Goal: Task Accomplishment & Management: Manage account settings

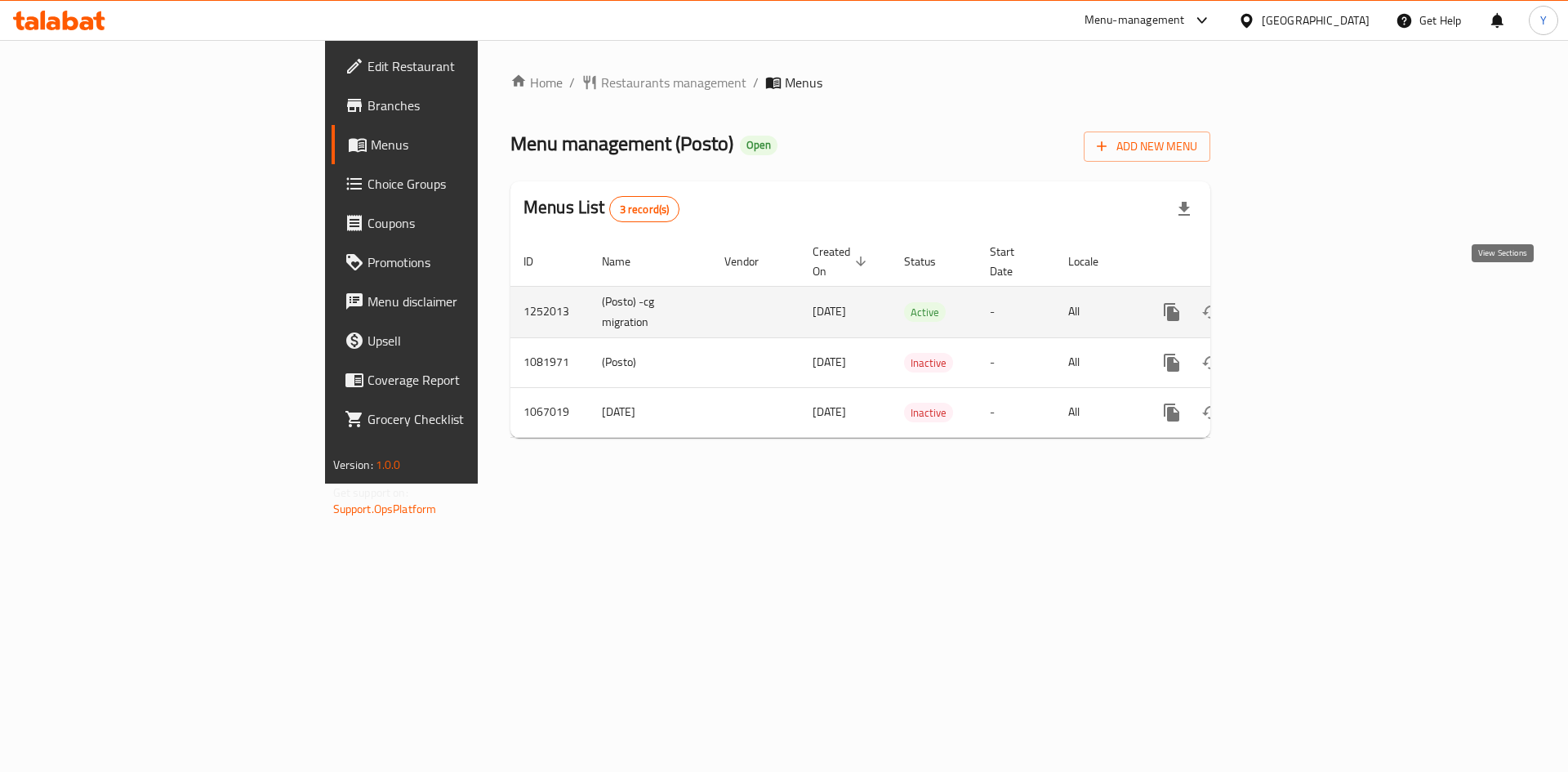
click at [1309, 293] on link "enhanced table" at bounding box center [1289, 312] width 39 height 39
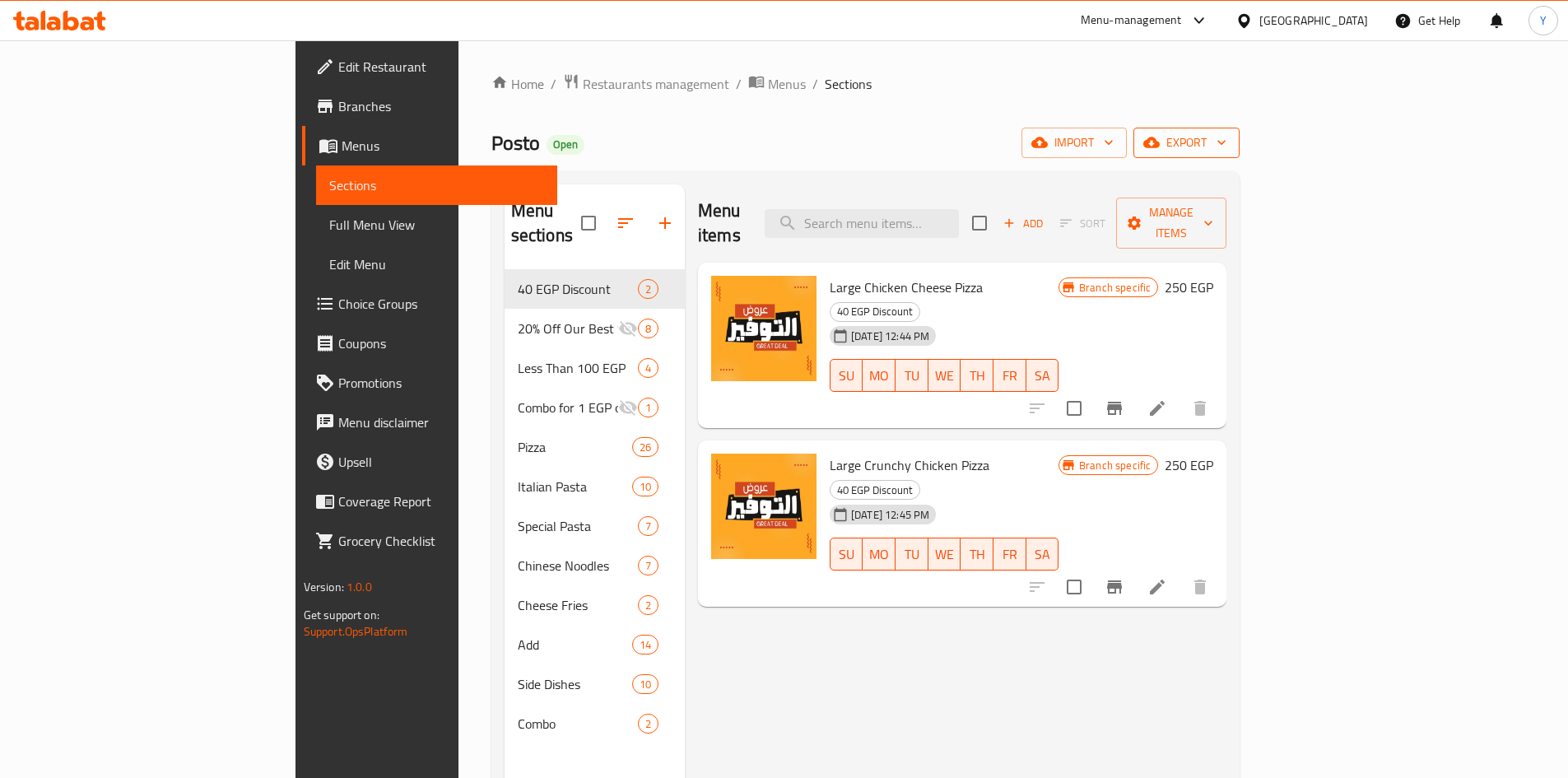
click at [1160, 142] on icon "button" at bounding box center [1151, 142] width 16 height 10
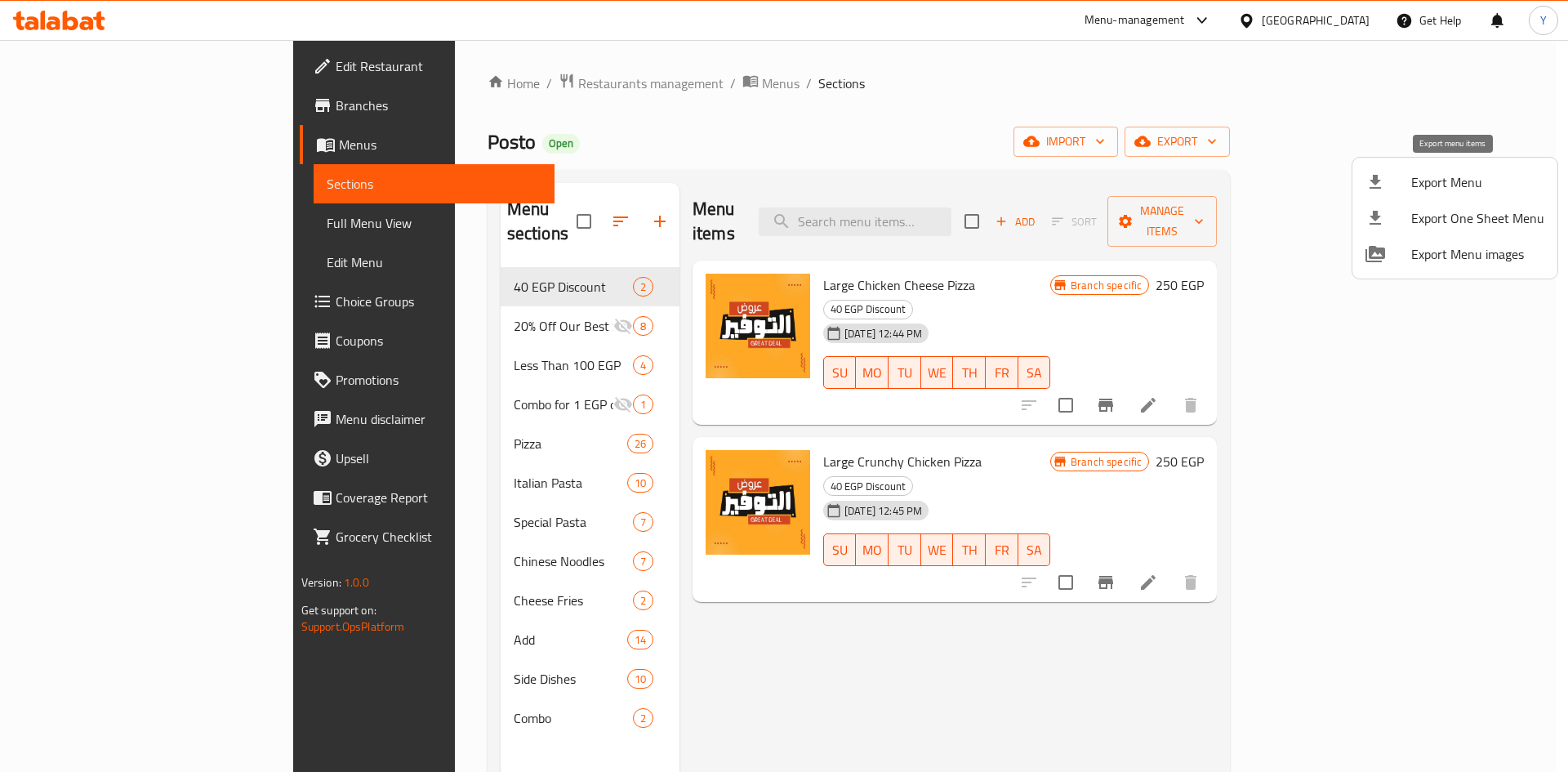
click at [1431, 197] on li "Export Menu" at bounding box center [1454, 182] width 205 height 36
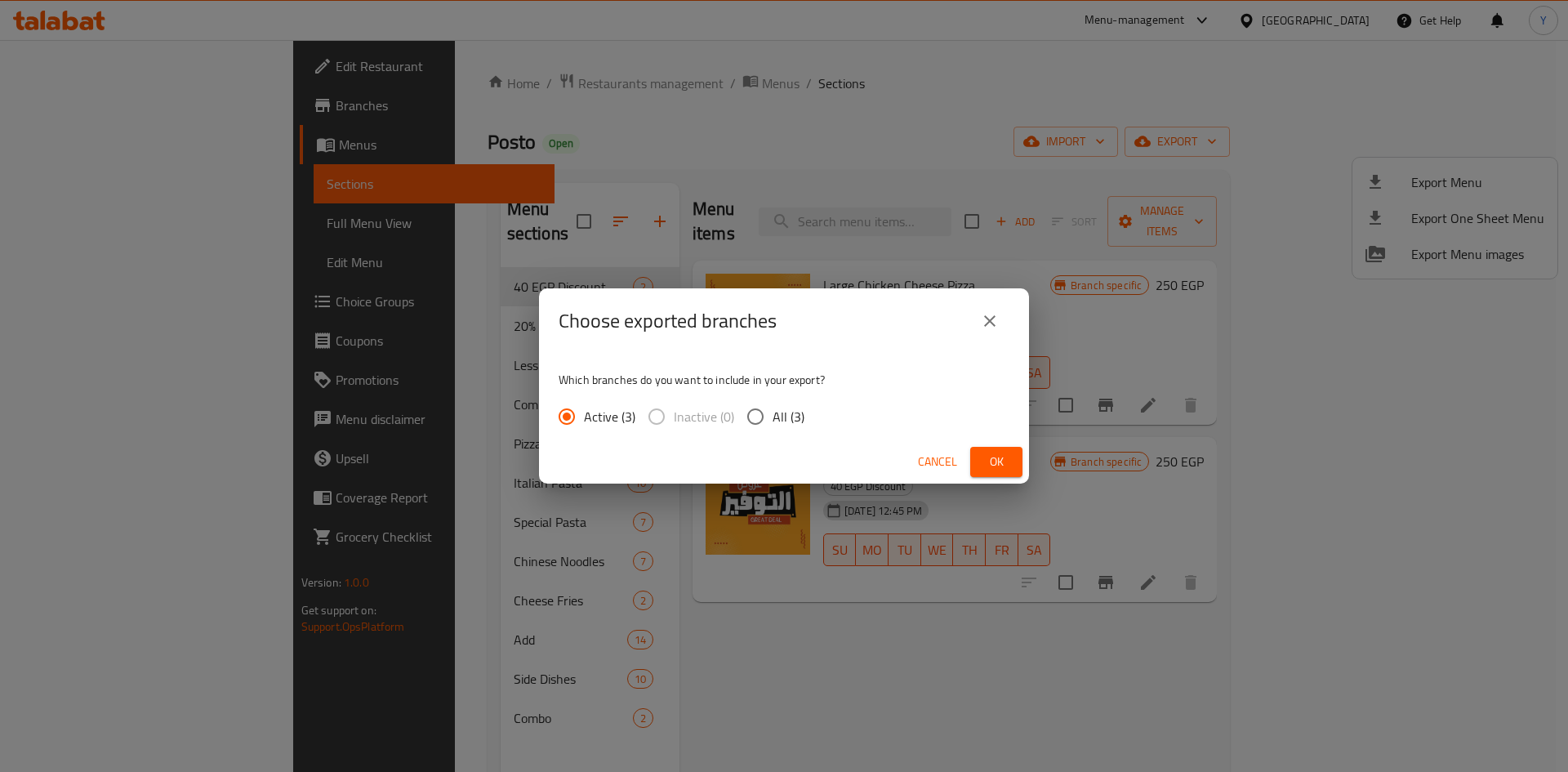
click at [774, 414] on span "All (3)" at bounding box center [788, 416] width 31 height 20
click at [773, 414] on input "All (3)" at bounding box center [755, 417] width 34 height 34
radio input "true"
click at [994, 456] on span "Ok" at bounding box center [996, 462] width 26 height 20
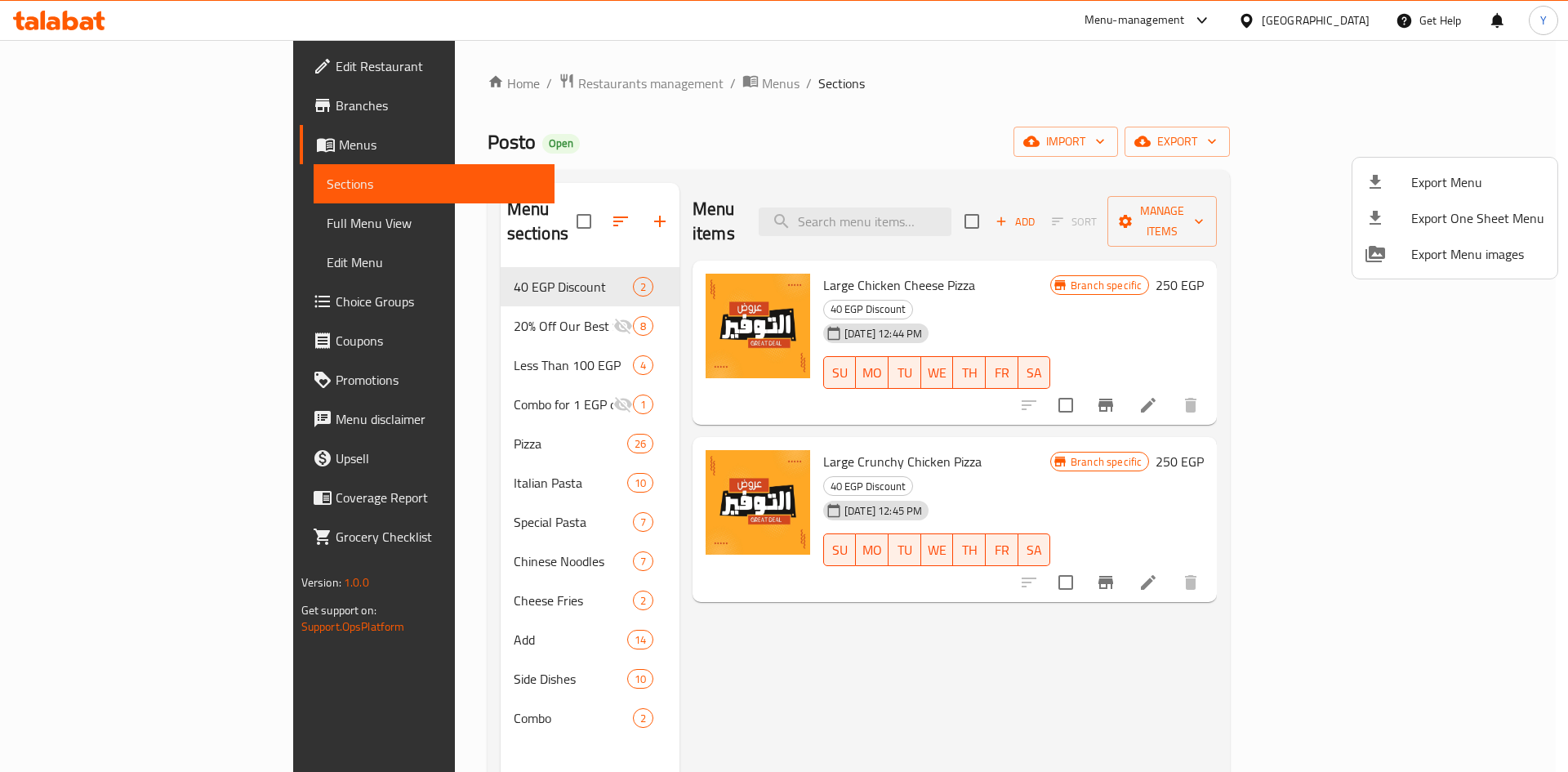
click at [488, 417] on div at bounding box center [784, 386] width 1568 height 772
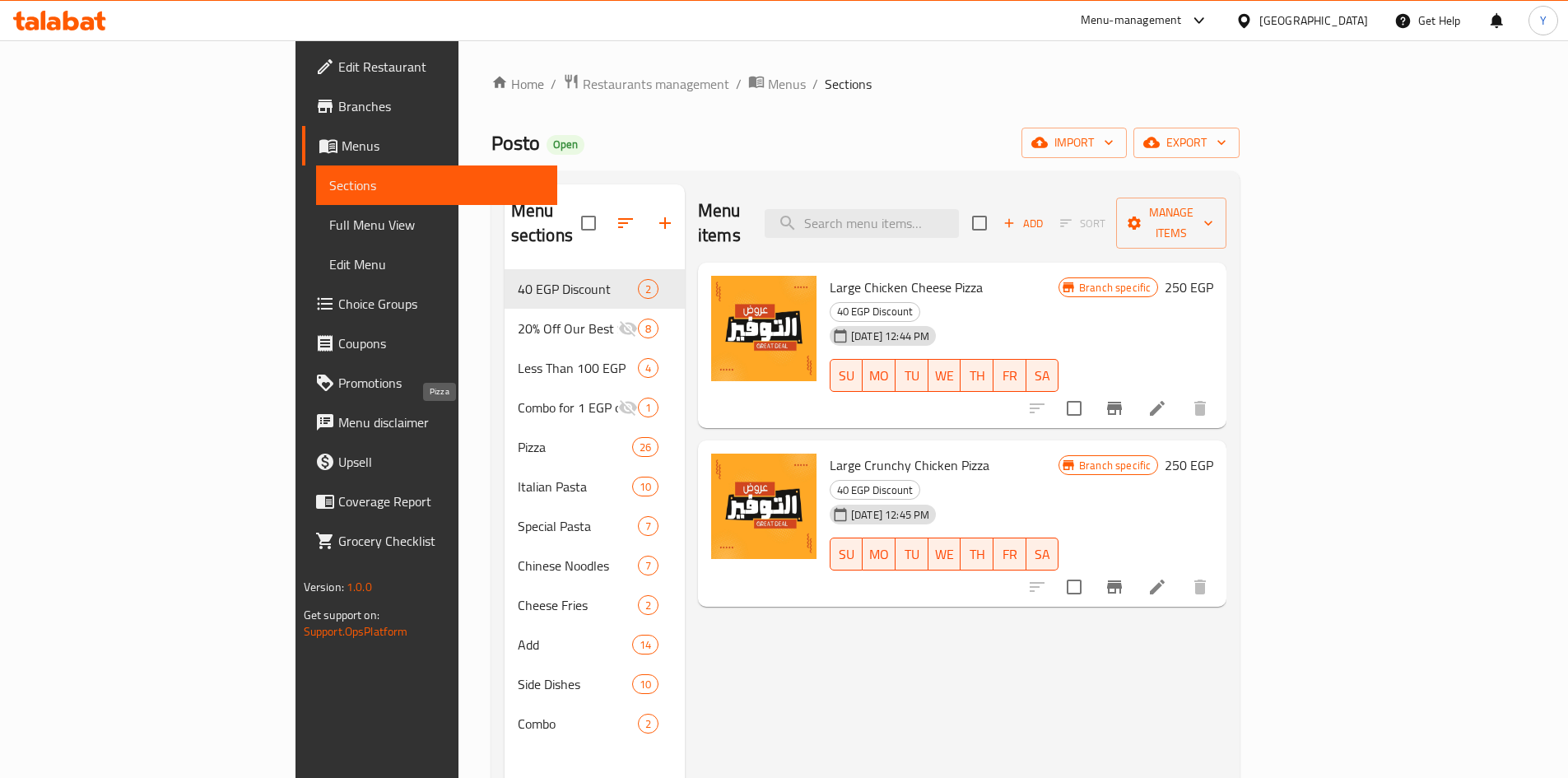
click at [518, 437] on span "Pizza" at bounding box center [575, 446] width 115 height 20
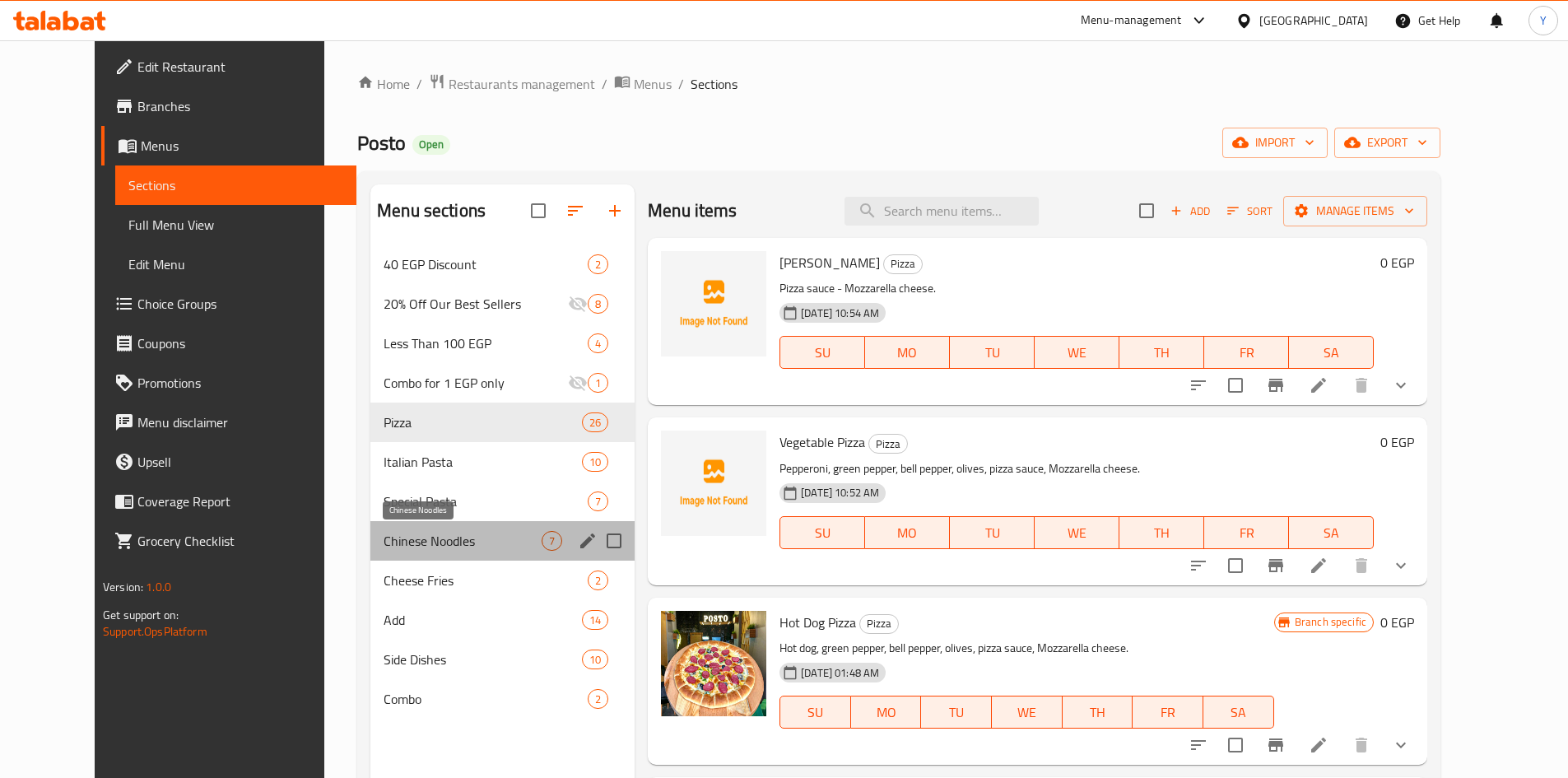
click at [384, 534] on span "Chinese Noodles" at bounding box center [463, 541] width 158 height 20
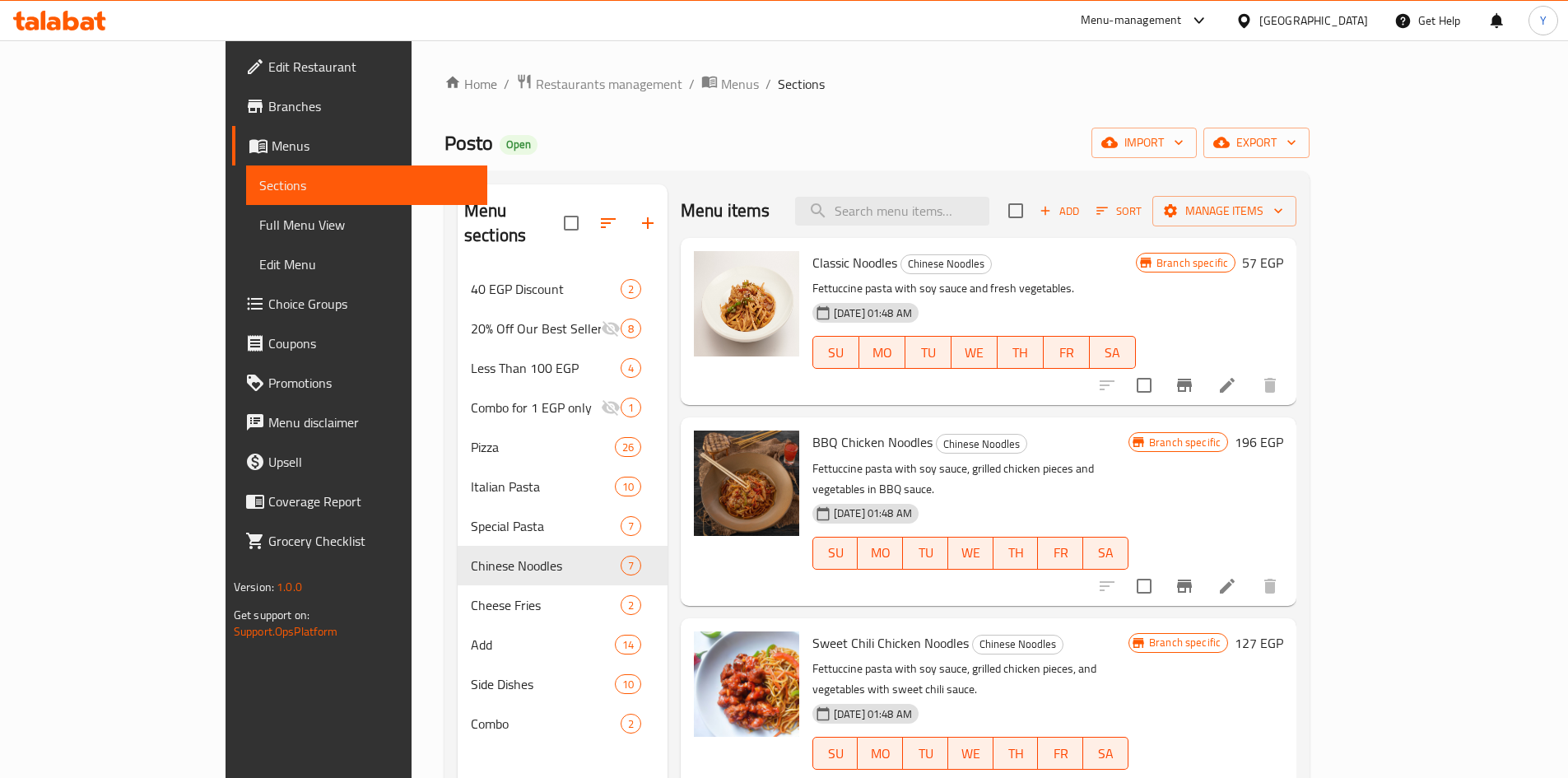
click at [268, 115] on span "Branches" at bounding box center [371, 105] width 206 height 20
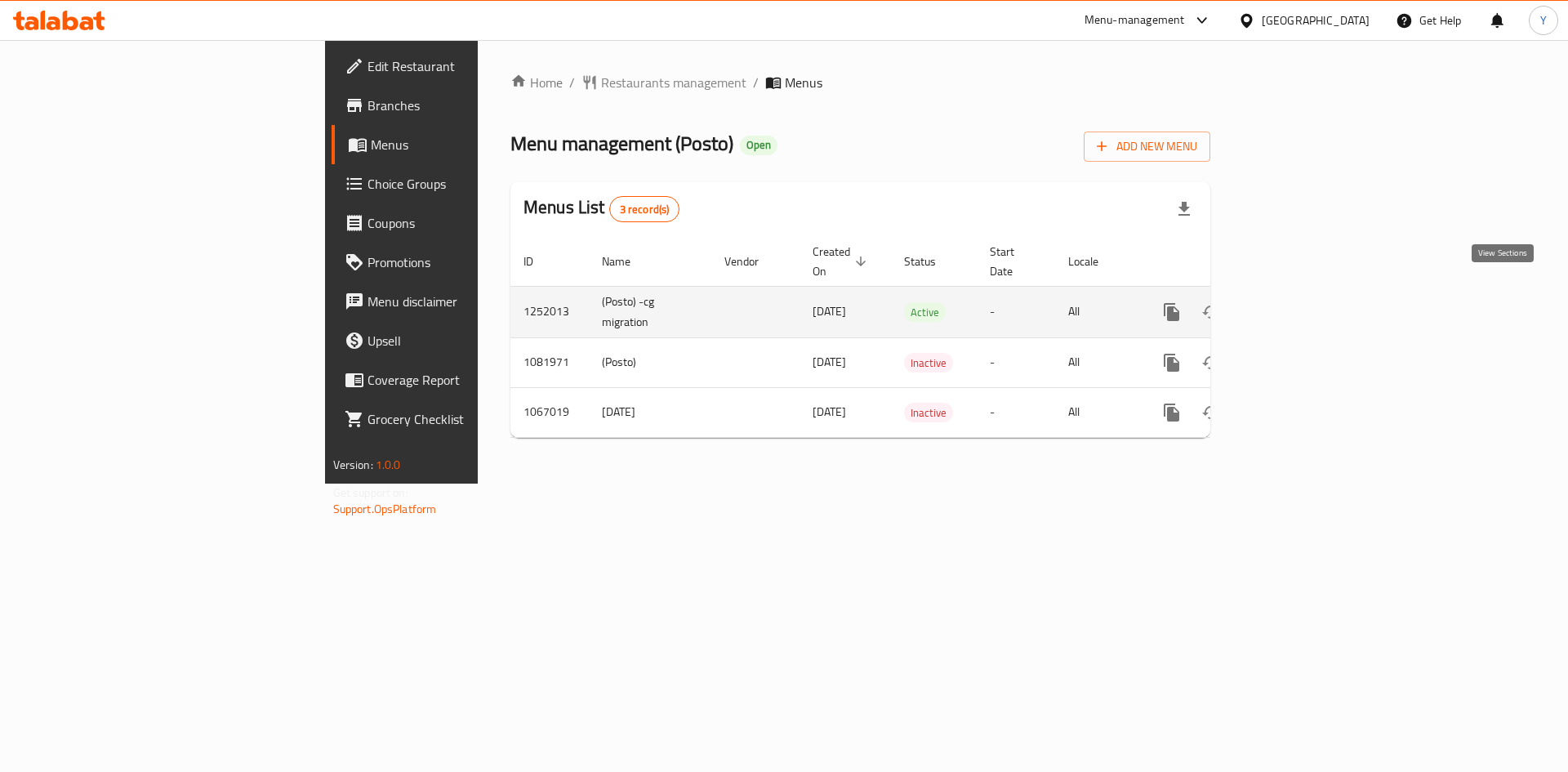
click at [1299, 302] on icon "enhanced table" at bounding box center [1288, 311] width 20 height 20
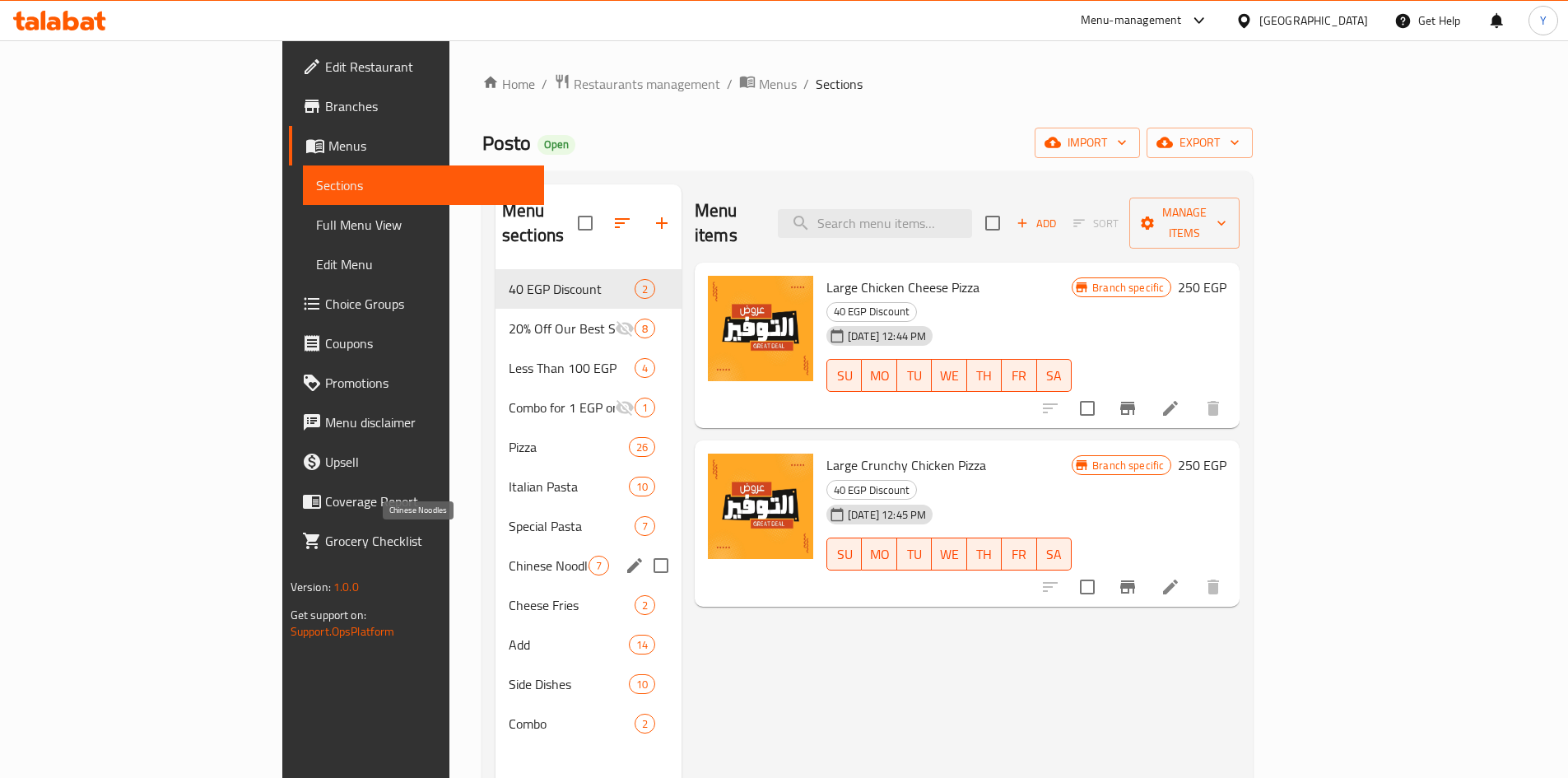
click at [509, 555] on span "Chinese Noodles" at bounding box center [548, 565] width 80 height 20
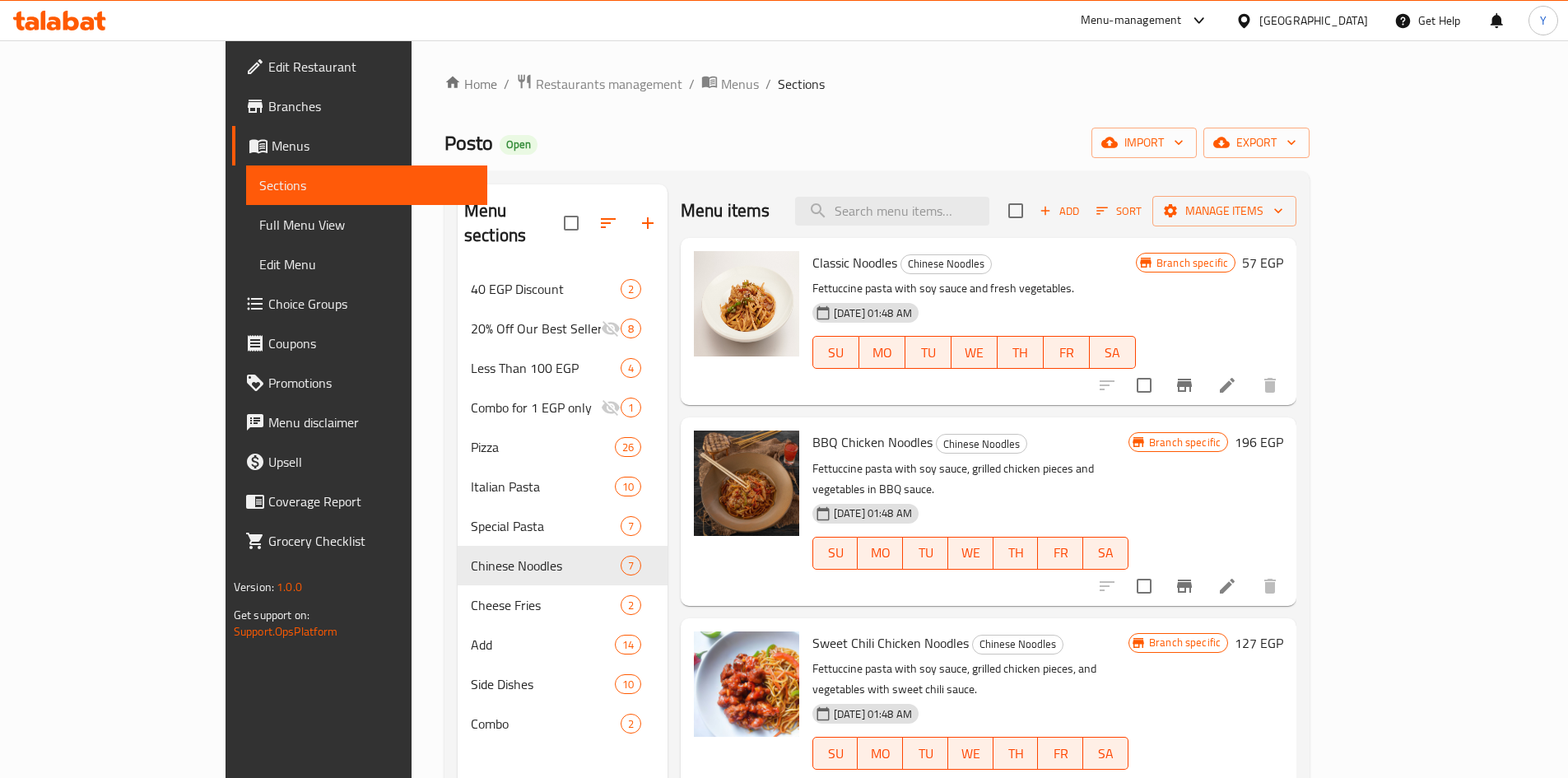
click at [1284, 260] on h6 "57 EGP" at bounding box center [1263, 262] width 41 height 23
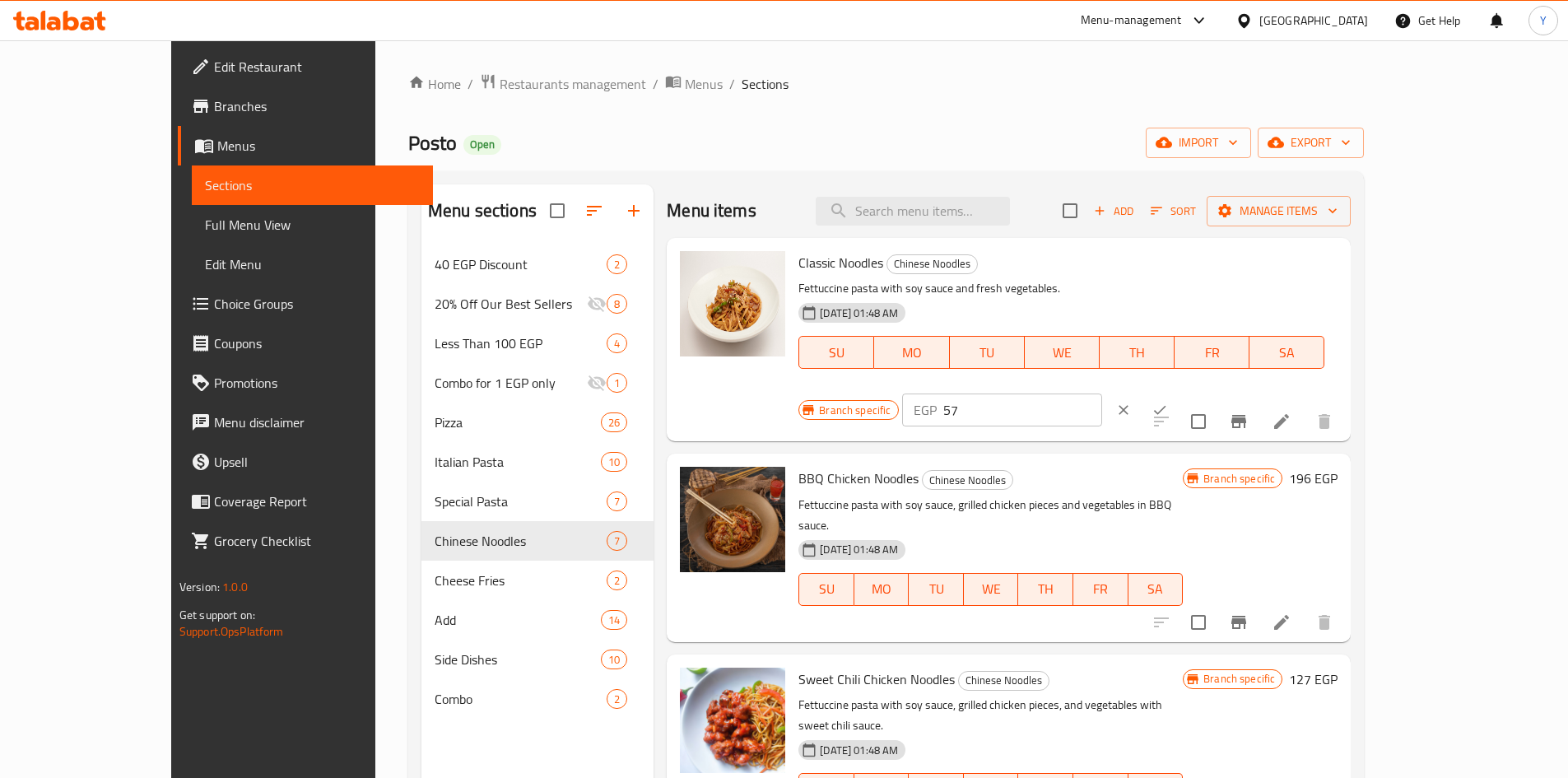
drag, startPoint x: 1286, startPoint y: 283, endPoint x: 1198, endPoint y: 277, distance: 88.2
click at [1201, 392] on div "Branch specific EGP 57 ​" at bounding box center [1000, 410] width 404 height 36
type input "100"
click at [1178, 392] on button "ok" at bounding box center [1159, 410] width 36 height 36
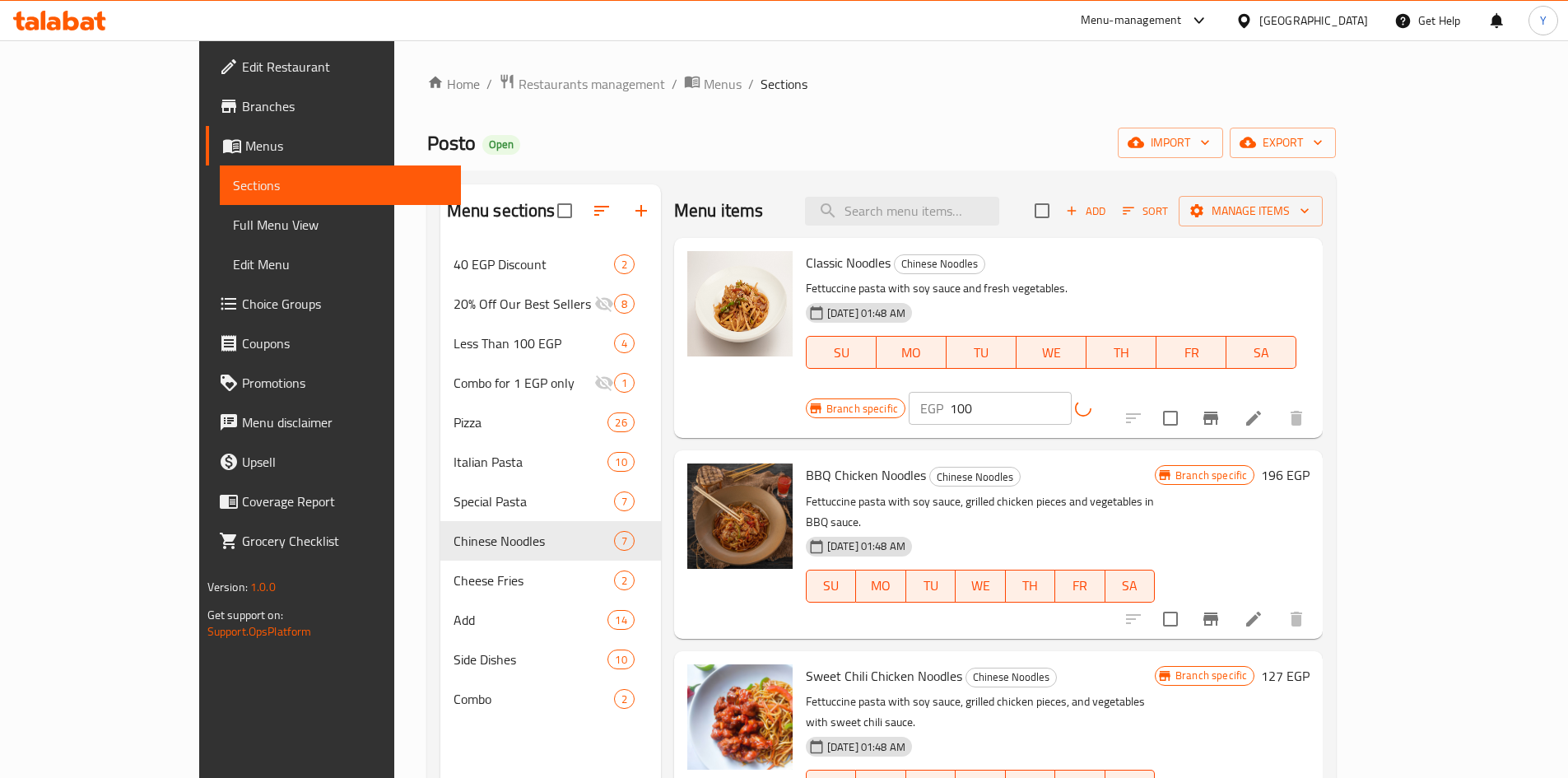
click at [1221, 409] on icon "Branch-specific-item" at bounding box center [1211, 418] width 20 height 20
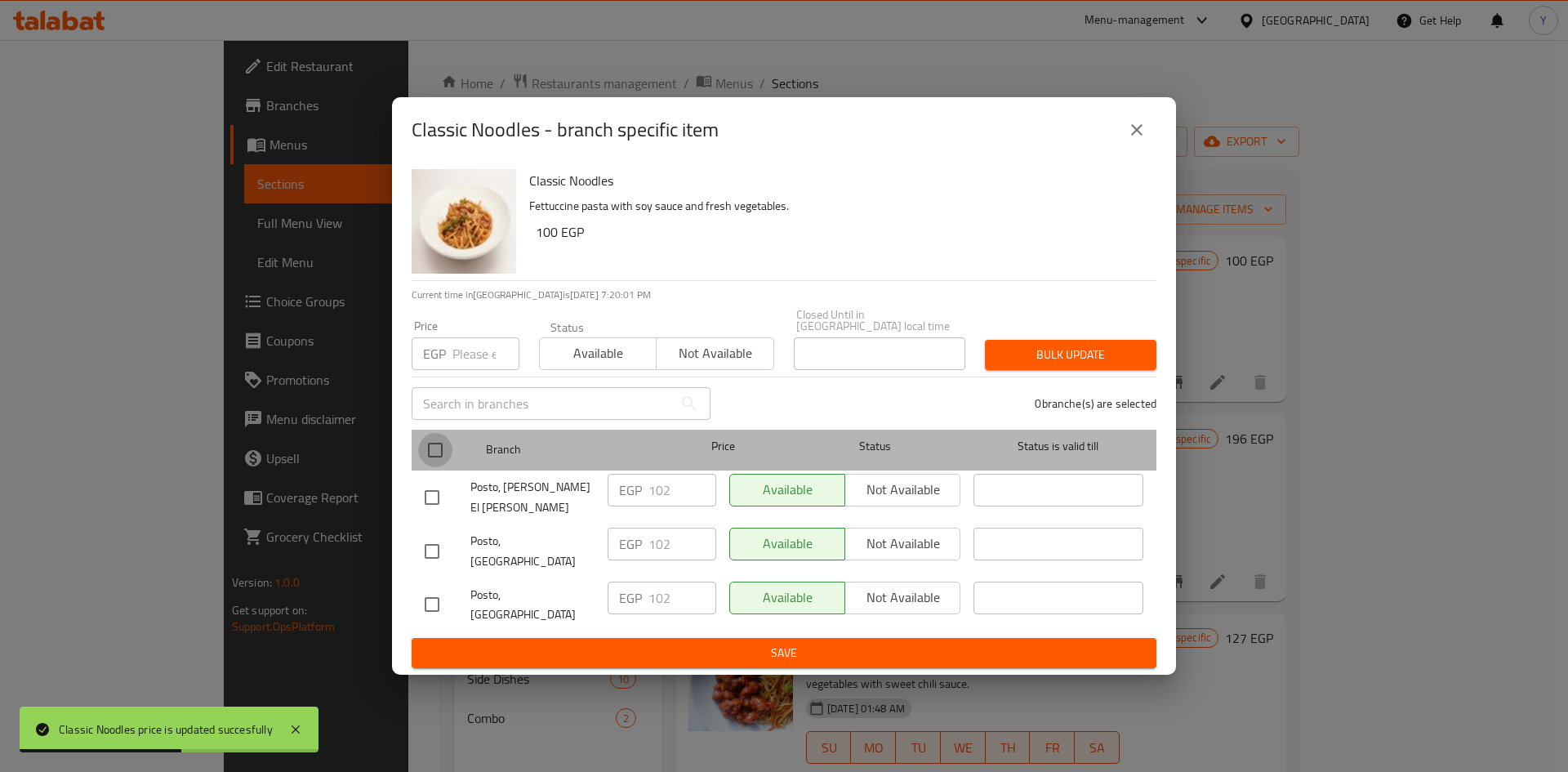
drag, startPoint x: 440, startPoint y: 475, endPoint x: 450, endPoint y: 360, distance: 115.4
click at [442, 468] on input "checkbox" at bounding box center [435, 450] width 34 height 34
checkbox input "true"
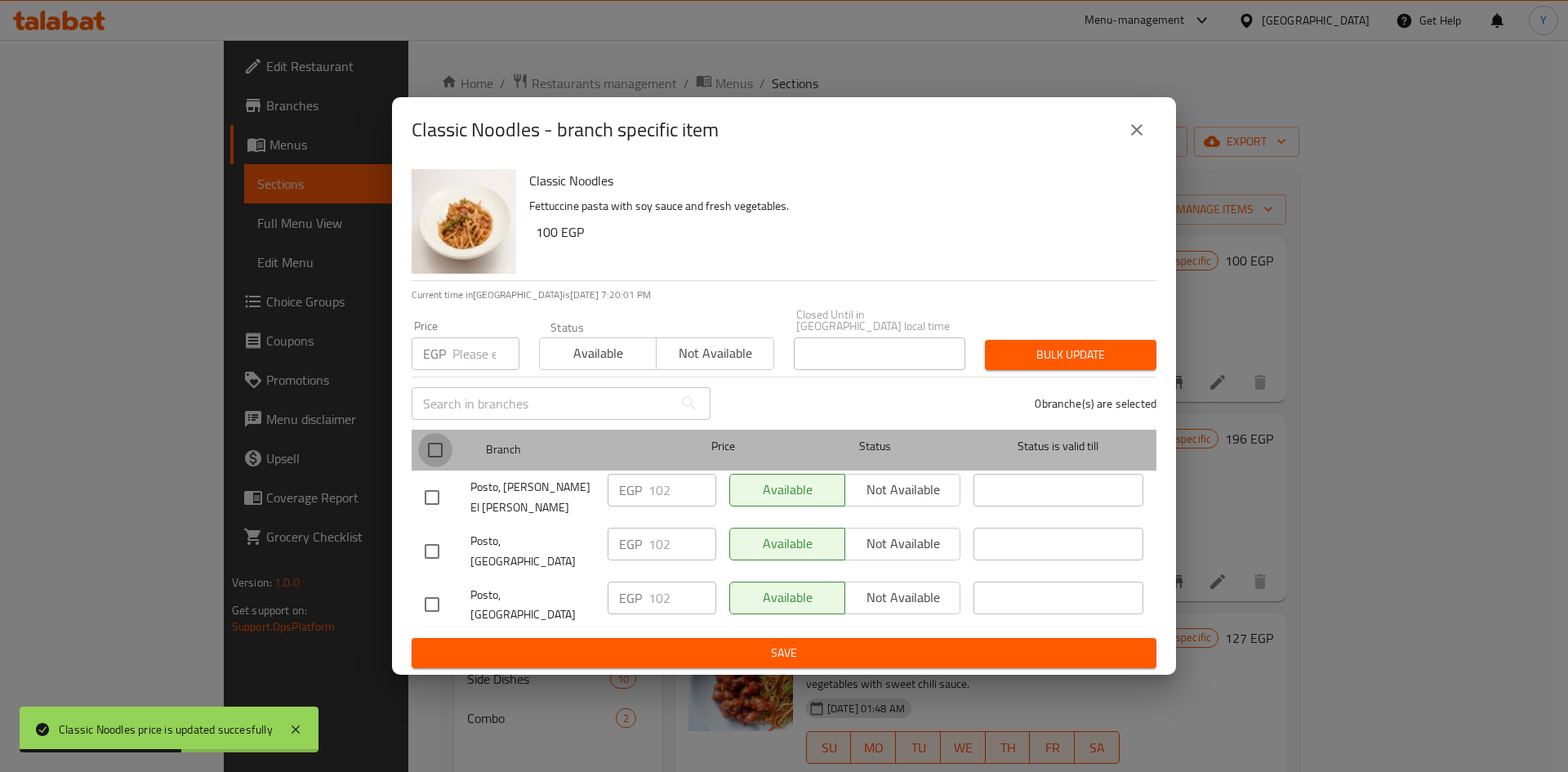
checkbox input "true"
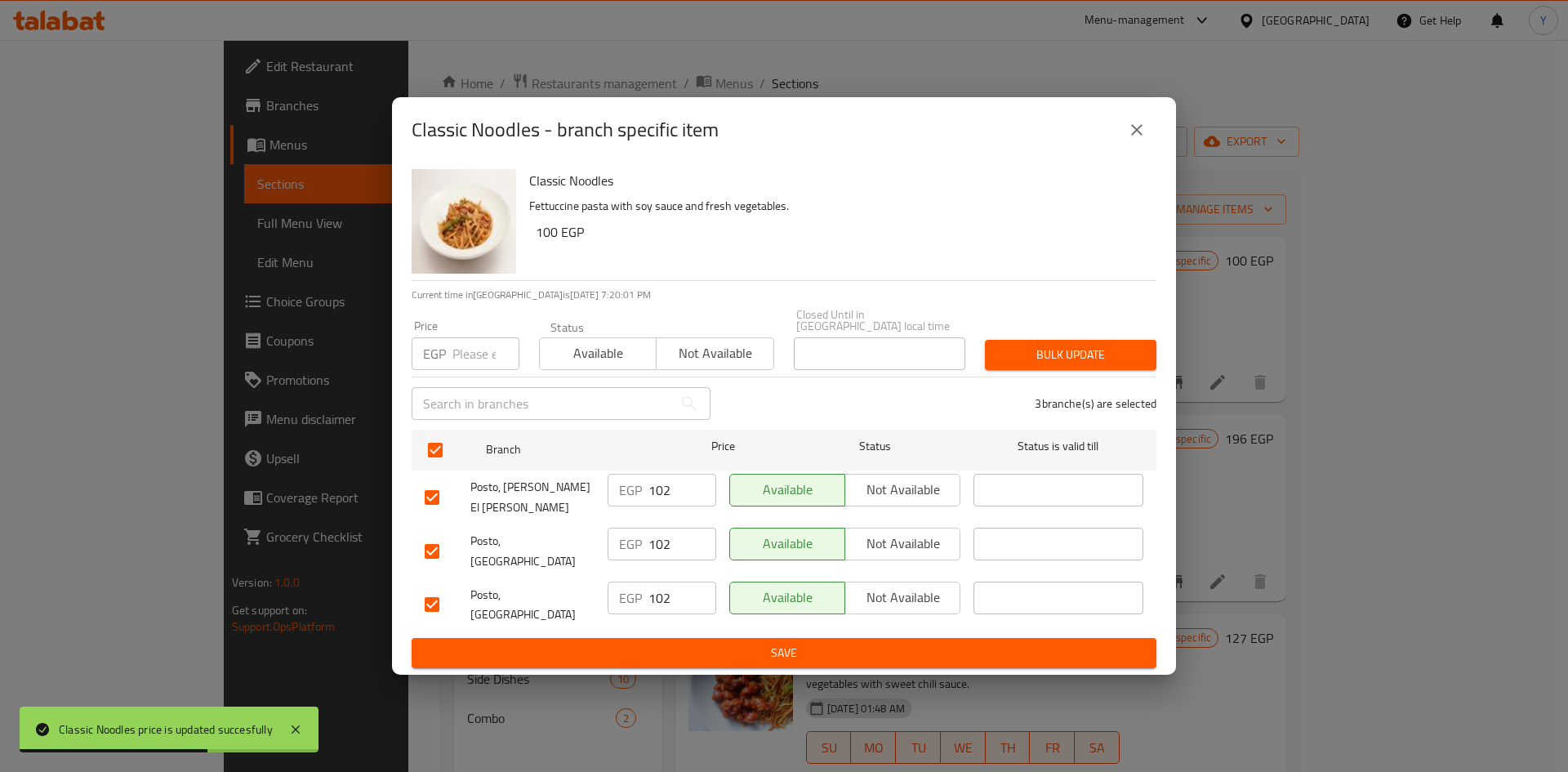
click at [450, 360] on div "EGP Price" at bounding box center [465, 354] width 108 height 32
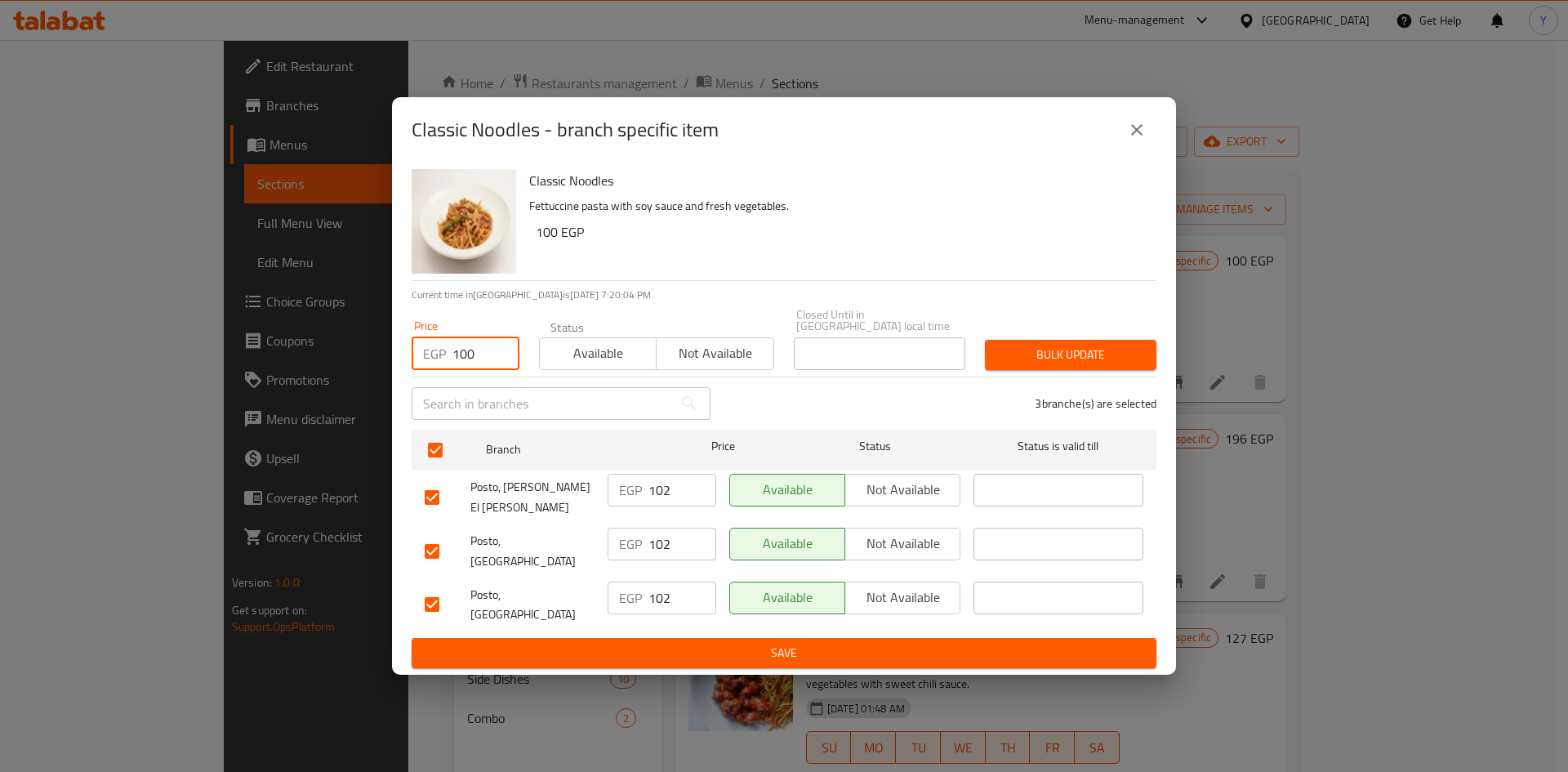
type input "100"
drag, startPoint x: 985, startPoint y: 350, endPoint x: 1004, endPoint y: 360, distance: 21.5
click at [985, 353] on div "Bulk update" at bounding box center [1070, 355] width 191 height 50
click at [1004, 360] on span "Bulk update" at bounding box center [1070, 355] width 145 height 20
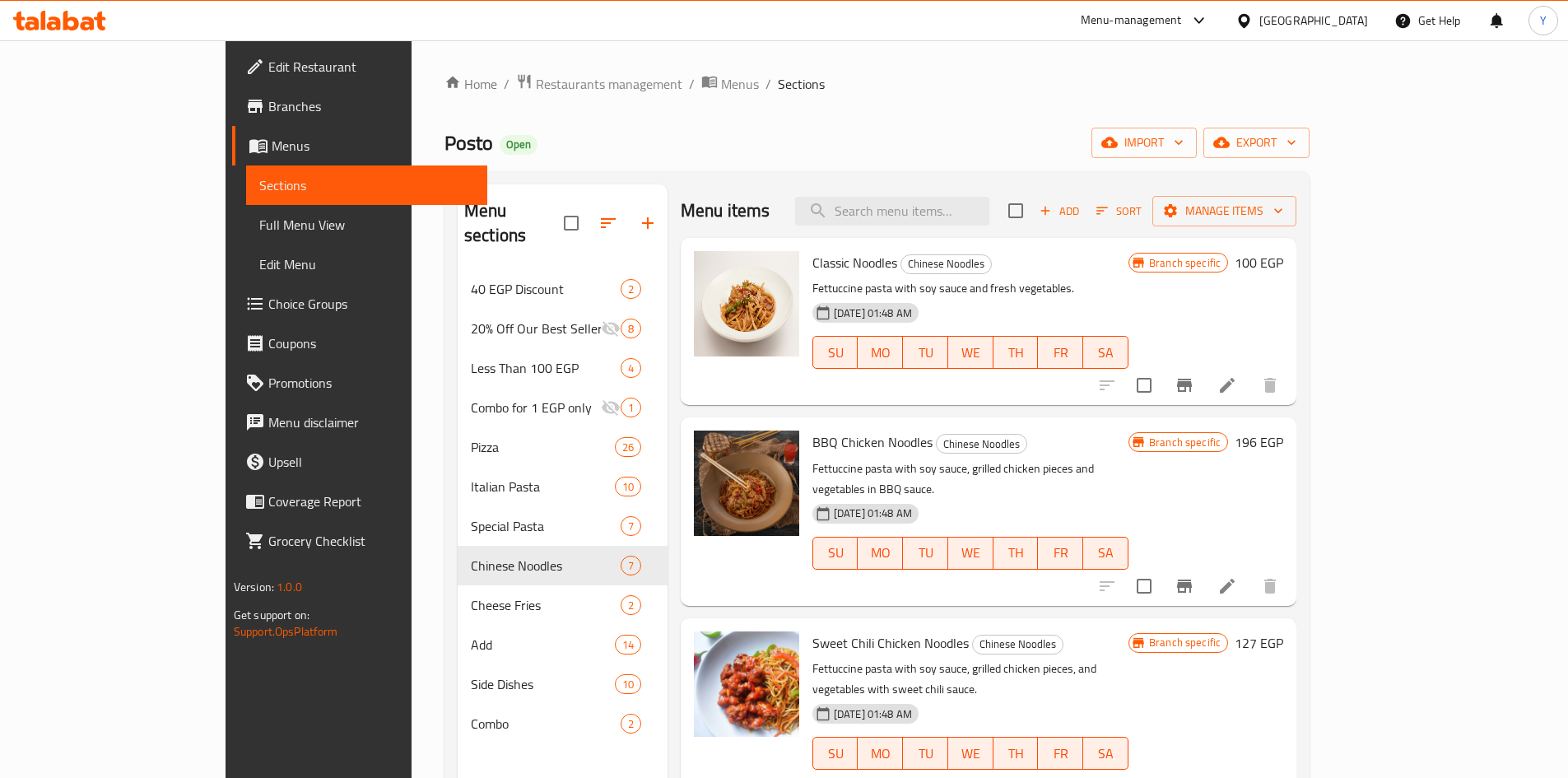
click at [1290, 426] on div "BBQ Chicken Noodles Chinese Noodles Fettuccine pasta with soy sauce, grilled ch…" at bounding box center [1048, 512] width 484 height 175
click at [1284, 443] on h6 "196 EGP" at bounding box center [1259, 441] width 49 height 23
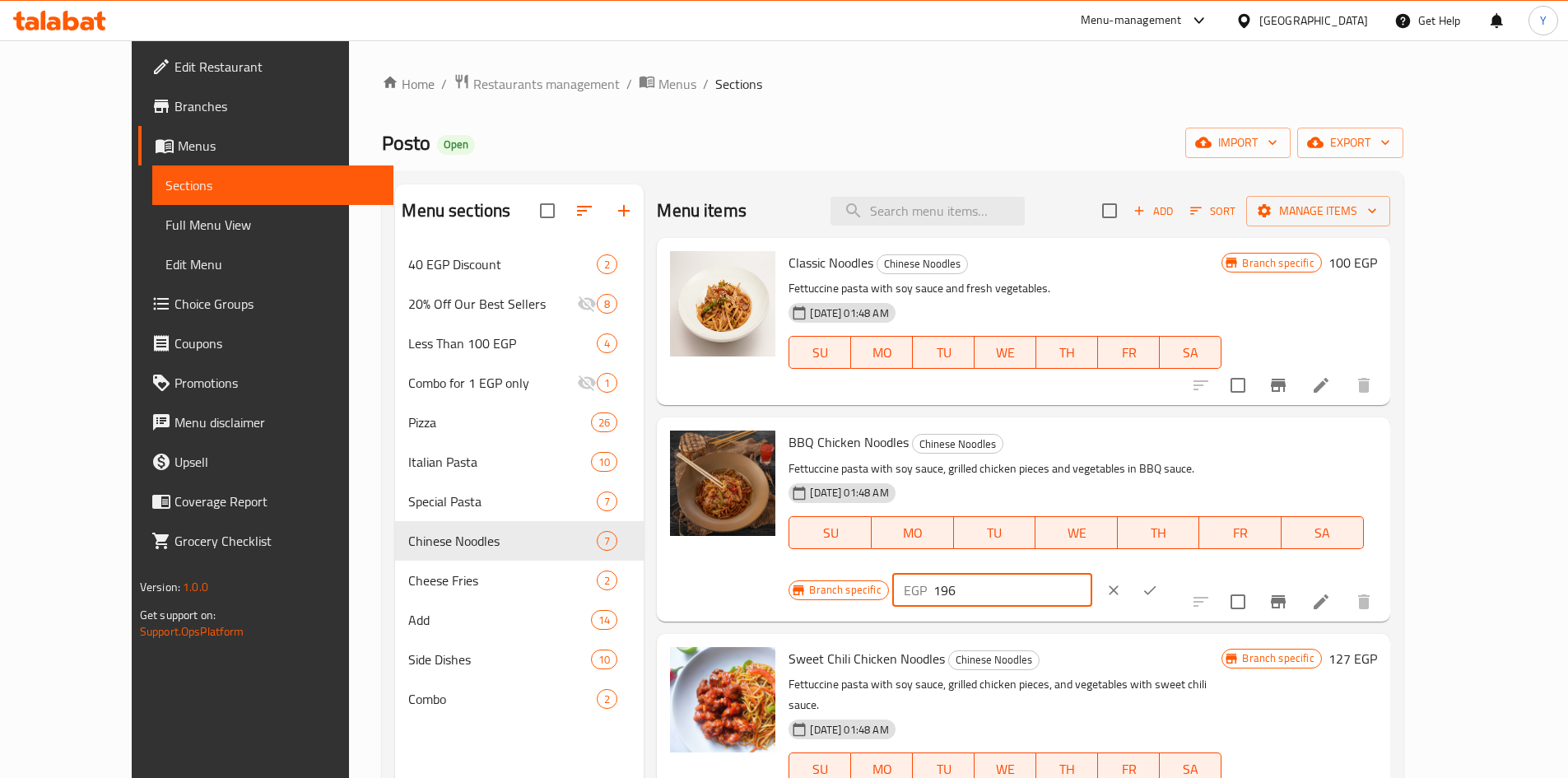
drag, startPoint x: 1335, startPoint y: 458, endPoint x: 1023, endPoint y: 455, distance: 312.0
click at [1027, 462] on div "BBQ Chicken Noodles Chinese Noodles Fettuccine pasta with soy sauce, grilled ch…" at bounding box center [1082, 519] width 601 height 190
type input "210"
click at [1168, 572] on button "ok" at bounding box center [1150, 590] width 36 height 36
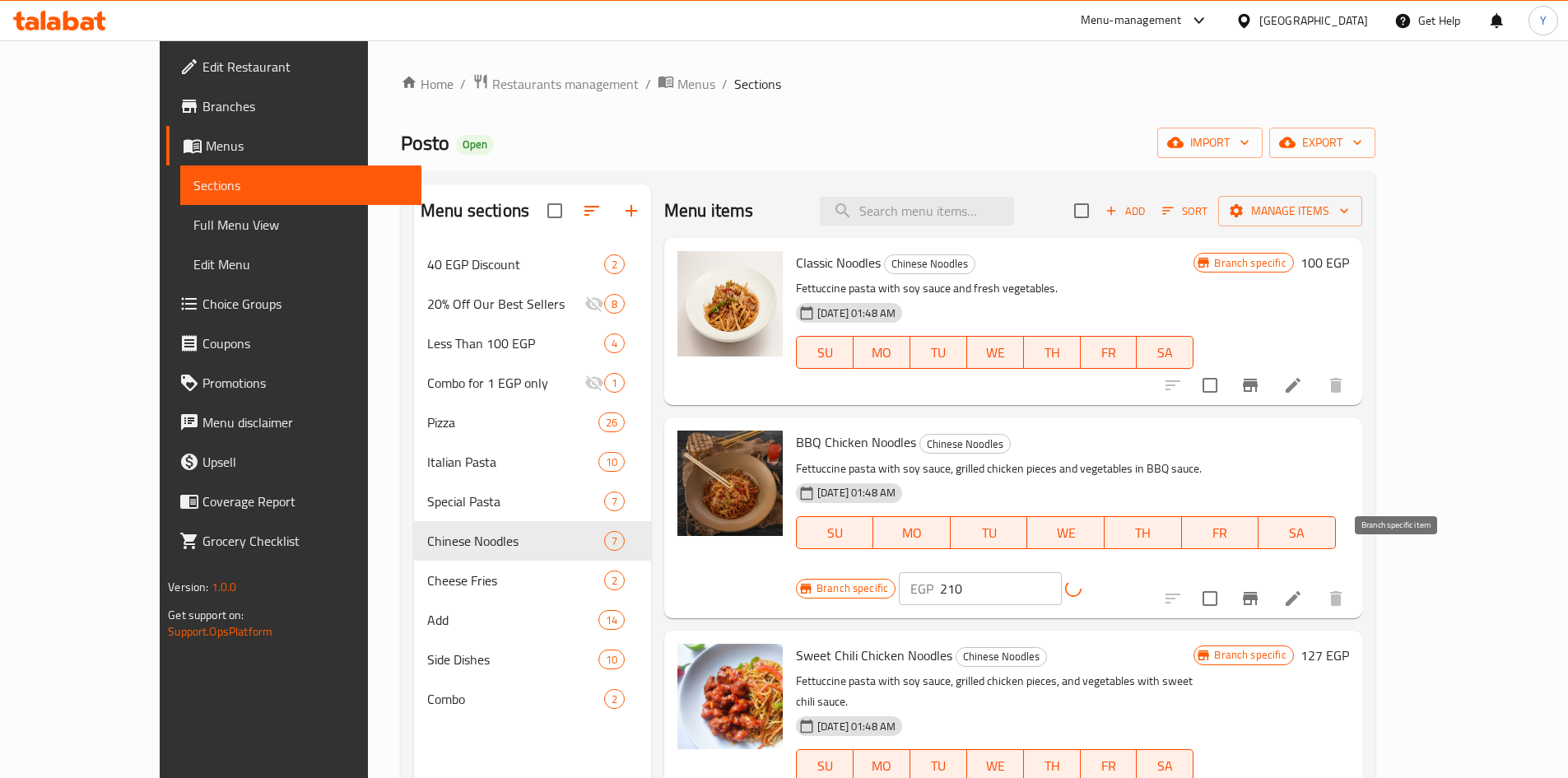
click at [1270, 578] on button "Branch-specific-item" at bounding box center [1250, 598] width 39 height 39
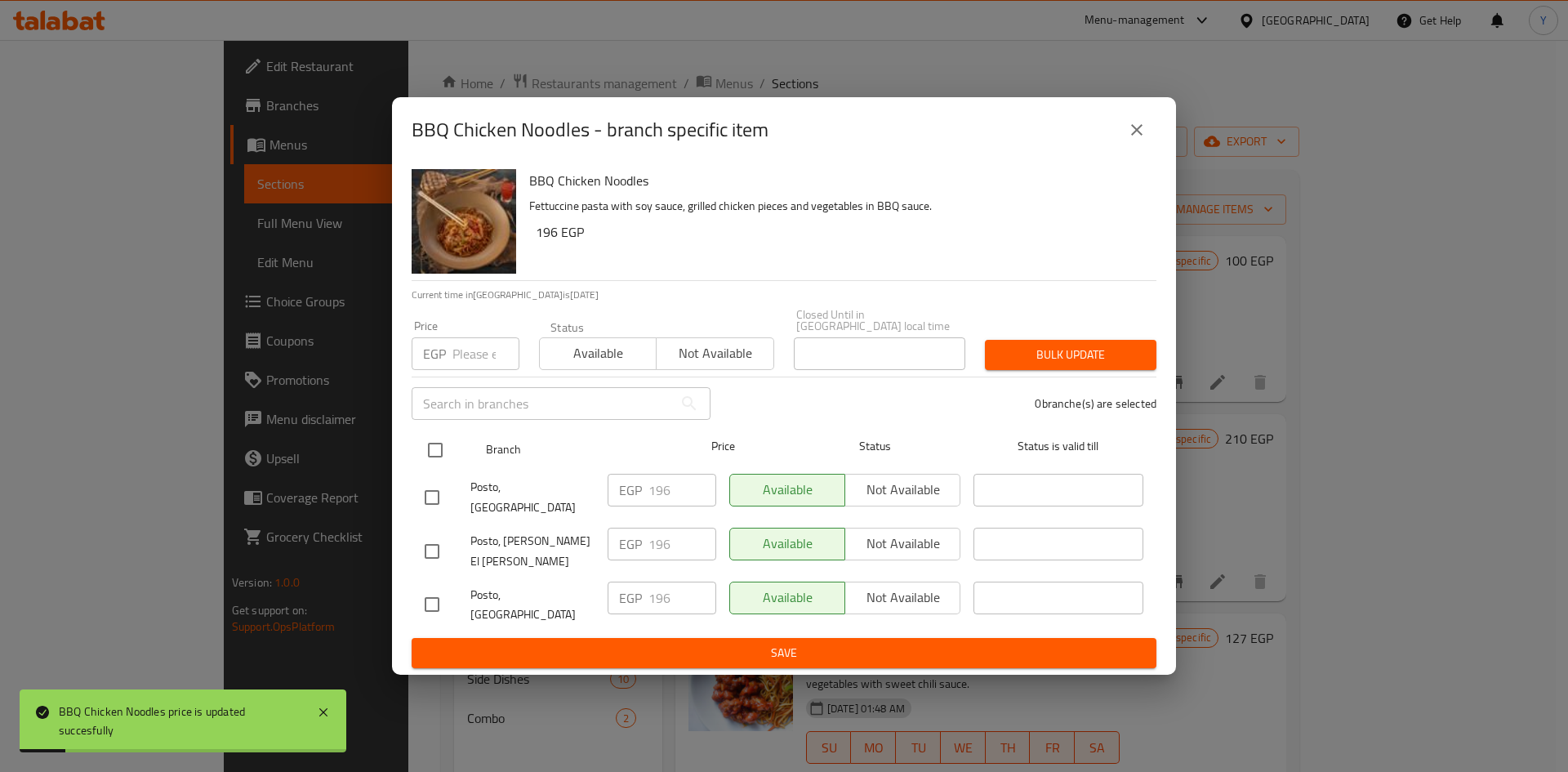
drag, startPoint x: 435, startPoint y: 462, endPoint x: 460, endPoint y: 405, distance: 62.2
click at [435, 460] on input "checkbox" at bounding box center [435, 450] width 34 height 34
checkbox input "true"
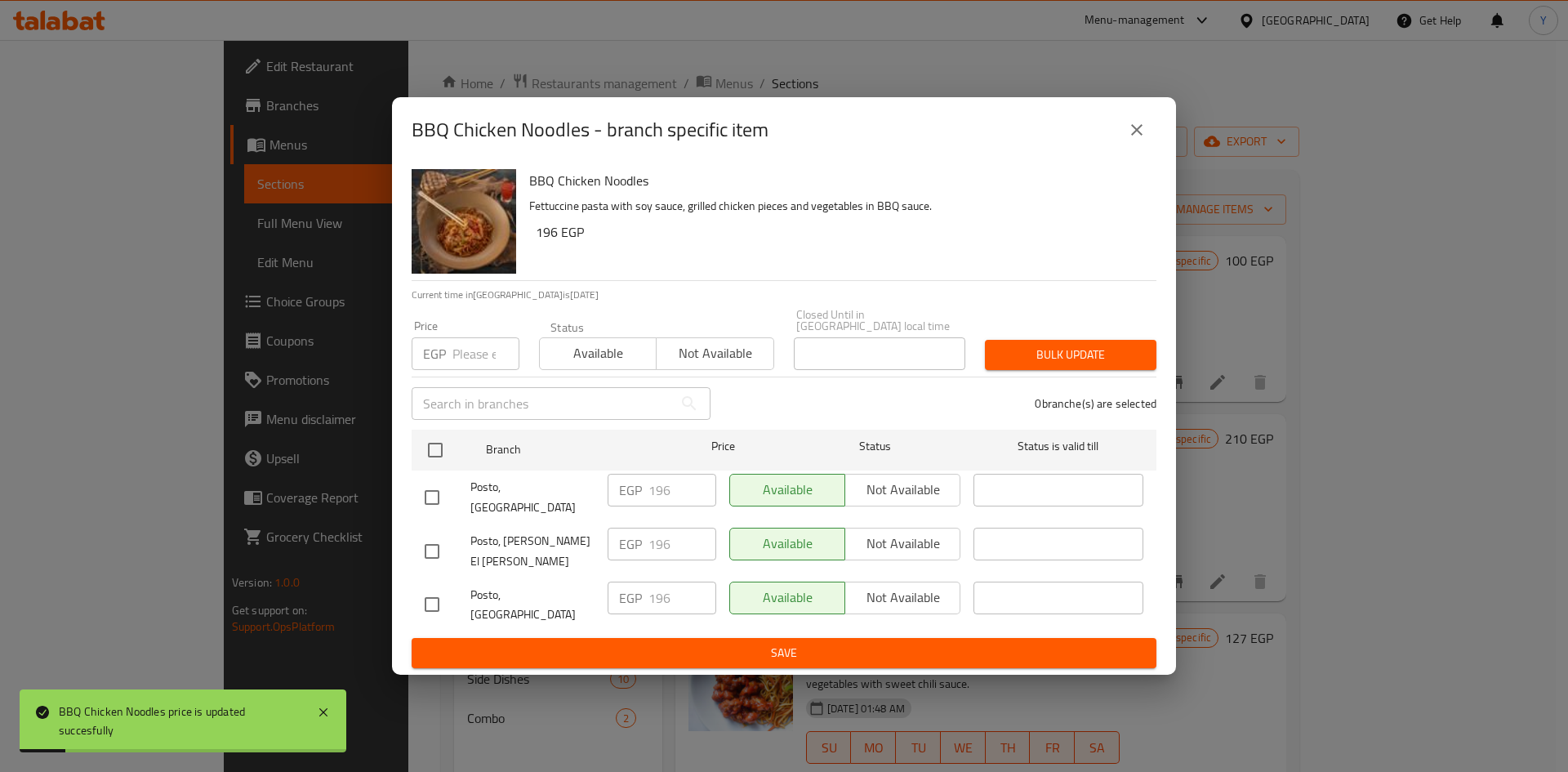
checkbox input "true"
click at [452, 355] on input "number" at bounding box center [485, 354] width 67 height 32
type input "210"
drag, startPoint x: 1015, startPoint y: 363, endPoint x: 1022, endPoint y: 431, distance: 68.4
click at [1016, 362] on span "Bulk update" at bounding box center [1070, 355] width 145 height 20
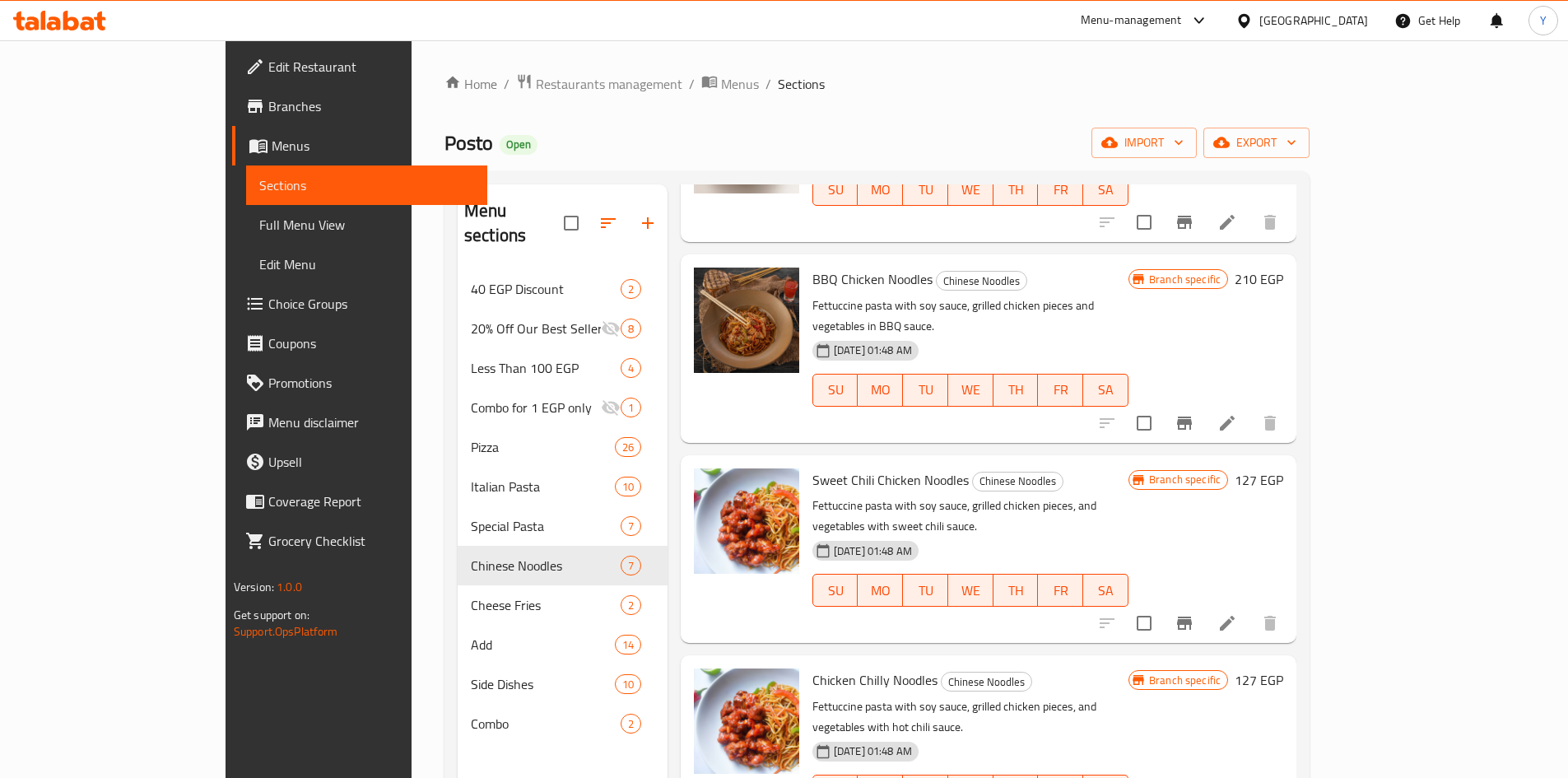
scroll to position [165, 0]
click at [1284, 467] on h6 "127 EGP" at bounding box center [1259, 478] width 49 height 23
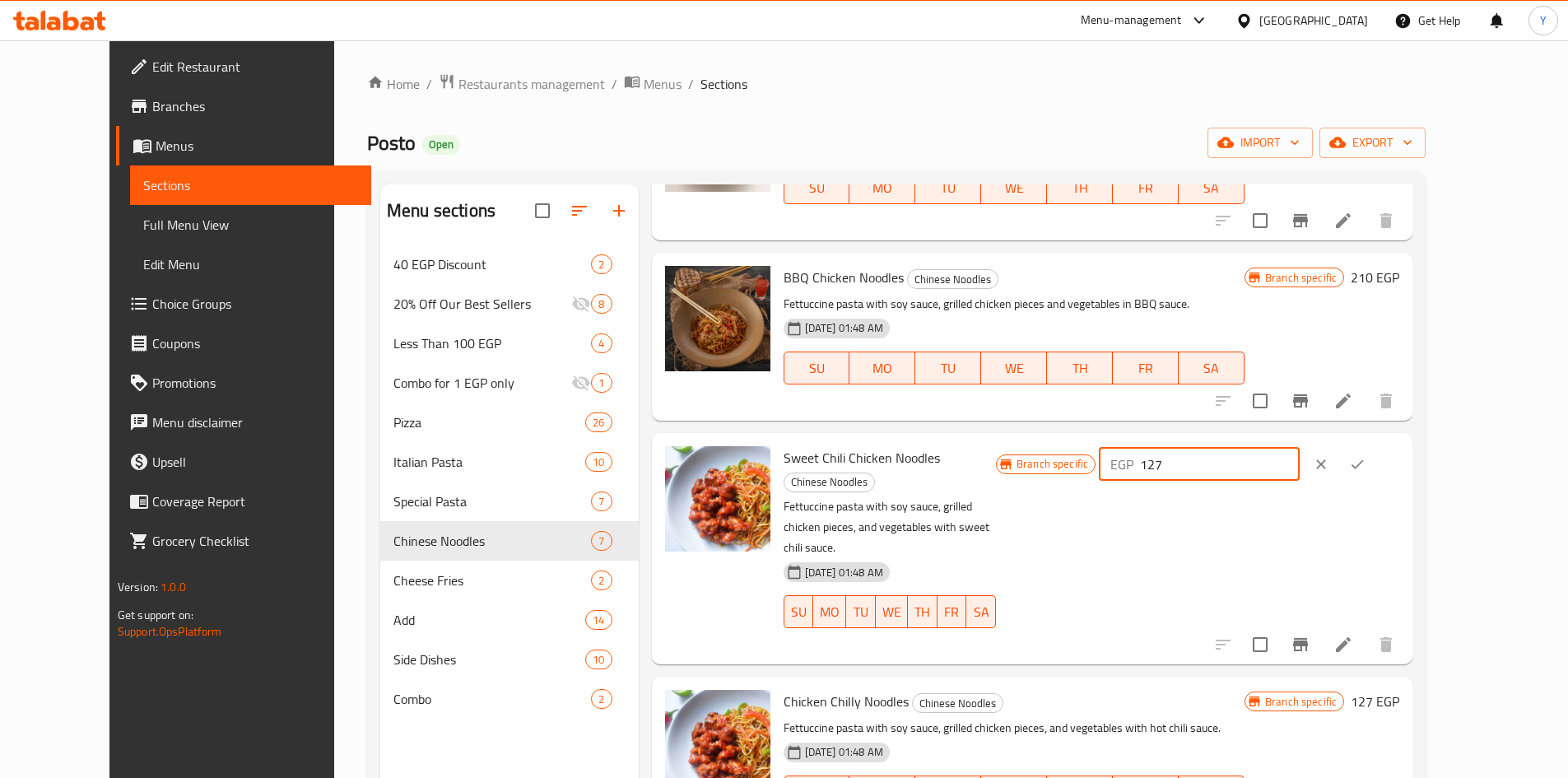
drag, startPoint x: 1362, startPoint y: 469, endPoint x: 1072, endPoint y: 500, distance: 291.7
click at [1074, 499] on div "Sweet Chili Chicken Noodles Chinese Noodles Fettuccine pasta with soy sauce, gr…" at bounding box center [1092, 548] width 630 height 218
type input "210"
click at [1375, 458] on button "ok" at bounding box center [1357, 464] width 36 height 36
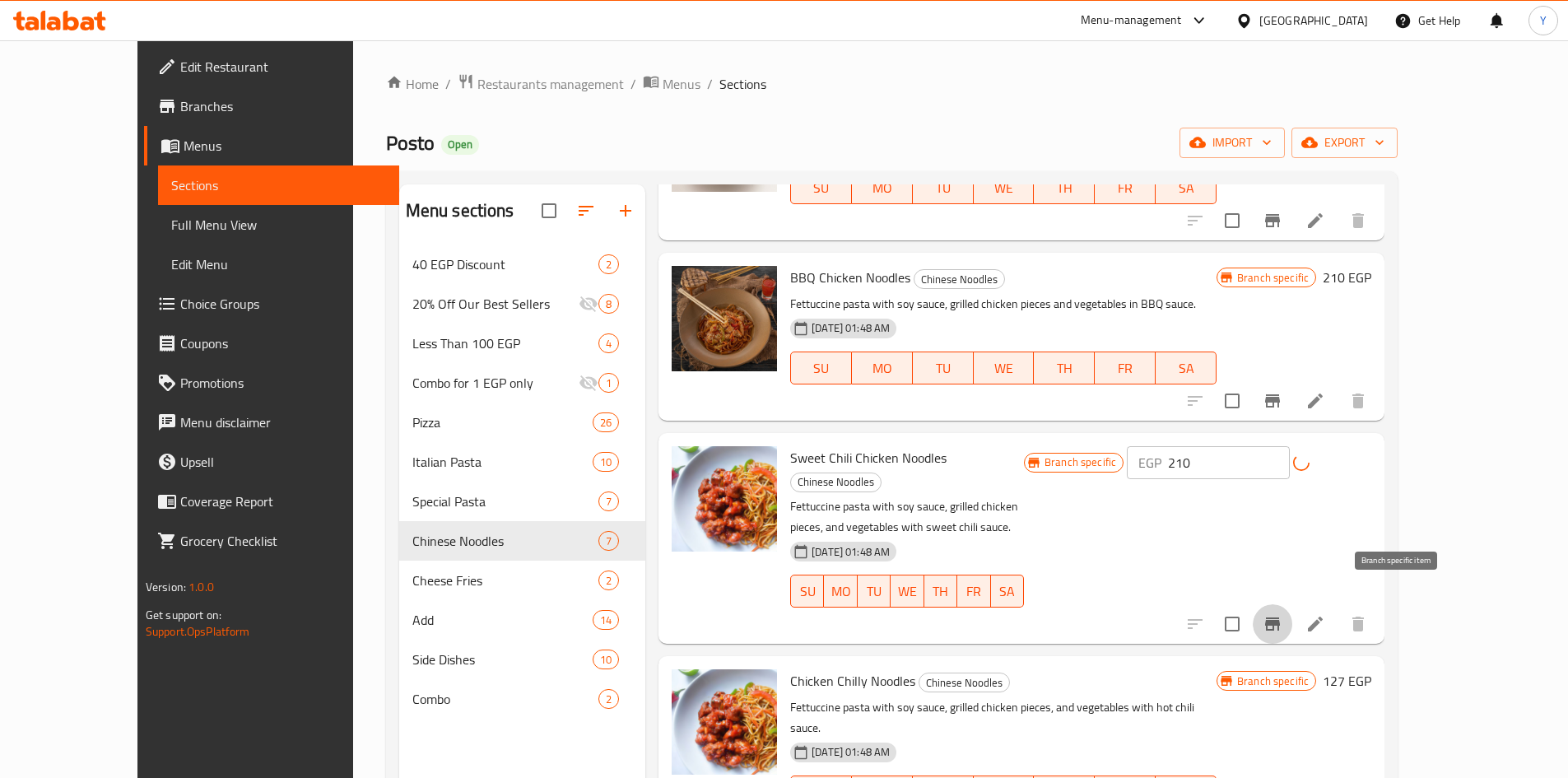
click at [1292, 604] on button "Branch-specific-item" at bounding box center [1272, 624] width 39 height 39
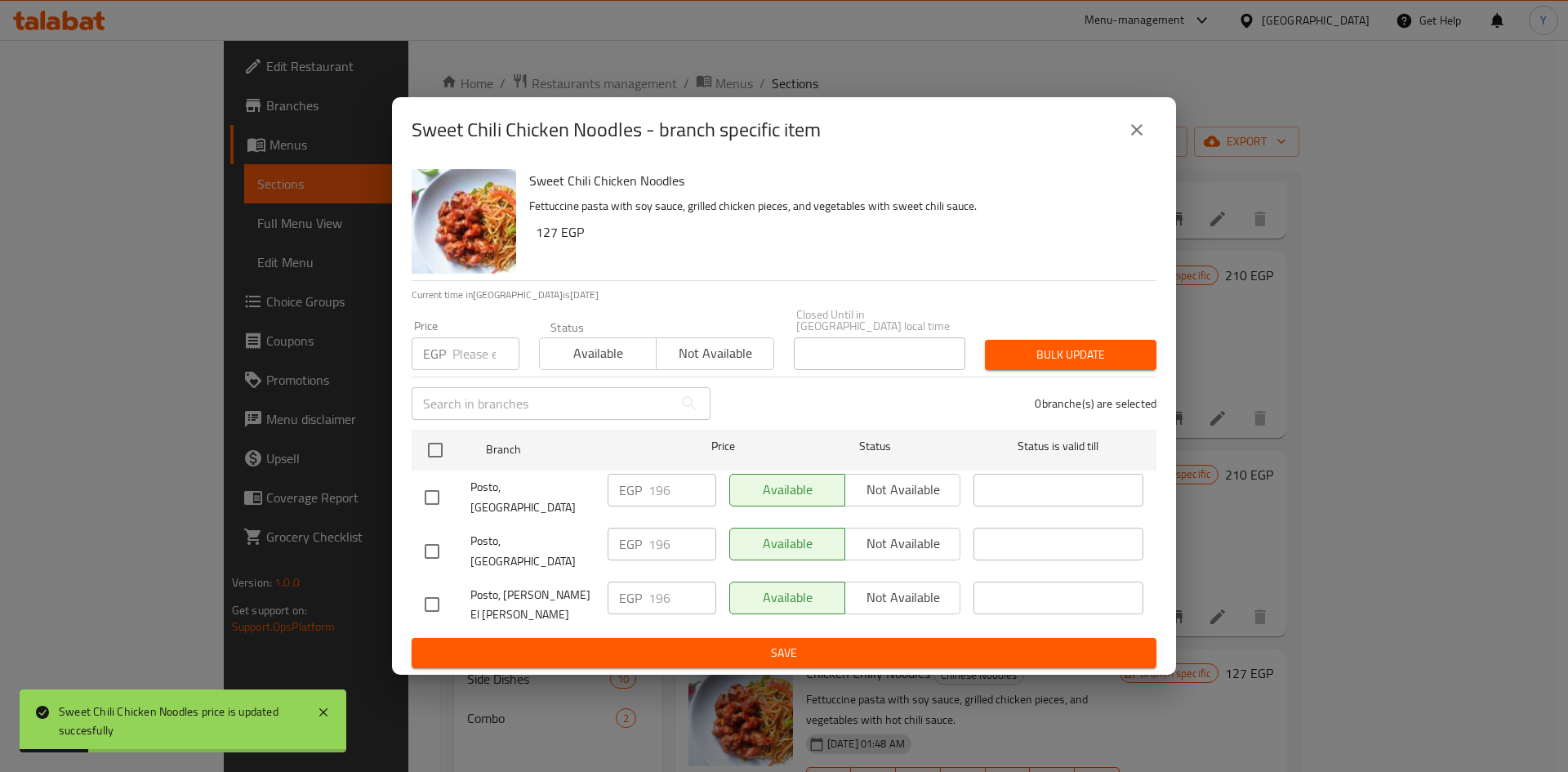
drag, startPoint x: 441, startPoint y: 484, endPoint x: 435, endPoint y: 491, distance: 9.2
click at [439, 485] on div "Posto, [GEOGRAPHIC_DATA]" at bounding box center [509, 497] width 183 height 60
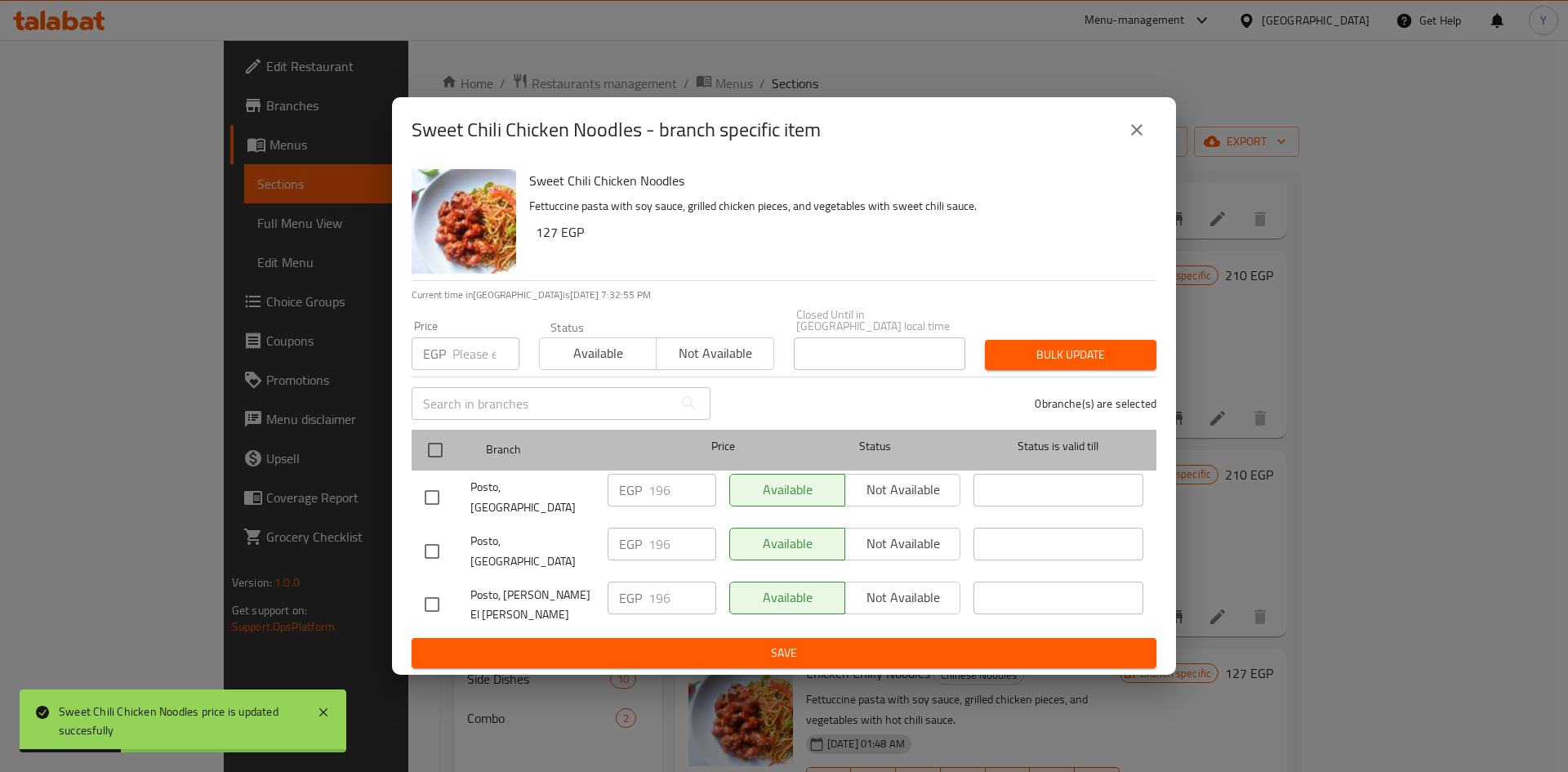
drag, startPoint x: 414, startPoint y: 450, endPoint x: 413, endPoint y: 461, distance: 11.0
click at [414, 451] on div "Branch Price Status Status is valid till" at bounding box center [784, 450] width 744 height 41
click at [415, 458] on div "Branch Price Status Status is valid till" at bounding box center [784, 450] width 744 height 41
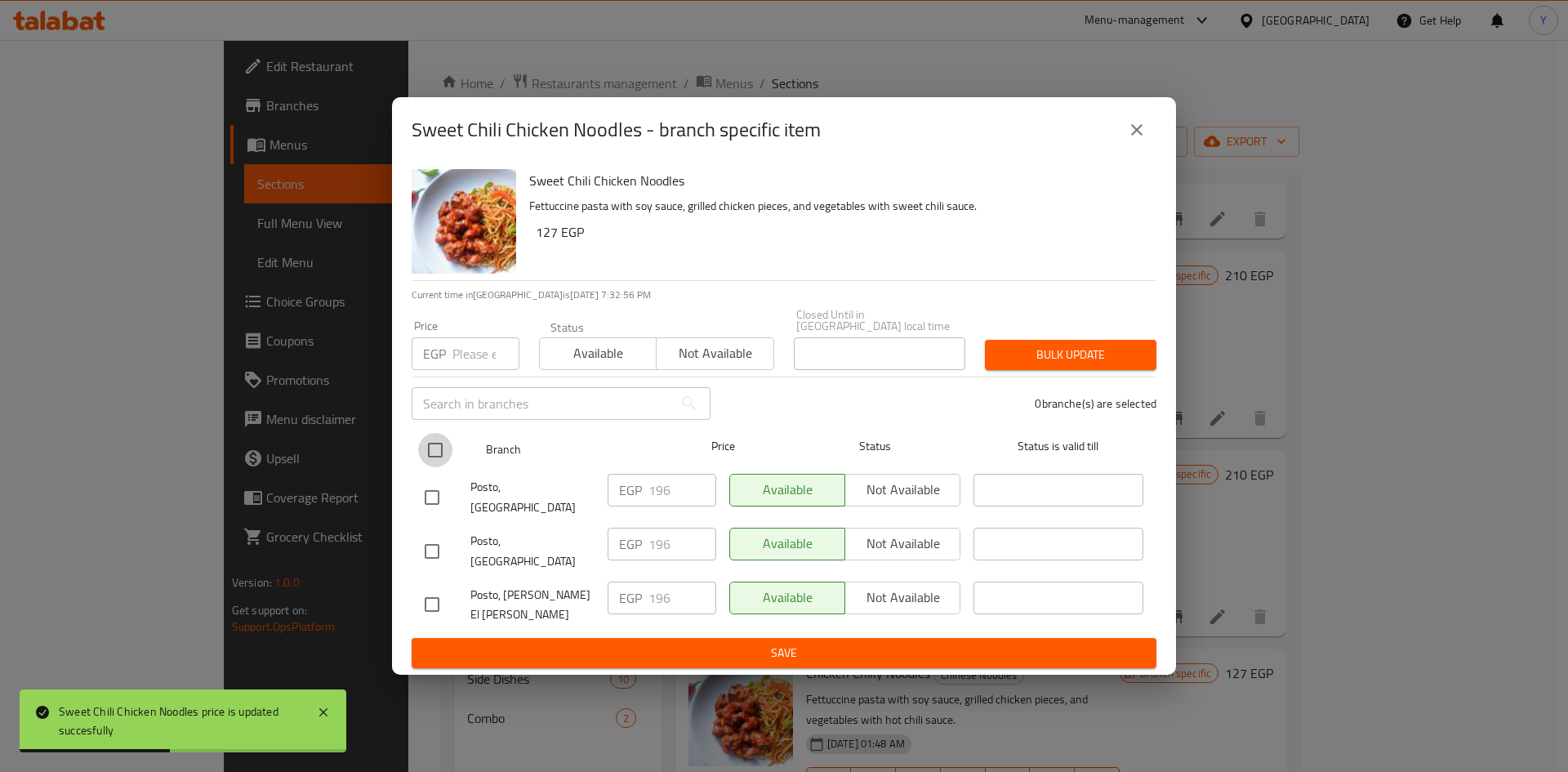
click at [430, 458] on input "checkbox" at bounding box center [435, 450] width 34 height 34
checkbox input "true"
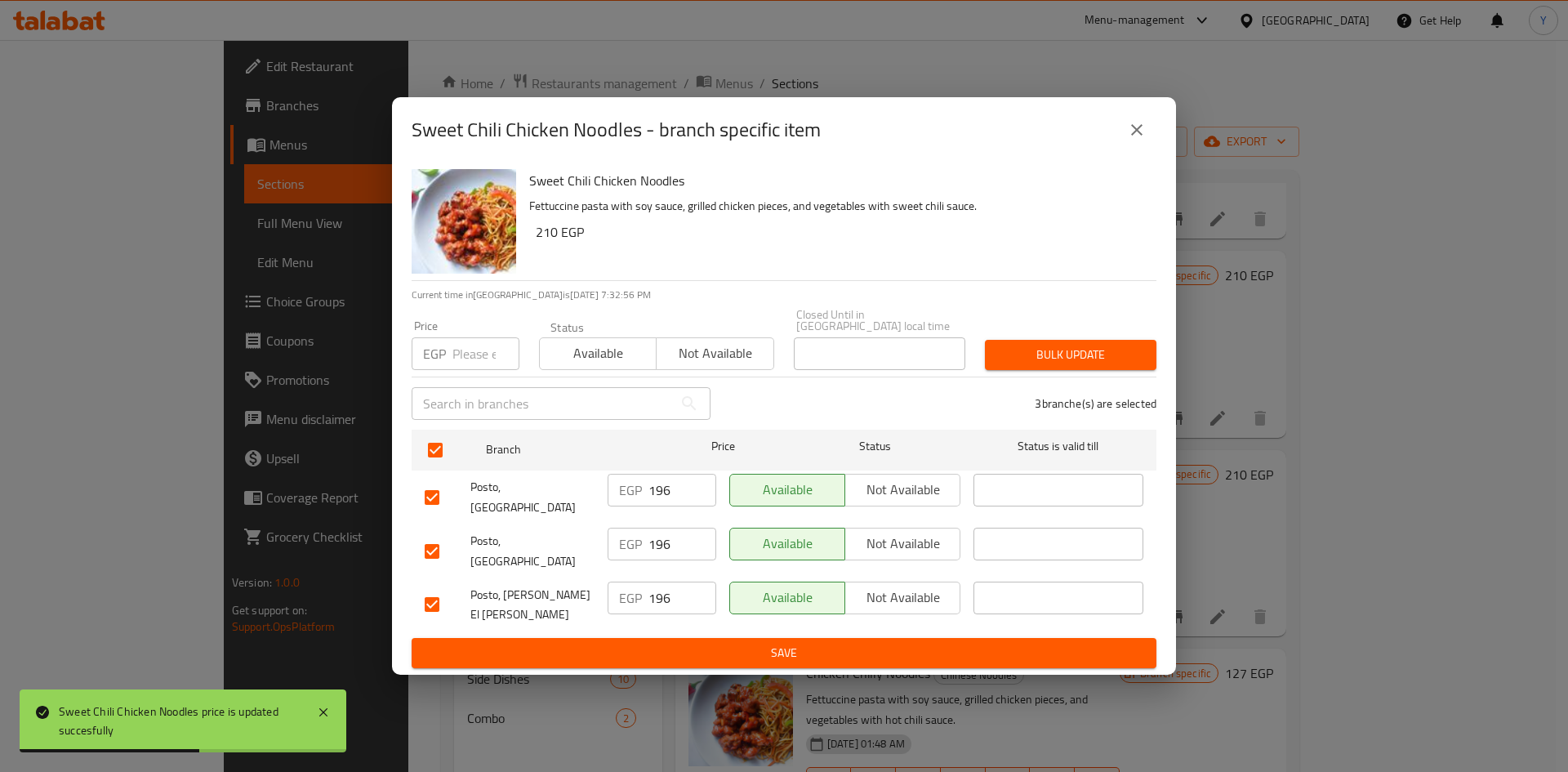
click at [460, 370] on input "number" at bounding box center [485, 354] width 67 height 32
type input "210"
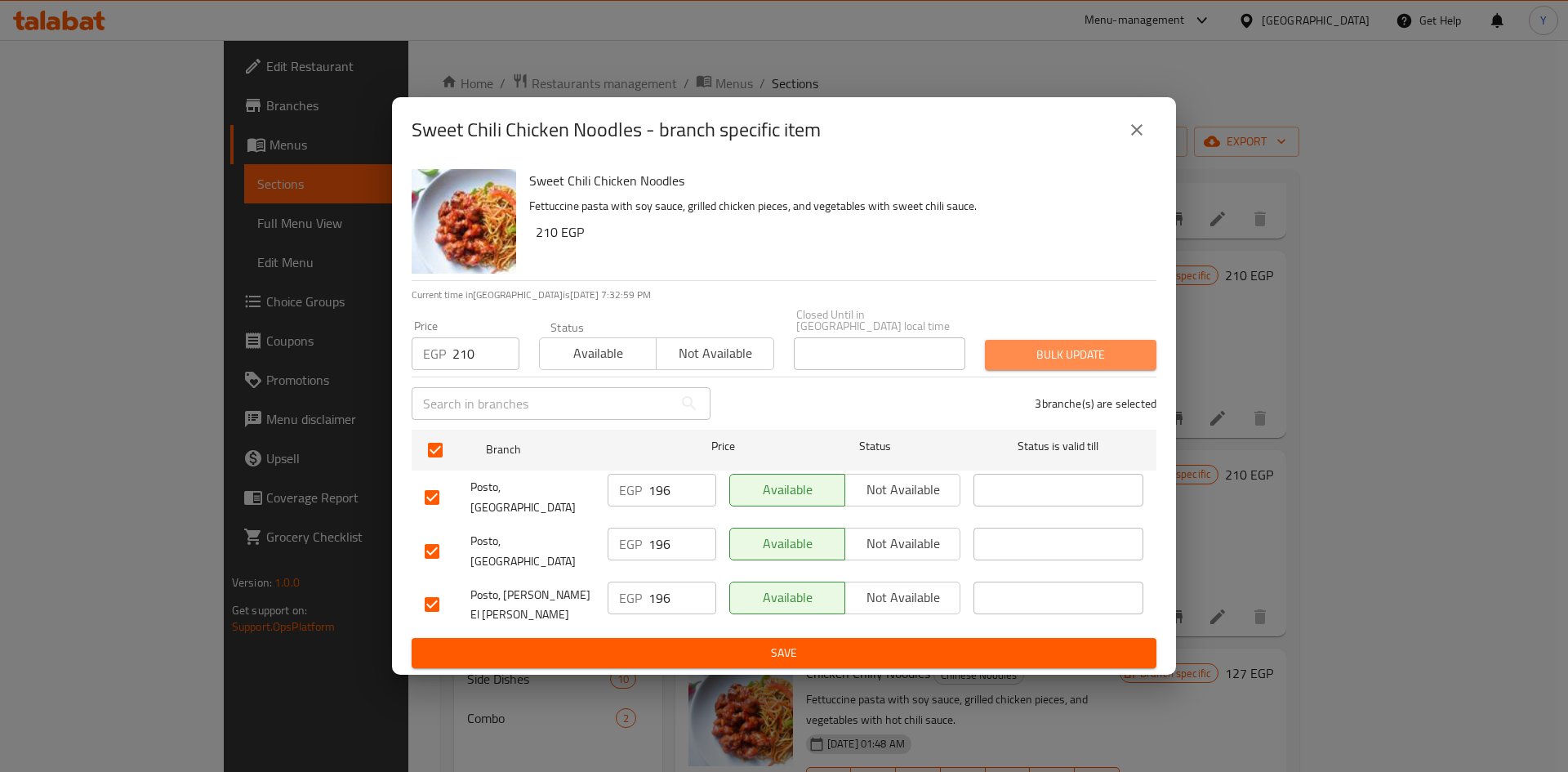
click at [1020, 365] on span "Bulk update" at bounding box center [1070, 355] width 145 height 20
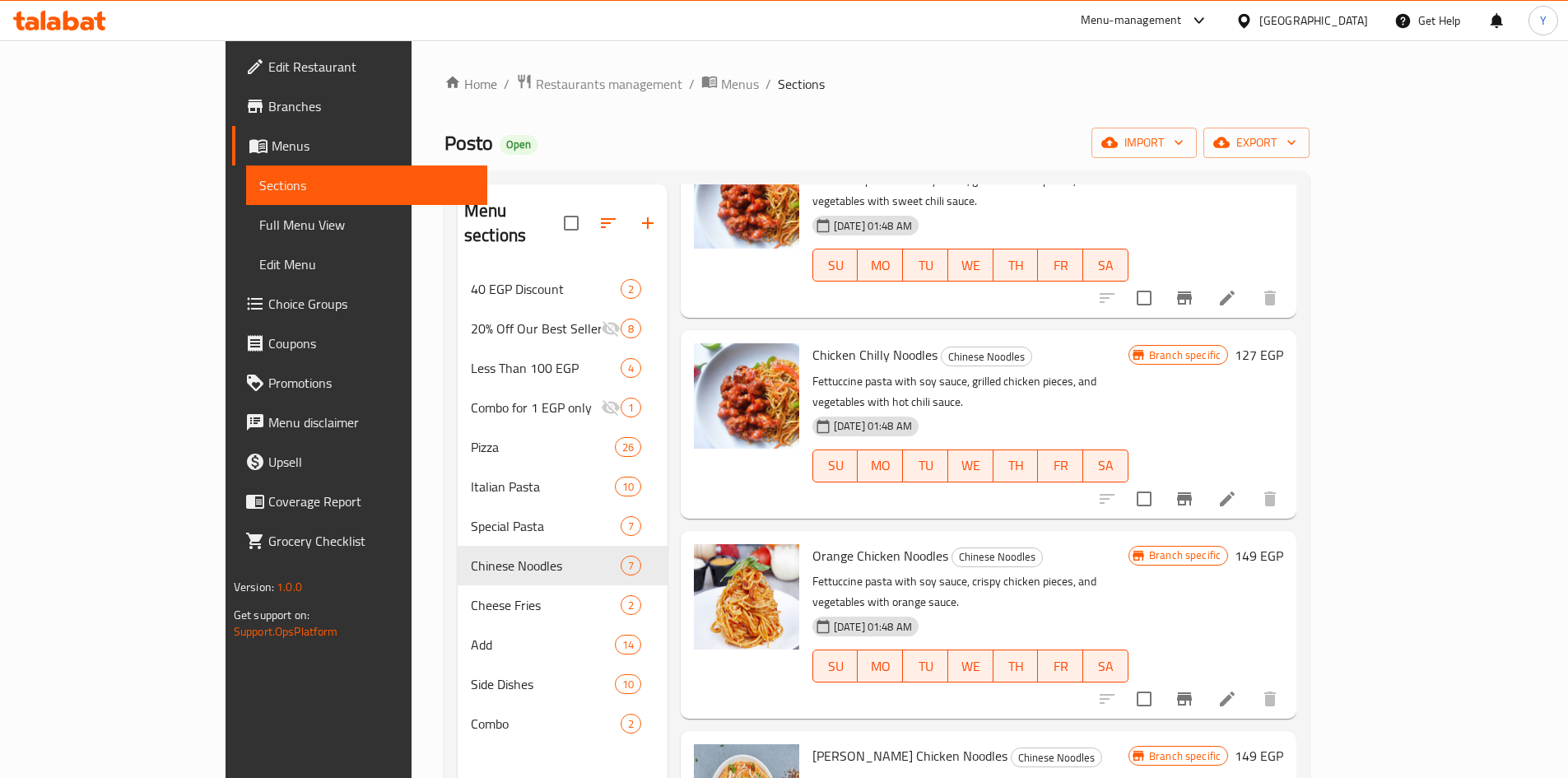
scroll to position [494, 0]
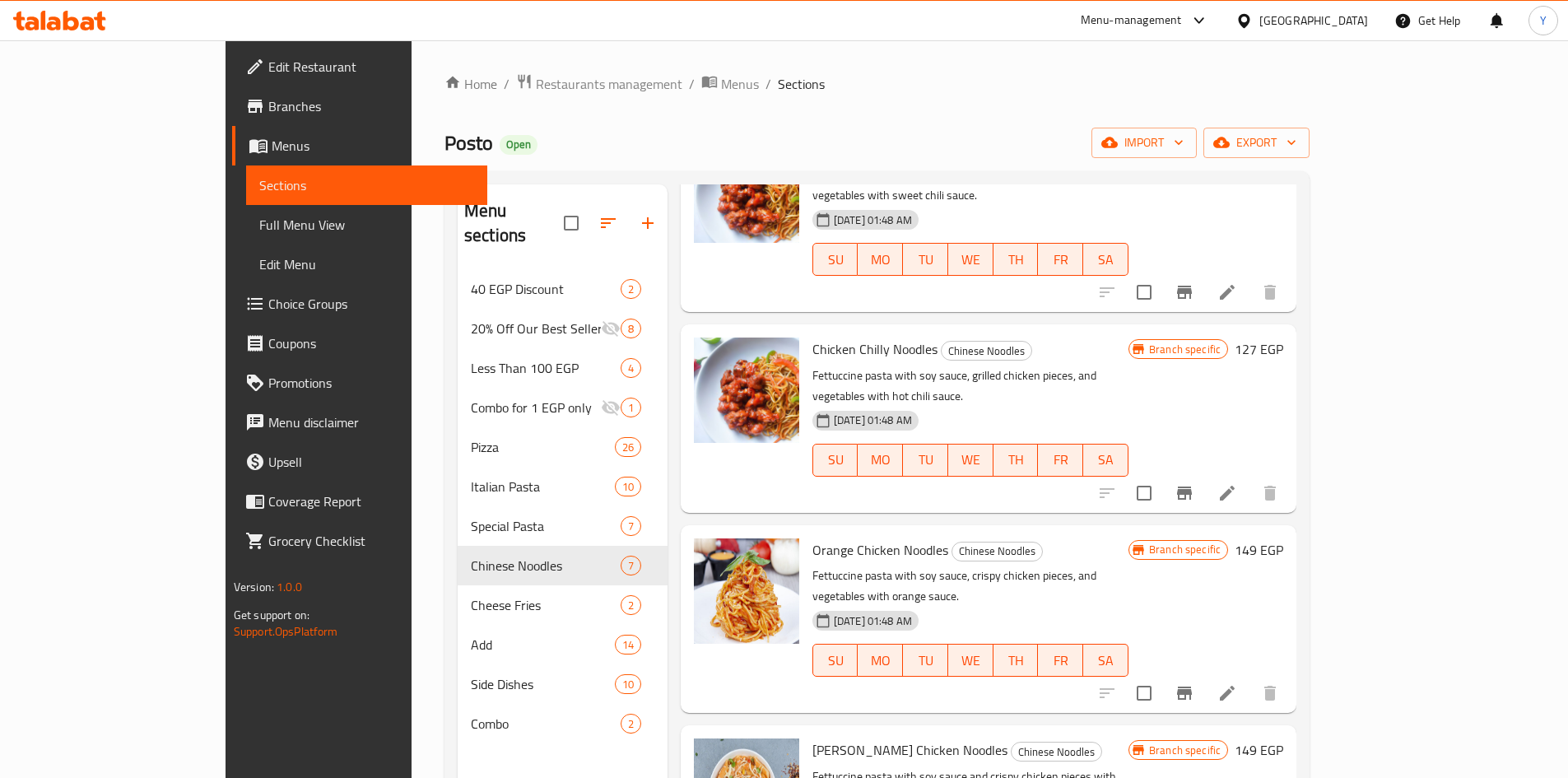
click at [1284, 338] on h6 "127 EGP" at bounding box center [1259, 349] width 49 height 23
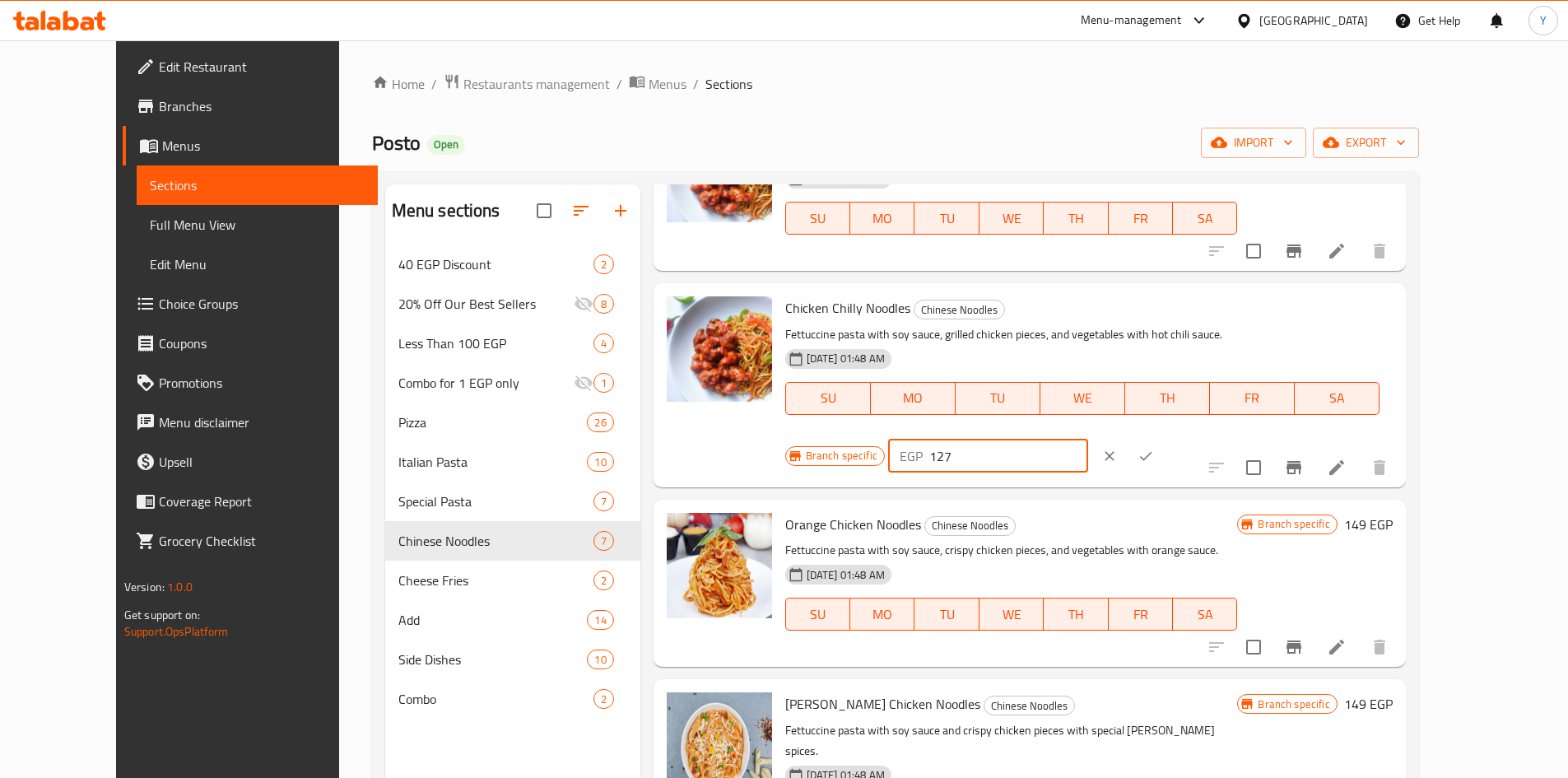
drag, startPoint x: 1320, startPoint y: 308, endPoint x: 1116, endPoint y: 330, distance: 205.2
click at [1116, 330] on div "Chicken Chilly Noodles Chinese Noodles Fettuccine pasta with soy sauce, grilled…" at bounding box center [1089, 385] width 620 height 190
type input "210"
drag, startPoint x: 1459, startPoint y: 324, endPoint x: 1438, endPoint y: 428, distance: 106.1
click at [1164, 438] on button "ok" at bounding box center [1146, 456] width 36 height 36
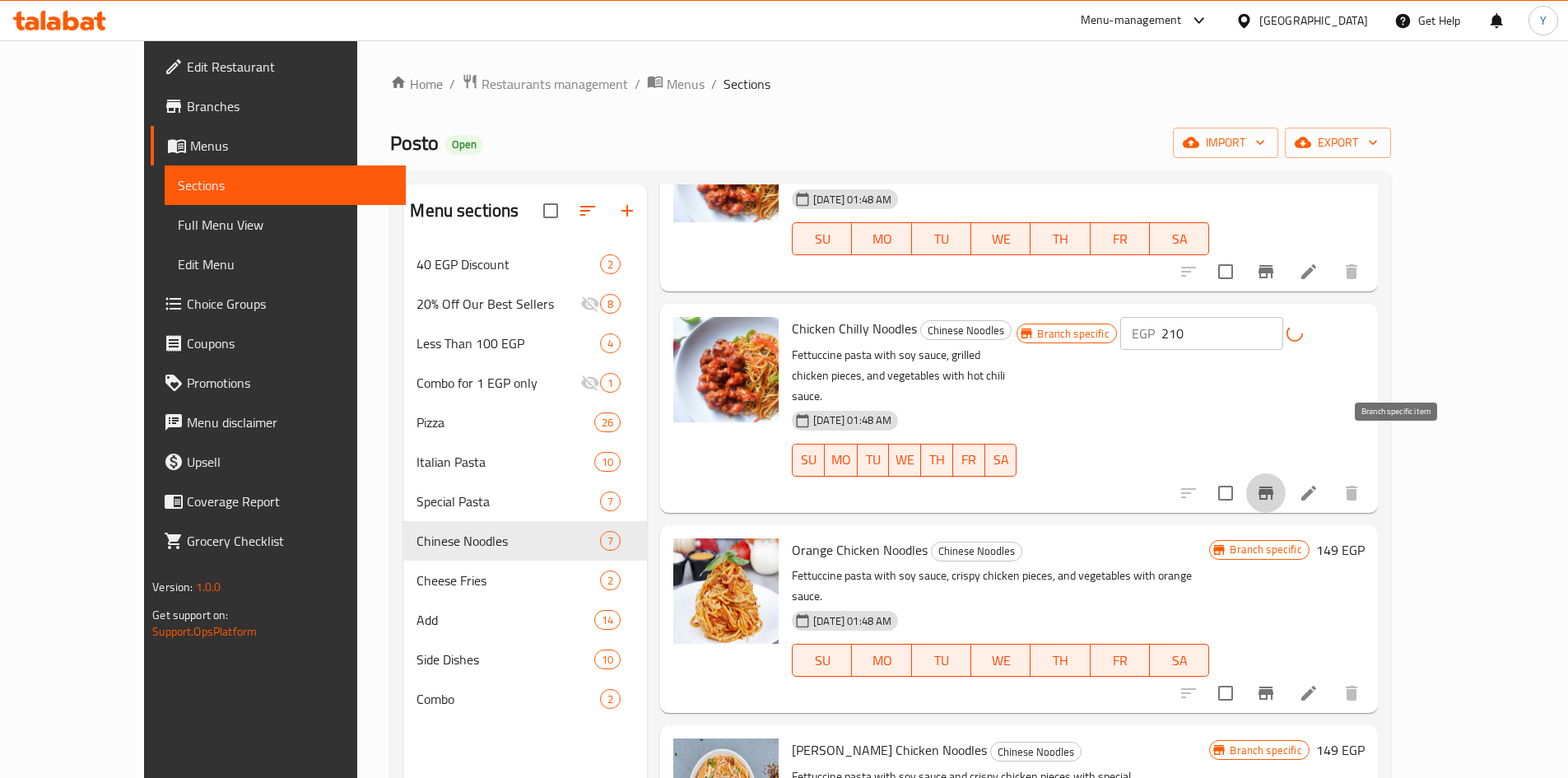
click at [1286, 473] on button "Branch-specific-item" at bounding box center [1266, 493] width 39 height 39
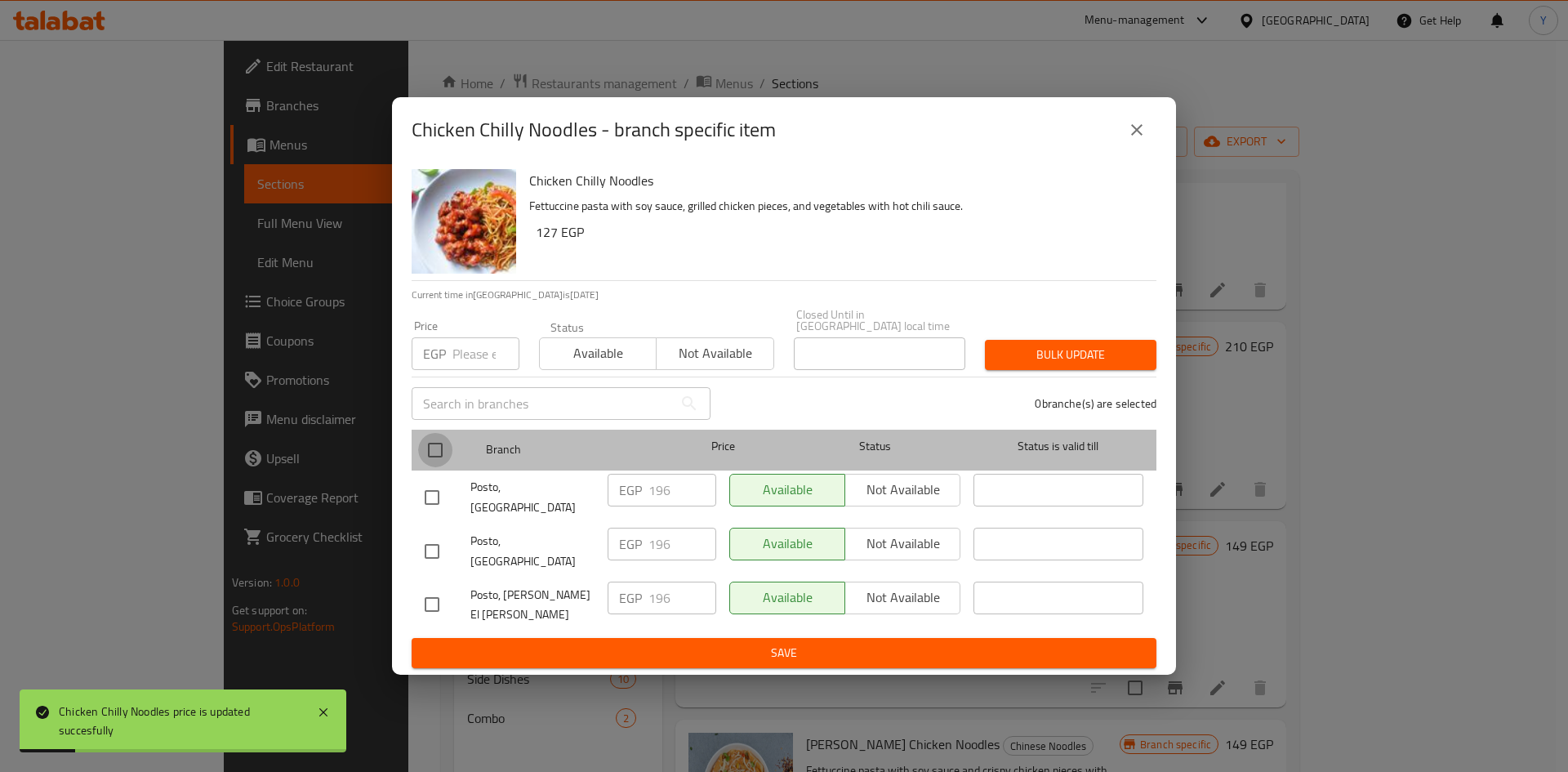
click at [425, 468] on input "checkbox" at bounding box center [435, 450] width 34 height 34
checkbox input "true"
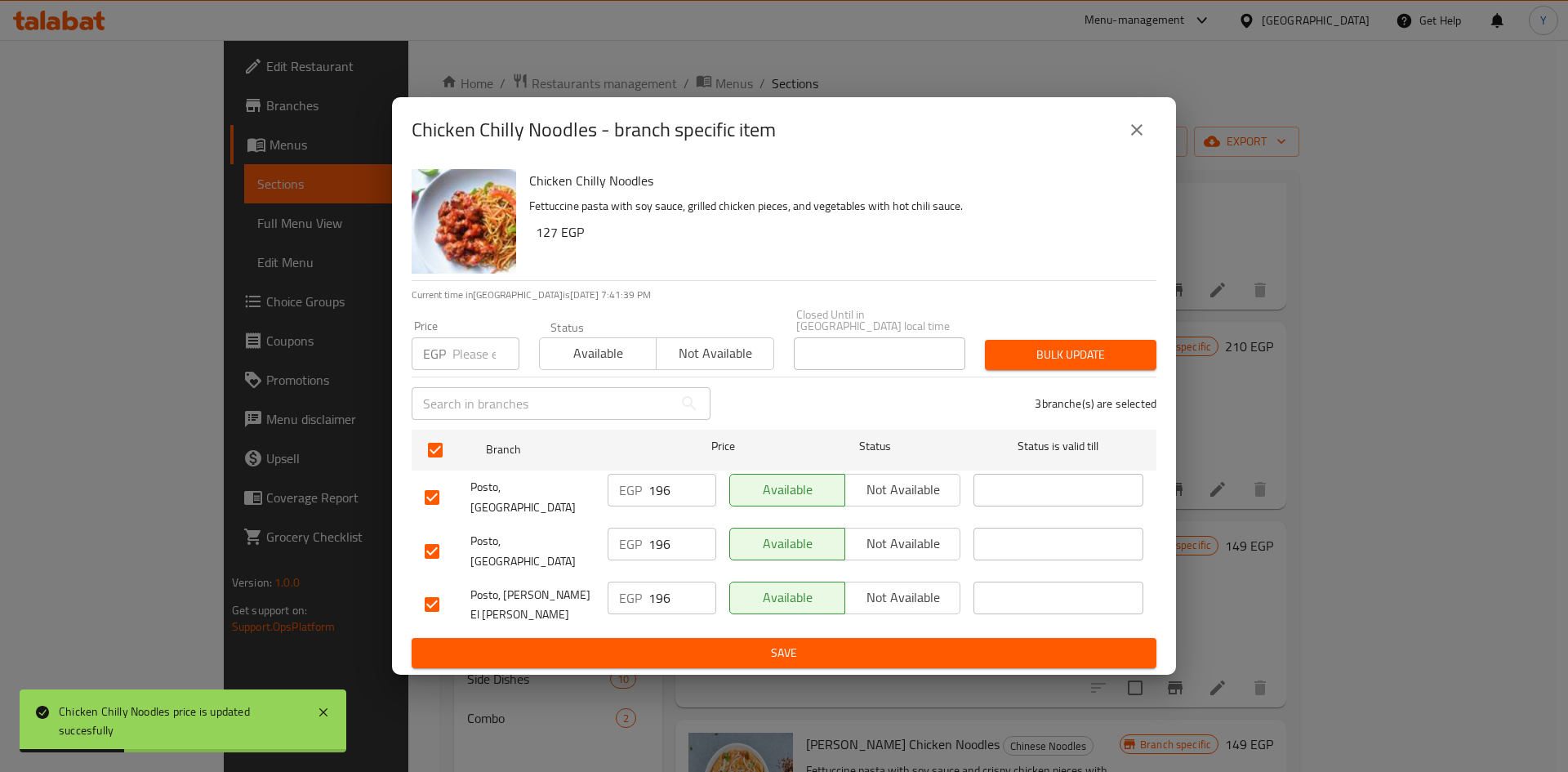
click at [466, 380] on div "Price EGP Price" at bounding box center [466, 345] width 127 height 70
type input "210"
click at [1065, 365] on span "Bulk update" at bounding box center [1070, 355] width 145 height 20
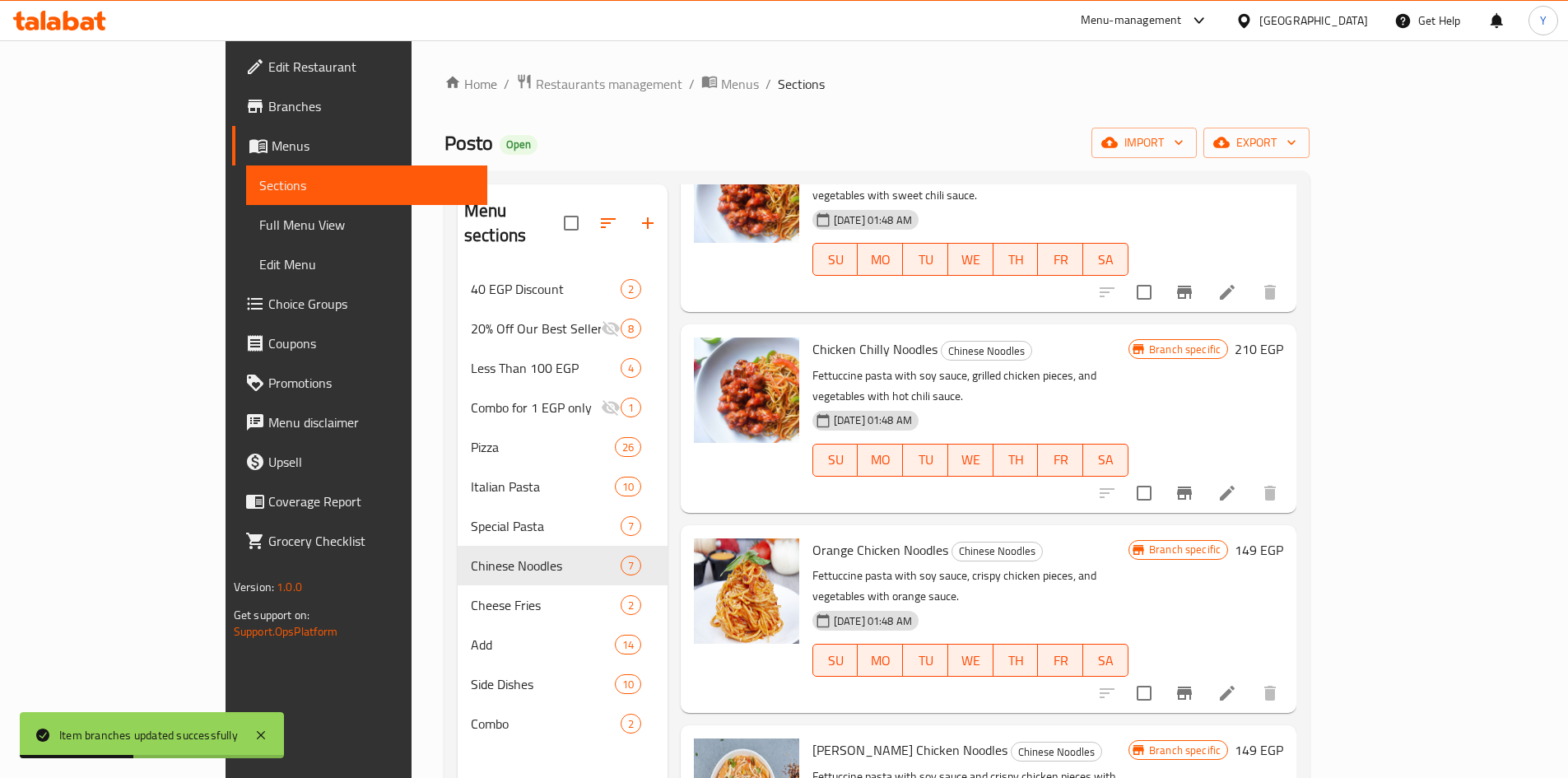
click at [1284, 538] on h6 "149 EGP" at bounding box center [1259, 549] width 49 height 23
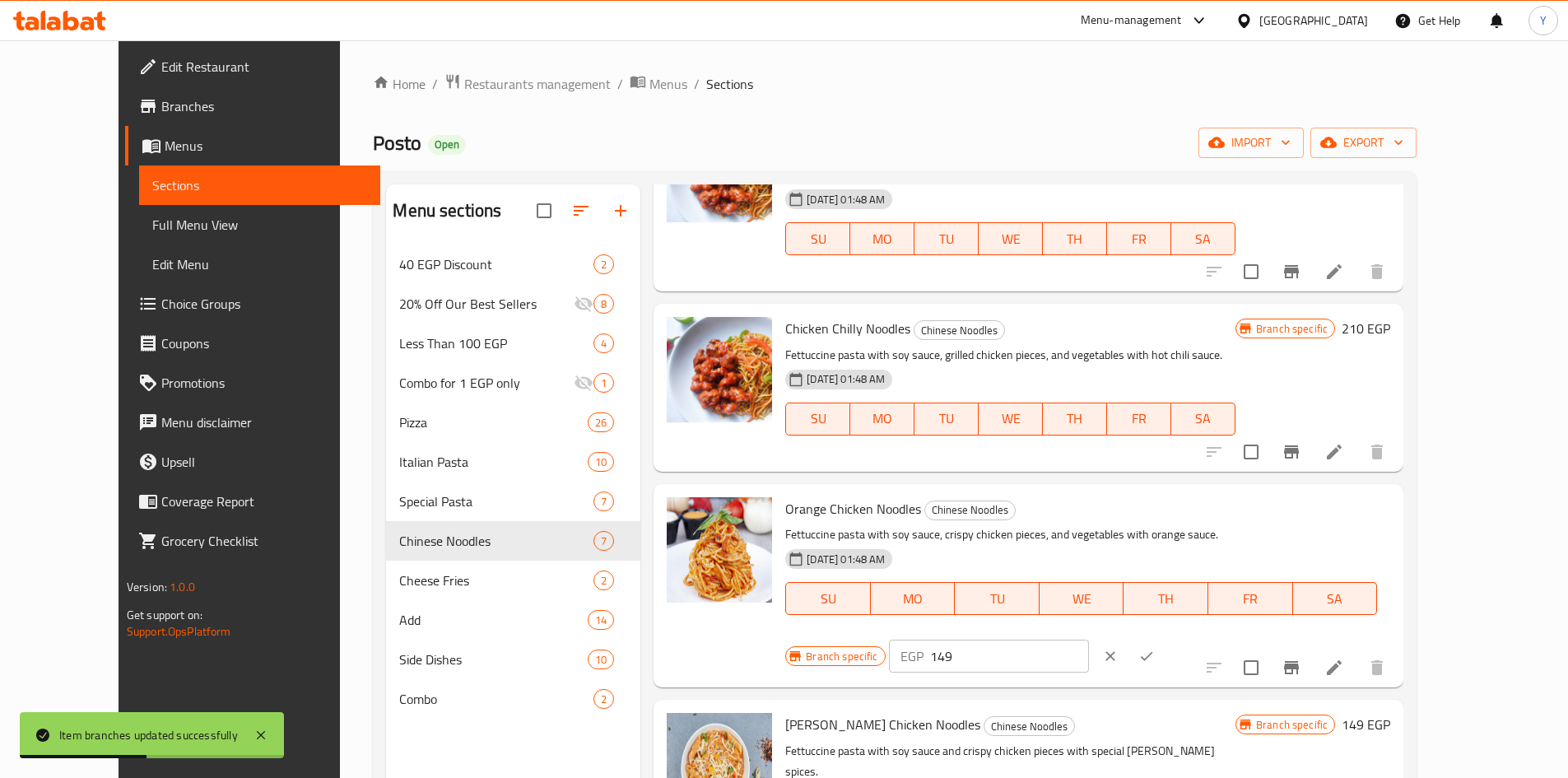
drag, startPoint x: 1292, startPoint y: 500, endPoint x: 1064, endPoint y: 493, distance: 228.1
click at [1065, 494] on div "Orange Chicken Noodles Chinese Noodles Fettuccine pasta with soy sauce, crispy …" at bounding box center [1087, 586] width 618 height 190
type input "220"
click at [1155, 648] on icon "ok" at bounding box center [1146, 655] width 16 height 16
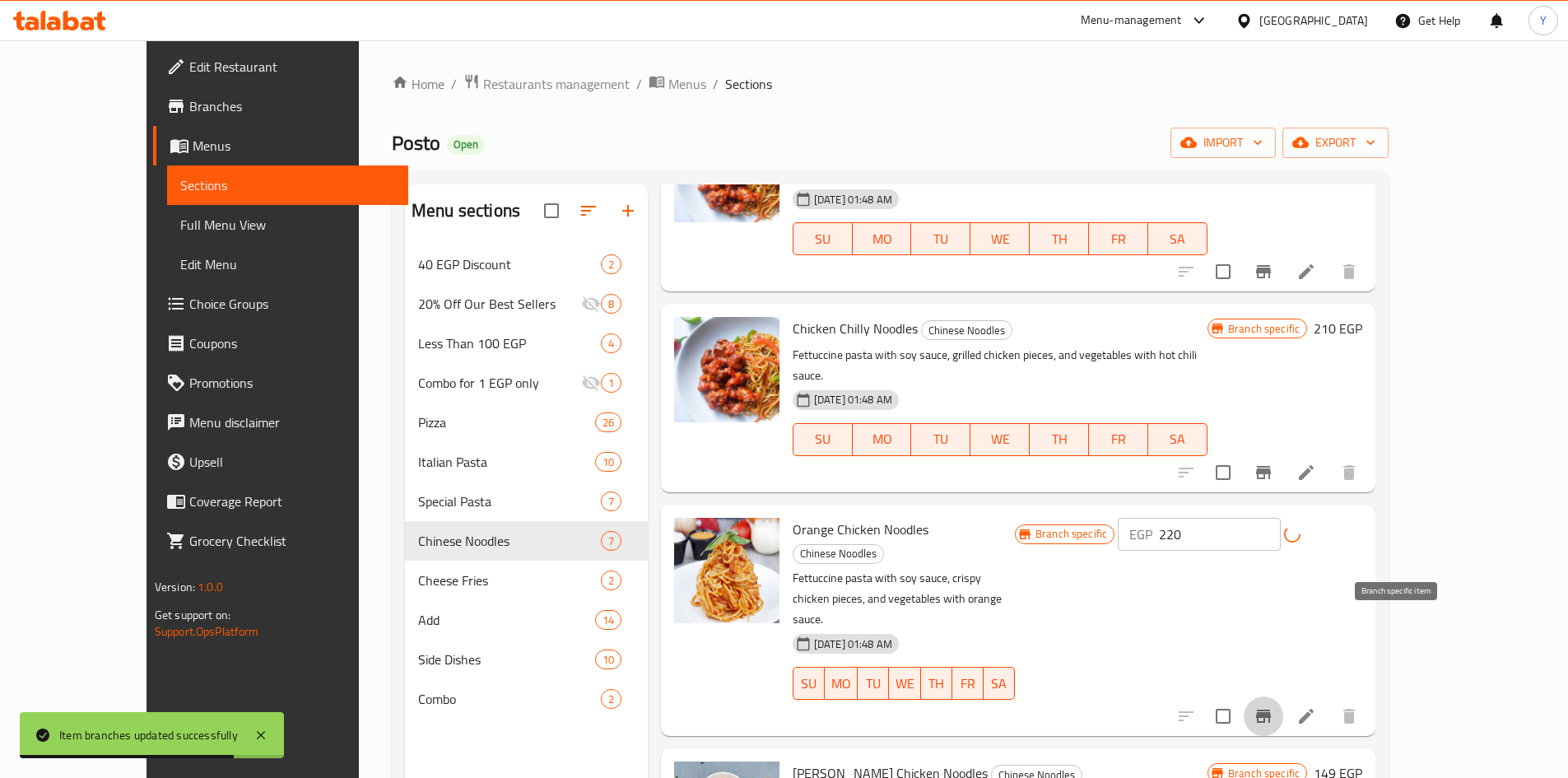
click at [1273, 706] on icon "Branch-specific-item" at bounding box center [1263, 715] width 20 height 20
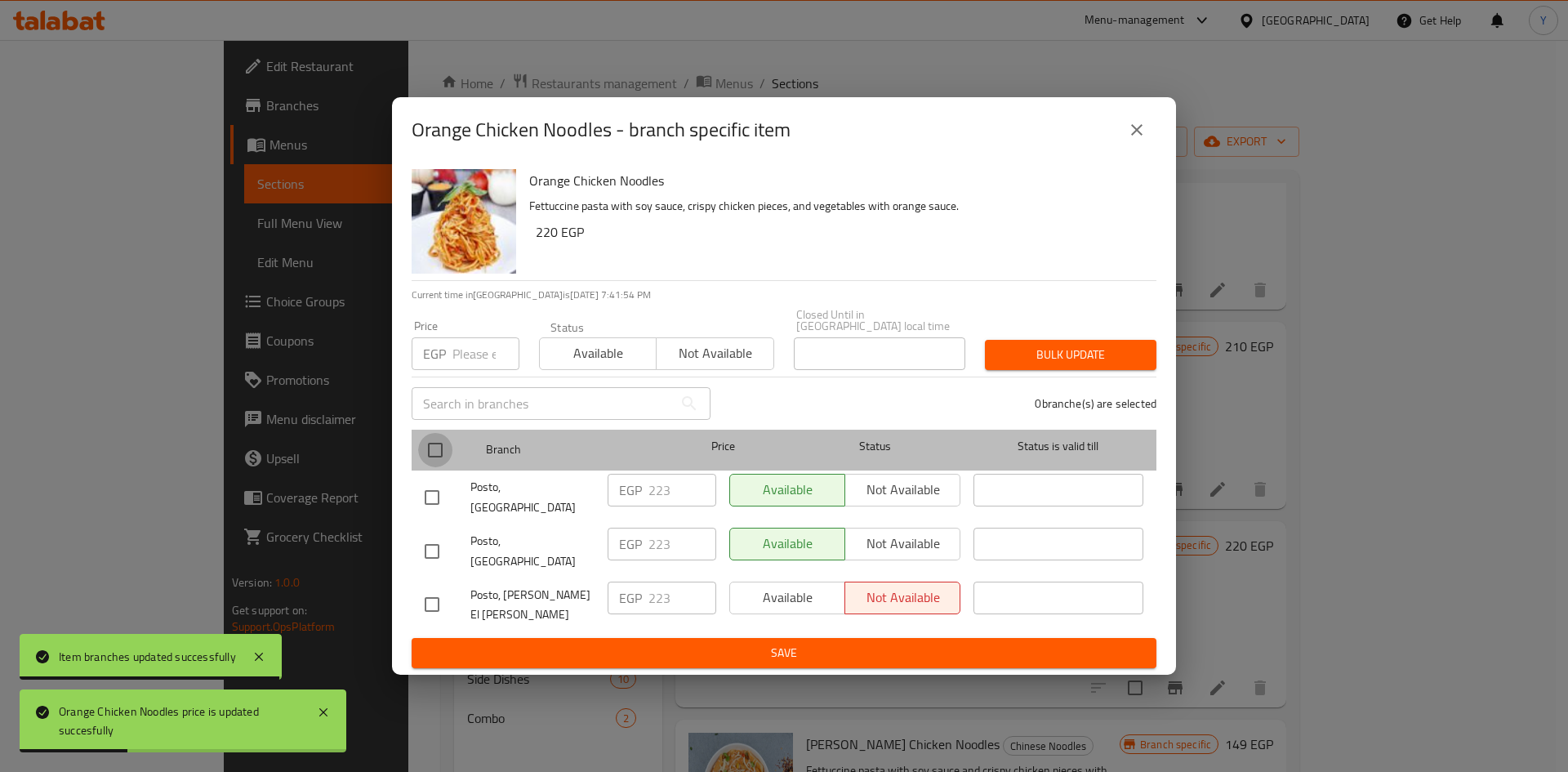
drag, startPoint x: 426, startPoint y: 457, endPoint x: 449, endPoint y: 384, distance: 76.5
click at [426, 456] on input "checkbox" at bounding box center [435, 450] width 34 height 34
checkbox input "true"
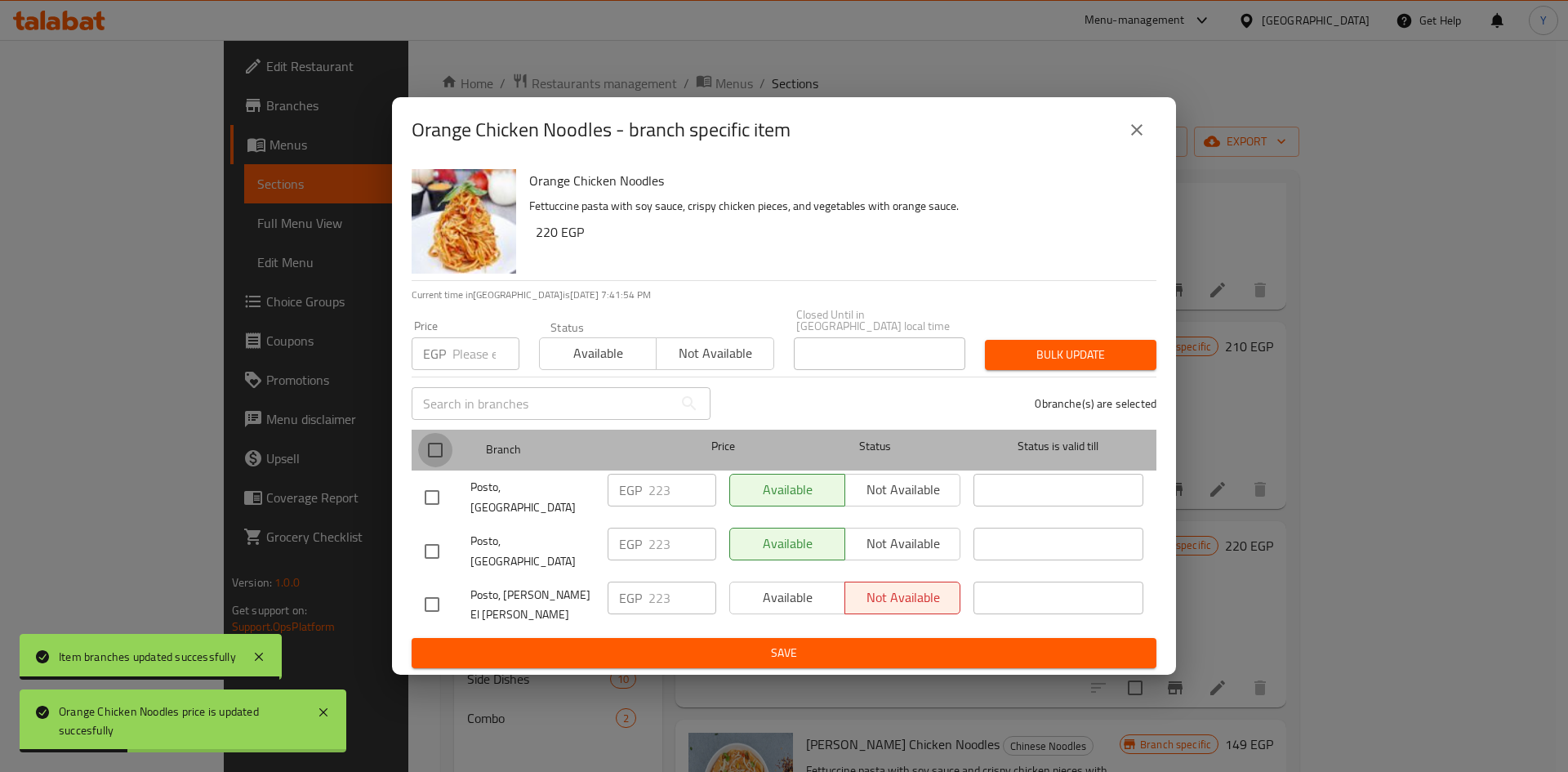
checkbox input "true"
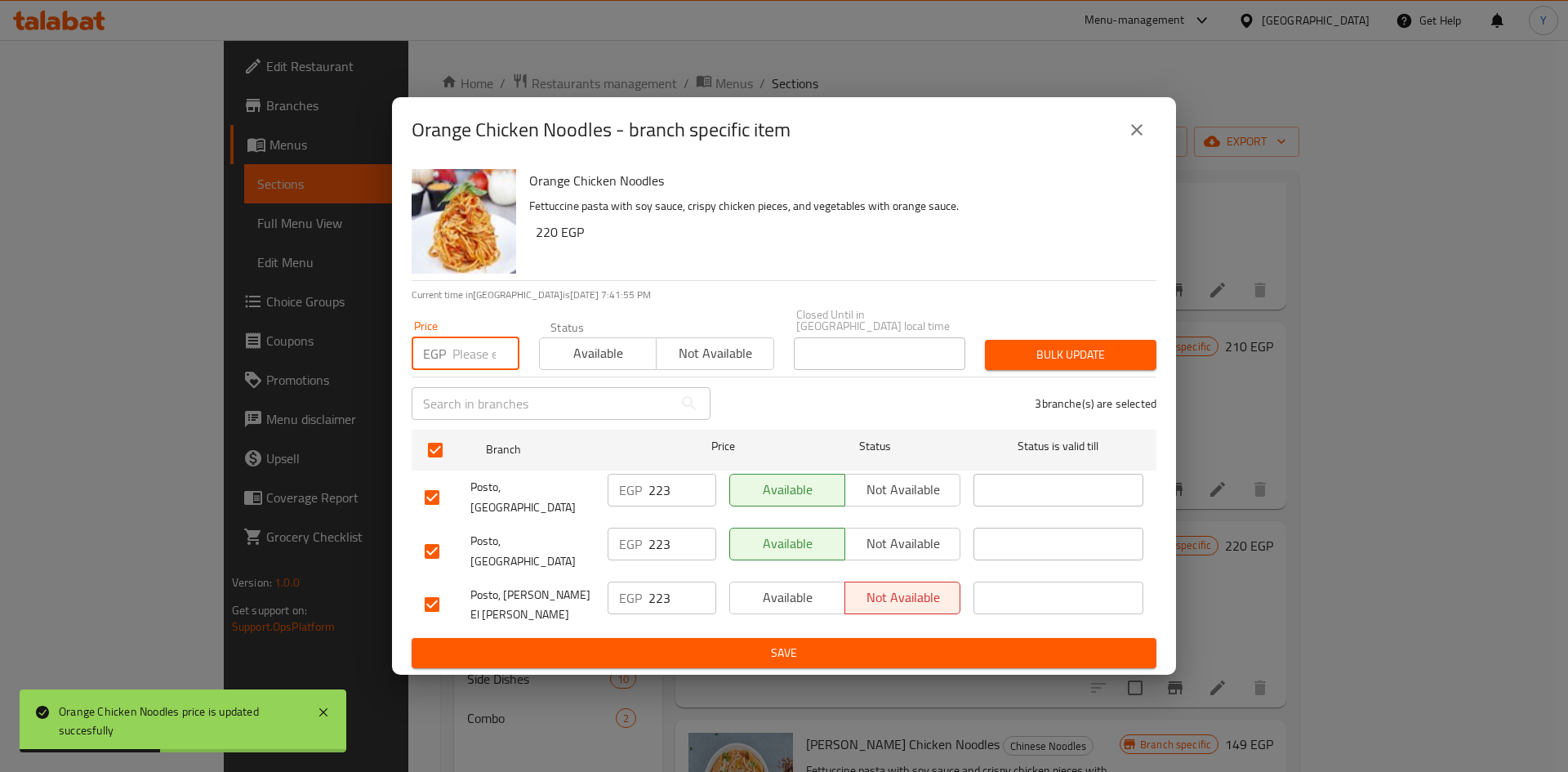
click at [453, 356] on input "number" at bounding box center [485, 354] width 67 height 32
type input "220"
click at [1061, 365] on span "Bulk update" at bounding box center [1070, 355] width 145 height 20
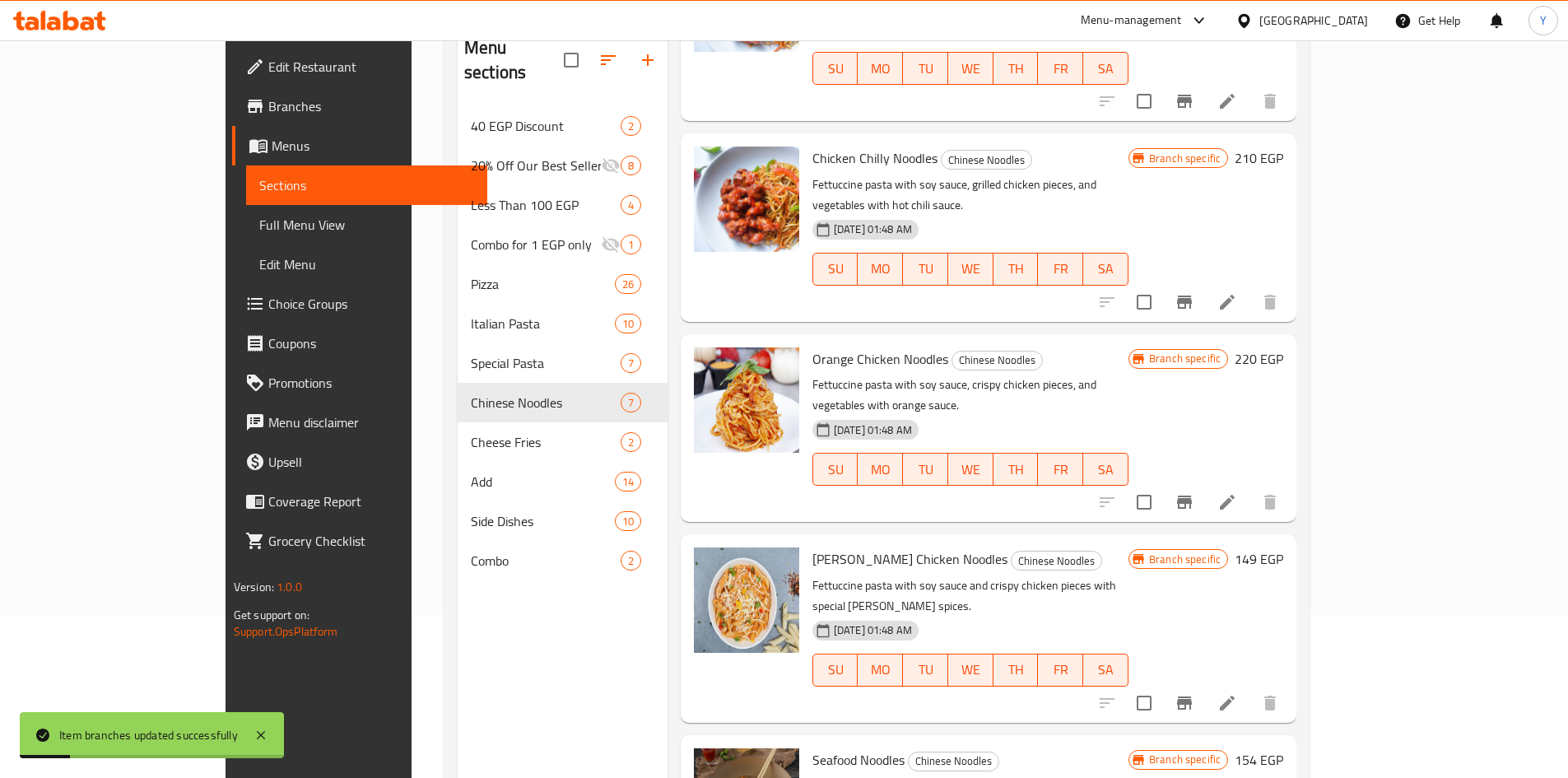
scroll to position [165, 0]
click at [1284, 546] on h6 "149 EGP" at bounding box center [1259, 557] width 49 height 23
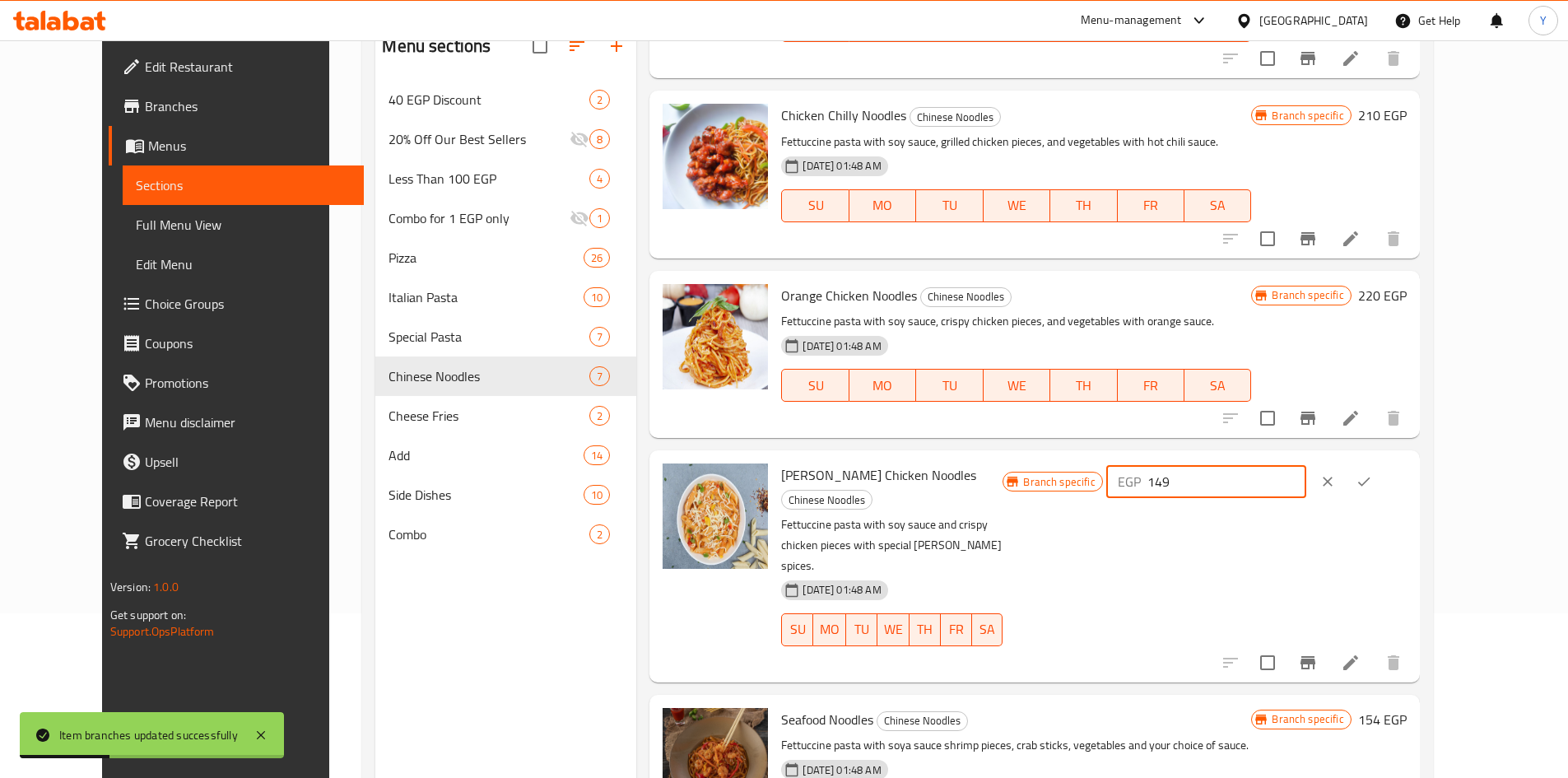
drag, startPoint x: 1372, startPoint y: 483, endPoint x: 995, endPoint y: 449, distance: 378.5
click at [1031, 498] on div "Curry Chicken Noodles Chinese Noodles Fettuccine pasta with soy sauce and crisp…" at bounding box center [1093, 566] width 638 height 218
type input "220"
click at [1372, 475] on icon "ok" at bounding box center [1363, 481] width 16 height 16
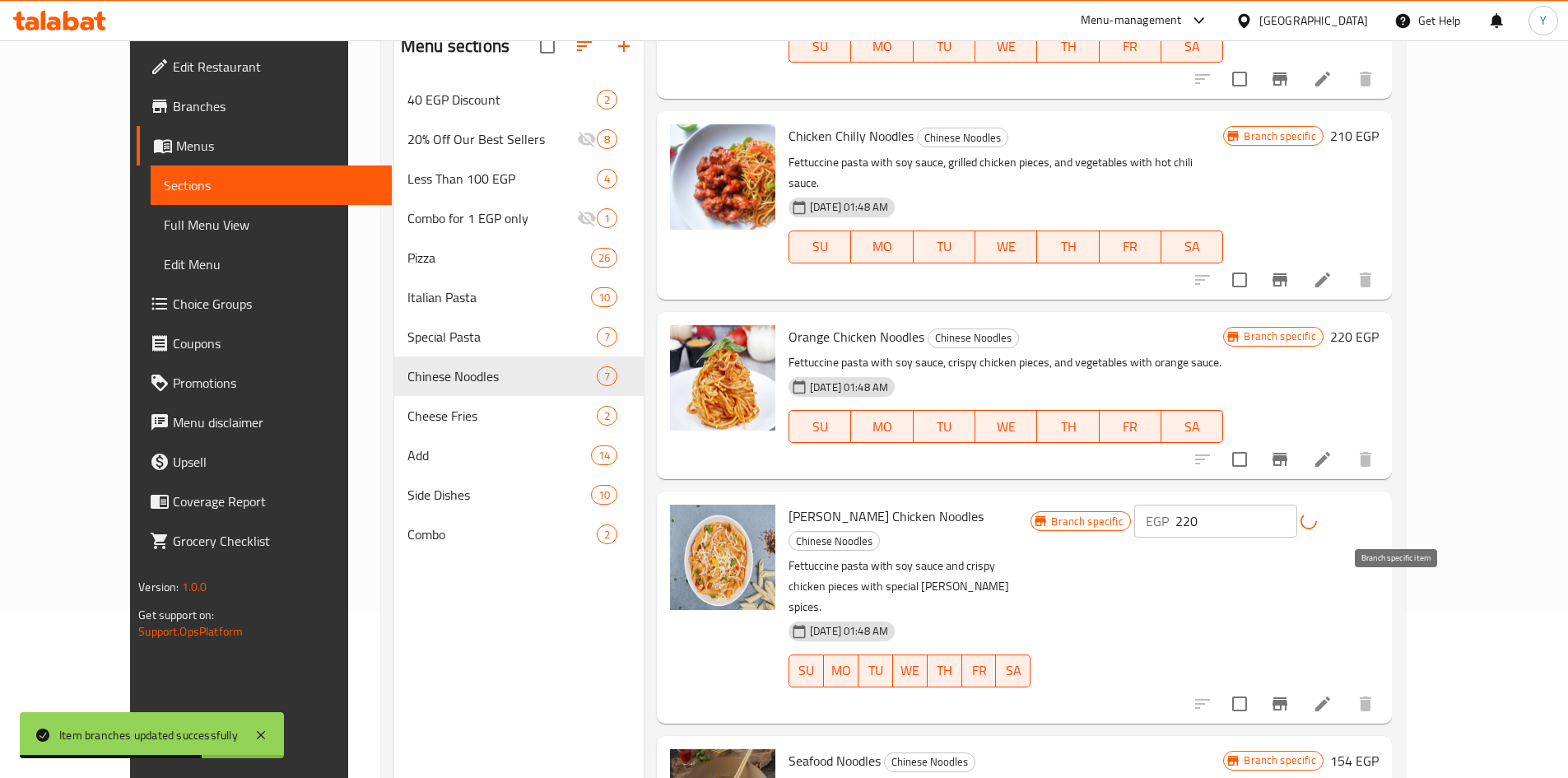
click at [1288, 697] on icon "Branch-specific-item" at bounding box center [1279, 703] width 15 height 13
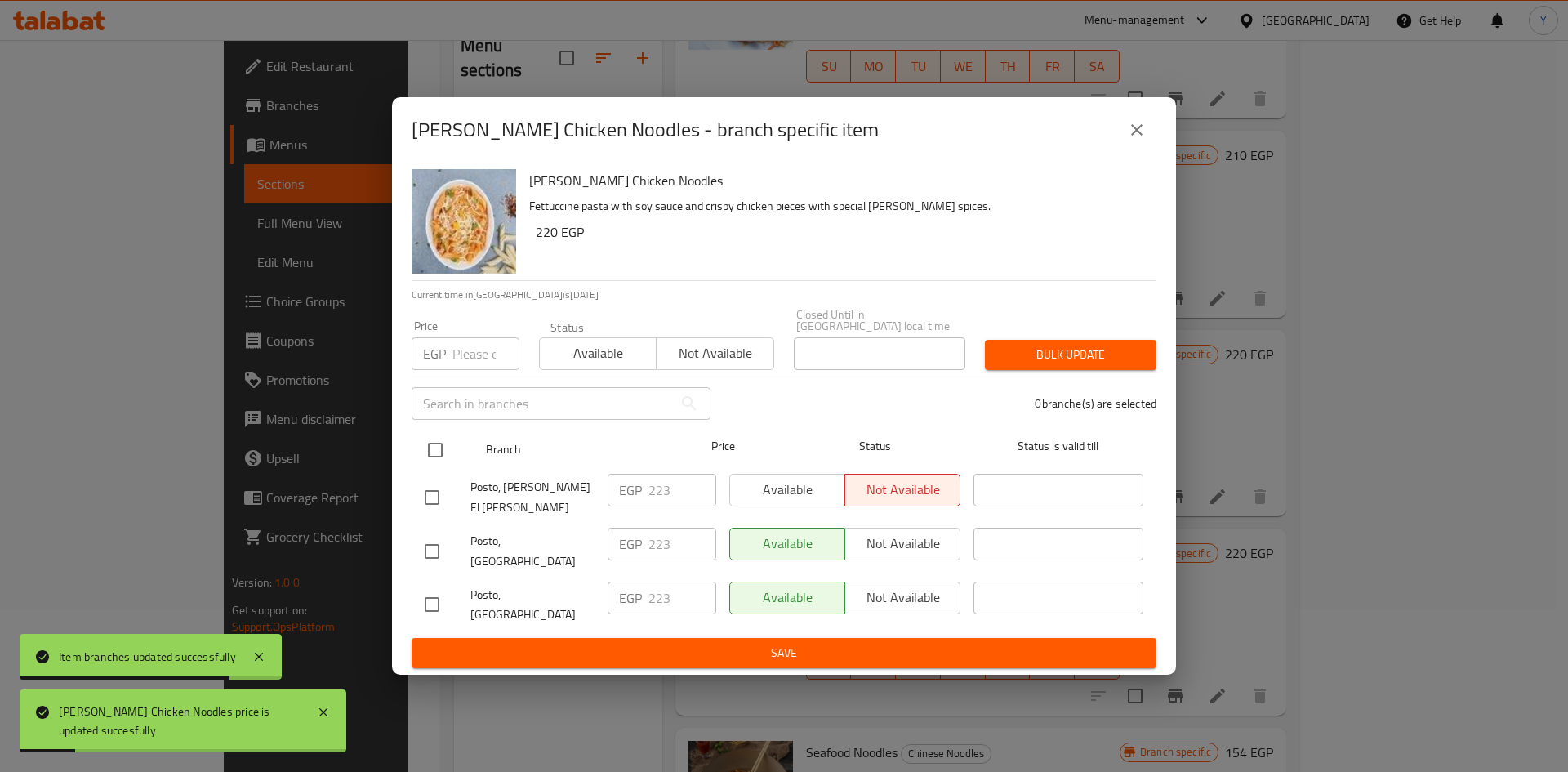
click at [416, 462] on div "Branch Price Status Status is valid till" at bounding box center [784, 450] width 744 height 41
click at [439, 453] on input "checkbox" at bounding box center [435, 450] width 34 height 34
checkbox input "true"
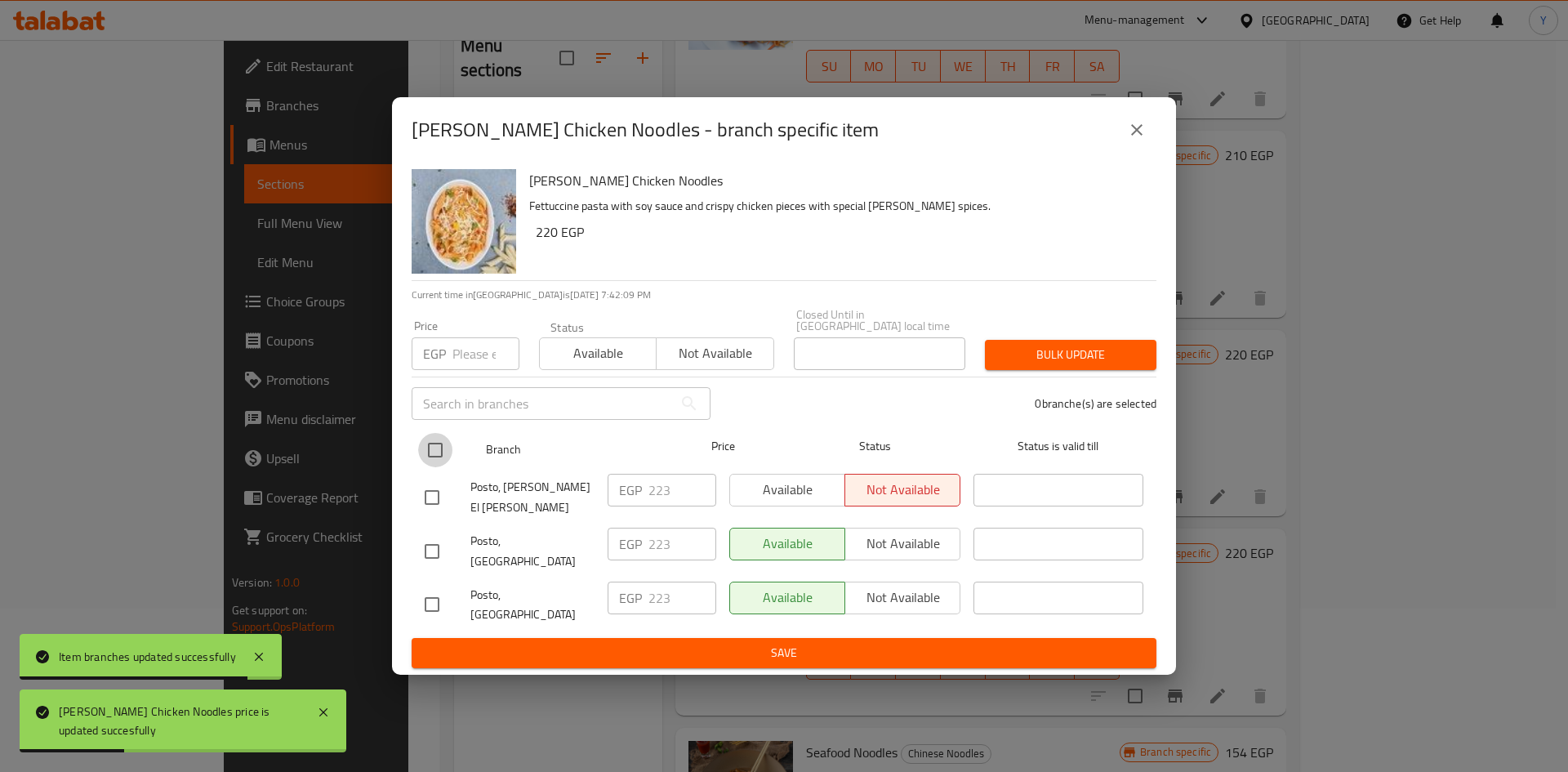
checkbox input "true"
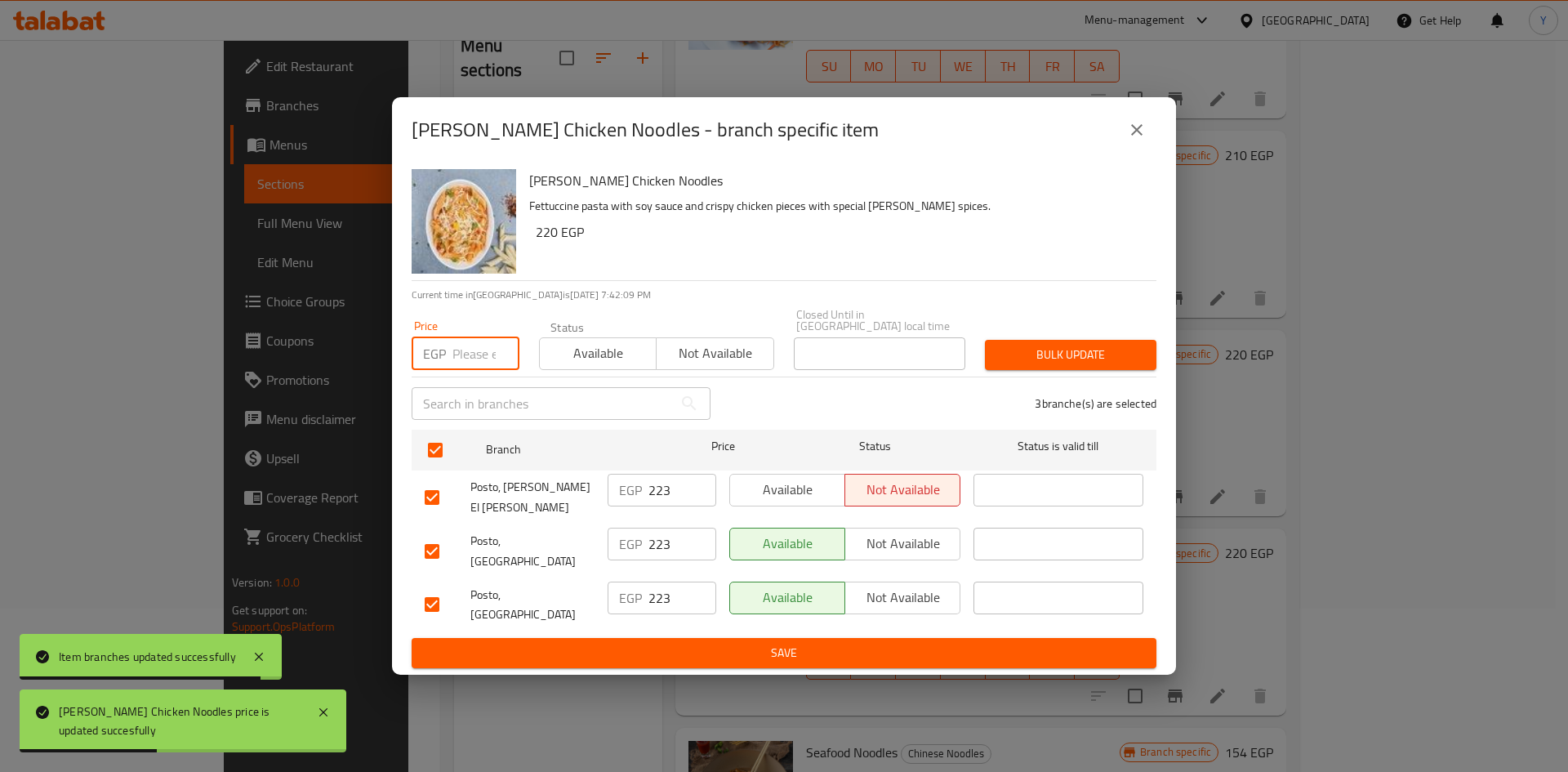
click at [464, 380] on div "Price EGP Price" at bounding box center [466, 345] width 127 height 70
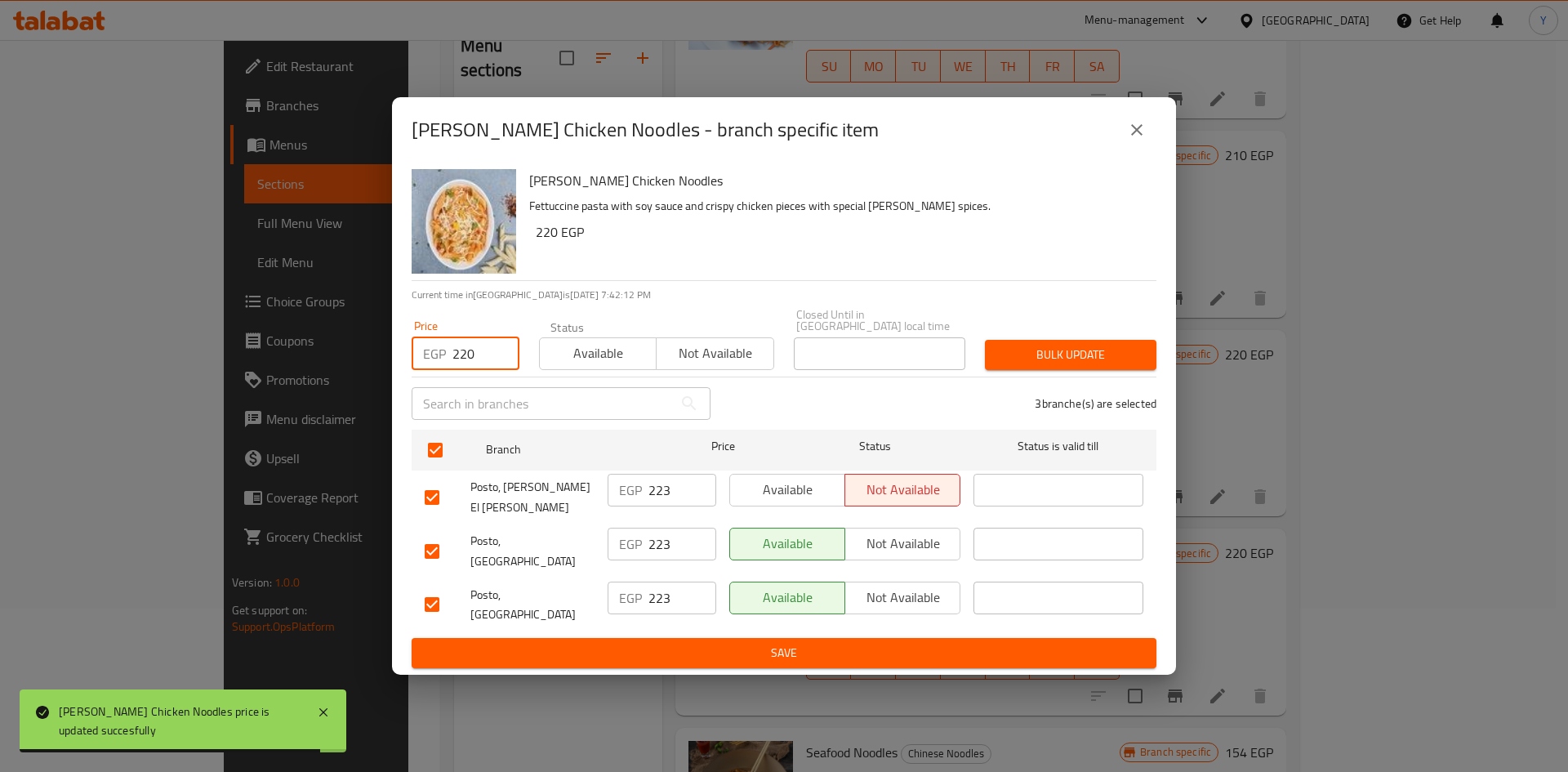
type input "220"
click at [1048, 365] on span "Bulk update" at bounding box center [1070, 355] width 145 height 20
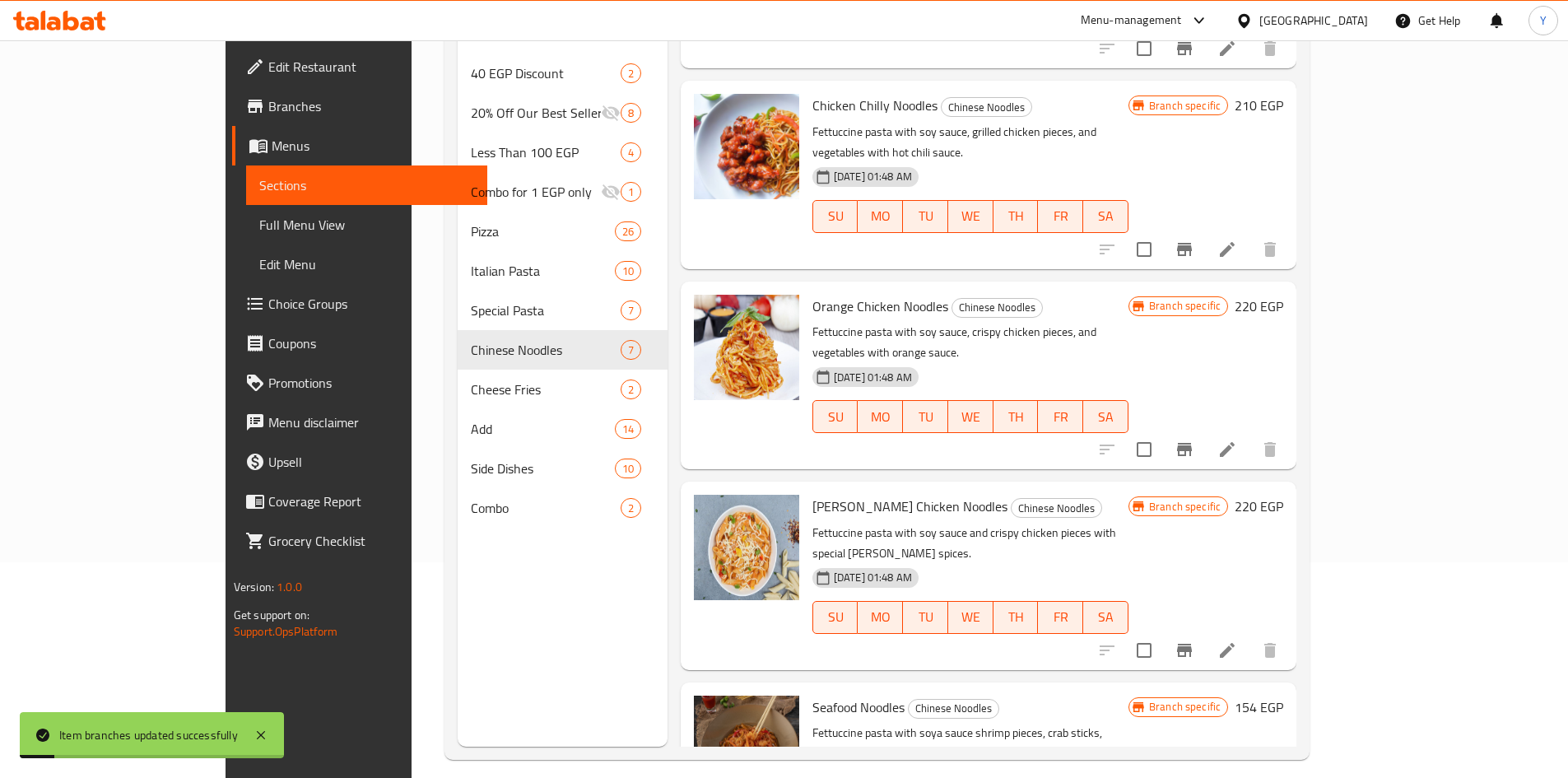
scroll to position [230, 0]
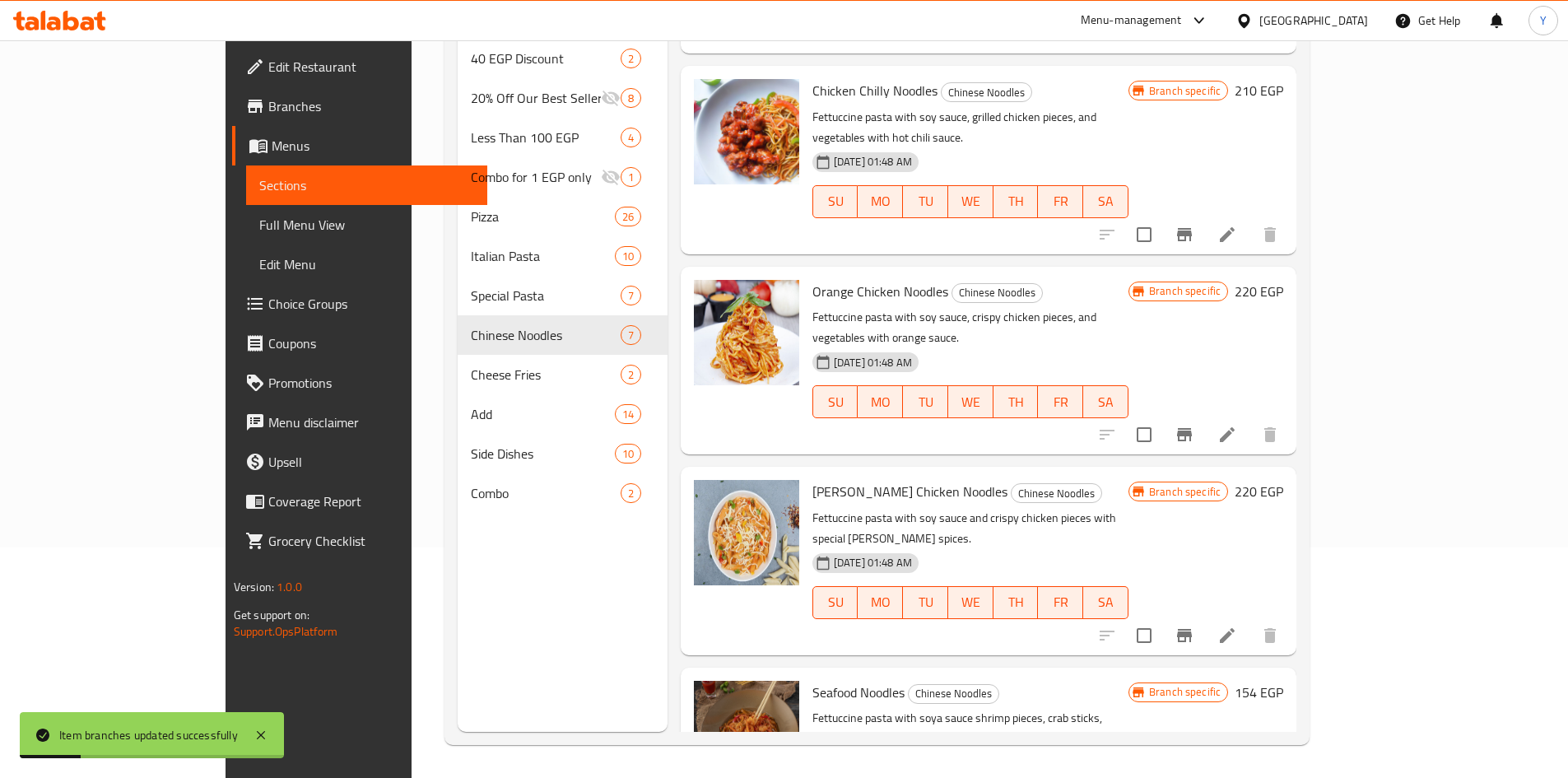
click at [1284, 680] on h6 "154 EGP" at bounding box center [1259, 691] width 49 height 23
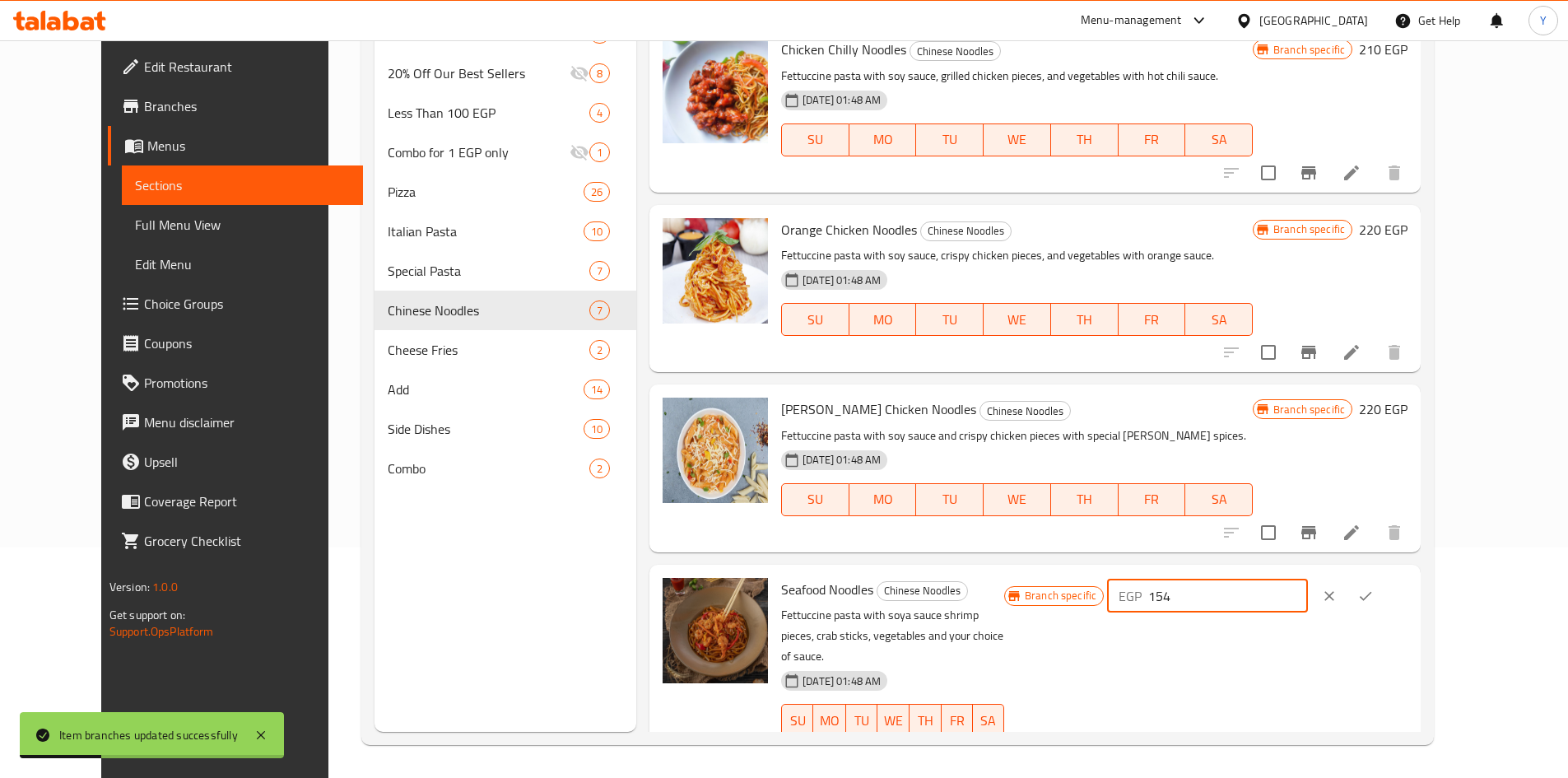
drag, startPoint x: 1365, startPoint y: 594, endPoint x: 973, endPoint y: 586, distance: 392.1
click at [976, 587] on div "Seafood Noodles Chinese Noodles Fettuccine pasta with soya sauce shrimp pieces,…" at bounding box center [1094, 669] width 639 height 195
type input "265"
click at [1373, 595] on icon "ok" at bounding box center [1365, 595] width 16 height 16
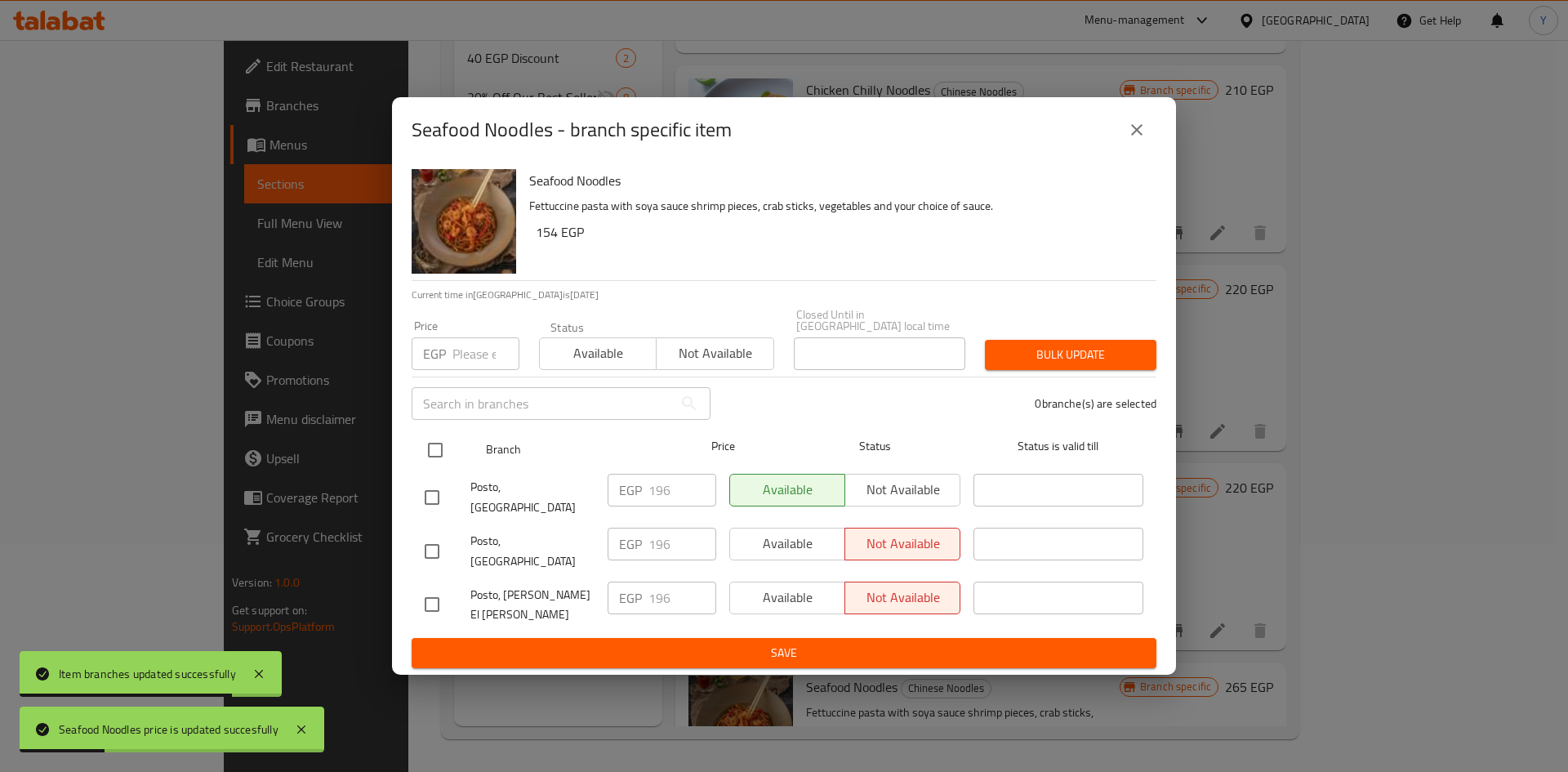
click at [433, 461] on input "checkbox" at bounding box center [435, 450] width 34 height 34
checkbox input "true"
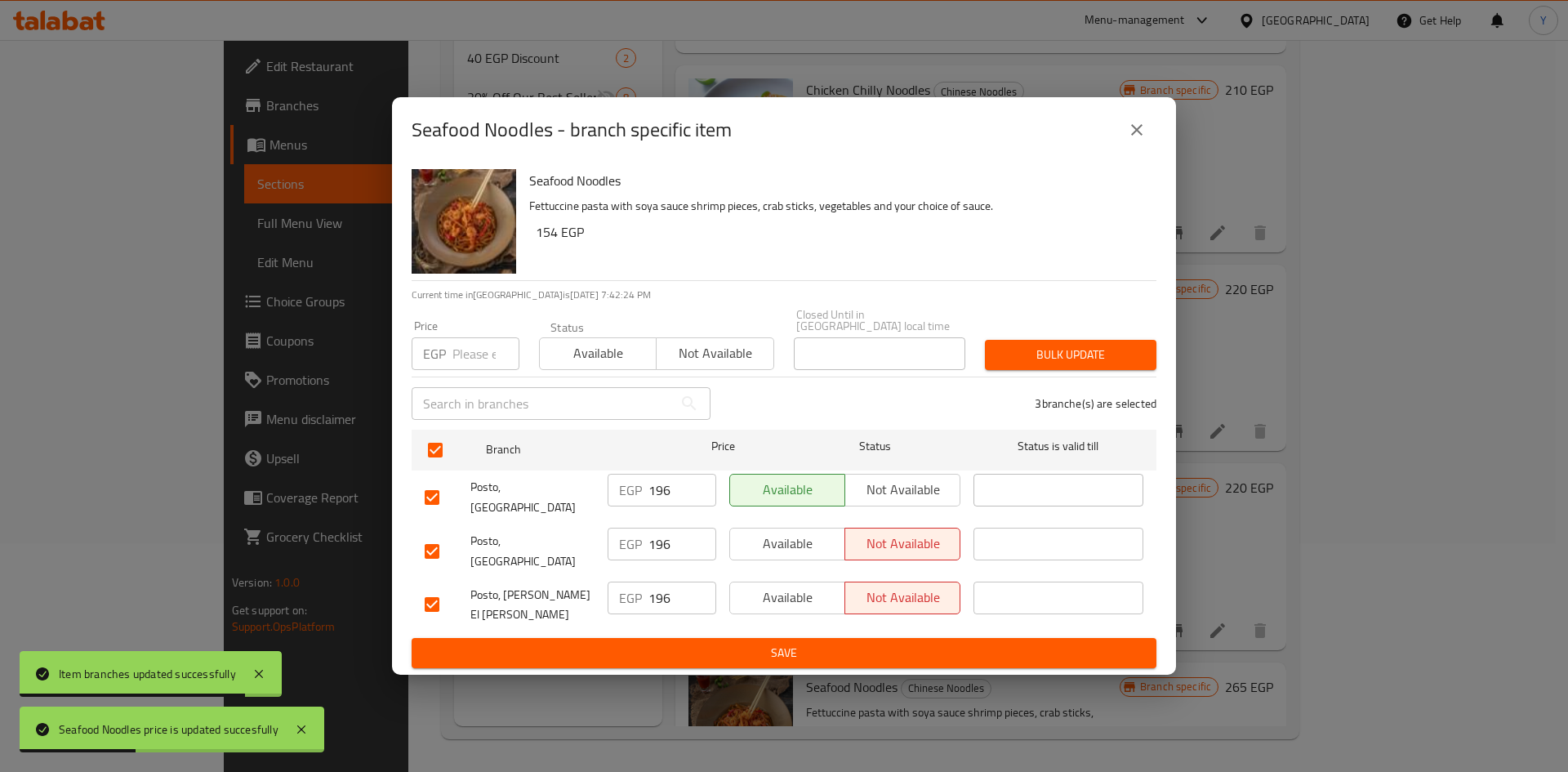
drag, startPoint x: 464, startPoint y: 367, endPoint x: 459, endPoint y: 377, distance: 11.2
click at [461, 370] on input "number" at bounding box center [485, 354] width 67 height 32
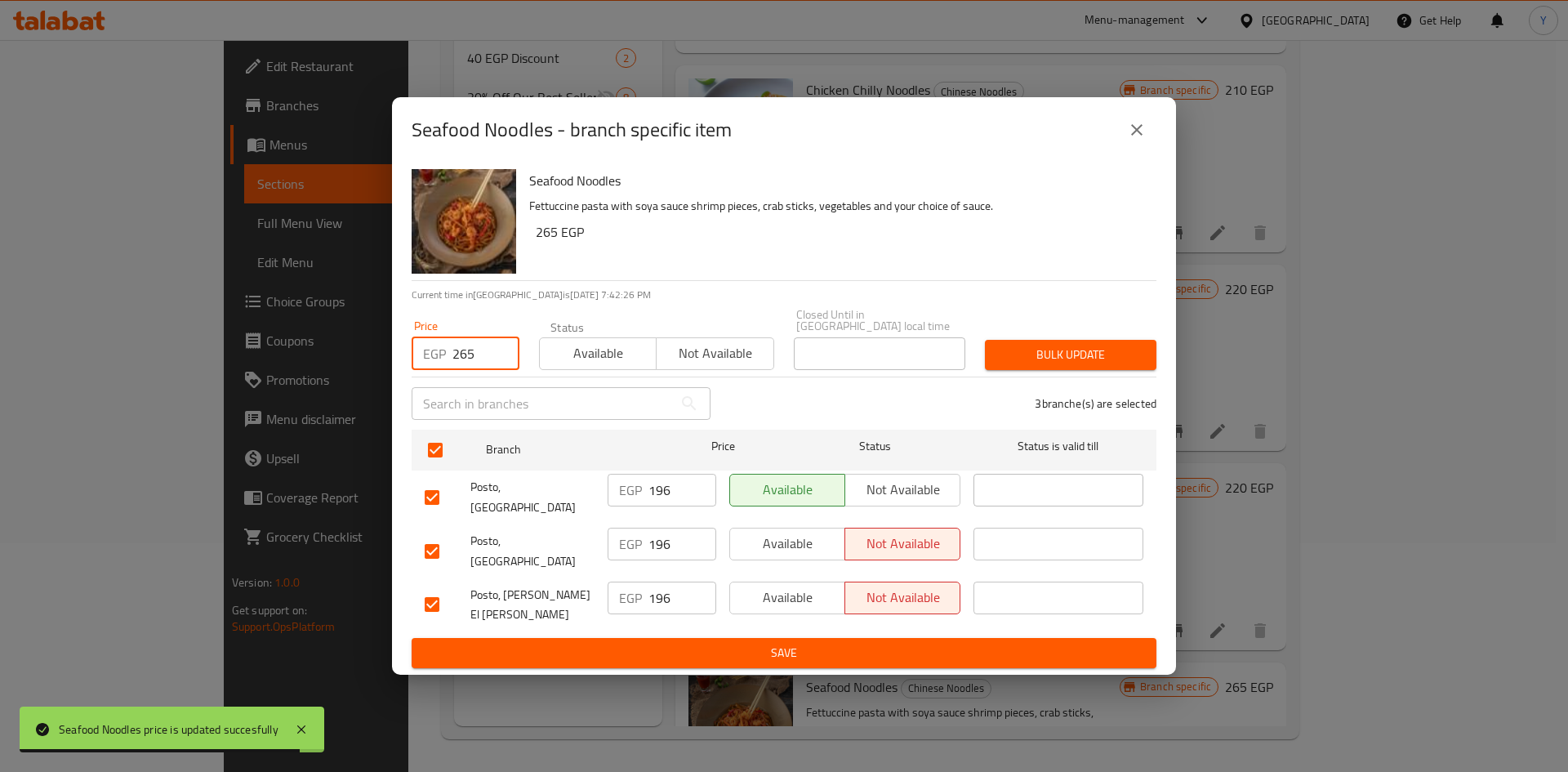
type input "265"
click at [1116, 365] on span "Bulk update" at bounding box center [1070, 355] width 145 height 20
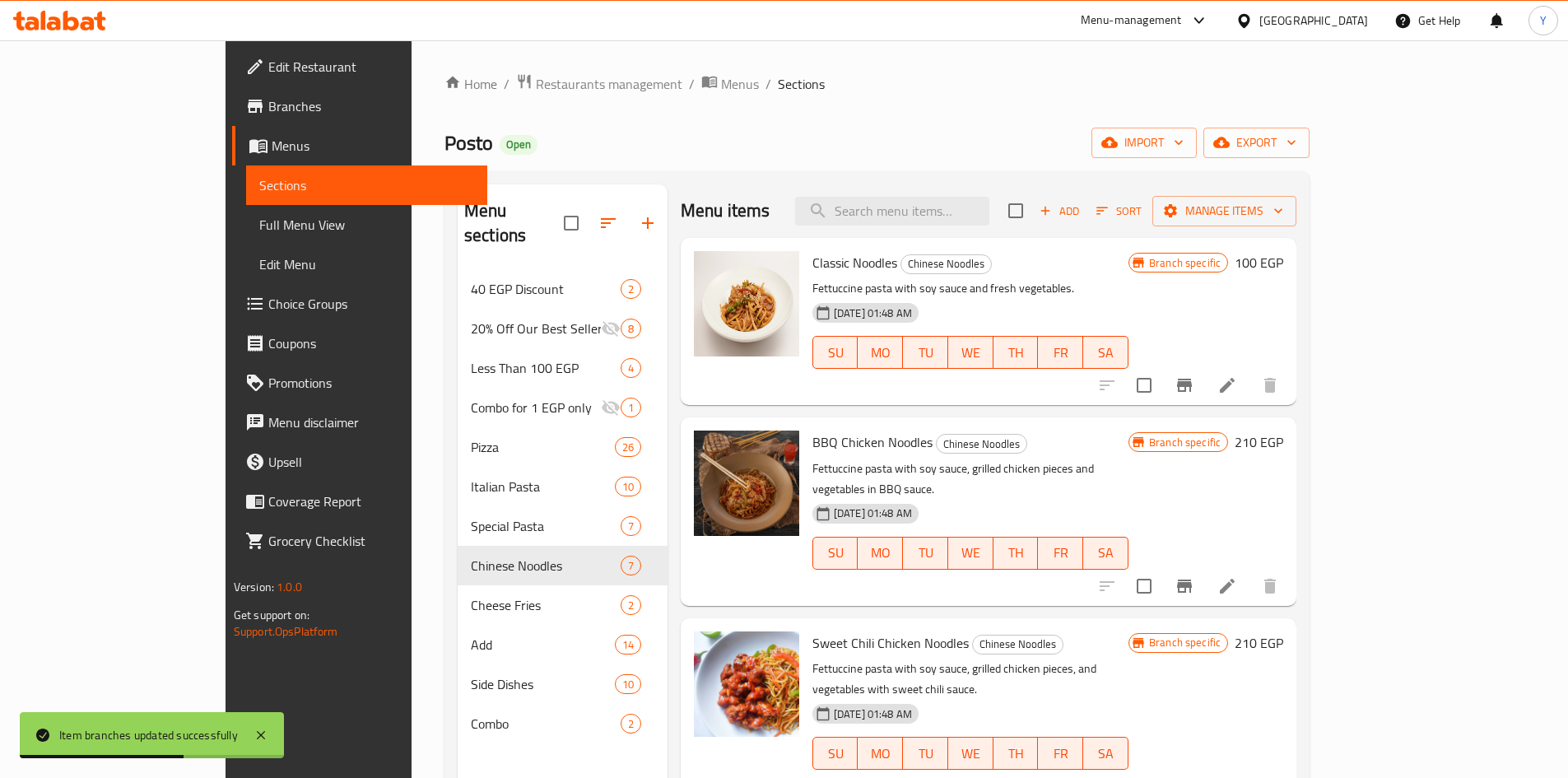
scroll to position [0, 0]
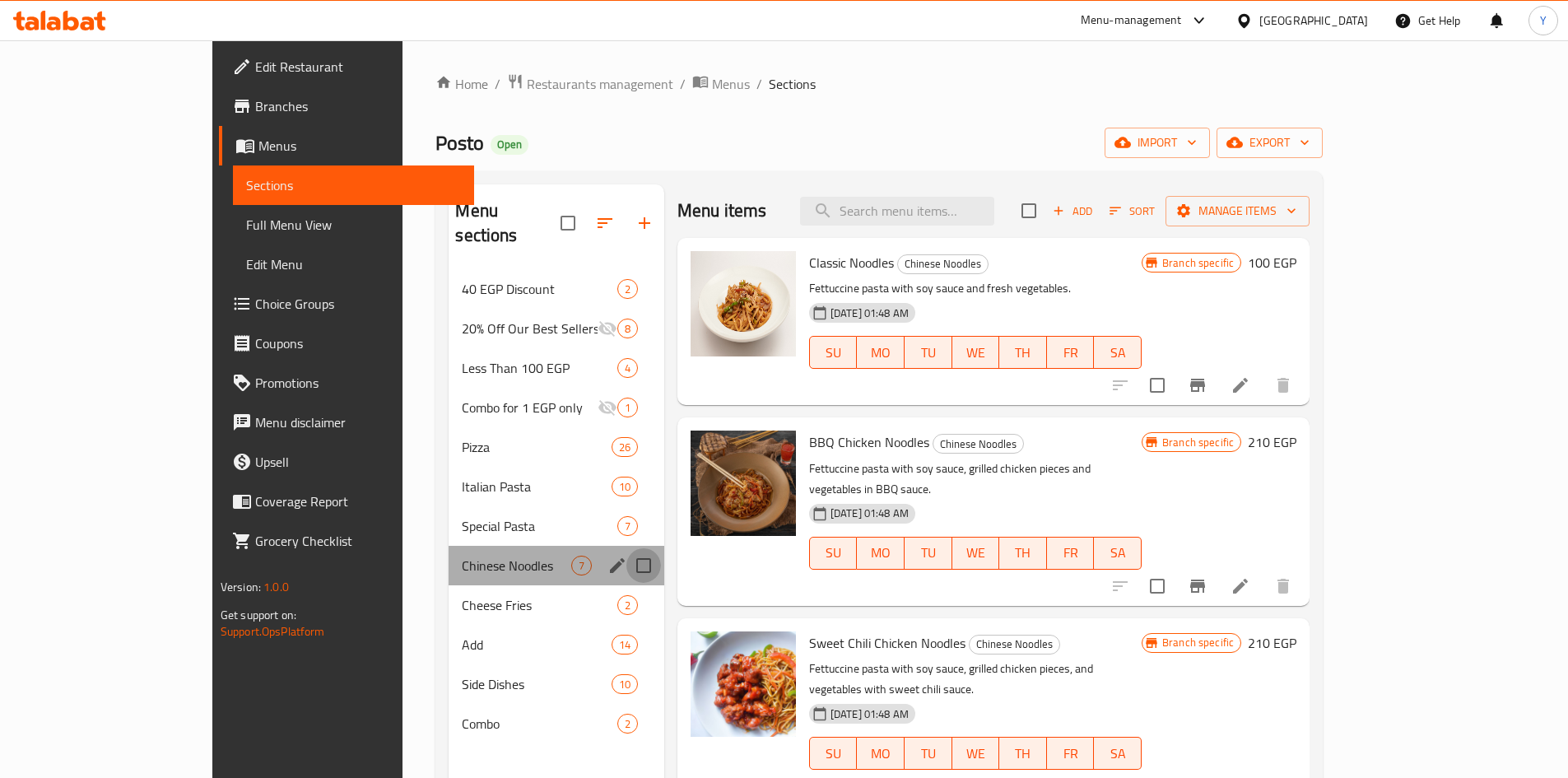
click at [626, 548] on input "Menu sections" at bounding box center [643, 566] width 34 height 34
checkbox input "true"
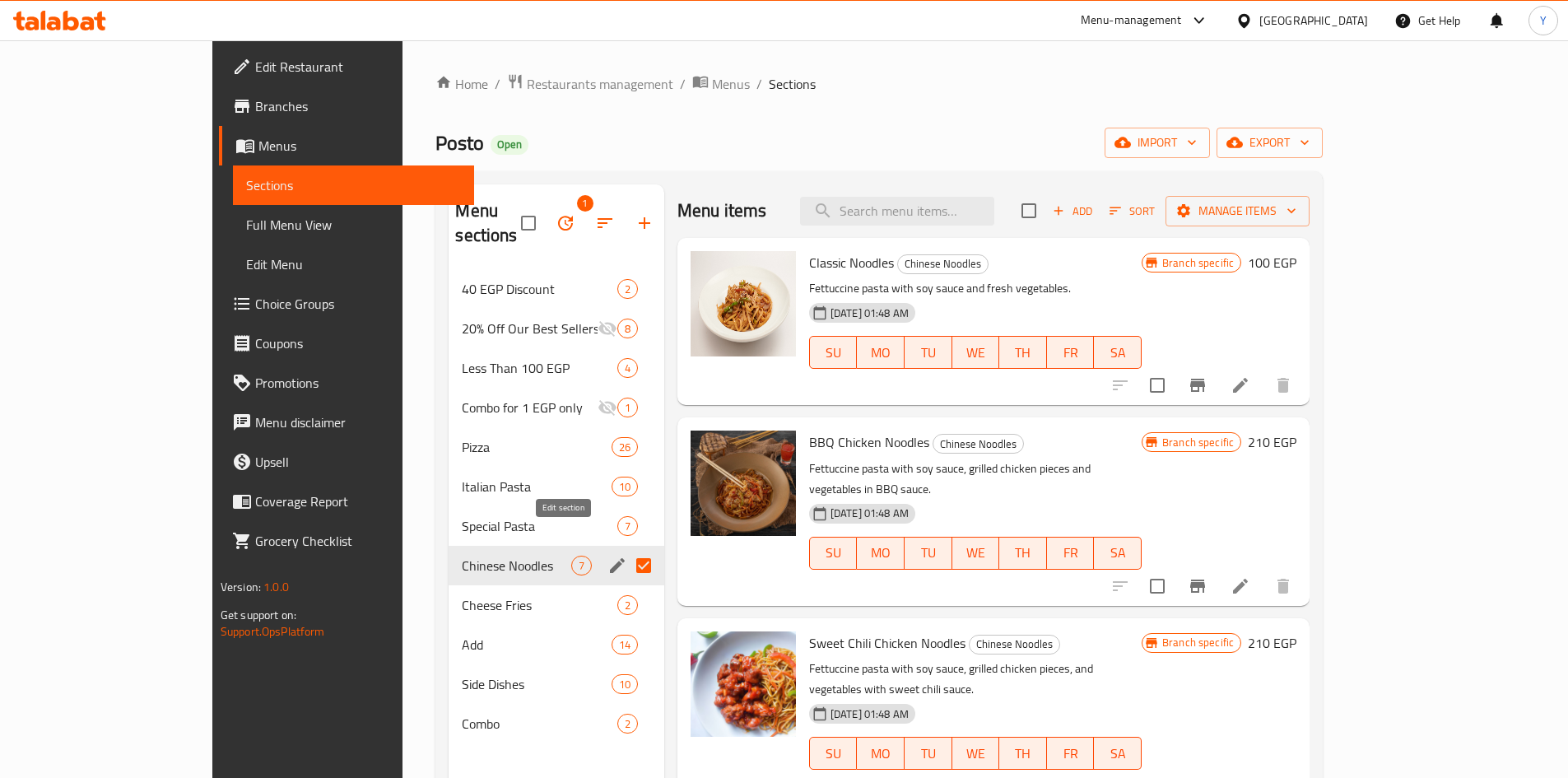
click at [607, 555] on icon "edit" at bounding box center [617, 565] width 20 height 20
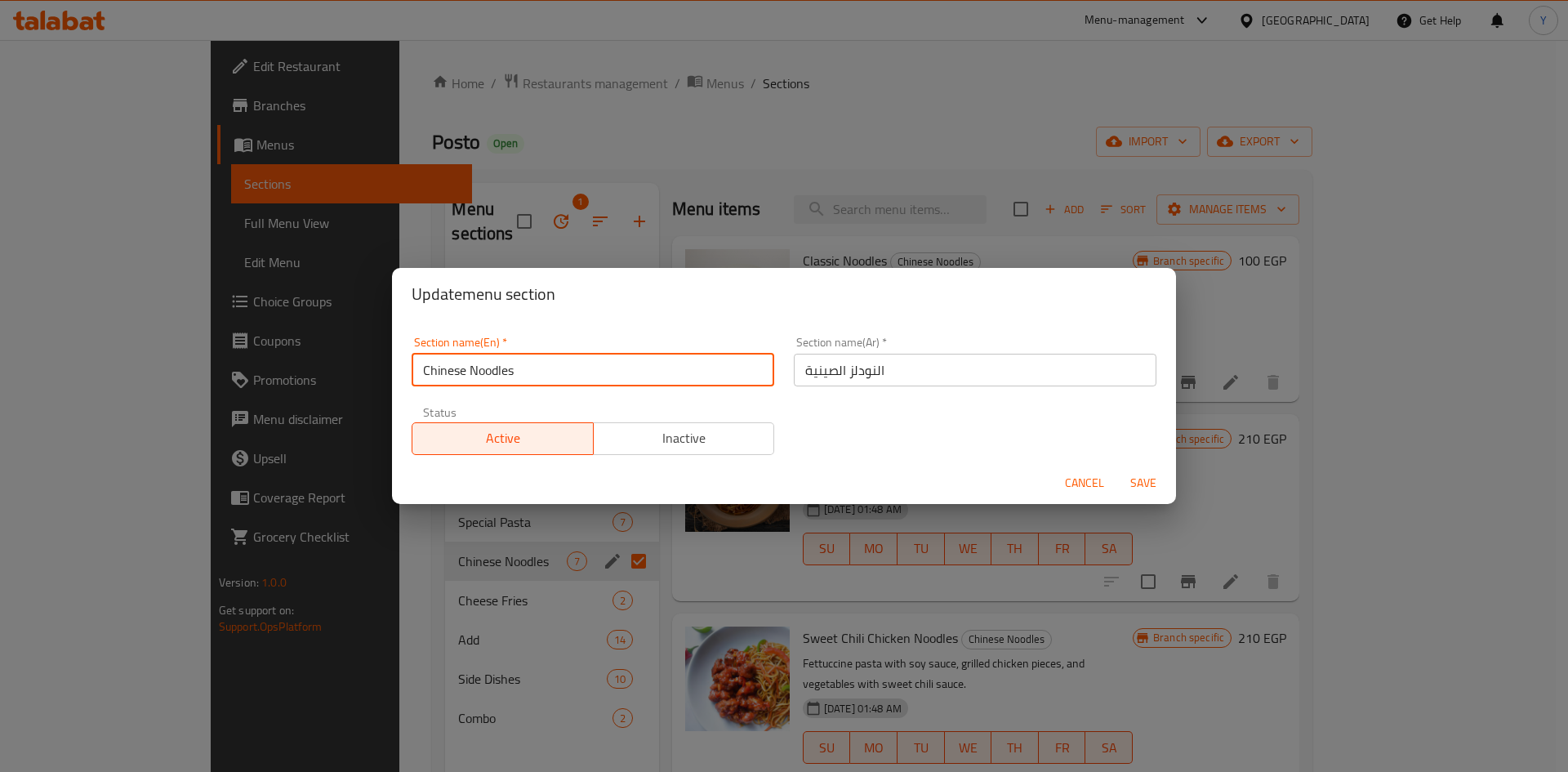
click at [510, 366] on input "Chinese Noodles" at bounding box center [592, 370] width 363 height 32
type input "Chinese"
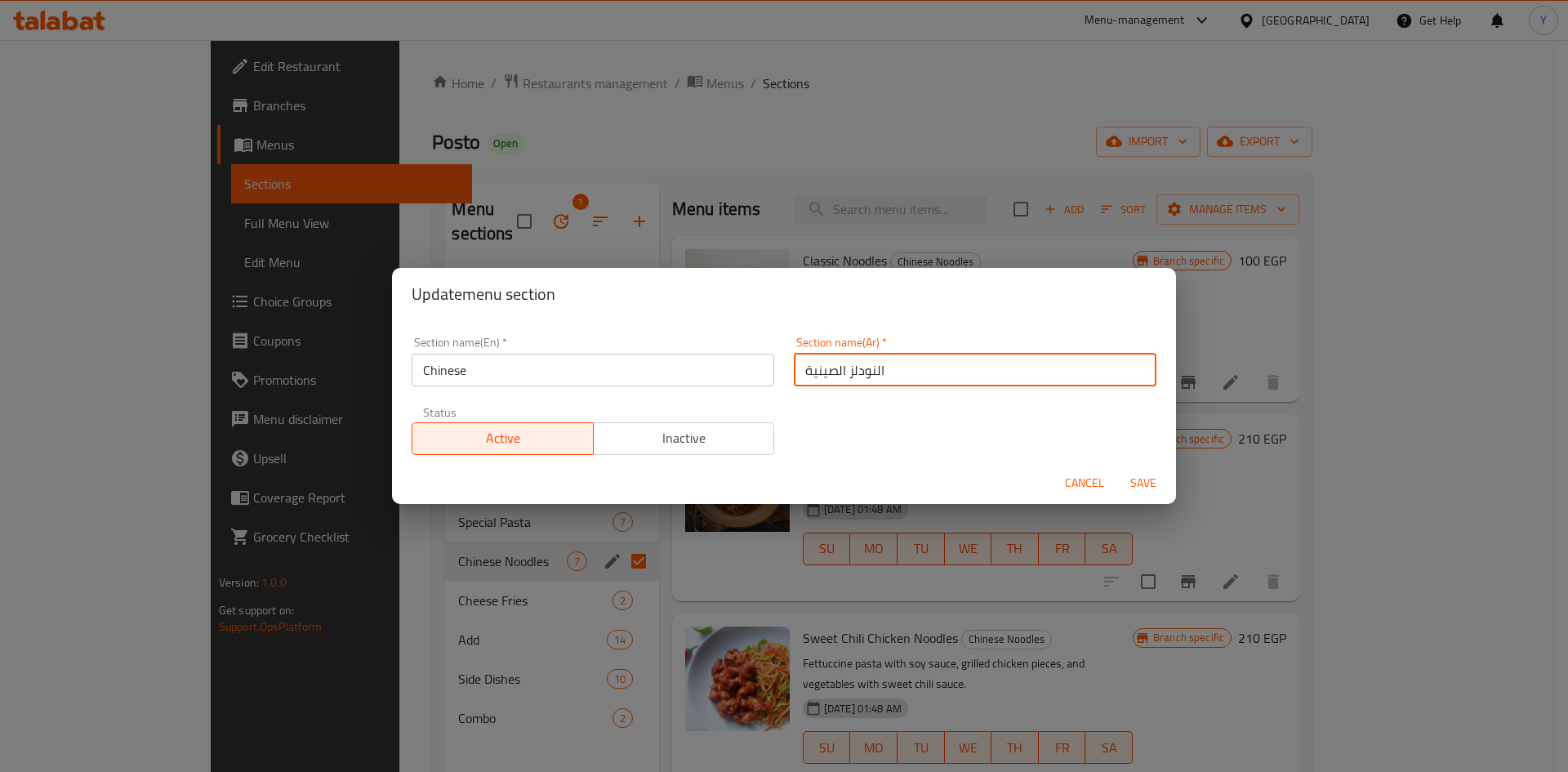
drag, startPoint x: 841, startPoint y: 366, endPoint x: 892, endPoint y: 362, distance: 51.2
click at [892, 362] on input "النودلز الصينية" at bounding box center [975, 370] width 363 height 32
click at [883, 375] on input "الصينية" at bounding box center [975, 370] width 363 height 32
type input "الصيني"
click at [1148, 479] on span "Save" at bounding box center [1143, 483] width 39 height 20
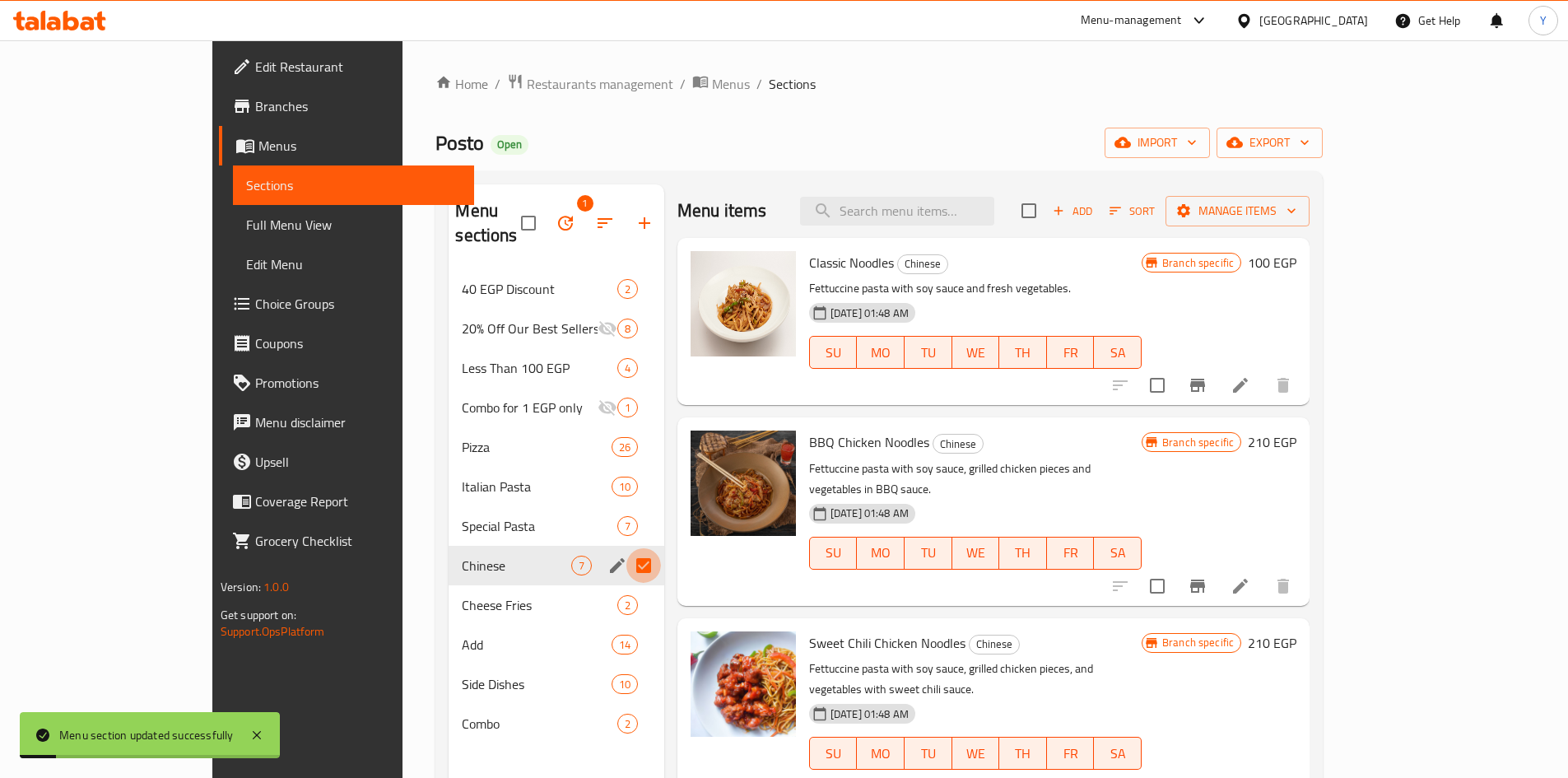
click at [626, 548] on input "Menu sections" at bounding box center [643, 566] width 34 height 34
click at [504, 513] on div "Special Pasta 7" at bounding box center [556, 526] width 215 height 39
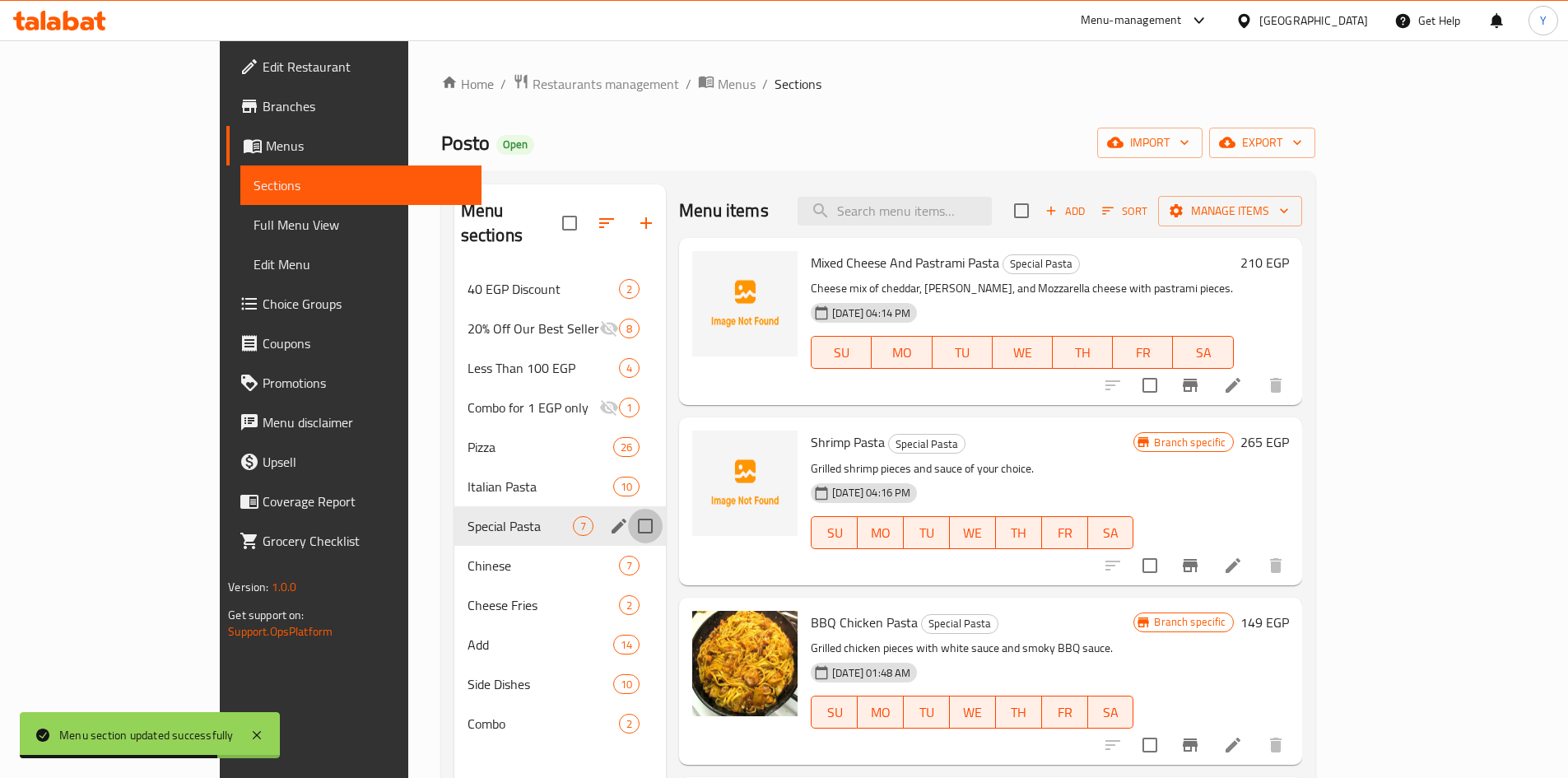
click at [628, 509] on input "Menu sections" at bounding box center [645, 526] width 34 height 34
checkbox input "true"
click at [609, 516] on icon "edit" at bounding box center [619, 525] width 20 height 20
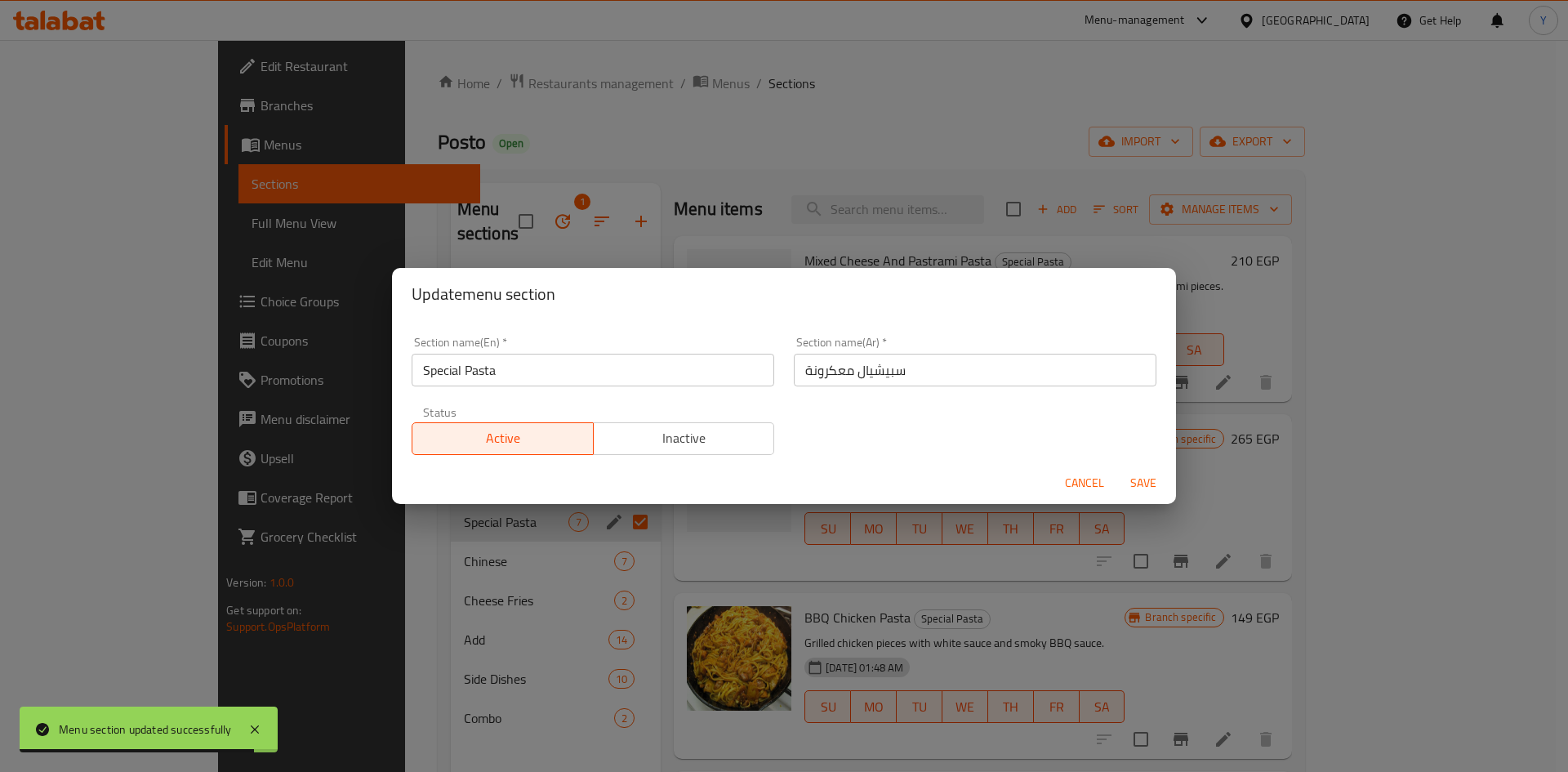
click at [490, 365] on input "Special Pasta" at bounding box center [592, 370] width 363 height 32
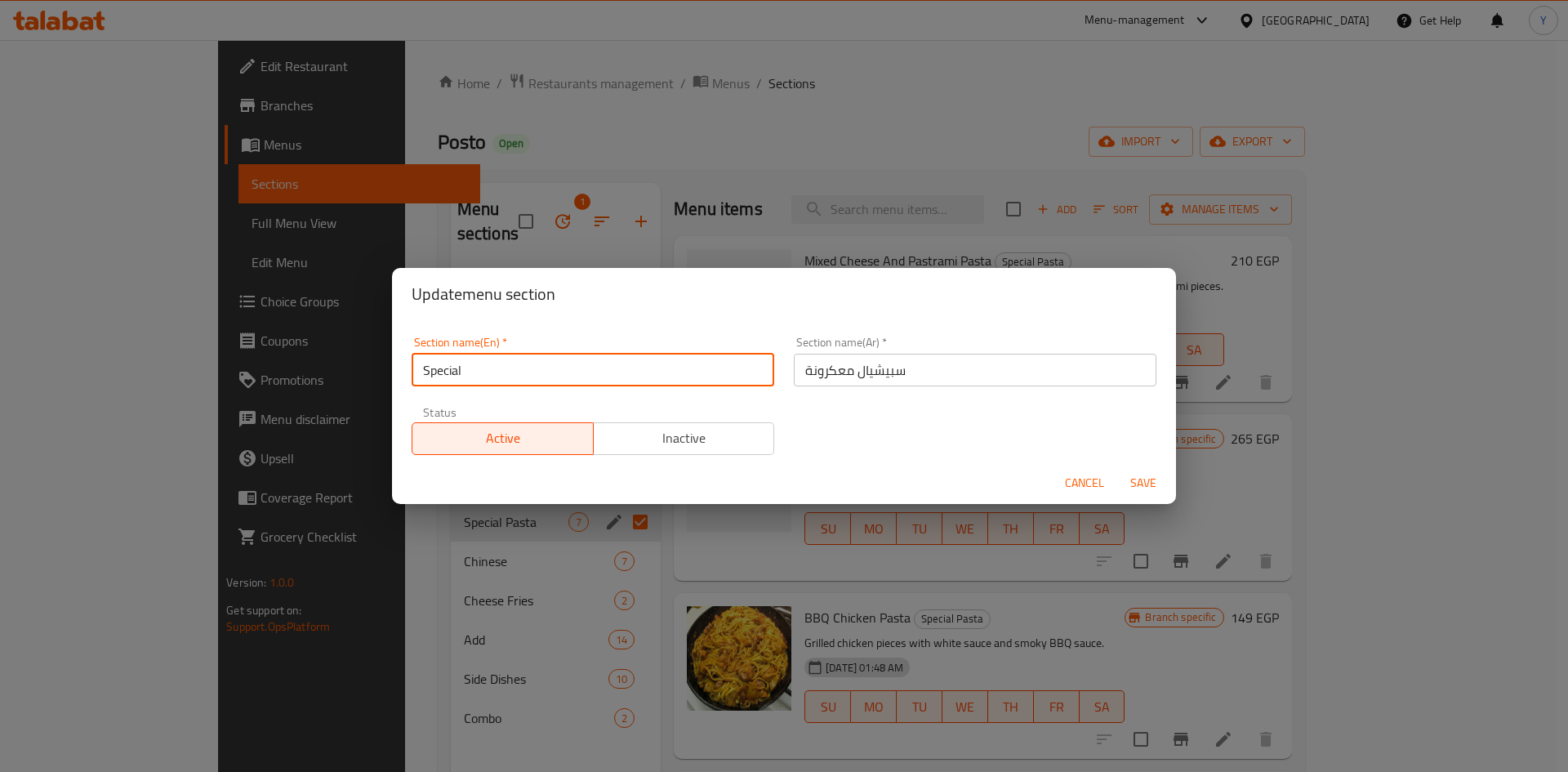
type input "Special"
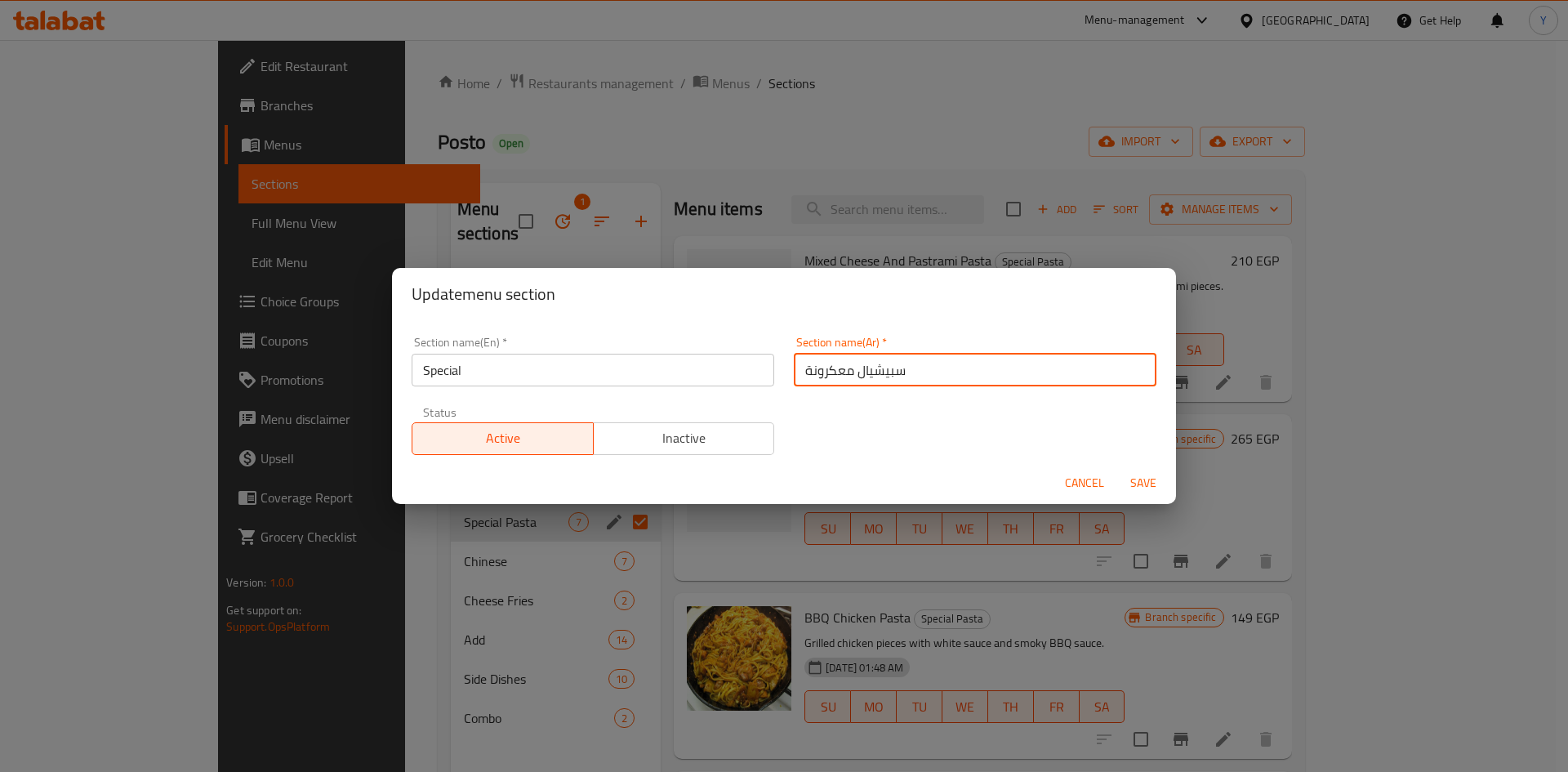
click at [822, 372] on input "سبيشيال معكرونة" at bounding box center [975, 370] width 363 height 32
click at [822, 372] on input "سبيشيال معكرونة" at bounding box center [975, 370] width 363 height 32
click at [920, 375] on input "سبيشيال معكرونة" at bounding box center [975, 370] width 363 height 32
type input "سبيشيال"
click at [1117, 468] on button "Save" at bounding box center [1142, 483] width 52 height 31
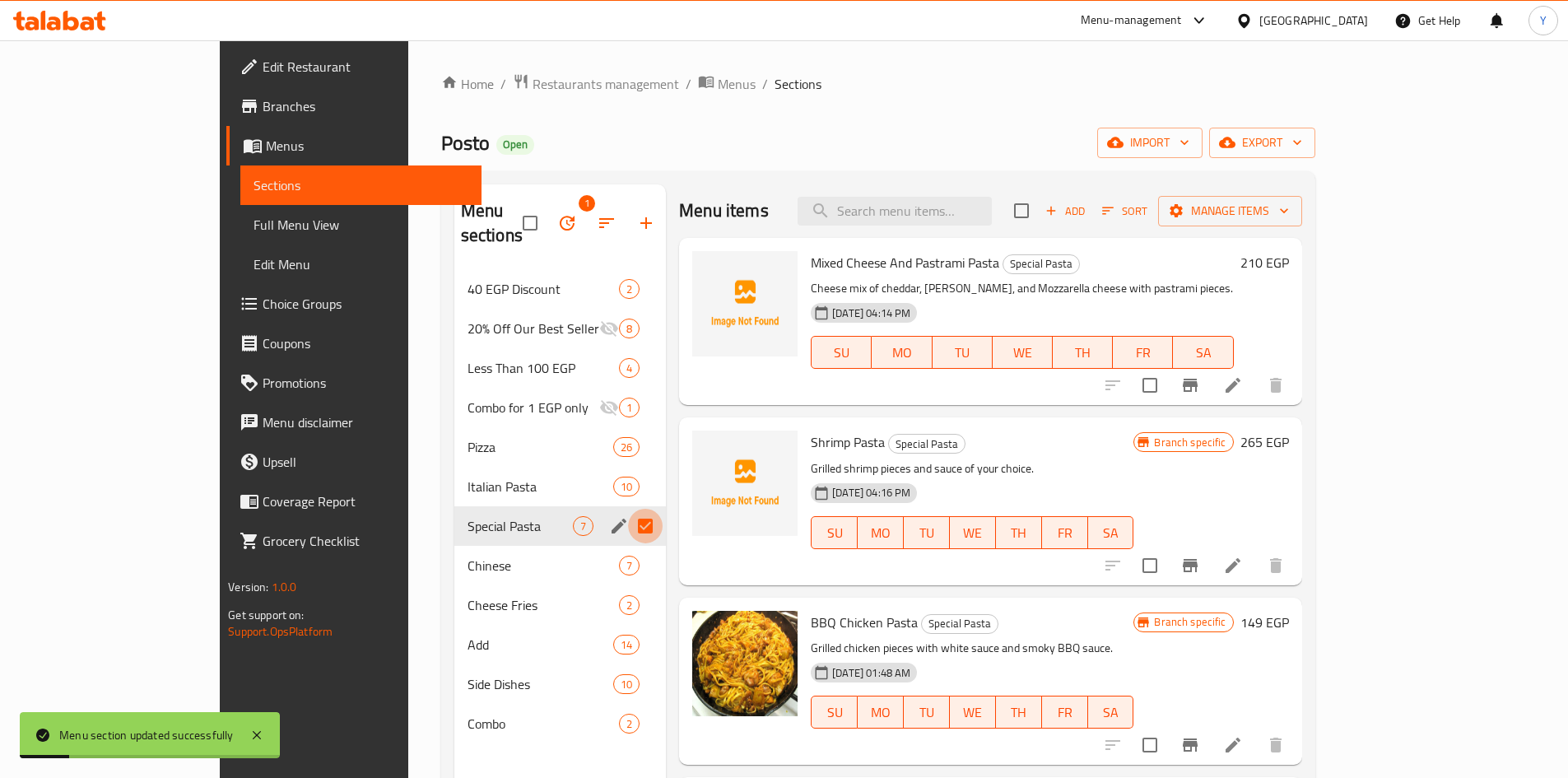
drag, startPoint x: 596, startPoint y: 499, endPoint x: 615, endPoint y: 507, distance: 20.6
click at [628, 509] on input "Menu sections" at bounding box center [645, 526] width 34 height 34
checkbox input "false"
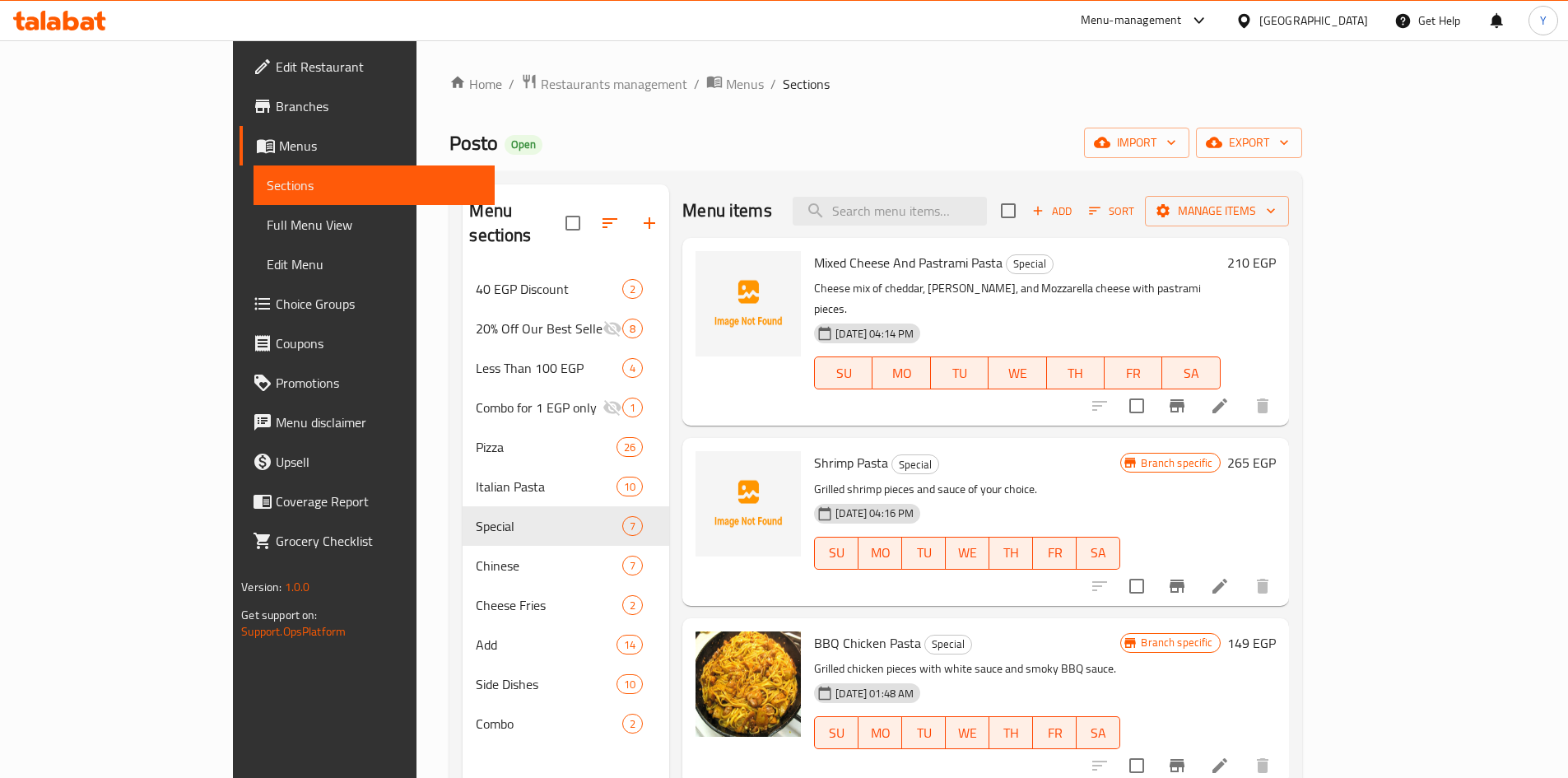
scroll to position [82, 0]
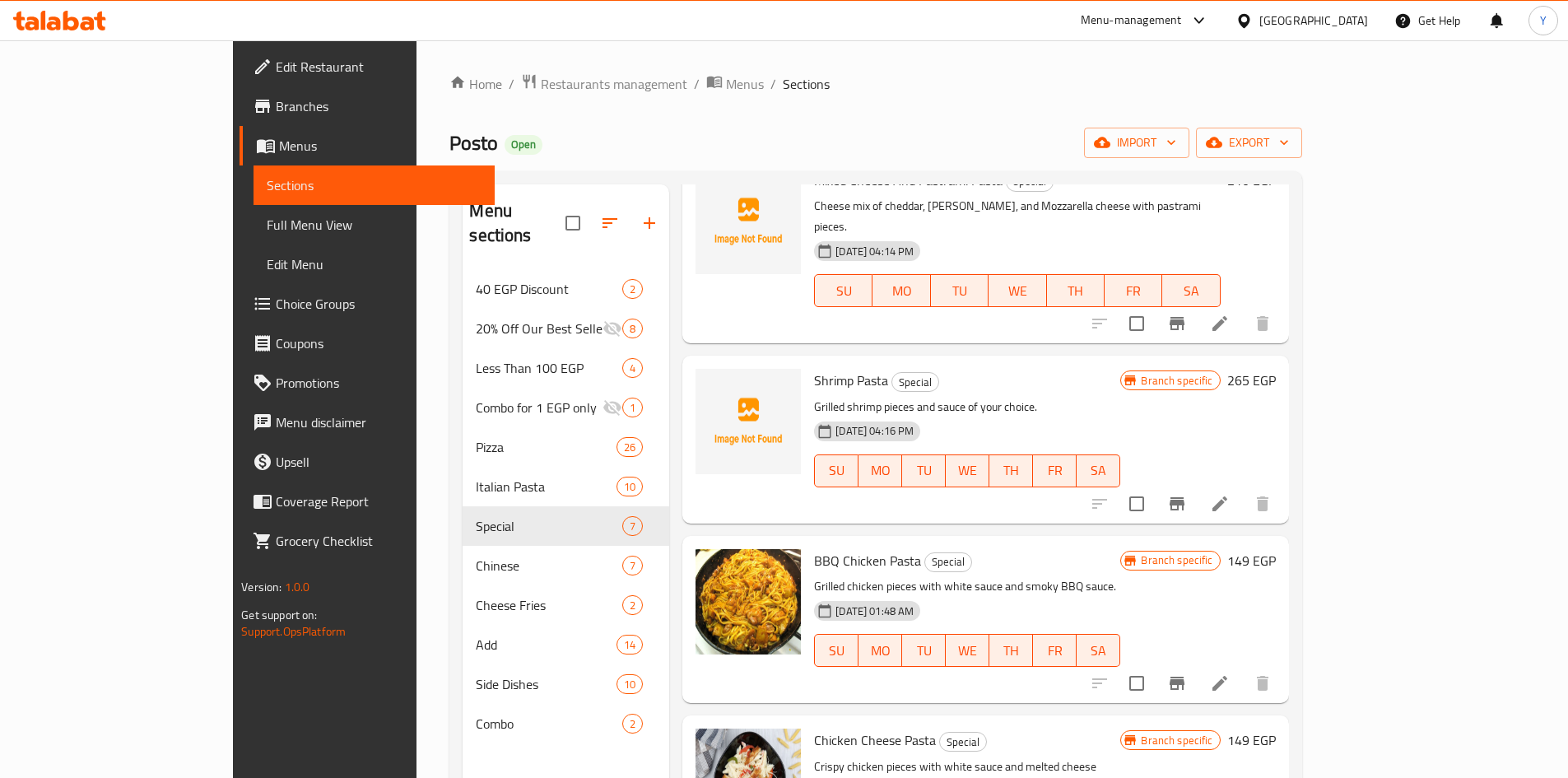
click at [1276, 549] on h6 "149 EGP" at bounding box center [1251, 560] width 49 height 23
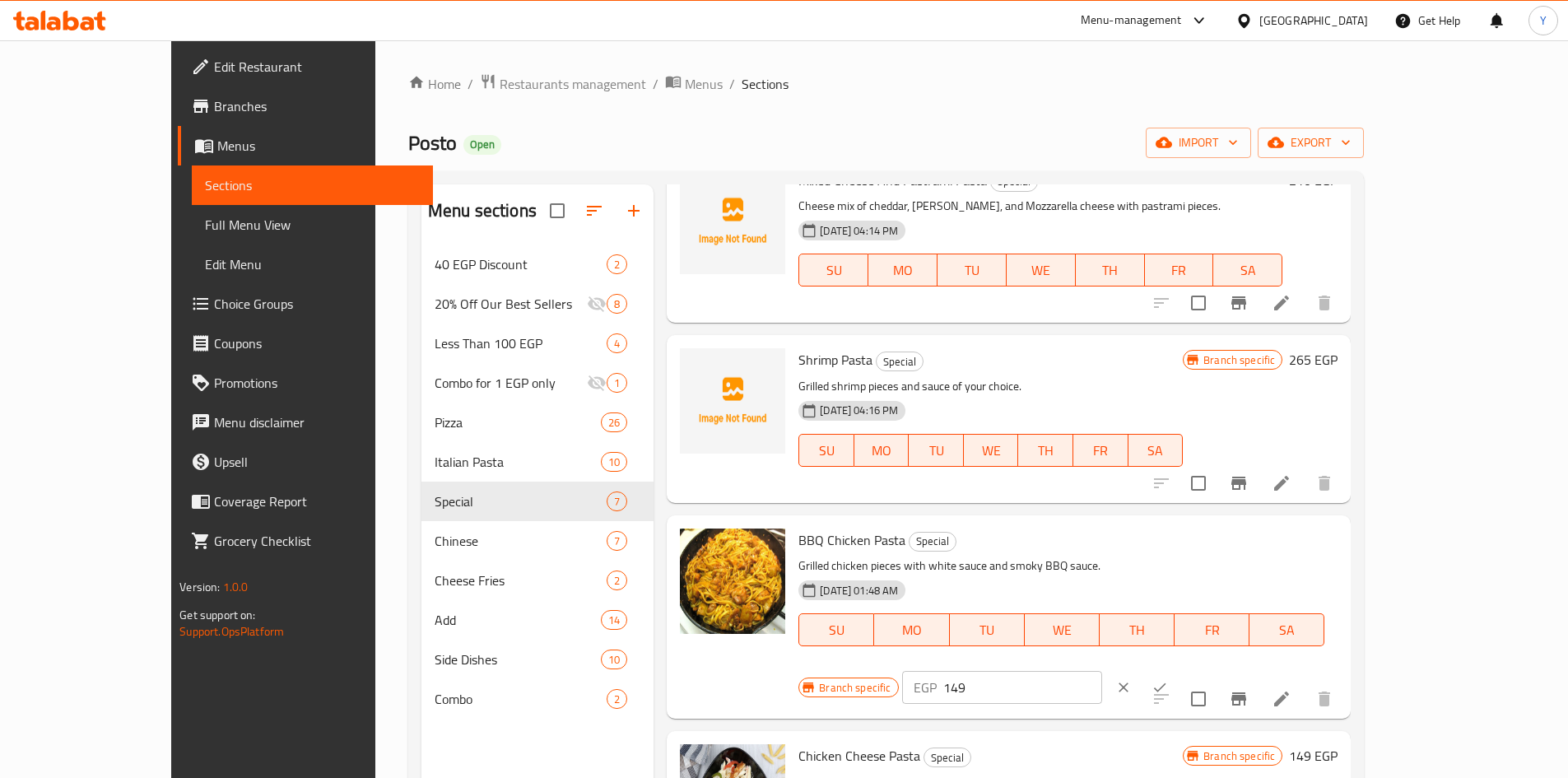
drag, startPoint x: 1351, startPoint y: 555, endPoint x: 1079, endPoint y: 553, distance: 272.0
click at [1086, 553] on div "BBQ Chicken Pasta Special Grilled chicken pieces with white sauce and smoky BBQ…" at bounding box center [1068, 617] width 553 height 190
type input "220"
click at [1203, 669] on div "EGP 220 ​" at bounding box center [1052, 687] width 301 height 36
click at [1178, 669] on button "ok" at bounding box center [1159, 687] width 36 height 36
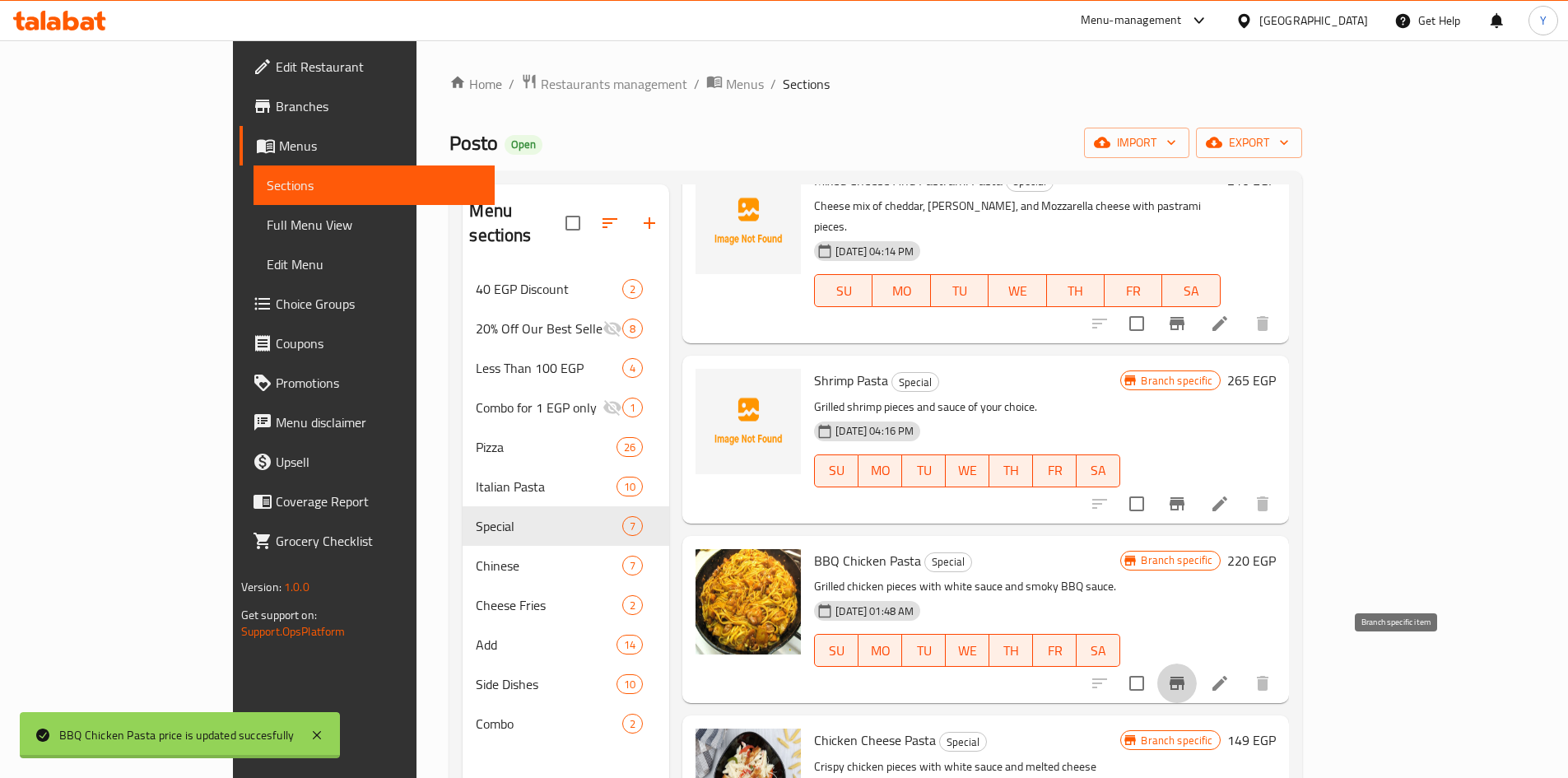
click at [1197, 663] on button "Branch-specific-item" at bounding box center [1177, 683] width 39 height 39
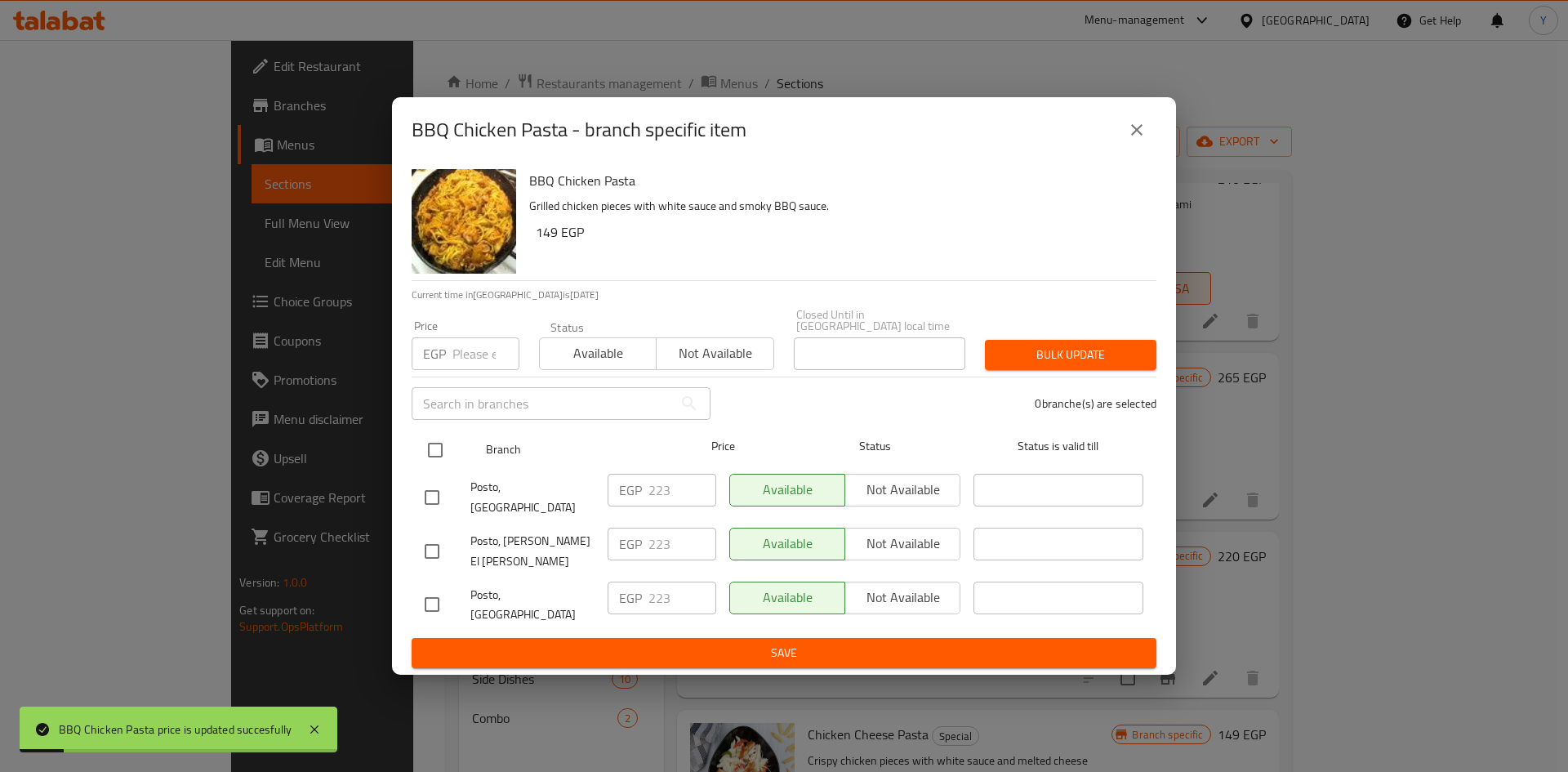
drag, startPoint x: 431, startPoint y: 458, endPoint x: 437, endPoint y: 445, distance: 14.3
click at [432, 459] on input "checkbox" at bounding box center [435, 450] width 34 height 34
checkbox input "true"
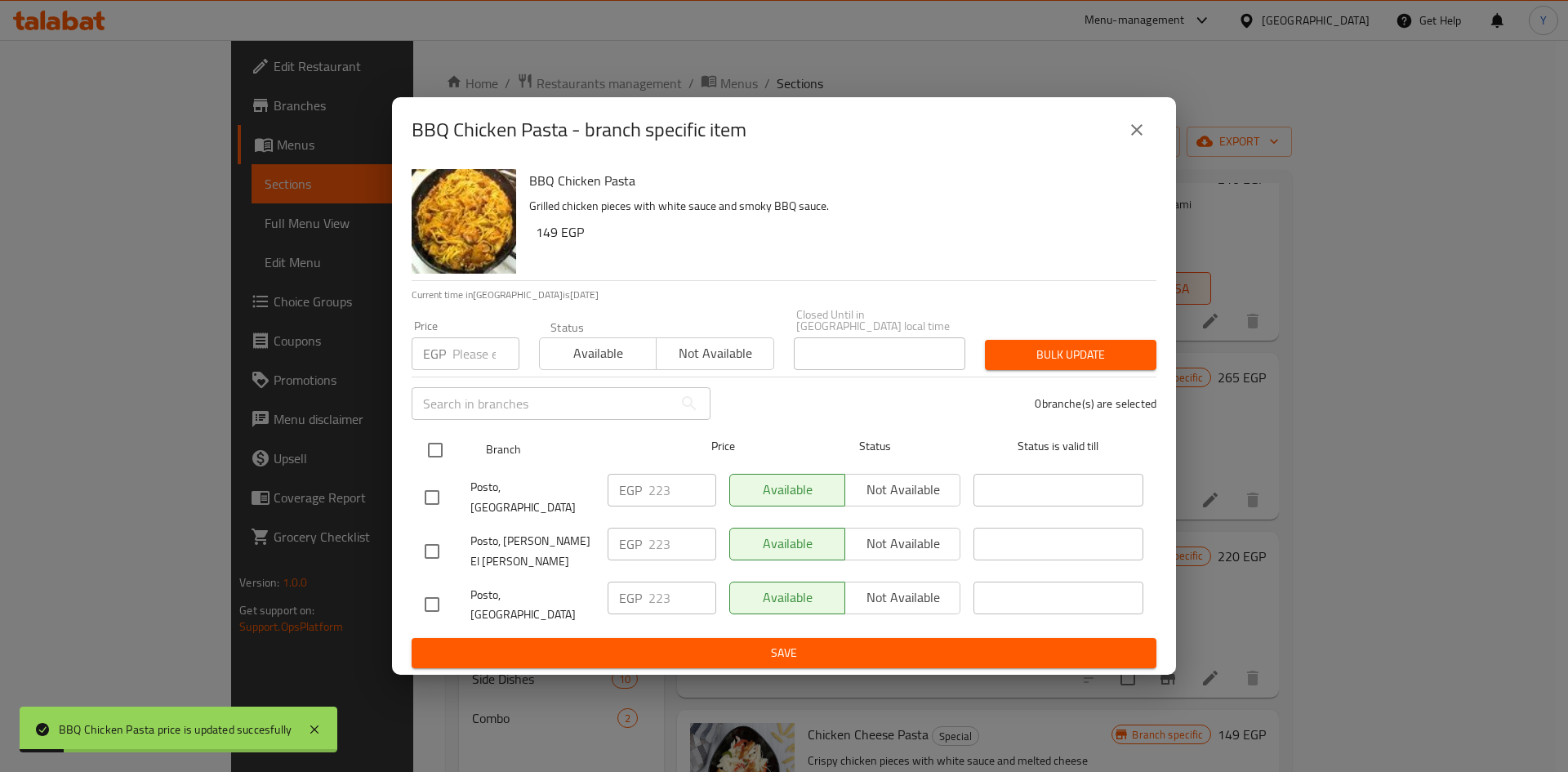
checkbox input "true"
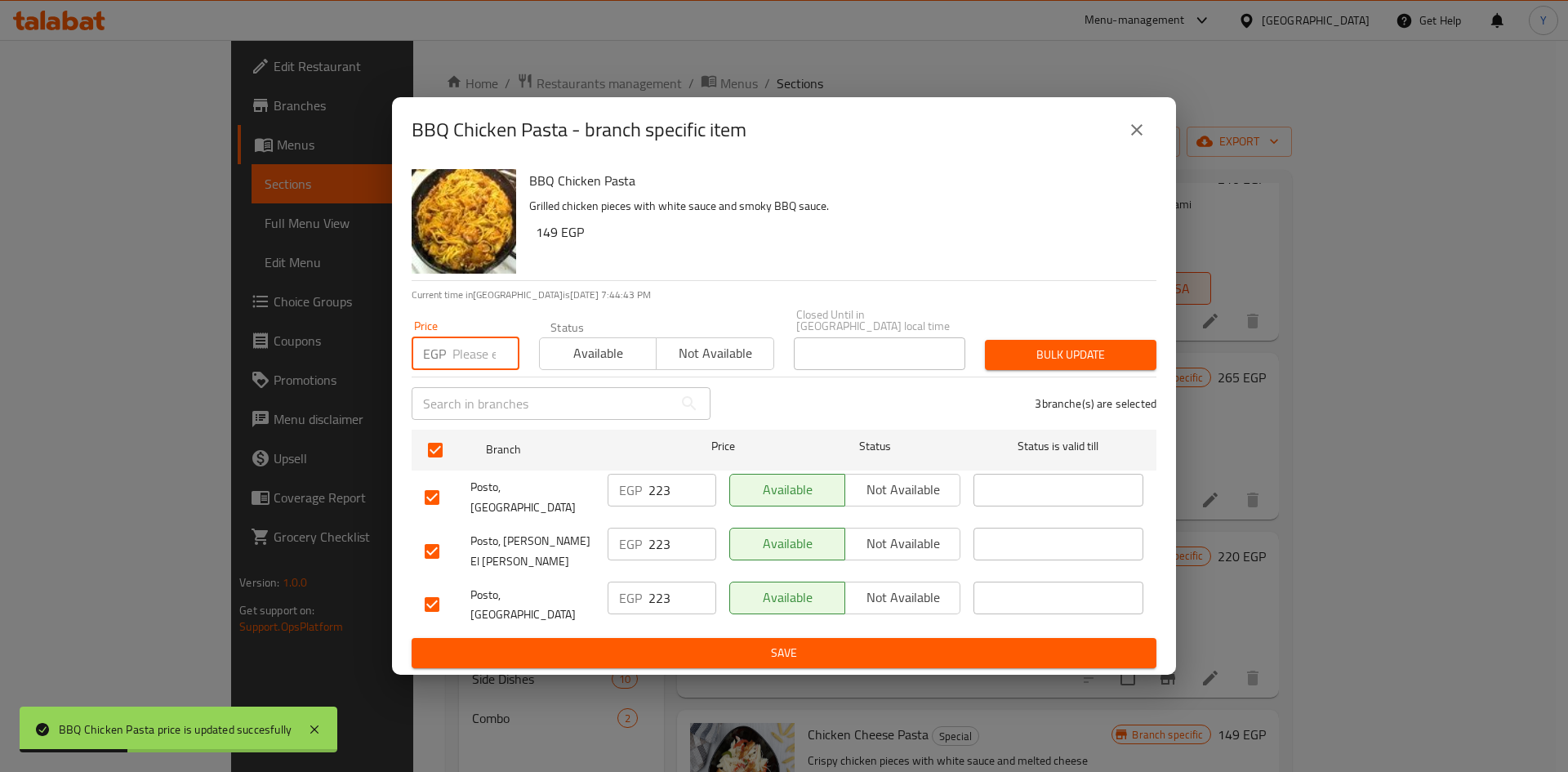
click at [461, 370] on input "number" at bounding box center [485, 354] width 67 height 32
type input "220"
click at [1027, 365] on span "Bulk update" at bounding box center [1070, 355] width 145 height 20
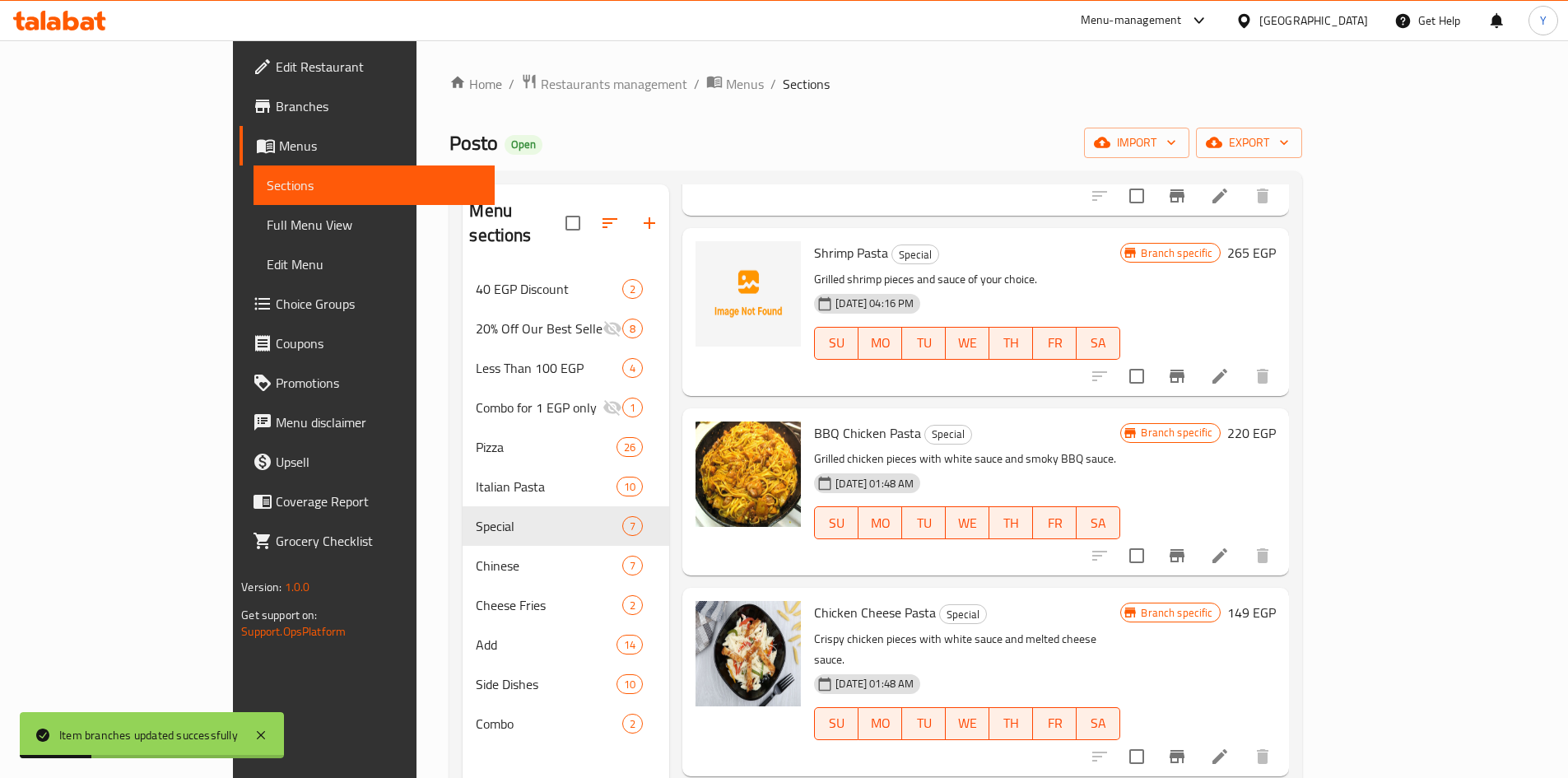
scroll to position [247, 0]
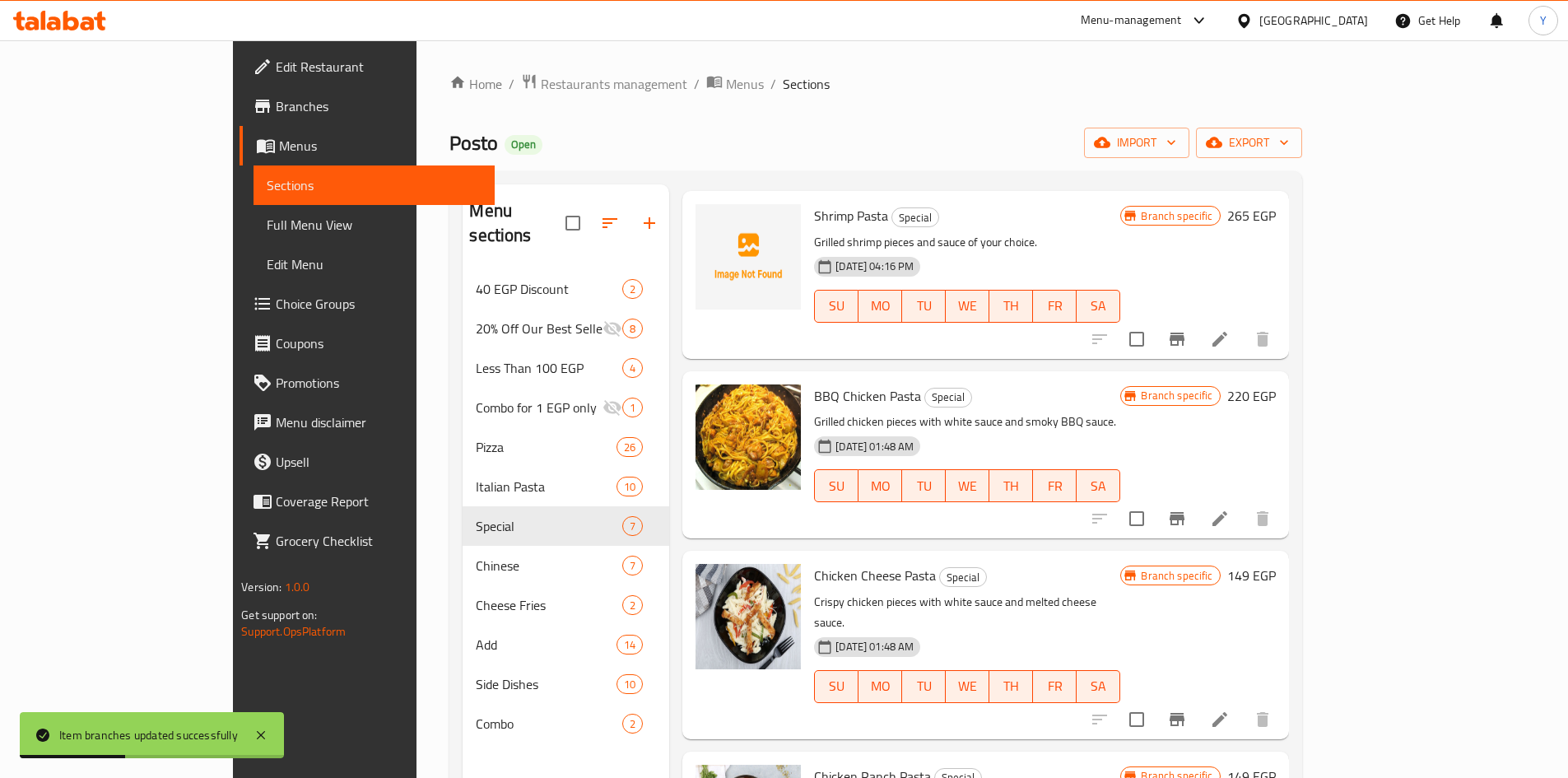
click at [1276, 564] on h6 "149 EGP" at bounding box center [1251, 575] width 49 height 23
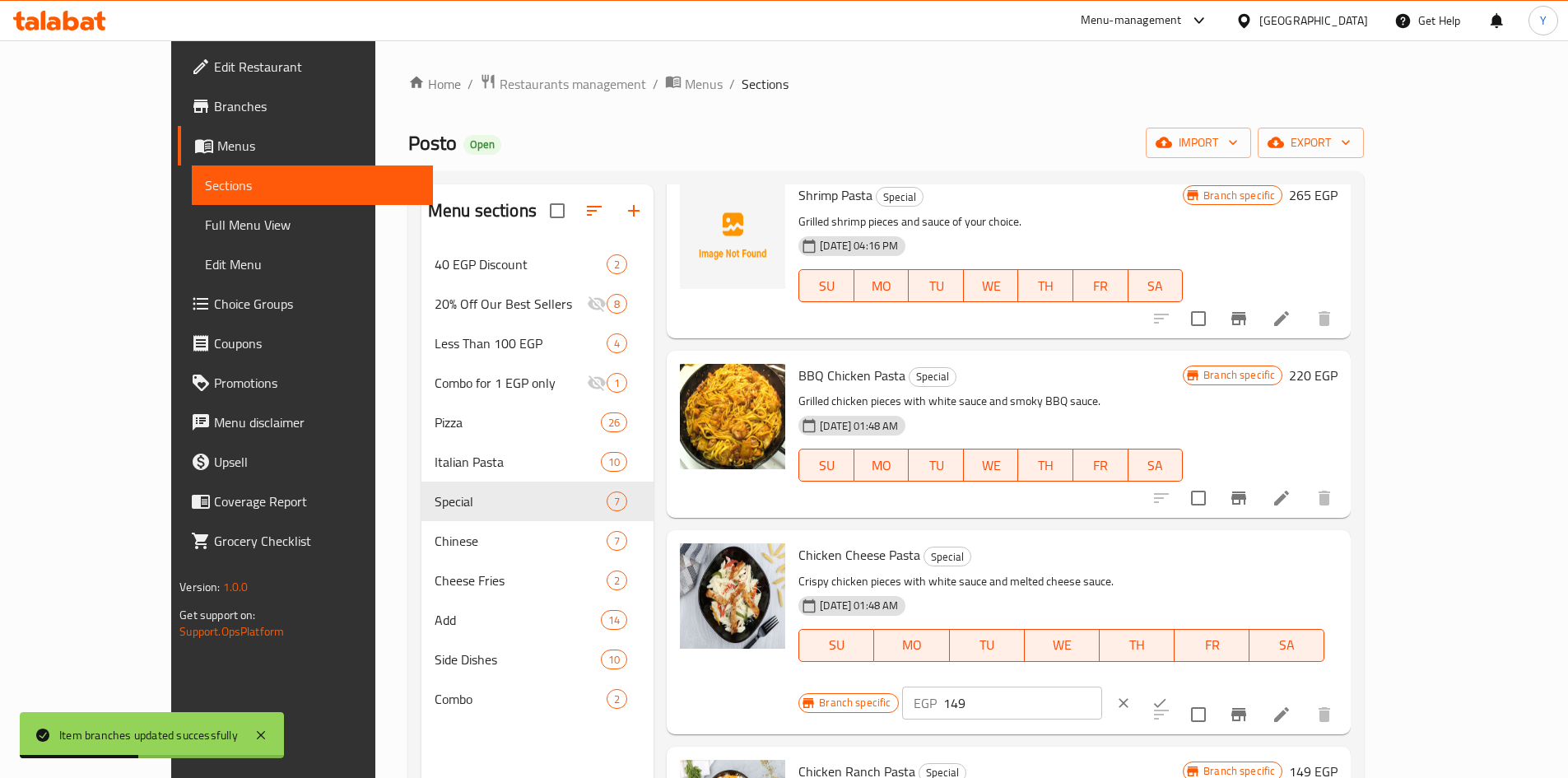
drag, startPoint x: 1345, startPoint y: 556, endPoint x: 1127, endPoint y: 565, distance: 218.2
click at [1132, 685] on div "Branch specific EGP 149 ​" at bounding box center [1000, 703] width 404 height 36
type input "235"
click at [1178, 685] on button "ok" at bounding box center [1159, 703] width 36 height 36
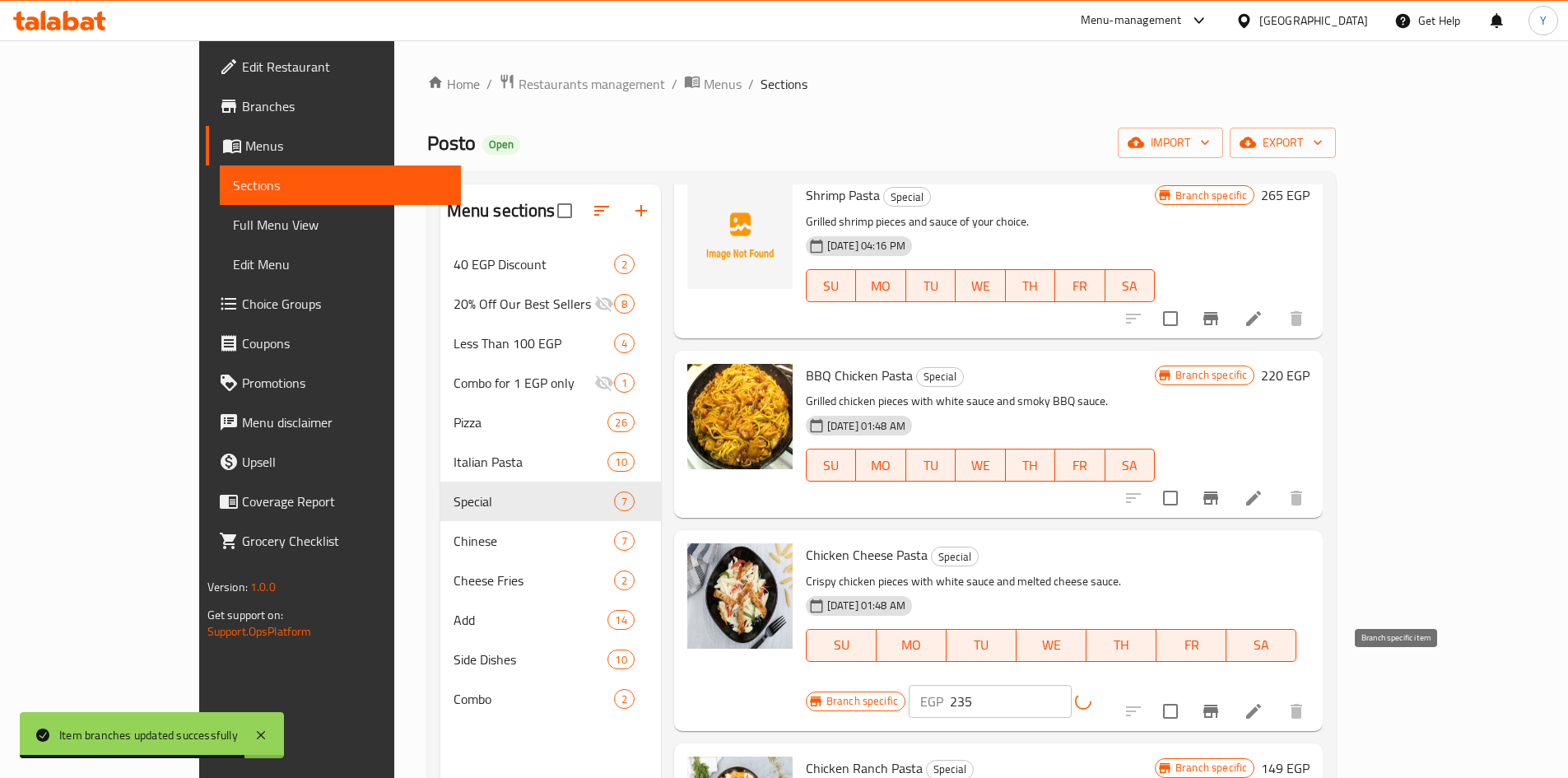
click at [1230, 691] on button "Branch-specific-item" at bounding box center [1211, 711] width 39 height 39
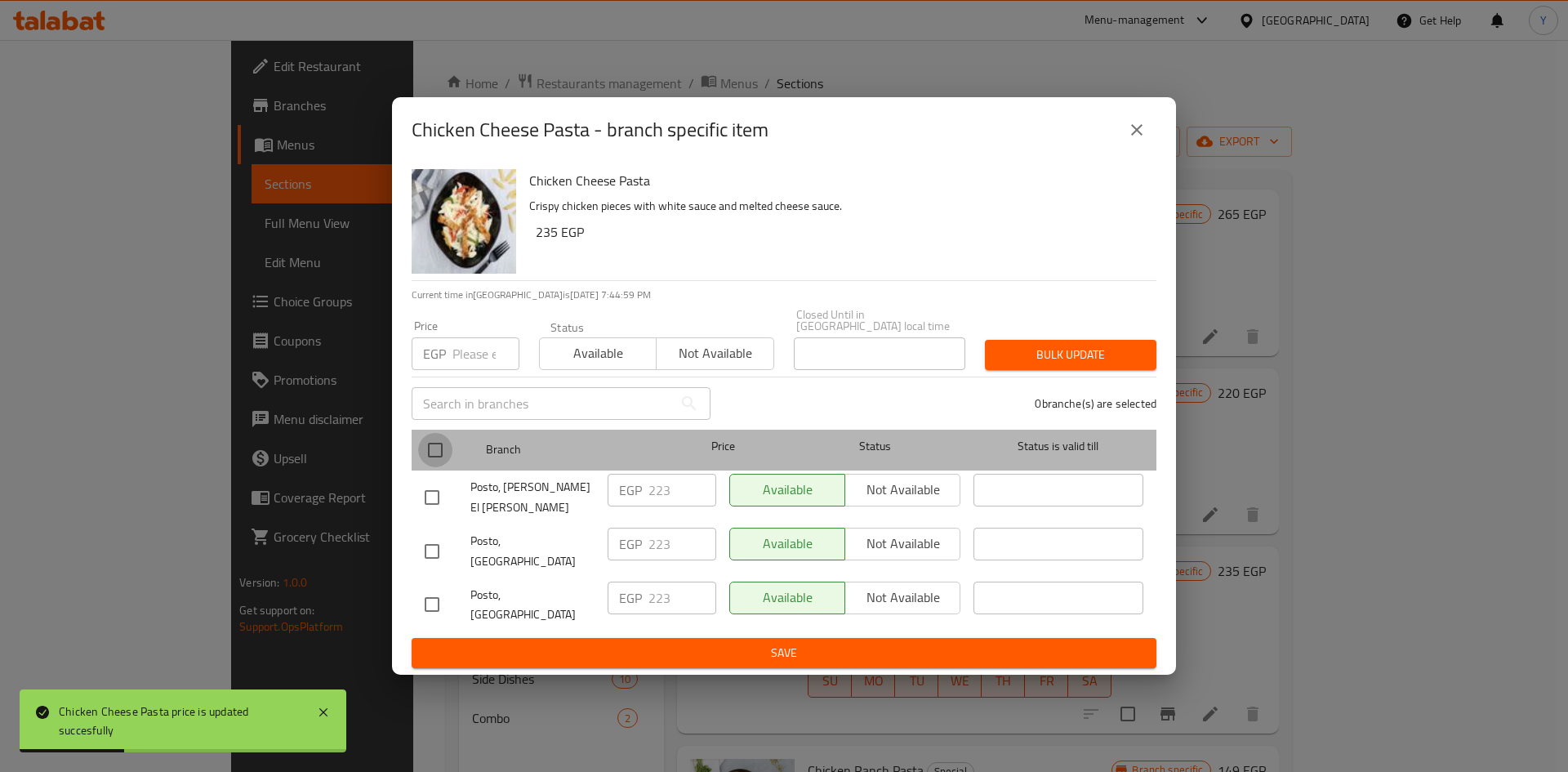
drag, startPoint x: 423, startPoint y: 461, endPoint x: 461, endPoint y: 403, distance: 69.3
click at [424, 460] on input "checkbox" at bounding box center [435, 450] width 34 height 34
checkbox input "true"
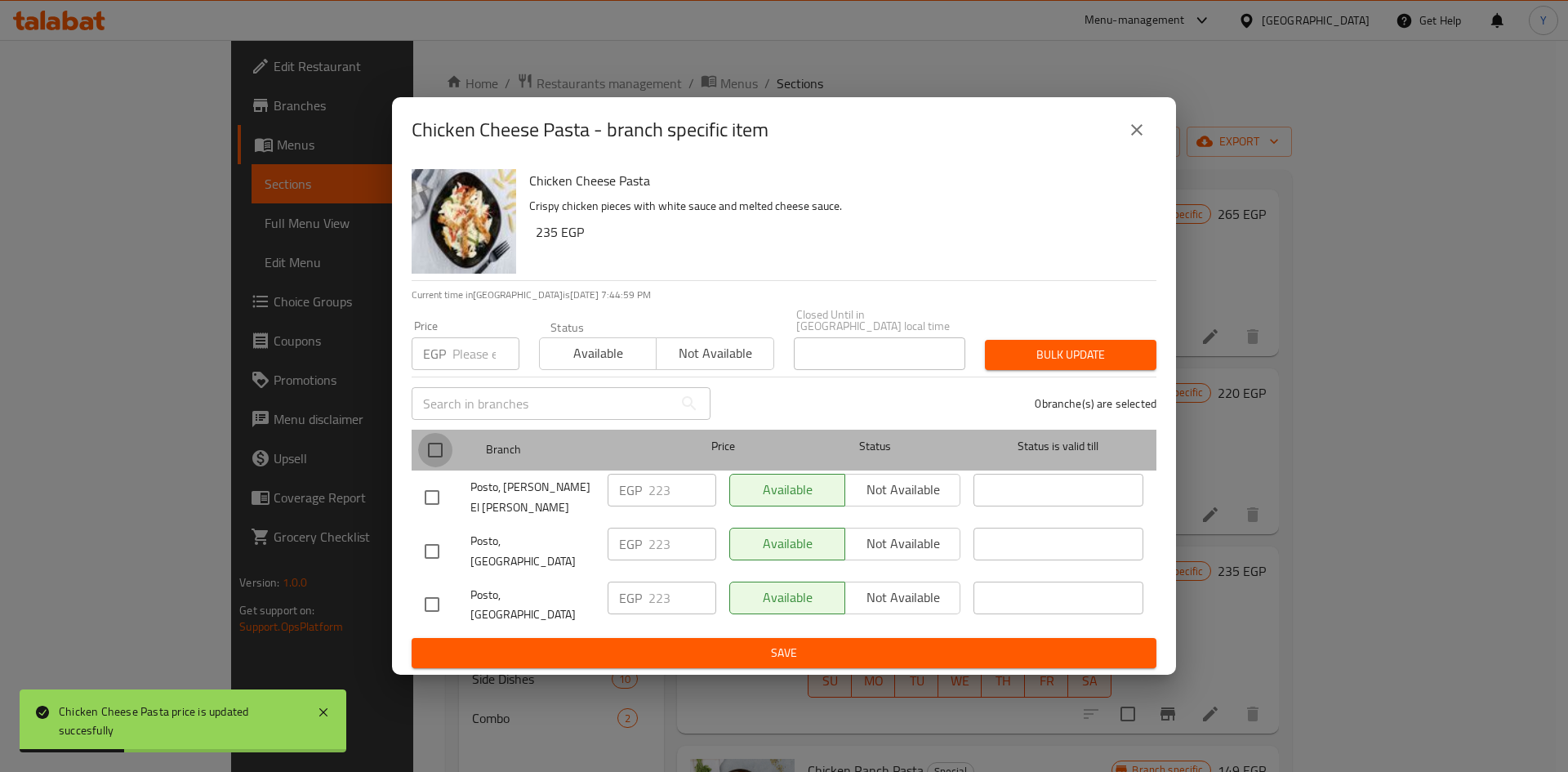
checkbox input "true"
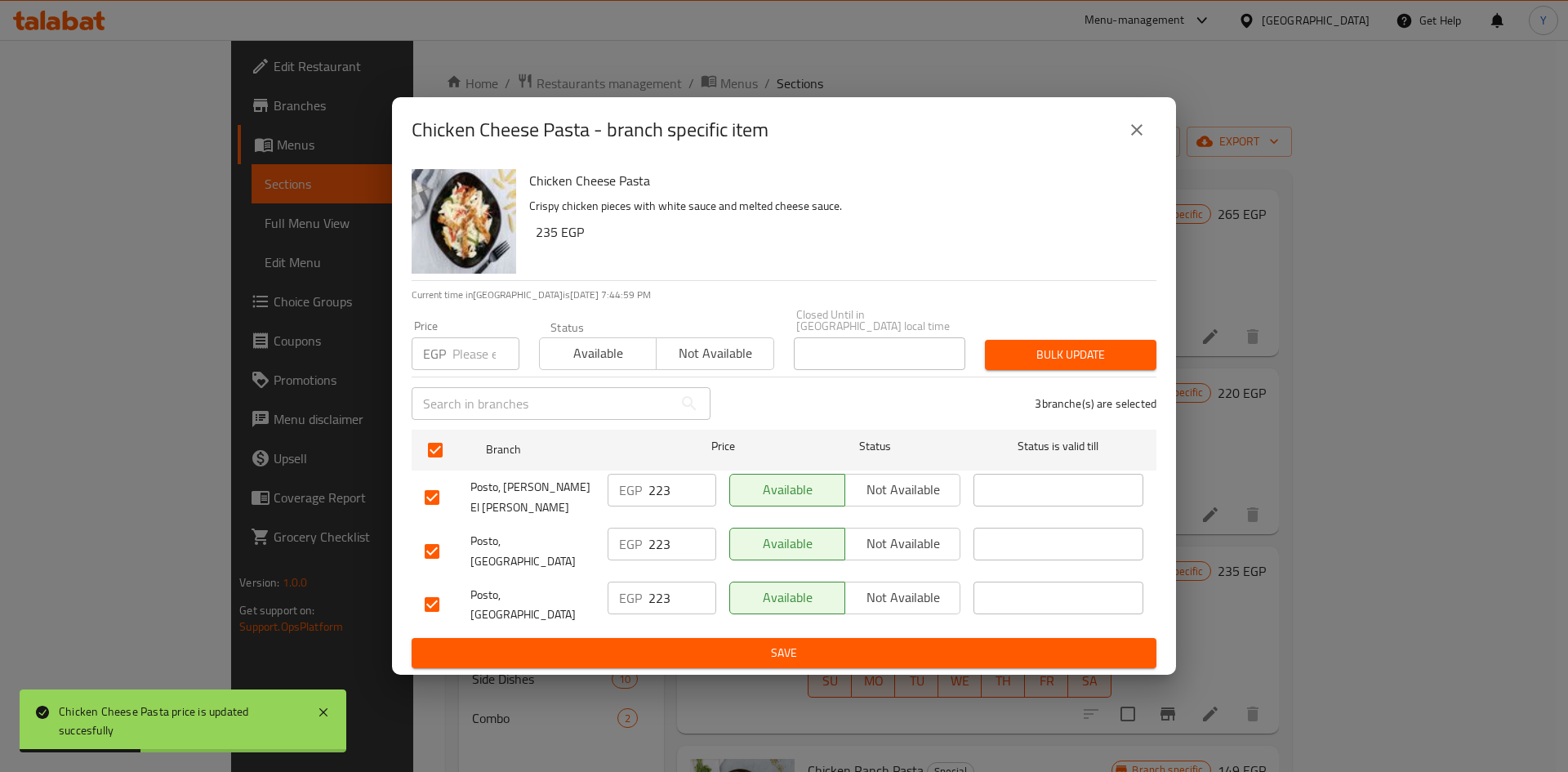
click at [467, 364] on input "number" at bounding box center [485, 354] width 67 height 32
type input "235"
click at [1040, 365] on span "Bulk update" at bounding box center [1070, 355] width 145 height 20
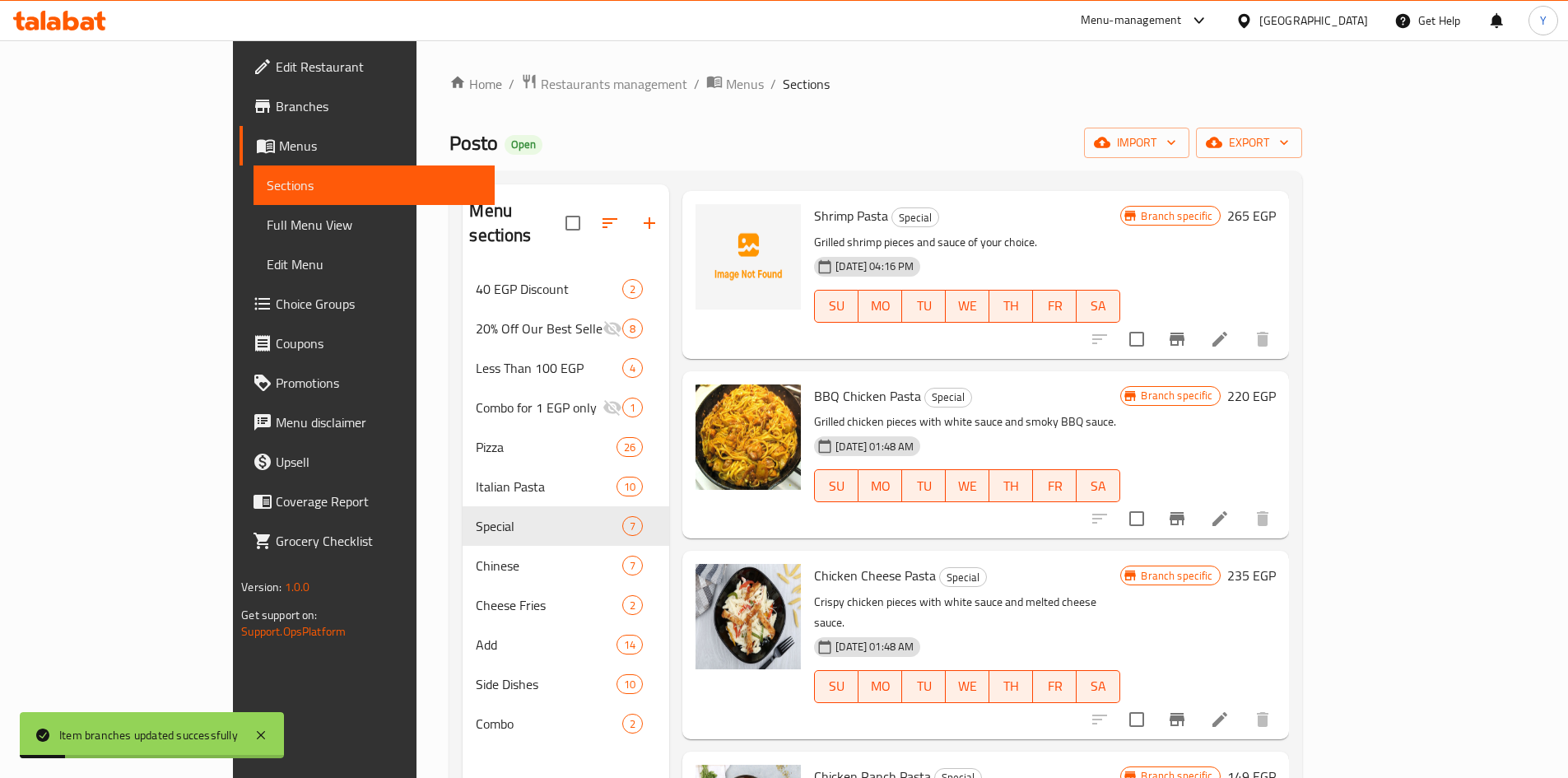
scroll to position [411, 0]
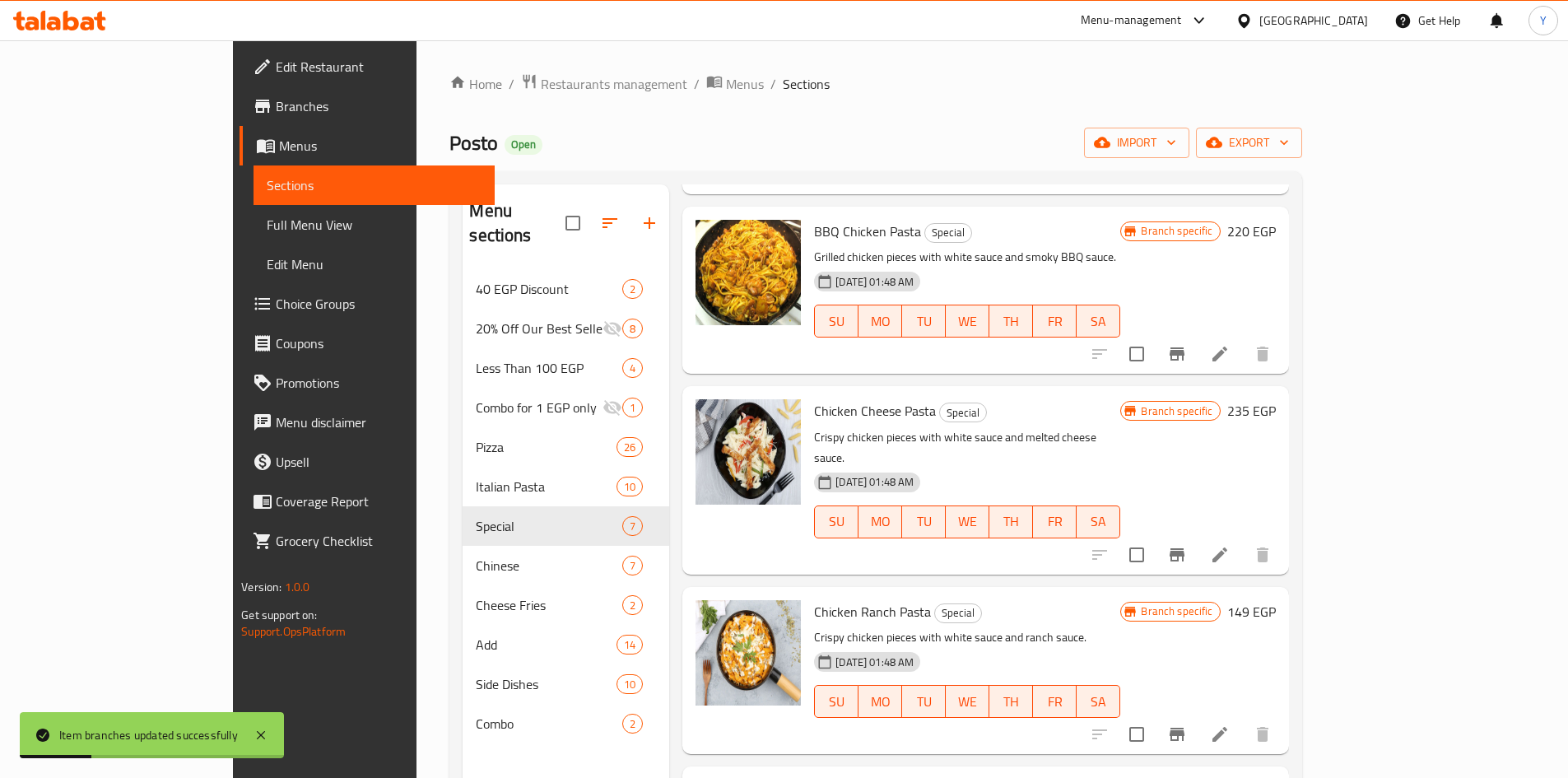
click at [1276, 600] on h6 "149 EGP" at bounding box center [1251, 611] width 49 height 23
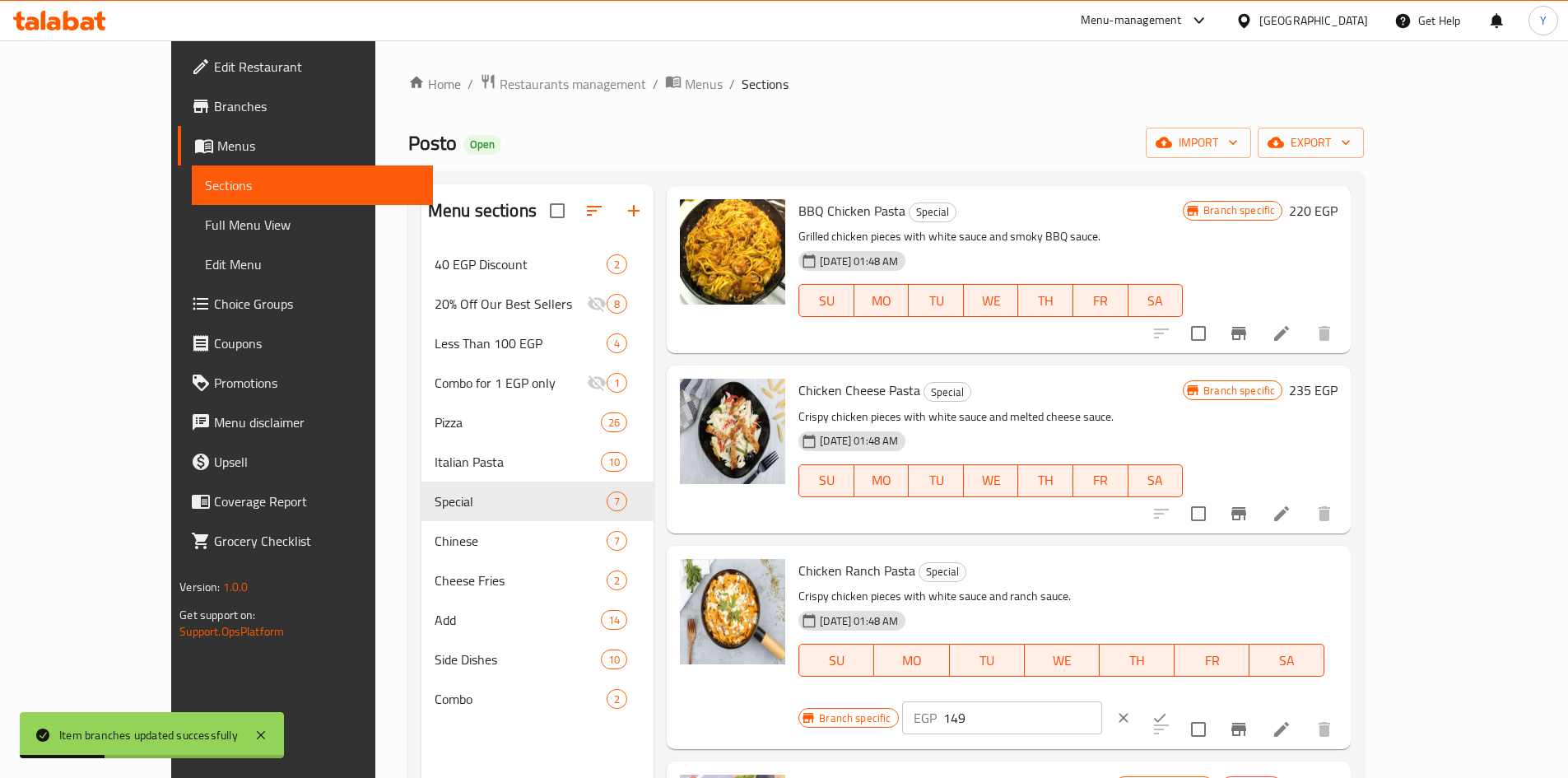
drag, startPoint x: 1362, startPoint y: 571, endPoint x: 1052, endPoint y: 571, distance: 310.0
click at [1054, 572] on div "Chicken Ranch Pasta Special Crispy chicken pieces with white sauce and ranch sa…" at bounding box center [1068, 648] width 553 height 190
type input "235"
click at [1168, 709] on icon "ok" at bounding box center [1159, 717] width 16 height 16
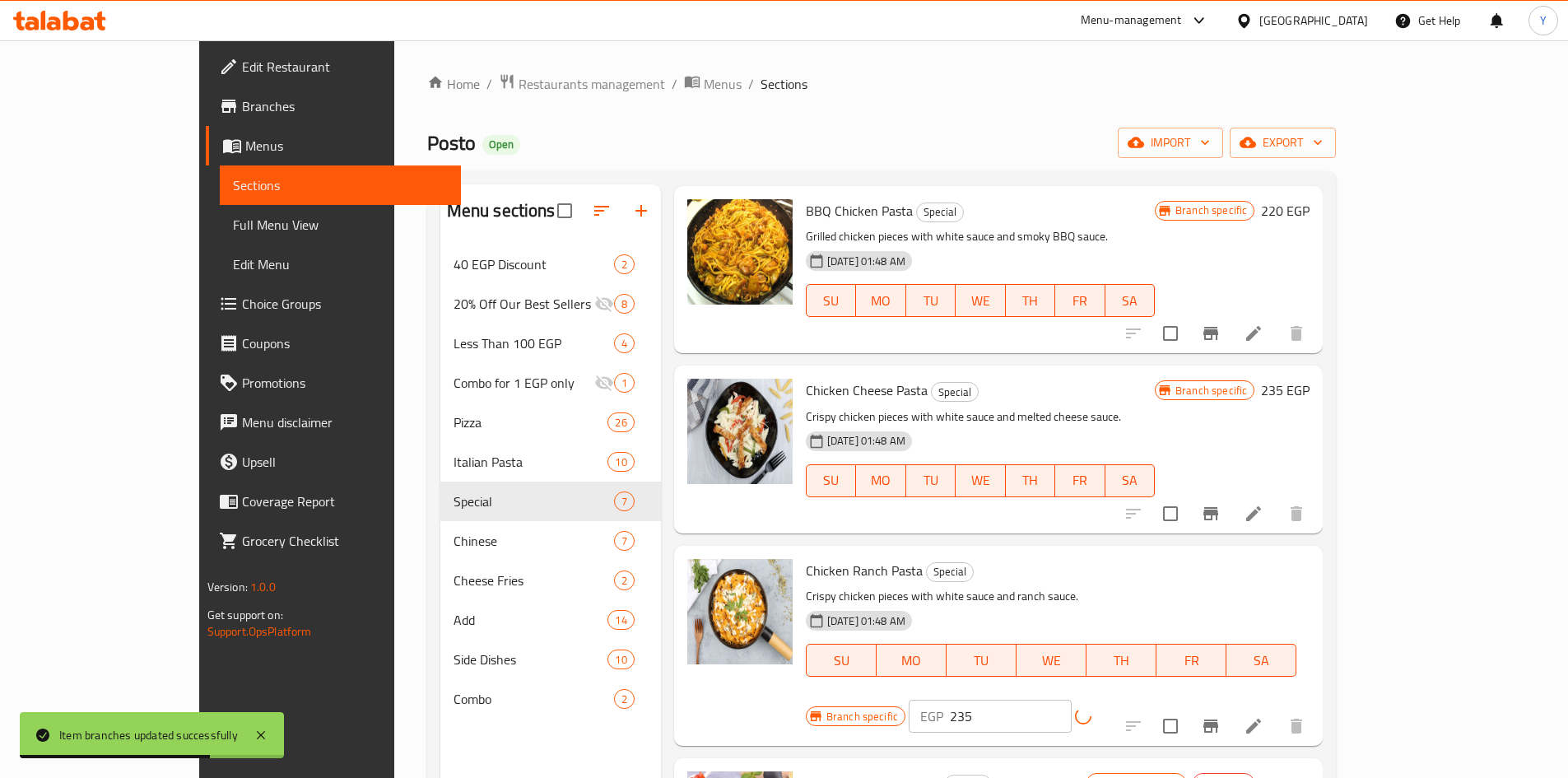
click at [1221, 716] on icon "Branch-specific-item" at bounding box center [1211, 726] width 20 height 20
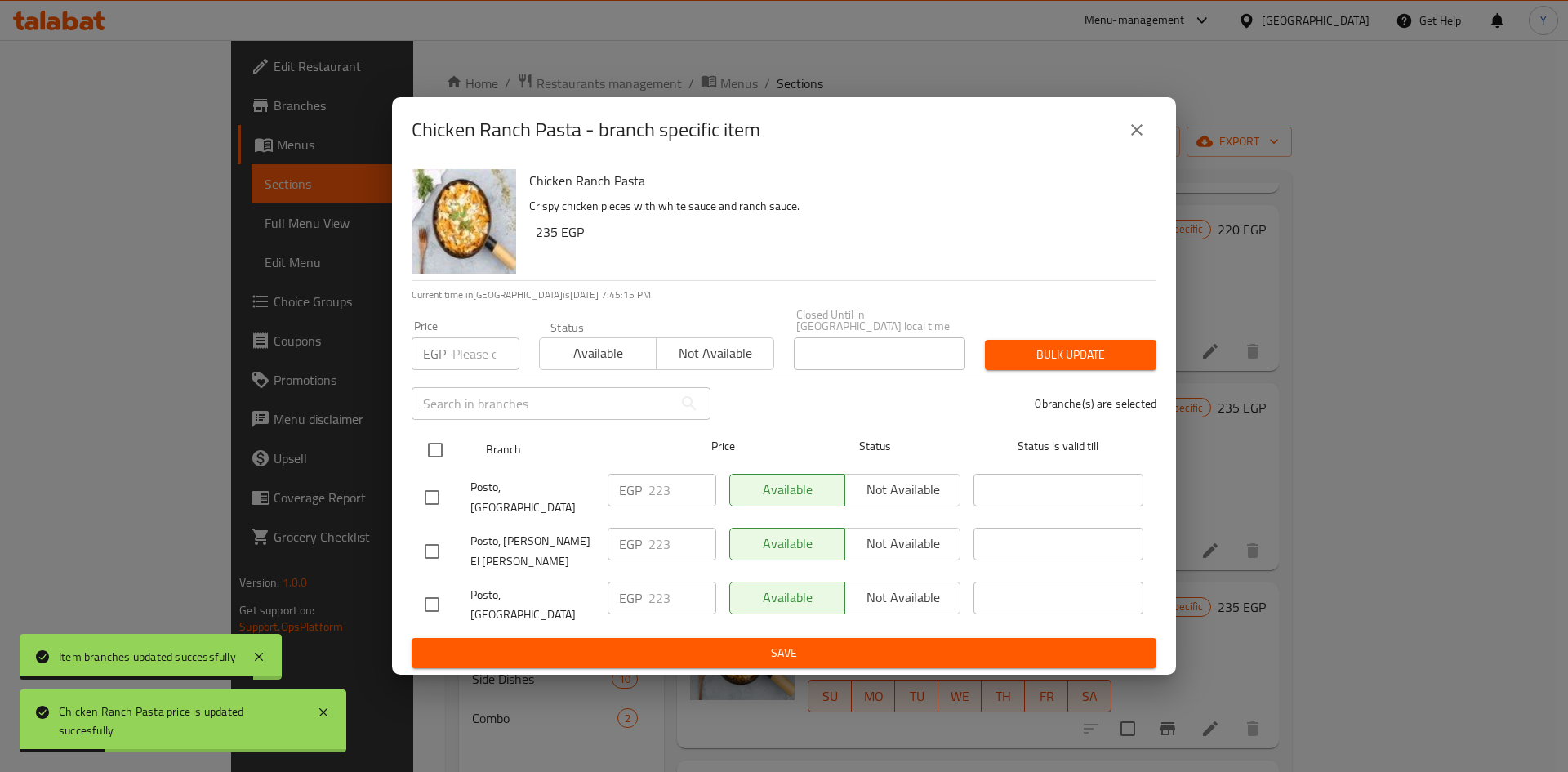
drag, startPoint x: 425, startPoint y: 466, endPoint x: 431, endPoint y: 454, distance: 13.4
click at [425, 465] on input "checkbox" at bounding box center [435, 450] width 34 height 34
checkbox input "true"
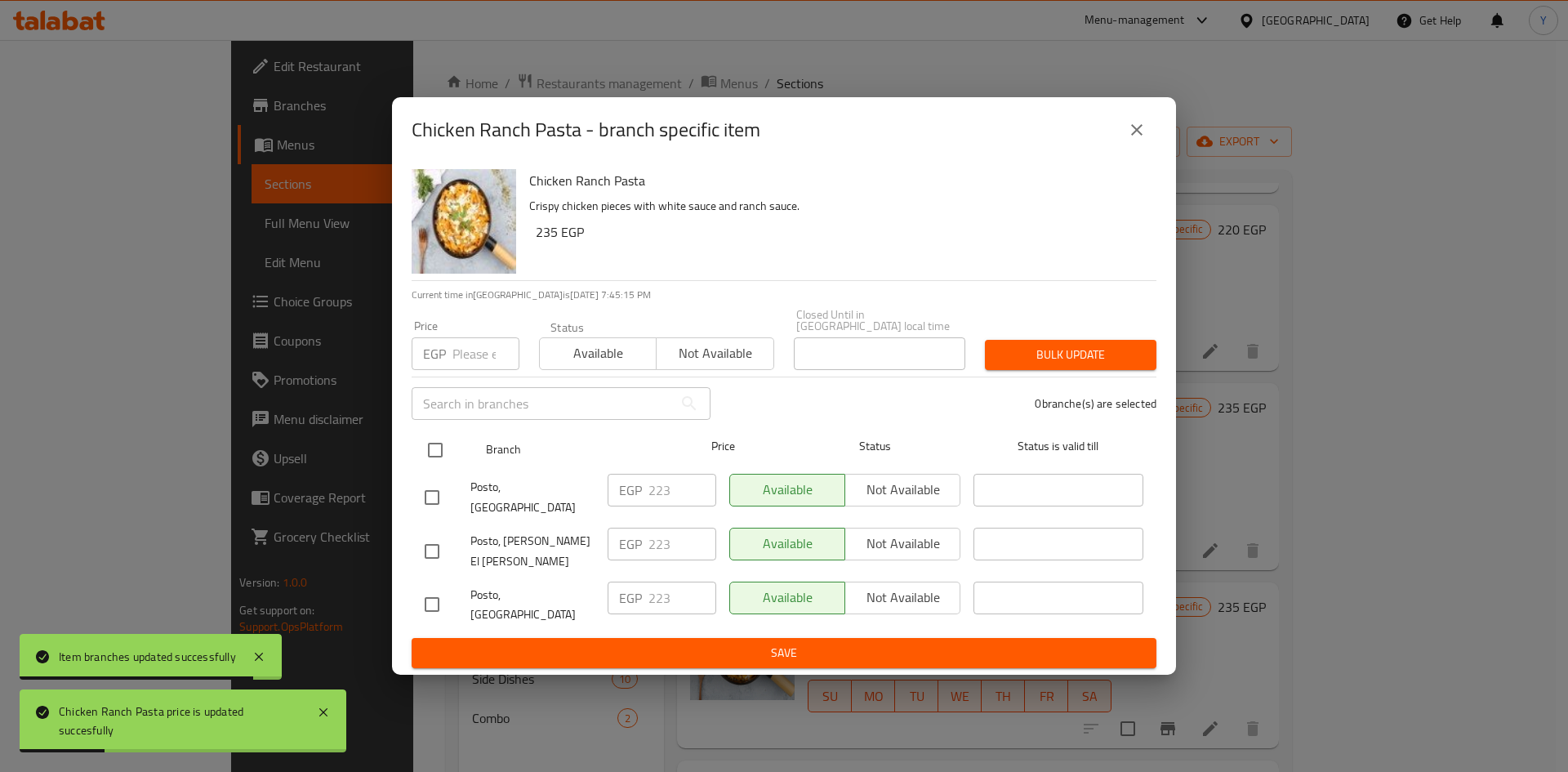
checkbox input "true"
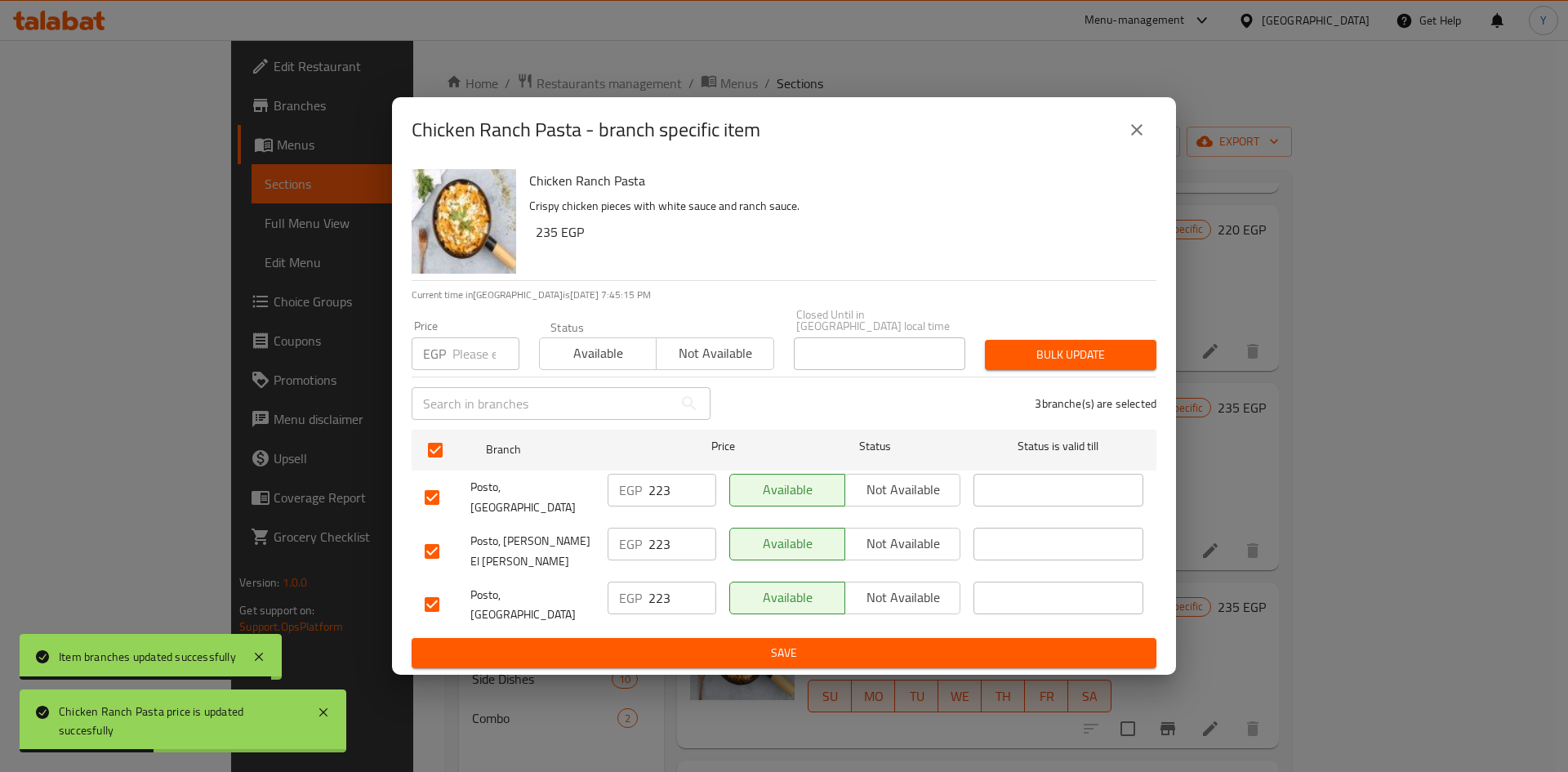
click at [465, 370] on input "number" at bounding box center [485, 354] width 67 height 32
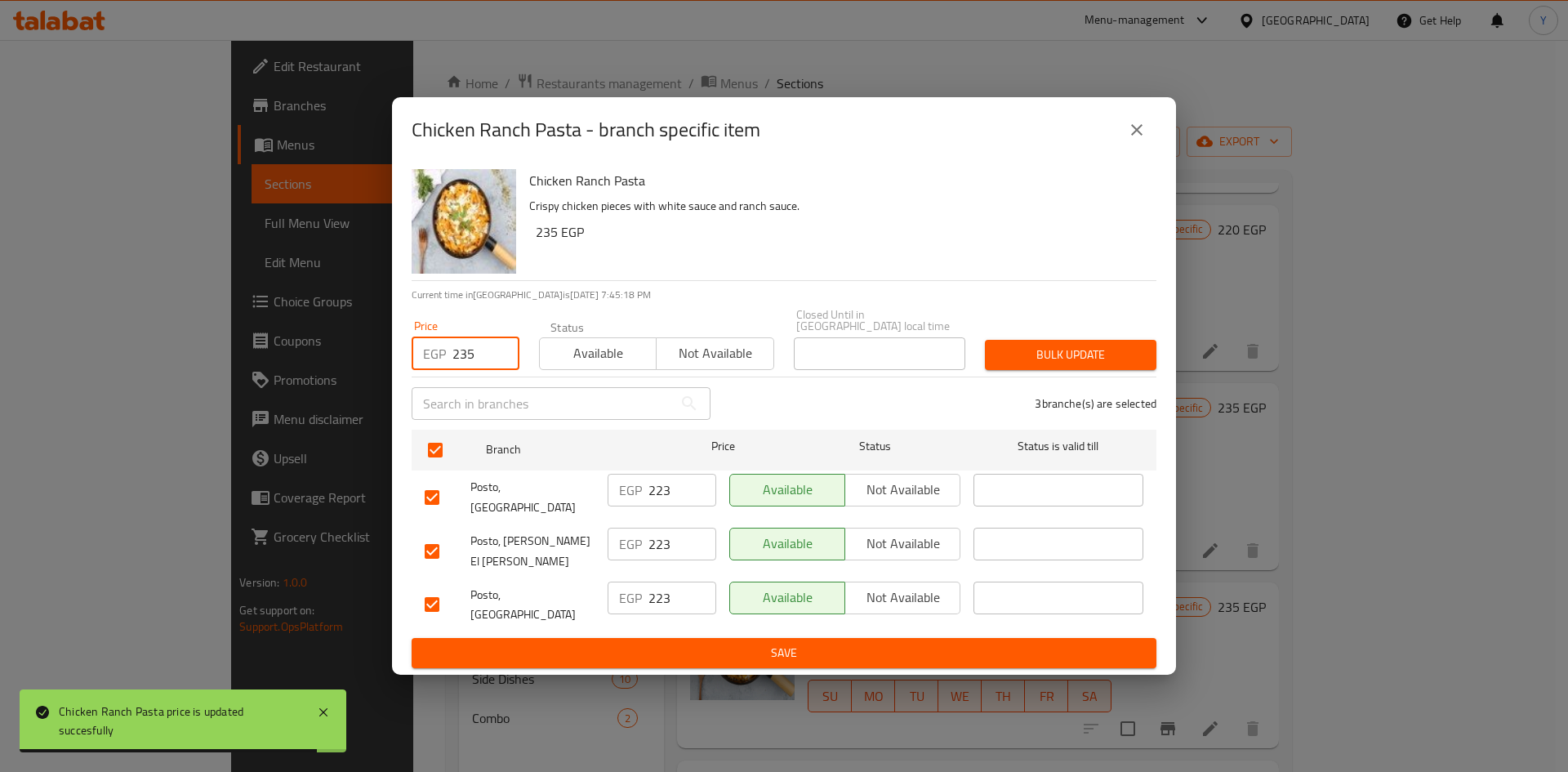
type input "235"
click at [1138, 364] on span "Bulk update" at bounding box center [1070, 355] width 145 height 20
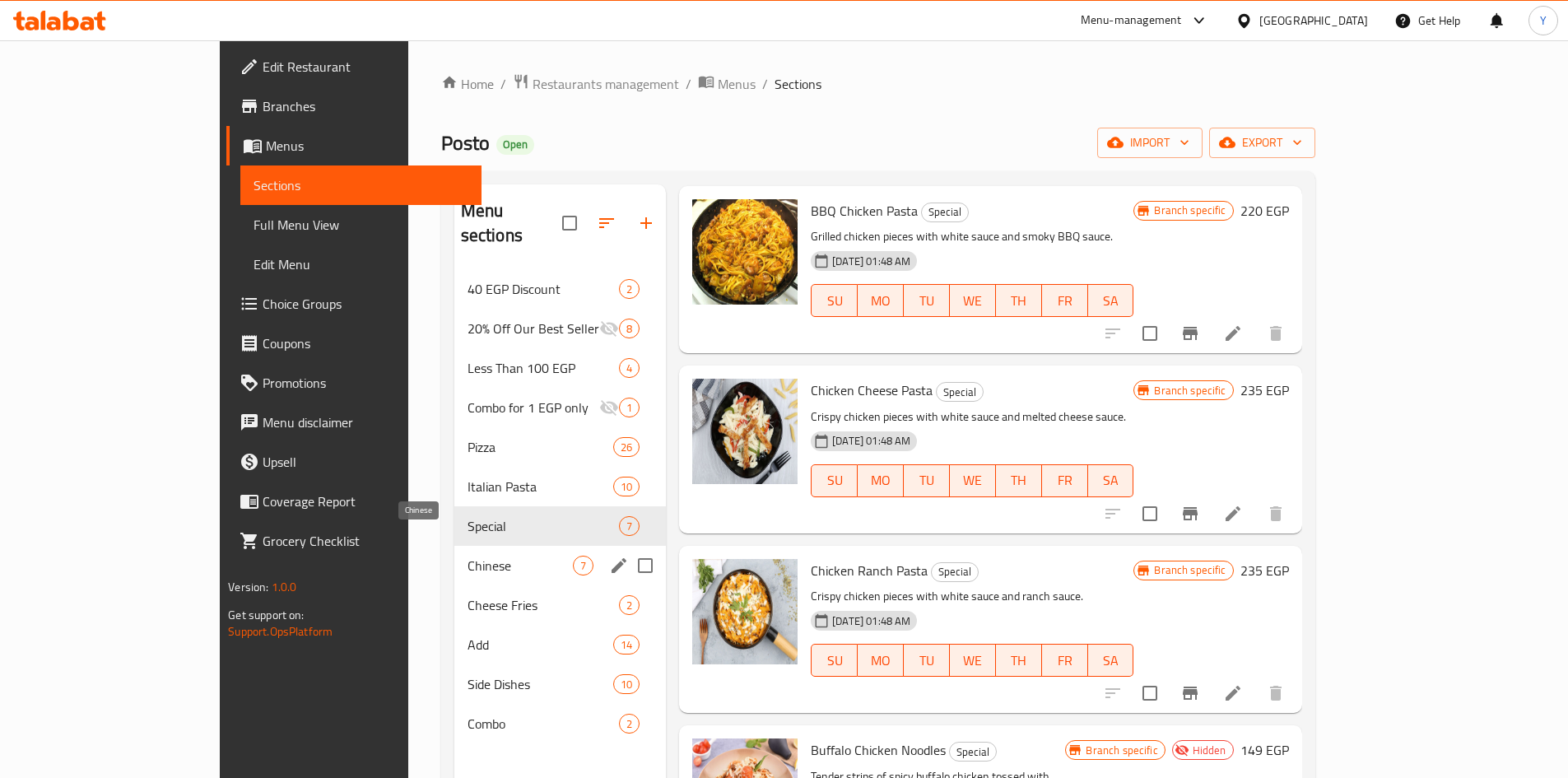
drag, startPoint x: 388, startPoint y: 539, endPoint x: 412, endPoint y: 520, distance: 30.6
click at [468, 555] on span "Chinese" at bounding box center [520, 565] width 105 height 20
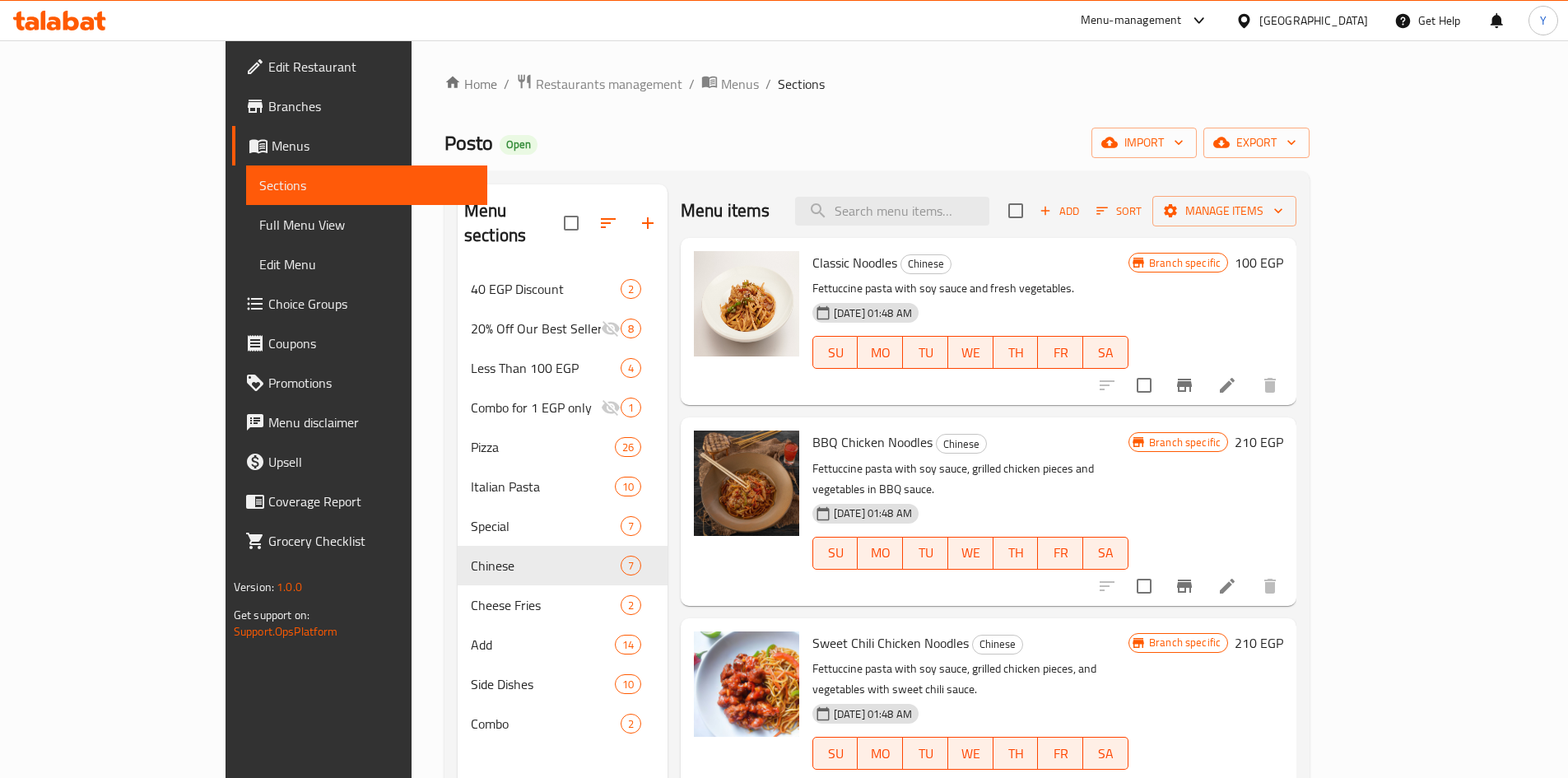
click at [852, 458] on p "Fettuccine pasta with soy sauce, grilled chicken pieces and vegetables in BBQ s…" at bounding box center [970, 479] width 316 height 41
click at [853, 458] on p "Fettuccine pasta with soy sauce, grilled chicken pieces and vegetables in BBQ s…" at bounding box center [970, 479] width 316 height 41
click at [1128, 469] on p "Fettuccine pasta with soy sauce, grilled chicken pieces and vegetables in BBQ s…" at bounding box center [970, 479] width 316 height 41
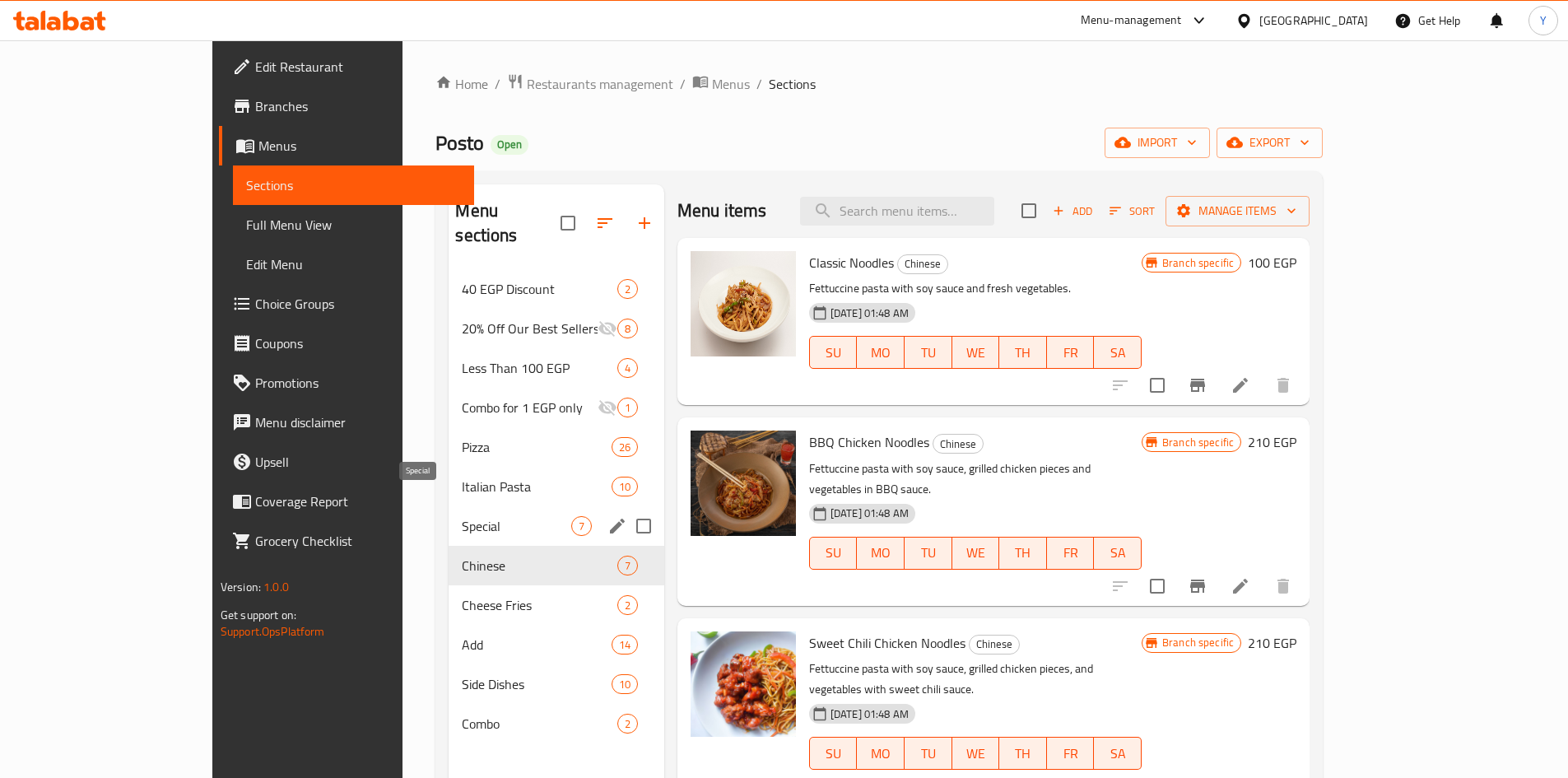
click at [462, 516] on span "Special" at bounding box center [516, 525] width 109 height 20
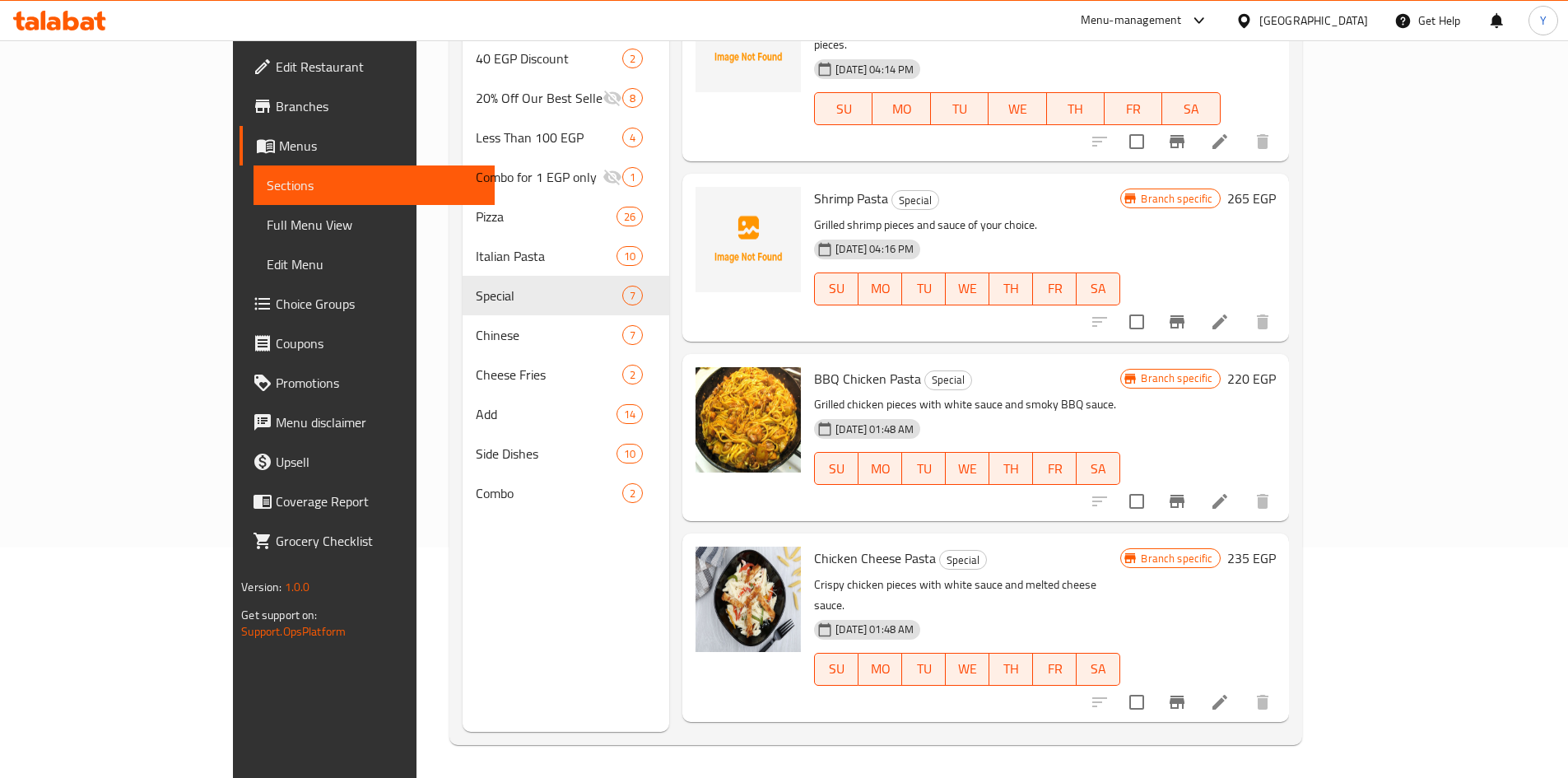
scroll to position [28, 0]
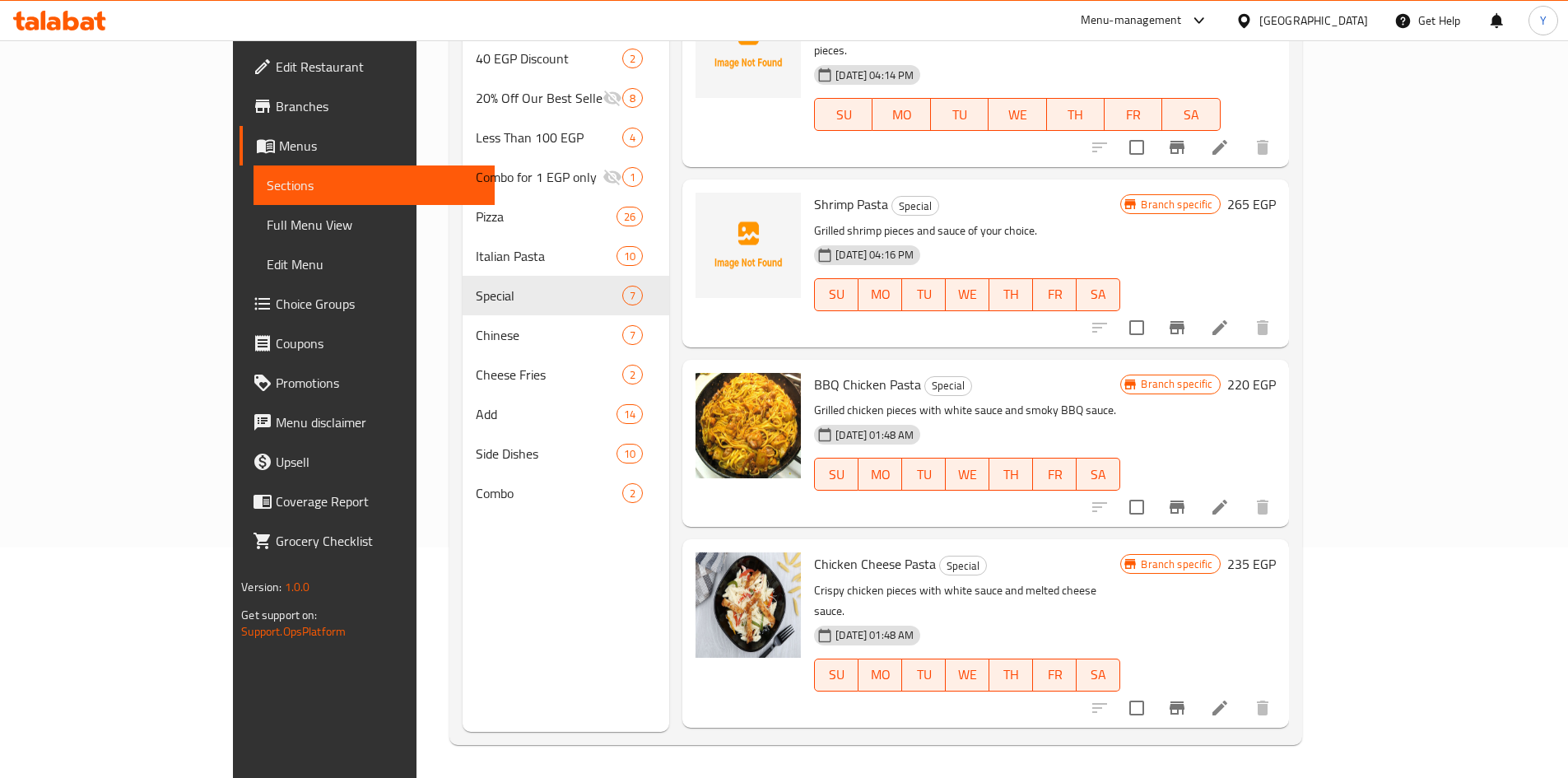
click at [1276, 193] on h6 "265 EGP" at bounding box center [1251, 204] width 49 height 23
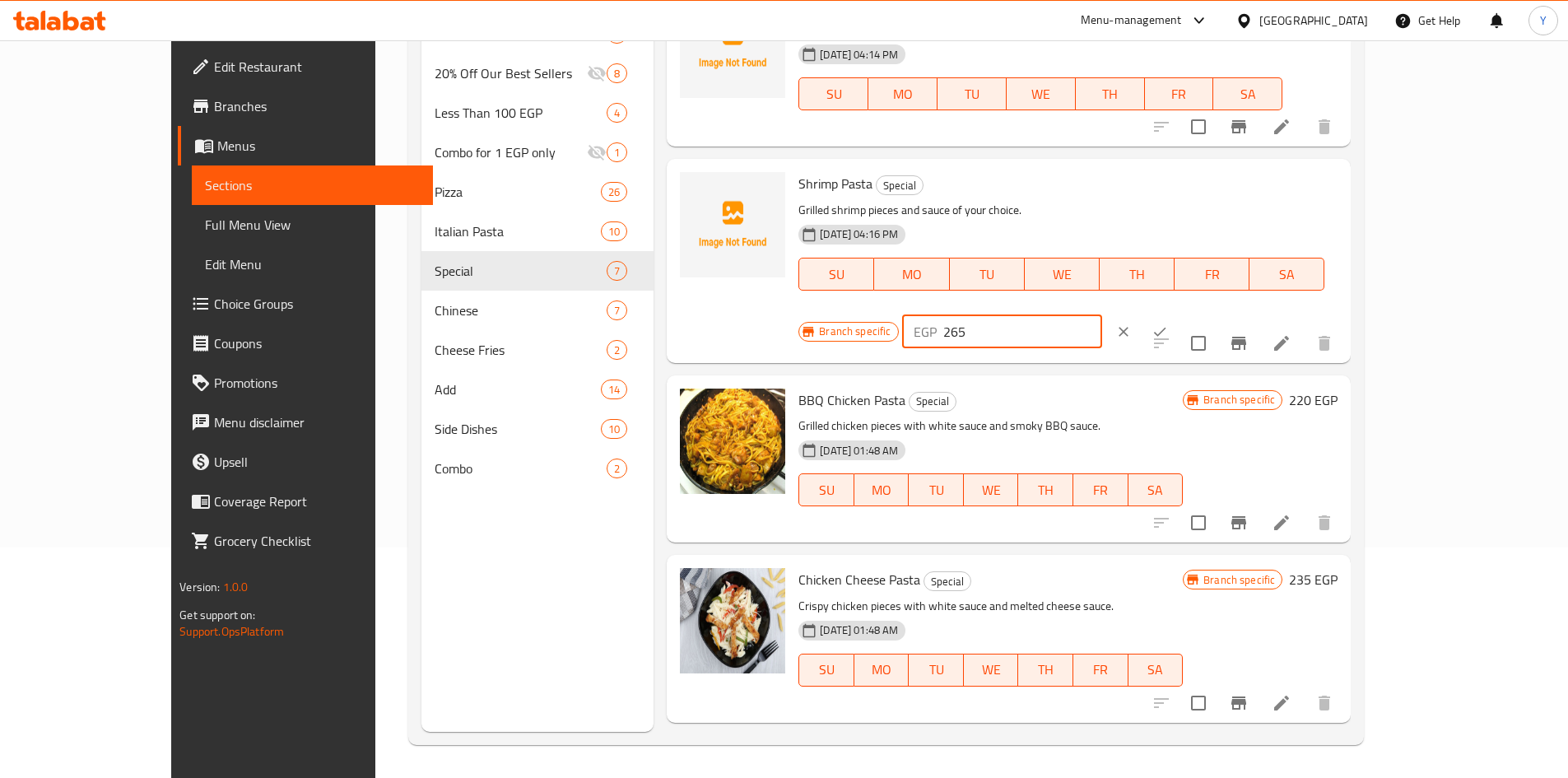
drag, startPoint x: 1321, startPoint y: 189, endPoint x: 1020, endPoint y: 182, distance: 301.1
click at [1020, 183] on div "Shrimp Pasta Special Grilled shrimp pieces and sauce of your choice. 04-05-2025…" at bounding box center [1068, 260] width 553 height 190
type input "325"
click at [1168, 324] on icon "ok" at bounding box center [1159, 332] width 16 height 16
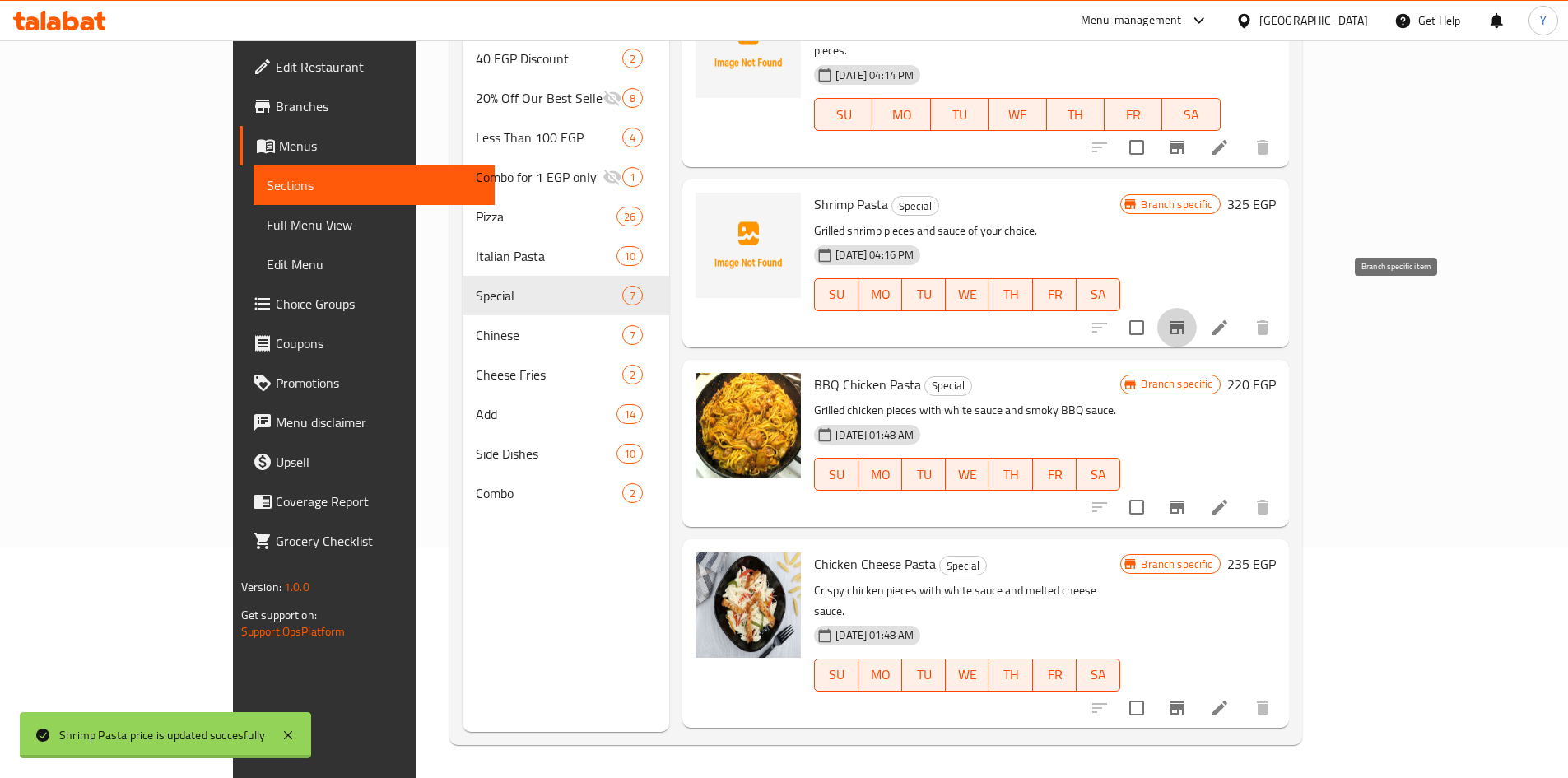
click at [1197, 318] on button "Branch-specific-item" at bounding box center [1177, 327] width 39 height 39
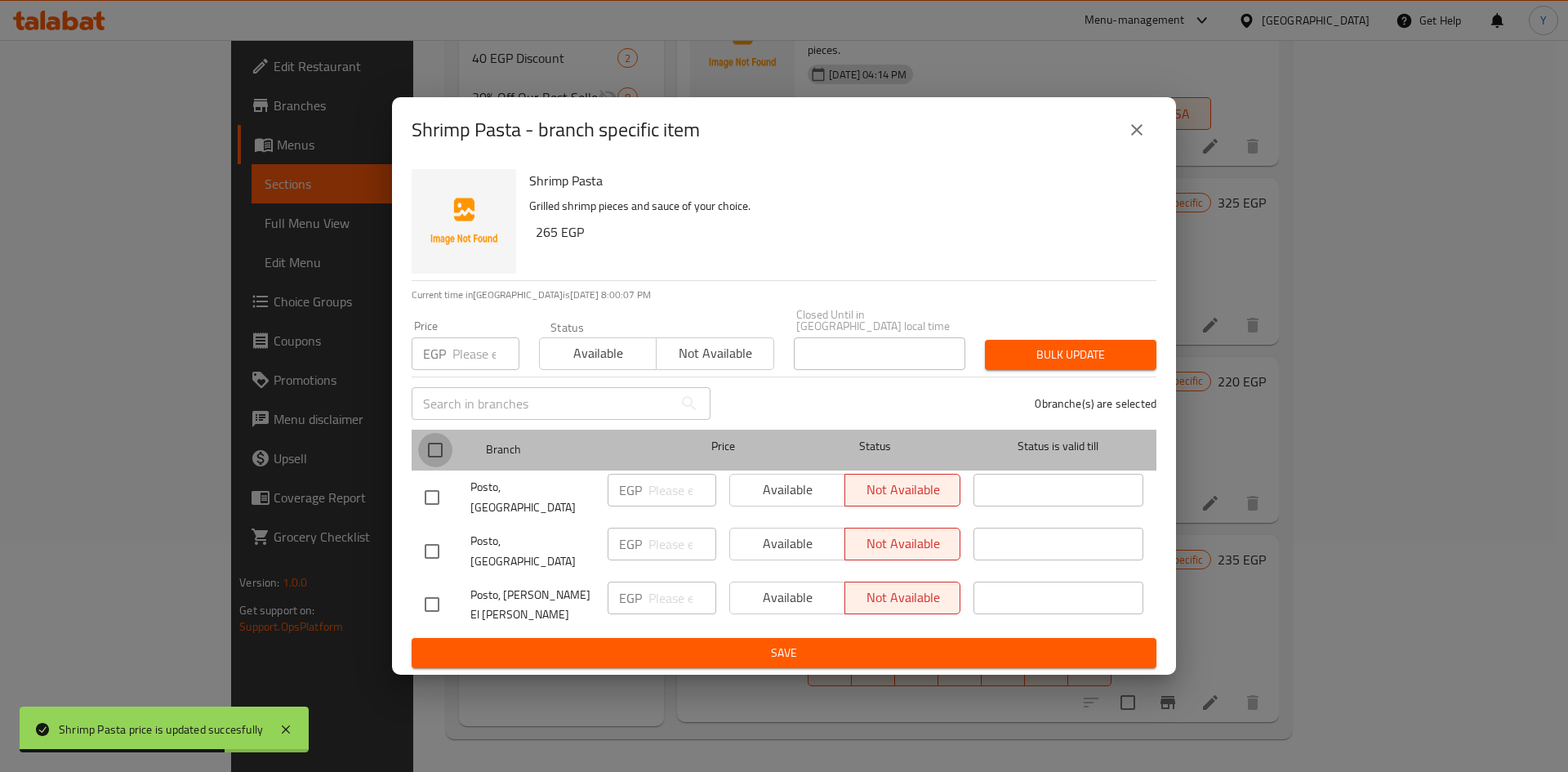
click at [439, 464] on input "checkbox" at bounding box center [435, 450] width 34 height 34
checkbox input "true"
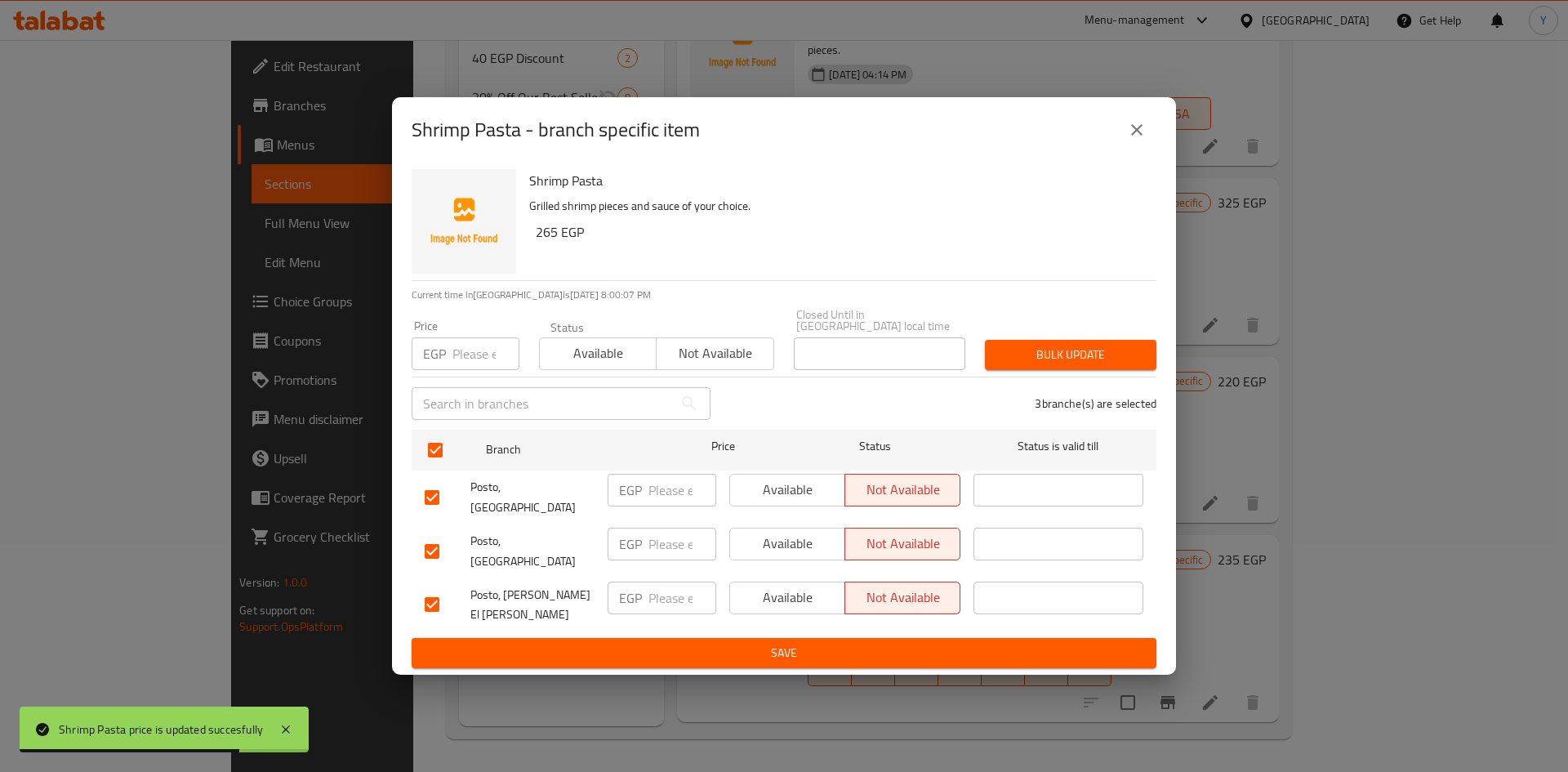
click at [452, 370] on input "number" at bounding box center [485, 354] width 67 height 32
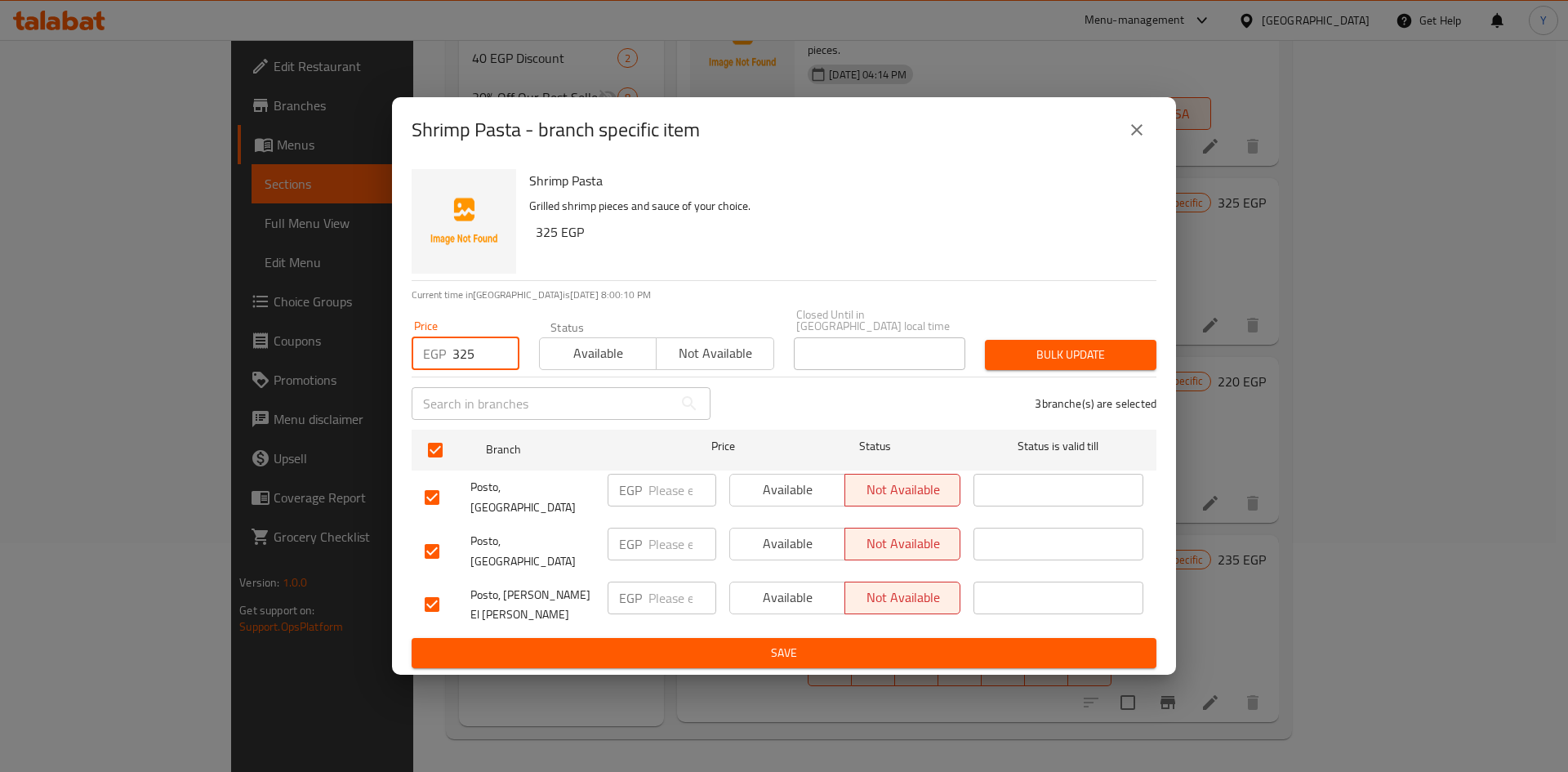
type input "325"
drag, startPoint x: 1105, startPoint y: 366, endPoint x: 1101, endPoint y: 436, distance: 70.1
click at [1103, 365] on span "Bulk update" at bounding box center [1070, 355] width 145 height 20
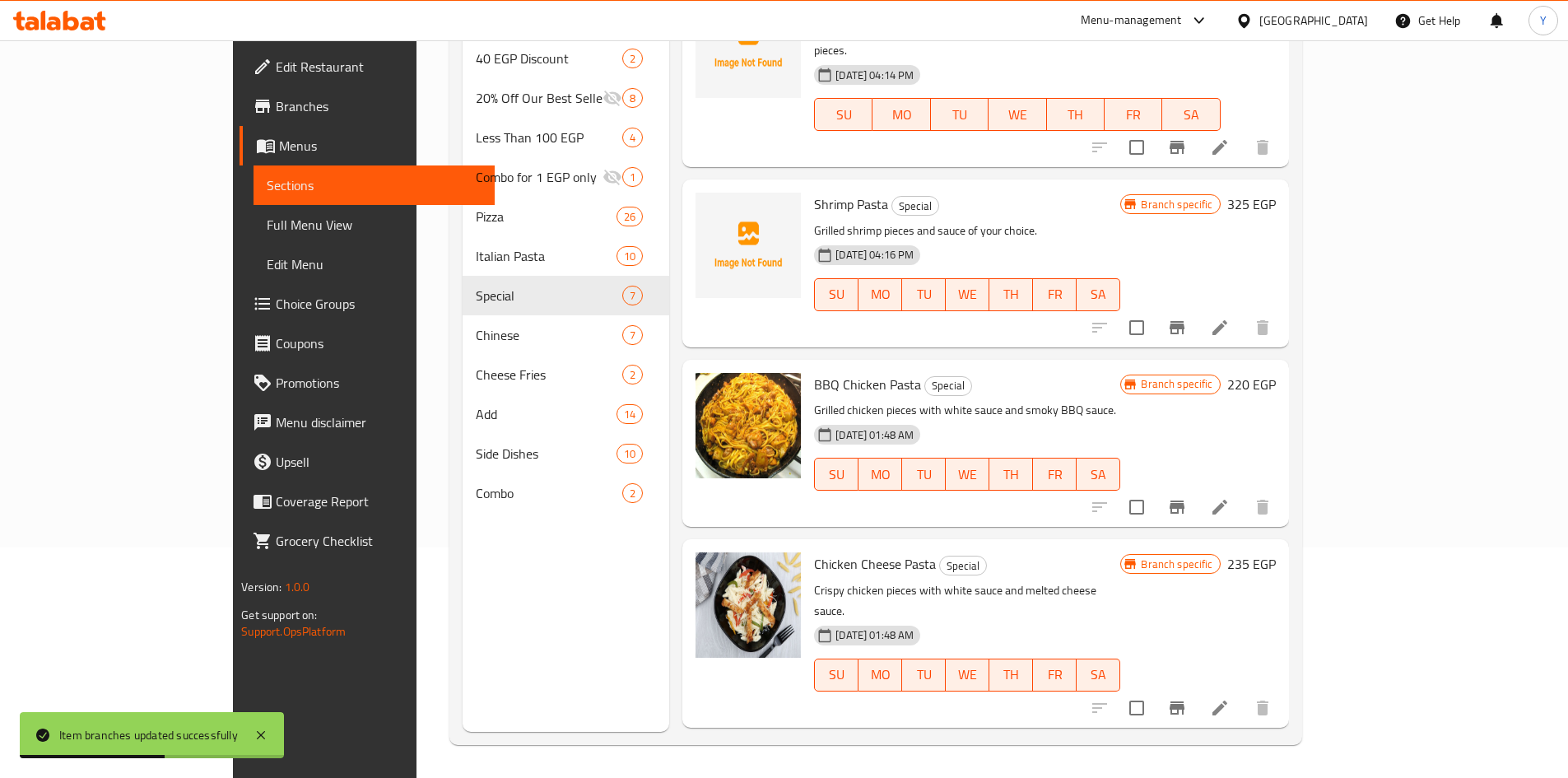
click at [974, 539] on div "Chicken Cheese Pasta Special Crispy chicken pieces with white sauce and melted …" at bounding box center [984, 632] width 606 height 188
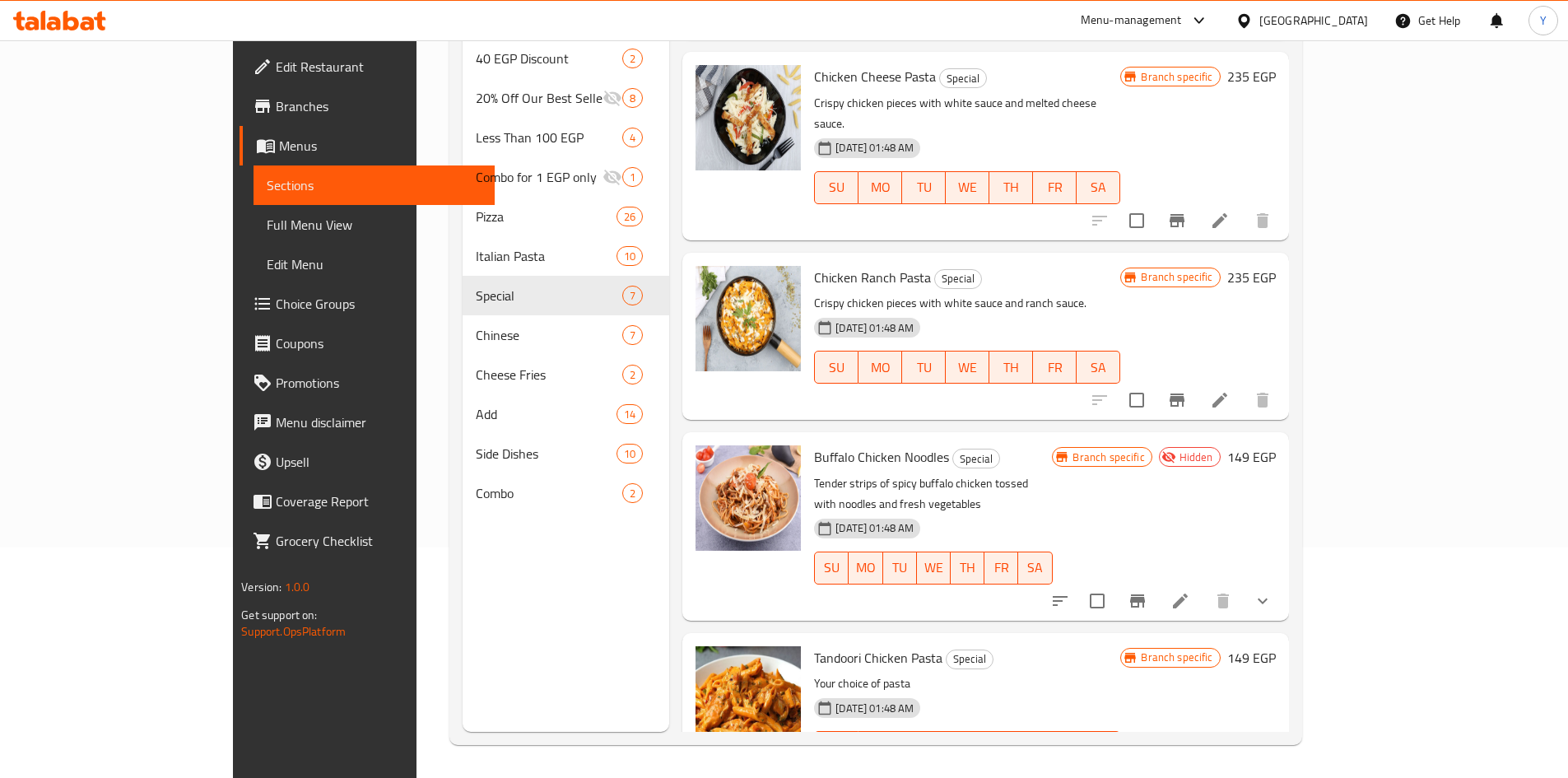
scroll to position [522, 0]
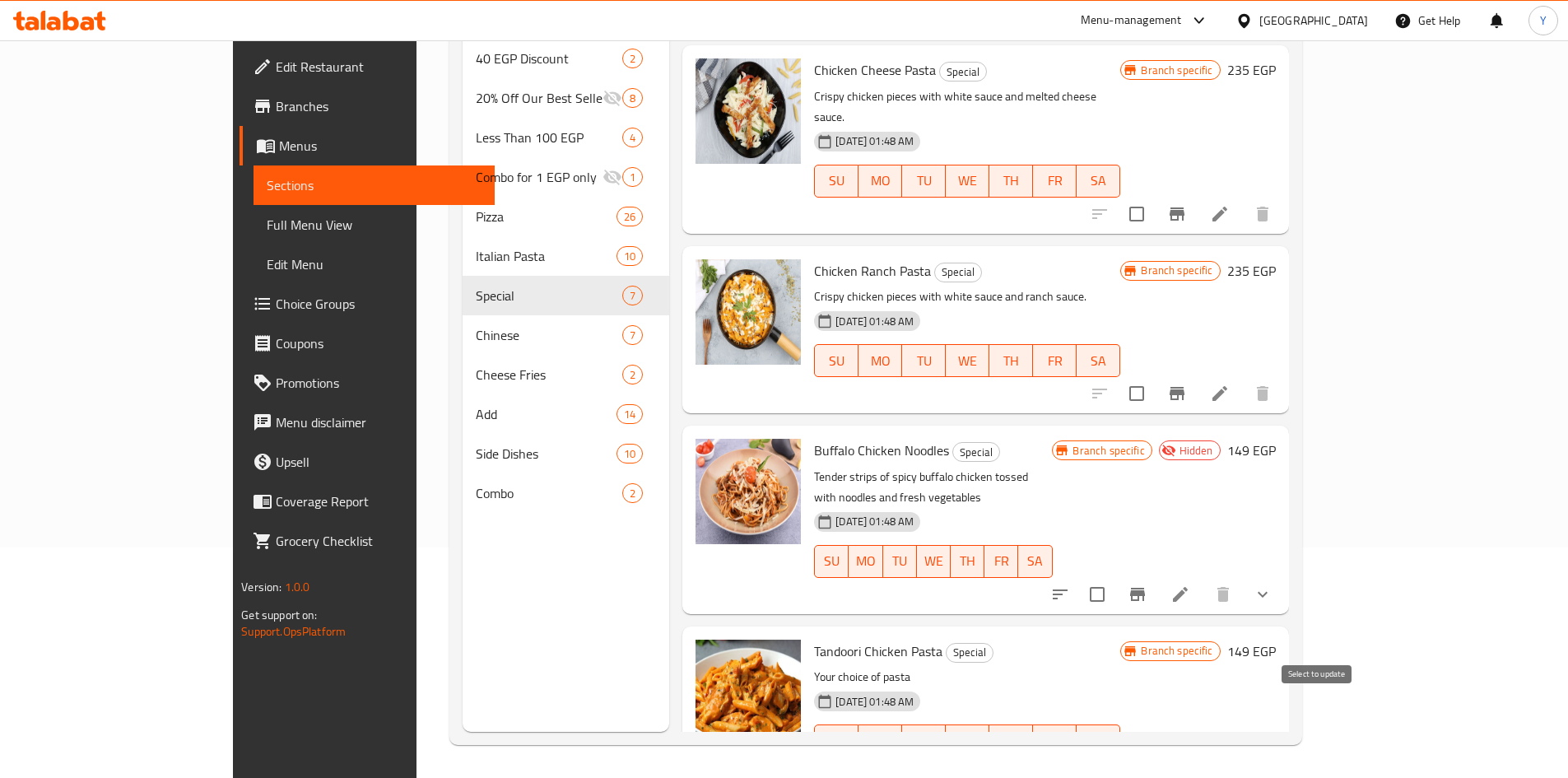
click at [1115, 757] on input "checkbox" at bounding box center [1097, 774] width 34 height 34
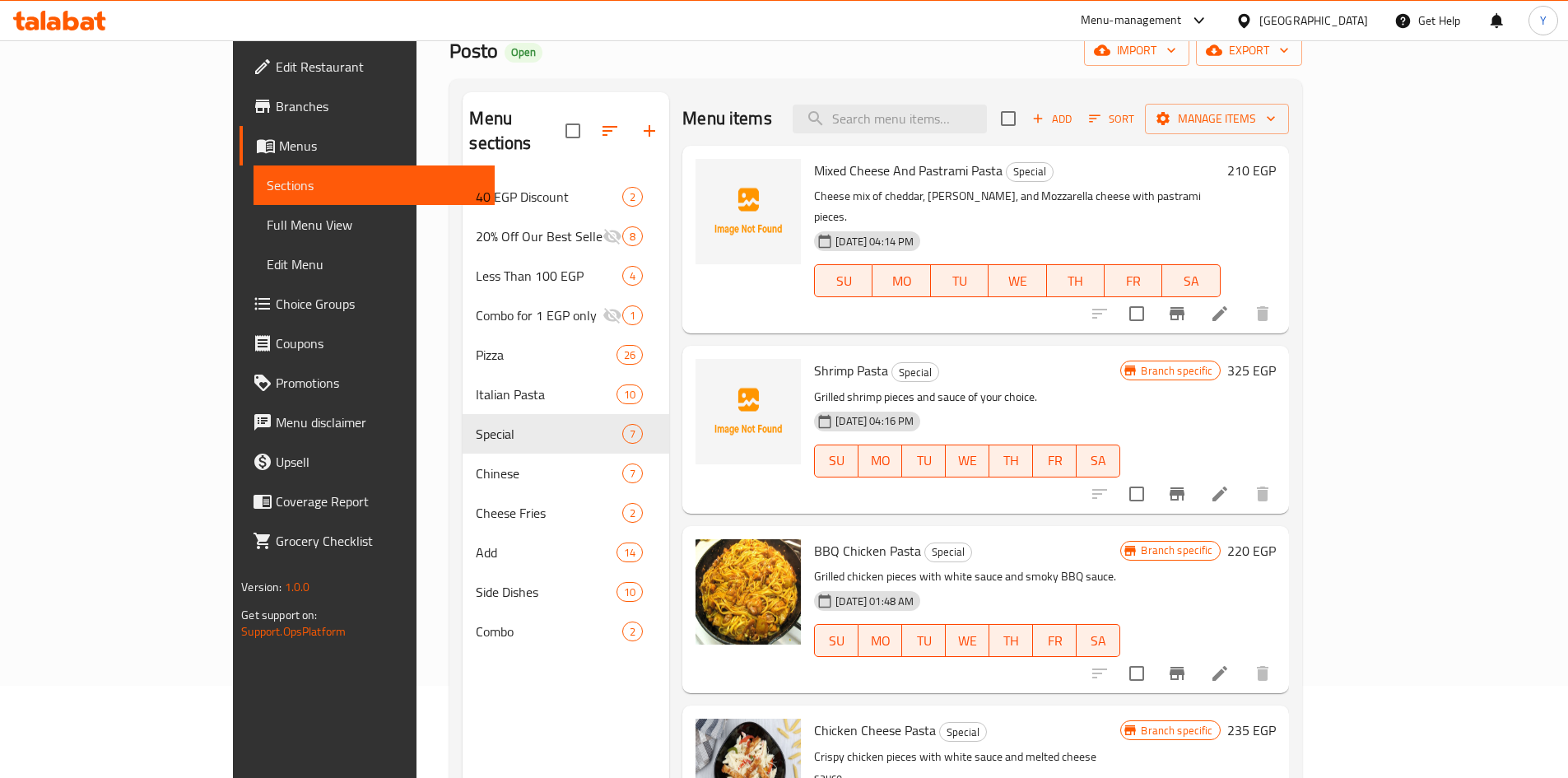
scroll to position [0, 0]
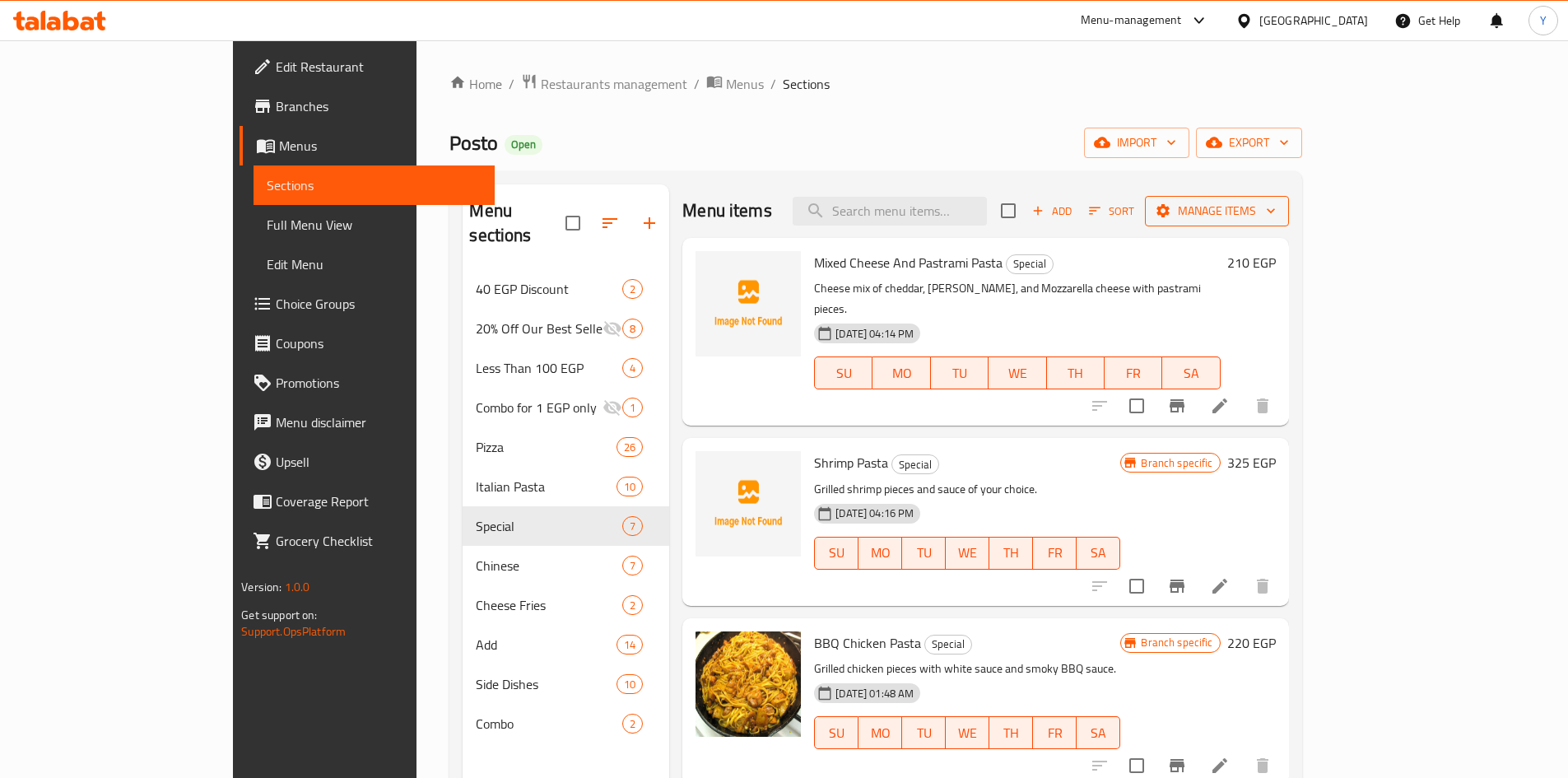
click at [1289, 198] on button "Manage items" at bounding box center [1217, 212] width 144 height 31
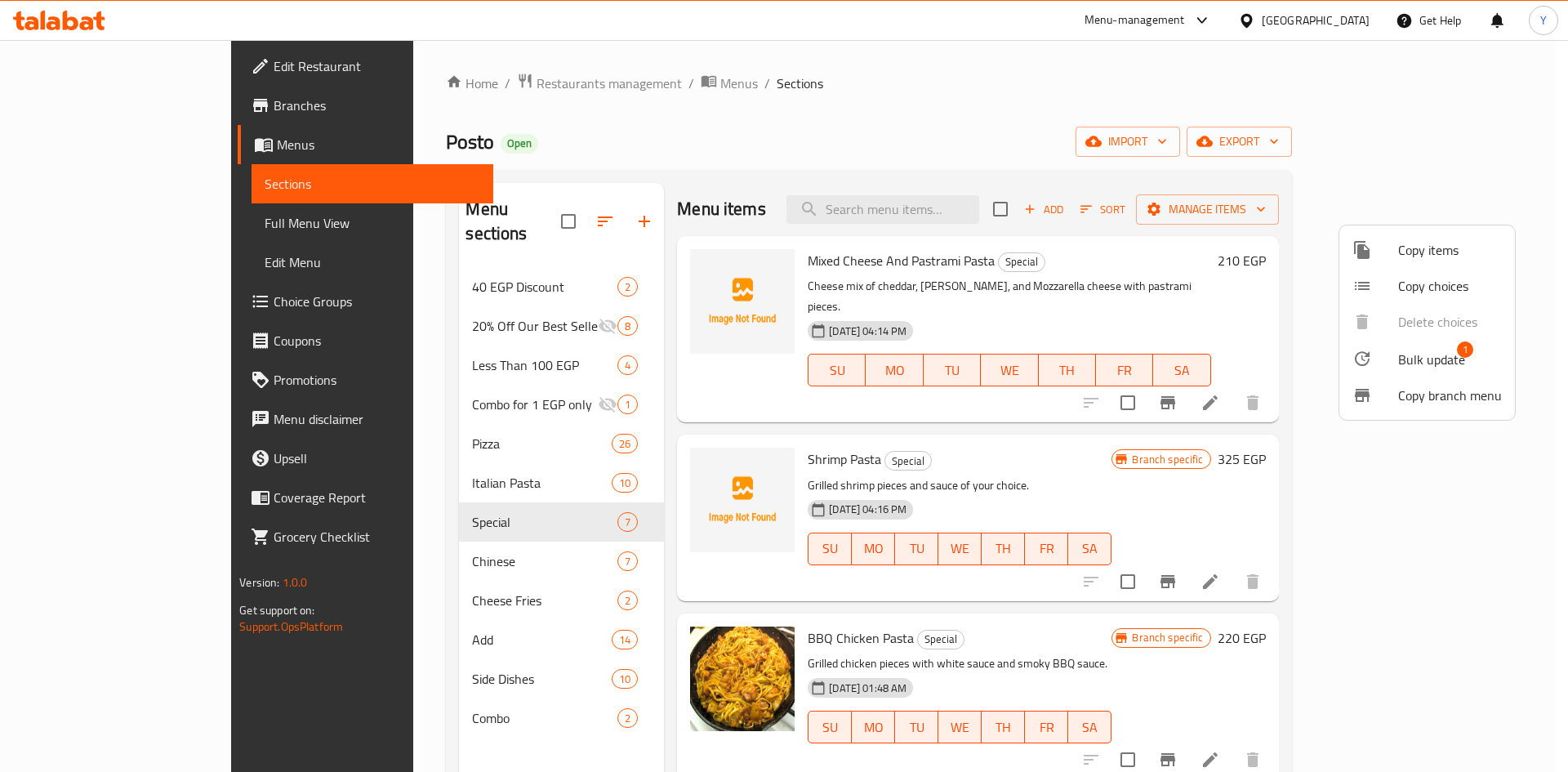
click at [1407, 354] on span "Bulk update" at bounding box center [1431, 359] width 67 height 20
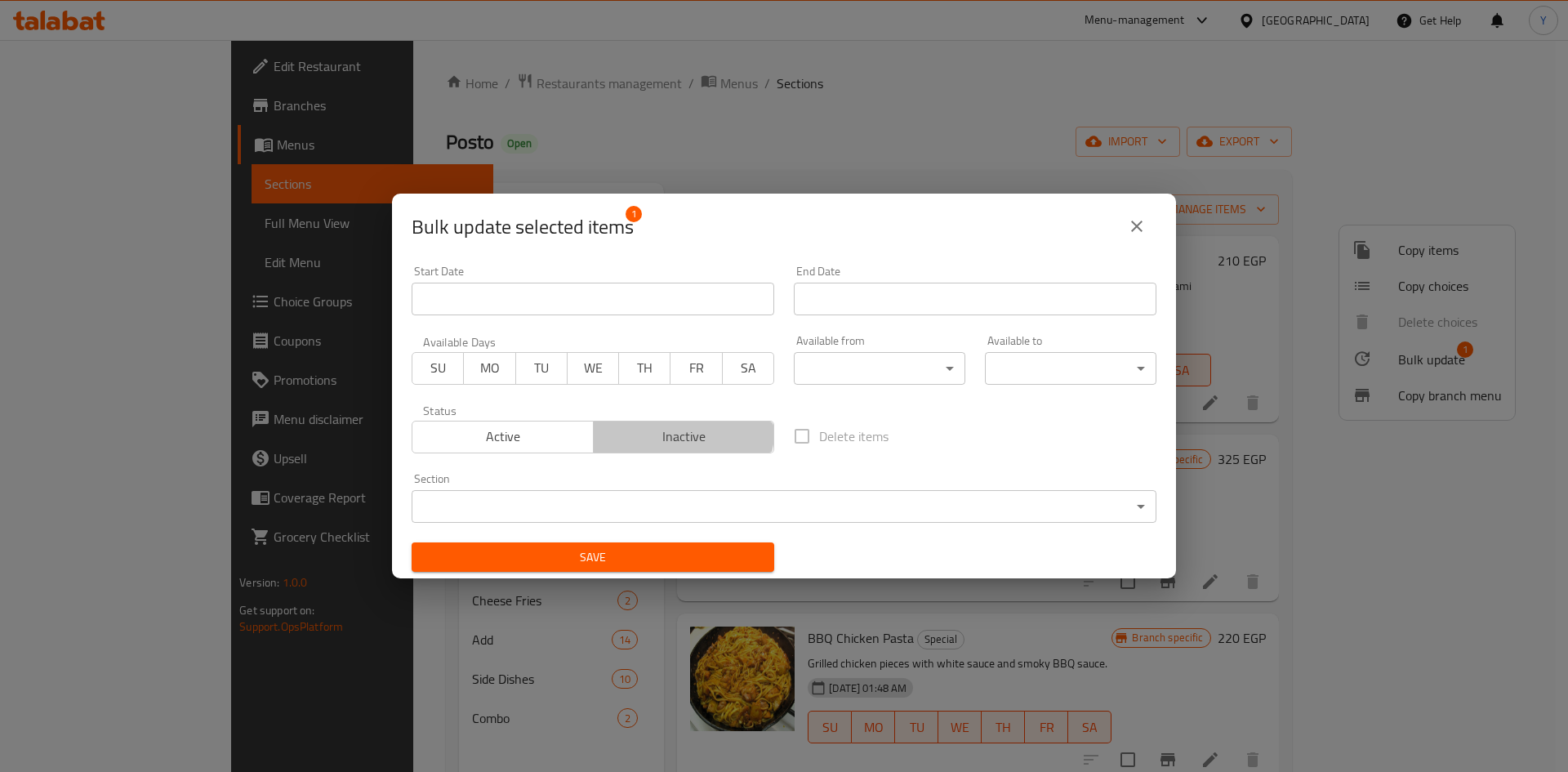
drag, startPoint x: 634, startPoint y: 423, endPoint x: 635, endPoint y: 530, distance: 107.0
click at [633, 423] on button "Inactive" at bounding box center [683, 437] width 182 height 32
click at [626, 561] on span "Save" at bounding box center [593, 558] width 337 height 20
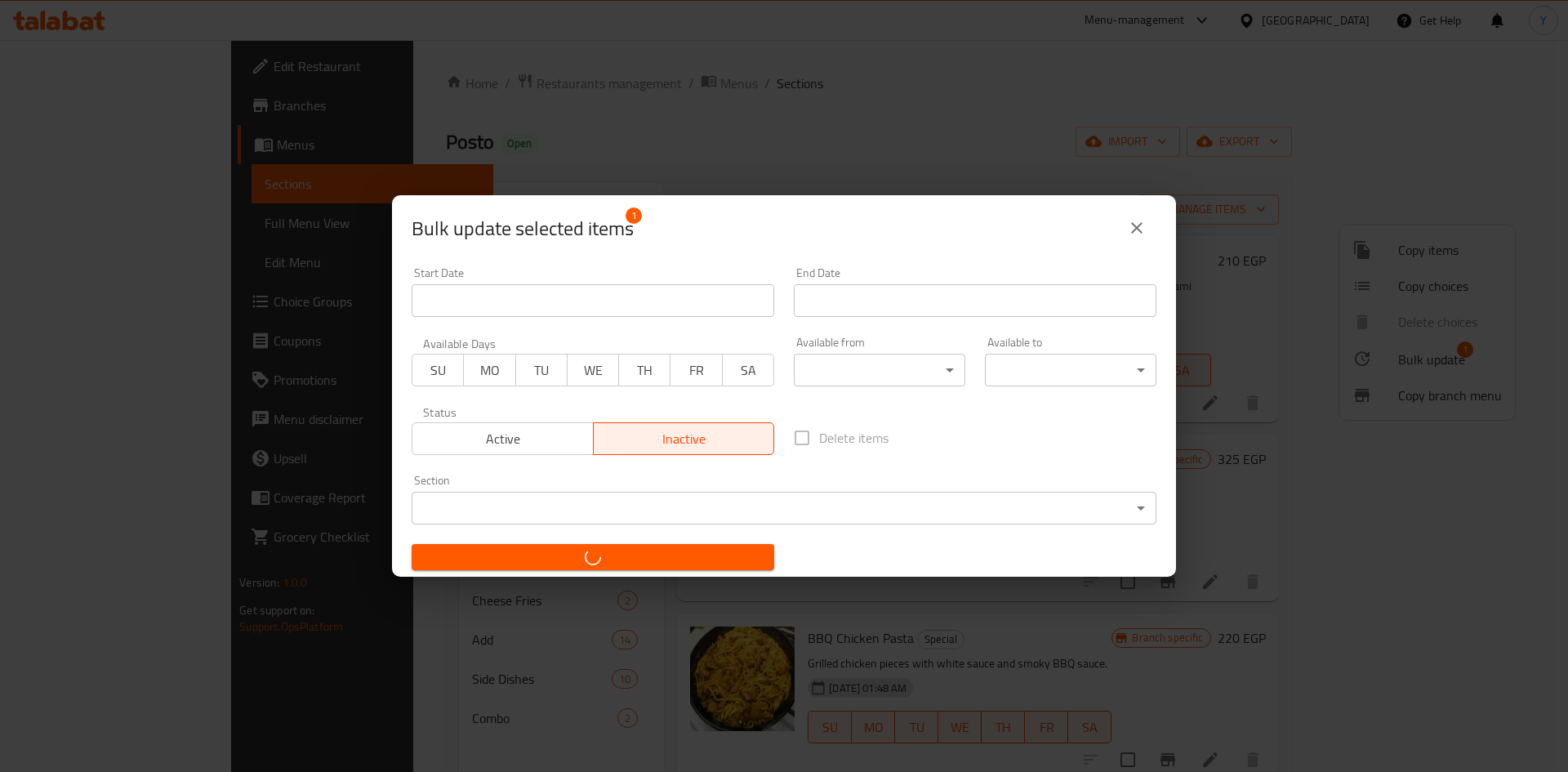
checkbox input "false"
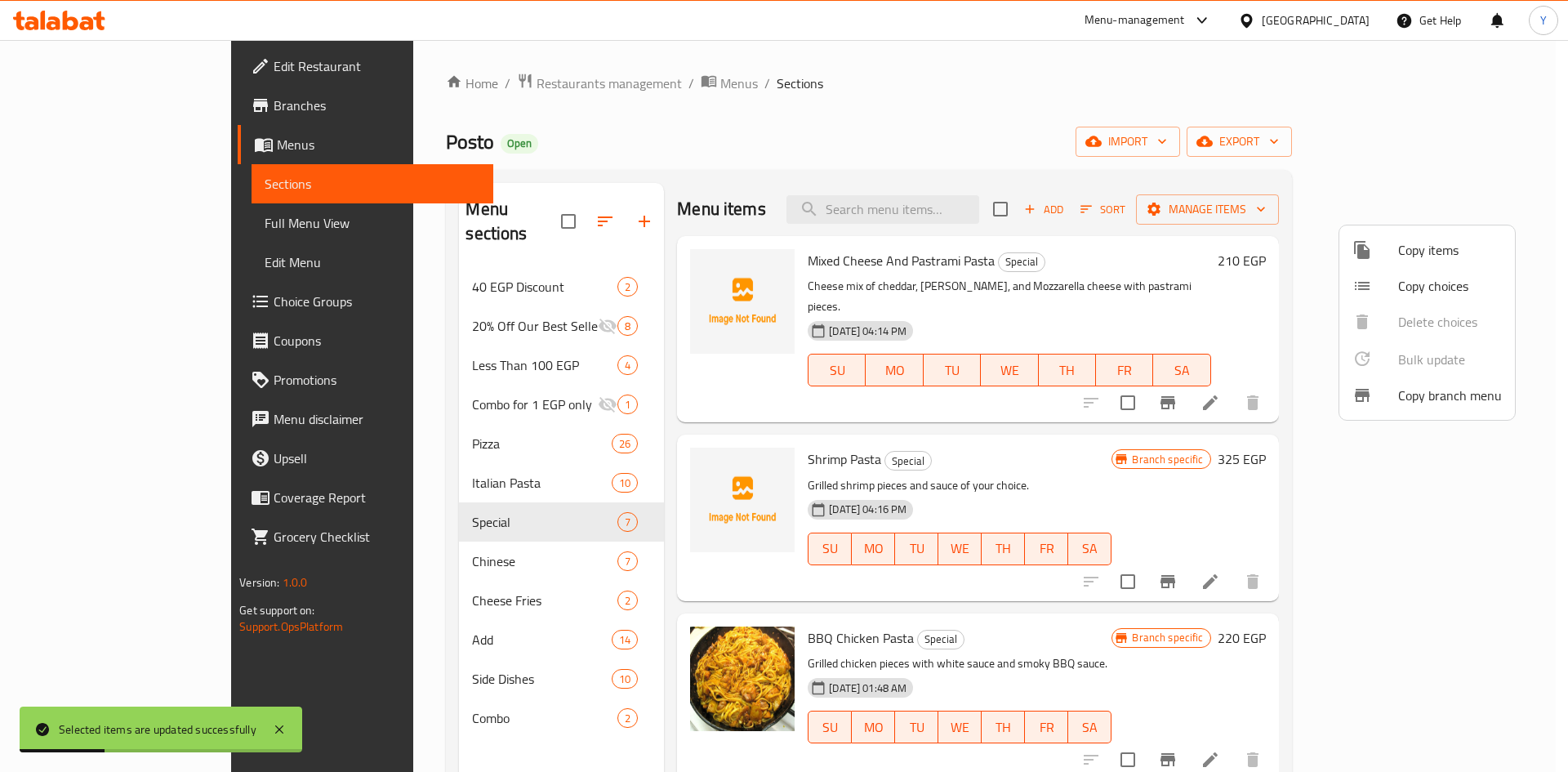
click at [982, 607] on div at bounding box center [784, 386] width 1568 height 772
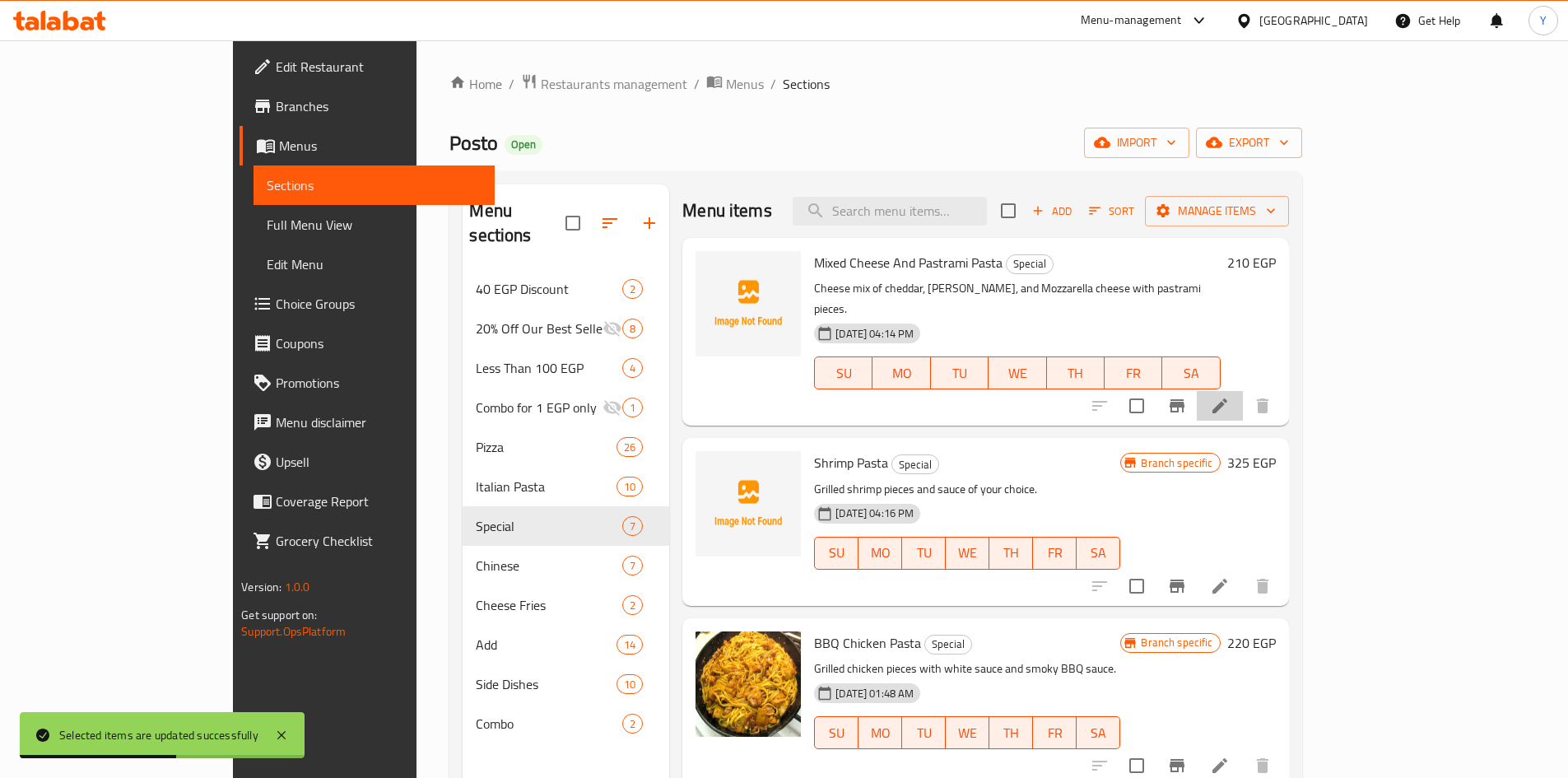
click at [1243, 391] on li at bounding box center [1220, 405] width 46 height 30
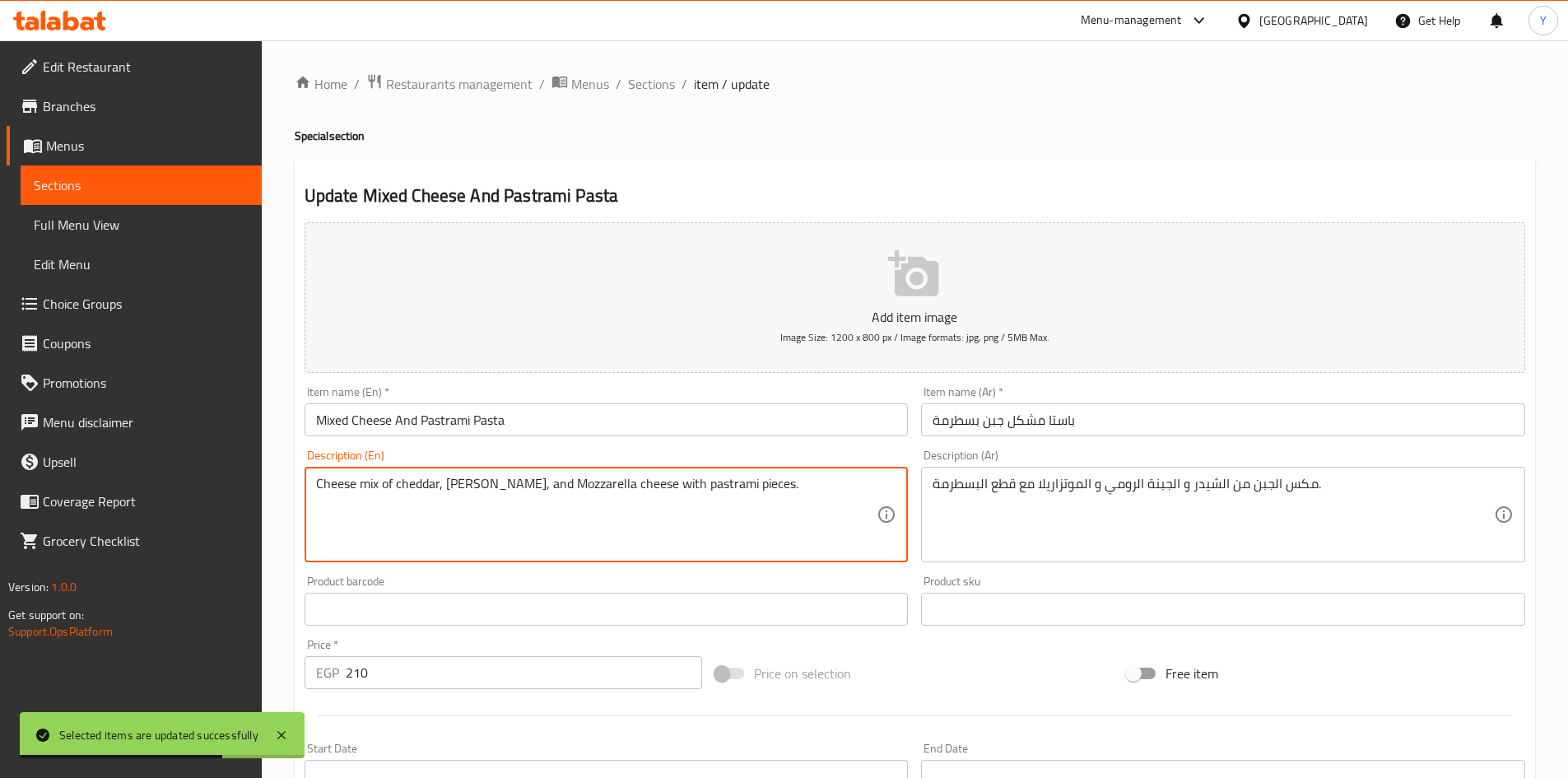
click at [471, 492] on textarea "Cheese mix of cheddar, Romano, and Mozzarella cheese with pastrami pieces." at bounding box center [596, 514] width 561 height 78
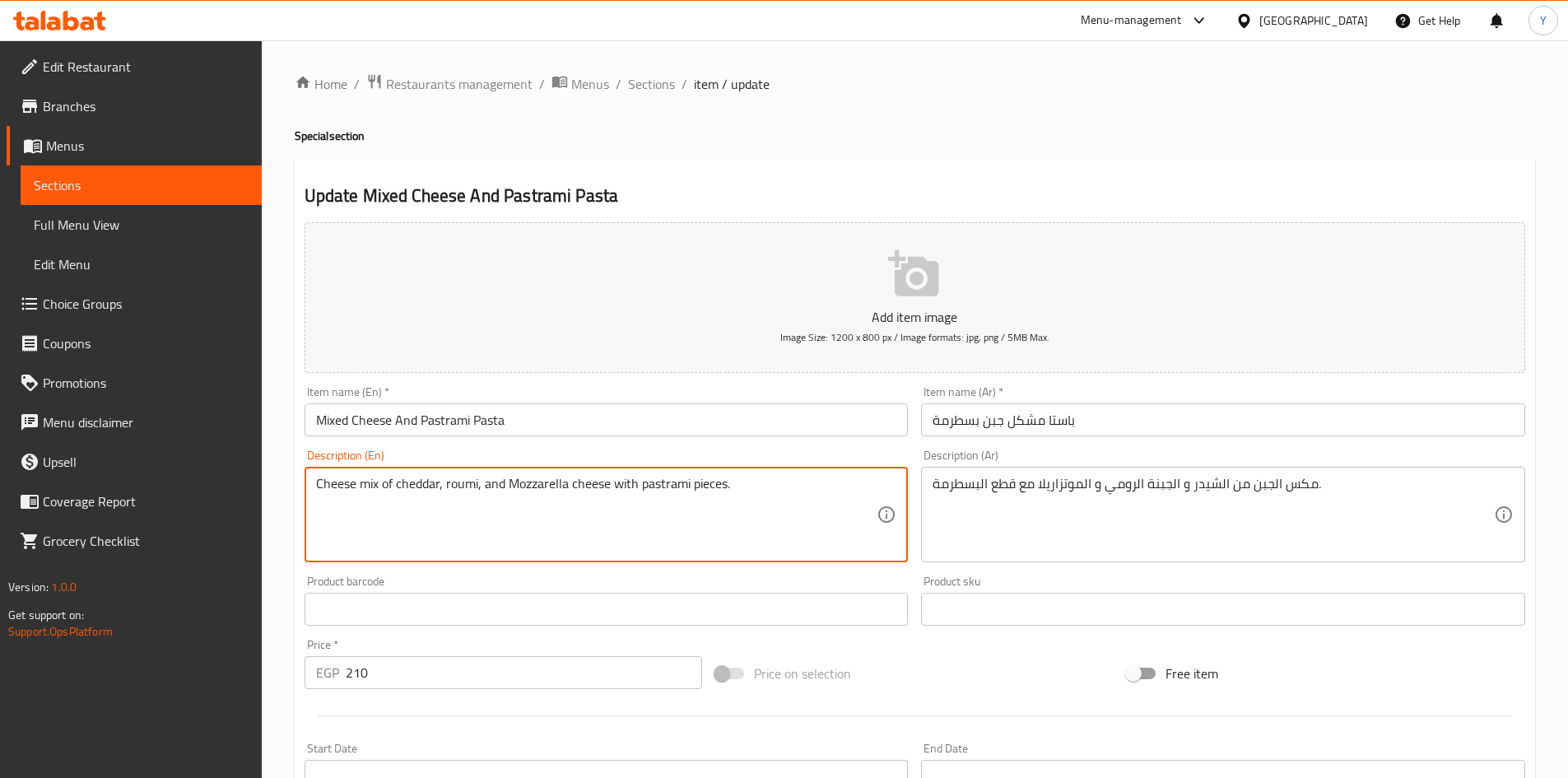
type textarea "Cheese mix of cheddar, roumi, and Mozzarella cheese with pastrami pieces."
click at [536, 414] on input "Mixed Cheese And Pastrami Pasta" at bounding box center [606, 420] width 604 height 33
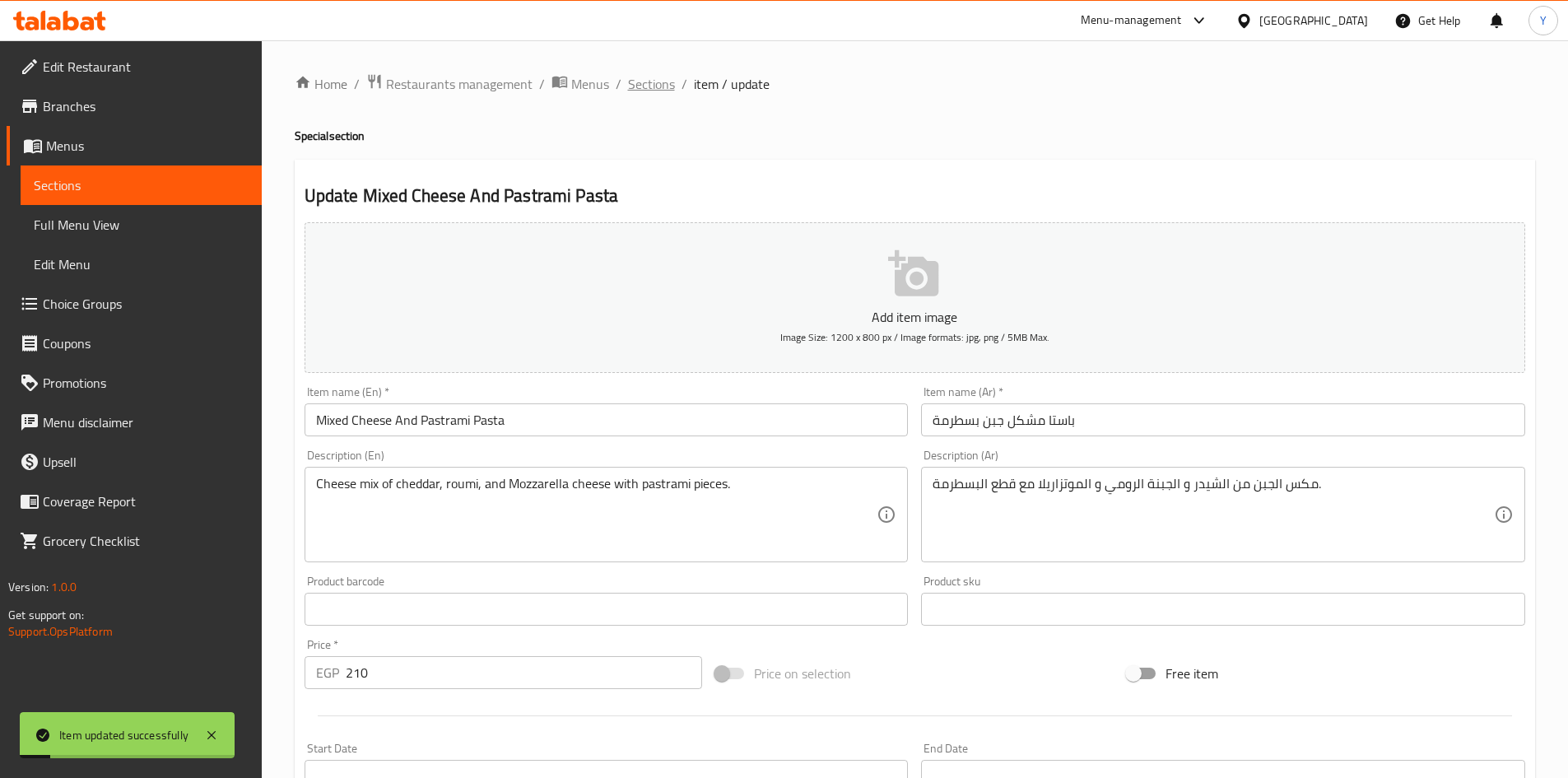
click at [648, 81] on span "Sections" at bounding box center [651, 83] width 47 height 20
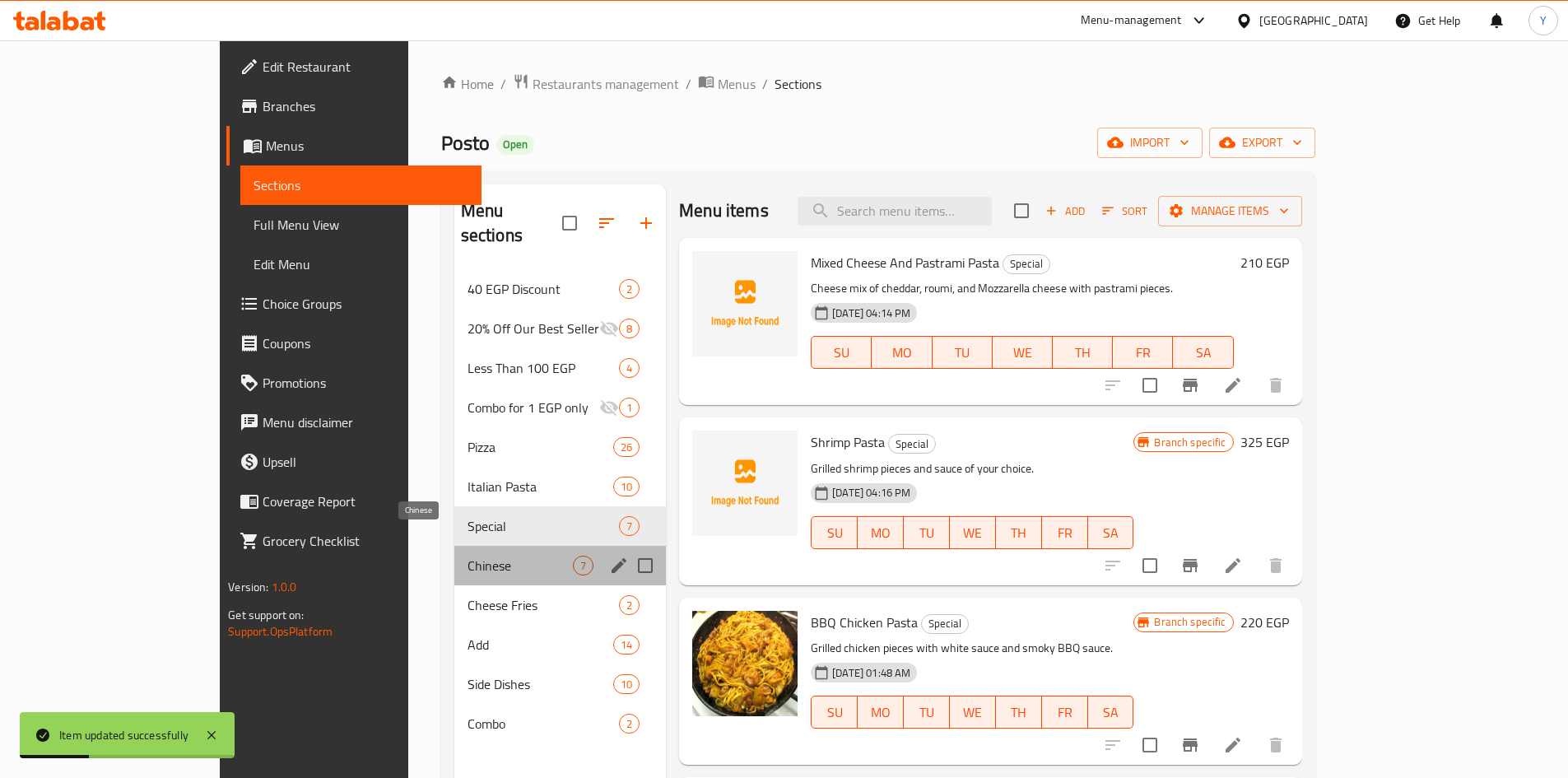
click at [468, 555] on span "Chinese" at bounding box center [520, 565] width 105 height 20
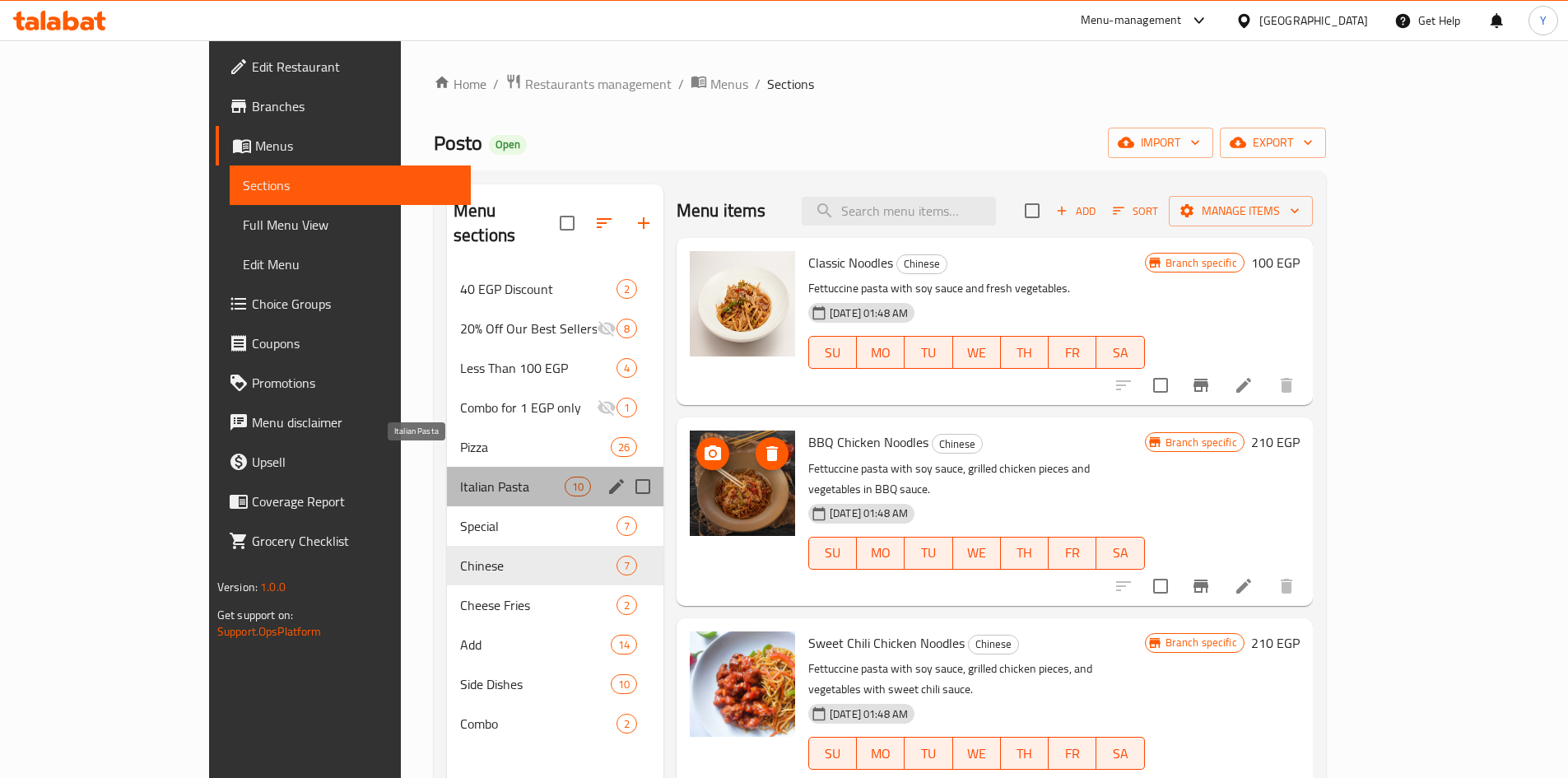
click at [482, 476] on span "Italian Pasta" at bounding box center [512, 486] width 105 height 20
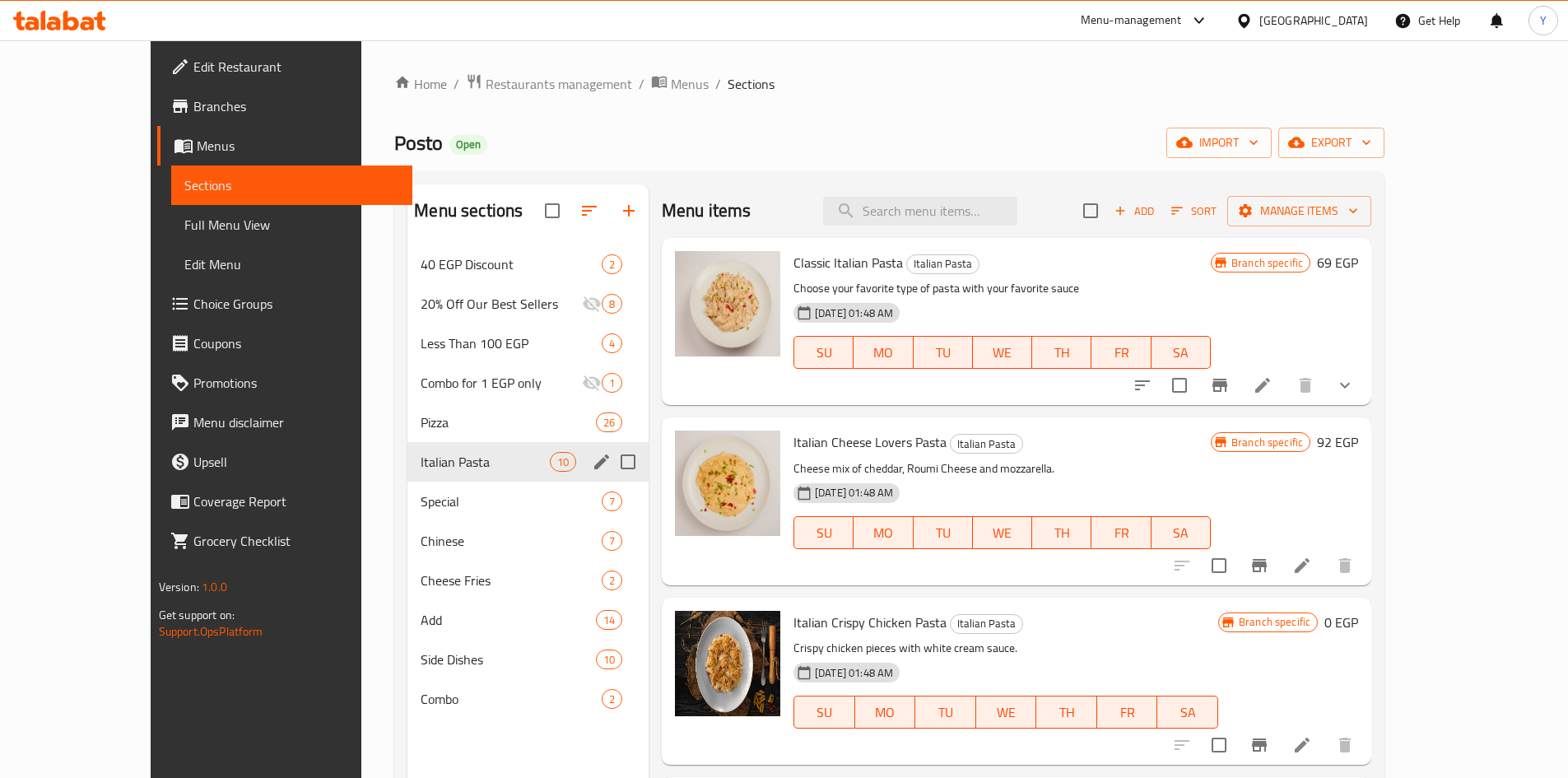
click at [611, 454] on input "Menu sections" at bounding box center [628, 462] width 34 height 34
checkbox input "true"
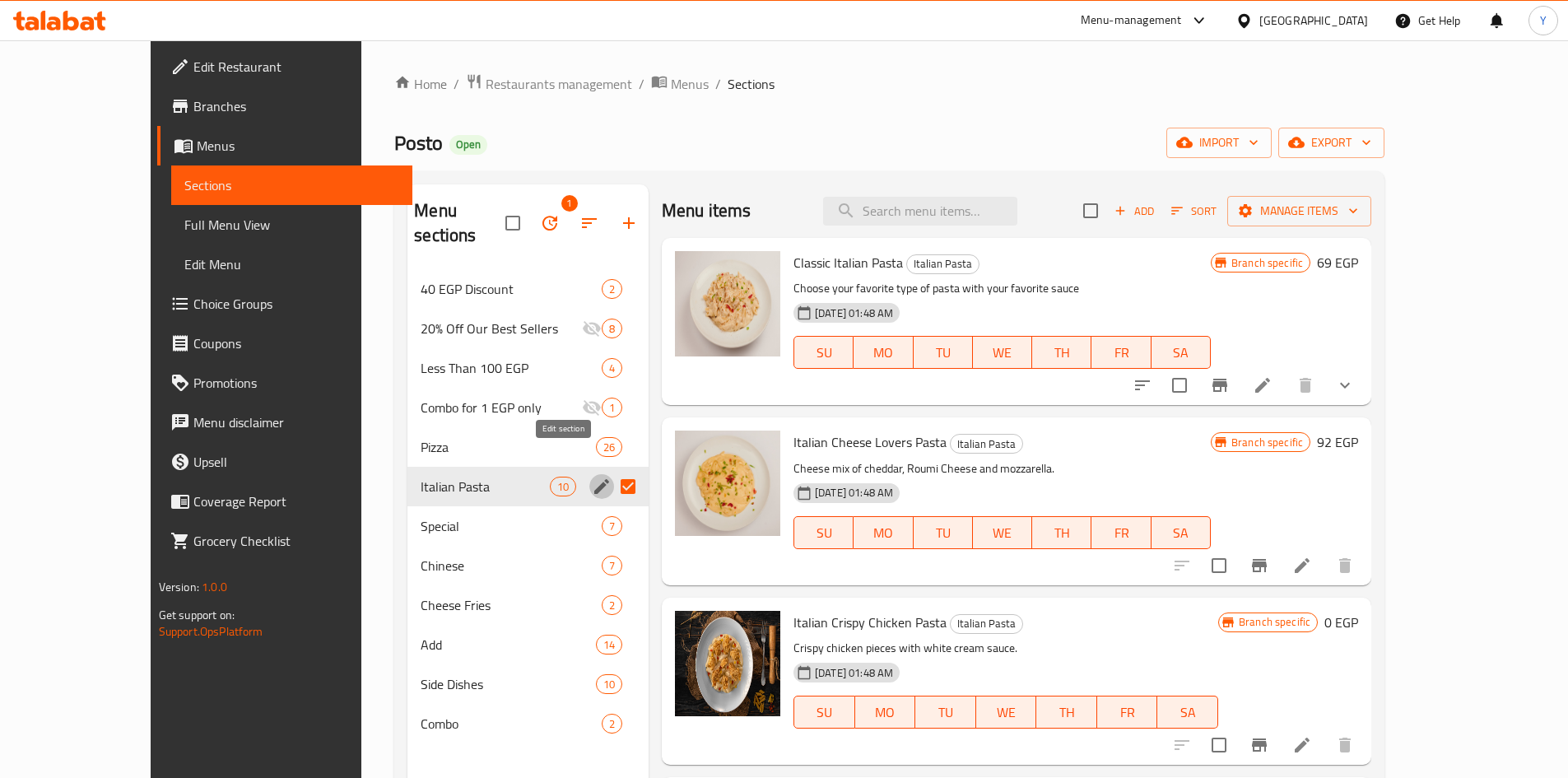
click at [592, 476] on icon "edit" at bounding box center [601, 486] width 20 height 20
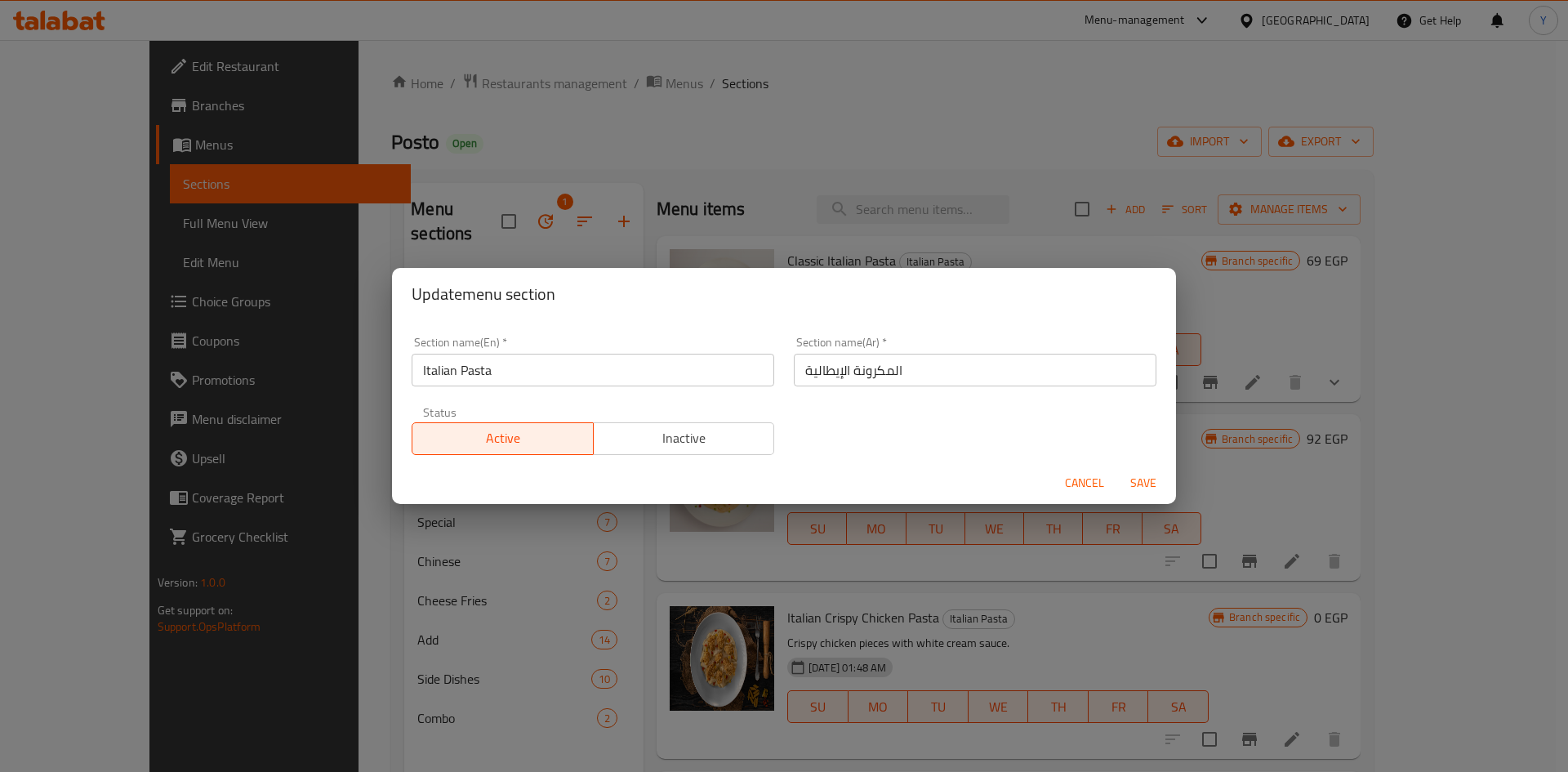
click at [470, 377] on input "Italian Pasta" at bounding box center [592, 370] width 363 height 32
type input "Italian"
click at [827, 376] on input "المكرونة الإيطالية" at bounding box center [975, 370] width 363 height 32
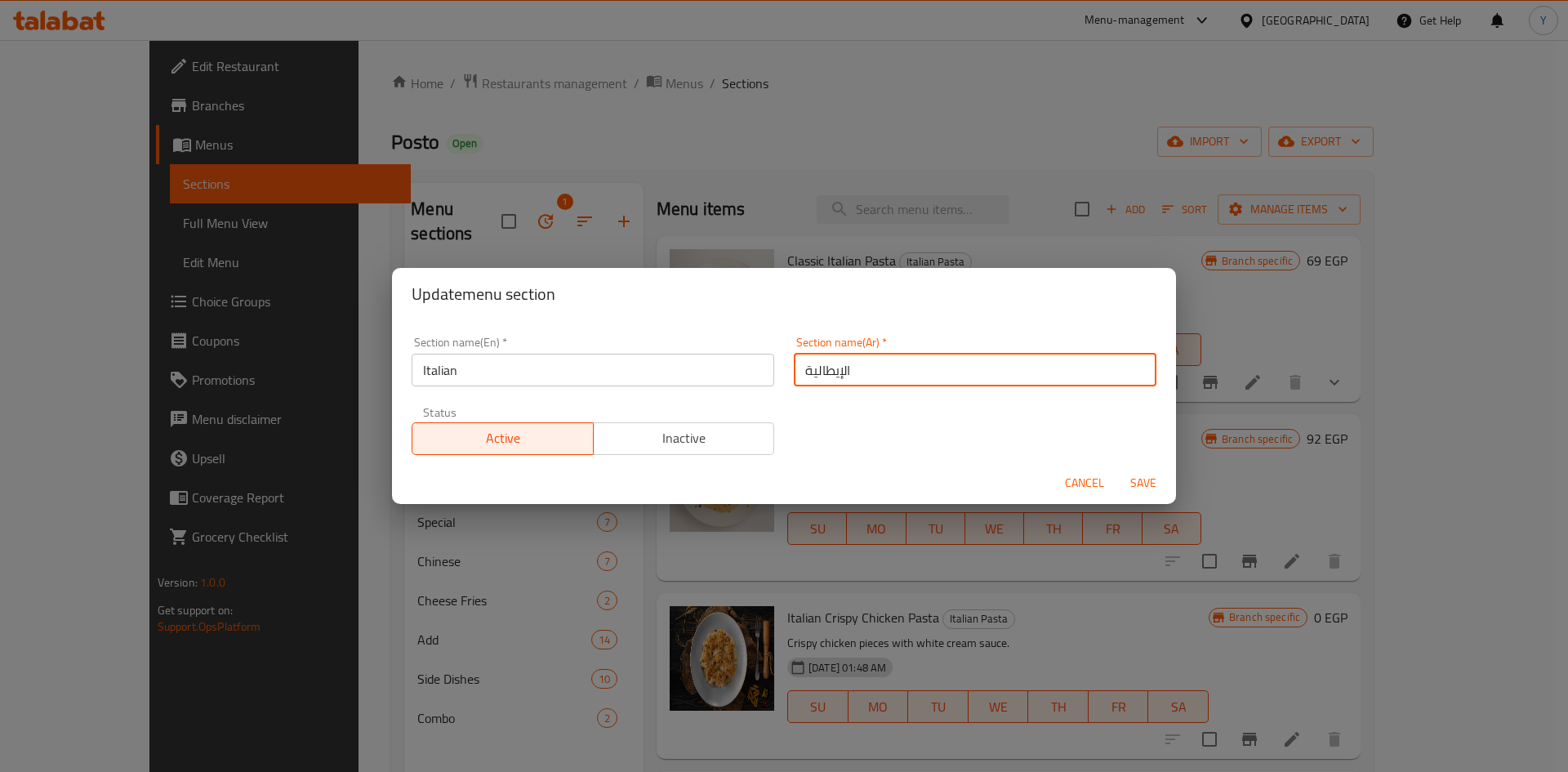
click at [886, 376] on input "الإيطالية" at bounding box center [975, 370] width 363 height 32
type input "الإيطالي"
click at [1117, 468] on button "Save" at bounding box center [1142, 483] width 52 height 31
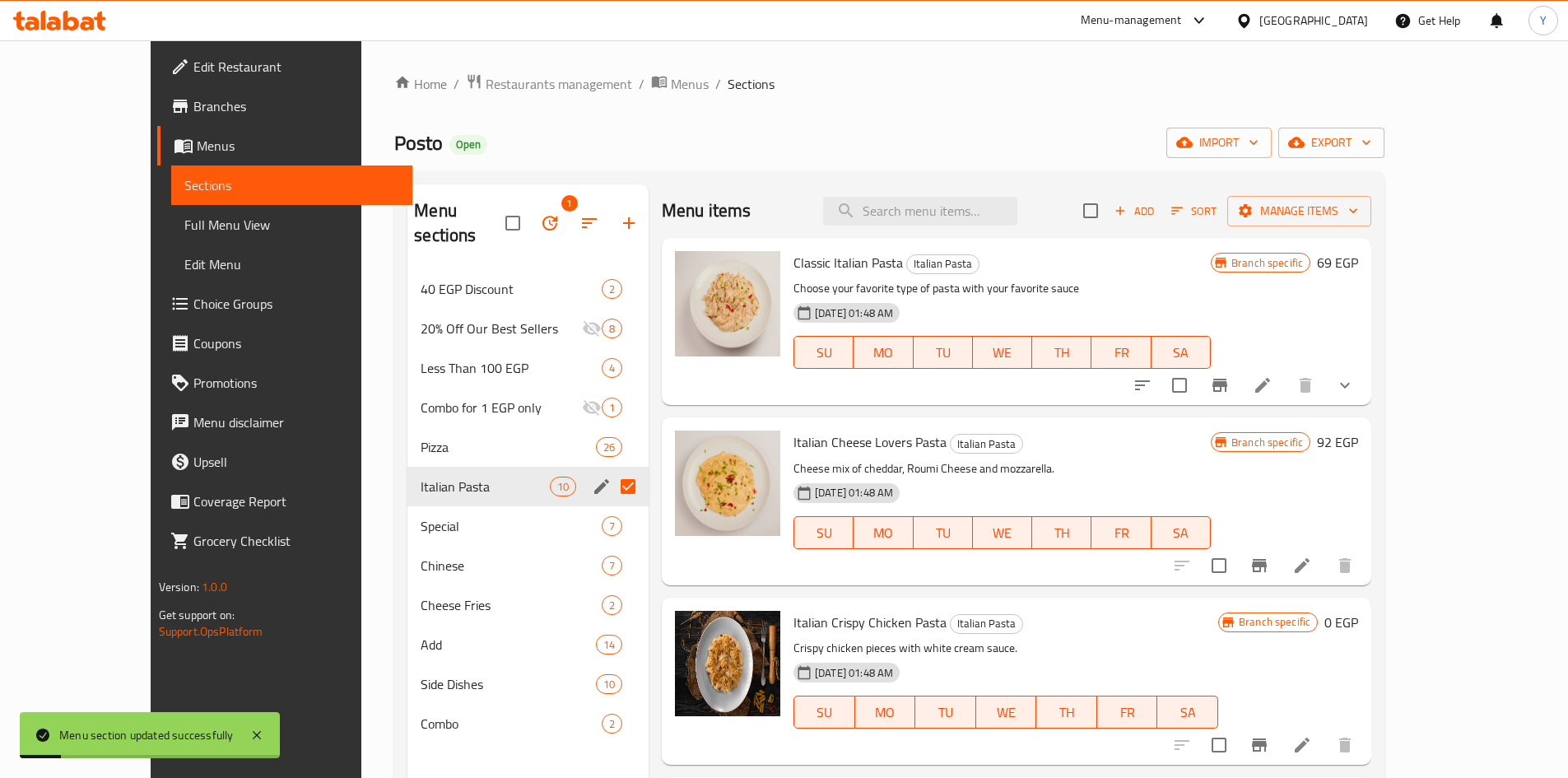
click at [611, 470] on input "Menu sections" at bounding box center [628, 487] width 34 height 34
checkbox input "false"
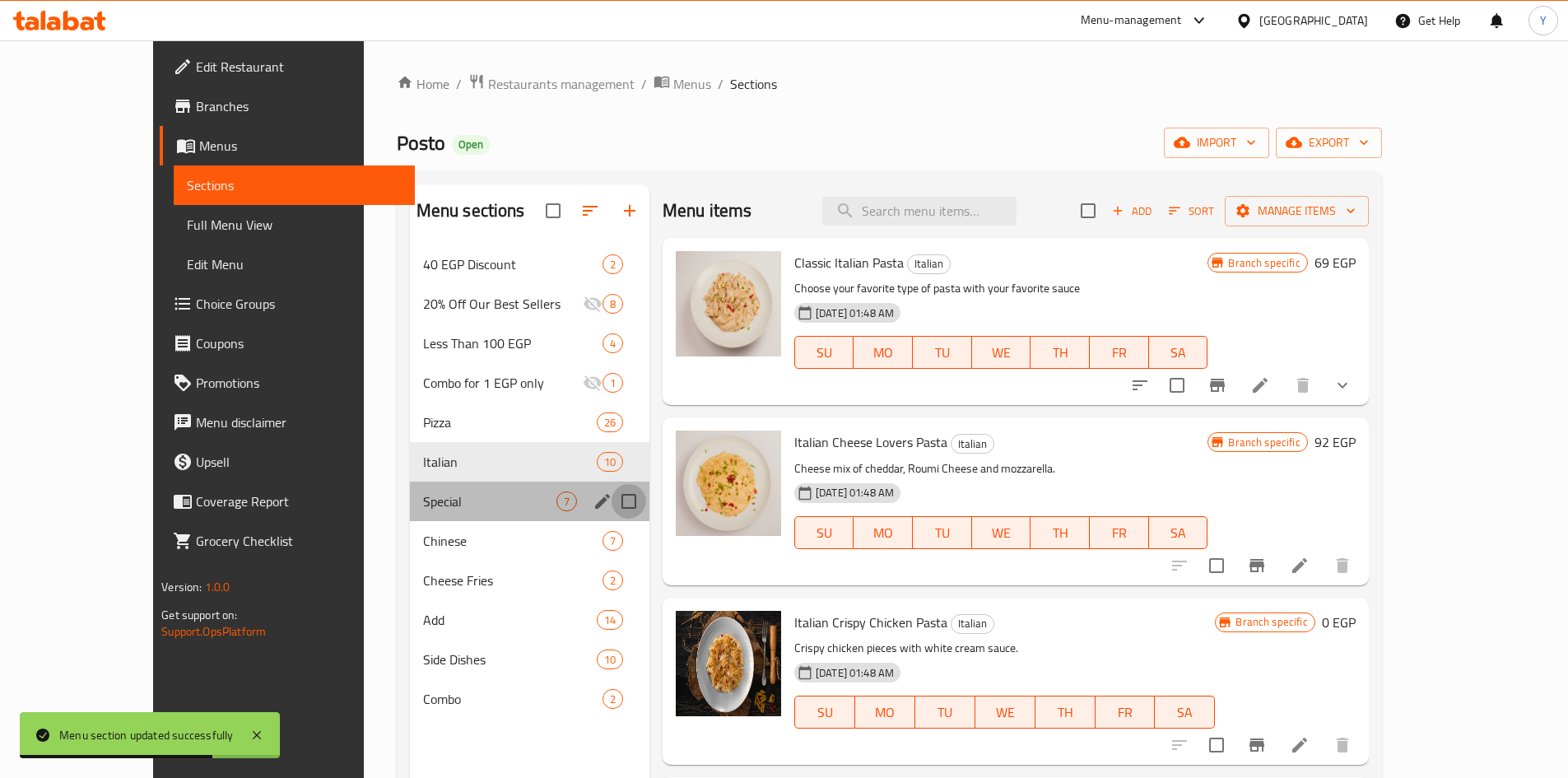
click at [612, 494] on input "Menu sections" at bounding box center [629, 501] width 34 height 34
checkbox input "true"
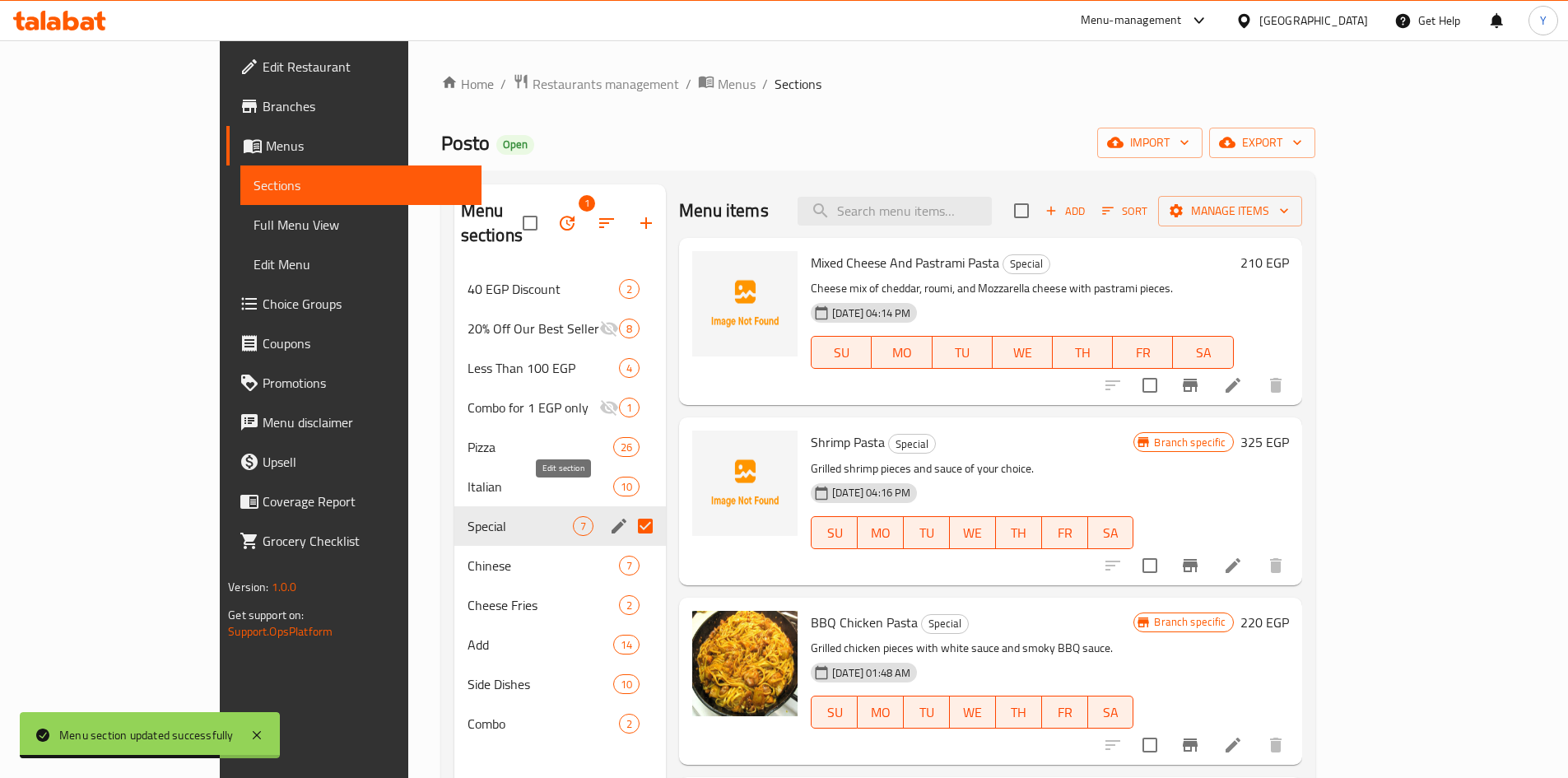
click at [609, 516] on icon "edit" at bounding box center [619, 525] width 20 height 20
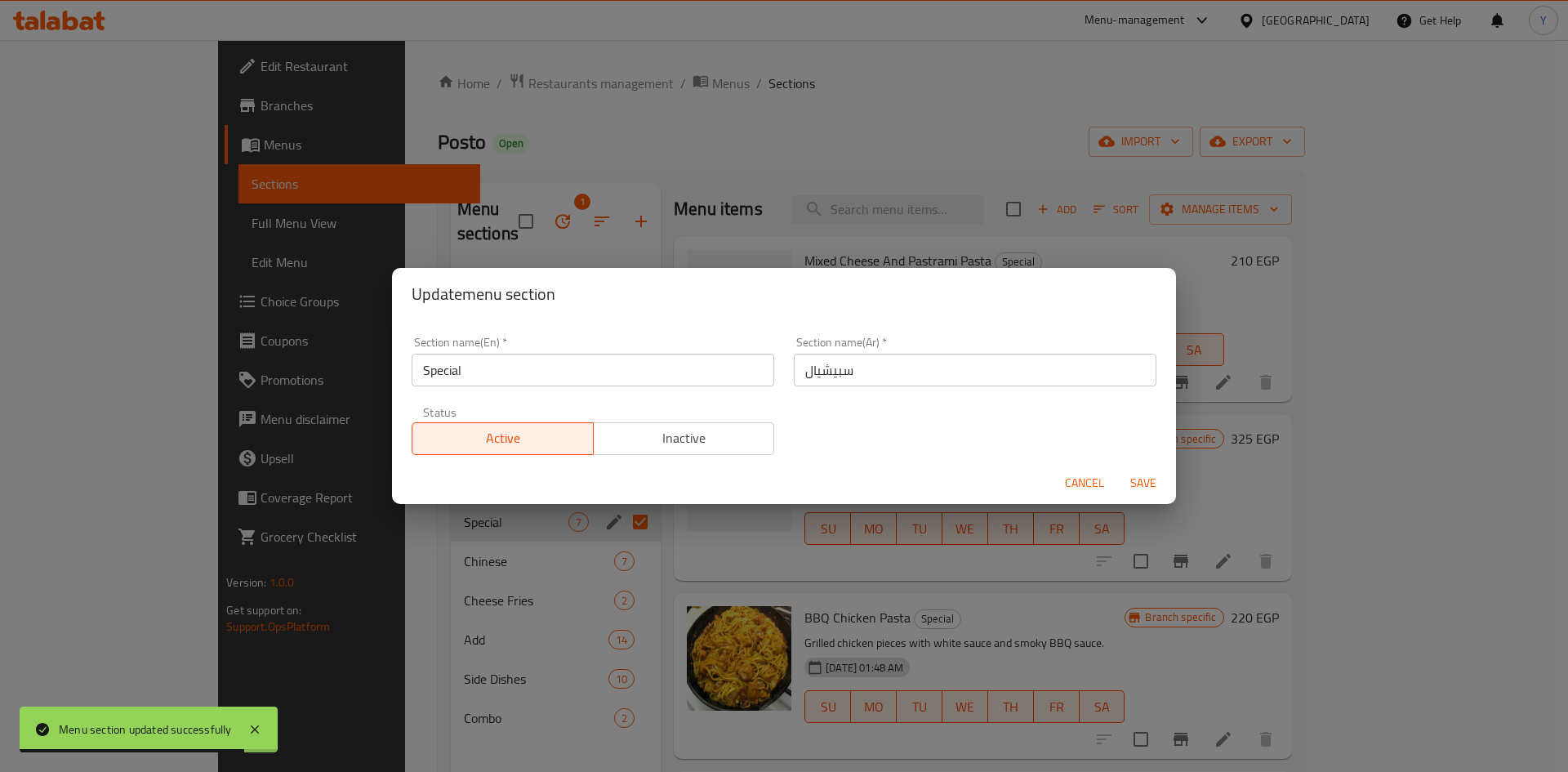
click at [631, 393] on div "Section name(En)   * Special Section name(En) *" at bounding box center [593, 361] width 382 height 70
click at [631, 387] on div "Section name(En)   * Special Section name(En) *" at bounding box center [593, 361] width 382 height 70
click at [631, 381] on input "Special" at bounding box center [592, 370] width 363 height 32
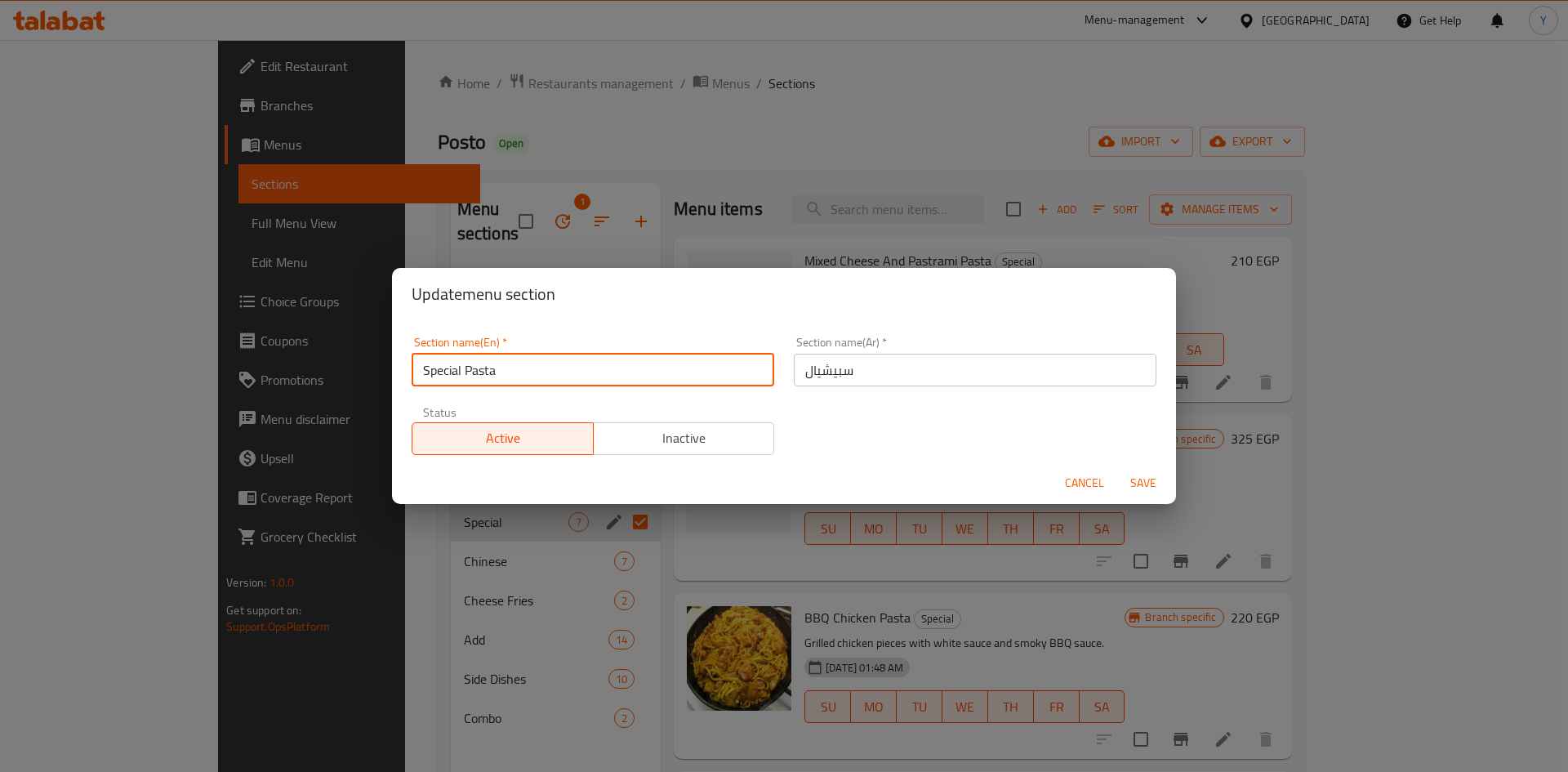
type input "Special Pasta"
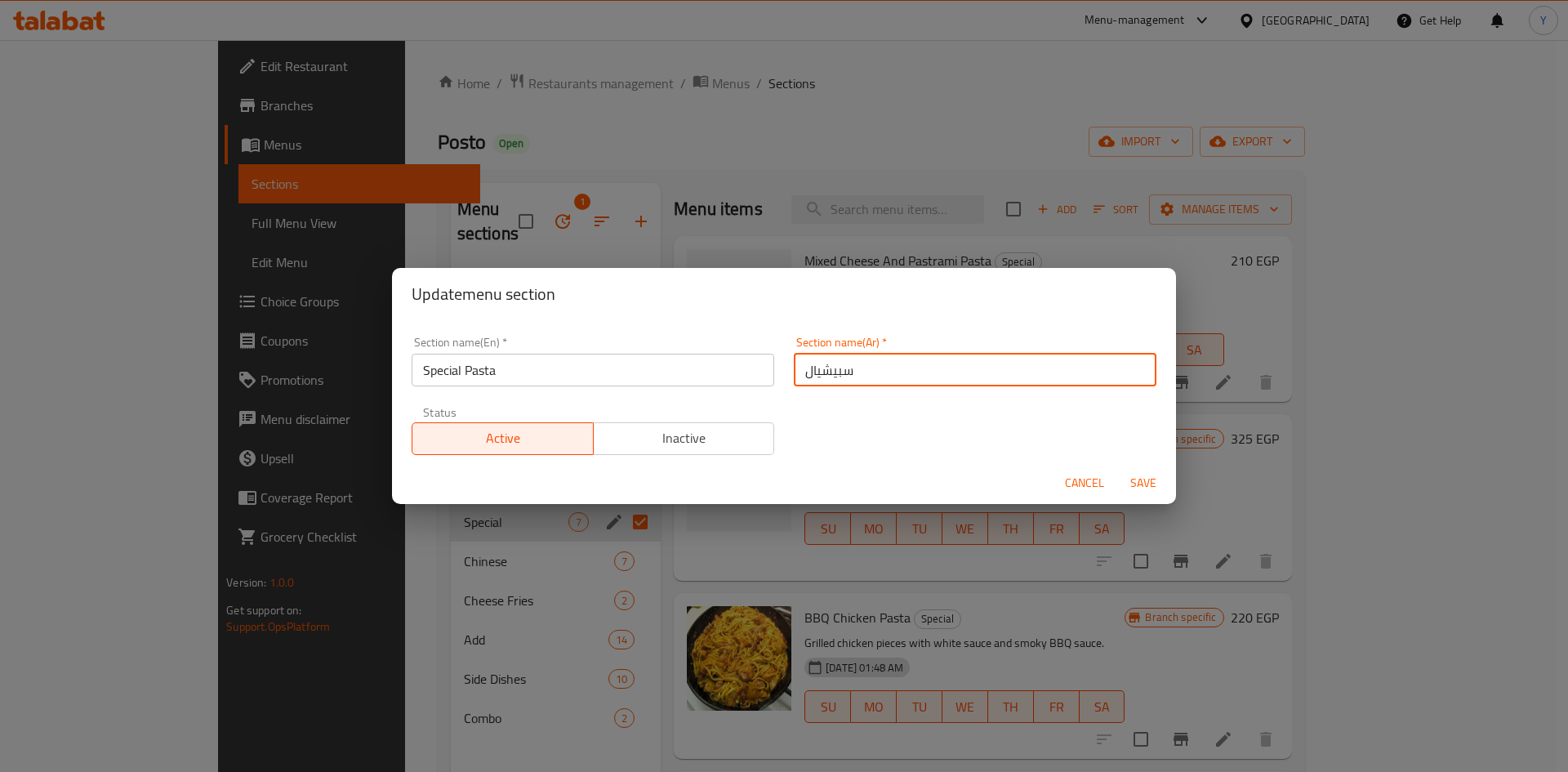
click at [916, 380] on input "سبيشيال" at bounding box center [975, 370] width 363 height 32
type input "سبيشيال باستا"
click at [1117, 468] on button "Save" at bounding box center [1142, 483] width 52 height 31
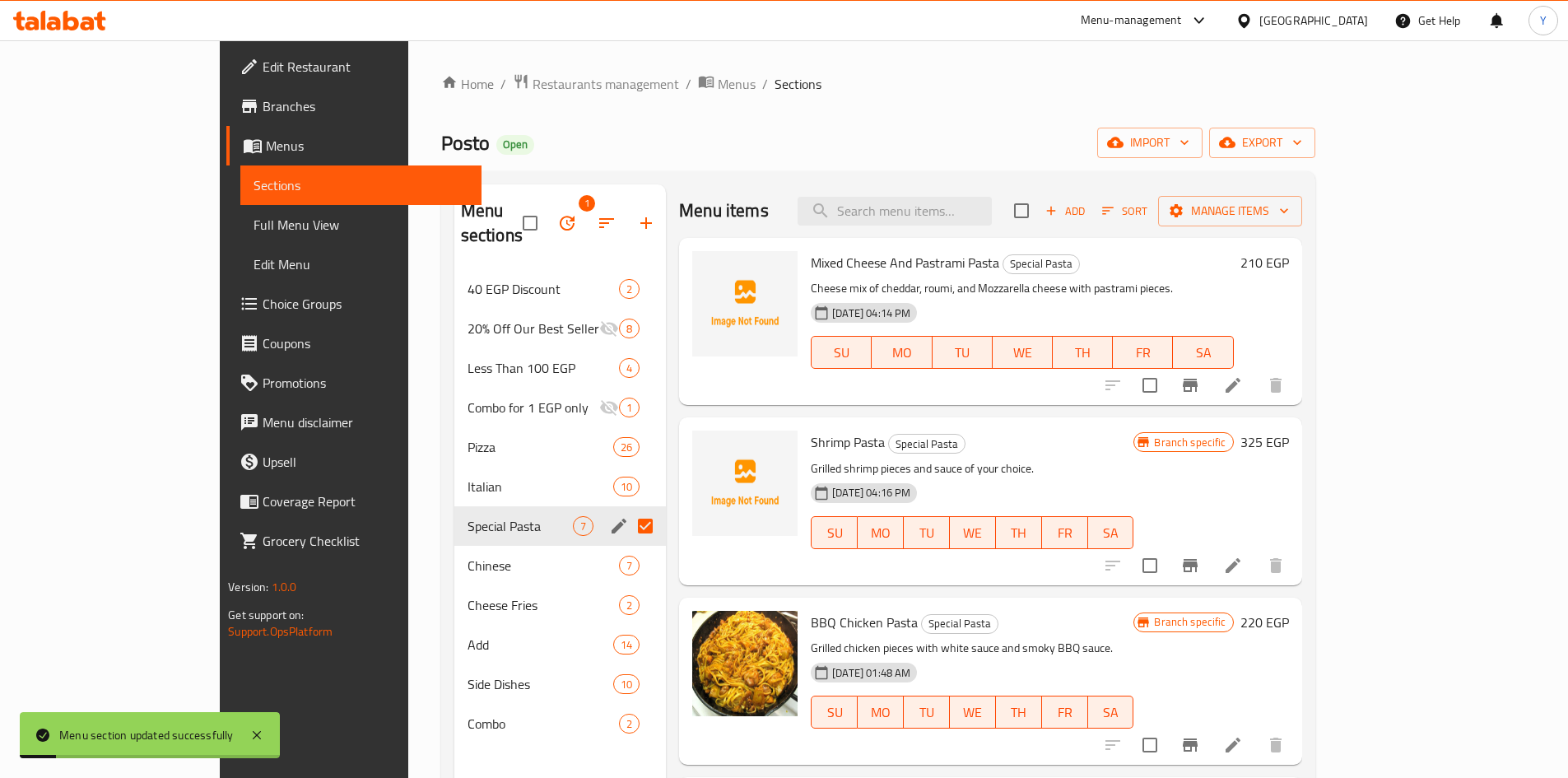
click at [628, 509] on input "Menu sections" at bounding box center [645, 526] width 34 height 34
checkbox input "false"
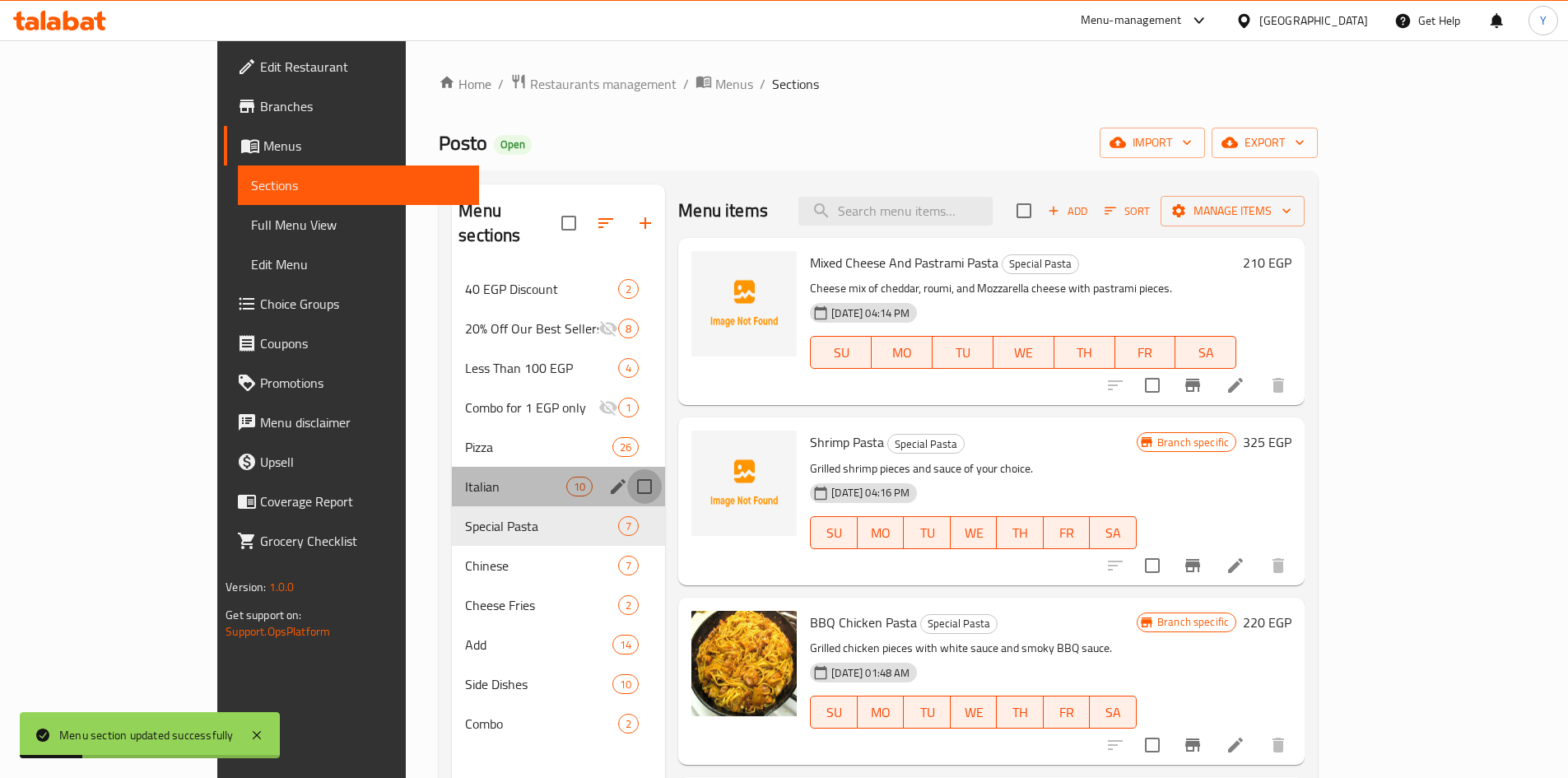
click at [627, 470] on input "Menu sections" at bounding box center [644, 487] width 34 height 34
checkbox input "true"
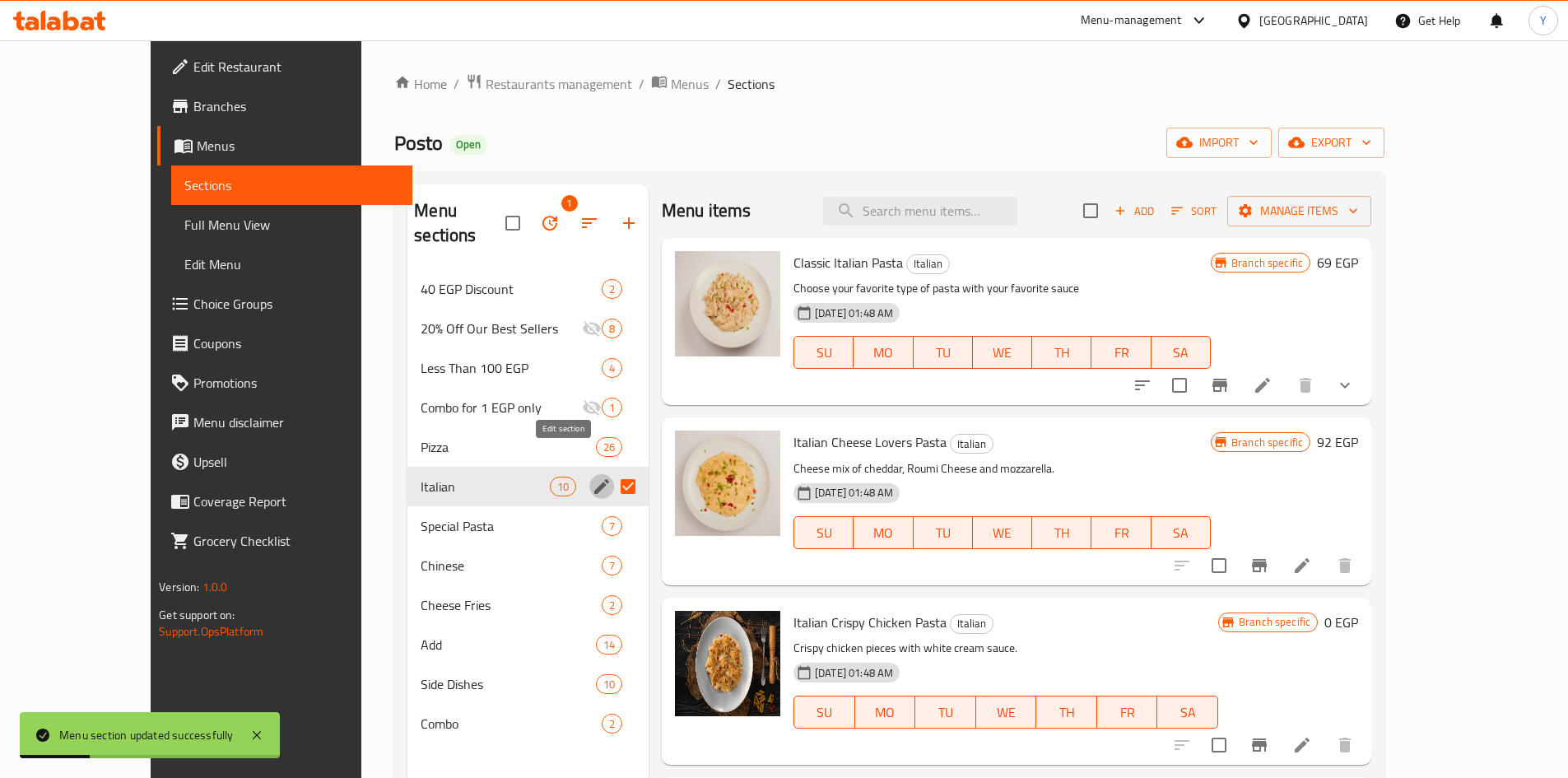
click at [595, 479] on icon "edit" at bounding box center [601, 486] width 15 height 15
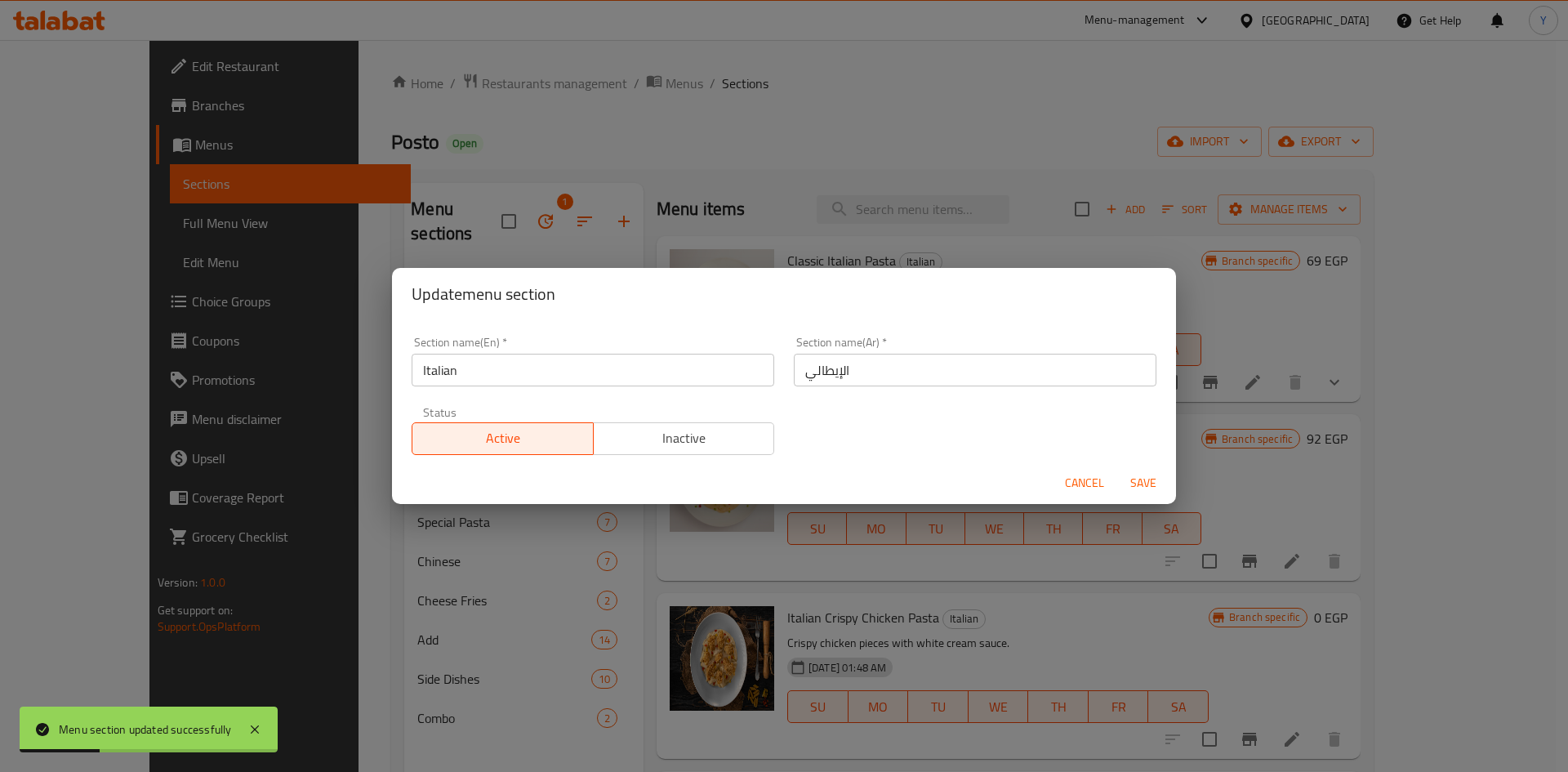
click at [612, 377] on input "Italian" at bounding box center [592, 370] width 363 height 32
type input "Italian Pasta"
click at [977, 379] on input "الإيطالي" at bounding box center [975, 370] width 363 height 32
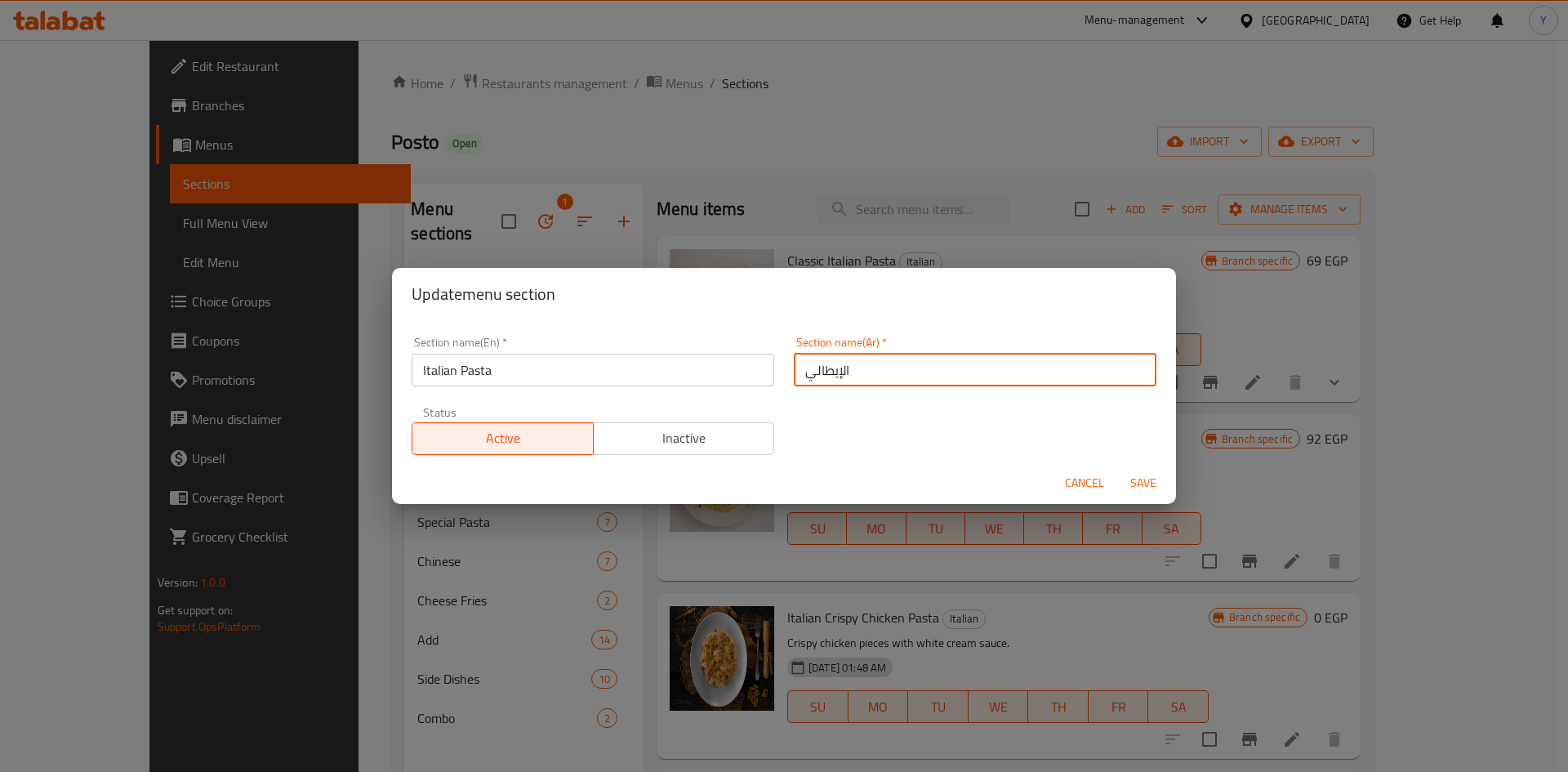
click at [796, 377] on input "الإيطالي" at bounding box center [975, 370] width 363 height 32
click at [837, 375] on input "باستا الإيطالي" at bounding box center [975, 370] width 363 height 32
type input "باستا إيطالي"
click at [1117, 468] on button "Save" at bounding box center [1142, 483] width 52 height 31
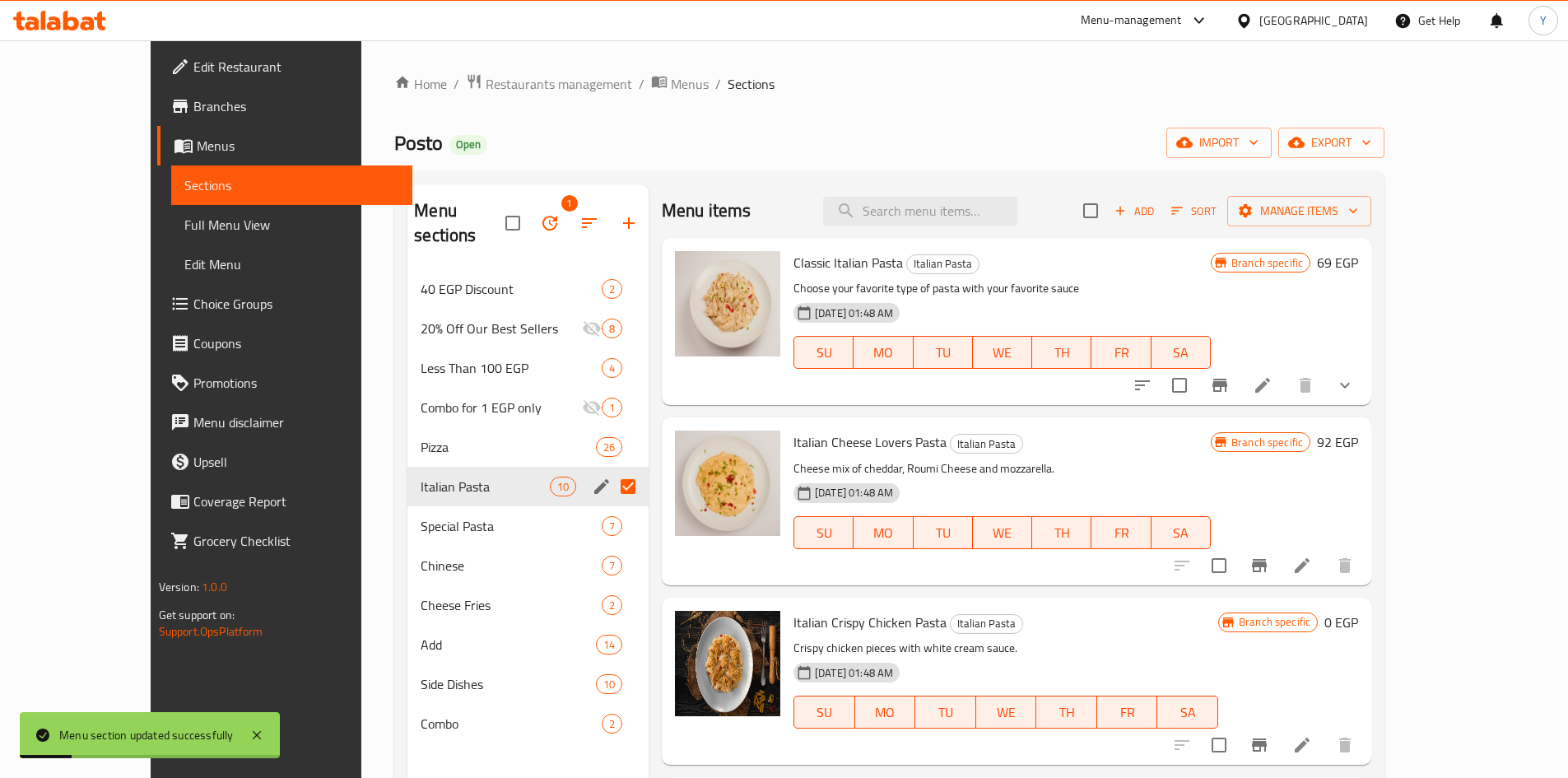
click at [611, 470] on input "Menu sections" at bounding box center [628, 487] width 34 height 34
checkbox input "false"
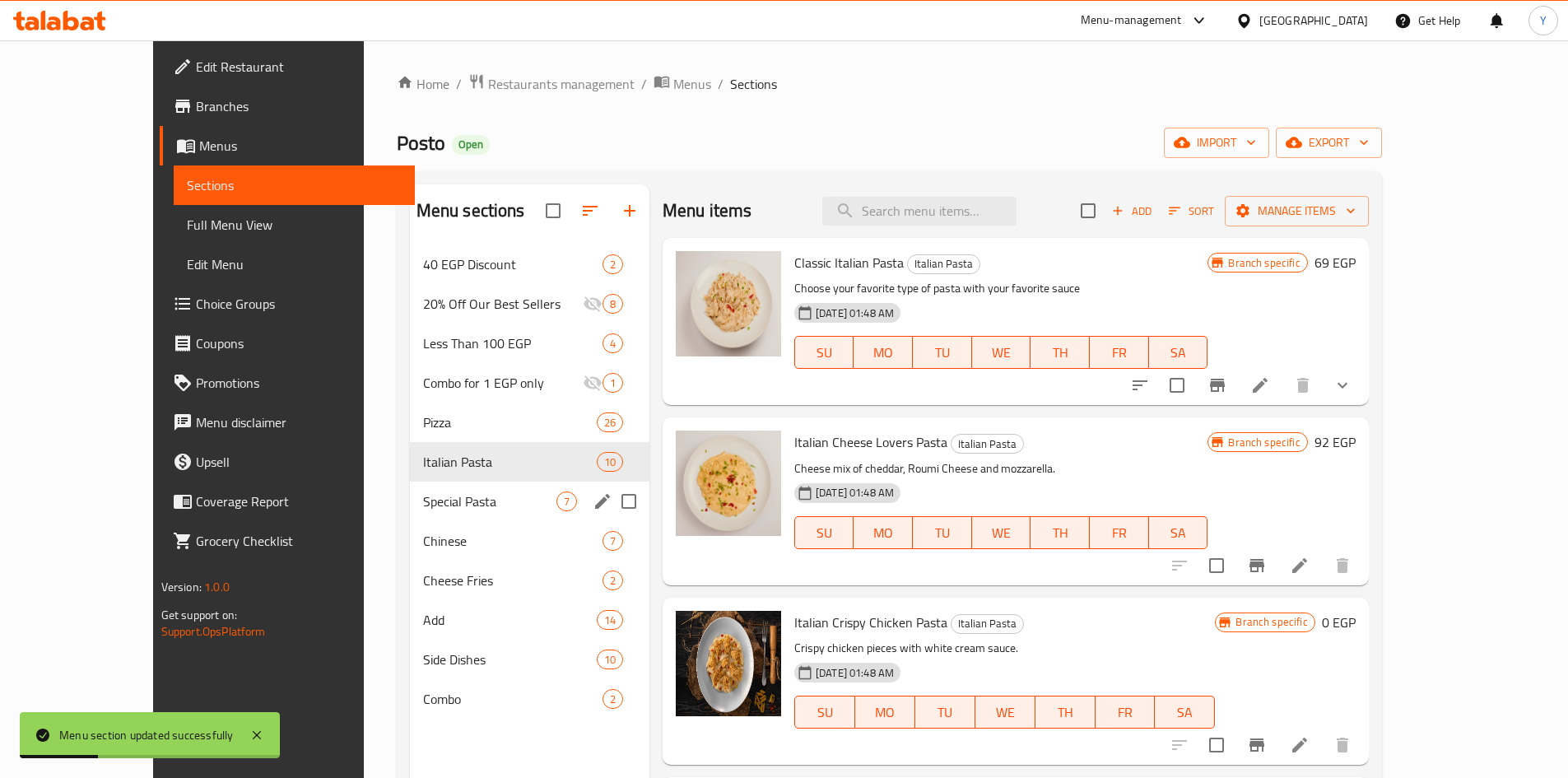
drag, startPoint x: 589, startPoint y: 488, endPoint x: 573, endPoint y: 494, distance: 17.1
click at [612, 488] on input "Menu sections" at bounding box center [629, 501] width 34 height 34
checkbox input "true"
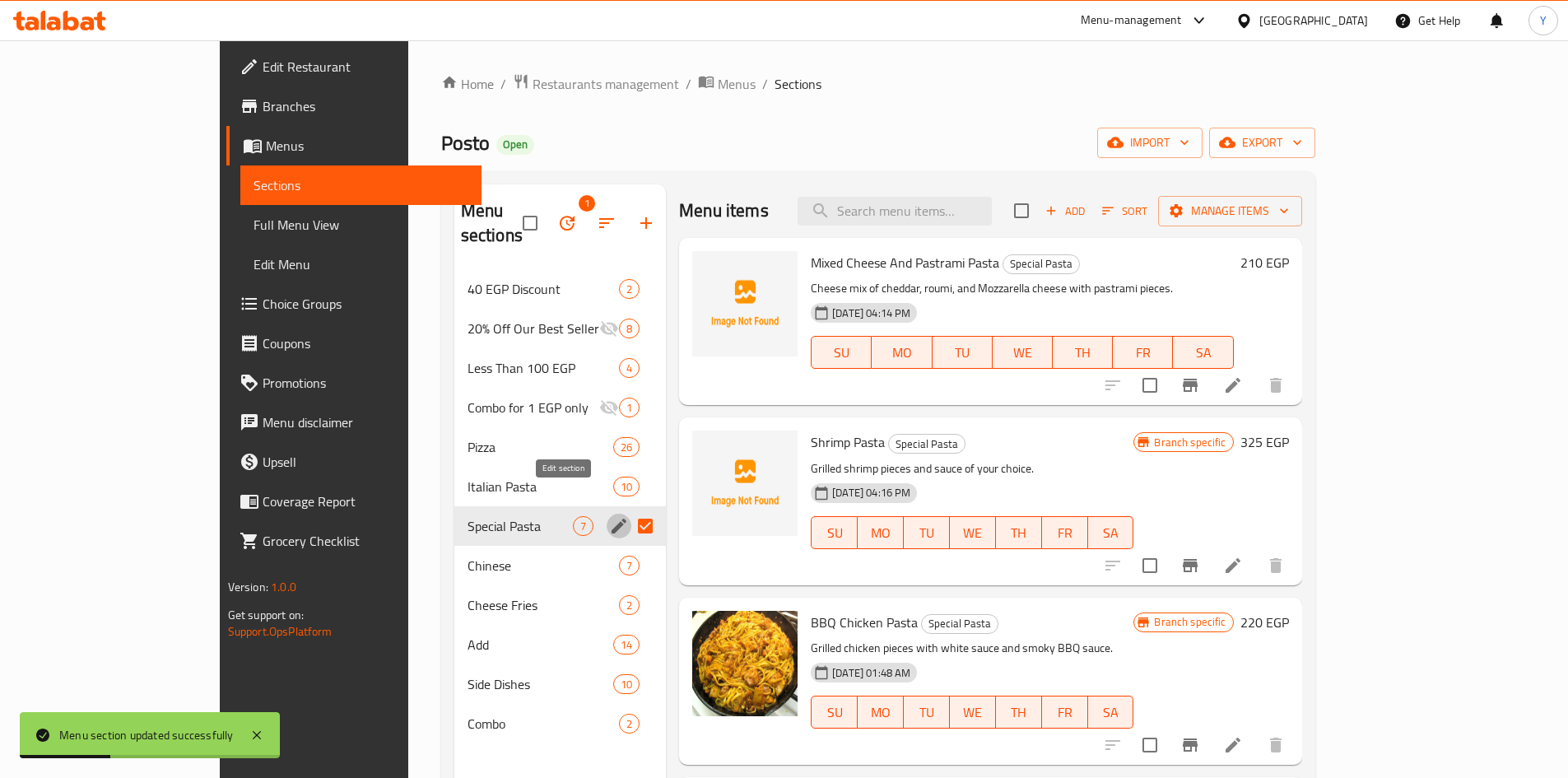
click at [609, 516] on icon "edit" at bounding box center [619, 525] width 20 height 20
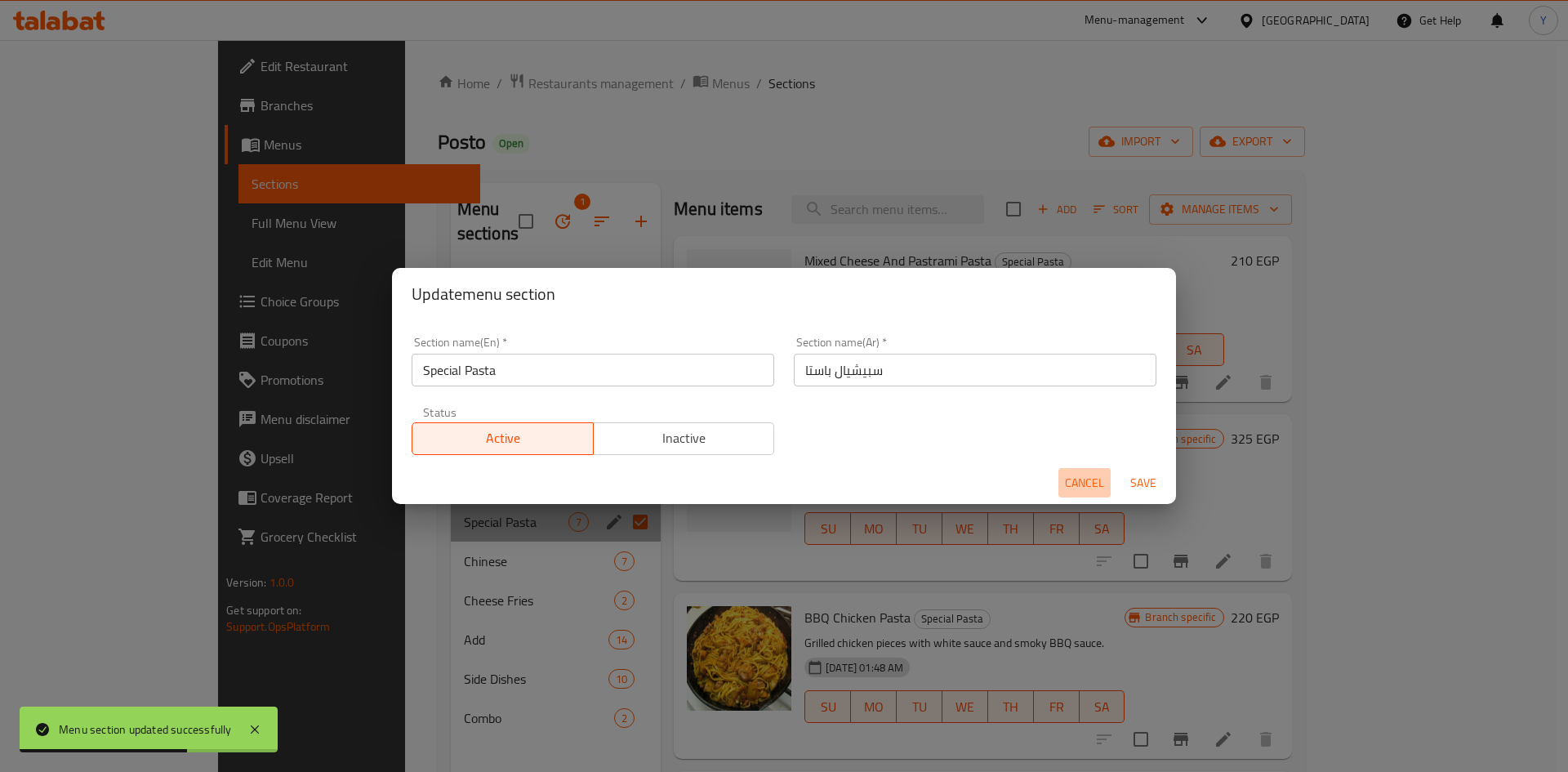
click at [1090, 485] on span "Cancel" at bounding box center [1084, 483] width 39 height 20
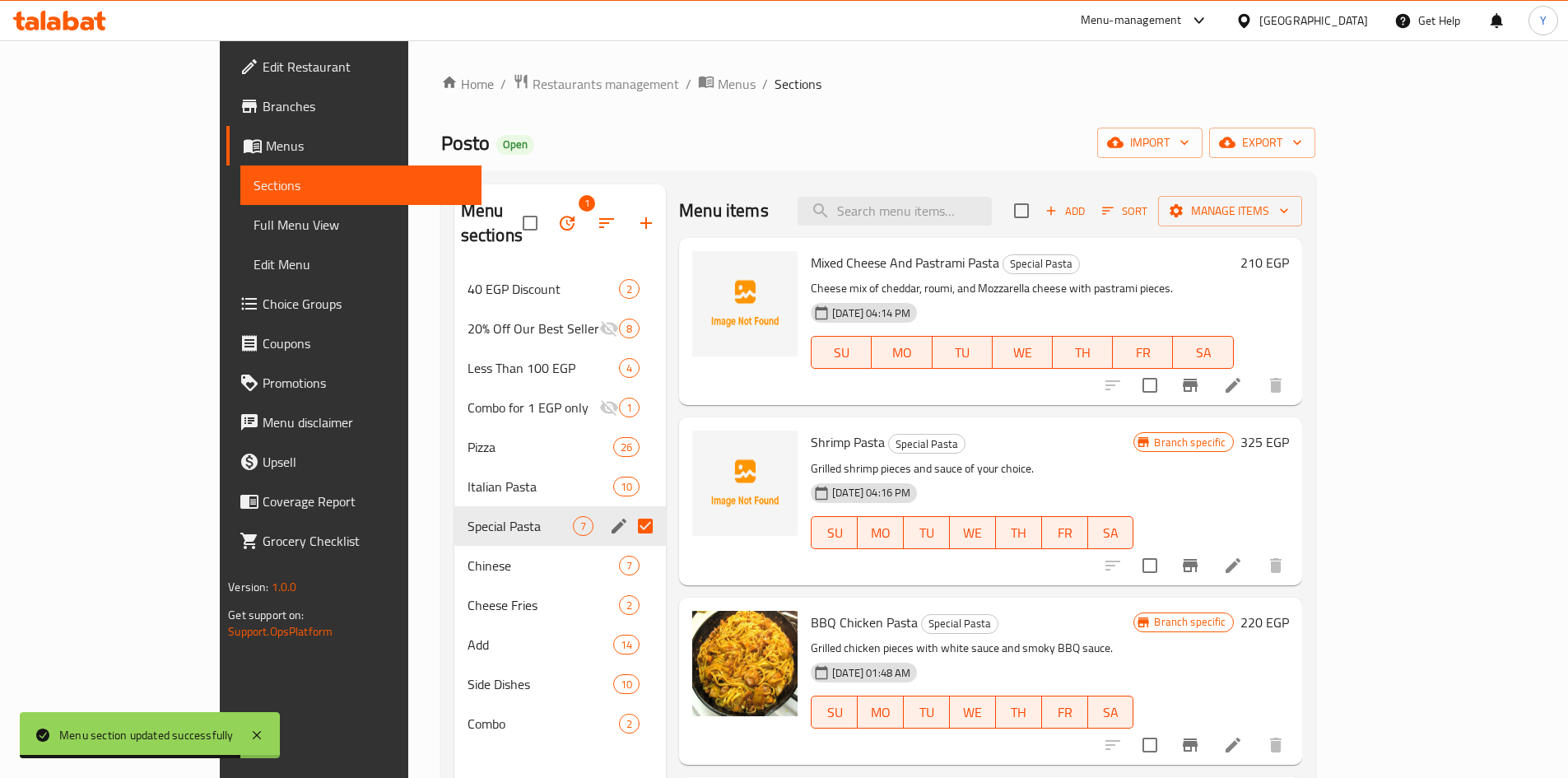
click at [628, 509] on input "Menu sections" at bounding box center [645, 526] width 34 height 34
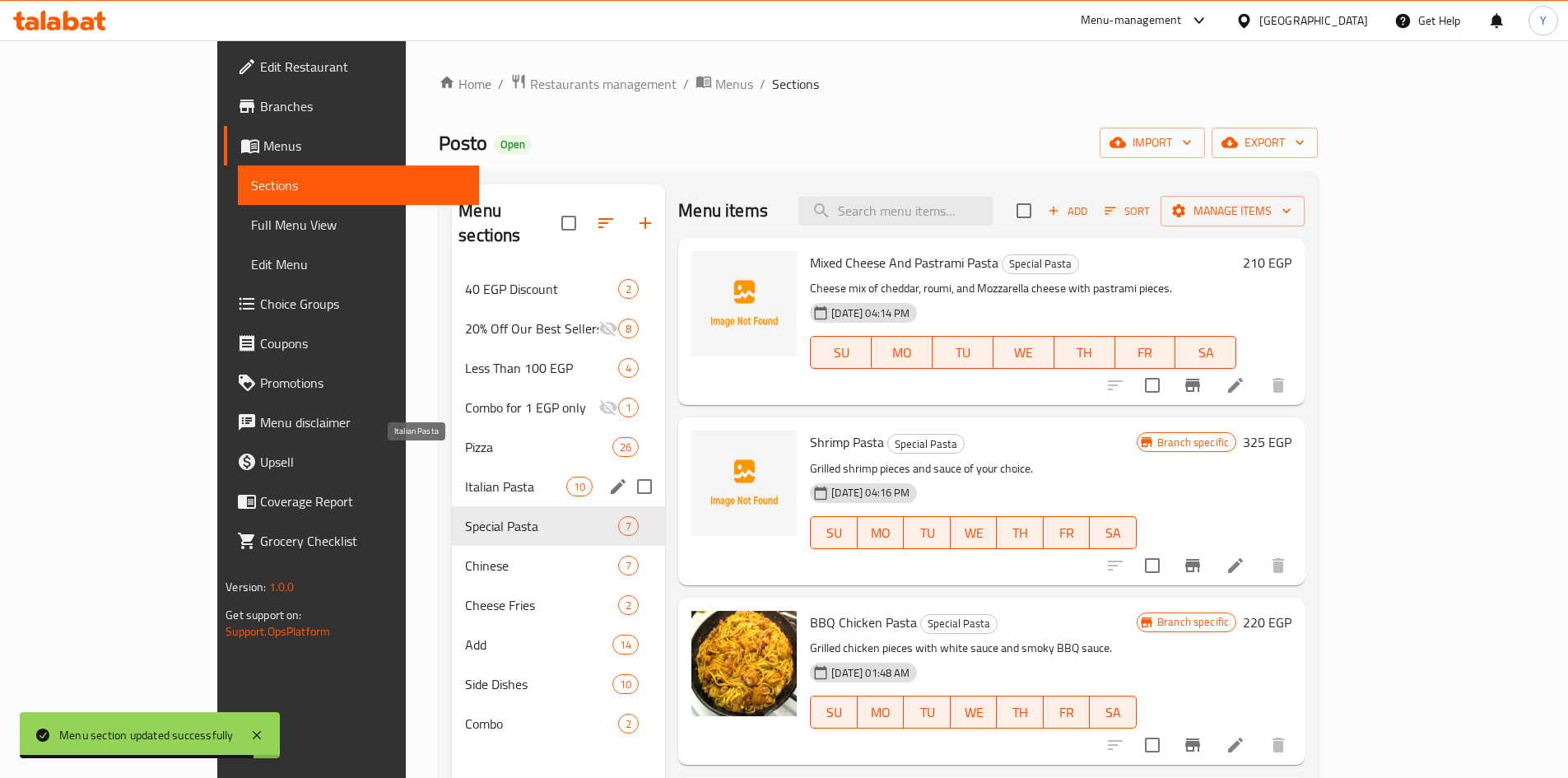
click at [471, 476] on span "Italian Pasta" at bounding box center [516, 486] width 101 height 20
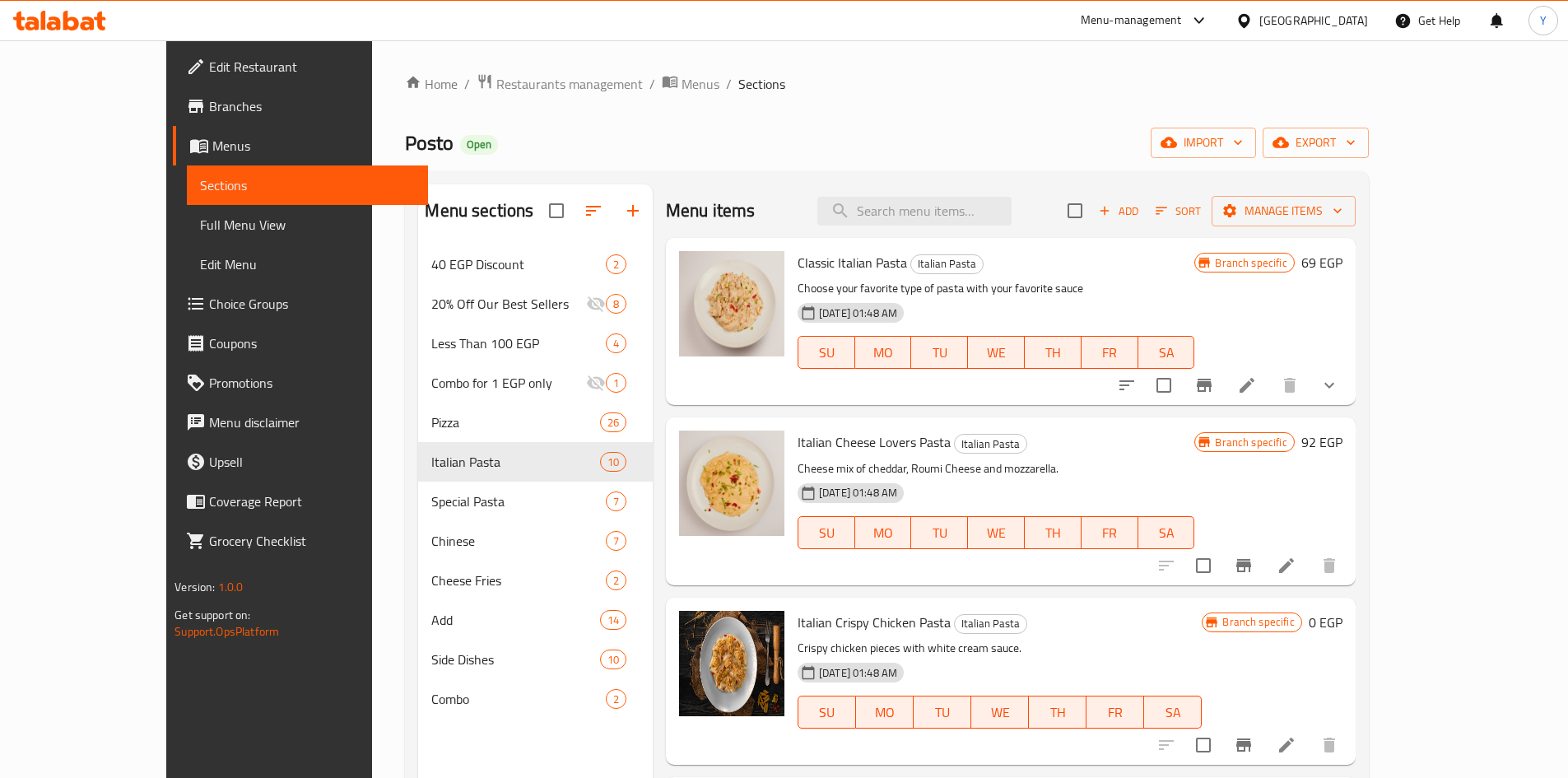
click at [1343, 266] on h6 "69 EGP" at bounding box center [1322, 262] width 41 height 23
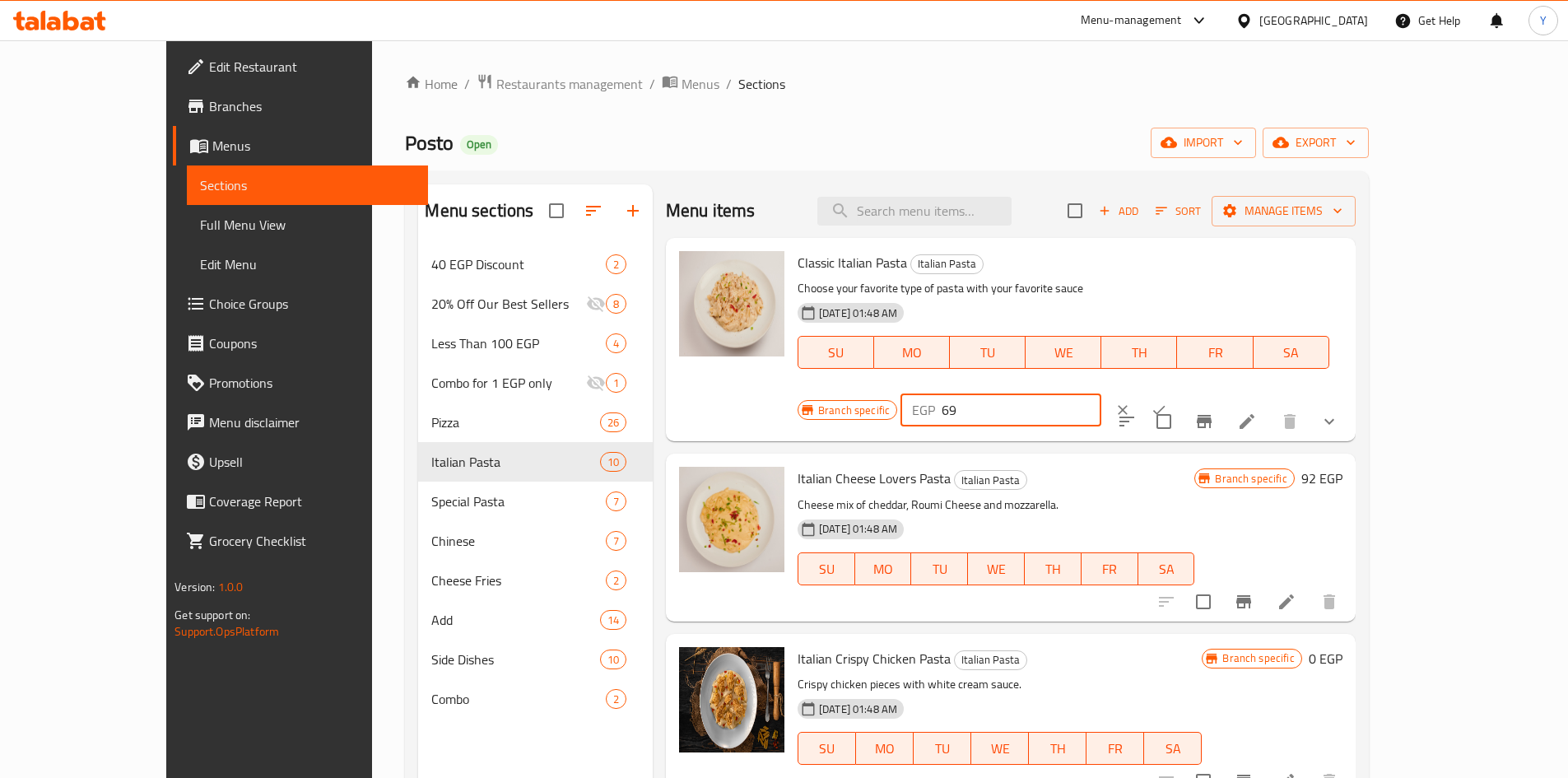
drag, startPoint x: 1332, startPoint y: 266, endPoint x: 1016, endPoint y: 290, distance: 316.9
click at [1017, 290] on div "Classic Italian Pasta Italian Pasta Choose your favorite type of pasta with you…" at bounding box center [1069, 339] width 558 height 190
type input "100"
click at [1164, 406] on icon "ok" at bounding box center [1158, 410] width 12 height 9
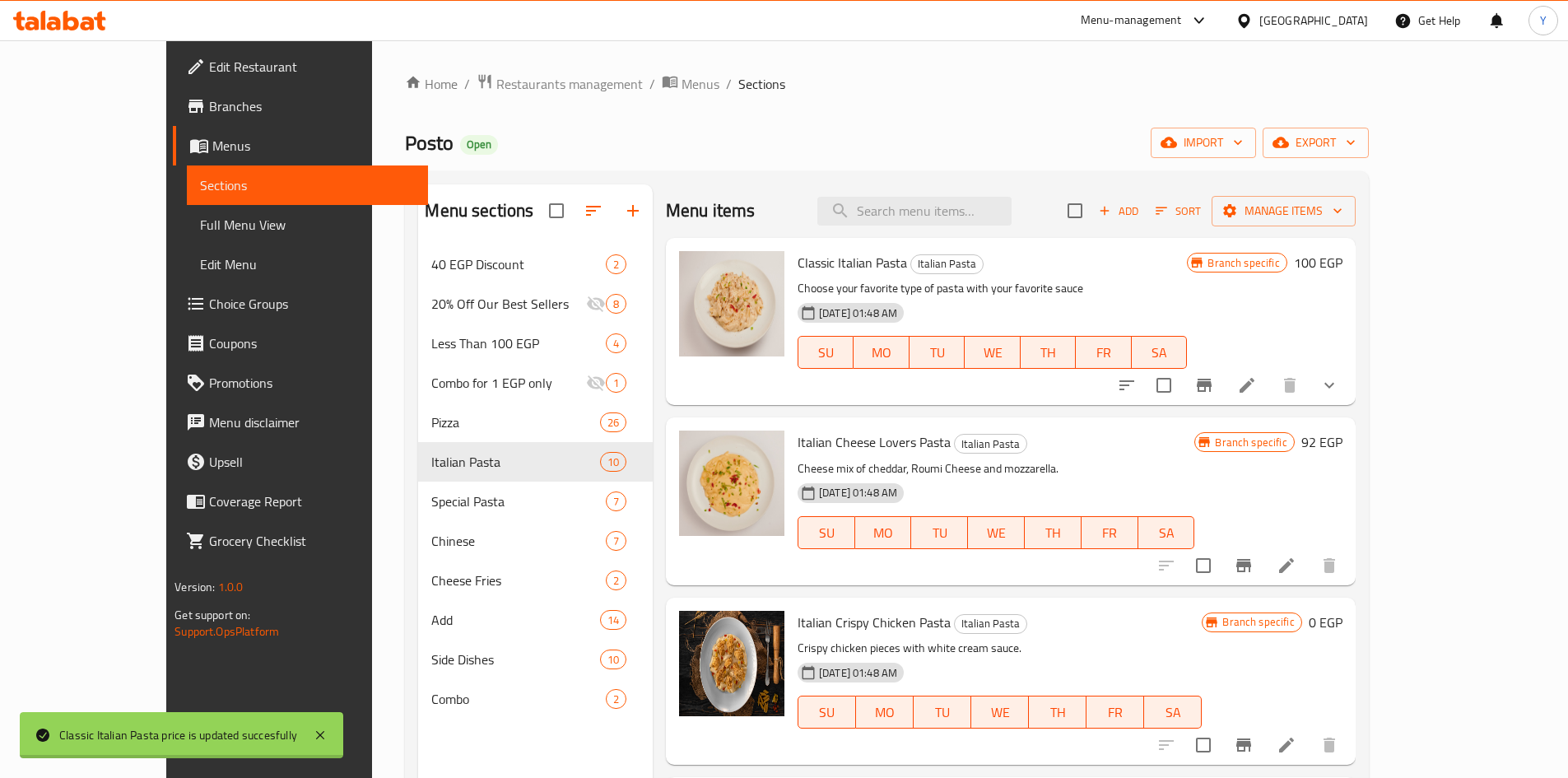
click at [1214, 381] on icon "Branch-specific-item" at bounding box center [1204, 385] width 20 height 20
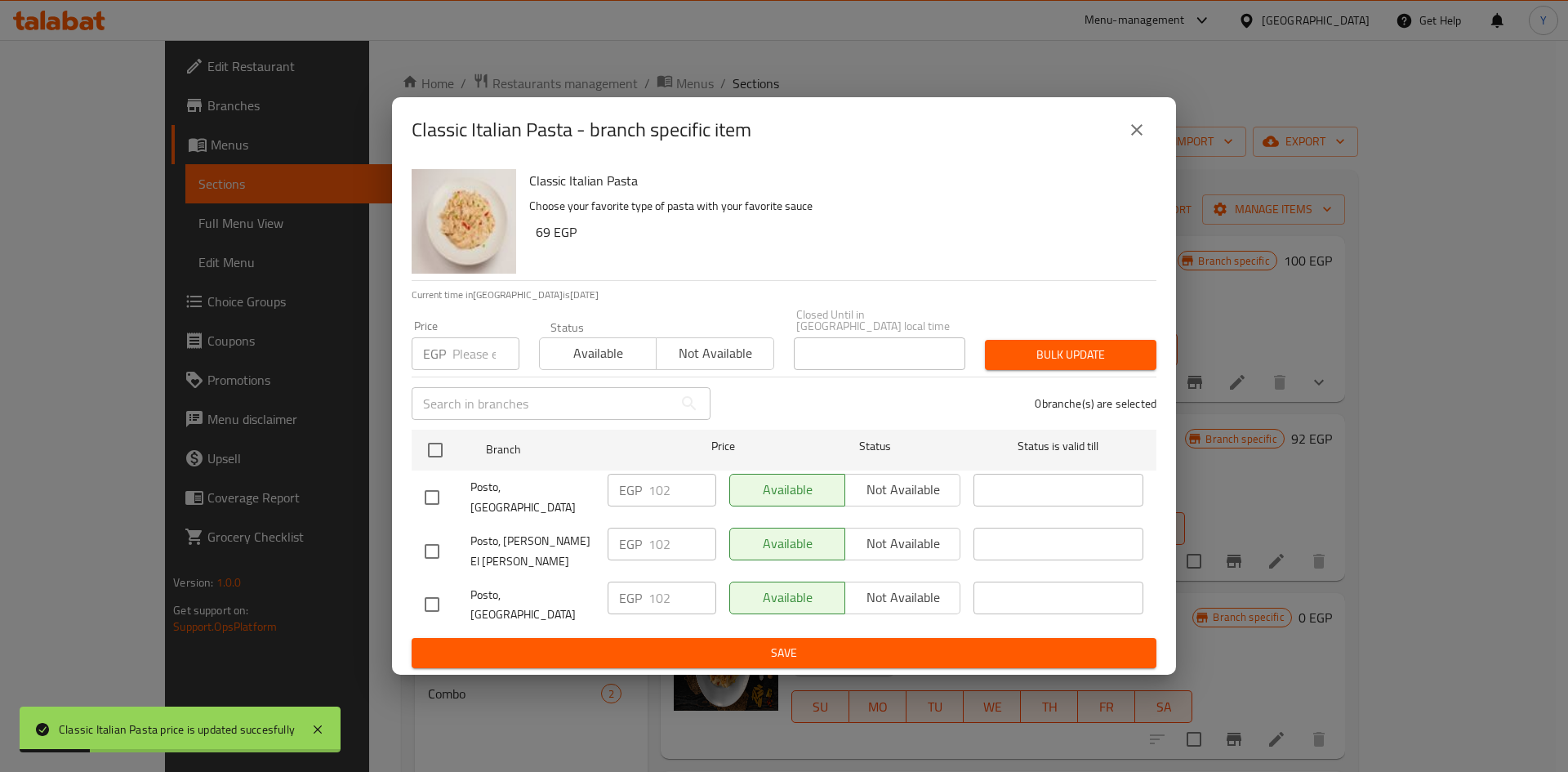
click at [427, 494] on input "checkbox" at bounding box center [432, 497] width 34 height 34
checkbox input "true"
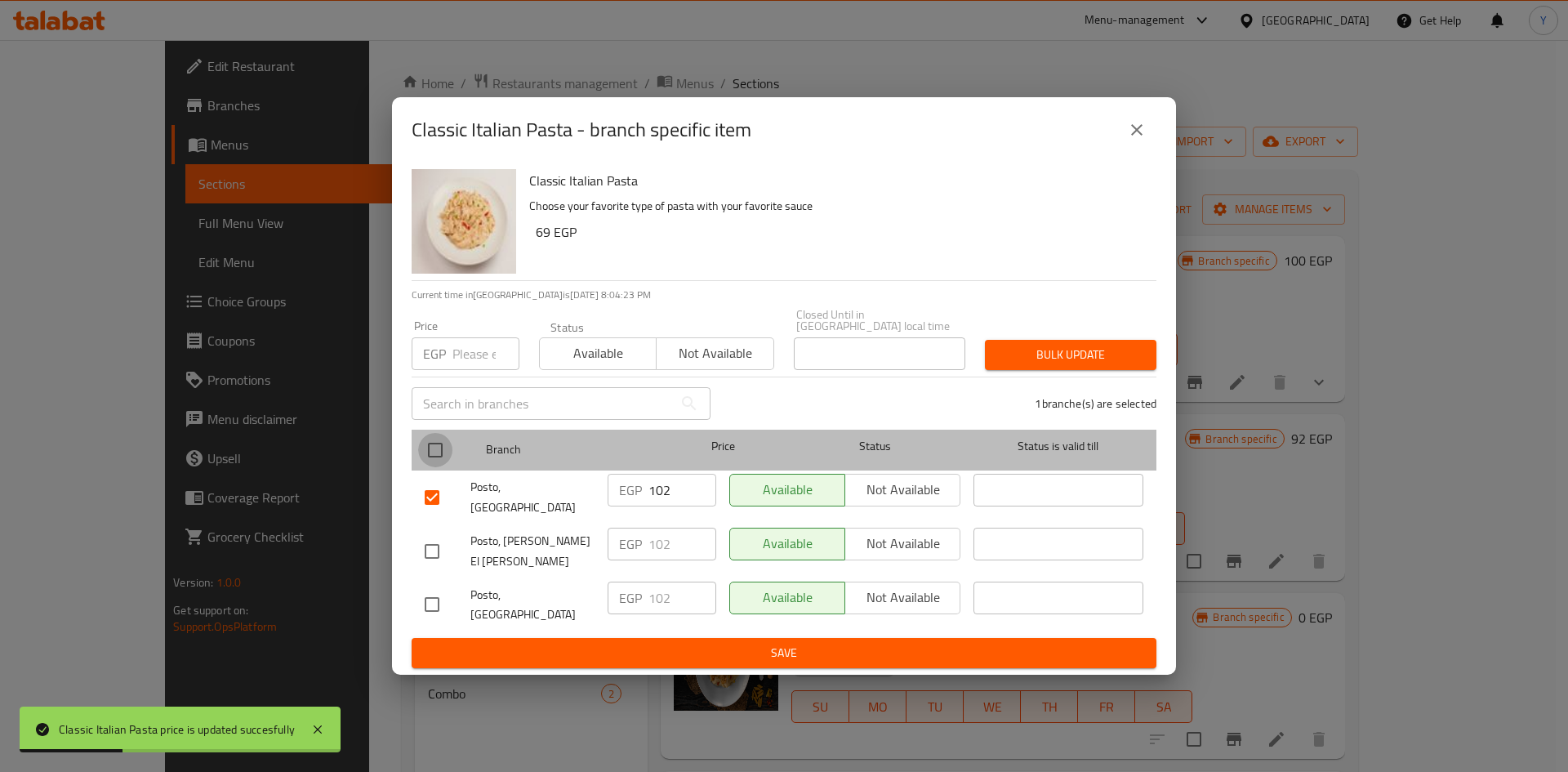
click at [439, 468] on input "checkbox" at bounding box center [435, 450] width 34 height 34
checkbox input "true"
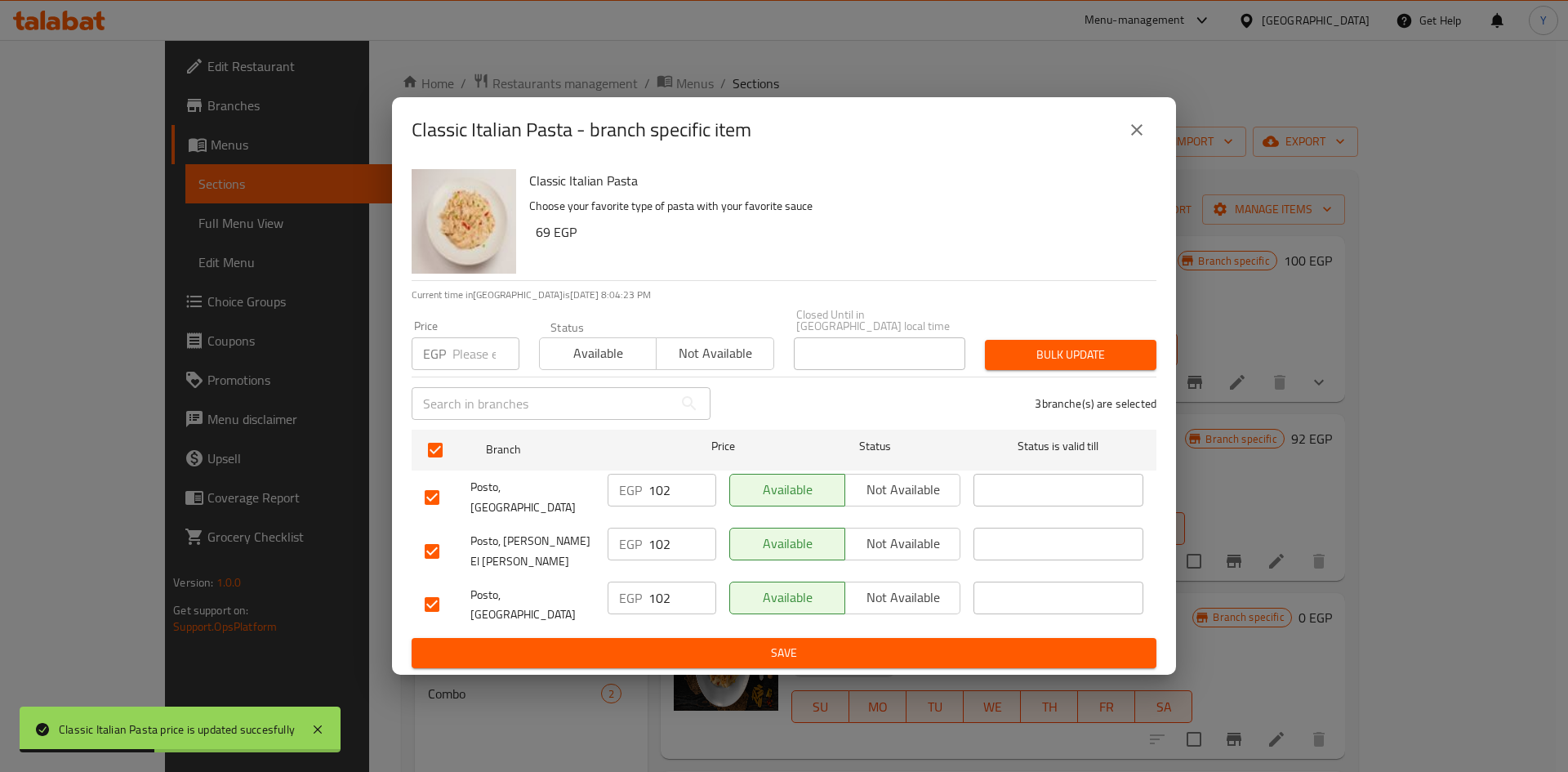
click at [456, 370] on input "number" at bounding box center [485, 354] width 67 height 32
type input "100"
click at [1144, 343] on div "Bulk update" at bounding box center [1070, 355] width 191 height 50
drag, startPoint x: 1132, startPoint y: 366, endPoint x: 1118, endPoint y: 445, distance: 80.2
click at [1132, 364] on span "Bulk update" at bounding box center [1070, 355] width 145 height 20
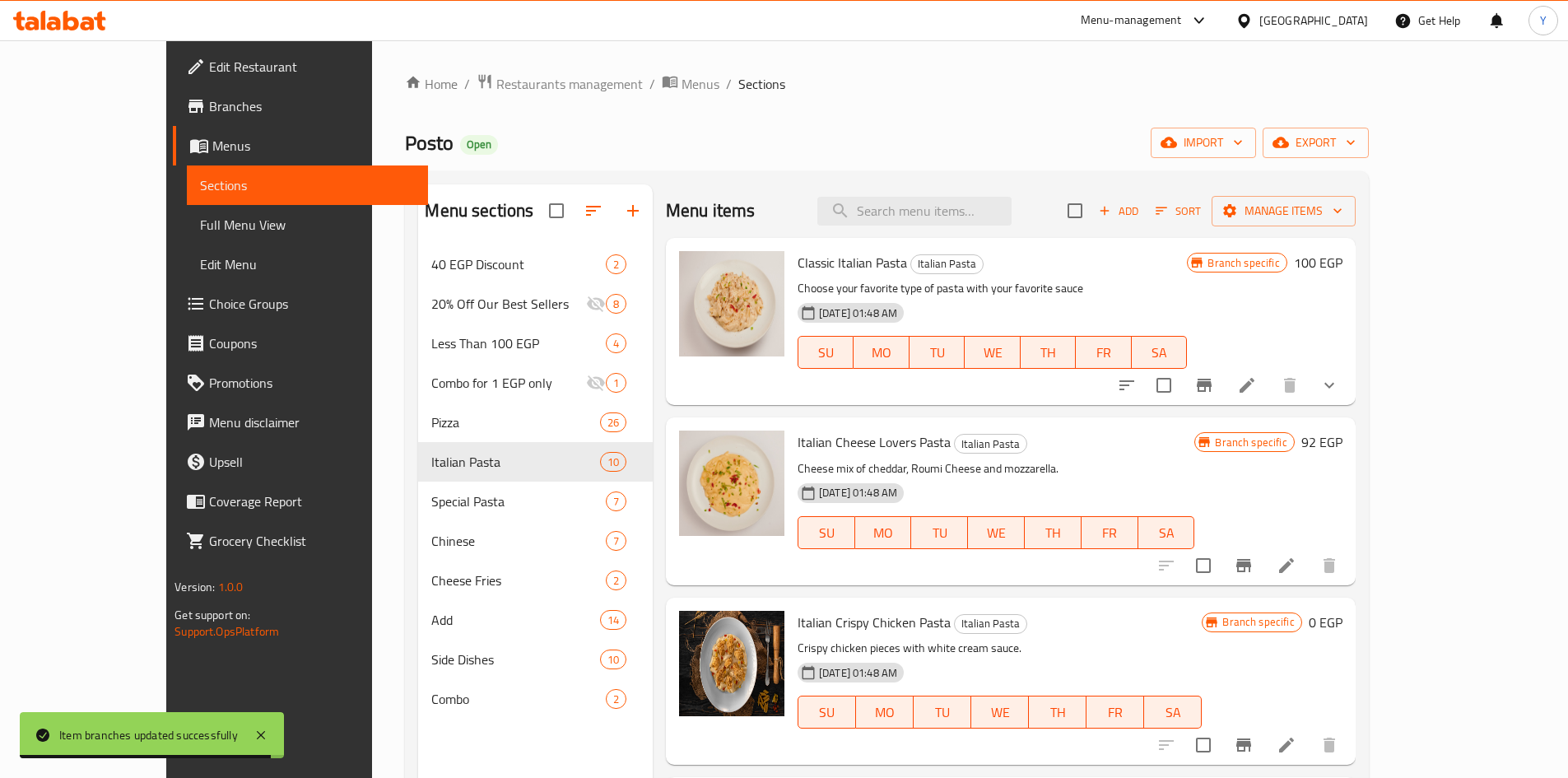
click at [1342, 443] on div "Branch specific 92 EGP" at bounding box center [1268, 441] width 147 height 23
click at [1343, 440] on h6 "92 EGP" at bounding box center [1322, 441] width 41 height 23
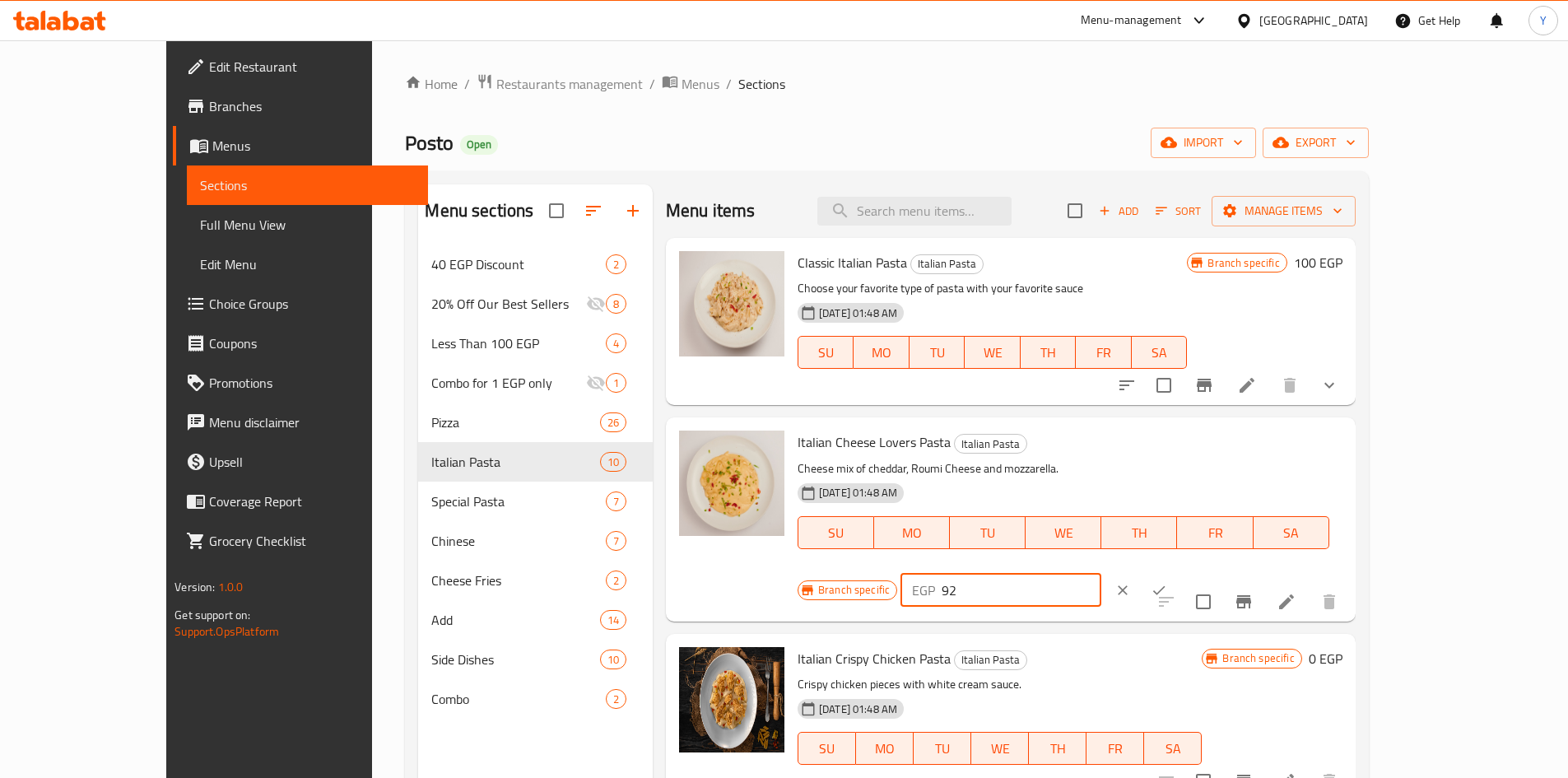
drag, startPoint x: 1301, startPoint y: 449, endPoint x: 1182, endPoint y: 467, distance: 120.4
click at [1183, 572] on div "Branch specific EGP 92 ​" at bounding box center [999, 590] width 404 height 36
type input "140"
click at [1177, 572] on button "ok" at bounding box center [1159, 590] width 36 height 36
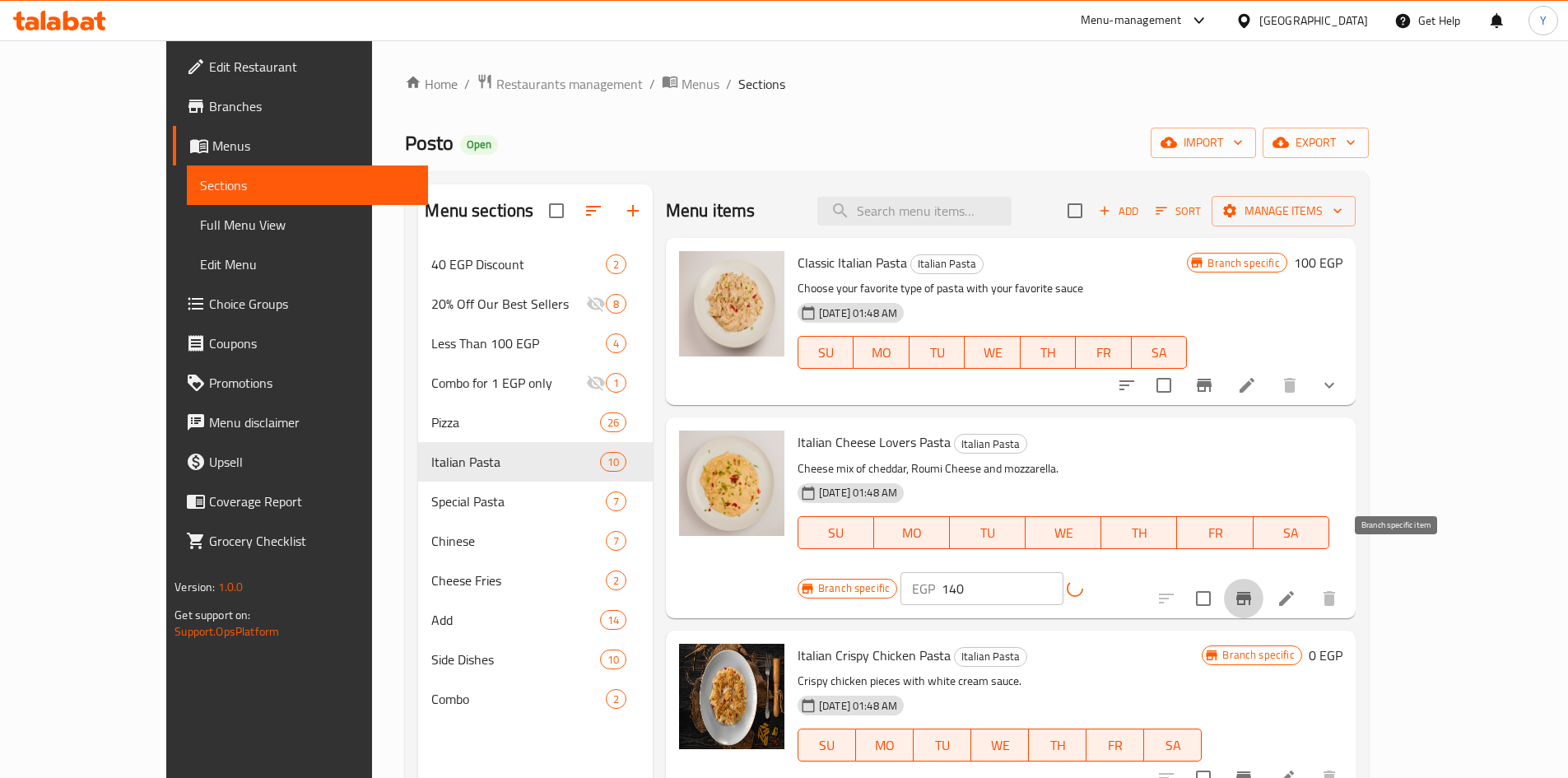
click at [1264, 578] on button "Branch-specific-item" at bounding box center [1244, 598] width 39 height 39
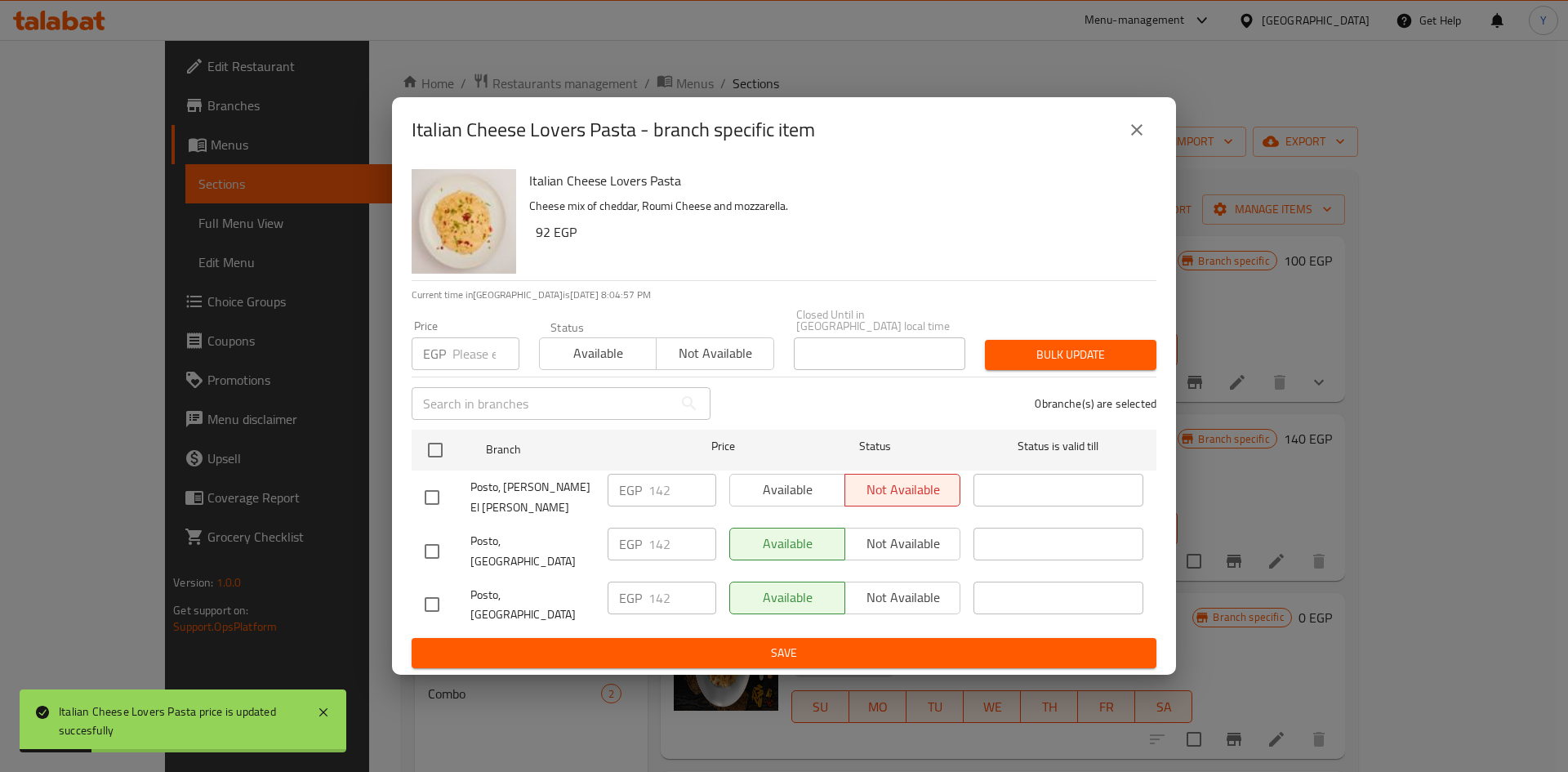
drag, startPoint x: 444, startPoint y: 466, endPoint x: 467, endPoint y: 393, distance: 76.5
click at [446, 463] on input "checkbox" at bounding box center [435, 450] width 34 height 34
checkbox input "true"
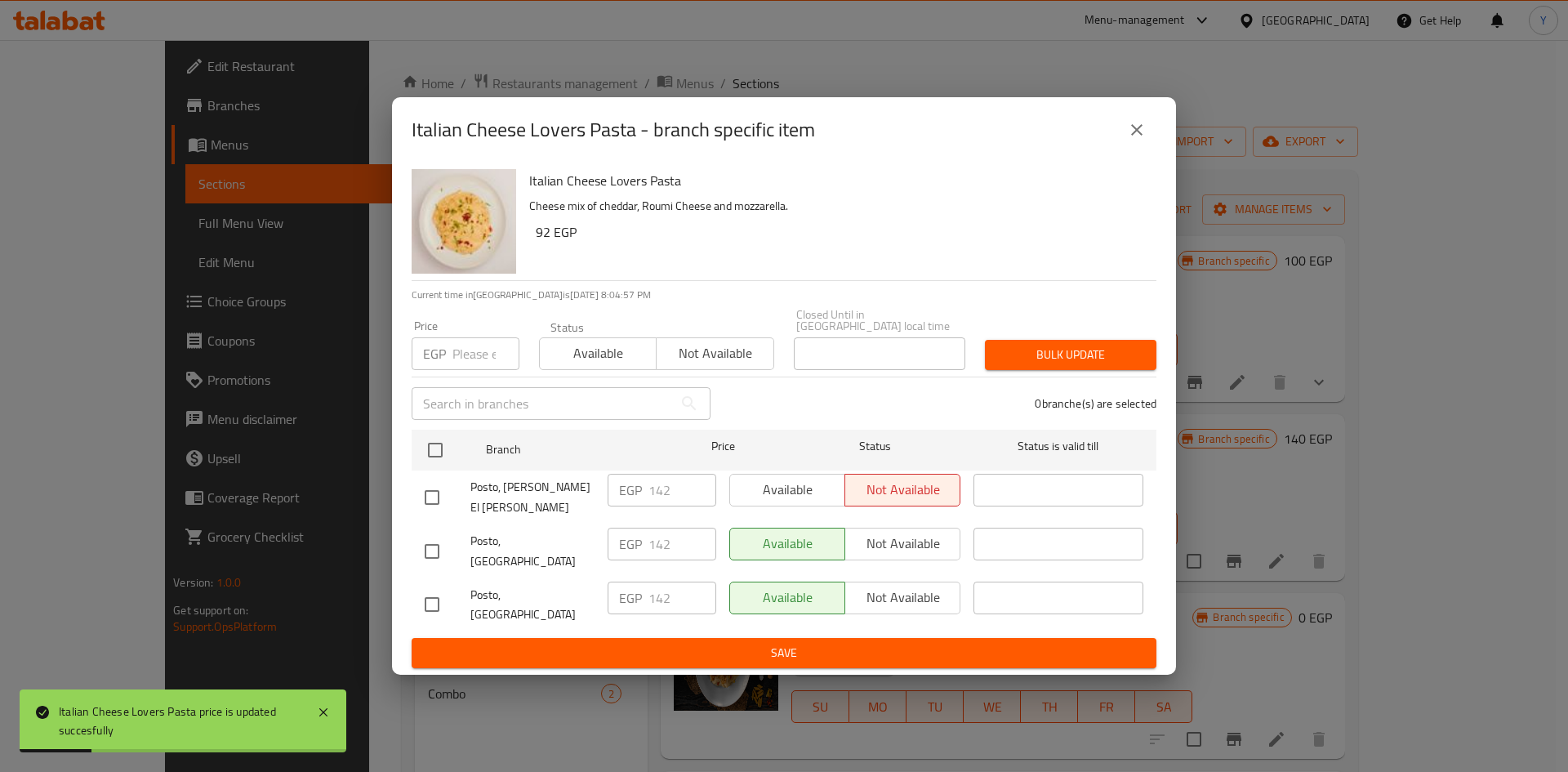
checkbox input "true"
click at [467, 380] on div "Price EGP Price" at bounding box center [466, 345] width 127 height 70
click at [461, 370] on input "number" at bounding box center [485, 354] width 67 height 32
type input "140"
click at [1062, 345] on div "Bulk update" at bounding box center [1070, 355] width 191 height 50
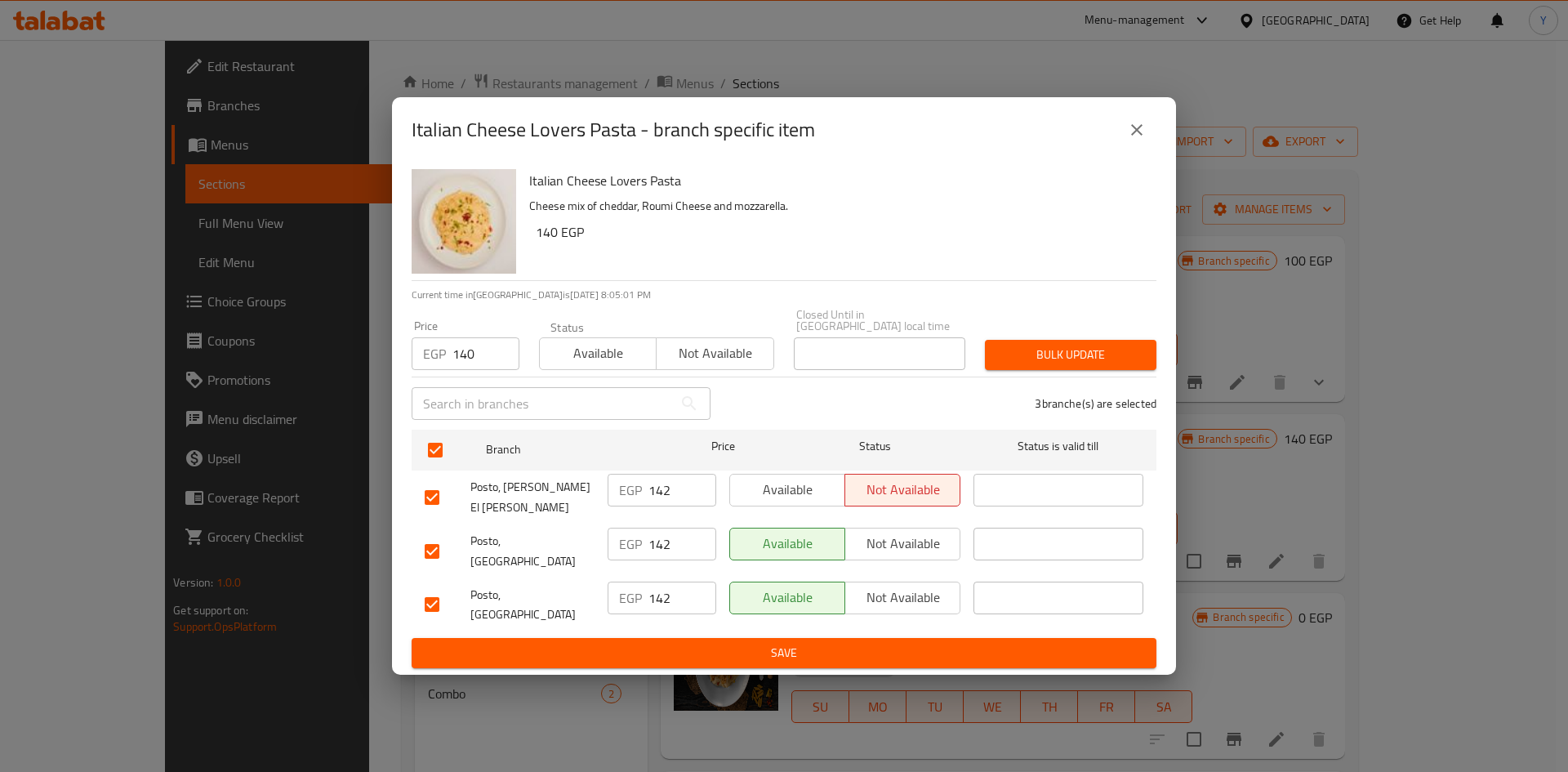
click at [1065, 370] on button "Bulk update" at bounding box center [1071, 355] width 172 height 31
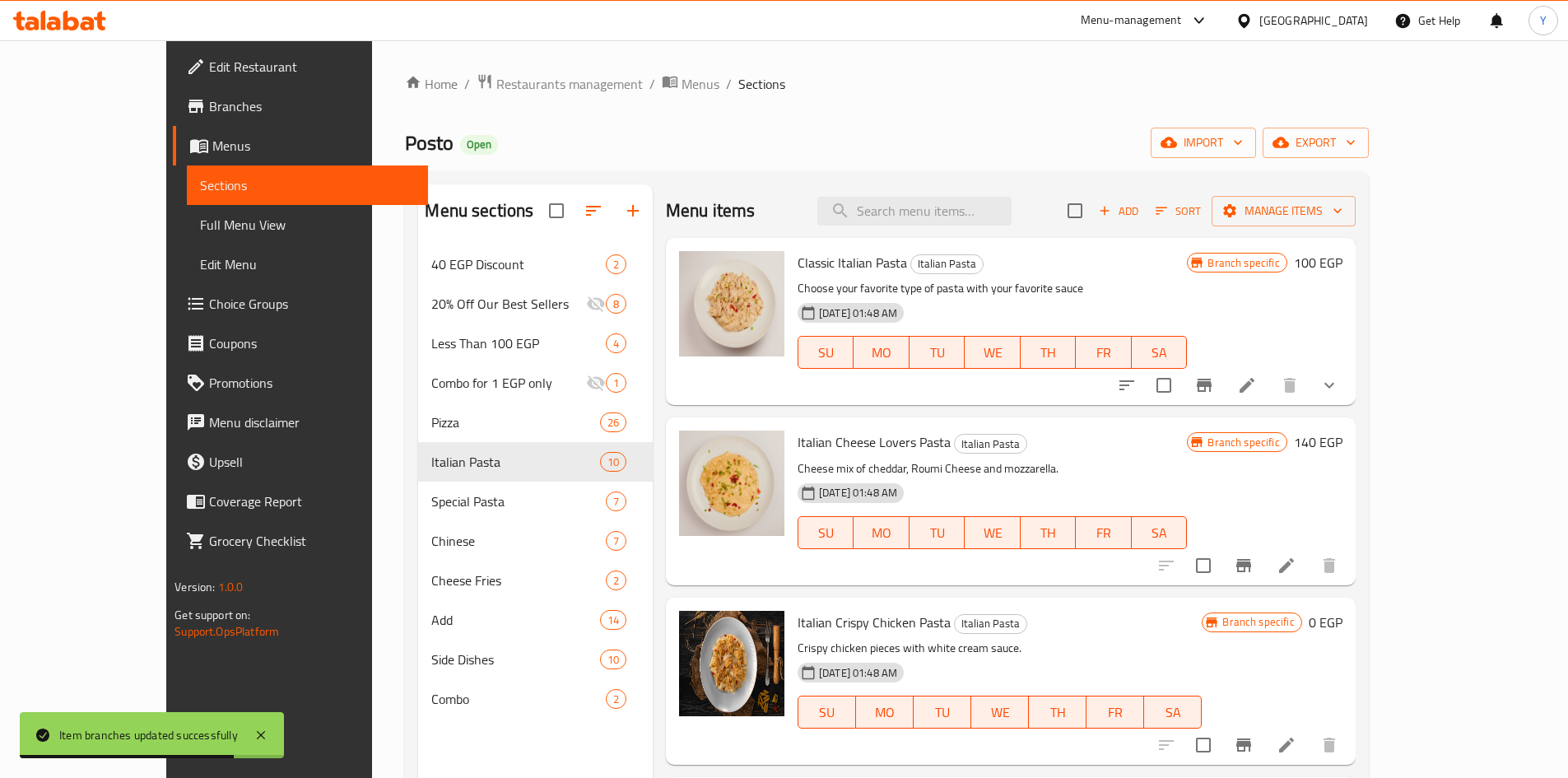
click at [1343, 433] on h6 "140 EGP" at bounding box center [1318, 441] width 49 height 23
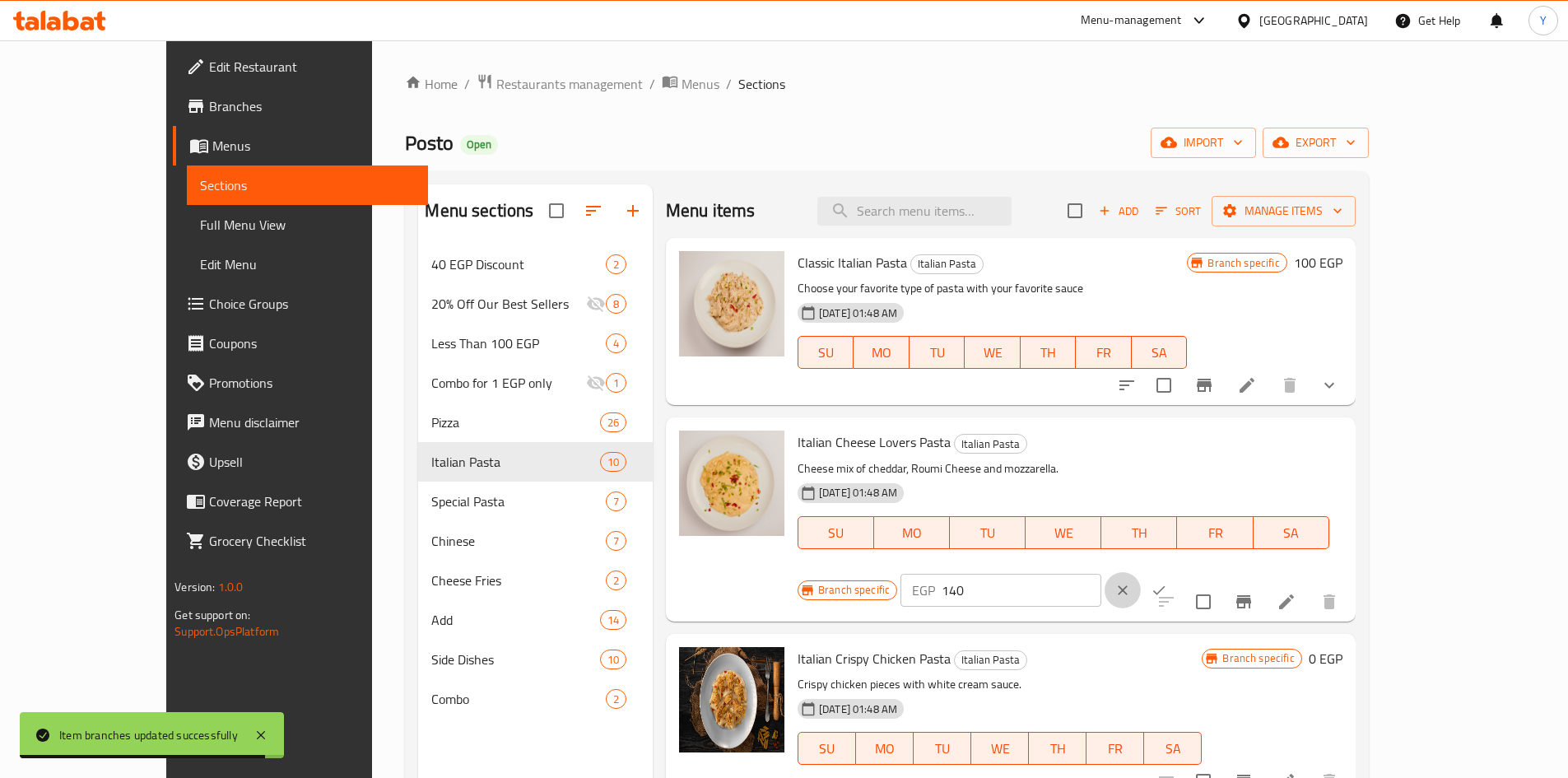
click at [1141, 572] on button "clear" at bounding box center [1122, 590] width 36 height 36
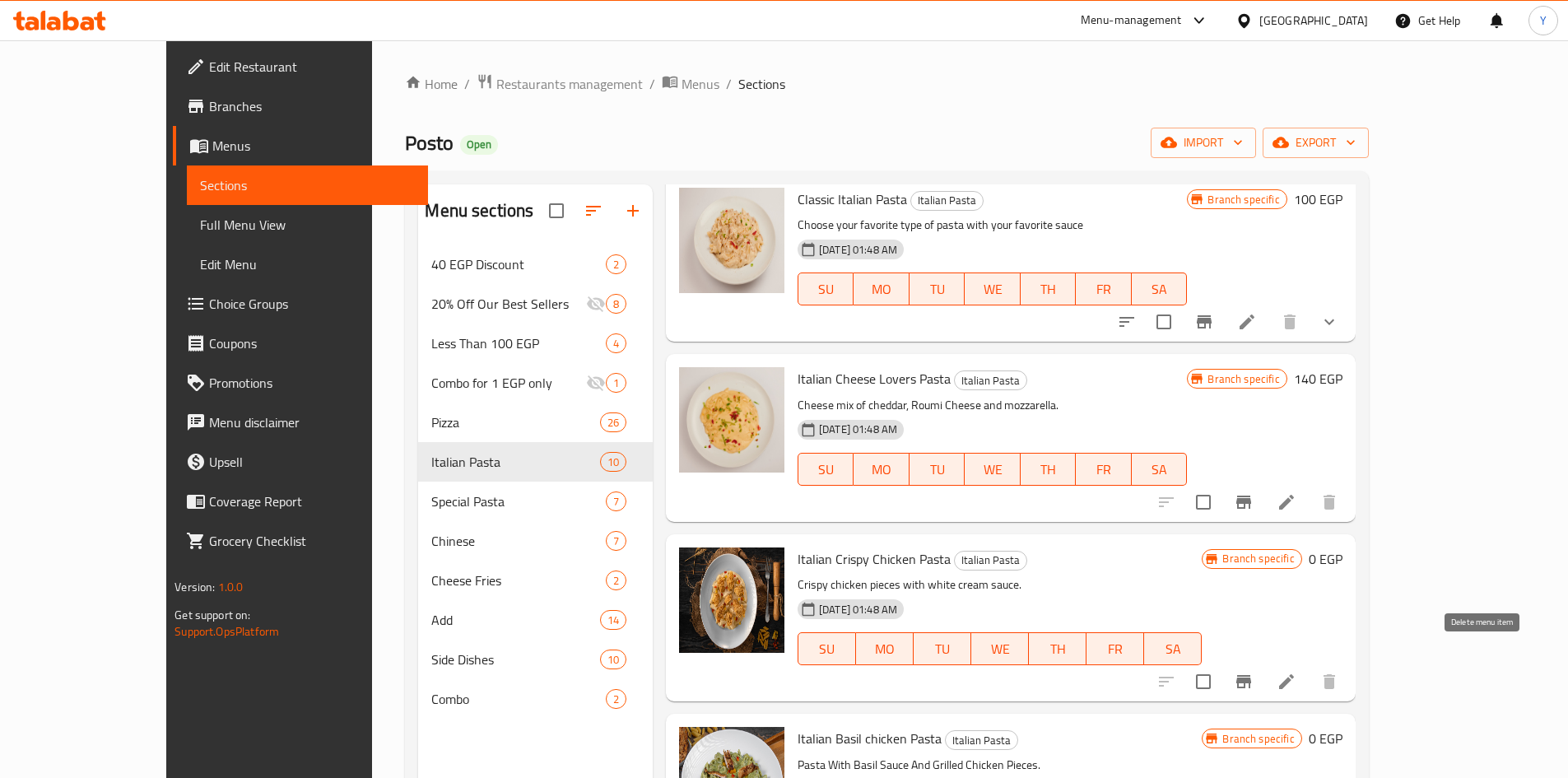
scroll to position [82, 0]
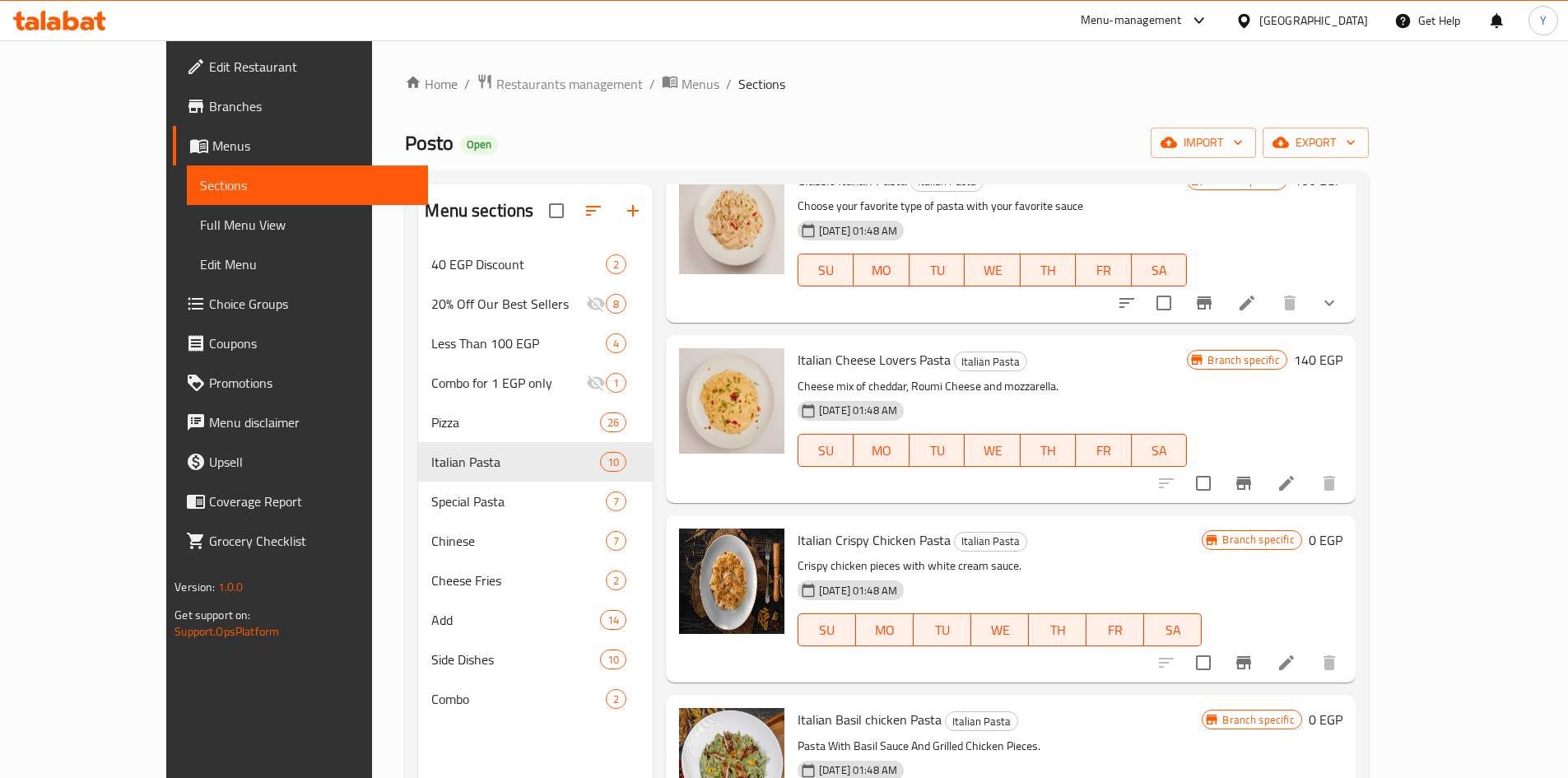
click at [1343, 534] on h6 "0 EGP" at bounding box center [1325, 540] width 33 height 23
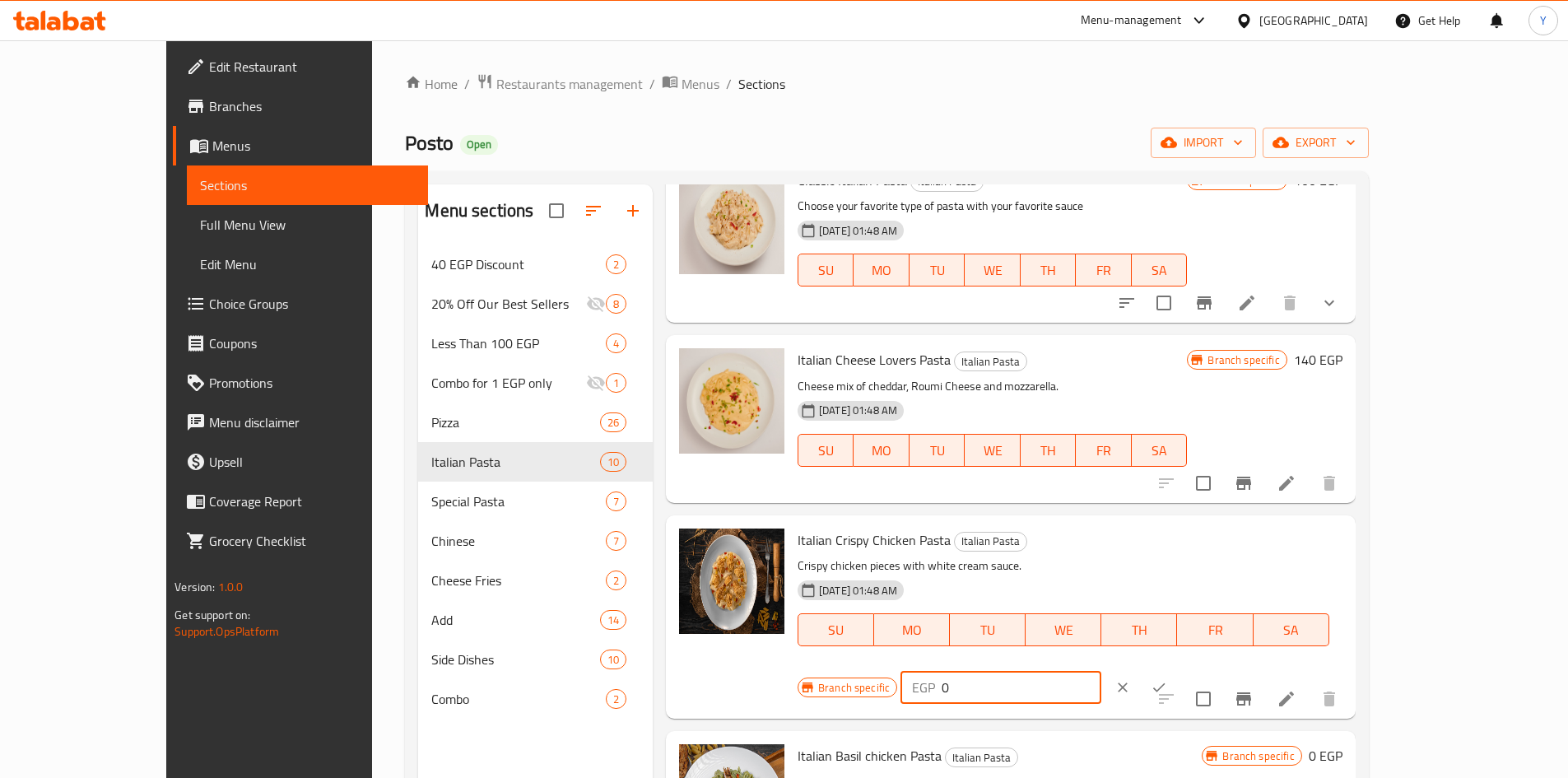
drag, startPoint x: 1140, startPoint y: 521, endPoint x: 1122, endPoint y: 524, distance: 18.2
click at [1122, 524] on div "Italian Crispy Chicken Pasta Italian Pasta Crispy chicken pieces with white cre…" at bounding box center [1069, 617] width 558 height 190
type input "210"
drag, startPoint x: 1462, startPoint y: 550, endPoint x: 1451, endPoint y: 627, distance: 77.8
click at [1167, 679] on icon "ok" at bounding box center [1158, 687] width 16 height 16
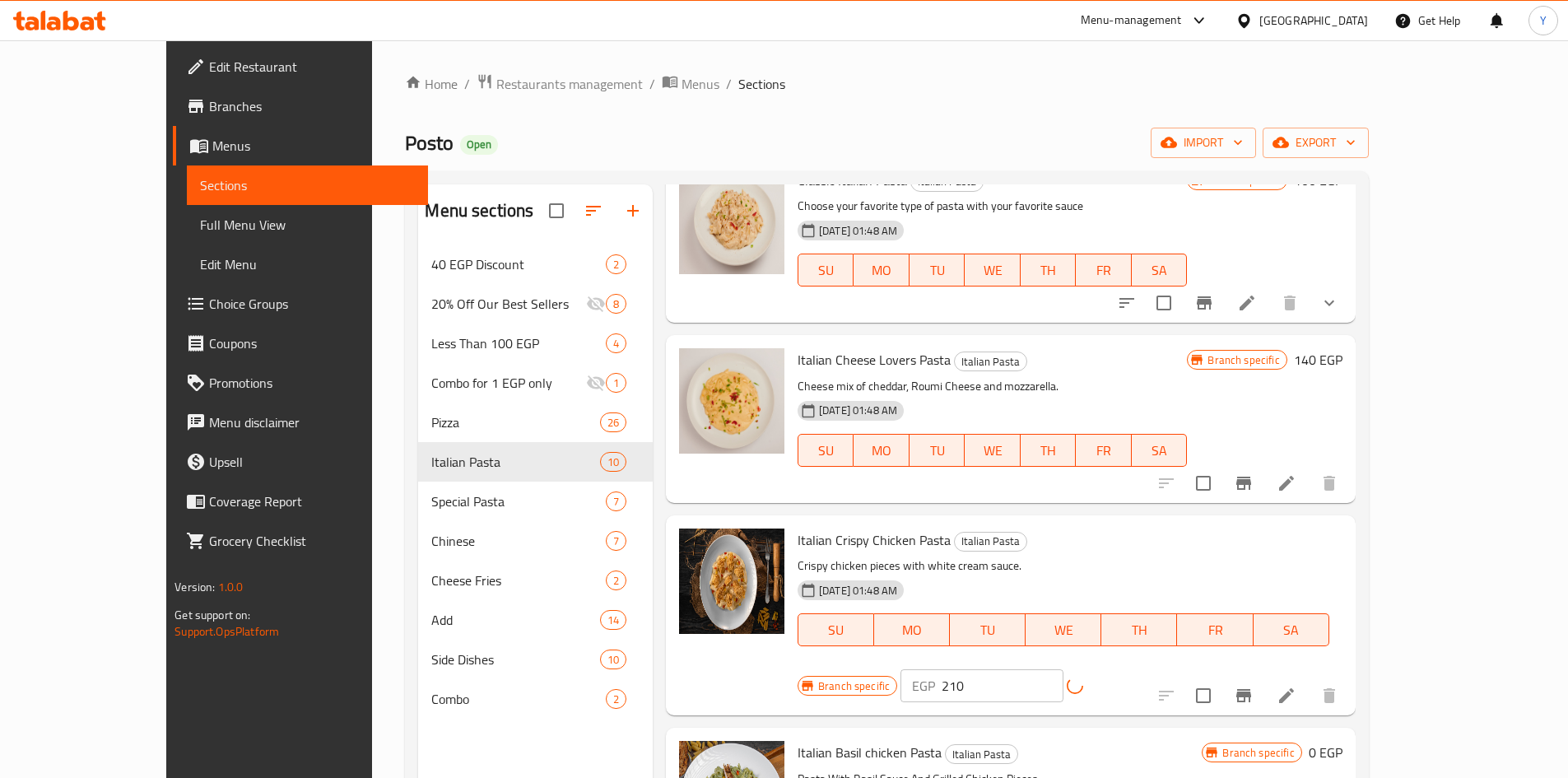
click at [1264, 676] on button "Branch-specific-item" at bounding box center [1244, 696] width 39 height 39
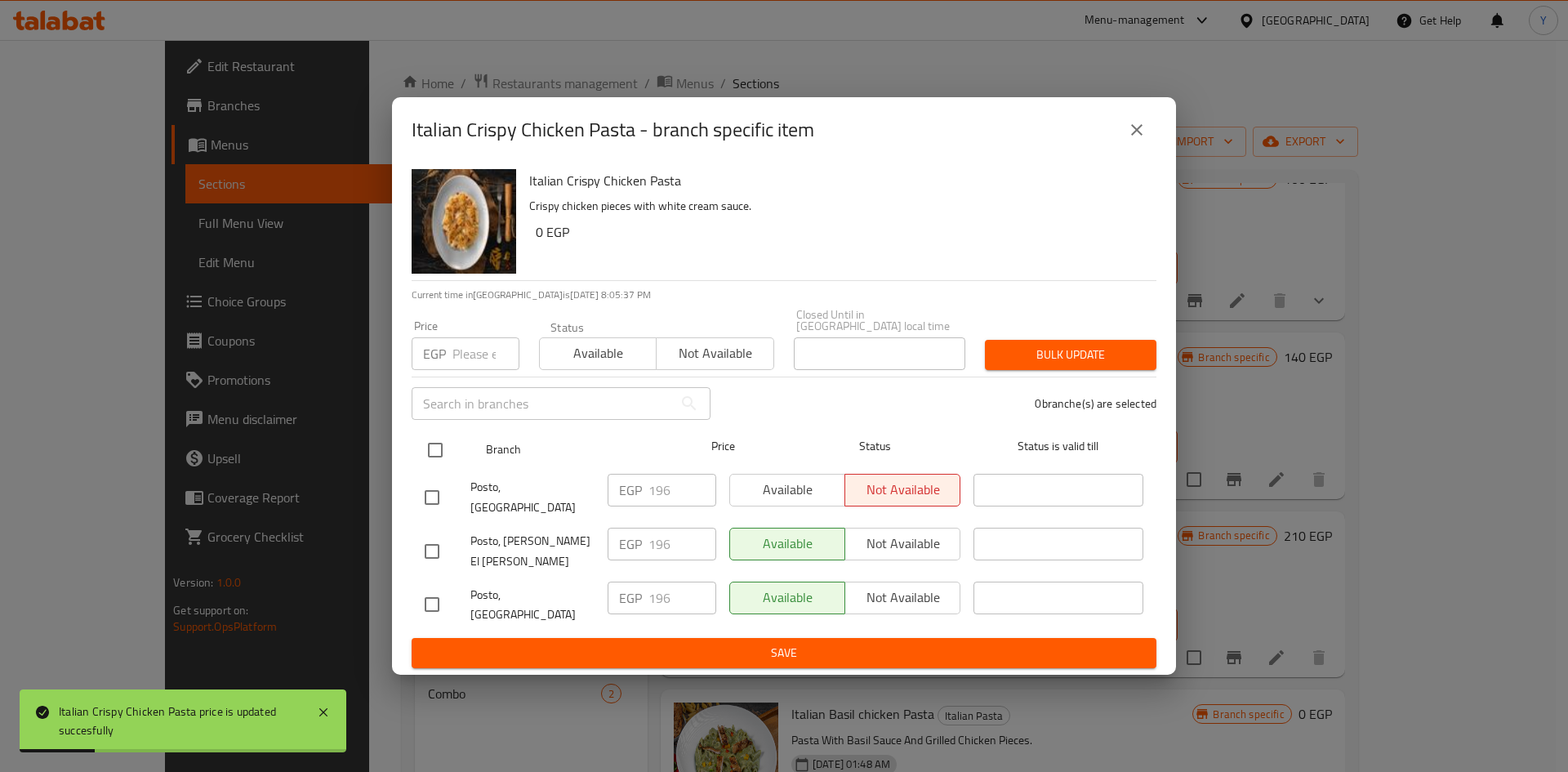
drag, startPoint x: 441, startPoint y: 462, endPoint x: 446, endPoint y: 441, distance: 21.6
click at [440, 461] on input "checkbox" at bounding box center [435, 450] width 34 height 34
checkbox input "true"
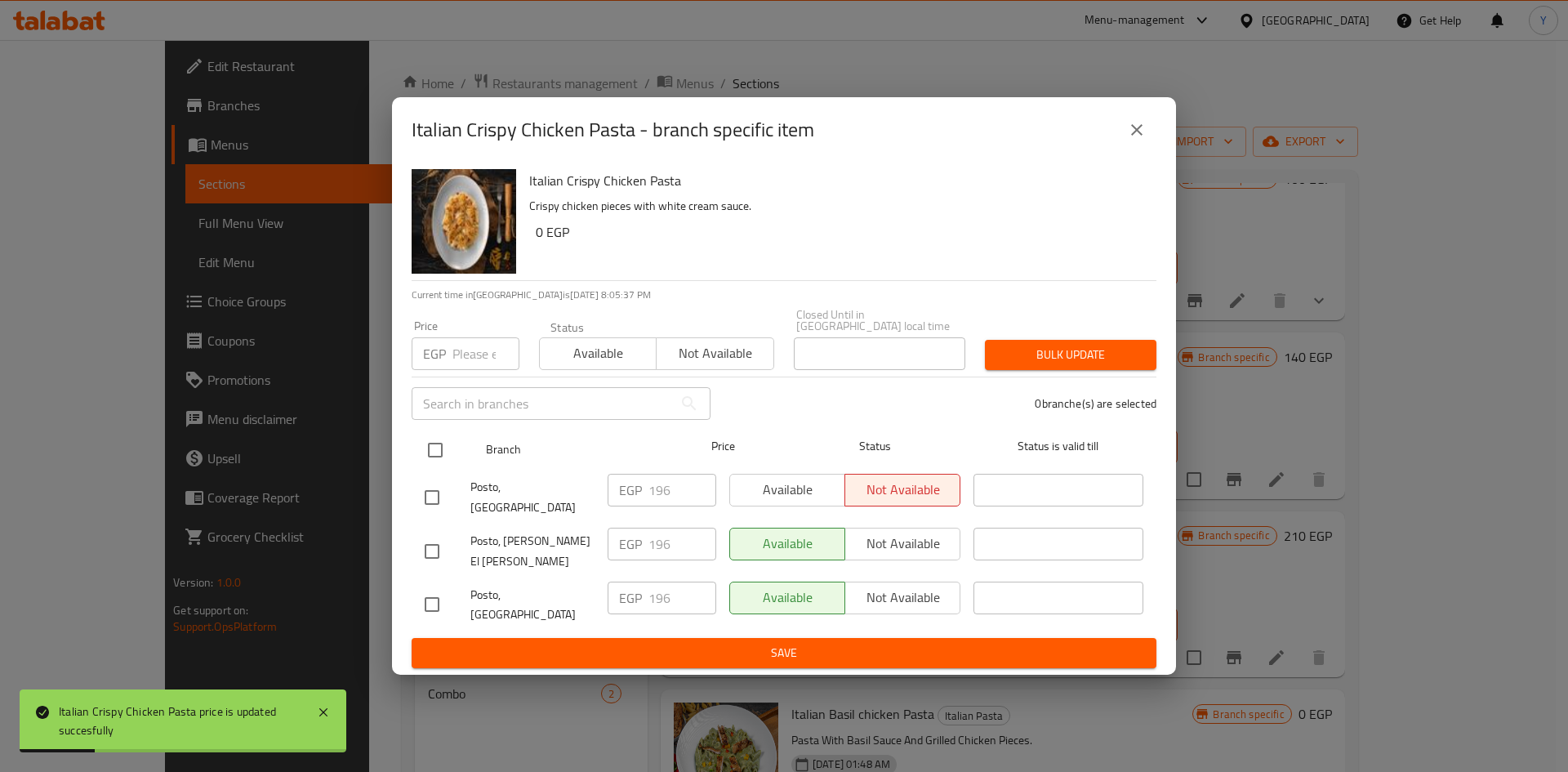
checkbox input "true"
click at [473, 366] on input "number" at bounding box center [485, 354] width 67 height 32
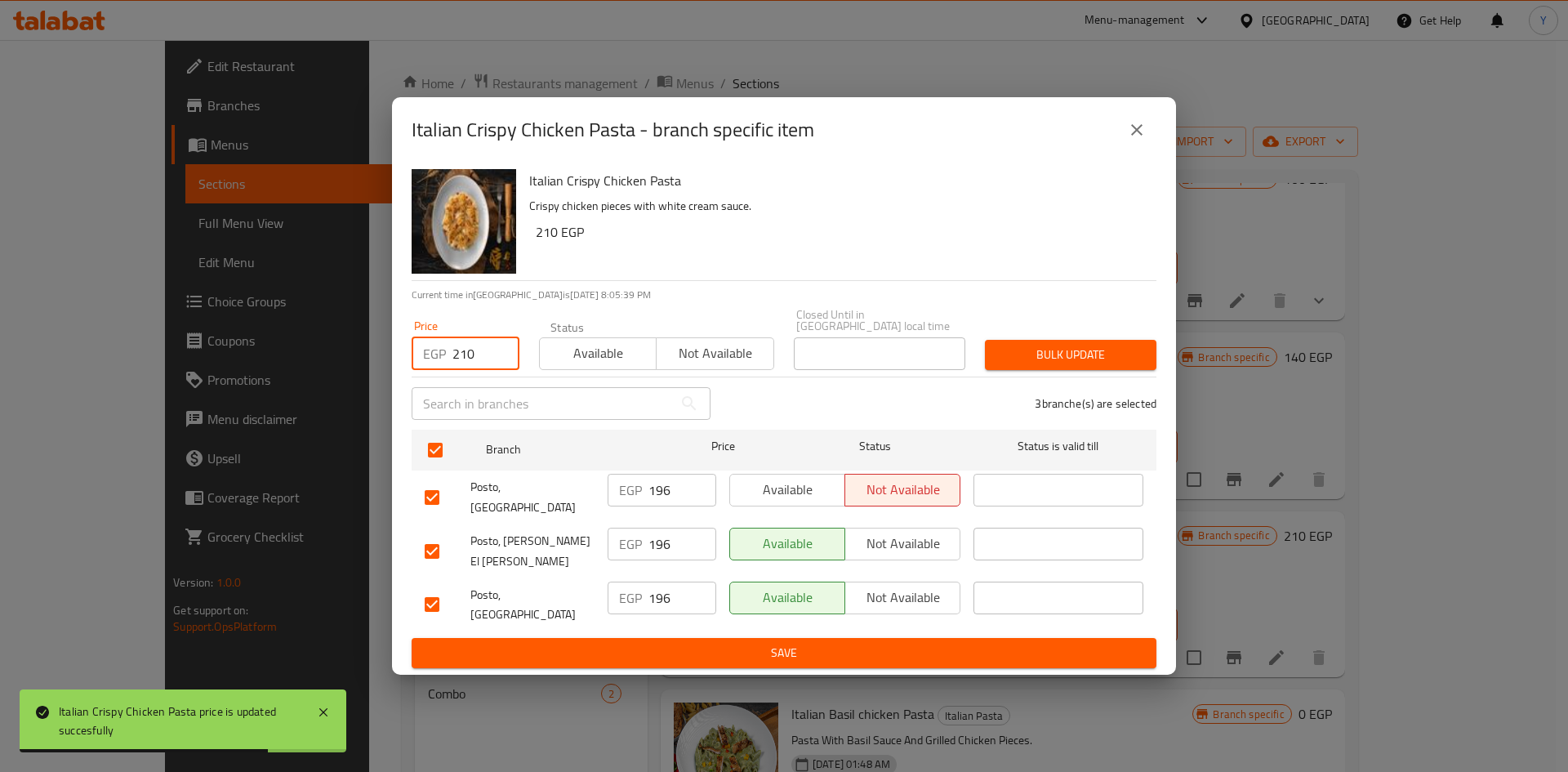
type input "210"
click at [1012, 361] on span "Bulk update" at bounding box center [1070, 355] width 145 height 20
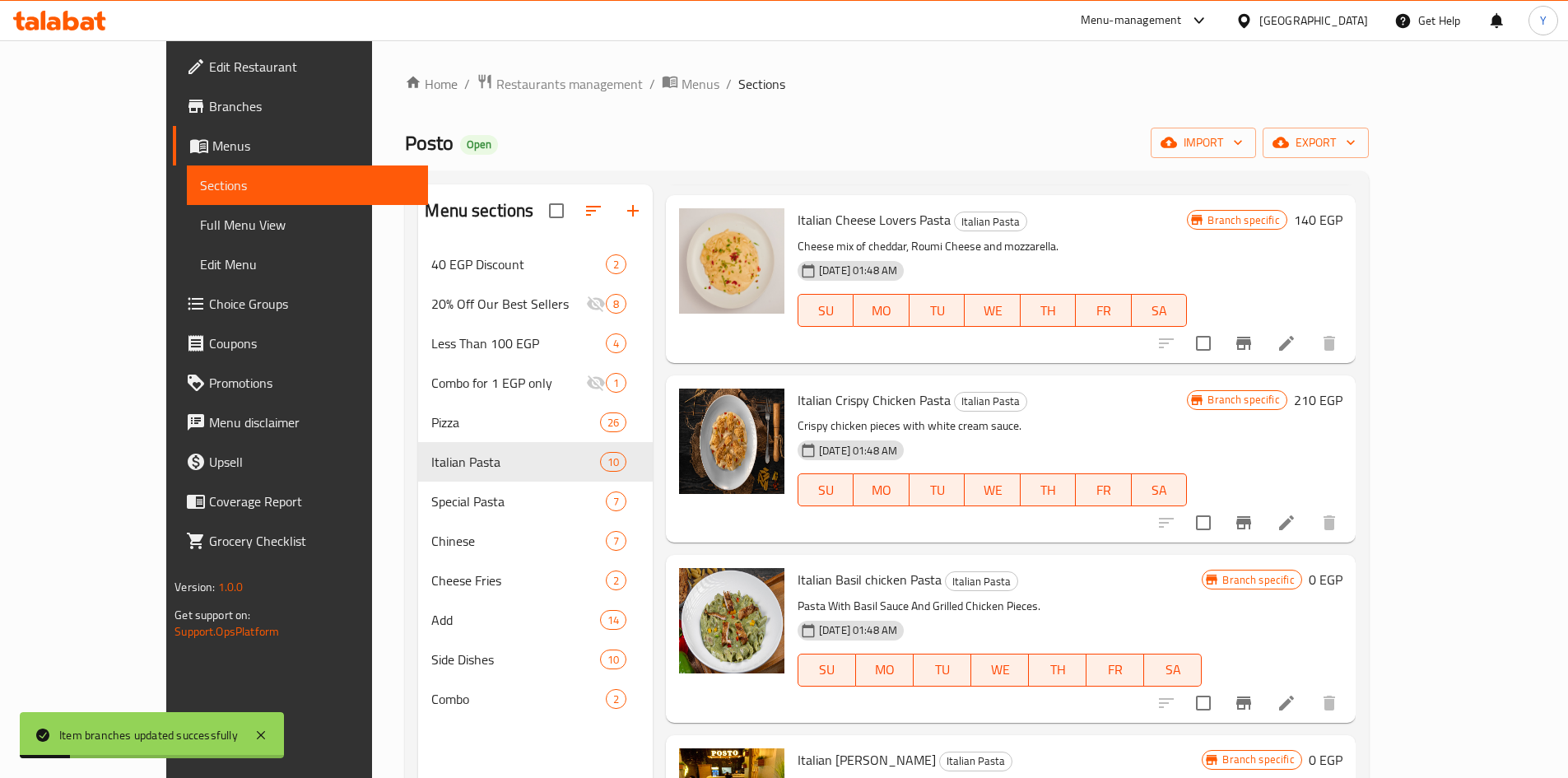
scroll to position [247, 0]
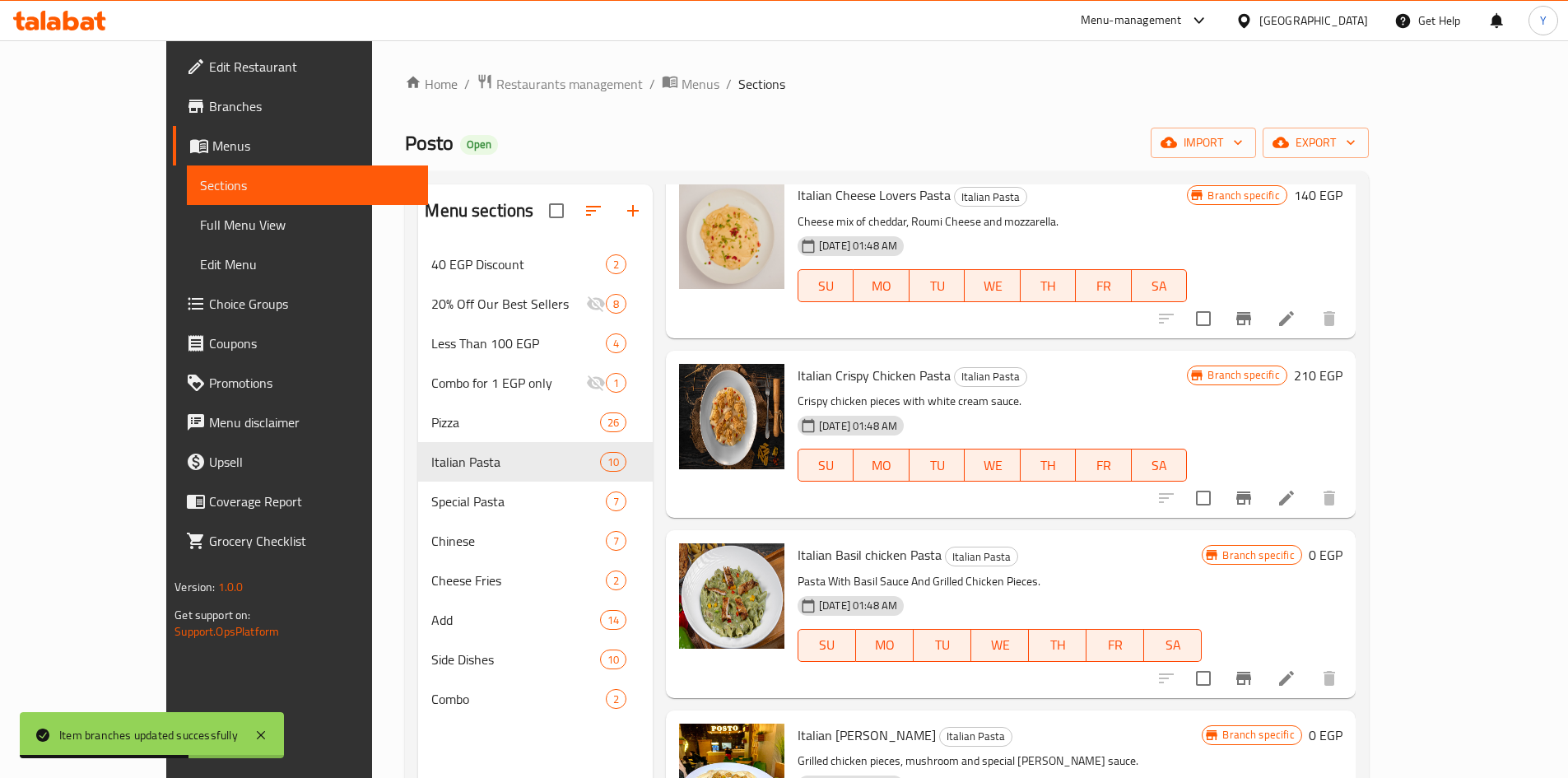
click at [1343, 551] on h6 "0 EGP" at bounding box center [1325, 554] width 33 height 23
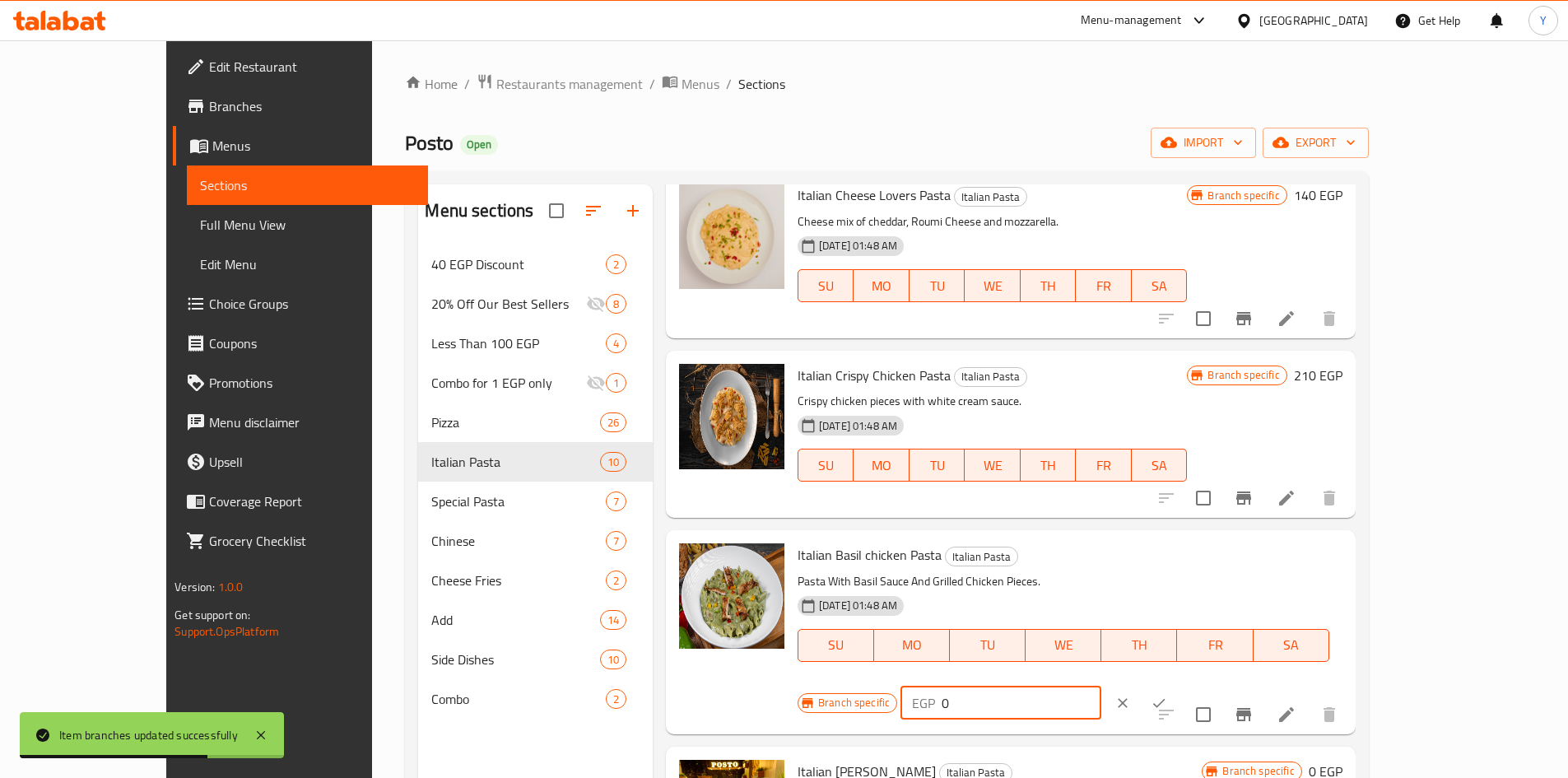
drag, startPoint x: 1224, startPoint y: 560, endPoint x: 1173, endPoint y: 611, distance: 72.1
click at [1159, 685] on div "Branch specific EGP 0 ​" at bounding box center [999, 703] width 404 height 36
type input "195"
drag, startPoint x: 1476, startPoint y: 567, endPoint x: 1468, endPoint y: 571, distance: 8.9
click at [1177, 685] on button "ok" at bounding box center [1159, 703] width 36 height 36
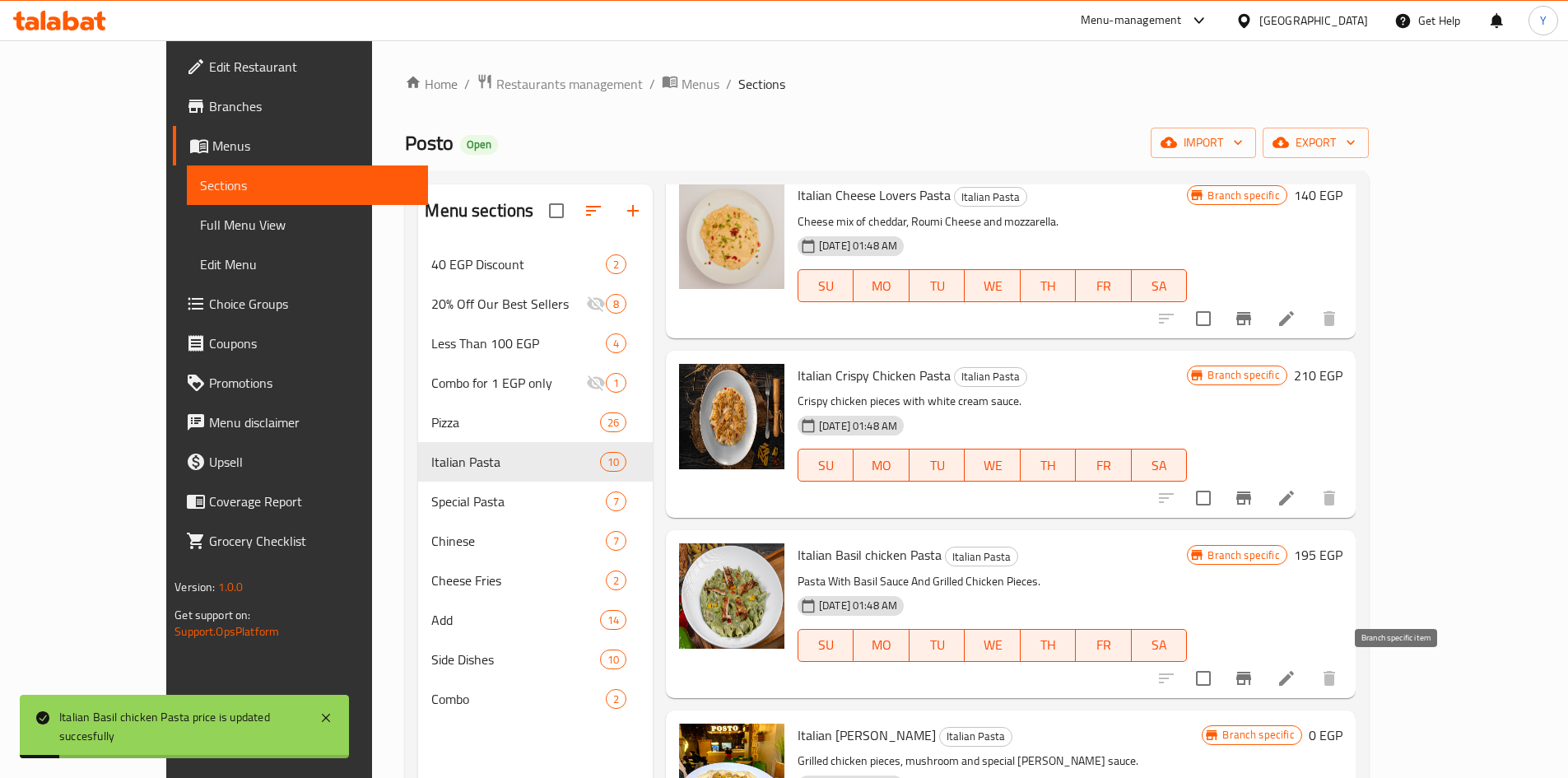
click at [1264, 670] on button "Branch-specific-item" at bounding box center [1244, 679] width 39 height 39
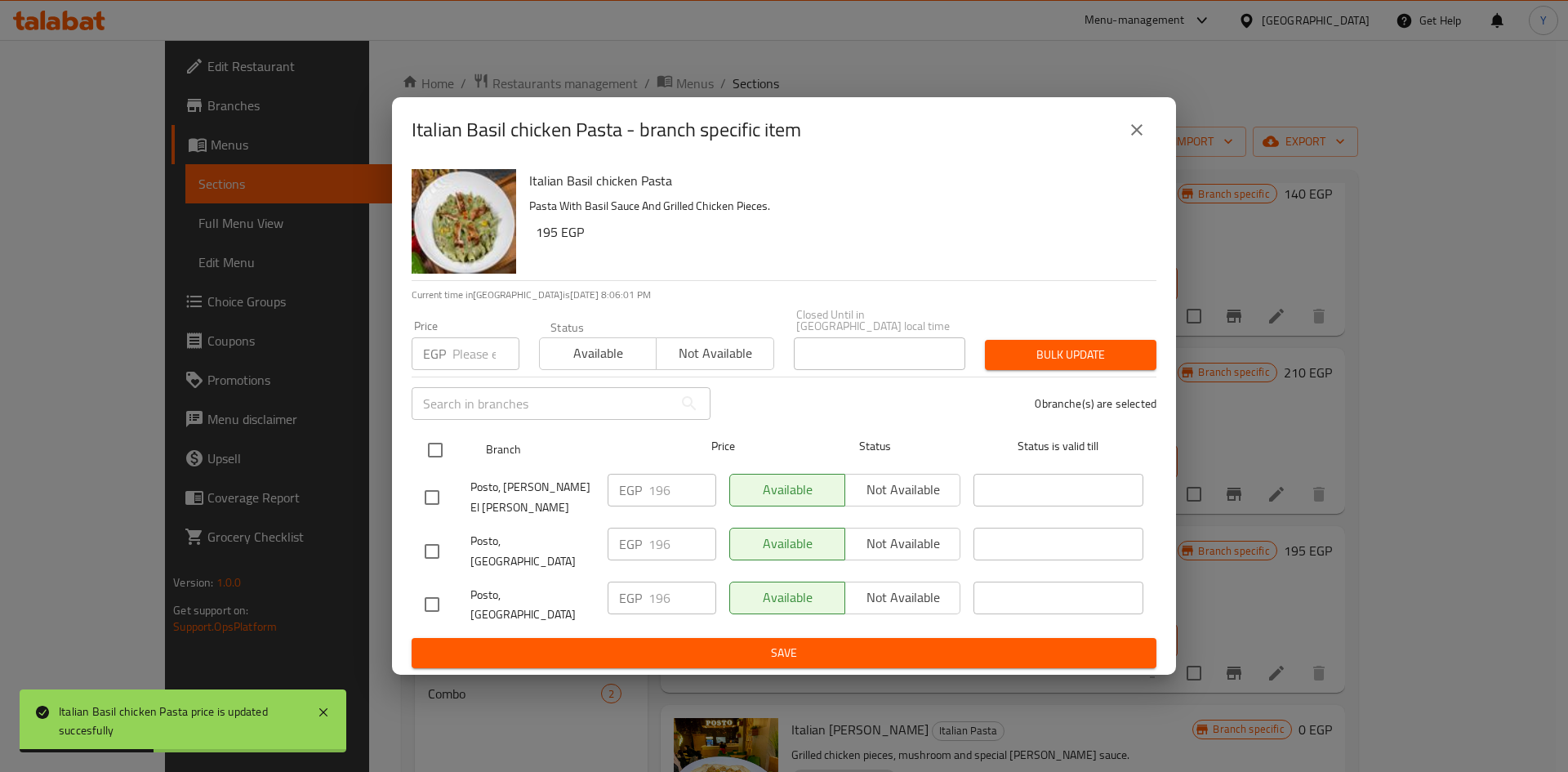
drag, startPoint x: 429, startPoint y: 475, endPoint x: 438, endPoint y: 463, distance: 15.0
click at [429, 468] on input "checkbox" at bounding box center [435, 450] width 34 height 34
checkbox input "true"
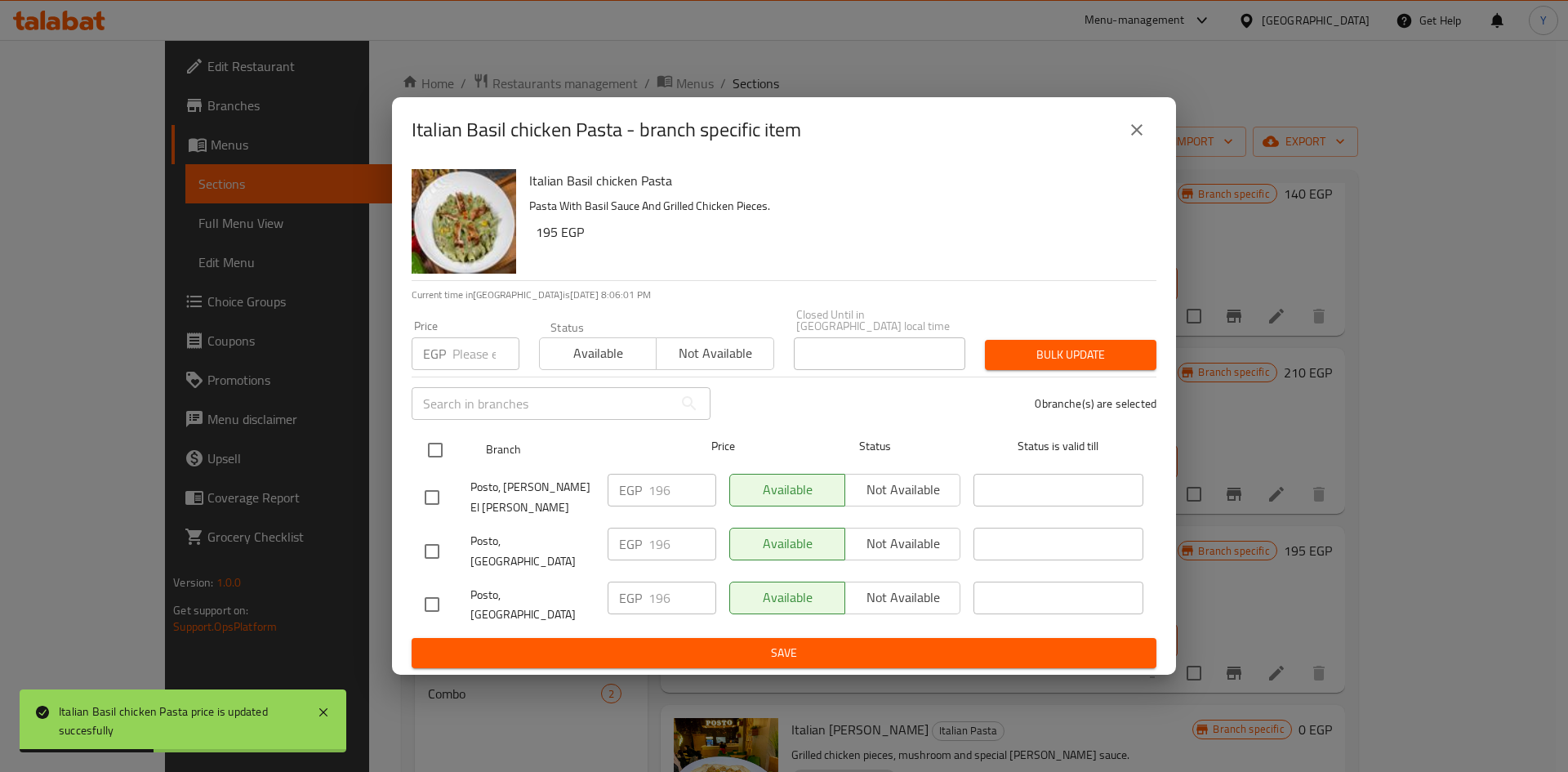
checkbox input "true"
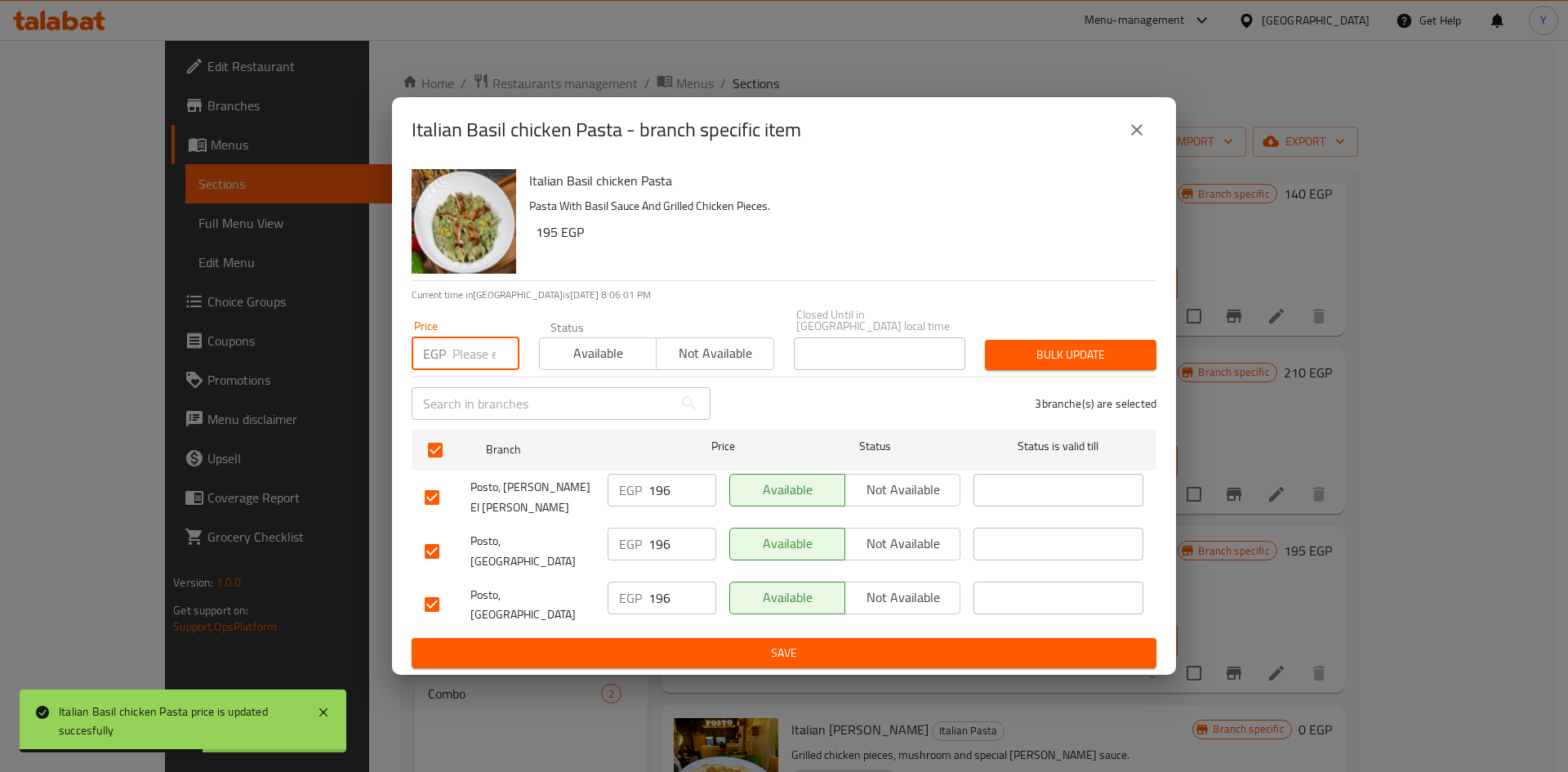
click at [467, 370] on input "number" at bounding box center [485, 354] width 67 height 32
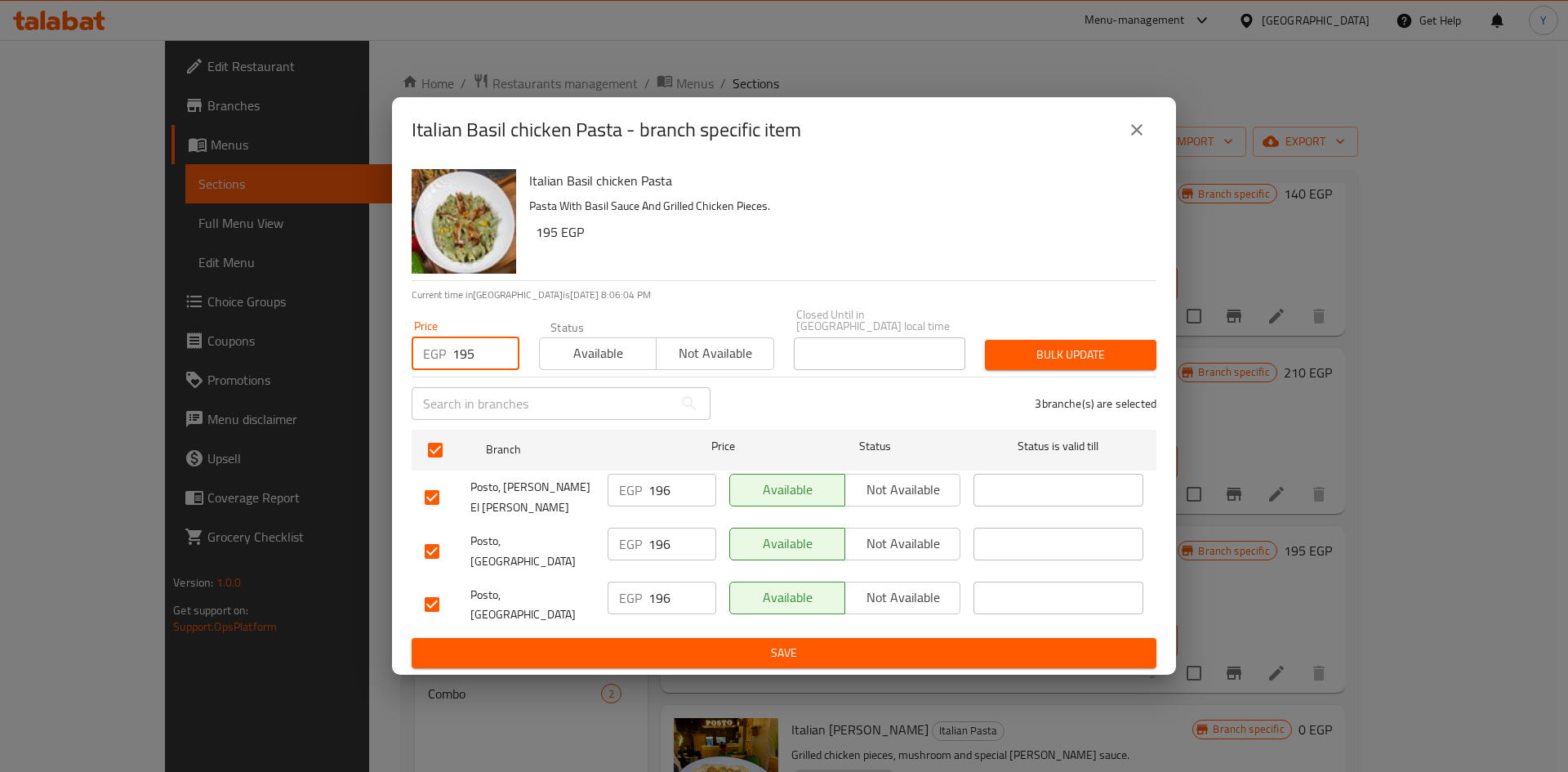
type input "195"
click at [1125, 388] on div "3 branche(s) are selected" at bounding box center [942, 403] width 446 height 59
click at [1107, 365] on span "Bulk update" at bounding box center [1070, 355] width 145 height 20
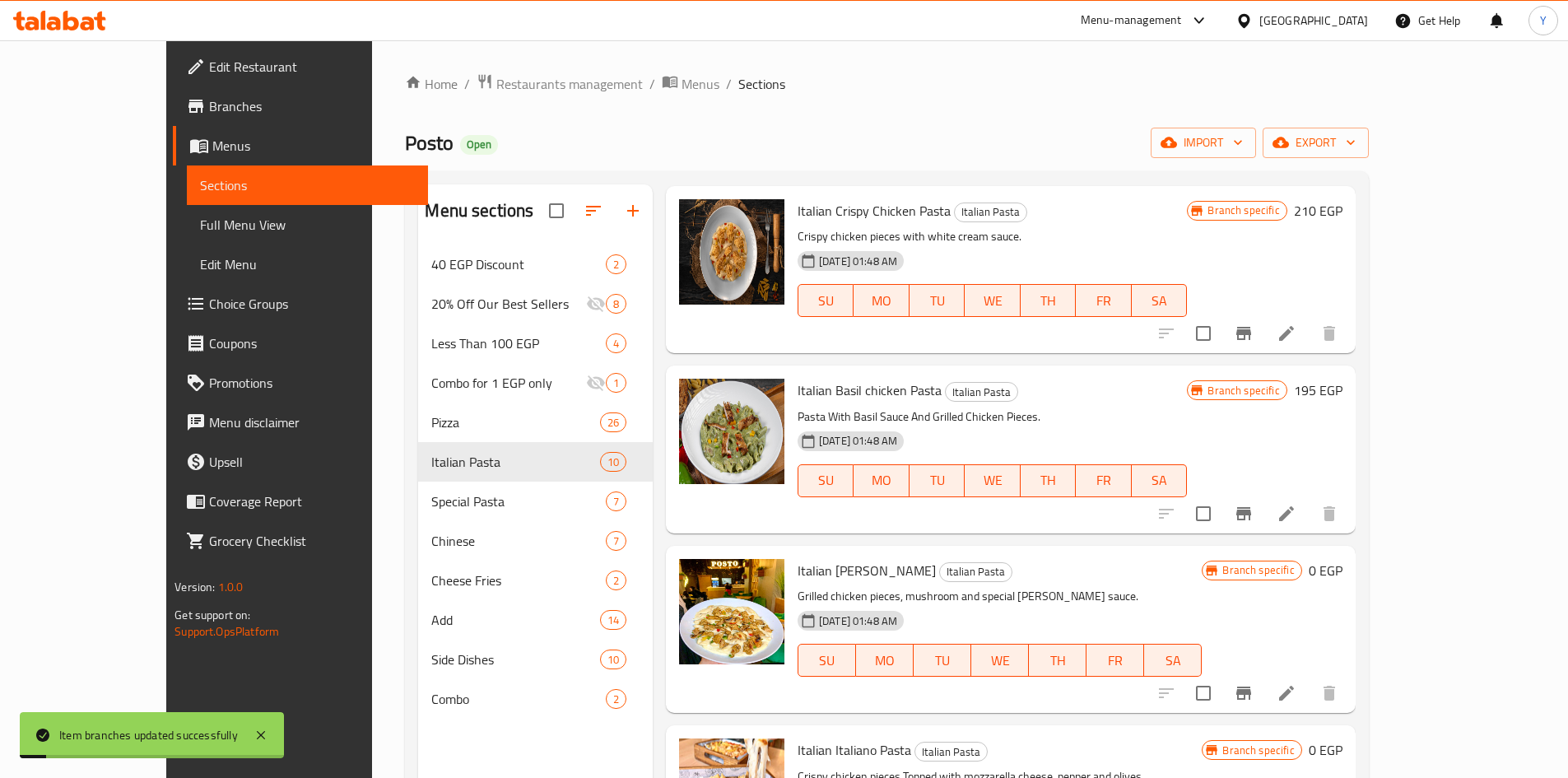
scroll to position [576, 0]
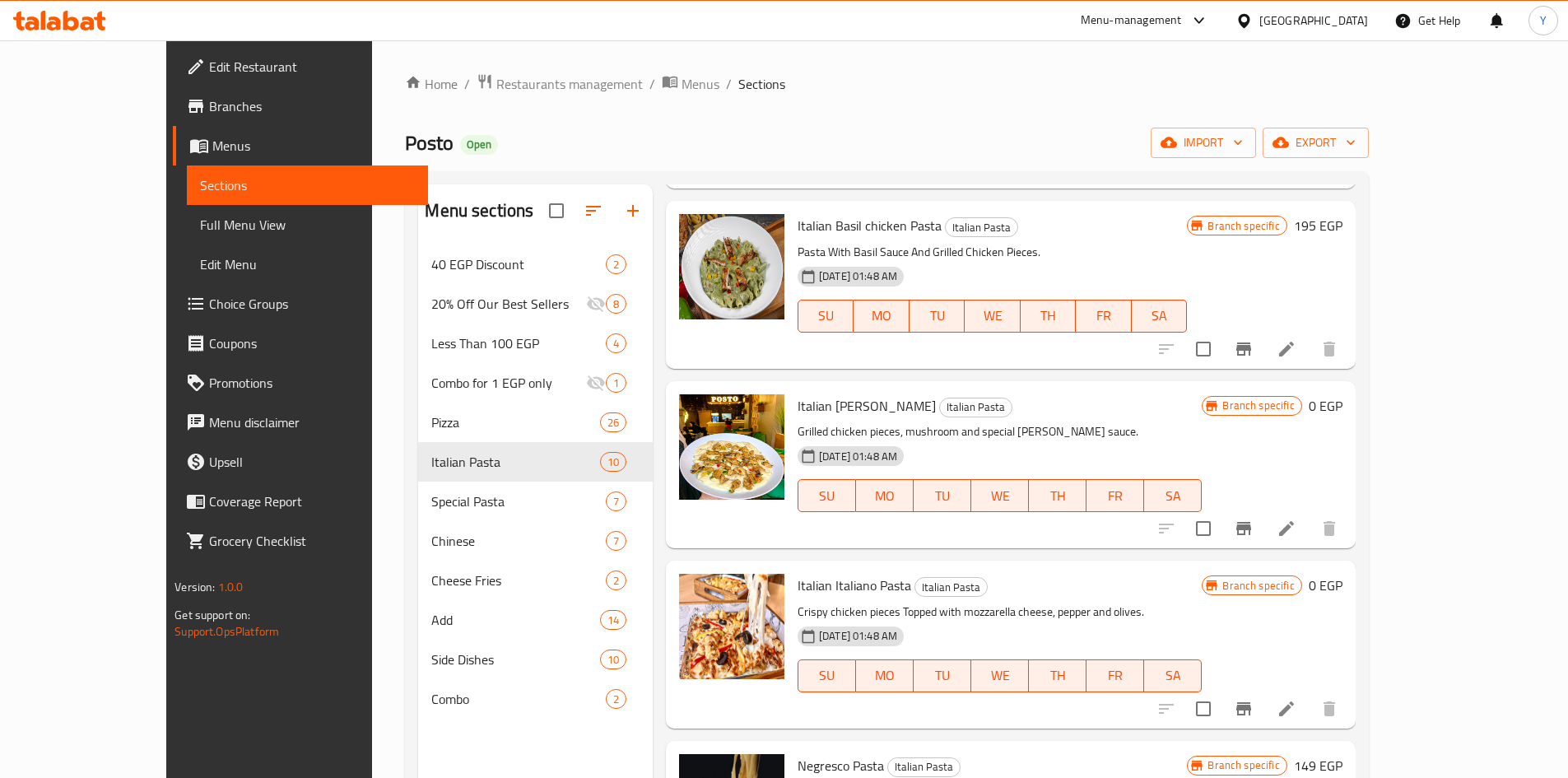
click at [1343, 403] on h6 "0 EGP" at bounding box center [1325, 405] width 33 height 23
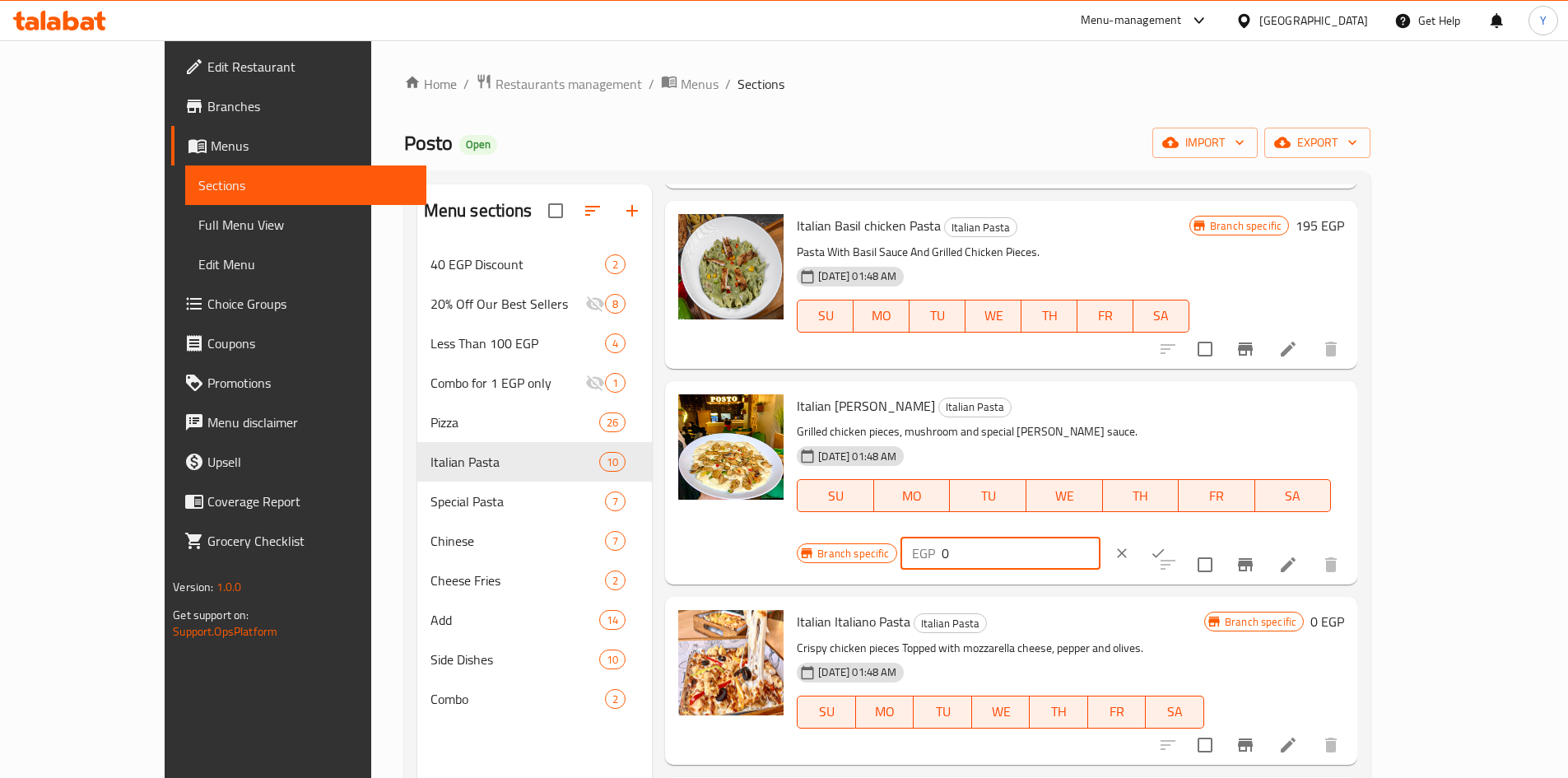
drag, startPoint x: 1345, startPoint y: 412, endPoint x: 1070, endPoint y: 443, distance: 276.7
click at [1074, 440] on div "Italian Alfredo Pasta Italian Pasta Grilled chicken pieces, mushroom and specia…" at bounding box center [1070, 482] width 560 height 190
type input "215"
click at [1176, 535] on button "ok" at bounding box center [1158, 553] width 36 height 36
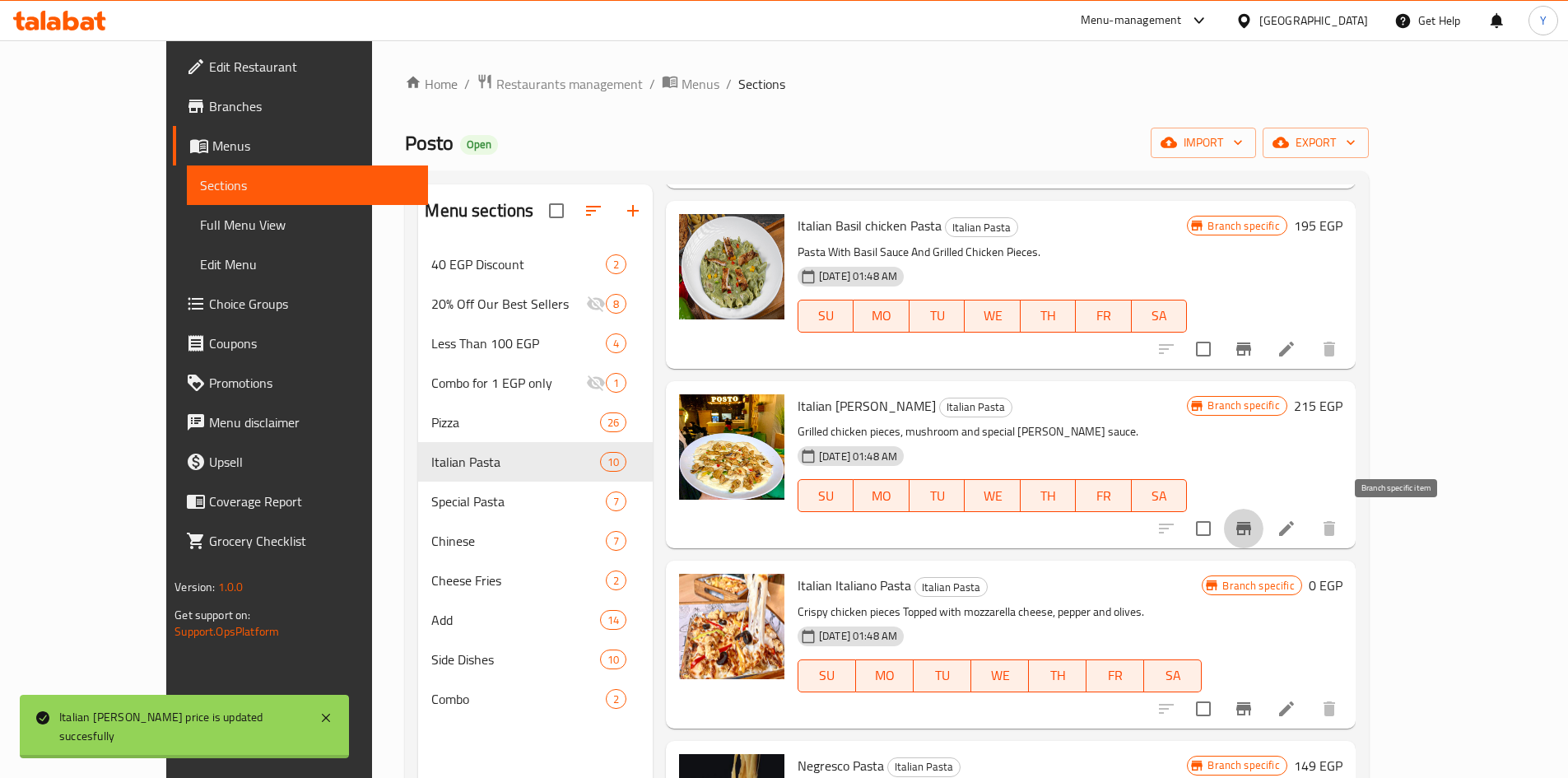
click at [1264, 514] on button "Branch-specific-item" at bounding box center [1244, 529] width 39 height 39
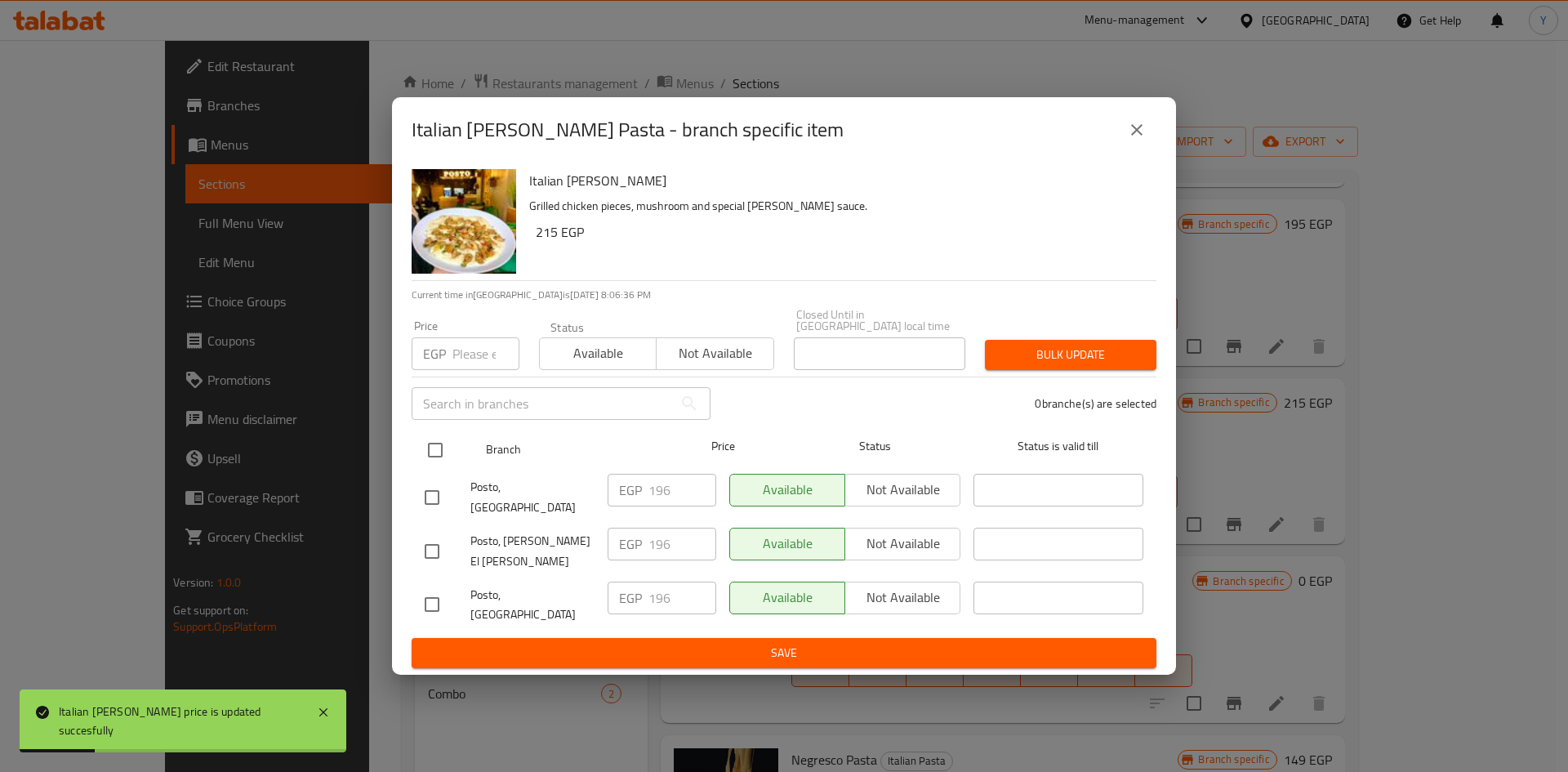
drag, startPoint x: 427, startPoint y: 459, endPoint x: 433, endPoint y: 431, distance: 28.6
click at [427, 457] on input "checkbox" at bounding box center [435, 450] width 34 height 34
checkbox input "true"
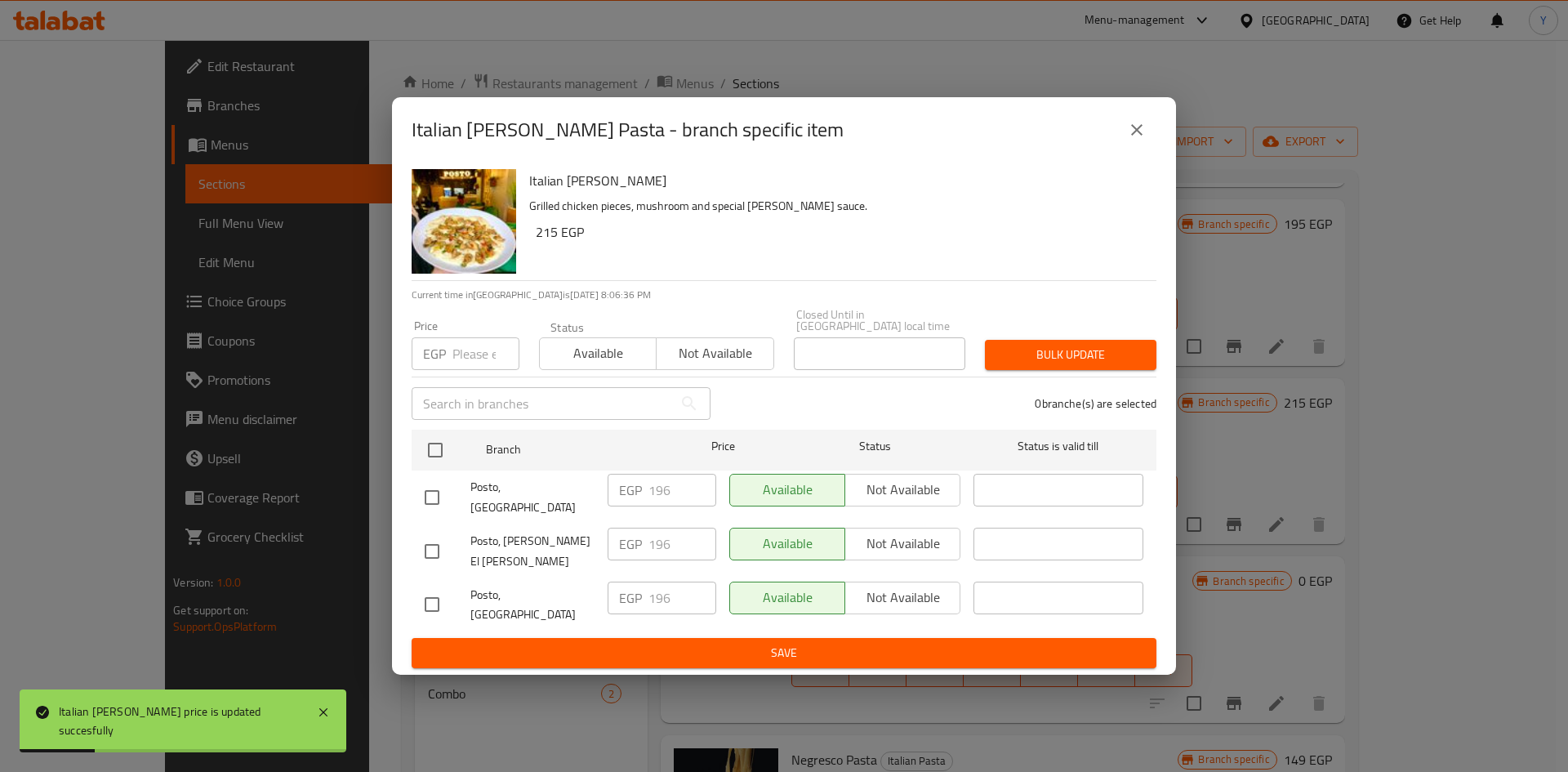
checkbox input "true"
click at [455, 370] on input "number" at bounding box center [485, 354] width 67 height 32
type input "215"
click at [1016, 365] on span "Bulk update" at bounding box center [1070, 355] width 145 height 20
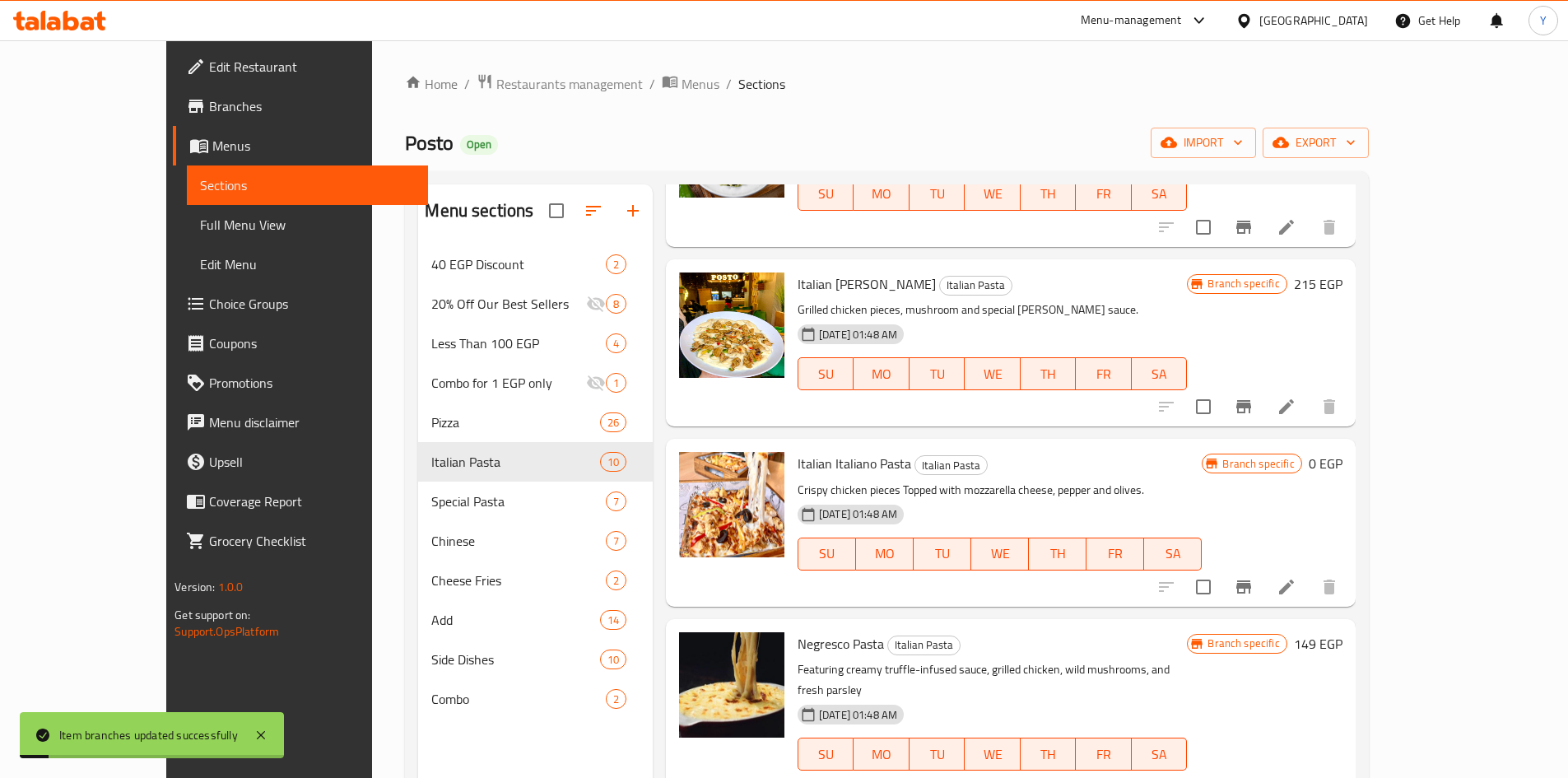
scroll to position [823, 0]
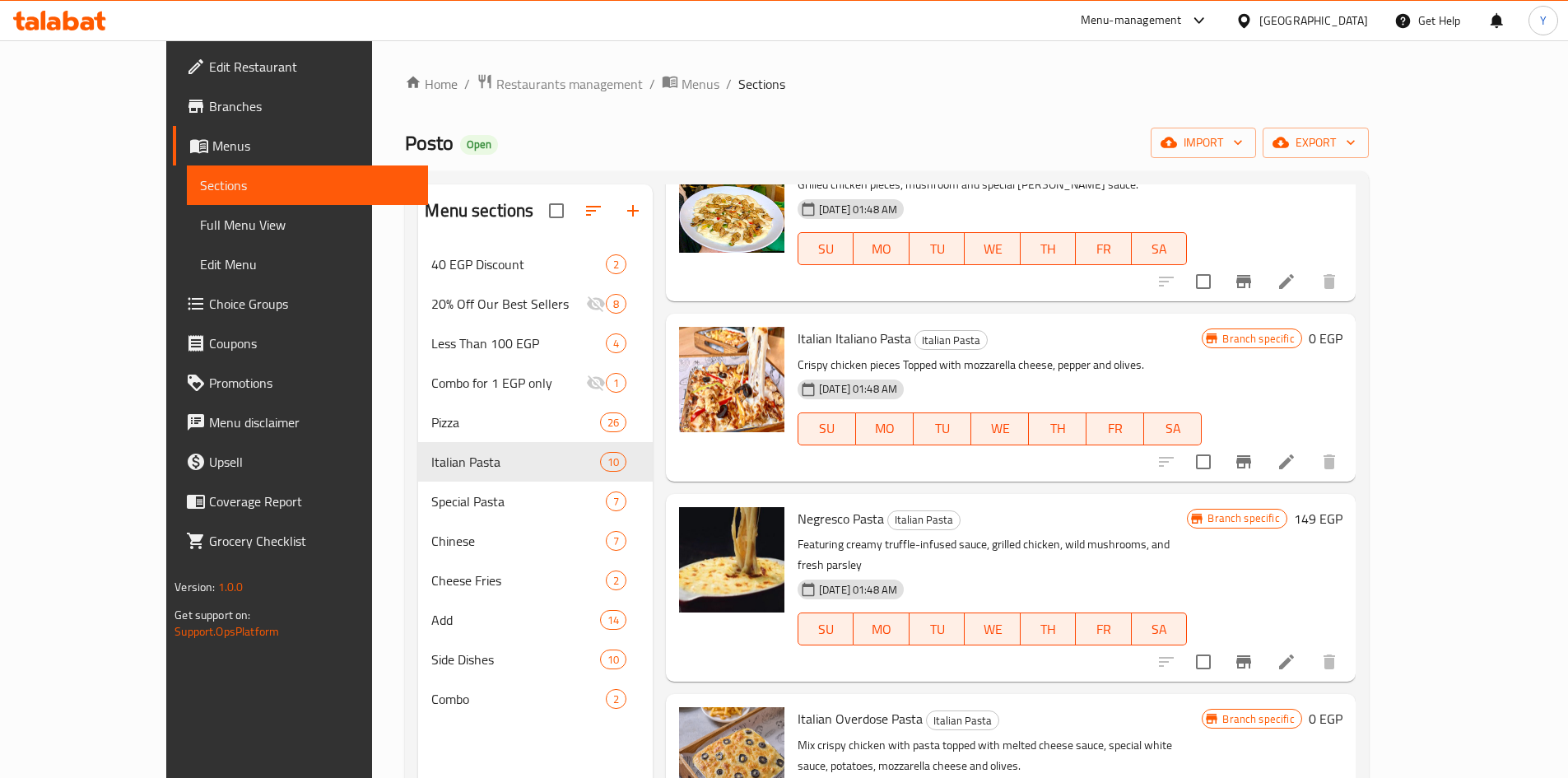
click at [1343, 335] on h6 "0 EGP" at bounding box center [1325, 338] width 33 height 23
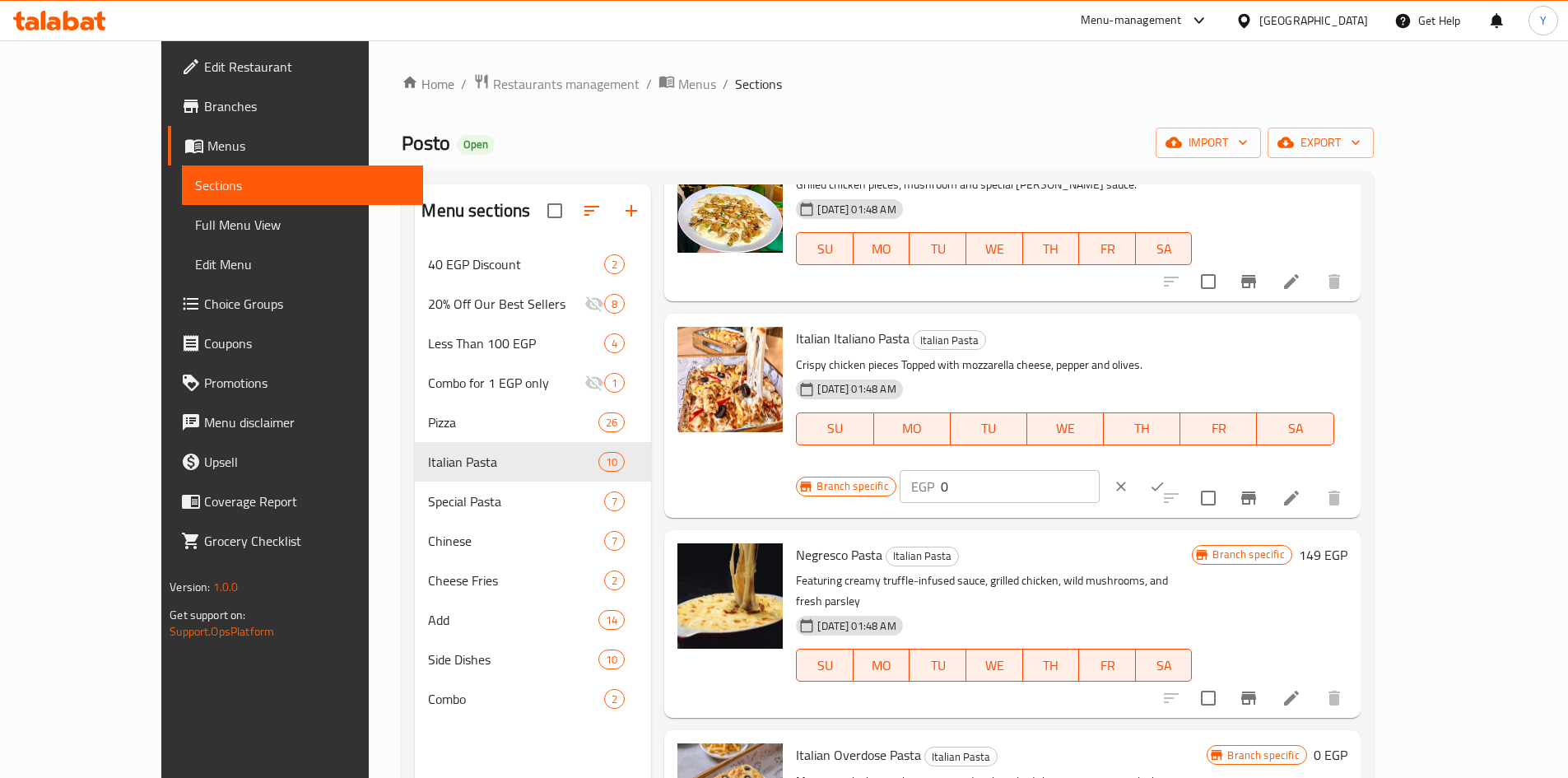
drag, startPoint x: 1338, startPoint y: 343, endPoint x: 981, endPoint y: 343, distance: 357.0
click at [985, 345] on div "Italian Italiano Pasta Italian Pasta Crispy chicken pieces Topped with mozzarel…" at bounding box center [1071, 416] width 564 height 190
type input "235"
click at [1176, 469] on div at bounding box center [1139, 487] width 73 height 36
drag, startPoint x: 1456, startPoint y: 339, endPoint x: 1431, endPoint y: 404, distance: 69.6
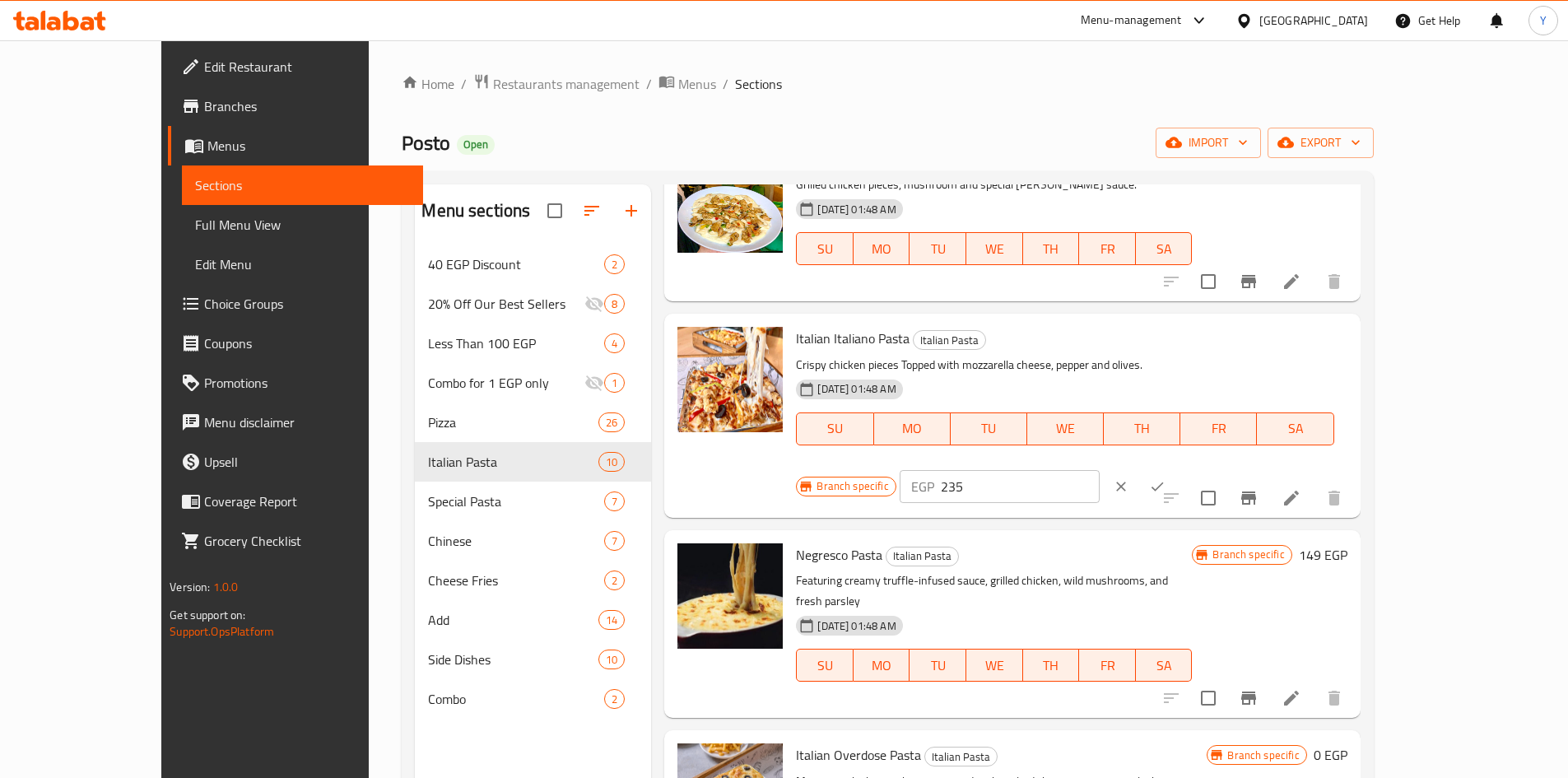
click at [1176, 469] on button "ok" at bounding box center [1158, 487] width 36 height 36
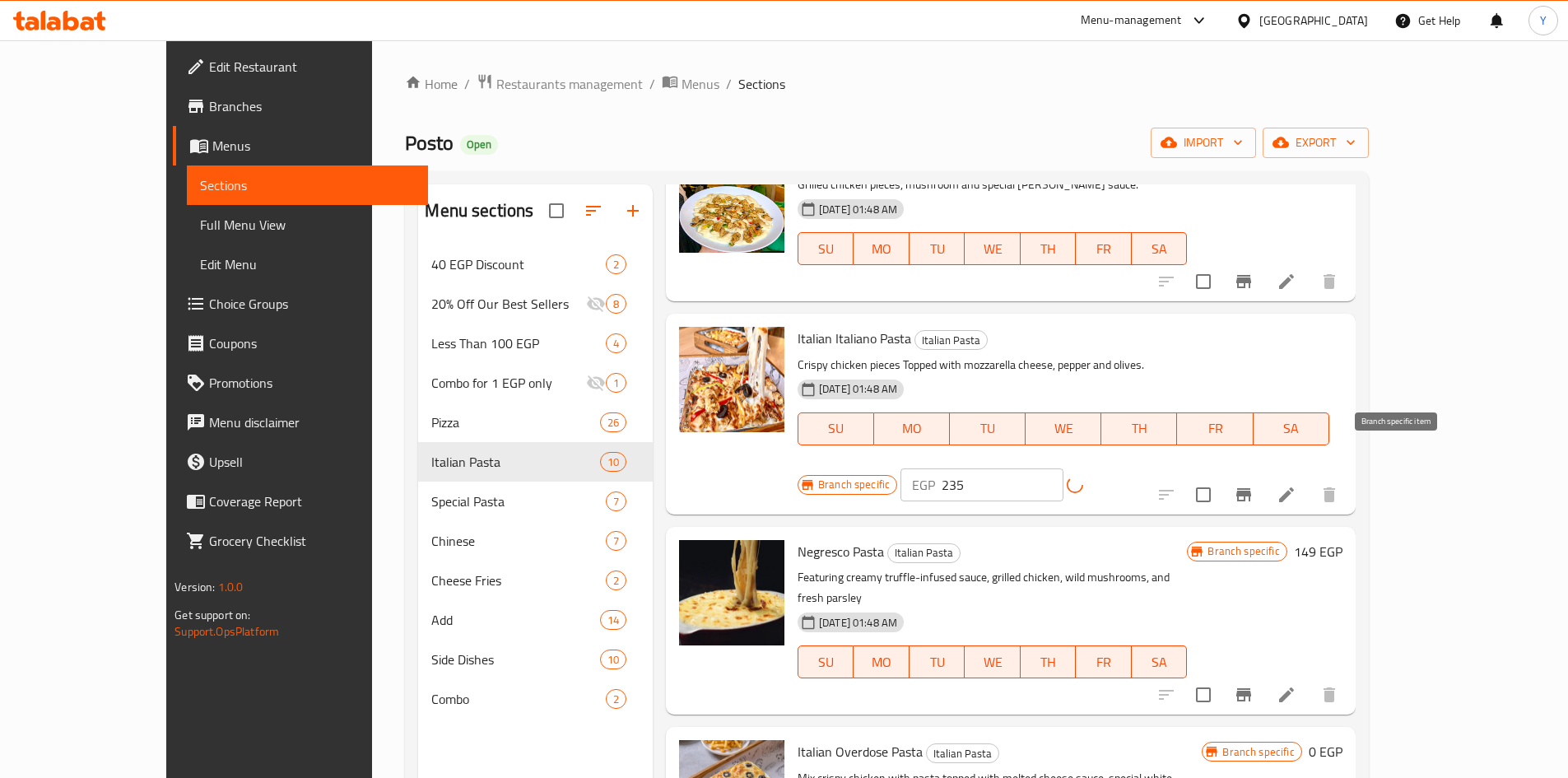
click at [1251, 488] on icon "Branch-specific-item" at bounding box center [1243, 494] width 15 height 13
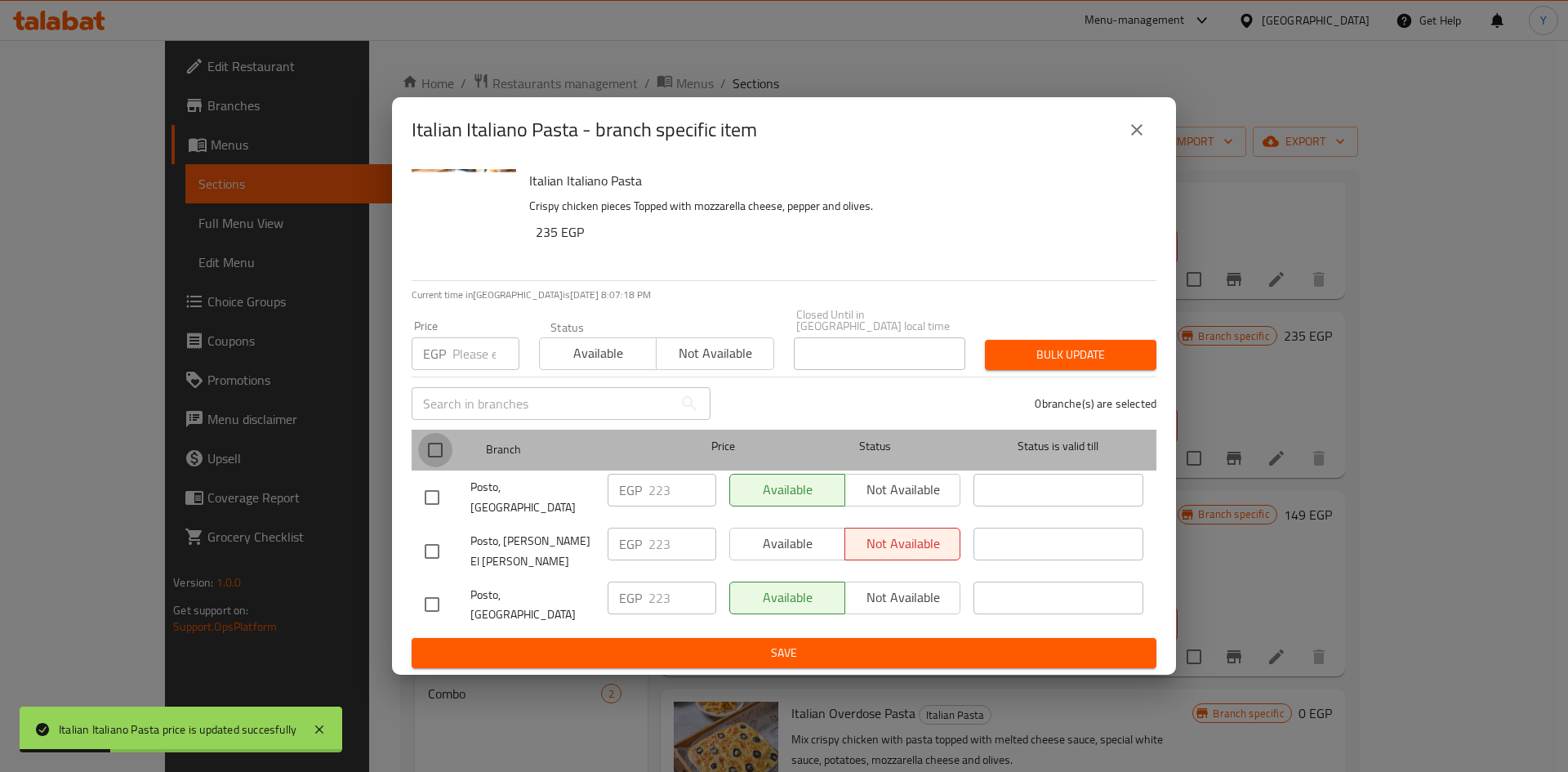
drag, startPoint x: 430, startPoint y: 474, endPoint x: 442, endPoint y: 412, distance: 63.2
click at [430, 468] on input "checkbox" at bounding box center [435, 450] width 34 height 34
checkbox input "true"
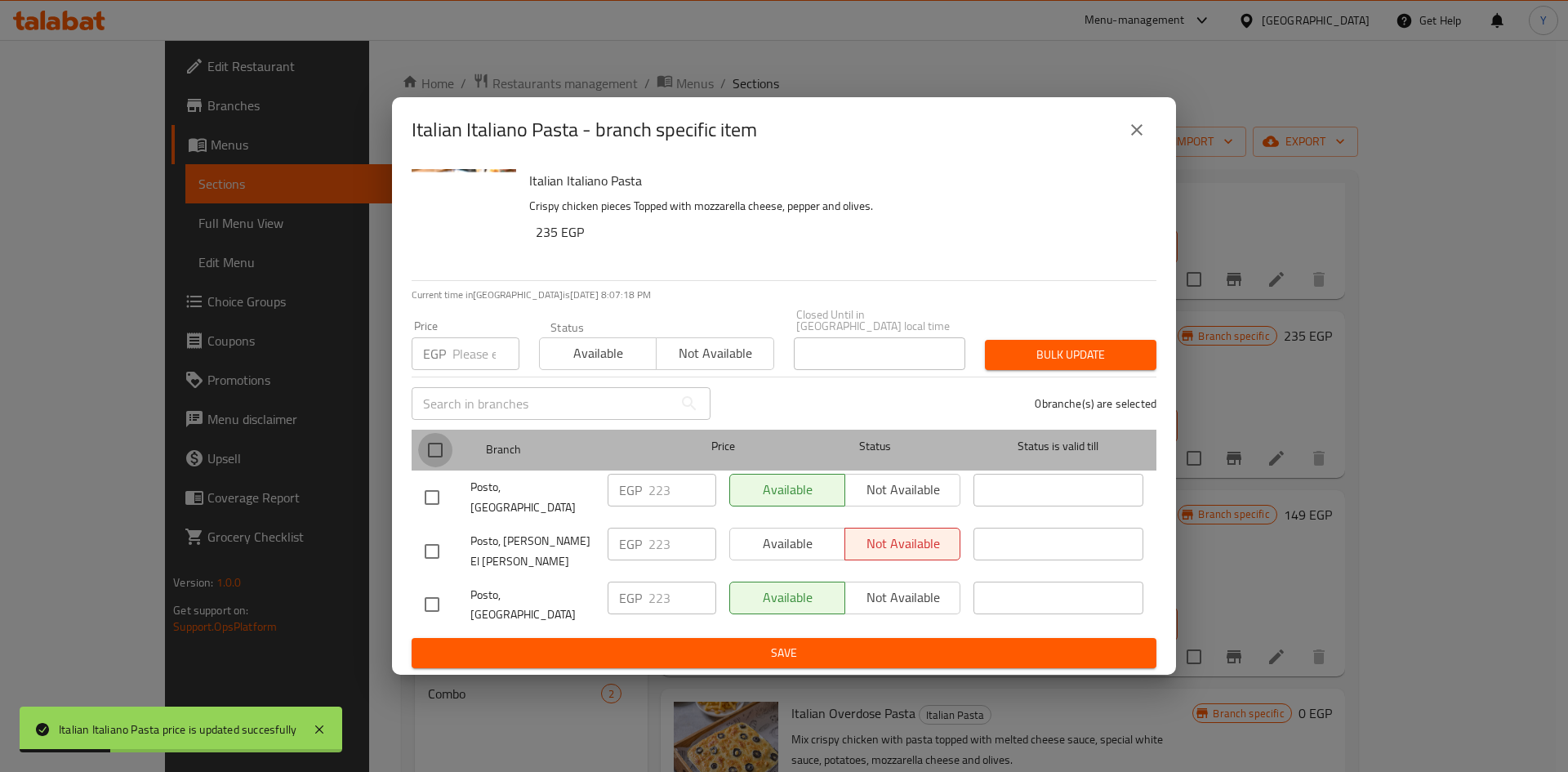
checkbox input "true"
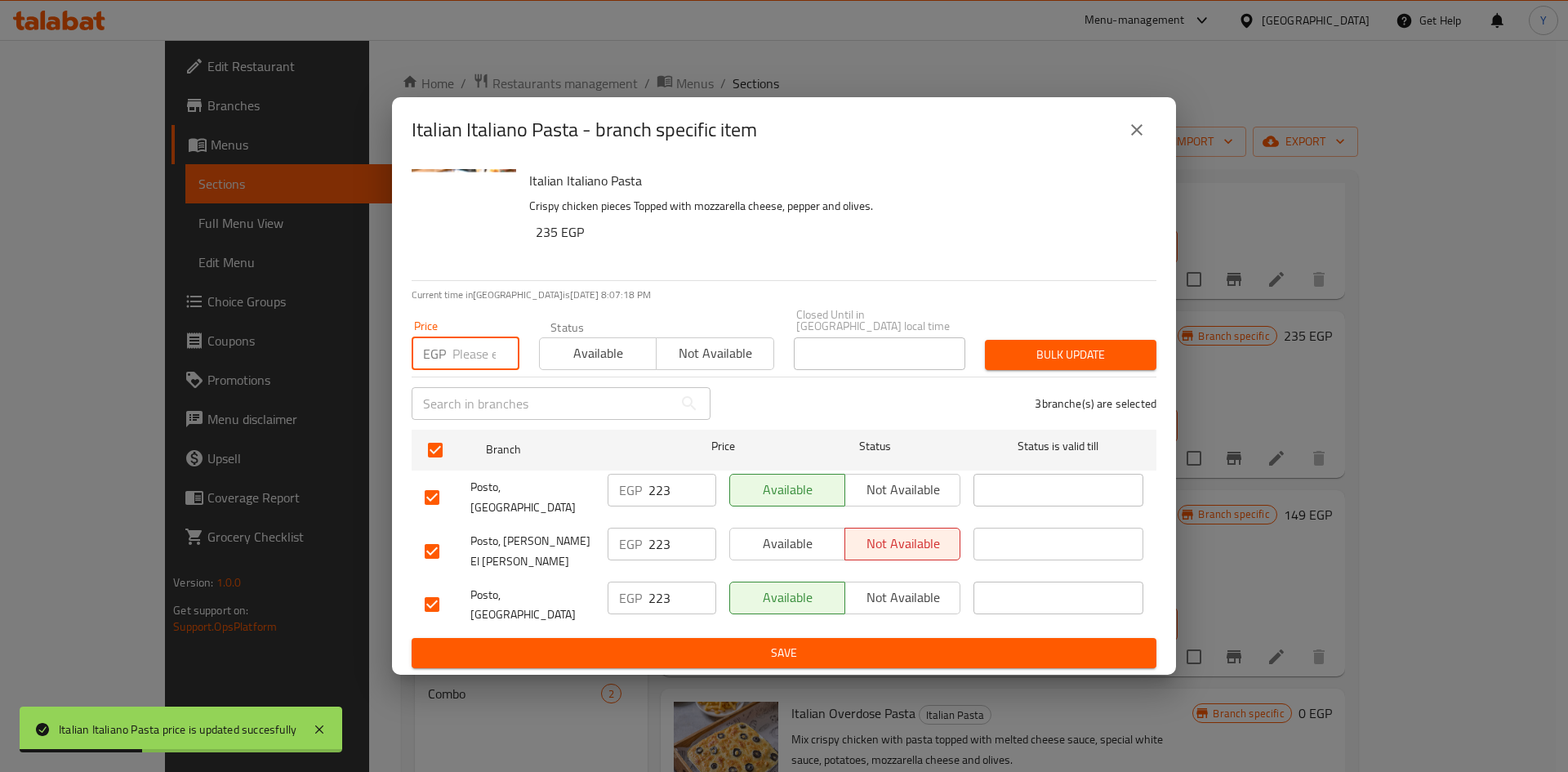
click at [453, 370] on input "number" at bounding box center [485, 354] width 67 height 32
type input "235"
click at [1038, 365] on span "Bulk update" at bounding box center [1070, 355] width 145 height 20
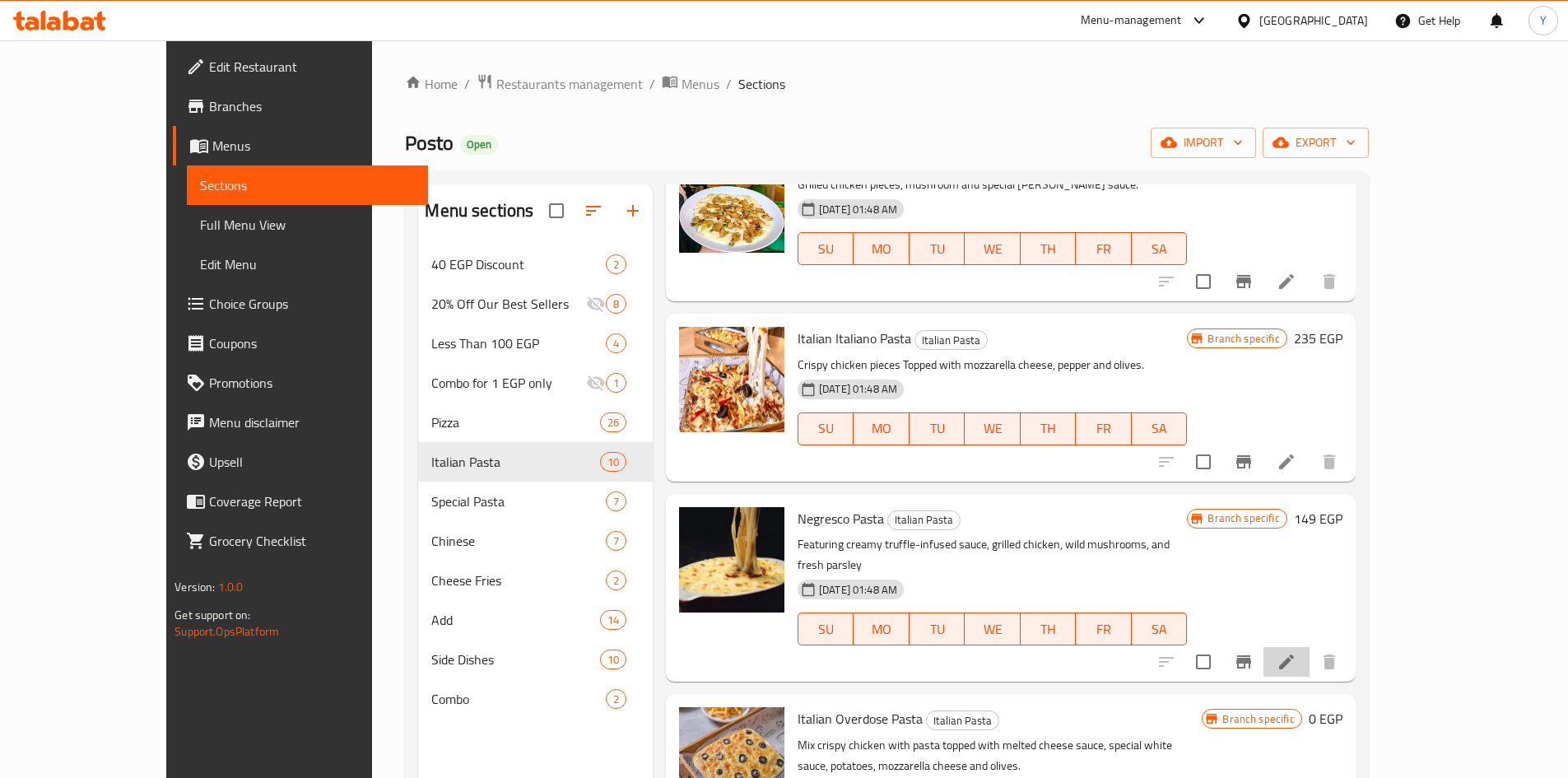
click at [1309, 647] on li at bounding box center [1287, 661] width 46 height 30
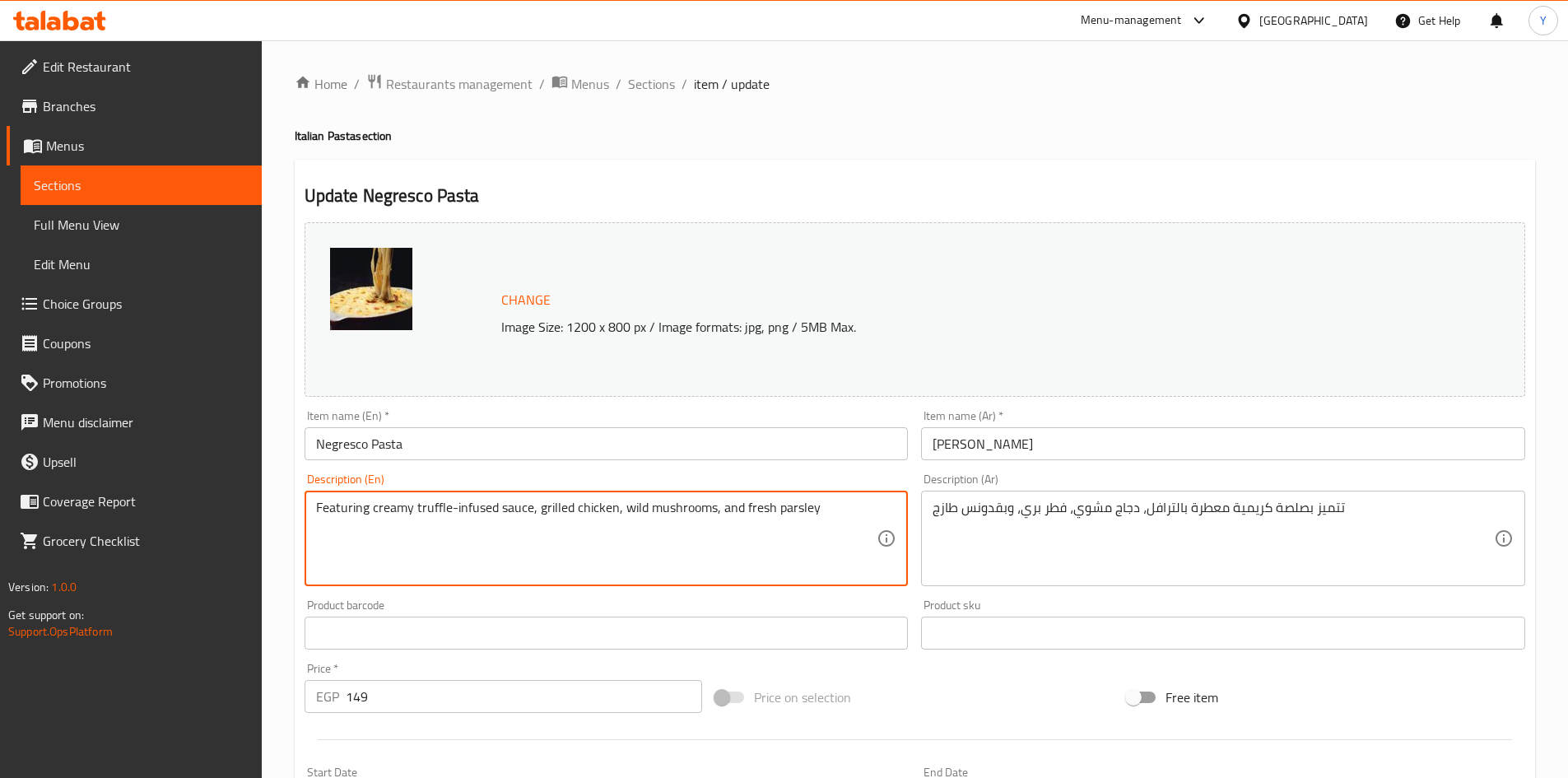
click at [769, 542] on textarea "Featuring creamy truffle-infused sauce, grilled chicken, wild mushrooms, and fr…" at bounding box center [596, 538] width 561 height 78
type textarea "Grilled chicken pieces with mushroom and mozzarella cheese"
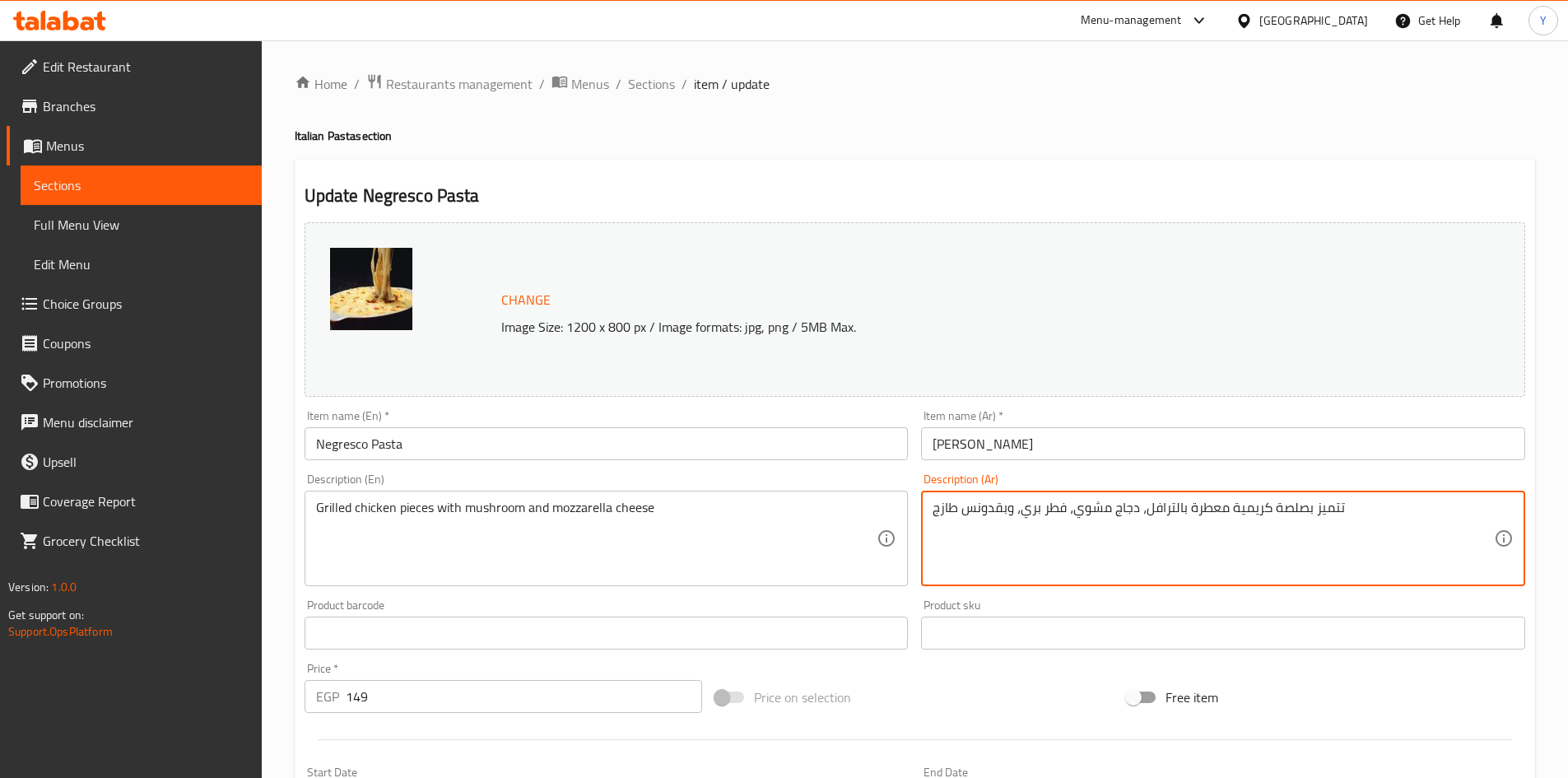
drag, startPoint x: 1218, startPoint y: 530, endPoint x: 1217, endPoint y: 538, distance: 8.1
click at [1218, 531] on textarea "تتميز بصلصة كريمية معطرة بالترافل، دجاج مشوي، فطر بري، وبقدونس طازج" at bounding box center [1212, 538] width 561 height 78
click at [1217, 539] on textarea "تتميز بصلصة كريمية معطرة بالترافل، دجاج مشوي، فطر بري، وبقدونس طازج" at bounding box center [1212, 538] width 561 height 78
type textarea "قطع الدجاج المشوي مع المشروم و الجبنة الموتزاريلا"
click at [636, 459] on input "Negresco Pasta" at bounding box center [606, 444] width 604 height 33
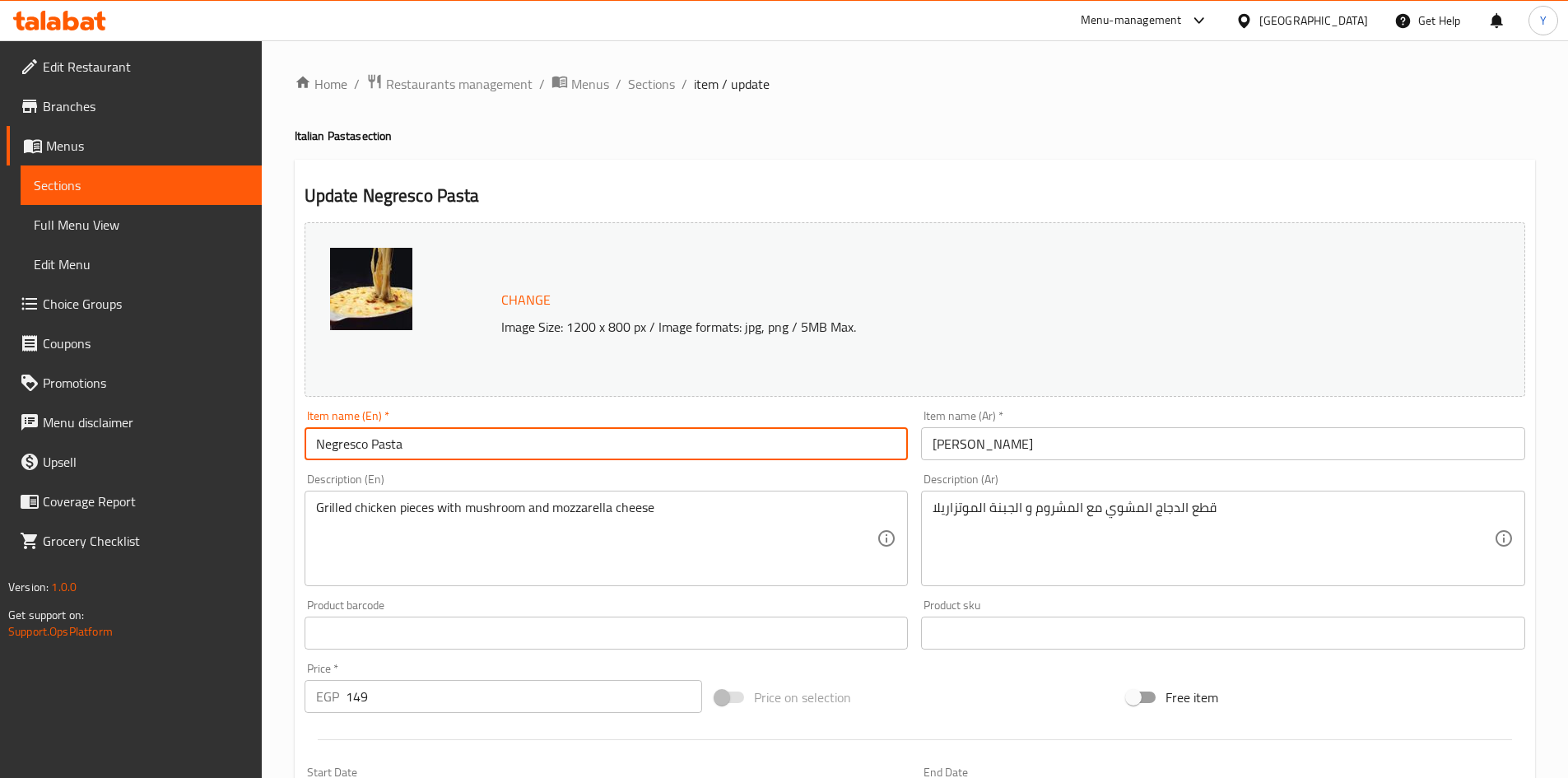
click at [651, 74] on span "Sections" at bounding box center [651, 83] width 47 height 20
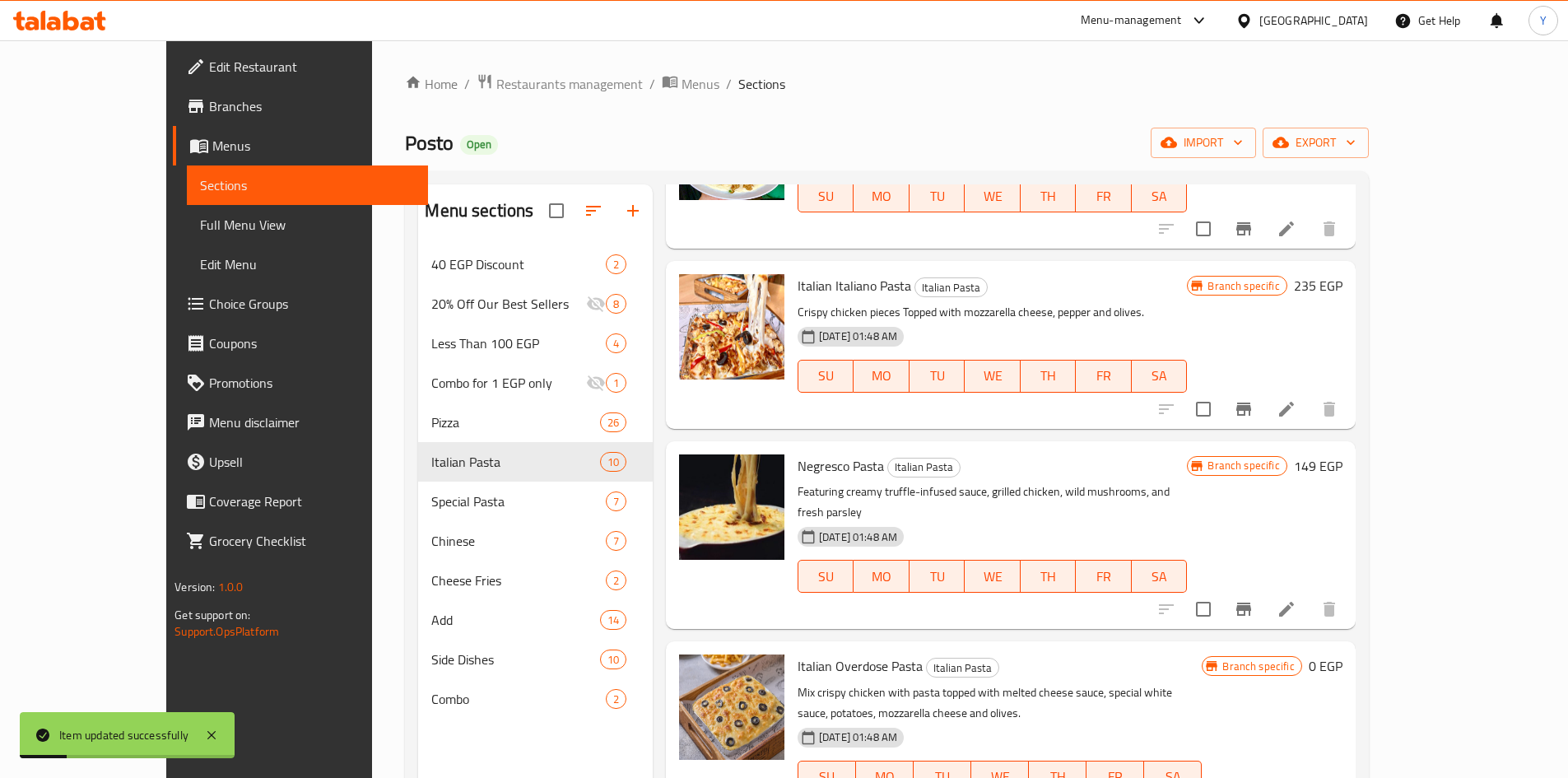
scroll to position [906, 0]
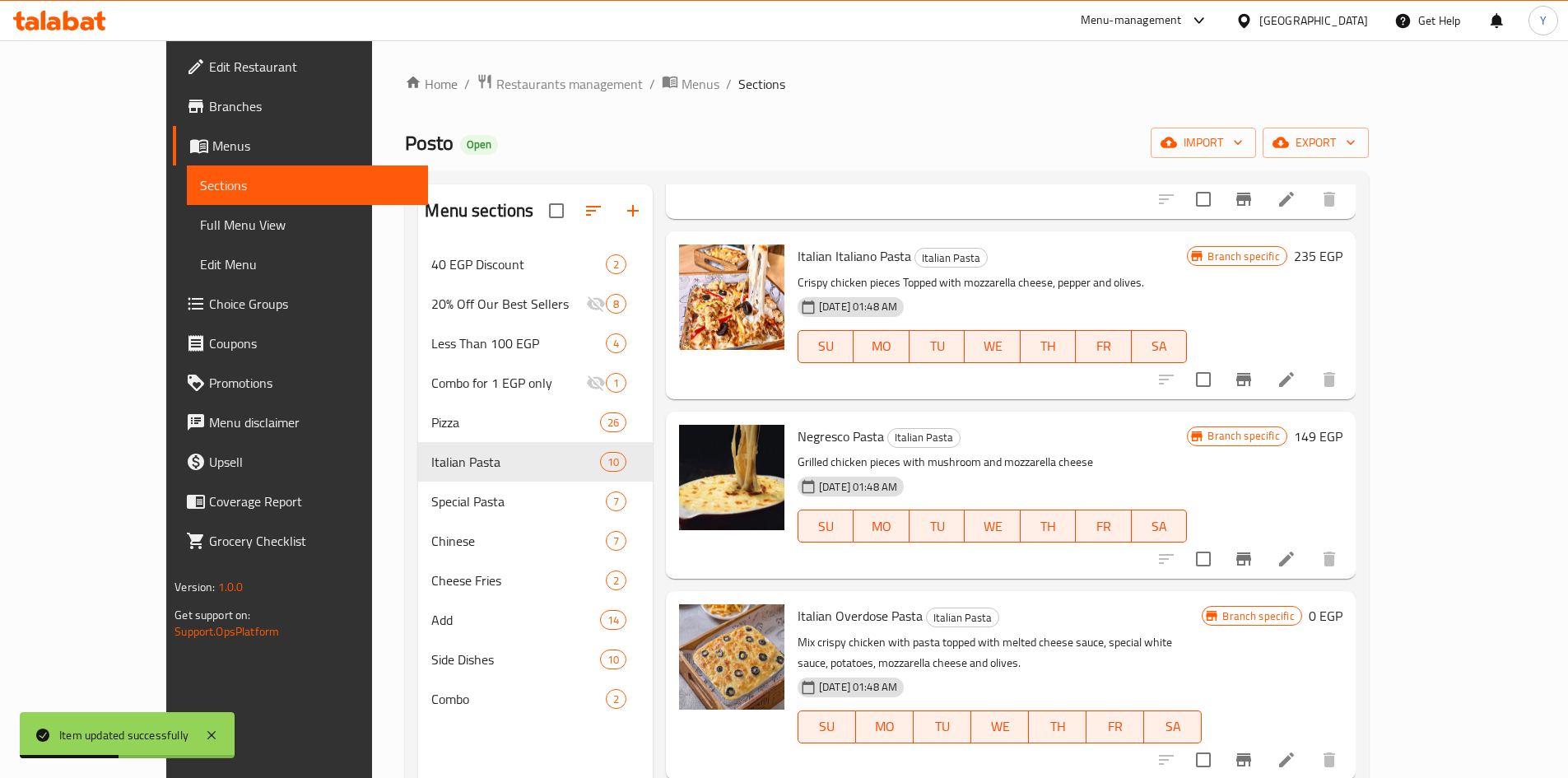
click at [1343, 444] on h6 "149 EGP" at bounding box center [1318, 436] width 49 height 23
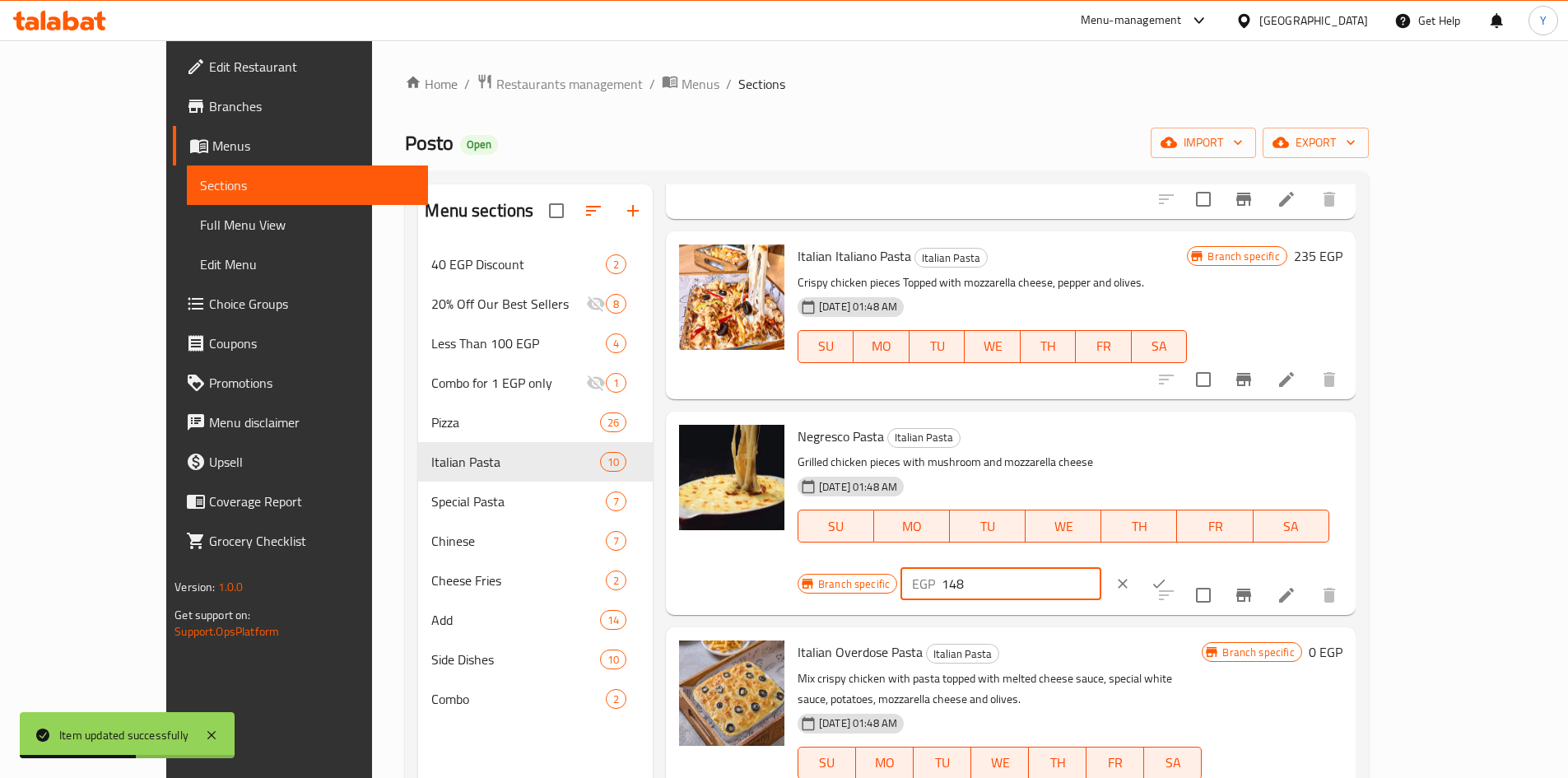
click at [1100, 567] on input "148" at bounding box center [1020, 584] width 159 height 33
drag, startPoint x: 1351, startPoint y: 448, endPoint x: 1015, endPoint y: 444, distance: 336.0
click at [1018, 438] on div "Negresco Pasta Italian Pasta Grilled chicken pieces with mushroom and mozzarell…" at bounding box center [1069, 513] width 558 height 190
type input "250"
drag, startPoint x: 1485, startPoint y: 449, endPoint x: 1459, endPoint y: 462, distance: 29.1
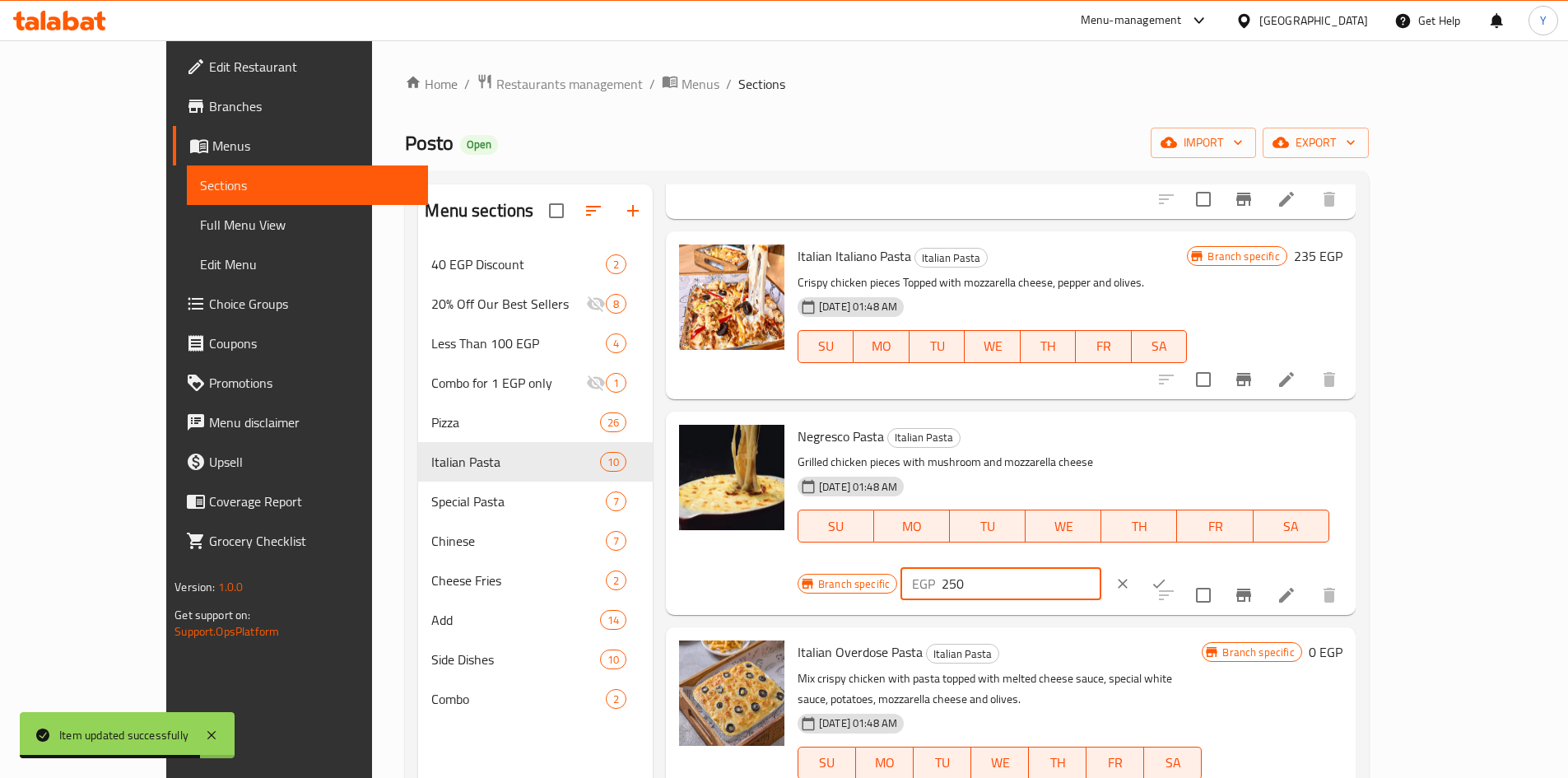
click at [1201, 566] on div "EGP 250 ​" at bounding box center [1050, 584] width 301 height 36
click at [1201, 566] on div "Branch specific EGP 250 ​" at bounding box center [999, 584] width 404 height 36
click at [1167, 576] on icon "ok" at bounding box center [1158, 584] width 16 height 16
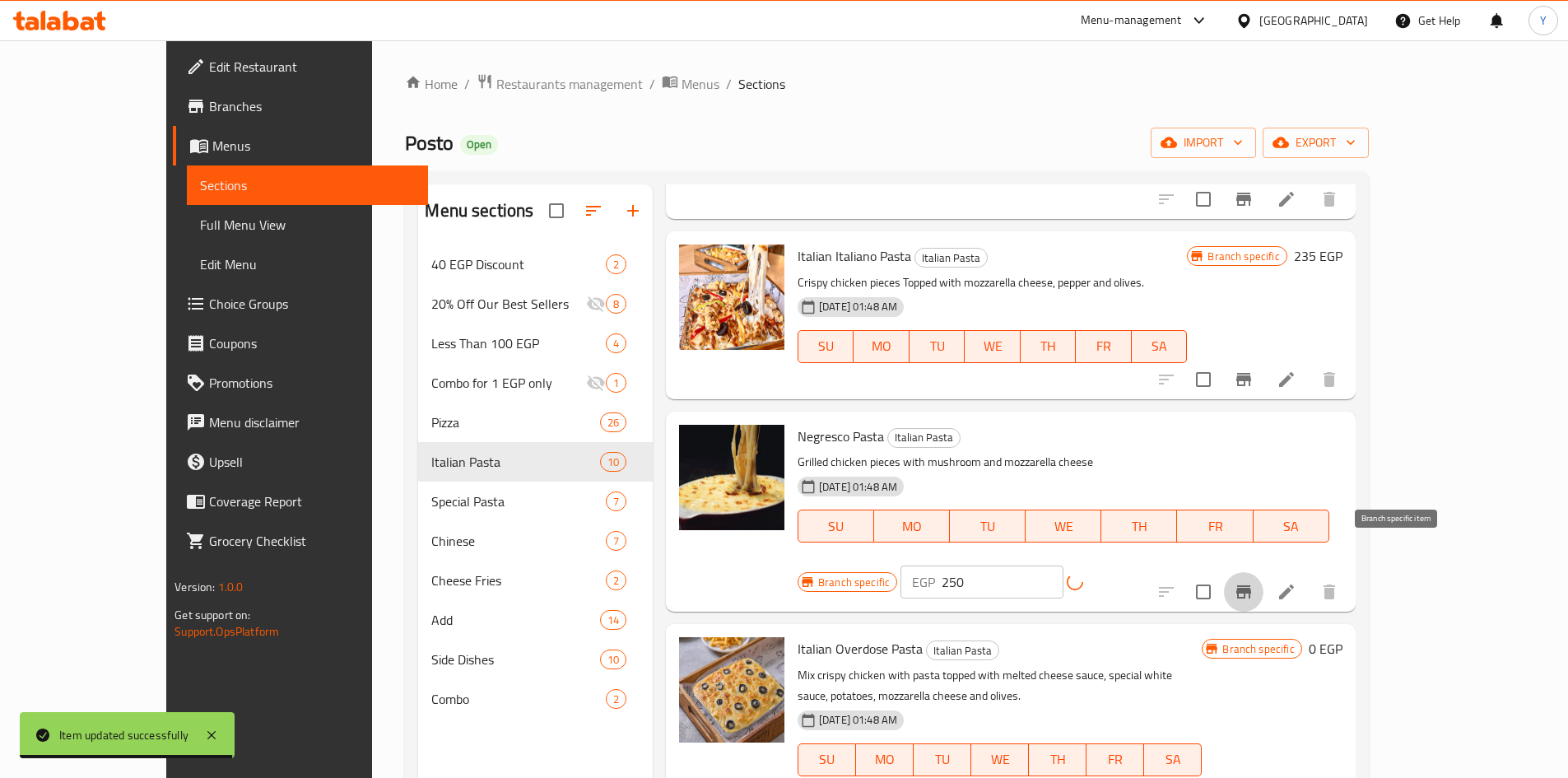
click at [1264, 572] on button "Branch-specific-item" at bounding box center [1244, 592] width 39 height 39
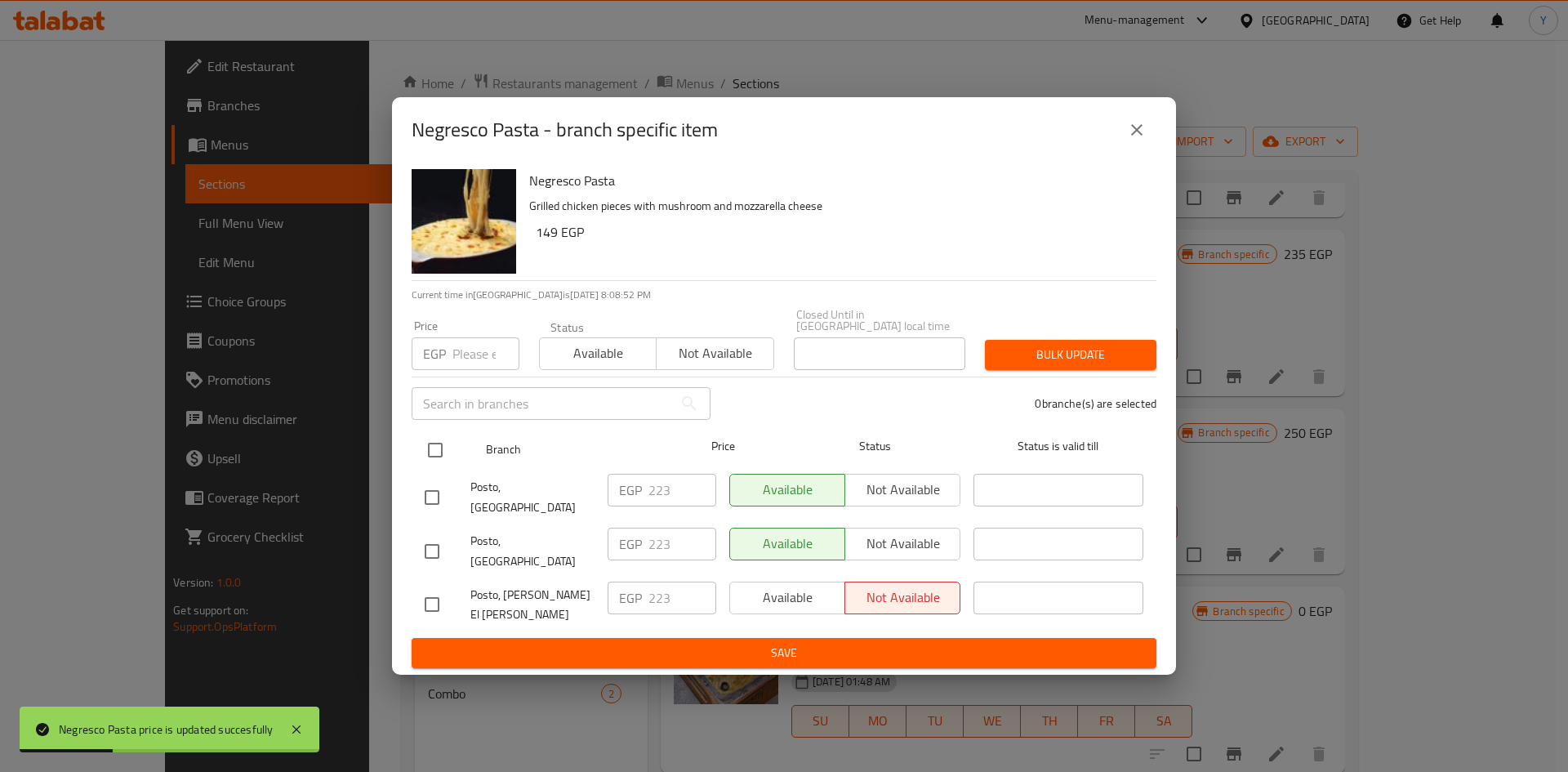
drag, startPoint x: 424, startPoint y: 453, endPoint x: 488, endPoint y: 412, distance: 76.0
click at [426, 453] on input "checkbox" at bounding box center [435, 450] width 34 height 34
checkbox input "true"
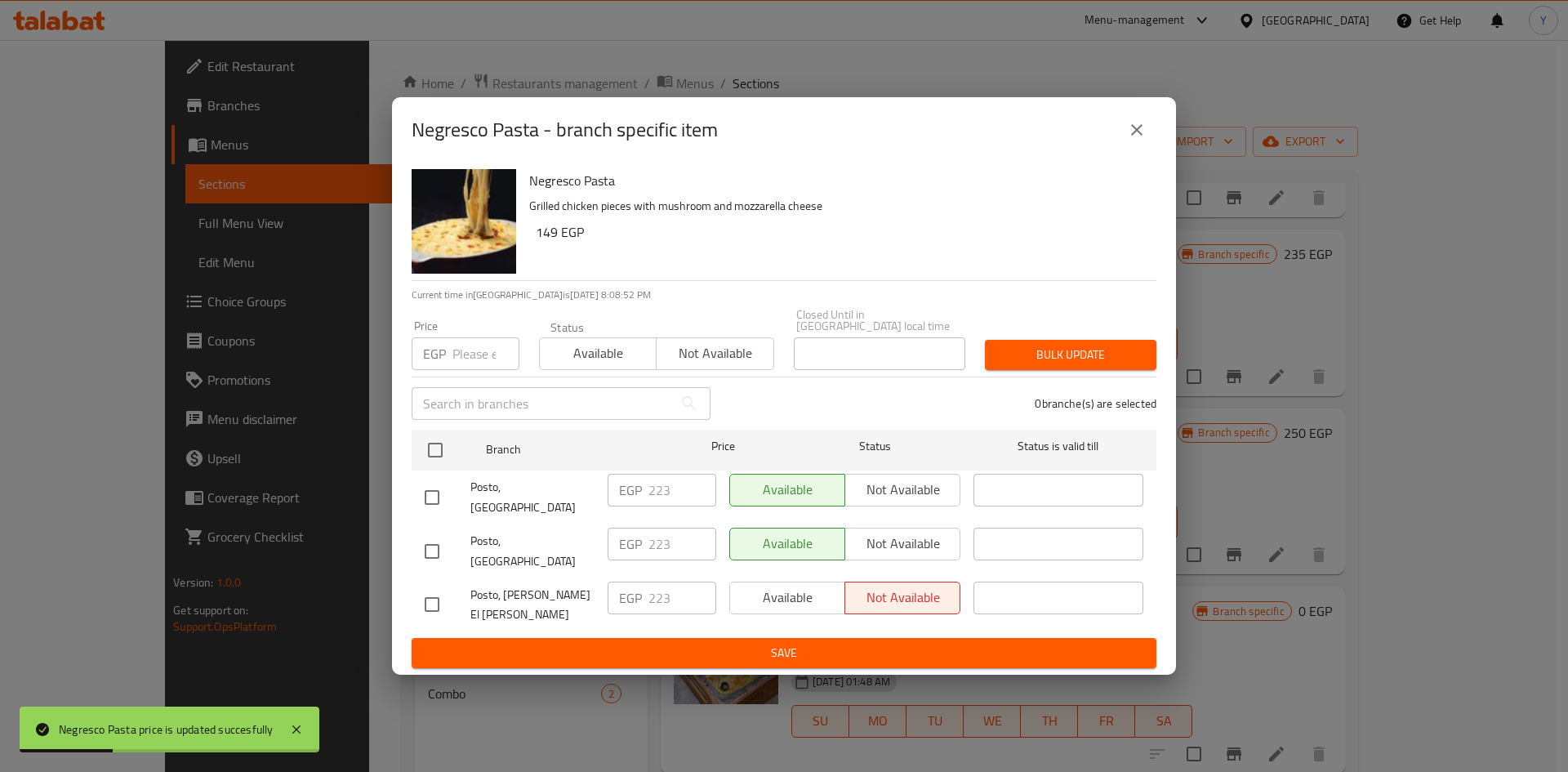
checkbox input "true"
click at [502, 366] on input "1" at bounding box center [485, 354] width 67 height 32
drag, startPoint x: 487, startPoint y: 368, endPoint x: 400, endPoint y: 384, distance: 88.5
click at [400, 384] on div "Negresco Pasta Grilled chicken pieces with mushroom and mozzarella cheese 149 E…" at bounding box center [784, 418] width 784 height 513
type input "250"
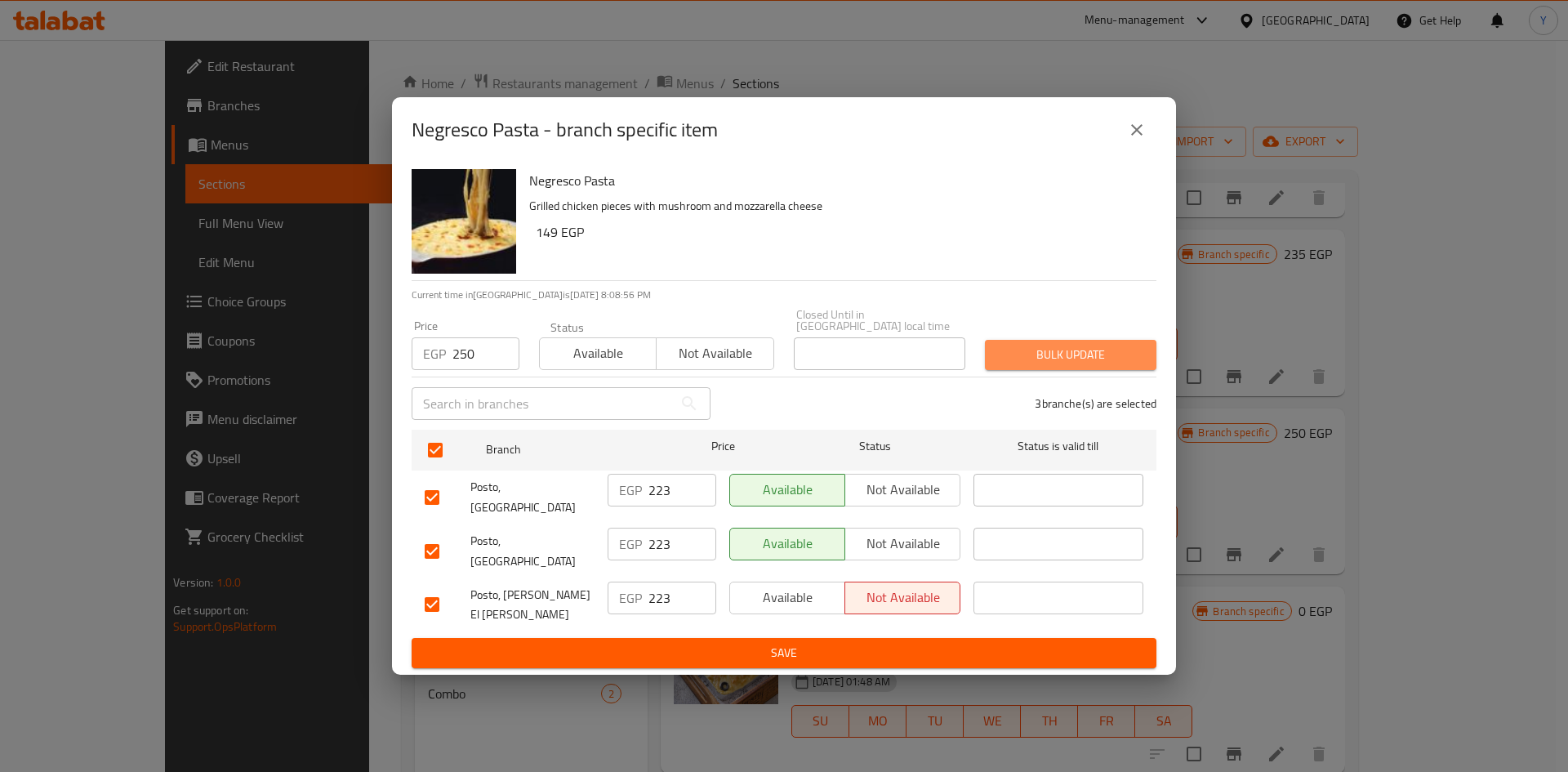
click at [1029, 365] on span "Bulk update" at bounding box center [1070, 355] width 145 height 20
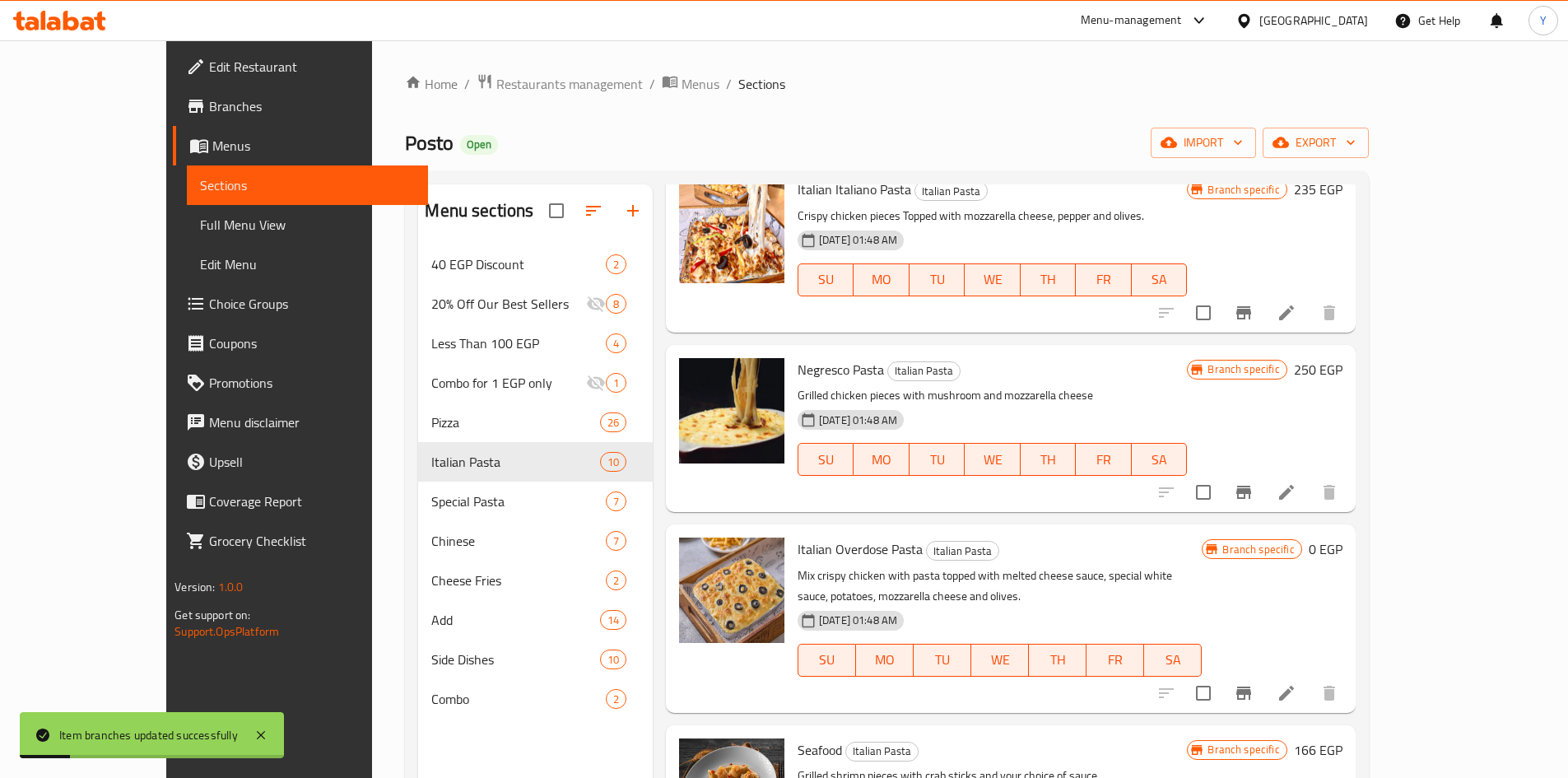
scroll to position [1062, 0]
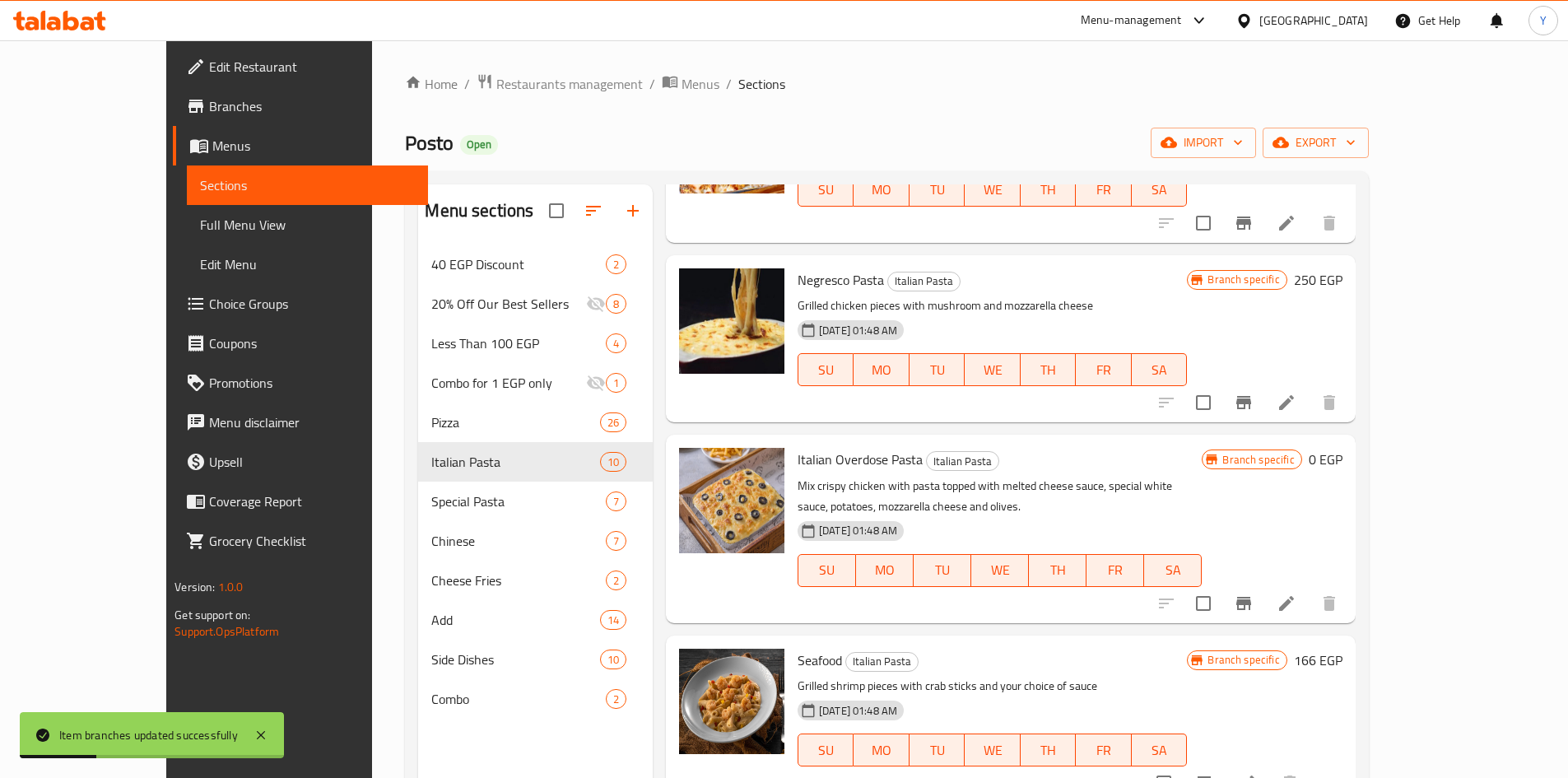
click at [1343, 458] on h6 "0 EGP" at bounding box center [1325, 459] width 33 height 23
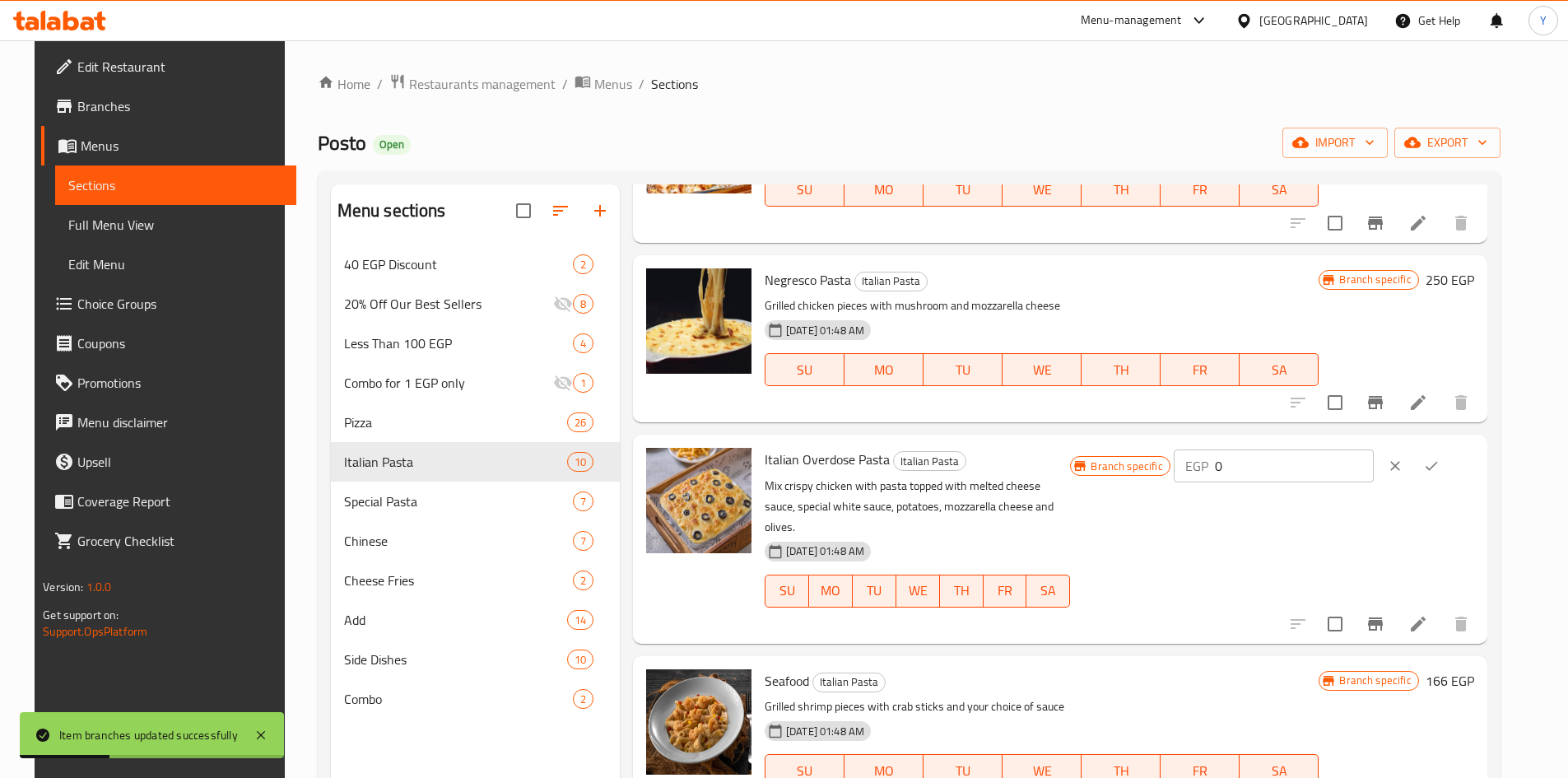
drag, startPoint x: 1324, startPoint y: 470, endPoint x: 1177, endPoint y: 476, distance: 147.1
click at [1178, 479] on div "Branch specific EGP 0 ​" at bounding box center [1272, 466] width 404 height 36
type input "250"
drag, startPoint x: 1479, startPoint y: 460, endPoint x: 1476, endPoint y: 477, distance: 17.3
click at [1450, 461] on button "ok" at bounding box center [1432, 466] width 36 height 36
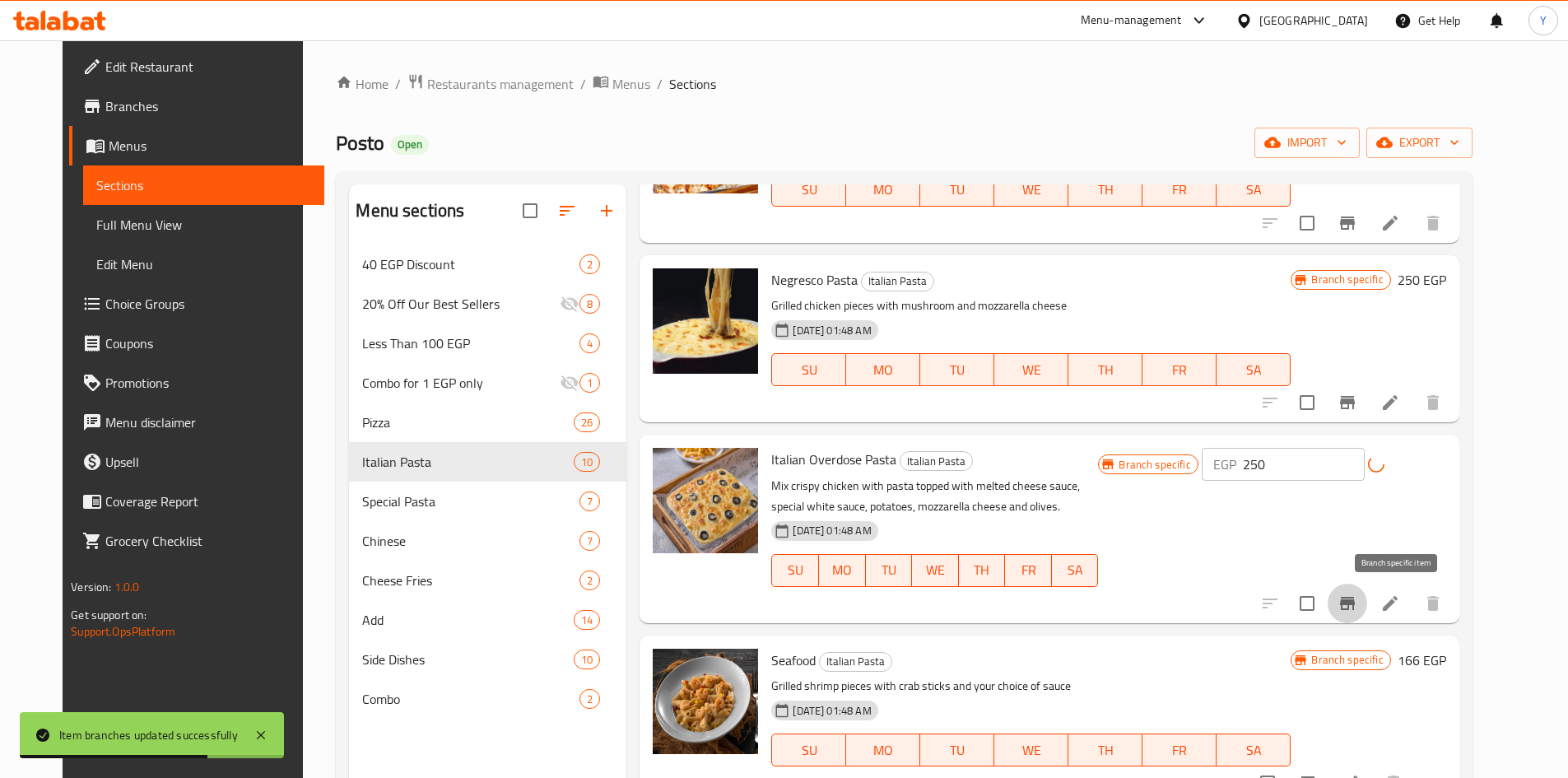
click at [1357, 596] on icon "Branch-specific-item" at bounding box center [1347, 603] width 20 height 20
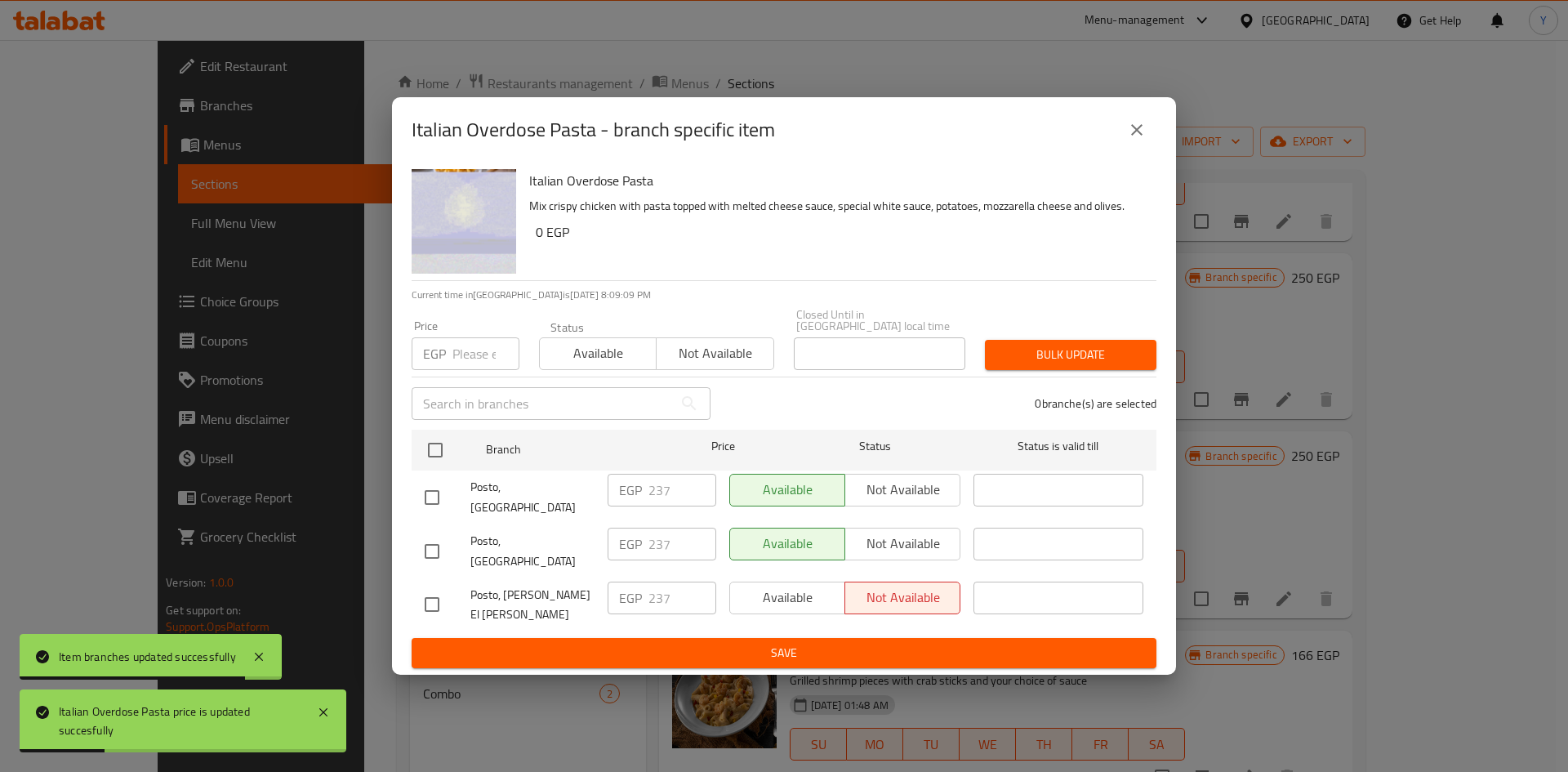
drag, startPoint x: 428, startPoint y: 454, endPoint x: 455, endPoint y: 417, distance: 45.8
click at [430, 453] on input "checkbox" at bounding box center [435, 450] width 34 height 34
checkbox input "true"
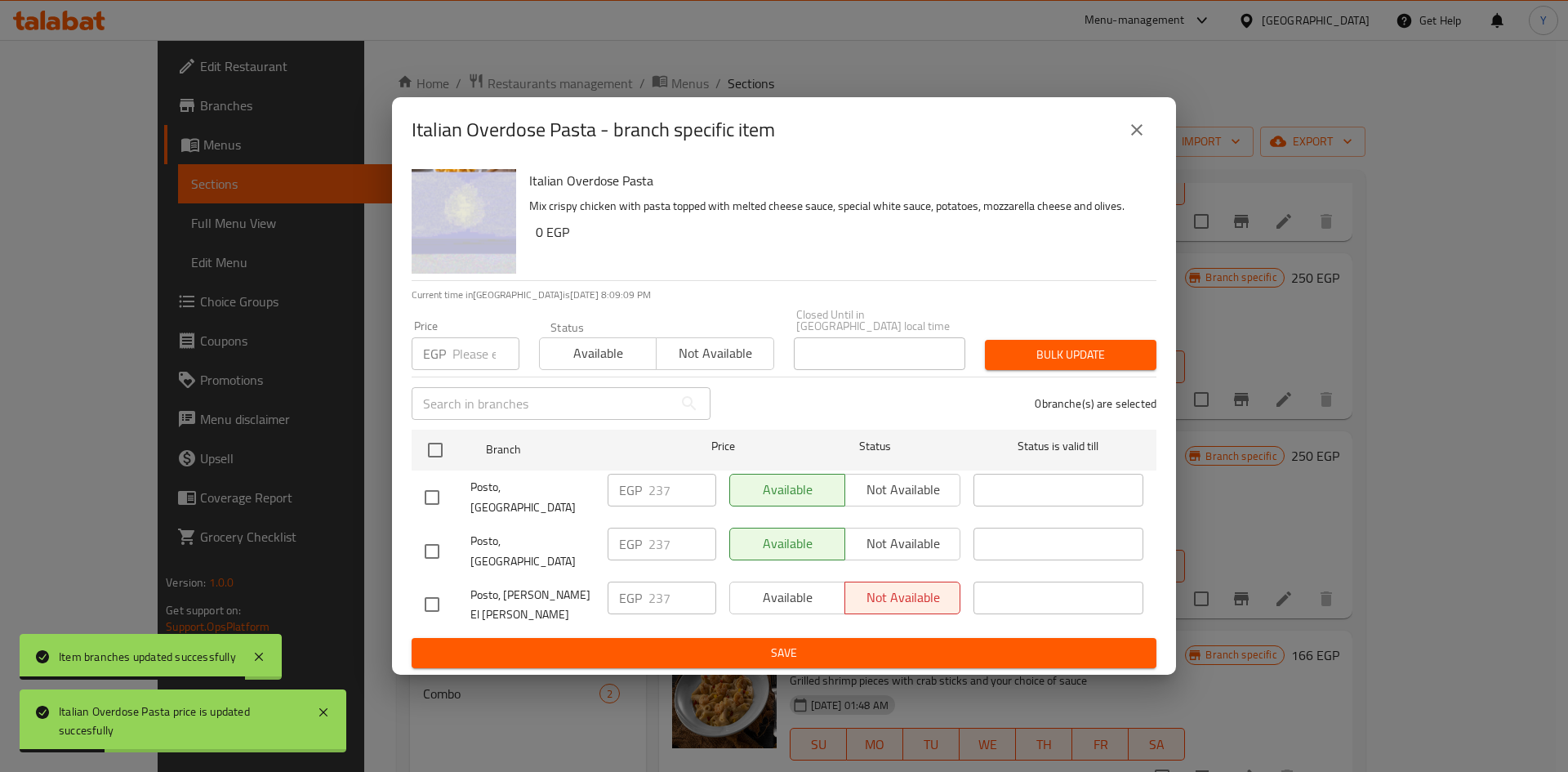
checkbox input "true"
click at [467, 370] on input "number" at bounding box center [485, 354] width 67 height 32
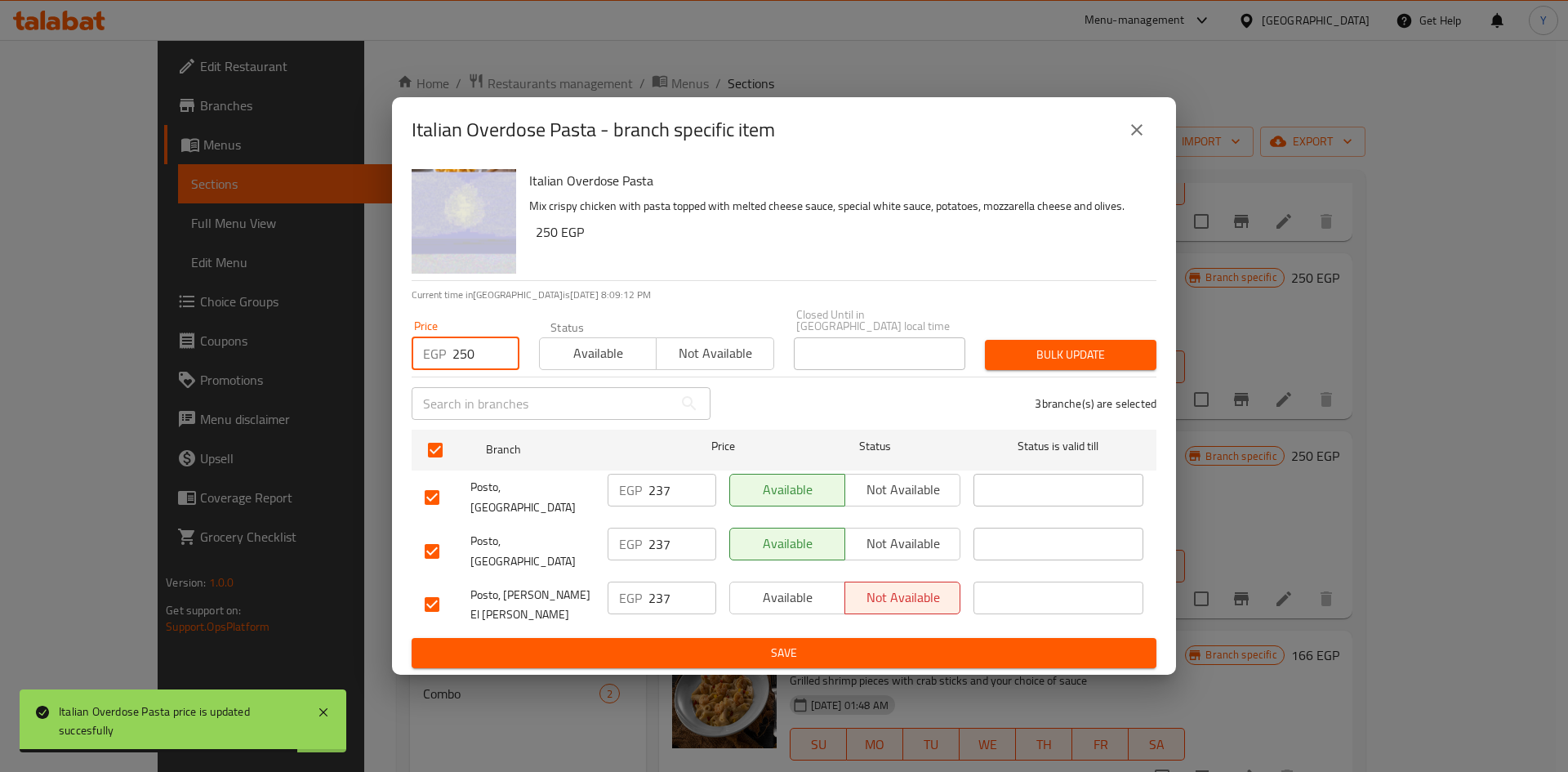
type input "250"
click at [1121, 356] on button "Bulk update" at bounding box center [1071, 355] width 172 height 31
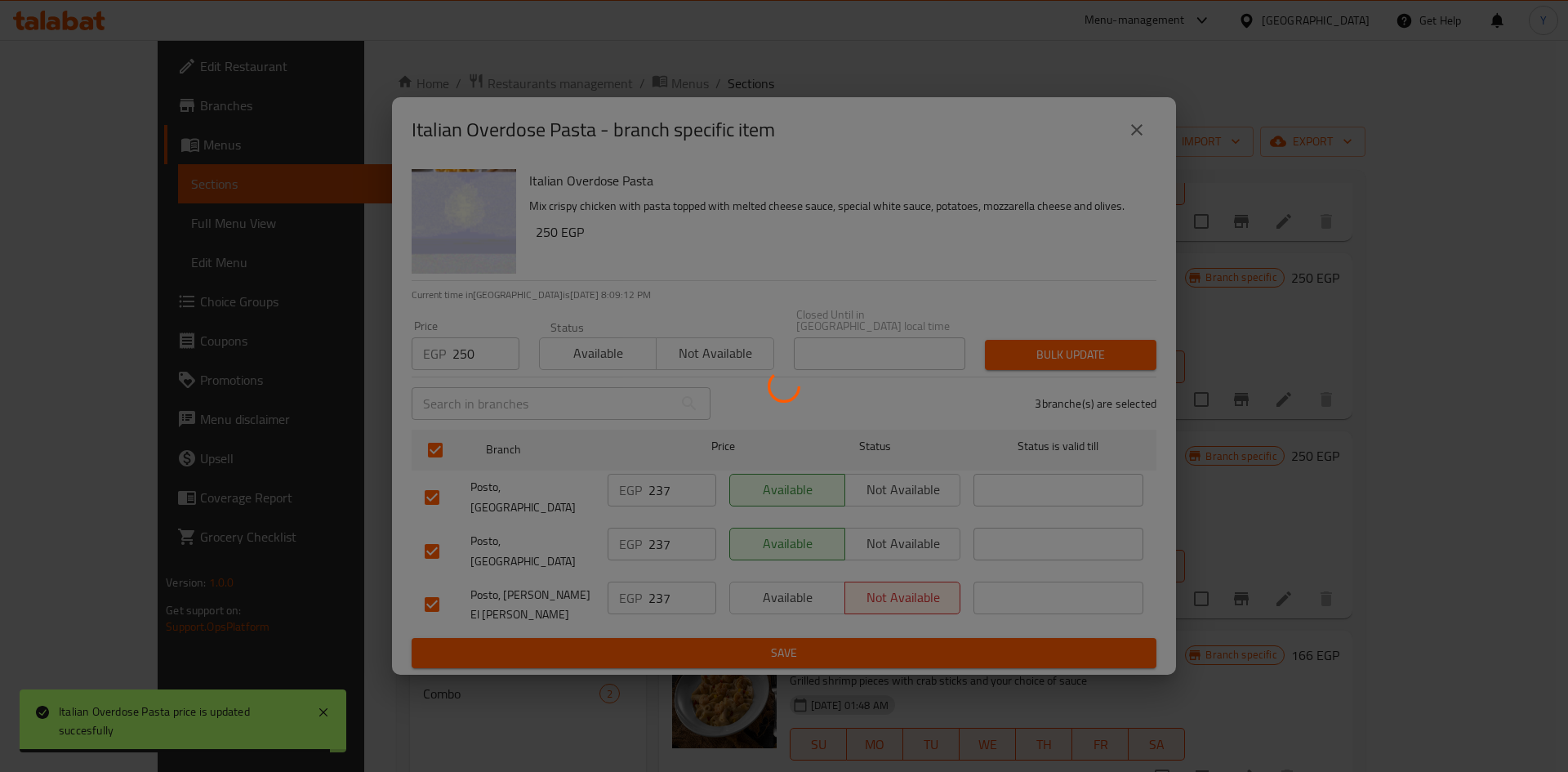
click at [1116, 377] on div at bounding box center [784, 386] width 1568 height 772
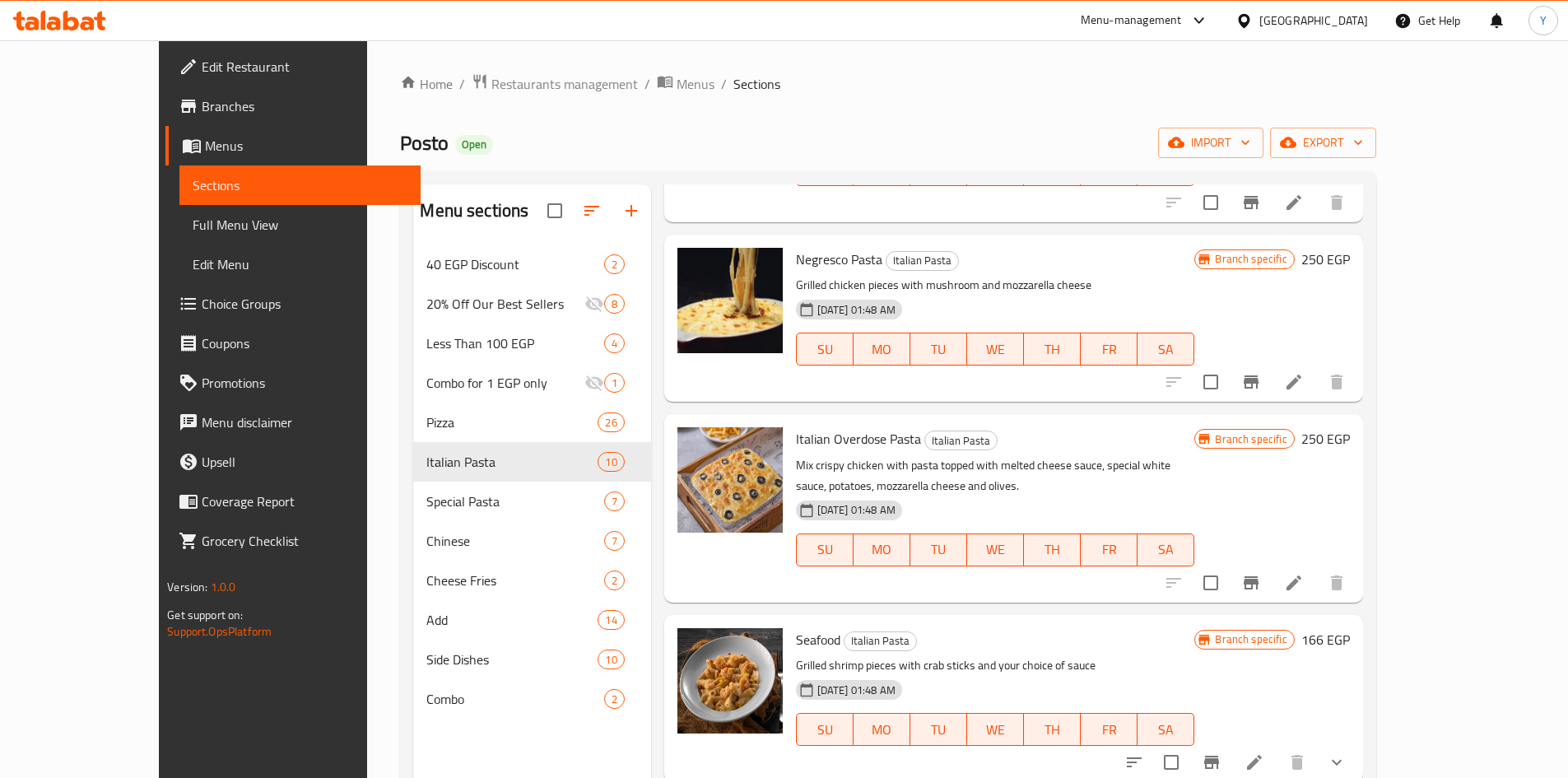
scroll to position [230, 0]
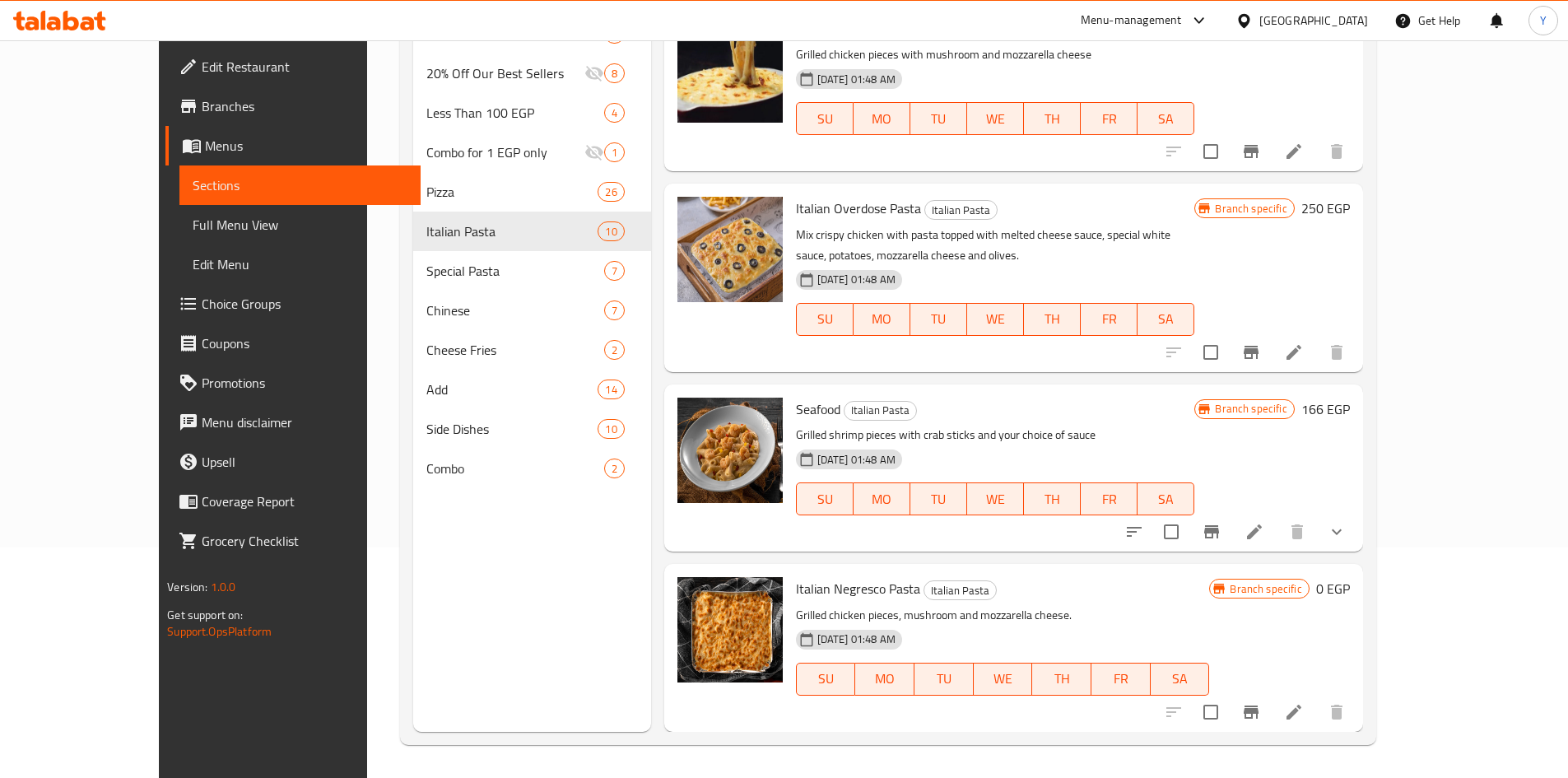
click at [1350, 404] on h6 "166 EGP" at bounding box center [1326, 409] width 49 height 23
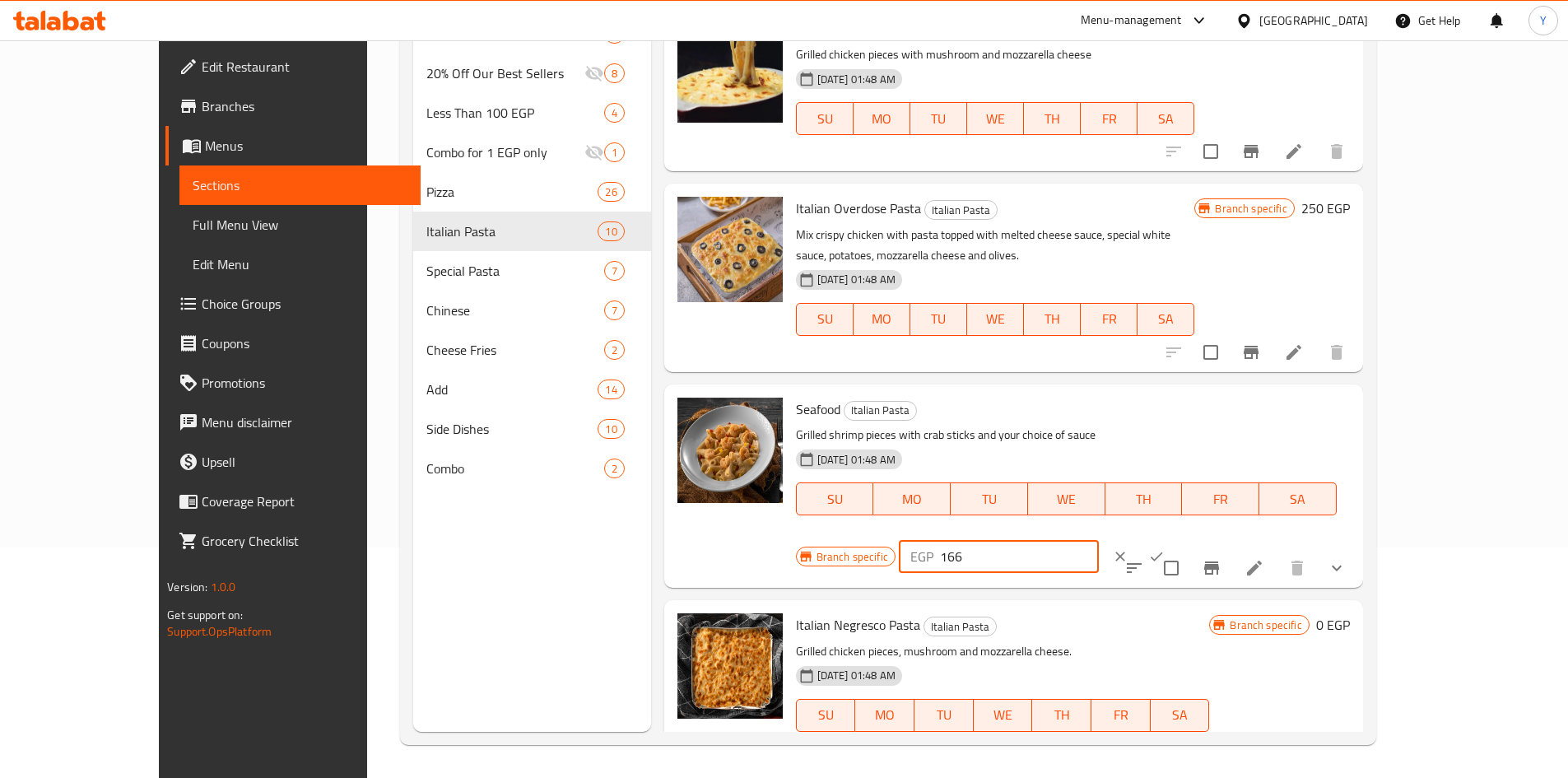
drag, startPoint x: 1353, startPoint y: 420, endPoint x: 1139, endPoint y: 422, distance: 214.0
click at [1139, 538] on div "Branch specific EGP 166 ​" at bounding box center [997, 556] width 404 height 36
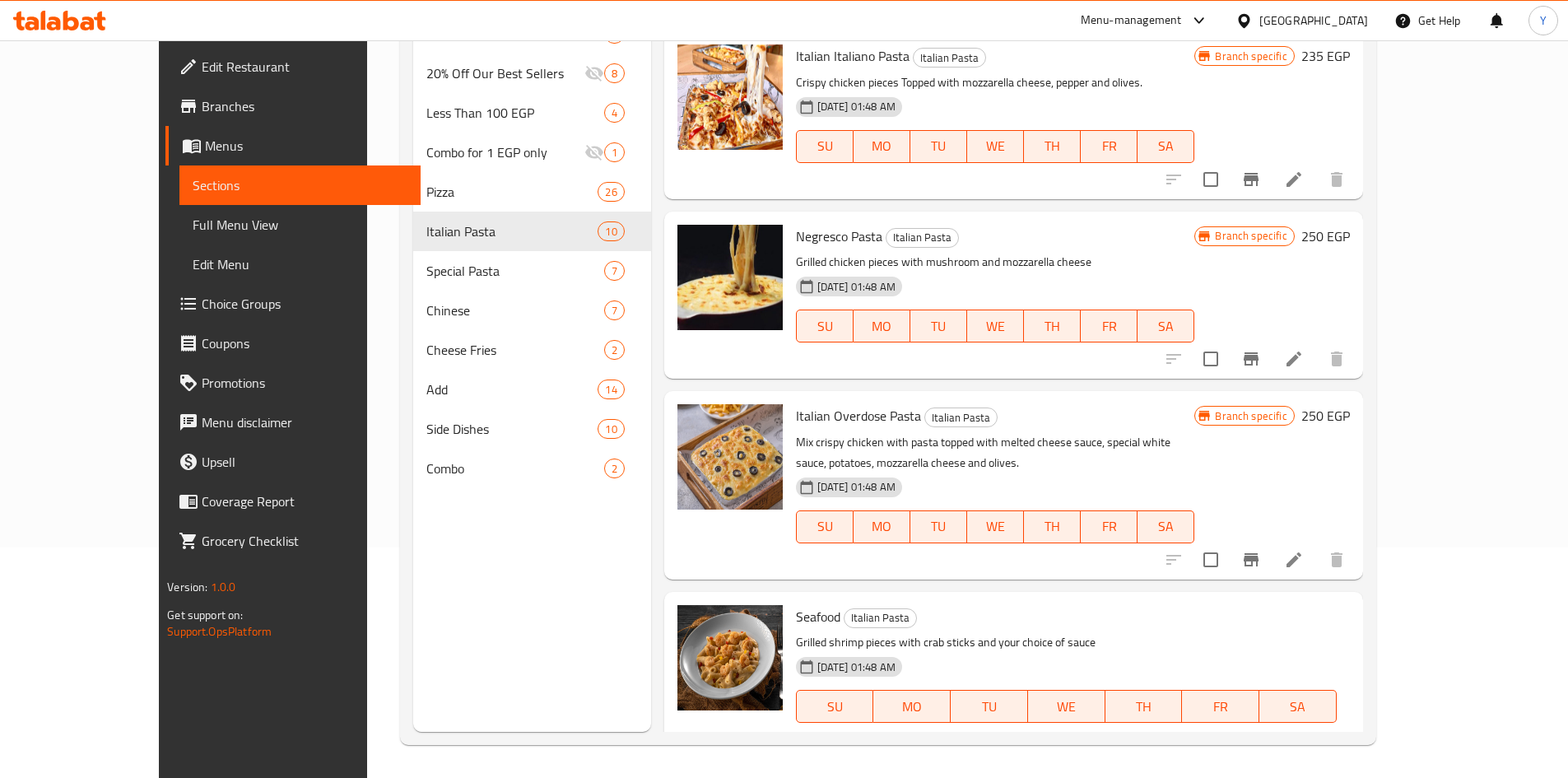
scroll to position [1082, 0]
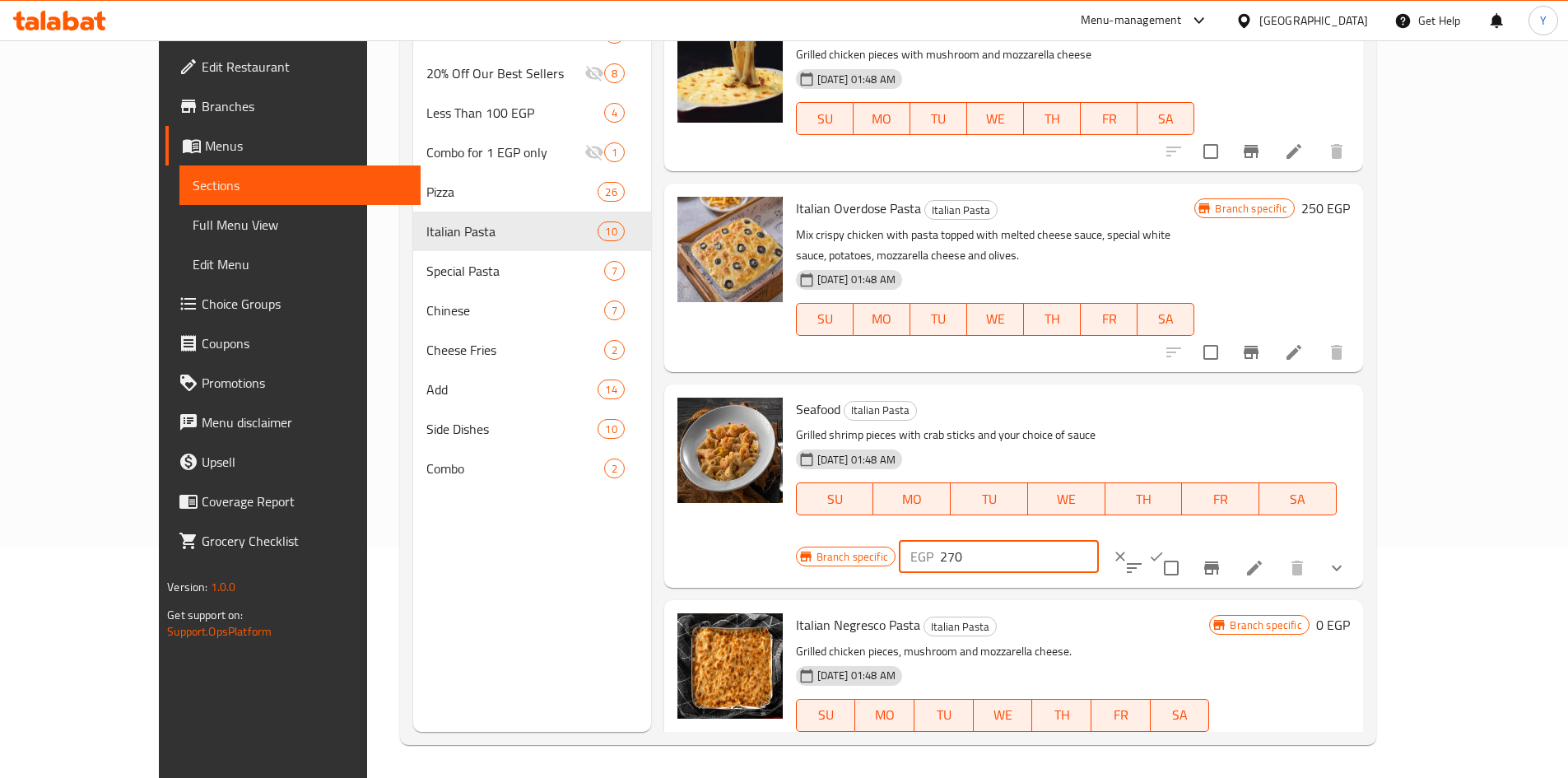
type input "270"
click at [1175, 538] on button "ok" at bounding box center [1157, 556] width 36 height 36
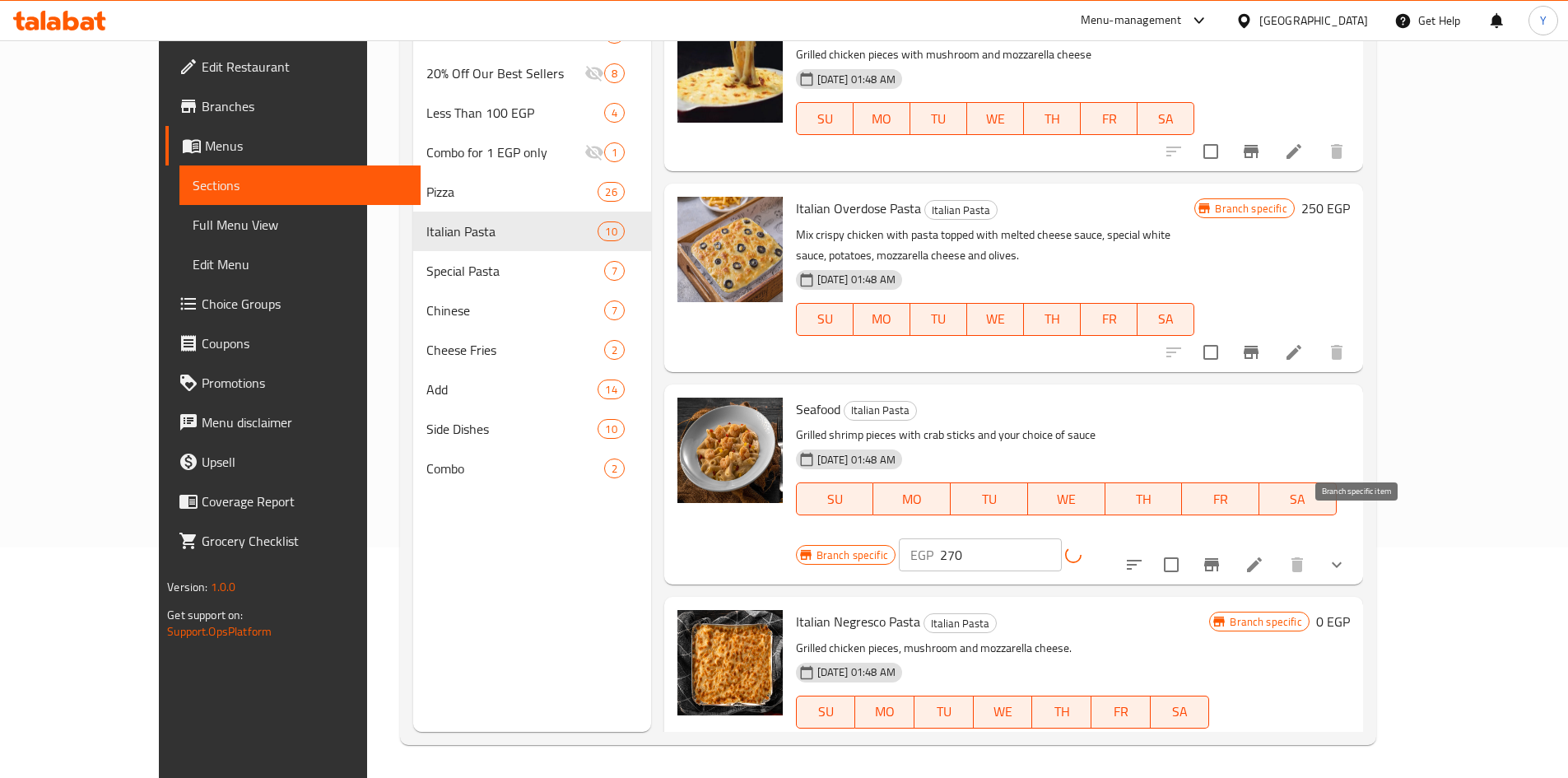
click at [1222, 555] on icon "Branch-specific-item" at bounding box center [1212, 565] width 20 height 20
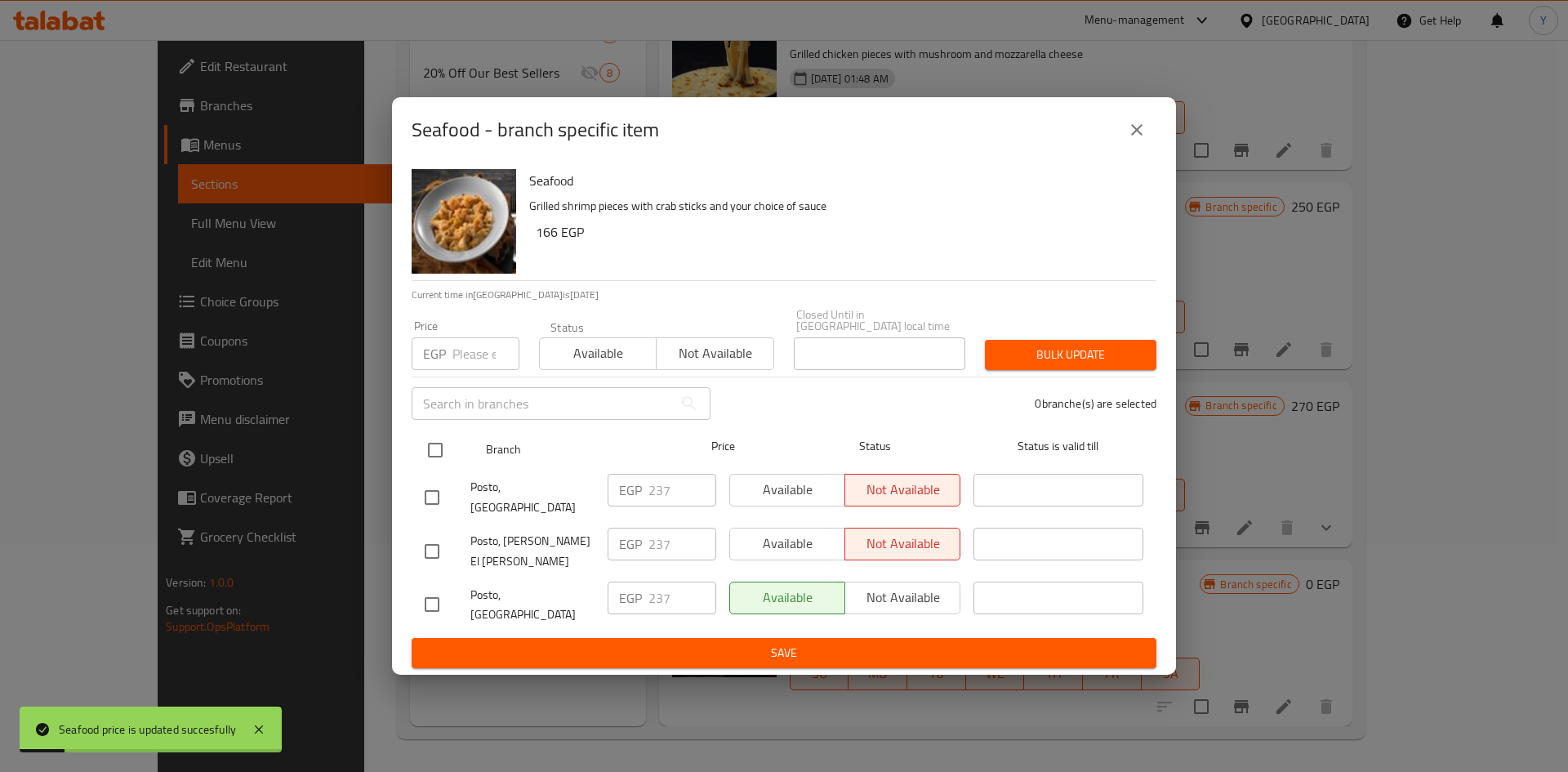
click at [464, 474] on div at bounding box center [449, 450] width 61 height 48
click at [455, 468] on div at bounding box center [449, 450] width 61 height 48
click at [450, 463] on input "checkbox" at bounding box center [435, 450] width 34 height 34
checkbox input "true"
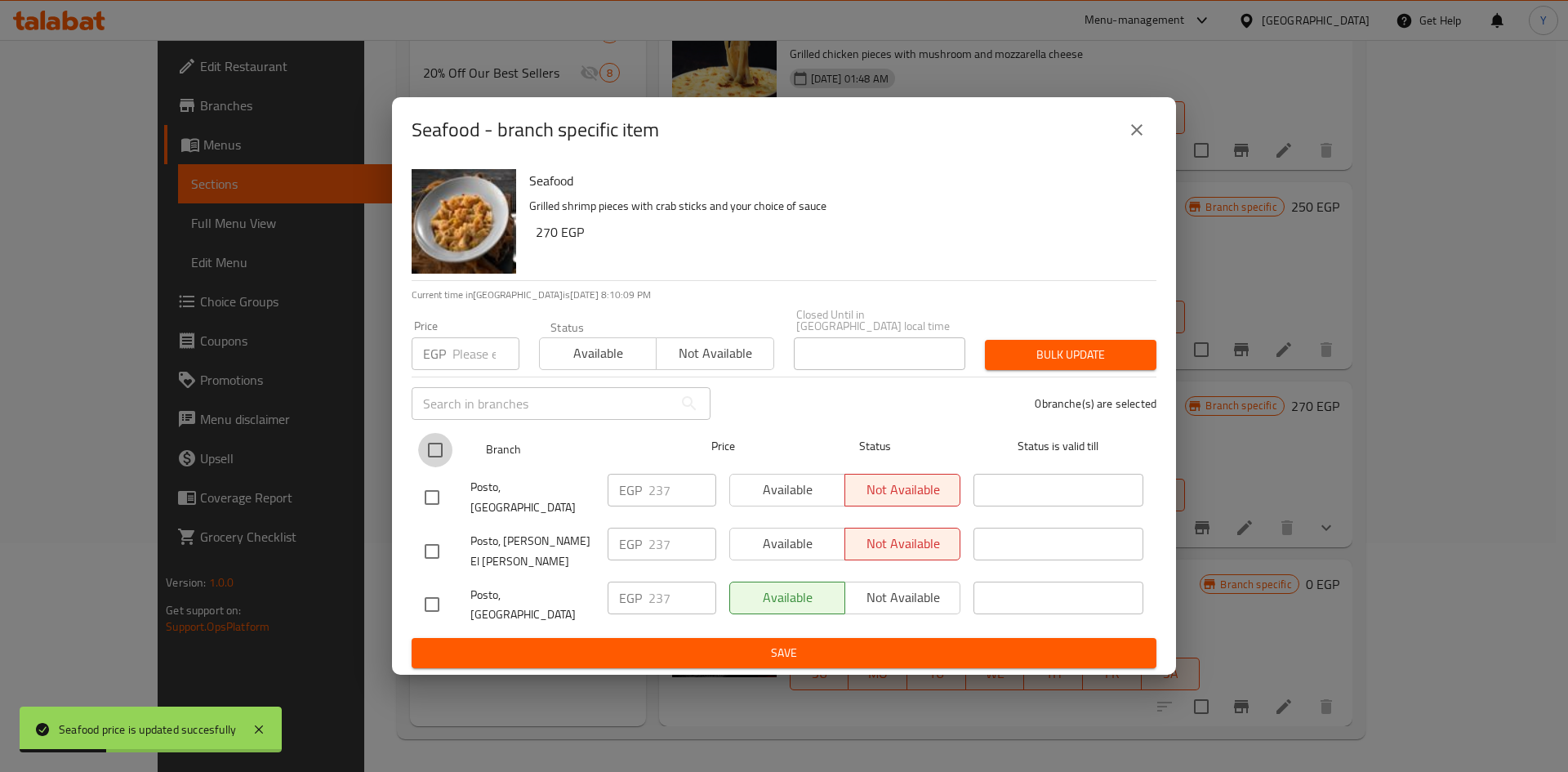
checkbox input "true"
click at [477, 363] on input "number" at bounding box center [485, 354] width 67 height 32
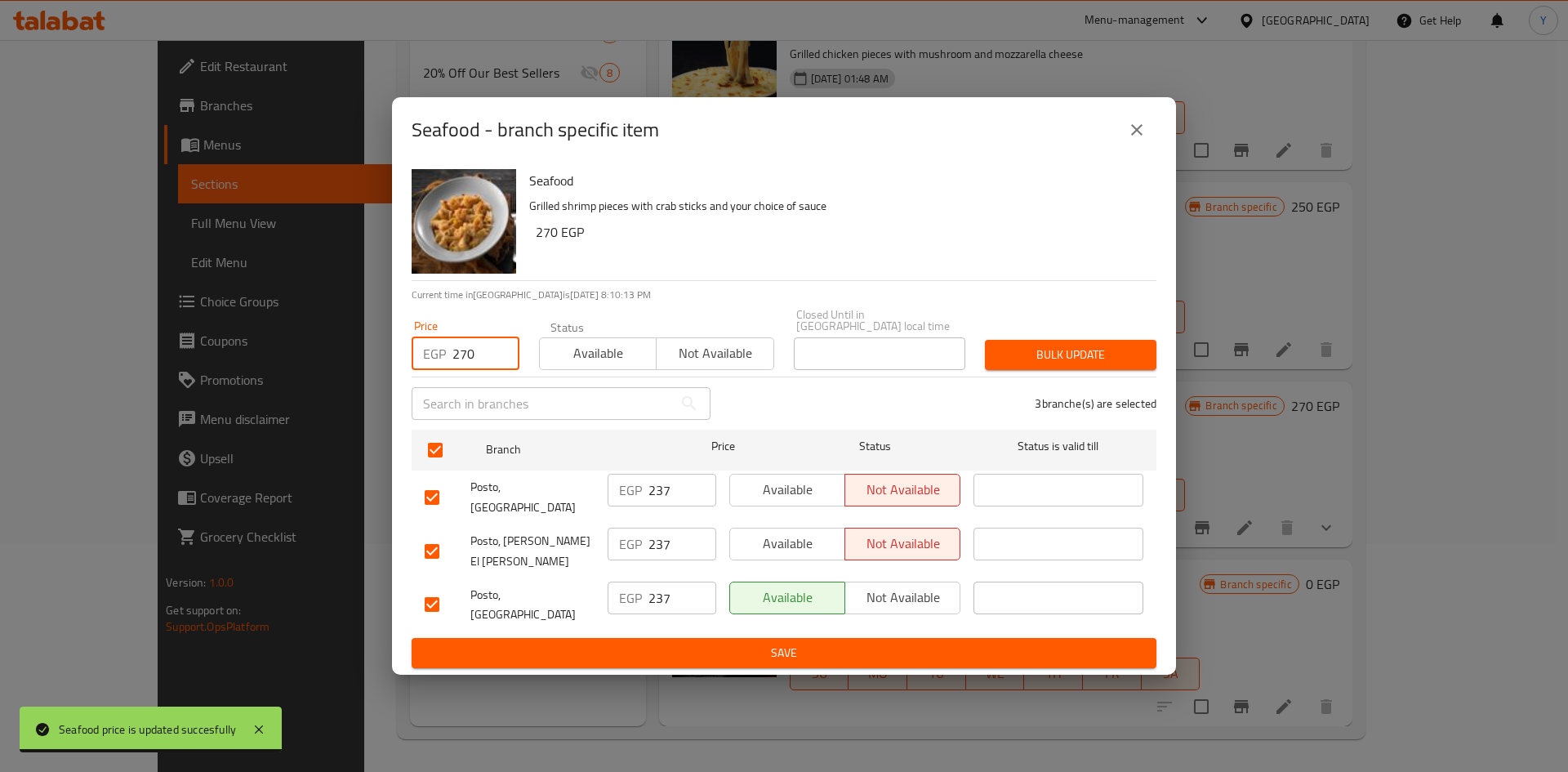
type input "270"
click at [1050, 365] on span "Bulk update" at bounding box center [1070, 355] width 145 height 20
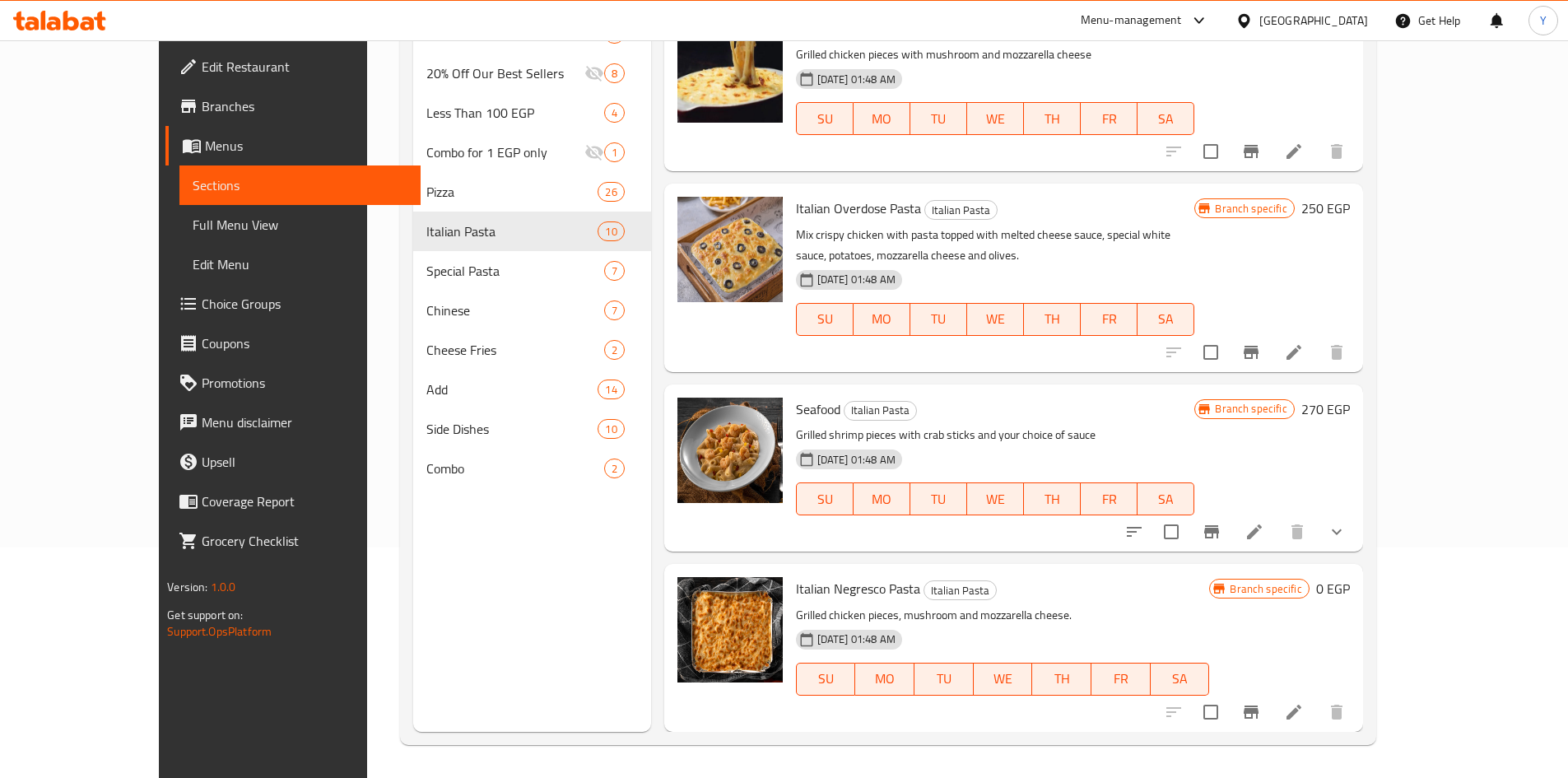
drag, startPoint x: 1481, startPoint y: 592, endPoint x: 1394, endPoint y: 618, distance: 90.8
click at [1350, 594] on h6 "0 EGP" at bounding box center [1332, 588] width 33 height 23
drag, startPoint x: 1337, startPoint y: 595, endPoint x: 1116, endPoint y: 609, distance: 221.4
click at [1116, 609] on div "Italian Negresco Pasta Italian Pasta Grilled chicken pieces, mushroom and mozza…" at bounding box center [1073, 666] width 567 height 190
type input "250"
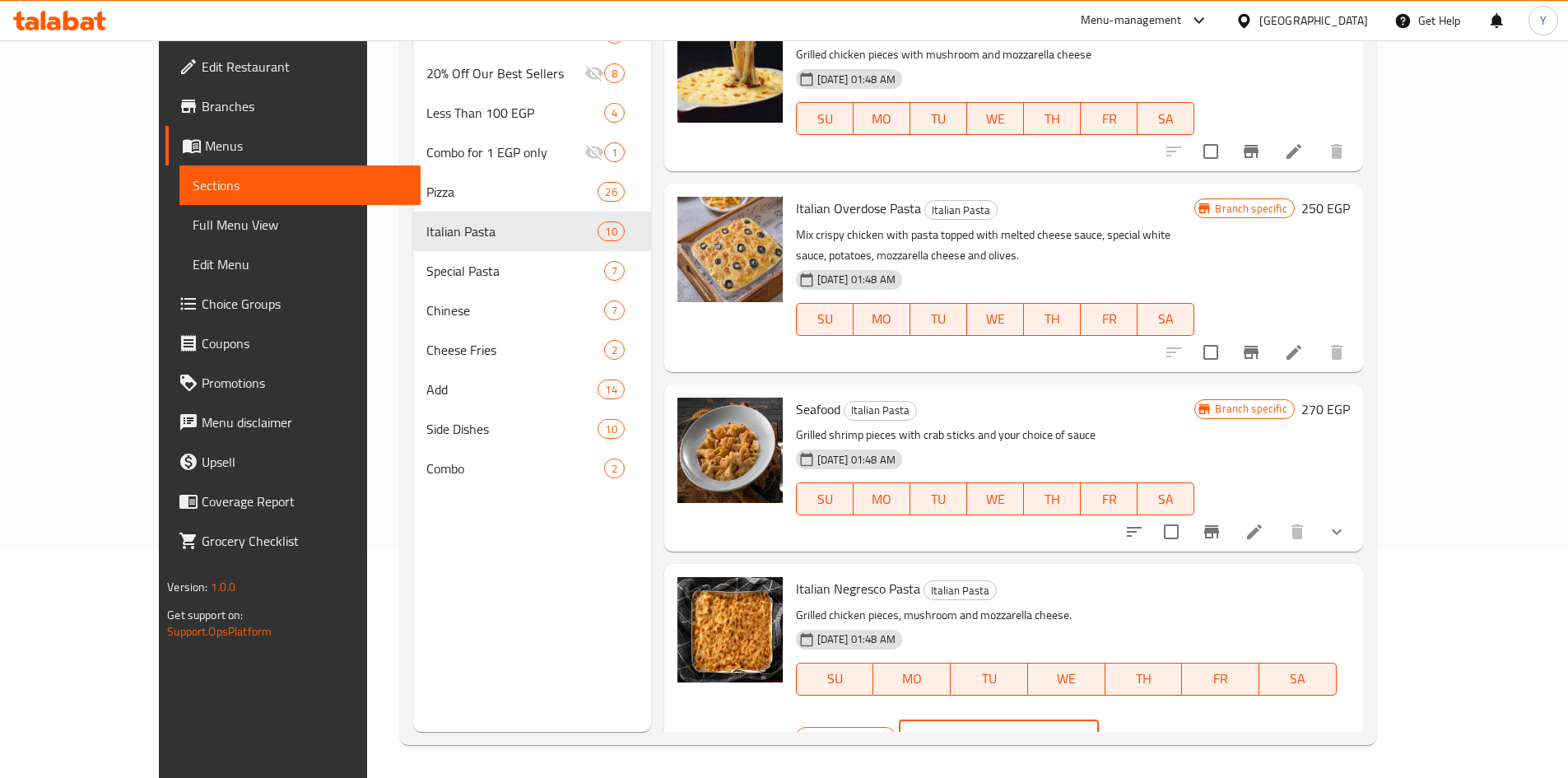
click at [1175, 719] on div at bounding box center [1138, 737] width 73 height 36
click at [1175, 719] on button "ok" at bounding box center [1157, 737] width 36 height 36
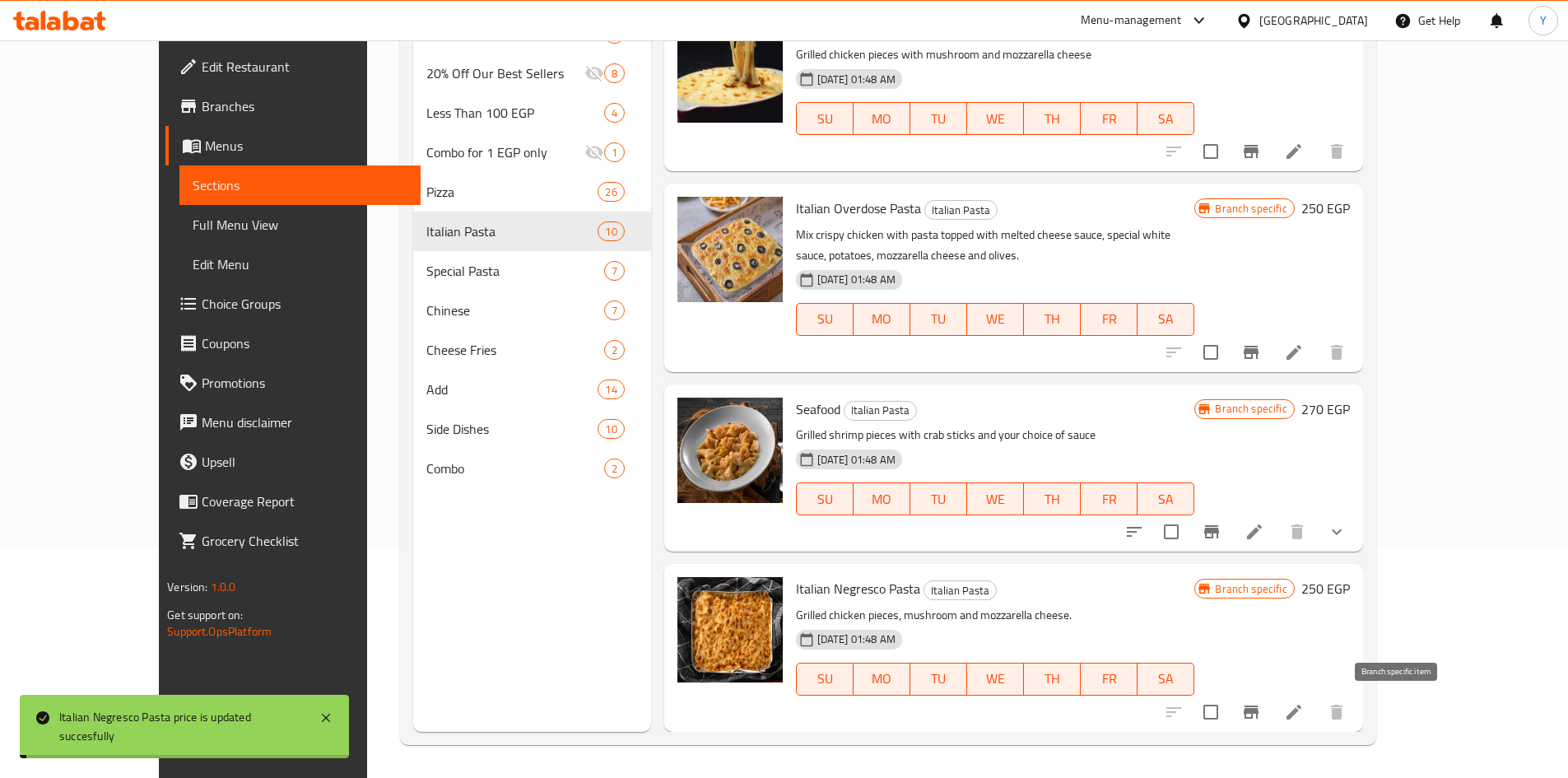
click at [1261, 702] on icon "Branch-specific-item" at bounding box center [1251, 711] width 20 height 20
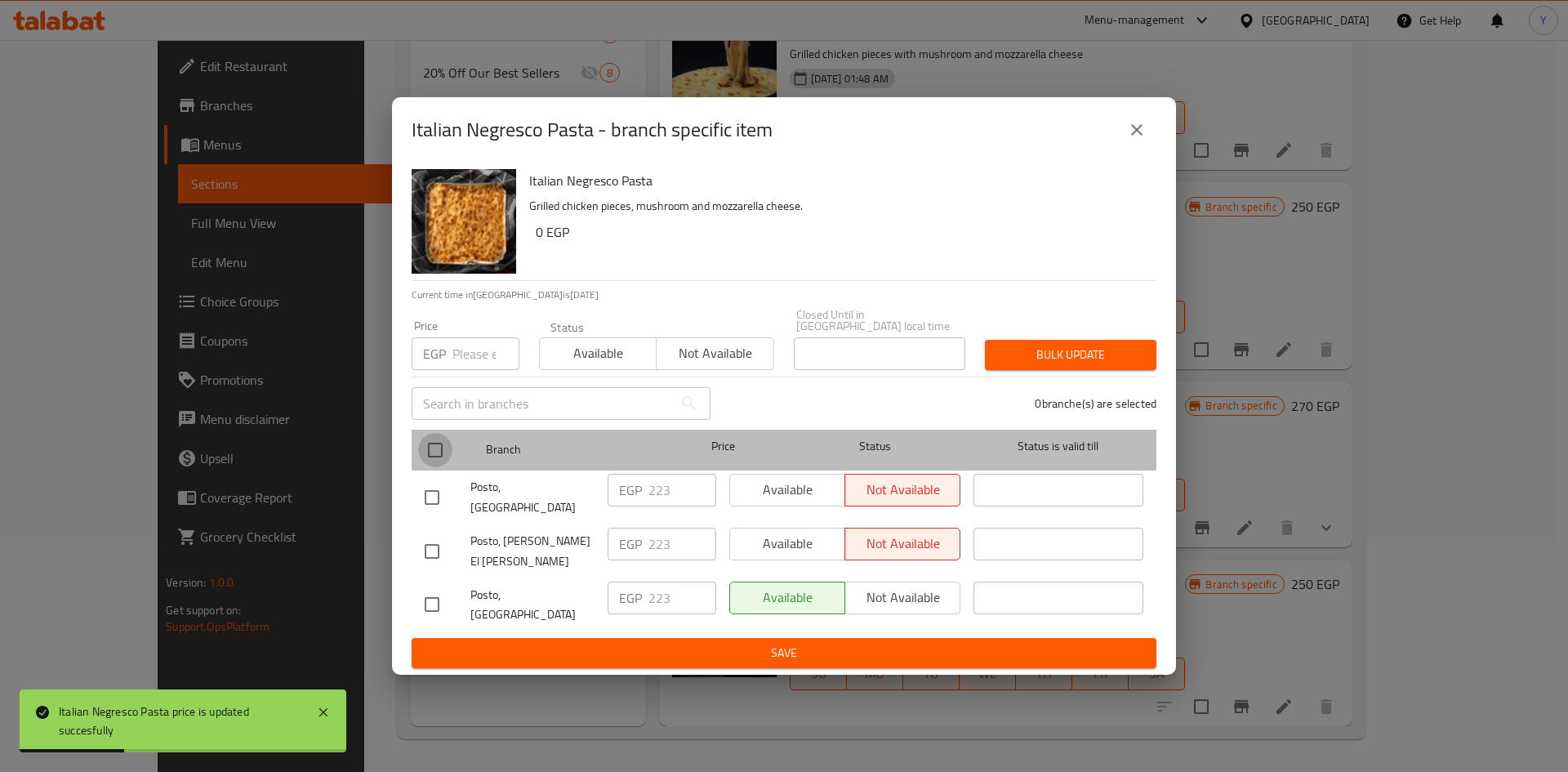
click at [444, 468] on input "checkbox" at bounding box center [435, 450] width 34 height 34
checkbox input "true"
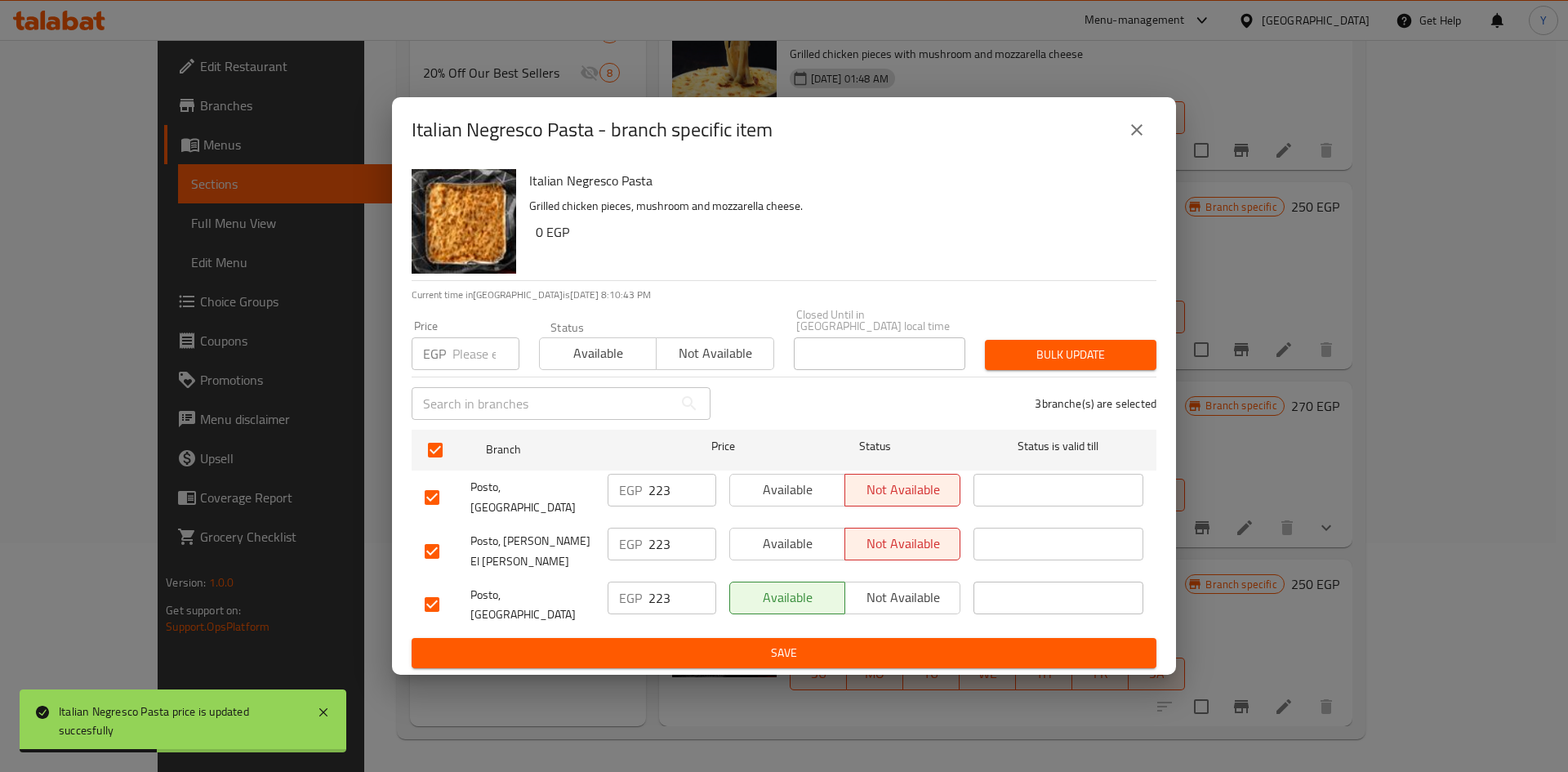
click at [476, 370] on input "number" at bounding box center [485, 354] width 67 height 32
type input "250"
click at [1065, 365] on span "Bulk update" at bounding box center [1070, 355] width 145 height 20
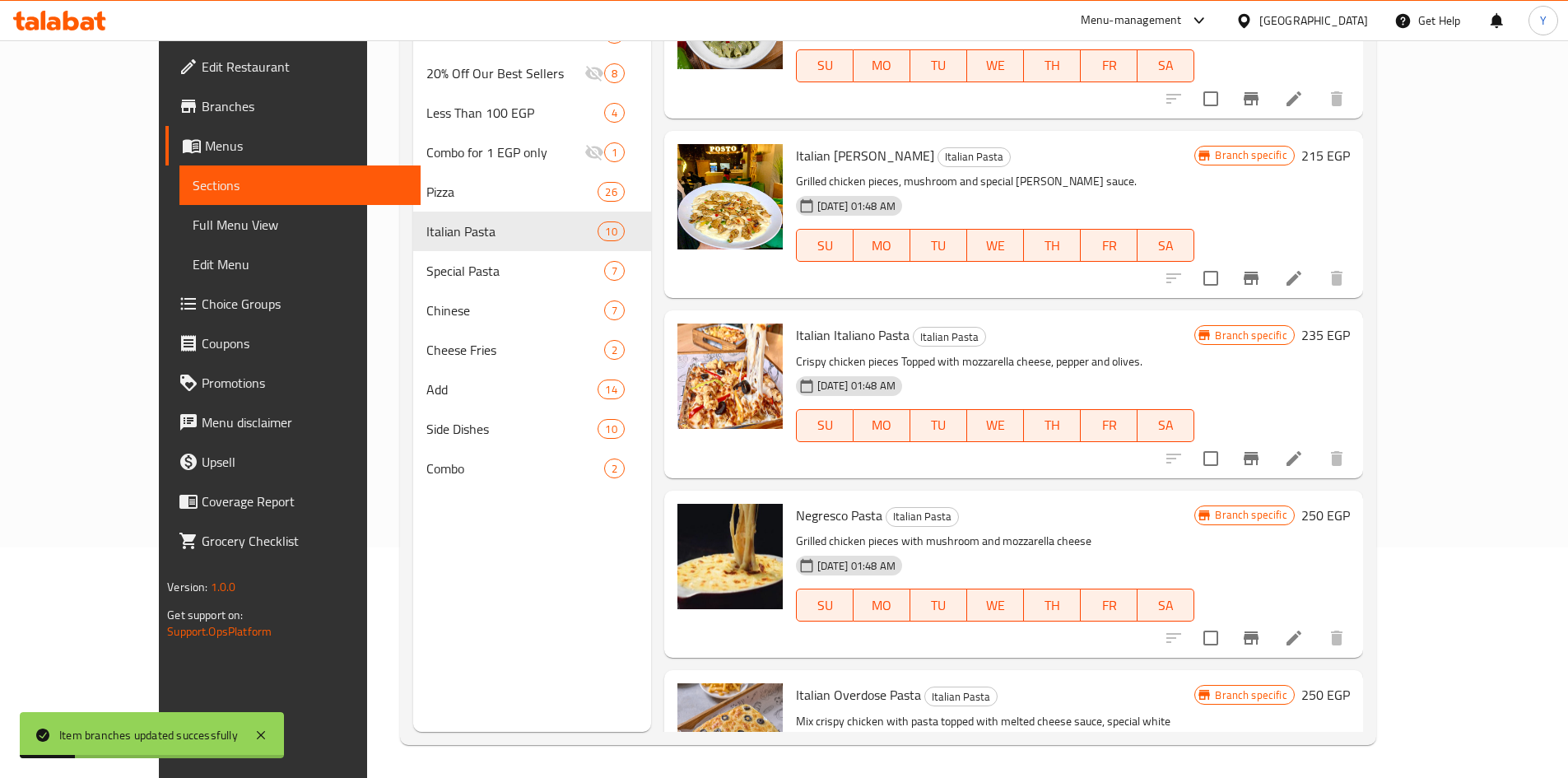
scroll to position [589, 0]
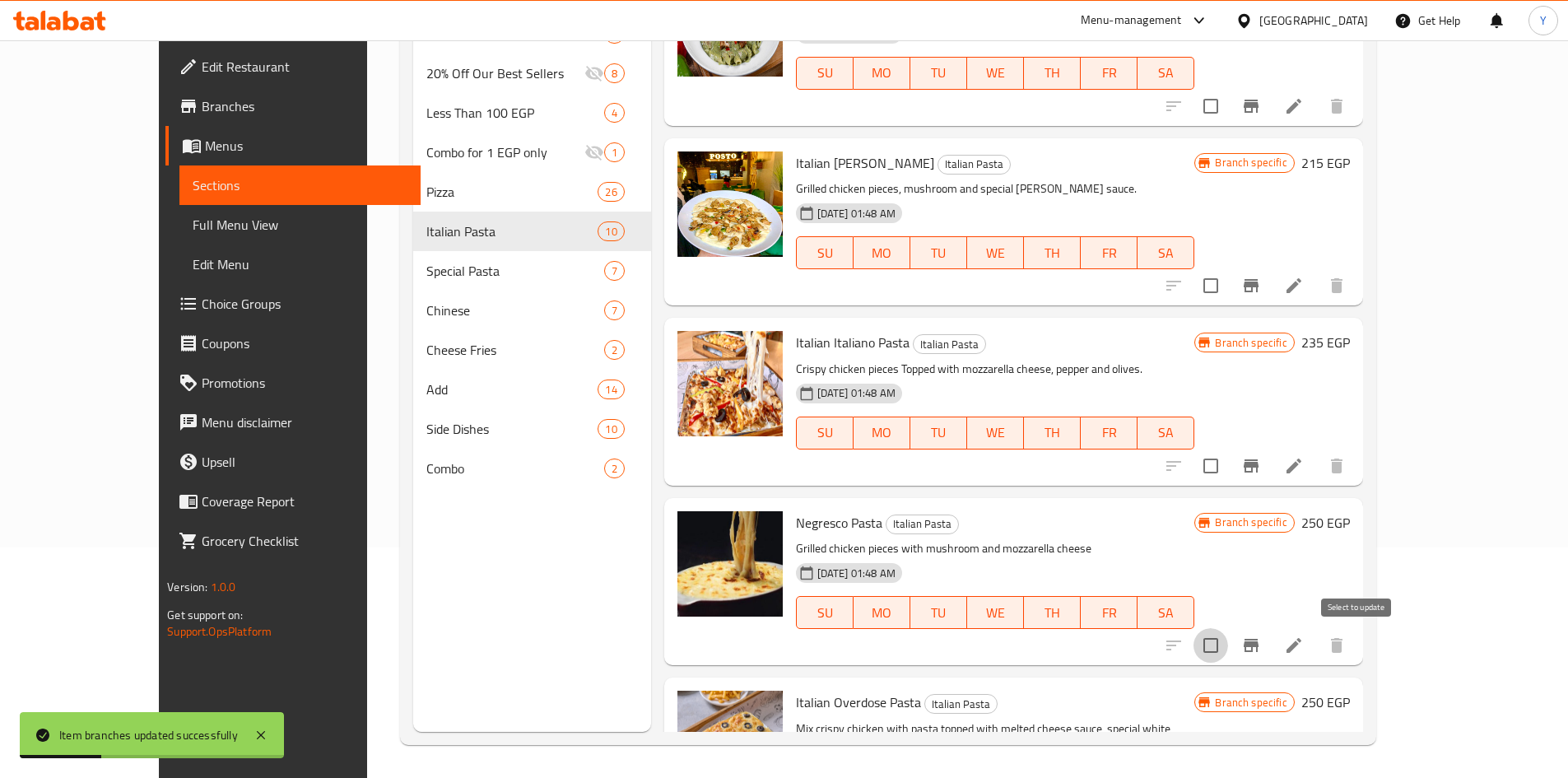
click at [1228, 646] on input "checkbox" at bounding box center [1211, 645] width 34 height 34
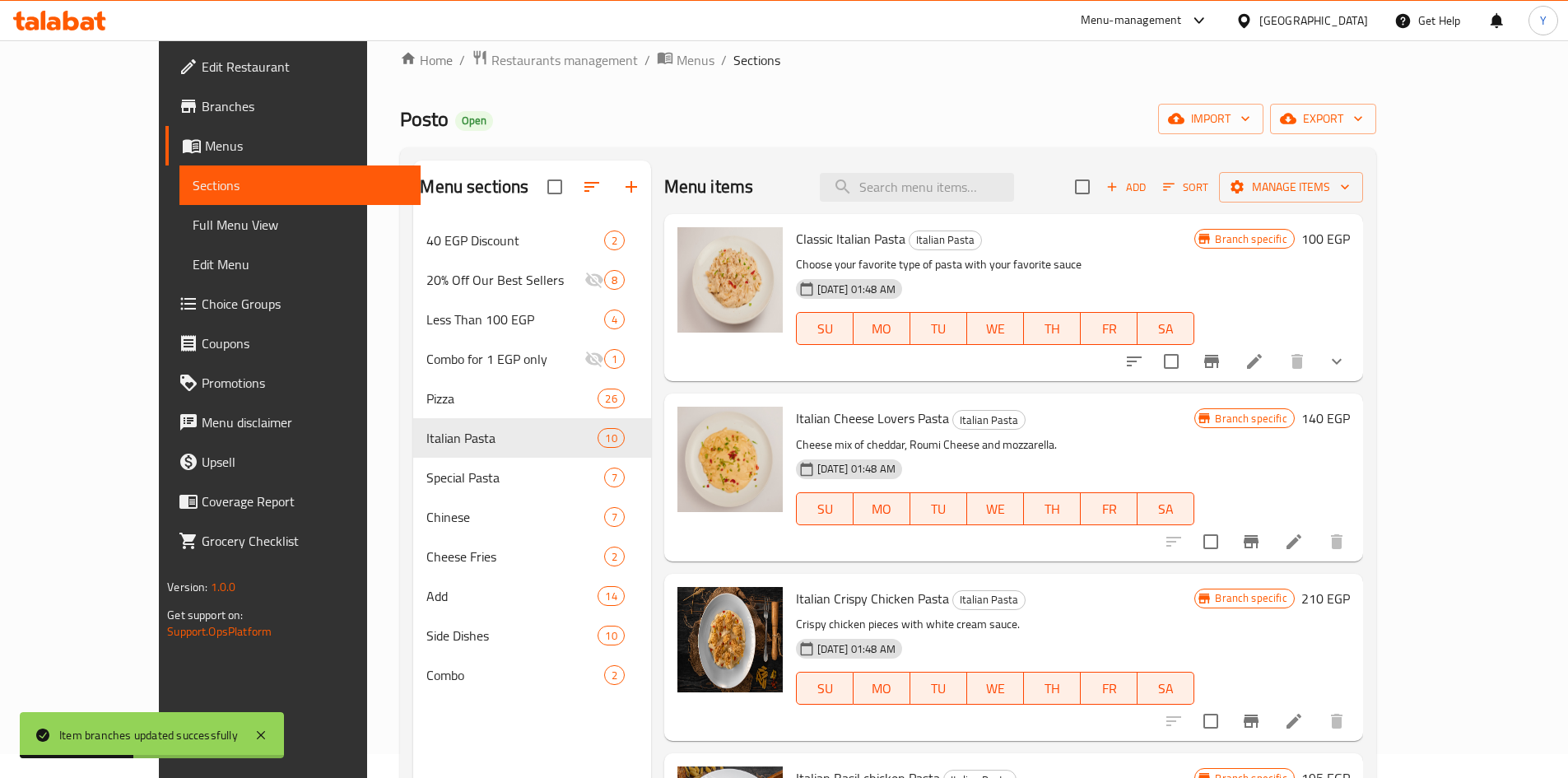
scroll to position [0, 0]
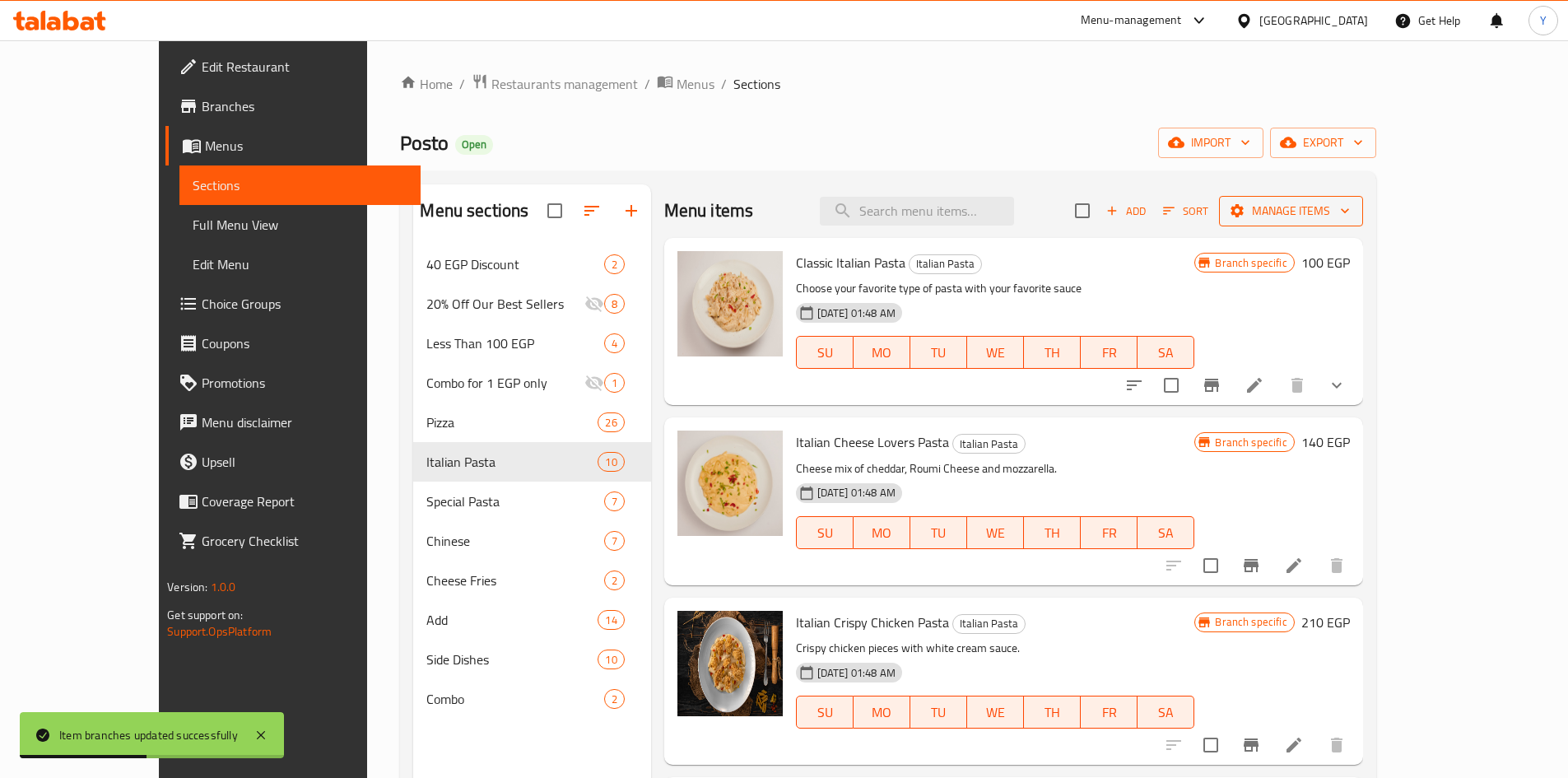
click at [1363, 222] on button "Manage items" at bounding box center [1291, 212] width 144 height 31
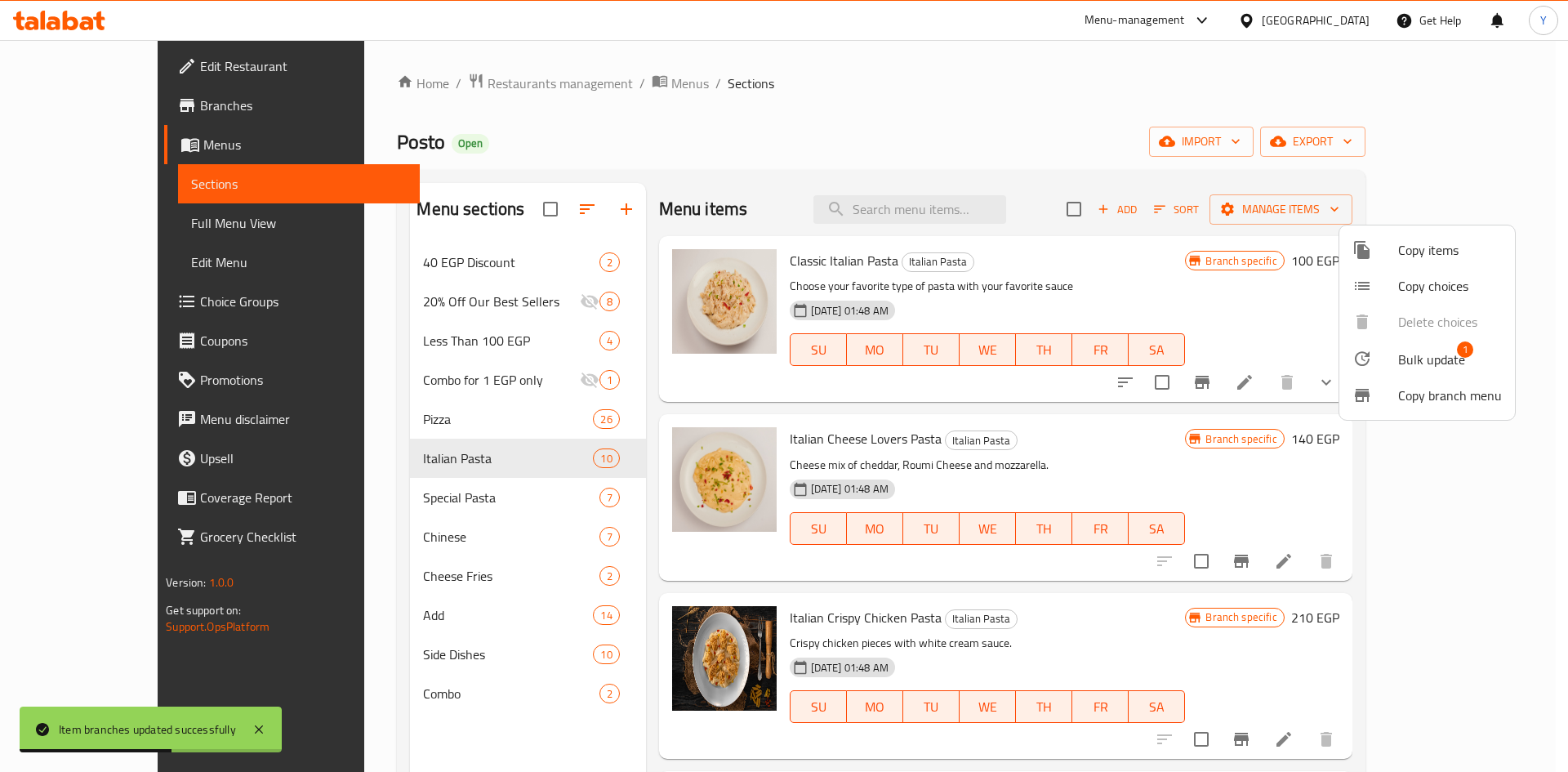
click at [1439, 343] on li "Bulk update 1" at bounding box center [1427, 359] width 176 height 37
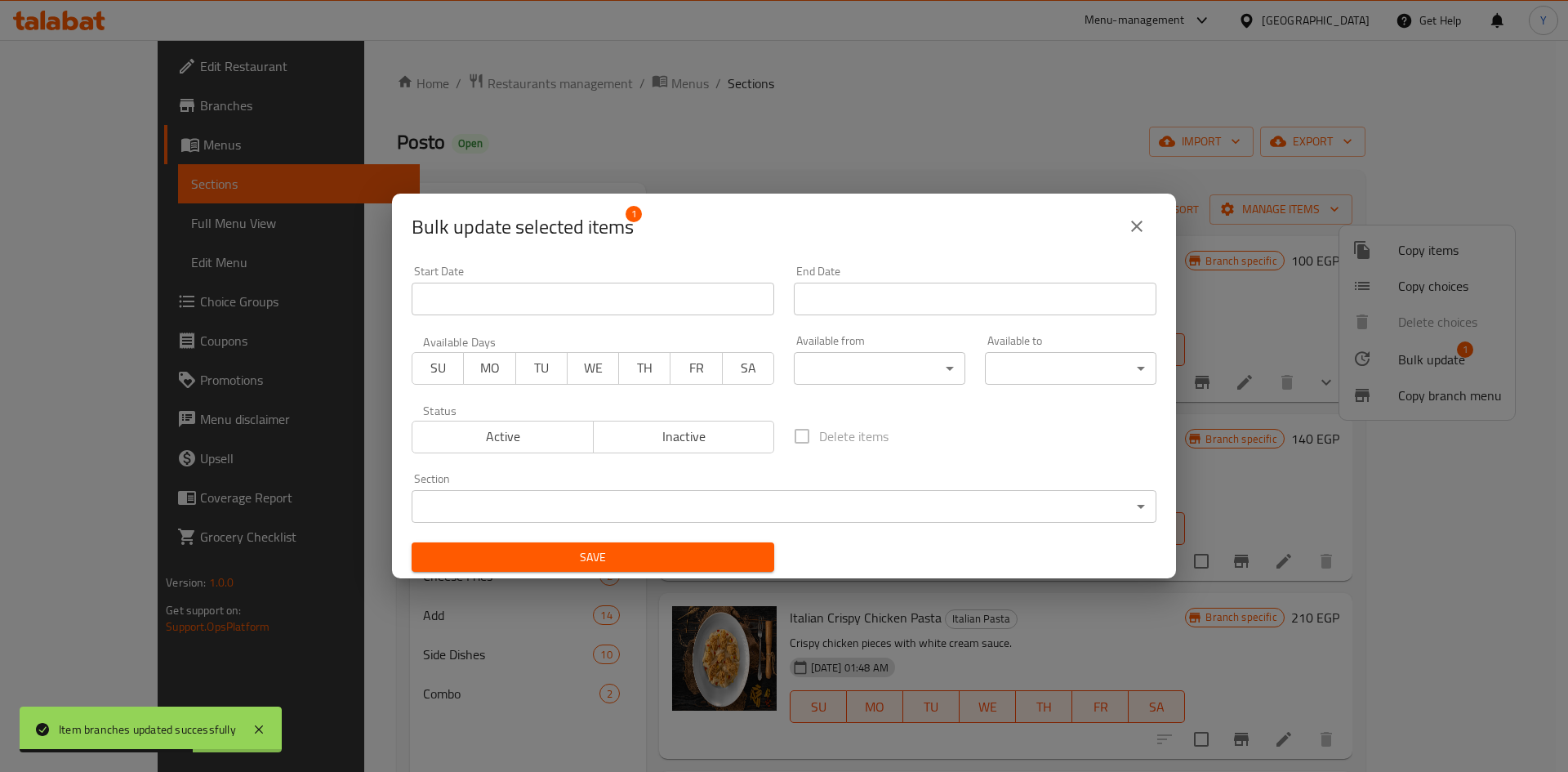
click at [687, 446] on span "Inactive" at bounding box center [684, 437] width 168 height 24
click at [652, 571] on button "Save" at bounding box center [592, 558] width 363 height 31
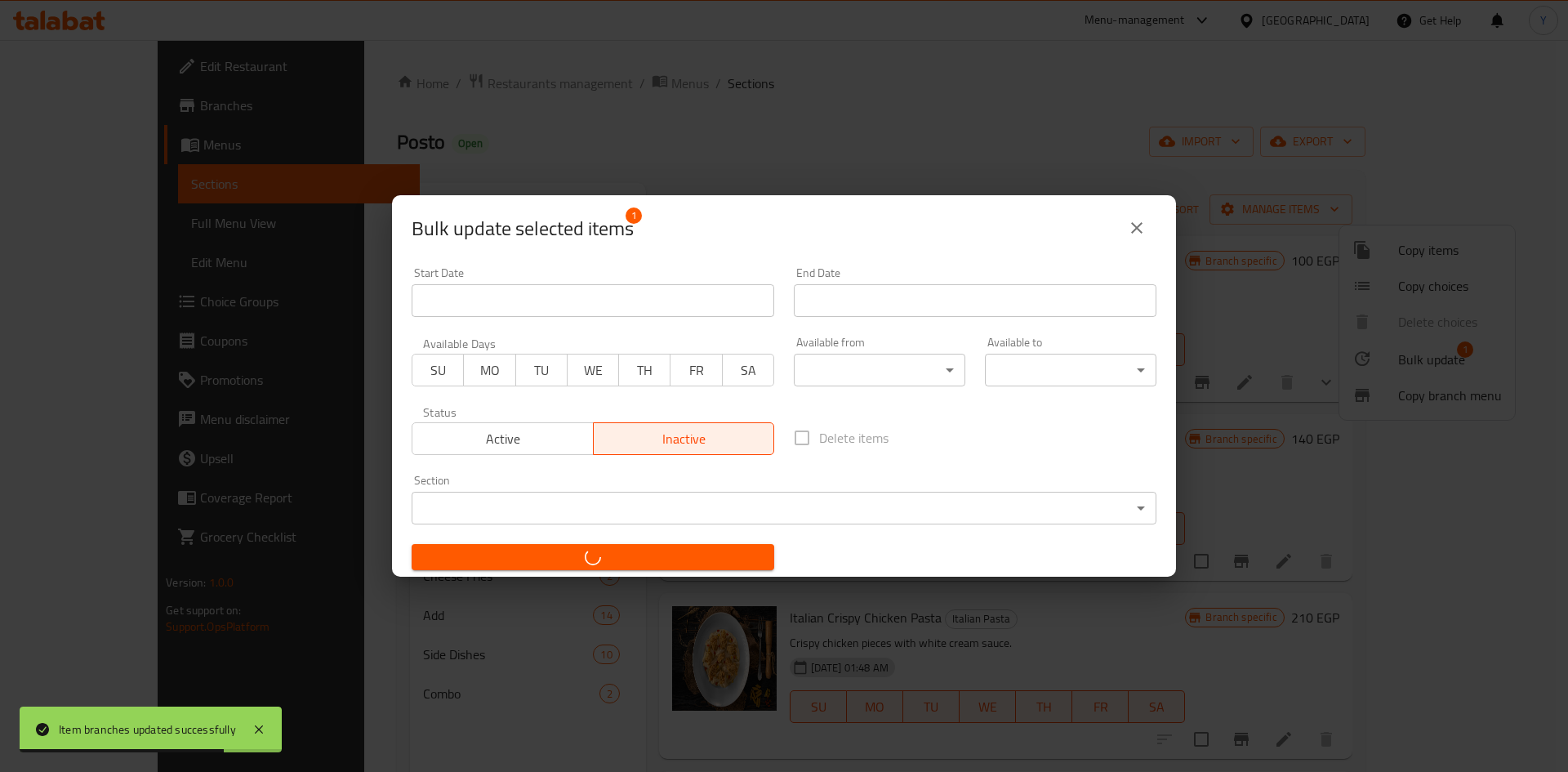
checkbox input "false"
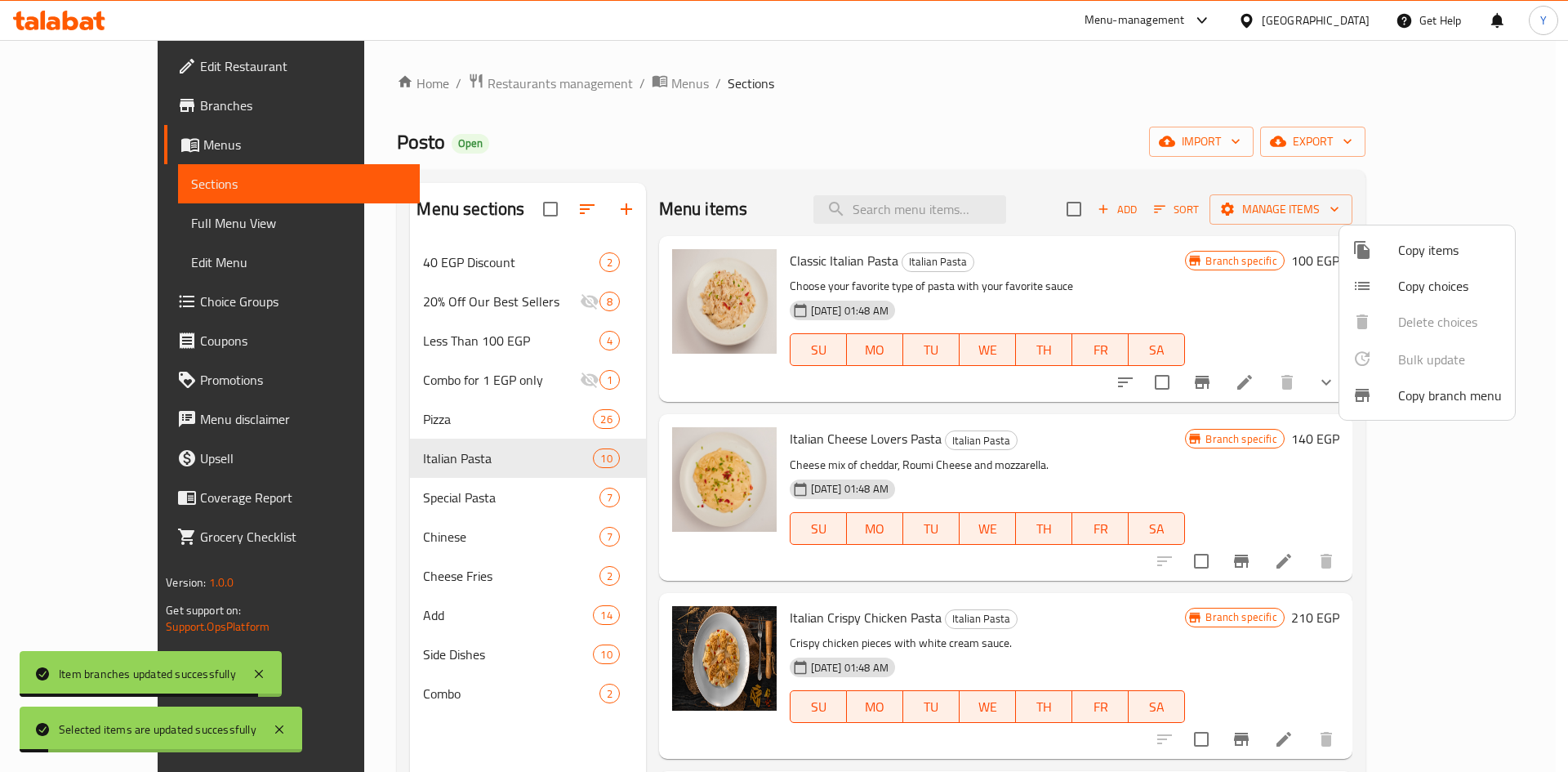
click at [1275, 583] on div at bounding box center [784, 386] width 1568 height 772
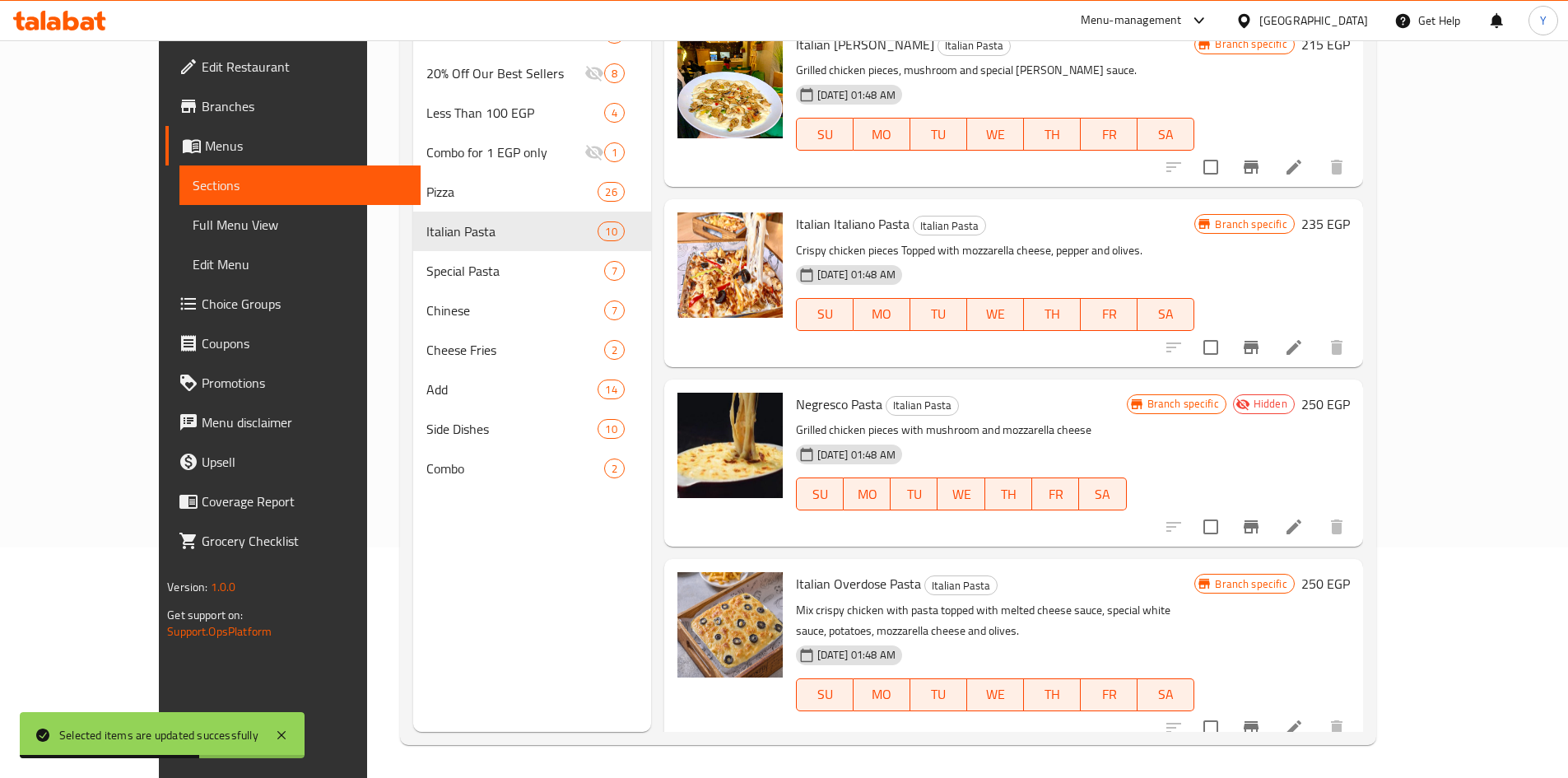
scroll to position [671, 0]
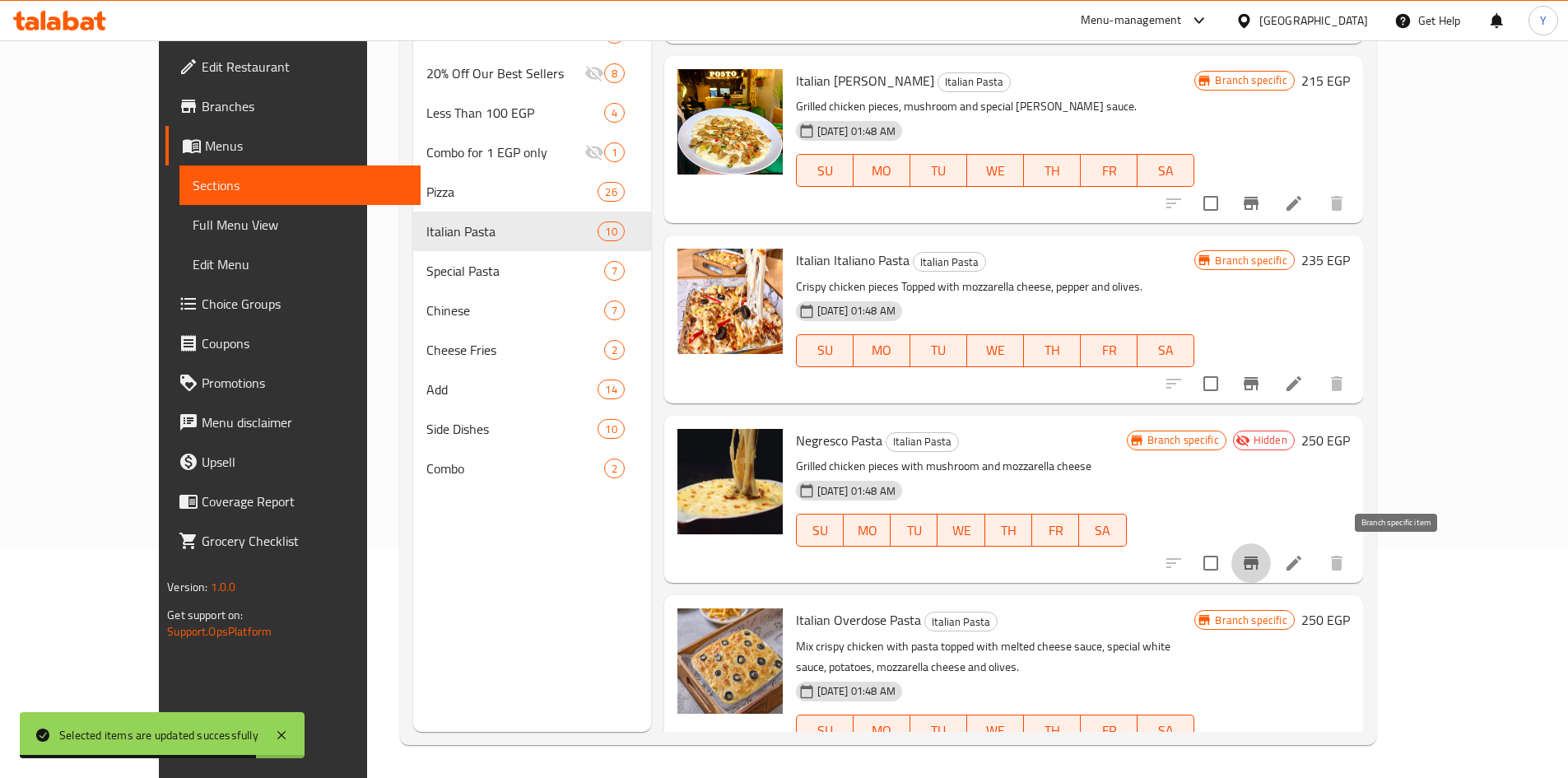
click at [1271, 574] on button "Branch-specific-item" at bounding box center [1251, 563] width 39 height 39
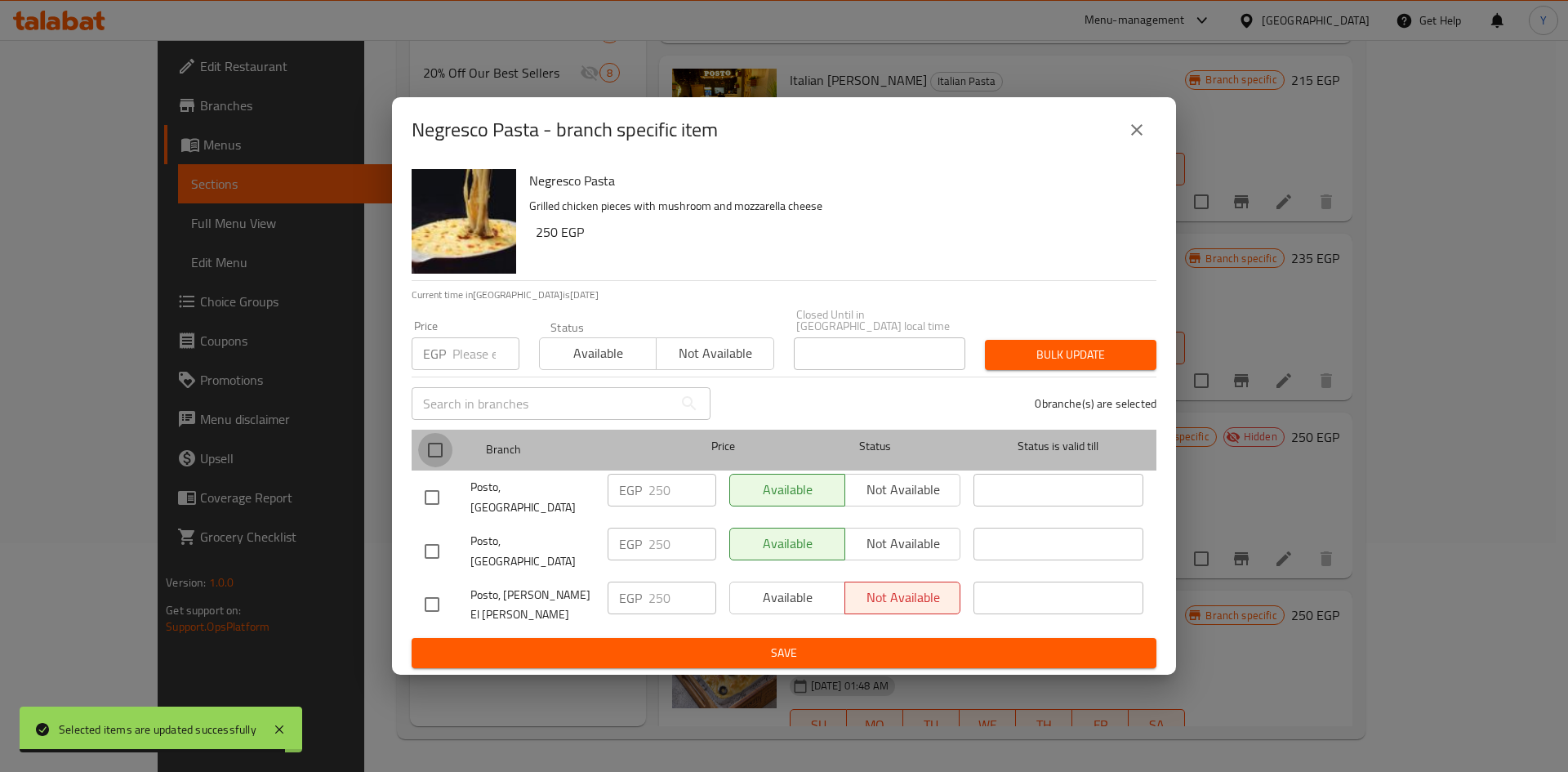
drag, startPoint x: 434, startPoint y: 454, endPoint x: 446, endPoint y: 452, distance: 12.2
click at [433, 454] on input "checkbox" at bounding box center [435, 450] width 34 height 34
checkbox input "true"
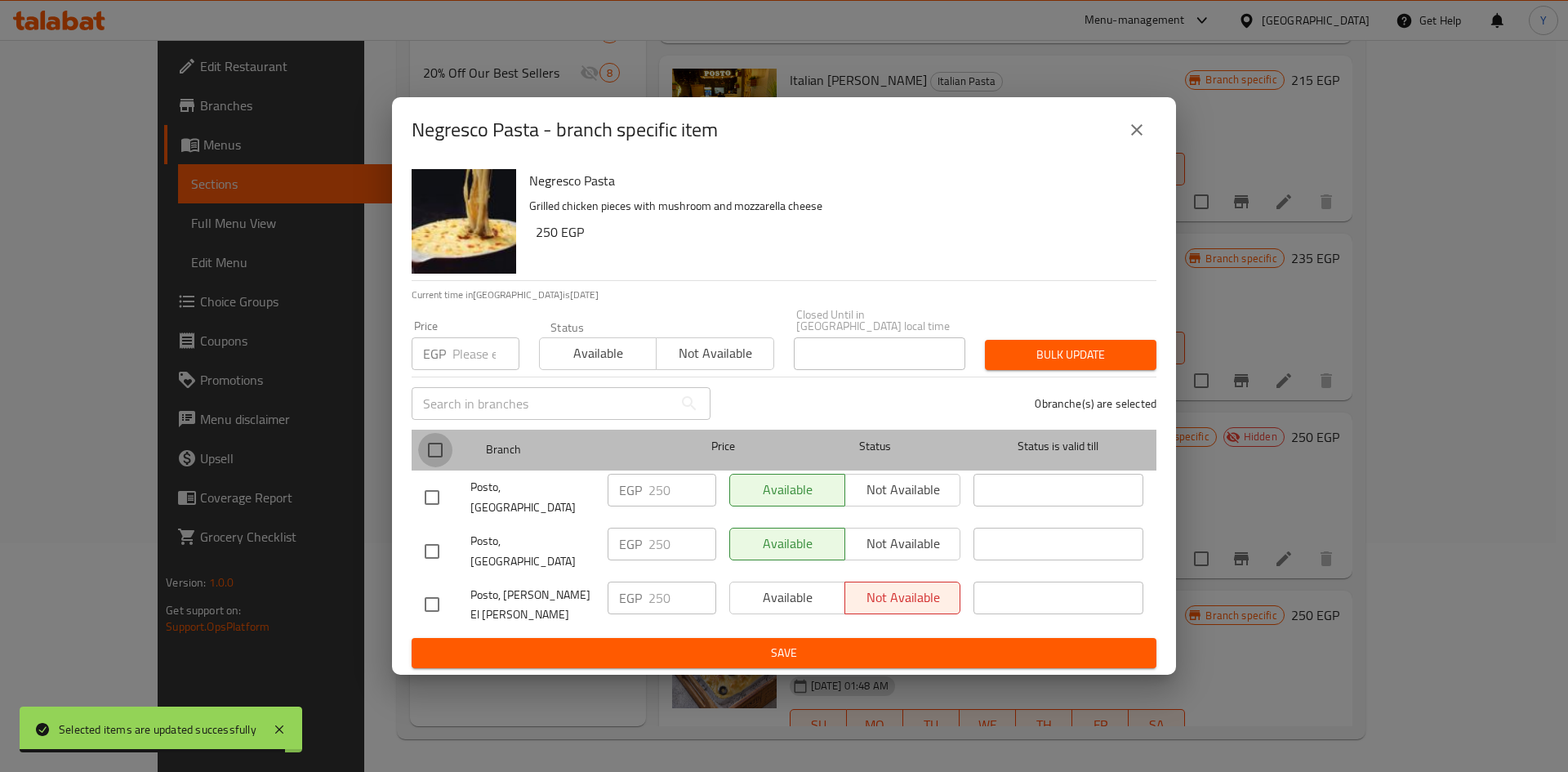
checkbox input "true"
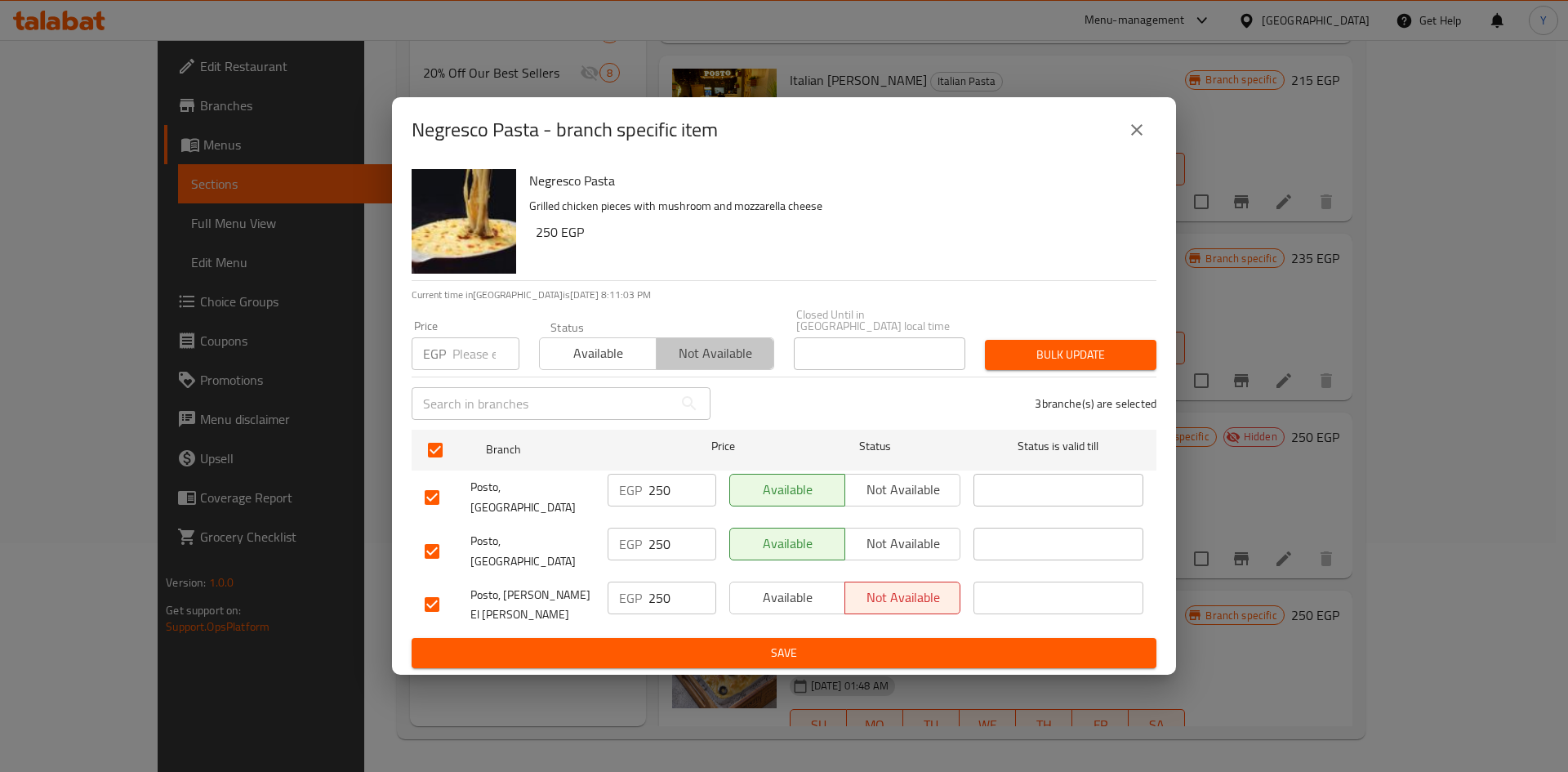
drag, startPoint x: 699, startPoint y: 382, endPoint x: 915, endPoint y: 370, distance: 216.3
click at [701, 370] on button "Not available" at bounding box center [714, 354] width 117 height 32
click at [1130, 354] on button "Bulk update" at bounding box center [1071, 355] width 172 height 31
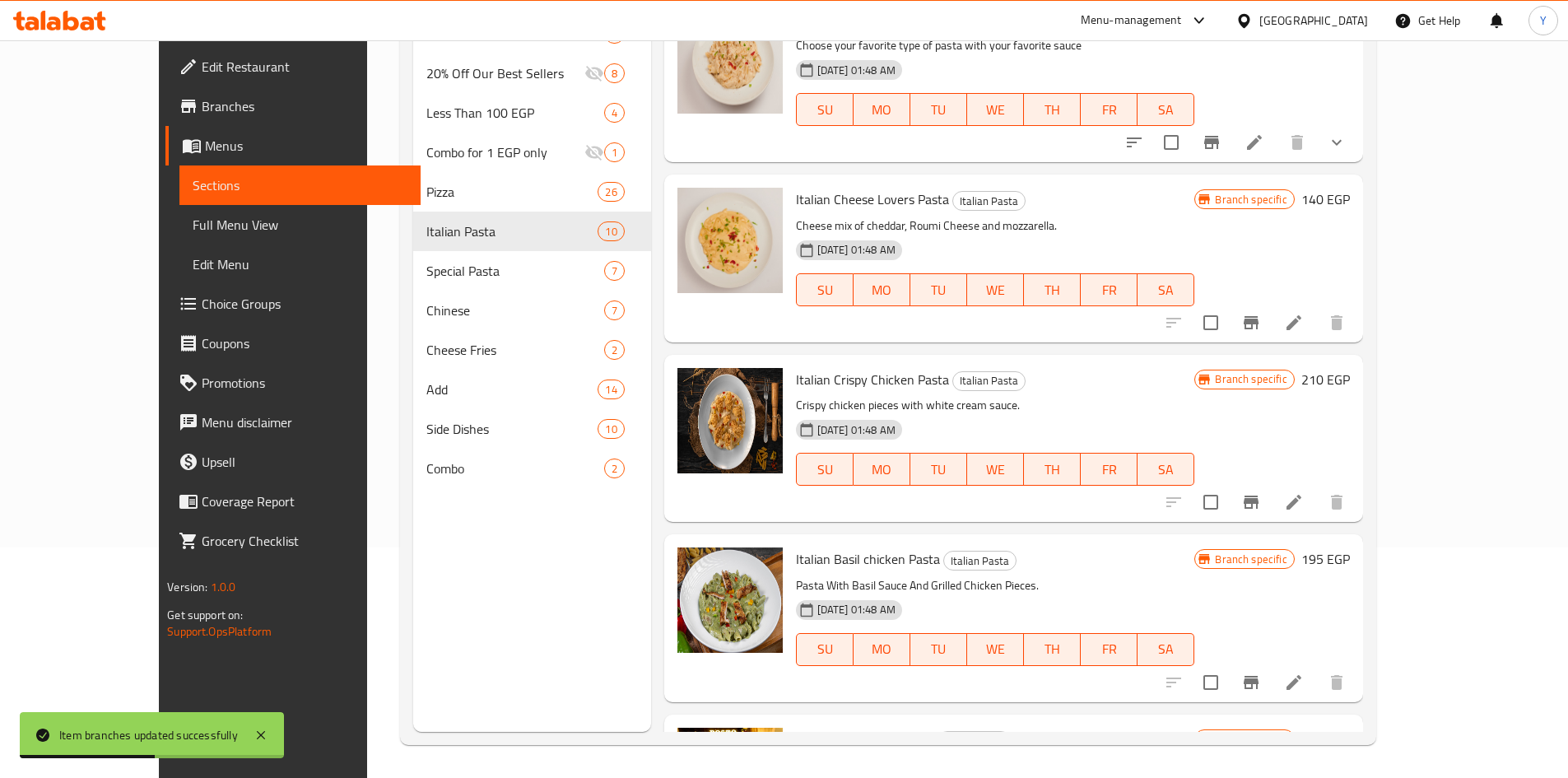
scroll to position [0, 0]
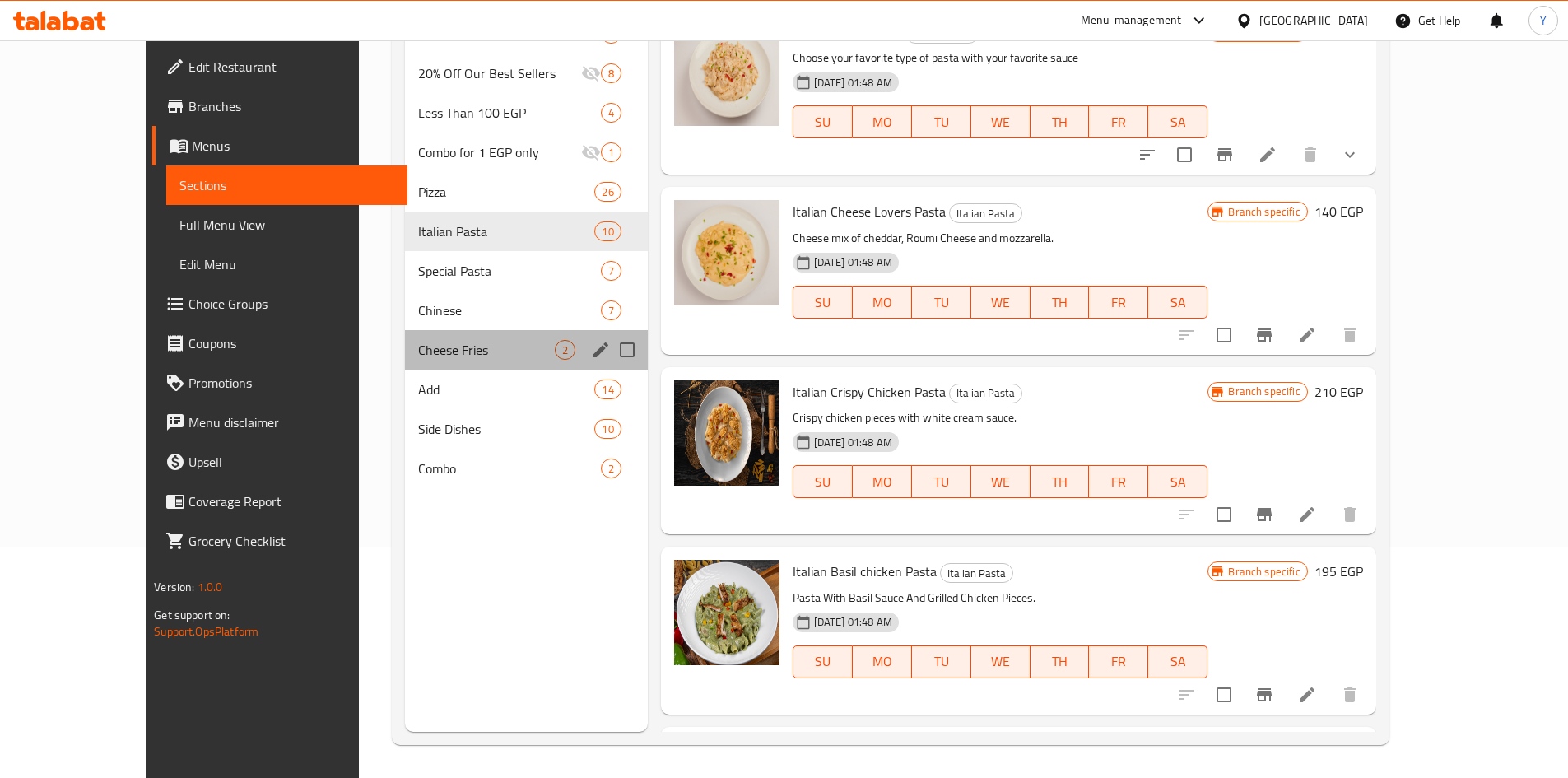
click at [414, 335] on div "Cheese Fries 2" at bounding box center [526, 350] width 242 height 39
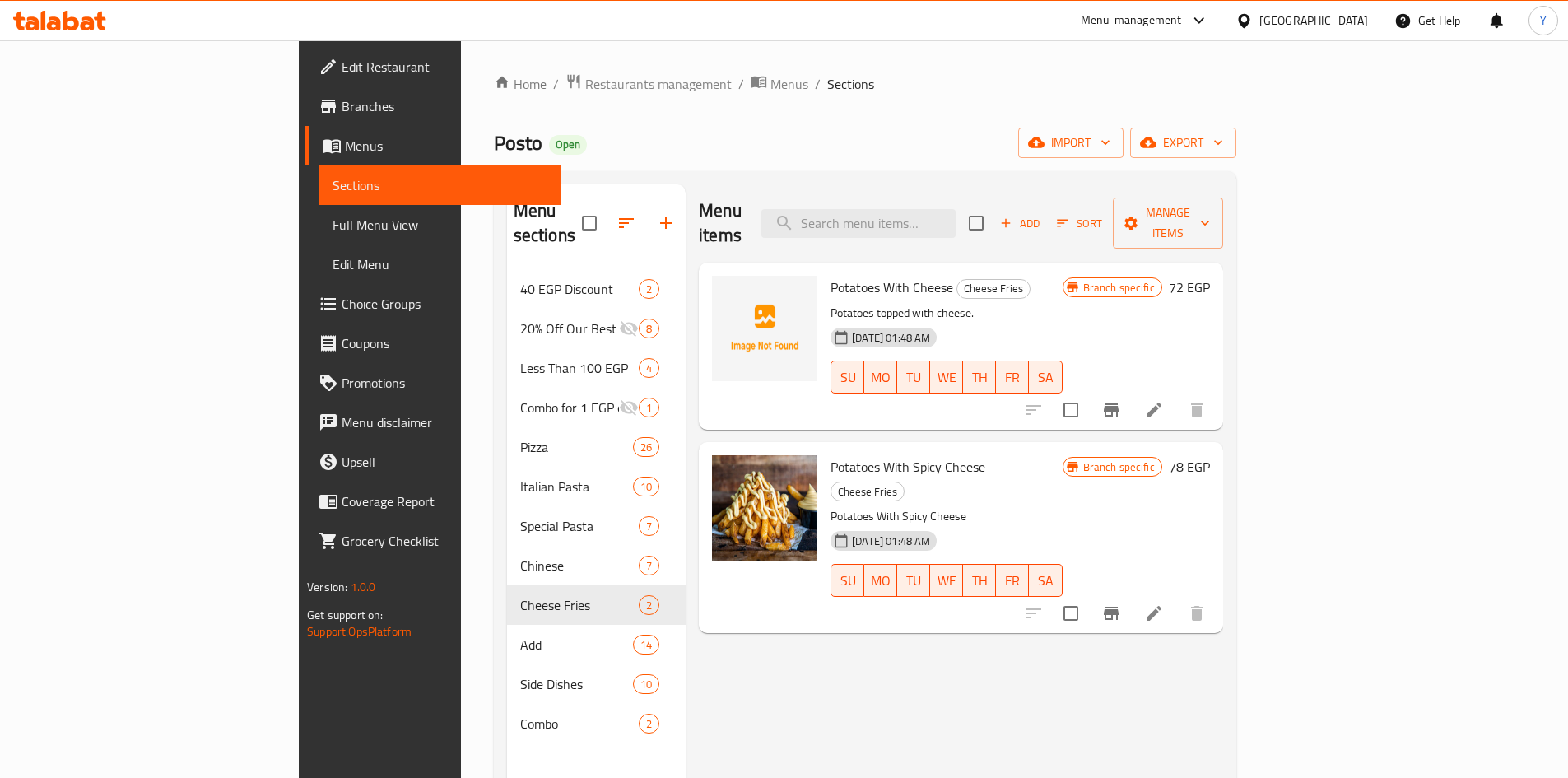
drag, startPoint x: 1473, startPoint y: 443, endPoint x: 1409, endPoint y: 477, distance: 72.5
click at [1210, 455] on h6 "78 EGP" at bounding box center [1189, 466] width 41 height 23
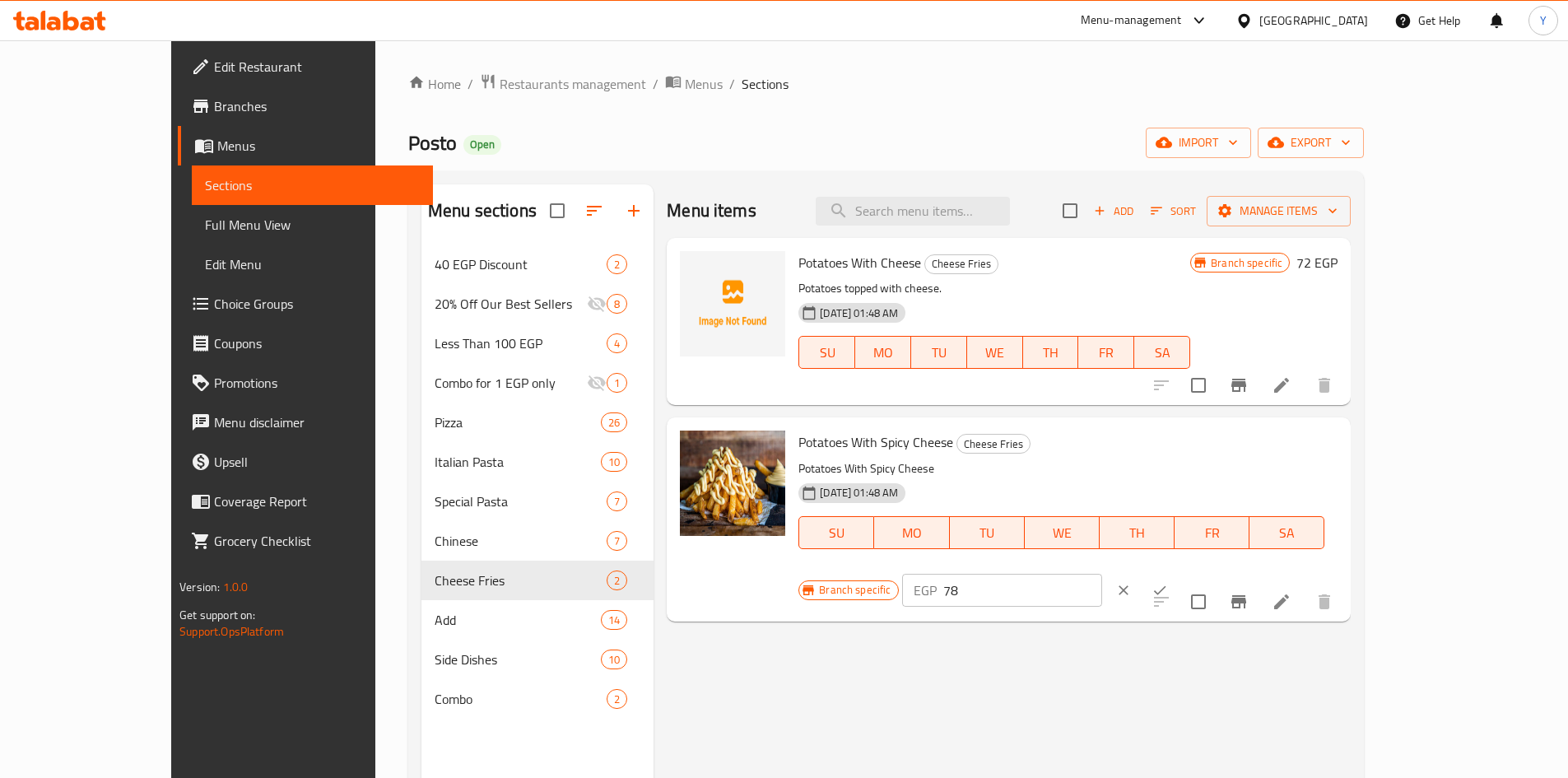
drag, startPoint x: 1352, startPoint y: 456, endPoint x: 1228, endPoint y: 459, distance: 124.0
click at [1202, 572] on div "Branch specific EGP 78 ​" at bounding box center [1000, 590] width 404 height 36
type input "150"
drag, startPoint x: 1488, startPoint y: 459, endPoint x: 1459, endPoint y: 510, distance: 58.7
click at [1178, 572] on button "ok" at bounding box center [1159, 590] width 36 height 36
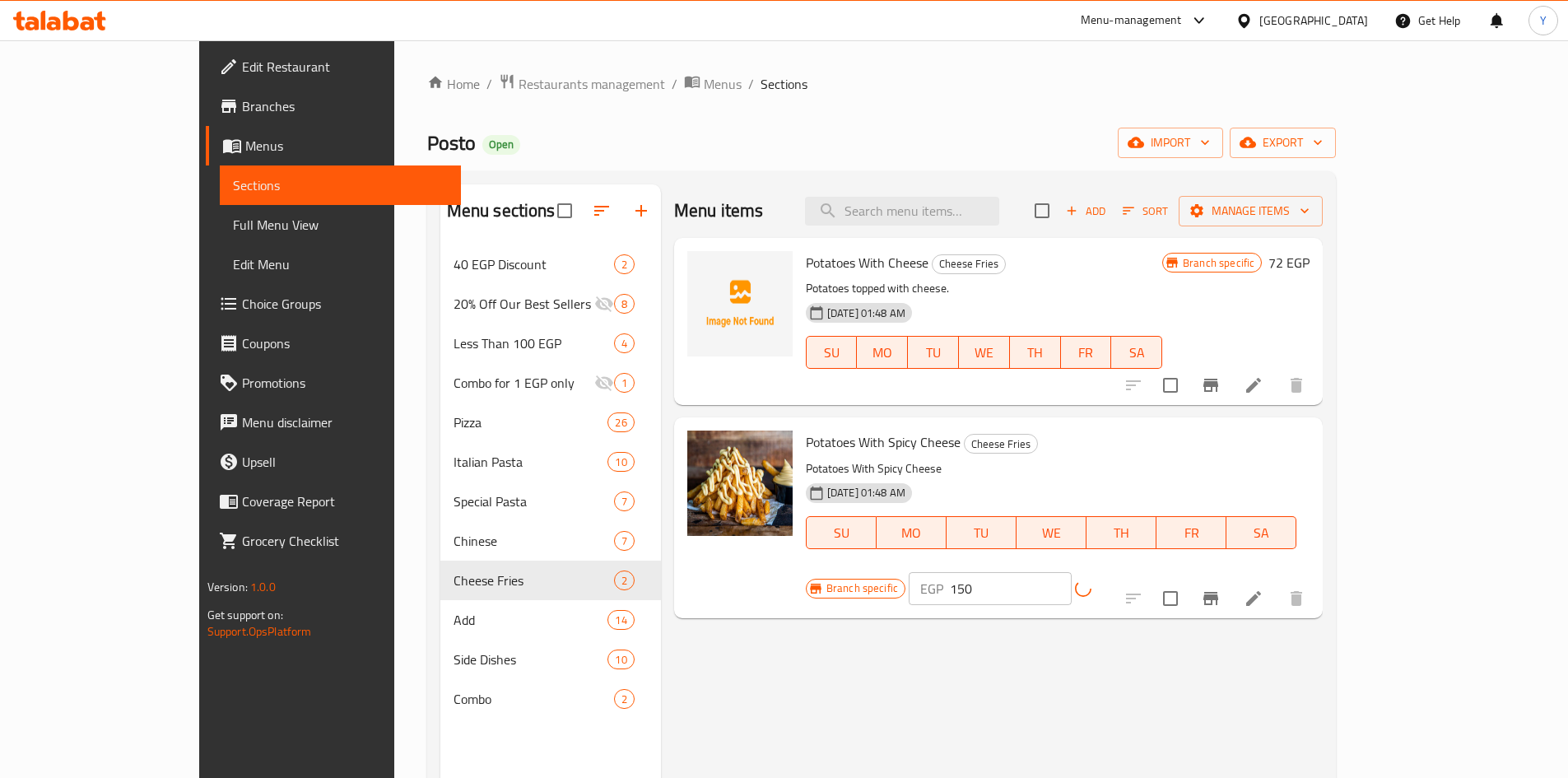
click at [1218, 592] on icon "Branch-specific-item" at bounding box center [1211, 598] width 15 height 13
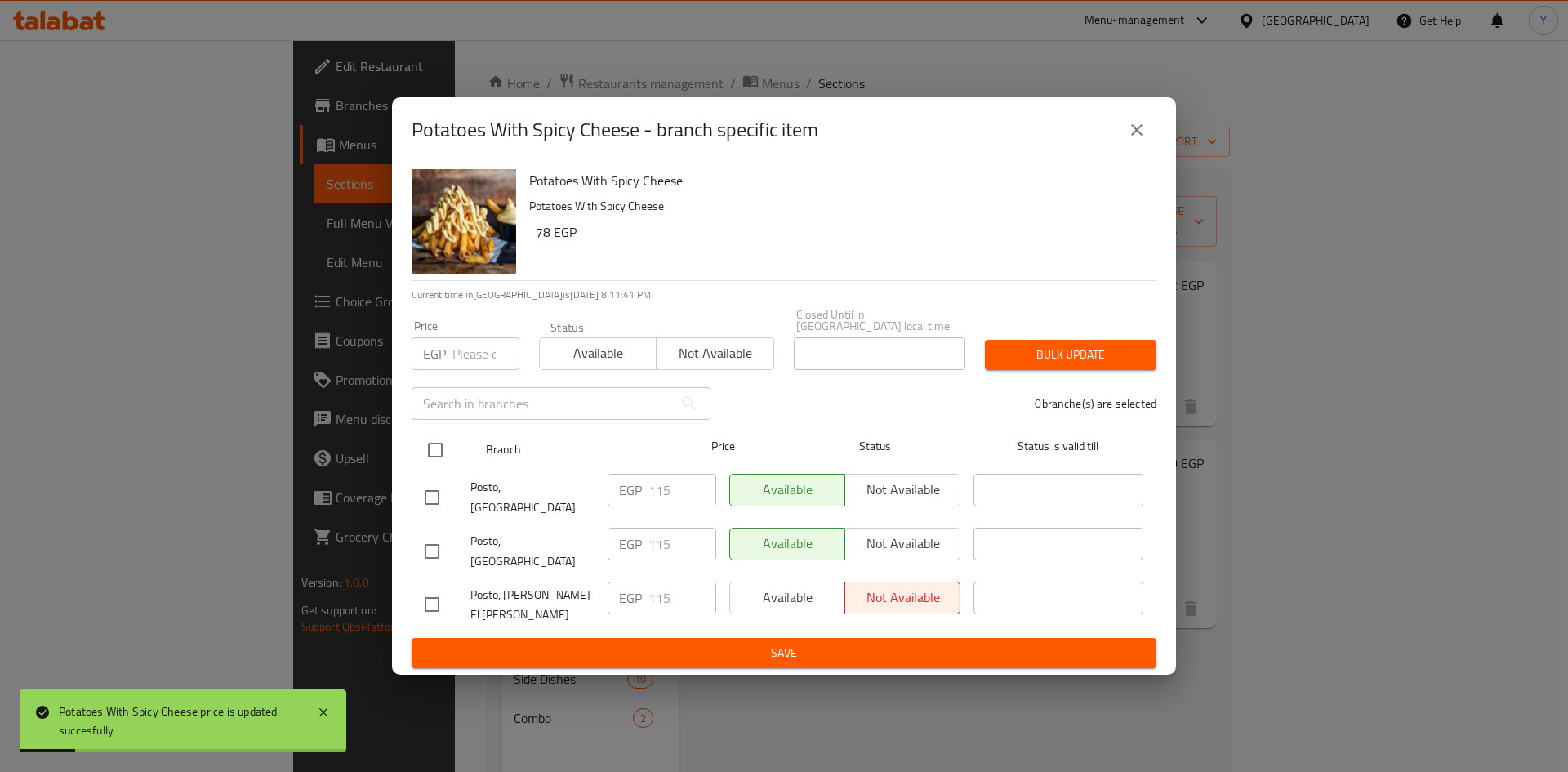
drag, startPoint x: 448, startPoint y: 465, endPoint x: 474, endPoint y: 410, distance: 60.8
click at [446, 467] on input "checkbox" at bounding box center [435, 450] width 34 height 34
checkbox input "true"
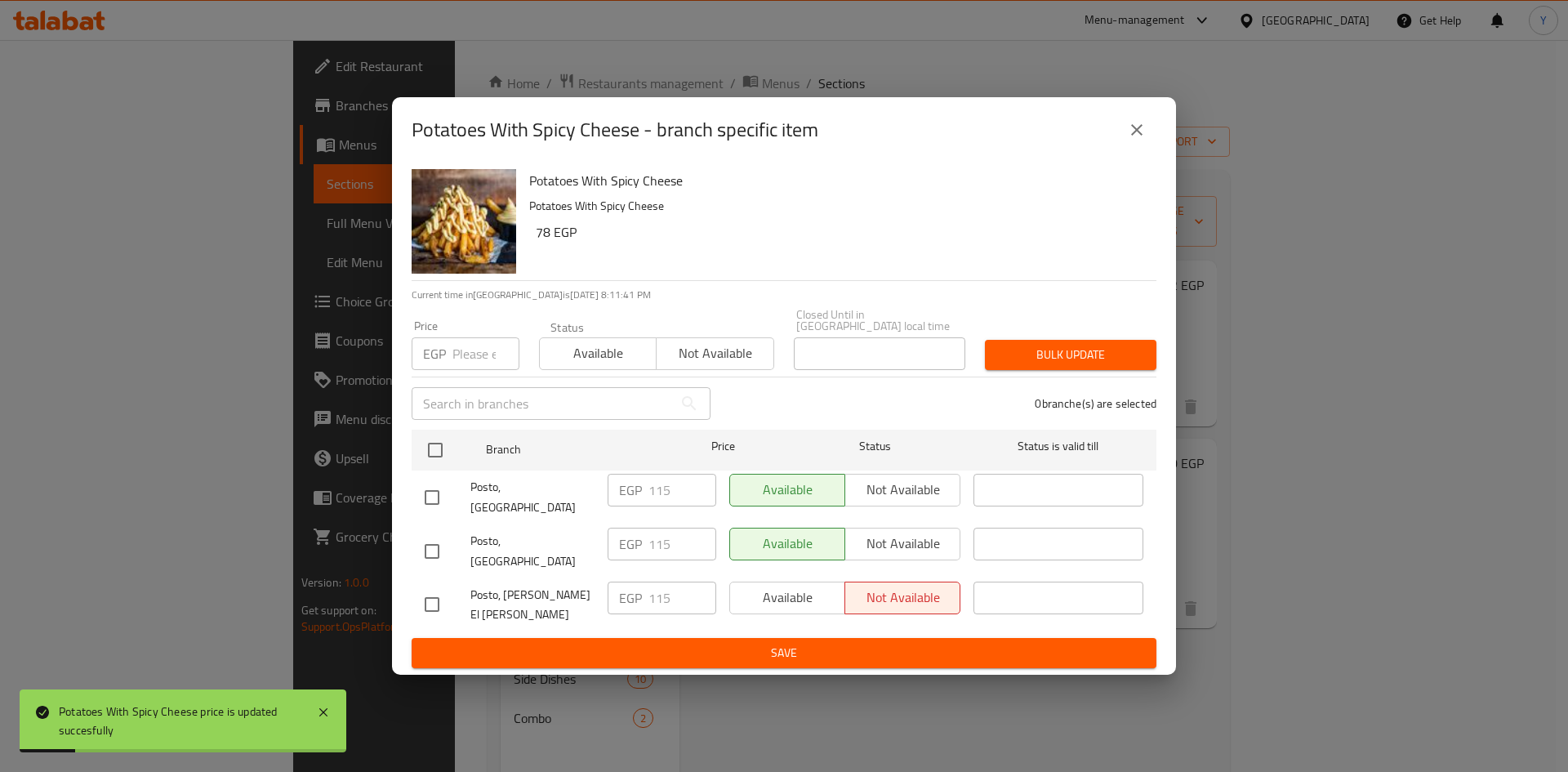
checkbox input "true"
click at [472, 370] on input "number" at bounding box center [485, 354] width 67 height 32
type input "150"
click at [999, 365] on span "Bulk update" at bounding box center [1070, 355] width 145 height 20
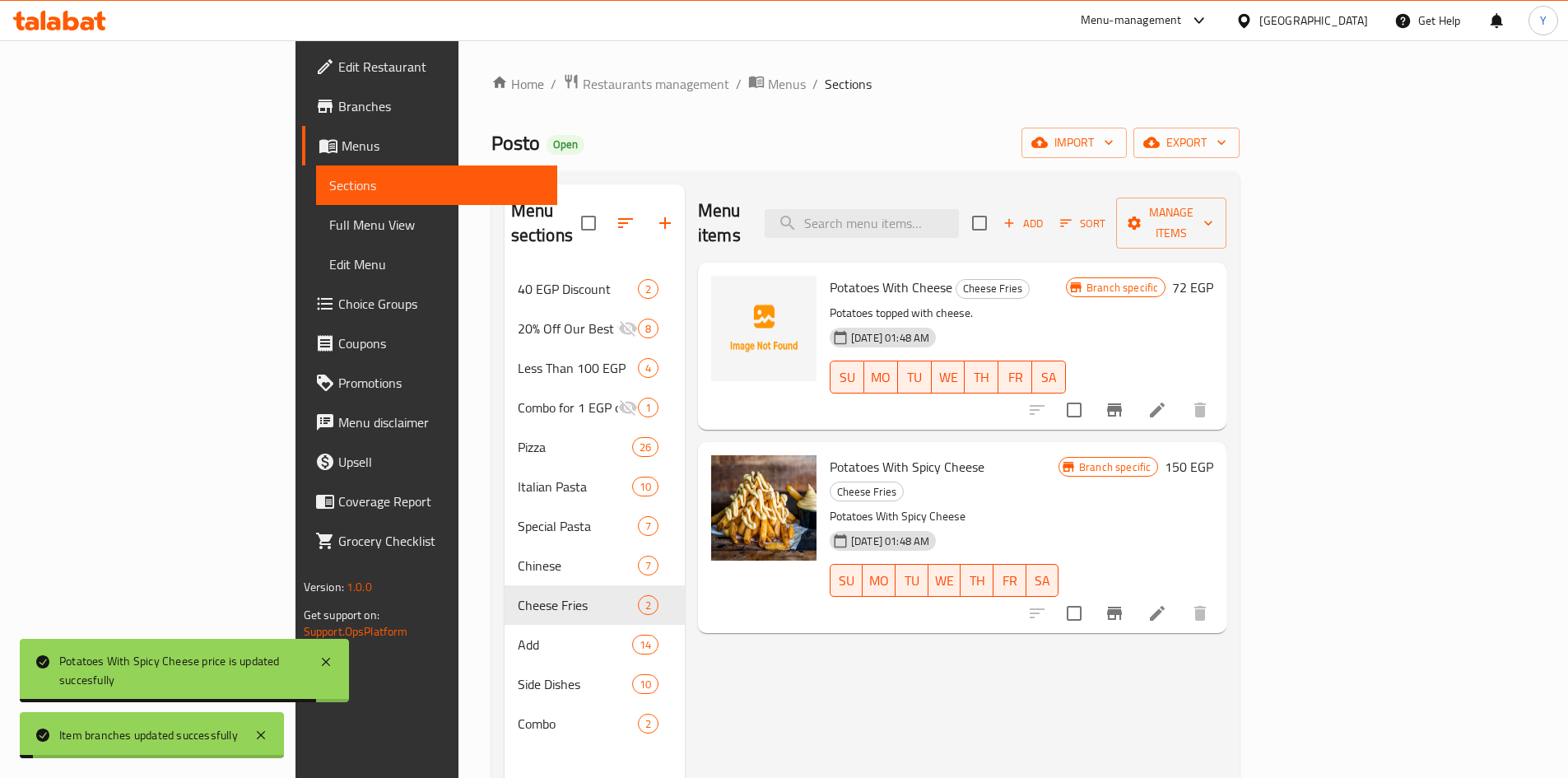
click at [1213, 276] on h6 "72 EGP" at bounding box center [1193, 287] width 41 height 23
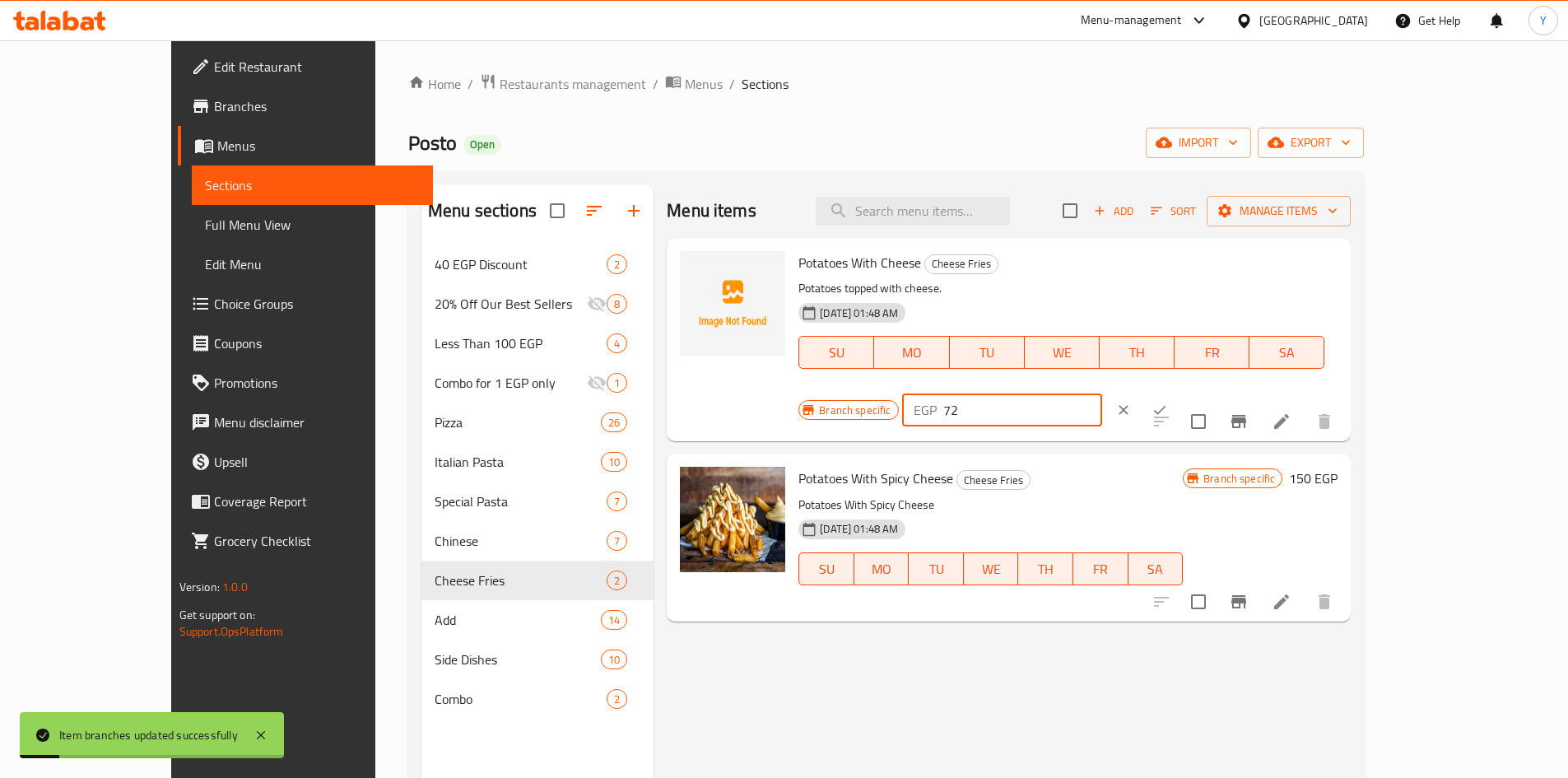
drag, startPoint x: 1326, startPoint y: 269, endPoint x: 1177, endPoint y: 270, distance: 149.0
click at [1177, 392] on div "Branch specific EGP 72 ​" at bounding box center [1000, 410] width 404 height 36
type input "140"
click at [1178, 392] on button "ok" at bounding box center [1159, 410] width 36 height 36
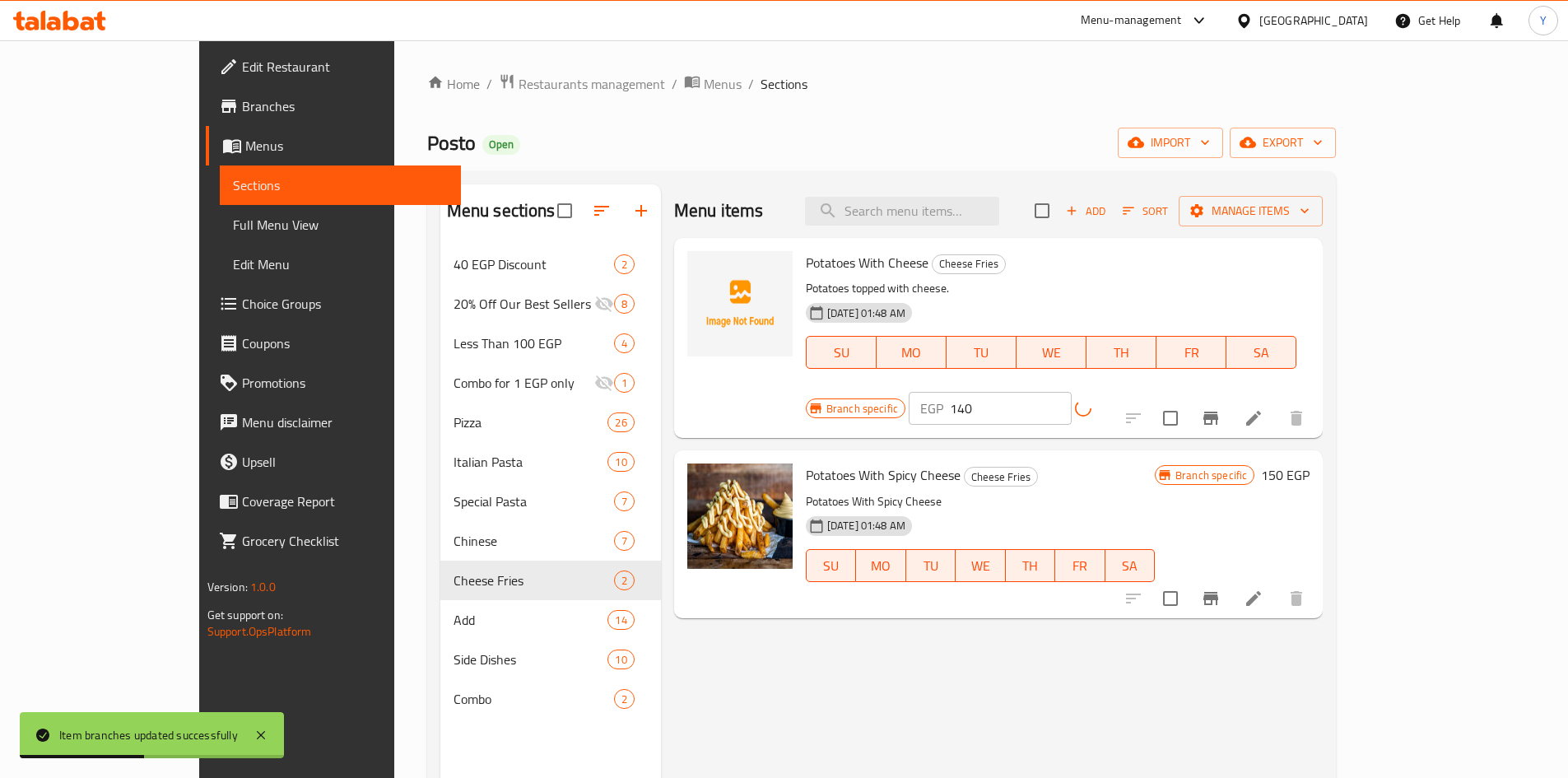
click at [1221, 409] on icon "Branch-specific-item" at bounding box center [1211, 418] width 20 height 20
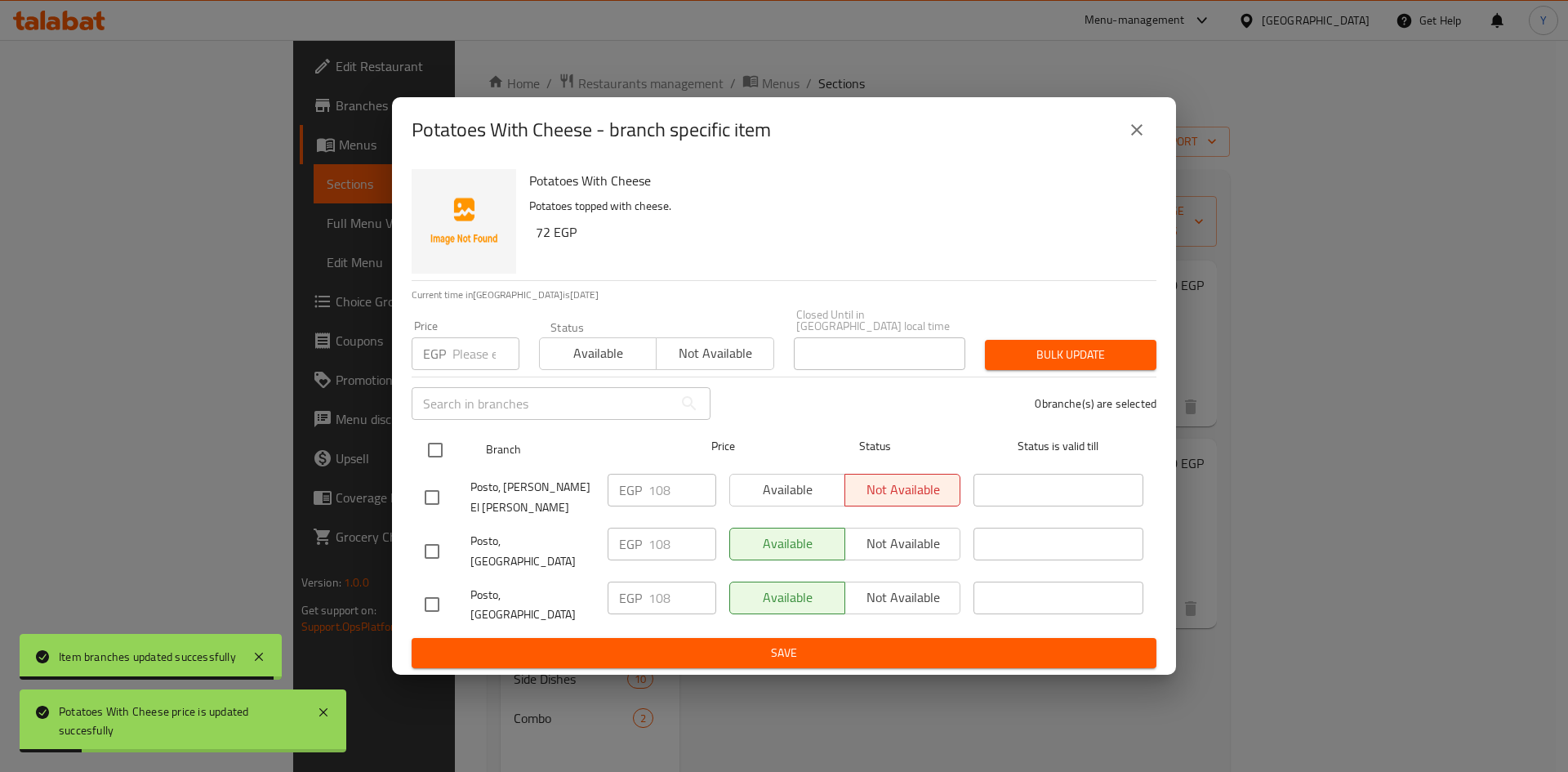
drag, startPoint x: 429, startPoint y: 472, endPoint x: 449, endPoint y: 440, distance: 37.7
click at [429, 468] on input "checkbox" at bounding box center [435, 450] width 34 height 34
checkbox input "true"
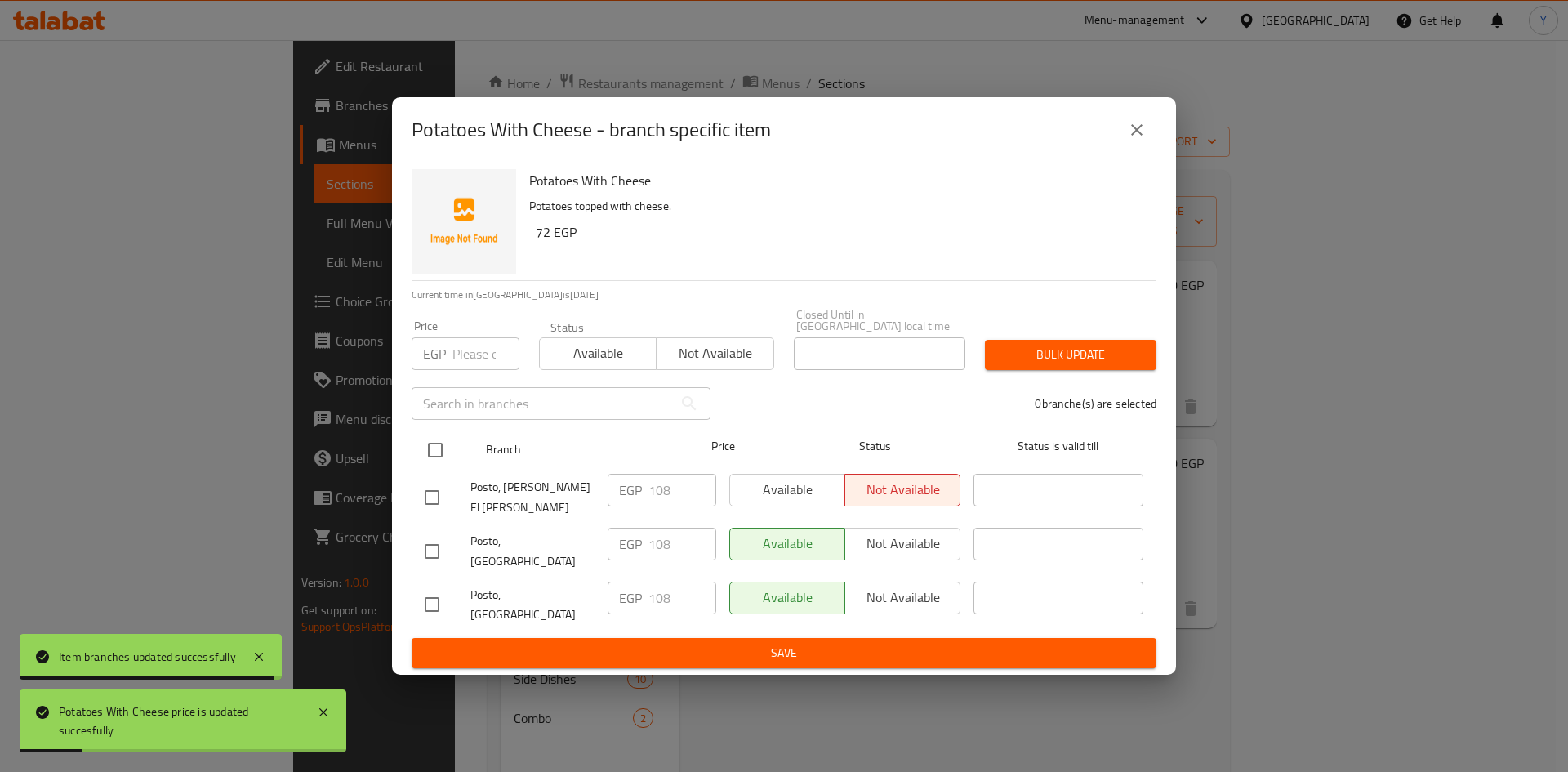
checkbox input "true"
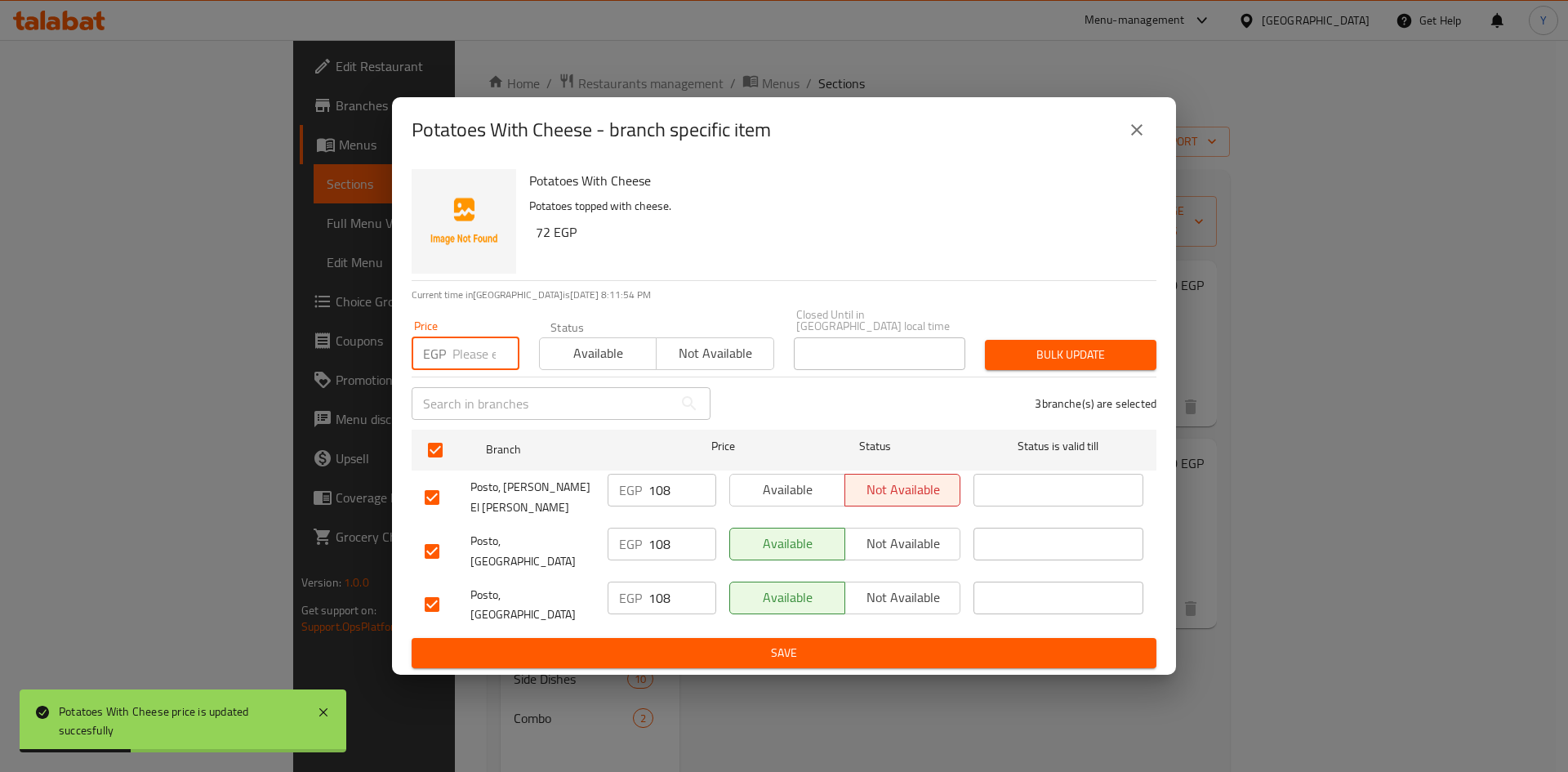
click at [467, 370] on input "number" at bounding box center [485, 354] width 67 height 32
type input "140"
click at [1011, 365] on span "Bulk update" at bounding box center [1070, 355] width 145 height 20
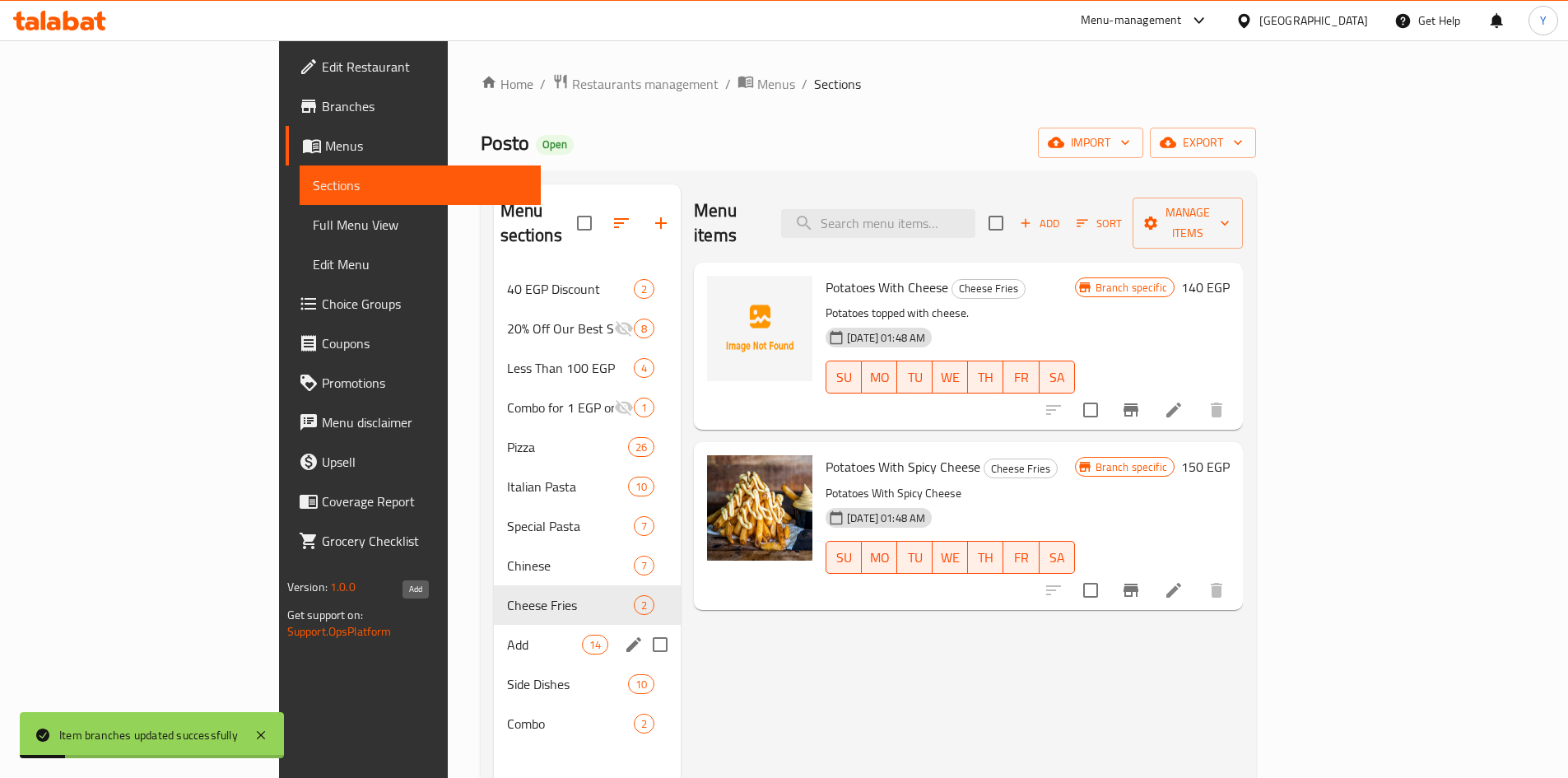
click at [507, 635] on span "Add" at bounding box center [544, 644] width 75 height 20
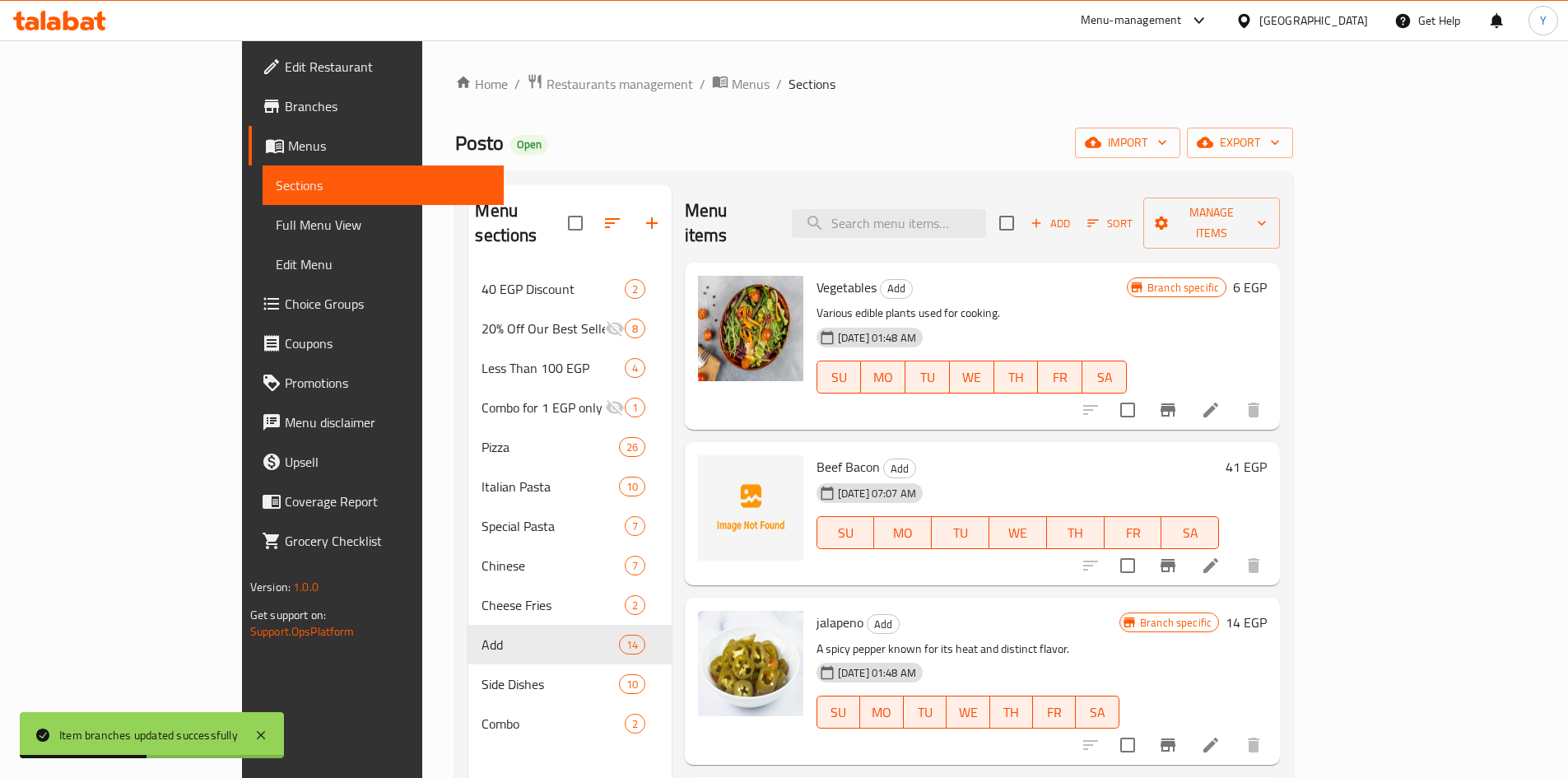
click at [1266, 276] on h6 "6 EGP" at bounding box center [1249, 287] width 33 height 23
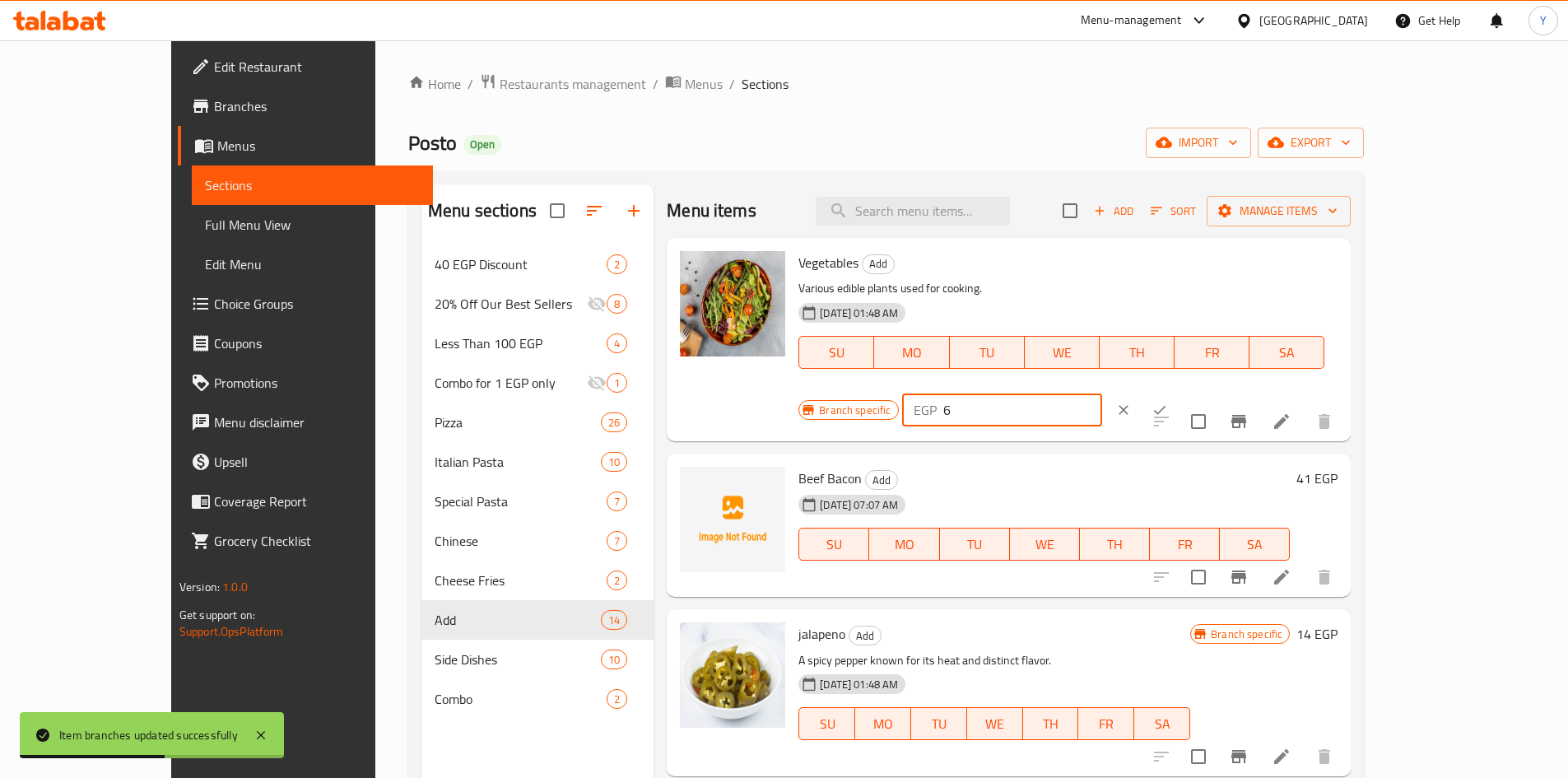
drag, startPoint x: 1268, startPoint y: 275, endPoint x: 1149, endPoint y: 277, distance: 119.0
click at [1148, 392] on div "Branch specific EGP 6 ​" at bounding box center [1000, 410] width 404 height 36
type input "15"
drag, startPoint x: 1465, startPoint y: 273, endPoint x: 1428, endPoint y: 357, distance: 91.8
click at [1168, 402] on icon "ok" at bounding box center [1159, 410] width 16 height 16
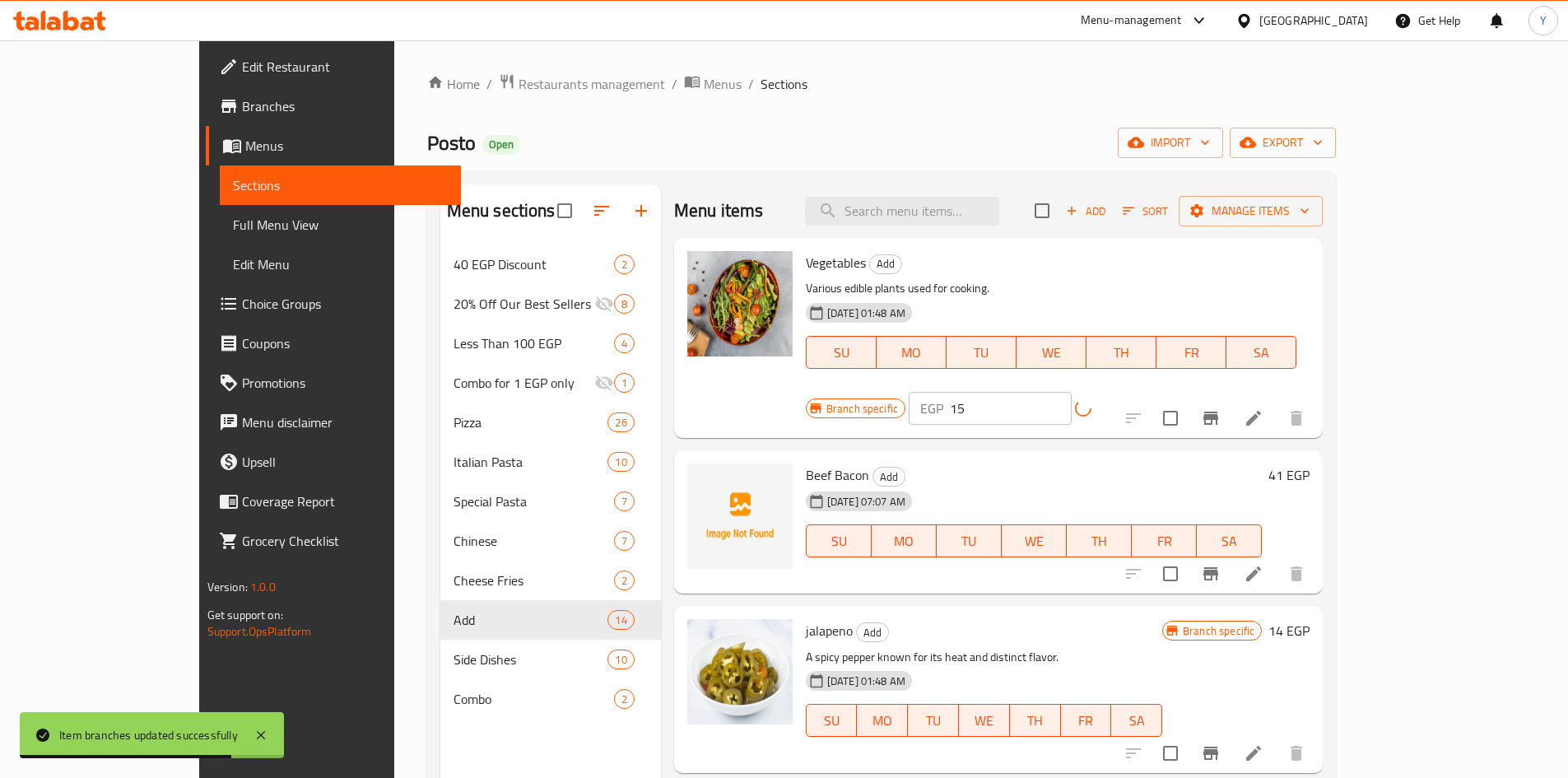
click at [1230, 398] on button "Branch-specific-item" at bounding box center [1211, 418] width 39 height 39
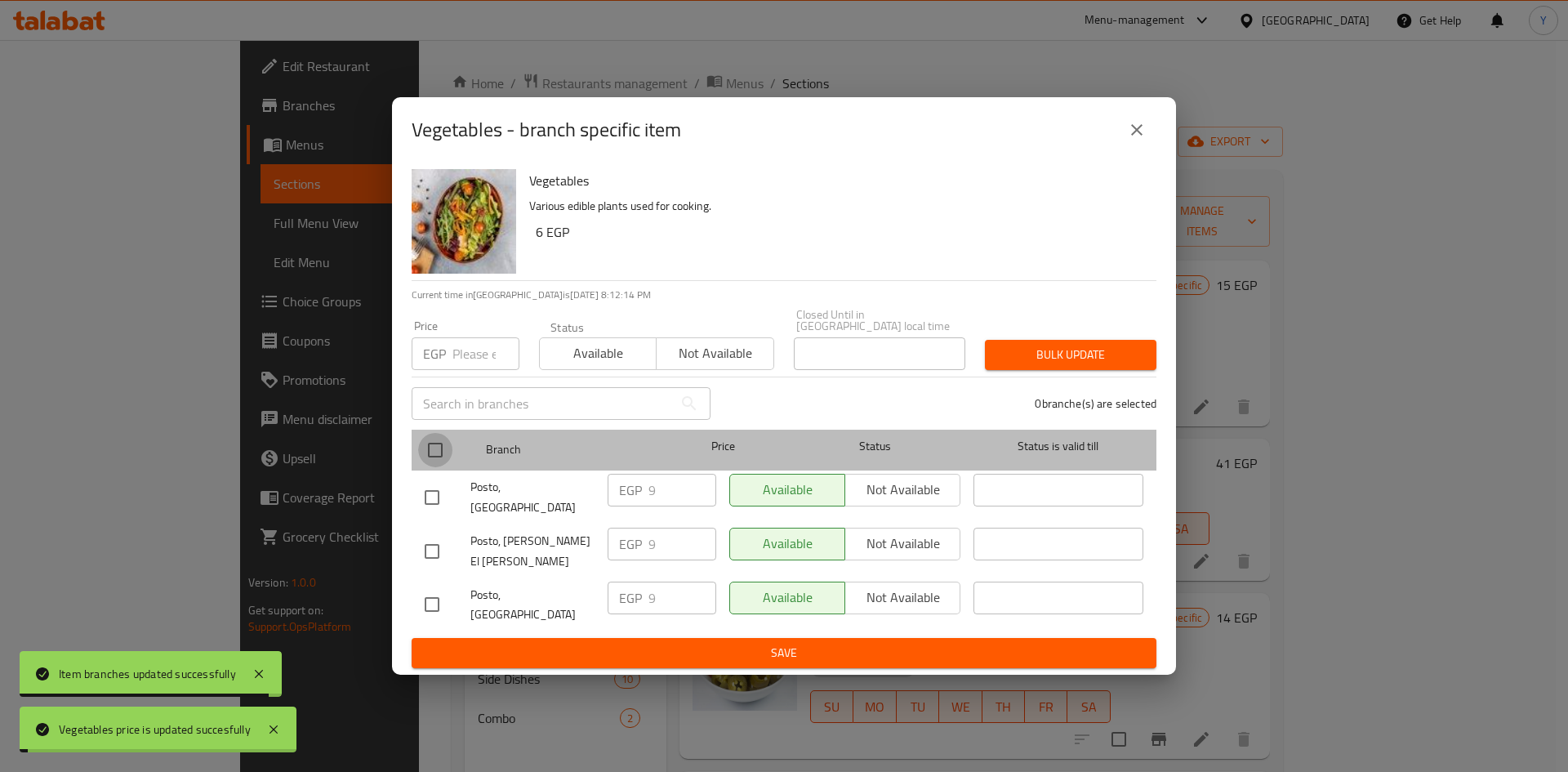
drag, startPoint x: 443, startPoint y: 468, endPoint x: 461, endPoint y: 406, distance: 64.6
click at [443, 457] on input "checkbox" at bounding box center [435, 450] width 34 height 34
checkbox input "true"
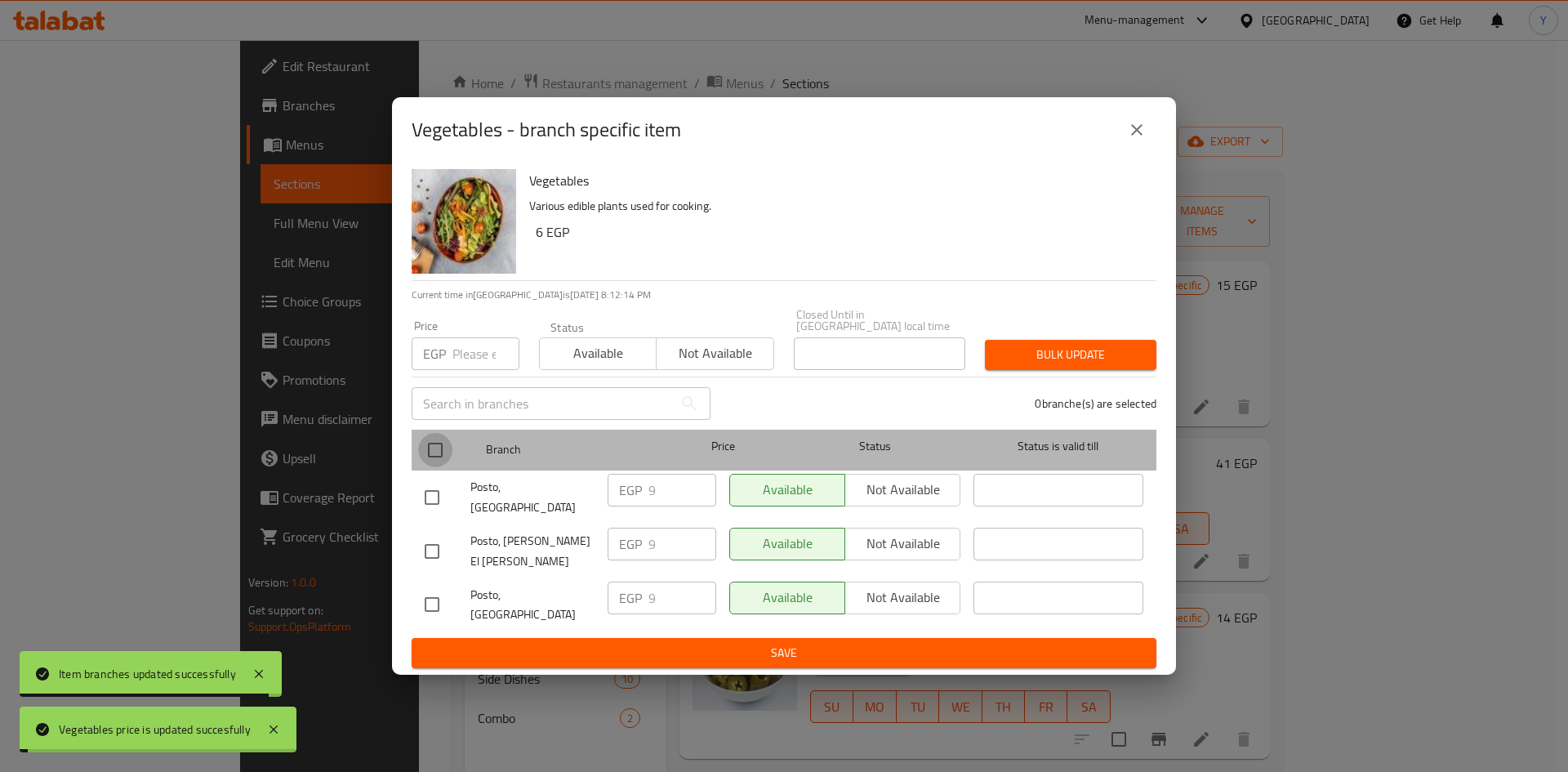
checkbox input "true"
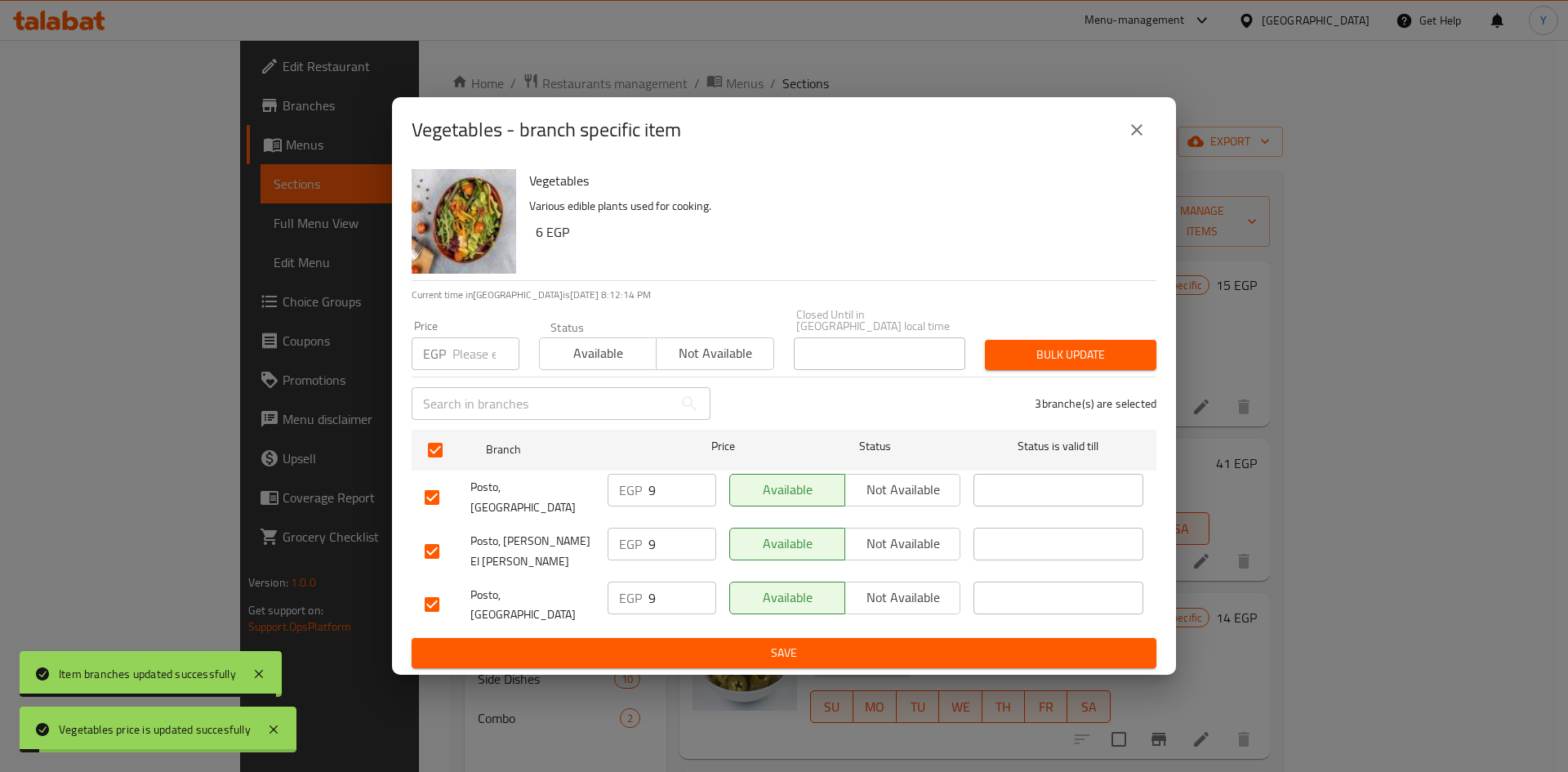
click at [464, 370] on input "number" at bounding box center [485, 354] width 67 height 32
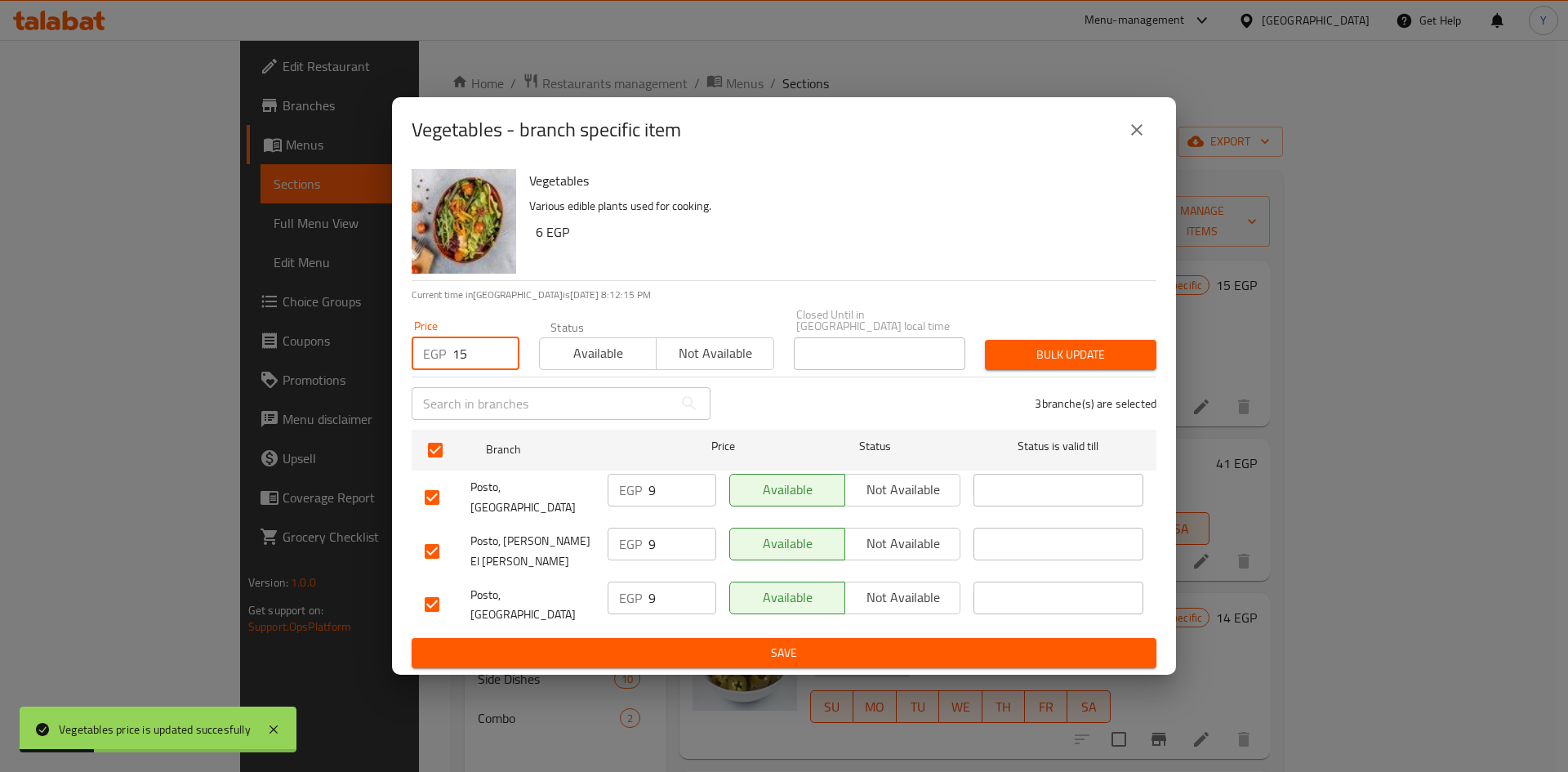
type input "15"
drag, startPoint x: 1030, startPoint y: 358, endPoint x: 976, endPoint y: 635, distance: 282.2
click at [1028, 360] on span "Bulk update" at bounding box center [1070, 355] width 145 height 20
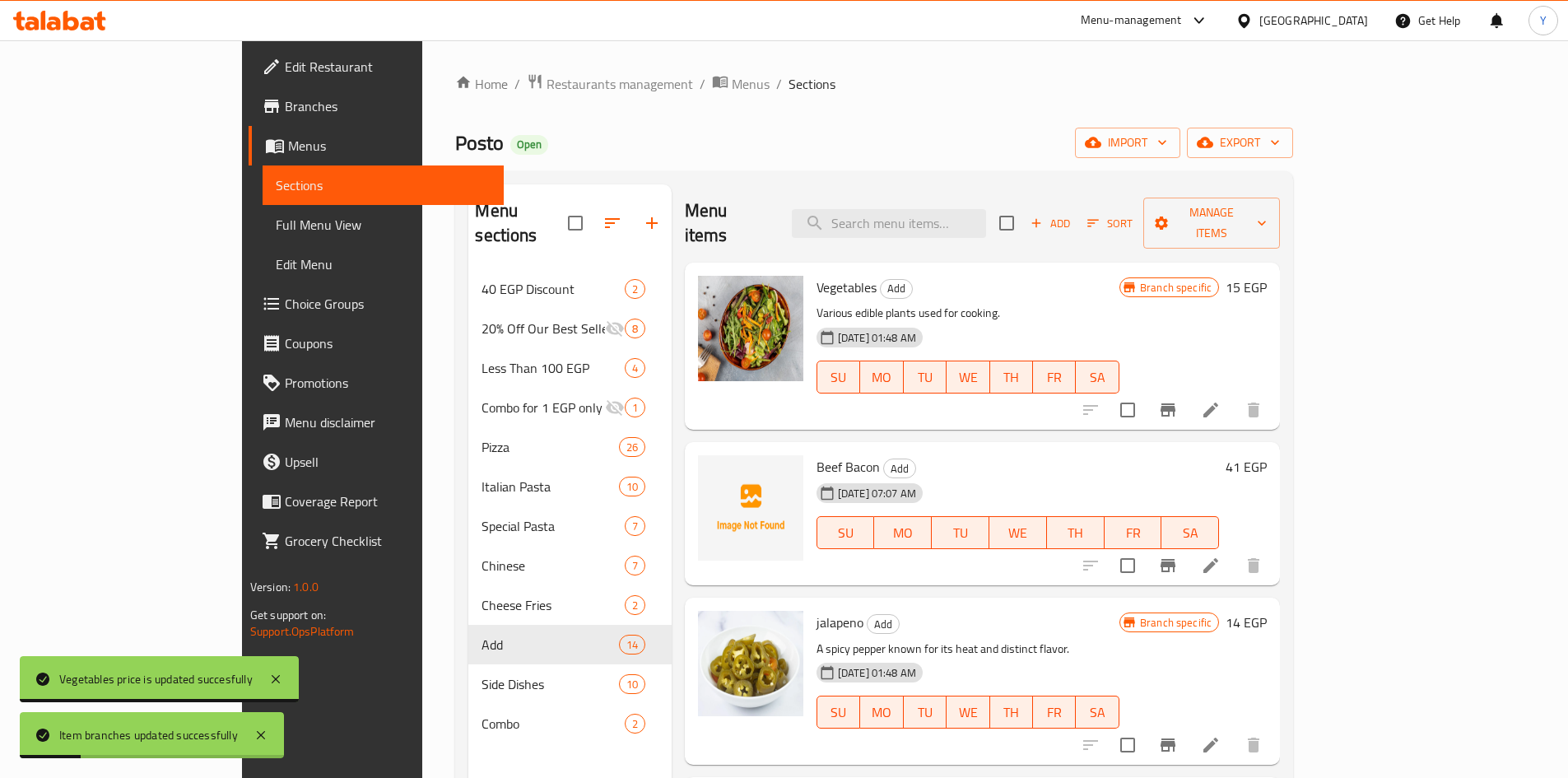
click at [1266, 611] on h6 "14 EGP" at bounding box center [1246, 622] width 41 height 23
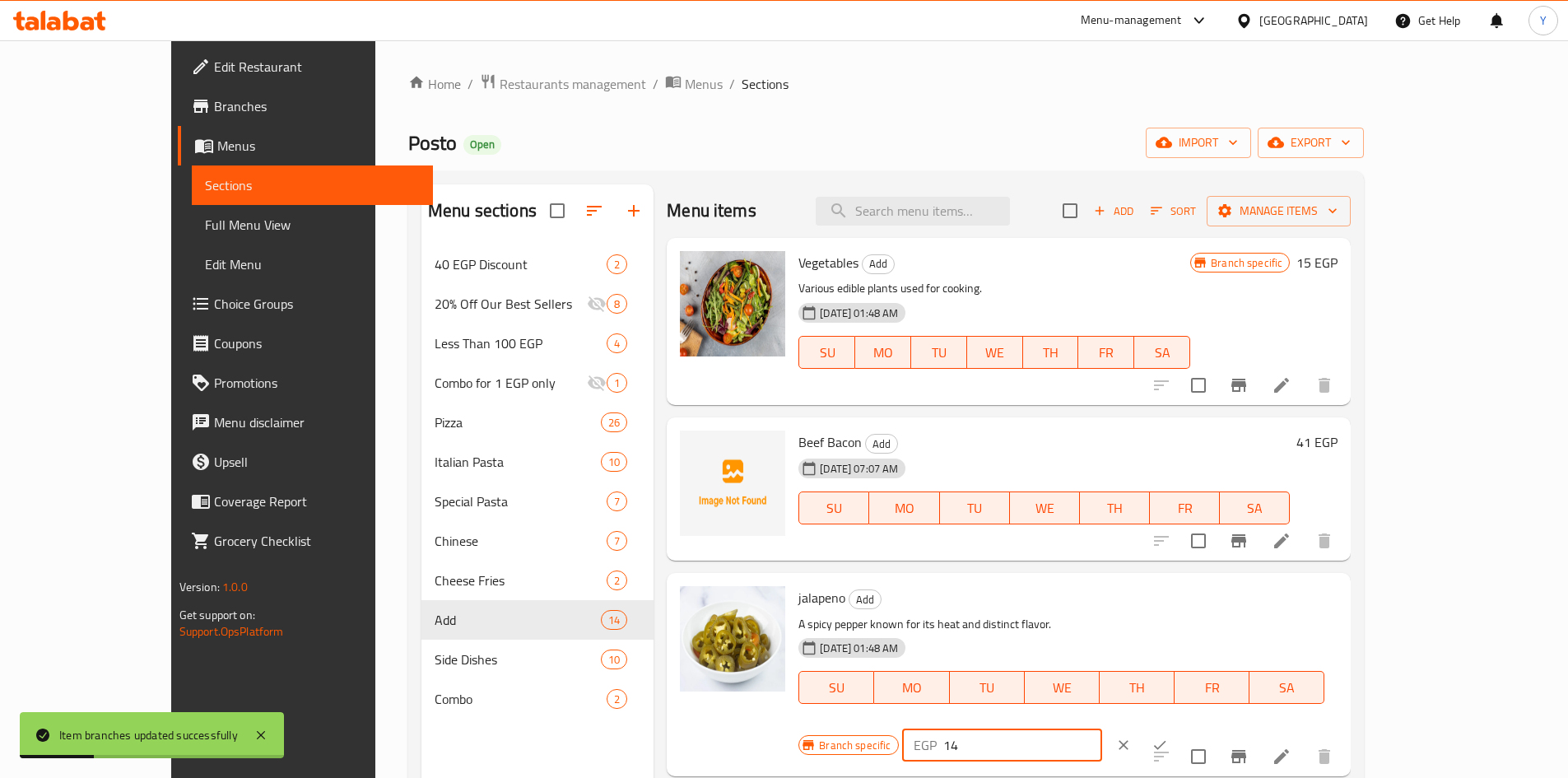
click at [1102, 728] on input "14" at bounding box center [1022, 745] width 159 height 33
type input "15"
click at [1168, 737] on icon "ok" at bounding box center [1159, 745] width 16 height 16
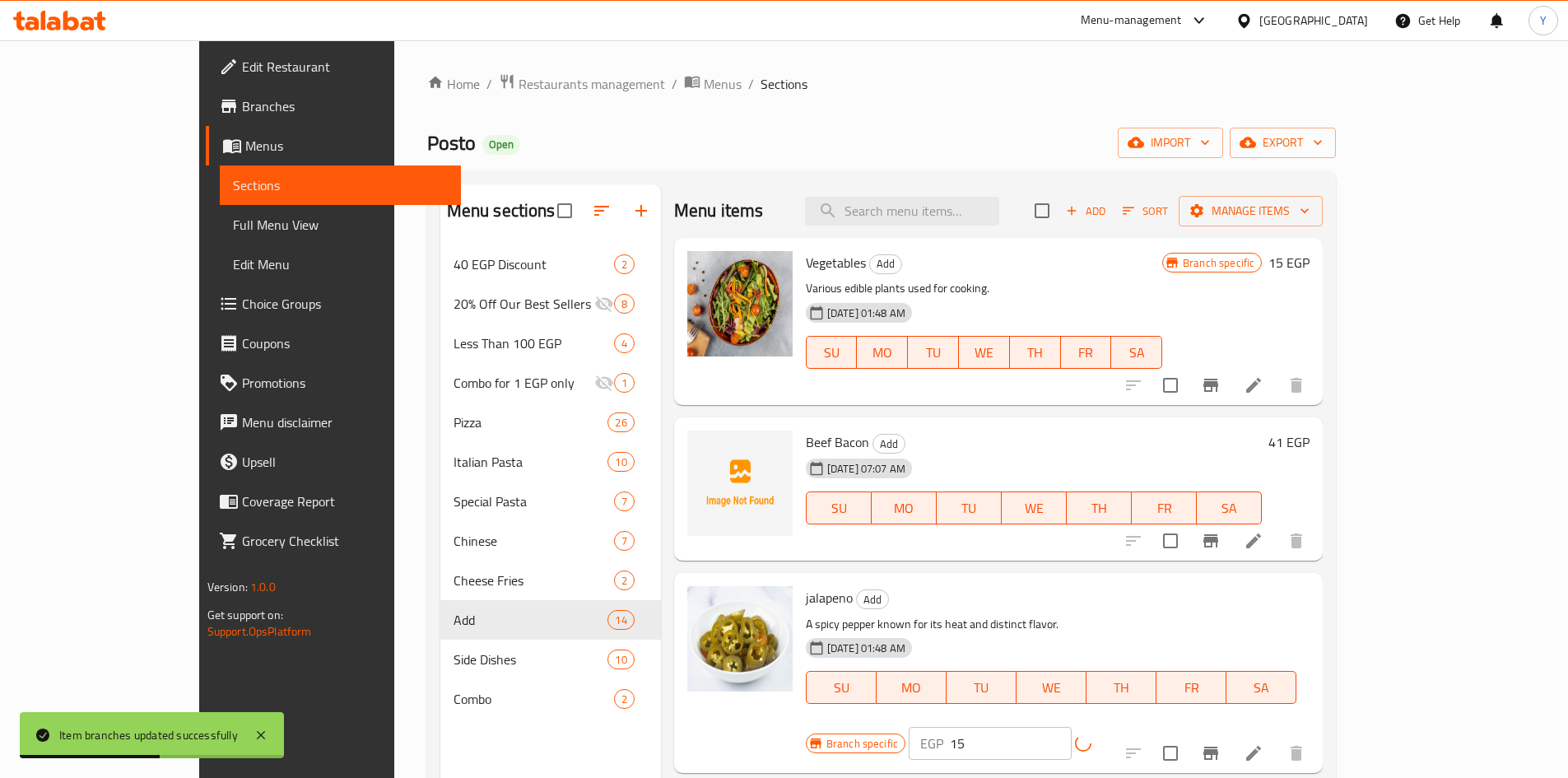
click at [1218, 746] on icon "Branch-specific-item" at bounding box center [1211, 752] width 15 height 13
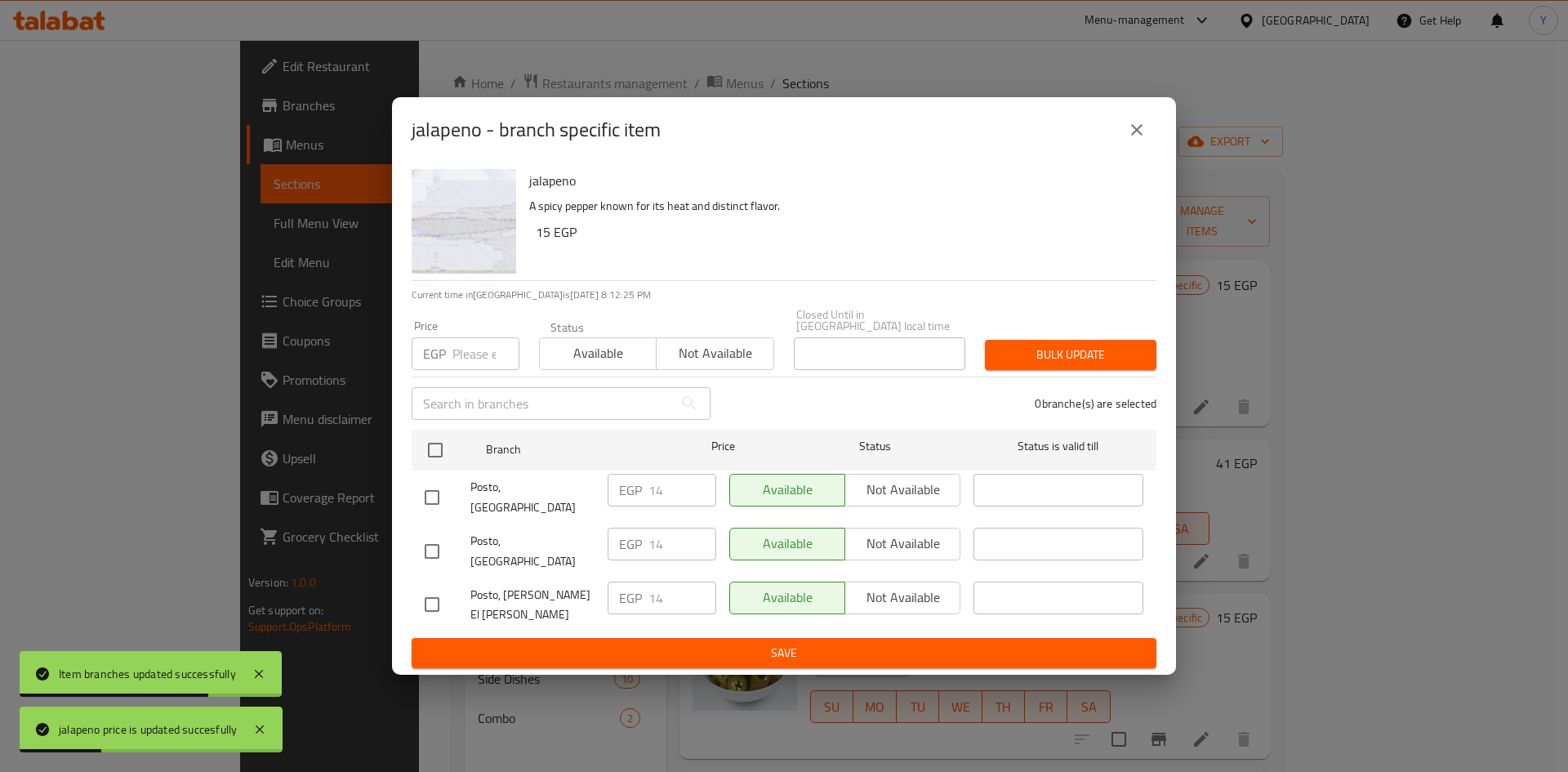
click at [442, 458] on input "checkbox" at bounding box center [435, 450] width 34 height 34
checkbox input "true"
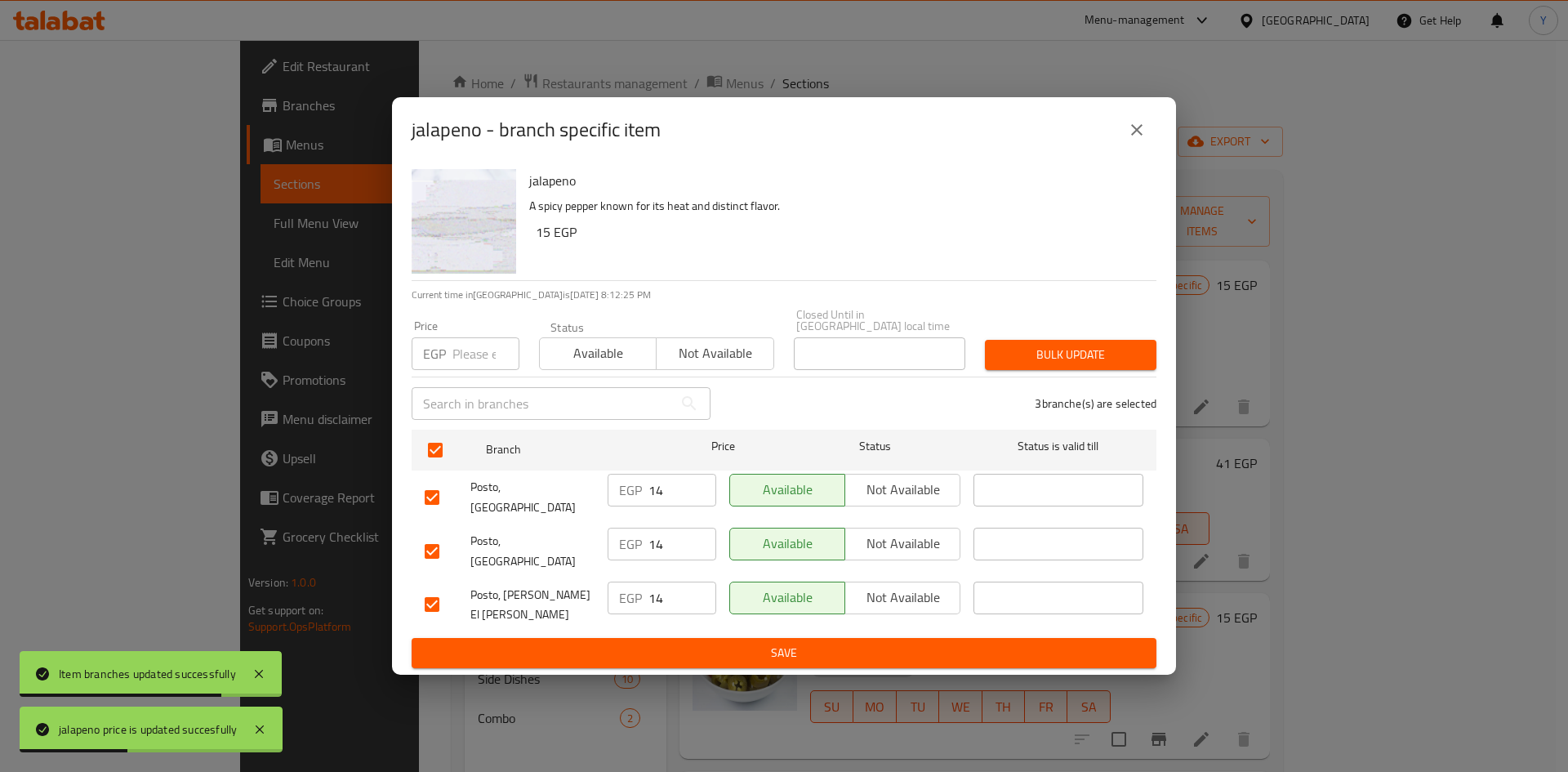
click at [452, 370] on input "number" at bounding box center [485, 354] width 67 height 32
type input "15"
drag, startPoint x: 1156, startPoint y: 362, endPoint x: 1143, endPoint y: 369, distance: 14.8
click at [1154, 362] on div "Bulk update" at bounding box center [1070, 355] width 191 height 50
drag, startPoint x: 1095, startPoint y: 374, endPoint x: 1098, endPoint y: 391, distance: 17.3
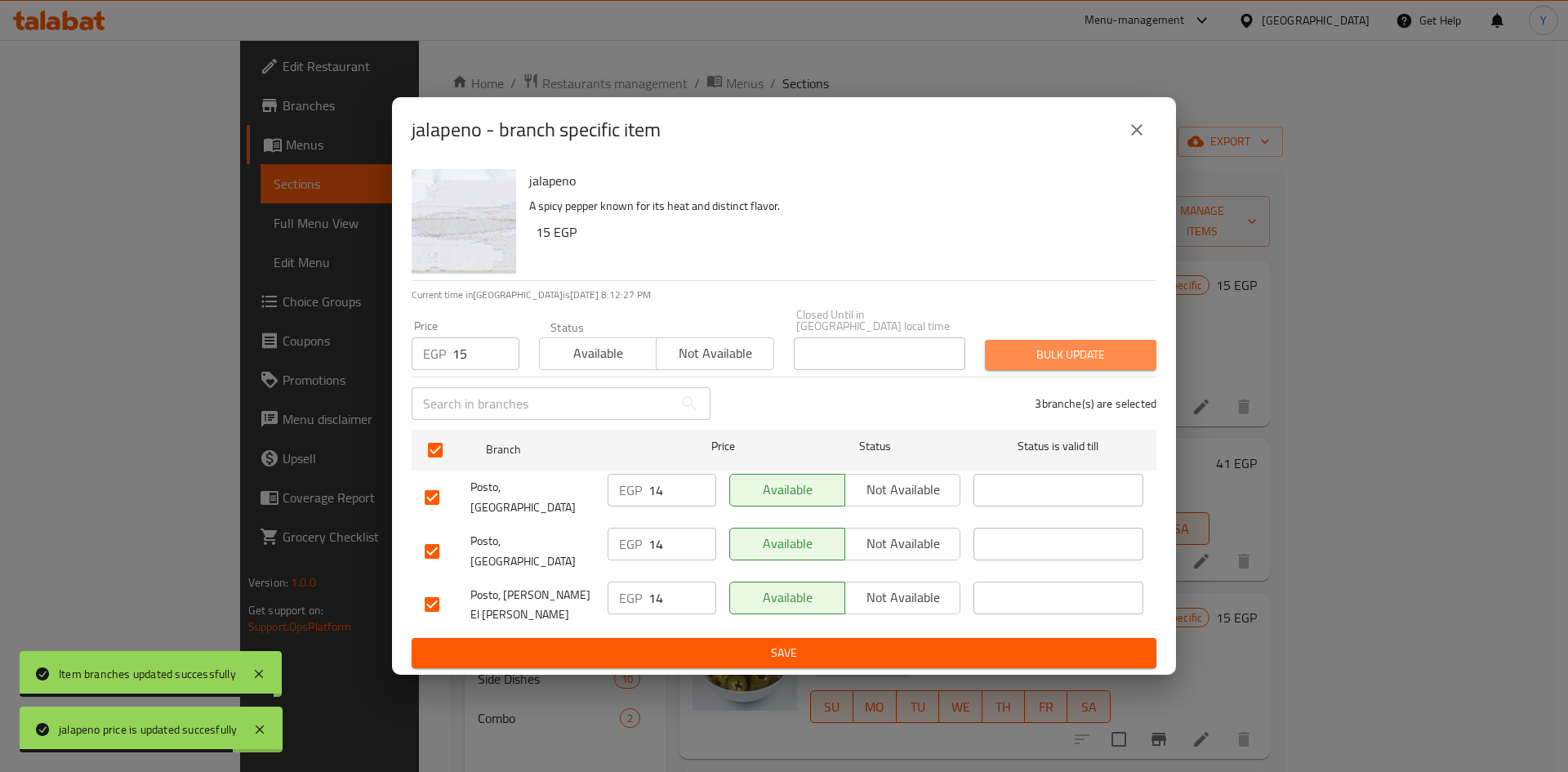
click at [1095, 365] on span "Bulk update" at bounding box center [1070, 355] width 145 height 20
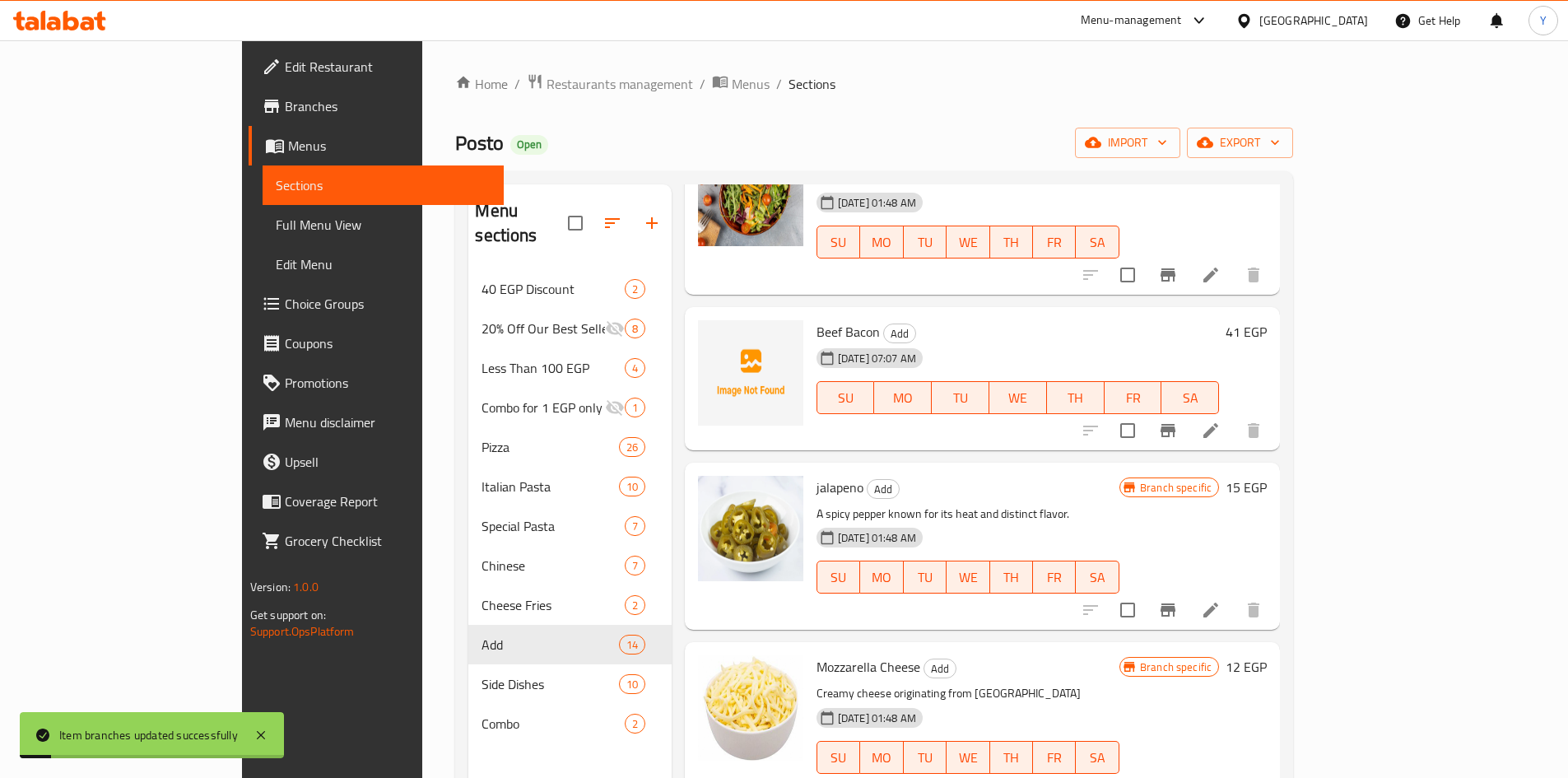
scroll to position [247, 0]
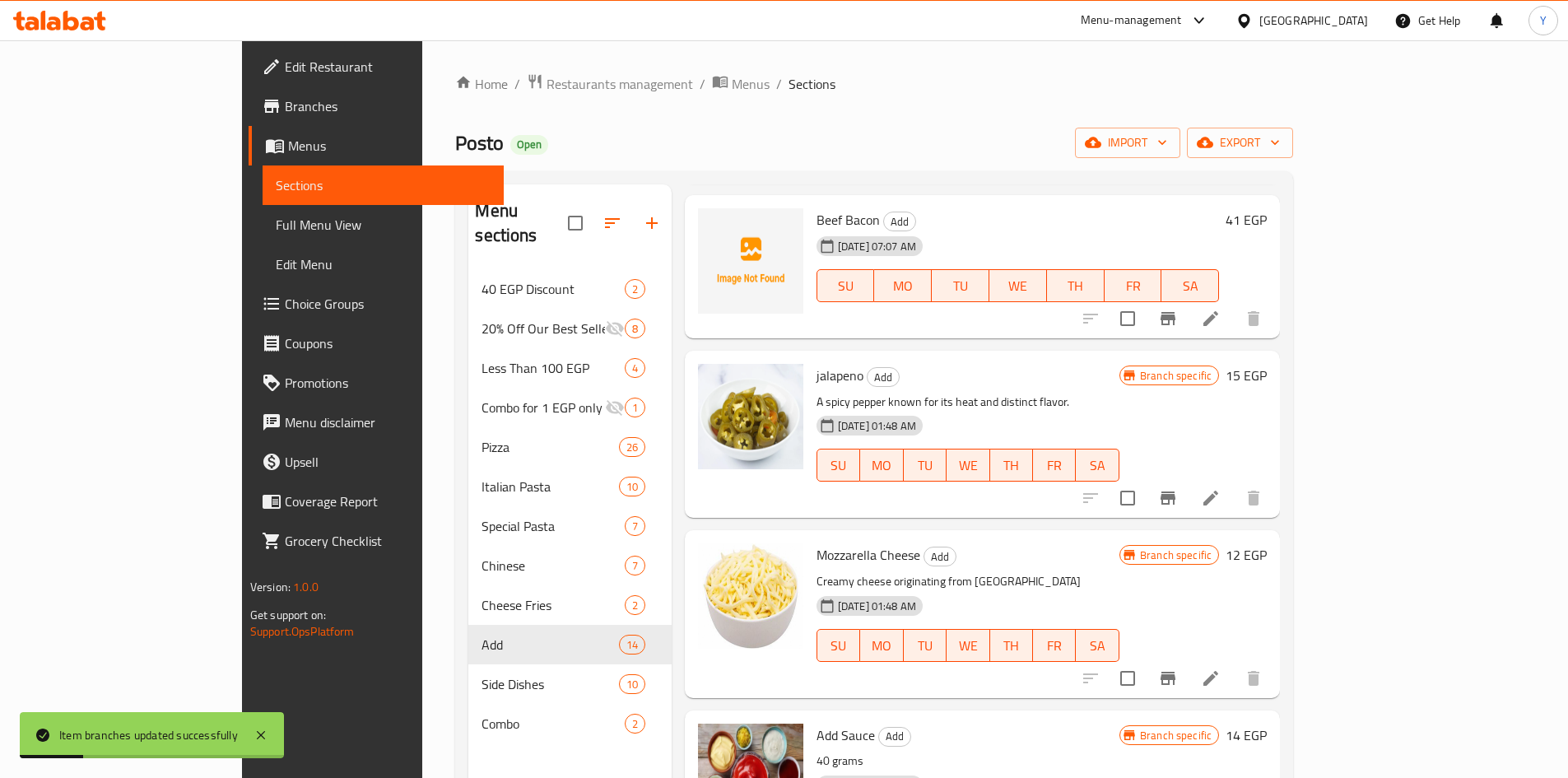
click at [1266, 543] on h6 "12 EGP" at bounding box center [1246, 554] width 41 height 23
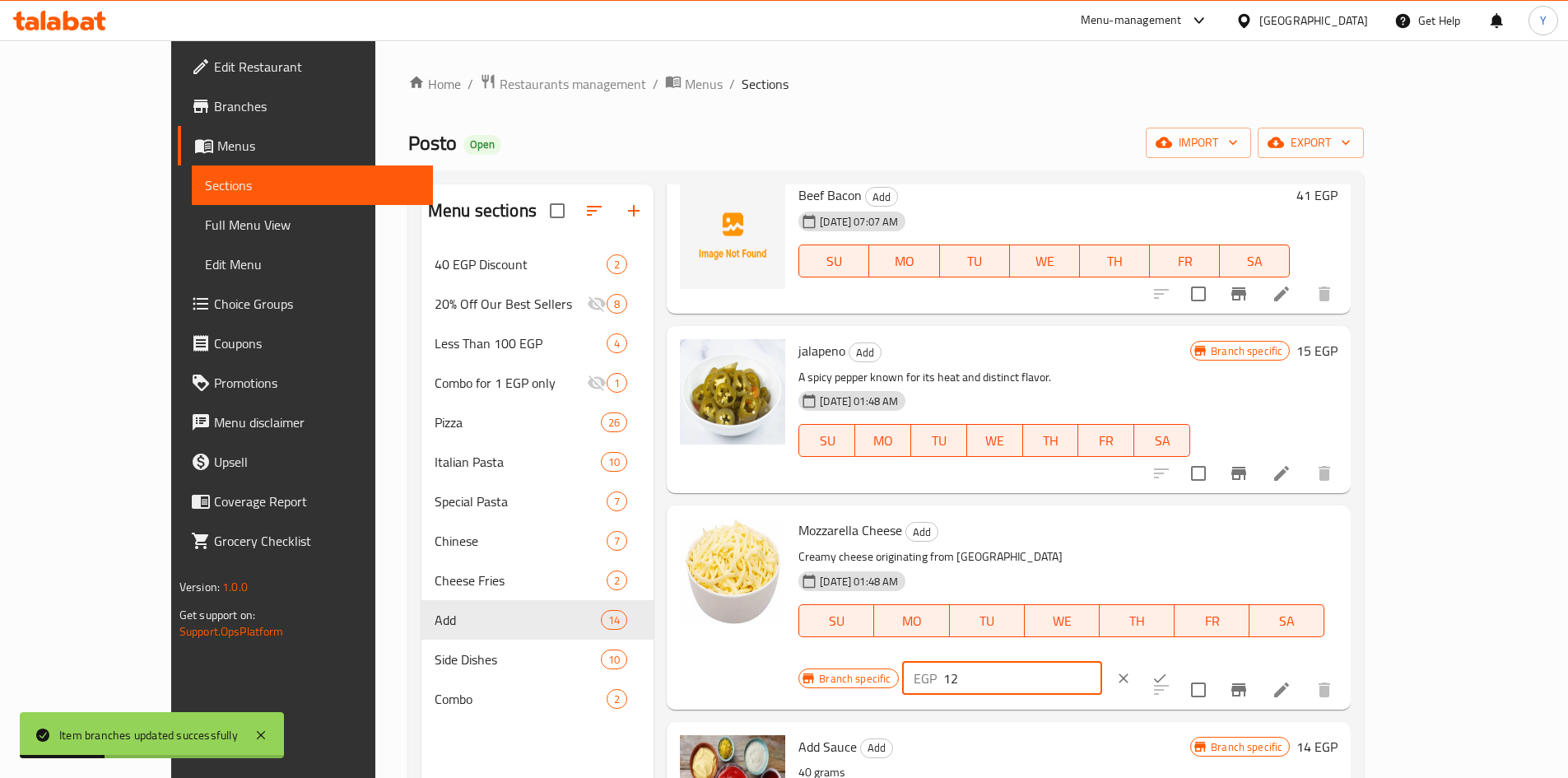
drag, startPoint x: 1315, startPoint y: 526, endPoint x: 1130, endPoint y: 526, distance: 185.0
click at [1129, 660] on div "Branch specific EGP 12 ​" at bounding box center [1000, 678] width 404 height 36
type input "25"
click at [1178, 660] on button "ok" at bounding box center [1159, 678] width 36 height 36
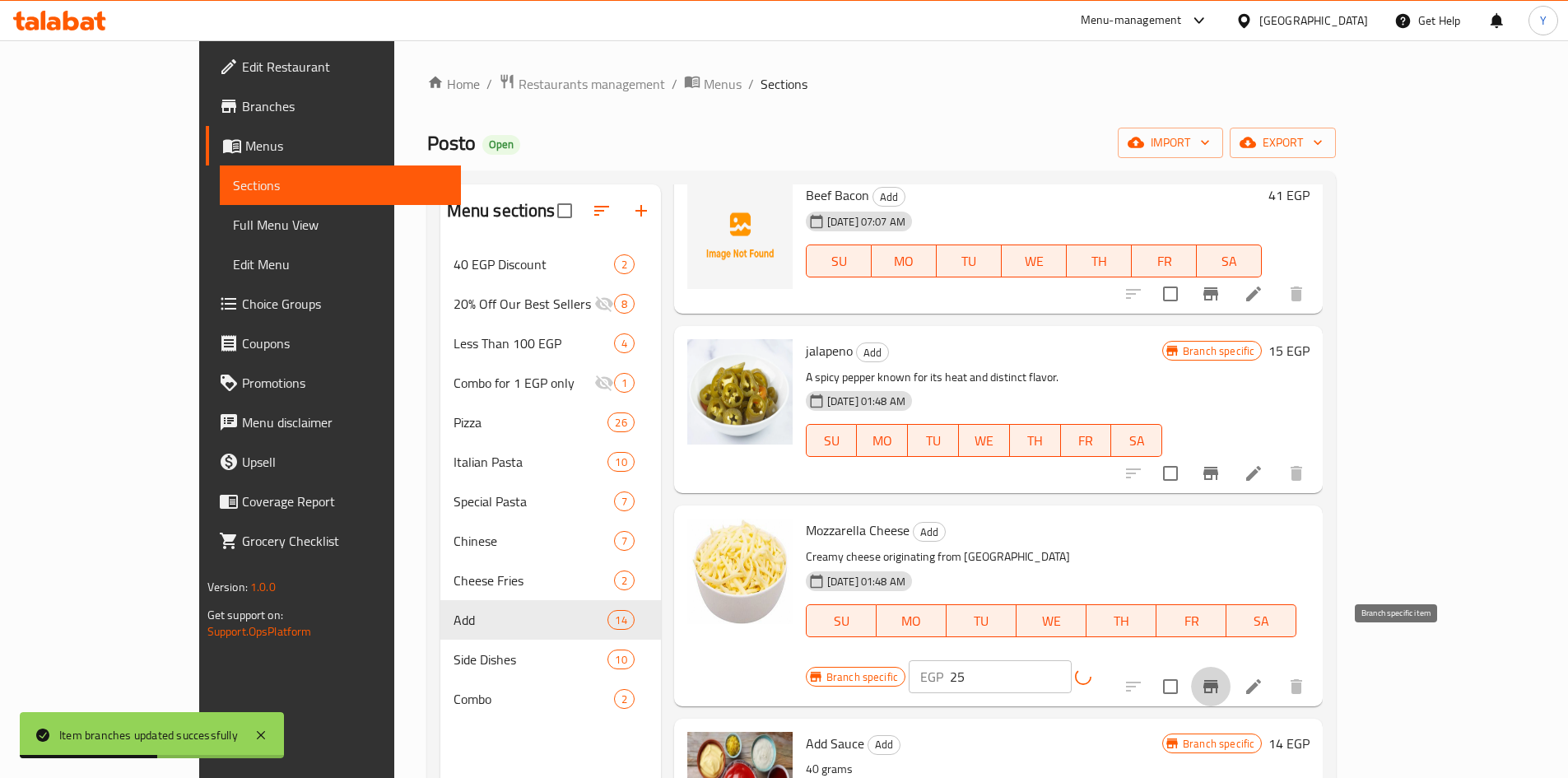
click at [1230, 667] on button "Branch-specific-item" at bounding box center [1211, 686] width 39 height 39
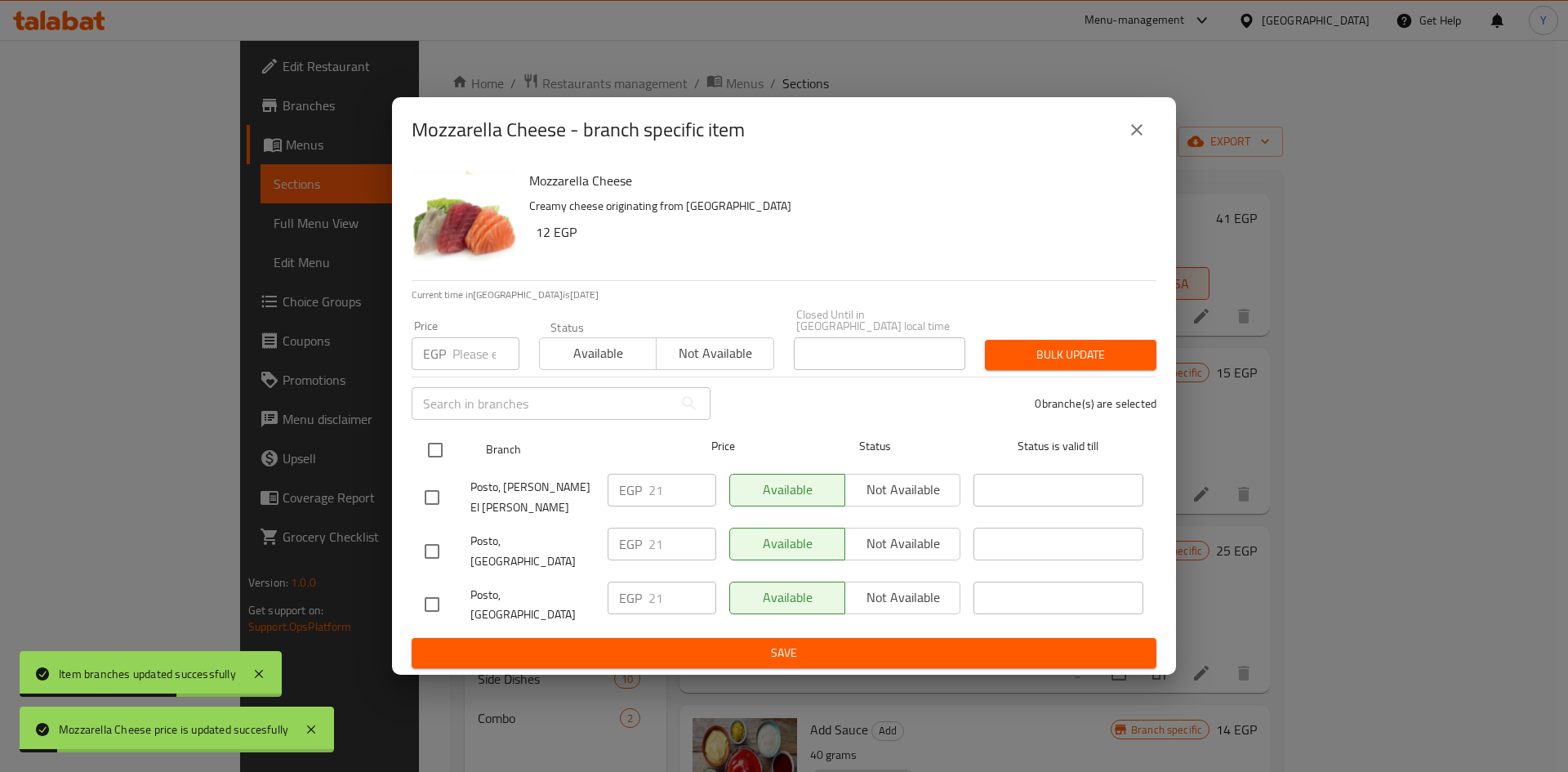
click at [426, 447] on input "checkbox" at bounding box center [435, 450] width 34 height 34
checkbox input "true"
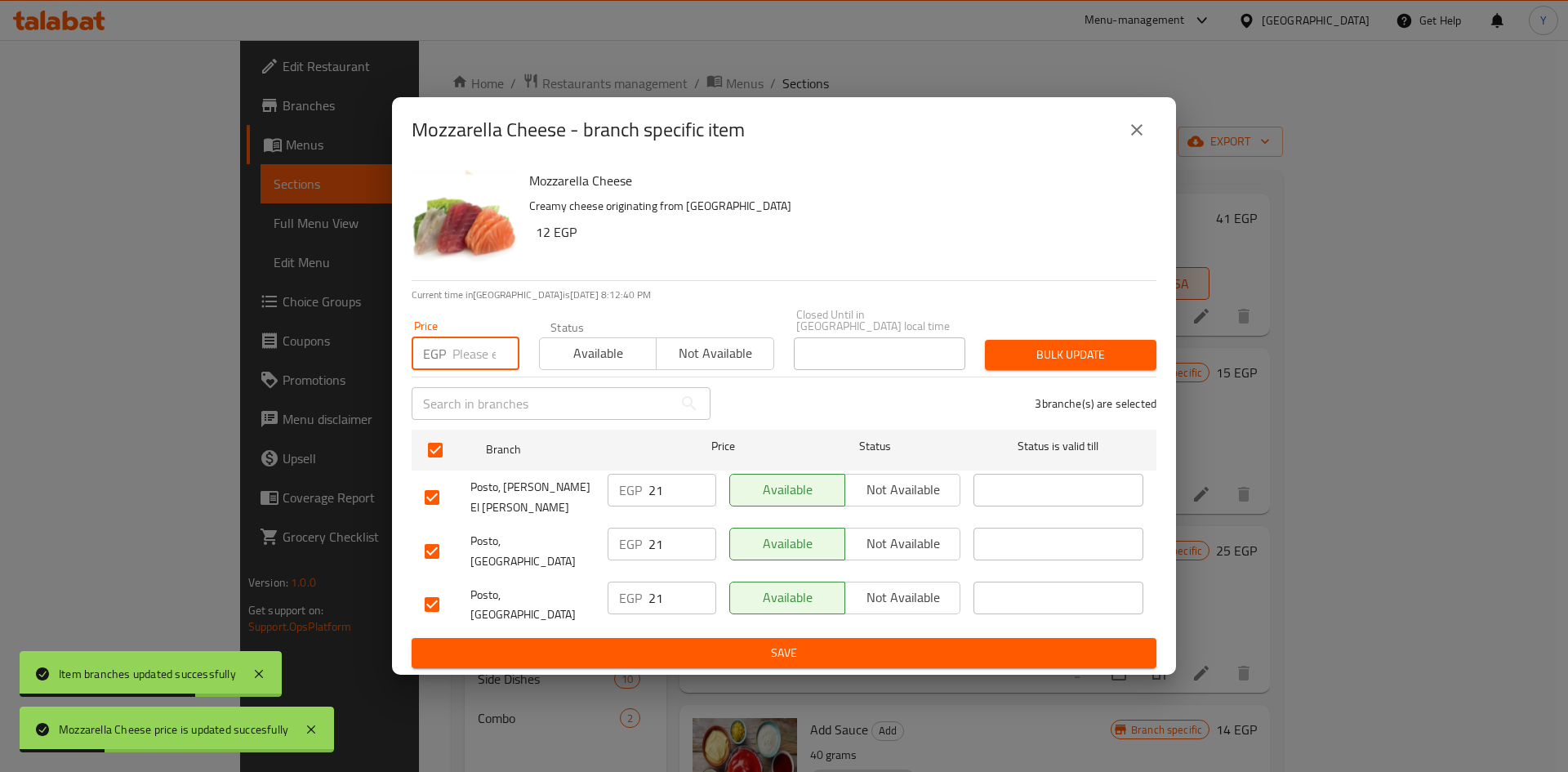
click at [475, 370] on input "number" at bounding box center [485, 354] width 67 height 32
type input "25"
click at [1019, 363] on span "Bulk update" at bounding box center [1070, 355] width 145 height 20
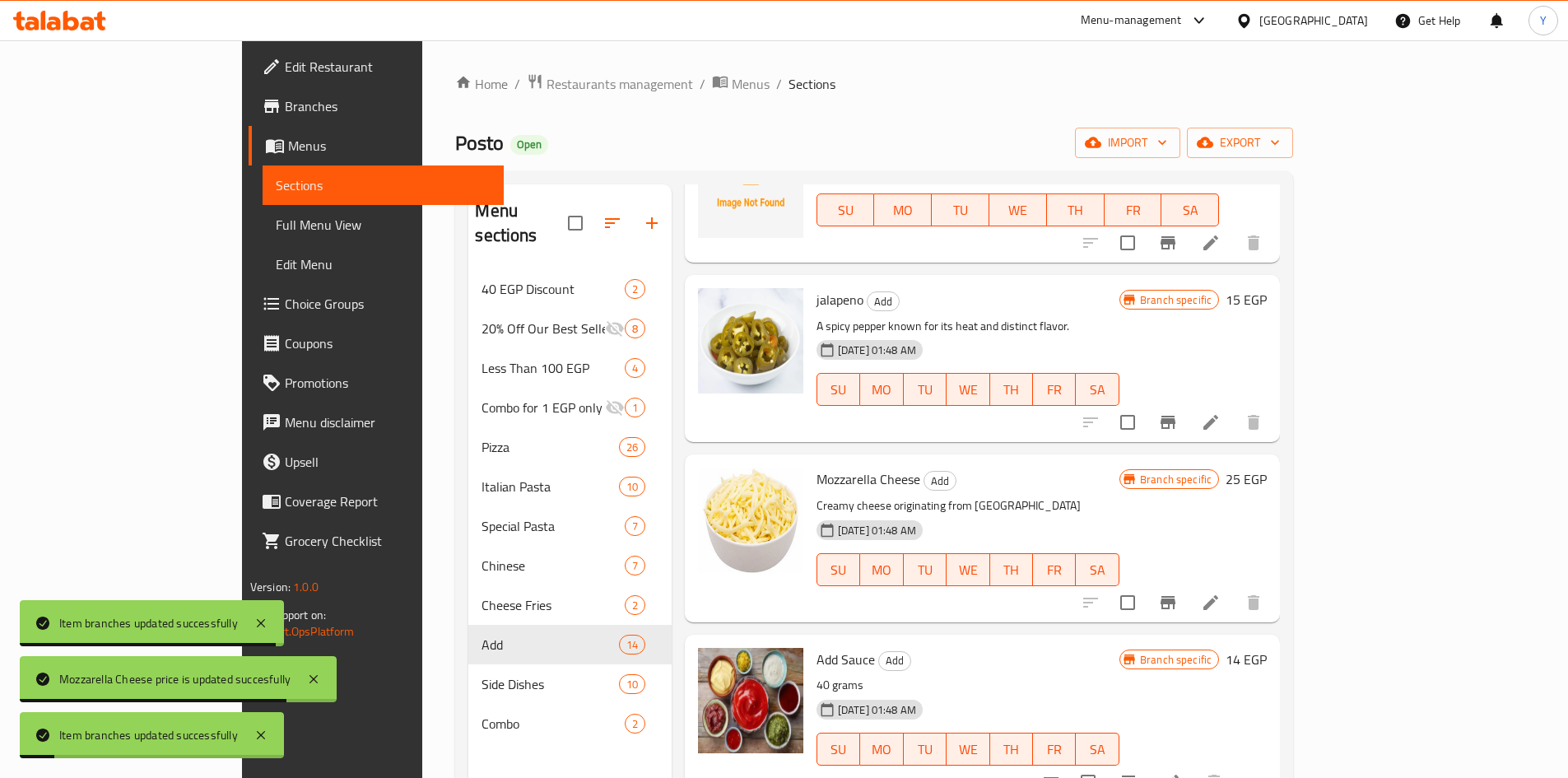
scroll to position [411, 0]
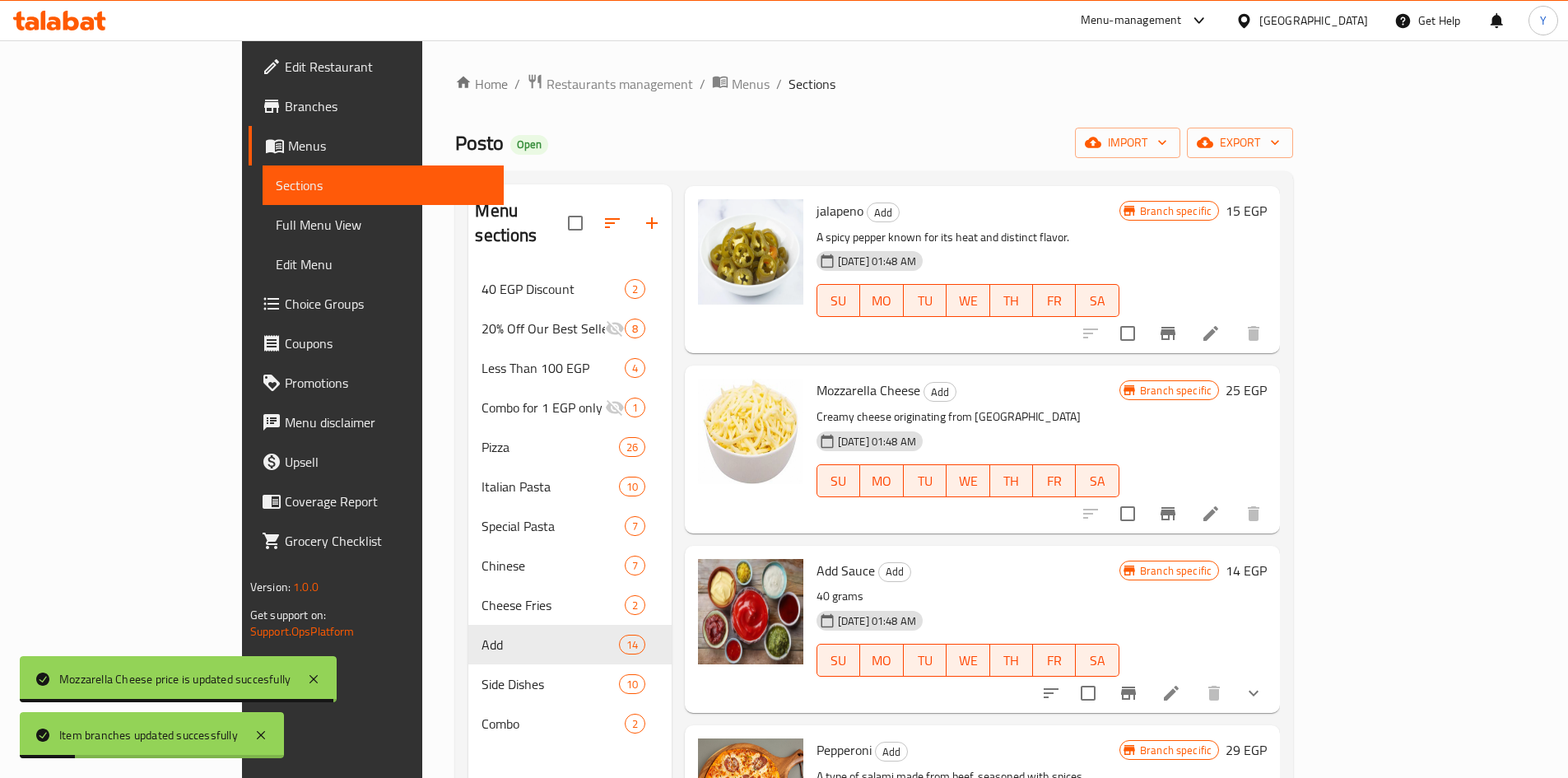
click at [1266, 559] on h6 "14 EGP" at bounding box center [1246, 570] width 41 height 23
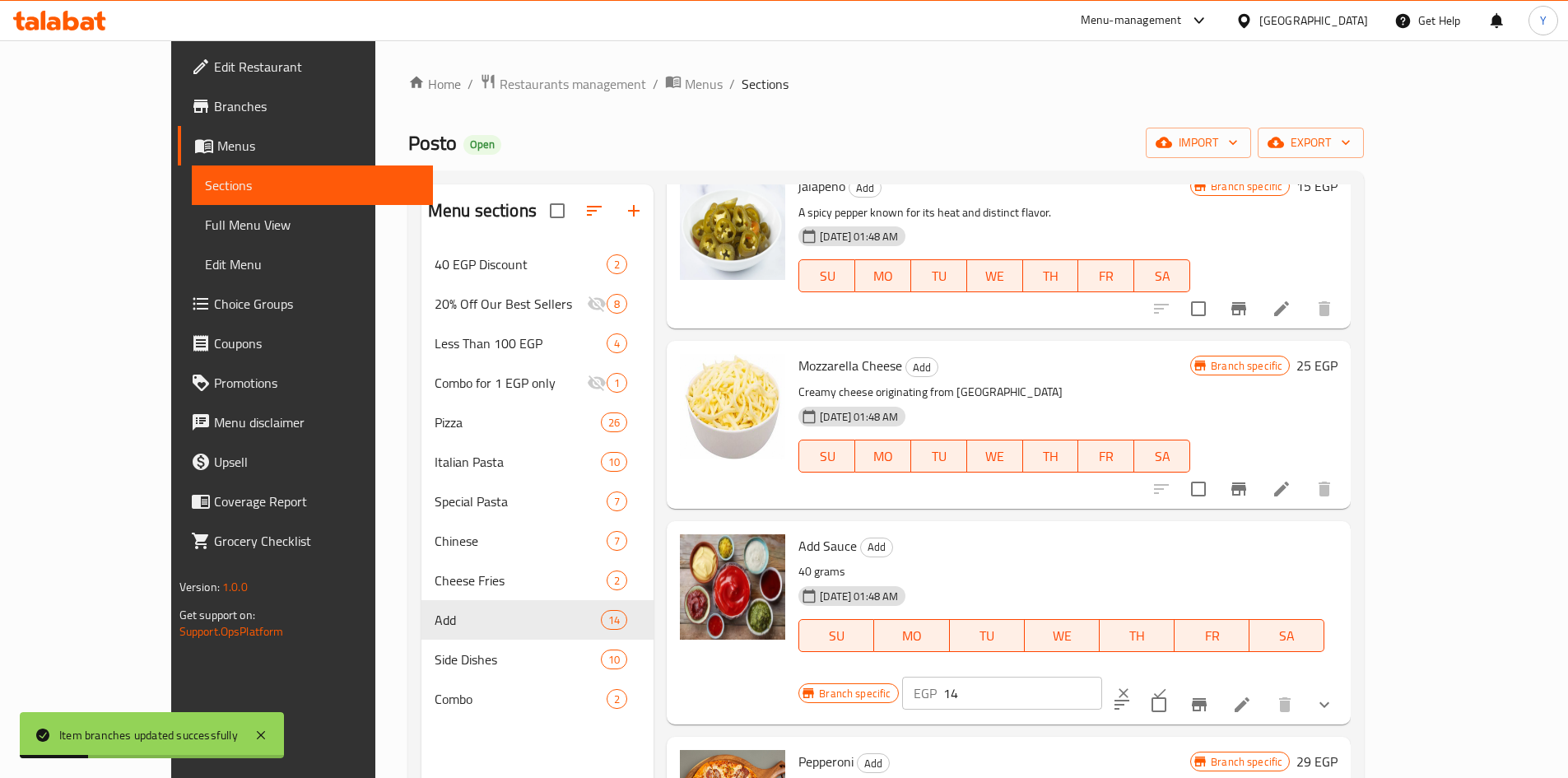
drag, startPoint x: 1298, startPoint y: 551, endPoint x: 1162, endPoint y: 547, distance: 136.1
click at [1162, 675] on div "Branch specific EGP 14 ​" at bounding box center [1000, 693] width 404 height 36
type input "25"
drag, startPoint x: 1464, startPoint y: 550, endPoint x: 1455, endPoint y: 561, distance: 14.2
click at [1168, 685] on icon "ok" at bounding box center [1159, 692] width 16 height 16
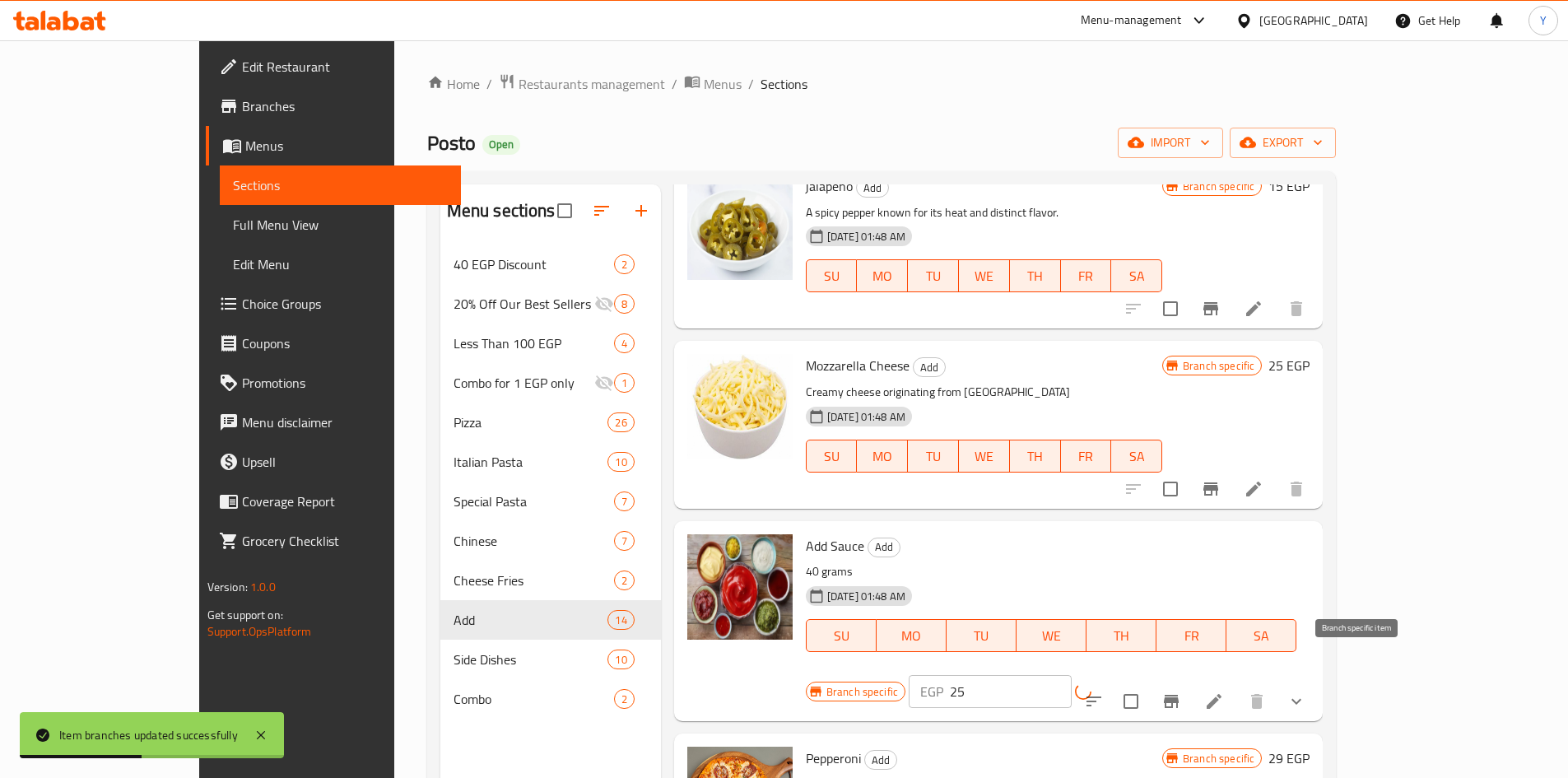
click at [1191, 681] on button "Branch-specific-item" at bounding box center [1171, 701] width 39 height 39
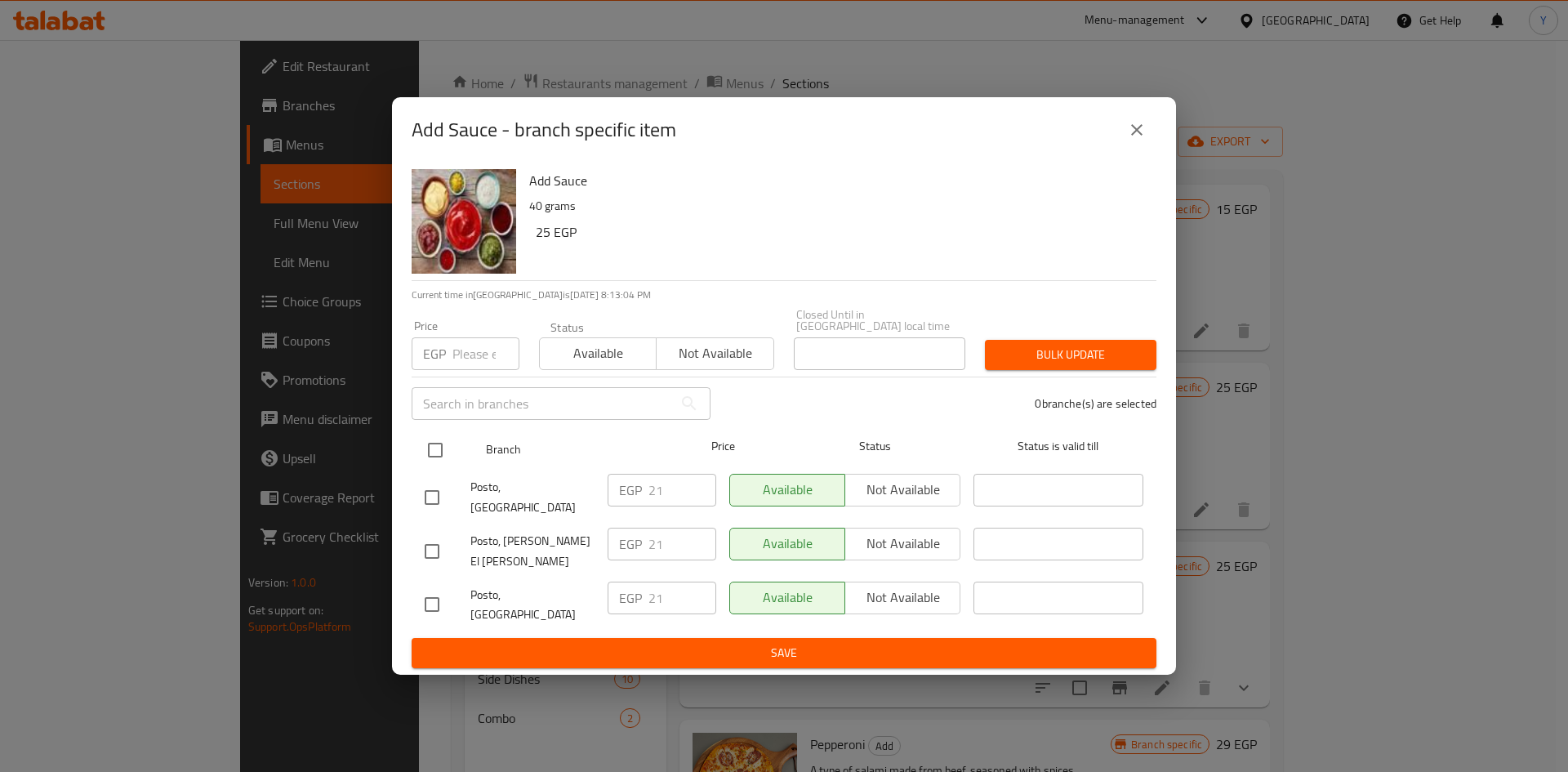
click at [436, 458] on input "checkbox" at bounding box center [435, 450] width 34 height 34
checkbox input "true"
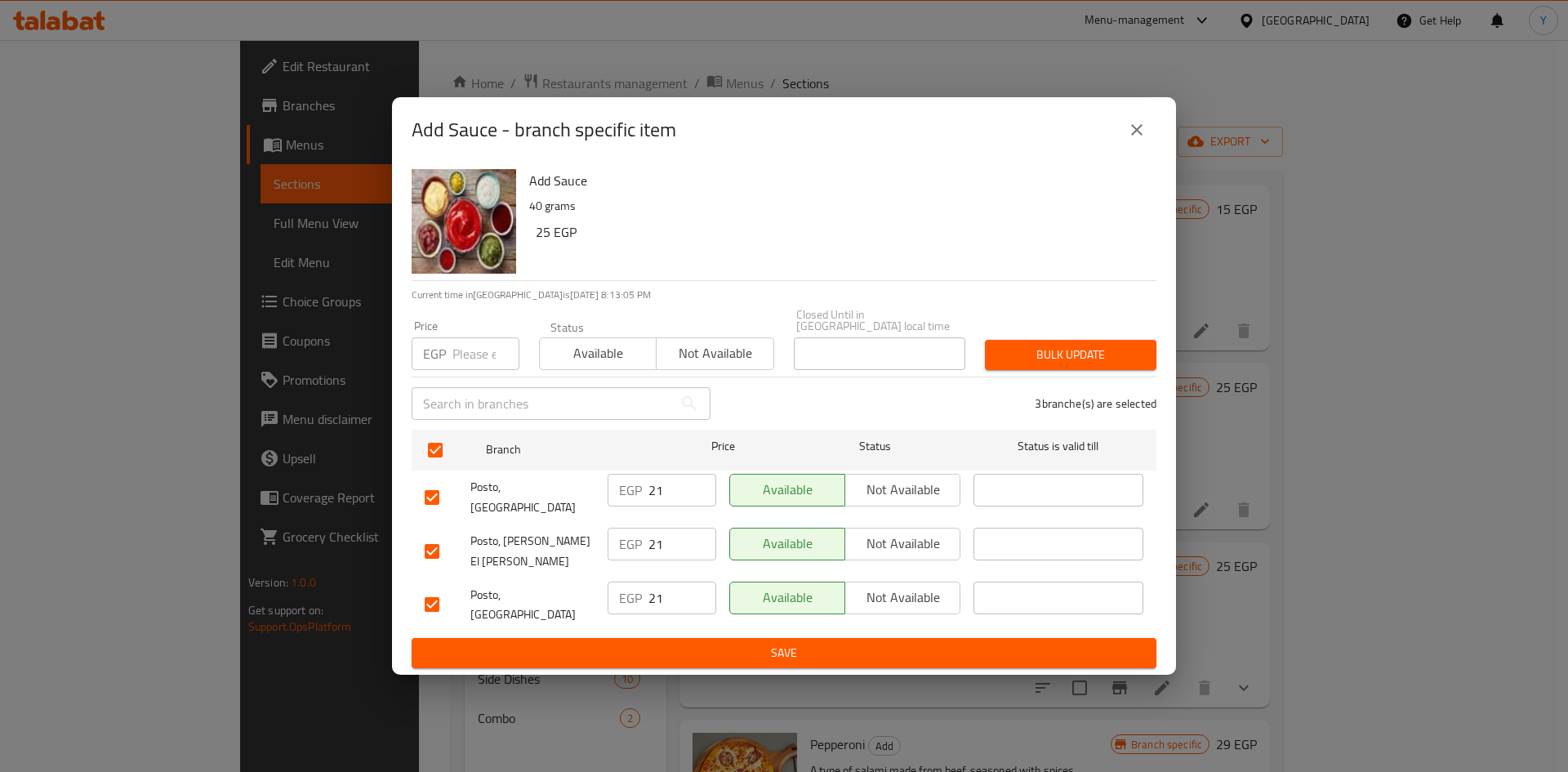
click at [450, 349] on div "Price EGP Price" at bounding box center [465, 345] width 108 height 50
click at [458, 352] on input "number" at bounding box center [485, 354] width 67 height 32
type input "25"
click at [979, 355] on div "Bulk update" at bounding box center [1070, 355] width 191 height 50
click at [1047, 365] on span "Bulk update" at bounding box center [1070, 355] width 145 height 20
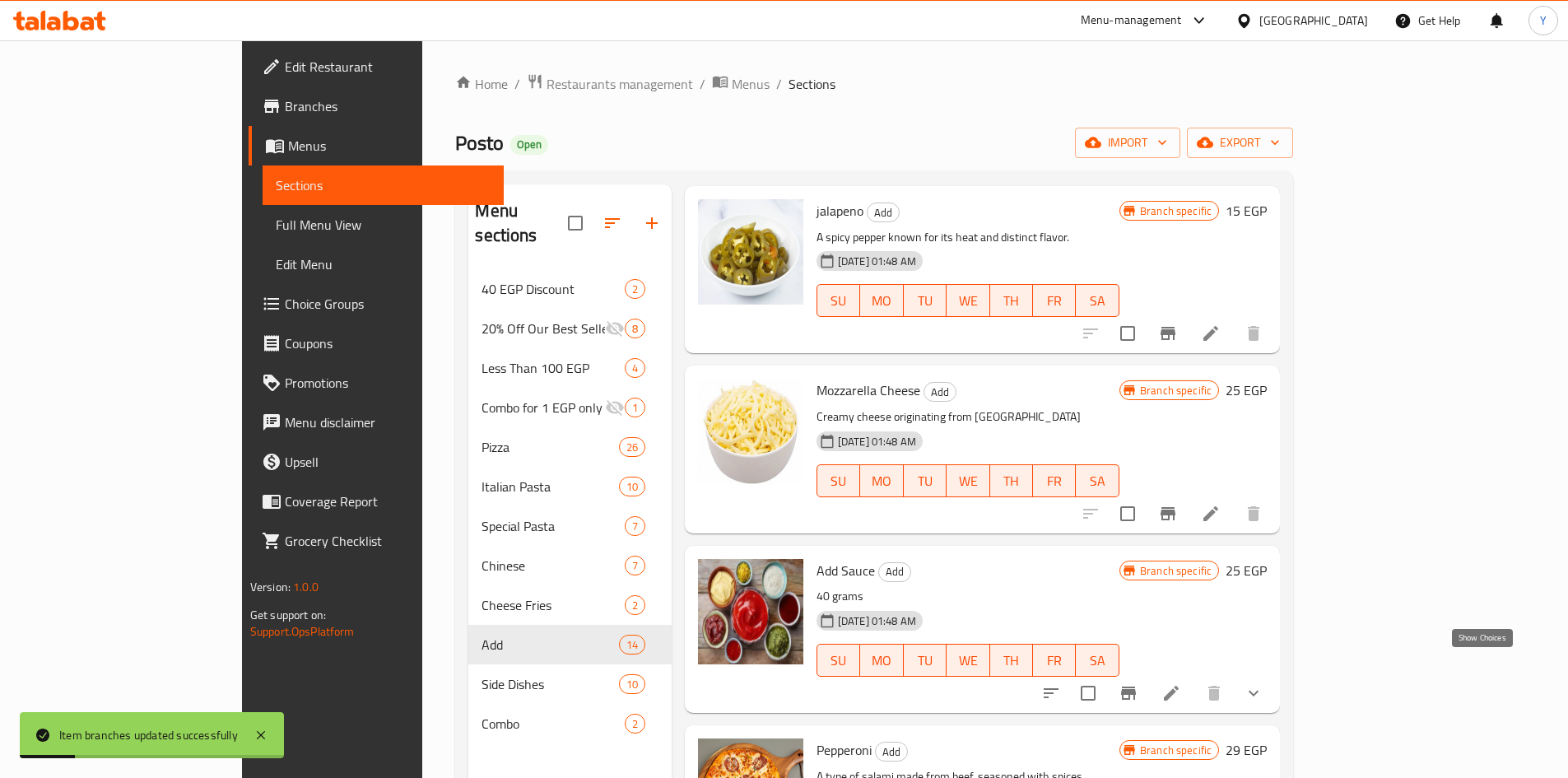
click at [1264, 683] on icon "show more" at bounding box center [1254, 692] width 20 height 20
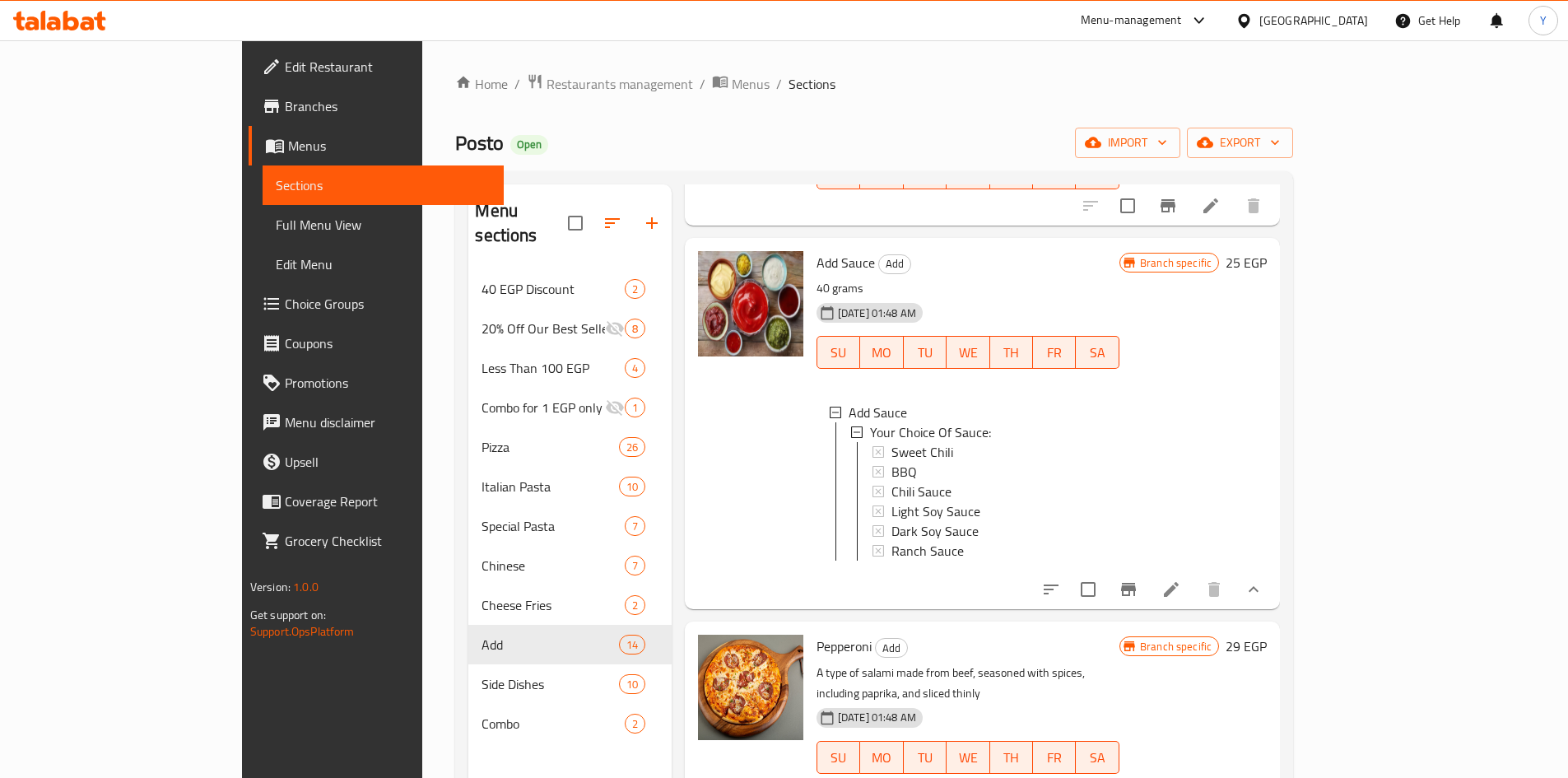
scroll to position [823, 0]
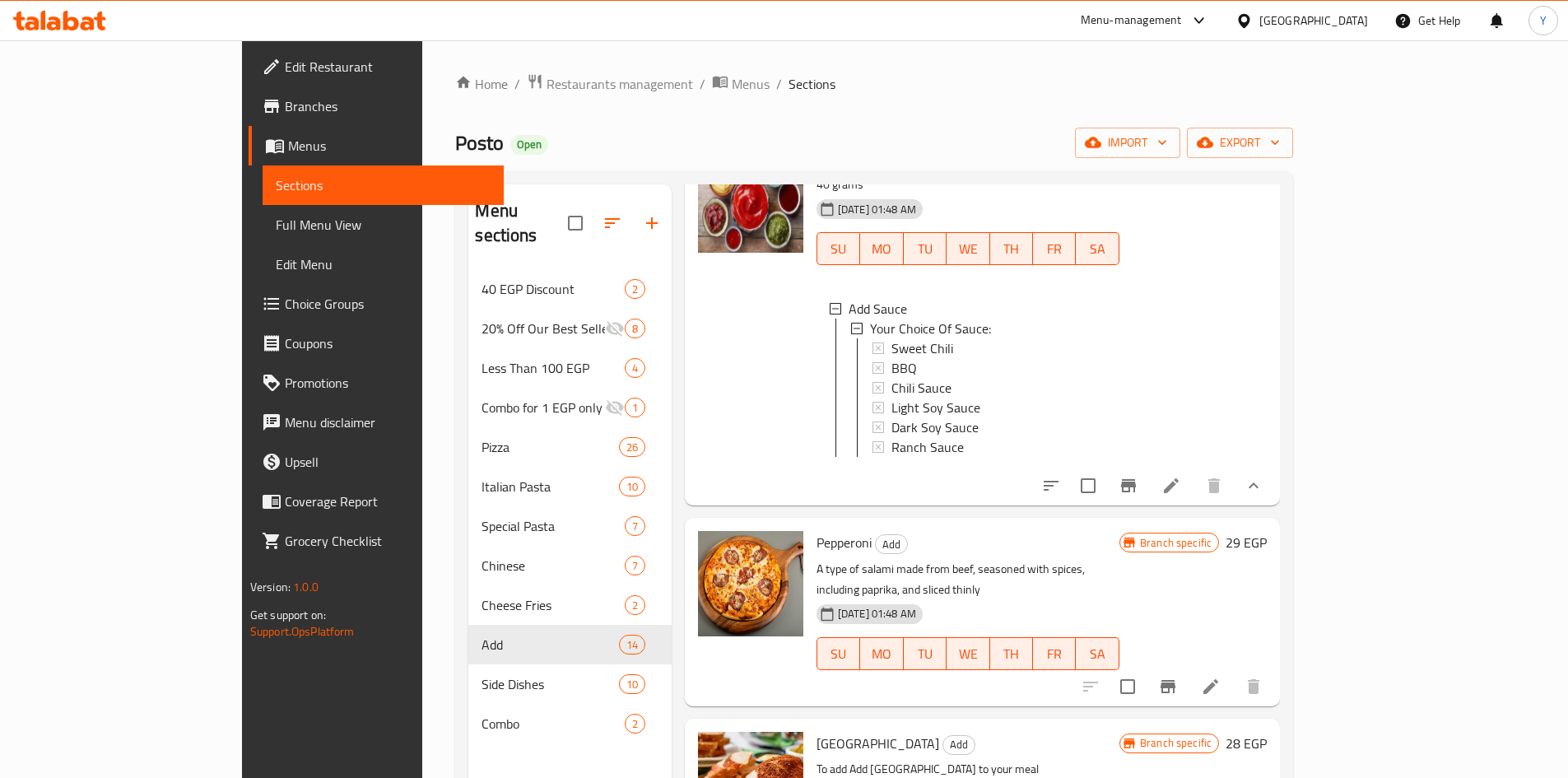
click at [1266, 536] on h6 "29 EGP" at bounding box center [1246, 542] width 41 height 23
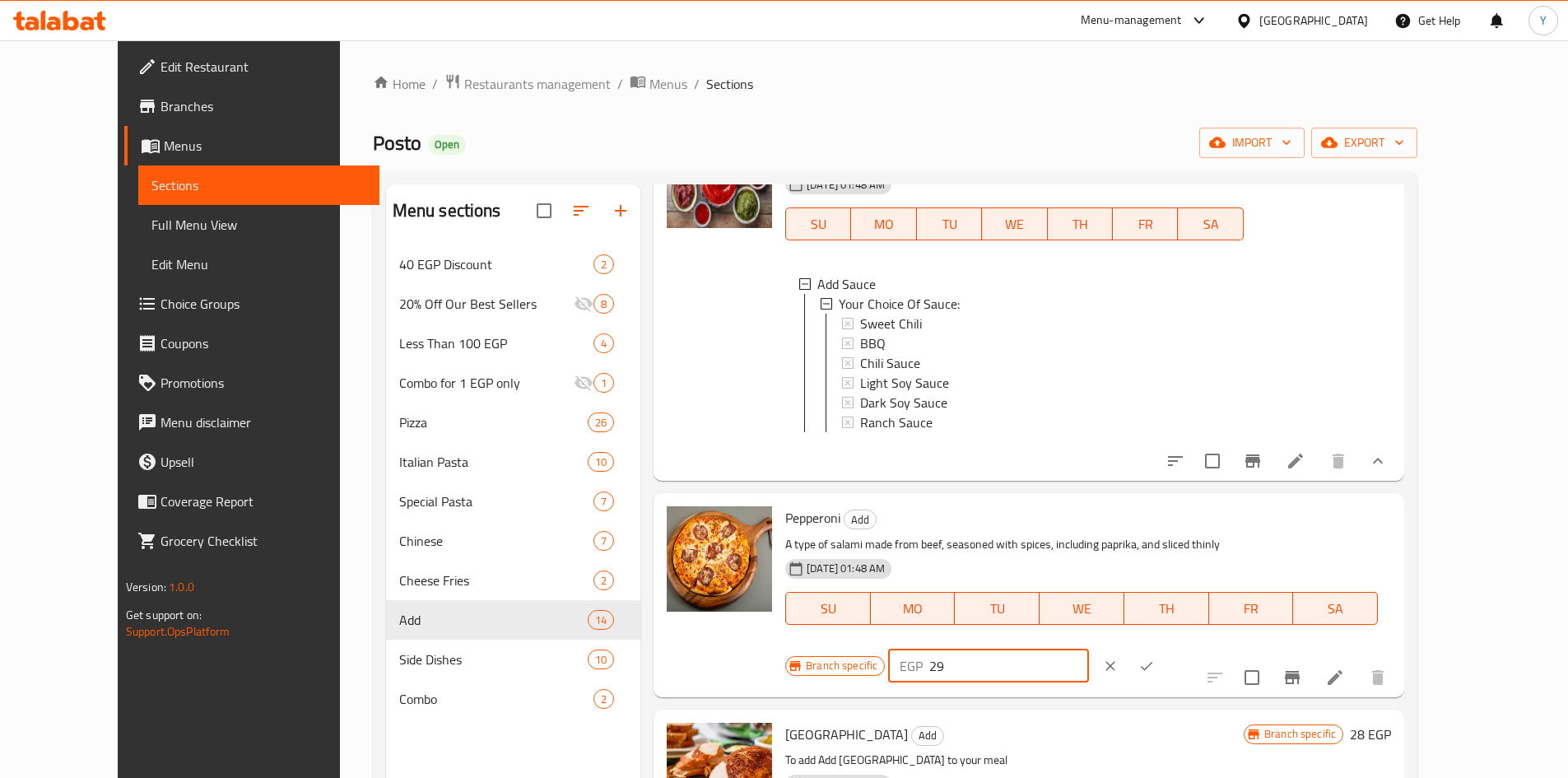
drag, startPoint x: 1146, startPoint y: 538, endPoint x: 1058, endPoint y: 542, distance: 88.1
click at [1058, 542] on div "Pepperoni Add A type of salami made from beef, seasoned with spices, including …" at bounding box center [1088, 595] width 619 height 190
type input "40"
drag, startPoint x: 1461, startPoint y: 545, endPoint x: 1429, endPoint y: 668, distance: 127.1
click at [1155, 658] on icon "ok" at bounding box center [1146, 666] width 16 height 16
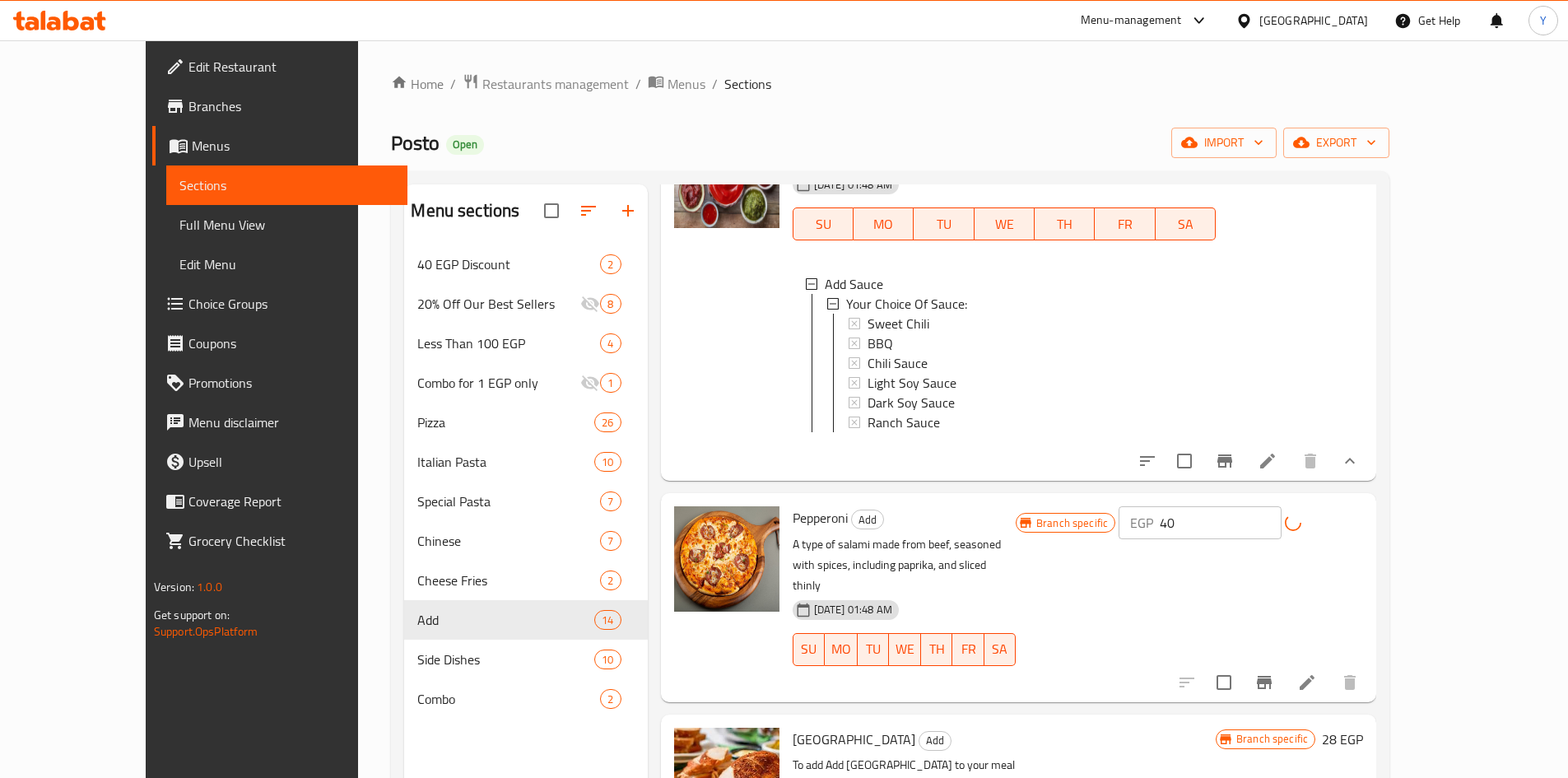
click at [1272, 676] on icon "Branch-specific-item" at bounding box center [1264, 682] width 15 height 13
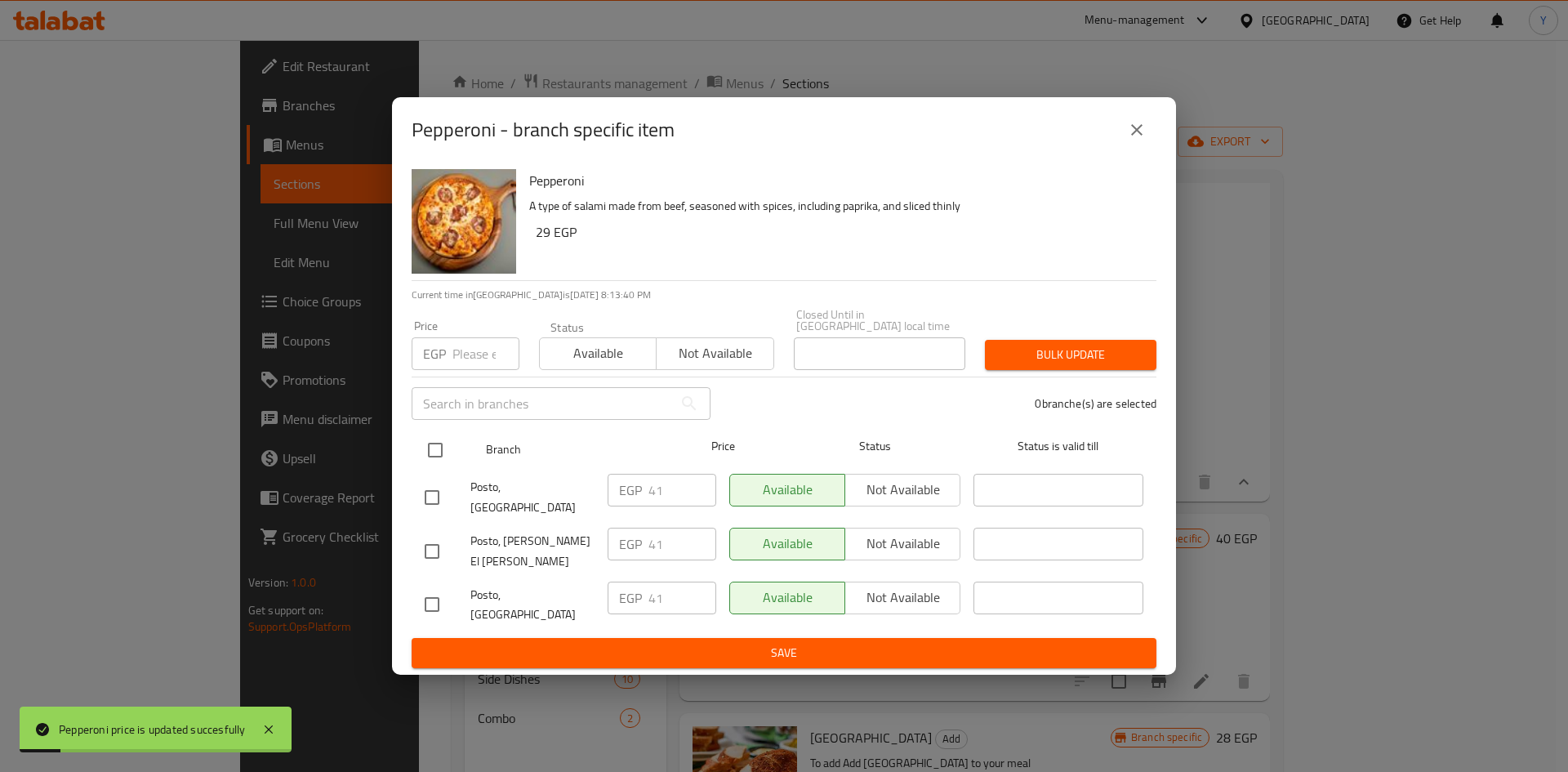
drag, startPoint x: 437, startPoint y: 466, endPoint x: 436, endPoint y: 440, distance: 26.0
click at [436, 458] on input "checkbox" at bounding box center [435, 450] width 34 height 34
checkbox input "true"
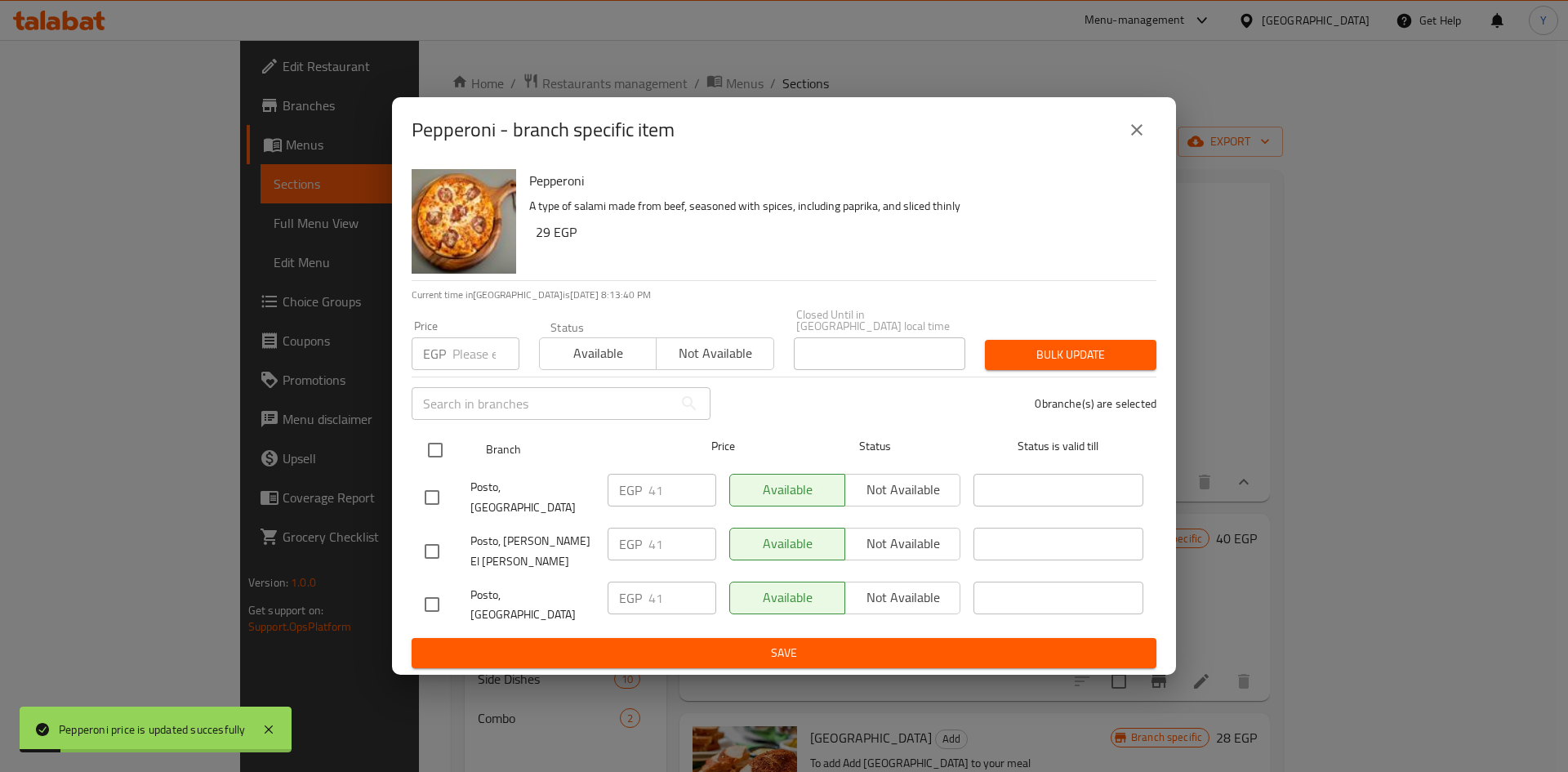
checkbox input "true"
click at [460, 366] on input "number" at bounding box center [485, 354] width 67 height 32
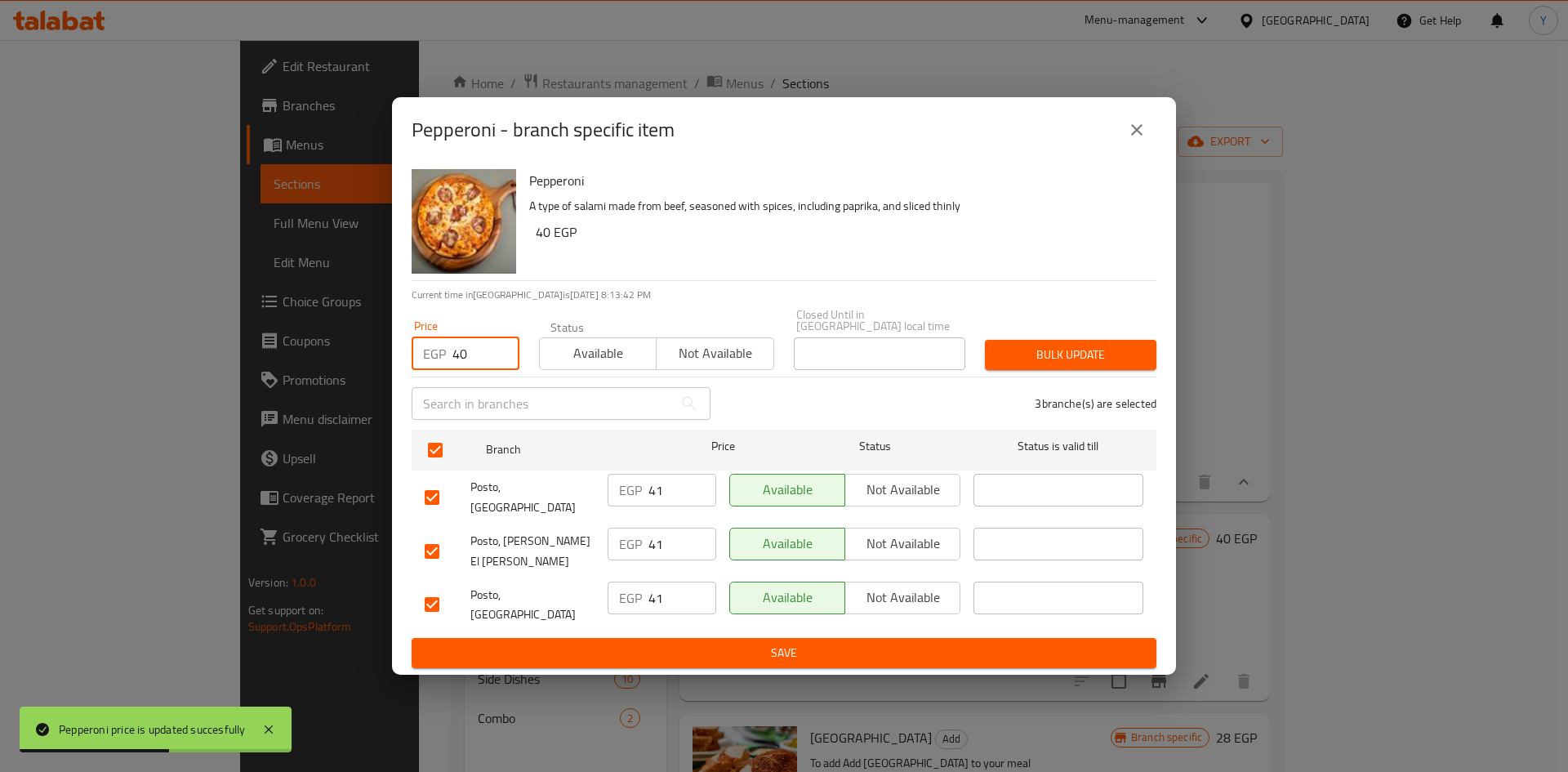
type input "40"
click at [1027, 365] on span "Bulk update" at bounding box center [1070, 355] width 145 height 20
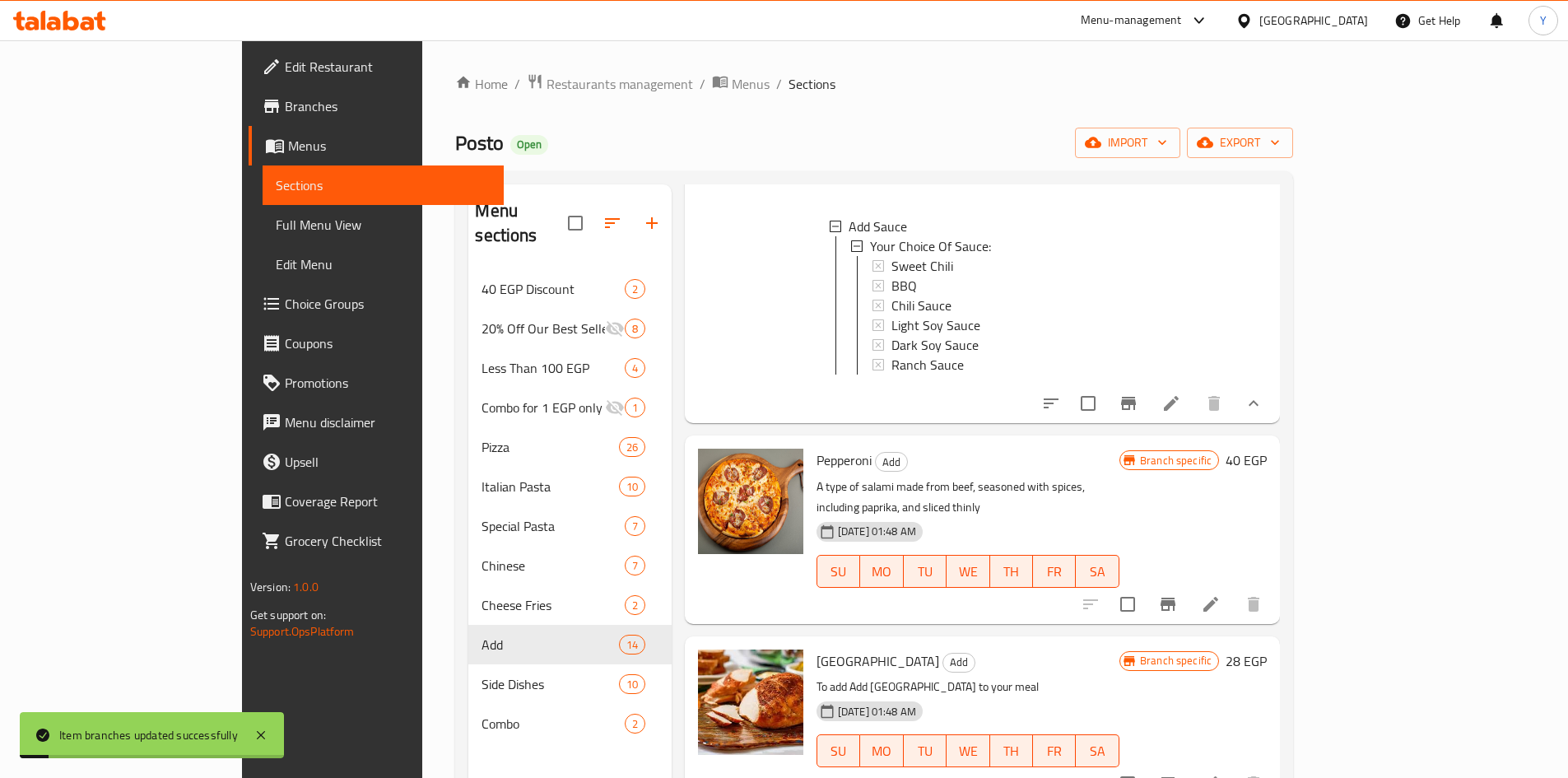
scroll to position [1070, 0]
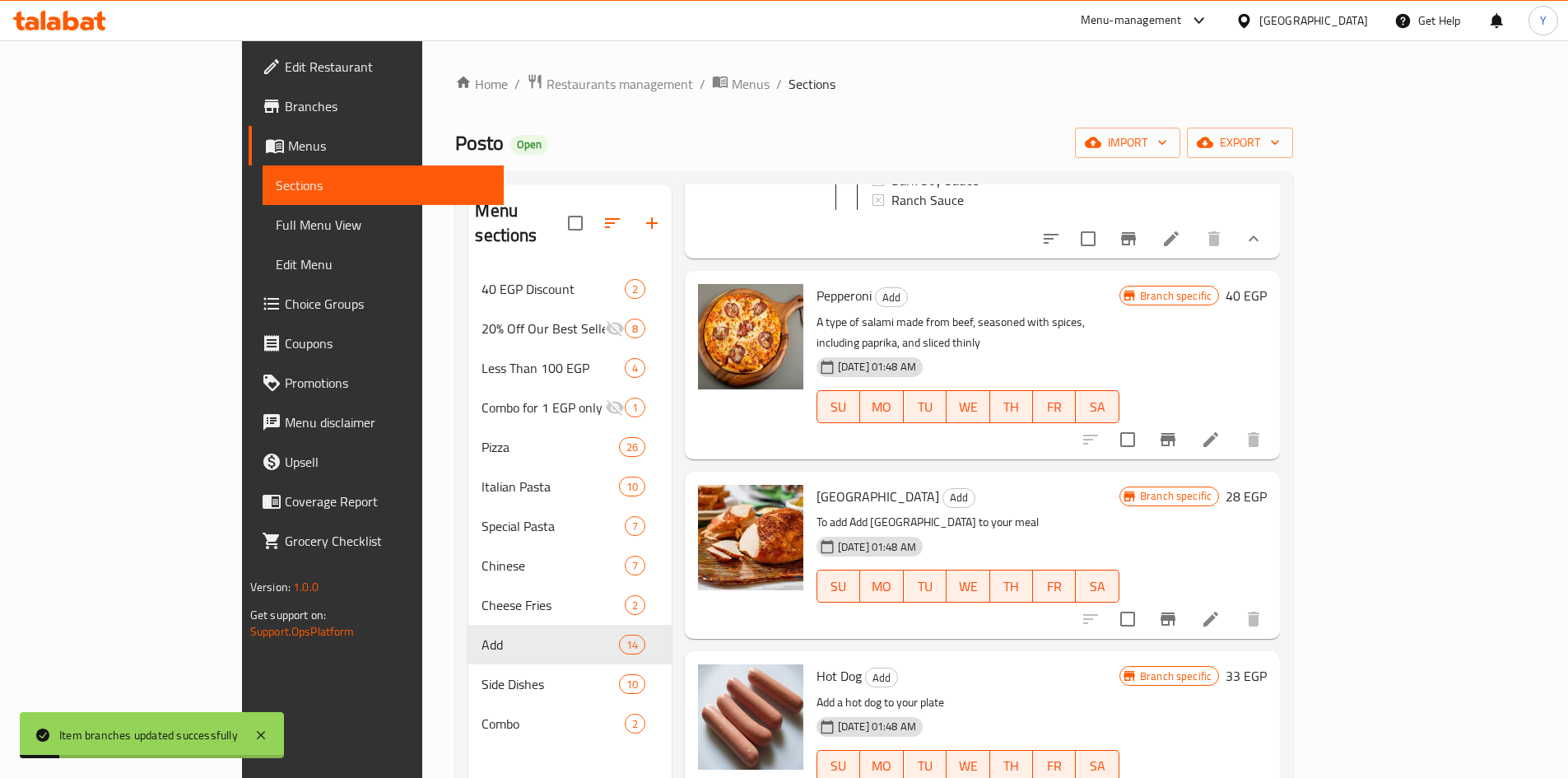
click at [1266, 485] on h6 "28 EGP" at bounding box center [1246, 496] width 41 height 23
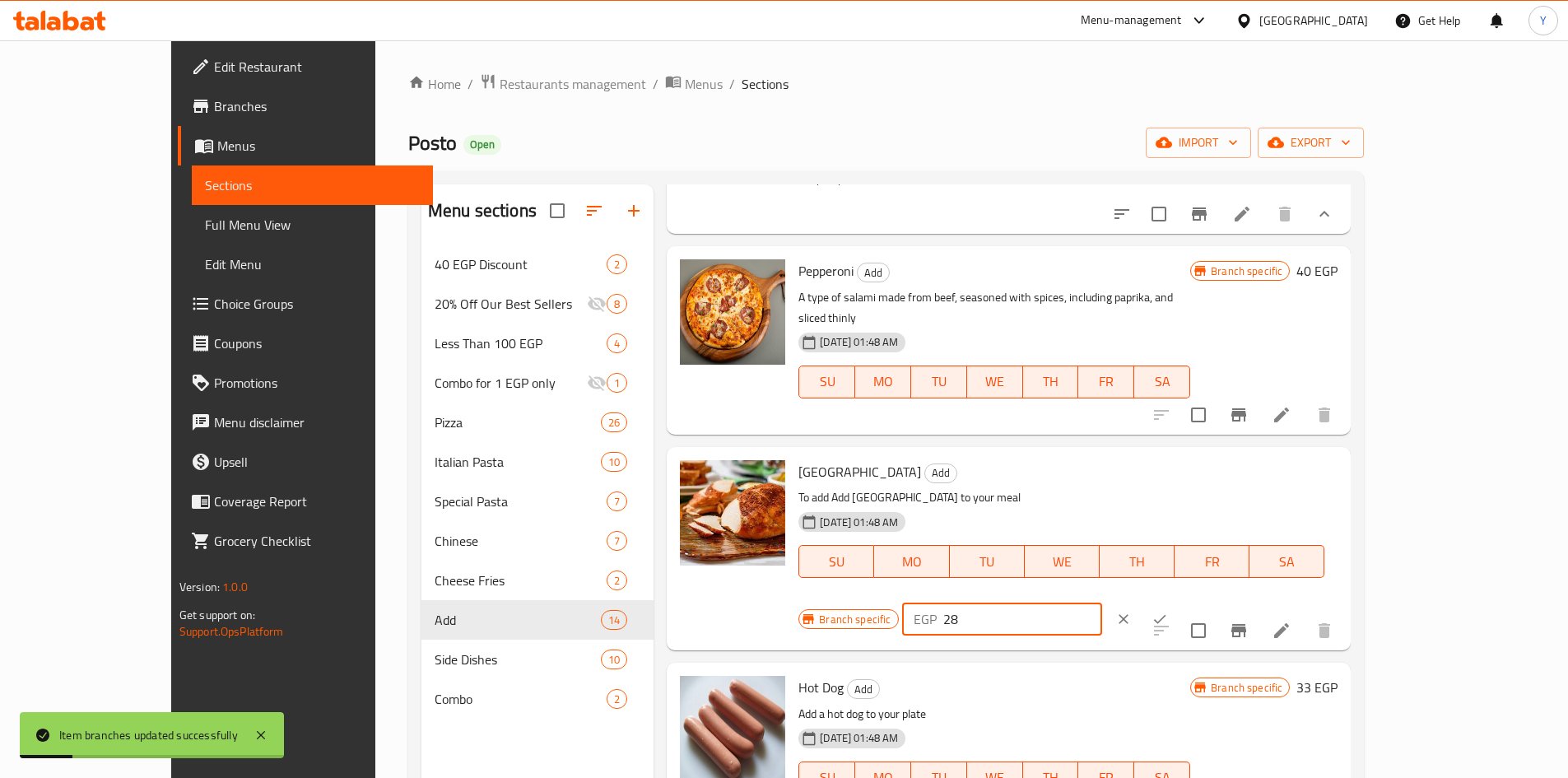
drag, startPoint x: 1199, startPoint y: 470, endPoint x: 1037, endPoint y: 455, distance: 162.7
click at [1037, 455] on div "Turkey Add To add Add Turkey to your meal 31-08-2024 01:48 AM SU MO TU WE TH FR…" at bounding box center [1068, 548] width 553 height 190
type input "40"
drag, startPoint x: 1463, startPoint y: 473, endPoint x: 1438, endPoint y: 541, distance: 72.4
click at [1168, 611] on icon "ok" at bounding box center [1159, 619] width 16 height 16
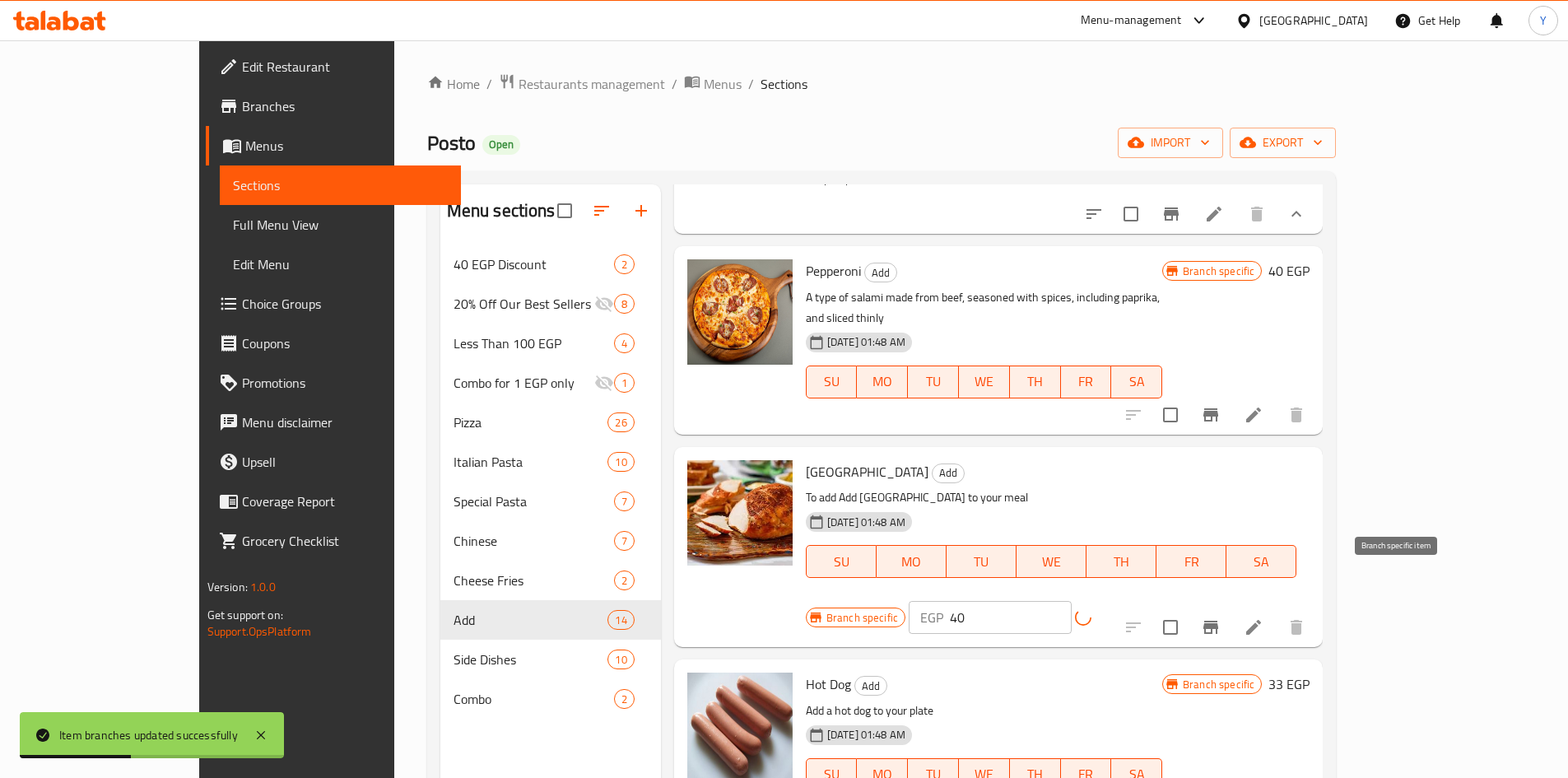
click at [1230, 607] on button "Branch-specific-item" at bounding box center [1211, 627] width 39 height 39
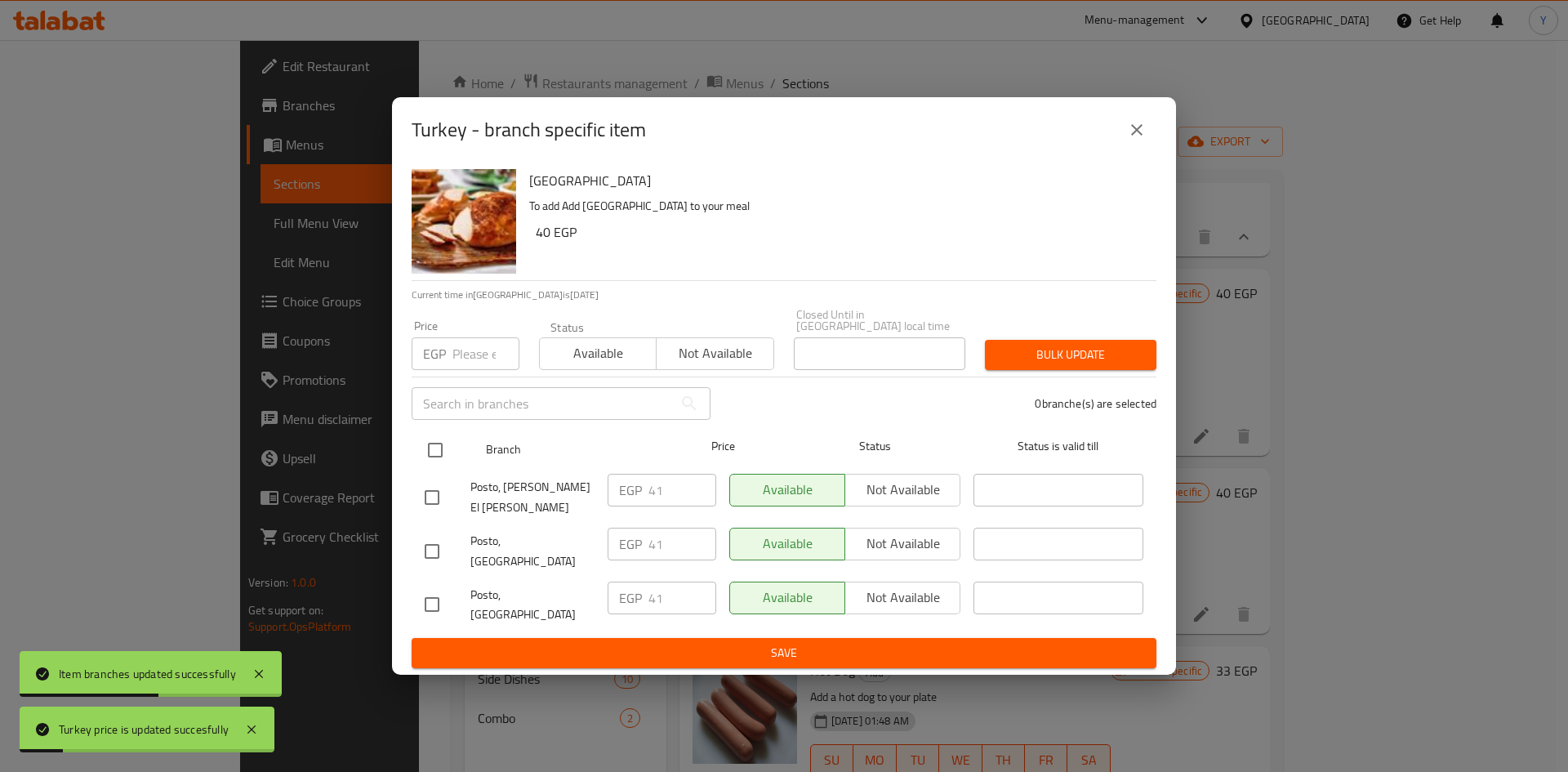
drag, startPoint x: 425, startPoint y: 457, endPoint x: 439, endPoint y: 448, distance: 16.6
click at [426, 457] on input "checkbox" at bounding box center [435, 450] width 34 height 34
checkbox input "true"
click at [480, 370] on input "number" at bounding box center [485, 354] width 67 height 32
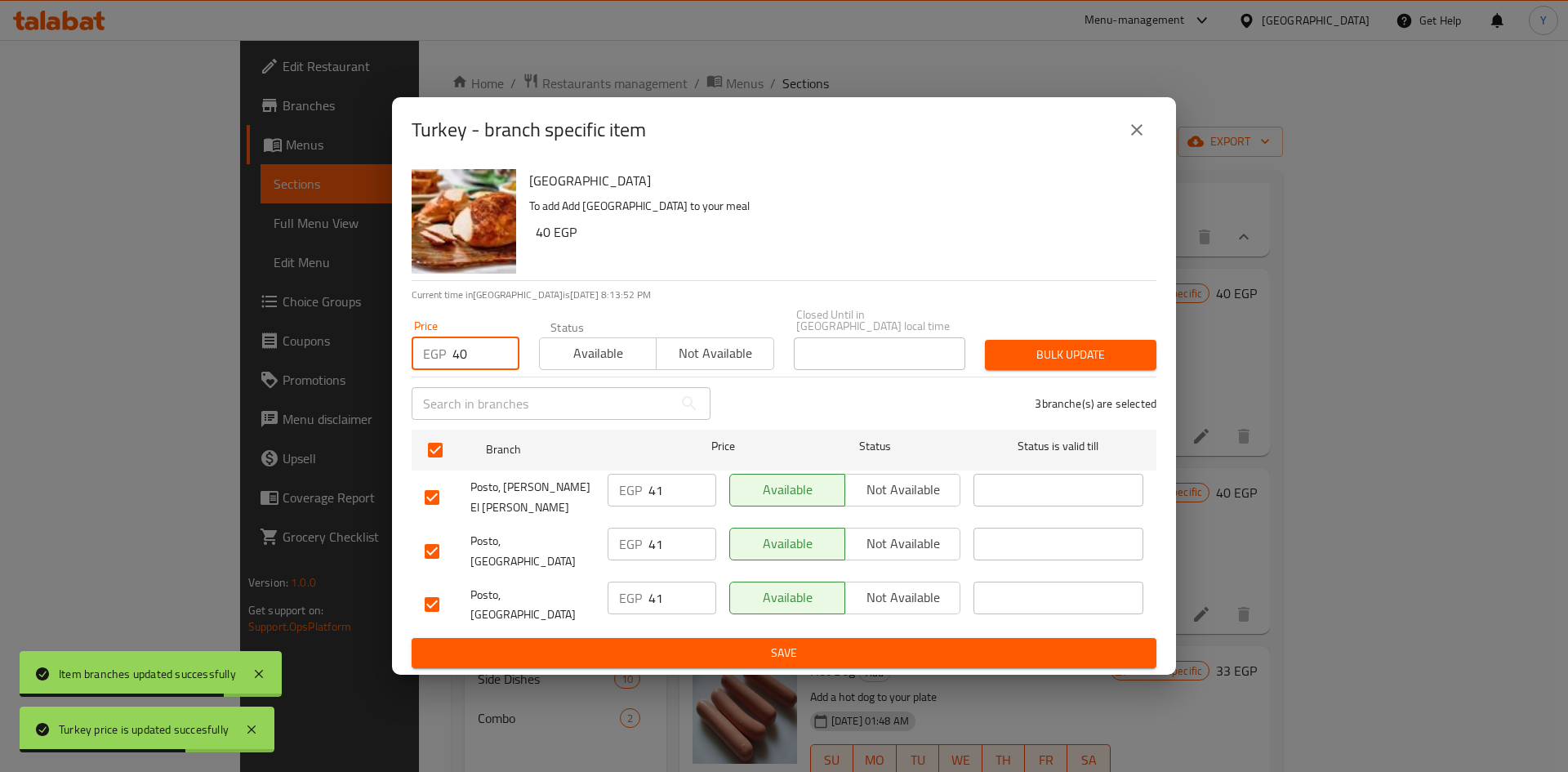
click at [1017, 370] on button "Bulk update" at bounding box center [1071, 355] width 172 height 31
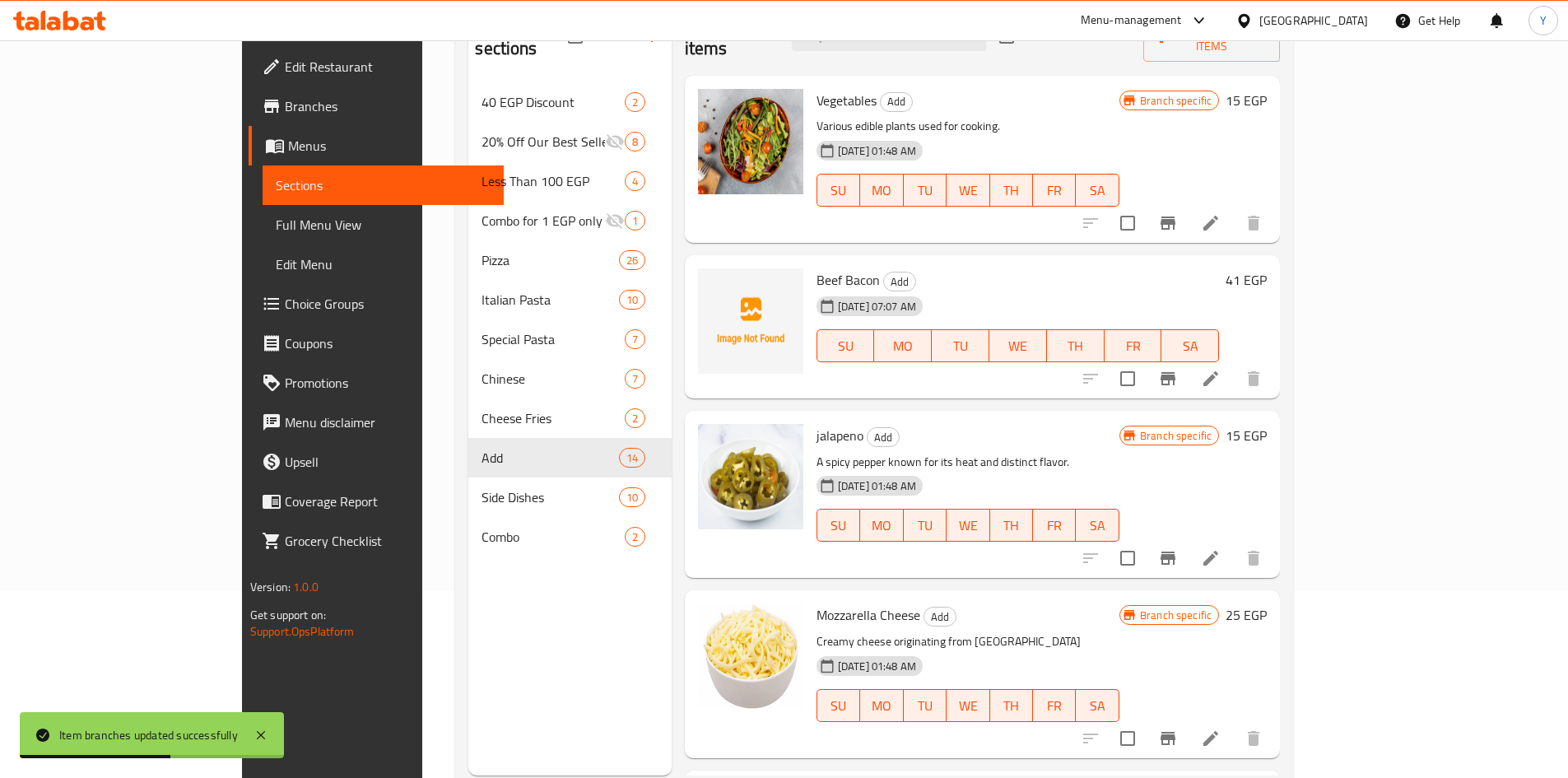
scroll to position [148, 0]
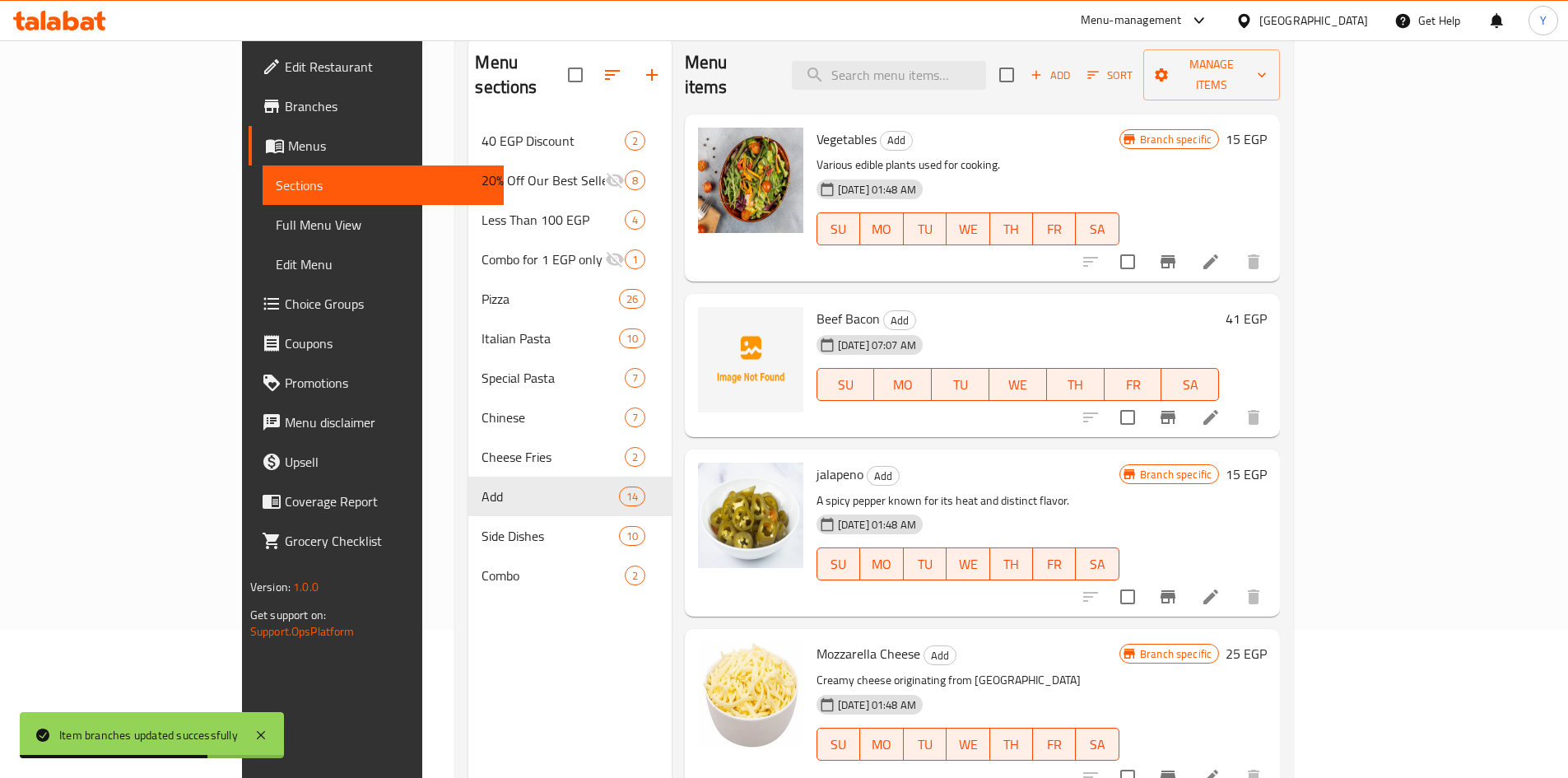
click at [1266, 307] on h6 "41 EGP" at bounding box center [1246, 318] width 41 height 23
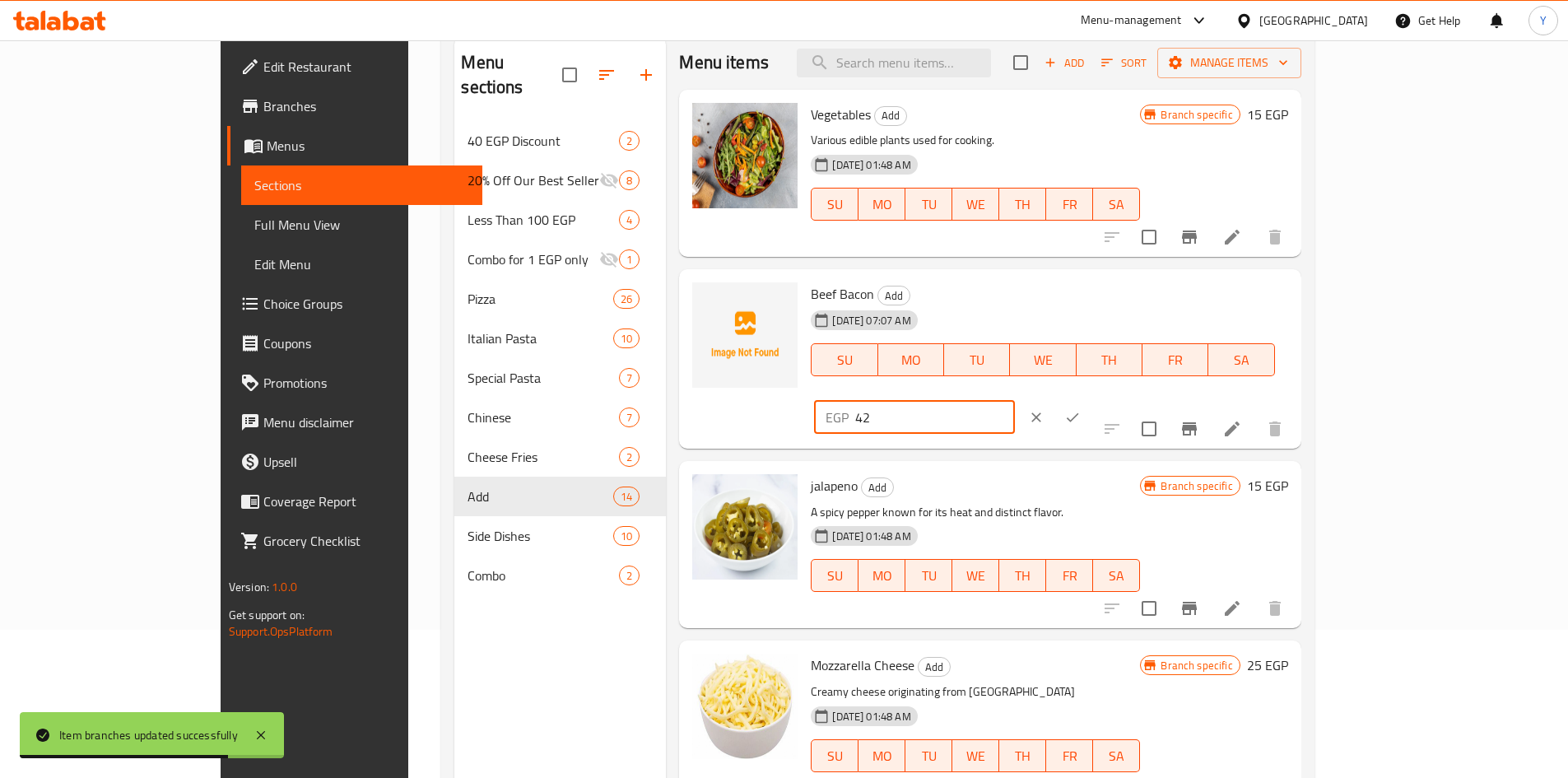
click at [1014, 401] on input "42" at bounding box center [934, 417] width 159 height 33
click at [1080, 409] on icon "ok" at bounding box center [1072, 416] width 16 height 16
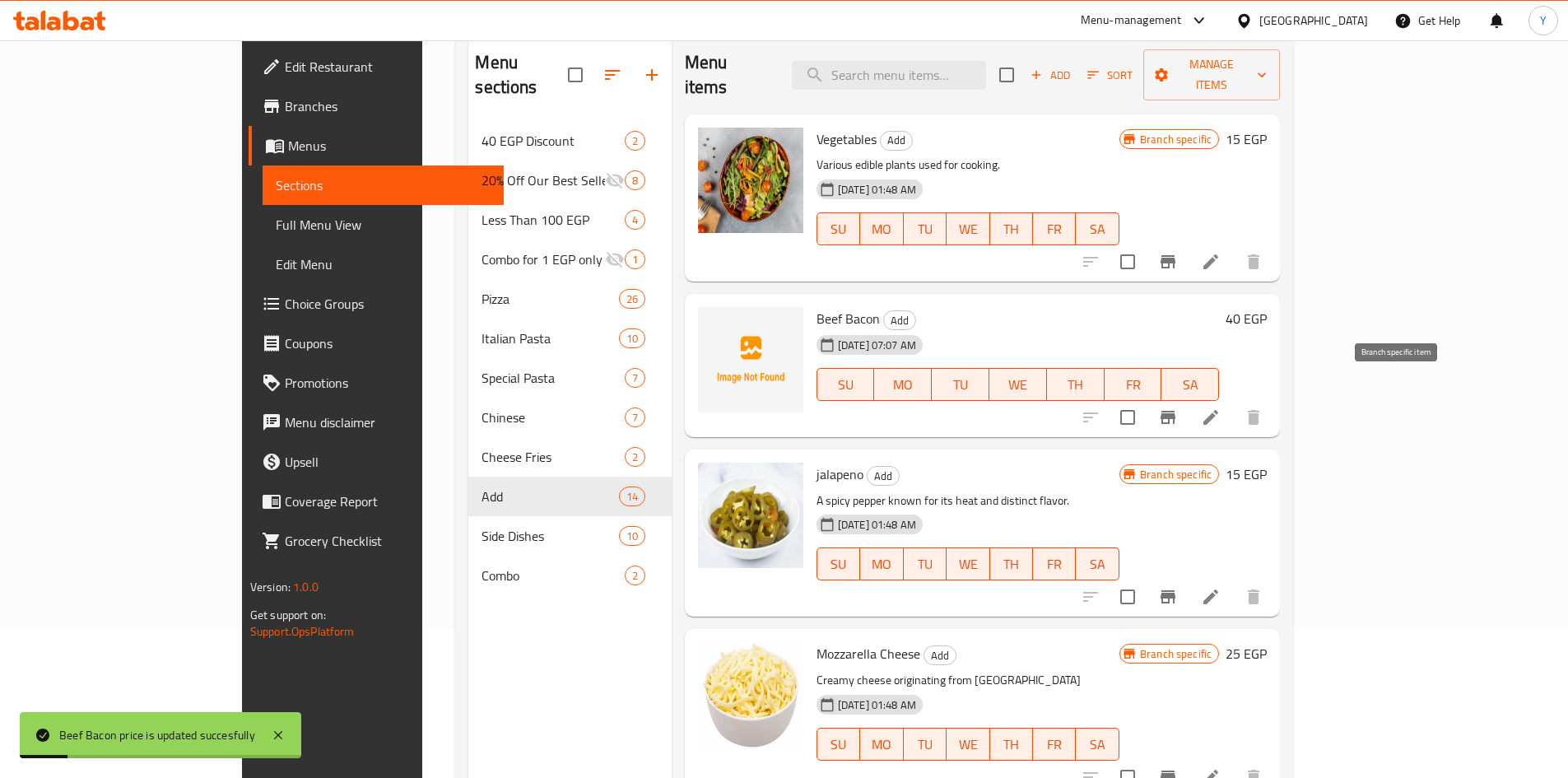
click at [1176, 410] on icon "Branch-specific-item" at bounding box center [1168, 416] width 15 height 13
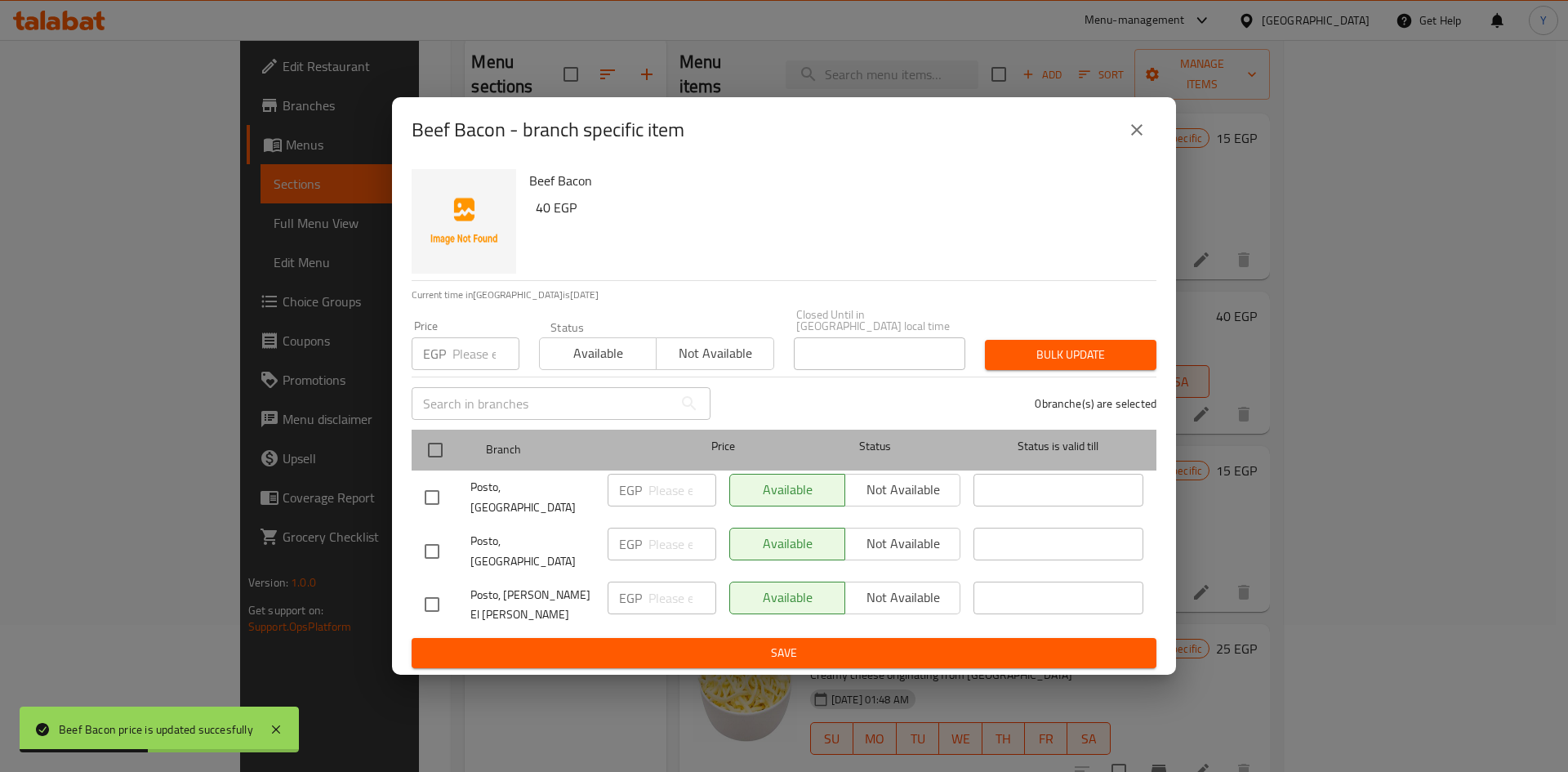
drag, startPoint x: 416, startPoint y: 464, endPoint x: 477, endPoint y: 409, distance: 82.1
click at [417, 464] on div "Branch Price Status Status is valid till" at bounding box center [784, 450] width 744 height 41
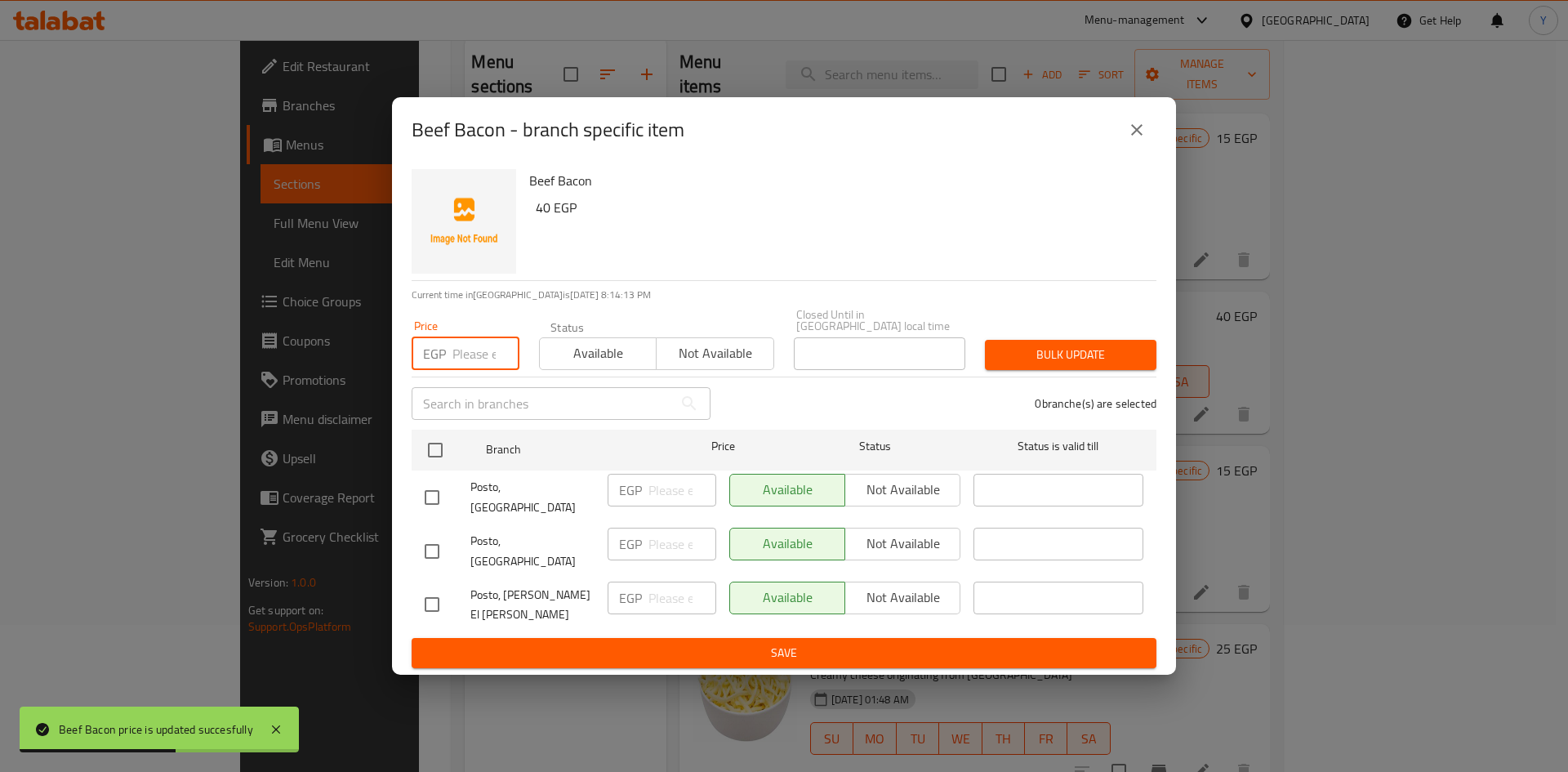
click at [481, 370] on input "number" at bounding box center [485, 354] width 67 height 32
click at [1075, 365] on span "Bulk update" at bounding box center [1070, 355] width 145 height 20
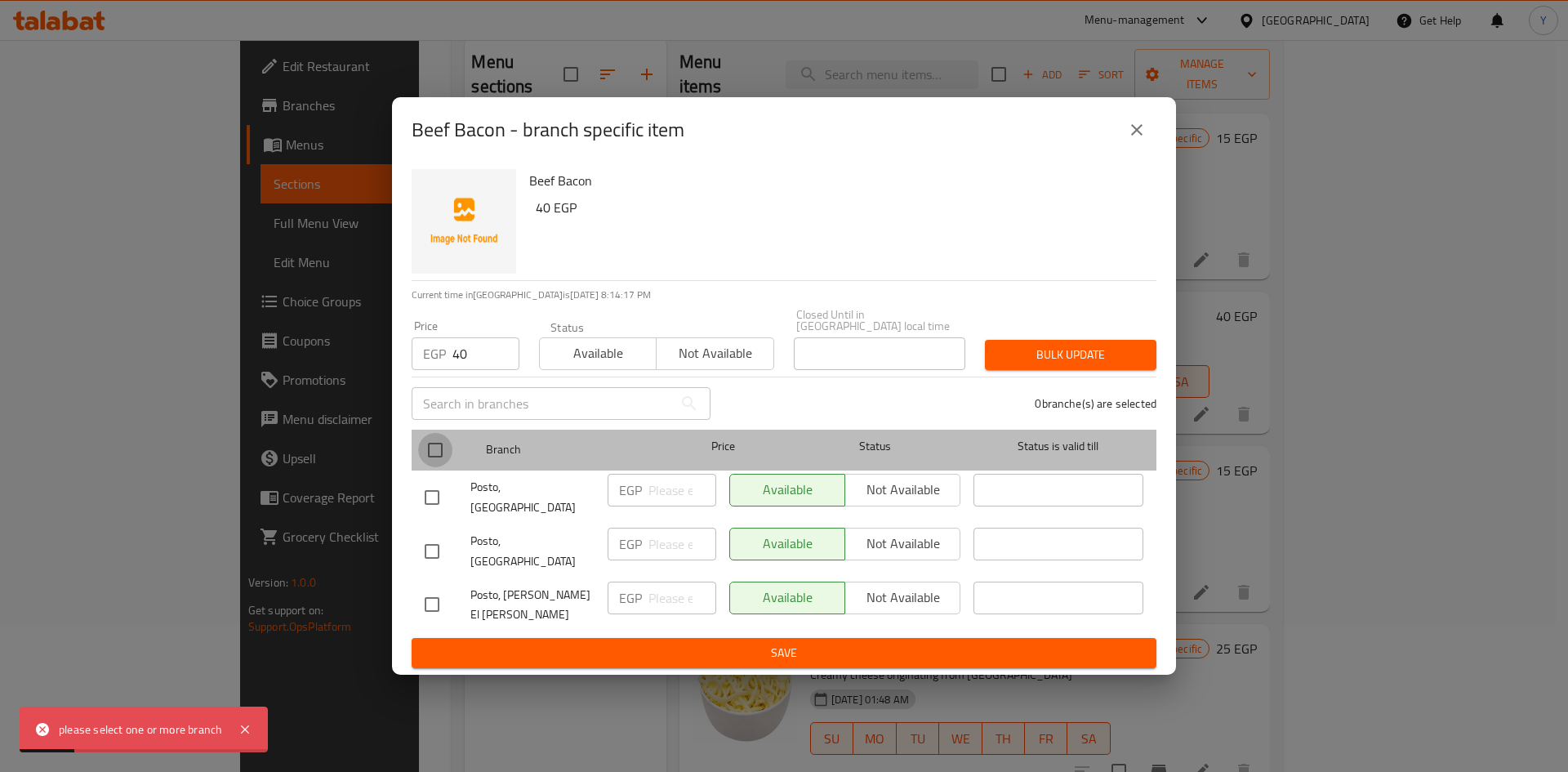
drag, startPoint x: 440, startPoint y: 457, endPoint x: 856, endPoint y: 414, distance: 418.2
click at [441, 457] on input "checkbox" at bounding box center [435, 450] width 34 height 34
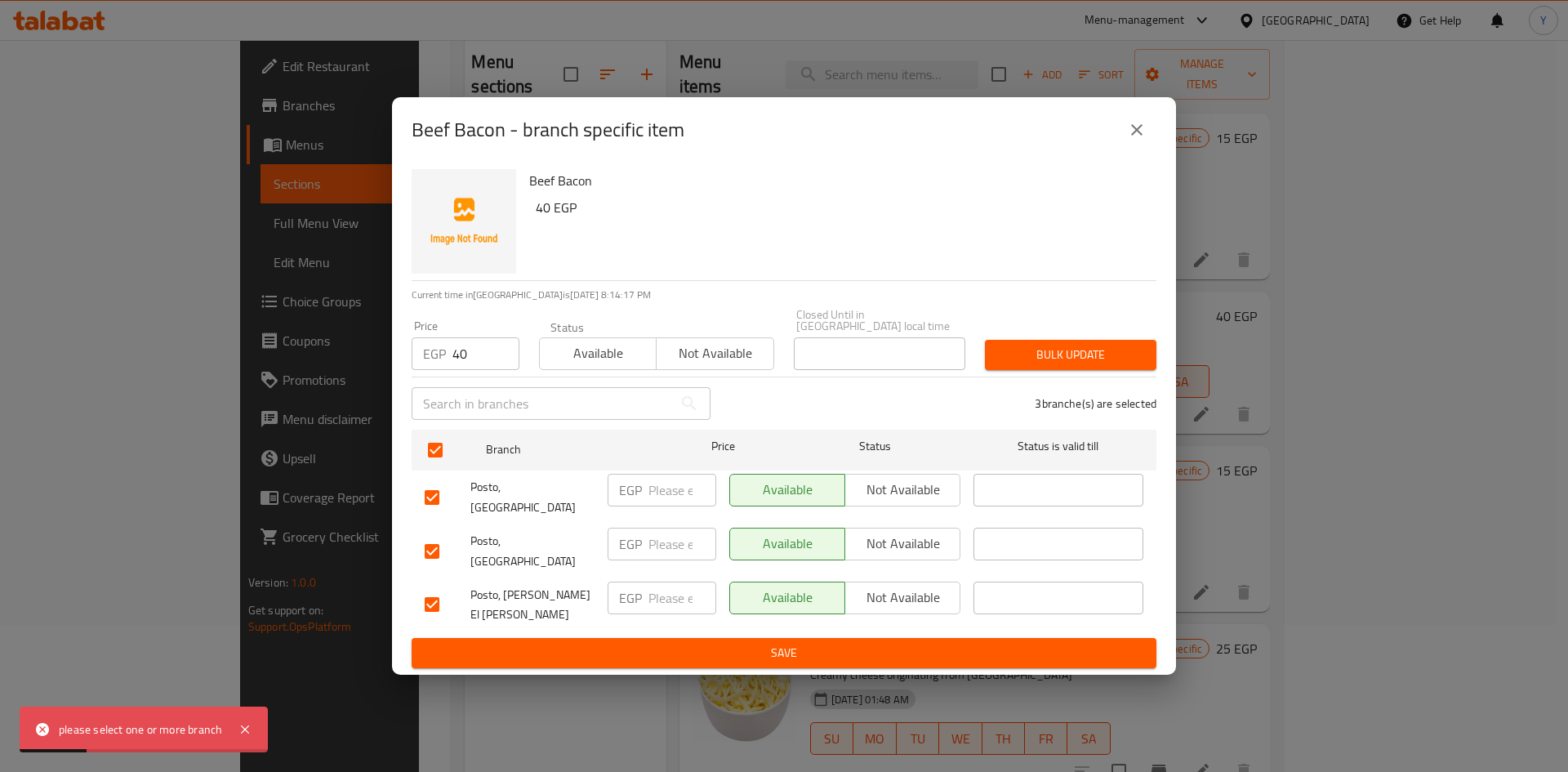
click at [1022, 362] on span "Bulk update" at bounding box center [1070, 355] width 145 height 20
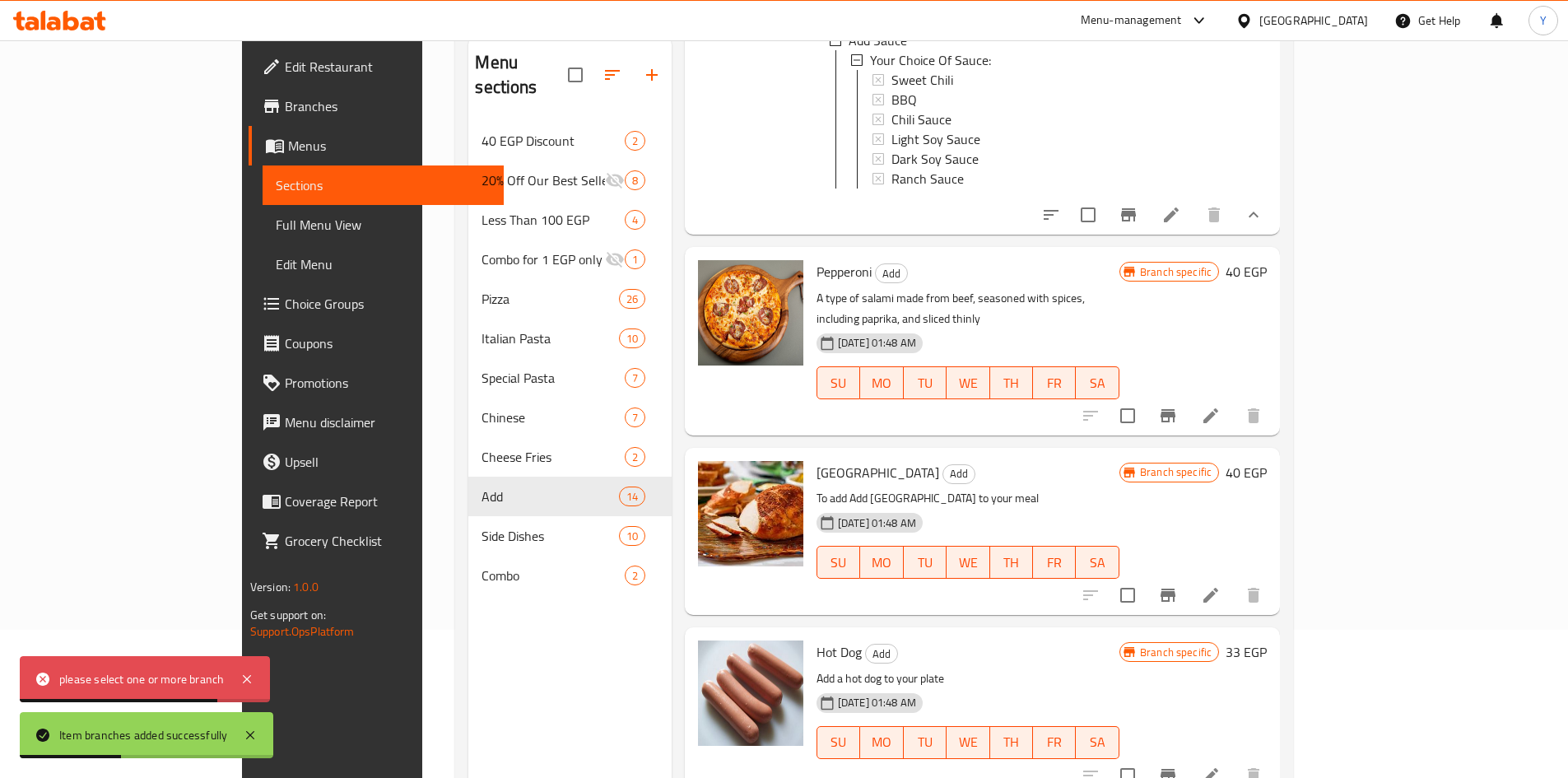
scroll to position [1070, 0]
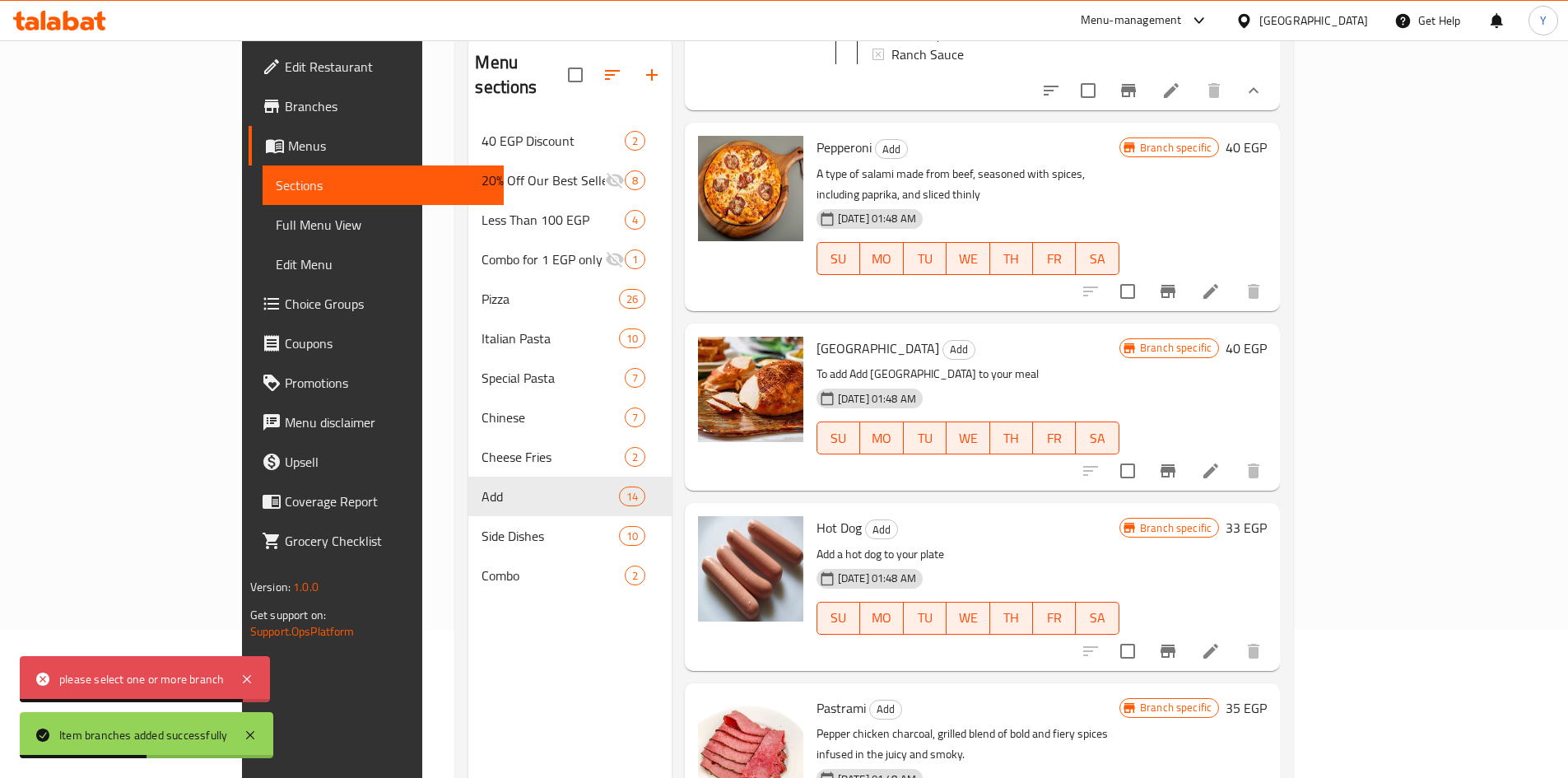
click at [1266, 516] on h6 "33 EGP" at bounding box center [1246, 527] width 41 height 23
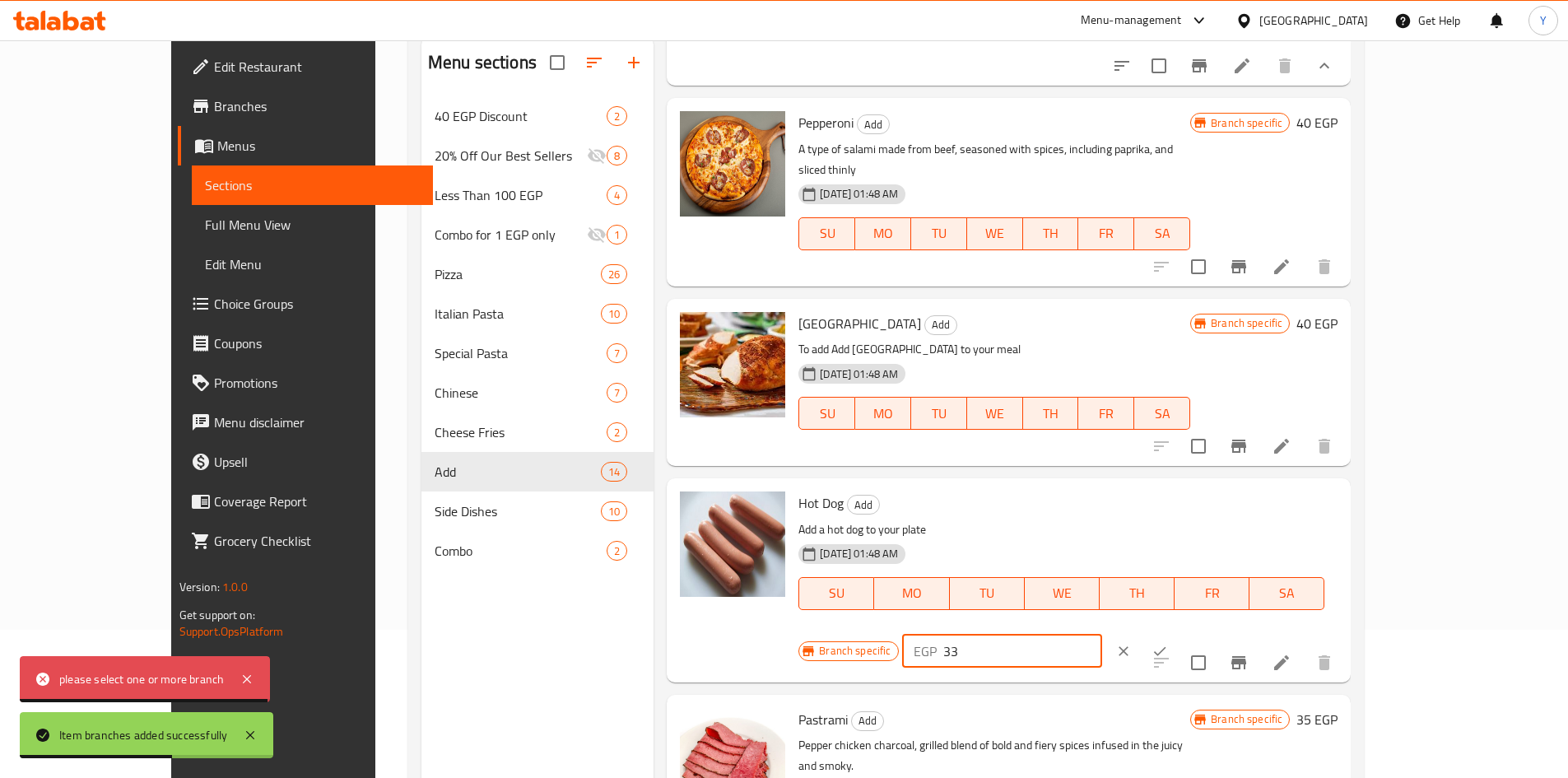
drag, startPoint x: 1032, startPoint y: 479, endPoint x: 1023, endPoint y: 481, distance: 9.2
click at [1028, 485] on div "Hot Dog Add Add a hot dog to your plate 31-08-2024 01:48 AM SU MO TU WE TH FR S…" at bounding box center [1068, 580] width 553 height 190
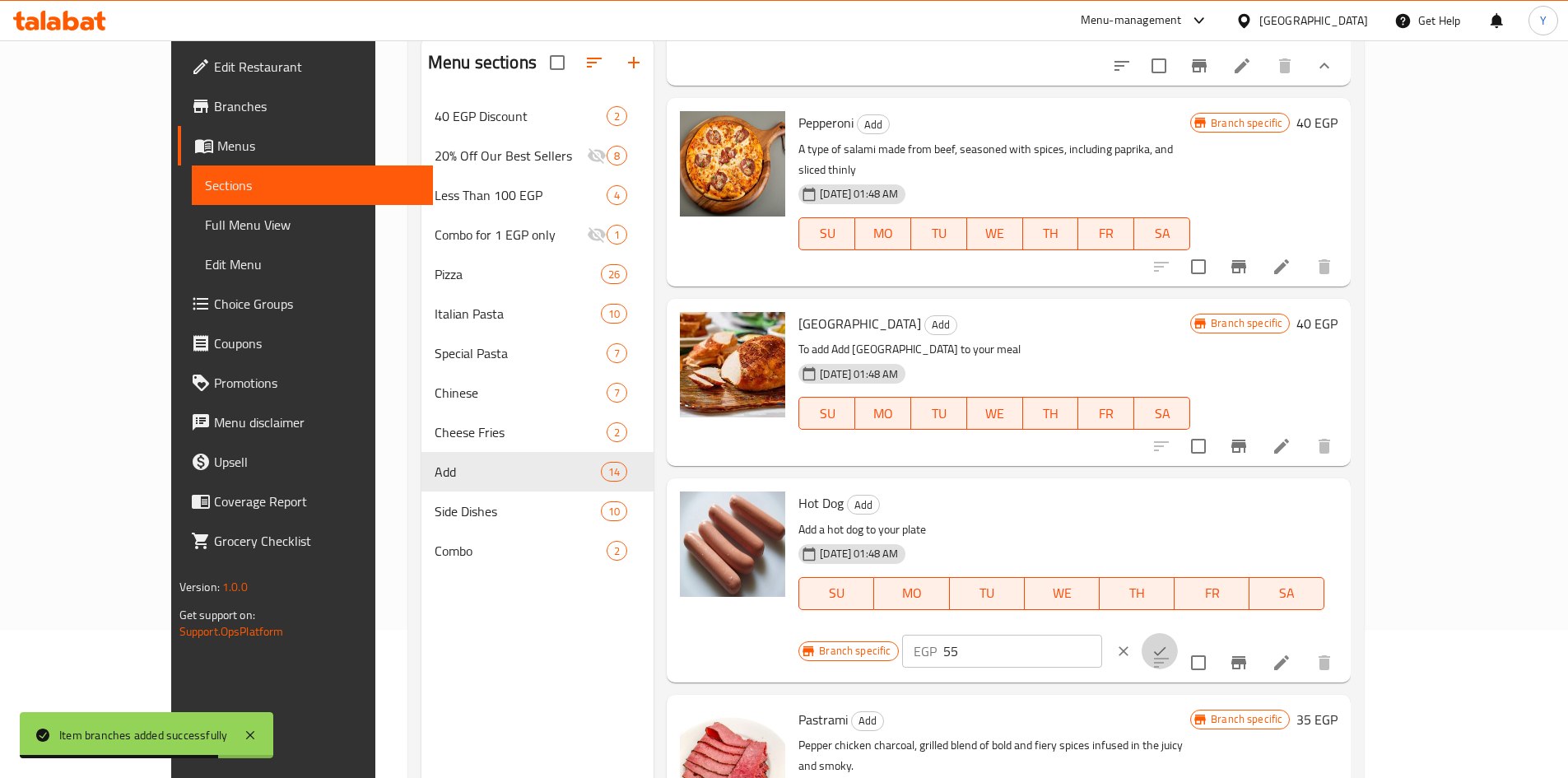
click at [1168, 643] on icon "ok" at bounding box center [1159, 650] width 16 height 16
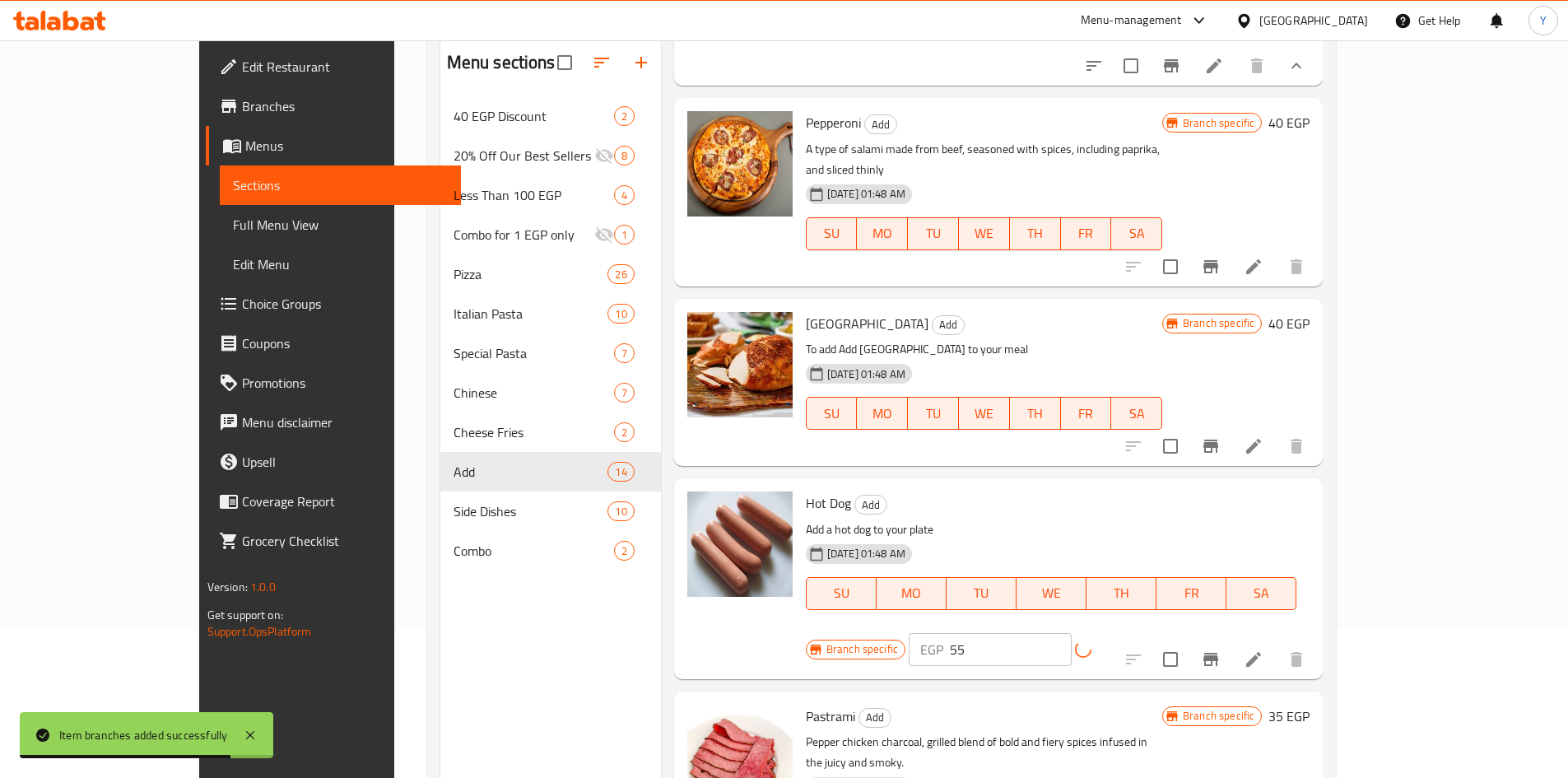
click at [1221, 649] on icon "Branch-specific-item" at bounding box center [1211, 659] width 20 height 20
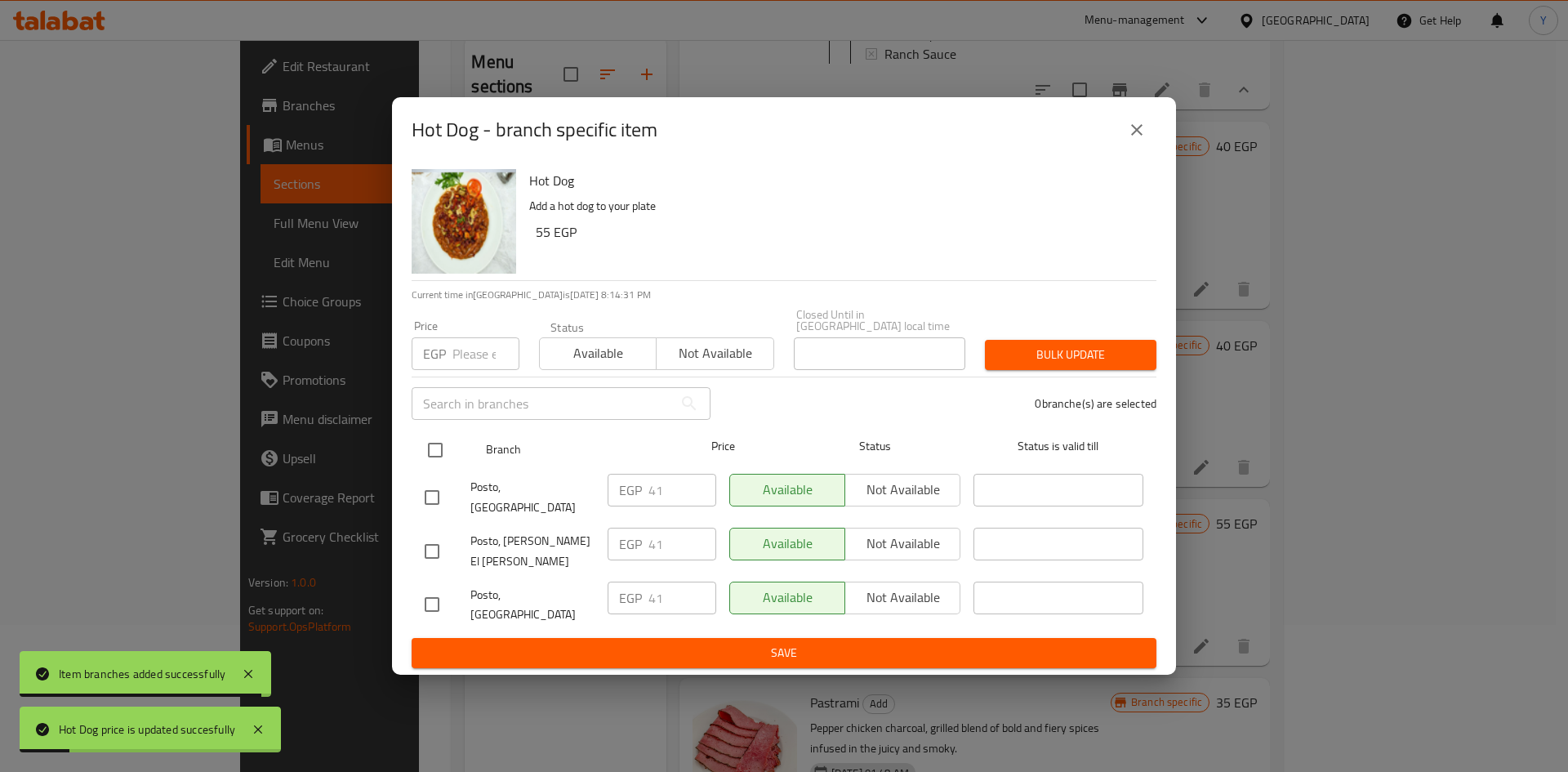
drag, startPoint x: 436, startPoint y: 467, endPoint x: 467, endPoint y: 422, distance: 54.6
click at [437, 466] on input "checkbox" at bounding box center [435, 450] width 34 height 34
click at [468, 370] on input "number" at bounding box center [485, 354] width 67 height 32
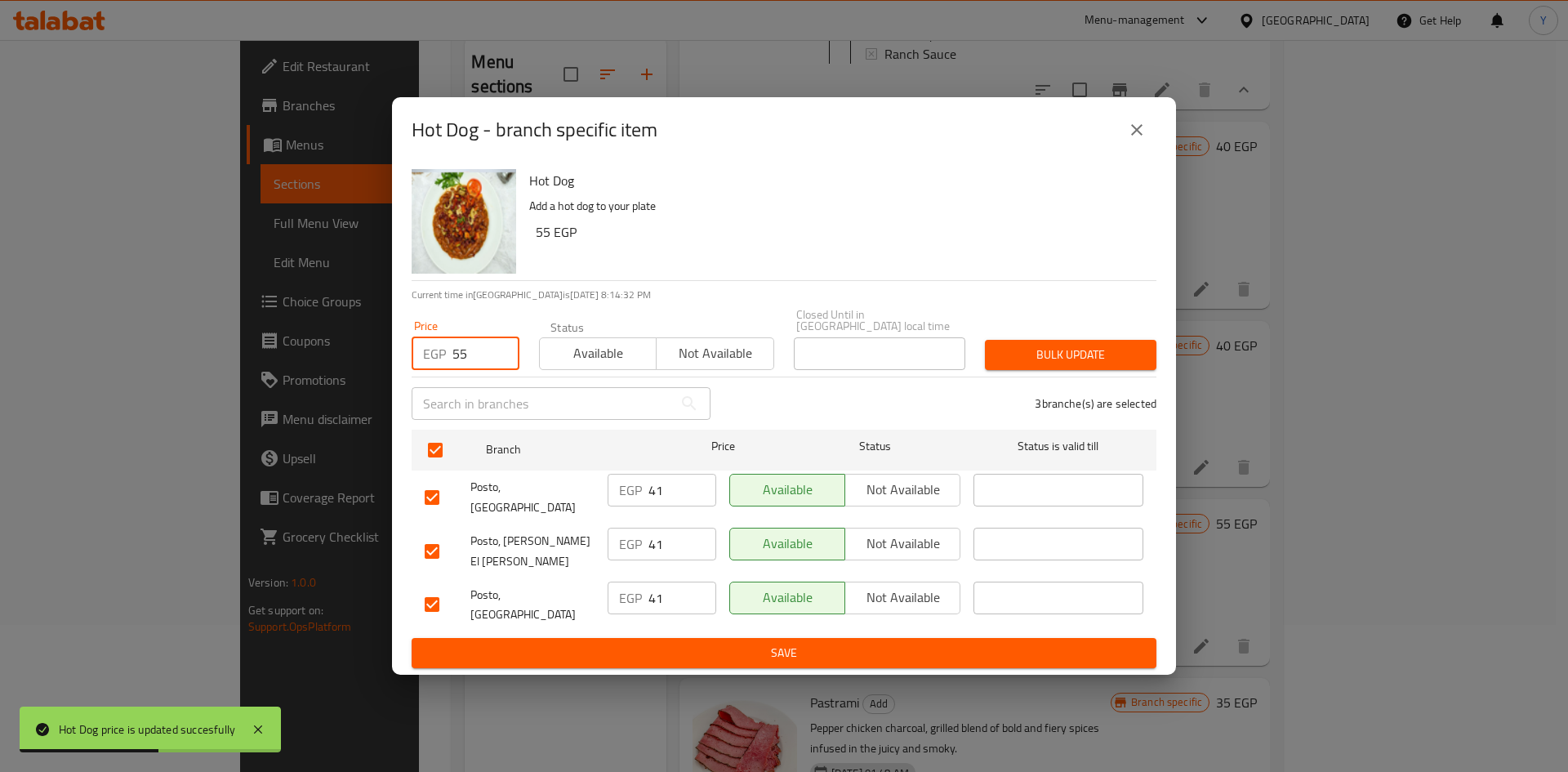
click at [1046, 364] on span "Bulk update" at bounding box center [1070, 355] width 145 height 20
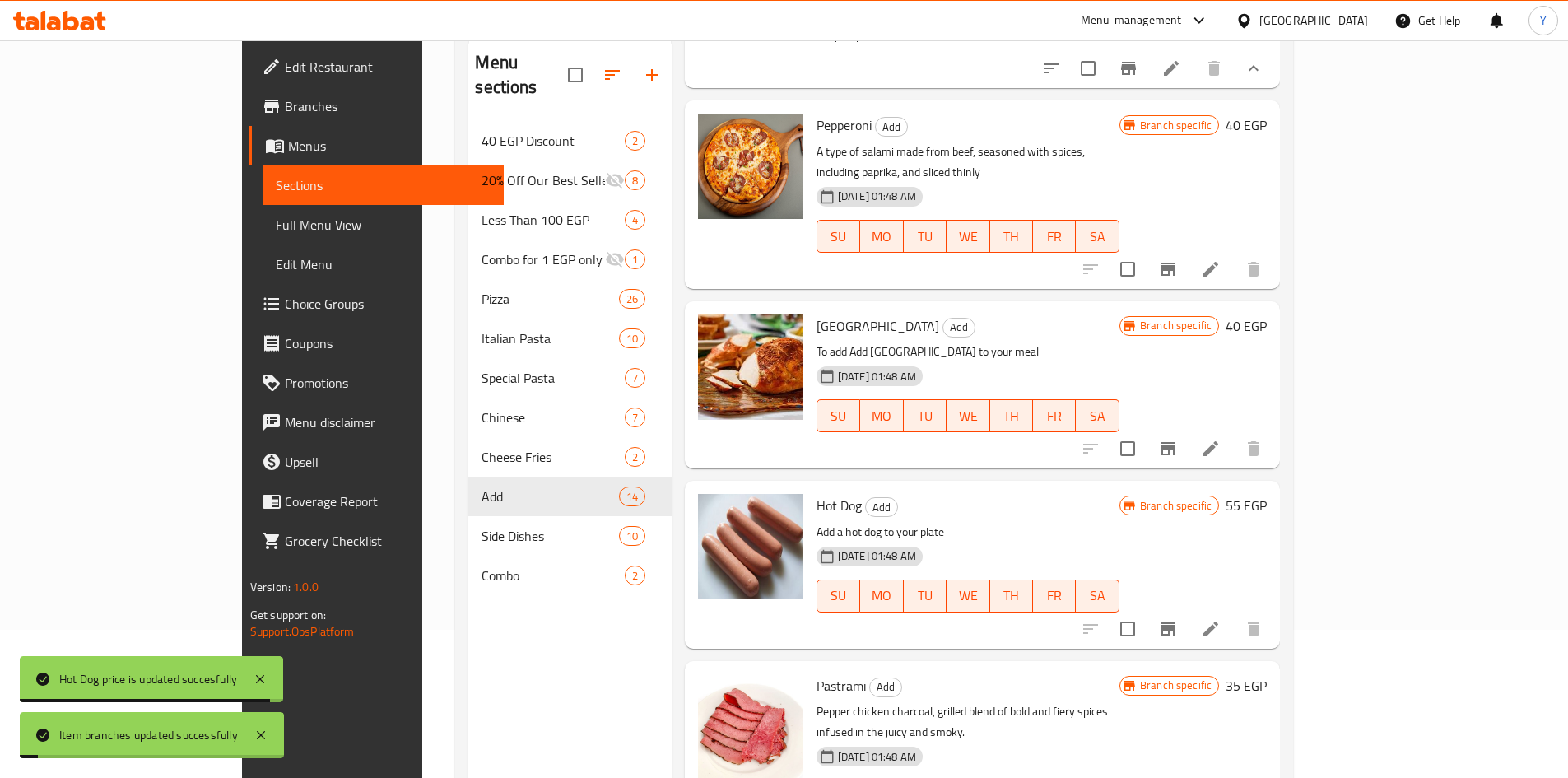
scroll to position [1317, 0]
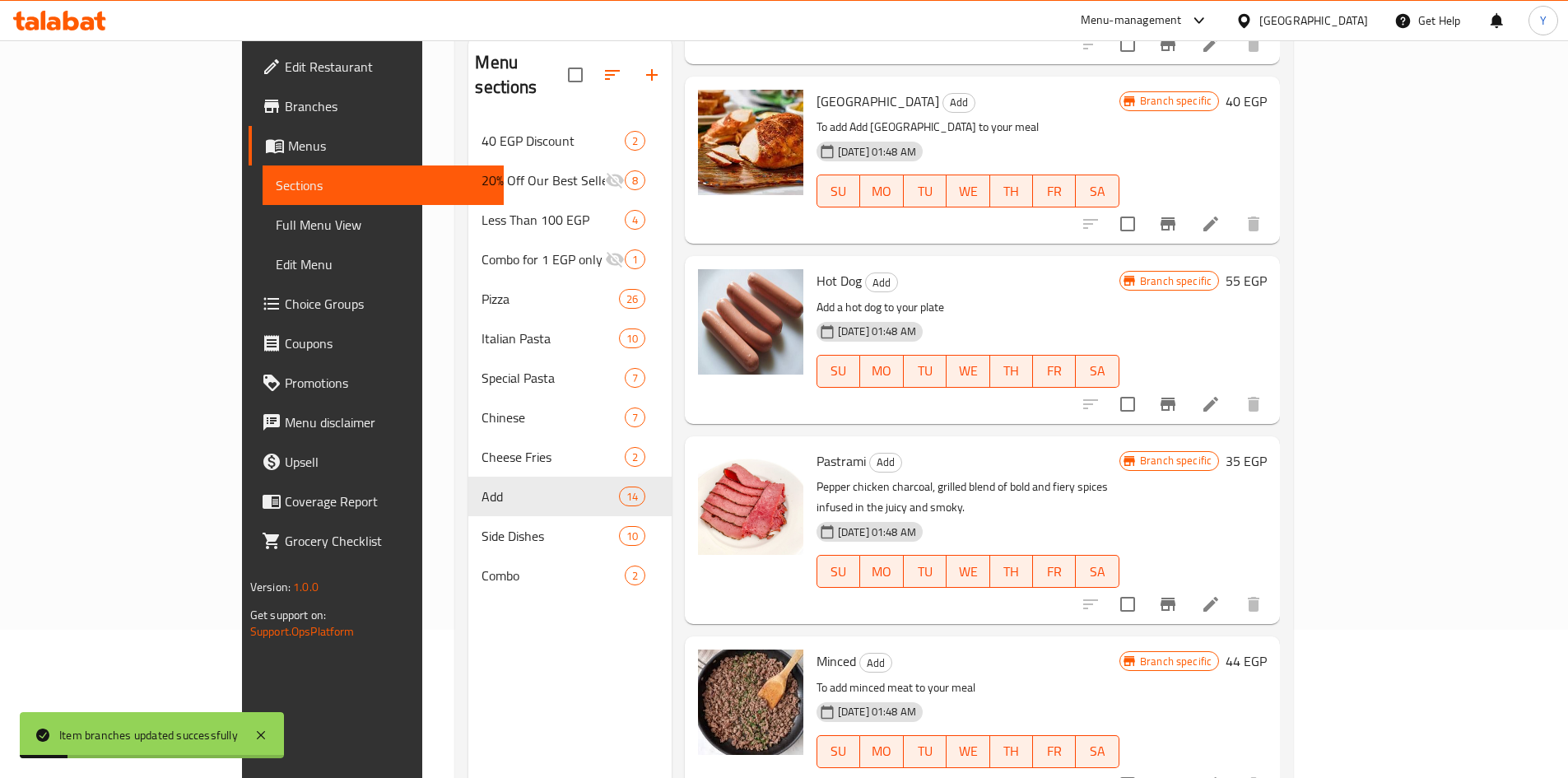
click at [1266, 450] on h6 "35 EGP" at bounding box center [1246, 461] width 41 height 23
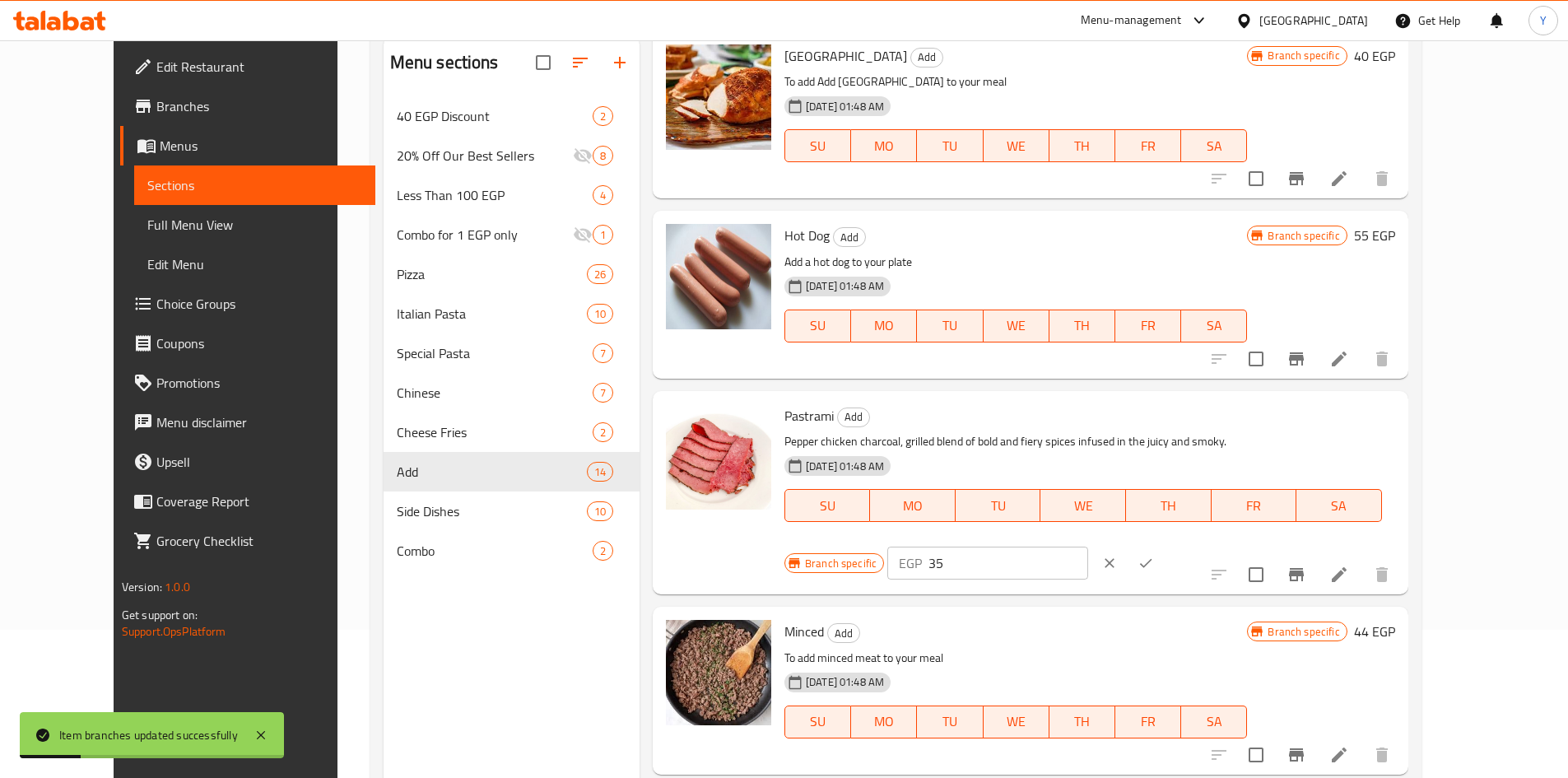
drag, startPoint x: 1294, startPoint y: 454, endPoint x: 1067, endPoint y: 426, distance: 228.7
click at [1061, 427] on div "Pastrami Add Pepper chicken charcoal, grilled blend of bold and fiery spices in…" at bounding box center [1090, 493] width 624 height 190
drag, startPoint x: 1463, startPoint y: 433, endPoint x: 1454, endPoint y: 450, distance: 19.2
click at [1154, 555] on icon "ok" at bounding box center [1146, 563] width 16 height 16
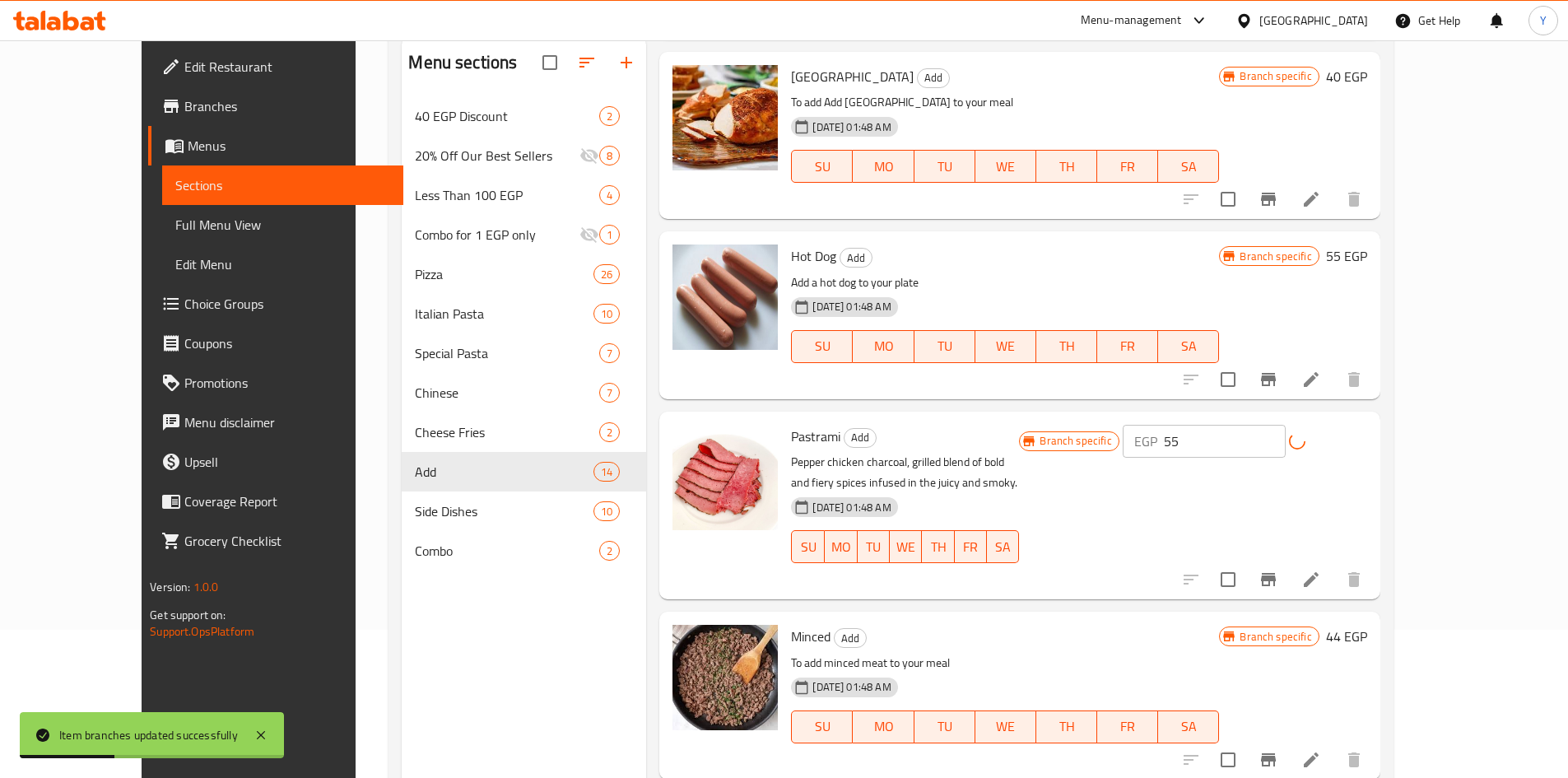
click at [1288, 569] on button "Branch-specific-item" at bounding box center [1268, 579] width 39 height 39
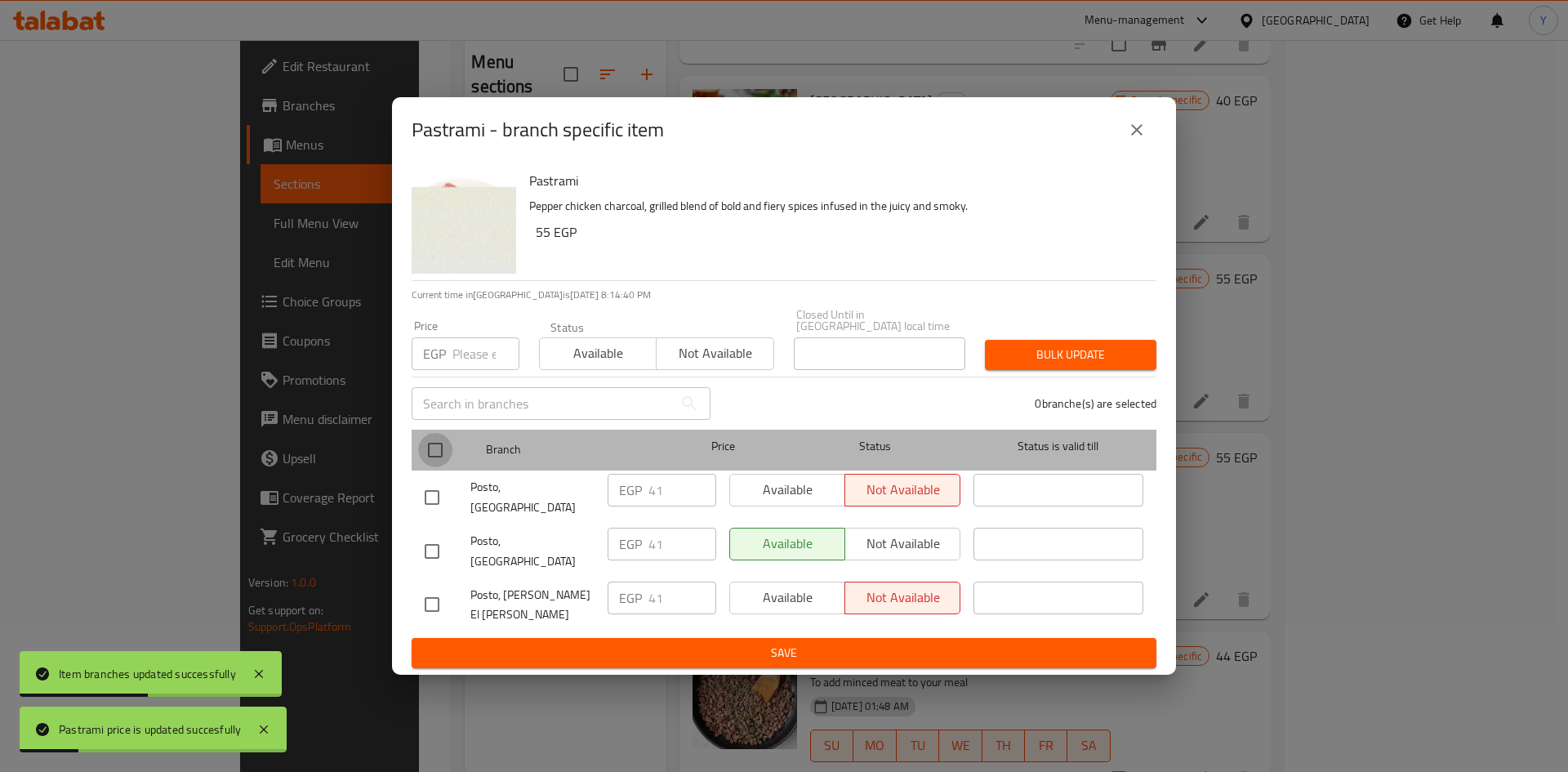
drag, startPoint x: 435, startPoint y: 468, endPoint x: 452, endPoint y: 429, distance: 42.5
click at [441, 457] on input "checkbox" at bounding box center [435, 450] width 34 height 34
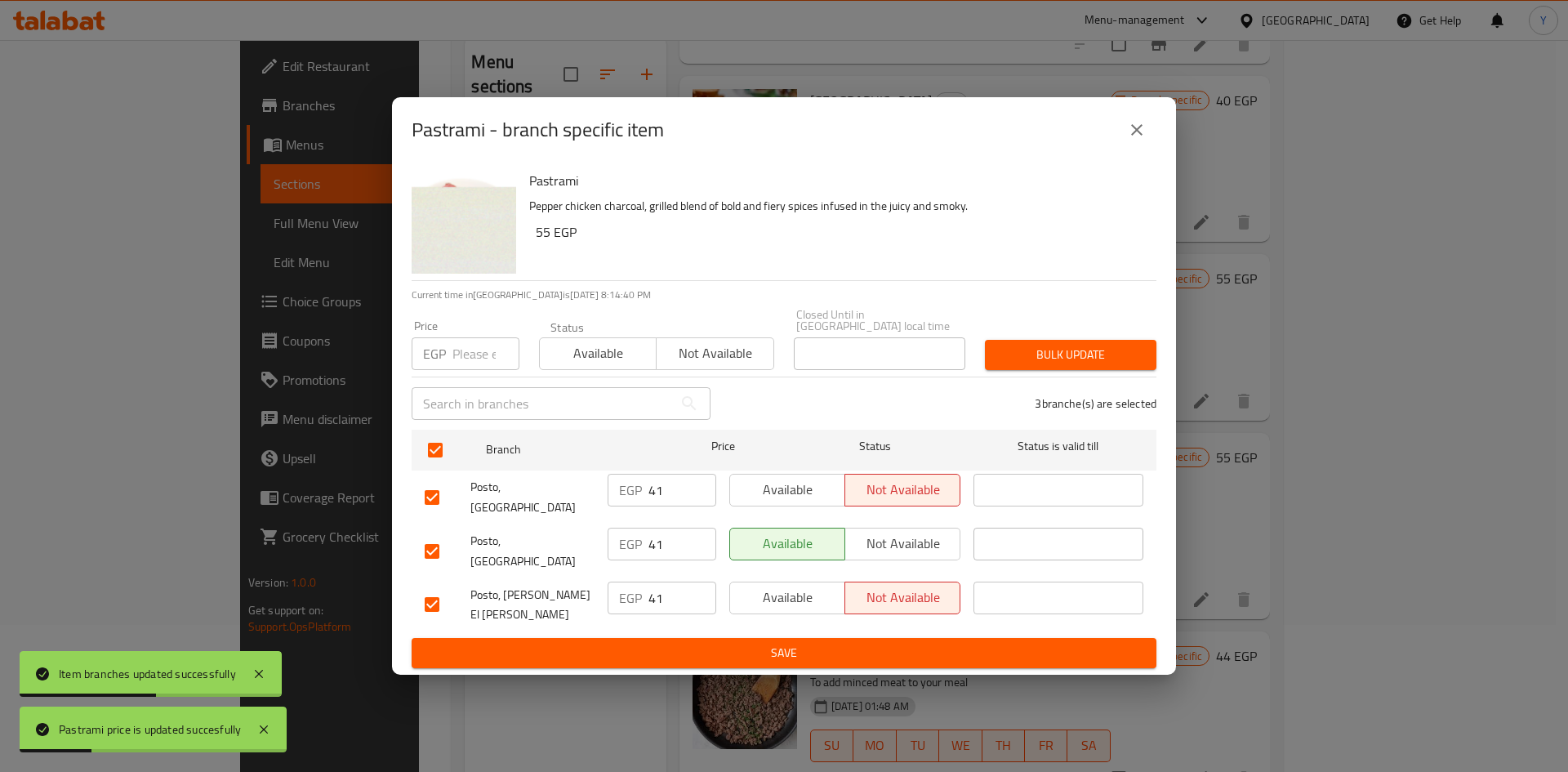
click at [486, 361] on input "number" at bounding box center [485, 354] width 67 height 32
click at [1023, 365] on span "Bulk update" at bounding box center [1070, 355] width 145 height 20
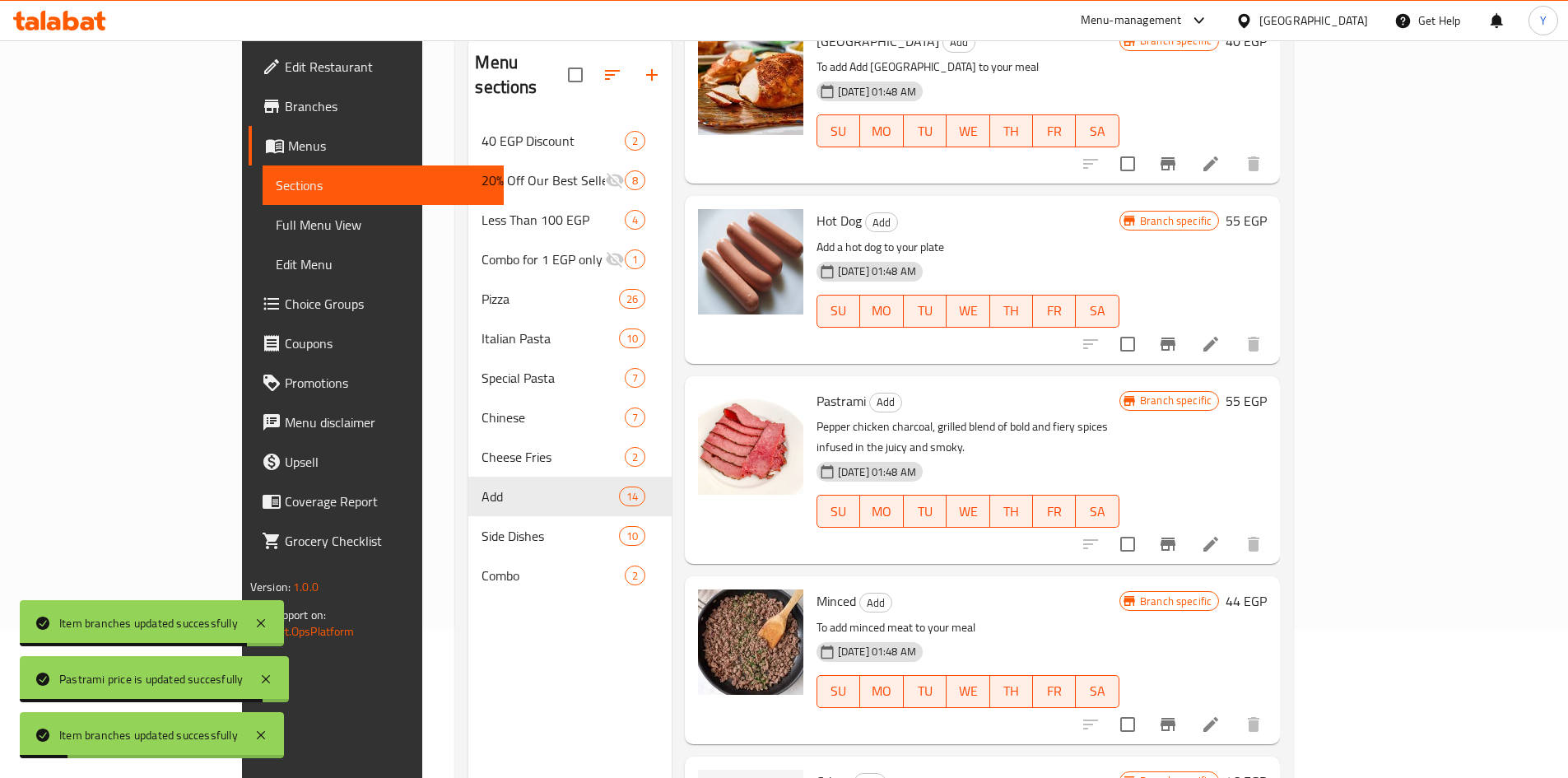
scroll to position [1564, 0]
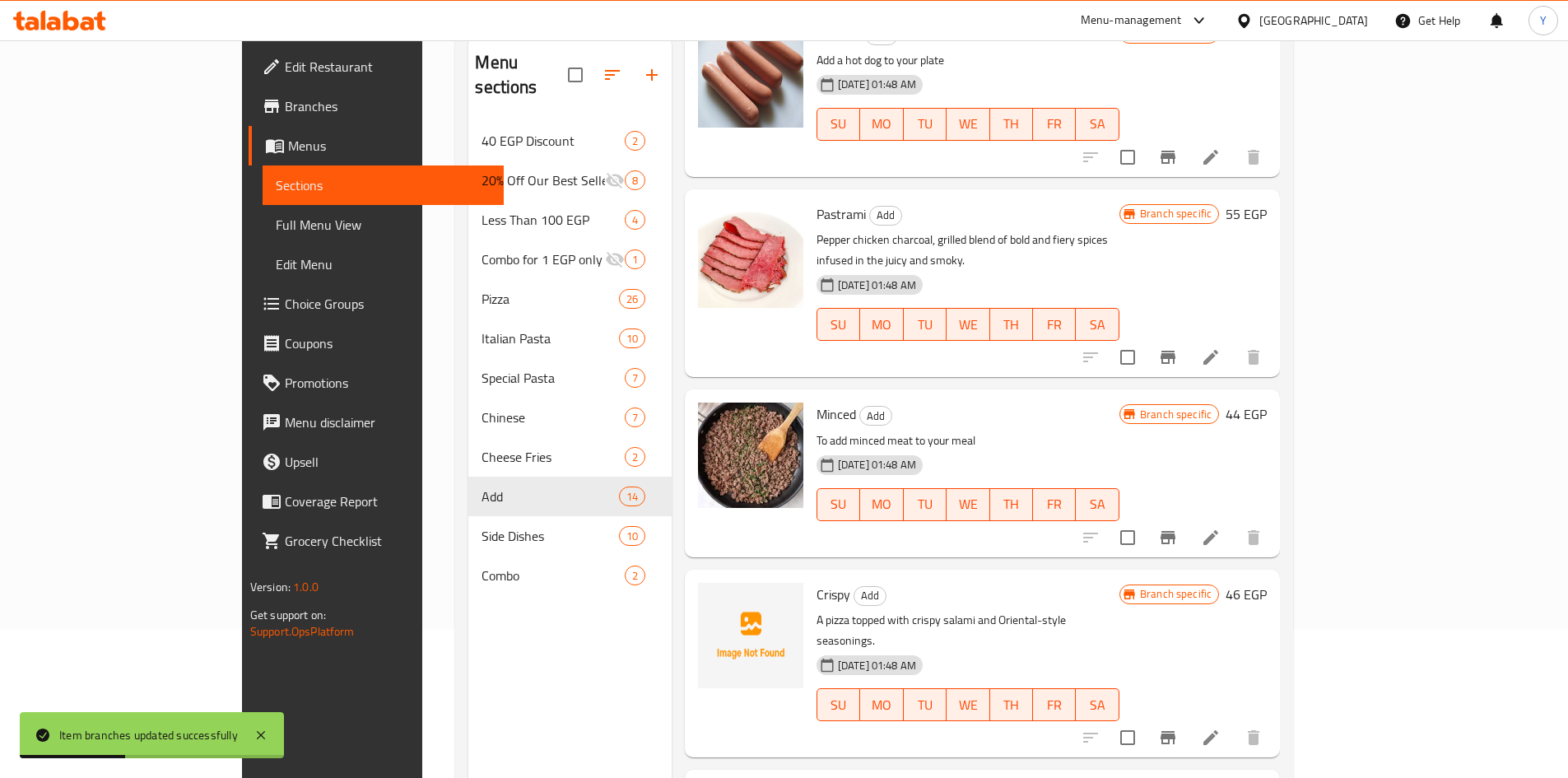
drag, startPoint x: 1481, startPoint y: 367, endPoint x: 1423, endPoint y: 396, distance: 64.8
click at [1266, 403] on h6 "44 EGP" at bounding box center [1246, 414] width 41 height 23
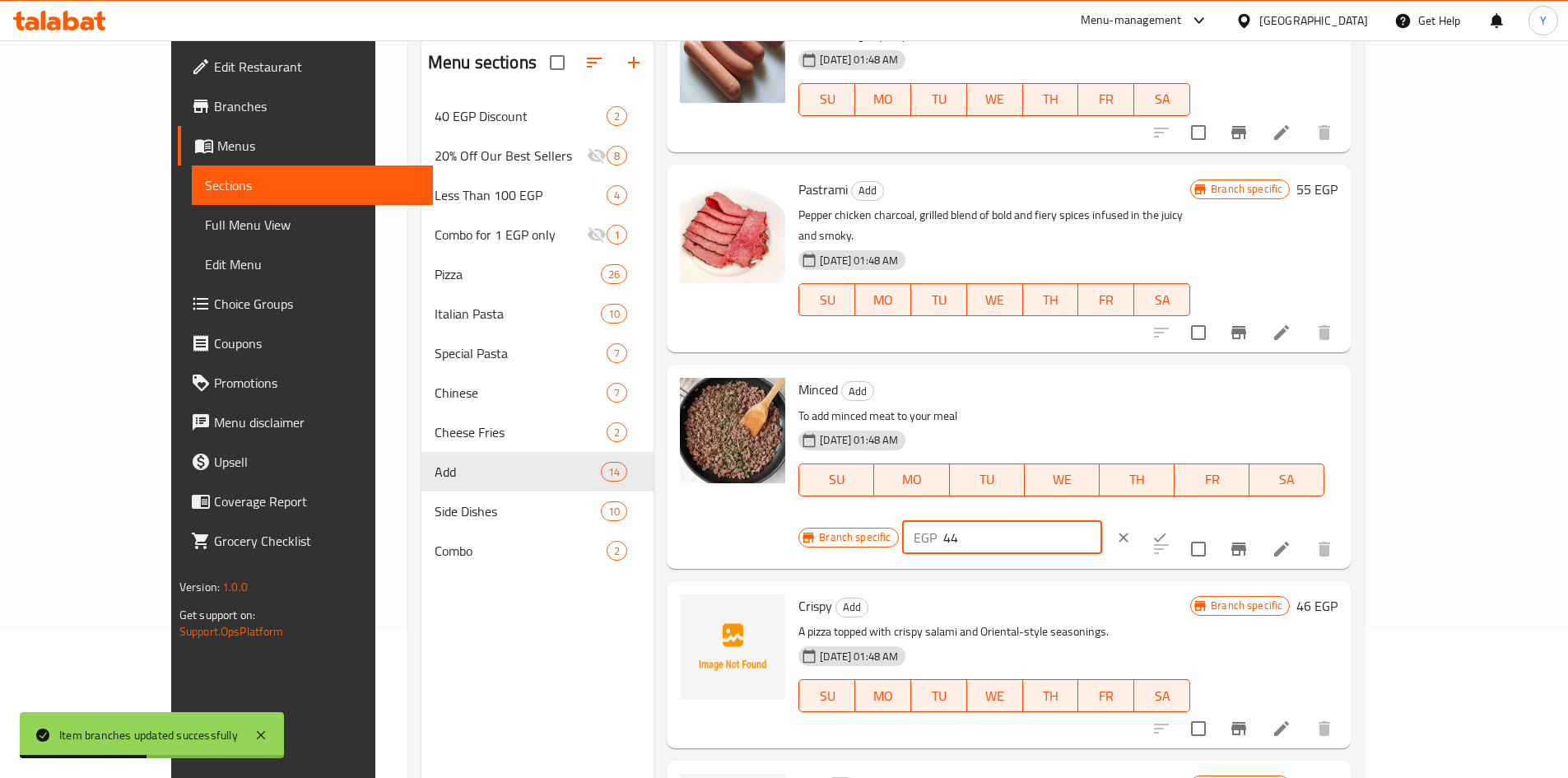
drag, startPoint x: 1368, startPoint y: 375, endPoint x: 1231, endPoint y: 374, distance: 137.0
click at [1202, 519] on div "Branch specific EGP 44 ​" at bounding box center [1000, 537] width 404 height 36
click at [1168, 530] on icon "ok" at bounding box center [1159, 537] width 16 height 16
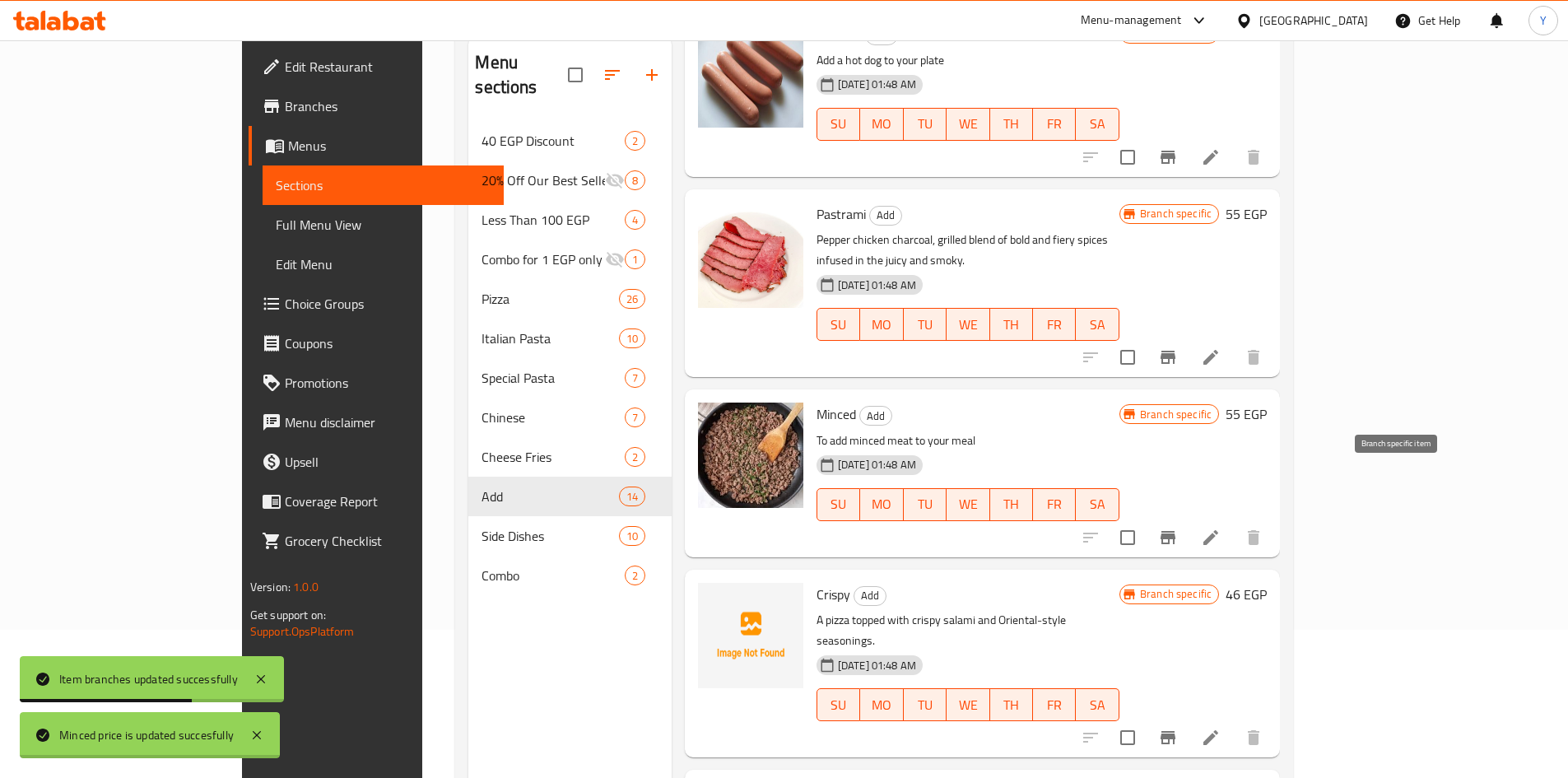
click at [1176, 531] on icon "Branch-specific-item" at bounding box center [1168, 537] width 15 height 13
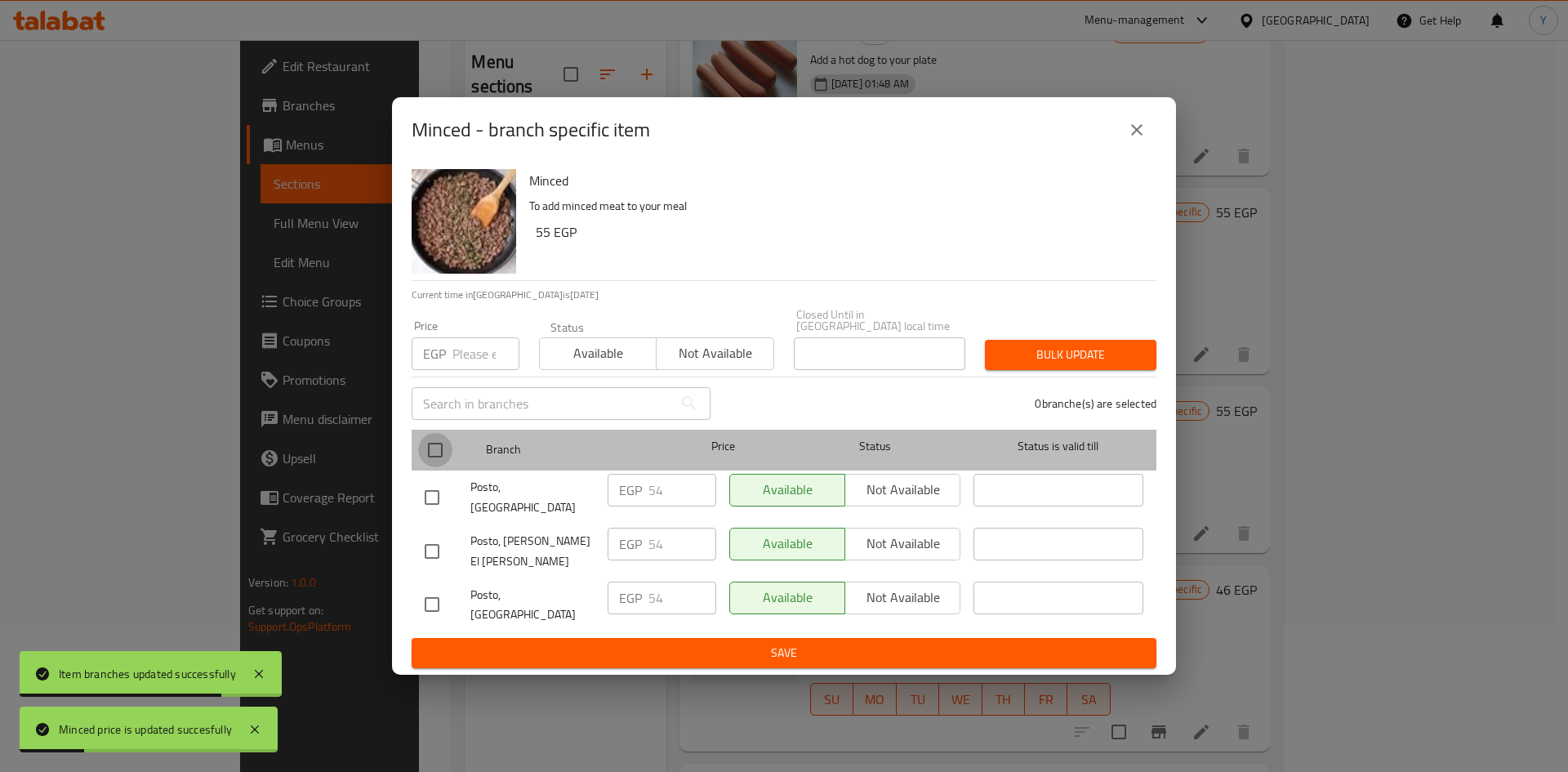
click at [439, 468] on input "checkbox" at bounding box center [435, 450] width 34 height 34
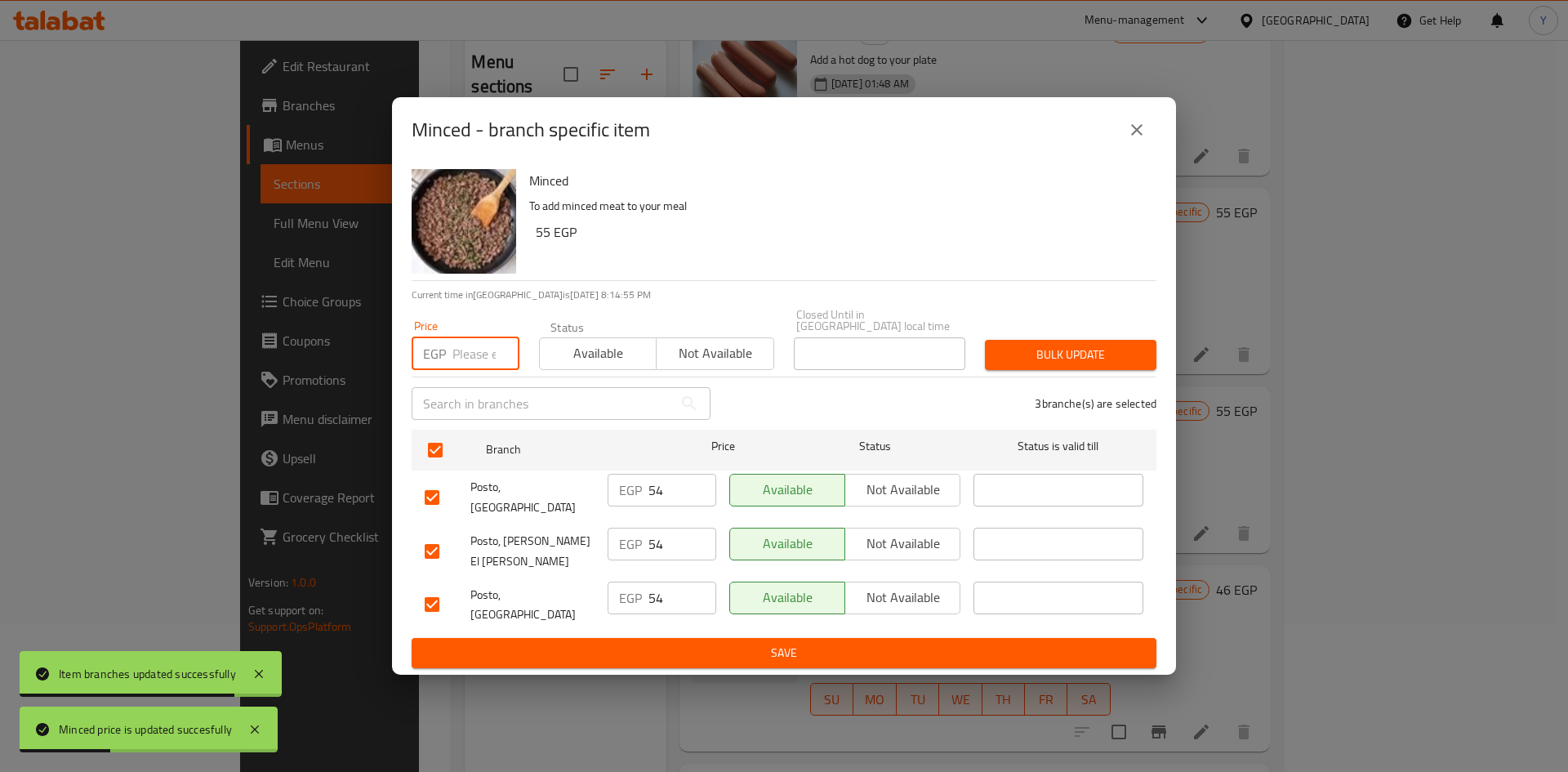
click at [466, 370] on input "number" at bounding box center [485, 354] width 67 height 32
click at [1098, 343] on div "Price EGP 55 Price Status Available Not available Closed Until in Egypt local t…" at bounding box center [784, 339] width 764 height 81
click at [1101, 365] on span "Bulk update" at bounding box center [1070, 355] width 145 height 20
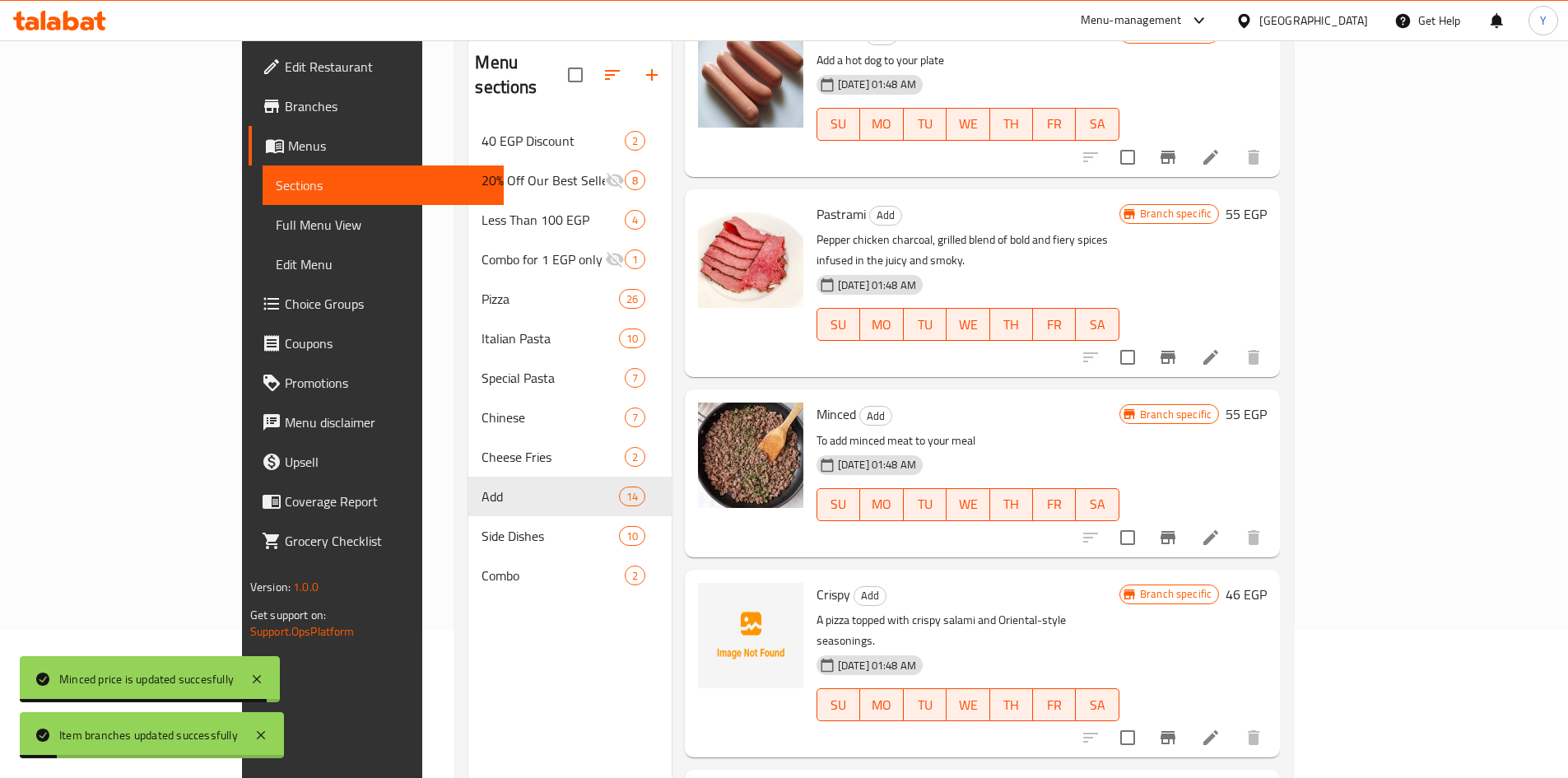
click at [1266, 583] on h6 "46 EGP" at bounding box center [1246, 594] width 41 height 23
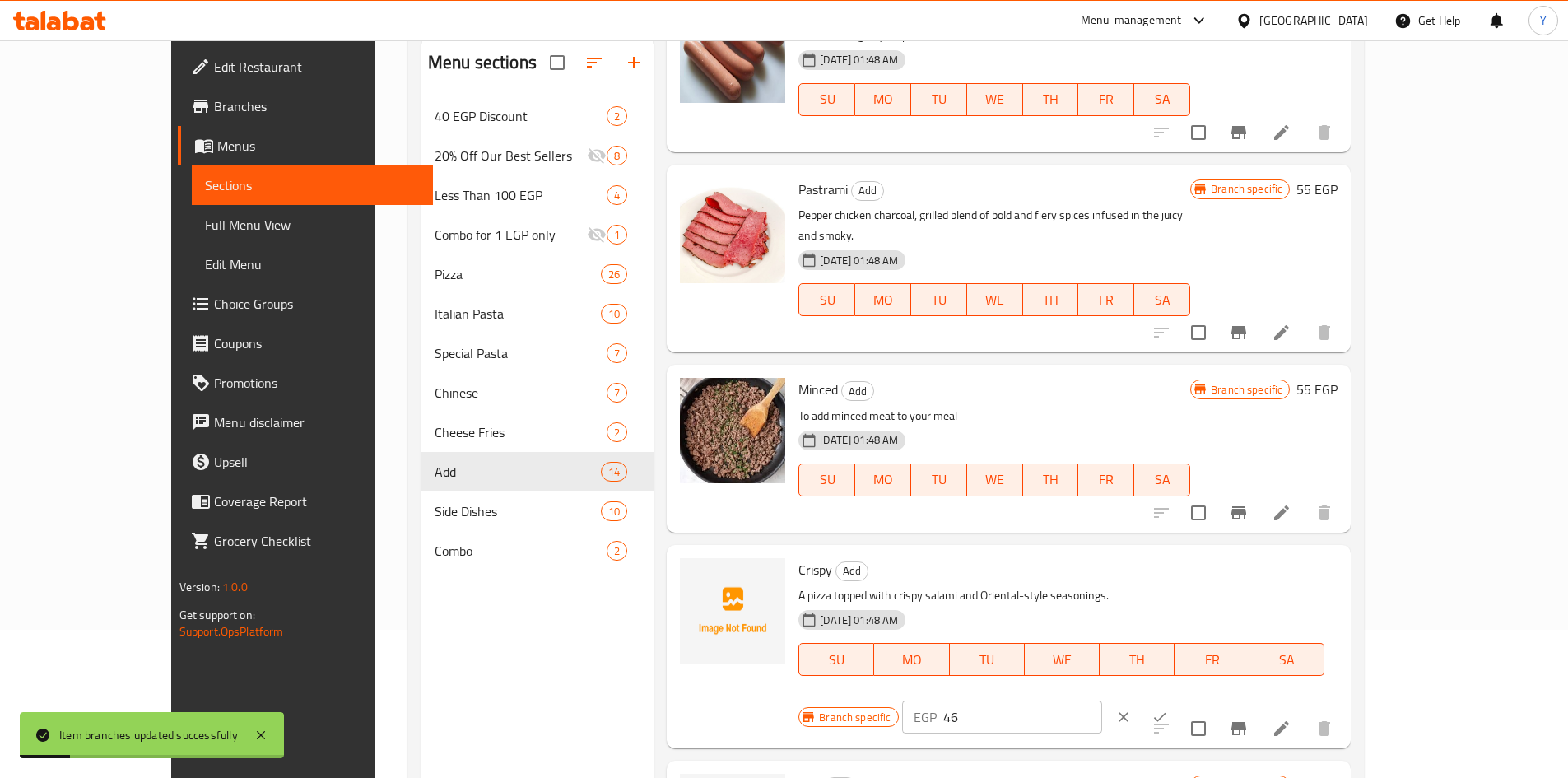
drag, startPoint x: 1343, startPoint y: 544, endPoint x: 1146, endPoint y: 543, distance: 197.0
click at [1146, 699] on div "Branch specific EGP 46 ​" at bounding box center [1000, 717] width 404 height 36
drag, startPoint x: 1463, startPoint y: 547, endPoint x: 1439, endPoint y: 594, distance: 52.8
click at [1168, 709] on icon "ok" at bounding box center [1159, 716] width 16 height 16
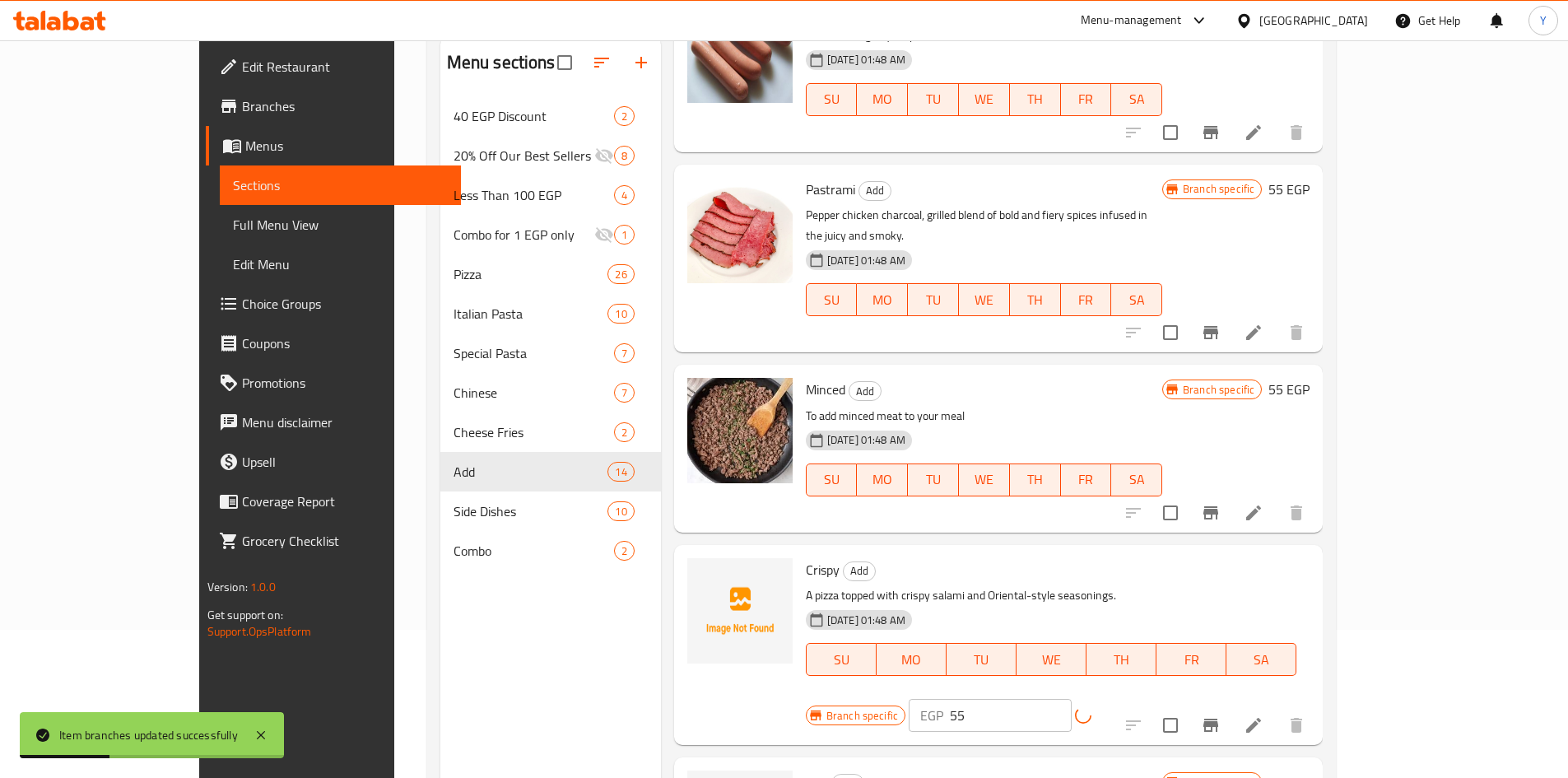
click at [1218, 719] on icon "Branch-specific-item" at bounding box center [1211, 725] width 15 height 13
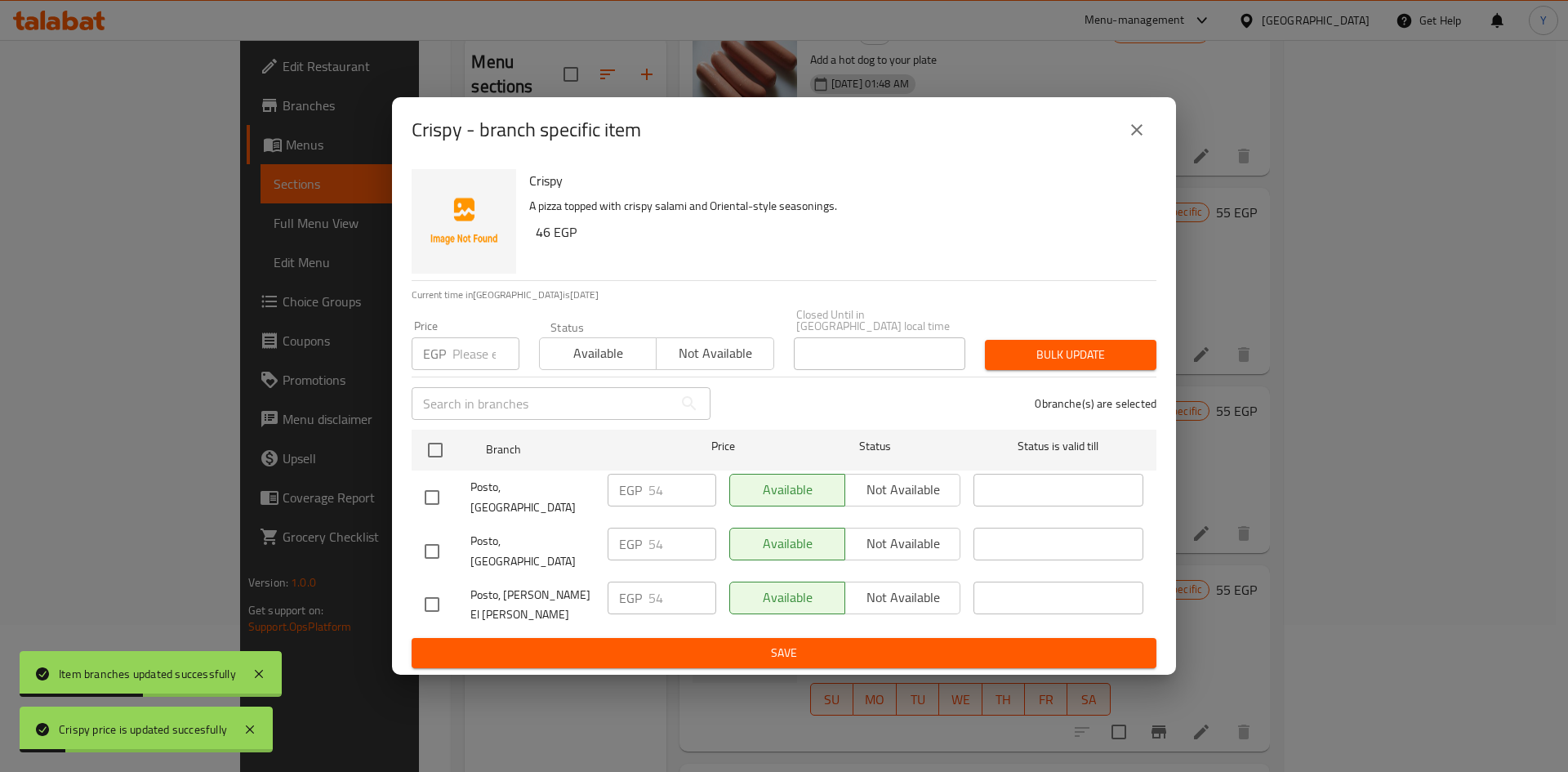
drag, startPoint x: 424, startPoint y: 463, endPoint x: 467, endPoint y: 383, distance: 90.8
click at [427, 466] on input "checkbox" at bounding box center [435, 450] width 34 height 34
click at [466, 370] on input "number" at bounding box center [485, 354] width 67 height 32
click at [1077, 388] on div "3 branche(s) are selected" at bounding box center [942, 403] width 446 height 59
drag, startPoint x: 1077, startPoint y: 376, endPoint x: 1082, endPoint y: 384, distance: 9.4
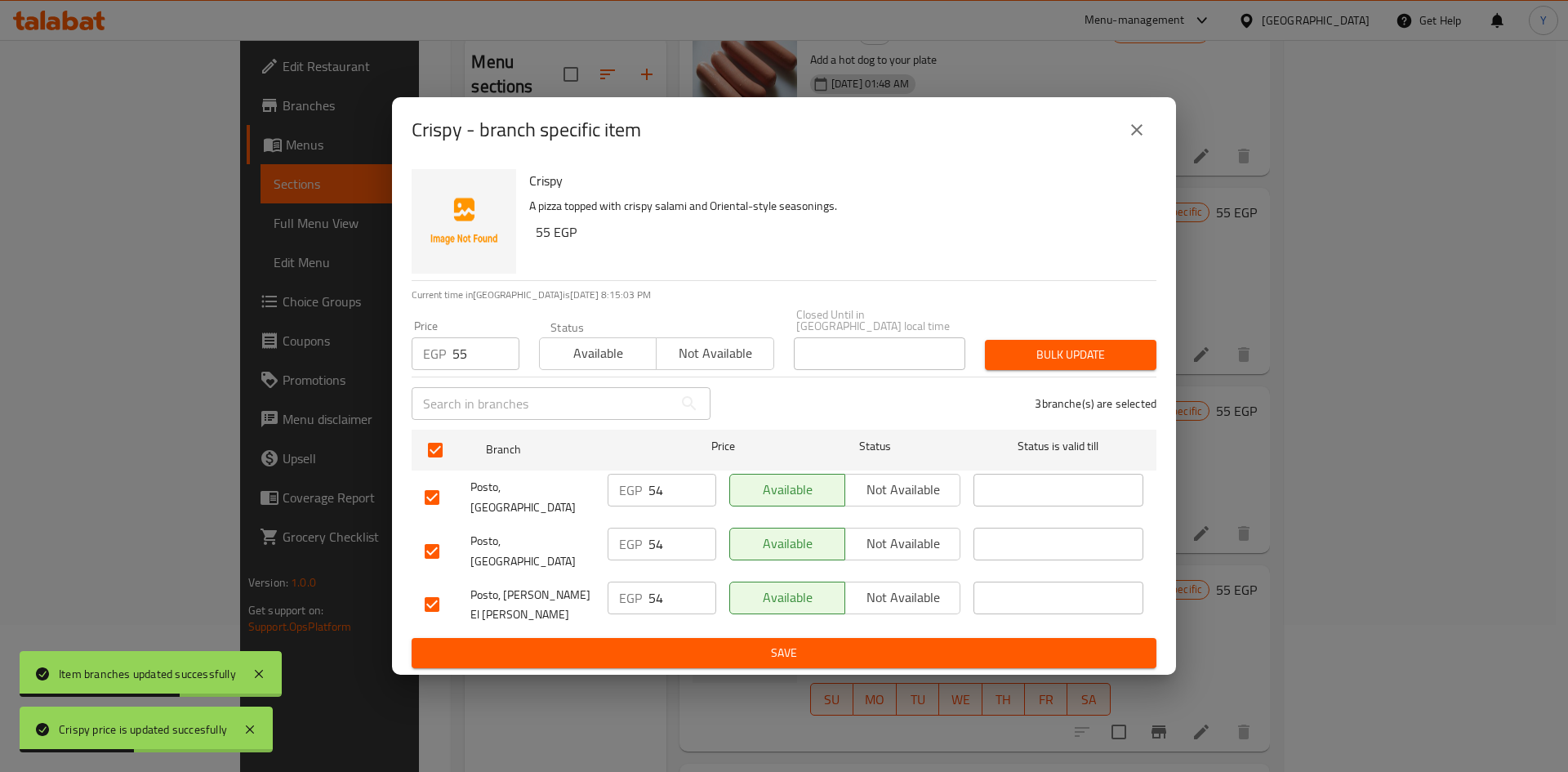
click at [1075, 365] on span "Bulk update" at bounding box center [1070, 355] width 145 height 20
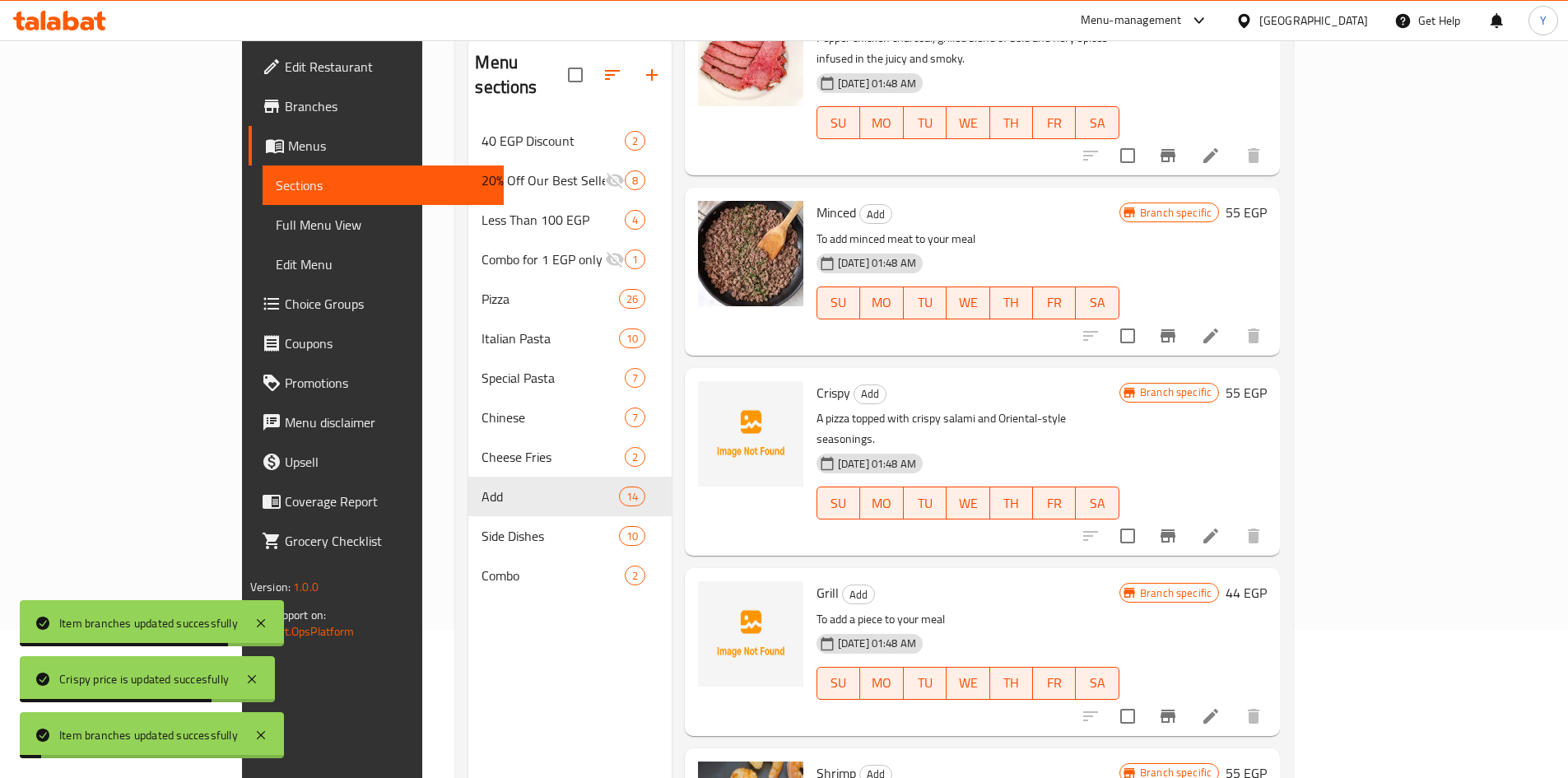
scroll to position [1811, 0]
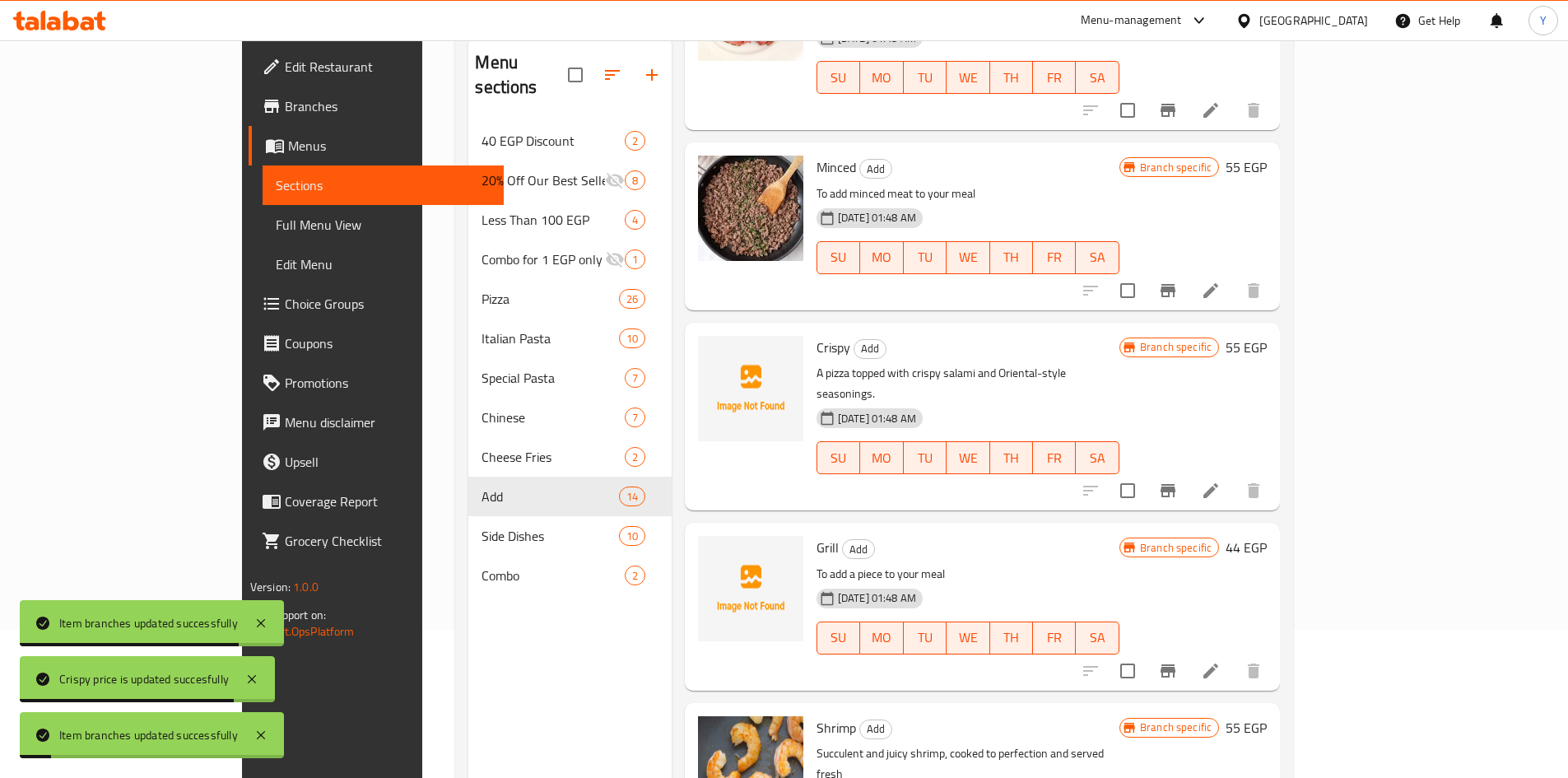
click at [1266, 536] on h6 "44 EGP" at bounding box center [1246, 547] width 41 height 23
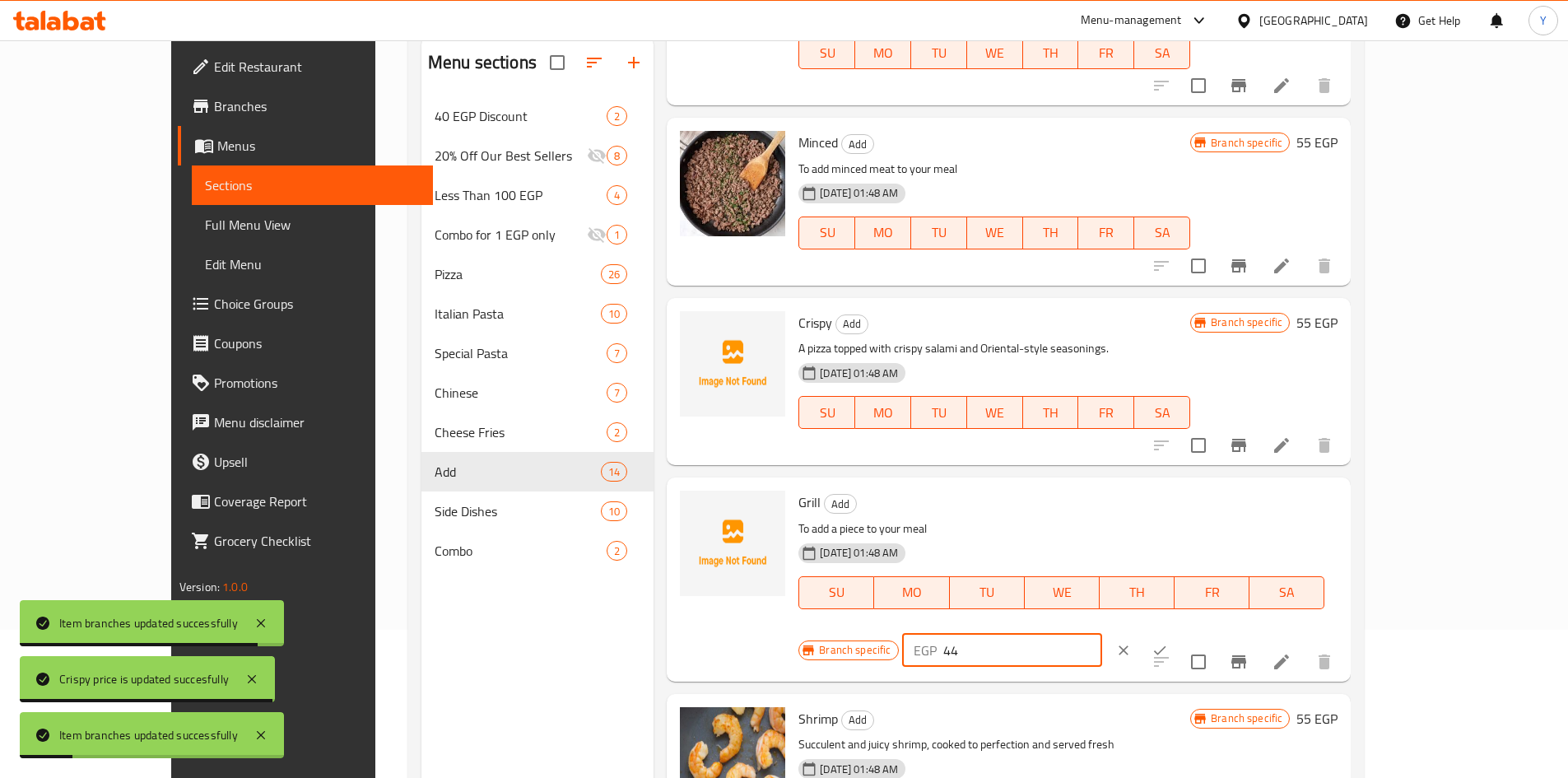
drag, startPoint x: 1331, startPoint y: 493, endPoint x: 1172, endPoint y: 475, distance: 160.0
click at [1041, 484] on div "Grill Add To add a piece to your meal 31-08-2024 01:48 AM SU MO TU WE TH FR SA …" at bounding box center [1068, 579] width 553 height 190
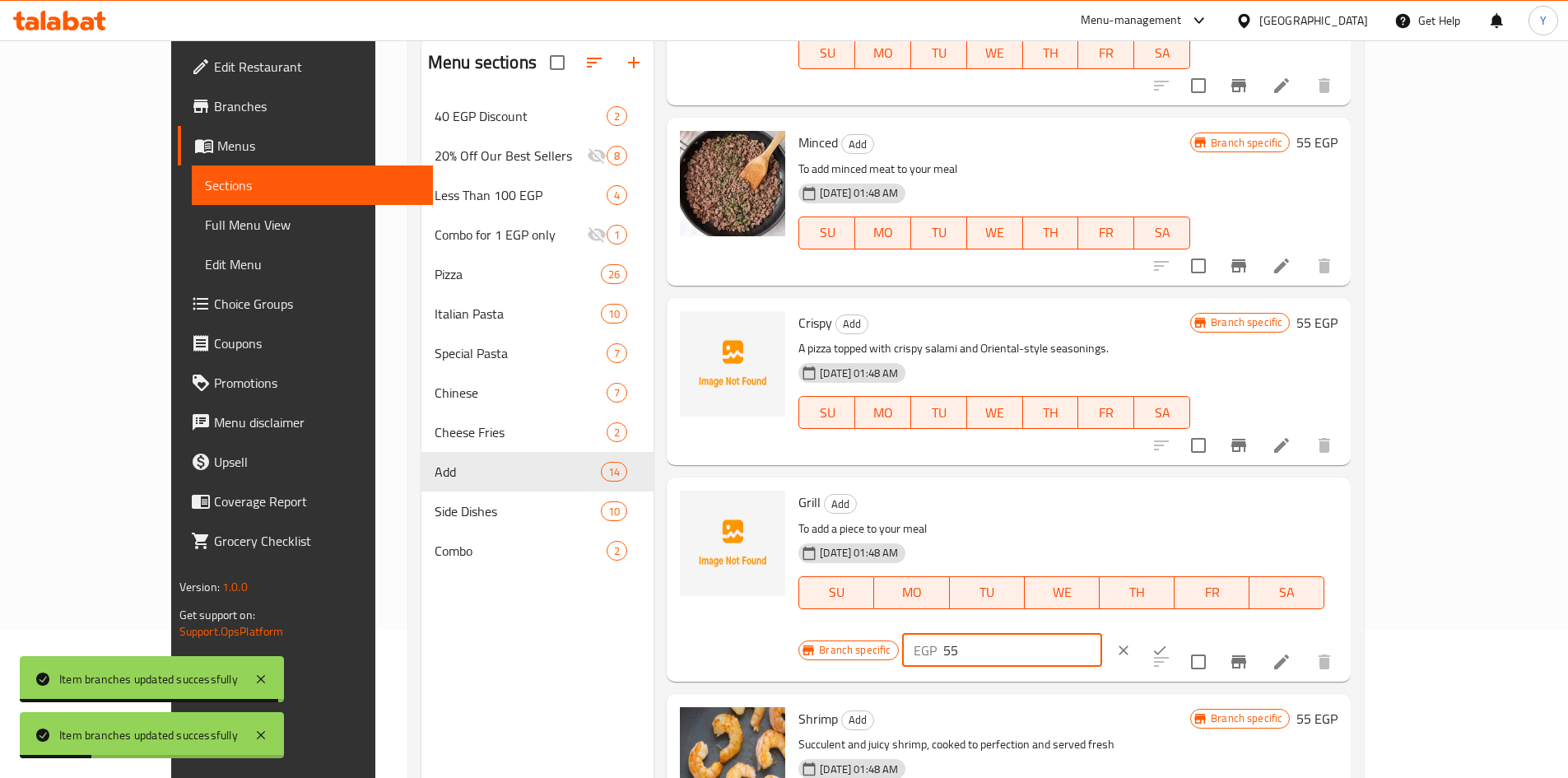
drag, startPoint x: 1470, startPoint y: 487, endPoint x: 1465, endPoint y: 523, distance: 36.3
click at [1168, 642] on icon "ok" at bounding box center [1159, 649] width 16 height 16
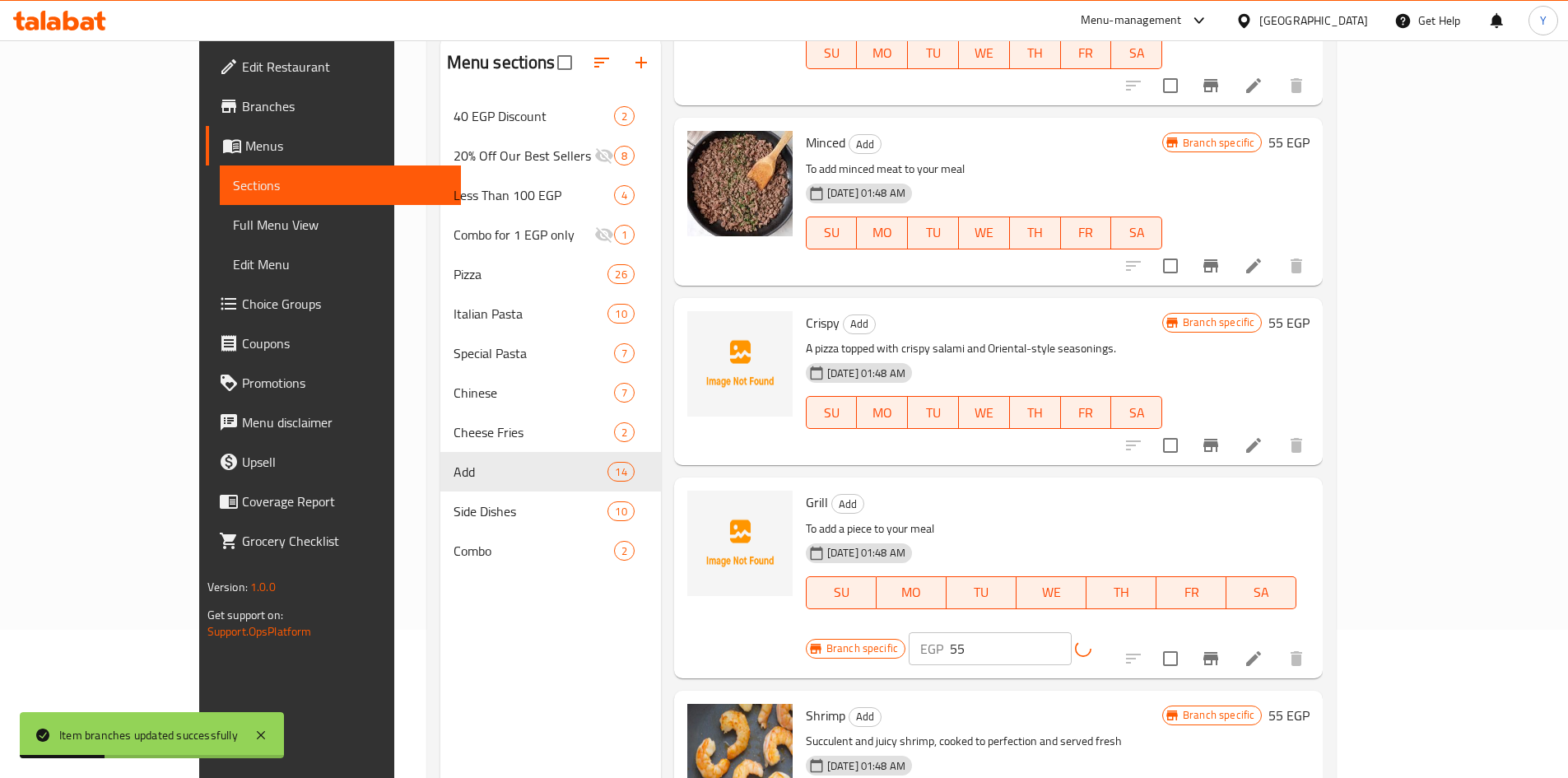
click at [1230, 638] on button "Branch-specific-item" at bounding box center [1211, 658] width 39 height 39
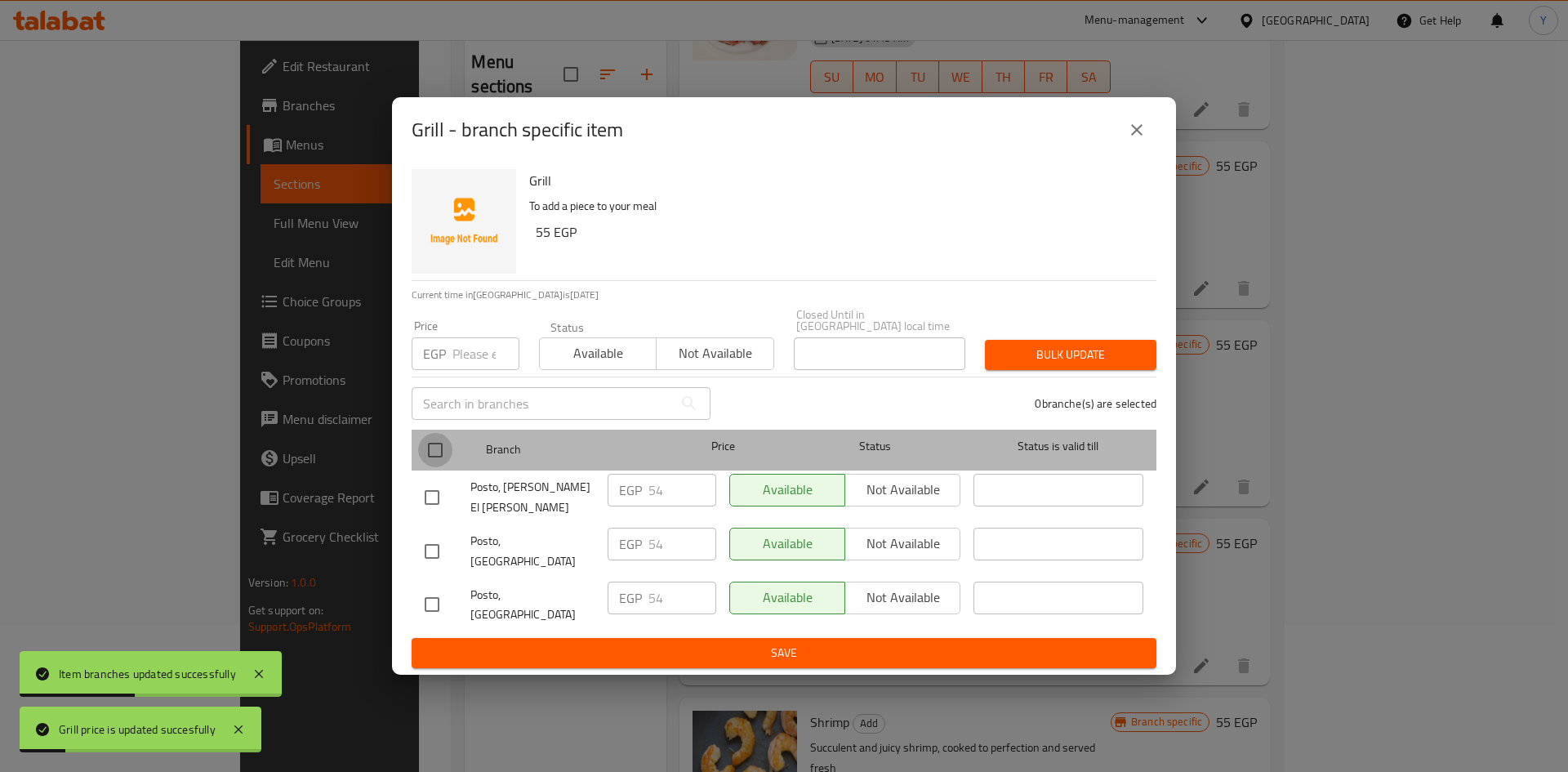
drag, startPoint x: 439, startPoint y: 468, endPoint x: 456, endPoint y: 429, distance: 42.5
click at [439, 468] on input "checkbox" at bounding box center [435, 450] width 34 height 34
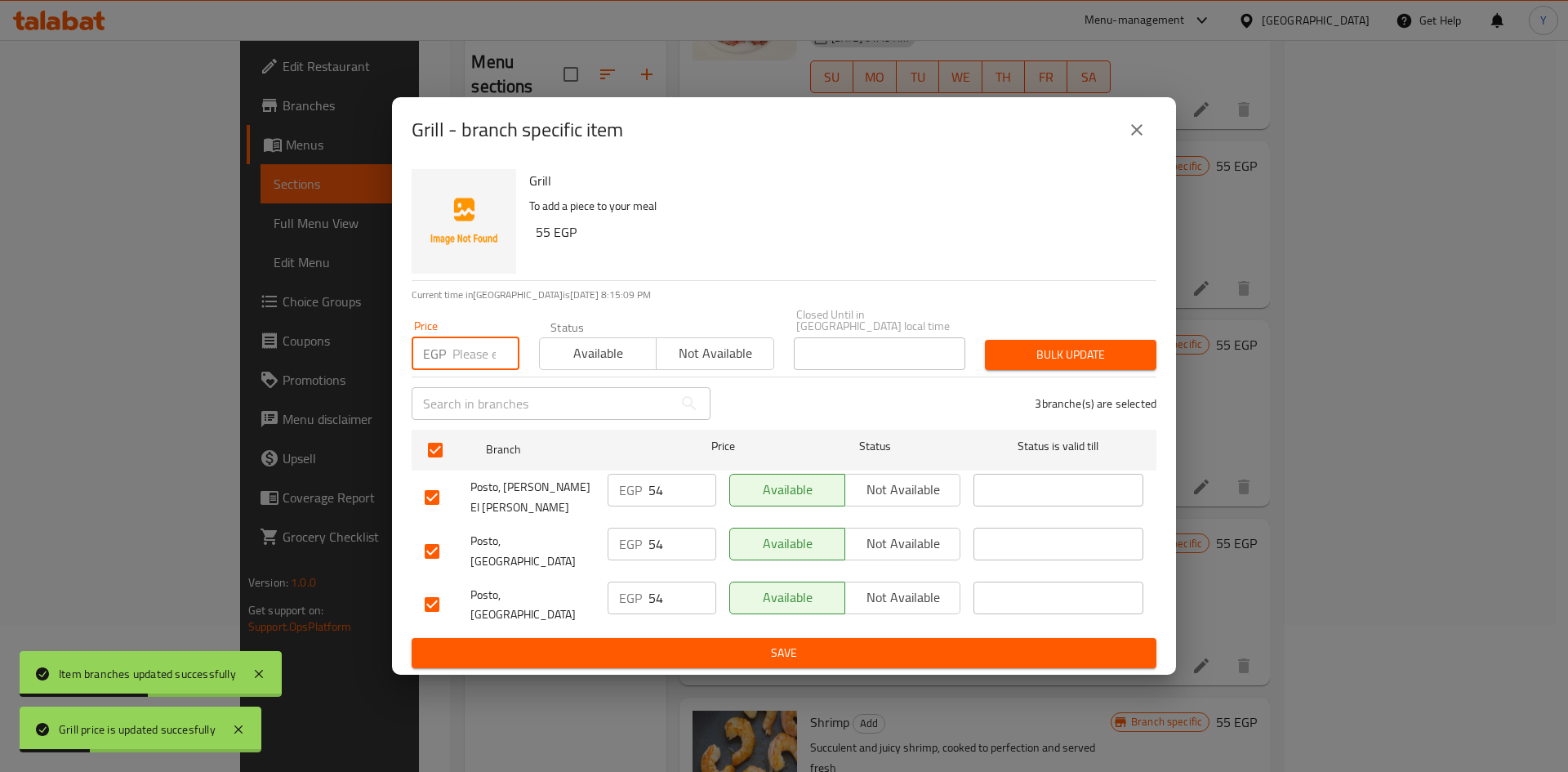
click at [479, 370] on input "number" at bounding box center [485, 354] width 67 height 32
click at [1044, 370] on button "Bulk update" at bounding box center [1071, 355] width 172 height 31
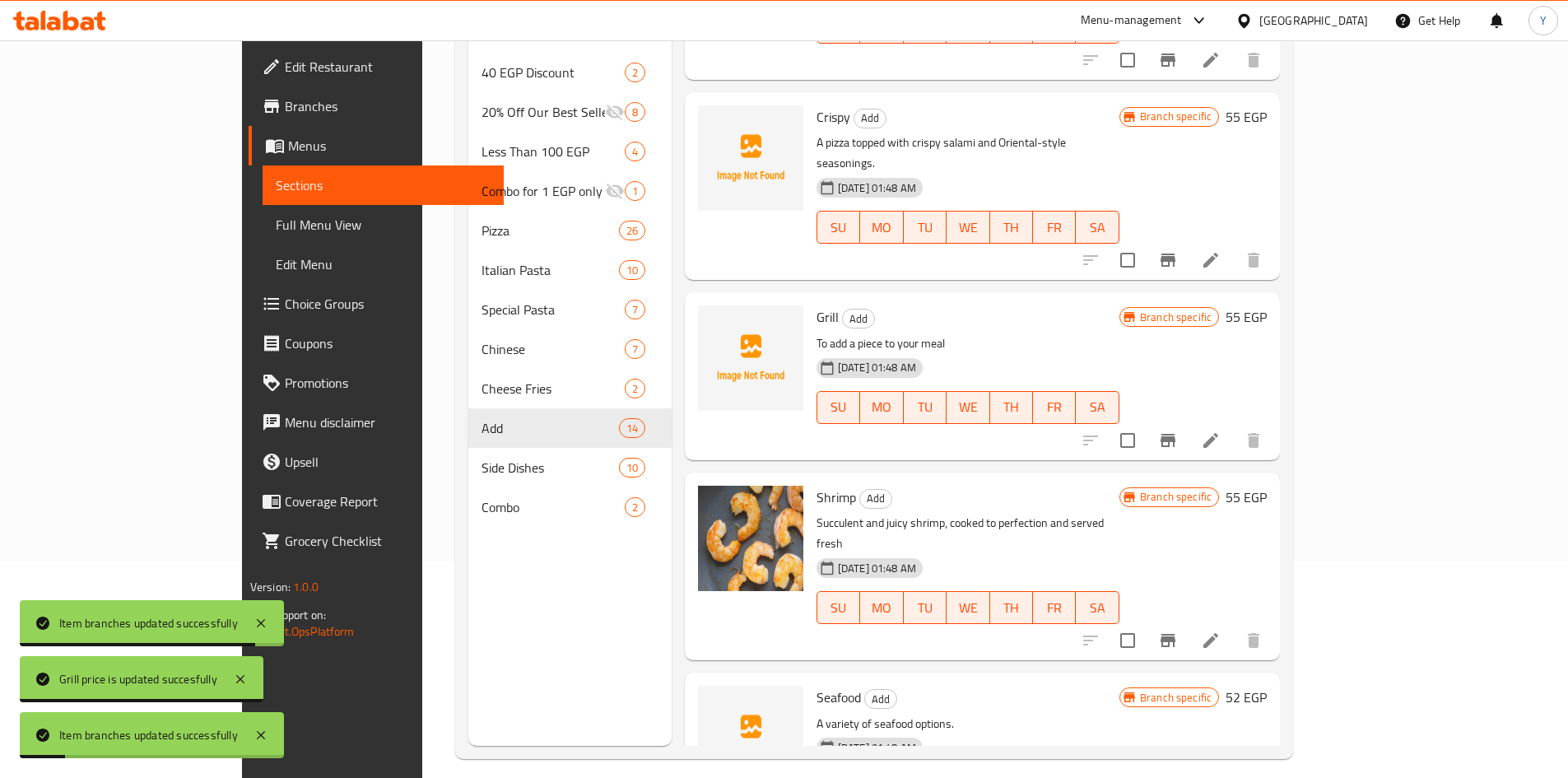
scroll to position [230, 0]
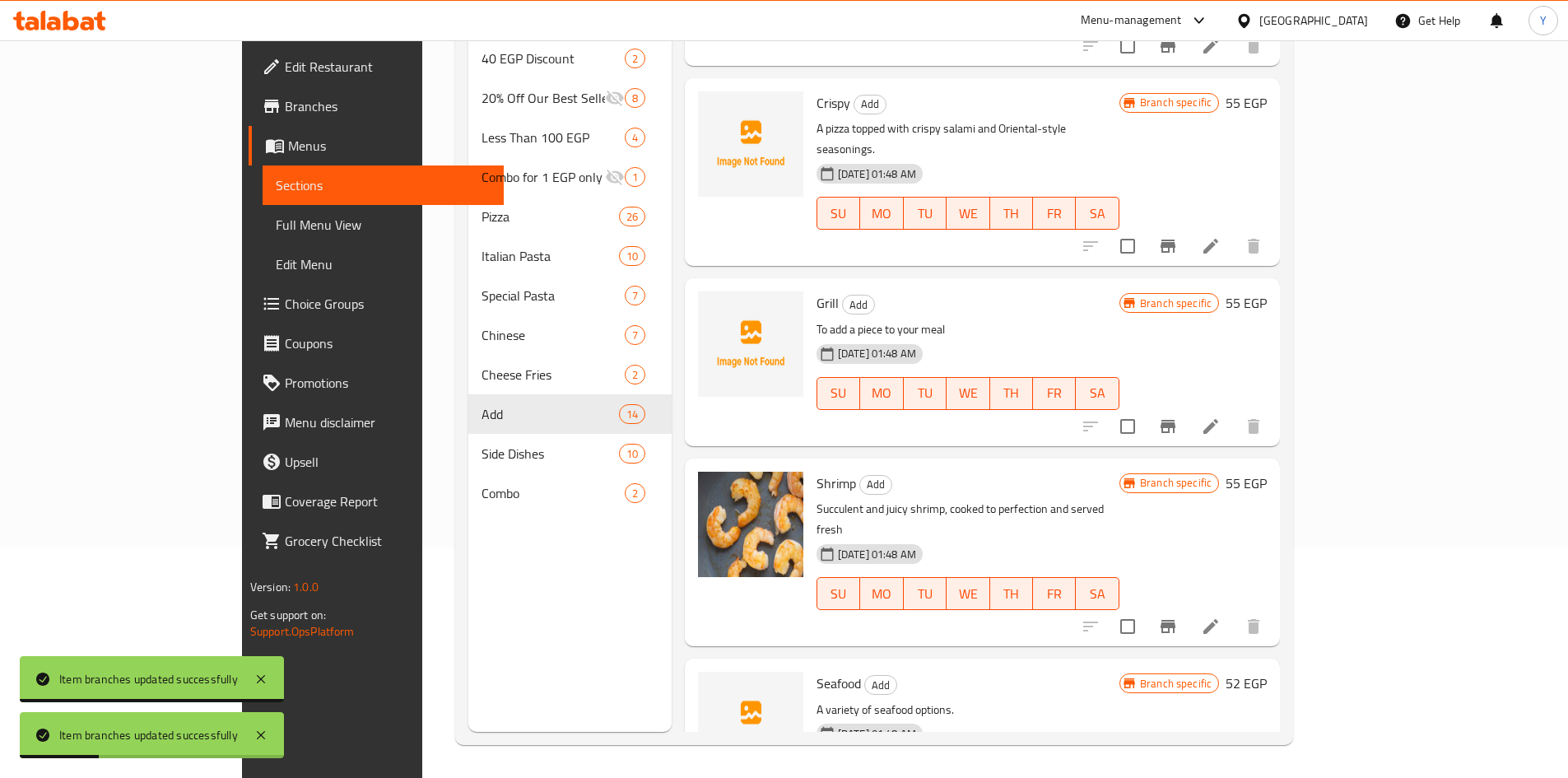
click at [1266, 471] on h6 "55 EGP" at bounding box center [1246, 482] width 41 height 23
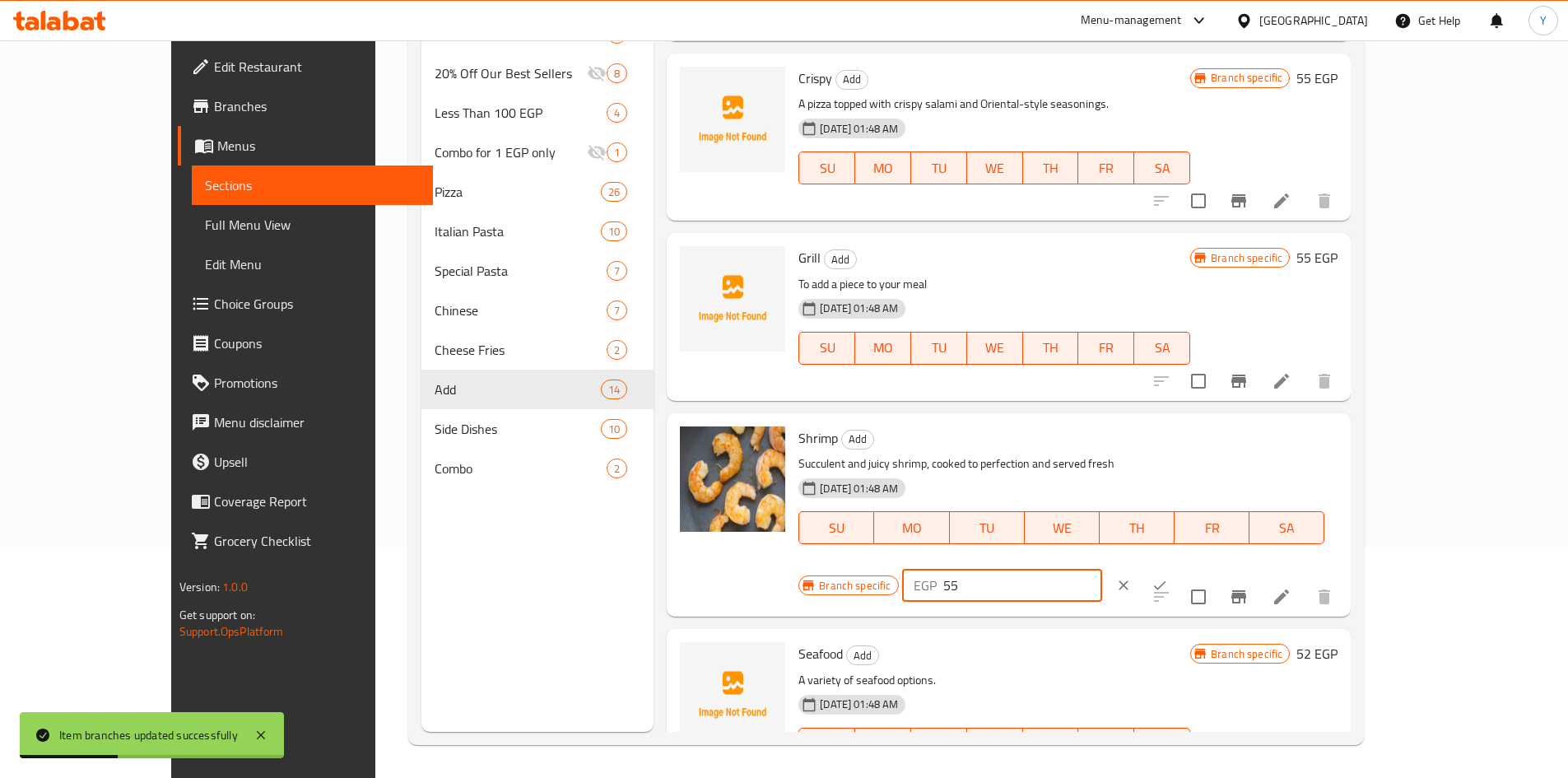
drag, startPoint x: 1212, startPoint y: 415, endPoint x: 1152, endPoint y: 422, distance: 60.4
click at [1134, 567] on div "Branch specific EGP 55 ​" at bounding box center [1000, 585] width 404 height 36
click at [1178, 567] on button "ok" at bounding box center [1159, 585] width 36 height 36
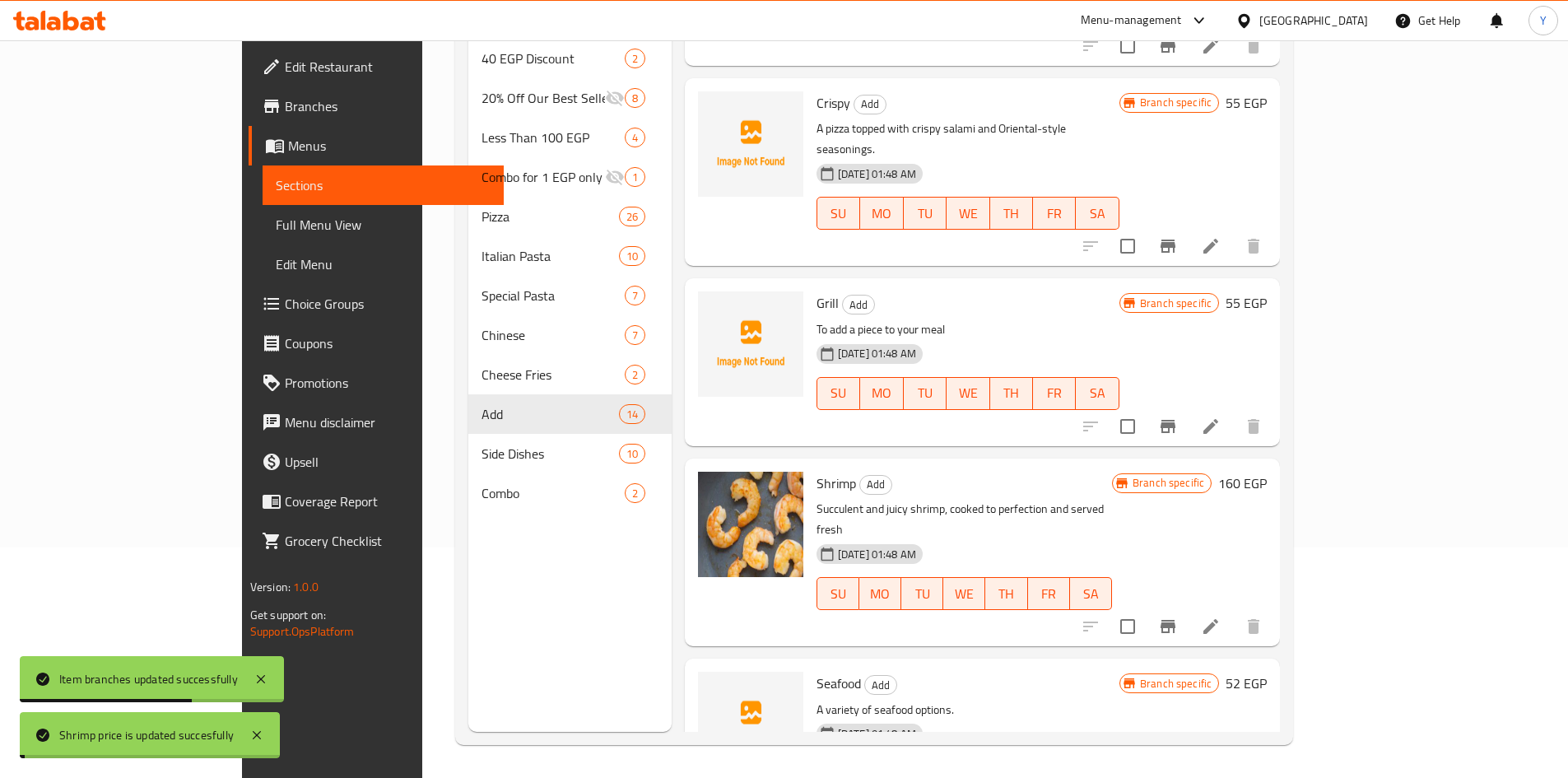
click at [1273, 607] on div at bounding box center [1172, 626] width 202 height 39
click at [1188, 607] on button "Branch-specific-item" at bounding box center [1168, 626] width 39 height 39
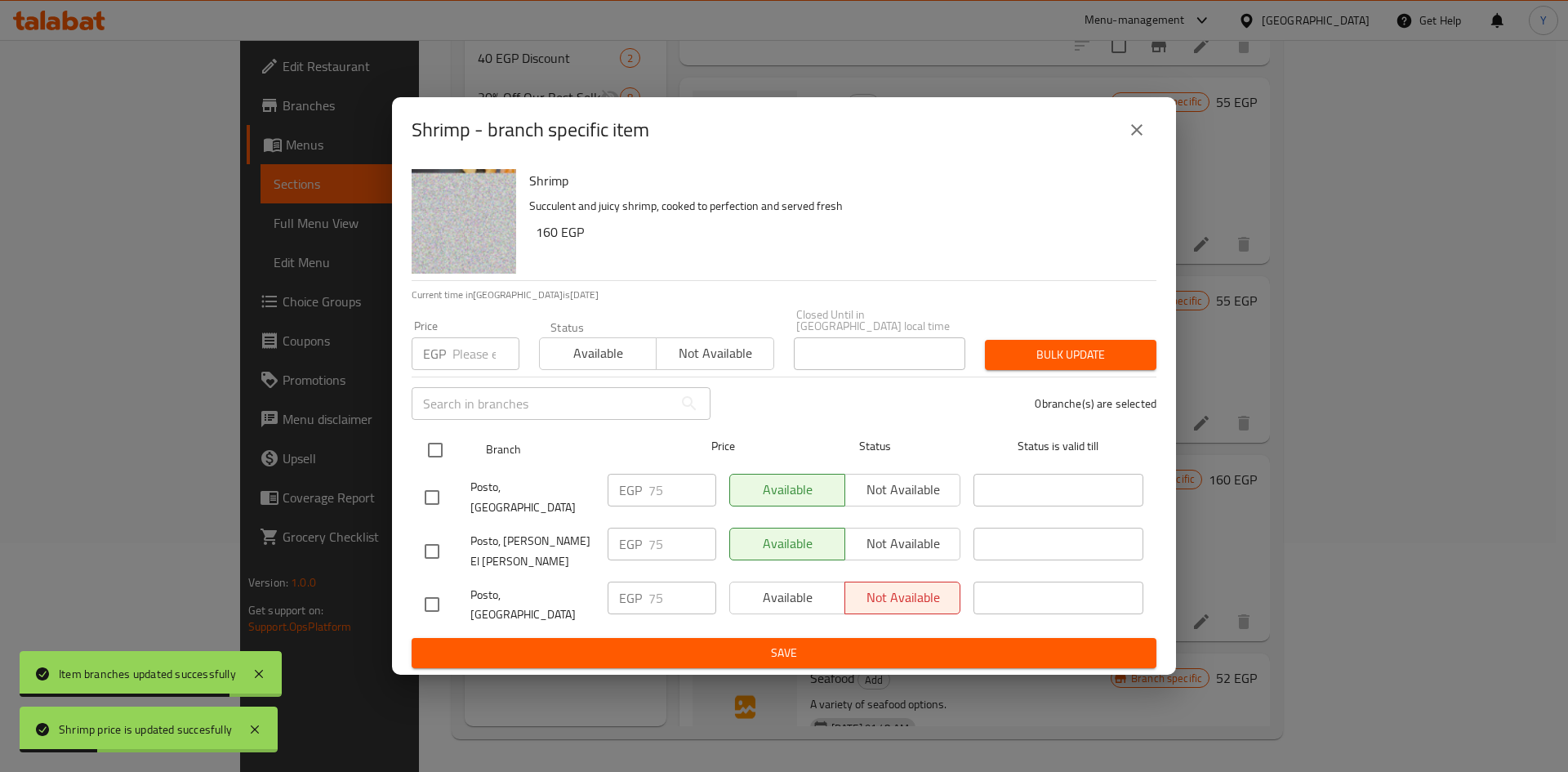
drag, startPoint x: 424, startPoint y: 462, endPoint x: 449, endPoint y: 446, distance: 29.7
click at [426, 460] on input "checkbox" at bounding box center [435, 450] width 34 height 34
click at [470, 380] on div "Price EGP Price" at bounding box center [466, 345] width 127 height 70
click at [470, 366] on input "number" at bounding box center [485, 354] width 67 height 32
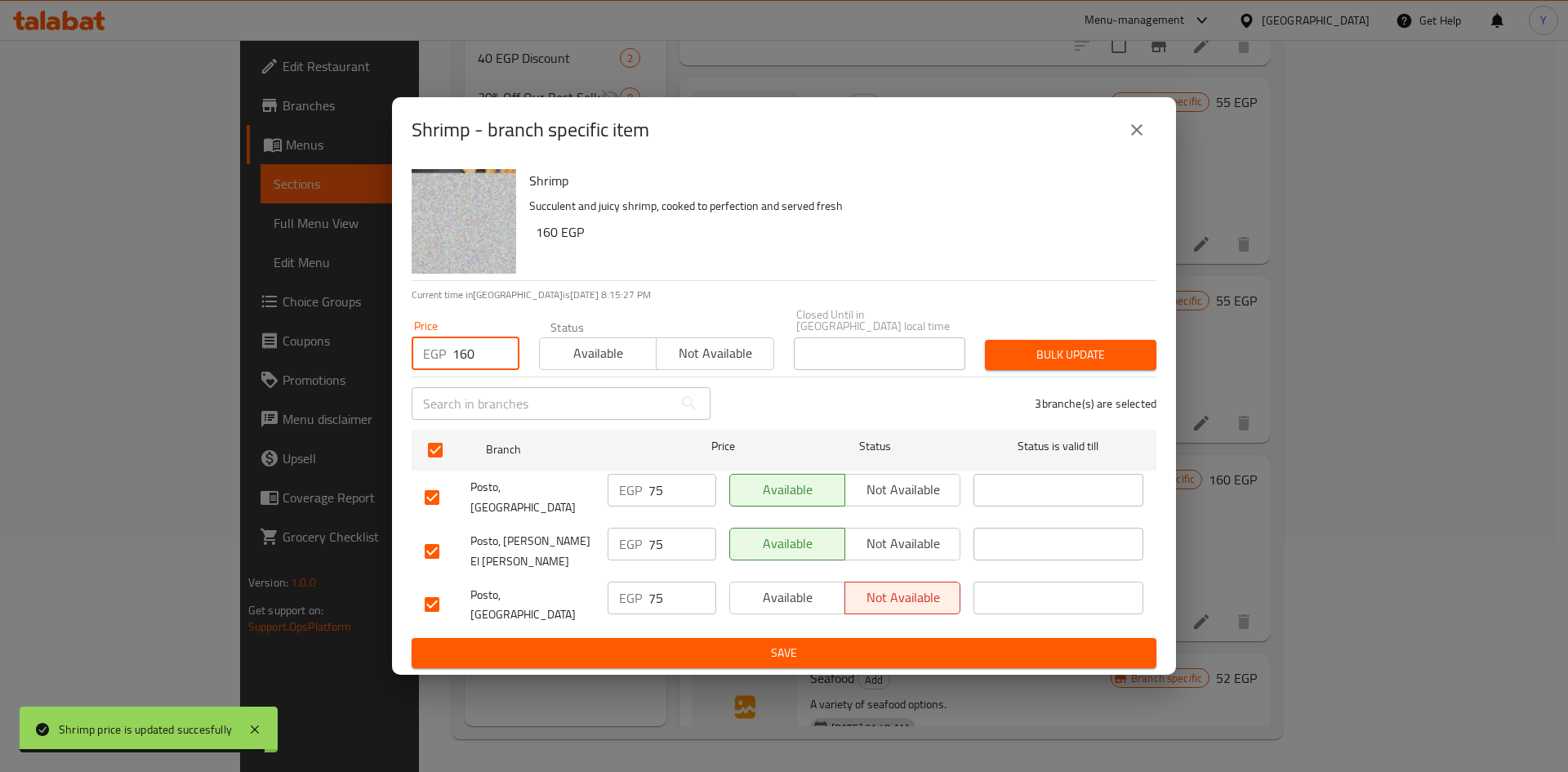
click at [1130, 365] on span "Bulk update" at bounding box center [1070, 355] width 145 height 20
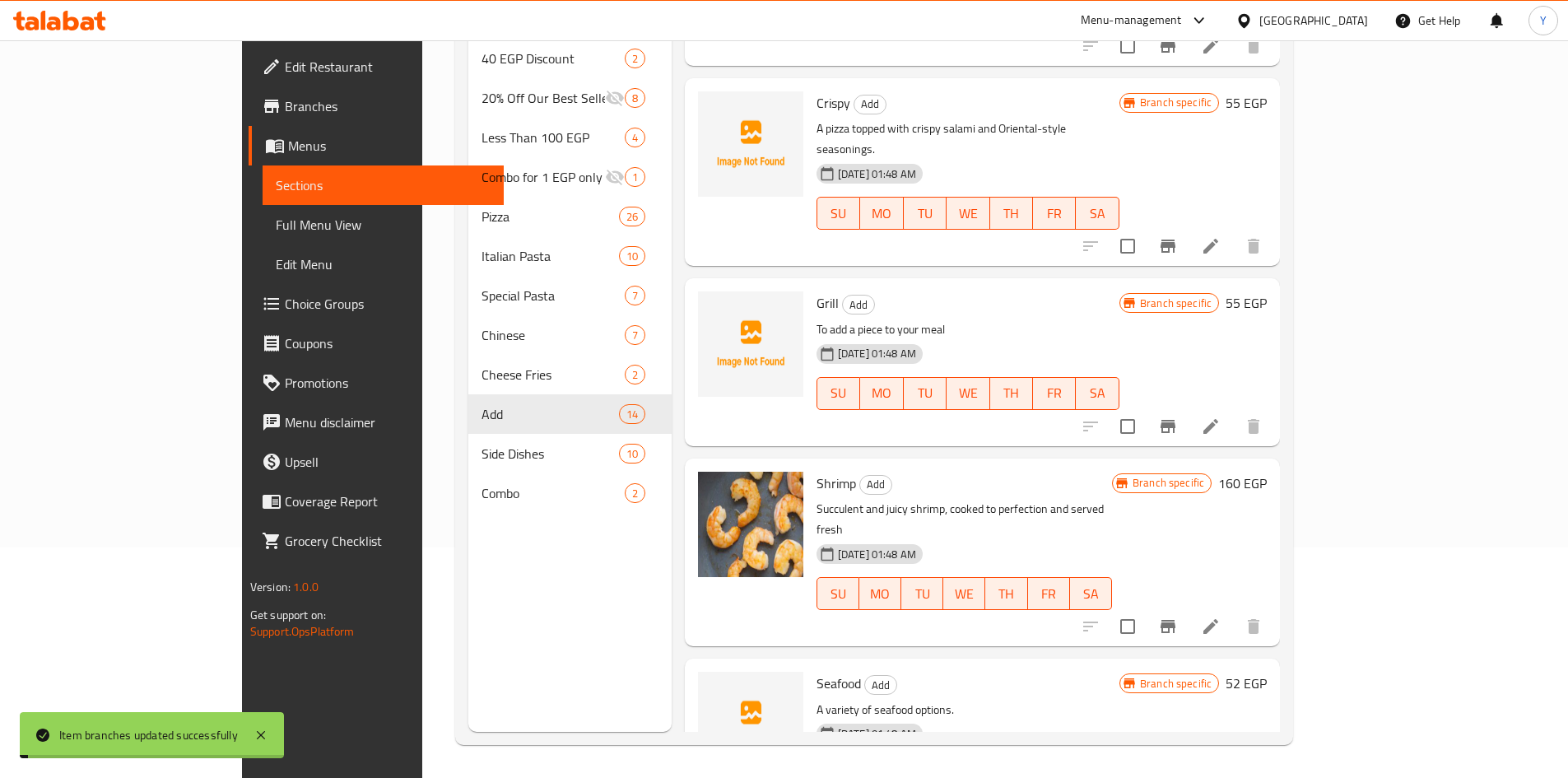
click at [1266, 672] on h6 "52 EGP" at bounding box center [1246, 683] width 41 height 23
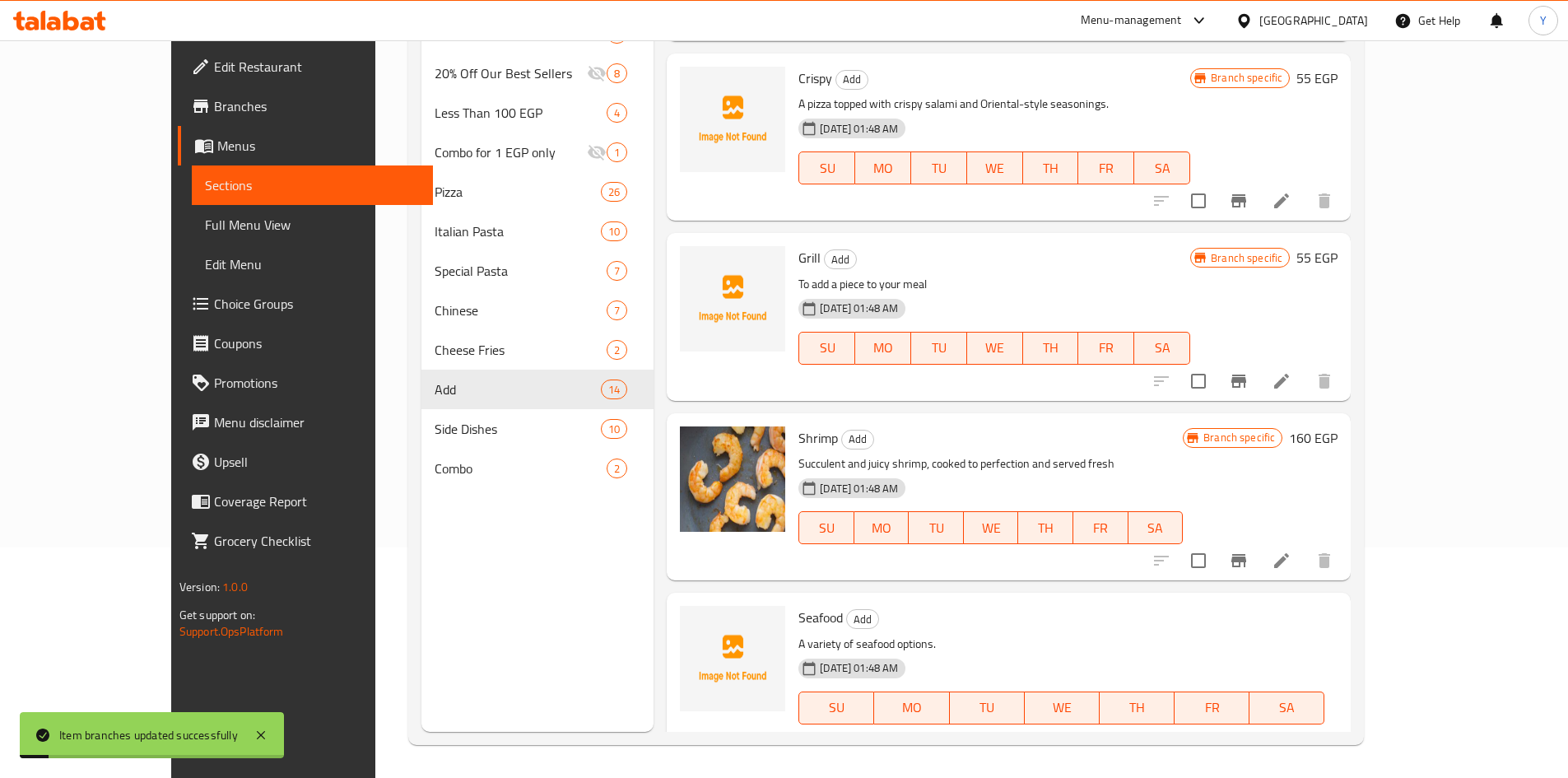
drag, startPoint x: 1290, startPoint y: 585, endPoint x: 1186, endPoint y: 596, distance: 104.6
click at [1186, 747] on div "Branch specific EGP 52 ​" at bounding box center [1000, 765] width 404 height 36
drag, startPoint x: 1474, startPoint y: 604, endPoint x: 1380, endPoint y: 686, distance: 124.7
click at [1178, 747] on button "ok" at bounding box center [1159, 765] width 36 height 36
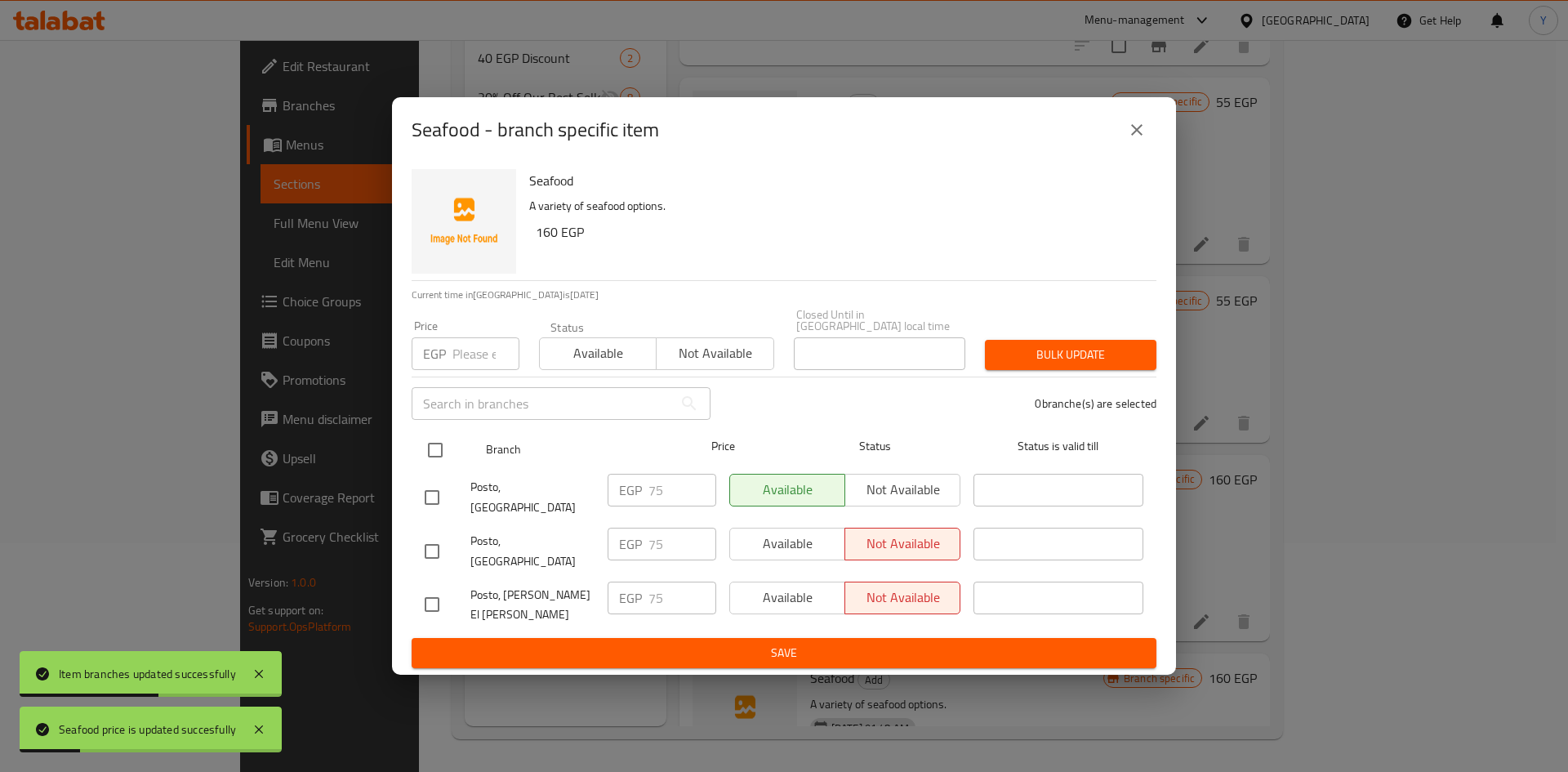
drag, startPoint x: 427, startPoint y: 463, endPoint x: 446, endPoint y: 451, distance: 22.5
click at [432, 460] on input "checkbox" at bounding box center [435, 450] width 34 height 34
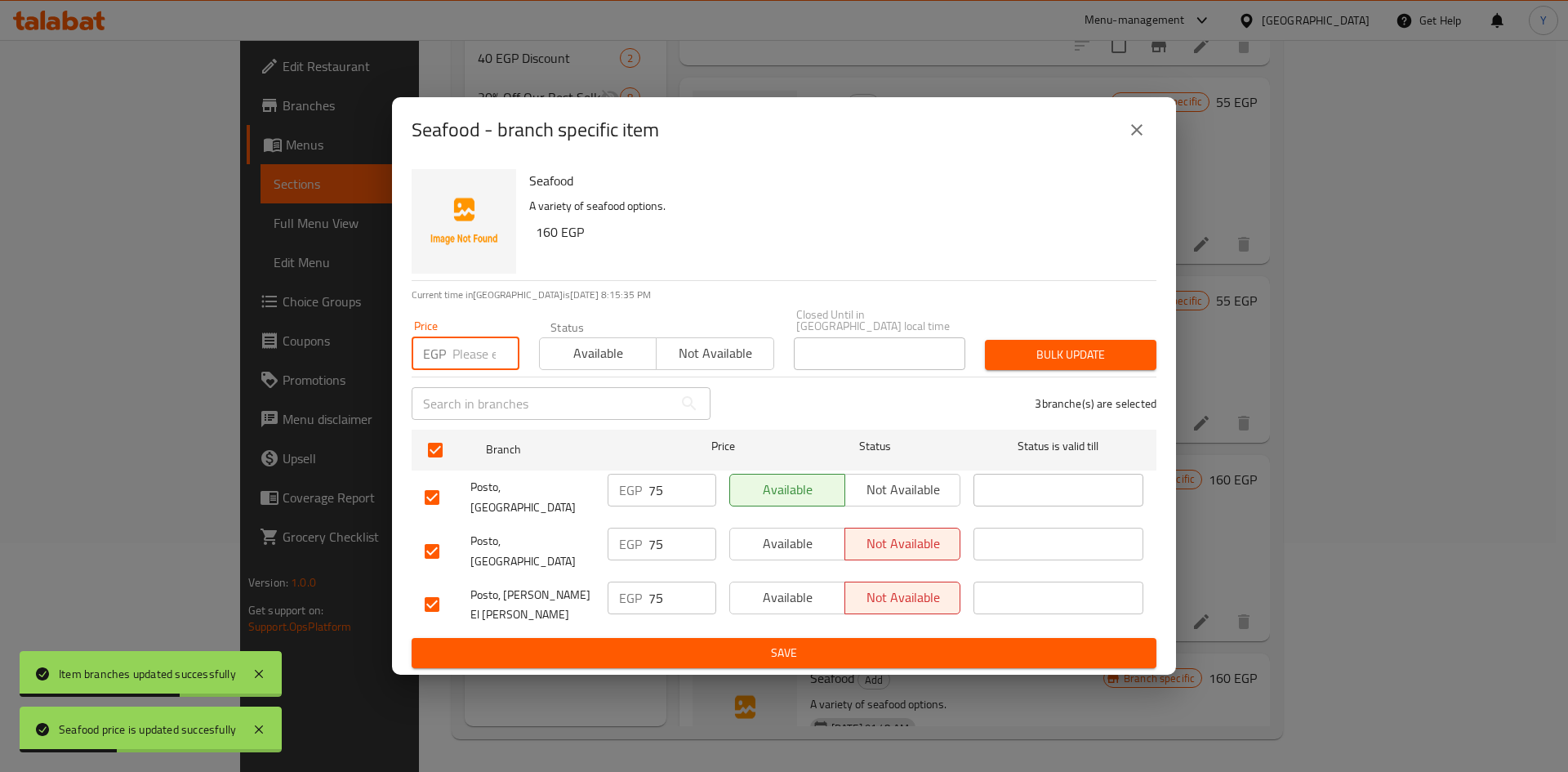
click at [487, 370] on input "number" at bounding box center [485, 354] width 67 height 32
click at [1161, 370] on div "Bulk update" at bounding box center [1070, 355] width 191 height 50
click at [1118, 365] on span "Bulk update" at bounding box center [1070, 355] width 145 height 20
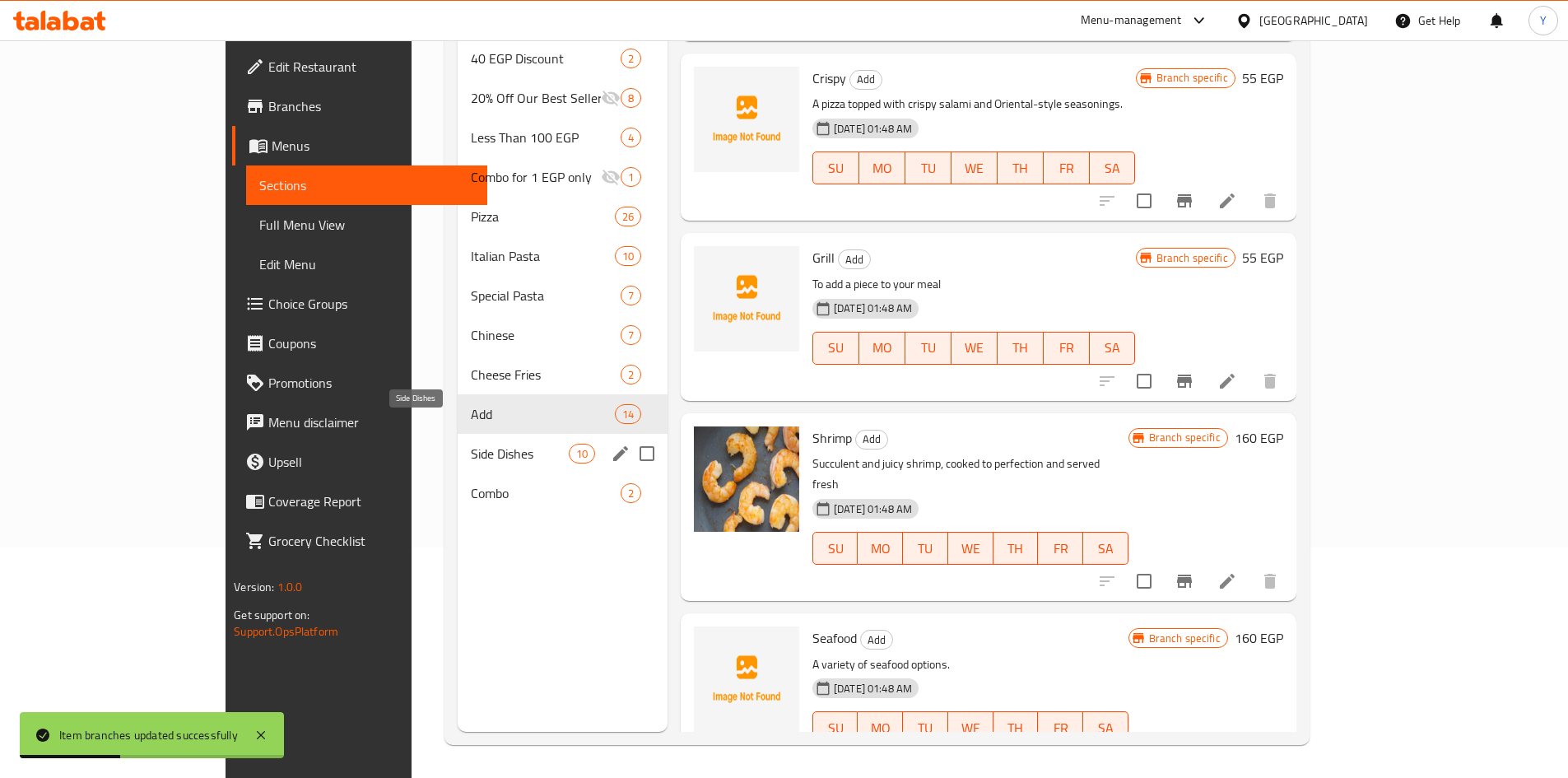
drag, startPoint x: 357, startPoint y: 422, endPoint x: 446, endPoint y: 445, distance: 91.9
click at [471, 444] on span "Side Dishes" at bounding box center [519, 453] width 97 height 20
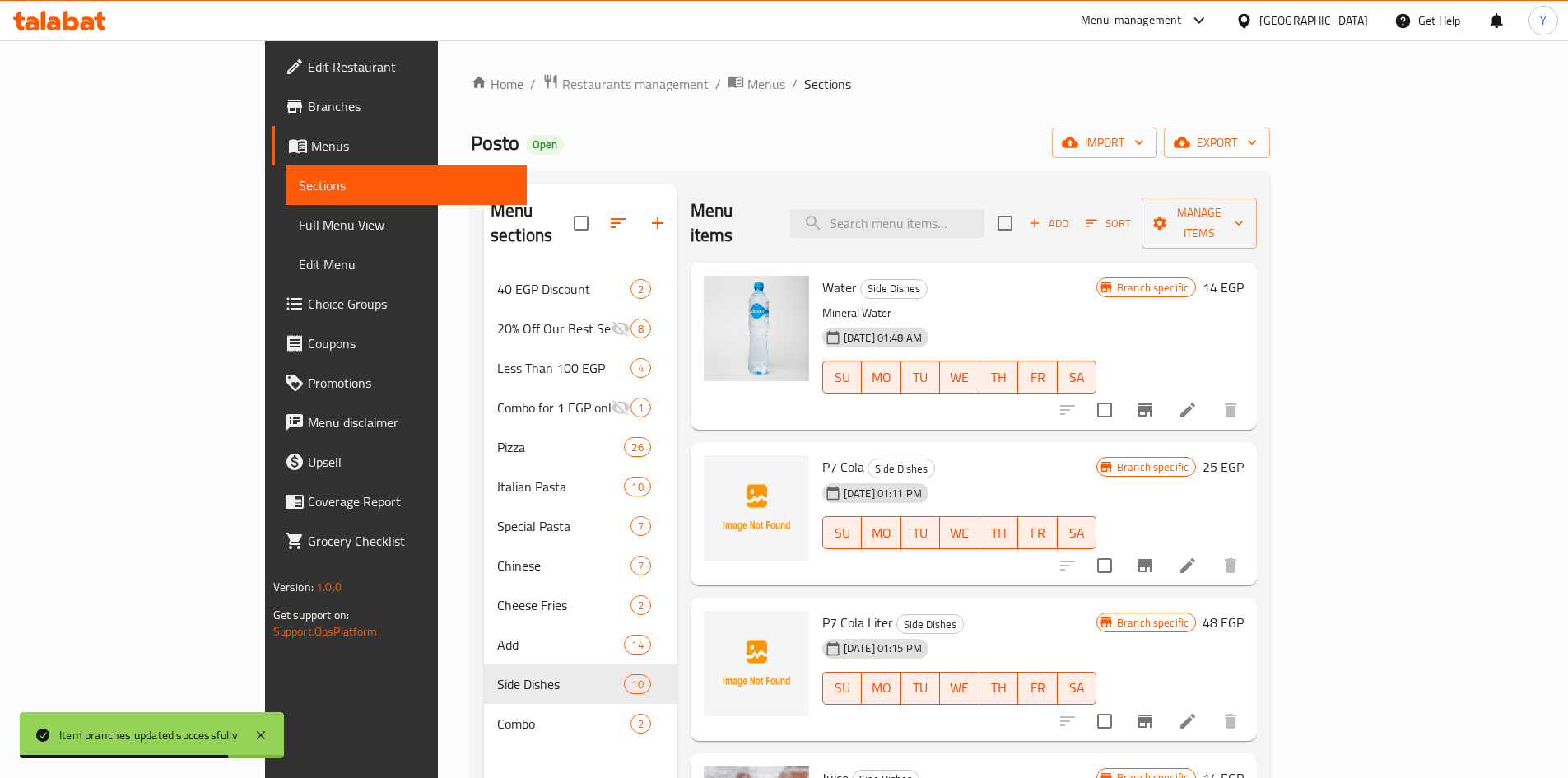
click at [1244, 276] on h6 "14 EGP" at bounding box center [1224, 287] width 41 height 23
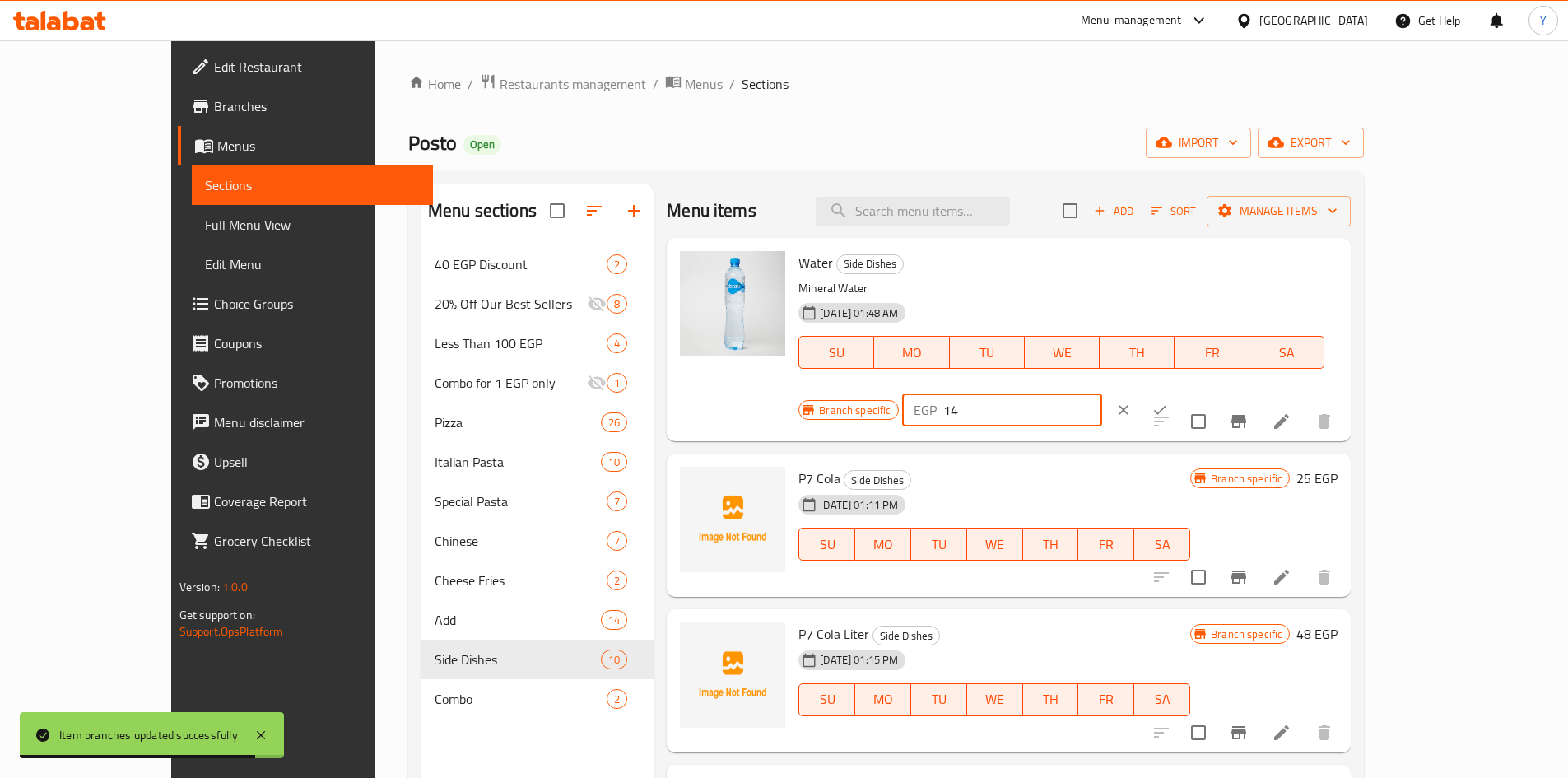
drag, startPoint x: 1359, startPoint y: 278, endPoint x: 1210, endPoint y: 266, distance: 149.5
click at [1202, 392] on div "Branch specific EGP 14 ​" at bounding box center [1000, 410] width 404 height 36
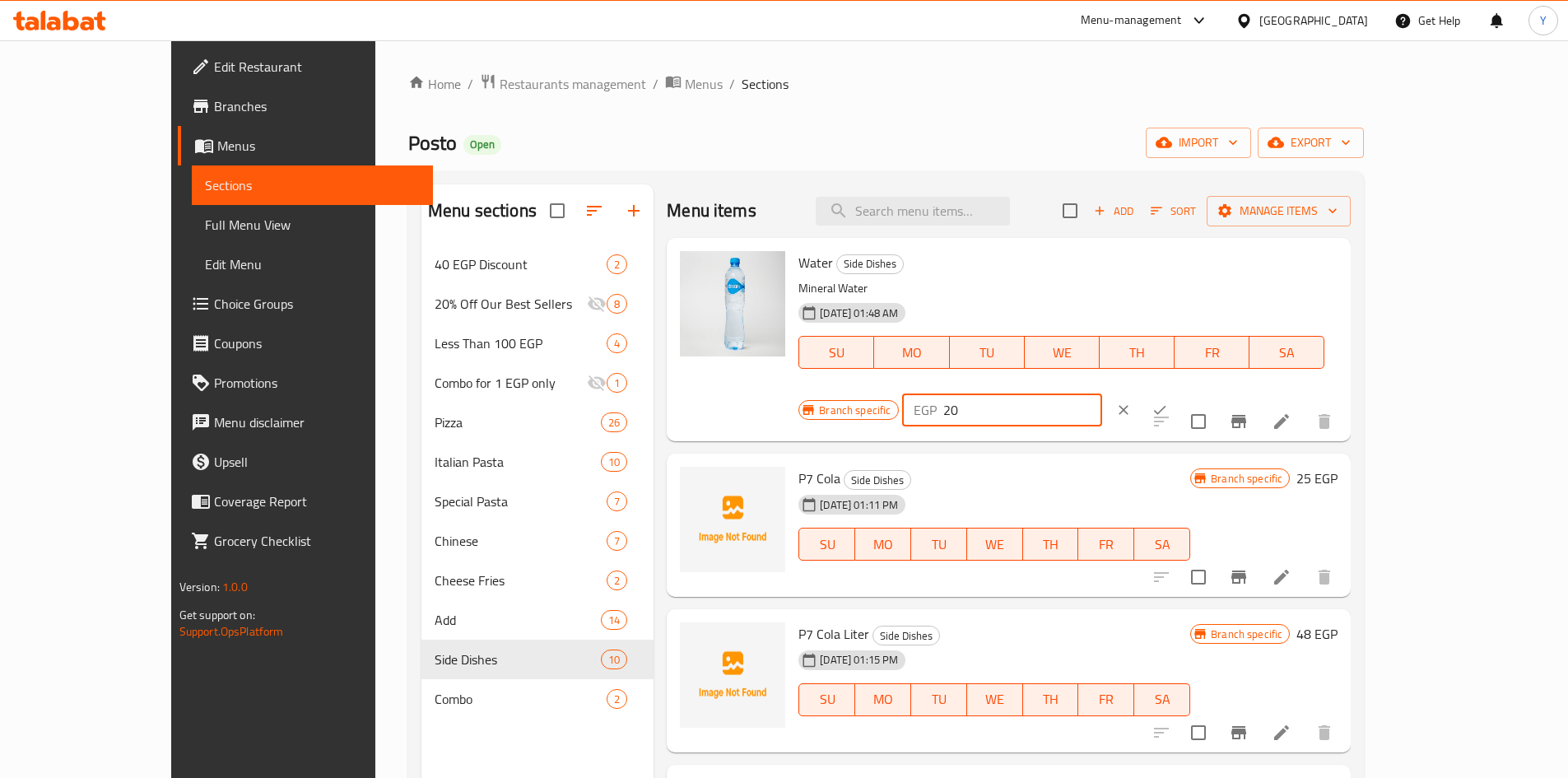
click at [1178, 392] on button "ok" at bounding box center [1159, 410] width 36 height 36
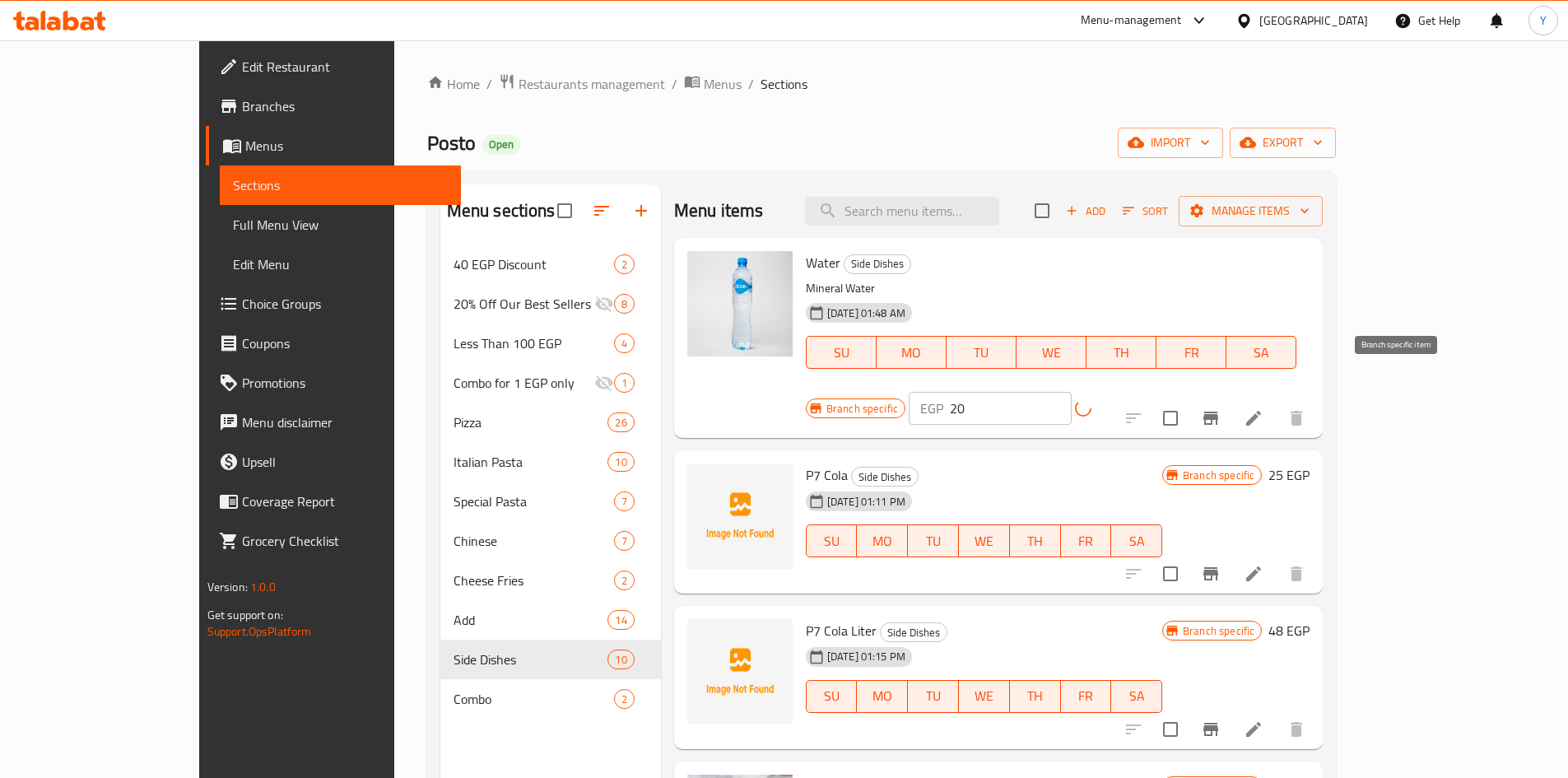
click at [1221, 409] on icon "Branch-specific-item" at bounding box center [1211, 418] width 20 height 20
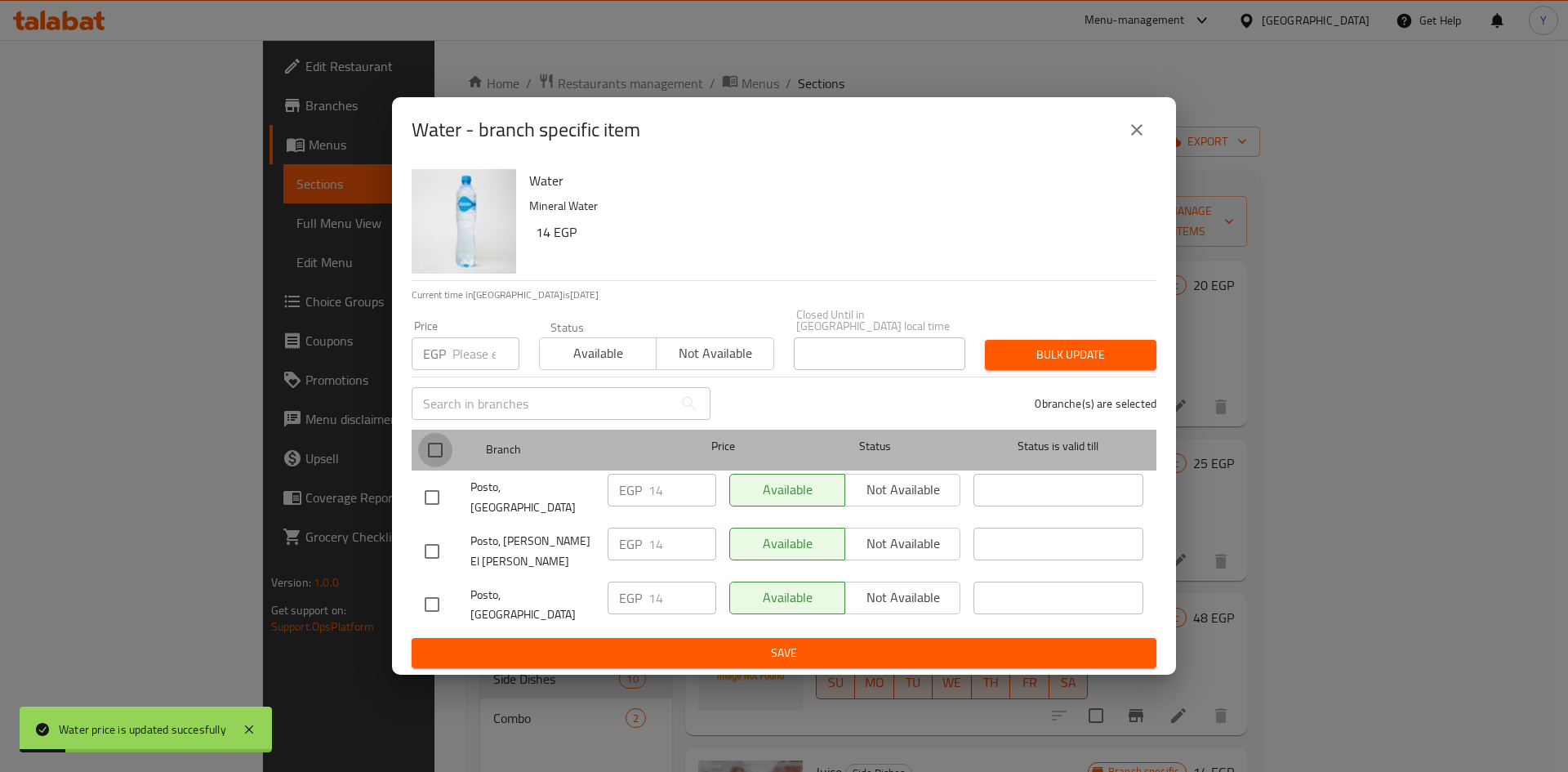
drag, startPoint x: 429, startPoint y: 477, endPoint x: 457, endPoint y: 411, distance: 71.7
click at [435, 465] on input "checkbox" at bounding box center [435, 450] width 34 height 34
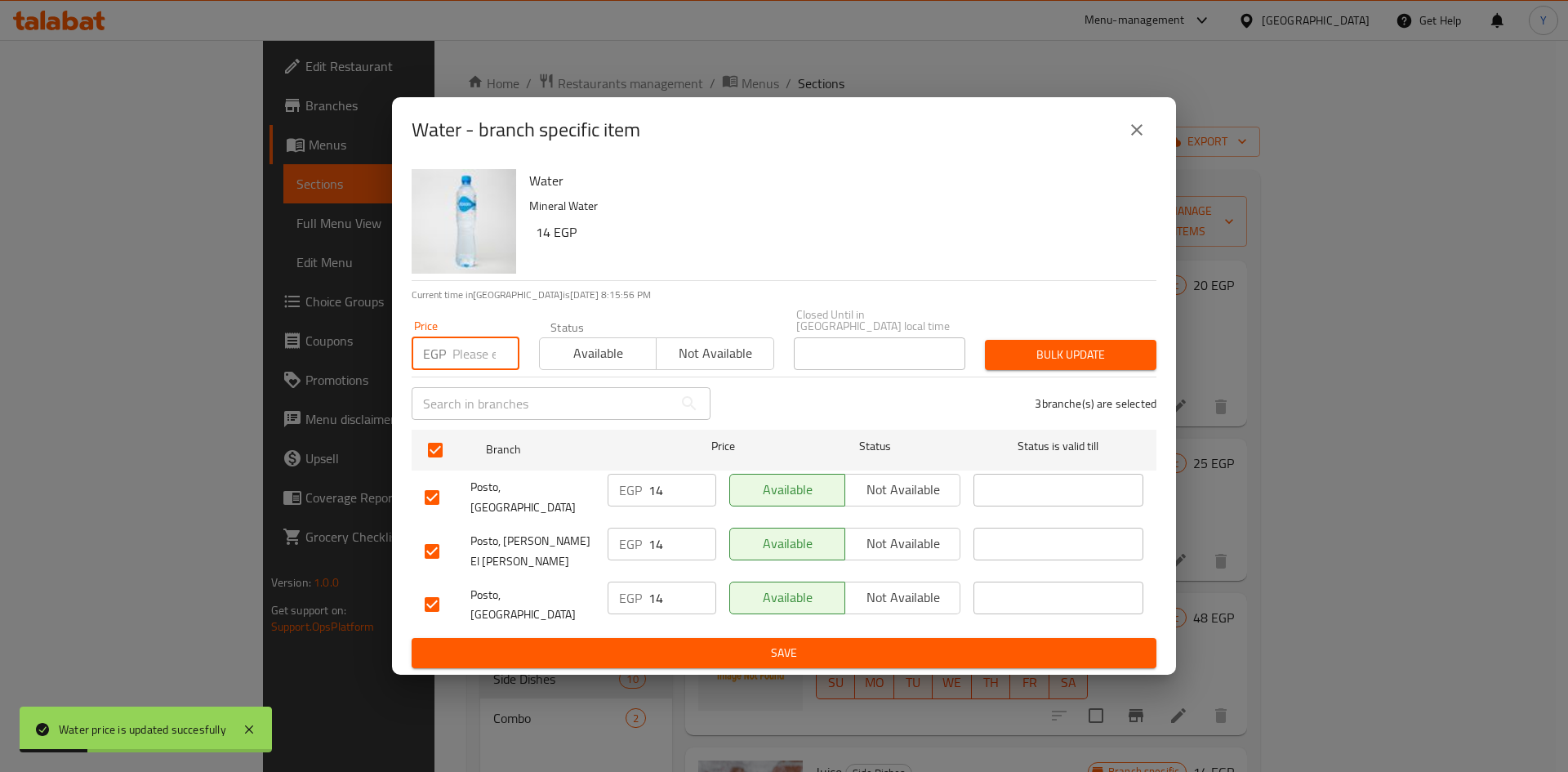
click at [469, 370] on input "number" at bounding box center [485, 354] width 67 height 32
click at [1039, 370] on button "Bulk update" at bounding box center [1071, 355] width 172 height 31
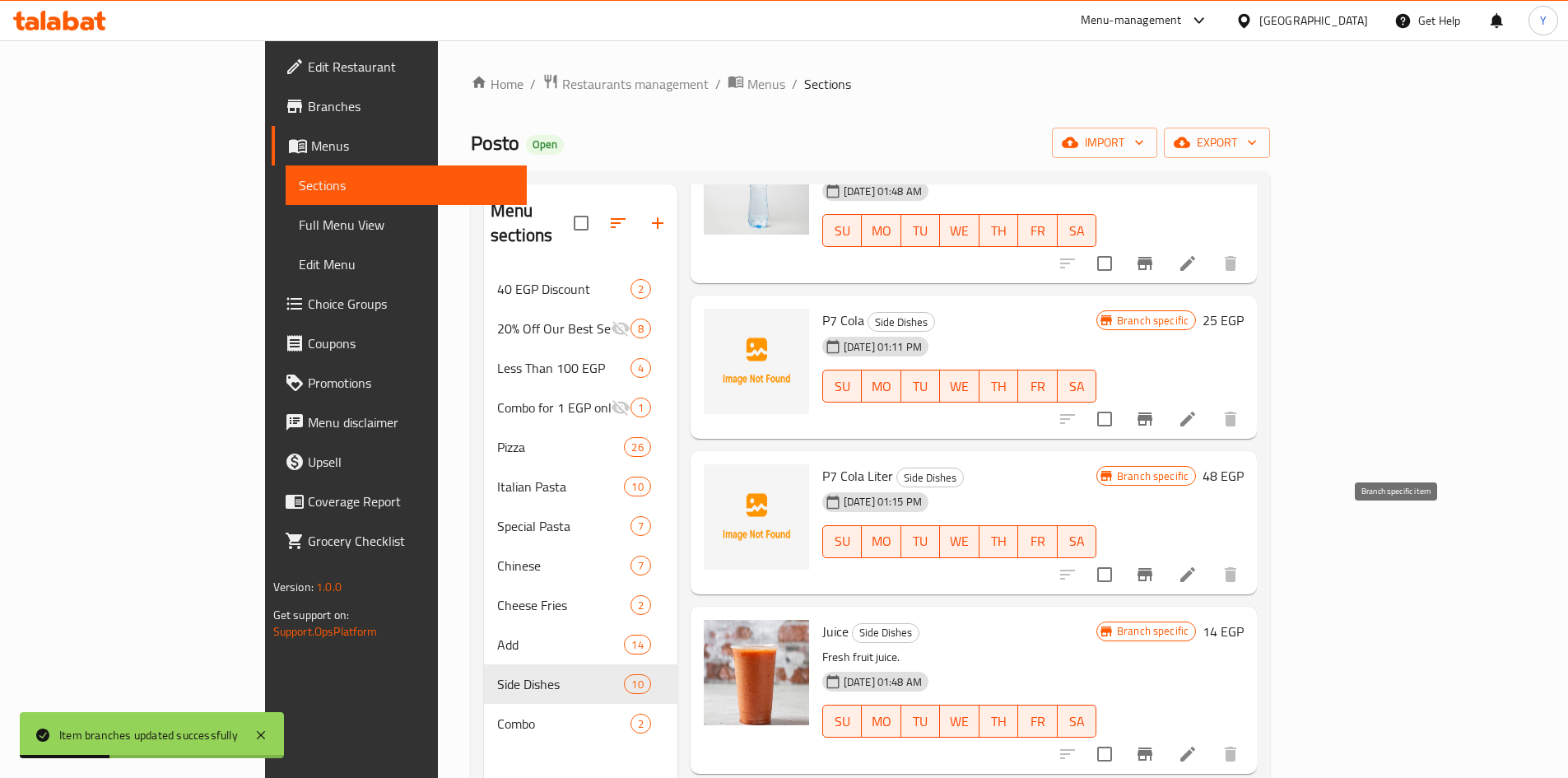
scroll to position [165, 0]
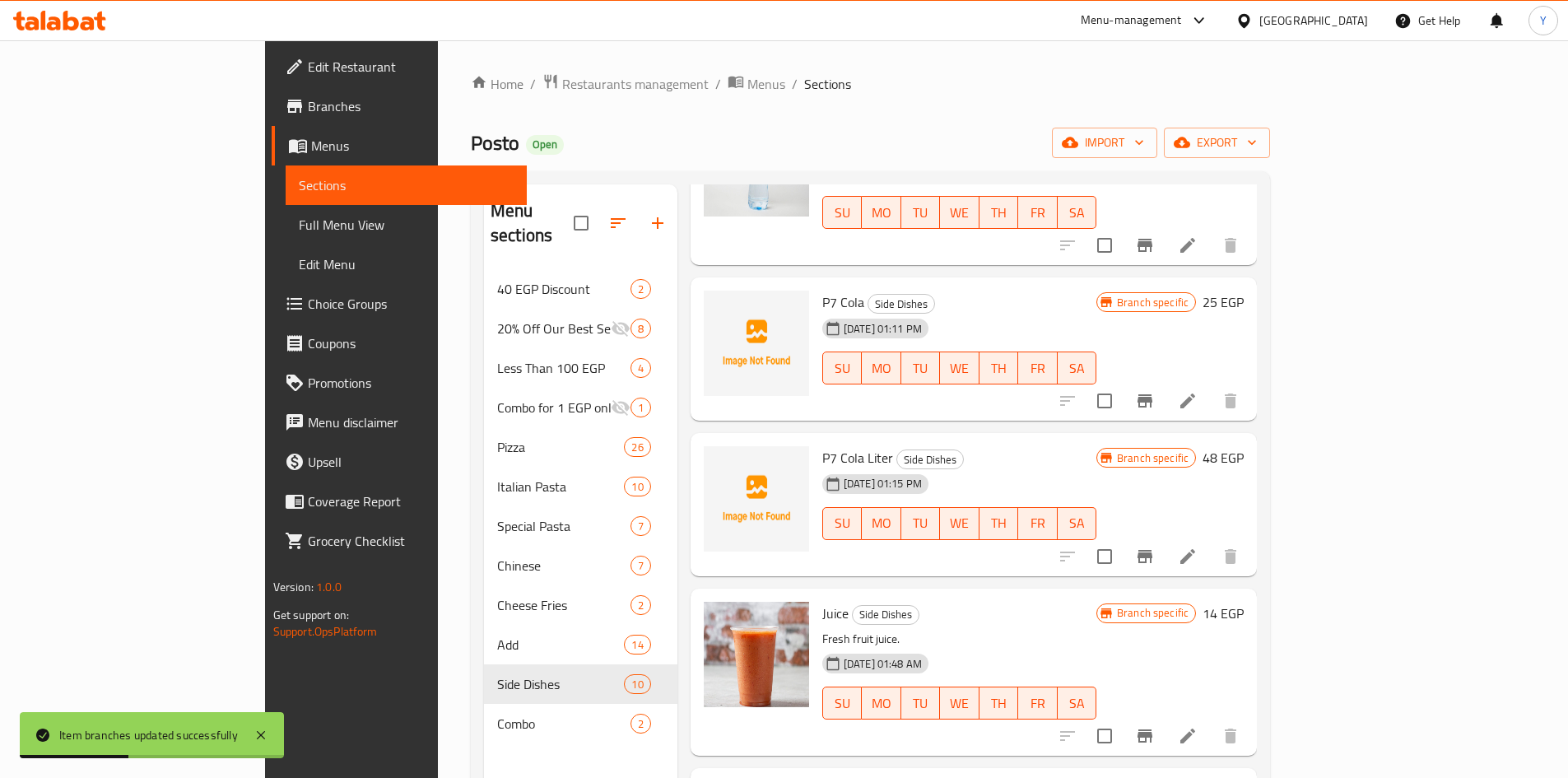
click at [1244, 601] on div "Branch specific 14 EGP" at bounding box center [1170, 613] width 147 height 23
click at [1244, 601] on h6 "14 EGP" at bounding box center [1224, 613] width 41 height 23
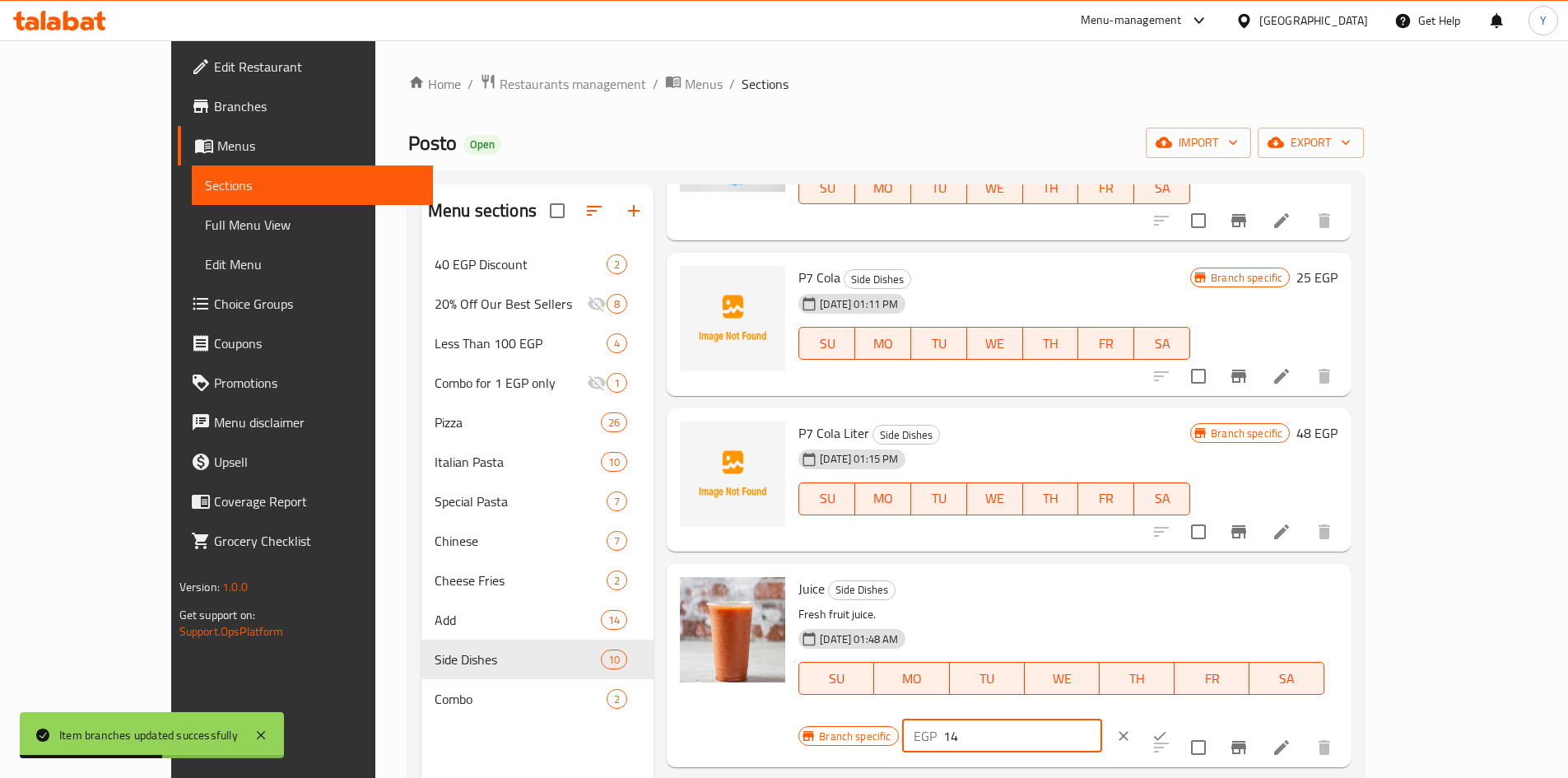
click at [1174, 718] on div "Branch specific EGP 14 ​" at bounding box center [1000, 736] width 404 height 36
click at [1168, 727] on icon "ok" at bounding box center [1159, 735] width 16 height 16
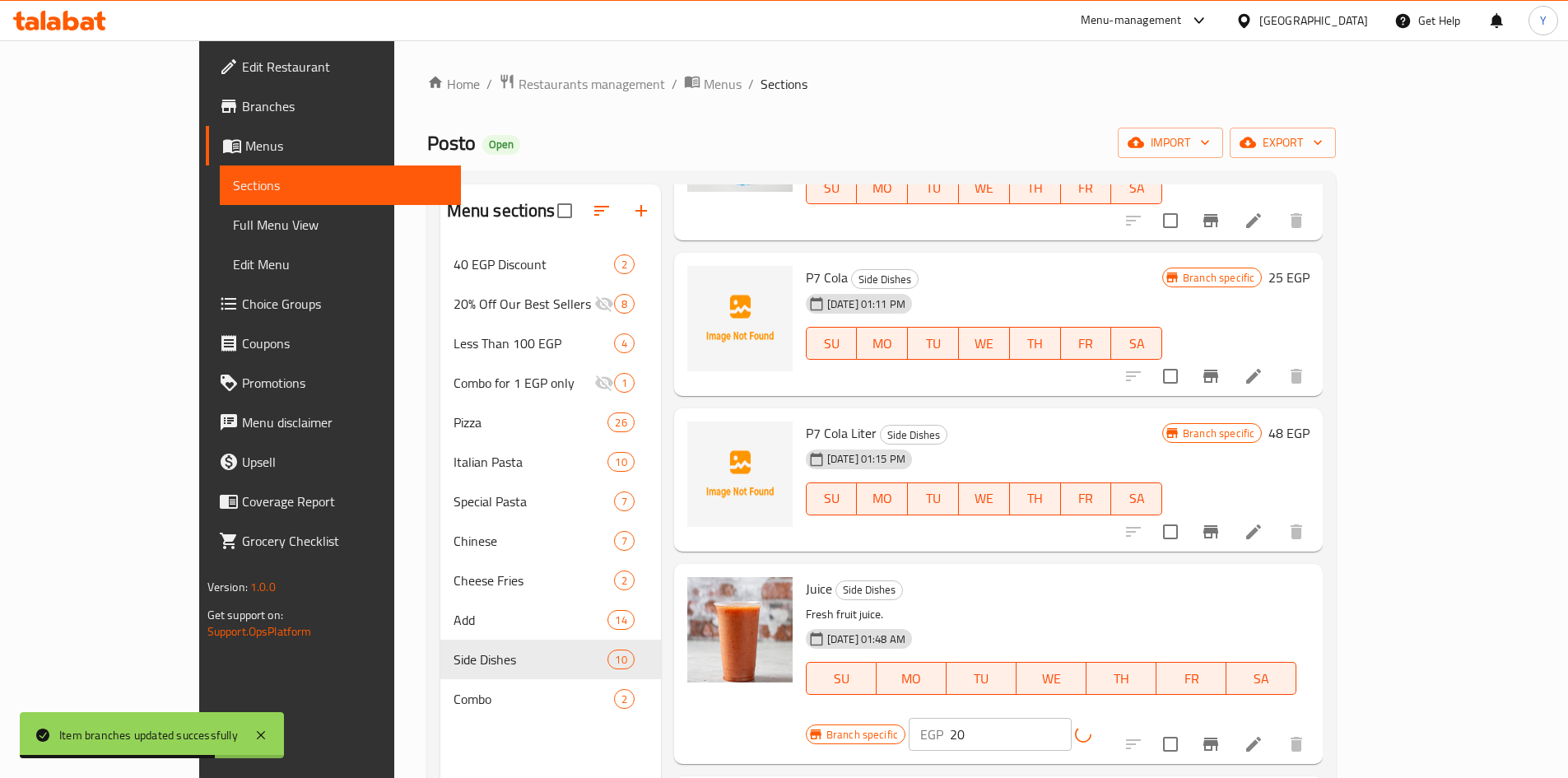
click at [1221, 734] on icon "Branch-specific-item" at bounding box center [1211, 744] width 20 height 20
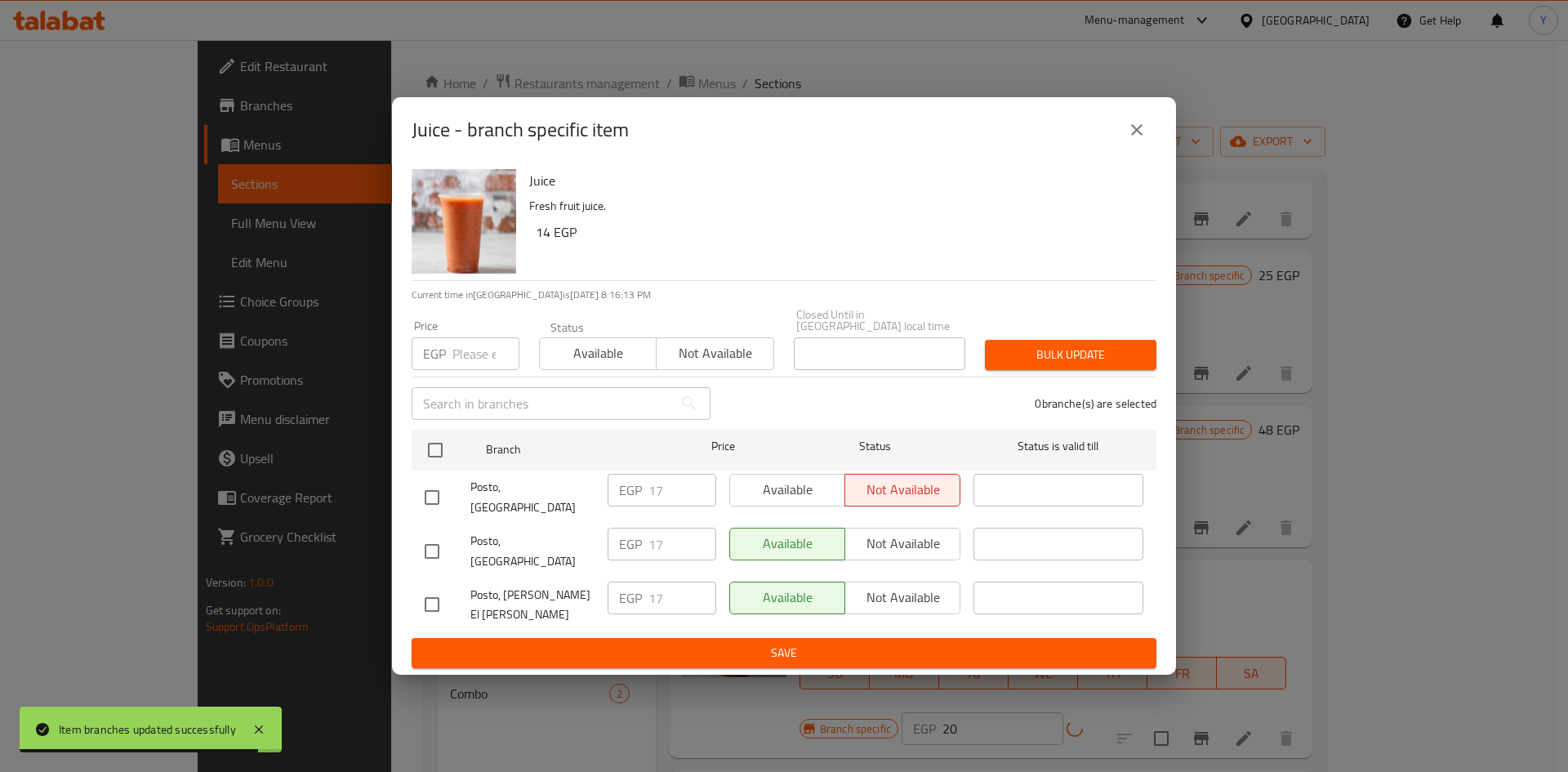
drag, startPoint x: 439, startPoint y: 462, endPoint x: 469, endPoint y: 406, distance: 63.5
click at [439, 460] on input "checkbox" at bounding box center [435, 450] width 34 height 34
click at [480, 364] on input "number" at bounding box center [485, 354] width 67 height 32
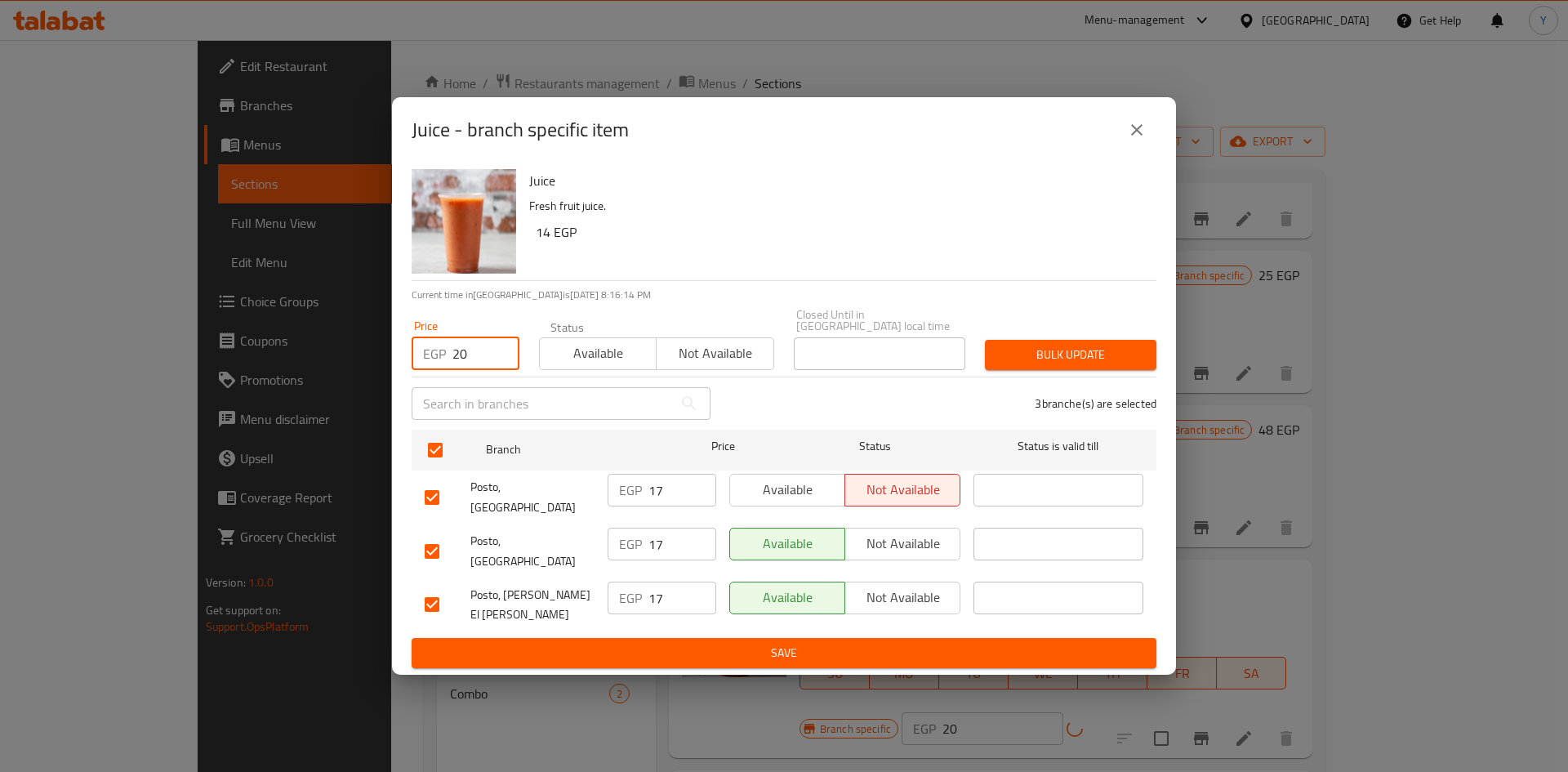
click at [1056, 365] on span "Bulk update" at bounding box center [1070, 355] width 145 height 20
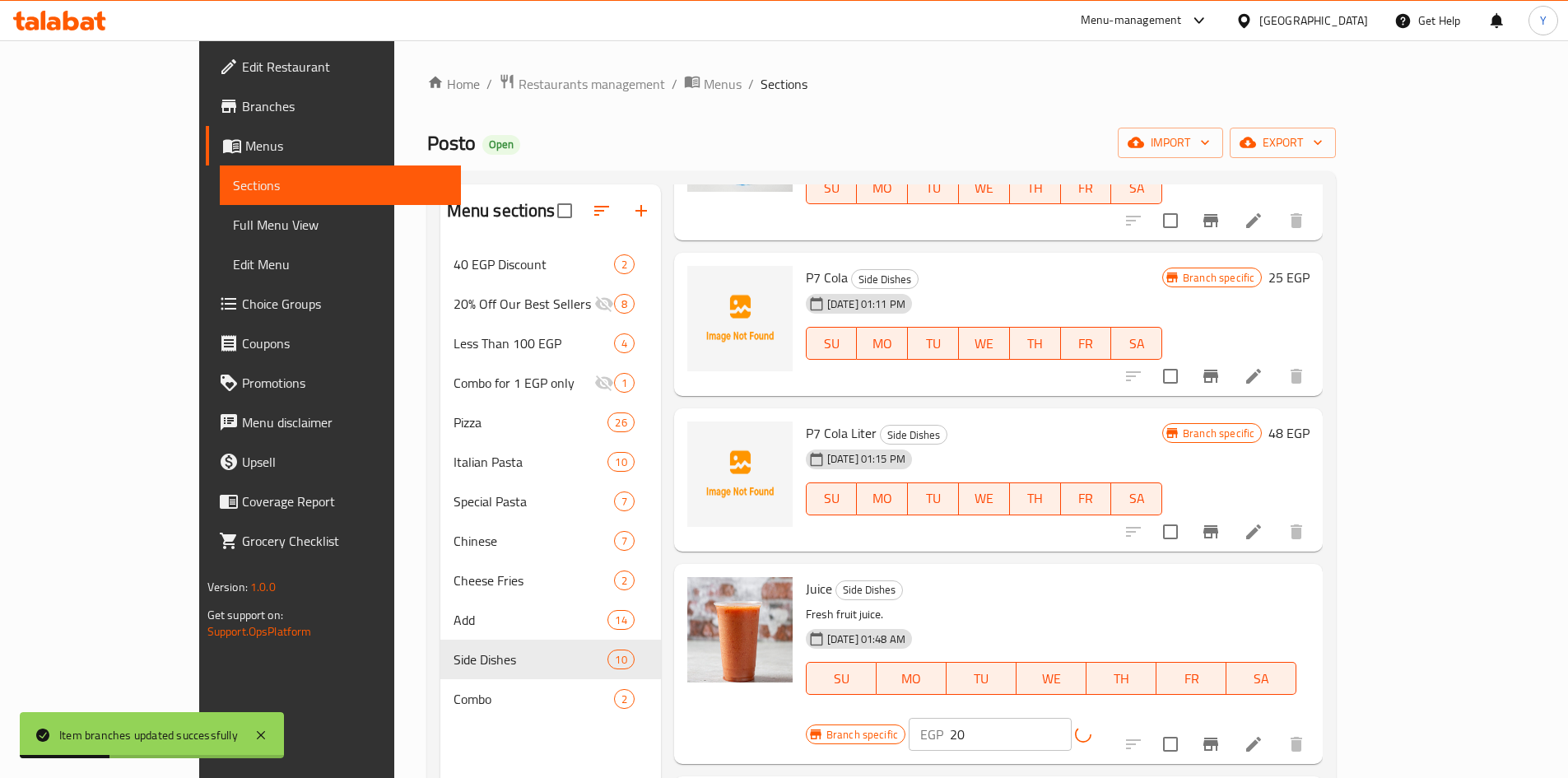
click at [1309, 280] on h6 "25 EGP" at bounding box center [1289, 277] width 41 height 23
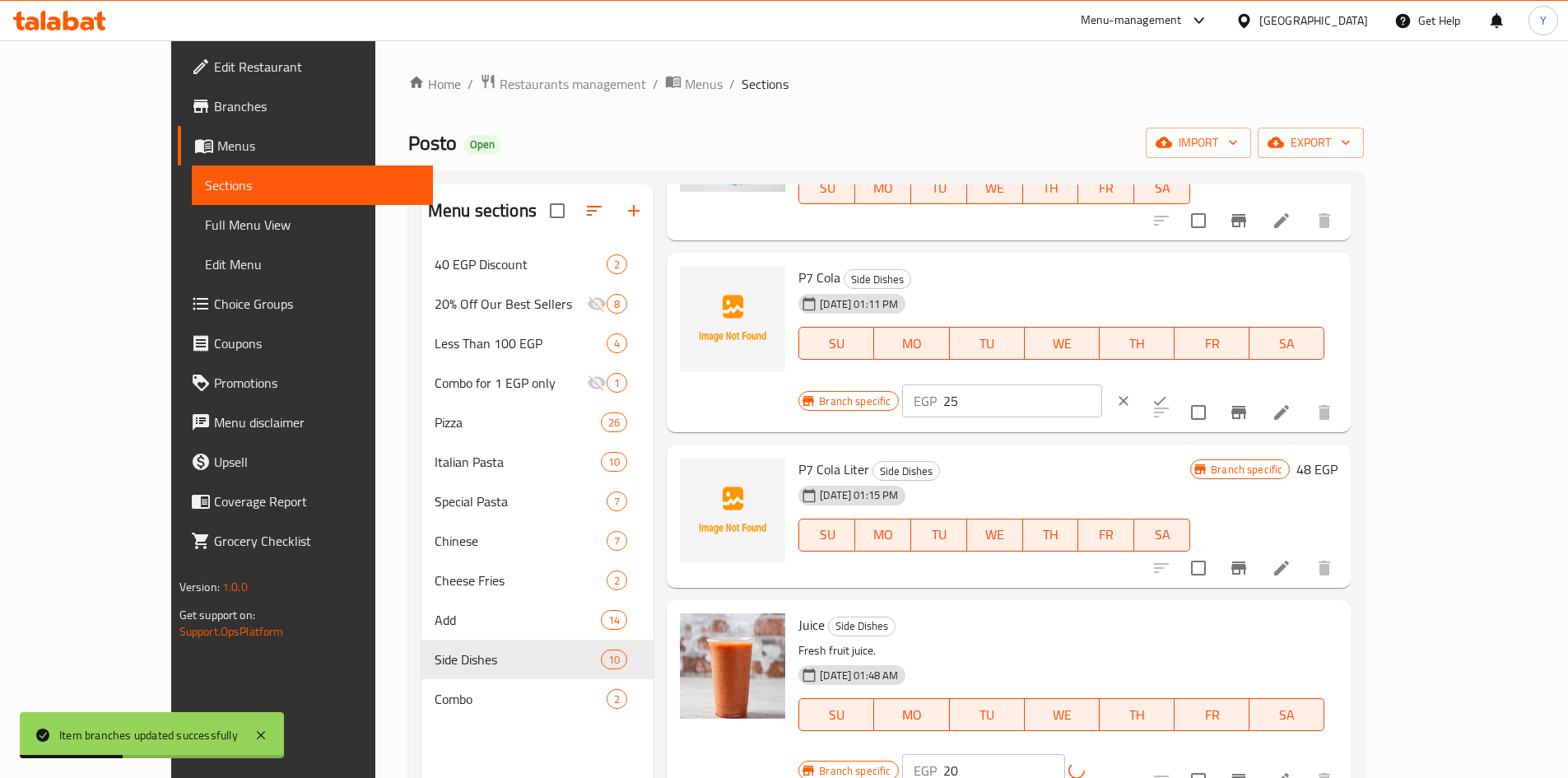
click at [1102, 385] on input "25" at bounding box center [1022, 401] width 159 height 33
click at [1168, 392] on icon "ok" at bounding box center [1159, 400] width 16 height 16
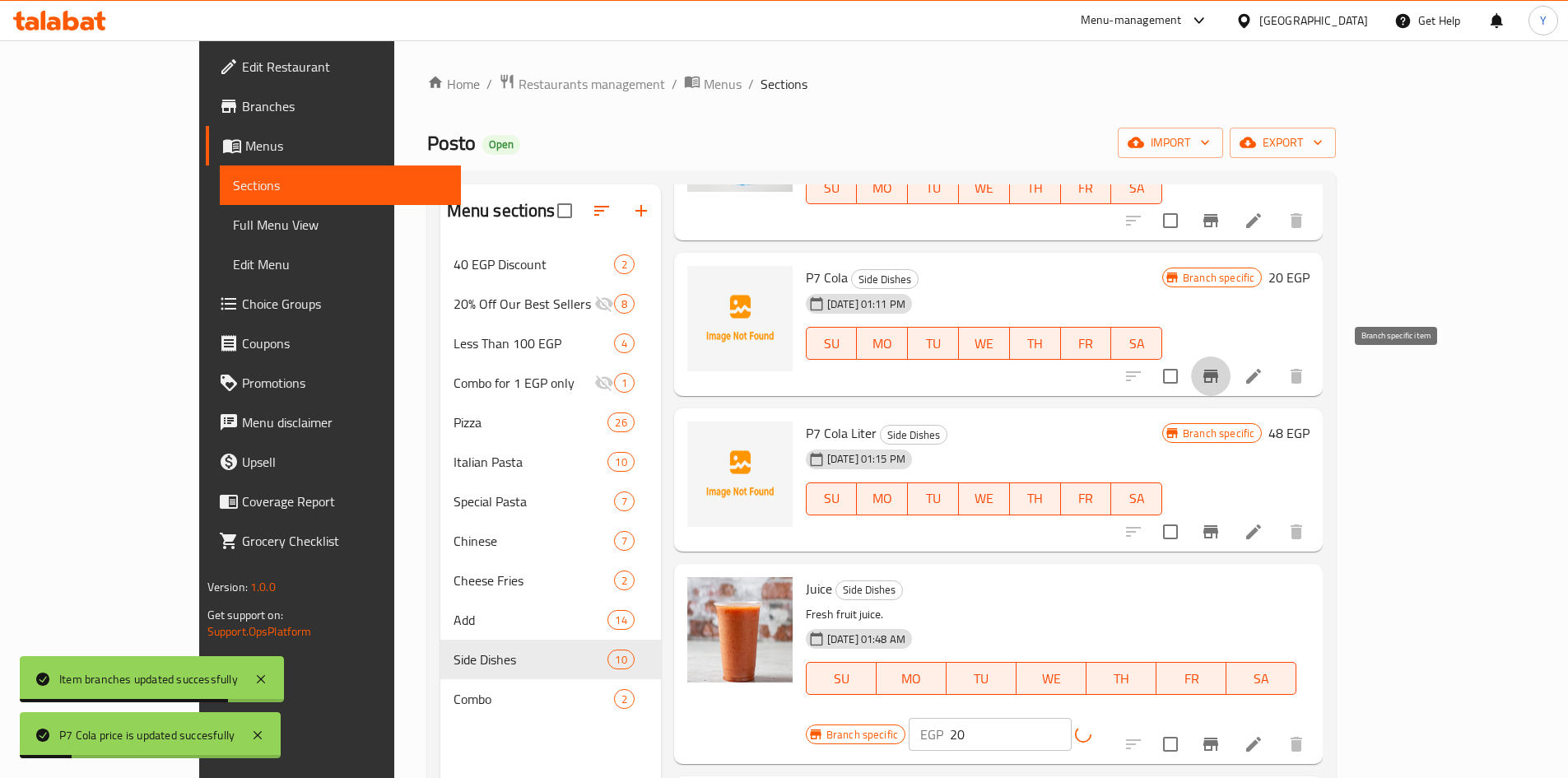
click at [1218, 379] on icon "Branch-specific-item" at bounding box center [1211, 375] width 15 height 13
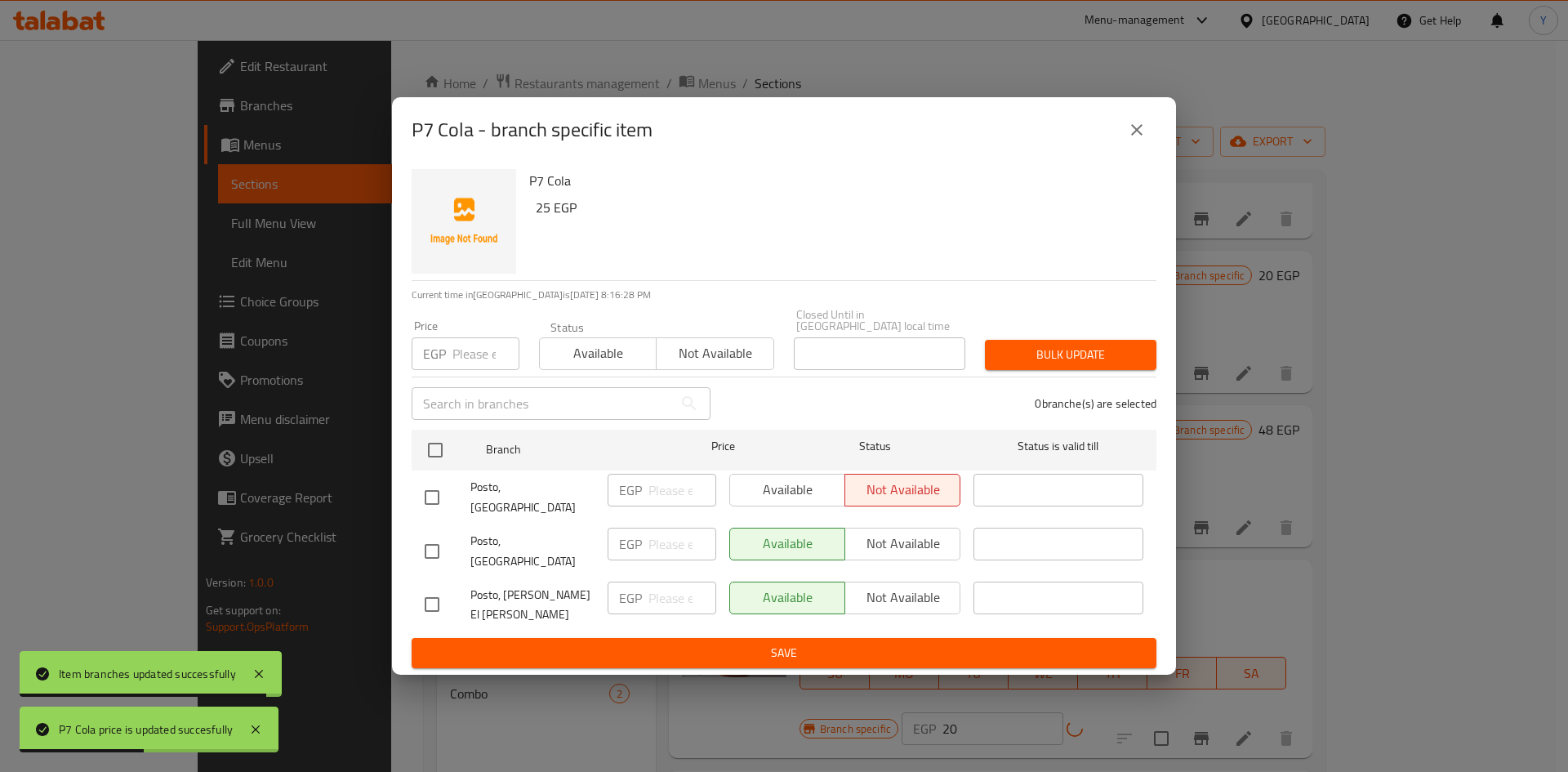
click at [444, 455] on input "checkbox" at bounding box center [435, 450] width 34 height 34
click at [478, 380] on div "Price EGP Price" at bounding box center [466, 345] width 127 height 70
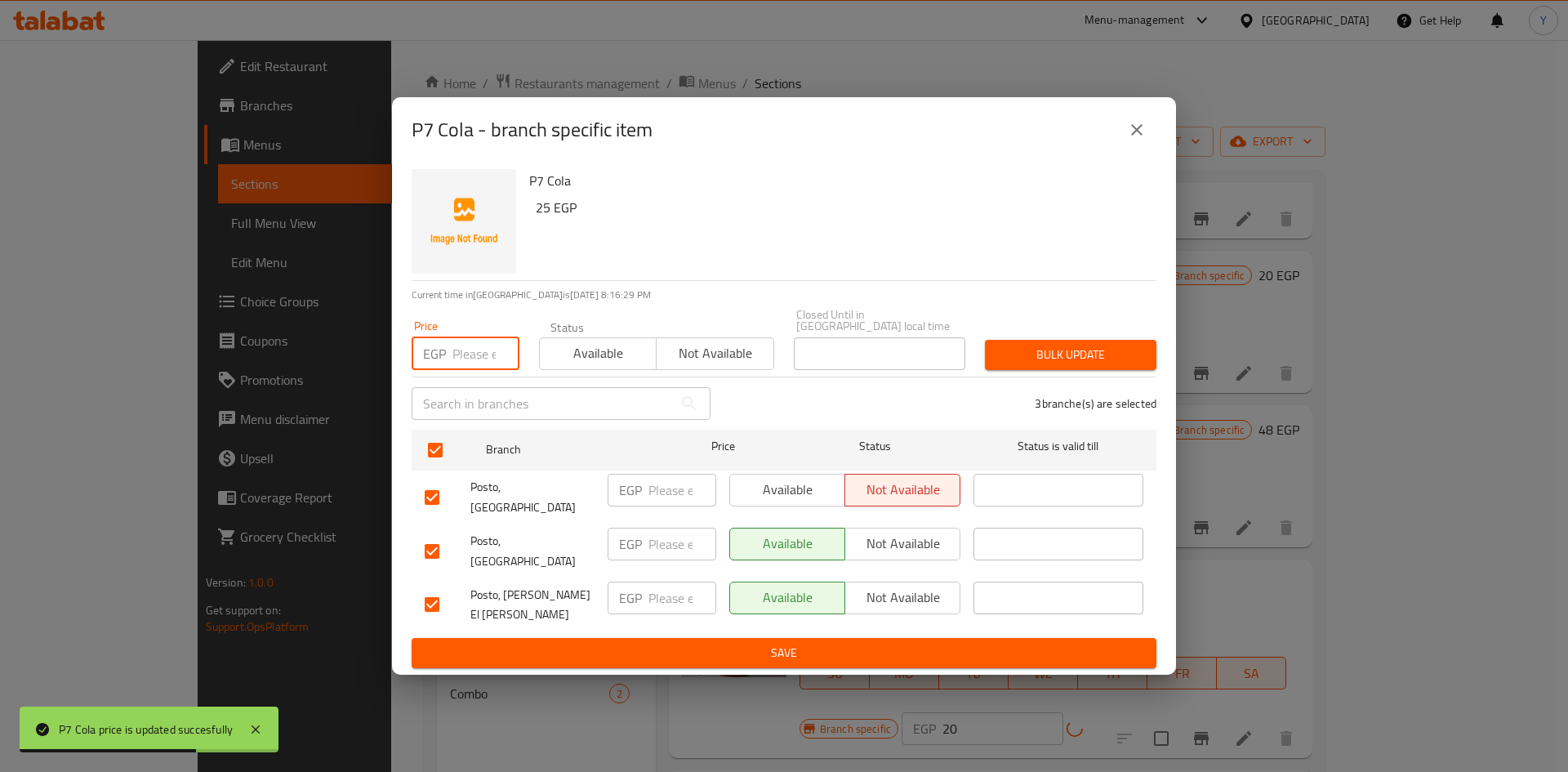
click at [476, 370] on input "number" at bounding box center [485, 354] width 67 height 32
click at [1000, 365] on span "Bulk update" at bounding box center [1070, 355] width 145 height 20
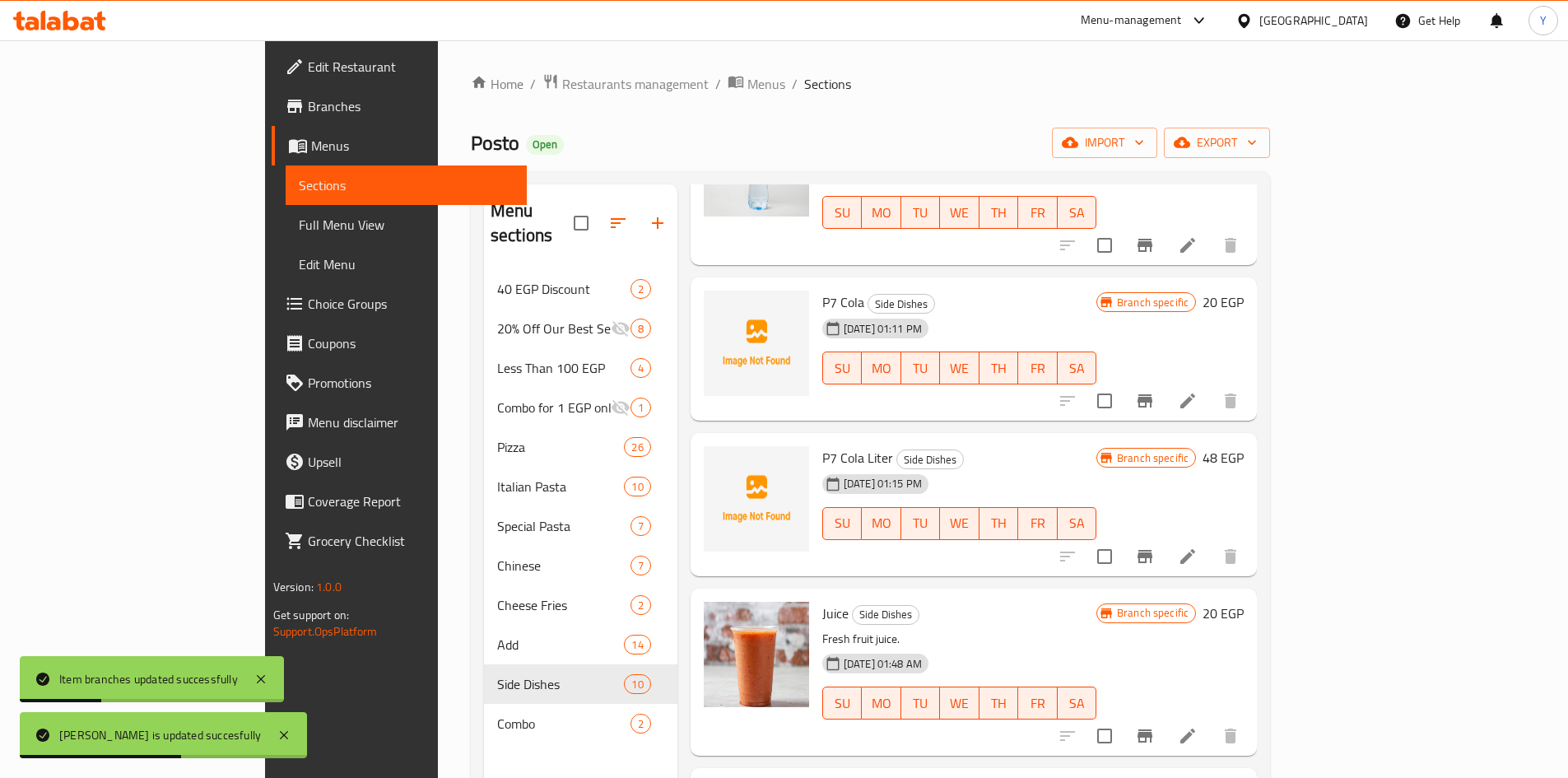
click at [1244, 450] on div "Branch specific 48 EGP" at bounding box center [1170, 505] width 147 height 117
click at [1244, 446] on h6 "48 EGP" at bounding box center [1224, 458] width 41 height 23
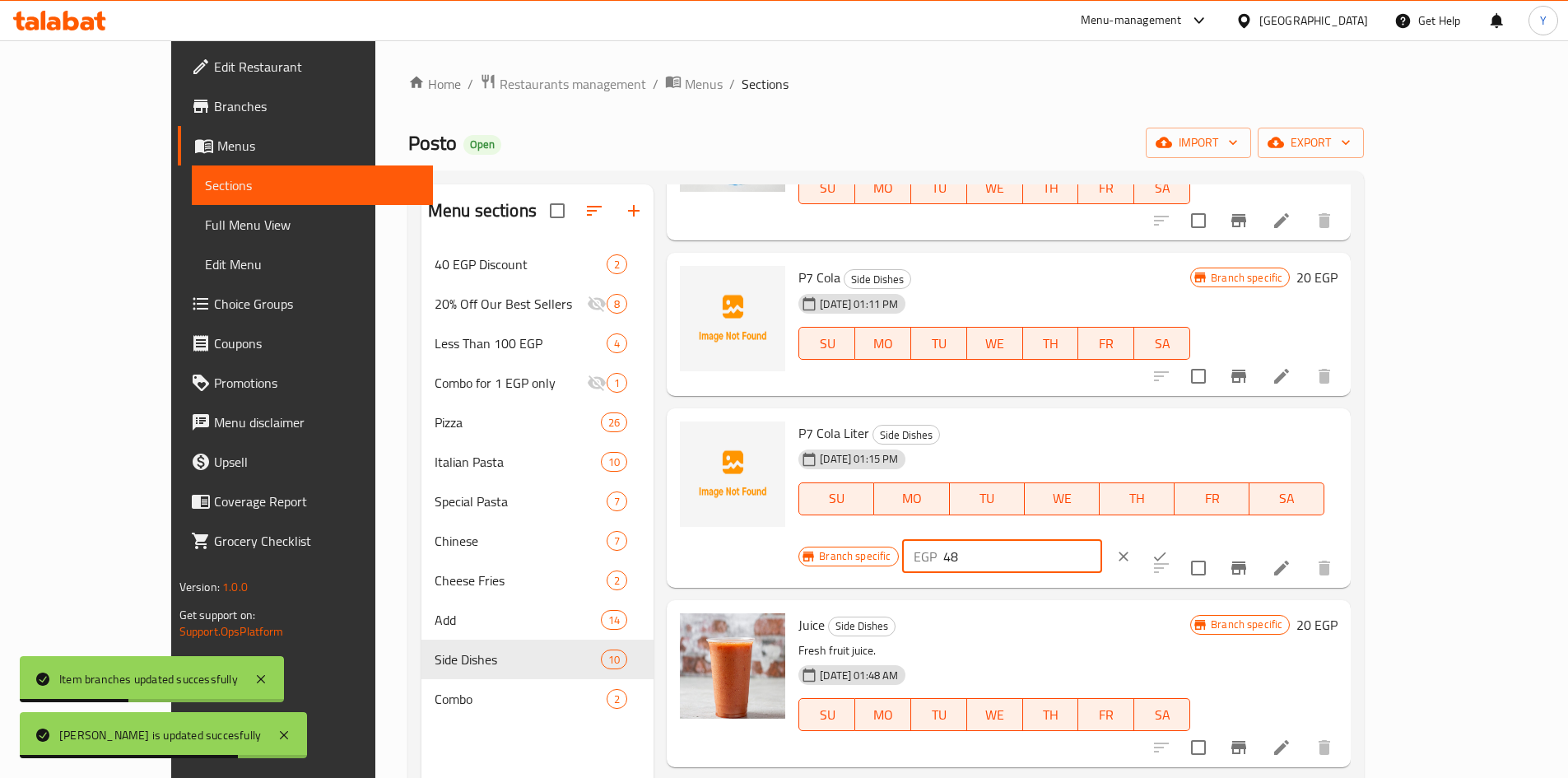
drag, startPoint x: 1365, startPoint y: 443, endPoint x: 1204, endPoint y: 436, distance: 161.2
click at [1202, 538] on div "Branch specific EGP 48 ​" at bounding box center [1000, 556] width 404 height 36
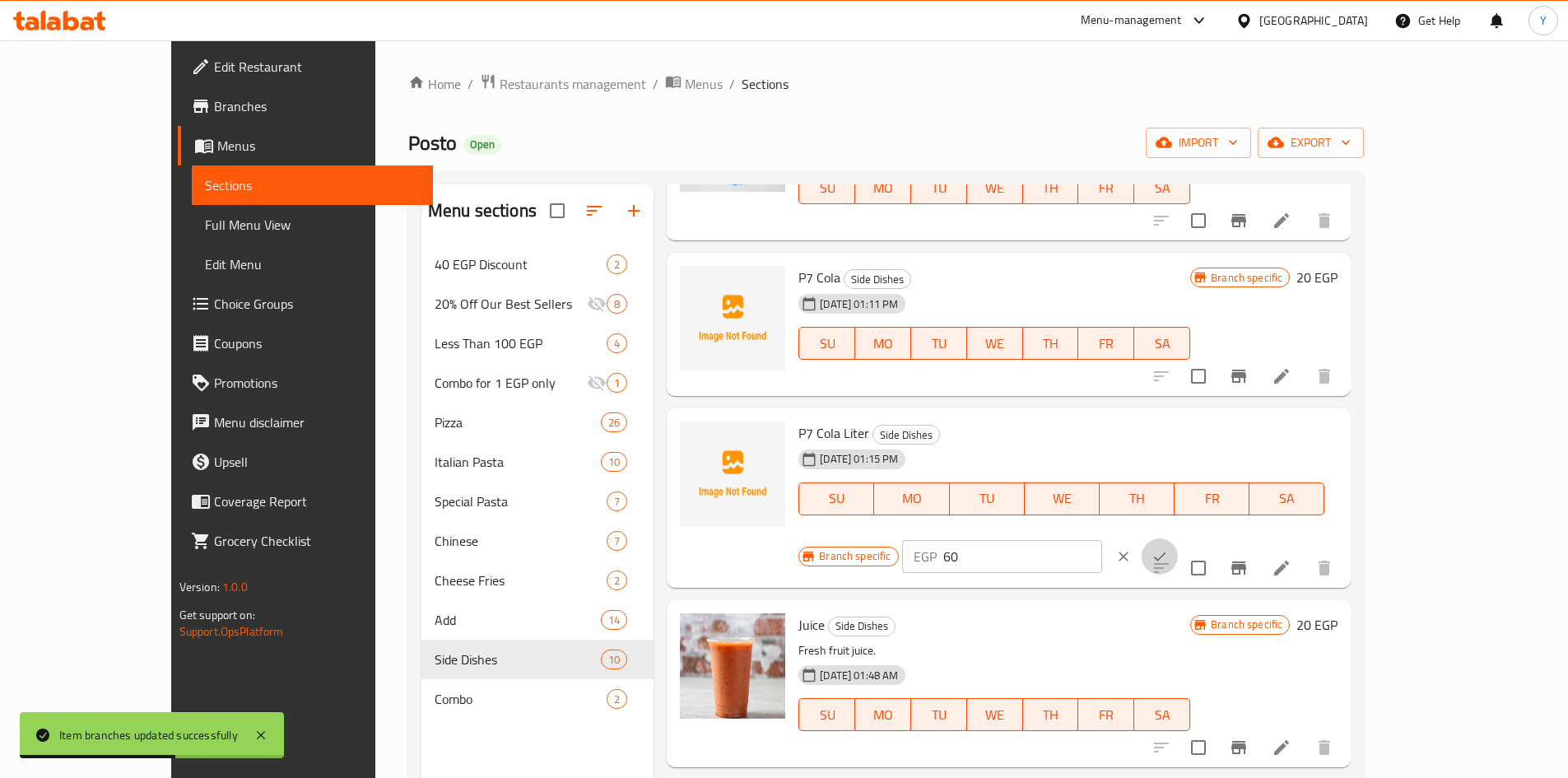
click at [1178, 538] on button "ok" at bounding box center [1159, 556] width 36 height 36
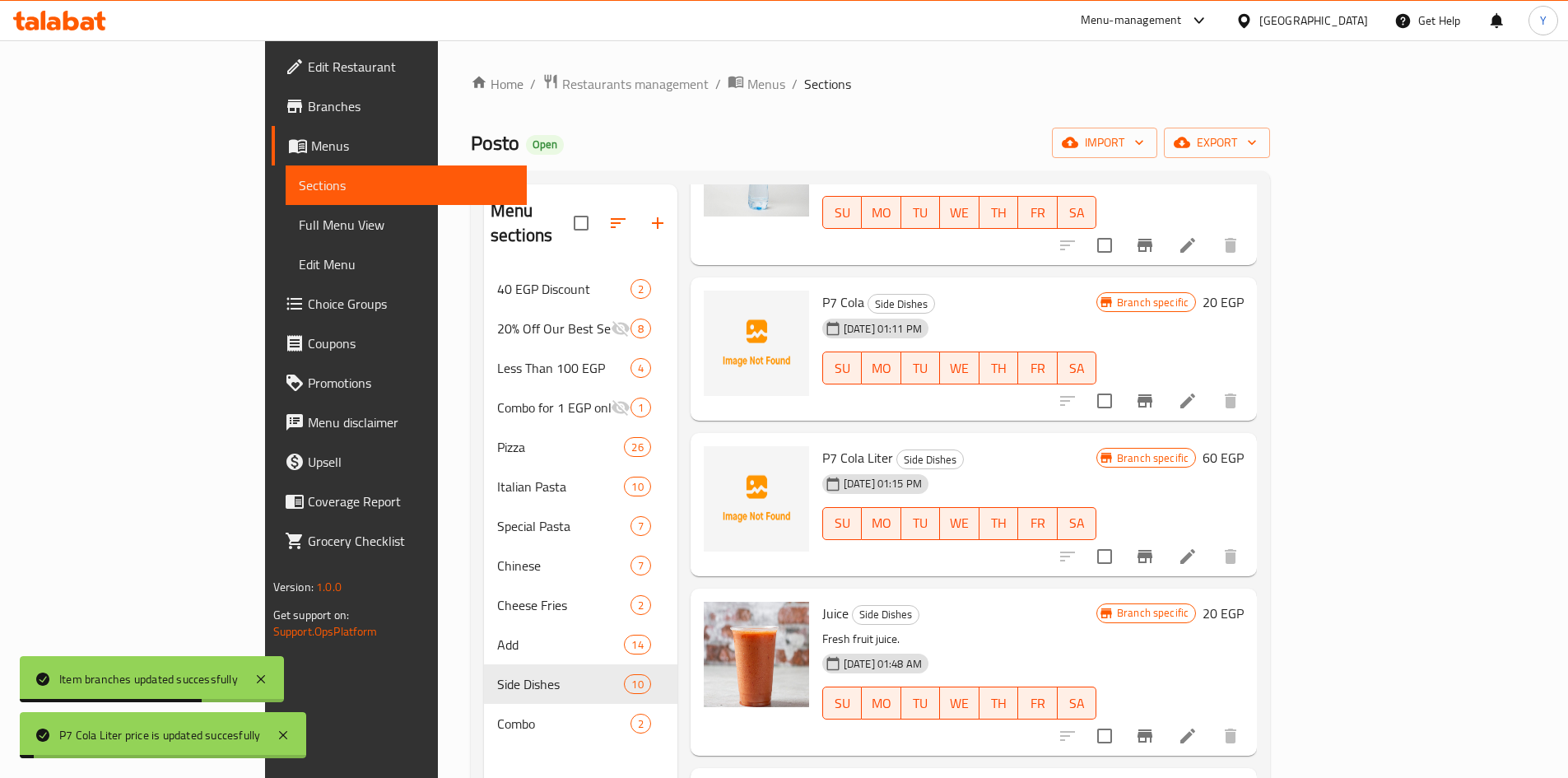
click at [1155, 547] on icon "Branch-specific-item" at bounding box center [1145, 556] width 20 height 20
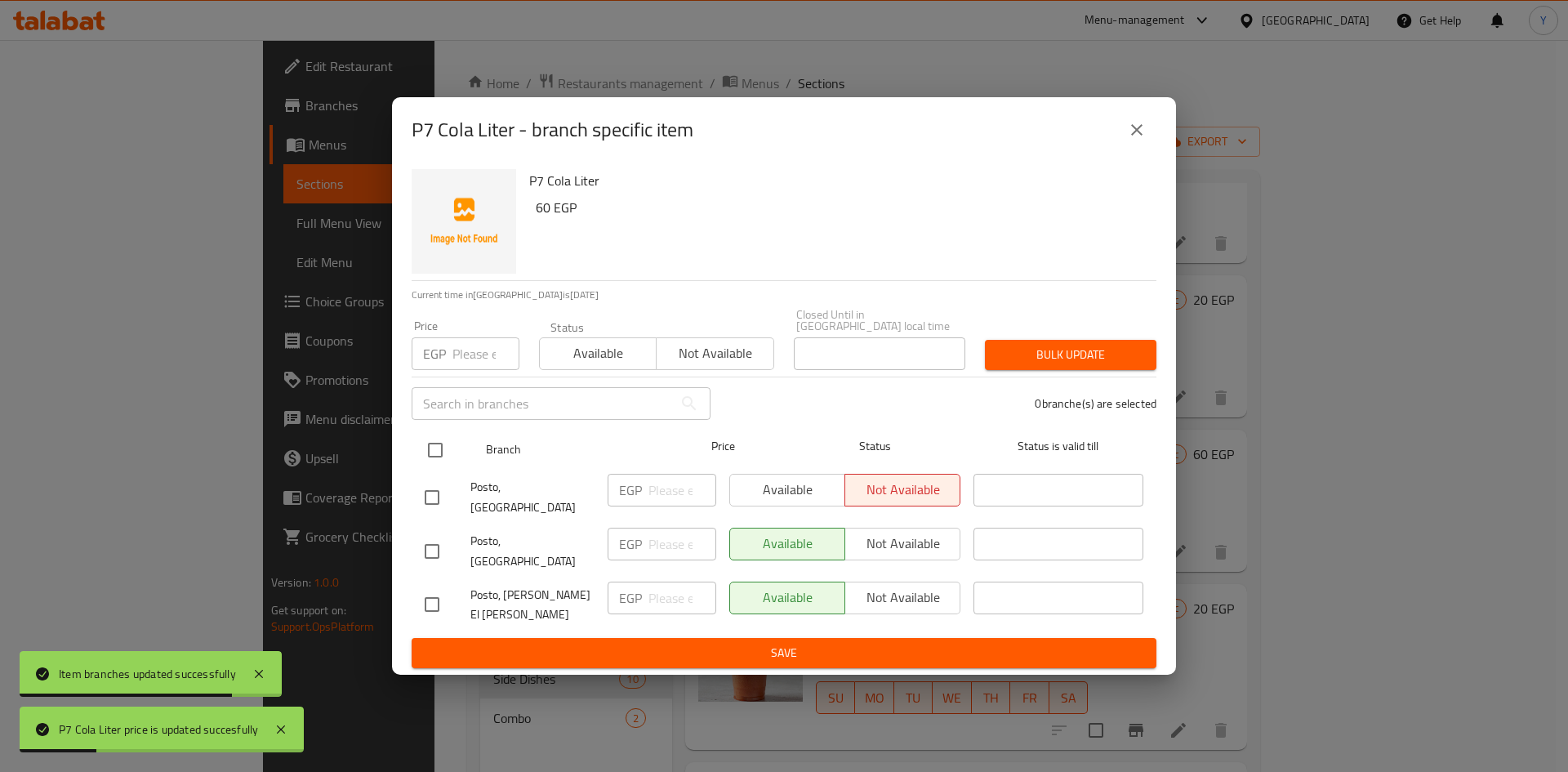
drag, startPoint x: 443, startPoint y: 463, endPoint x: 451, endPoint y: 449, distance: 16.1
click at [443, 463] on input "checkbox" at bounding box center [435, 450] width 34 height 34
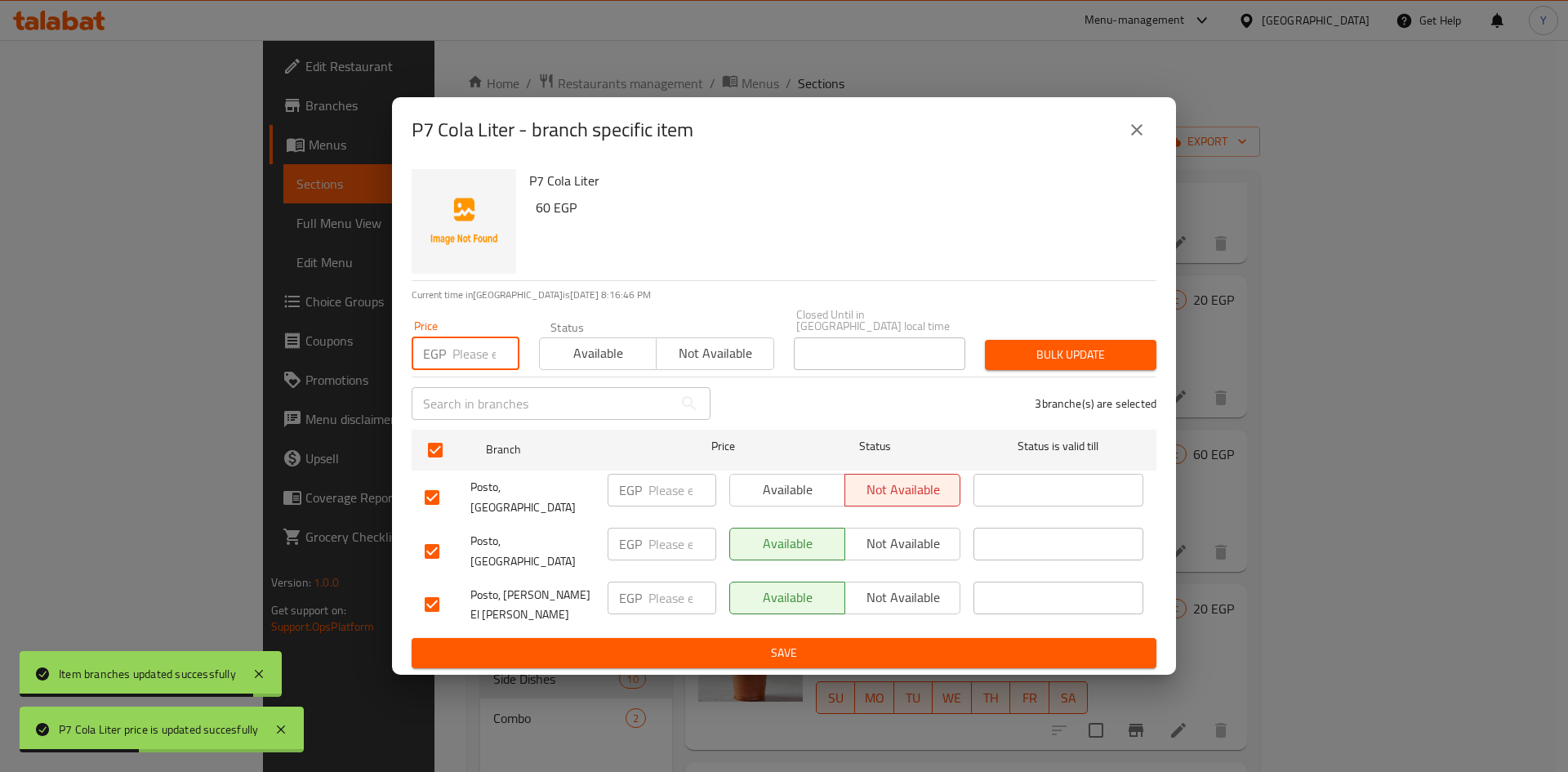
click at [479, 364] on input "number" at bounding box center [485, 354] width 67 height 32
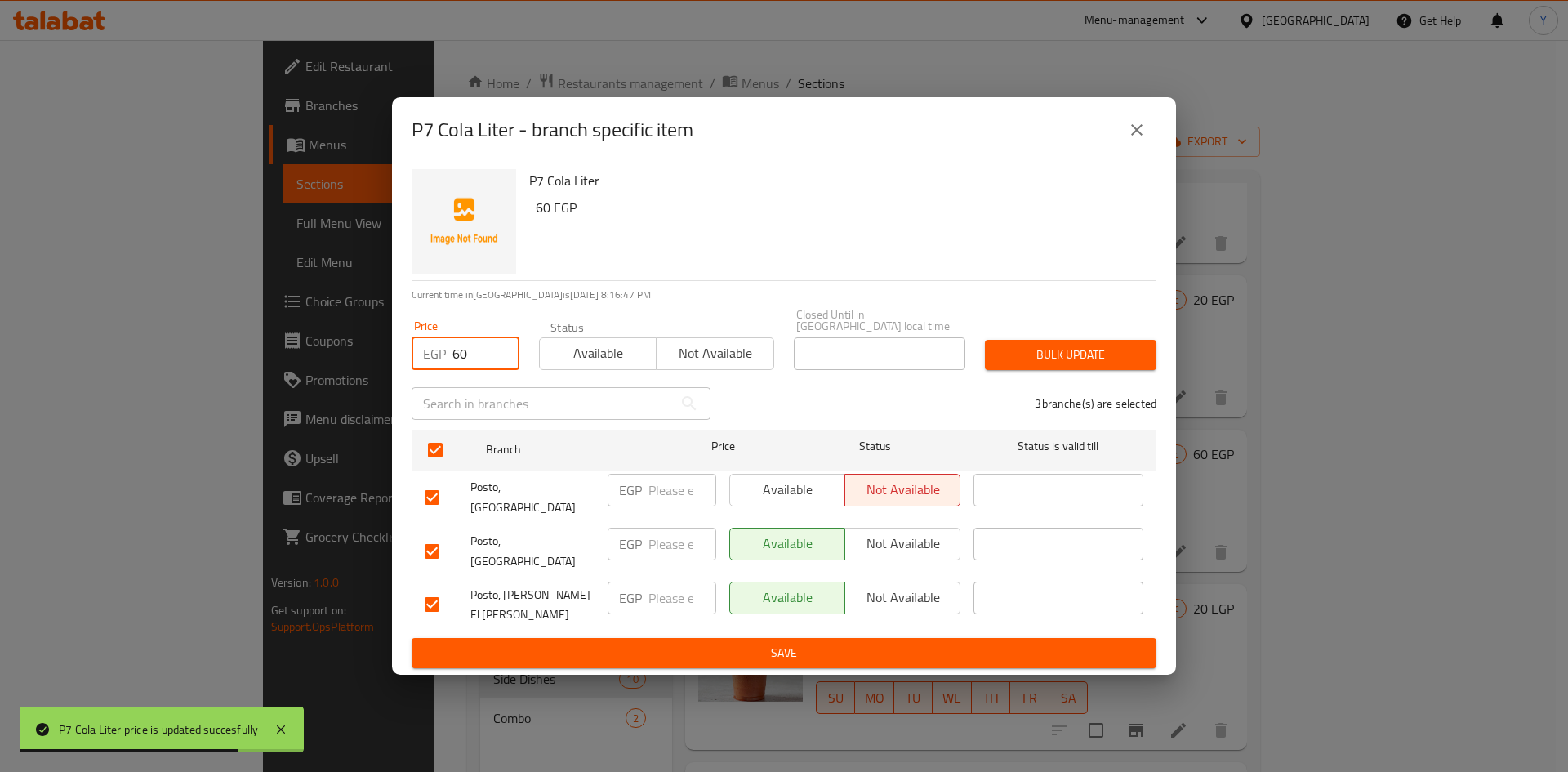
click at [1049, 365] on span "Bulk update" at bounding box center [1070, 355] width 145 height 20
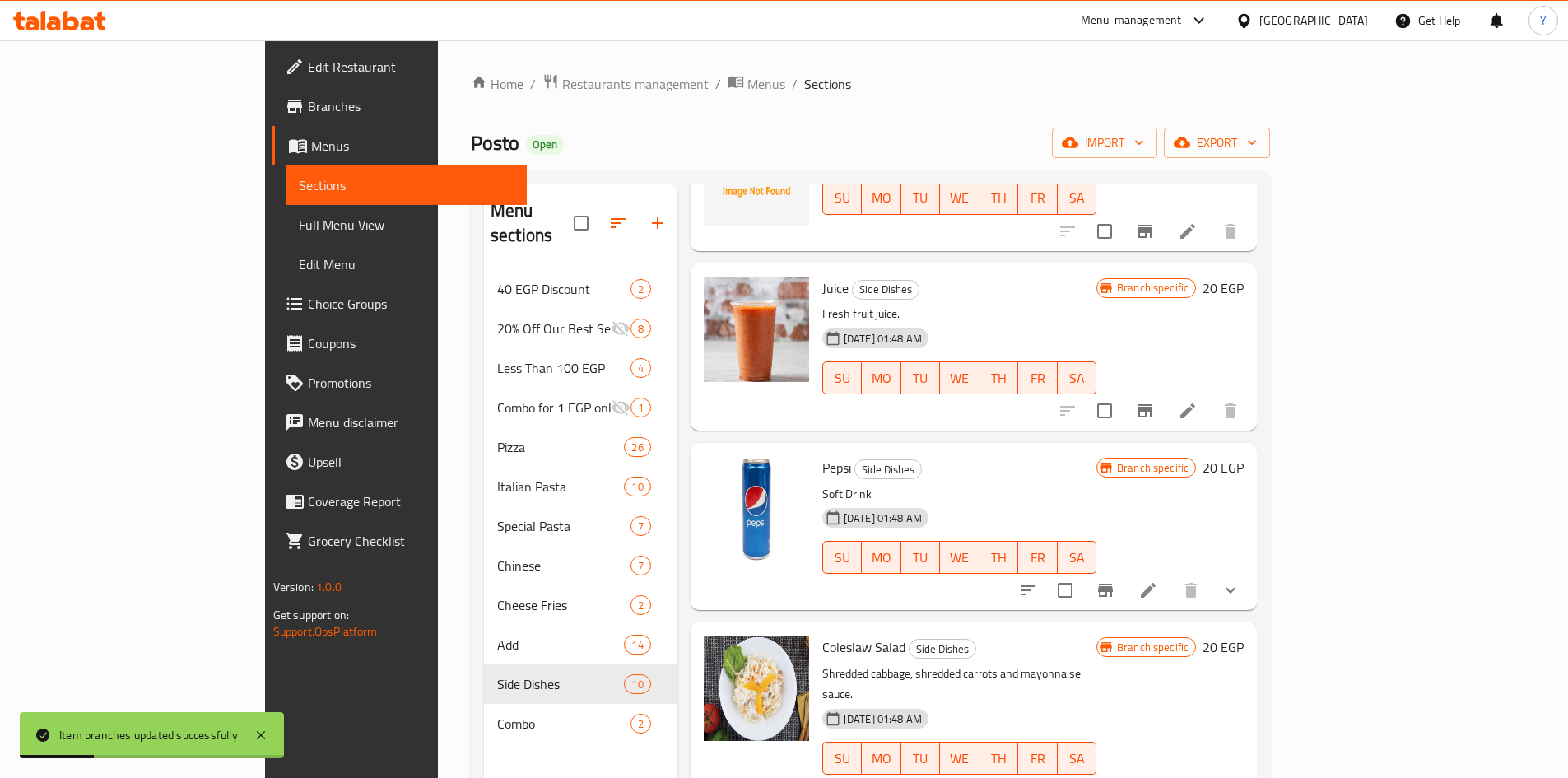
scroll to position [494, 0]
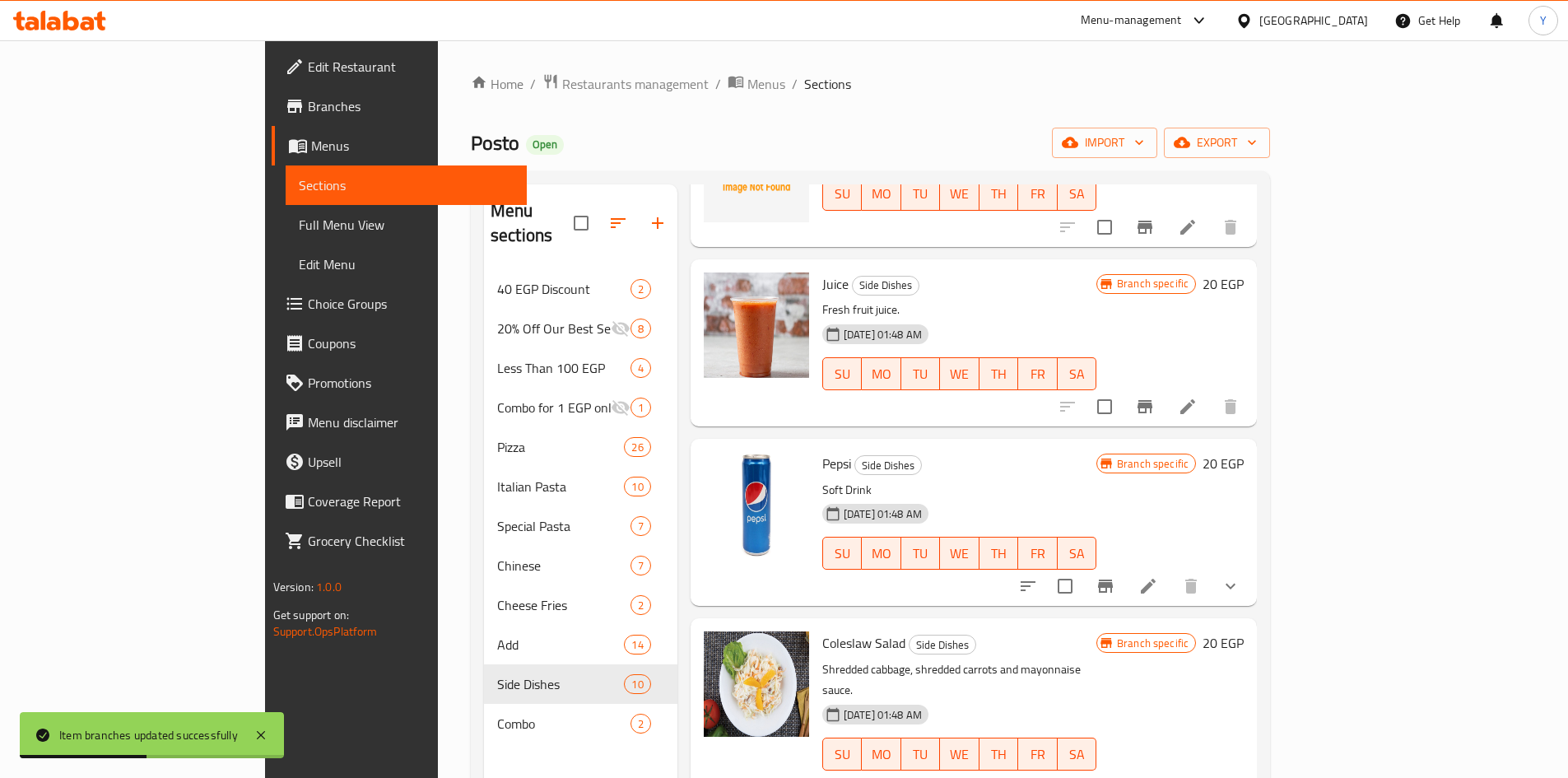
click at [1244, 631] on h6 "20 EGP" at bounding box center [1224, 643] width 41 height 23
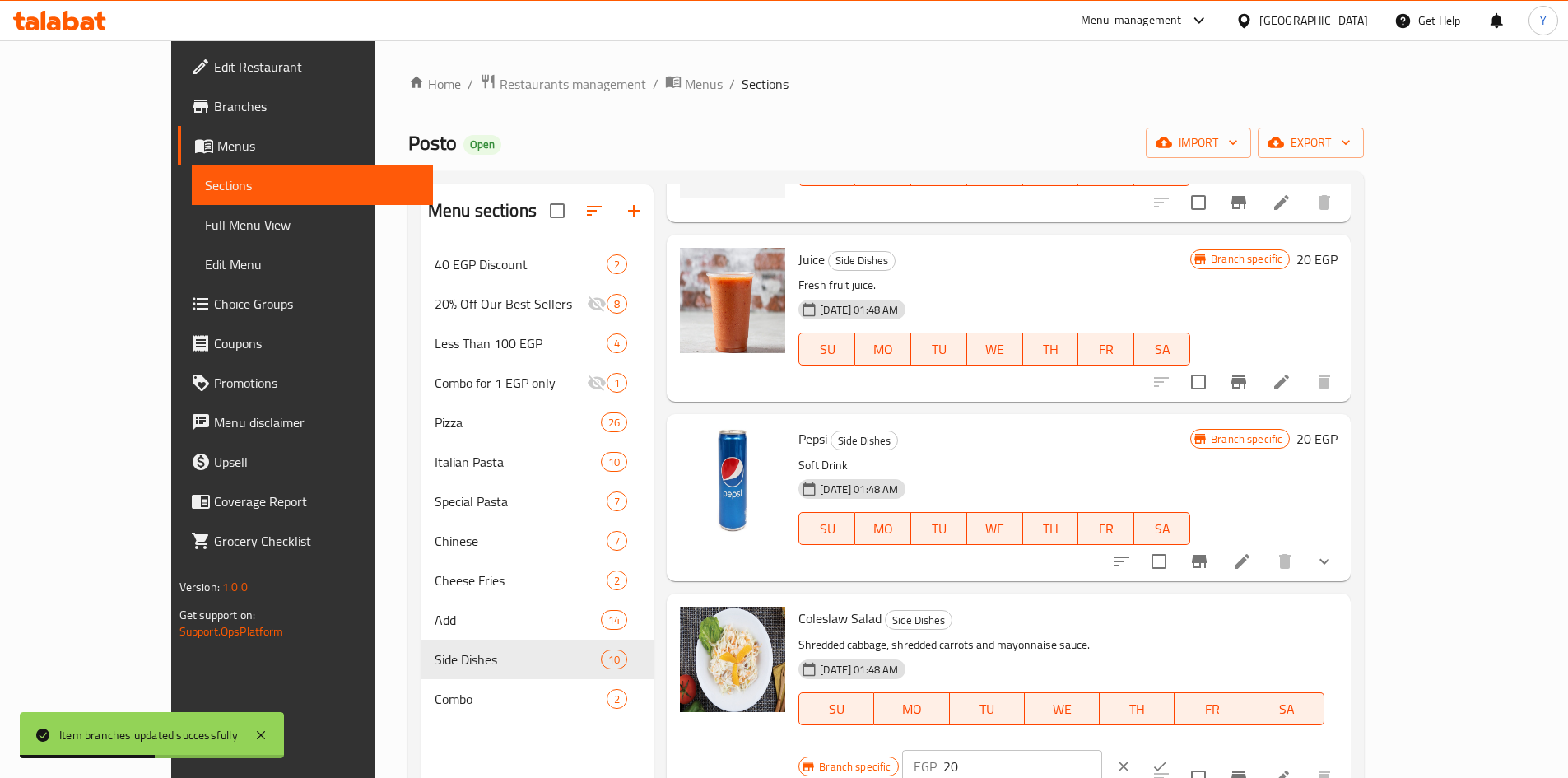
click at [1102, 750] on input "20" at bounding box center [1022, 766] width 159 height 33
click at [1168, 758] on icon "ok" at bounding box center [1159, 766] width 16 height 16
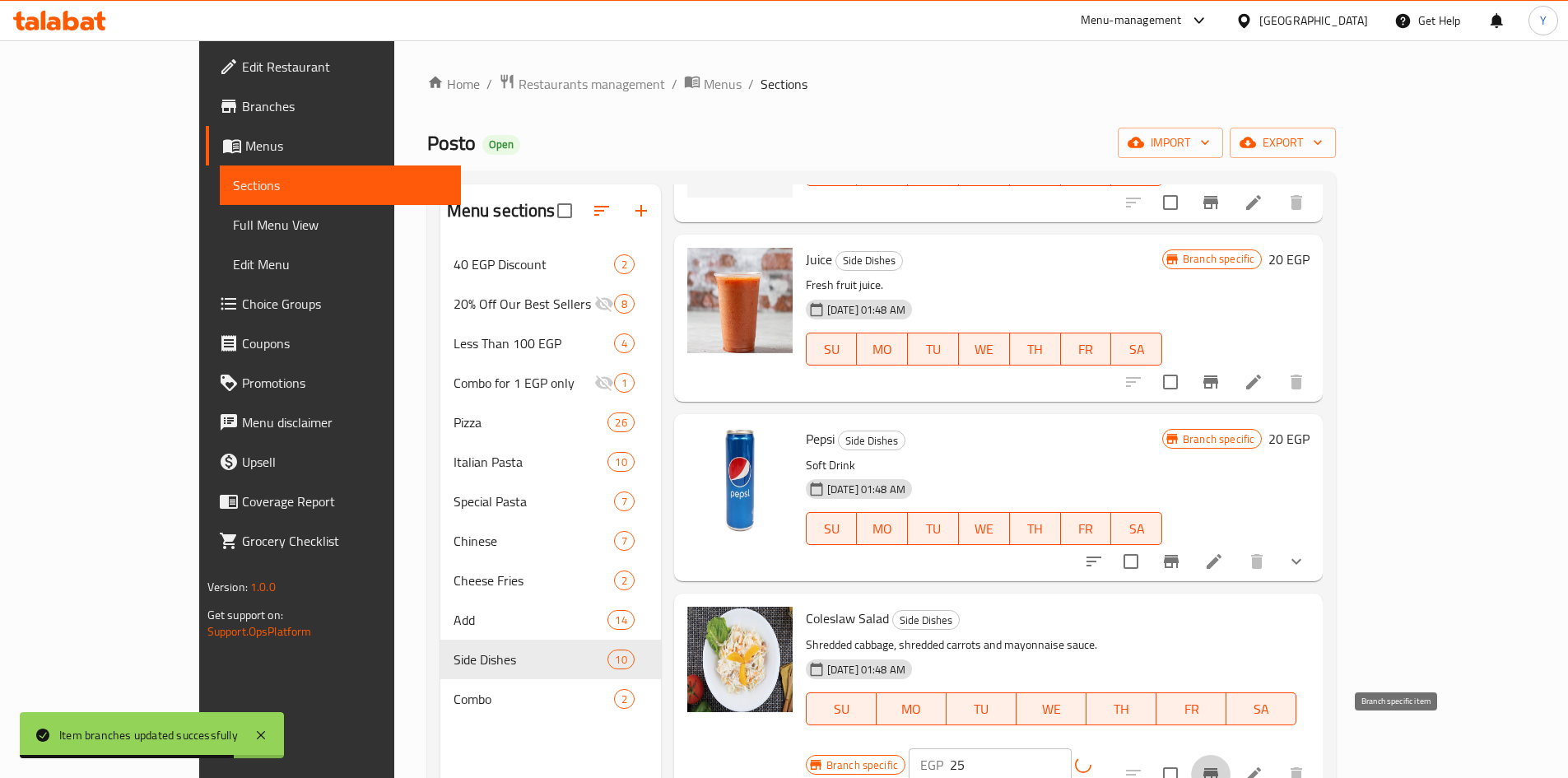
click at [1218, 768] on icon "Branch-specific-item" at bounding box center [1211, 774] width 15 height 13
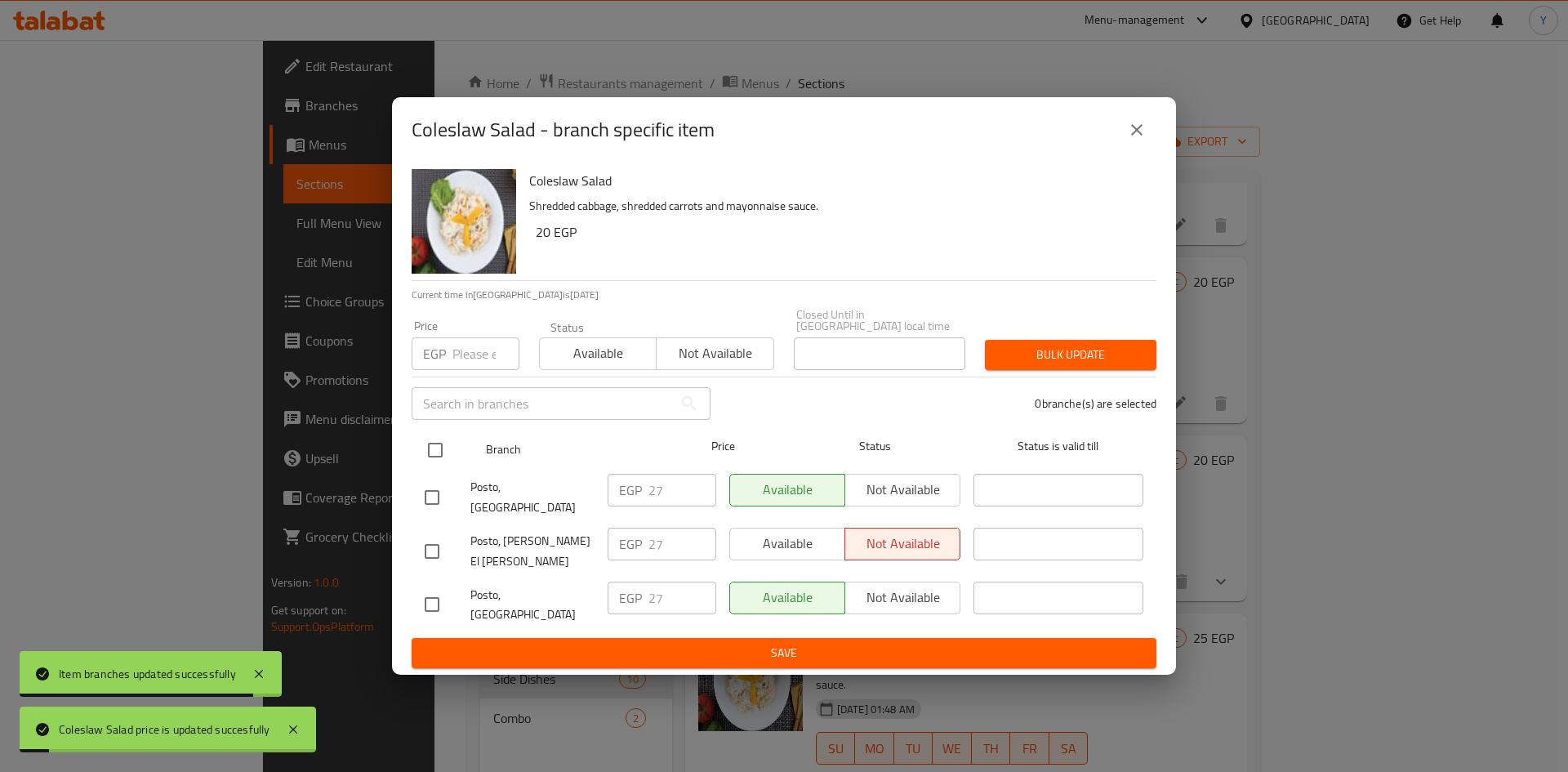
click at [445, 461] on input "checkbox" at bounding box center [435, 450] width 34 height 34
click at [467, 390] on div "​" at bounding box center [561, 403] width 319 height 52
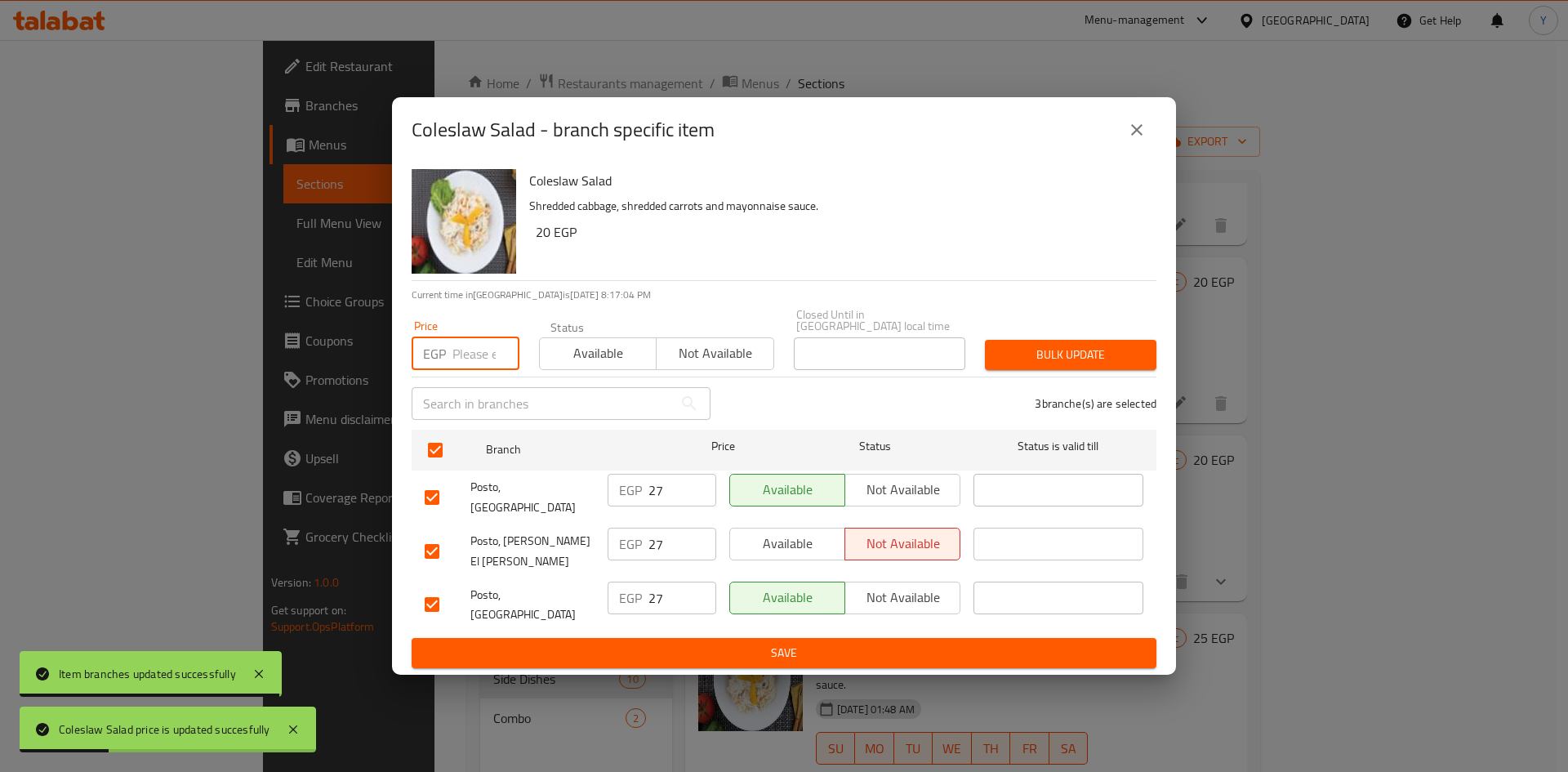
click at [468, 370] on input "number" at bounding box center [485, 354] width 67 height 32
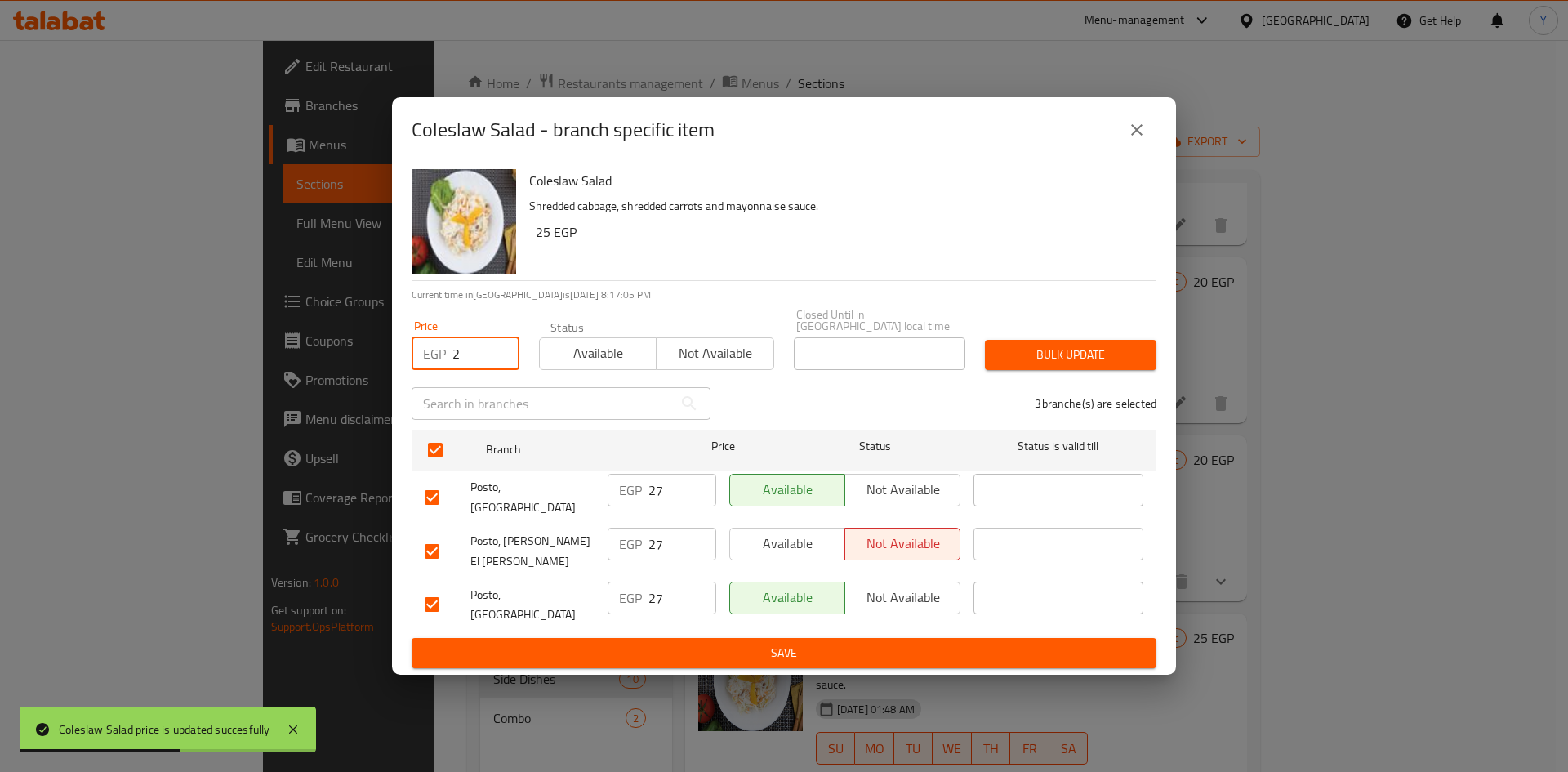
click at [991, 370] on button "Bulk update" at bounding box center [1071, 355] width 172 height 31
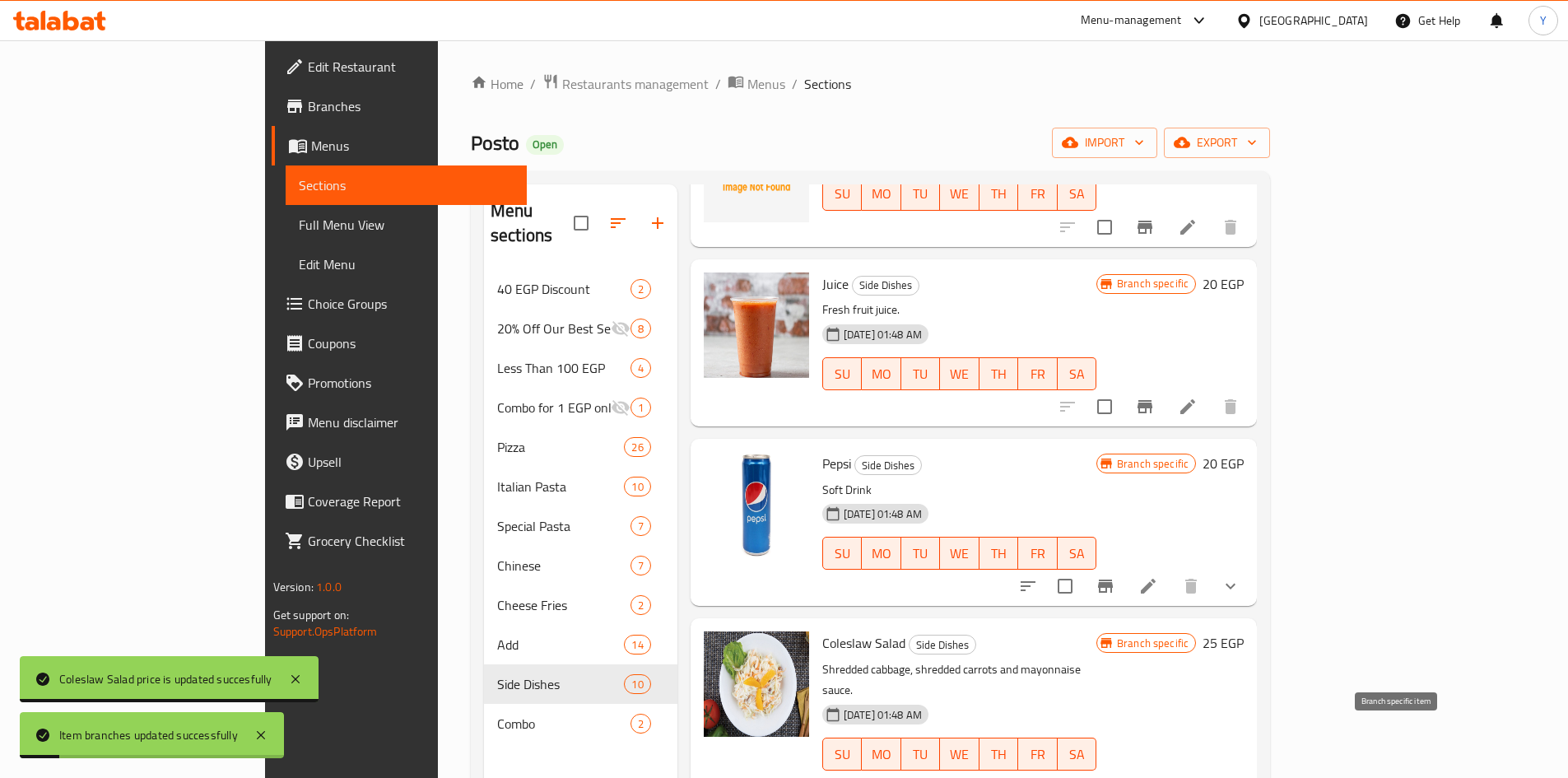
click at [1152, 777] on icon "Branch-specific-item" at bounding box center [1145, 787] width 15 height 13
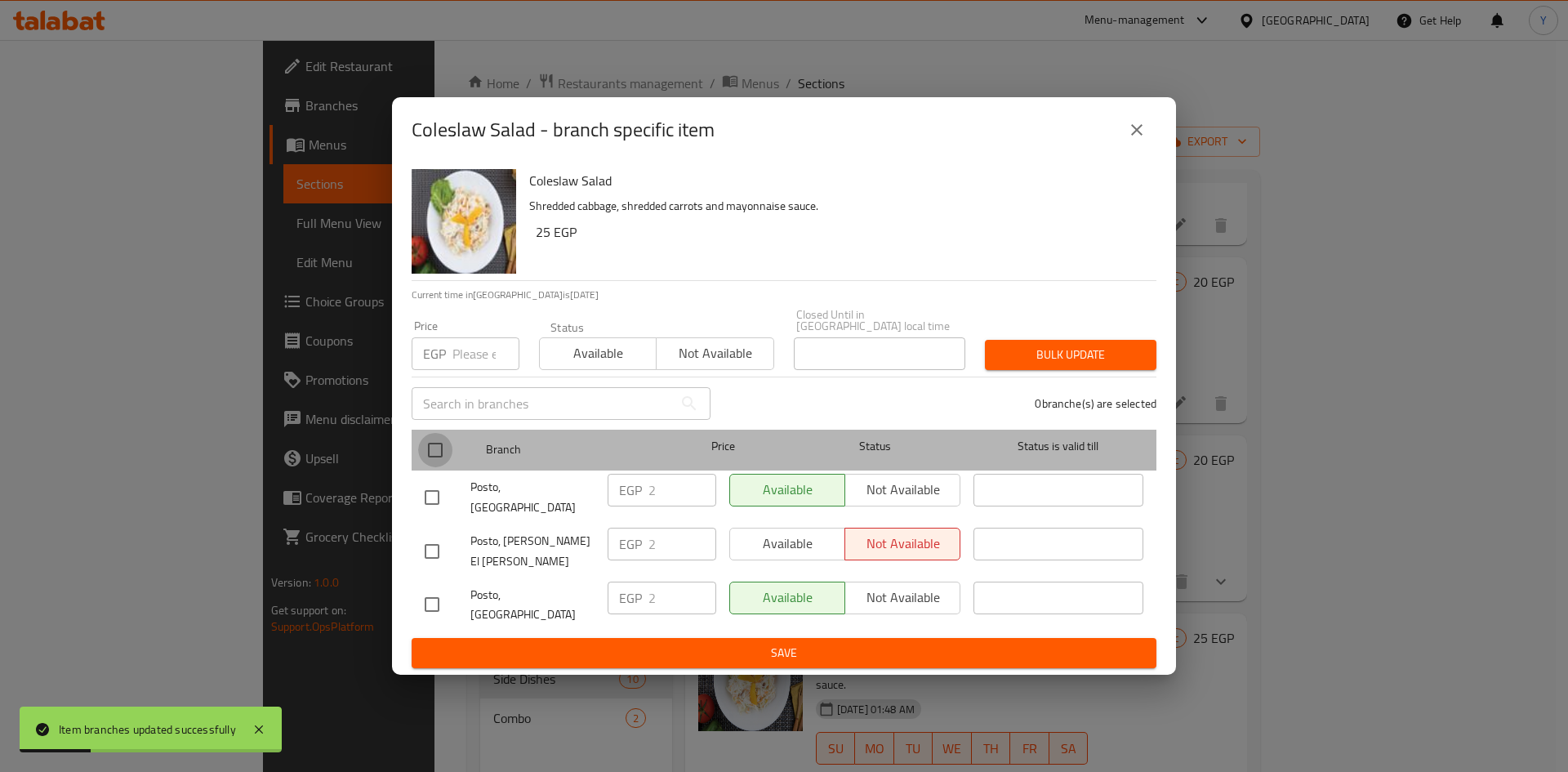
drag, startPoint x: 440, startPoint y: 461, endPoint x: 450, endPoint y: 401, distance: 60.8
click at [440, 455] on input "checkbox" at bounding box center [435, 450] width 34 height 34
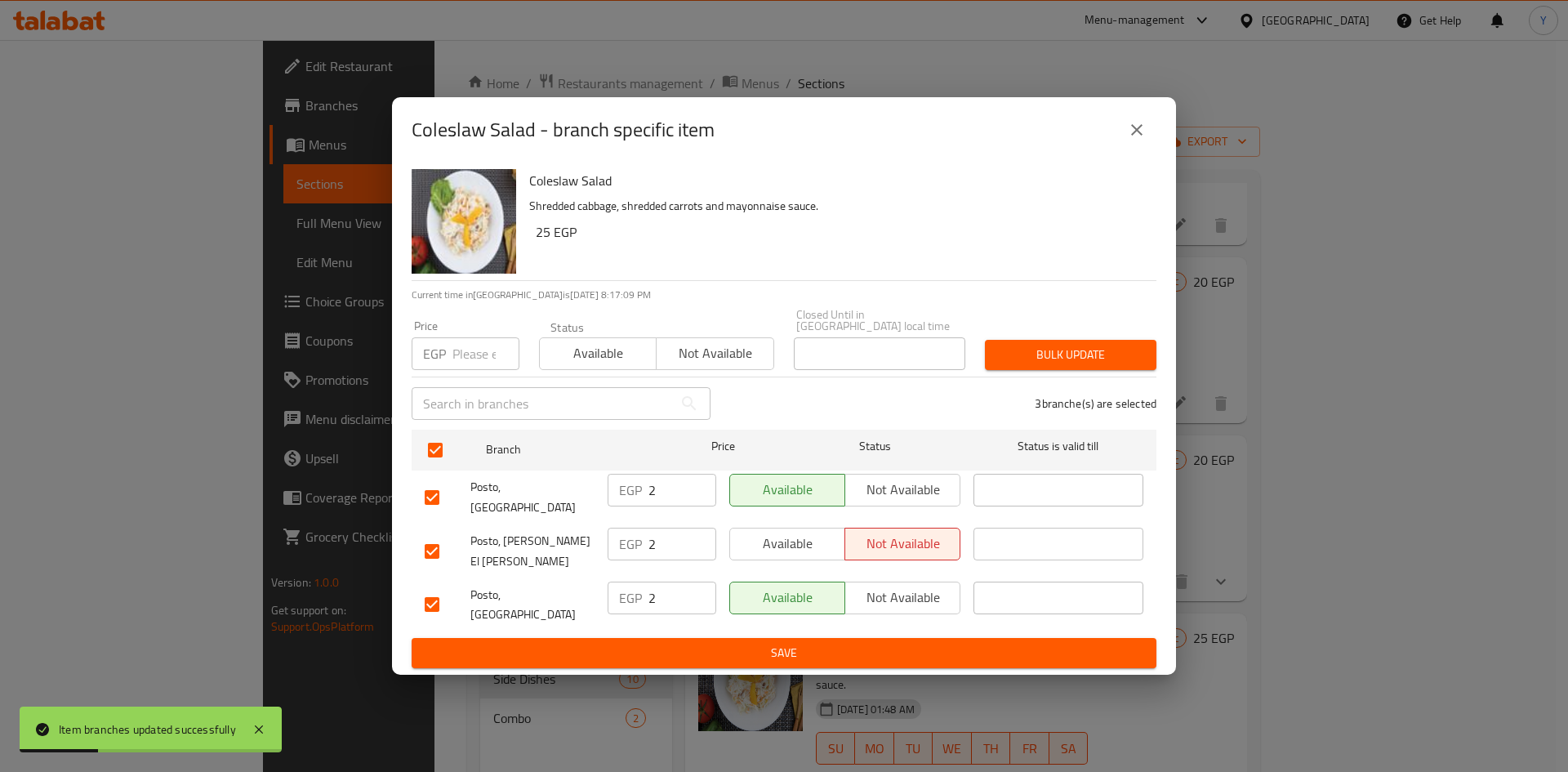
click at [466, 370] on input "number" at bounding box center [485, 354] width 67 height 32
click at [1014, 365] on span "Bulk update" at bounding box center [1070, 355] width 145 height 20
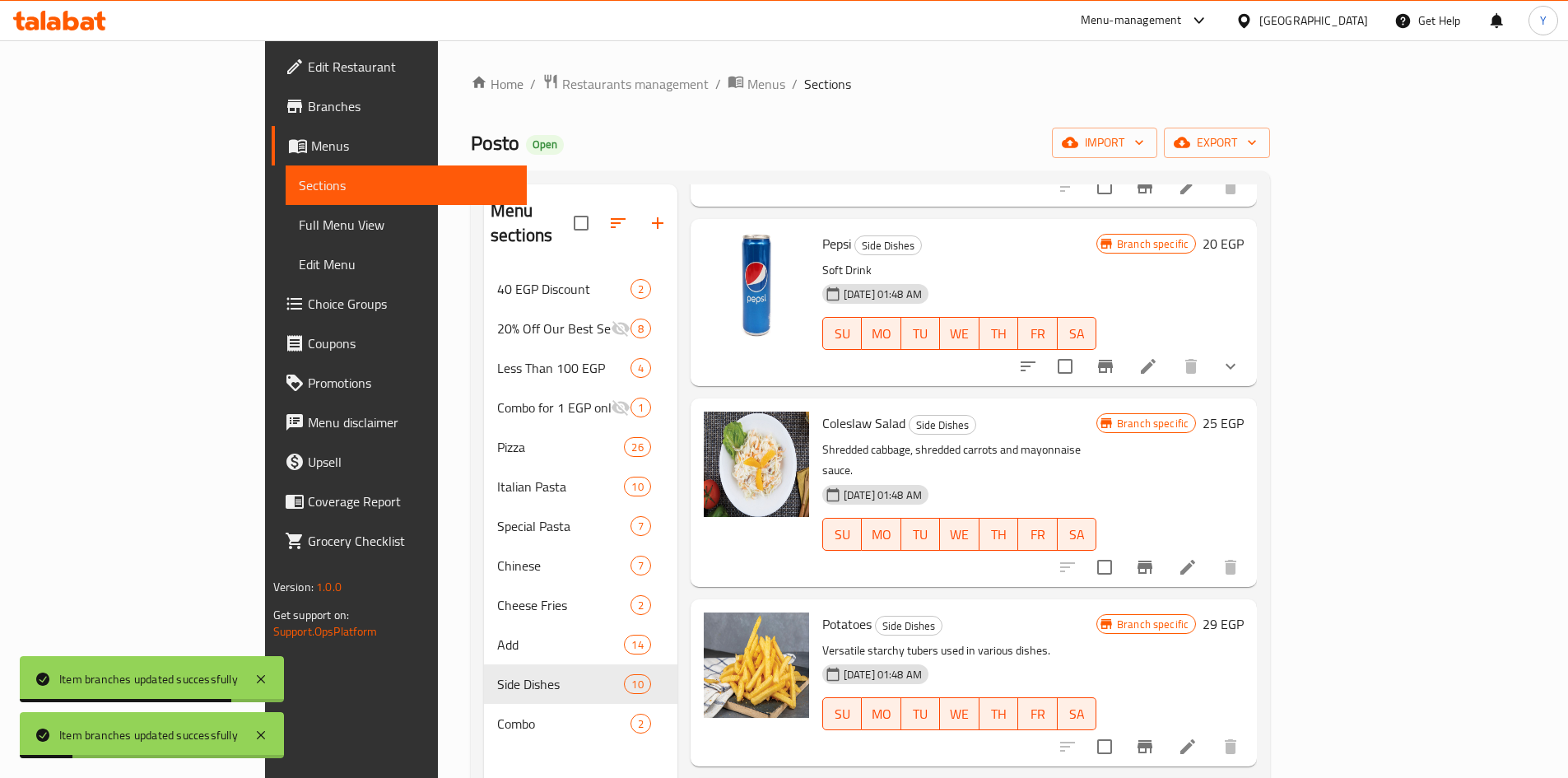
scroll to position [823, 0]
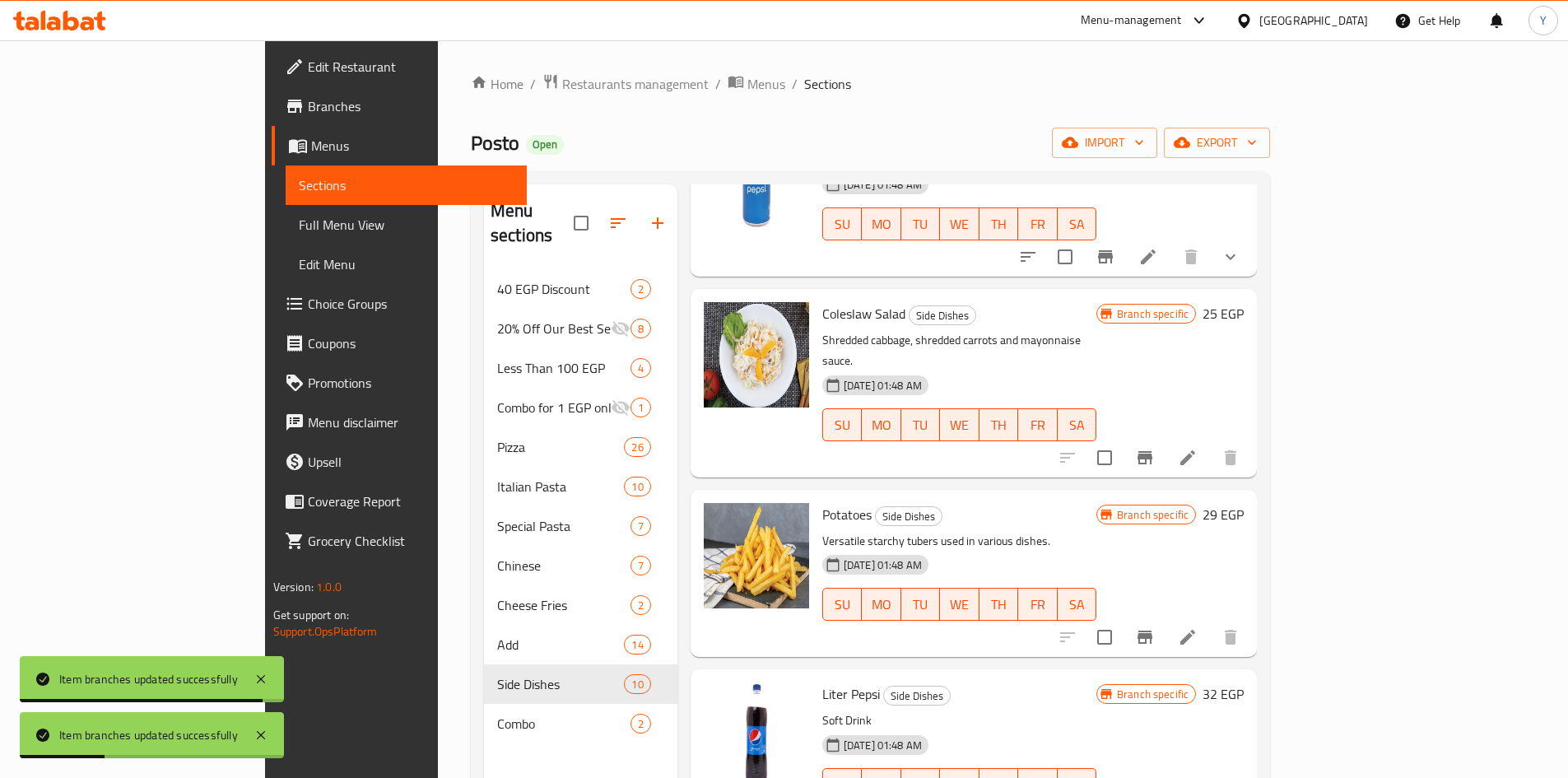
click at [1244, 503] on h6 "29 EGP" at bounding box center [1224, 514] width 41 height 23
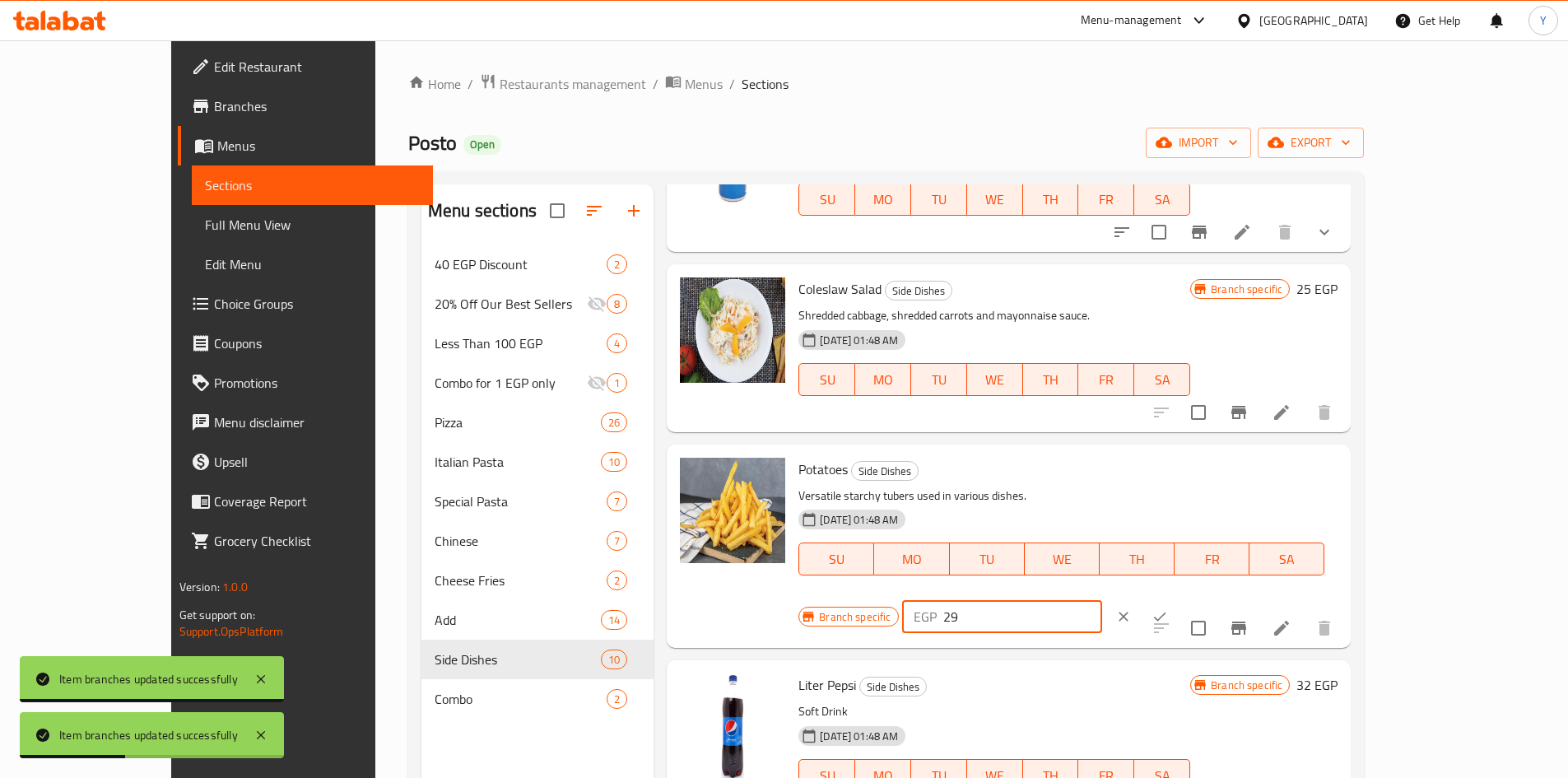
drag, startPoint x: 1376, startPoint y: 479, endPoint x: 1248, endPoint y: 490, distance: 128.5
click at [1102, 600] on div "EGP 29 ​" at bounding box center [1002, 616] width 200 height 33
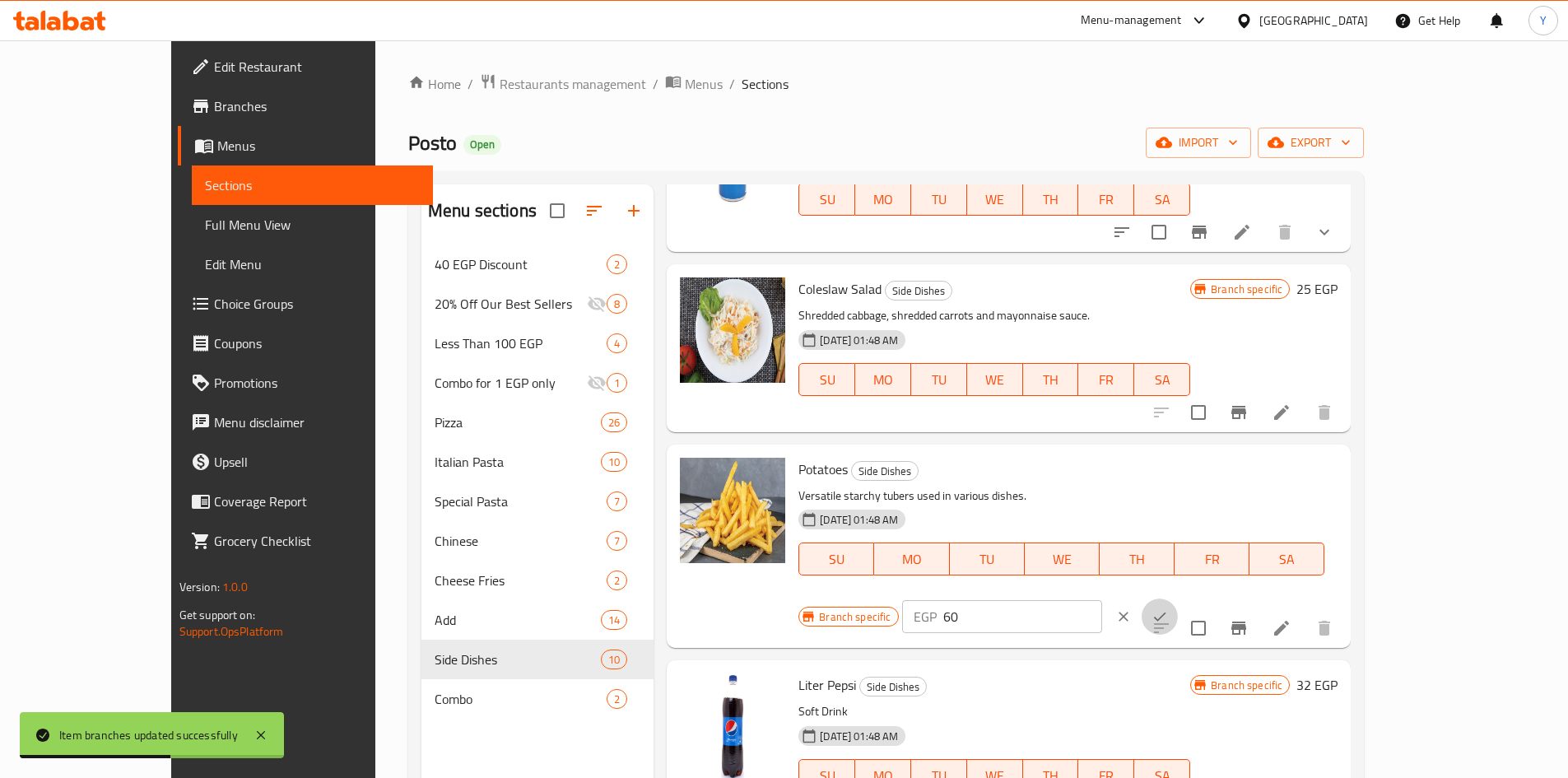
click at [1168, 608] on icon "ok" at bounding box center [1159, 616] width 16 height 16
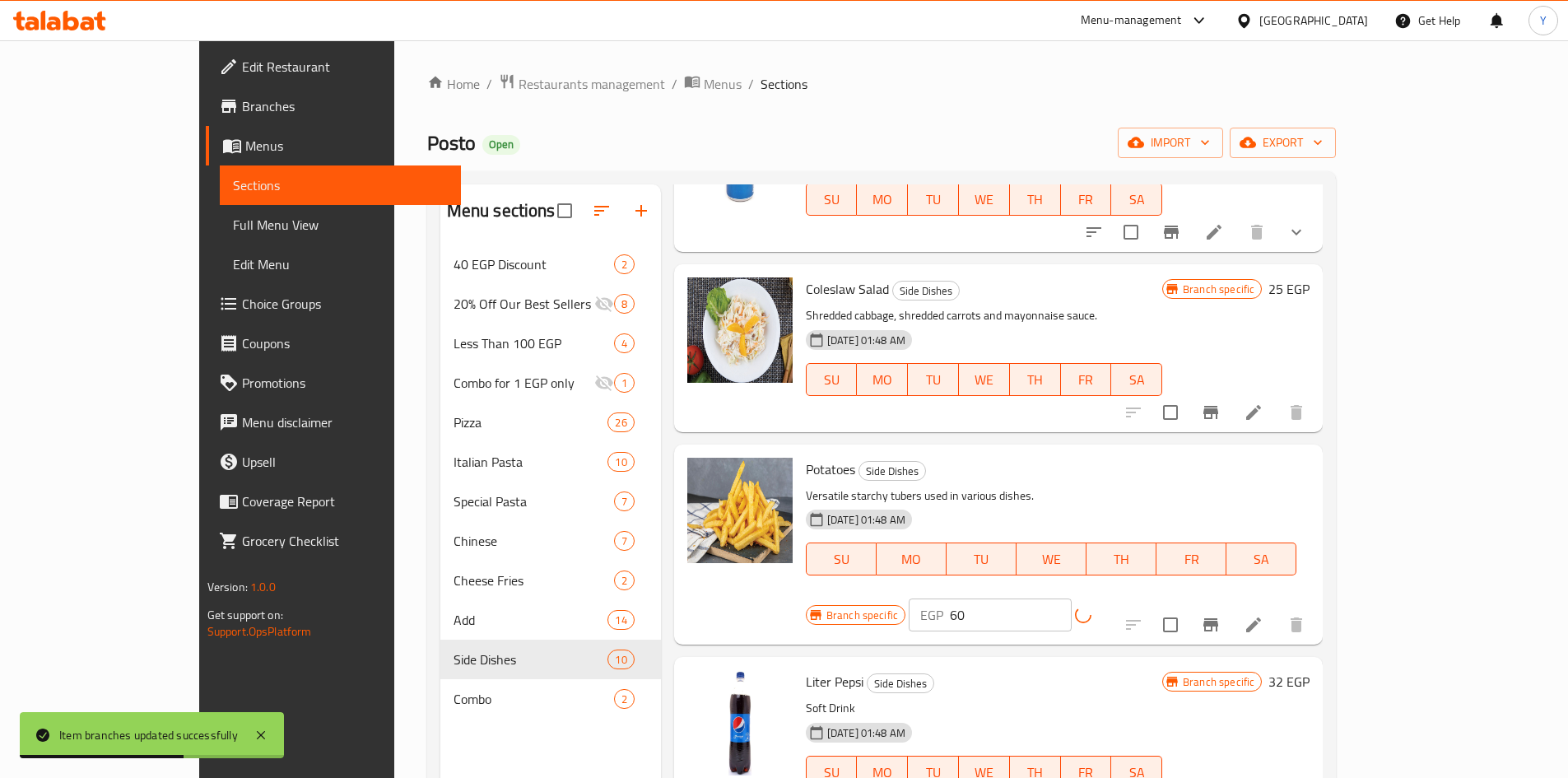
click at [1230, 605] on button "Branch-specific-item" at bounding box center [1211, 625] width 39 height 39
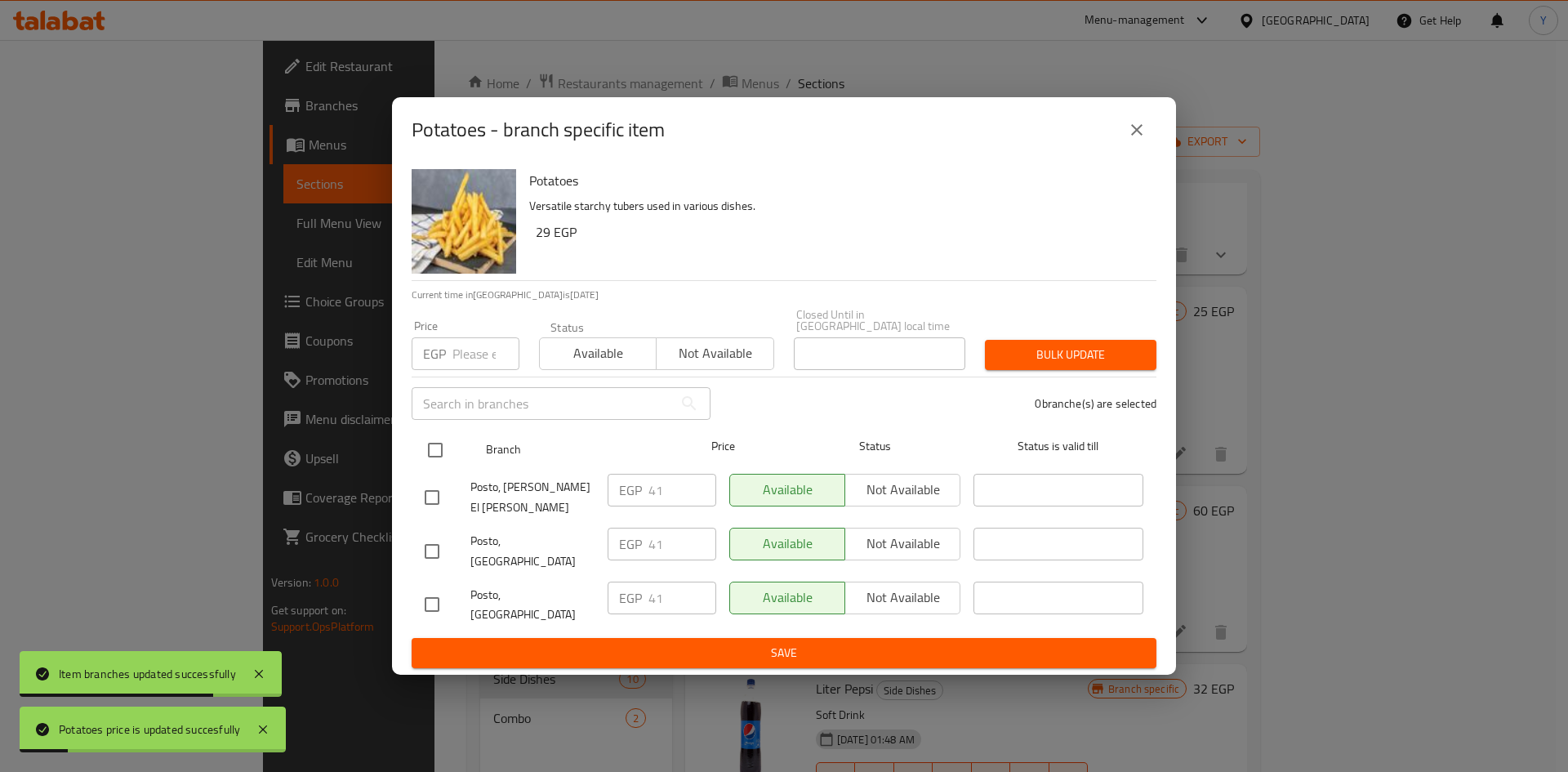
click at [451, 453] on div at bounding box center [449, 450] width 61 height 48
drag, startPoint x: 433, startPoint y: 463, endPoint x: 461, endPoint y: 406, distance: 63.5
click at [436, 460] on input "checkbox" at bounding box center [435, 450] width 34 height 34
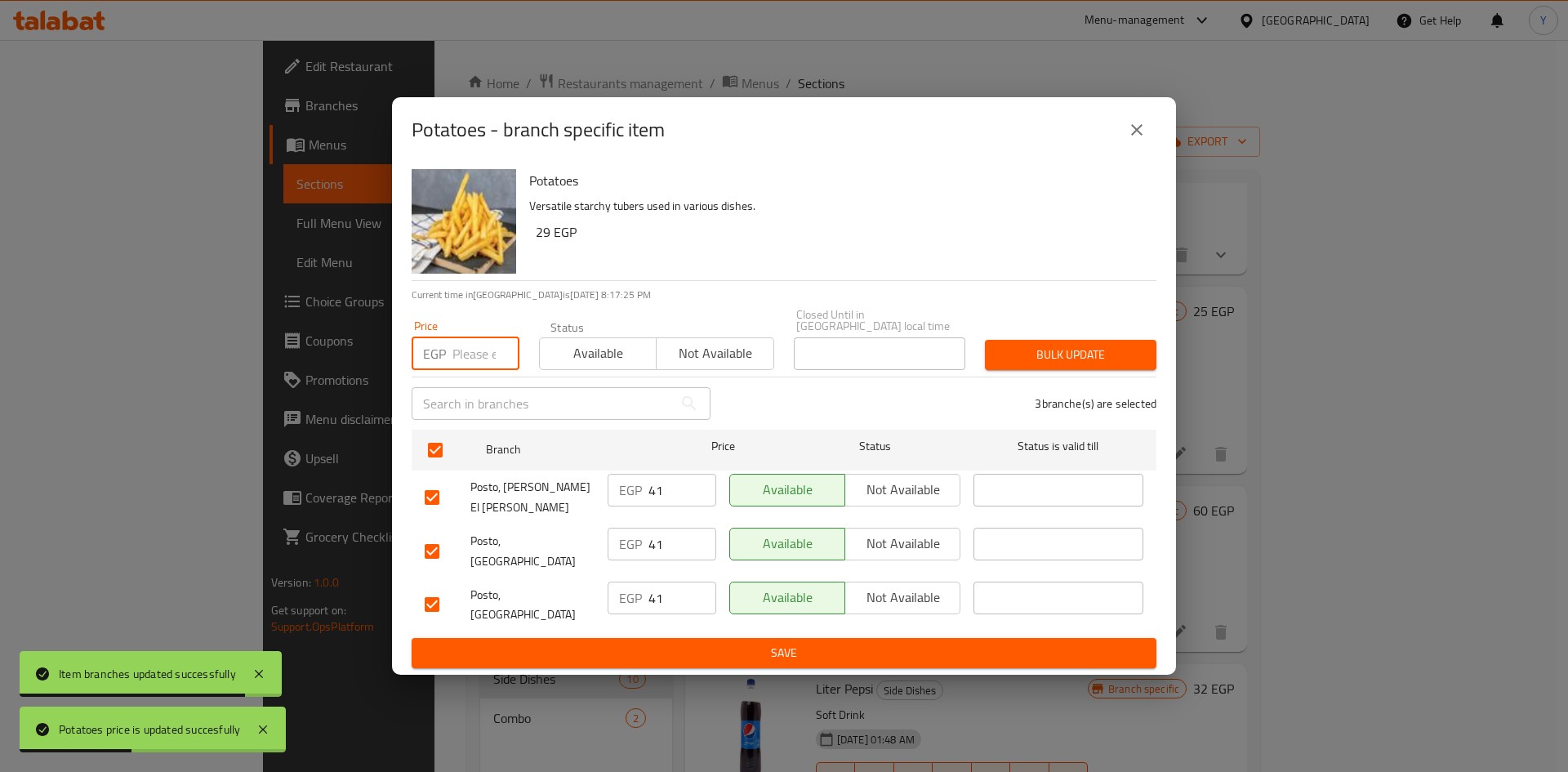
click at [461, 364] on input "number" at bounding box center [485, 354] width 67 height 32
drag, startPoint x: 1040, startPoint y: 377, endPoint x: 1042, endPoint y: 389, distance: 12.2
click at [1040, 365] on span "Bulk update" at bounding box center [1070, 355] width 145 height 20
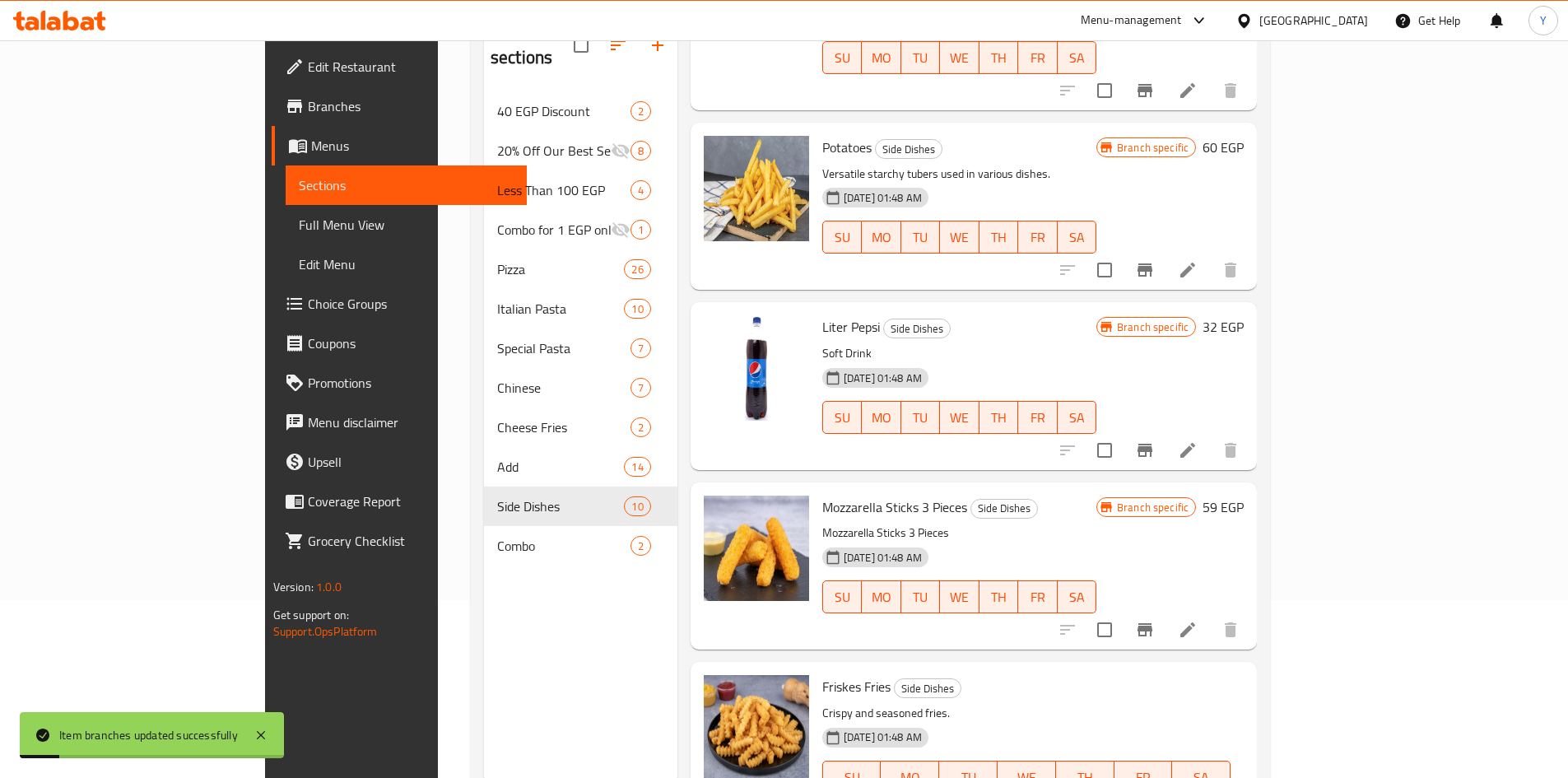
scroll to position [230, 0]
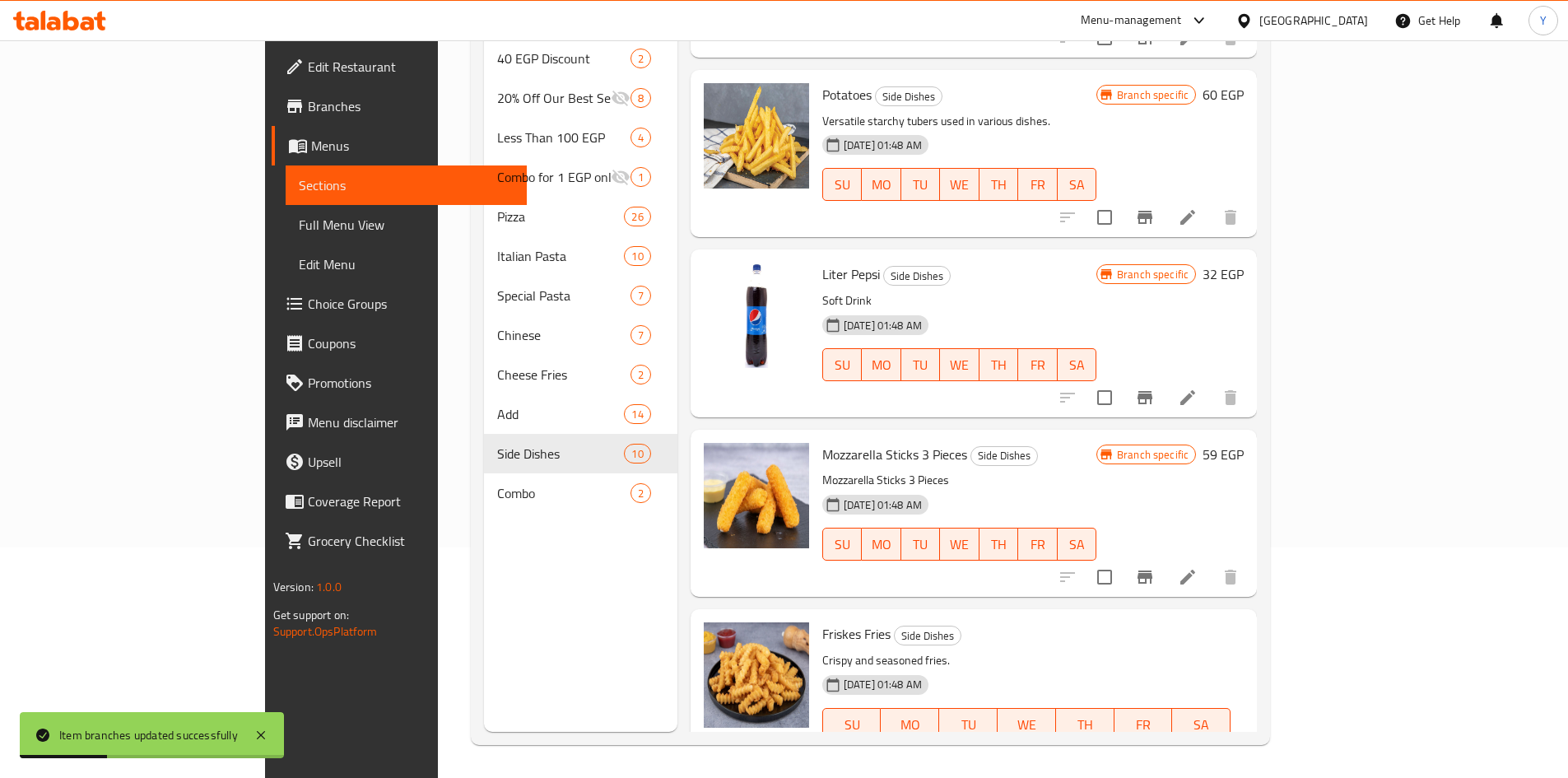
click at [1244, 443] on h6 "59 EGP" at bounding box center [1224, 454] width 41 height 23
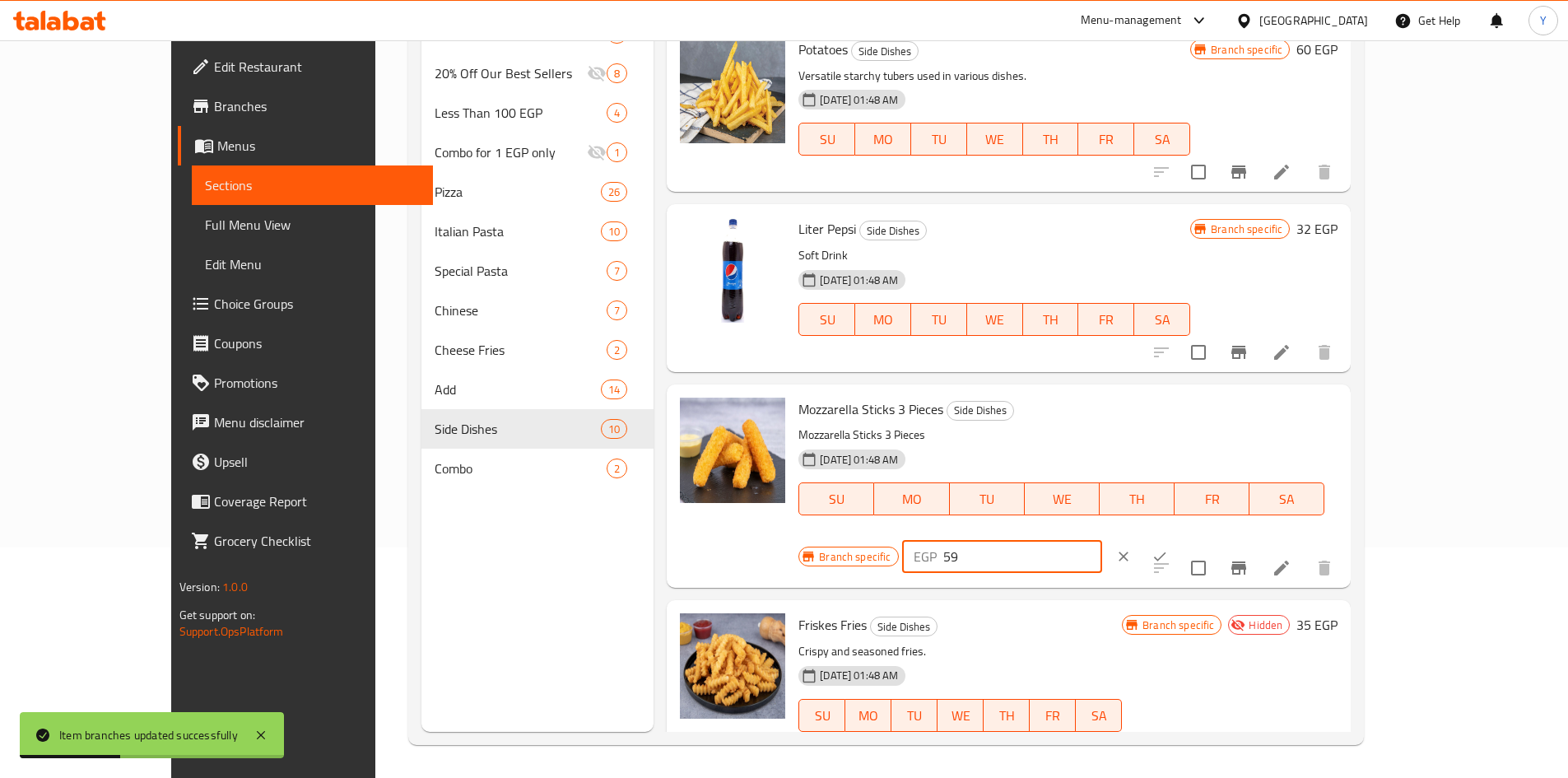
drag, startPoint x: 1350, startPoint y: 411, endPoint x: 1136, endPoint y: 407, distance: 214.0
click at [1134, 538] on div "Branch specific EGP 59 ​" at bounding box center [1000, 556] width 404 height 36
click at [1178, 538] on button "ok" at bounding box center [1159, 556] width 36 height 36
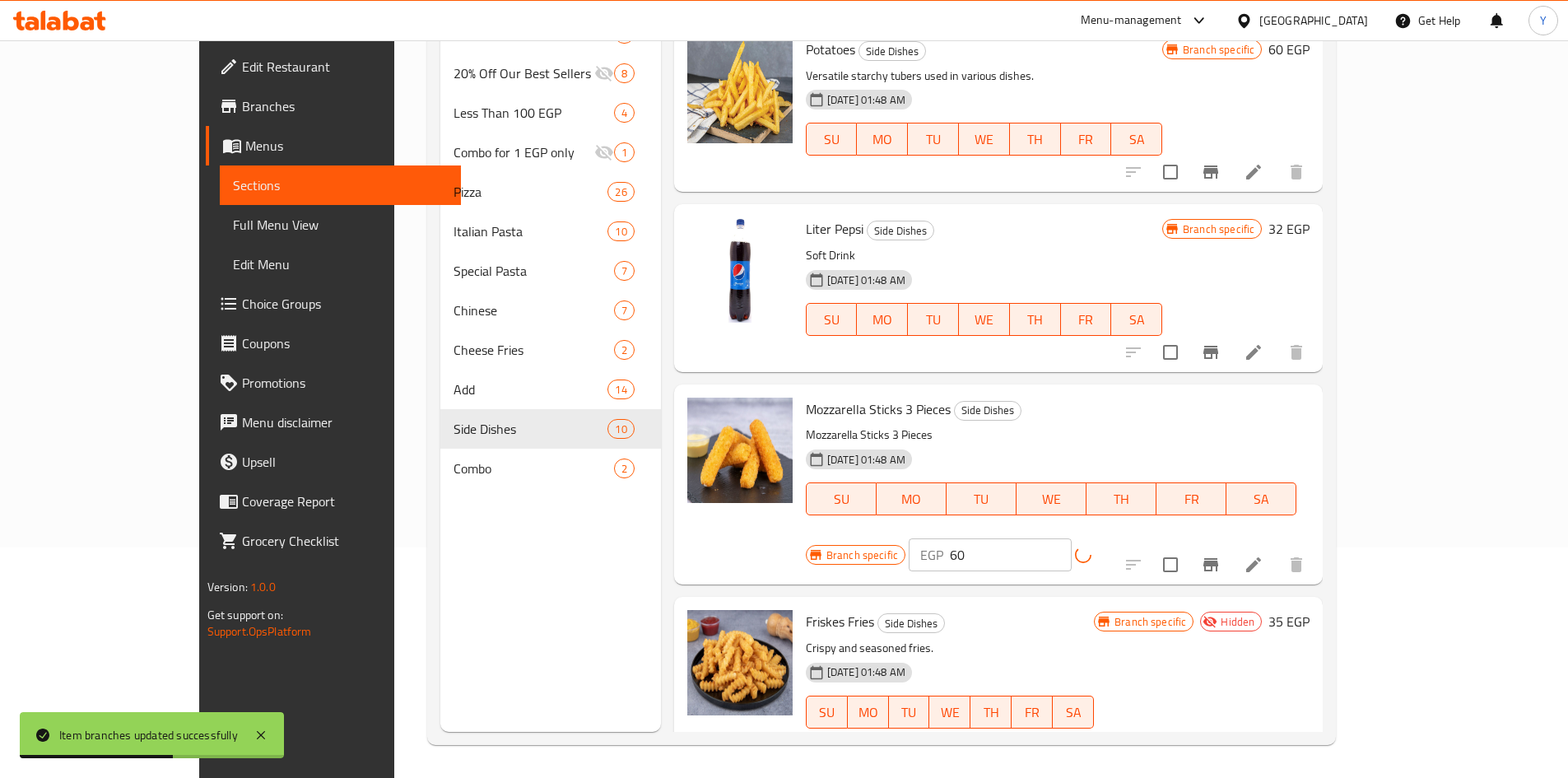
click at [1218, 558] on icon "Branch-specific-item" at bounding box center [1211, 564] width 15 height 13
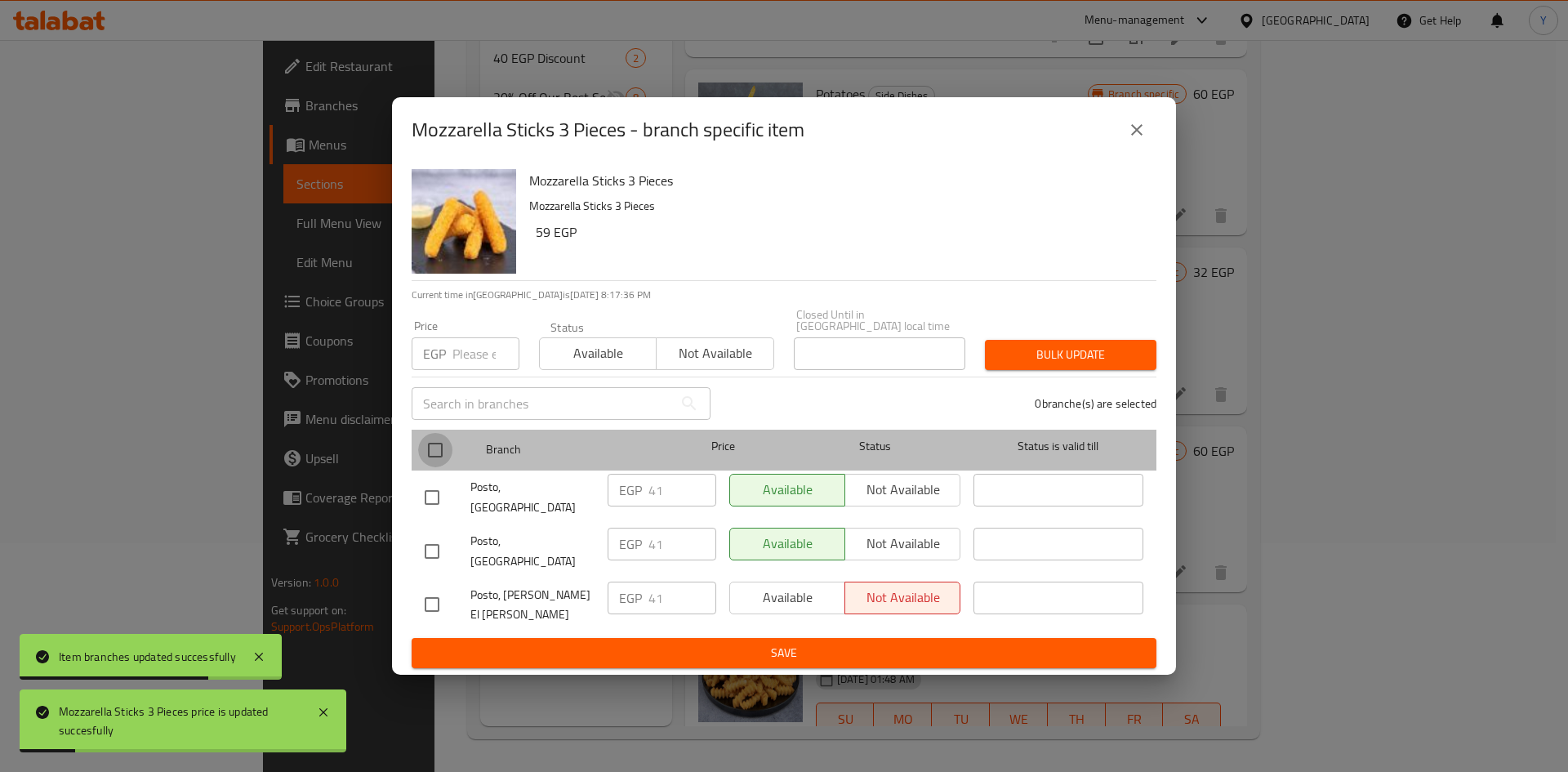
drag, startPoint x: 438, startPoint y: 453, endPoint x: 491, endPoint y: 397, distance: 77.1
click at [441, 451] on input "checkbox" at bounding box center [435, 450] width 34 height 34
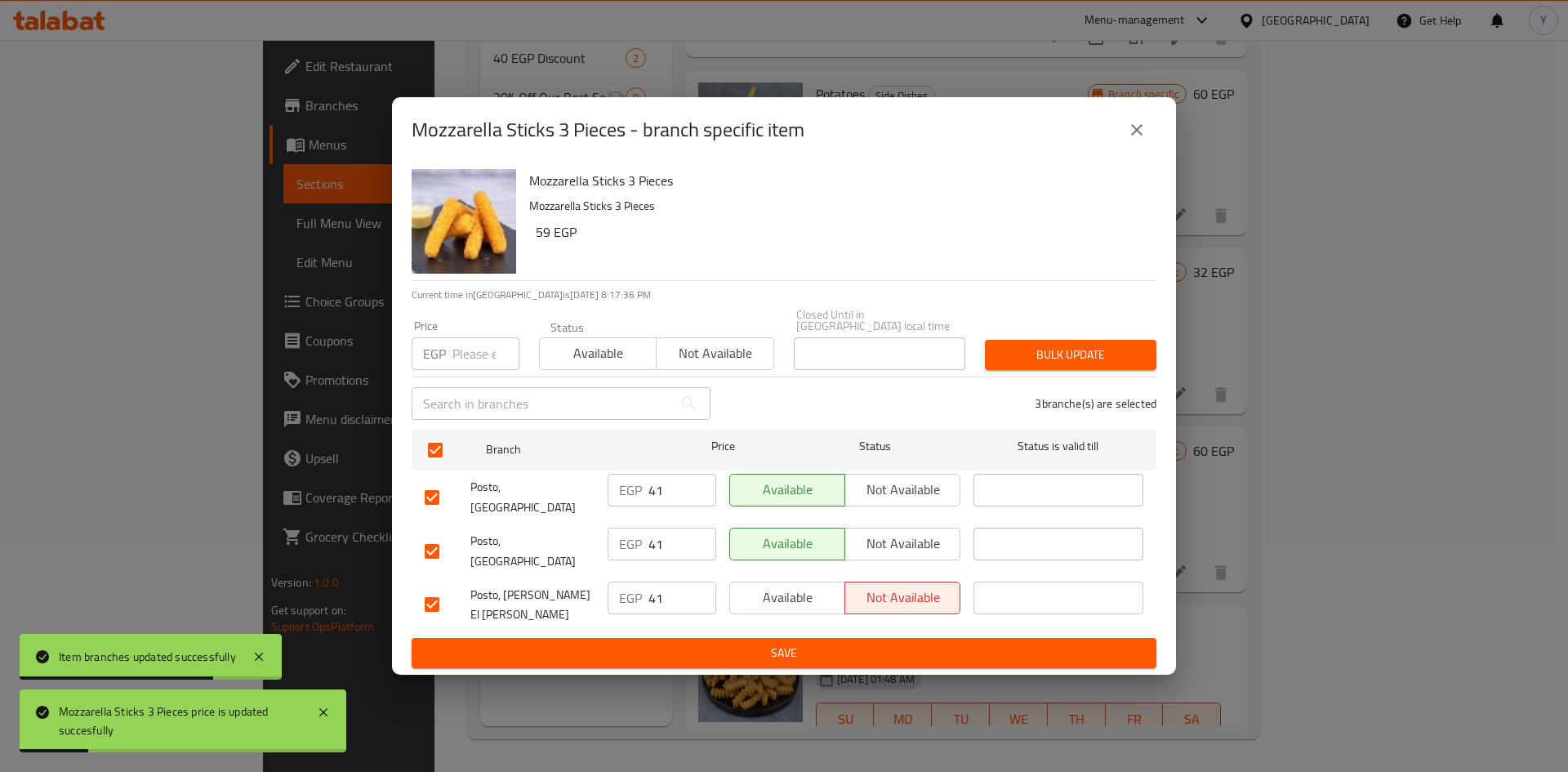
click at [491, 370] on input "number" at bounding box center [485, 354] width 67 height 32
click at [1028, 358] on span "Bulk update" at bounding box center [1070, 355] width 145 height 20
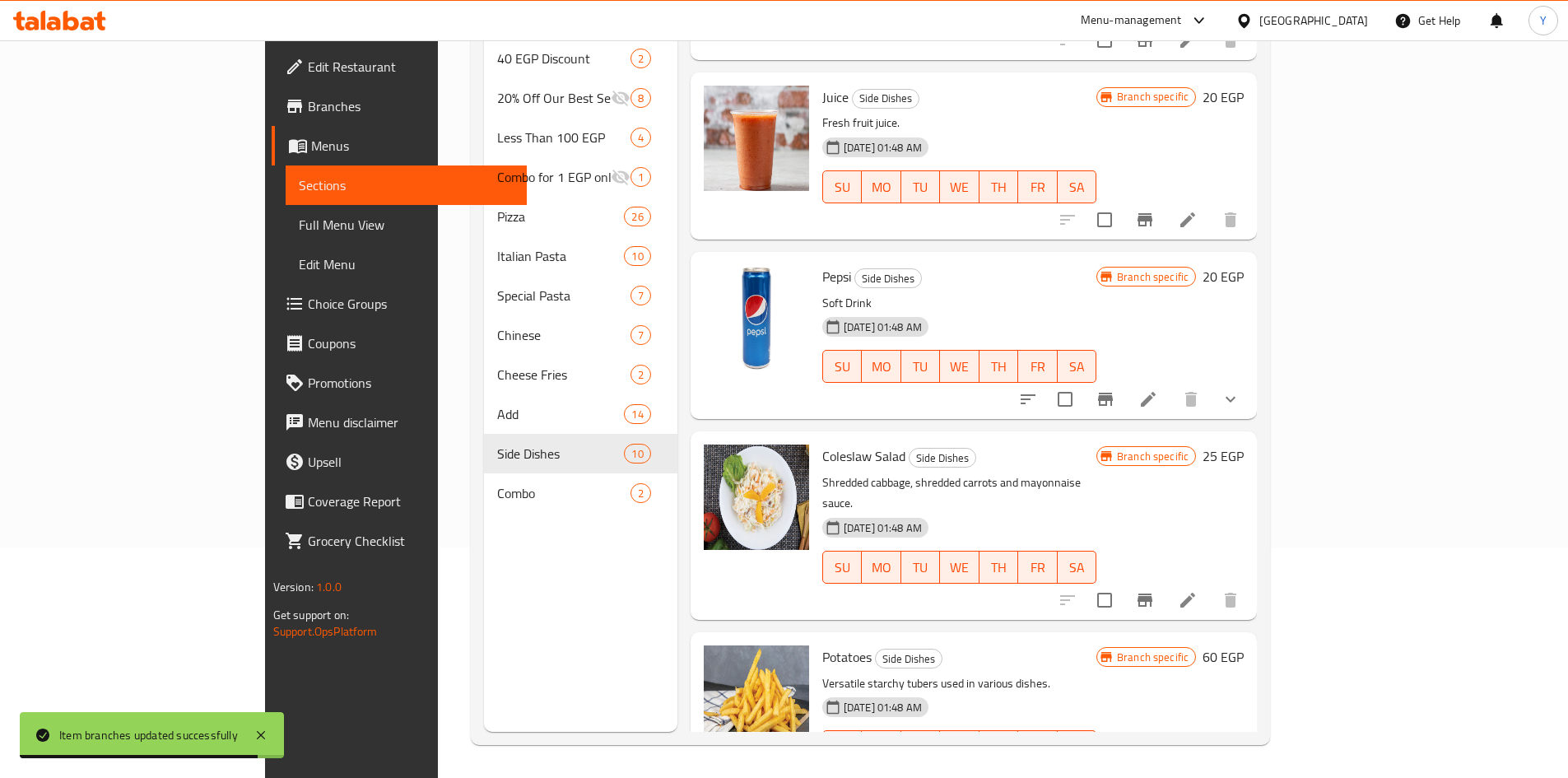
scroll to position [436, 0]
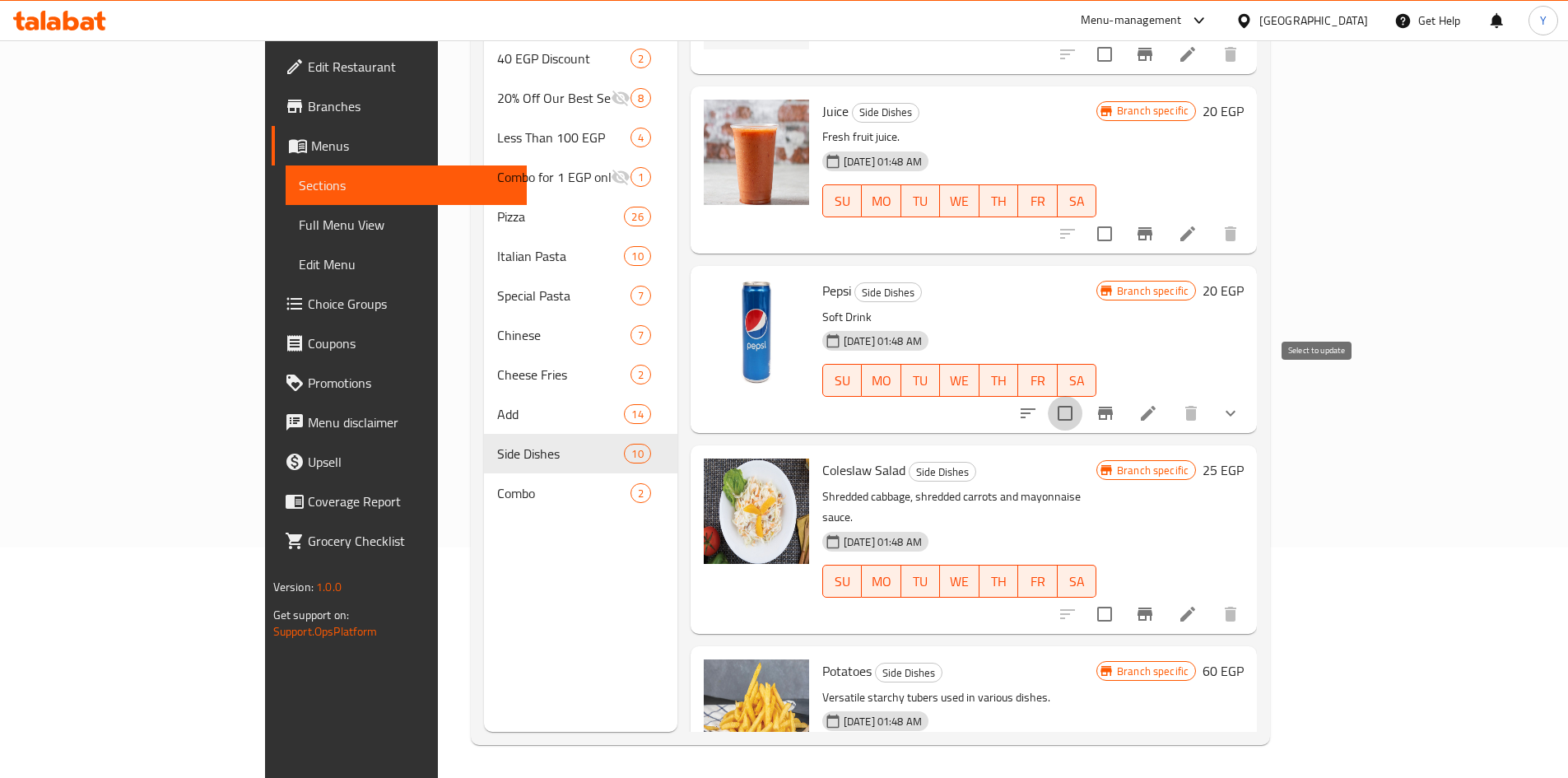
click at [1082, 397] on input "checkbox" at bounding box center [1065, 413] width 34 height 34
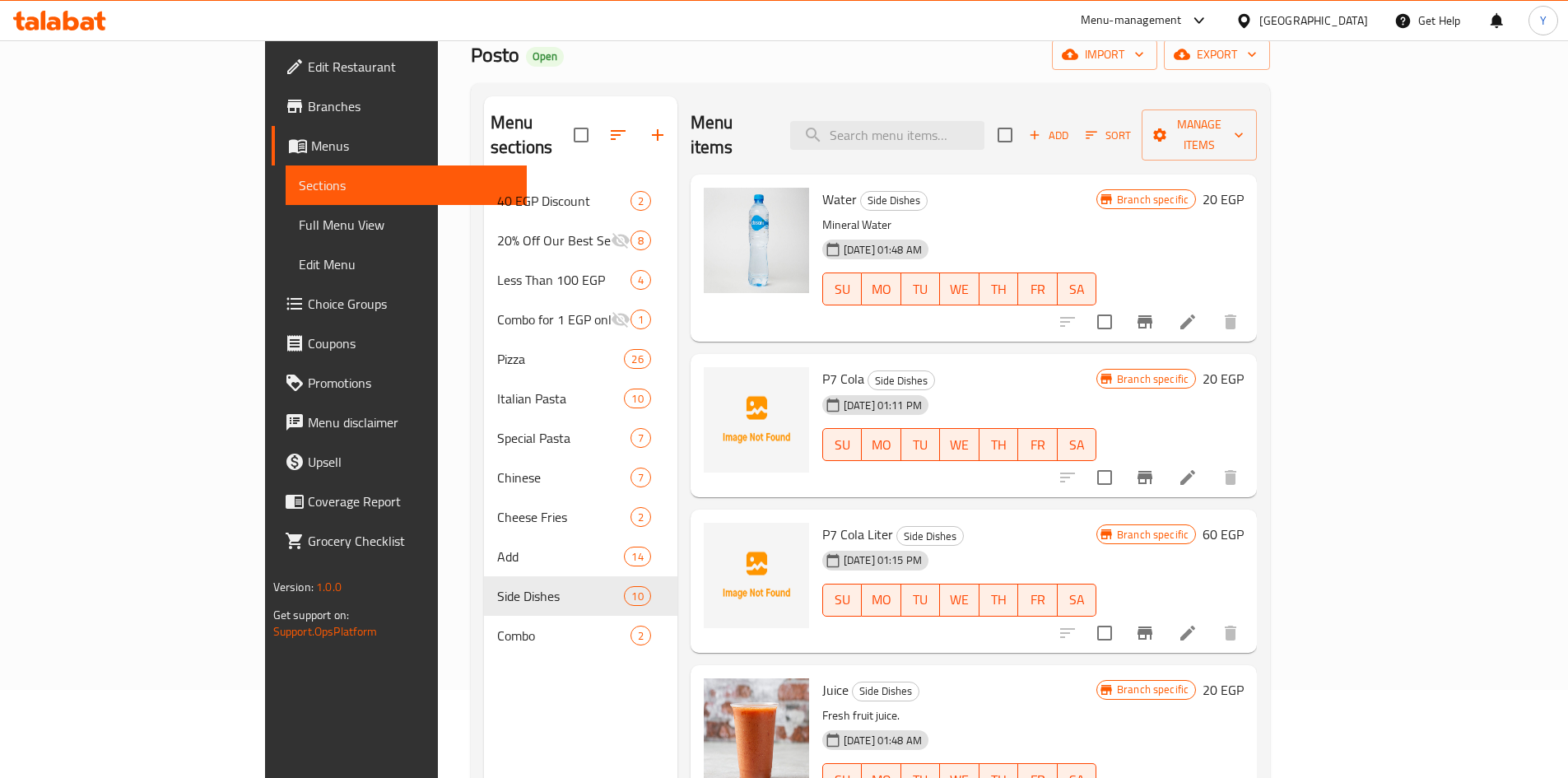
scroll to position [0, 0]
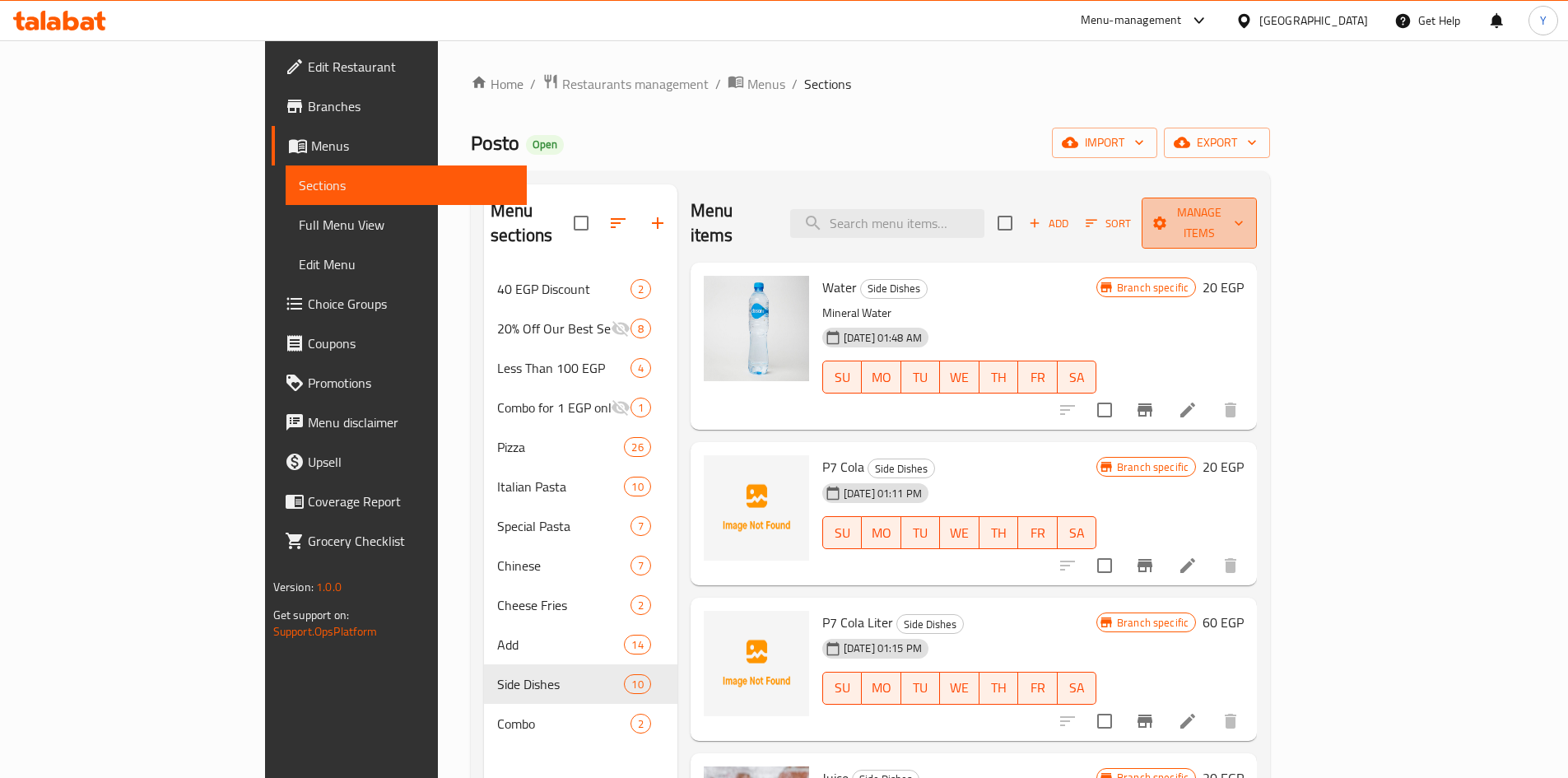
click at [1244, 213] on span "Manage items" at bounding box center [1200, 223] width 89 height 41
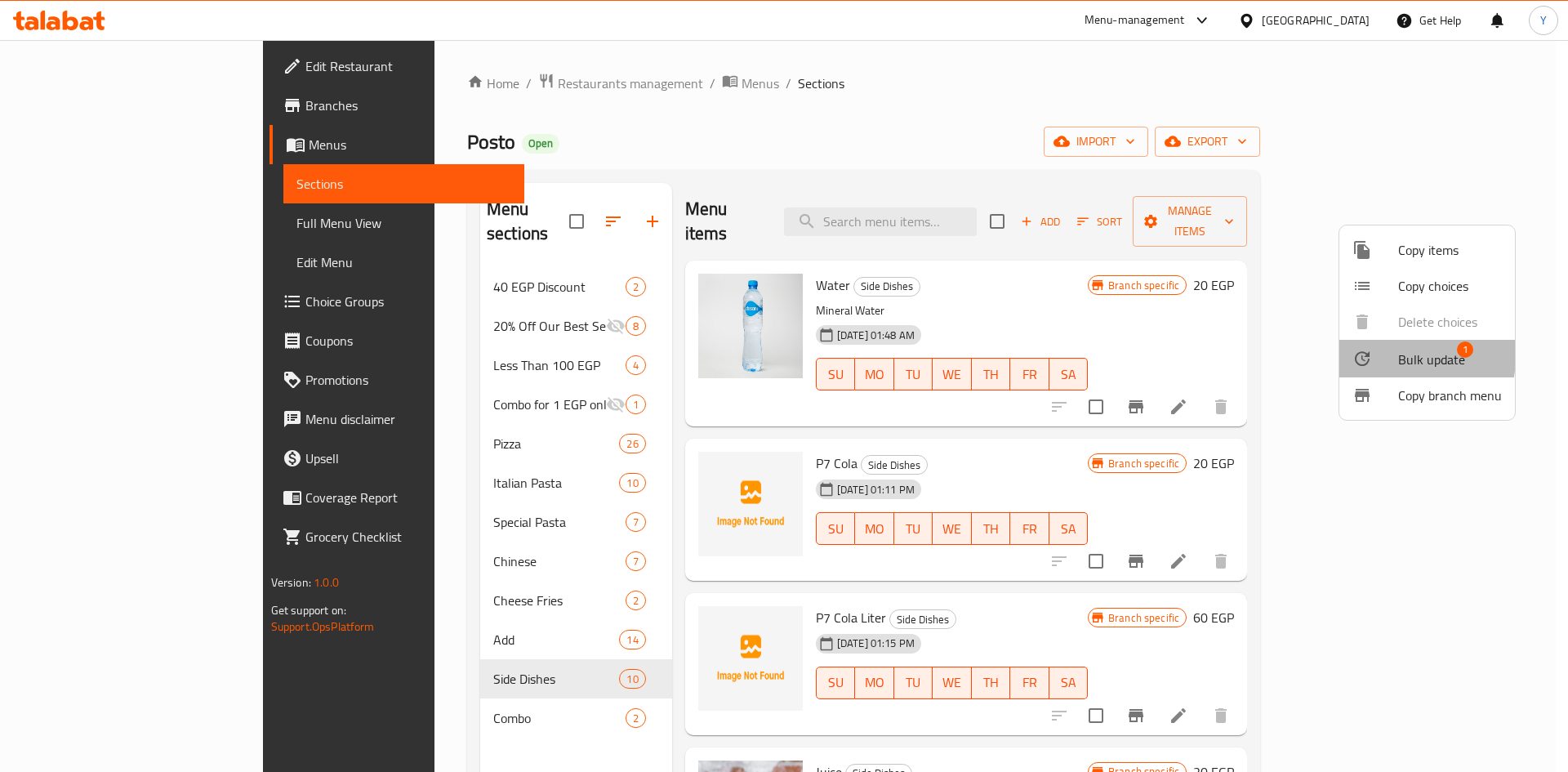
click at [1377, 355] on div at bounding box center [1375, 358] width 46 height 20
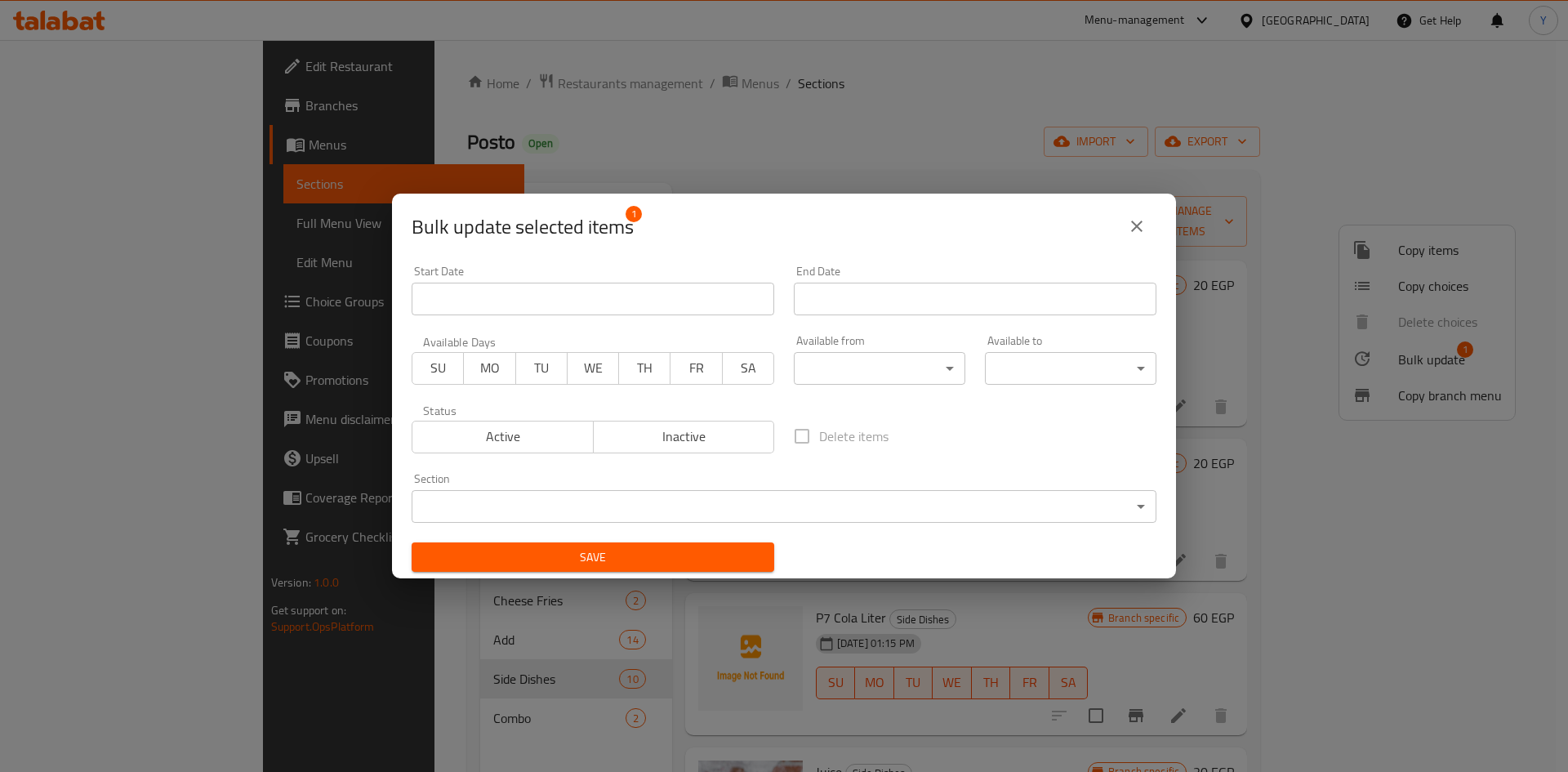
click at [707, 455] on div "Status Active Inactive" at bounding box center [593, 429] width 382 height 69
click at [693, 558] on span "Save" at bounding box center [593, 558] width 337 height 20
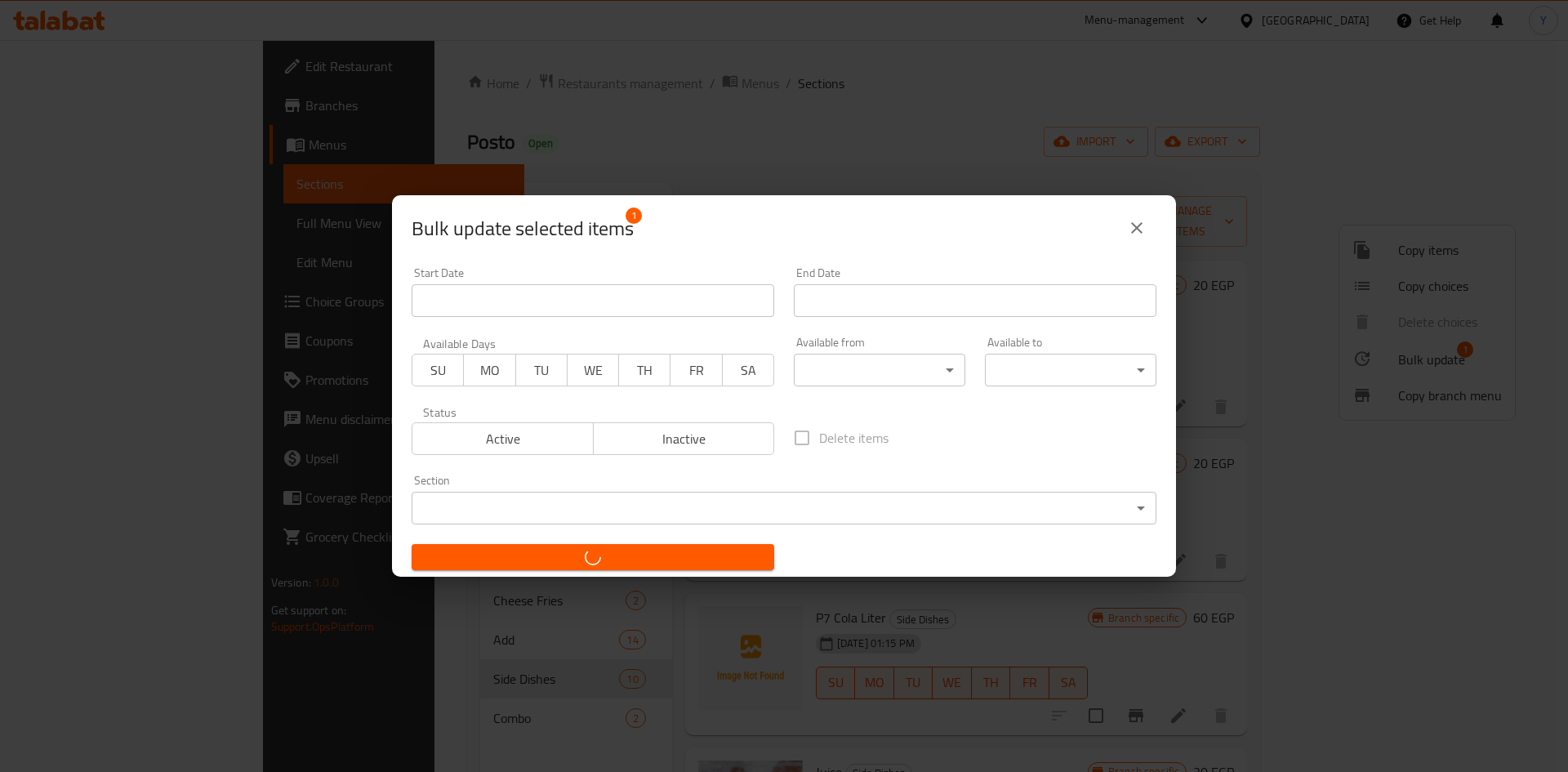
click at [696, 446] on div at bounding box center [784, 386] width 1568 height 772
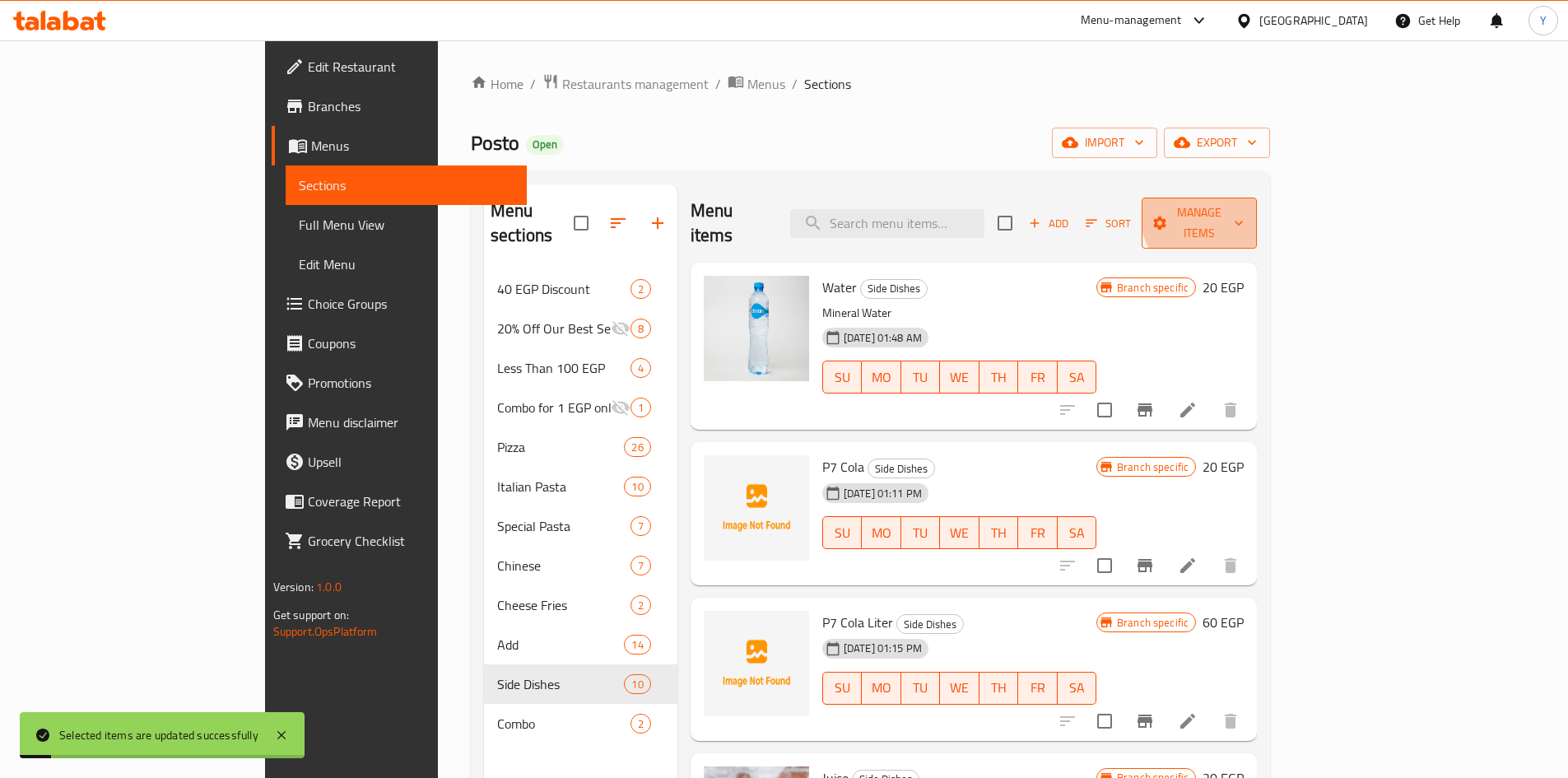
click at [1244, 212] on span "Manage items" at bounding box center [1200, 223] width 89 height 41
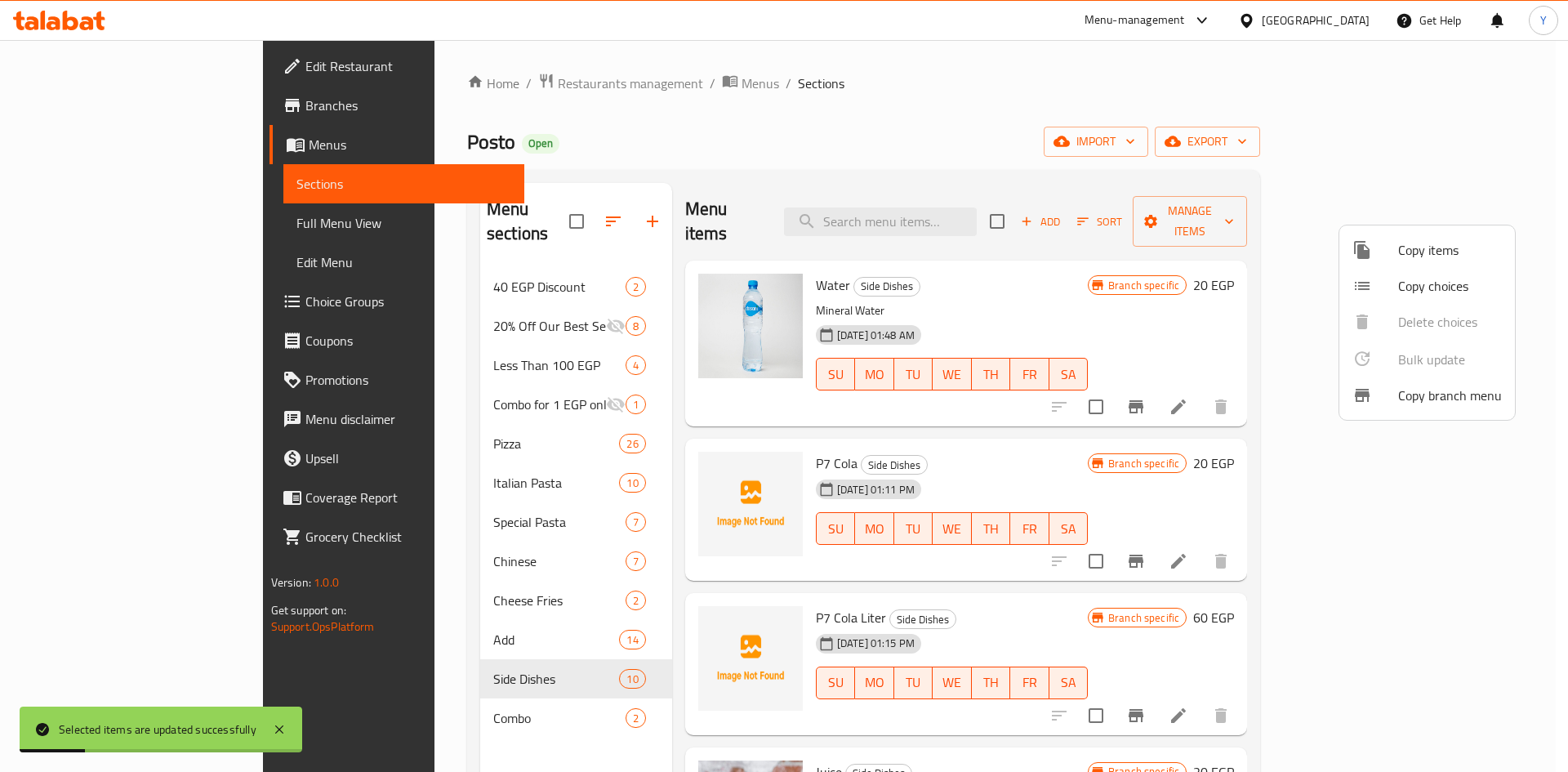
click at [1139, 305] on div at bounding box center [784, 386] width 1568 height 772
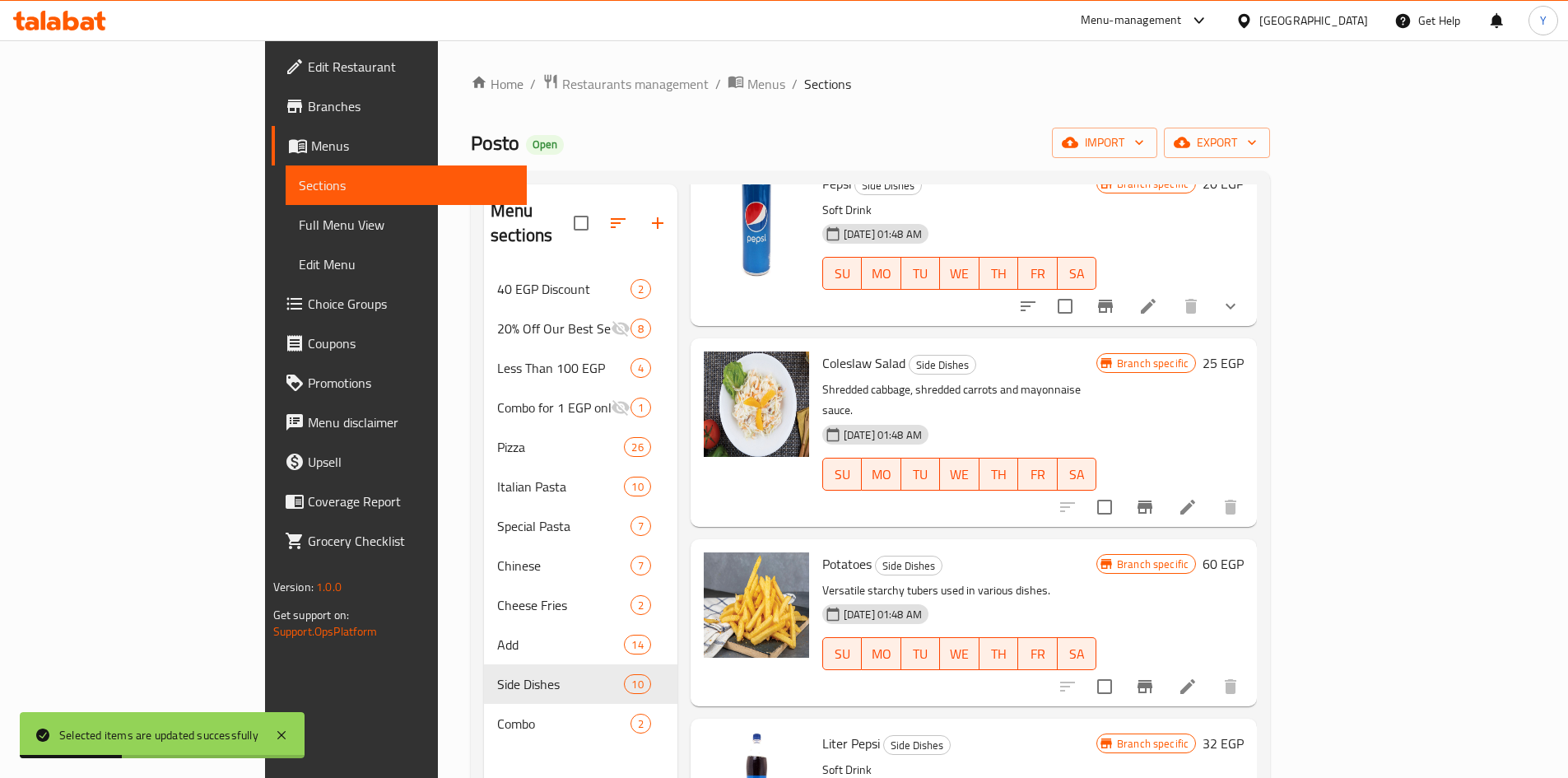
scroll to position [576, 0]
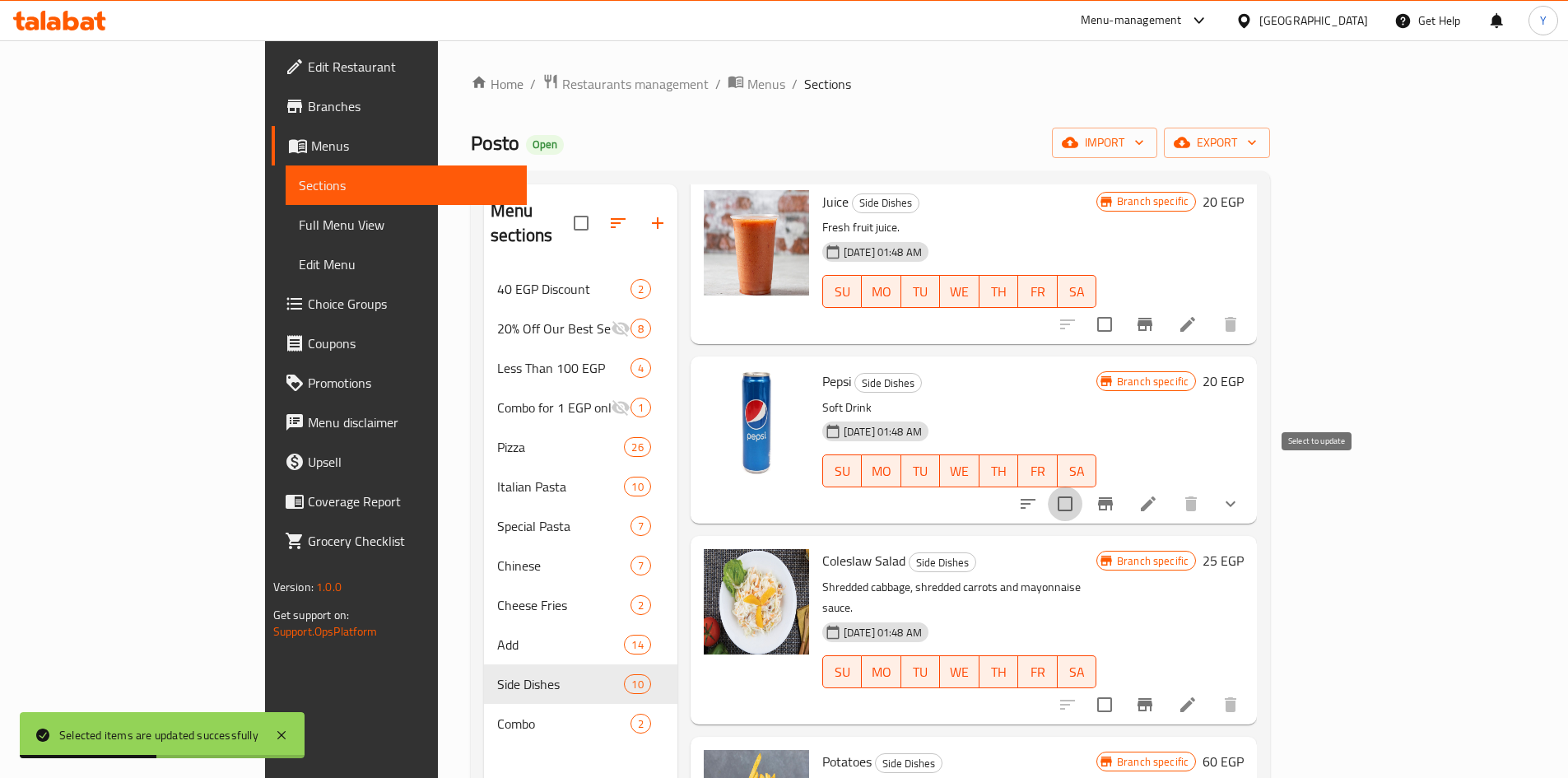
click at [1082, 487] on input "checkbox" at bounding box center [1065, 504] width 34 height 34
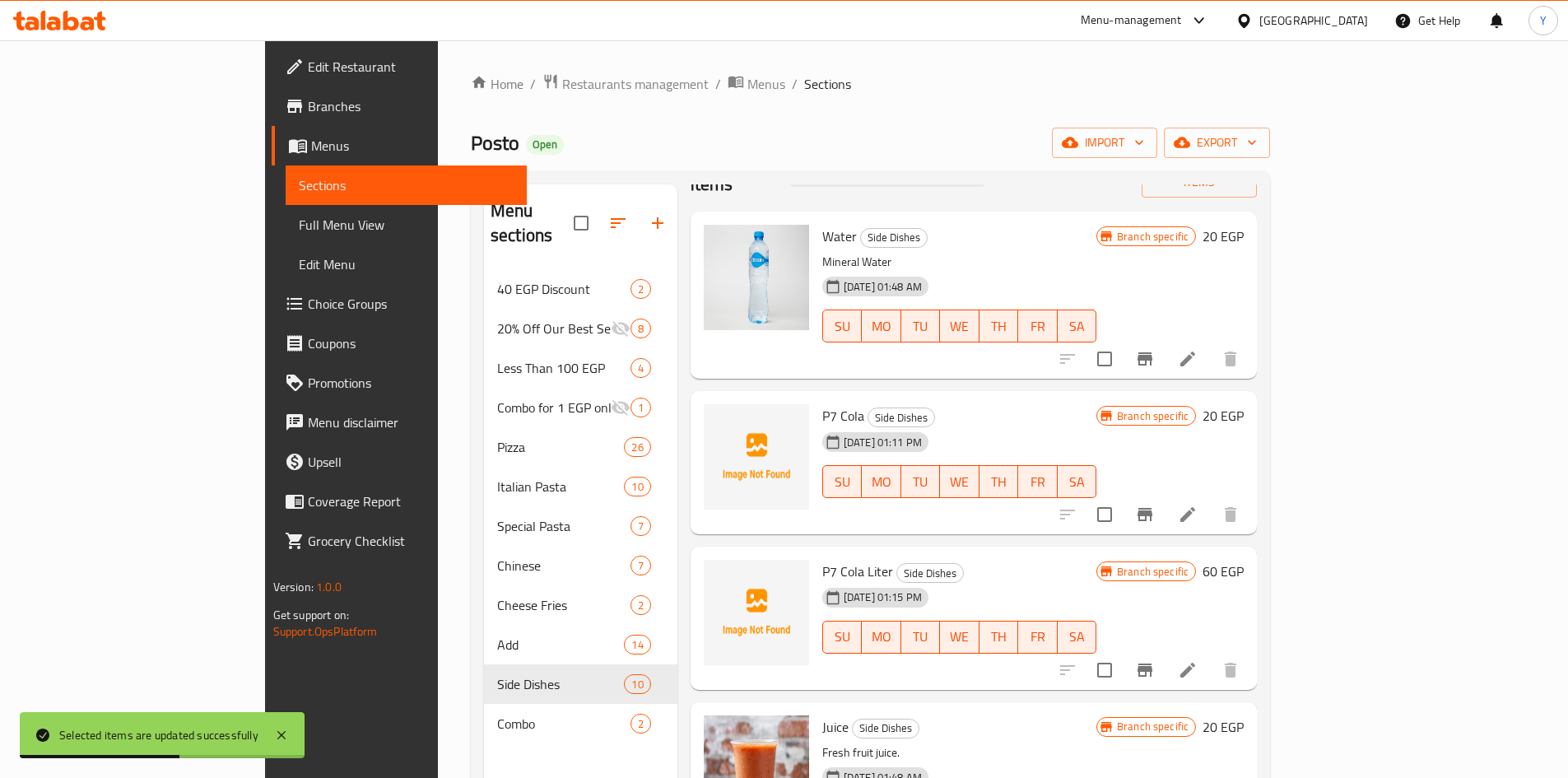
scroll to position [0, 0]
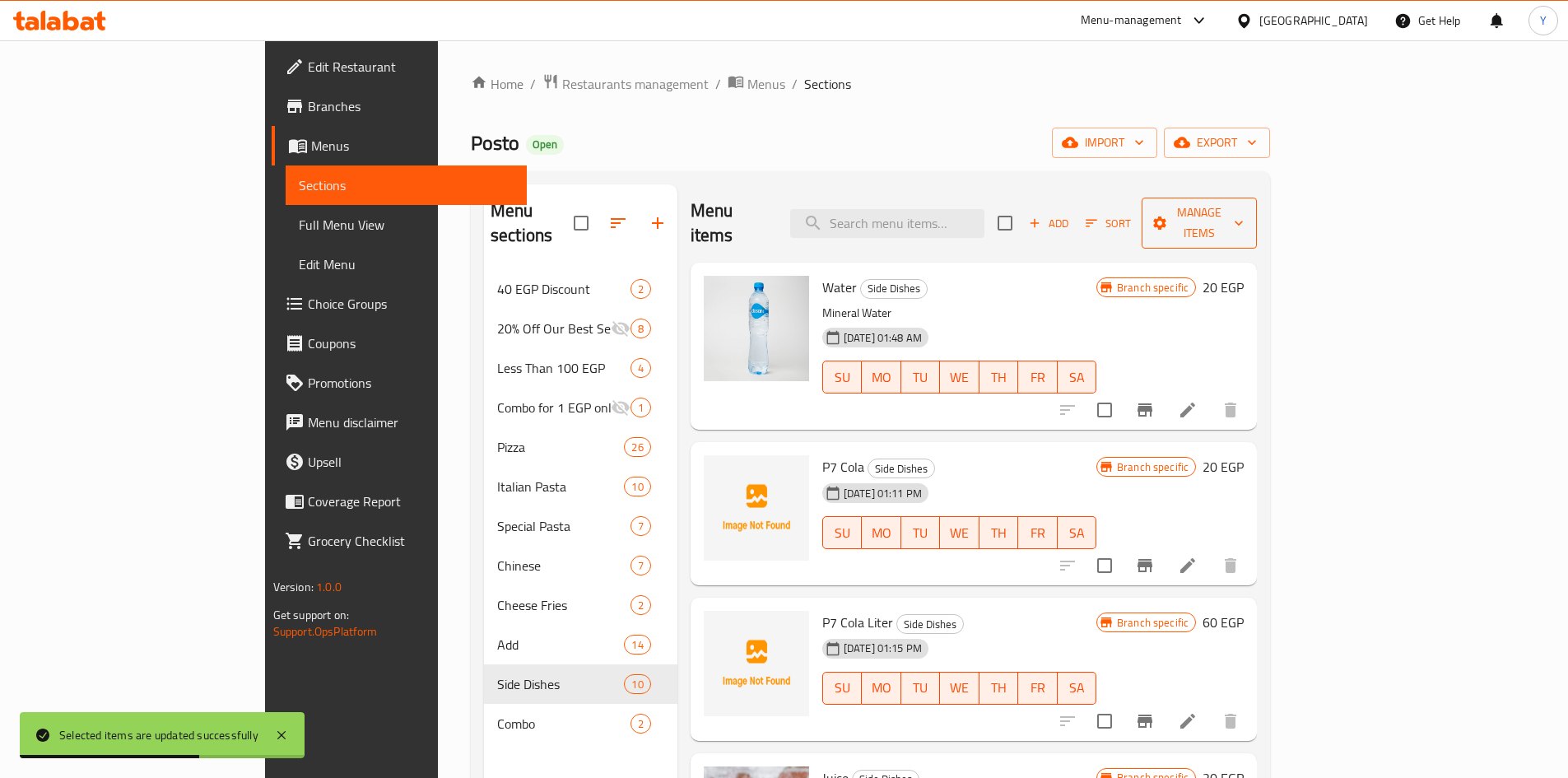
click at [1244, 217] on span "Manage items" at bounding box center [1200, 223] width 89 height 41
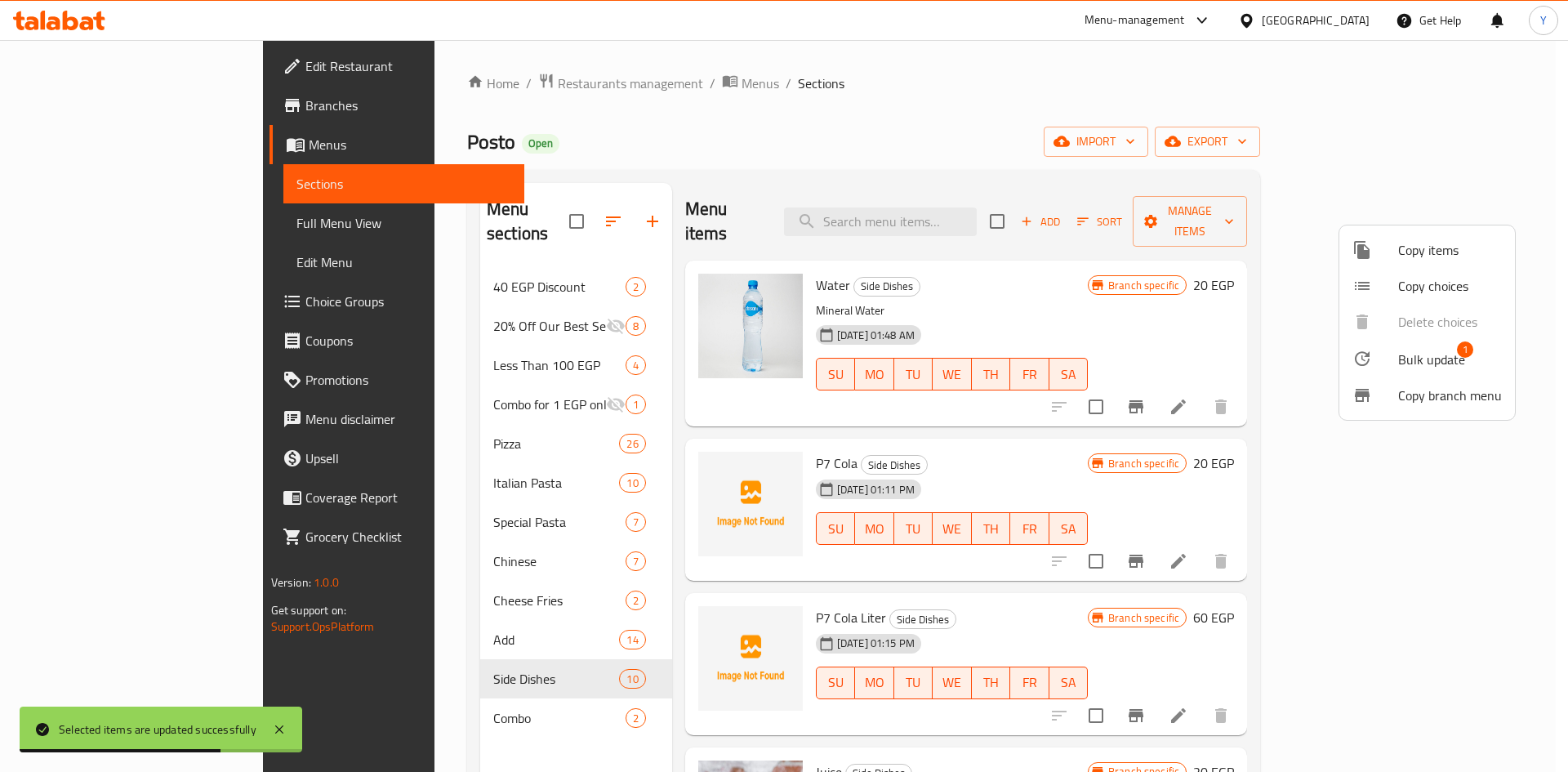
click at [1424, 349] on span "Bulk update" at bounding box center [1431, 359] width 67 height 20
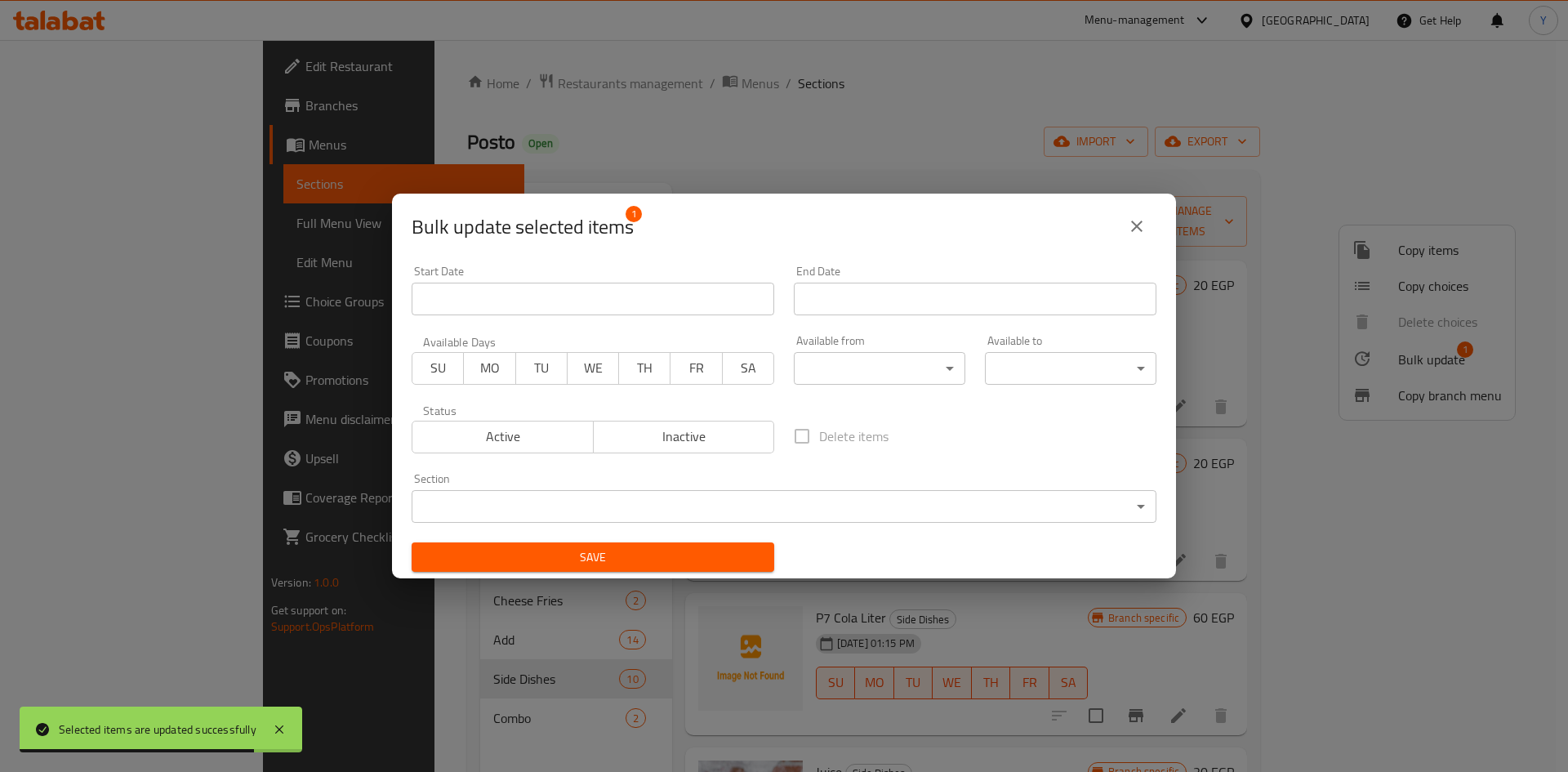
click at [739, 444] on span "Inactive" at bounding box center [684, 437] width 168 height 24
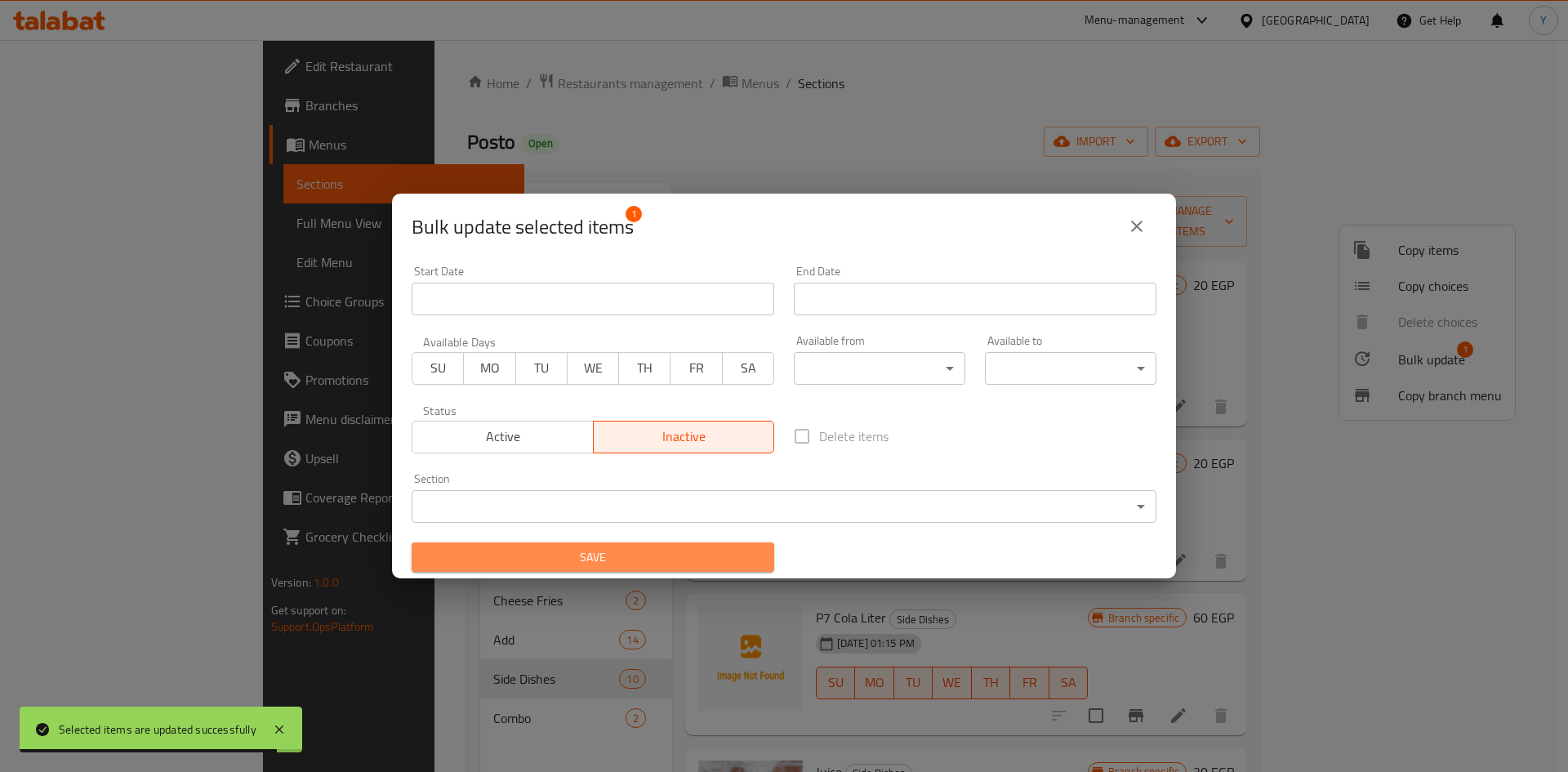
click at [718, 567] on span "Save" at bounding box center [593, 558] width 337 height 20
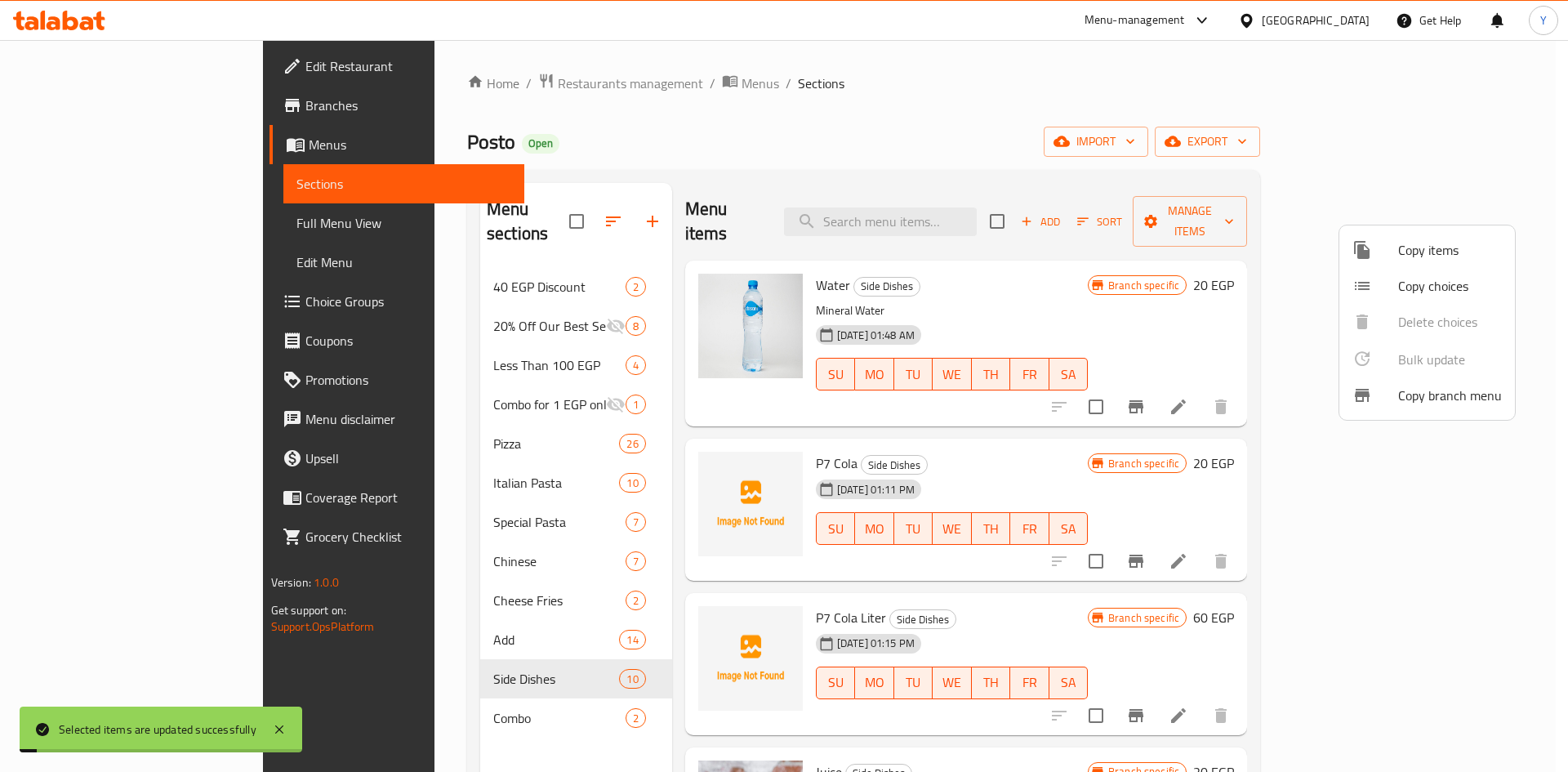
click at [988, 548] on div at bounding box center [784, 386] width 1568 height 772
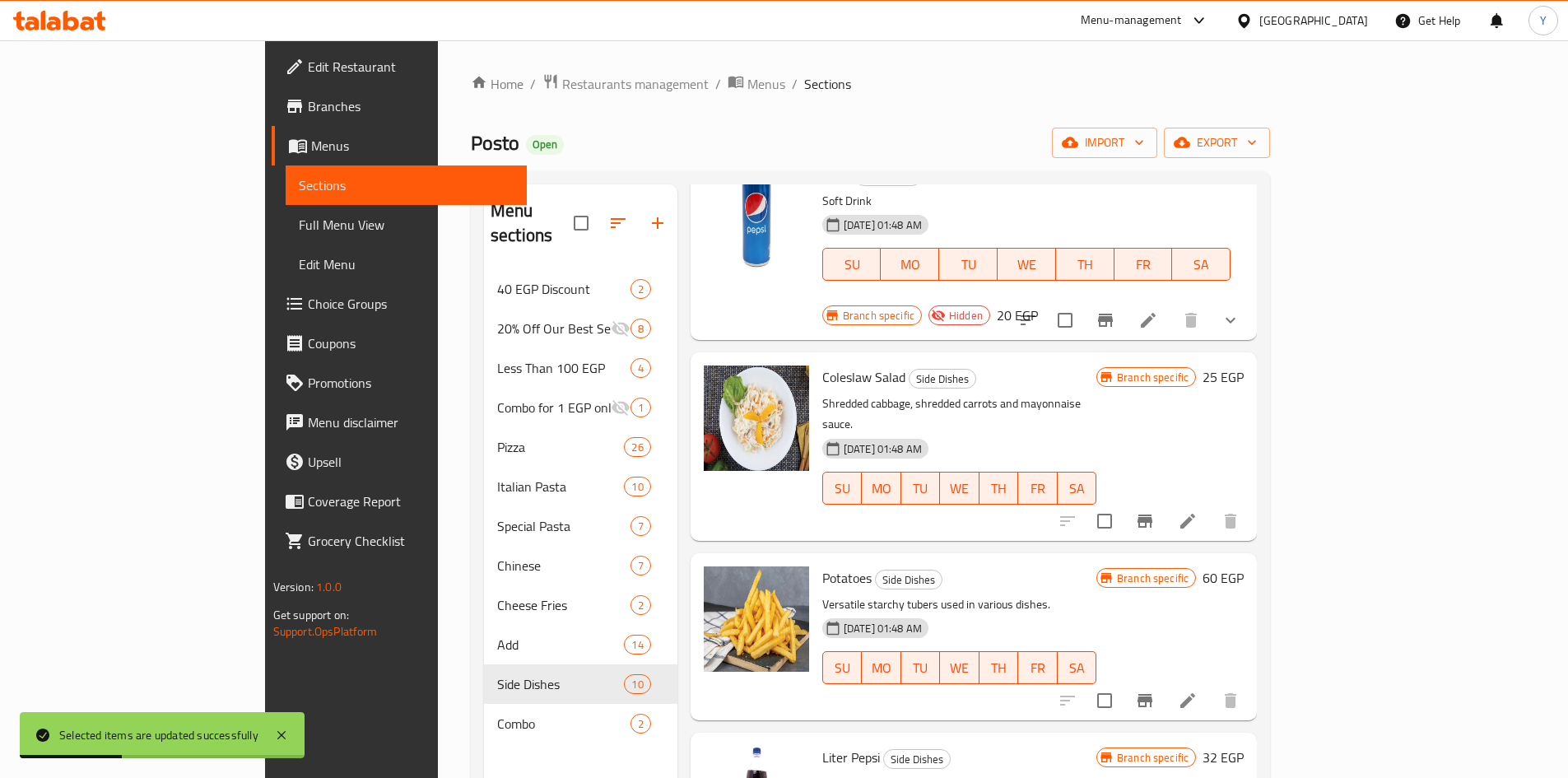
scroll to position [988, 0]
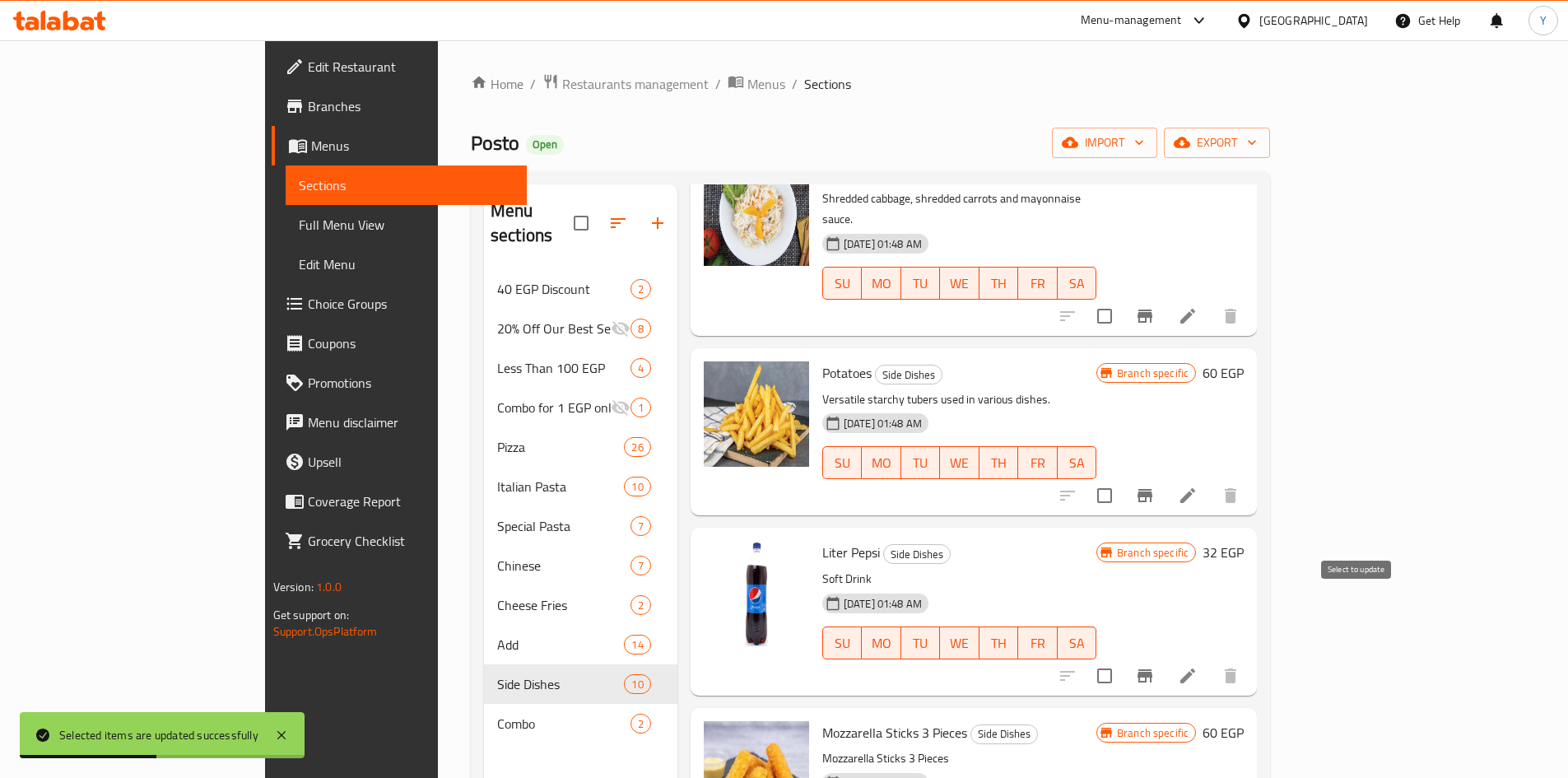
click at [1122, 659] on input "checkbox" at bounding box center [1104, 676] width 34 height 34
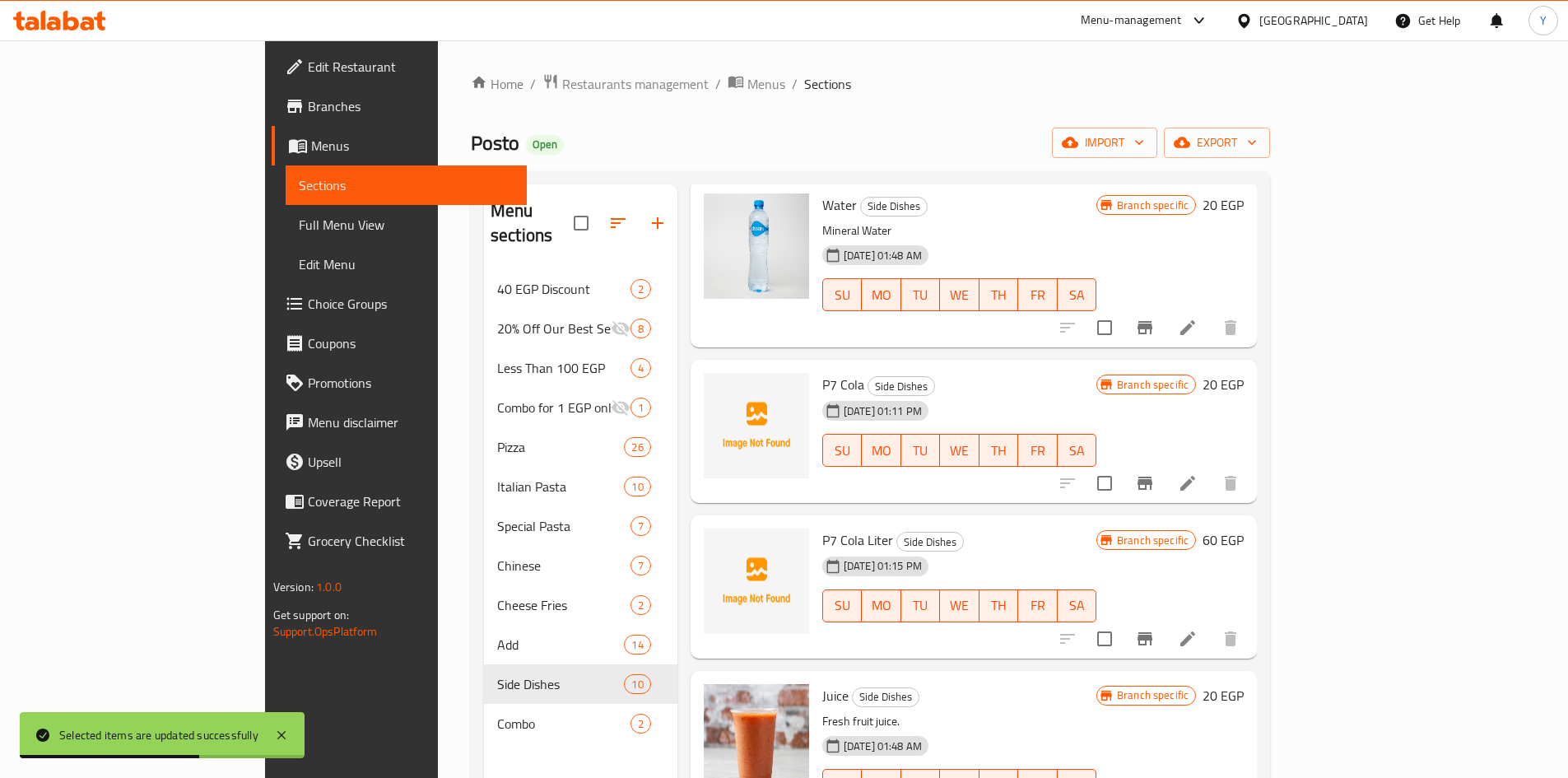
scroll to position [0, 0]
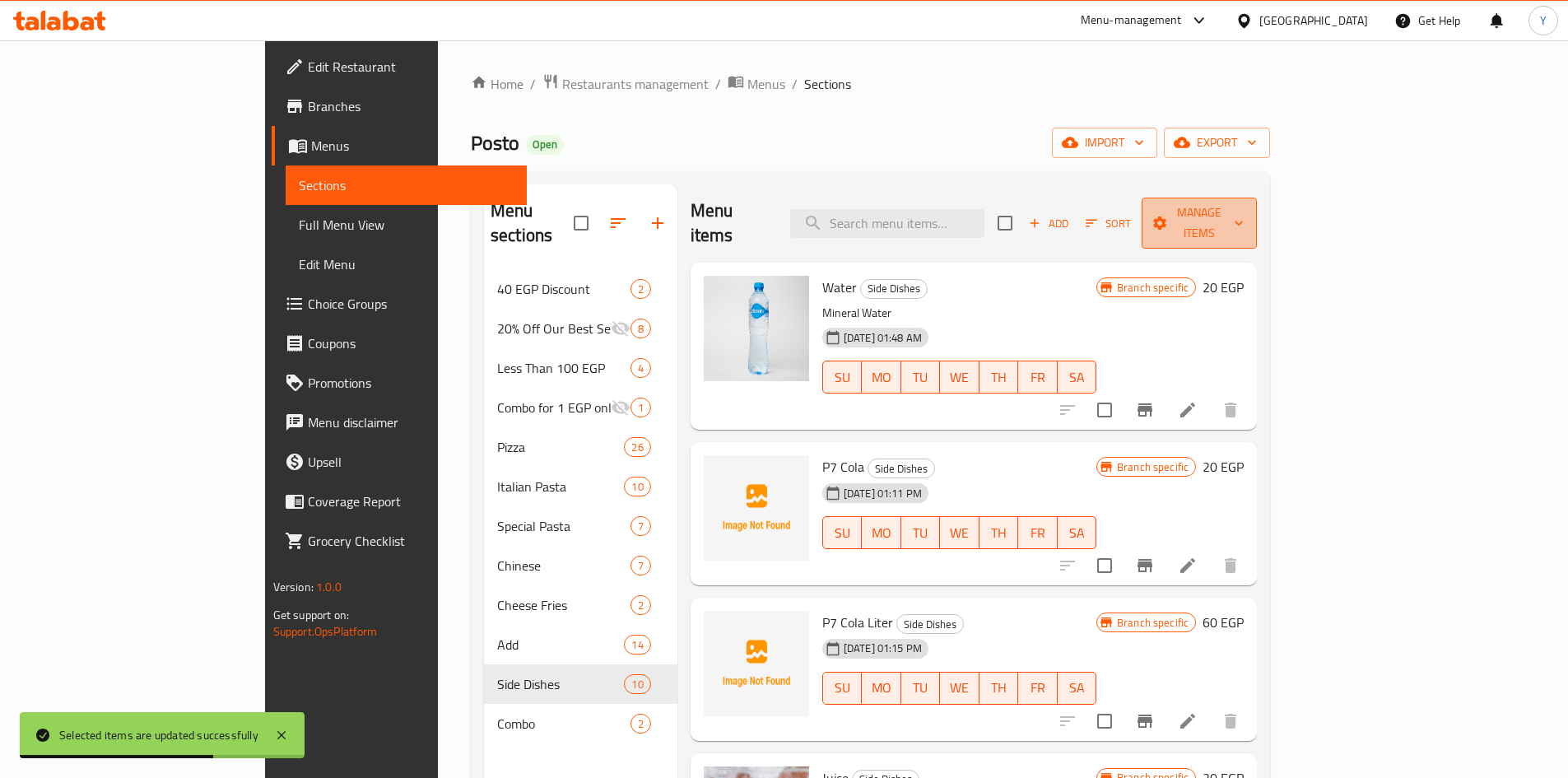
click at [1257, 198] on button "Manage items" at bounding box center [1199, 224] width 115 height 51
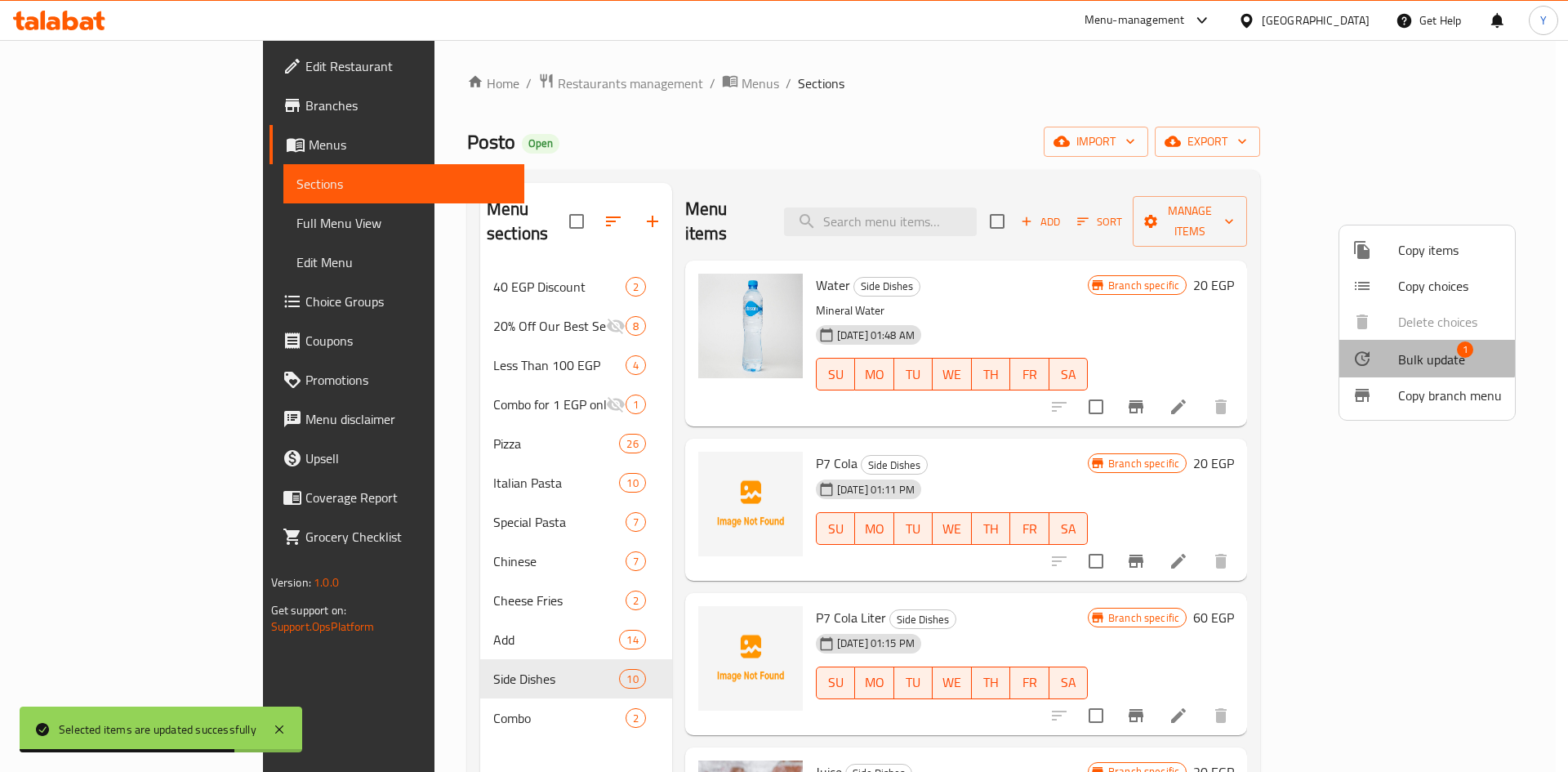
click at [1395, 352] on div at bounding box center [1375, 358] width 46 height 20
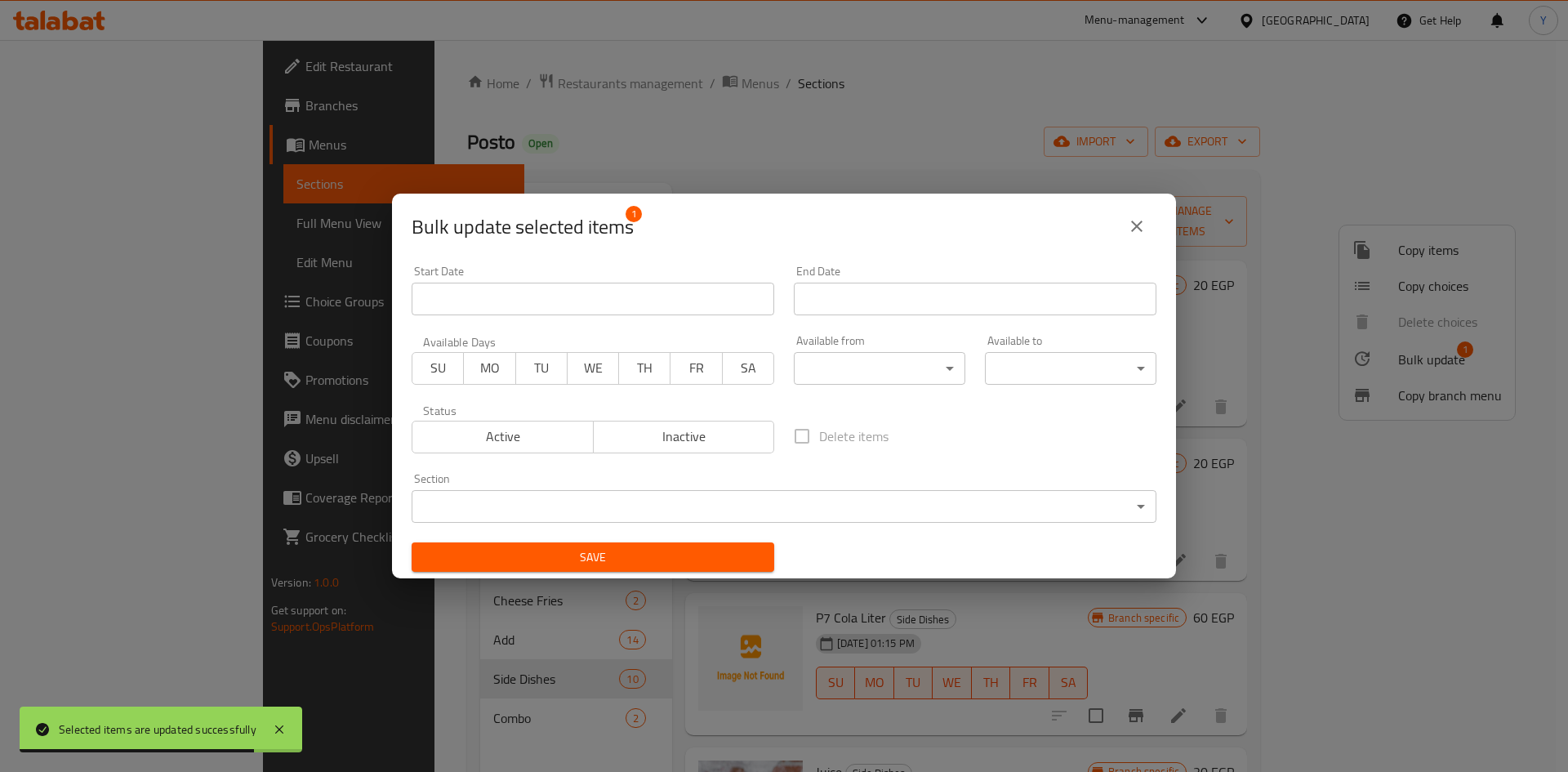
click at [744, 453] on div "Status Active Inactive" at bounding box center [593, 429] width 382 height 69
click at [738, 438] on span "Inactive" at bounding box center [684, 437] width 168 height 24
click at [705, 560] on span "Save" at bounding box center [593, 558] width 337 height 20
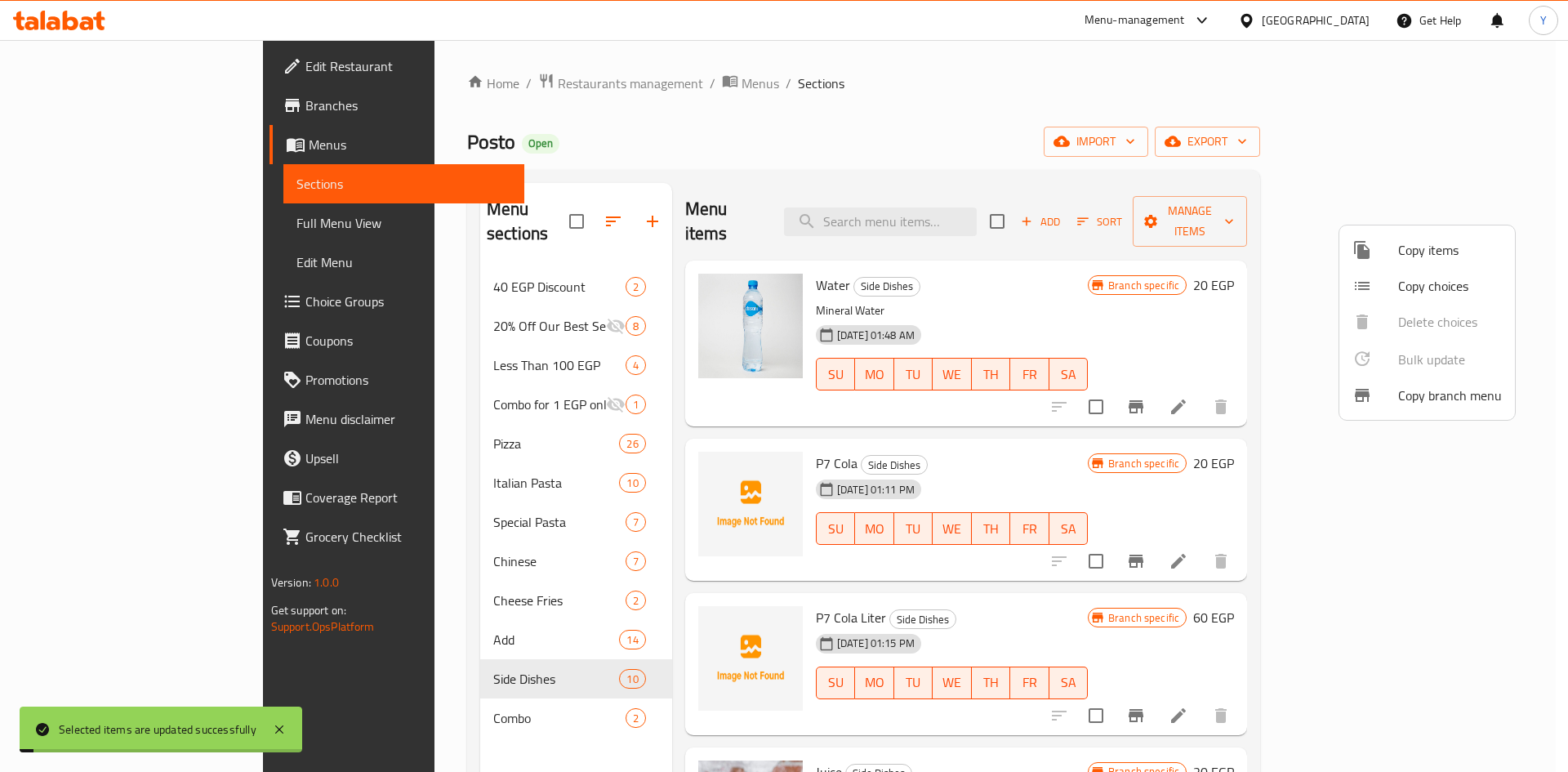
click at [984, 563] on div at bounding box center [784, 386] width 1568 height 772
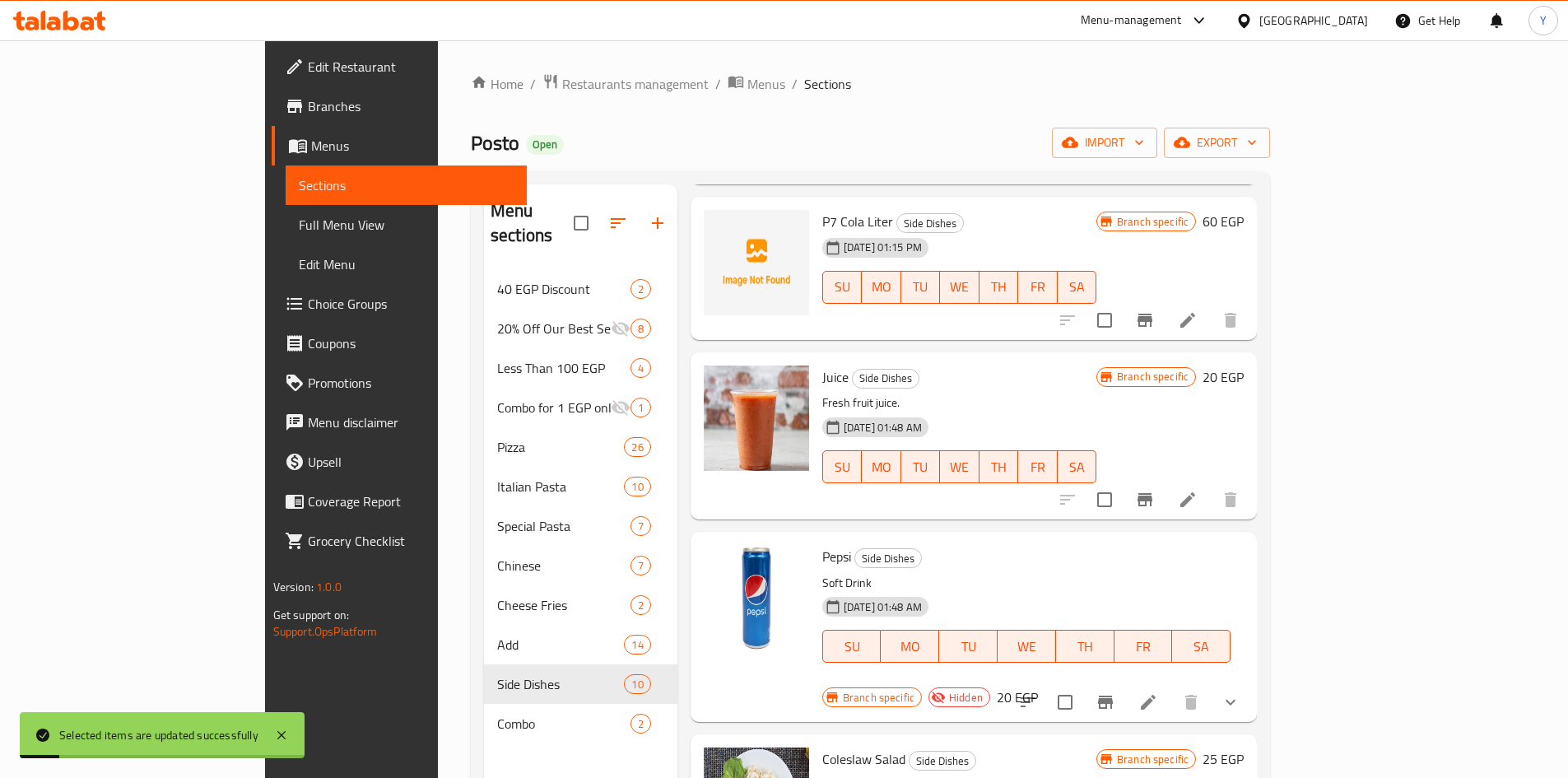
scroll to position [411, 0]
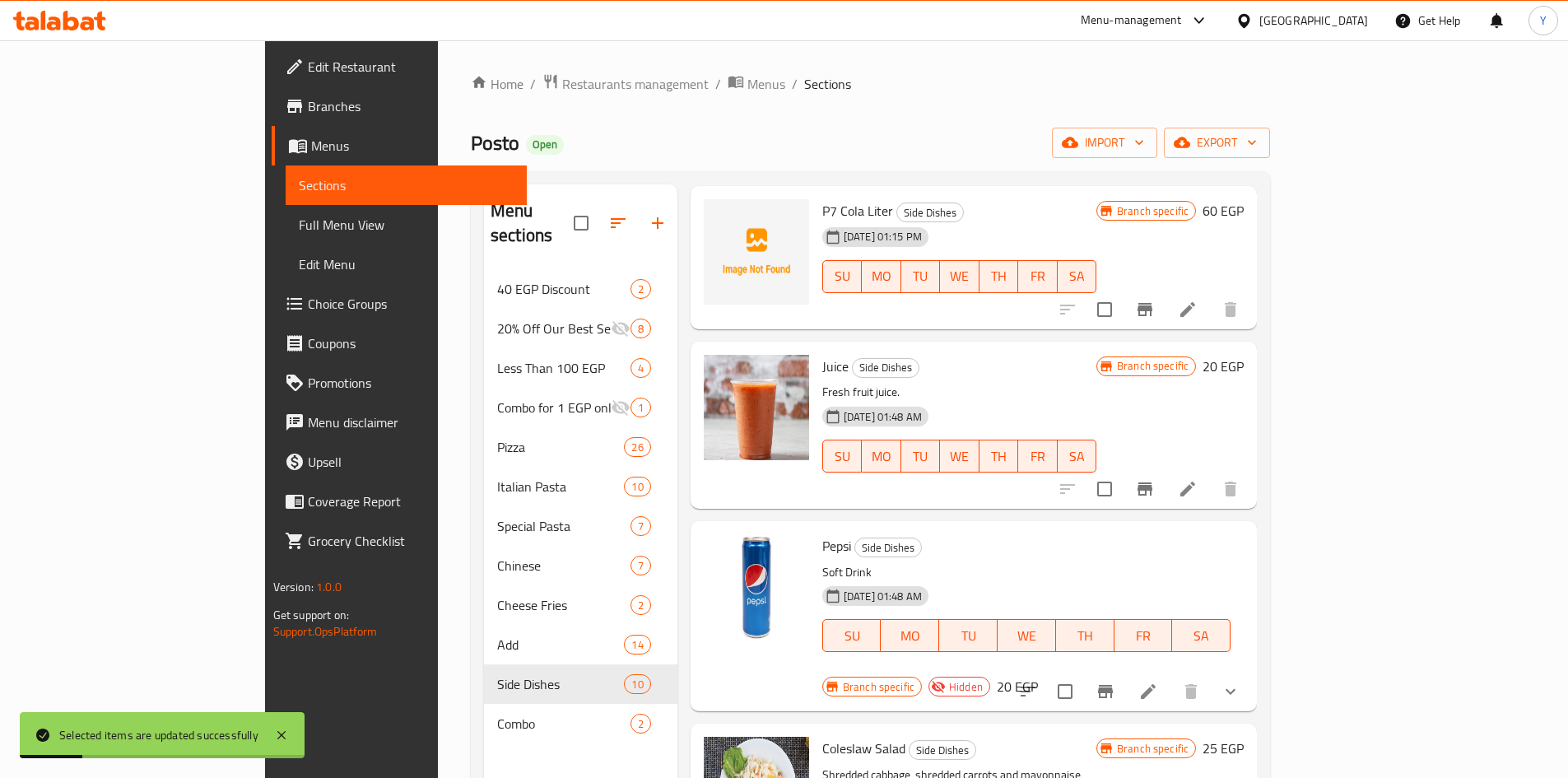
click at [1125, 672] on button "Branch-specific-item" at bounding box center [1105, 691] width 39 height 39
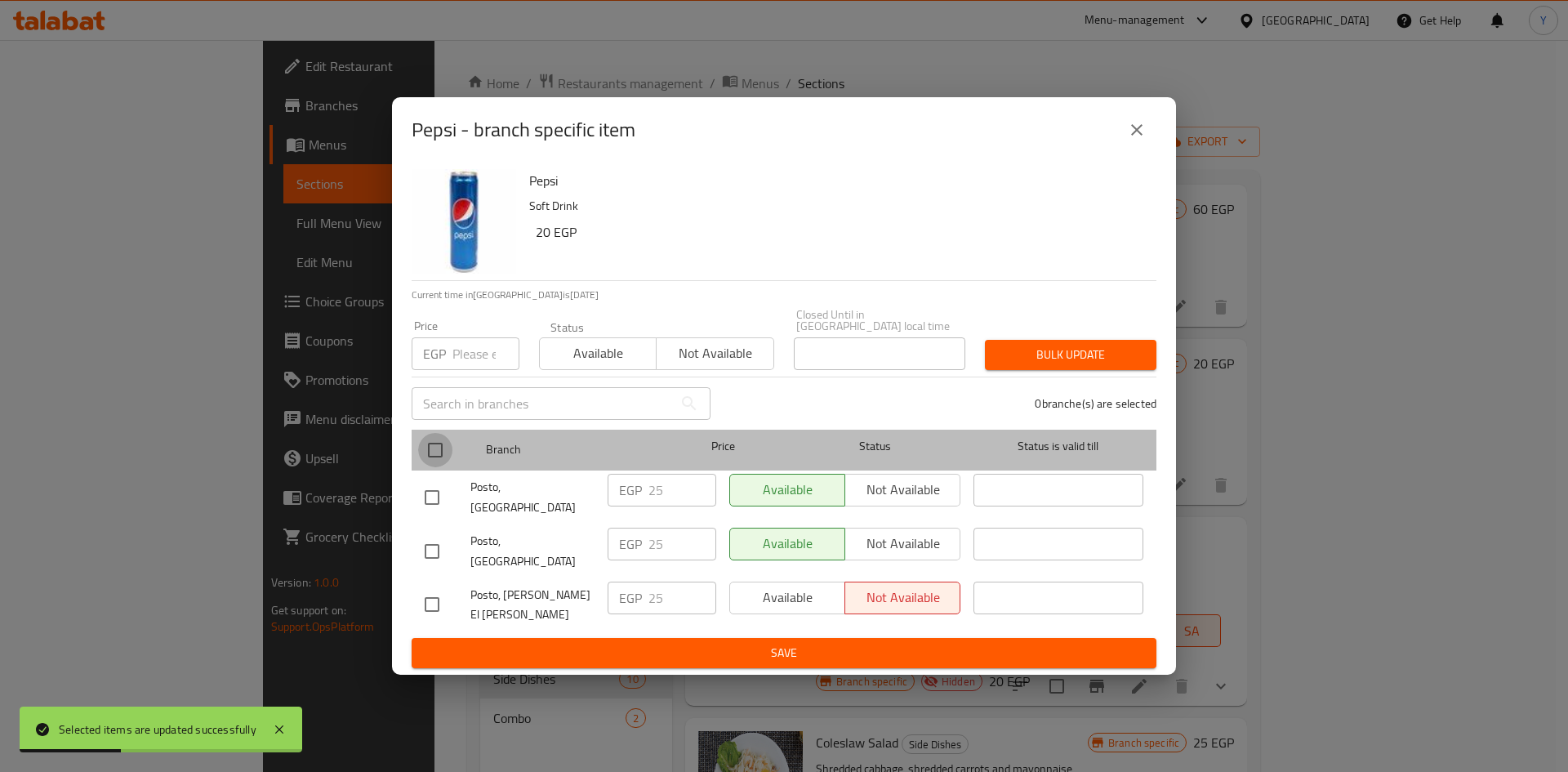
click at [439, 463] on input "checkbox" at bounding box center [435, 450] width 34 height 34
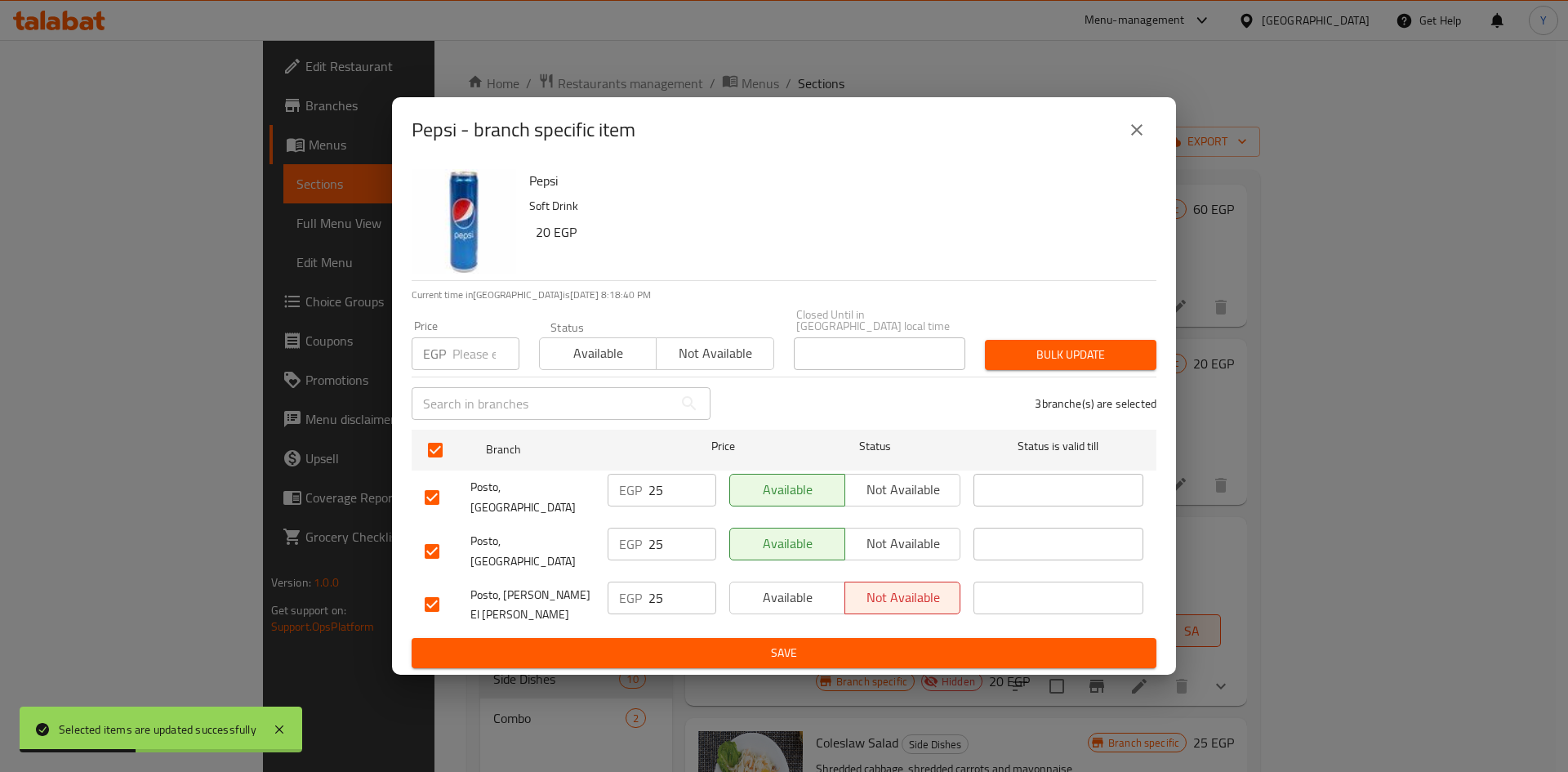
click at [755, 365] on span "Not available" at bounding box center [715, 354] width 104 height 24
click at [1097, 365] on span "Bulk update" at bounding box center [1070, 355] width 145 height 20
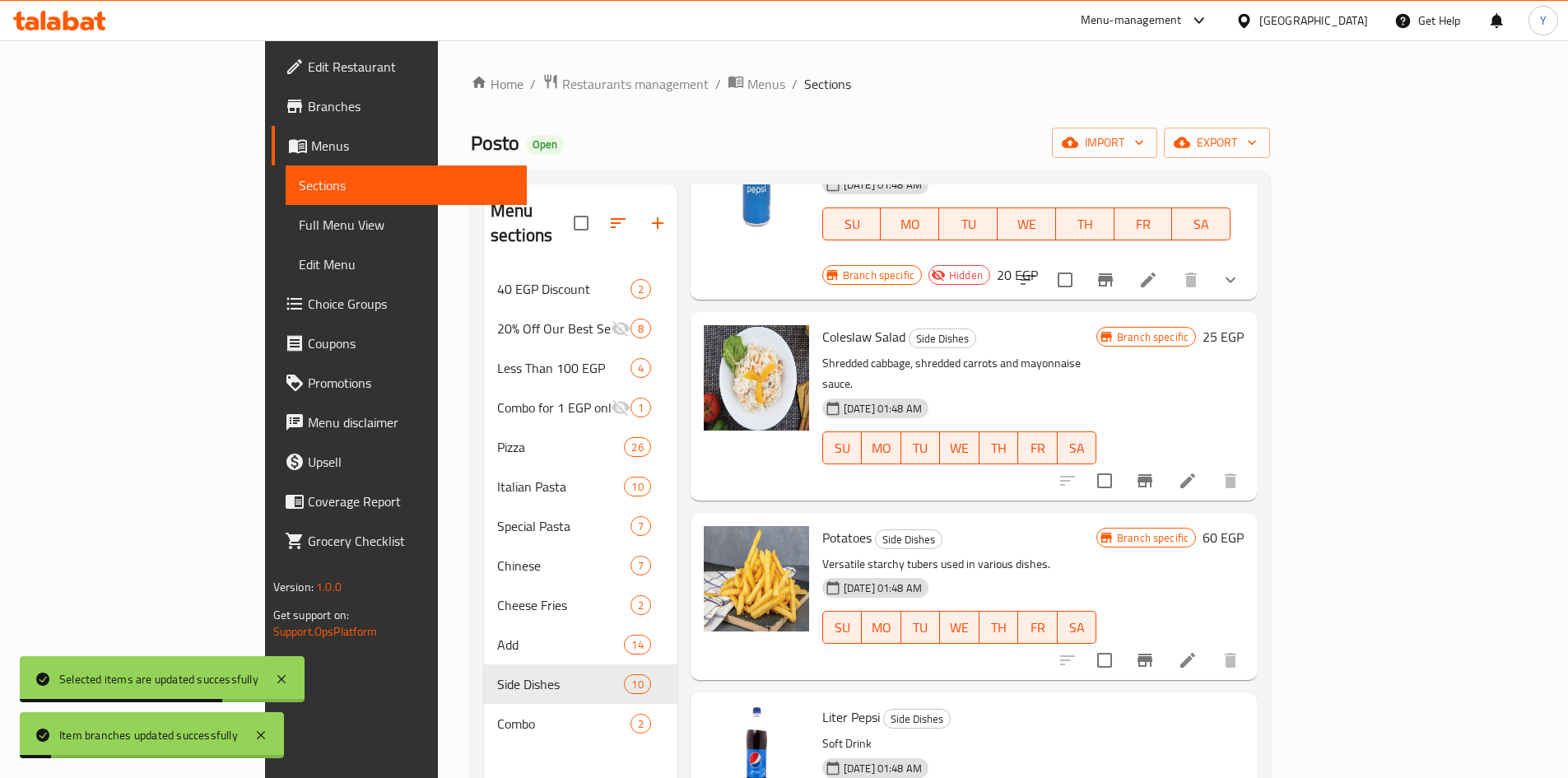
scroll to position [988, 0]
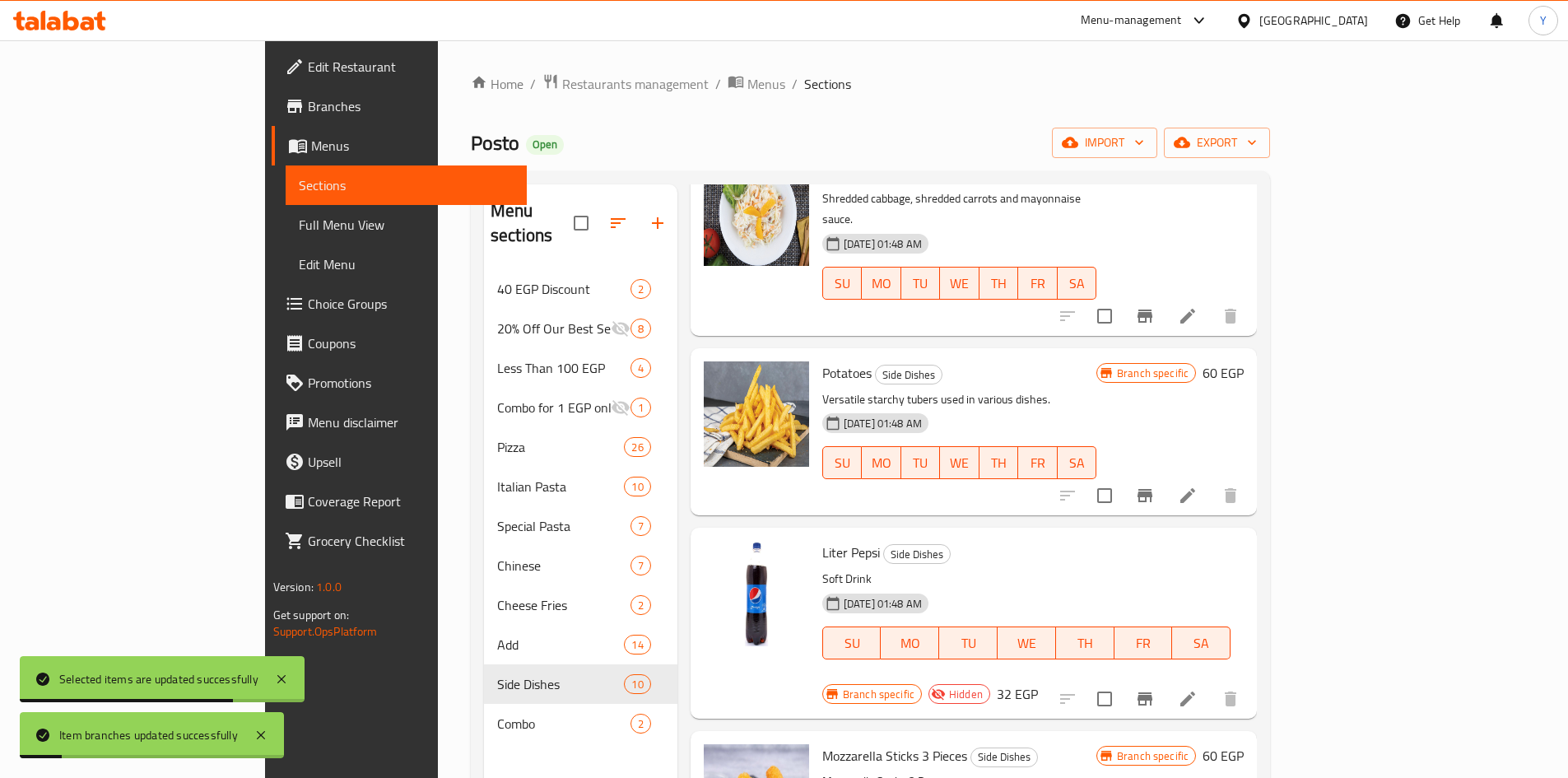
click at [1155, 689] on icon "Branch-specific-item" at bounding box center [1145, 698] width 20 height 20
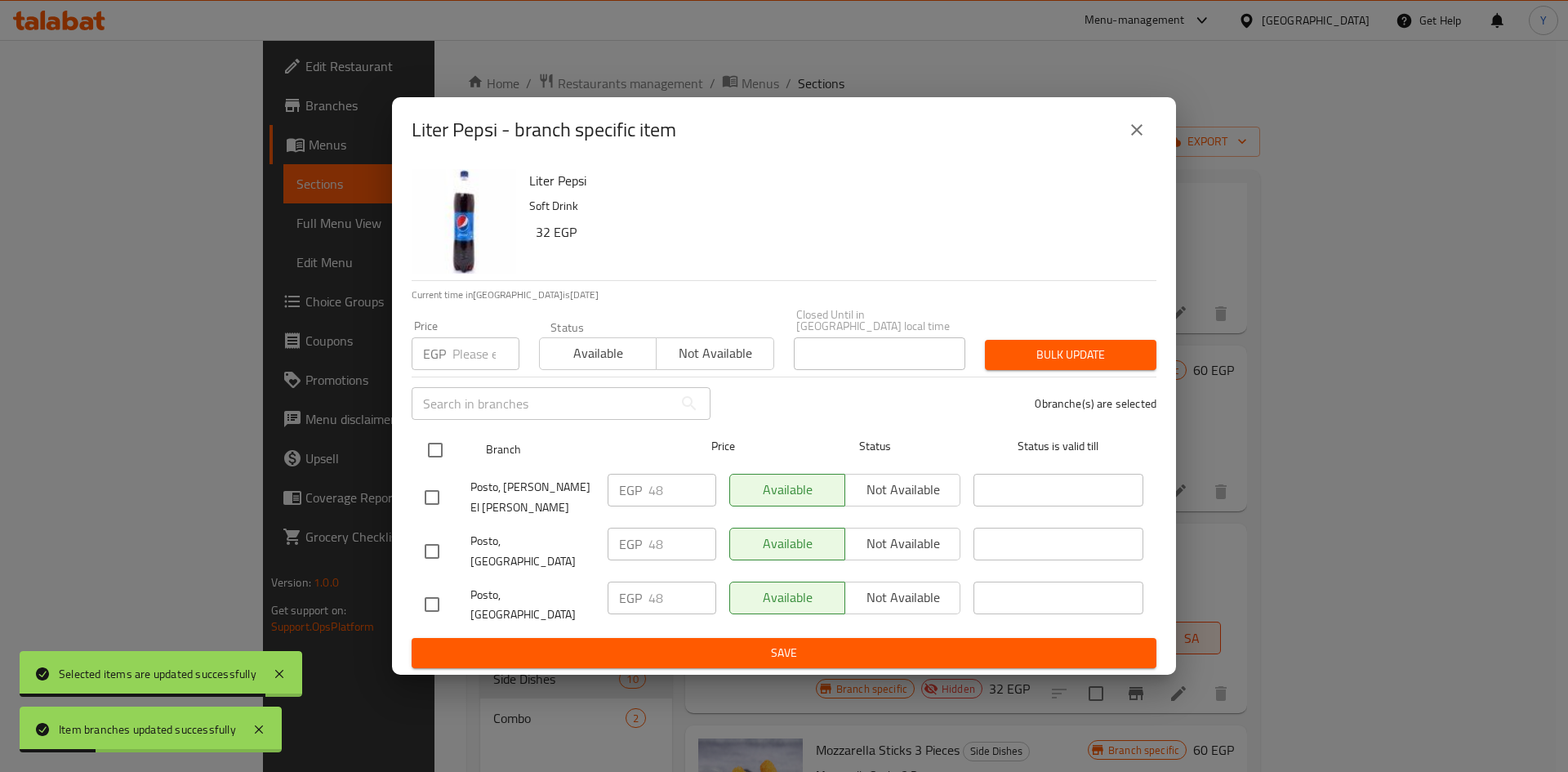
drag, startPoint x: 438, startPoint y: 467, endPoint x: 513, endPoint y: 447, distance: 77.6
click at [441, 465] on input "checkbox" at bounding box center [435, 450] width 34 height 34
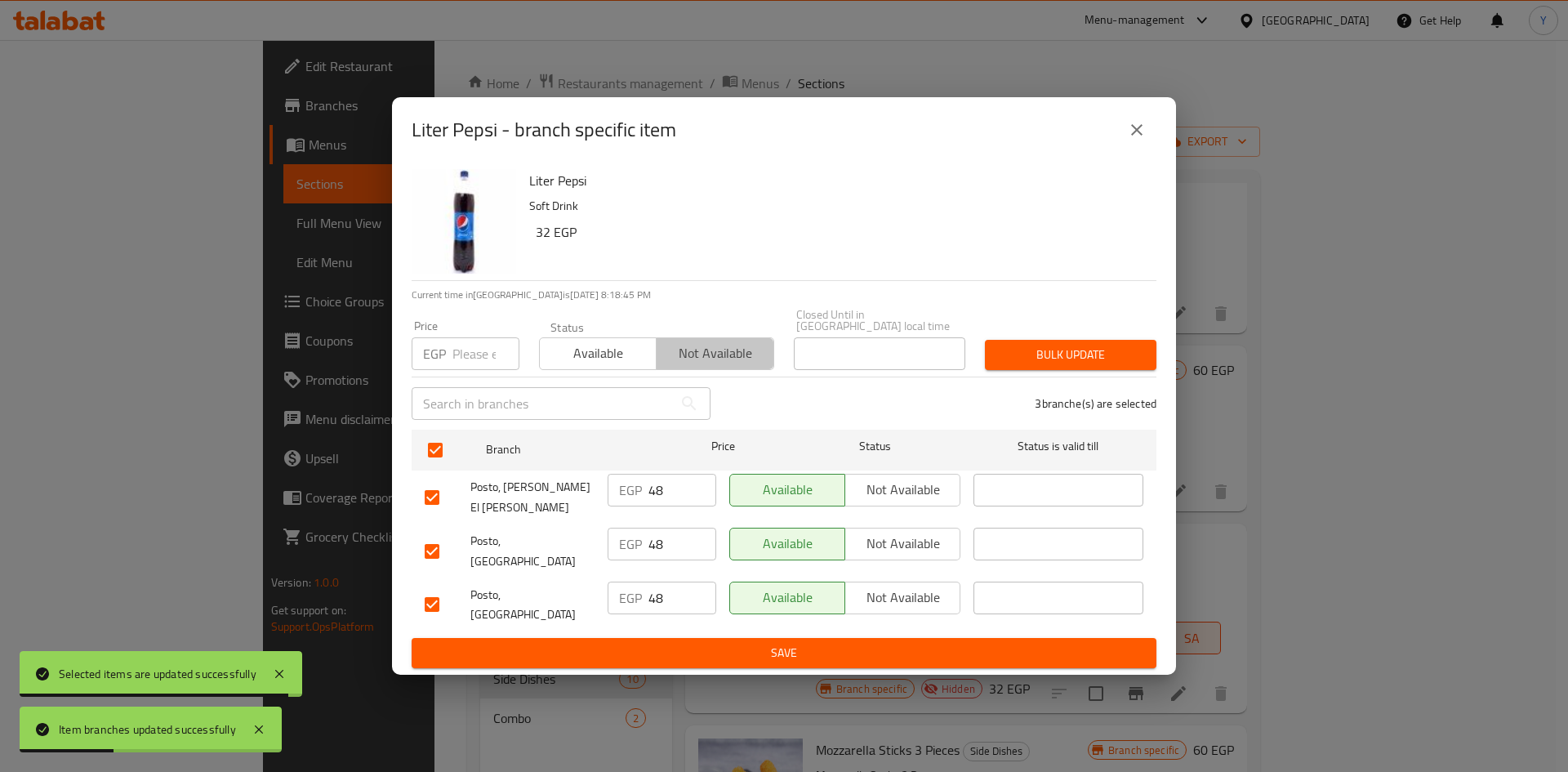
drag, startPoint x: 707, startPoint y: 364, endPoint x: 985, endPoint y: 394, distance: 279.6
click at [711, 364] on span "Not available" at bounding box center [715, 354] width 104 height 24
click at [1040, 365] on span "Bulk update" at bounding box center [1070, 355] width 145 height 20
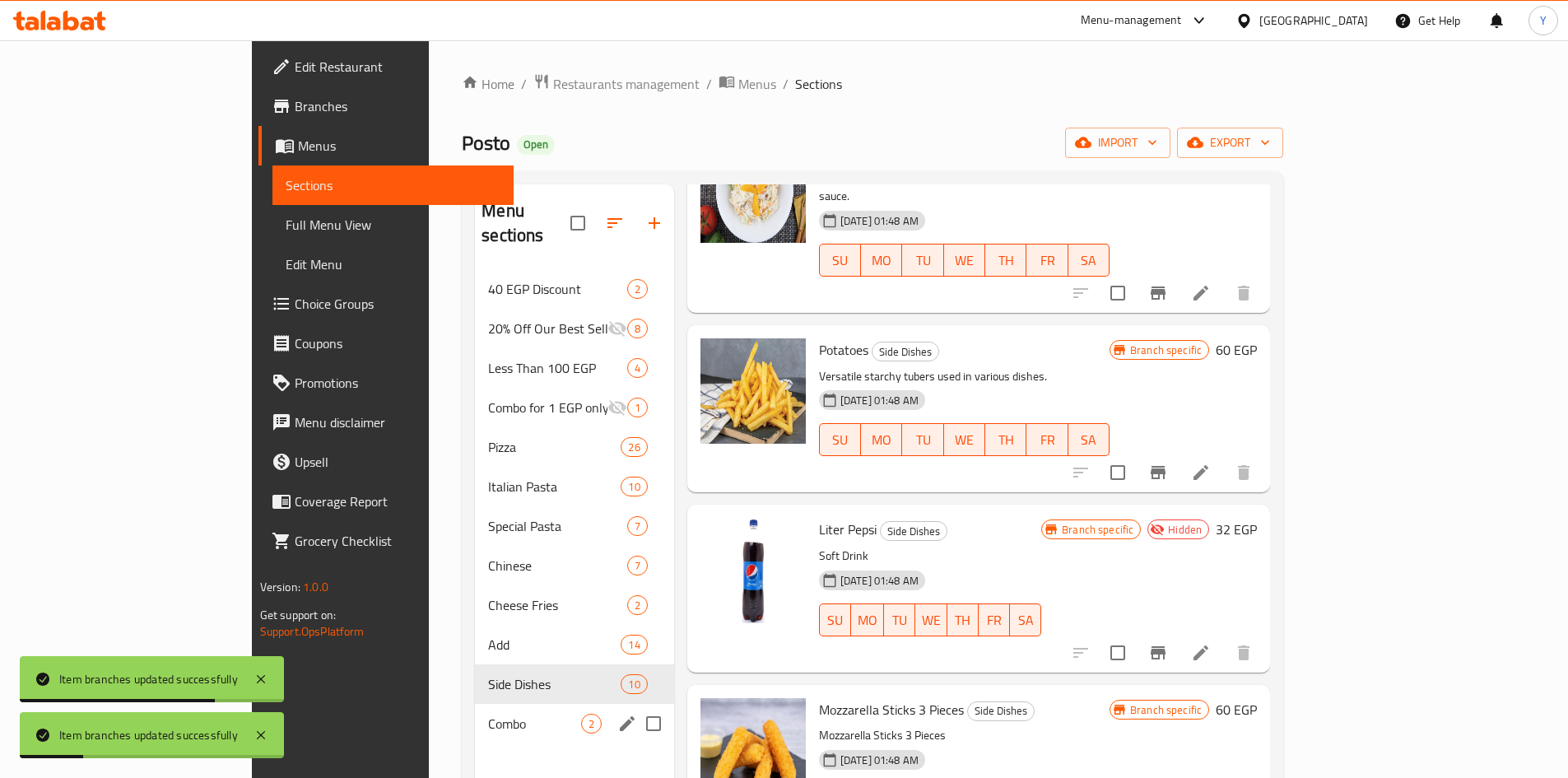
click at [475, 703] on div "Combo 2" at bounding box center [574, 723] width 199 height 39
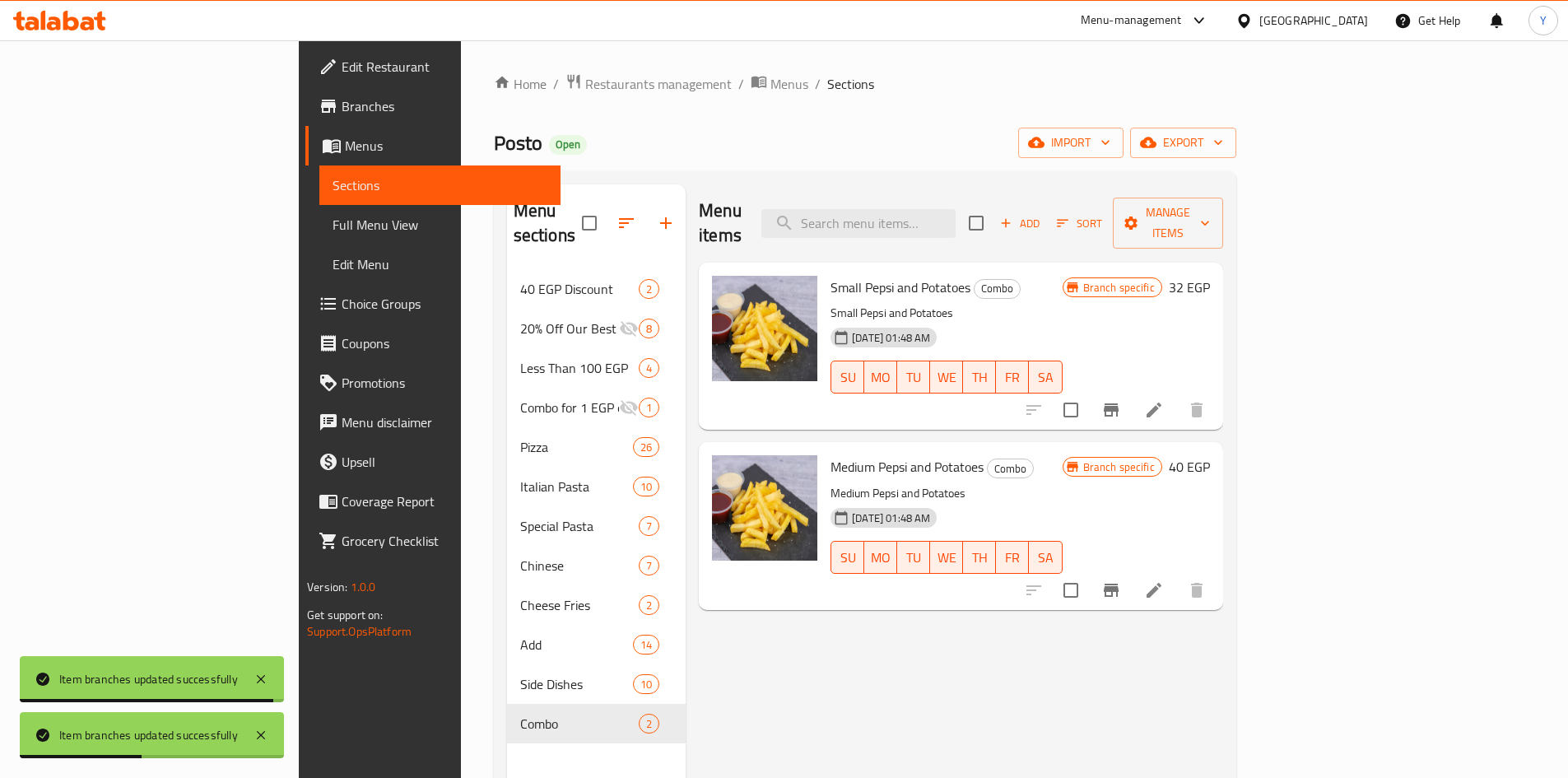
click at [1210, 276] on h6 "32 EGP" at bounding box center [1189, 287] width 41 height 23
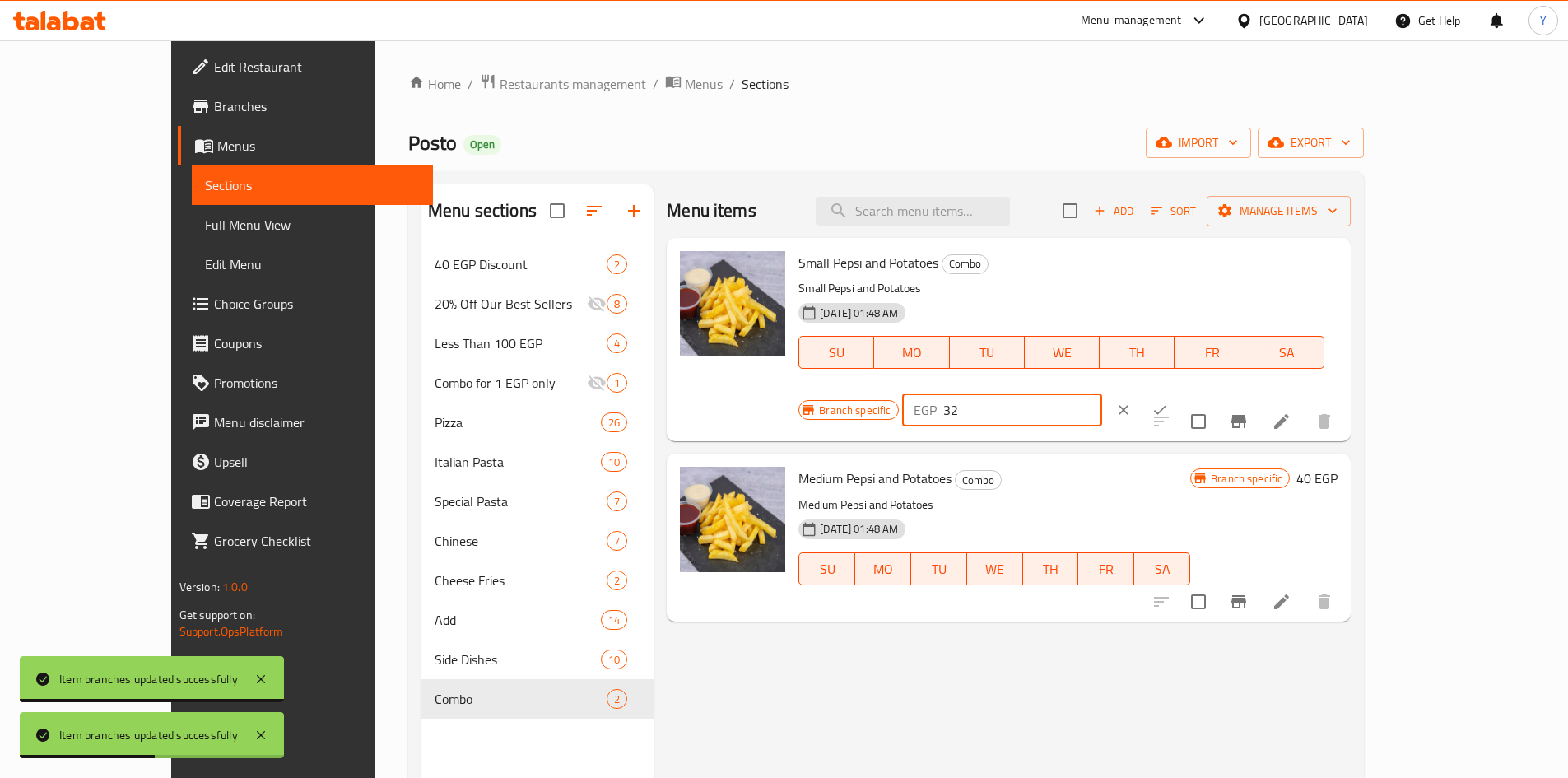
drag, startPoint x: 1353, startPoint y: 273, endPoint x: 1248, endPoint y: 268, distance: 105.1
click at [1102, 393] on div "EGP 32 ​" at bounding box center [1002, 410] width 200 height 33
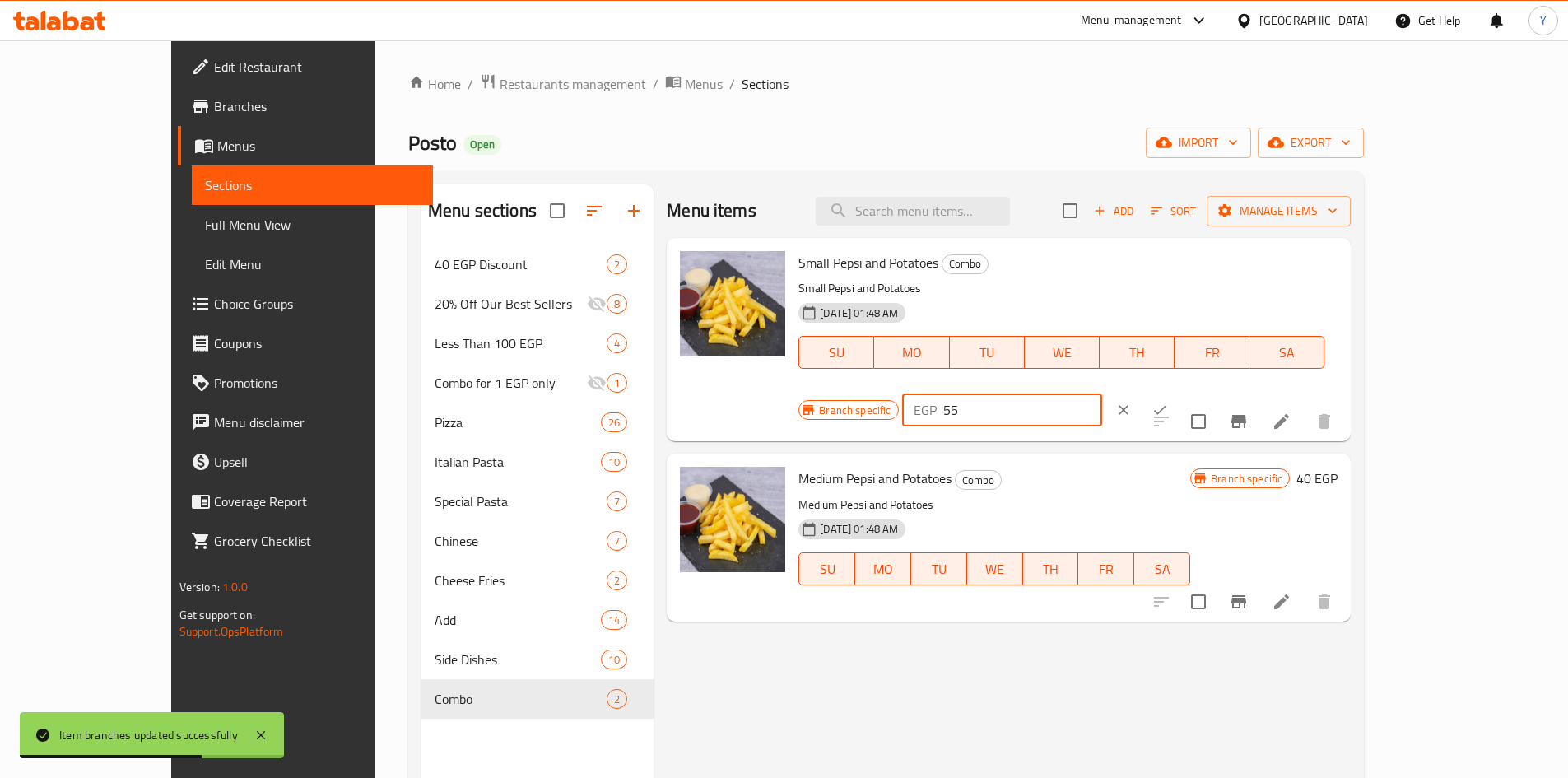
drag, startPoint x: 1473, startPoint y: 277, endPoint x: 1464, endPoint y: 295, distance: 20.1
click at [1178, 392] on button "ok" at bounding box center [1159, 410] width 36 height 36
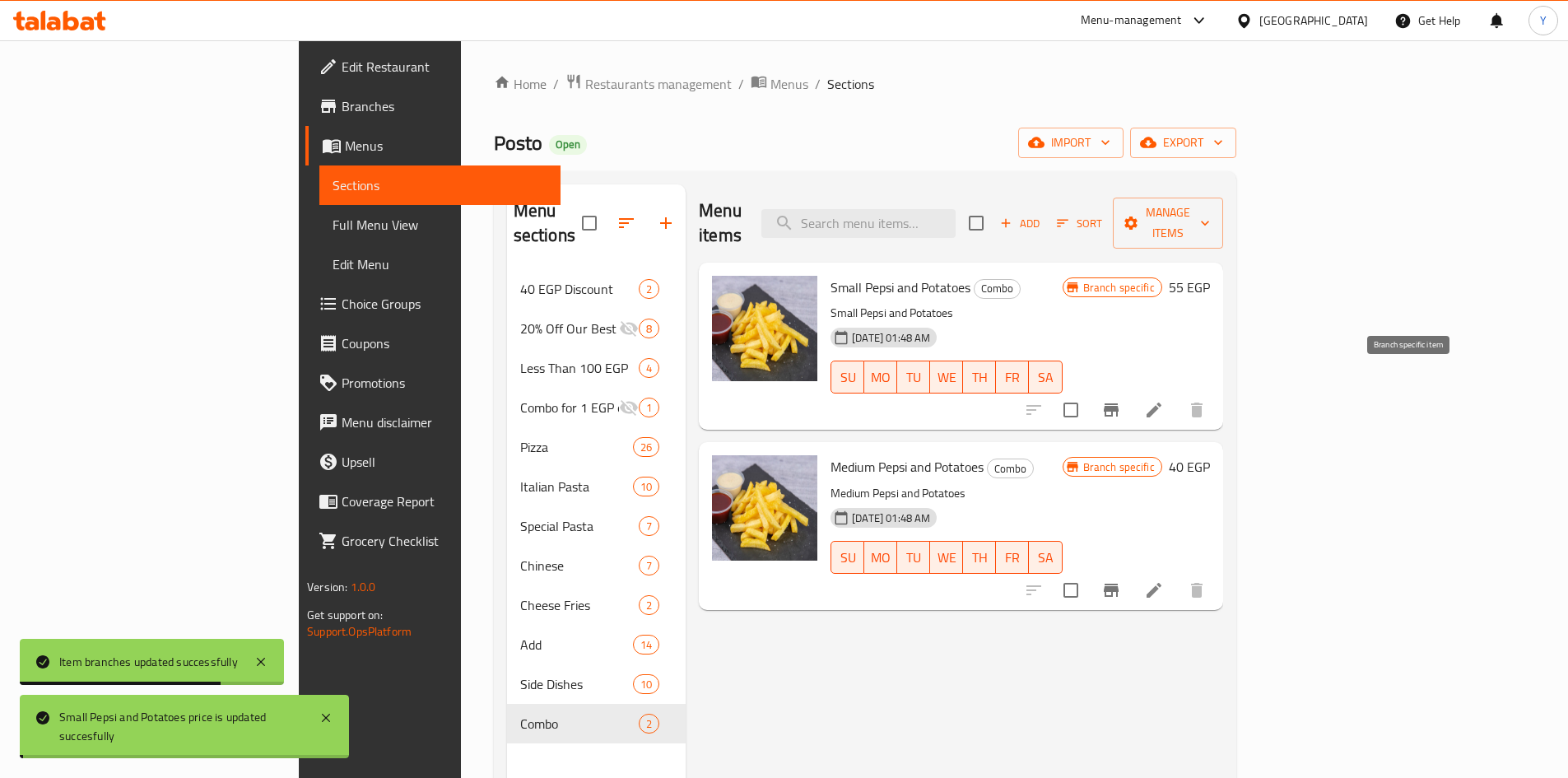
click at [1121, 400] on icon "Branch-specific-item" at bounding box center [1110, 410] width 20 height 20
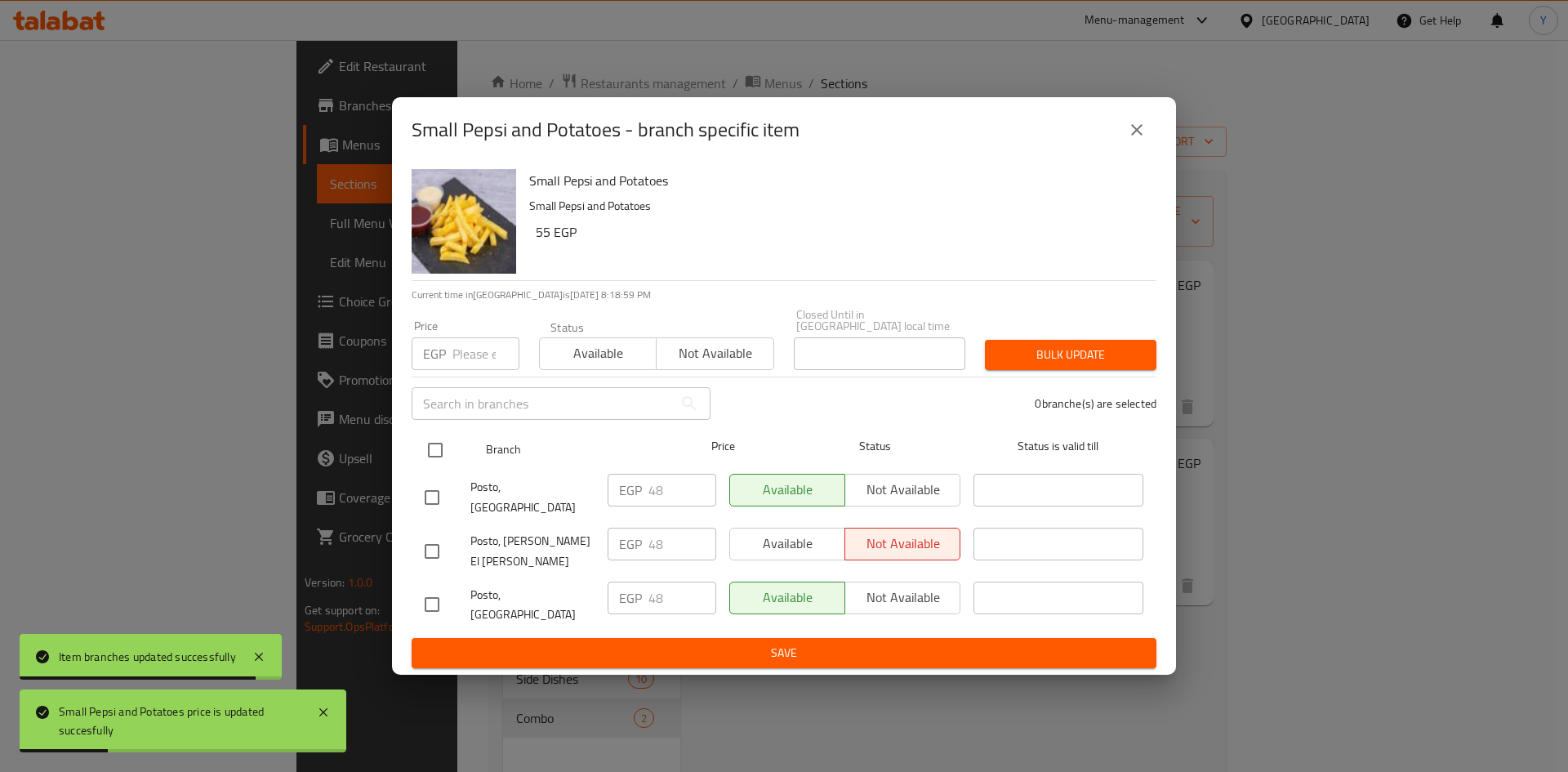
click at [436, 462] on input "checkbox" at bounding box center [435, 450] width 34 height 34
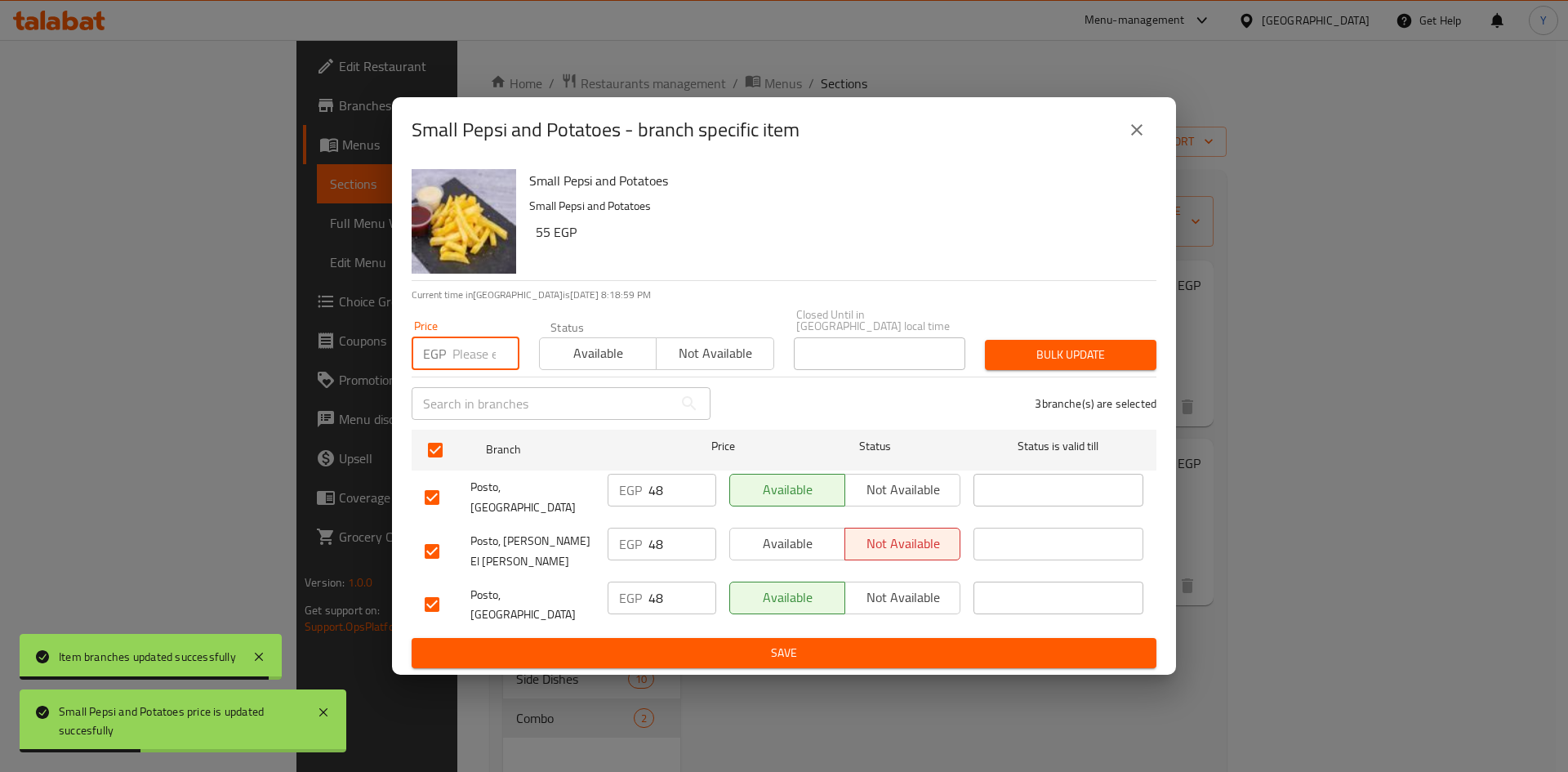
drag, startPoint x: 466, startPoint y: 368, endPoint x: 473, endPoint y: 373, distance: 8.6
click at [466, 370] on input "number" at bounding box center [485, 354] width 67 height 32
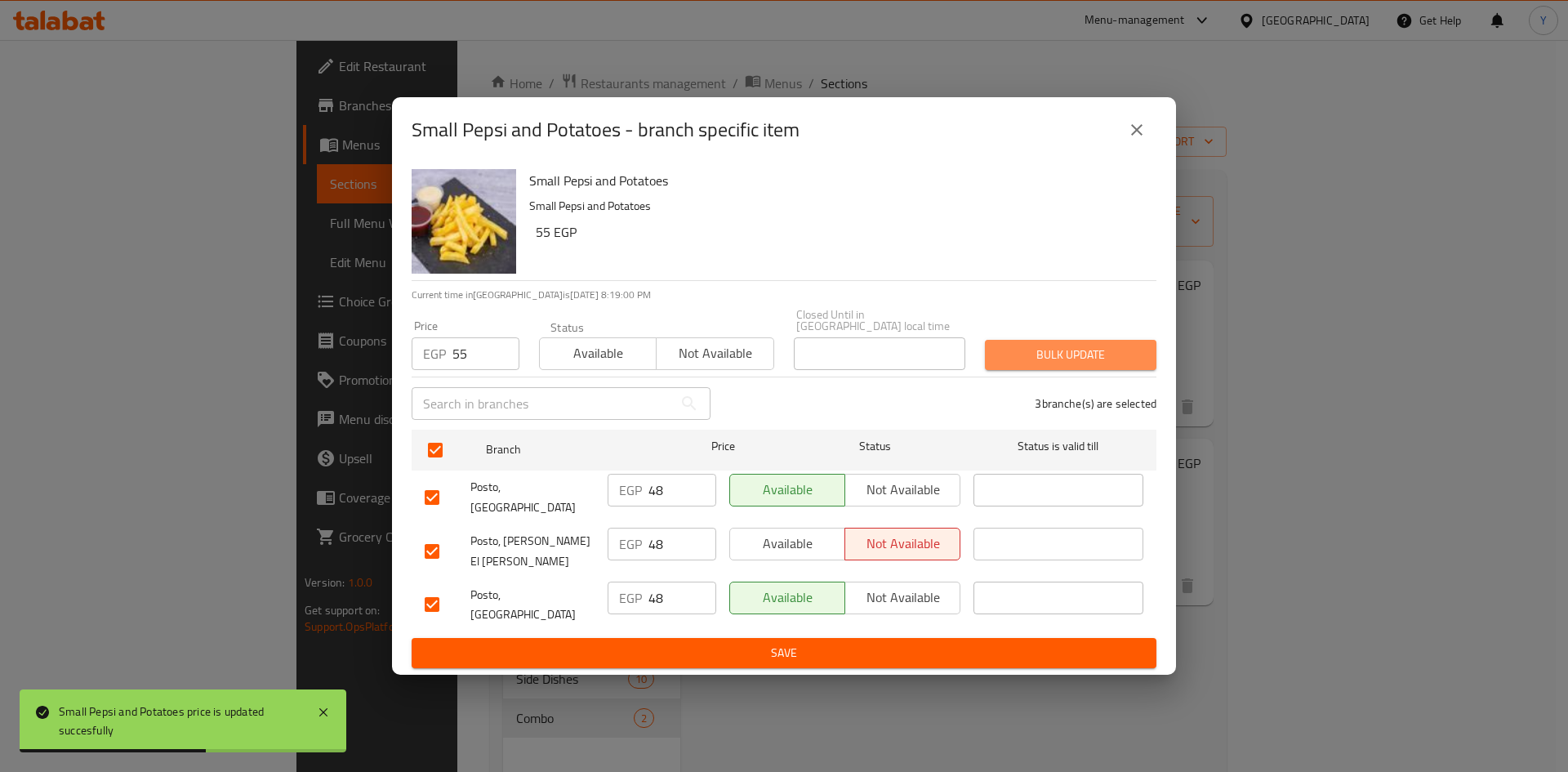
click at [1081, 365] on span "Bulk update" at bounding box center [1070, 355] width 145 height 20
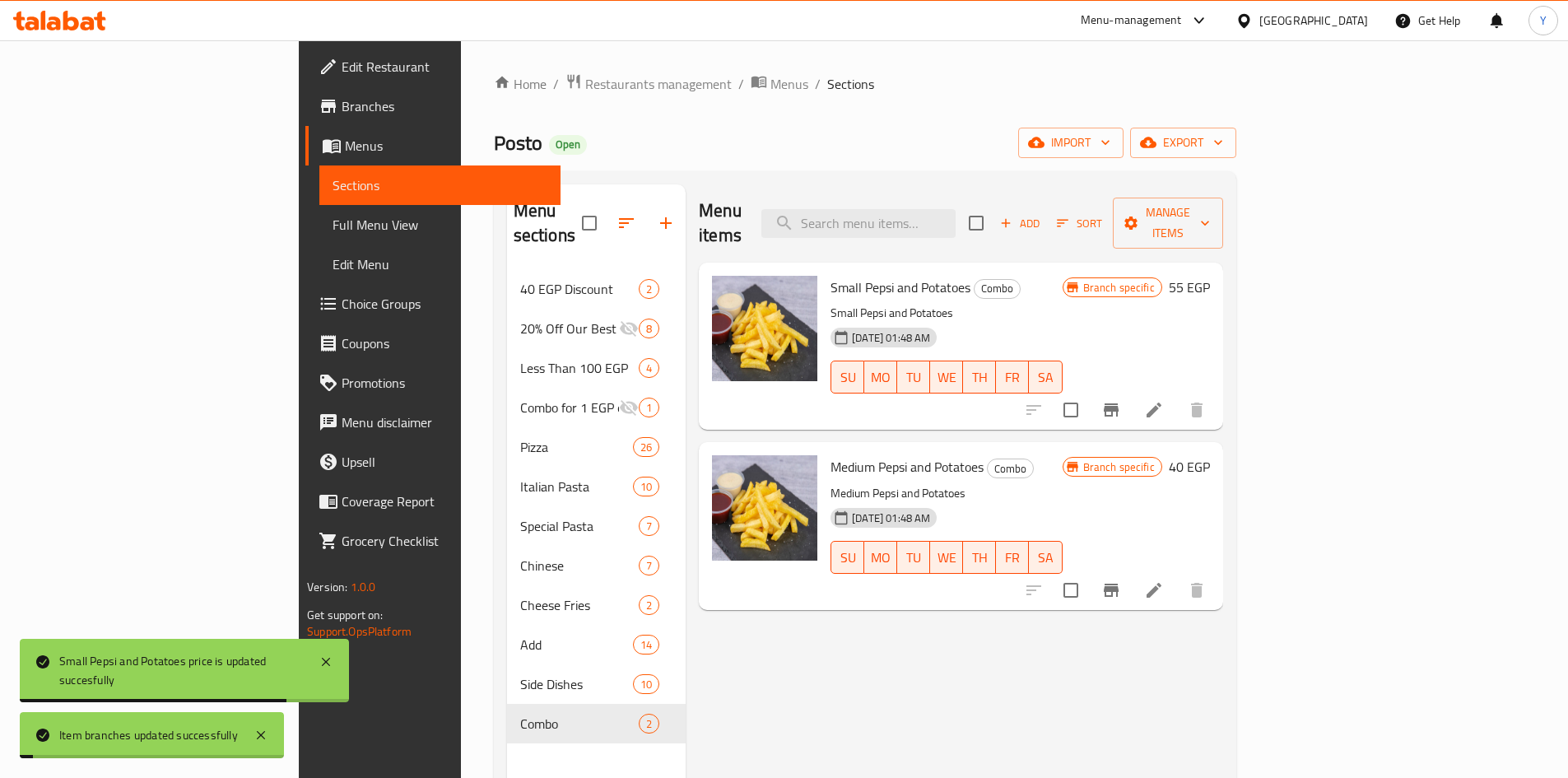
click at [1210, 455] on h6 "40 EGP" at bounding box center [1189, 466] width 41 height 23
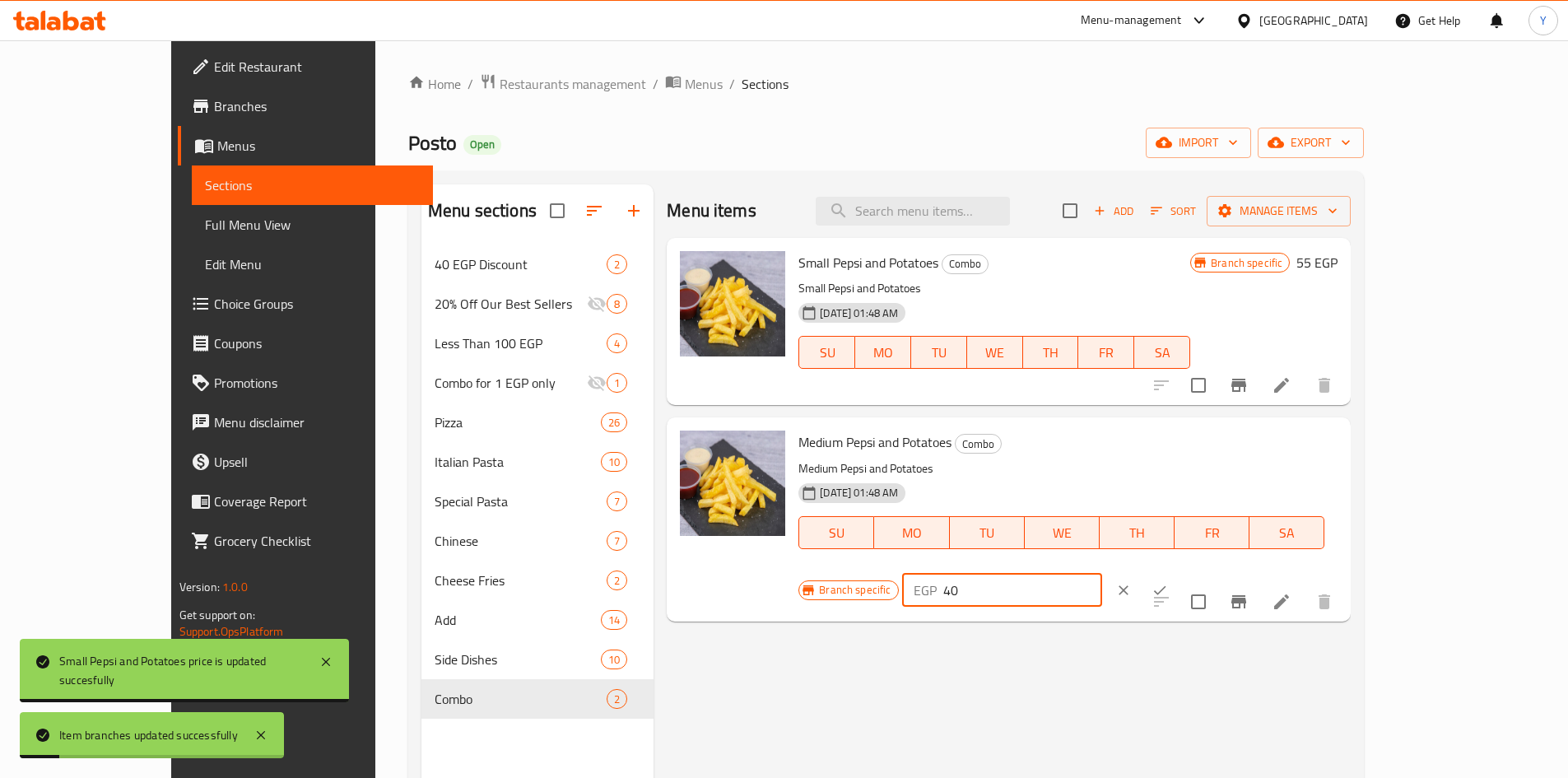
drag, startPoint x: 1320, startPoint y: 445, endPoint x: 1230, endPoint y: 453, distance: 90.4
click at [1202, 572] on div "Branch specific EGP 40 ​" at bounding box center [1000, 590] width 404 height 36
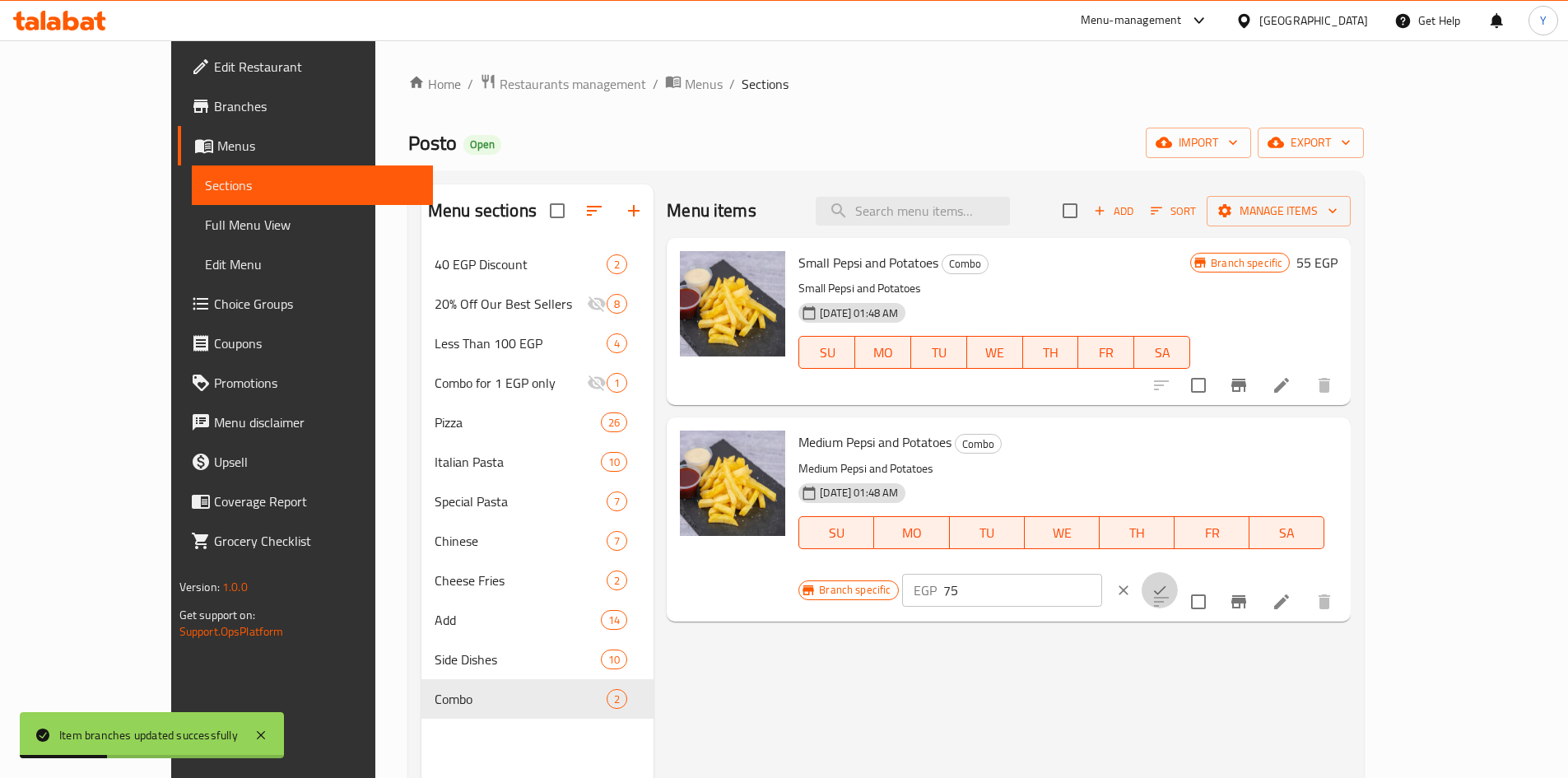
click at [1178, 572] on button "ok" at bounding box center [1159, 590] width 36 height 36
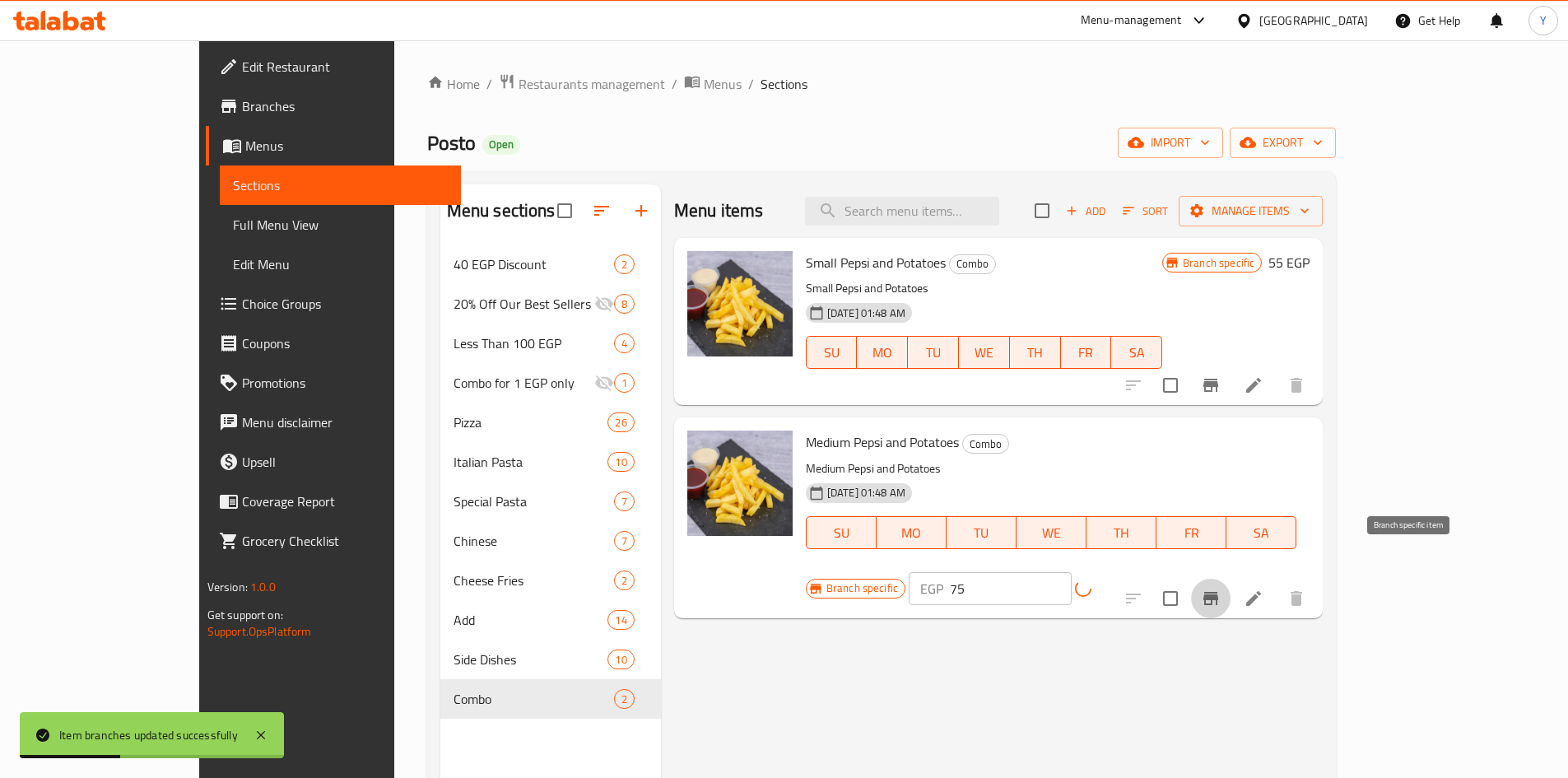
click at [1230, 578] on button "Branch-specific-item" at bounding box center [1211, 598] width 39 height 39
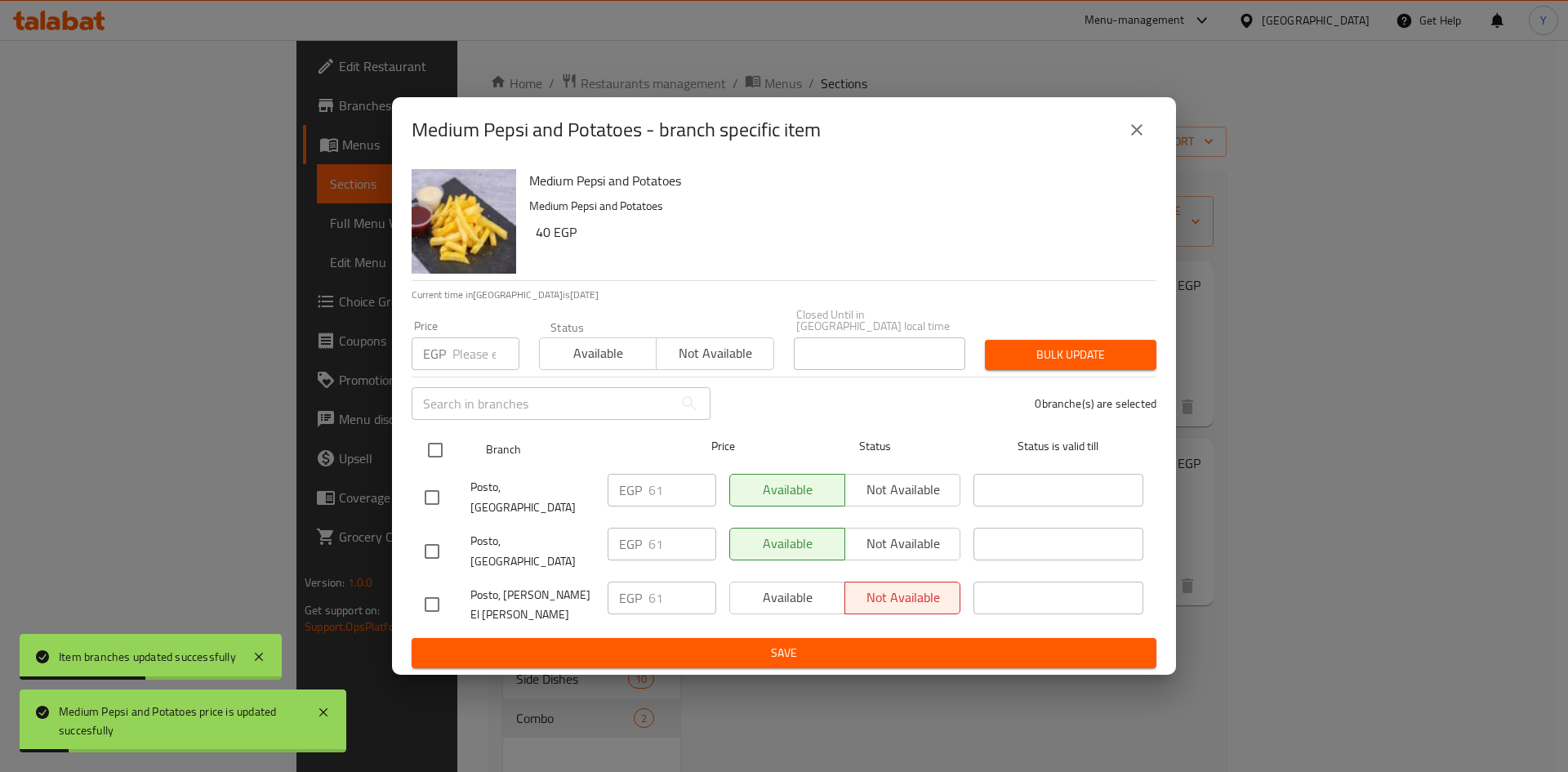
drag, startPoint x: 439, startPoint y: 465, endPoint x: 464, endPoint y: 437, distance: 37.5
click at [439, 464] on input "checkbox" at bounding box center [435, 450] width 34 height 34
click at [478, 370] on input "number" at bounding box center [485, 354] width 67 height 32
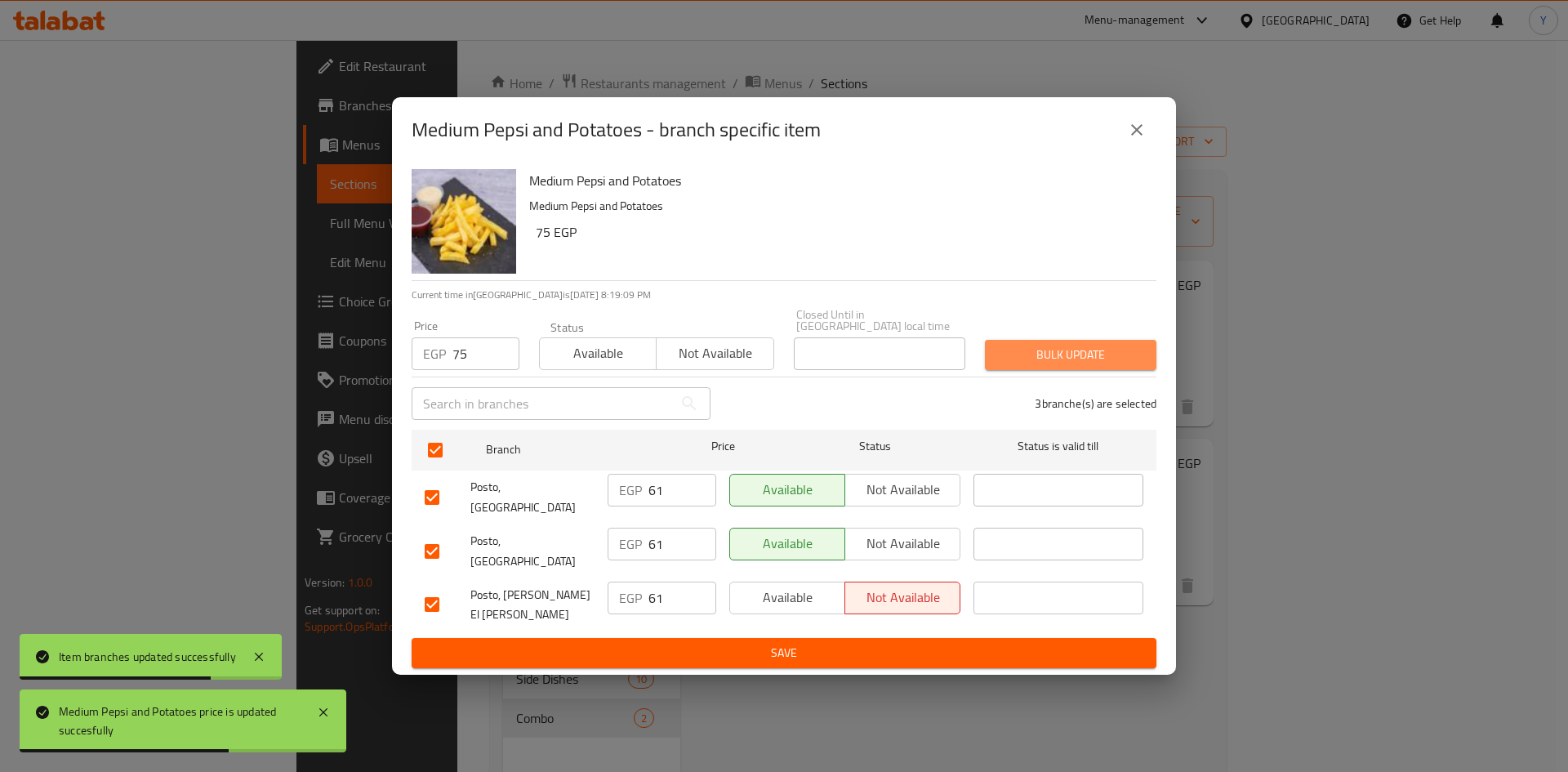
click at [1037, 370] on button "Bulk update" at bounding box center [1071, 355] width 172 height 31
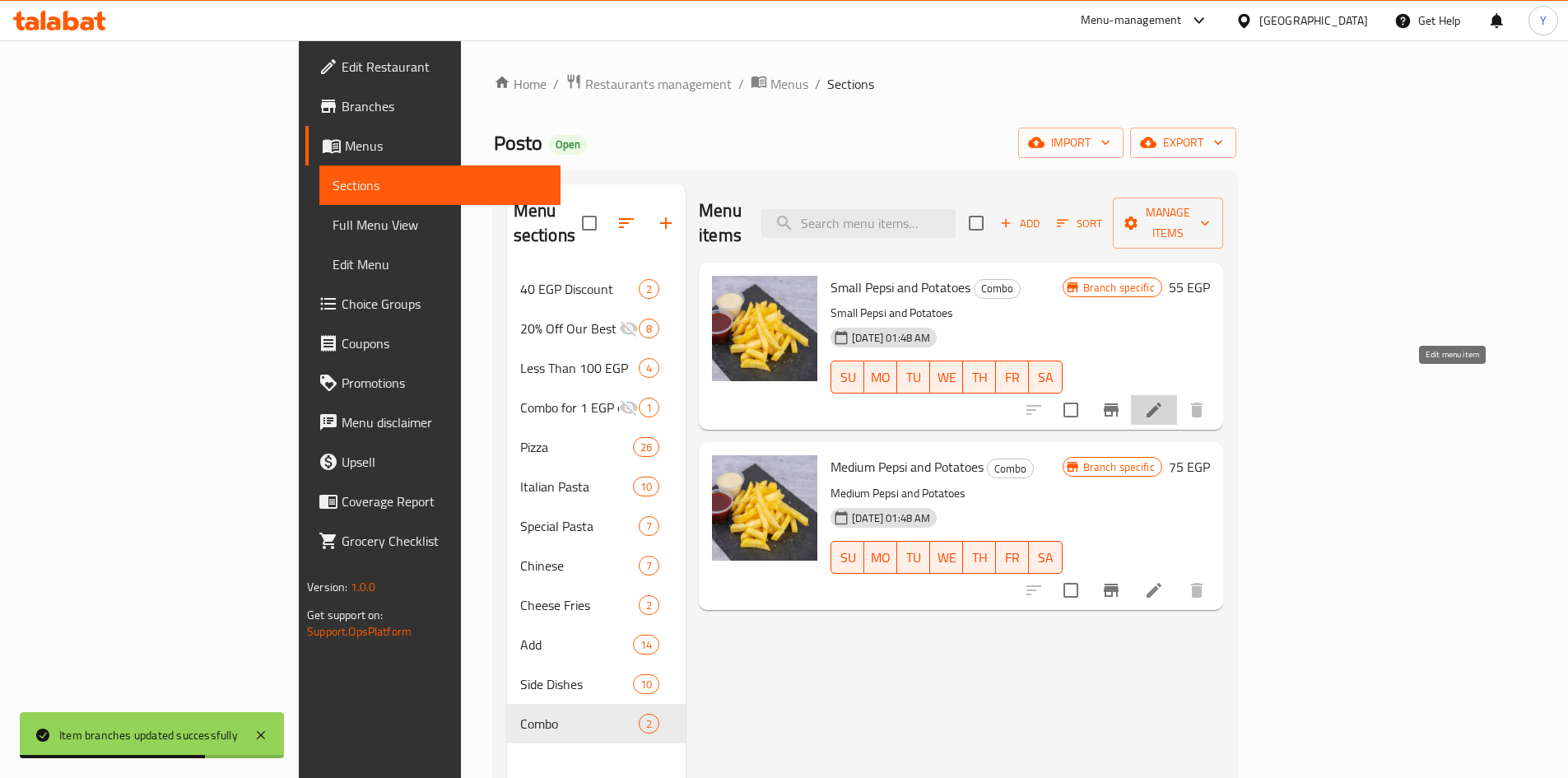
click at [1162, 403] on icon at bounding box center [1153, 410] width 15 height 15
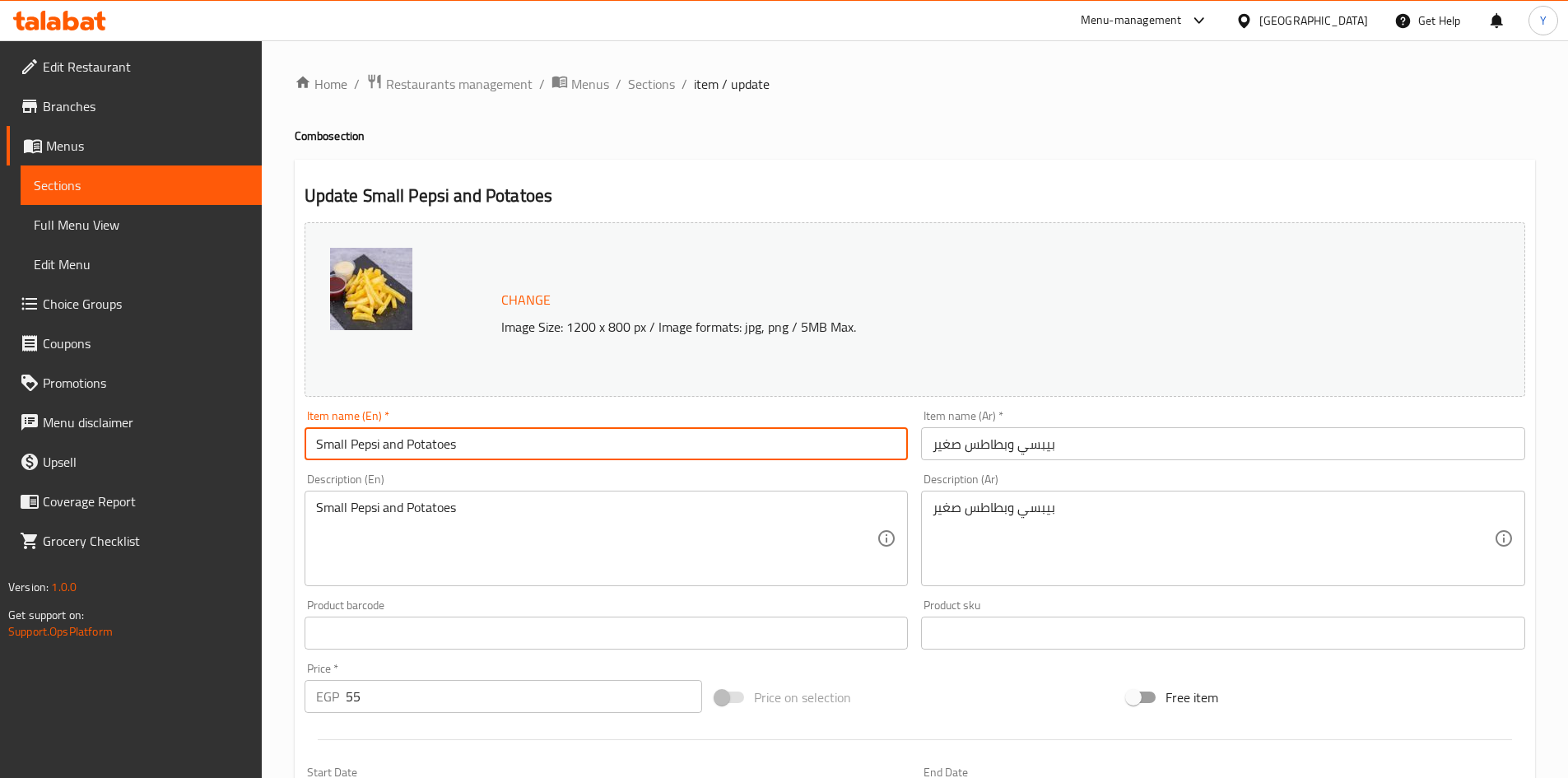
drag, startPoint x: 359, startPoint y: 448, endPoint x: 381, endPoint y: 460, distance: 25.1
click at [381, 460] on input "Small Pepsi and Potatoes" at bounding box center [606, 444] width 604 height 33
type input "Small P7 Cola and Potatoes"
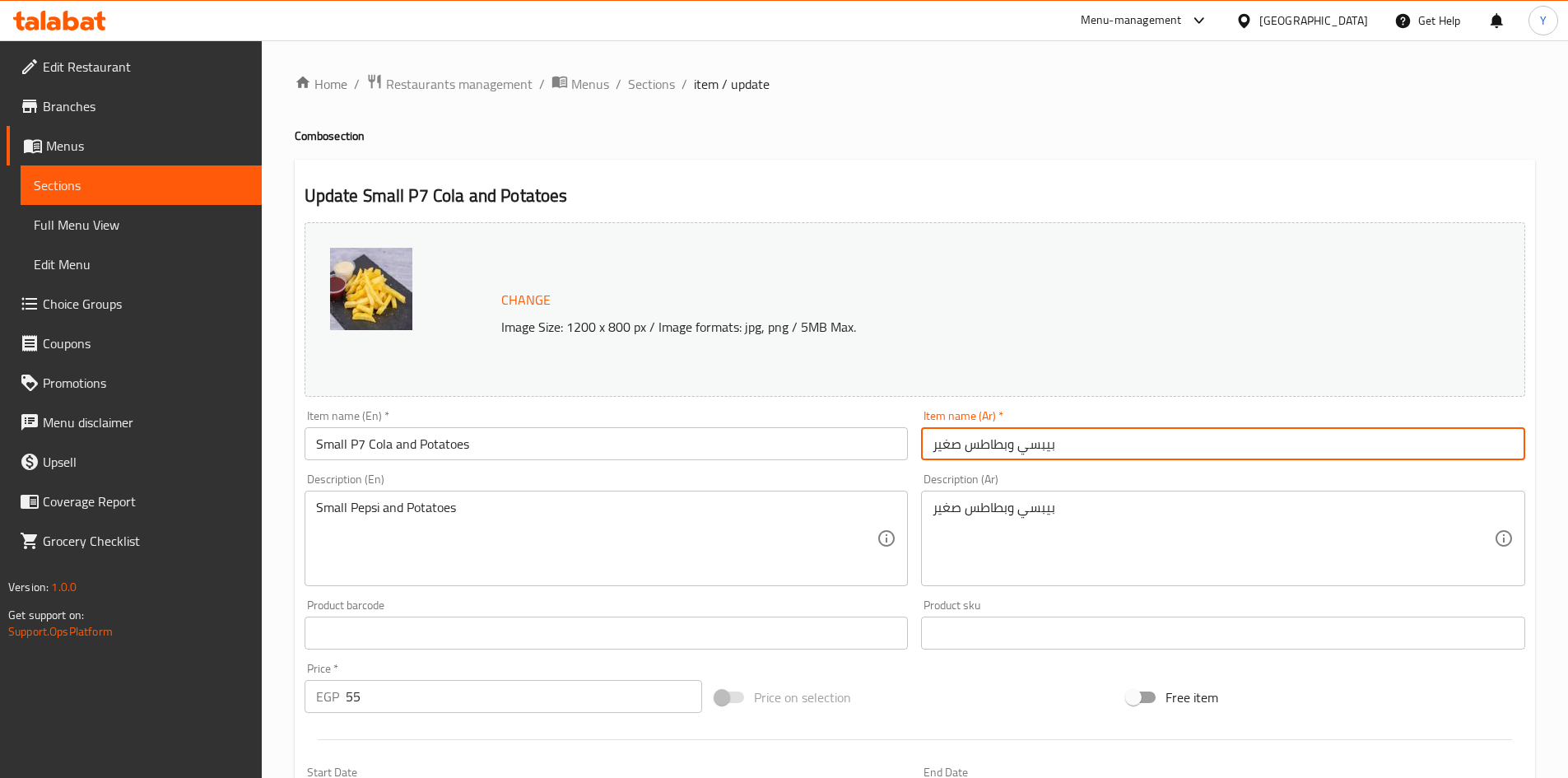
drag, startPoint x: 1019, startPoint y: 451, endPoint x: 1050, endPoint y: 446, distance: 31.4
click at [1050, 446] on input "بيبسي وبطاطس صغير" at bounding box center [1223, 444] width 604 height 33
type input "بي 7 كولا وبطاطس صغير"
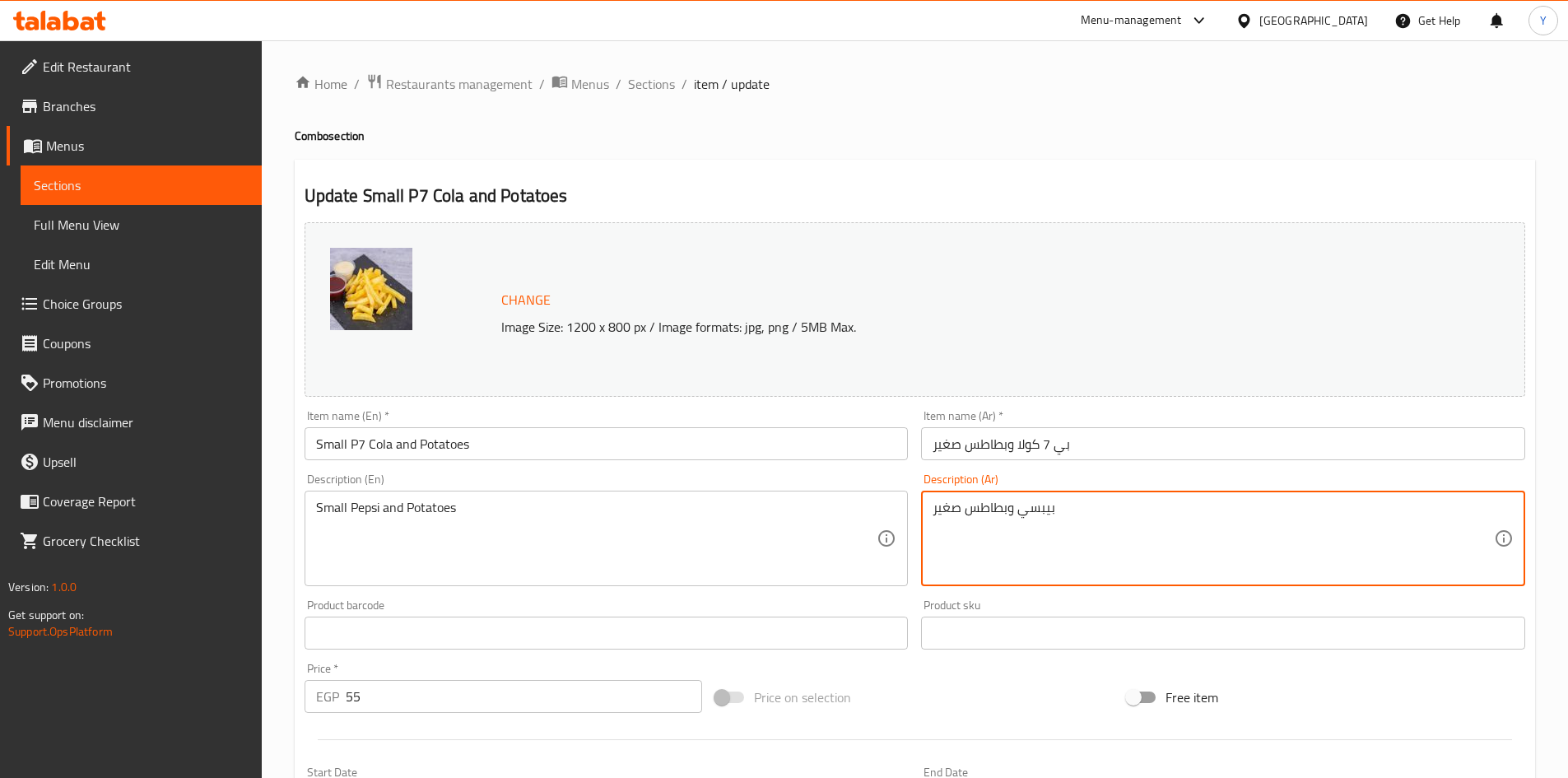
click at [1119, 534] on textarea "بيبسي وبطاطس صغير" at bounding box center [1212, 538] width 561 height 78
click at [1116, 536] on textarea "بيبسي وبطاطس صغير" at bounding box center [1212, 538] width 561 height 78
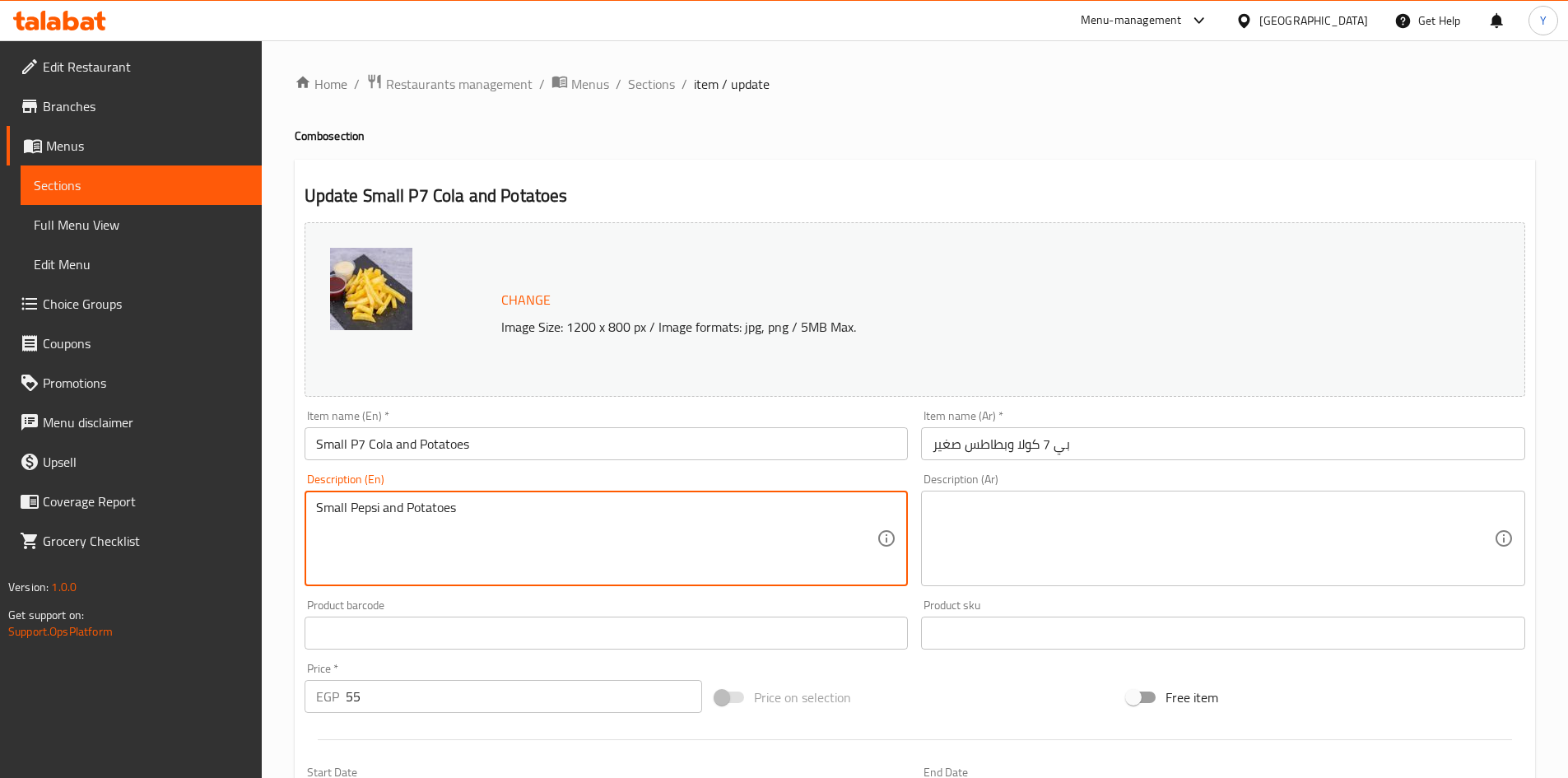
click at [680, 524] on textarea "Small Pepsi and Potatoes" at bounding box center [596, 538] width 561 height 78
click at [681, 524] on textarea "Small Pepsi and Potatoes" at bounding box center [596, 538] width 561 height 78
click at [643, 447] on input "Small P7 Cola and Potatoes" at bounding box center [606, 444] width 604 height 33
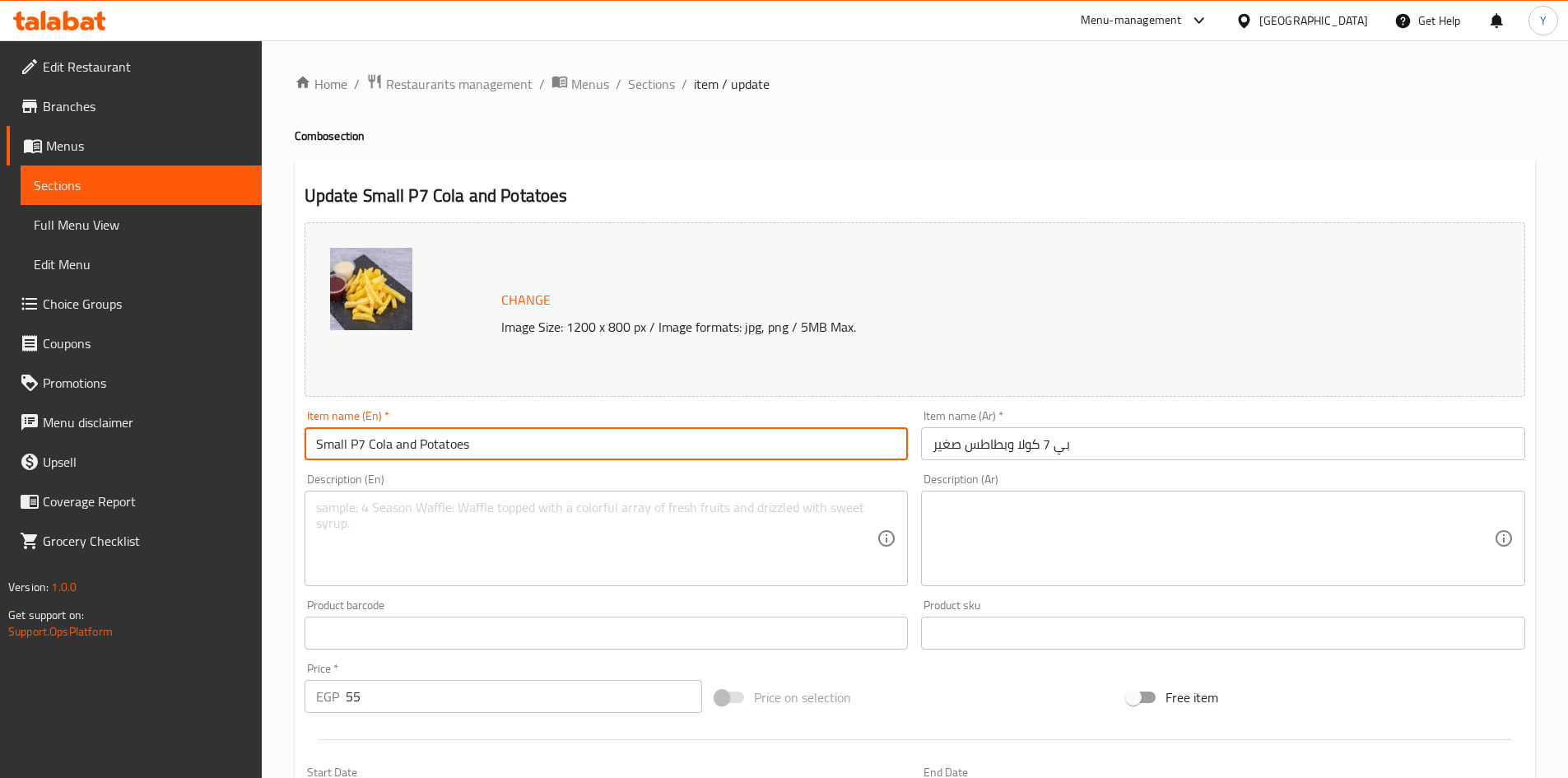
click at [655, 79] on span "Sections" at bounding box center [651, 83] width 47 height 20
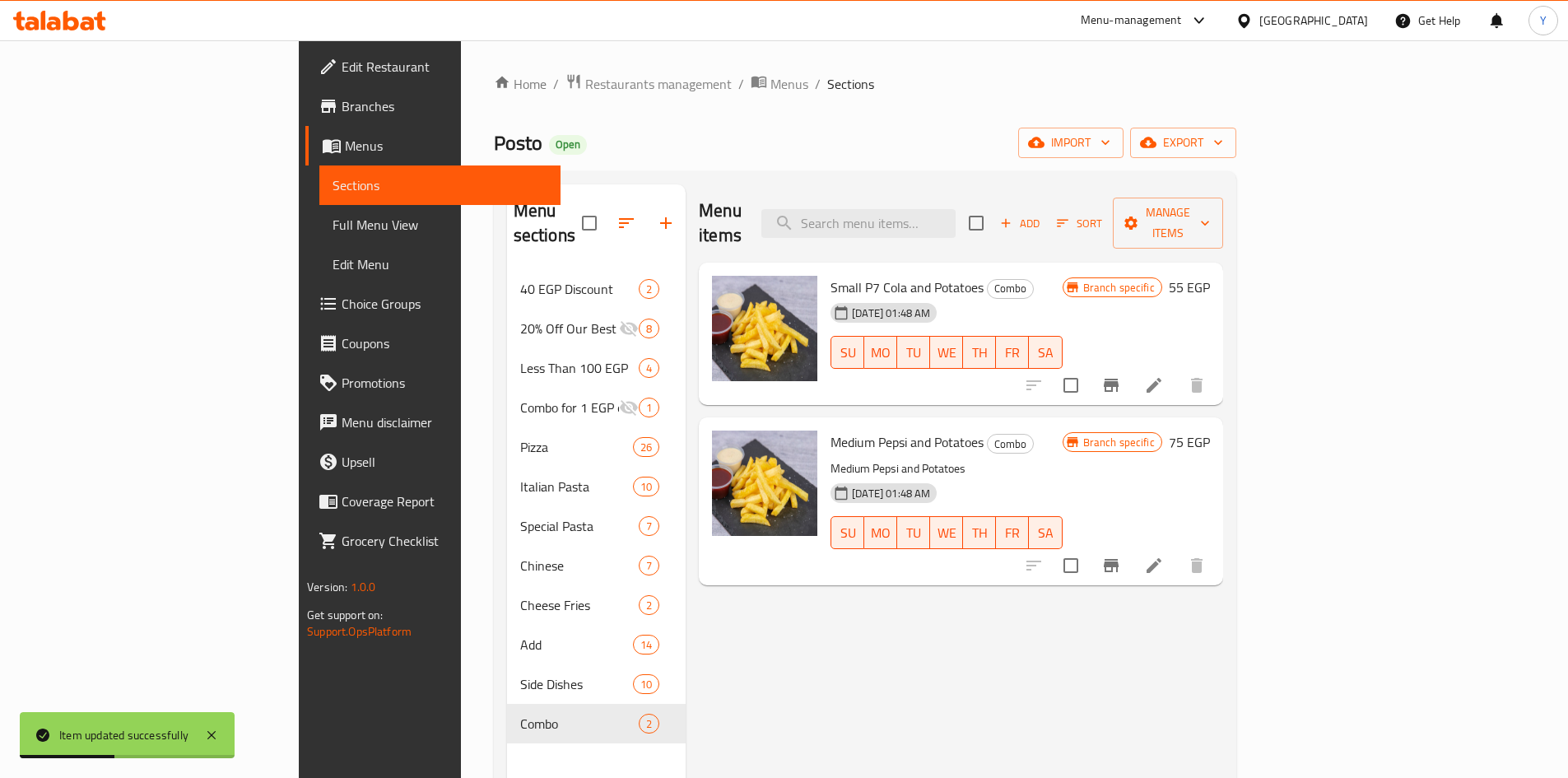
click at [1177, 551] on li at bounding box center [1154, 566] width 46 height 30
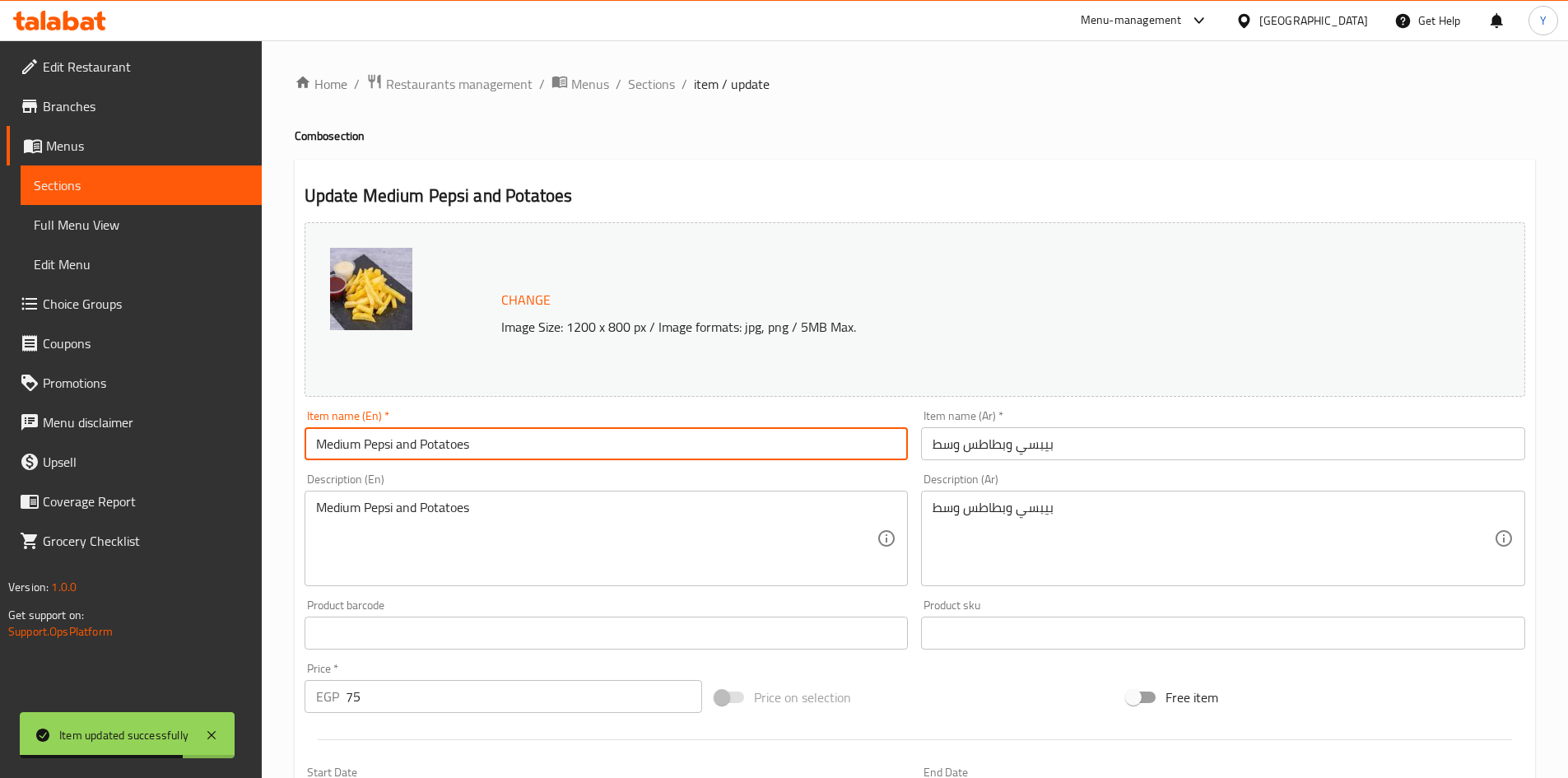
drag, startPoint x: 373, startPoint y: 444, endPoint x: 398, endPoint y: 451, distance: 26.0
click at [398, 451] on input "Medium Pepsi and Potatoes" at bounding box center [606, 444] width 604 height 33
type input "Medium P7 Cola and Potatoes"
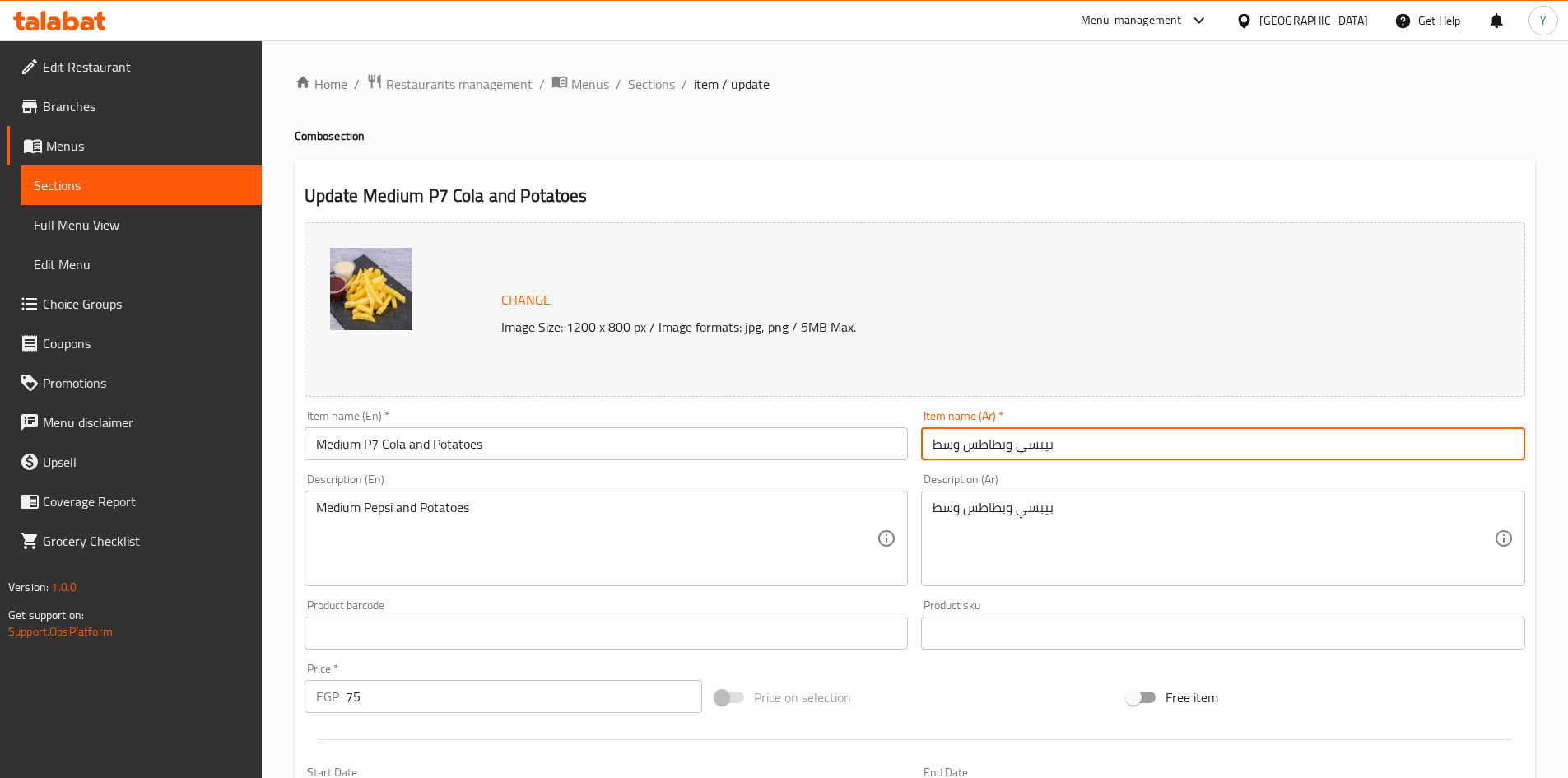
drag, startPoint x: 1018, startPoint y: 443, endPoint x: 1047, endPoint y: 446, distance: 29.2
click at [1047, 446] on input "بيبسي وبطاطس وسط" at bounding box center [1223, 444] width 604 height 33
type input "بي 7 كولا وبطاطس وسط"
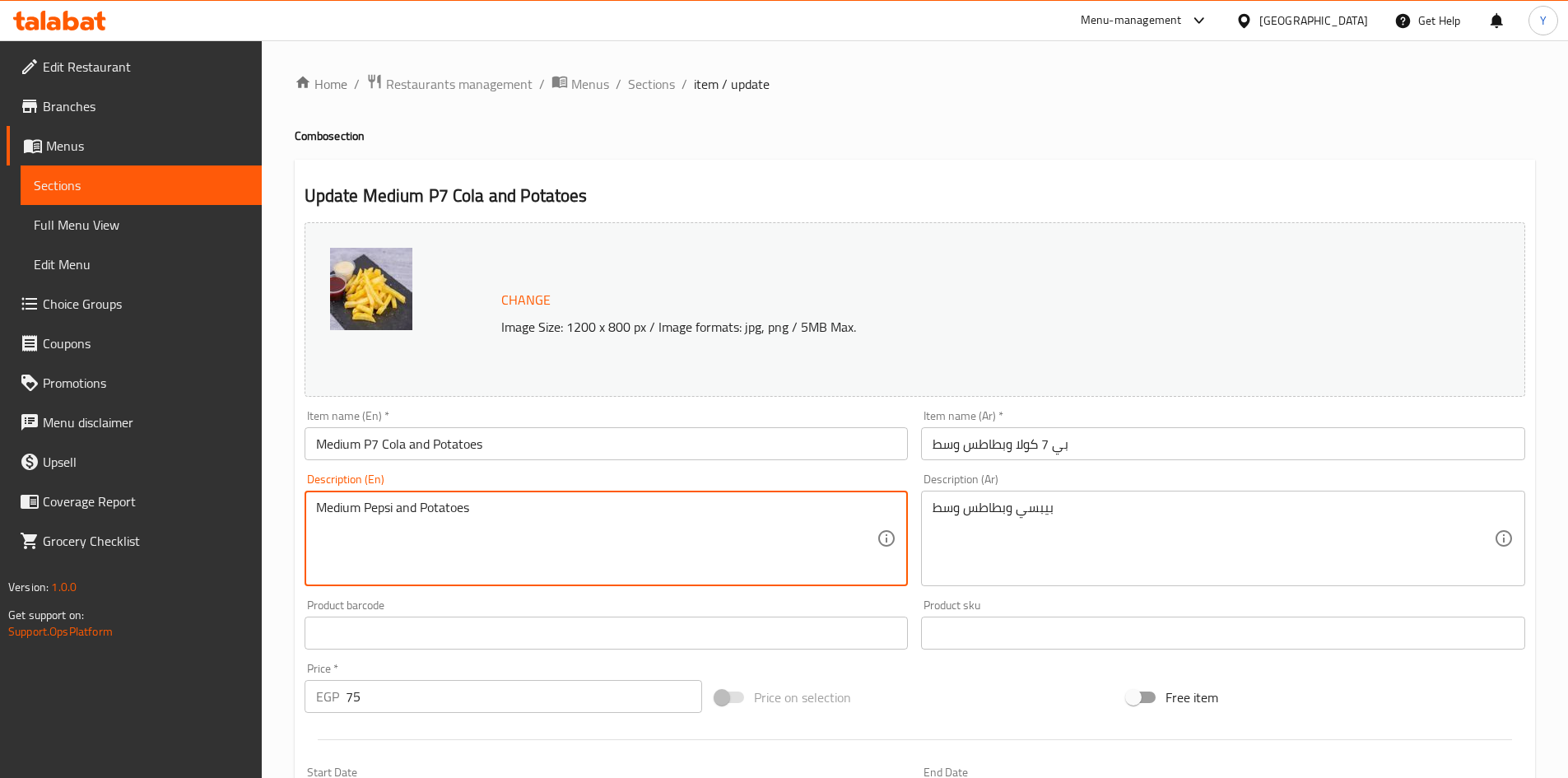
click at [685, 551] on textarea "Medium Pepsi and Potatoes" at bounding box center [596, 538] width 561 height 78
click at [685, 552] on textarea "Medium Pepsi and Potatoes" at bounding box center [596, 538] width 561 height 78
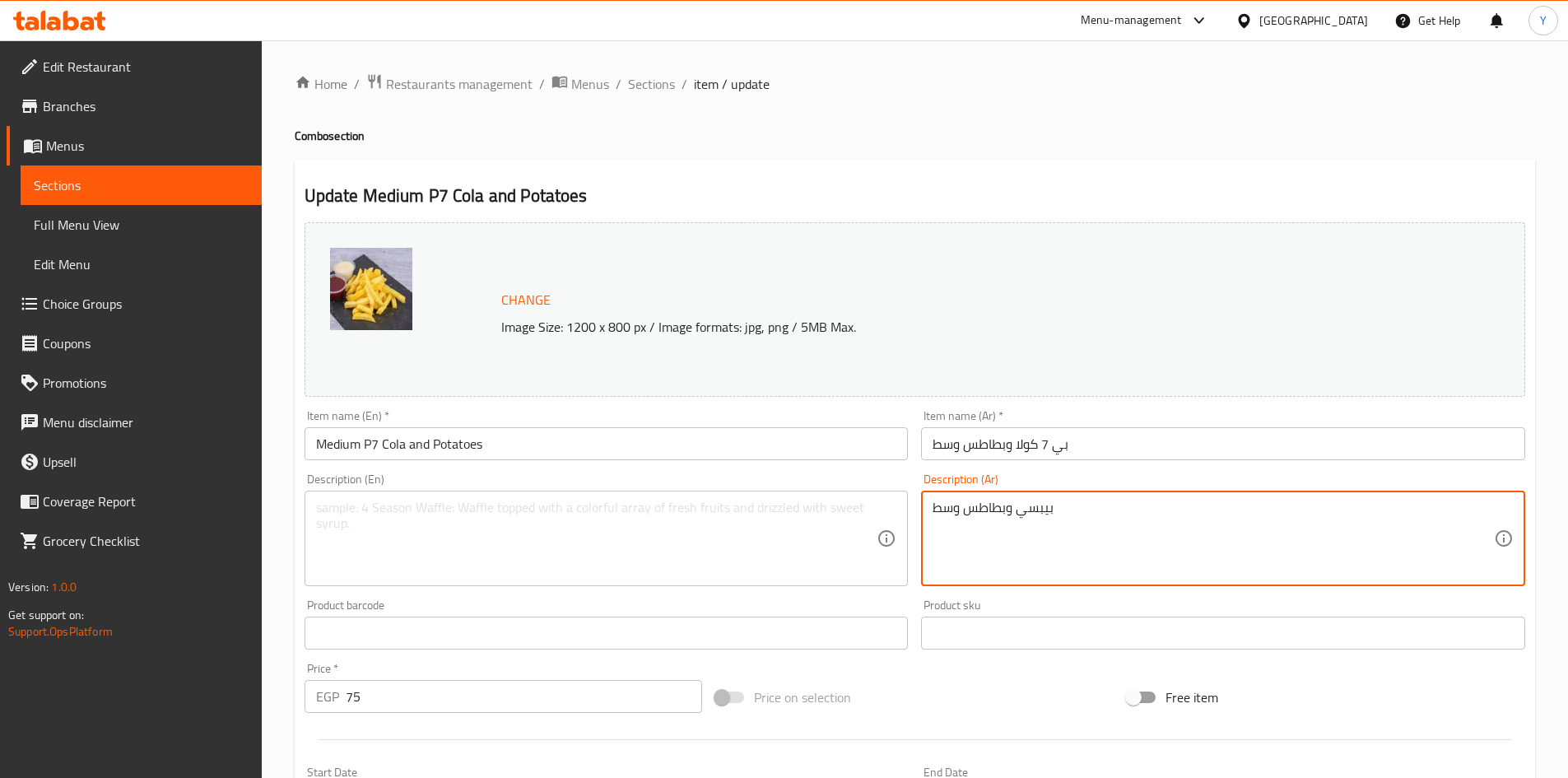
click at [987, 508] on textarea "بيبسي وبطاطس وسط" at bounding box center [1212, 538] width 561 height 78
click at [987, 509] on textarea "بيبسي وبطاطس وسط" at bounding box center [1212, 538] width 561 height 78
type textarea "بيبسي وسط"
click at [974, 519] on textarea "بيبسي وسط" at bounding box center [1212, 538] width 561 height 78
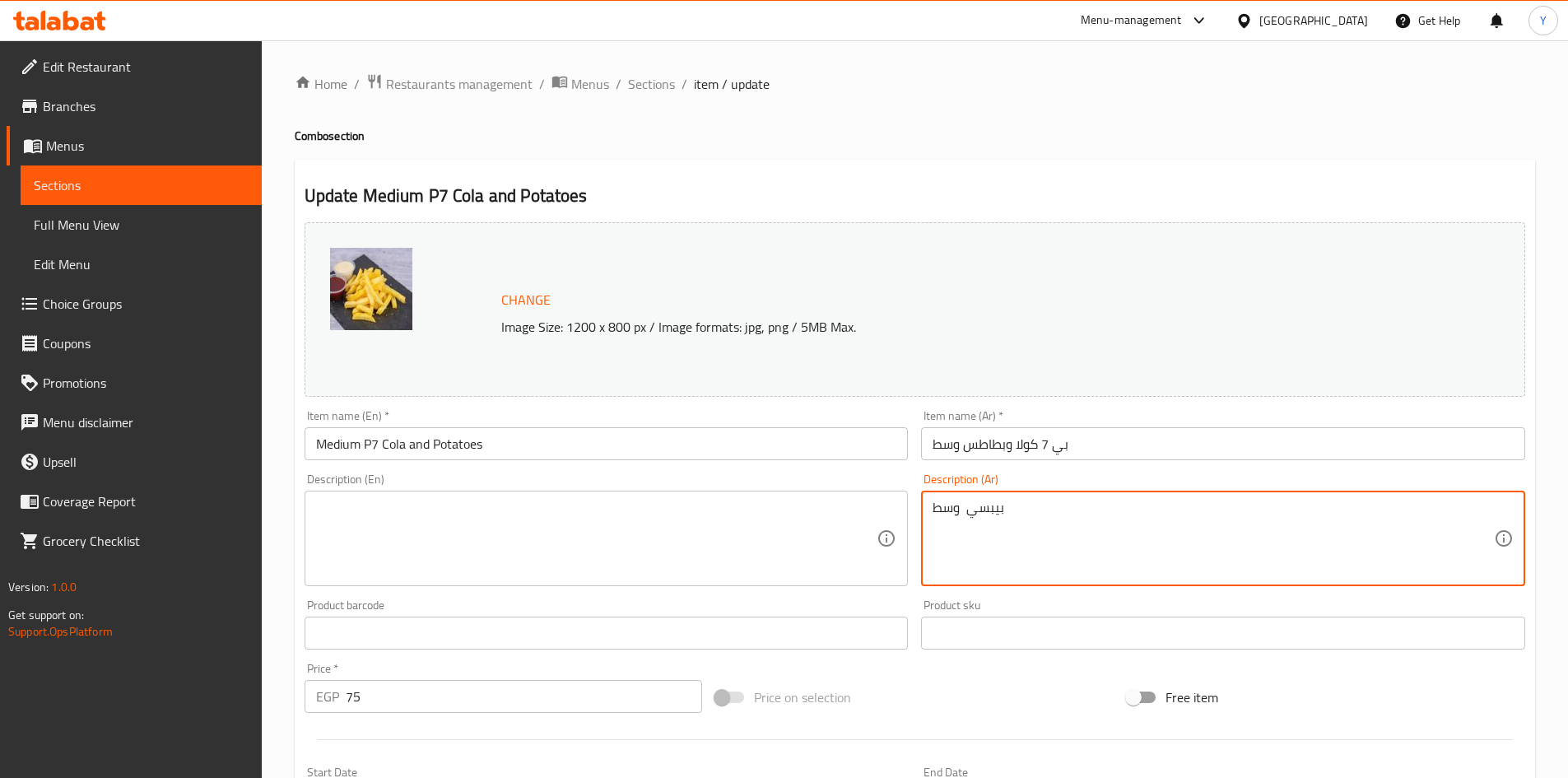
click at [974, 519] on textarea "بيبسي وسط" at bounding box center [1212, 538] width 561 height 78
click at [673, 455] on input "Medium P7 Cola and Potatoes" at bounding box center [606, 444] width 604 height 33
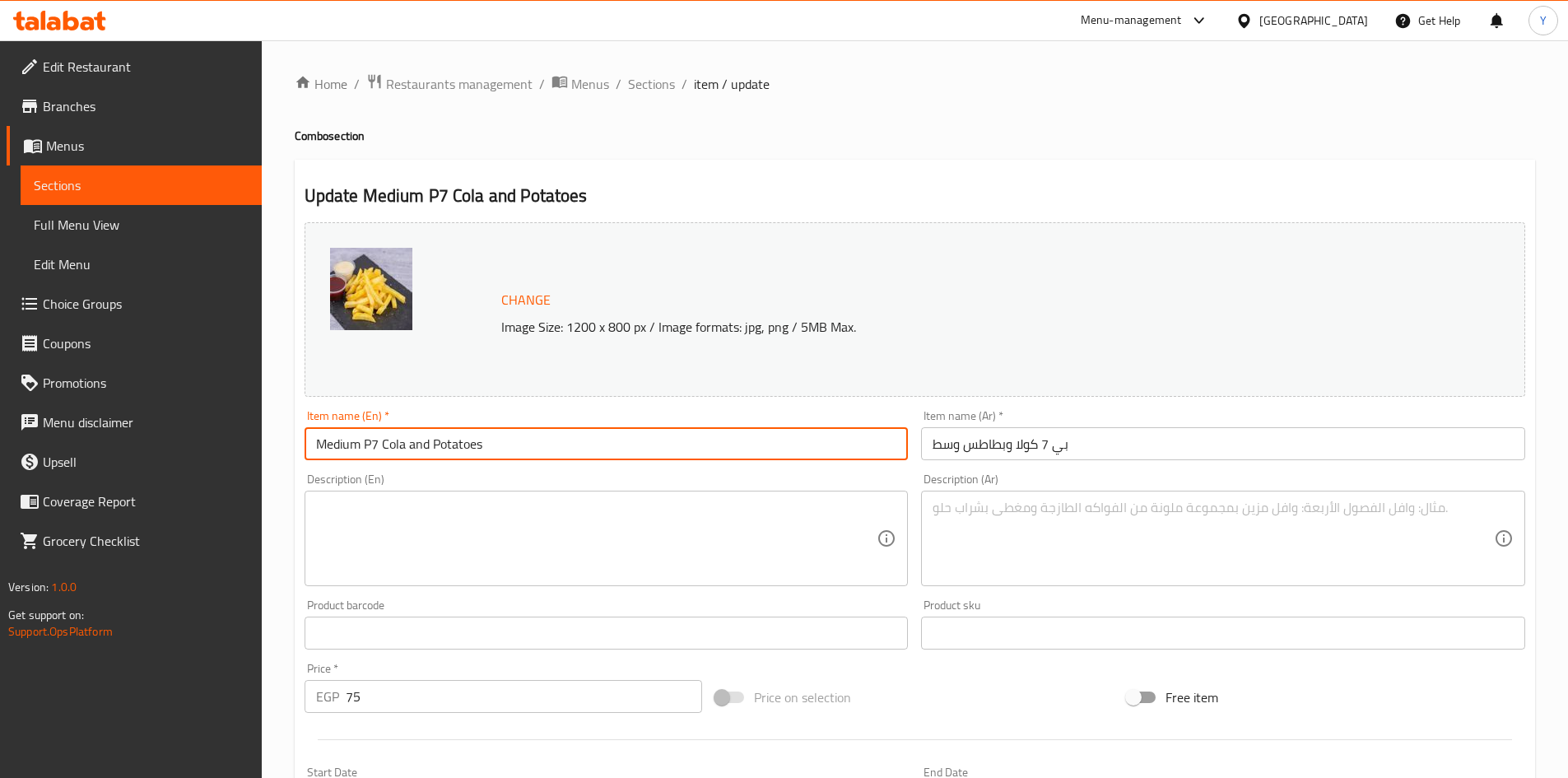
click at [643, 87] on span "Sections" at bounding box center [651, 83] width 47 height 20
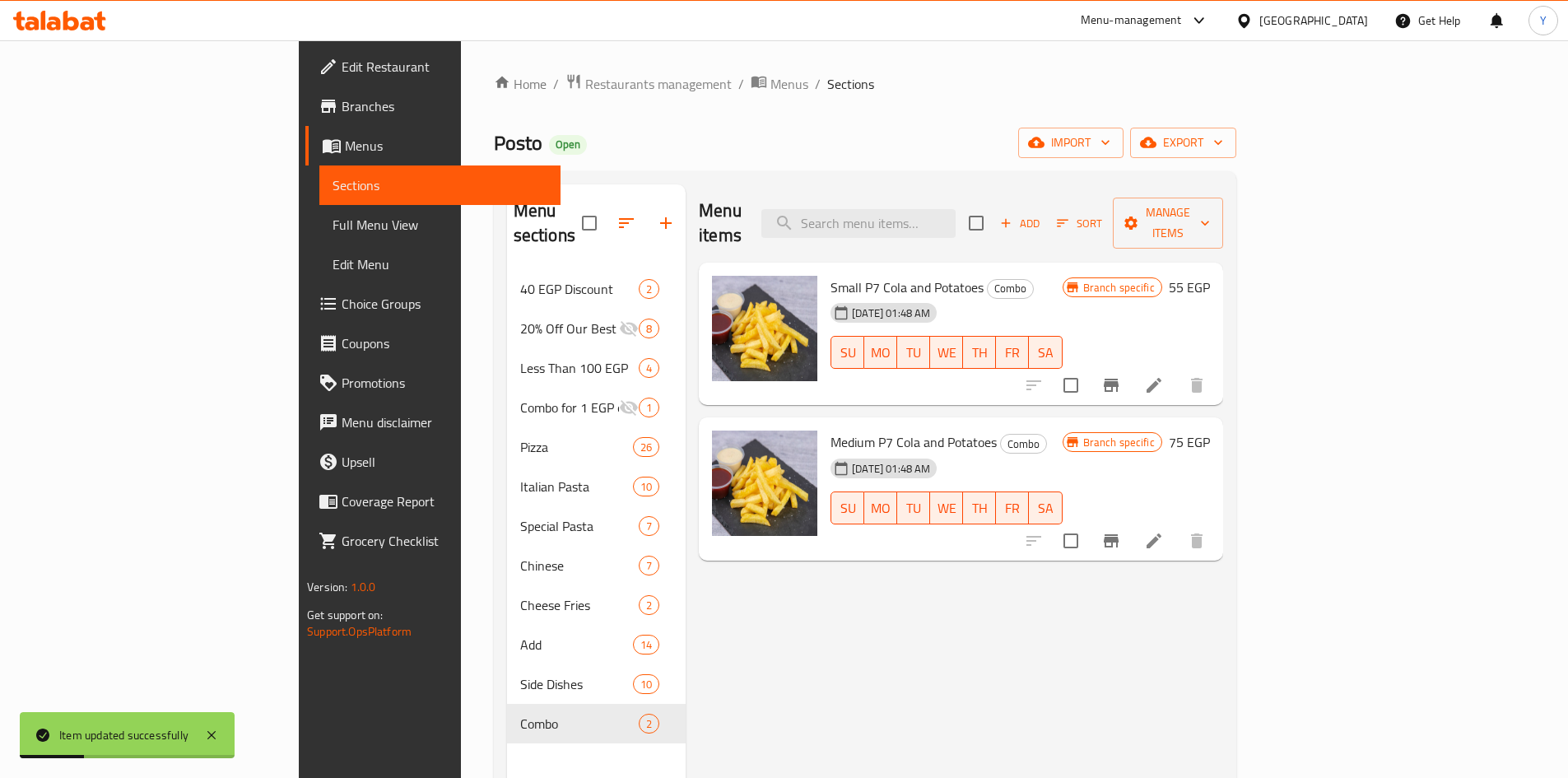
click at [1037, 535] on div "Medium P7 Cola and Potatoes Combo 31-08-2024 01:48 AM SU MO TU WE TH FR SA Bran…" at bounding box center [961, 488] width 524 height 143
click at [1217, 521] on div at bounding box center [1116, 541] width 202 height 39
click at [1177, 526] on li at bounding box center [1154, 541] width 46 height 30
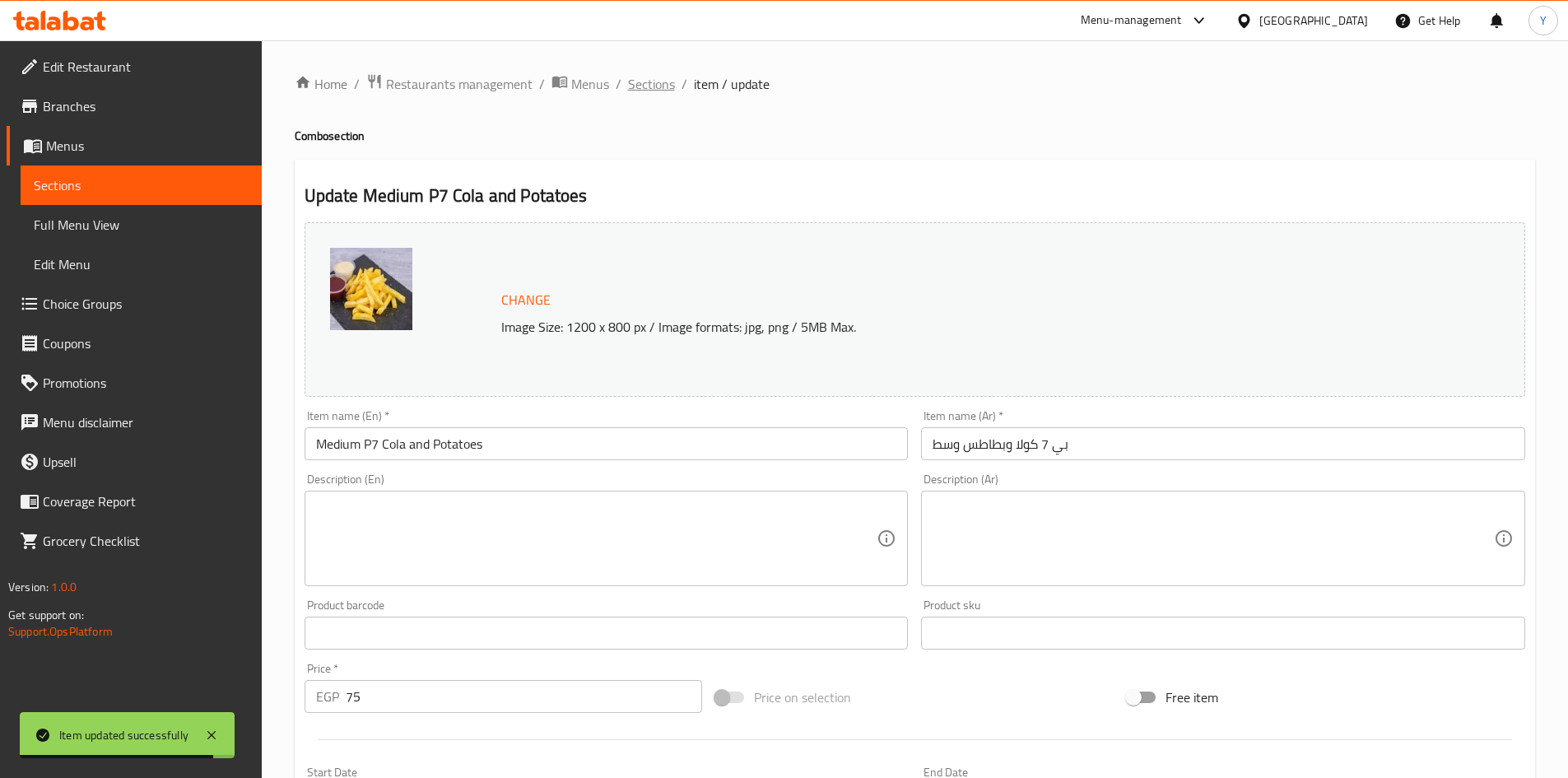
click at [650, 74] on span "Sections" at bounding box center [651, 83] width 47 height 20
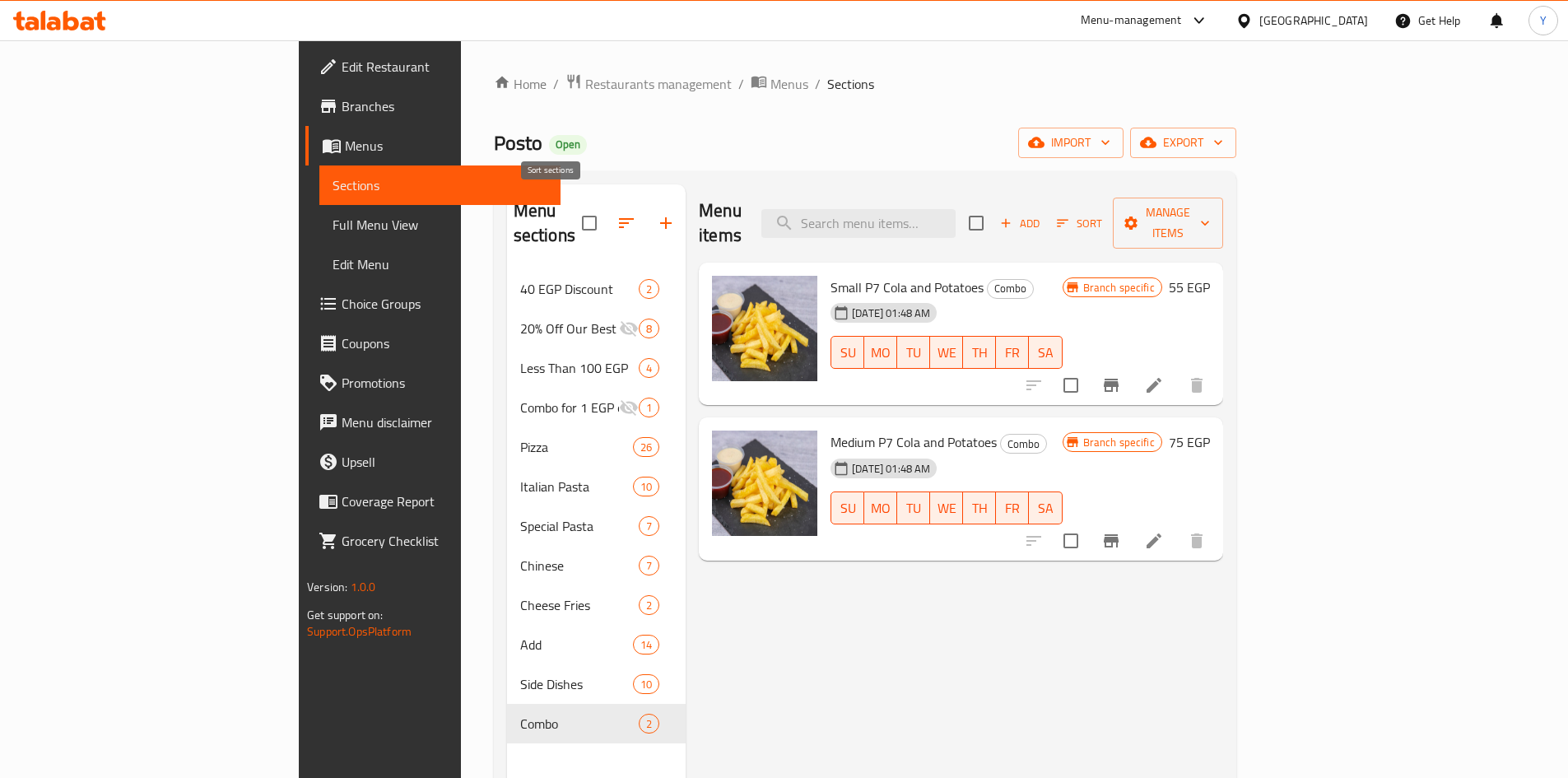
click at [607, 203] on button "button" at bounding box center [626, 223] width 39 height 39
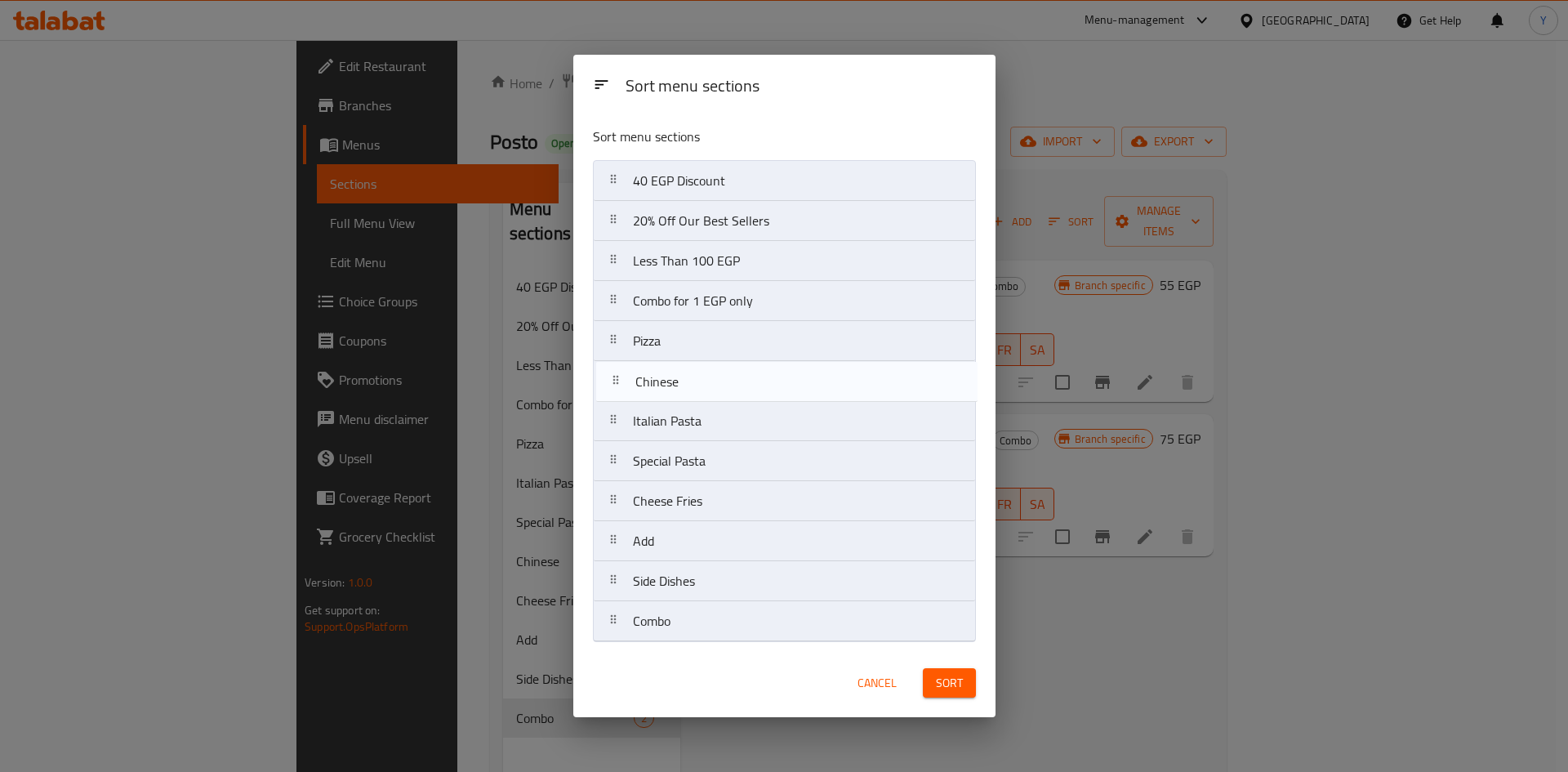
drag, startPoint x: 696, startPoint y: 466, endPoint x: 700, endPoint y: 375, distance: 91.1
click at [700, 375] on nav "40 EGP Discount 20% Off Our Best Sellers Less Than 100 EGP Combo for 1 EGP only…" at bounding box center [784, 400] width 383 height 482
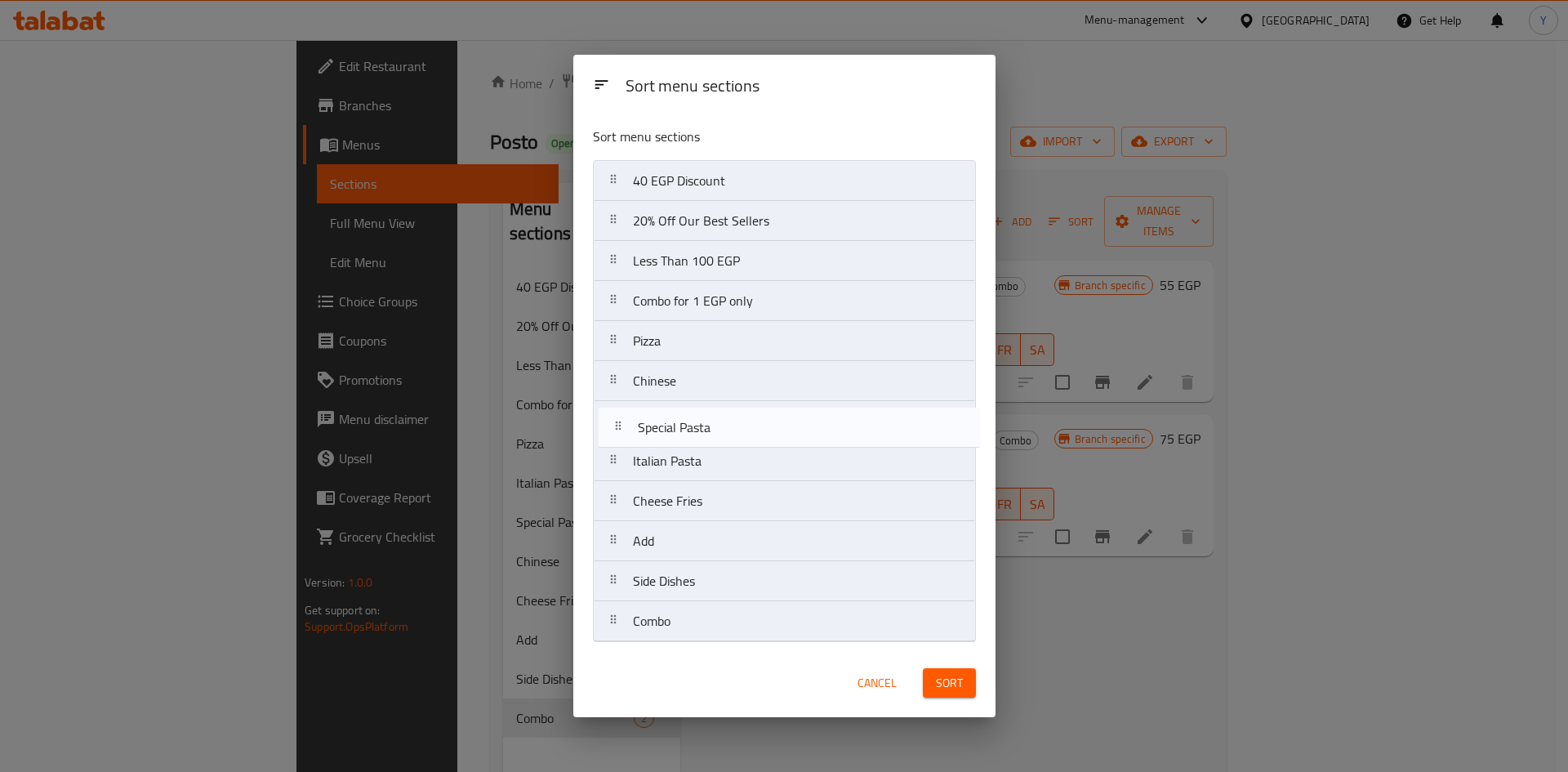
drag, startPoint x: 783, startPoint y: 471, endPoint x: 788, endPoint y: 433, distance: 38.3
click at [788, 433] on nav "40 EGP Discount 20% Off Our Best Sellers Less Than 100 EGP Combo for 1 EGP only…" at bounding box center [784, 400] width 383 height 482
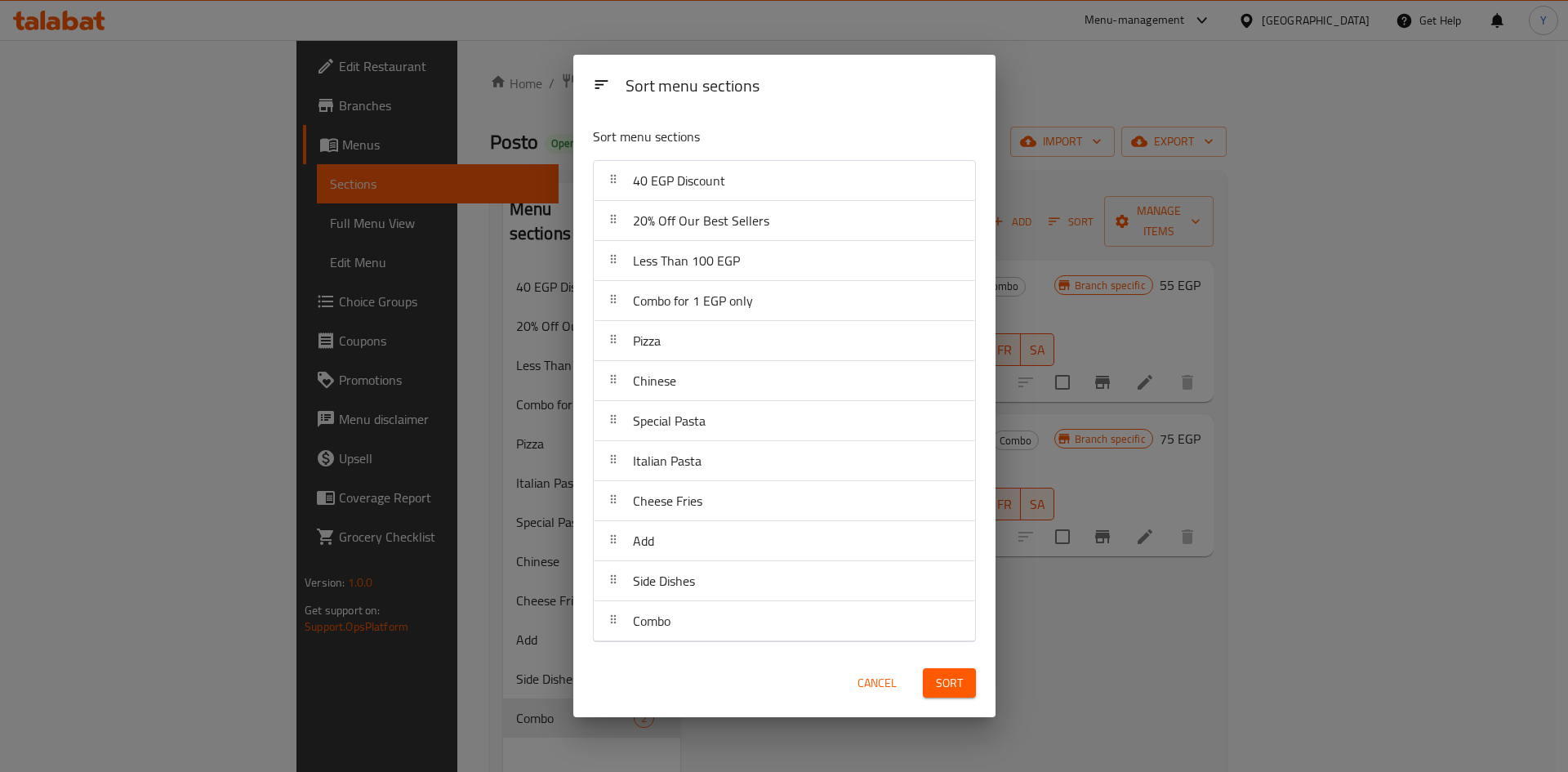
click at [965, 680] on button "Sort" at bounding box center [949, 684] width 53 height 31
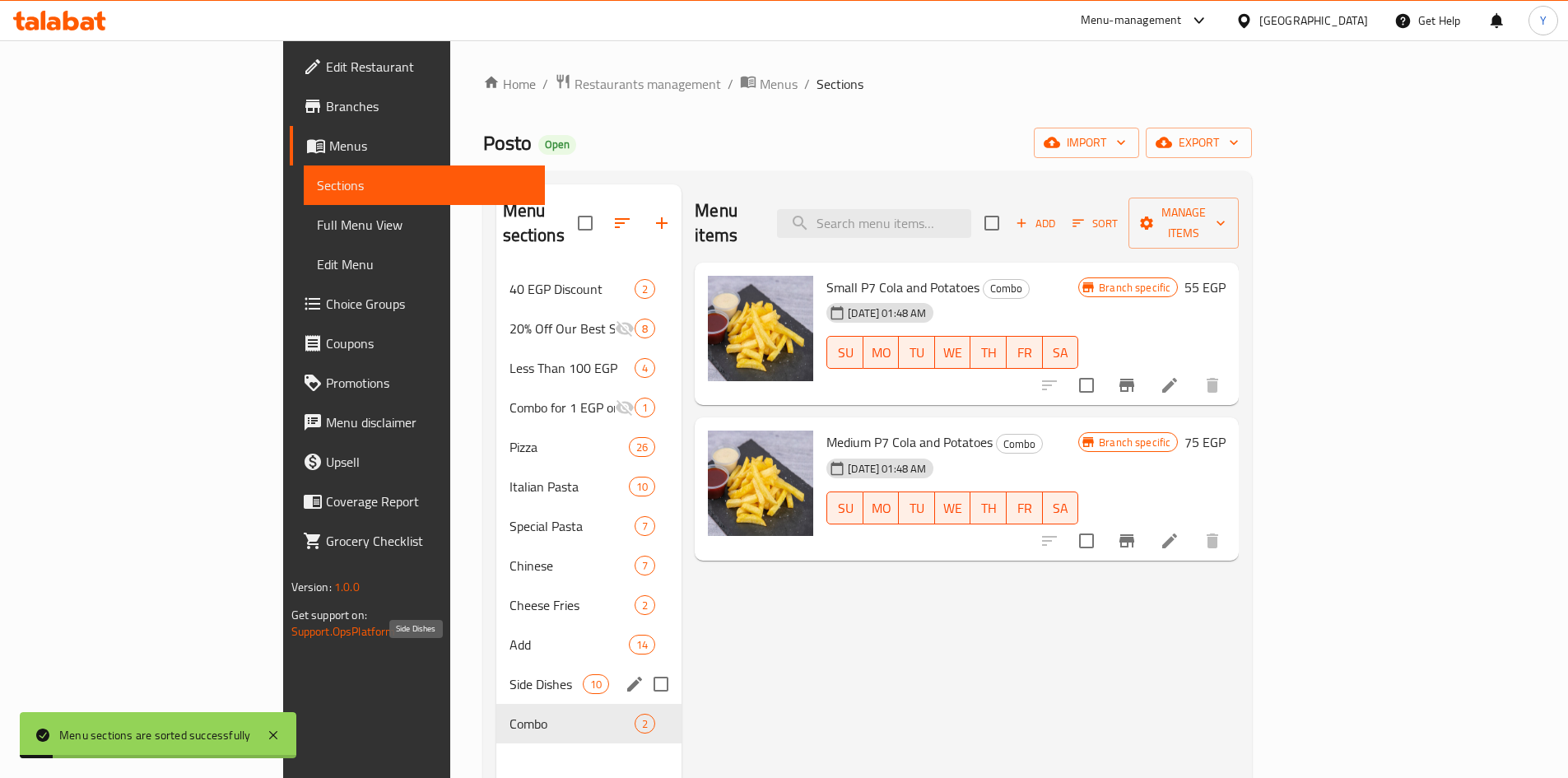
click at [510, 674] on span "Side Dishes" at bounding box center [547, 684] width 74 height 20
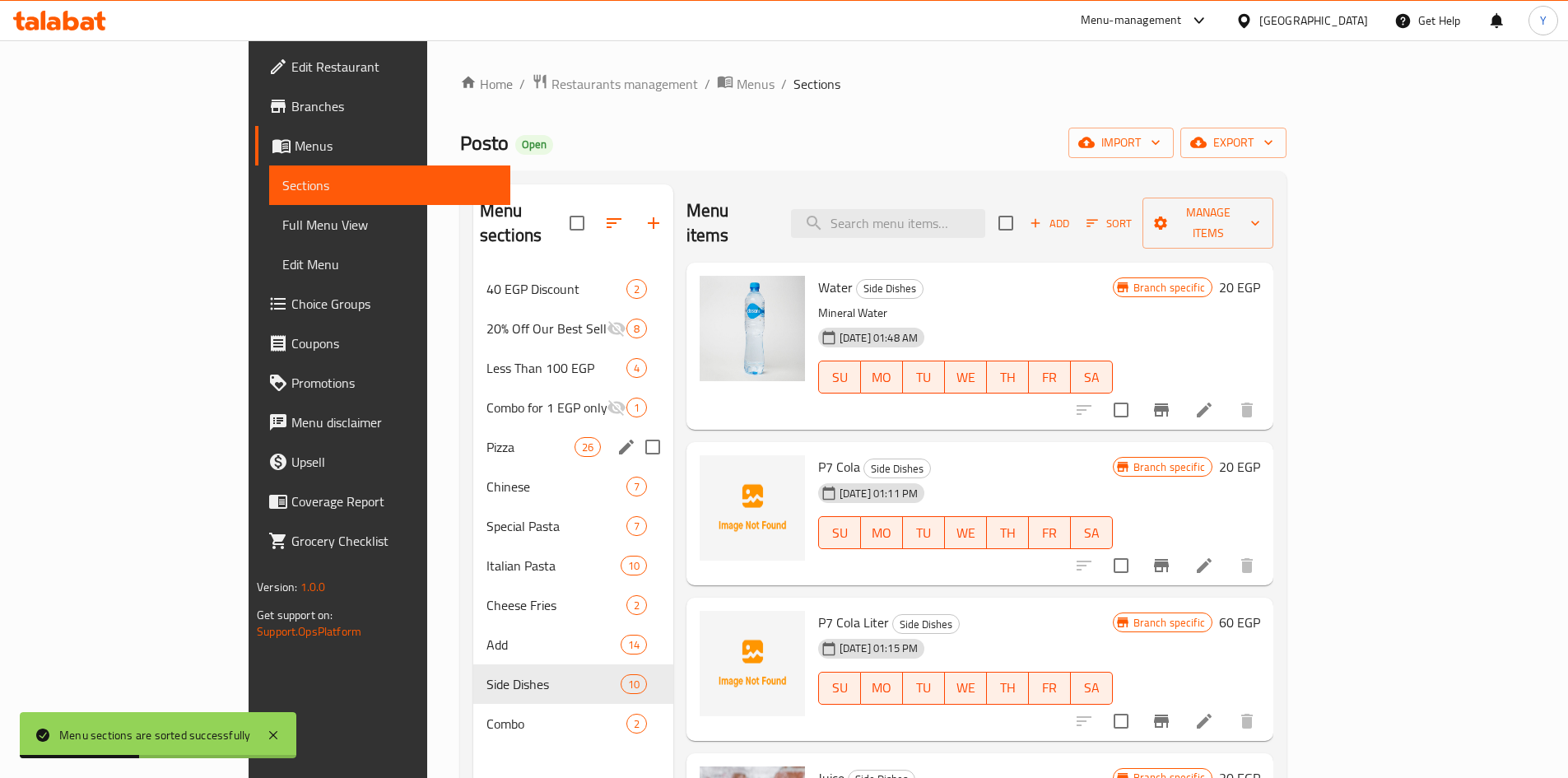
click at [487, 437] on span "Pizza" at bounding box center [530, 446] width 88 height 20
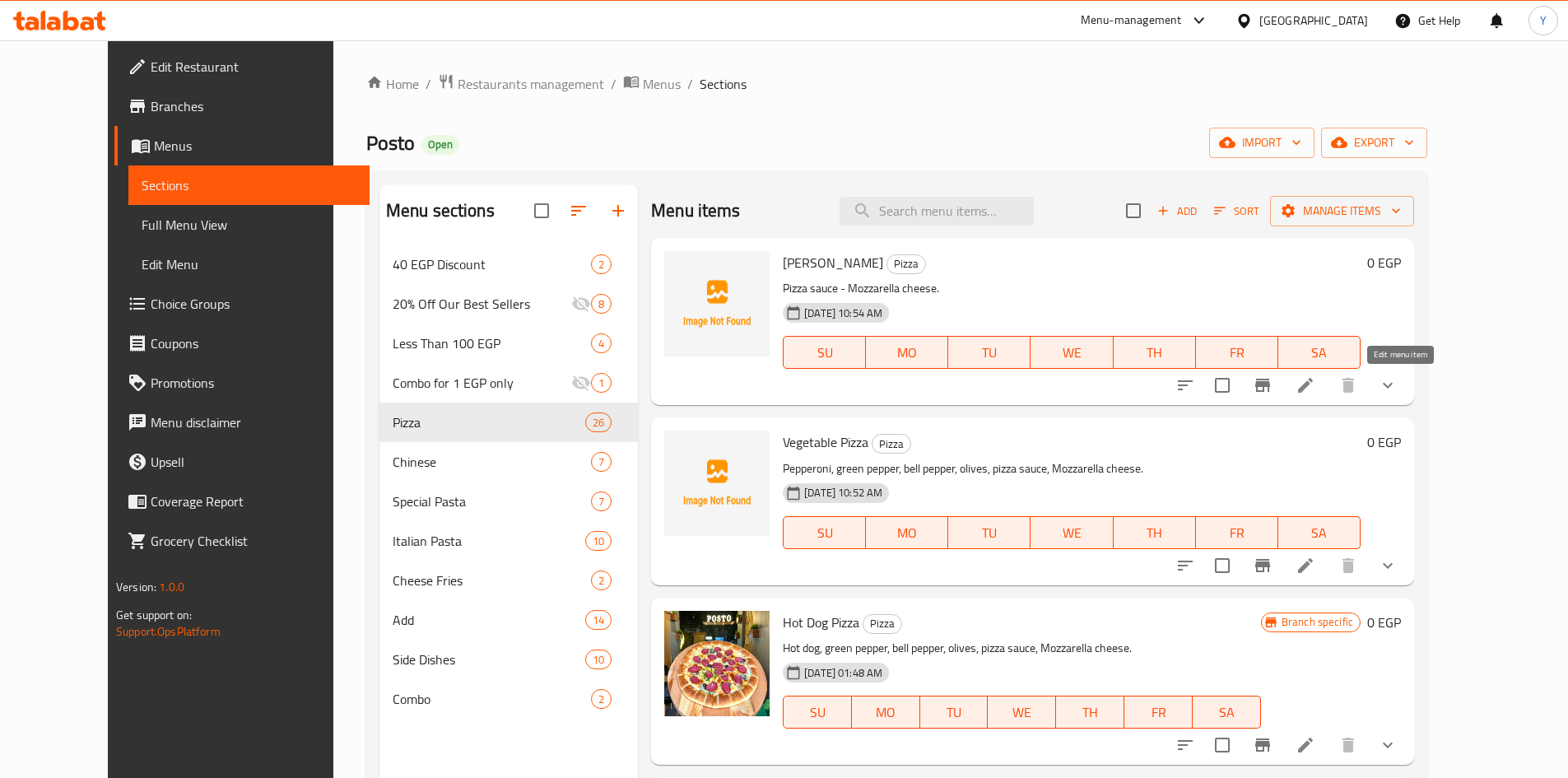
click at [1315, 392] on icon at bounding box center [1305, 385] width 20 height 20
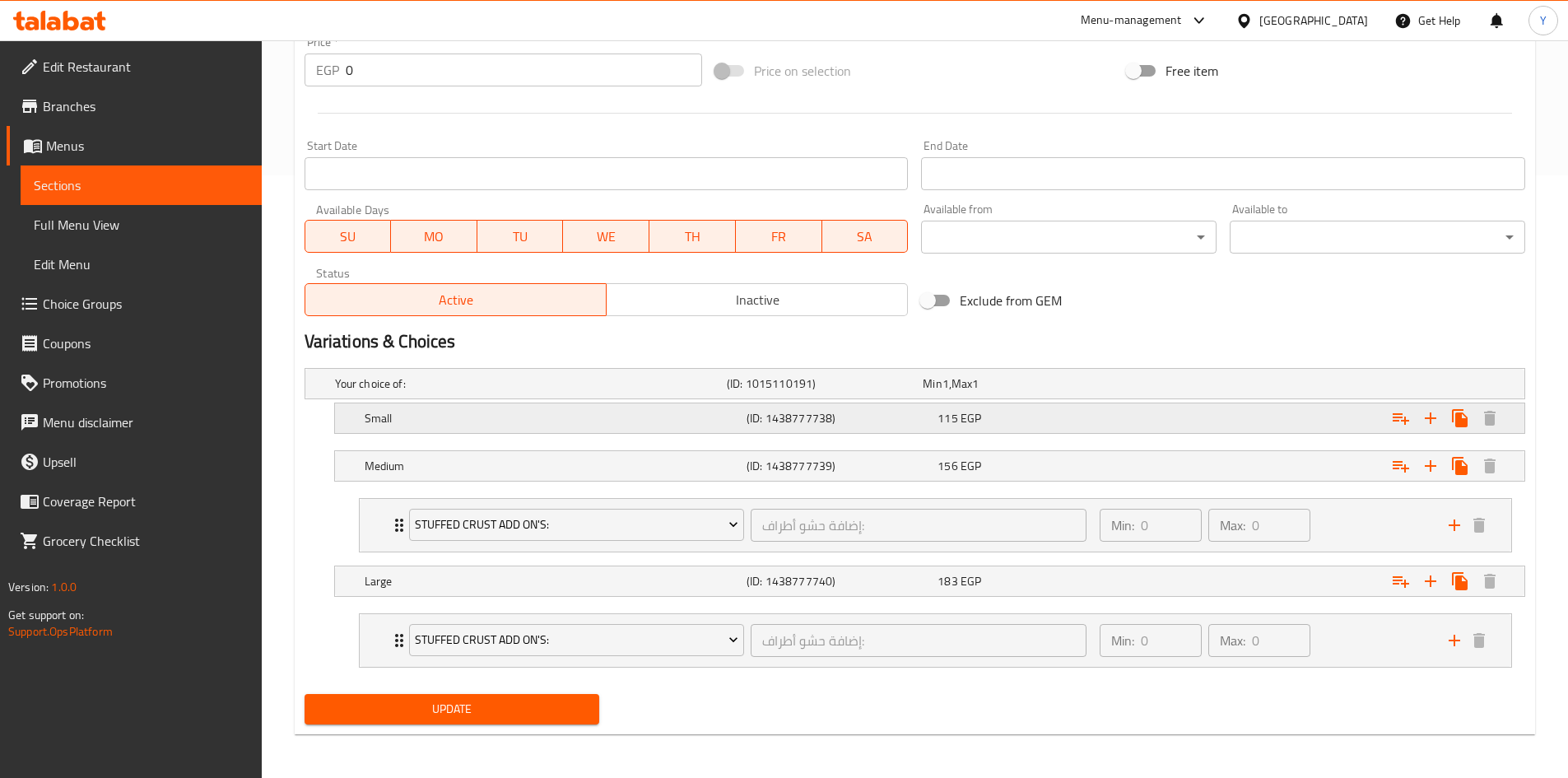
scroll to position [605, 0]
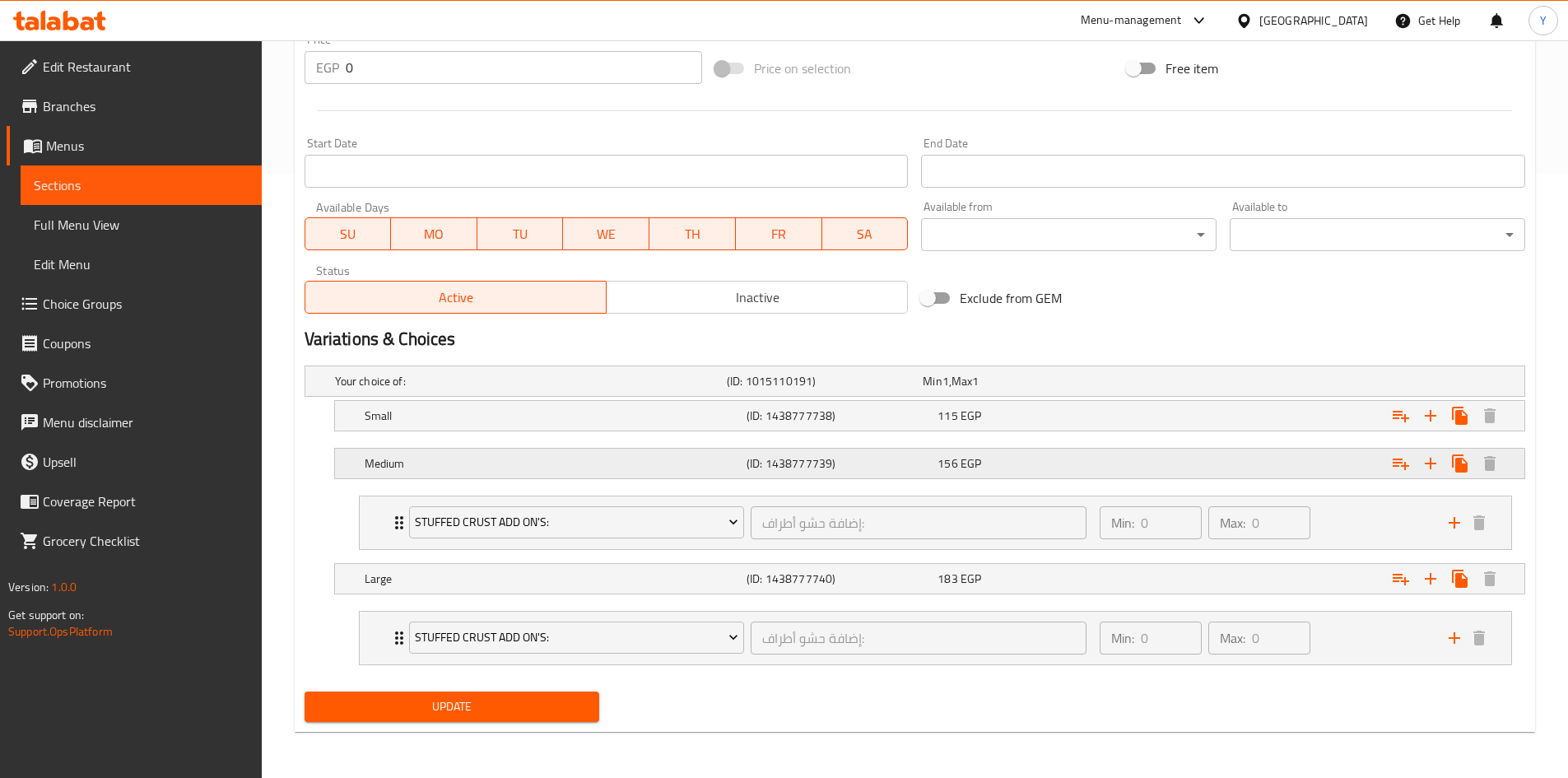
click at [1090, 468] on div "156 EGP" at bounding box center [1029, 463] width 184 height 16
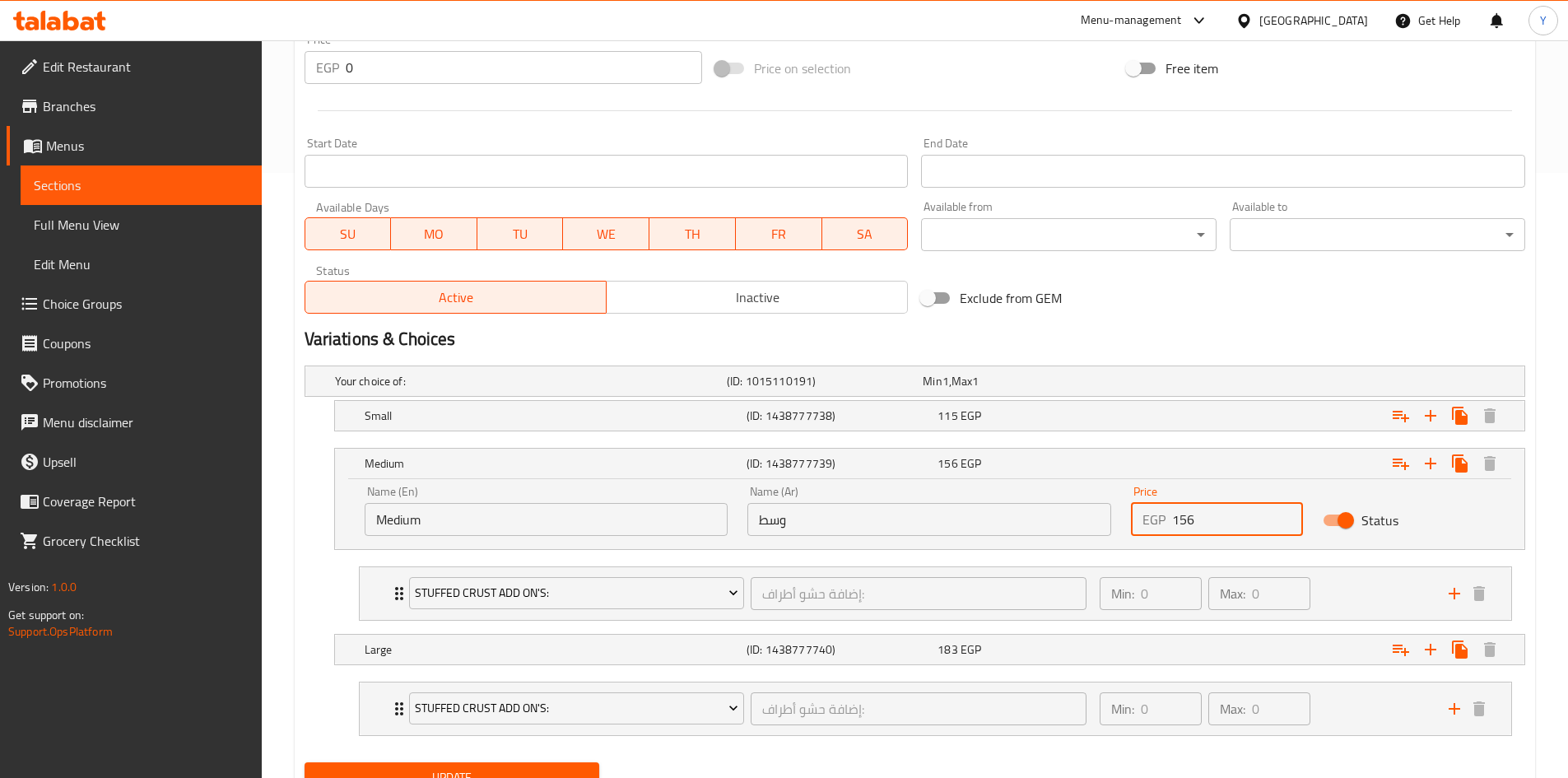
click at [1205, 515] on input "156" at bounding box center [1237, 519] width 131 height 33
type input "155"
click at [1098, 649] on div "183 EGP" at bounding box center [1029, 649] width 184 height 16
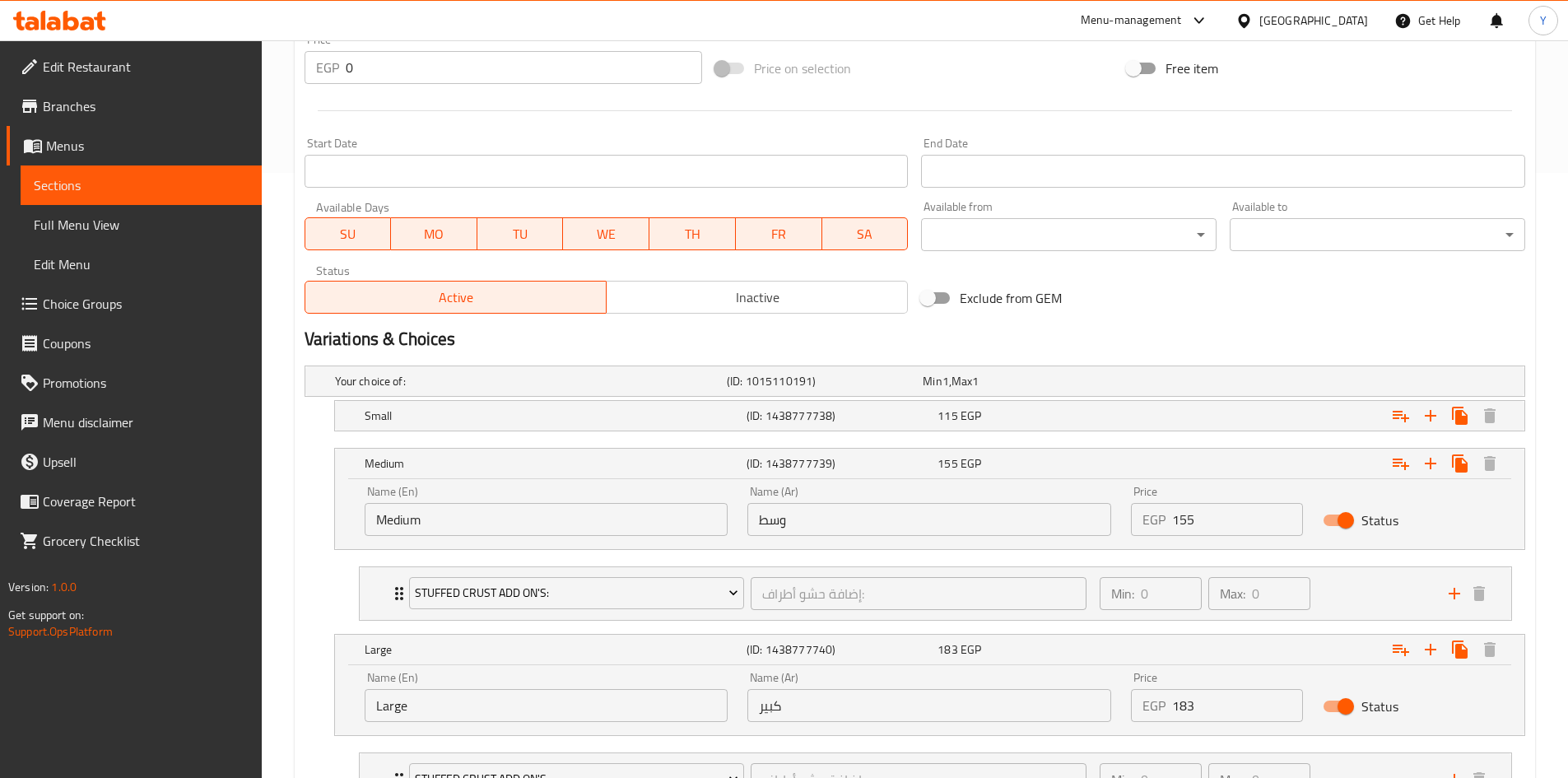
click at [1213, 701] on input "183" at bounding box center [1237, 705] width 131 height 33
type input "180"
click at [1146, 344] on h2 "Variations & Choices" at bounding box center [914, 338] width 1221 height 25
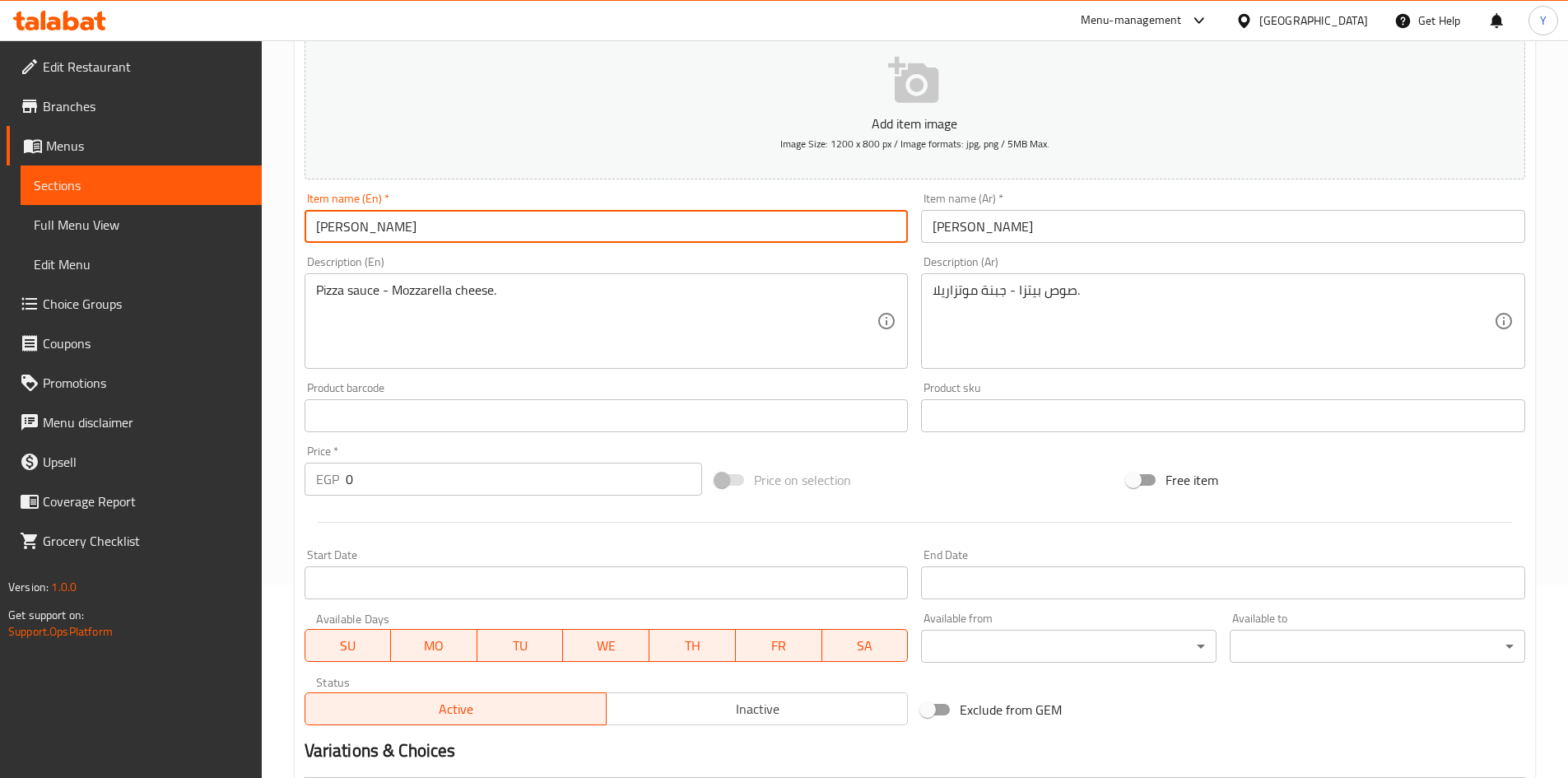
click at [575, 236] on input "[PERSON_NAME]" at bounding box center [606, 226] width 604 height 33
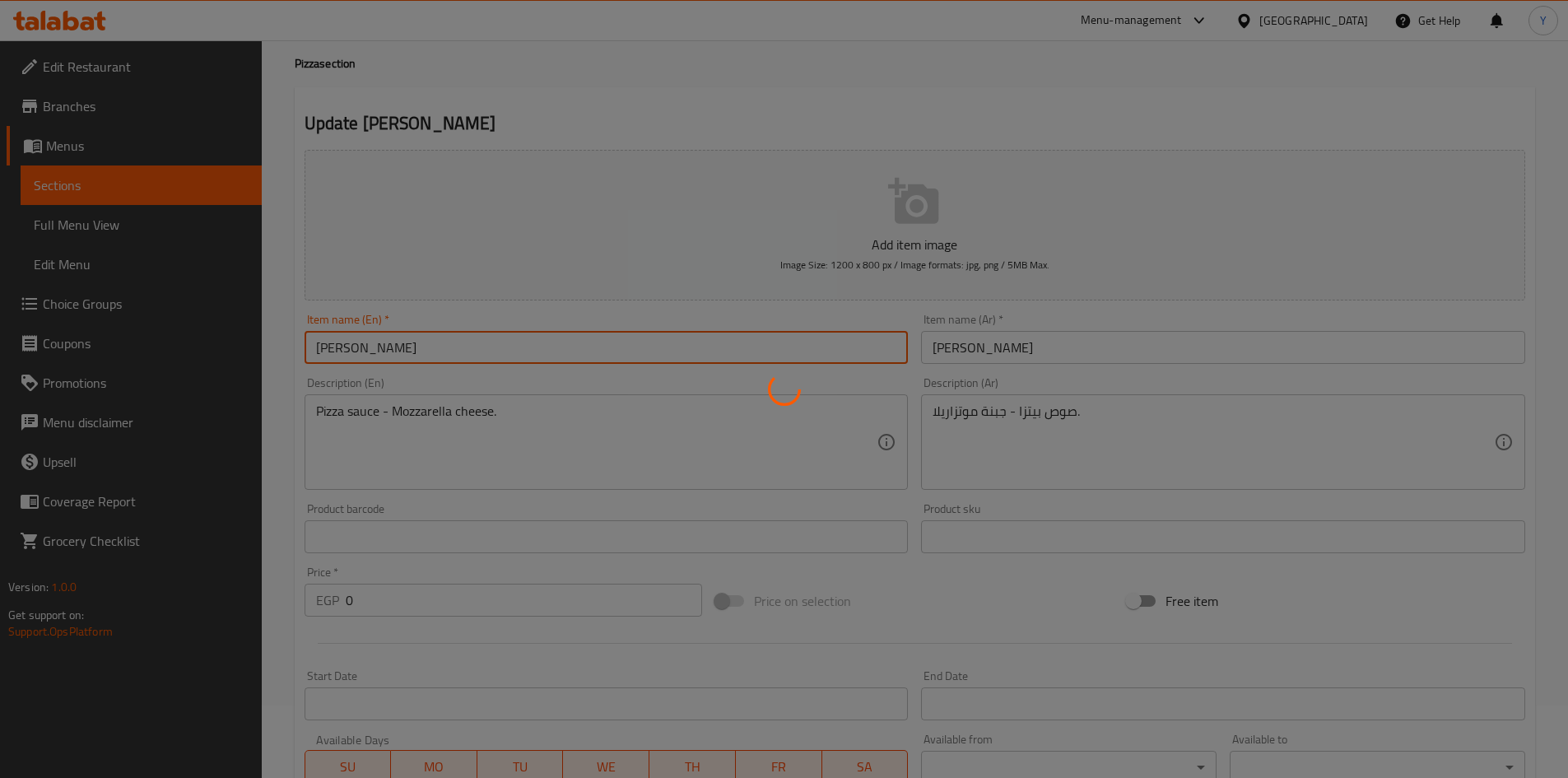
scroll to position [0, 0]
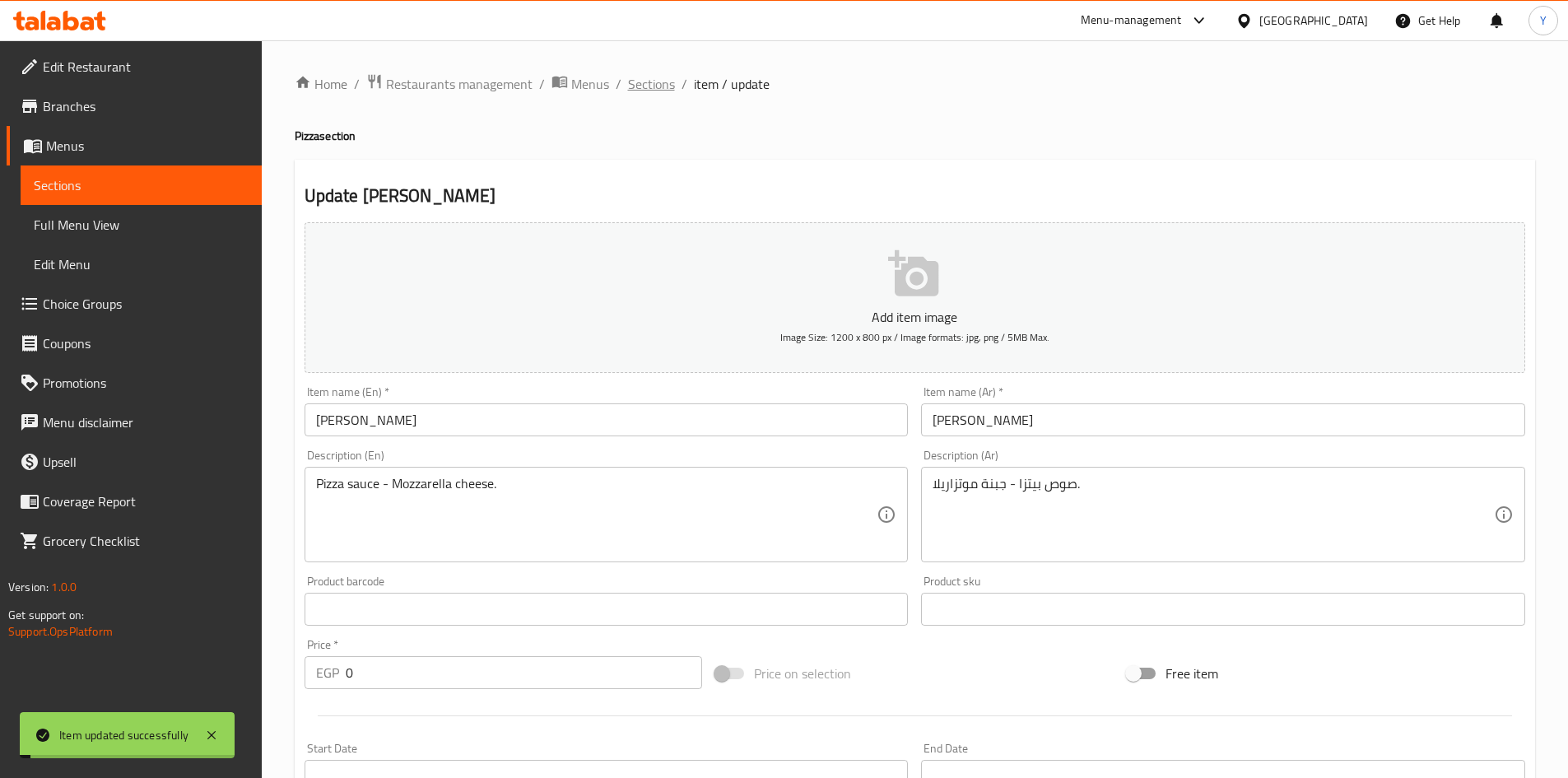
click at [656, 87] on span "Sections" at bounding box center [651, 83] width 47 height 20
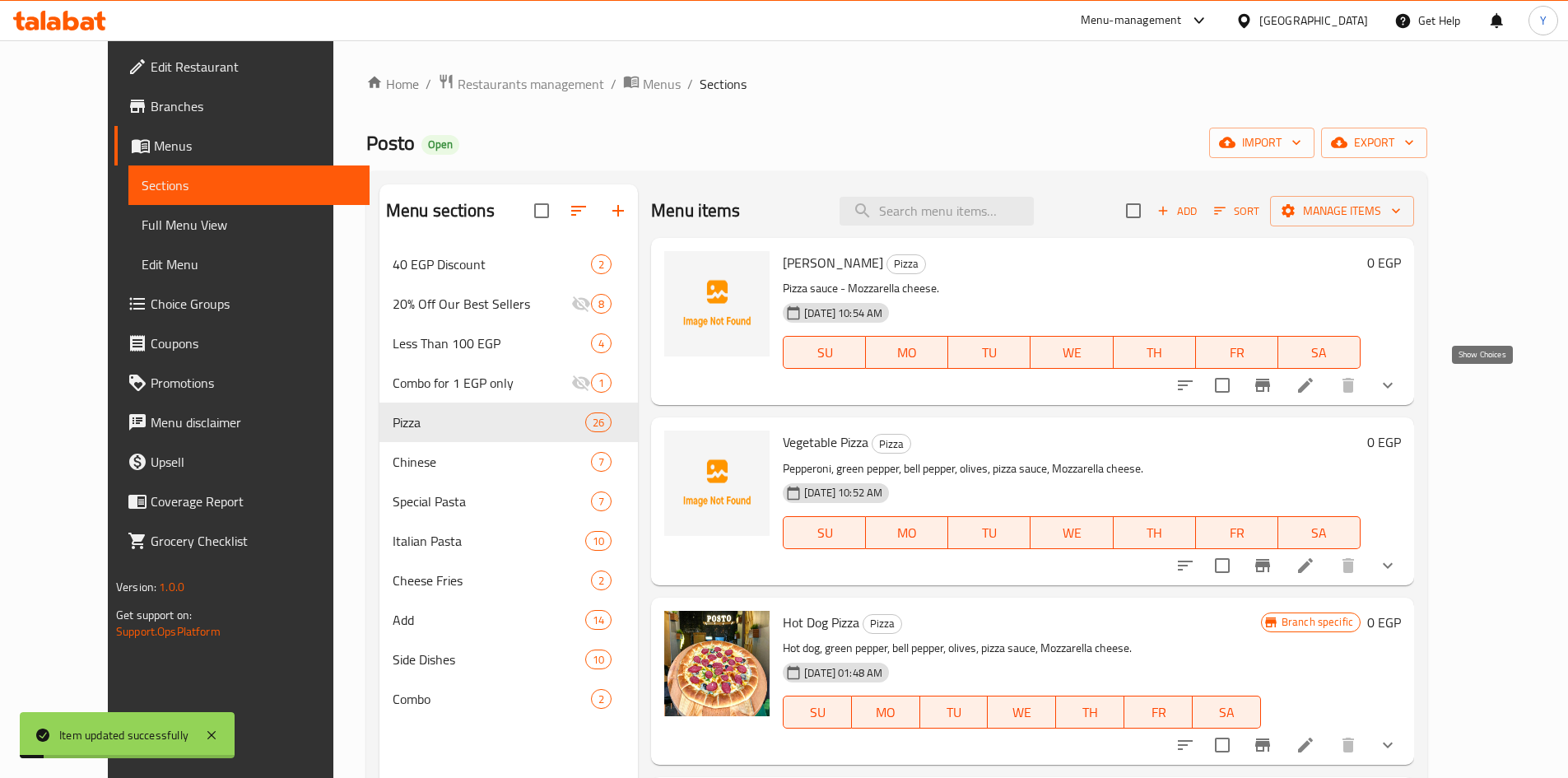
drag, startPoint x: 1484, startPoint y: 397, endPoint x: 1098, endPoint y: 534, distance: 409.6
click at [1408, 398] on button "show more" at bounding box center [1388, 386] width 39 height 39
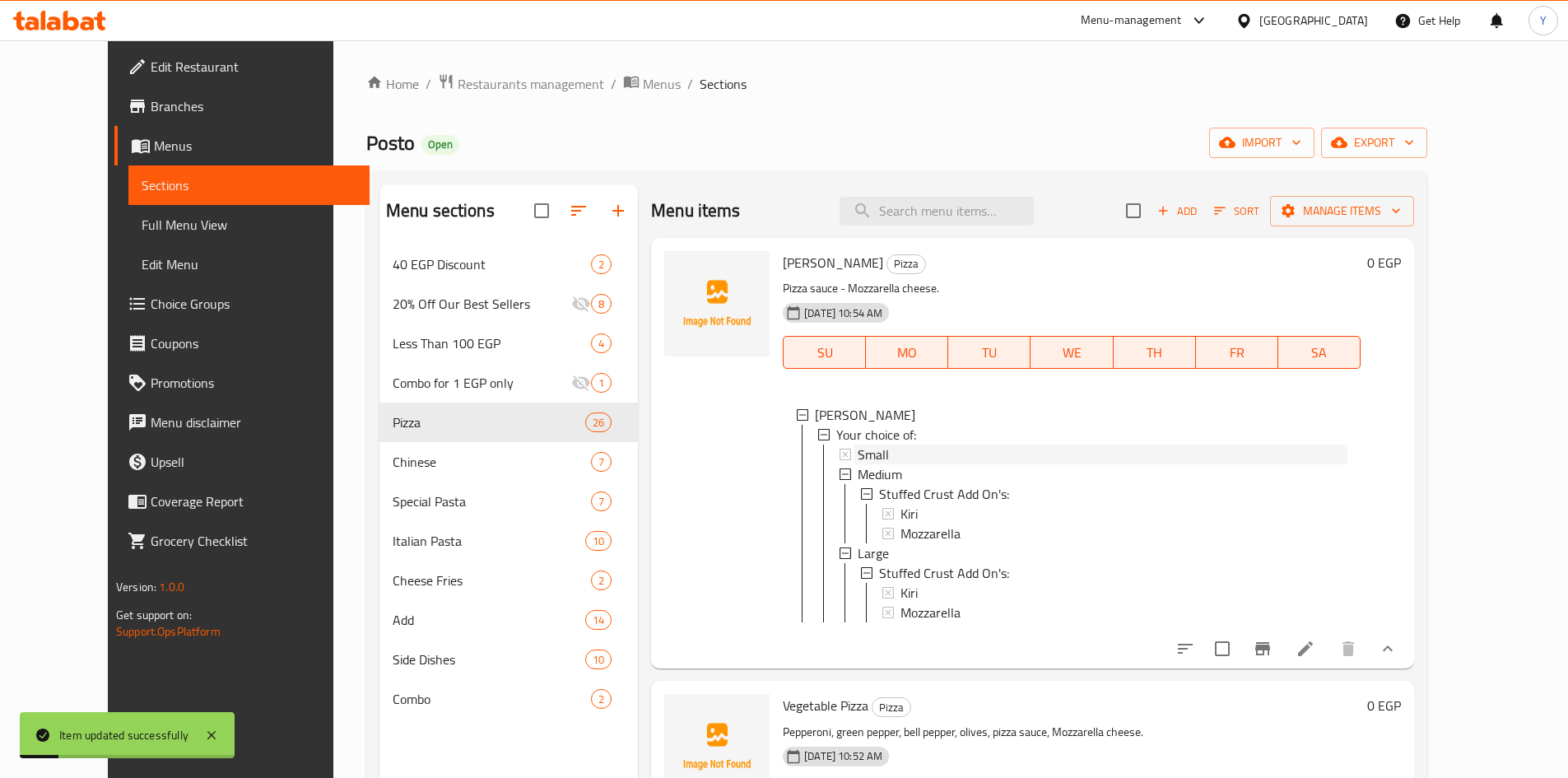
click at [889, 458] on div "Small" at bounding box center [1103, 454] width 490 height 20
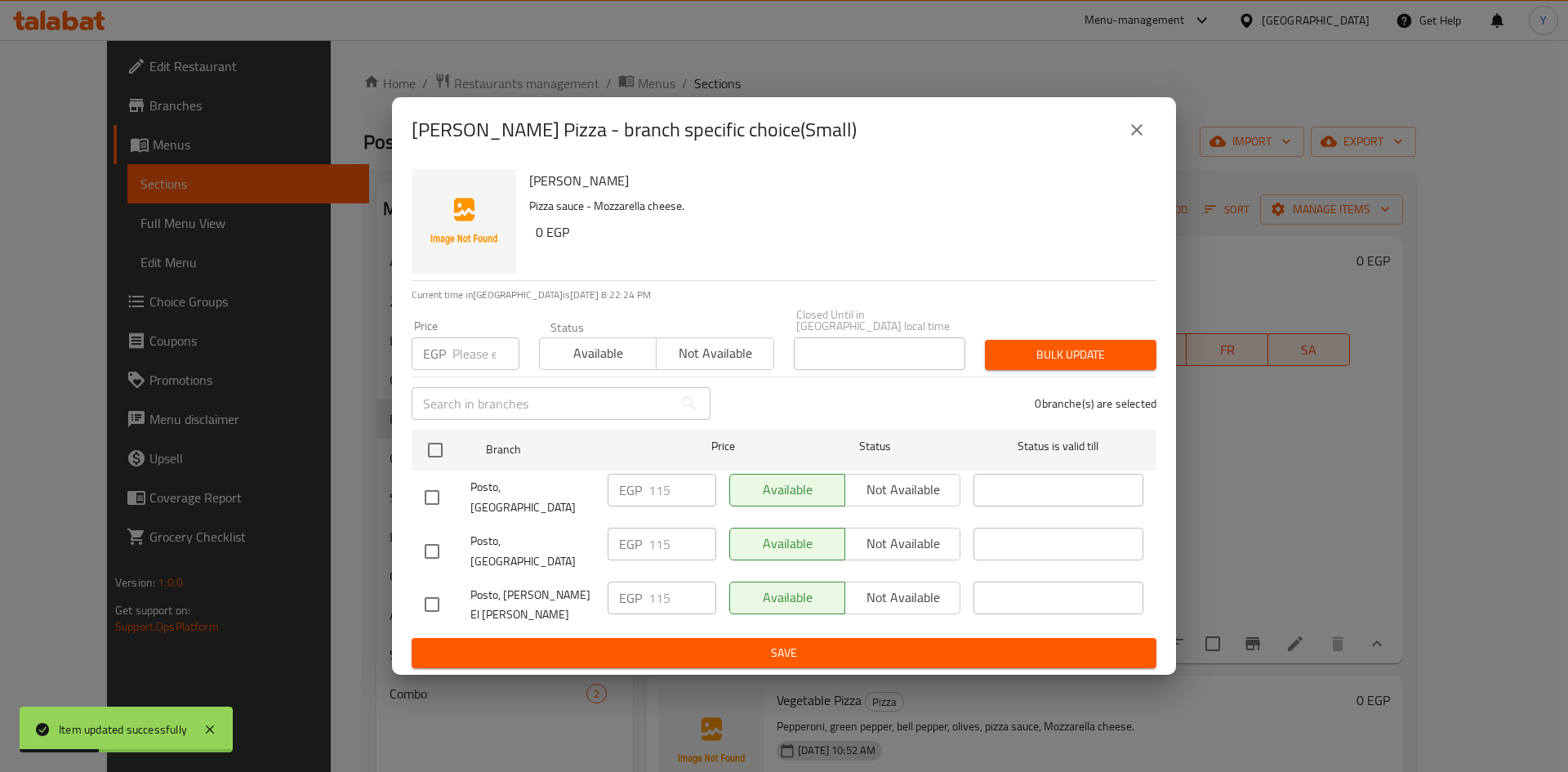
click at [1132, 139] on icon "close" at bounding box center [1136, 129] width 20 height 20
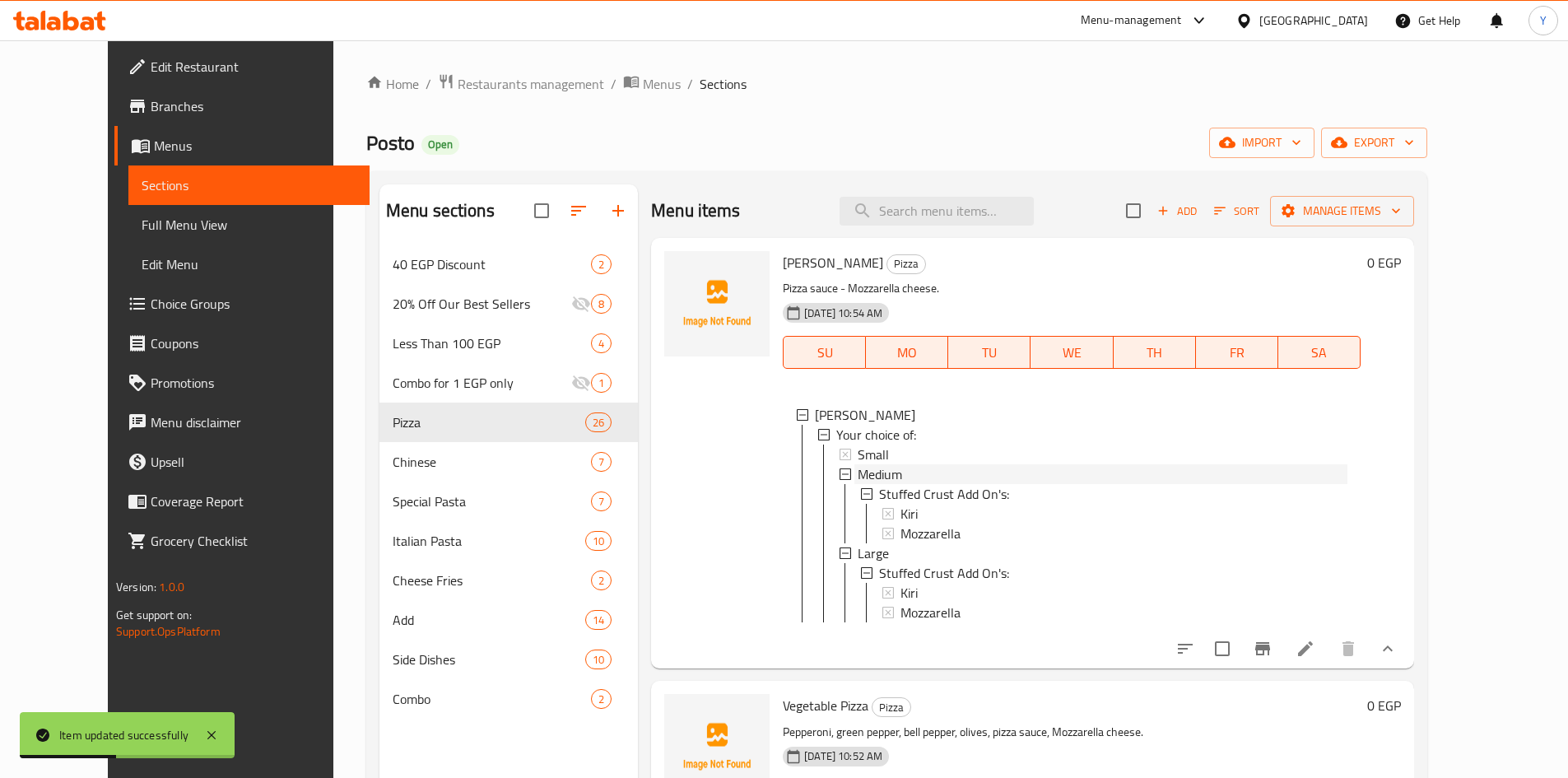
click at [899, 470] on div "Medium" at bounding box center [1103, 474] width 490 height 20
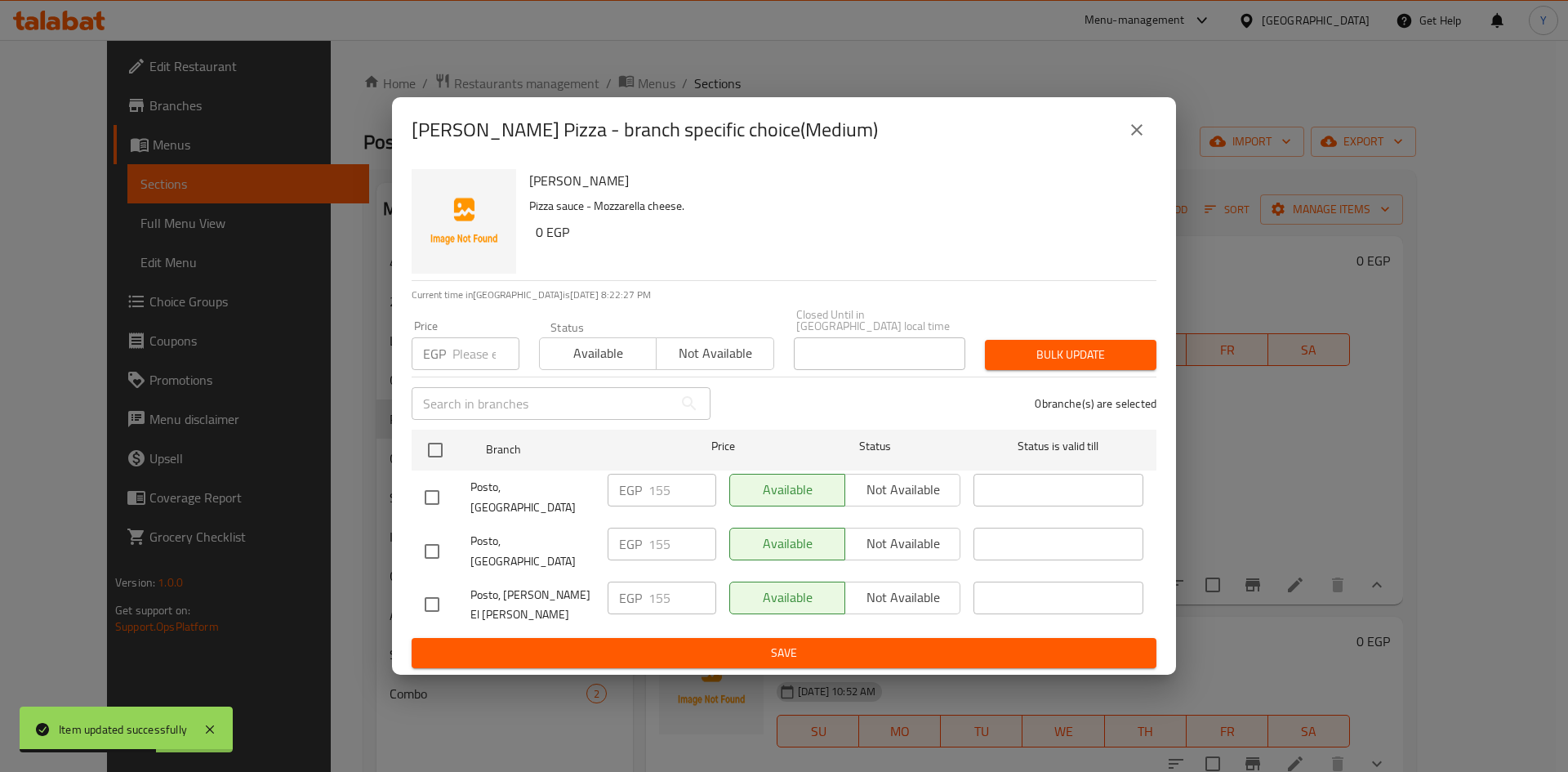
drag, startPoint x: 1140, startPoint y: 149, endPoint x: 1102, endPoint y: 353, distance: 207.5
click at [1140, 139] on icon "close" at bounding box center [1136, 129] width 20 height 20
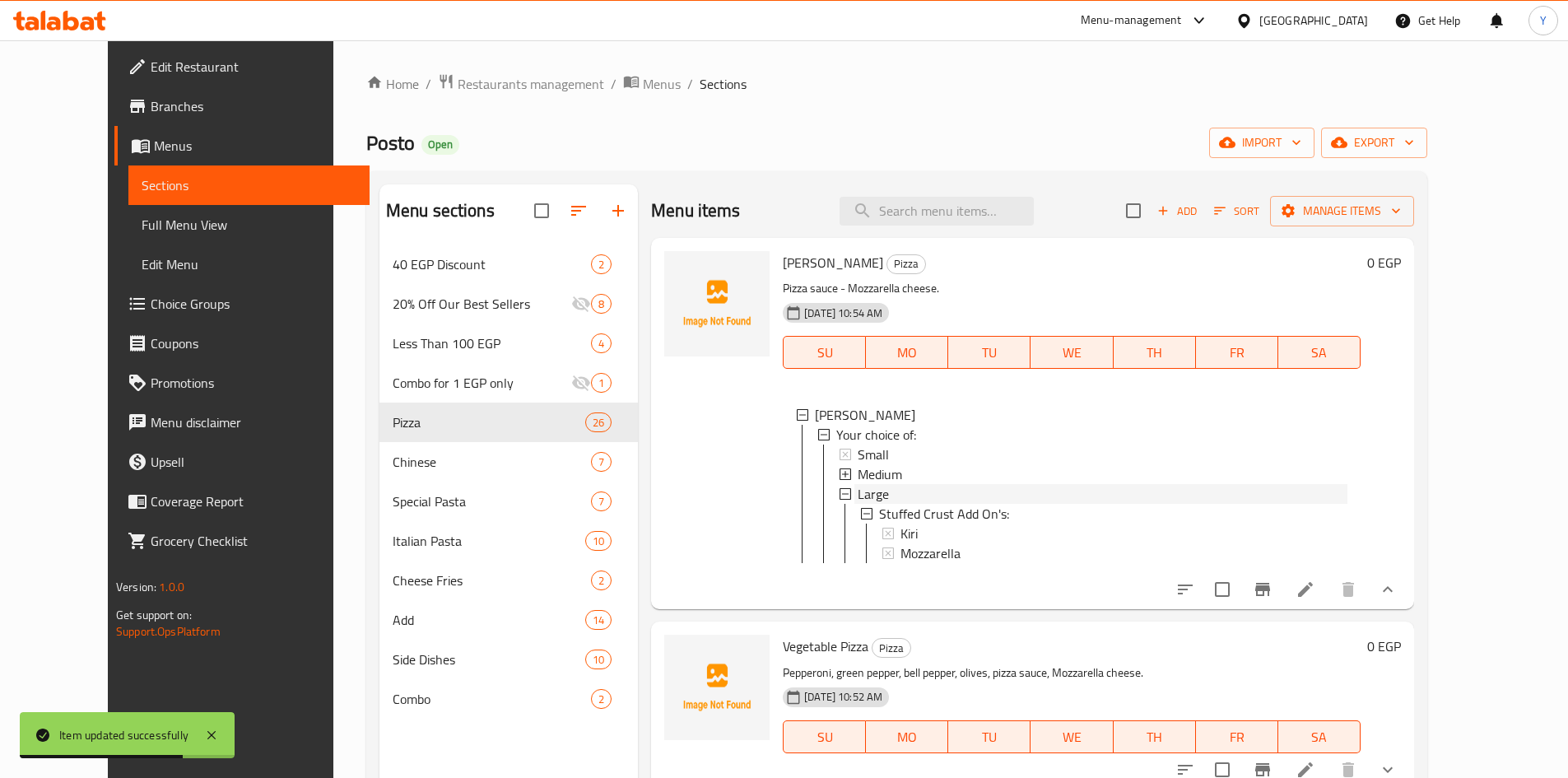
click at [873, 490] on div "Large" at bounding box center [1103, 494] width 490 height 20
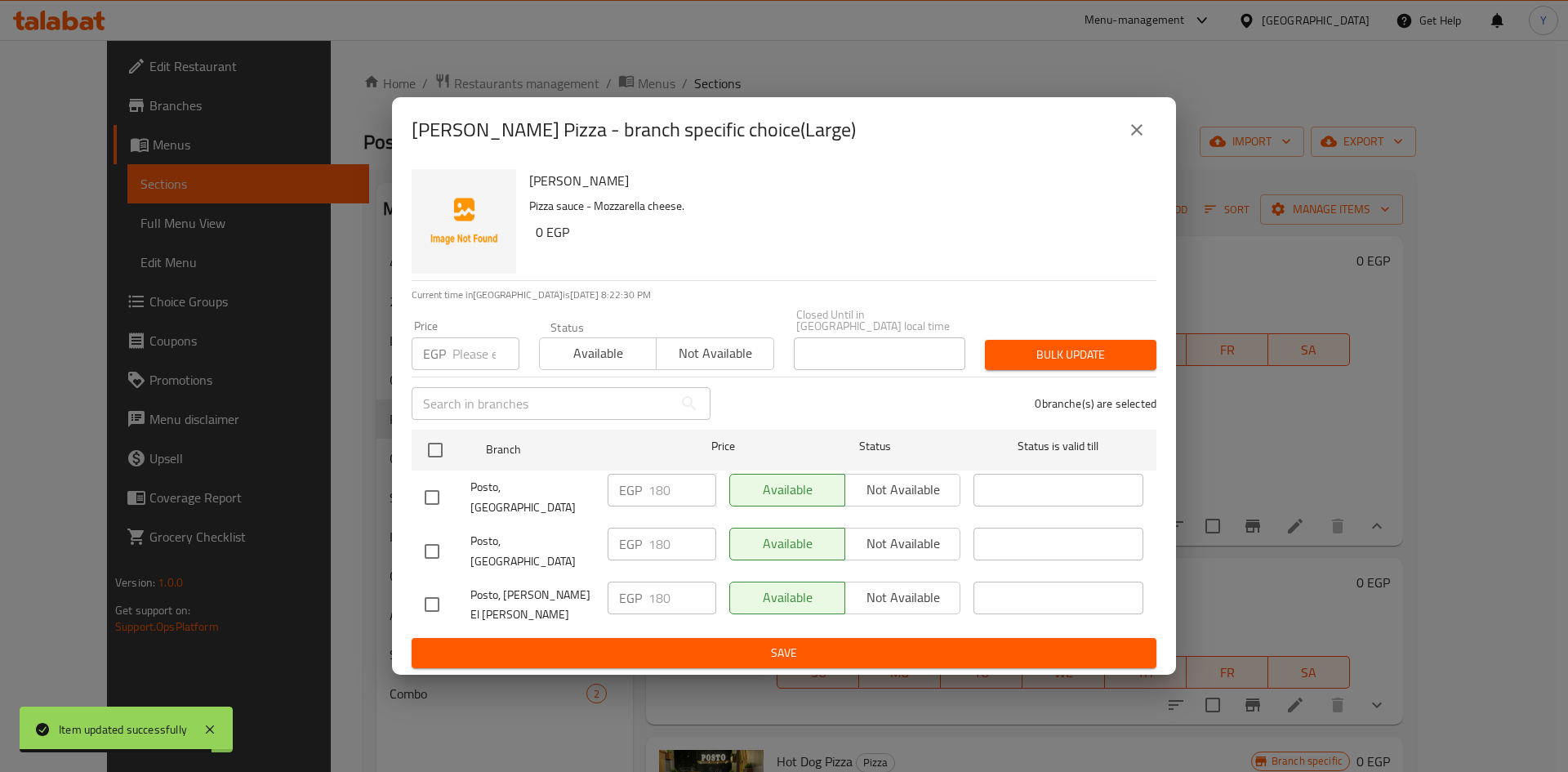
click at [1146, 139] on icon "close" at bounding box center [1136, 129] width 20 height 20
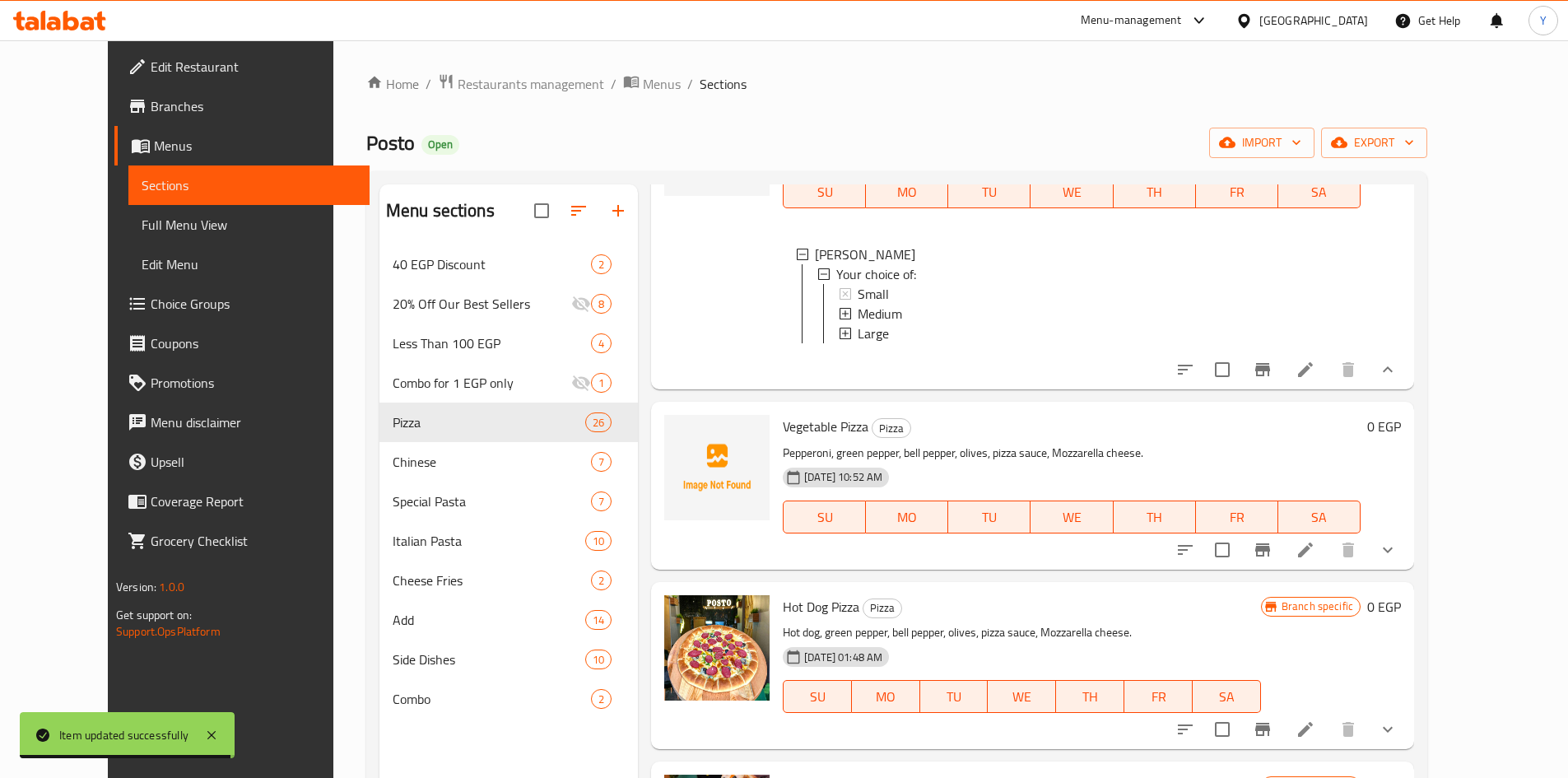
scroll to position [165, 0]
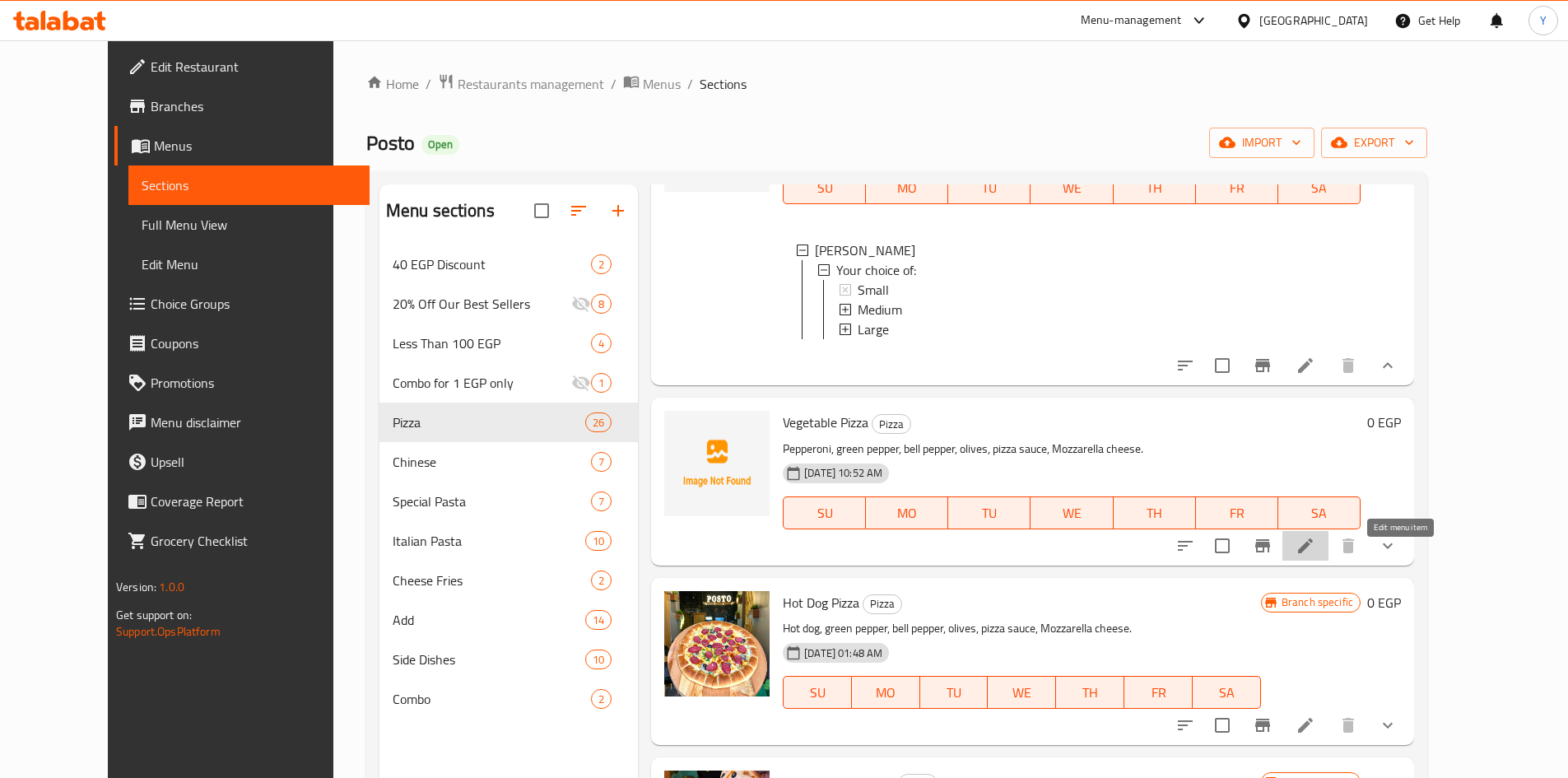
click at [1315, 554] on icon at bounding box center [1305, 545] width 20 height 20
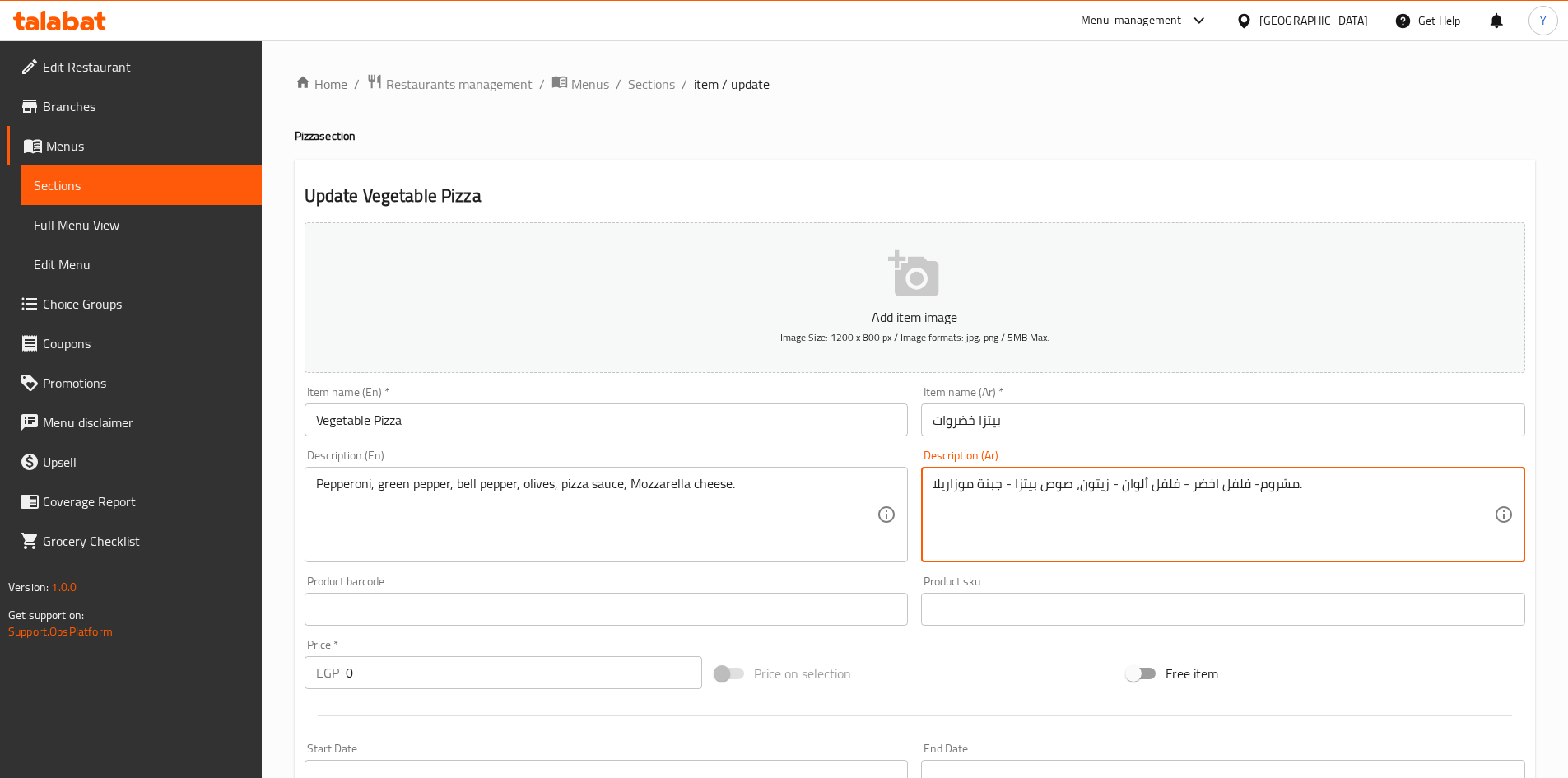
click at [1108, 481] on textarea "مشروم- فلفل اخضر - فلفل ألوان - زيتون، صوص بيتزا - جبنة موزاريلا." at bounding box center [1212, 514] width 561 height 78
type textarea "مشروم- فلفل اخضر - فلفل ألوان -بصل- زيتون، صوص بيتزا - جبنة موزاريلا."
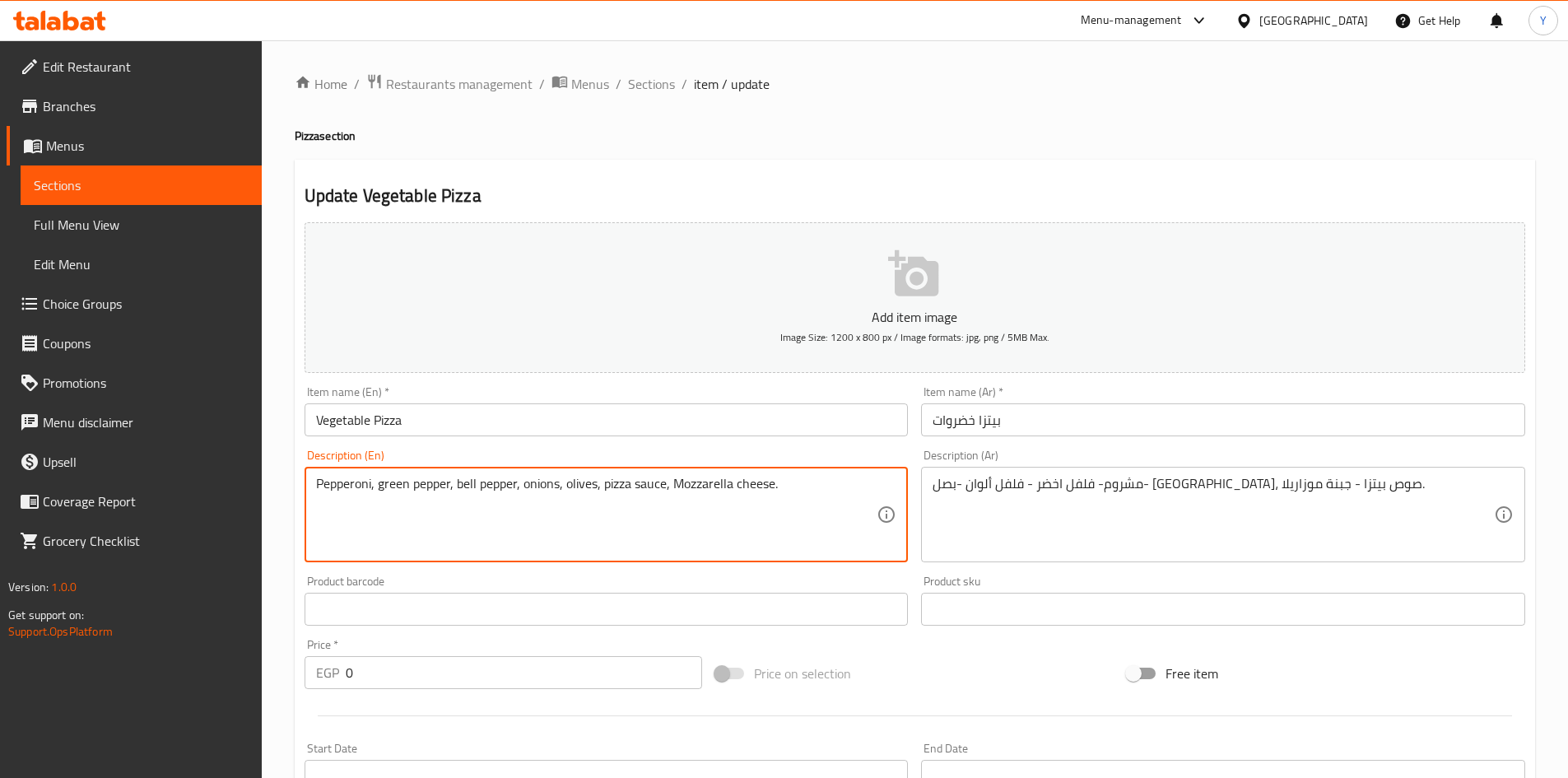
type textarea "Pepperoni, green pepper, bell pepper, onions, olives, pizza sauce, Mozzarella c…"
click at [571, 430] on input "Vegetable Pizza" at bounding box center [606, 420] width 604 height 33
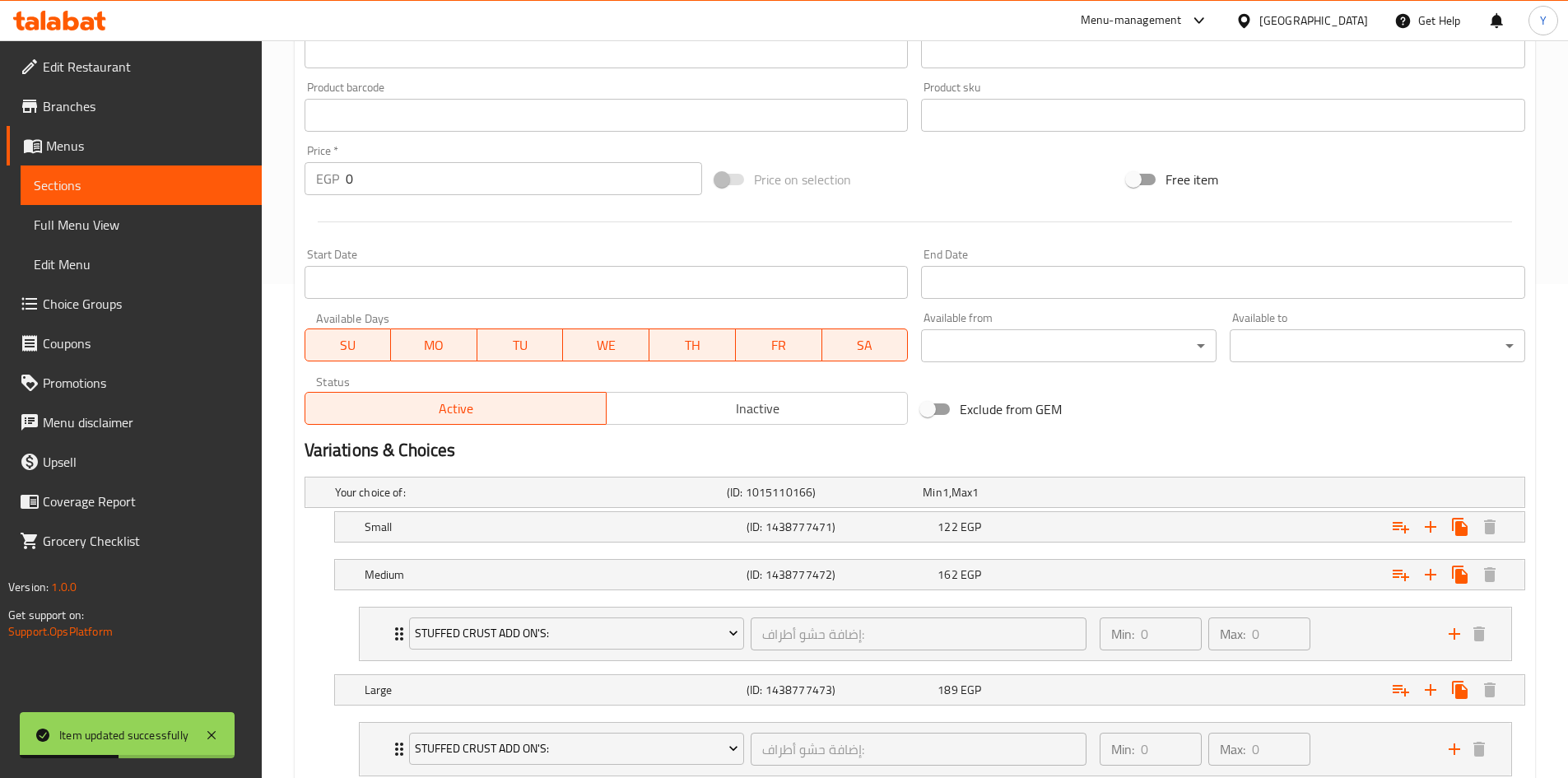
scroll to position [605, 0]
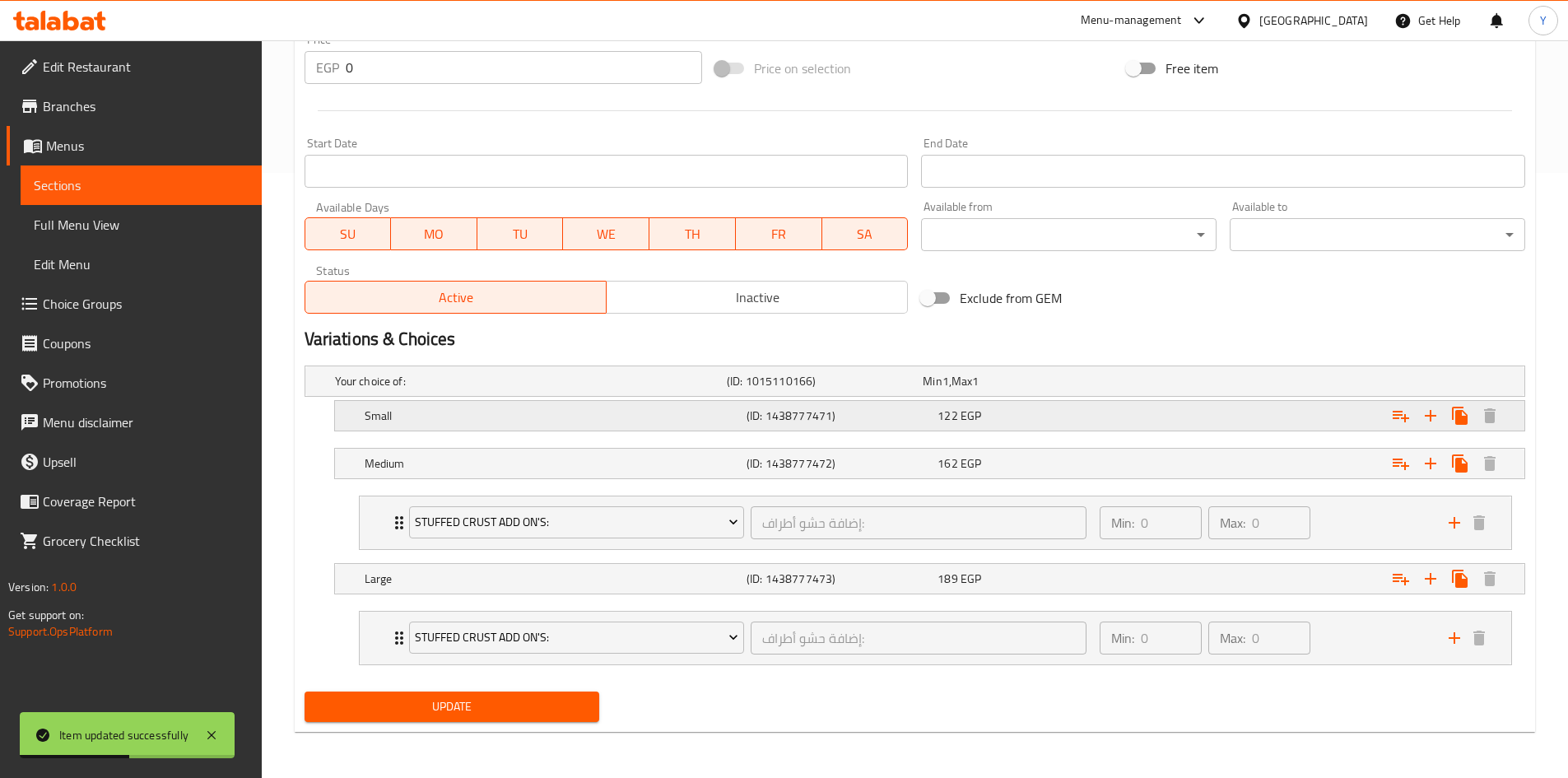
click at [1040, 415] on div "122 EGP" at bounding box center [1029, 416] width 184 height 16
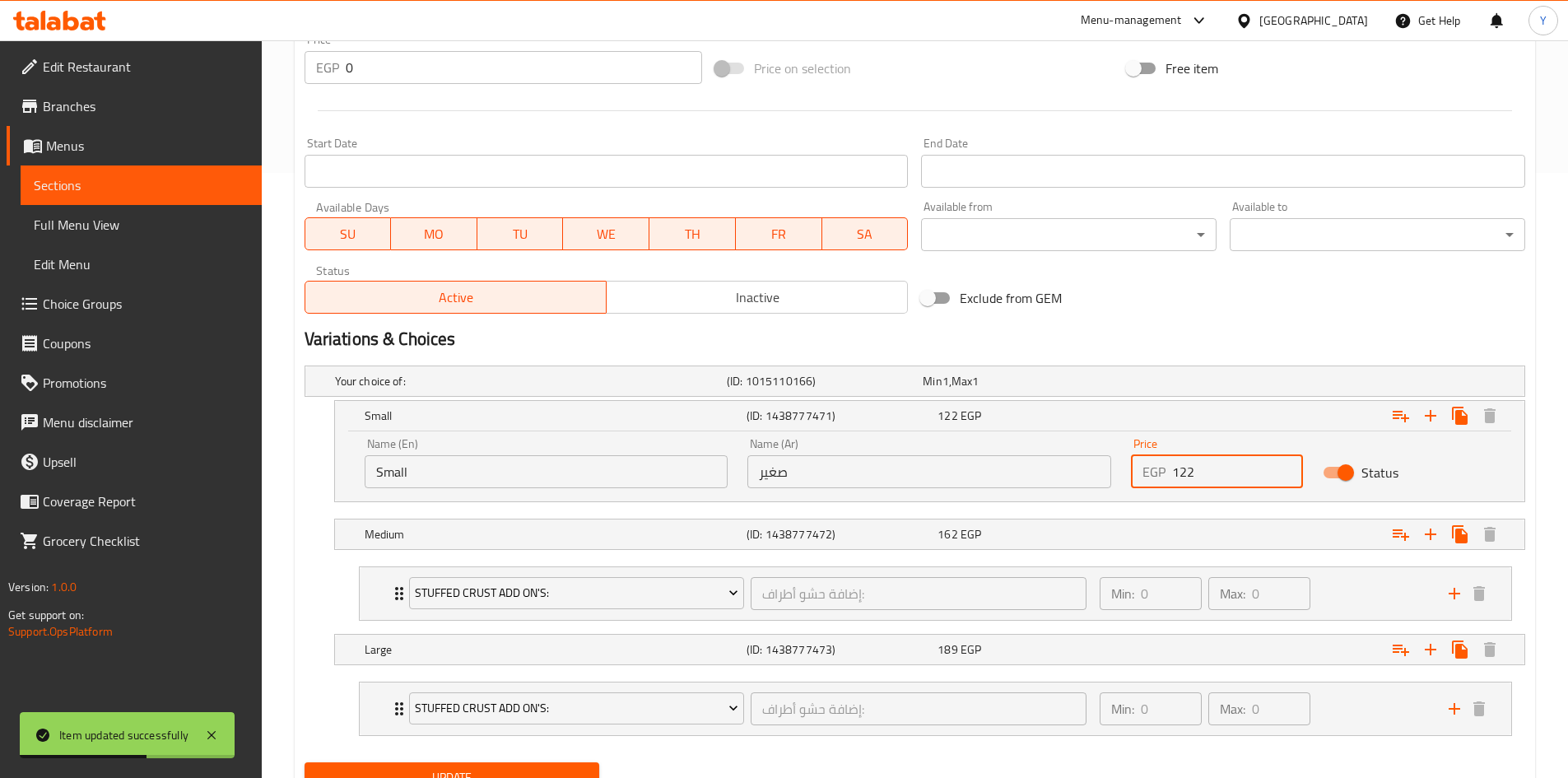
click at [1236, 471] on input "122" at bounding box center [1237, 471] width 131 height 33
type input "120"
click at [1165, 534] on div "Expand" at bounding box center [1316, 534] width 382 height 36
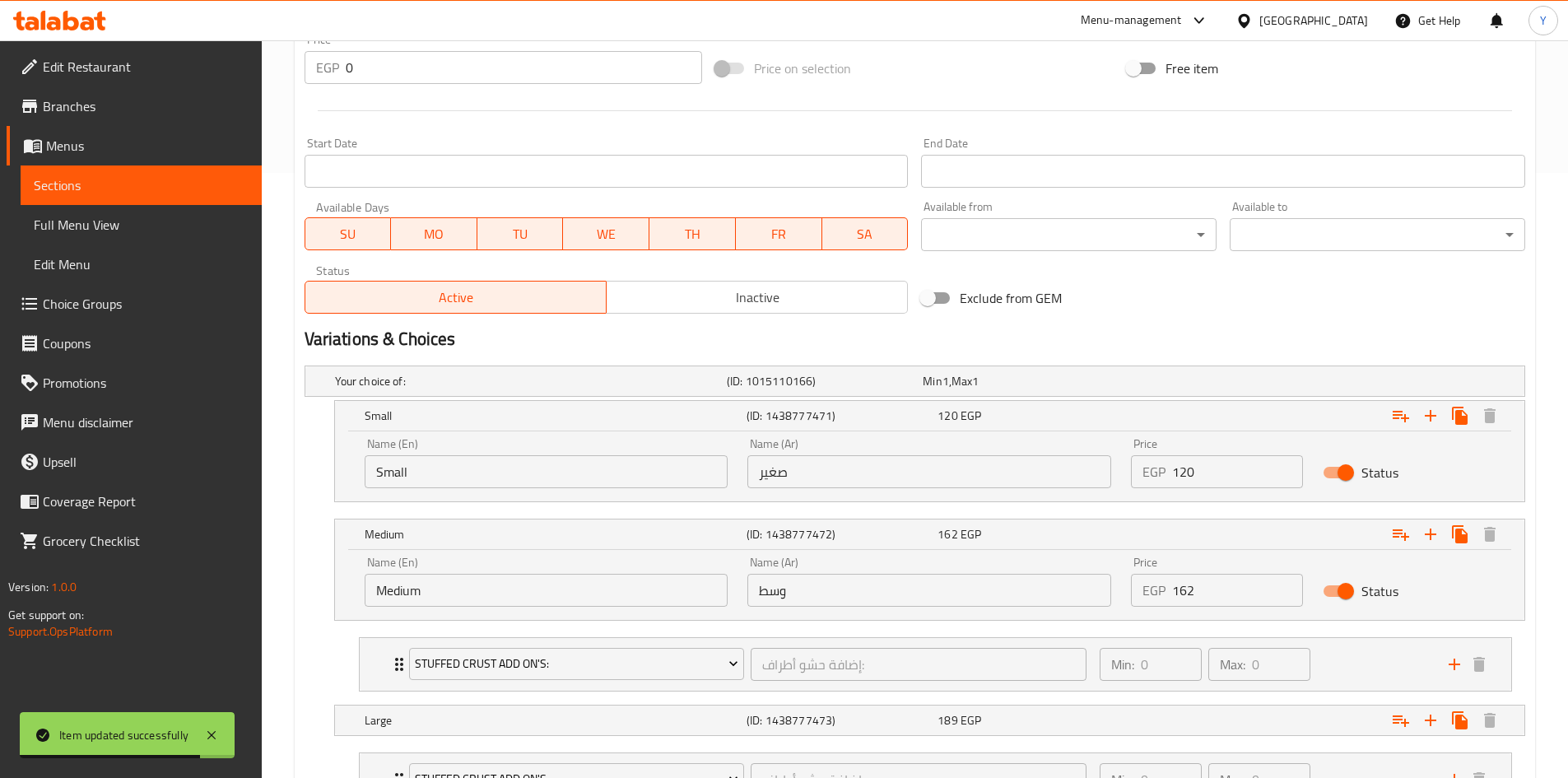
click at [1215, 589] on input "162" at bounding box center [1237, 590] width 131 height 33
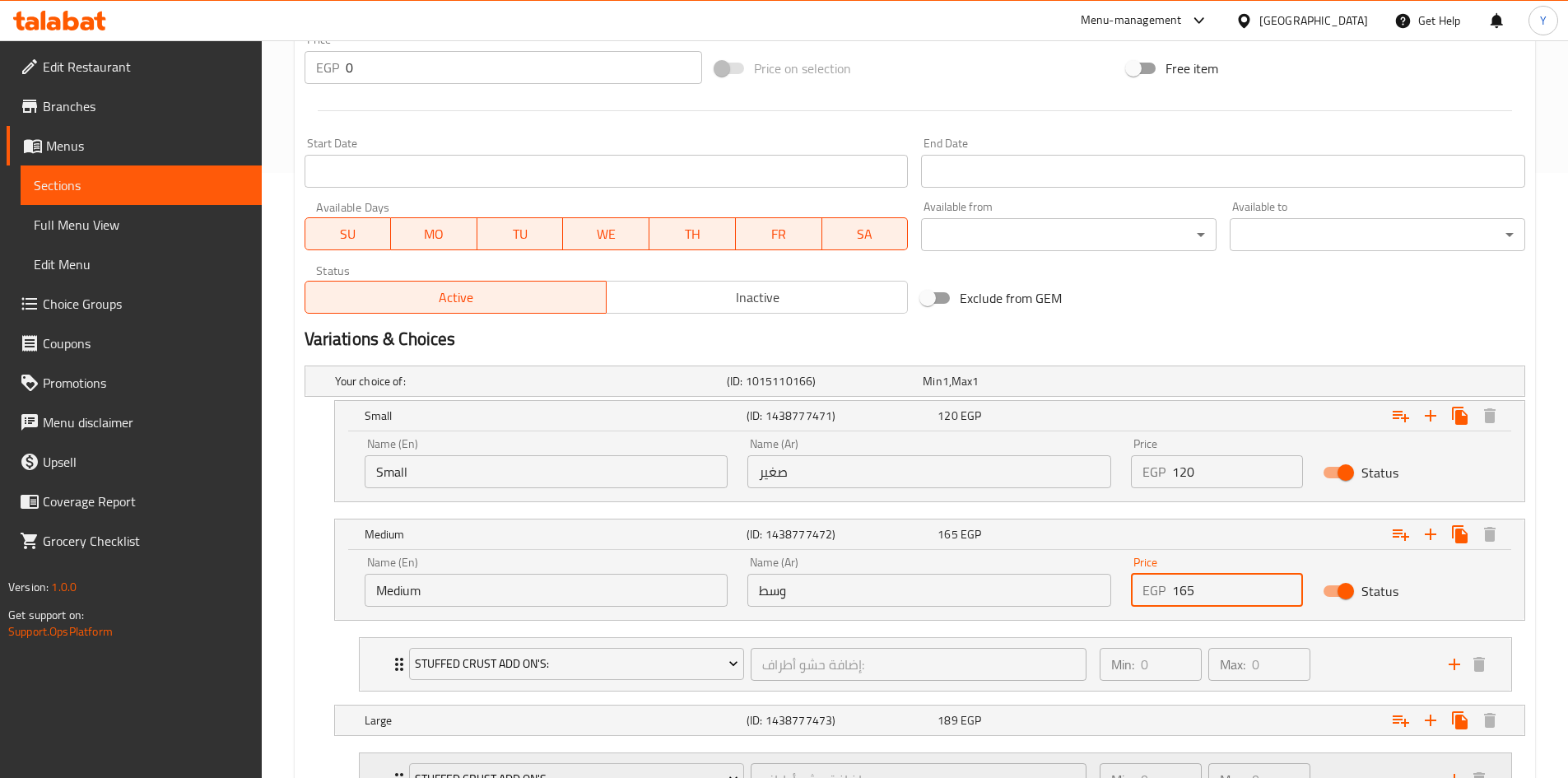
type input "165"
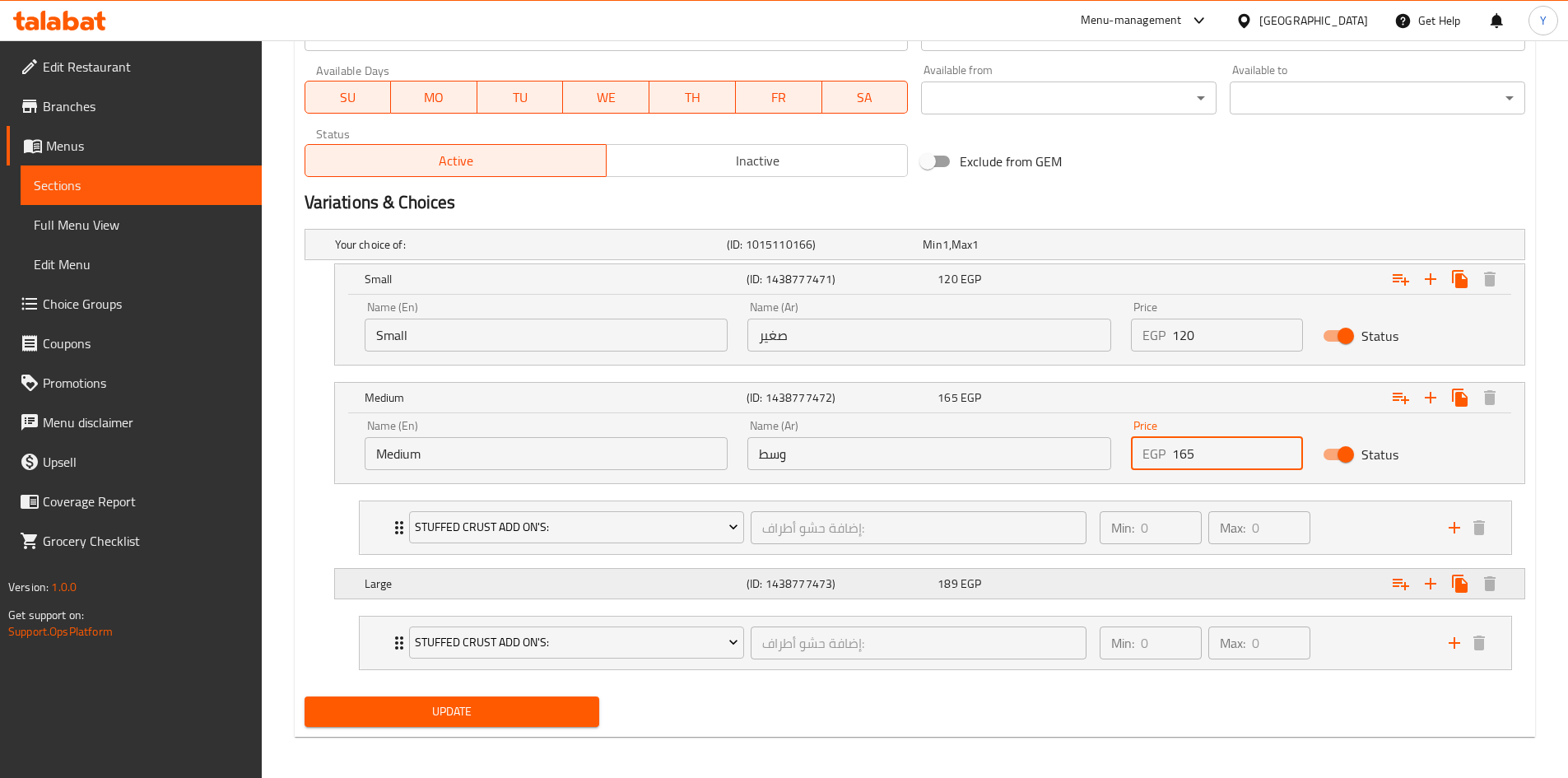
scroll to position [746, 0]
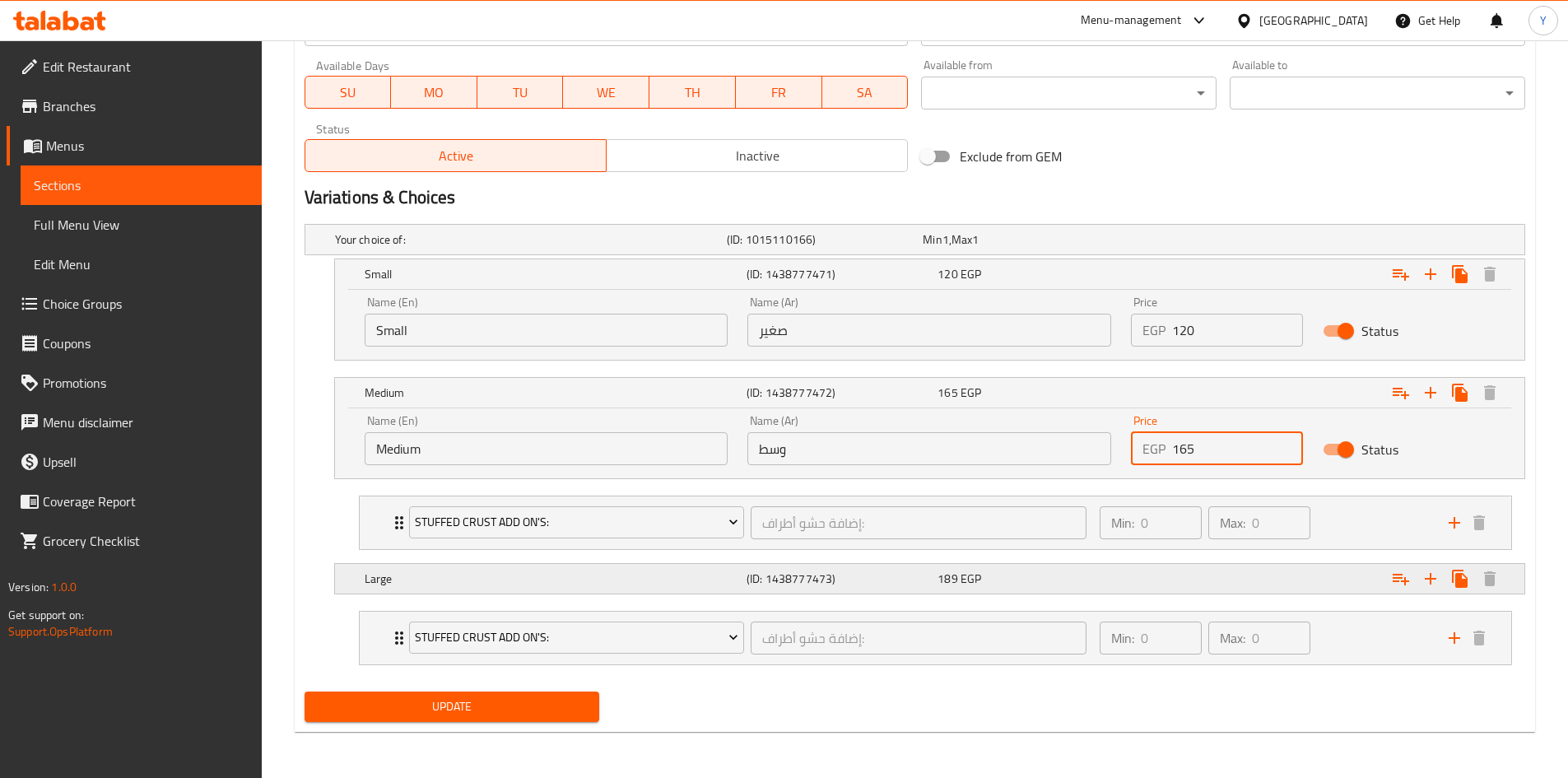
click at [1140, 569] on div "Expand" at bounding box center [1316, 578] width 382 height 36
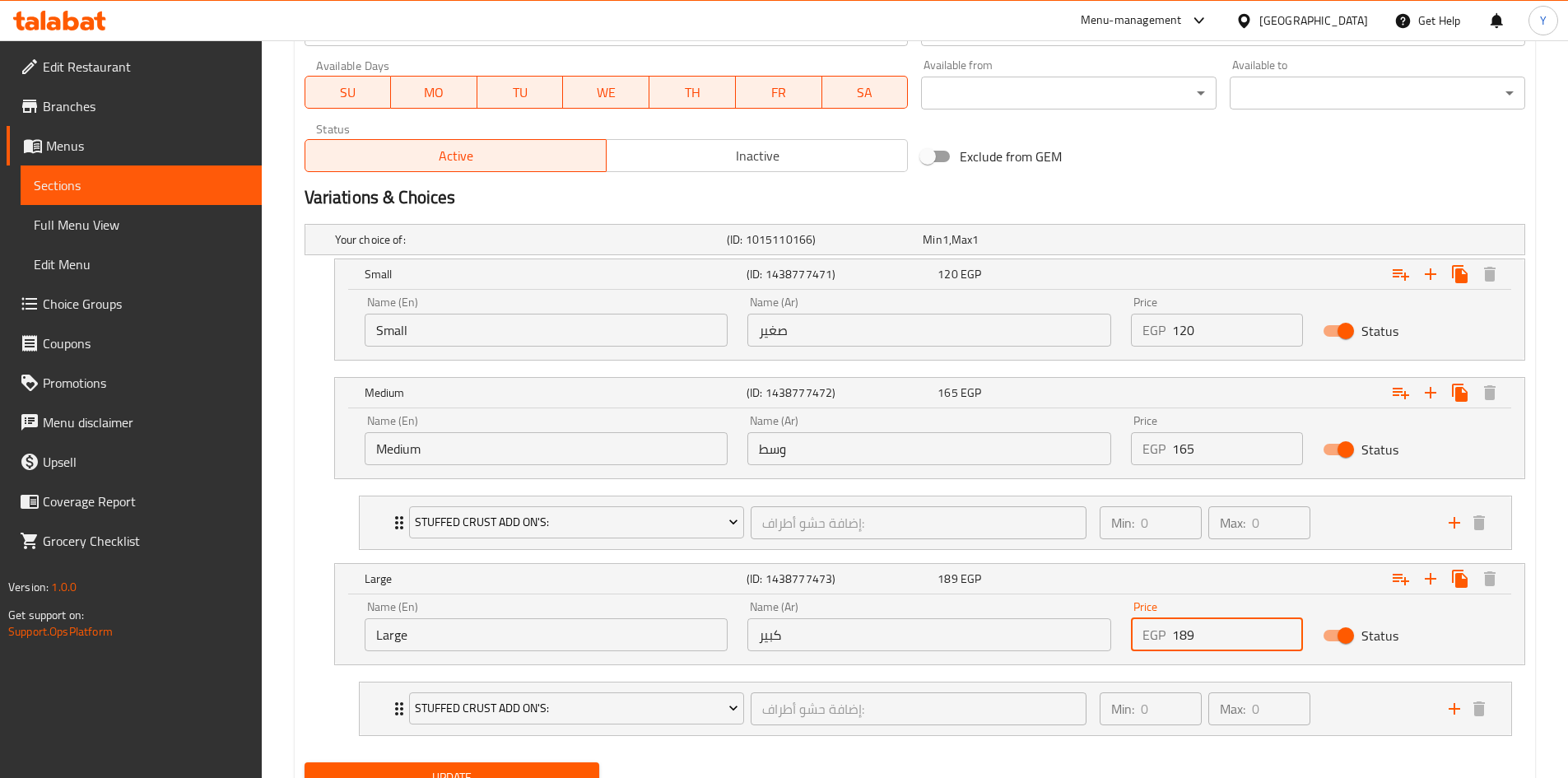
drag, startPoint x: 1190, startPoint y: 635, endPoint x: 1205, endPoint y: 634, distance: 15.0
click at [1205, 634] on input "189" at bounding box center [1237, 634] width 131 height 33
type input "190"
click at [1074, 748] on nav "Stuffed Crust Add On's: إضافة حشو أطراف: ​ Min: 0 ​ Max: 0 ​ Kiri (ID: 53067355…" at bounding box center [914, 709] width 1221 height 81
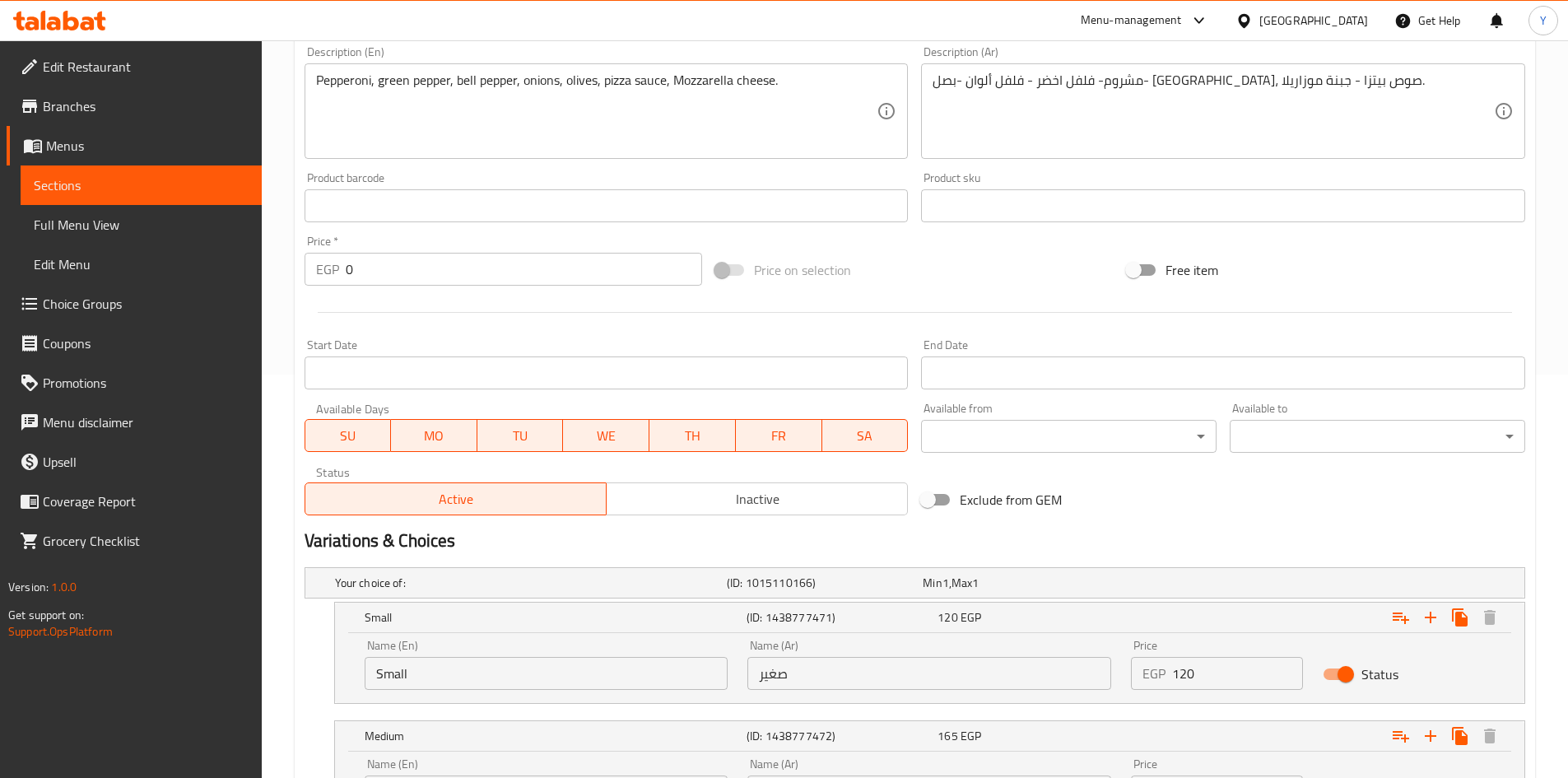
scroll to position [253, 0]
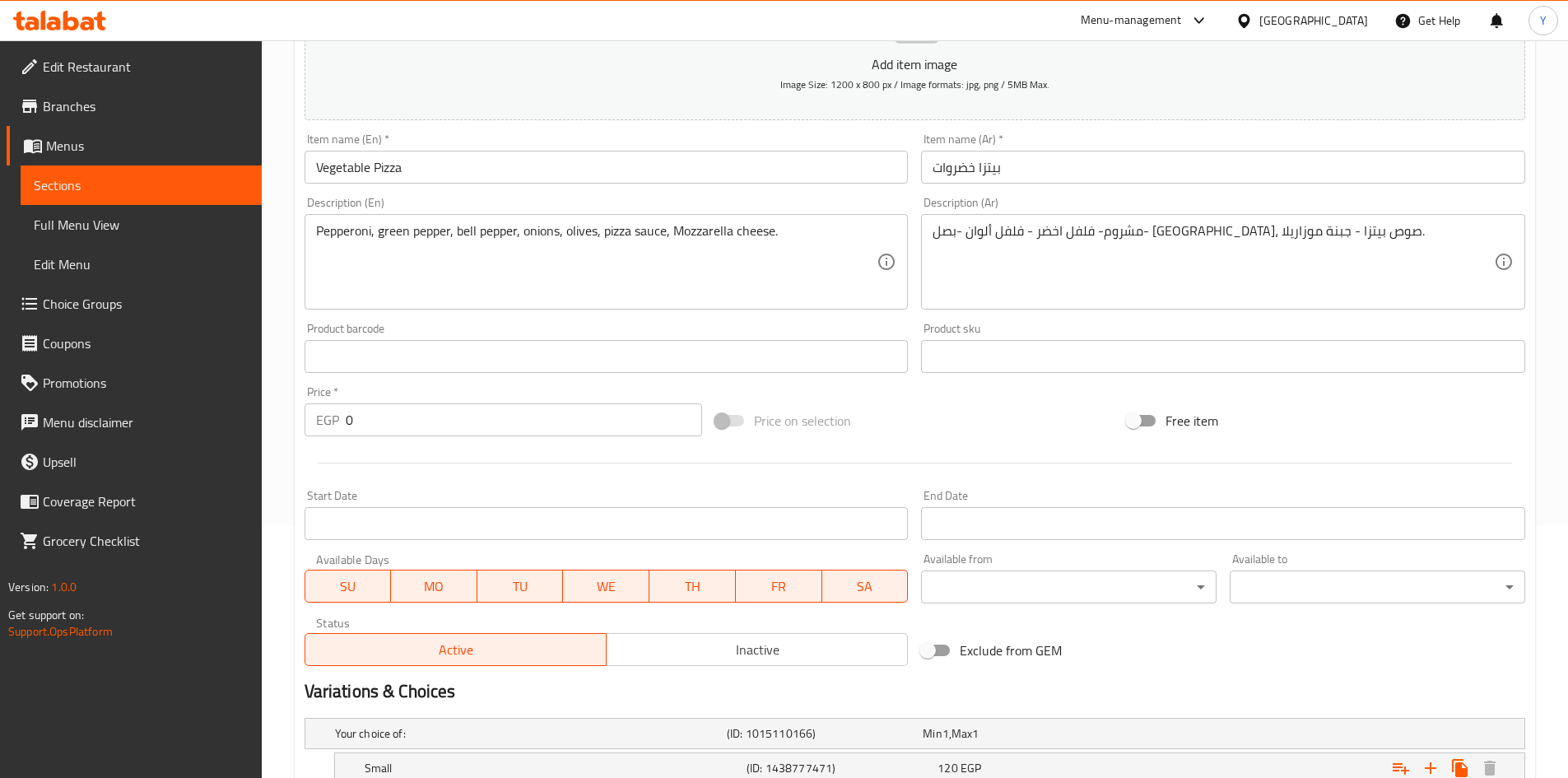
click at [452, 156] on input "Vegetable Pizza" at bounding box center [606, 167] width 604 height 33
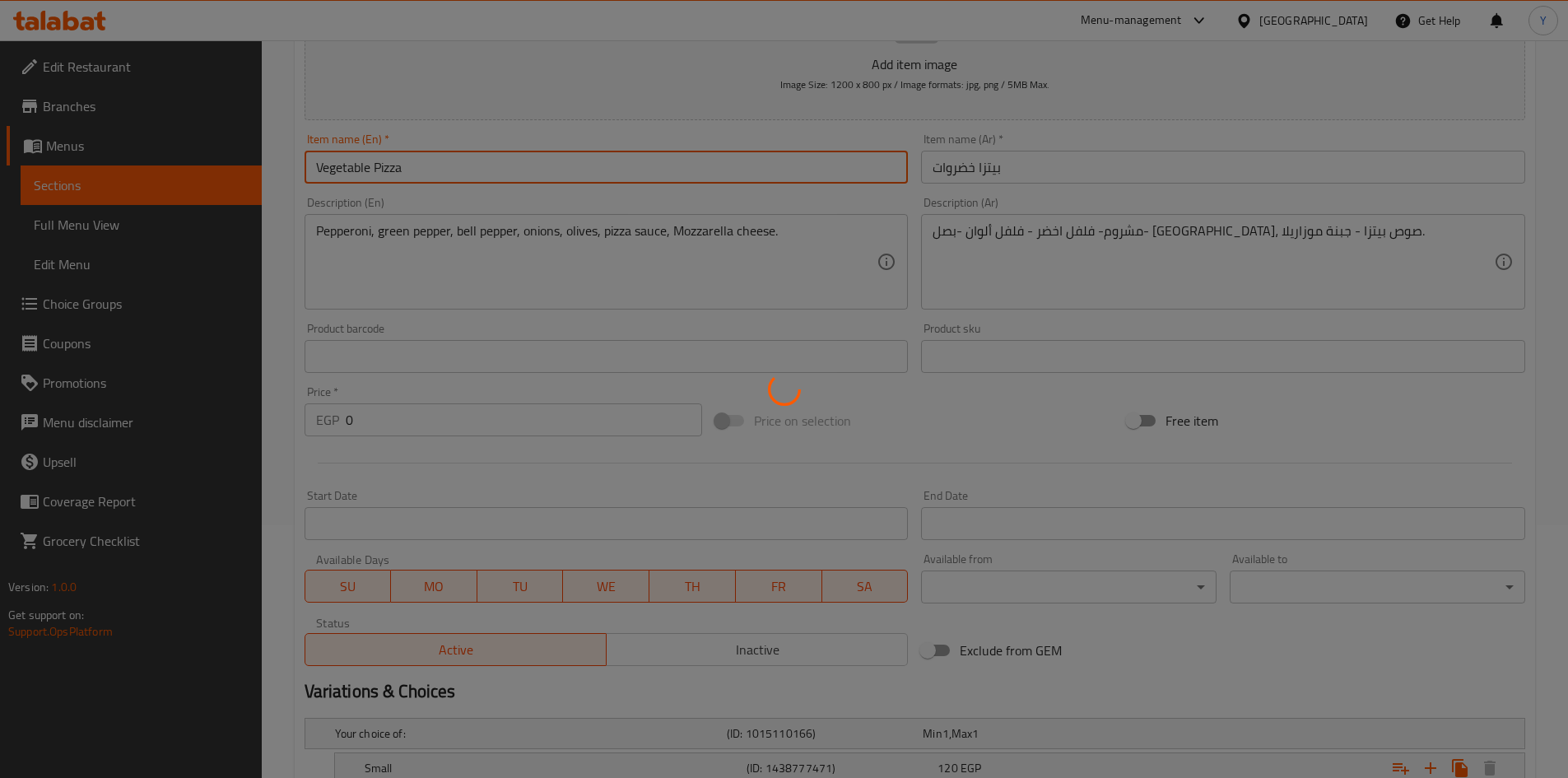
scroll to position [0, 0]
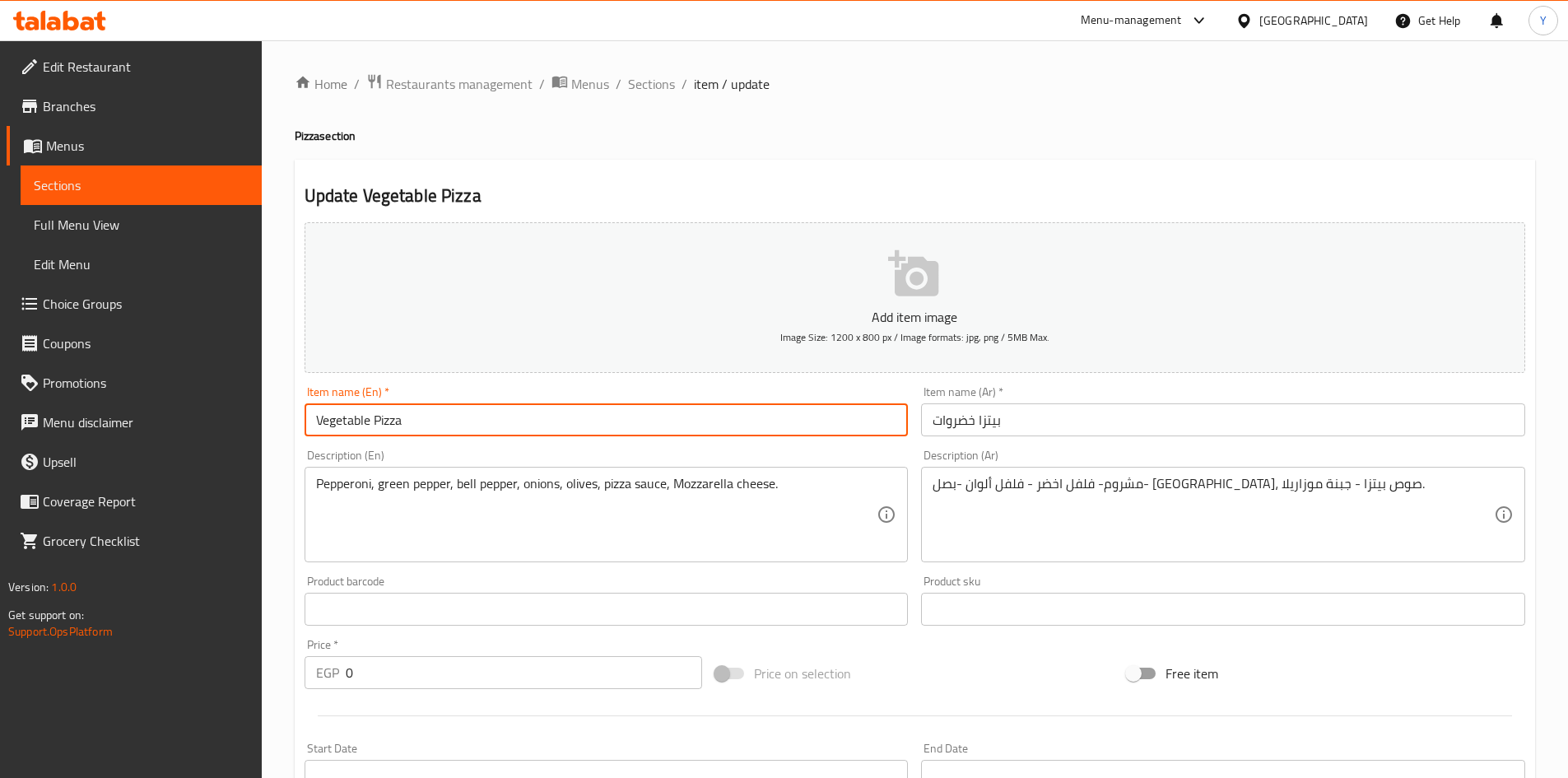
click at [662, 84] on span "Sections" at bounding box center [651, 83] width 47 height 20
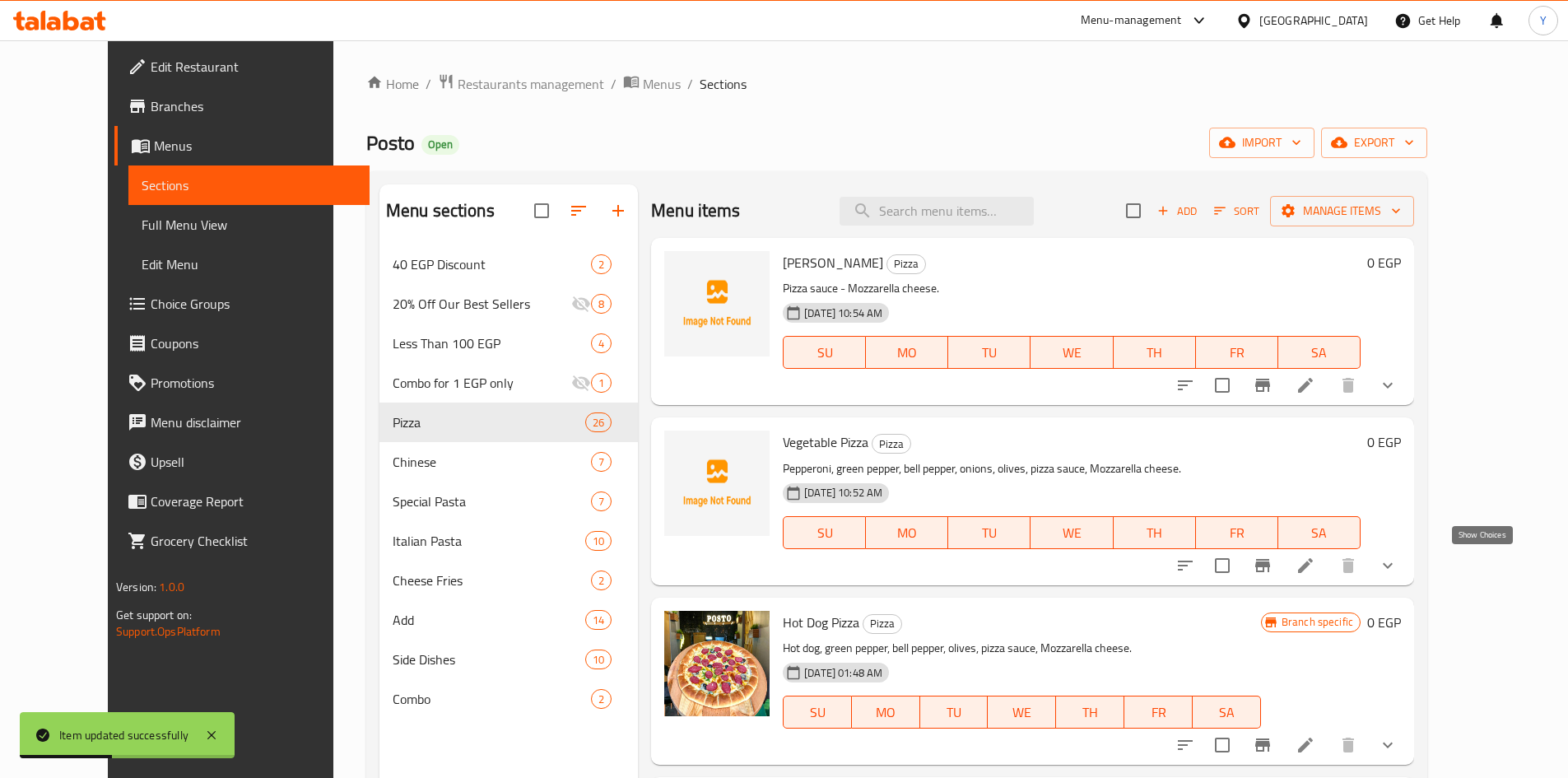
click at [1392, 564] on icon "show more" at bounding box center [1388, 565] width 10 height 6
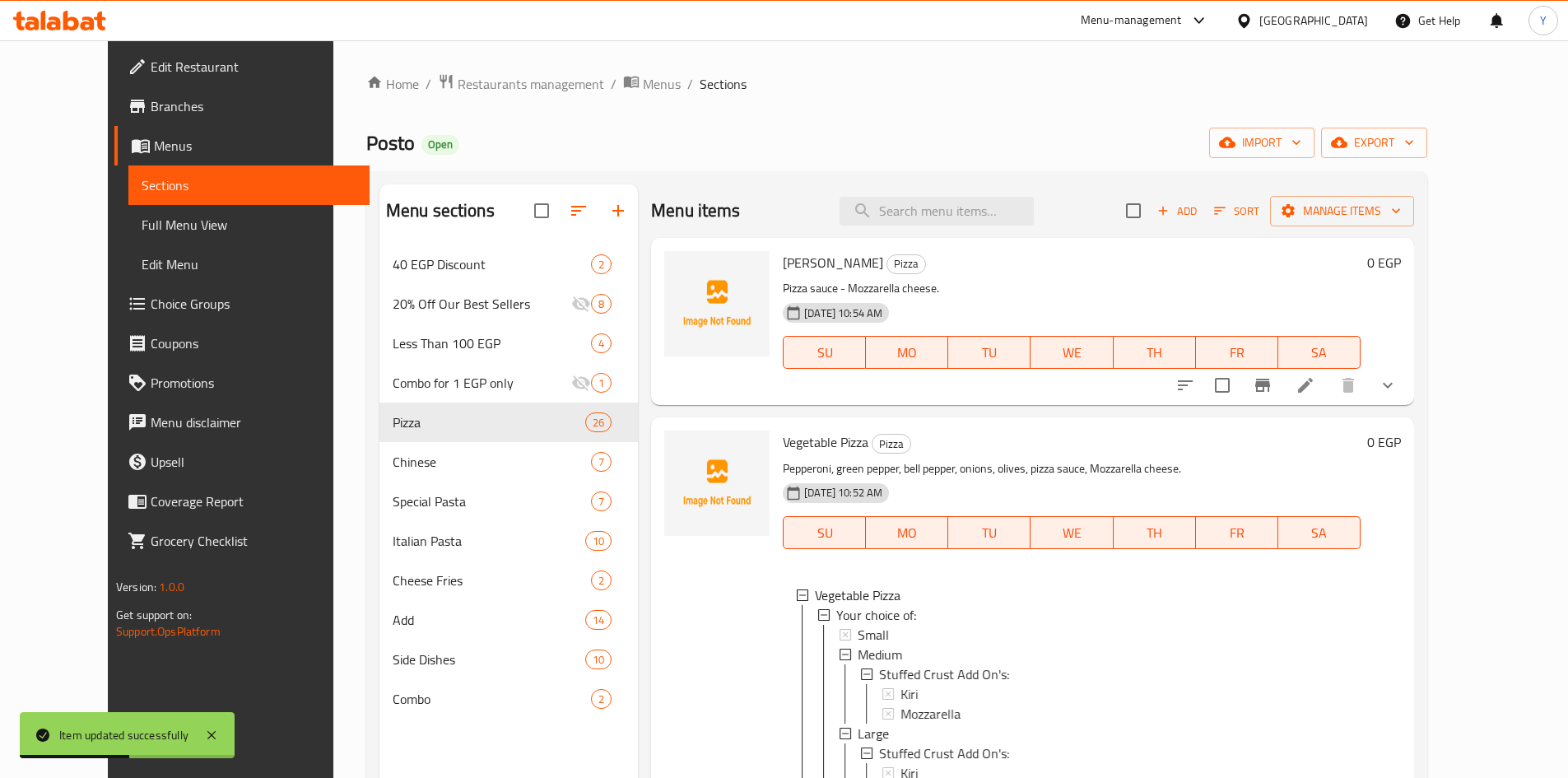
scroll to position [82, 0]
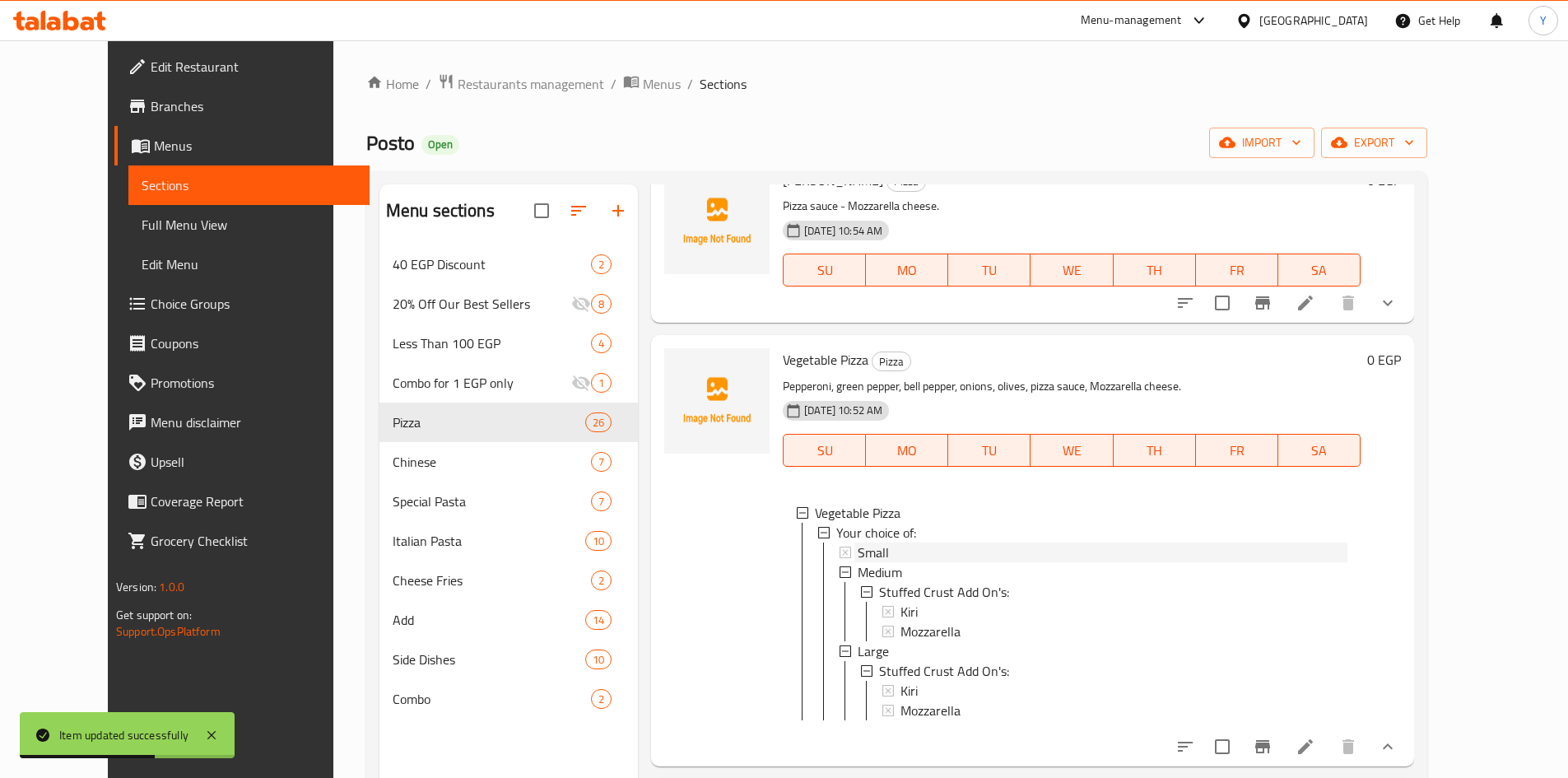
click at [938, 555] on div "Small" at bounding box center [1103, 552] width 490 height 20
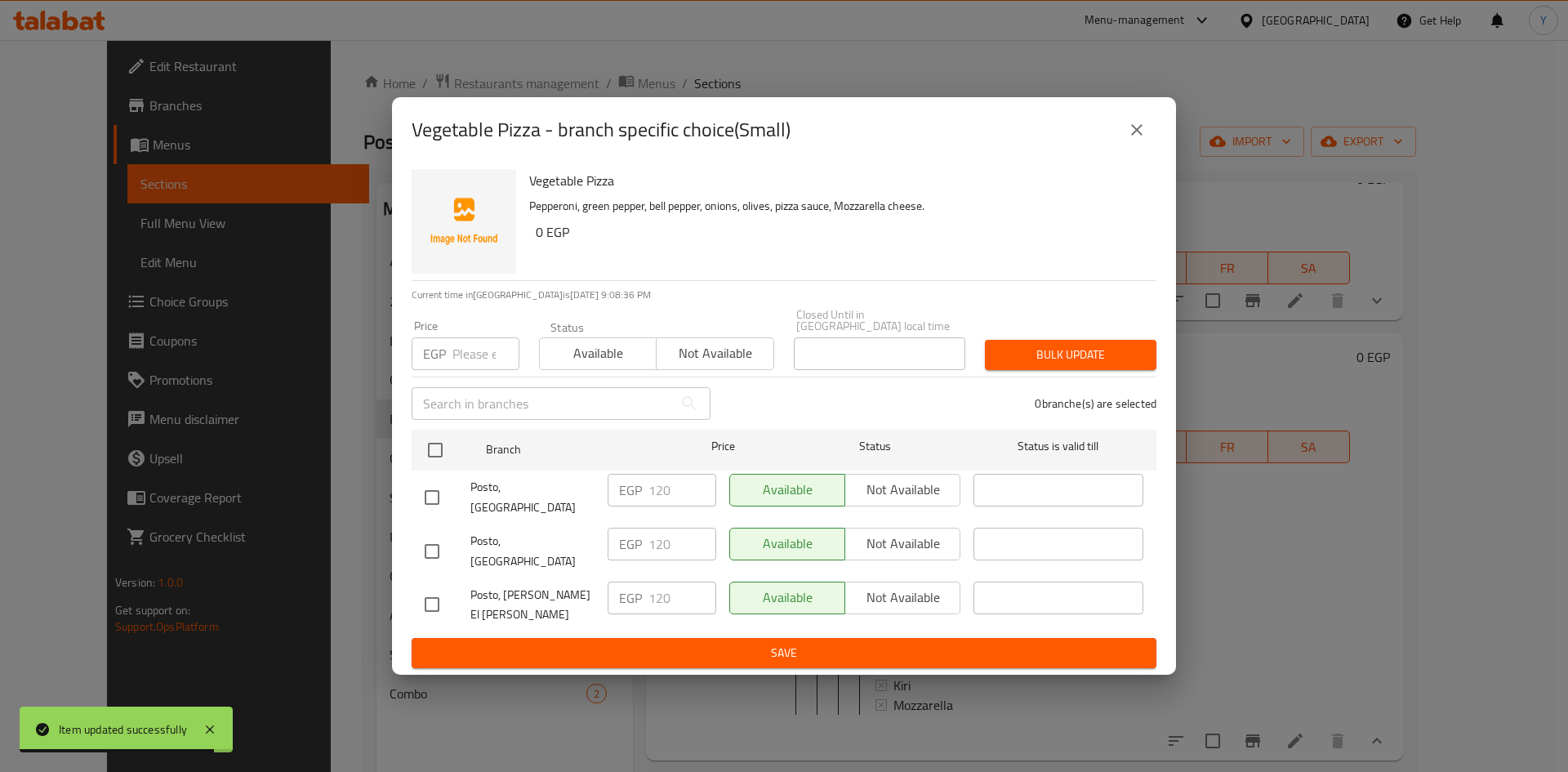
click at [1124, 150] on button "close" at bounding box center [1136, 130] width 39 height 39
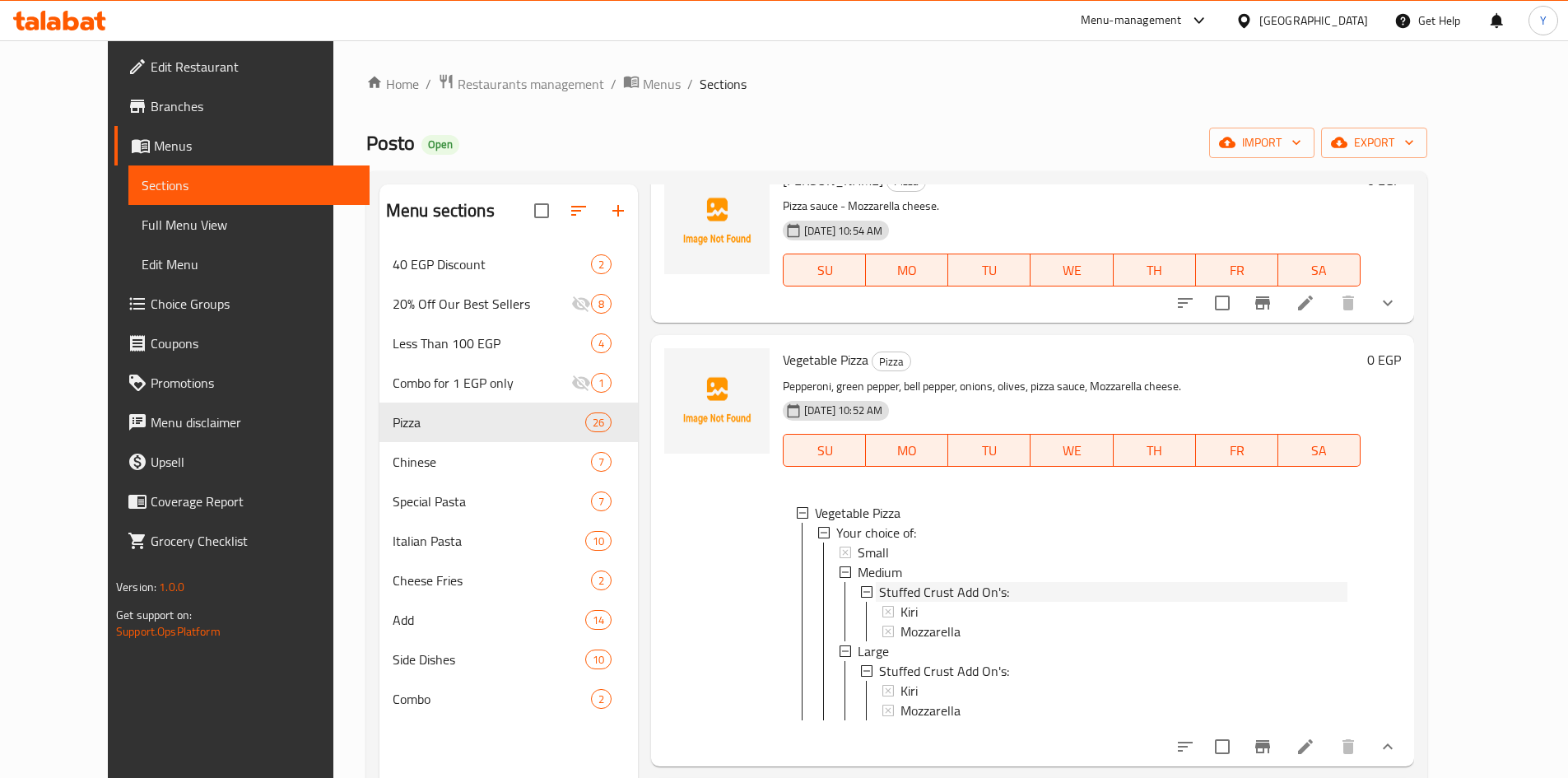
click at [956, 582] on span "Stuffed Crust Add On's:" at bounding box center [944, 591] width 130 height 20
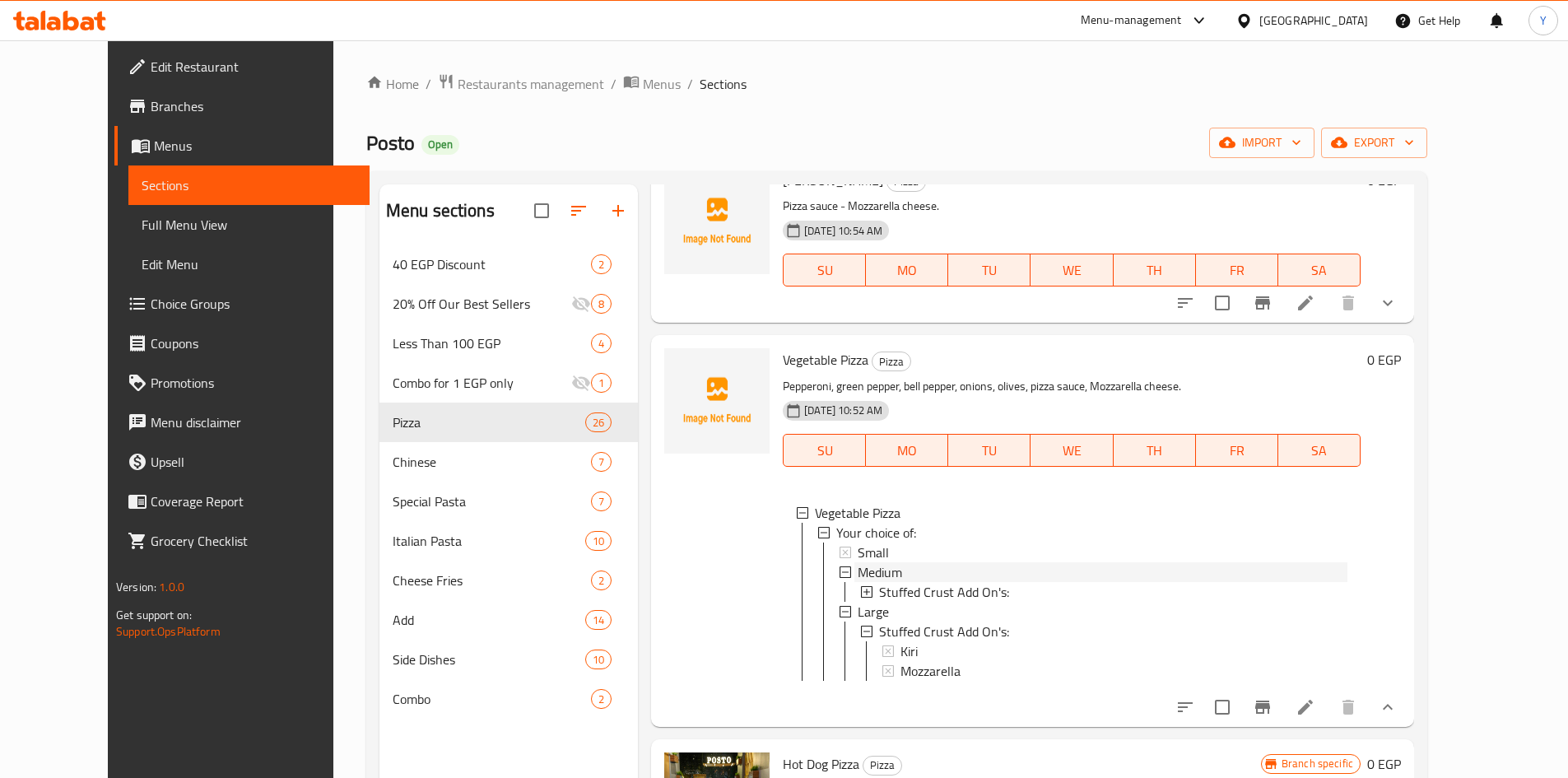
click at [940, 566] on div "Medium" at bounding box center [1103, 572] width 490 height 20
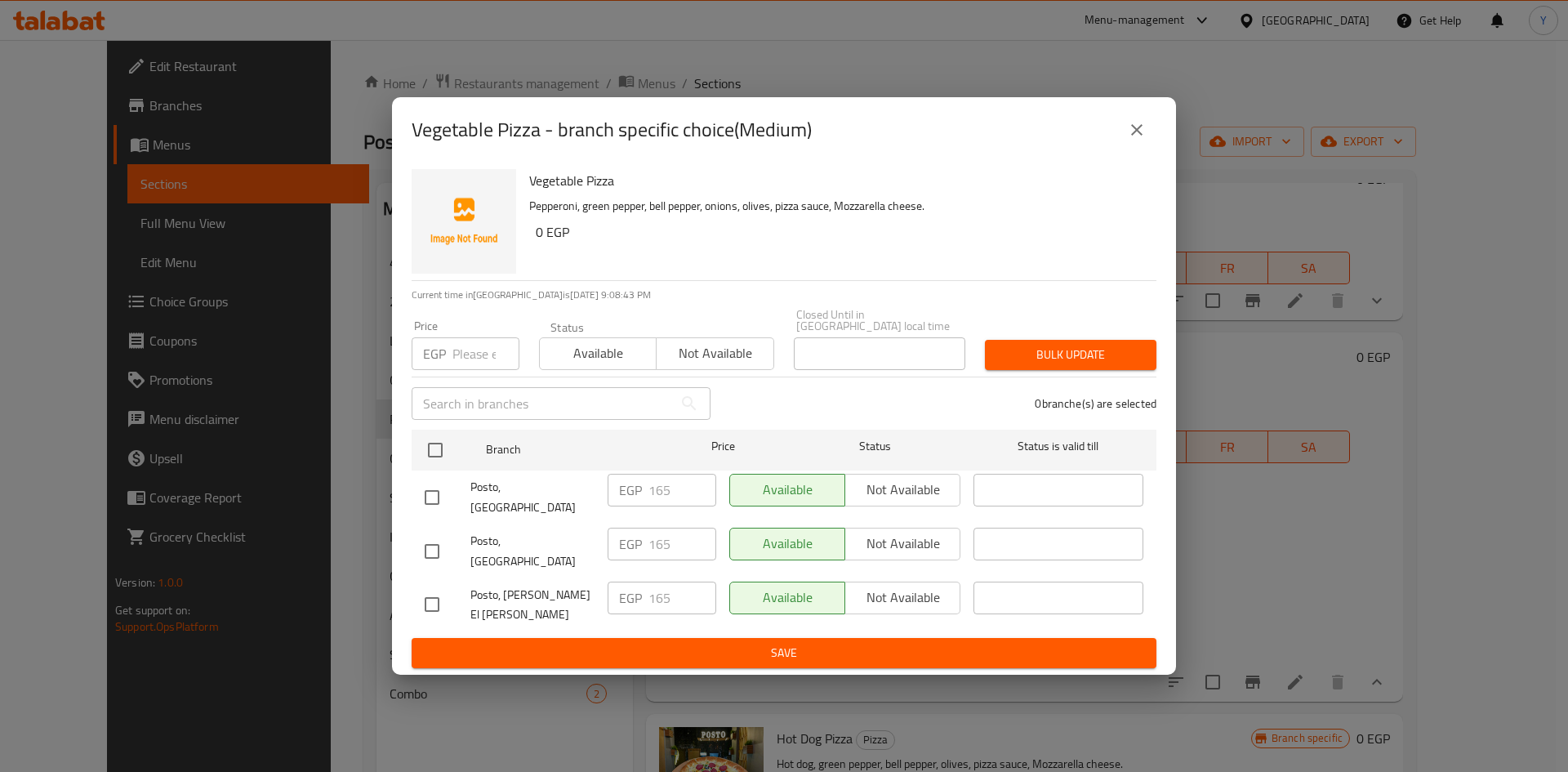
drag, startPoint x: 1120, startPoint y: 156, endPoint x: 1024, endPoint y: 502, distance: 359.1
click at [1120, 150] on button "close" at bounding box center [1136, 130] width 39 height 39
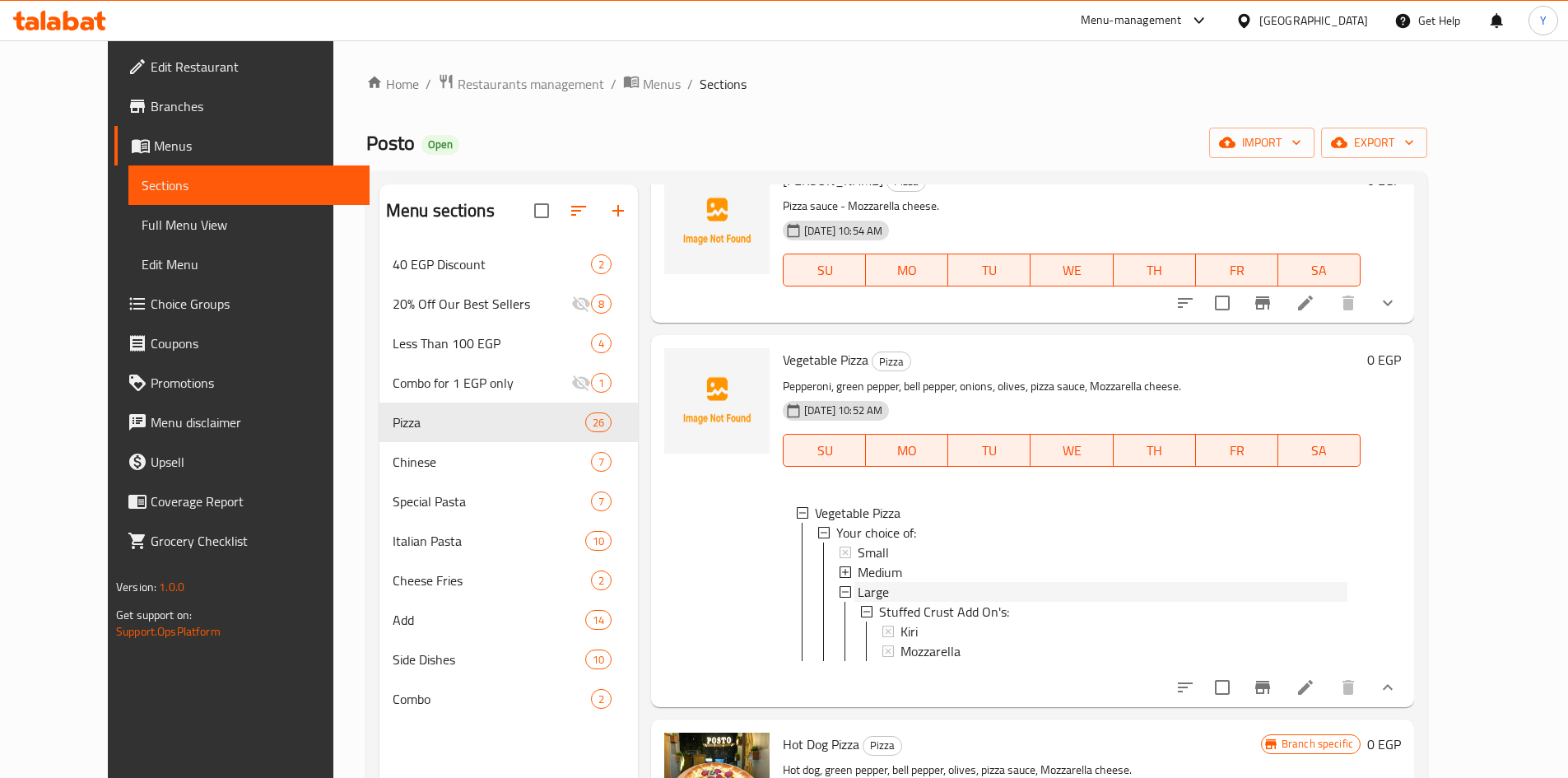
click at [949, 596] on div "Large" at bounding box center [1103, 591] width 490 height 20
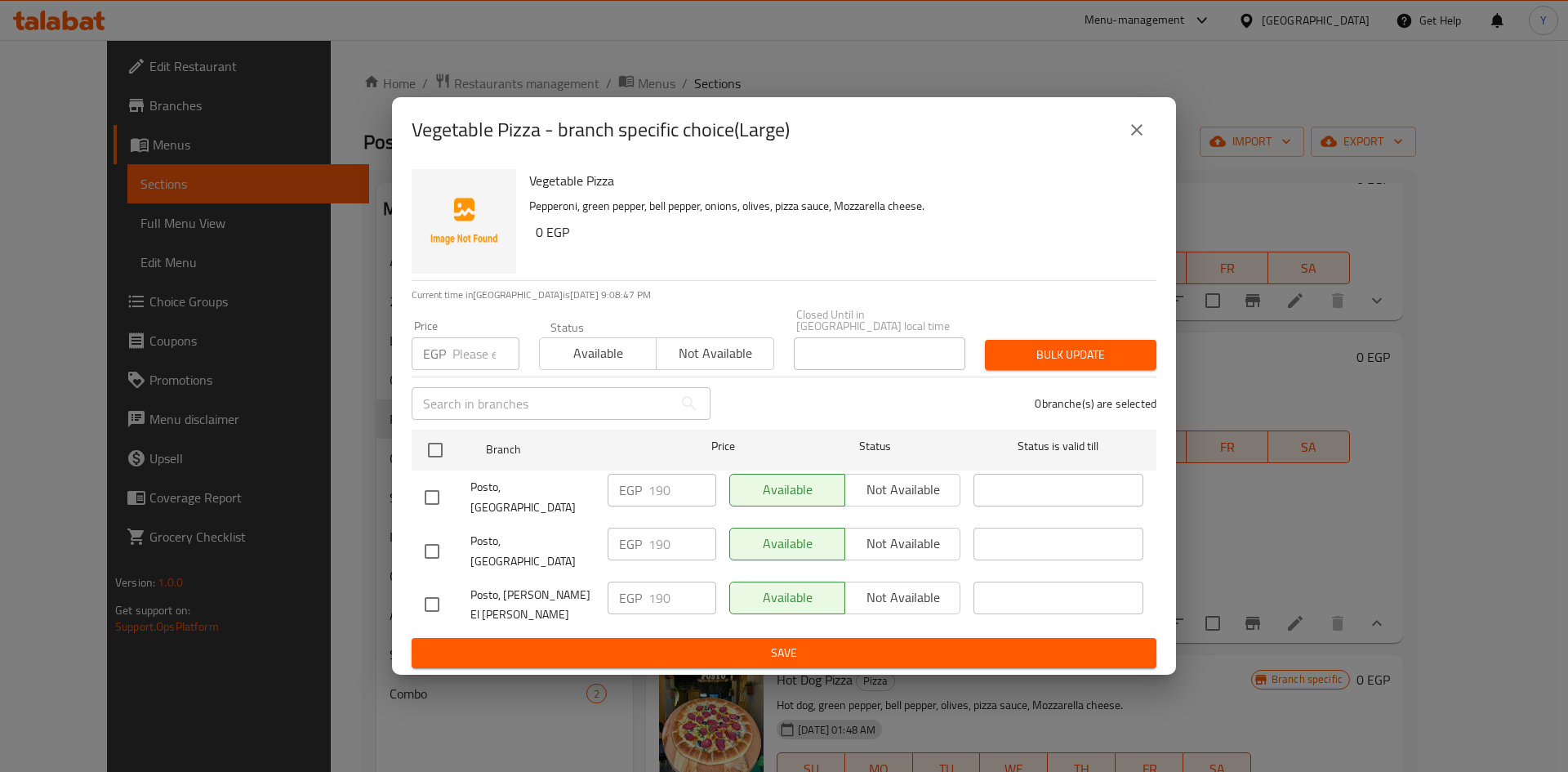
click at [1134, 139] on icon "close" at bounding box center [1136, 129] width 20 height 20
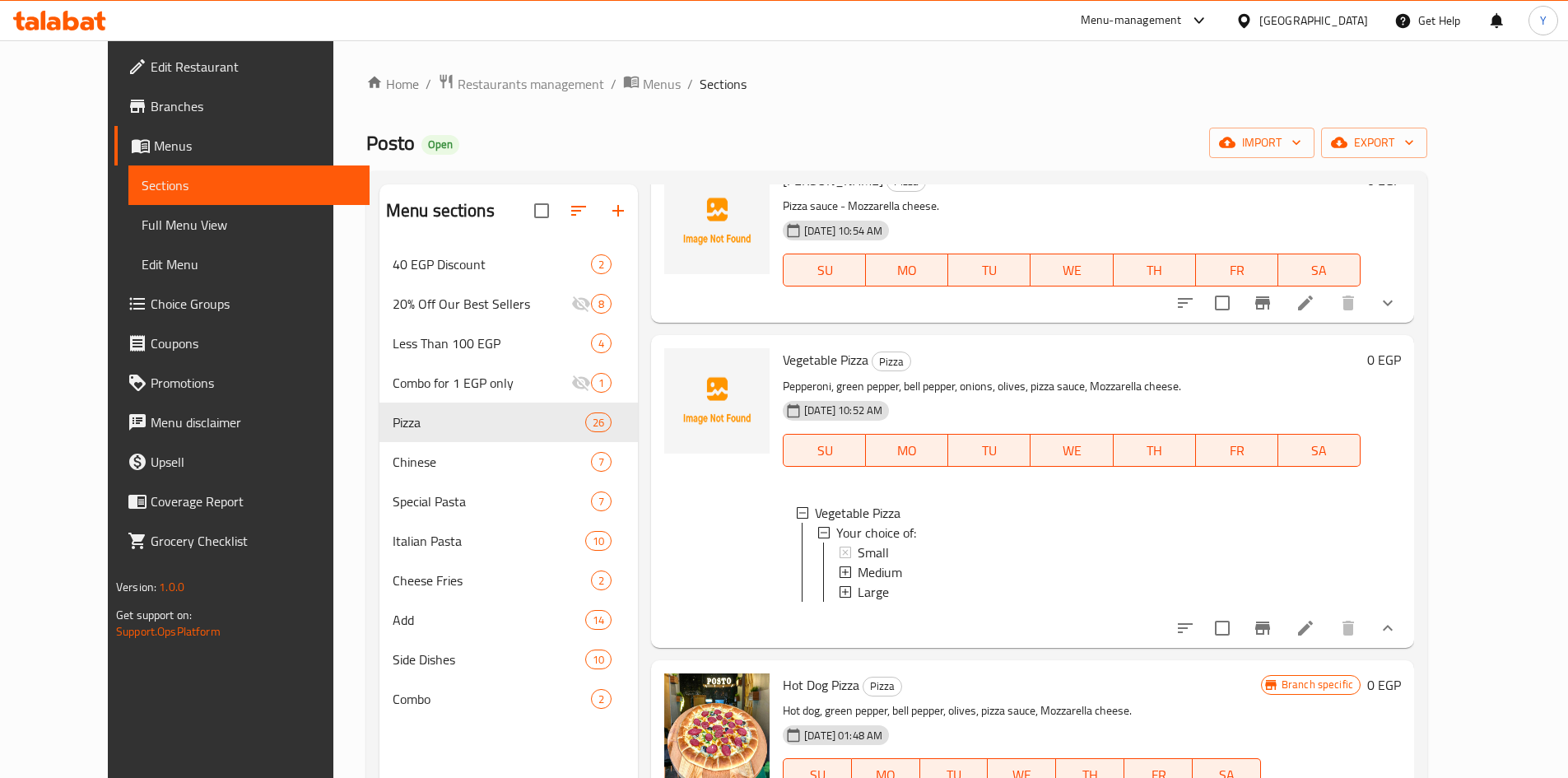
click at [920, 595] on div "Large" at bounding box center [1103, 591] width 490 height 20
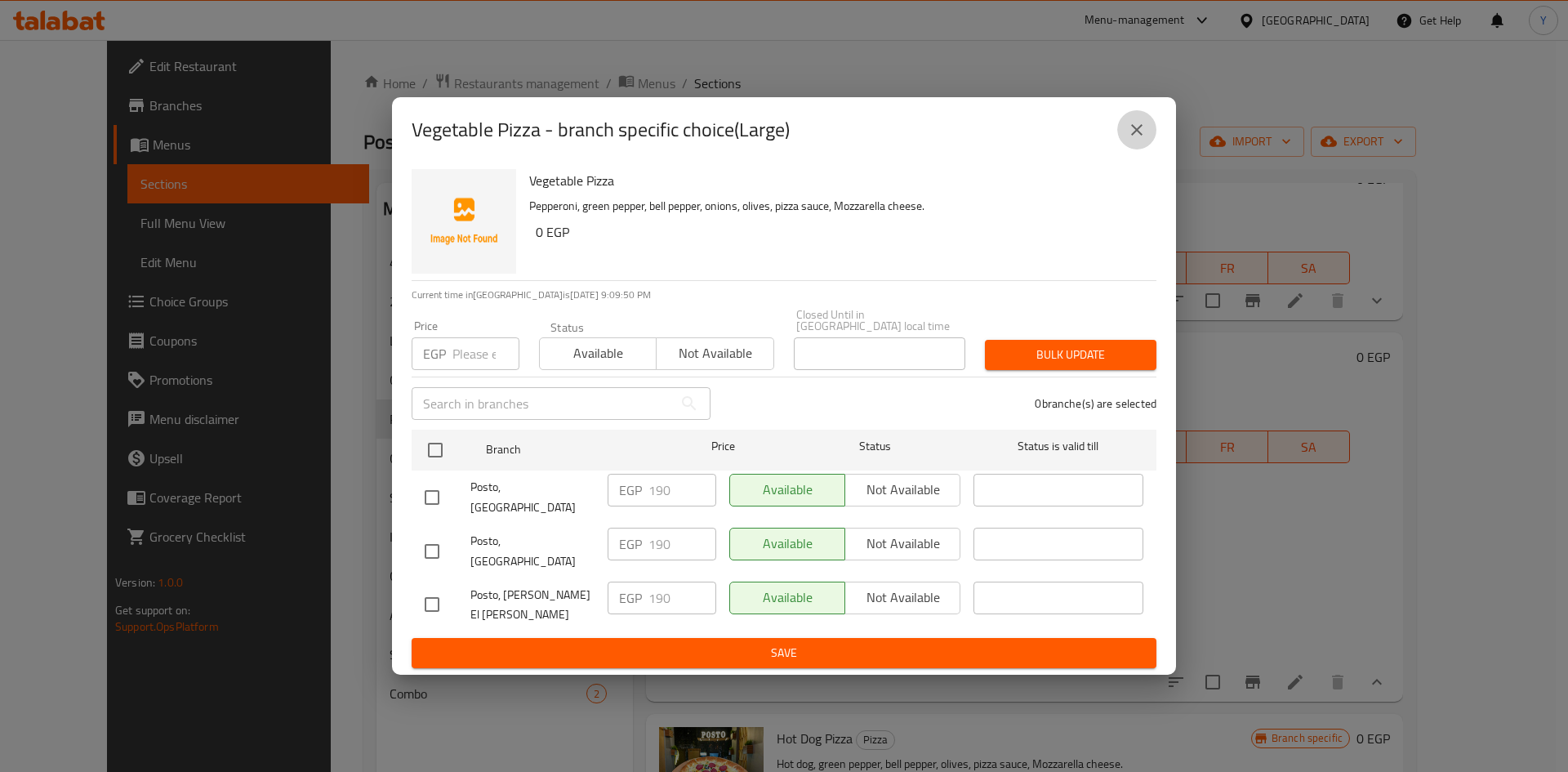
click at [1126, 144] on button "close" at bounding box center [1136, 130] width 39 height 39
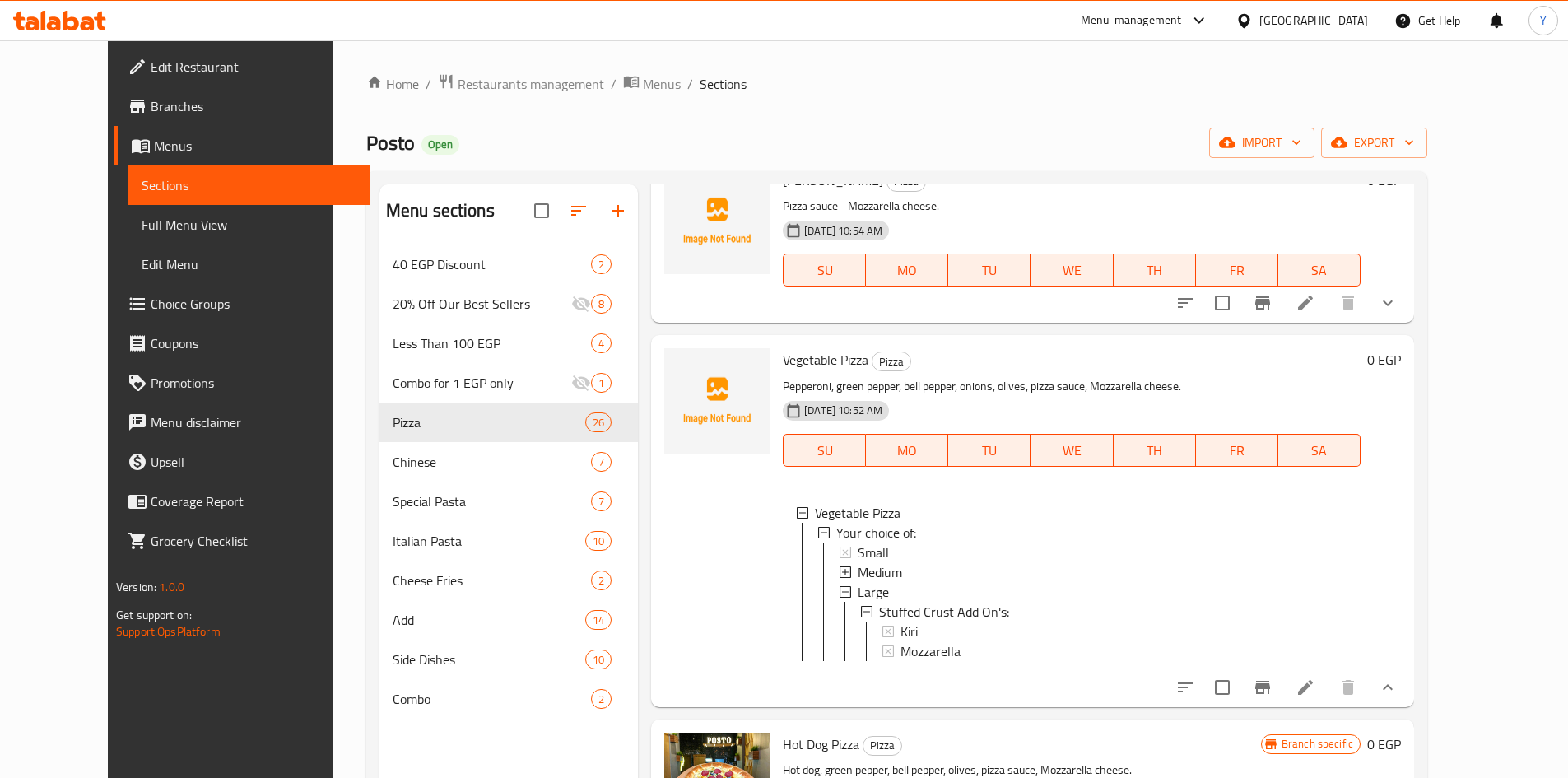
click at [1010, 593] on div "Large" at bounding box center [1103, 591] width 490 height 20
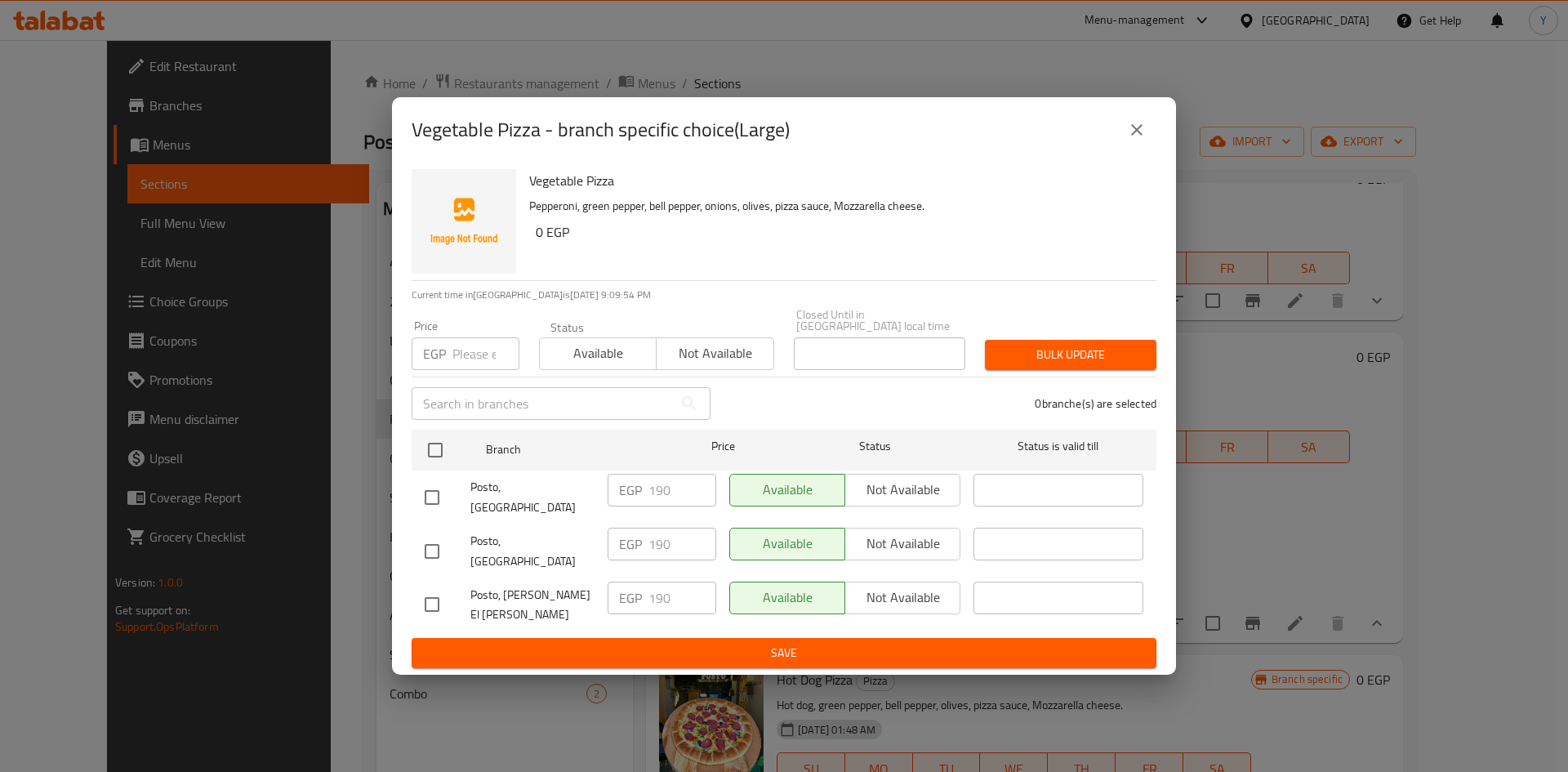
click at [1127, 139] on icon "close" at bounding box center [1136, 129] width 20 height 20
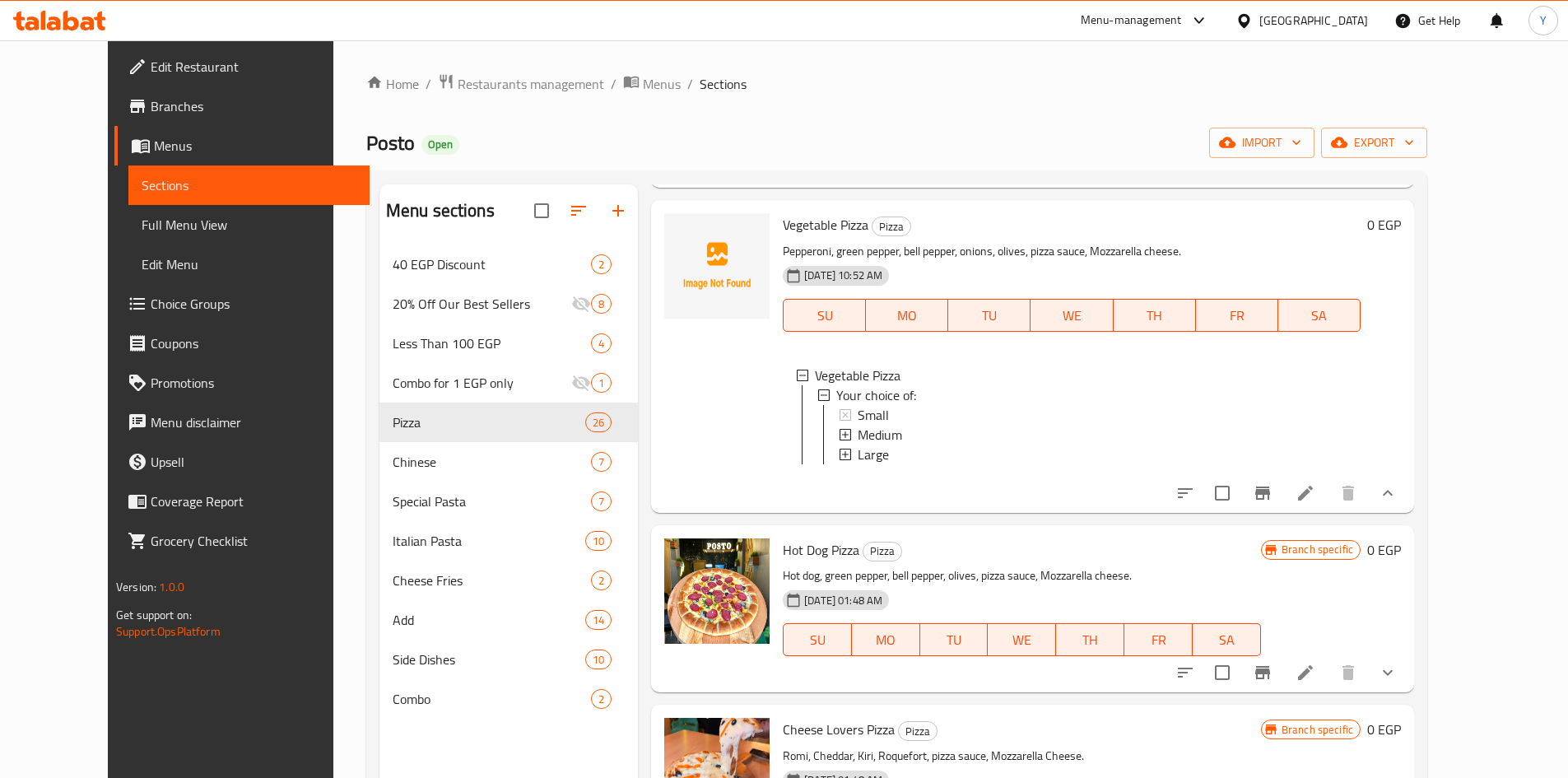
scroll to position [329, 0]
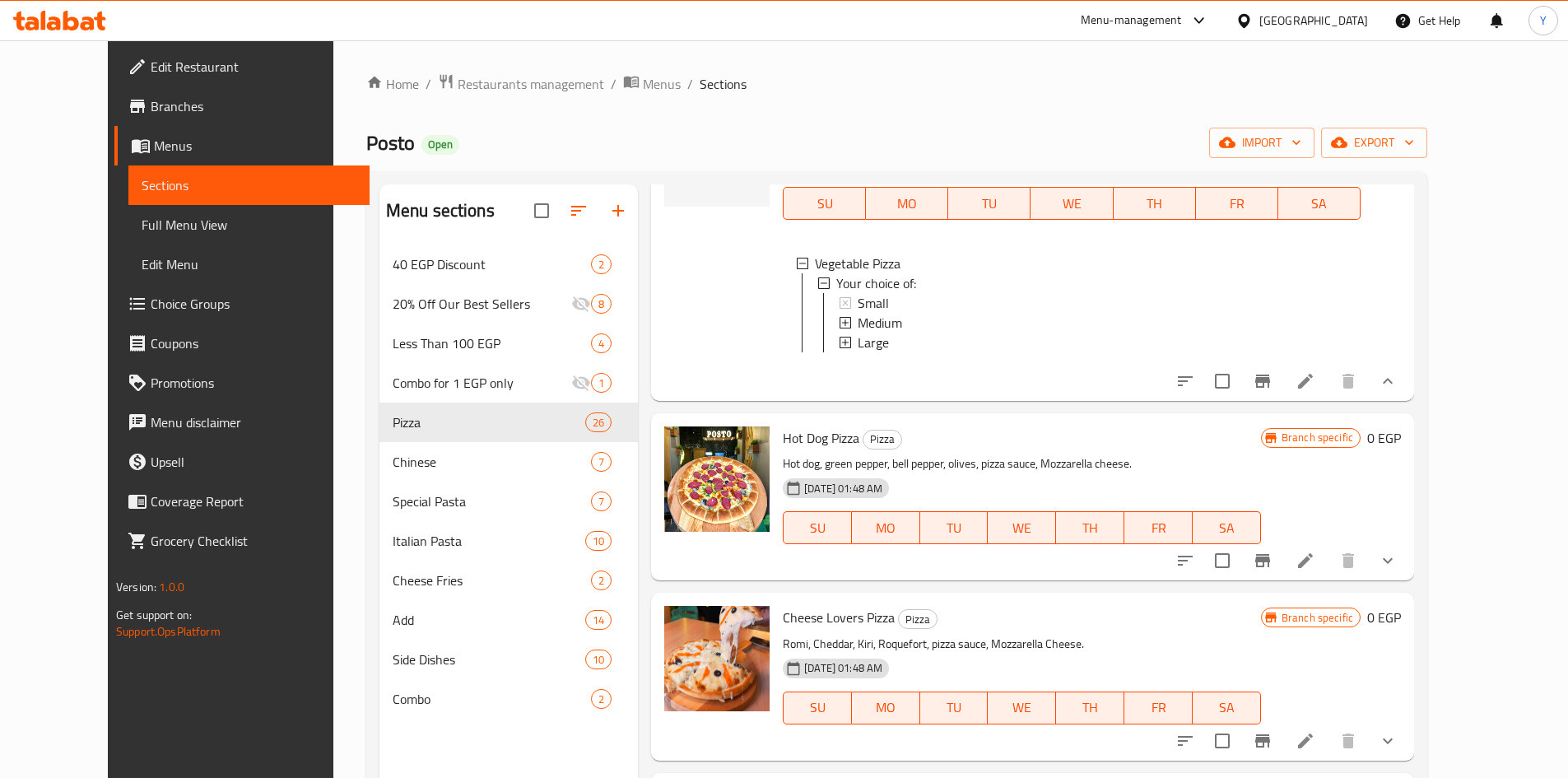
click at [1329, 560] on li at bounding box center [1306, 560] width 46 height 30
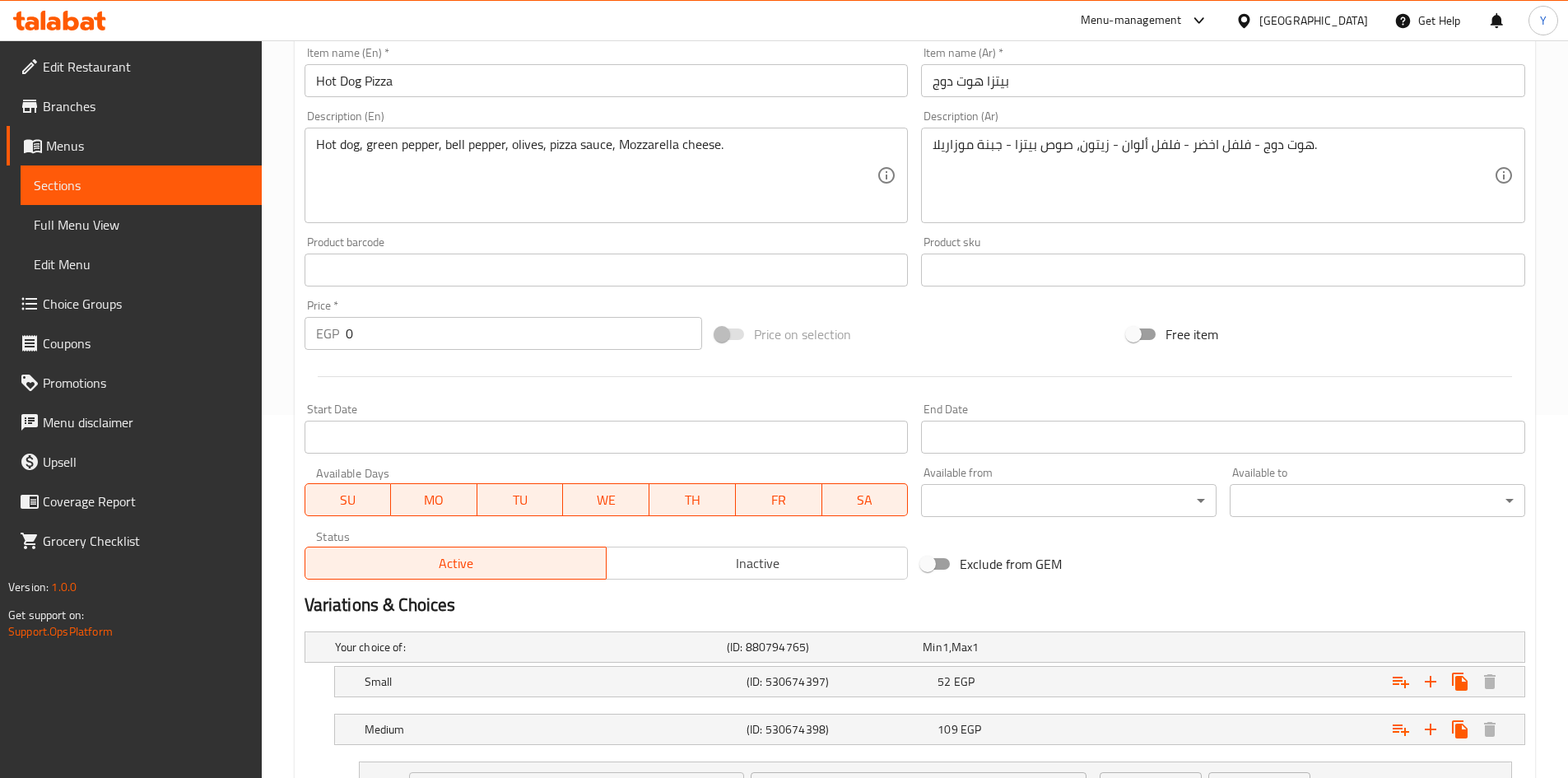
scroll to position [494, 0]
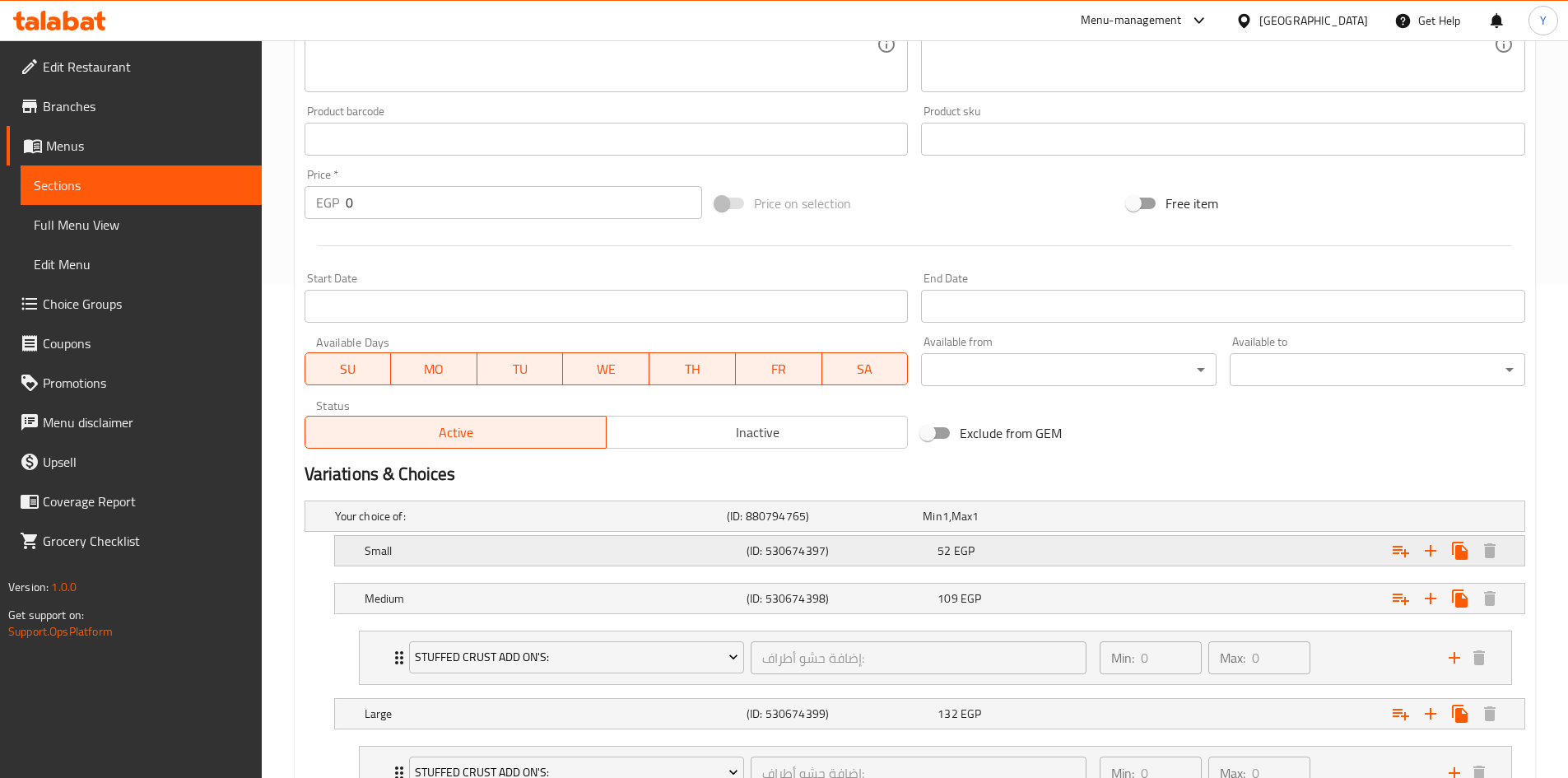
click at [1066, 563] on div "Small (ID: 530674397) 52 EGP" at bounding box center [935, 551] width 1146 height 36
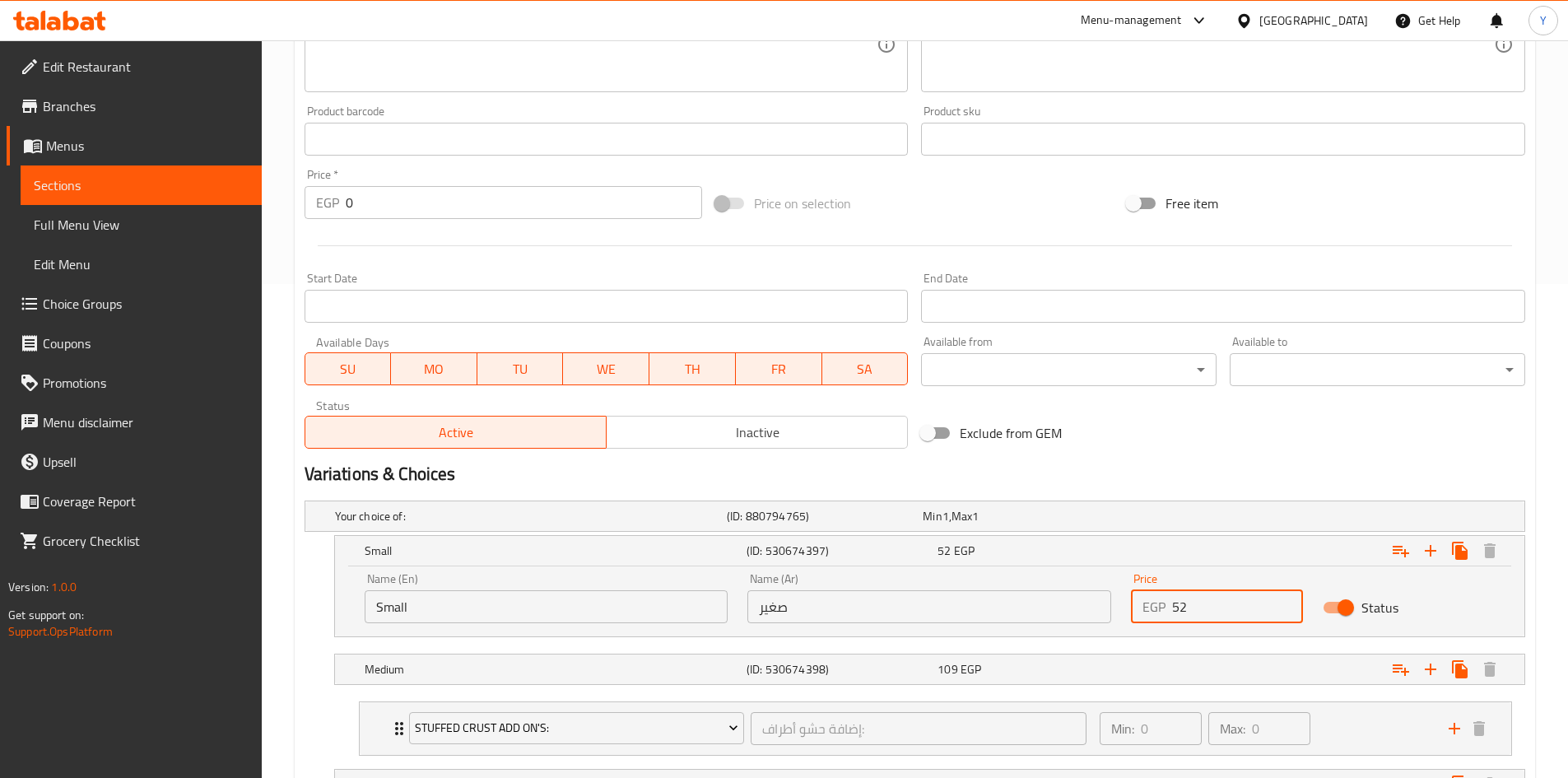
drag, startPoint x: 1218, startPoint y: 615, endPoint x: 1117, endPoint y: 619, distance: 101.1
click at [1122, 616] on div "Price EGP 52 Price" at bounding box center [1217, 598] width 192 height 70
type input "130"
click at [1164, 457] on div "Variations & Choices" at bounding box center [915, 474] width 1234 height 38
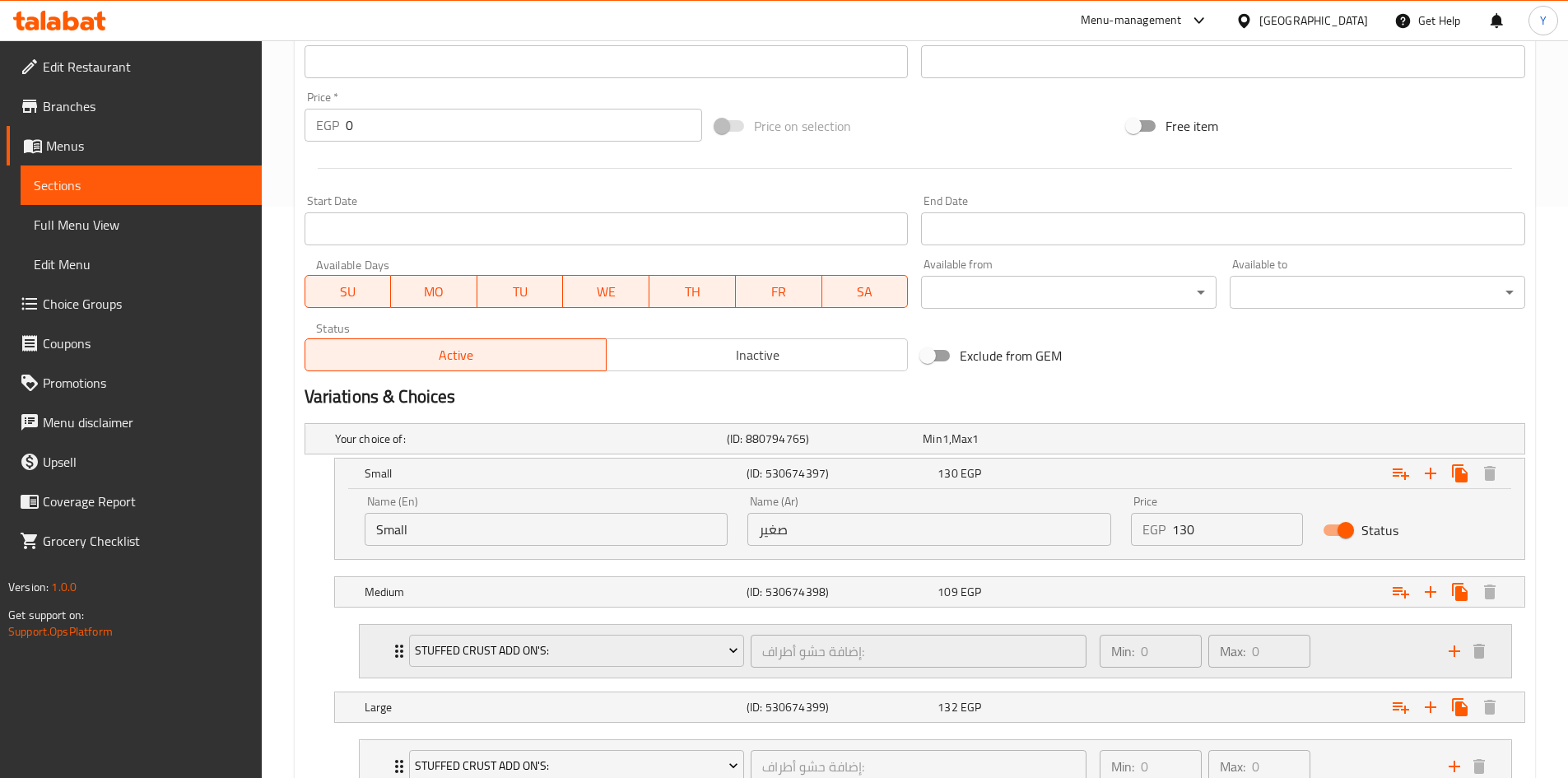
scroll to position [700, 0]
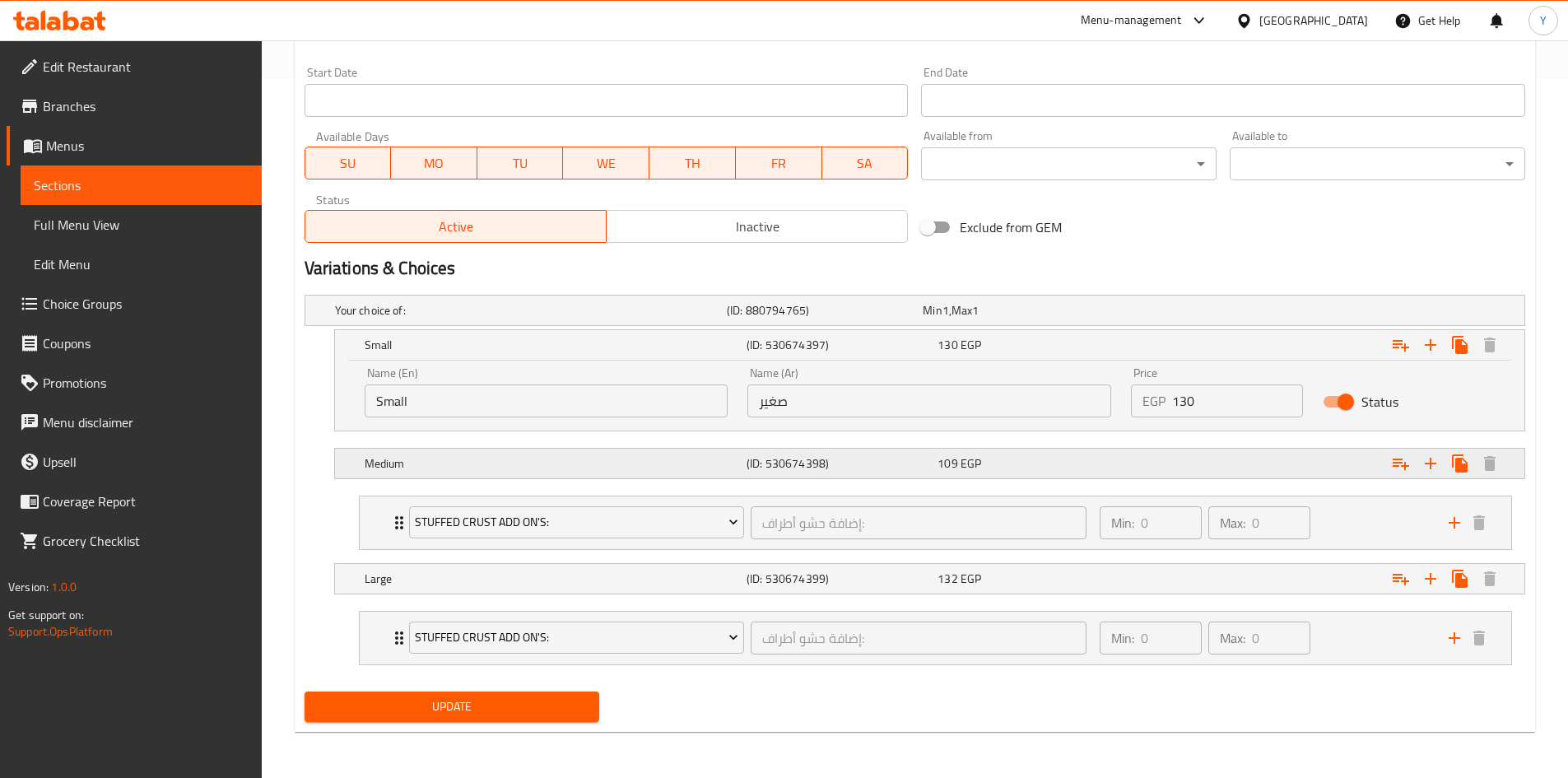
click at [1154, 470] on div "Expand" at bounding box center [1316, 464] width 382 height 36
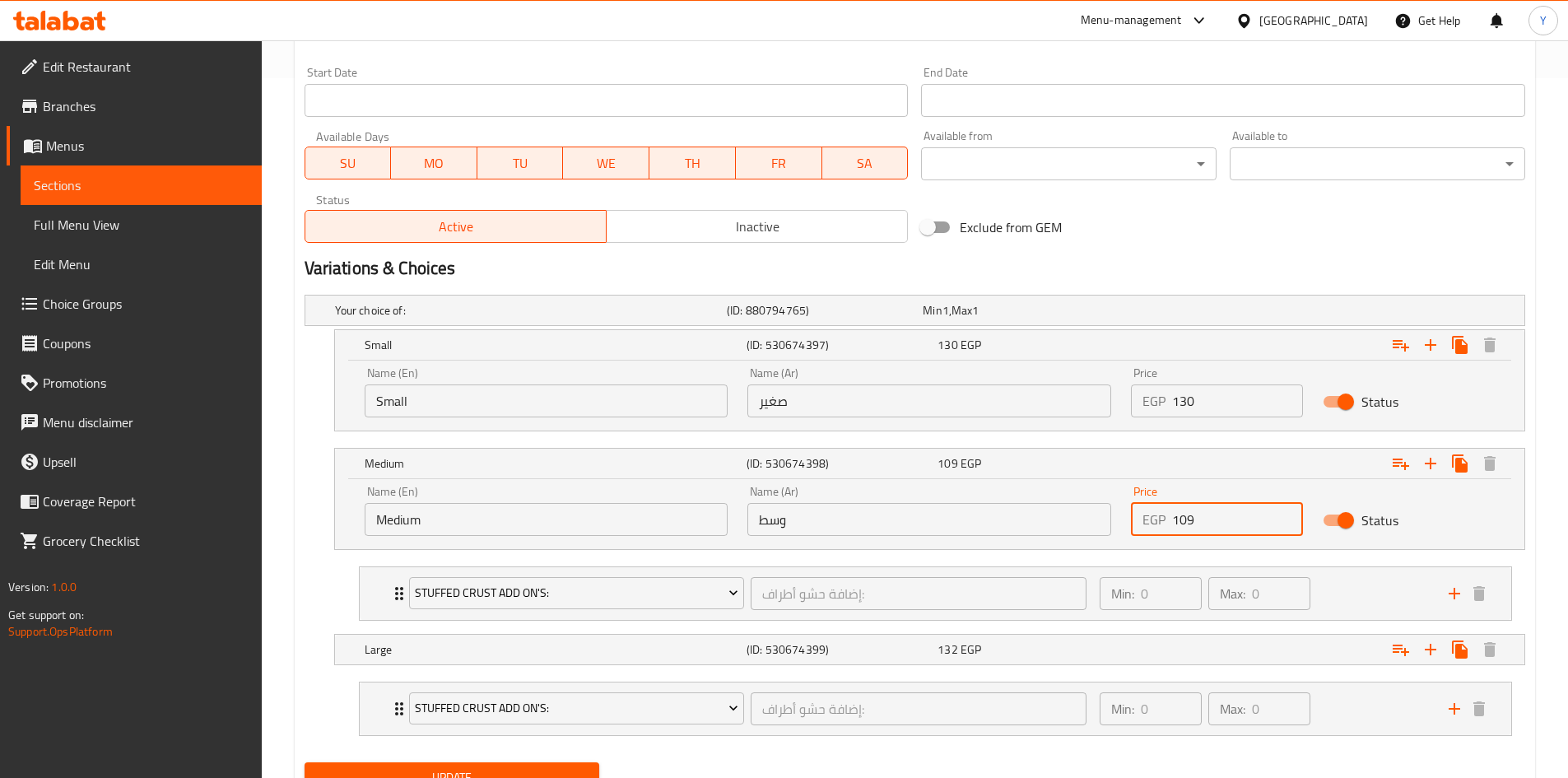
drag, startPoint x: 1178, startPoint y: 529, endPoint x: 1196, endPoint y: 548, distance: 26.2
click at [1198, 545] on div "Price EGP 109 Price" at bounding box center [1217, 511] width 192 height 70
type input "190"
drag, startPoint x: 1311, startPoint y: 766, endPoint x: 1299, endPoint y: 775, distance: 15.0
click at [1310, 766] on div "Update" at bounding box center [915, 777] width 1234 height 44
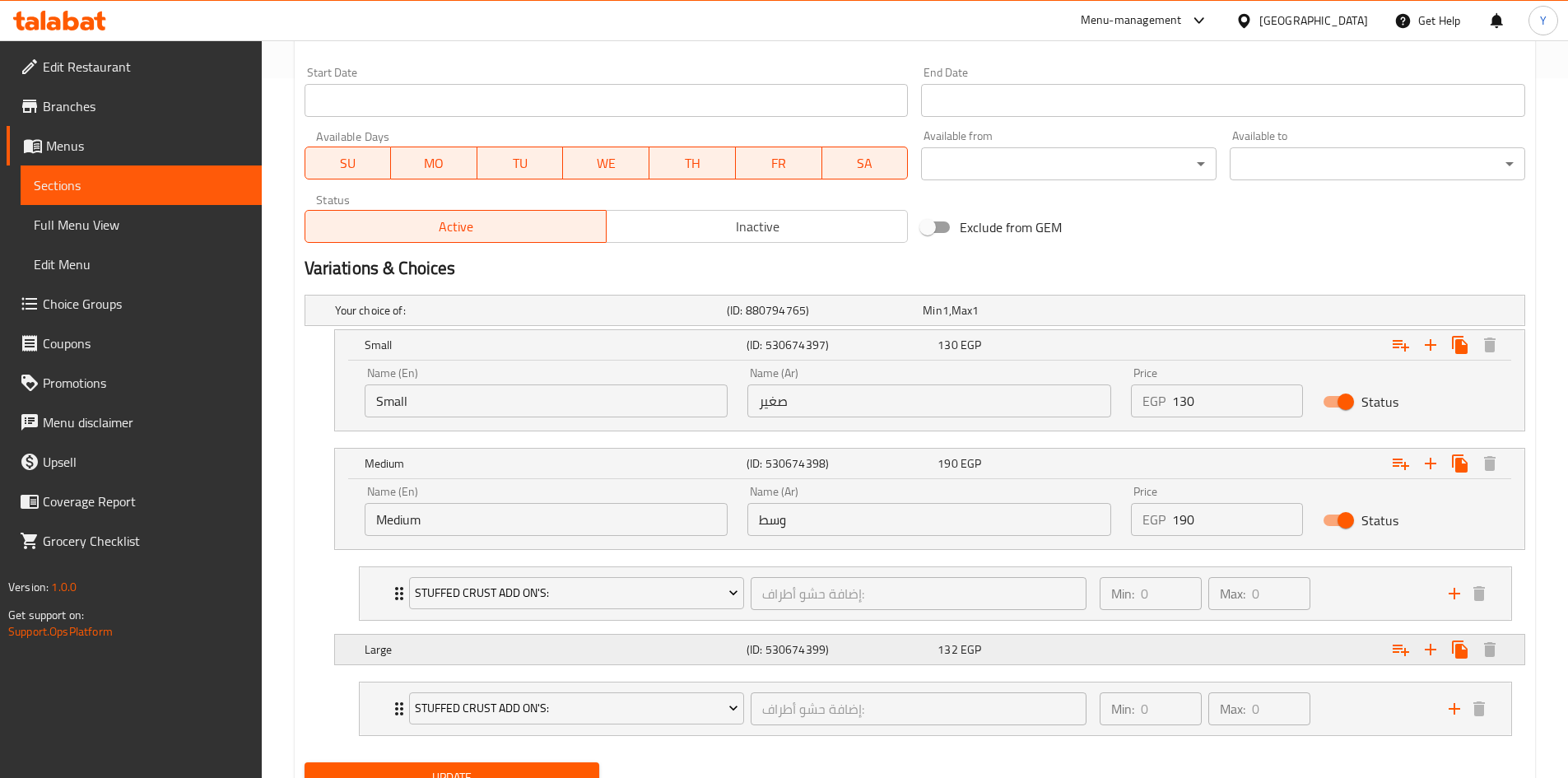
click at [1103, 650] on div "132 EGP" at bounding box center [1029, 649] width 184 height 16
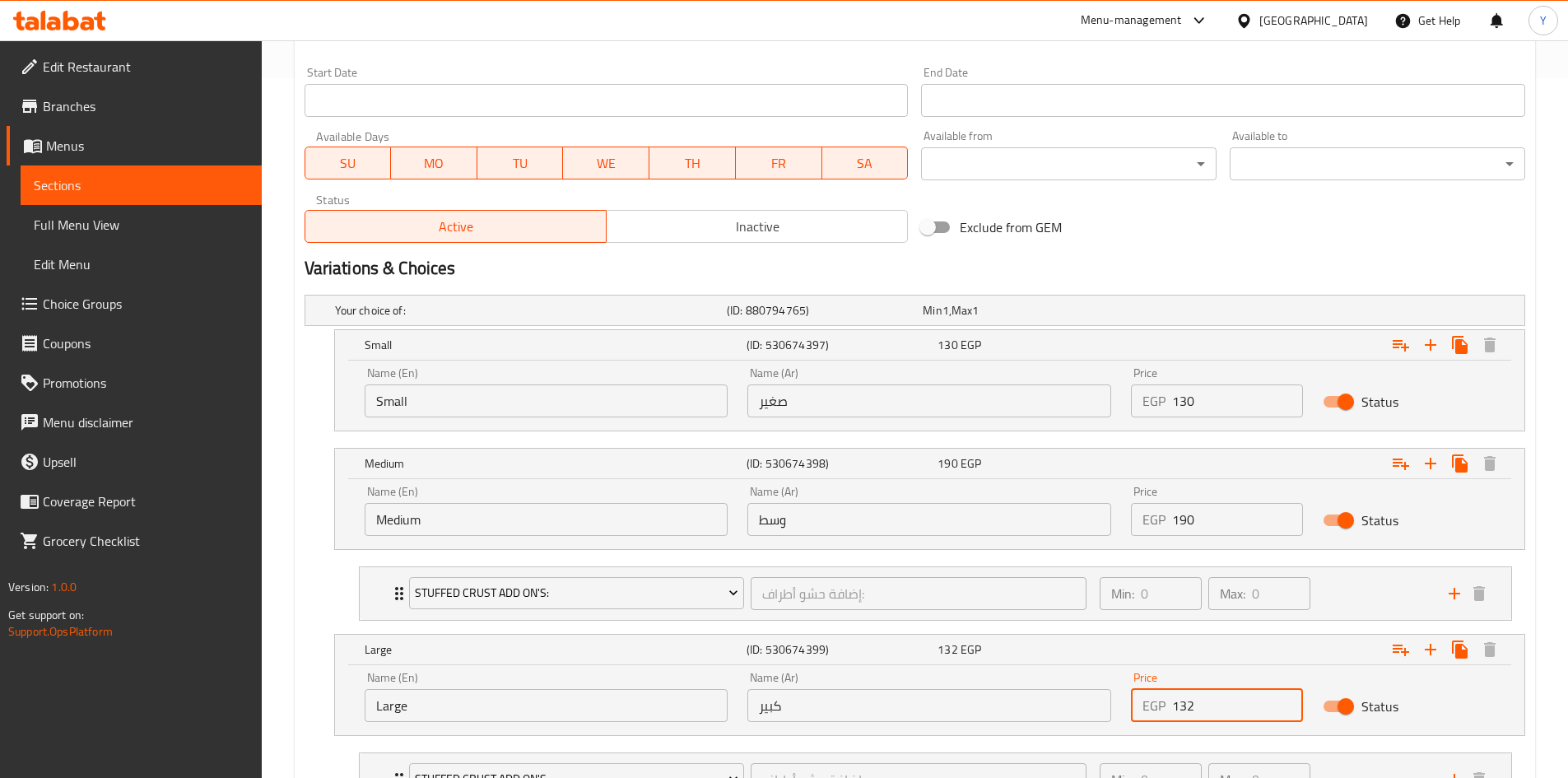
drag, startPoint x: 1233, startPoint y: 699, endPoint x: 1084, endPoint y: 703, distance: 149.1
click at [1085, 704] on div "Name (En) Large Name (En) Name (Ar) كبير Name (Ar) Price EGP 132 Price Status" at bounding box center [930, 697] width 1150 height 70
type input "220"
click at [1228, 278] on h2 "Variations & Choices" at bounding box center [914, 268] width 1221 height 25
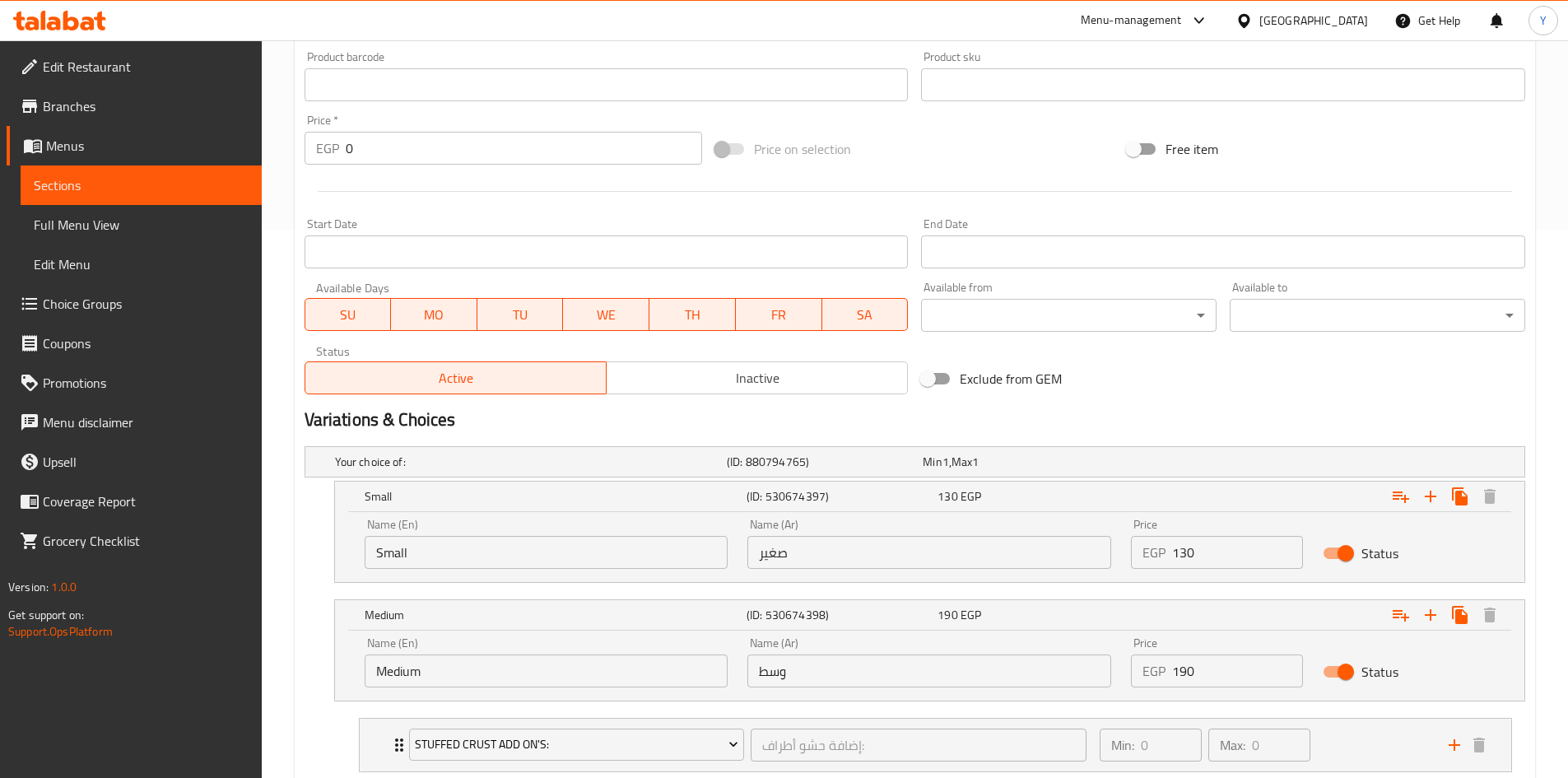
scroll to position [370, 0]
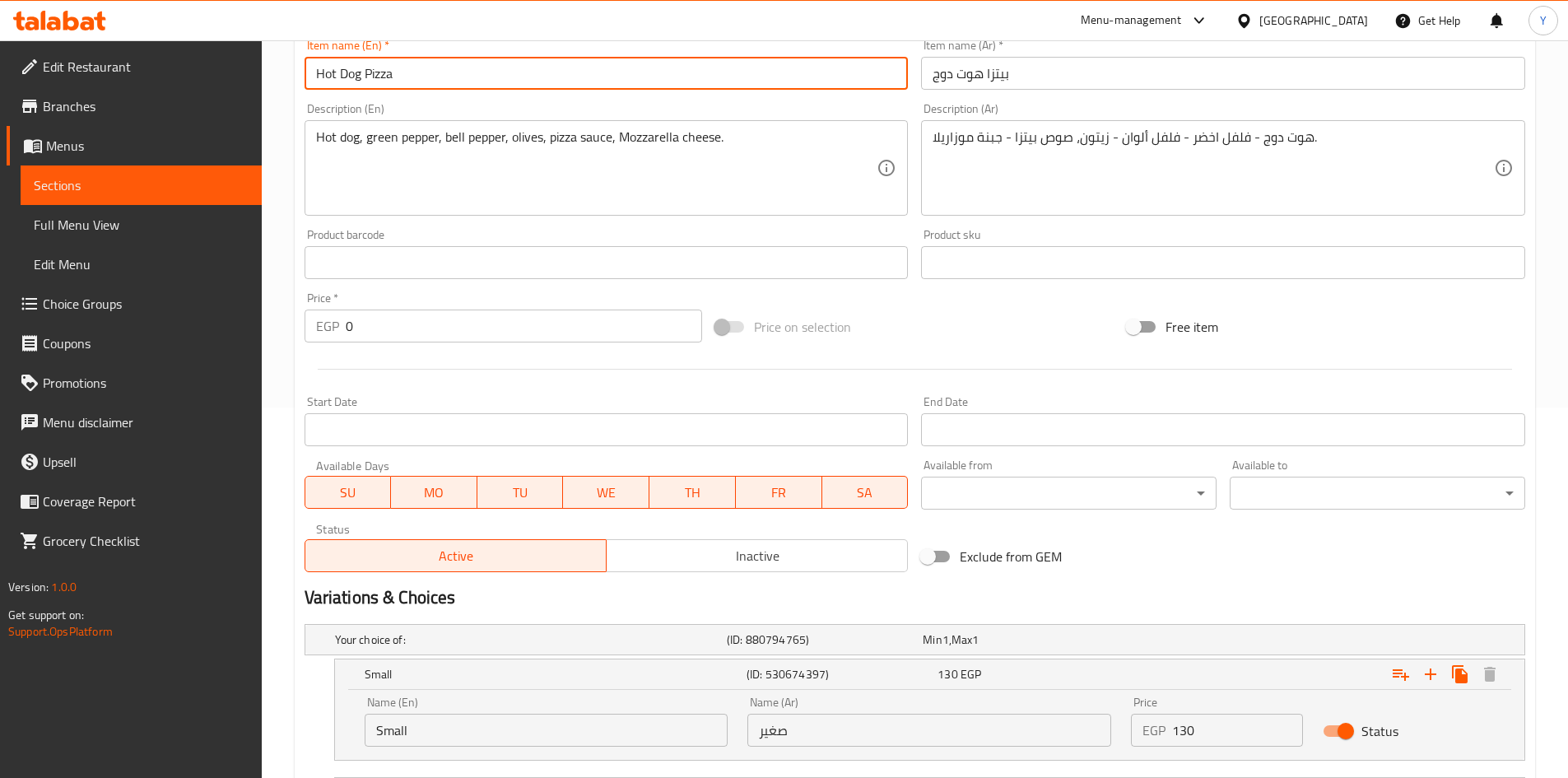
click at [679, 64] on input "Hot Dog Pizza" at bounding box center [606, 73] width 604 height 33
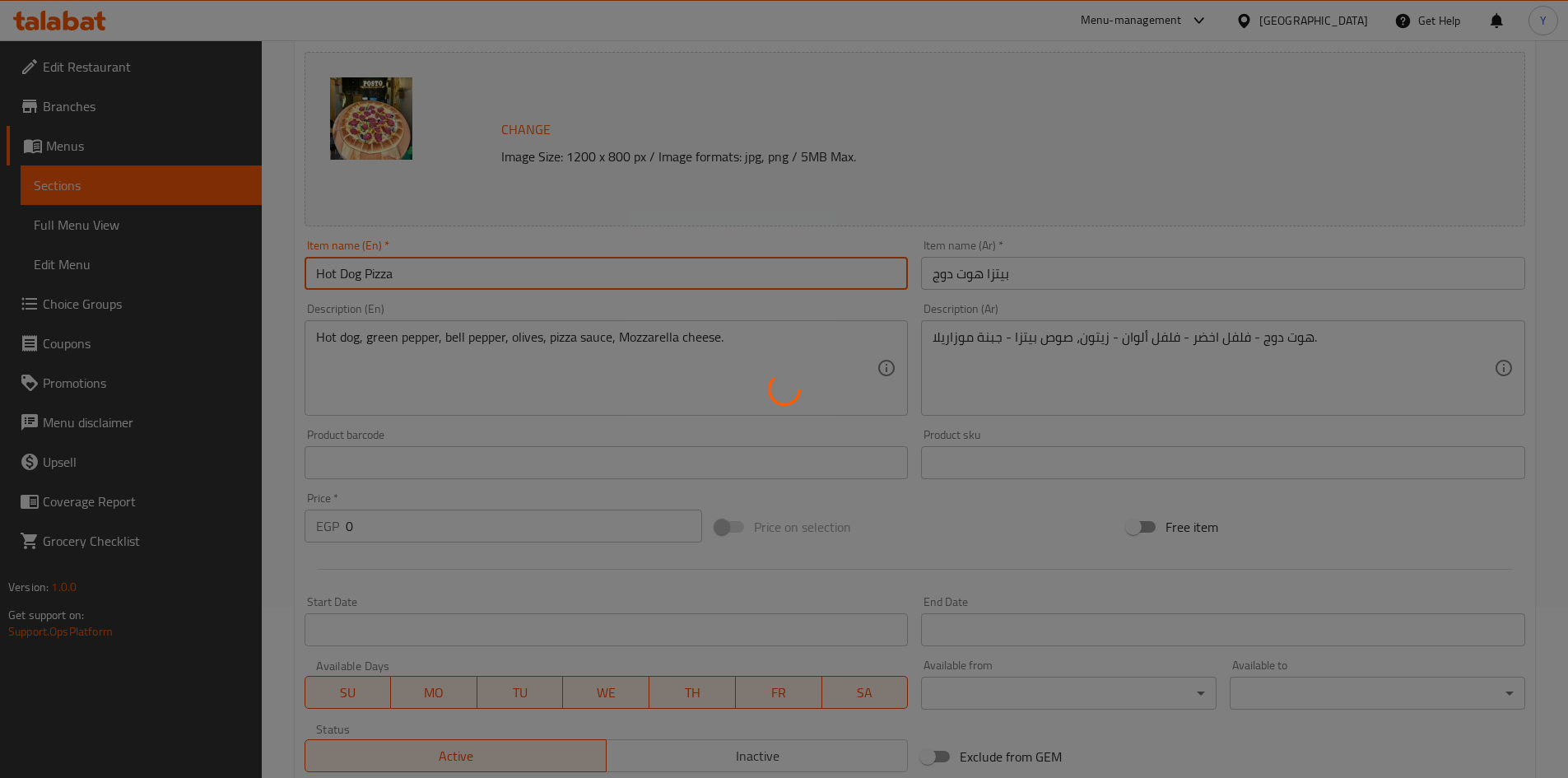
scroll to position [0, 0]
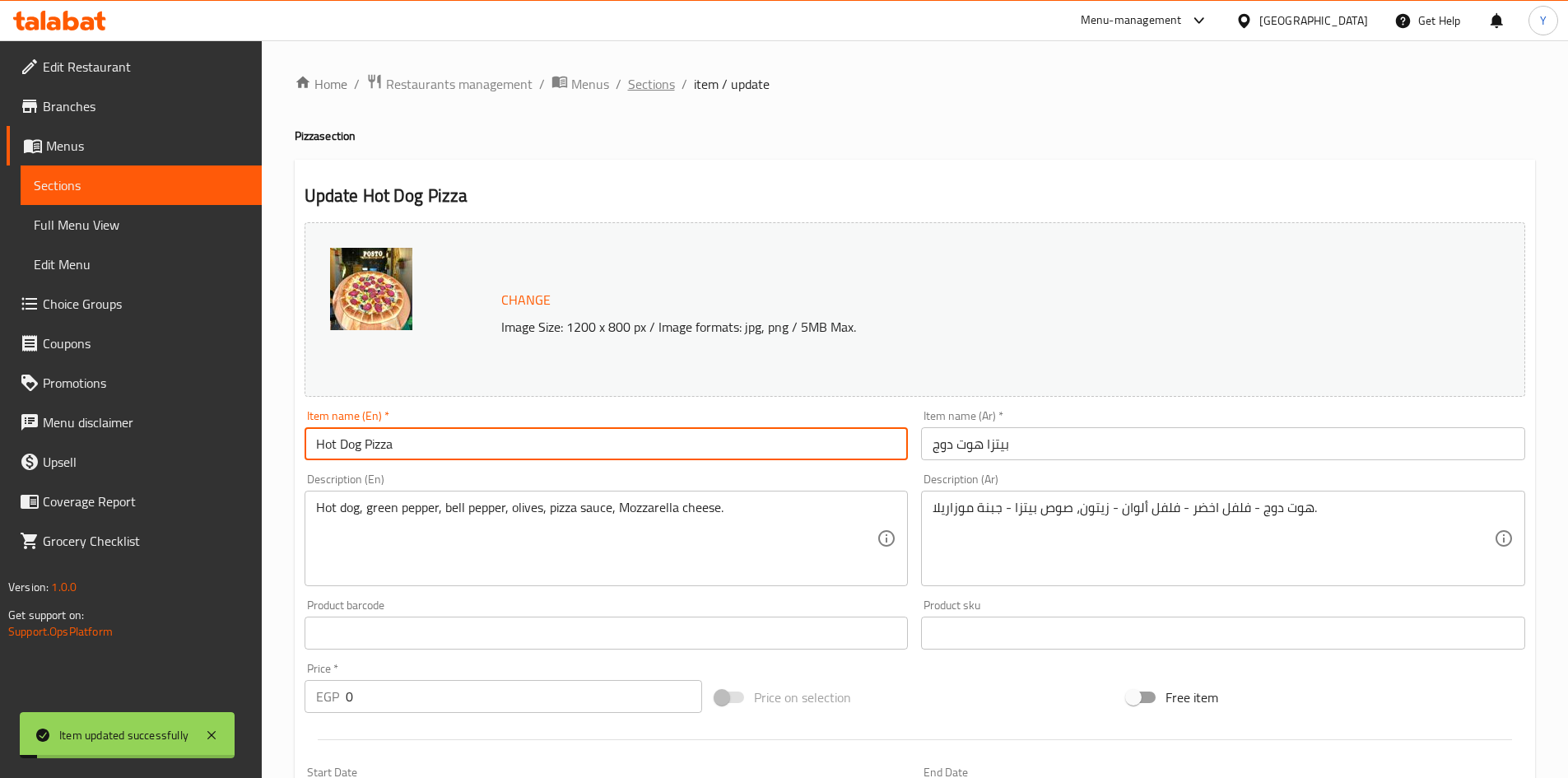
click at [654, 87] on span "Sections" at bounding box center [651, 83] width 47 height 20
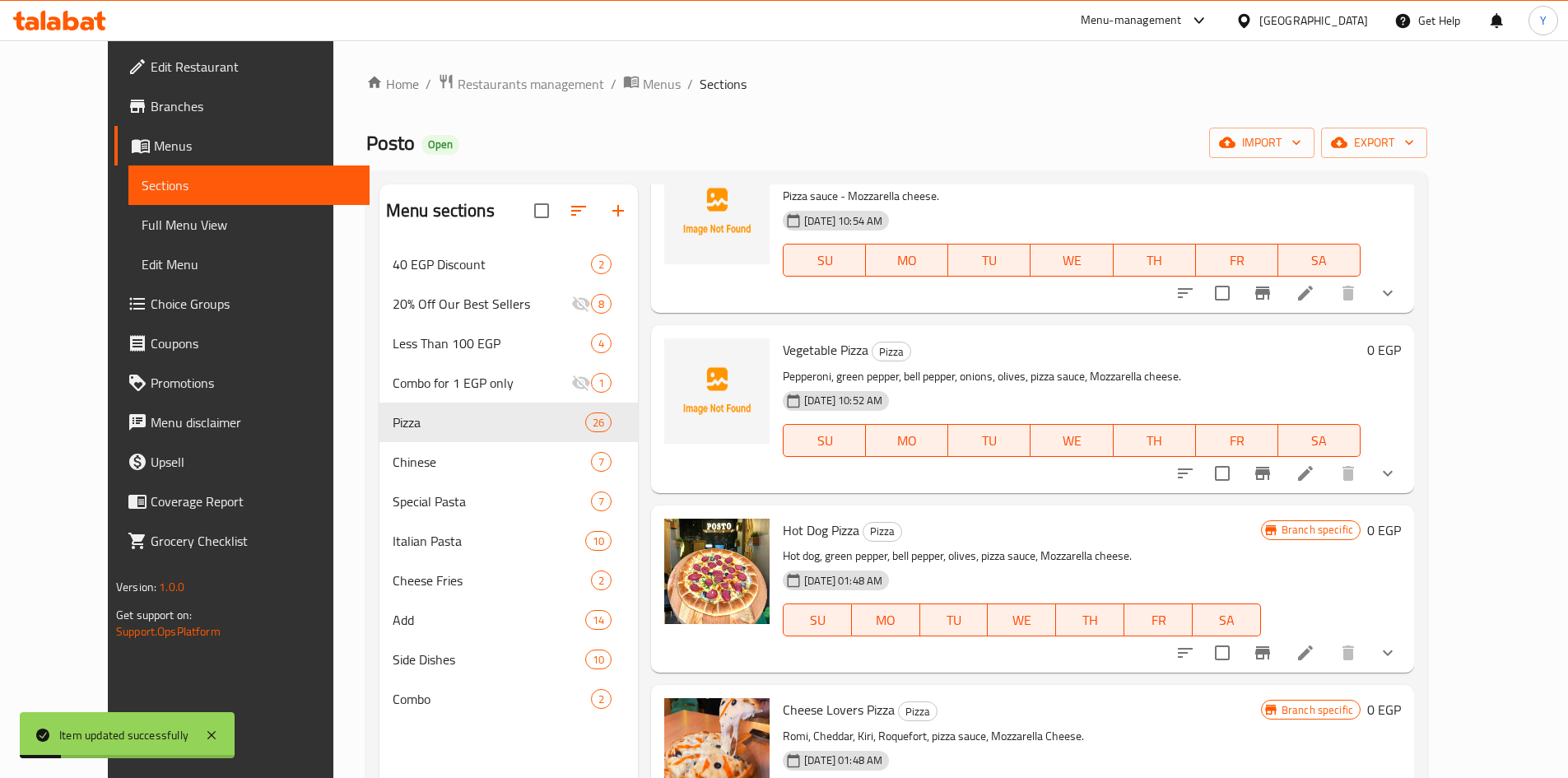
scroll to position [165, 0]
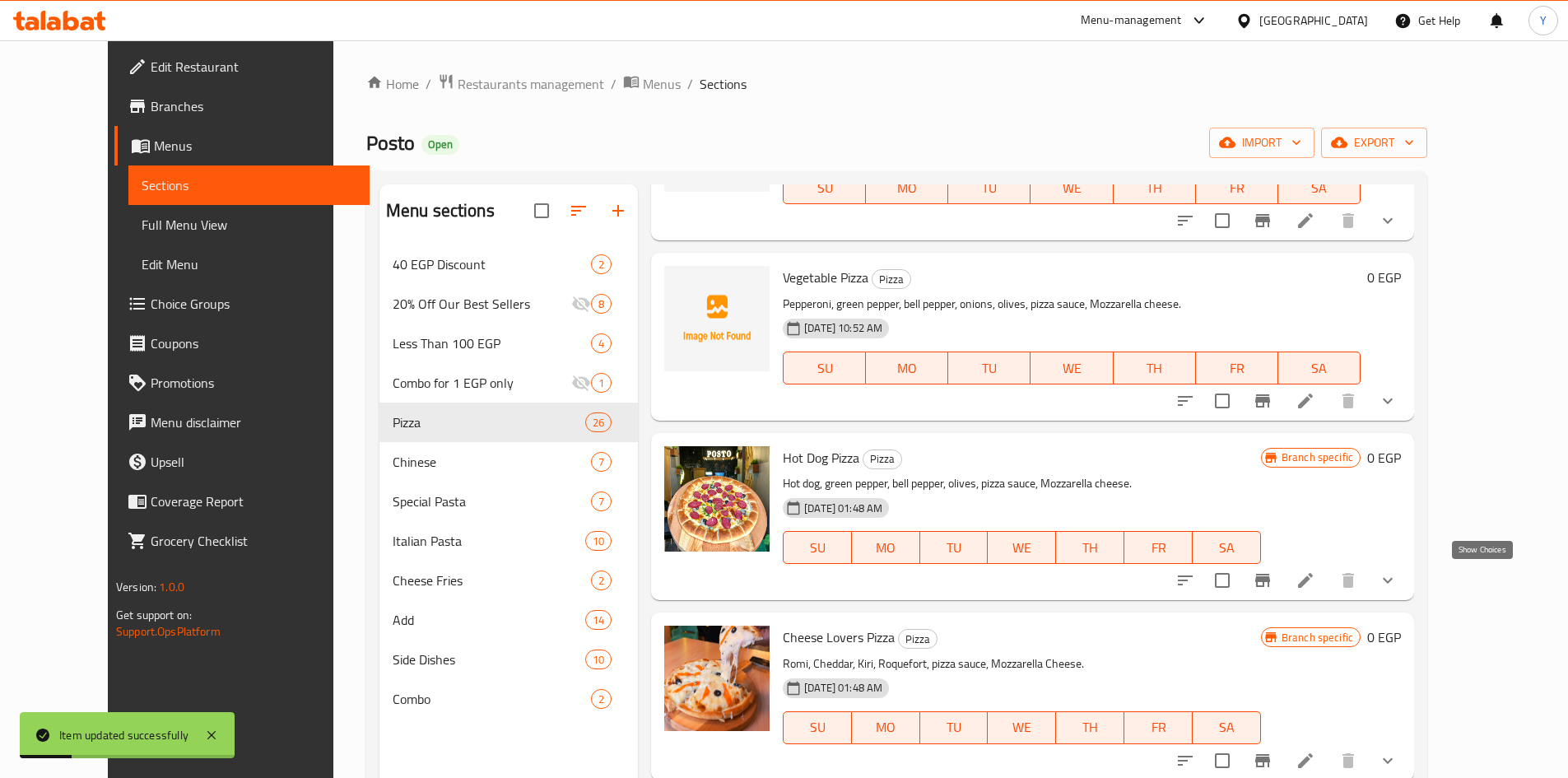
click at [1397, 576] on icon "show more" at bounding box center [1387, 580] width 20 height 20
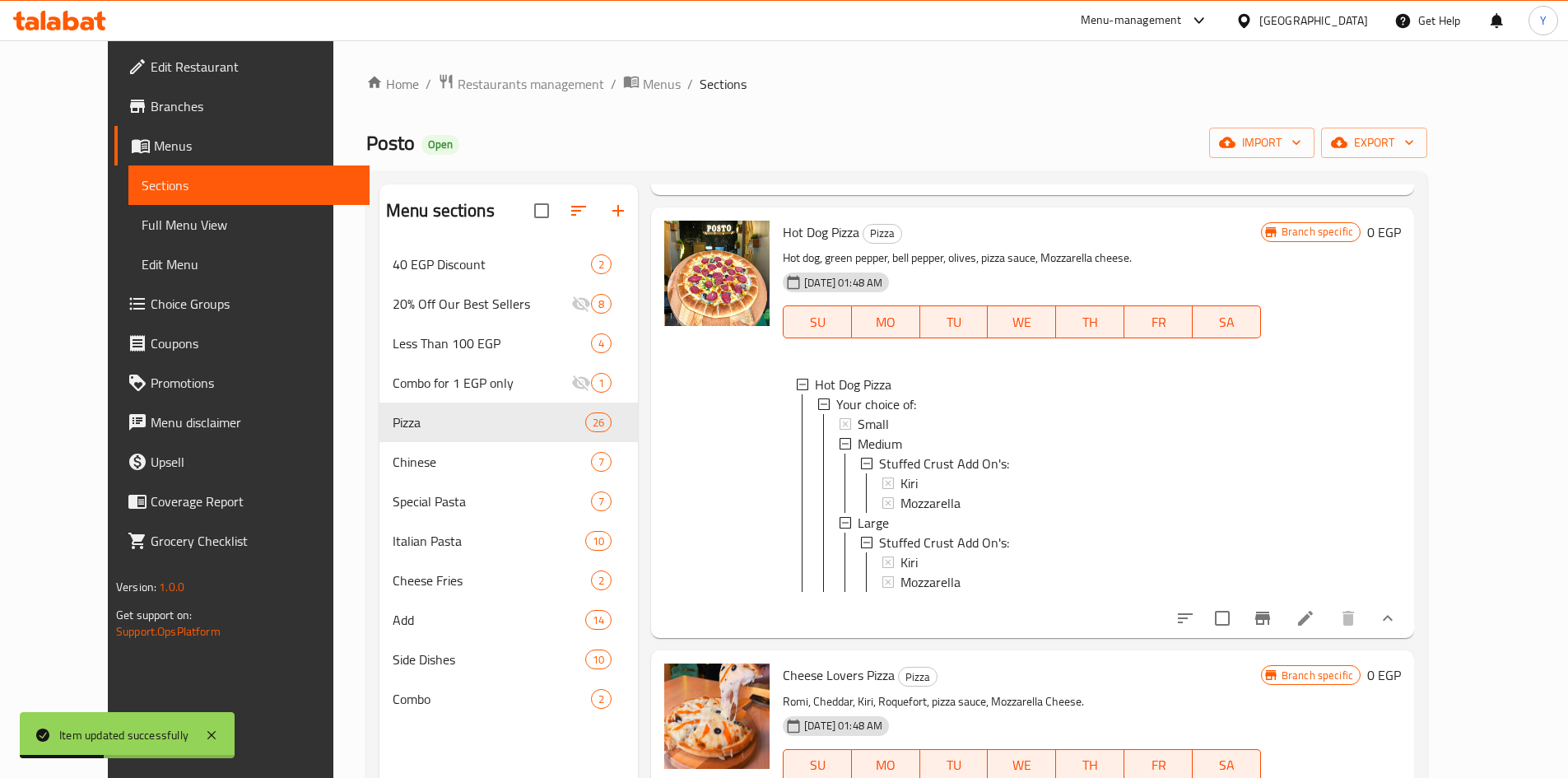
scroll to position [411, 0]
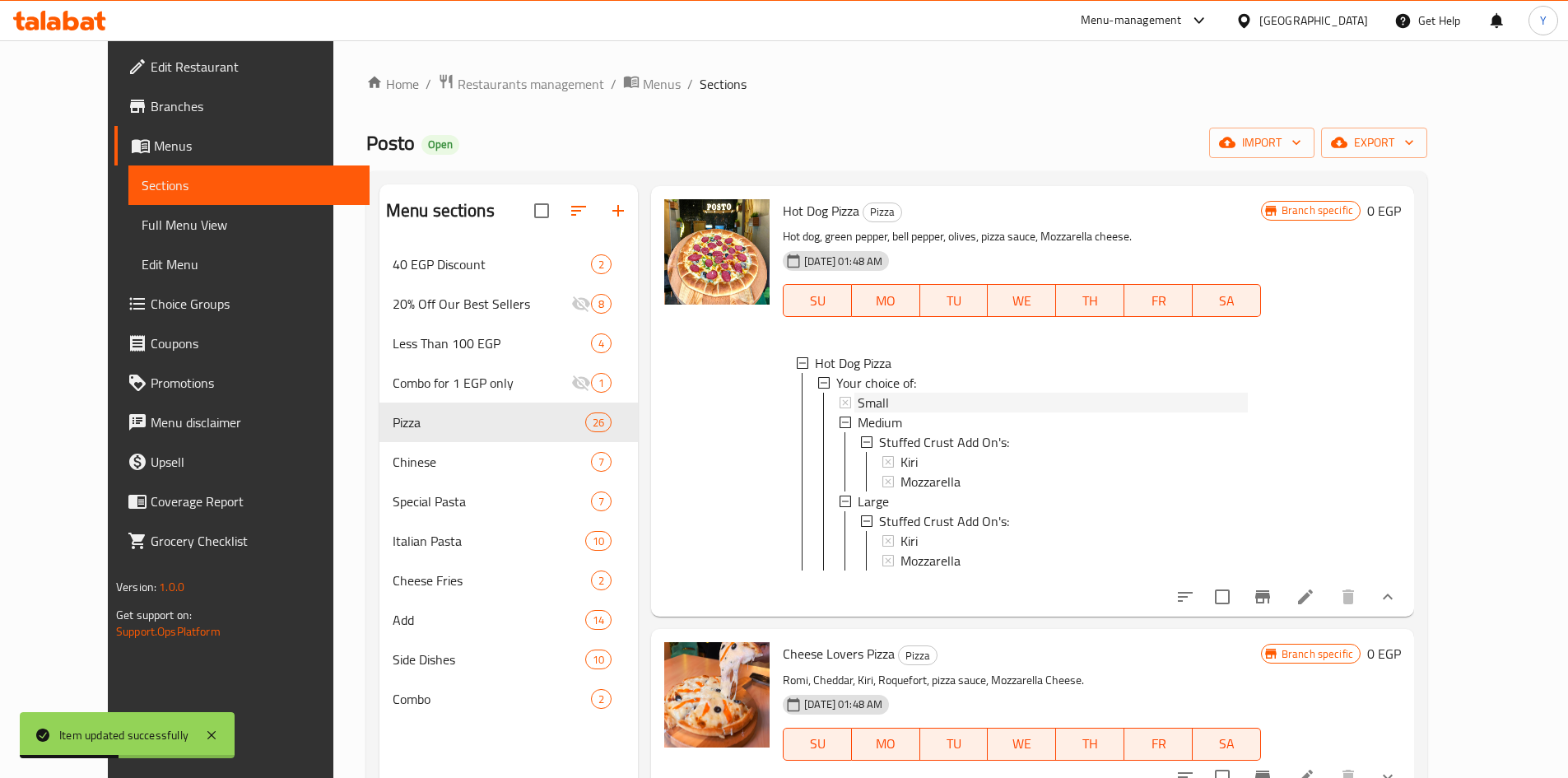
click at [1053, 394] on div "Small" at bounding box center [1052, 402] width 390 height 20
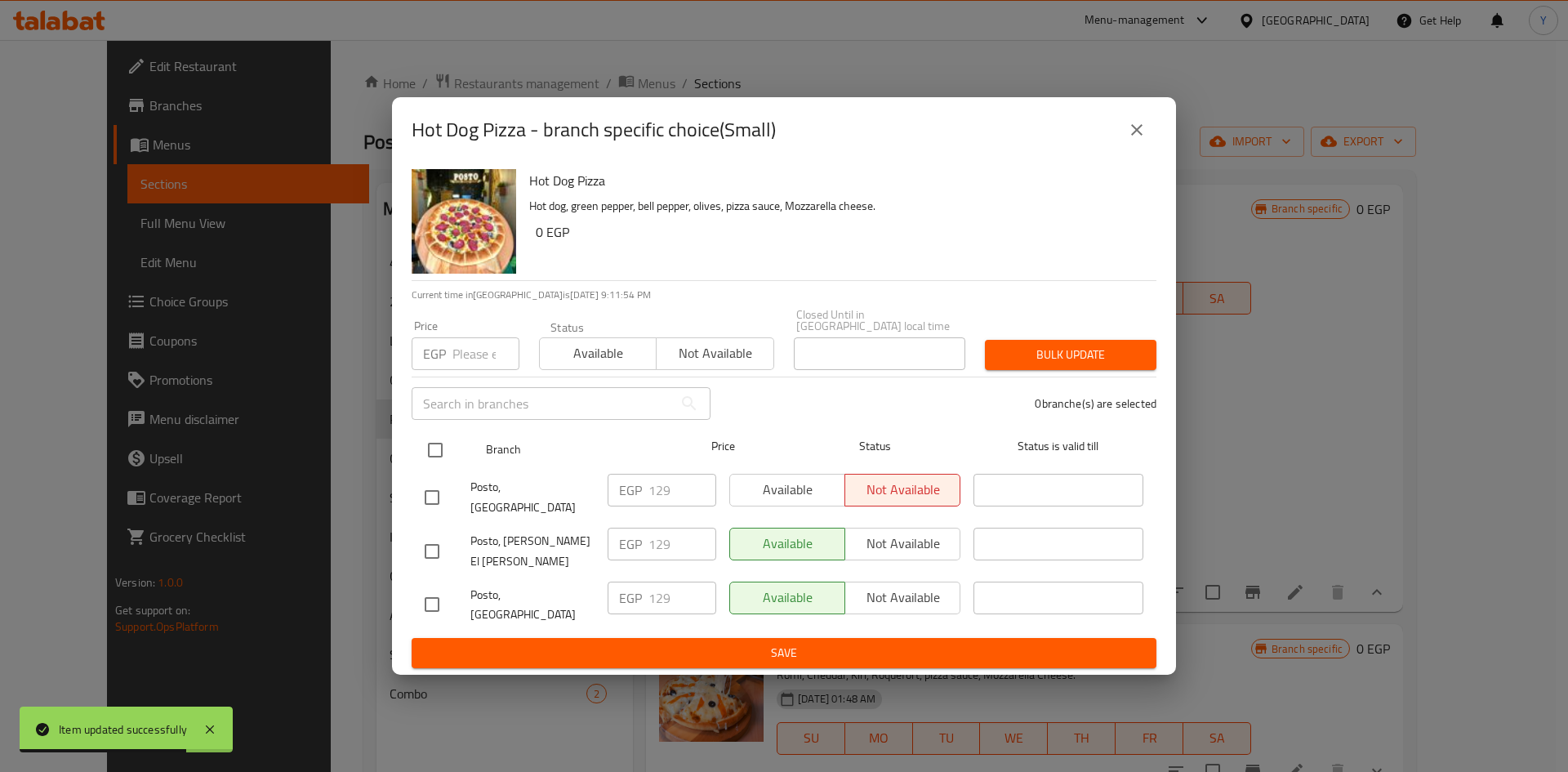
click at [448, 461] on input "checkbox" at bounding box center [435, 450] width 34 height 34
checkbox input "true"
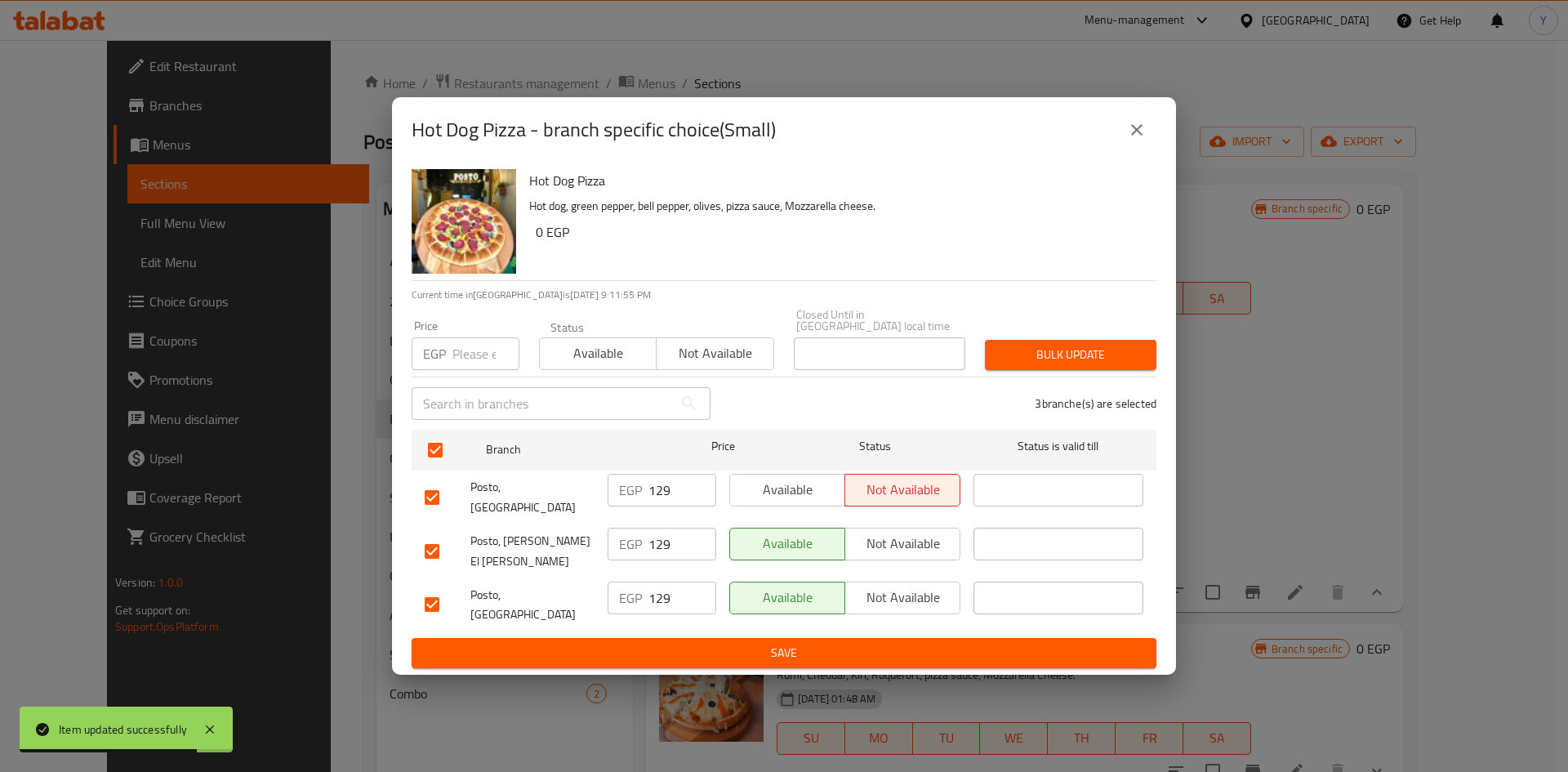
click at [474, 370] on input "number" at bounding box center [485, 354] width 67 height 32
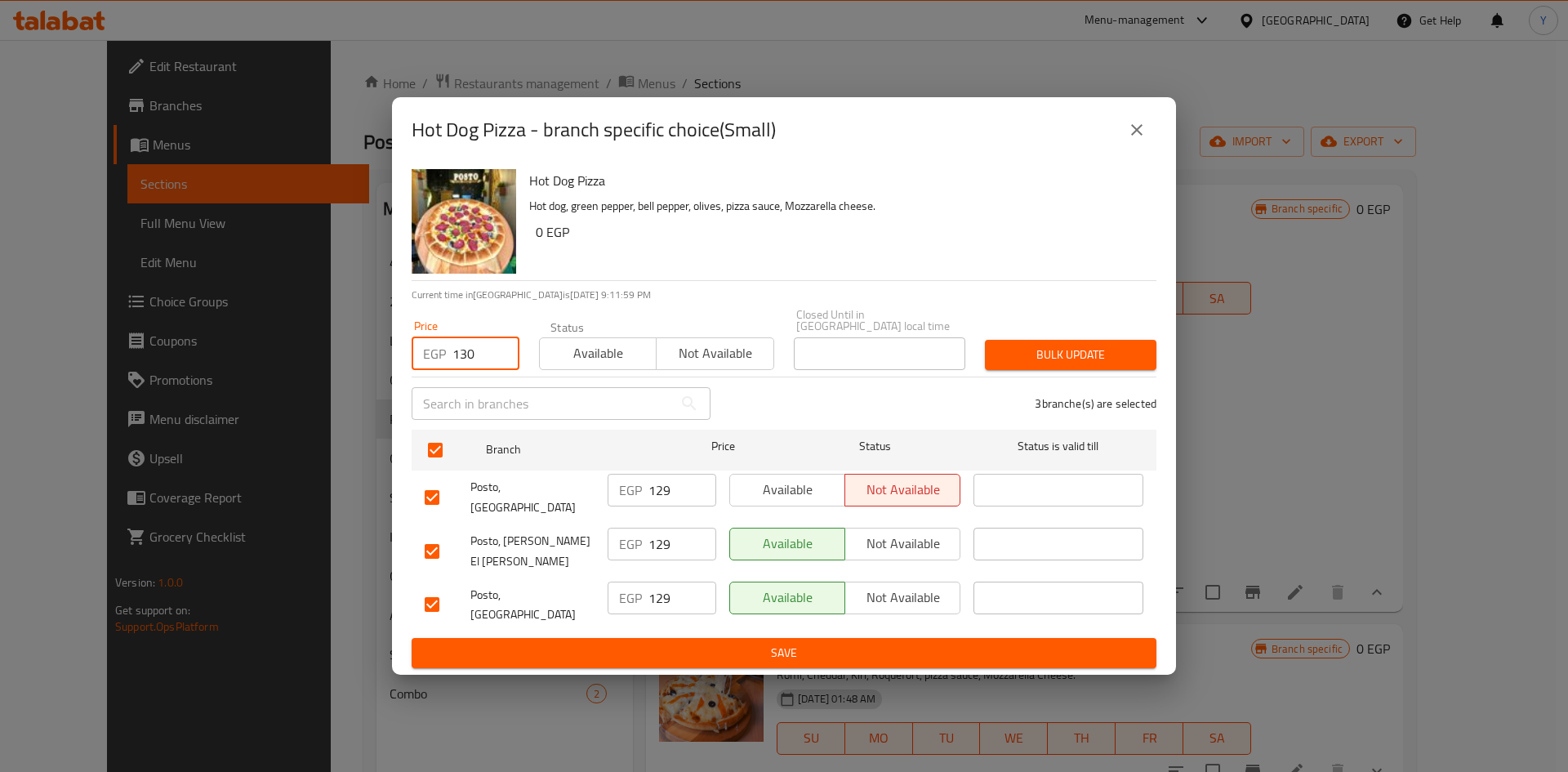
type input "130"
drag, startPoint x: 1024, startPoint y: 382, endPoint x: 1018, endPoint y: 394, distance: 13.4
click at [1024, 370] on button "Bulk update" at bounding box center [1071, 355] width 172 height 31
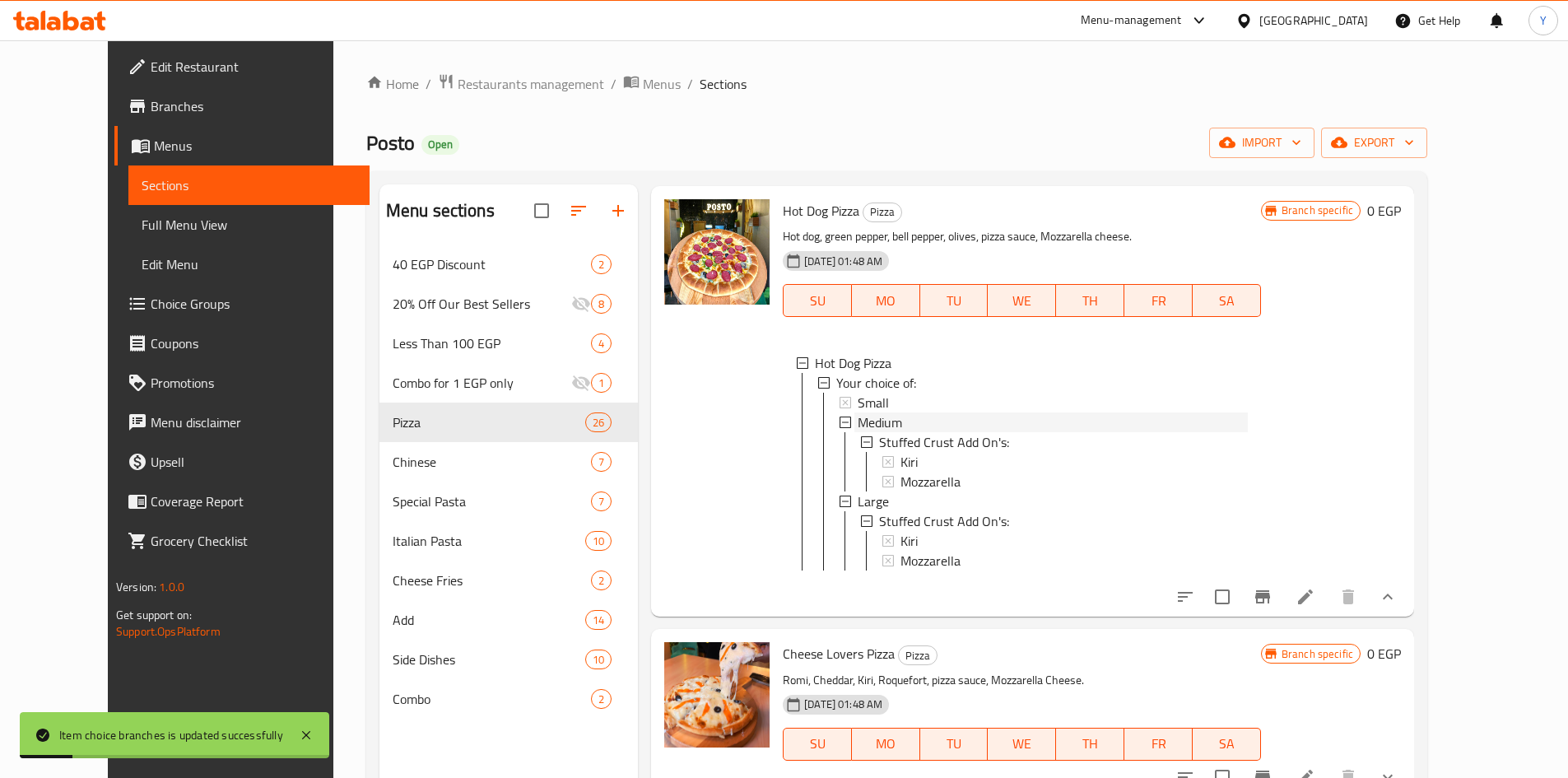
click at [967, 418] on div "Medium" at bounding box center [1052, 422] width 390 height 20
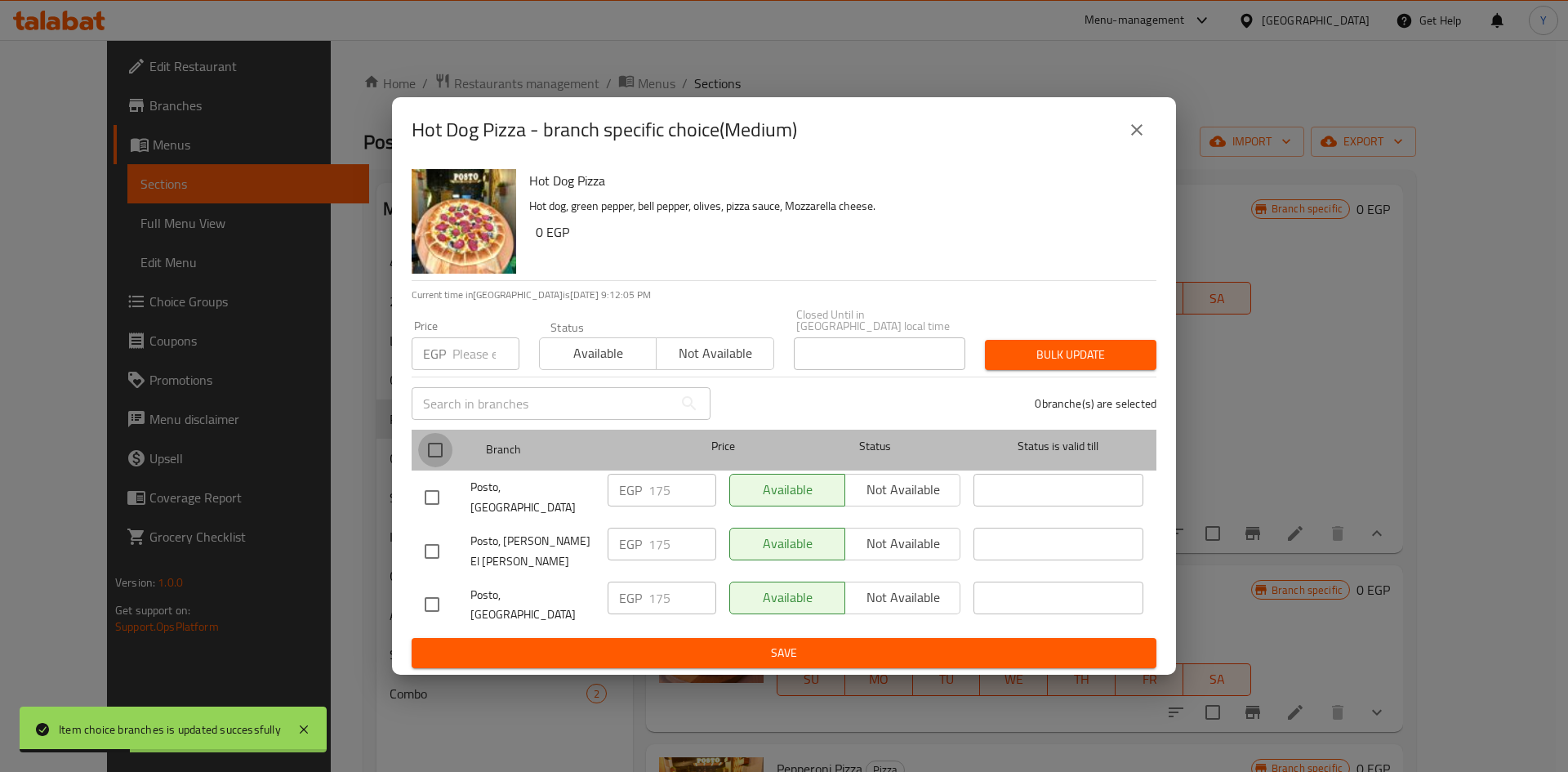
click at [427, 452] on input "checkbox" at bounding box center [435, 450] width 34 height 34
checkbox input "true"
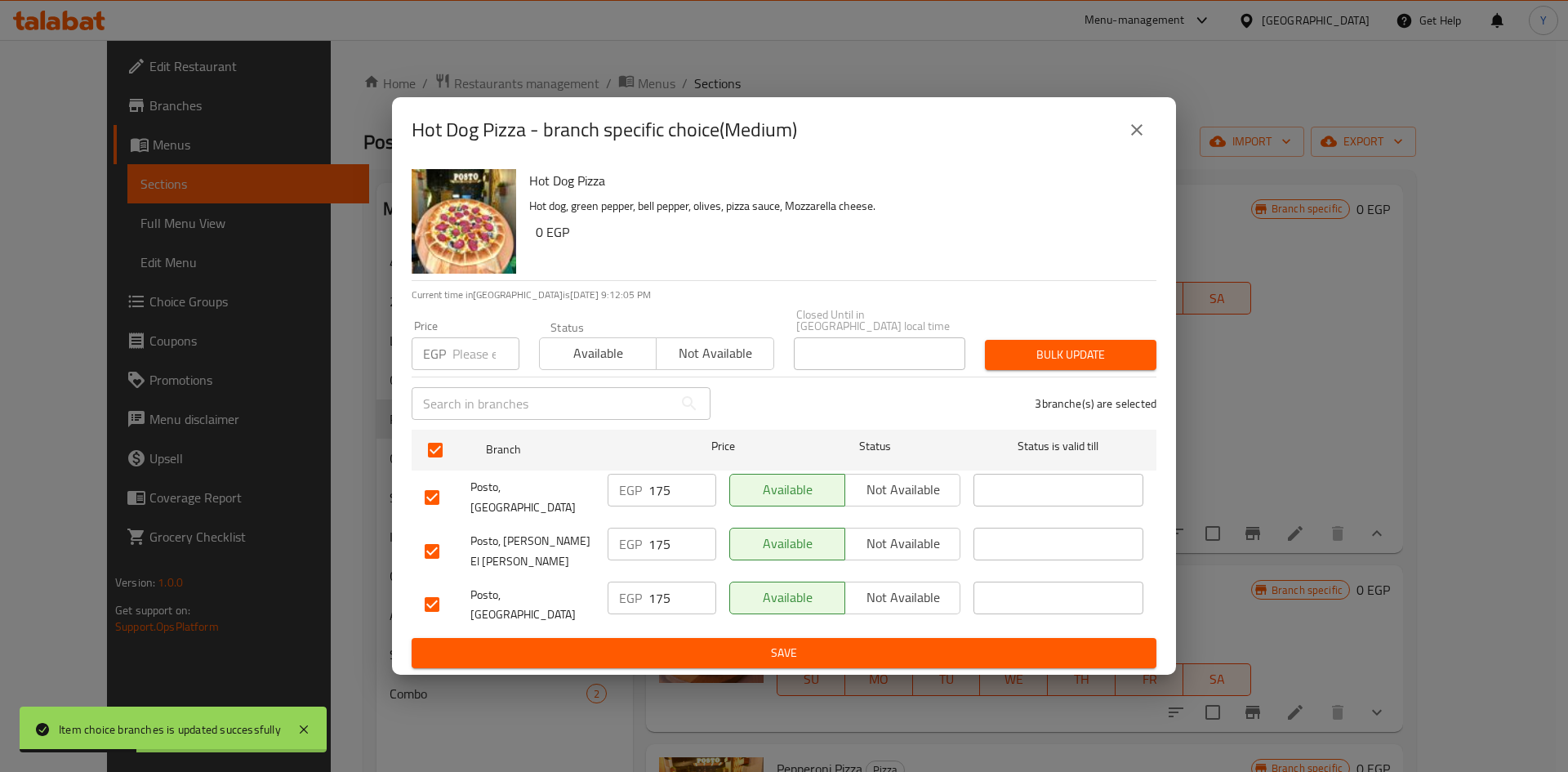
click at [457, 380] on div "Price EGP Price" at bounding box center [466, 345] width 127 height 70
click at [460, 370] on input "number" at bounding box center [485, 354] width 67 height 32
type input "190"
click at [1044, 365] on span "Bulk update" at bounding box center [1070, 355] width 145 height 20
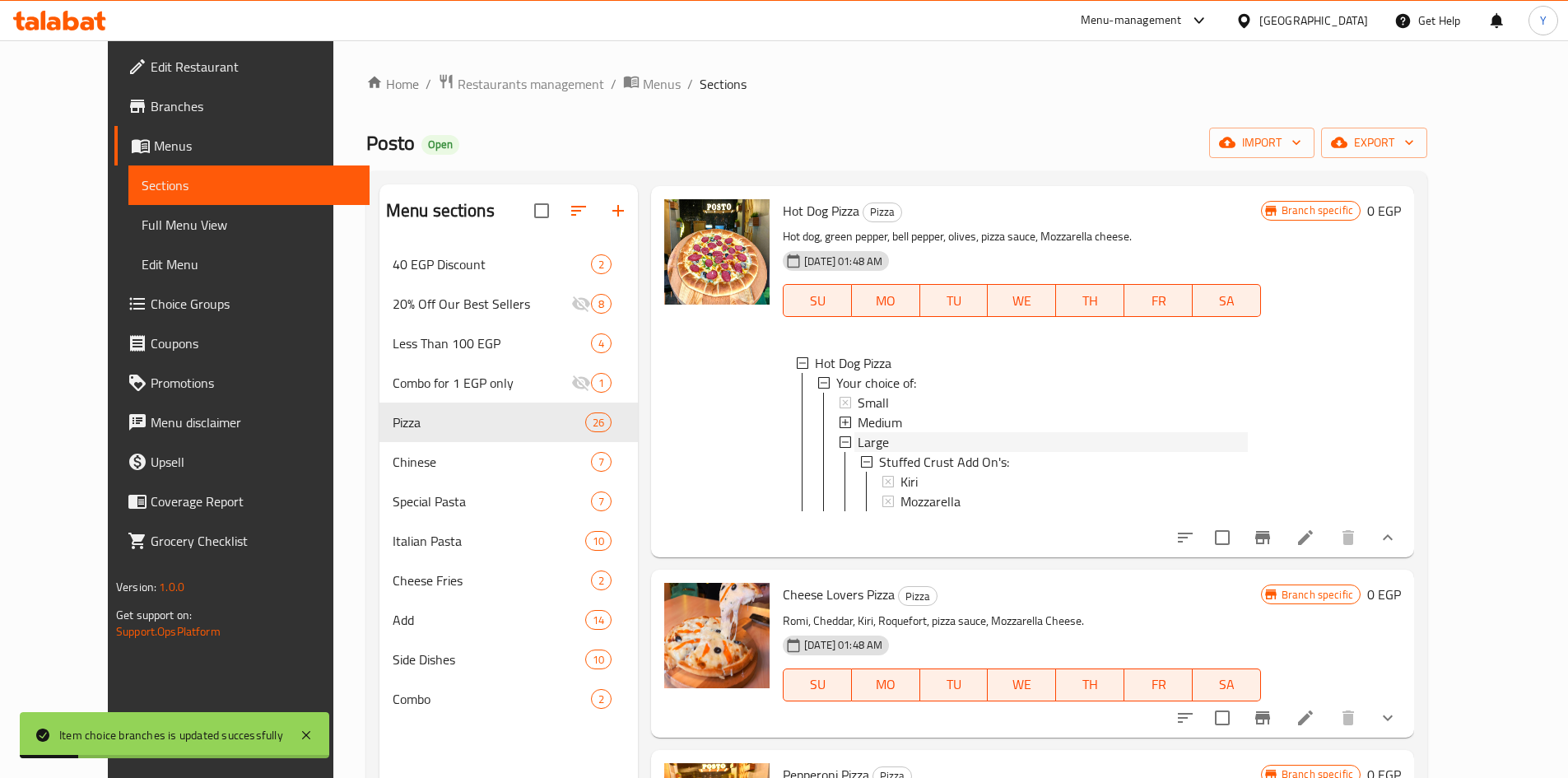
click at [939, 447] on div "Large" at bounding box center [1052, 441] width 390 height 20
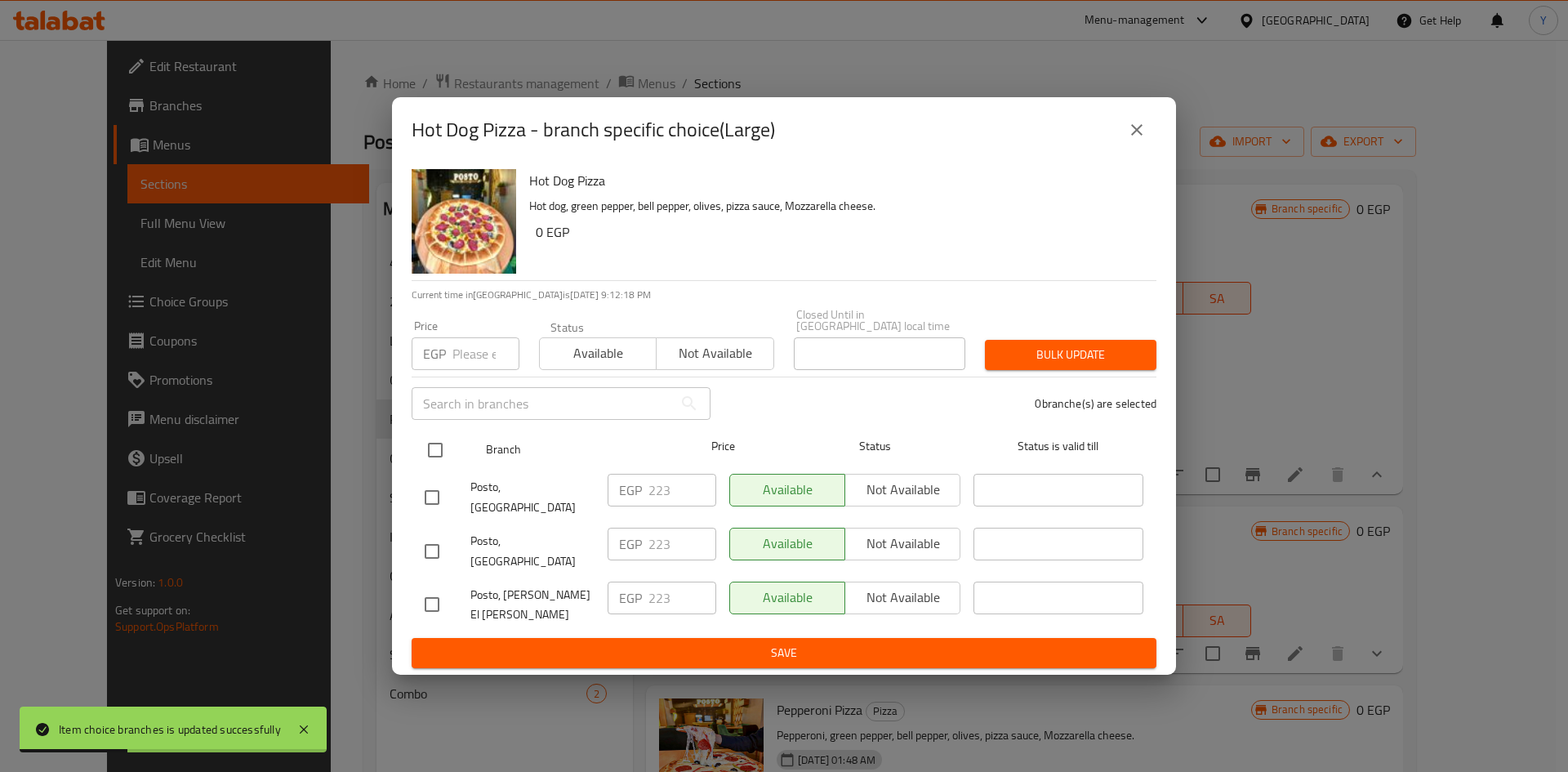
click at [435, 468] on input "checkbox" at bounding box center [435, 450] width 34 height 34
checkbox input "true"
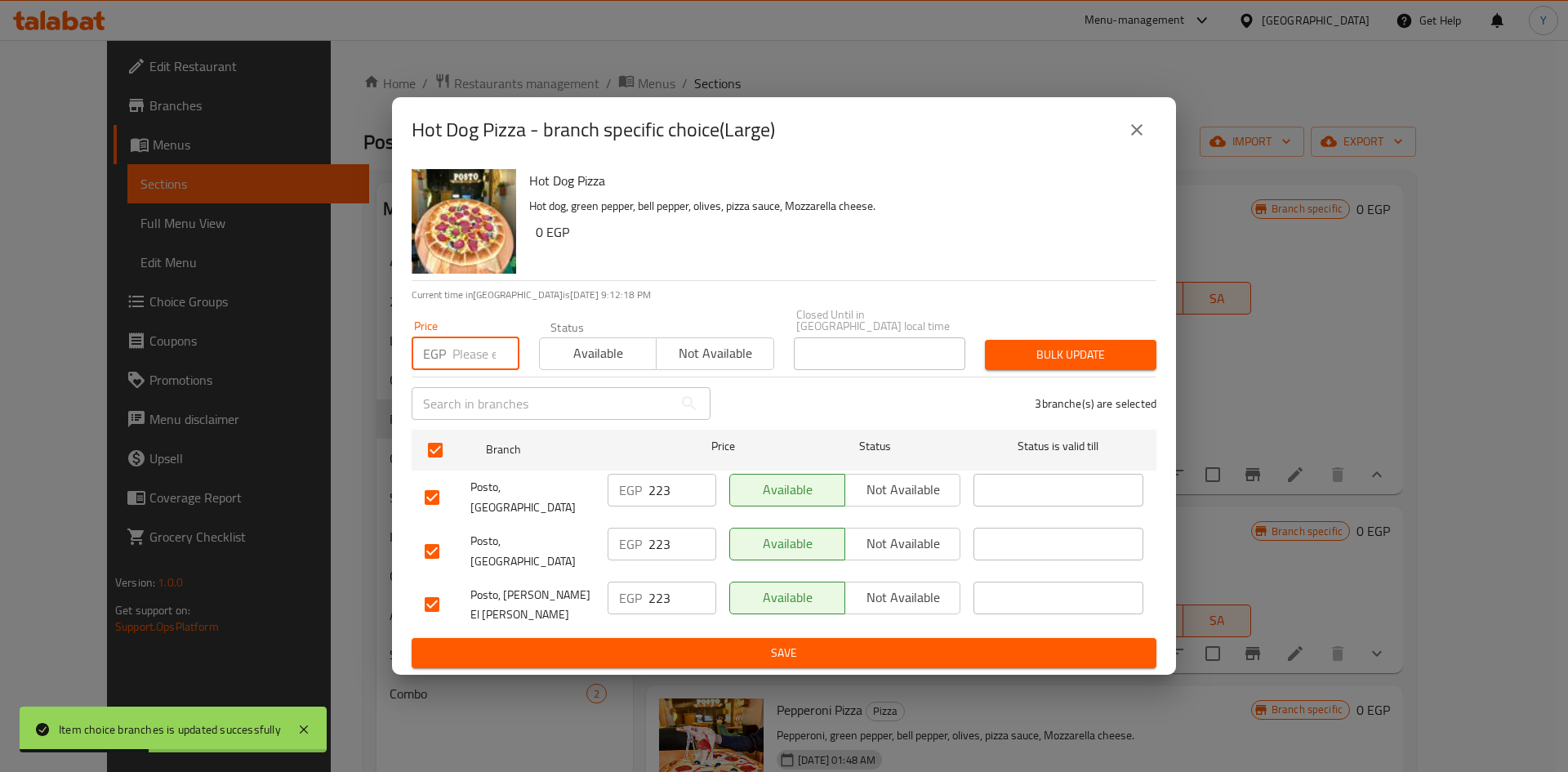
click at [461, 363] on input "number" at bounding box center [485, 354] width 67 height 32
type input "220"
click at [1020, 360] on span "Bulk update" at bounding box center [1070, 355] width 145 height 20
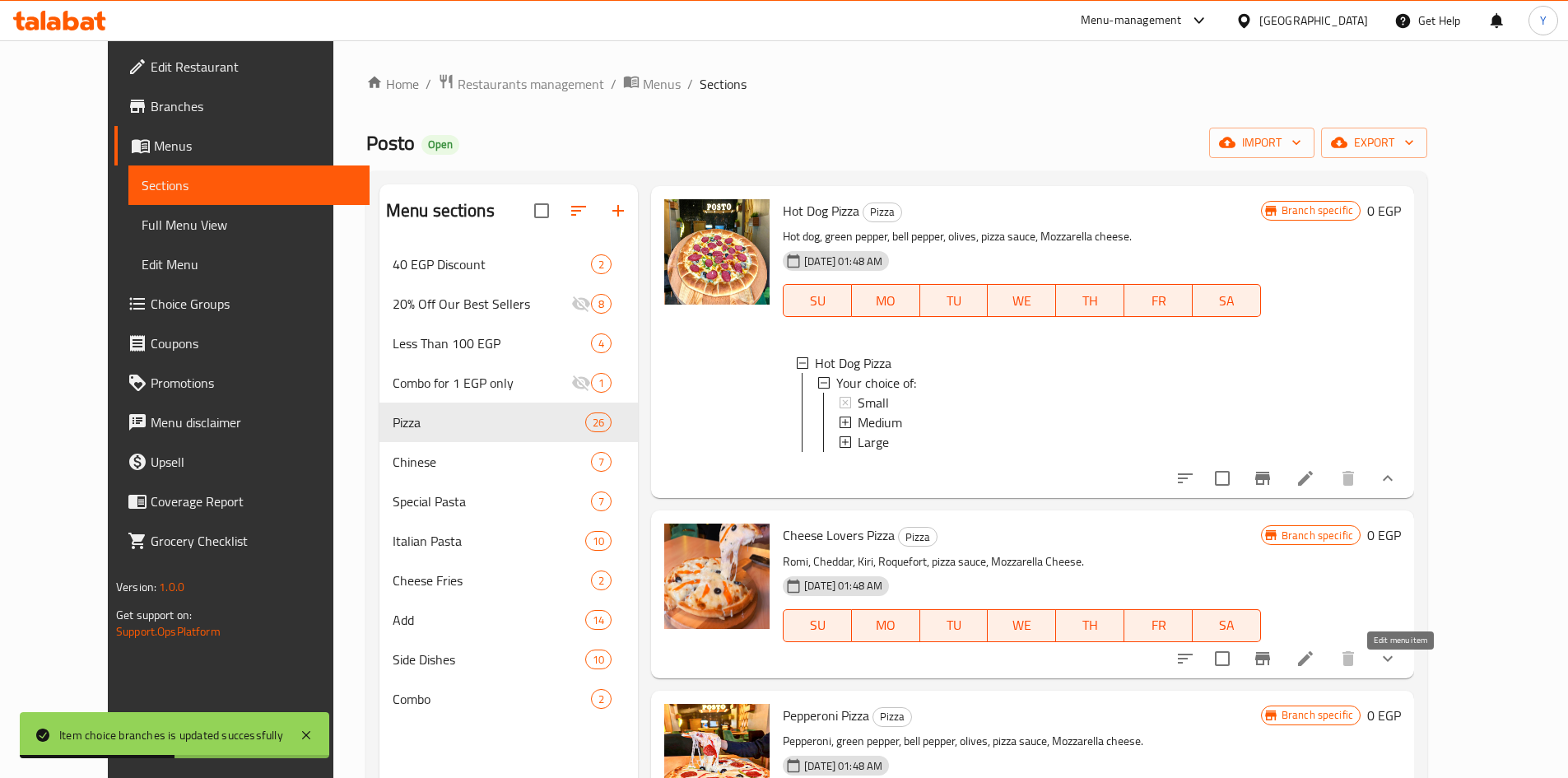
click at [1313, 666] on icon at bounding box center [1305, 658] width 15 height 15
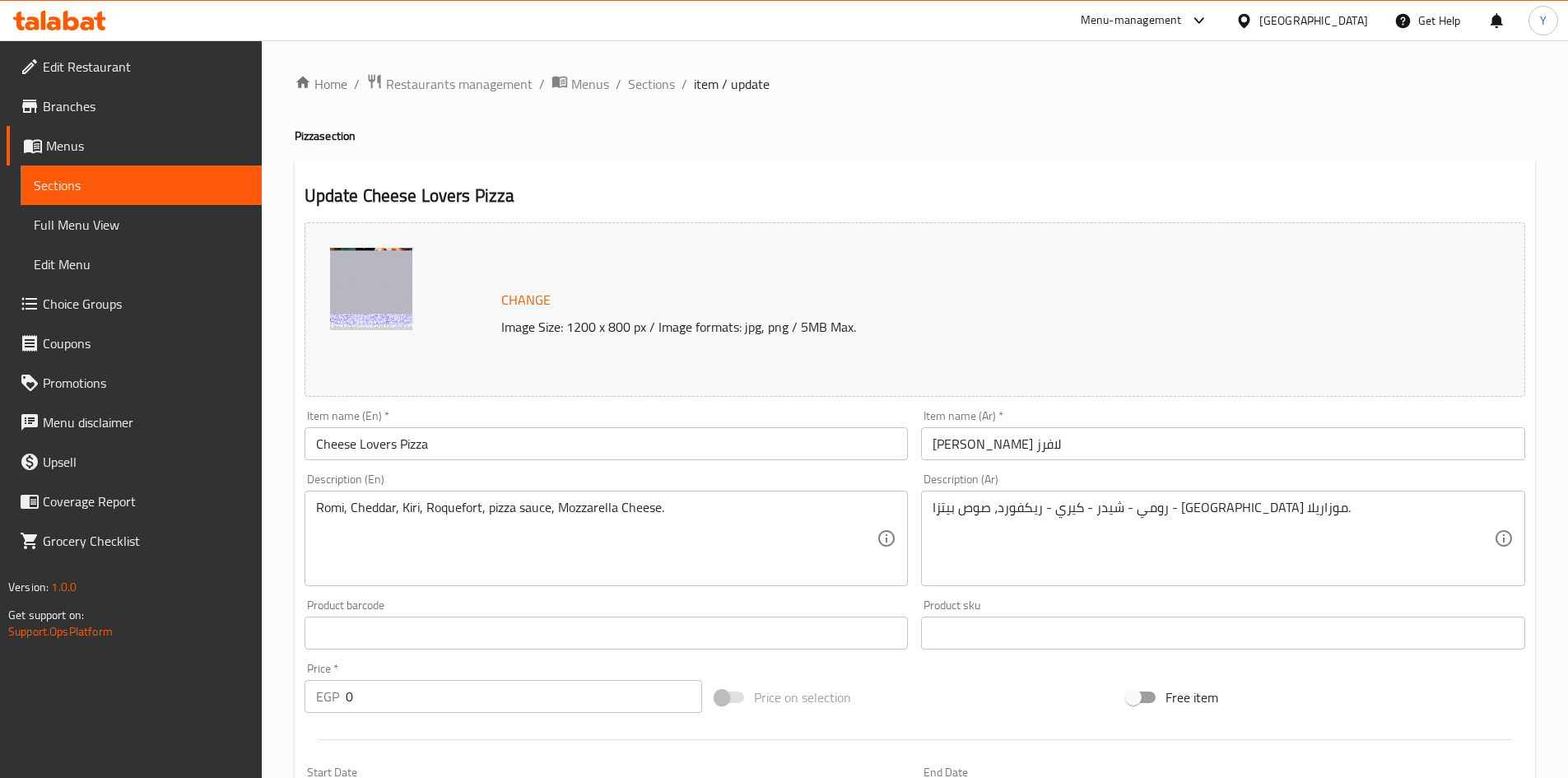
scroll to position [494, 0]
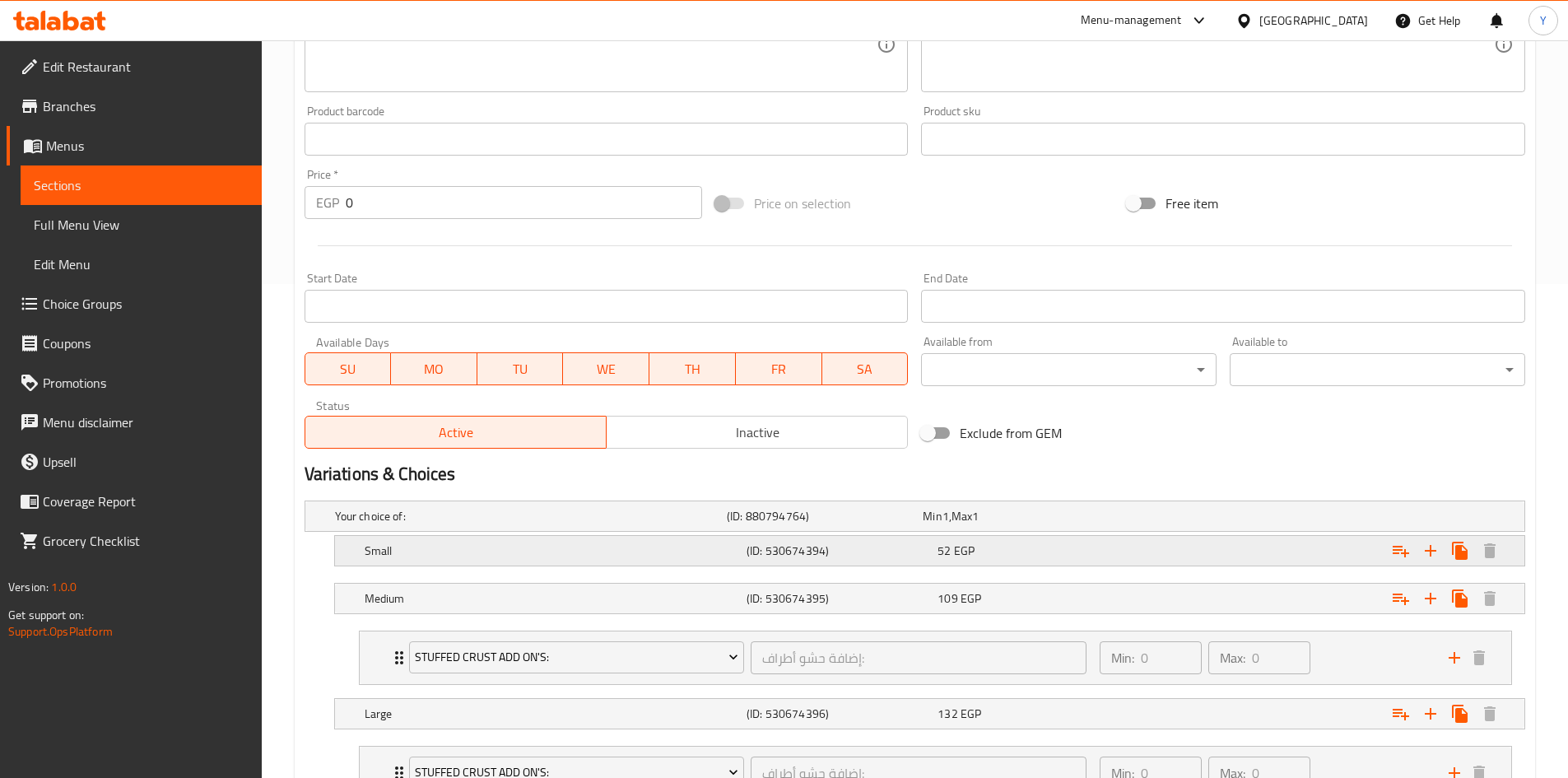
click at [1079, 550] on div "52 EGP" at bounding box center [1029, 550] width 184 height 16
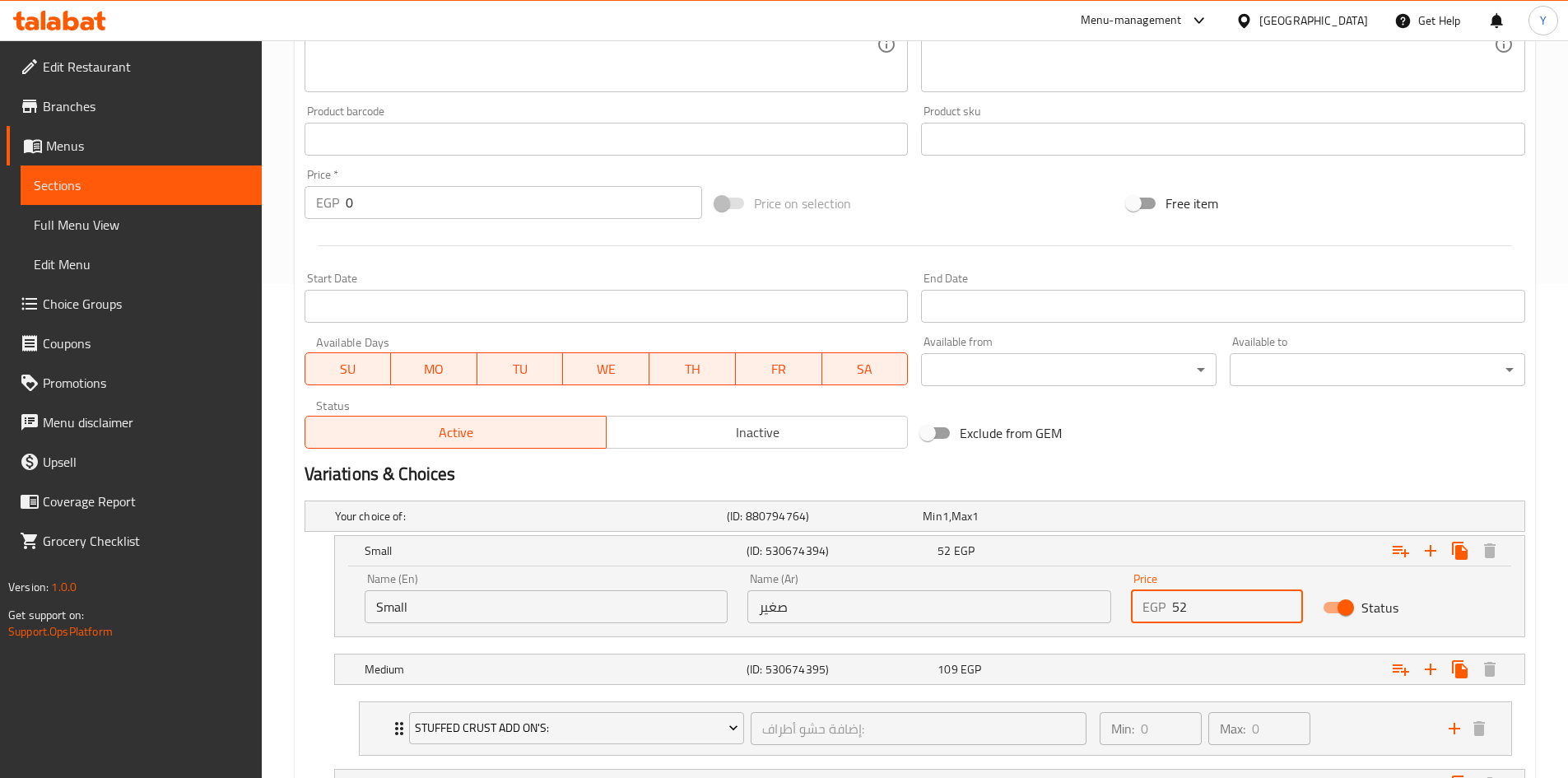
drag, startPoint x: 1263, startPoint y: 608, endPoint x: 1000, endPoint y: 579, distance: 264.6
click at [1001, 579] on div "Name (En) Small Name (En) Name (Ar) صغير Name (Ar) Price EGP 52 Price Status" at bounding box center [930, 598] width 1150 height 70
type input "135"
click at [1103, 475] on h2 "Variations & Choices" at bounding box center [914, 474] width 1221 height 25
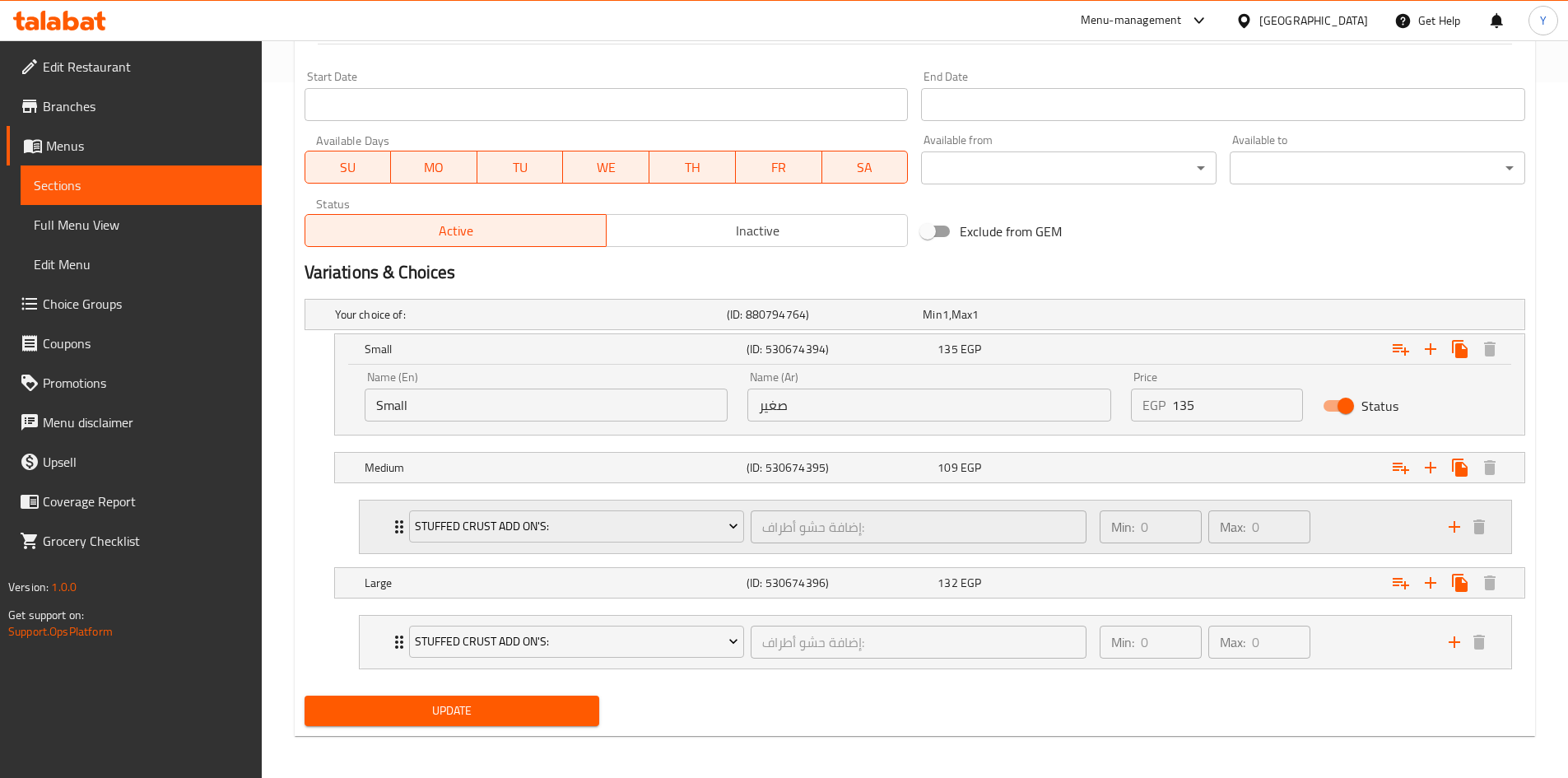
scroll to position [700, 0]
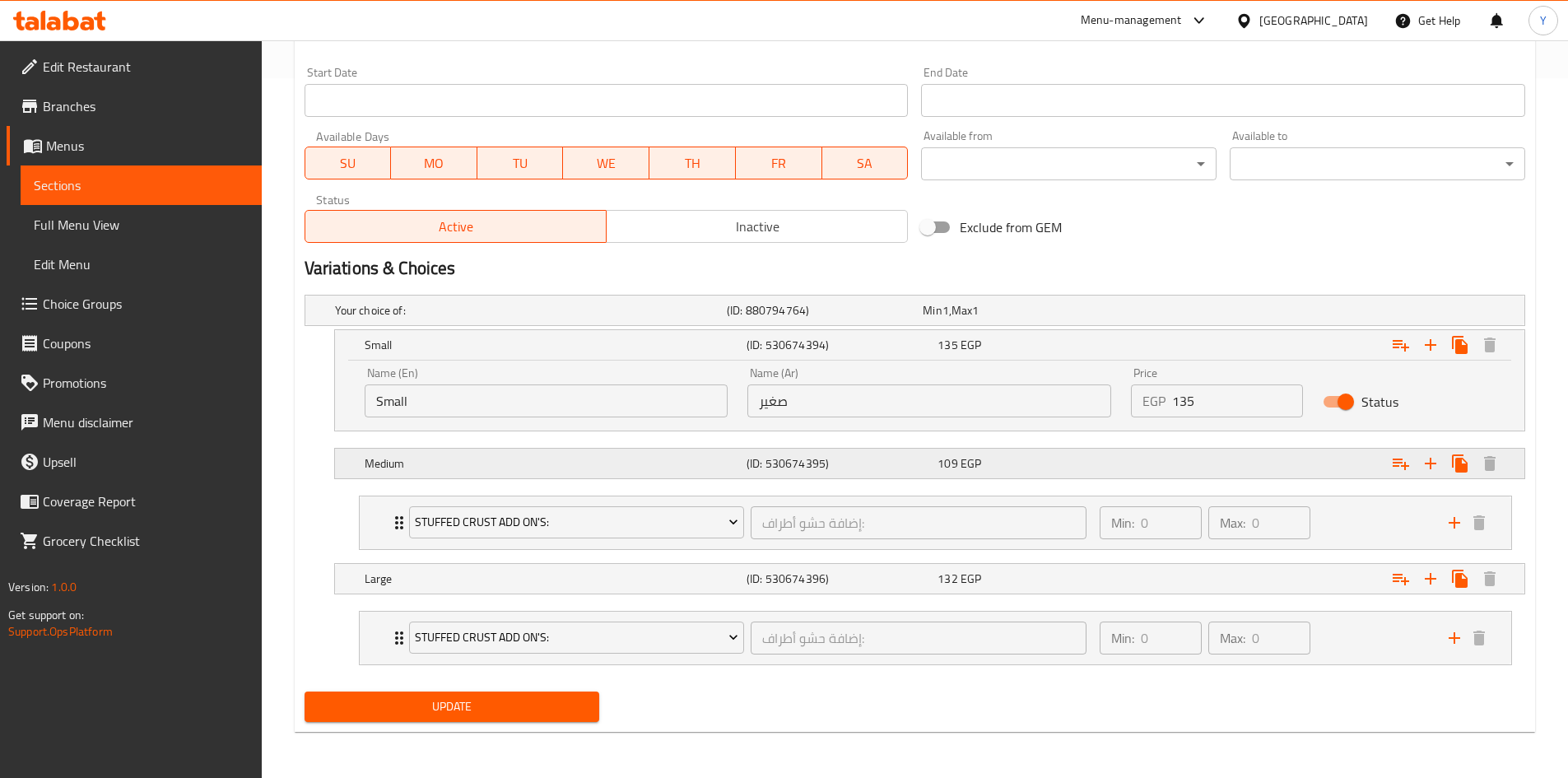
click at [1161, 452] on div "Expand" at bounding box center [1316, 464] width 382 height 36
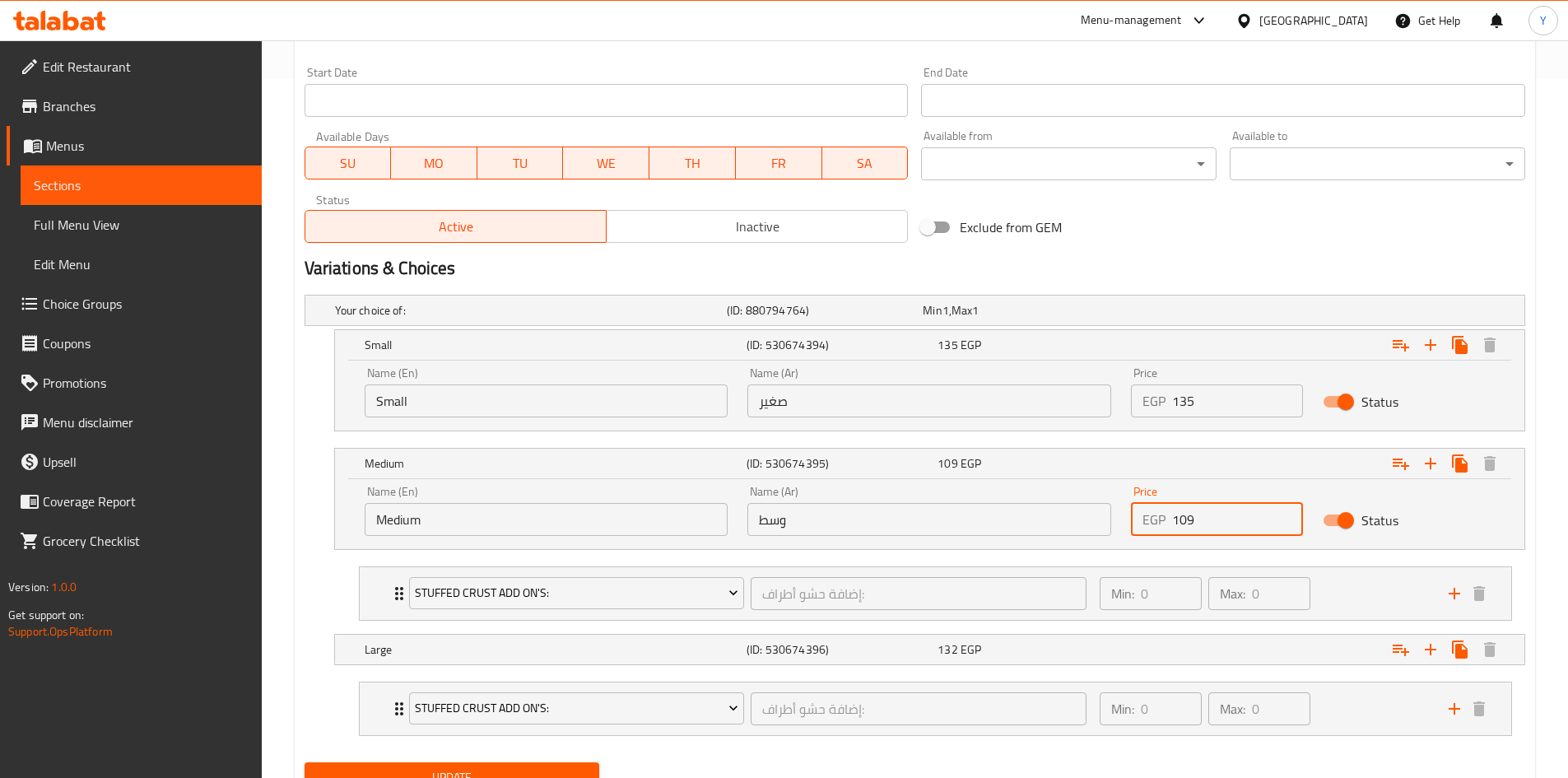
drag, startPoint x: 1182, startPoint y: 525, endPoint x: 1203, endPoint y: 518, distance: 22.1
click at [1203, 518] on input "109" at bounding box center [1237, 519] width 131 height 33
type input "195"
click at [1099, 639] on div "132 EGP" at bounding box center [1029, 649] width 191 height 23
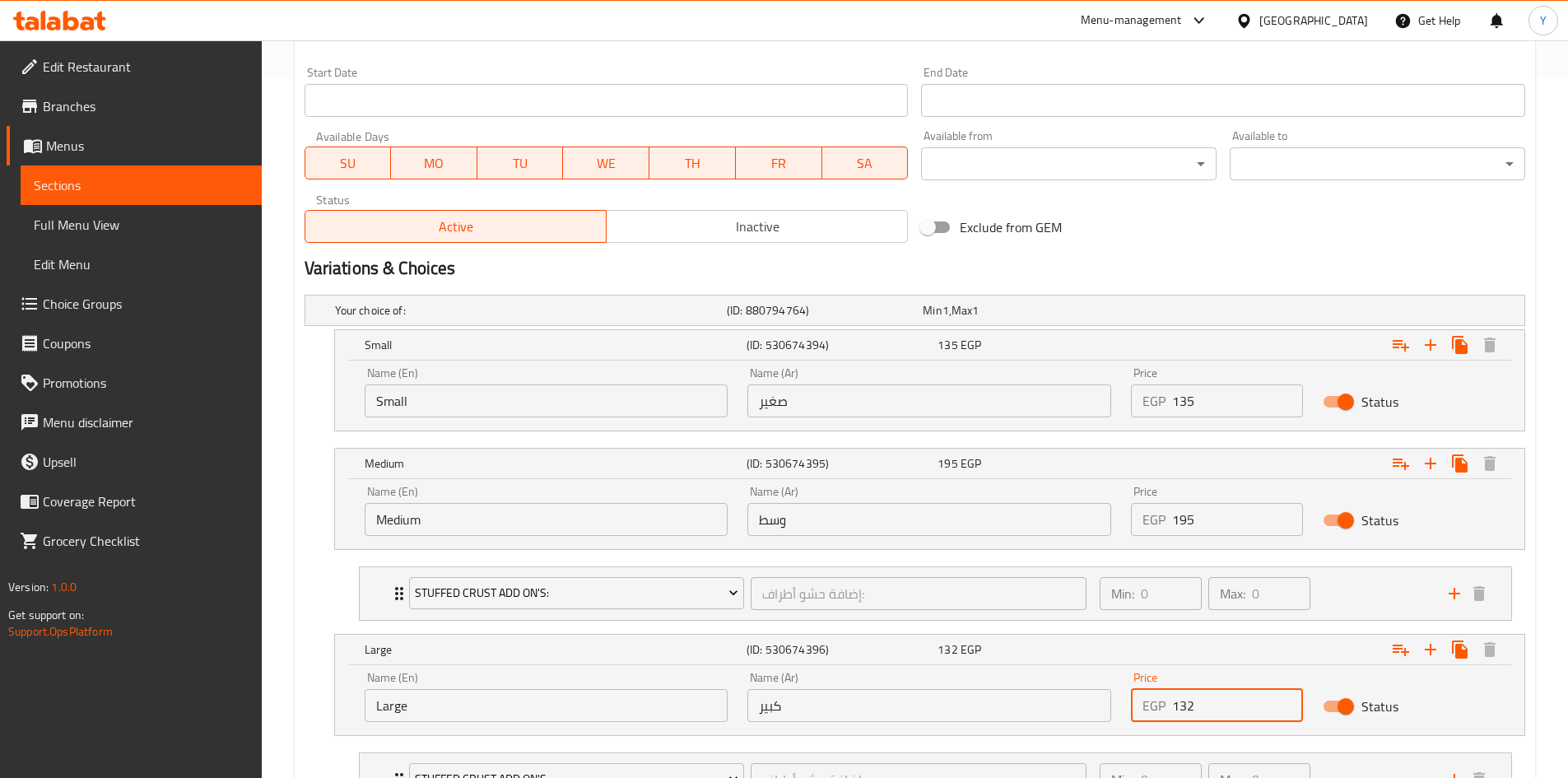
drag, startPoint x: 1188, startPoint y: 698, endPoint x: 1104, endPoint y: 688, distance: 84.6
click at [1104, 688] on div "Name (En) Large Name (En) Name (Ar) كبير Name (Ar) Price EGP 132 Price Status" at bounding box center [930, 697] width 1150 height 70
type input "230"
click at [1182, 265] on h2 "Variations & Choices" at bounding box center [914, 268] width 1221 height 25
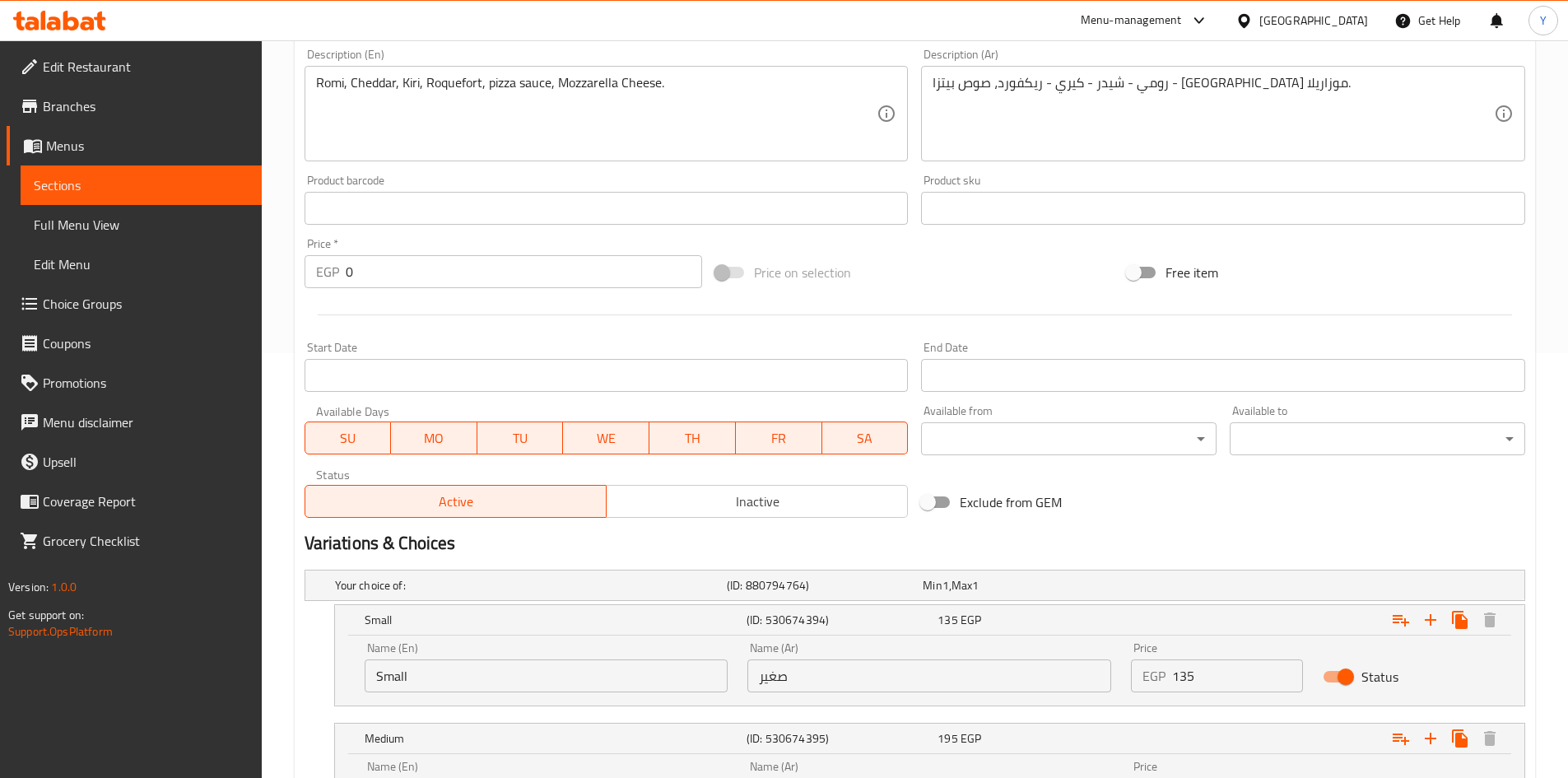
scroll to position [288, 0]
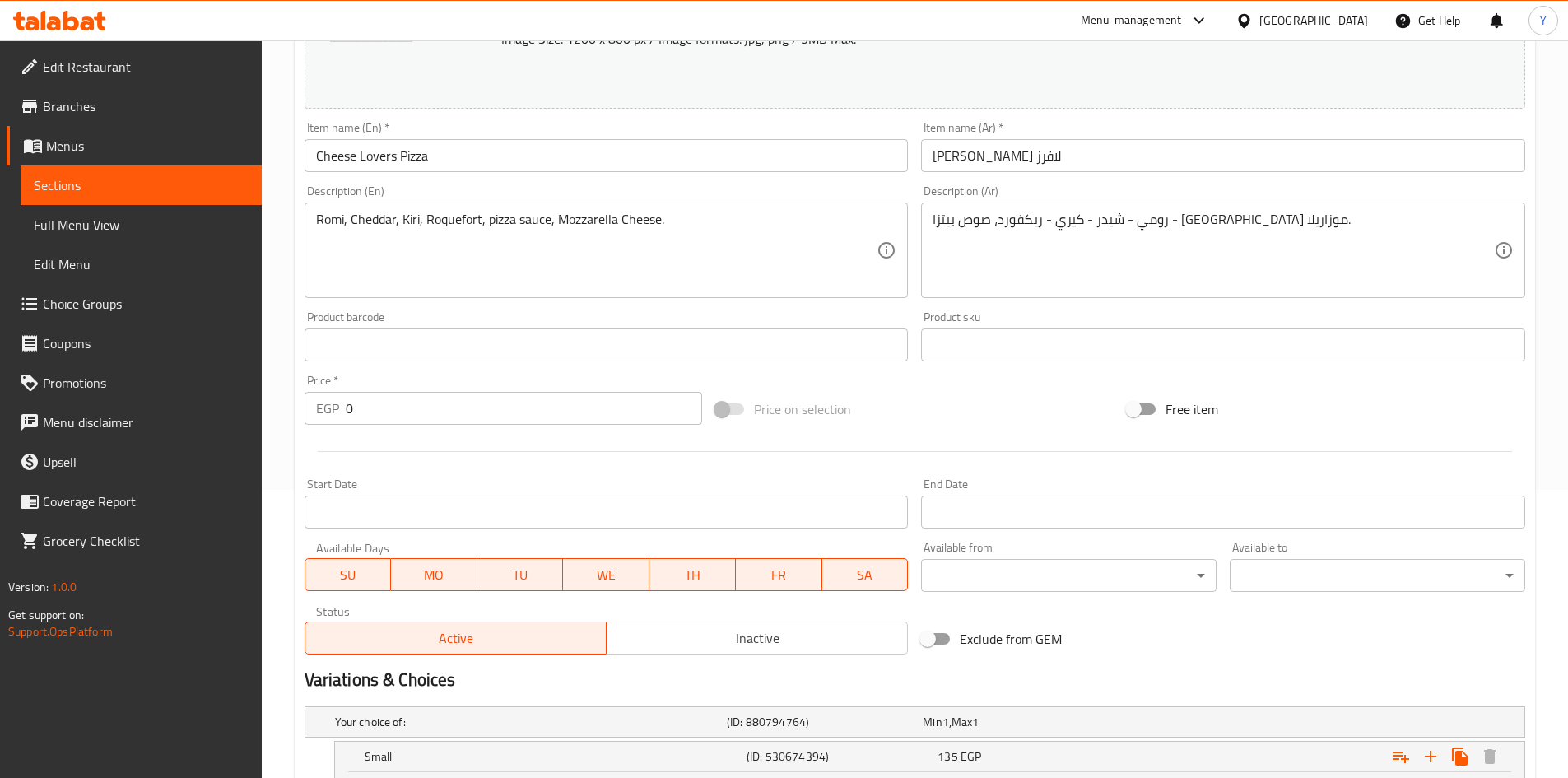
click at [503, 141] on input "Cheese Lovers Pizza" at bounding box center [606, 155] width 604 height 33
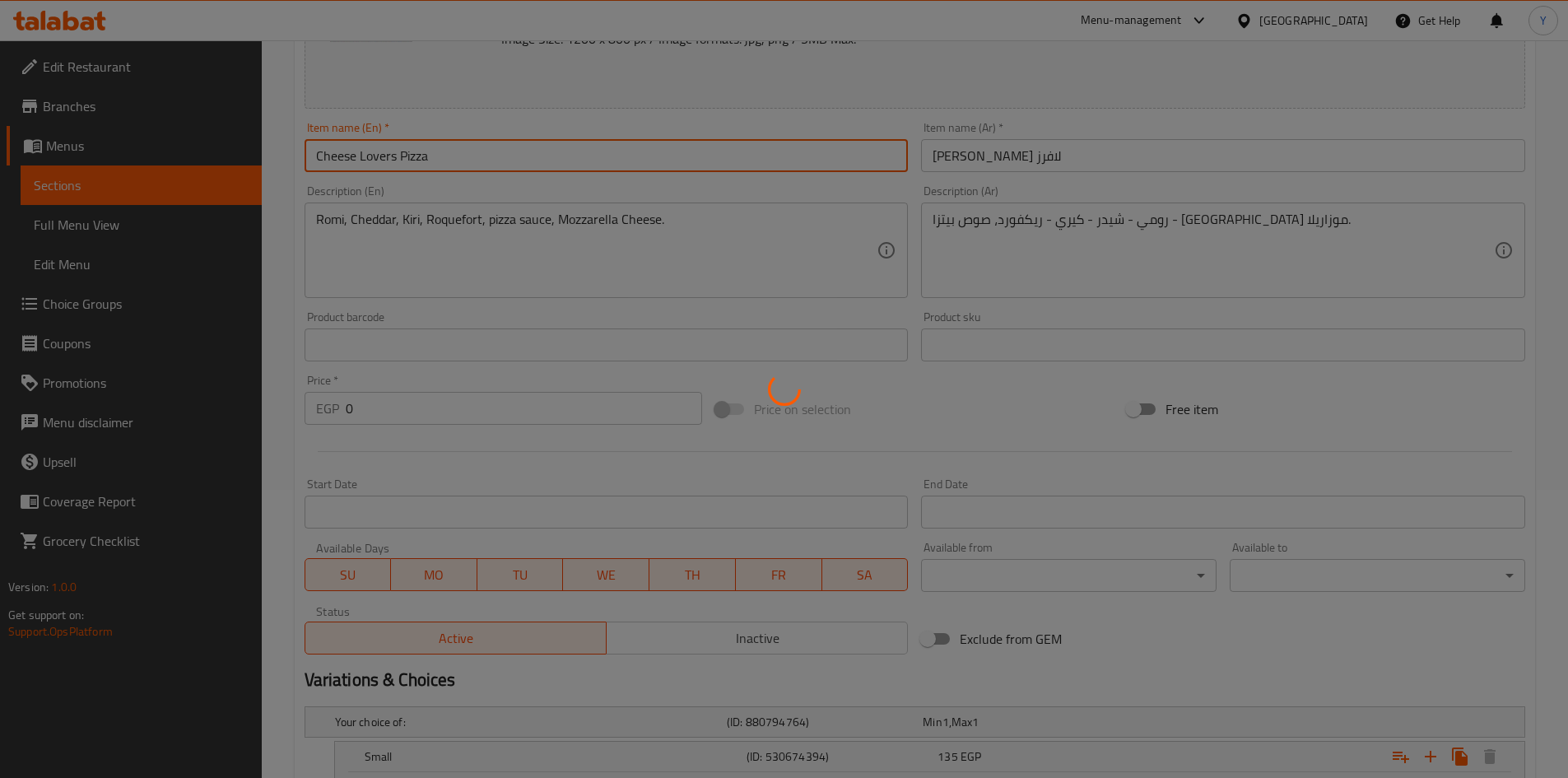
scroll to position [0, 0]
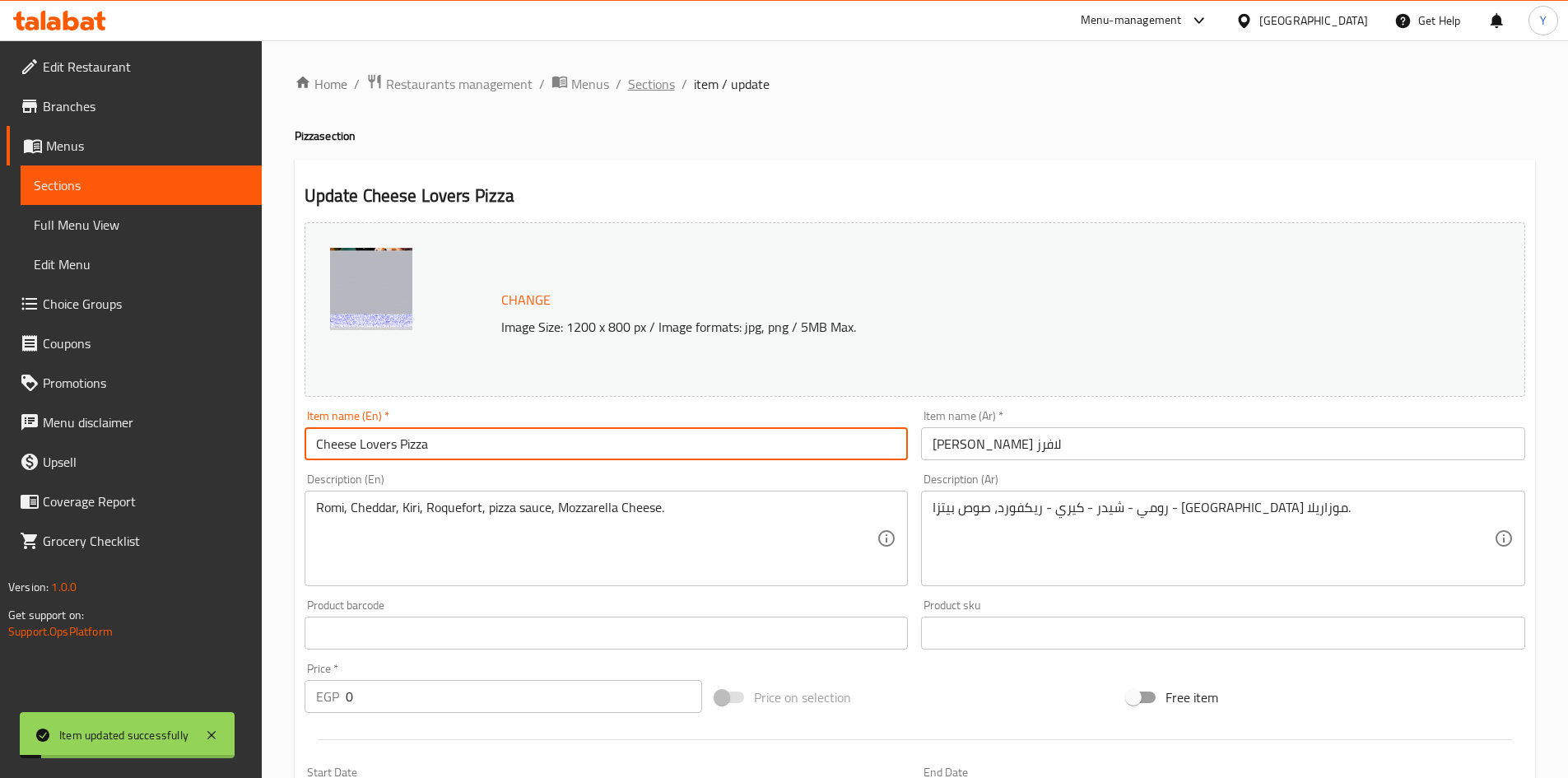
click at [664, 78] on span "Sections" at bounding box center [651, 83] width 47 height 20
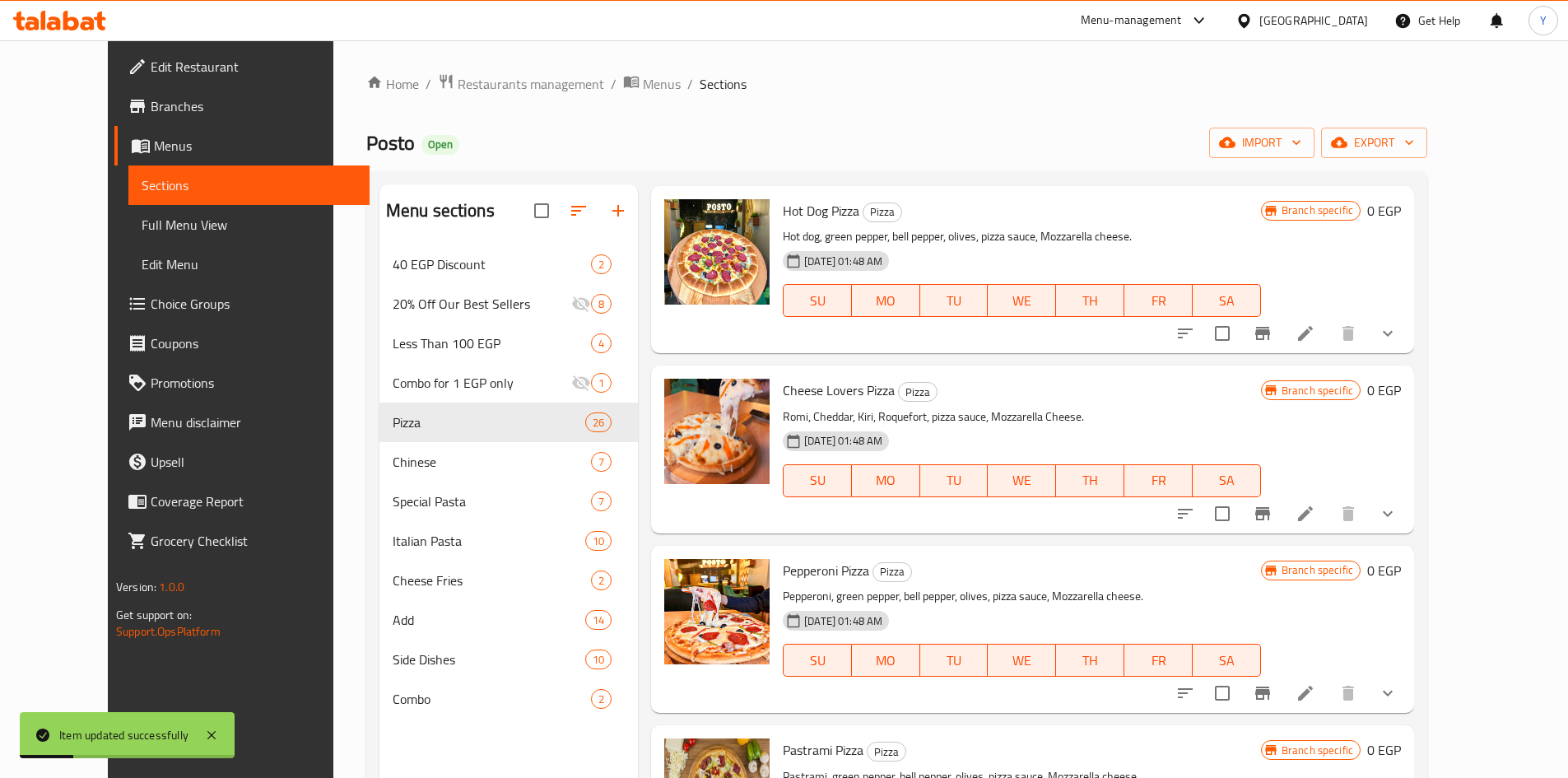
scroll to position [494, 0]
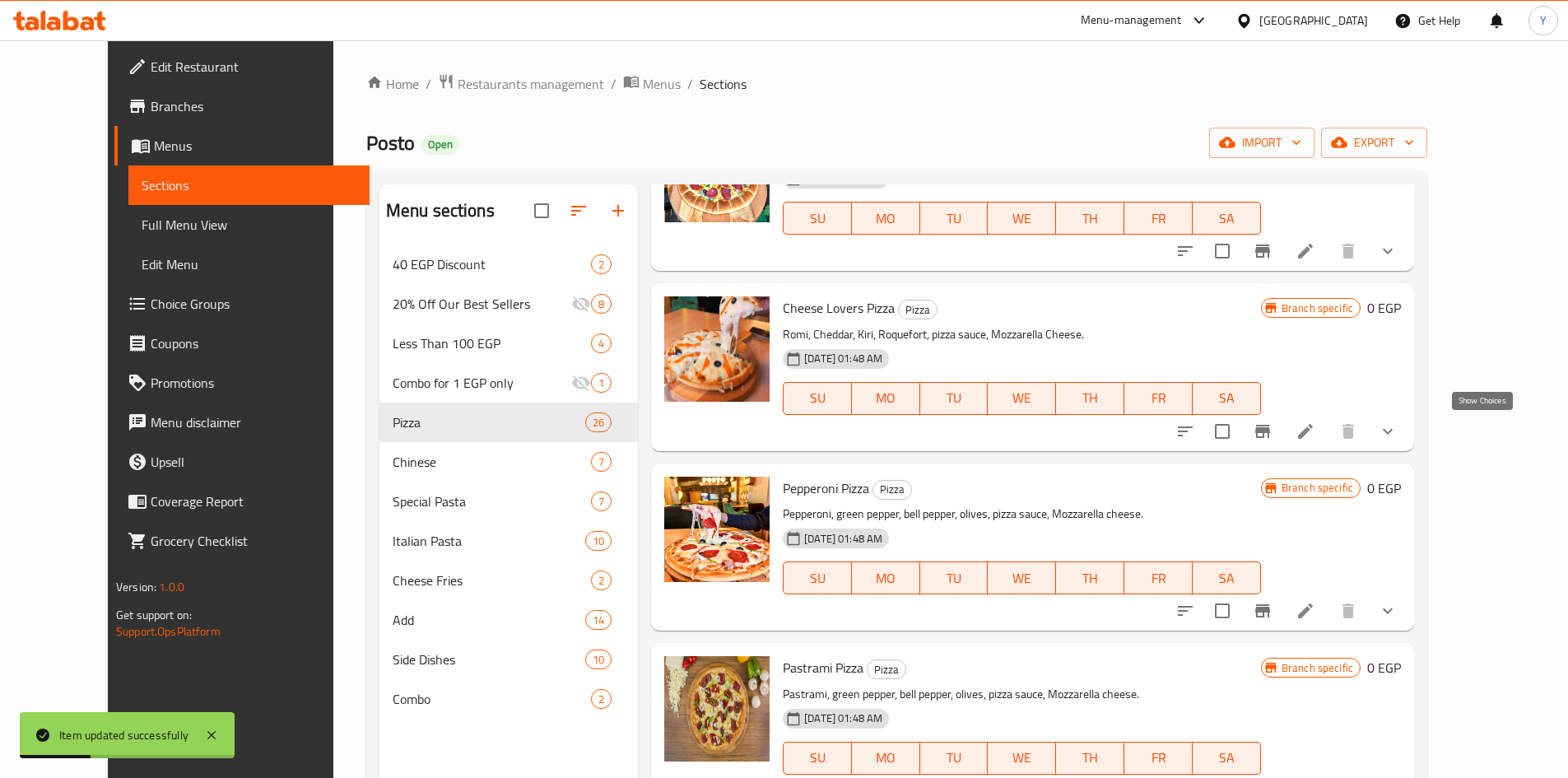
click at [1397, 433] on icon "show more" at bounding box center [1387, 431] width 20 height 20
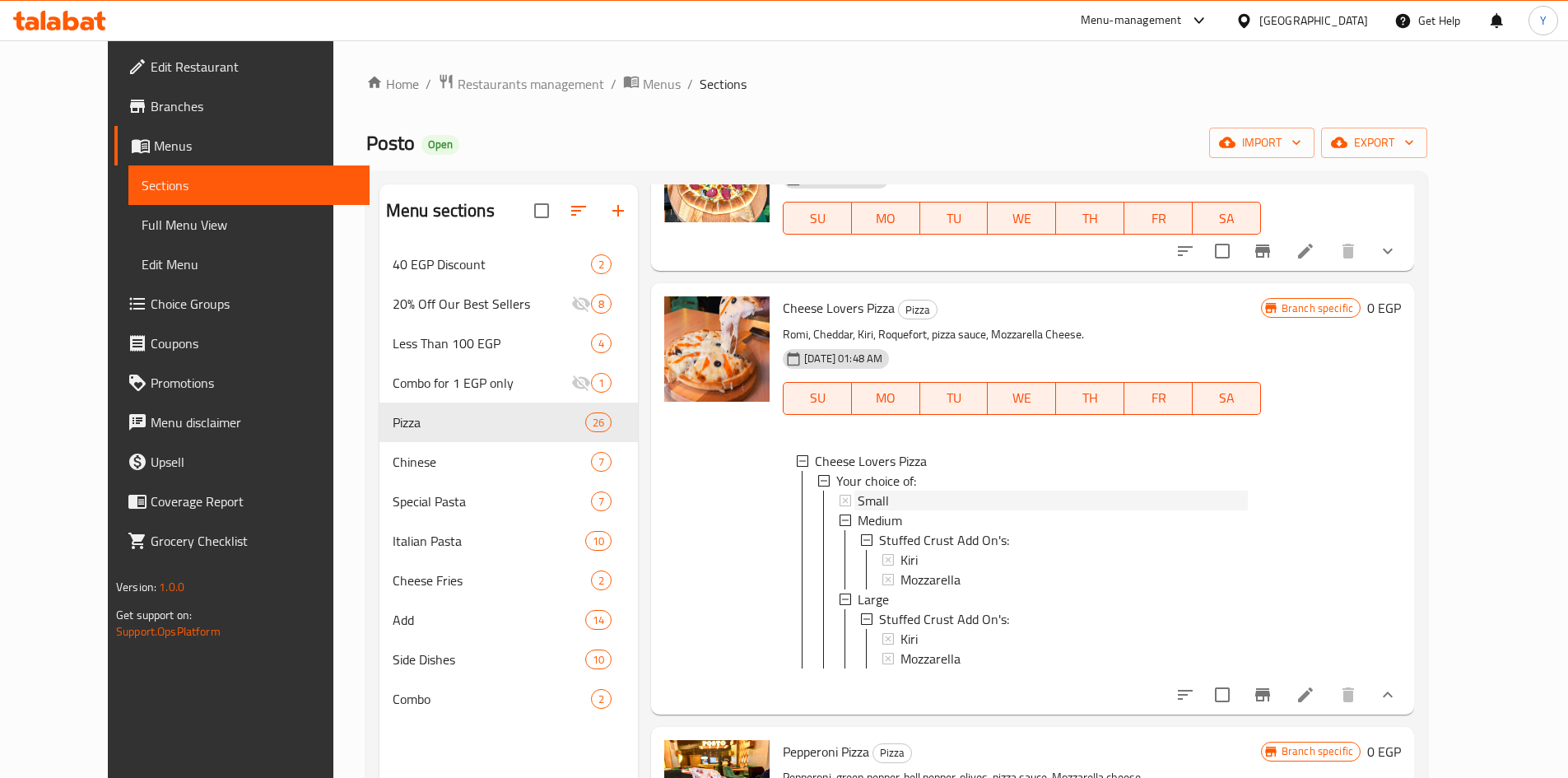
click at [1002, 497] on div "Small" at bounding box center [1052, 500] width 390 height 20
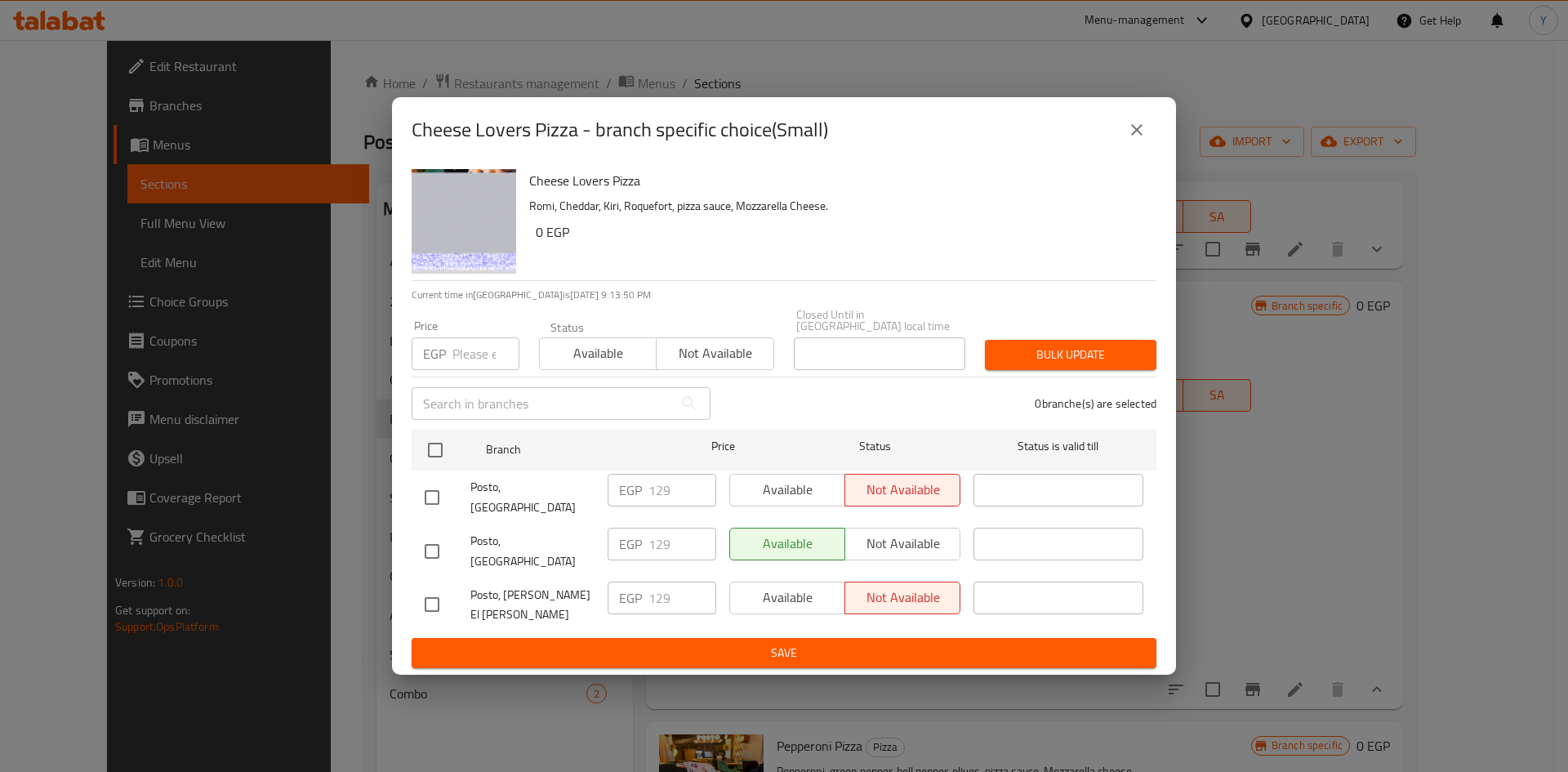
click at [439, 493] on input "checkbox" at bounding box center [432, 497] width 34 height 34
checkbox input "true"
drag, startPoint x: 439, startPoint y: 457, endPoint x: 446, endPoint y: 442, distance: 16.6
click at [439, 457] on input "checkbox" at bounding box center [435, 450] width 34 height 34
checkbox input "true"
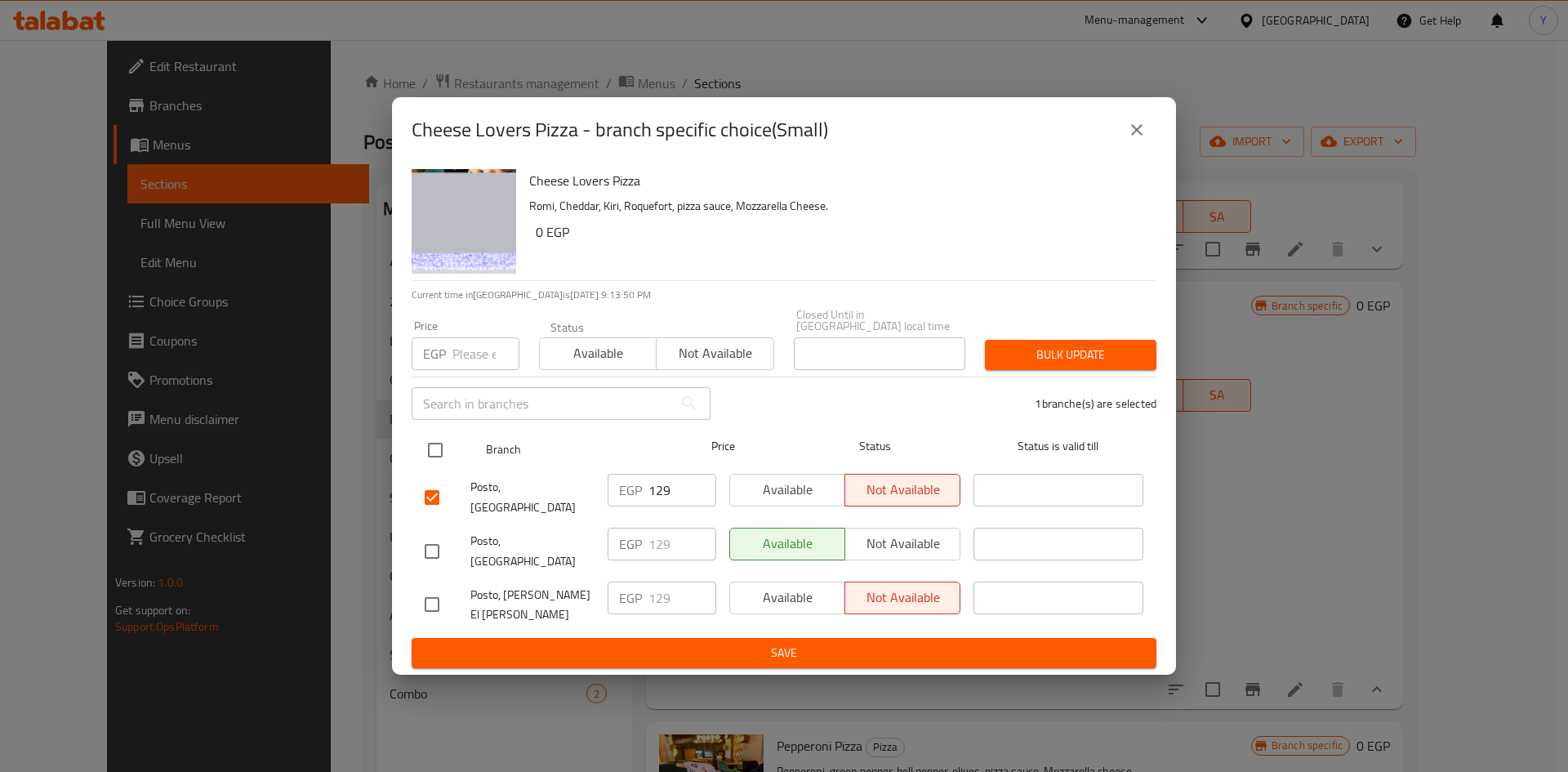
checkbox input "true"
click at [455, 380] on div "Price EGP Price" at bounding box center [466, 345] width 127 height 70
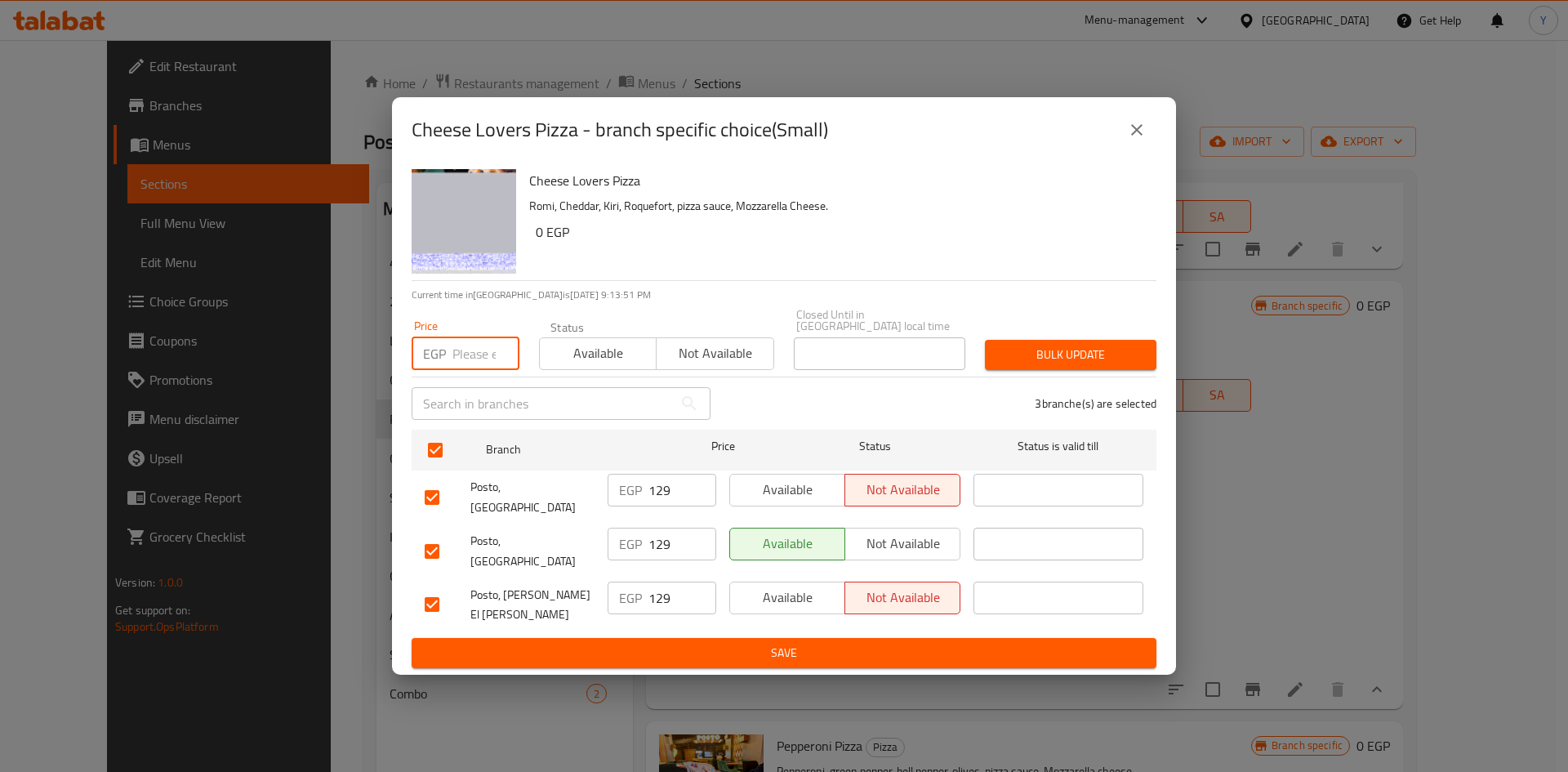
click at [465, 369] on input "number" at bounding box center [485, 354] width 67 height 32
type input "135"
drag, startPoint x: 1009, startPoint y: 371, endPoint x: 999, endPoint y: 410, distance: 40.3
click at [1008, 365] on span "Bulk update" at bounding box center [1070, 355] width 145 height 20
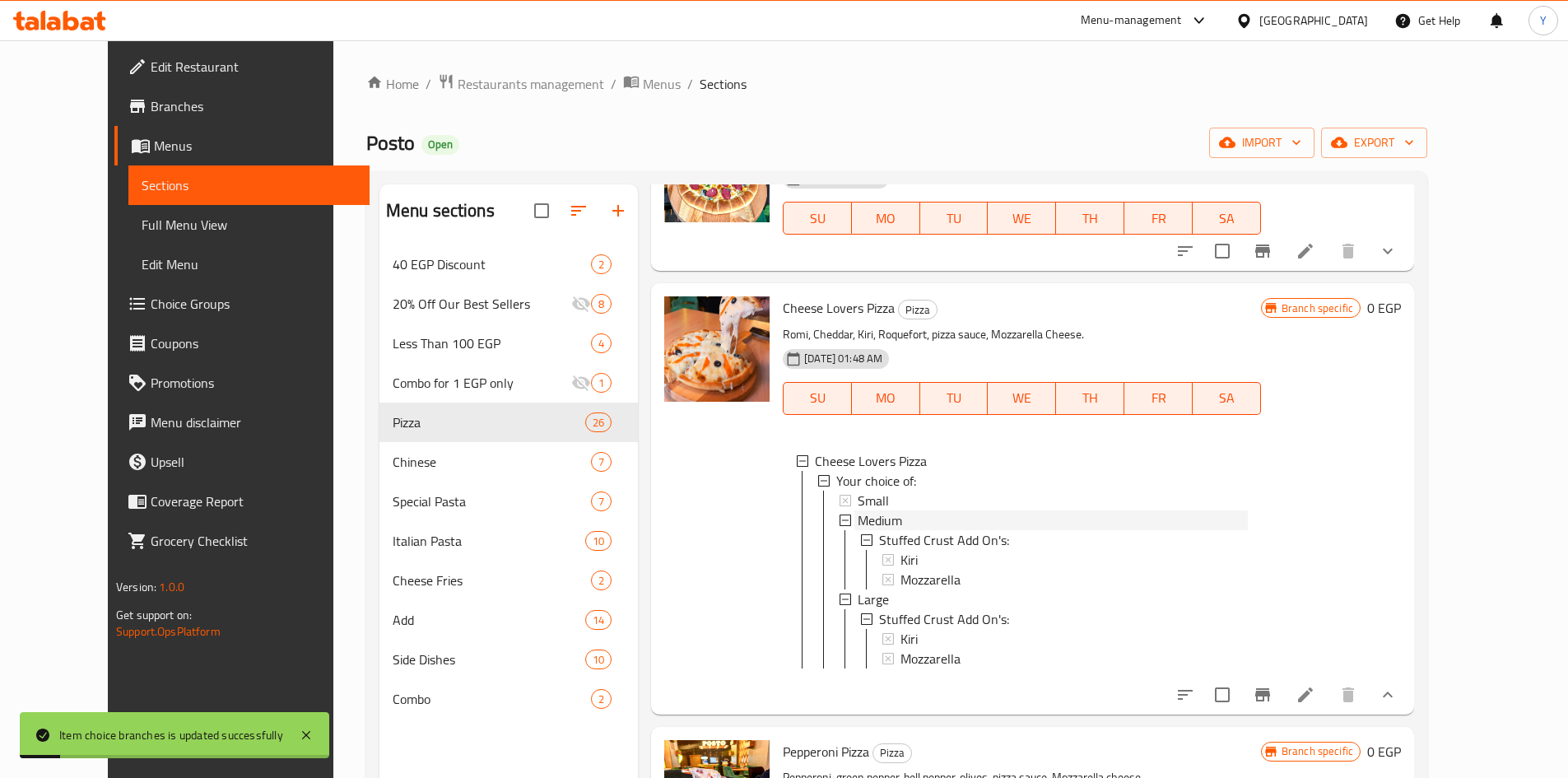
click at [949, 523] on div "Medium" at bounding box center [1052, 520] width 390 height 20
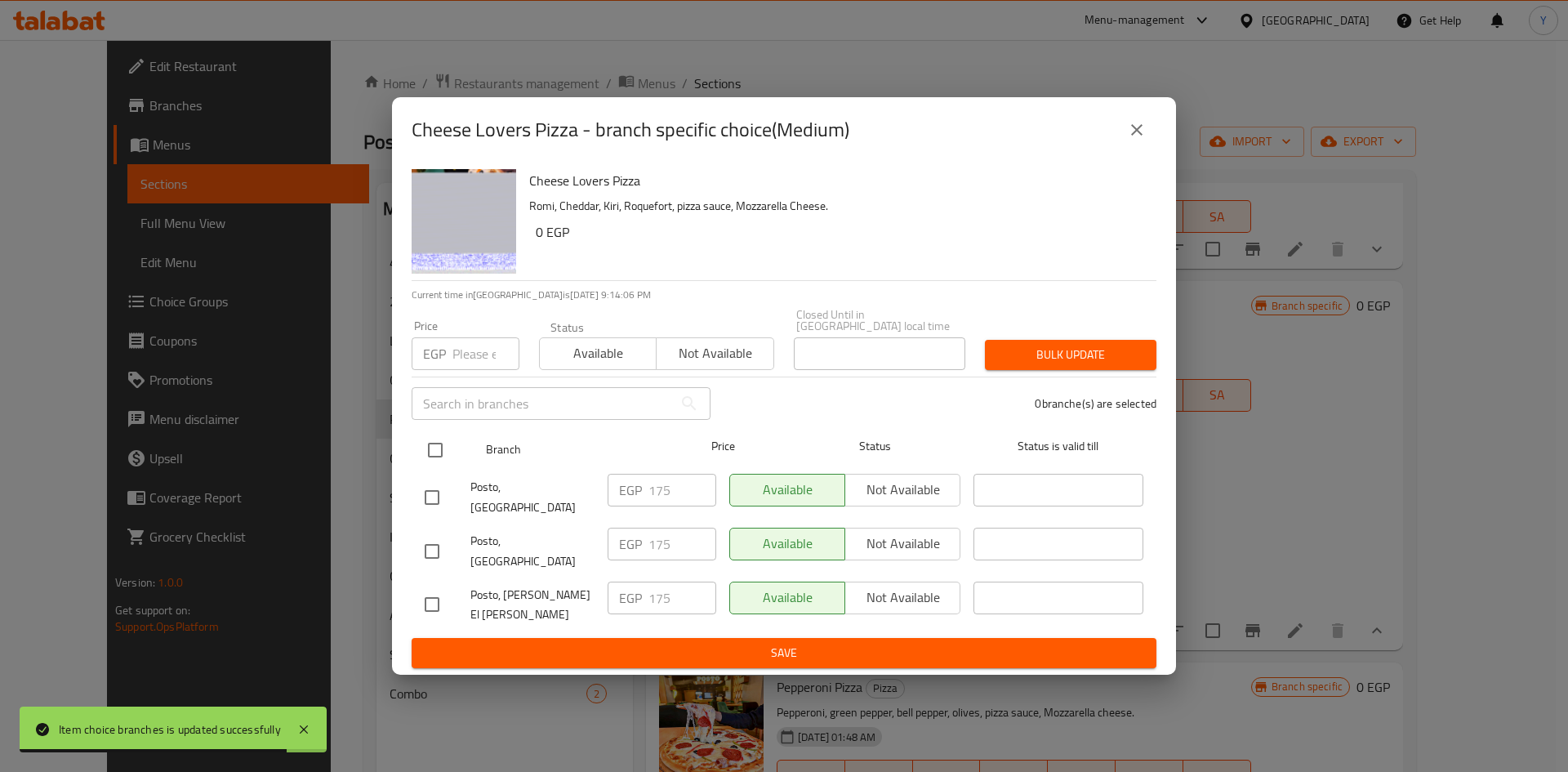
drag, startPoint x: 445, startPoint y: 470, endPoint x: 451, endPoint y: 446, distance: 24.7
click at [444, 468] on input "checkbox" at bounding box center [435, 450] width 34 height 34
checkbox input "true"
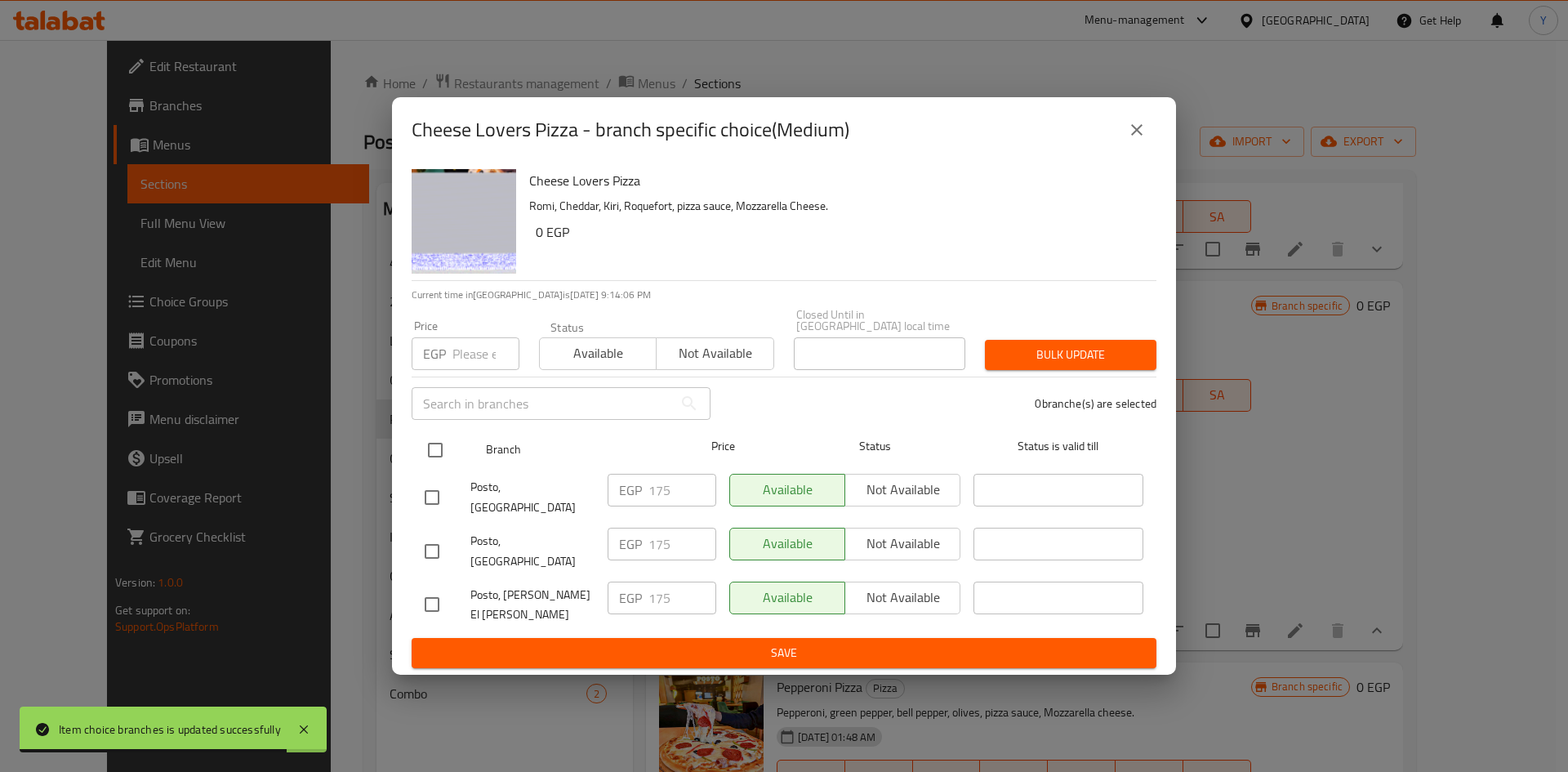
checkbox input "true"
click at [462, 359] on input "number" at bounding box center [485, 354] width 67 height 32
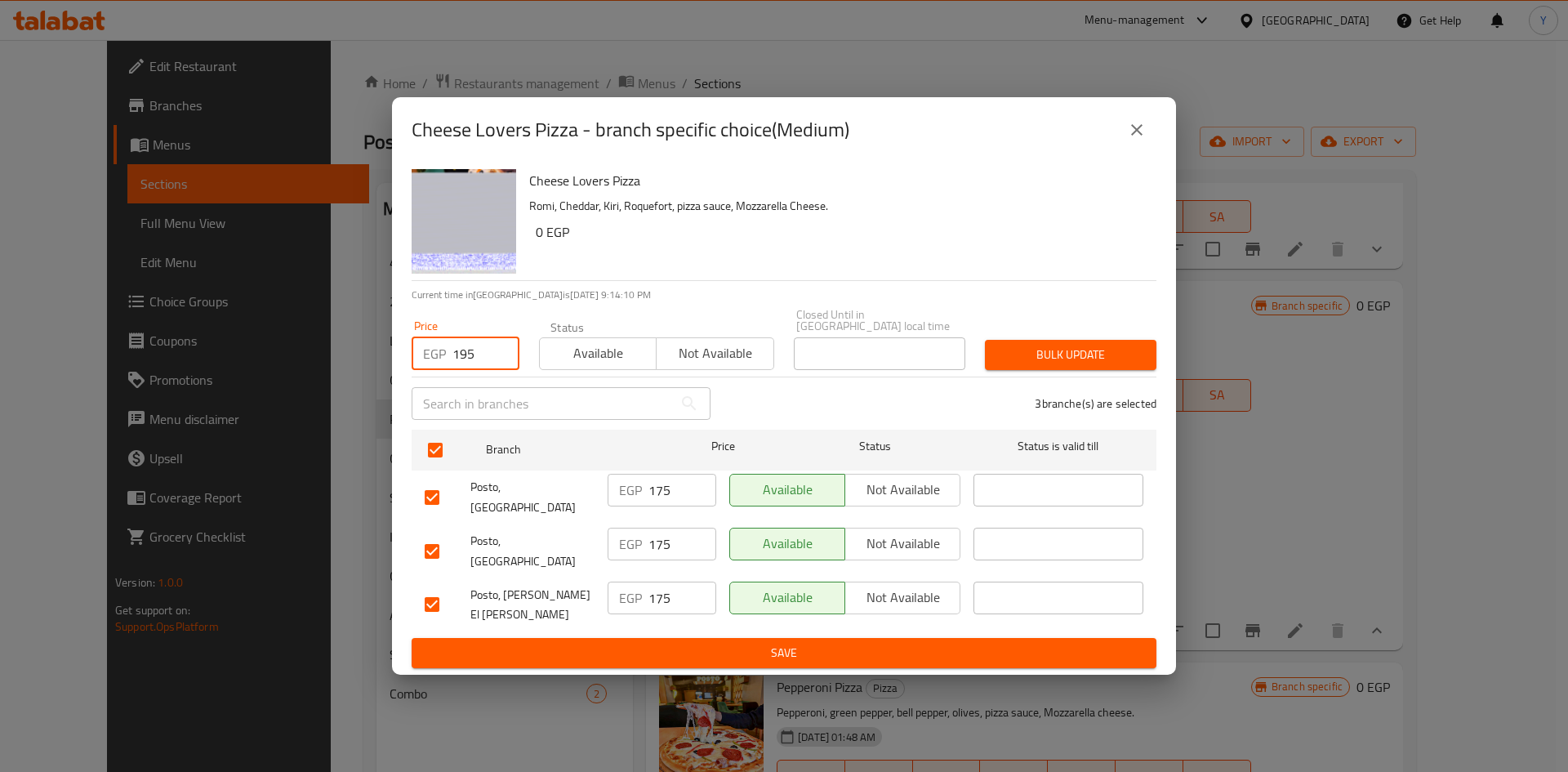
type input "195"
click at [999, 360] on span "Bulk update" at bounding box center [1070, 355] width 145 height 20
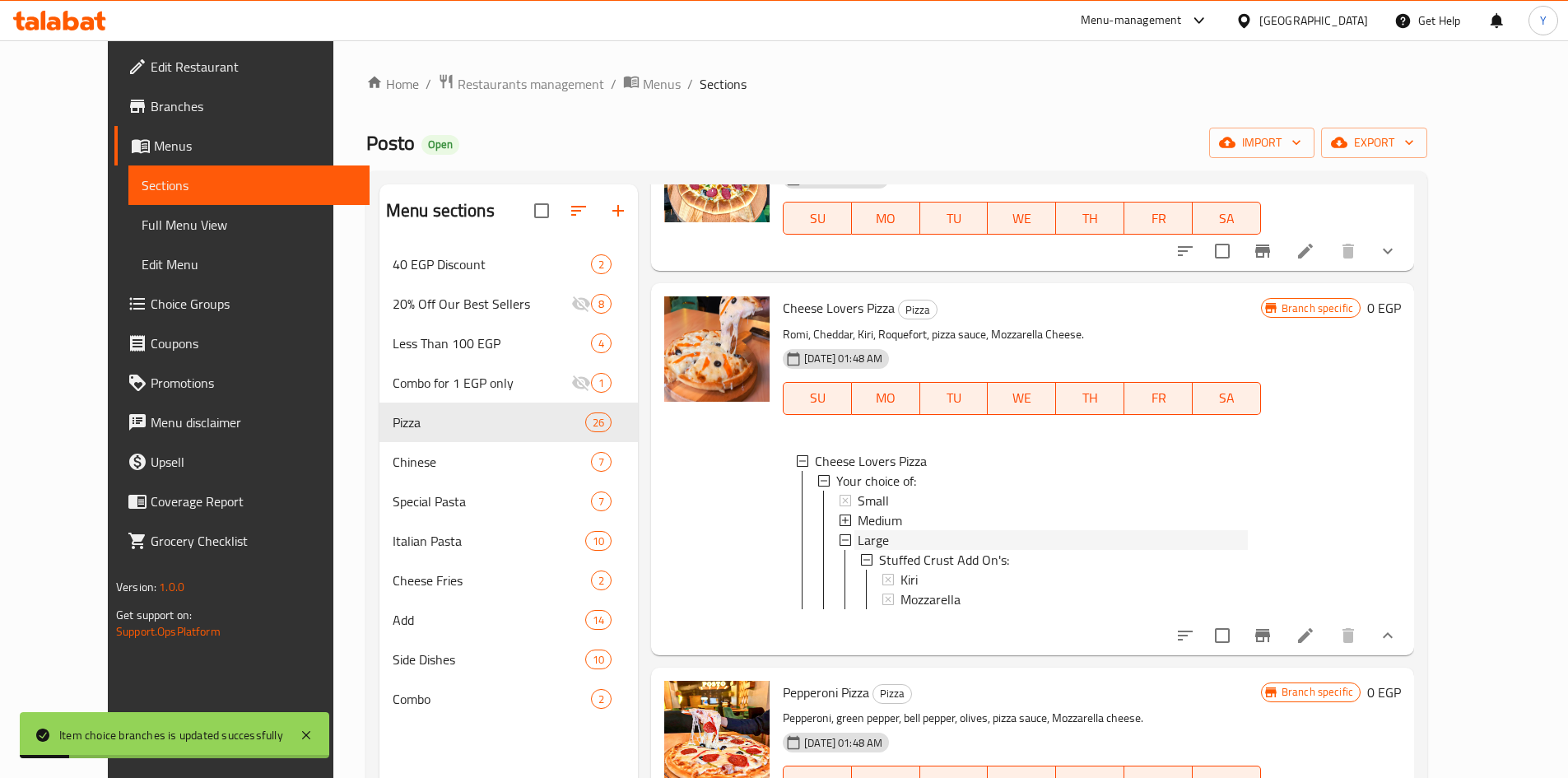
click at [933, 538] on div "Large" at bounding box center [1052, 540] width 390 height 20
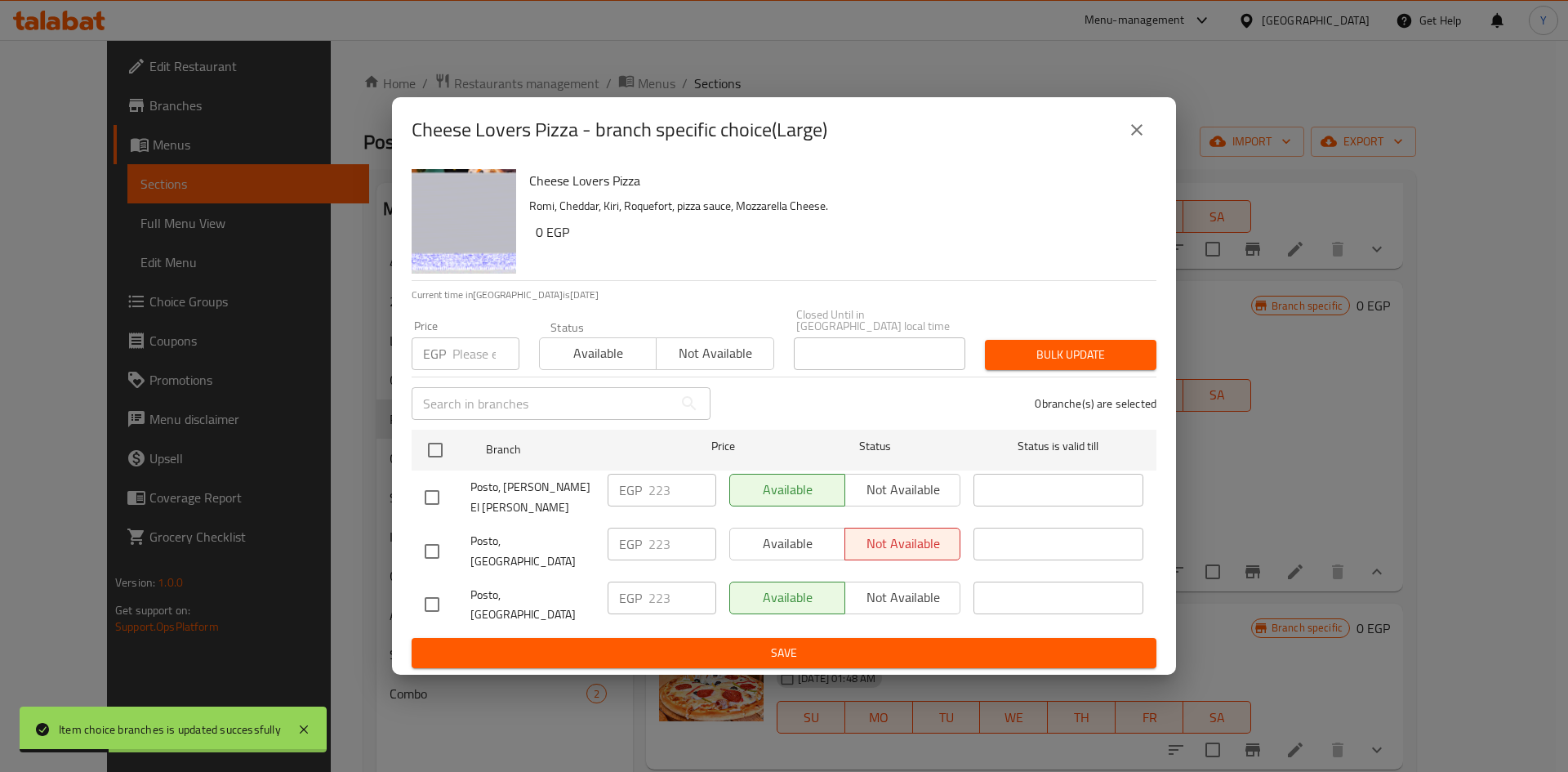
click at [444, 454] on input "checkbox" at bounding box center [435, 450] width 34 height 34
checkbox input "true"
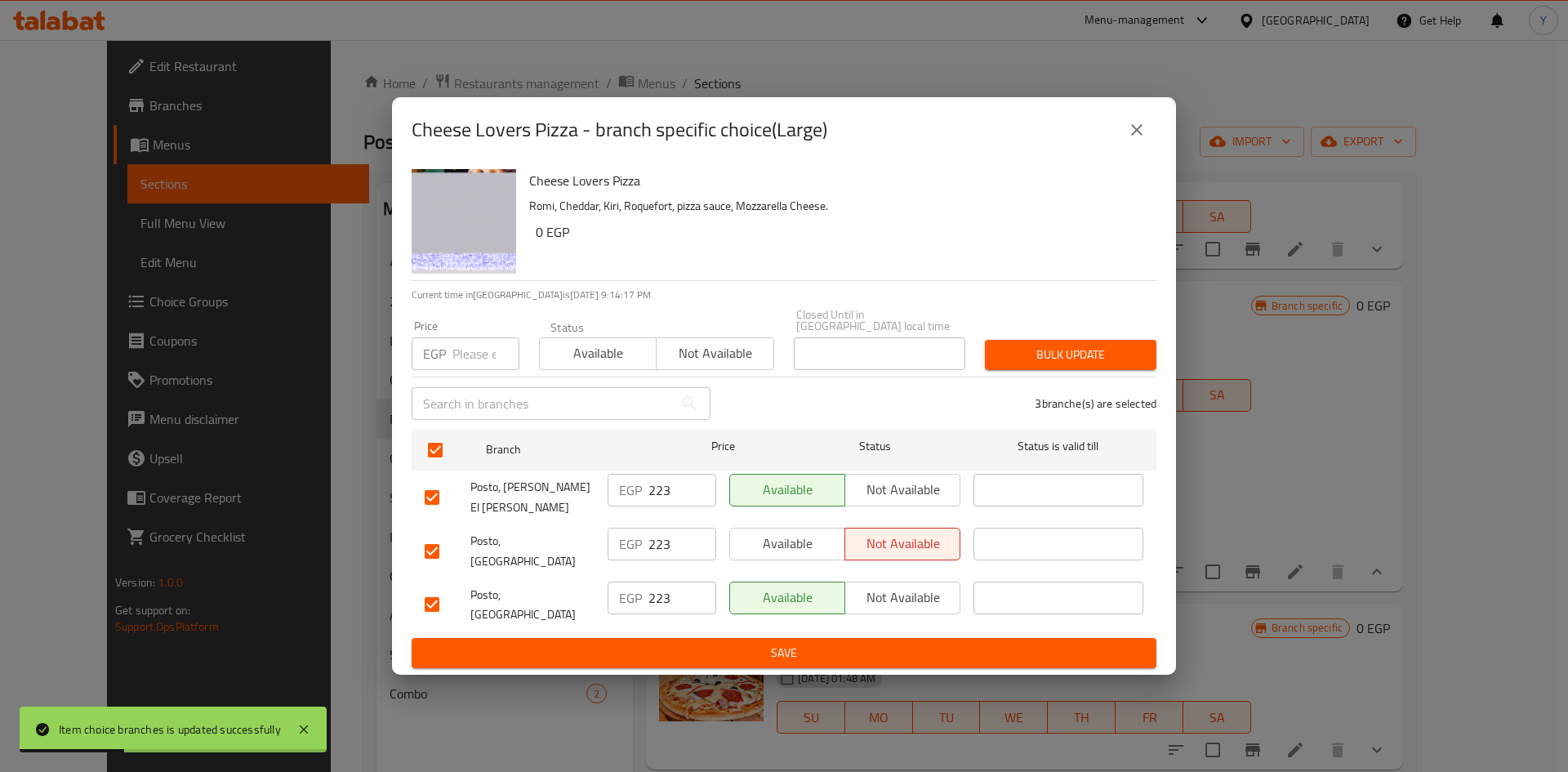
click at [467, 380] on div "Price EGP Price" at bounding box center [466, 345] width 127 height 70
click at [467, 363] on input "number" at bounding box center [485, 354] width 67 height 32
type input "230"
click at [1057, 365] on span "Bulk update" at bounding box center [1070, 355] width 145 height 20
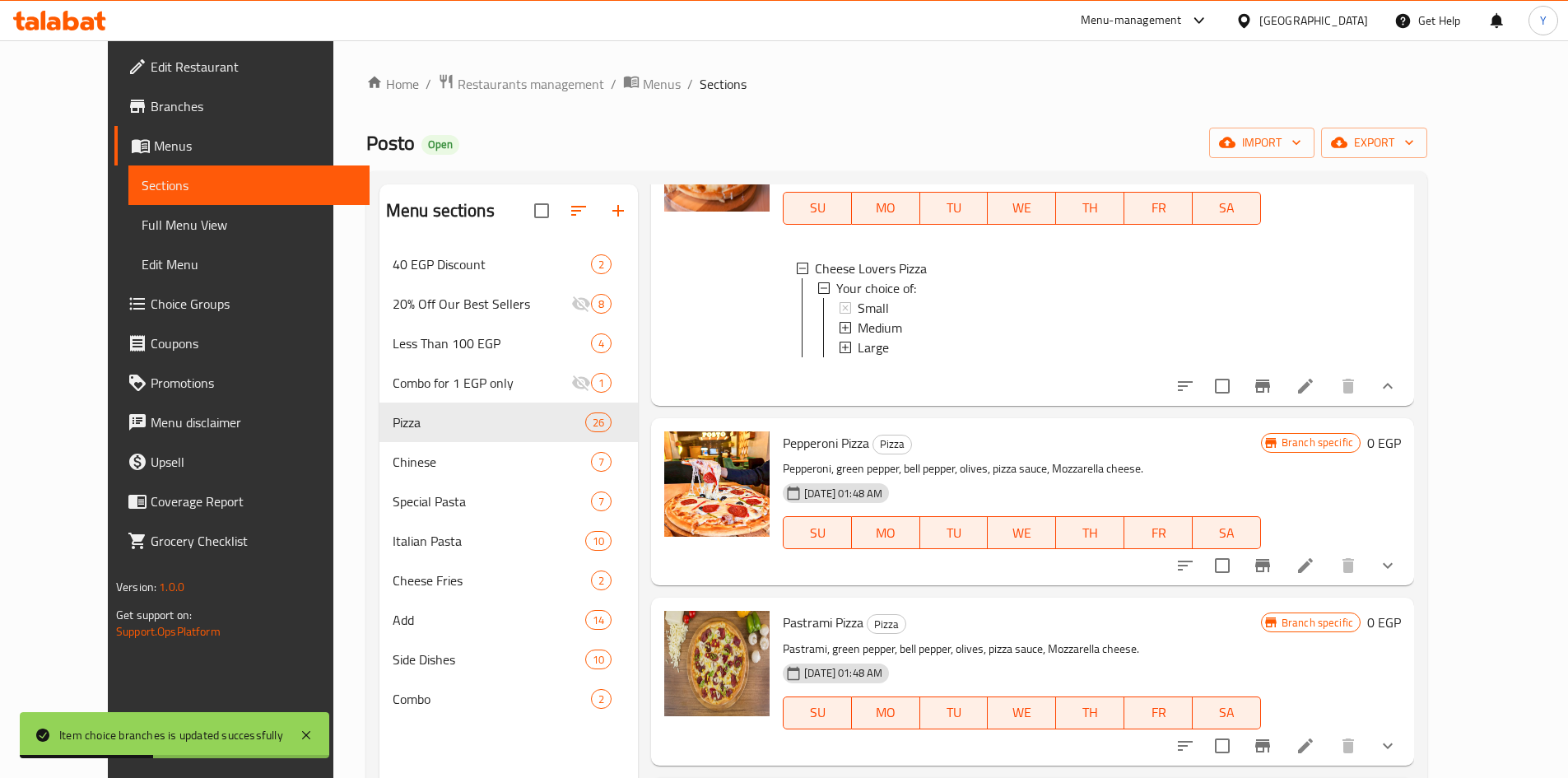
scroll to position [823, 0]
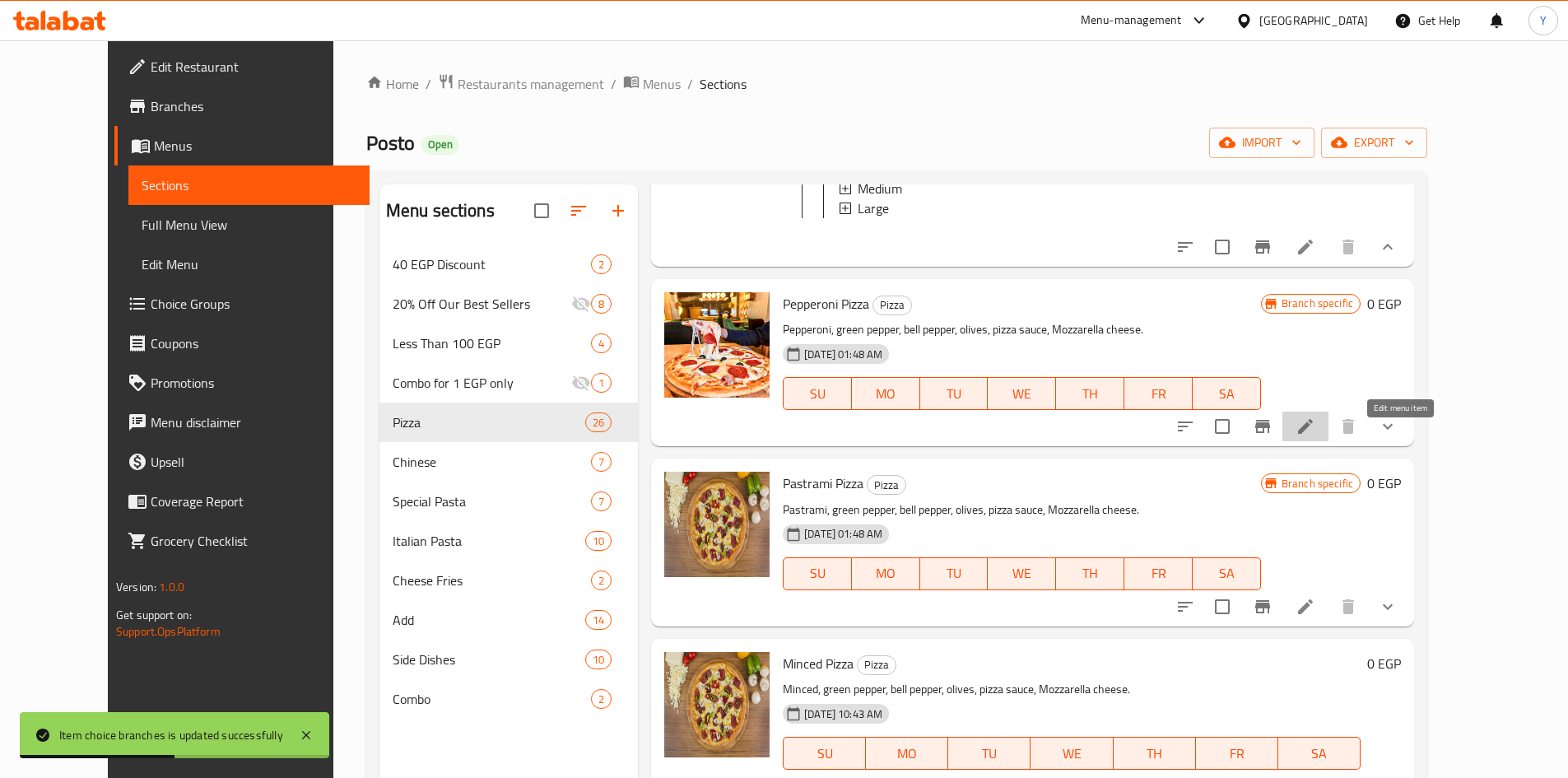
click at [1315, 436] on icon at bounding box center [1305, 426] width 20 height 20
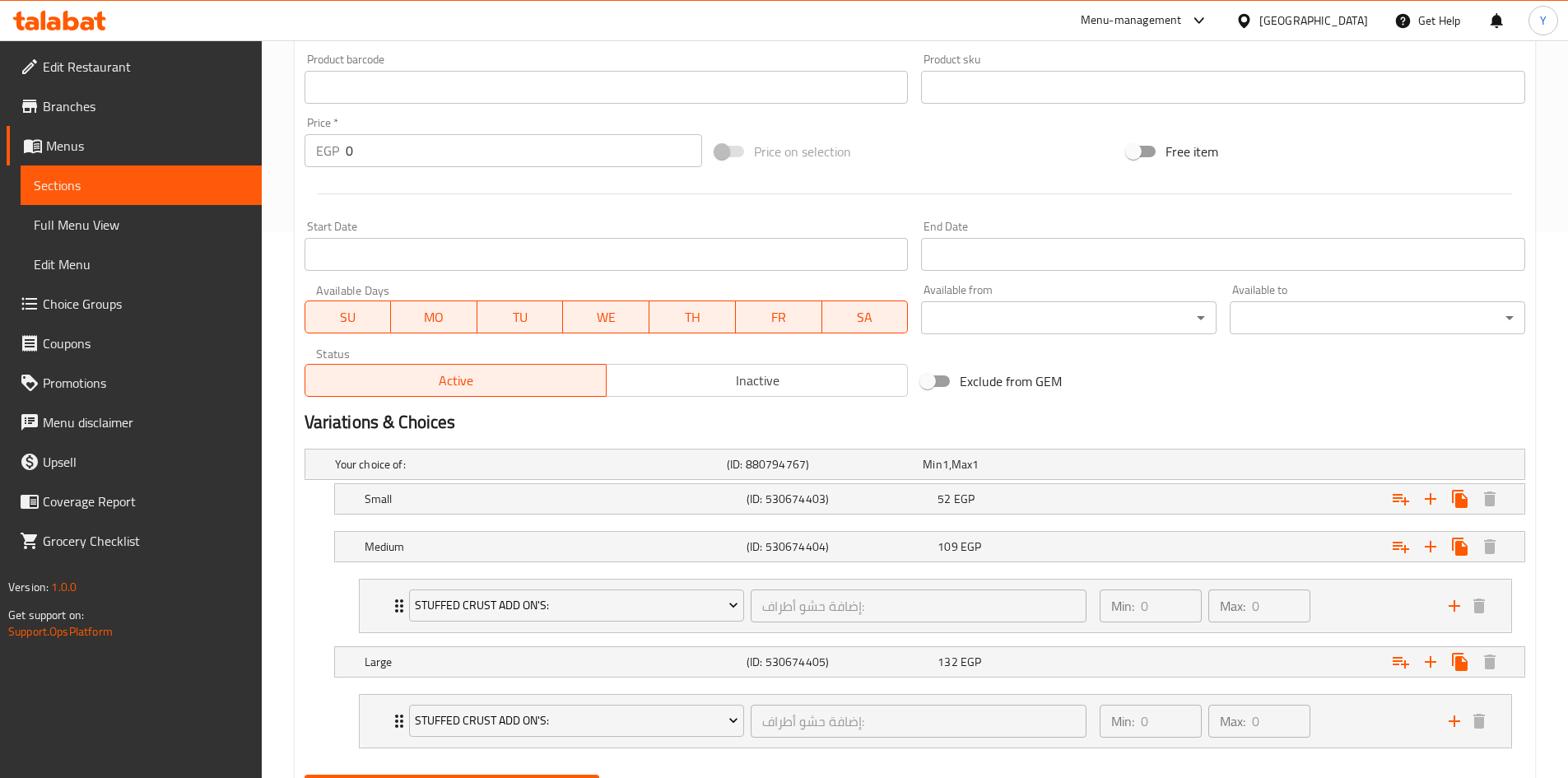
scroll to position [576, 0]
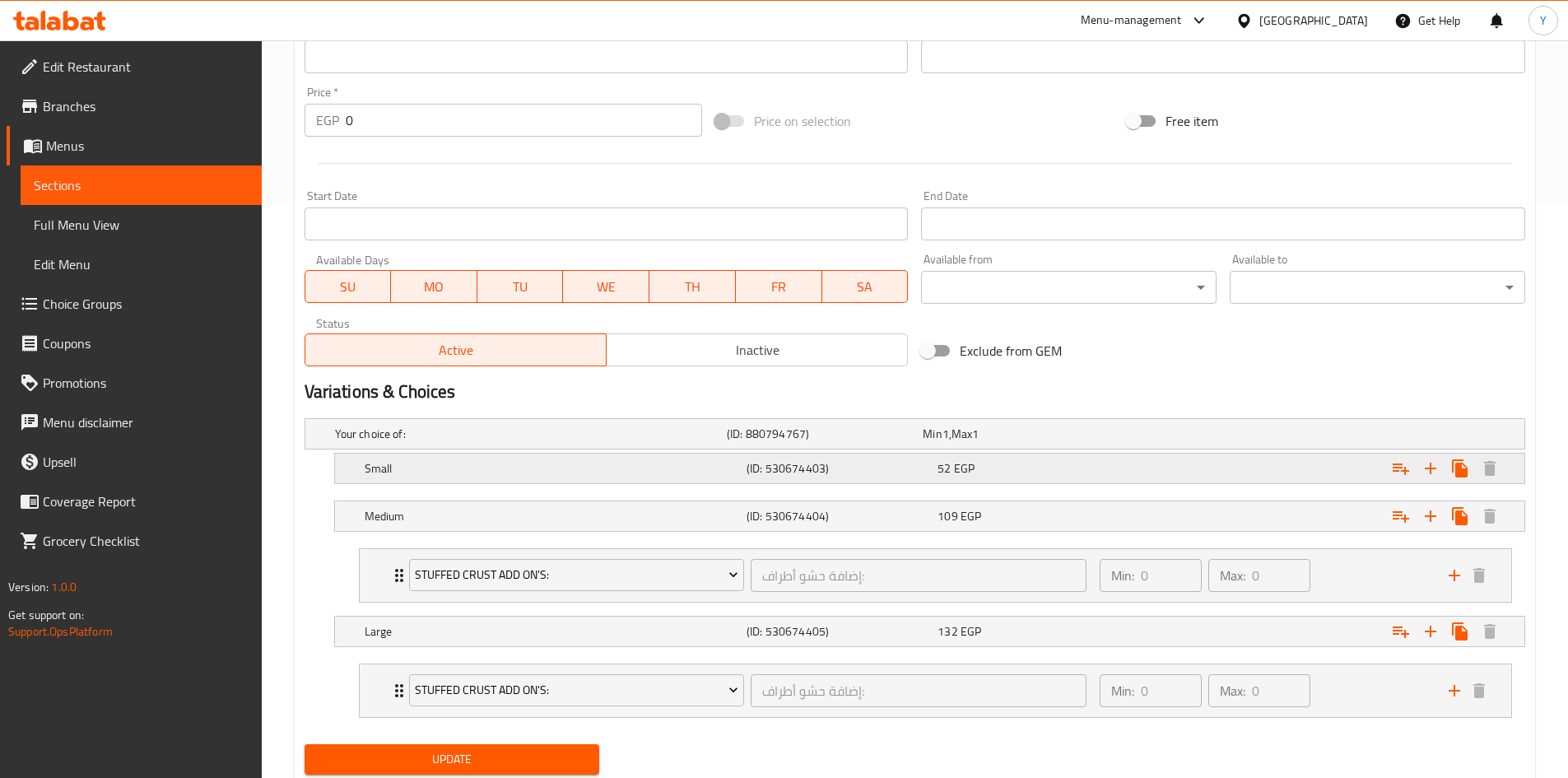
click at [1038, 479] on div "52 EGP" at bounding box center [1029, 468] width 191 height 23
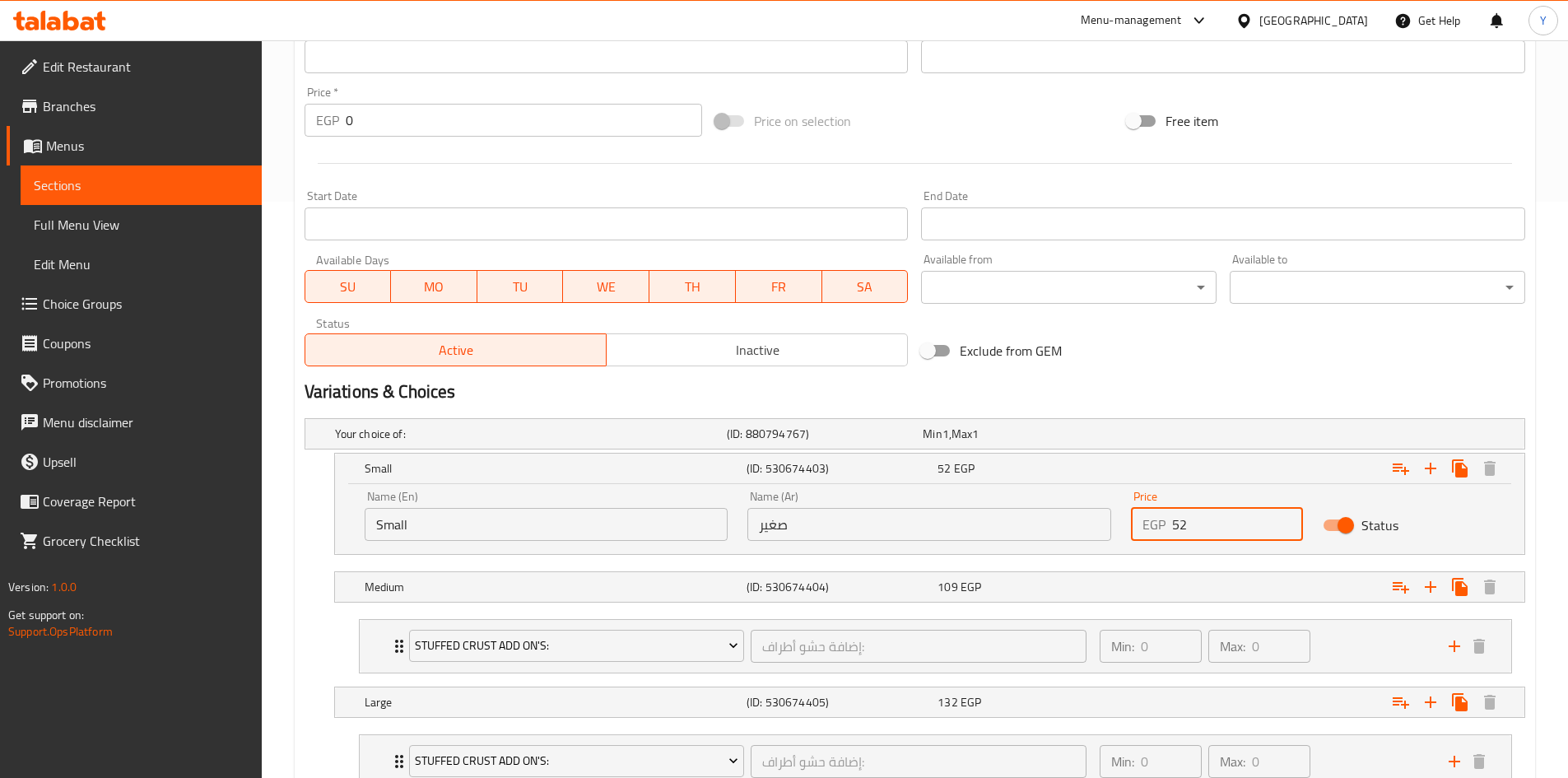
drag, startPoint x: 1217, startPoint y: 539, endPoint x: 1154, endPoint y: 554, distance: 64.8
click at [1154, 554] on div "Name (En) Small Name (En) Name (Ar) صغير Name (Ar) Price EGP 52 Price Status" at bounding box center [930, 519] width 1189 height 70
type input "135"
click at [1137, 589] on div "Expand" at bounding box center [1316, 587] width 382 height 36
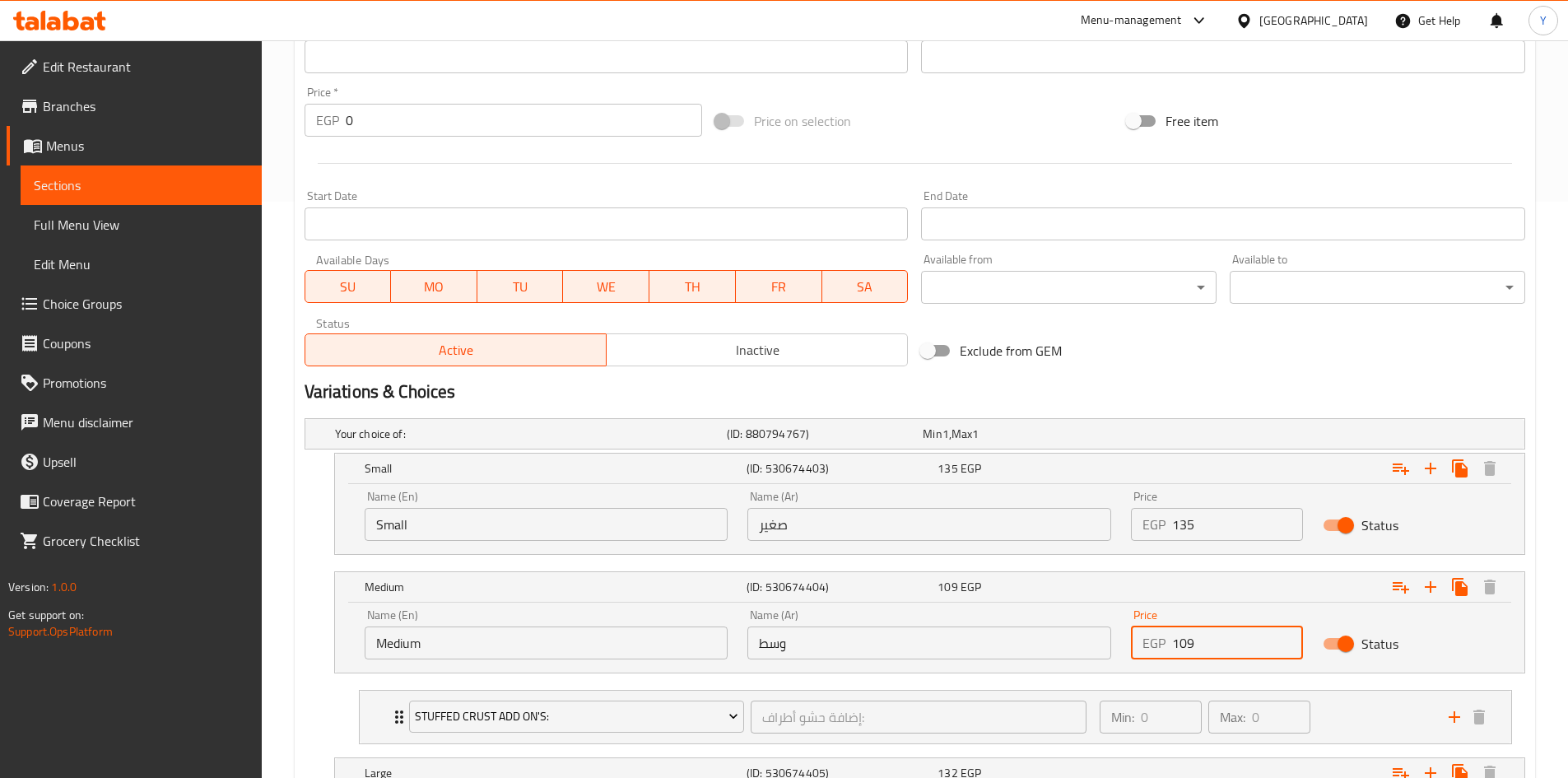
drag, startPoint x: 1190, startPoint y: 657, endPoint x: 1182, endPoint y: 661, distance: 8.9
click at [1182, 661] on div "Price EGP 109 Price" at bounding box center [1217, 634] width 192 height 70
type input "195"
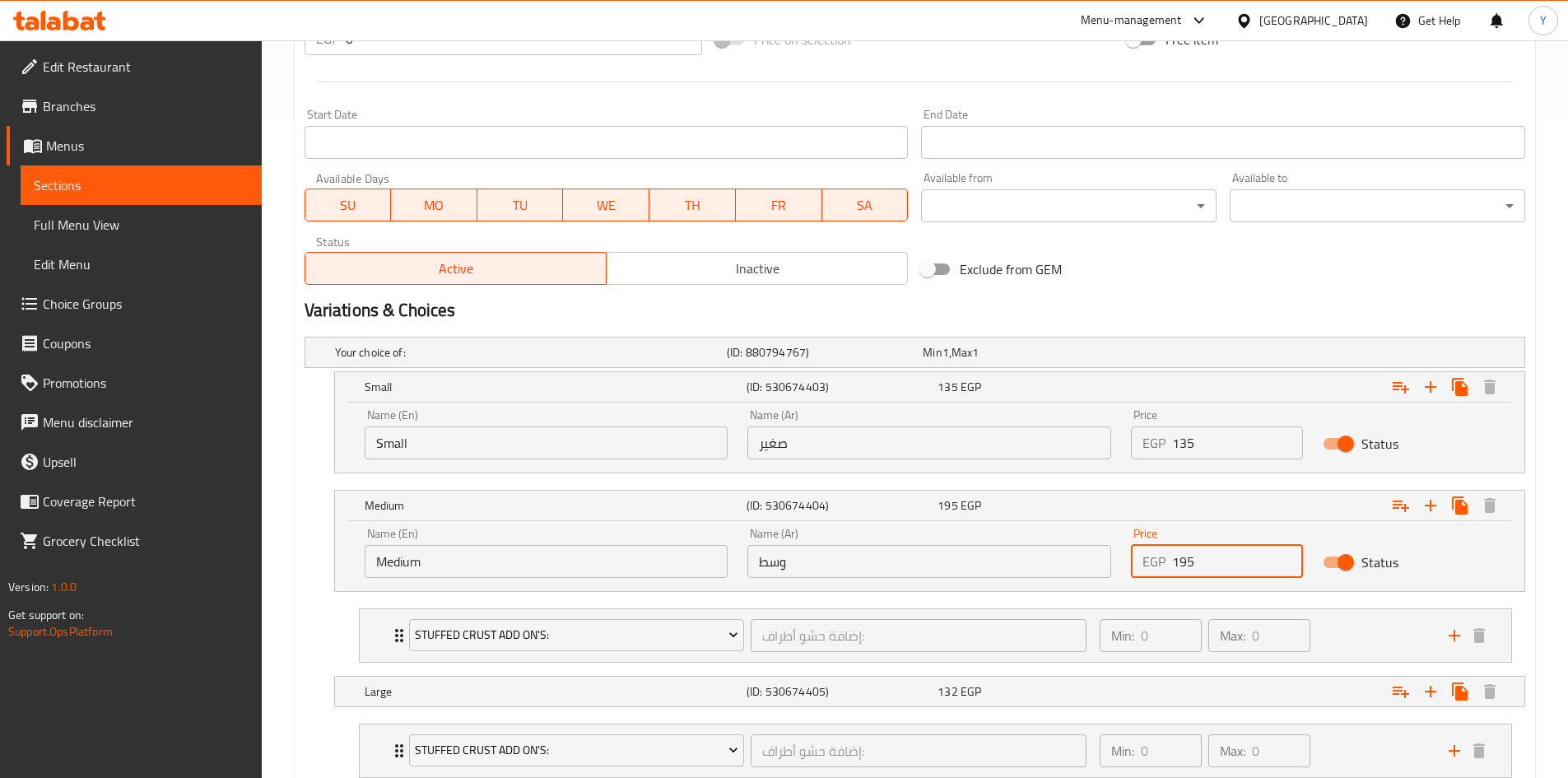
scroll to position [770, 0]
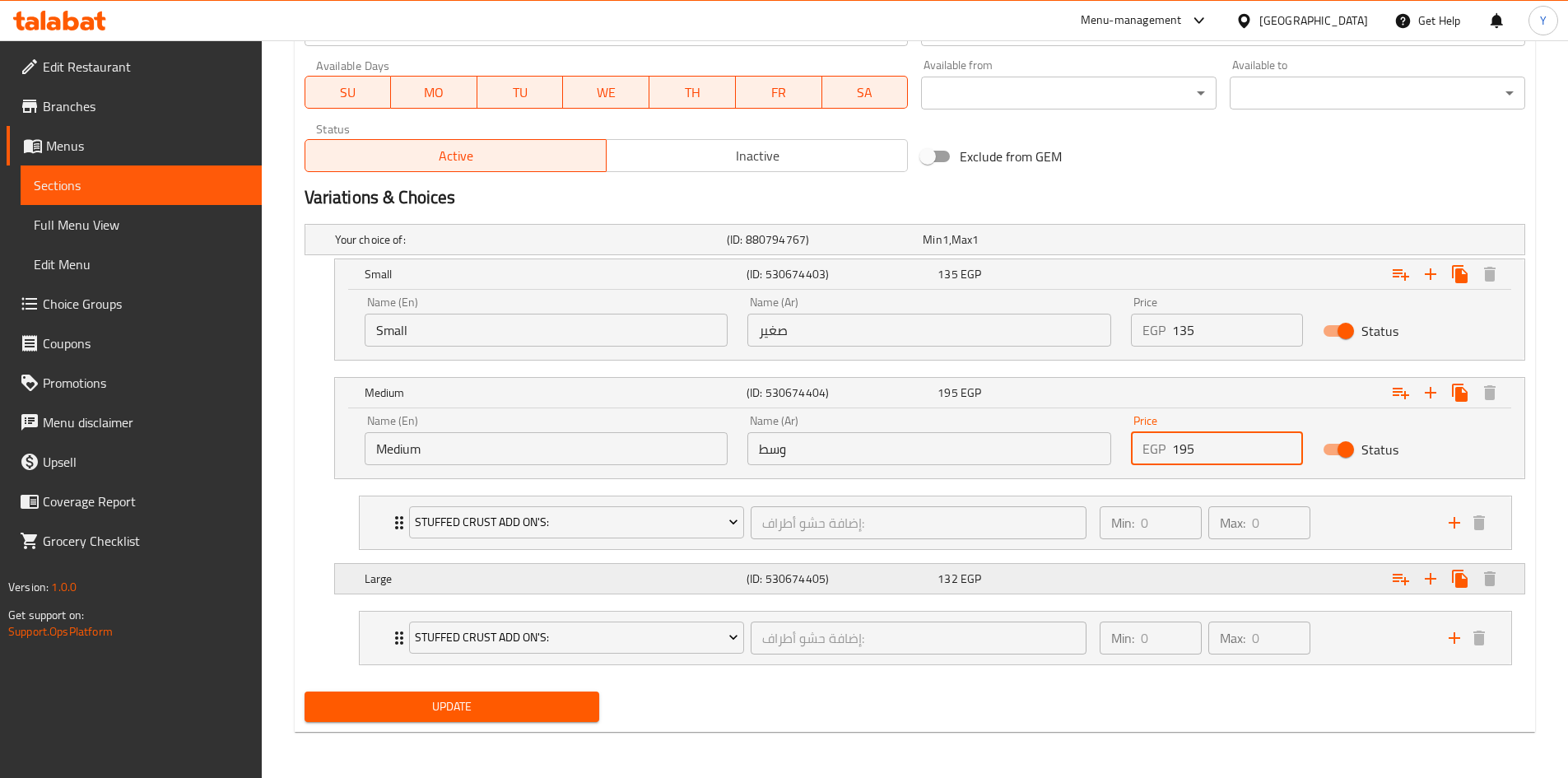
click at [1178, 595] on div "Expand" at bounding box center [1316, 578] width 382 height 36
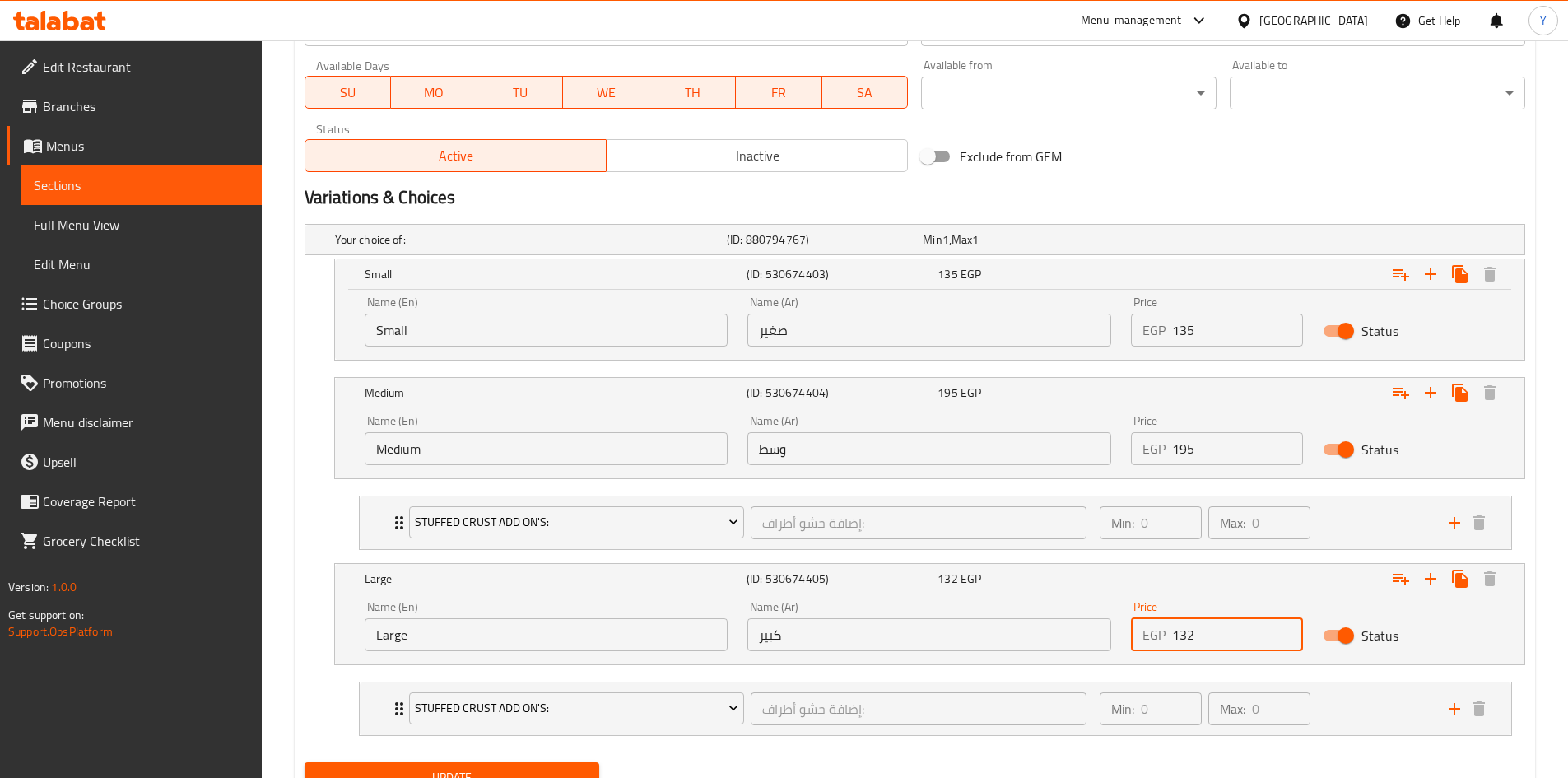
drag, startPoint x: 1208, startPoint y: 628, endPoint x: 1132, endPoint y: 637, distance: 76.5
click at [1132, 637] on div "EGP 132 Price" at bounding box center [1217, 634] width 172 height 33
click at [1098, 739] on li "Stuffed Crust Add On's: إضافة حشو أطراف: ​ Min: 0 ​ Max: 0 ​ Kiri (ID: 53067355…" at bounding box center [935, 709] width 1180 height 68
type input "245"
click at [1096, 750] on div "Your choice of: (ID: 880794767) Min 1 , Max 1 Name (En) Your choice of: Name (E…" at bounding box center [915, 487] width 1234 height 538
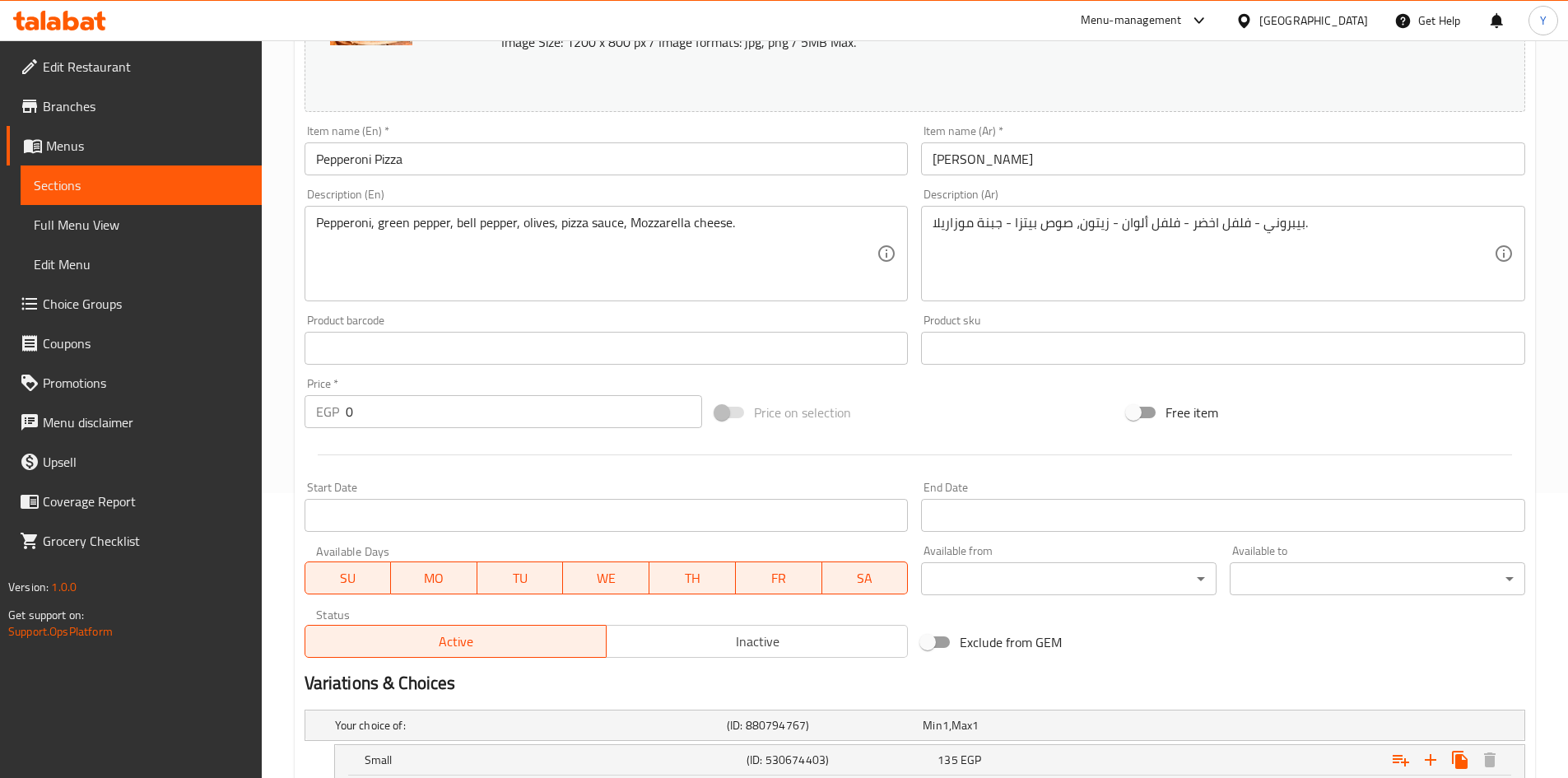
scroll to position [30, 0]
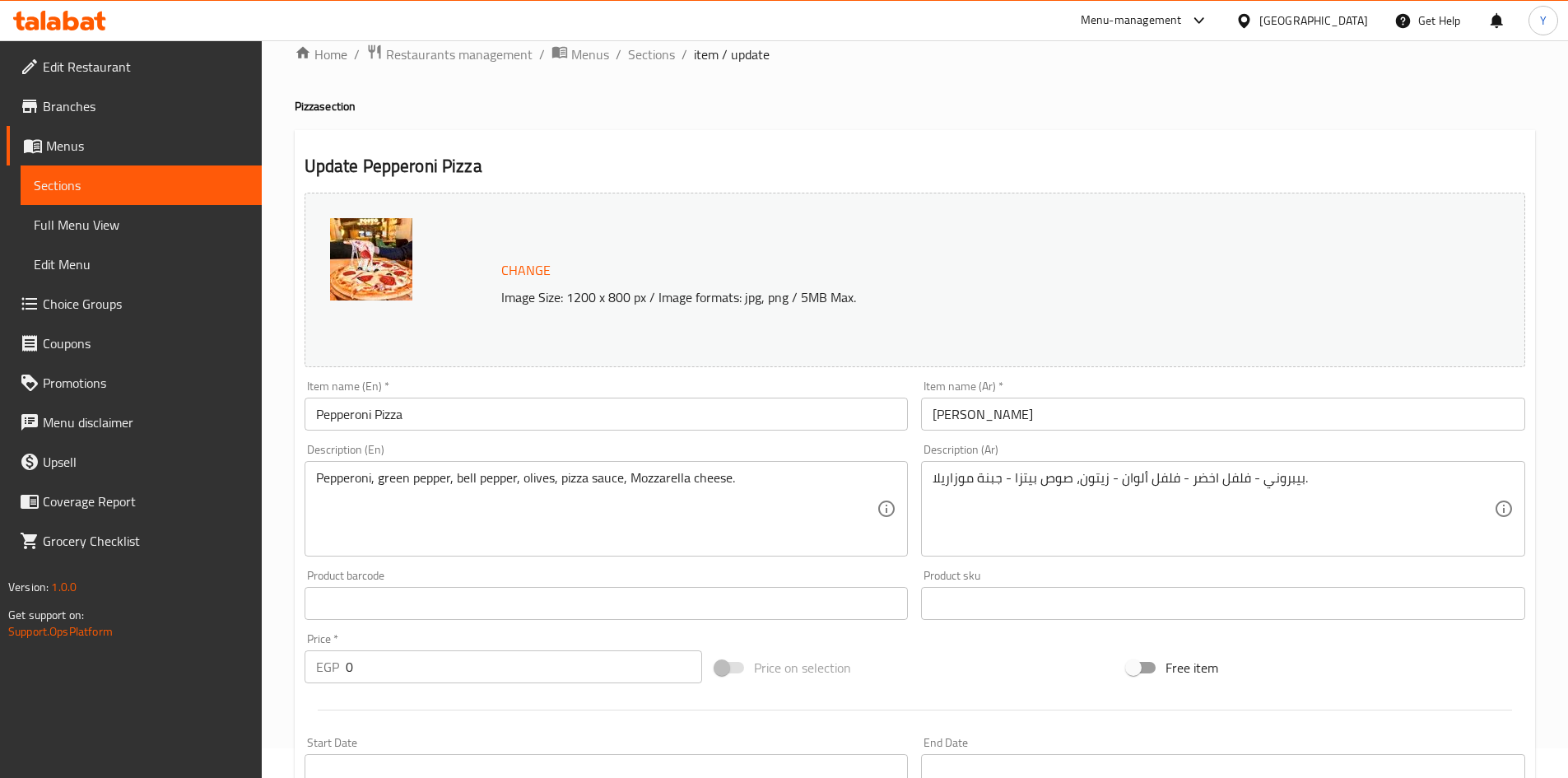
click at [570, 414] on input "Pepperoni Pizza" at bounding box center [606, 414] width 604 height 33
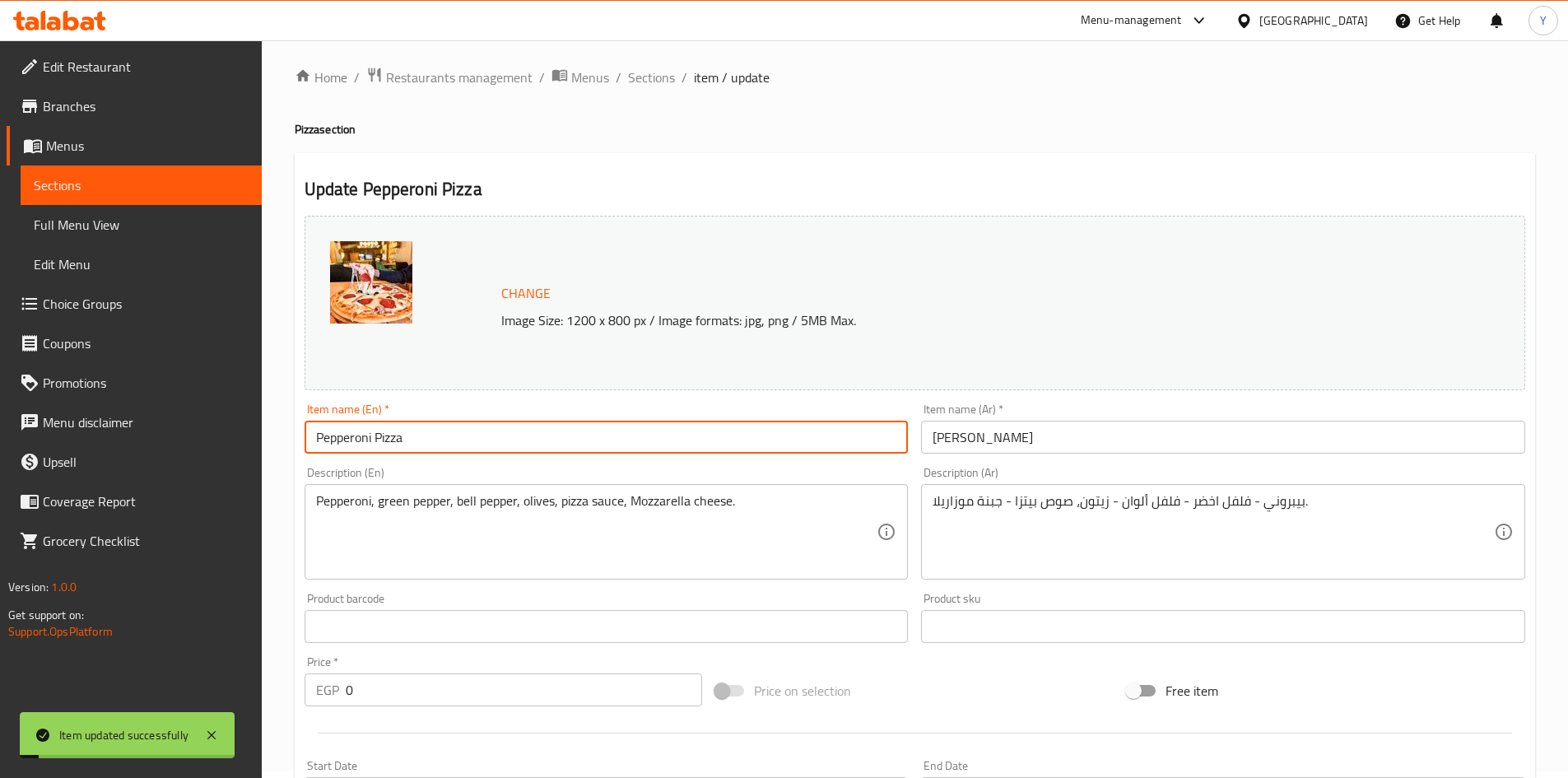
scroll to position [0, 0]
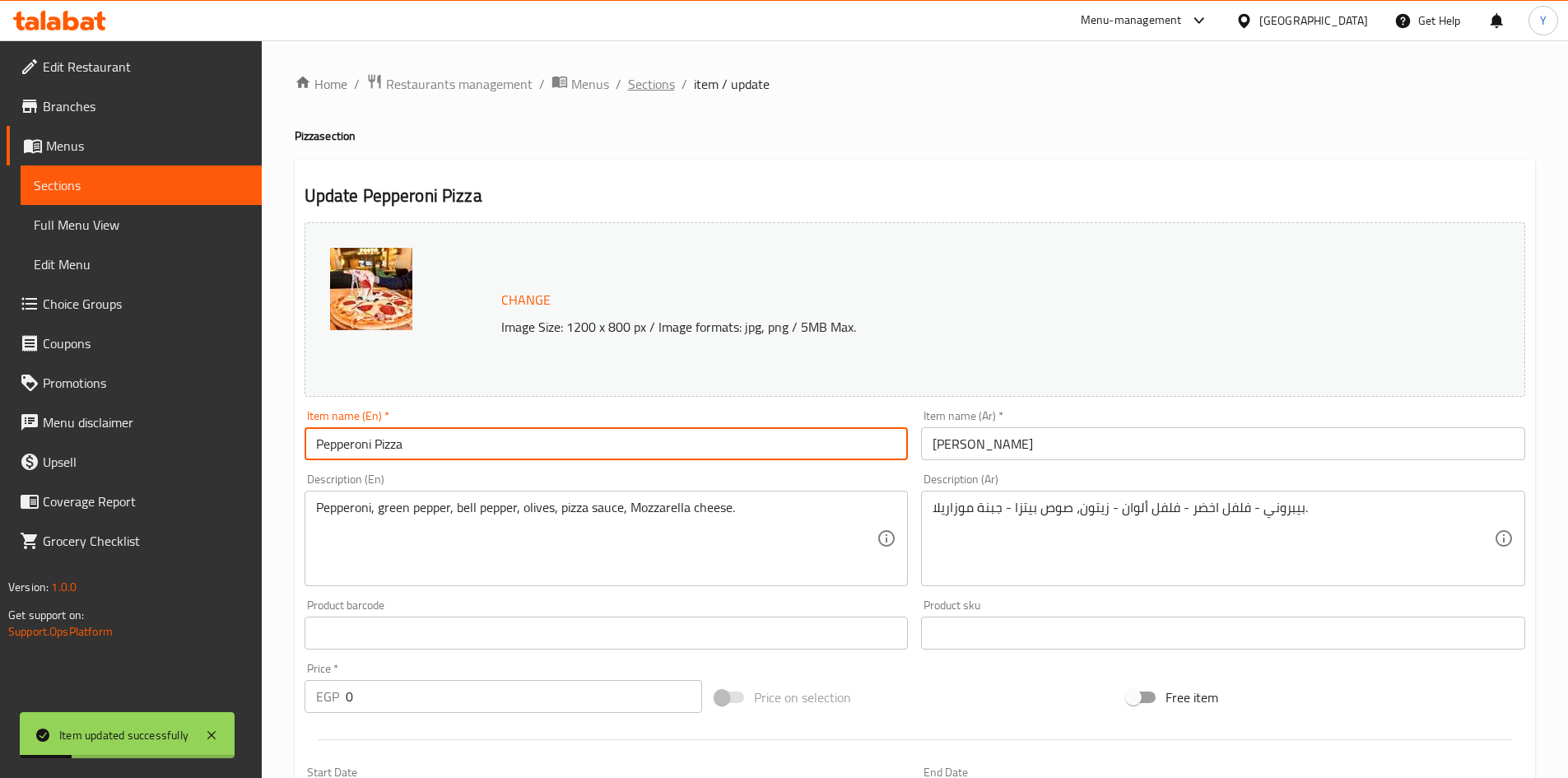
click at [671, 90] on span "Sections" at bounding box center [651, 83] width 47 height 20
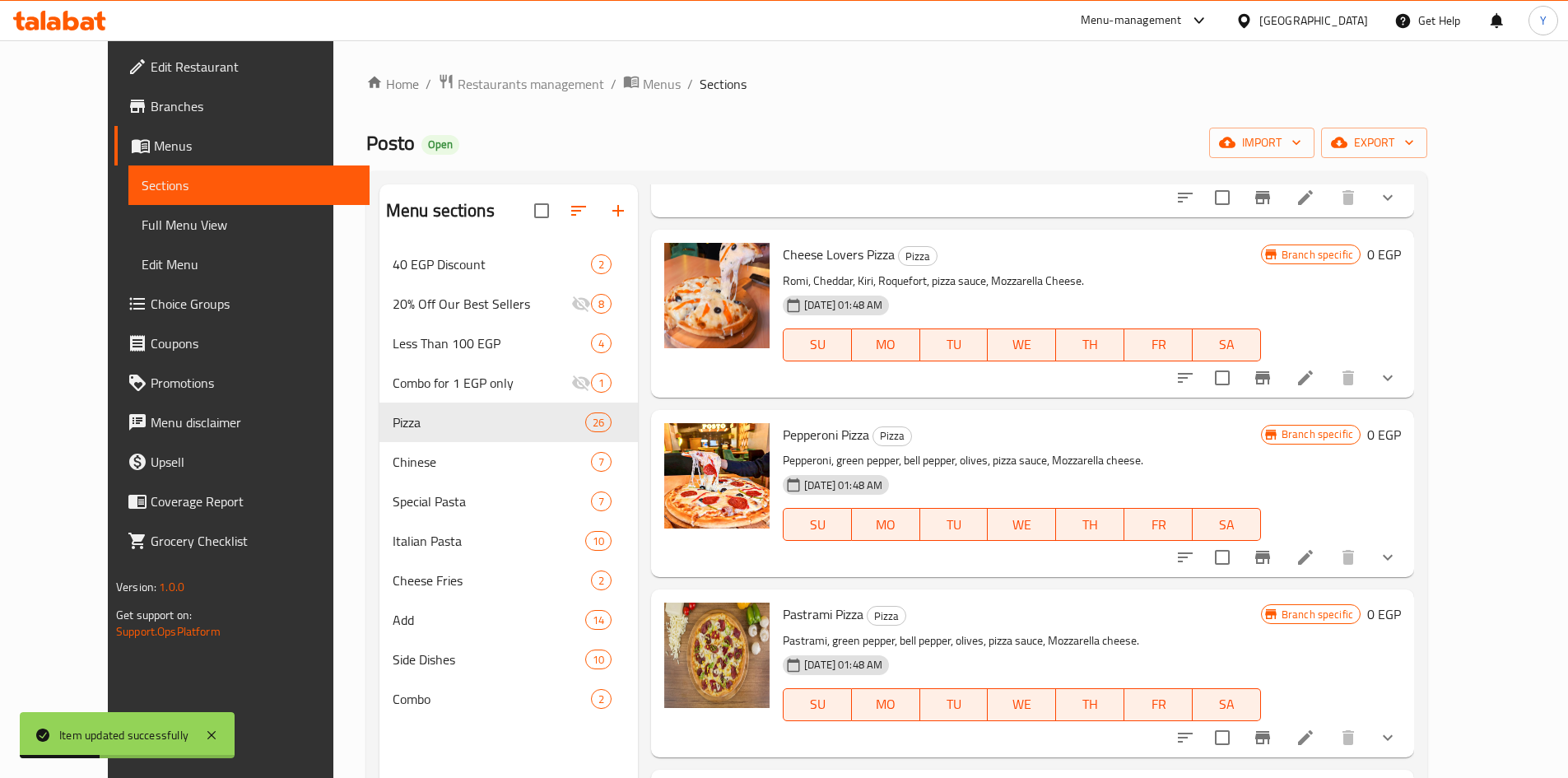
scroll to position [576, 0]
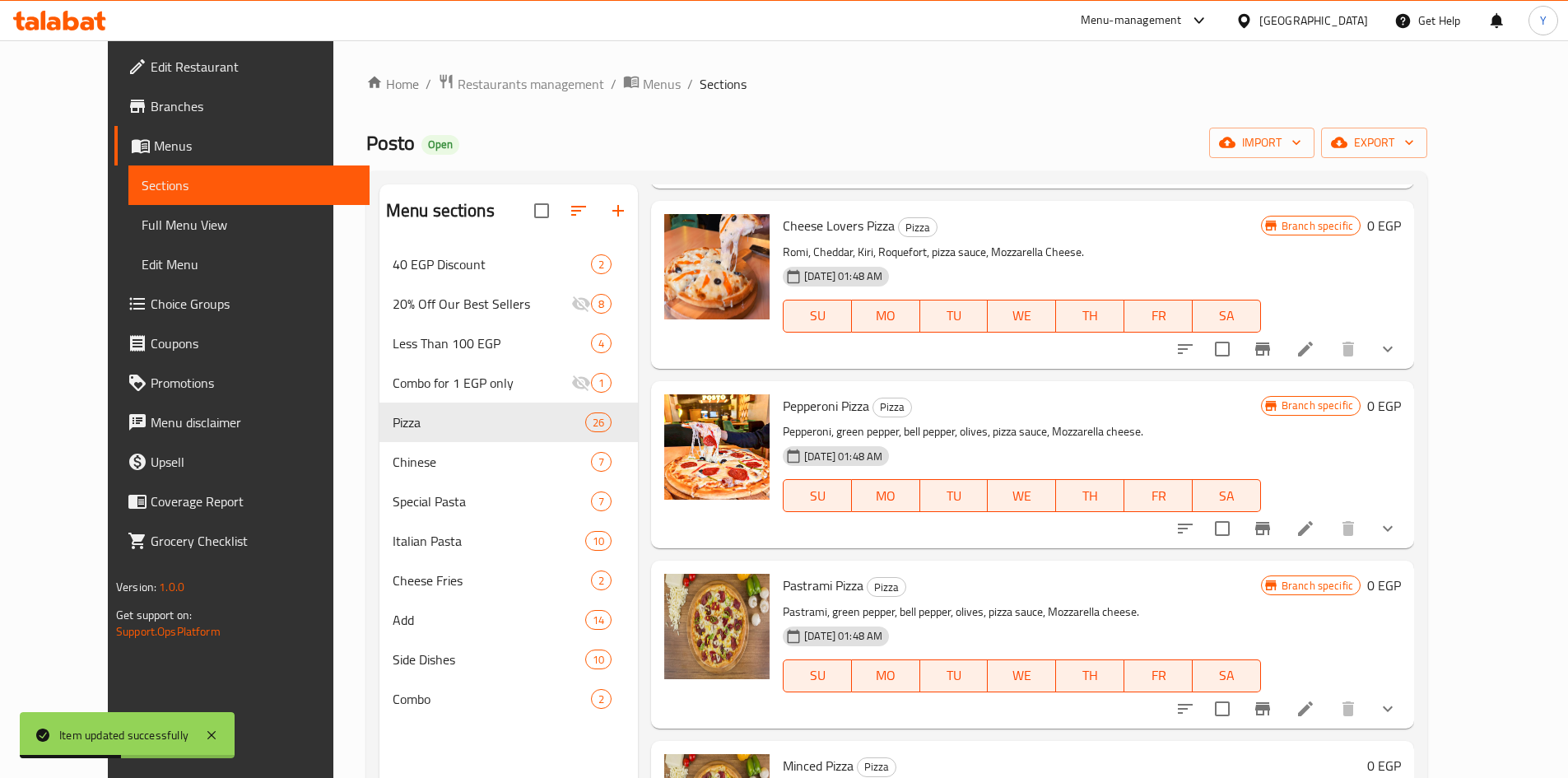
click at [1408, 536] on button "show more" at bounding box center [1388, 529] width 39 height 39
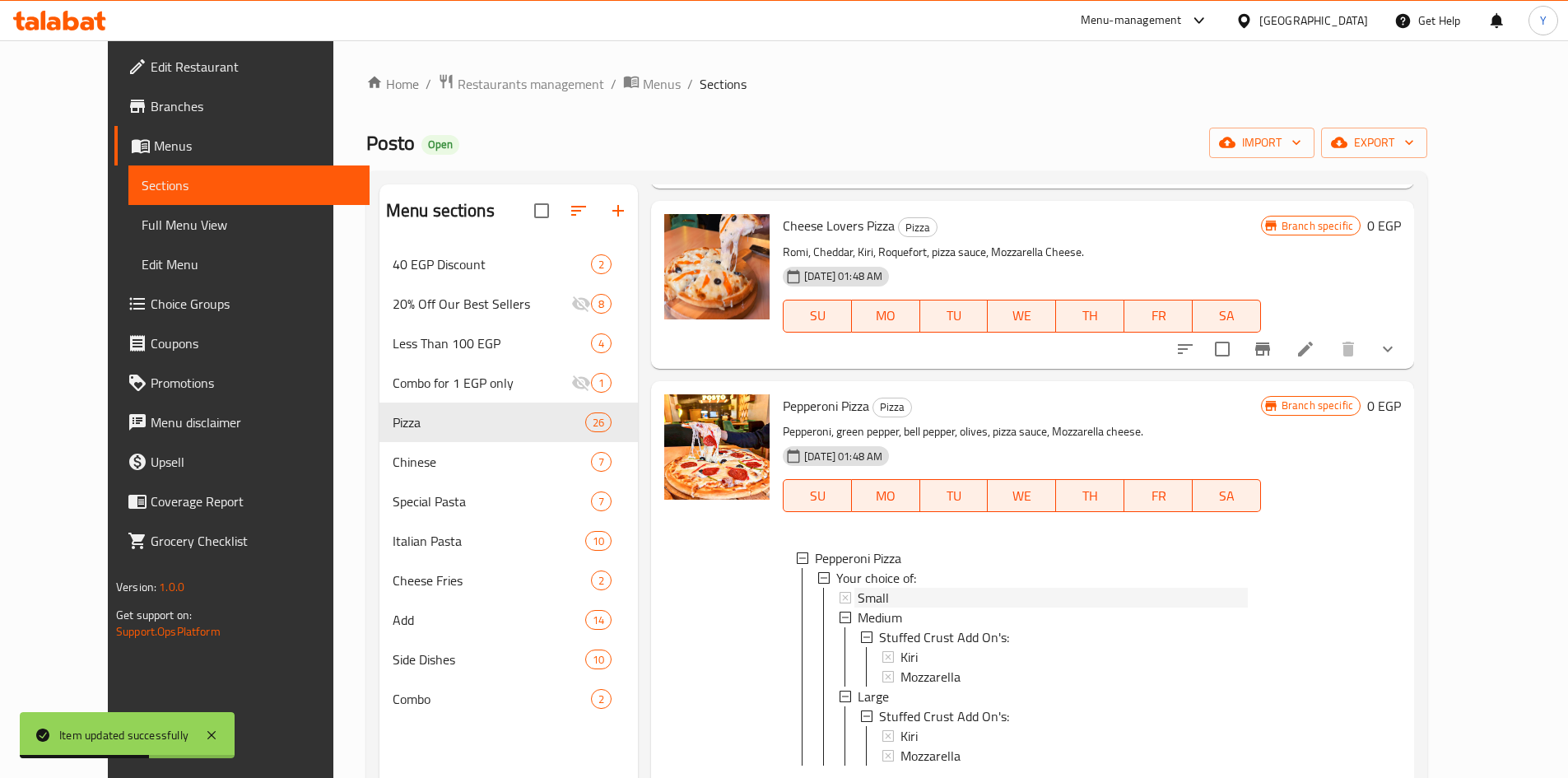
click at [887, 590] on div "Small" at bounding box center [1052, 597] width 390 height 20
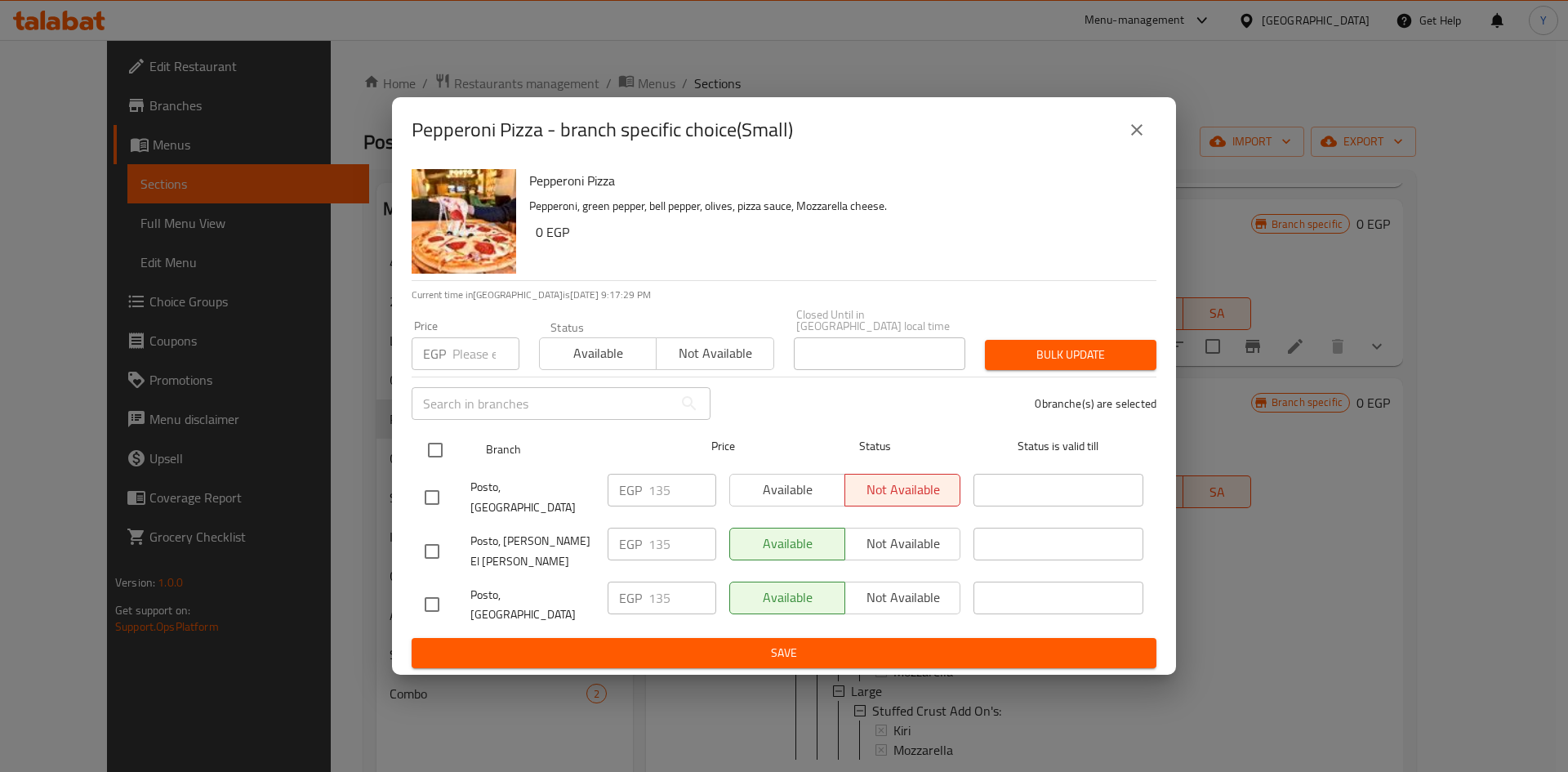
click at [444, 467] on input "checkbox" at bounding box center [435, 450] width 34 height 34
checkbox input "true"
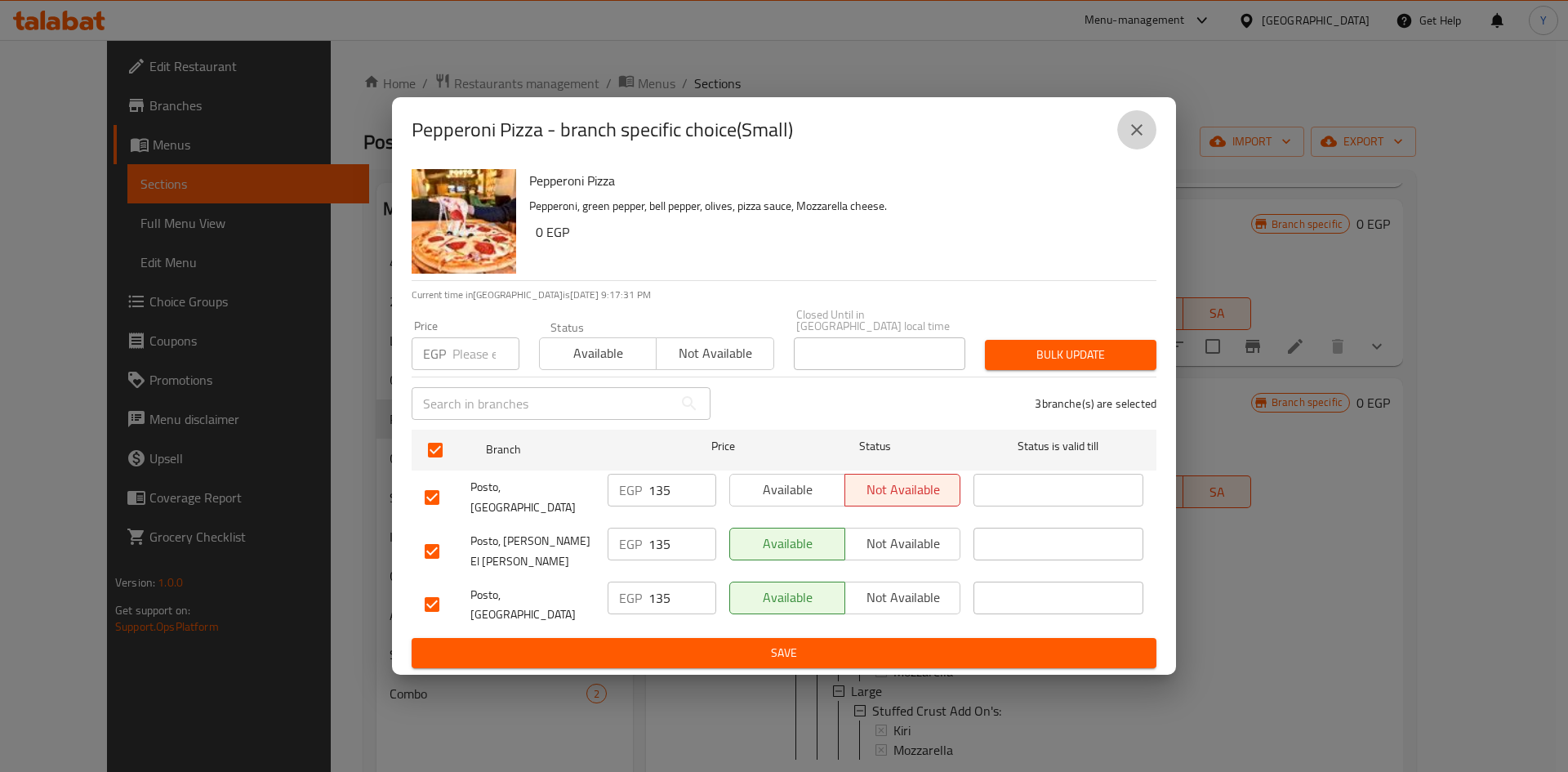
click at [1130, 150] on button "close" at bounding box center [1136, 130] width 39 height 39
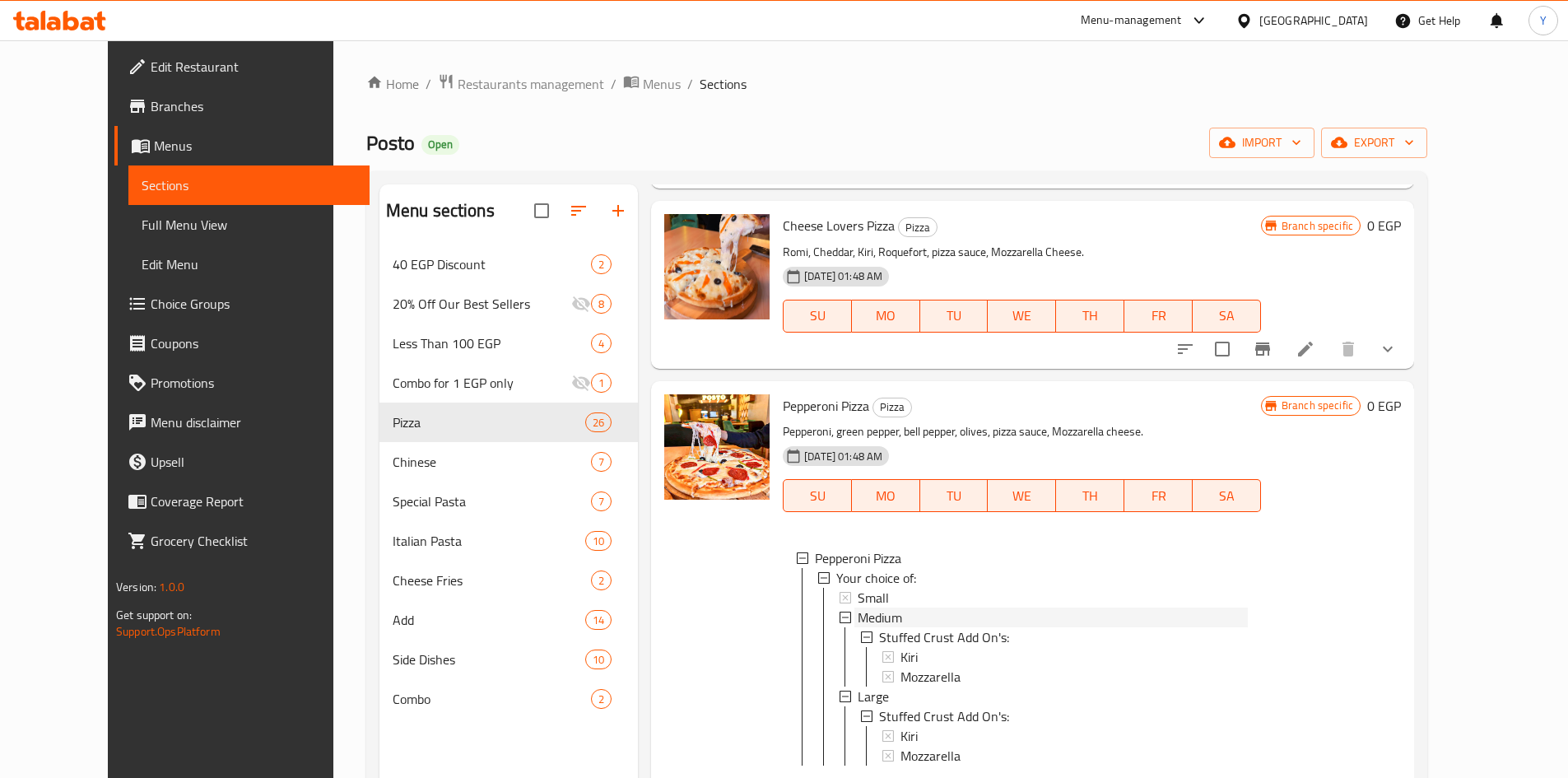
click at [1041, 619] on div "Medium" at bounding box center [1052, 617] width 390 height 20
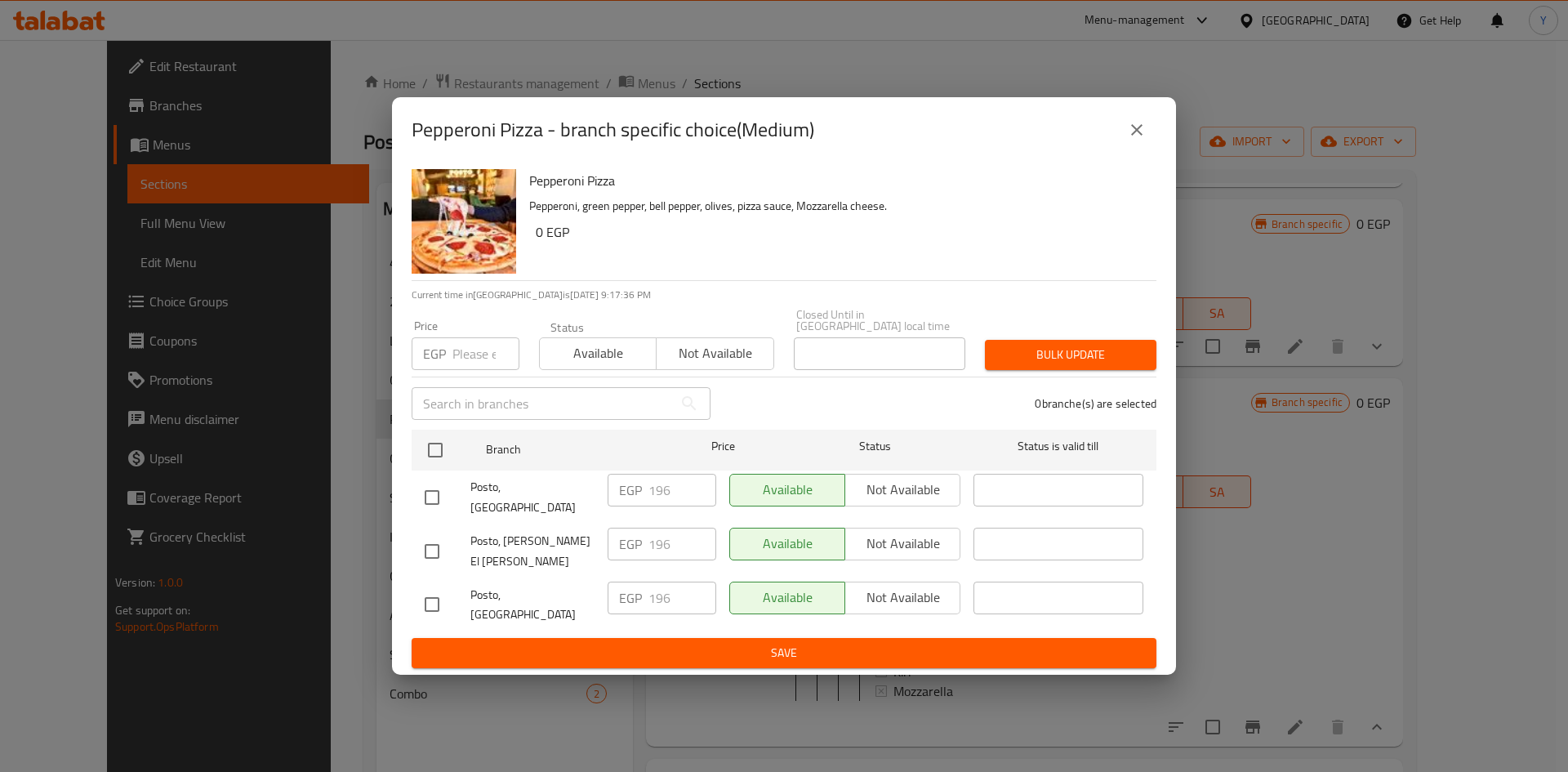
click at [433, 468] on input "checkbox" at bounding box center [435, 450] width 34 height 34
checkbox input "true"
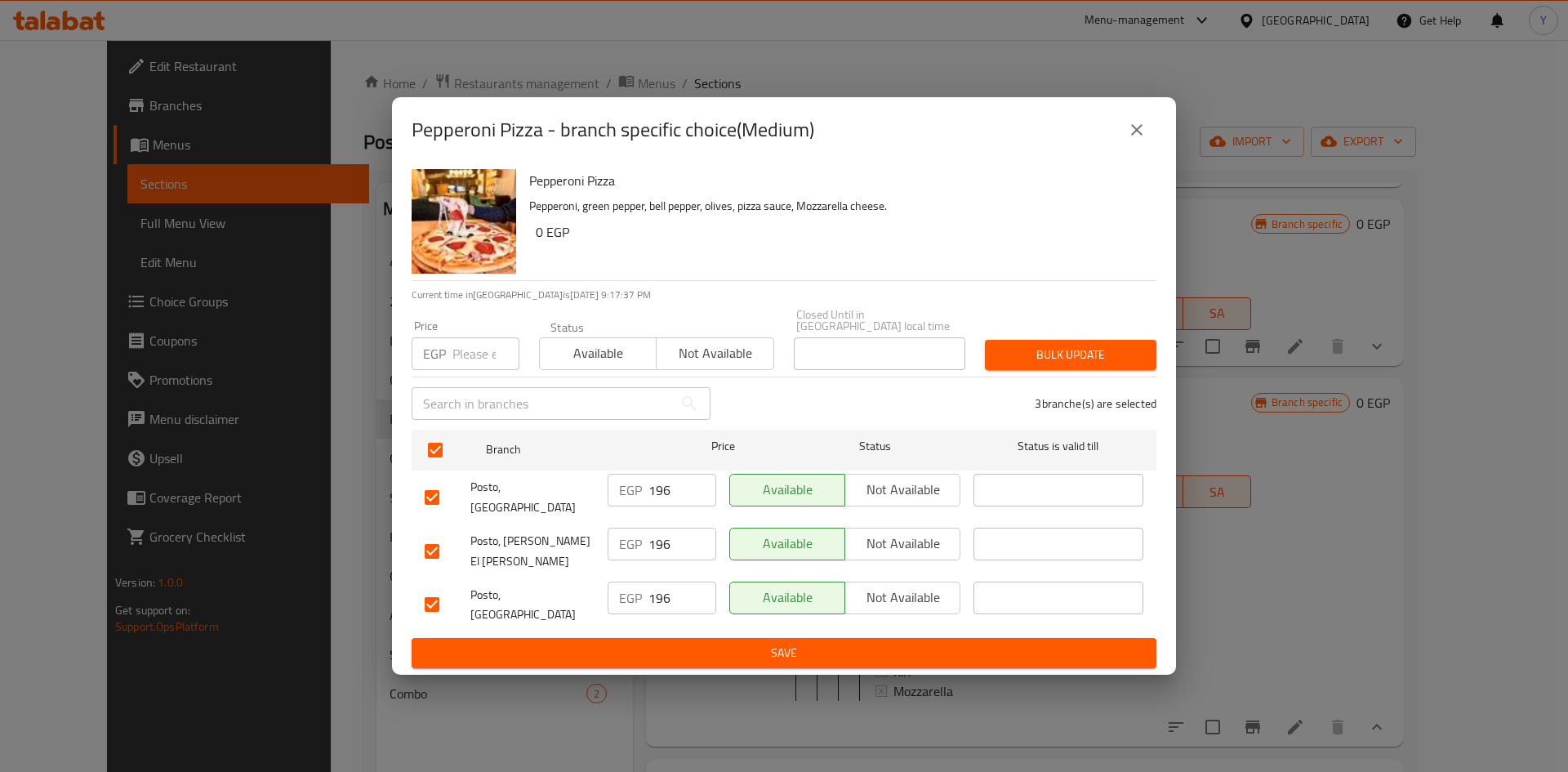
click at [486, 354] on input "number" at bounding box center [485, 354] width 67 height 32
type input "195"
drag, startPoint x: 1138, startPoint y: 368, endPoint x: 1132, endPoint y: 411, distance: 43.4
click at [1137, 365] on span "Bulk update" at bounding box center [1070, 355] width 145 height 20
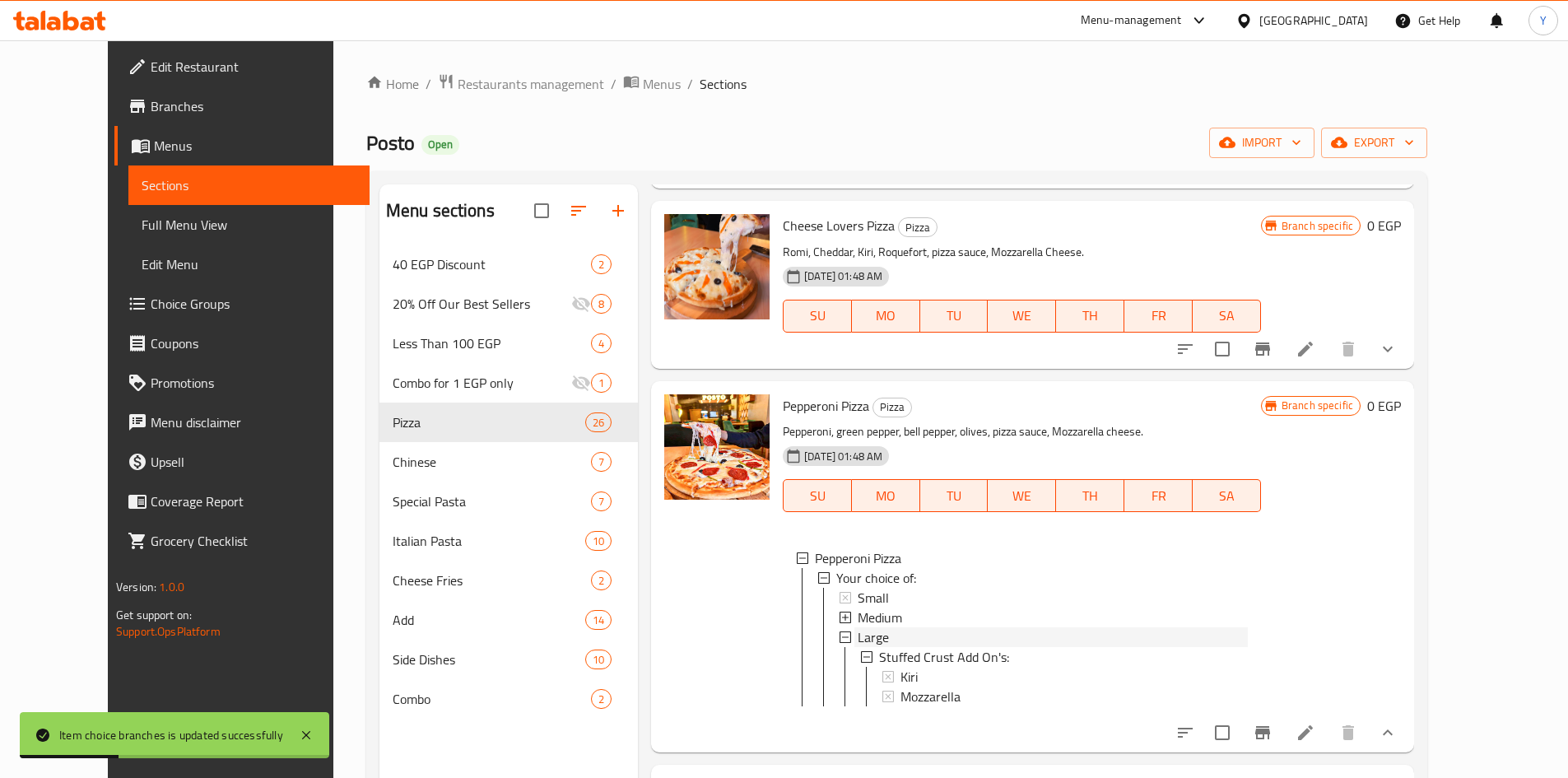
click at [965, 639] on div "Large" at bounding box center [1052, 637] width 390 height 20
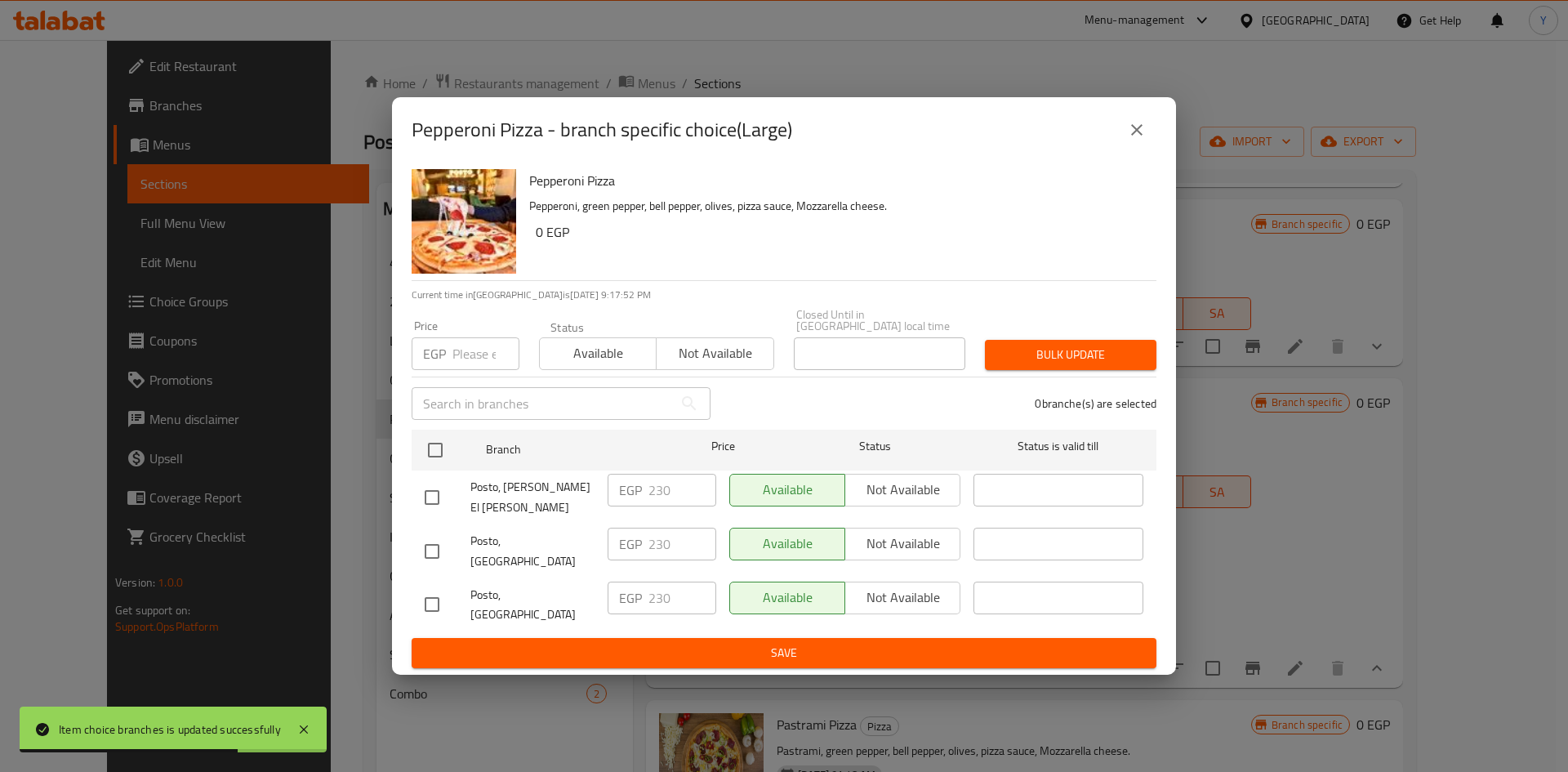
drag, startPoint x: 439, startPoint y: 448, endPoint x: 451, endPoint y: 434, distance: 18.4
click at [439, 449] on input "checkbox" at bounding box center [435, 450] width 34 height 34
checkbox input "true"
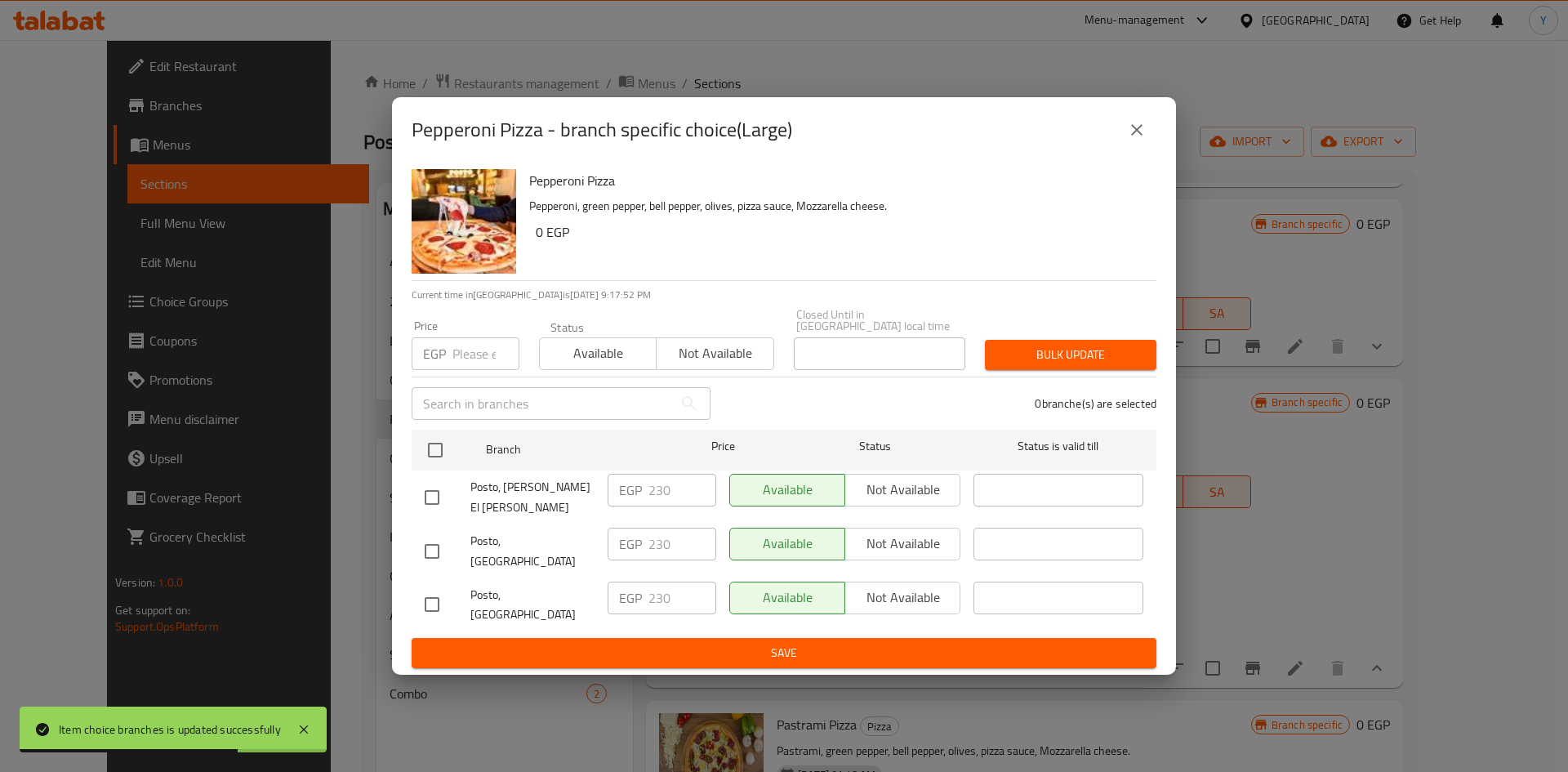
checkbox input "true"
click at [476, 370] on input "number" at bounding box center [485, 354] width 67 height 32
type input "245"
click at [902, 281] on div "Pepperoni Pizza Pepperoni, green pepper, bell pepper, olives, pizza sauce, Mozz…" at bounding box center [836, 221] width 627 height 117
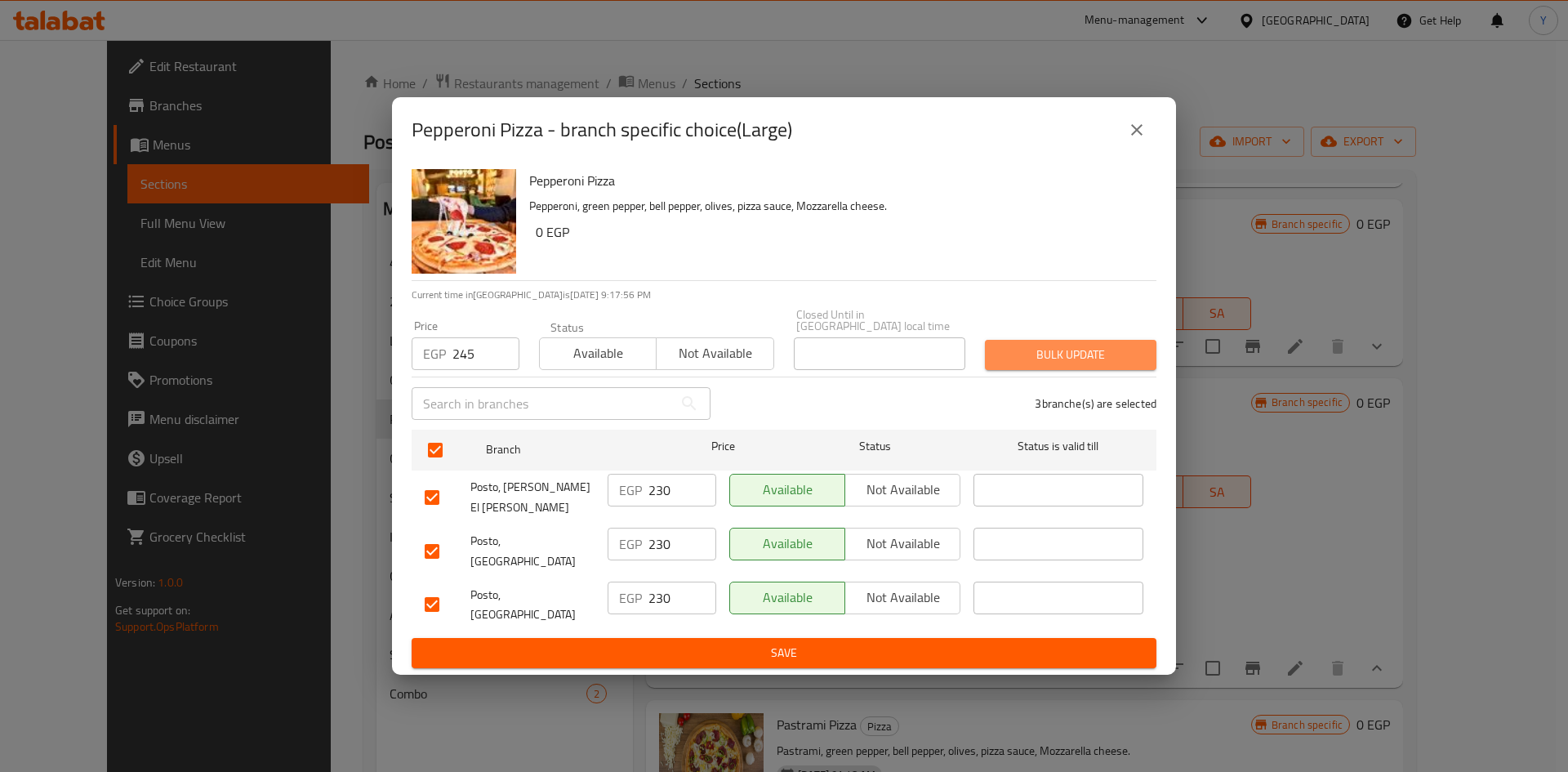
click at [1111, 370] on button "Bulk update" at bounding box center [1071, 355] width 172 height 31
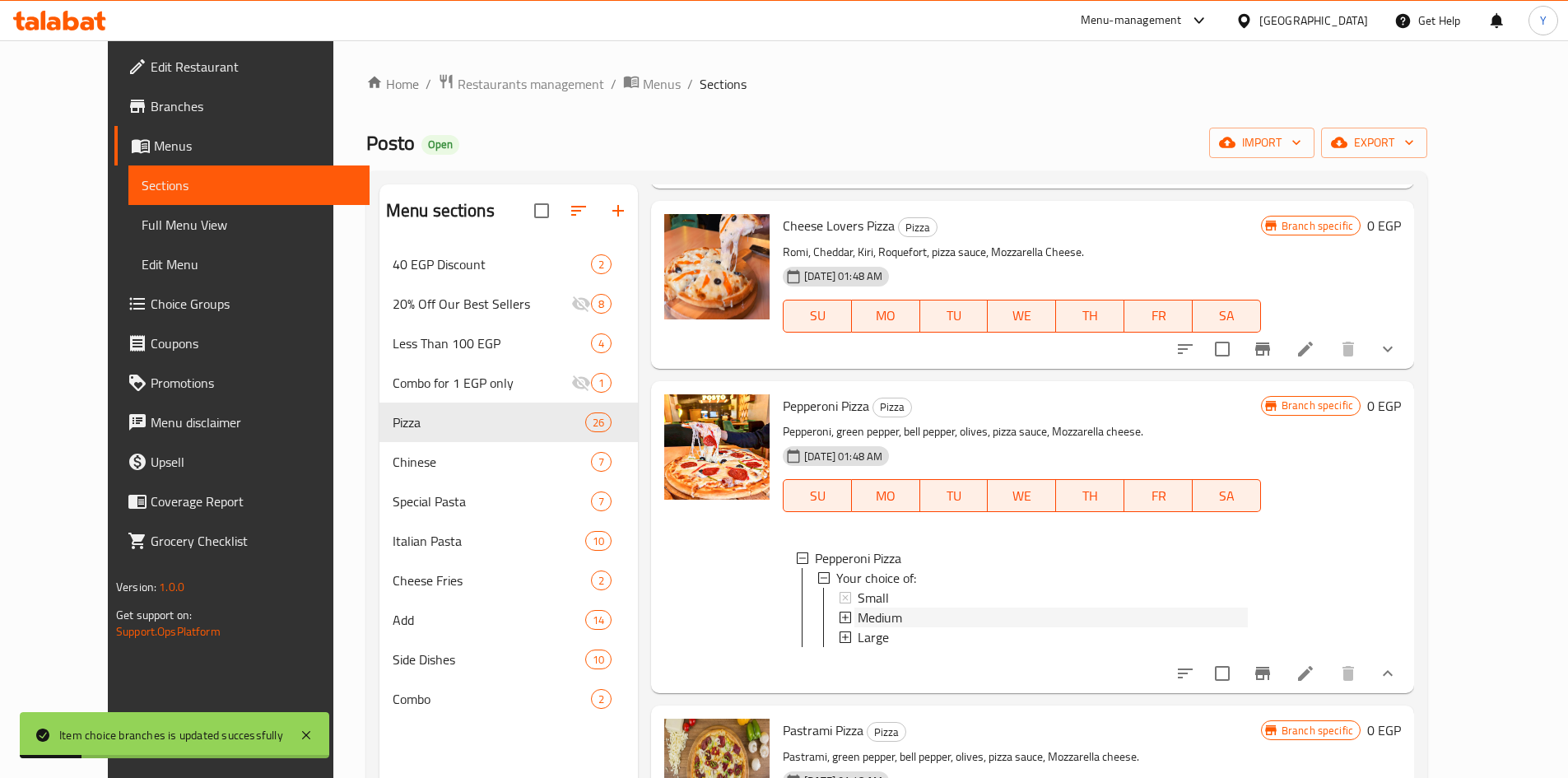
click at [953, 619] on div "Medium" at bounding box center [1052, 617] width 390 height 20
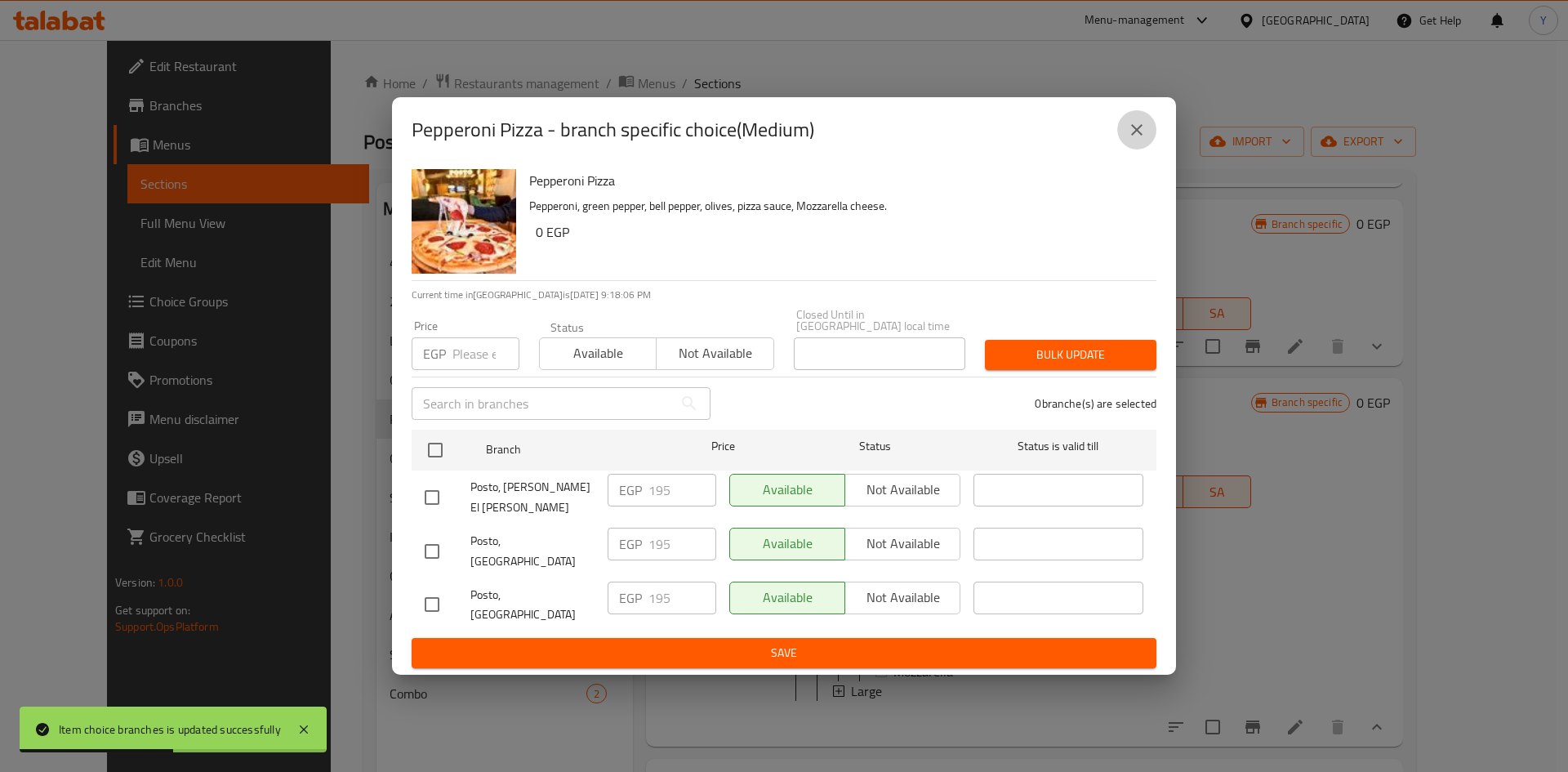
drag, startPoint x: 1119, startPoint y: 150, endPoint x: 1121, endPoint y: 263, distance: 113.0
click at [1120, 150] on button "close" at bounding box center [1136, 130] width 39 height 39
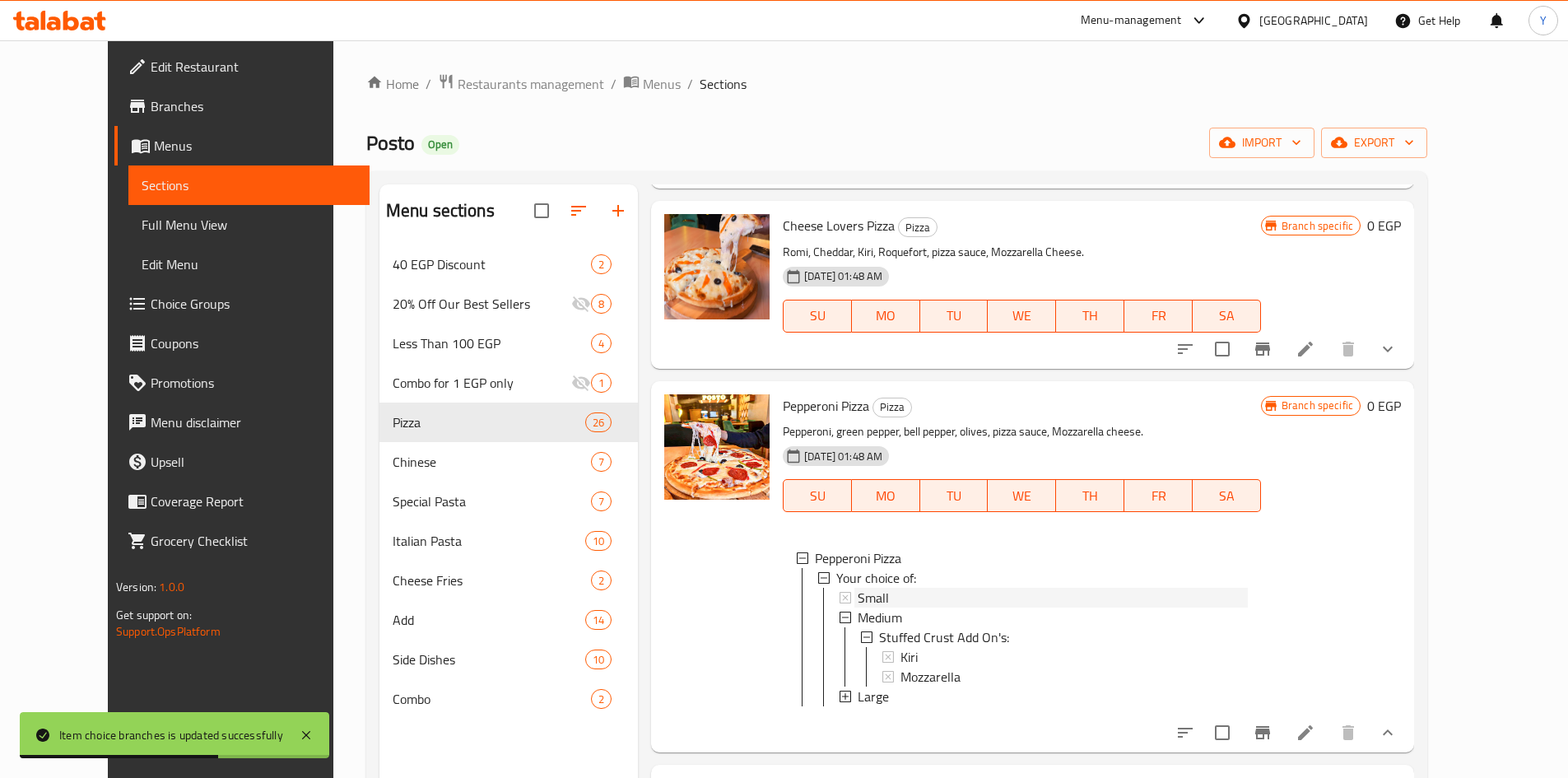
click at [981, 592] on div "Small" at bounding box center [1052, 597] width 390 height 20
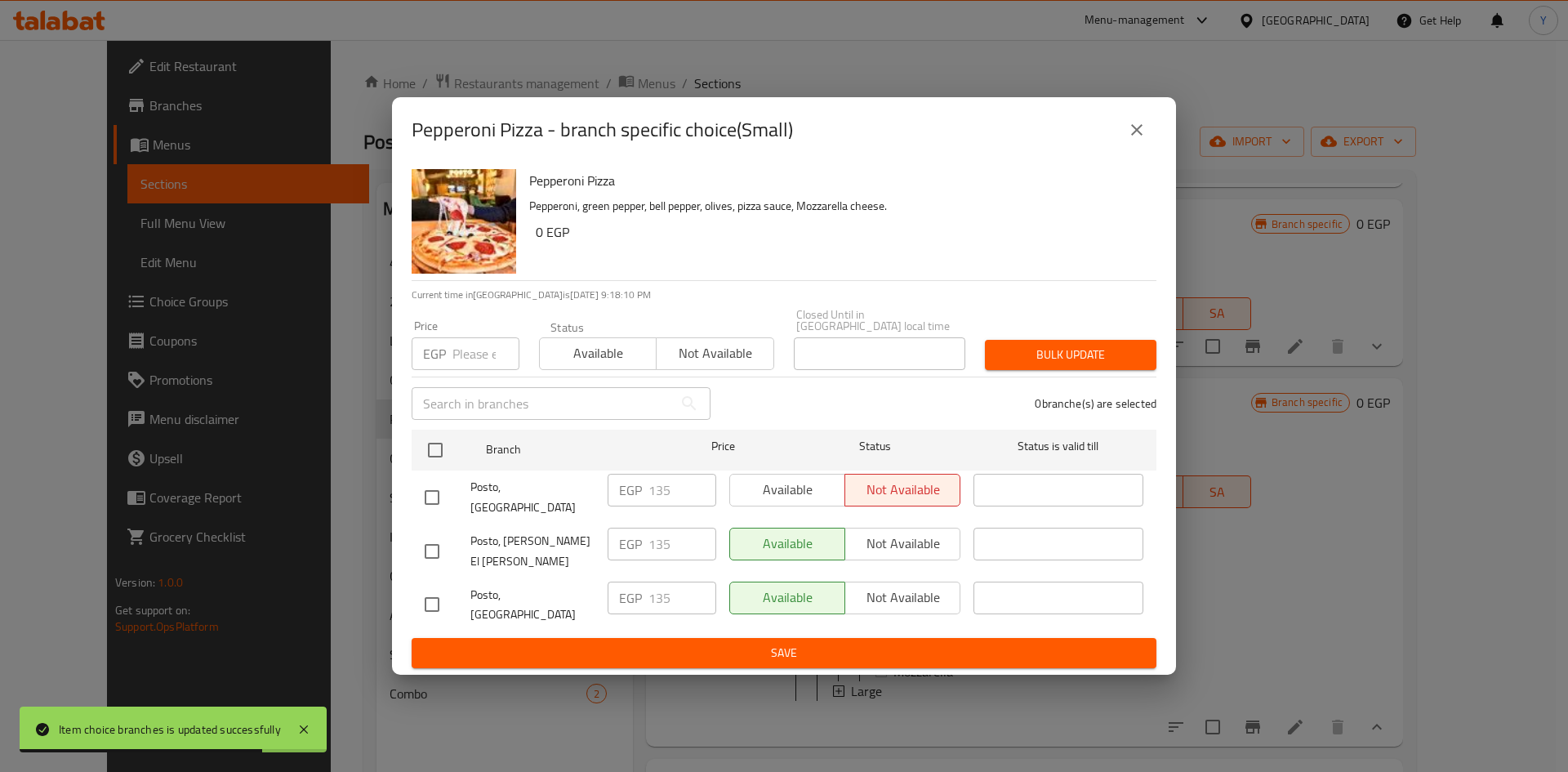
click at [1146, 150] on button "close" at bounding box center [1136, 130] width 39 height 39
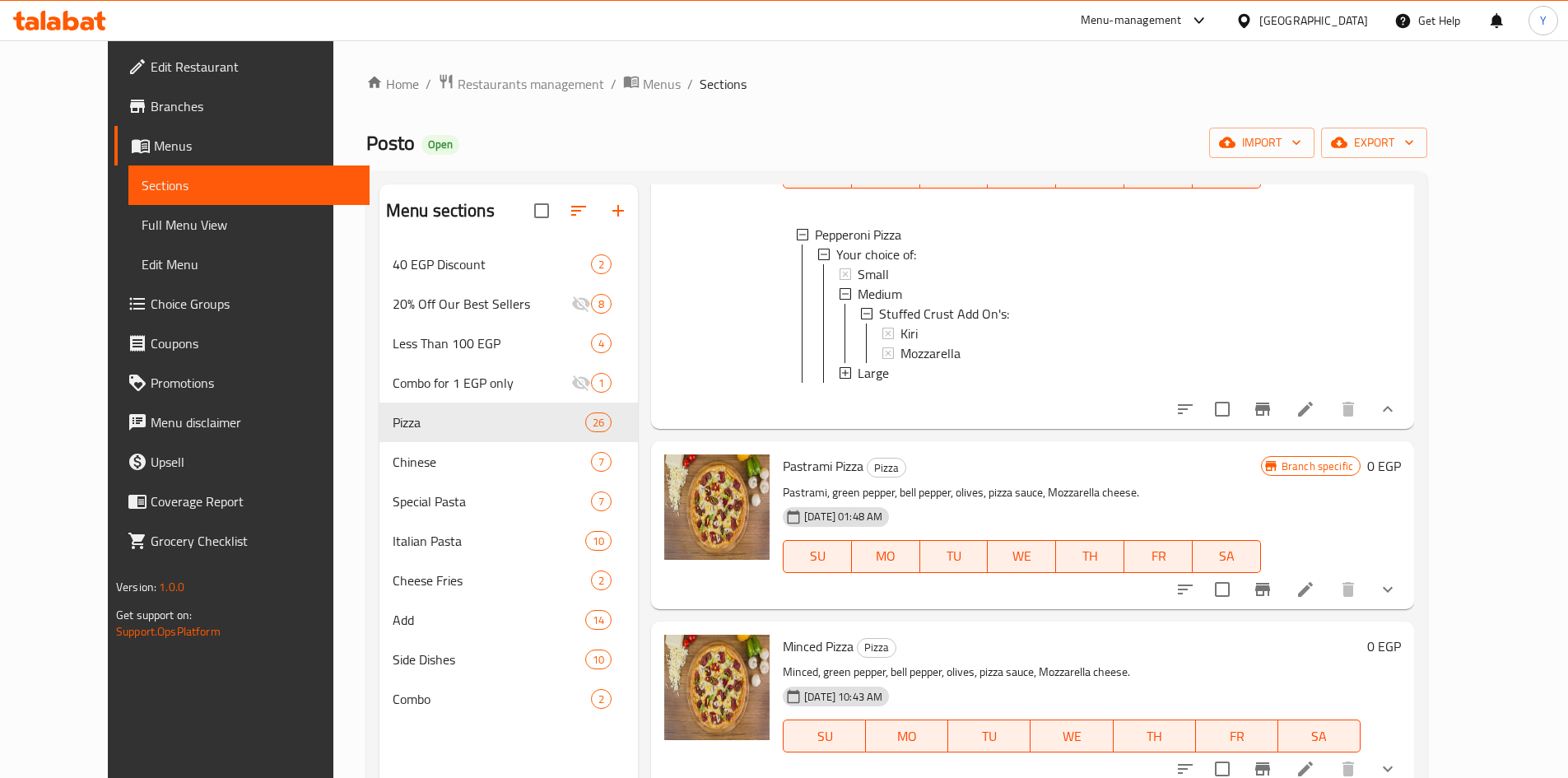
scroll to position [906, 0]
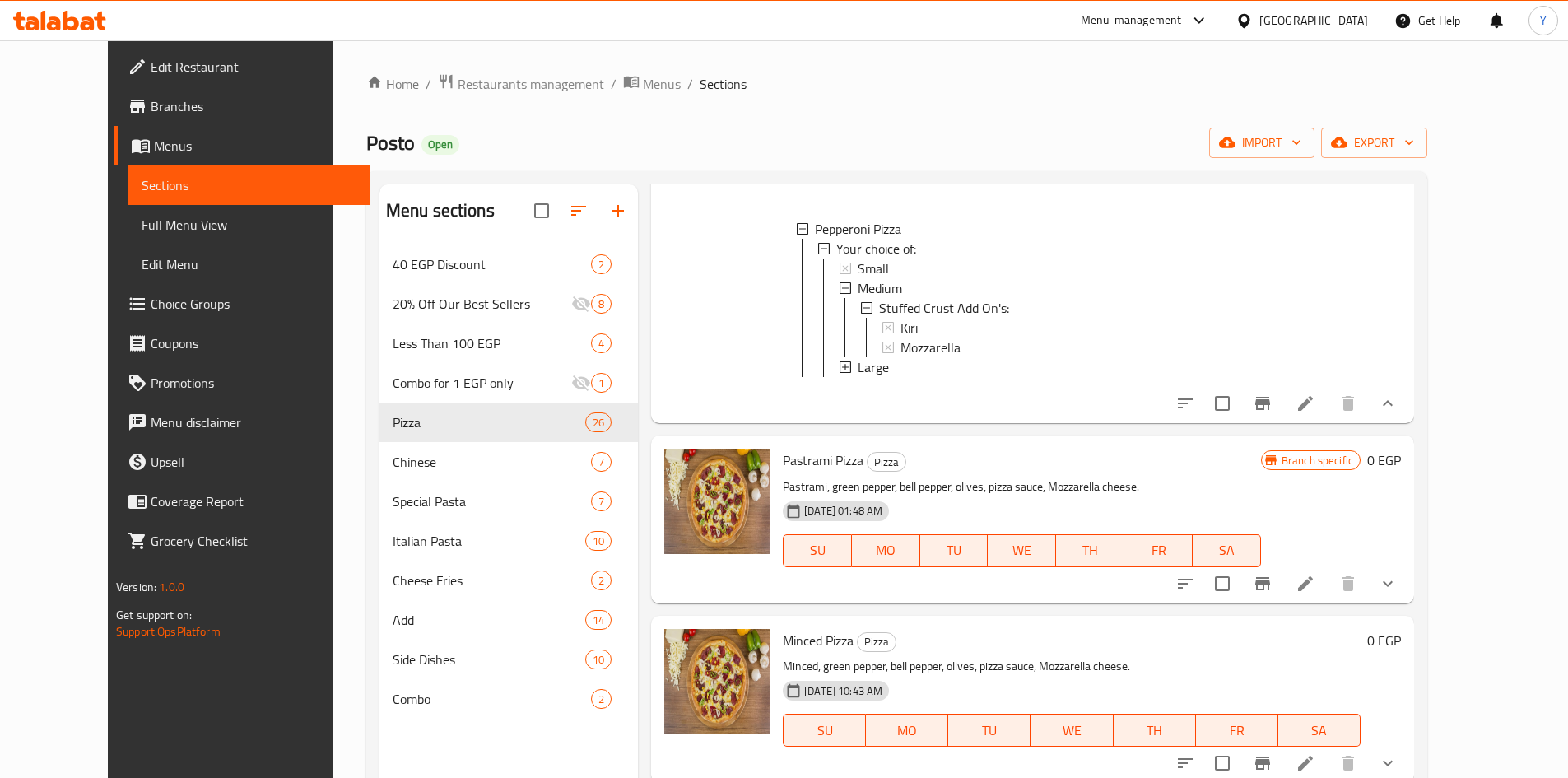
click at [1329, 597] on li at bounding box center [1306, 584] width 46 height 30
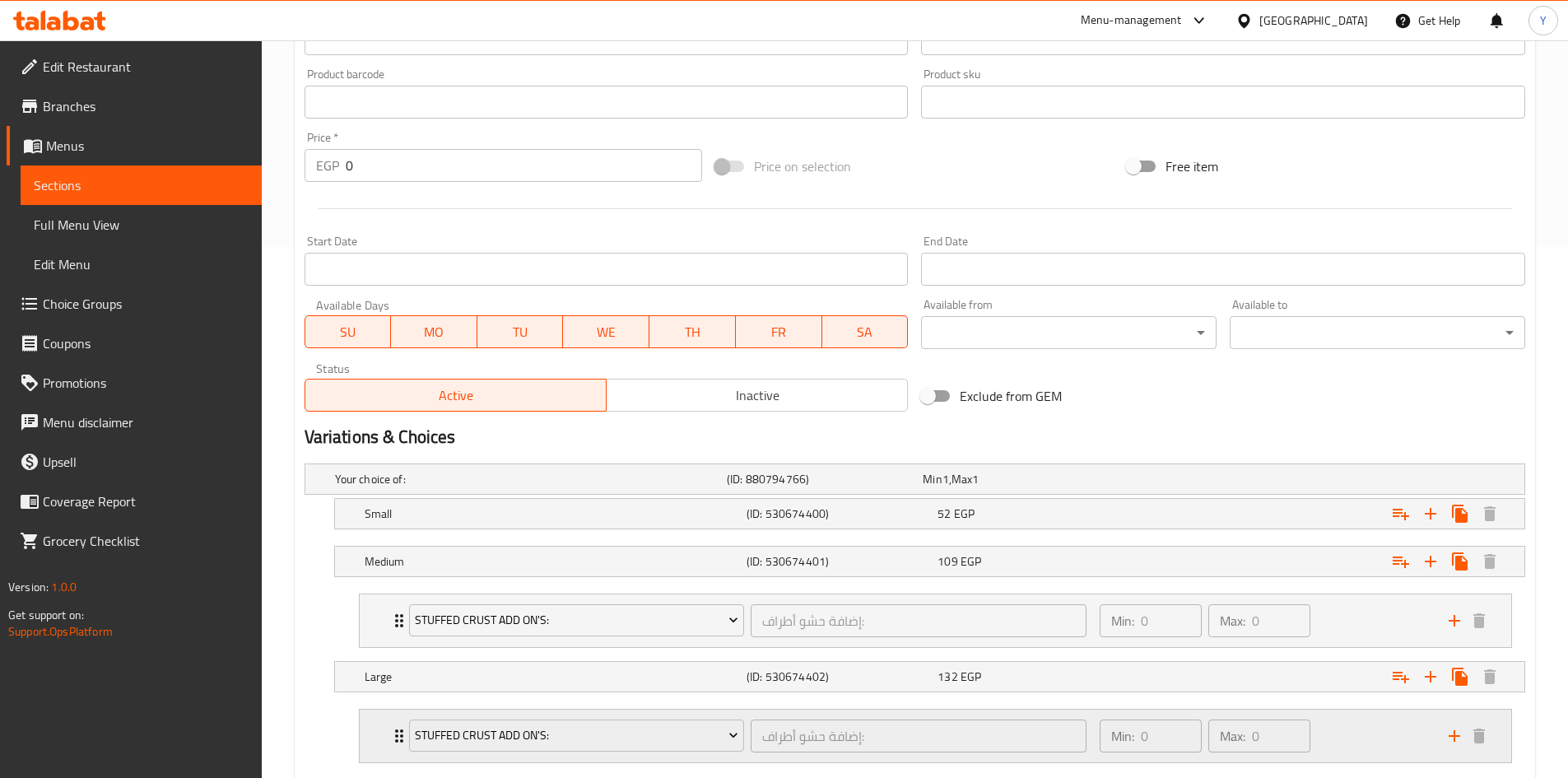
scroll to position [629, 0]
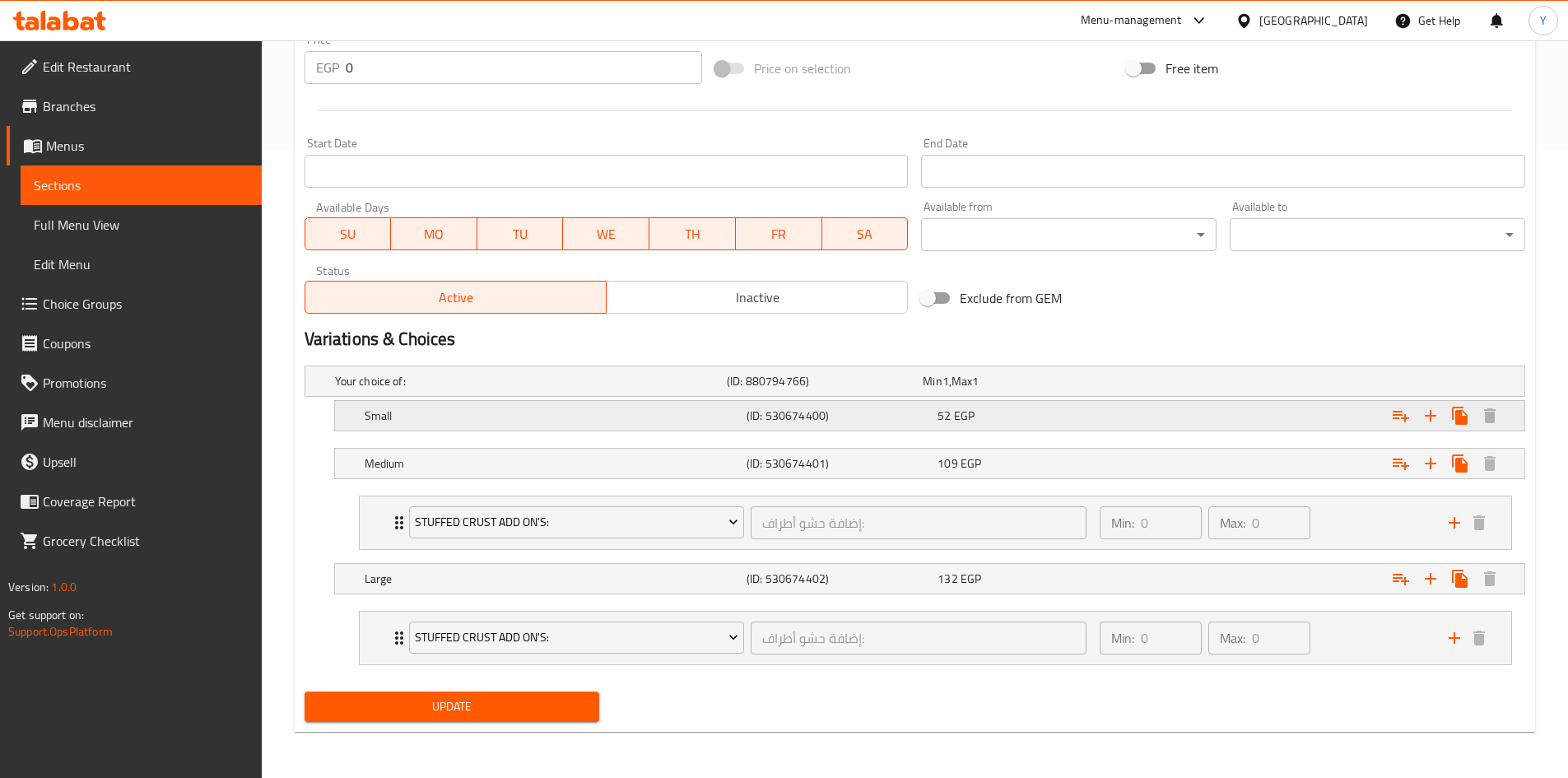
click at [1069, 423] on div "52 EGP" at bounding box center [1029, 416] width 184 height 16
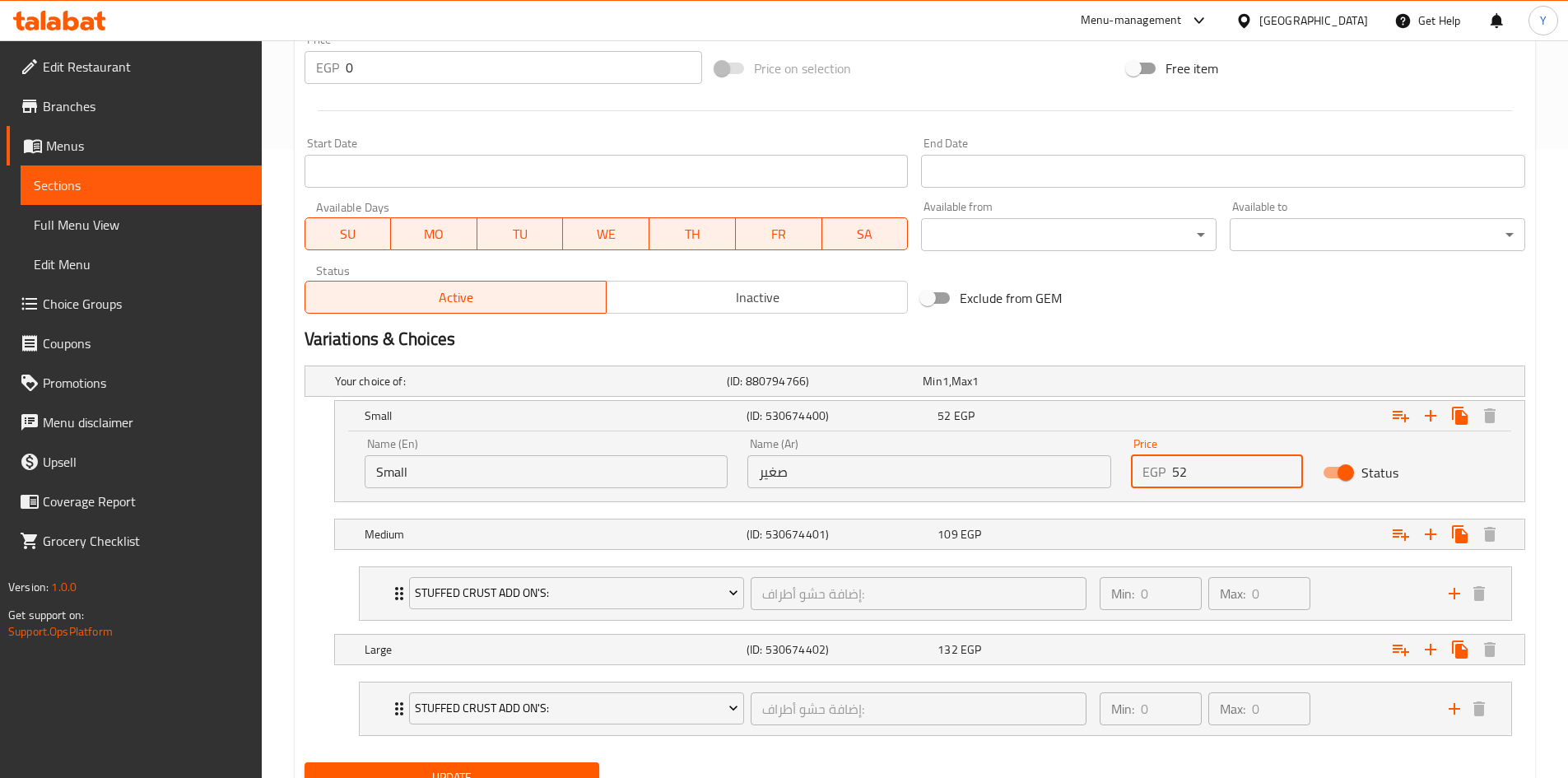
drag, startPoint x: 1215, startPoint y: 475, endPoint x: 1105, endPoint y: 485, distance: 110.5
click at [1105, 485] on div "Name (En) Small Name (En) Name (Ar) صغير Name (Ar) Price EGP 52 Price Status" at bounding box center [930, 464] width 1150 height 70
type input "165"
click at [1061, 542] on div "109 EGP" at bounding box center [1029, 534] width 184 height 16
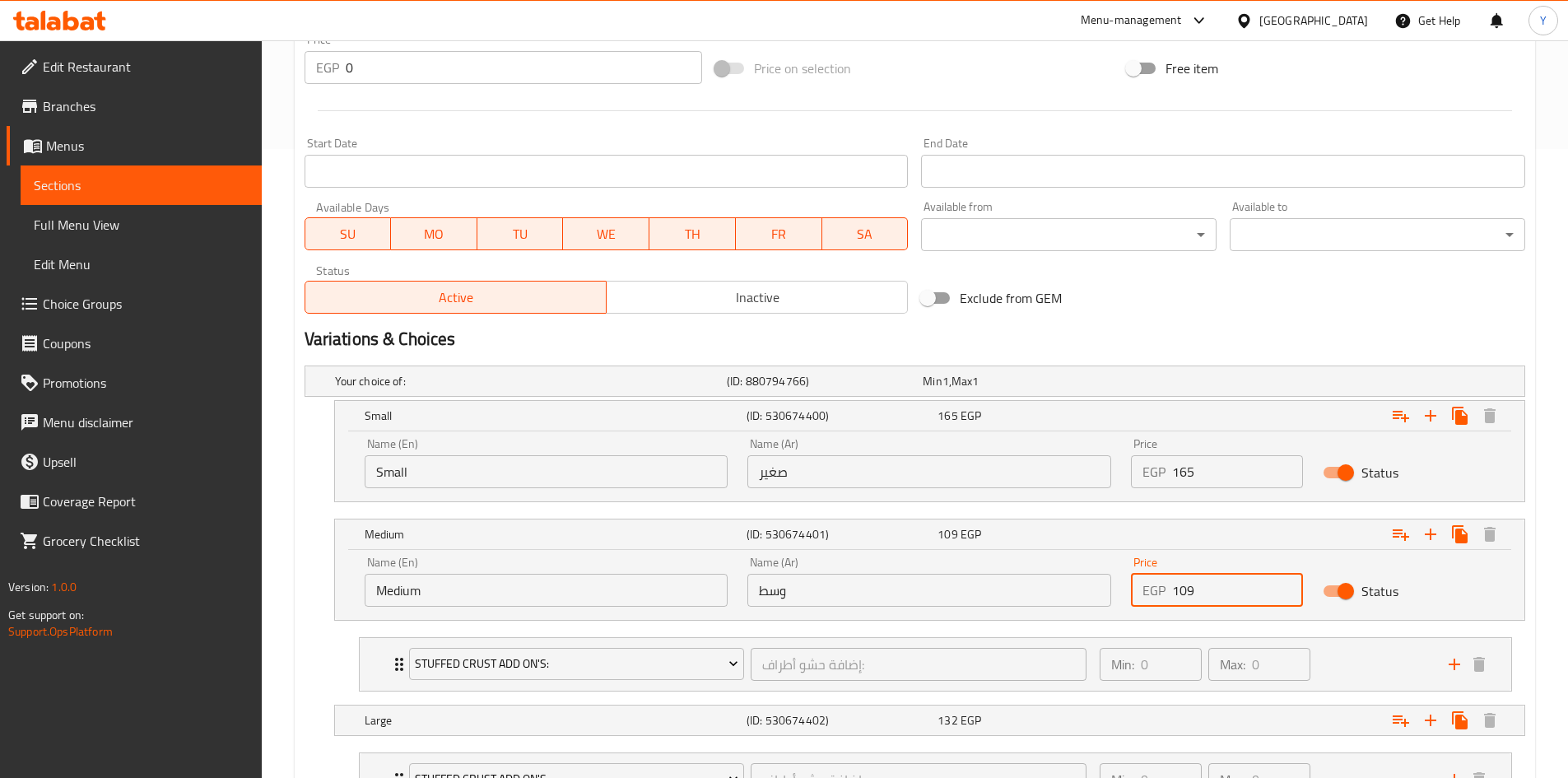
drag, startPoint x: 1204, startPoint y: 591, endPoint x: 1152, endPoint y: 594, distance: 52.1
click at [1152, 594] on div "EGP 109 Price" at bounding box center [1217, 590] width 172 height 33
type input "210"
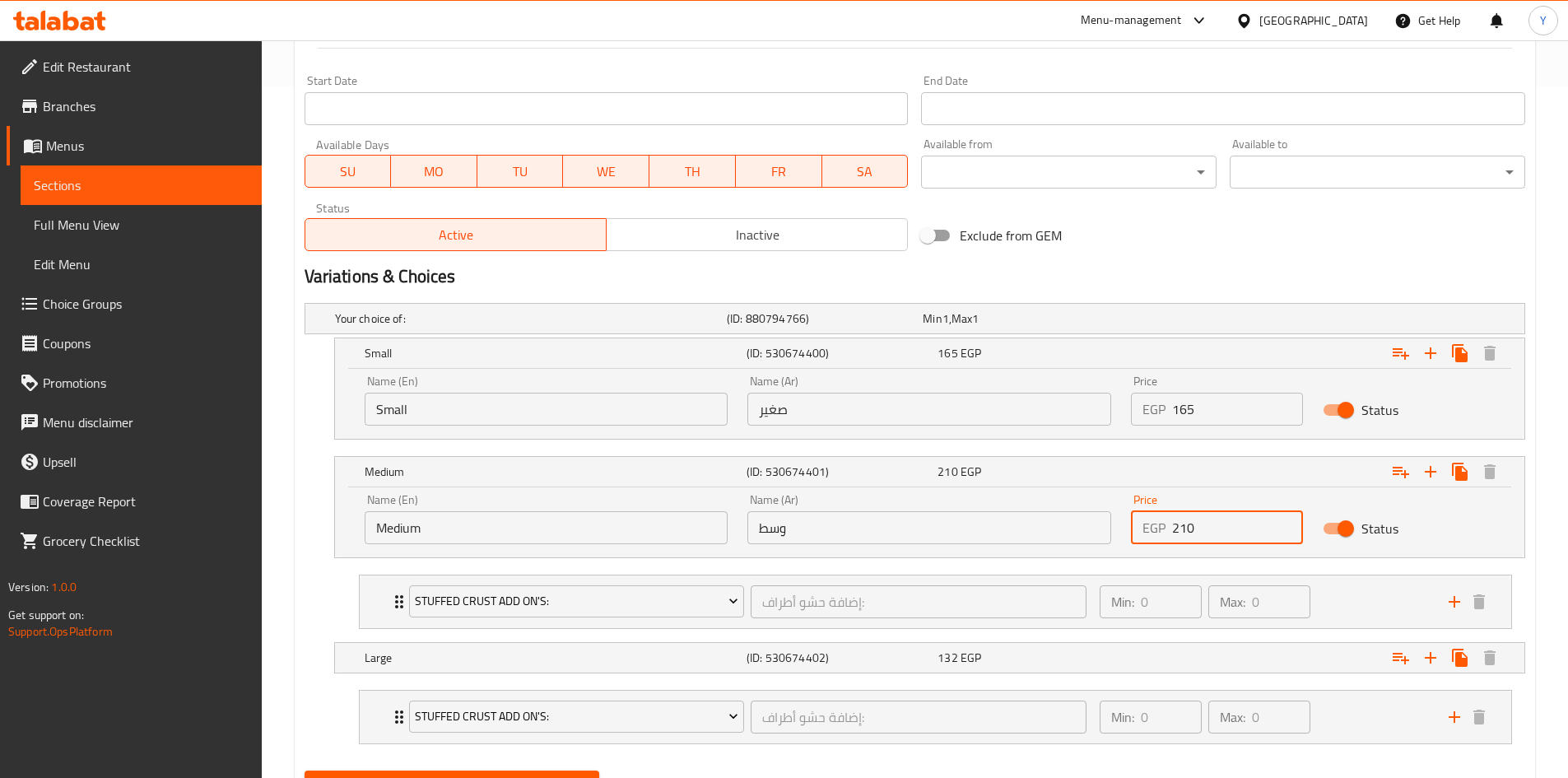
scroll to position [770, 0]
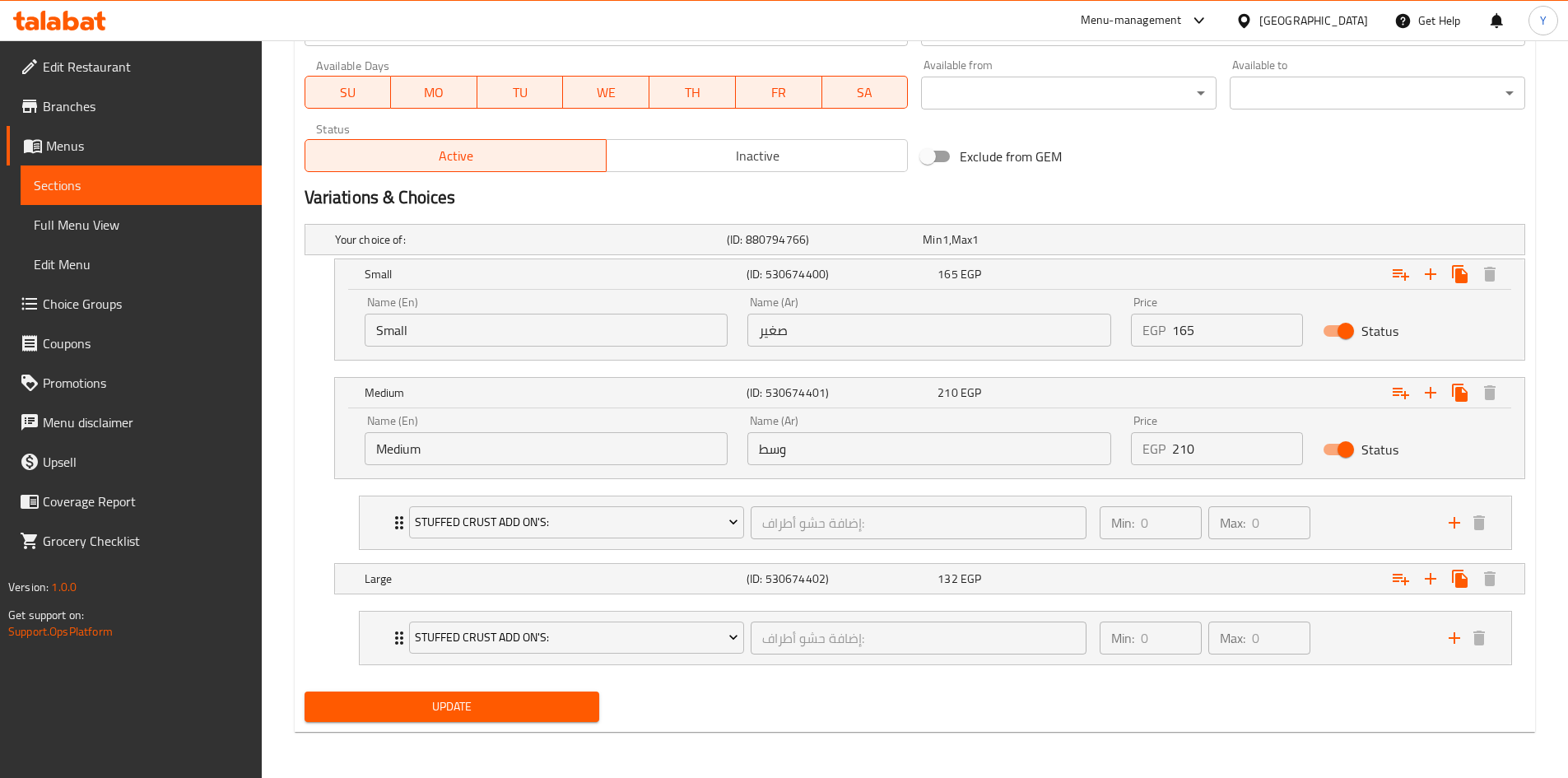
click at [1161, 600] on nav "Stuffed Crust Add On's: إضافة حشو أطراف: ​ Min: 0 ​ Max: 0 ​ Kiri (ID: 53067355…" at bounding box center [914, 637] width 1221 height 81
click at [1173, 580] on div "Expand" at bounding box center [1316, 578] width 382 height 36
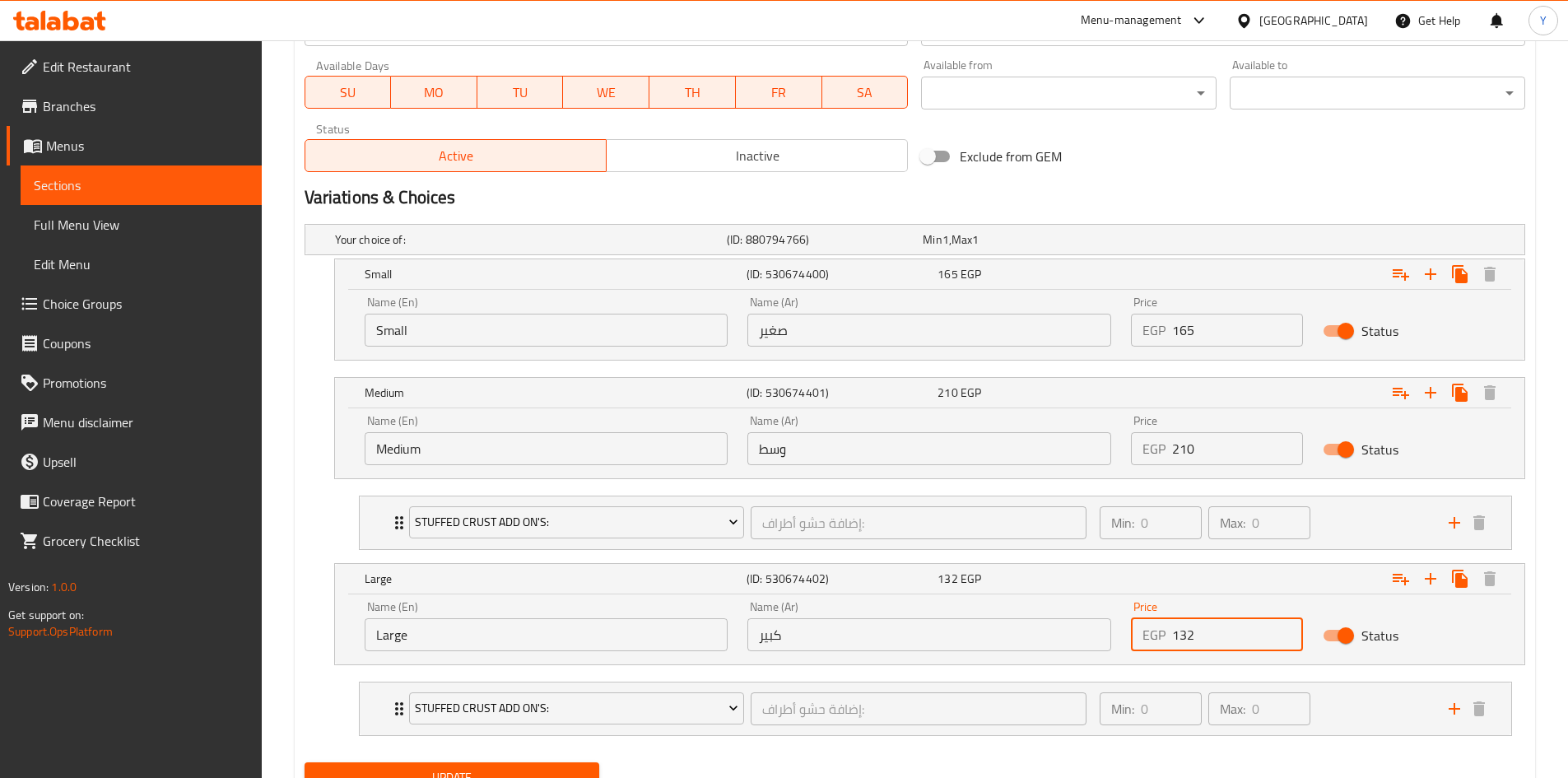
drag, startPoint x: 1212, startPoint y: 621, endPoint x: 1097, endPoint y: 636, distance: 116.0
click at [1108, 637] on div "Name (En) Large Name (En) Name (Ar) كبير Name (Ar) Price EGP 132 Price Status" at bounding box center [930, 626] width 1150 height 70
type input "255"
click at [976, 763] on div "Update" at bounding box center [915, 777] width 1234 height 44
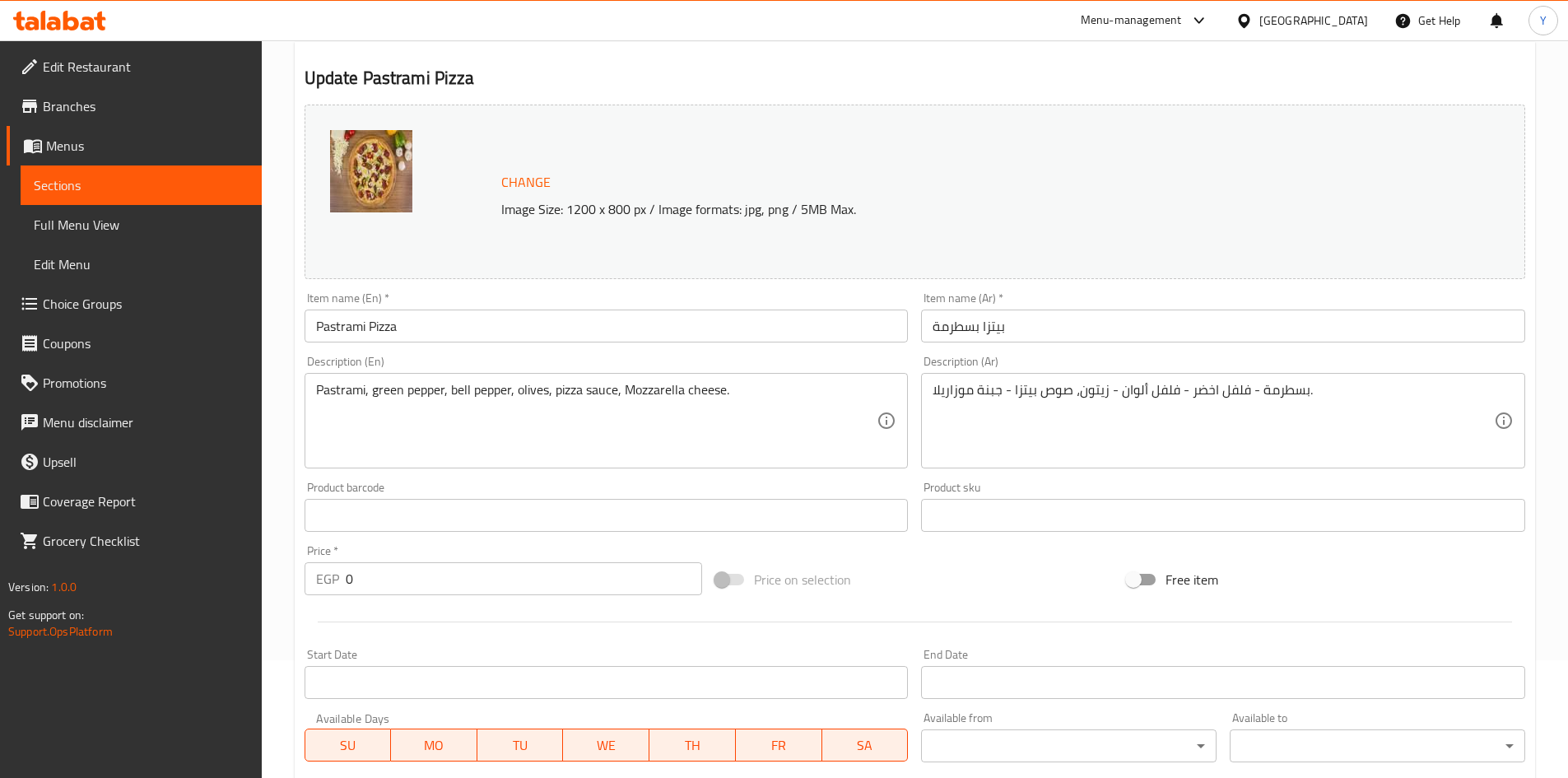
scroll to position [18, 0]
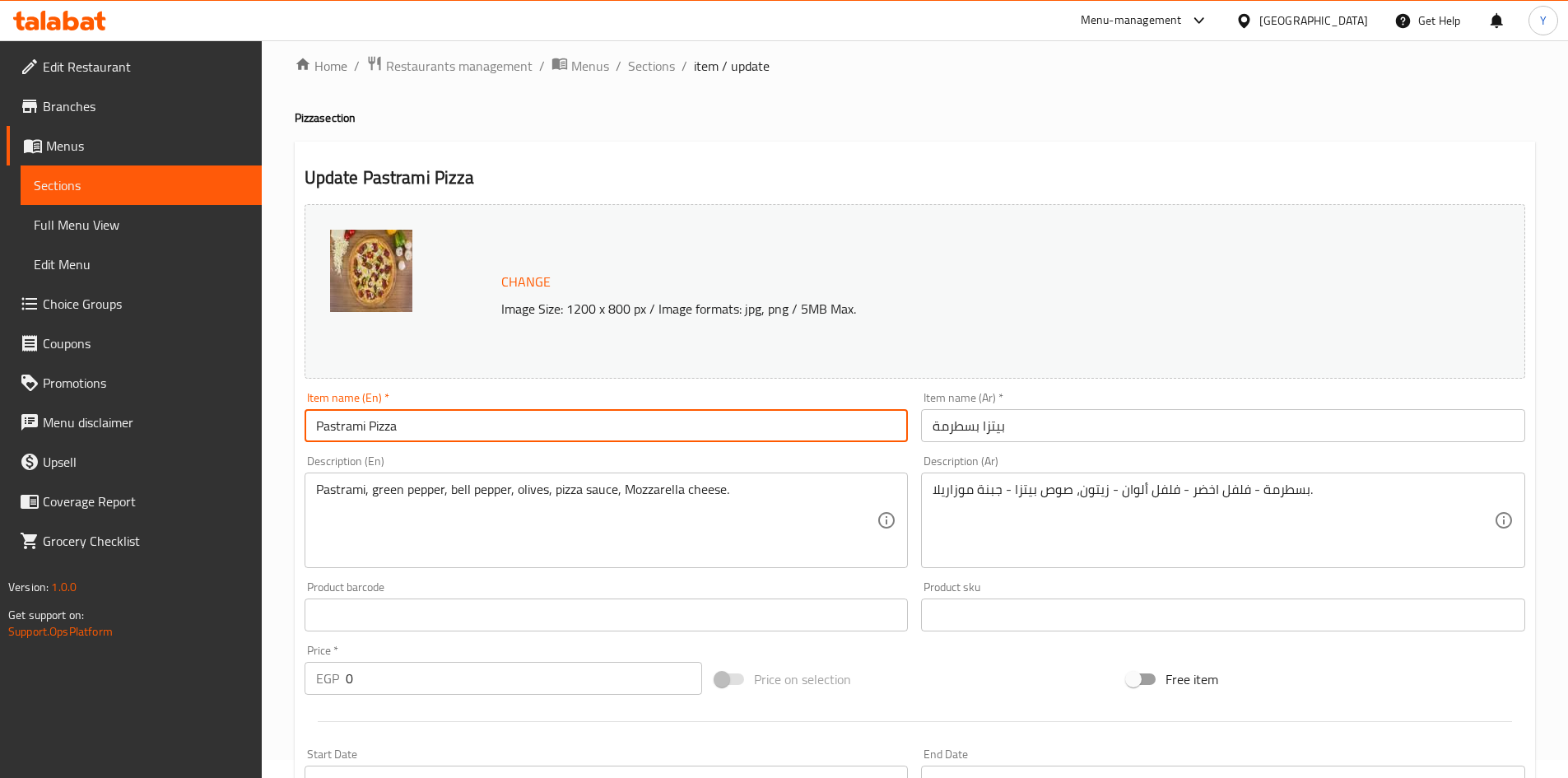
click at [662, 429] on input "Pastrami Pizza" at bounding box center [606, 425] width 604 height 33
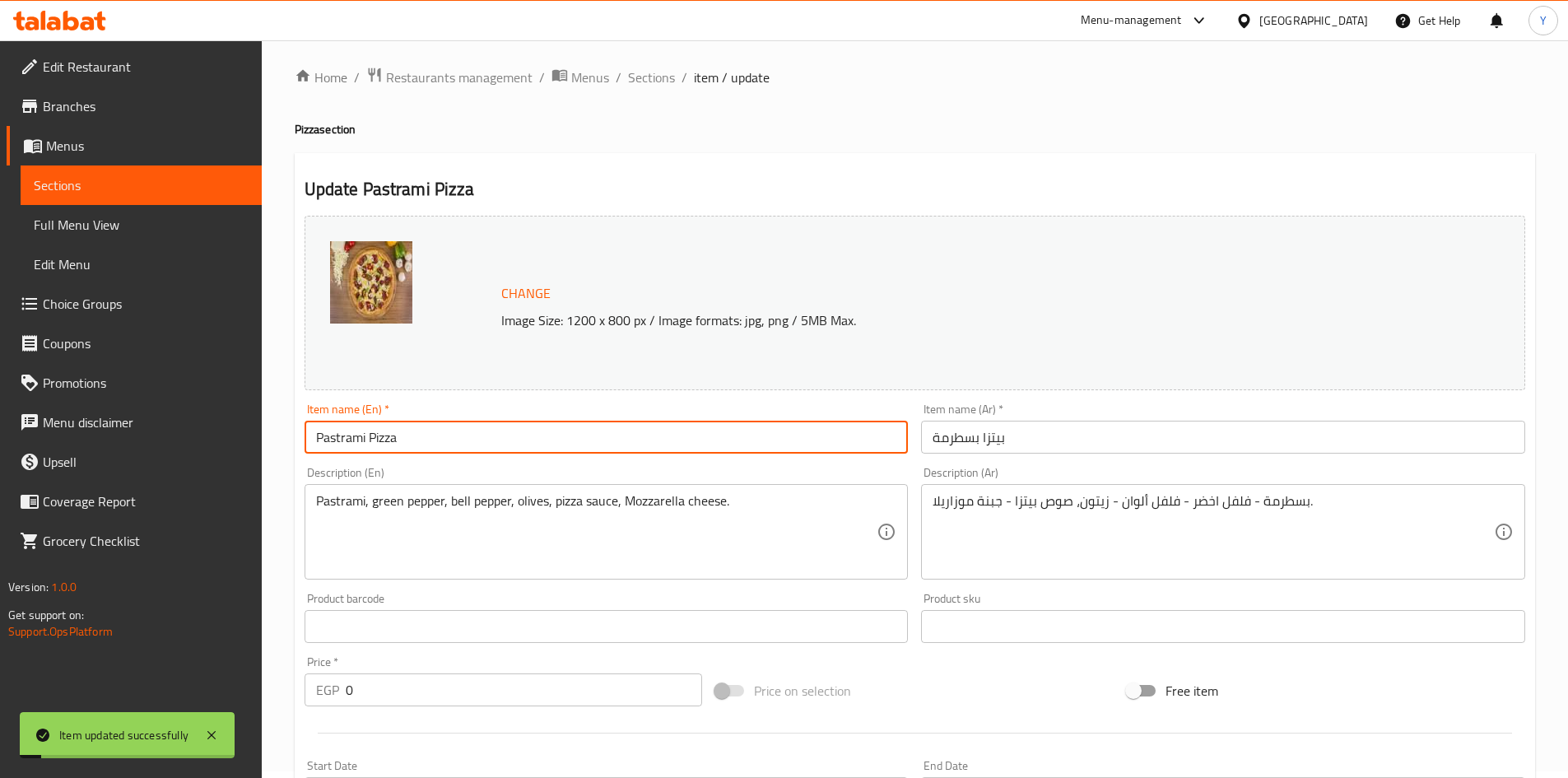
scroll to position [0, 0]
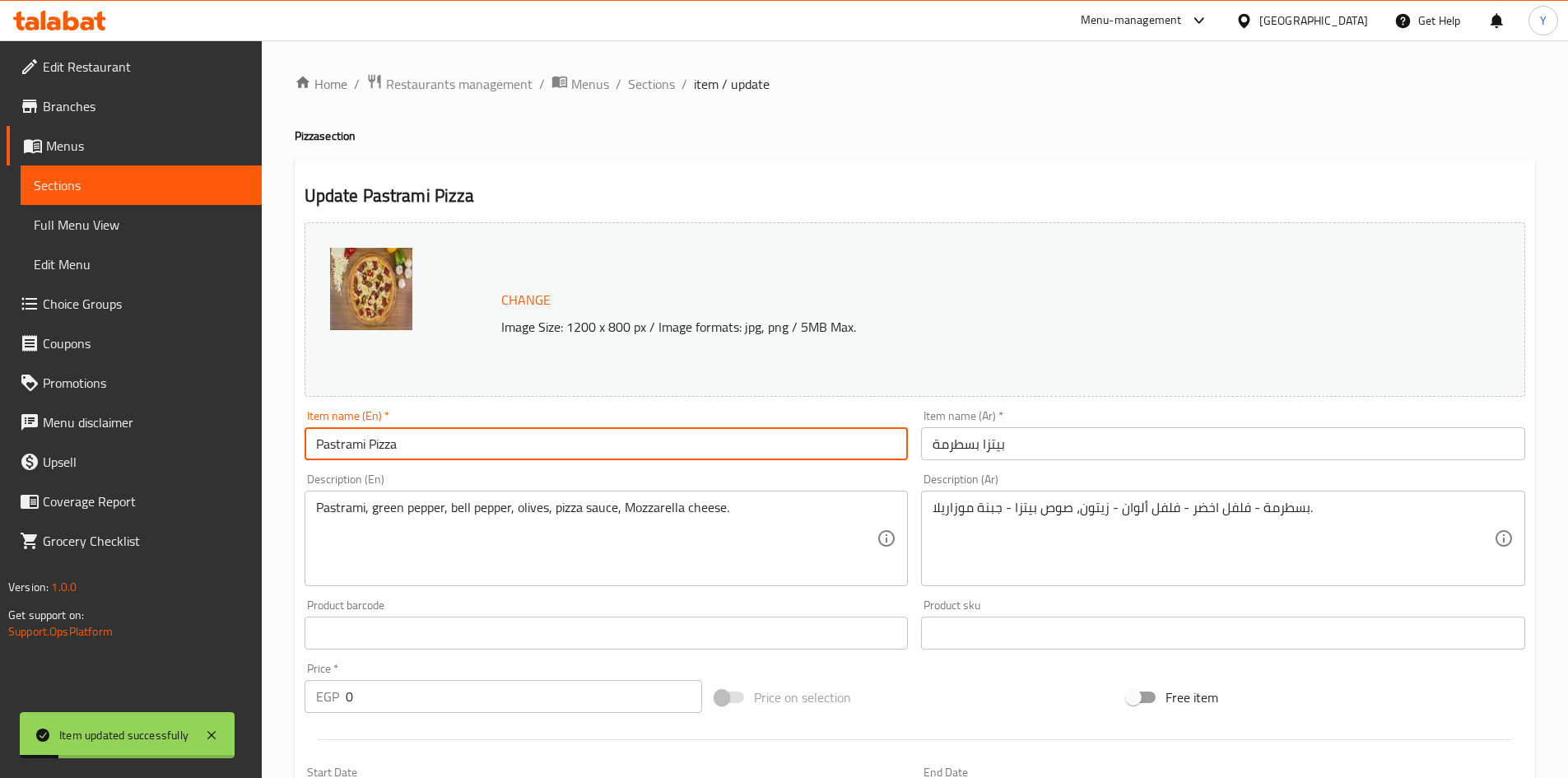
drag, startPoint x: 648, startPoint y: 94, endPoint x: 690, endPoint y: 99, distance: 42.3
click at [648, 94] on span "Sections" at bounding box center [651, 83] width 47 height 20
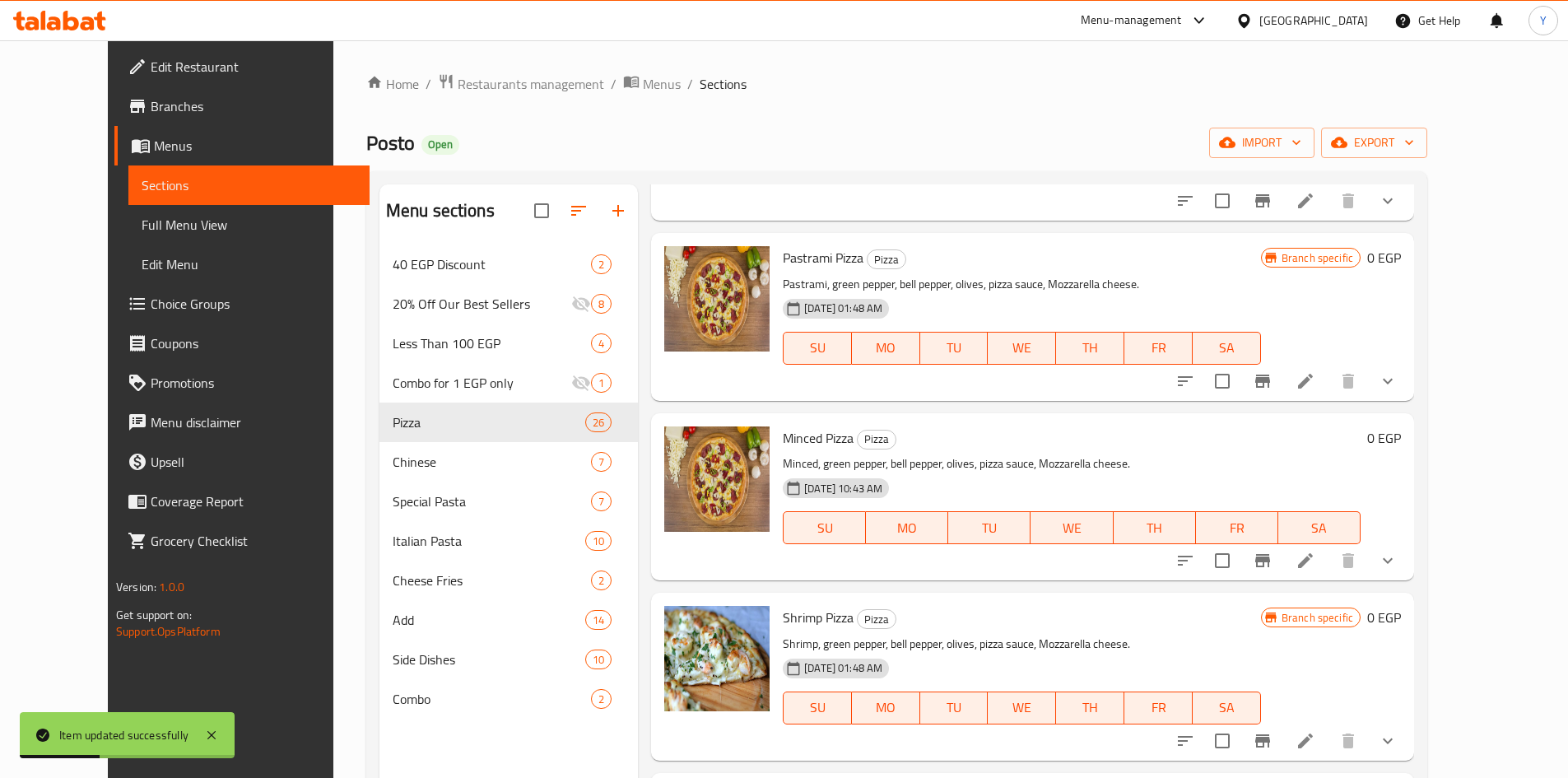
scroll to position [906, 0]
click at [1397, 384] on icon "show more" at bounding box center [1387, 379] width 20 height 20
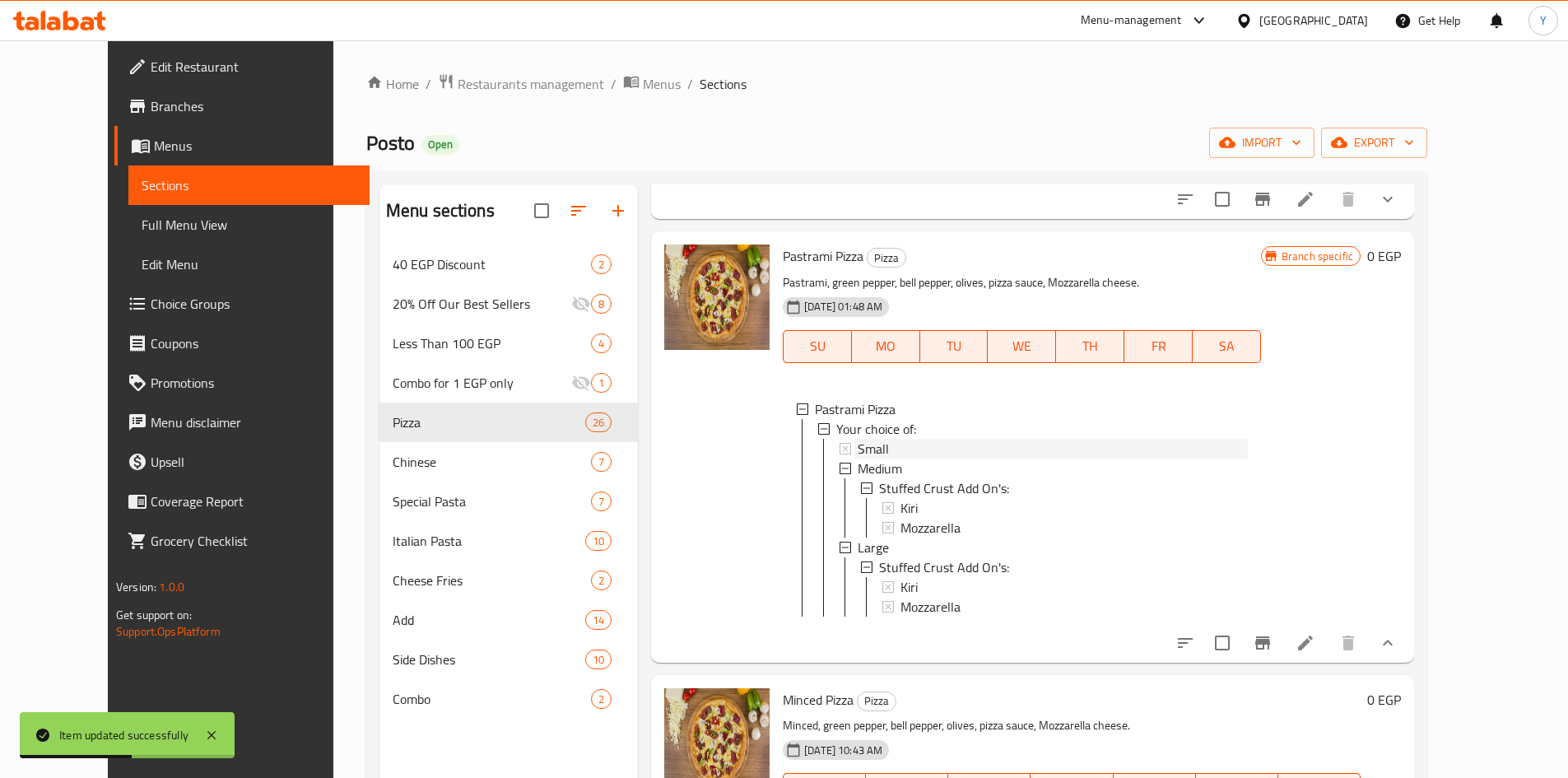
click at [967, 457] on div "Small" at bounding box center [1052, 448] width 390 height 20
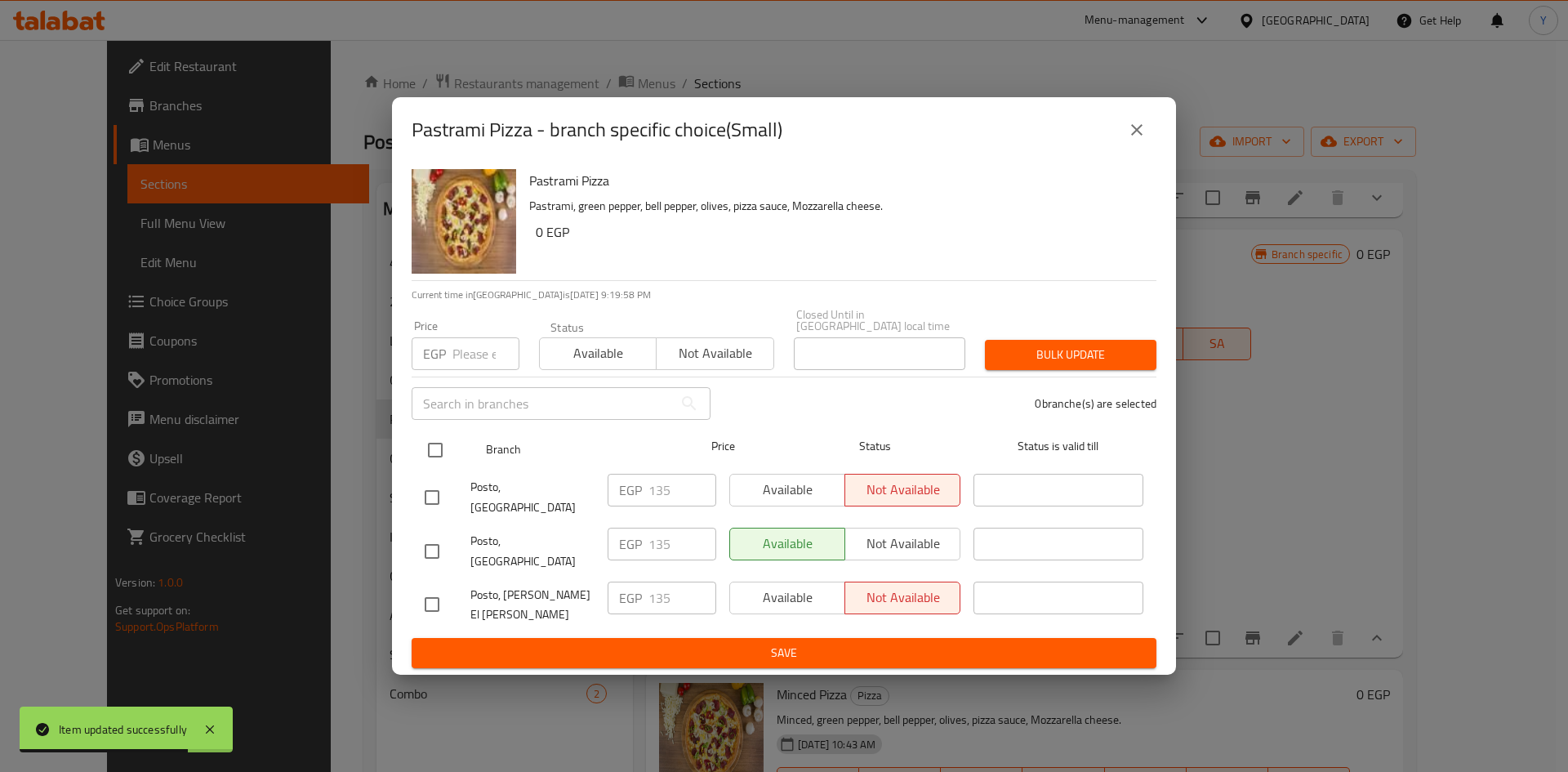
click at [428, 457] on input "checkbox" at bounding box center [435, 450] width 34 height 34
checkbox input "true"
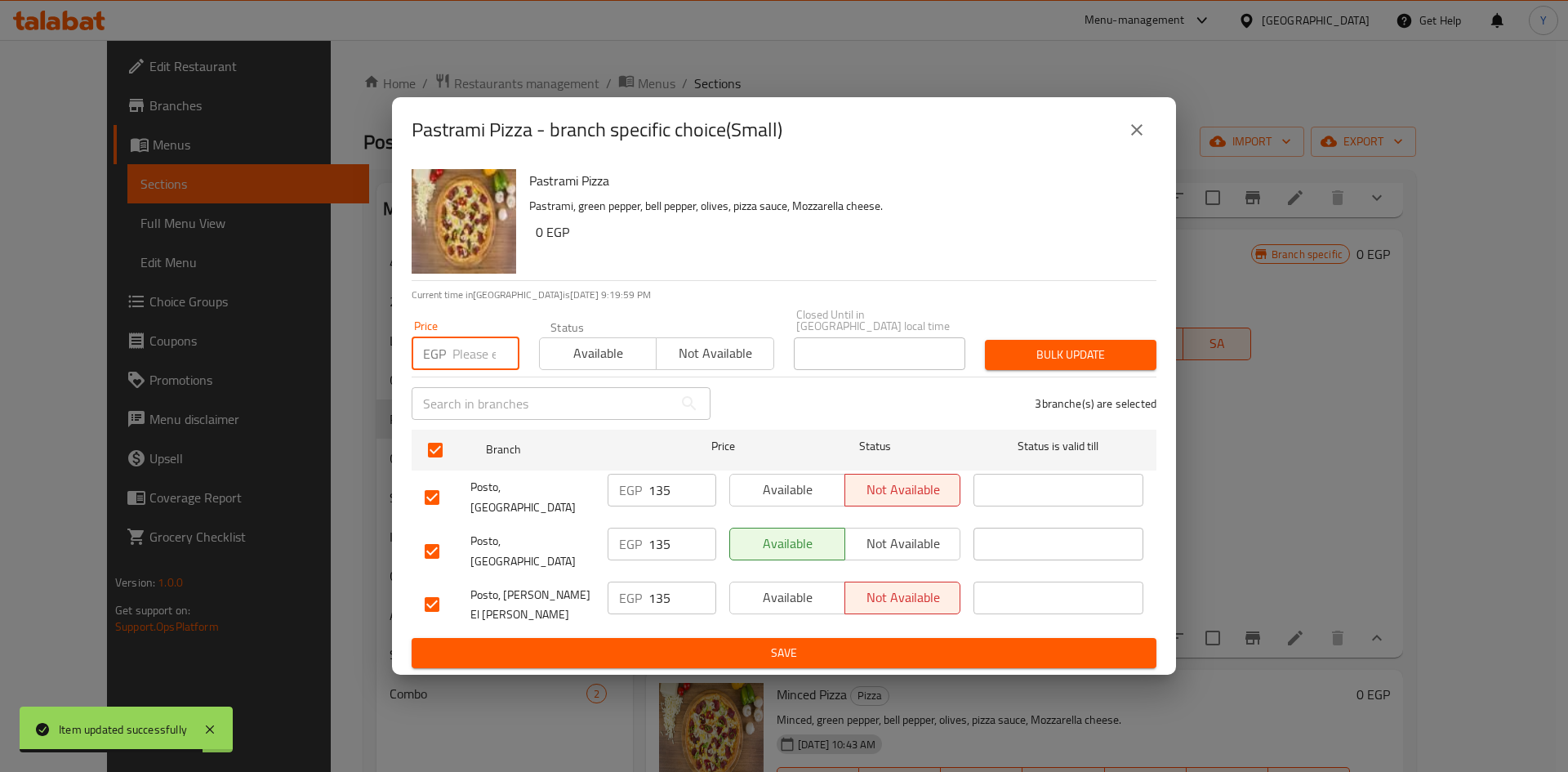
click at [466, 370] on input "number" at bounding box center [485, 354] width 67 height 32
type input "165"
drag, startPoint x: 1080, startPoint y: 364, endPoint x: 1090, endPoint y: 497, distance: 133.4
click at [1079, 364] on span "Bulk update" at bounding box center [1070, 355] width 145 height 20
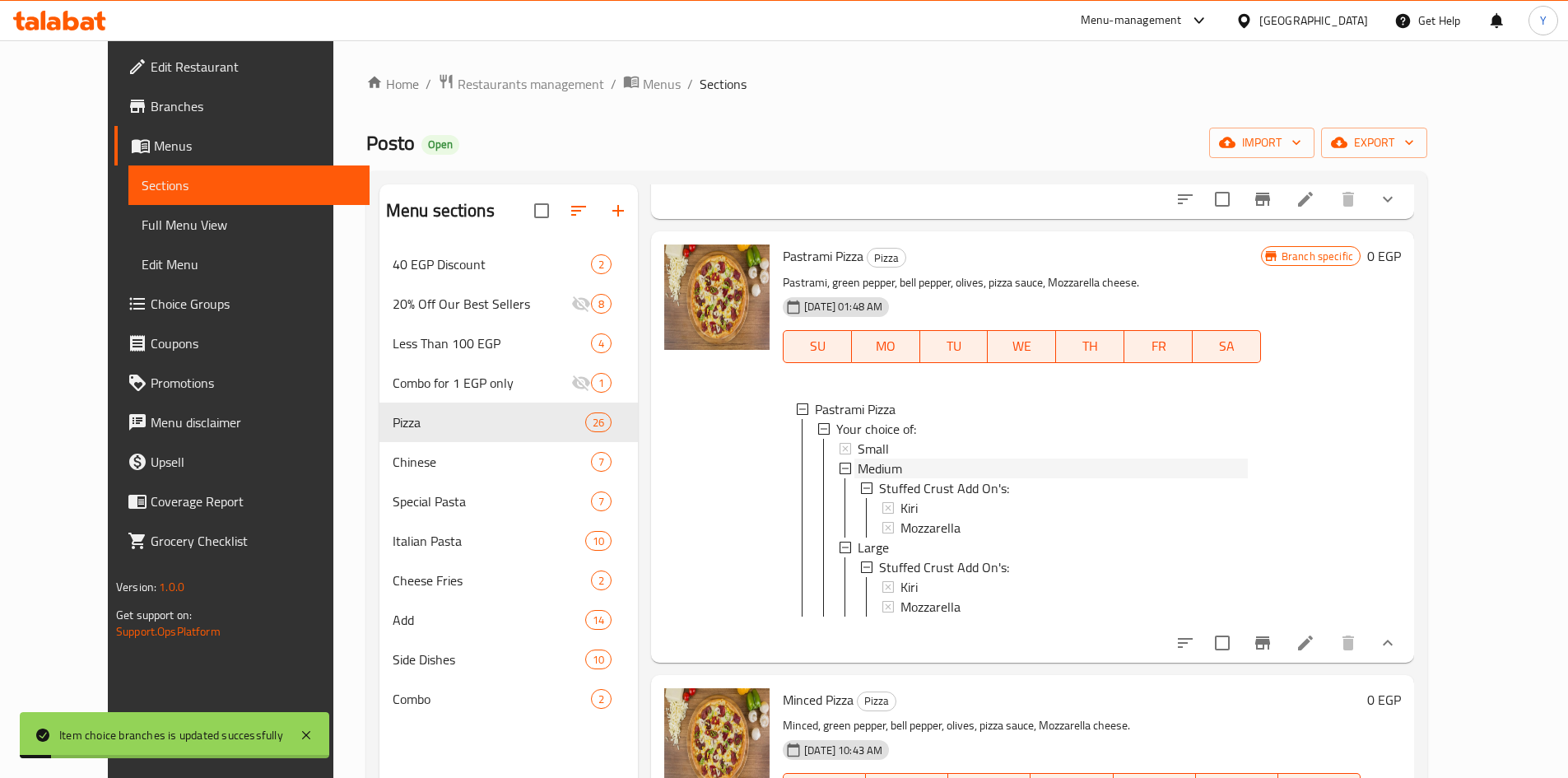
click at [863, 466] on span "Medium" at bounding box center [880, 468] width 45 height 20
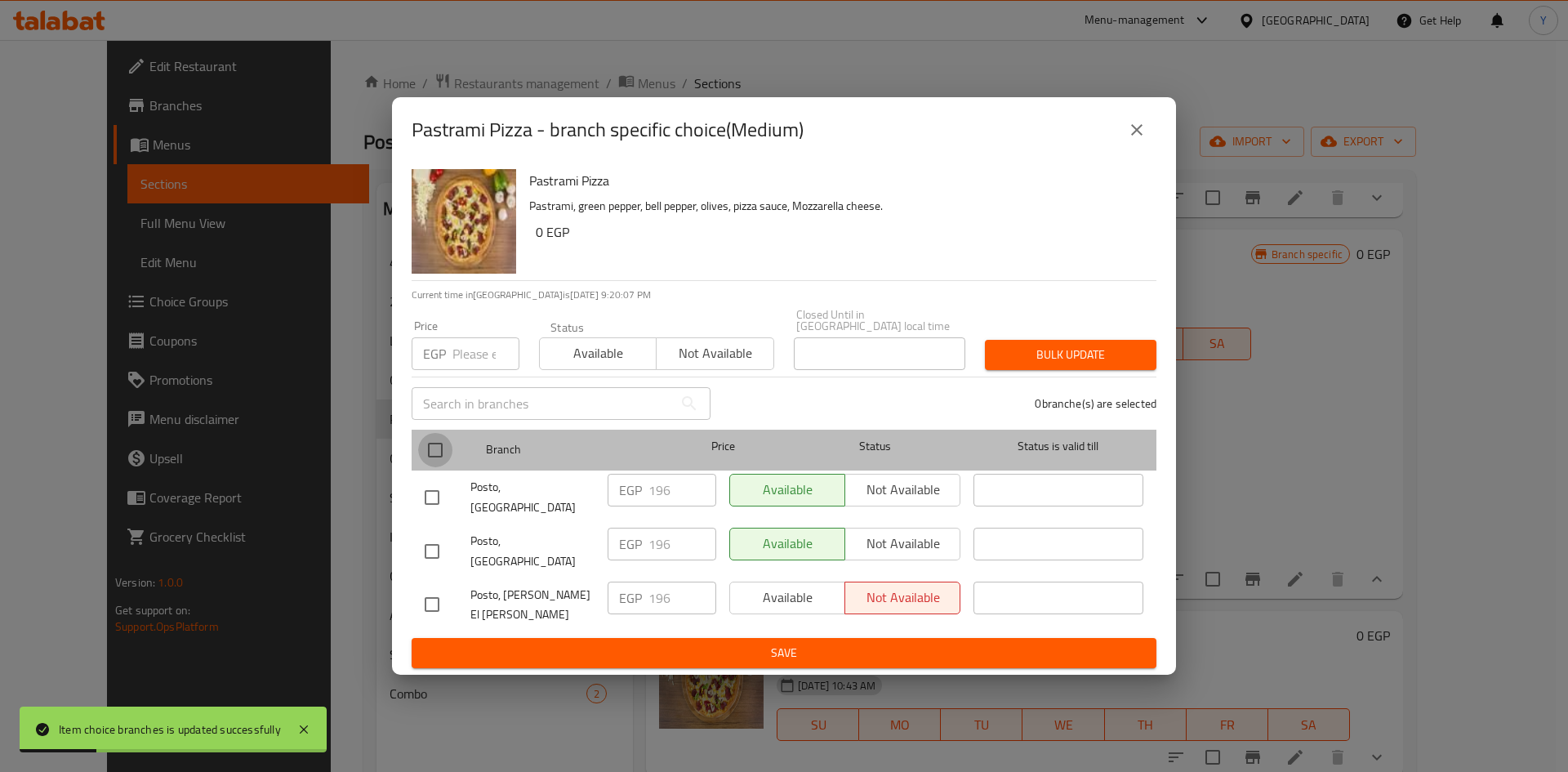
click at [446, 464] on input "checkbox" at bounding box center [435, 450] width 34 height 34
checkbox input "true"
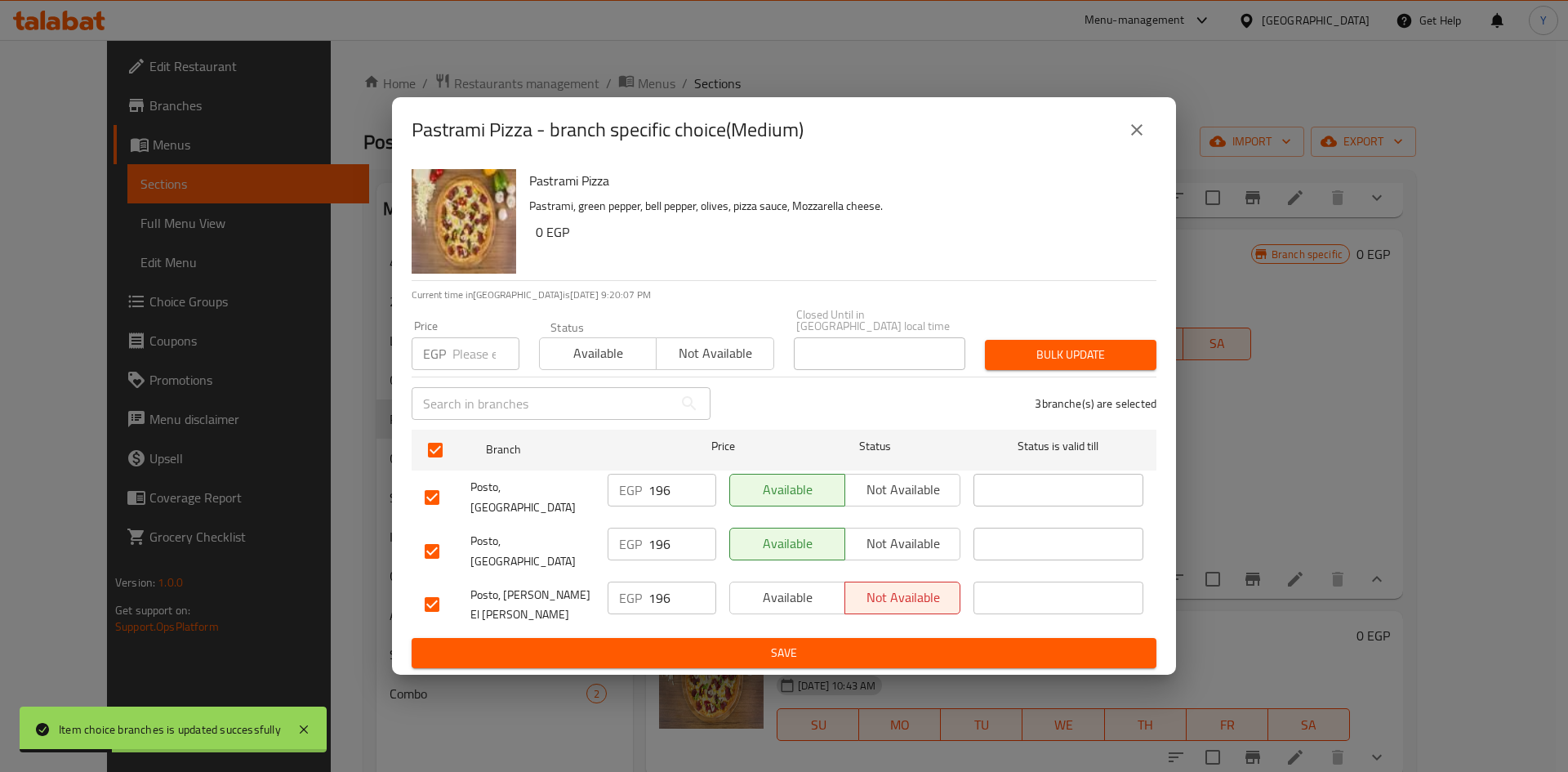
click at [483, 370] on input "number" at bounding box center [485, 354] width 67 height 32
type input "210"
click at [1030, 360] on span "Bulk update" at bounding box center [1070, 355] width 145 height 20
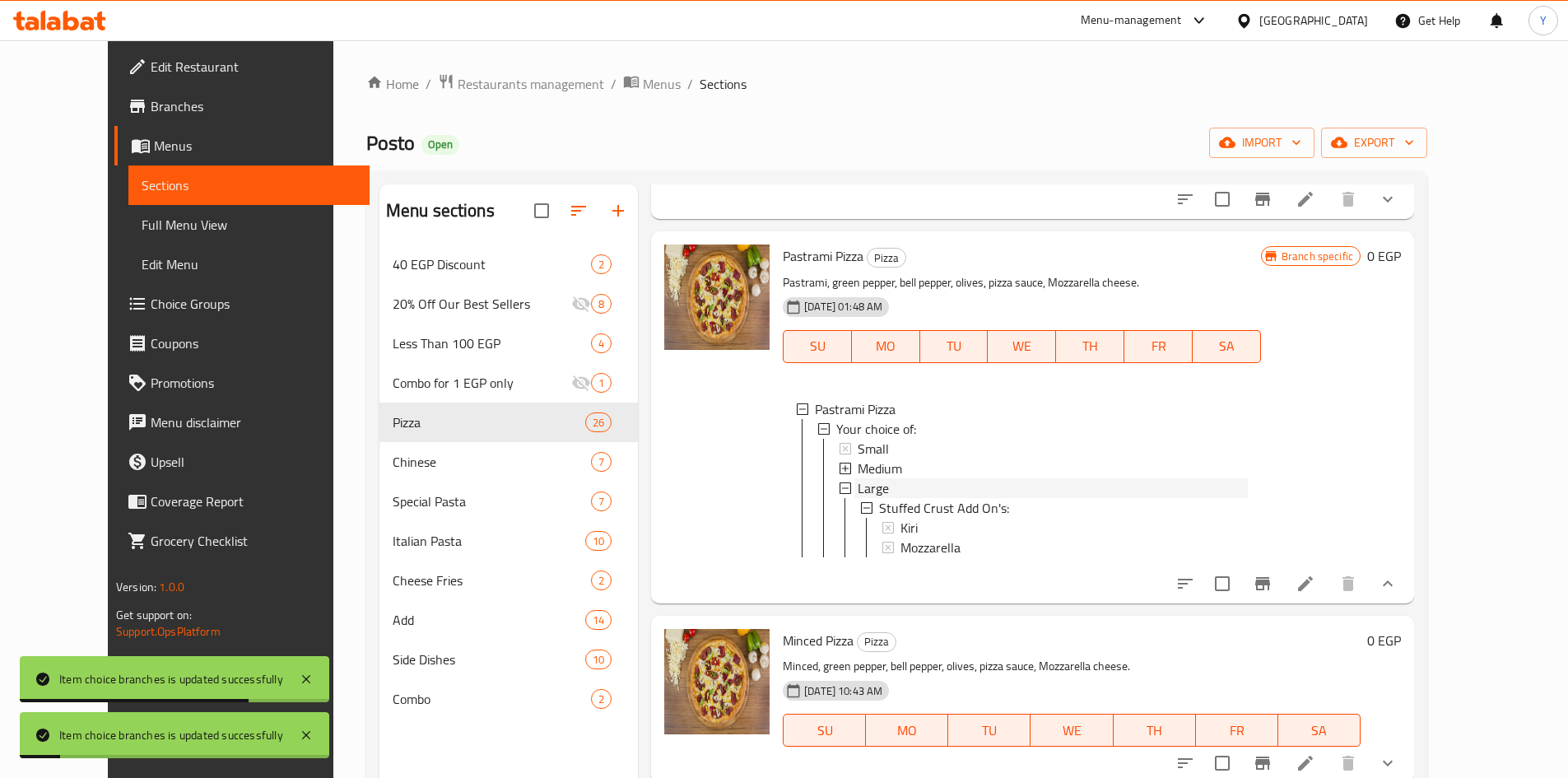
click at [988, 491] on div "Large" at bounding box center [1052, 488] width 390 height 20
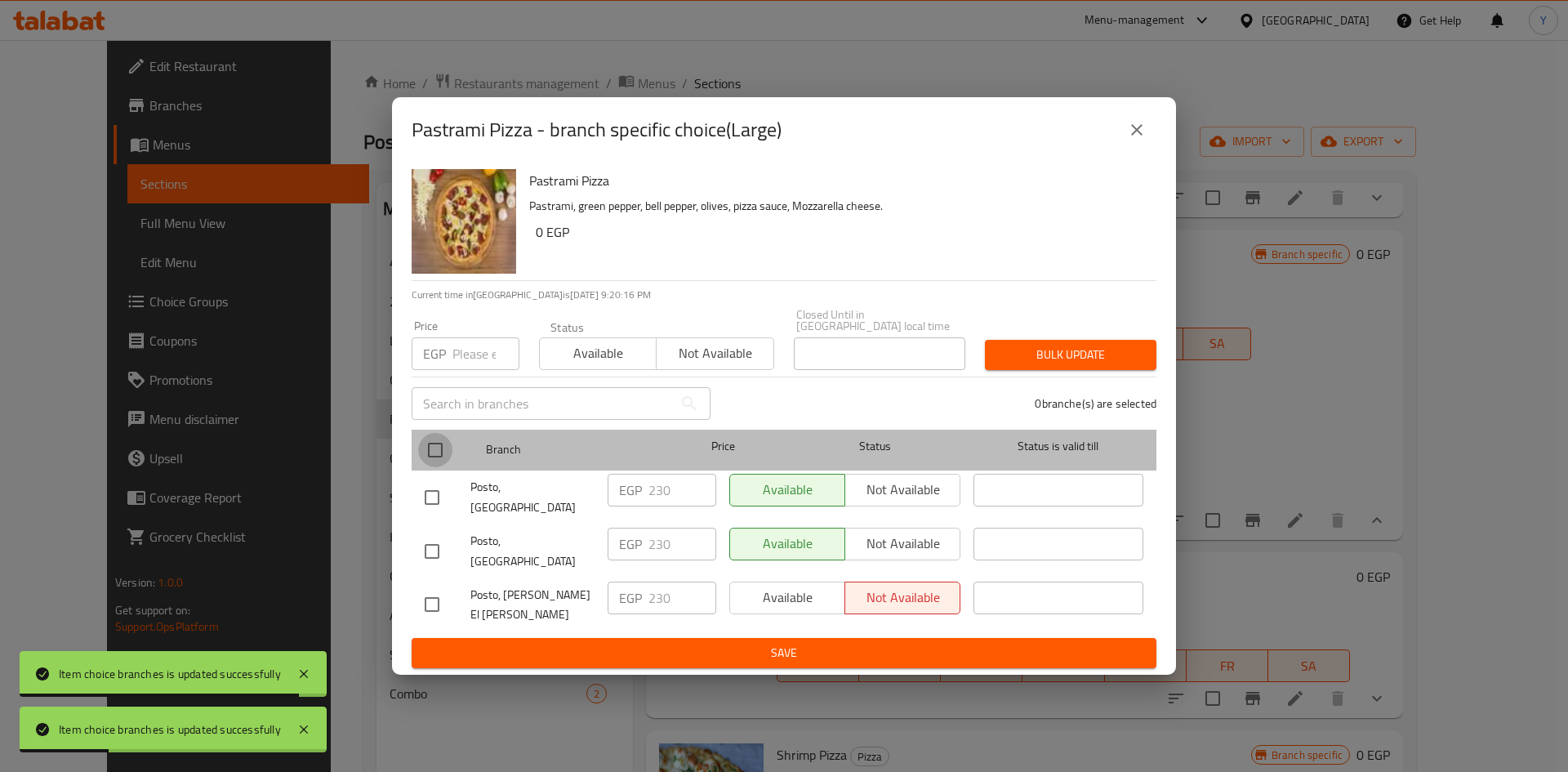
click at [435, 451] on input "checkbox" at bounding box center [435, 450] width 34 height 34
checkbox input "true"
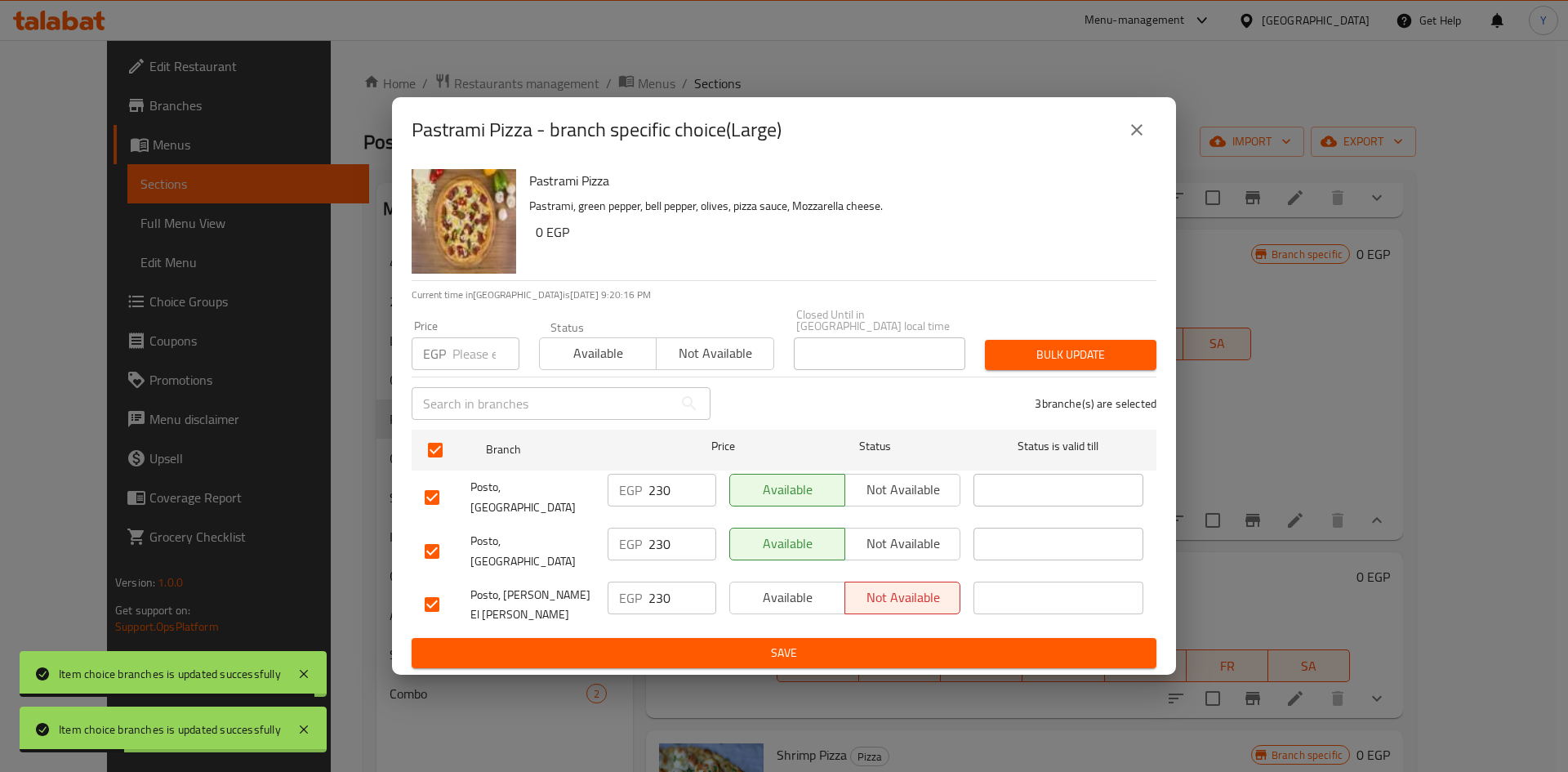
click at [466, 369] on input "number" at bounding box center [485, 354] width 67 height 32
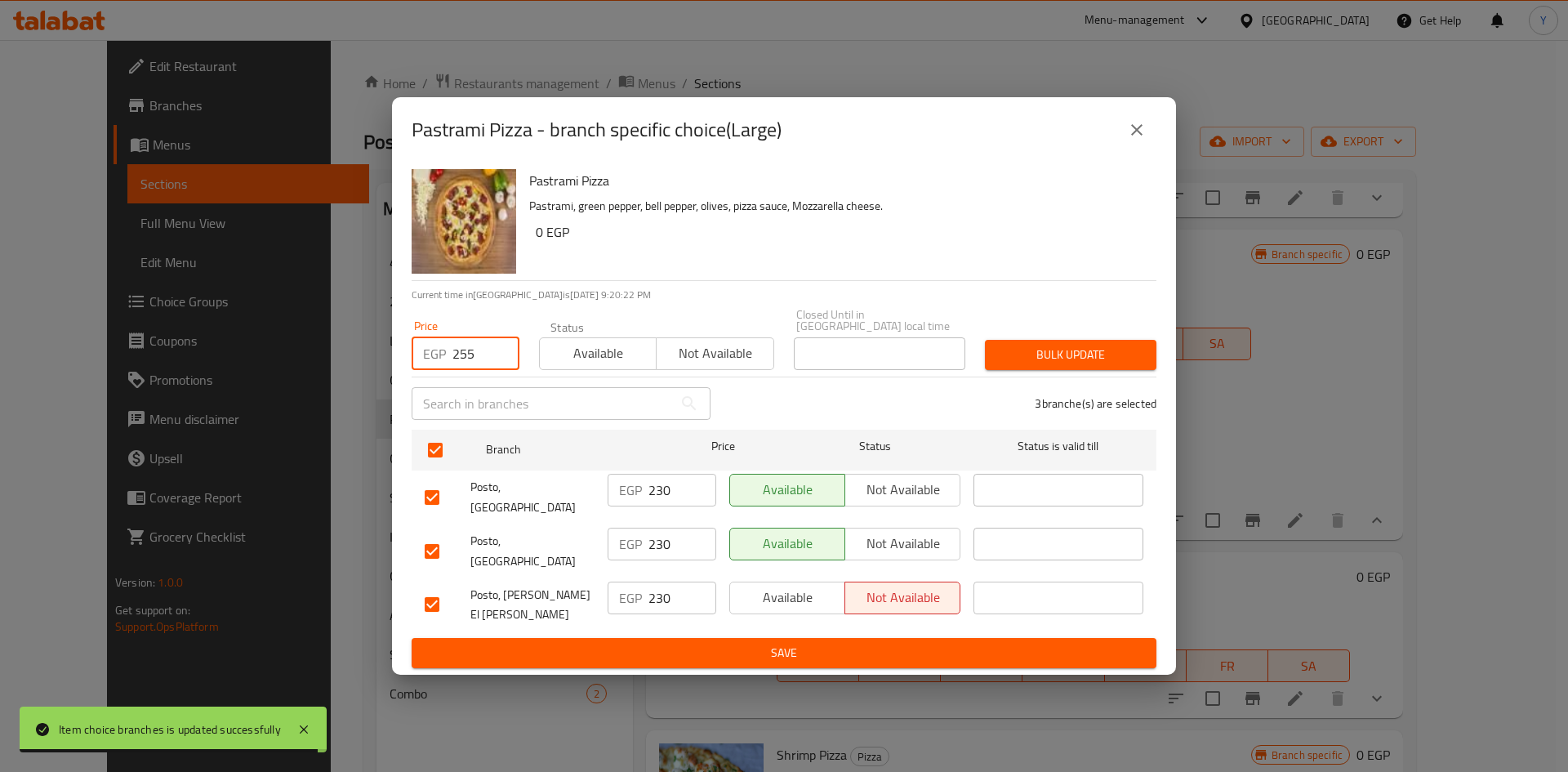
type input "255"
click at [809, 186] on div "Pastrami Pizza - branch specific choice(Large) Pastrami Pizza Pastrami, green p…" at bounding box center [784, 386] width 784 height 578
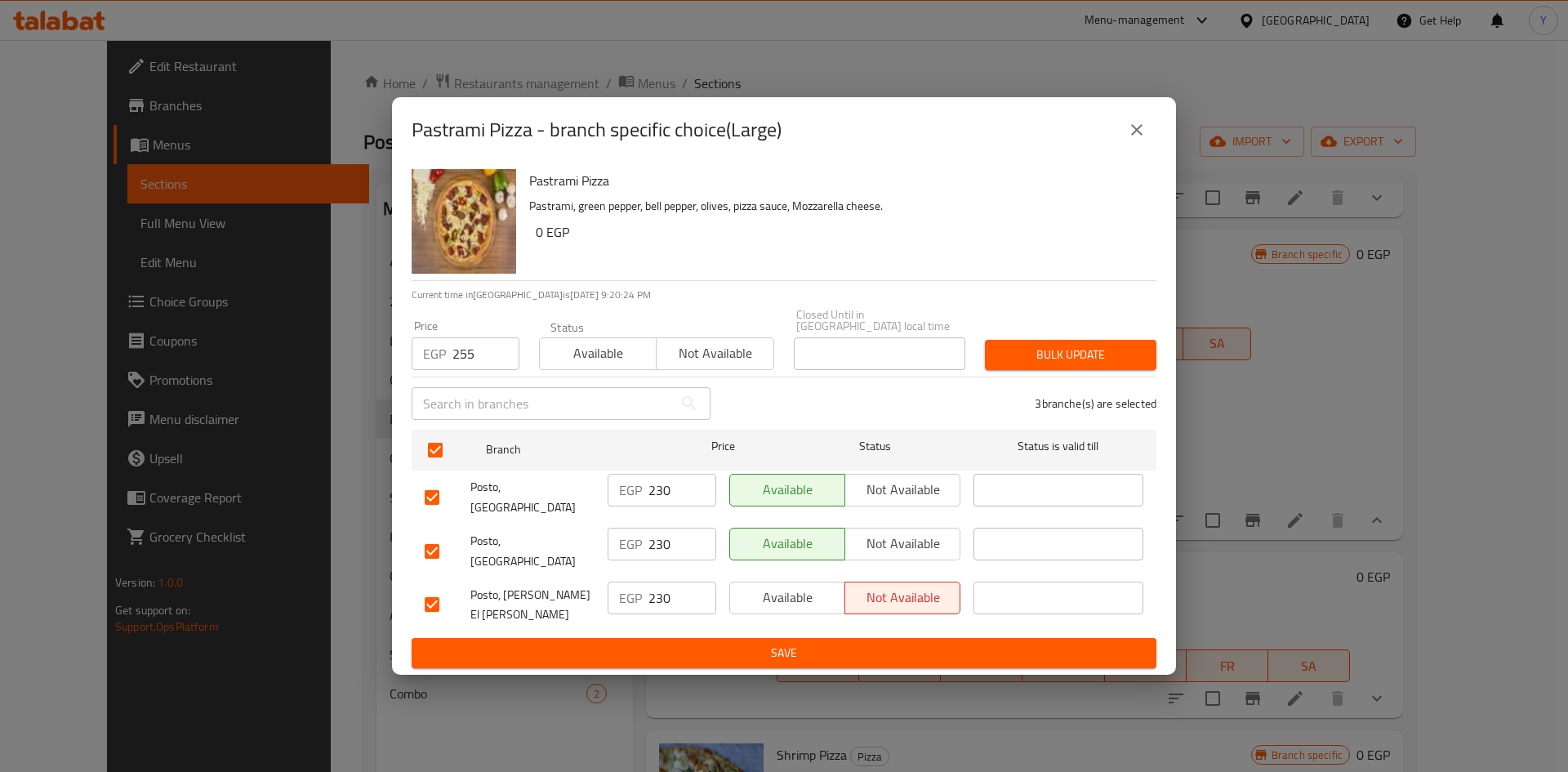
click at [991, 344] on div "Bulk update" at bounding box center [1070, 355] width 191 height 50
click at [1001, 358] on span "Bulk update" at bounding box center [1070, 355] width 145 height 20
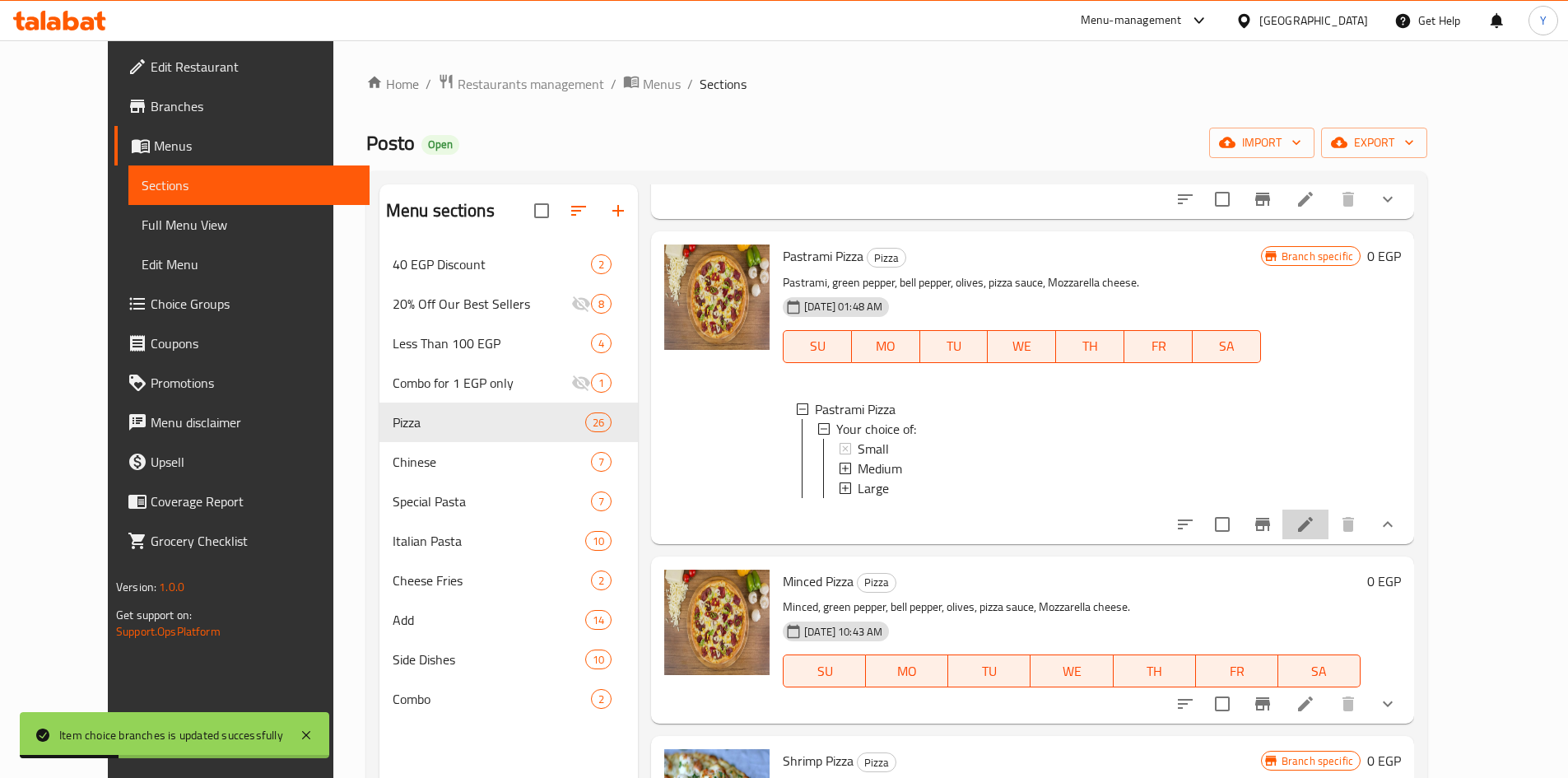
click at [1329, 525] on li at bounding box center [1306, 524] width 46 height 30
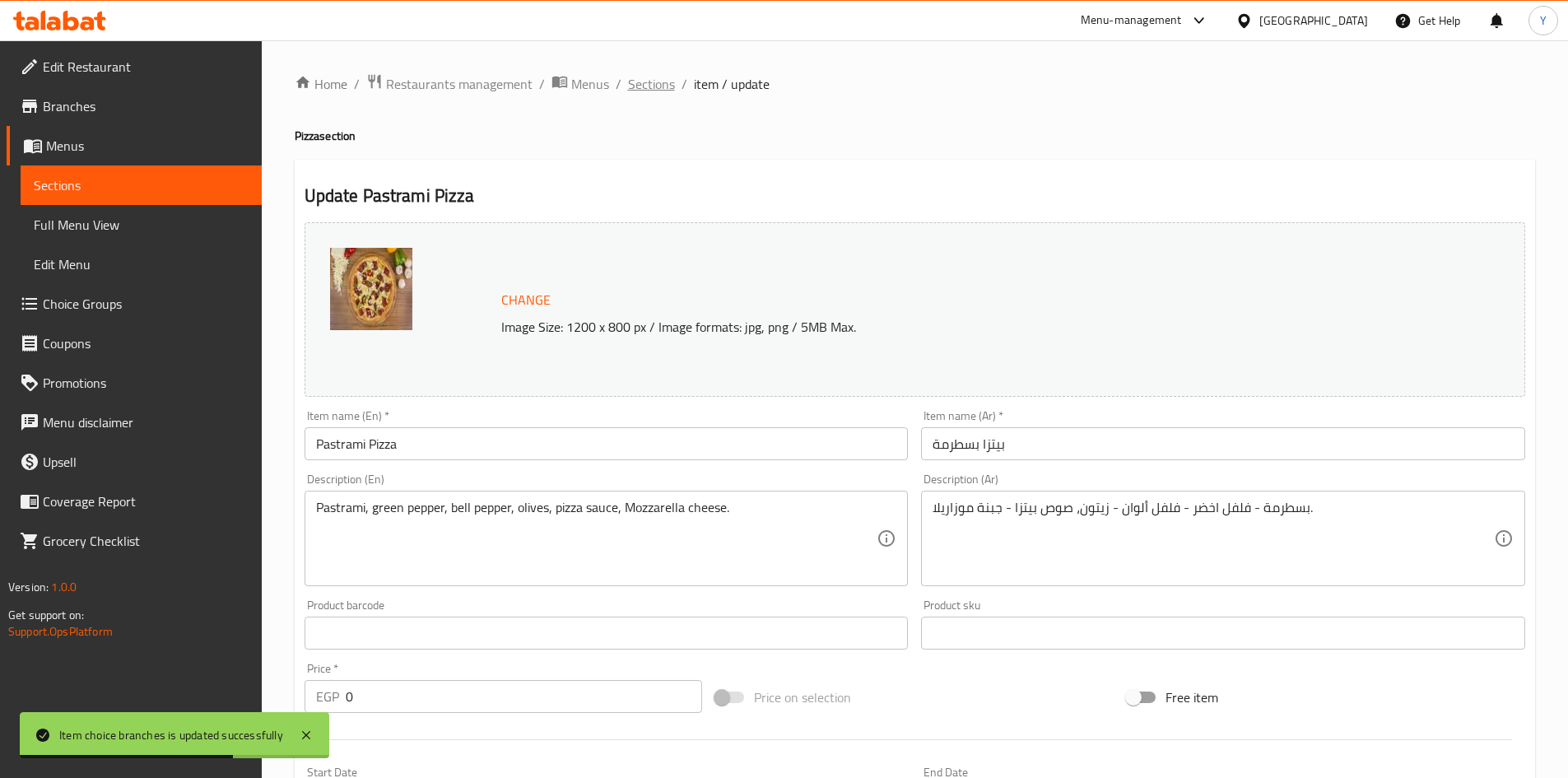
click at [657, 87] on span "Sections" at bounding box center [651, 83] width 47 height 20
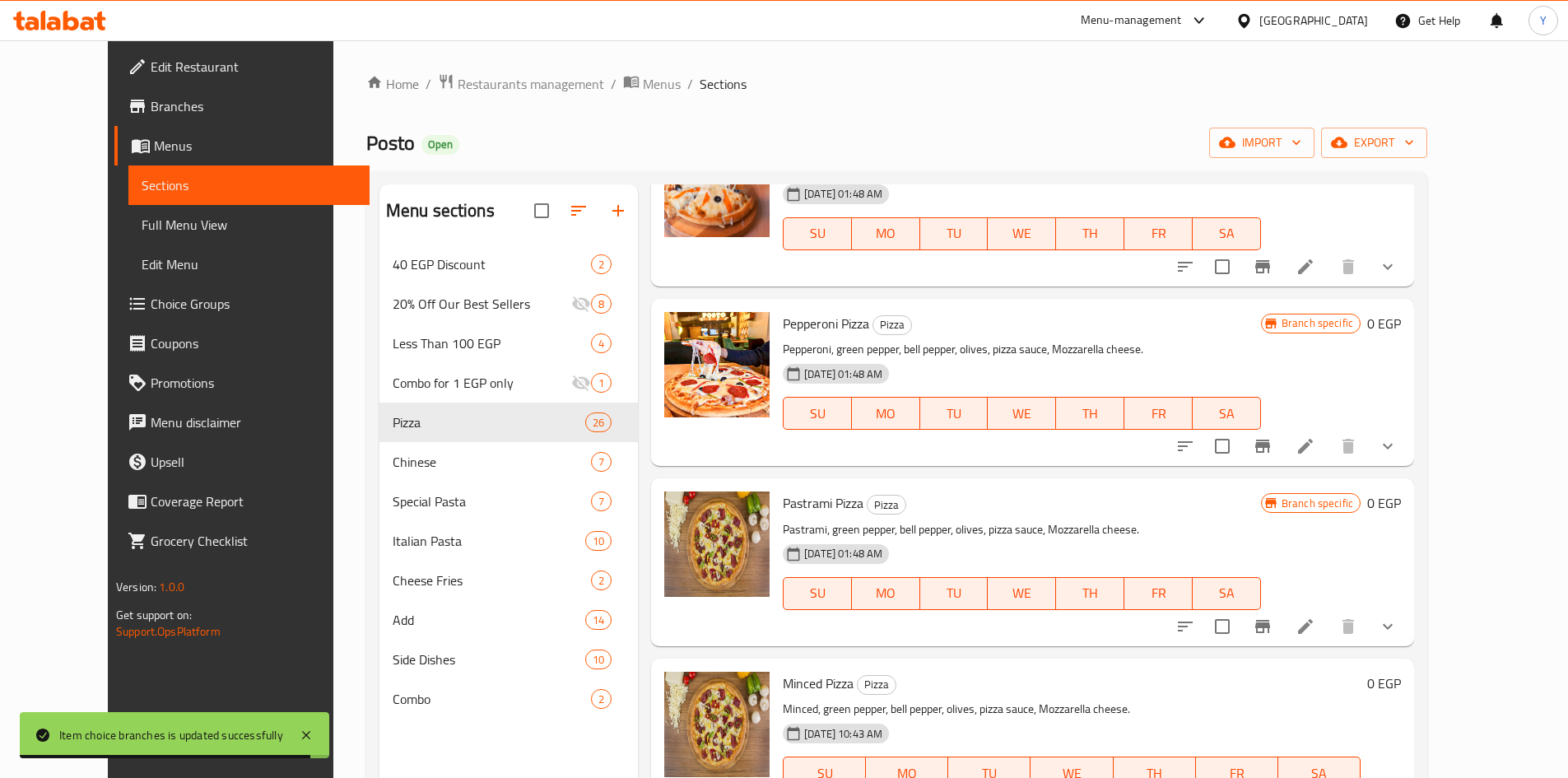
scroll to position [988, 0]
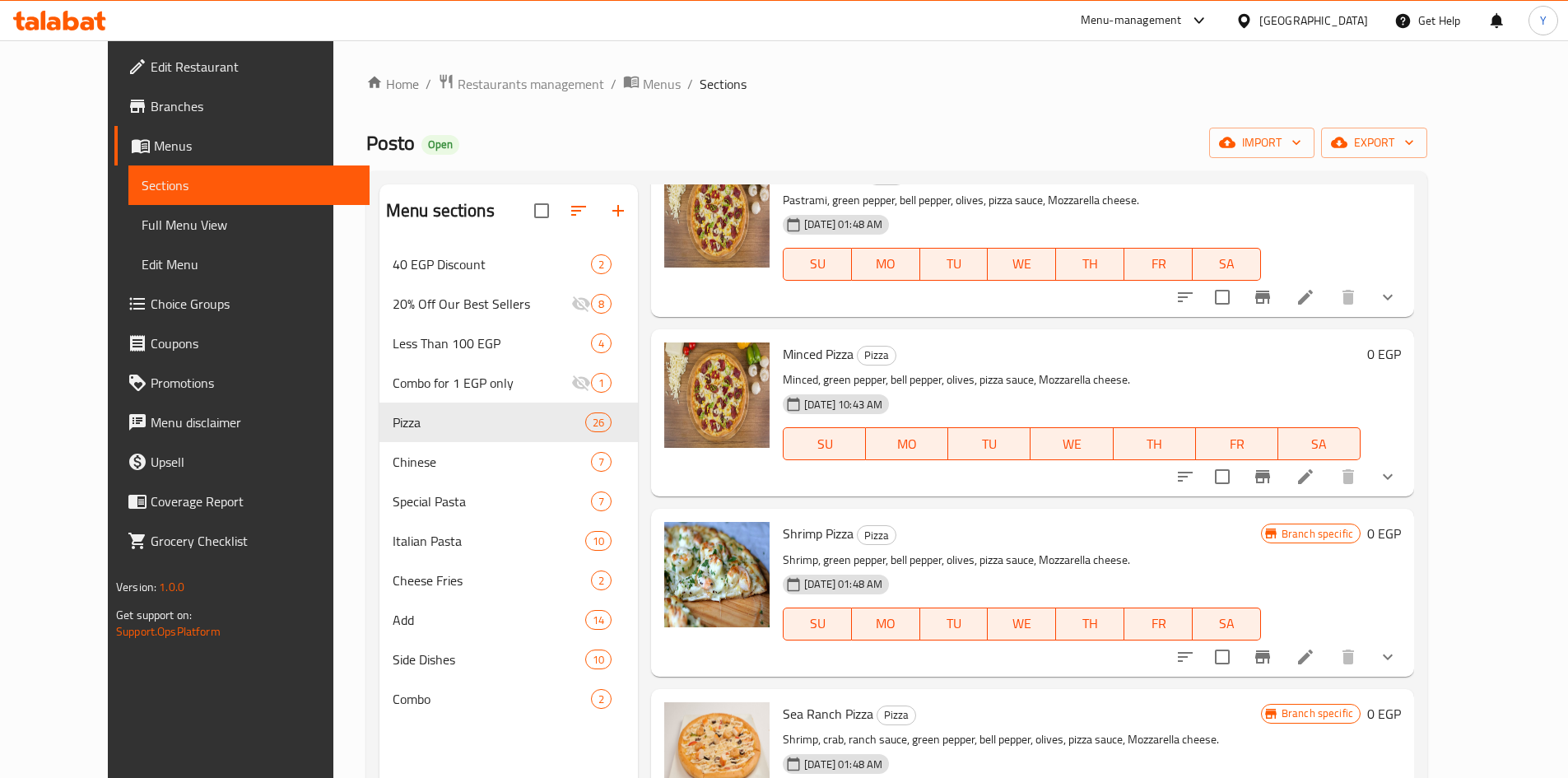
click at [1329, 473] on li at bounding box center [1306, 476] width 46 height 30
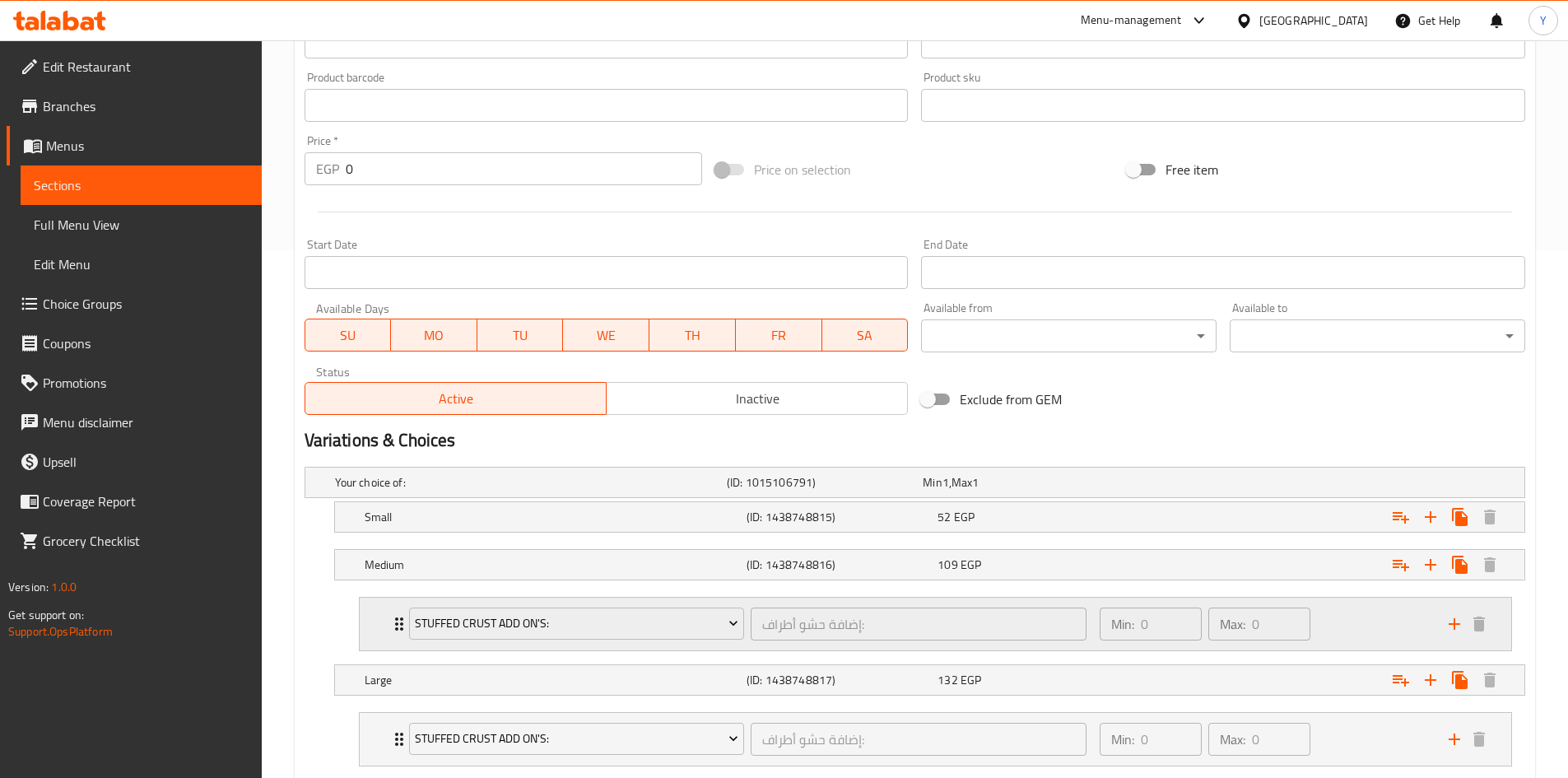
scroll to position [629, 0]
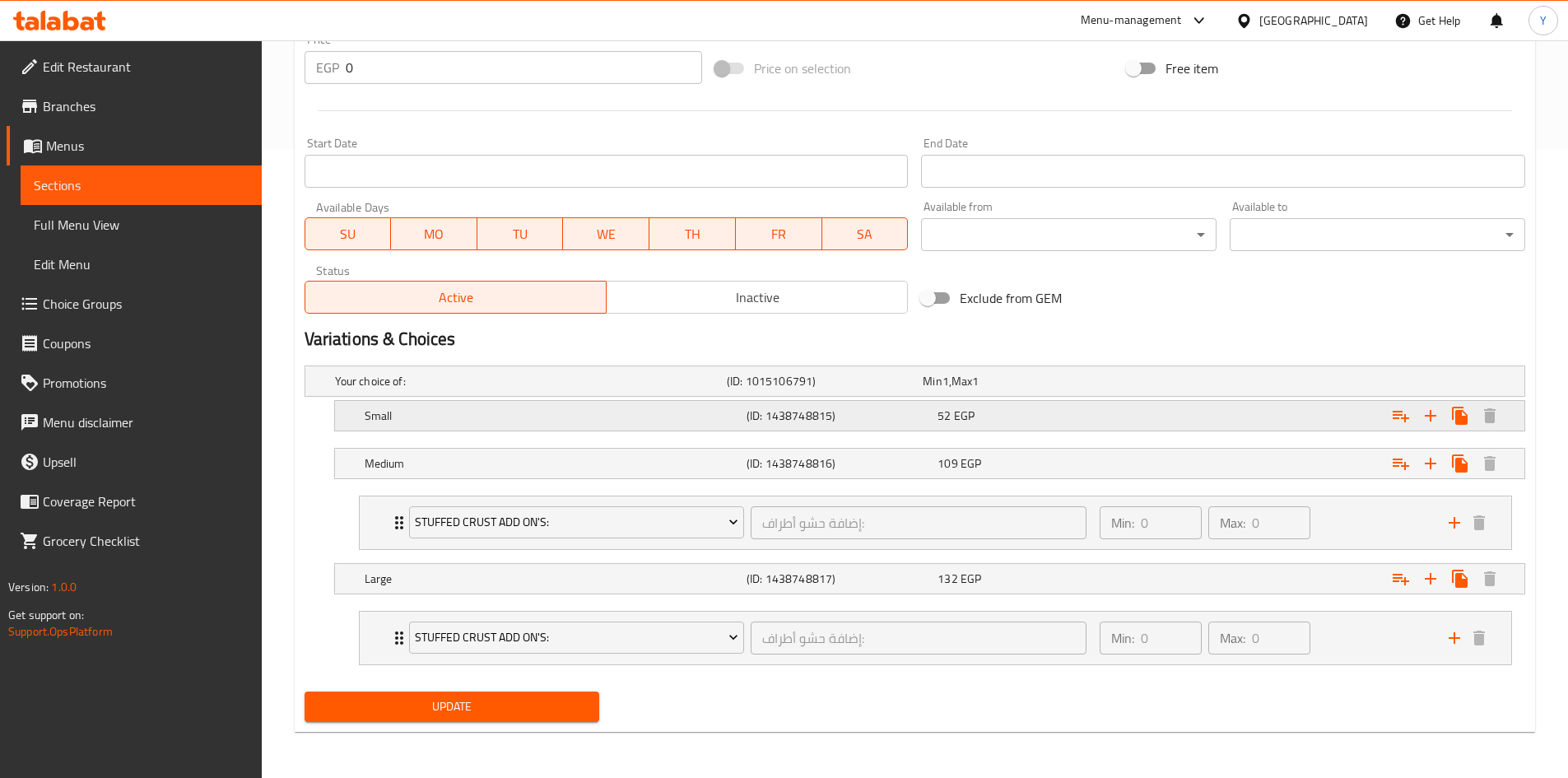
click at [1062, 401] on div "Small (ID: 1438748815) 52 EGP" at bounding box center [935, 416] width 1146 height 36
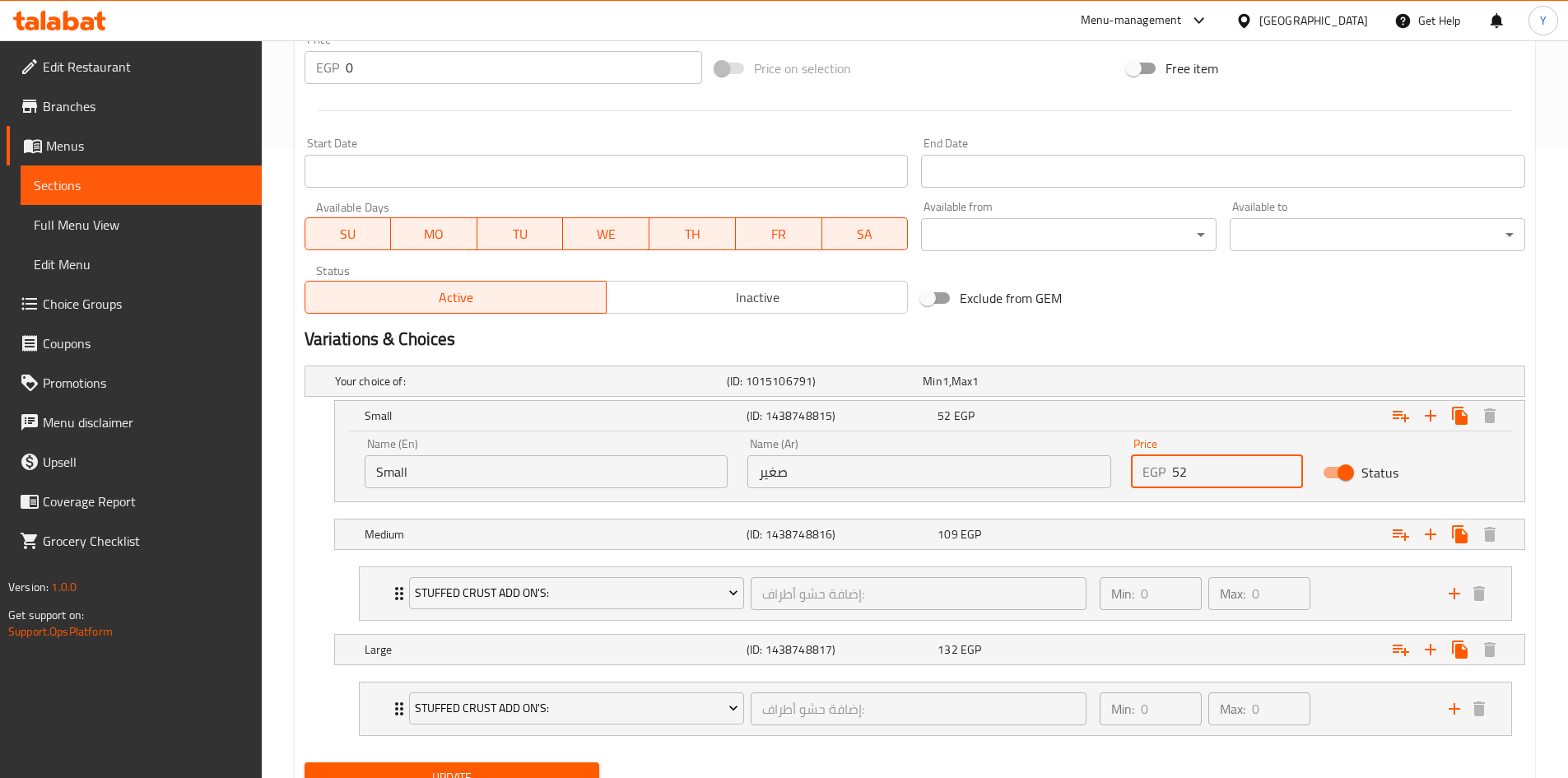
drag, startPoint x: 1197, startPoint y: 453, endPoint x: 1190, endPoint y: 463, distance: 12.2
click at [1190, 463] on div "Price EGP 52 Price" at bounding box center [1217, 463] width 172 height 51
drag, startPoint x: 1190, startPoint y: 464, endPoint x: 1107, endPoint y: 482, distance: 84.9
click at [1106, 484] on div "Name (En) Small Name (En) Name (Ar) صغير Name (Ar) Price EGP 52 Price Status" at bounding box center [930, 464] width 1150 height 70
type input "165"
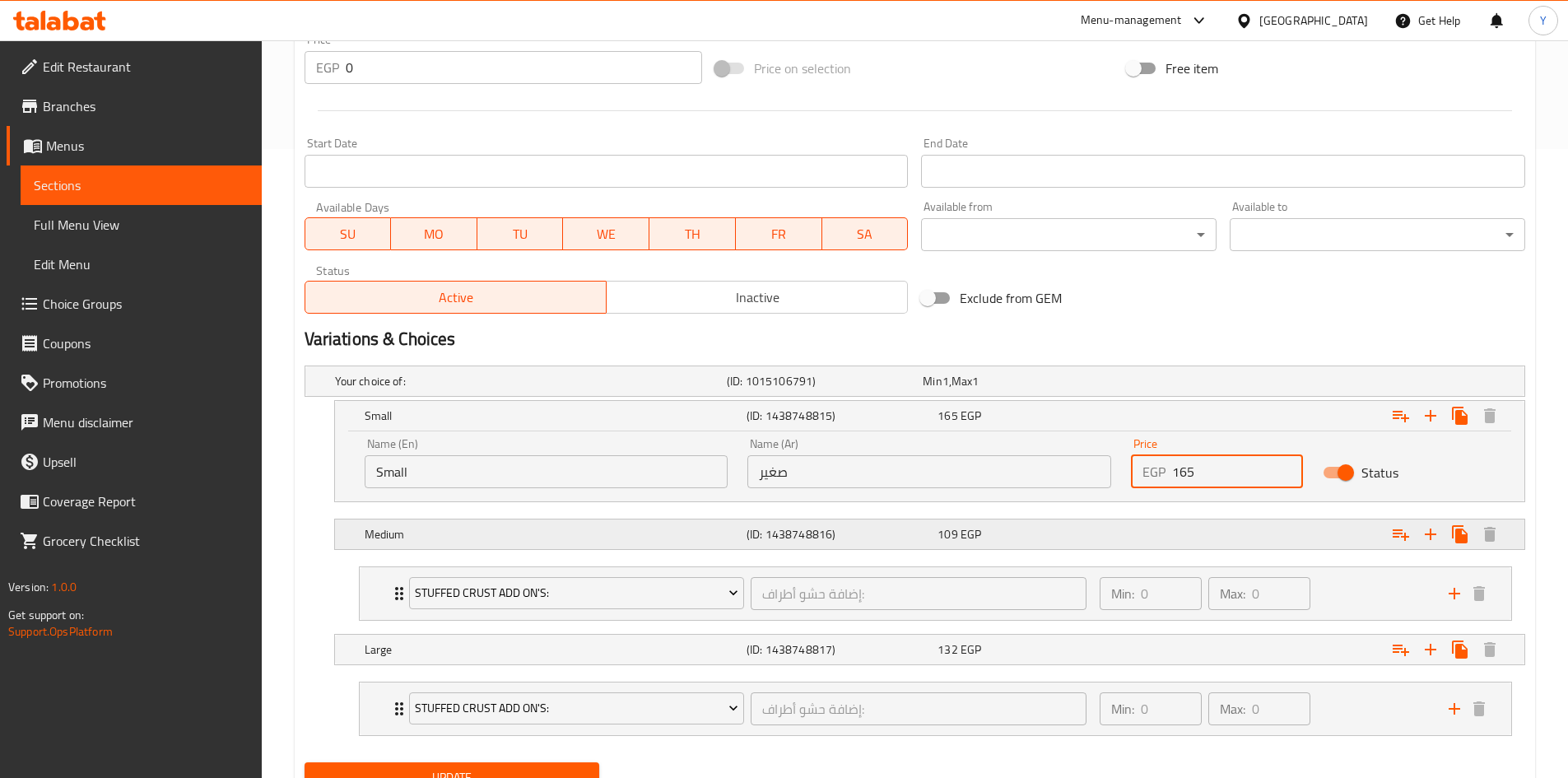
click at [1070, 544] on div "109 EGP" at bounding box center [1029, 534] width 191 height 23
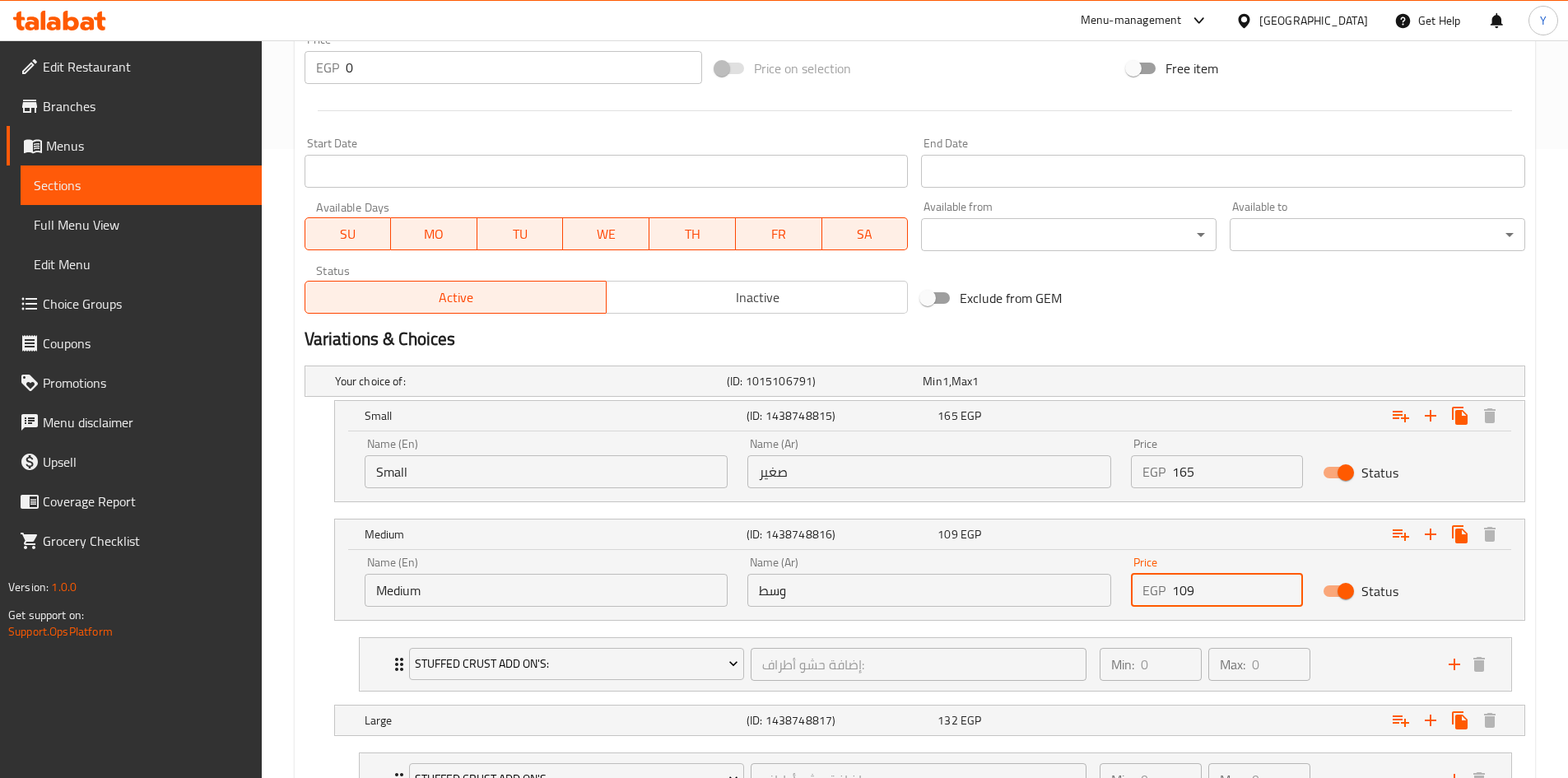
drag, startPoint x: 1218, startPoint y: 594, endPoint x: 1154, endPoint y: 599, distance: 64.2
click at [1154, 599] on div "EGP 109 Price" at bounding box center [1217, 590] width 172 height 33
type input "195"
drag, startPoint x: 1037, startPoint y: 722, endPoint x: 1056, endPoint y: 729, distance: 20.2
click at [1037, 722] on div "132 EGP" at bounding box center [1029, 720] width 184 height 16
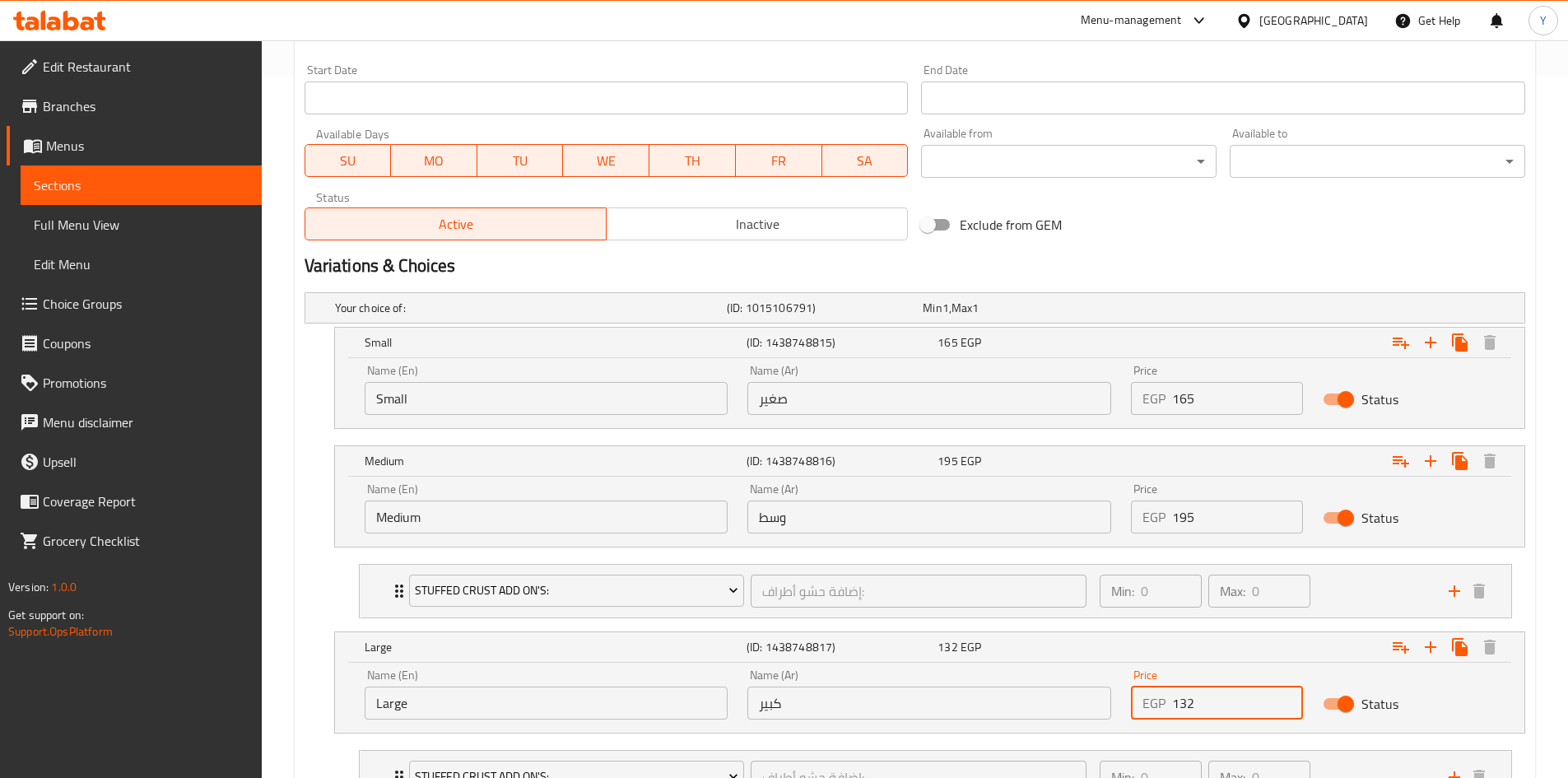
drag, startPoint x: 1210, startPoint y: 770, endPoint x: 1074, endPoint y: 758, distance: 136.5
click at [1091, 775] on div "Change Image Size: 1200 x 800 px / Image formats: jpg, png / 5MB Max. Item name…" at bounding box center [915, 189] width 1234 height 1353
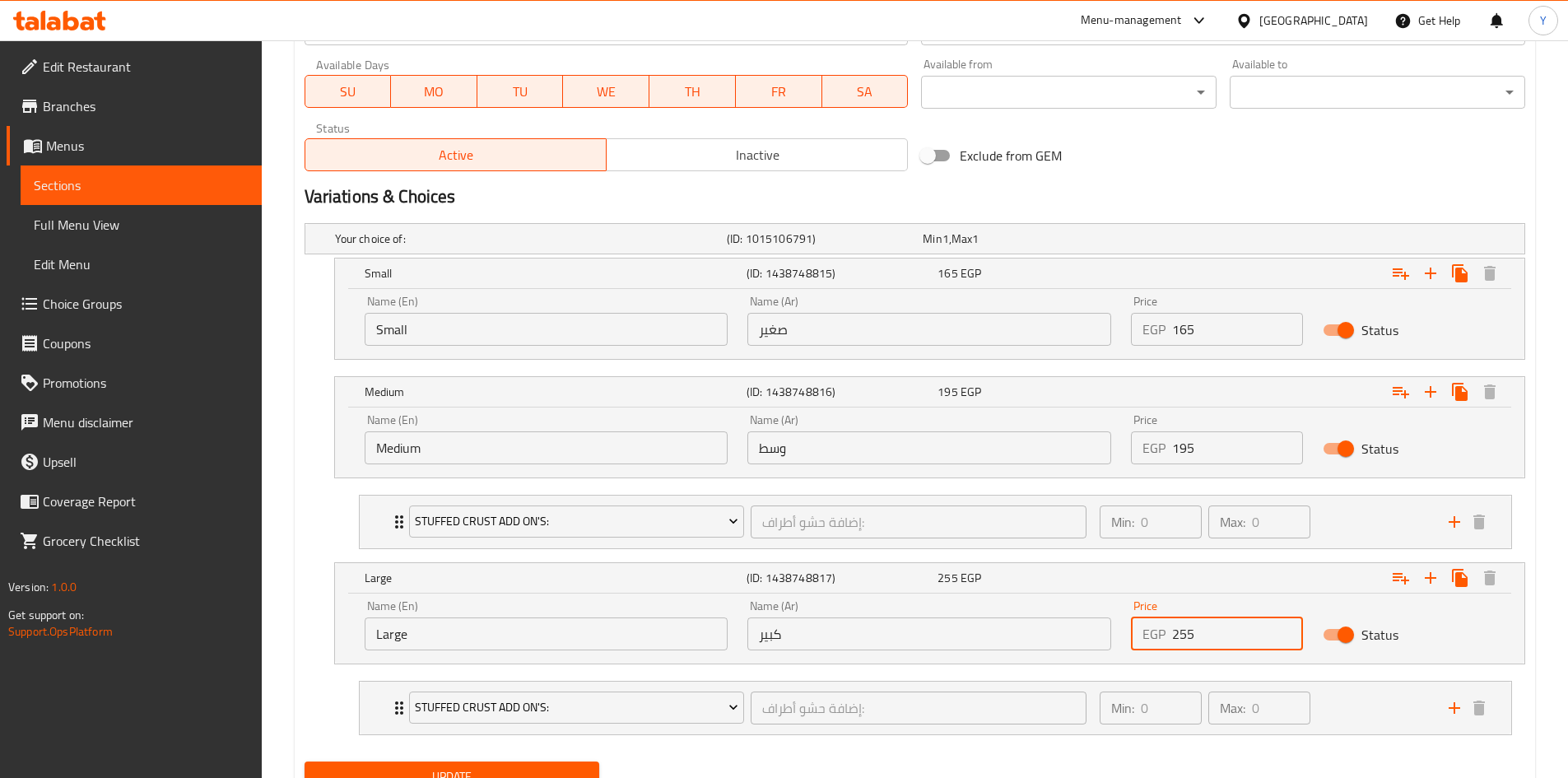
type input "255"
click at [1061, 759] on div "Update" at bounding box center [915, 776] width 1234 height 44
click at [549, 764] on button "Update" at bounding box center [452, 777] width 296 height 31
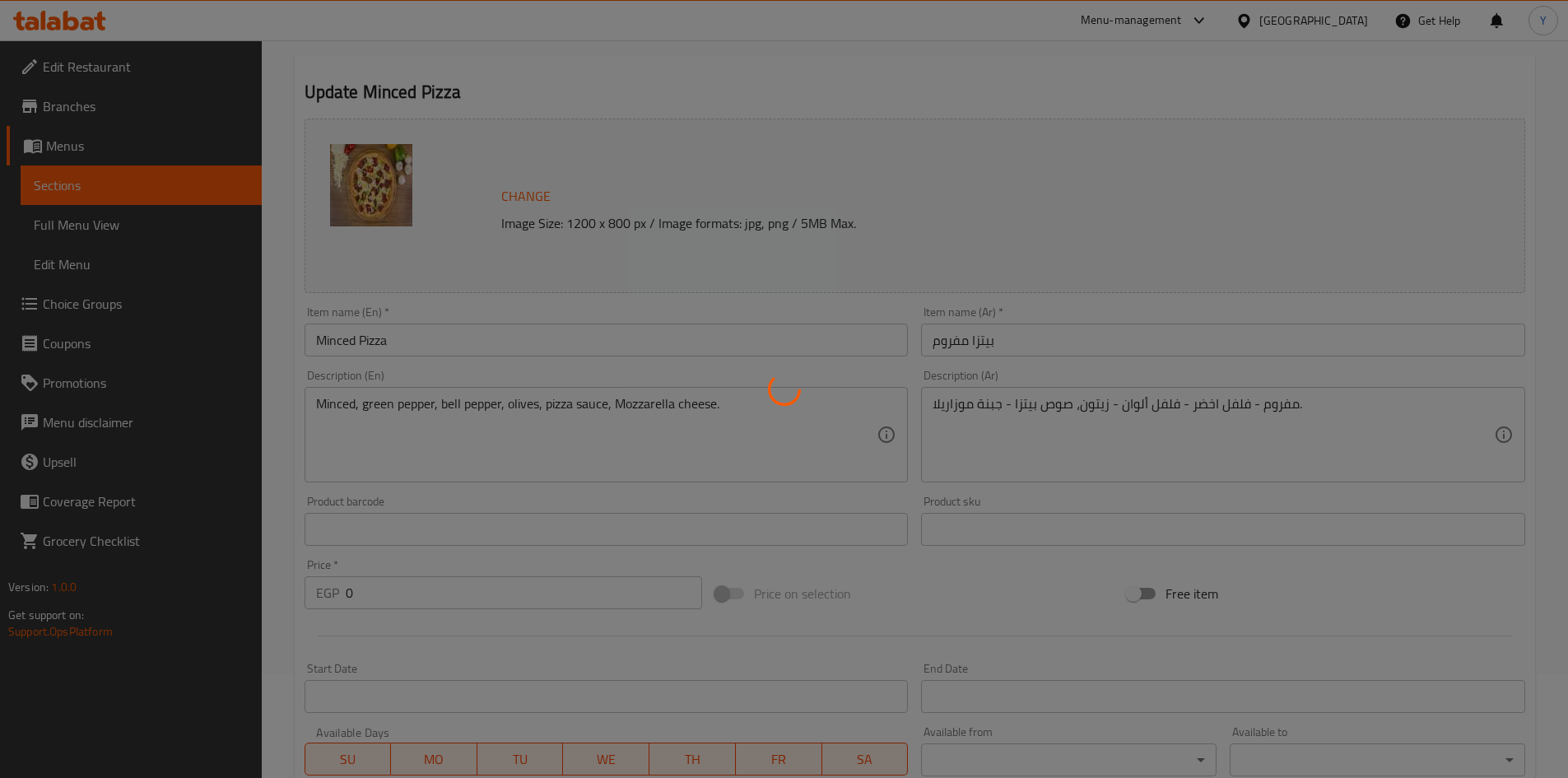
scroll to position [0, 0]
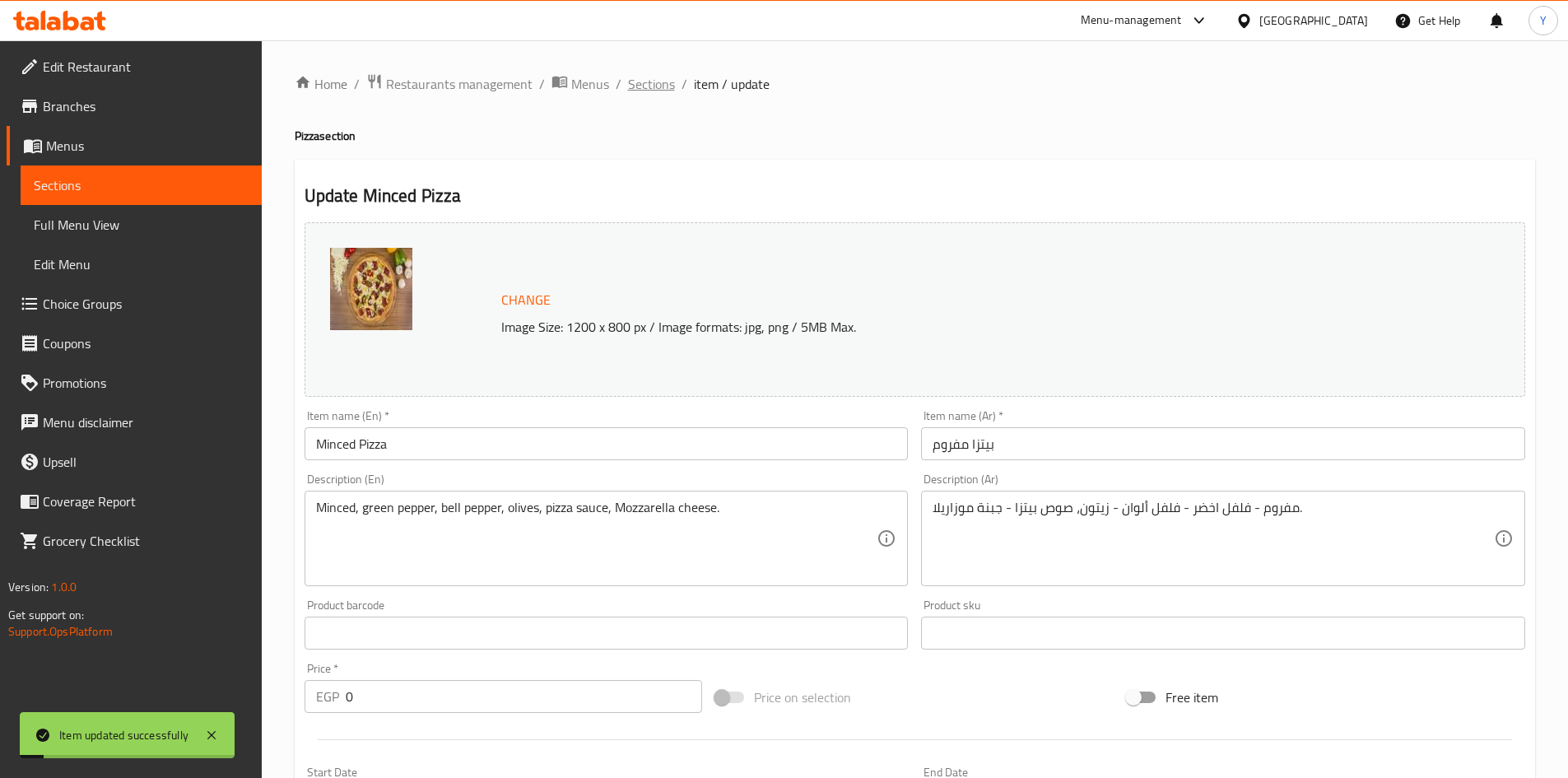
click at [637, 87] on span "Sections" at bounding box center [651, 83] width 47 height 20
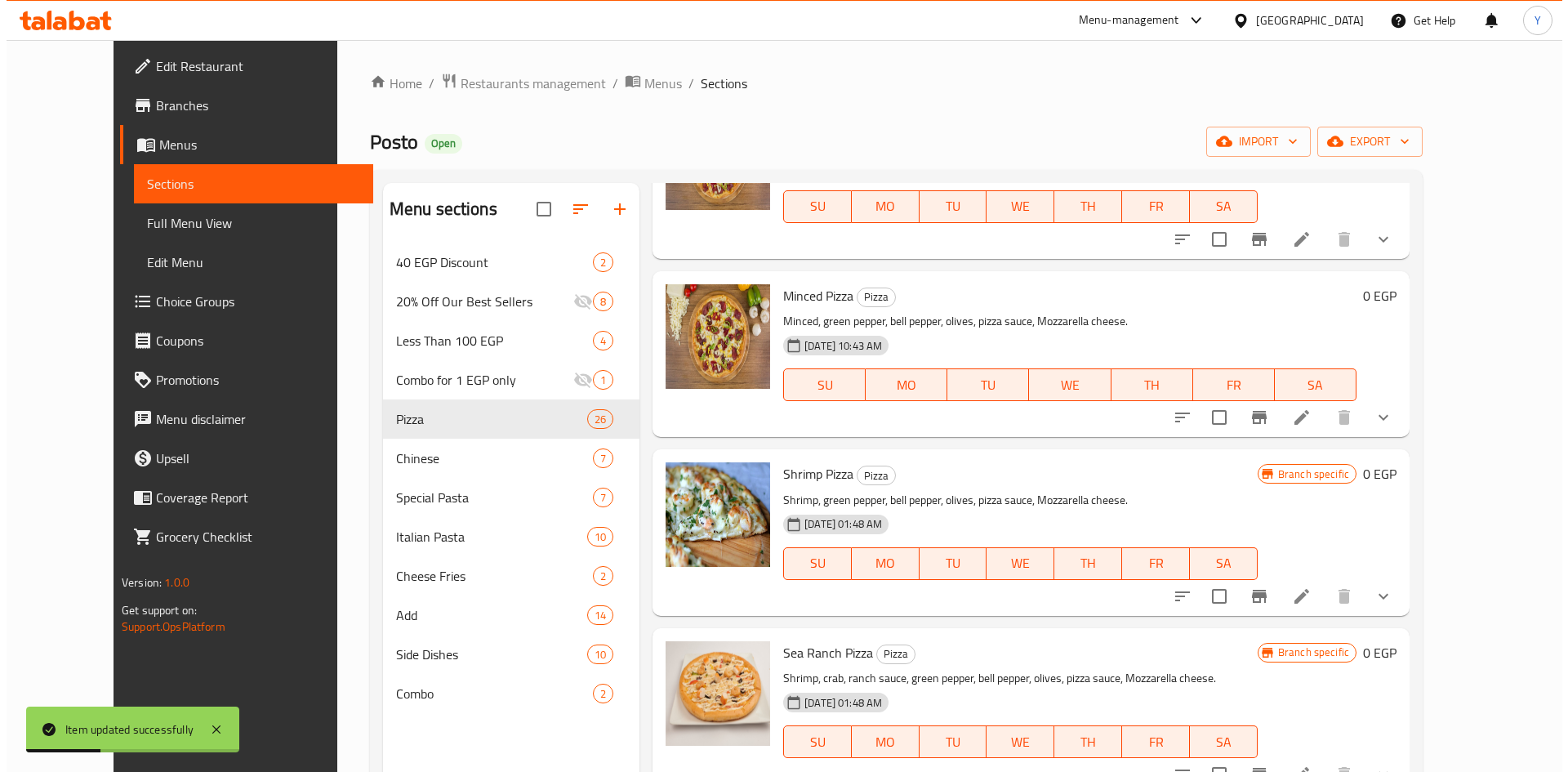
scroll to position [980, 0]
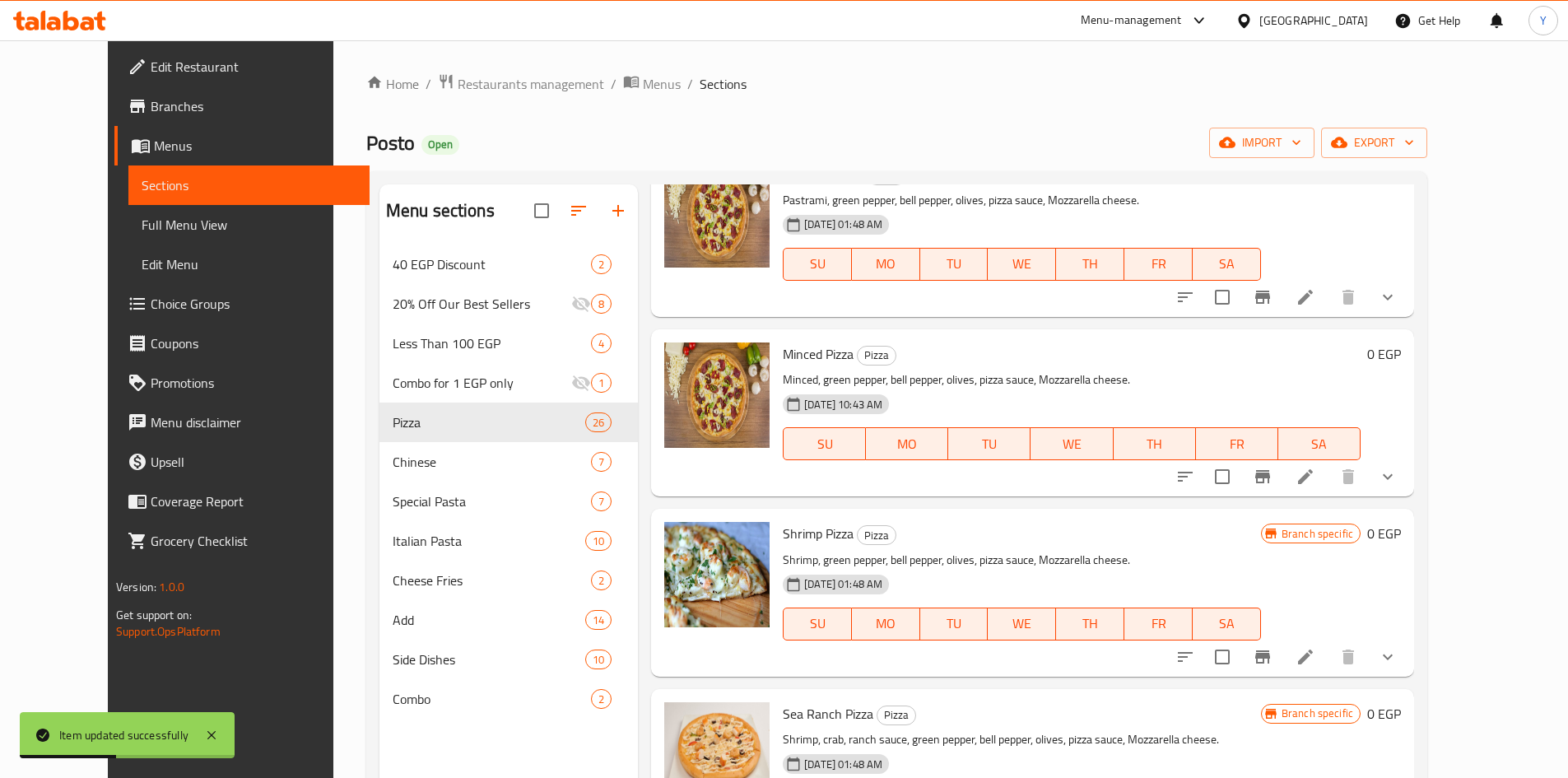
click at [1414, 480] on div "Minced Pizza Pizza Minced, green pepper, bell pepper, olives, pizza sauce, Mozz…" at bounding box center [1032, 412] width 763 height 167
click at [1408, 488] on button "show more" at bounding box center [1388, 476] width 39 height 39
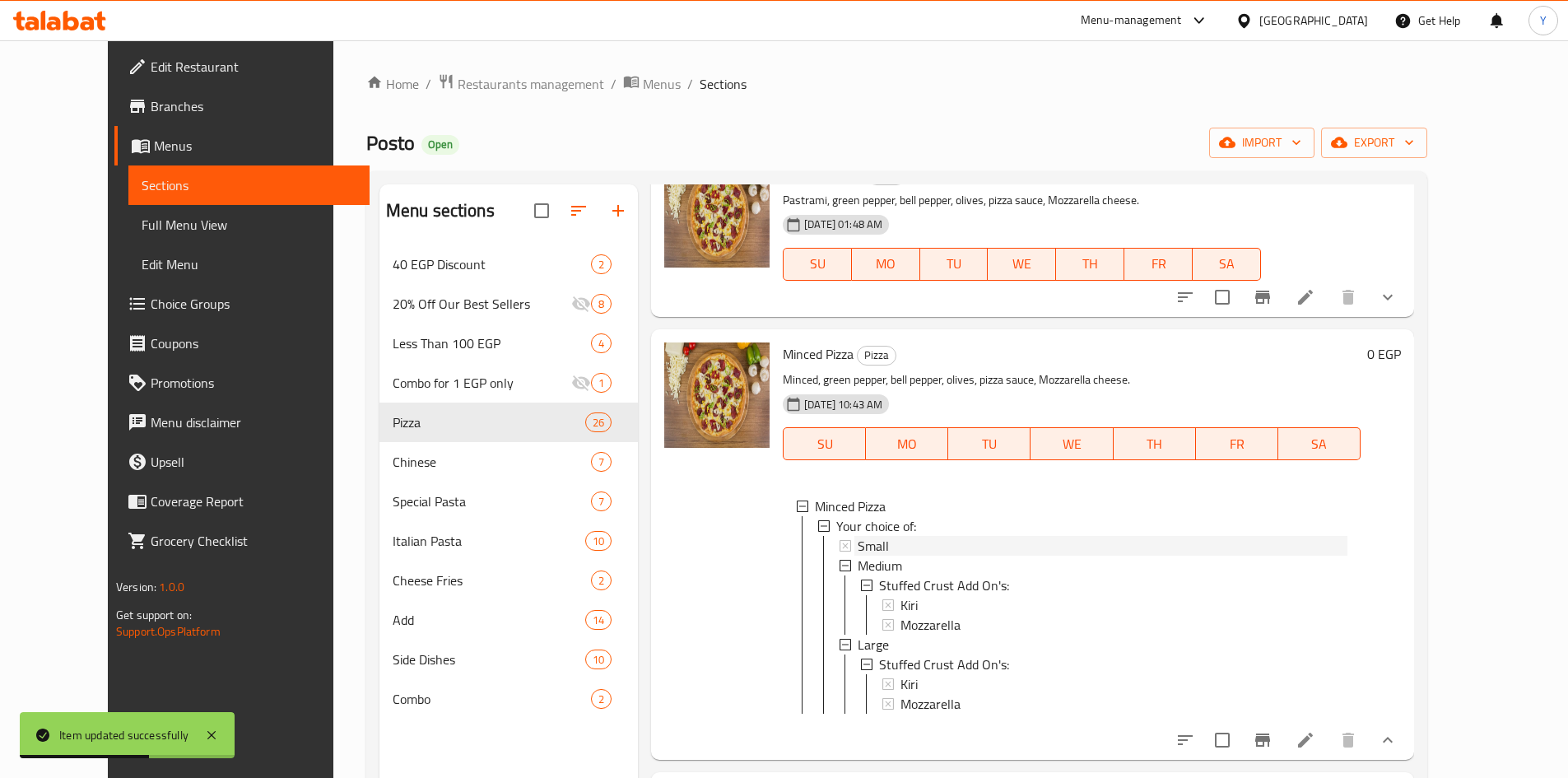
click at [955, 548] on div "Small" at bounding box center [1103, 545] width 490 height 20
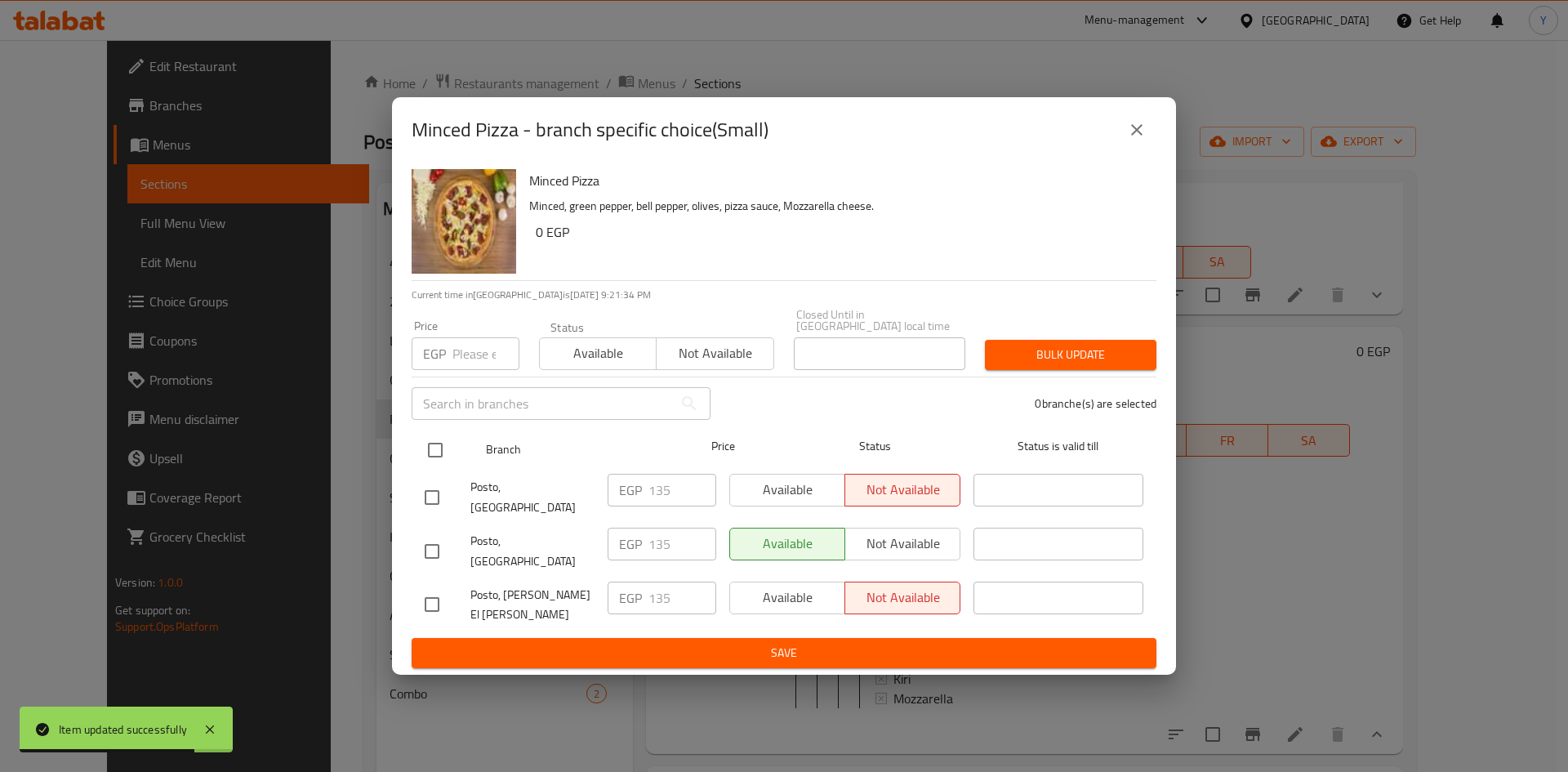
drag, startPoint x: 437, startPoint y: 466, endPoint x: 450, endPoint y: 411, distance: 56.5
click at [437, 464] on input "checkbox" at bounding box center [435, 450] width 34 height 34
checkbox input "true"
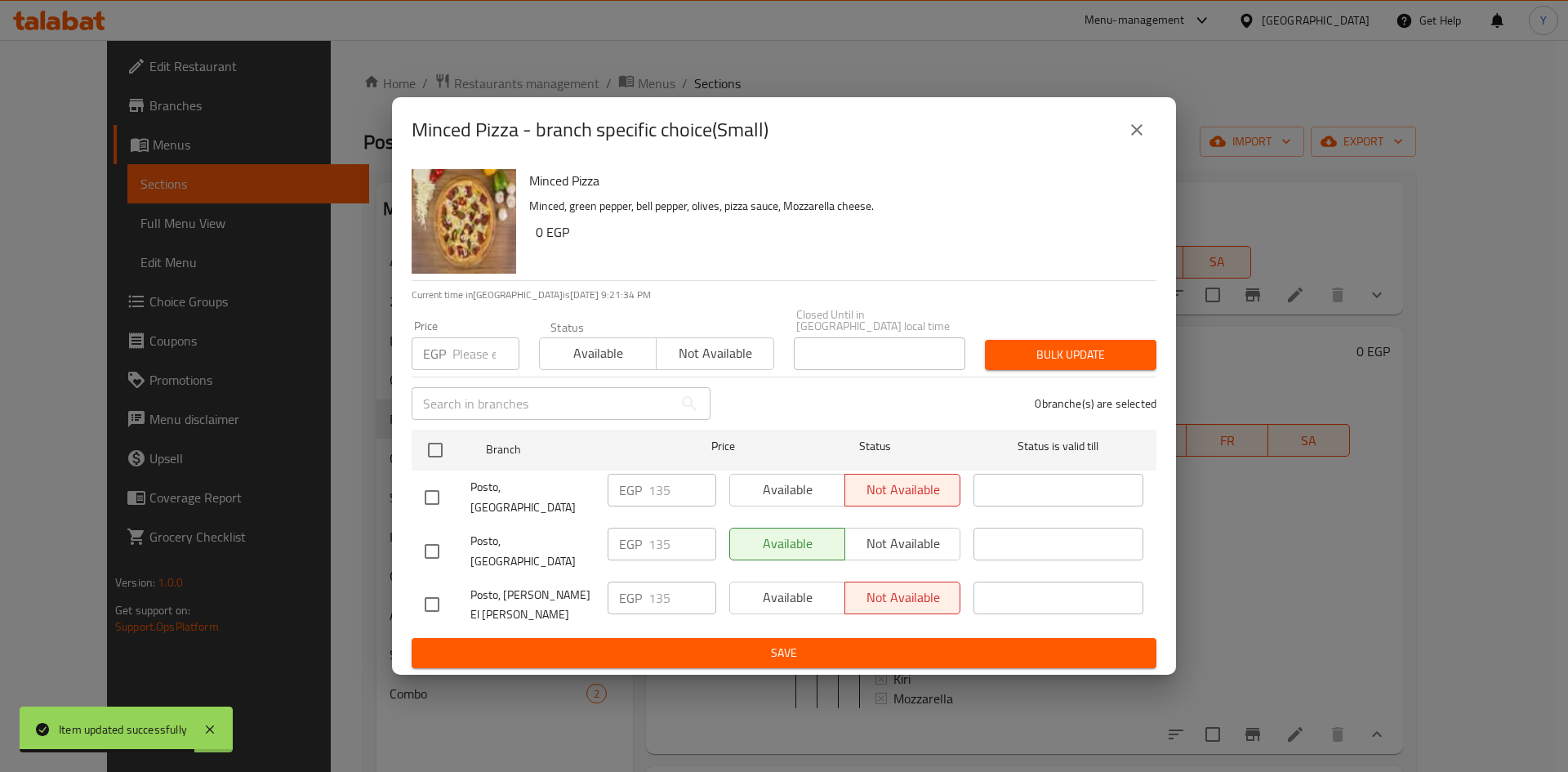
checkbox input "true"
click at [462, 370] on input "number" at bounding box center [485, 354] width 67 height 32
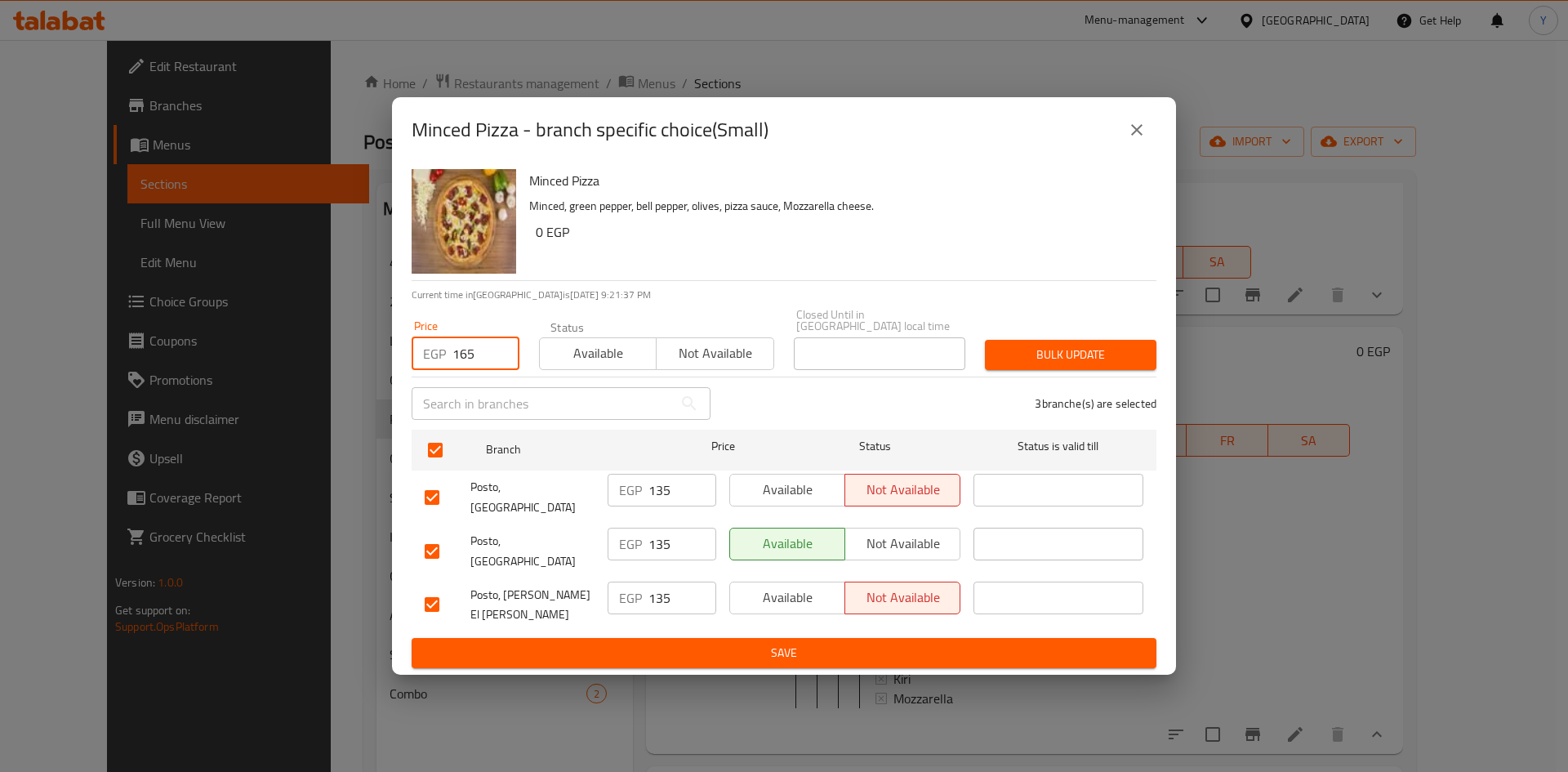
type input "165"
click at [988, 370] on button "Bulk update" at bounding box center [1071, 355] width 172 height 31
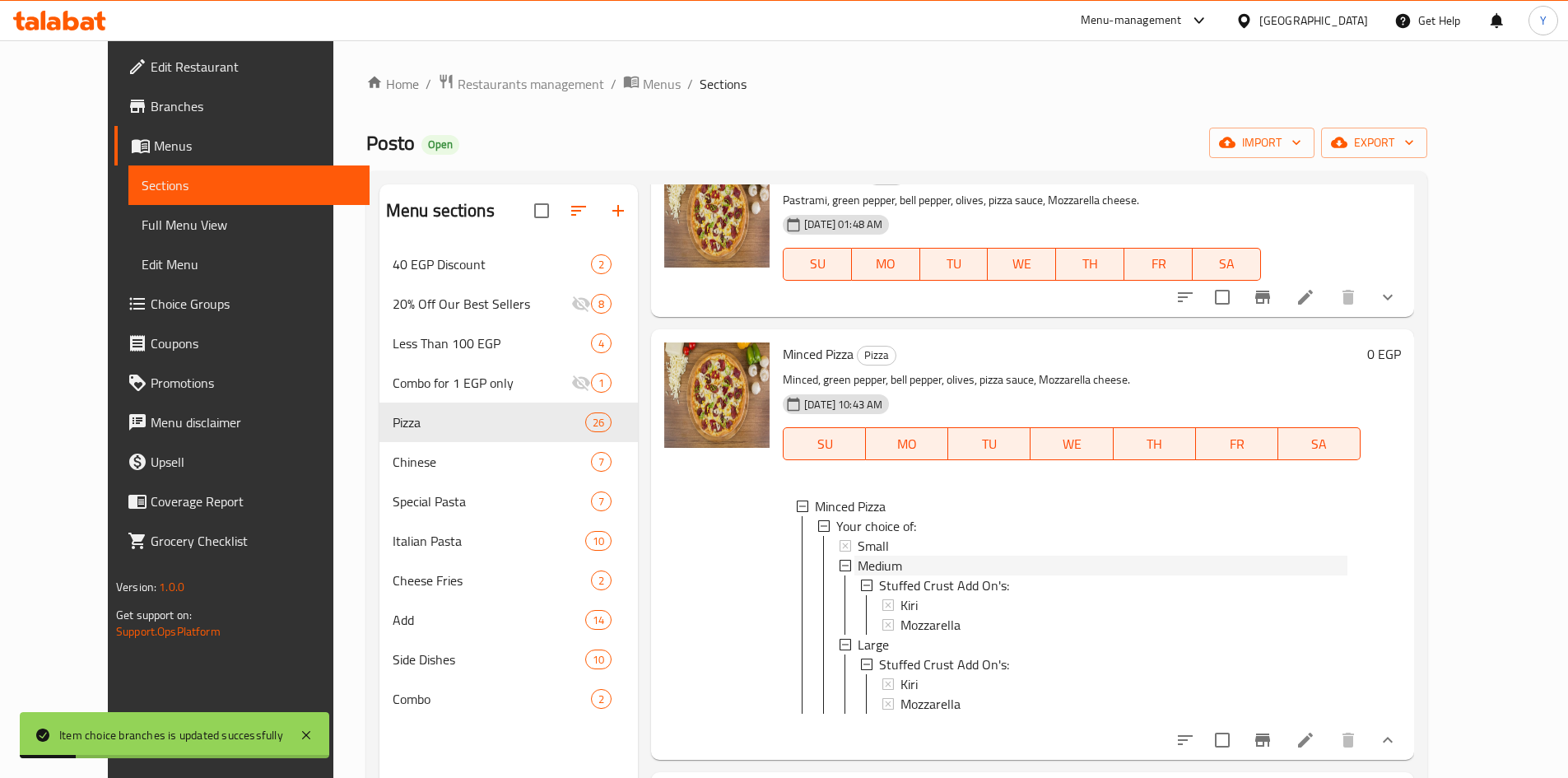
click at [858, 558] on span "Medium" at bounding box center [880, 565] width 45 height 20
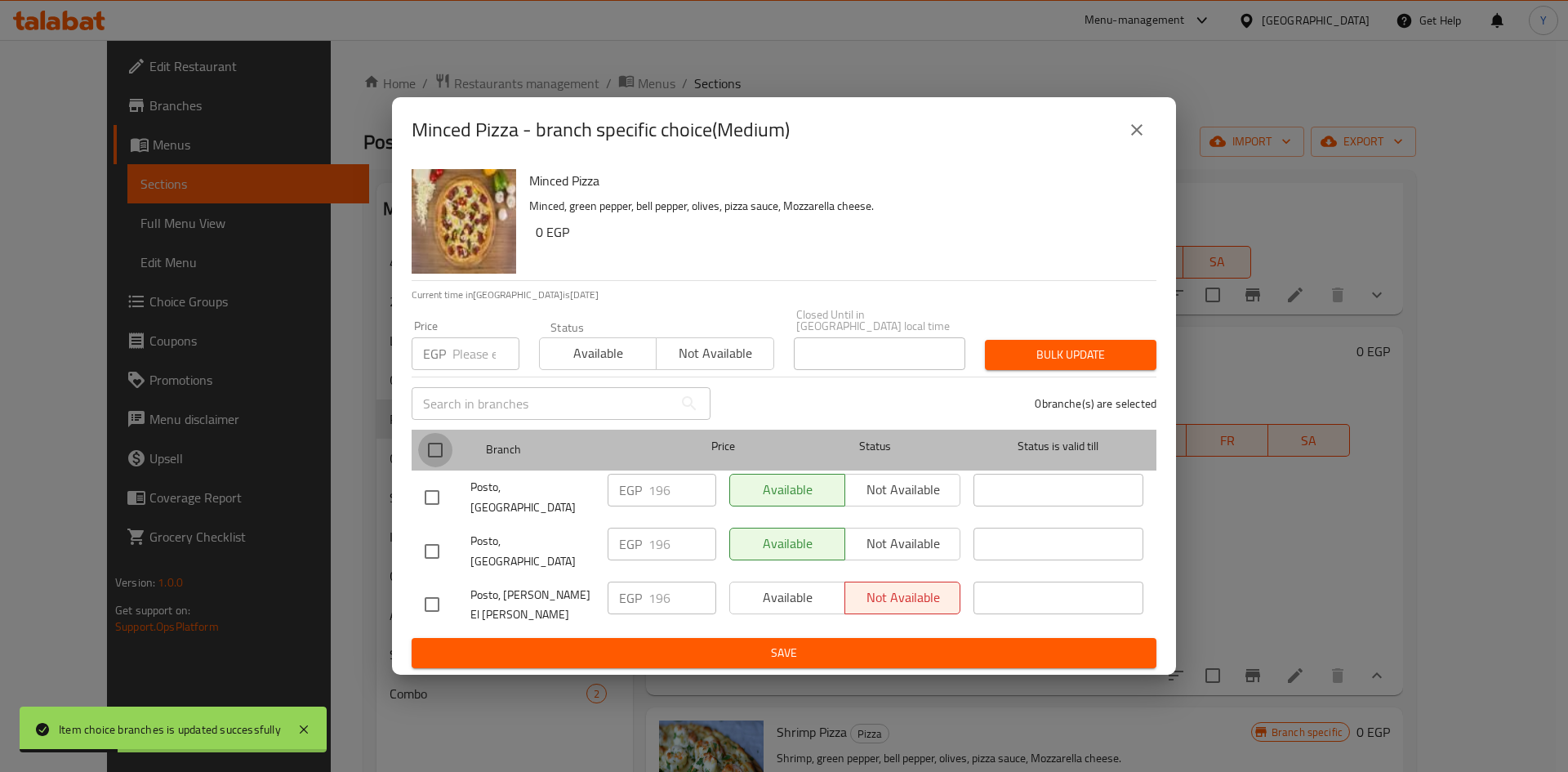
click at [448, 468] on input "checkbox" at bounding box center [435, 450] width 34 height 34
checkbox input "true"
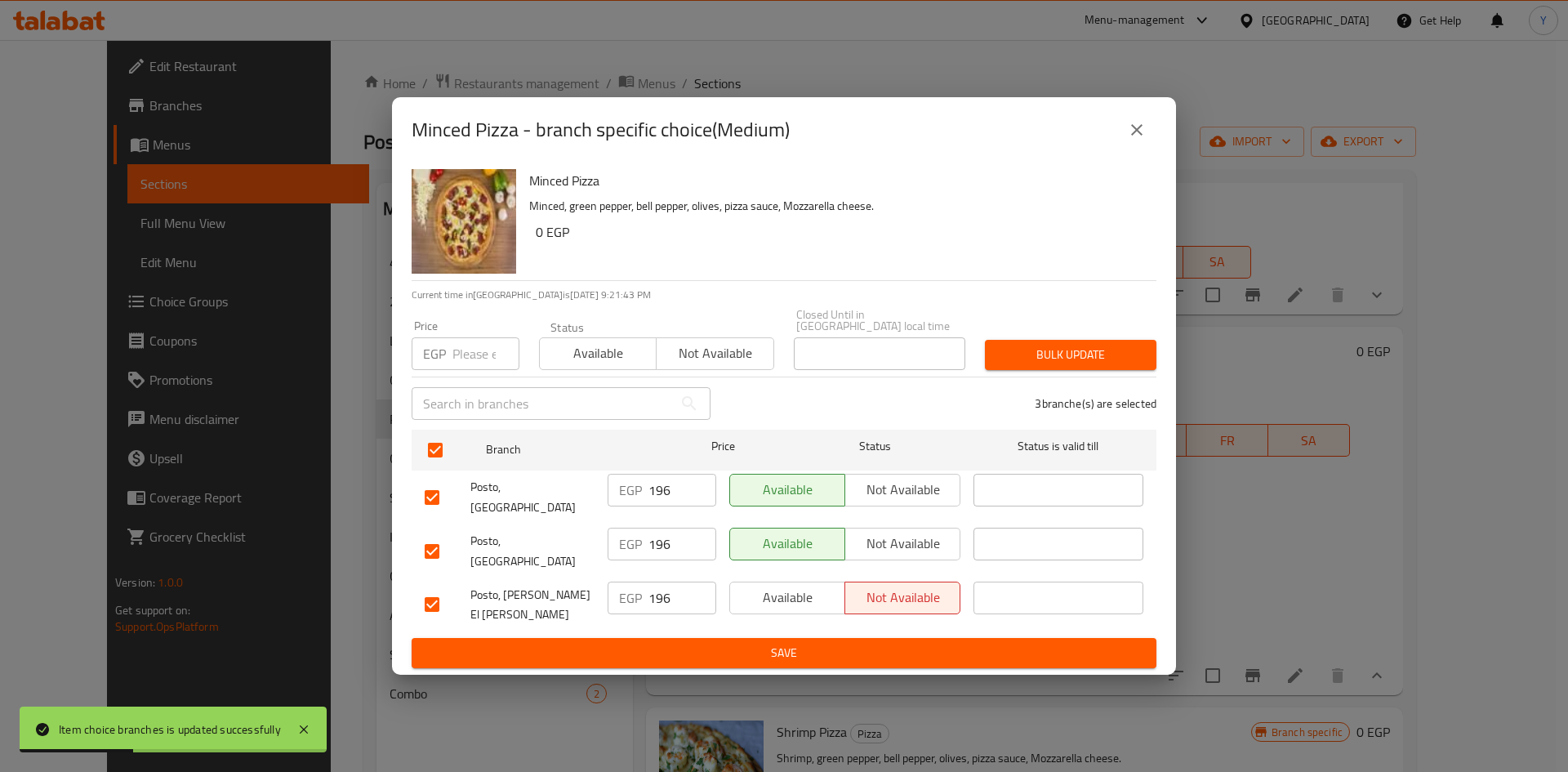
click at [460, 370] on input "number" at bounding box center [485, 354] width 67 height 32
type input "195"
click at [829, 243] on h6 "0 EGP" at bounding box center [839, 231] width 608 height 23
click at [1031, 380] on div "Bulk update" at bounding box center [1070, 355] width 191 height 50
click at [1028, 365] on span "Bulk update" at bounding box center [1070, 355] width 145 height 20
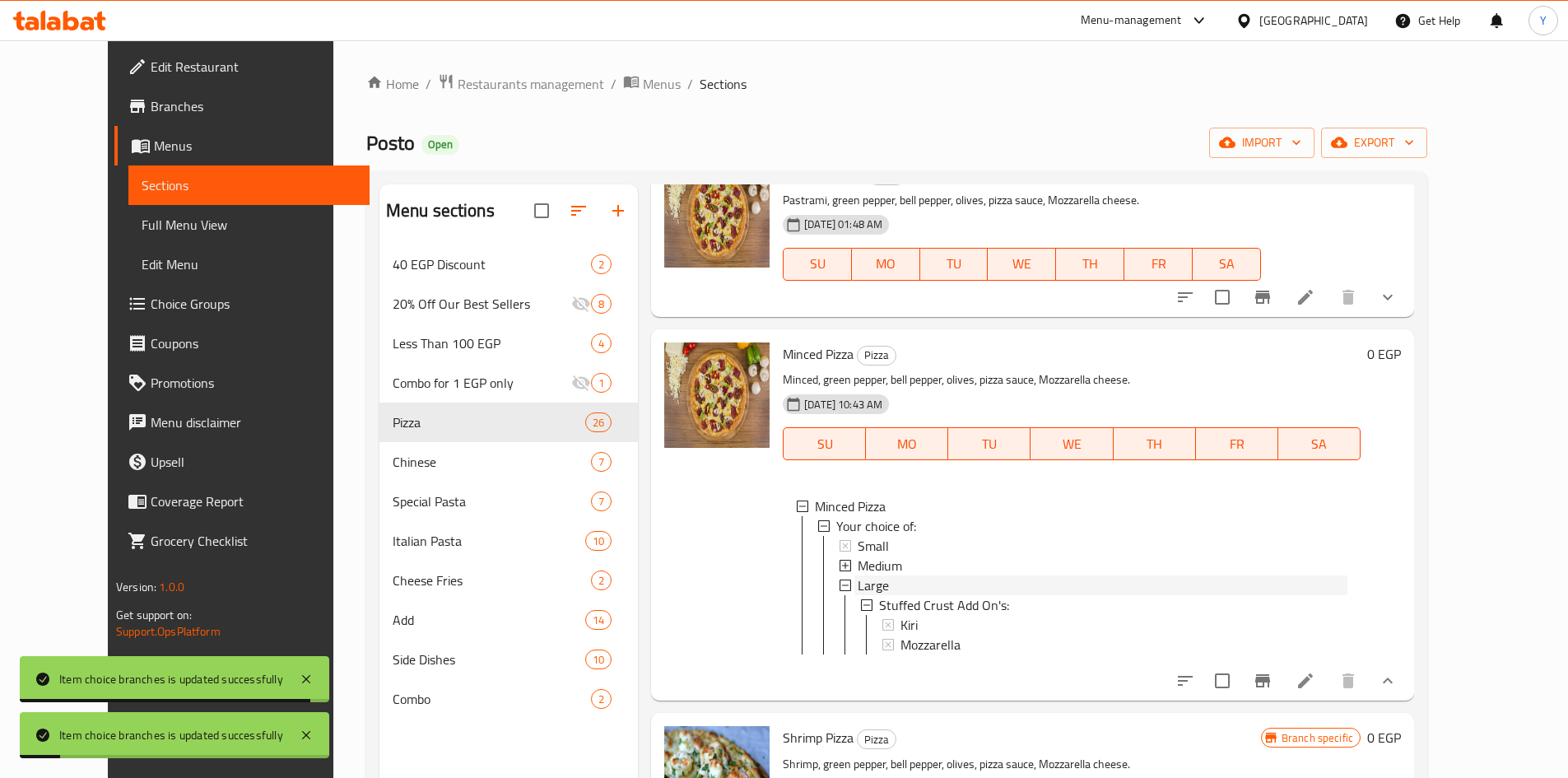
click at [858, 578] on span "Large" at bounding box center [873, 585] width 32 height 20
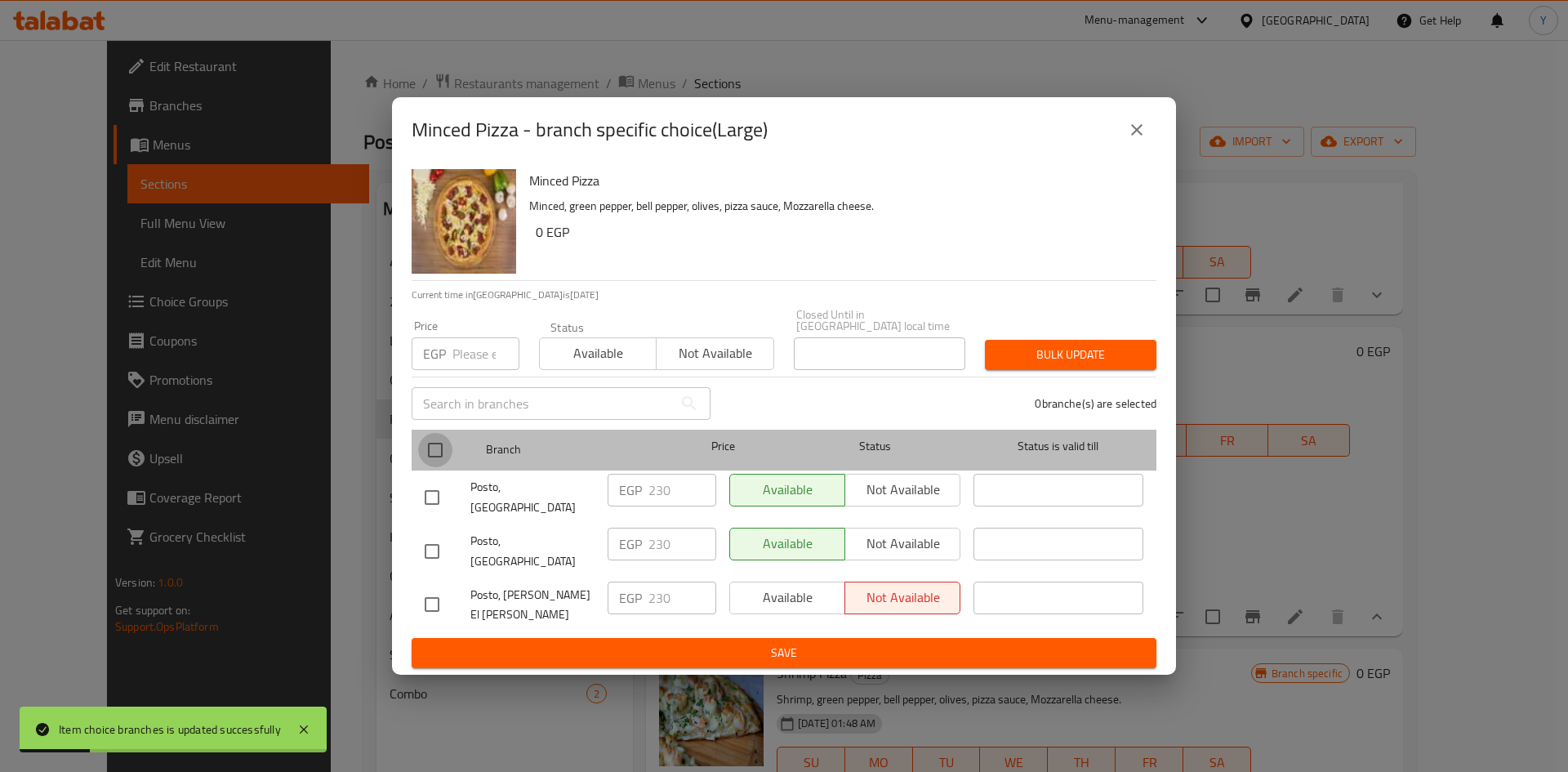
drag, startPoint x: 429, startPoint y: 467, endPoint x: 450, endPoint y: 443, distance: 31.9
click at [432, 463] on input "checkbox" at bounding box center [435, 450] width 34 height 34
checkbox input "true"
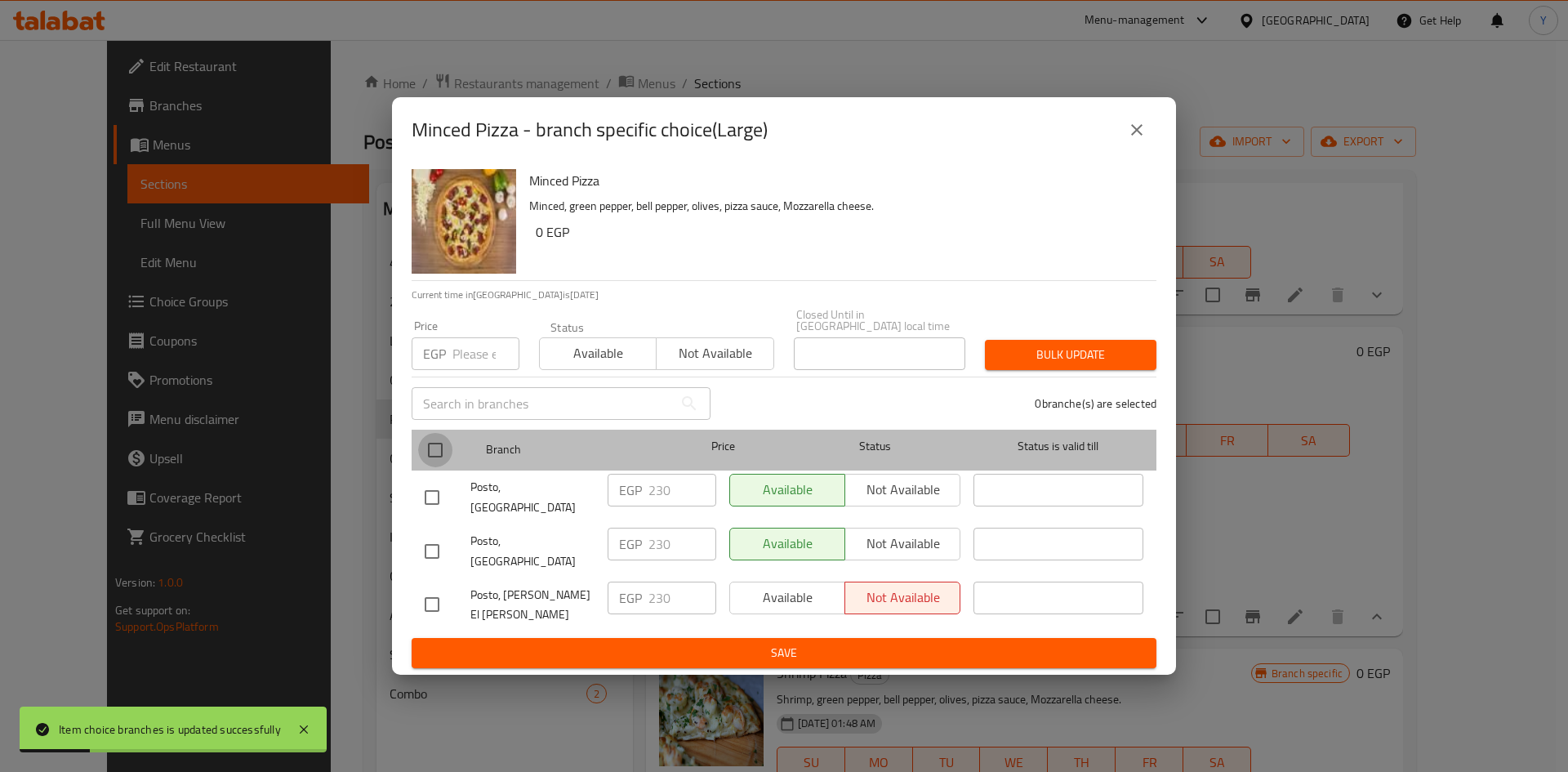
checkbox input "true"
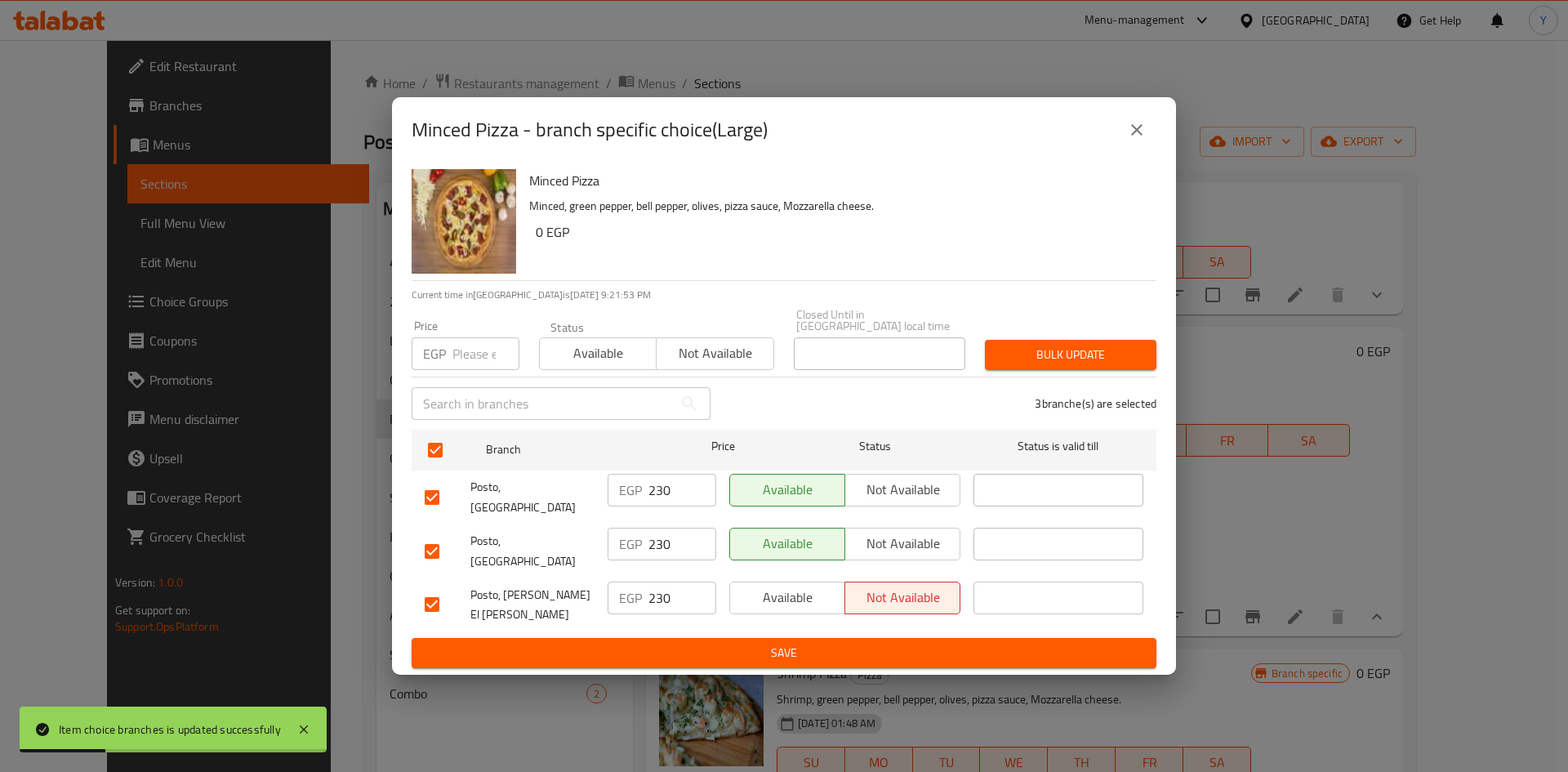
click at [478, 360] on input "number" at bounding box center [485, 354] width 67 height 32
type input "255"
click at [1023, 350] on div "Bulk update" at bounding box center [1070, 355] width 191 height 50
click at [1028, 365] on span "Bulk update" at bounding box center [1070, 355] width 145 height 20
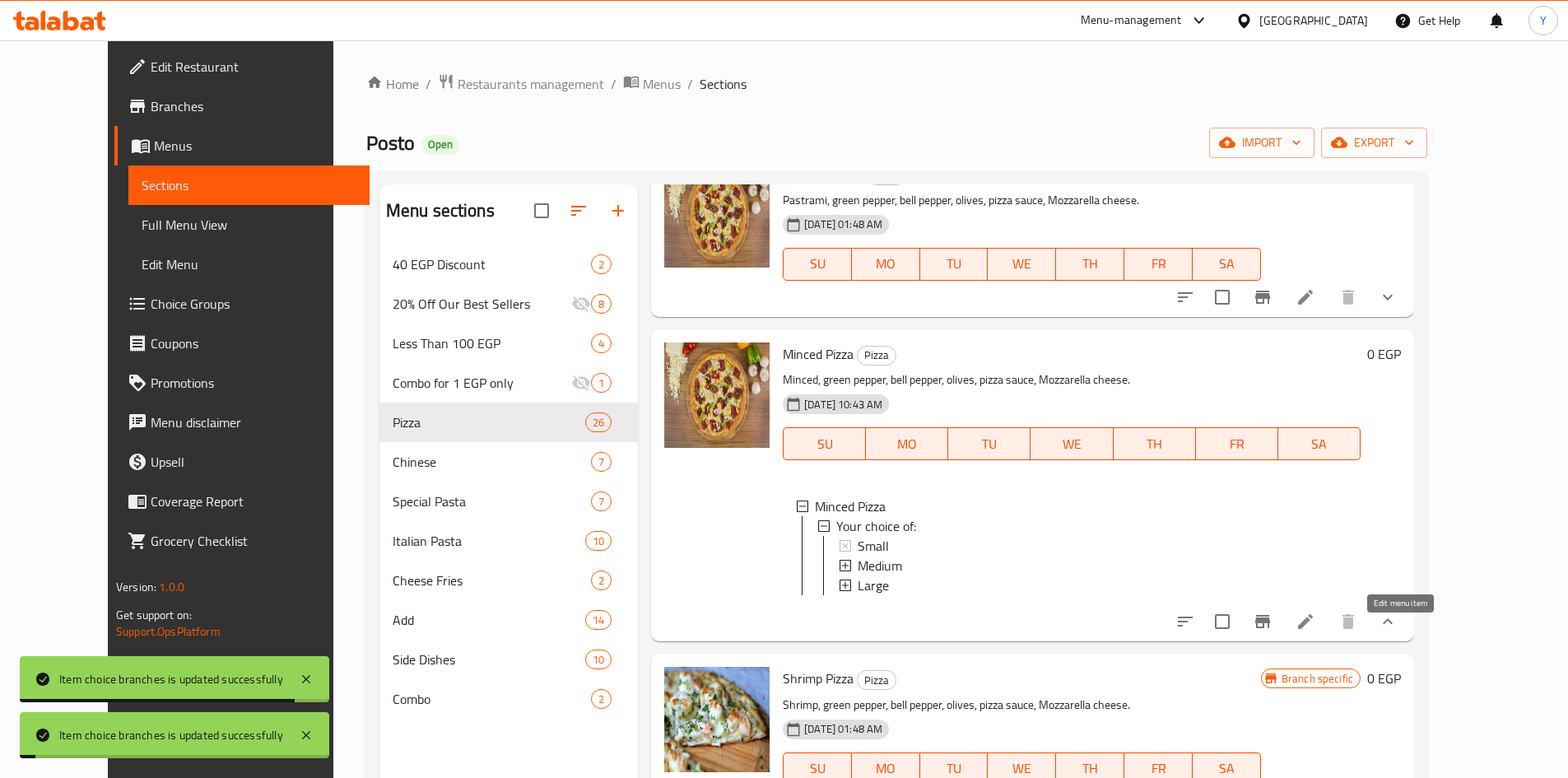
click at [1315, 631] on icon at bounding box center [1305, 621] width 20 height 20
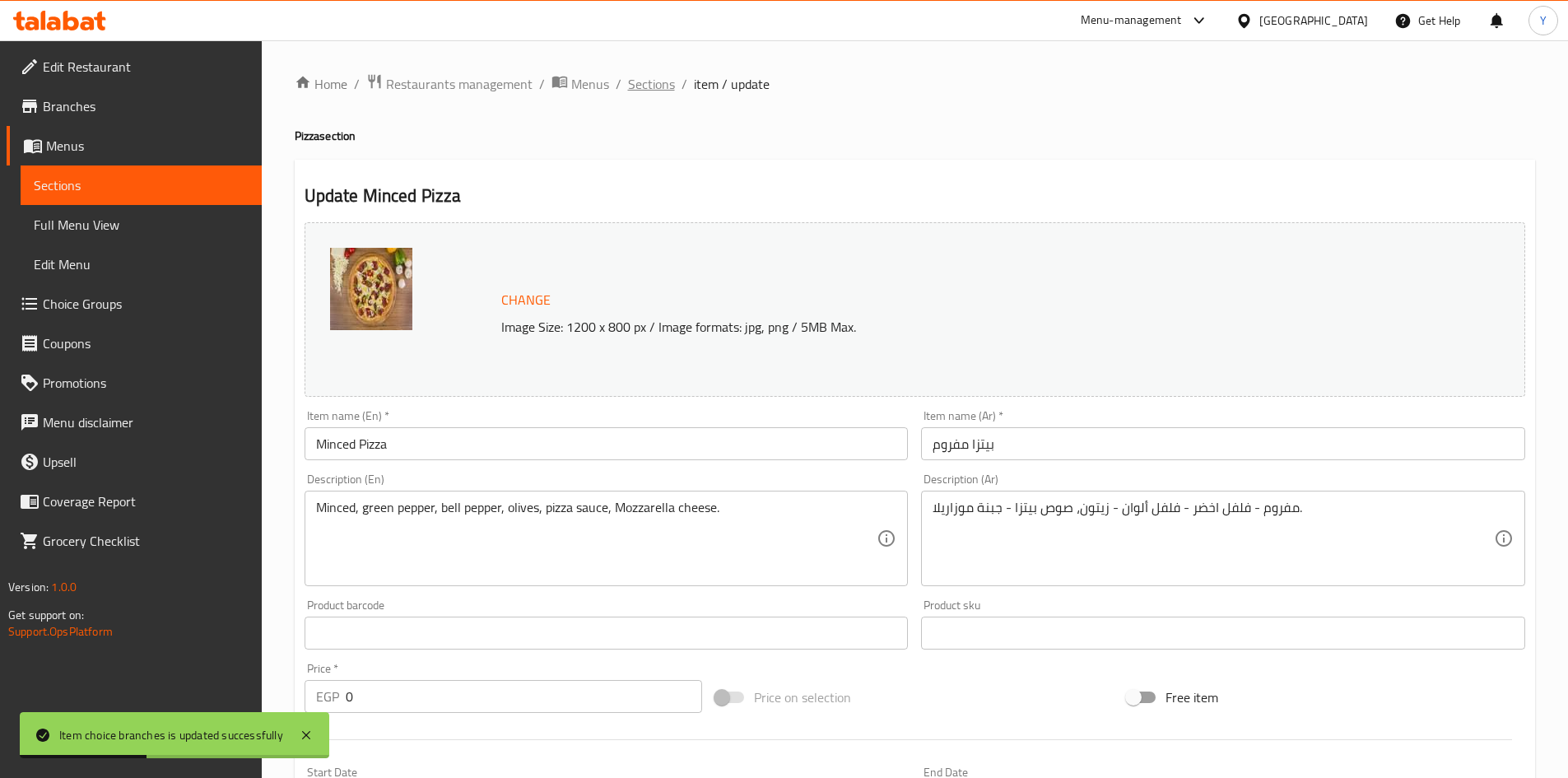
click at [654, 93] on span "Sections" at bounding box center [651, 83] width 47 height 20
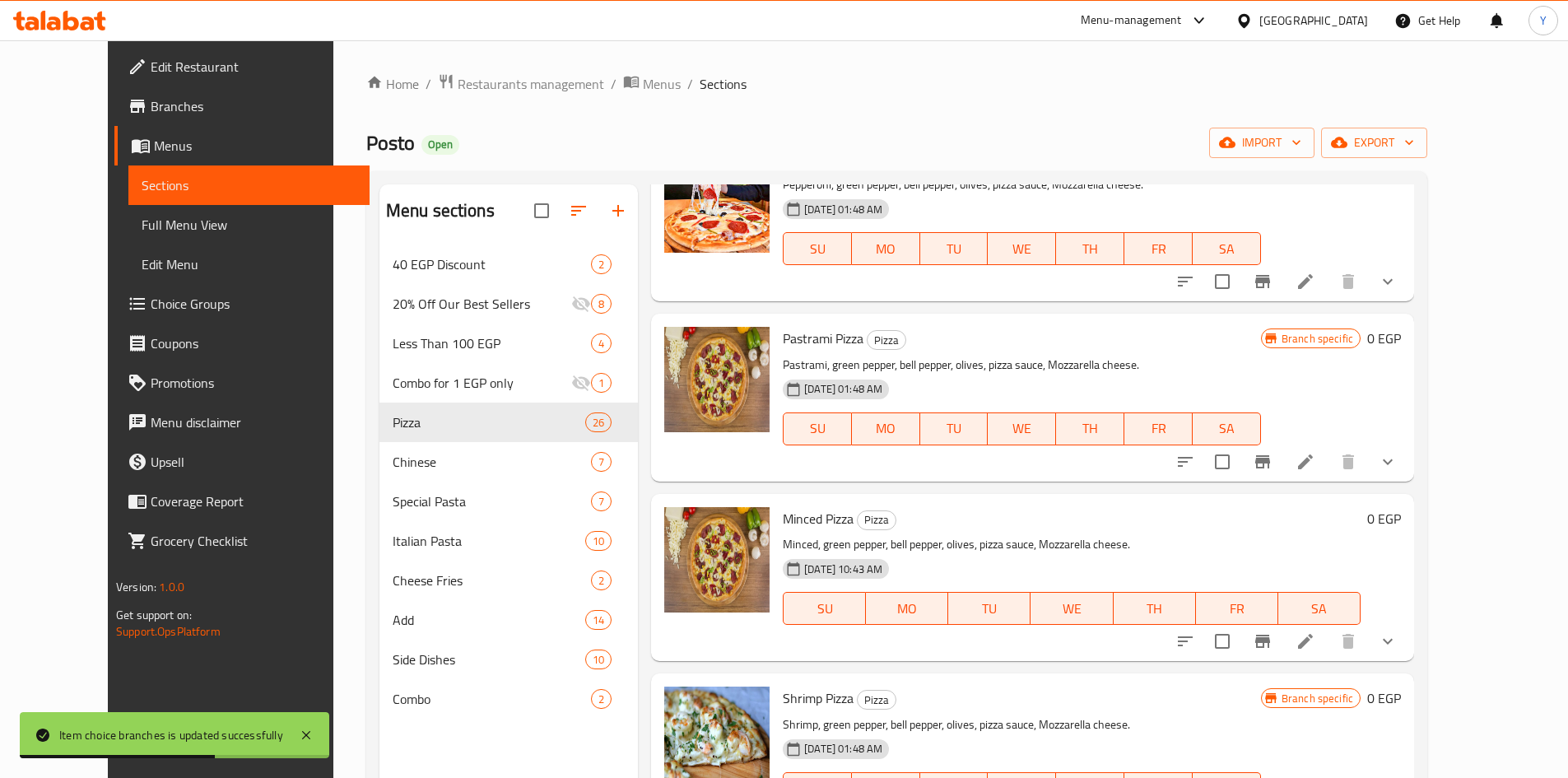
scroll to position [1235, 0]
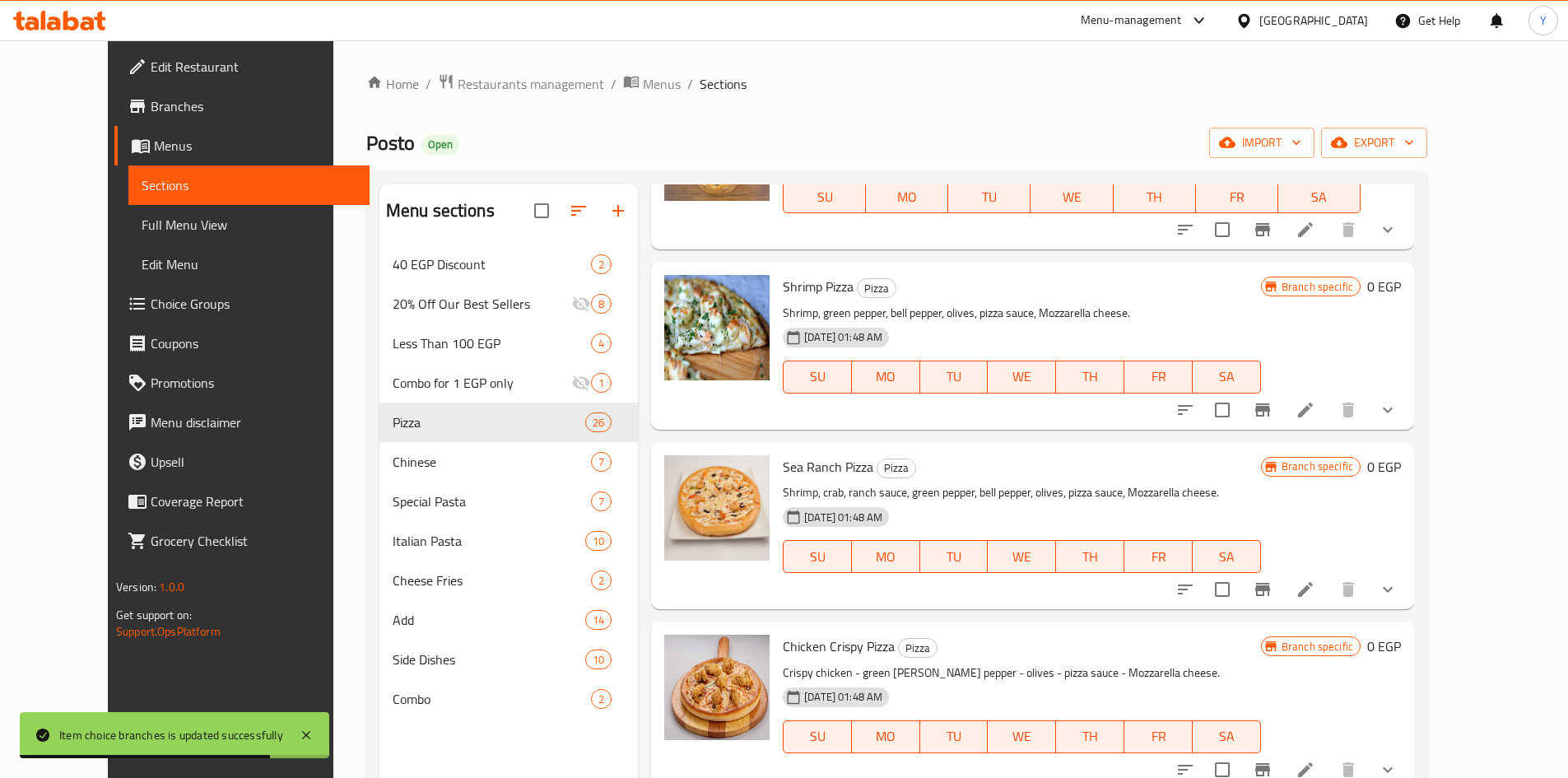
click at [1329, 410] on li at bounding box center [1306, 410] width 46 height 30
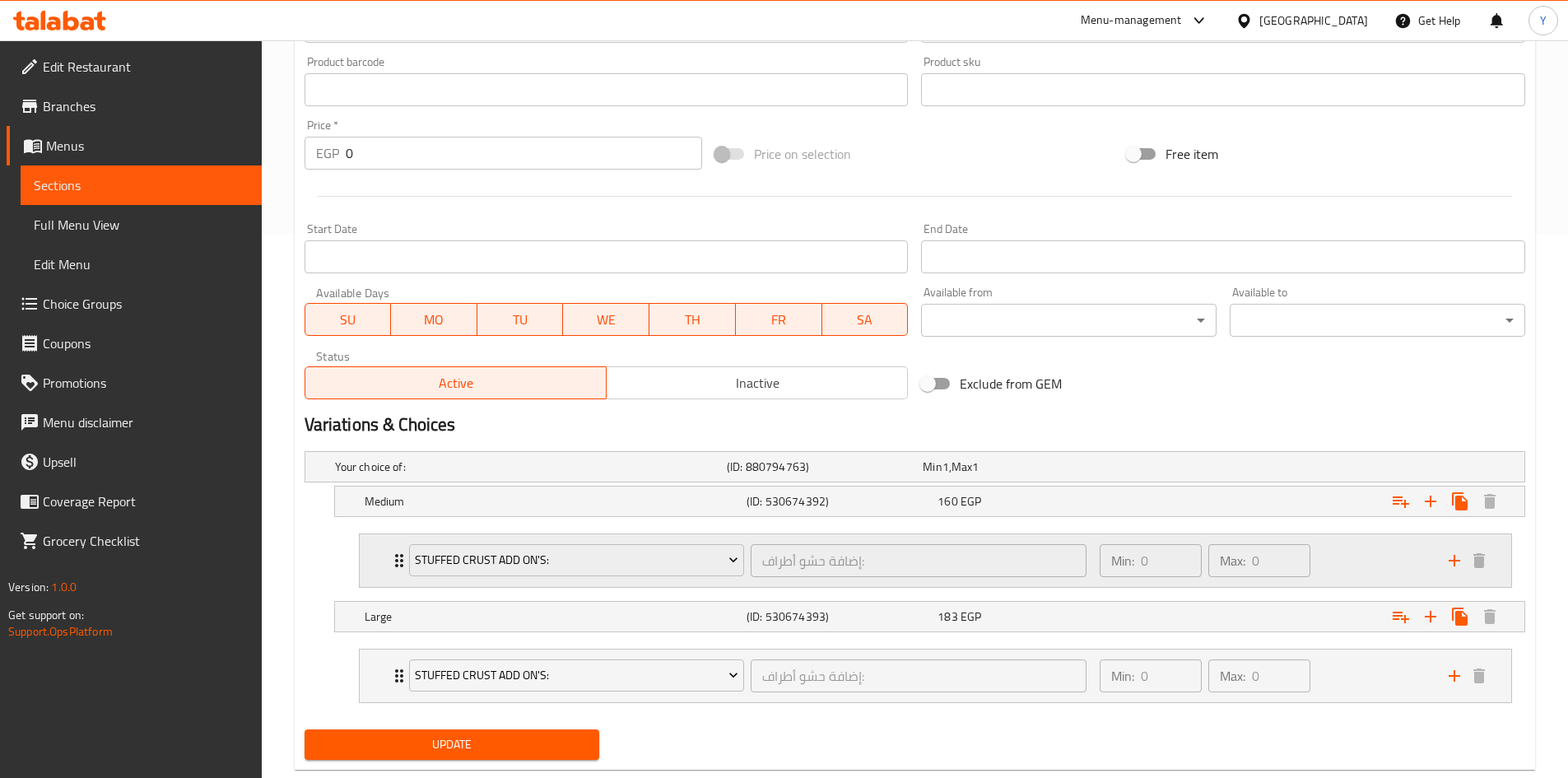
scroll to position [581, 0]
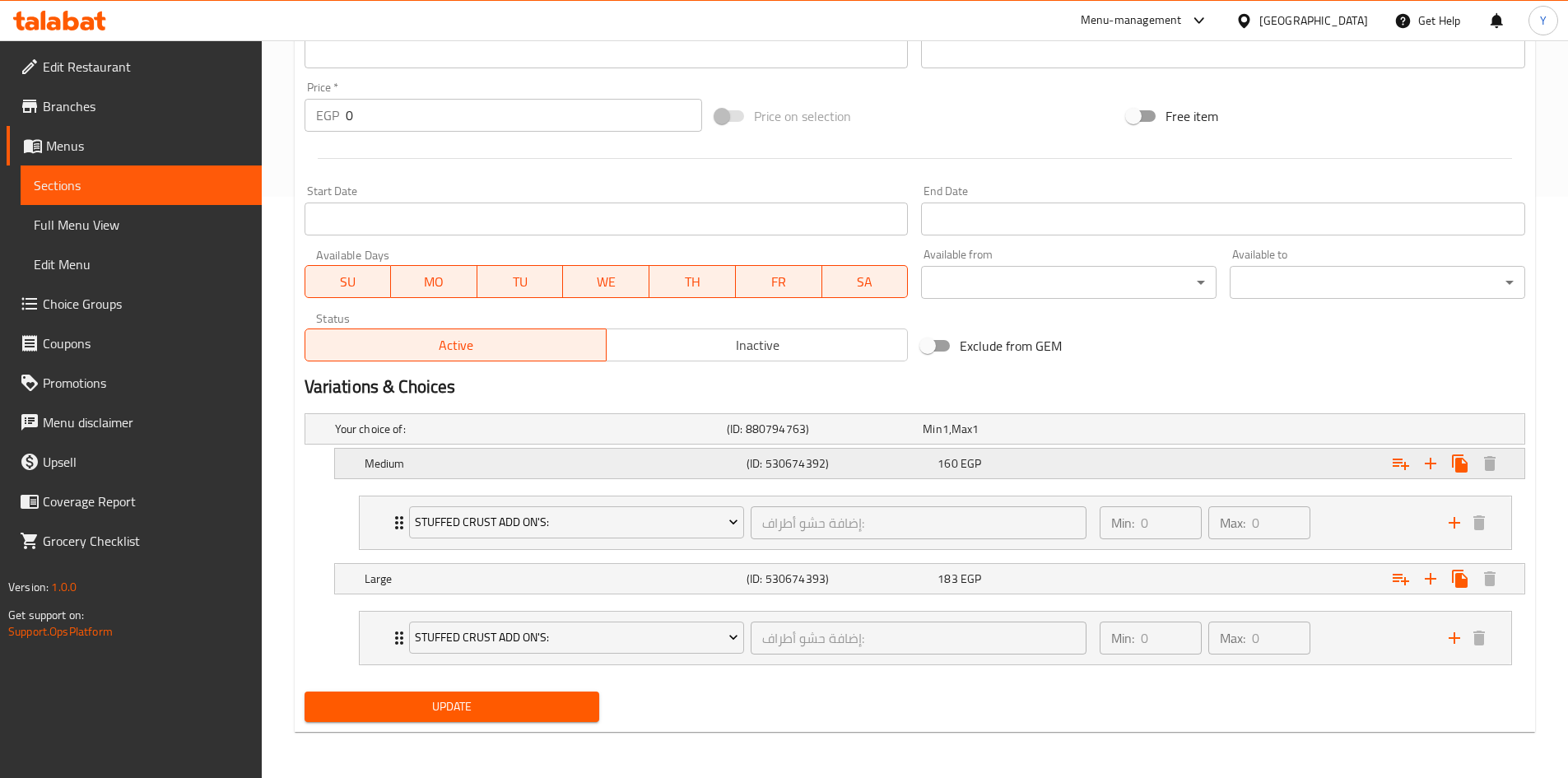
drag, startPoint x: 1134, startPoint y: 472, endPoint x: 1187, endPoint y: 506, distance: 63.0
click at [1134, 472] on div "Expand" at bounding box center [1316, 464] width 382 height 36
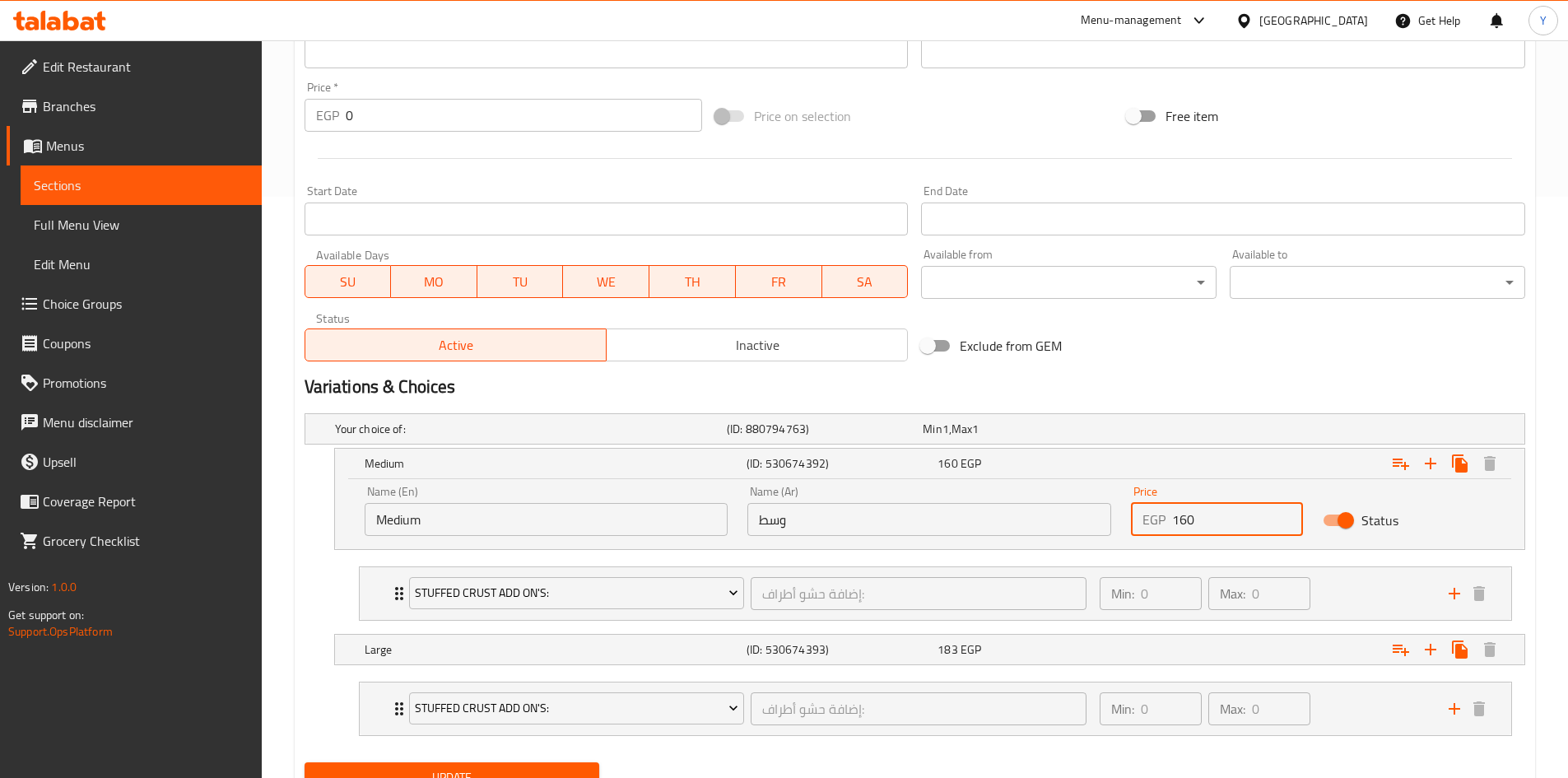
drag, startPoint x: 1147, startPoint y: 524, endPoint x: 1088, endPoint y: 548, distance: 63.7
click at [1096, 536] on div "Name (En) Medium Name (En) Name (Ar) وسط Name (Ar) Price EGP 160 Price Status" at bounding box center [930, 511] width 1150 height 70
type input "380"
click at [1093, 765] on div "Update" at bounding box center [915, 777] width 1234 height 44
click at [1068, 669] on nav "Stuffed Crust Add On's: إضافة حشو أطراف: ​ Min: 0 ​ Max: 0 ​ Kiri (ID: 53067355…" at bounding box center [914, 709] width 1221 height 81
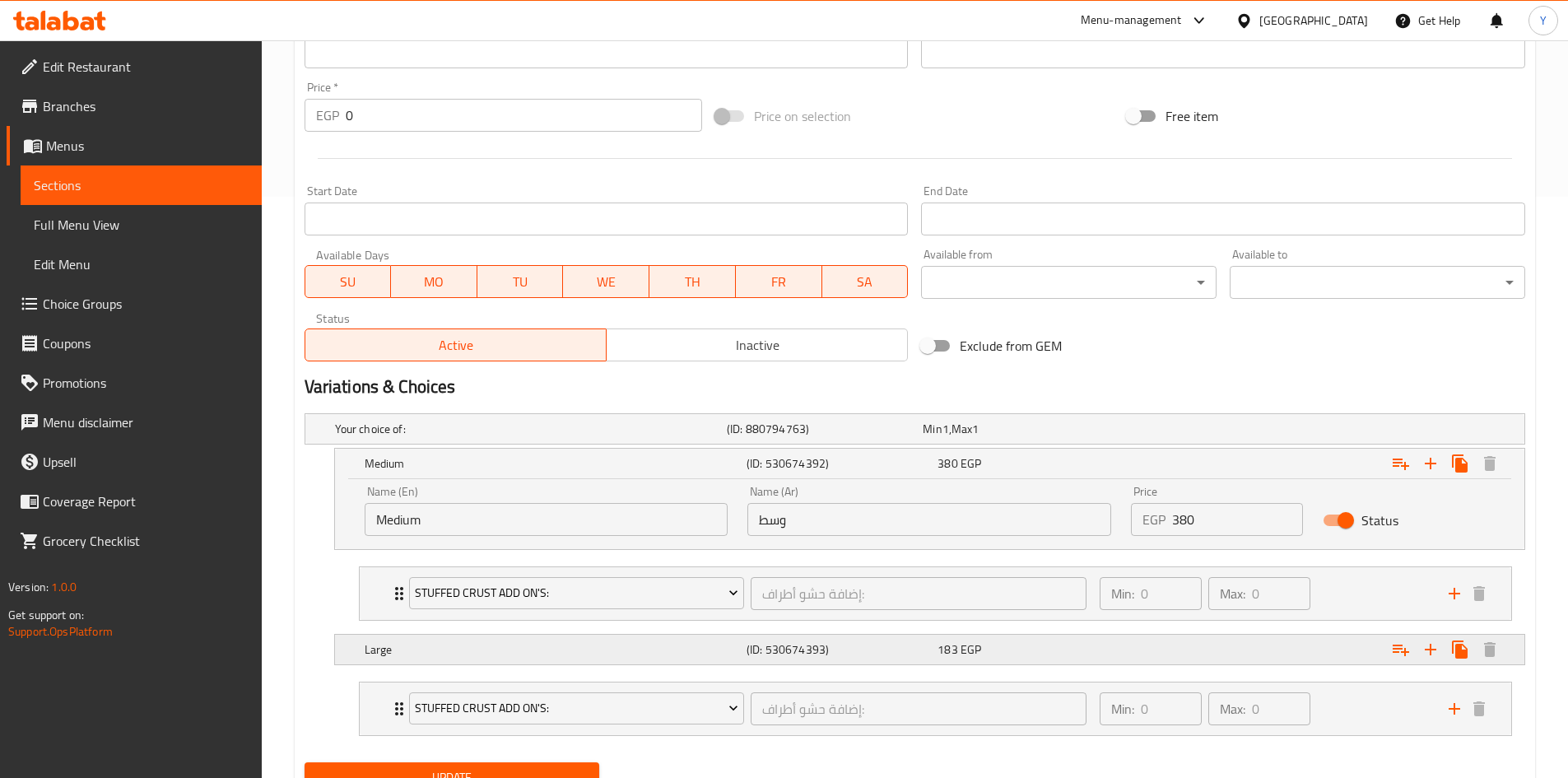
click at [1120, 661] on div "Large (ID: 530674393) 183 EGP" at bounding box center [935, 649] width 1146 height 36
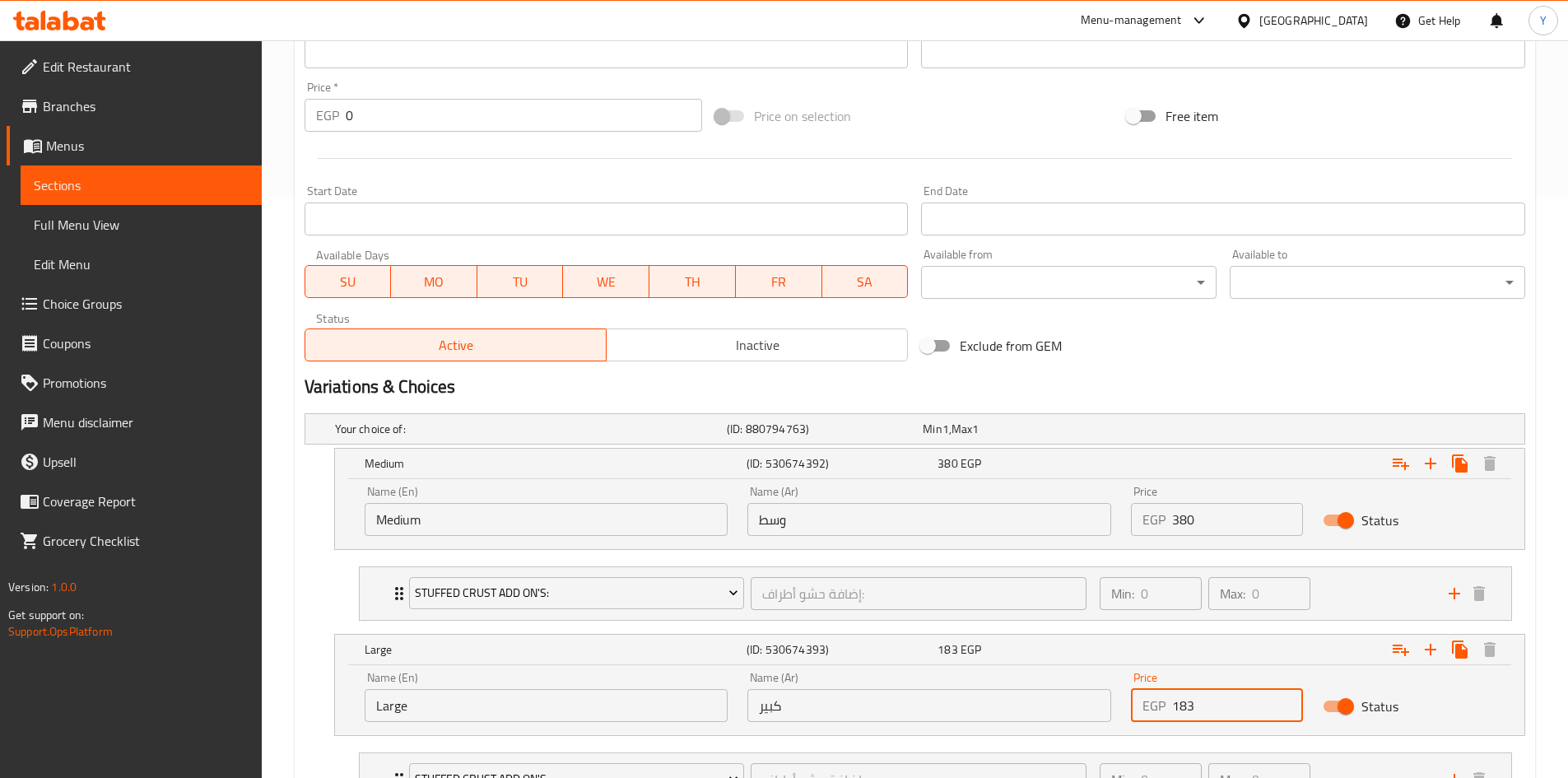
drag, startPoint x: 1219, startPoint y: 698, endPoint x: 1020, endPoint y: 709, distance: 199.3
click at [1020, 709] on div "Name (En) Large Name (En) Name (Ar) كبير Name (Ar) Price EGP 183 Price Status" at bounding box center [930, 697] width 1150 height 70
type input "525"
click at [1147, 384] on h2 "Variations & Choices" at bounding box center [914, 386] width 1221 height 25
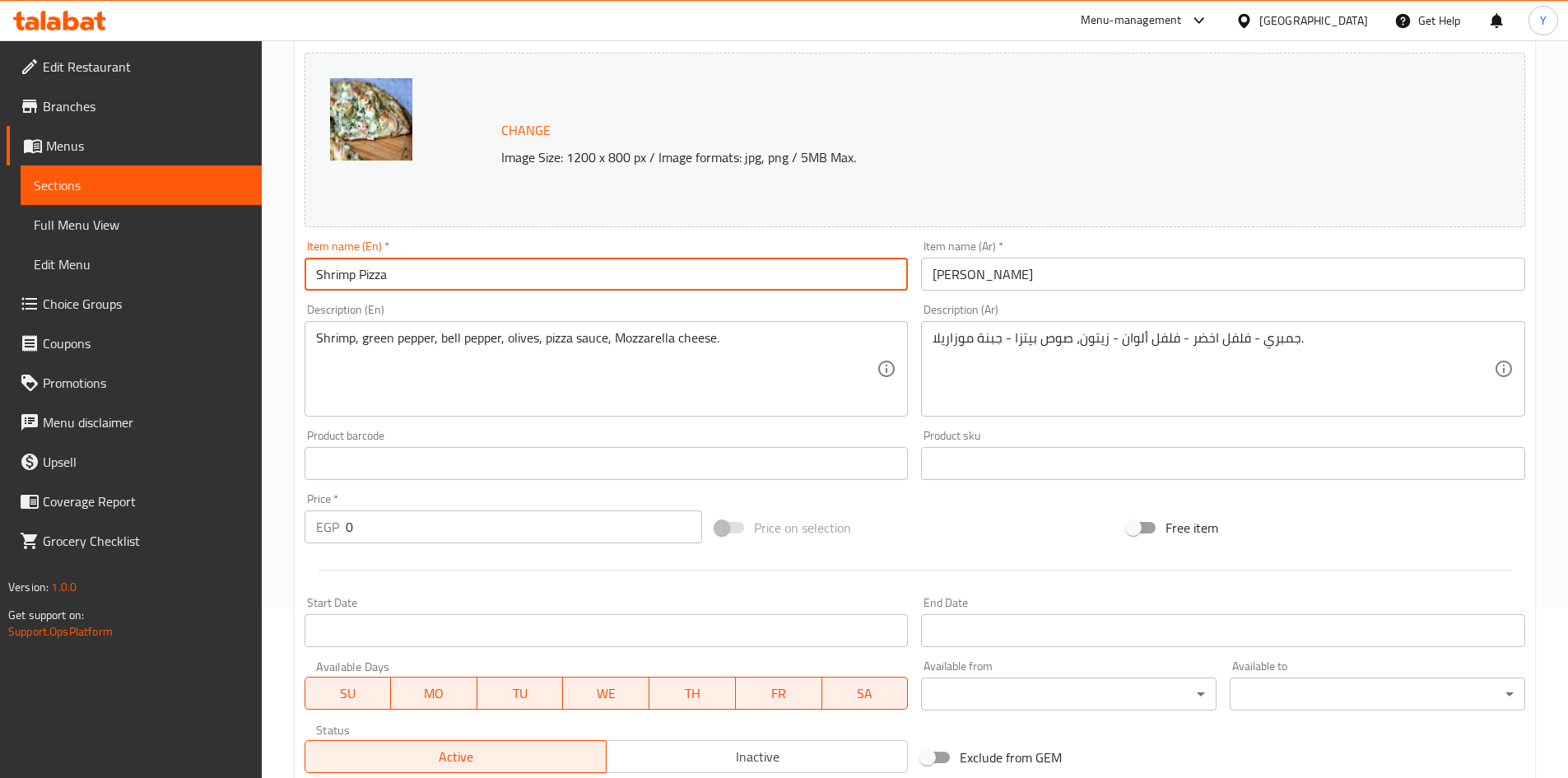
drag, startPoint x: 705, startPoint y: 283, endPoint x: 725, endPoint y: 278, distance: 20.6
click at [705, 283] on input "Shrimp Pizza" at bounding box center [606, 274] width 604 height 33
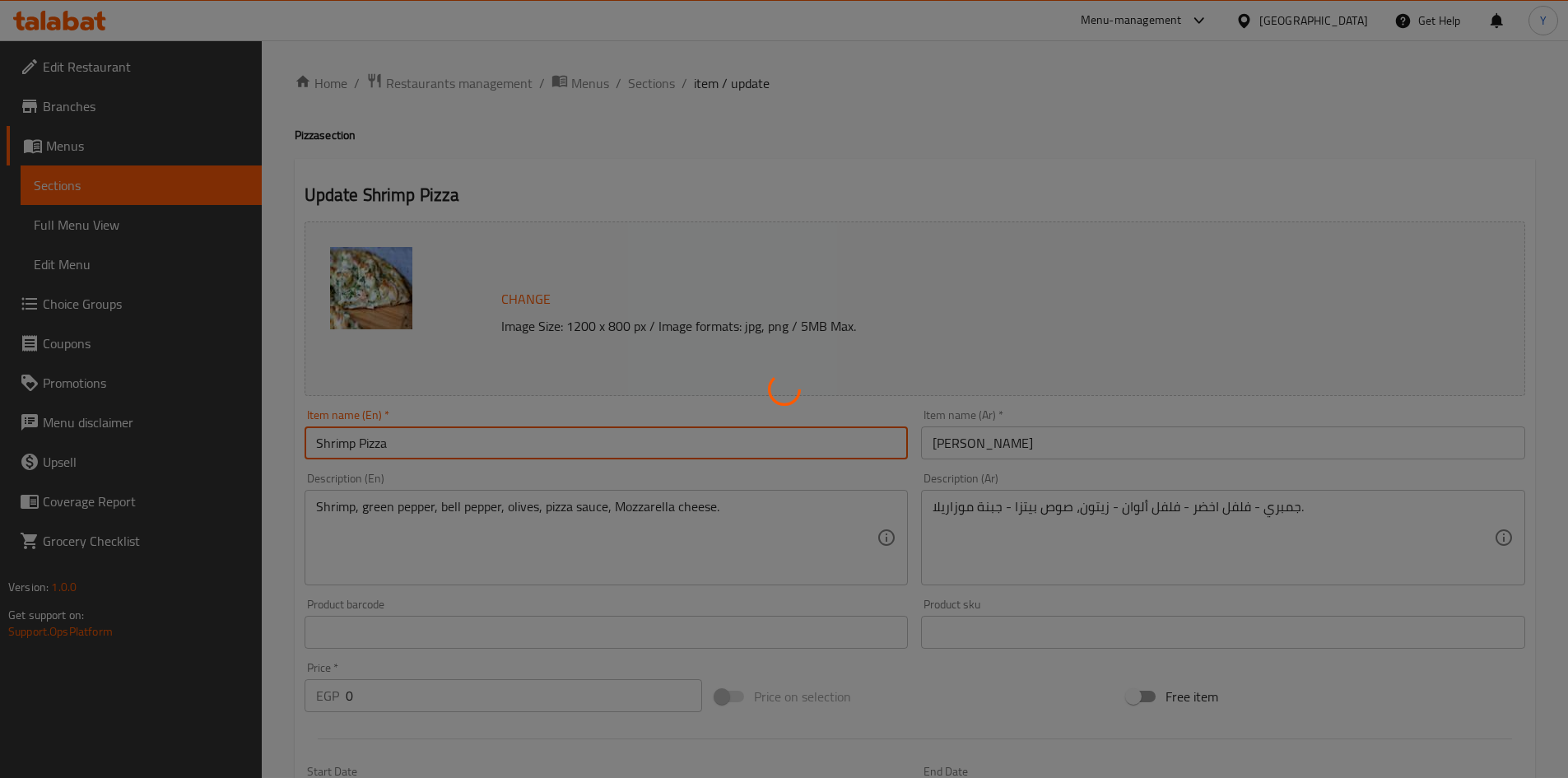
scroll to position [0, 0]
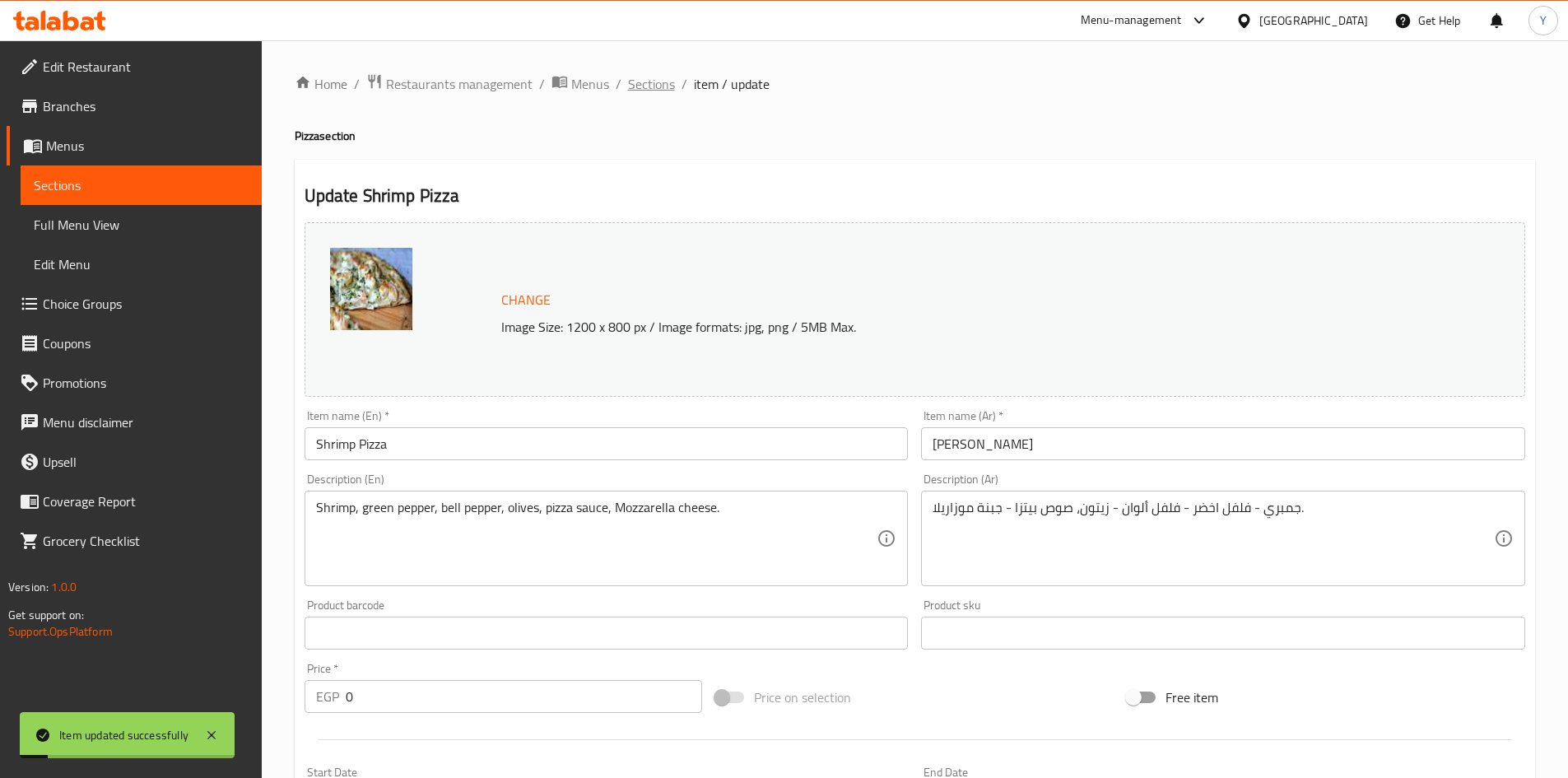
drag, startPoint x: 655, startPoint y: 92, endPoint x: 740, endPoint y: 164, distance: 111.4
click at [655, 92] on span "Sections" at bounding box center [651, 83] width 47 height 20
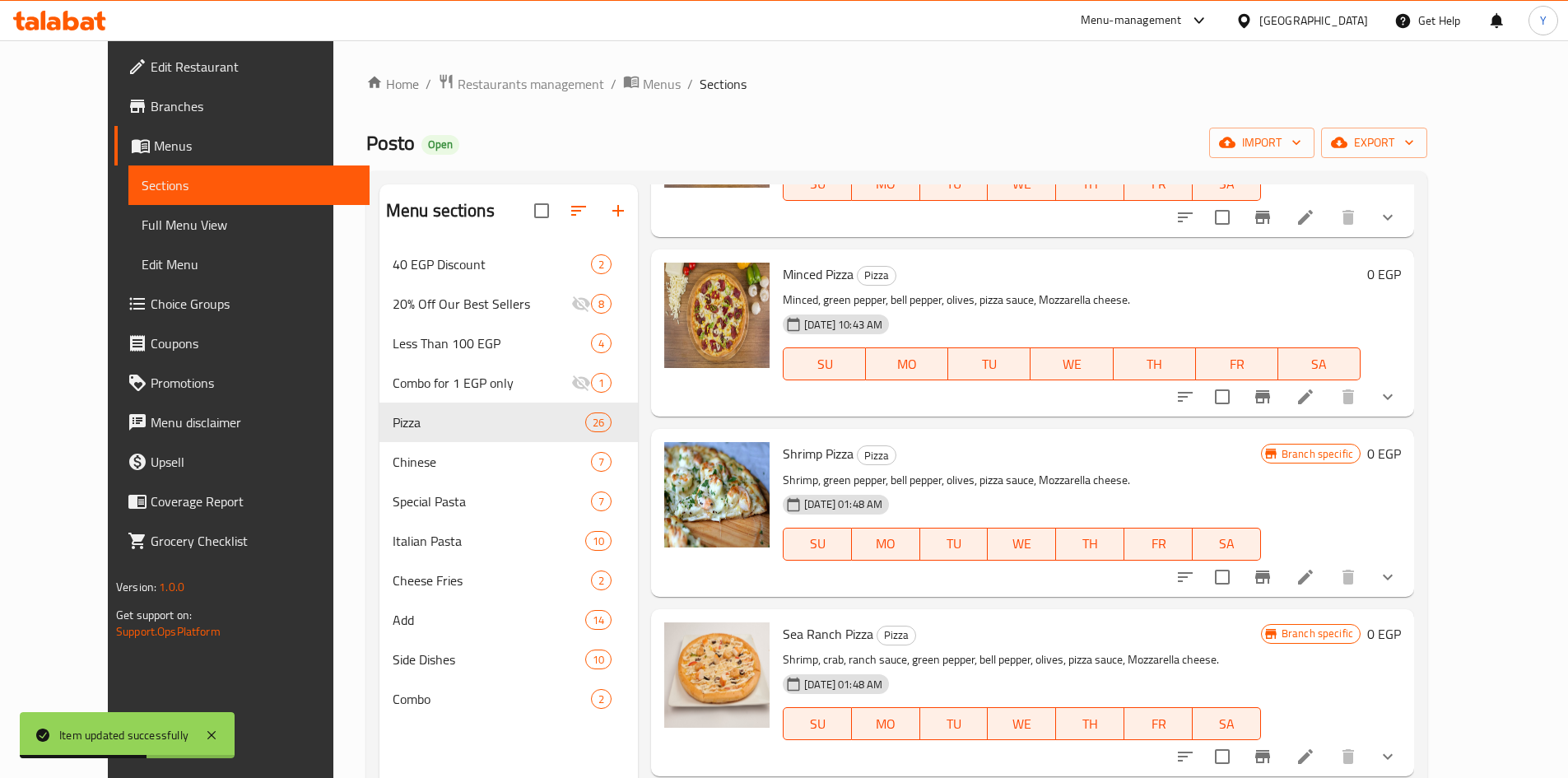
scroll to position [1070, 0]
click at [1408, 564] on button "show more" at bounding box center [1388, 575] width 39 height 39
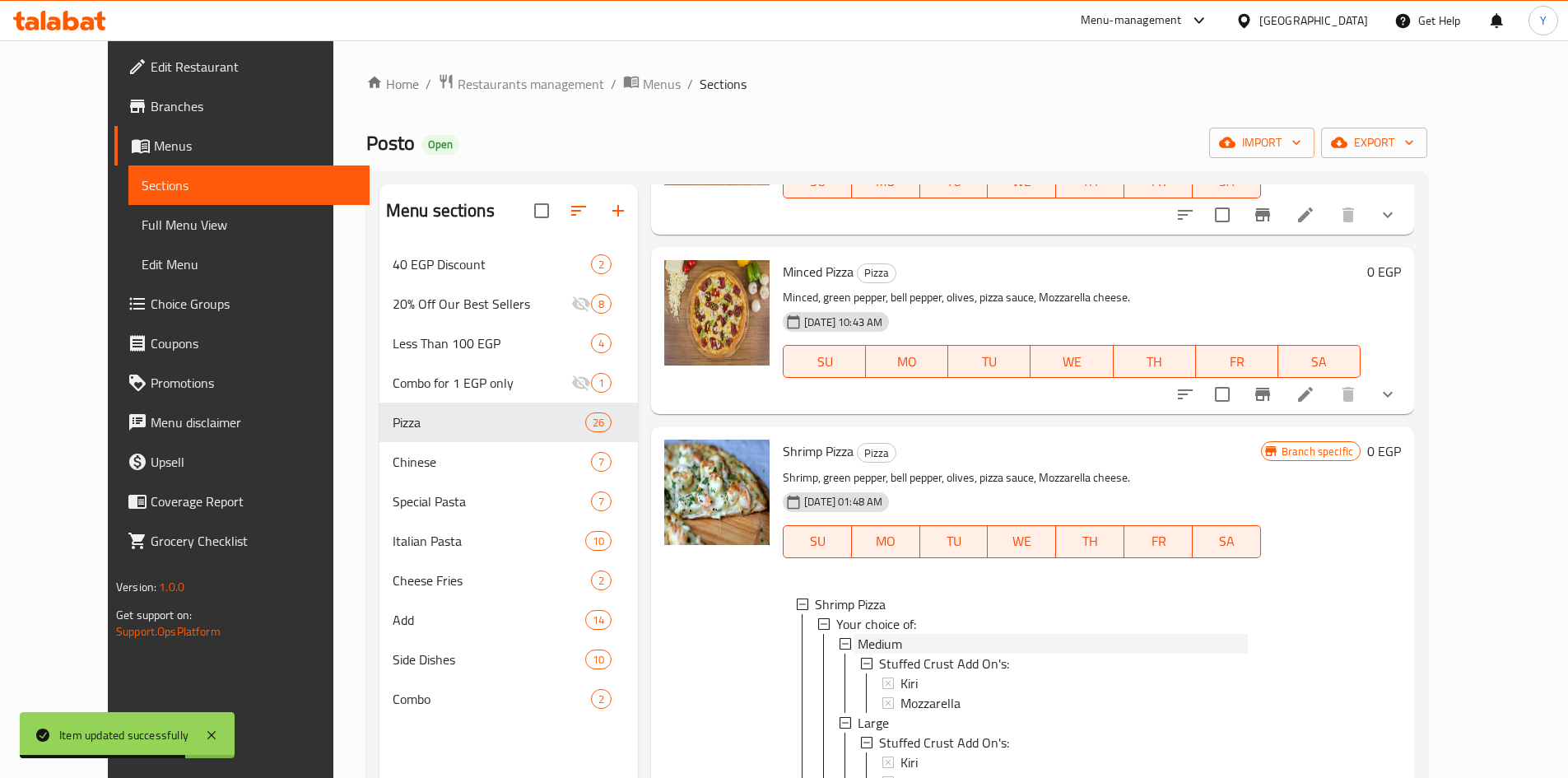
click at [1016, 650] on div "Medium" at bounding box center [1052, 643] width 390 height 20
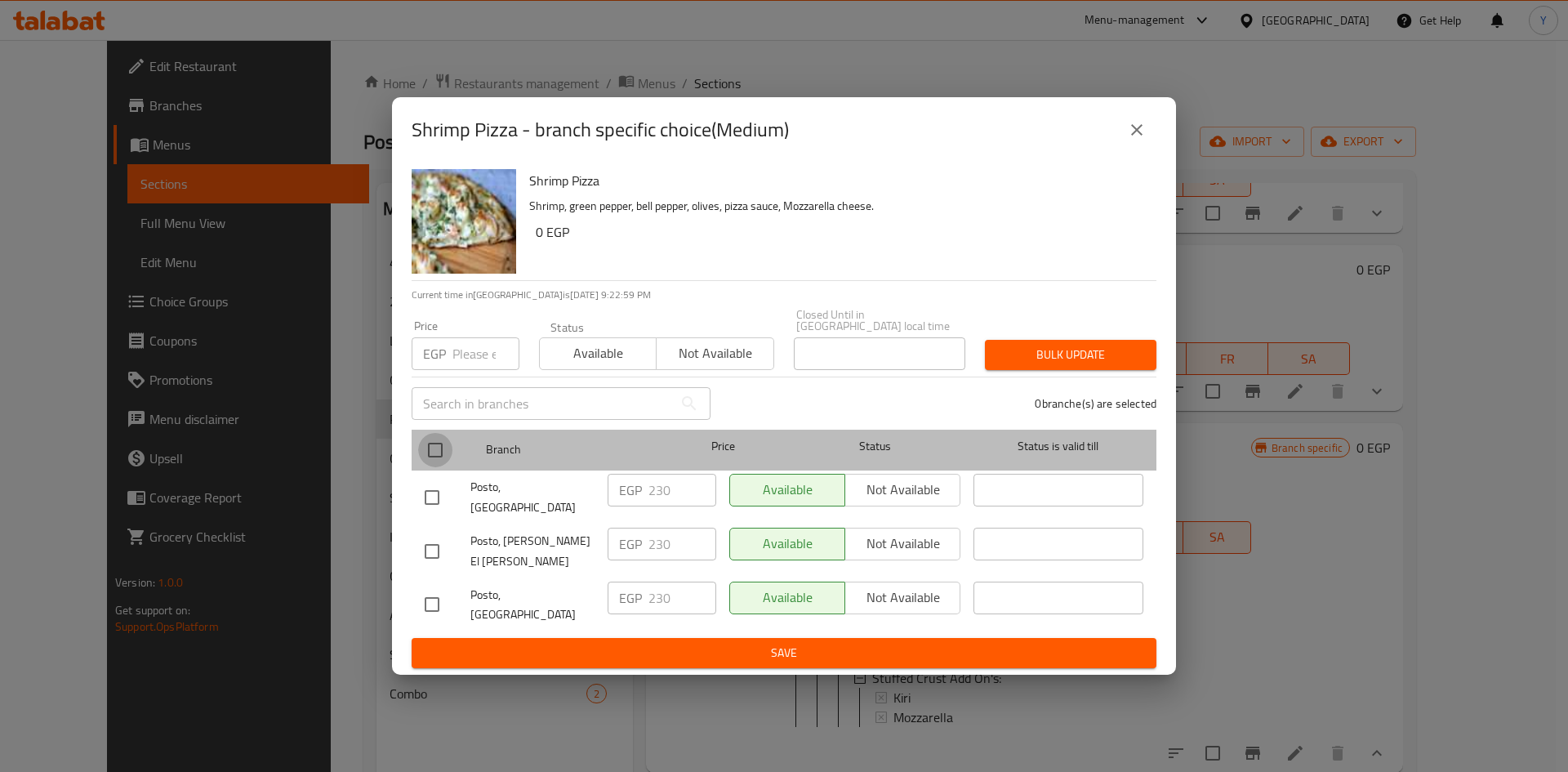
drag, startPoint x: 436, startPoint y: 463, endPoint x: 453, endPoint y: 447, distance: 23.3
click at [437, 463] on input "checkbox" at bounding box center [435, 450] width 34 height 34
checkbox input "true"
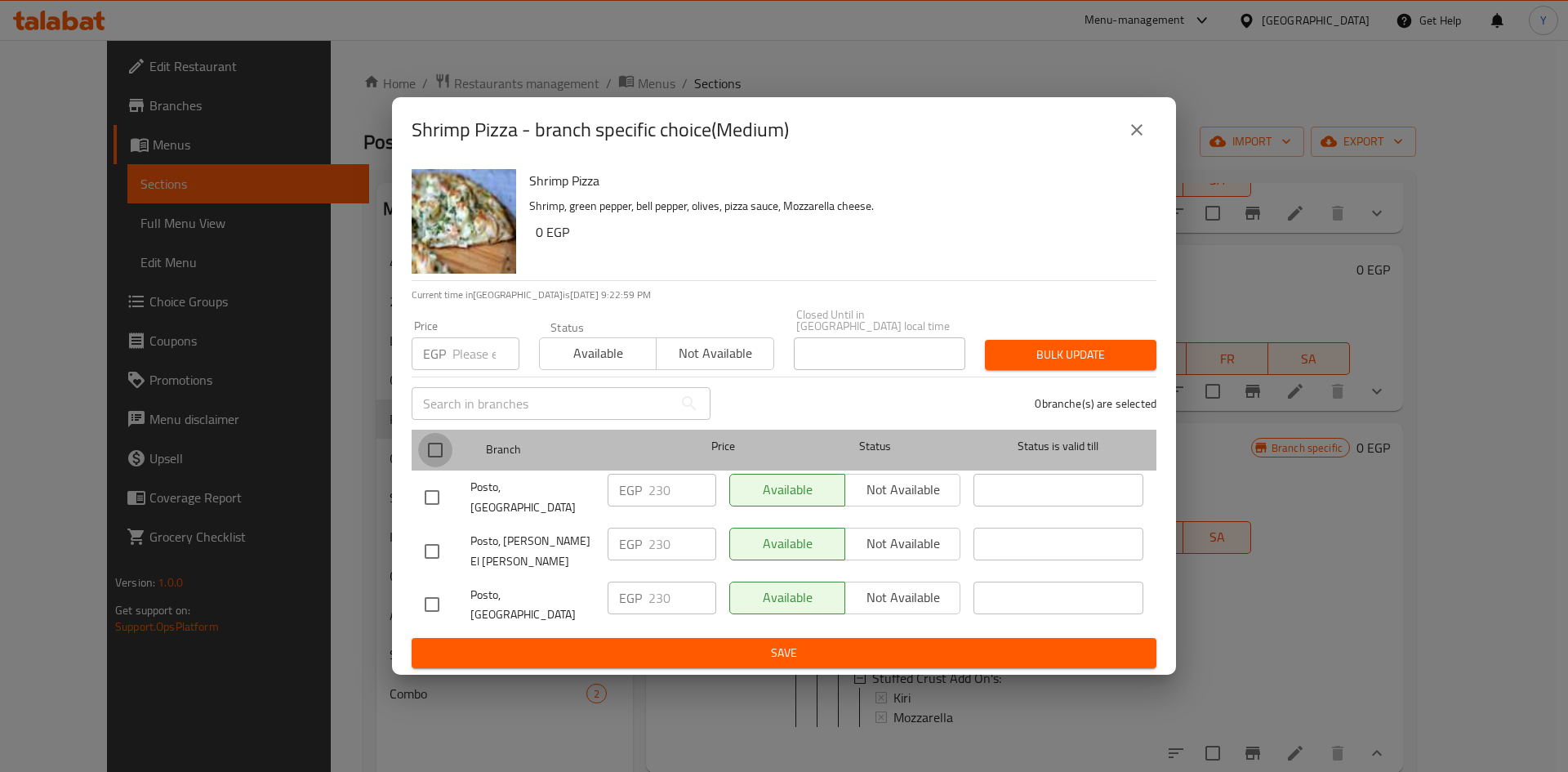
checkbox input "true"
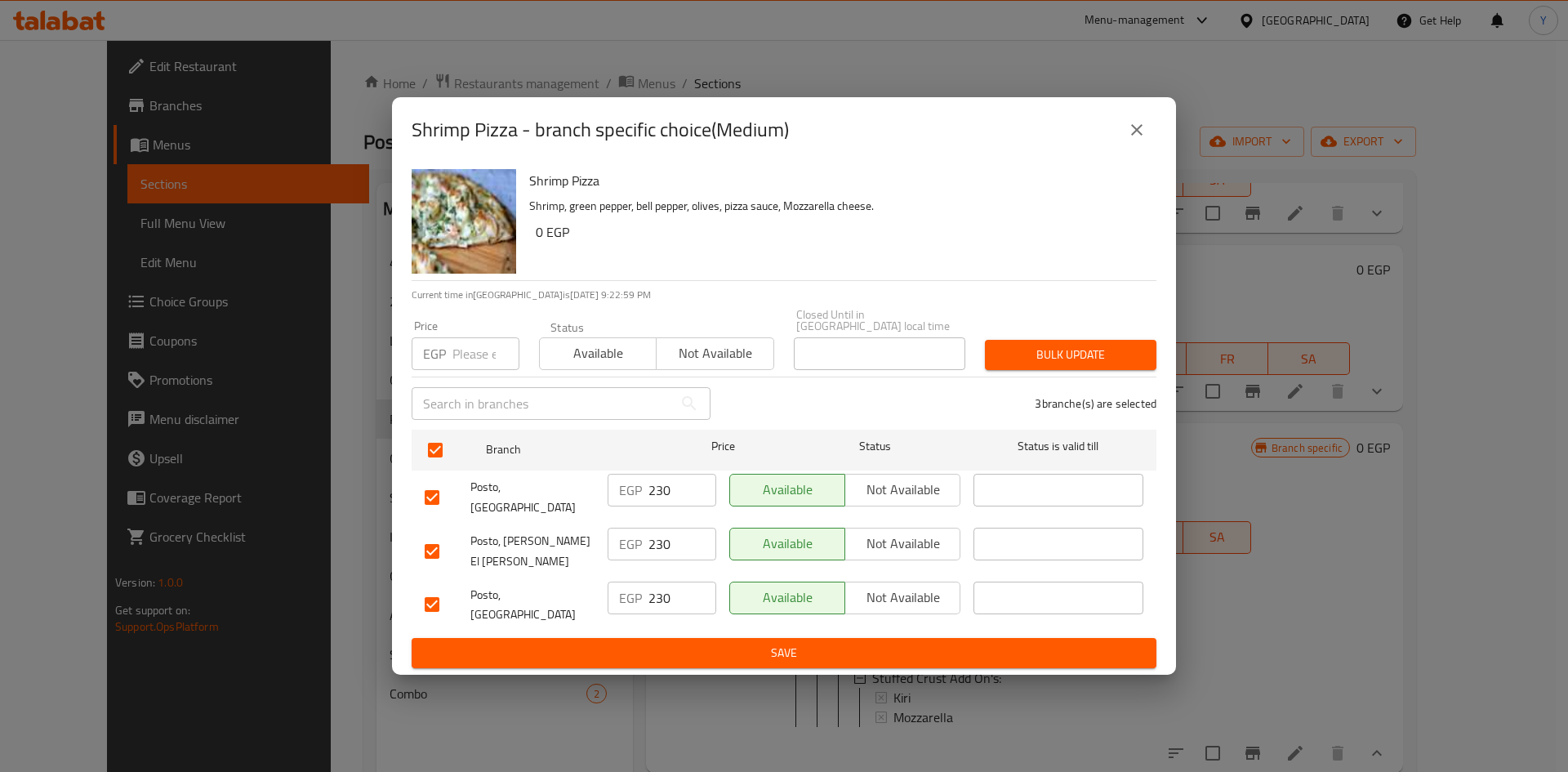
click at [484, 348] on div "Price EGP Price" at bounding box center [465, 345] width 108 height 50
click at [490, 380] on div "Price EGP Price" at bounding box center [466, 345] width 127 height 70
click at [484, 368] on input "number" at bounding box center [485, 354] width 67 height 32
type input "380"
click at [1015, 281] on div "Shrimp Pizza Shrimp, green pepper, bell pepper, olives, pizza sauce, Mozzarella…" at bounding box center [836, 221] width 627 height 117
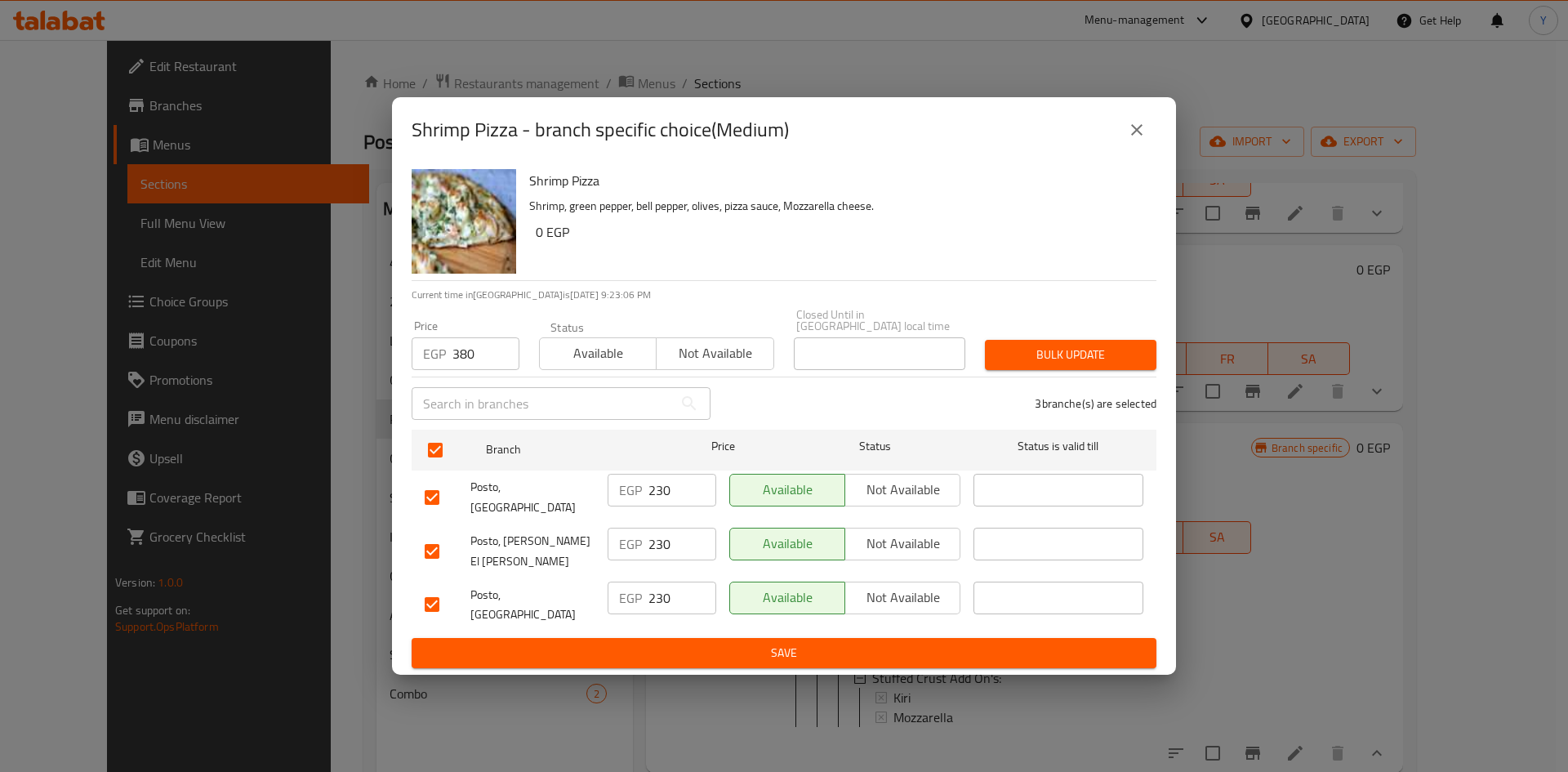
click at [1020, 365] on span "Bulk update" at bounding box center [1070, 355] width 145 height 20
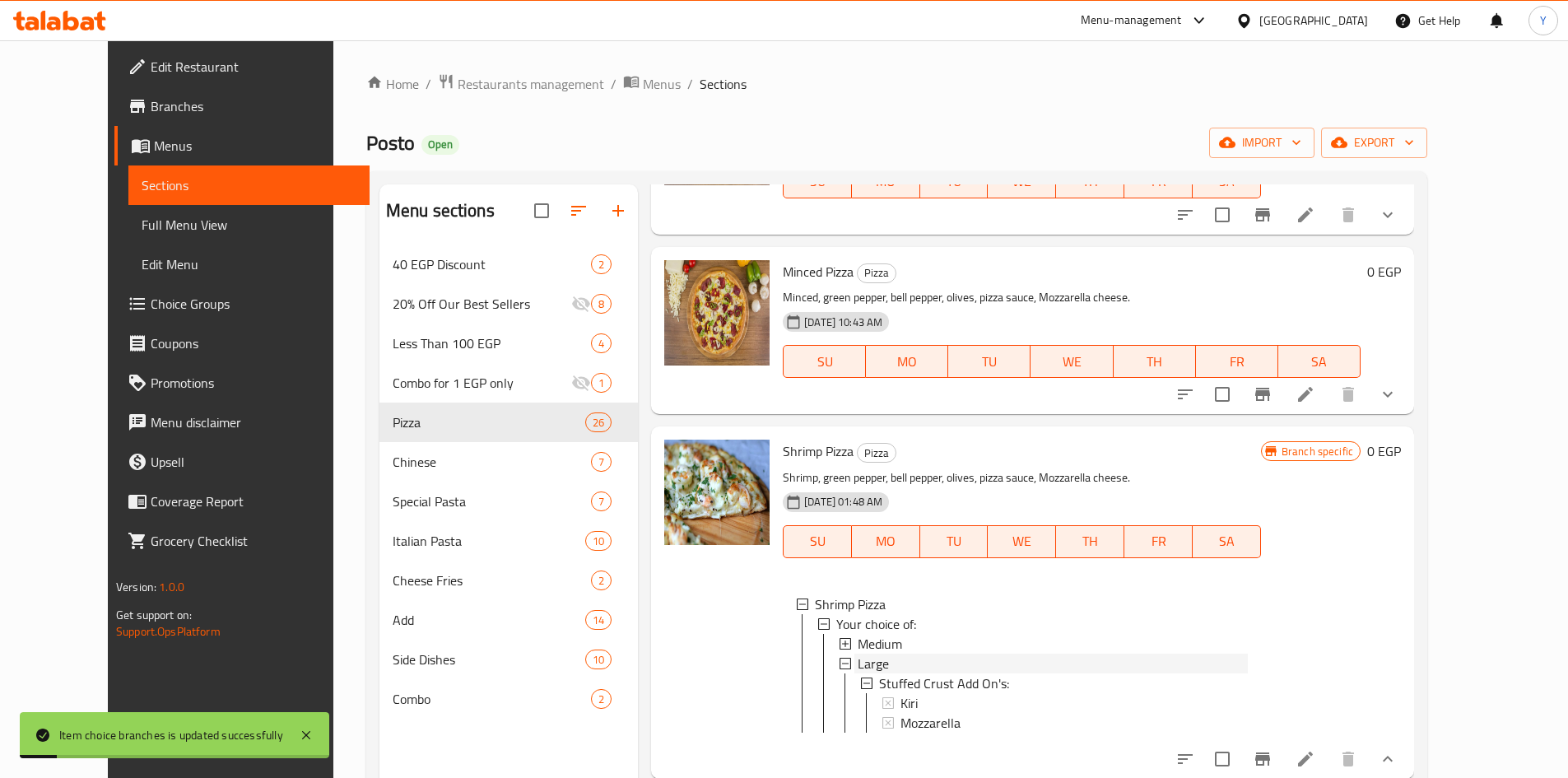
click at [937, 660] on div "Large" at bounding box center [1052, 663] width 390 height 20
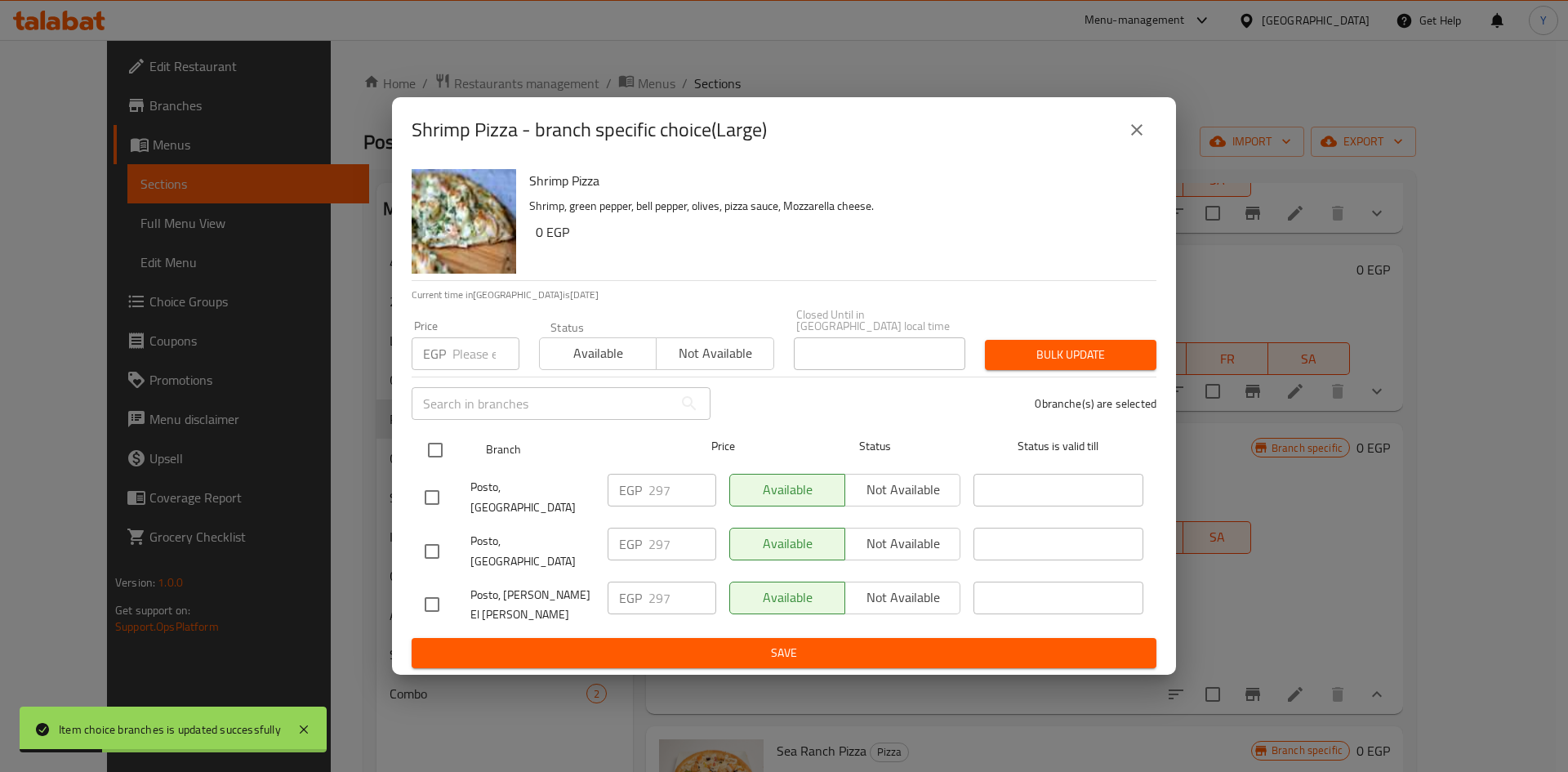
click at [434, 455] on input "checkbox" at bounding box center [435, 450] width 34 height 34
checkbox input "true"
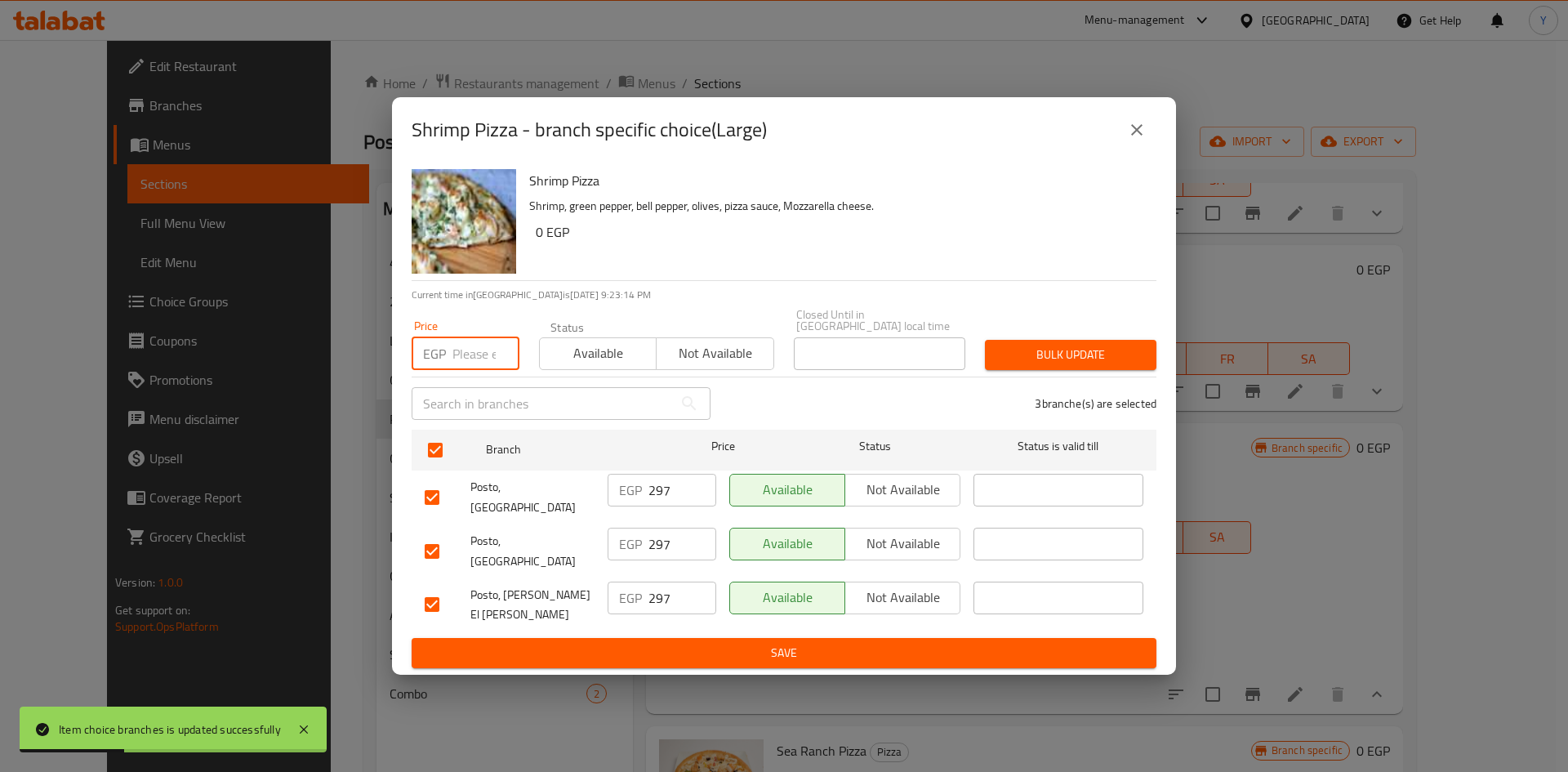
drag, startPoint x: 464, startPoint y: 372, endPoint x: 484, endPoint y: 363, distance: 21.9
click at [471, 362] on input "number" at bounding box center [485, 354] width 67 height 32
type input "525"
click at [1021, 365] on span "Bulk update" at bounding box center [1070, 355] width 145 height 20
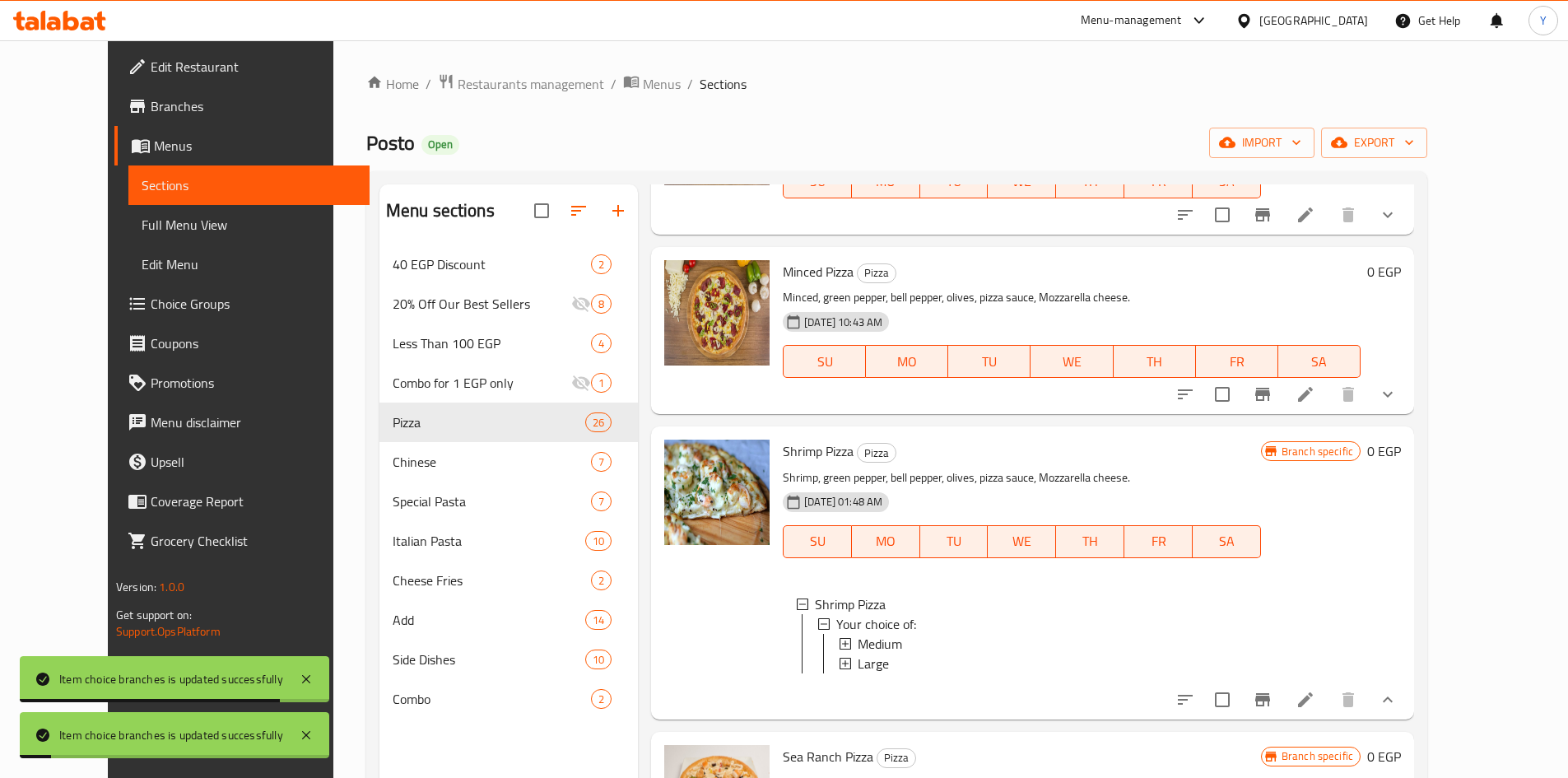
click at [1313, 707] on icon at bounding box center [1305, 699] width 15 height 15
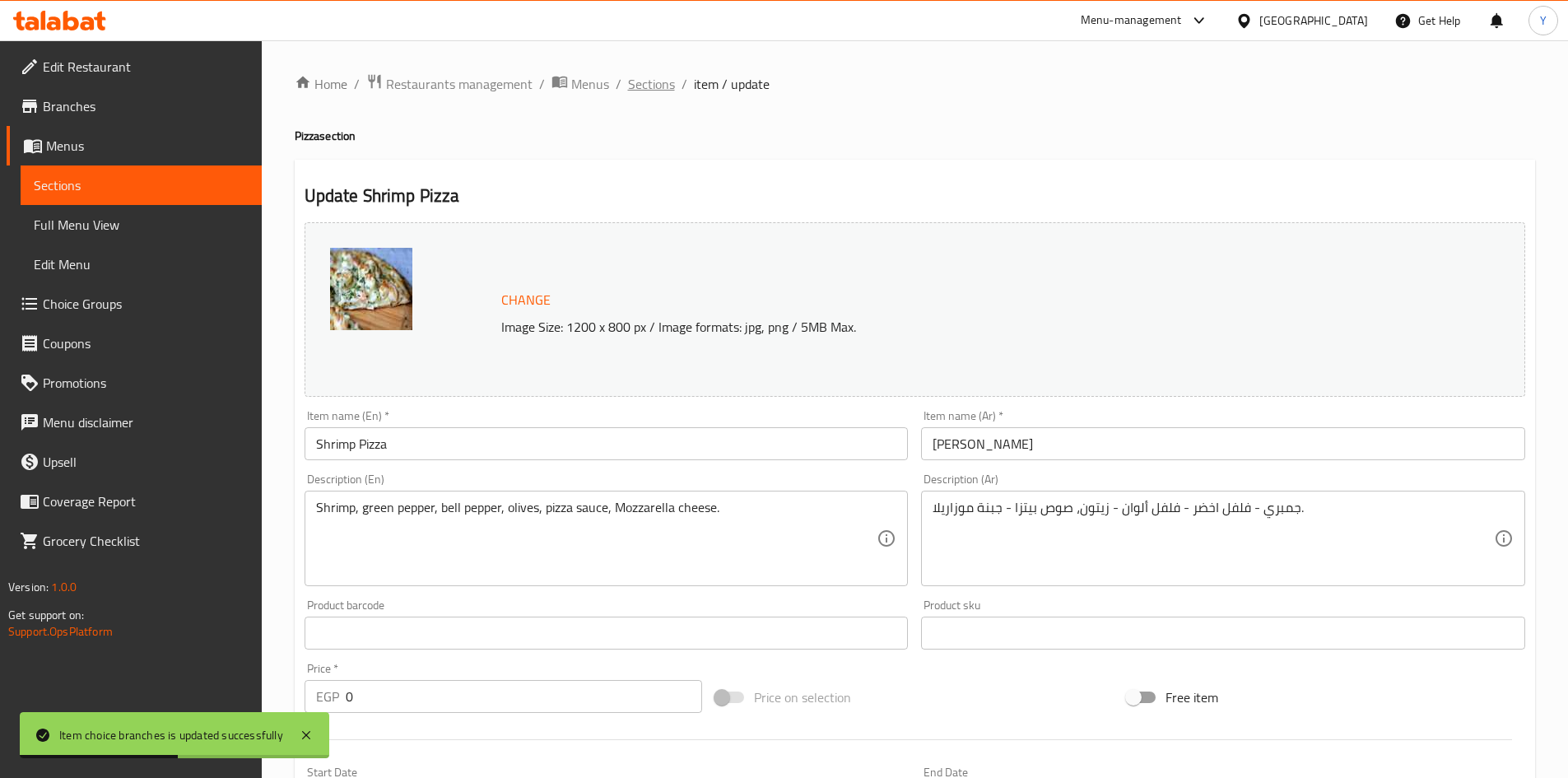
click at [643, 77] on span "Sections" at bounding box center [651, 83] width 47 height 20
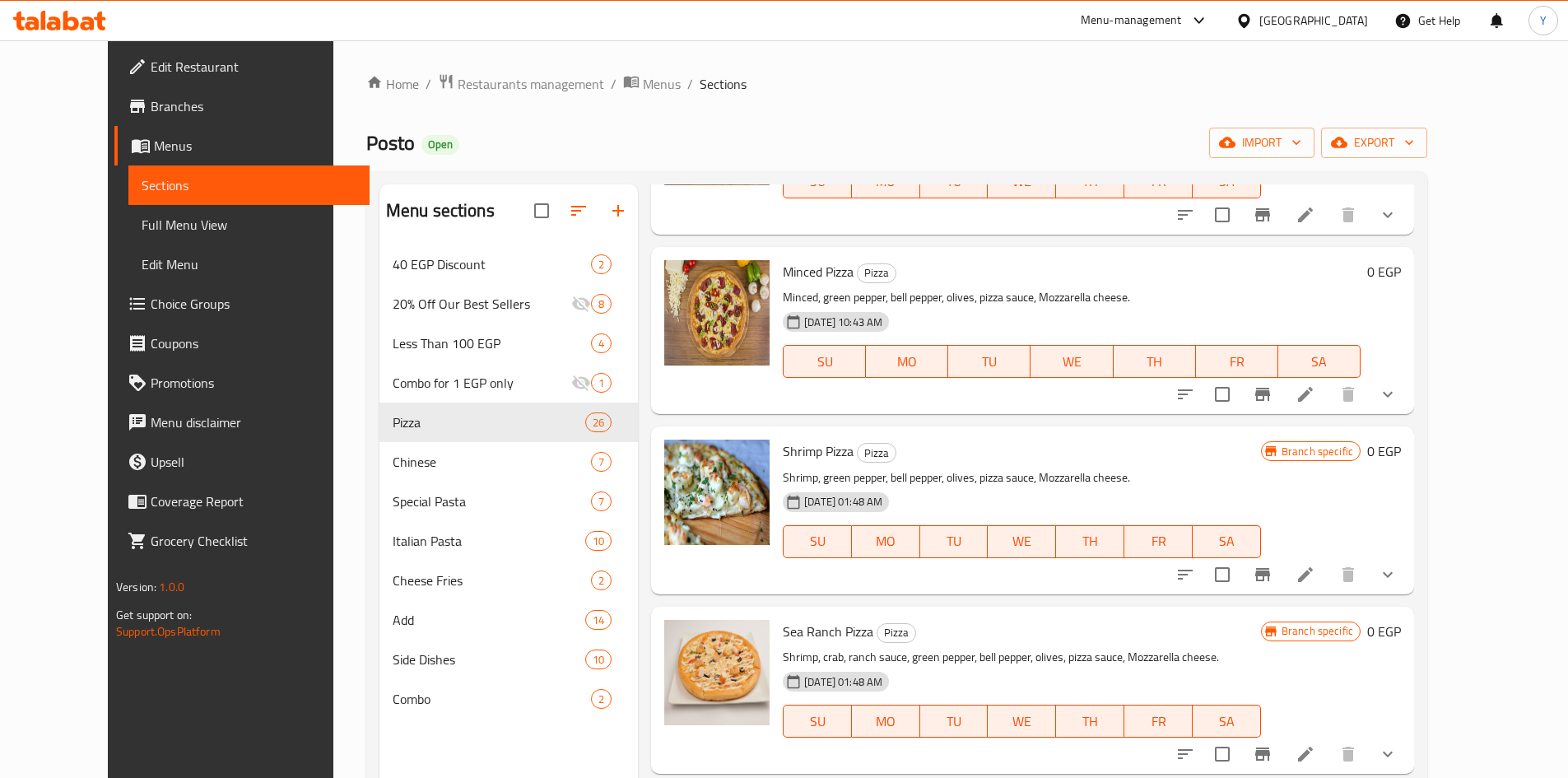
scroll to position [1235, 0]
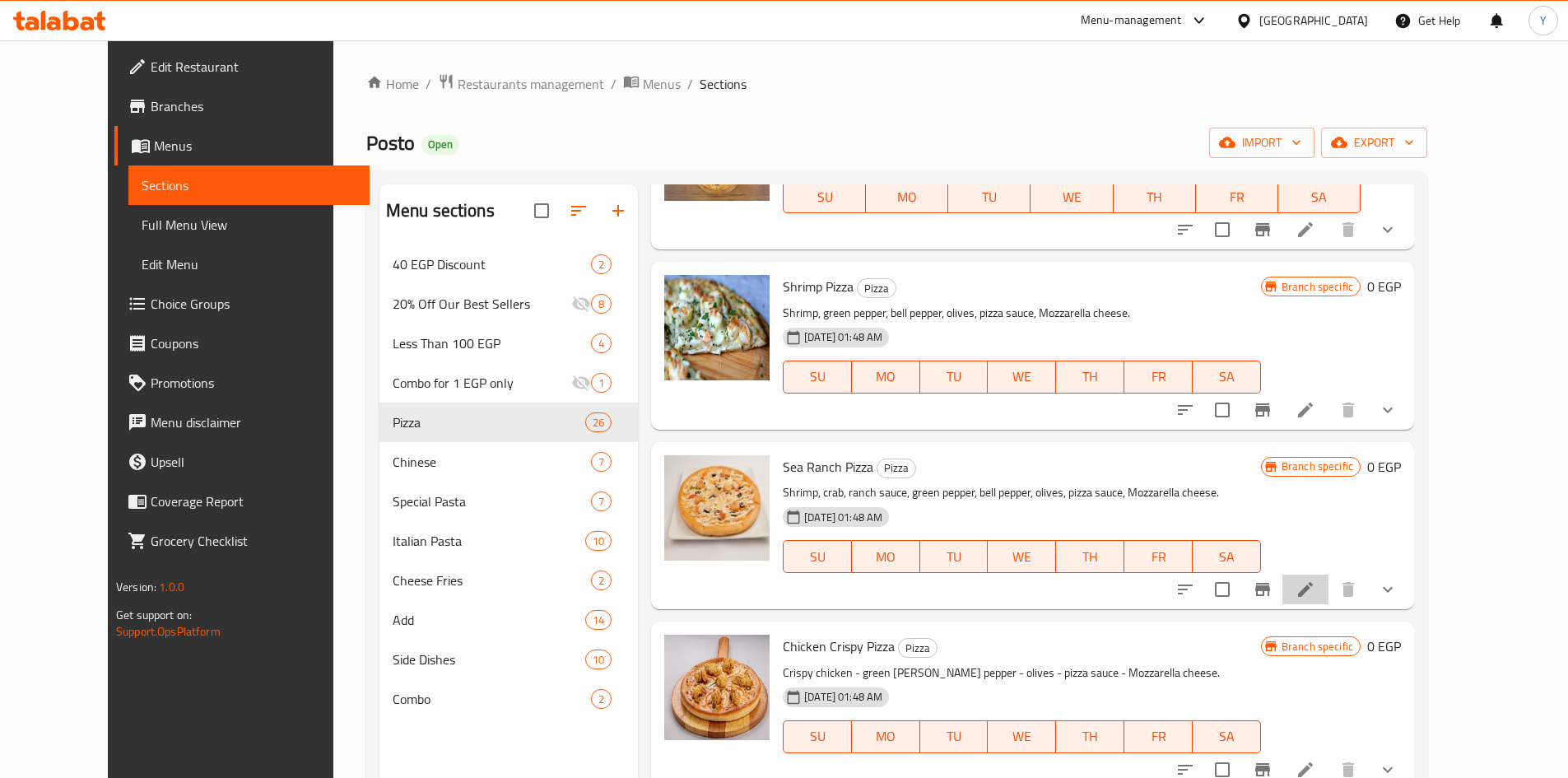
click at [1329, 587] on li at bounding box center [1306, 589] width 46 height 30
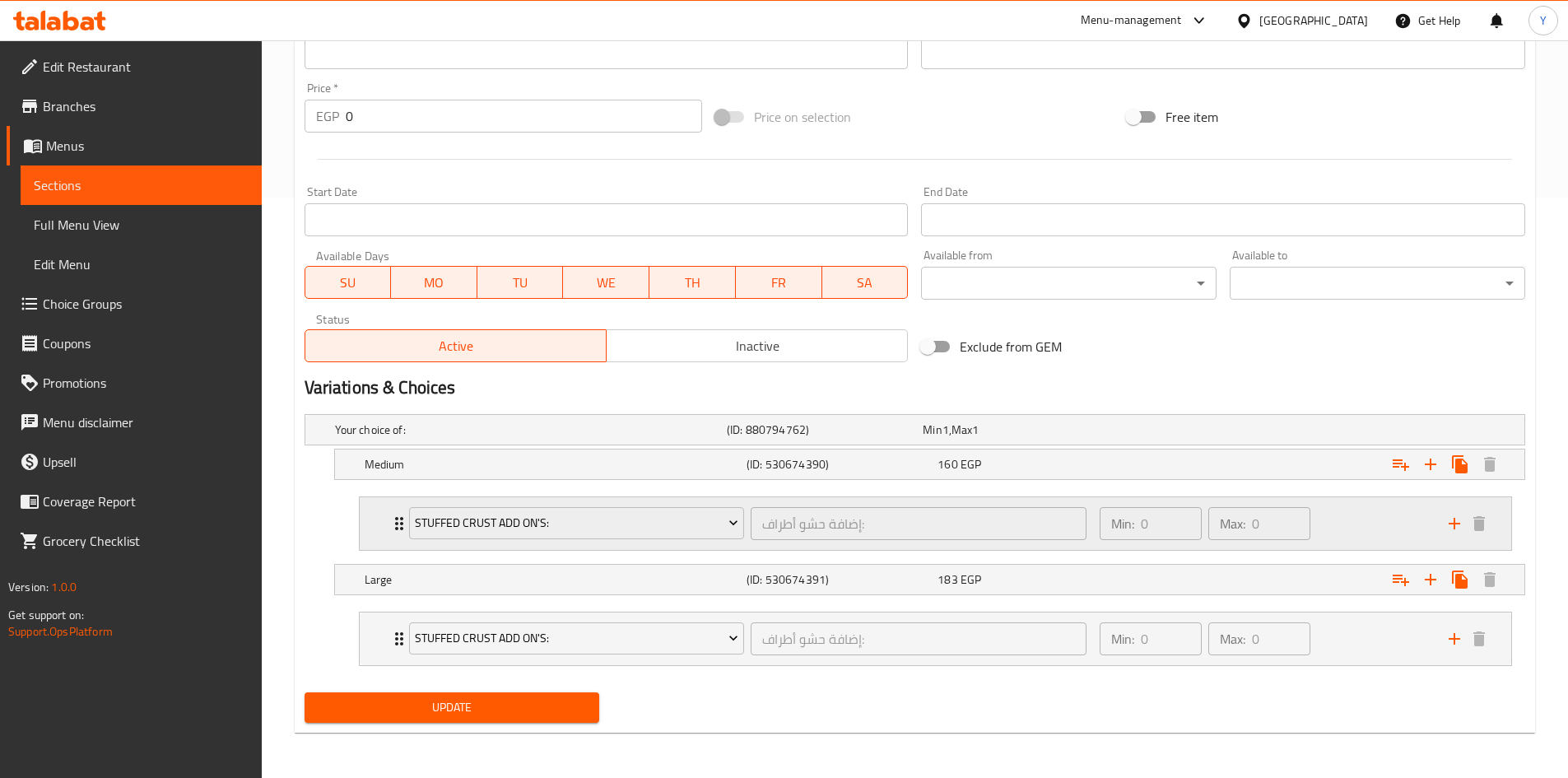
scroll to position [581, 0]
click at [1068, 470] on div "160 EGP" at bounding box center [1029, 463] width 184 height 16
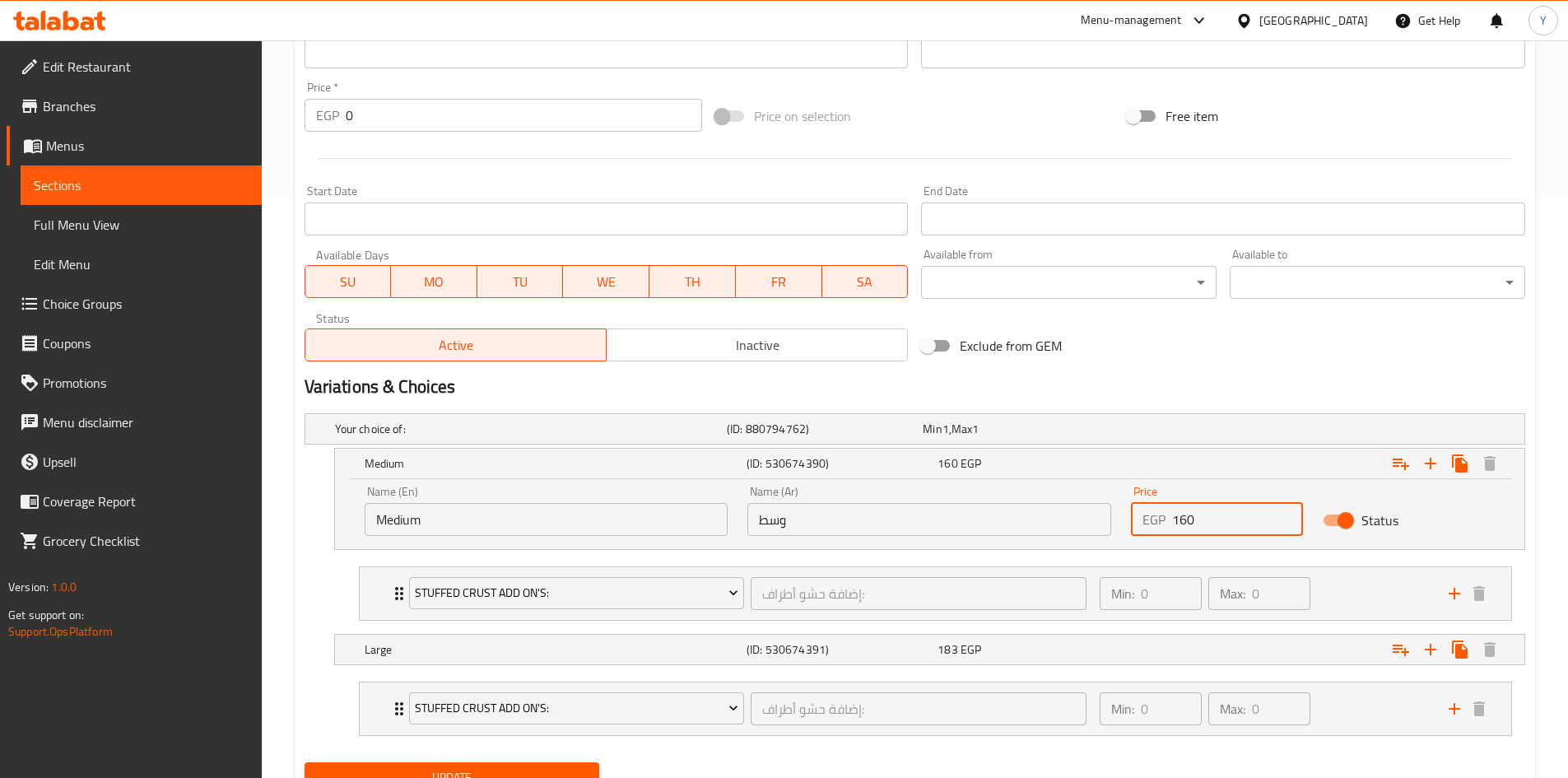
drag, startPoint x: 1230, startPoint y: 519, endPoint x: 1021, endPoint y: 527, distance: 209.2
click at [1021, 527] on div "Name (En) Medium Name (En) Name (Ar) وسط Name (Ar) Price EGP 160 Price Status" at bounding box center [930, 511] width 1150 height 70
type input "380"
click at [993, 655] on div "183 EGP" at bounding box center [1029, 649] width 184 height 16
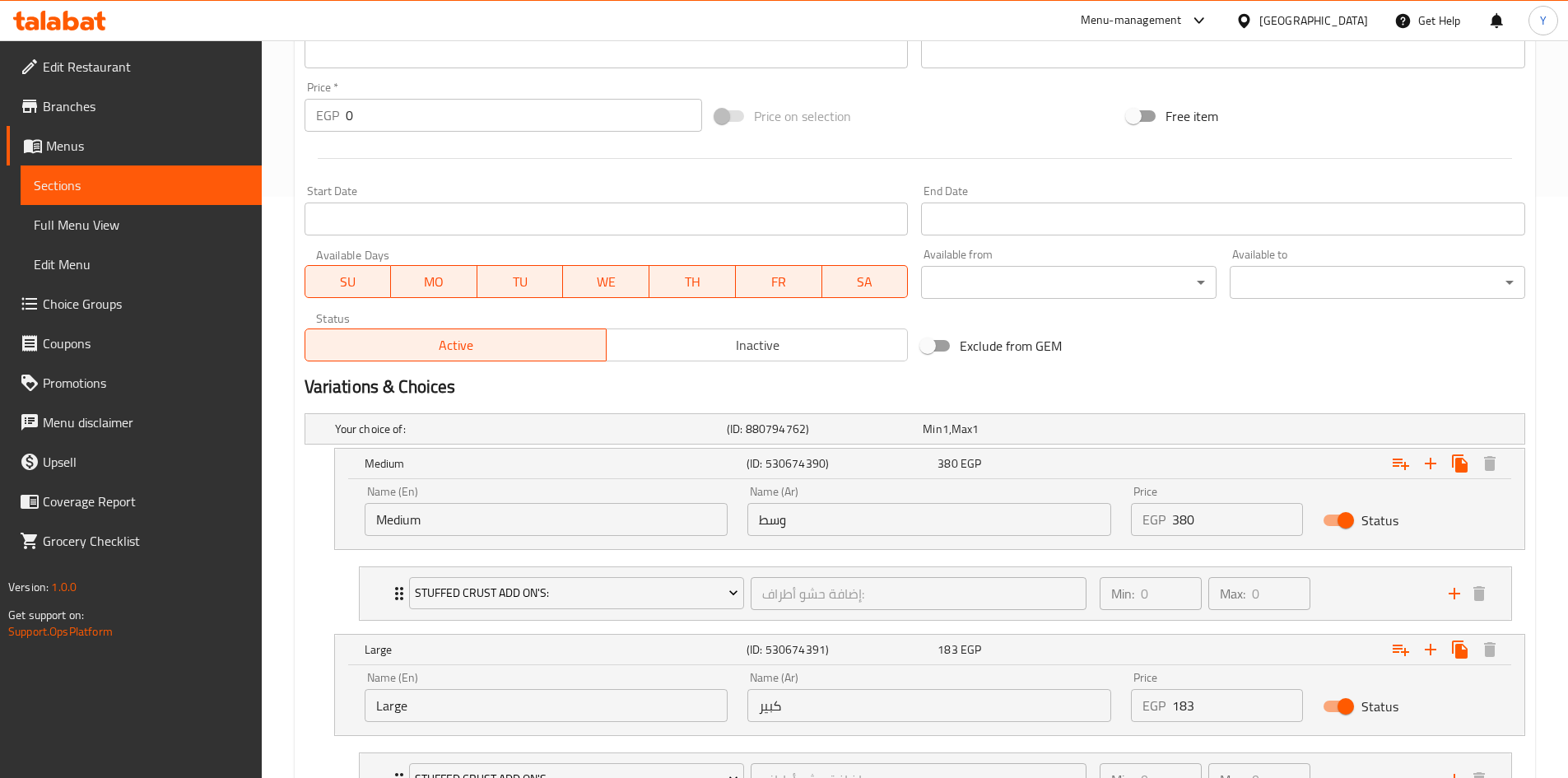
drag, startPoint x: 1180, startPoint y: 702, endPoint x: 1022, endPoint y: 727, distance: 160.0
click at [1031, 732] on div "Name (En) Large Name (En) Name (Ar) كبير Name (Ar) Price EGP 183 Price Status" at bounding box center [930, 700] width 1189 height 70
type input "515"
click at [1071, 387] on h2 "Variations & Choices" at bounding box center [914, 386] width 1221 height 25
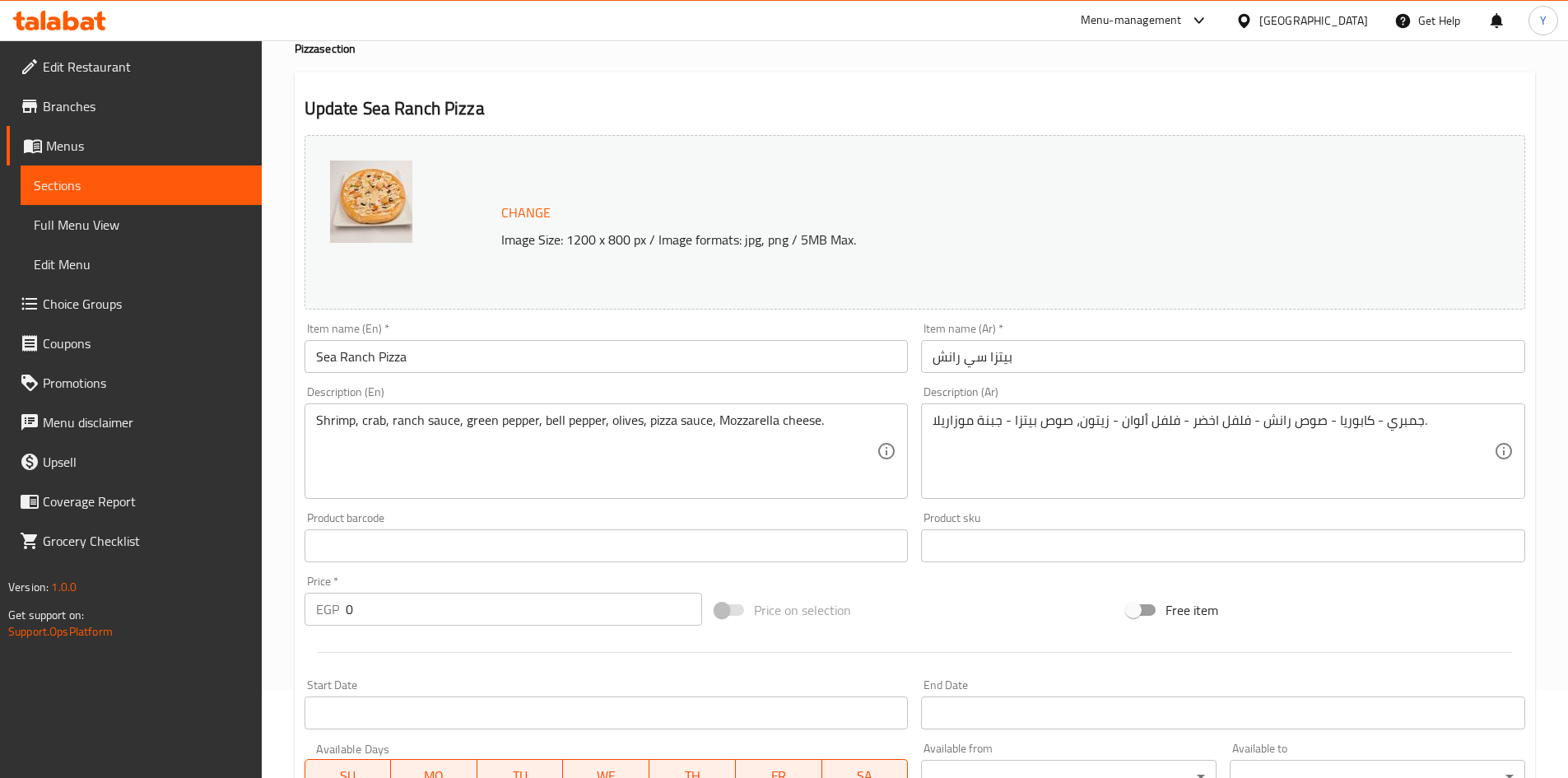
drag, startPoint x: 533, startPoint y: 354, endPoint x: 544, endPoint y: 354, distance: 11.0
click at [535, 345] on input "Sea Ranch Pizza" at bounding box center [606, 356] width 604 height 33
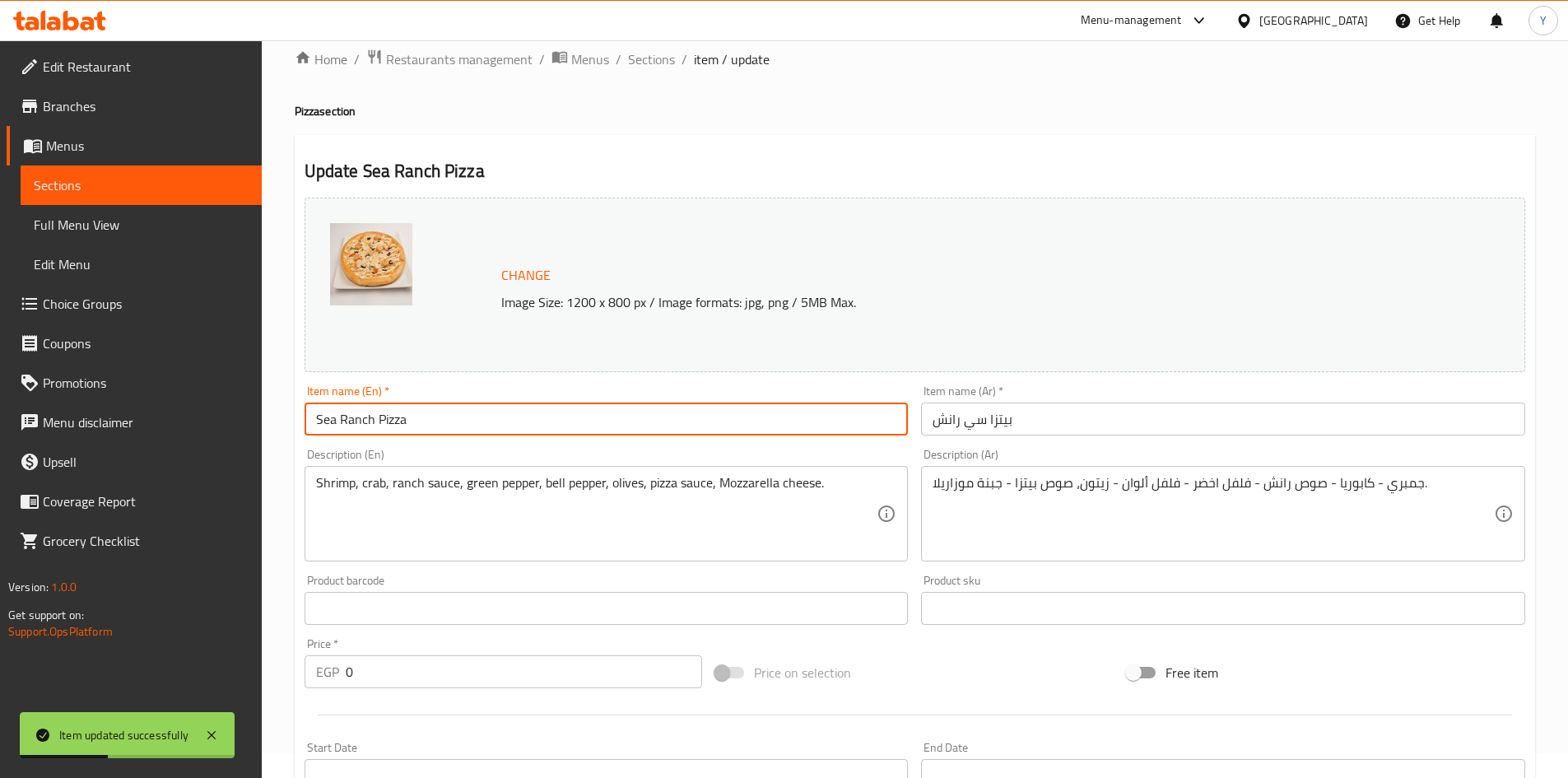
scroll to position [0, 0]
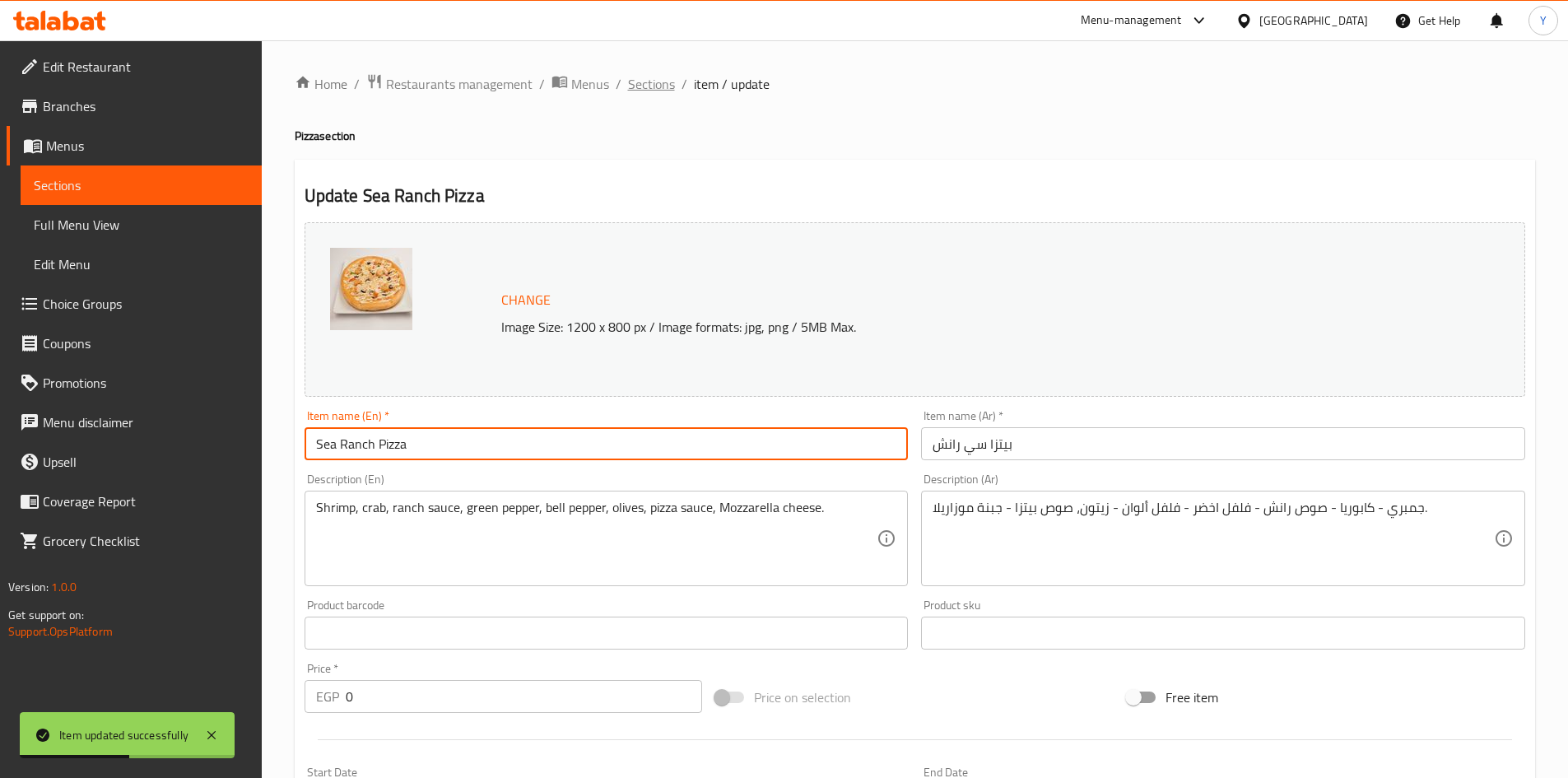
click at [655, 84] on span "Sections" at bounding box center [651, 83] width 47 height 20
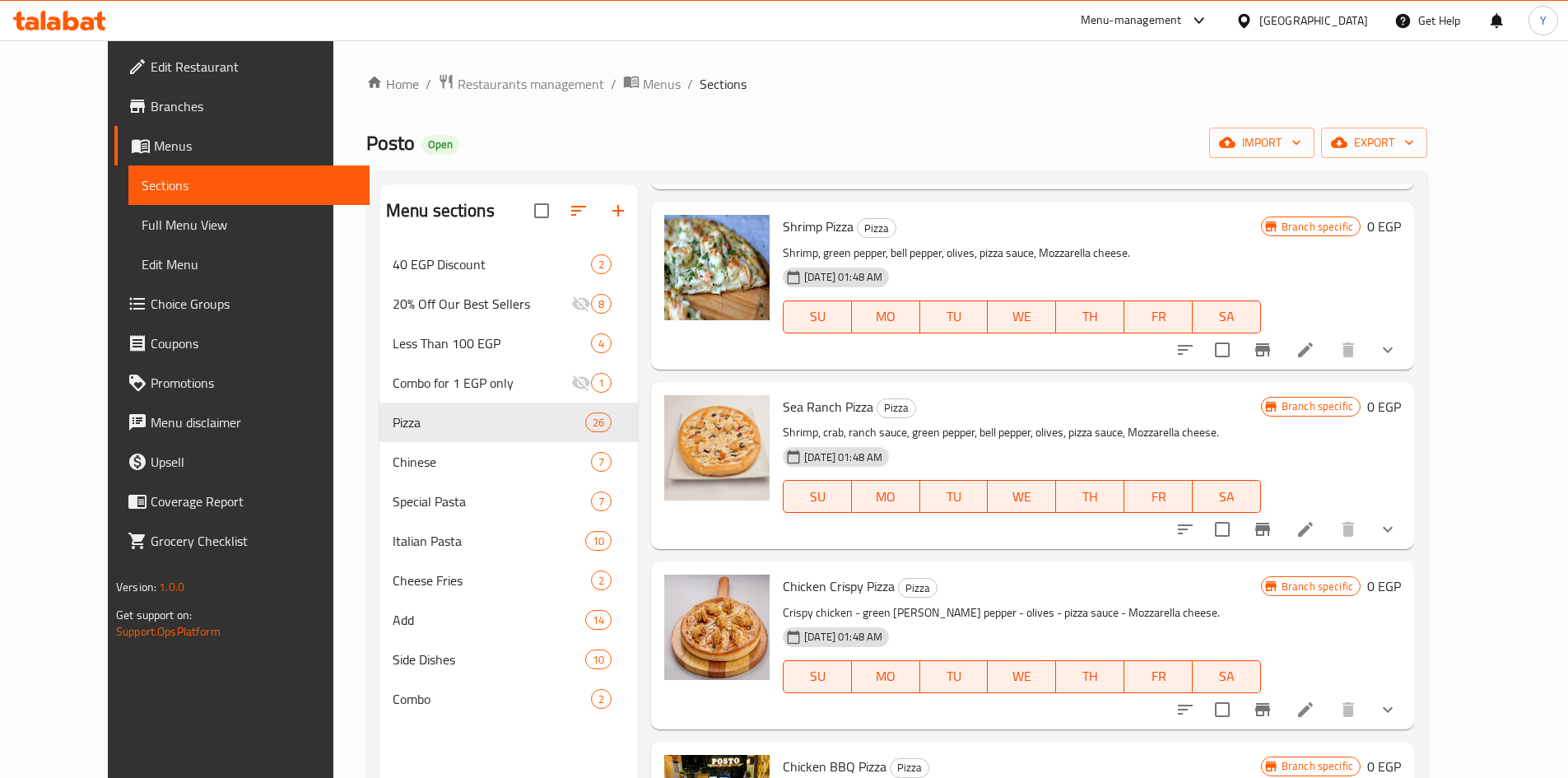
scroll to position [1399, 0]
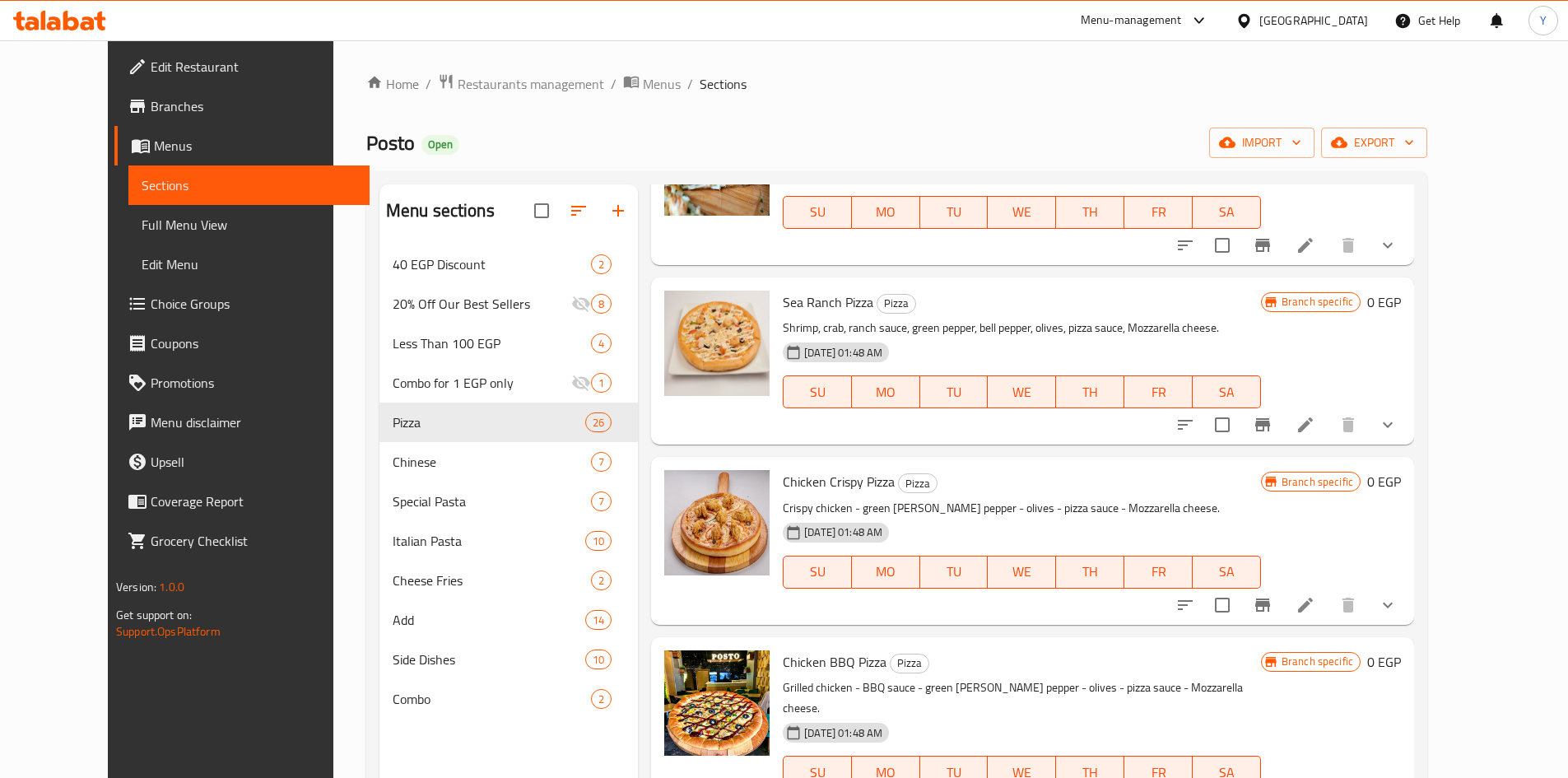
click at [1408, 416] on button "show more" at bounding box center [1388, 425] width 39 height 39
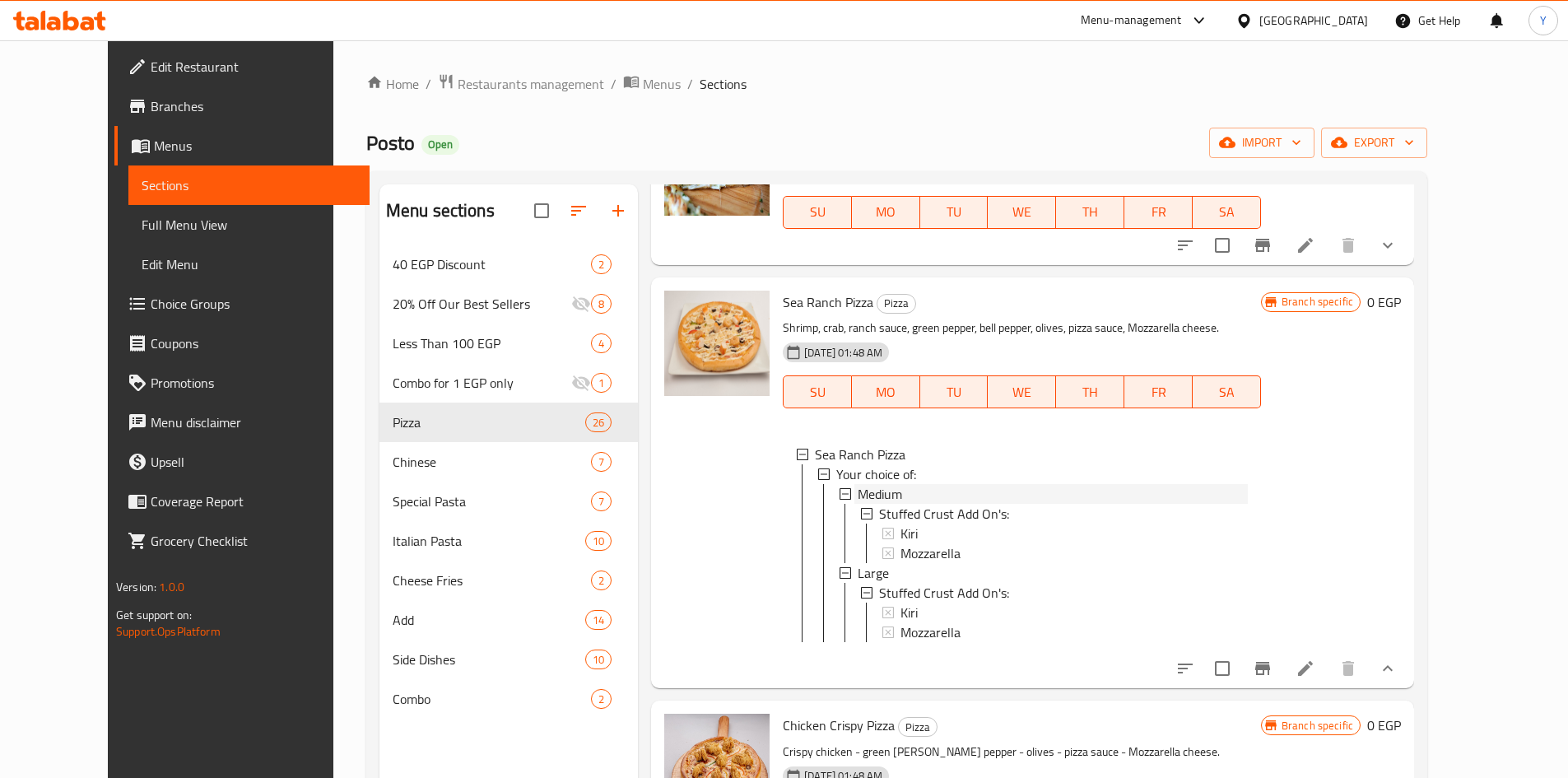
click at [1073, 497] on div "Medium" at bounding box center [1052, 494] width 390 height 20
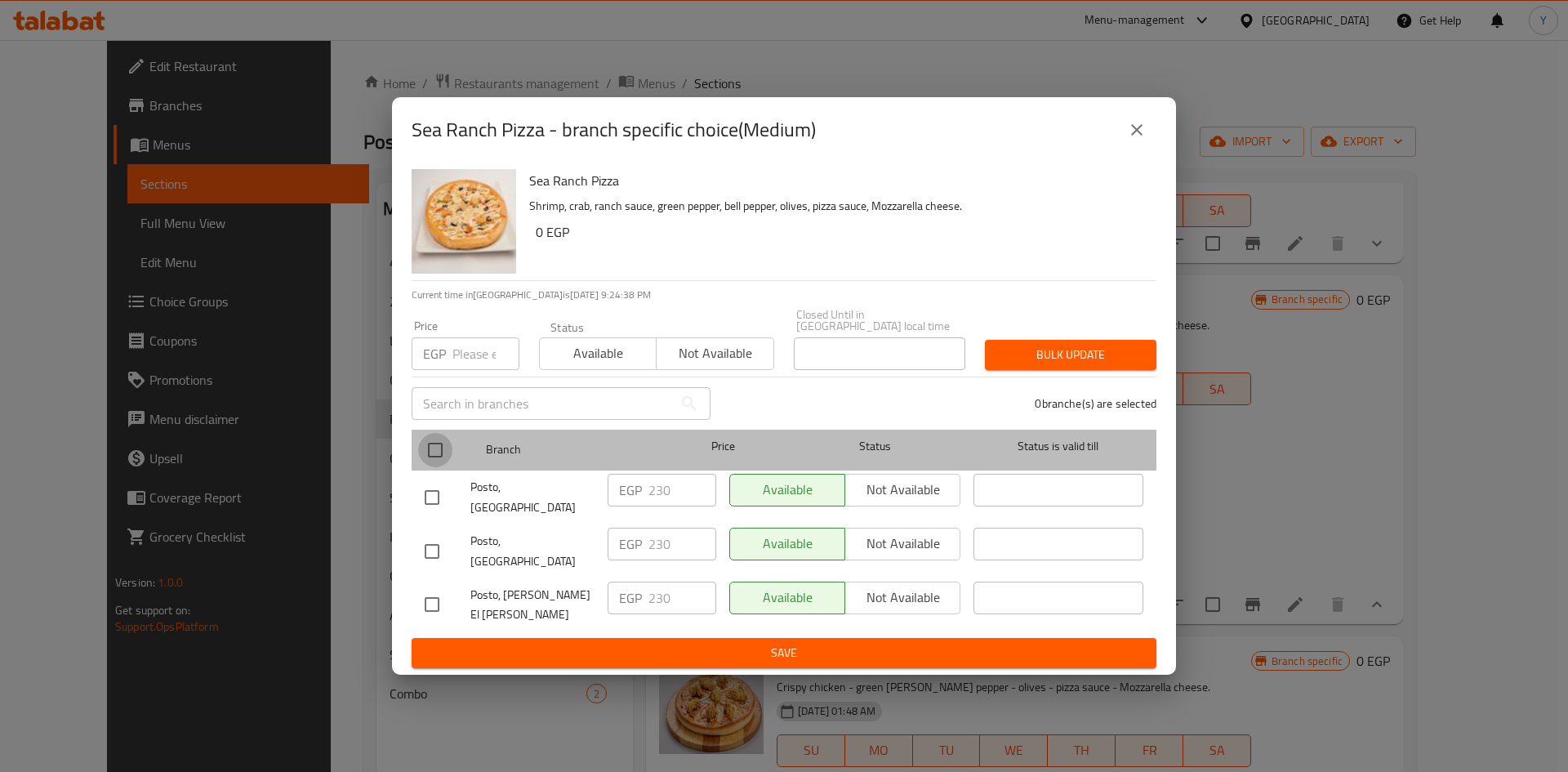
drag, startPoint x: 444, startPoint y: 474, endPoint x: 451, endPoint y: 451, distance: 24.0
click at [444, 468] on input "checkbox" at bounding box center [435, 450] width 34 height 34
checkbox input "true"
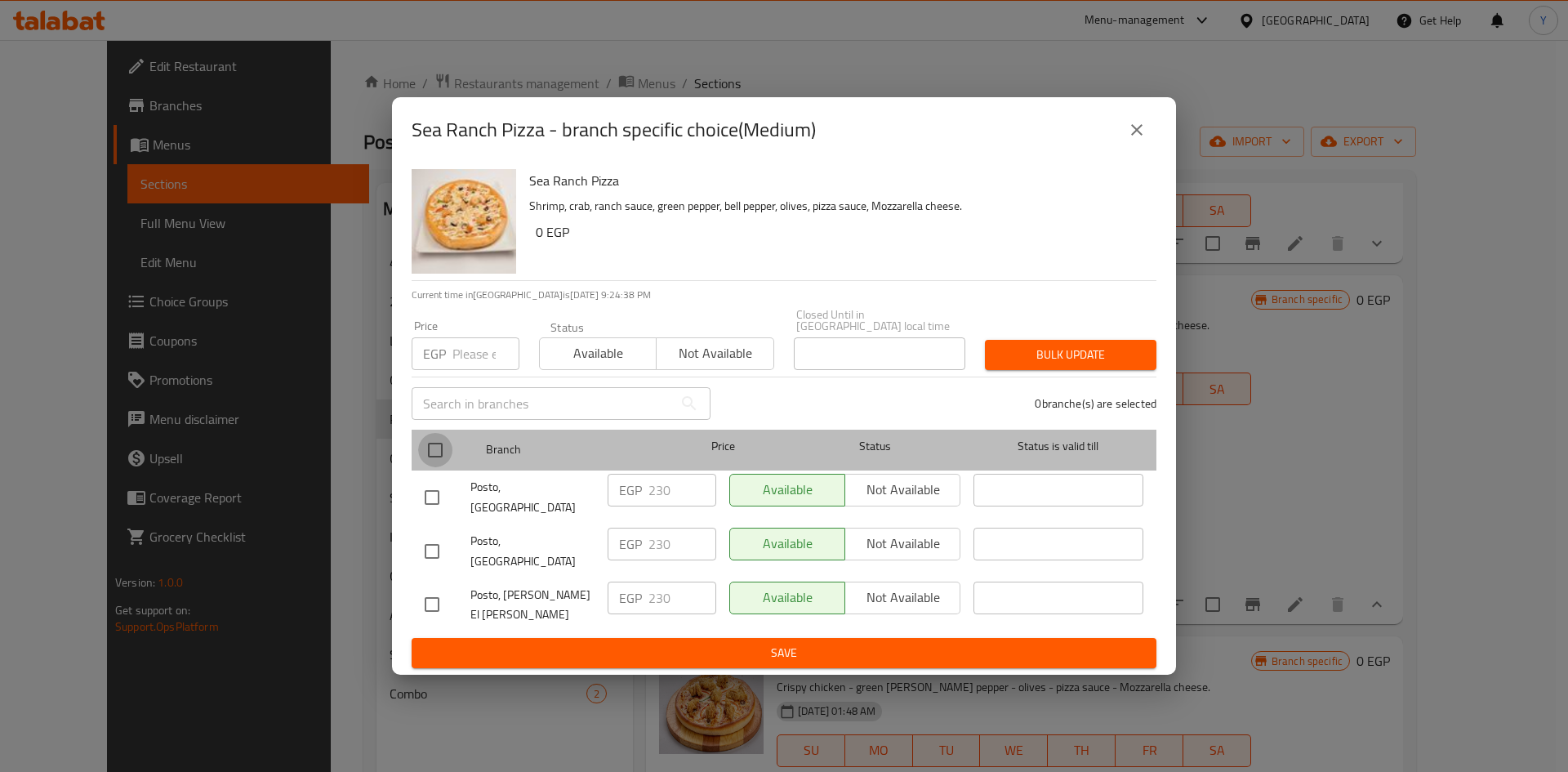
checkbox input "true"
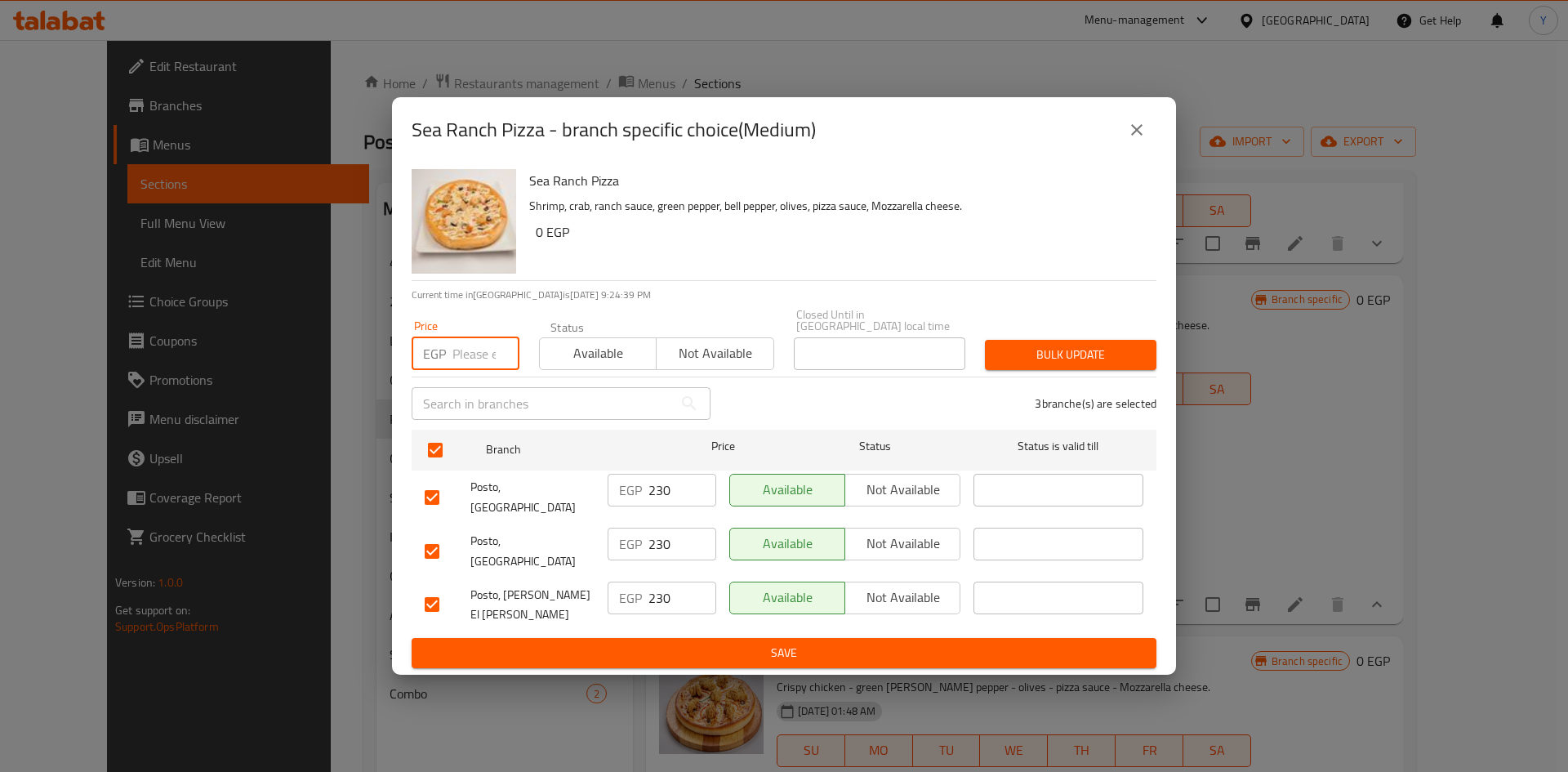
click at [464, 367] on input "number" at bounding box center [485, 354] width 67 height 32
type input "380"
drag, startPoint x: 973, startPoint y: 360, endPoint x: 983, endPoint y: 359, distance: 10.0
click at [974, 360] on div "Price EGP 380 Price Status Available Not available Closed Until in Egypt local …" at bounding box center [784, 339] width 764 height 81
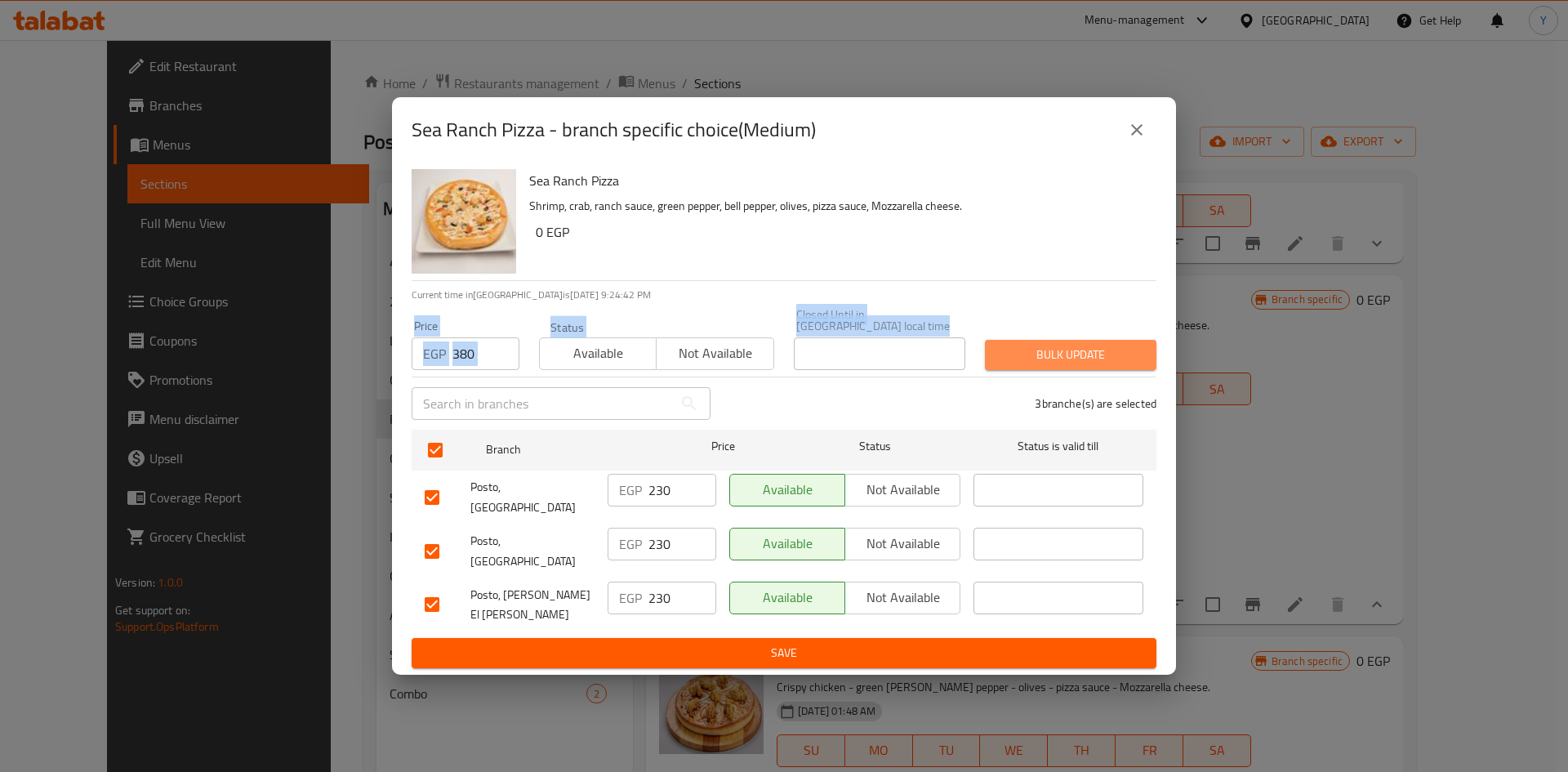
click at [989, 356] on button "Bulk update" at bounding box center [1071, 355] width 172 height 31
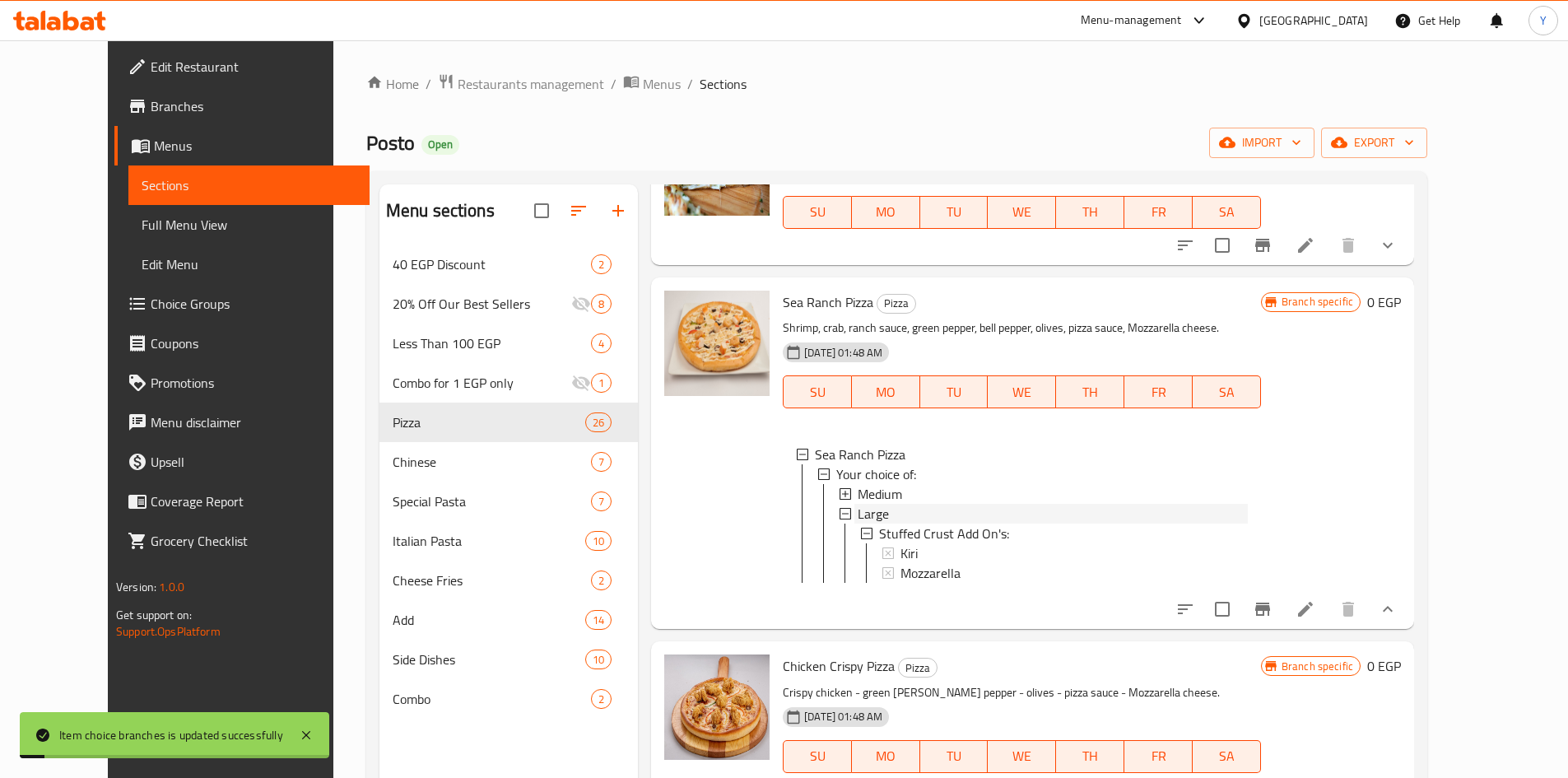
click at [860, 517] on span "Large" at bounding box center [873, 513] width 32 height 20
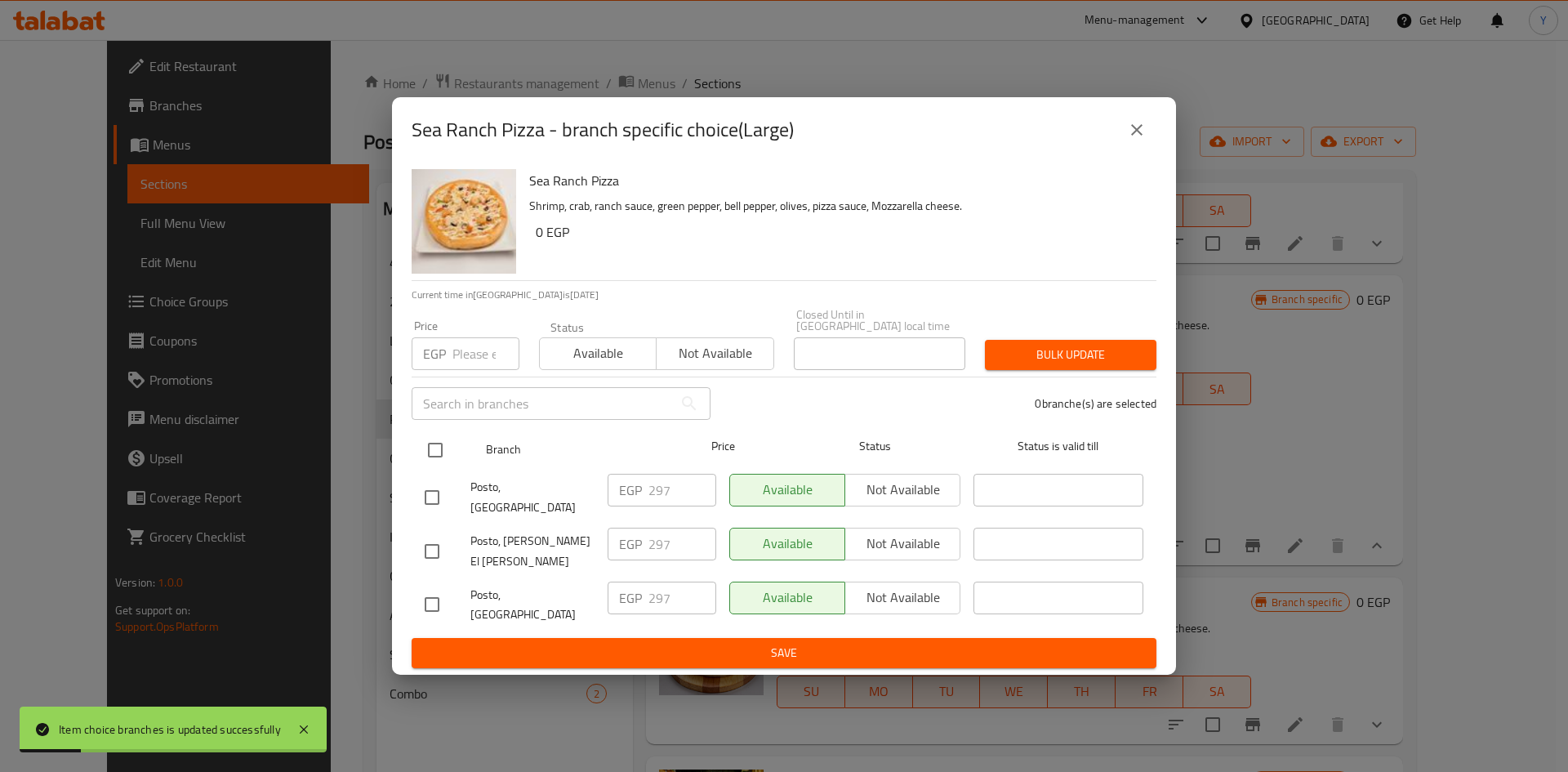
click at [441, 468] on input "checkbox" at bounding box center [435, 450] width 34 height 34
checkbox input "true"
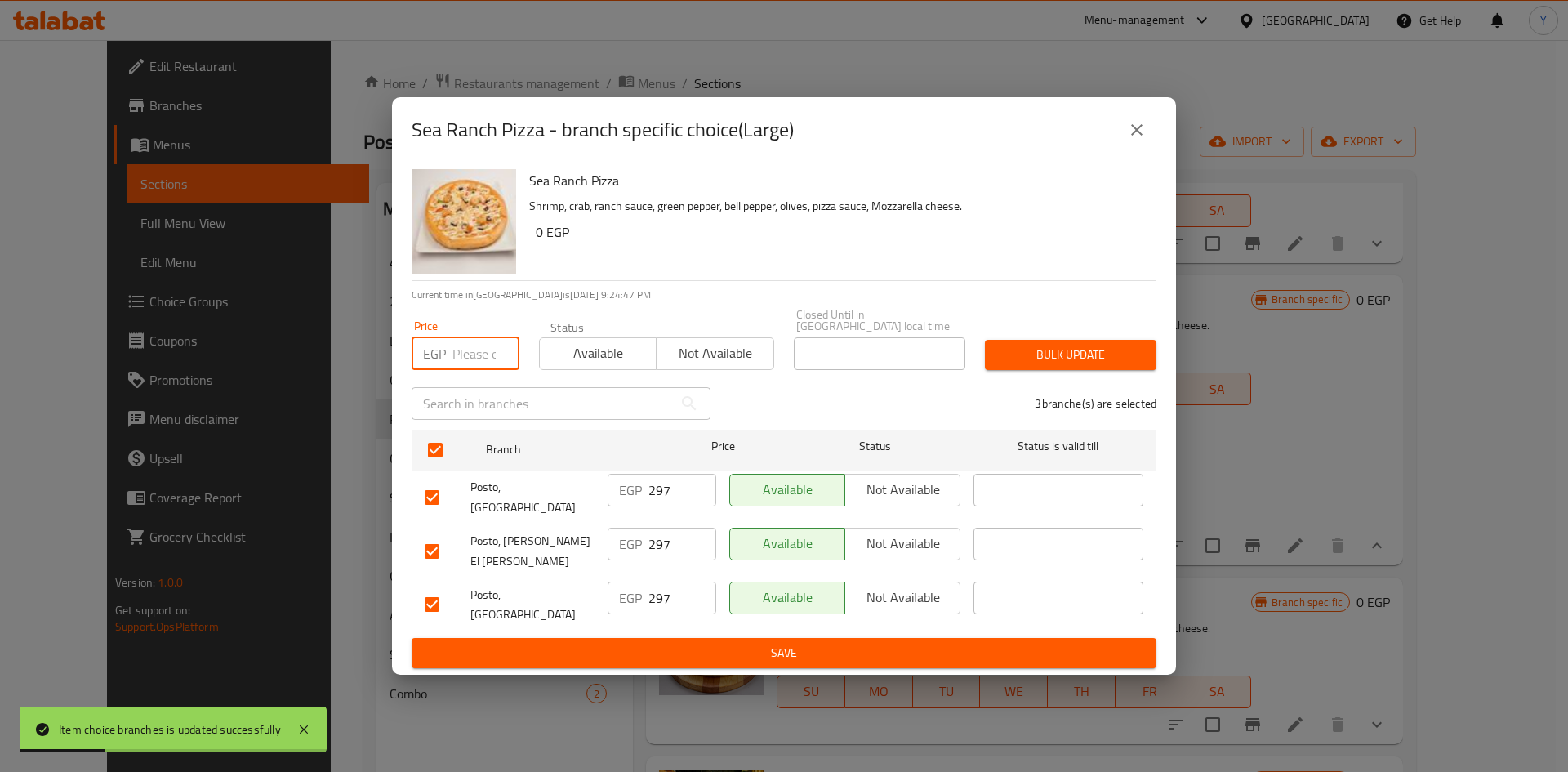
click at [471, 370] on input "number" at bounding box center [485, 354] width 67 height 32
type input "515"
drag, startPoint x: 1168, startPoint y: 269, endPoint x: 1203, endPoint y: 334, distance: 73.8
click at [1168, 270] on div "Sea Ranch Pizza Shrimp, crab, ranch sauce, green pepper, bell pepper, olives, p…" at bounding box center [784, 418] width 784 height 513
click at [1139, 365] on span "Bulk update" at bounding box center [1070, 355] width 145 height 20
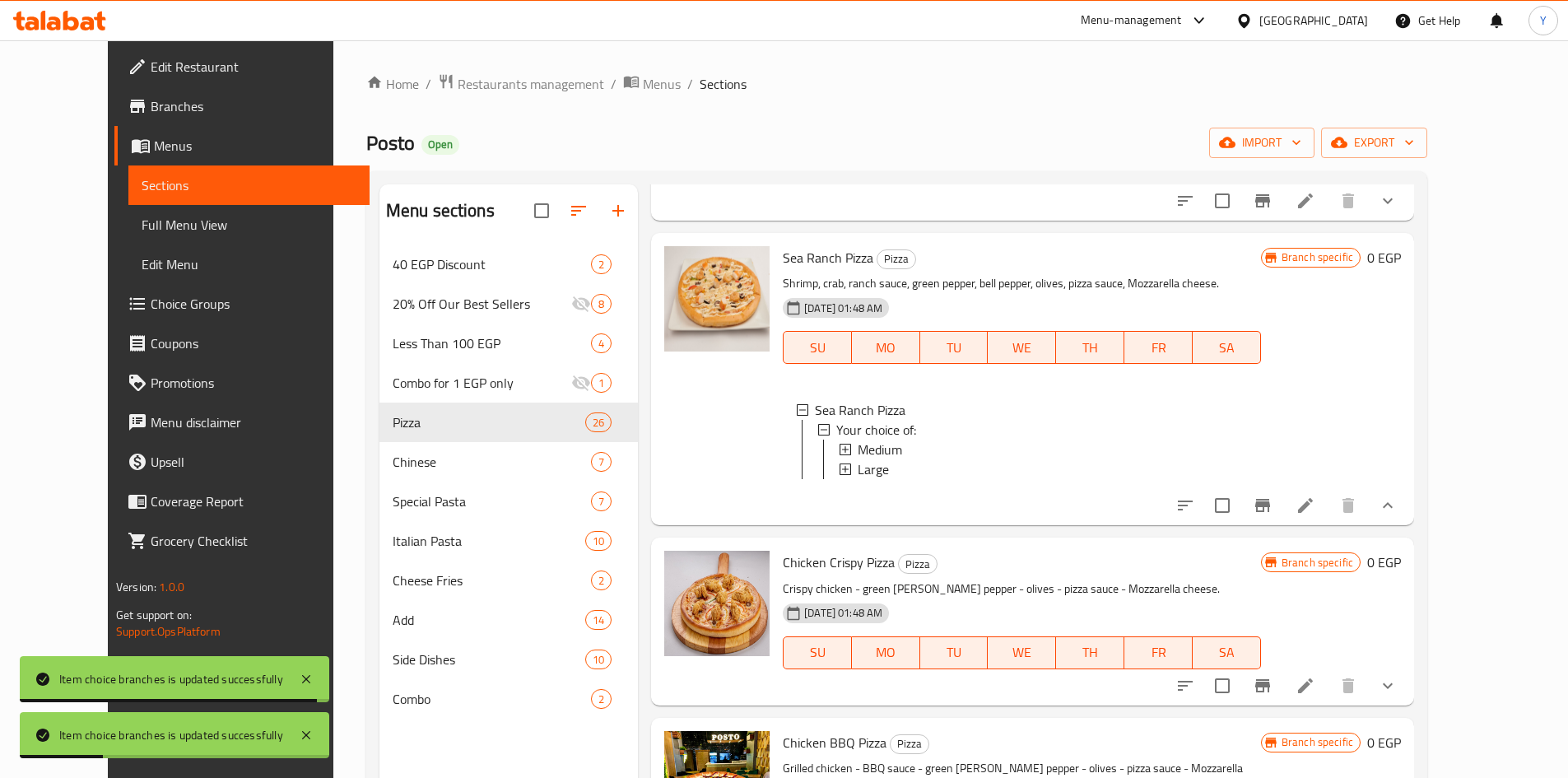
scroll to position [1564, 0]
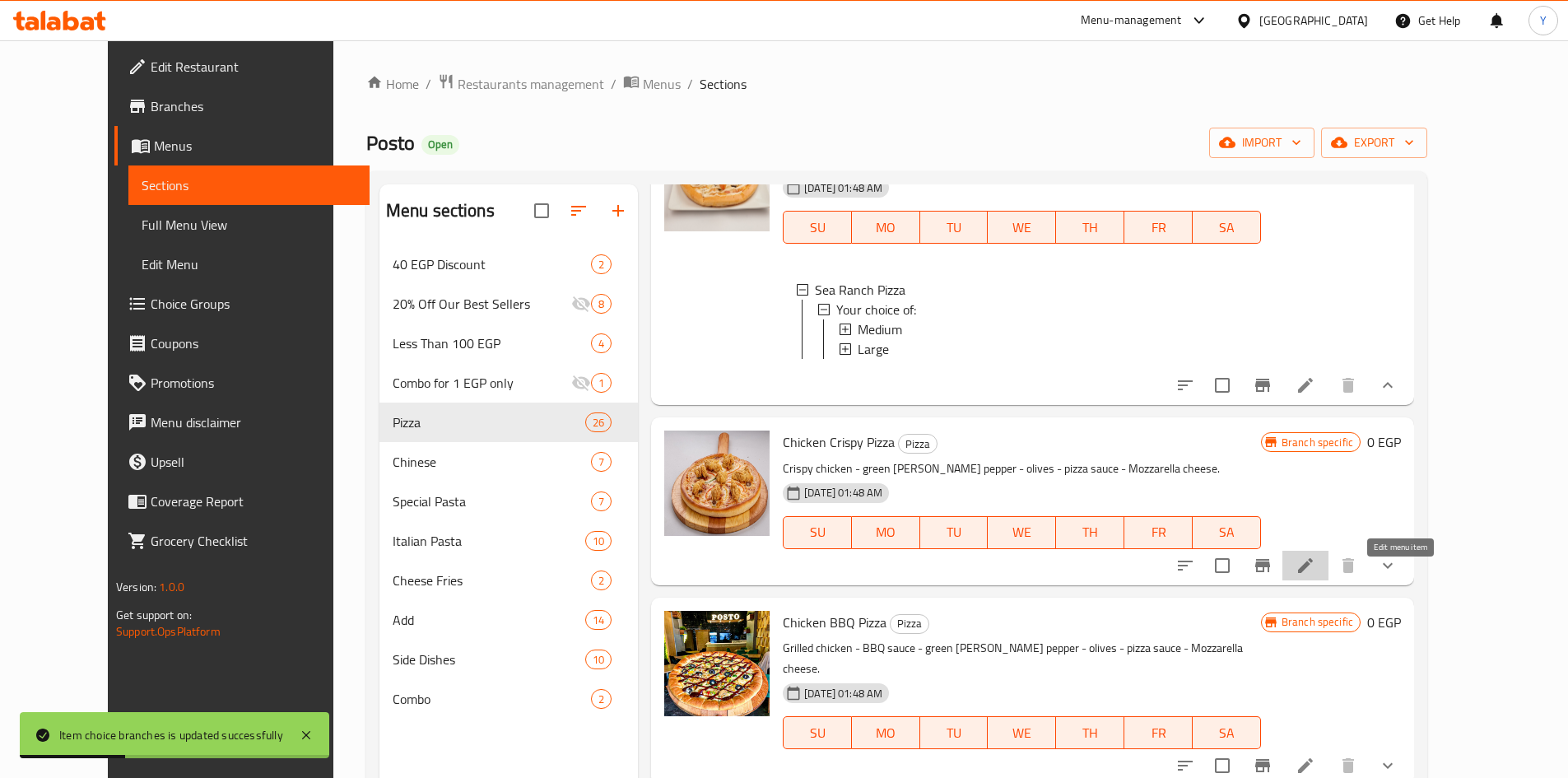
click at [1315, 576] on icon at bounding box center [1305, 565] width 20 height 20
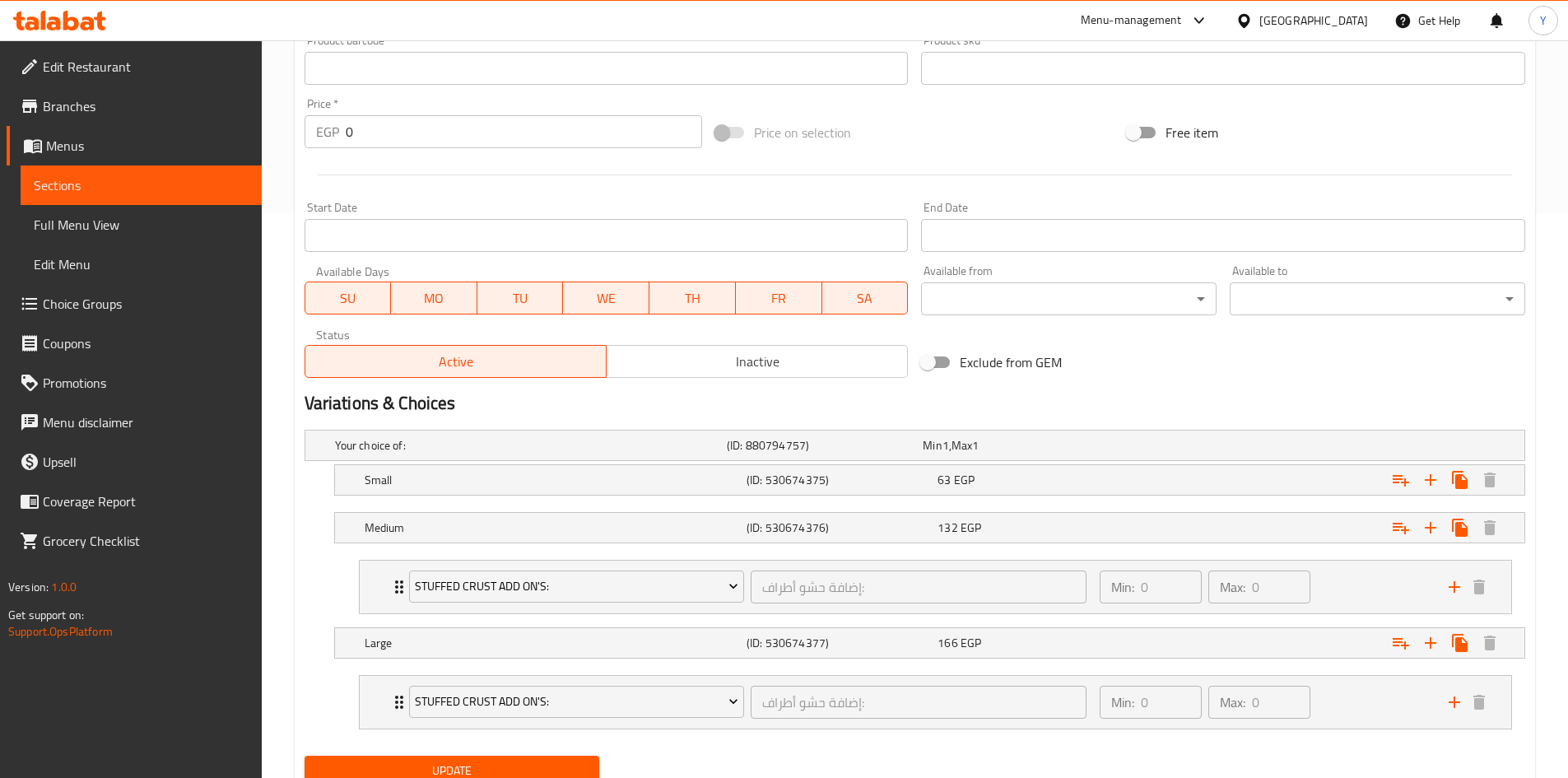
scroll to position [576, 0]
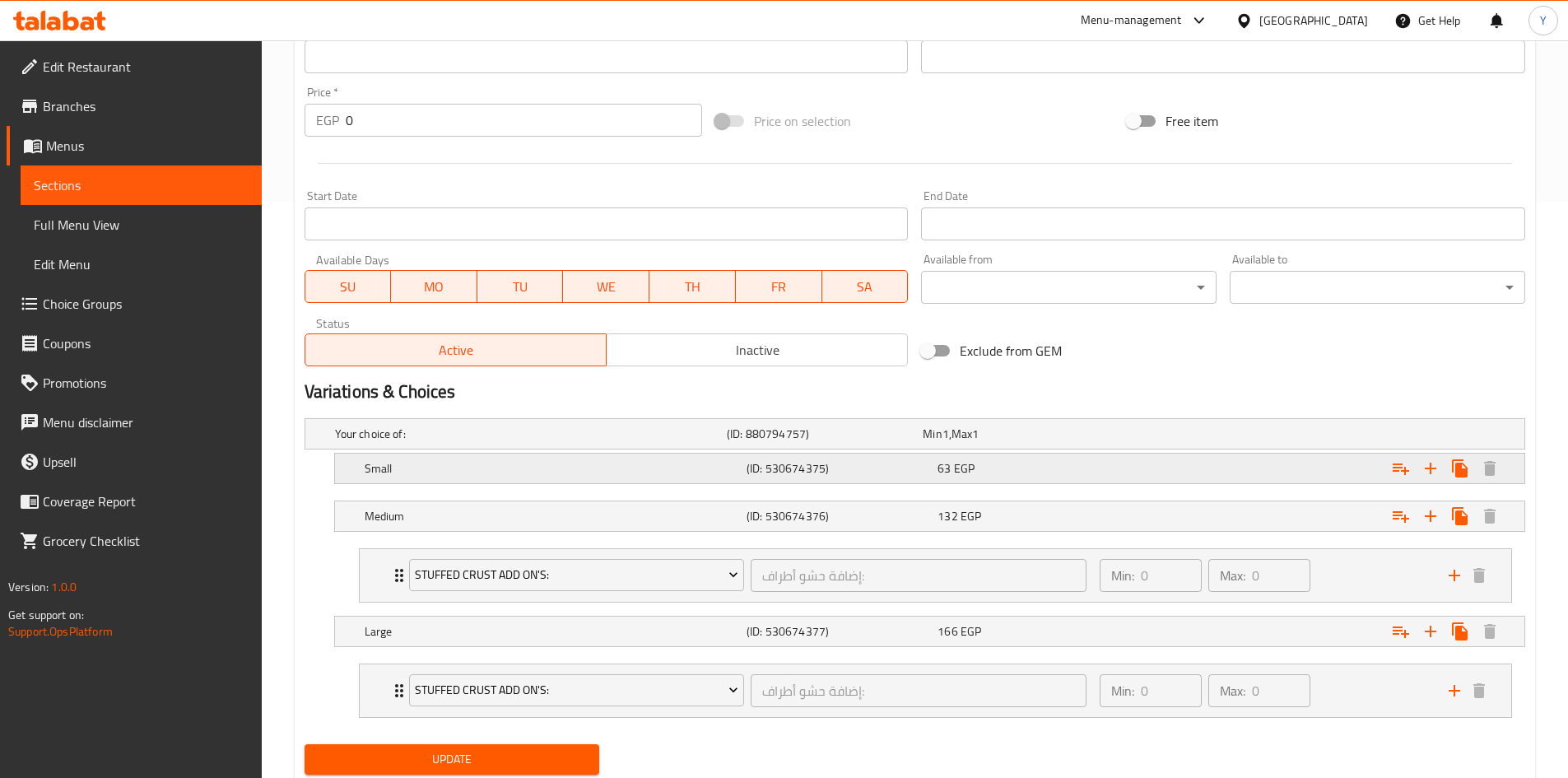
click at [1114, 471] on div "63 EGP" at bounding box center [1029, 468] width 184 height 16
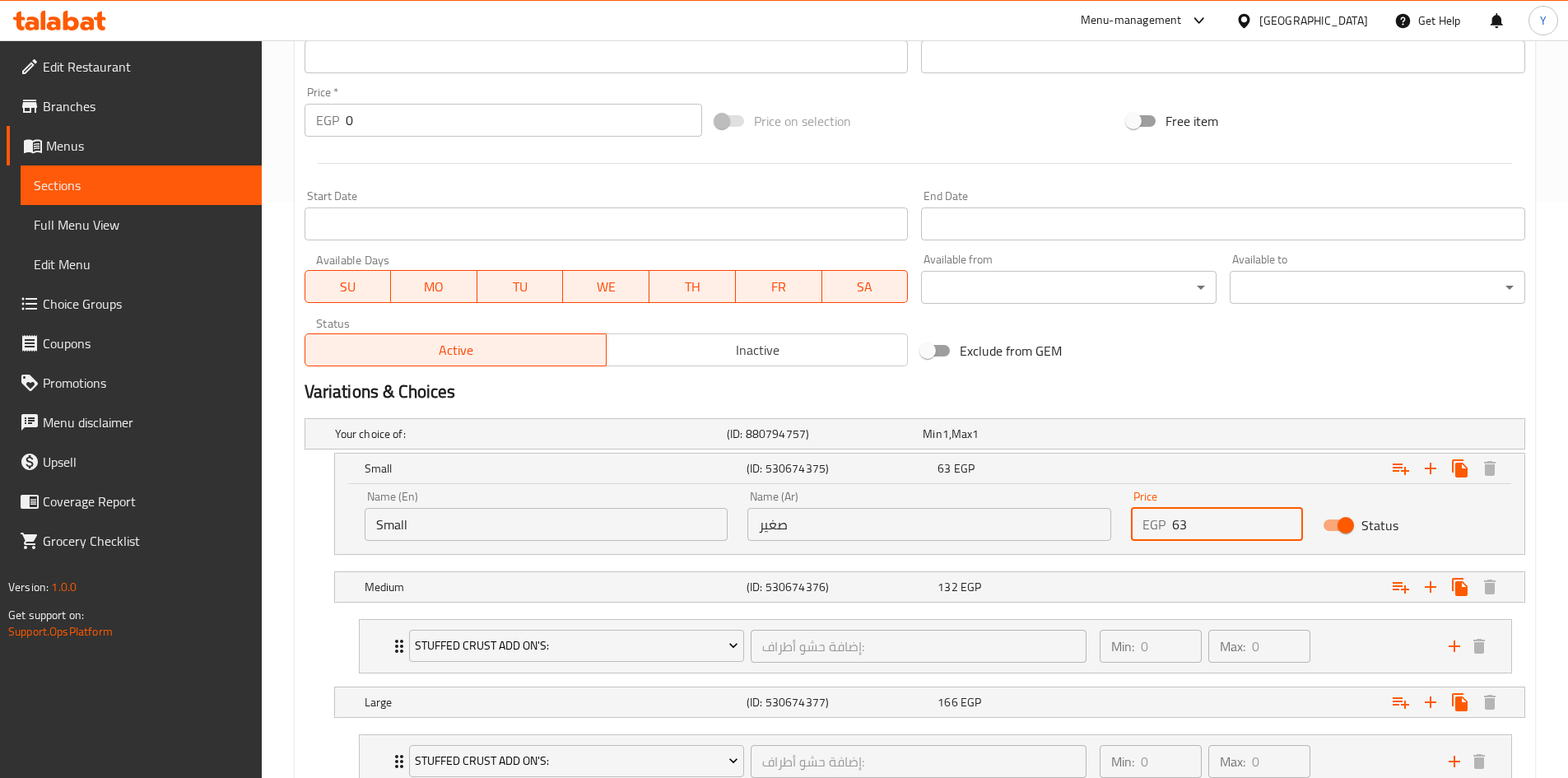
drag, startPoint x: 1218, startPoint y: 526, endPoint x: 1069, endPoint y: 542, distance: 149.9
click at [1069, 542] on div "Name (En) Small Name (En) Name (Ar) صغير Name (Ar) Price EGP 63 Price Status" at bounding box center [930, 516] width 1150 height 70
type input "160"
click at [1059, 369] on div "Exclude from GEM" at bounding box center [1120, 350] width 411 height 45
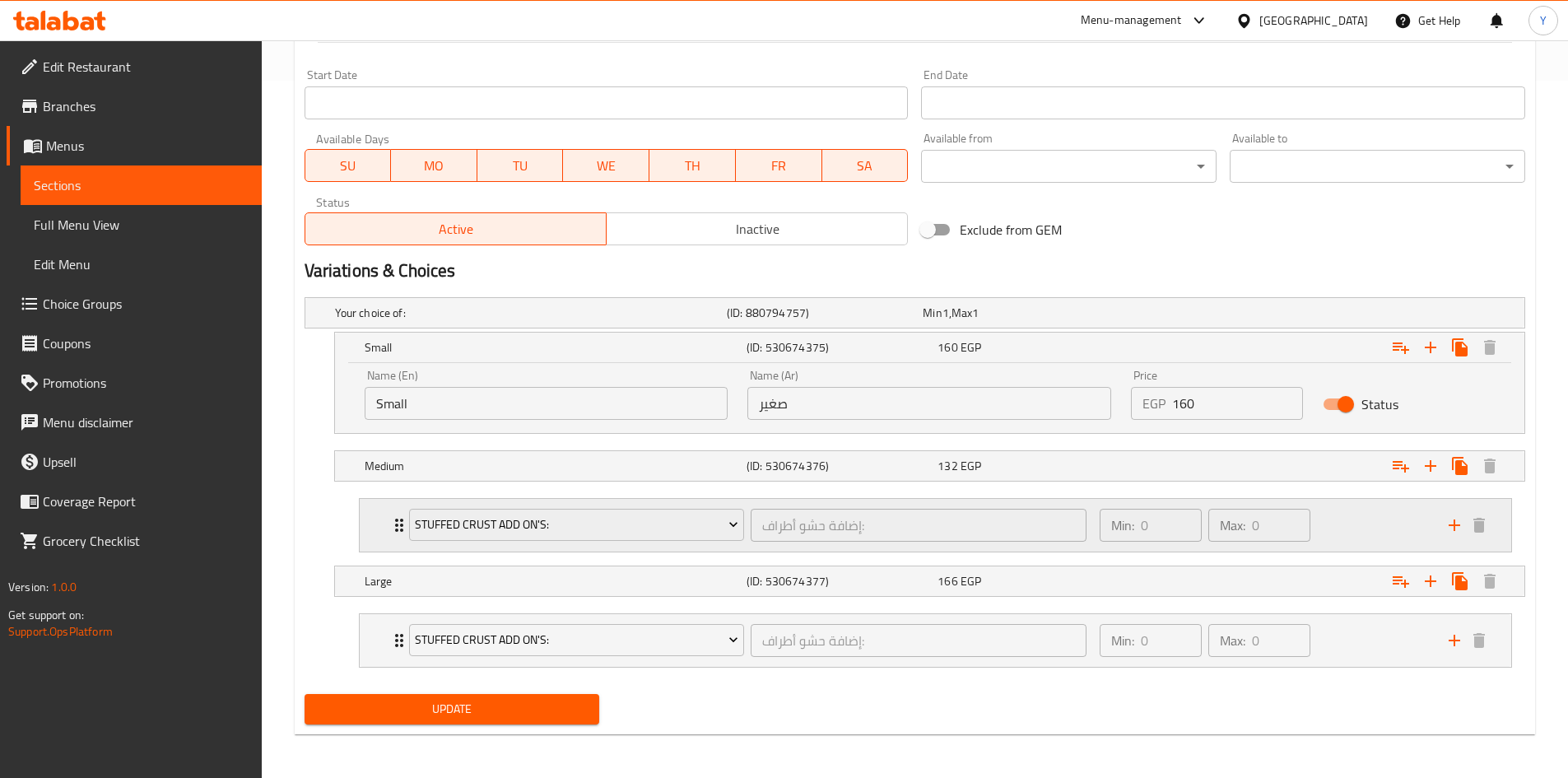
scroll to position [700, 0]
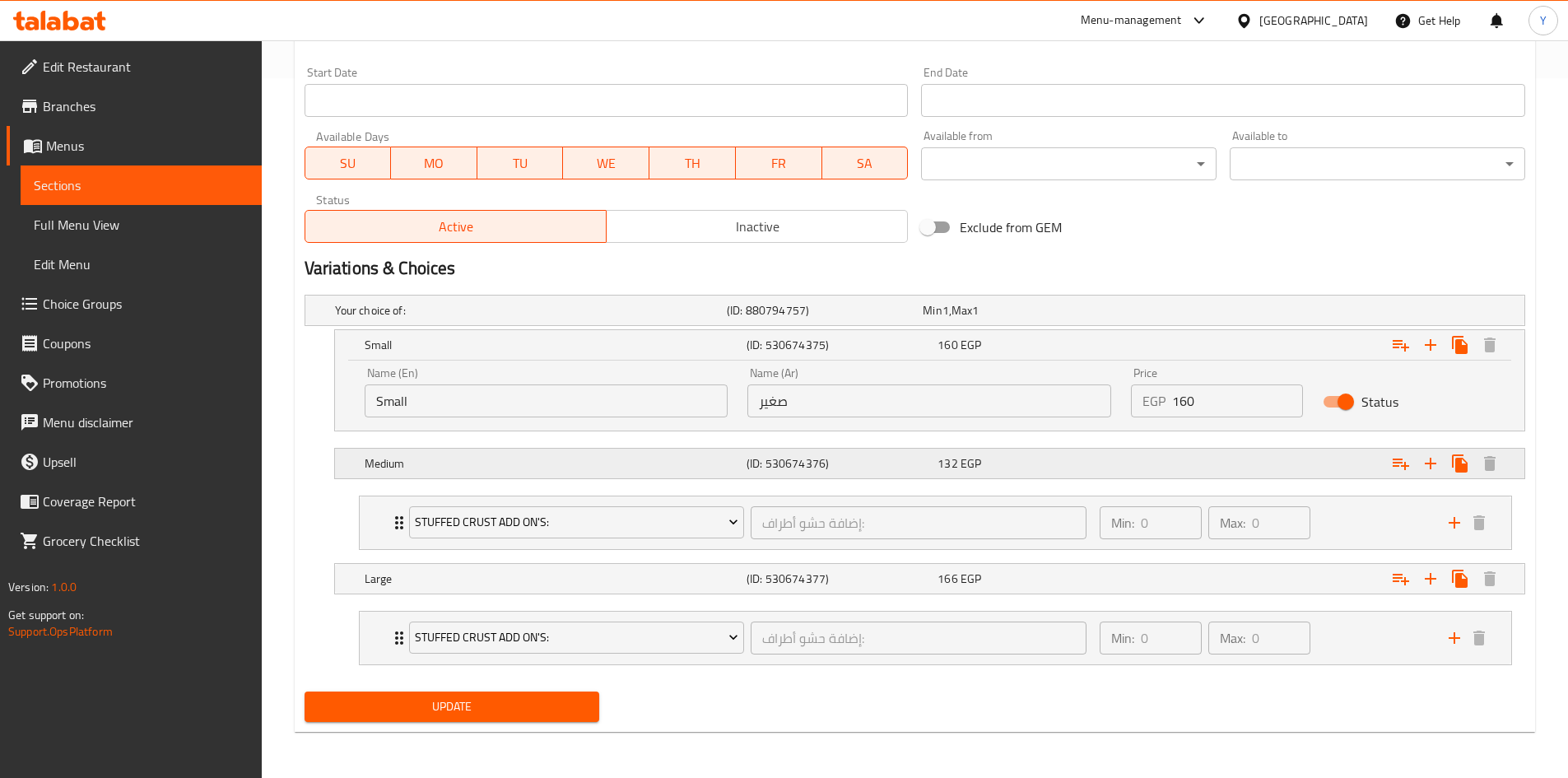
click at [1103, 460] on div "132 EGP" at bounding box center [1029, 463] width 184 height 16
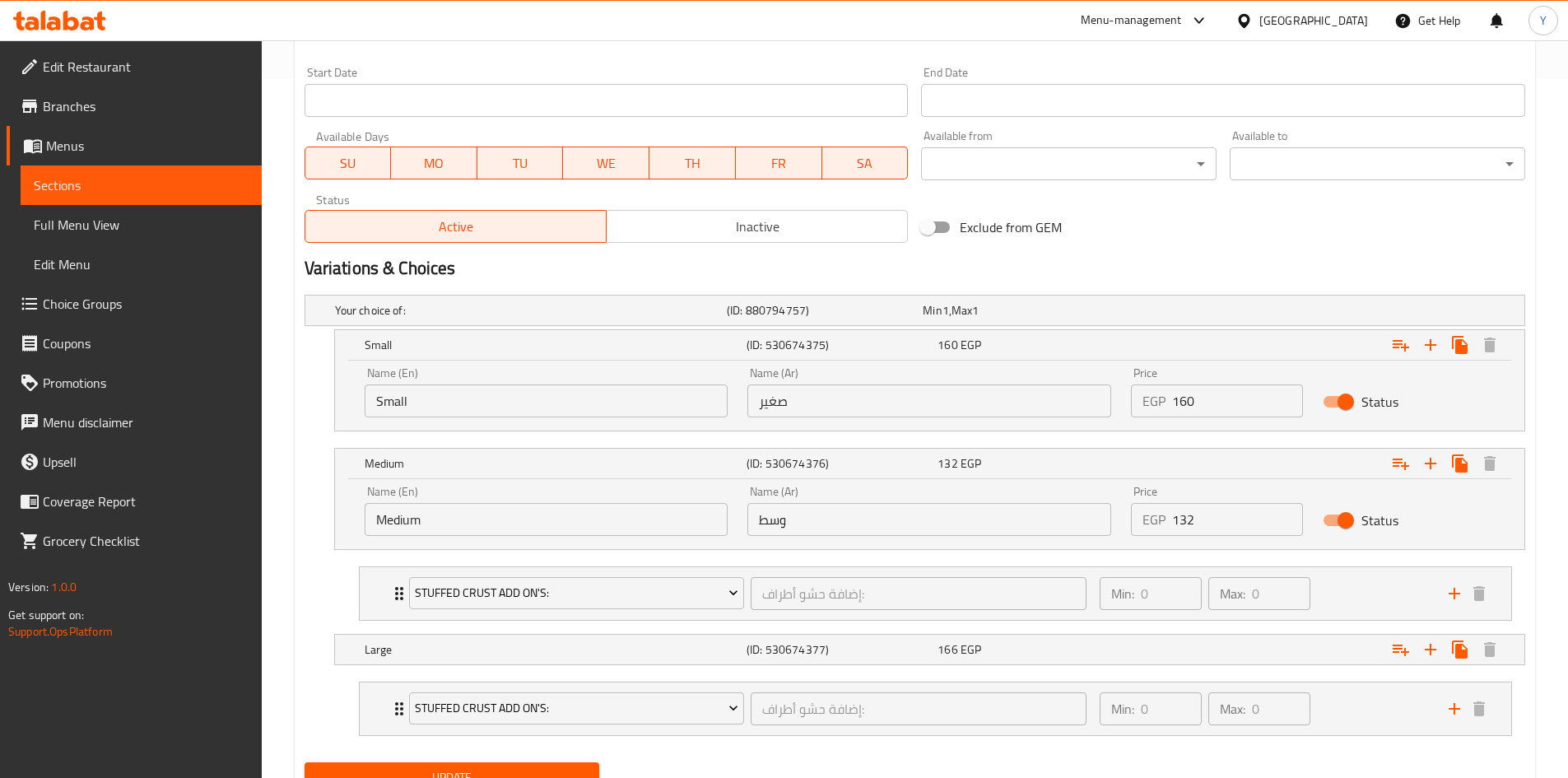
drag, startPoint x: 1204, startPoint y: 518, endPoint x: 1076, endPoint y: 523, distance: 128.1
click at [1073, 518] on div "Name (En) Medium Name (En) Name (Ar) وسط Name (Ar) Price EGP 132 Price Status" at bounding box center [930, 511] width 1150 height 70
type input "220"
click at [1125, 752] on div "Your choice of: (ID: 880794757) Min 1 , Max 1 Name (En) Your choice of: Name (E…" at bounding box center [915, 522] width 1234 height 468
drag, startPoint x: 1099, startPoint y: 652, endPoint x: 1109, endPoint y: 660, distance: 12.8
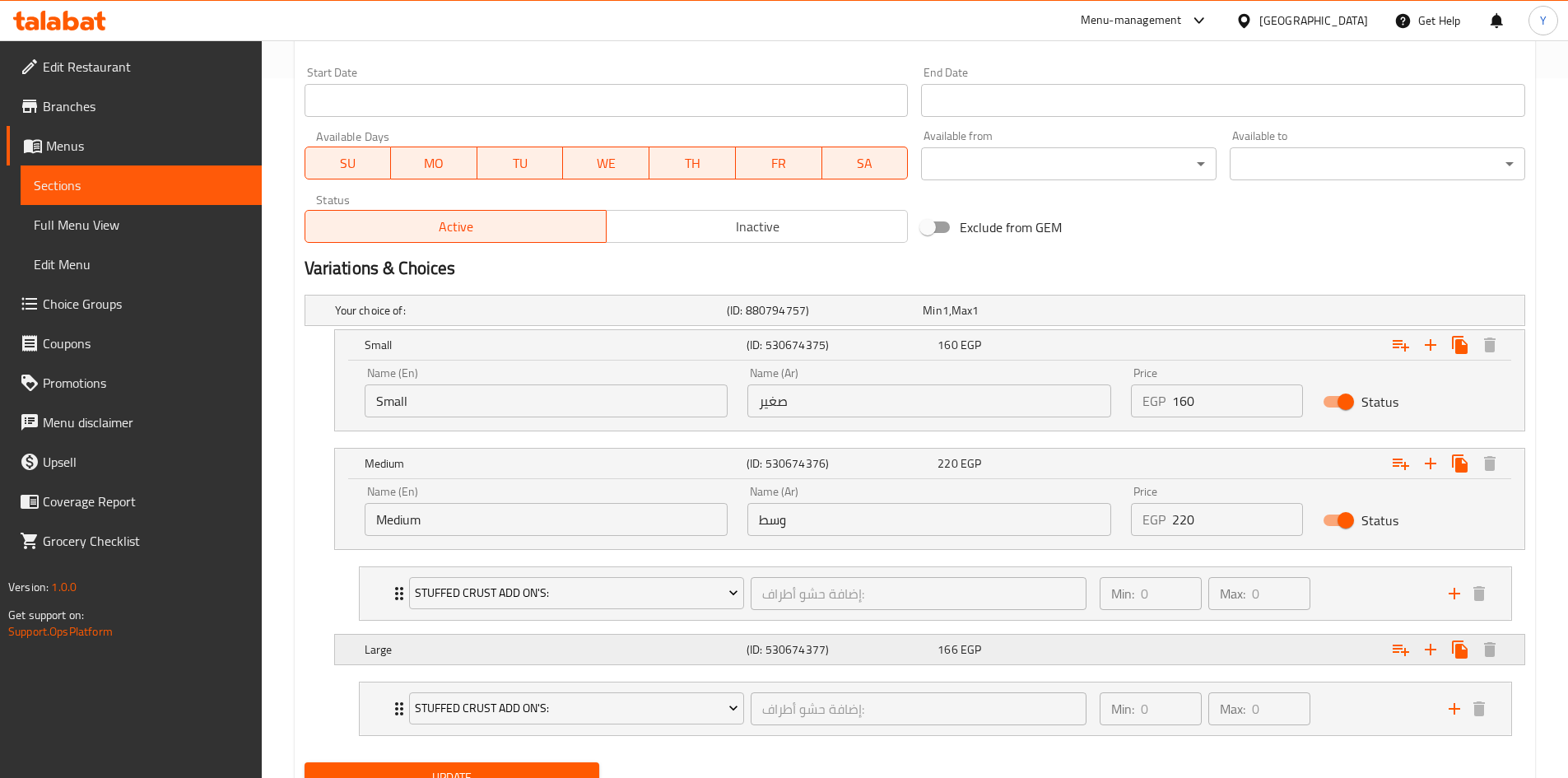
click at [1099, 651] on div "166 EGP" at bounding box center [1029, 649] width 184 height 16
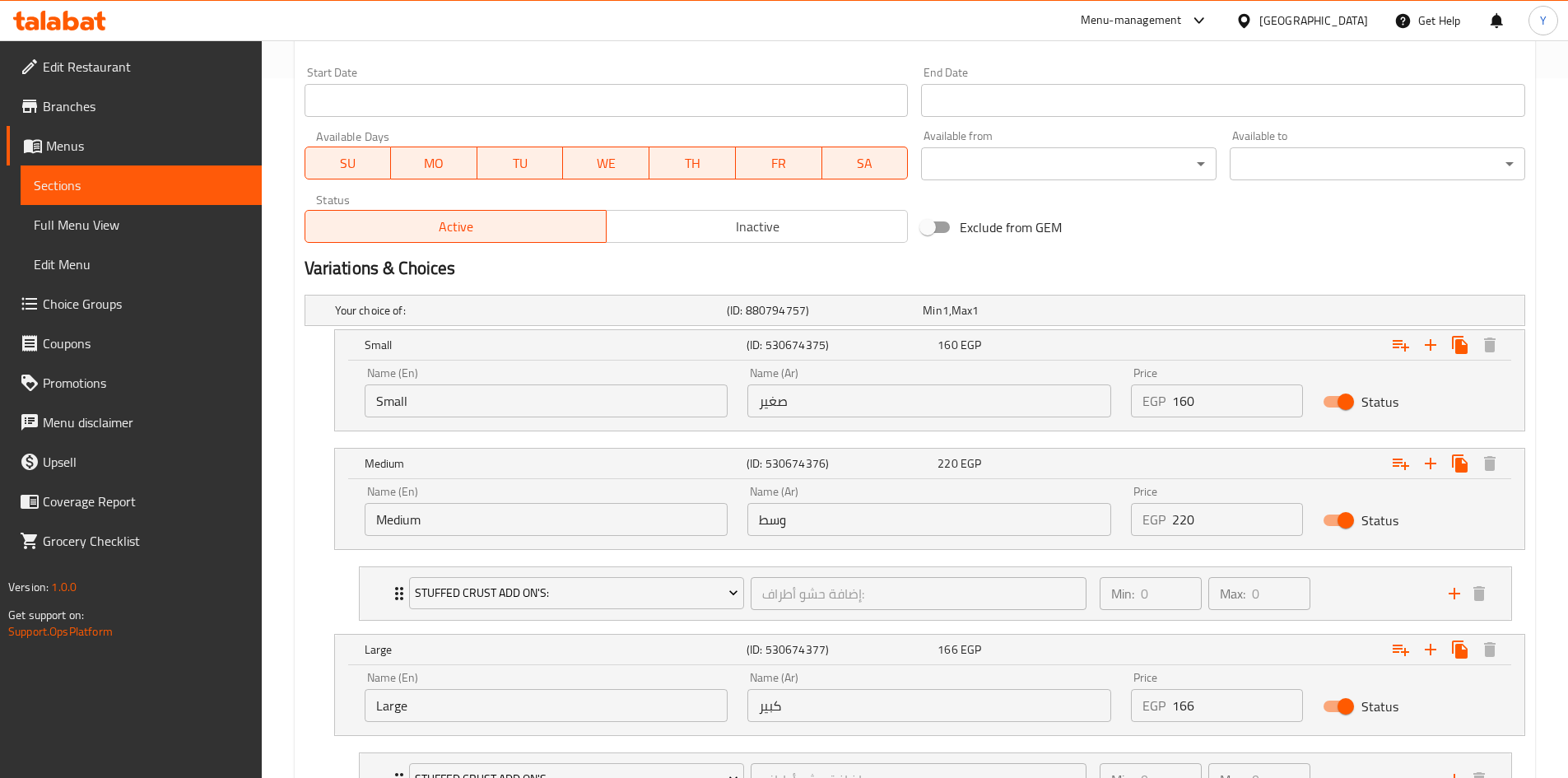
drag, startPoint x: 1205, startPoint y: 691, endPoint x: 1129, endPoint y: 710, distance: 78.3
click at [1127, 710] on div "Price EGP 166 Price" at bounding box center [1217, 697] width 192 height 70
type input "270"
click at [1193, 281] on h2 "Variations & Choices" at bounding box center [914, 268] width 1221 height 25
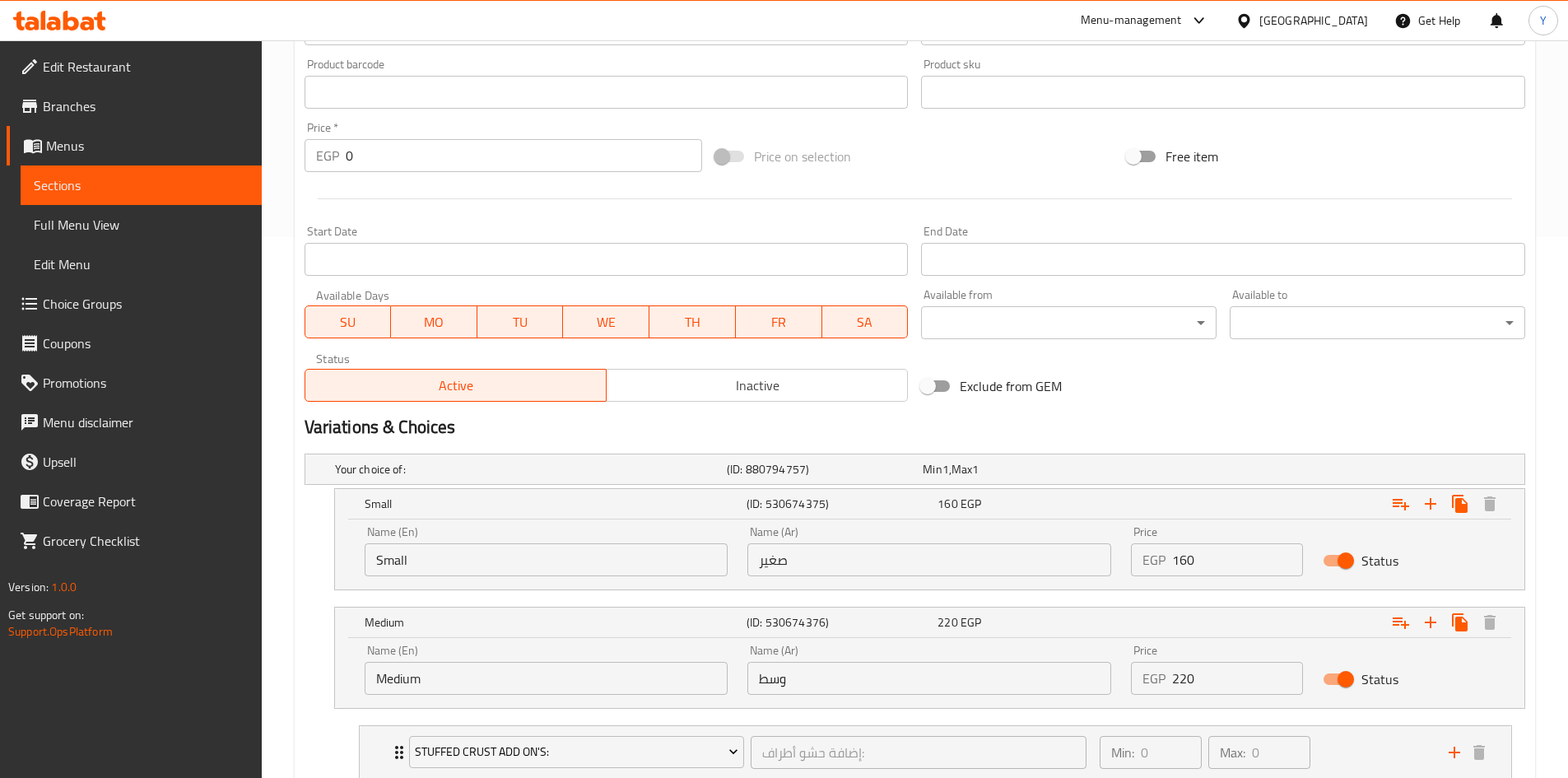
scroll to position [370, 0]
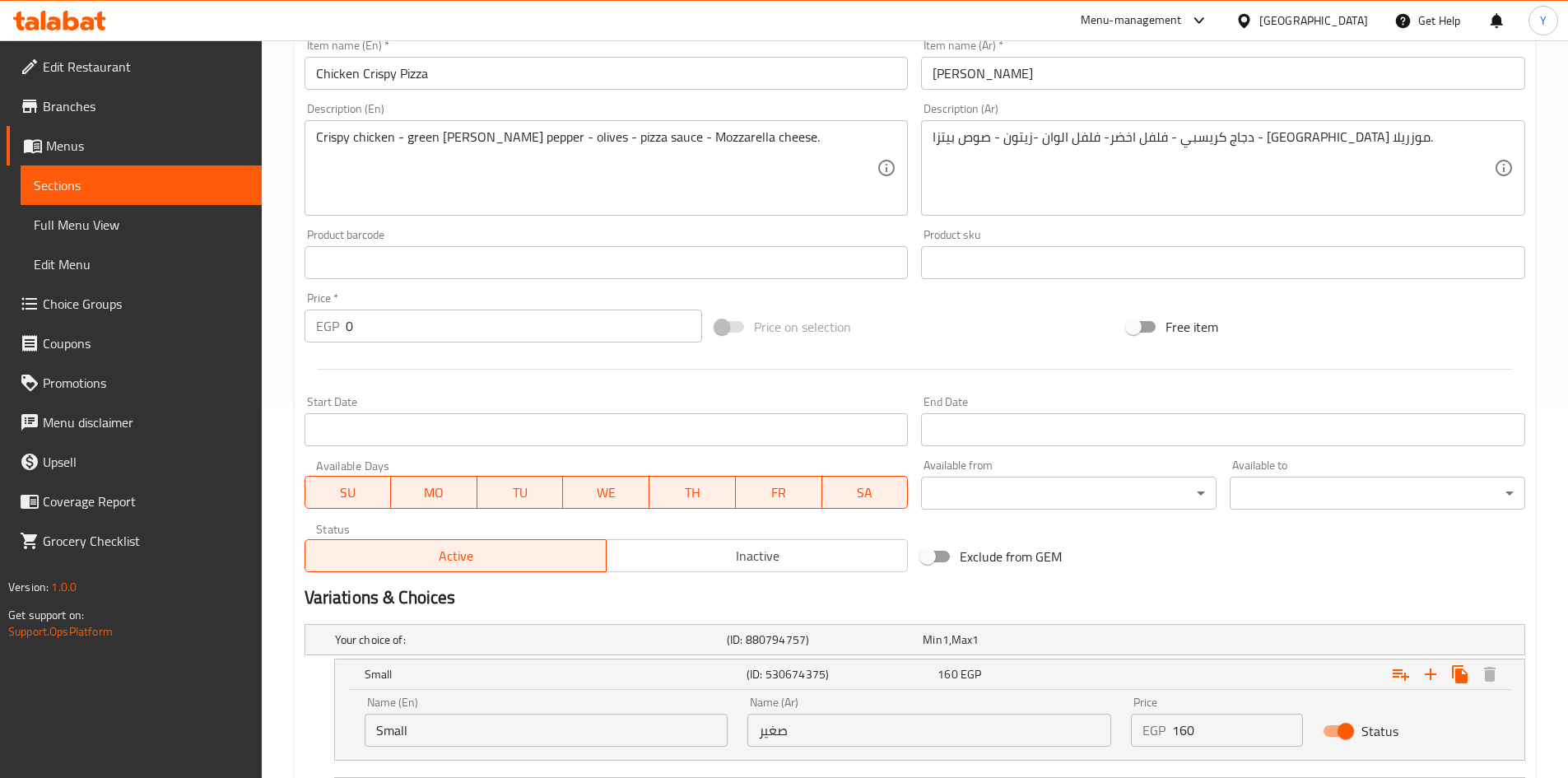
click at [471, 80] on input "Chicken Crispy Pizza" at bounding box center [606, 73] width 604 height 33
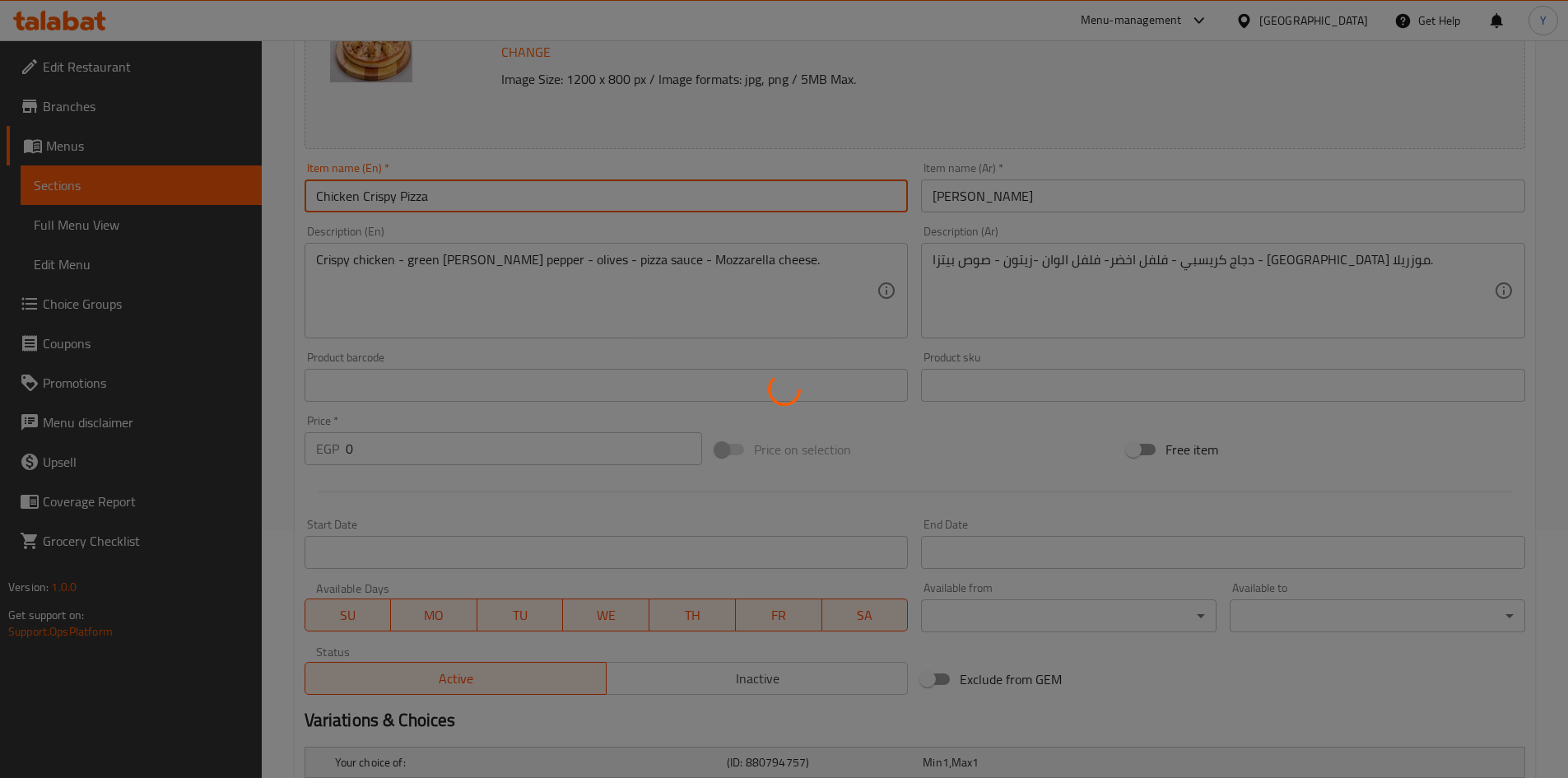
scroll to position [0, 0]
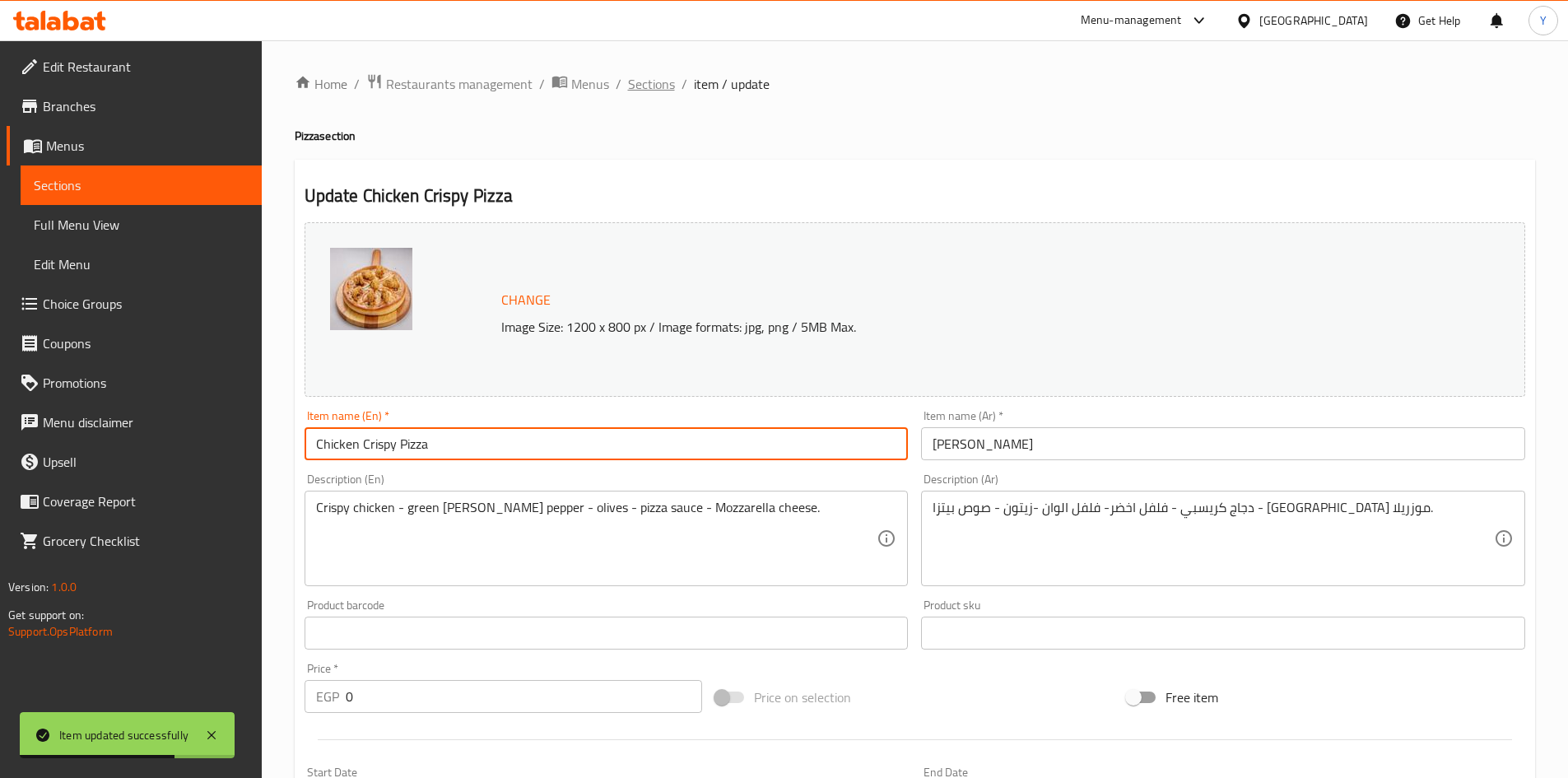
click at [657, 85] on span "Sections" at bounding box center [651, 83] width 47 height 20
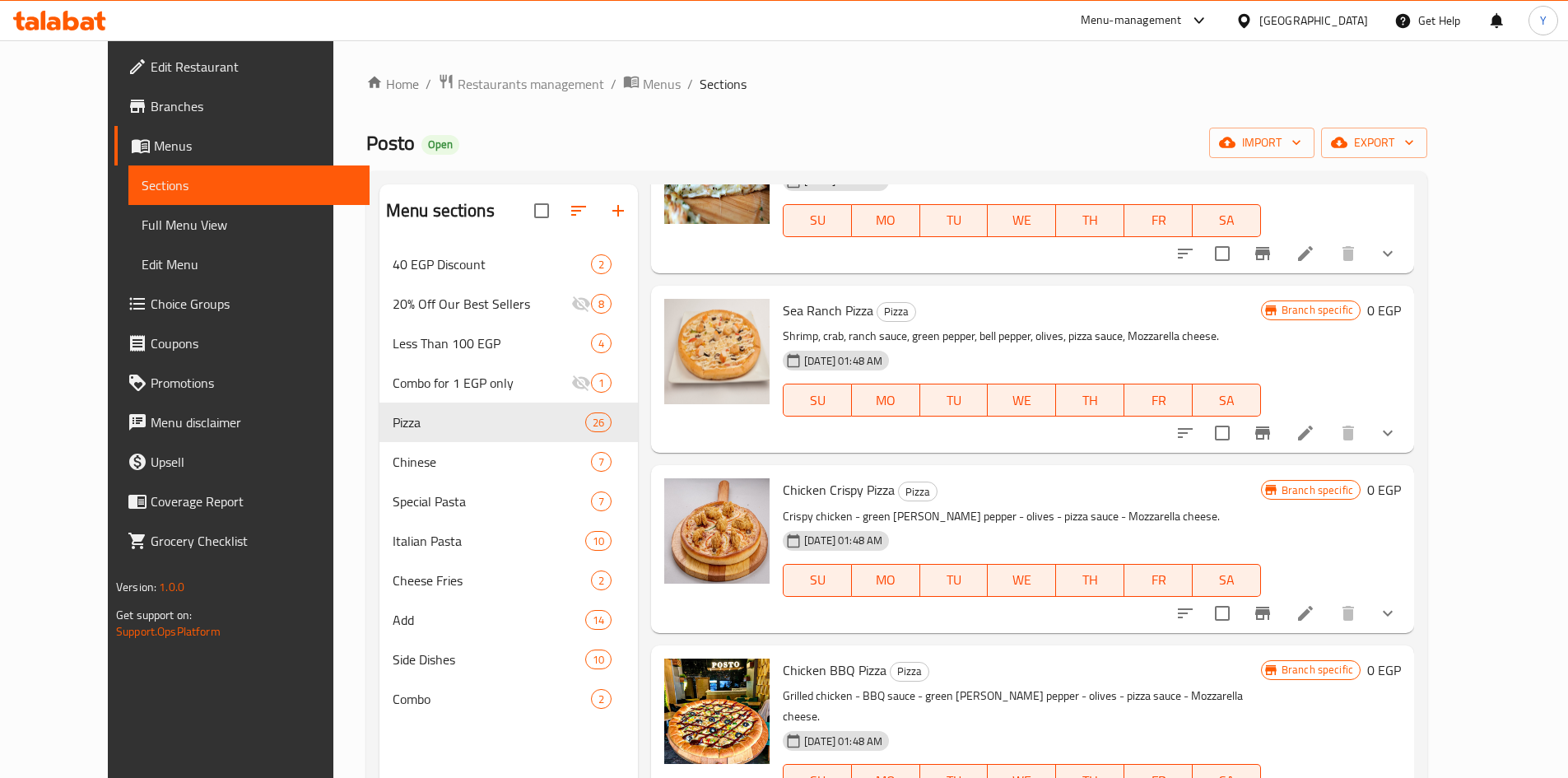
scroll to position [1399, 0]
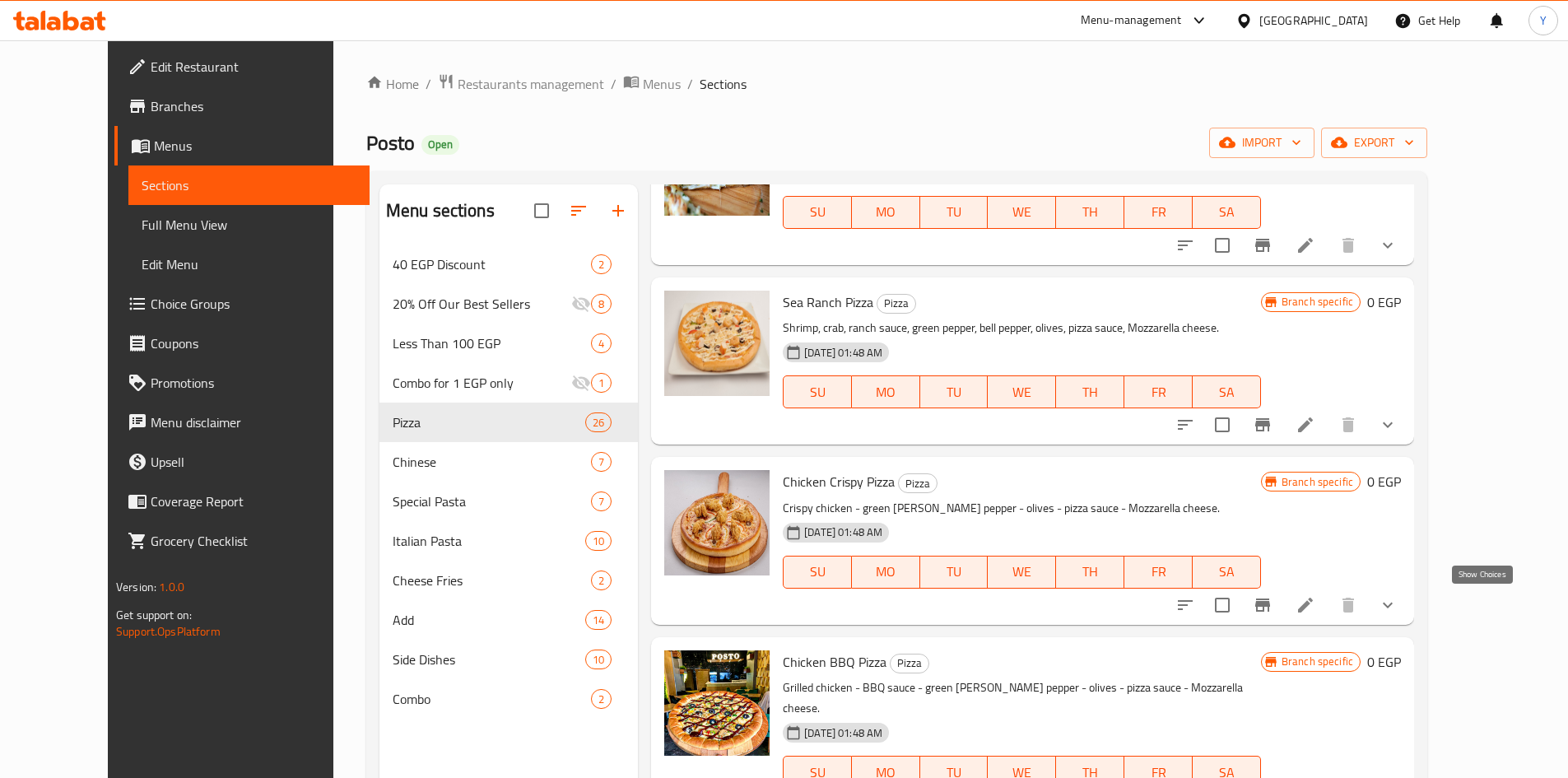
click at [1397, 598] on icon "show more" at bounding box center [1387, 605] width 20 height 20
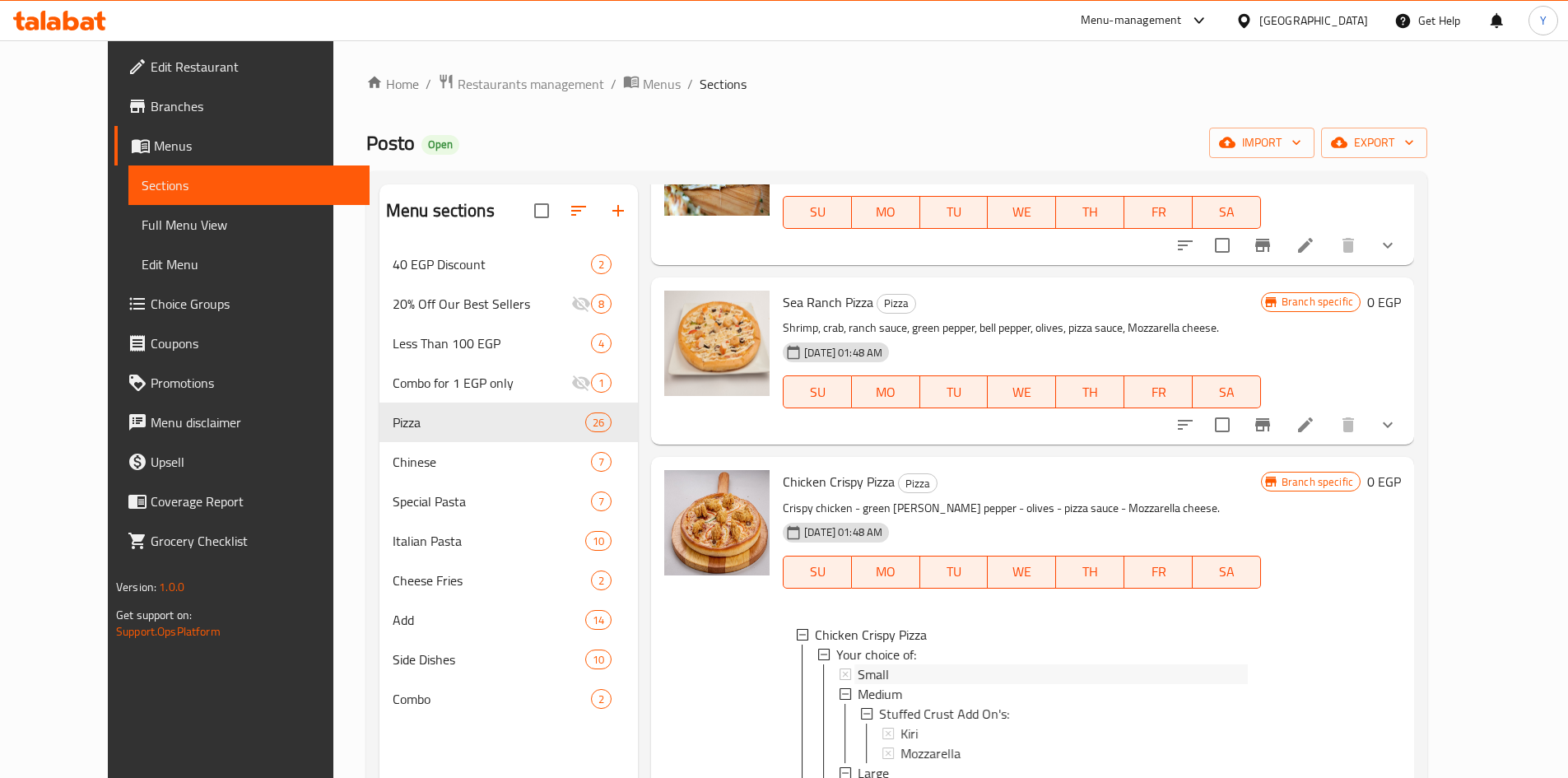
click at [991, 668] on div "Small" at bounding box center [1052, 673] width 390 height 20
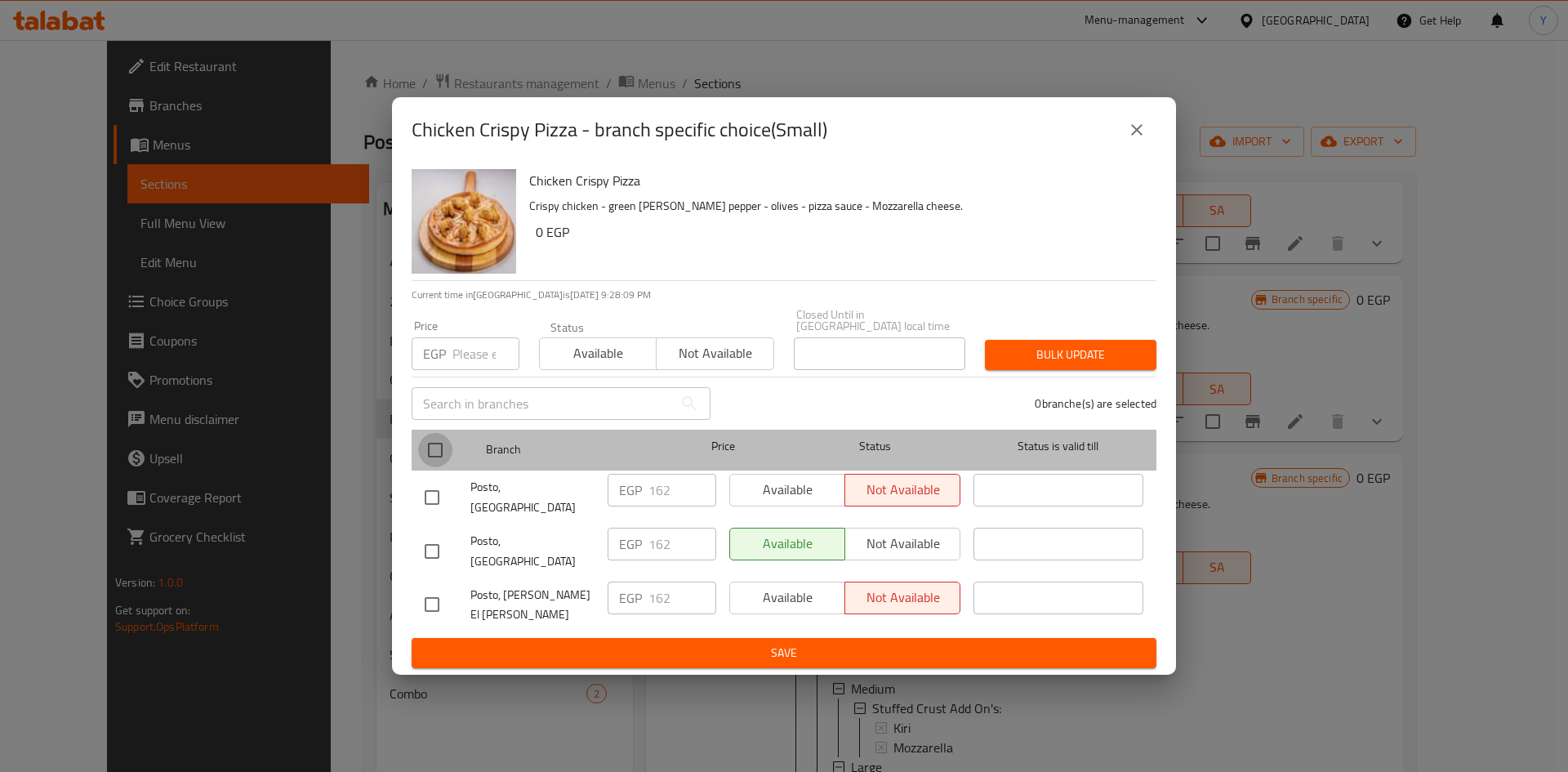
click at [436, 468] on input "checkbox" at bounding box center [435, 450] width 34 height 34
checkbox input "true"
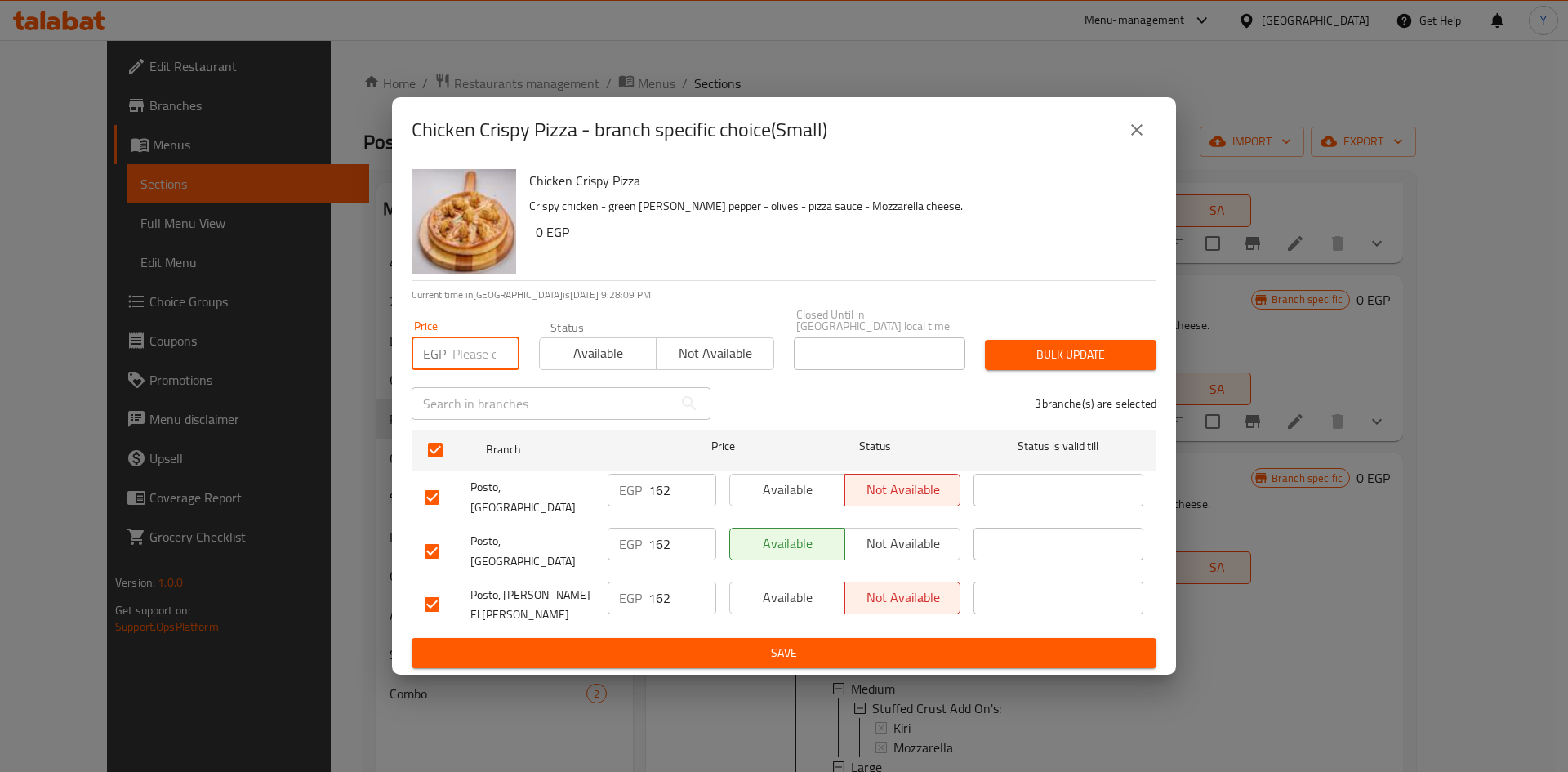
click at [475, 370] on input "number" at bounding box center [485, 354] width 67 height 32
type input "160"
click at [1073, 370] on button "Bulk update" at bounding box center [1071, 355] width 172 height 31
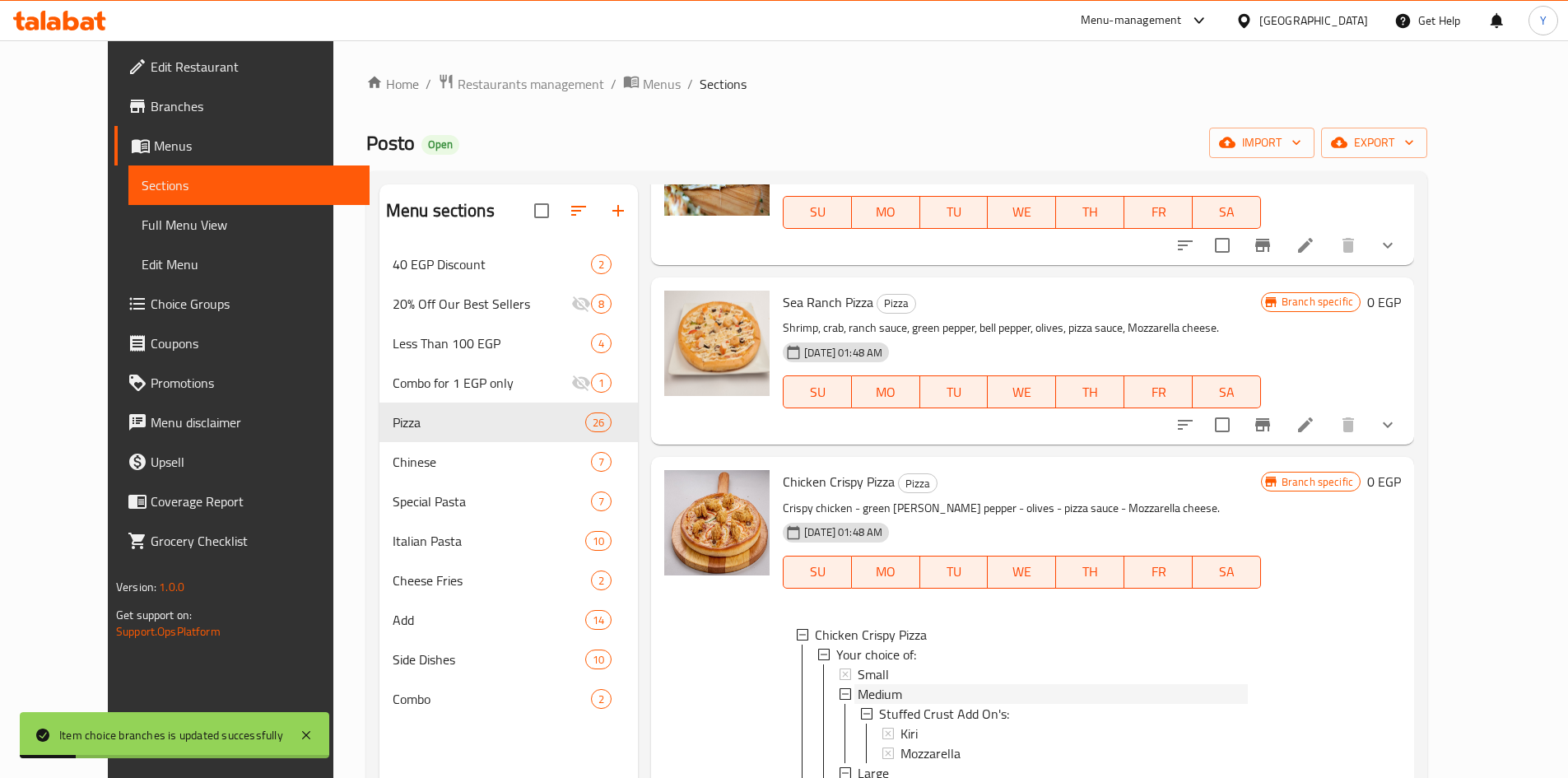
click at [864, 698] on span "Medium" at bounding box center [880, 693] width 45 height 20
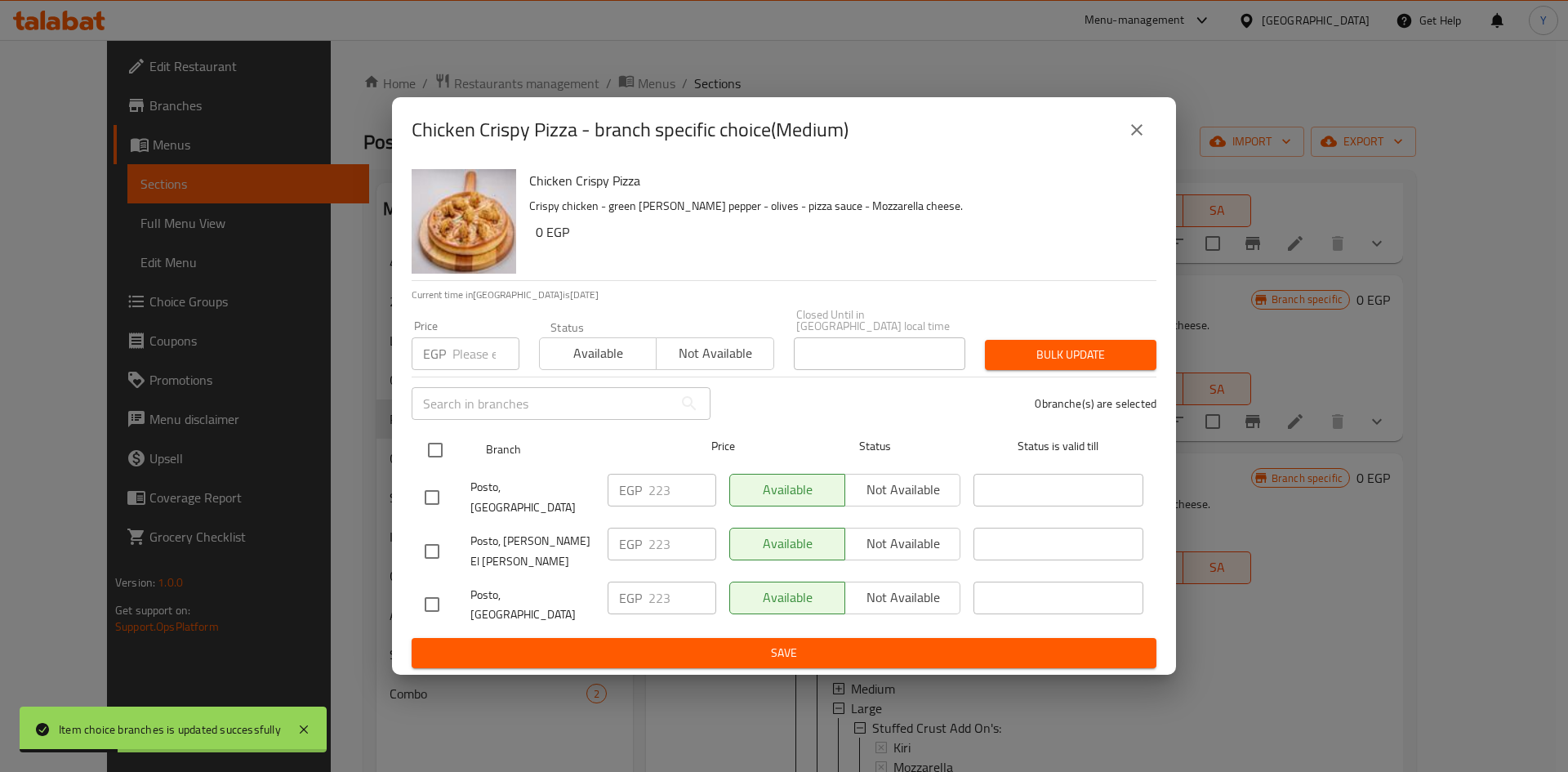
click at [424, 455] on input "checkbox" at bounding box center [435, 450] width 34 height 34
checkbox input "true"
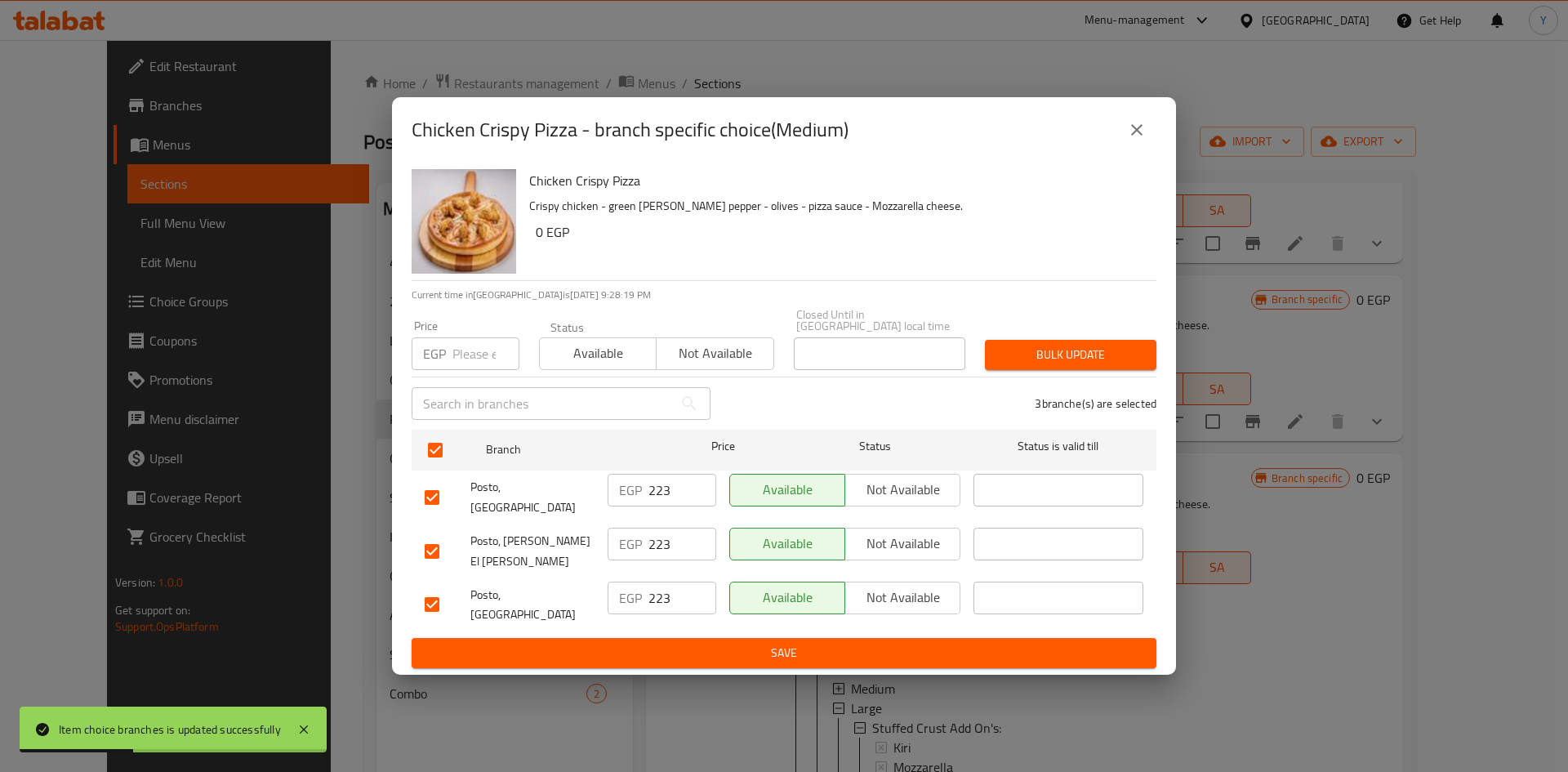
click at [476, 370] on input "number" at bounding box center [485, 354] width 67 height 32
type input "220"
click at [993, 370] on button "Bulk update" at bounding box center [1071, 355] width 172 height 31
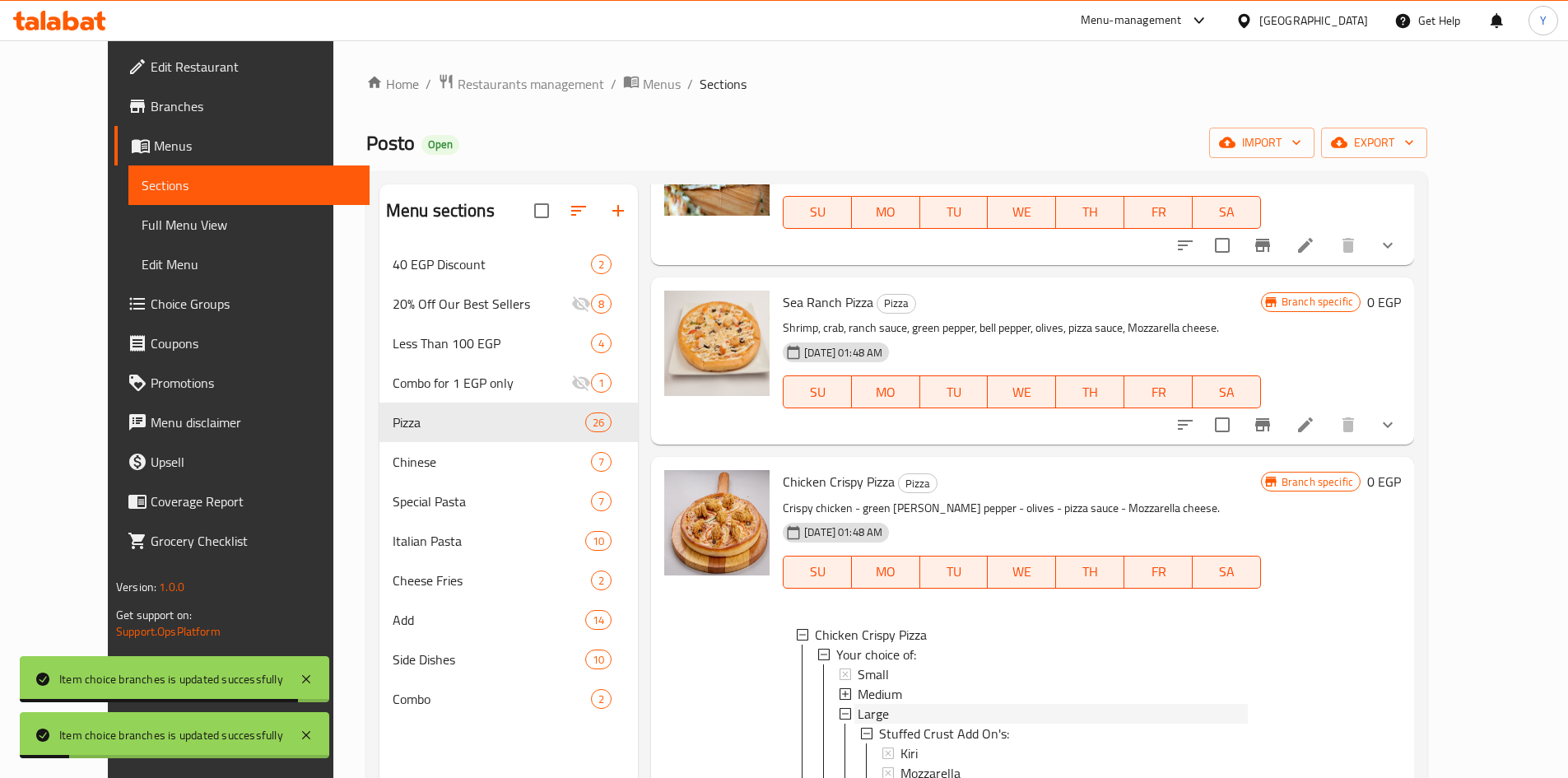
click at [897, 714] on div "Large" at bounding box center [1052, 713] width 390 height 20
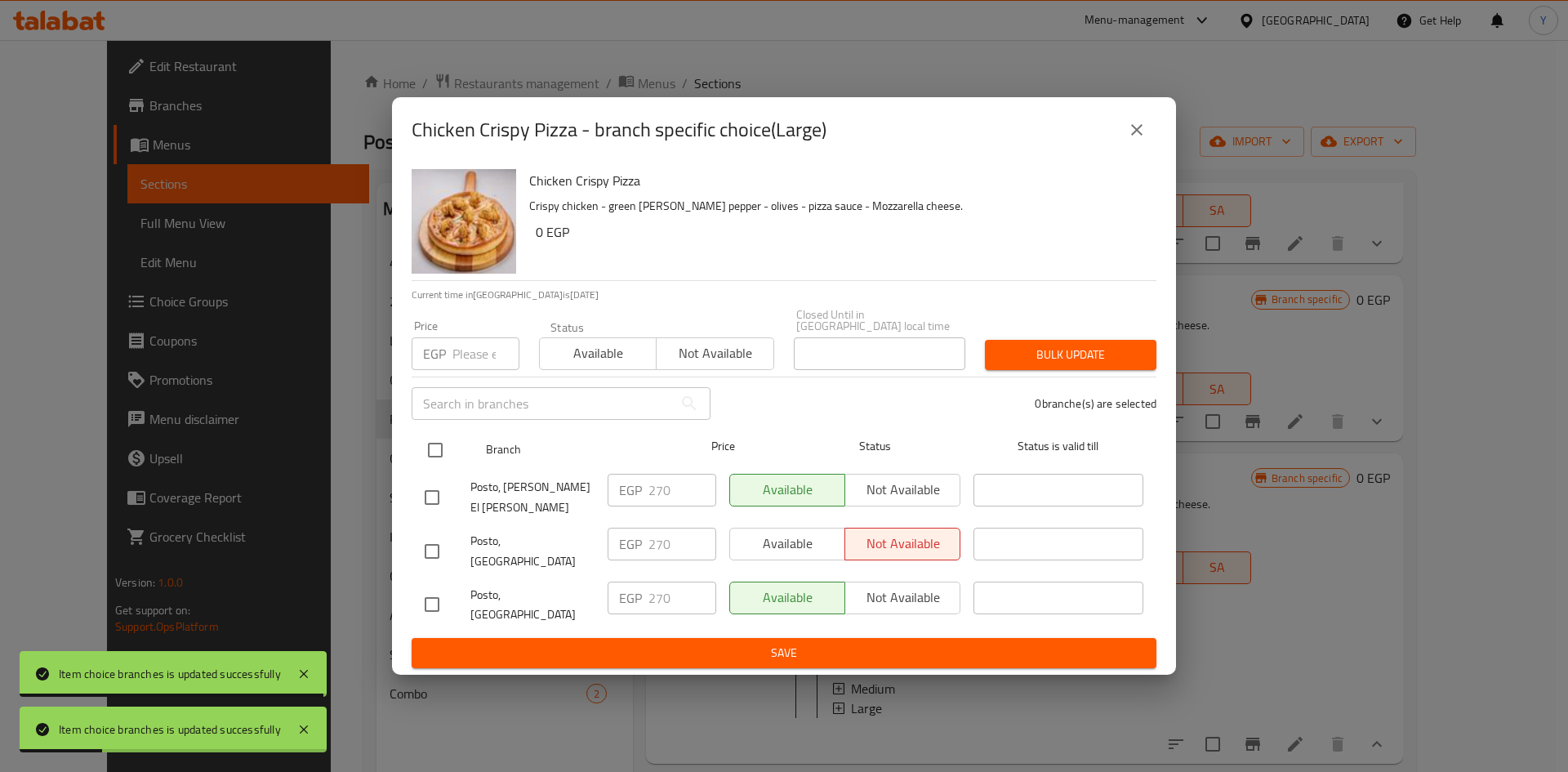
click at [433, 458] on input "checkbox" at bounding box center [435, 450] width 34 height 34
checkbox input "true"
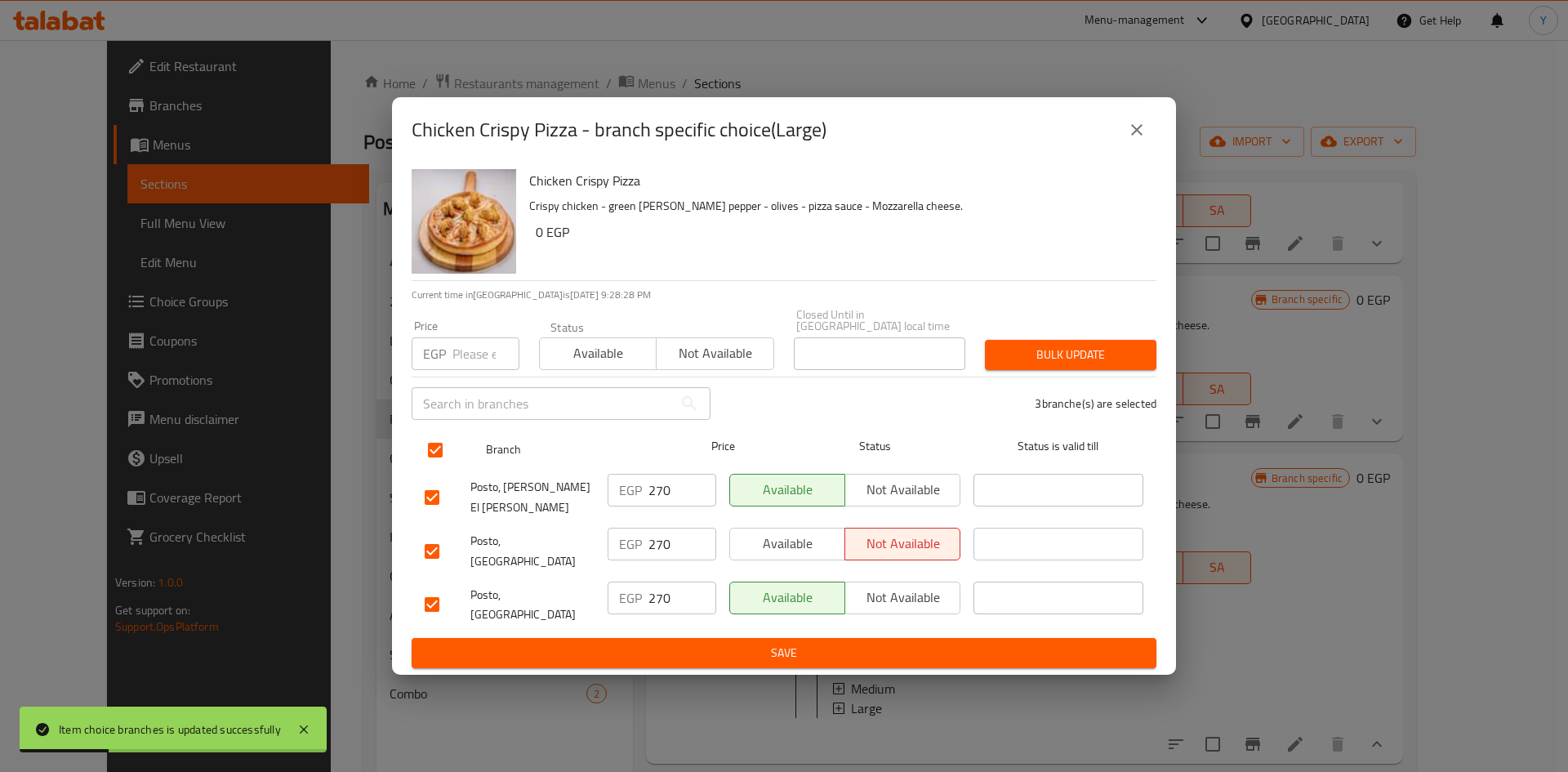
checkbox input "true"
click at [1133, 139] on icon "close" at bounding box center [1136, 129] width 20 height 20
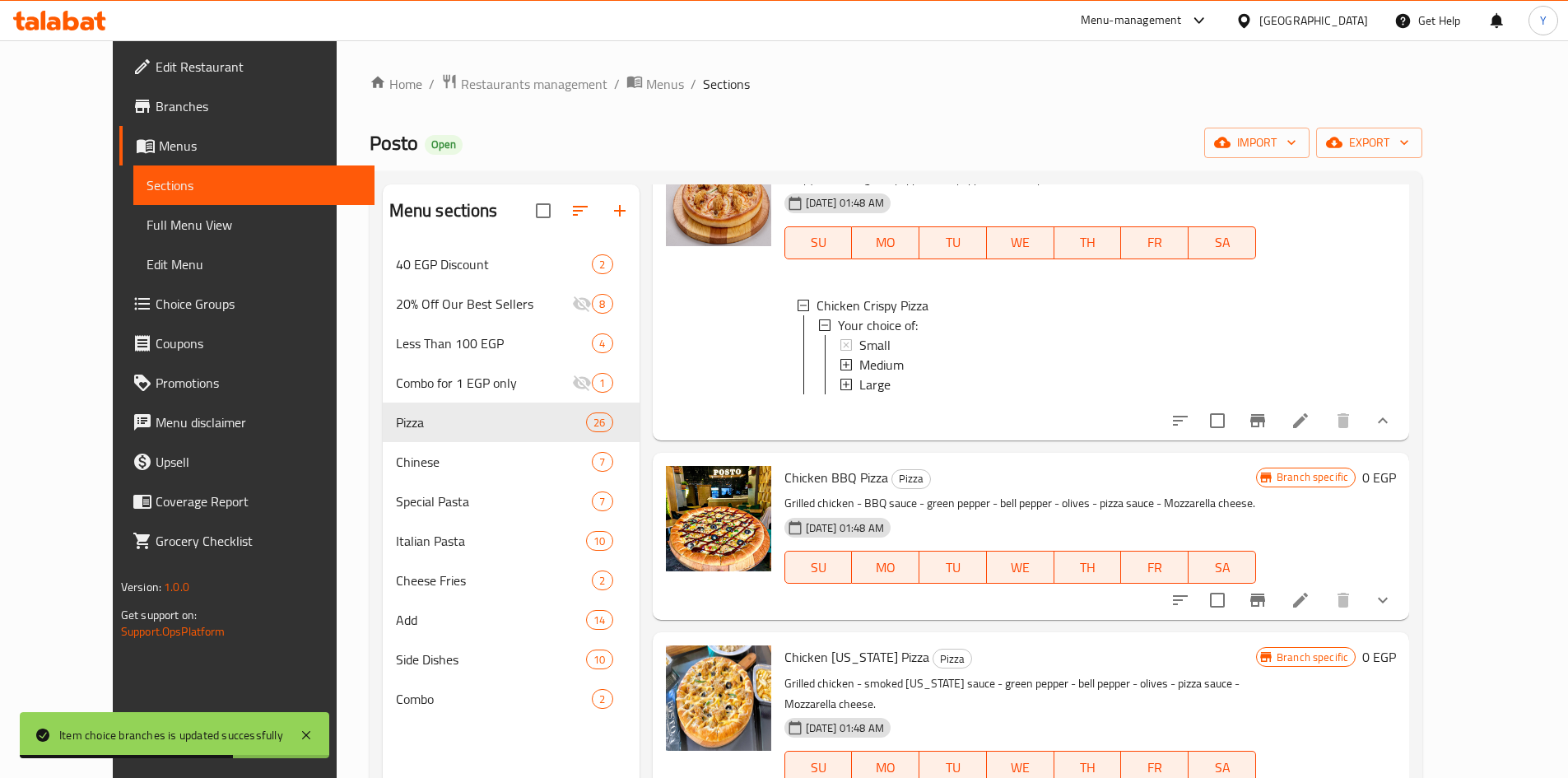
scroll to position [1811, 0]
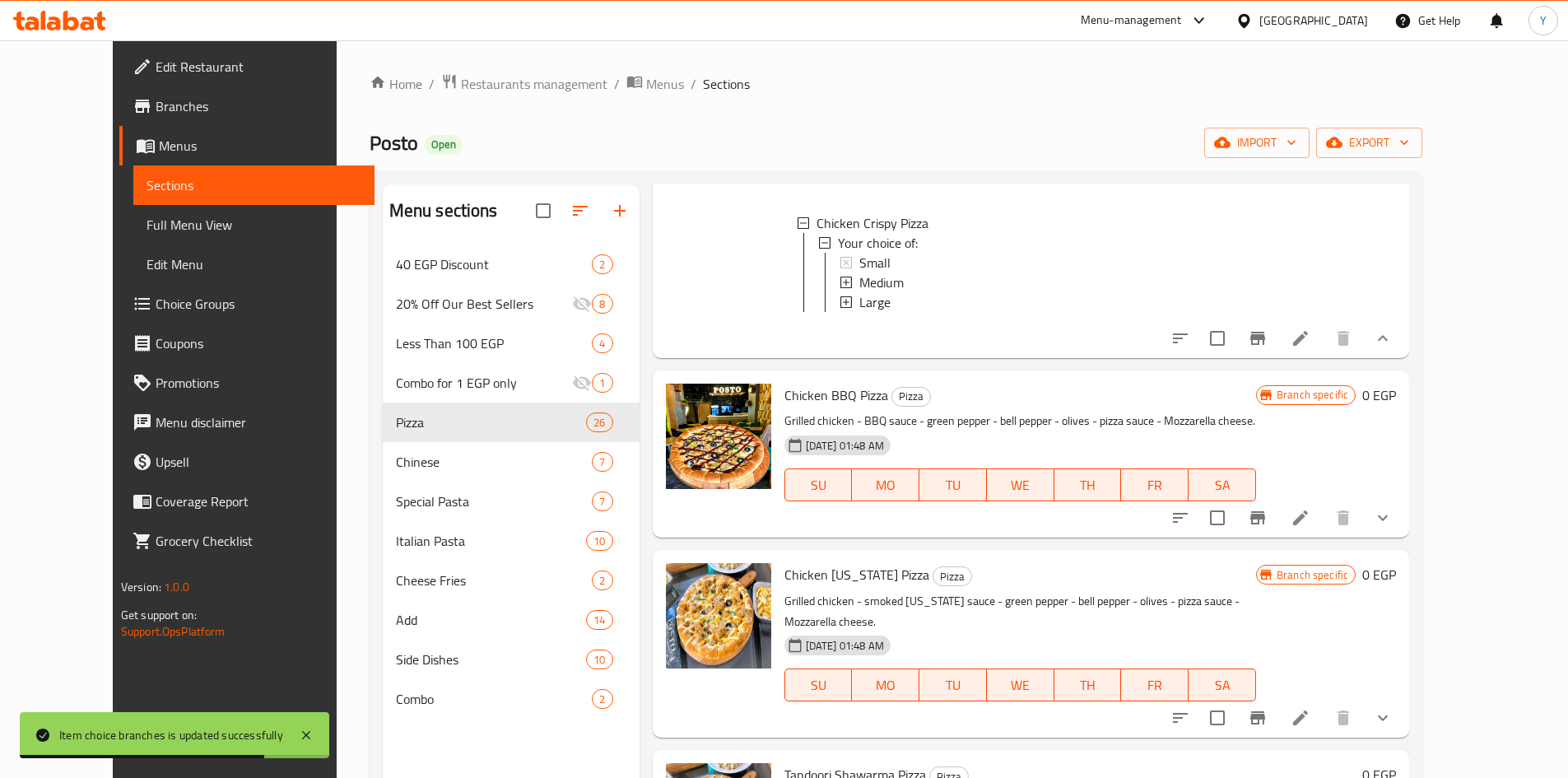
click at [1324, 518] on li at bounding box center [1301, 518] width 46 height 30
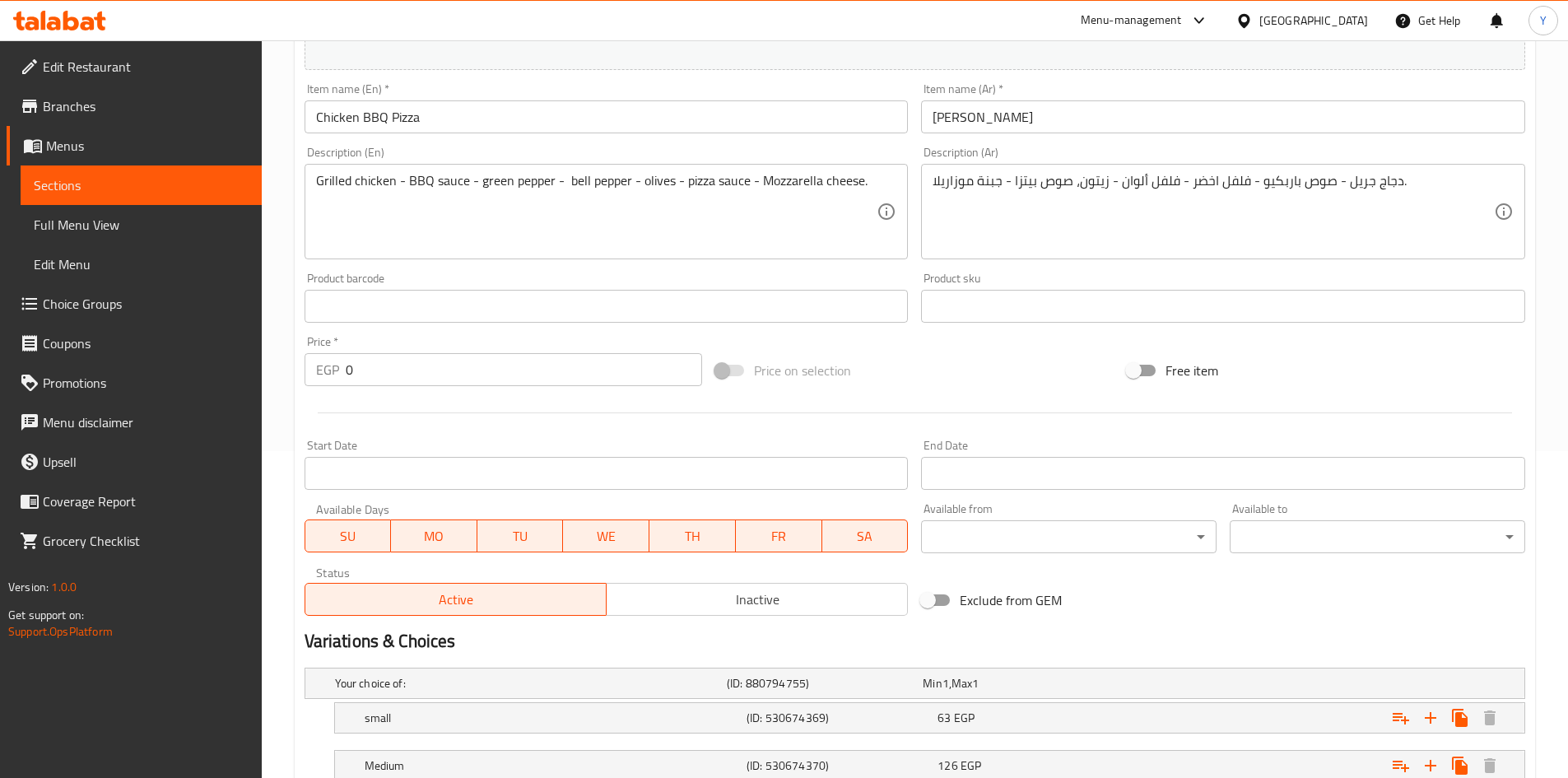
scroll to position [494, 0]
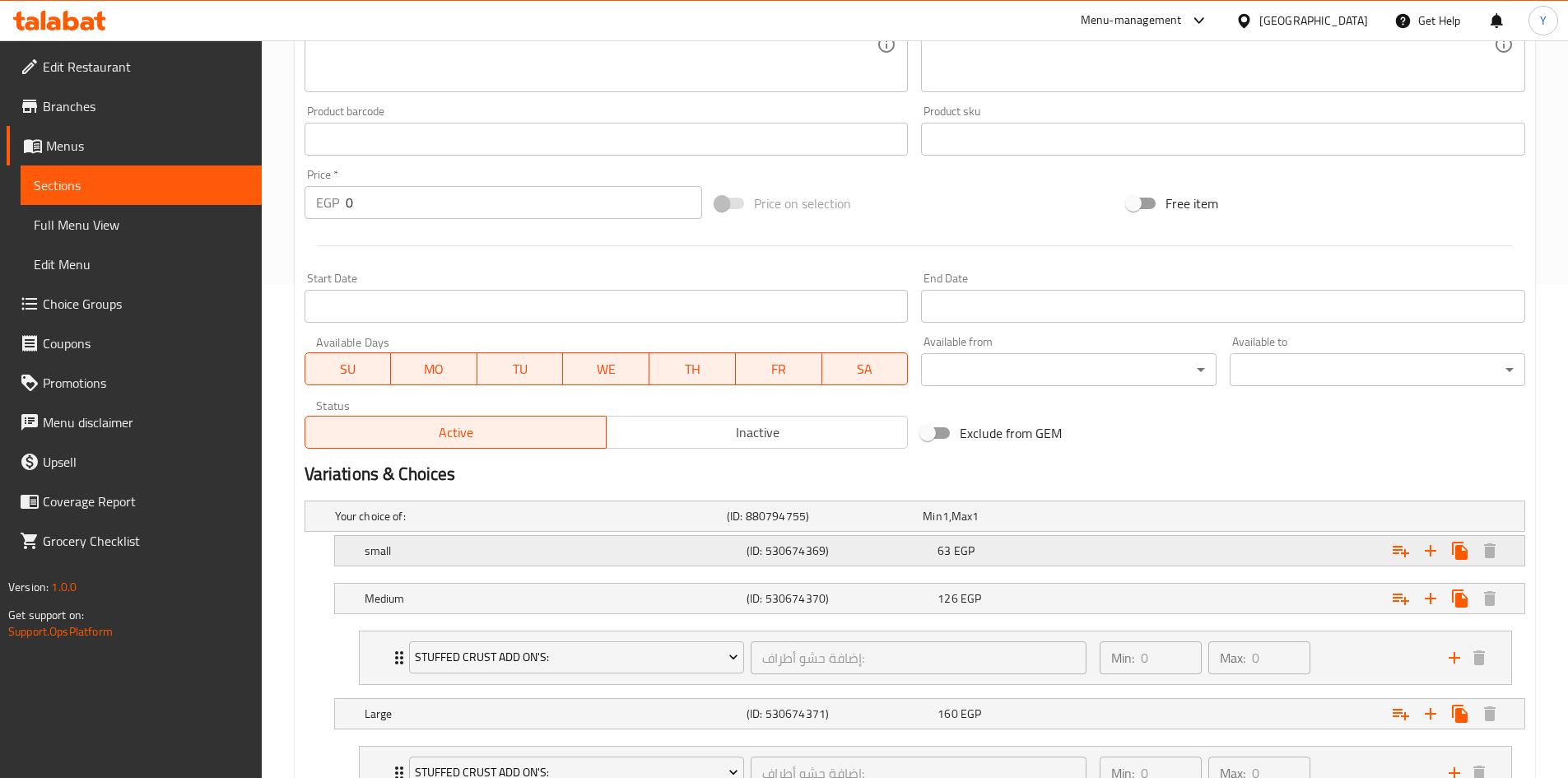
click at [1070, 552] on div "63 EGP" at bounding box center [1029, 550] width 184 height 16
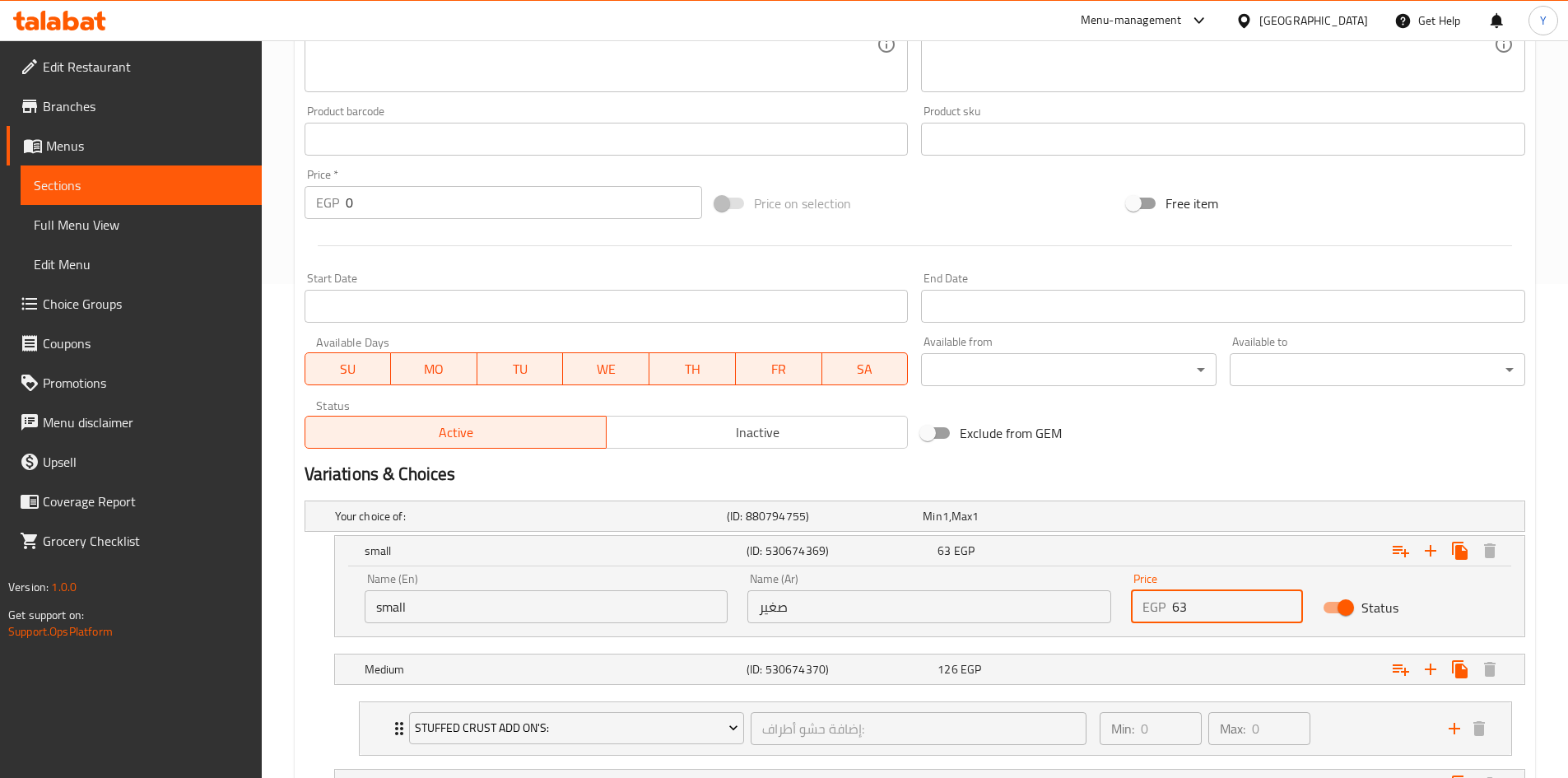
drag, startPoint x: 1198, startPoint y: 601, endPoint x: 1044, endPoint y: 617, distance: 154.8
click at [1040, 617] on div "Name (En) small Name (En) Name (Ar) صغير Name (Ar) Price EGP 63 Price Status" at bounding box center [930, 598] width 1150 height 70
type input "160"
click at [1045, 674] on div "126 EGP" at bounding box center [1029, 668] width 184 height 16
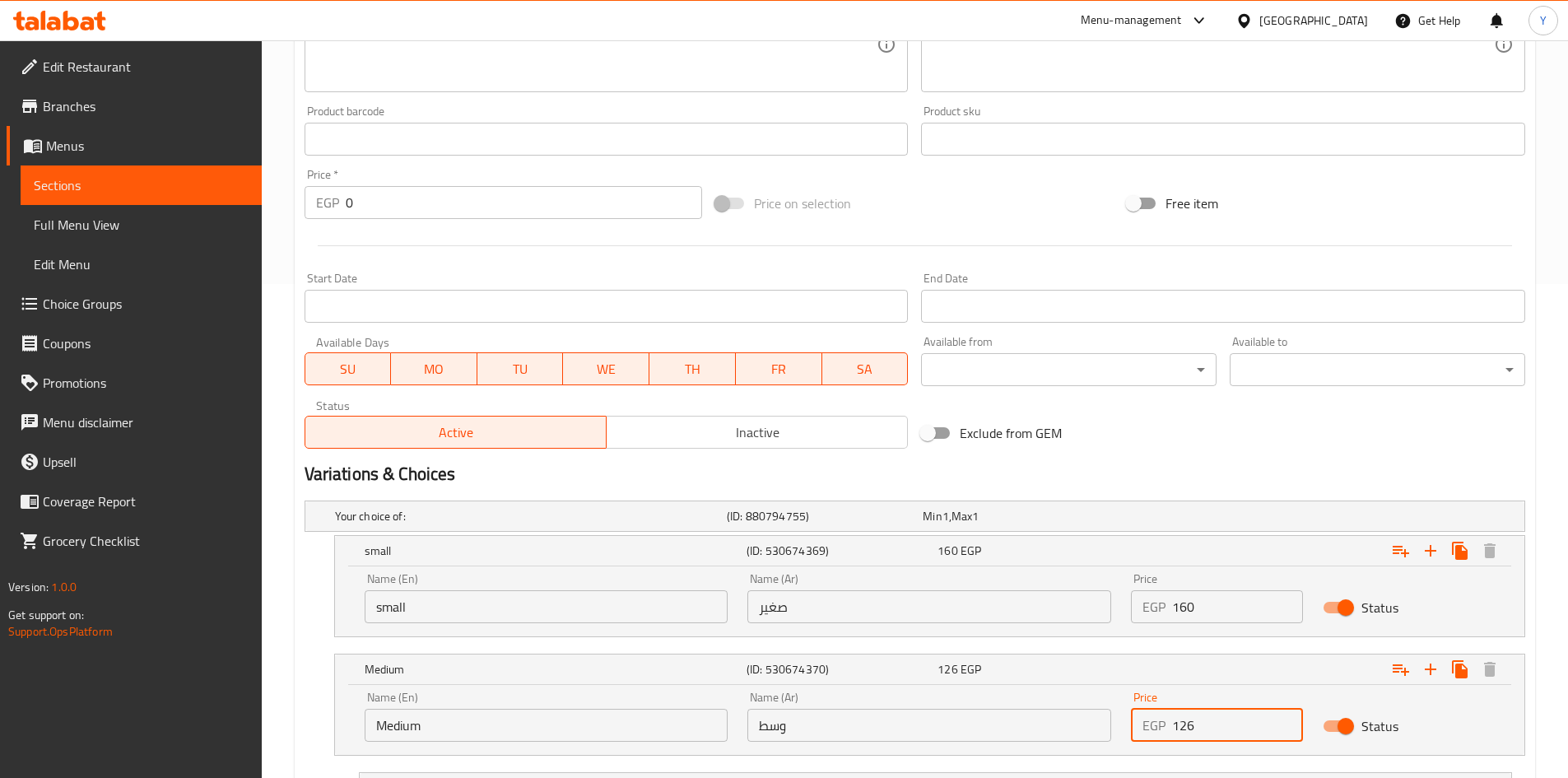
drag, startPoint x: 1020, startPoint y: 732, endPoint x: 939, endPoint y: 732, distance: 81.0
click at [873, 732] on div "Name (En) Medium Name (En) Name (Ar) وسط Name (Ar) Price EGP 126 Price Status" at bounding box center [930, 716] width 1150 height 70
type input "235"
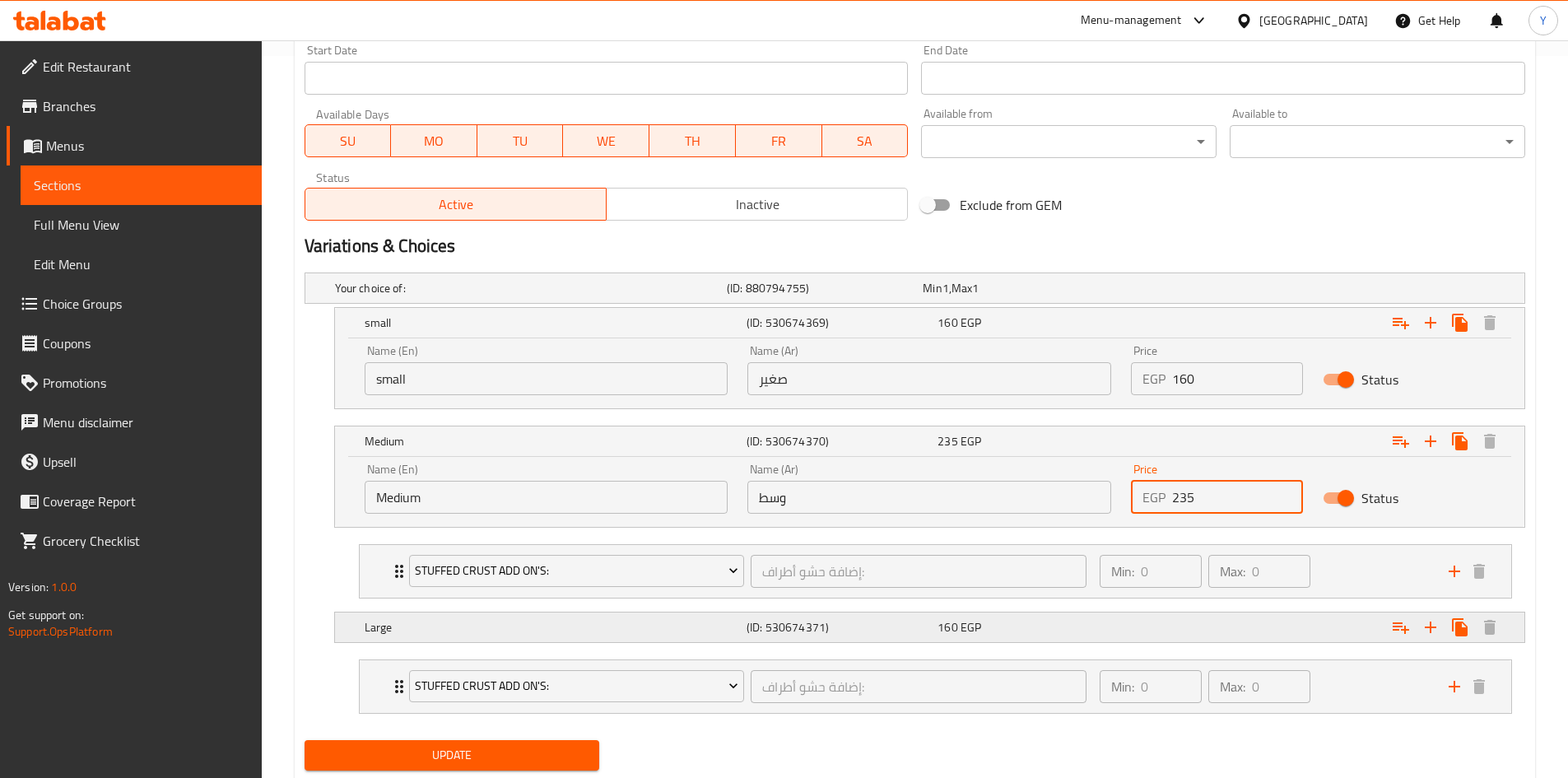
scroll to position [741, 0]
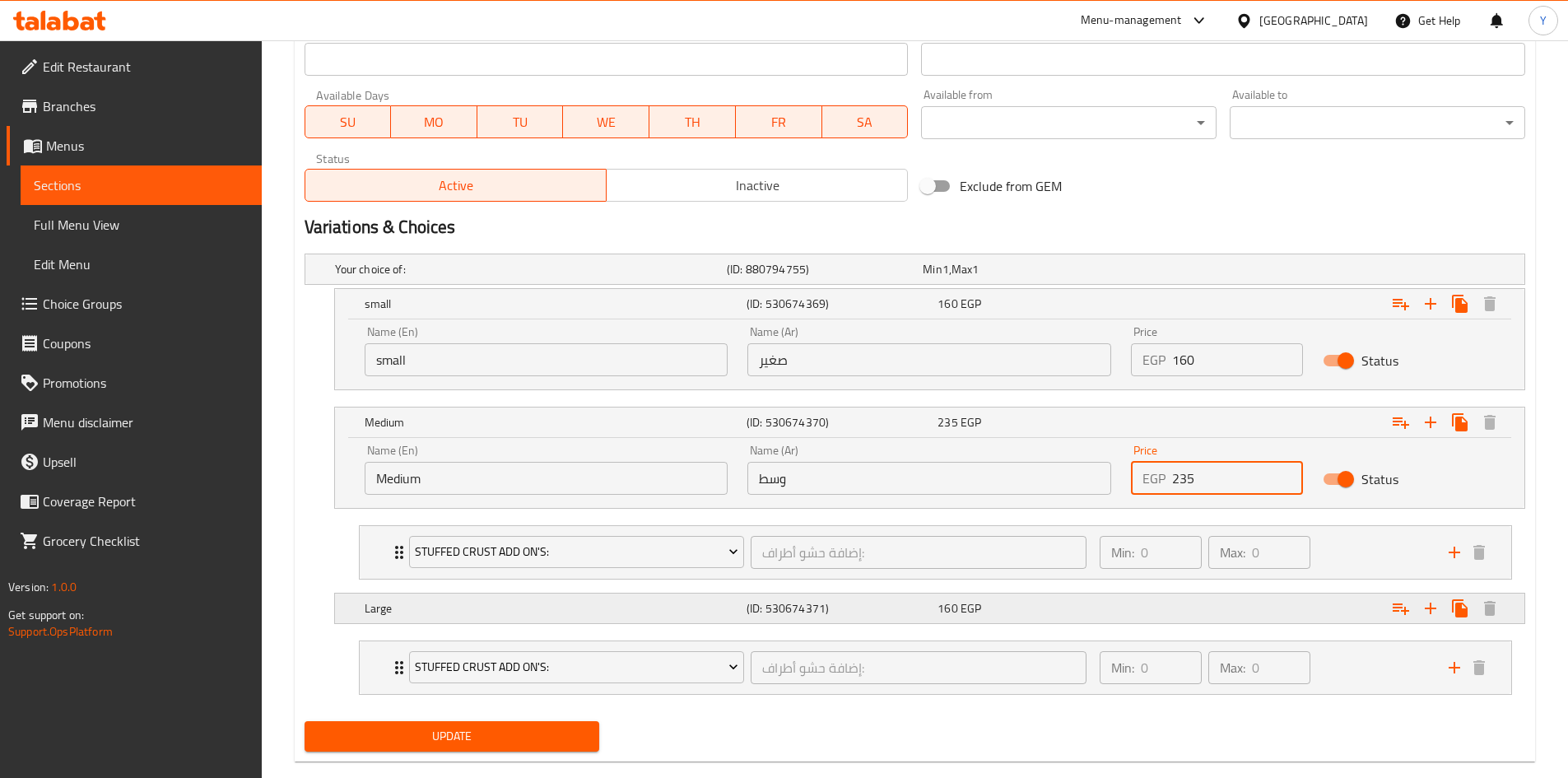
click at [1107, 613] on div "160 EGP" at bounding box center [1029, 607] width 184 height 16
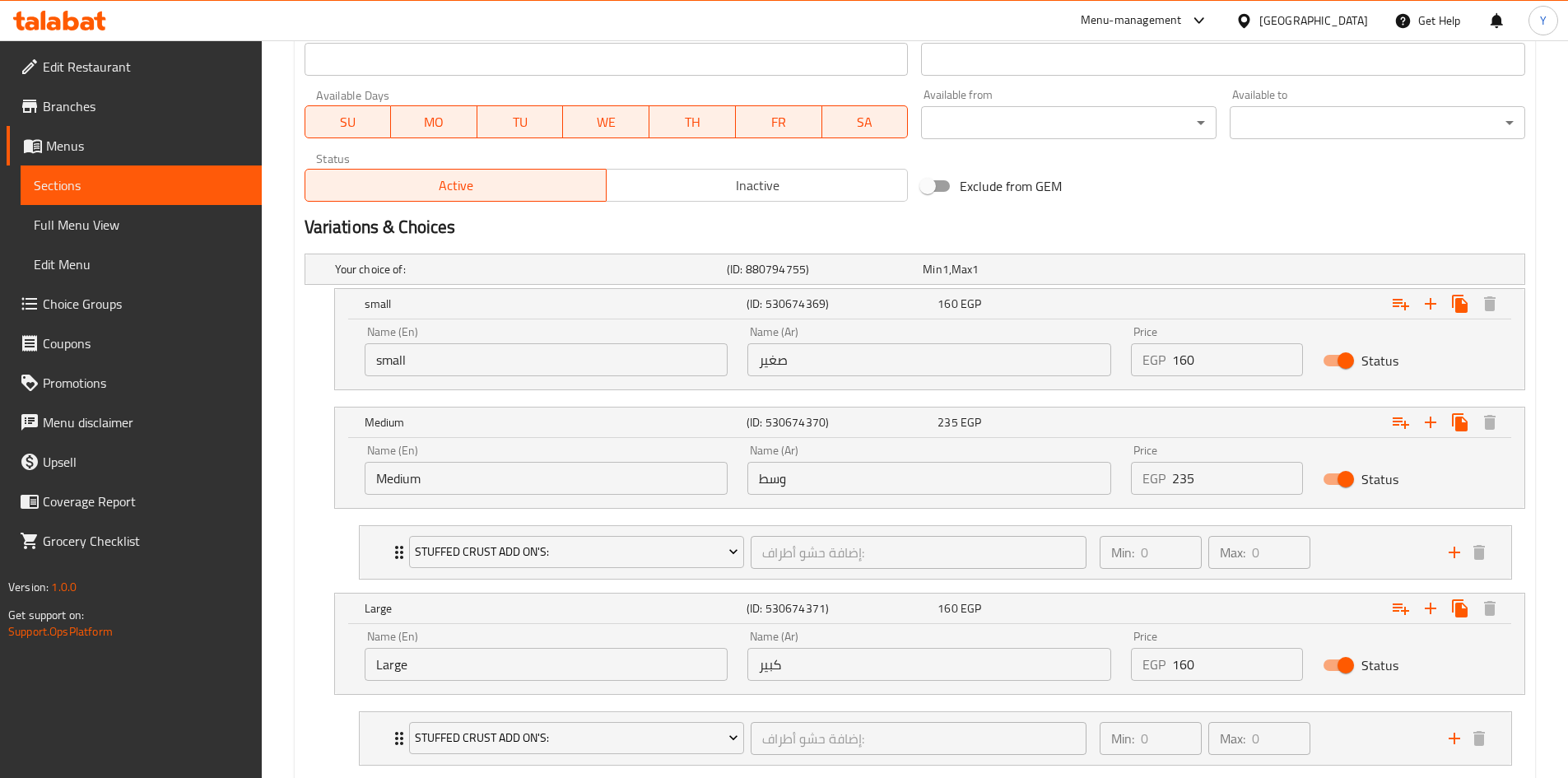
drag, startPoint x: 1226, startPoint y: 667, endPoint x: 1037, endPoint y: 679, distance: 189.4
click at [1038, 679] on div "Name (En) Large Name (En) Name (Ar) كبير Name (Ar) Price EGP 160 Price Status" at bounding box center [930, 655] width 1150 height 70
type input "300"
click at [1220, 218] on h2 "Variations & Choices" at bounding box center [914, 227] width 1221 height 25
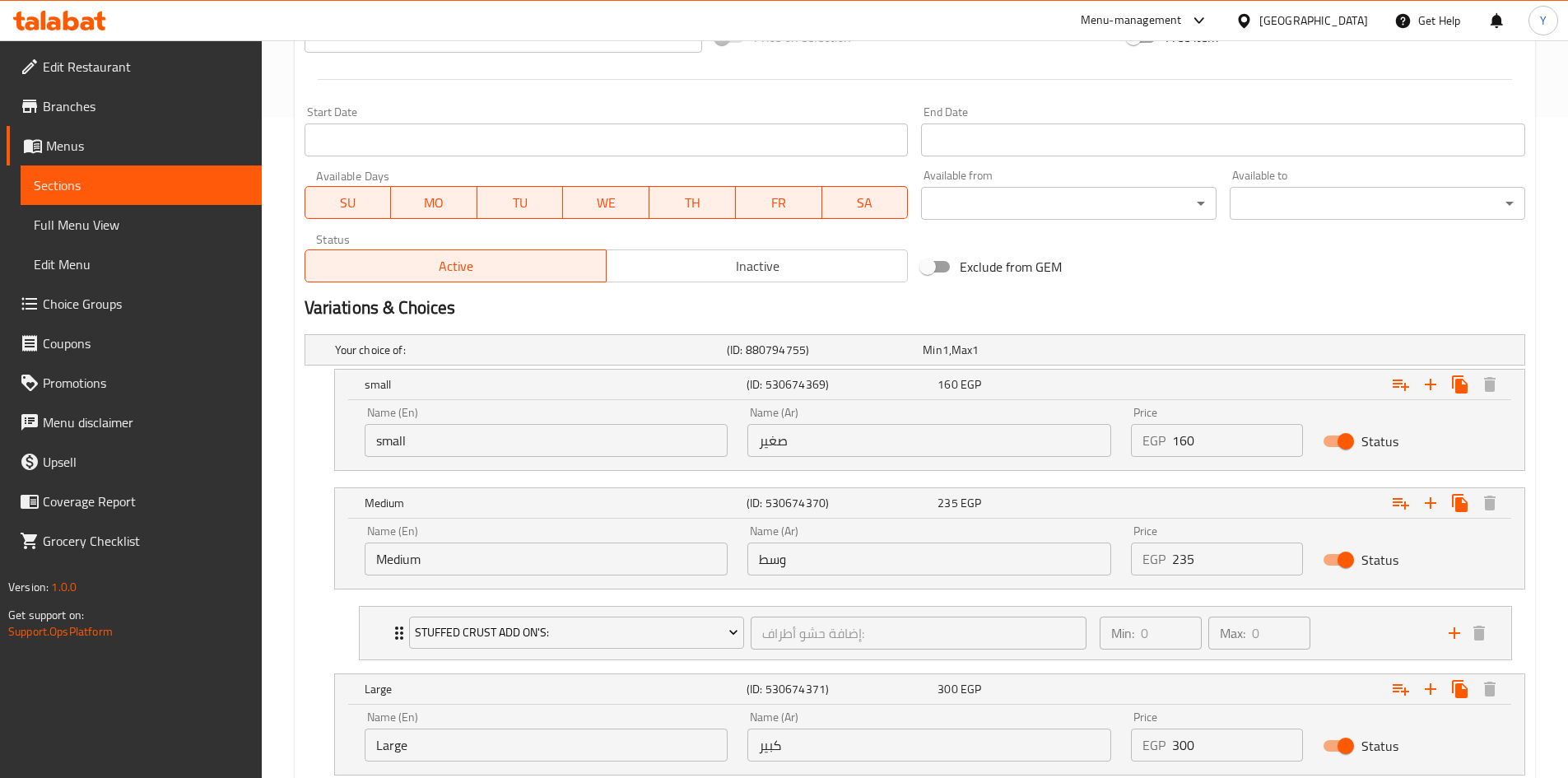
scroll to position [329, 0]
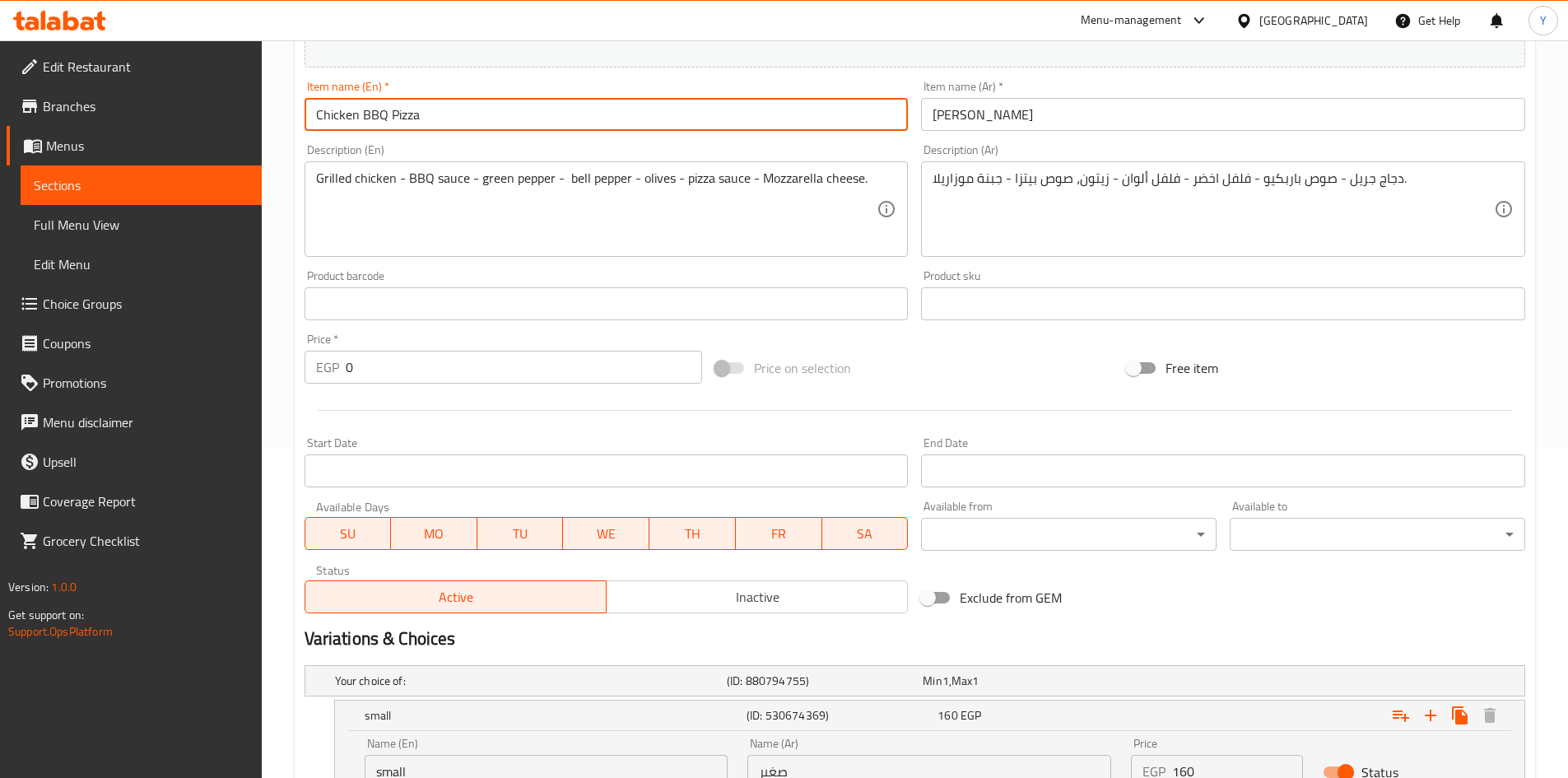
click at [545, 117] on input "Chicken BBQ Pizza" at bounding box center [606, 114] width 604 height 33
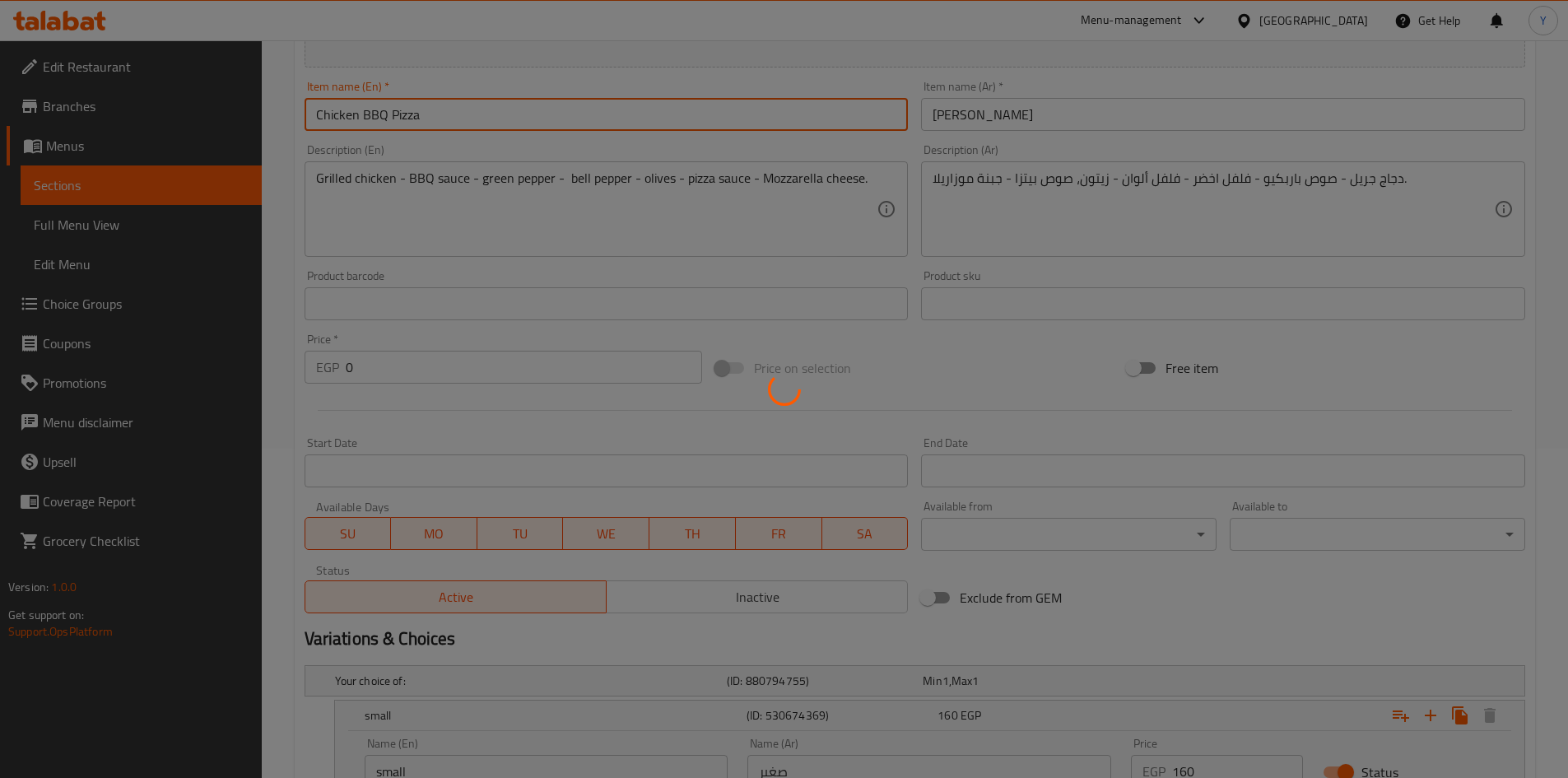
scroll to position [0, 0]
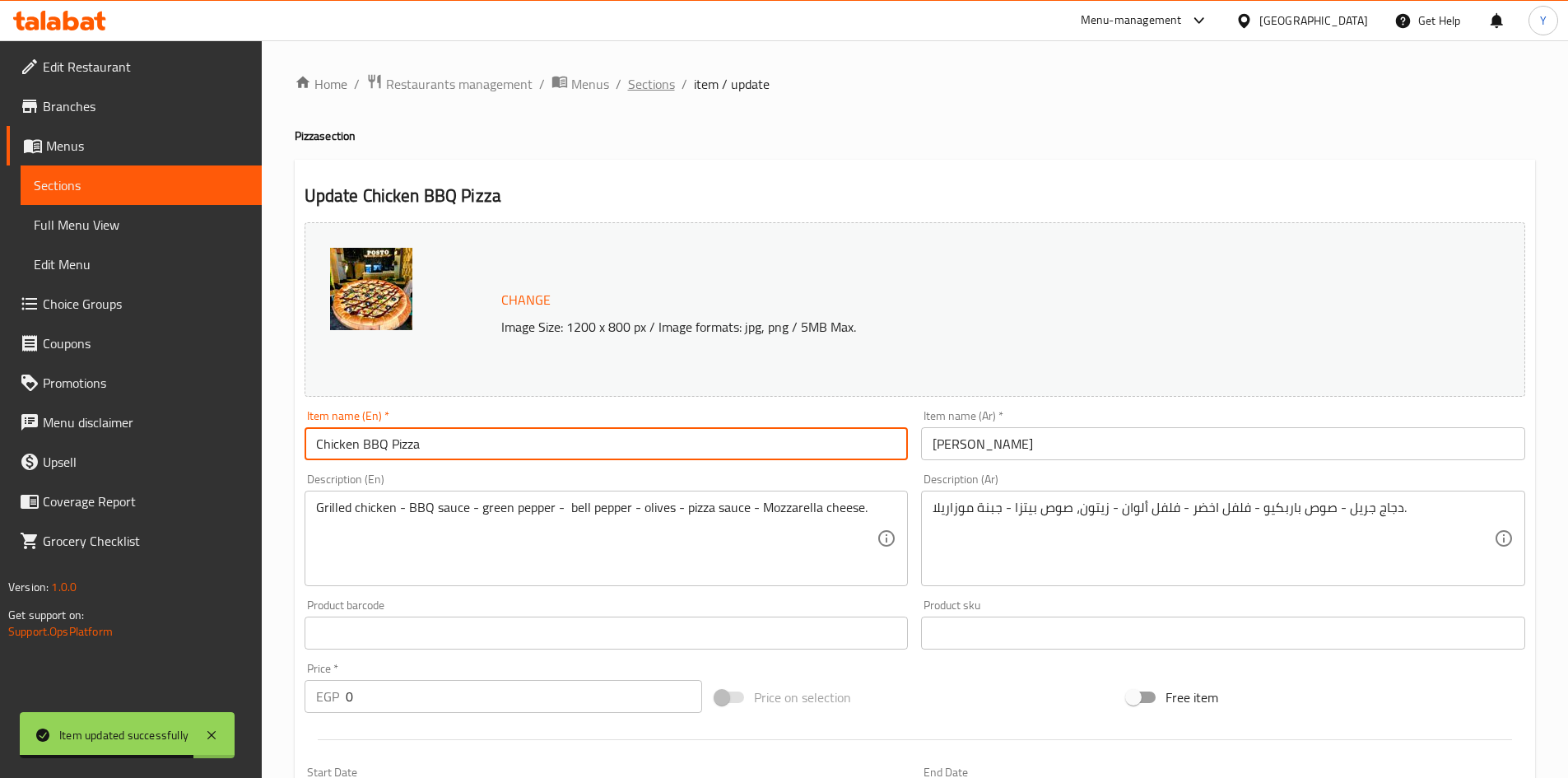
click at [655, 80] on span "Sections" at bounding box center [651, 83] width 47 height 20
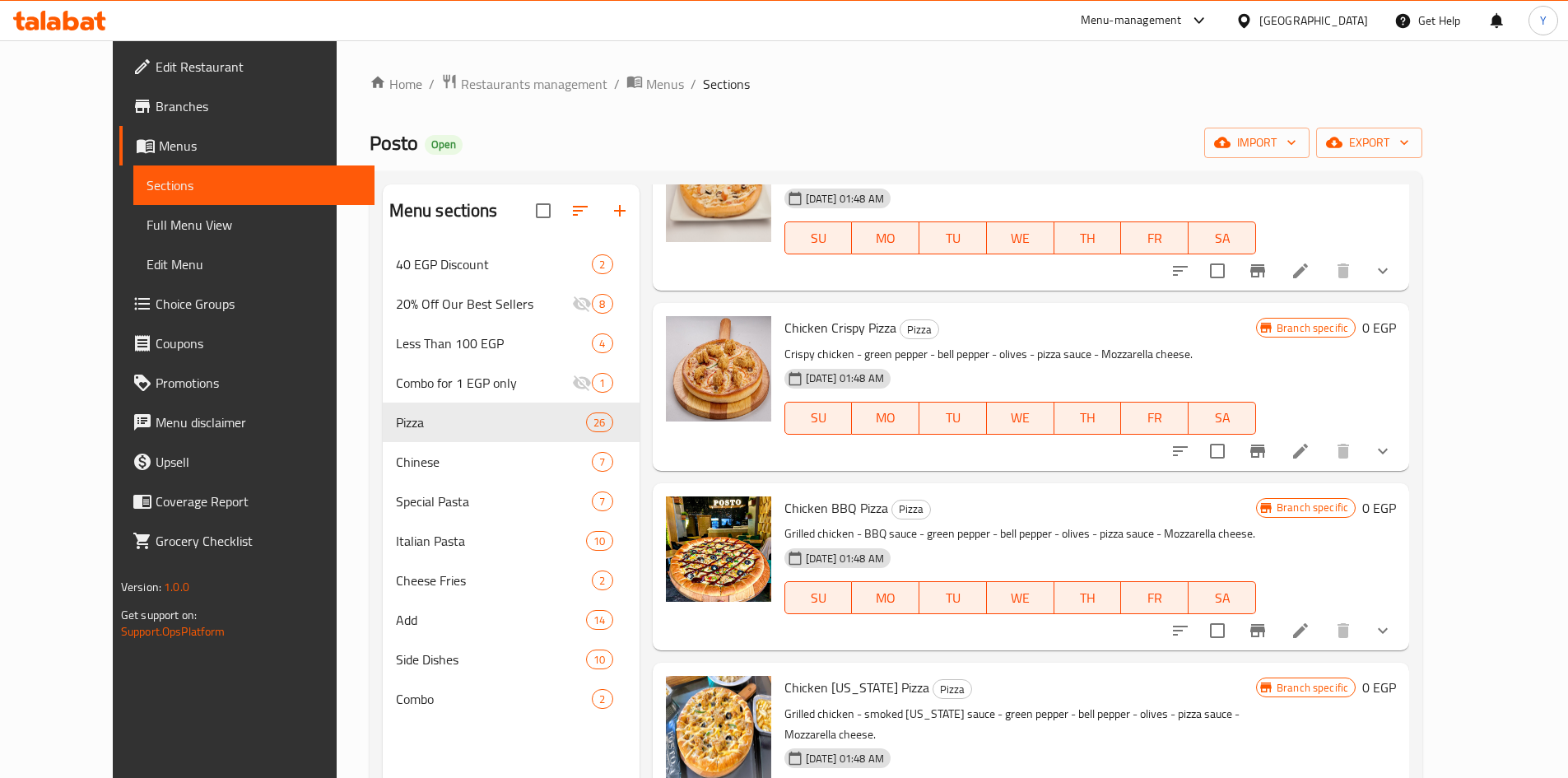
scroll to position [1564, 0]
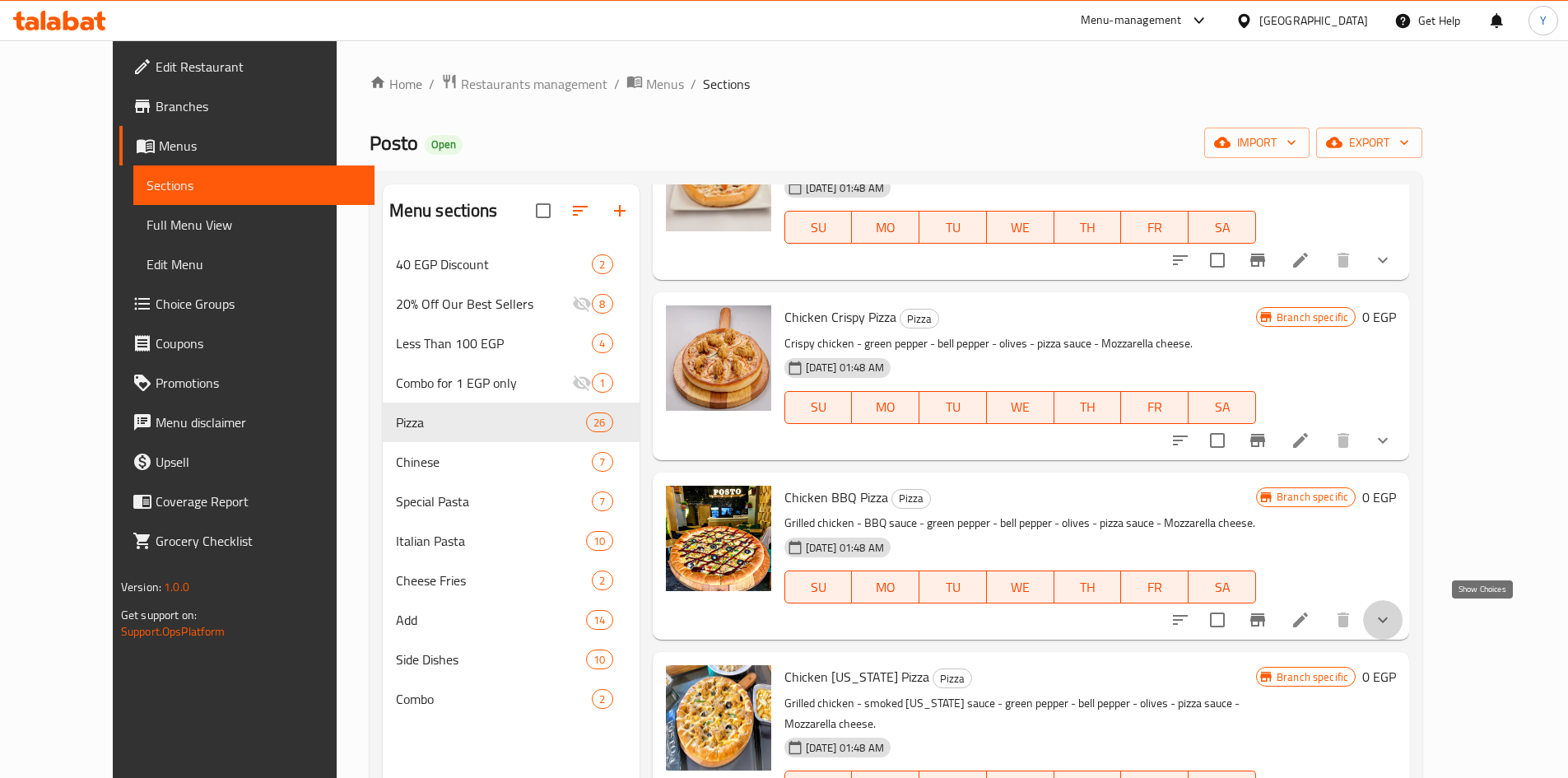
click at [1392, 628] on icon "show more" at bounding box center [1382, 619] width 20 height 20
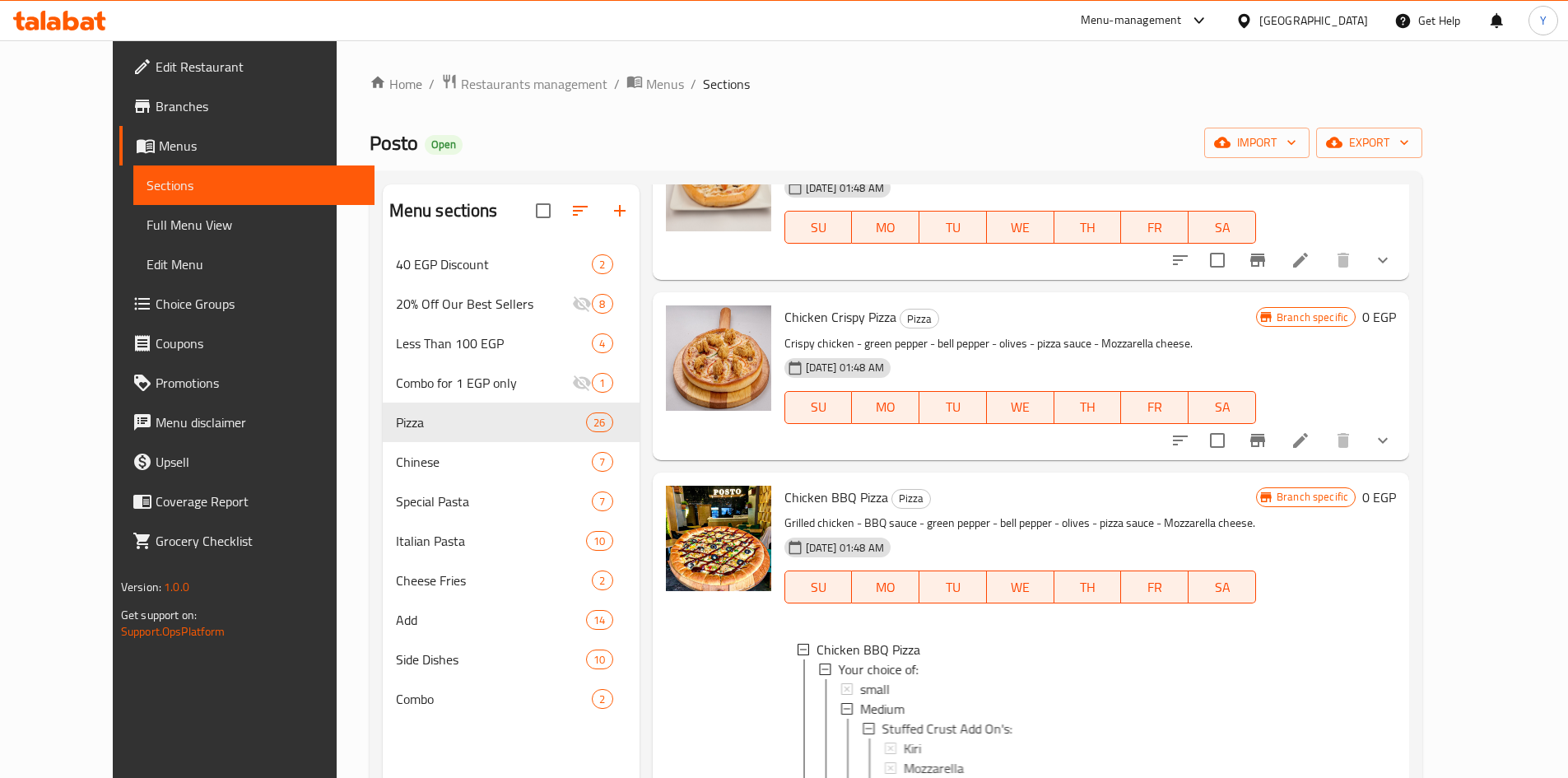
scroll to position [1811, 0]
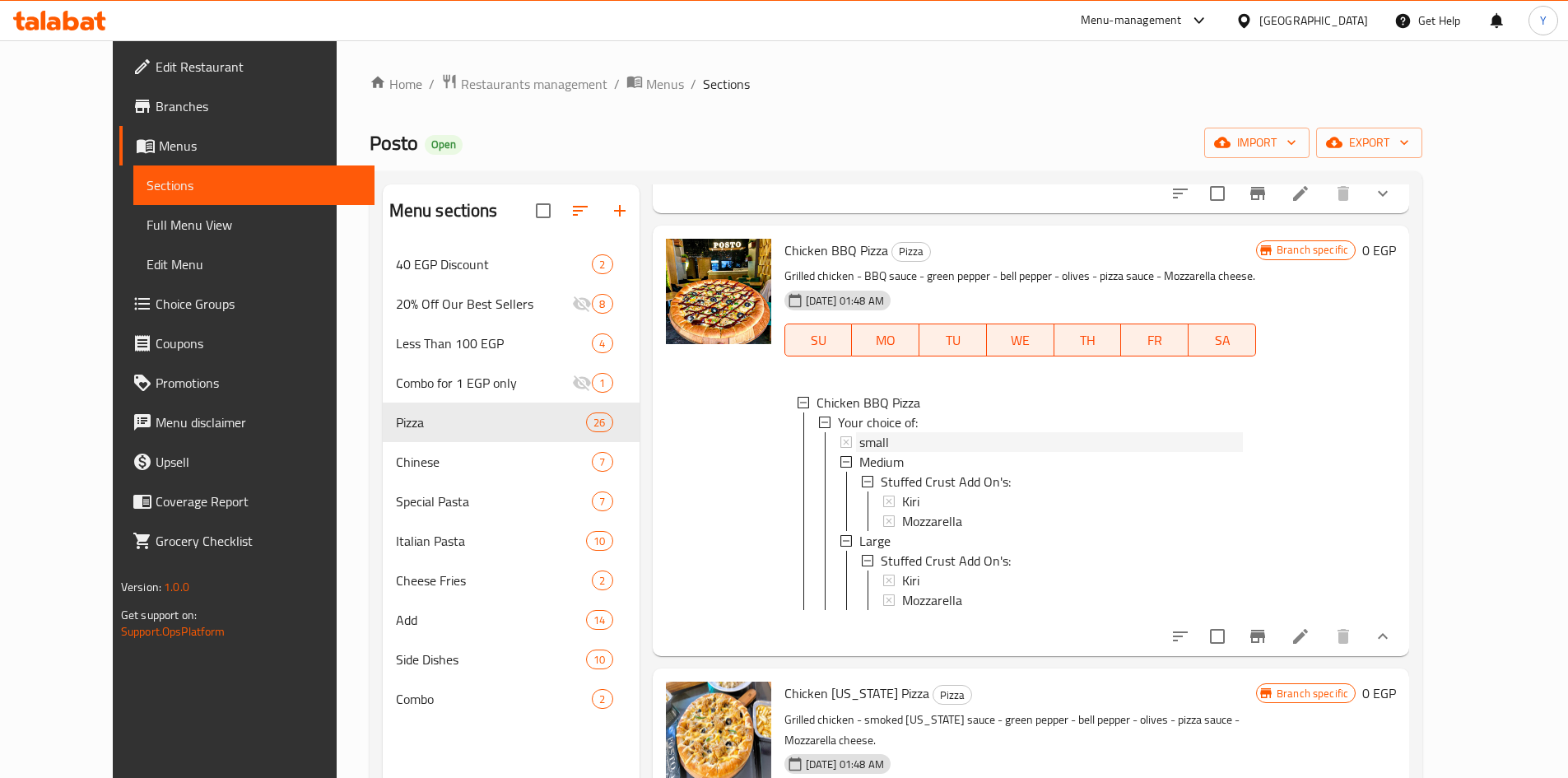
click at [894, 441] on div "small" at bounding box center [1051, 441] width 384 height 20
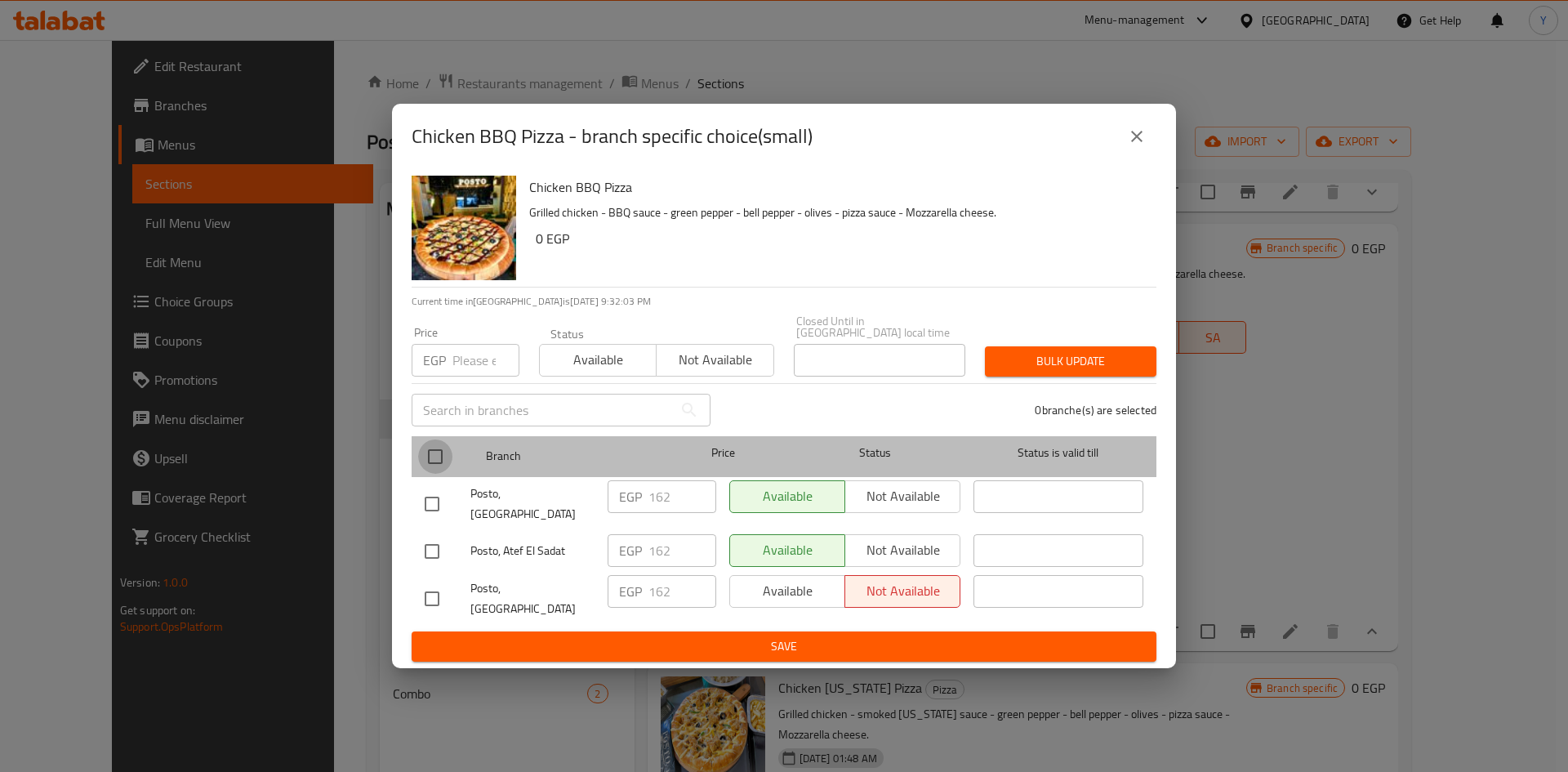
click at [439, 464] on input "checkbox" at bounding box center [435, 457] width 34 height 34
checkbox input "true"
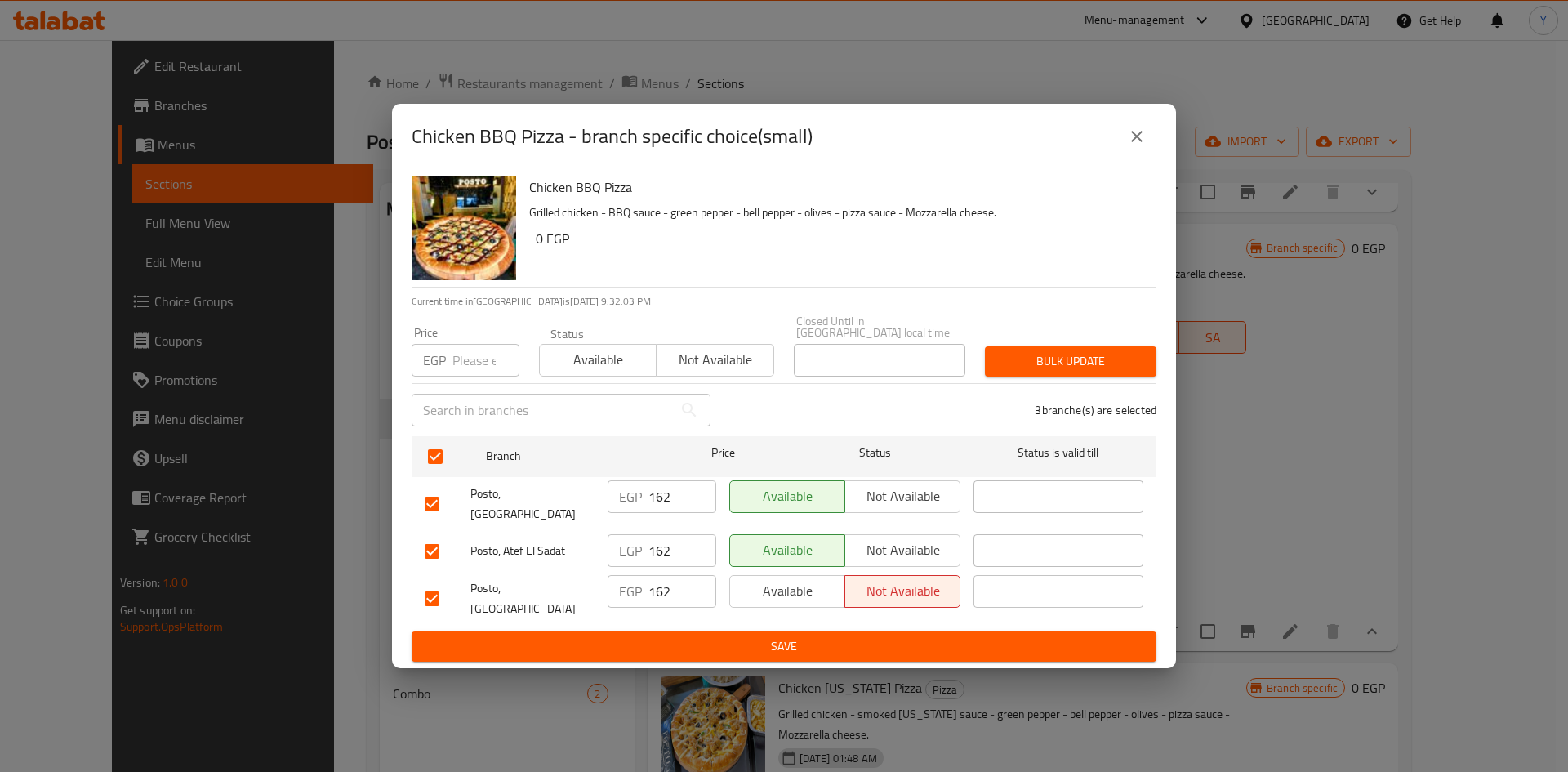
click at [458, 371] on input "number" at bounding box center [485, 360] width 67 height 32
type input "160"
click at [1024, 371] on span "Bulk update" at bounding box center [1070, 361] width 145 height 20
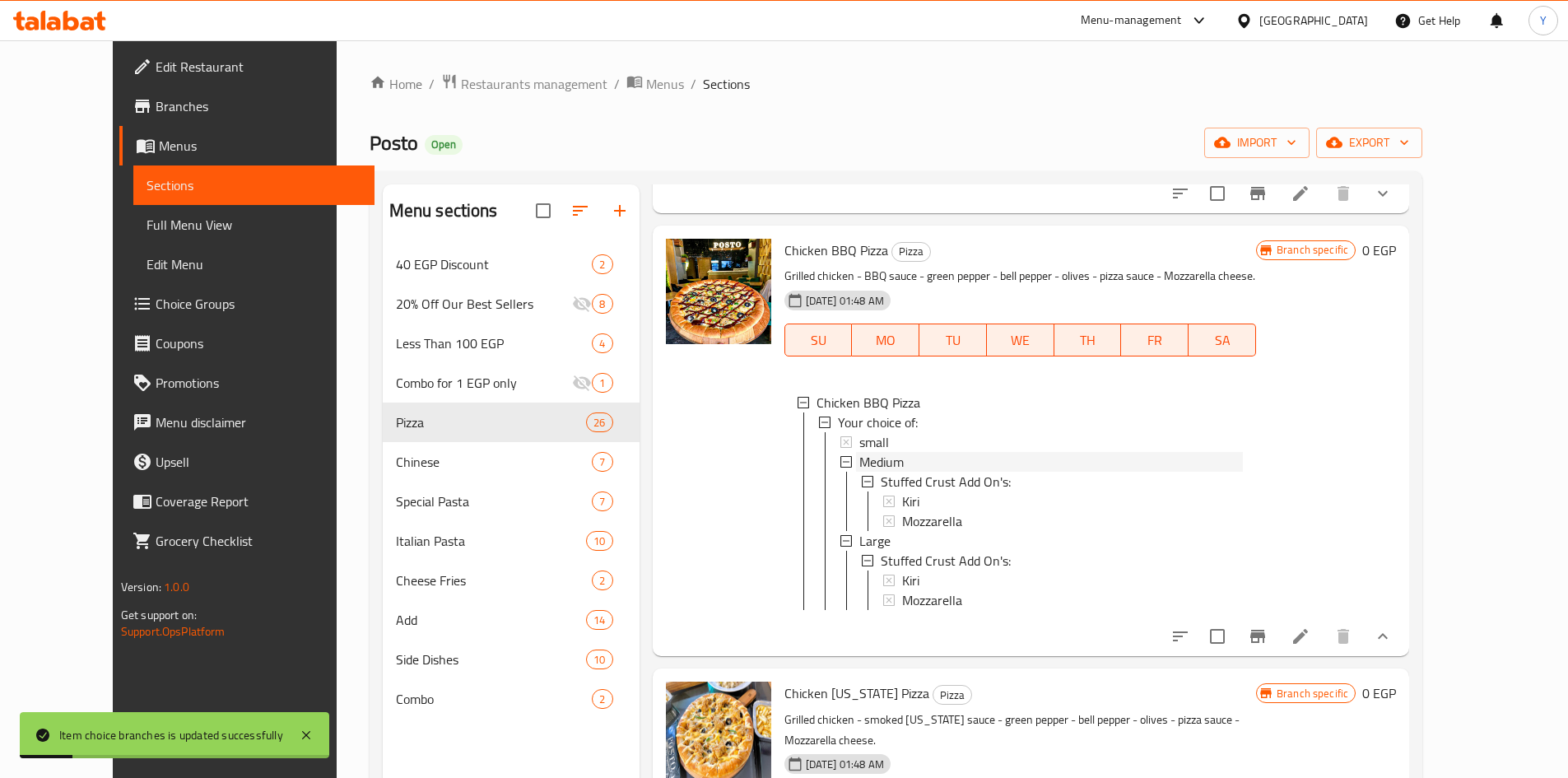
click at [860, 456] on span "Medium" at bounding box center [882, 461] width 45 height 20
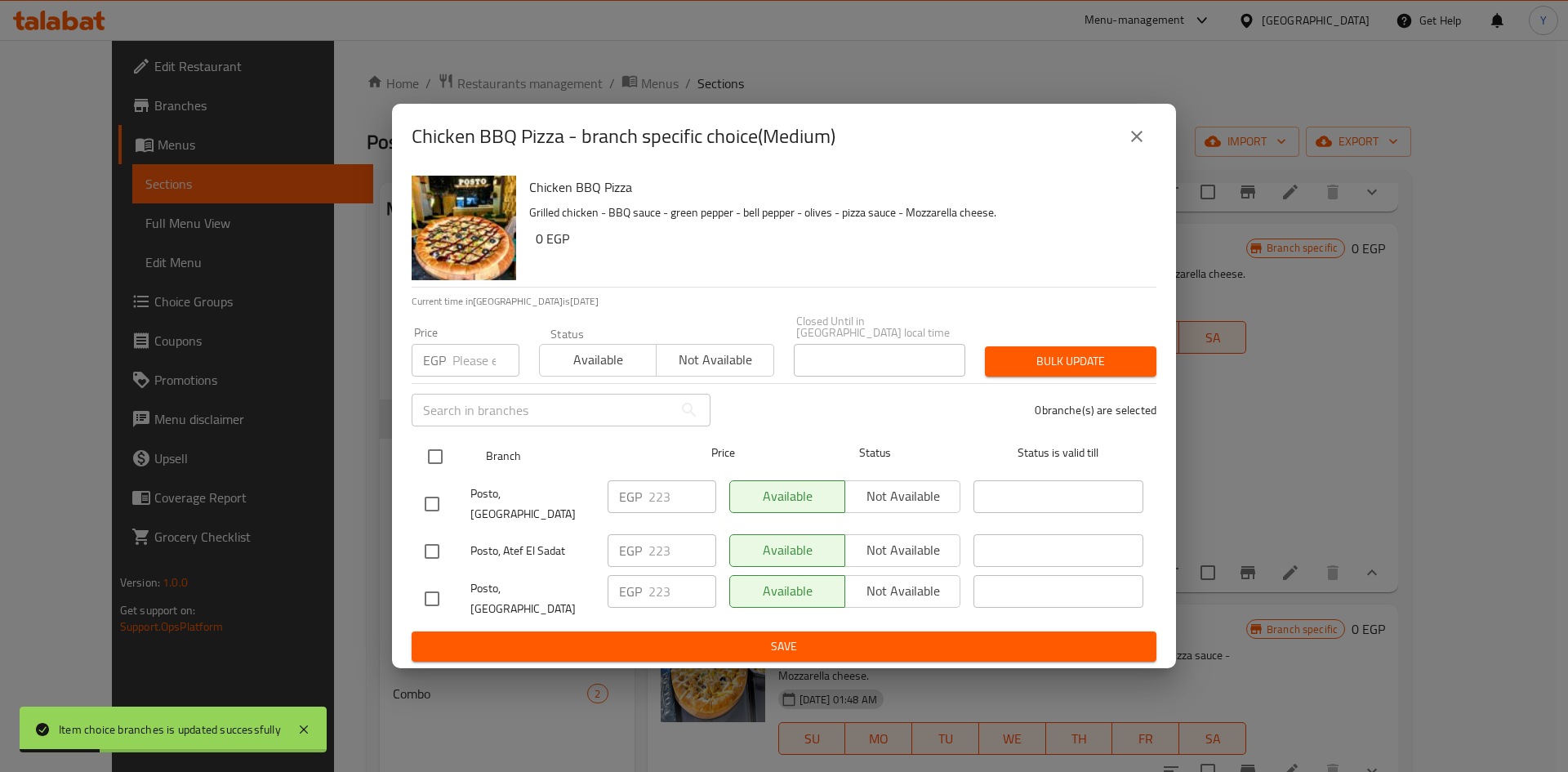
click at [423, 468] on input "checkbox" at bounding box center [435, 457] width 34 height 34
checkbox input "true"
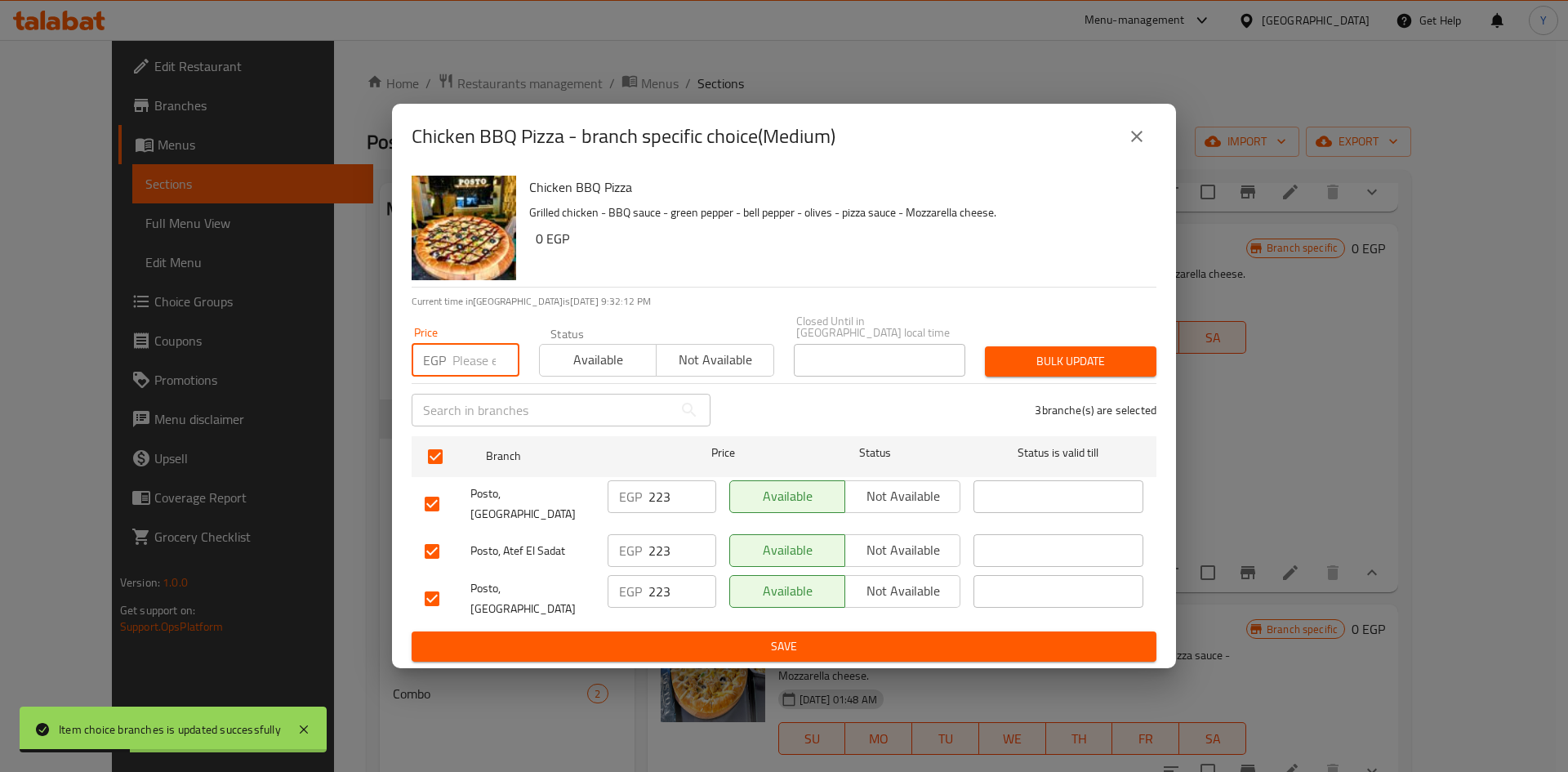
click at [468, 377] on input "number" at bounding box center [485, 360] width 67 height 32
type input "235"
click at [1001, 372] on span "Bulk update" at bounding box center [1070, 361] width 145 height 20
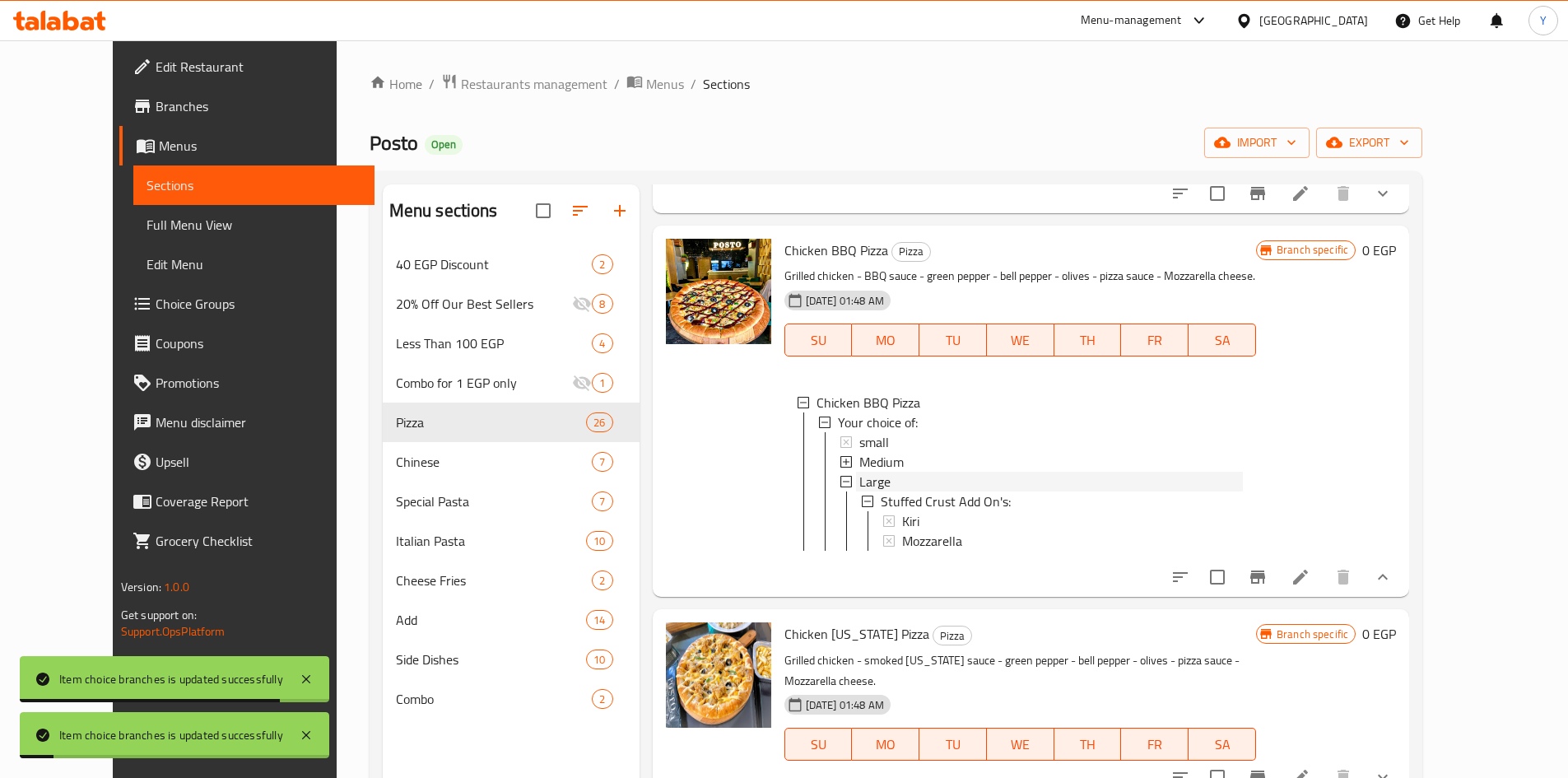
click at [927, 480] on div "Large" at bounding box center [1051, 481] width 384 height 20
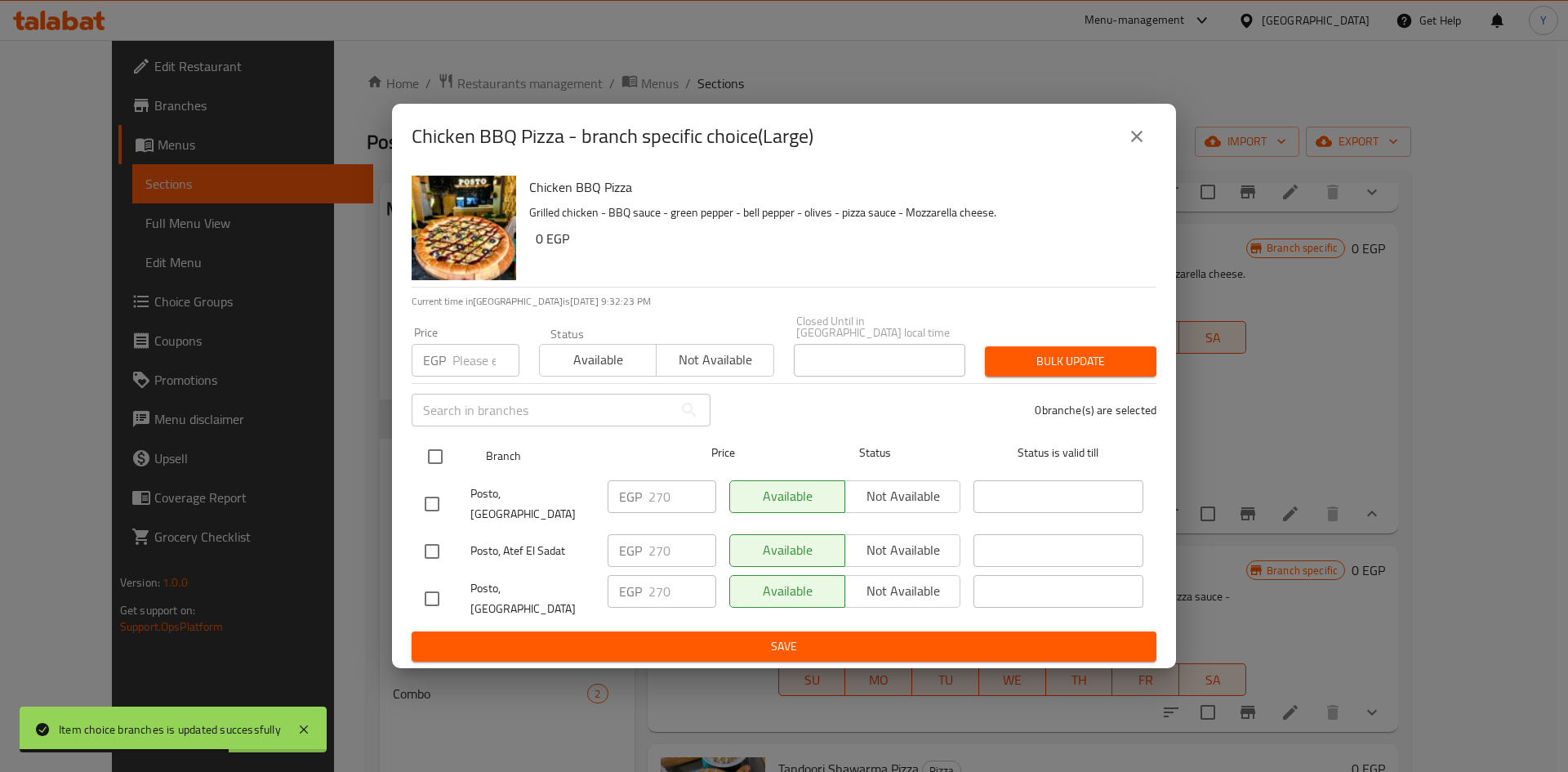
click at [433, 465] on input "checkbox" at bounding box center [435, 457] width 34 height 34
checkbox input "true"
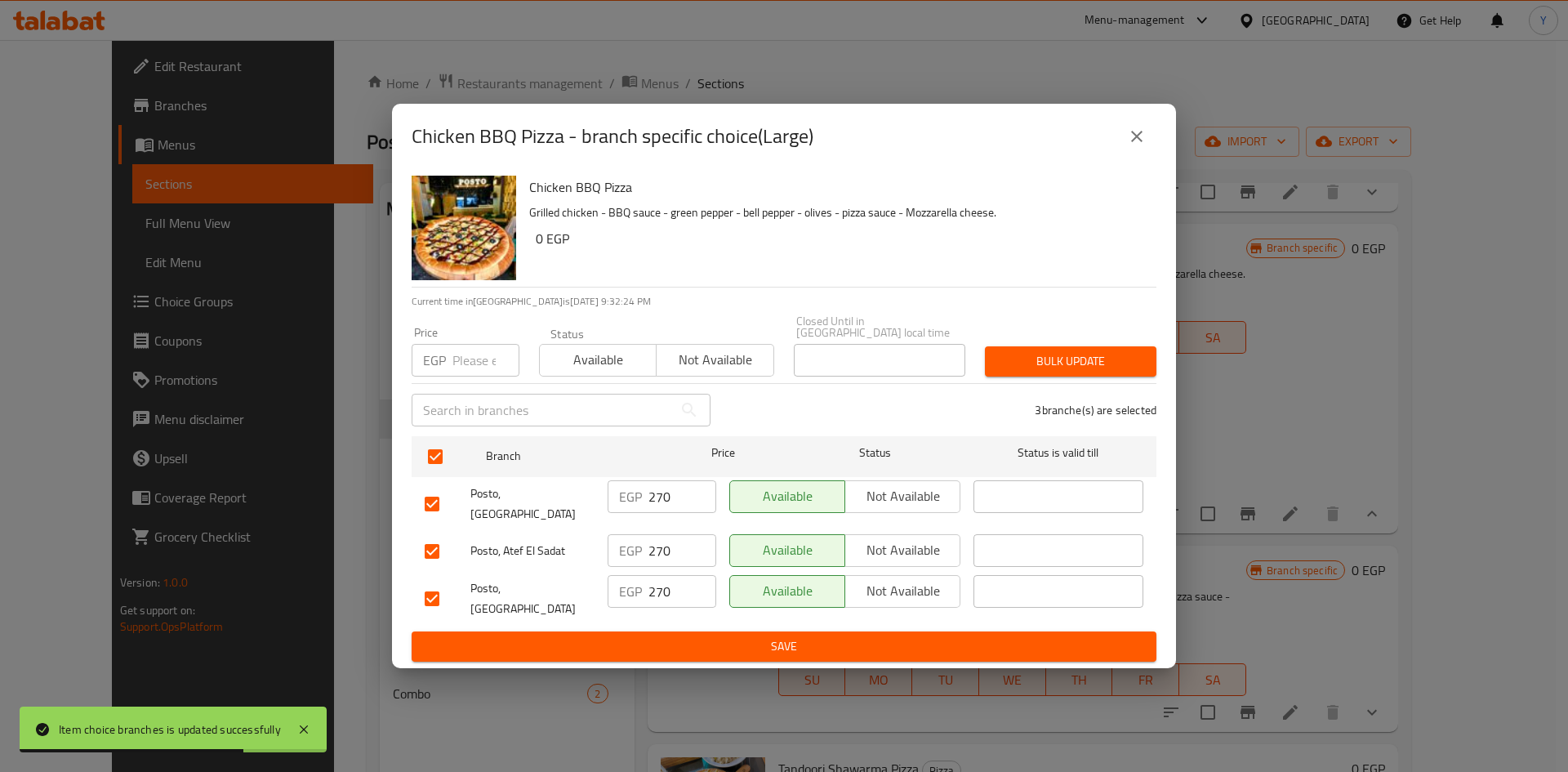
click at [459, 366] on input "number" at bounding box center [485, 360] width 67 height 32
type input "300"
click at [1011, 369] on span "Bulk update" at bounding box center [1070, 361] width 145 height 20
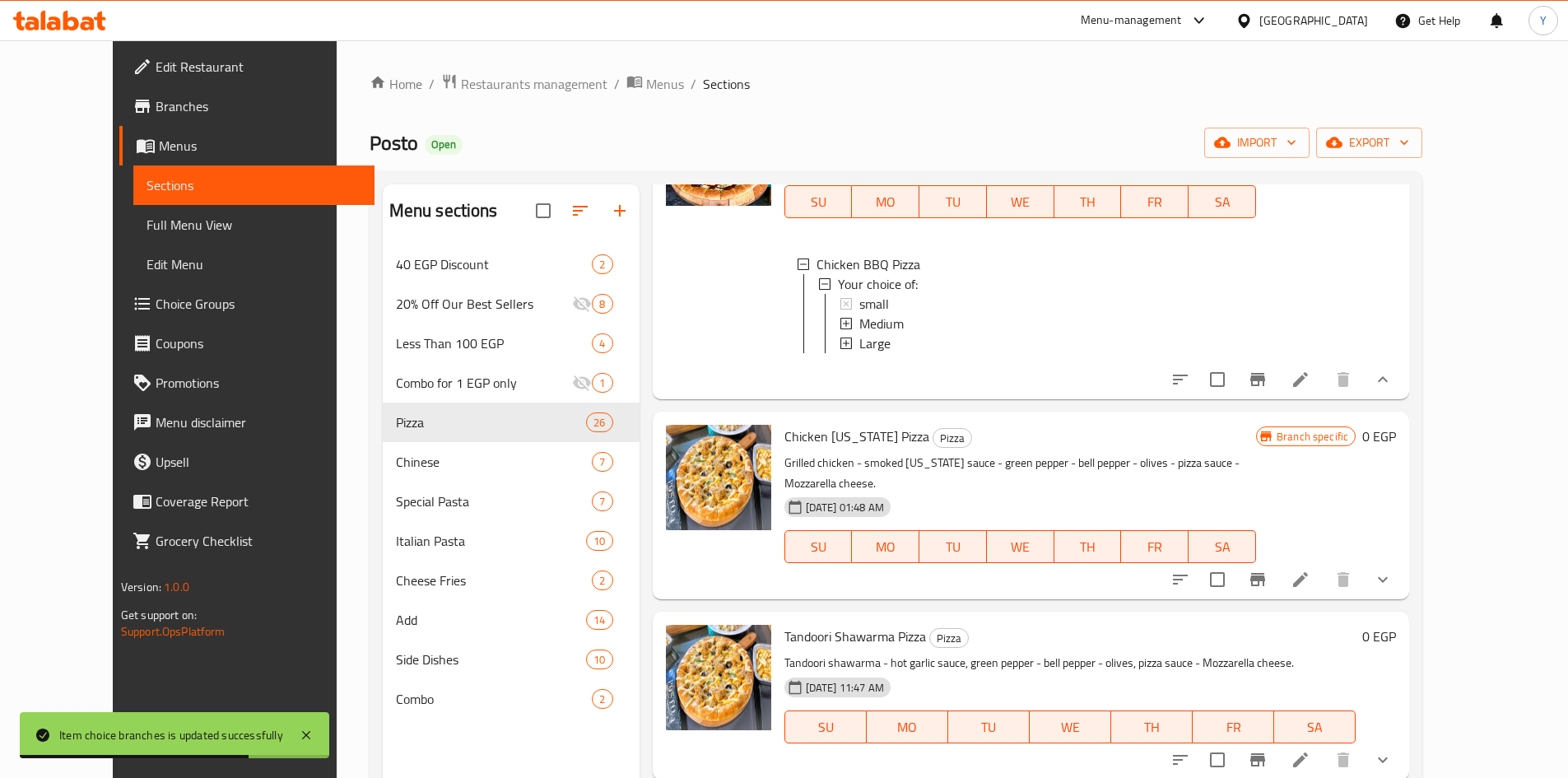
scroll to position [1976, 0]
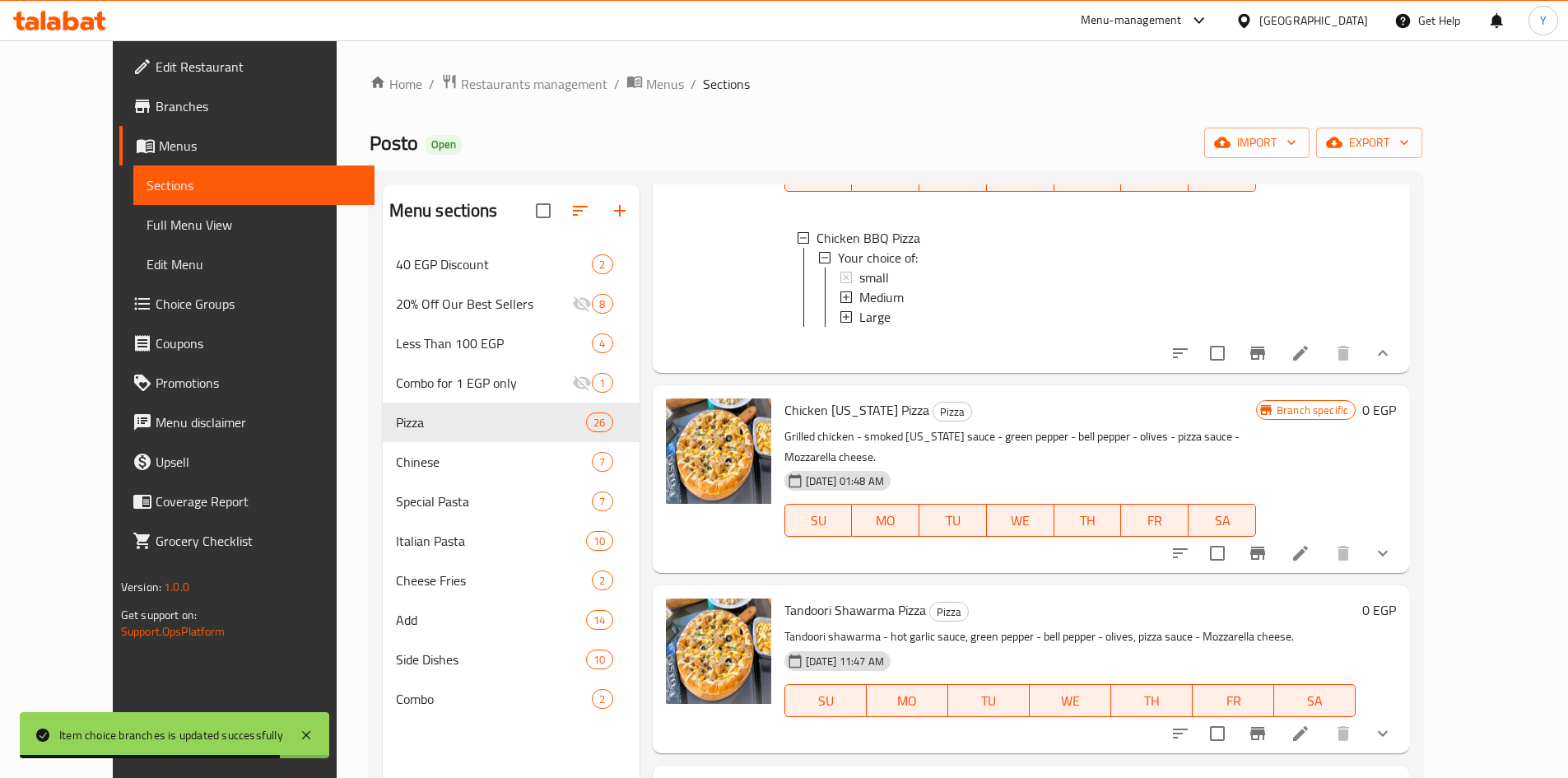
click at [1324, 553] on li at bounding box center [1301, 553] width 46 height 30
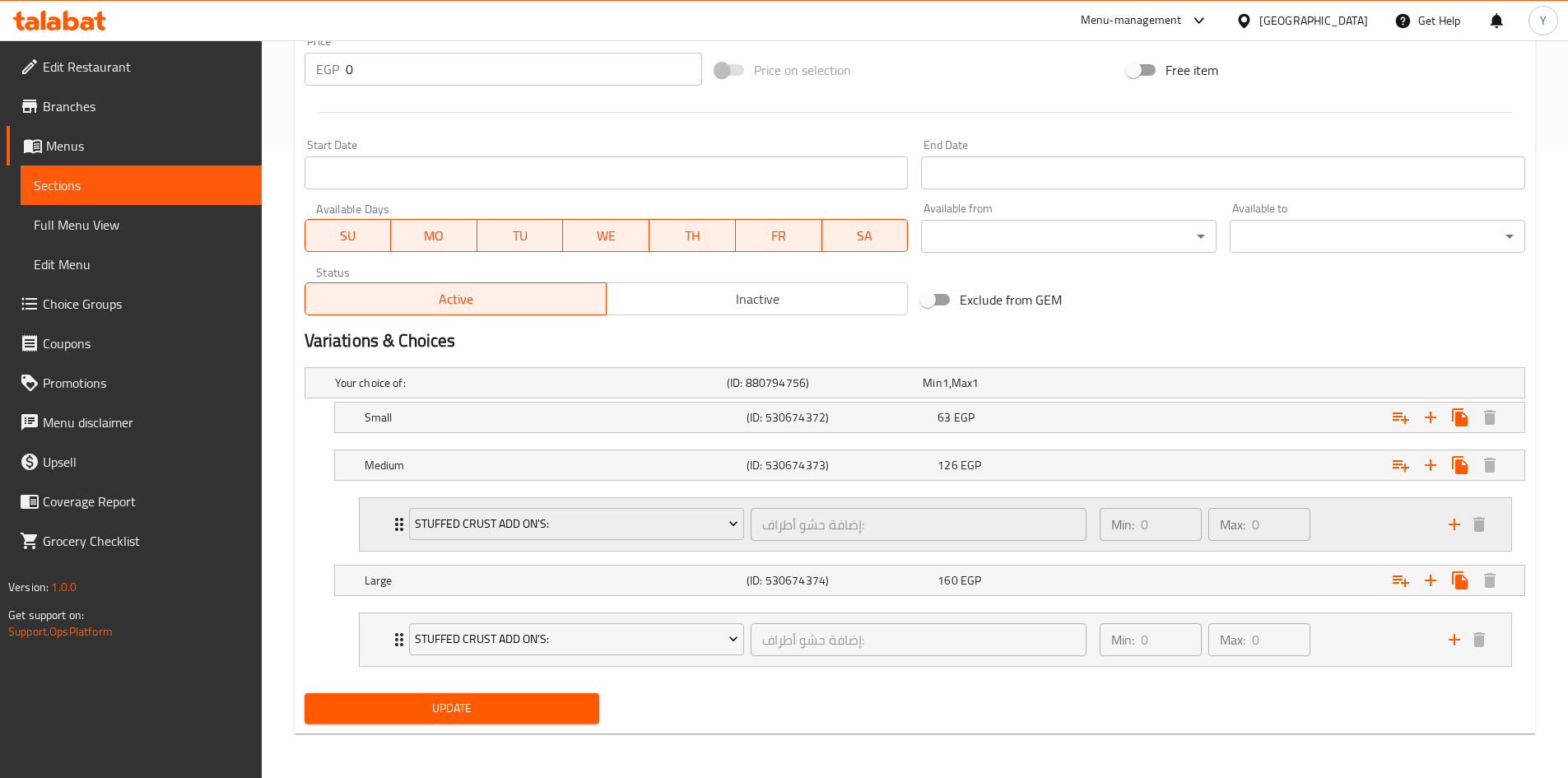
scroll to position [629, 0]
click at [1092, 412] on div "63 EGP" at bounding box center [1029, 416] width 184 height 16
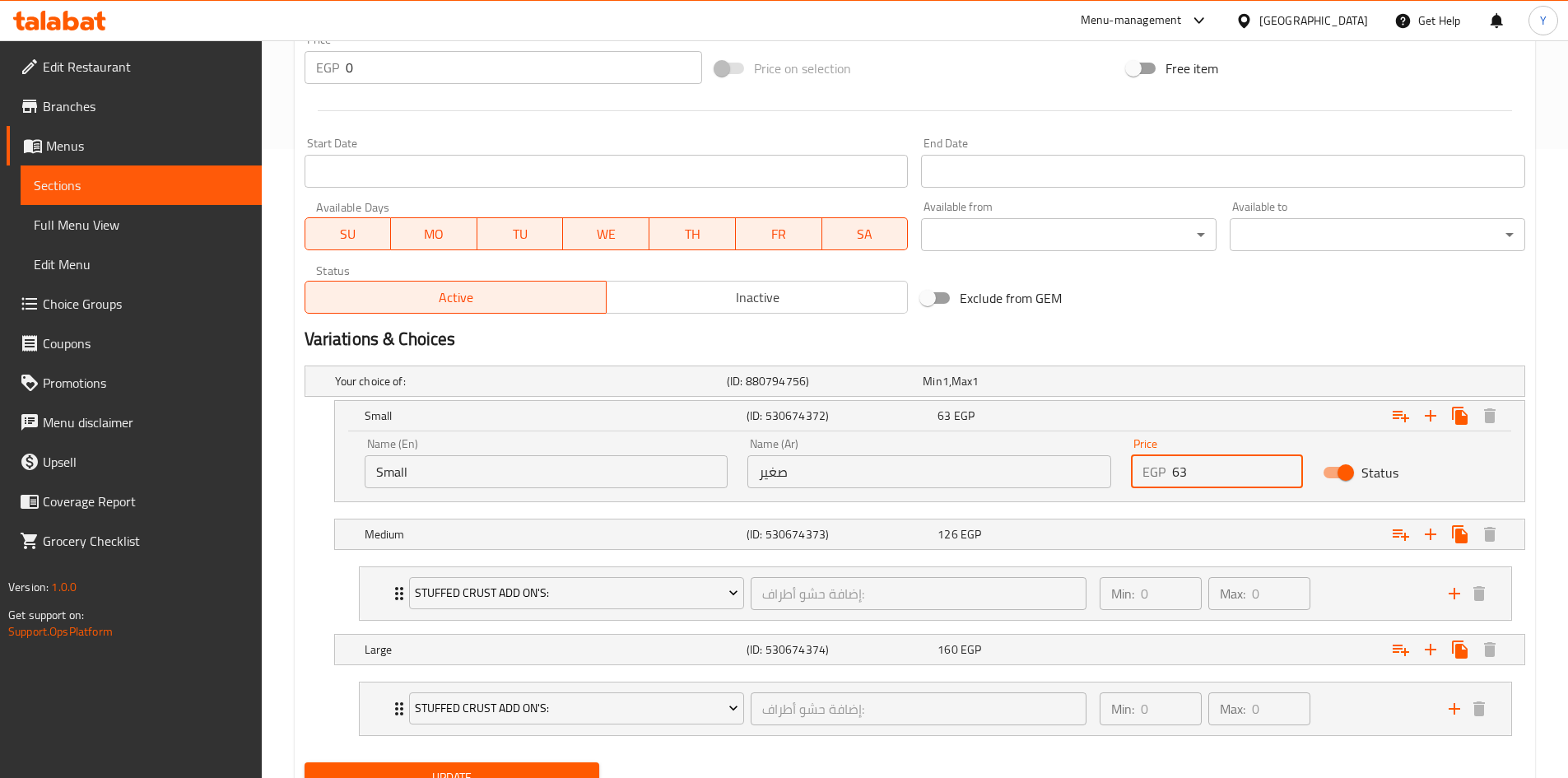
drag, startPoint x: 1227, startPoint y: 474, endPoint x: 1104, endPoint y: 479, distance: 123.1
click at [1104, 479] on div "Name (En) Small Name (En) Name (Ar) صغير Name (Ar) Price EGP 63 Price Status" at bounding box center [930, 464] width 1150 height 70
type input "160"
click at [1074, 534] on div "126 EGP" at bounding box center [1029, 534] width 184 height 16
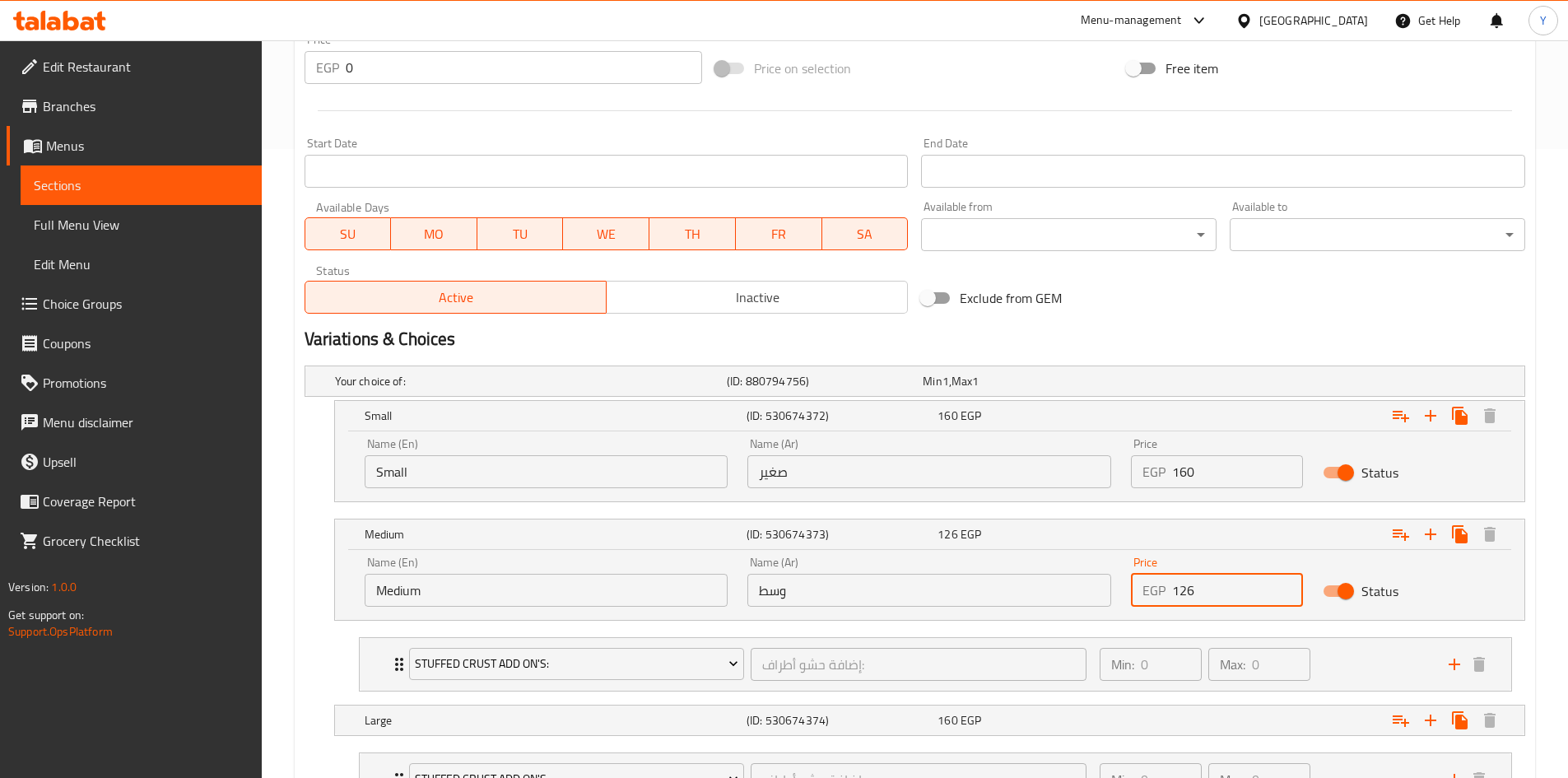
drag, startPoint x: 1202, startPoint y: 593, endPoint x: 1057, endPoint y: 606, distance: 145.6
click at [1048, 599] on div "Name (En) Medium Name (En) Name (Ar) وسط Name (Ar) Price EGP 126 Price Status" at bounding box center [930, 582] width 1150 height 70
type input "220"
click at [318, 680] on nav "Stuffed Crust Add On's: إضافة حشو أطراف: ​ Min: 0 ​ Max: 0 ​ Kiri (ID: 53067355…" at bounding box center [914, 664] width 1221 height 81
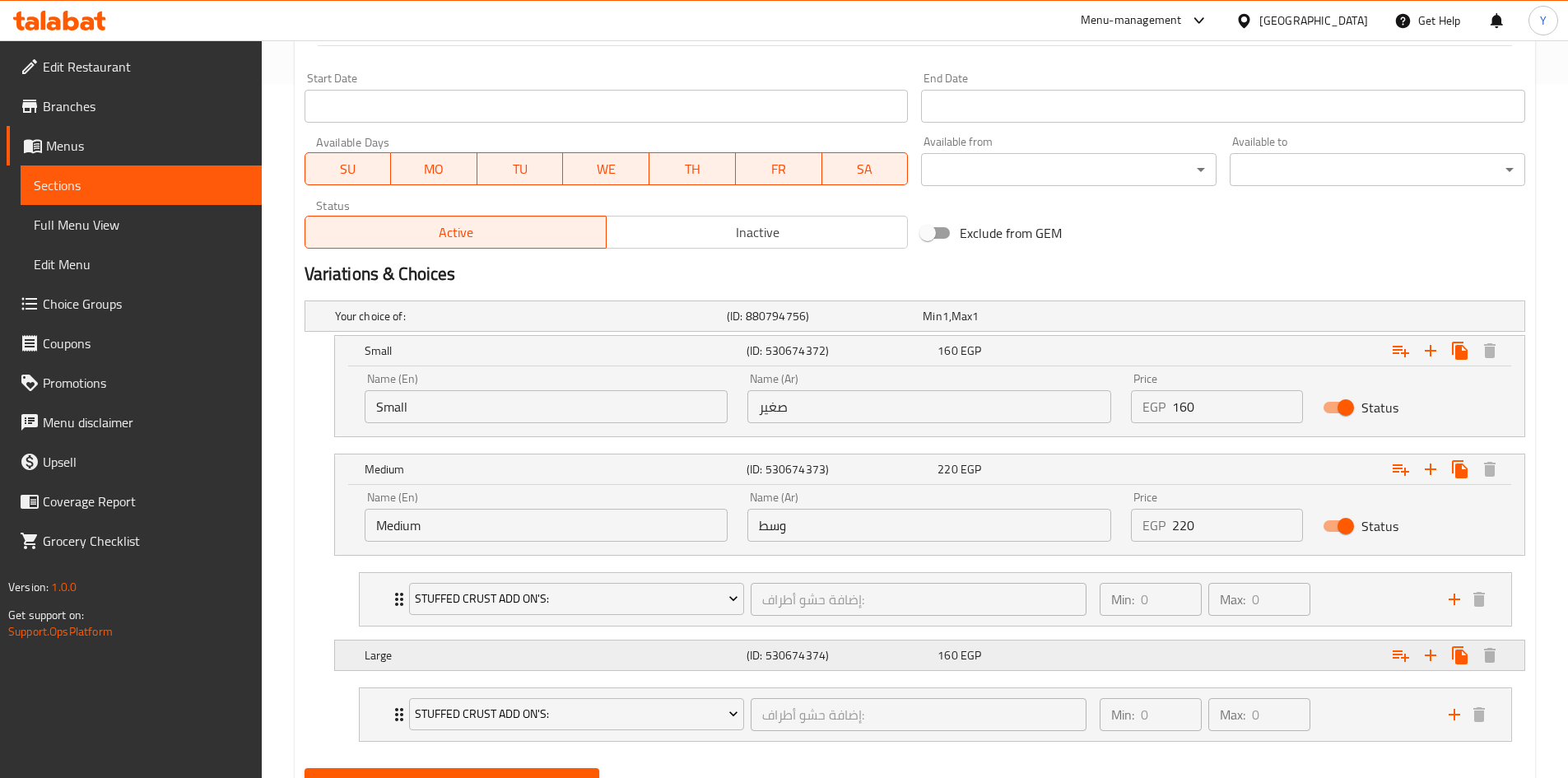
scroll to position [770, 0]
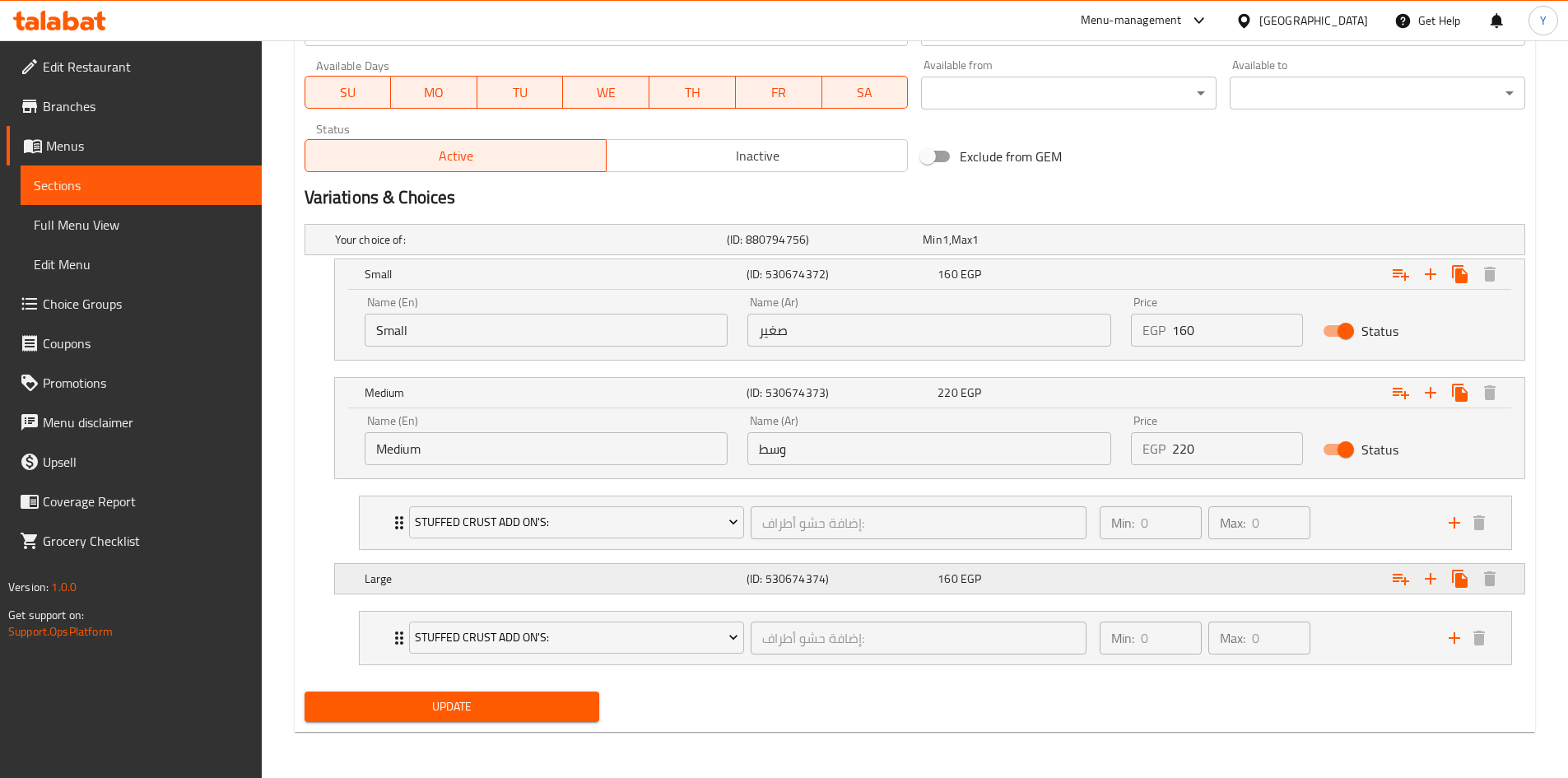
click at [1041, 595] on div "Large (ID: 530674374) 160 EGP" at bounding box center [935, 578] width 1146 height 36
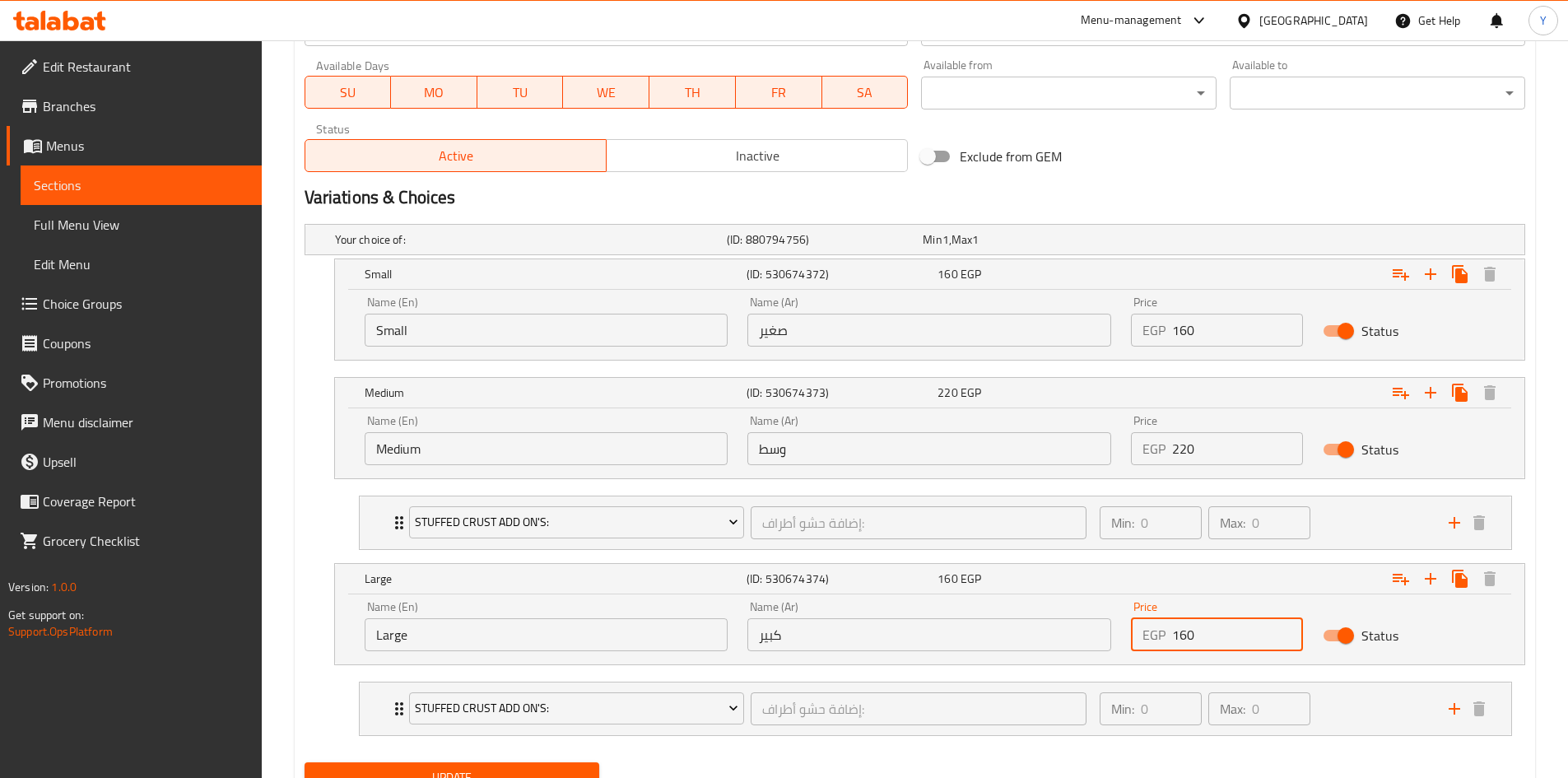
drag, startPoint x: 1250, startPoint y: 634, endPoint x: 986, endPoint y: 659, distance: 265.2
click at [986, 655] on div "Name (En) Large Name (En) Name (Ar) كبير Name (Ar) Price EGP 160 Price Status" at bounding box center [930, 626] width 1150 height 70
type input "270"
click at [1074, 765] on div "Update" at bounding box center [915, 777] width 1234 height 44
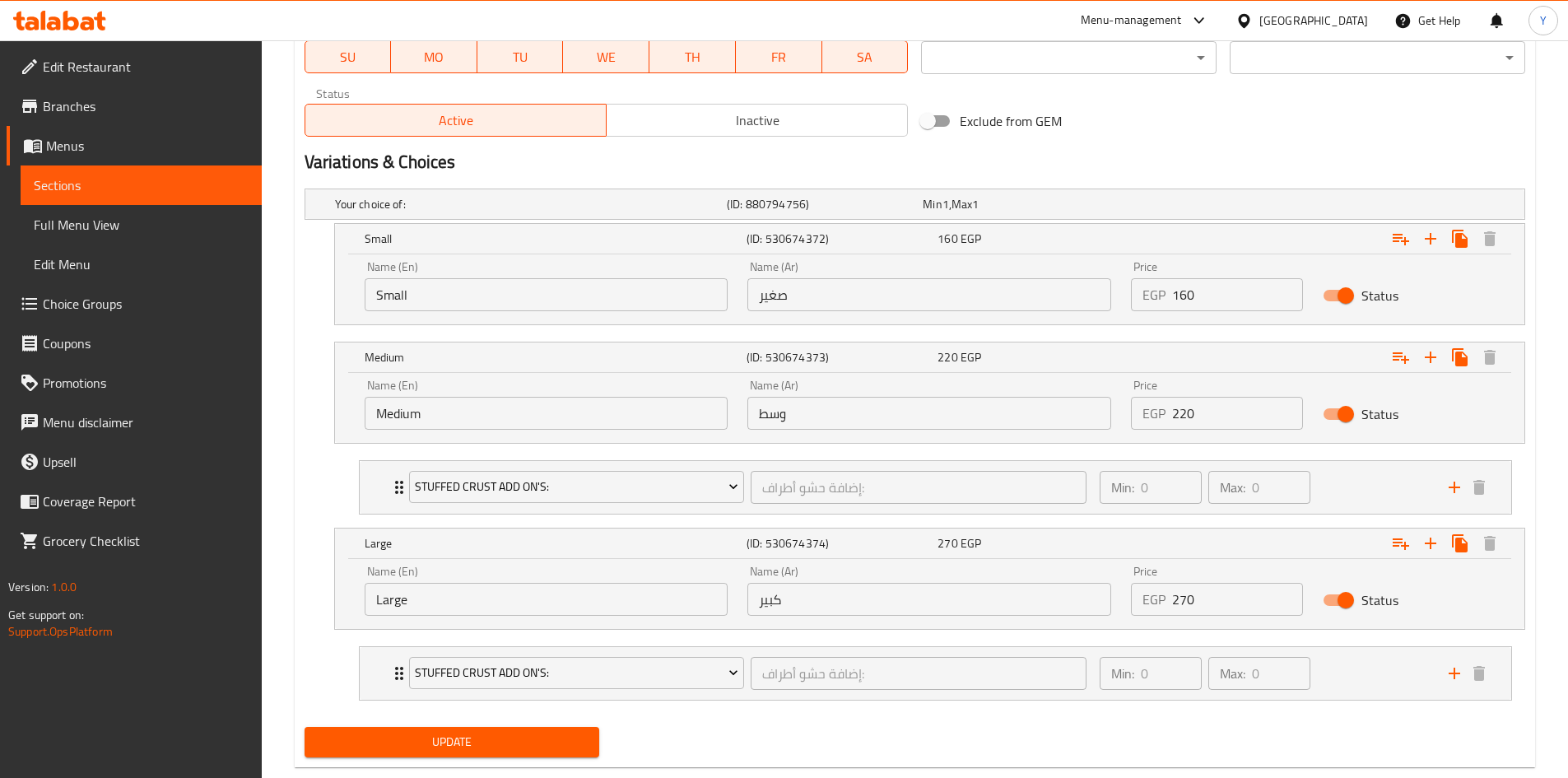
scroll to position [841, 0]
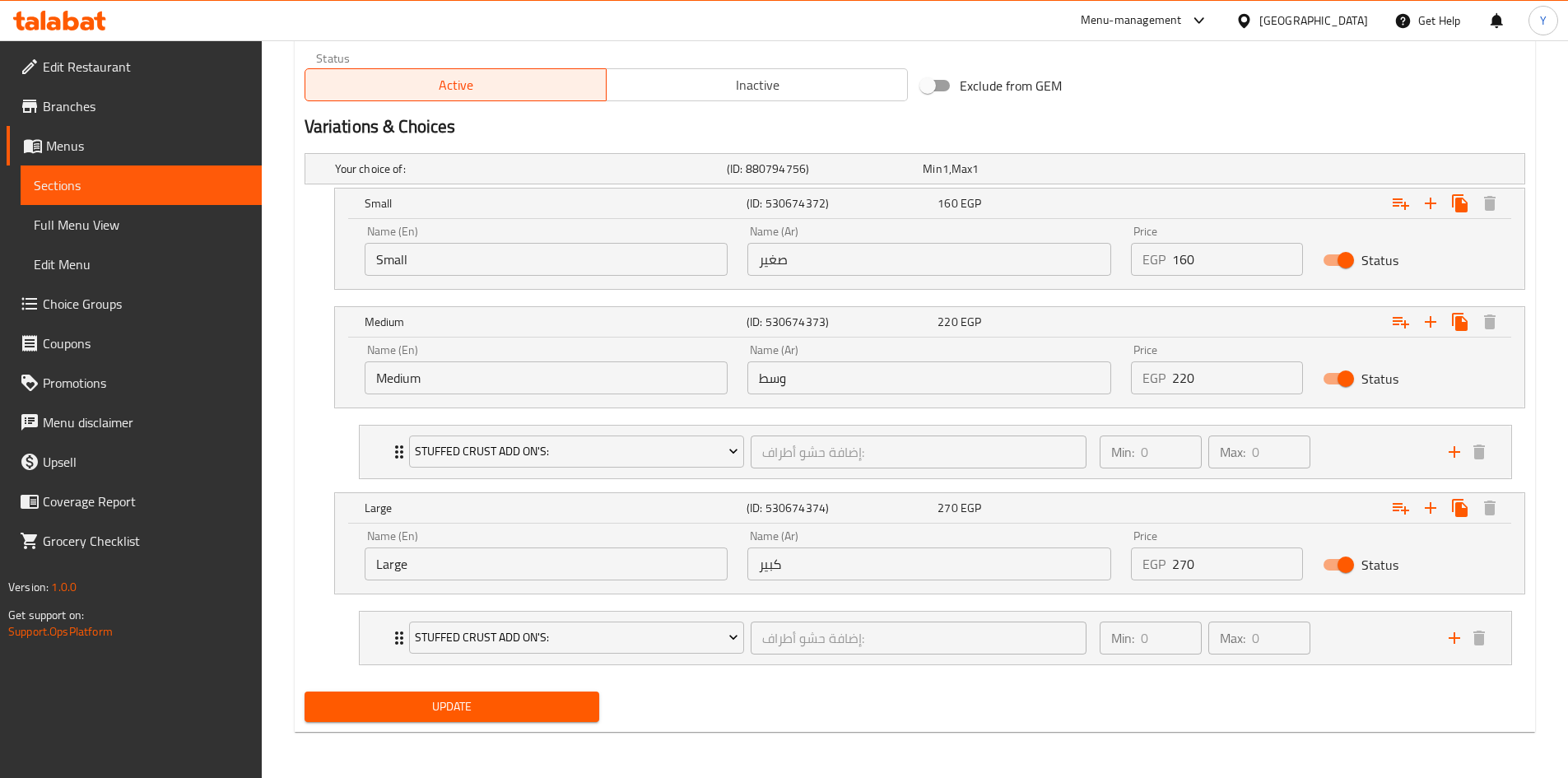
click at [553, 714] on span "Update" at bounding box center [452, 707] width 269 height 21
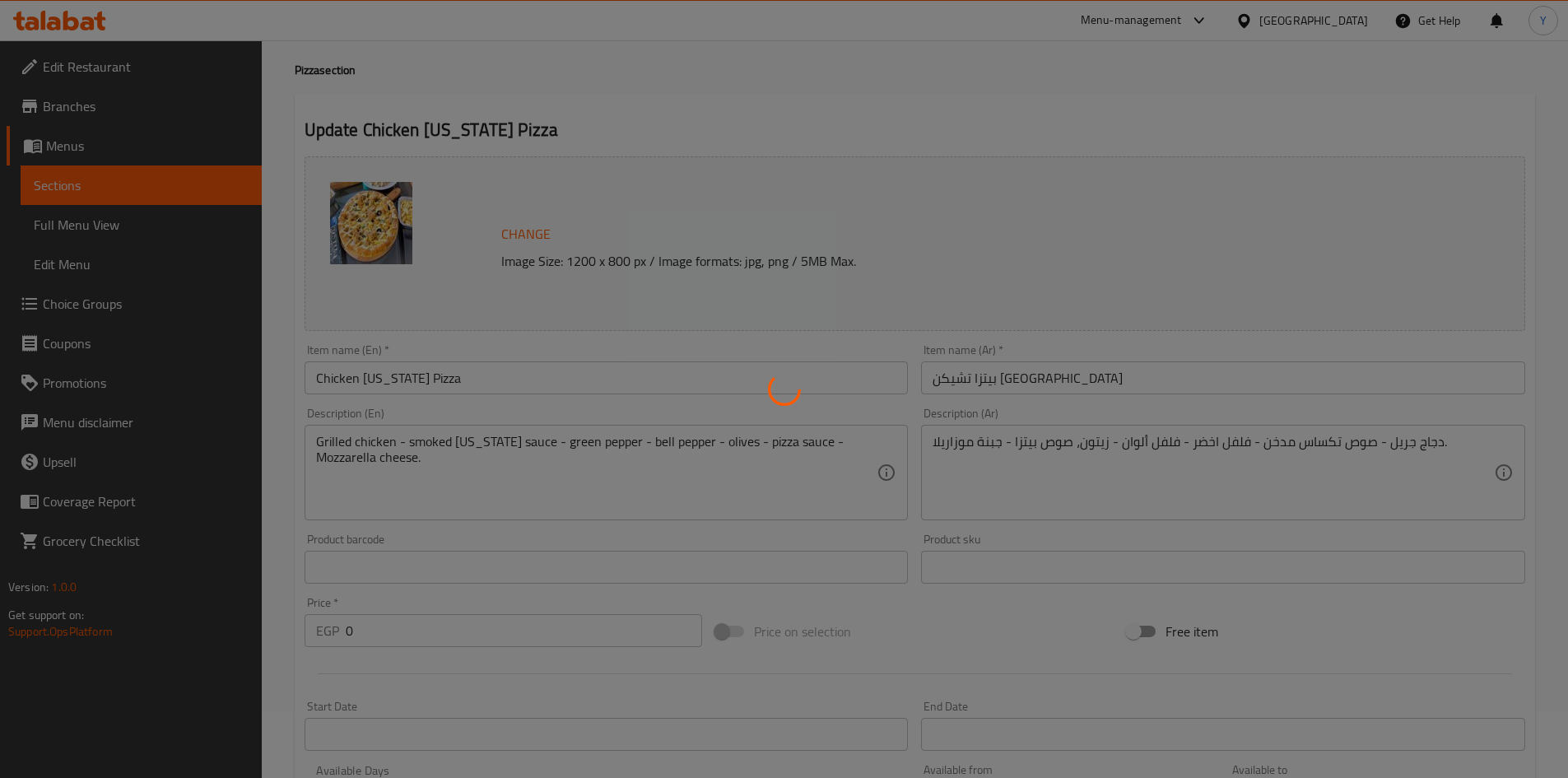
scroll to position [0, 0]
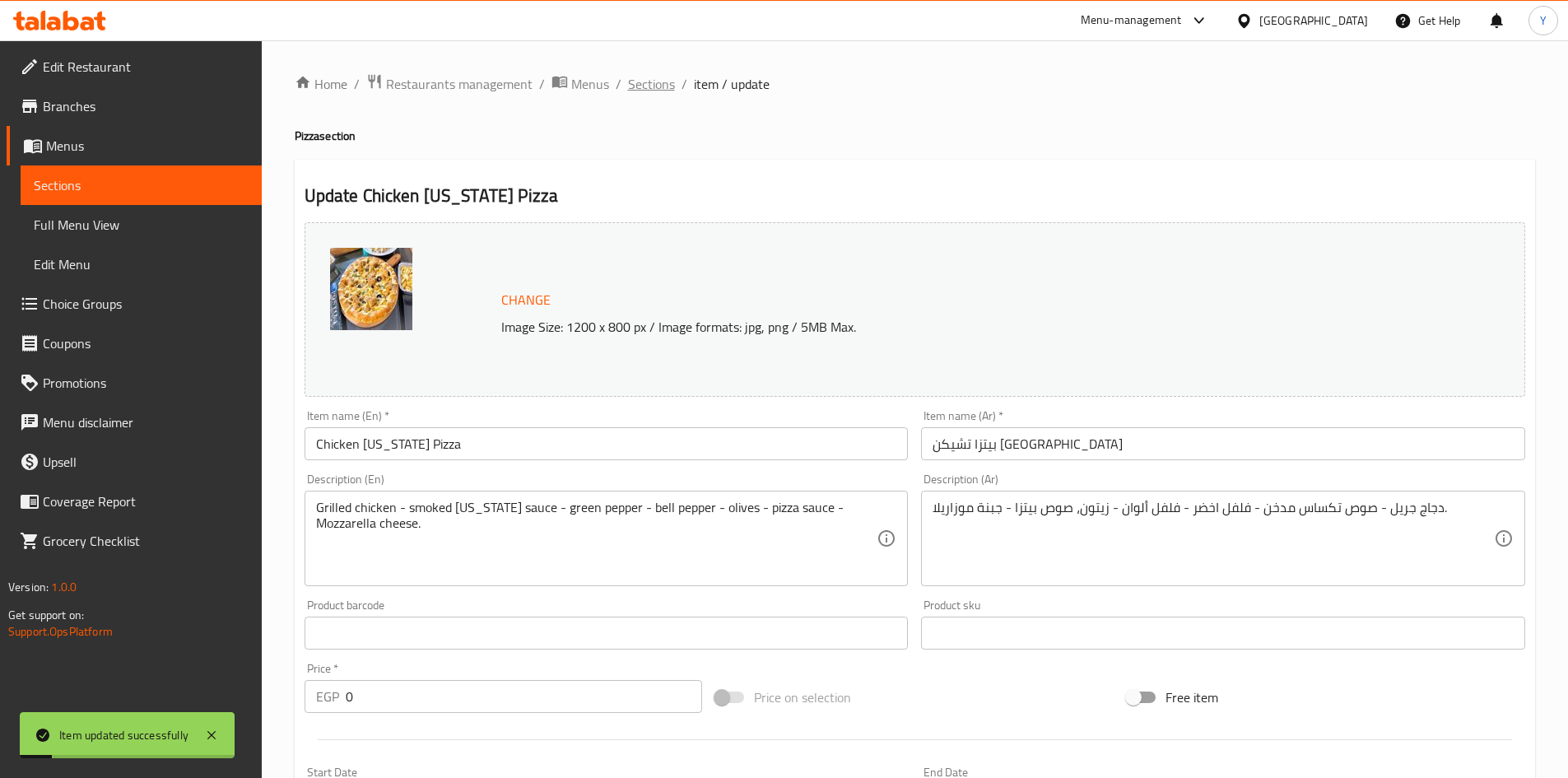
click at [652, 91] on span "Sections" at bounding box center [651, 83] width 47 height 20
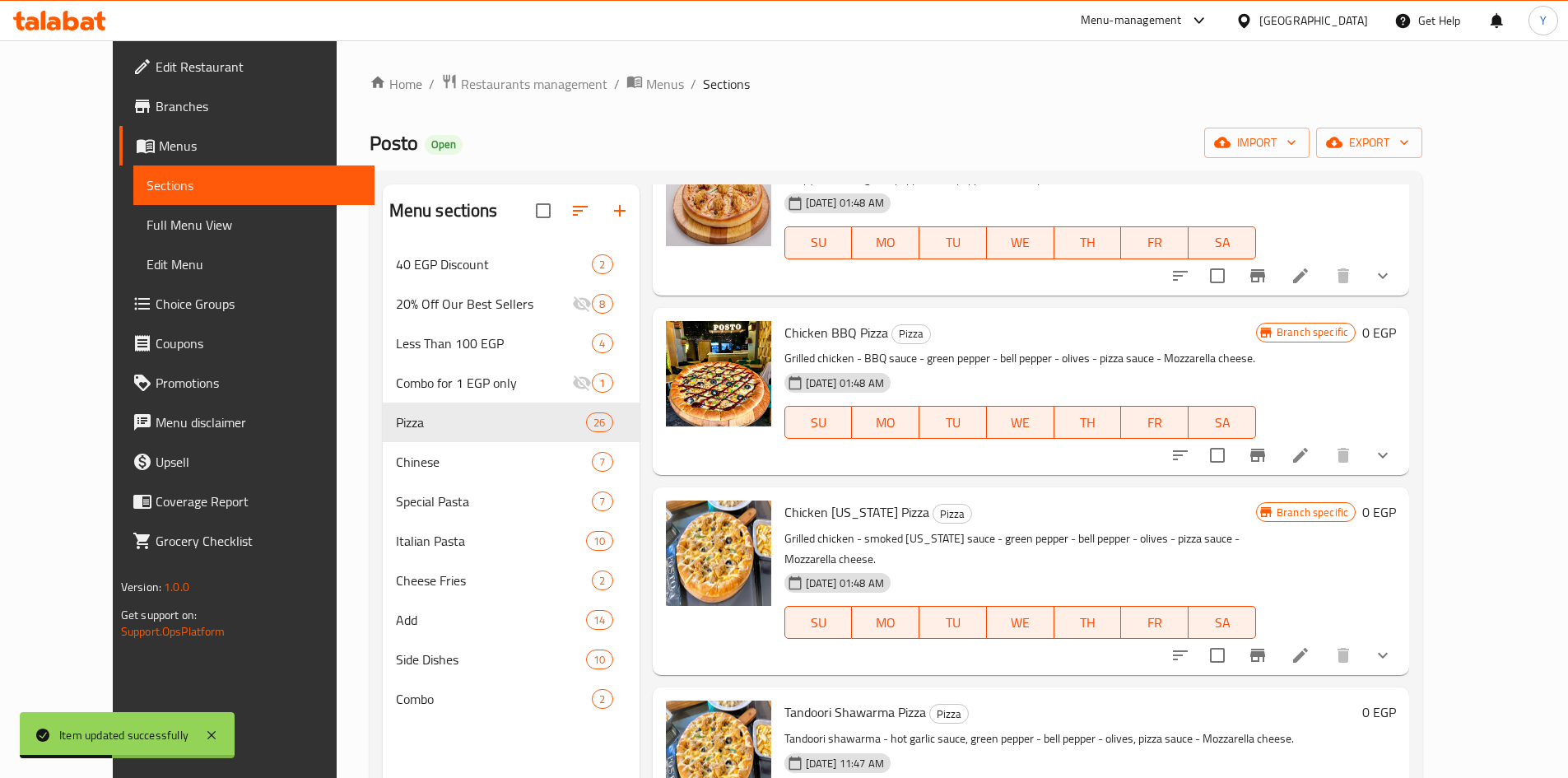
scroll to position [1811, 0]
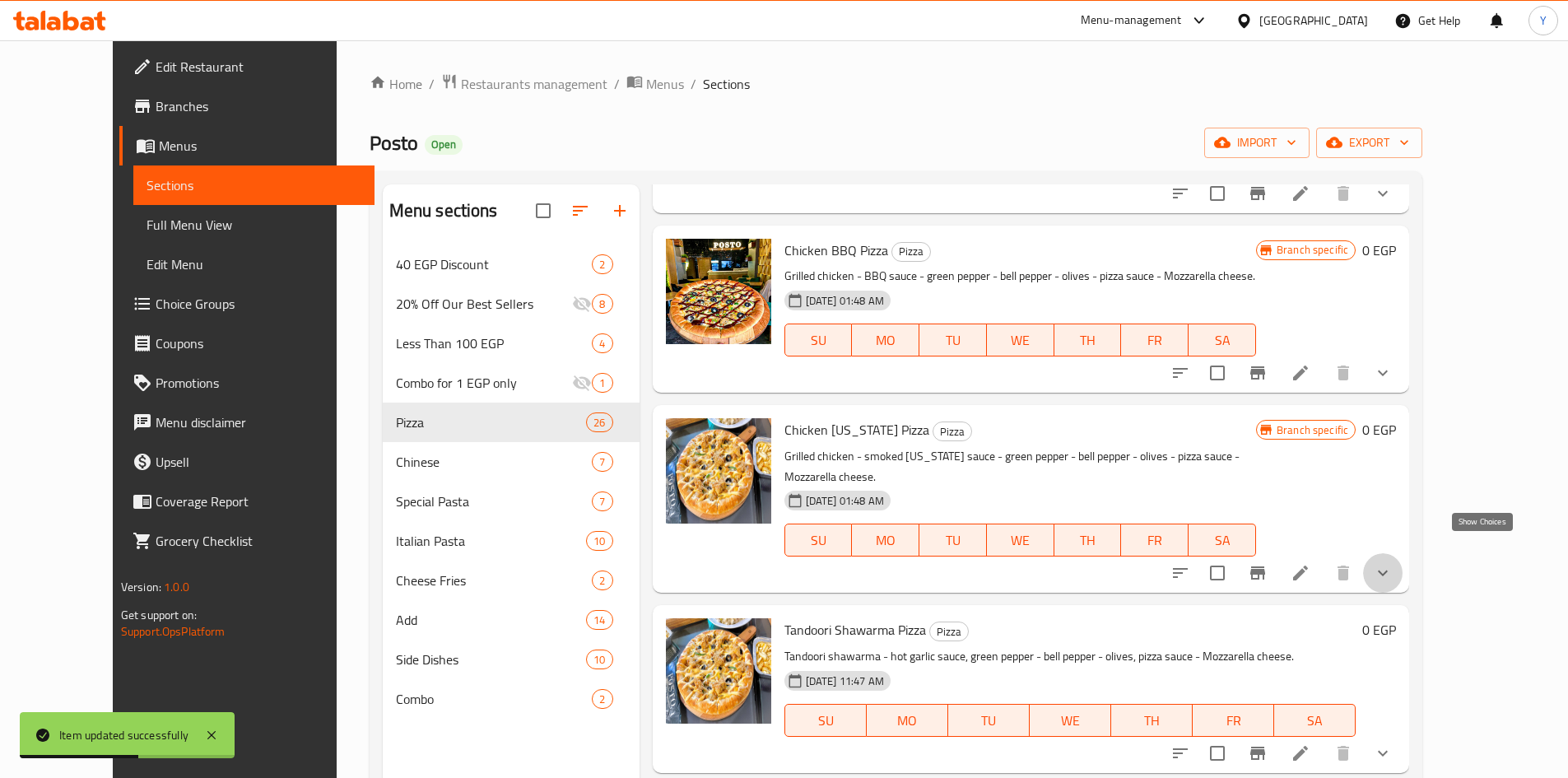
click at [1392, 563] on icon "show more" at bounding box center [1382, 572] width 20 height 20
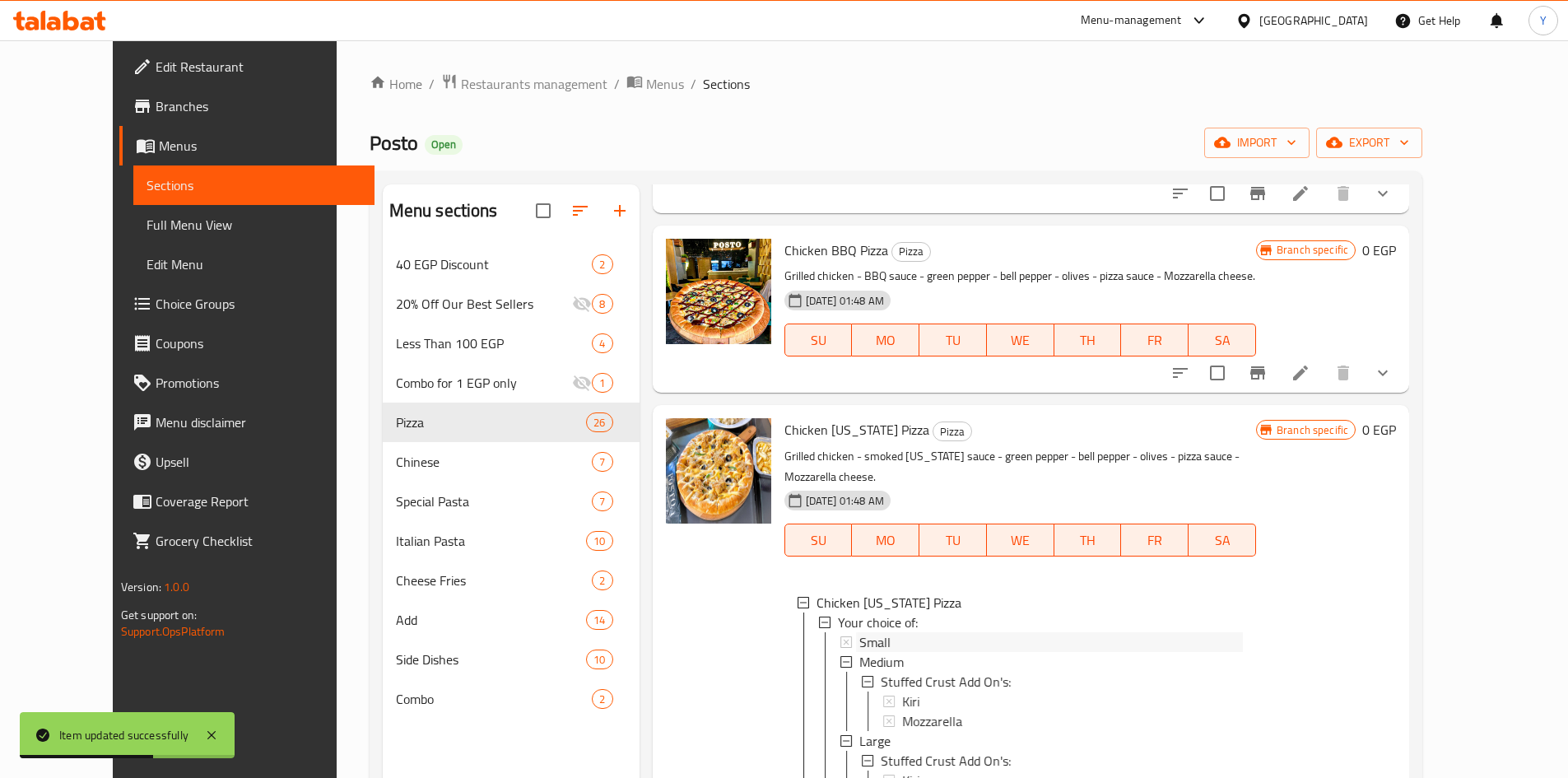
click at [985, 632] on div "Small" at bounding box center [1051, 642] width 384 height 20
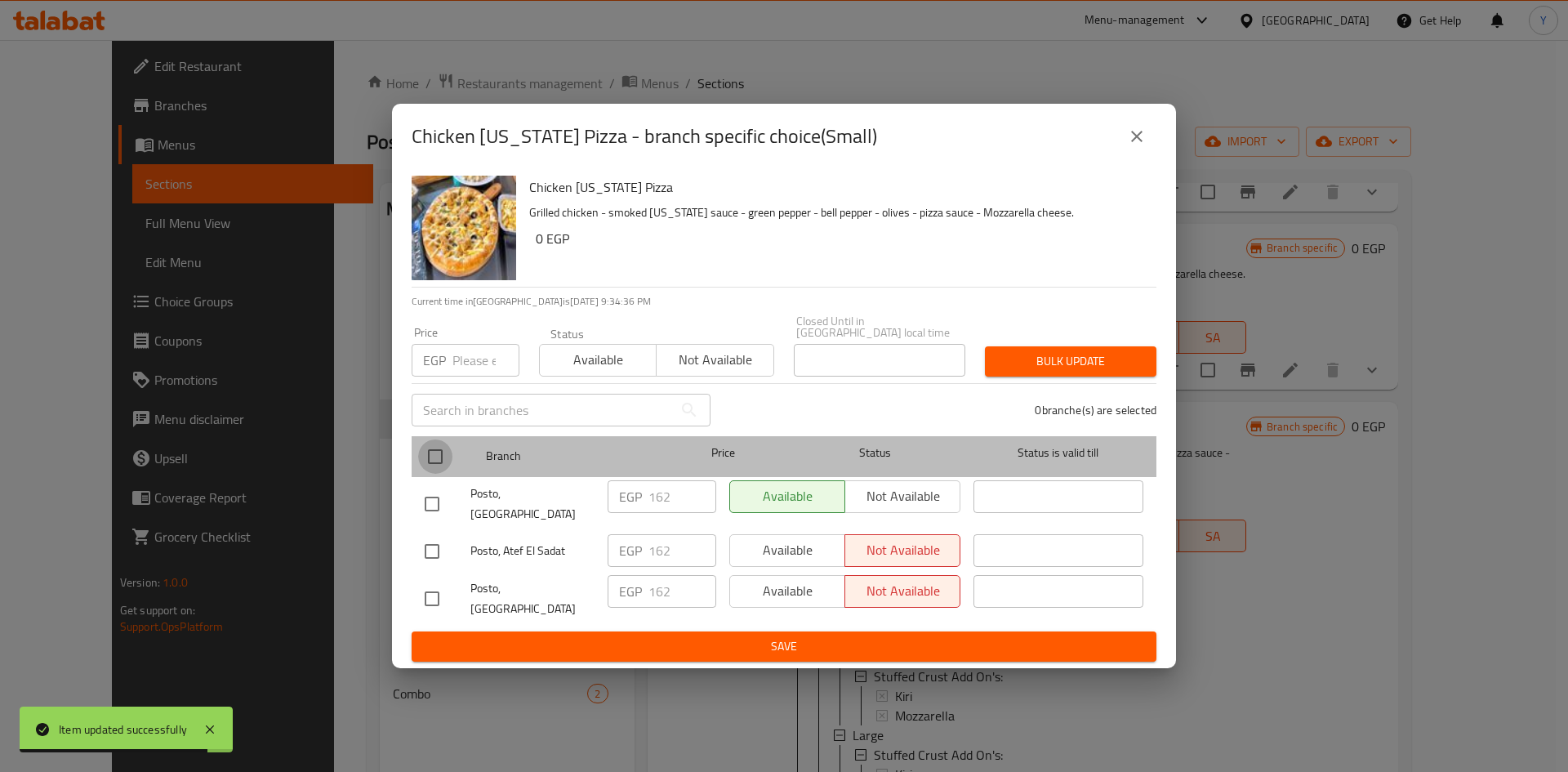
drag, startPoint x: 426, startPoint y: 460, endPoint x: 454, endPoint y: 393, distance: 72.6
click at [427, 457] on input "checkbox" at bounding box center [435, 457] width 34 height 34
checkbox input "true"
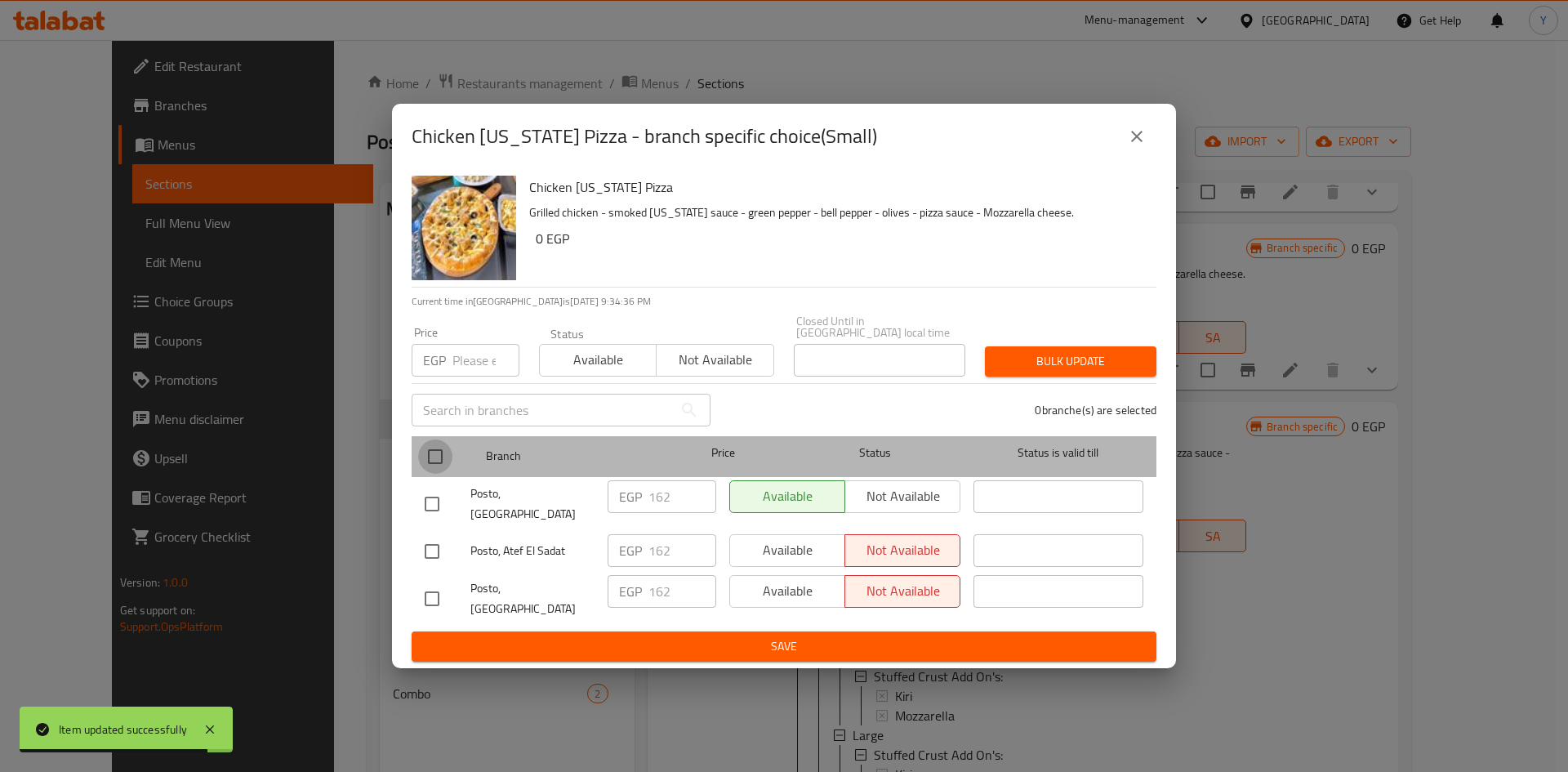
checkbox input "true"
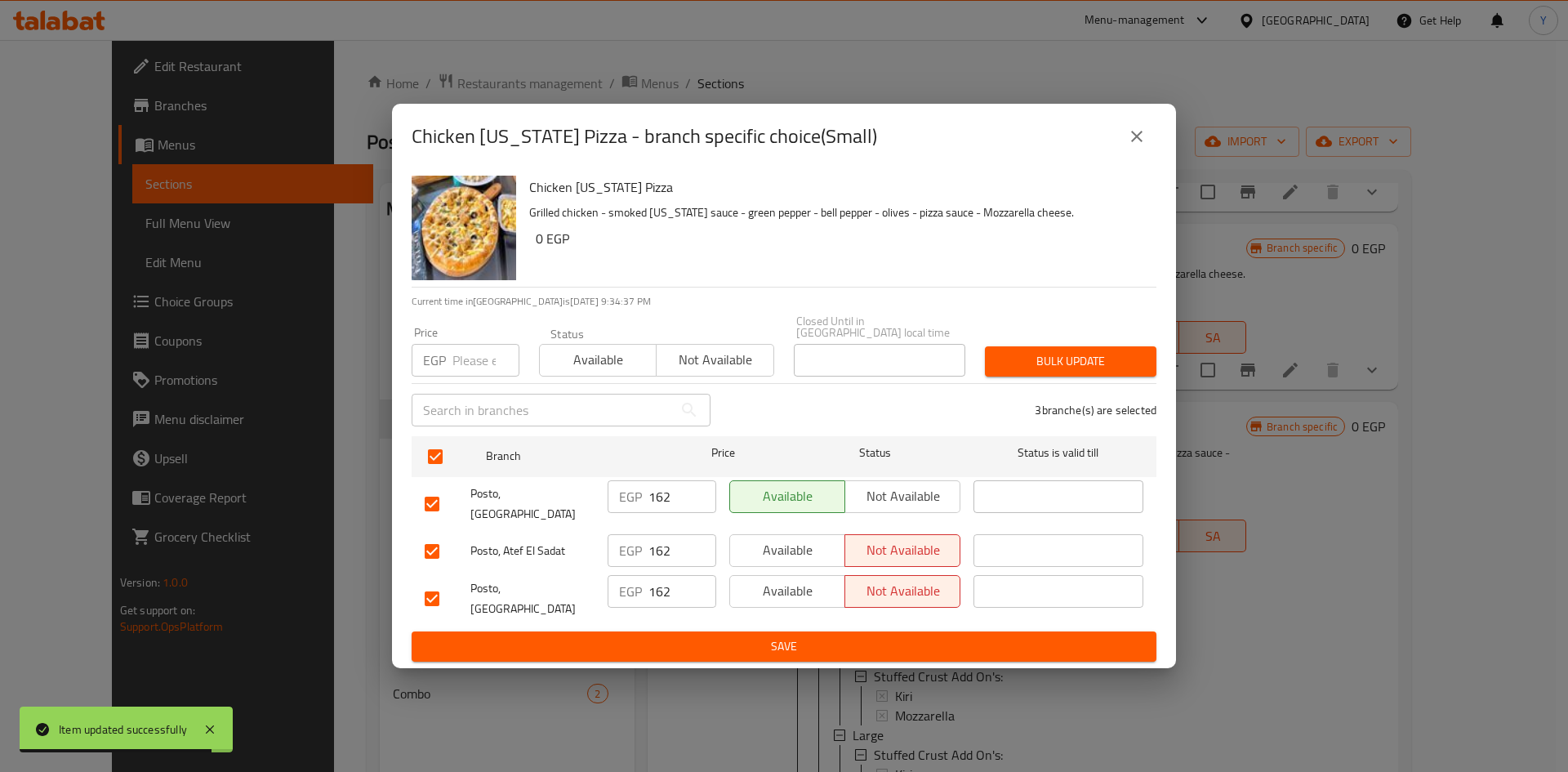
click at [455, 373] on input "number" at bounding box center [485, 360] width 67 height 32
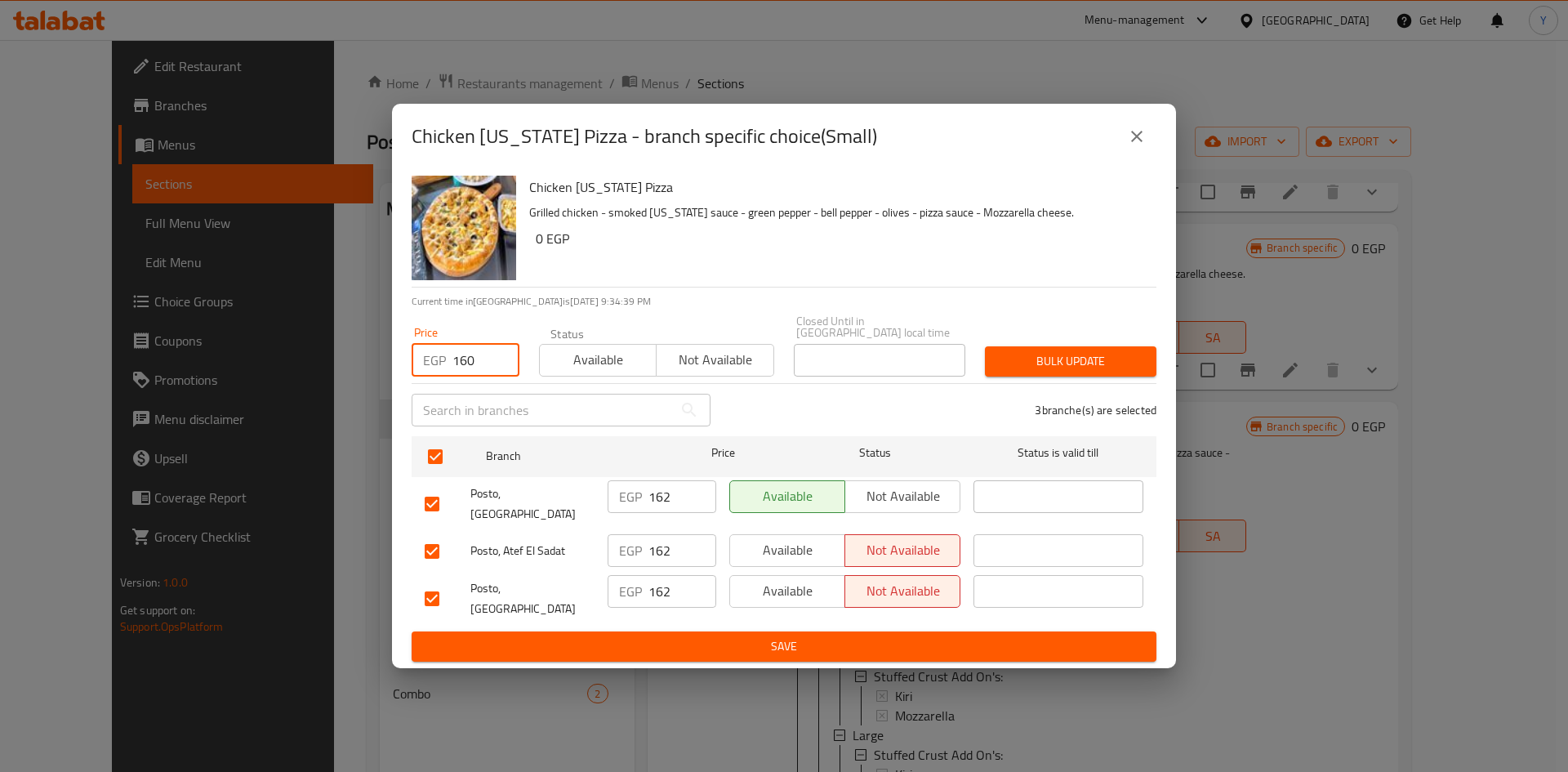
type input "160"
click at [1002, 358] on span "Bulk update" at bounding box center [1070, 361] width 145 height 20
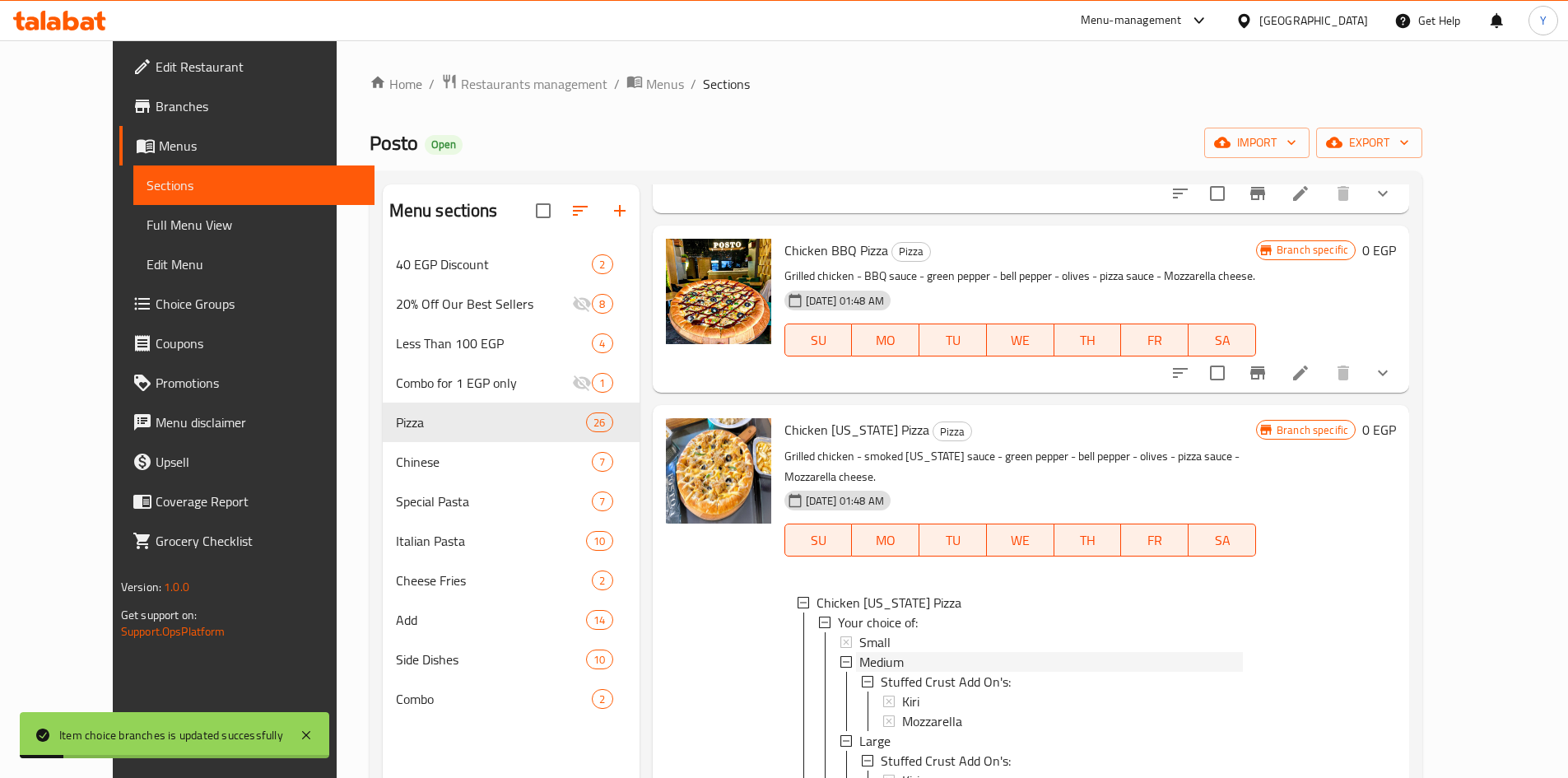
click at [859, 652] on span "Medium" at bounding box center [882, 661] width 45 height 20
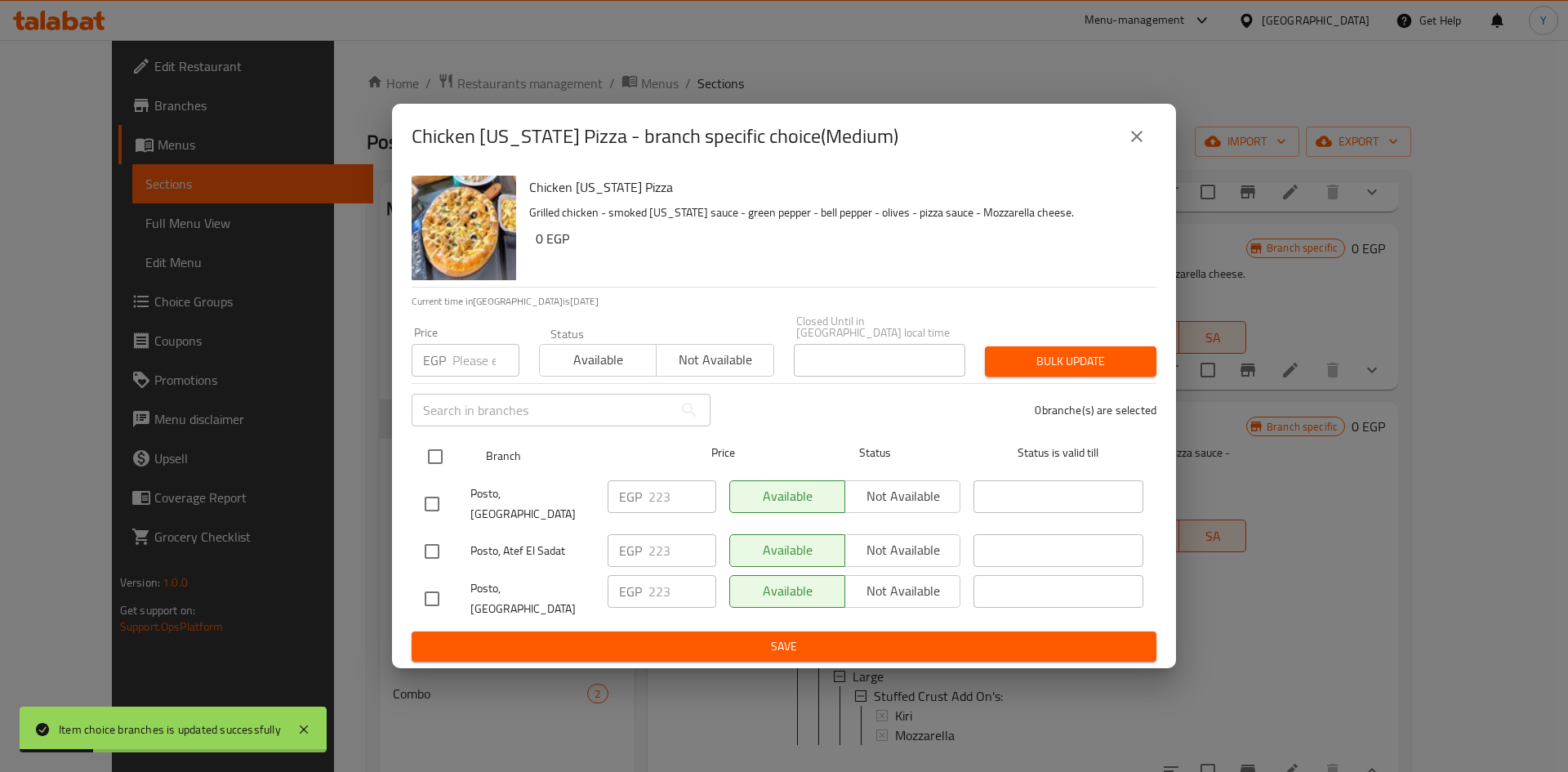
click at [439, 458] on input "checkbox" at bounding box center [435, 457] width 34 height 34
checkbox input "true"
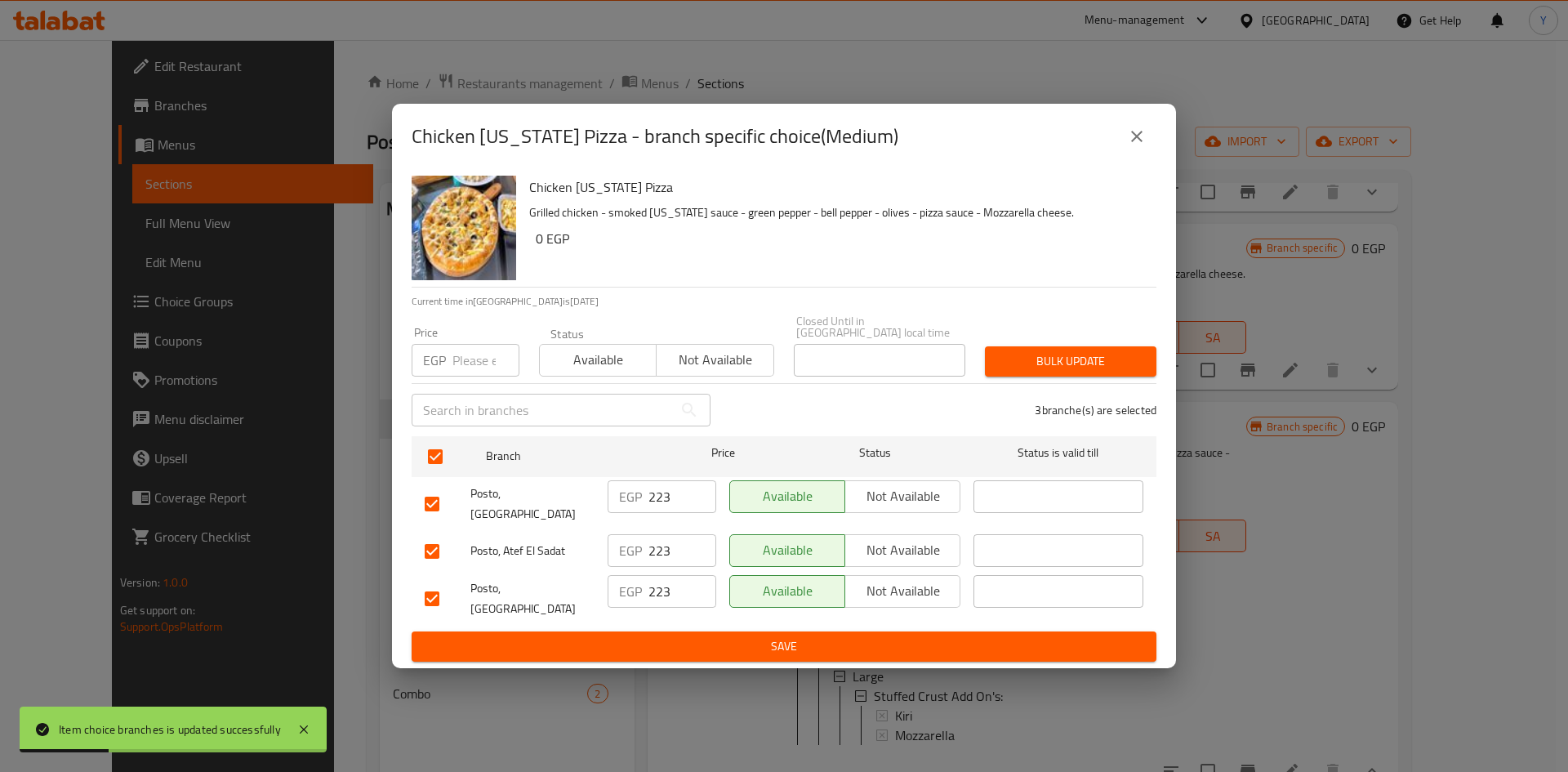
click at [482, 377] on input "number" at bounding box center [485, 360] width 67 height 32
type input "220"
click at [1032, 346] on div "Bulk update" at bounding box center [1070, 361] width 191 height 50
click at [1027, 362] on span "Bulk update" at bounding box center [1070, 361] width 145 height 20
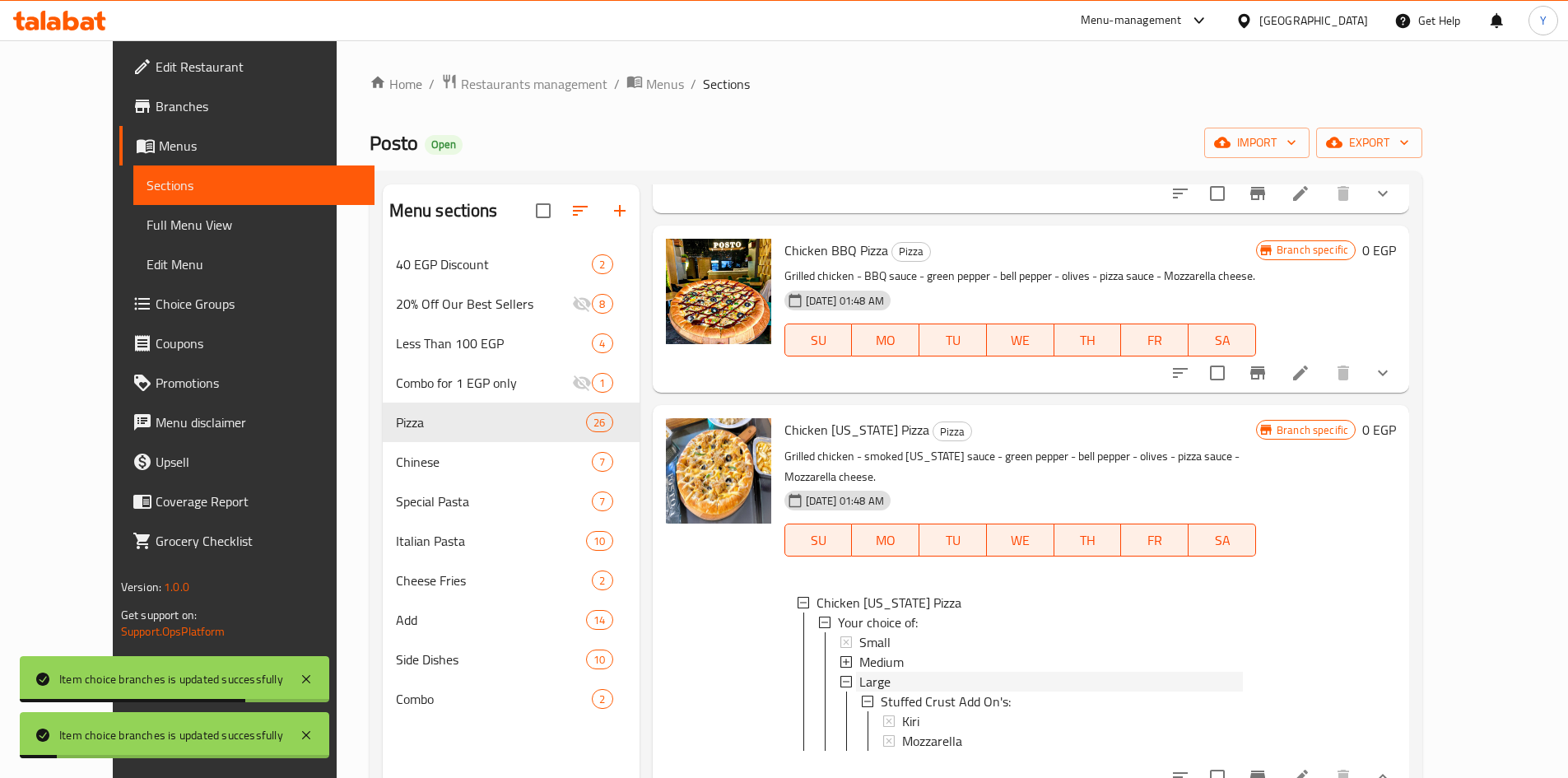
click at [884, 672] on div "Large" at bounding box center [1051, 681] width 384 height 20
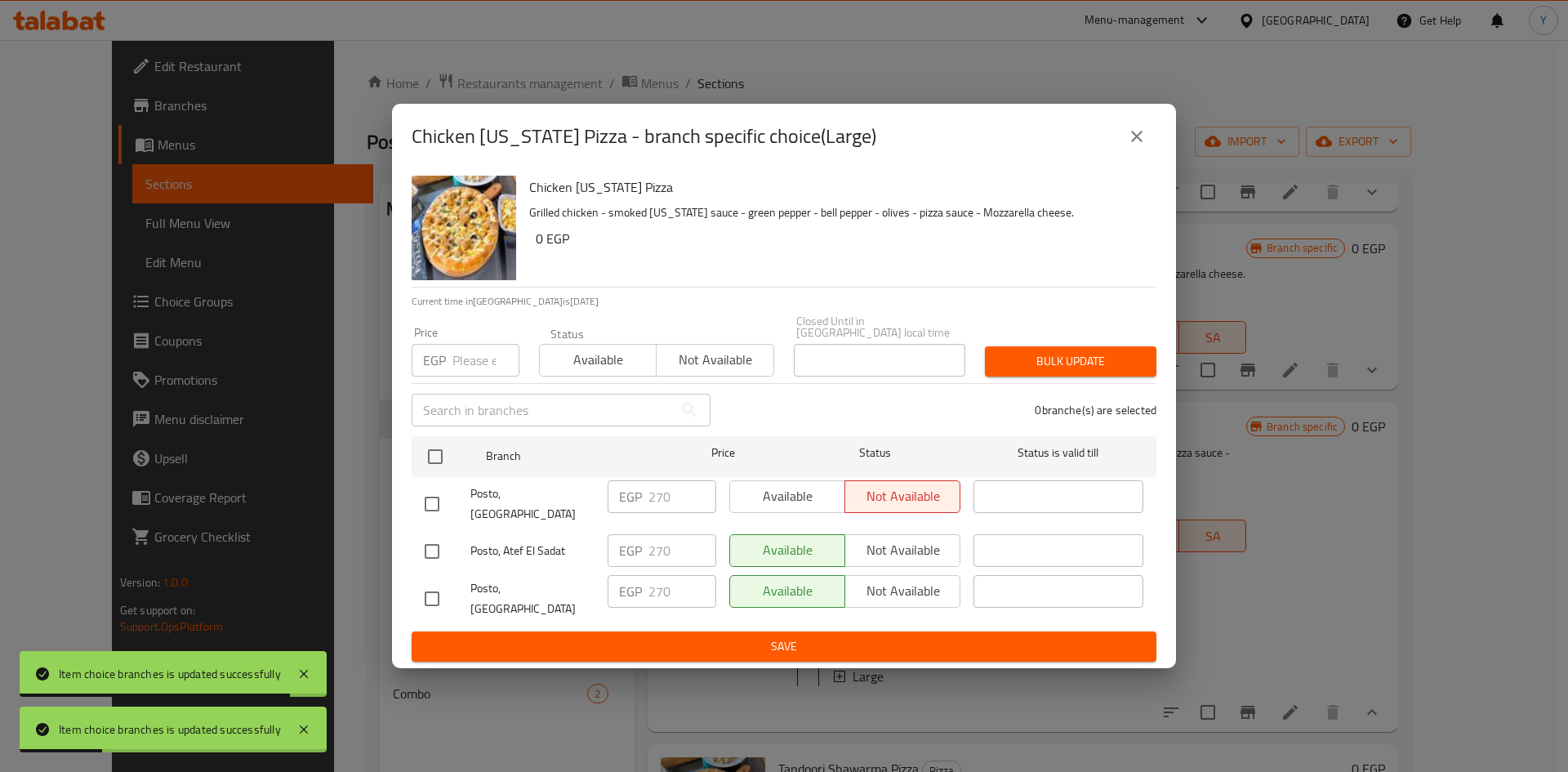
drag, startPoint x: 428, startPoint y: 460, endPoint x: 472, endPoint y: 424, distance: 56.9
click at [426, 459] on input "checkbox" at bounding box center [435, 457] width 34 height 34
checkbox input "true"
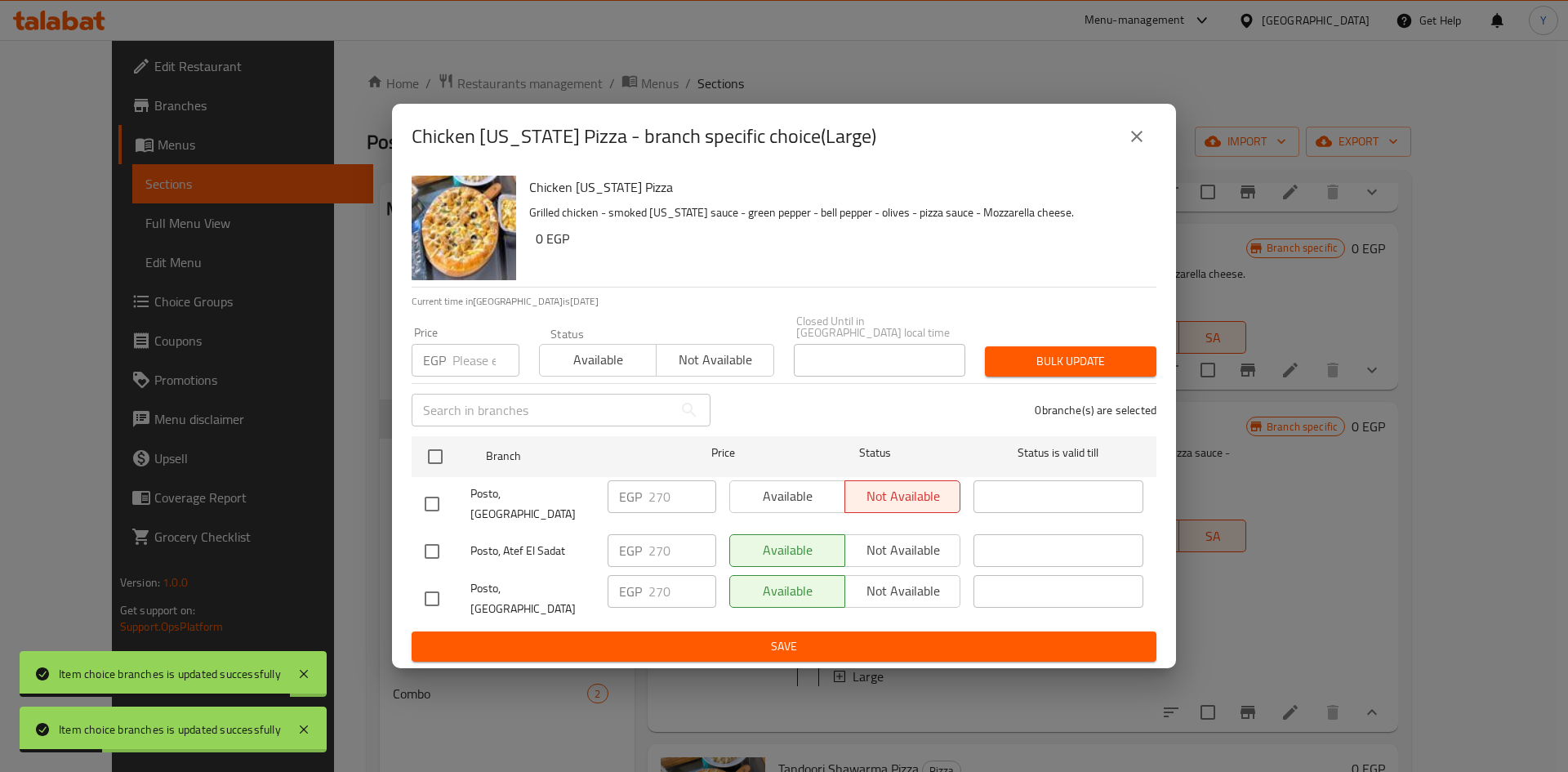
checkbox input "true"
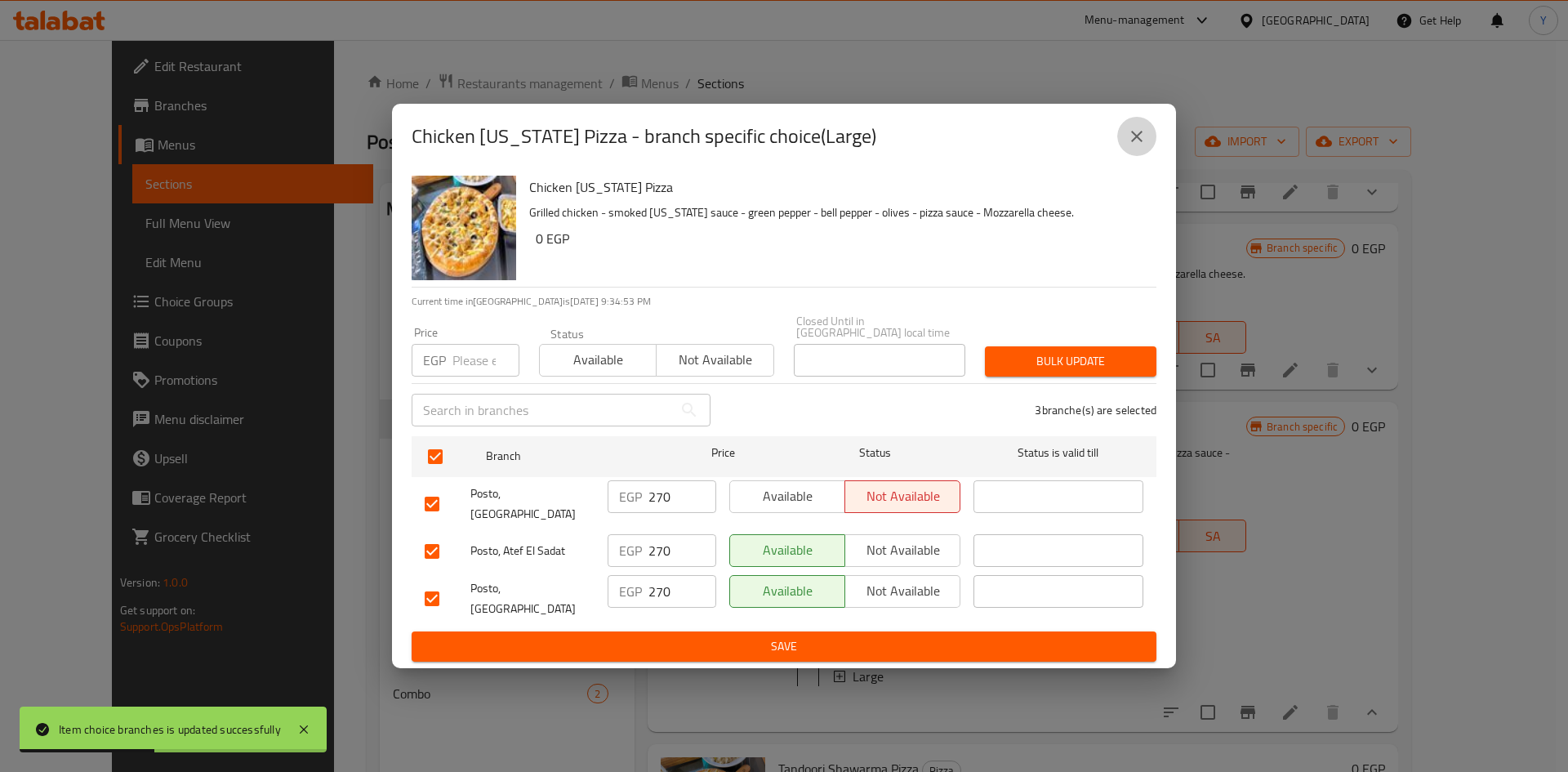
click at [1150, 156] on button "close" at bounding box center [1136, 136] width 39 height 39
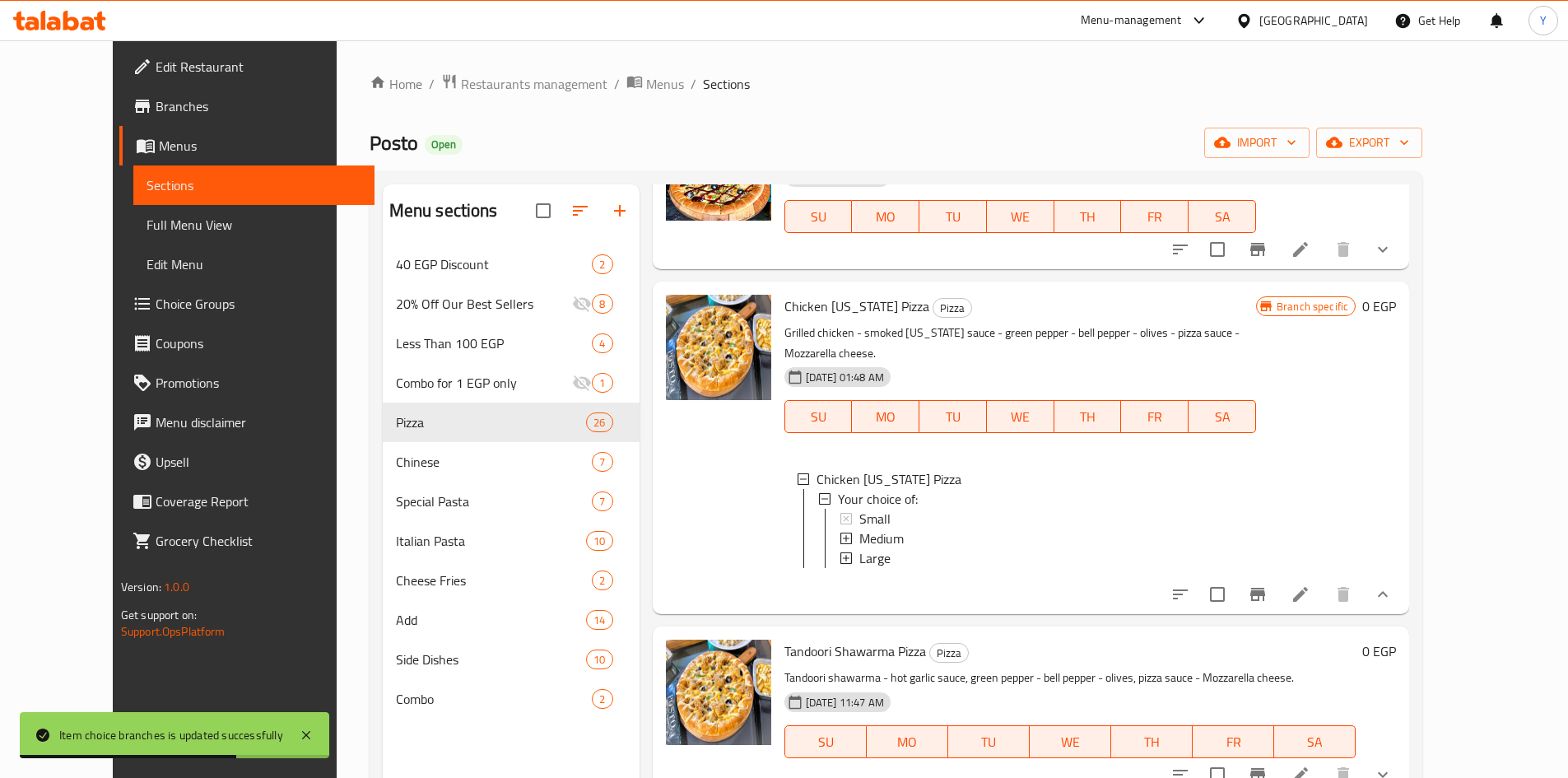
scroll to position [2058, 0]
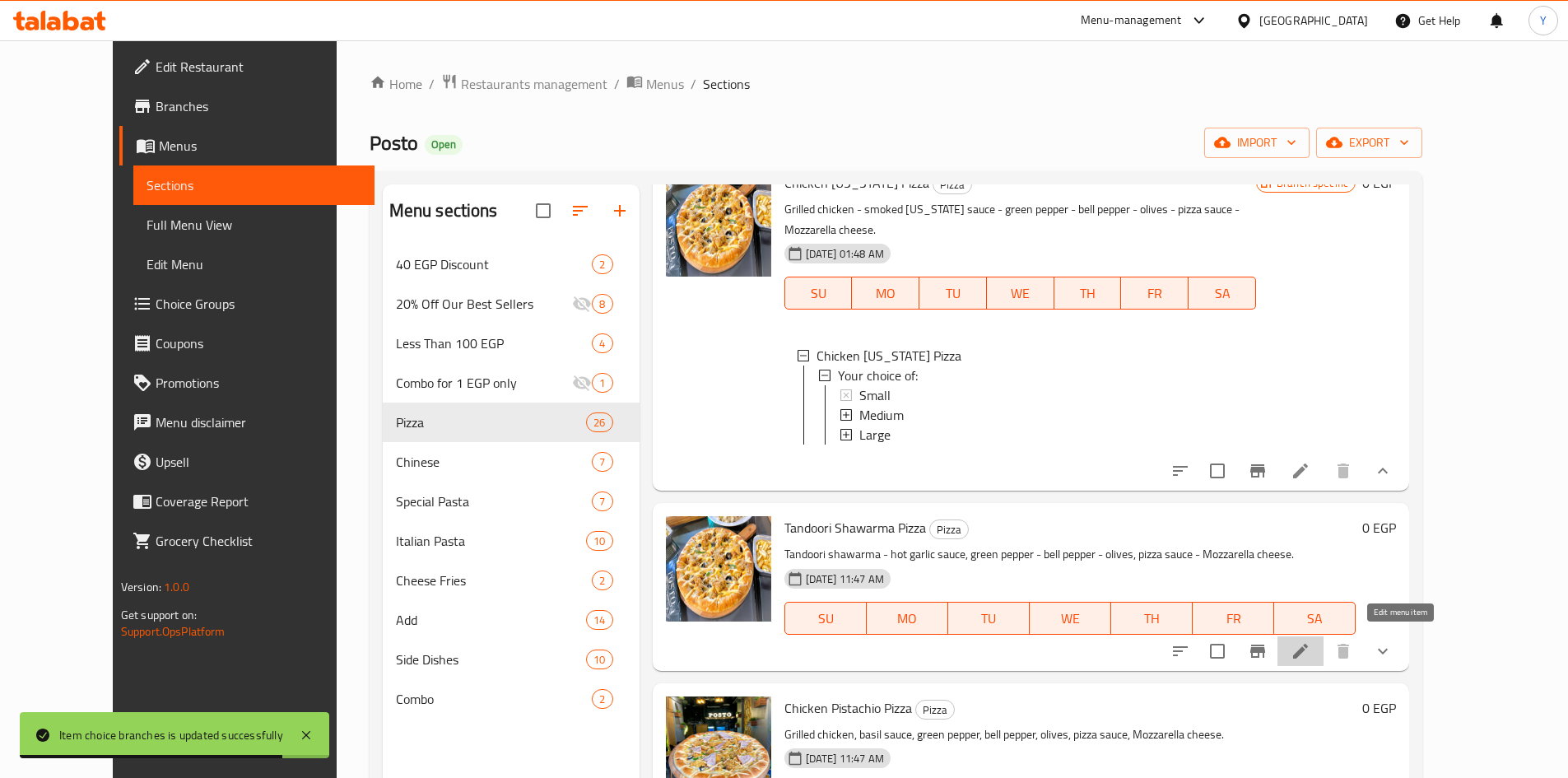
click at [1310, 641] on icon at bounding box center [1300, 650] width 20 height 20
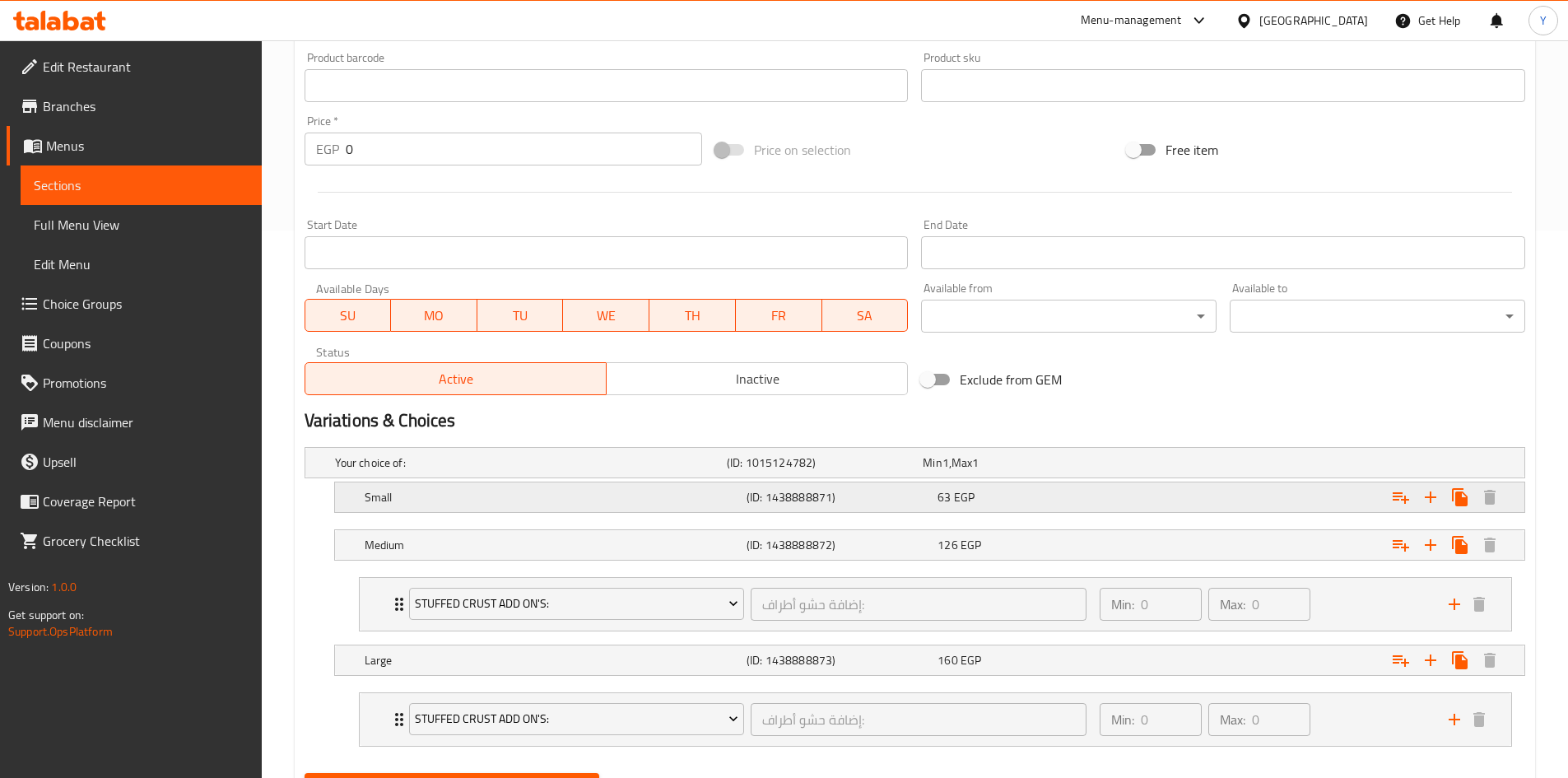
scroll to position [576, 0]
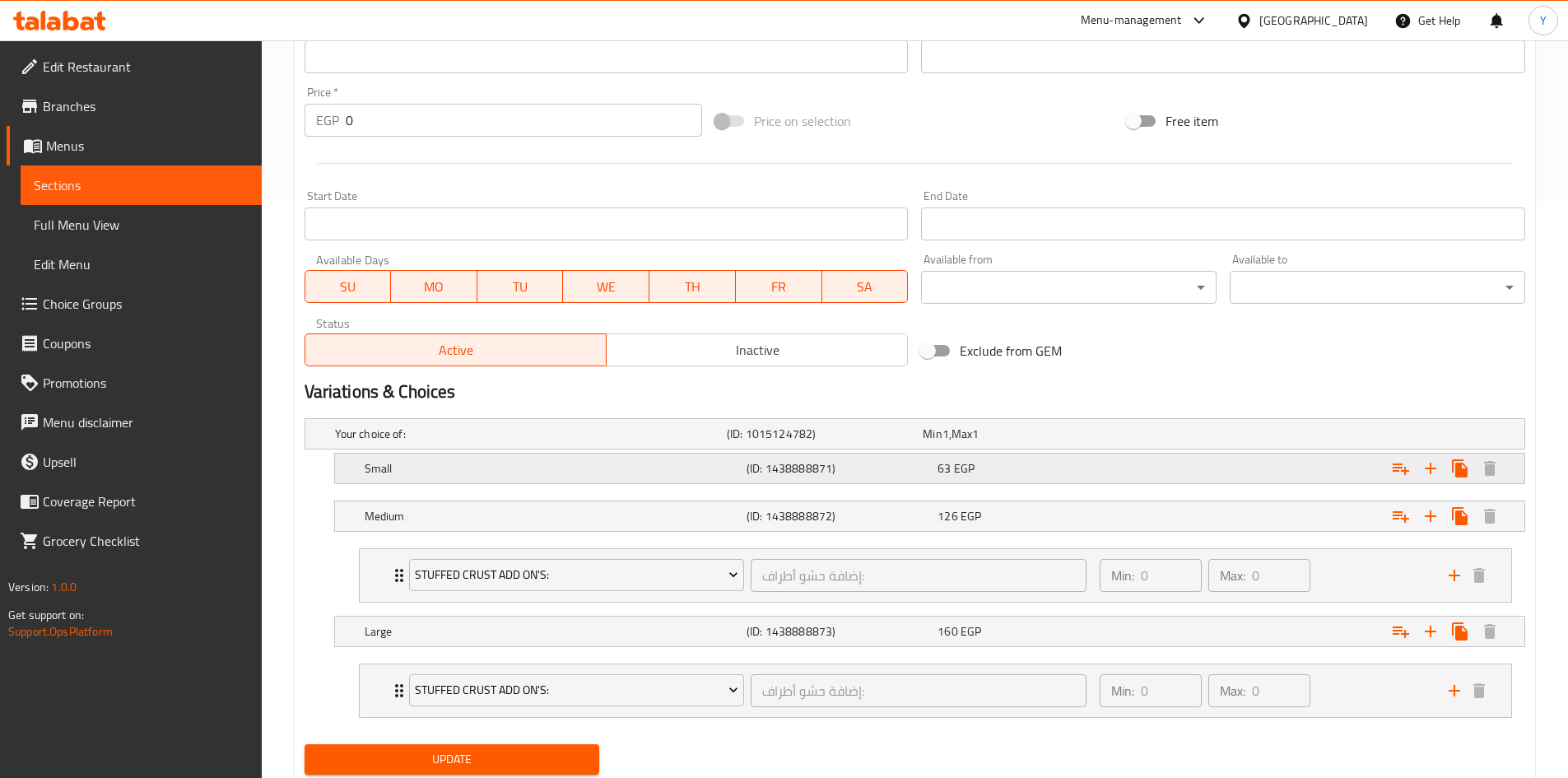
click at [1145, 486] on div "Expand" at bounding box center [1316, 468] width 382 height 36
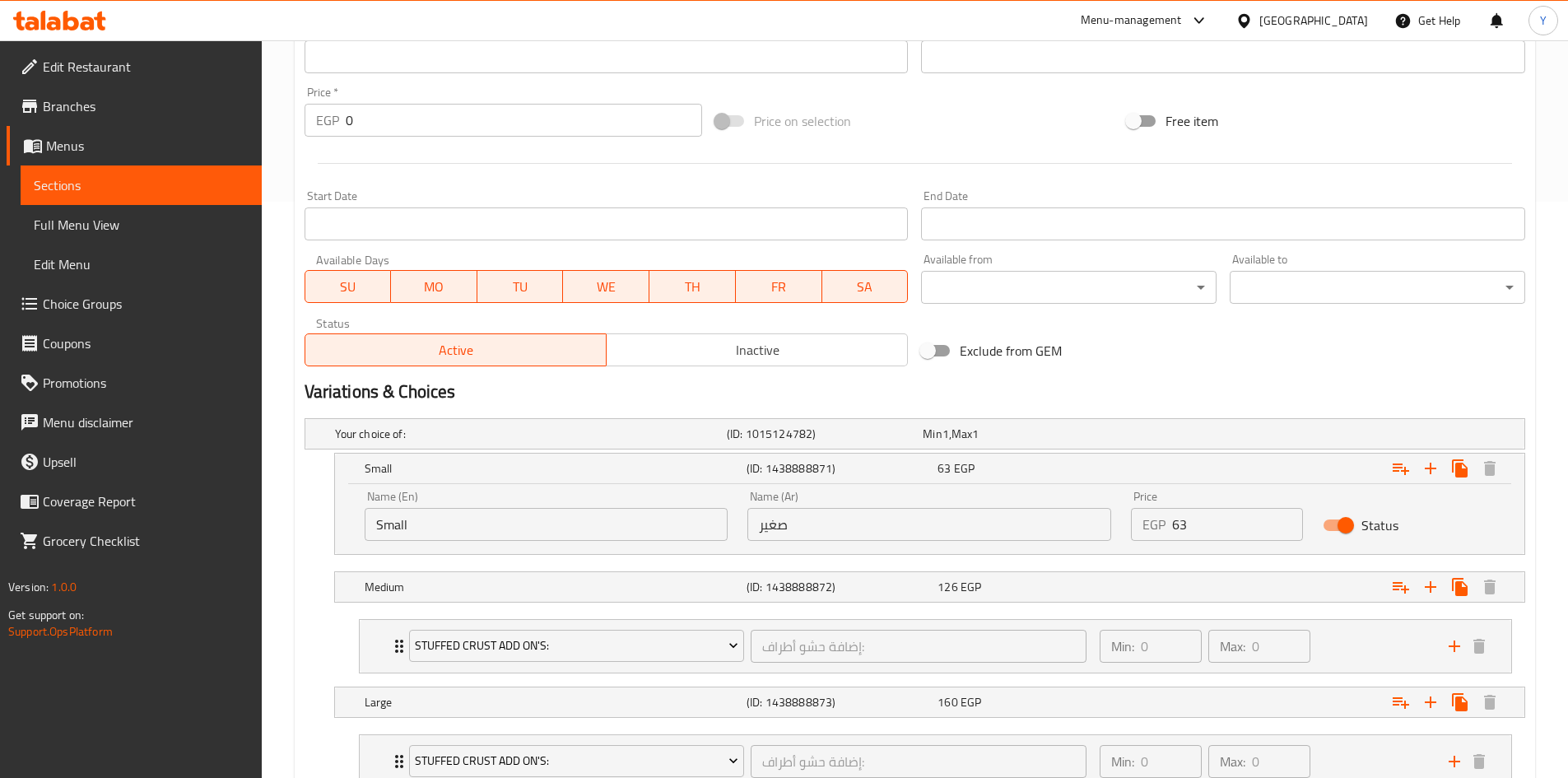
drag, startPoint x: 1194, startPoint y: 515, endPoint x: 1115, endPoint y: 524, distance: 79.5
click at [1120, 524] on div "Name (En) Small Name (En) Name (Ar) صغير Name (Ar) Price EGP 63 Price Status" at bounding box center [930, 516] width 1150 height 70
type input "160"
click at [1062, 585] on div "126 EGP" at bounding box center [1029, 586] width 184 height 16
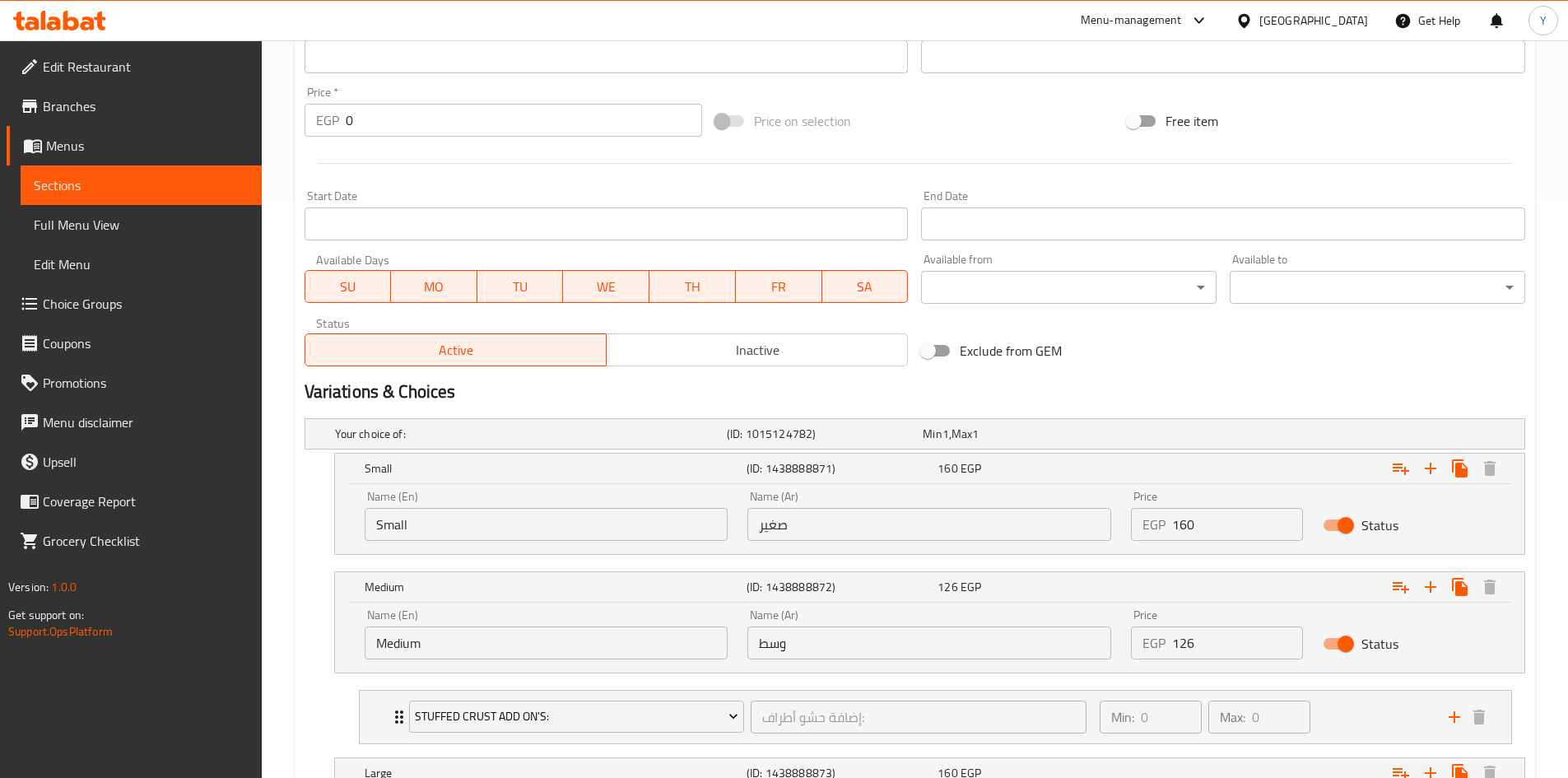
drag, startPoint x: 1205, startPoint y: 639, endPoint x: 872, endPoint y: 618, distance: 333.7
click at [877, 630] on div "Name (En) Medium Name (En) Name (Ar) وسط Name (Ar) Price EGP 126 Price Status" at bounding box center [930, 634] width 1150 height 70
type input "220"
click at [1136, 386] on h2 "Variations & Choices" at bounding box center [914, 392] width 1221 height 25
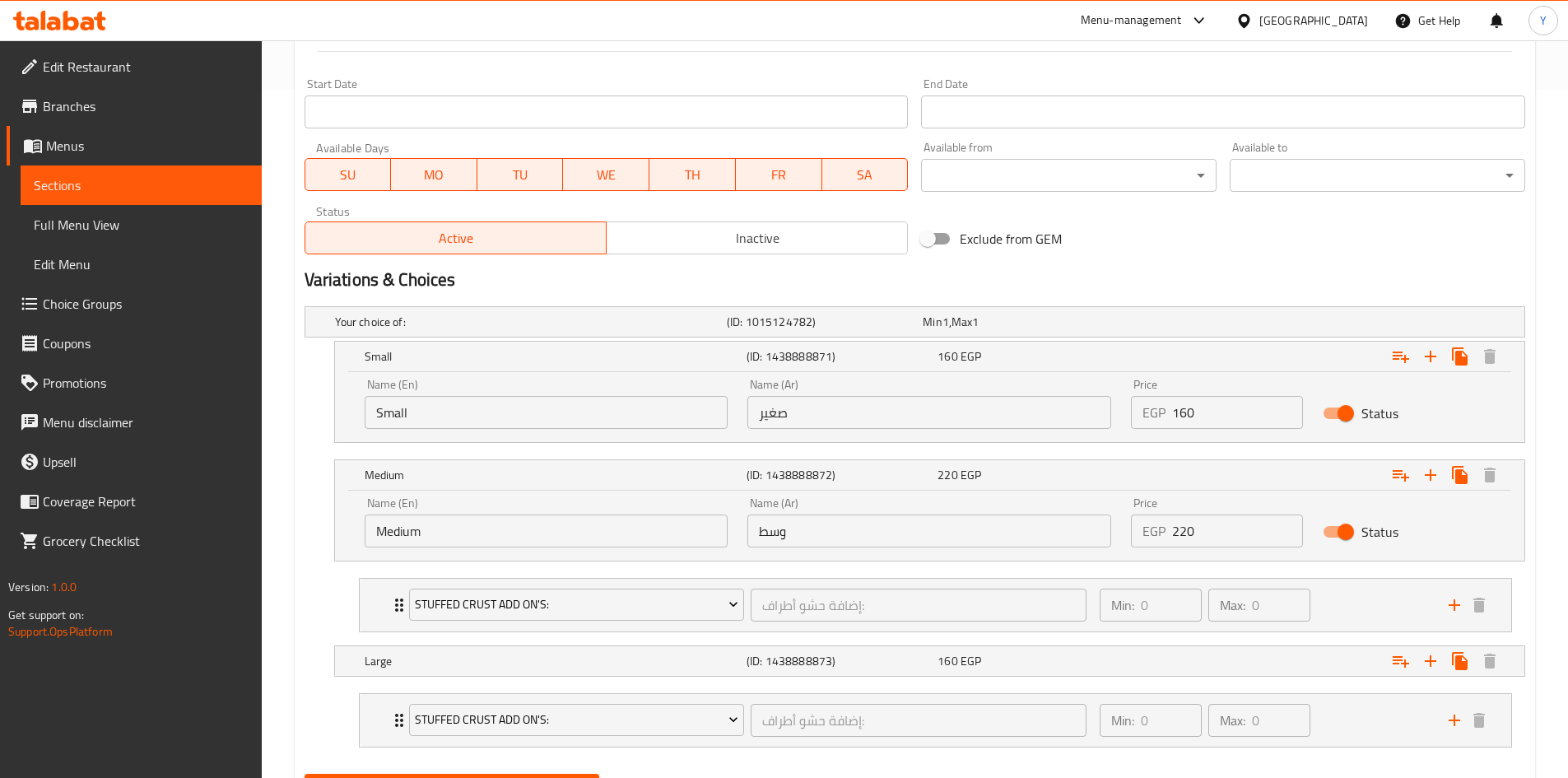
scroll to position [770, 0]
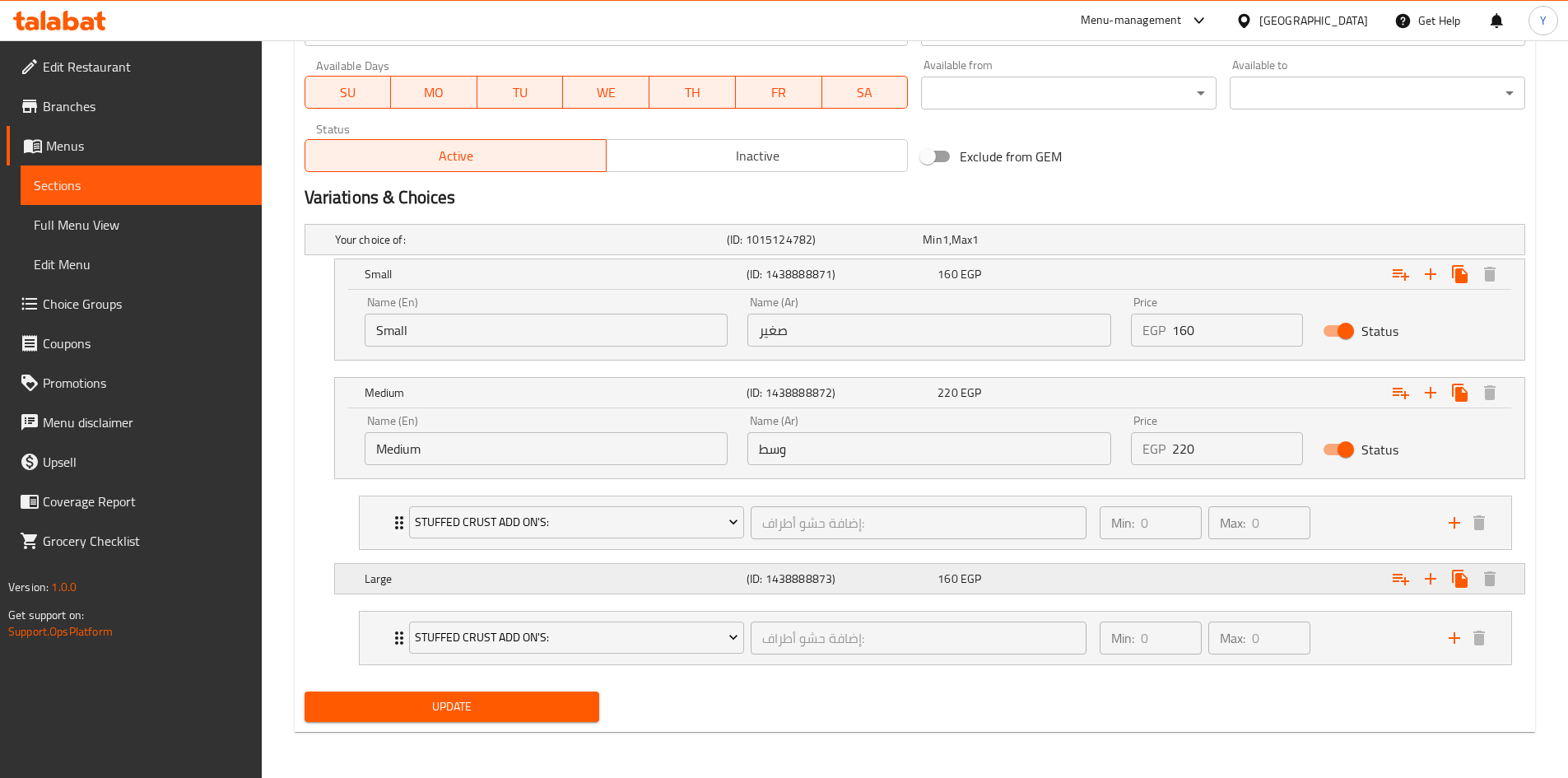
click at [1093, 595] on div "Large (ID: 1438888873) 160 EGP" at bounding box center [935, 578] width 1146 height 36
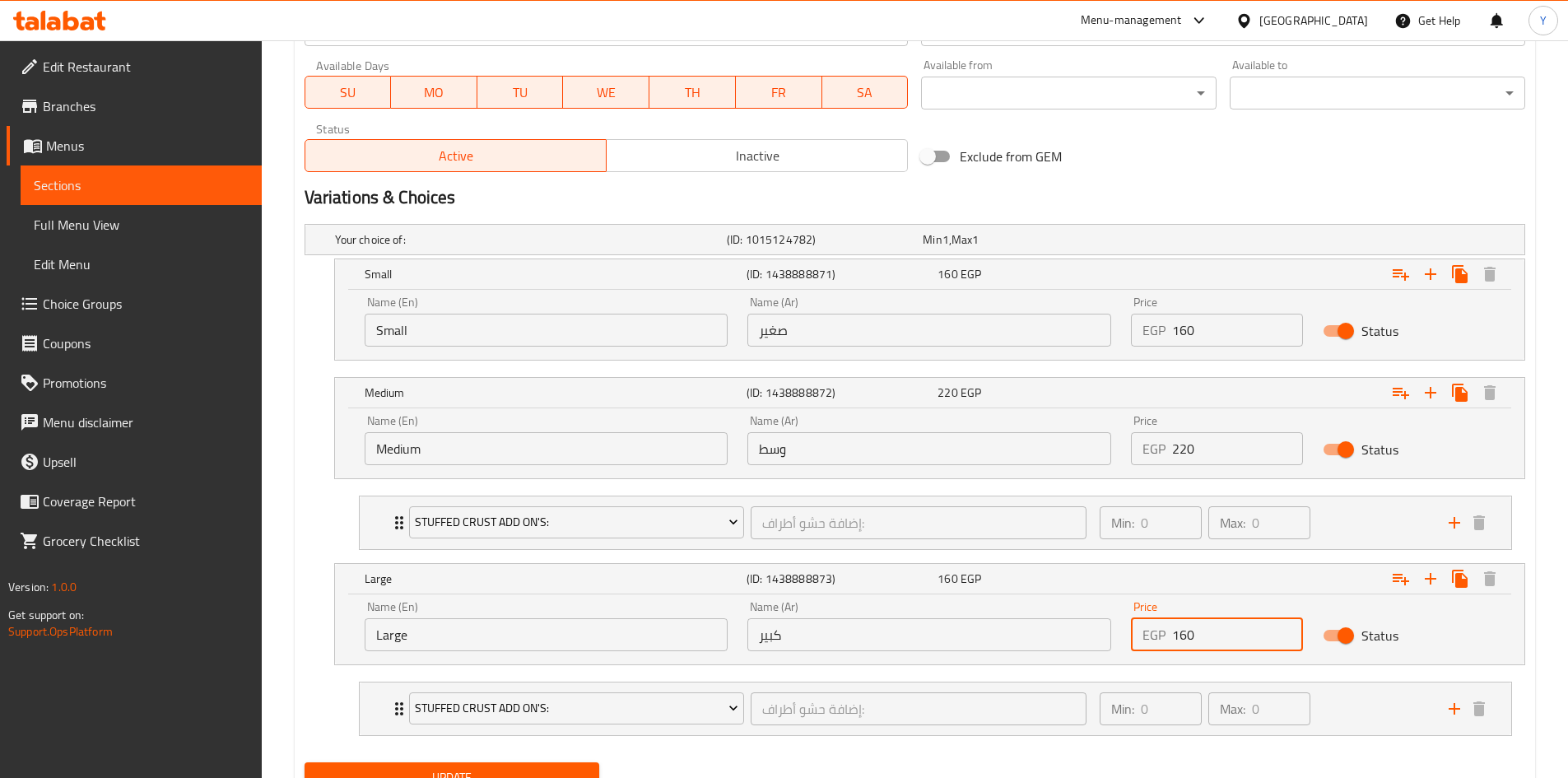
drag, startPoint x: 1187, startPoint y: 635, endPoint x: 1085, endPoint y: 625, distance: 102.5
click at [1083, 625] on div "Name (En) Large Name (En) Name (Ar) كبير Name (Ar) Price EGP 160 Price Status" at bounding box center [930, 626] width 1150 height 70
click at [1064, 741] on li "Stuffed Crust Add On's: إضافة حشو أطراف: ​ Min: 0 ​ Max: 0 ​ Kiri (ID: 53067355…" at bounding box center [935, 709] width 1180 height 68
type input "270"
click at [1059, 754] on div "Your choice of: (ID: 1015124782) Min 1 , Max 1 Name (En) Your choice of: Name (…" at bounding box center [915, 487] width 1234 height 538
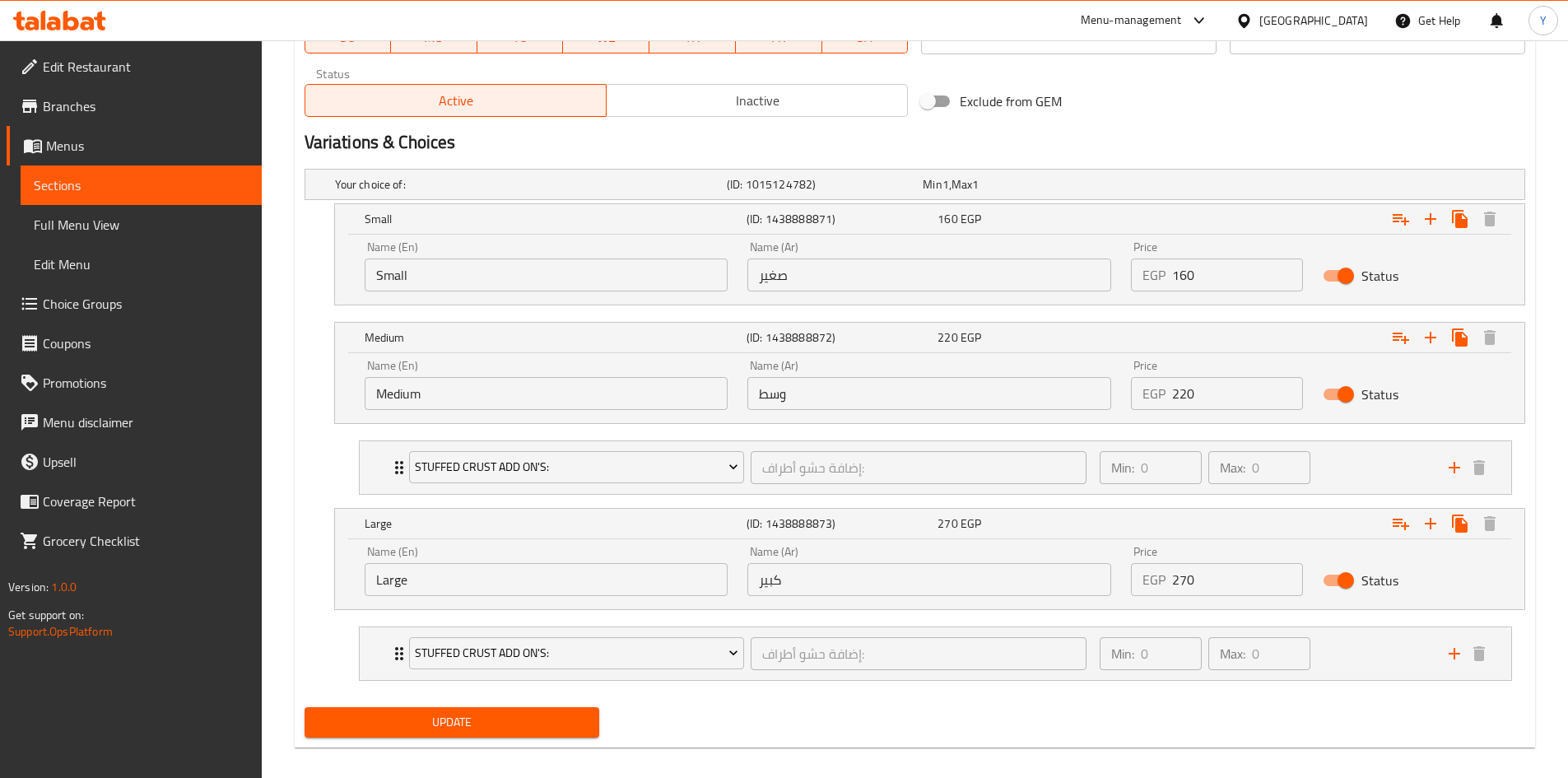
scroll to position [841, 0]
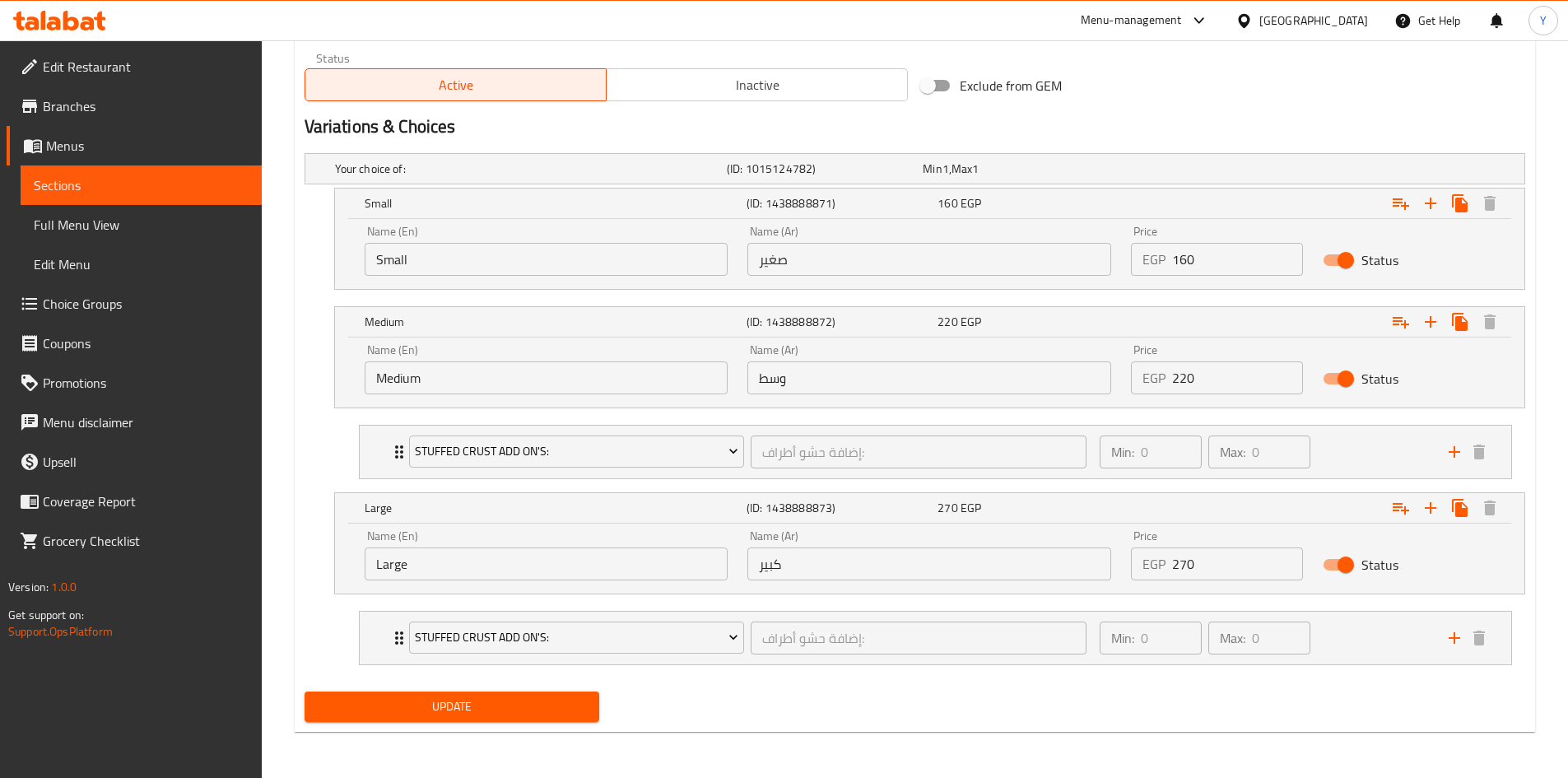
click at [515, 695] on button "Update" at bounding box center [452, 707] width 296 height 31
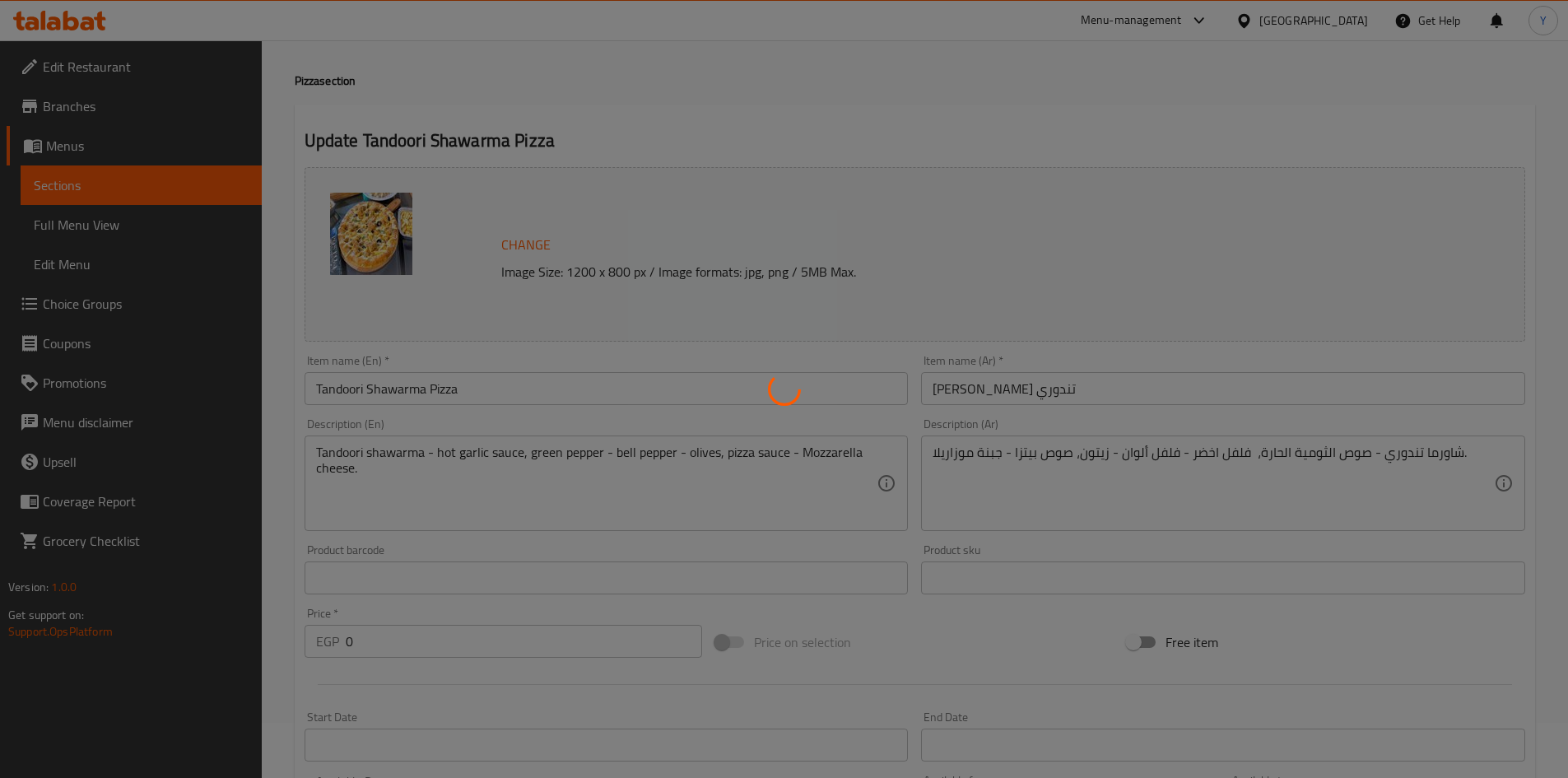
scroll to position [0, 0]
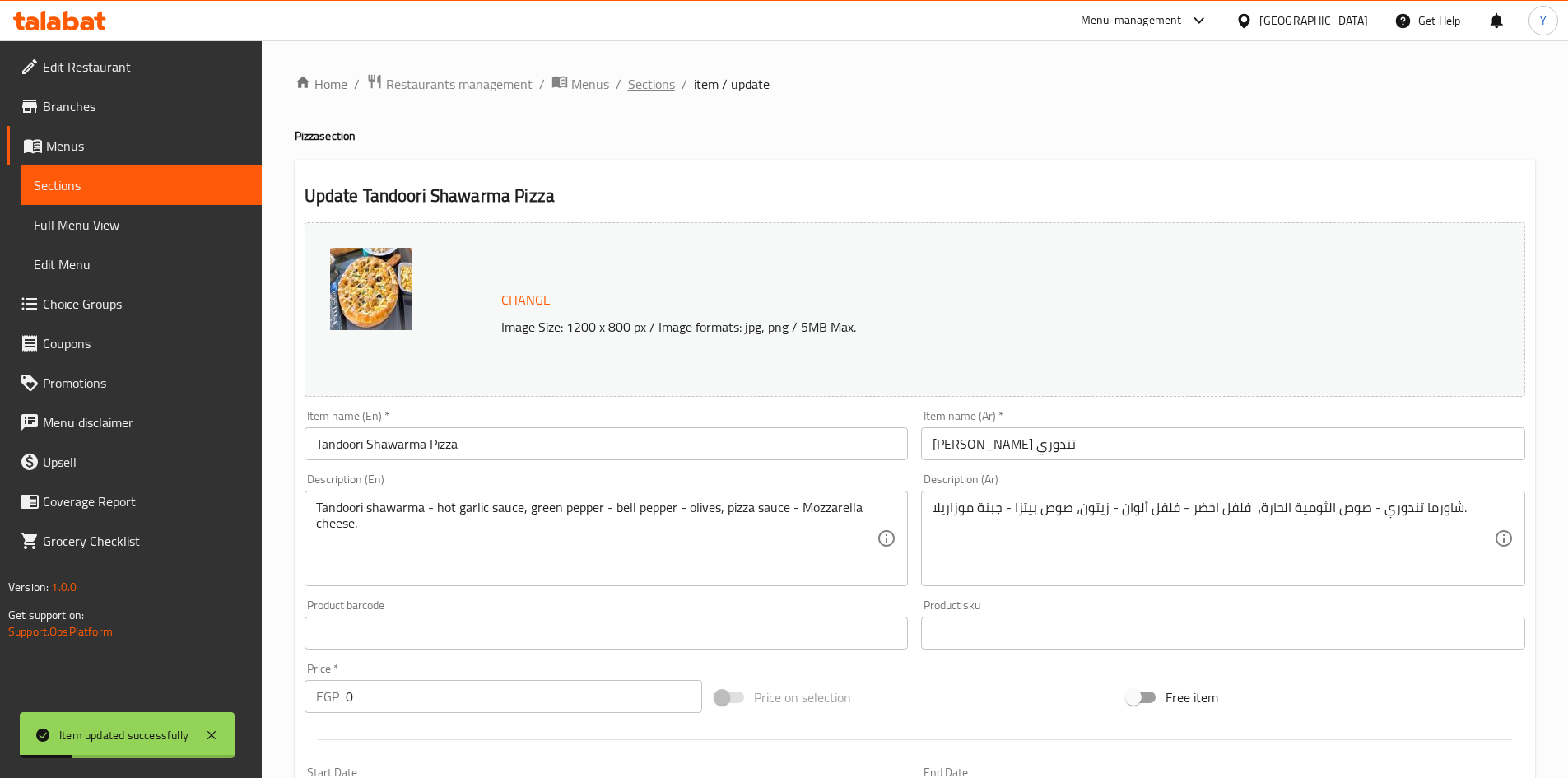
click at [636, 85] on span "Sections" at bounding box center [651, 83] width 47 height 20
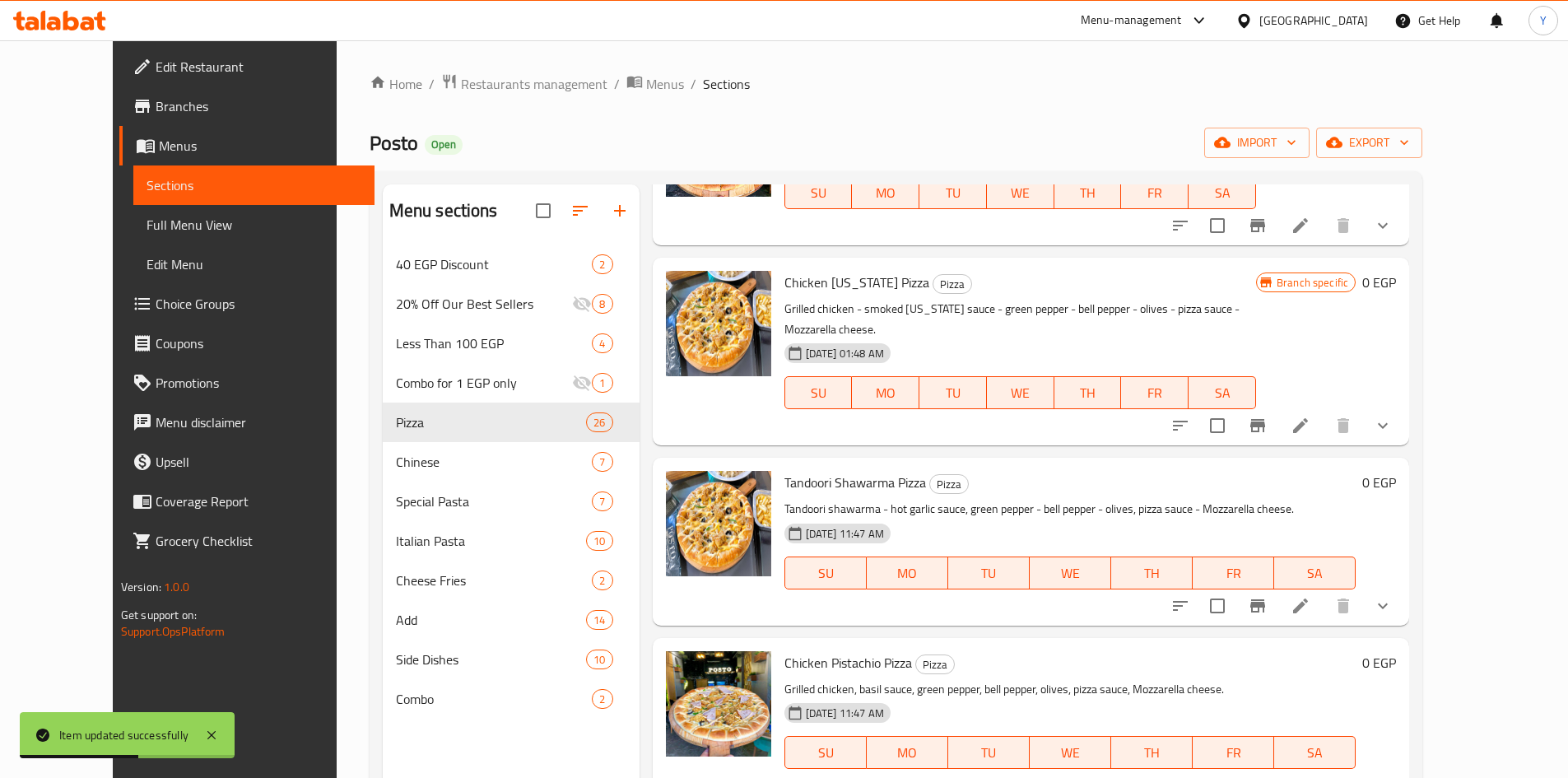
scroll to position [2058, 0]
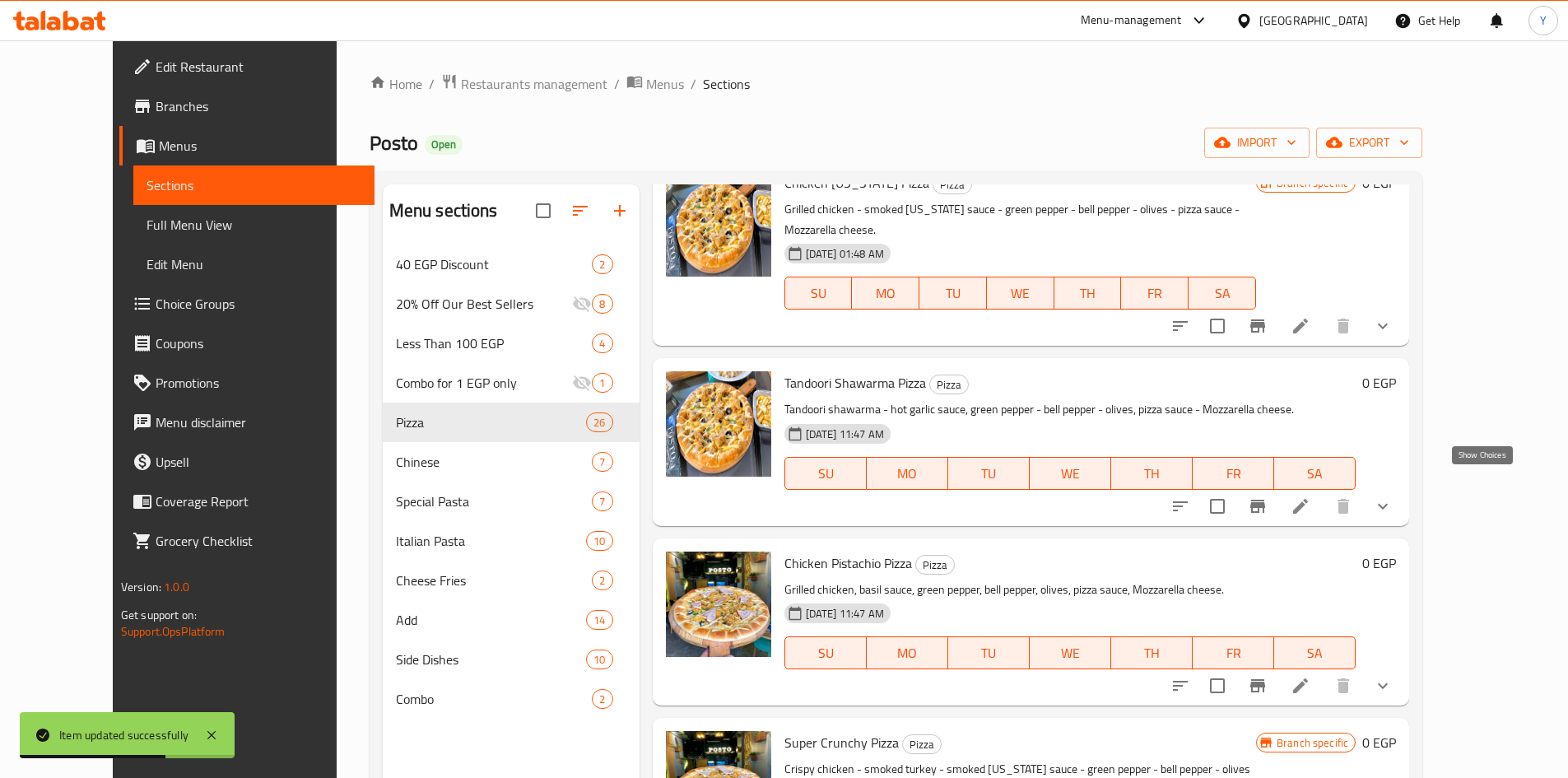
drag, startPoint x: 1482, startPoint y: 477, endPoint x: 1104, endPoint y: 624, distance: 405.6
click at [1392, 496] on icon "show more" at bounding box center [1382, 506] width 20 height 20
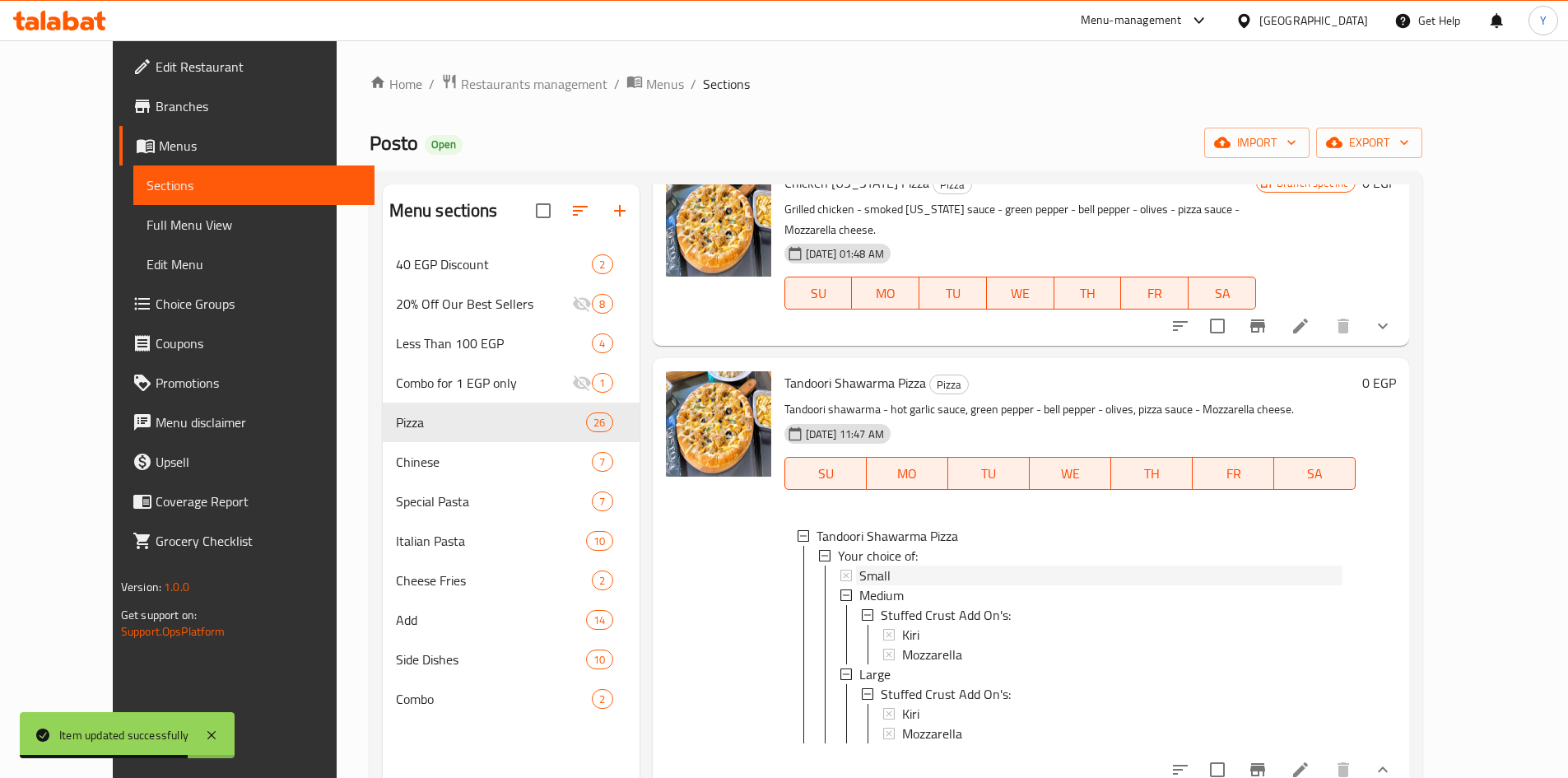
click at [940, 566] on div "Small" at bounding box center [1101, 575] width 484 height 20
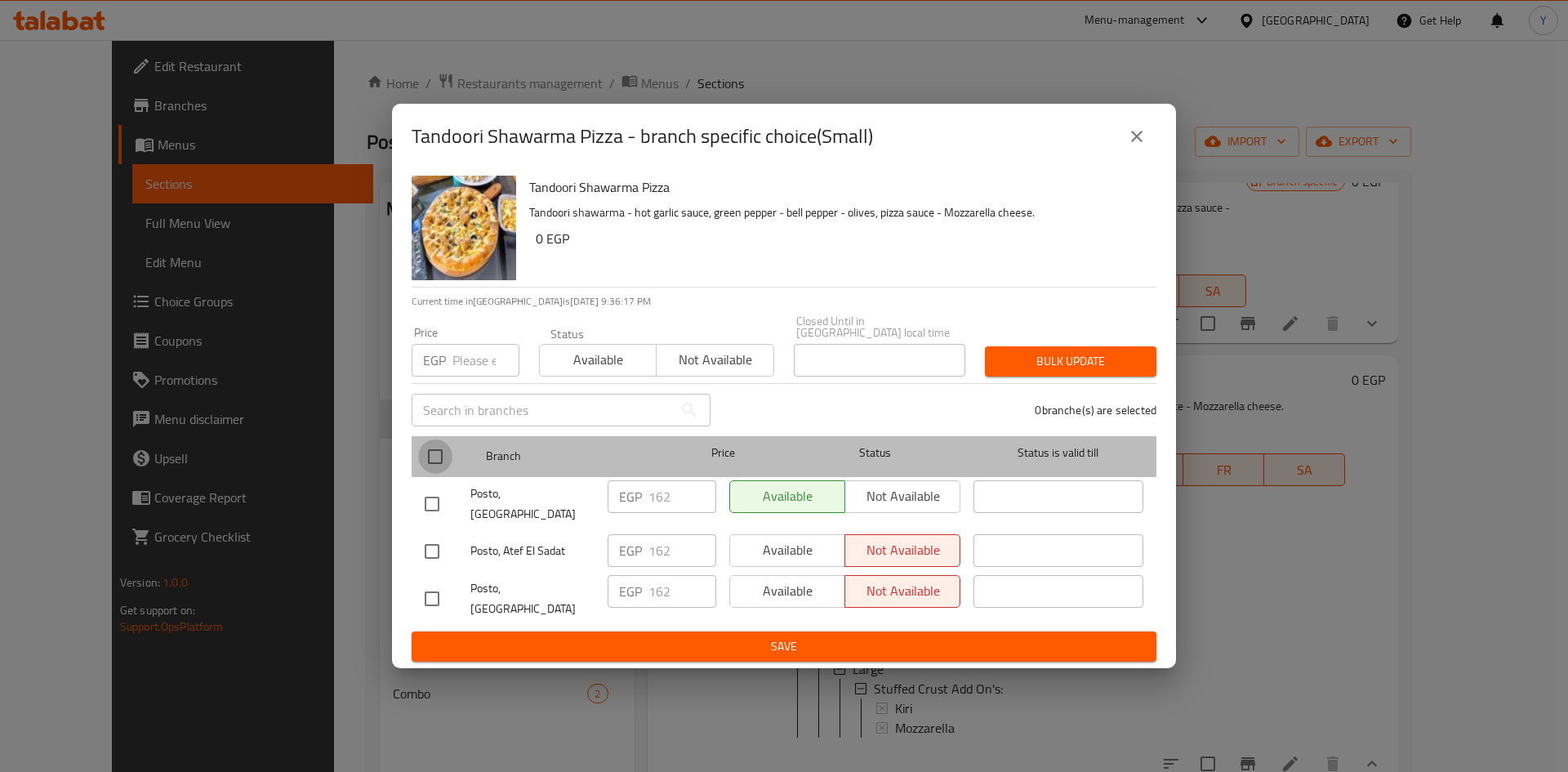
click at [431, 469] on input "checkbox" at bounding box center [435, 457] width 34 height 34
checkbox input "true"
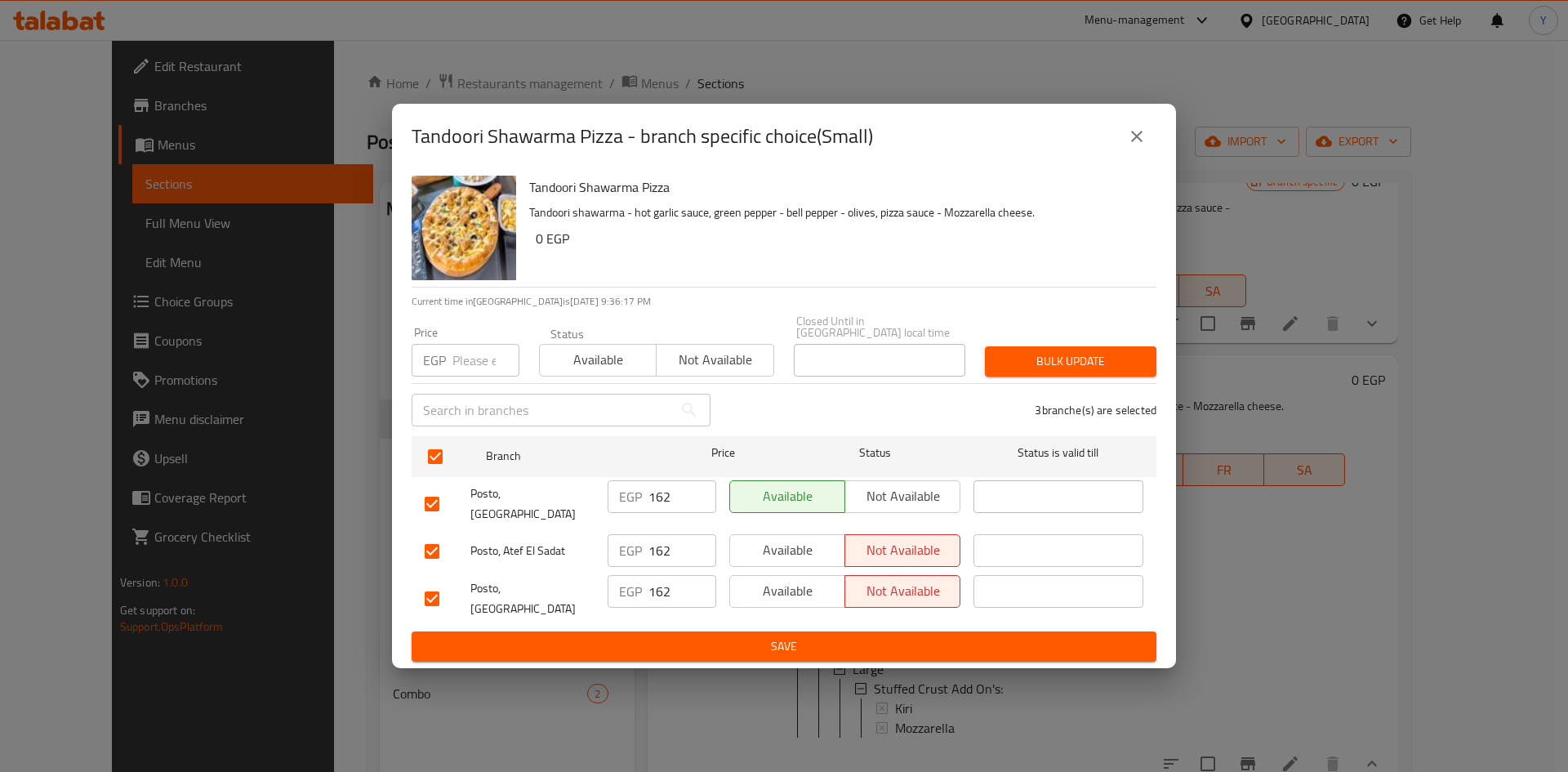
click at [467, 366] on input "number" at bounding box center [485, 360] width 67 height 32
type input "160"
drag, startPoint x: 1017, startPoint y: 379, endPoint x: 1035, endPoint y: 633, distance: 254.6
click at [1022, 377] on button "Bulk update" at bounding box center [1071, 361] width 172 height 31
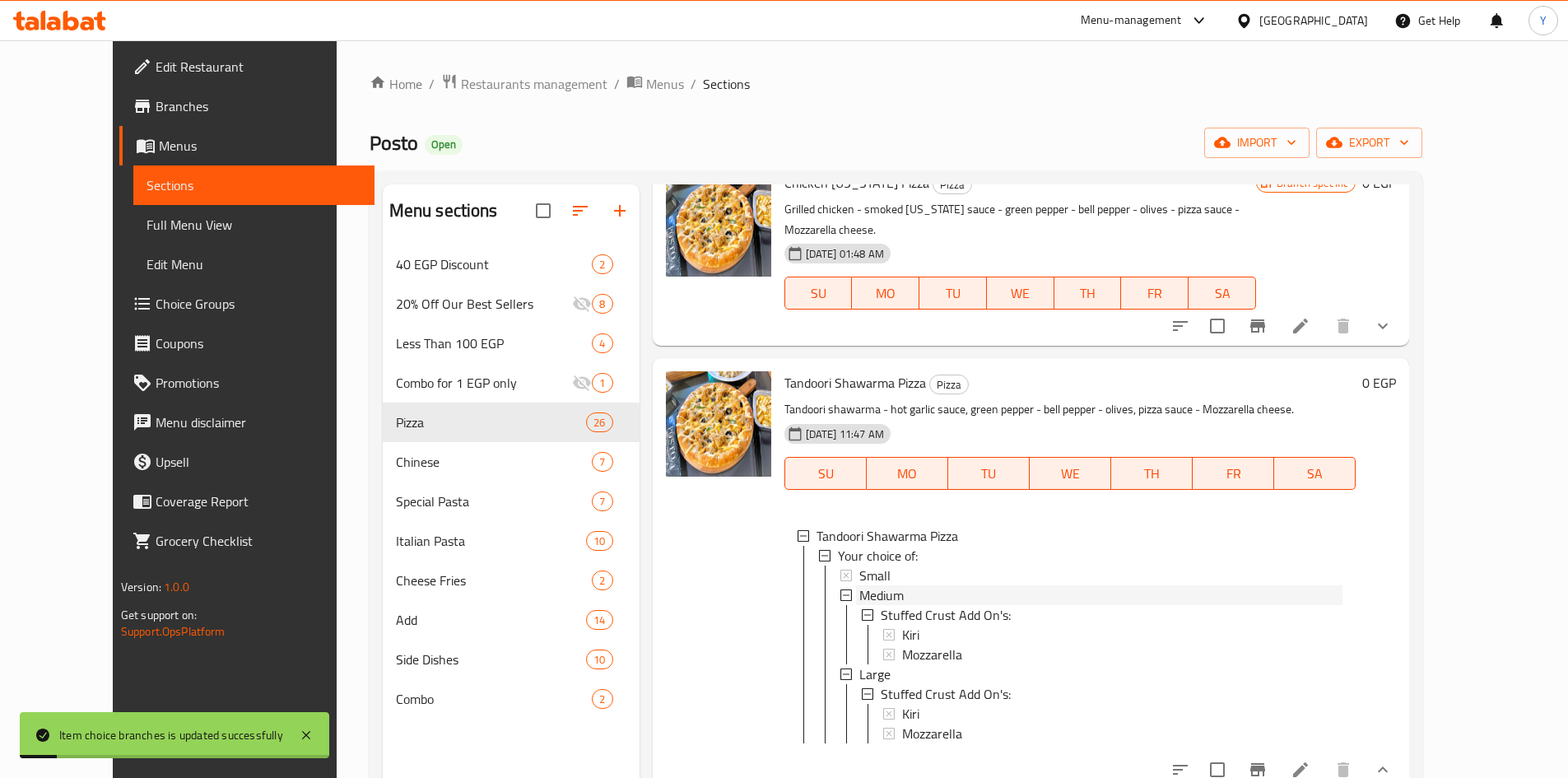
click at [907, 585] on div "Medium" at bounding box center [1101, 595] width 484 height 20
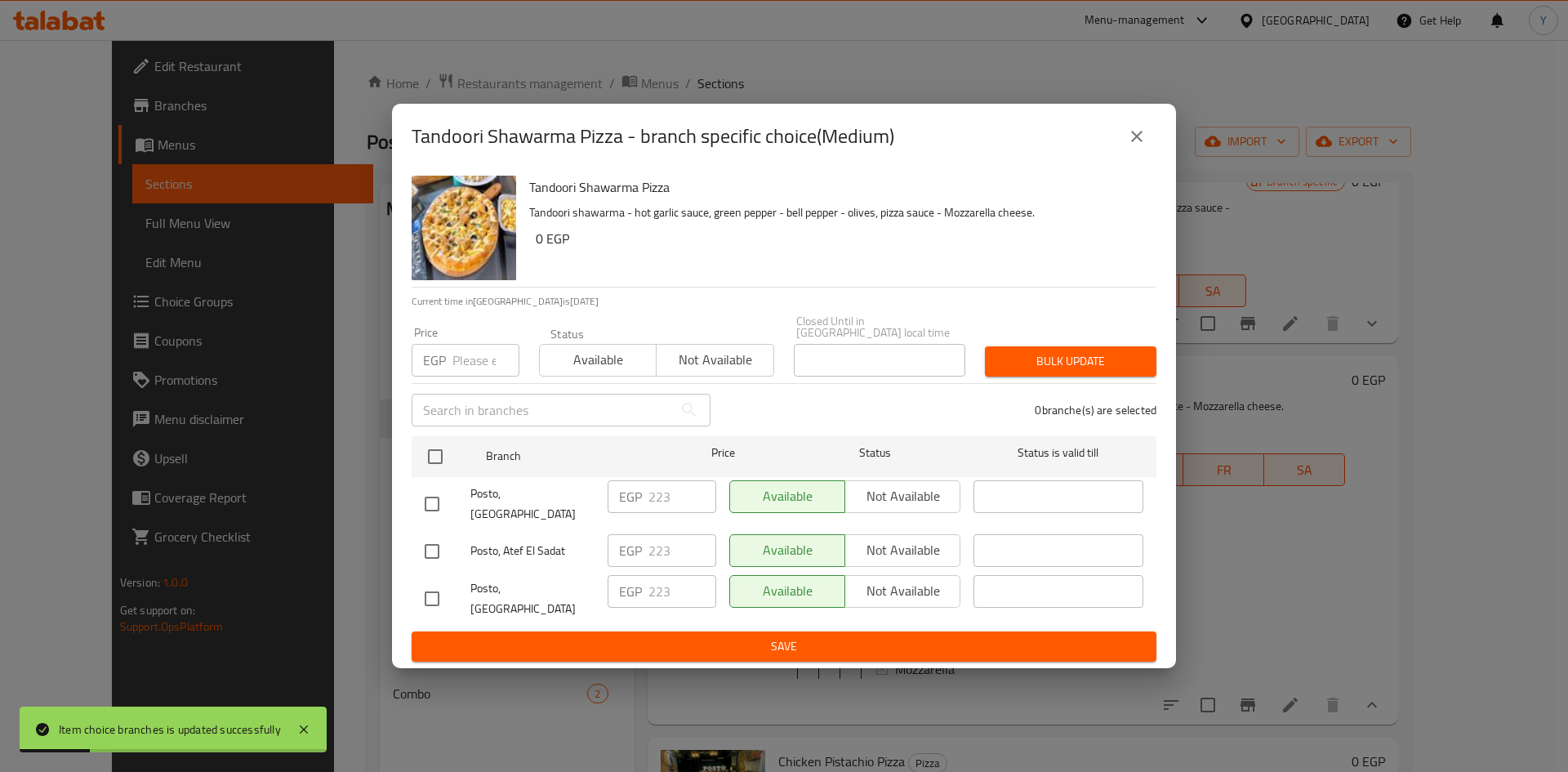
click at [430, 463] on input "checkbox" at bounding box center [435, 457] width 34 height 34
checkbox input "true"
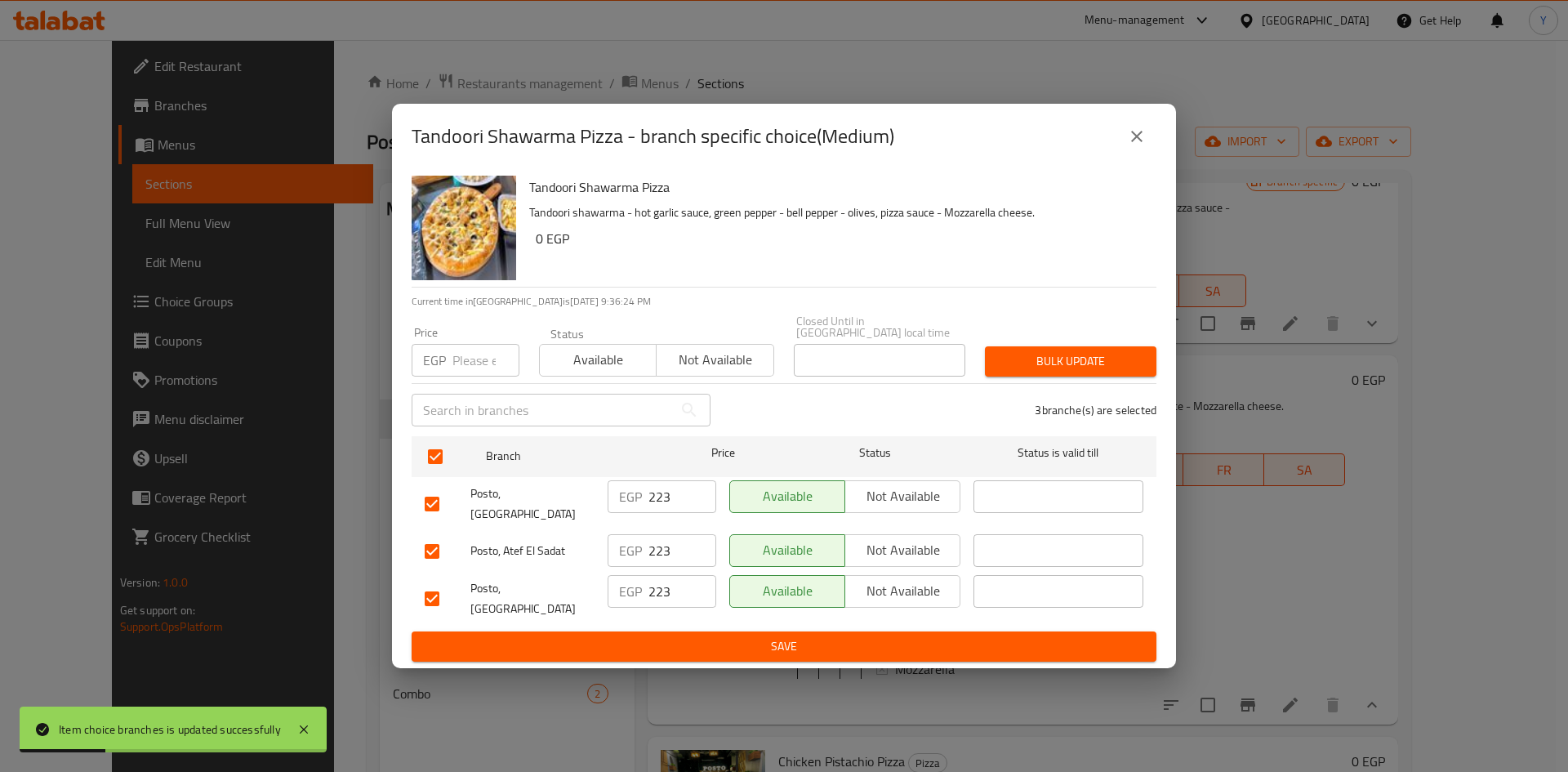
click at [484, 358] on input "number" at bounding box center [485, 360] width 67 height 32
type input "220"
click at [1099, 377] on button "Bulk update" at bounding box center [1071, 361] width 172 height 31
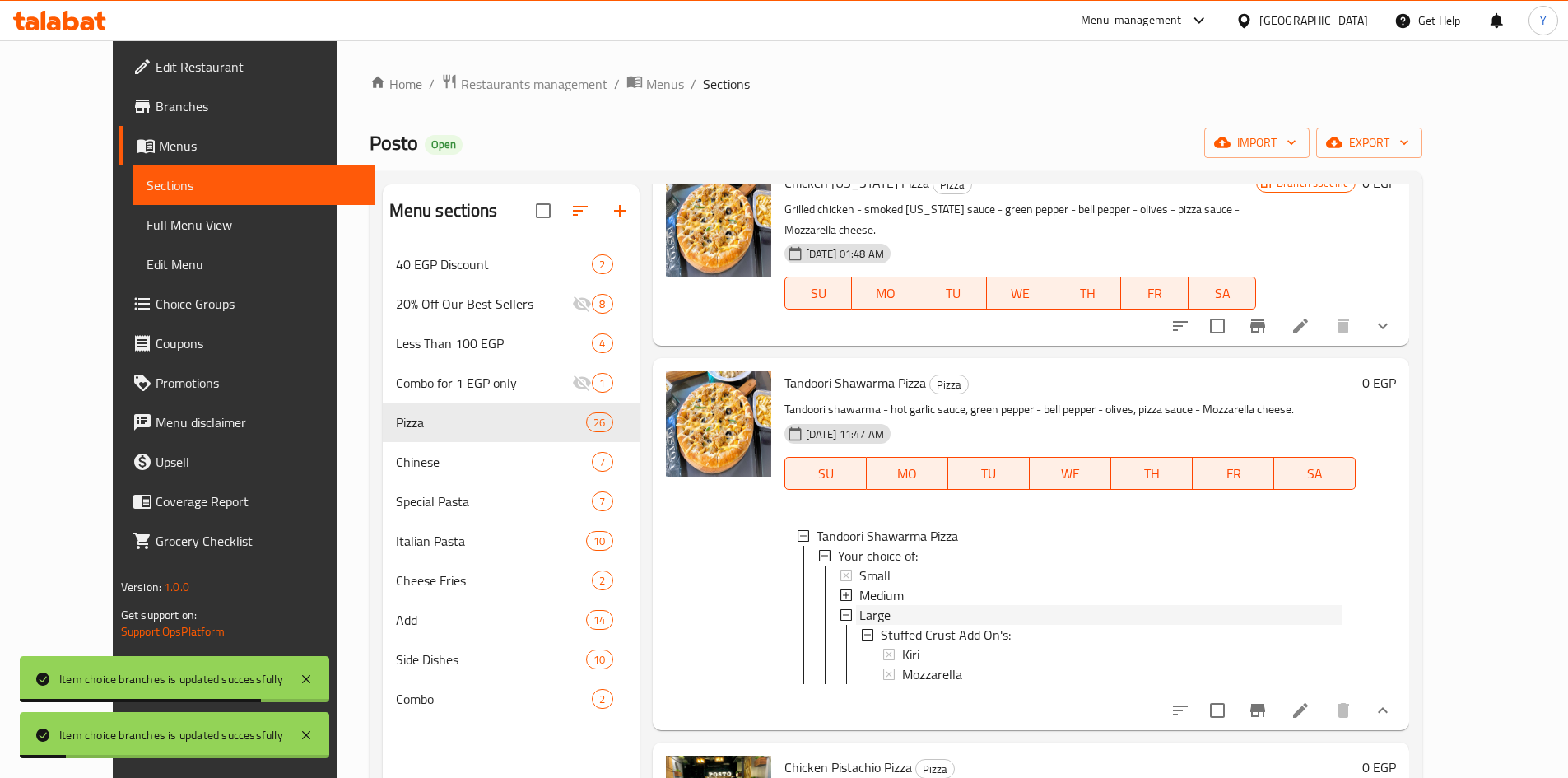
click at [982, 605] on div "Large" at bounding box center [1101, 614] width 484 height 20
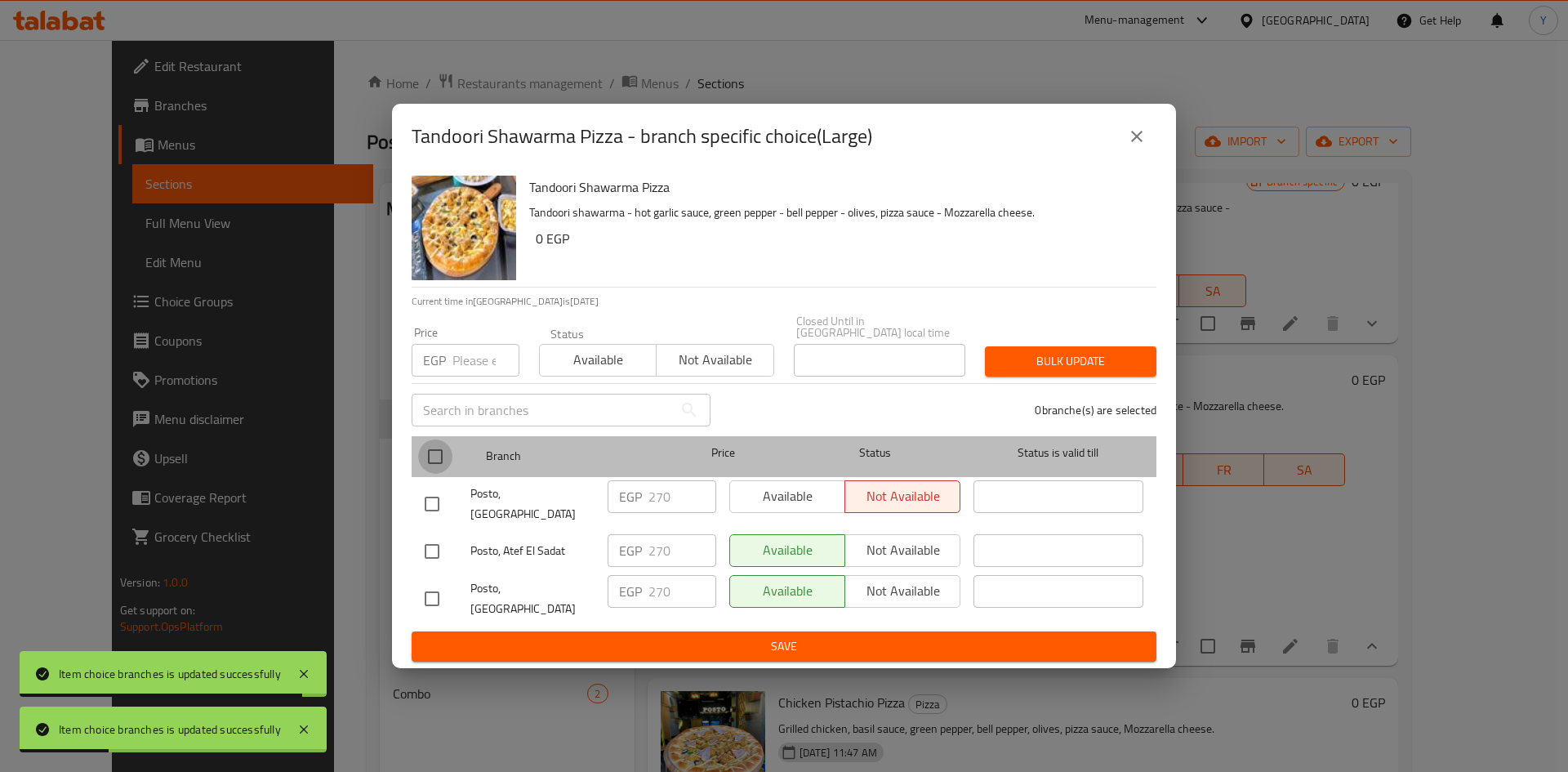
click at [427, 448] on input "checkbox" at bounding box center [435, 457] width 34 height 34
checkbox input "true"
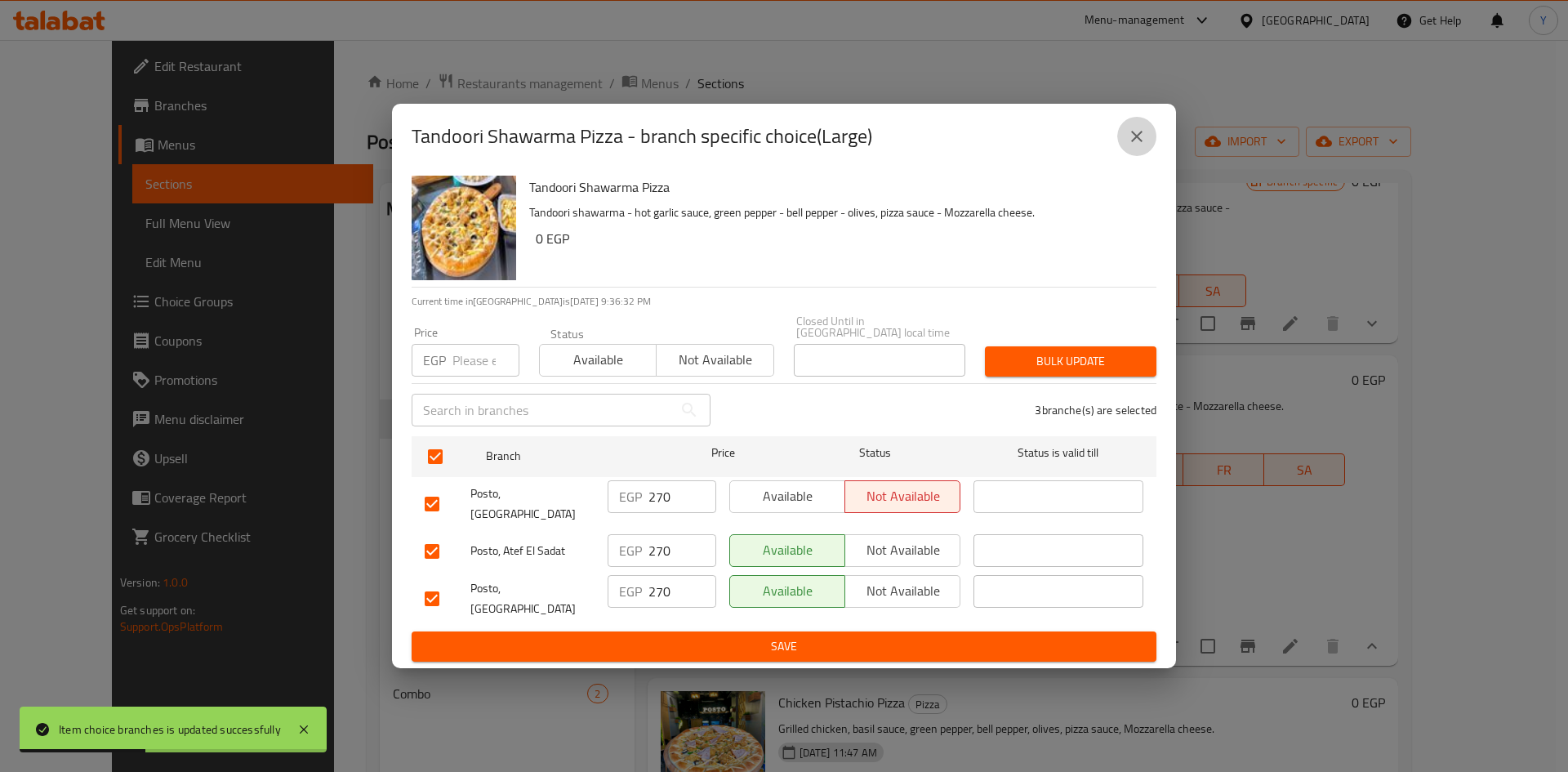
click at [1135, 146] on icon "close" at bounding box center [1136, 136] width 20 height 20
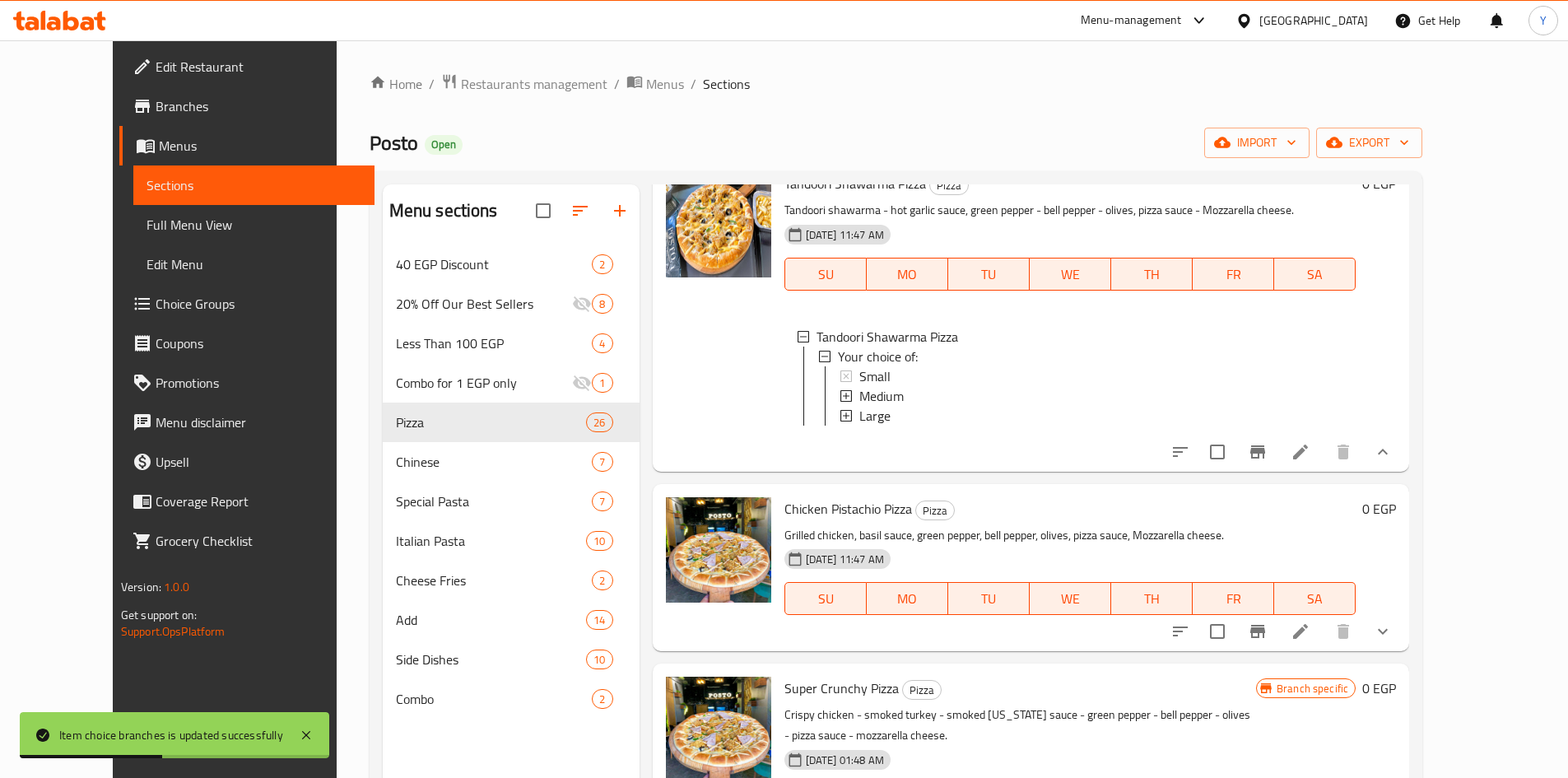
scroll to position [2387, 0]
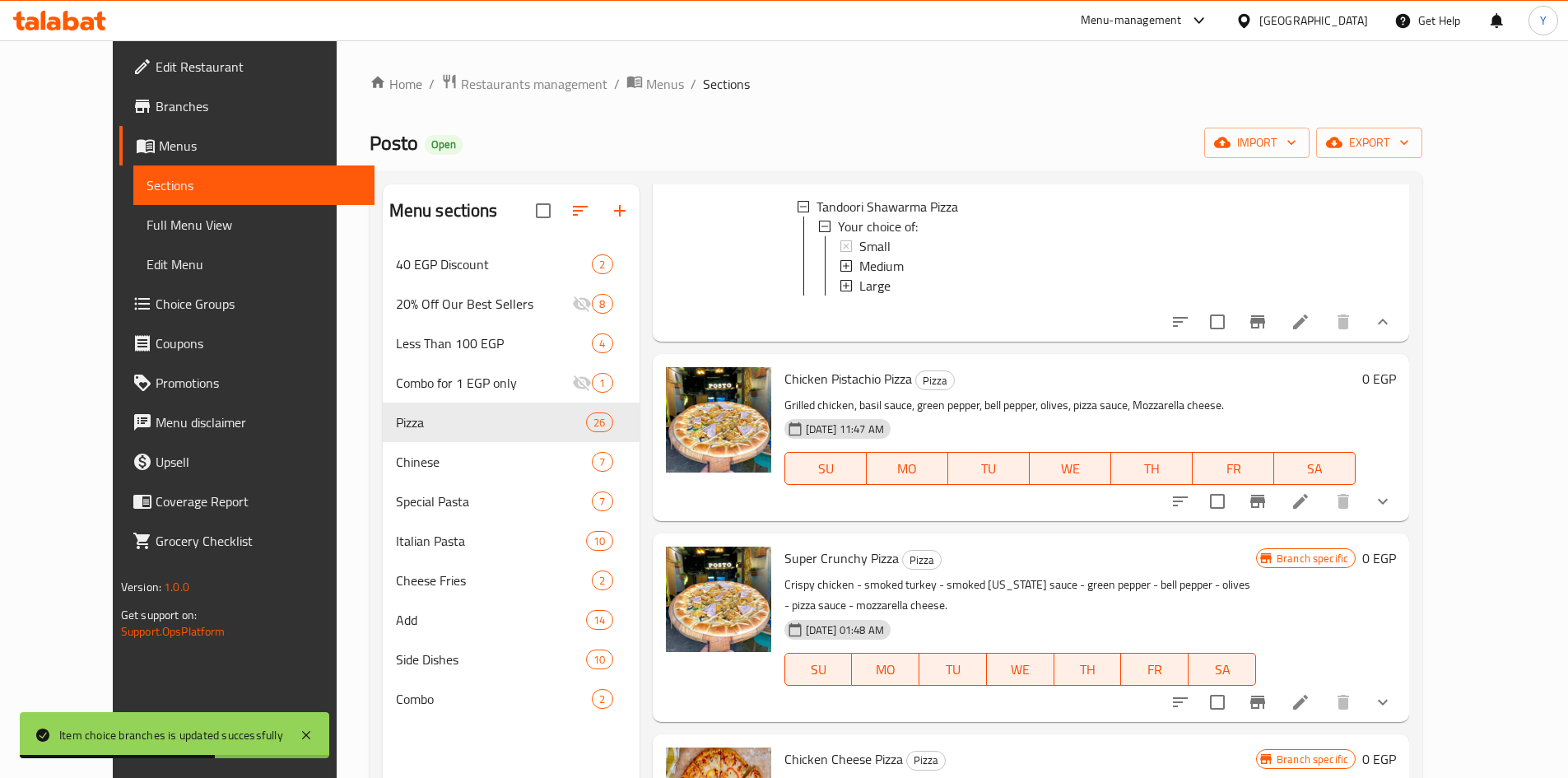
click at [1324, 492] on li at bounding box center [1301, 501] width 46 height 30
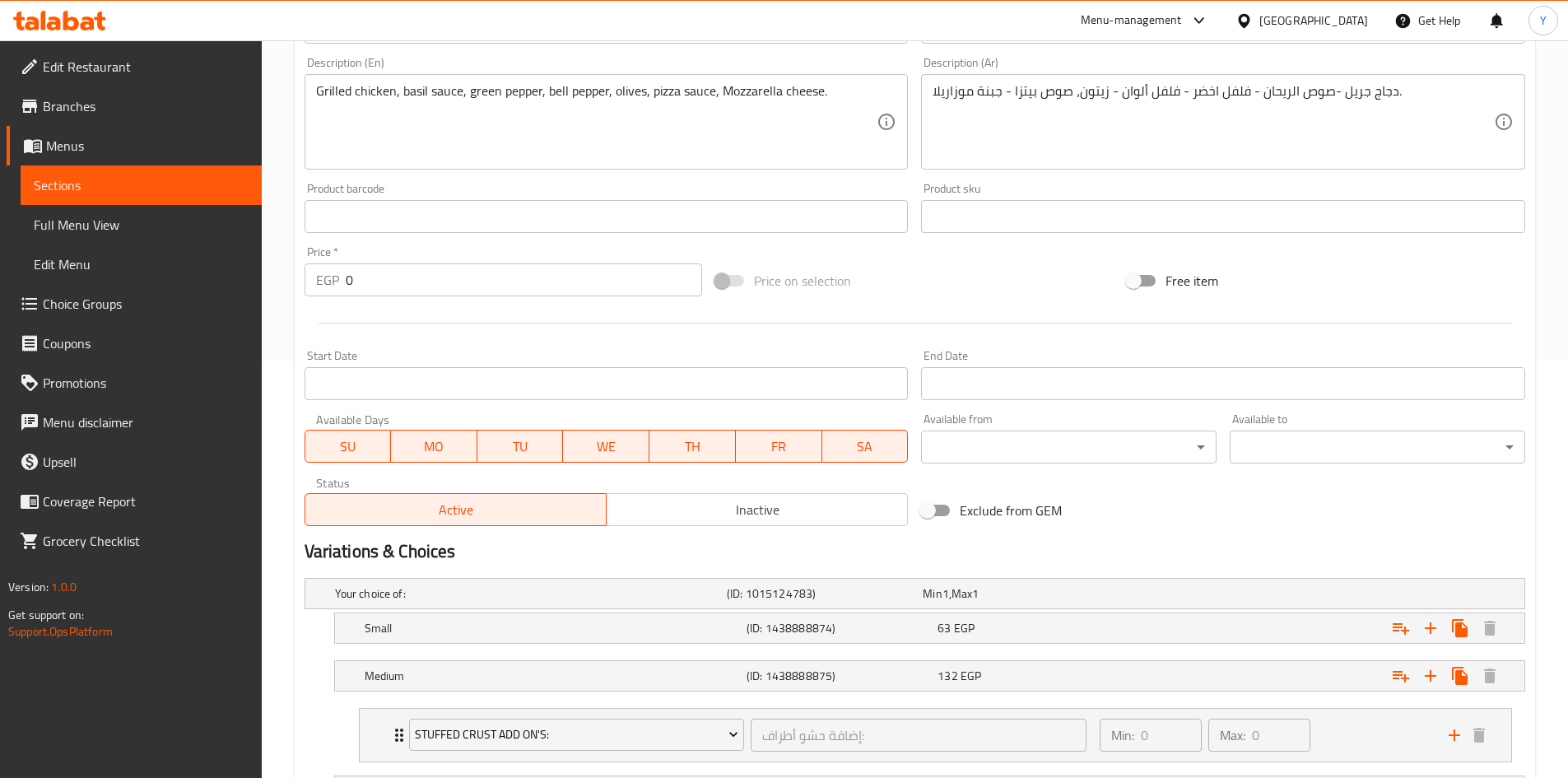
scroll to position [629, 0]
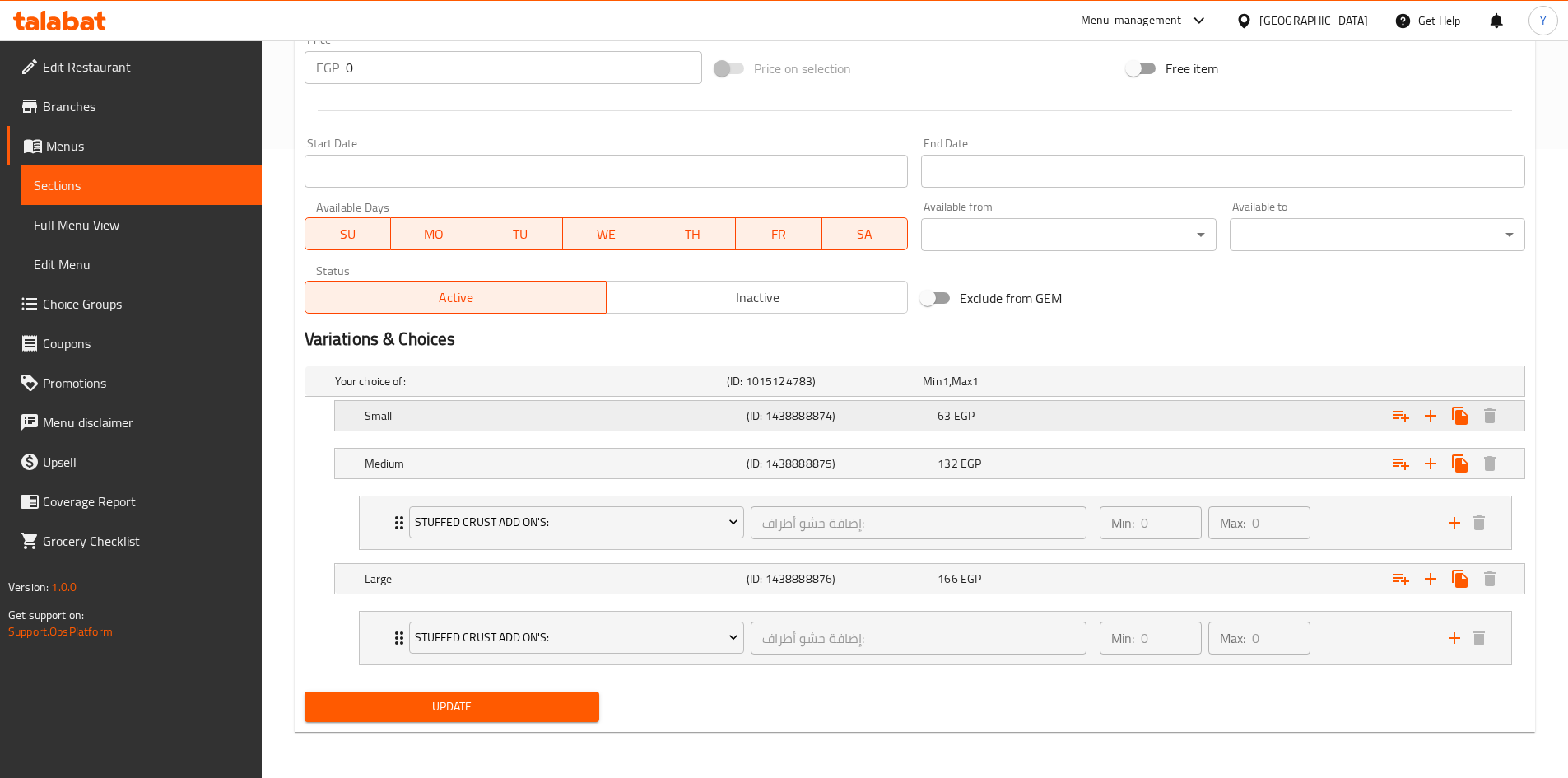
click at [1084, 416] on div "63 EGP" at bounding box center [1029, 416] width 184 height 16
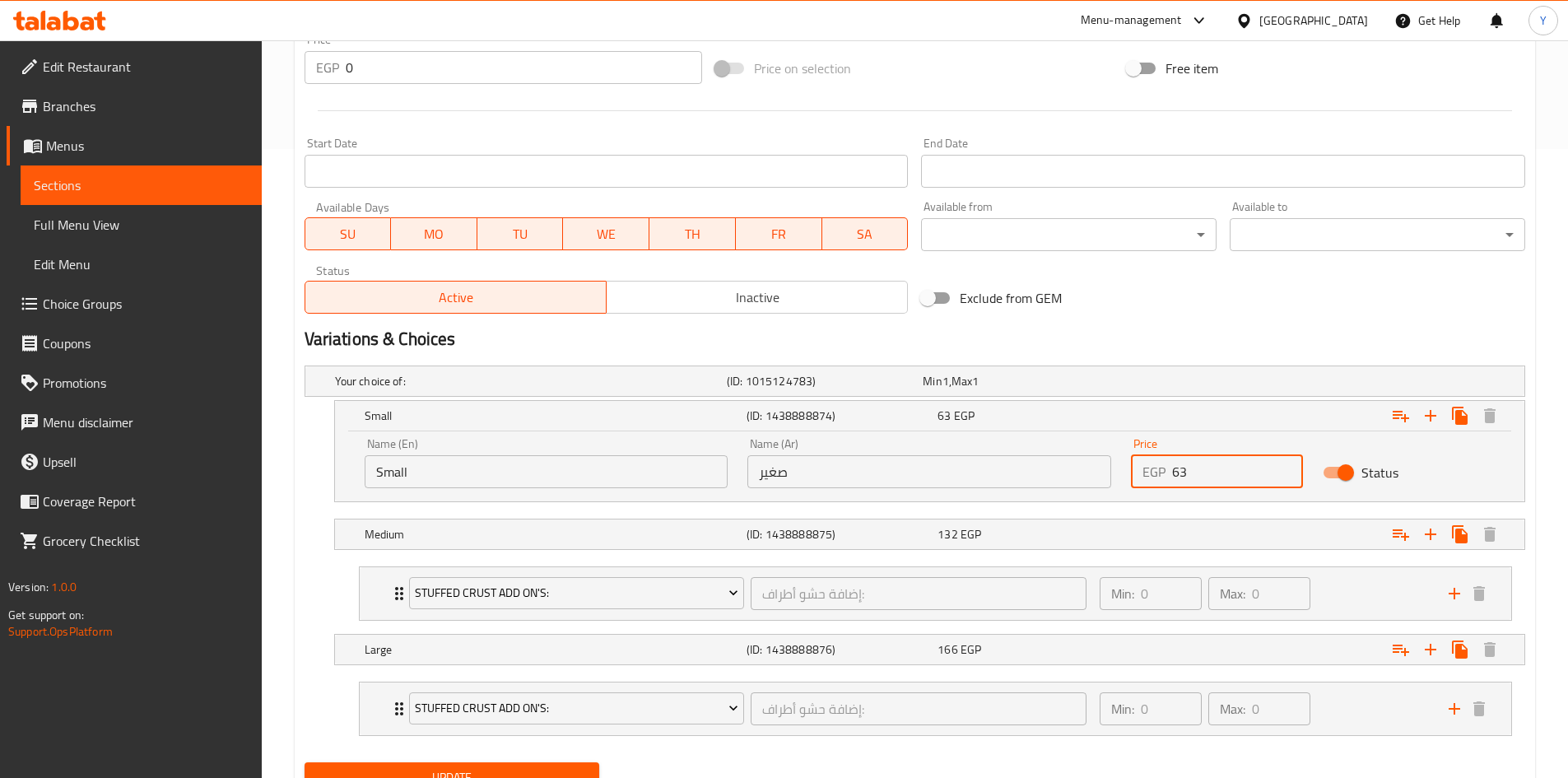
drag, startPoint x: 1204, startPoint y: 466, endPoint x: 1060, endPoint y: 474, distance: 144.2
click at [1060, 482] on div "Name (En) Small Name (En) Name (Ar) صغير Name (Ar) Price EGP 63 Price Status" at bounding box center [930, 464] width 1150 height 70
type input "160"
click at [1064, 528] on div "132 EGP" at bounding box center [1029, 534] width 184 height 16
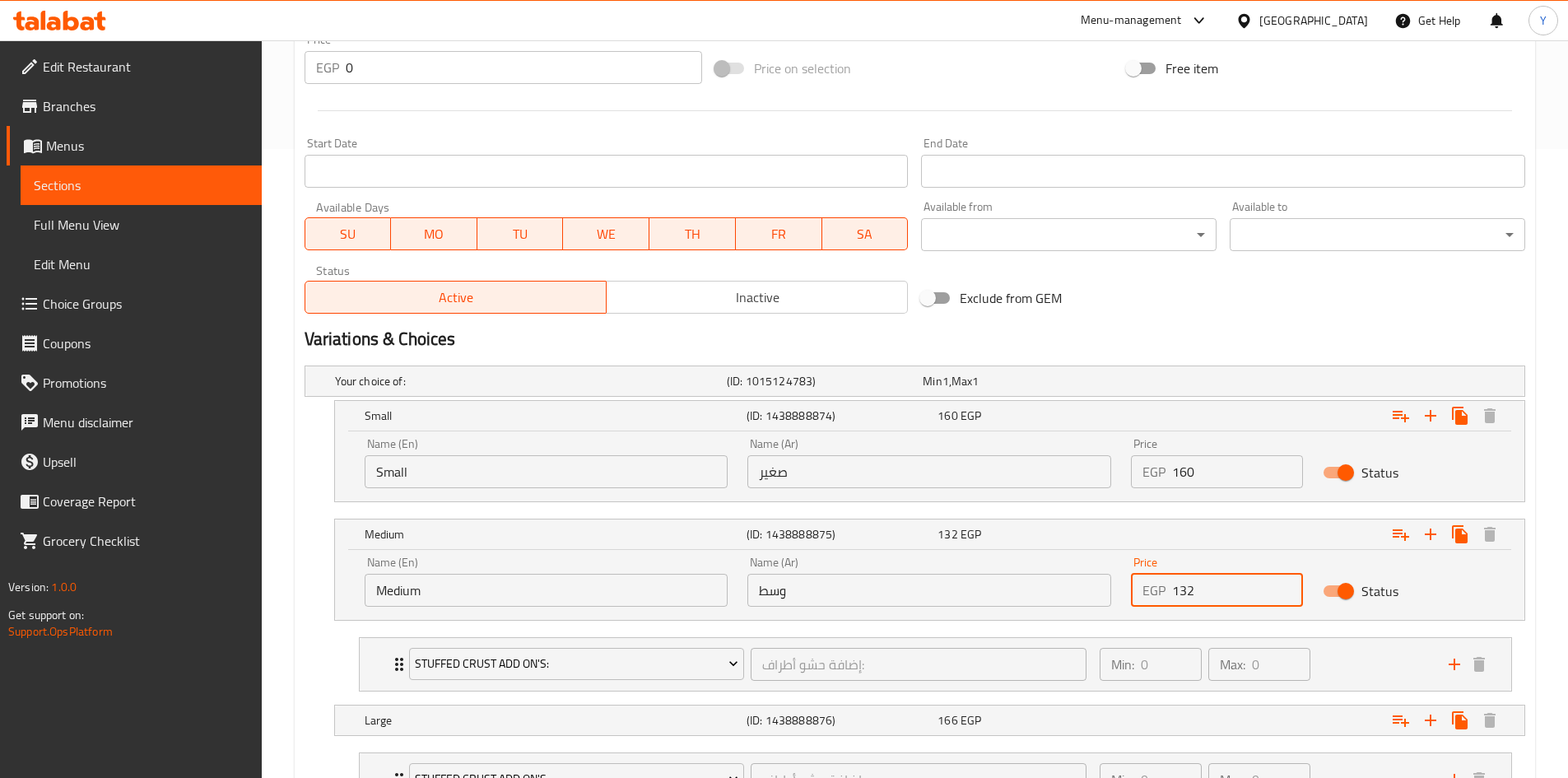
drag, startPoint x: 1232, startPoint y: 589, endPoint x: 943, endPoint y: 585, distance: 289.0
click at [943, 585] on div "Name (En) Medium Name (En) Name (Ar) وسط Name (Ar) Price EGP 132 Price Status" at bounding box center [930, 582] width 1150 height 70
type input "220"
click at [1197, 335] on h2 "Variations & Choices" at bounding box center [914, 338] width 1221 height 25
click at [1081, 702] on div "Large (ID: 1438888876) 166 EGP" at bounding box center [935, 720] width 1146 height 36
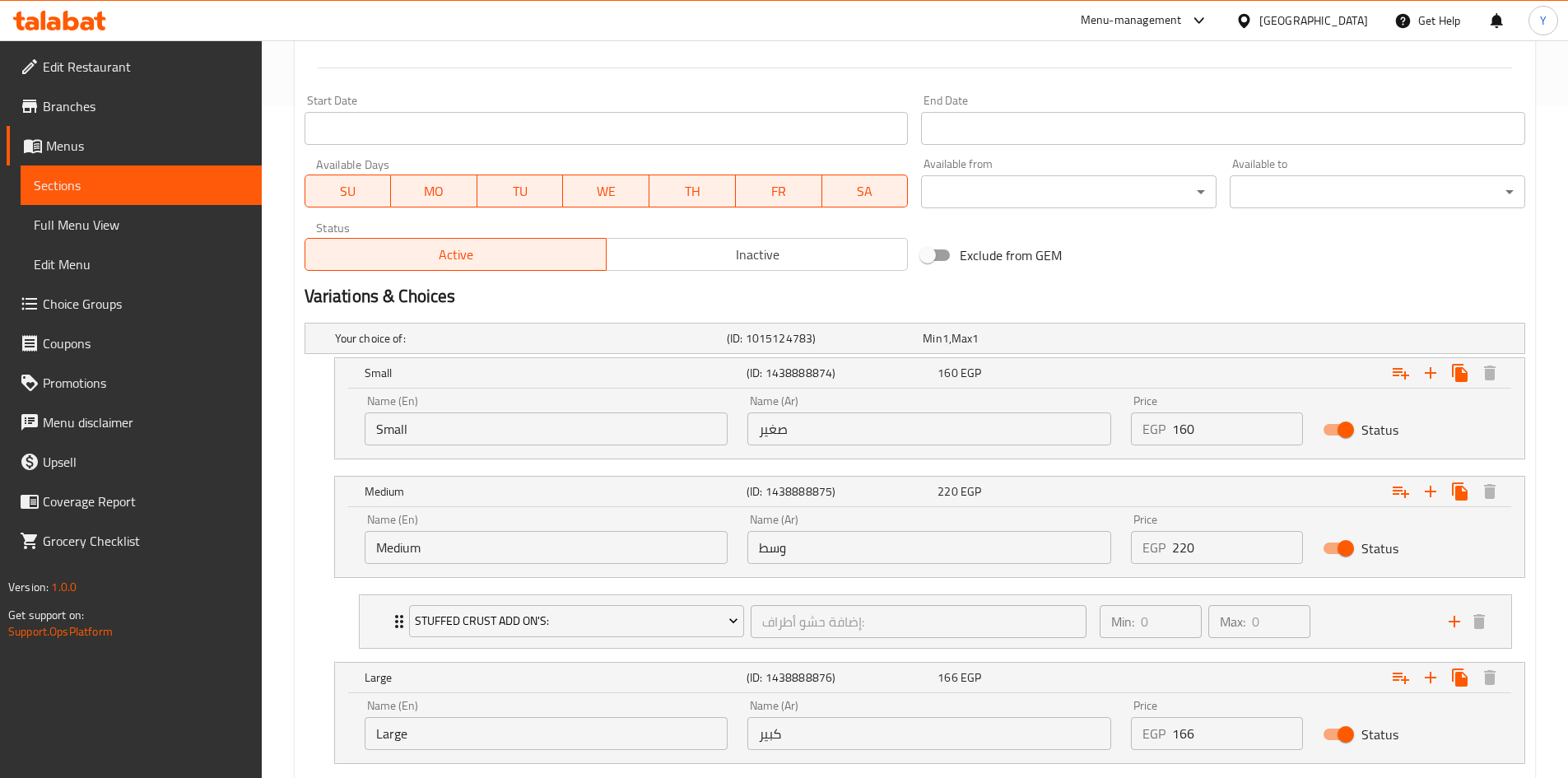
scroll to position [711, 0]
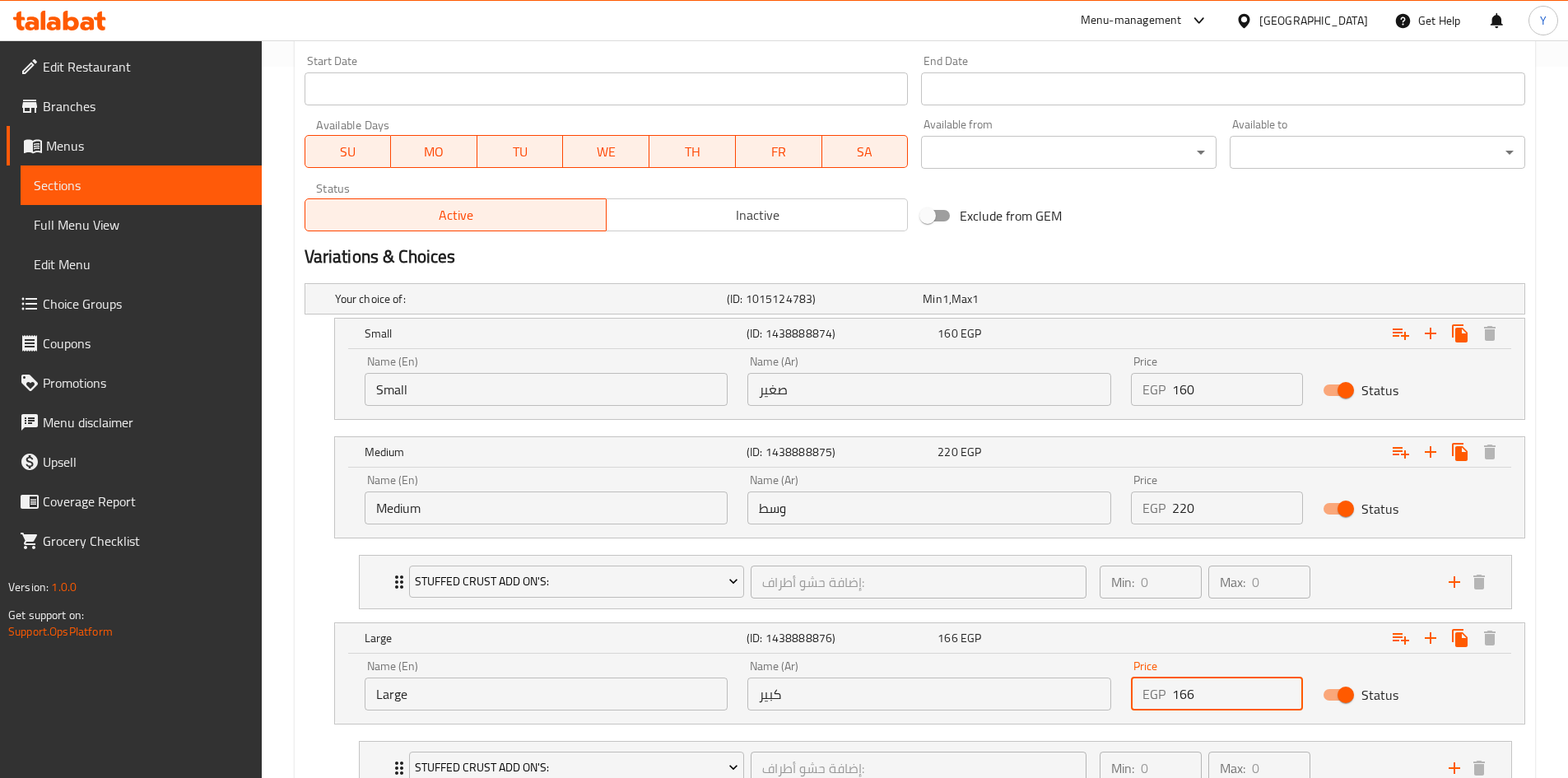
click at [902, 680] on div "Name (En) Large Name (En) Name (Ar) كبير Name (Ar) Price EGP 166 Price Status" at bounding box center [930, 685] width 1150 height 70
type input "270"
click at [1171, 230] on div "Exclude from GEM" at bounding box center [1120, 216] width 411 height 45
click at [1179, 225] on div "Exclude from GEM" at bounding box center [1120, 216] width 411 height 45
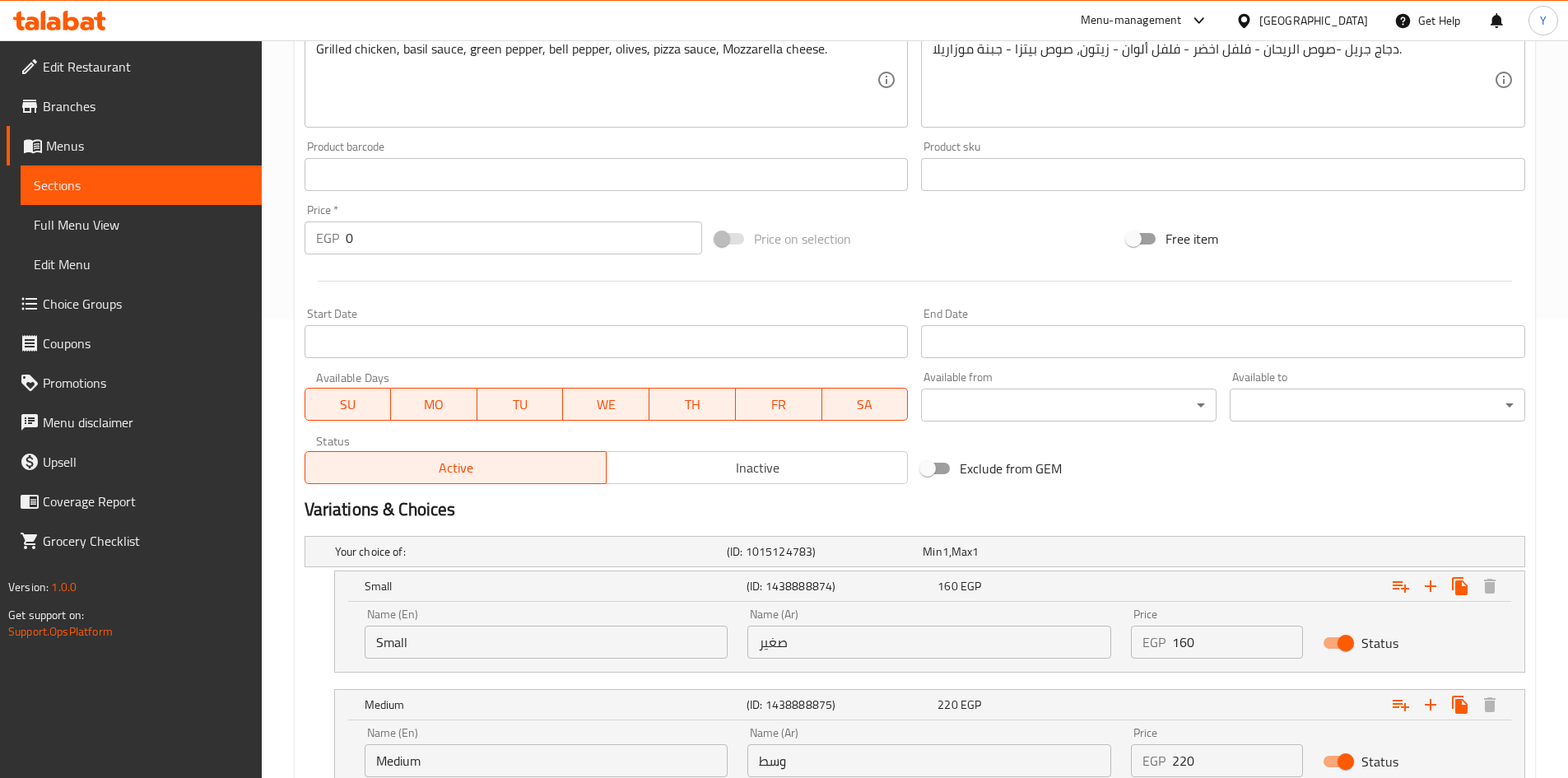
scroll to position [300, 0]
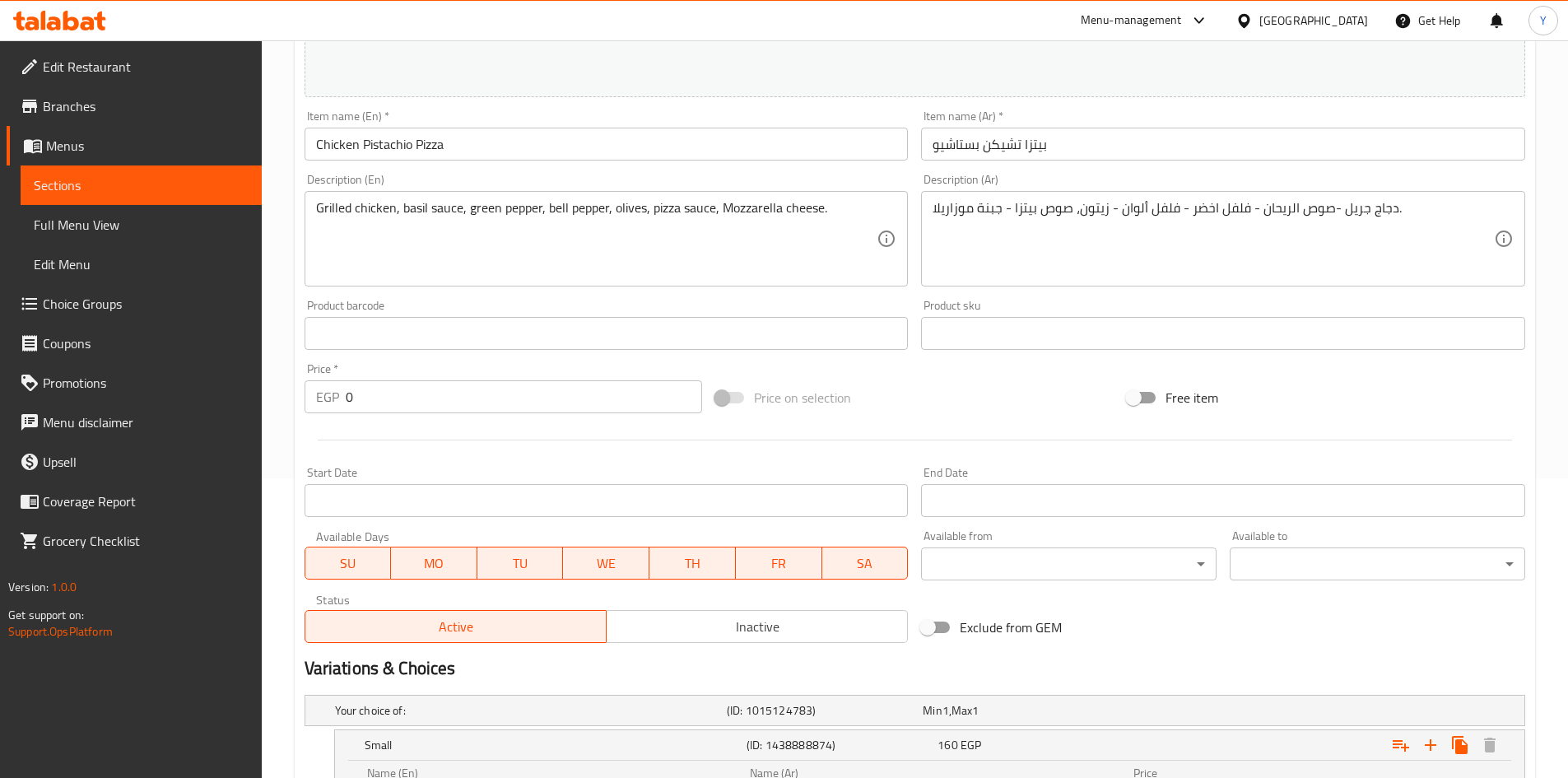
click at [615, 153] on input "Chicken Pistachio Pizza" at bounding box center [606, 144] width 604 height 33
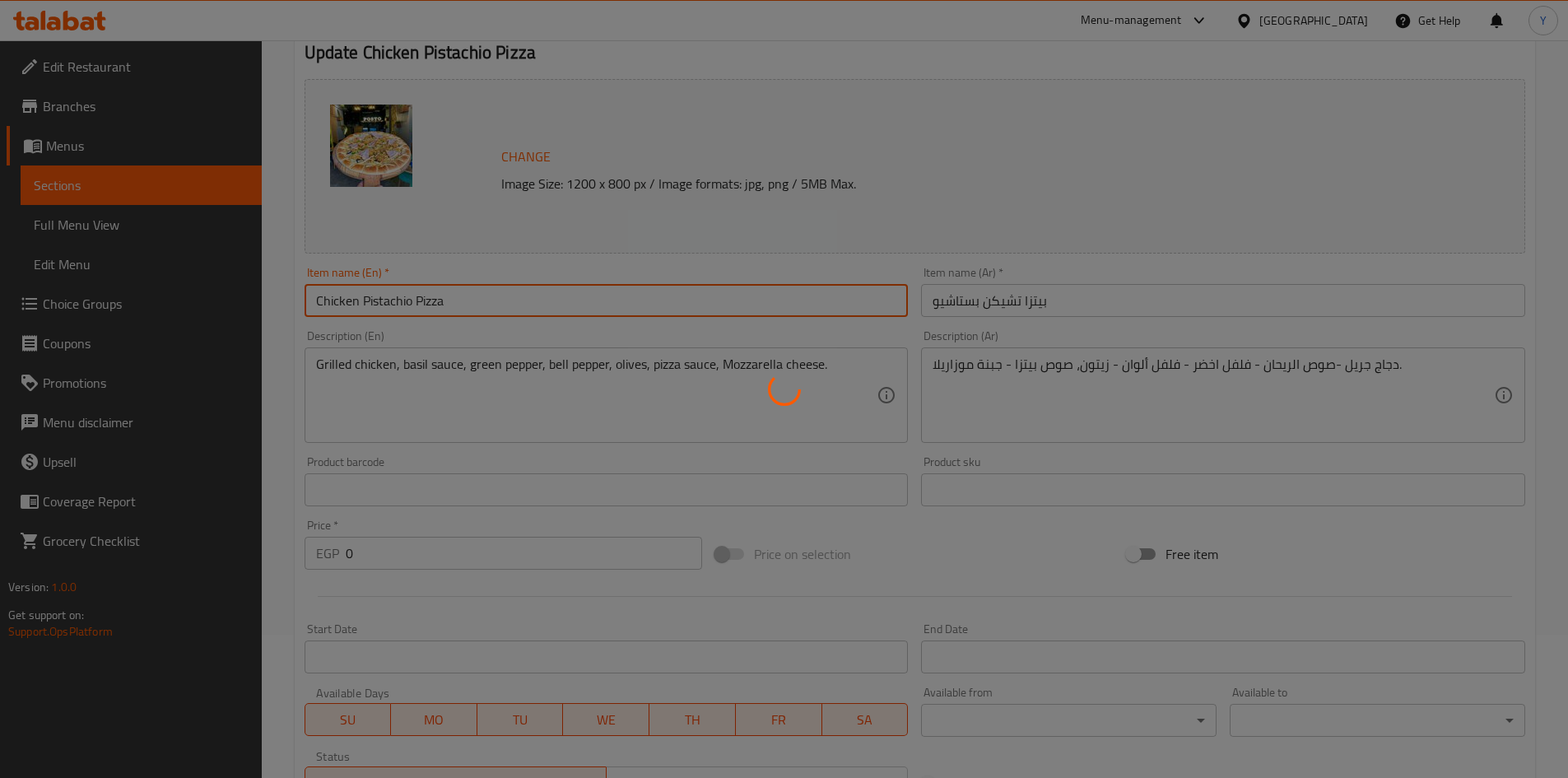
scroll to position [0, 0]
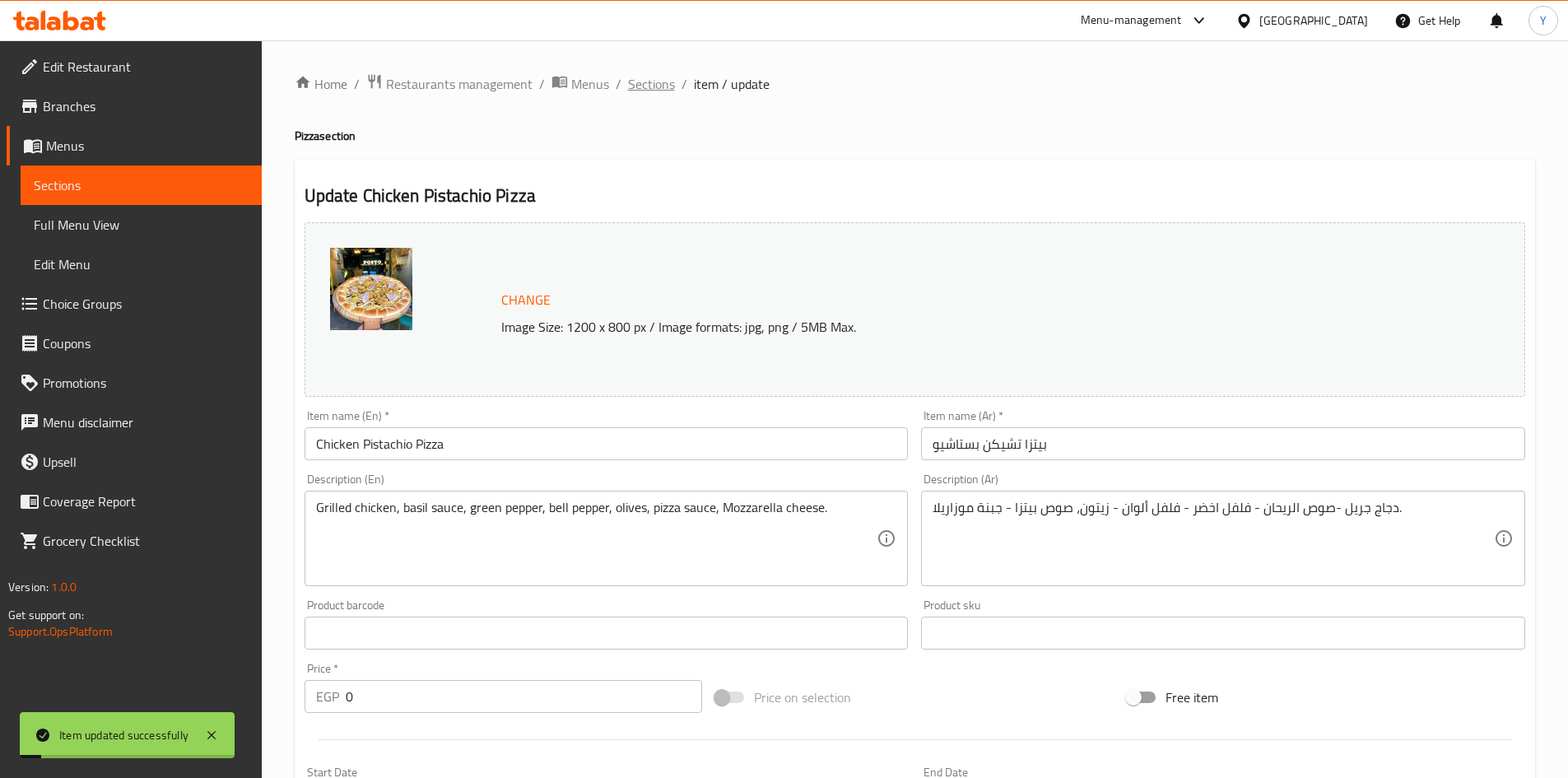
click at [660, 92] on span "Sections" at bounding box center [651, 83] width 47 height 20
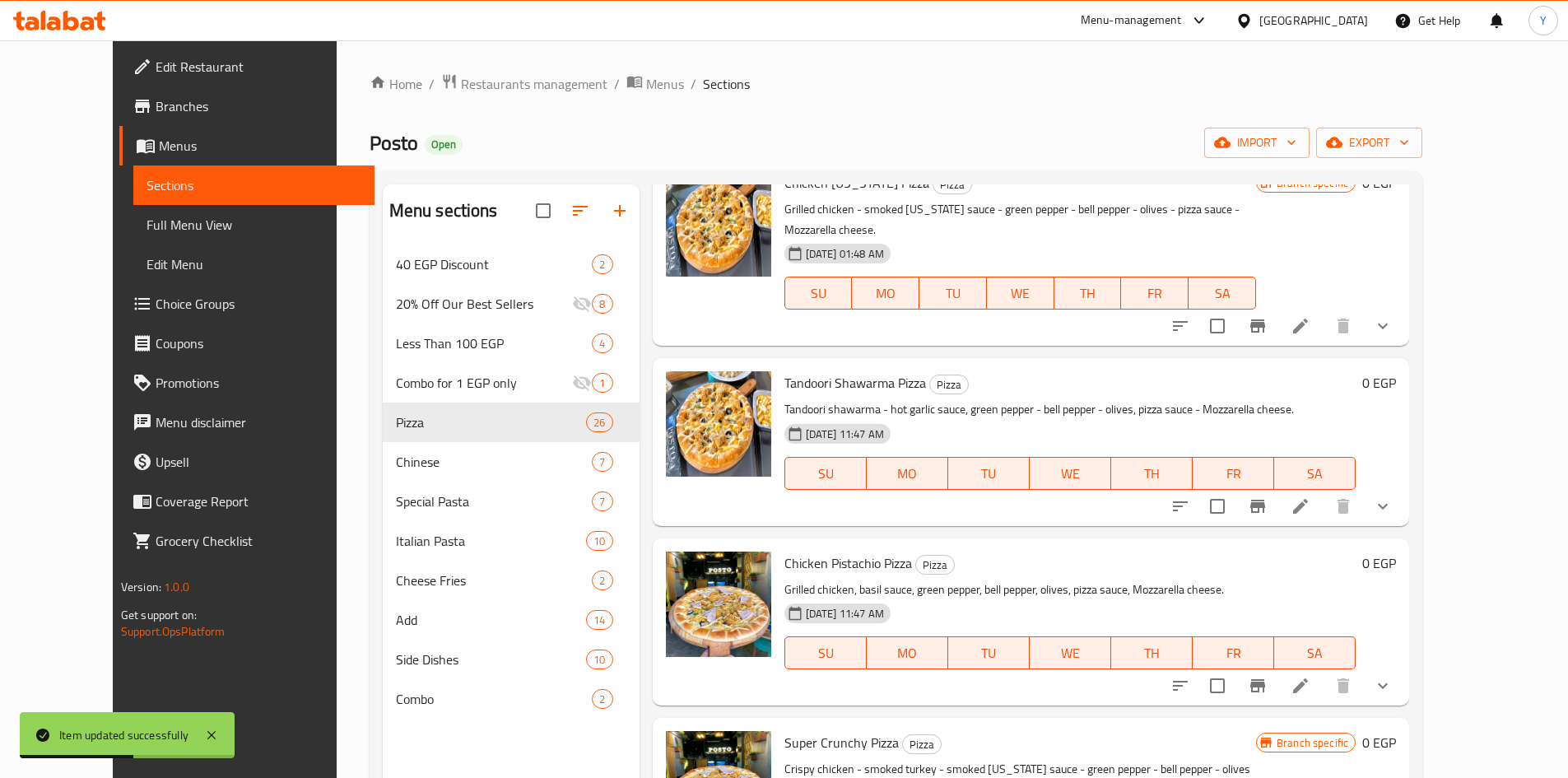
scroll to position [2223, 0]
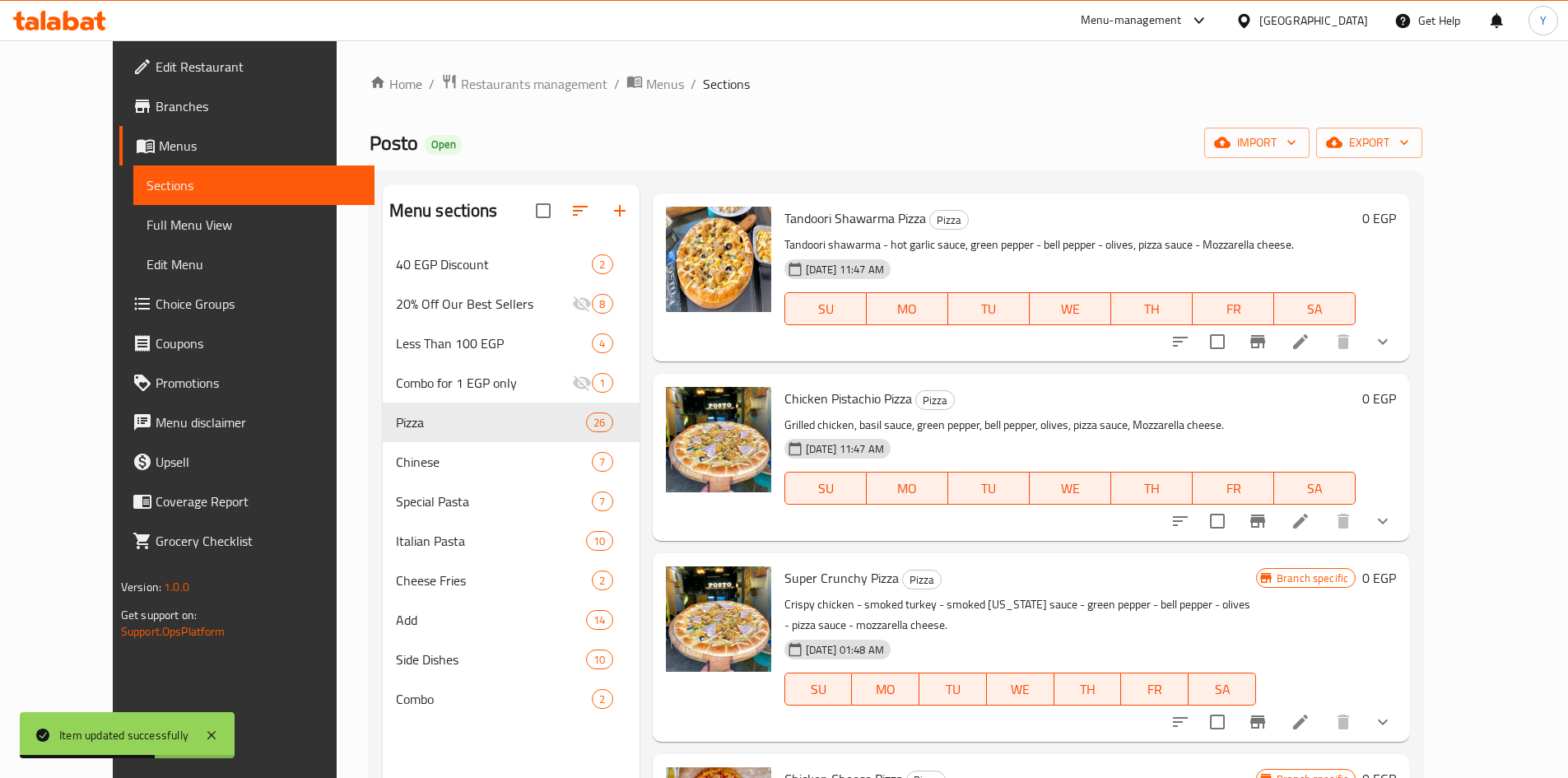
click at [1392, 512] on icon "show more" at bounding box center [1382, 521] width 20 height 20
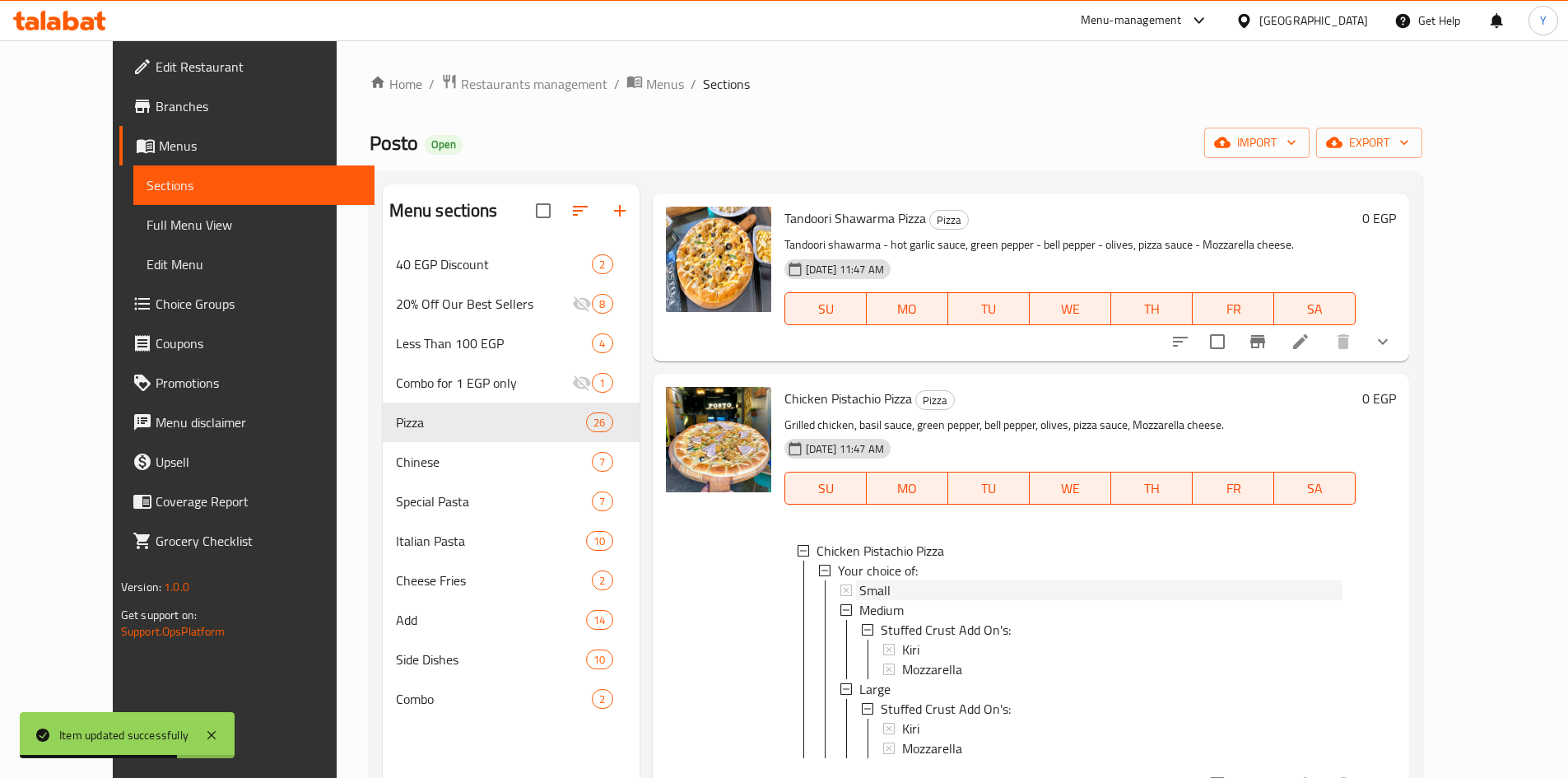
click at [1057, 580] on div "Small" at bounding box center [1101, 589] width 484 height 20
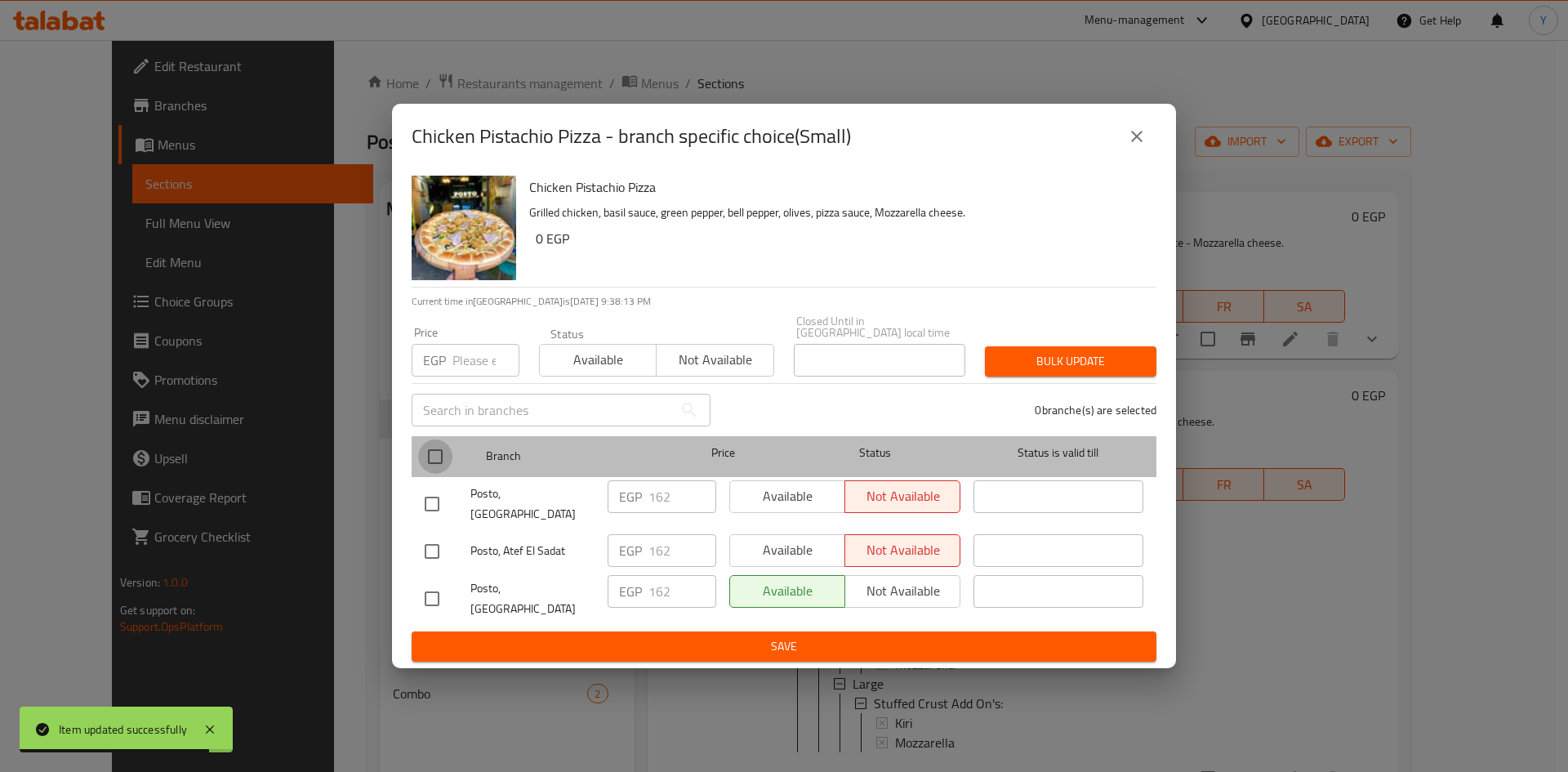
drag, startPoint x: 444, startPoint y: 467, endPoint x: 478, endPoint y: 378, distance: 95.3
click at [444, 465] on input "checkbox" at bounding box center [435, 457] width 34 height 34
checkbox input "true"
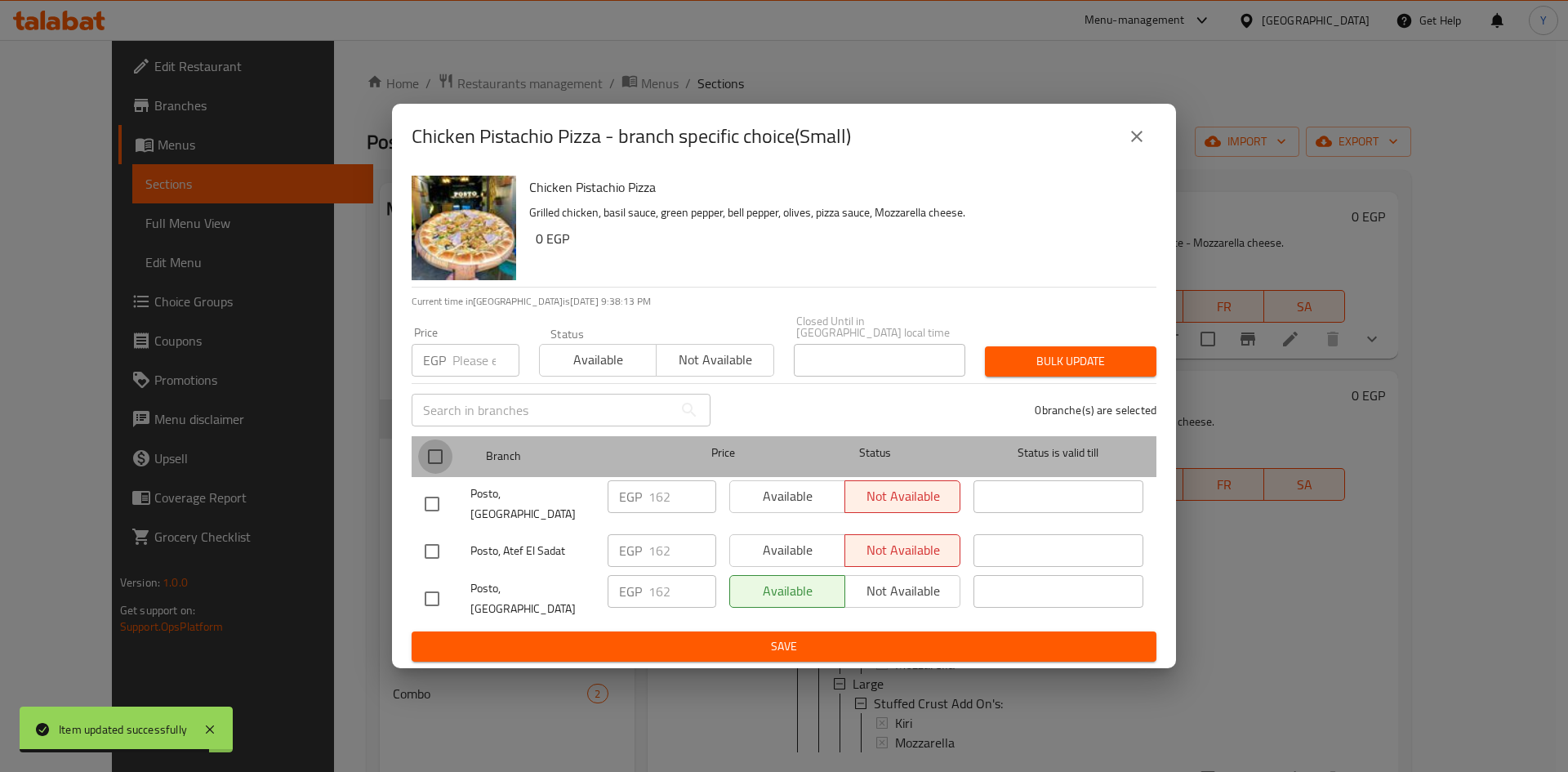
checkbox input "true"
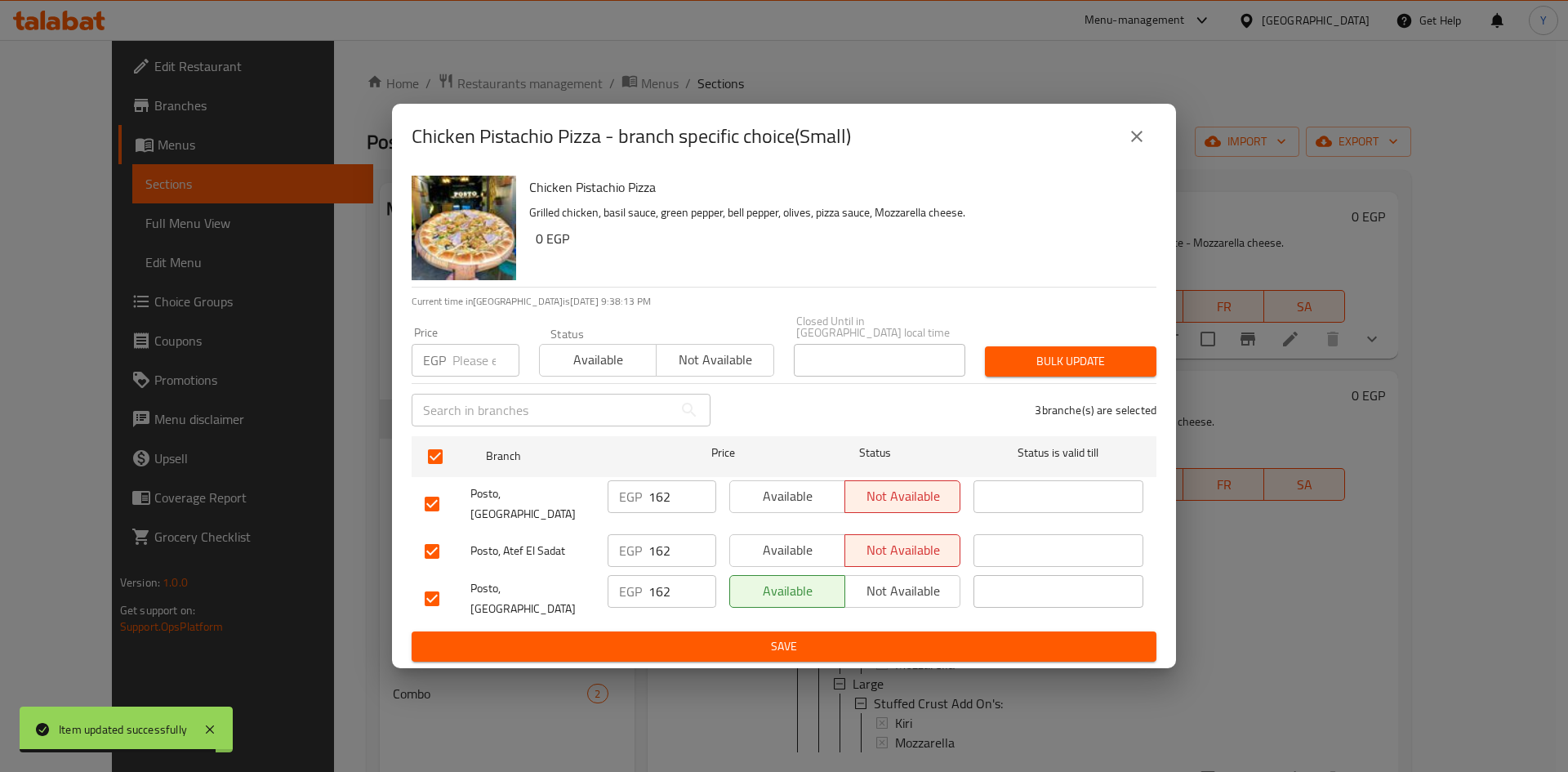
click at [479, 368] on input "number" at bounding box center [485, 360] width 67 height 32
type input "1"
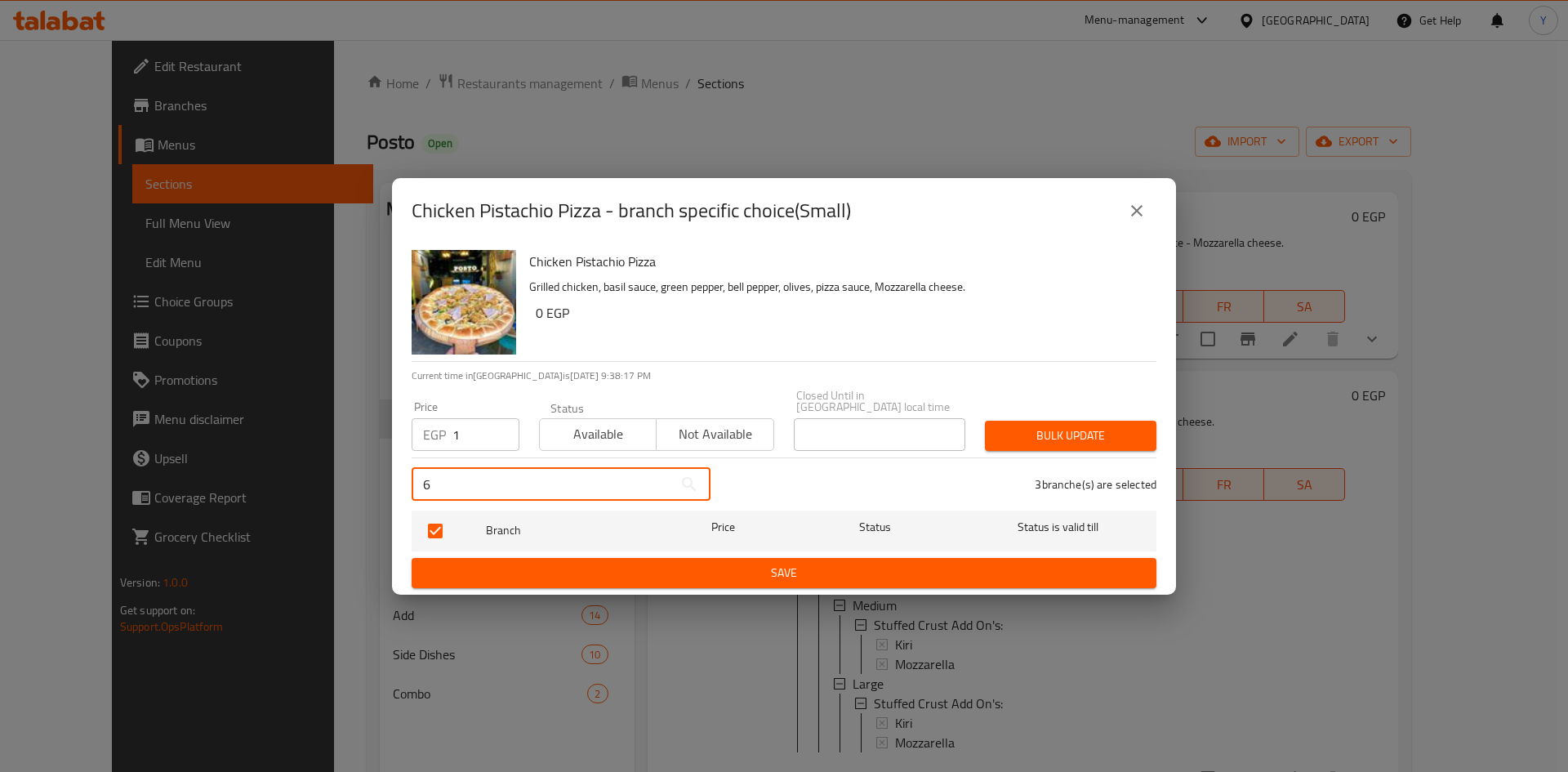
type input "6"
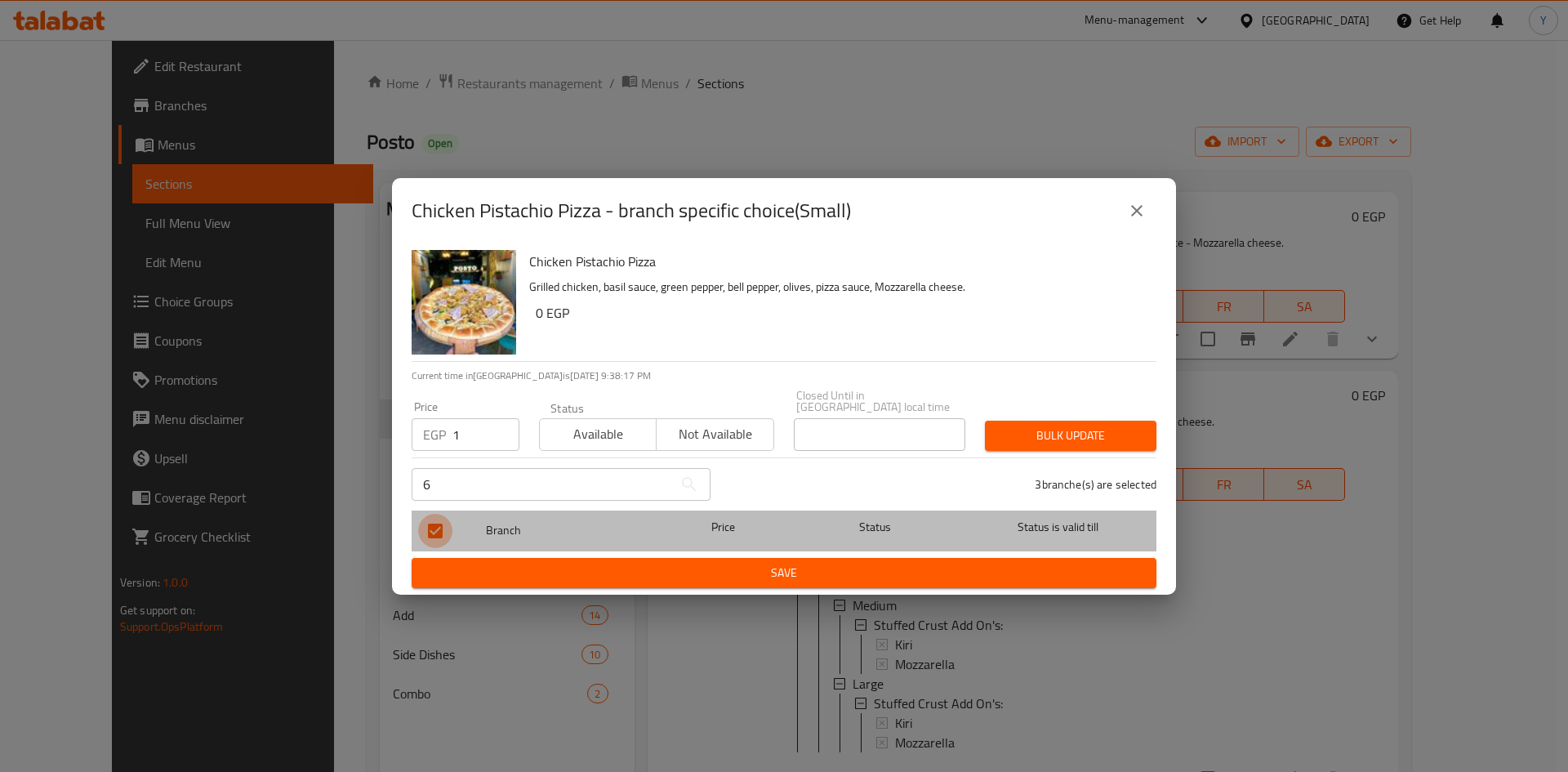
drag, startPoint x: 545, startPoint y: 417, endPoint x: 444, endPoint y: 531, distance: 152.3
click at [445, 530] on input "checkbox" at bounding box center [435, 531] width 34 height 34
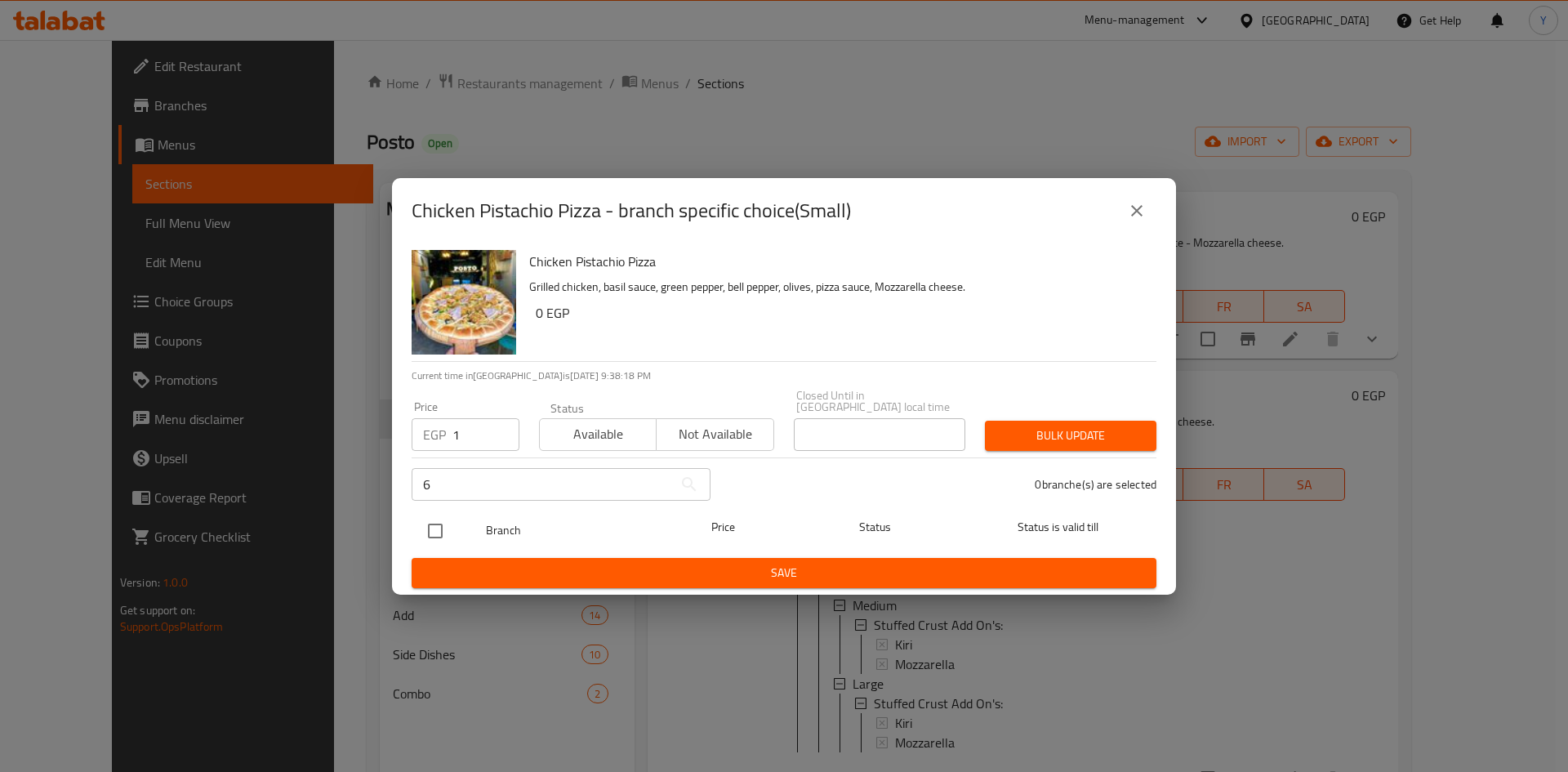
click at [439, 529] on input "checkbox" at bounding box center [435, 531] width 34 height 34
checkbox input "true"
click at [1130, 212] on icon "close" at bounding box center [1136, 210] width 20 height 20
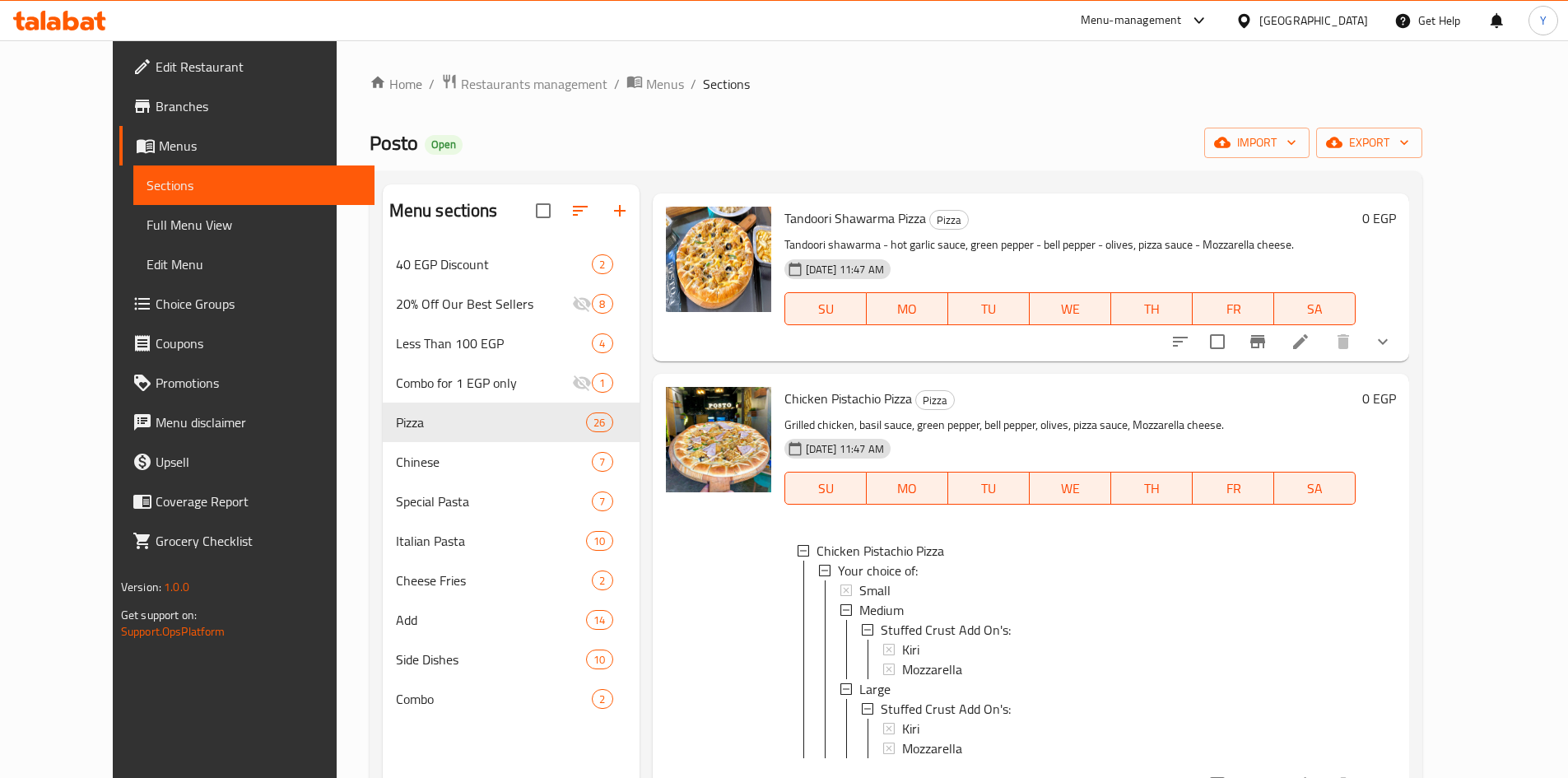
click at [903, 580] on div "Small" at bounding box center [1101, 589] width 484 height 20
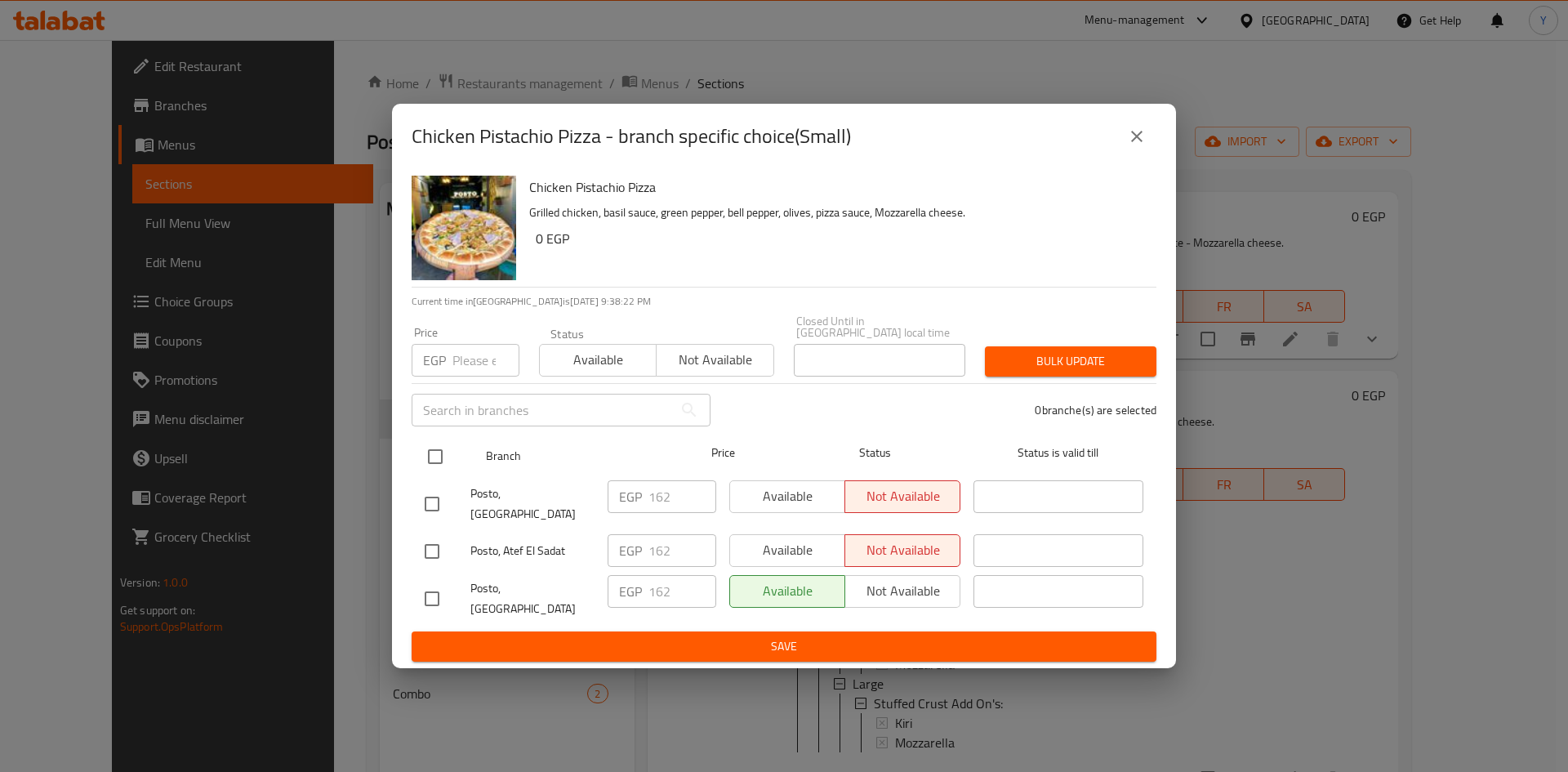
click at [434, 466] on input "checkbox" at bounding box center [435, 457] width 34 height 34
checkbox input "true"
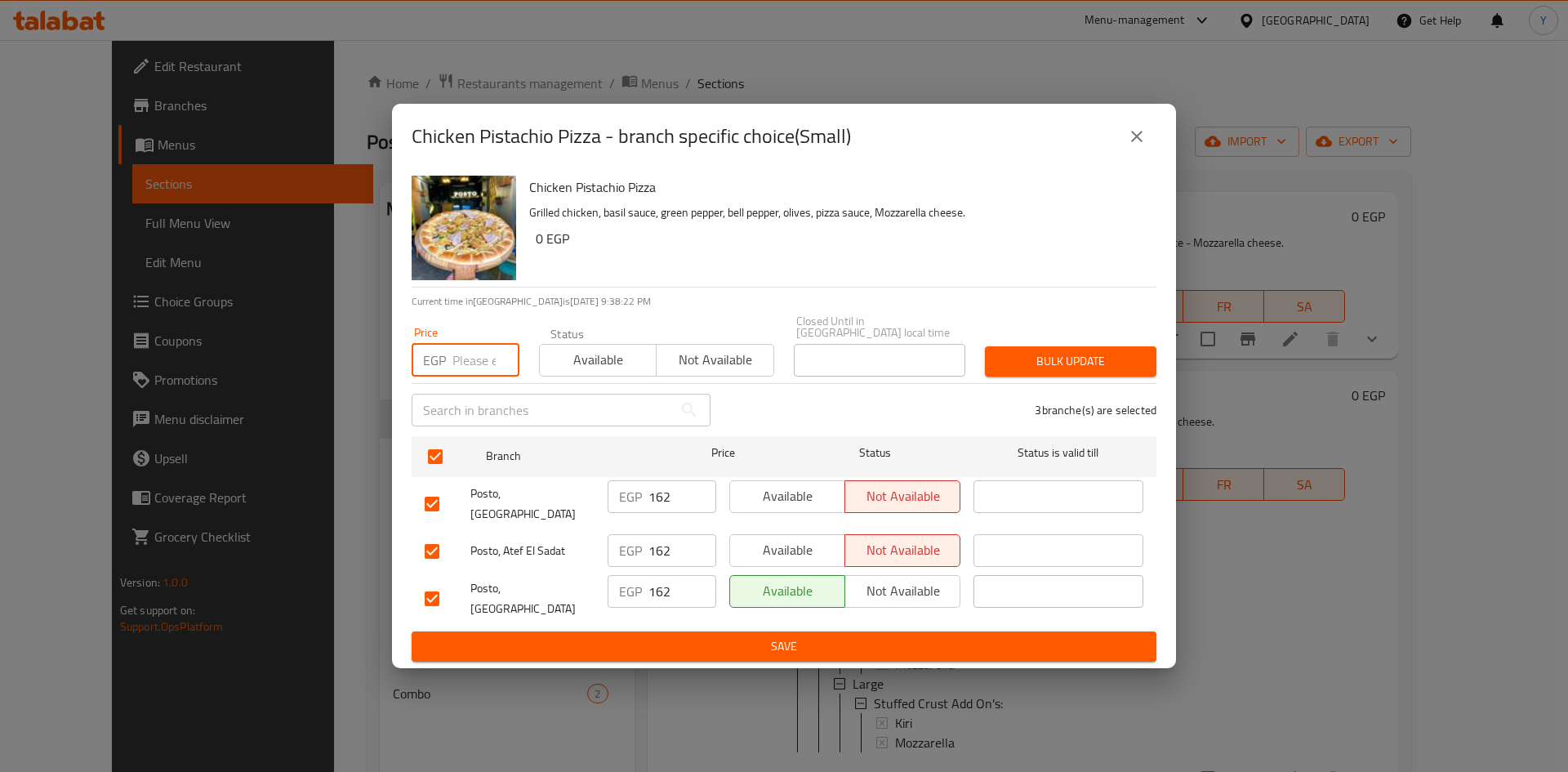
click at [468, 377] on input "number" at bounding box center [485, 360] width 67 height 32
type input "160"
click at [1050, 358] on span "Bulk update" at bounding box center [1070, 361] width 145 height 20
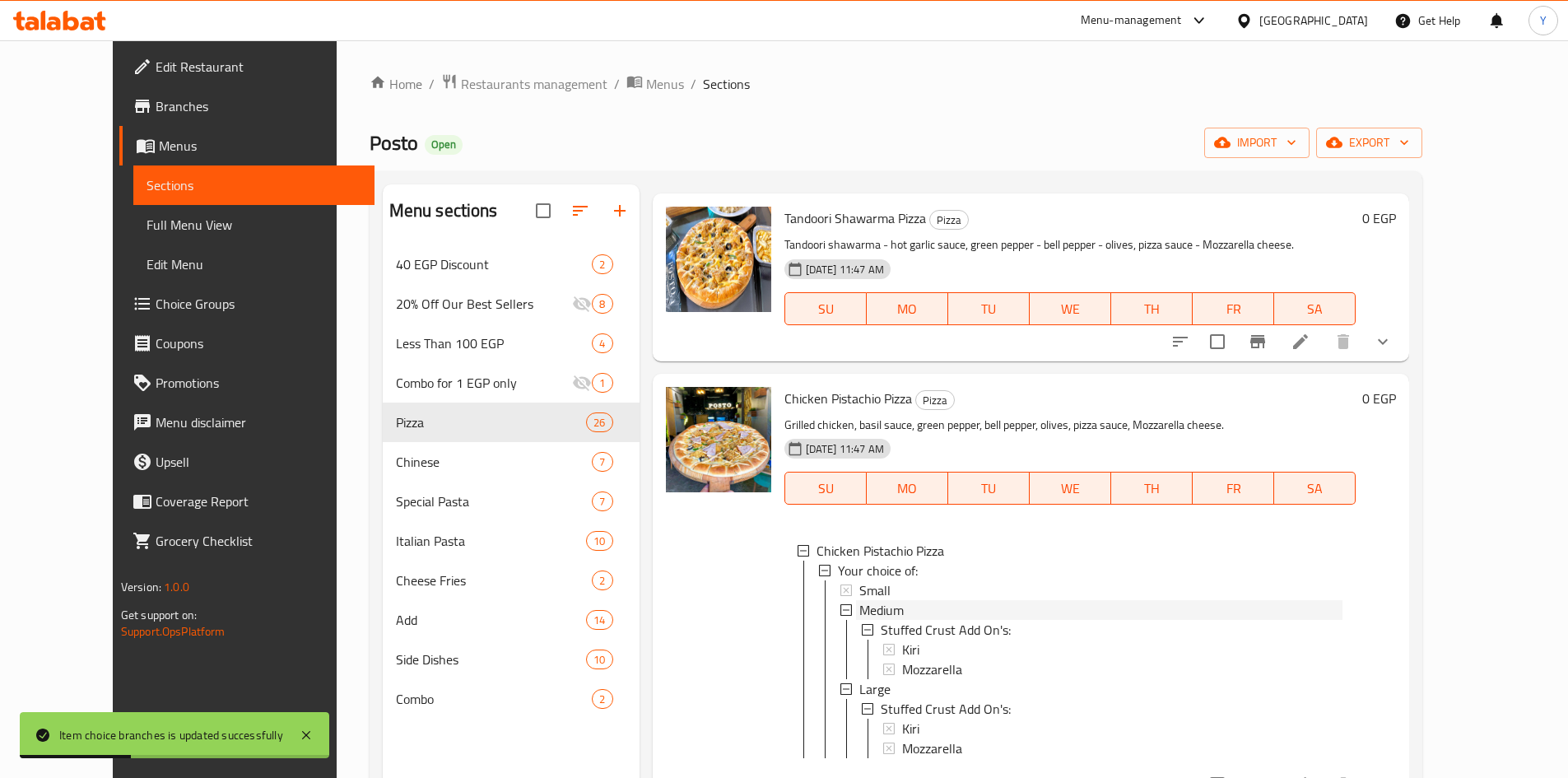
click at [957, 600] on div "Medium" at bounding box center [1101, 609] width 484 height 20
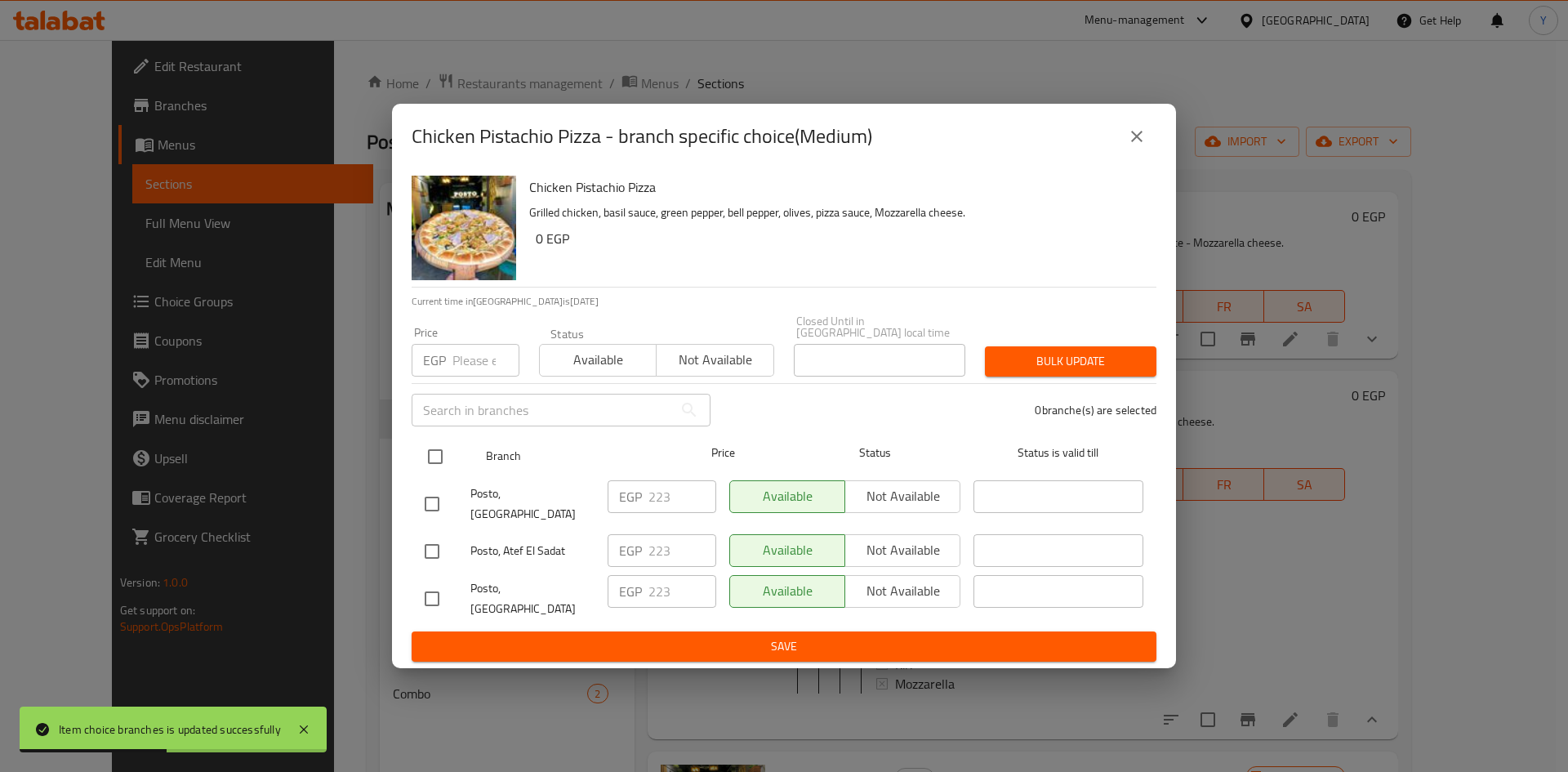
click at [439, 474] on input "checkbox" at bounding box center [435, 457] width 34 height 34
checkbox input "true"
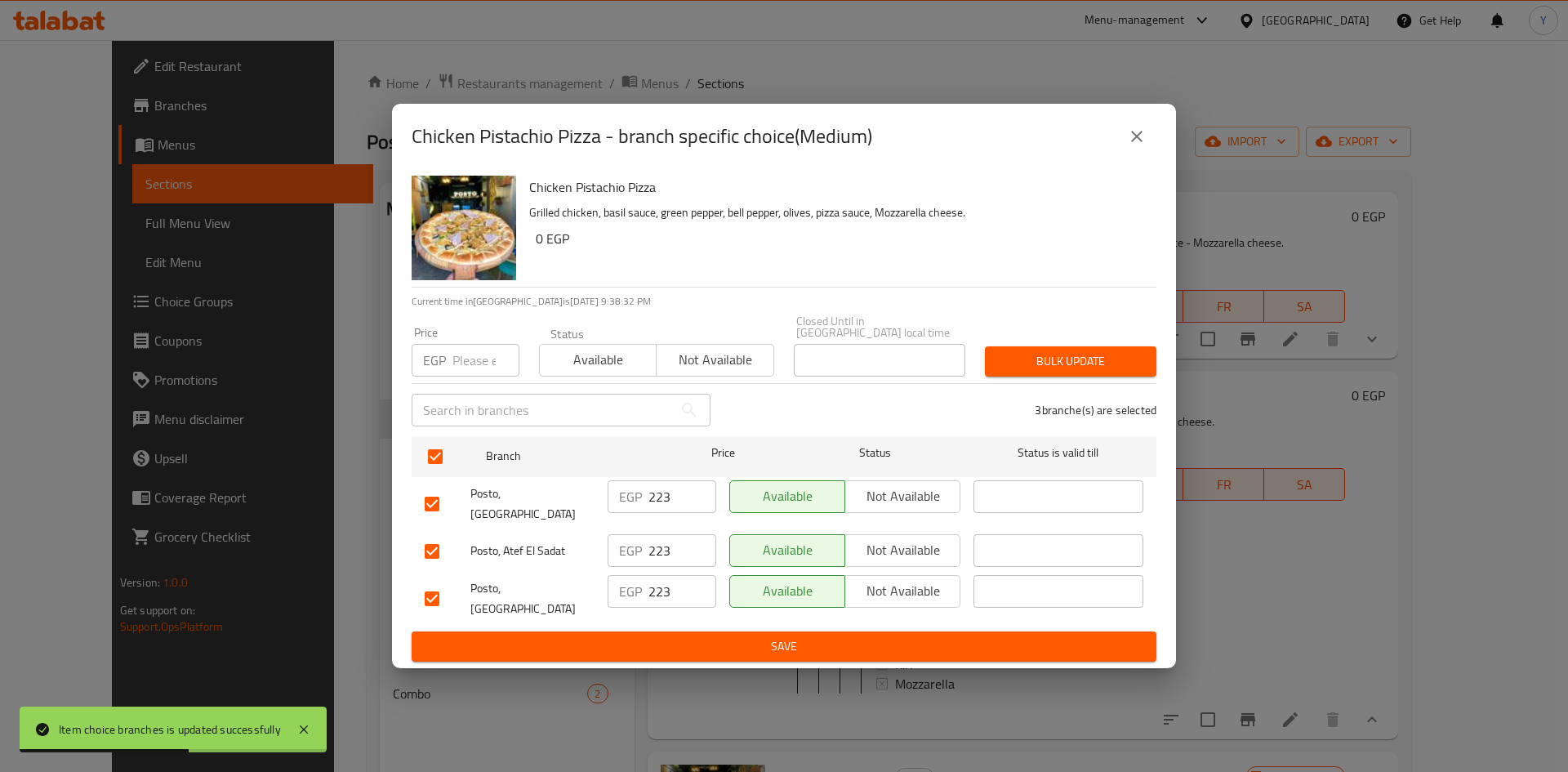
click at [481, 376] on input "number" at bounding box center [485, 360] width 67 height 32
type input "220"
click at [1036, 356] on button "Bulk update" at bounding box center [1071, 361] width 172 height 31
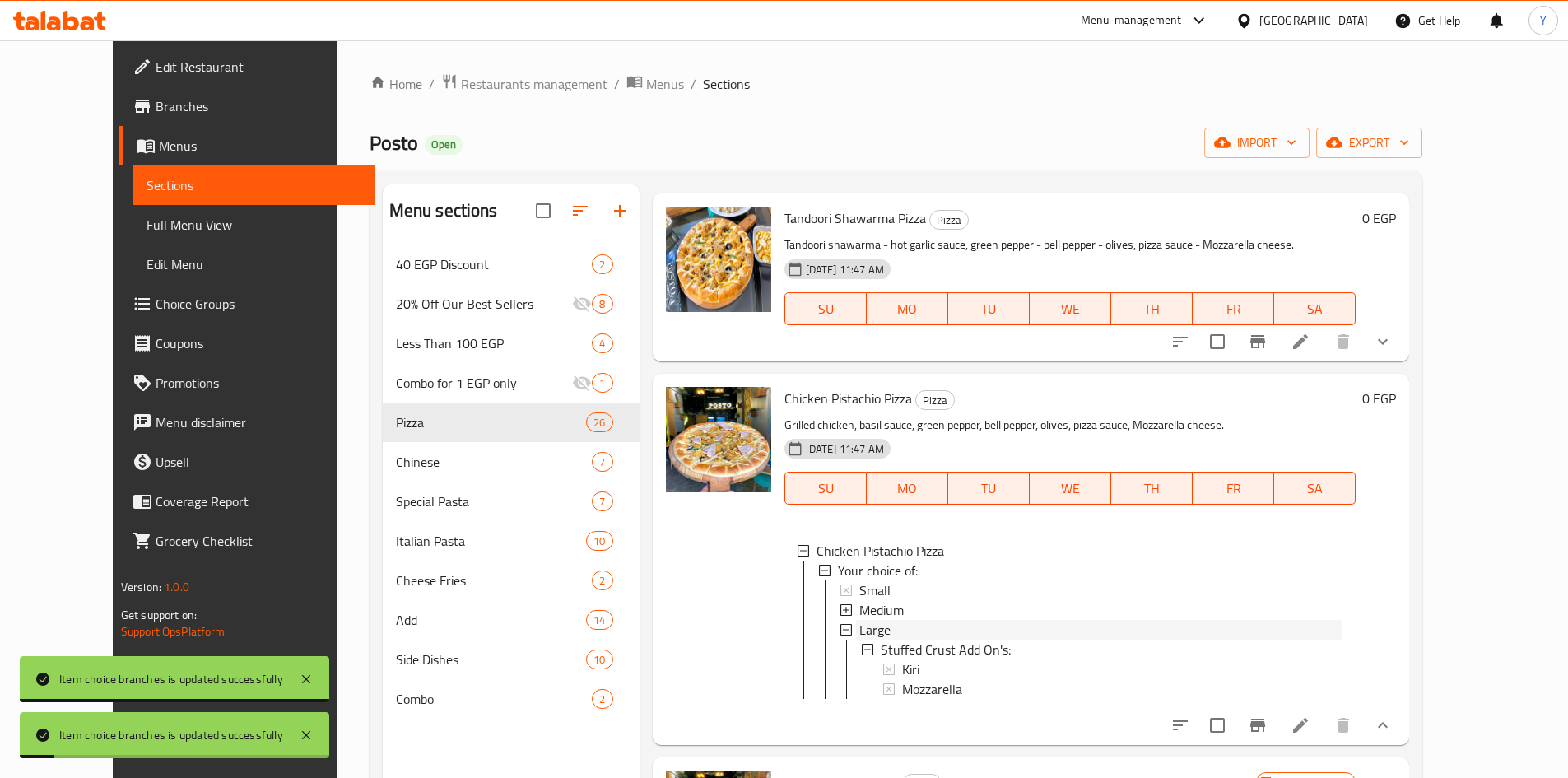
click at [971, 619] on div "Large" at bounding box center [1101, 629] width 484 height 20
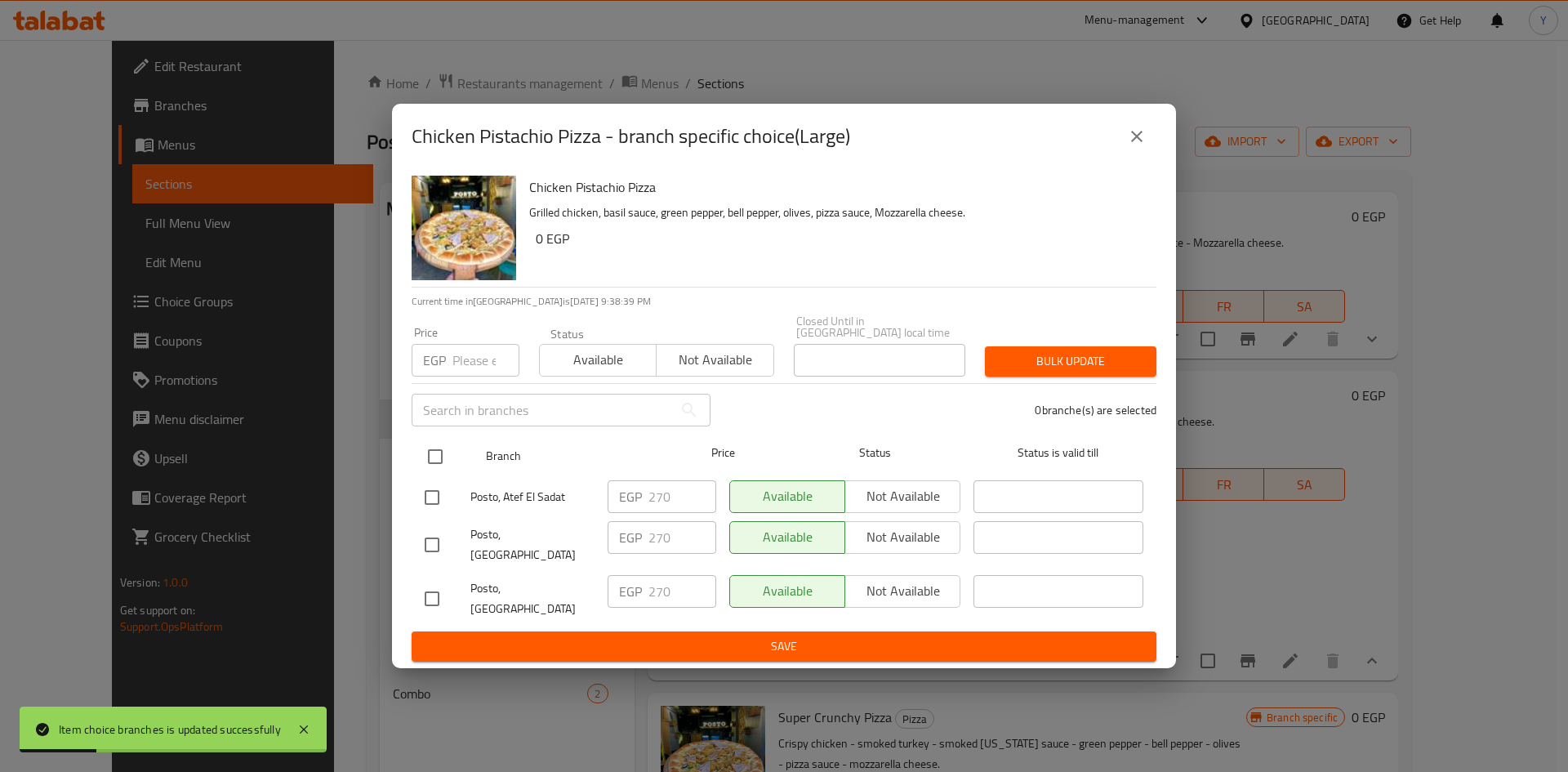
drag, startPoint x: 437, startPoint y: 446, endPoint x: 452, endPoint y: 463, distance: 22.7
click at [441, 449] on input "checkbox" at bounding box center [435, 457] width 34 height 34
checkbox input "true"
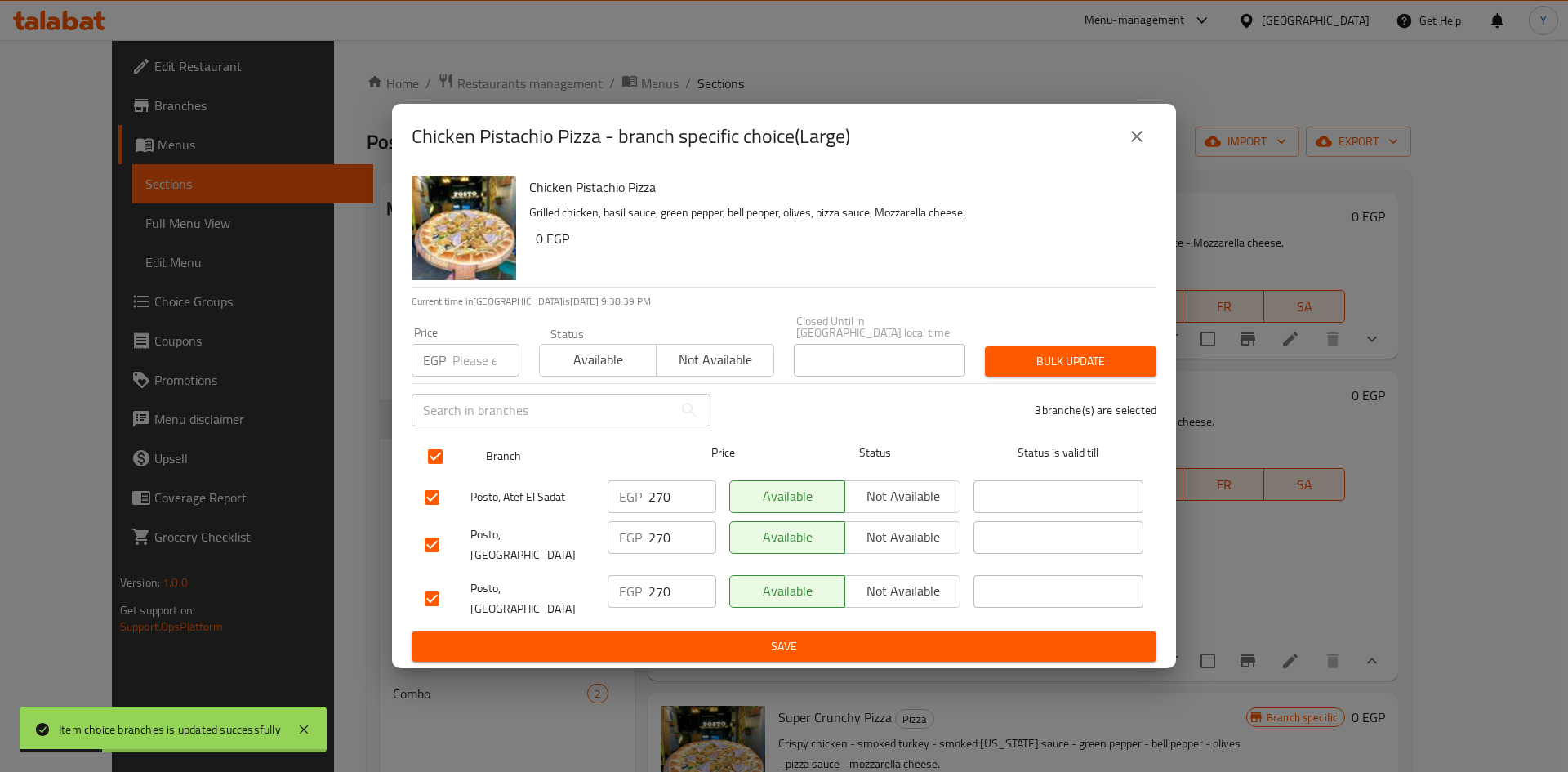
checkbox input "true"
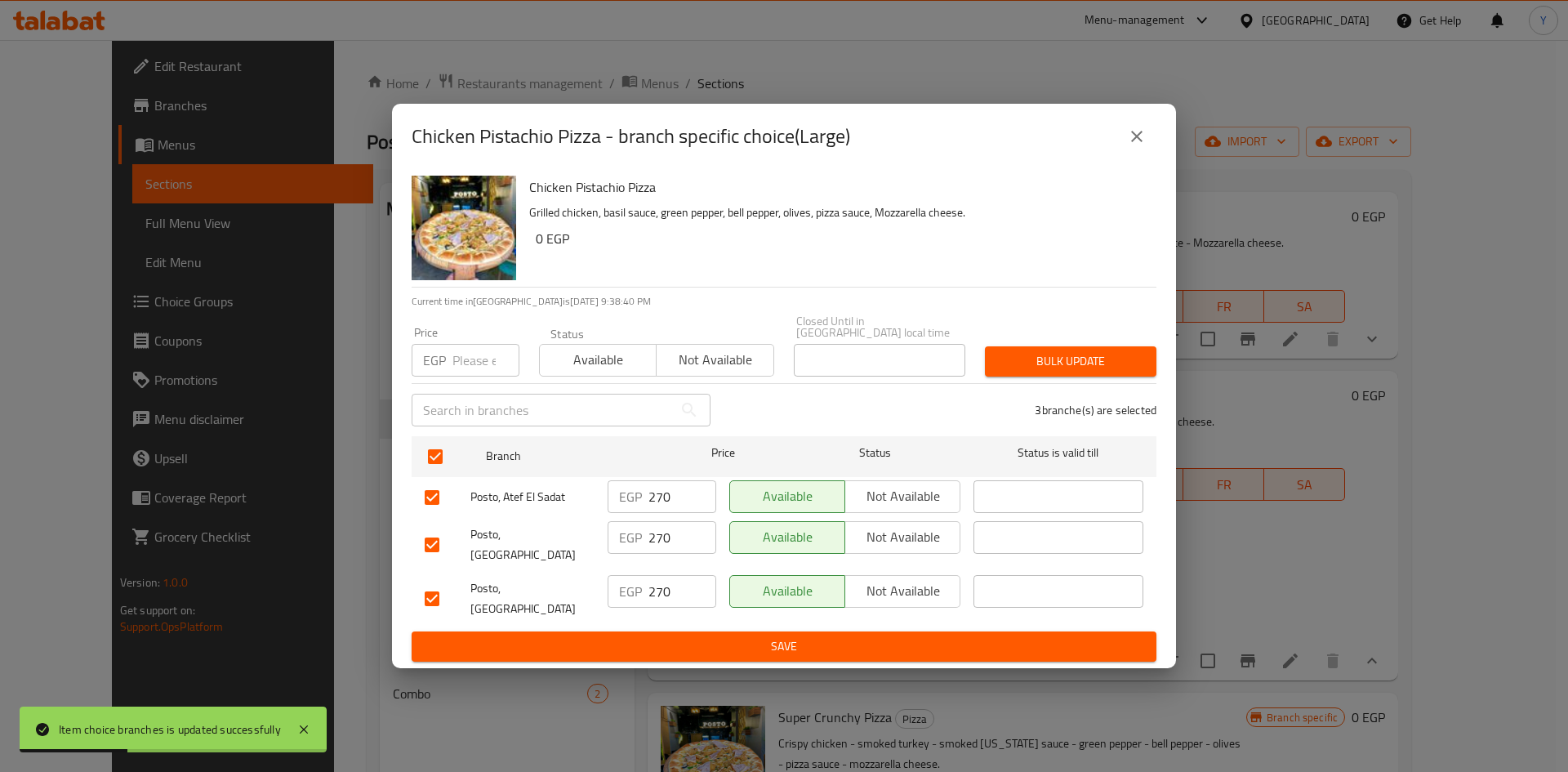
click at [1145, 146] on icon "close" at bounding box center [1136, 136] width 20 height 20
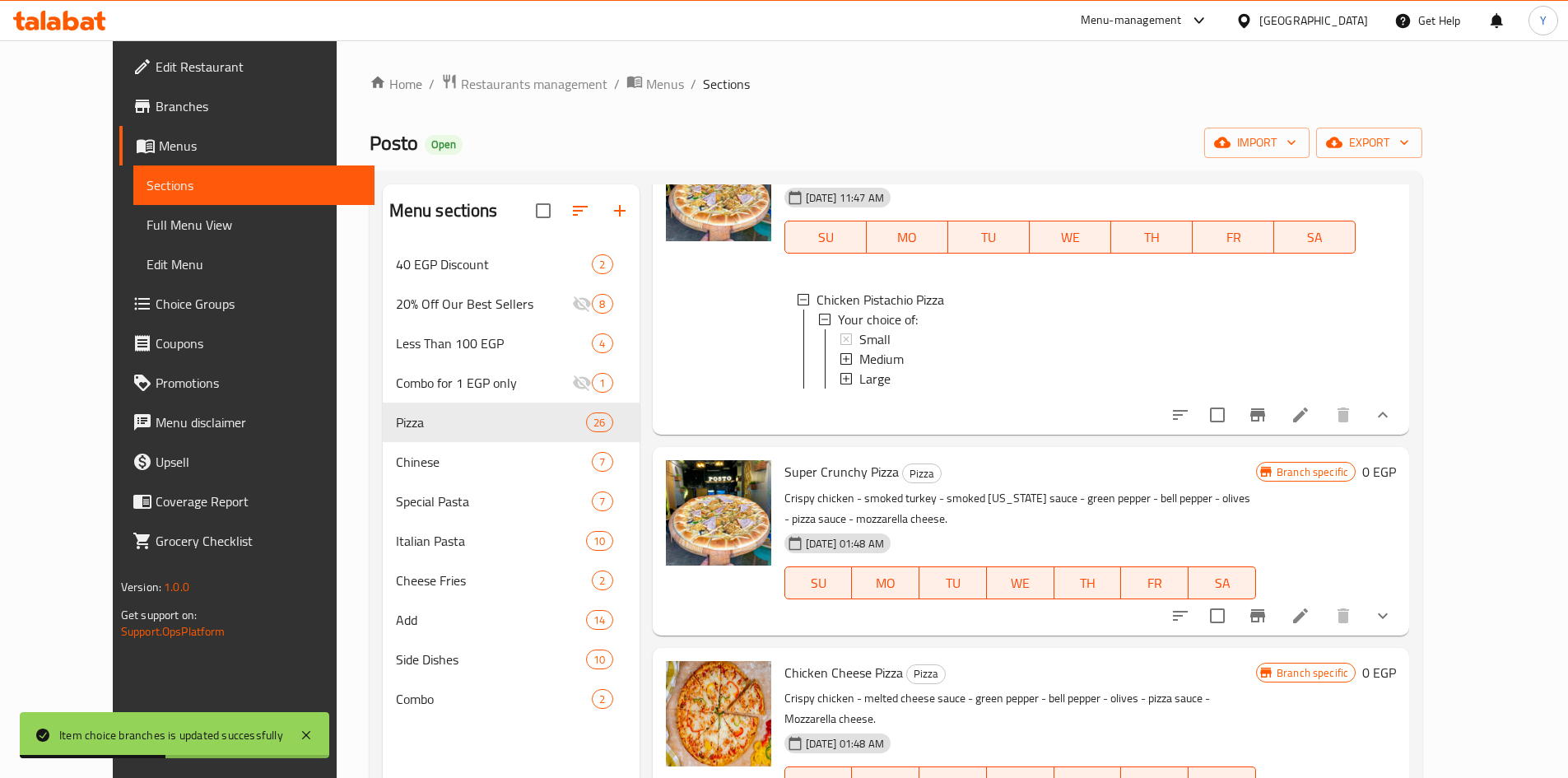
scroll to position [2552, 0]
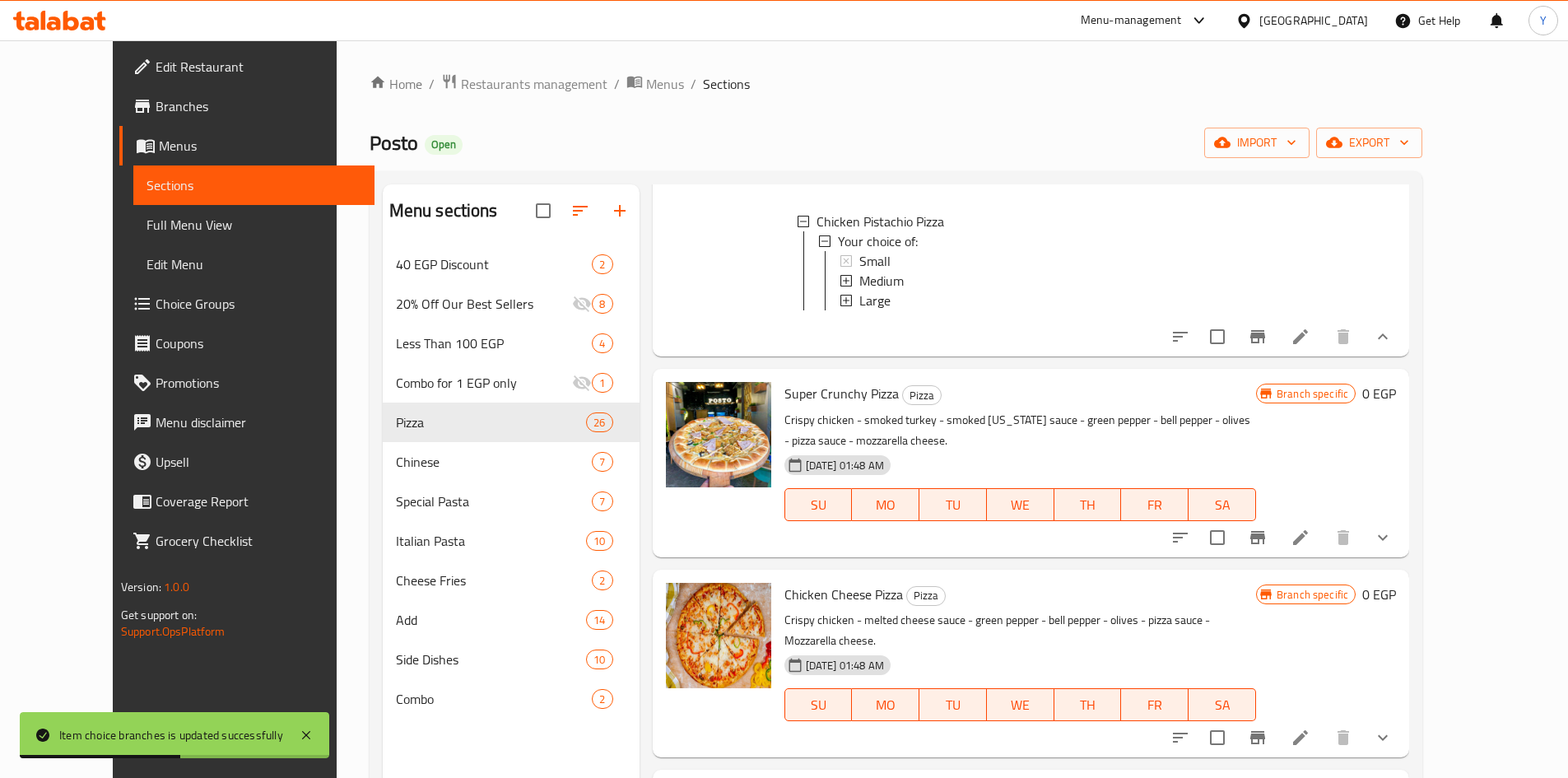
click at [1324, 523] on li at bounding box center [1301, 537] width 46 height 30
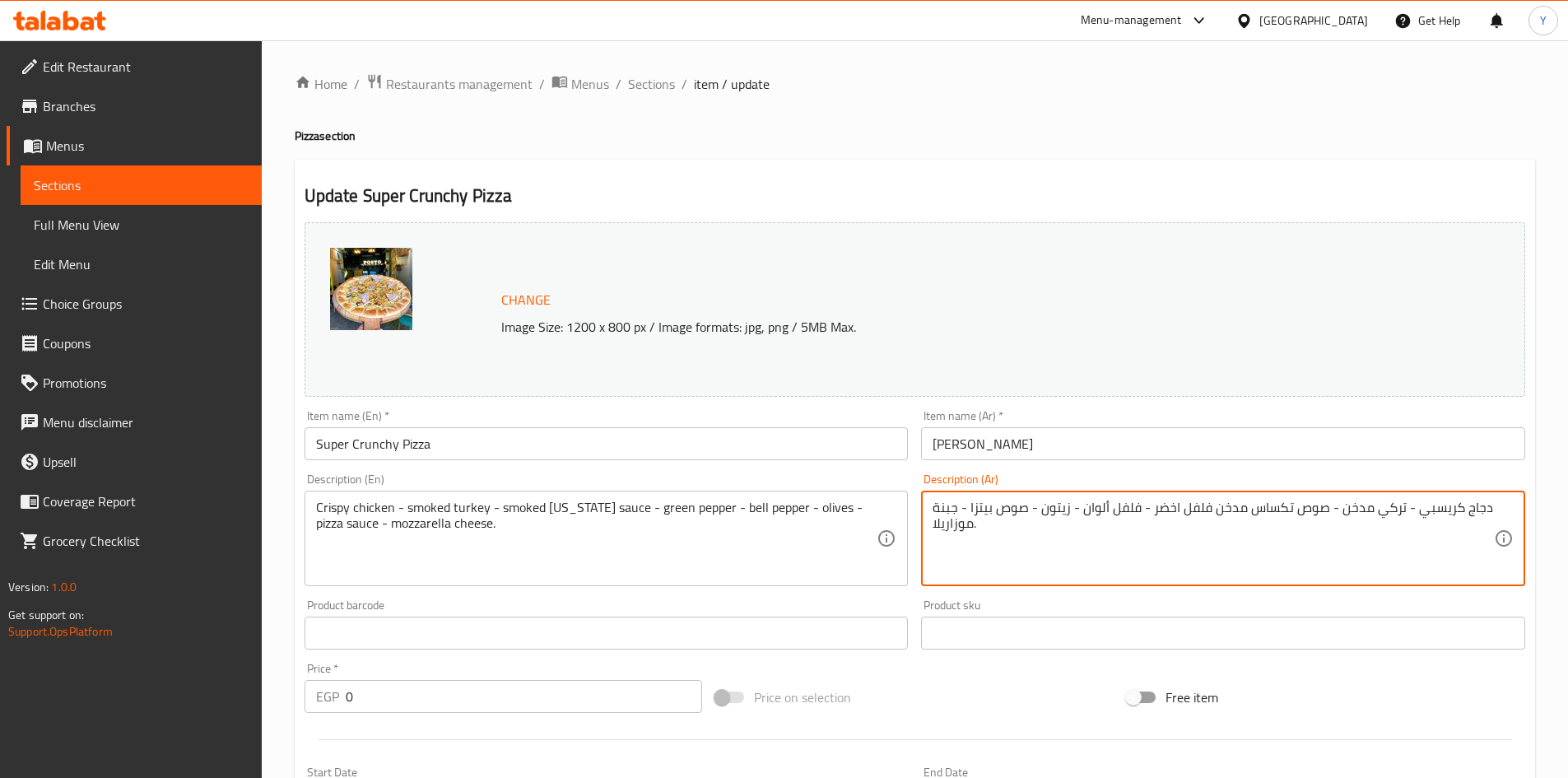
click at [1194, 513] on textarea "دجاج كريسبي - تركي مدخن - صوص تكساس مدخن فلفل اخضر - فلفل ألوان - زيتون - صوص ب…" at bounding box center [1212, 538] width 561 height 78
click at [1210, 513] on textarea "دجاج كريسبي - تركي مدخن - صوص تكساس مدخن فلفل اخضر - فلفل ألوان - زيتون - صوص ب…" at bounding box center [1212, 538] width 561 height 78
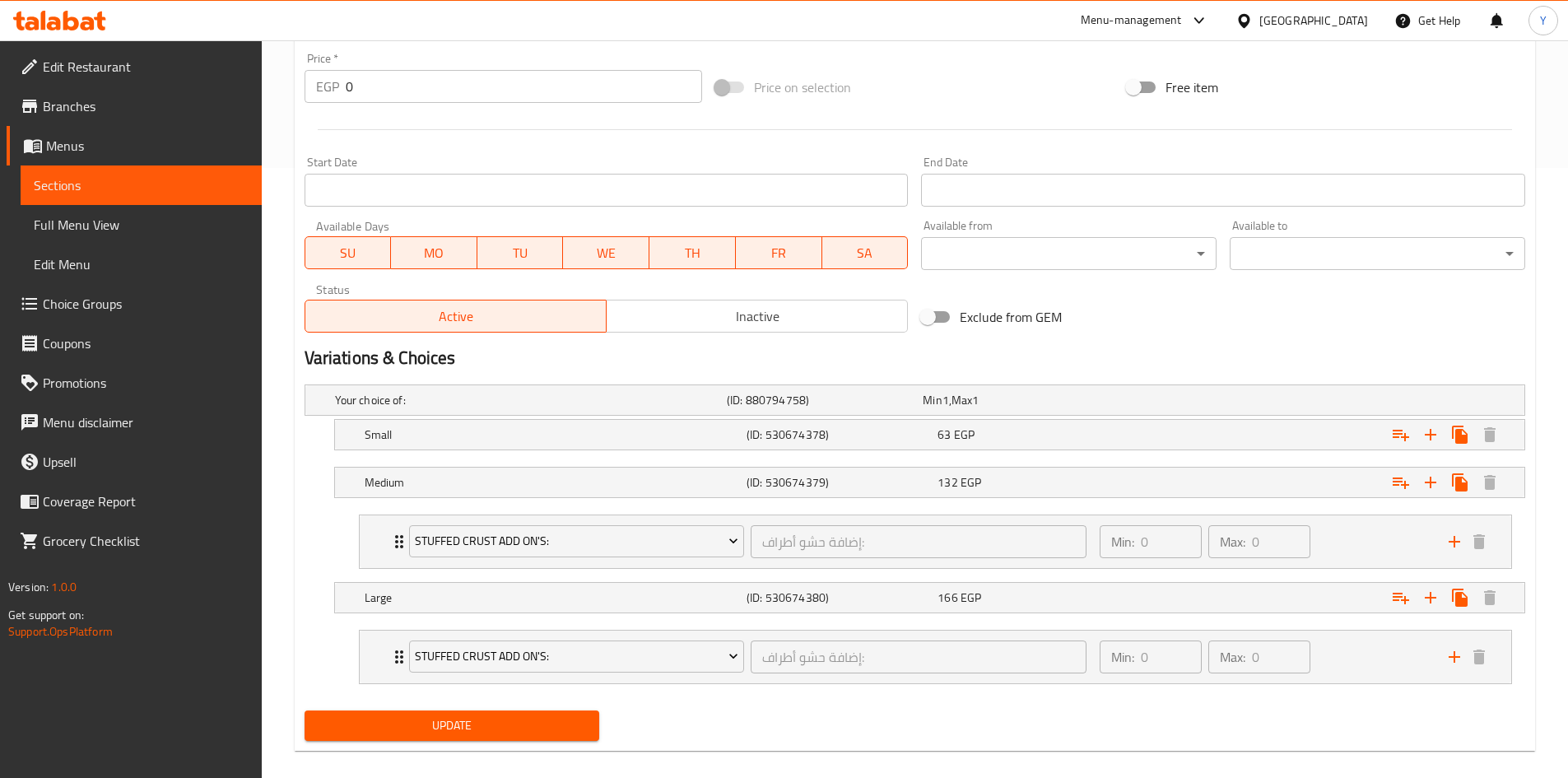
scroll to position [629, 0]
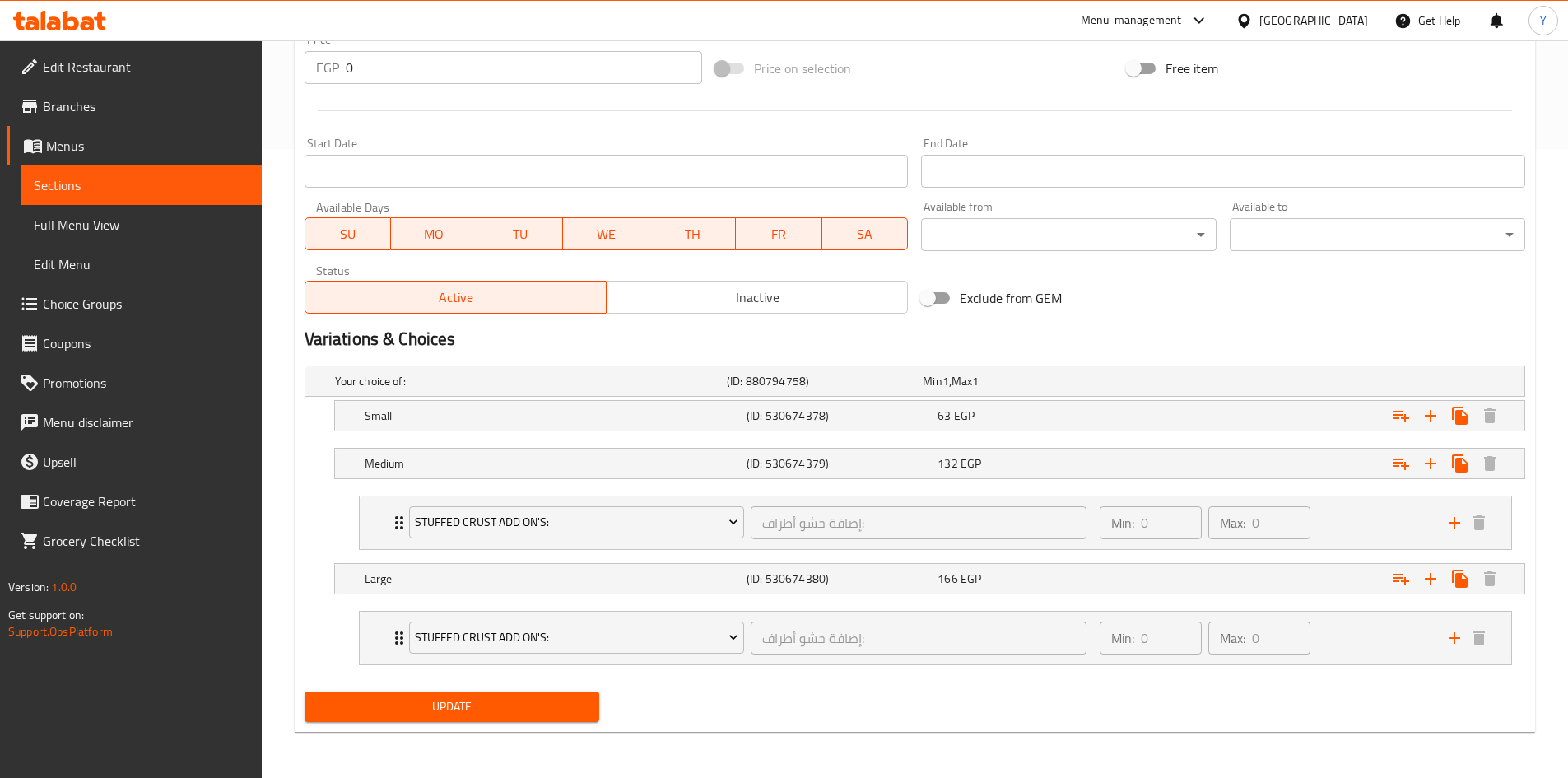
type textarea "دجاج كريسبي - تركي مدخن - صوص تكساس مدخن- فلفل اخضر - فلفل ألوان - زيتون - صوص …"
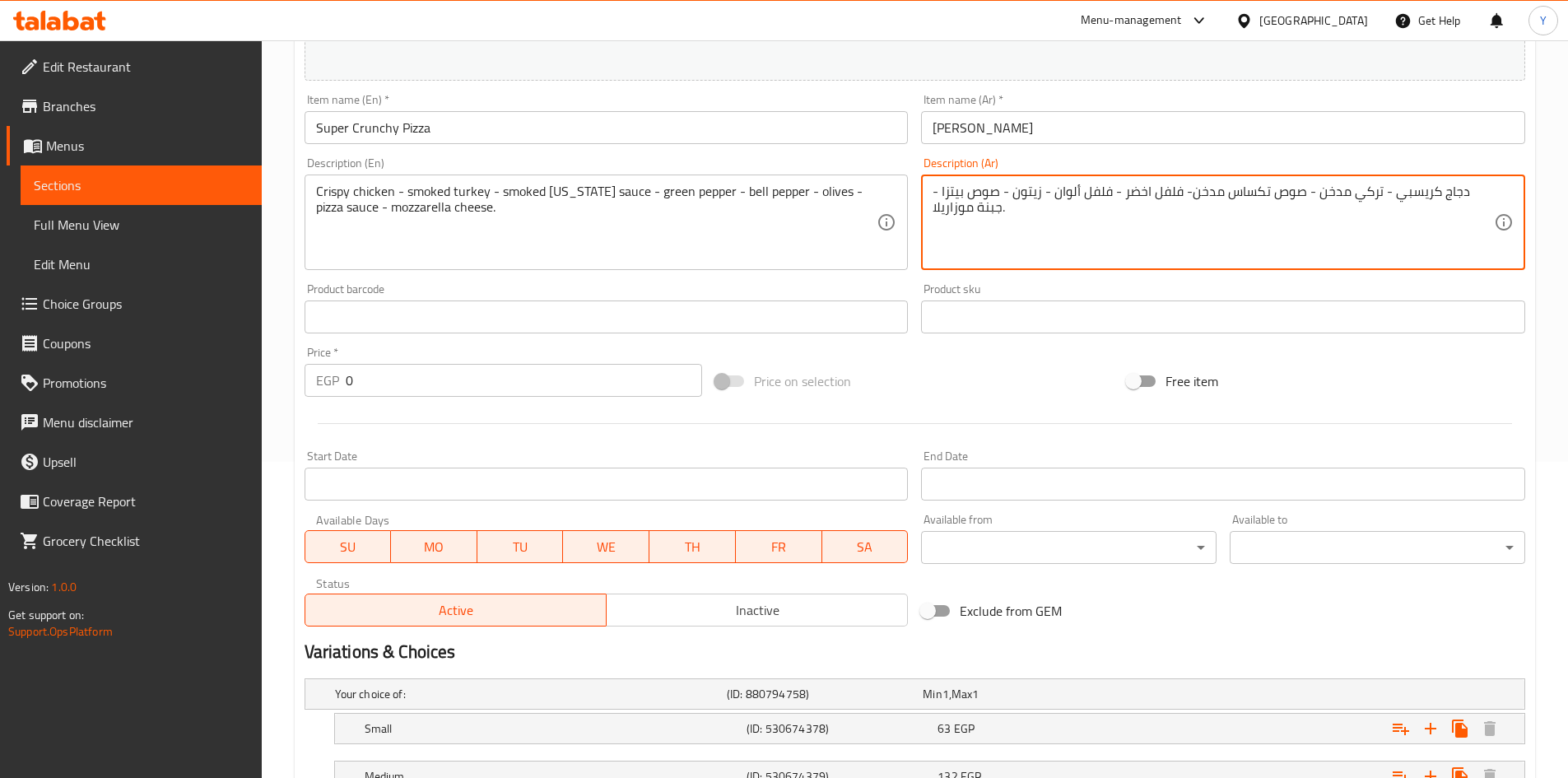
scroll to position [494, 0]
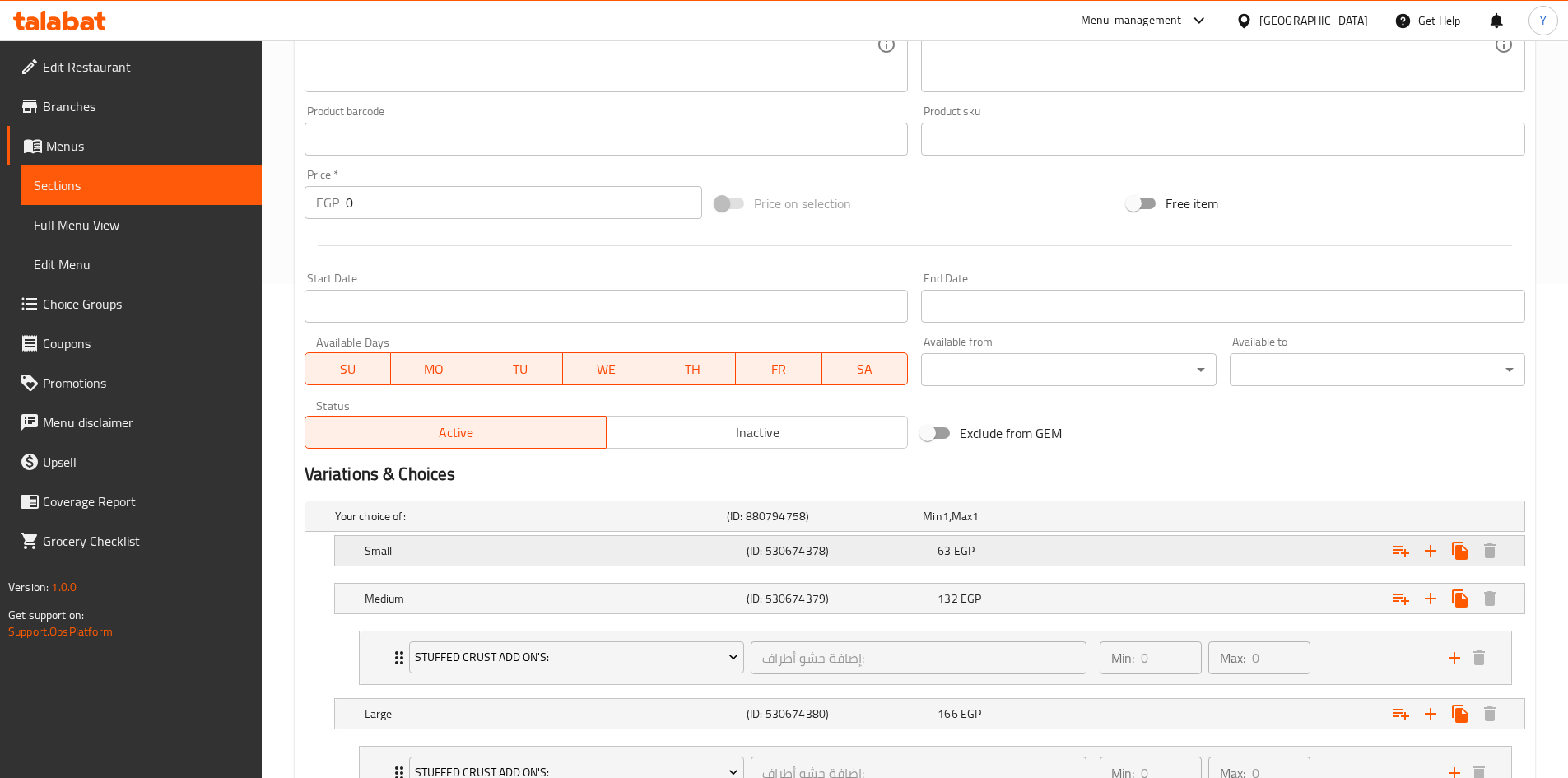
click at [1134, 559] on div "Expand" at bounding box center [1316, 551] width 382 height 36
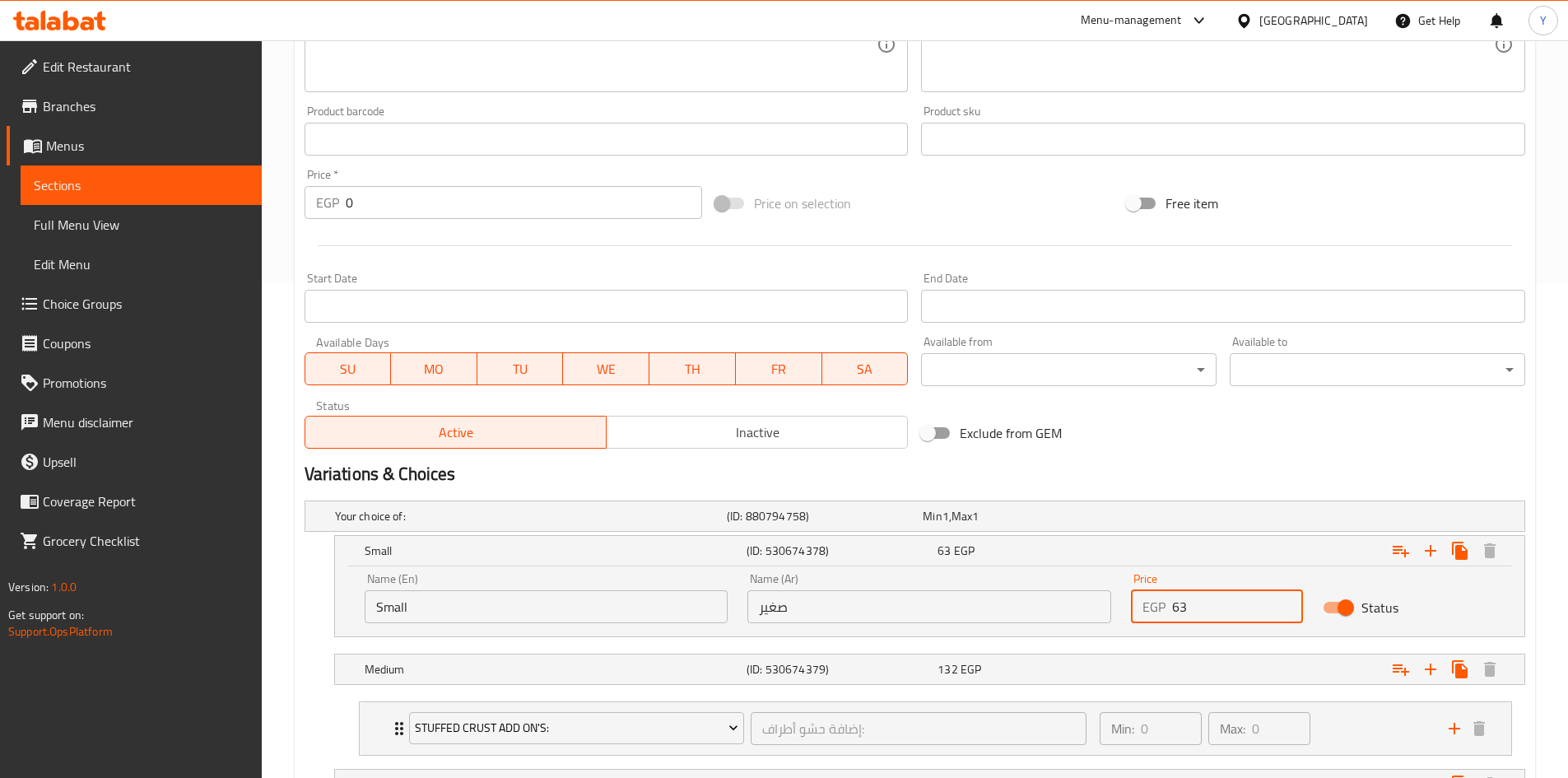
drag, startPoint x: 1218, startPoint y: 606, endPoint x: 1067, endPoint y: 608, distance: 151.0
click at [1067, 608] on div "Name (En) Small Name (En) Name (Ar) صغير Name (Ar) Price EGP 63 Price Status" at bounding box center [930, 598] width 1150 height 70
type input "160"
click at [1220, 476] on h2 "Variations & Choices" at bounding box center [914, 474] width 1221 height 25
click at [1159, 662] on div "Expand" at bounding box center [1316, 669] width 382 height 36
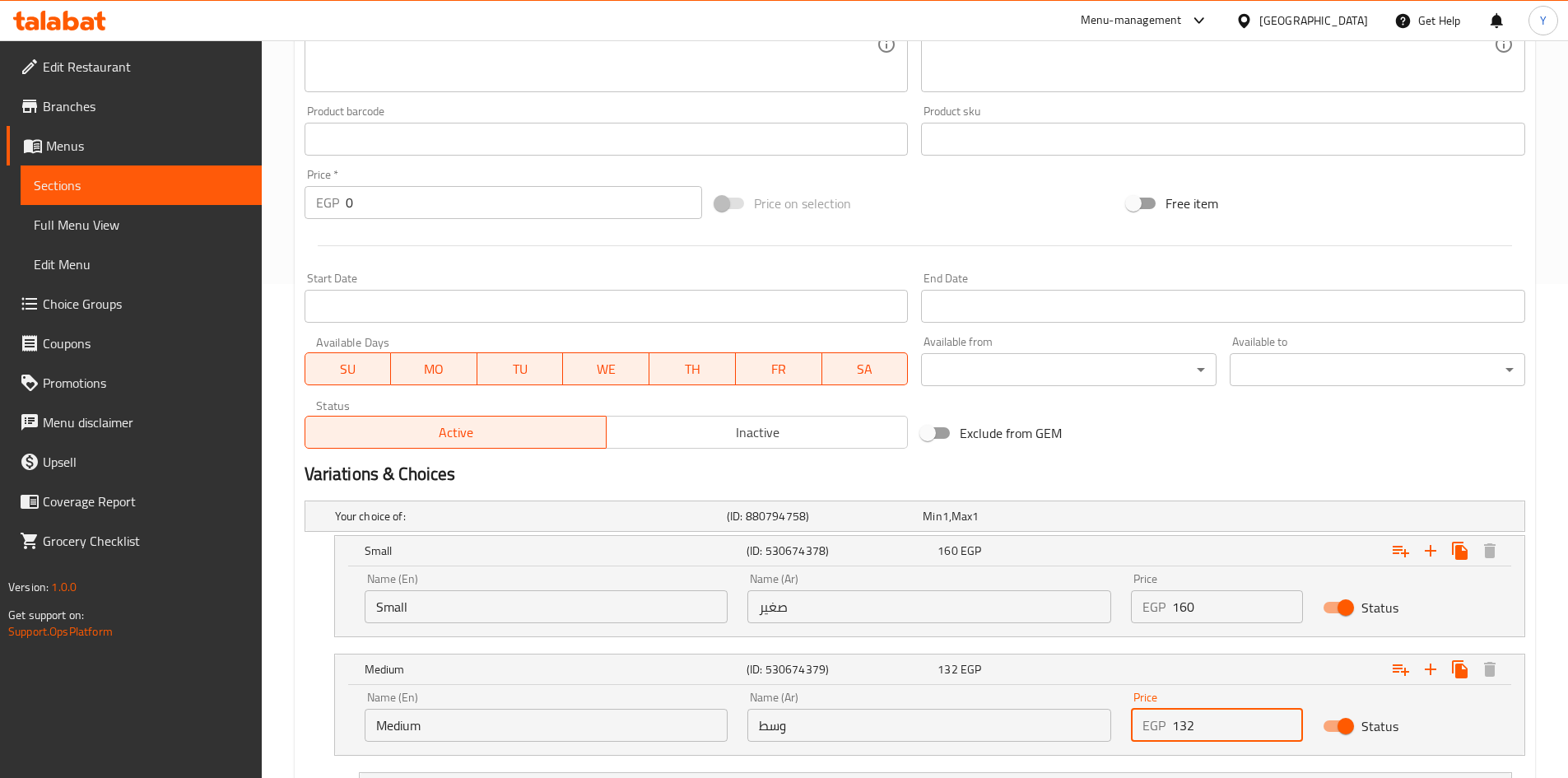
drag, startPoint x: 1219, startPoint y: 709, endPoint x: 1090, endPoint y: 703, distance: 129.1
click at [1090, 703] on div "Name (En) Medium Name (En) Name (Ar) وسط Name (Ar) Price EGP 132 Price Status" at bounding box center [930, 716] width 1150 height 70
type input "220"
click at [1217, 482] on h2 "Variations & Choices" at bounding box center [914, 474] width 1221 height 25
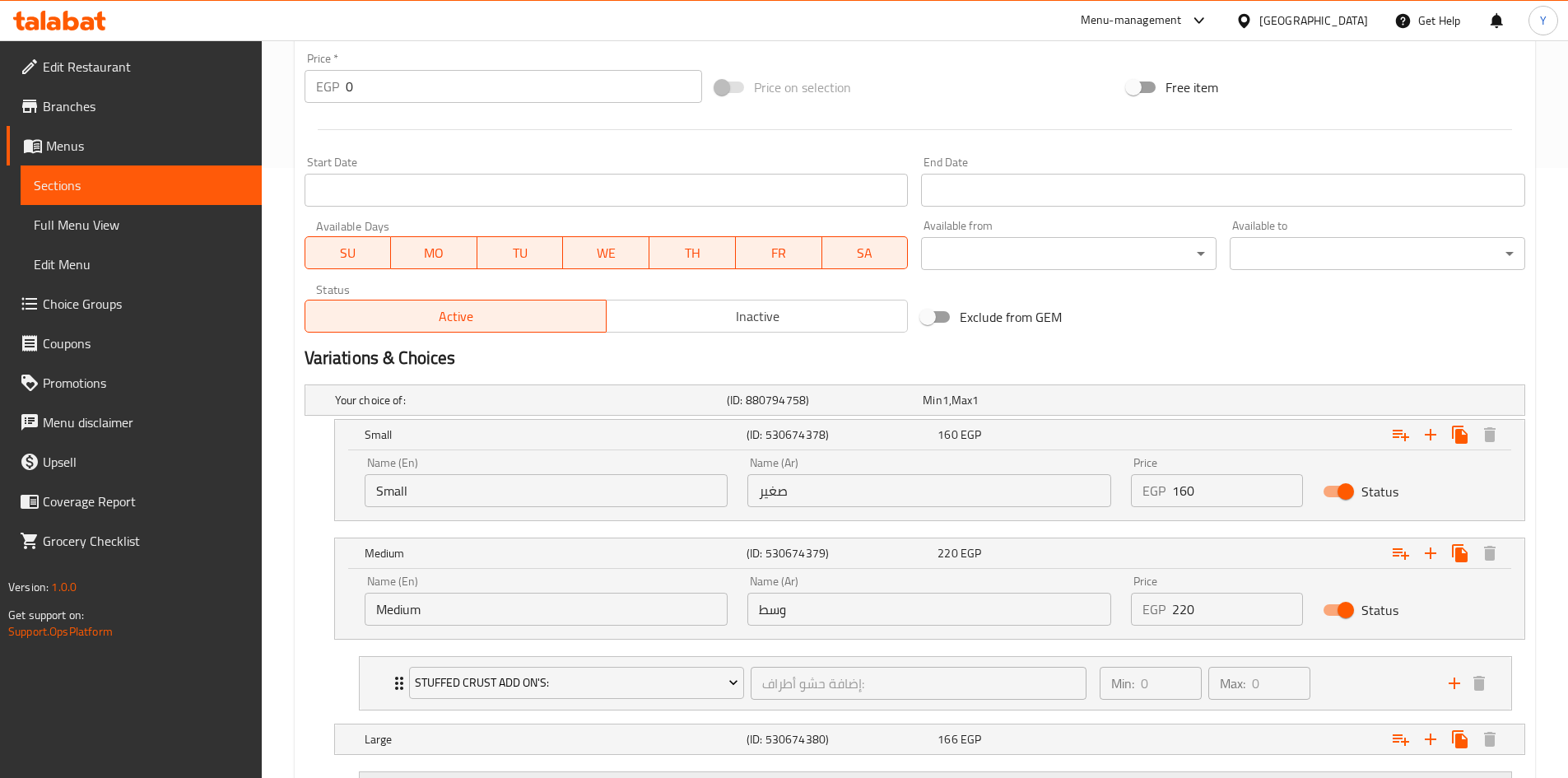
scroll to position [770, 0]
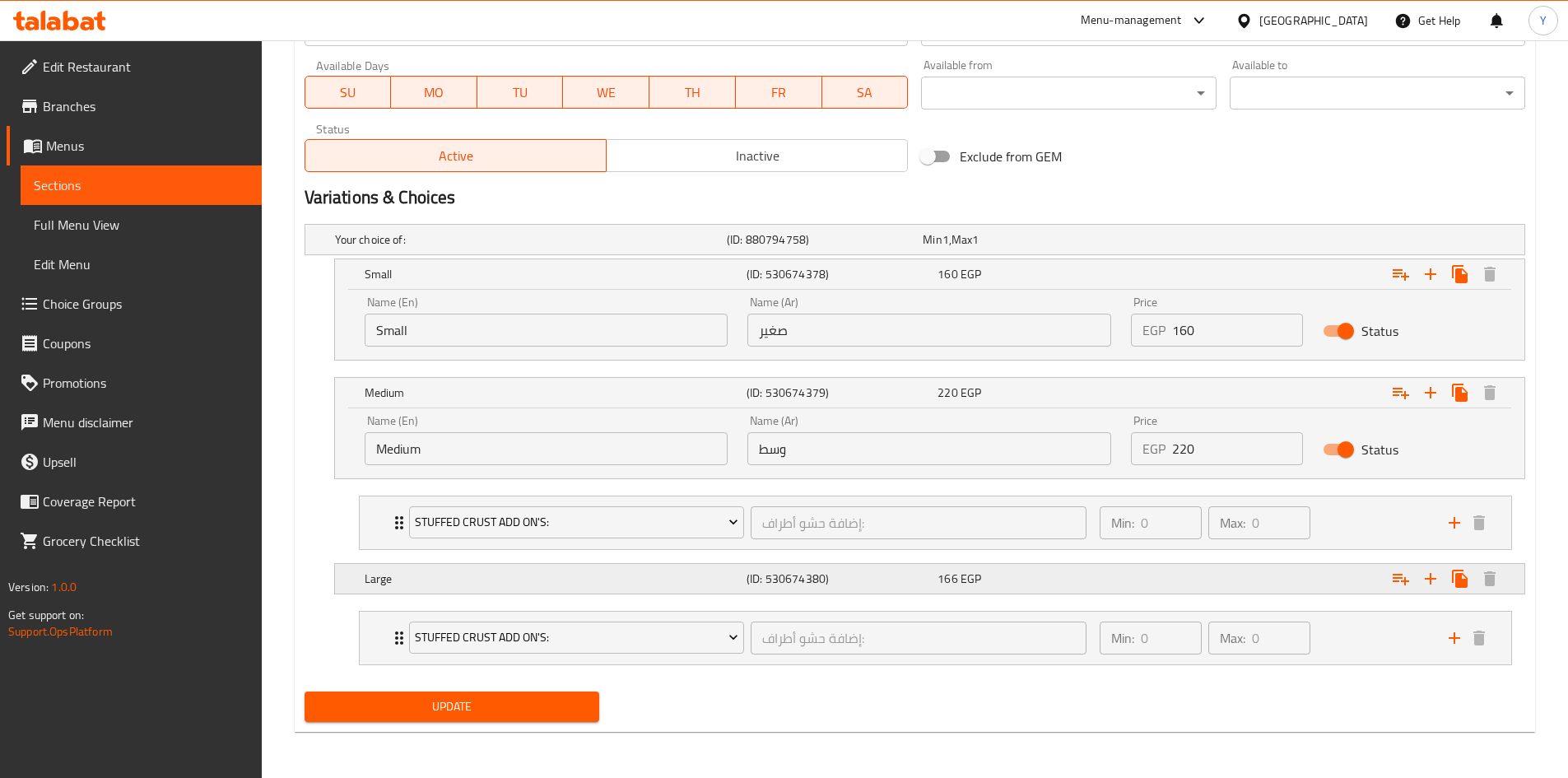
click at [1162, 586] on div "Expand" at bounding box center [1316, 578] width 382 height 36
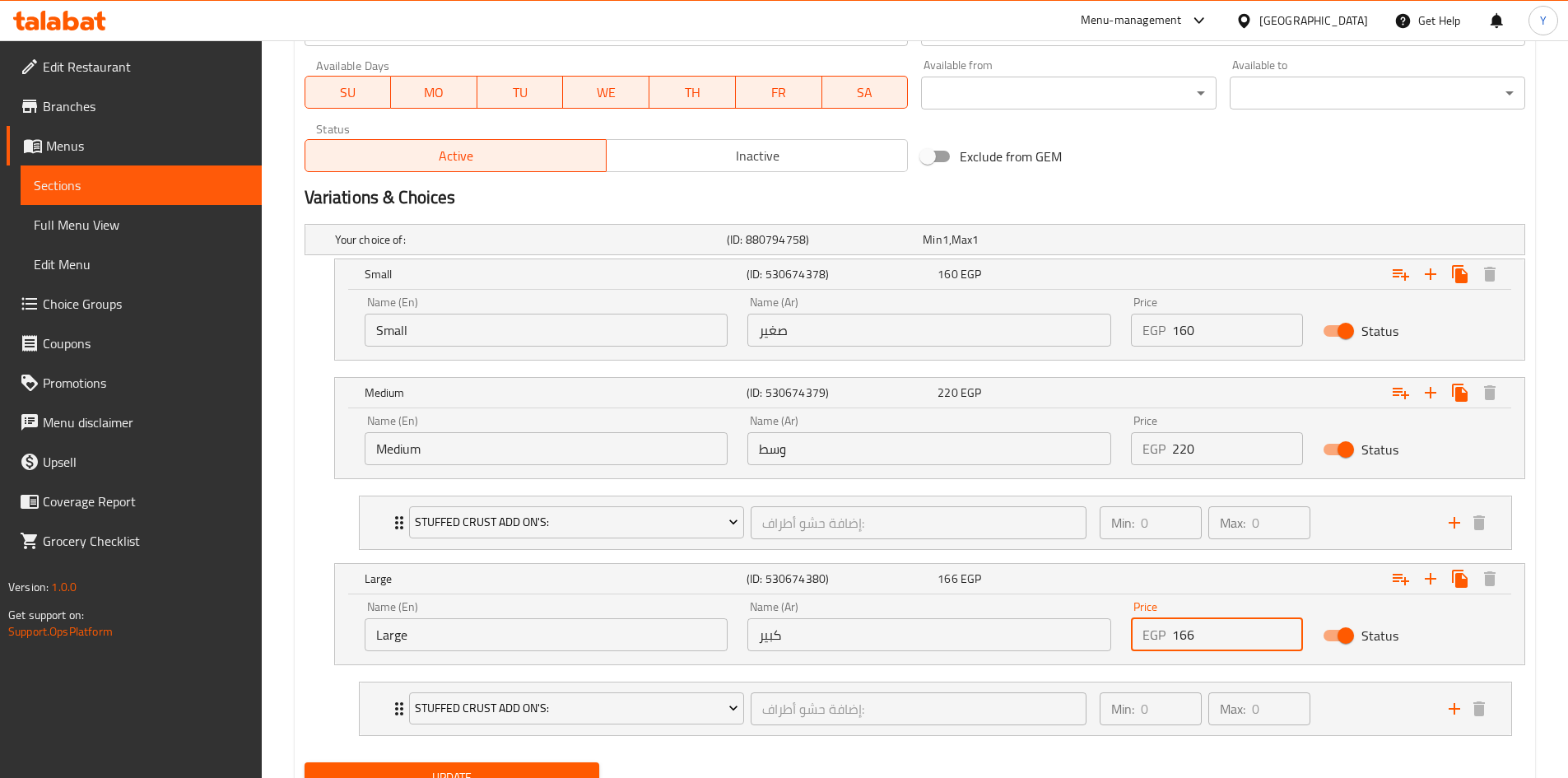
drag, startPoint x: 1205, startPoint y: 637, endPoint x: 1138, endPoint y: 633, distance: 67.1
click at [1138, 633] on div "EGP 166 Price" at bounding box center [1217, 634] width 172 height 33
click at [1086, 738] on li "Stuffed Crust Add On's: إضافة حشو أطراف: ​ Min: 0 ​ Max: 0 ​ Kiri (ID: 53067355…" at bounding box center [935, 709] width 1180 height 68
type input "270"
click at [1078, 751] on div "Your choice of: (ID: 880794758) Min 1 , Max 1 Name (En) Your choice of: Name (E…" at bounding box center [915, 487] width 1234 height 538
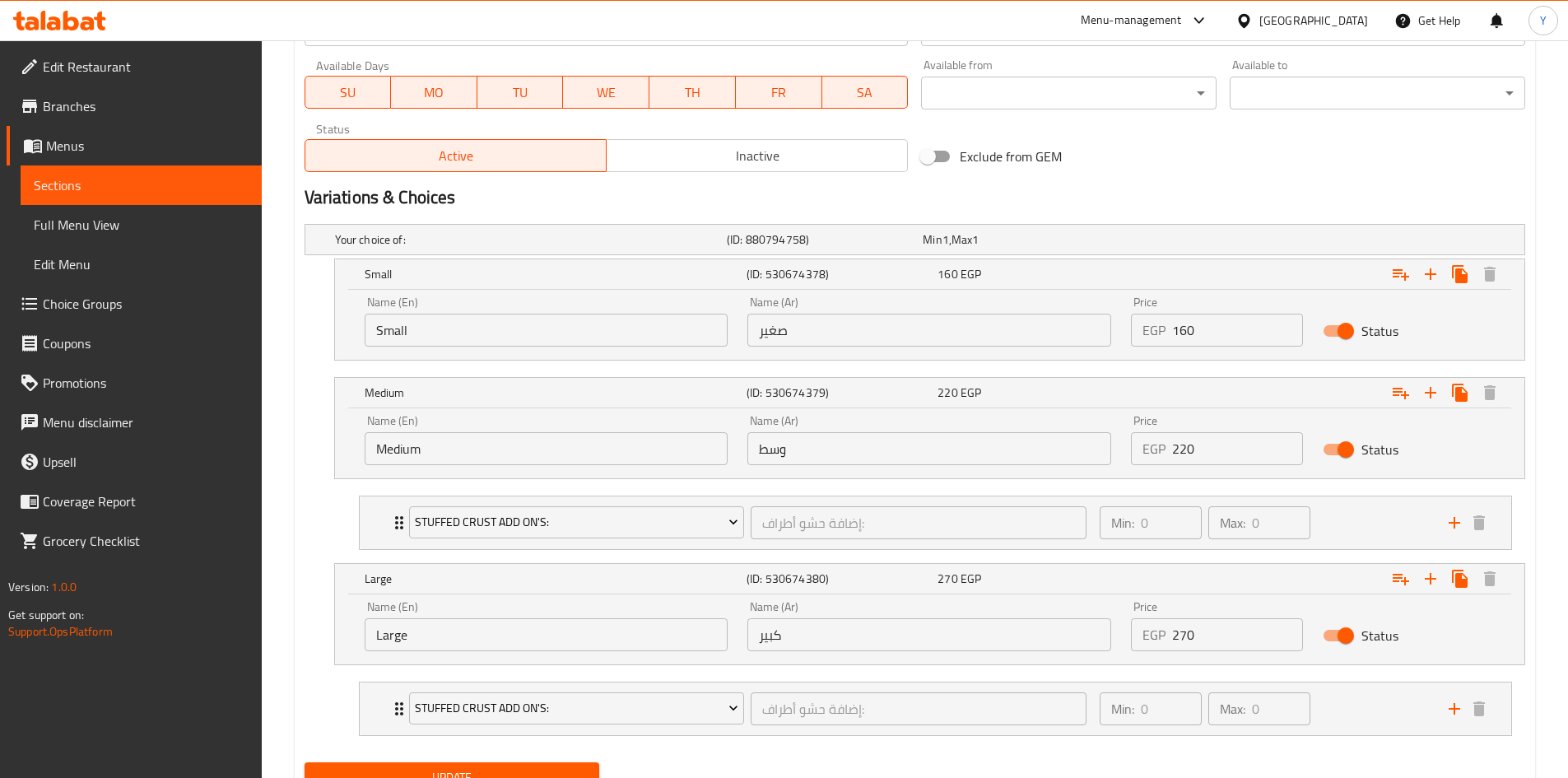
scroll to position [359, 0]
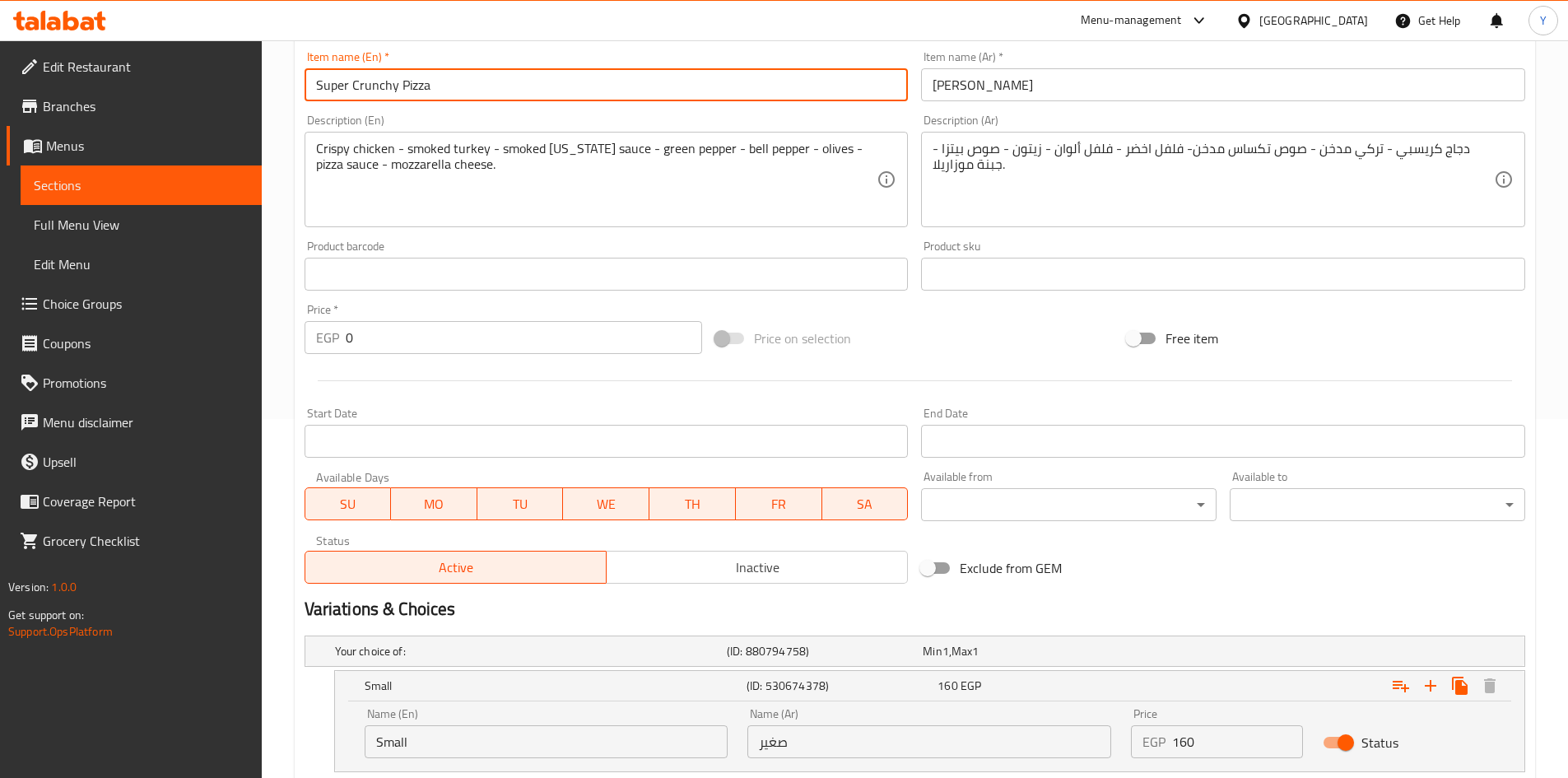
click at [563, 80] on input "Super Crunchy Pizza" at bounding box center [606, 85] width 604 height 33
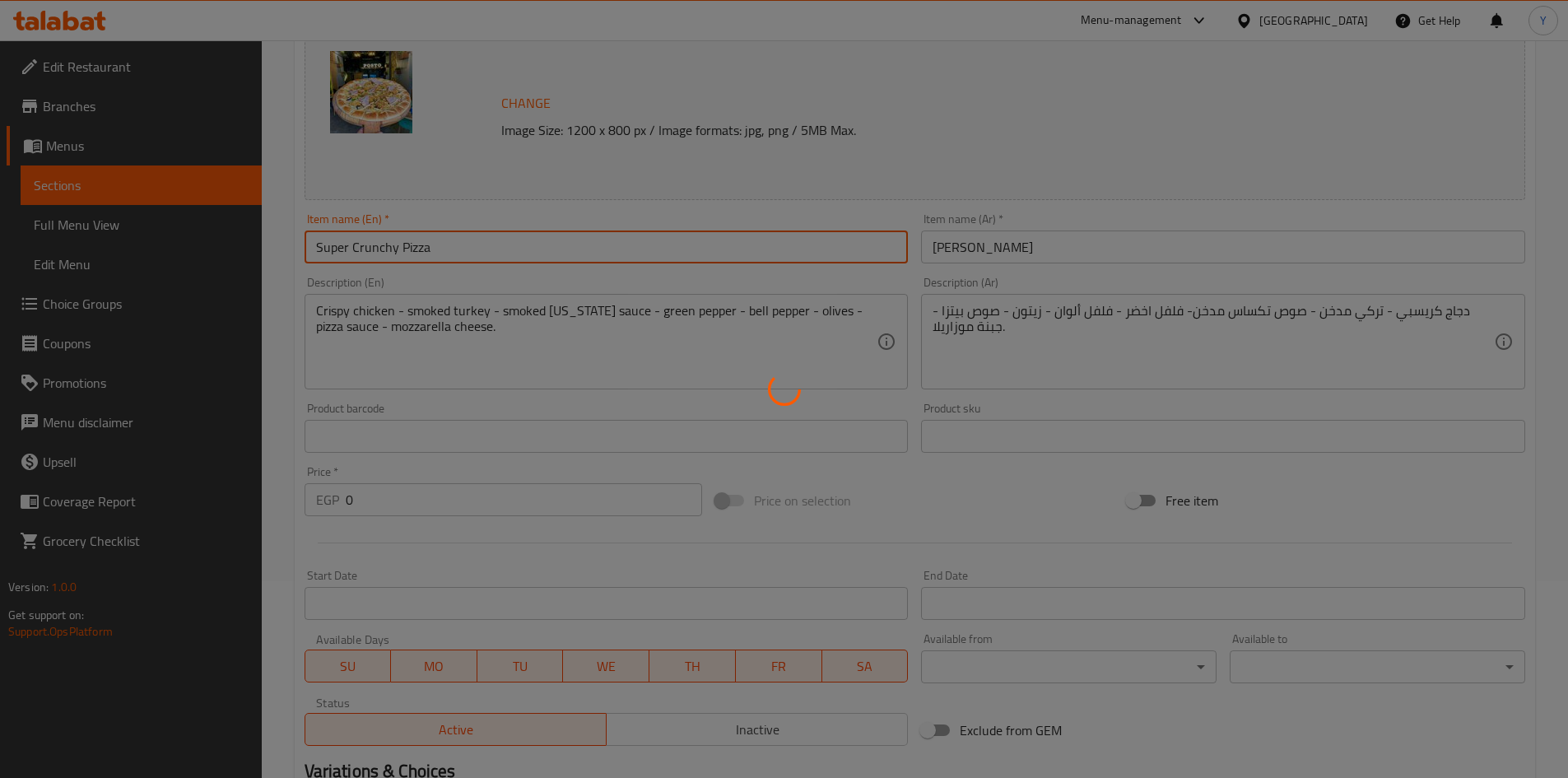
scroll to position [0, 0]
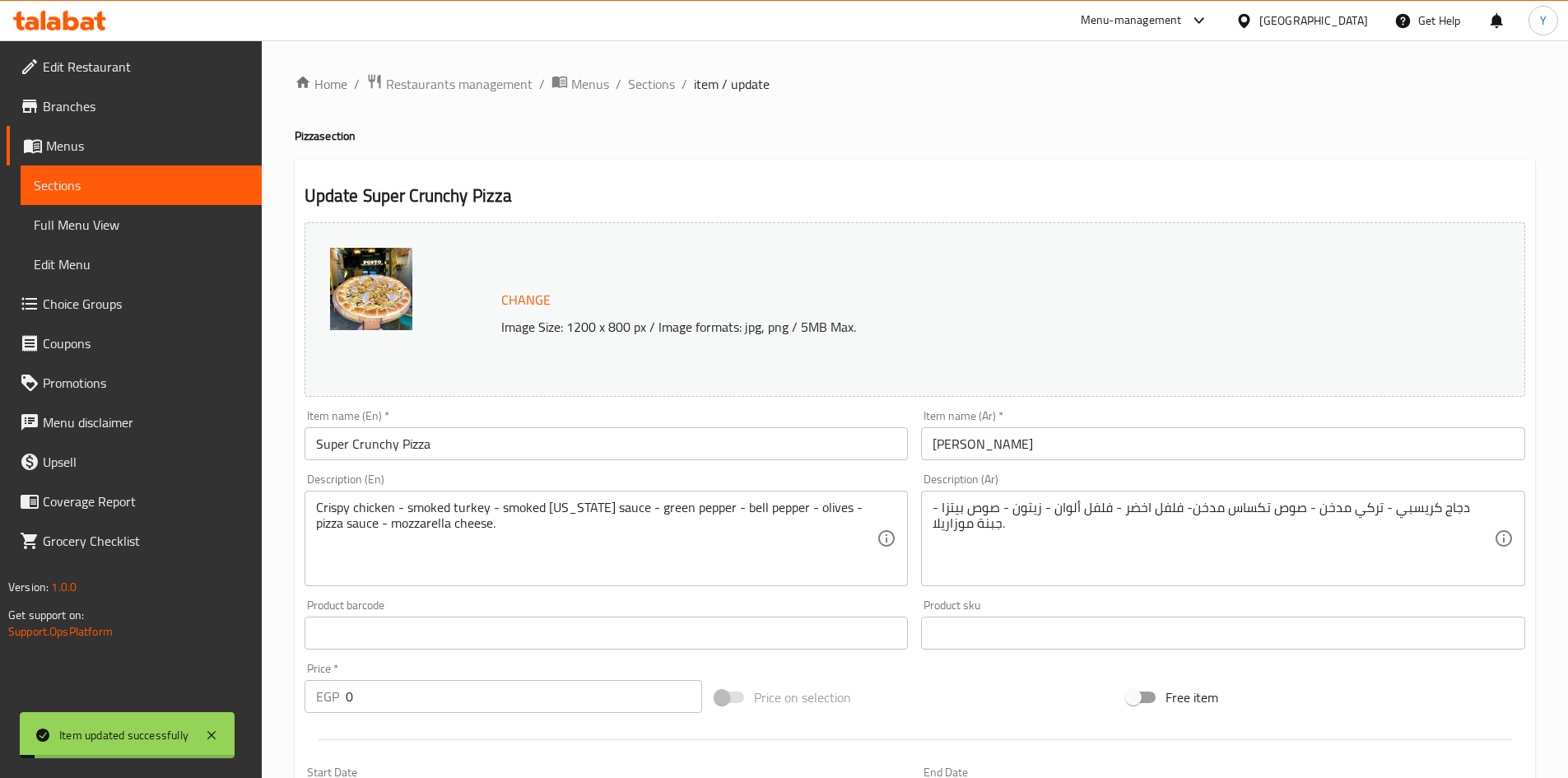
click at [706, 86] on span "item / update" at bounding box center [732, 83] width 75 height 20
click at [658, 88] on span "Sections" at bounding box center [651, 83] width 47 height 20
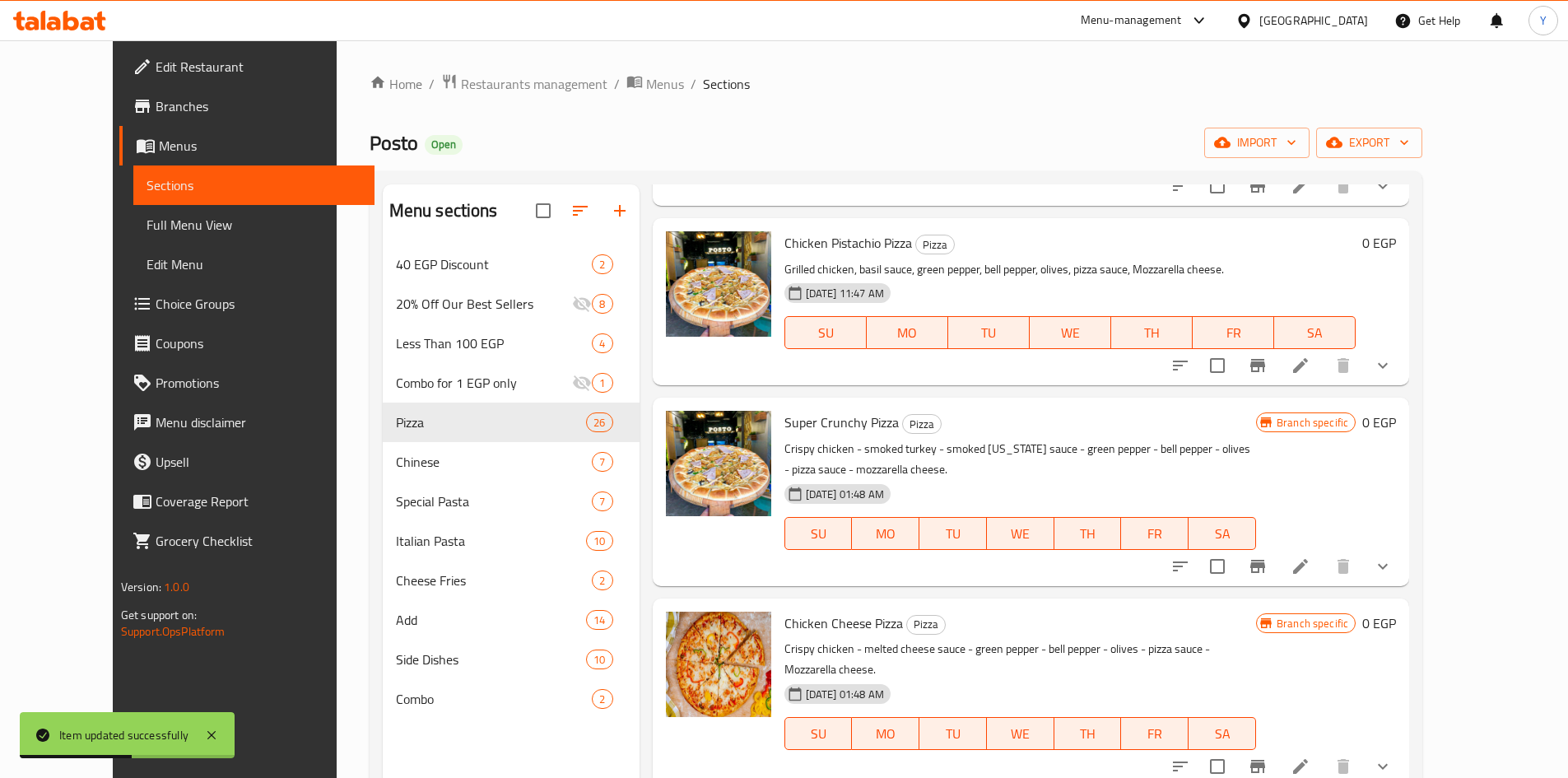
scroll to position [2387, 0]
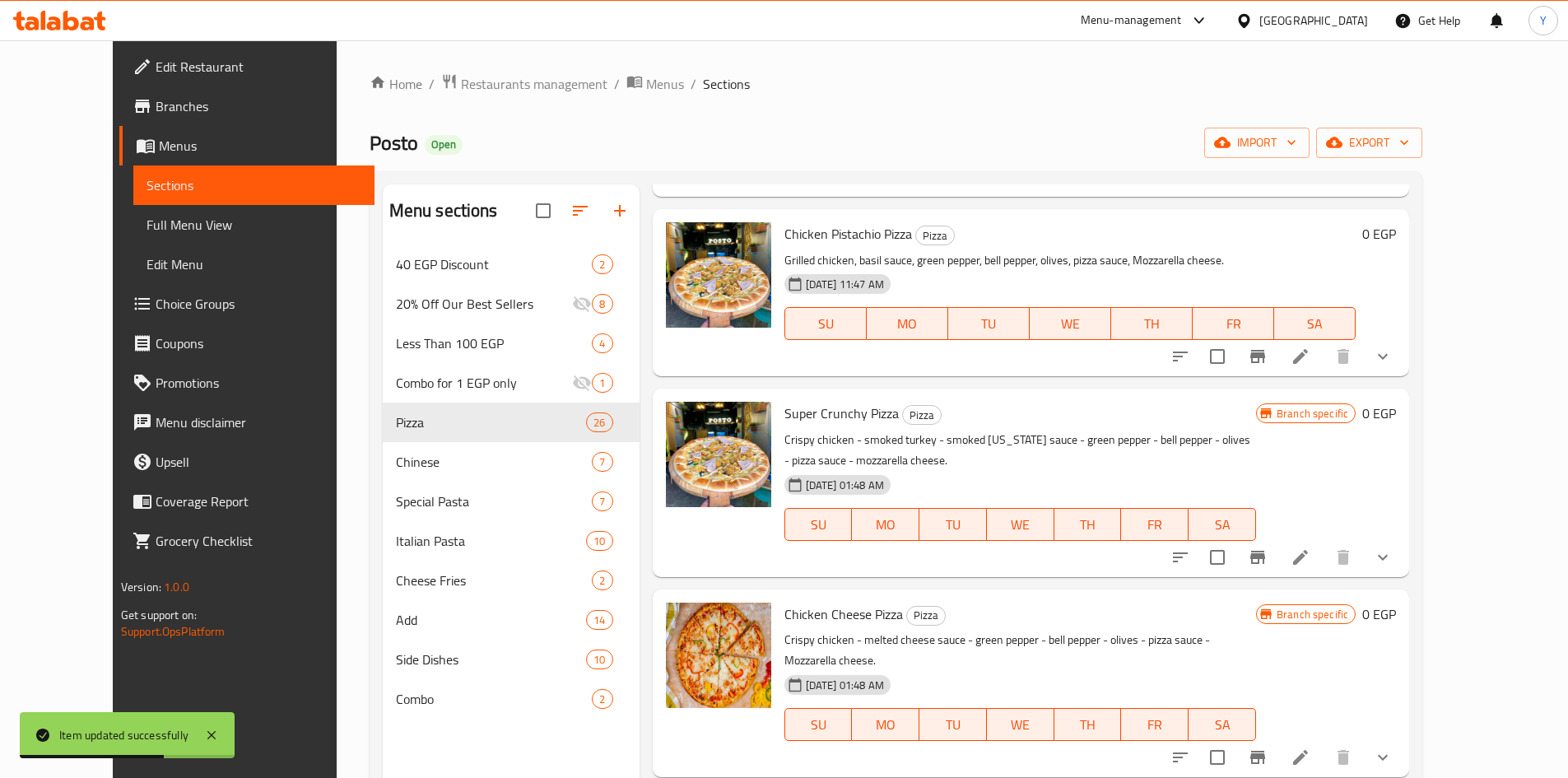
click at [1403, 537] on button "show more" at bounding box center [1383, 557] width 39 height 39
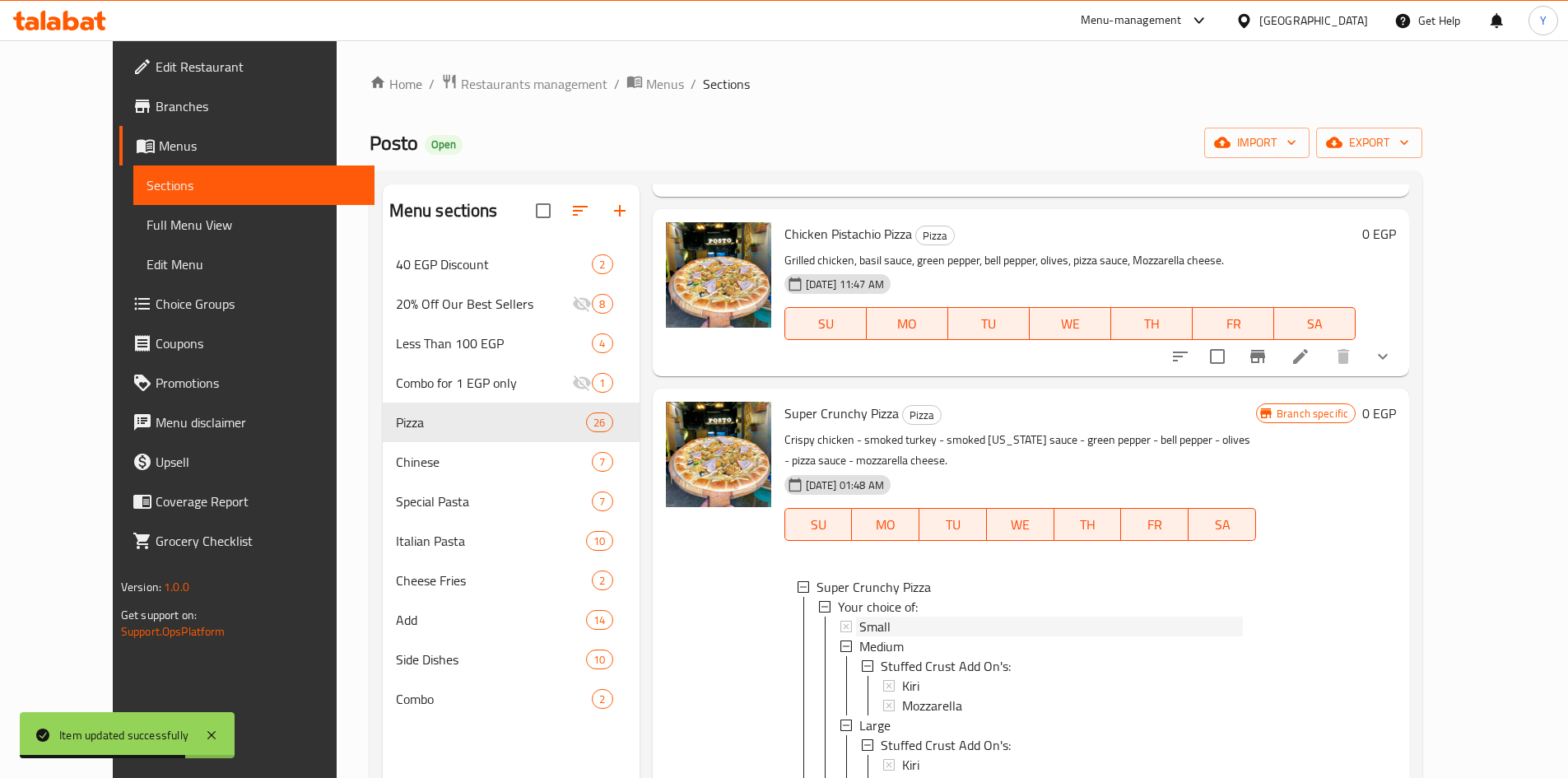
click at [927, 617] on div "Small" at bounding box center [1051, 626] width 384 height 20
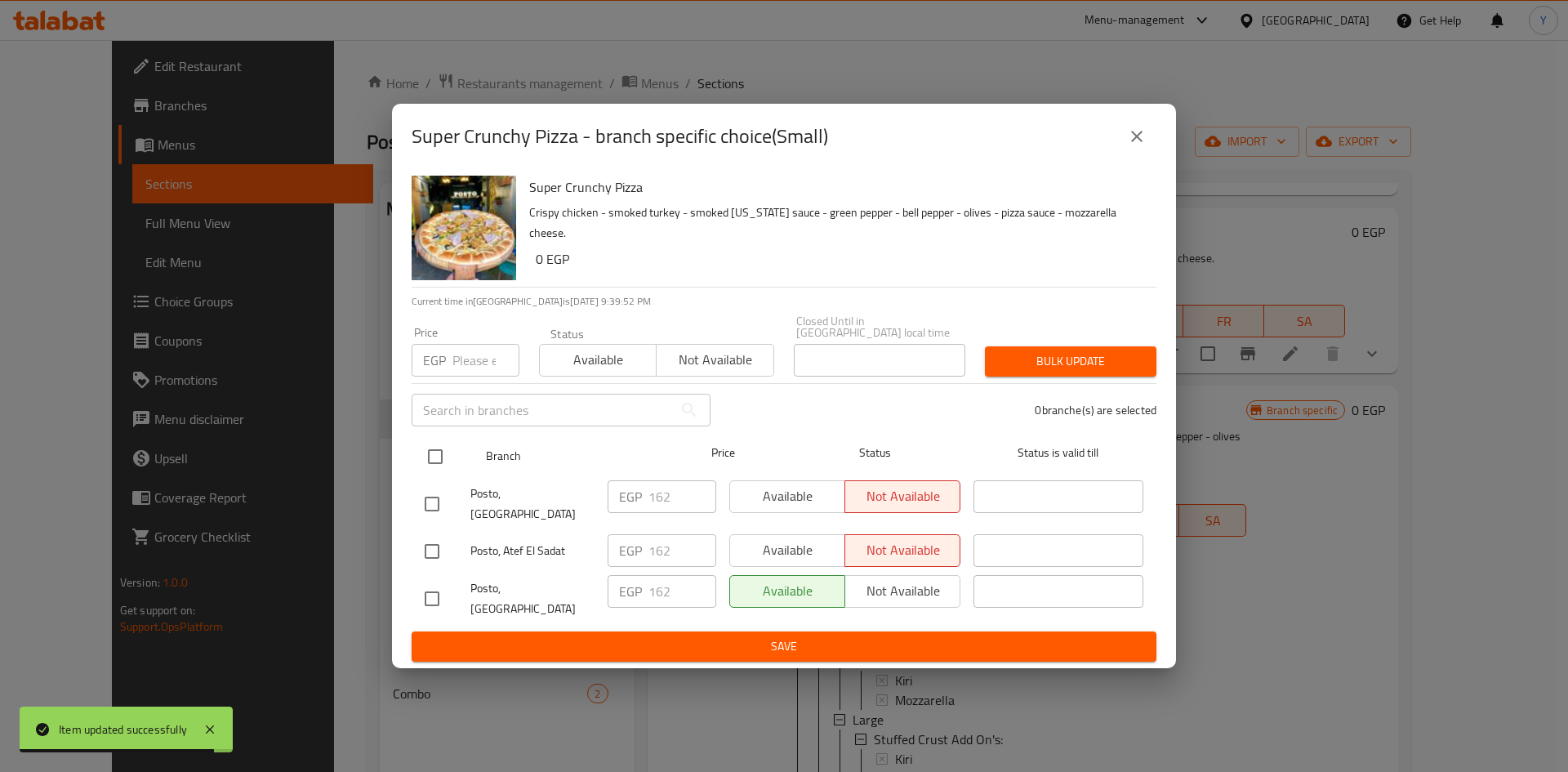
click at [435, 463] on input "checkbox" at bounding box center [435, 457] width 34 height 34
checkbox input "true"
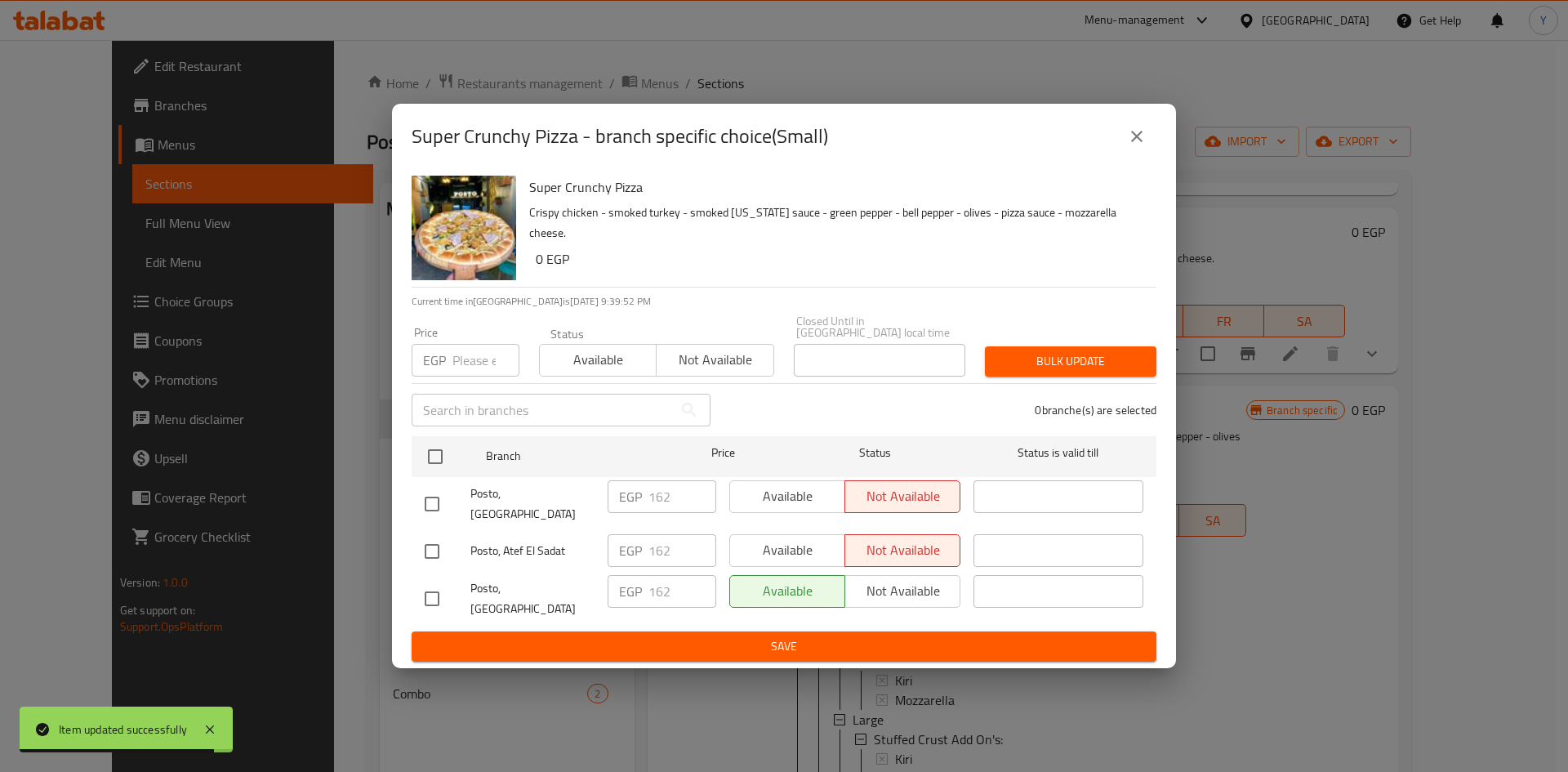
checkbox input "true"
click at [468, 377] on input "number" at bounding box center [485, 360] width 67 height 32
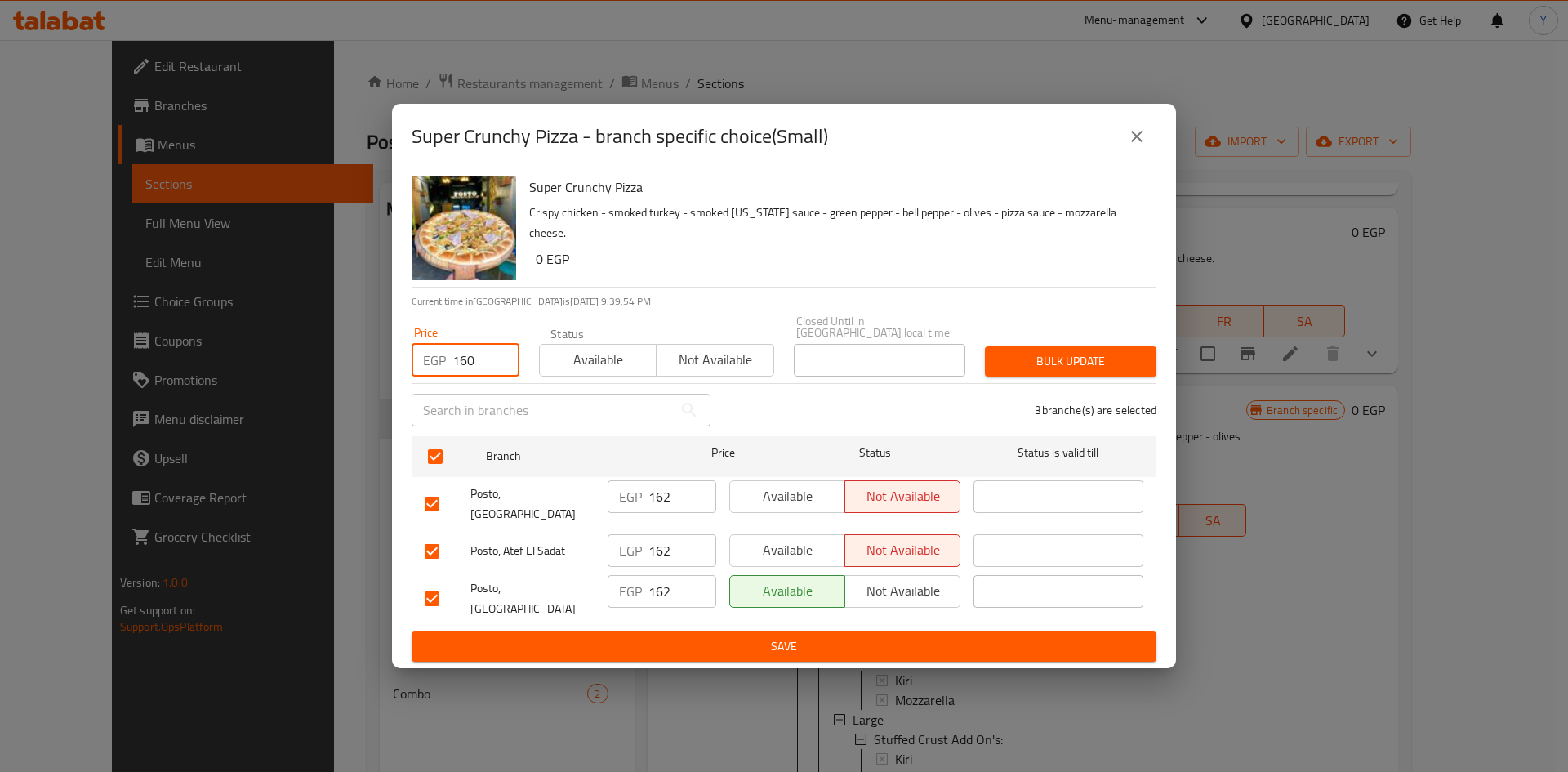
type input "160"
drag, startPoint x: 708, startPoint y: 309, endPoint x: 1072, endPoint y: 400, distance: 375.2
click at [708, 309] on div "Super Crunchy Pizza Crispy chicken - smoked turkey - smoked Texas sauce - green…" at bounding box center [784, 419] width 784 height 500
click at [1062, 361] on span "Bulk update" at bounding box center [1070, 361] width 145 height 20
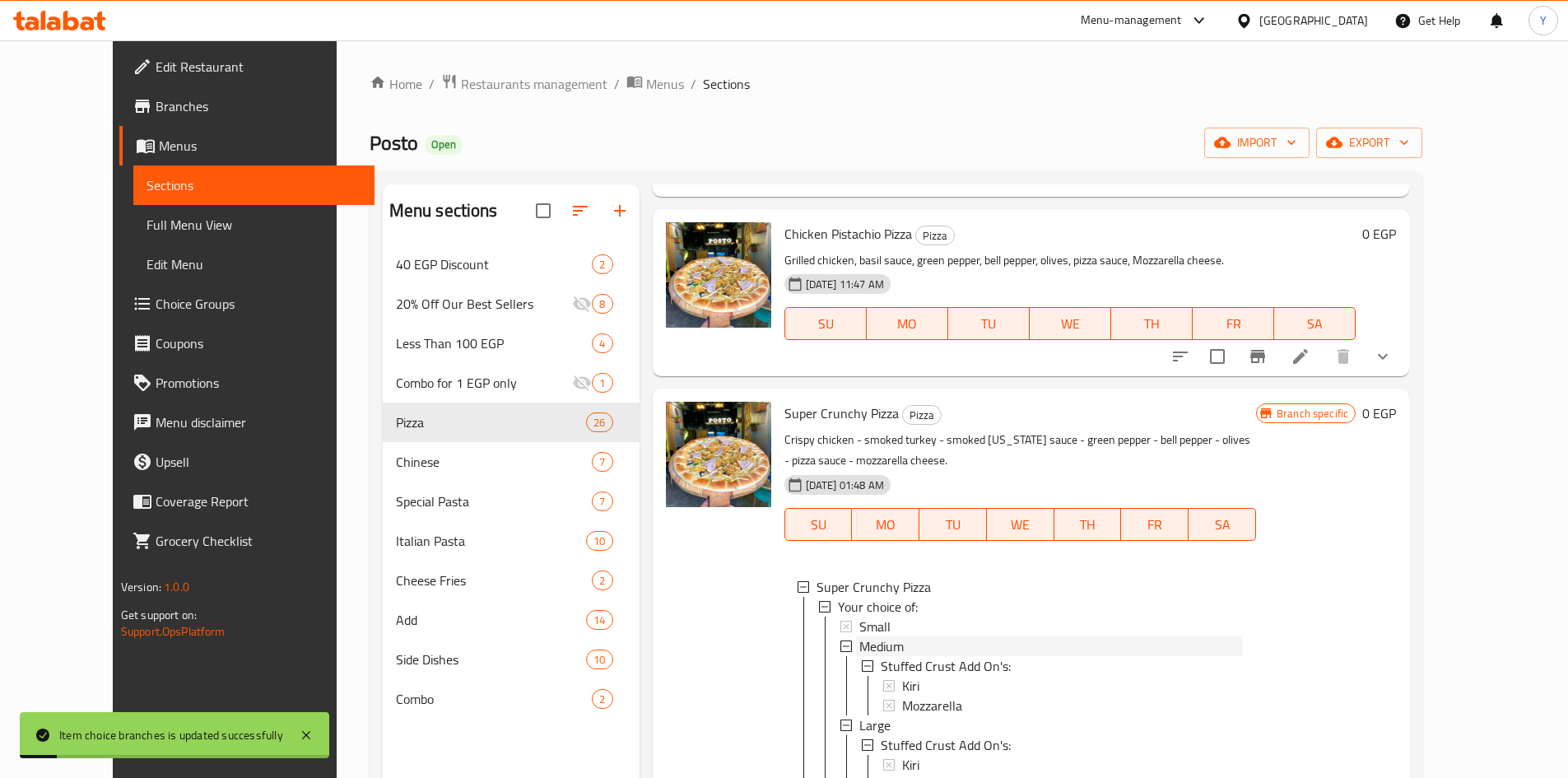
click at [895, 637] on div "Medium" at bounding box center [1051, 646] width 384 height 20
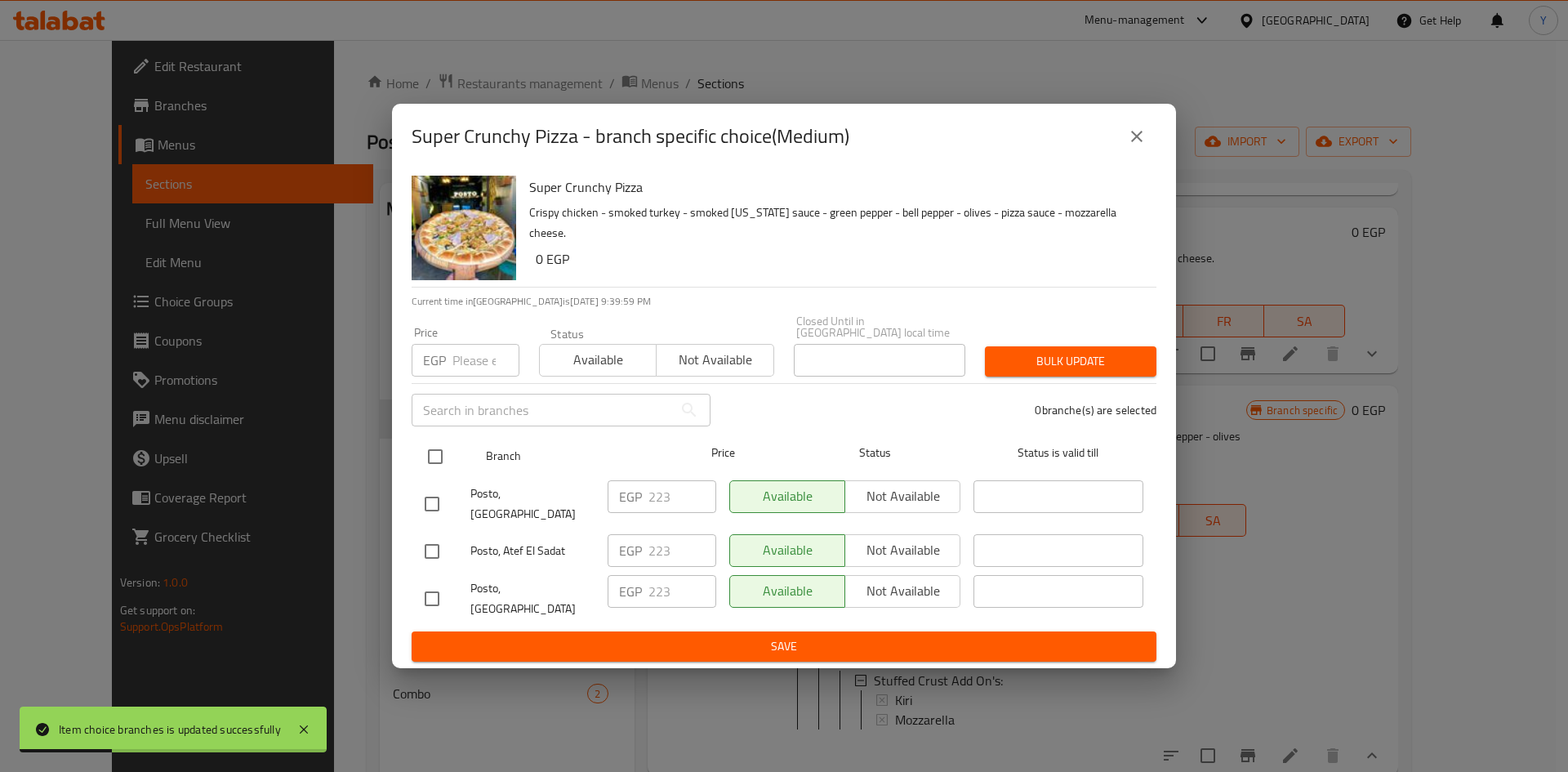
click at [430, 470] on input "checkbox" at bounding box center [435, 457] width 34 height 34
checkbox input "true"
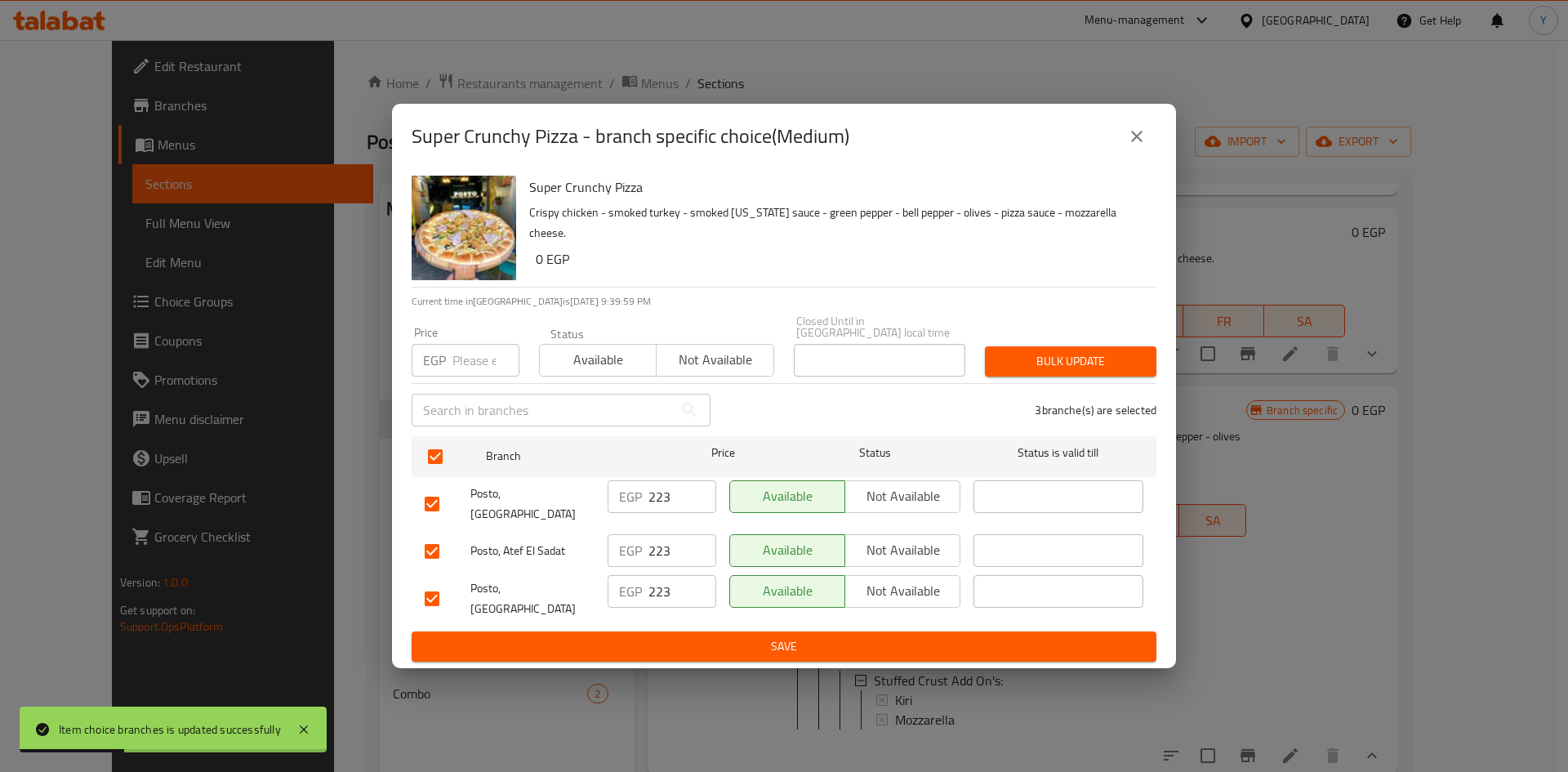
click at [471, 372] on input "number" at bounding box center [485, 360] width 67 height 32
type input "220"
click at [723, 287] on hr at bounding box center [784, 287] width 744 height 1
click at [1024, 377] on button "Bulk update" at bounding box center [1071, 361] width 172 height 31
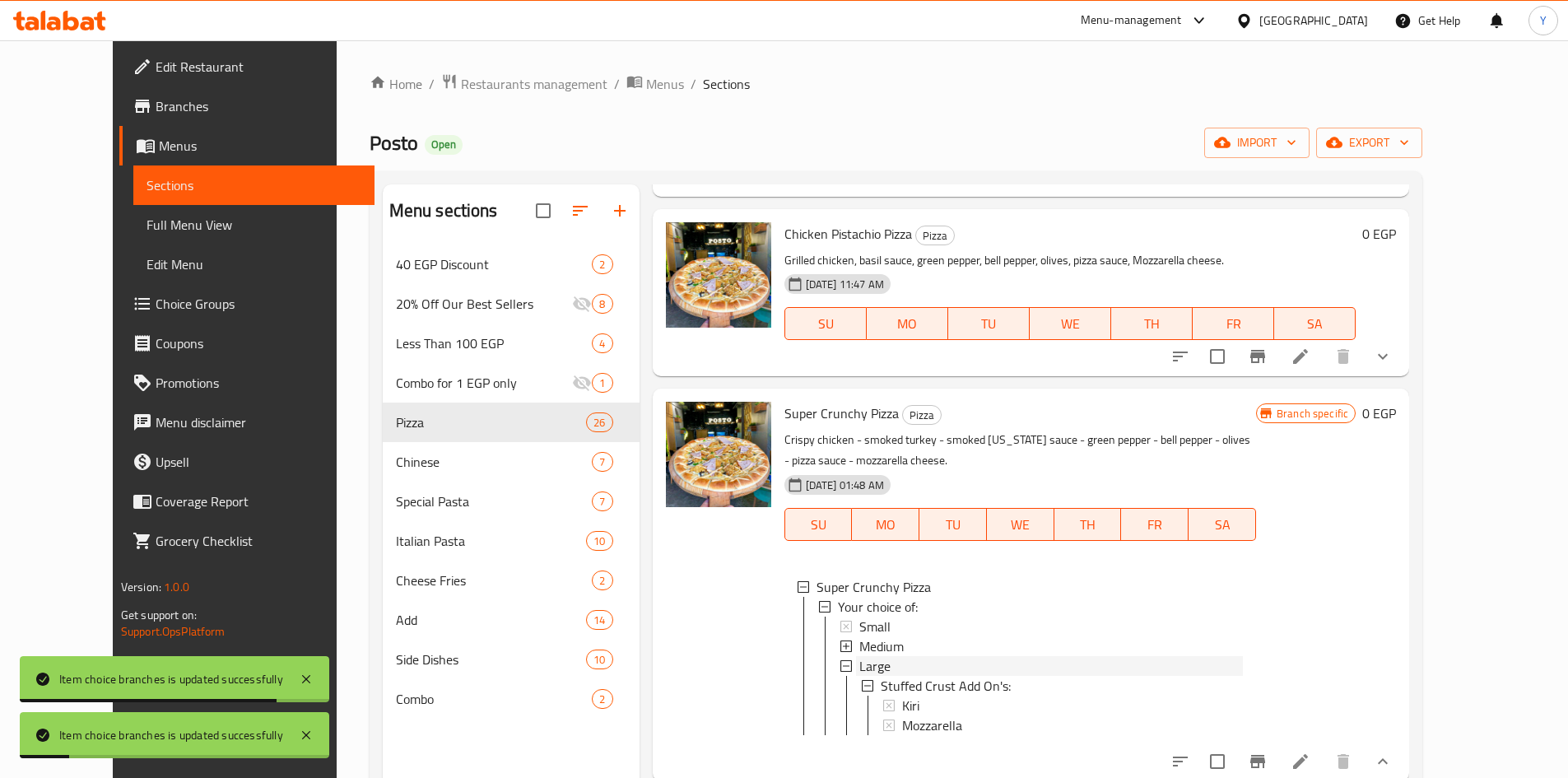
click at [925, 656] on div "Large" at bounding box center [1051, 666] width 384 height 20
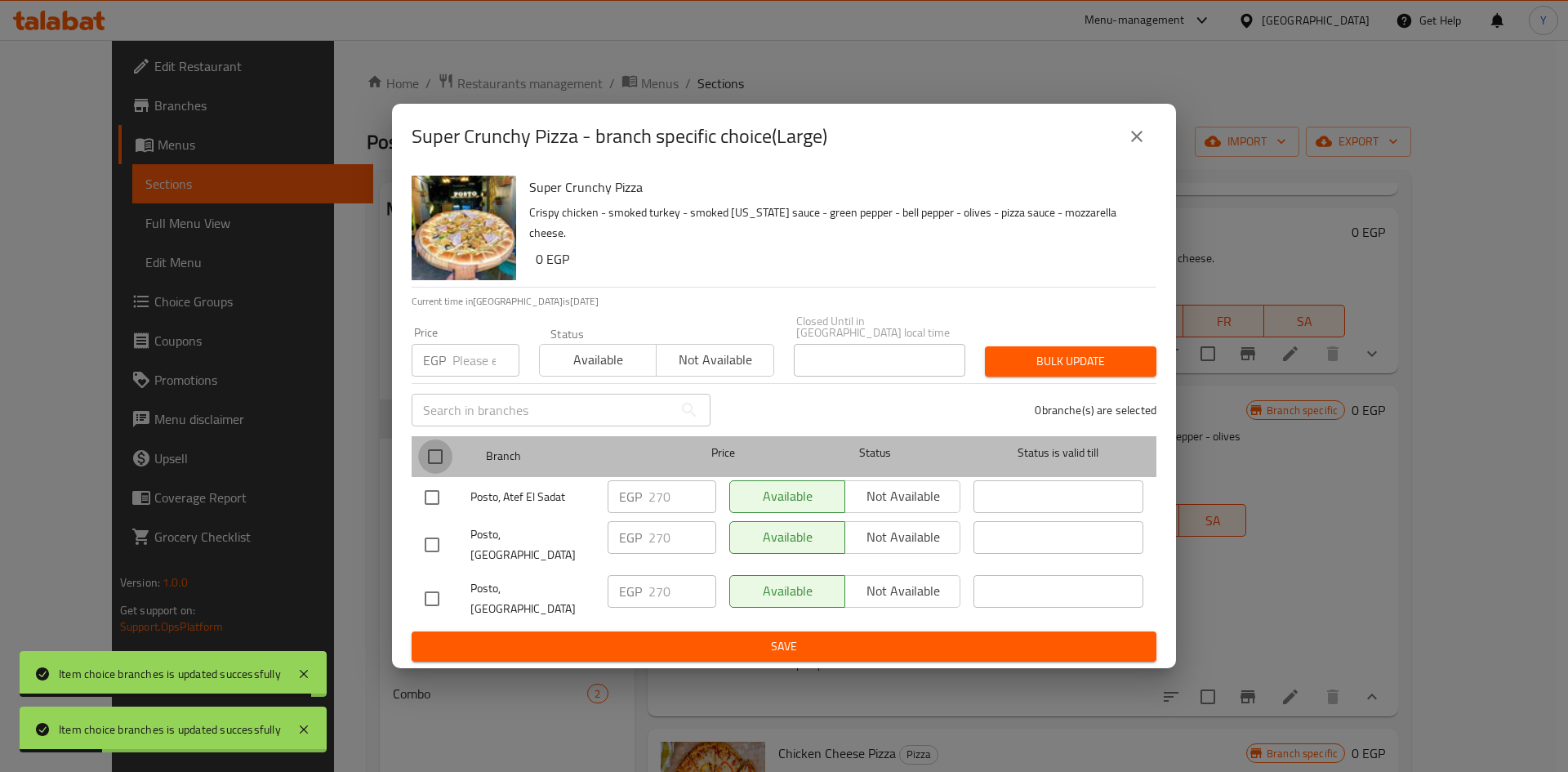
click at [434, 448] on input "checkbox" at bounding box center [435, 457] width 34 height 34
checkbox input "true"
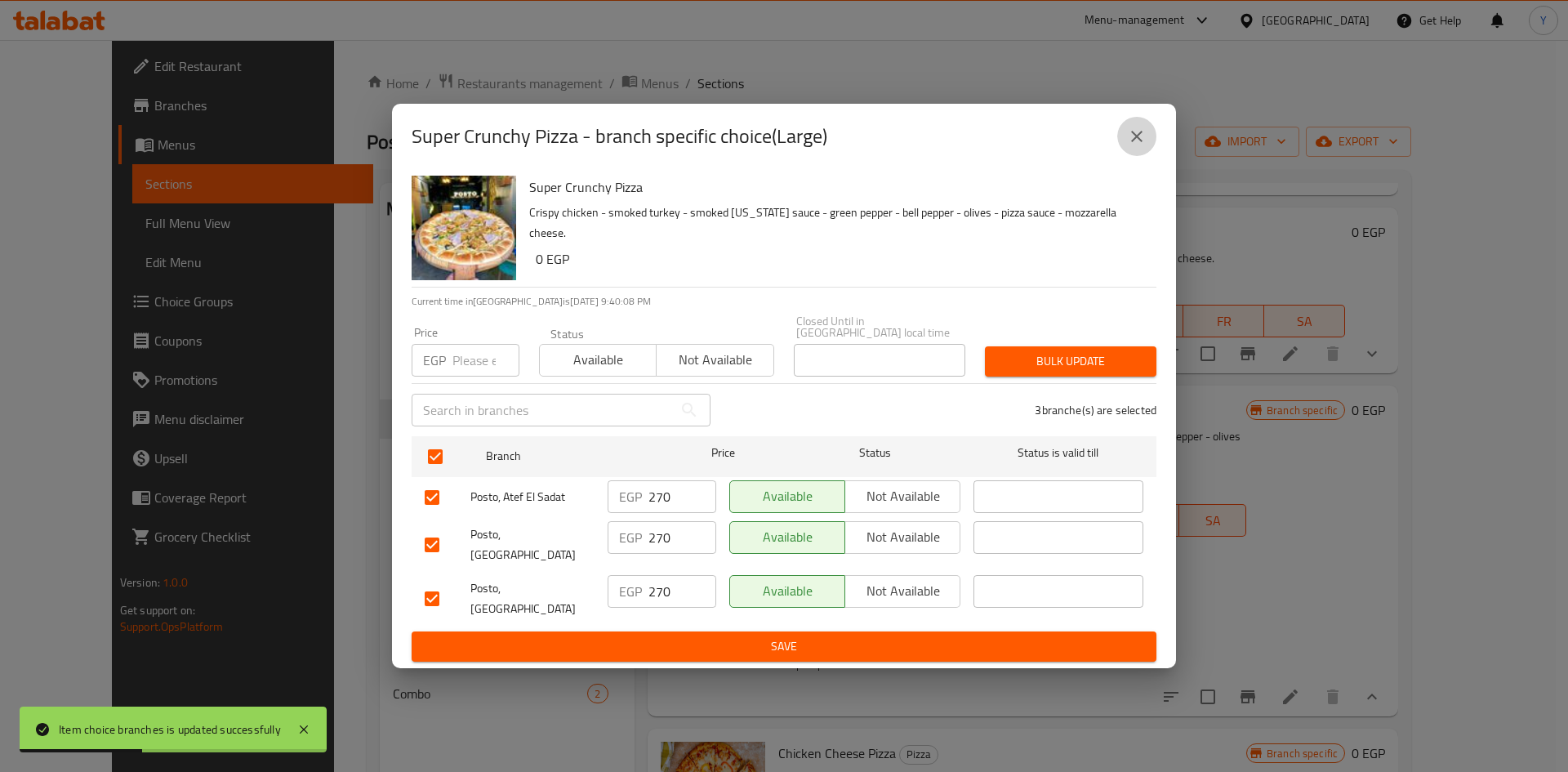
click at [1135, 156] on button "close" at bounding box center [1136, 136] width 39 height 39
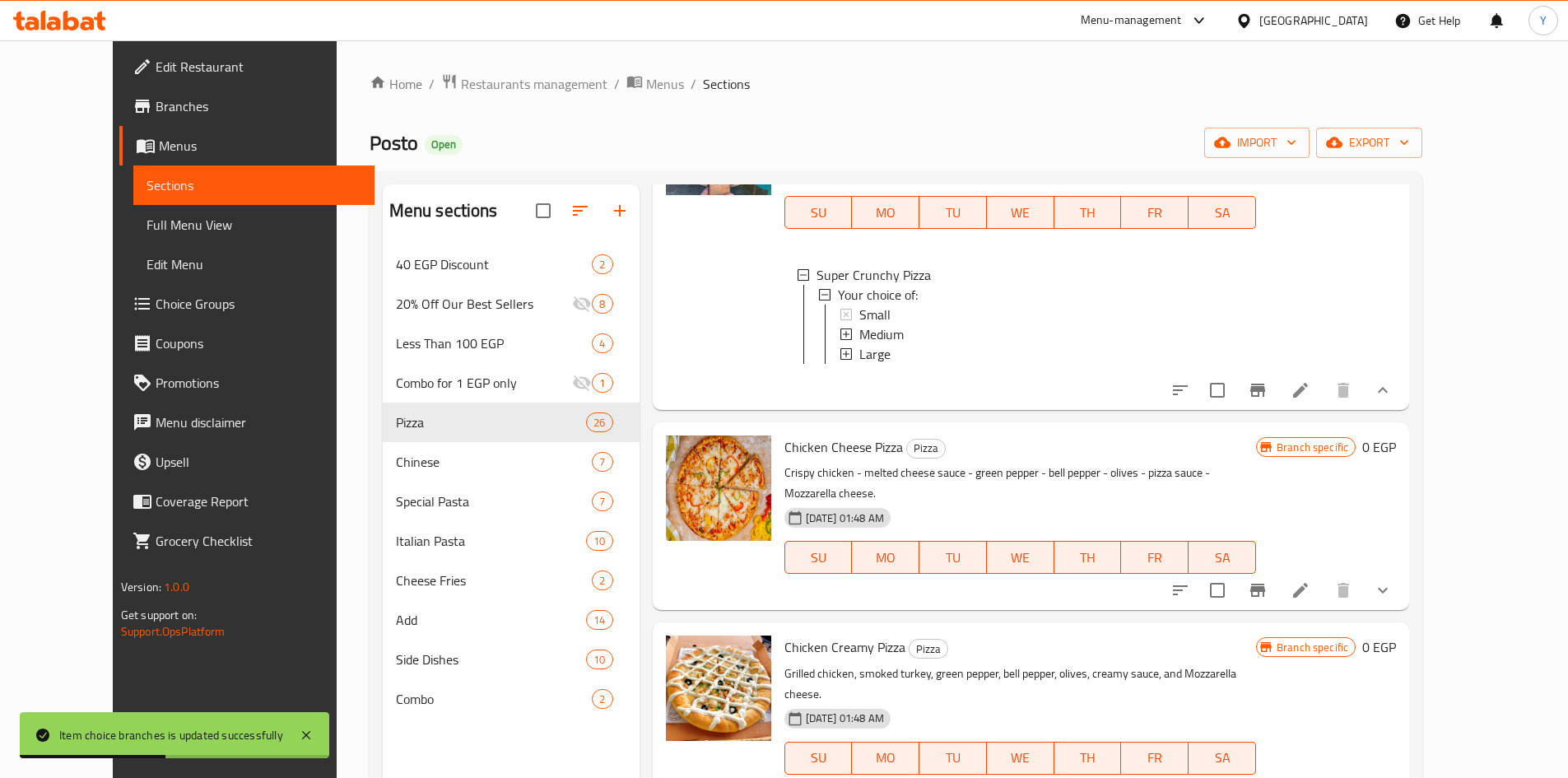
scroll to position [2798, 0]
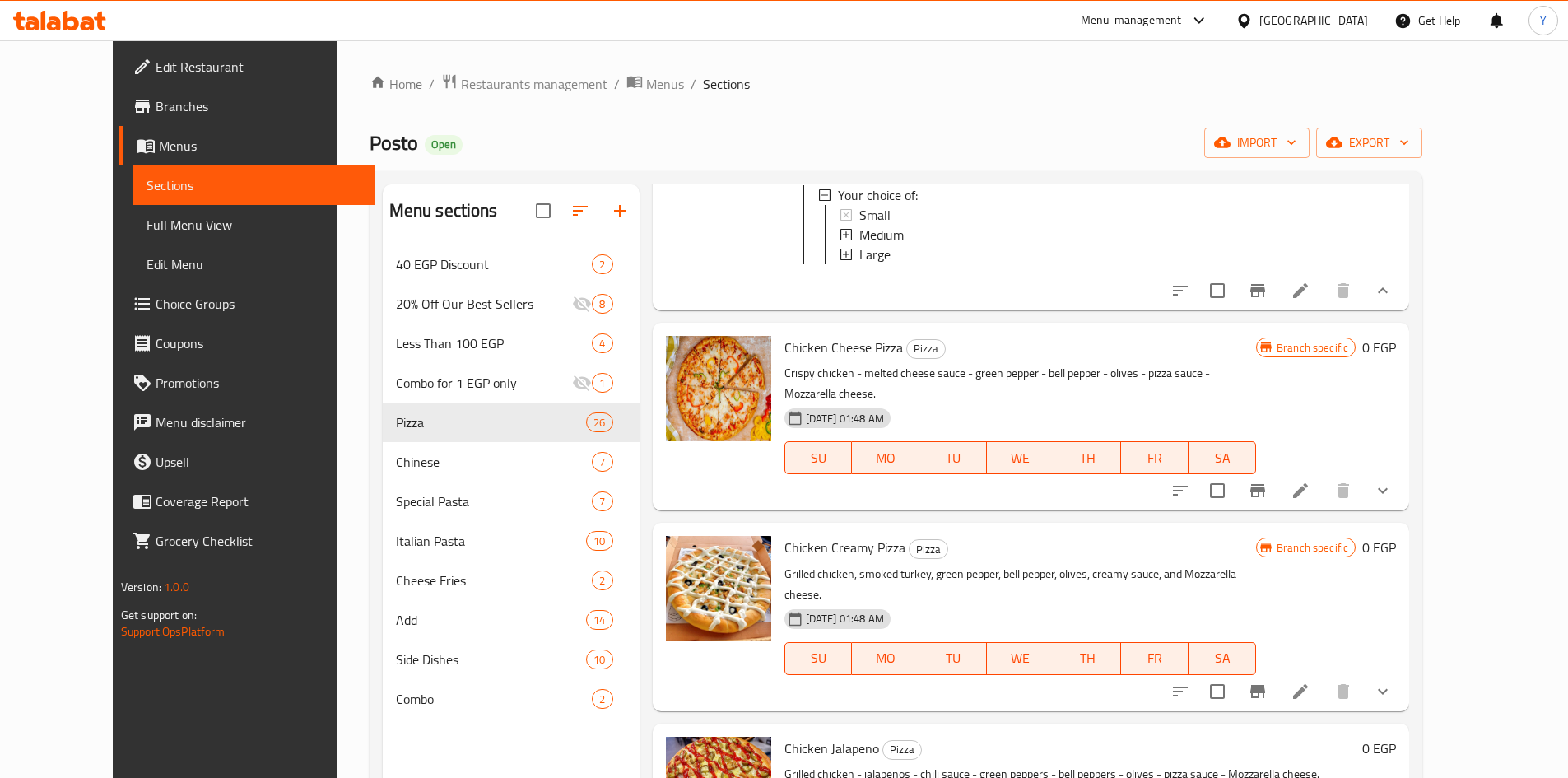
click at [1324, 476] on li at bounding box center [1301, 490] width 46 height 30
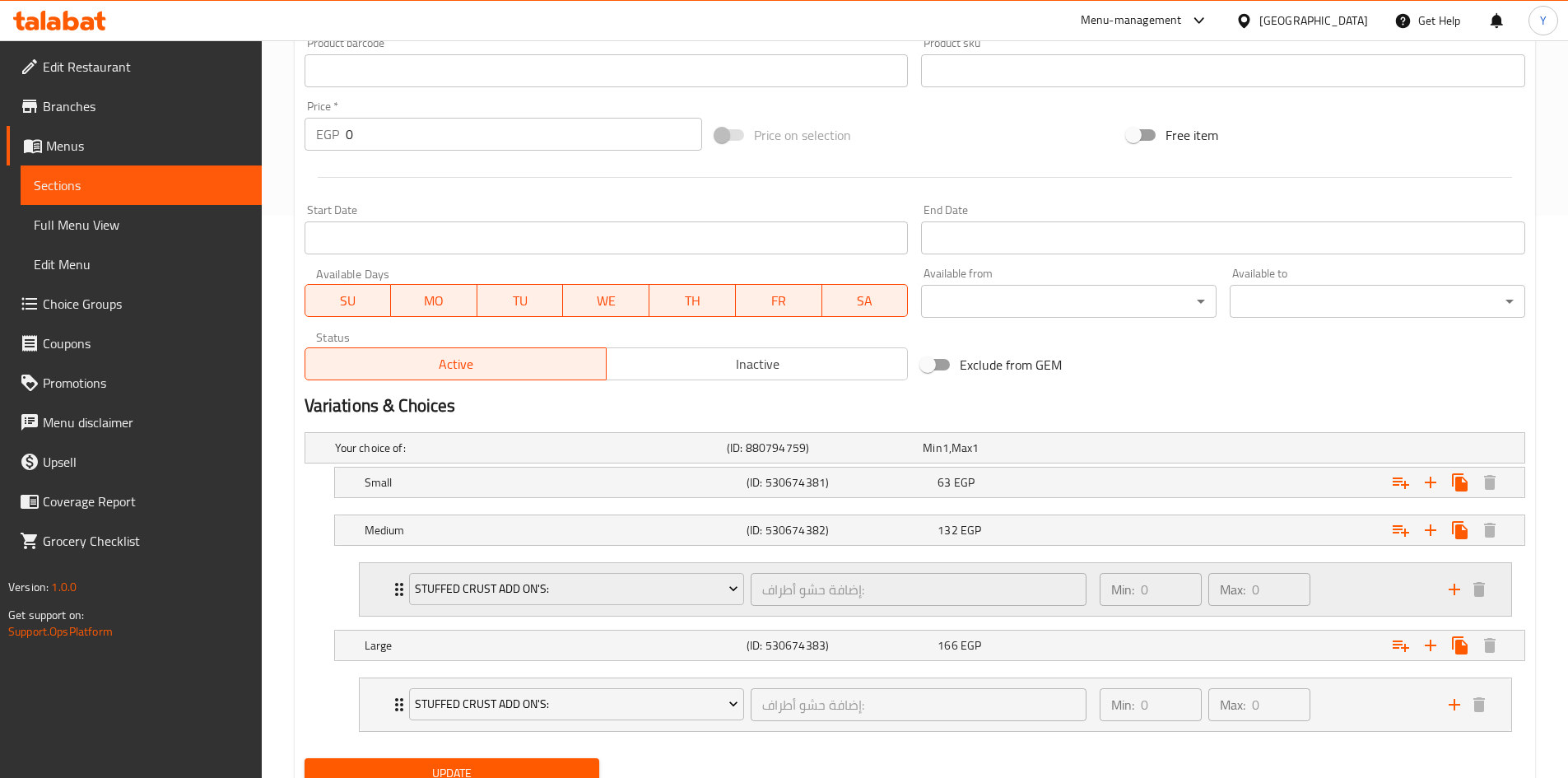
scroll to position [576, 0]
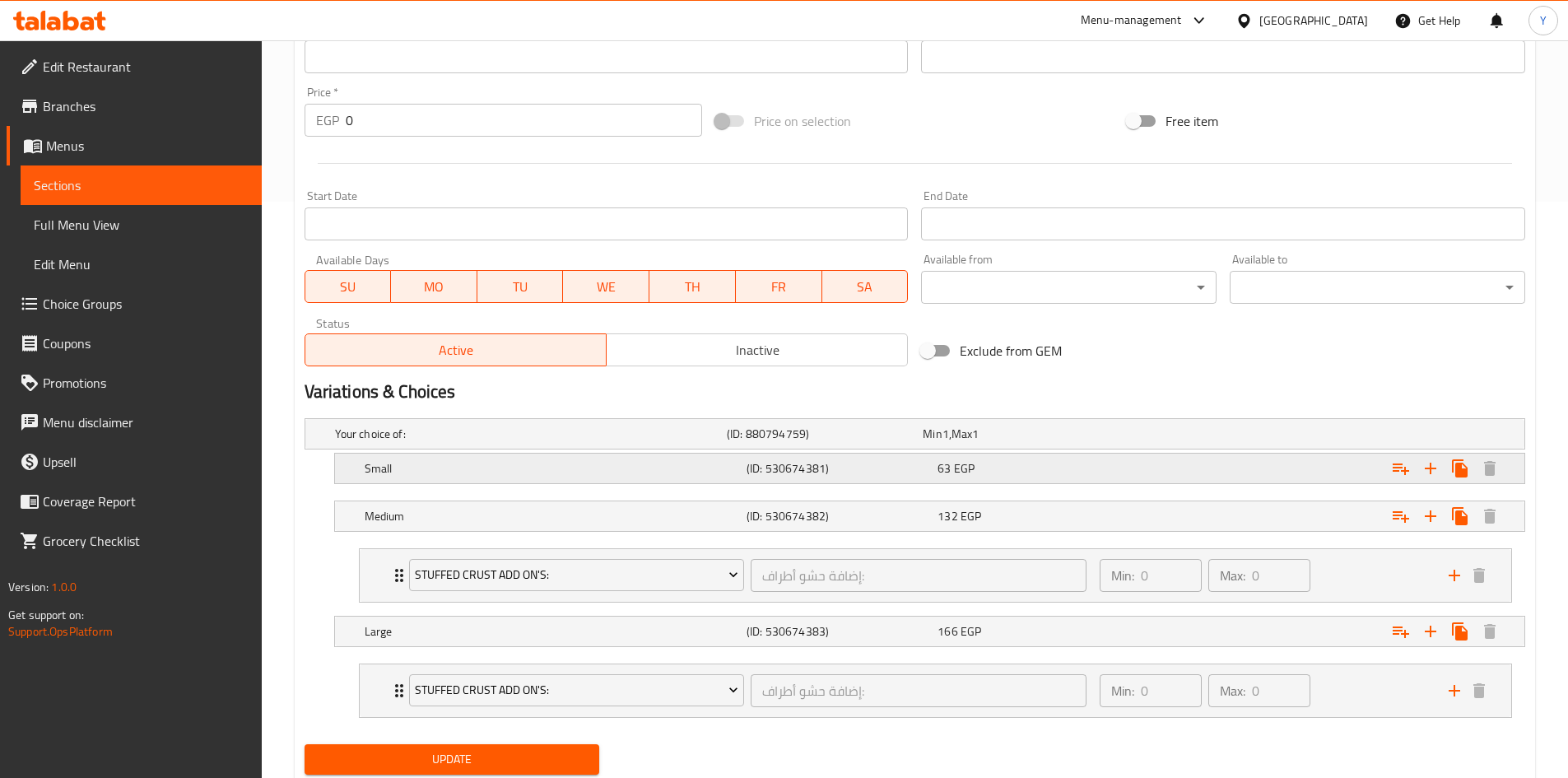
click at [1181, 466] on div "Expand" at bounding box center [1316, 468] width 382 height 36
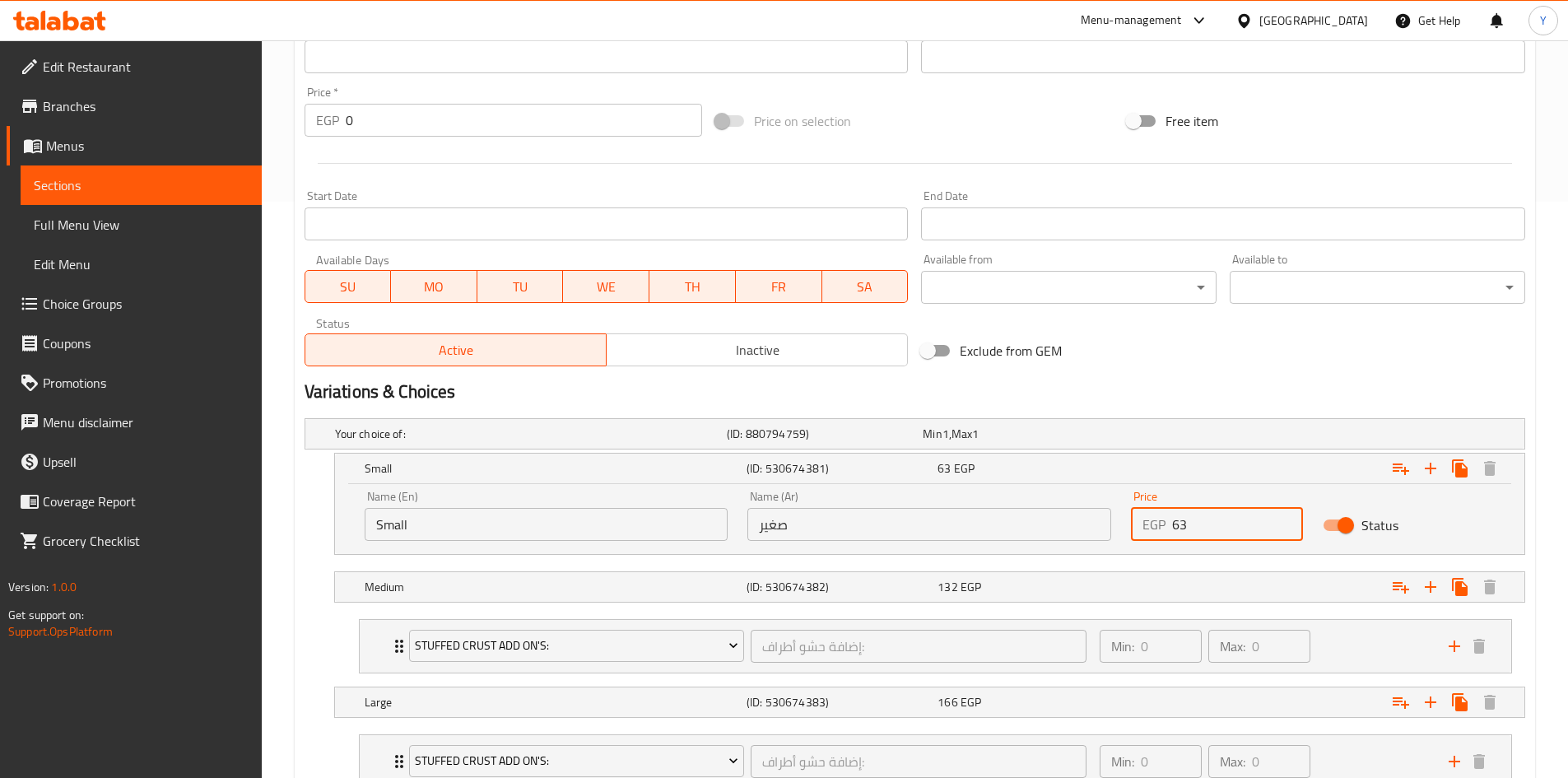
drag, startPoint x: 1252, startPoint y: 524, endPoint x: 1063, endPoint y: 524, distance: 189.0
click at [1063, 524] on div "Name (En) Small Name (En) Name (Ar) صغير Name (Ar) Price EGP 63 Price Status" at bounding box center [930, 516] width 1150 height 70
type input "160"
click at [1201, 392] on h2 "Variations & Choices" at bounding box center [914, 392] width 1221 height 25
click at [1212, 601] on div "Expand" at bounding box center [1316, 587] width 382 height 36
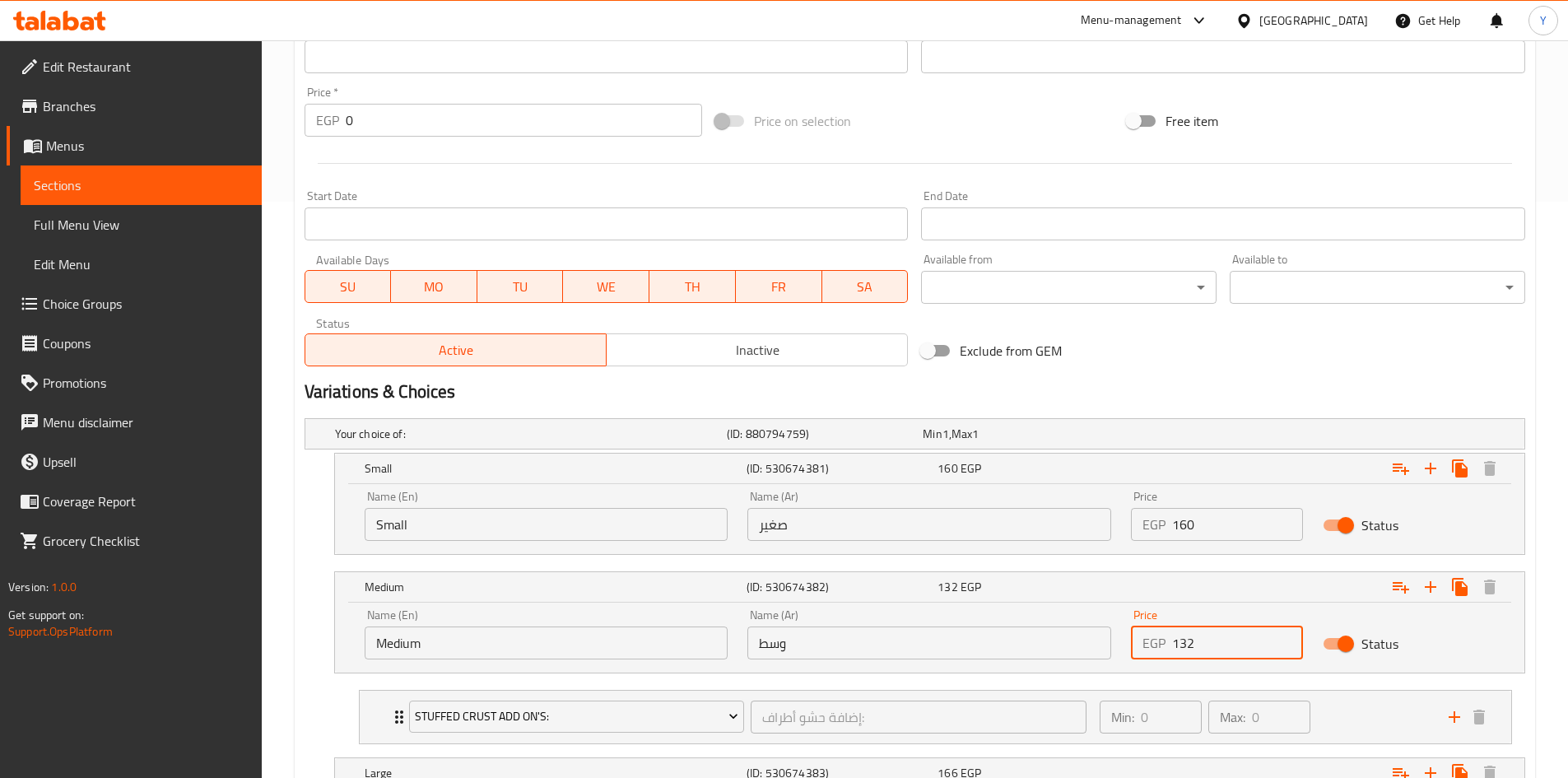
drag, startPoint x: 1221, startPoint y: 647, endPoint x: 1057, endPoint y: 640, distance: 164.1
click at [1057, 640] on div "Name (En) Medium Name (En) Name (Ar) وسط Name (Ar) Price EGP 132 Price Status" at bounding box center [930, 634] width 1150 height 70
type input "220"
click at [1216, 389] on h2 "Variations & Choices" at bounding box center [914, 392] width 1221 height 25
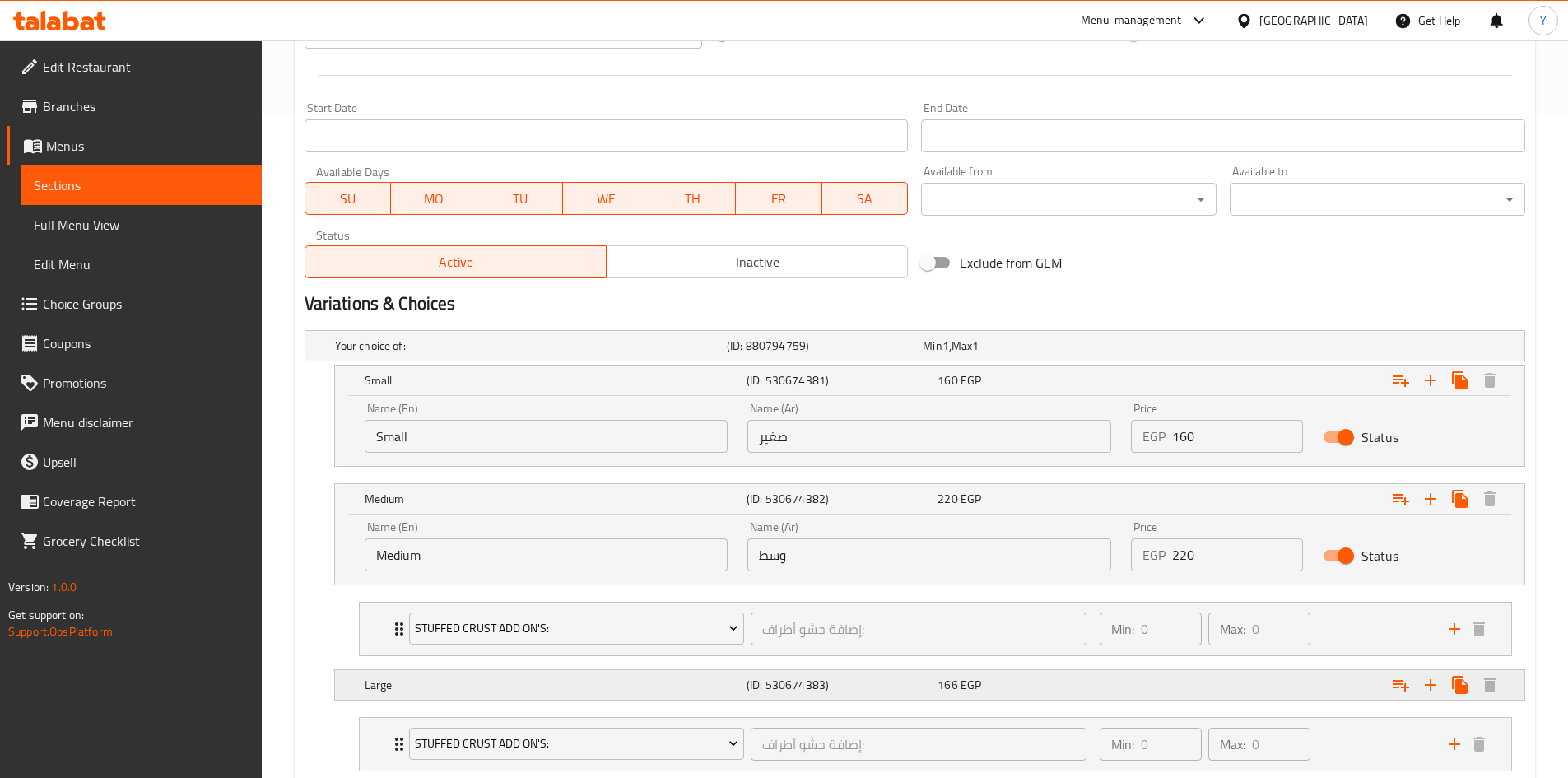
scroll to position [741, 0]
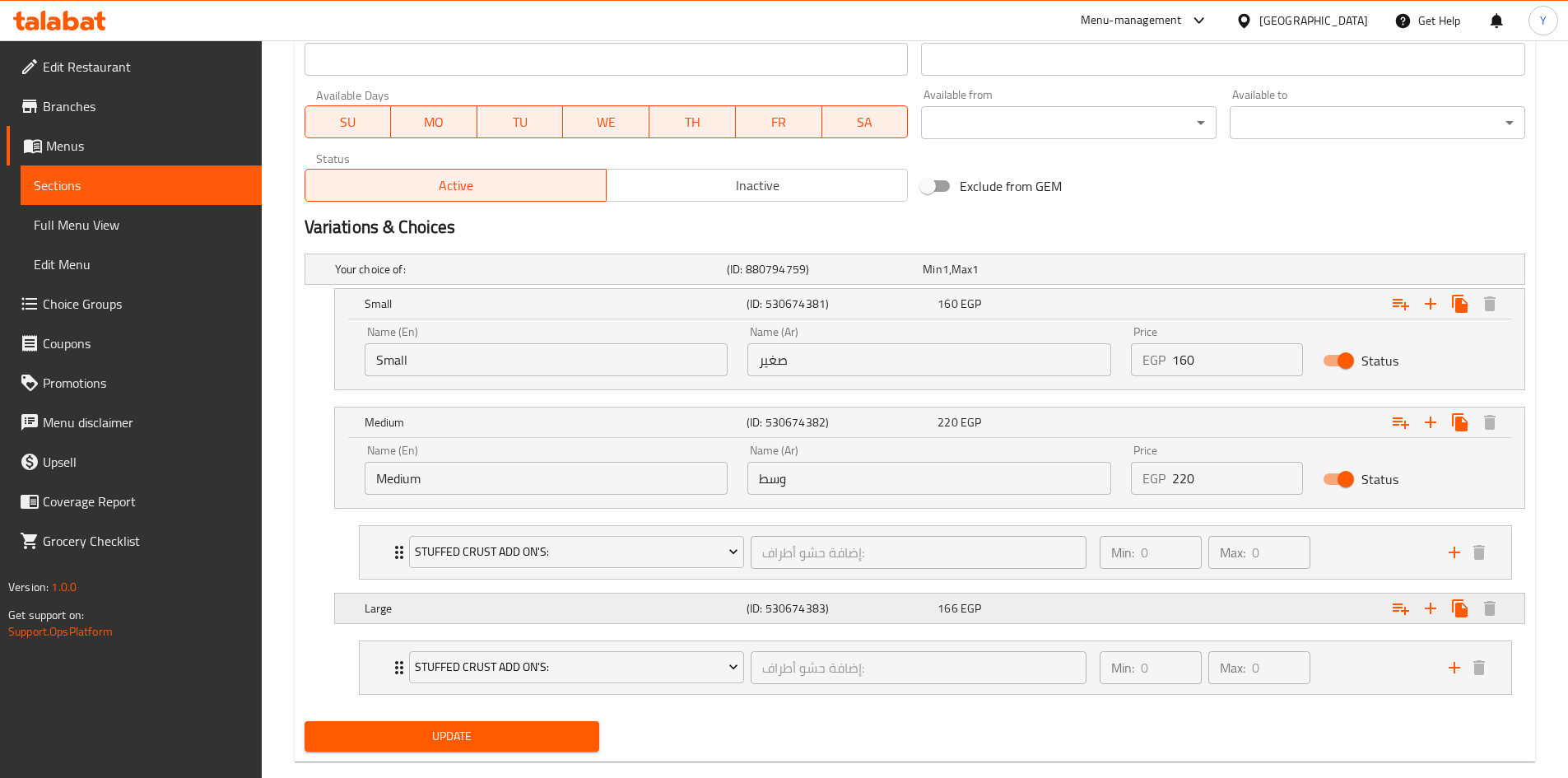
click at [1145, 592] on div "Expand" at bounding box center [1316, 608] width 382 height 36
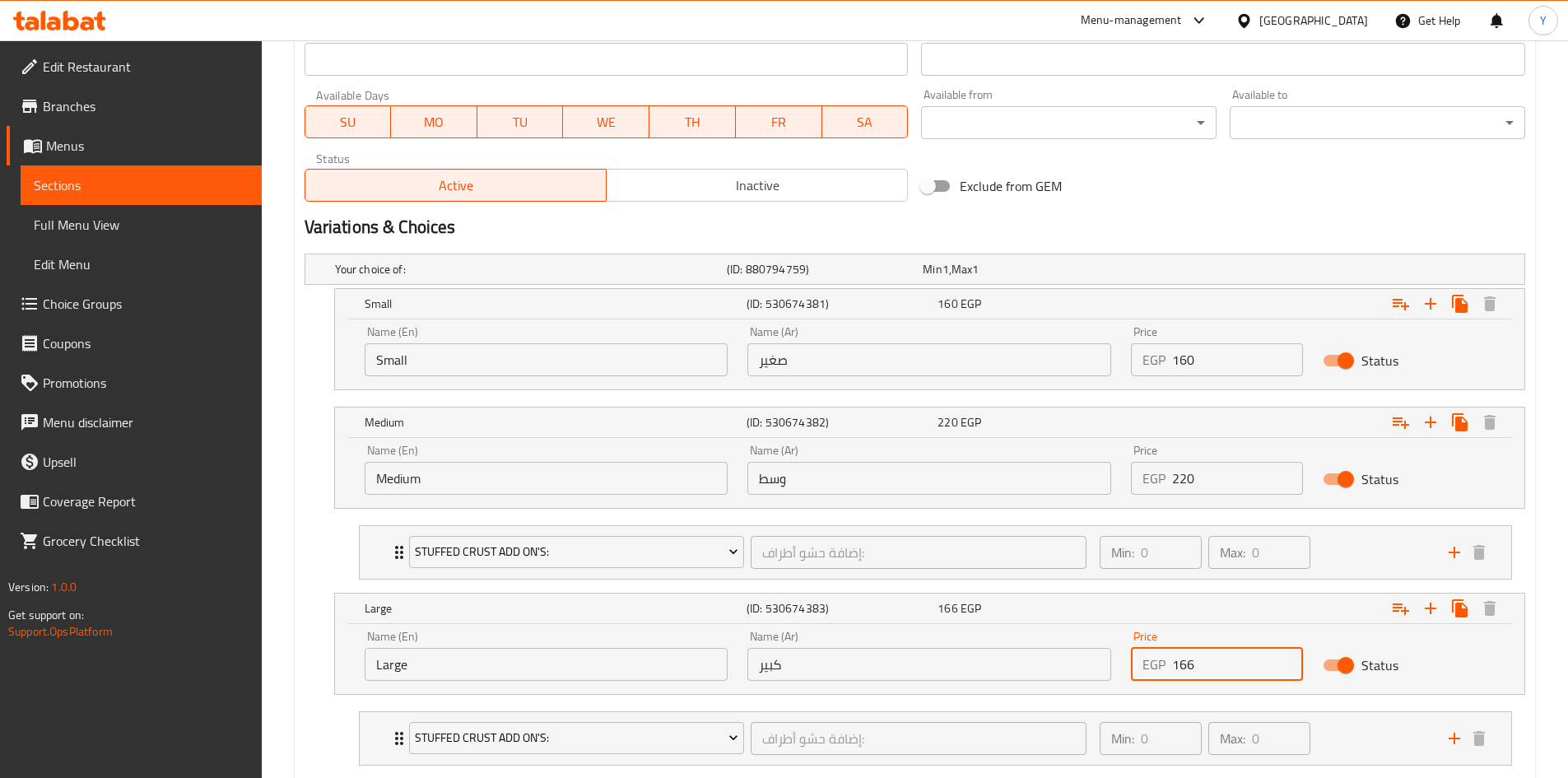
drag, startPoint x: 1197, startPoint y: 659, endPoint x: 1032, endPoint y: 654, distance: 165.1
click at [1032, 654] on div "Name (En) Large Name (En) Name (Ar) كبير Name (Ar) Price EGP 166 Price Status" at bounding box center [930, 655] width 1150 height 70
type input "270"
click at [1191, 234] on h2 "Variations & Choices" at bounding box center [914, 227] width 1221 height 25
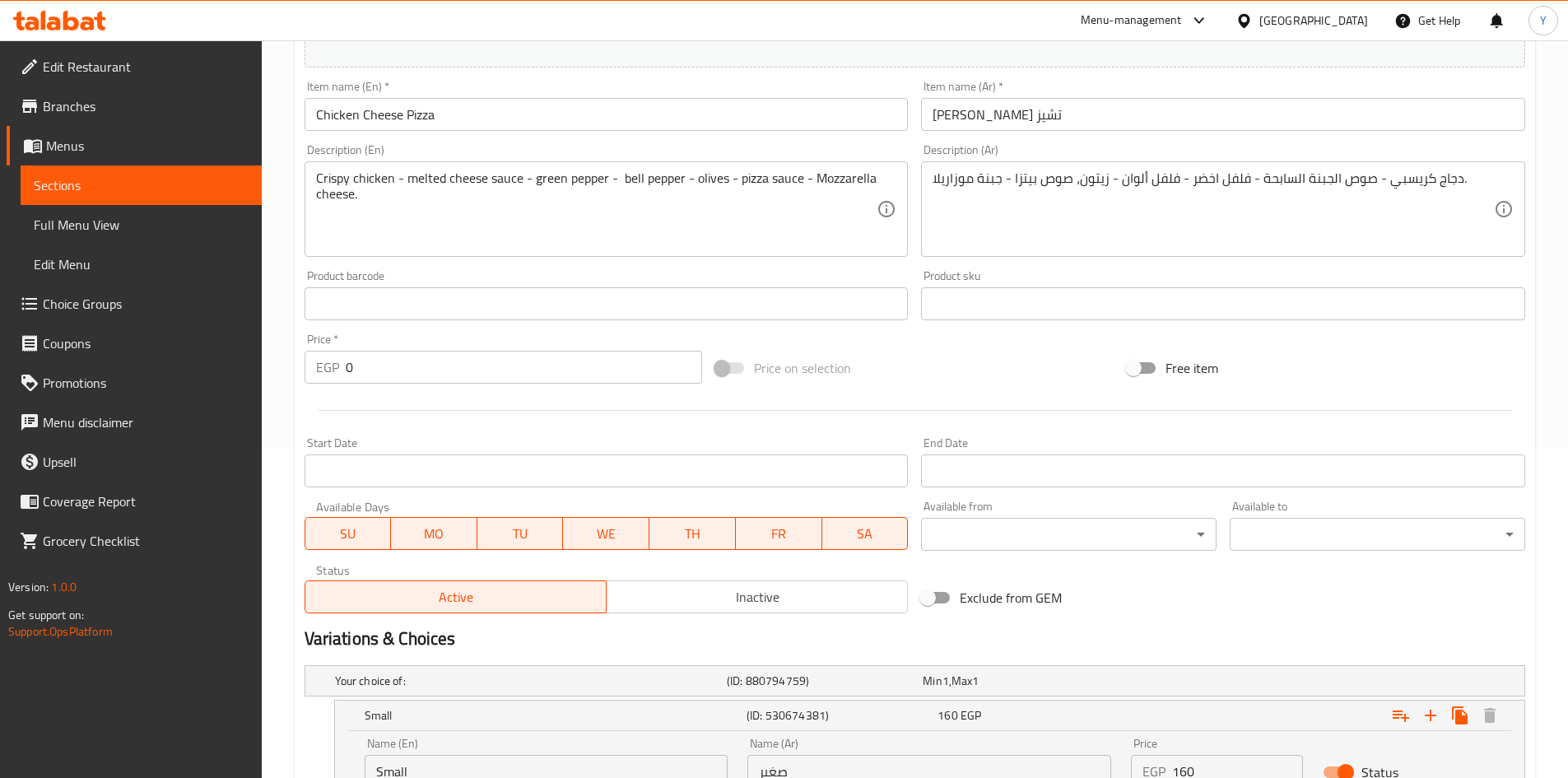
click at [562, 115] on input "Chicken Cheese Pizza" at bounding box center [606, 114] width 604 height 33
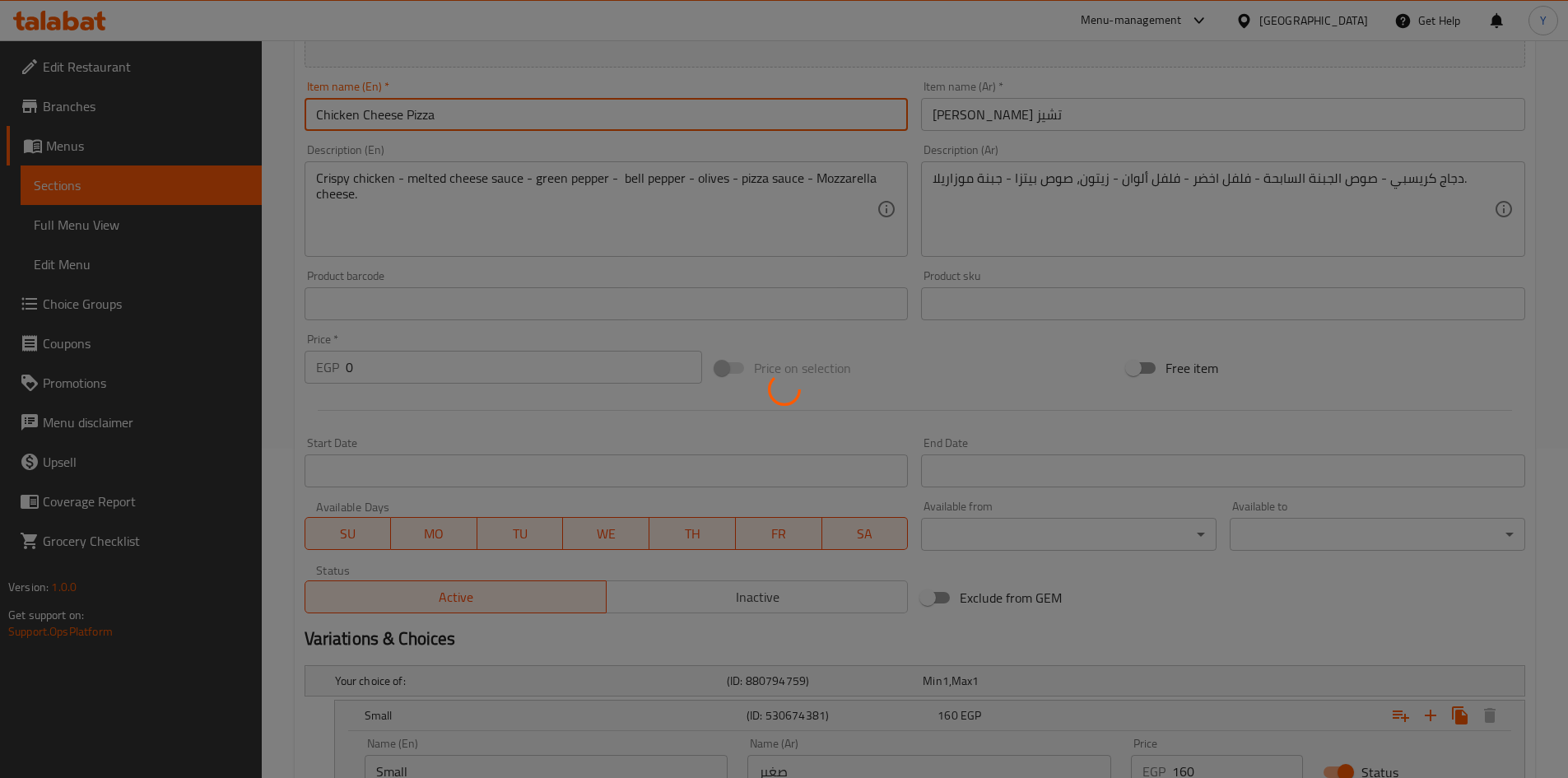
scroll to position [0, 0]
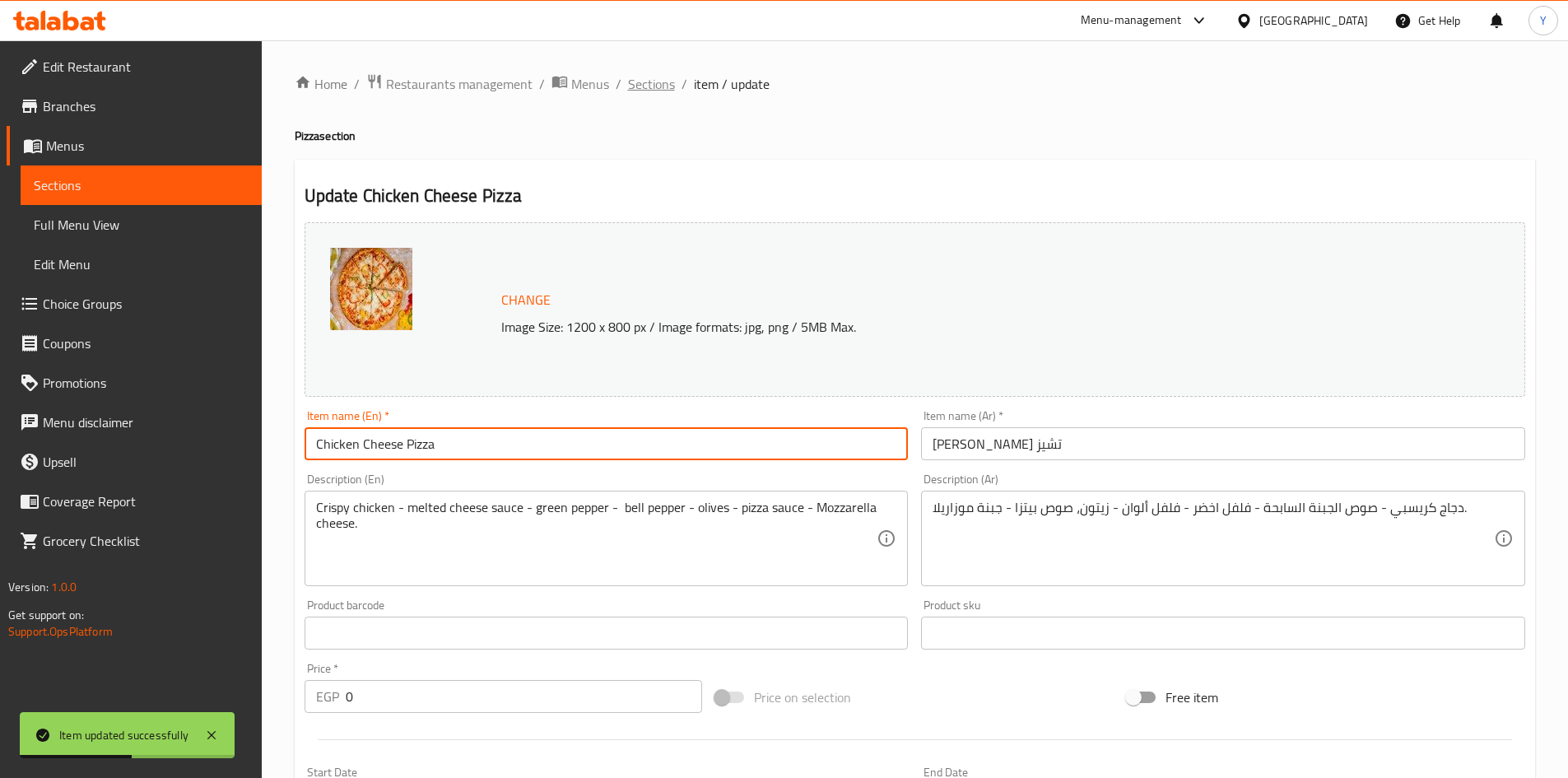
click at [648, 87] on span "Sections" at bounding box center [651, 83] width 47 height 20
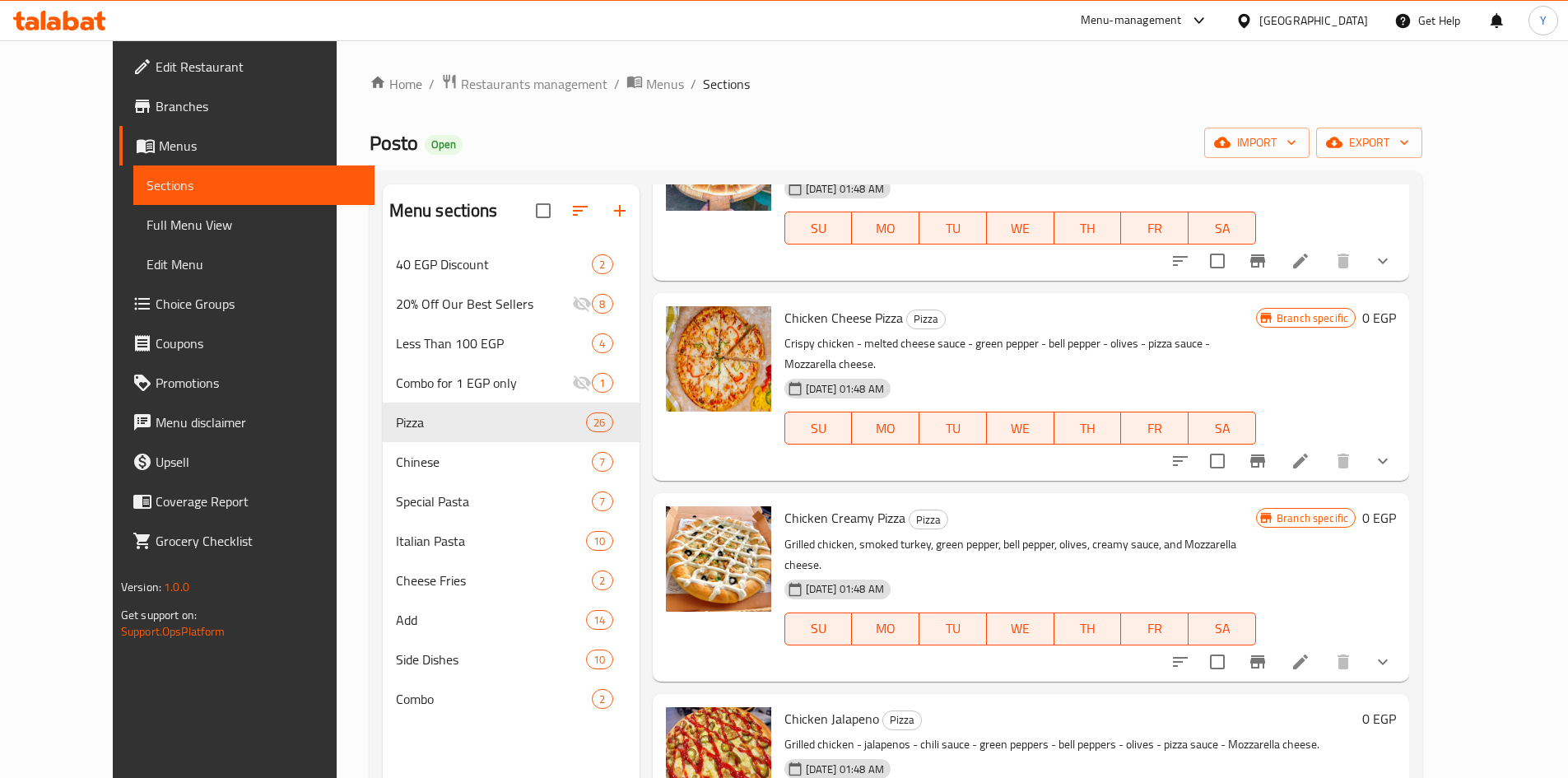
scroll to position [2601, 0]
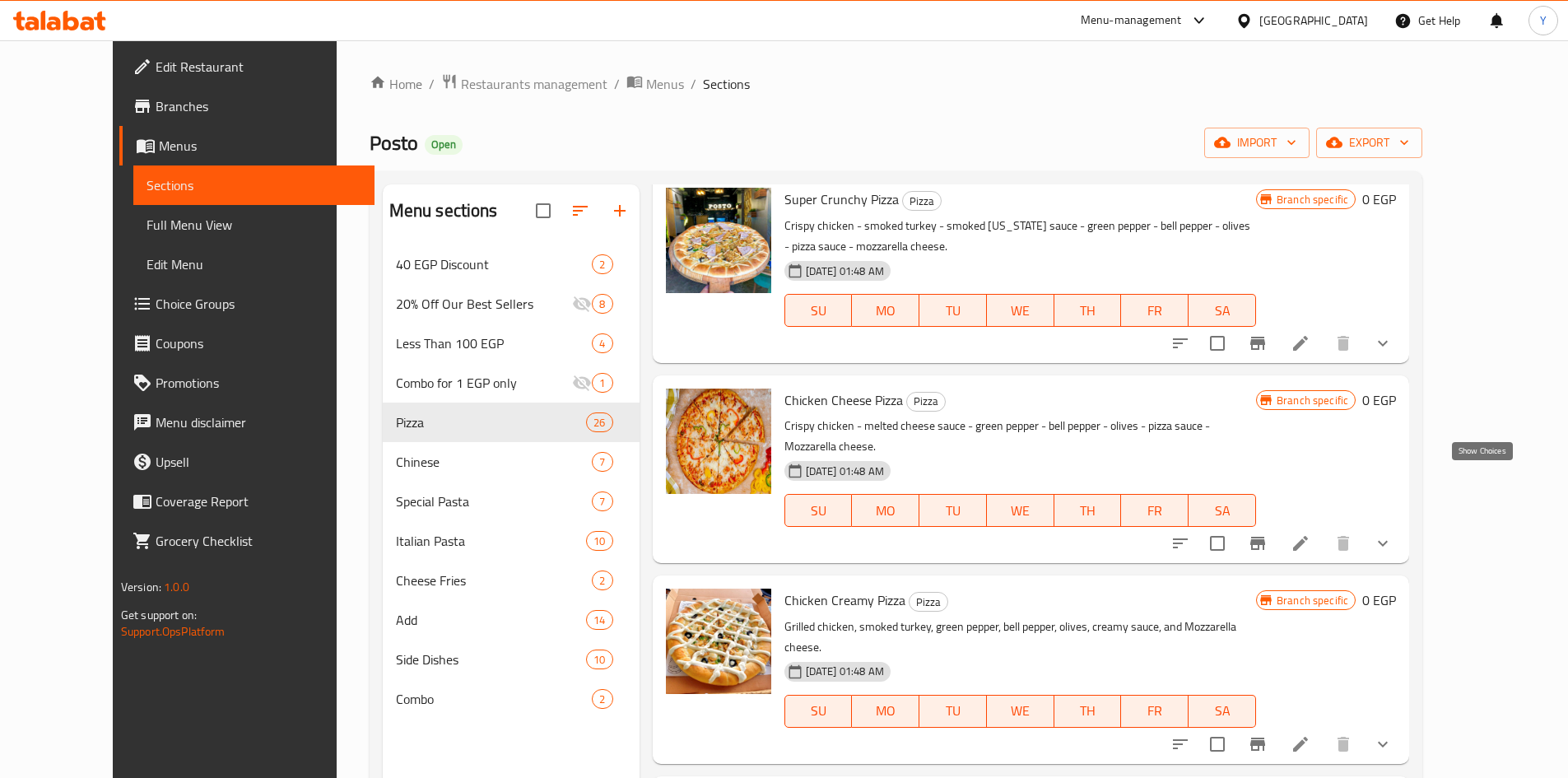
click at [1392, 534] on icon "show more" at bounding box center [1382, 543] width 20 height 20
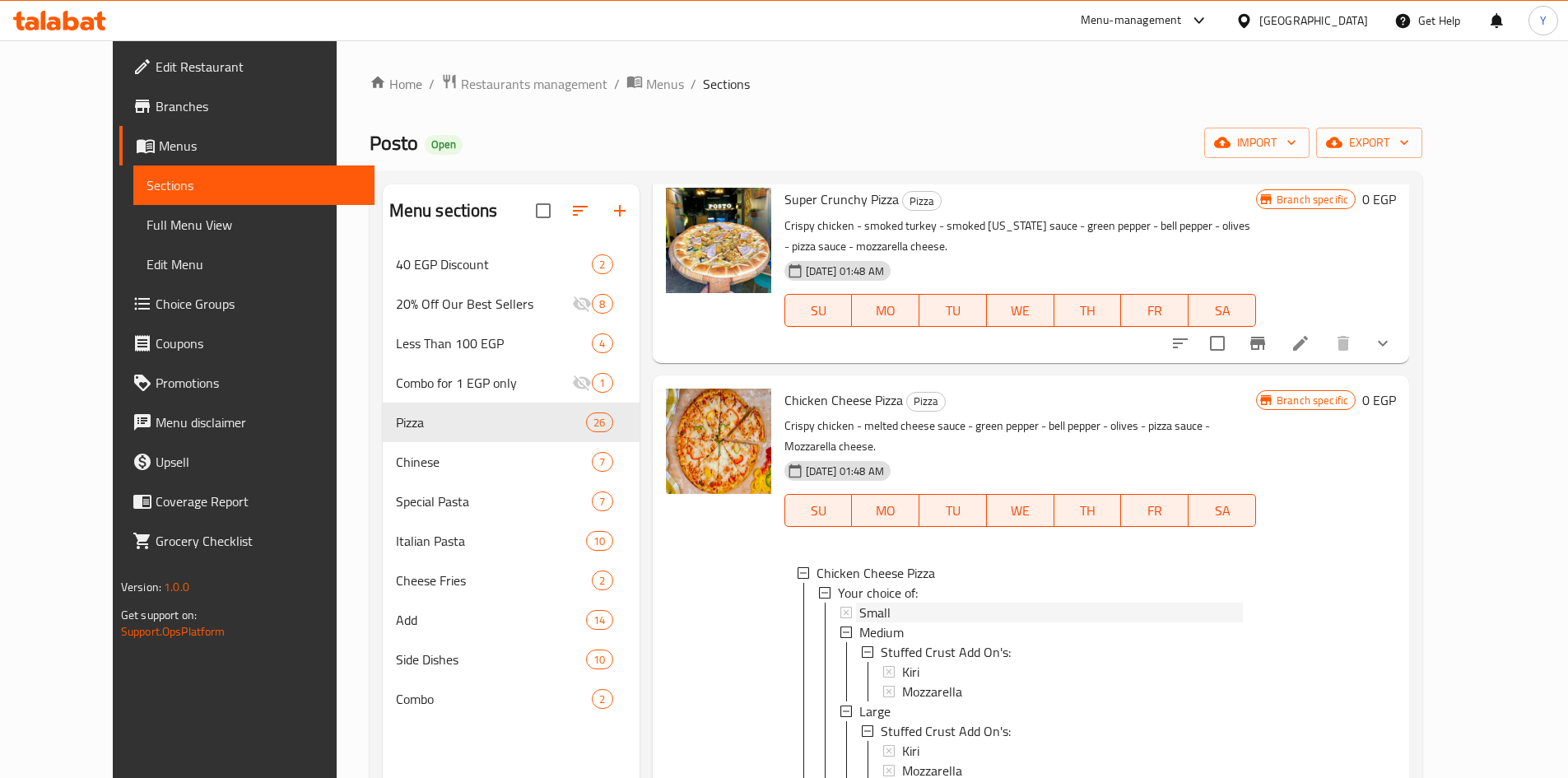
click at [1066, 602] on div "Small" at bounding box center [1051, 612] width 384 height 20
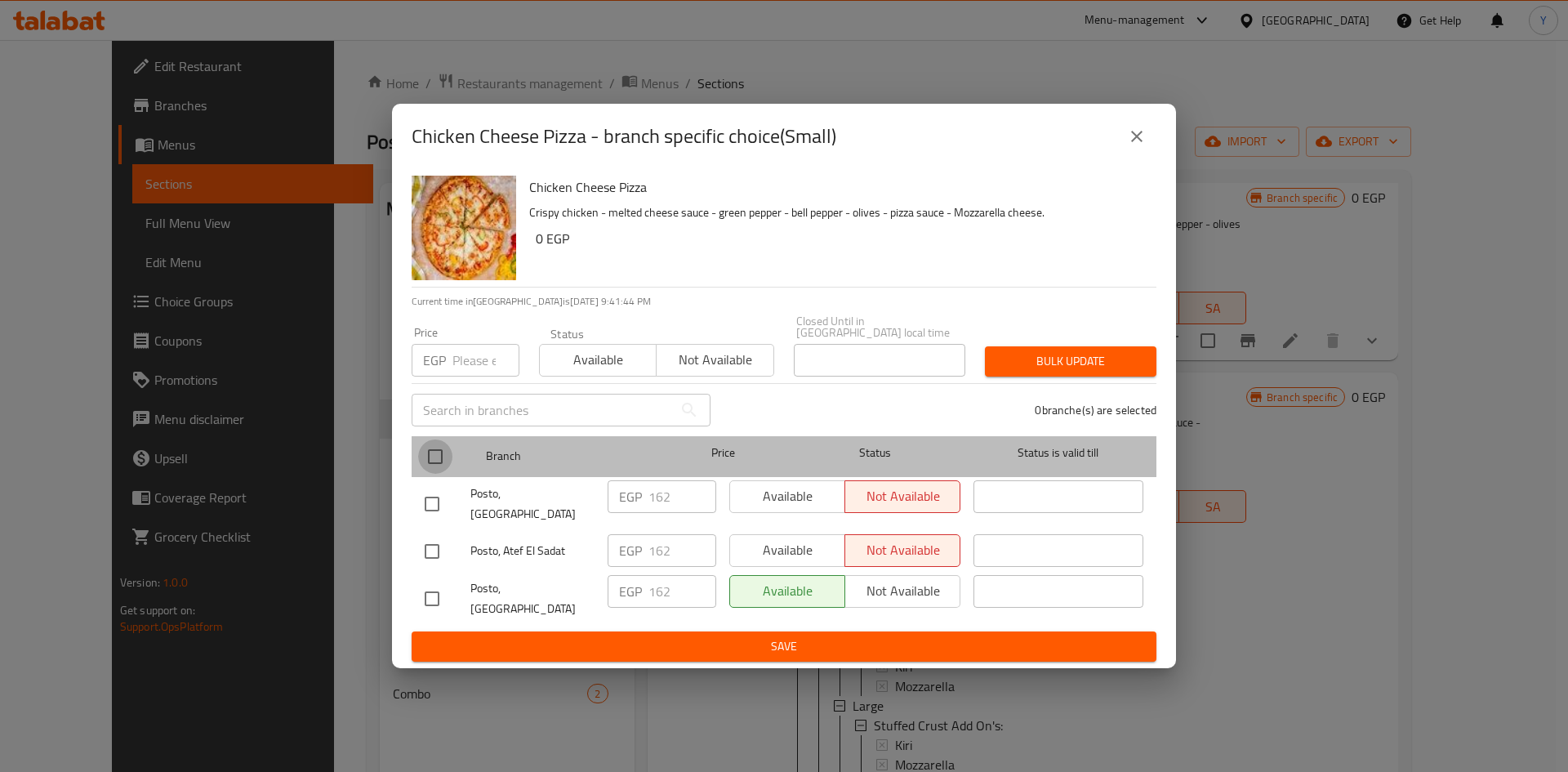
click at [446, 466] on input "checkbox" at bounding box center [435, 457] width 34 height 34
checkbox input "true"
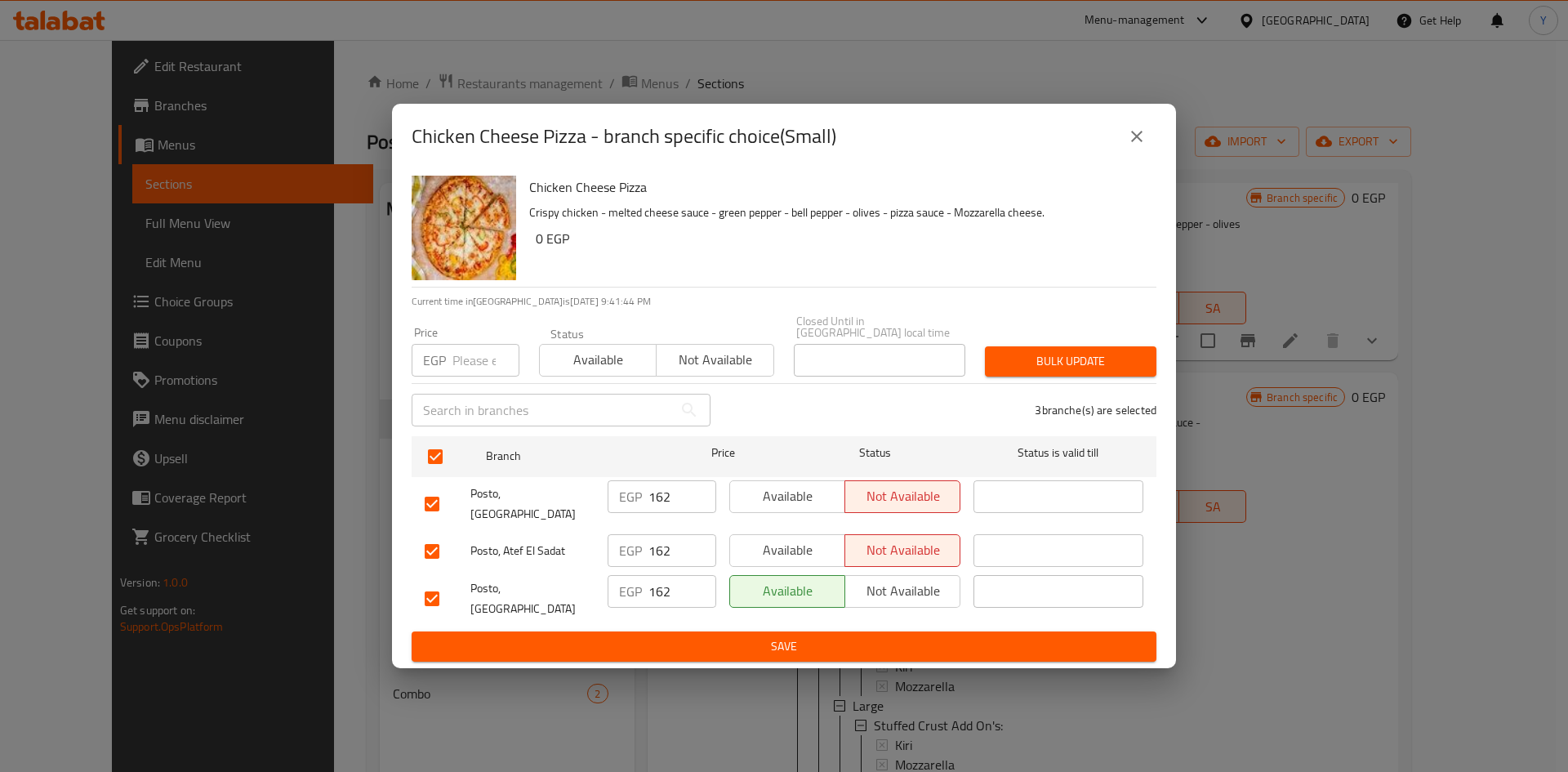
click at [489, 361] on input "number" at bounding box center [485, 360] width 67 height 32
type input "160"
click at [994, 356] on button "Bulk update" at bounding box center [1071, 361] width 172 height 31
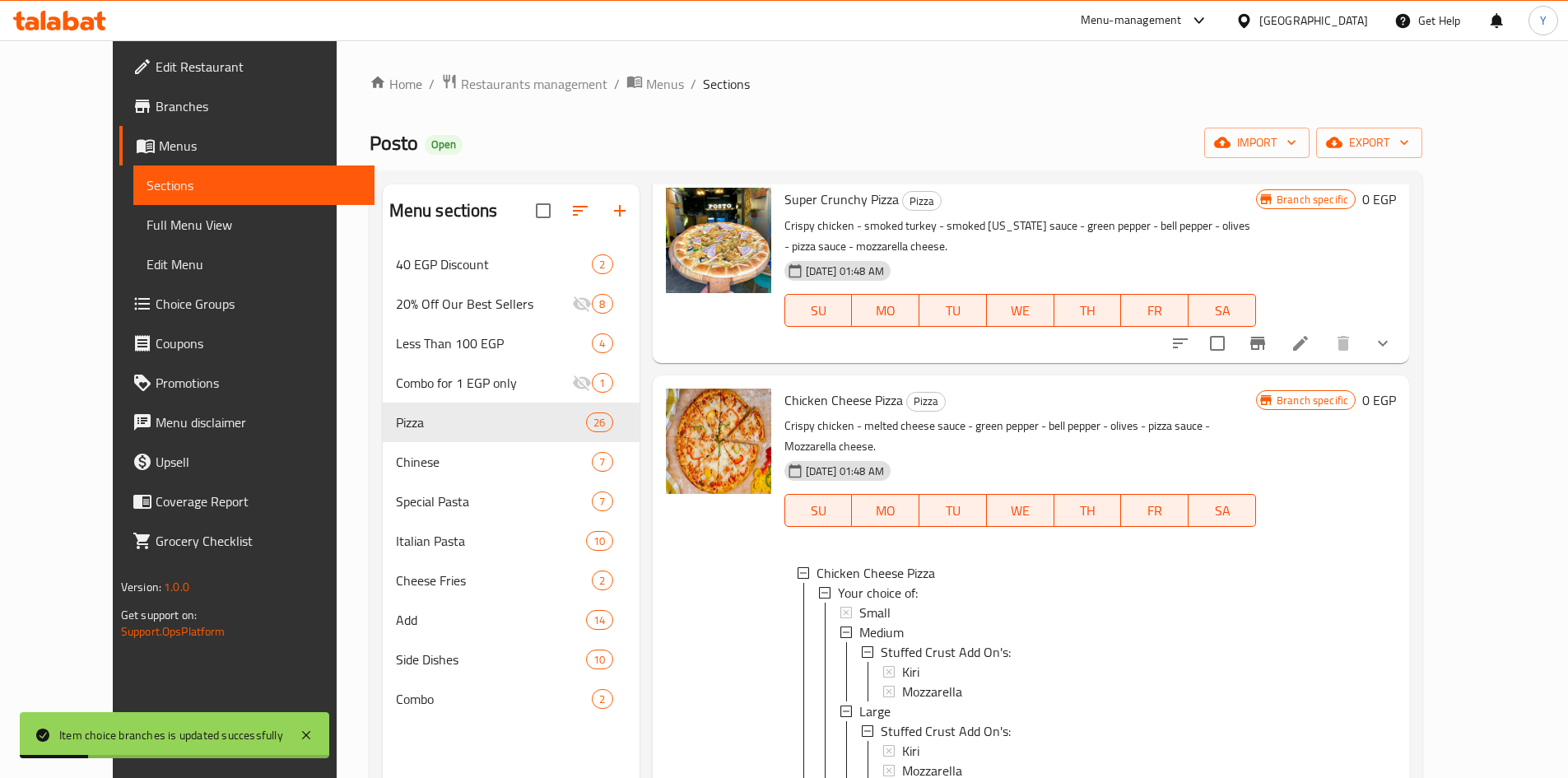
click at [913, 602] on div "Small" at bounding box center [1051, 612] width 384 height 20
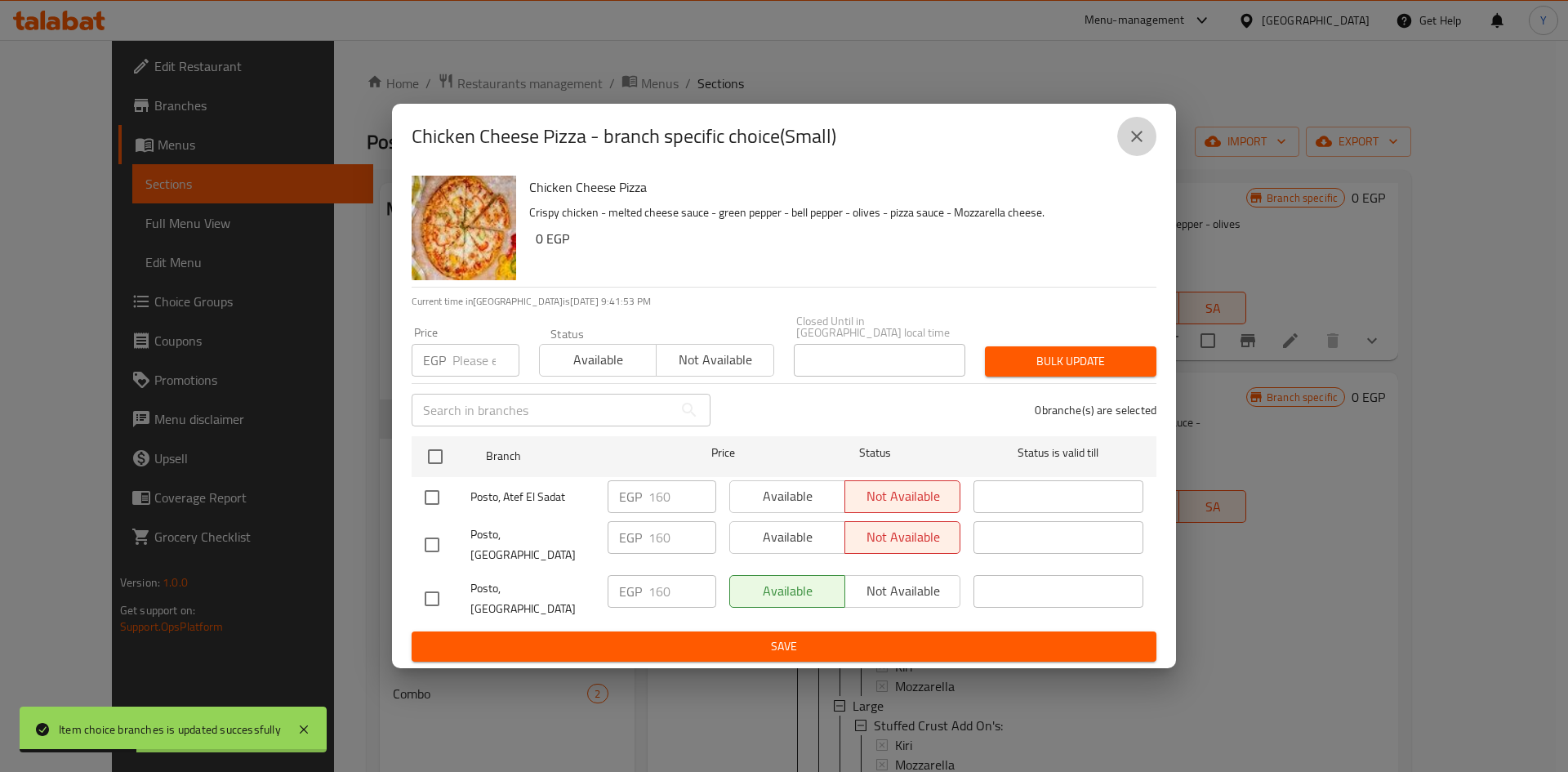
drag, startPoint x: 1141, startPoint y: 159, endPoint x: 1069, endPoint y: 415, distance: 265.9
click at [1141, 142] on icon "close" at bounding box center [1136, 136] width 11 height 11
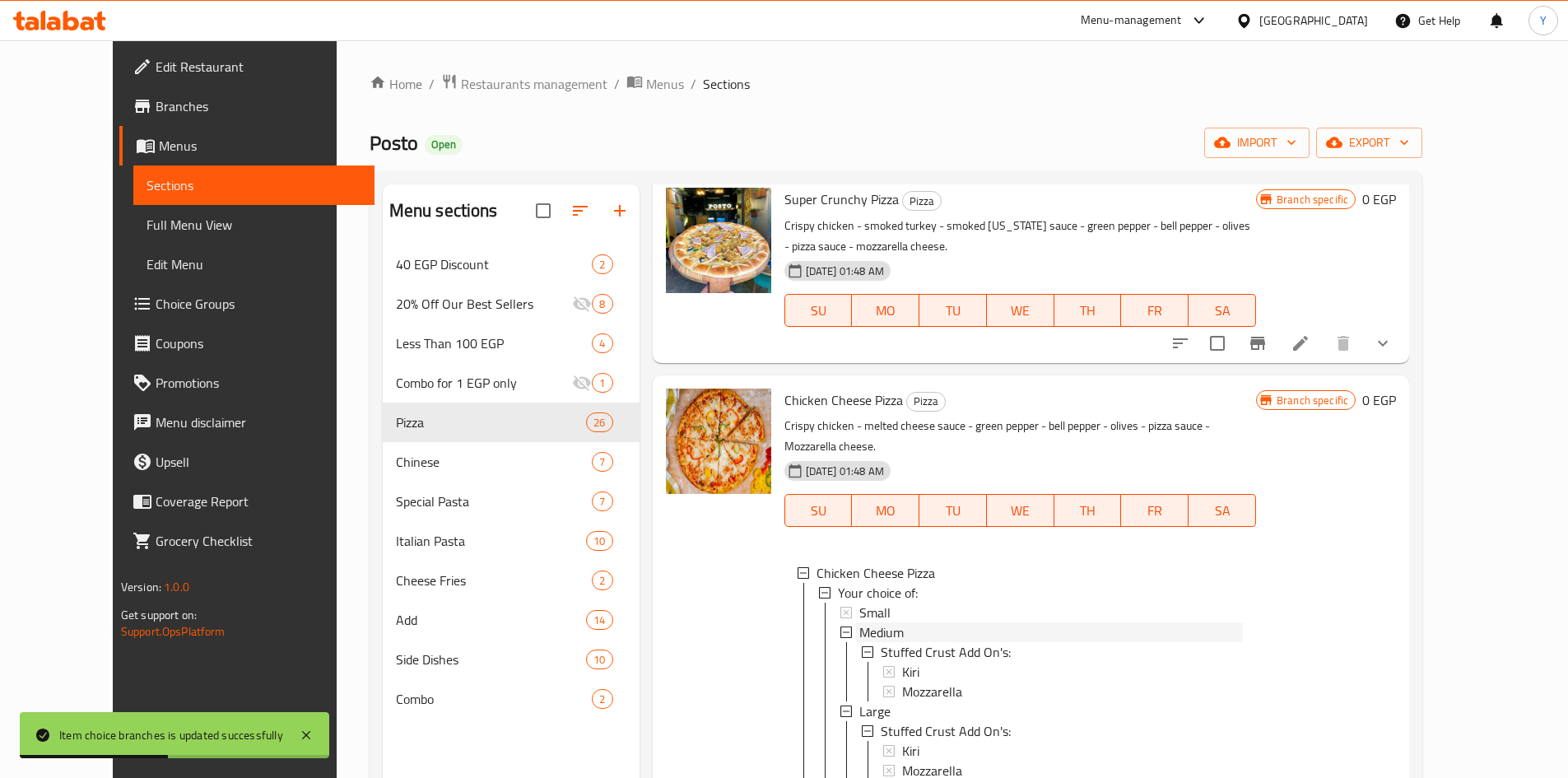
click at [946, 622] on div "Medium" at bounding box center [1051, 631] width 384 height 20
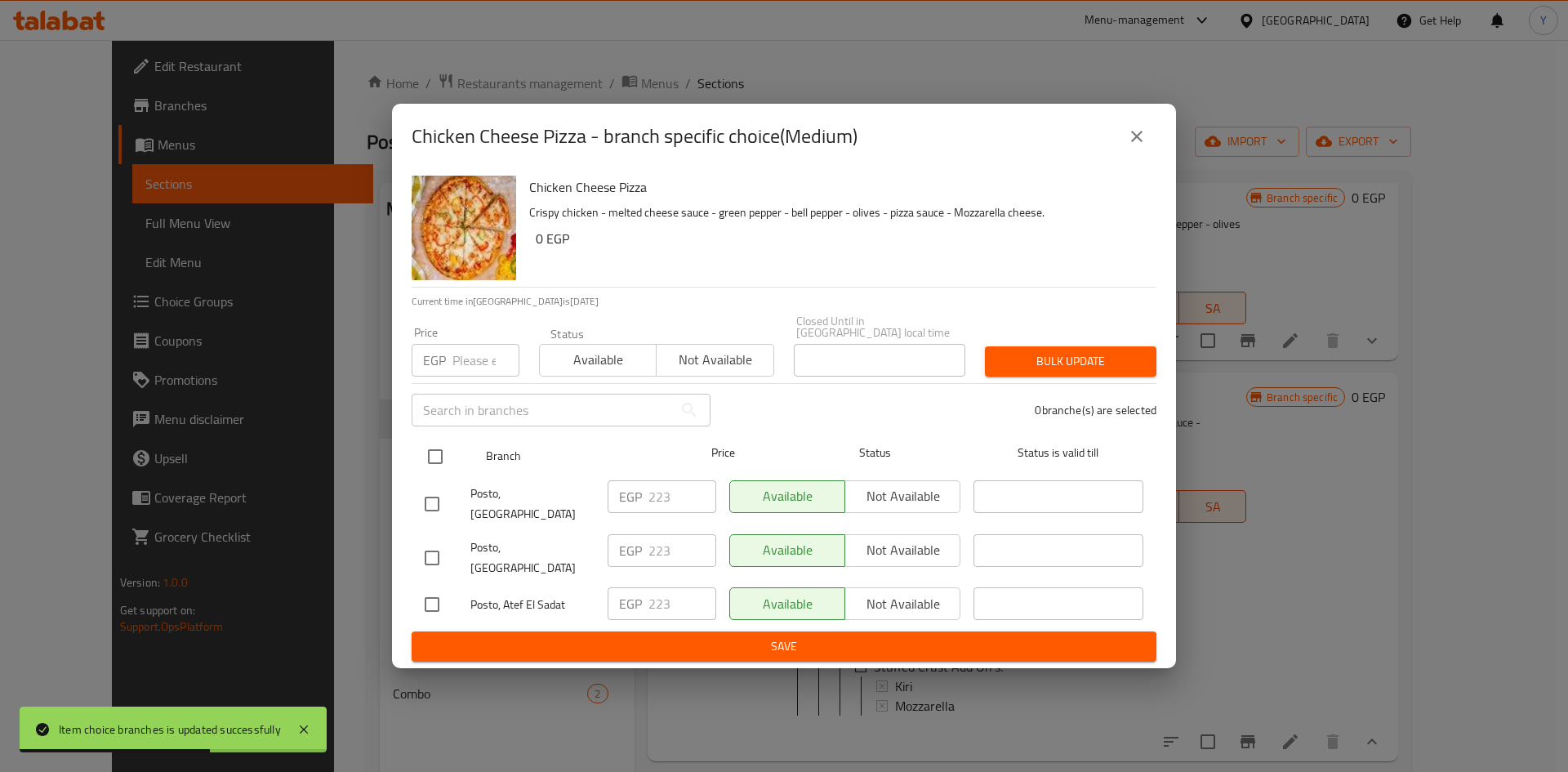
click at [441, 457] on input "checkbox" at bounding box center [435, 457] width 34 height 34
checkbox input "true"
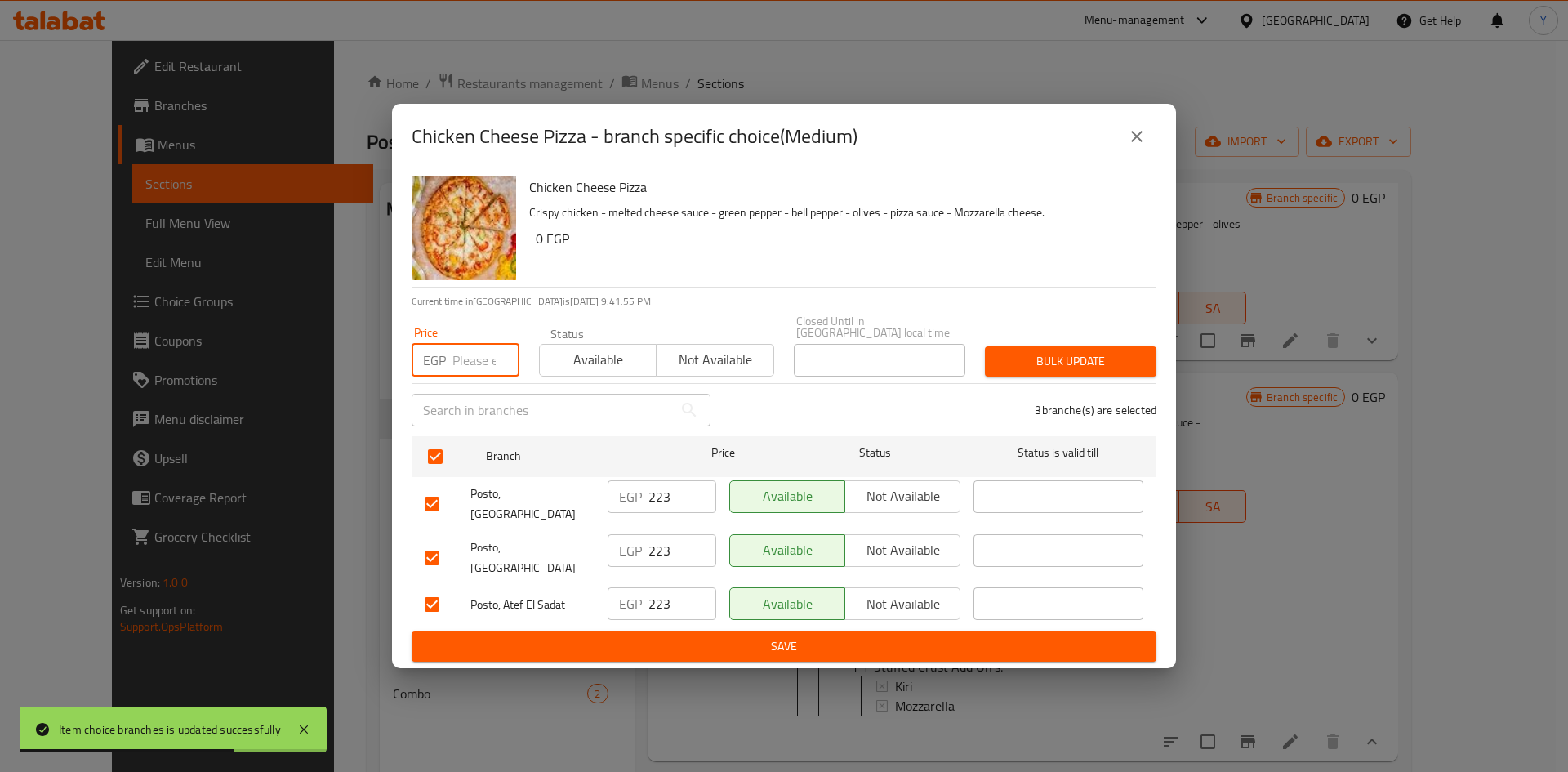
click at [478, 372] on input "number" at bounding box center [485, 360] width 67 height 32
type input "220"
click at [817, 198] on h6 "Chicken Cheese Pizza" at bounding box center [836, 187] width 614 height 23
drag, startPoint x: 1007, startPoint y: 363, endPoint x: 998, endPoint y: 417, distance: 54.7
click at [1007, 362] on span "Bulk update" at bounding box center [1070, 361] width 145 height 20
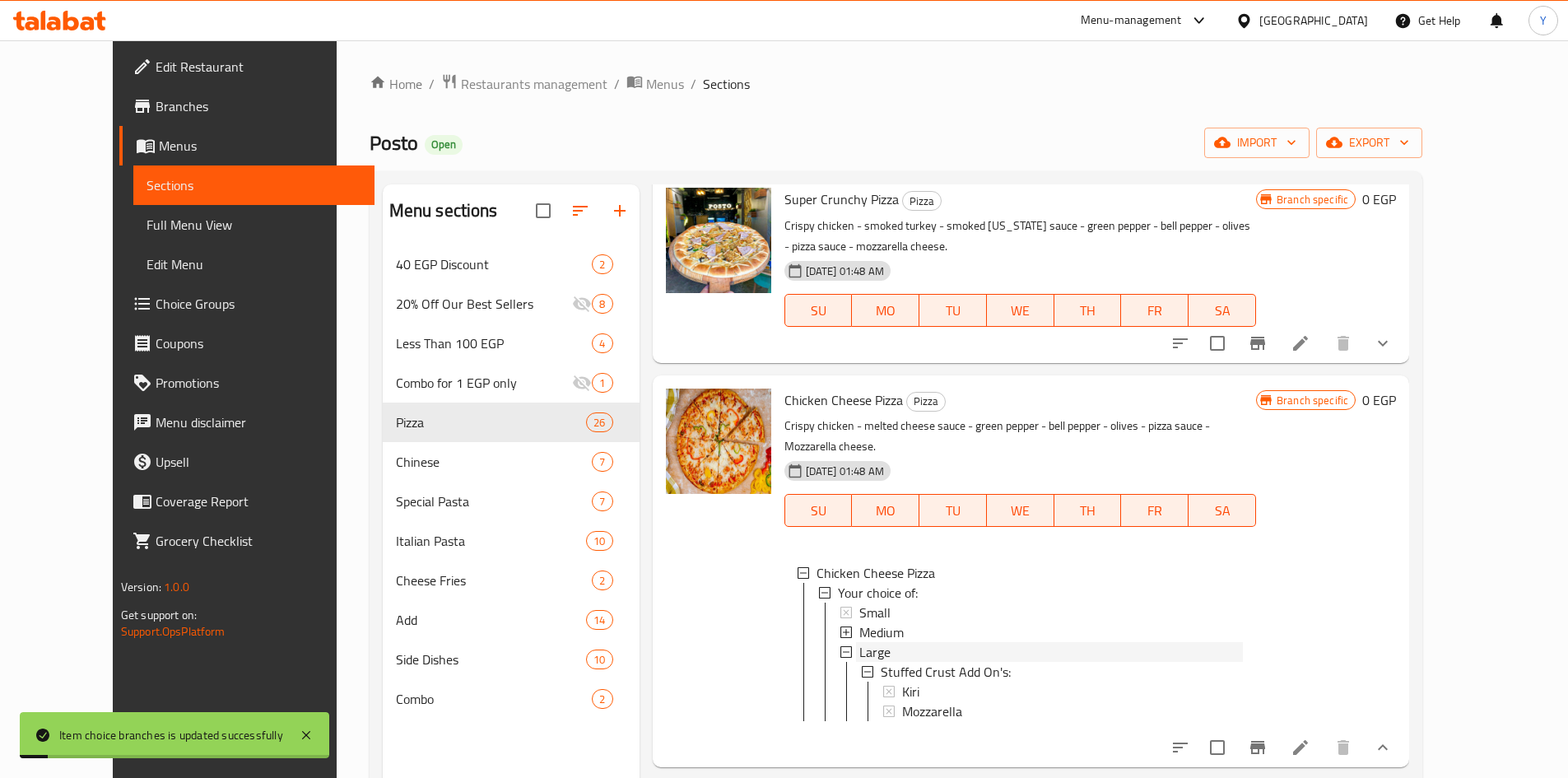
click at [904, 642] on div "Large" at bounding box center [1051, 651] width 384 height 20
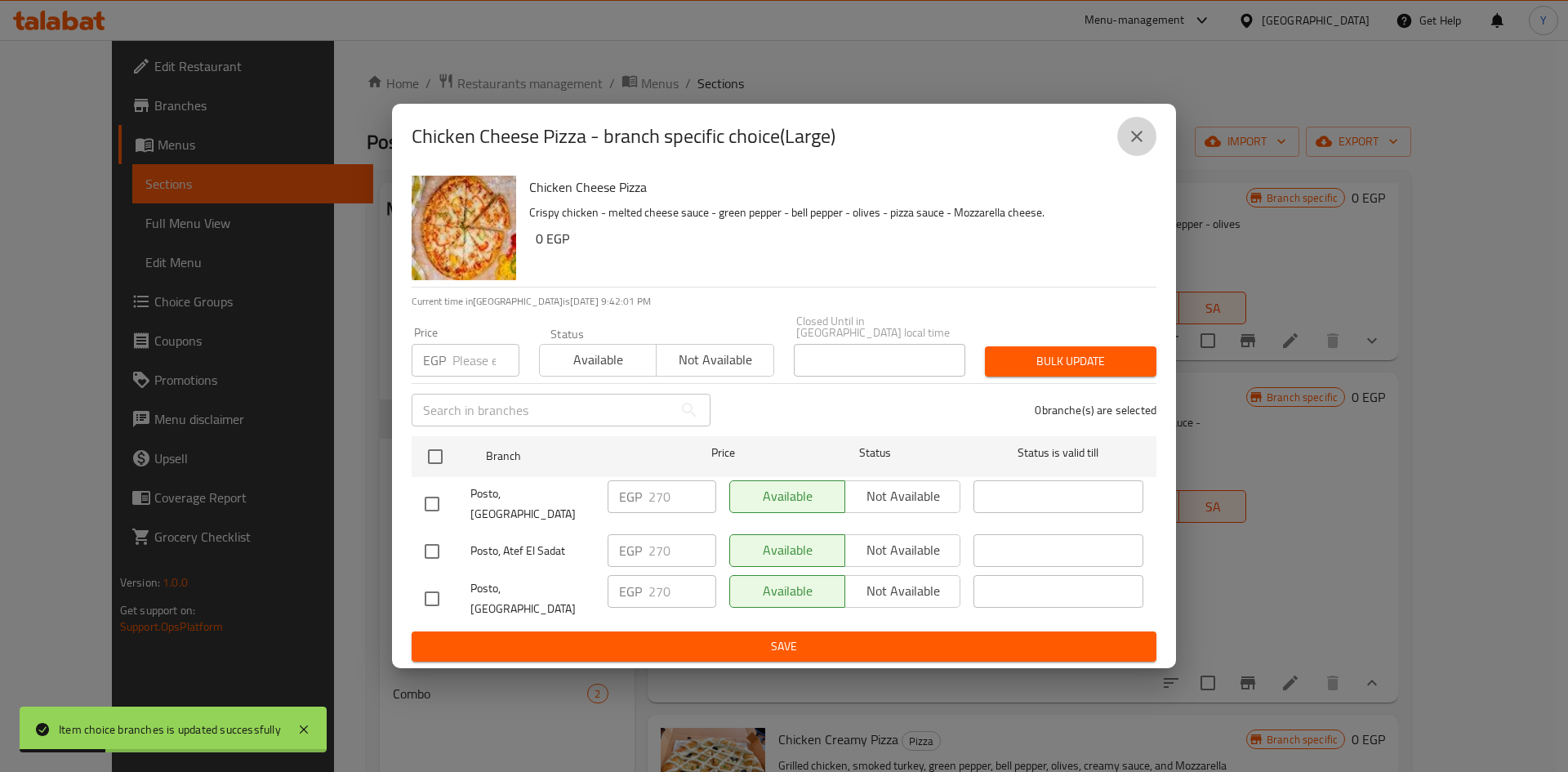
click at [1144, 146] on icon "close" at bounding box center [1136, 136] width 20 height 20
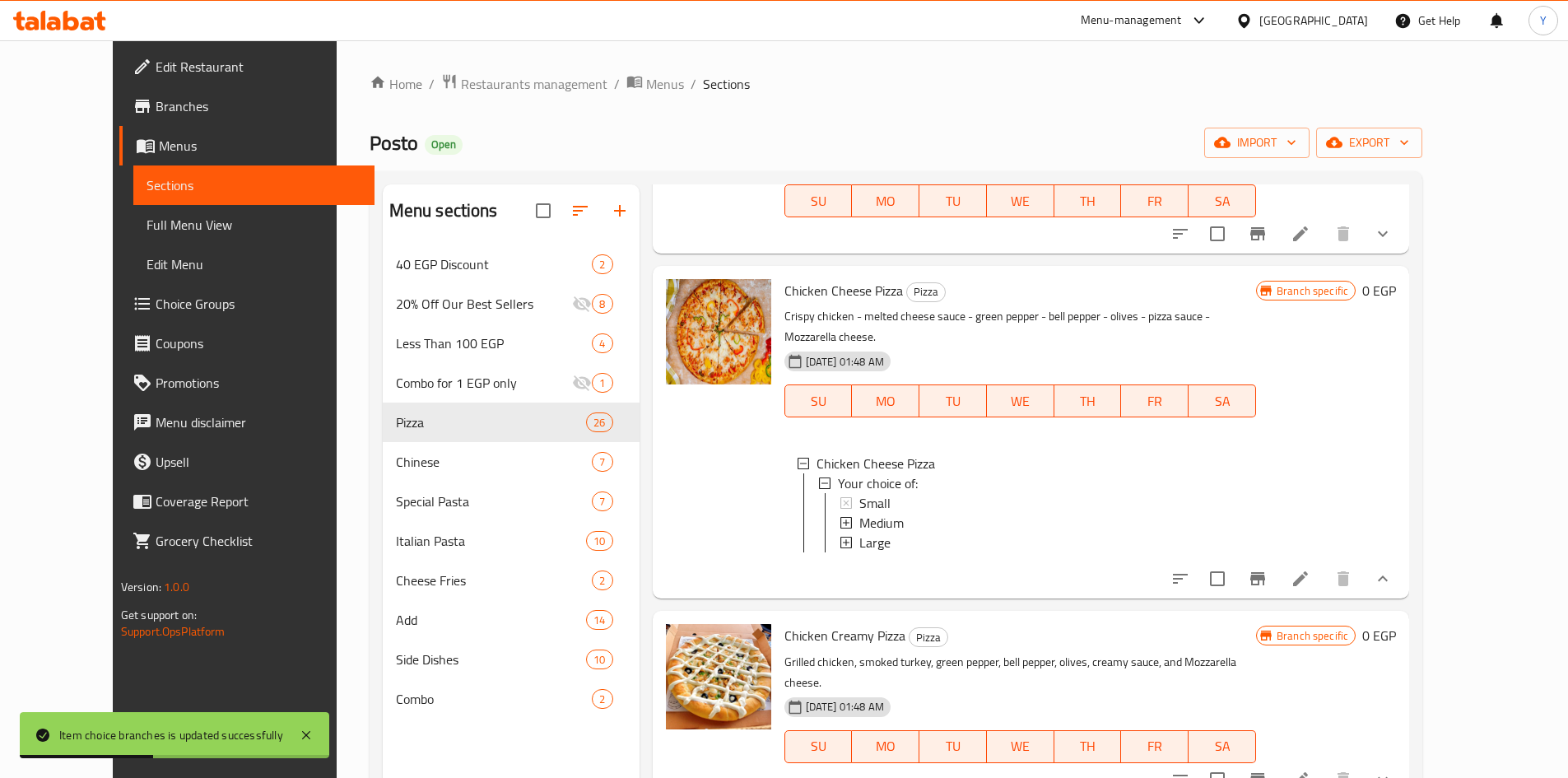
scroll to position [2766, 0]
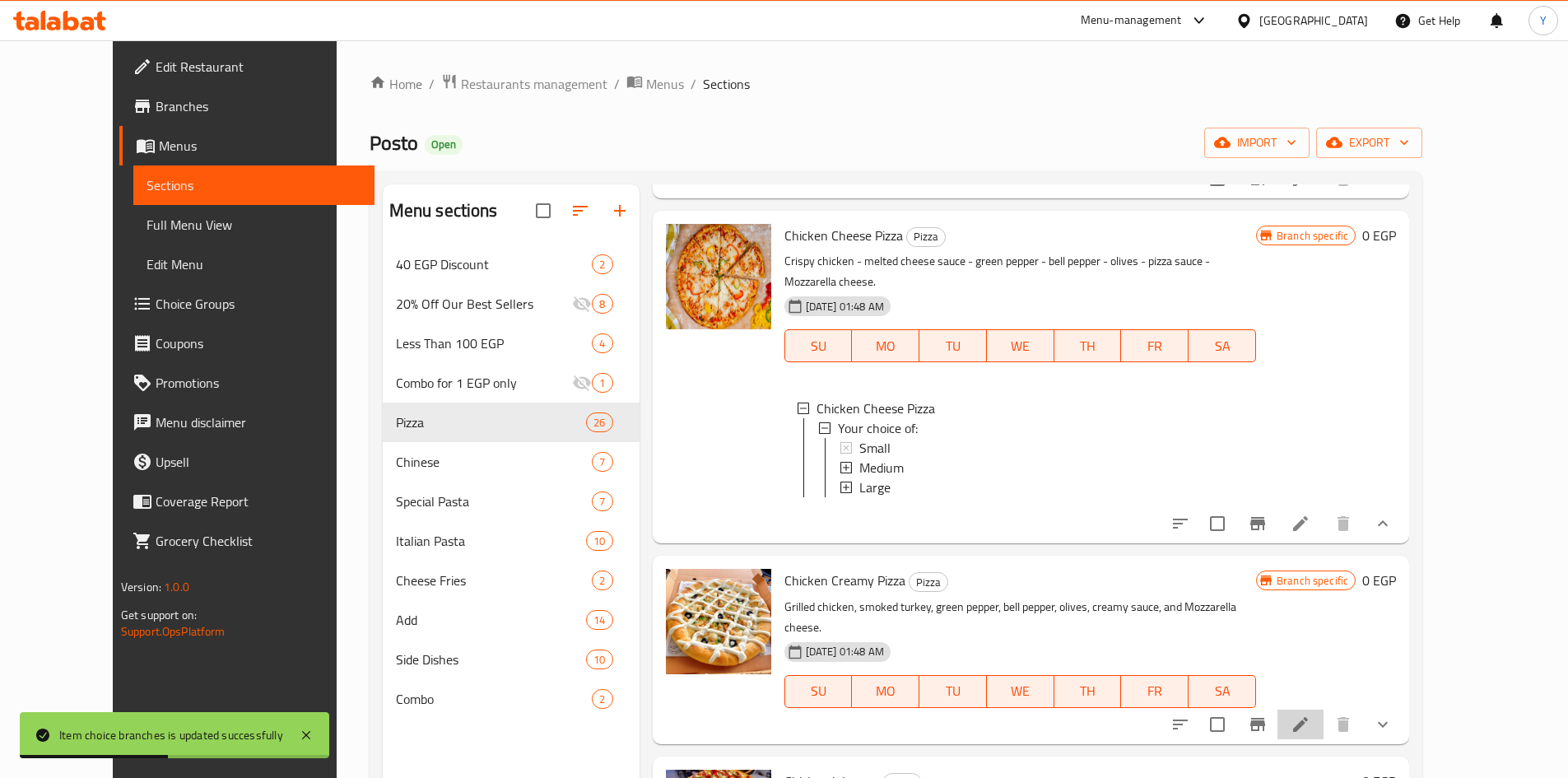
click at [1324, 709] on li at bounding box center [1301, 724] width 46 height 30
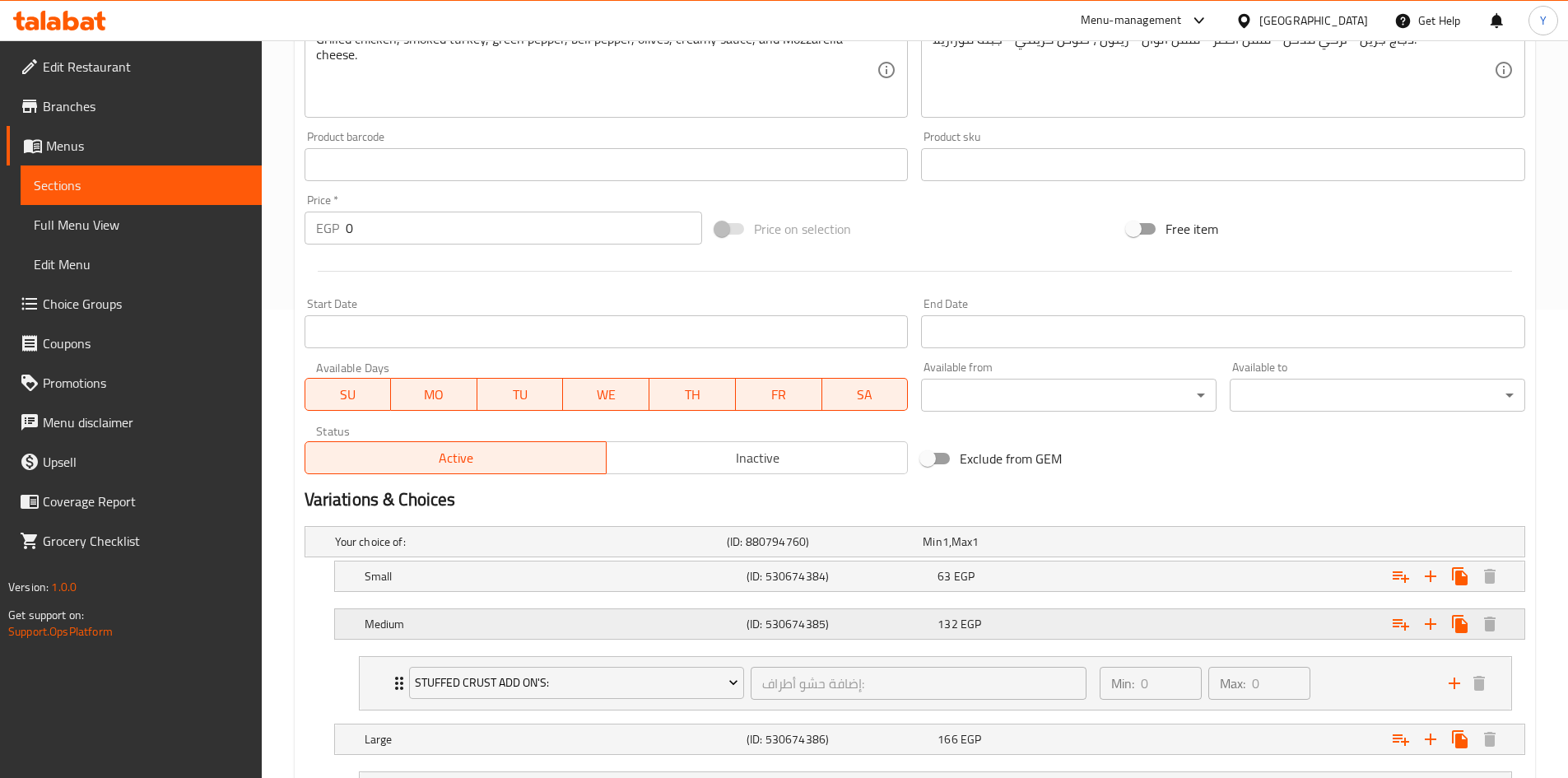
scroll to position [576, 0]
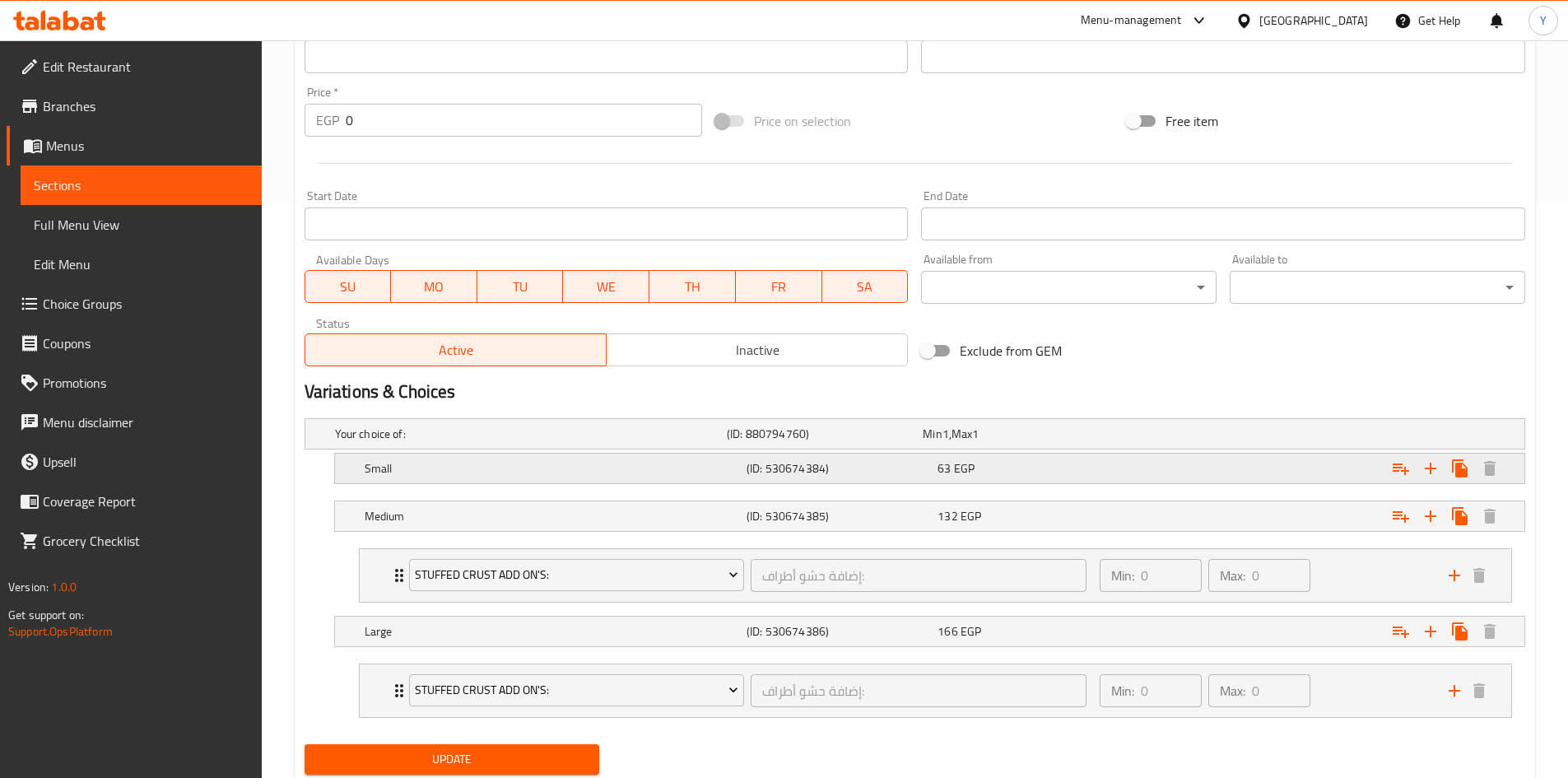
click at [1122, 479] on div "63 EGP" at bounding box center [1029, 468] width 191 height 23
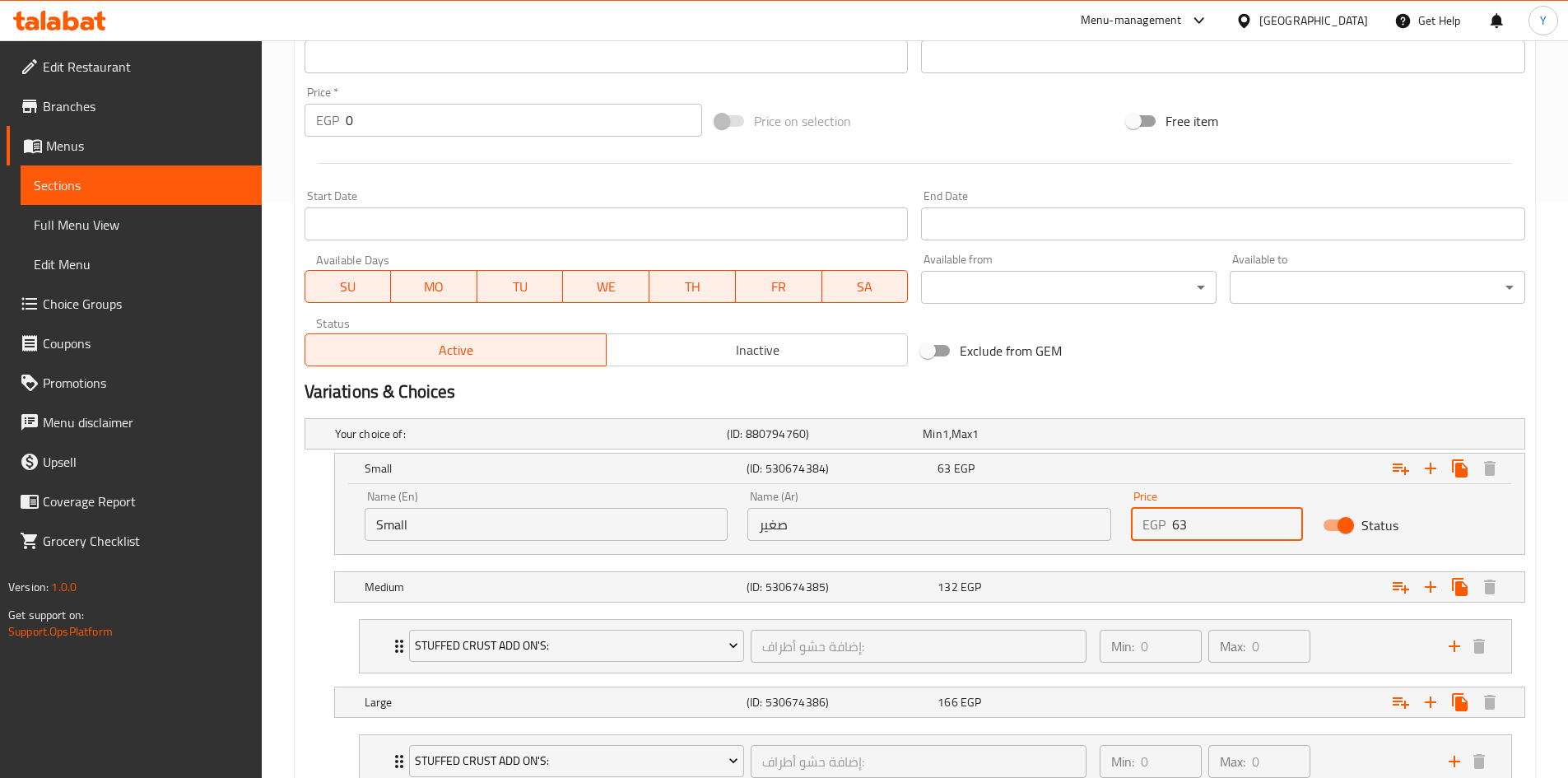
drag, startPoint x: 1212, startPoint y: 536, endPoint x: 1093, endPoint y: 529, distance: 119.2
click at [1095, 526] on div "Name (En) Small Name (En) Name (Ar) صغير Name (Ar) Price EGP 63 Price Status" at bounding box center [930, 516] width 1150 height 70
type input "160"
click at [1076, 591] on div "132 EGP" at bounding box center [1029, 586] width 184 height 16
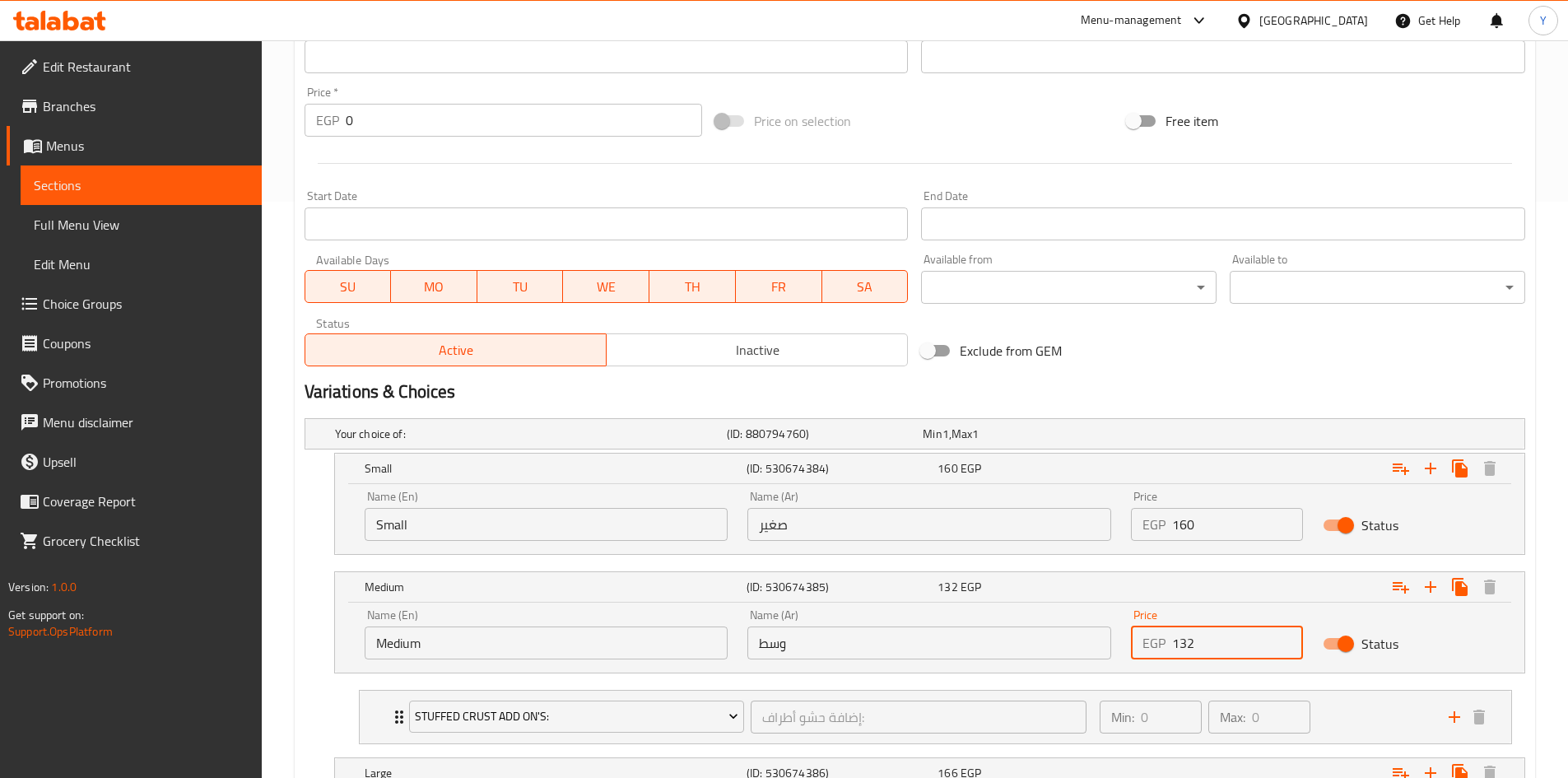
drag, startPoint x: 1196, startPoint y: 637, endPoint x: 1116, endPoint y: 626, distance: 80.8
click at [1116, 626] on div "Name (En) Medium Name (En) Name (Ar) وسط Name (Ar) Price EGP 132 Price Status" at bounding box center [930, 634] width 1150 height 70
type input "220"
drag, startPoint x: 1194, startPoint y: 396, endPoint x: 1185, endPoint y: 514, distance: 118.3
click at [1194, 397] on h2 "Variations & Choices" at bounding box center [914, 392] width 1221 height 25
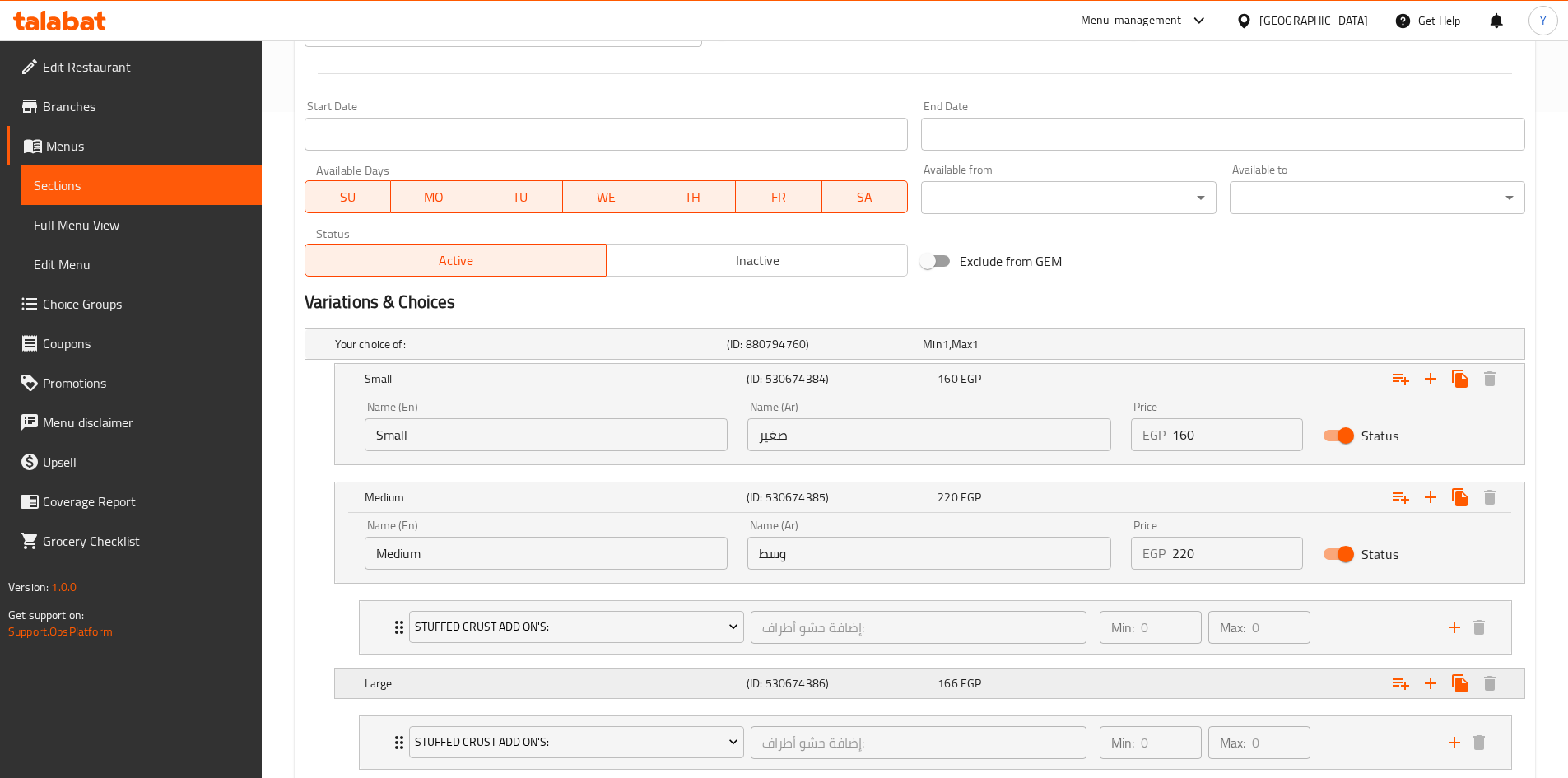
scroll to position [770, 0]
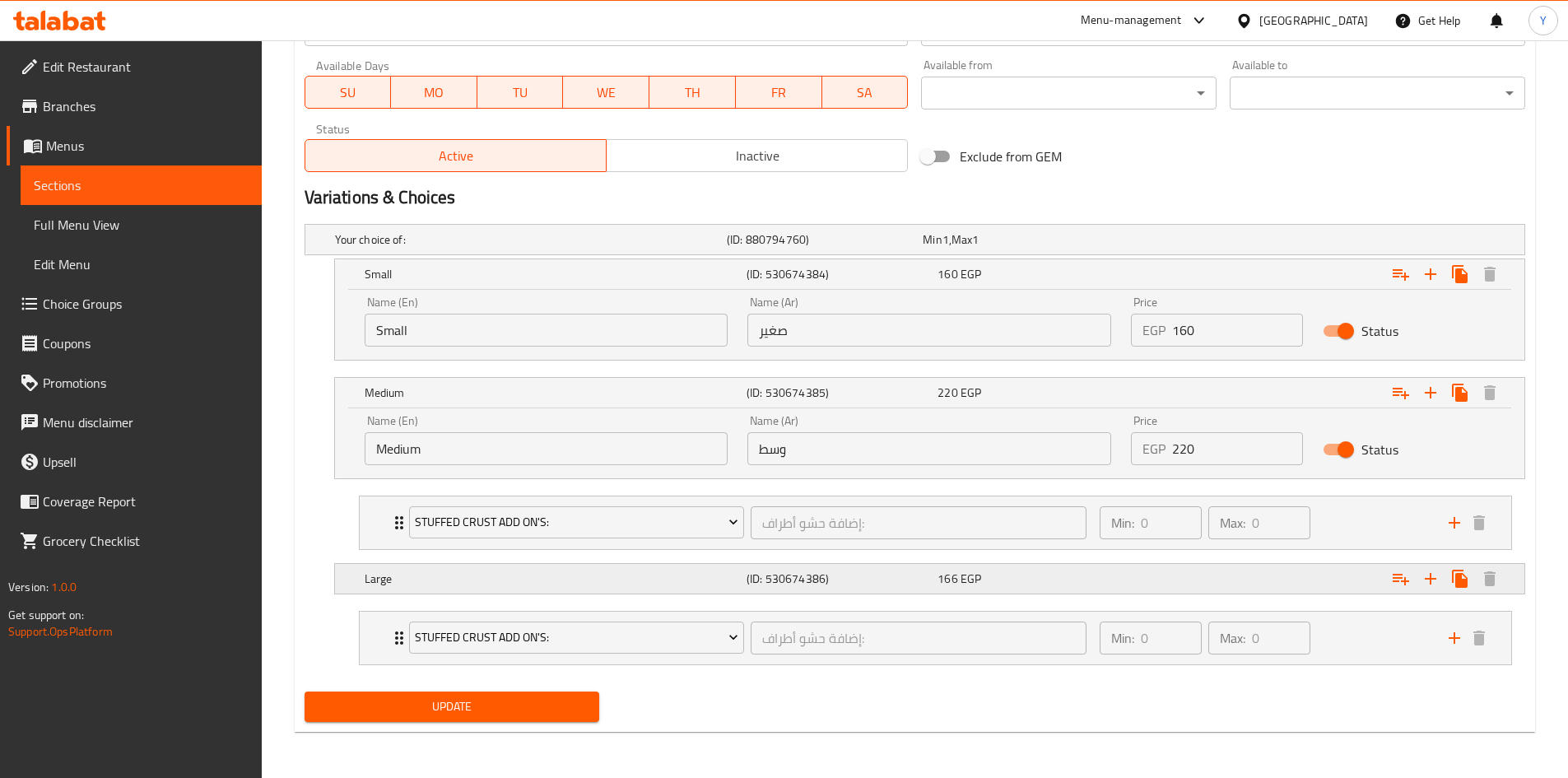
click at [1167, 587] on div "Expand" at bounding box center [1316, 578] width 382 height 36
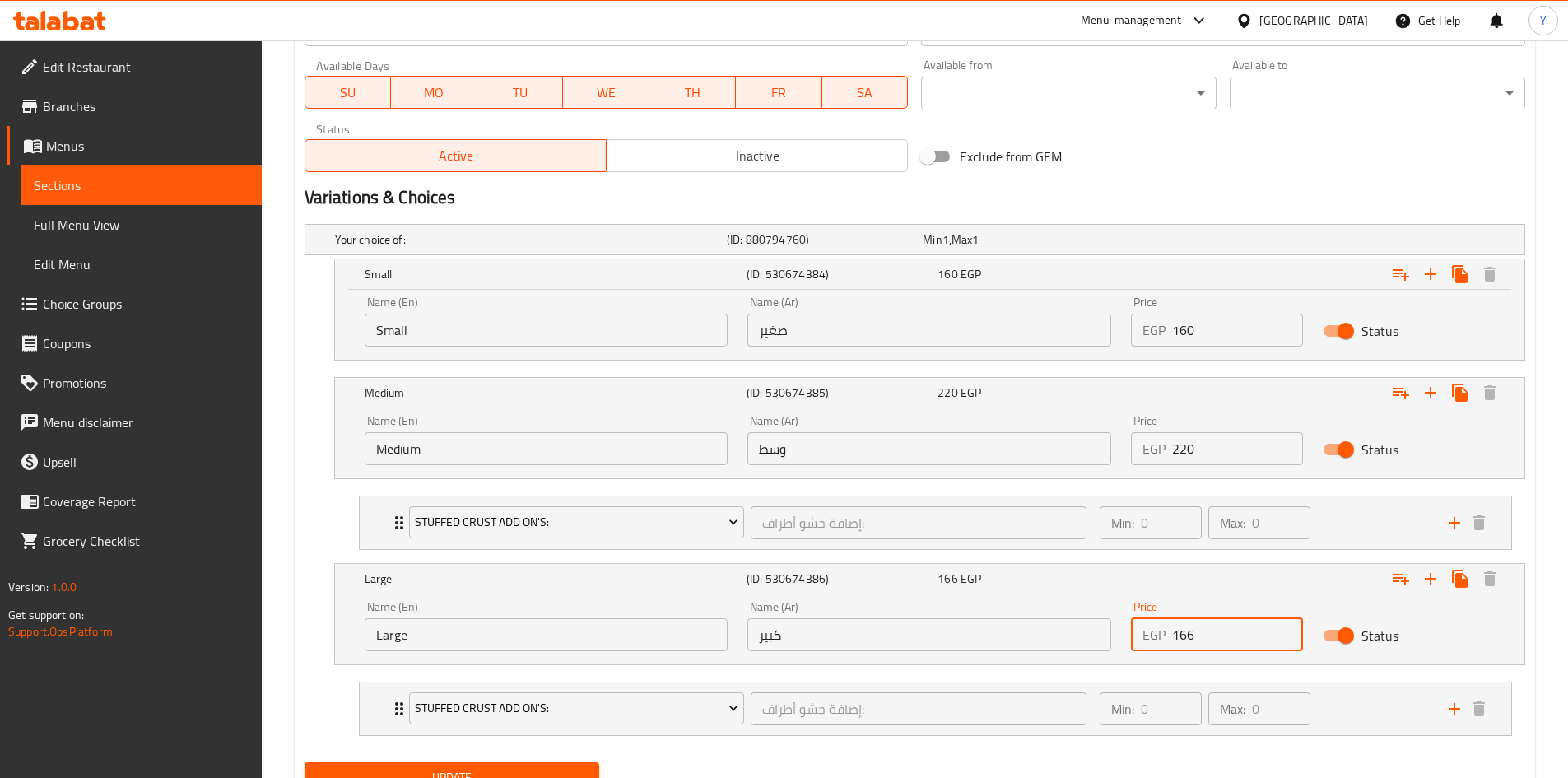
drag, startPoint x: 1198, startPoint y: 632, endPoint x: 1062, endPoint y: 611, distance: 137.6
click at [1062, 611] on div "Name (En) Large Name (En) Name (Ar) كبير Name (Ar) Price EGP 166 Price Status" at bounding box center [930, 626] width 1150 height 70
click at [1051, 730] on div "Stuffed Crust Add On's: إضافة حشو أطراف: ​" at bounding box center [748, 708] width 698 height 52
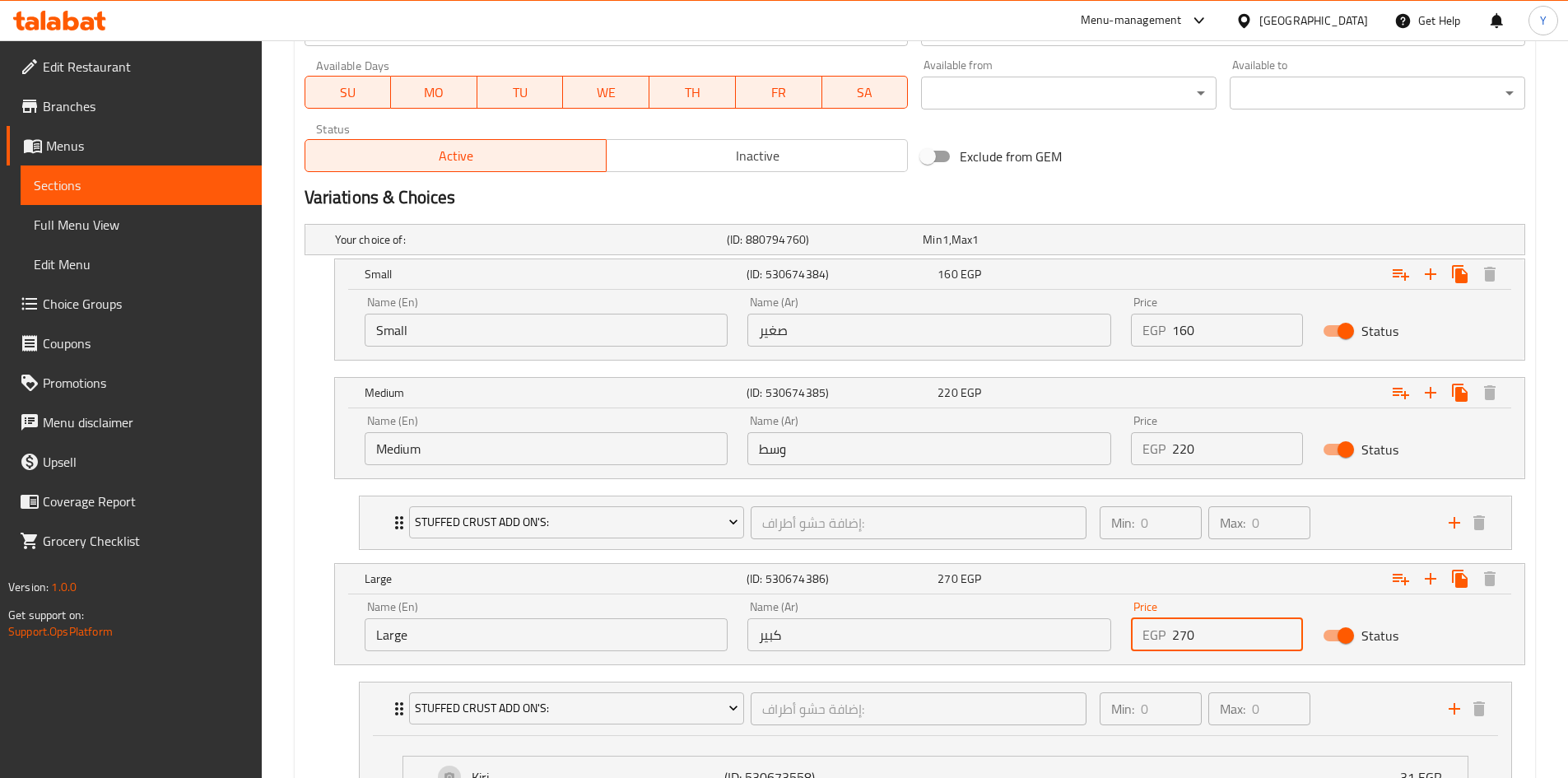
type input "270"
click at [340, 670] on nav "Stuffed Crust Add On's: إضافة حشو أطراف: ​ Min: 0 ​ Max: 0 ​ Kiri (ID: 53067355…" at bounding box center [914, 781] width 1221 height 226
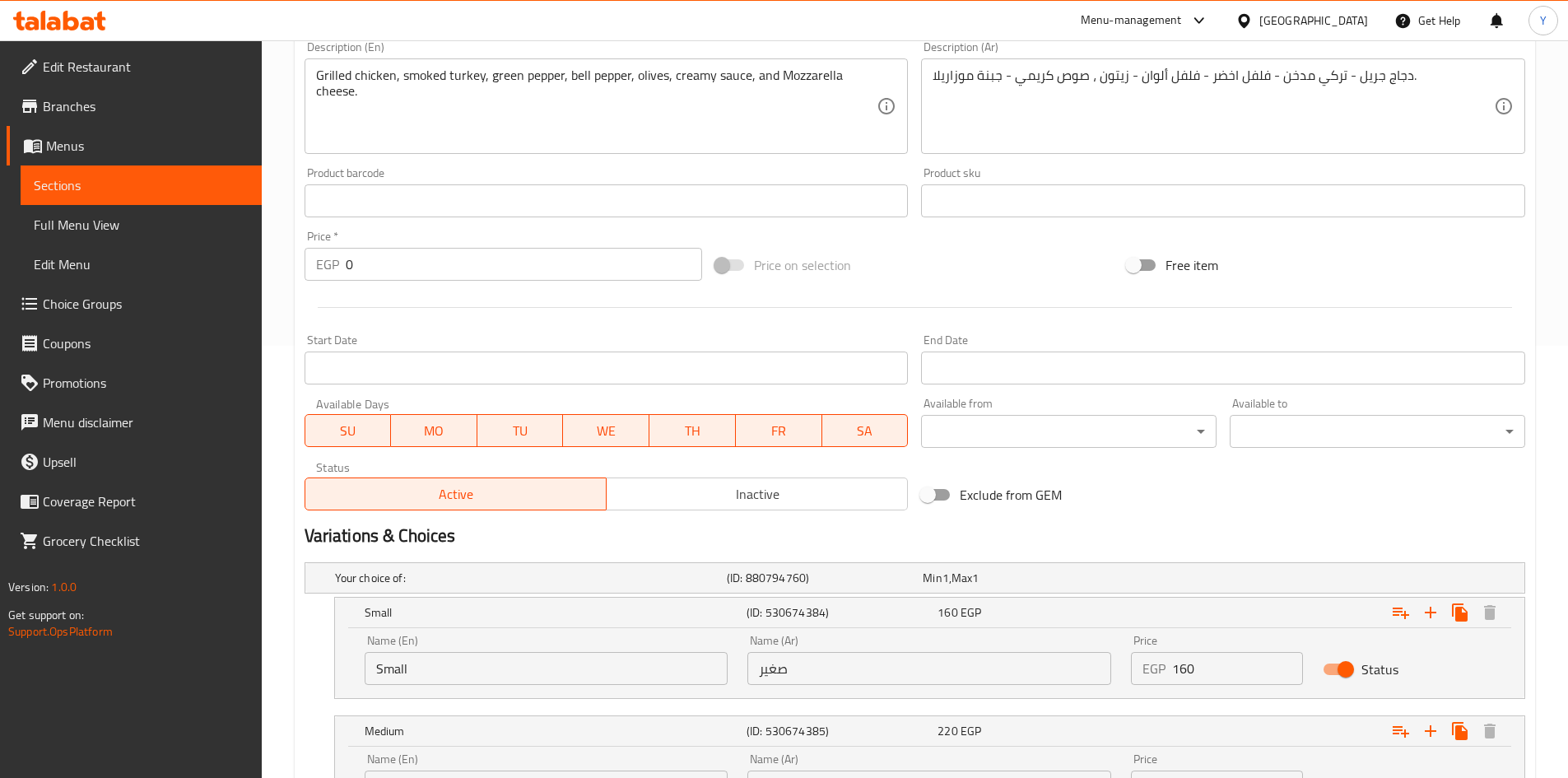
scroll to position [277, 0]
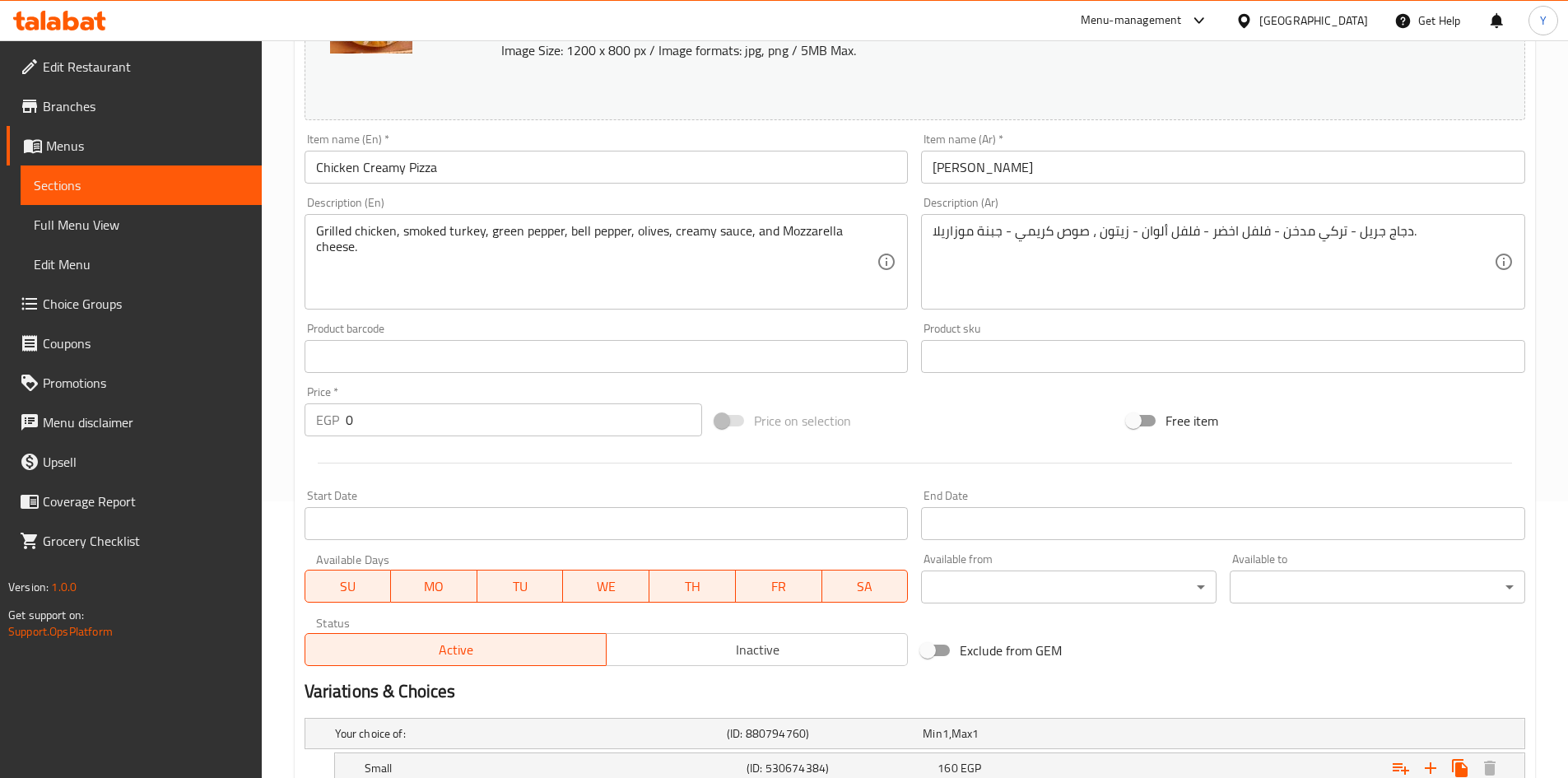
click at [454, 189] on div "Item name (En)   * Chicken Creamy Pizza Item name (En) *" at bounding box center [607, 159] width 618 height 63
click at [456, 181] on input "Chicken Creamy Pizza" at bounding box center [606, 167] width 604 height 33
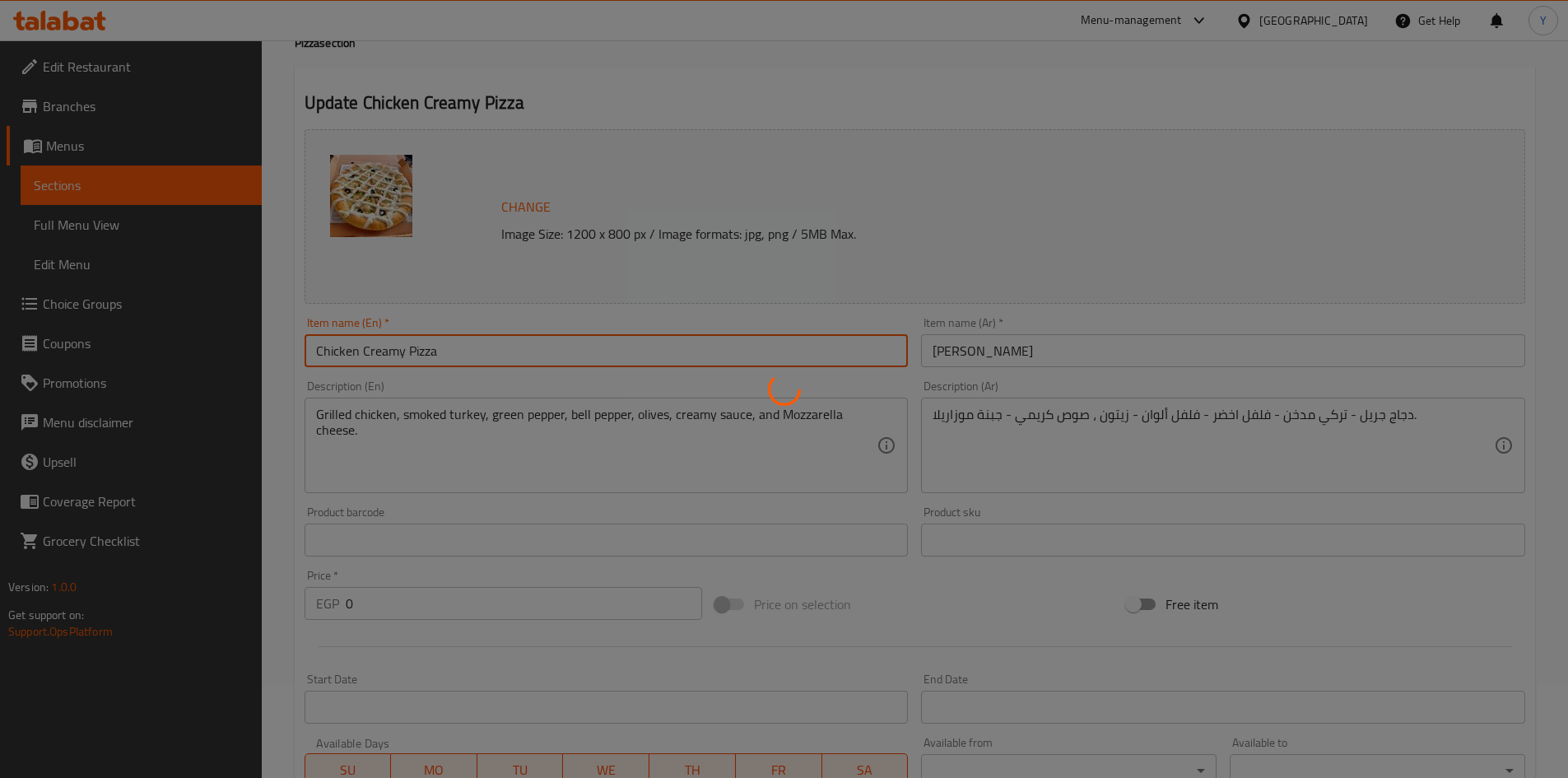
scroll to position [0, 0]
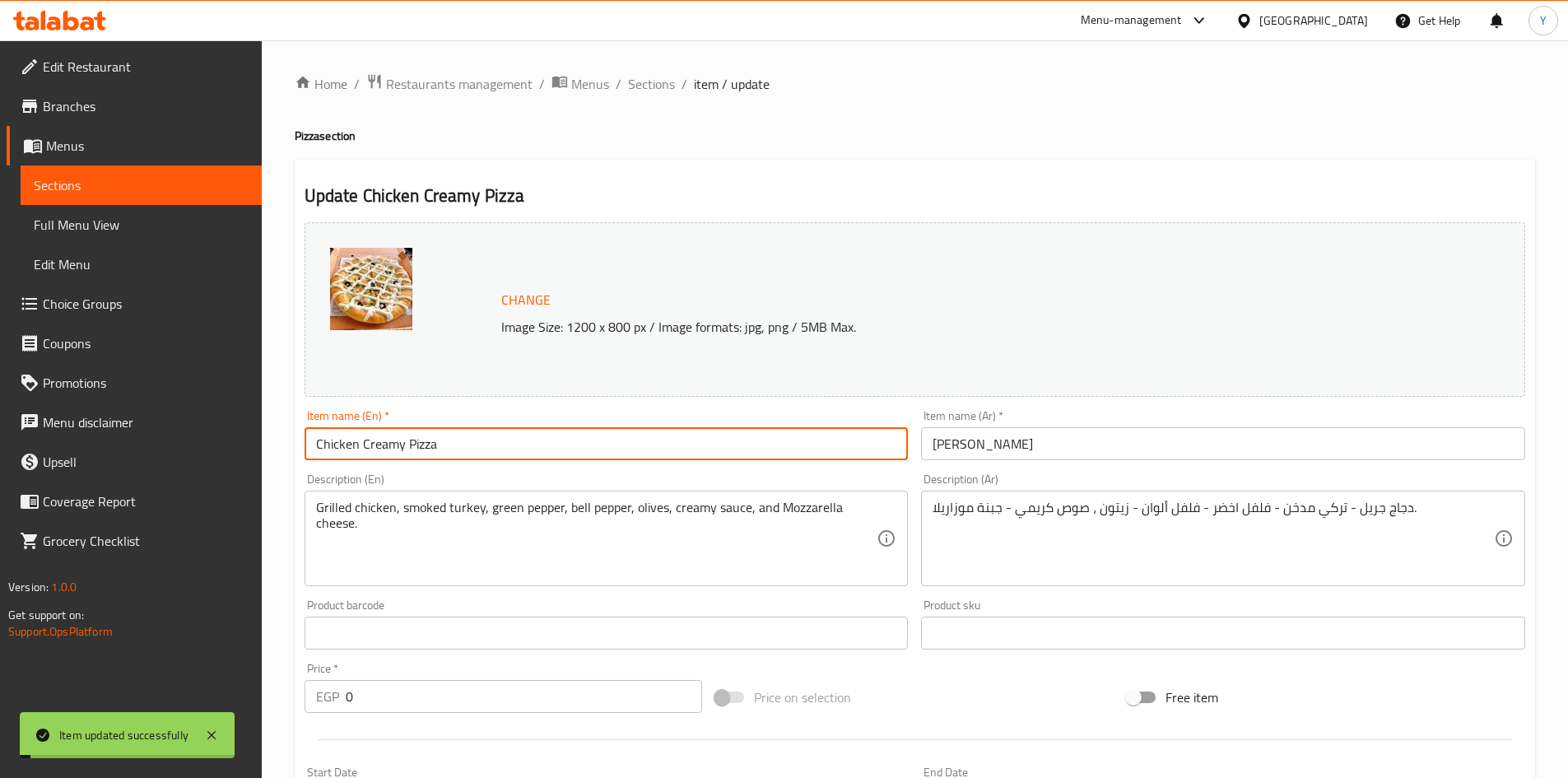
click at [690, 89] on ol "Home / Restaurants management / Menus / Sections / item / update" at bounding box center [915, 84] width 1241 height 21
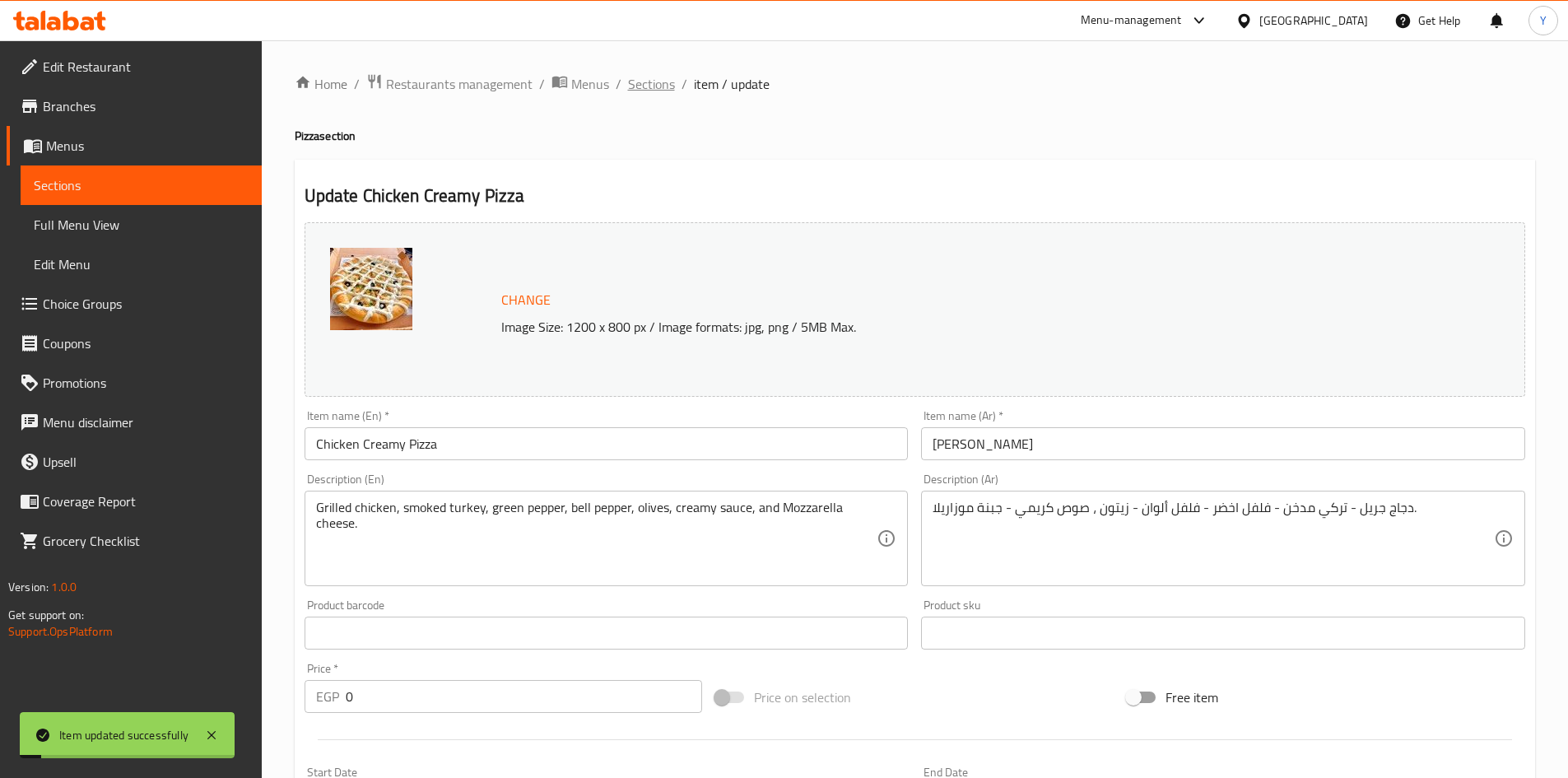
click at [668, 87] on span "Sections" at bounding box center [651, 83] width 47 height 20
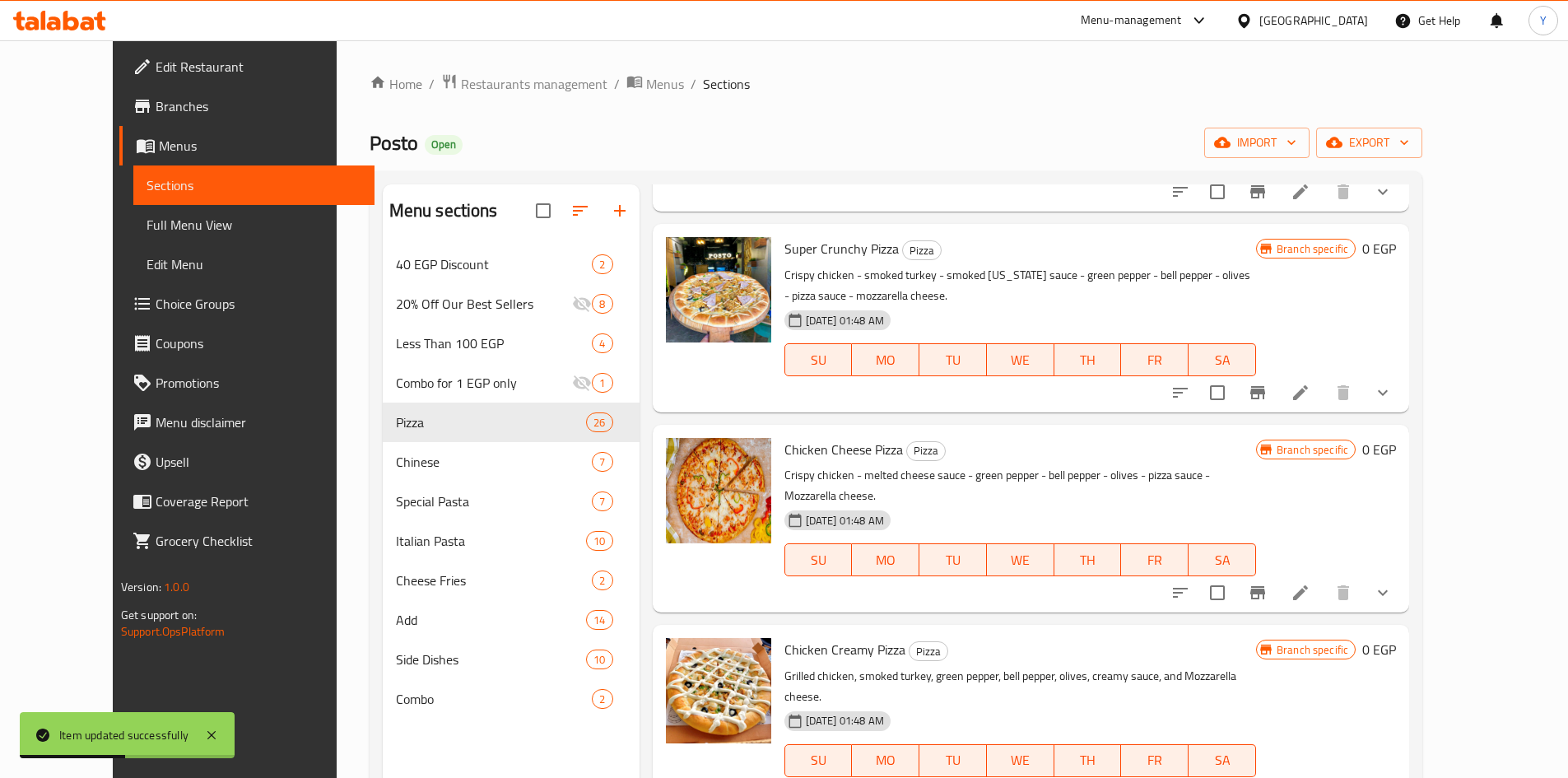
scroll to position [2798, 0]
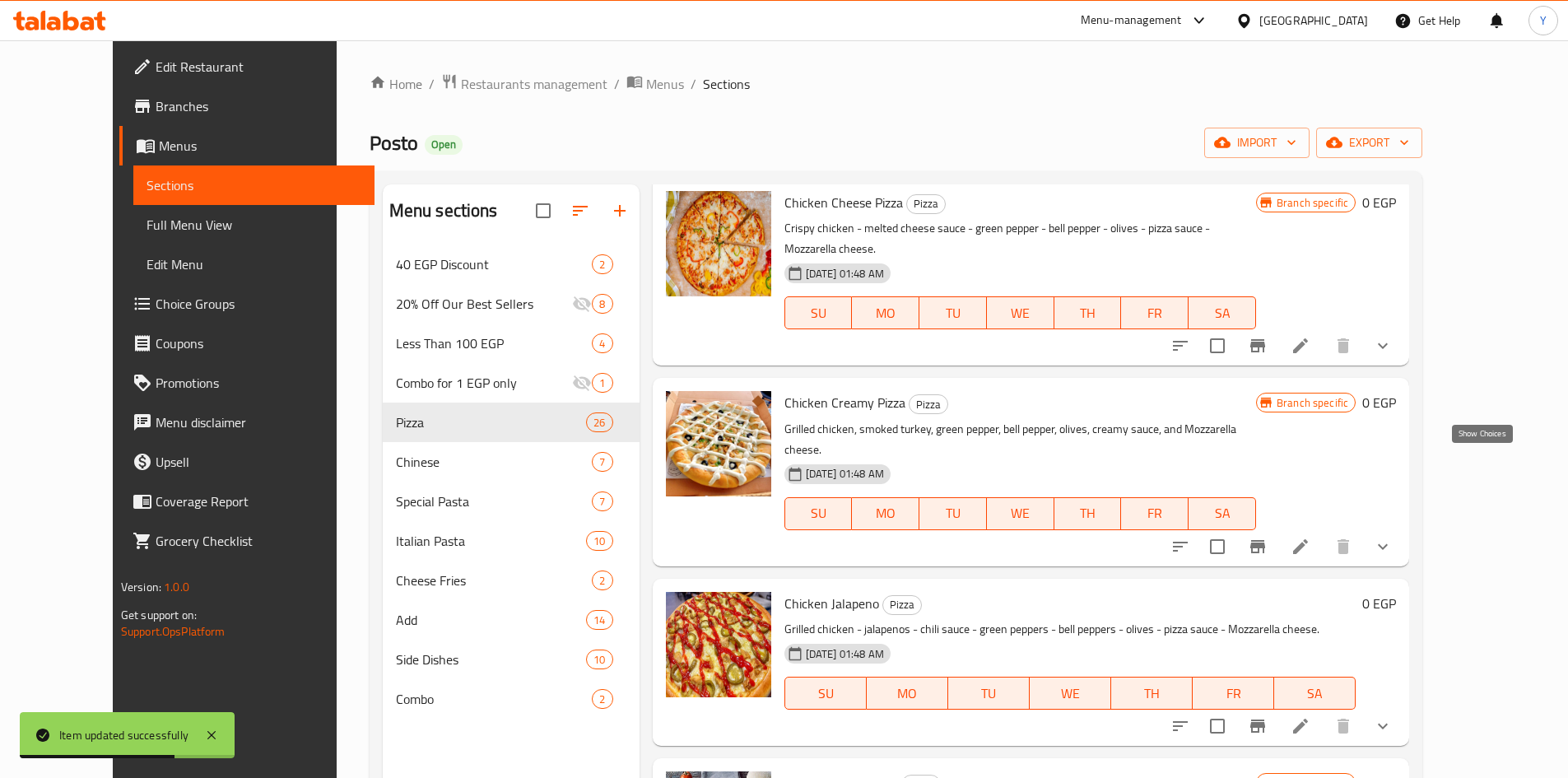
click at [1392, 536] on icon "show more" at bounding box center [1382, 546] width 20 height 20
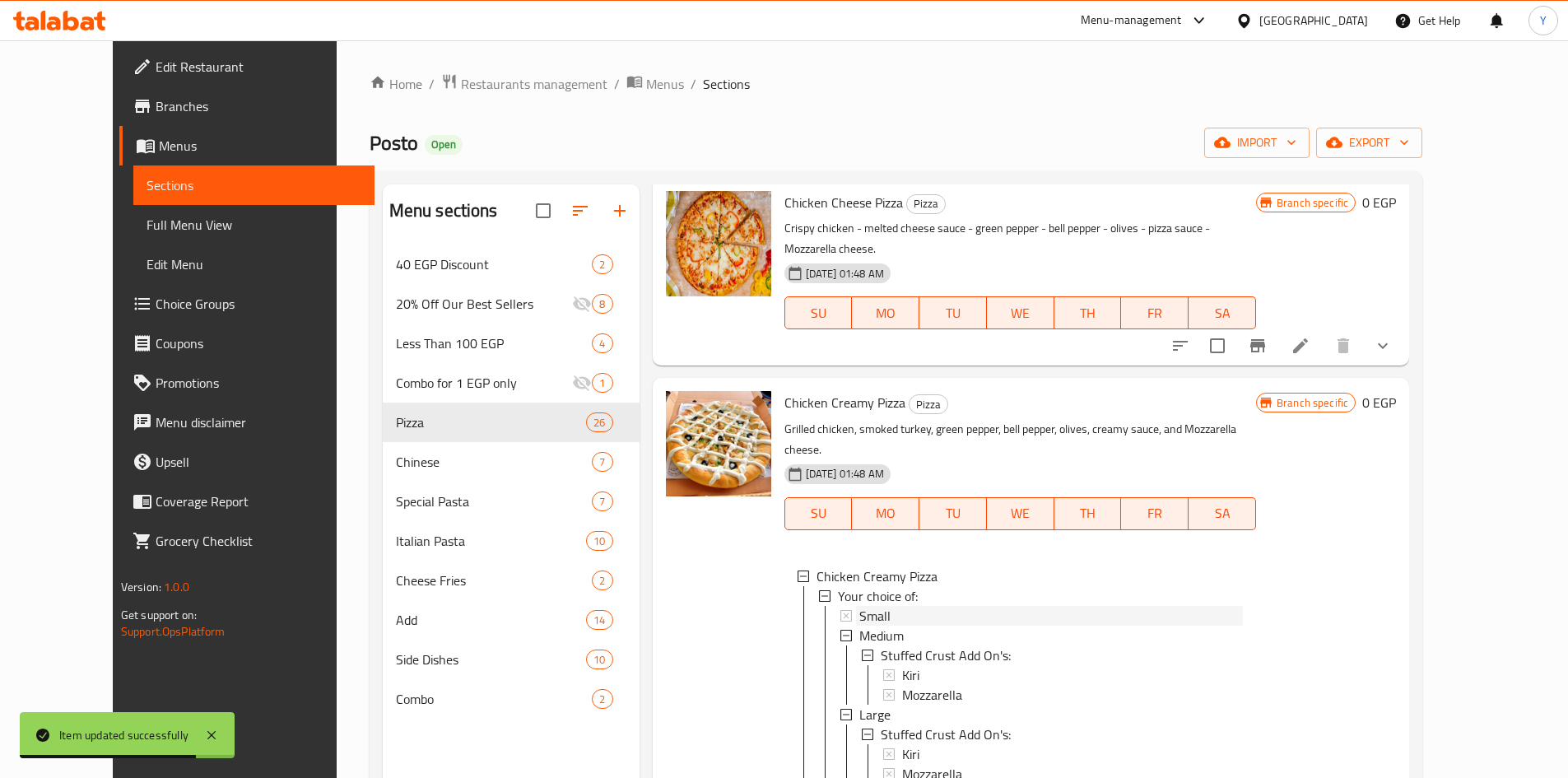
click at [1106, 606] on div "Small" at bounding box center [1051, 615] width 384 height 20
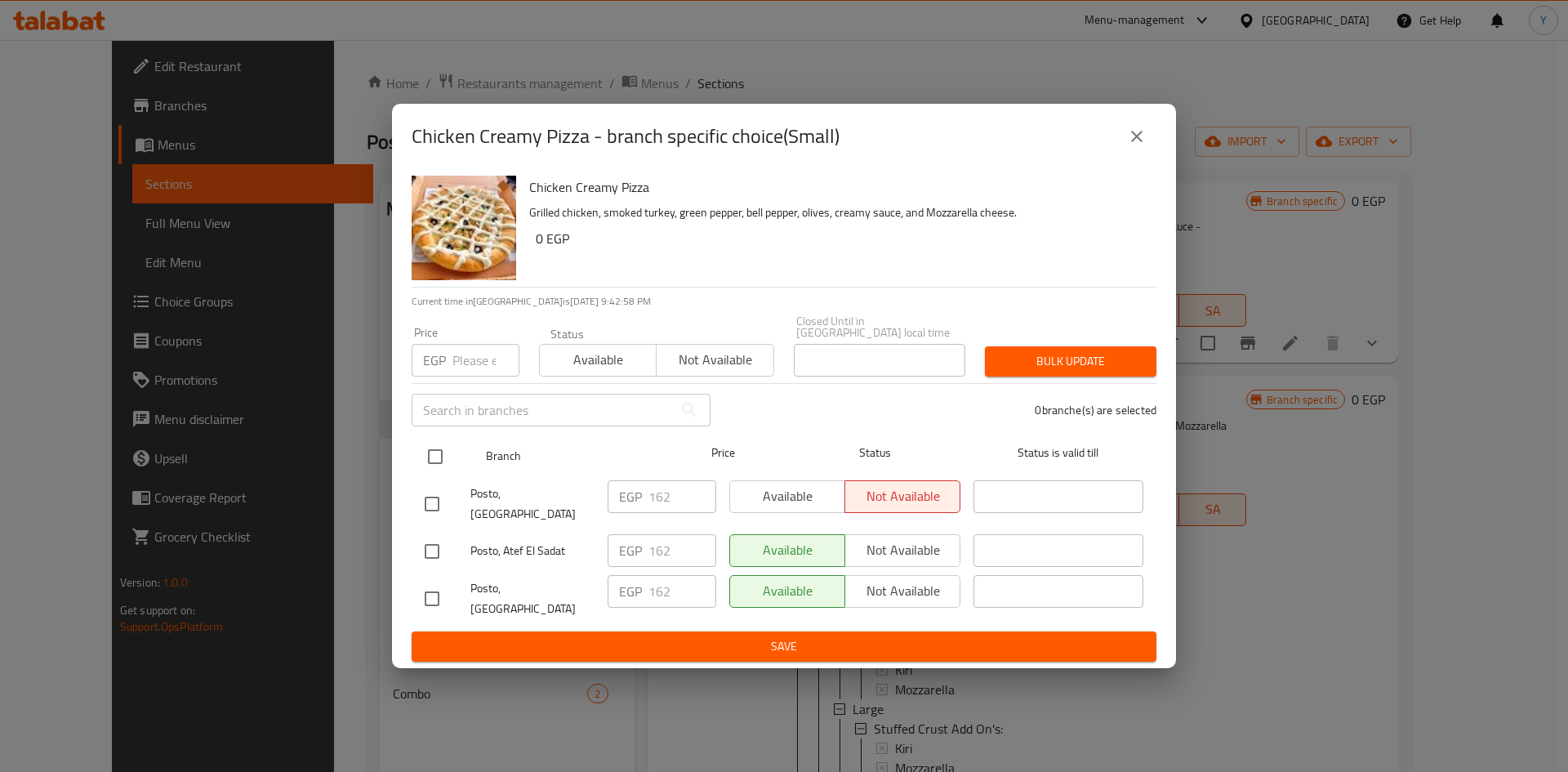
drag, startPoint x: 445, startPoint y: 469, endPoint x: 466, endPoint y: 438, distance: 37.4
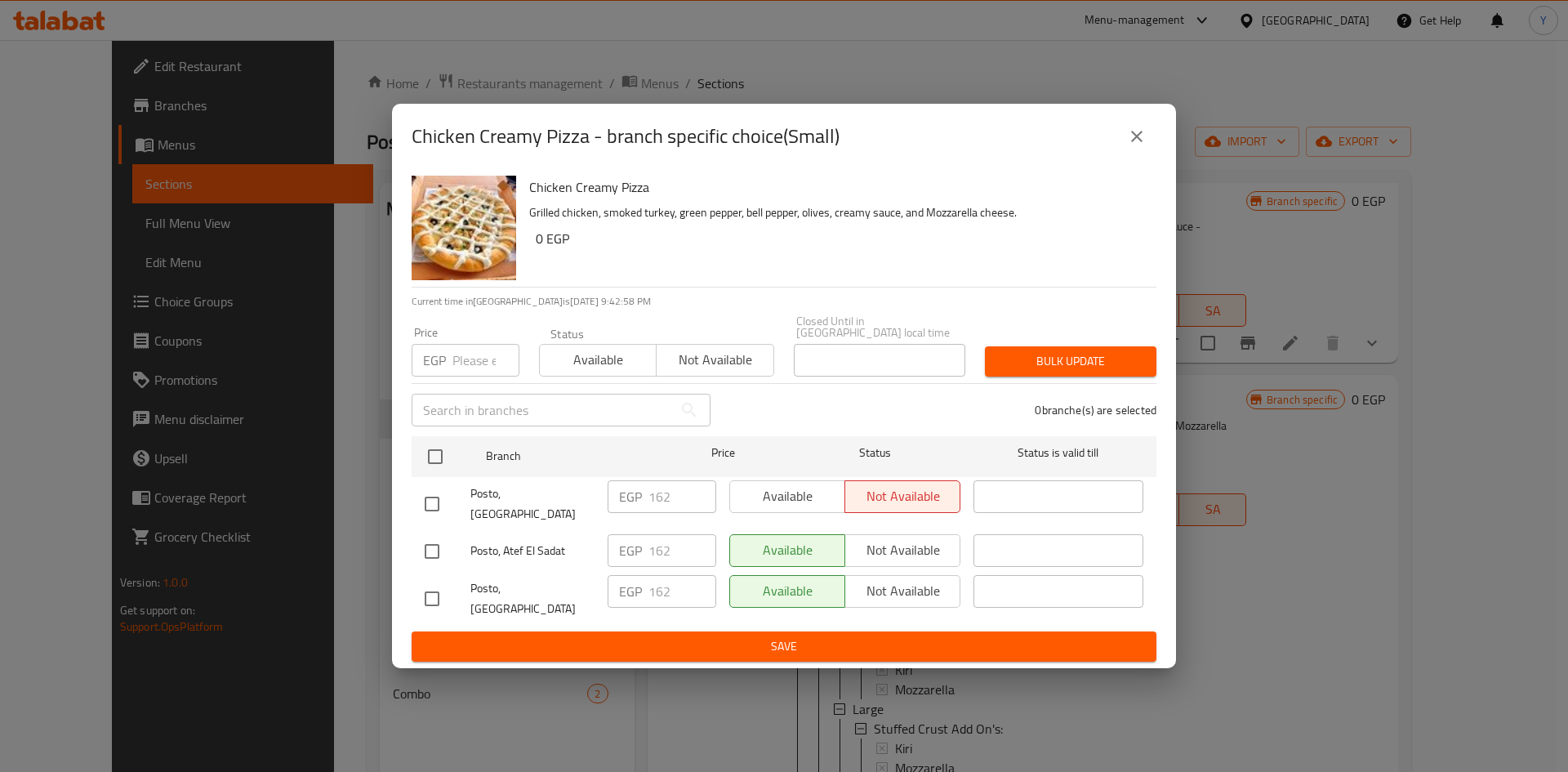
click at [445, 468] on input "checkbox" at bounding box center [435, 457] width 34 height 34
checkbox input "true"
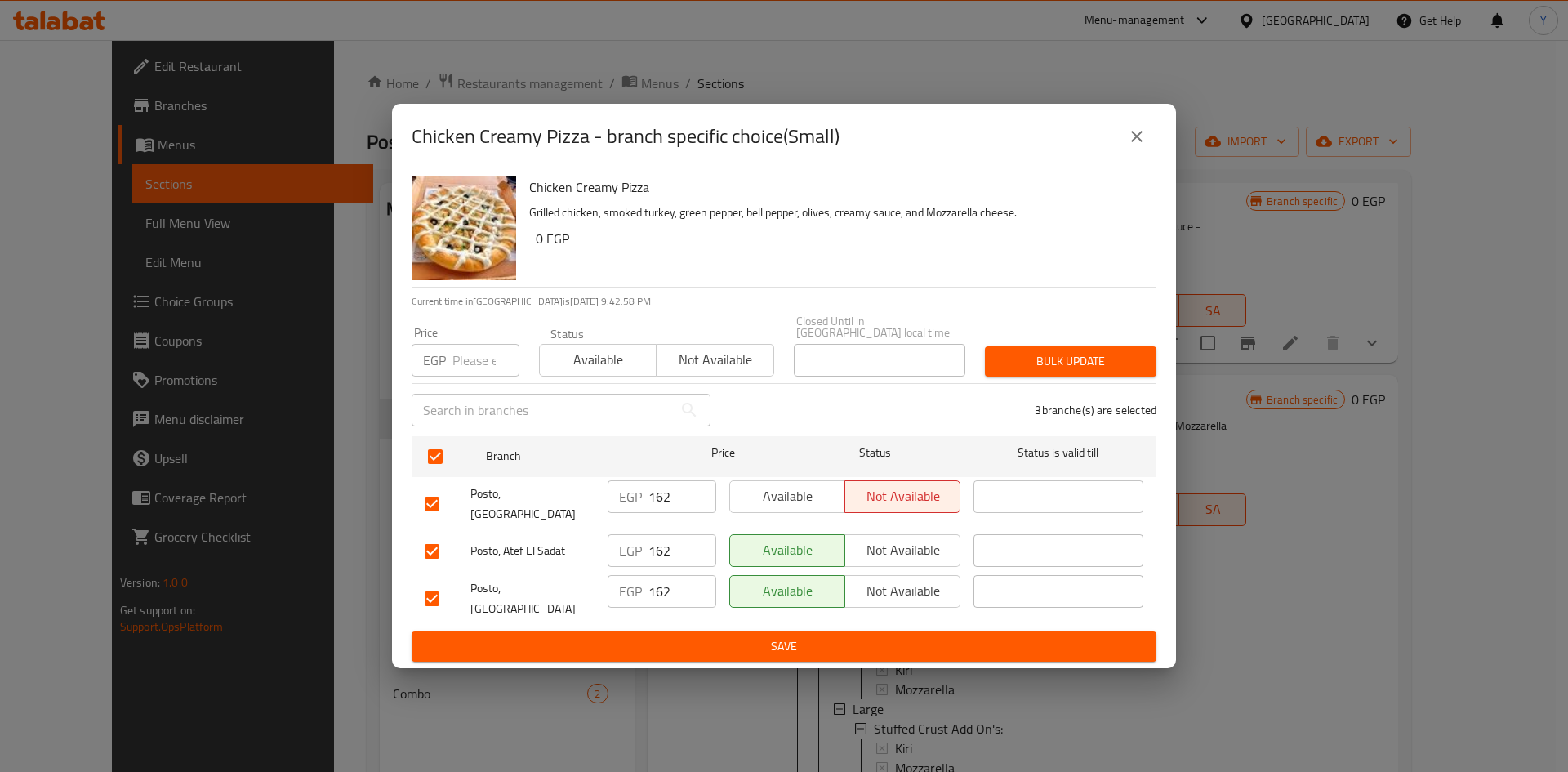
click at [478, 377] on input "number" at bounding box center [485, 360] width 67 height 32
type input "160"
click at [995, 371] on button "Bulk update" at bounding box center [1071, 361] width 172 height 31
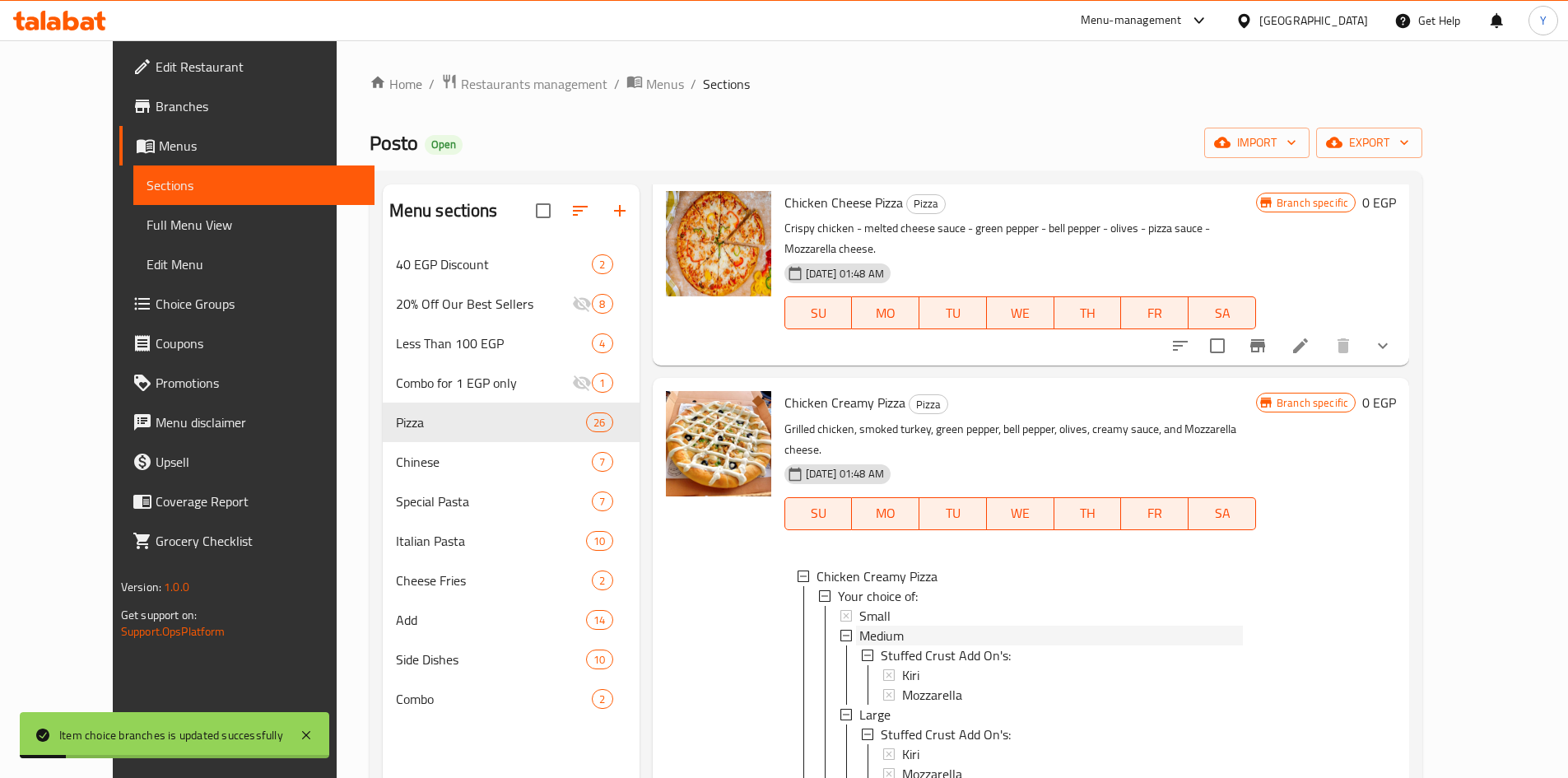
click at [865, 625] on span "Medium" at bounding box center [882, 635] width 45 height 20
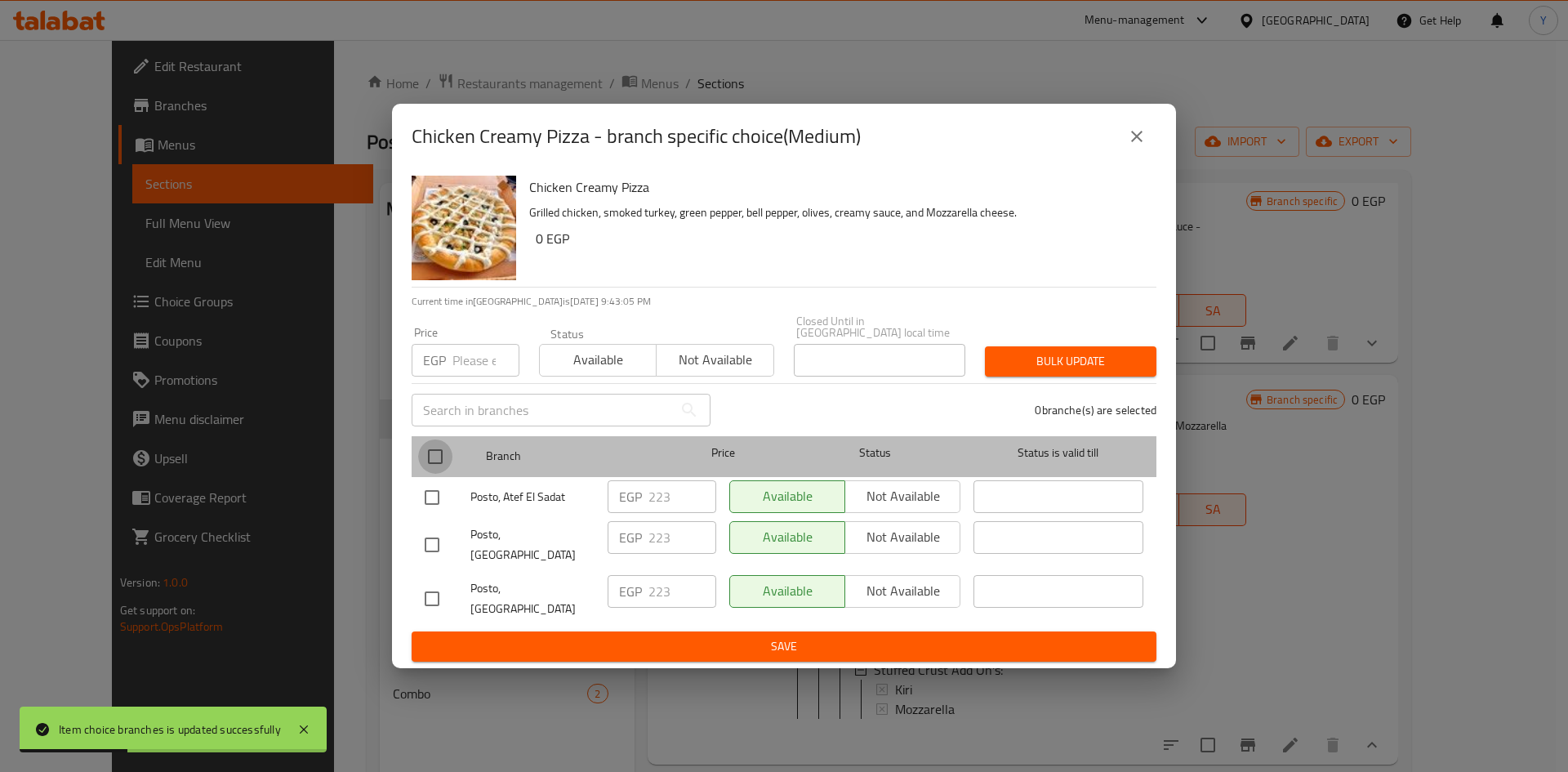
click at [437, 454] on input "checkbox" at bounding box center [435, 457] width 34 height 34
checkbox input "true"
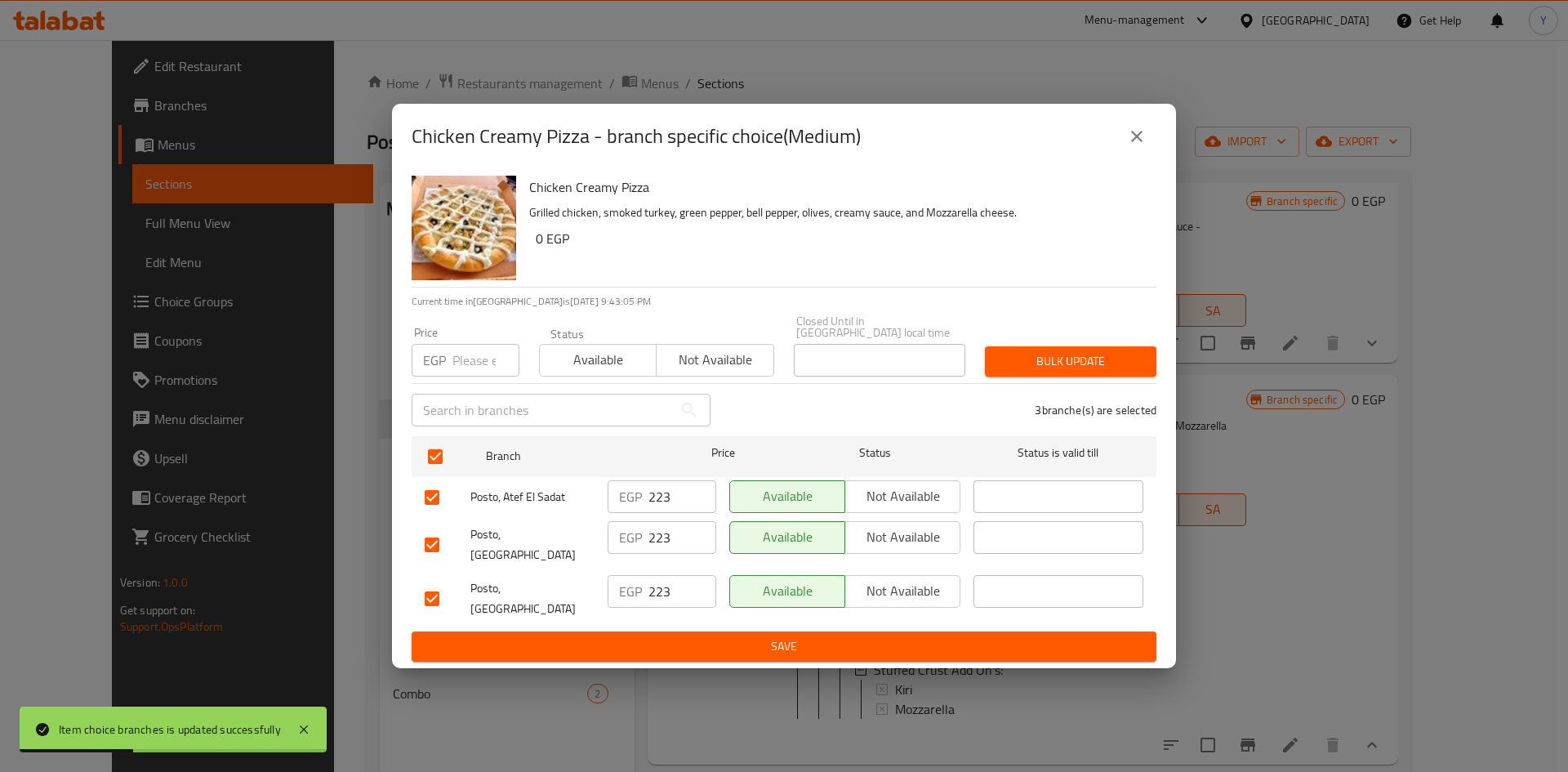
click at [474, 386] on div "Price EGP Price" at bounding box center [466, 352] width 127 height 70
click at [484, 372] on input "number" at bounding box center [485, 360] width 67 height 32
type input "220"
click at [757, 269] on div "Chicken Creamy Pizza Grilled chicken, smoked turkey, green pepper, bell pepper,…" at bounding box center [836, 228] width 627 height 117
click at [1043, 351] on div "Bulk update" at bounding box center [1070, 361] width 191 height 50
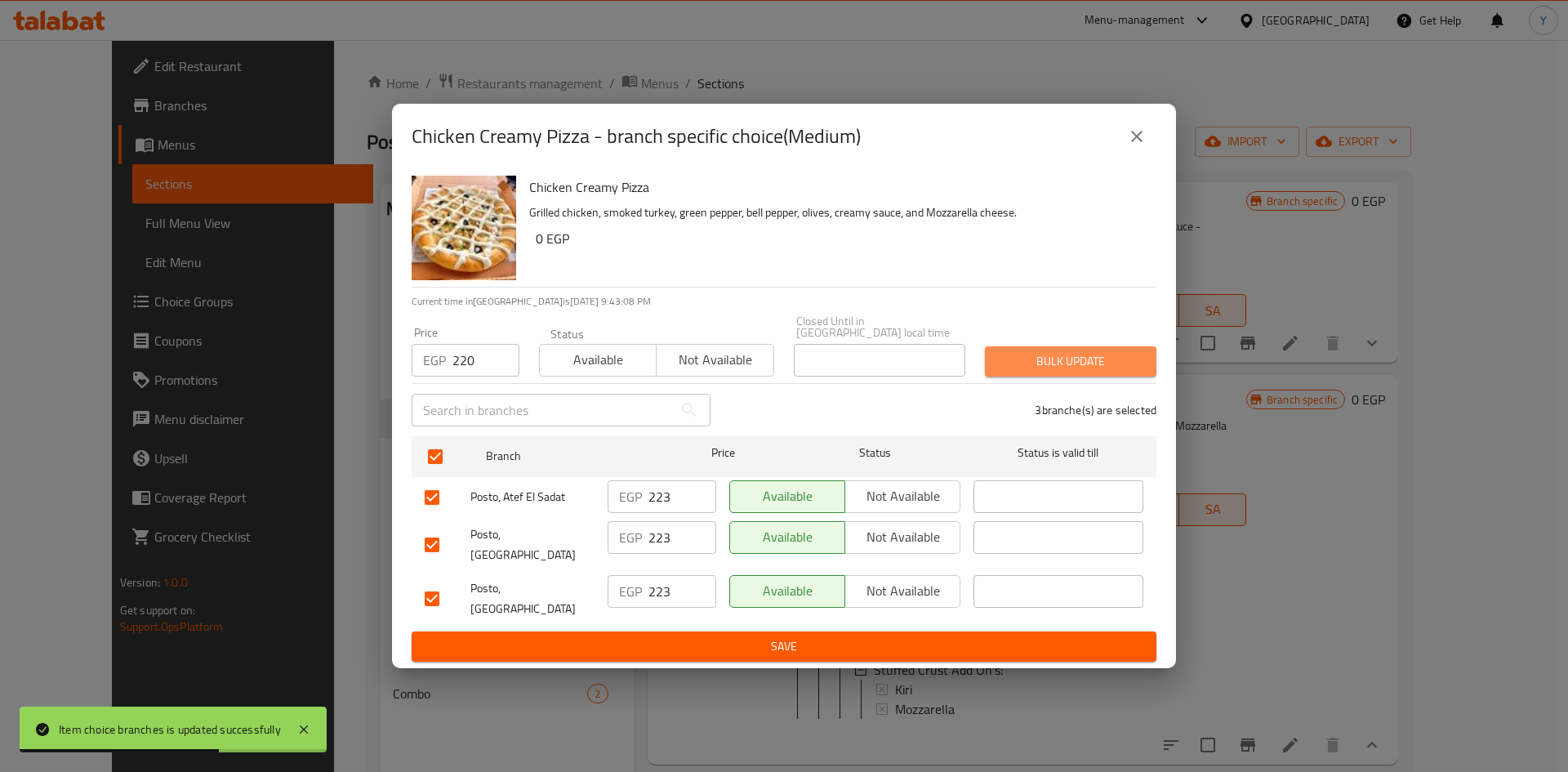
click at [1036, 372] on span "Bulk update" at bounding box center [1070, 361] width 145 height 20
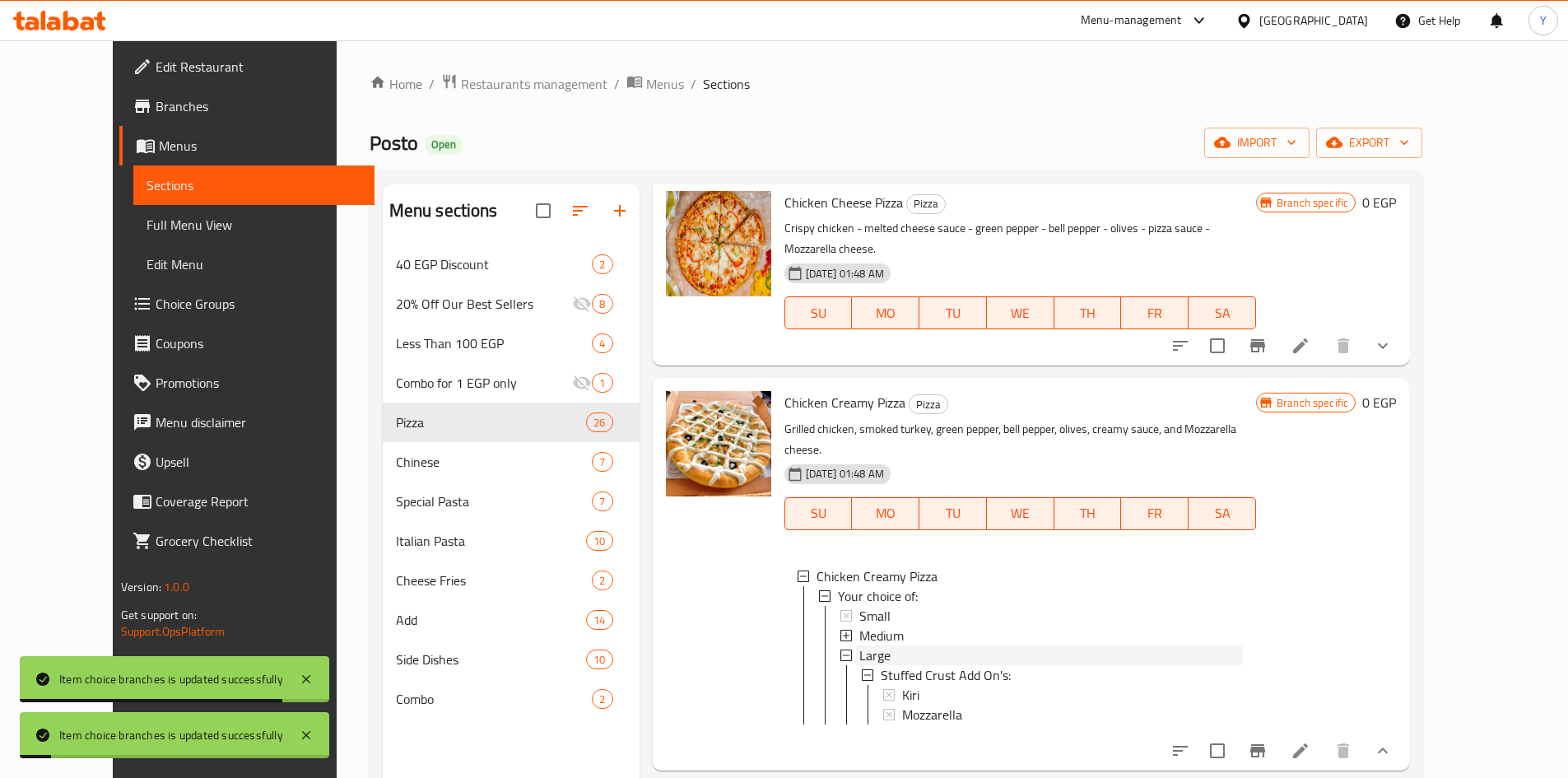
click at [952, 645] on div "Large" at bounding box center [1051, 655] width 384 height 20
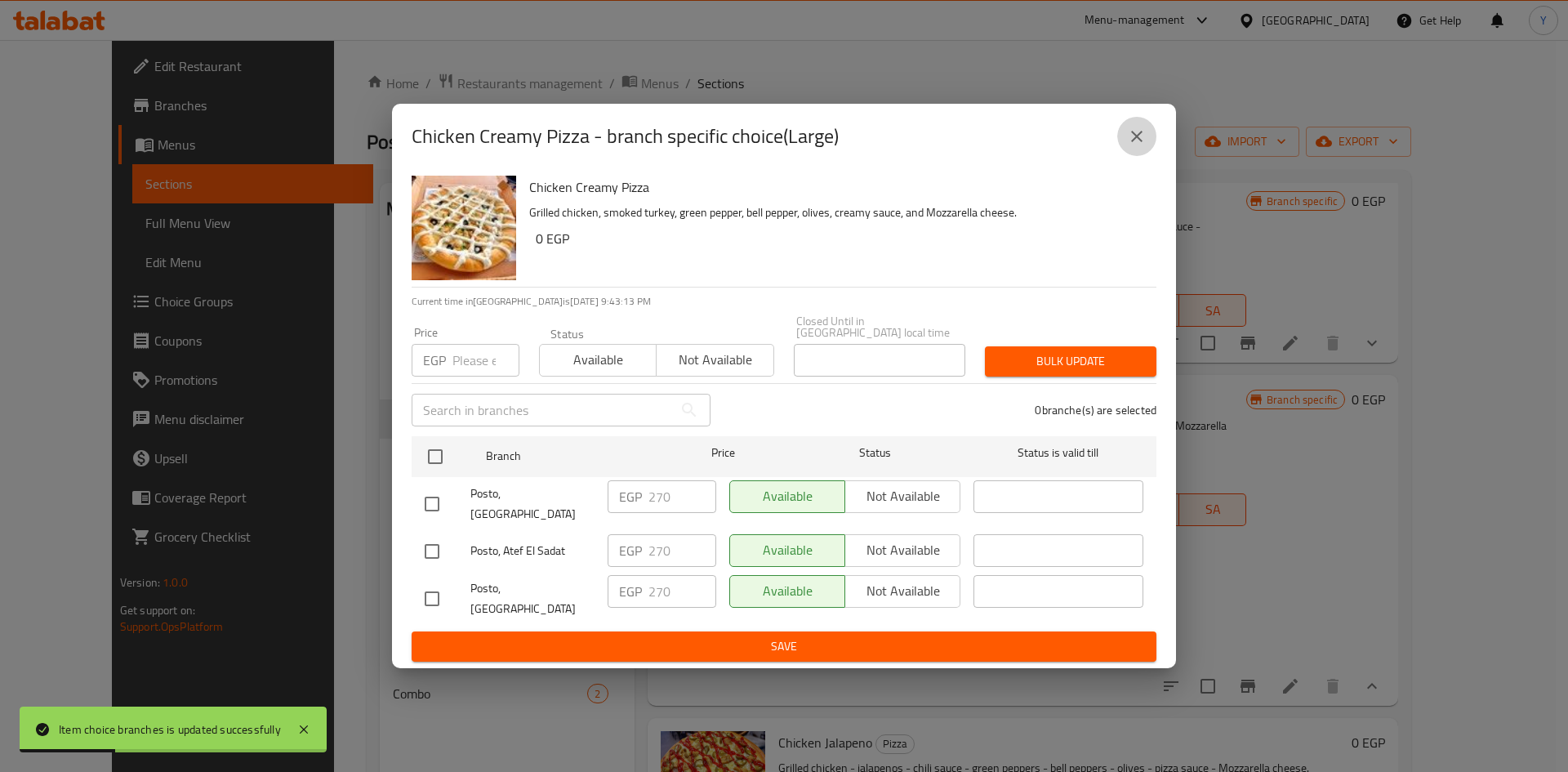
drag, startPoint x: 1122, startPoint y: 152, endPoint x: 1157, endPoint y: 241, distance: 95.6
click at [1123, 152] on button "close" at bounding box center [1136, 136] width 39 height 39
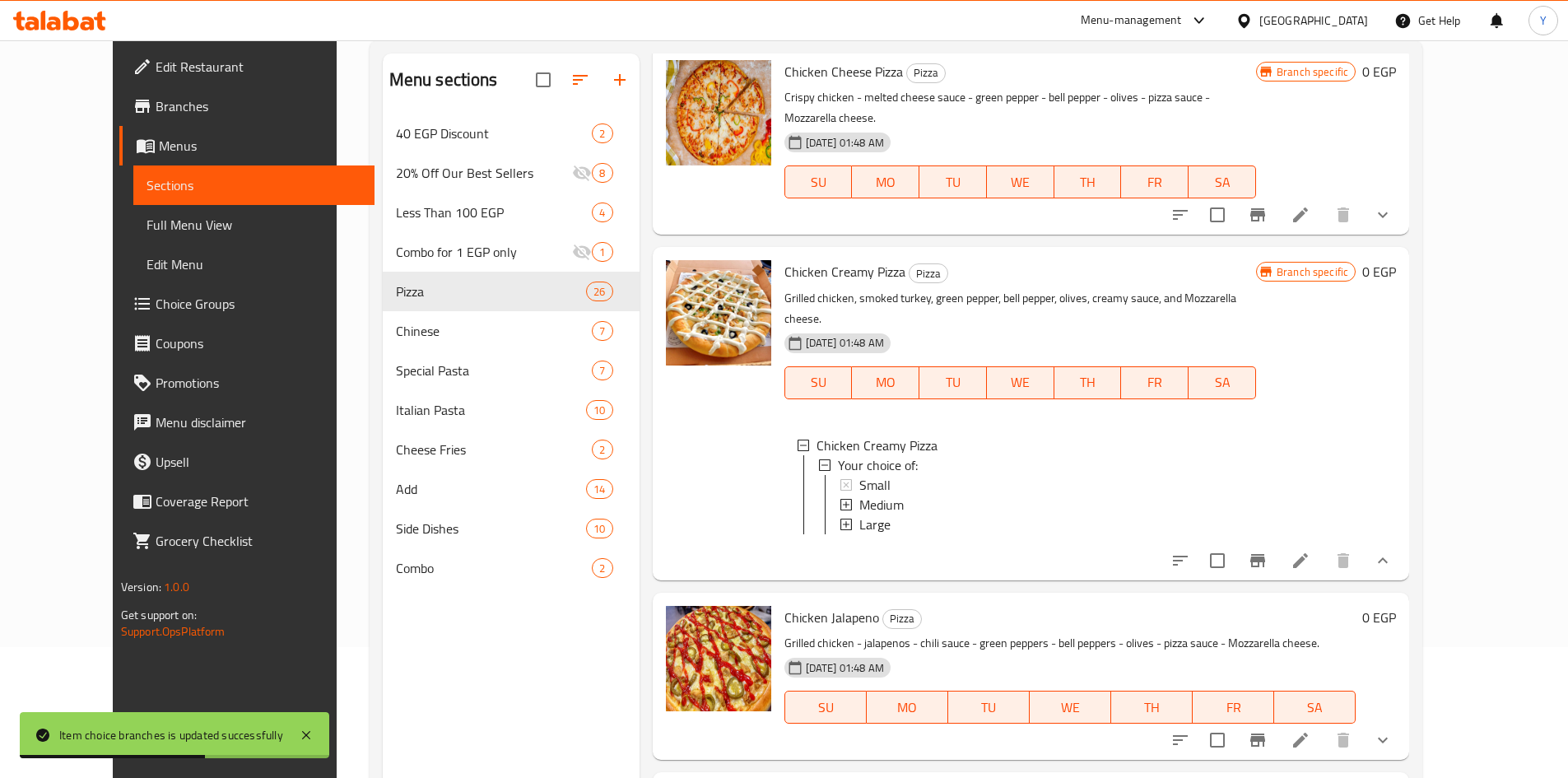
scroll to position [230, 0]
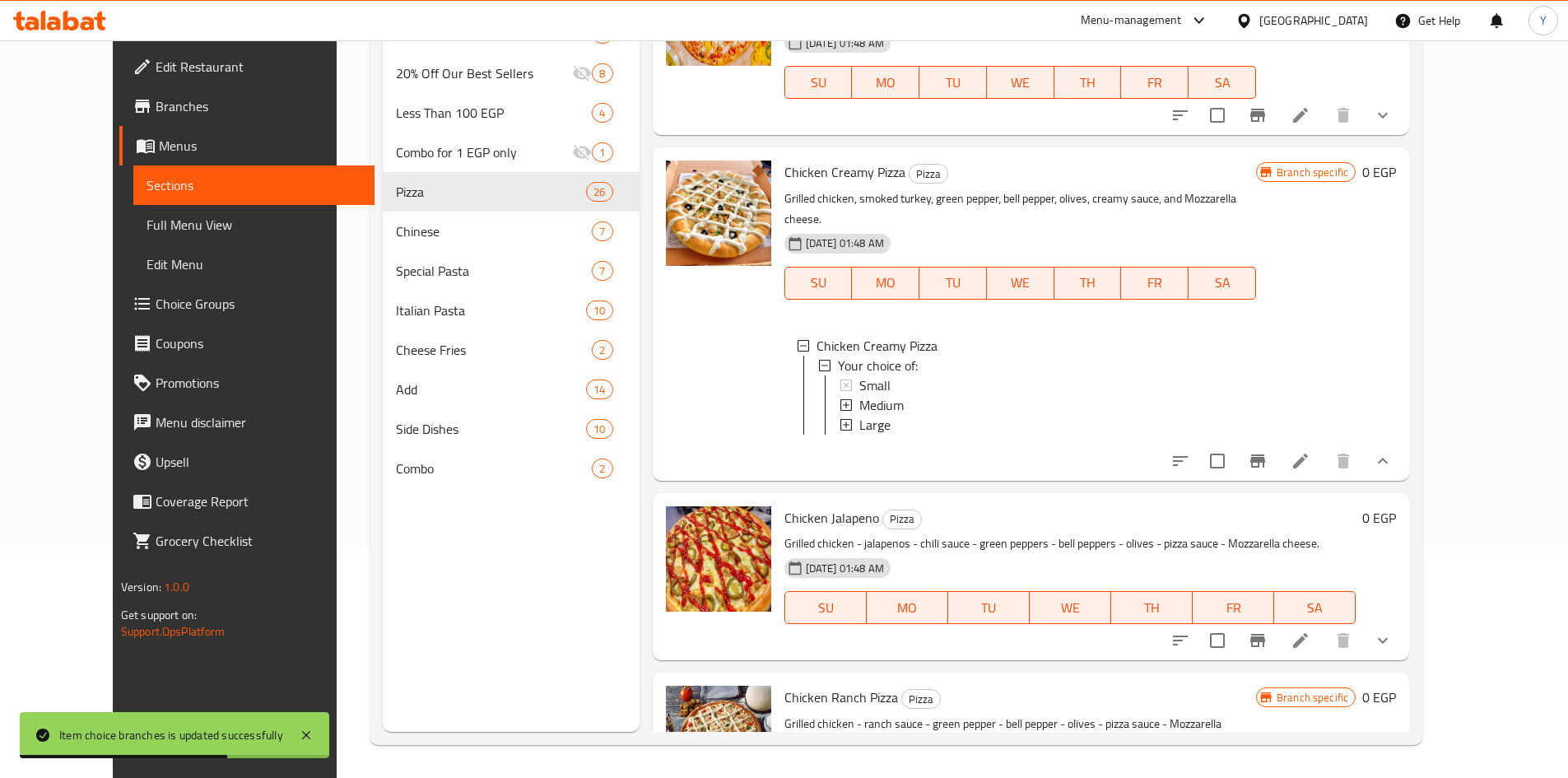
click at [1324, 625] on li at bounding box center [1301, 640] width 46 height 30
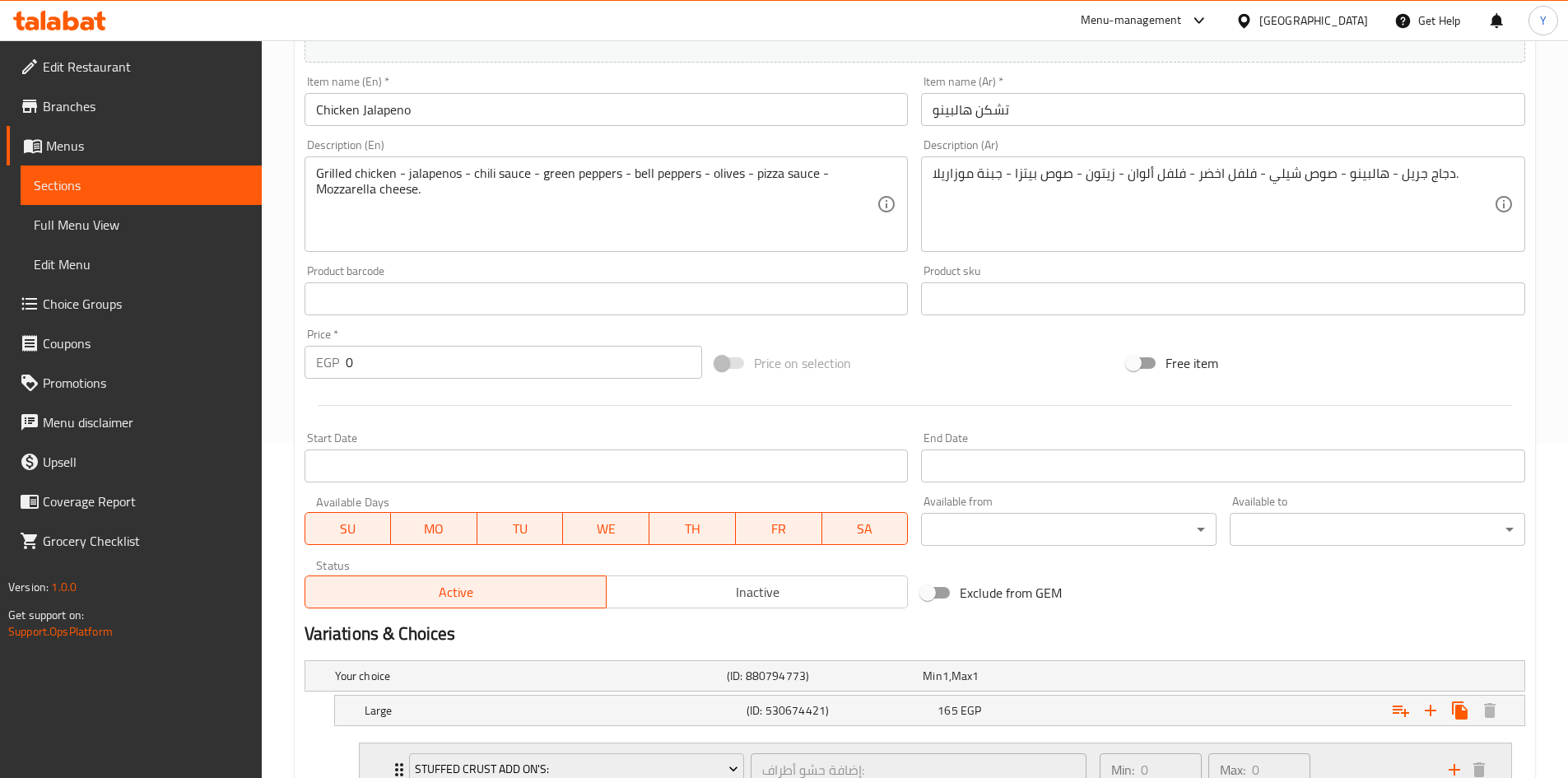
scroll to position [411, 0]
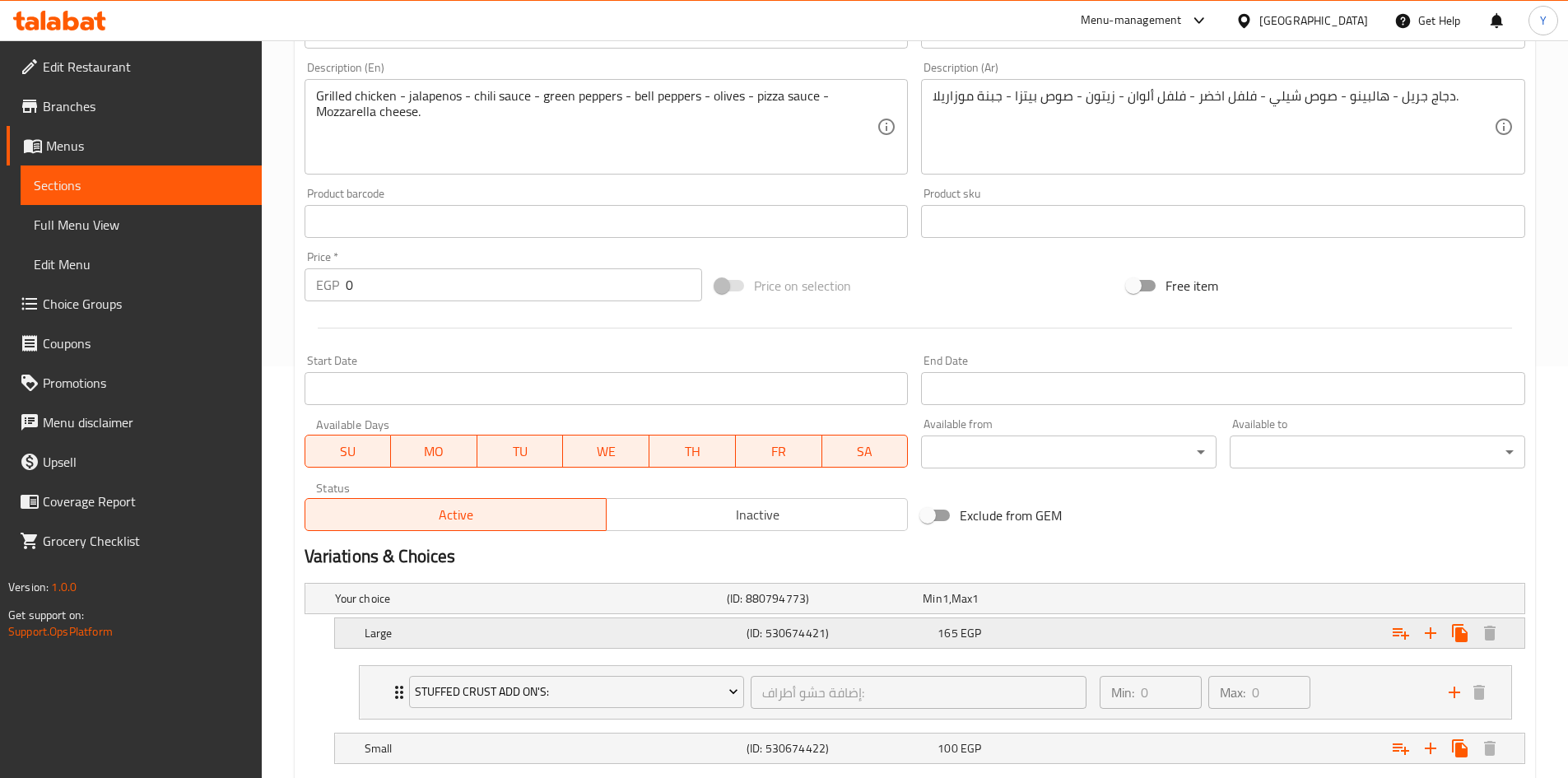
click at [1149, 637] on div "Expand" at bounding box center [1316, 633] width 382 height 36
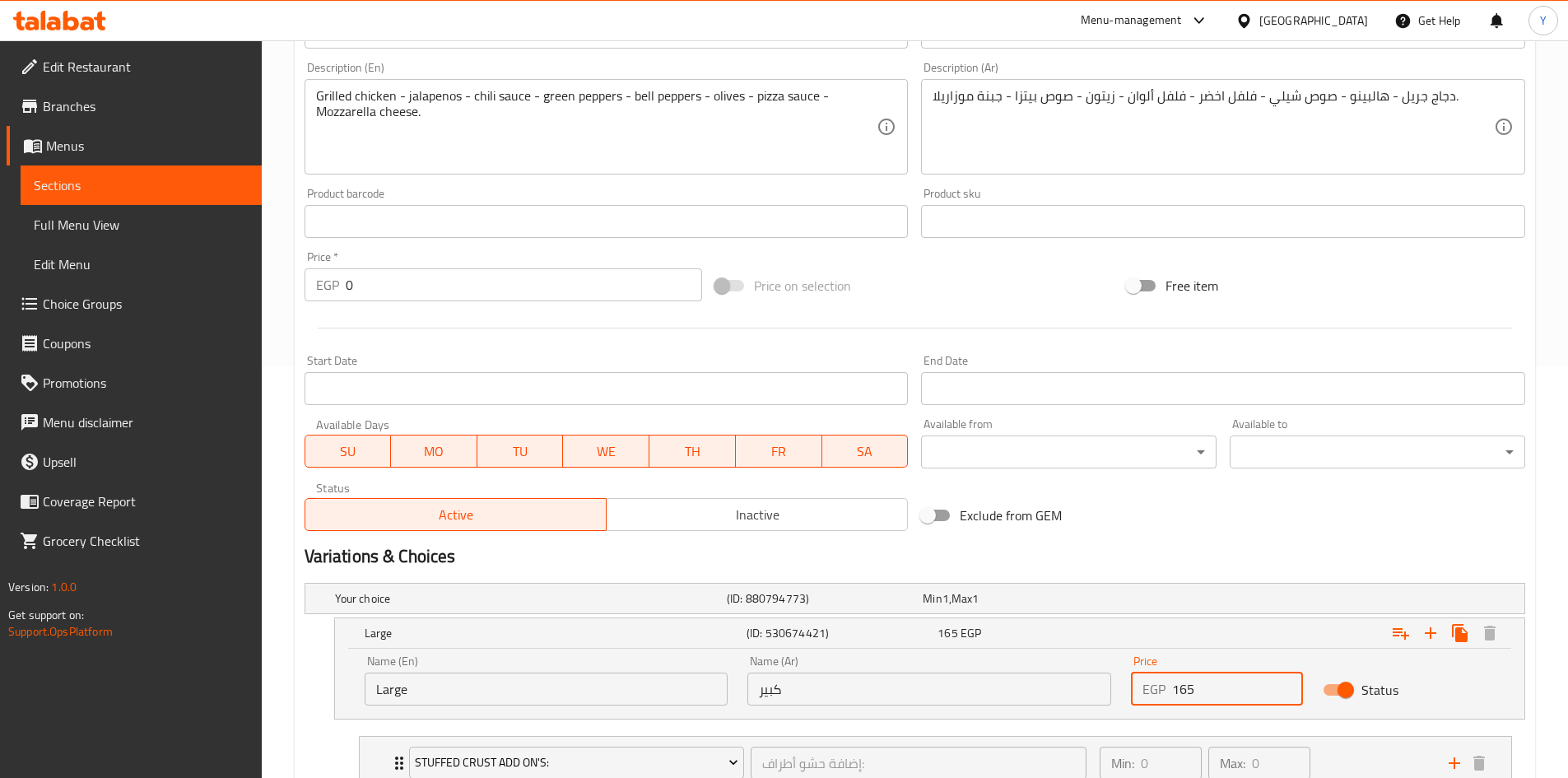
click at [1182, 695] on input "165" at bounding box center [1237, 689] width 131 height 33
type input "175"
click at [1245, 554] on h2 "Variations & Choices" at bounding box center [914, 556] width 1221 height 25
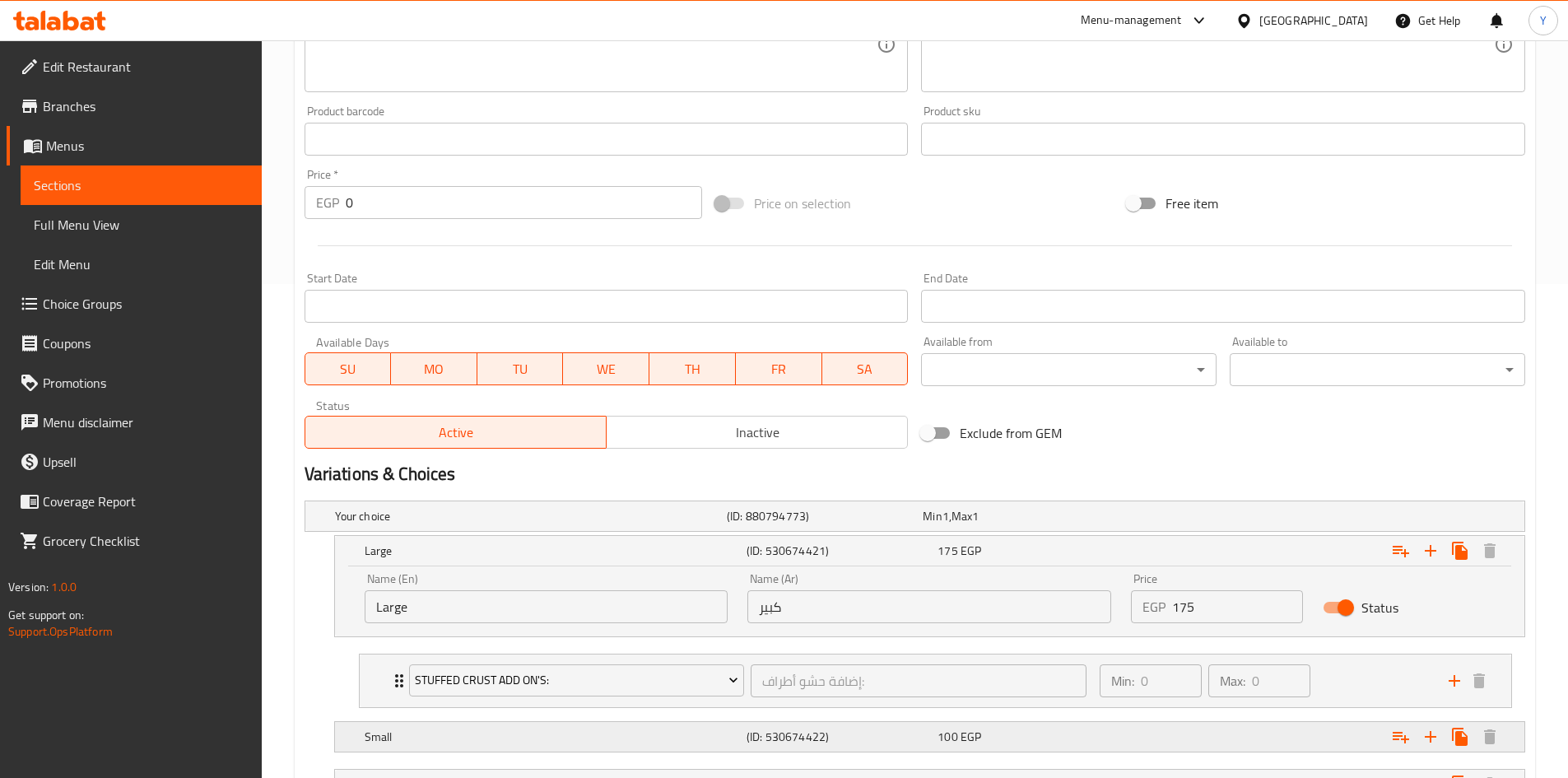
click at [1168, 727] on div "Expand" at bounding box center [1316, 737] width 382 height 36
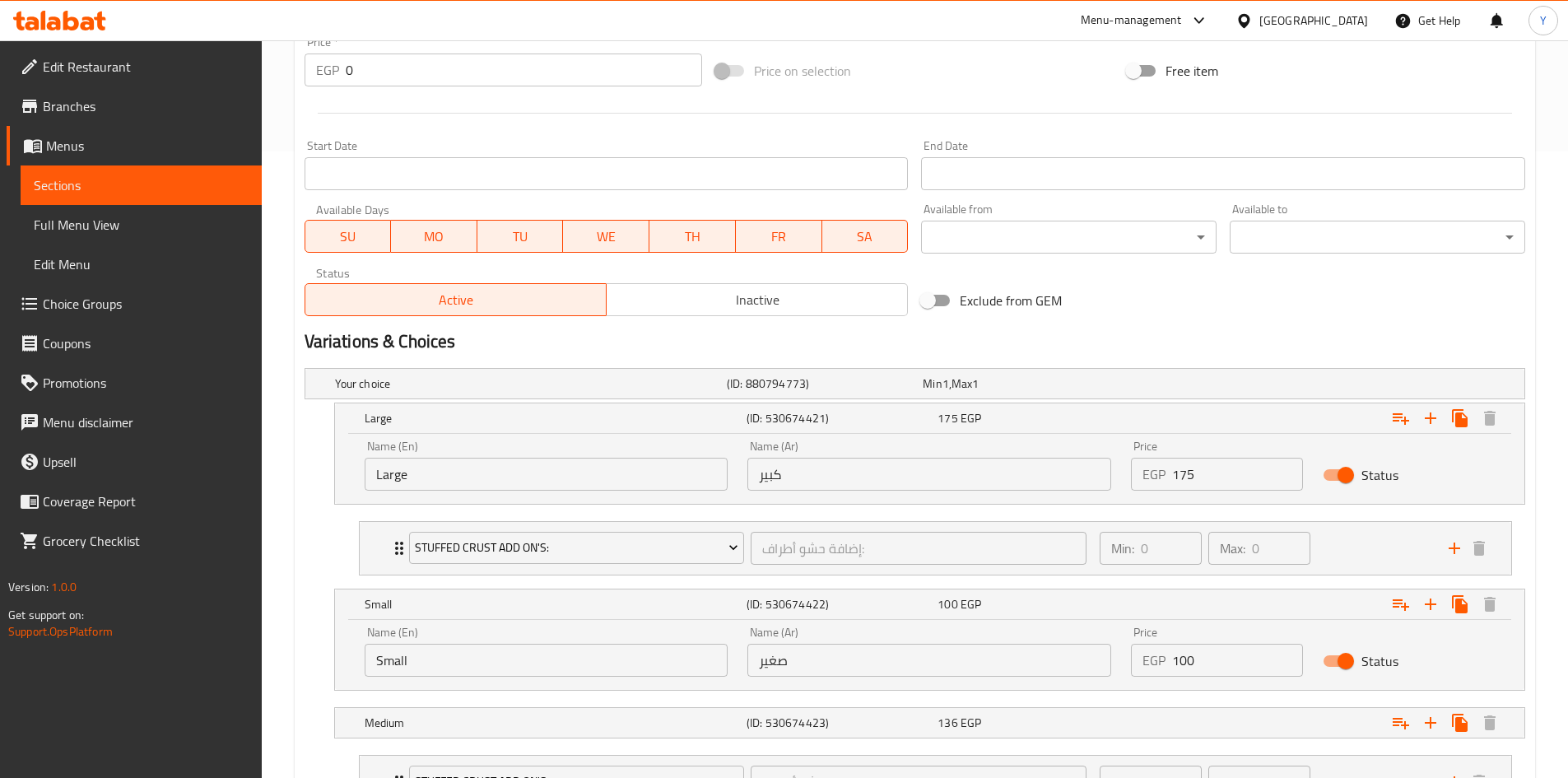
scroll to position [769, 0]
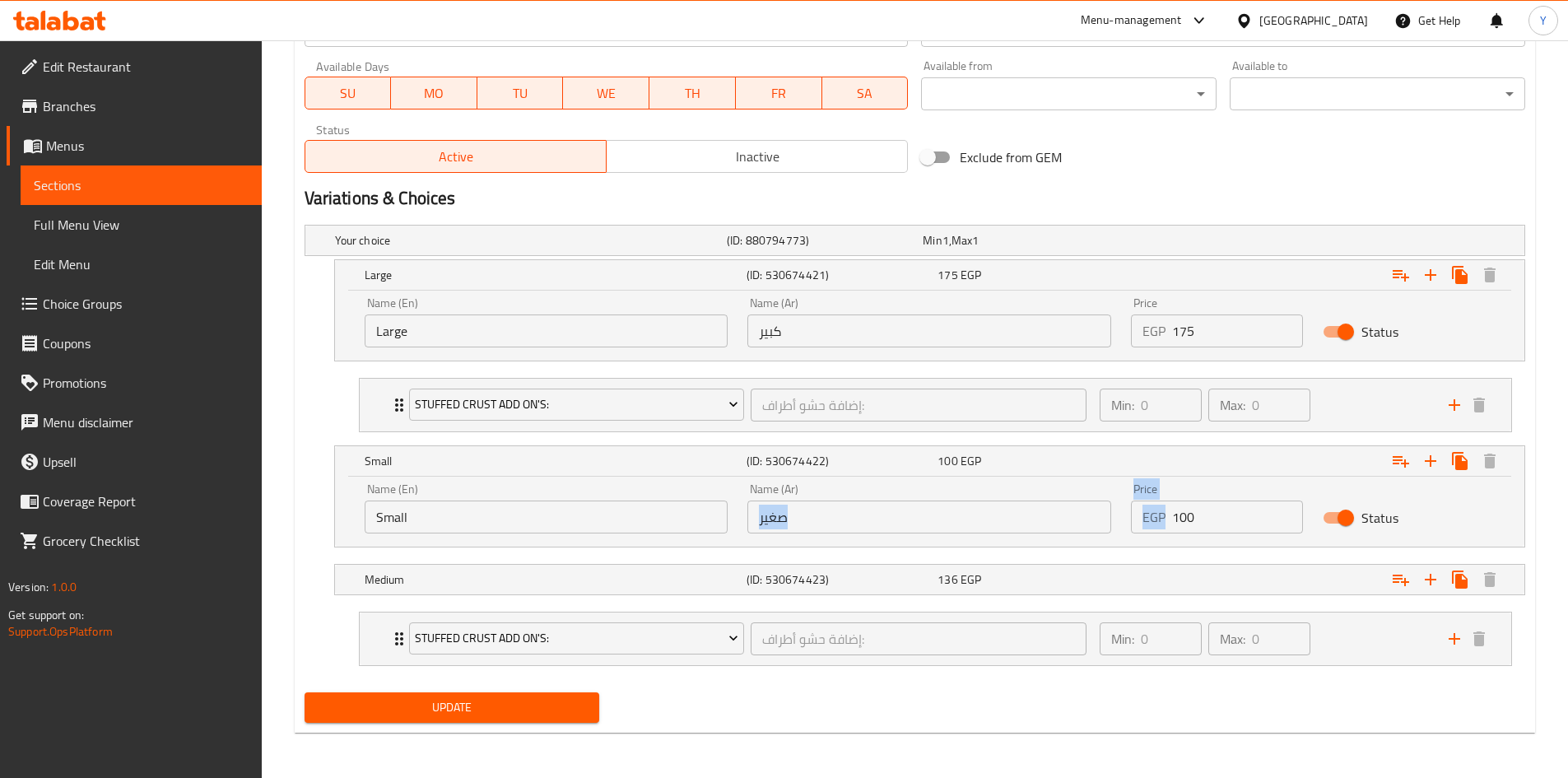
drag, startPoint x: 1260, startPoint y: 534, endPoint x: 1116, endPoint y: 541, distance: 144.2
click at [1116, 534] on div "Name (En) Small Name (En) Name (Ar) صغير Name (Ar) Price EGP 100 Price Status" at bounding box center [930, 508] width 1150 height 70
click at [1229, 527] on input "100" at bounding box center [1237, 517] width 131 height 33
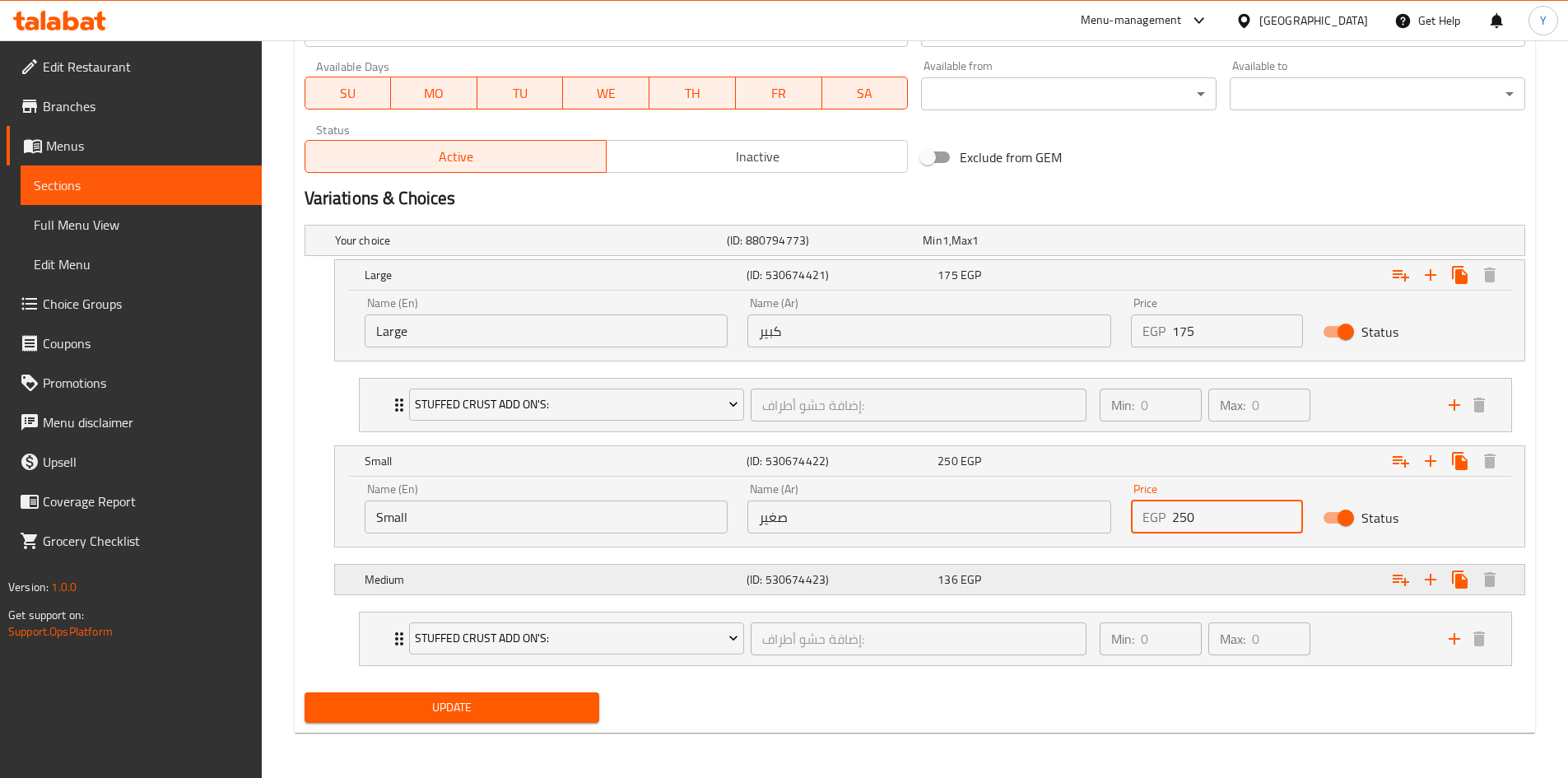
type input "250"
click at [1187, 586] on div "Expand" at bounding box center [1316, 579] width 382 height 36
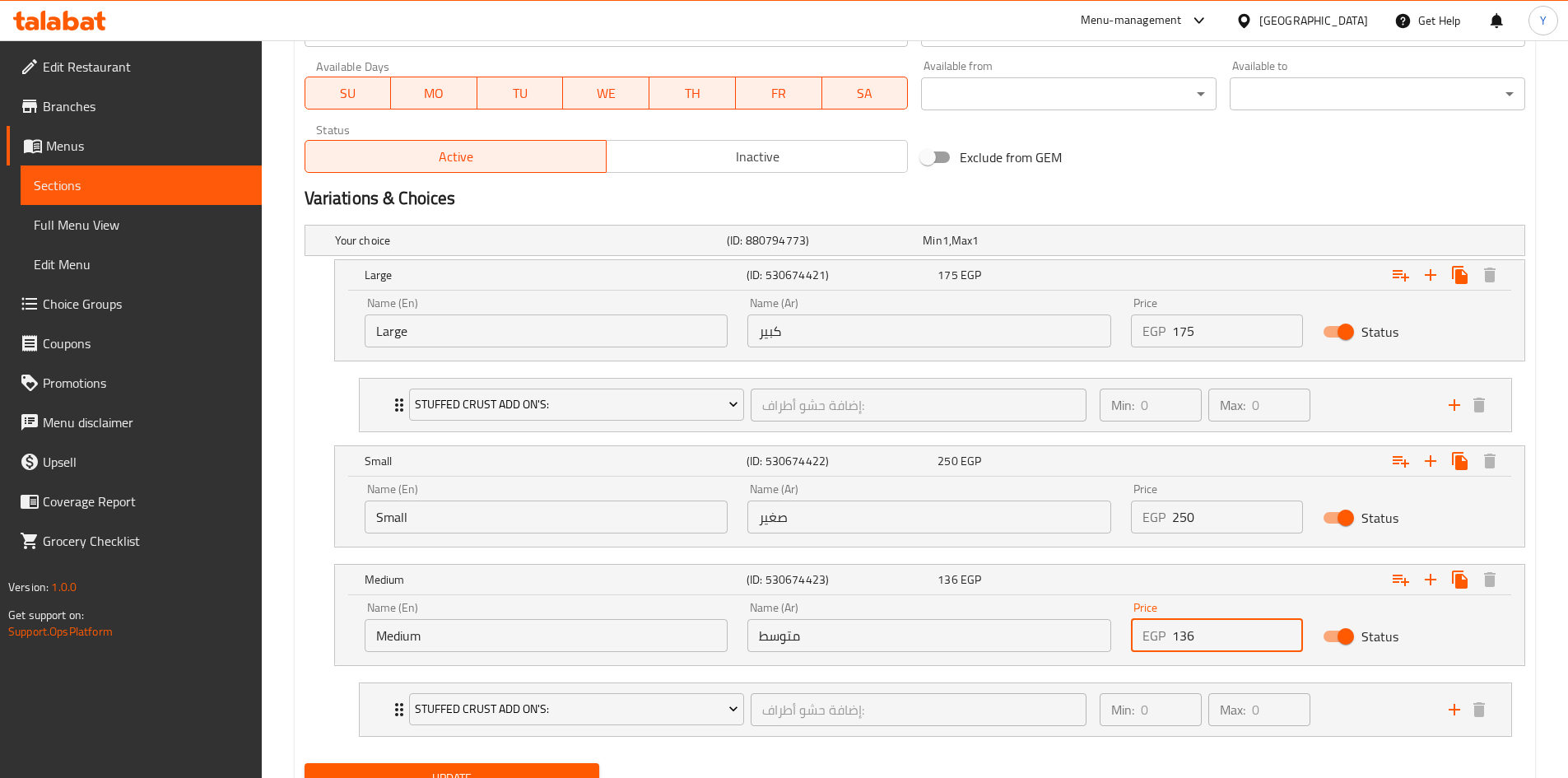
drag, startPoint x: 1216, startPoint y: 638, endPoint x: 1153, endPoint y: 634, distance: 63.1
click at [1153, 634] on div "EGP 136 Price" at bounding box center [1217, 635] width 172 height 33
type input "300"
click at [1050, 750] on div "Your choice (ID: 880794773) Min 1 , Max 1 Name (En) Your choice Name (En) Name …" at bounding box center [915, 488] width 1234 height 538
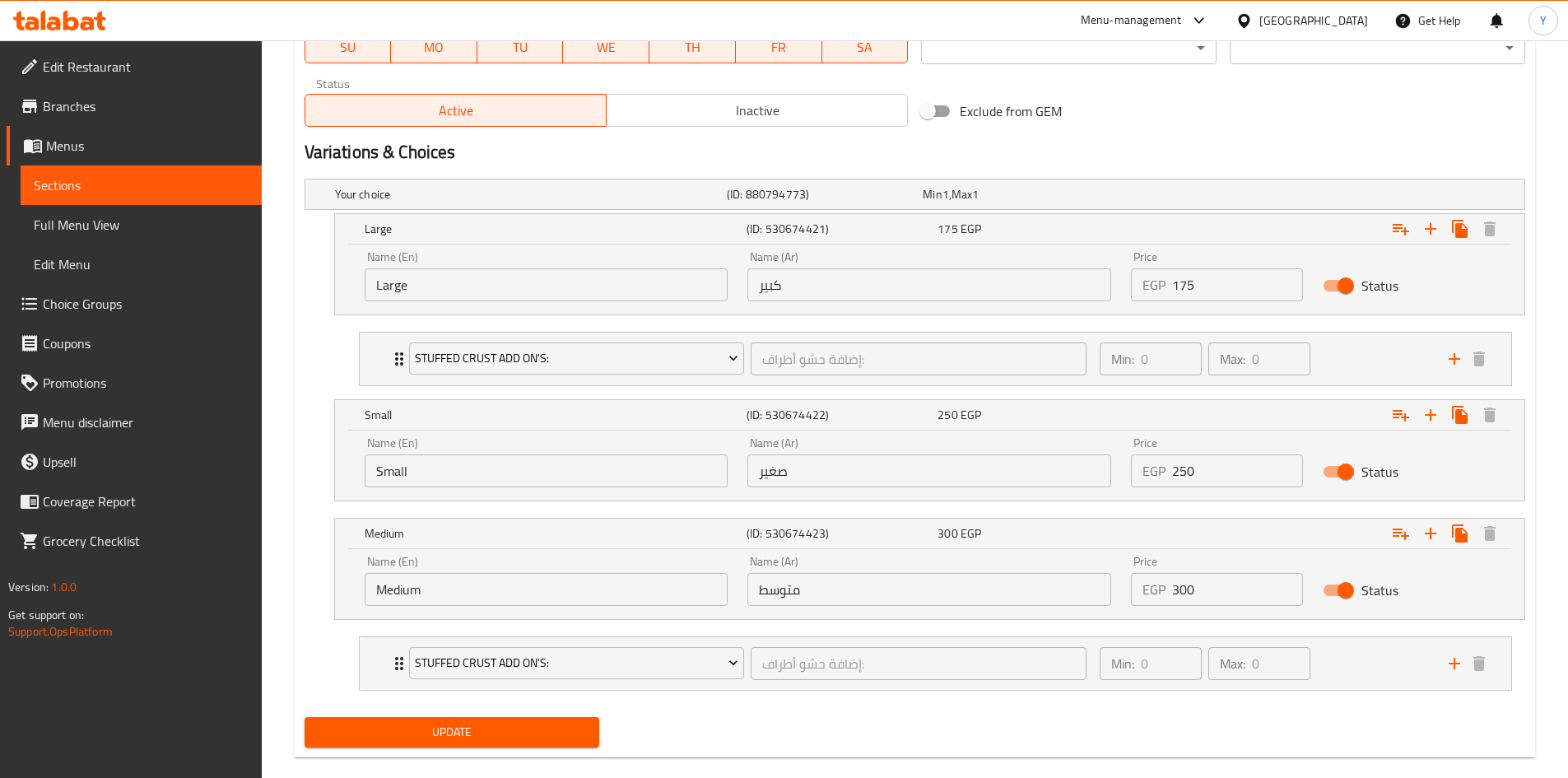
scroll to position [841, 0]
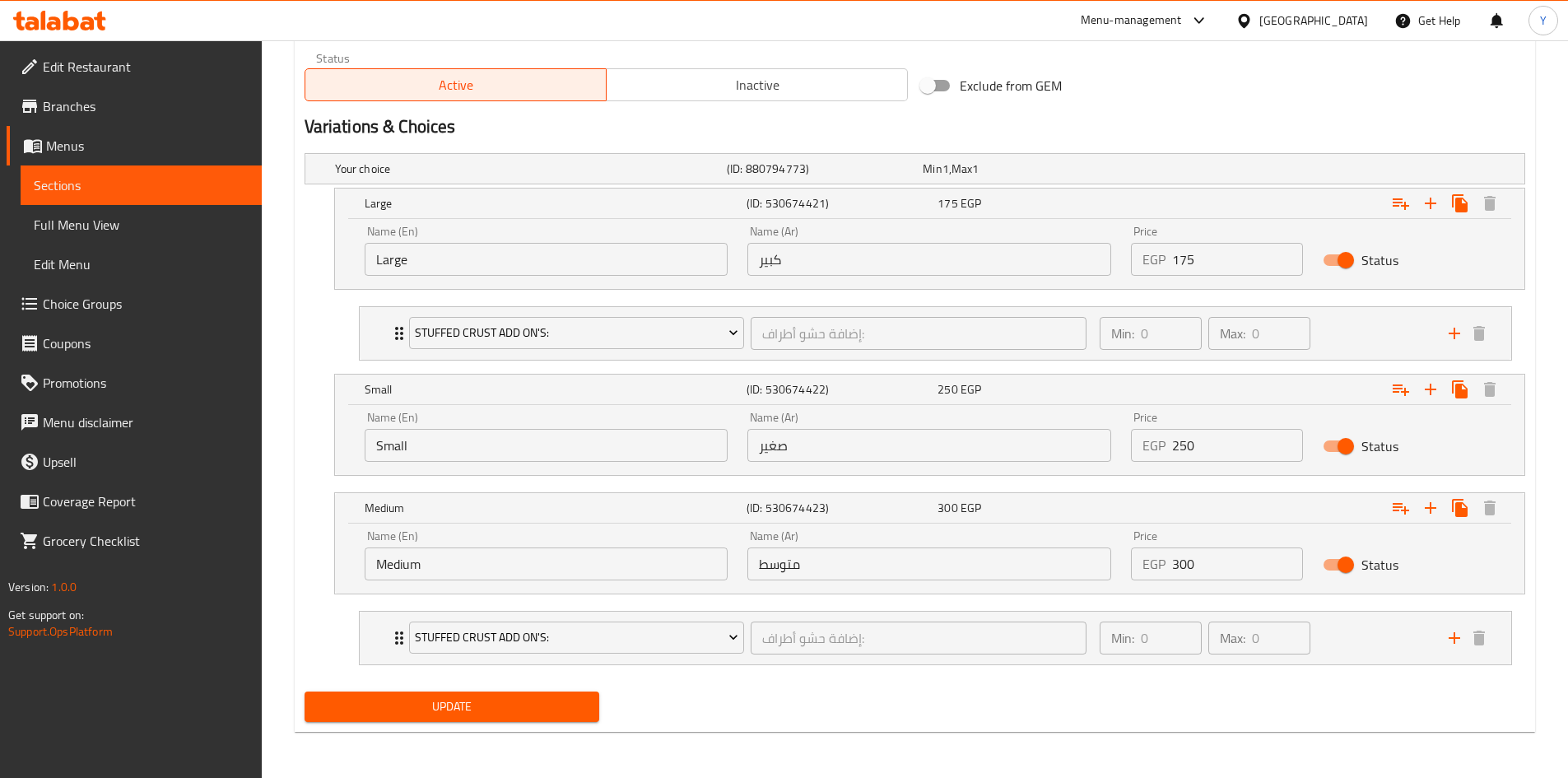
click at [606, 718] on div "Update" at bounding box center [915, 706] width 1234 height 44
drag, startPoint x: 557, startPoint y: 706, endPoint x: 740, endPoint y: 773, distance: 194.9
click at [559, 706] on span "Update" at bounding box center [452, 707] width 269 height 21
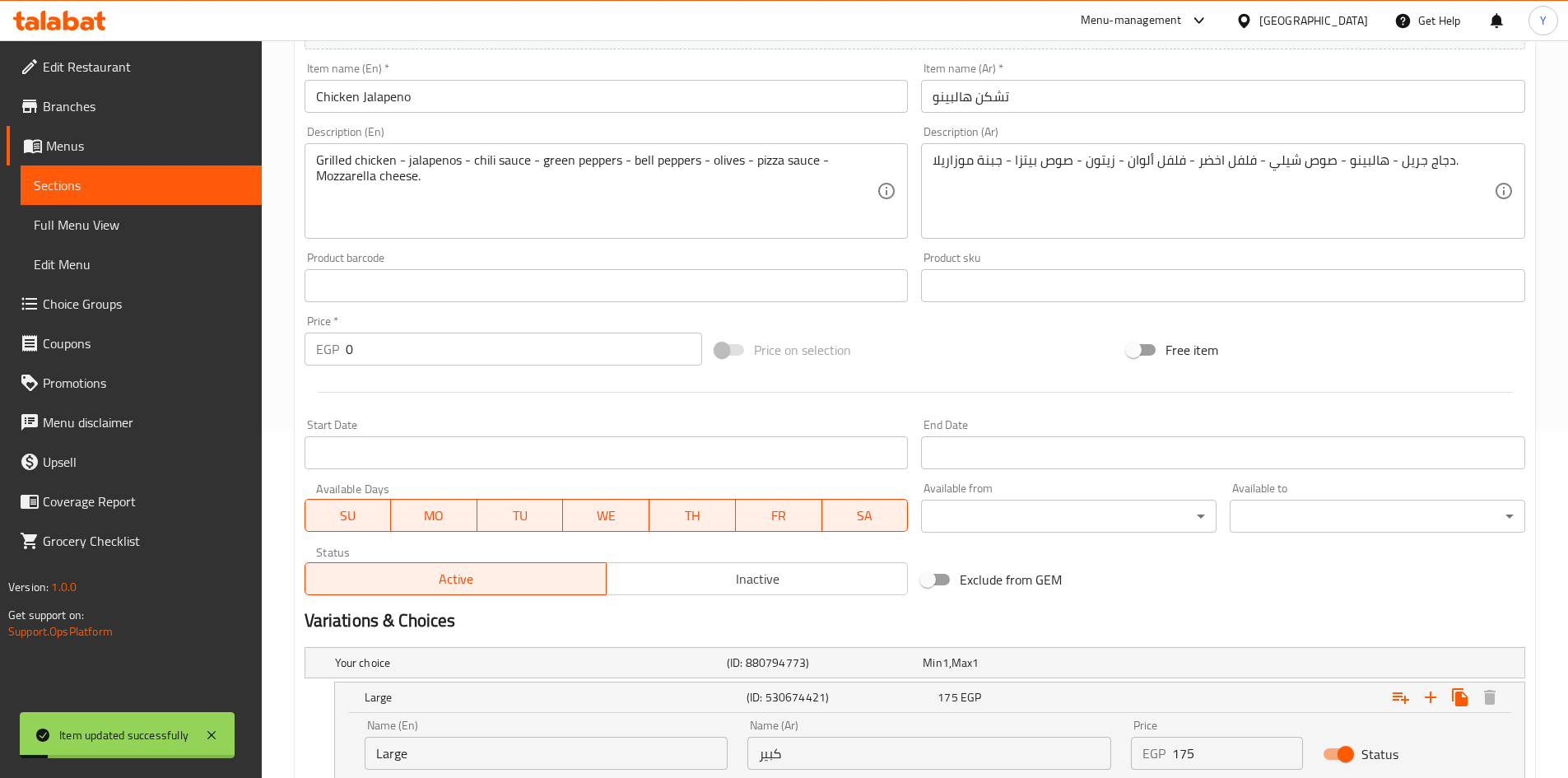
scroll to position [0, 0]
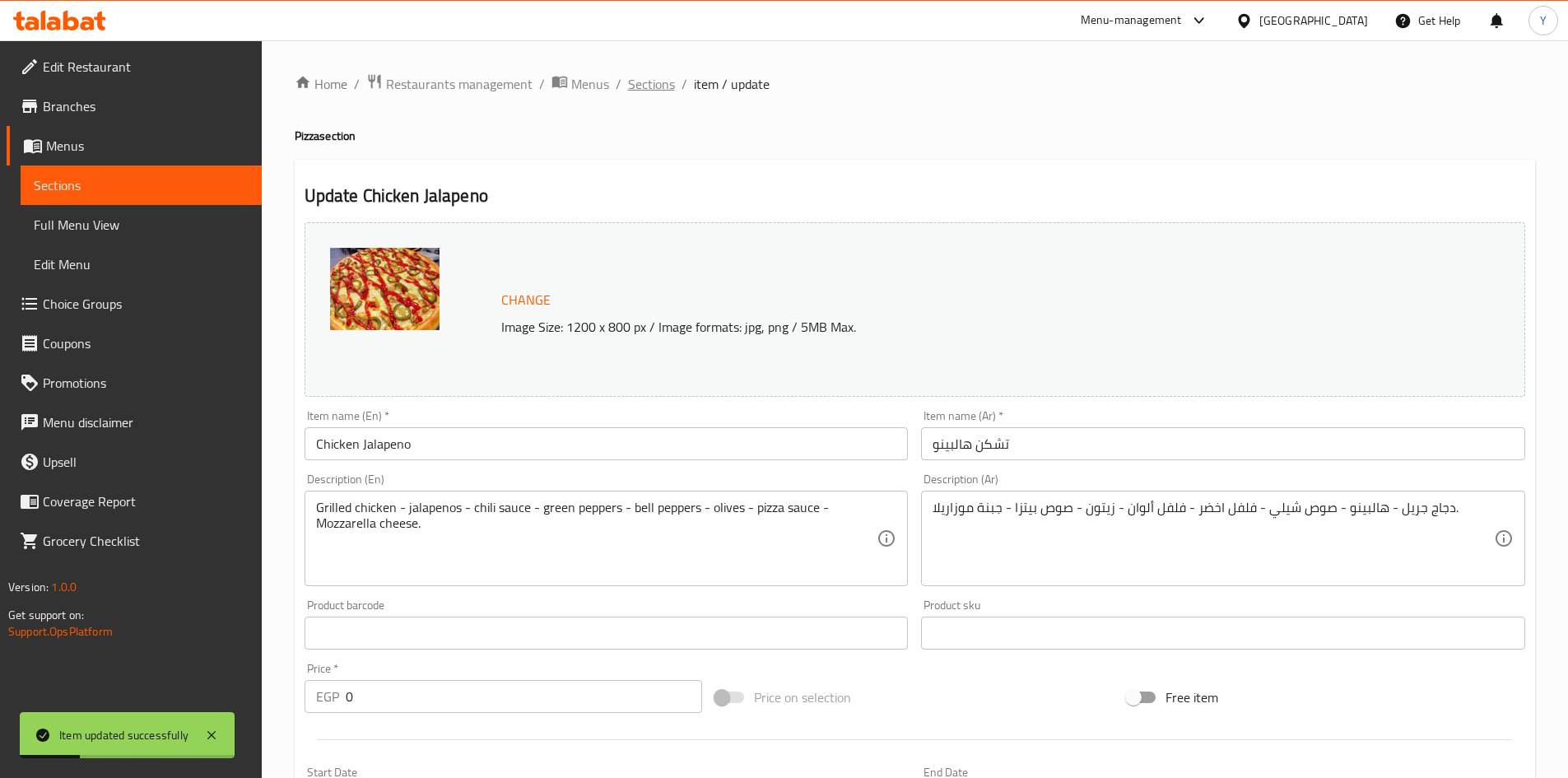
click at [658, 87] on span "Sections" at bounding box center [651, 83] width 47 height 20
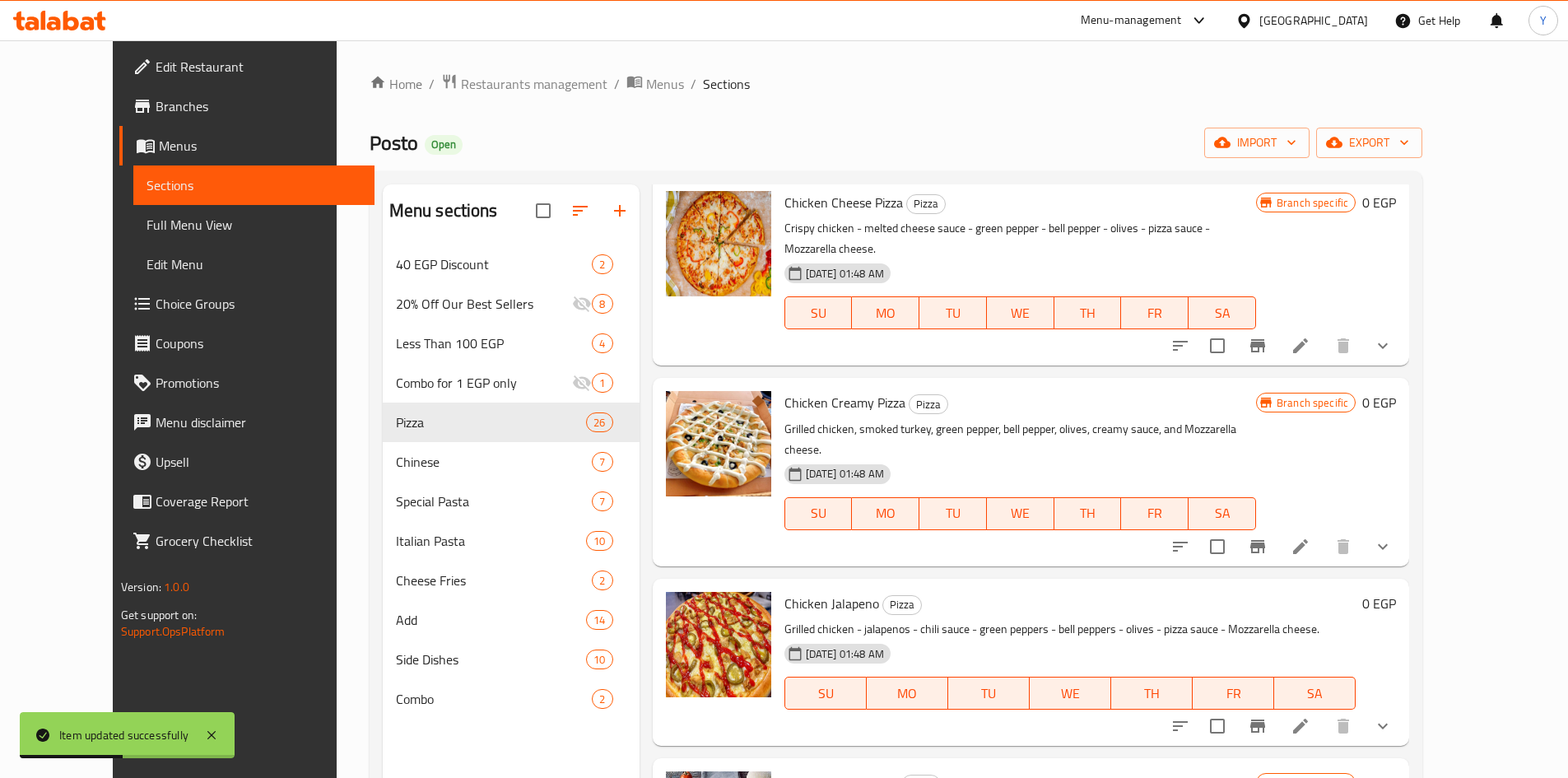
scroll to position [3046, 0]
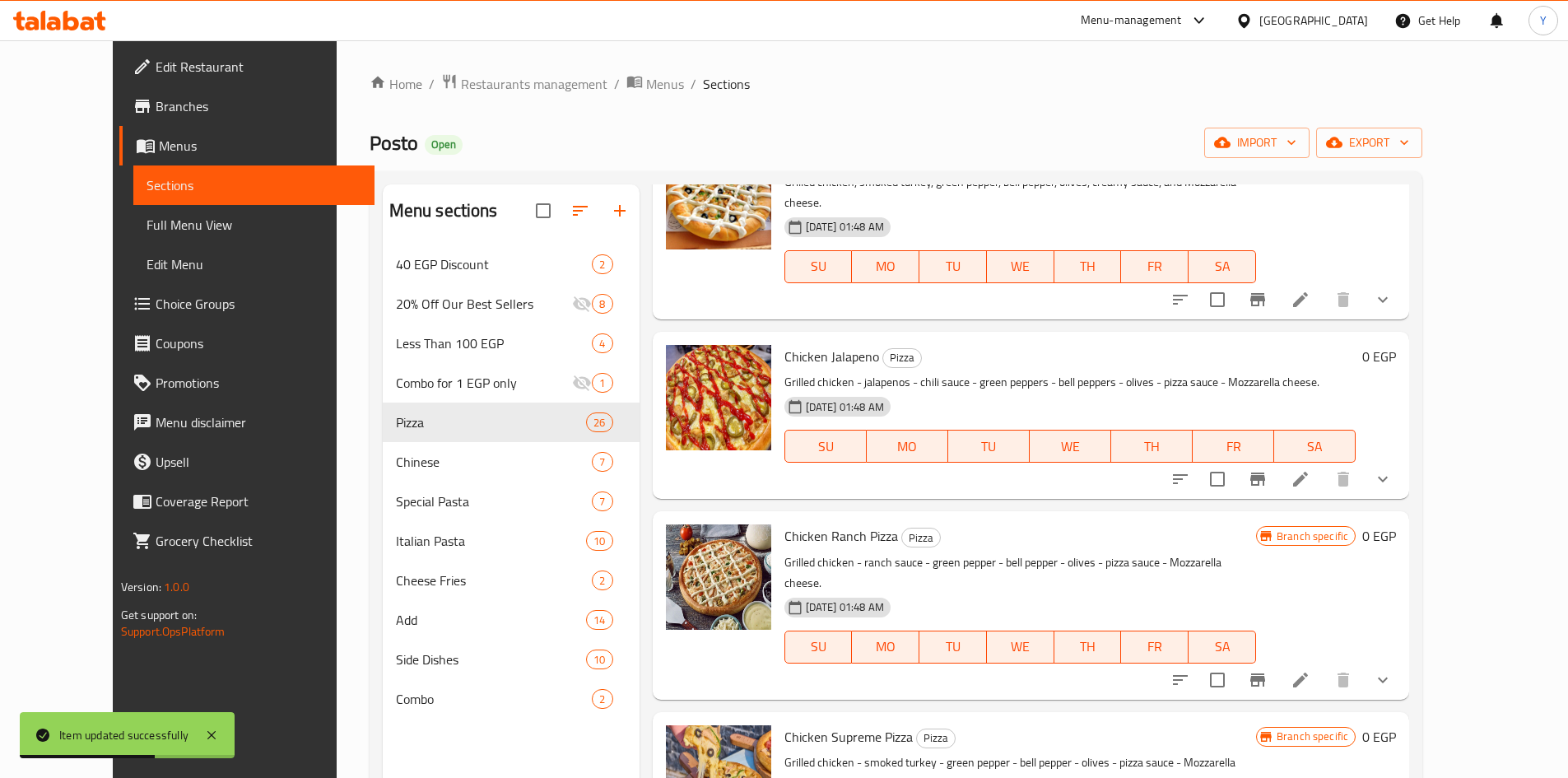
click at [1403, 459] on button "show more" at bounding box center [1383, 479] width 39 height 39
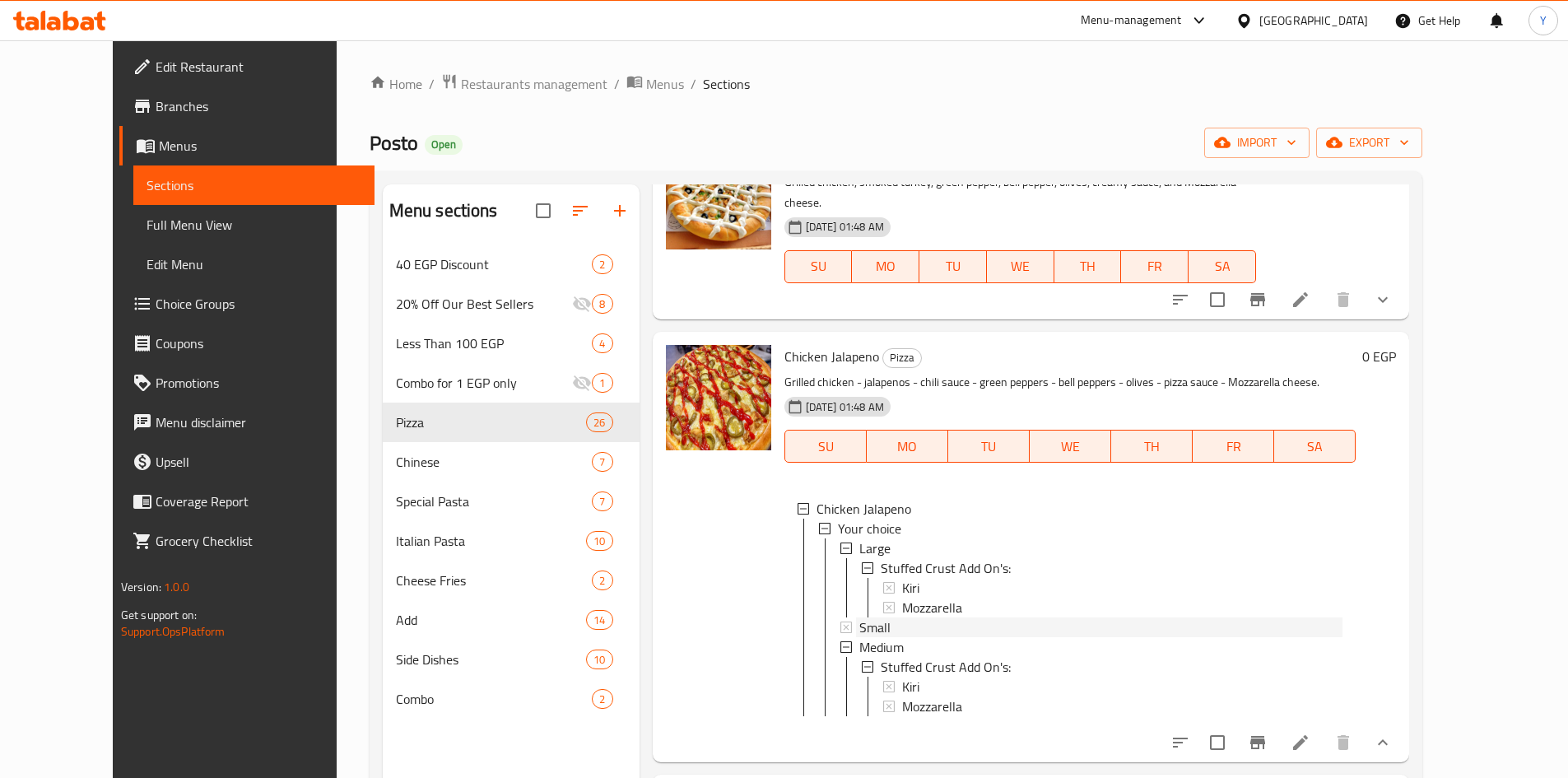
click at [961, 618] on div "Small" at bounding box center [1101, 627] width 484 height 20
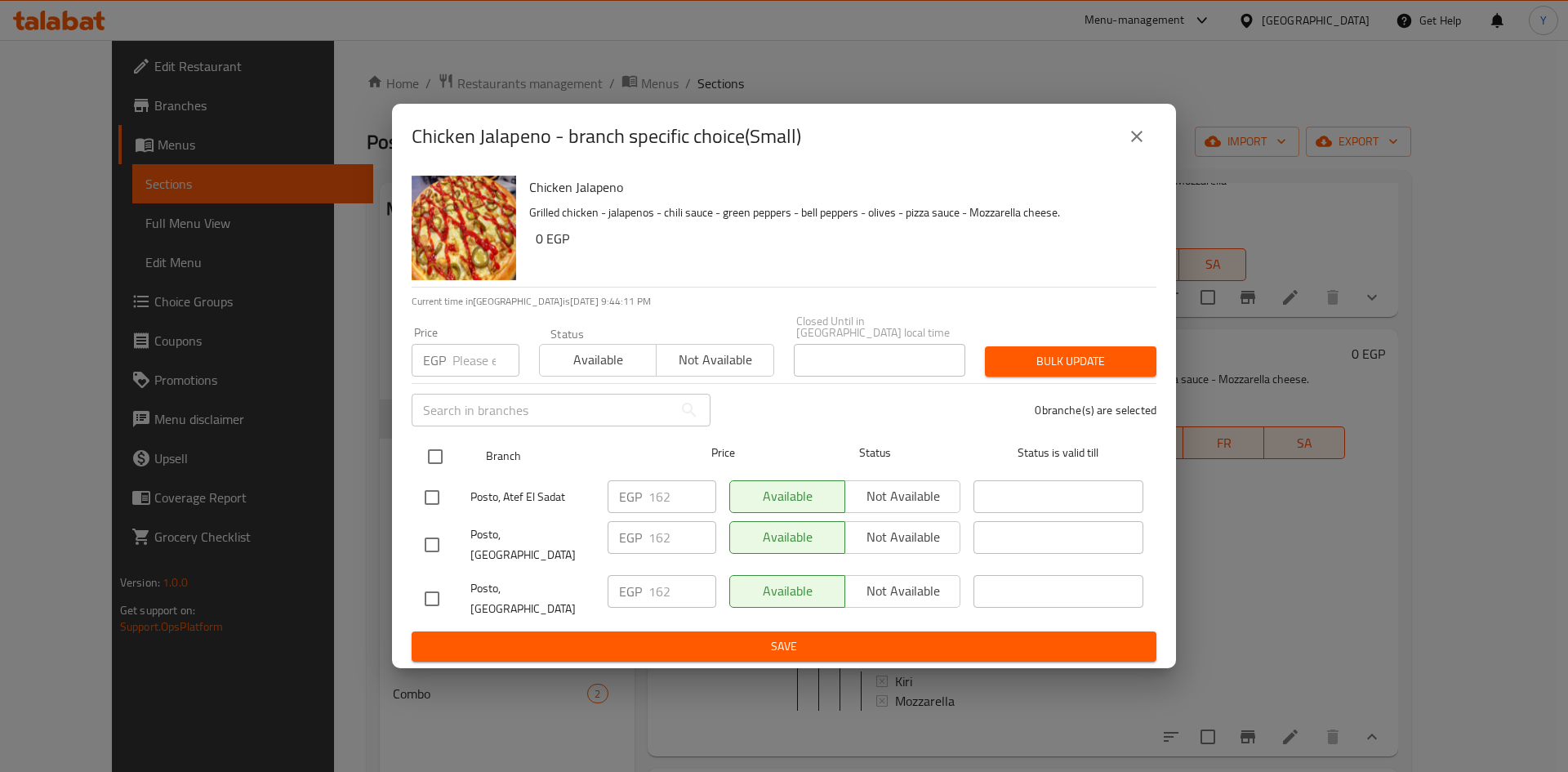
drag, startPoint x: 443, startPoint y: 468, endPoint x: 456, endPoint y: 451, distance: 21.4
click at [443, 464] on input "checkbox" at bounding box center [435, 457] width 34 height 34
checkbox input "true"
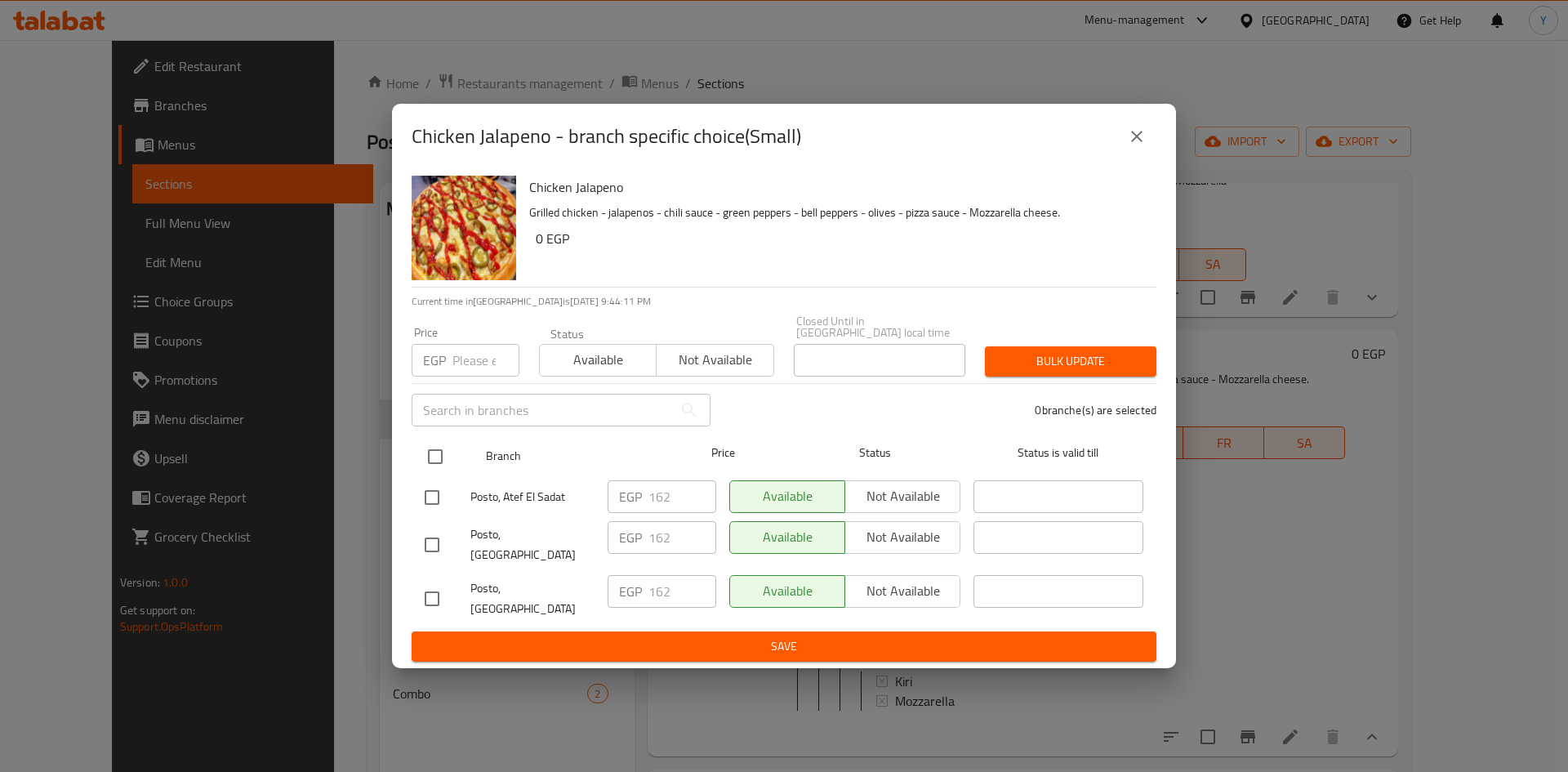
checkbox input "true"
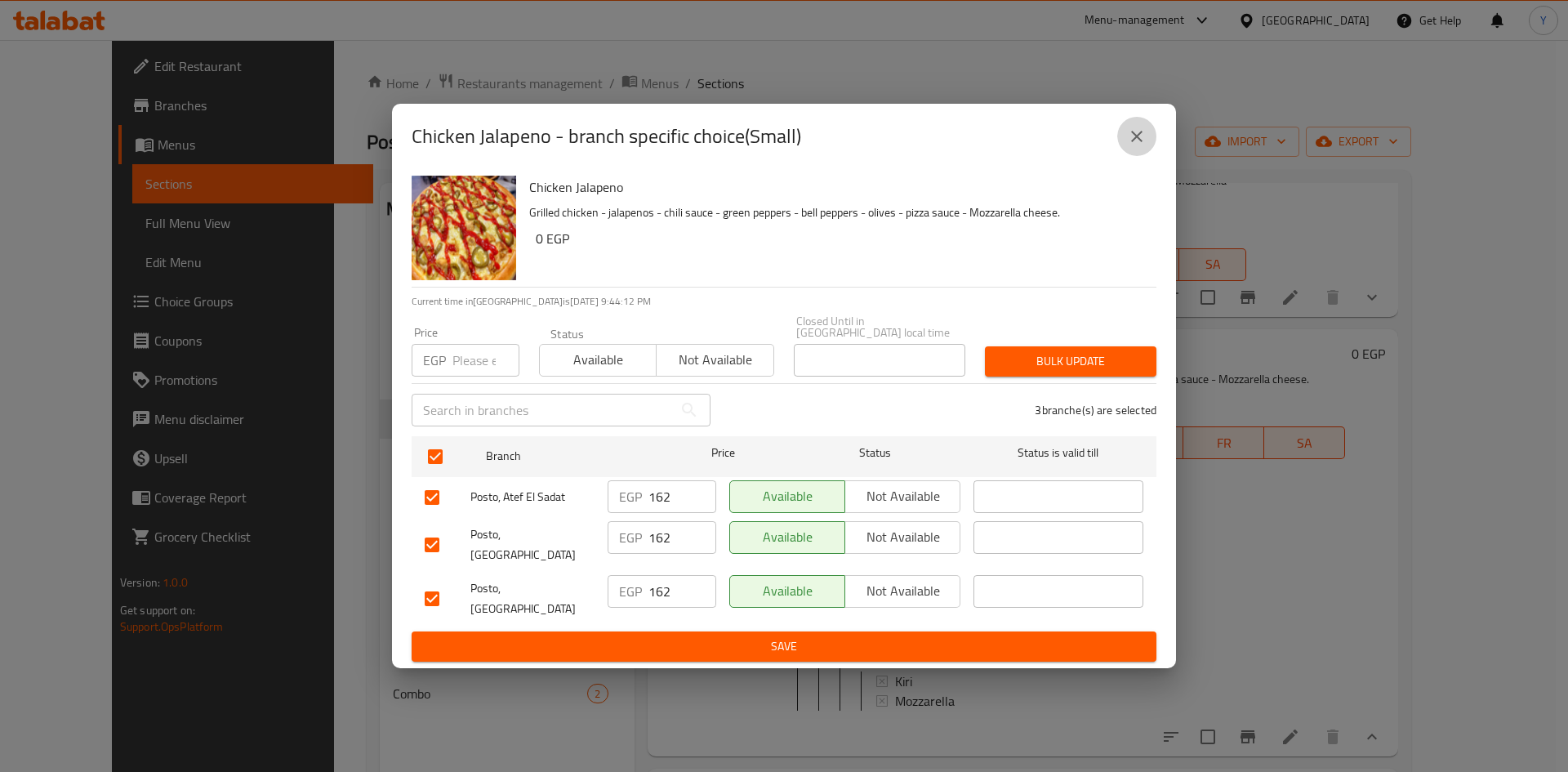
click at [1140, 146] on icon "close" at bounding box center [1136, 136] width 20 height 20
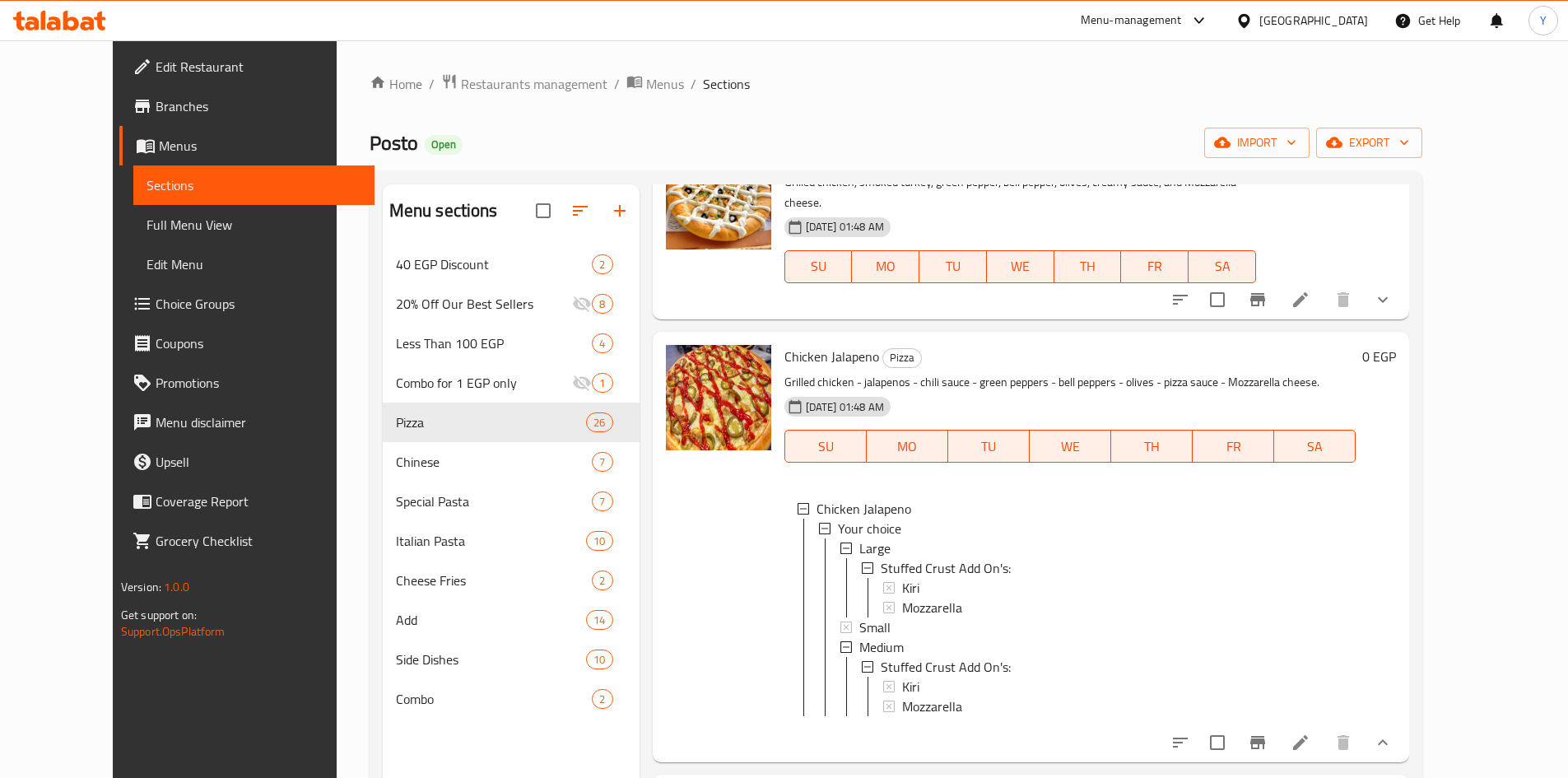
click at [1324, 727] on li at bounding box center [1301, 742] width 46 height 30
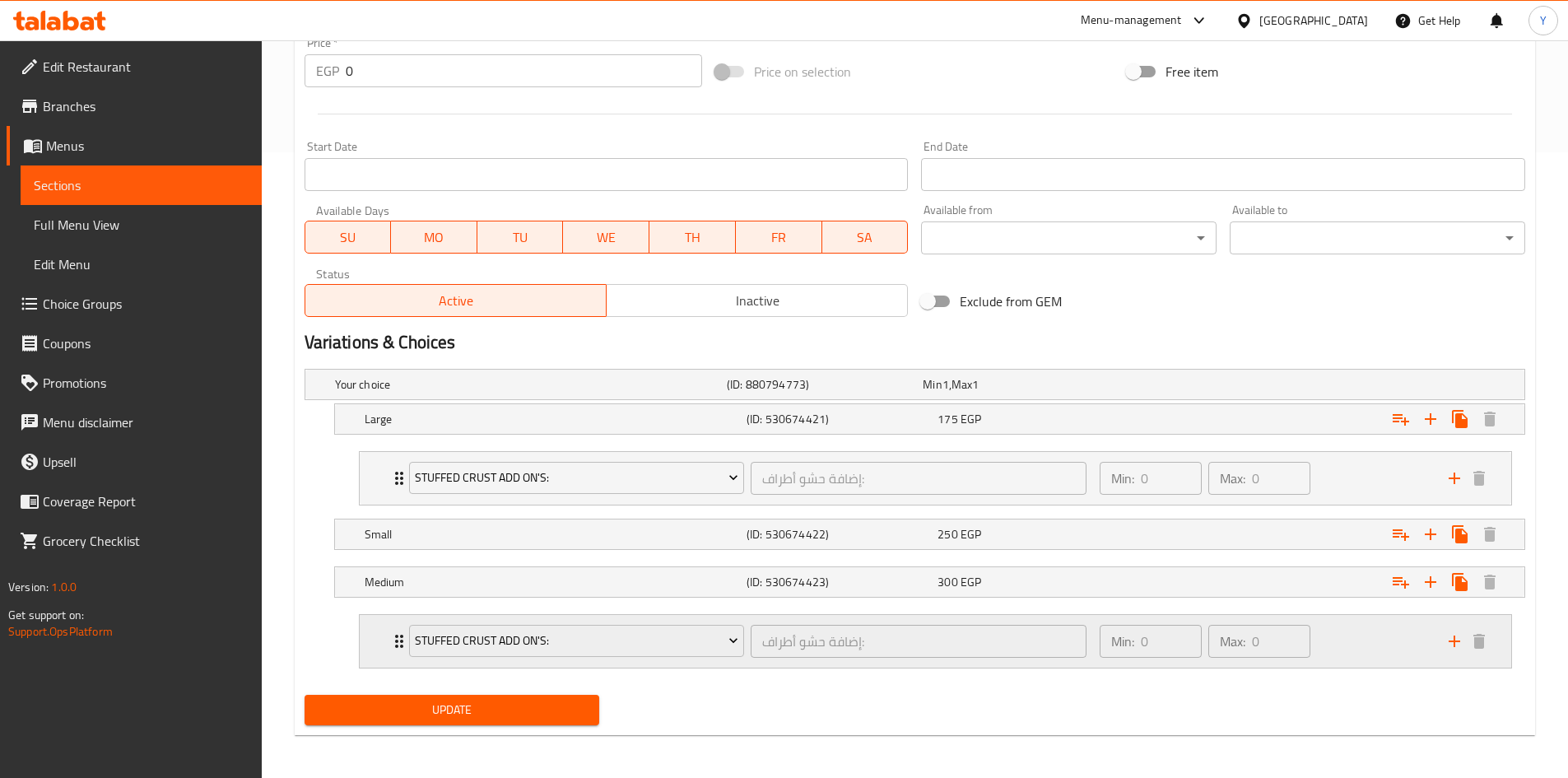
scroll to position [629, 0]
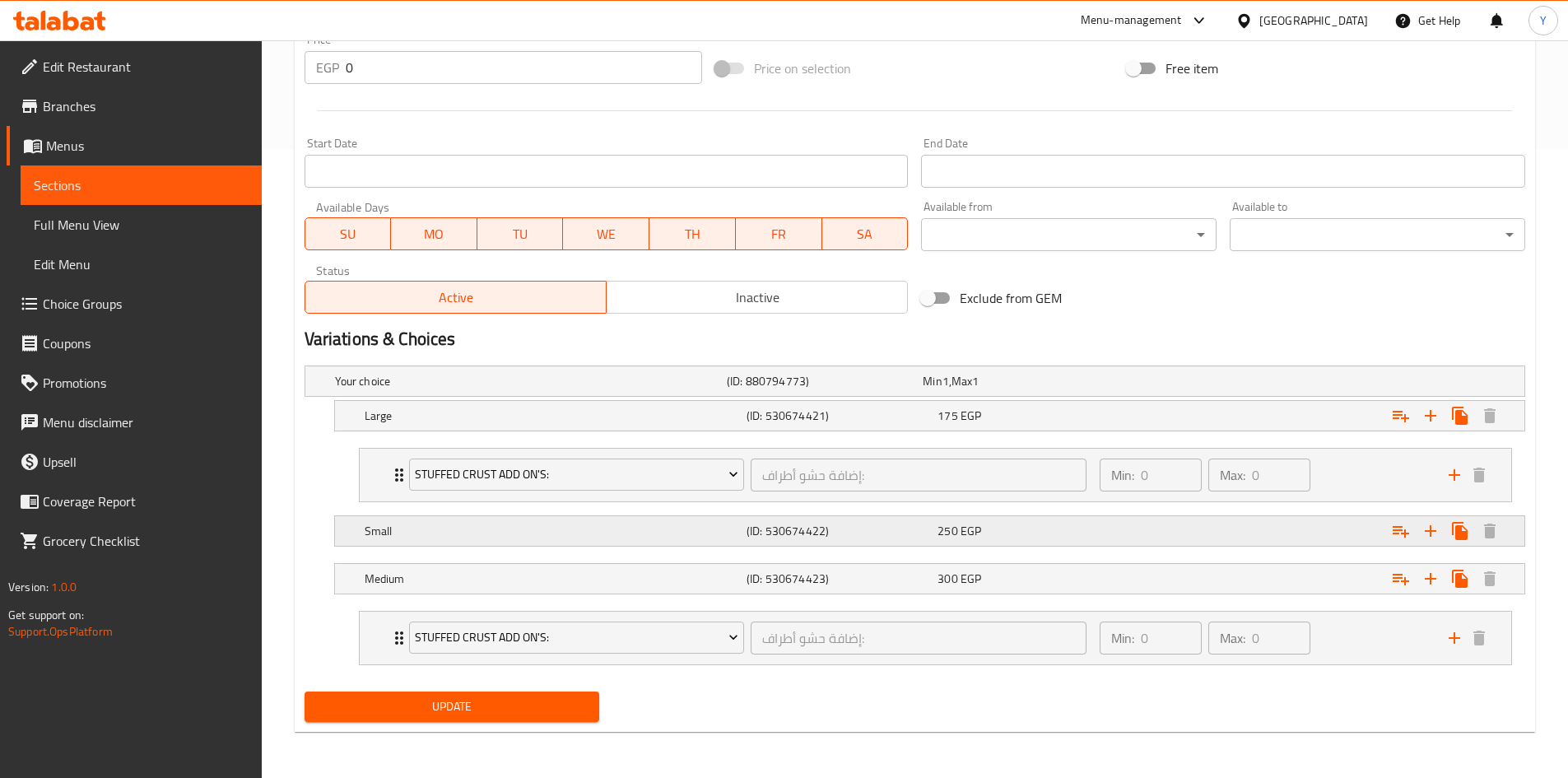
drag, startPoint x: 513, startPoint y: 535, endPoint x: 479, endPoint y: 520, distance: 37.2
click at [534, 450] on div "Your choice (ID: 880794773) Min 1 , Max 1 Name (En) Your choice Name (En) Name …" at bounding box center [915, 522] width 1234 height 326
drag, startPoint x: 400, startPoint y: 534, endPoint x: 450, endPoint y: 471, distance: 80.4
click at [450, 471] on div "Your choice (ID: 880794773) Min 1 , Max 1 Name (En) Your choice Name (En) Name …" at bounding box center [915, 522] width 1234 height 326
click at [933, 548] on div "Small (ID: 530674422) 250 EGP" at bounding box center [935, 531] width 1146 height 36
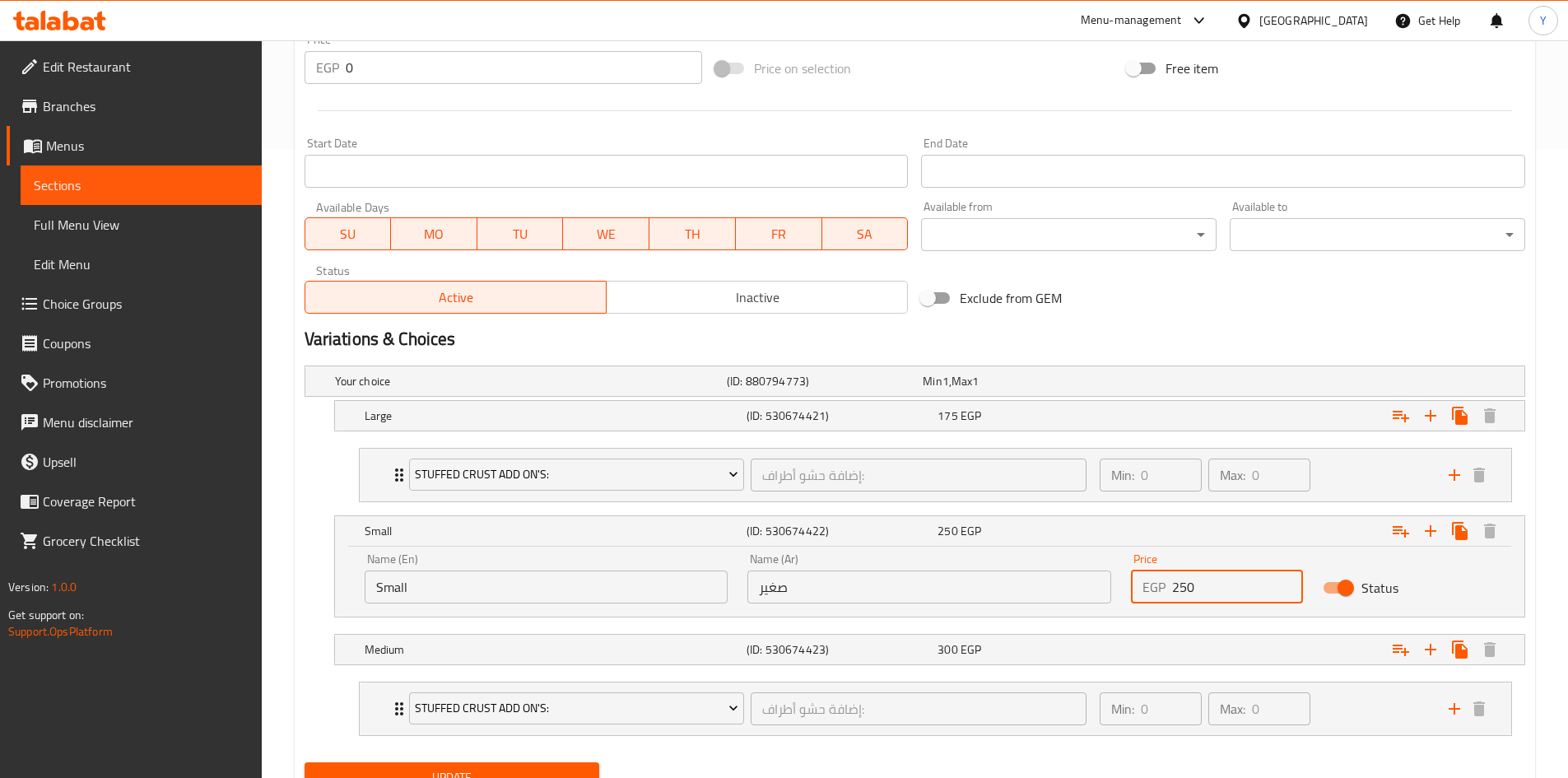
drag, startPoint x: 1197, startPoint y: 570, endPoint x: 1102, endPoint y: 592, distance: 97.5
click at [1120, 577] on div "Name (En) Small Name (En) Name (Ar) صغير Name (Ar) Price EGP 250 Price Status" at bounding box center [930, 578] width 1150 height 70
type input "175"
drag, startPoint x: 1069, startPoint y: 649, endPoint x: 1155, endPoint y: 673, distance: 89.3
click at [1068, 649] on div "300 EGP" at bounding box center [1029, 649] width 184 height 16
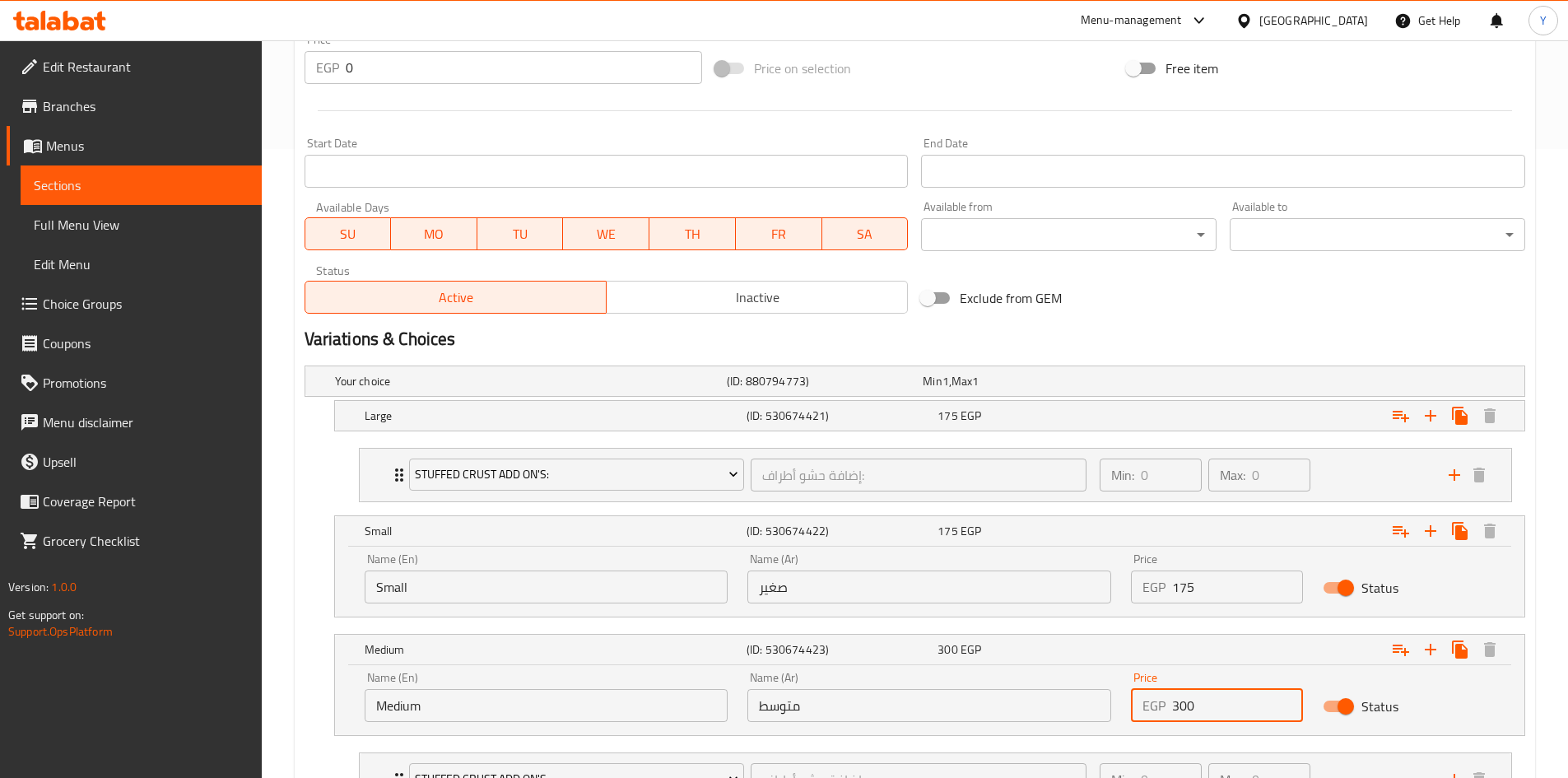
drag, startPoint x: 1201, startPoint y: 709, endPoint x: 1143, endPoint y: 707, distance: 58.0
click at [1143, 707] on div "EGP 300 Price" at bounding box center [1217, 705] width 172 height 33
type input "250"
click at [1134, 423] on div "Expand" at bounding box center [1316, 416] width 382 height 36
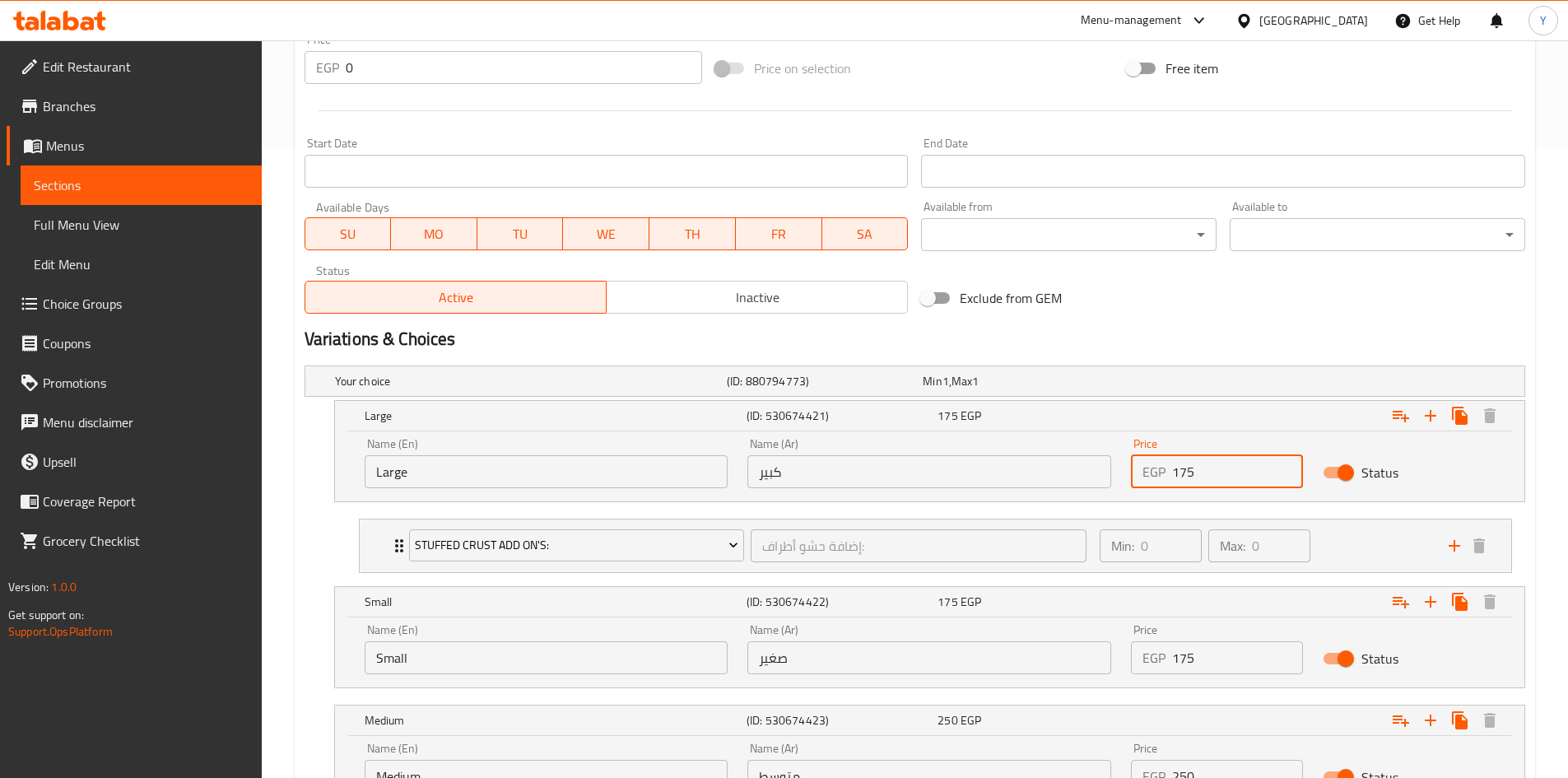
drag, startPoint x: 1200, startPoint y: 476, endPoint x: 1104, endPoint y: 486, distance: 96.5
click at [1105, 484] on div "Name (En) Large Name (En) Name (Ar) كبير Name (Ar) Price EGP 175 Price Status" at bounding box center [930, 464] width 1150 height 70
drag, startPoint x: 1101, startPoint y: 530, endPoint x: 1056, endPoint y: 365, distance: 171.0
click at [1056, 365] on div "Your choice (ID: 880794773) Min 1 , Max 1" at bounding box center [919, 381] width 1176 height 36
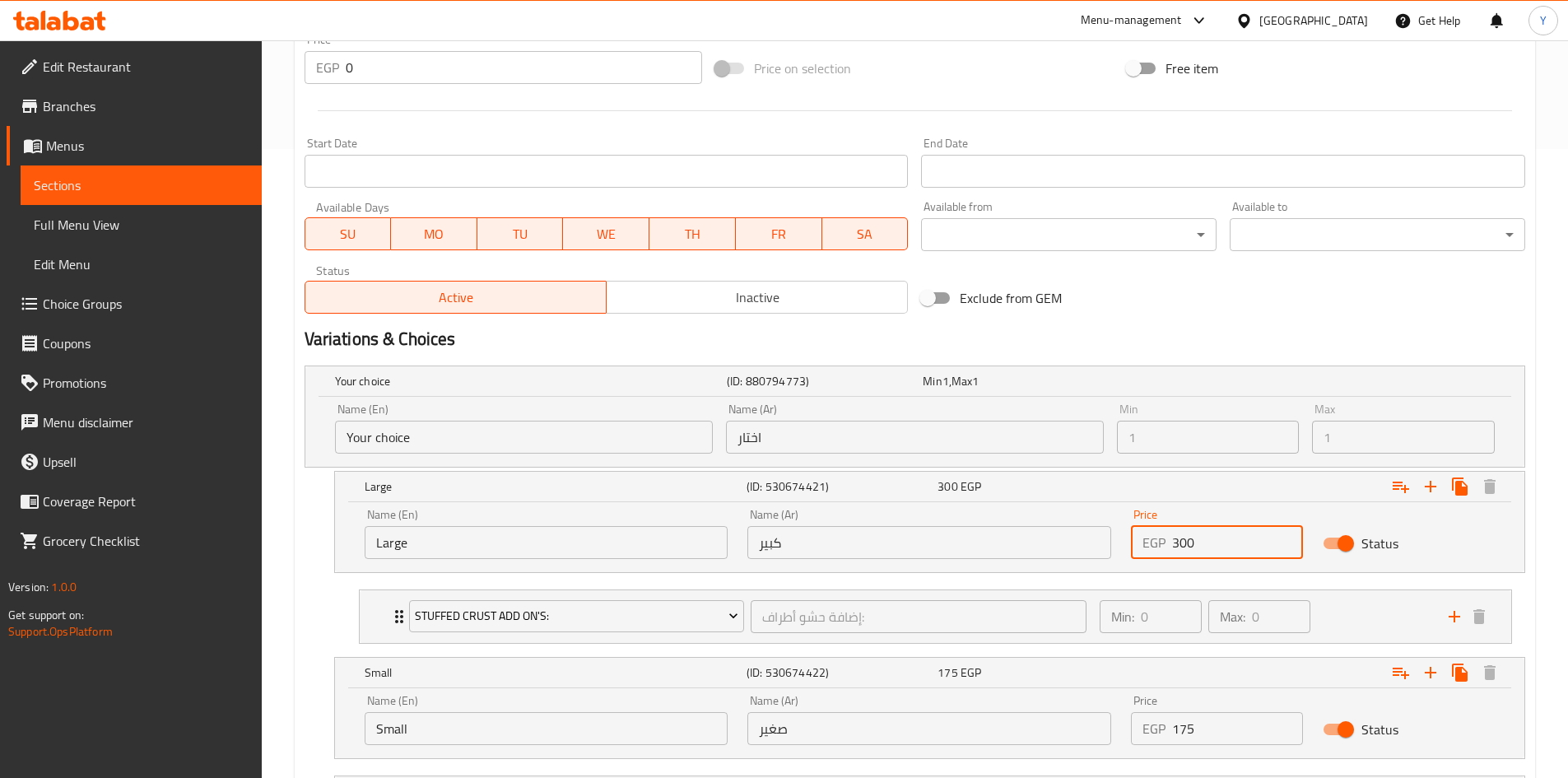
type input "300"
click at [1147, 341] on h2 "Variations & Choices" at bounding box center [914, 338] width 1221 height 25
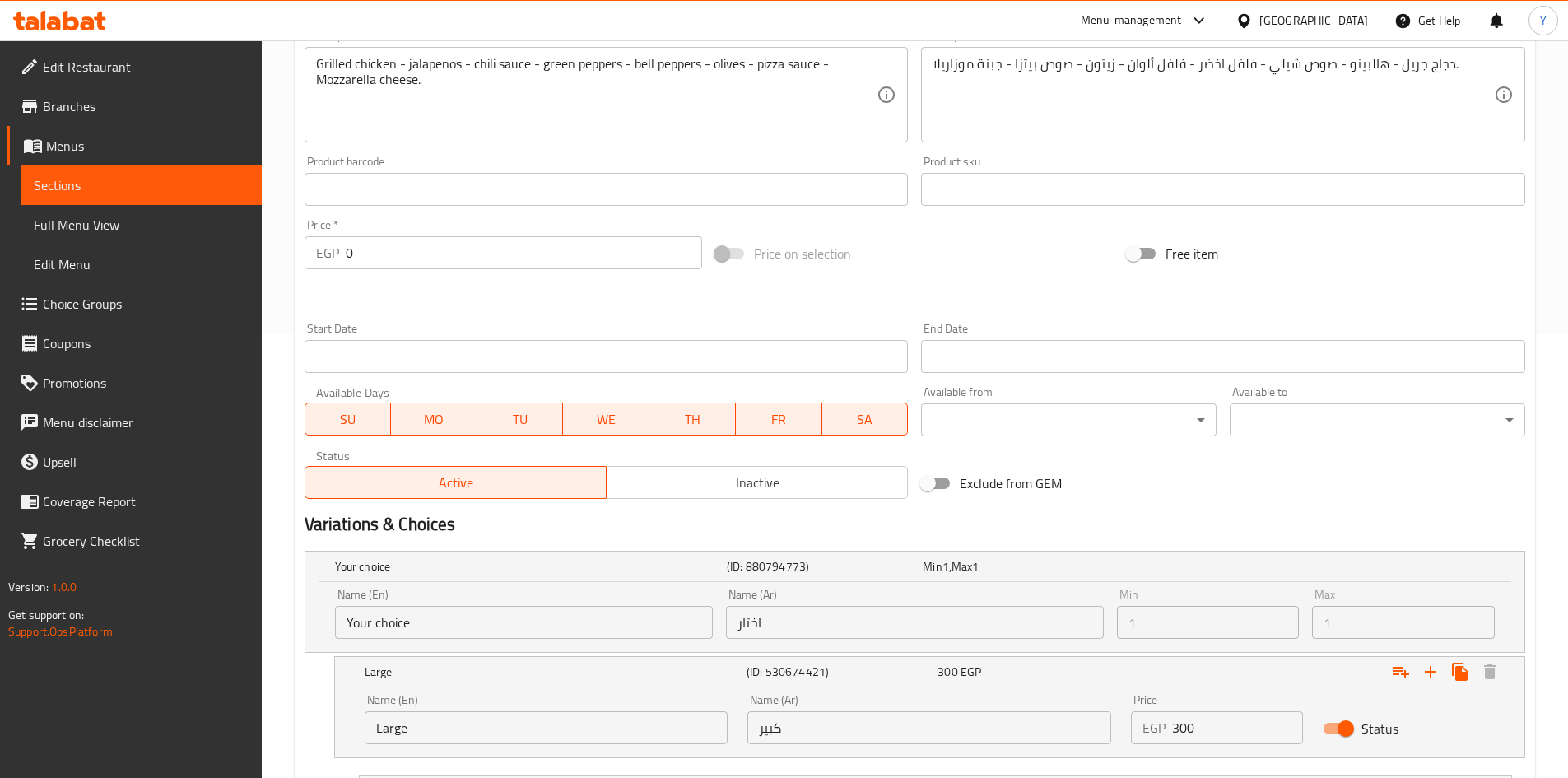
scroll to position [218, 0]
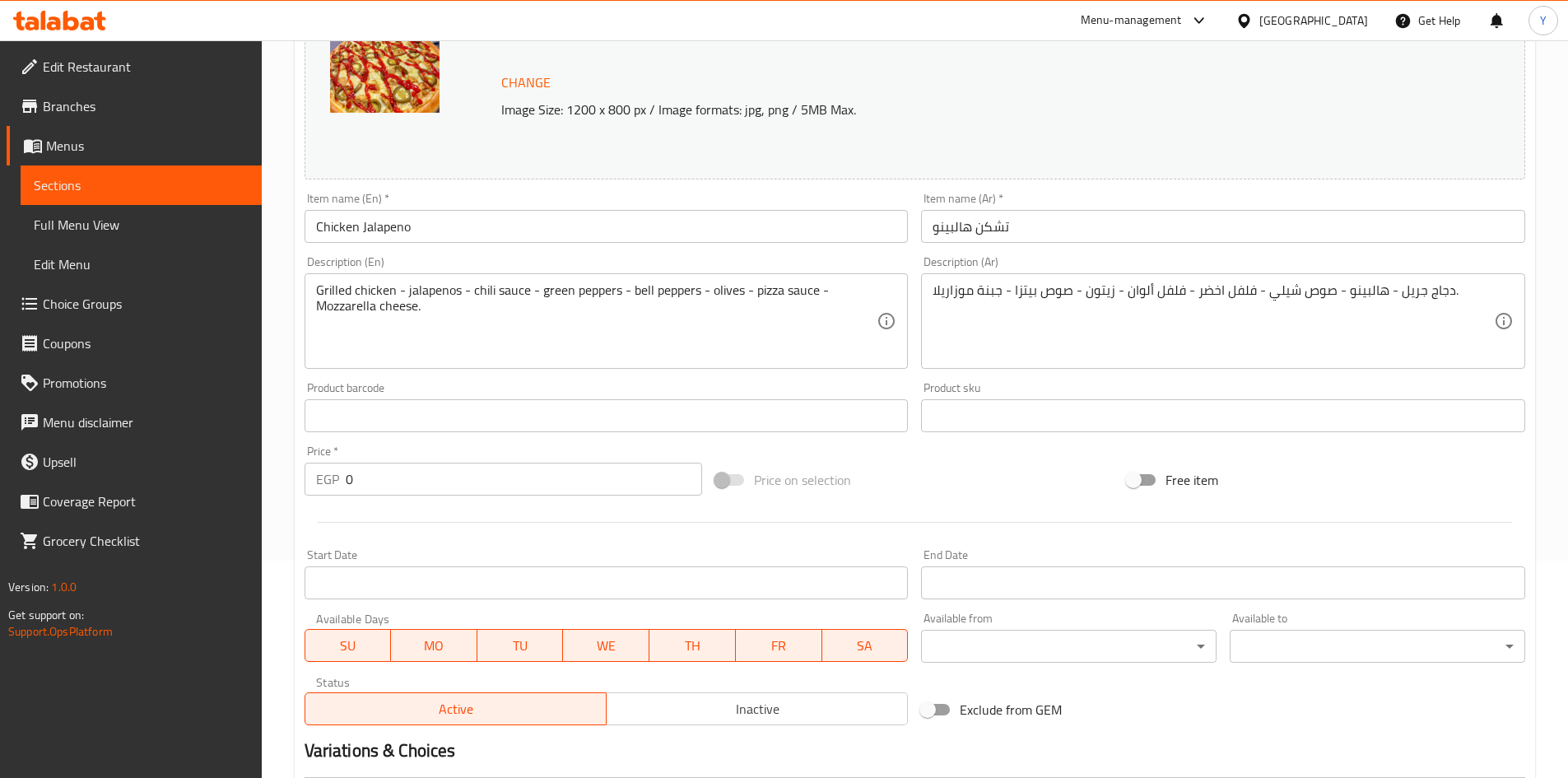
click at [518, 226] on input "Chicken Jalapeno" at bounding box center [606, 226] width 604 height 33
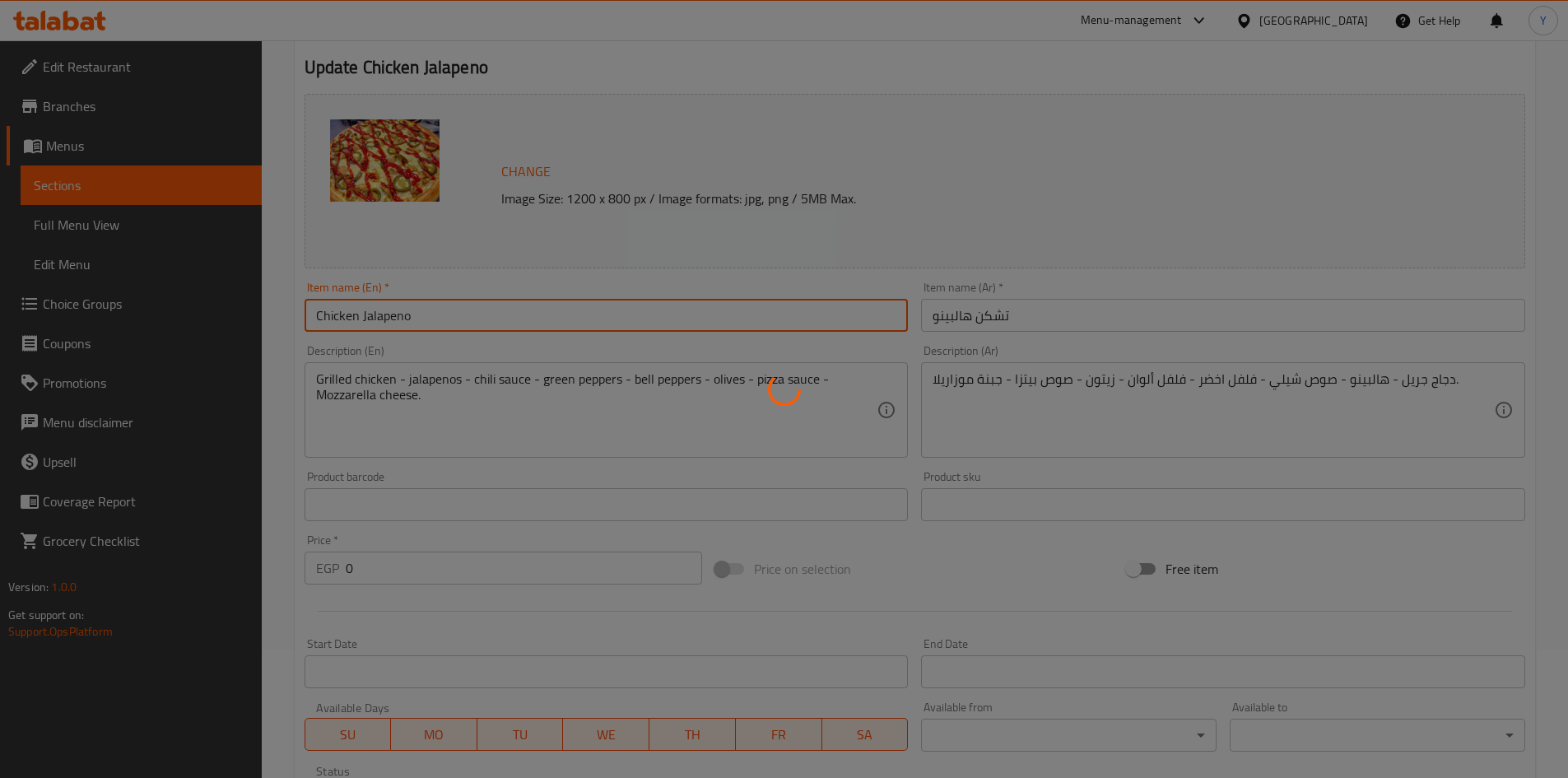
scroll to position [0, 0]
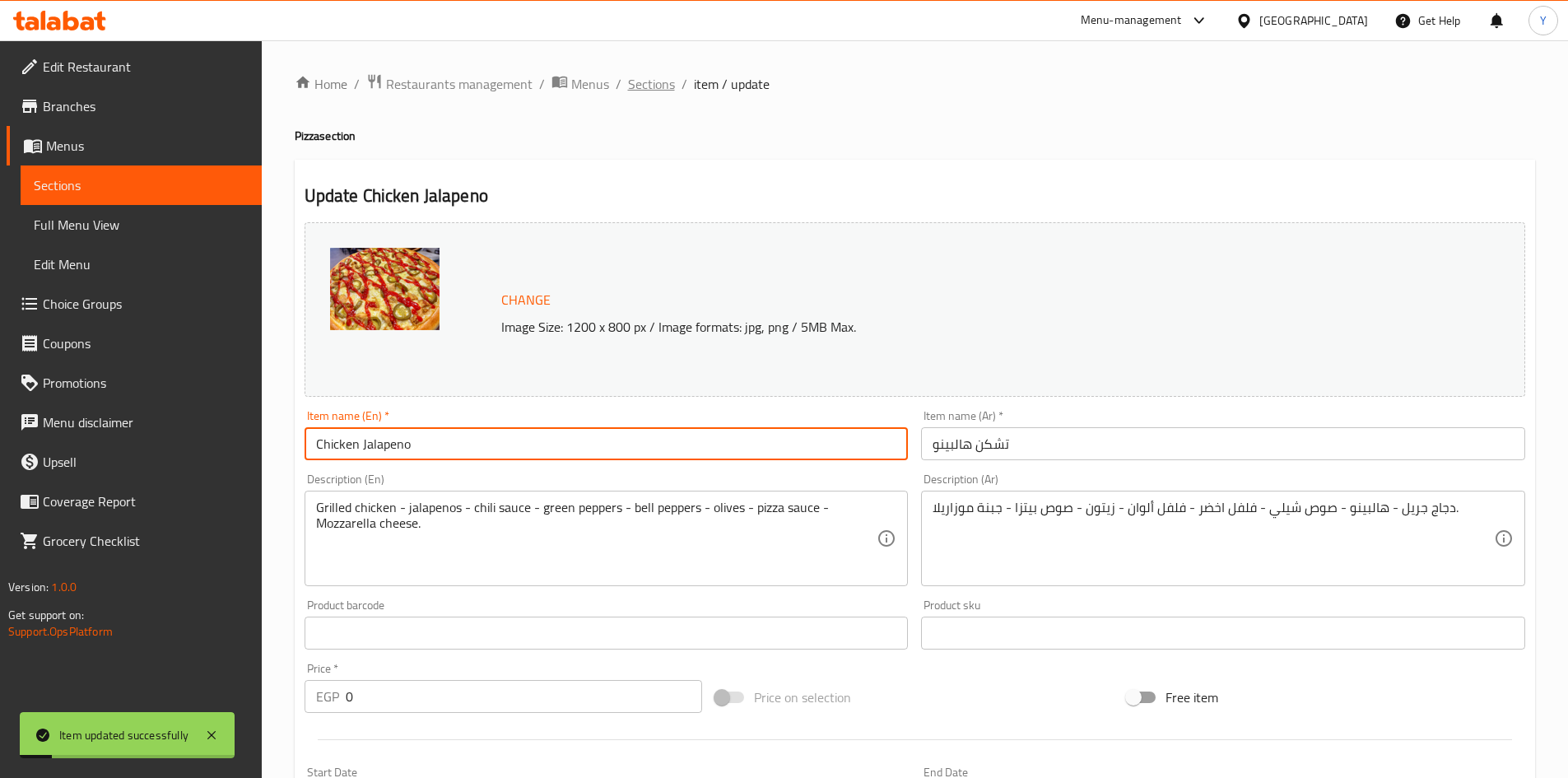
click at [659, 90] on span "Sections" at bounding box center [651, 83] width 47 height 20
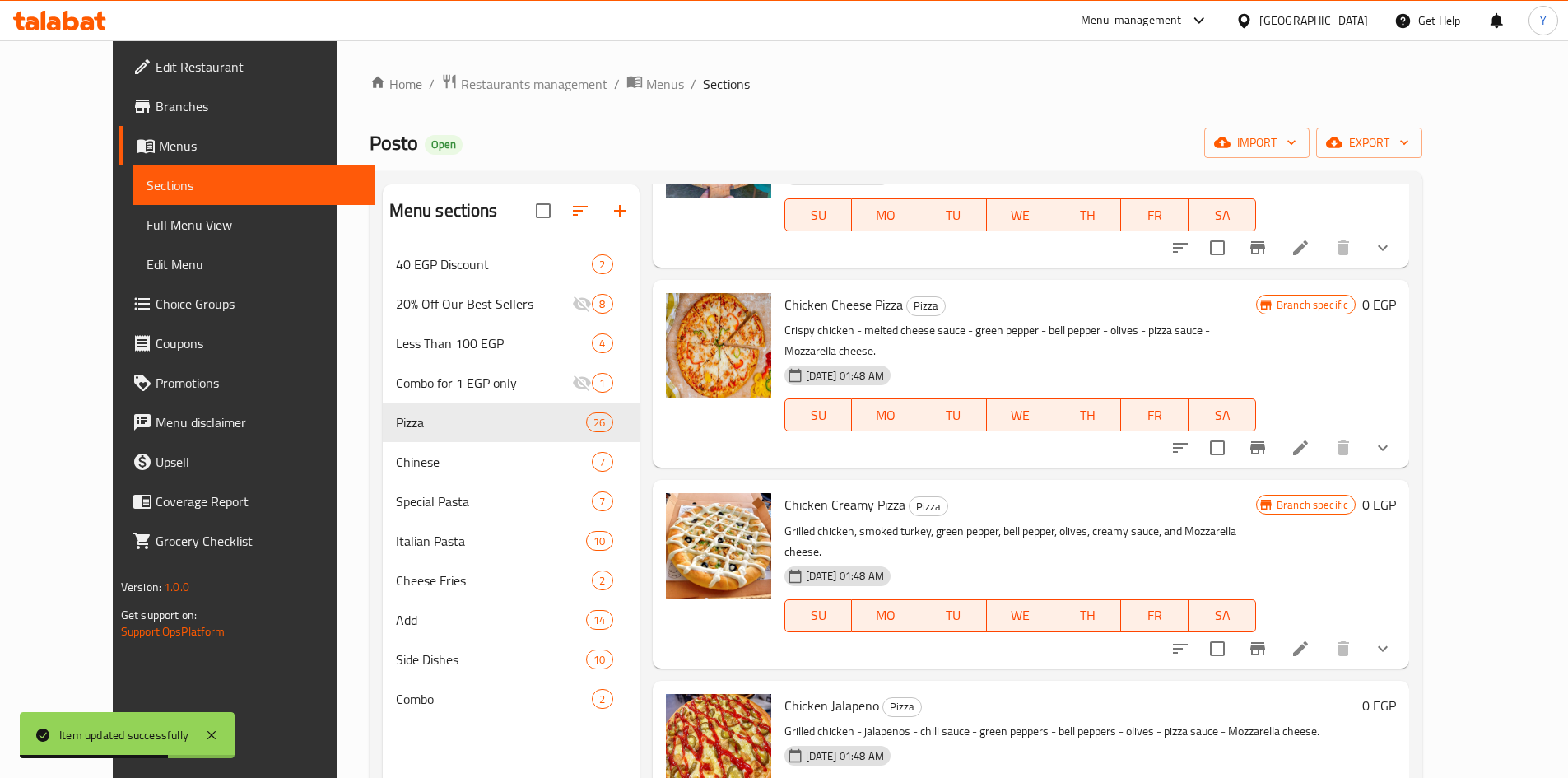
scroll to position [2881, 0]
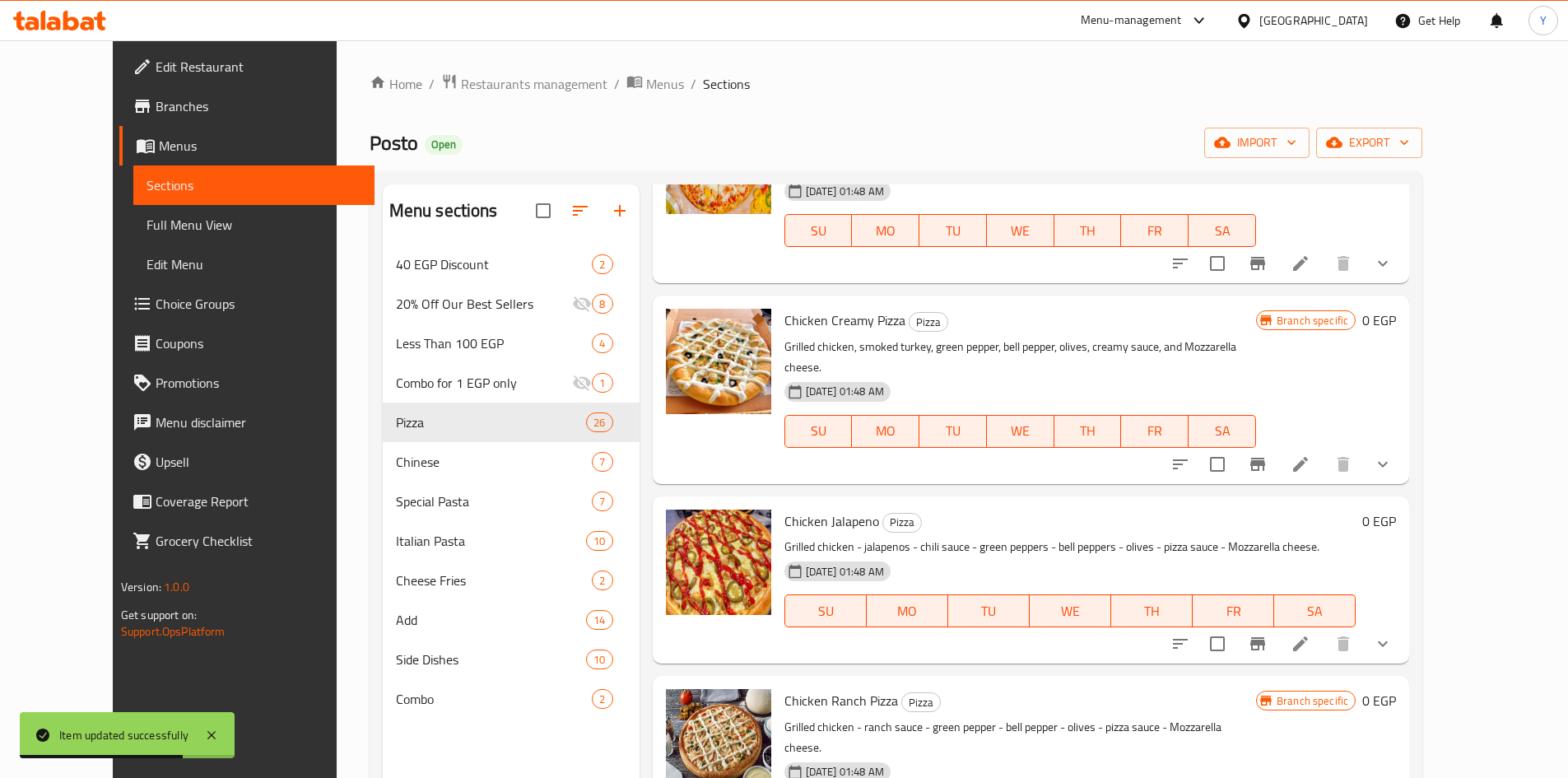
click at [1392, 634] on icon "show more" at bounding box center [1382, 643] width 20 height 20
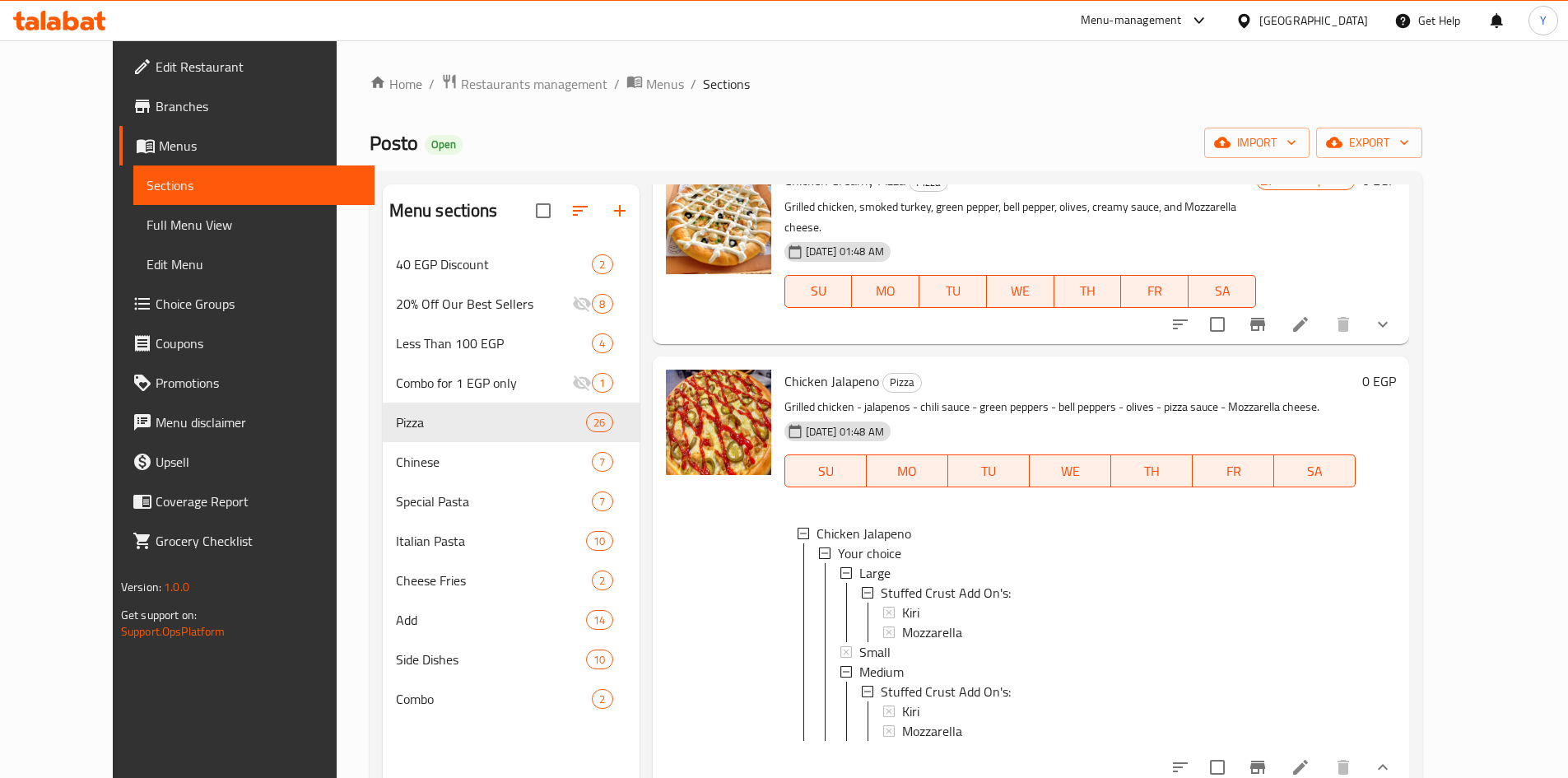
scroll to position [2963, 0]
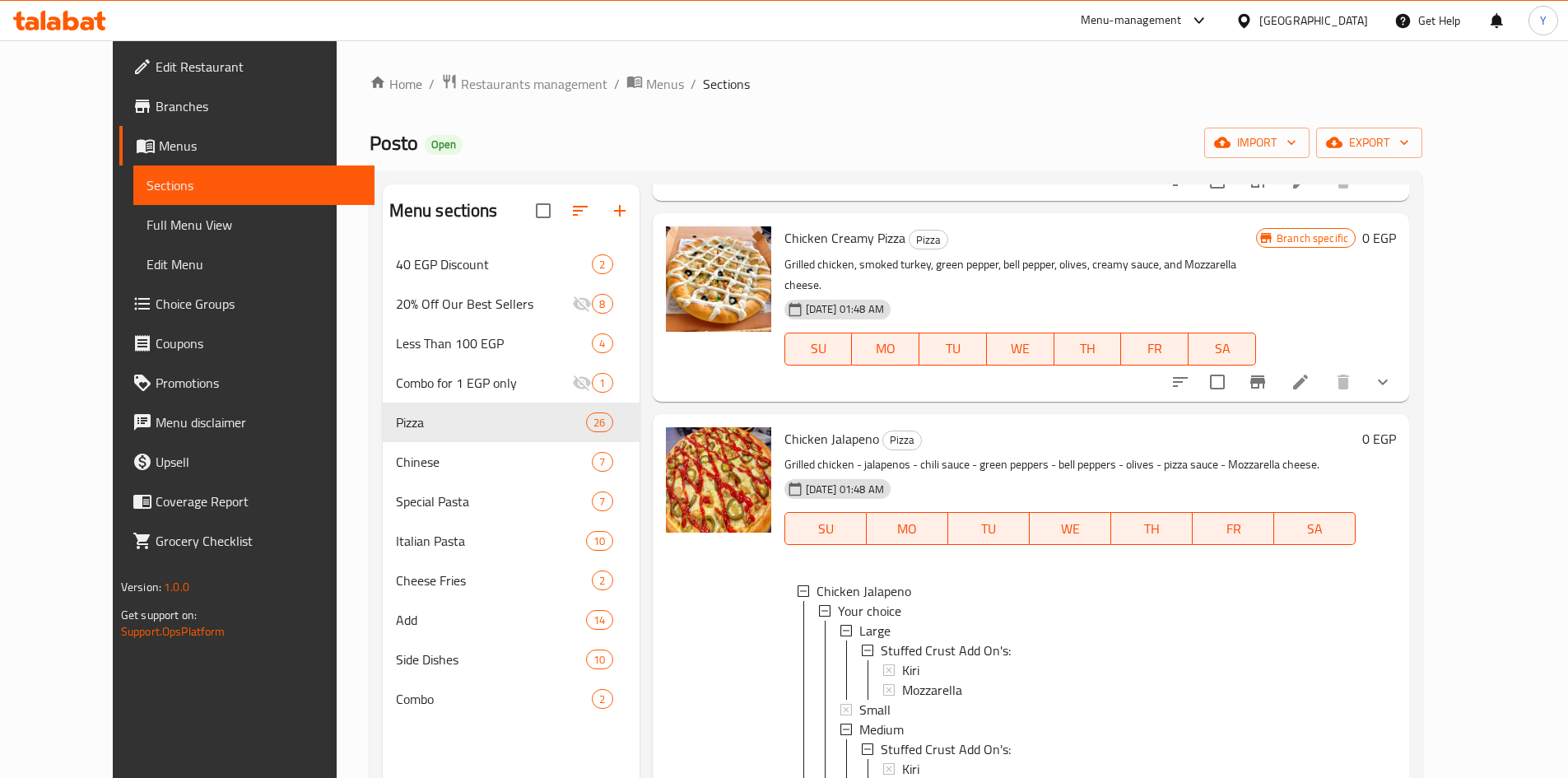
click at [1403, 362] on button "show more" at bounding box center [1383, 382] width 39 height 39
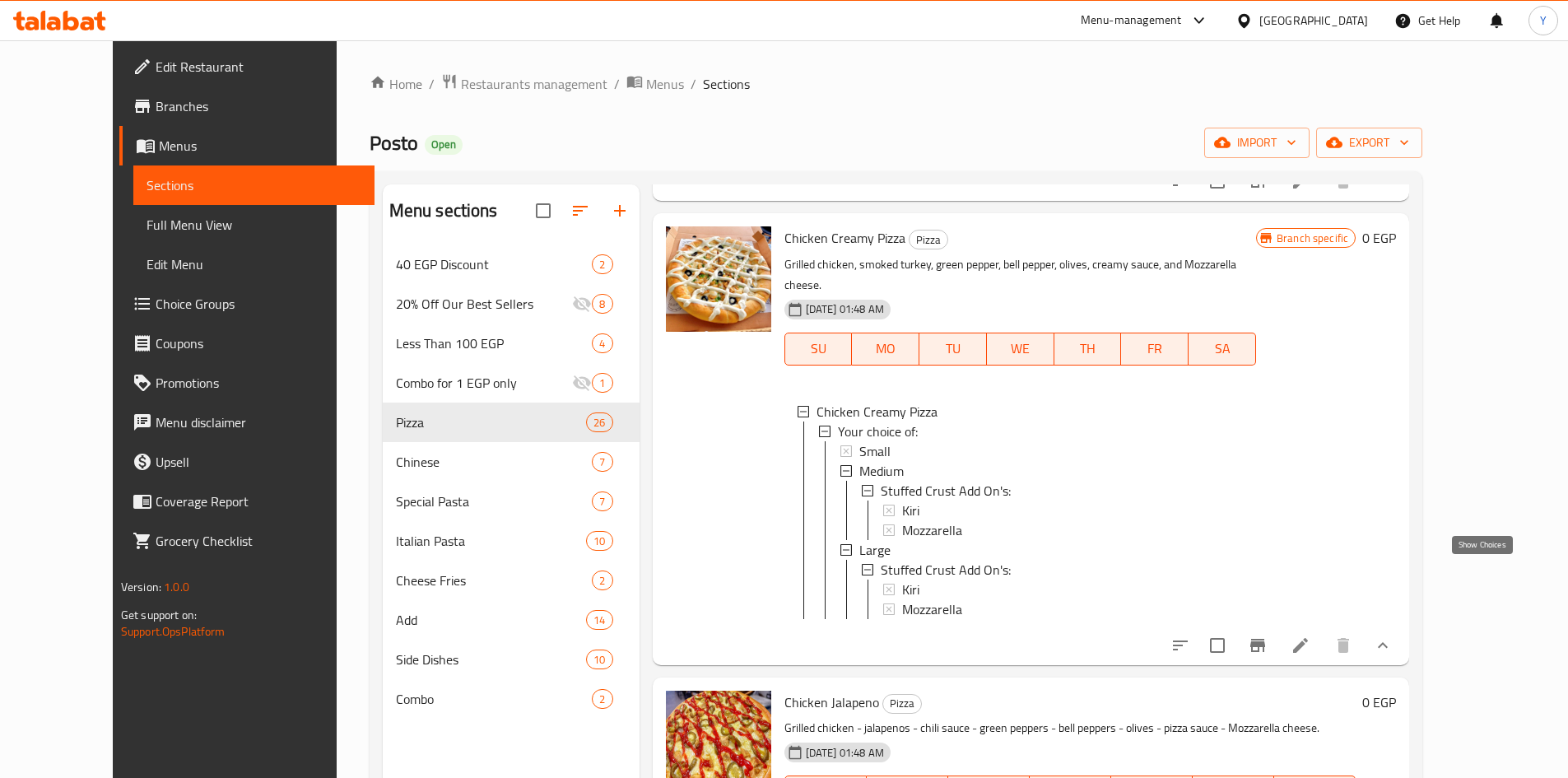
click at [1392, 636] on icon "show more" at bounding box center [1382, 645] width 20 height 20
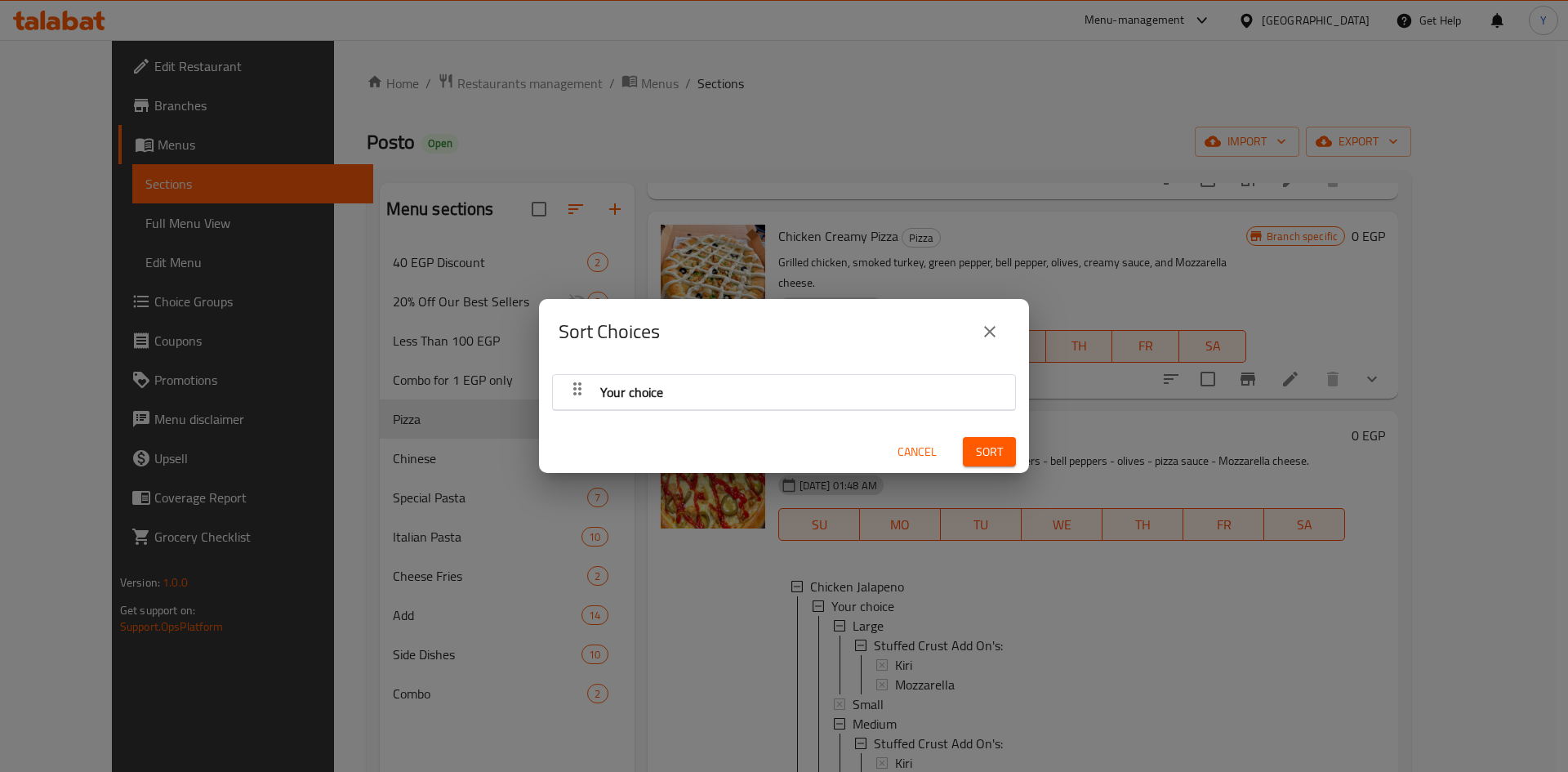
click at [603, 393] on span "Your choice" at bounding box center [631, 392] width 63 height 25
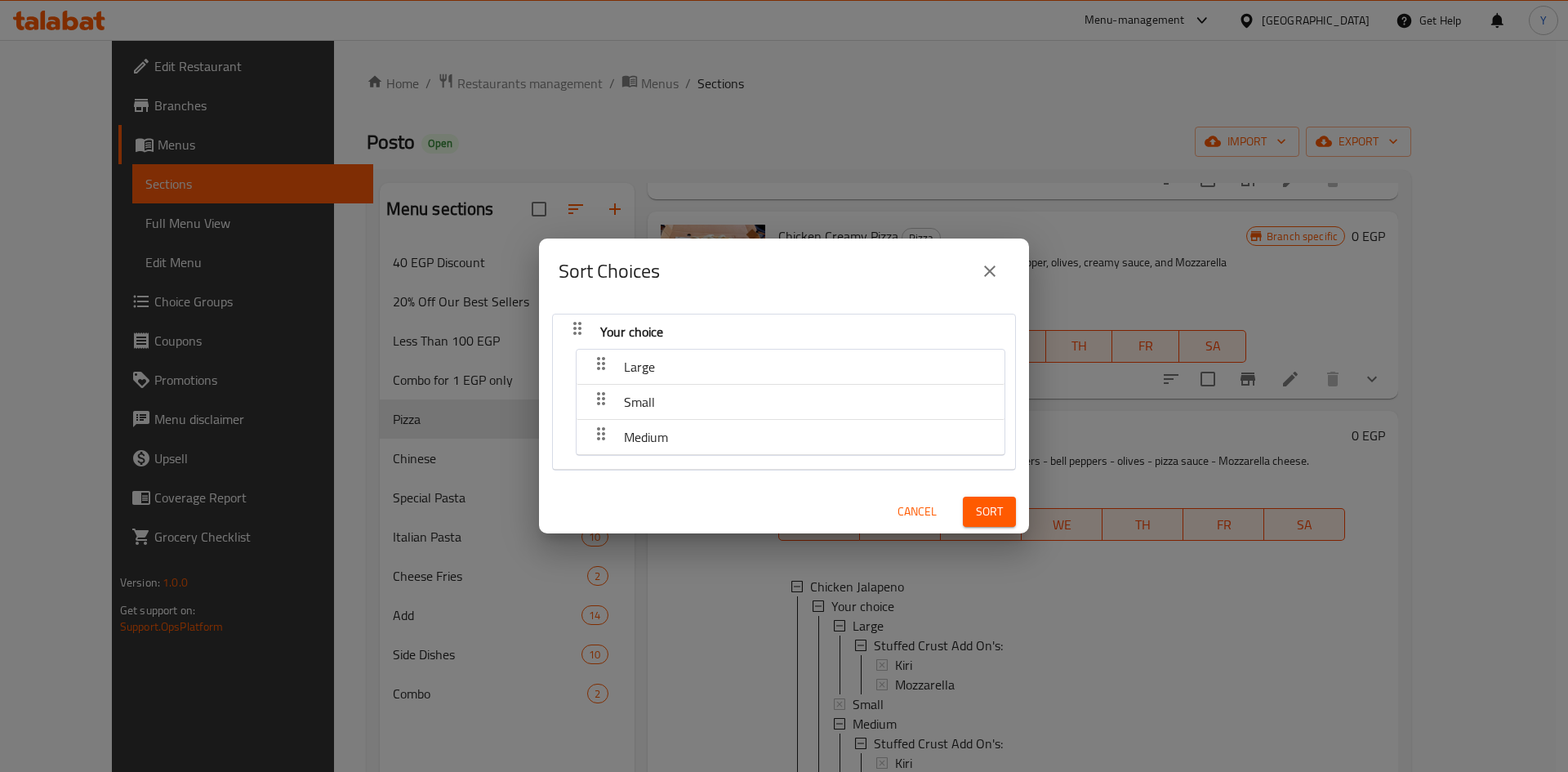
drag, startPoint x: 632, startPoint y: 406, endPoint x: 604, endPoint y: 406, distance: 28.0
click at [632, 378] on nav "Large Small Medium" at bounding box center [790, 402] width 429 height 107
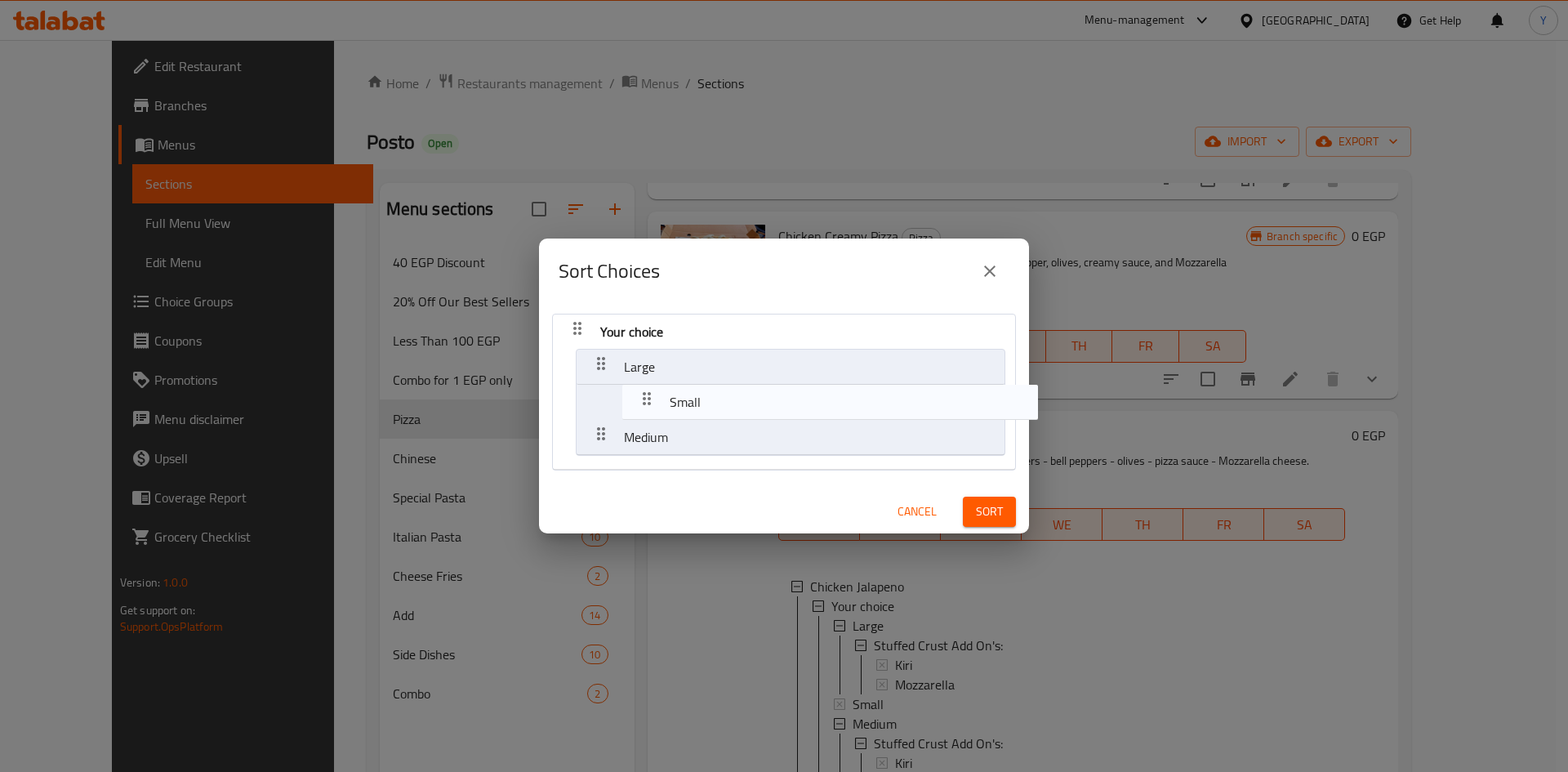
drag, startPoint x: 592, startPoint y: 406, endPoint x: 642, endPoint y: 400, distance: 50.4
click at [642, 400] on nav "Your choice Large Small Medium" at bounding box center [784, 392] width 464 height 156
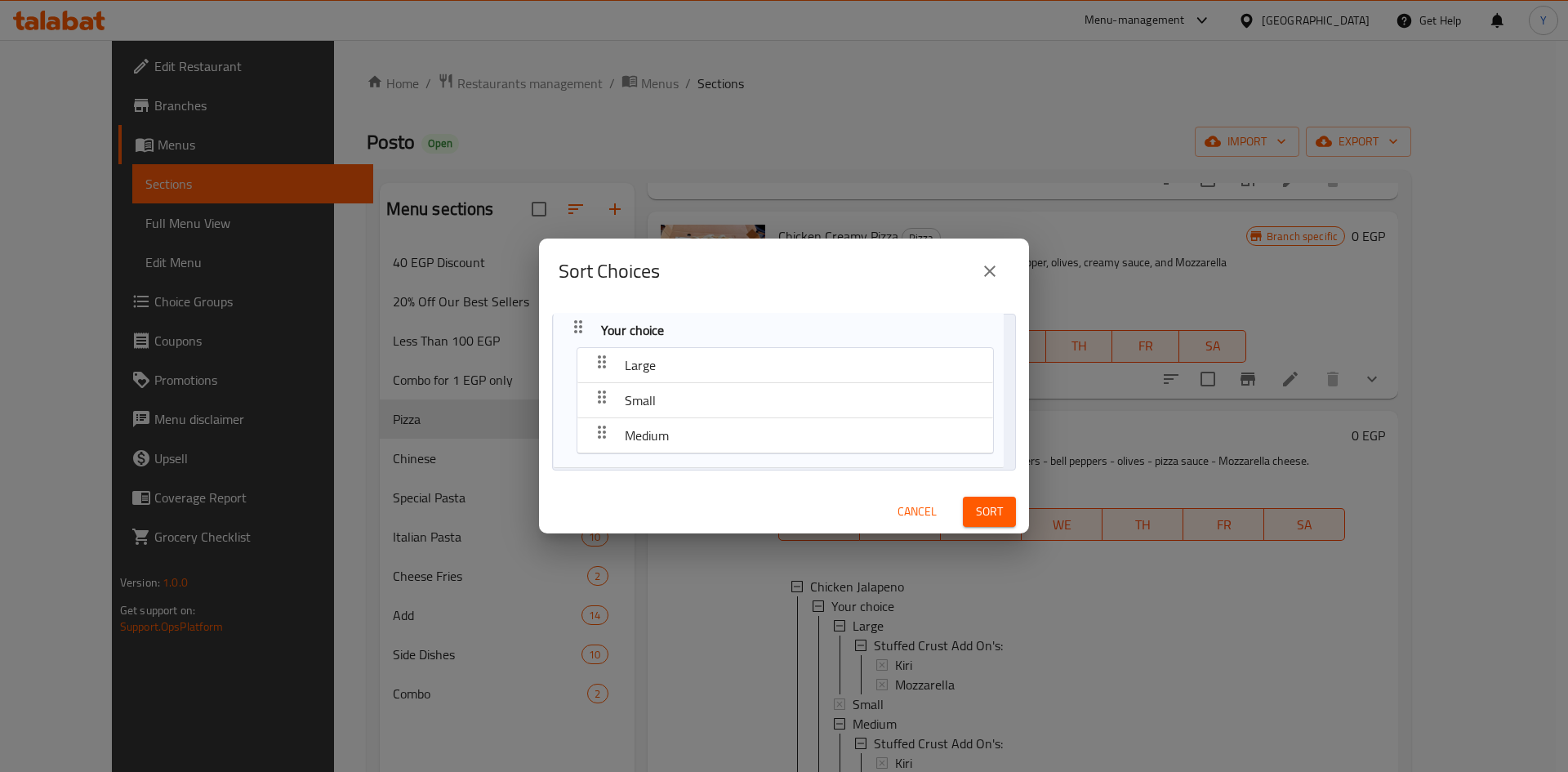
drag, startPoint x: 648, startPoint y: 399, endPoint x: 634, endPoint y: 406, distance: 15.7
click at [647, 400] on nav "Your choice Large Small Medium" at bounding box center [784, 392] width 464 height 156
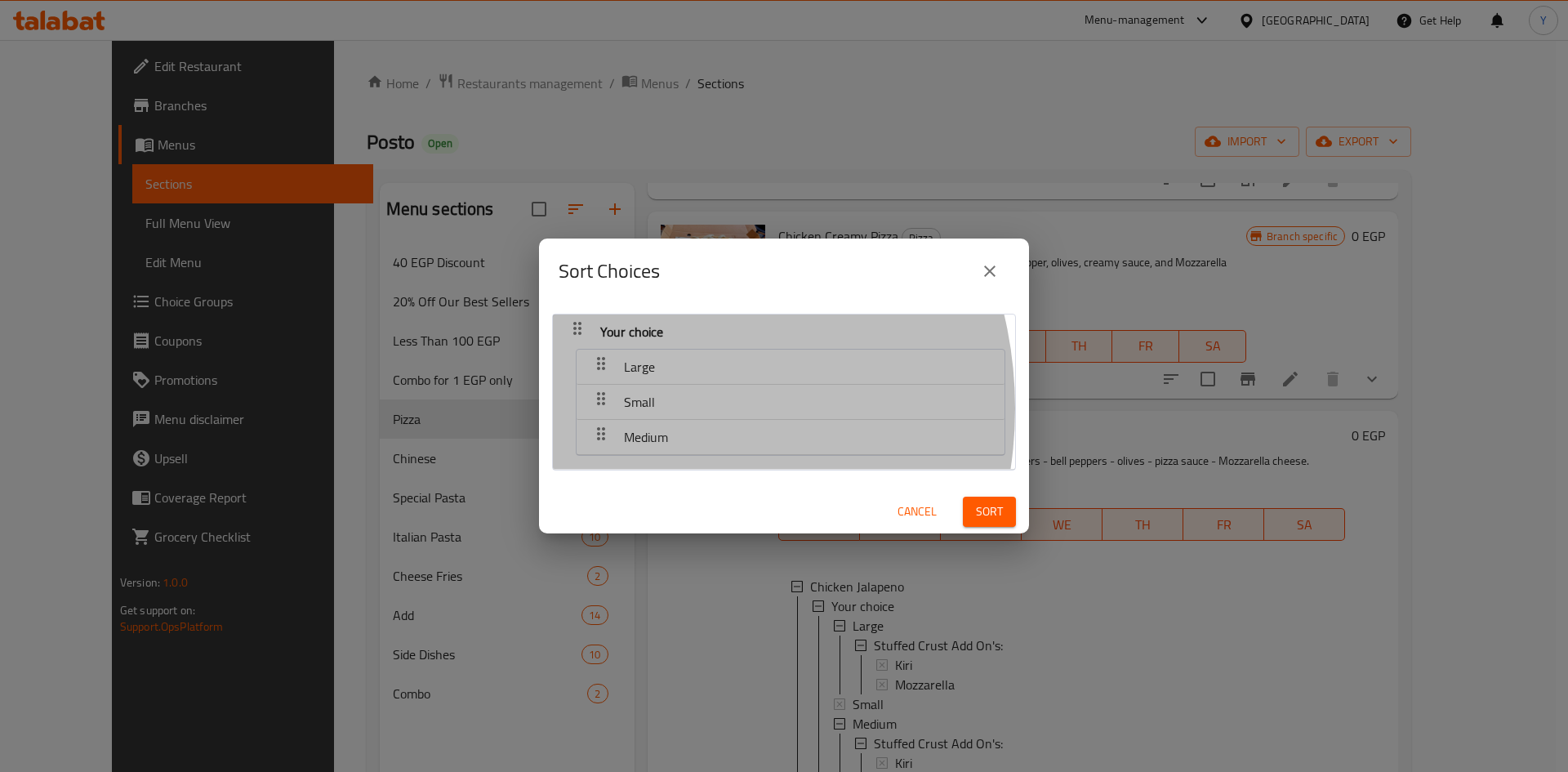
drag, startPoint x: 609, startPoint y: 408, endPoint x: 654, endPoint y: 370, distance: 58.9
click at [654, 370] on nav "Large Small Medium" at bounding box center [790, 402] width 429 height 107
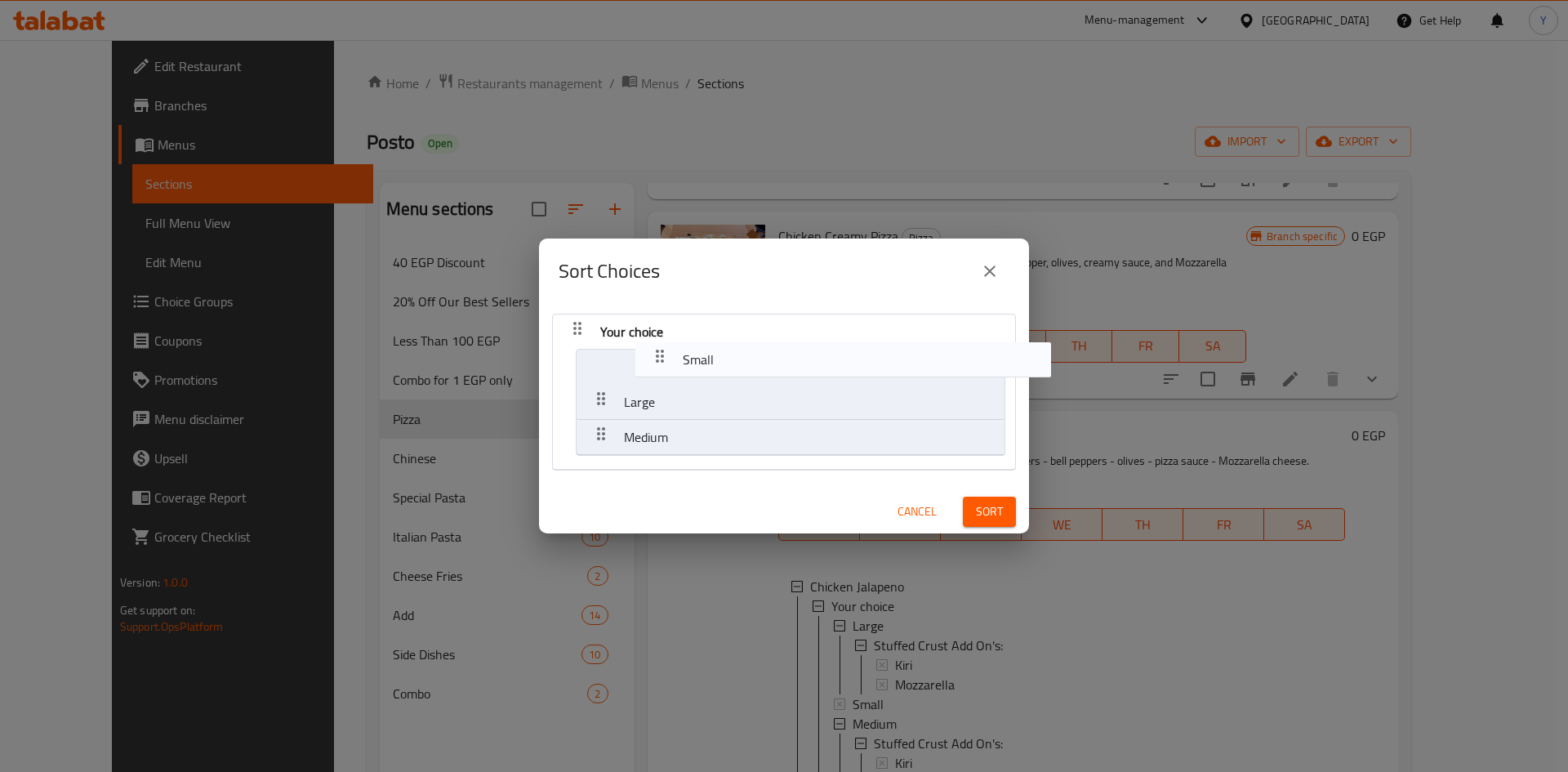
drag, startPoint x: 602, startPoint y: 400, endPoint x: 659, endPoint y: 364, distance: 67.4
click at [664, 360] on nav "Your choice Large Small Medium" at bounding box center [784, 392] width 464 height 156
drag, startPoint x: 600, startPoint y: 440, endPoint x: 639, endPoint y: 406, distance: 51.7
click at [642, 402] on nav "Your choice Small Large Medium" at bounding box center [784, 392] width 464 height 156
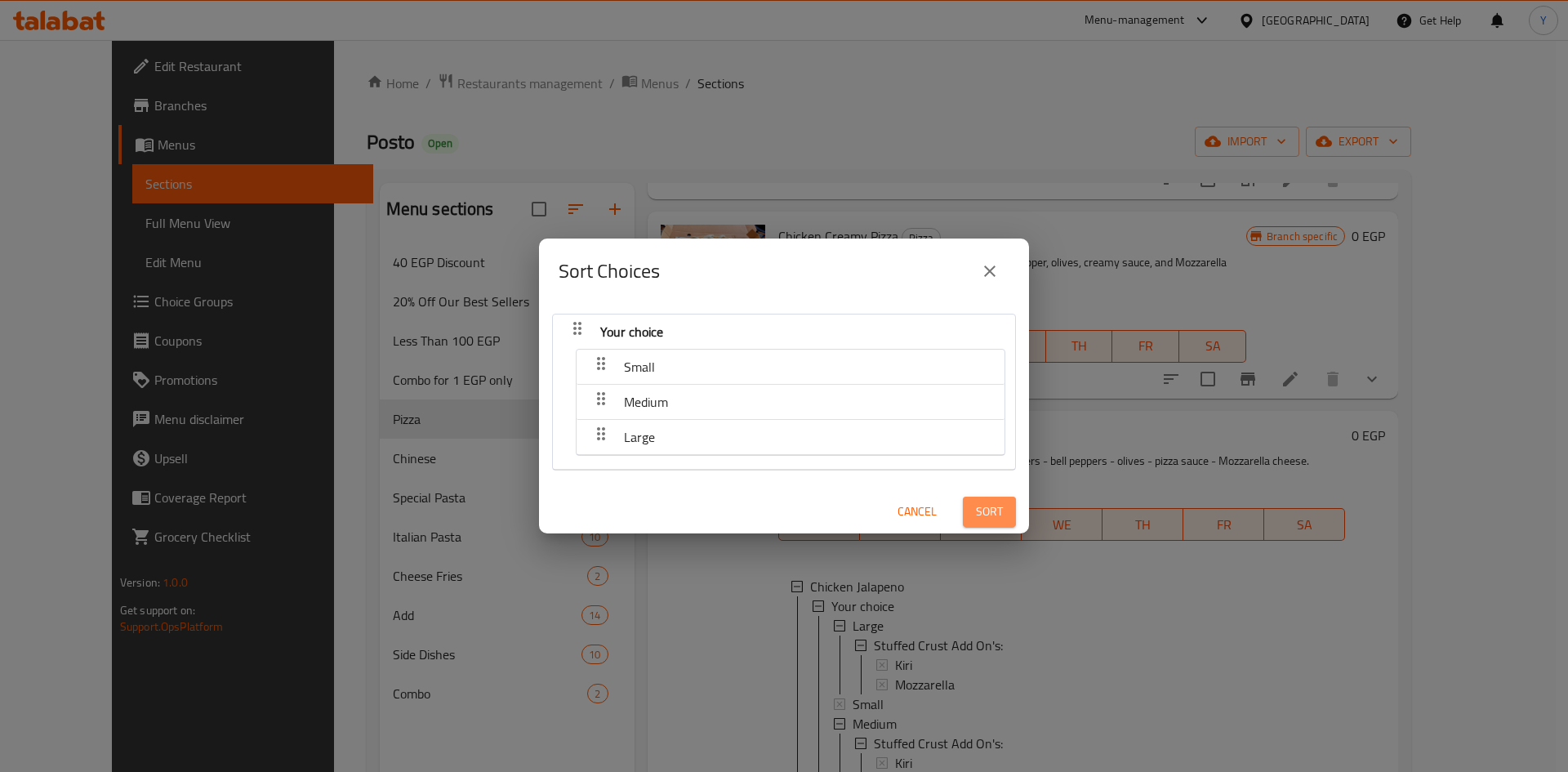
click at [976, 503] on span "Sort" at bounding box center [989, 512] width 27 height 20
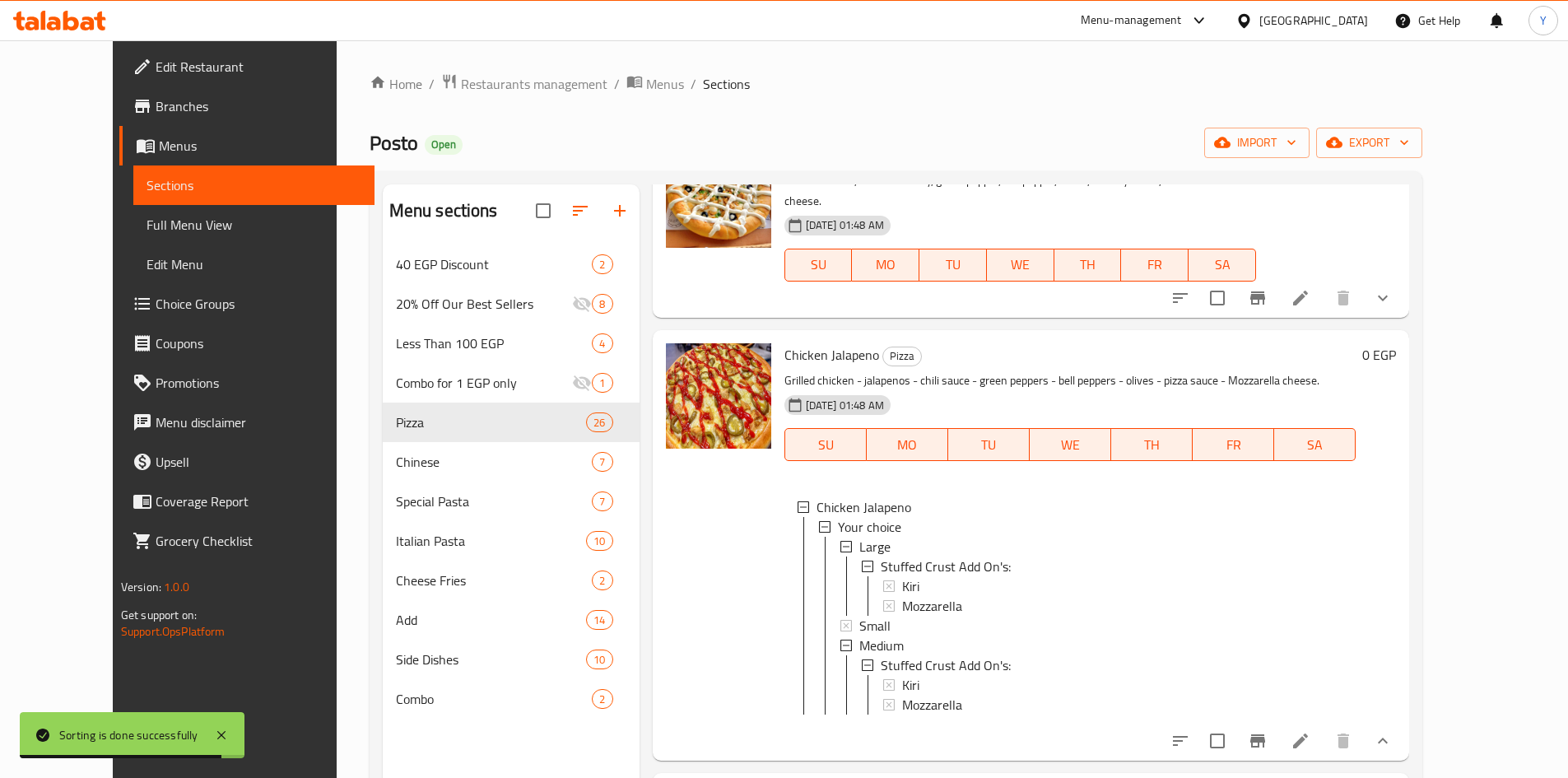
scroll to position [3046, 0]
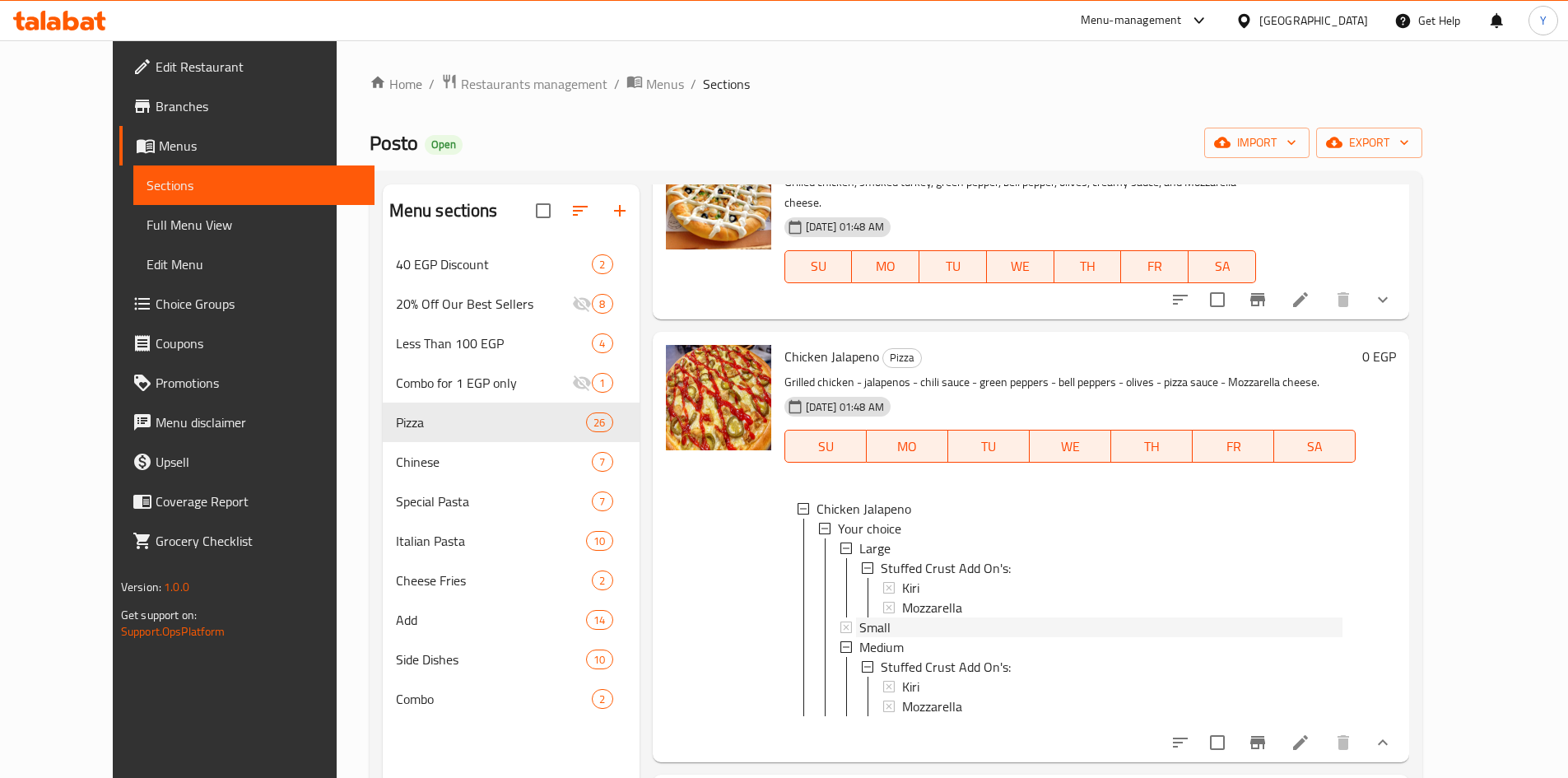
click at [1102, 618] on div "Small" at bounding box center [1101, 627] width 484 height 20
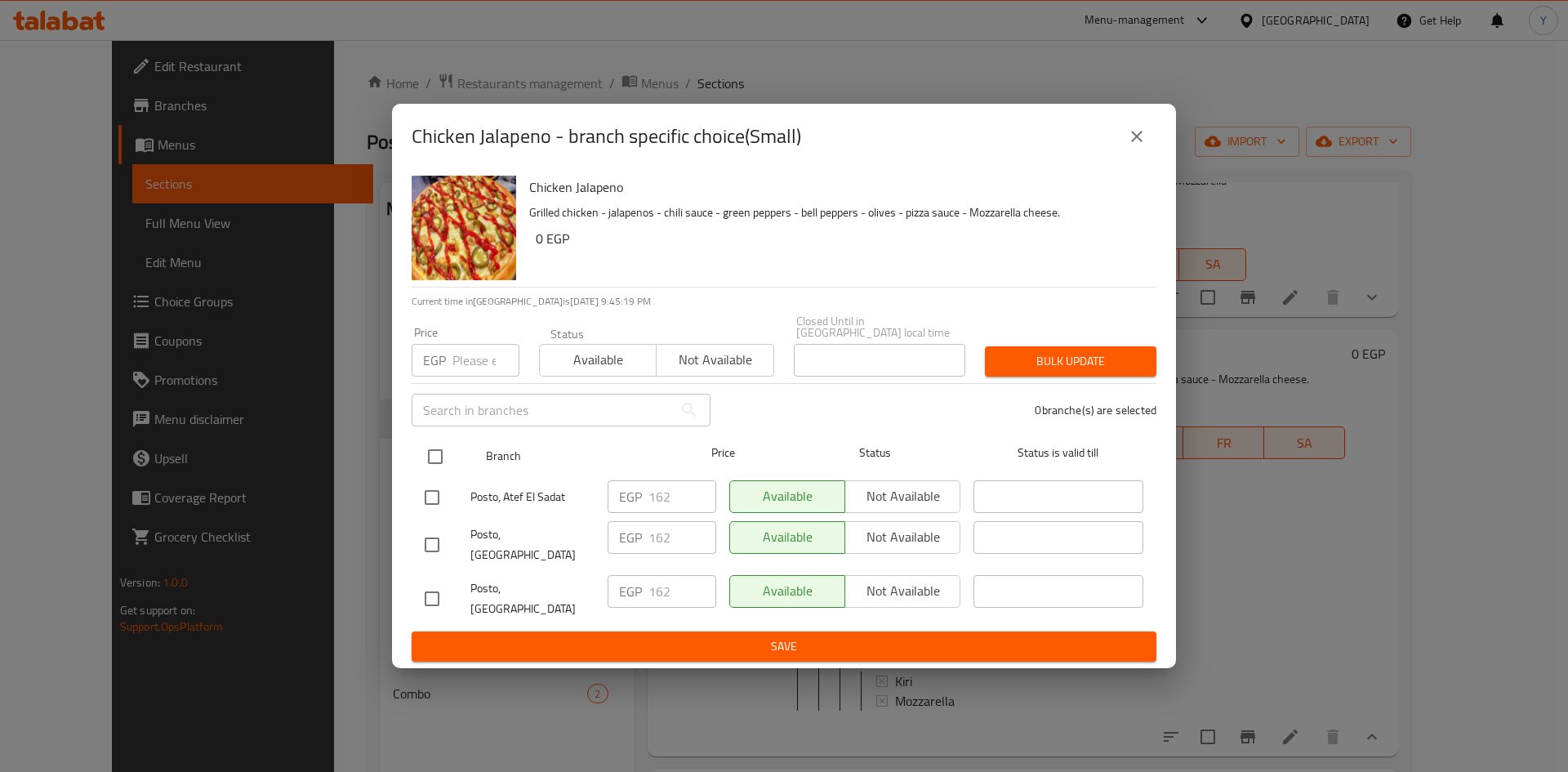
click at [423, 464] on input "checkbox" at bounding box center [435, 457] width 34 height 34
checkbox input "true"
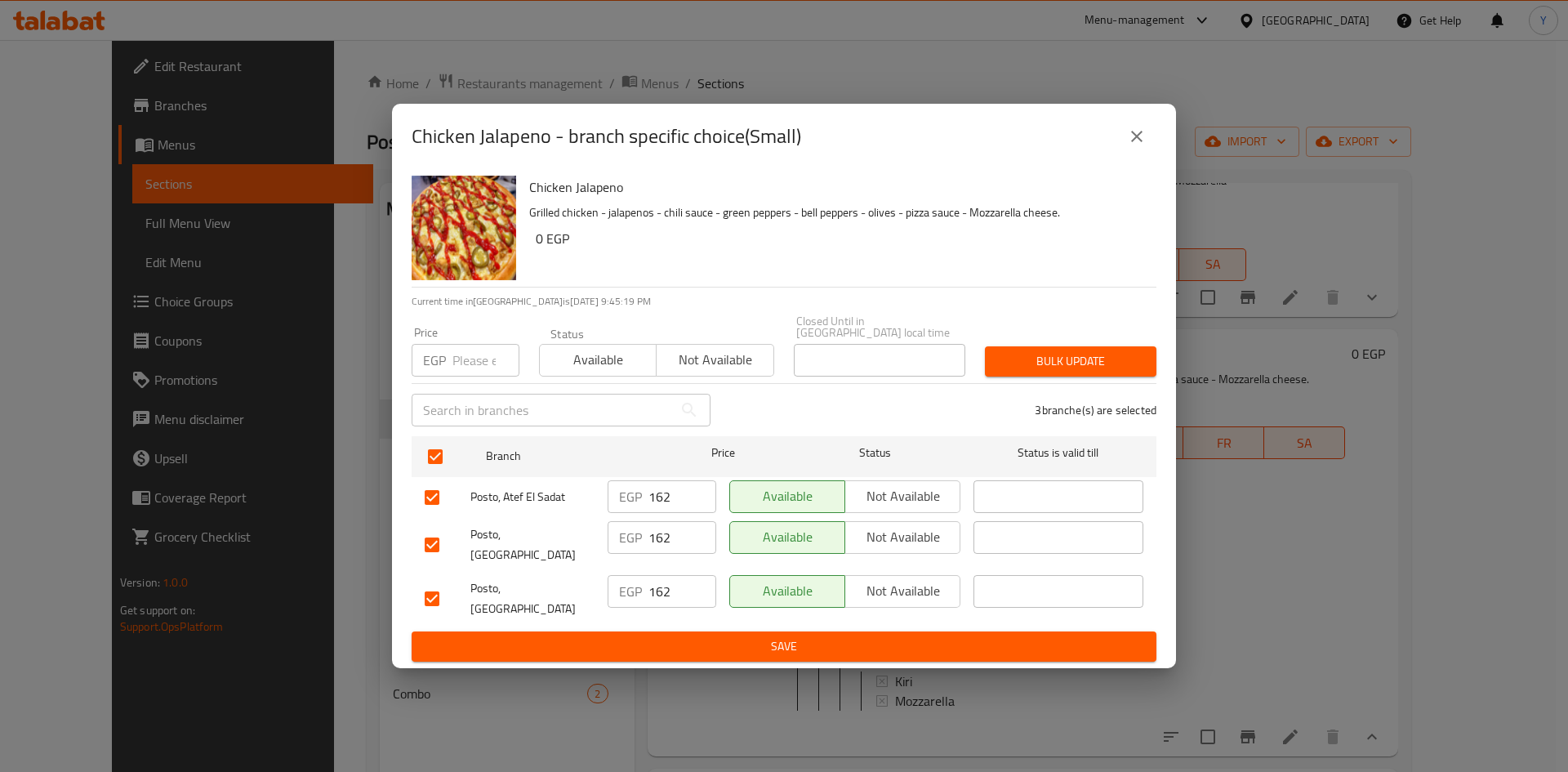
checkbox input "true"
click at [483, 374] on input "number" at bounding box center [485, 360] width 67 height 32
type input "175"
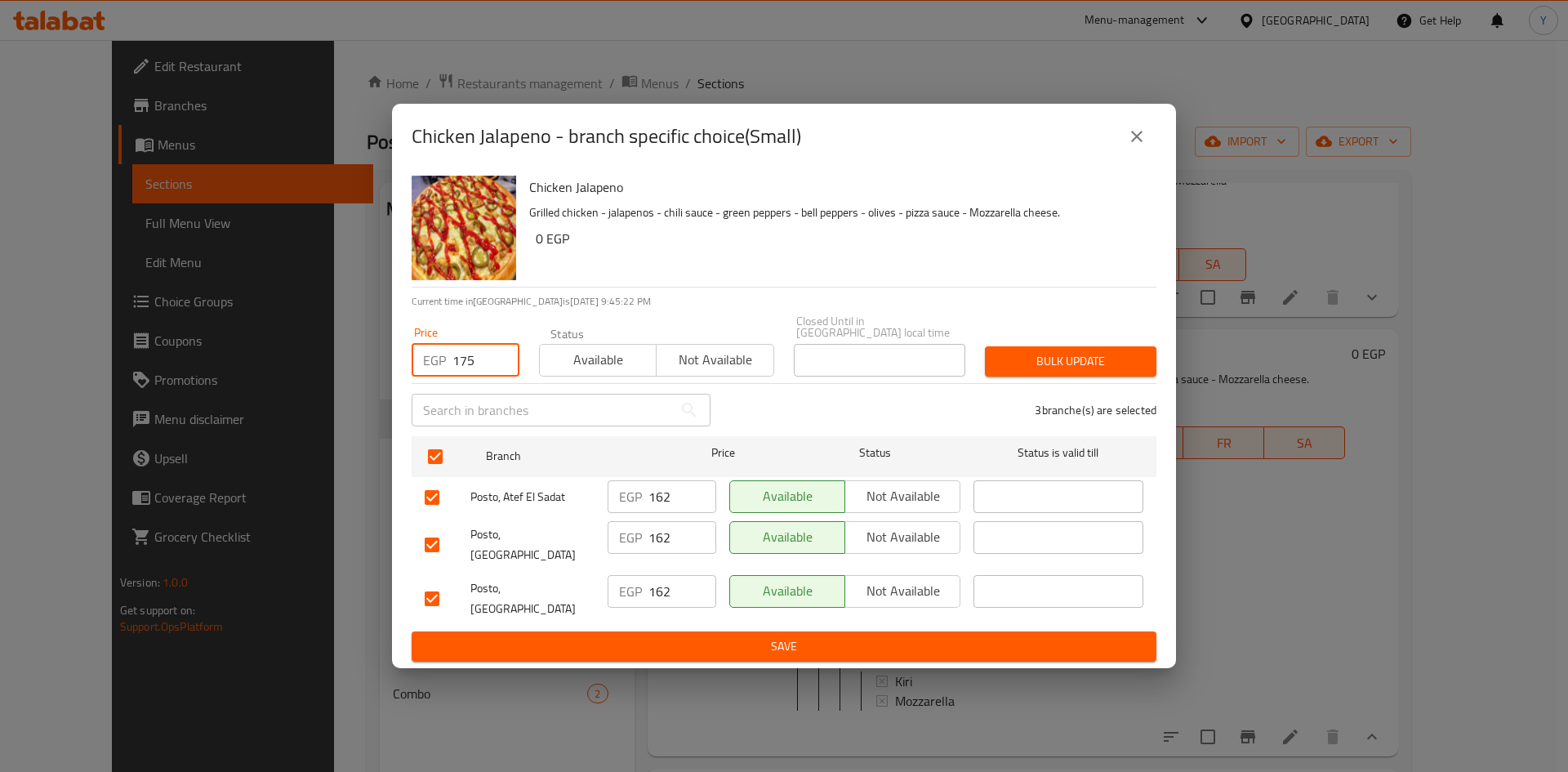
click at [1024, 377] on button "Bulk update" at bounding box center [1071, 361] width 172 height 31
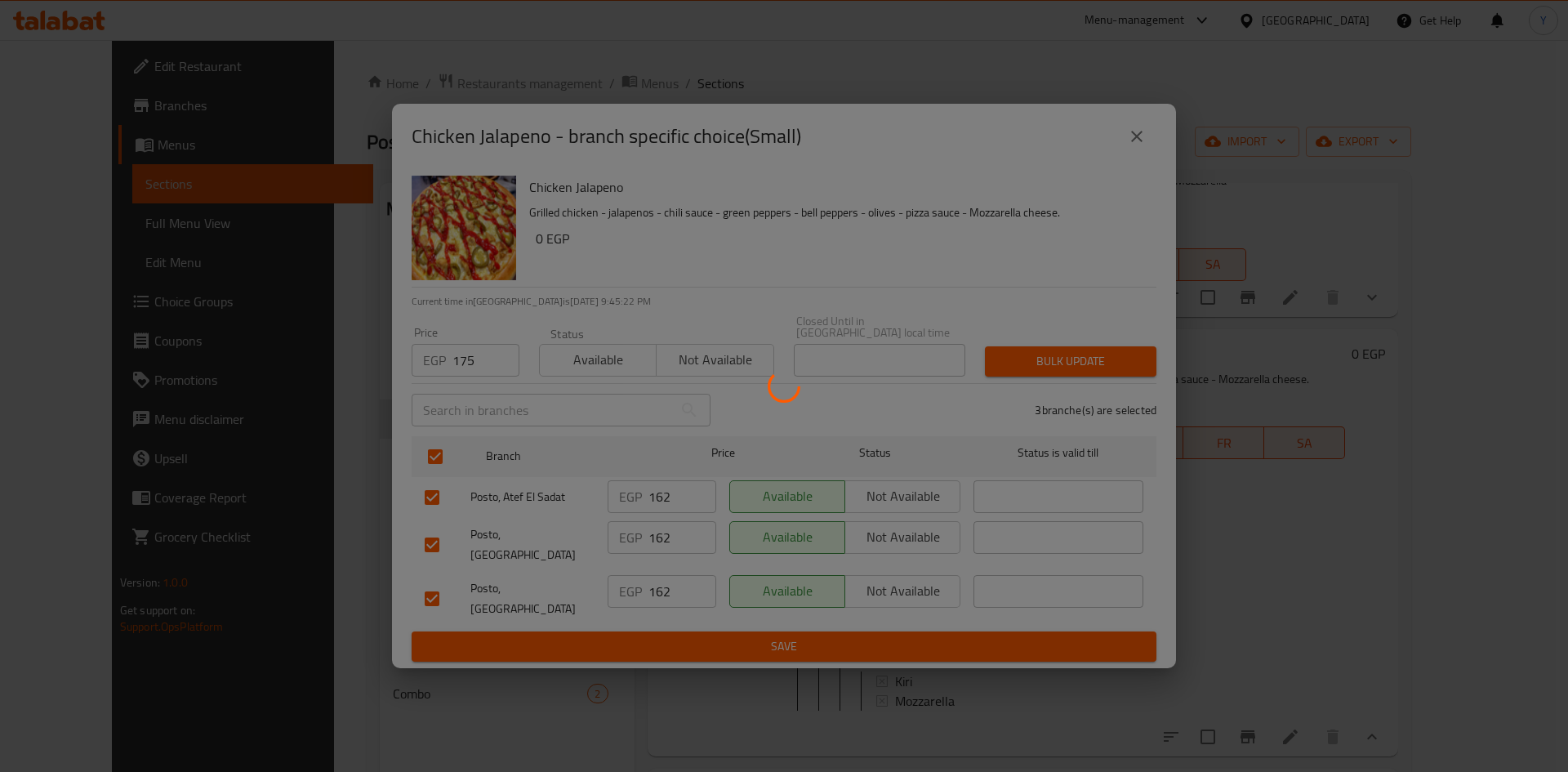
click at [1027, 377] on div at bounding box center [784, 386] width 1568 height 772
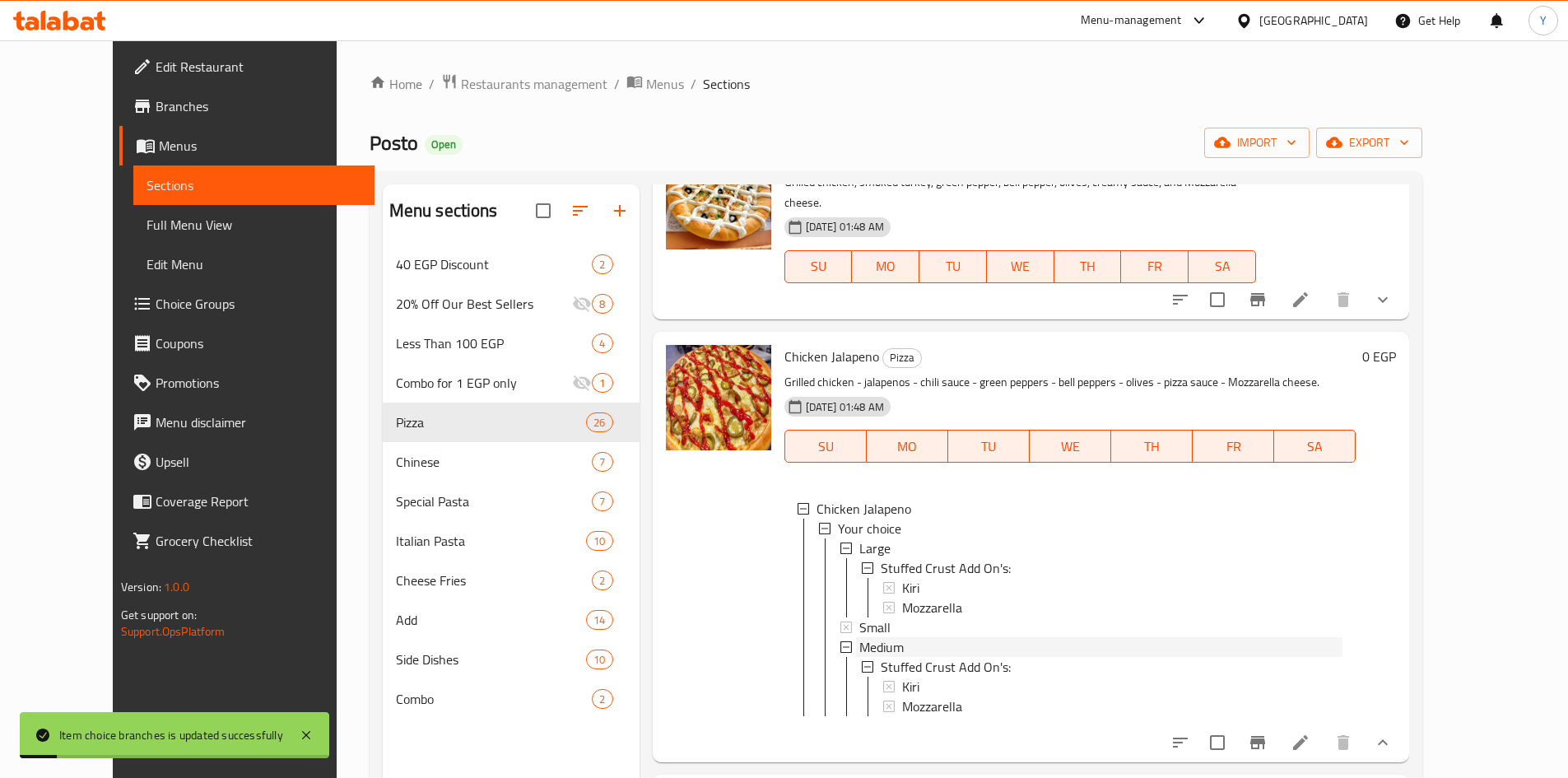
click at [910, 637] on div "Medium" at bounding box center [1101, 647] width 484 height 20
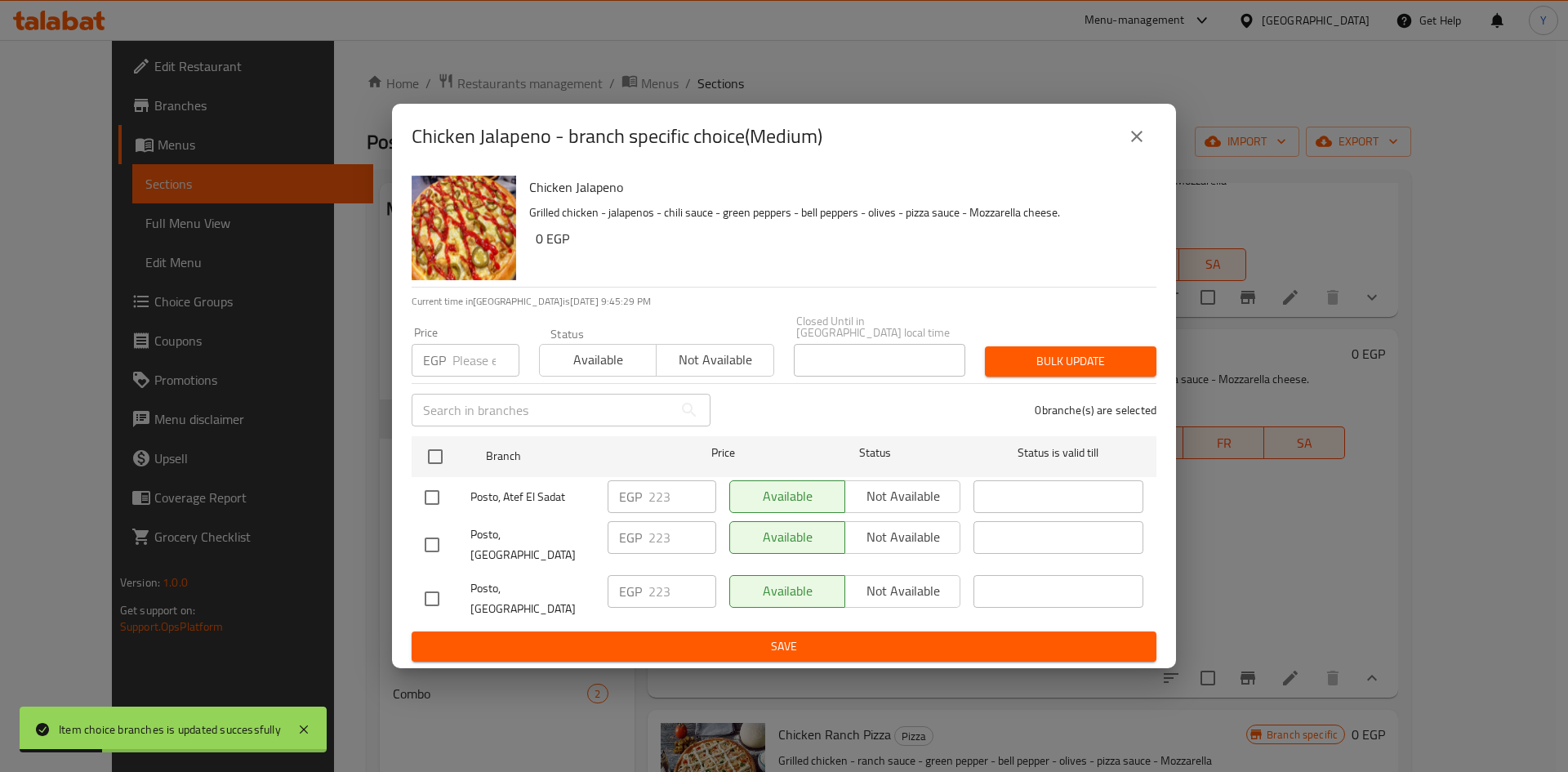
drag, startPoint x: 444, startPoint y: 482, endPoint x: 444, endPoint y: 471, distance: 11.0
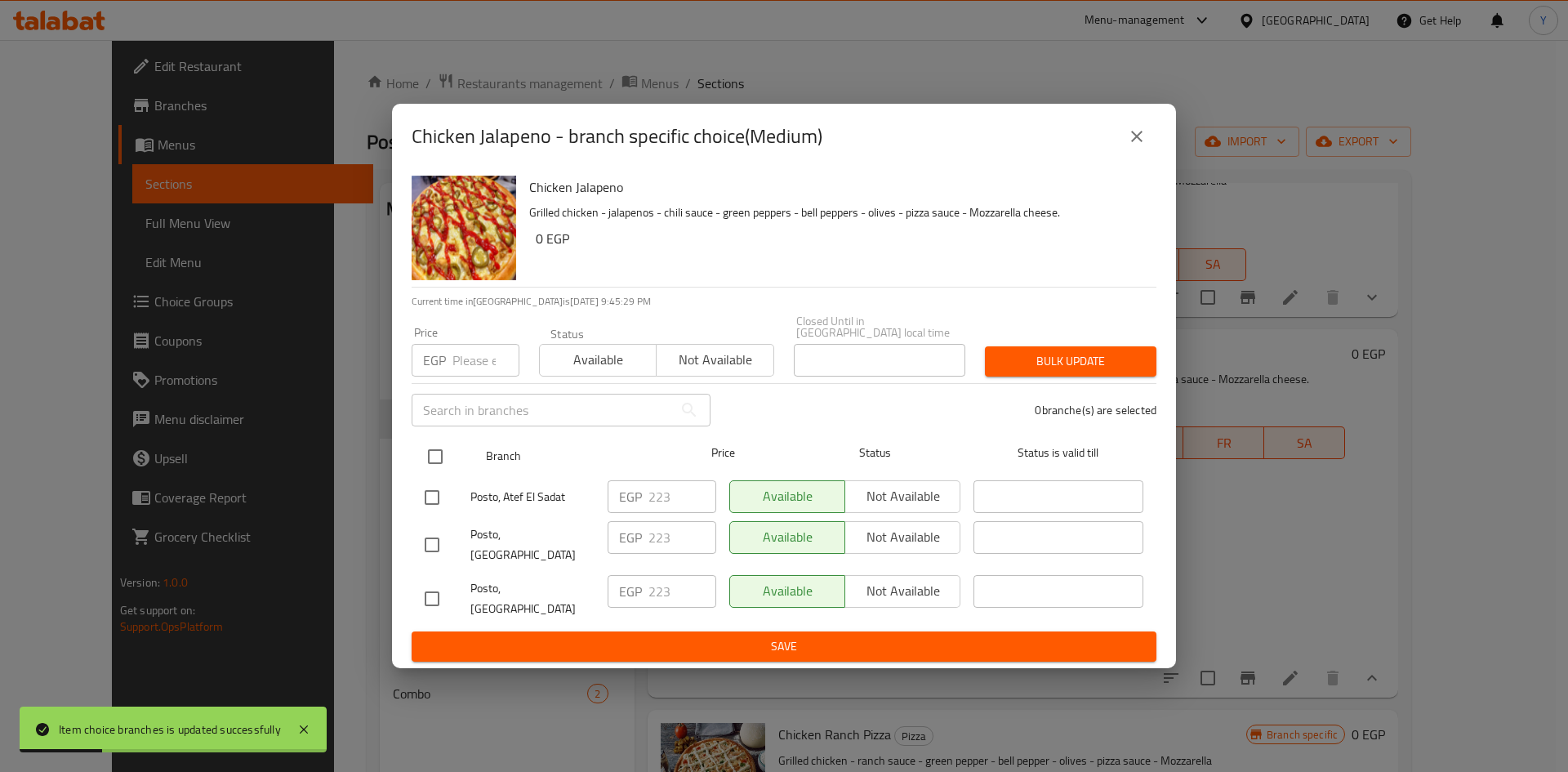
click at [444, 481] on div "Posto, Atef El Sadat" at bounding box center [509, 497] width 183 height 48
drag, startPoint x: 444, startPoint y: 470, endPoint x: 466, endPoint y: 440, distance: 37.2
click at [444, 470] on input "checkbox" at bounding box center [435, 457] width 34 height 34
checkbox input "true"
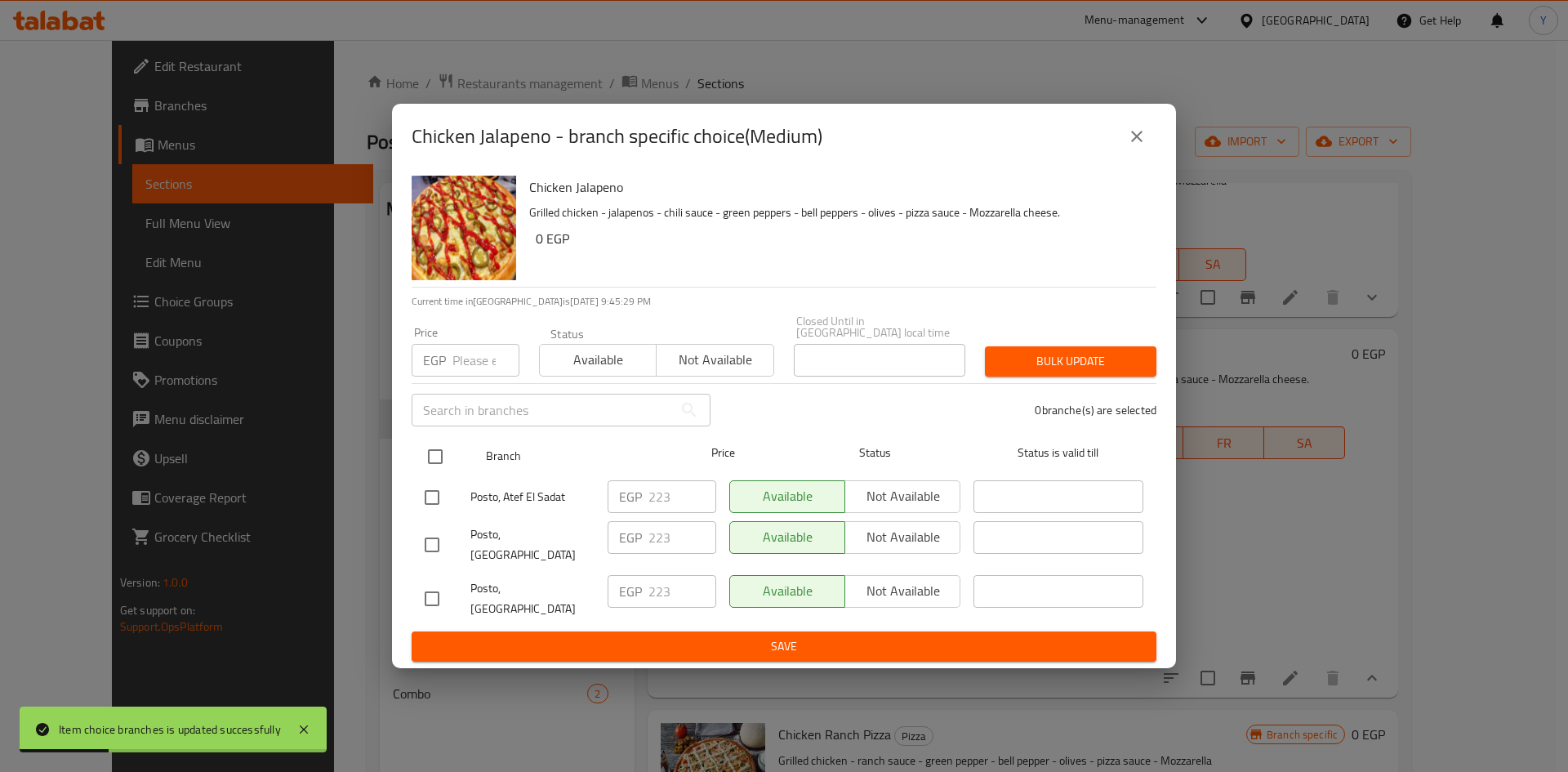
checkbox input "true"
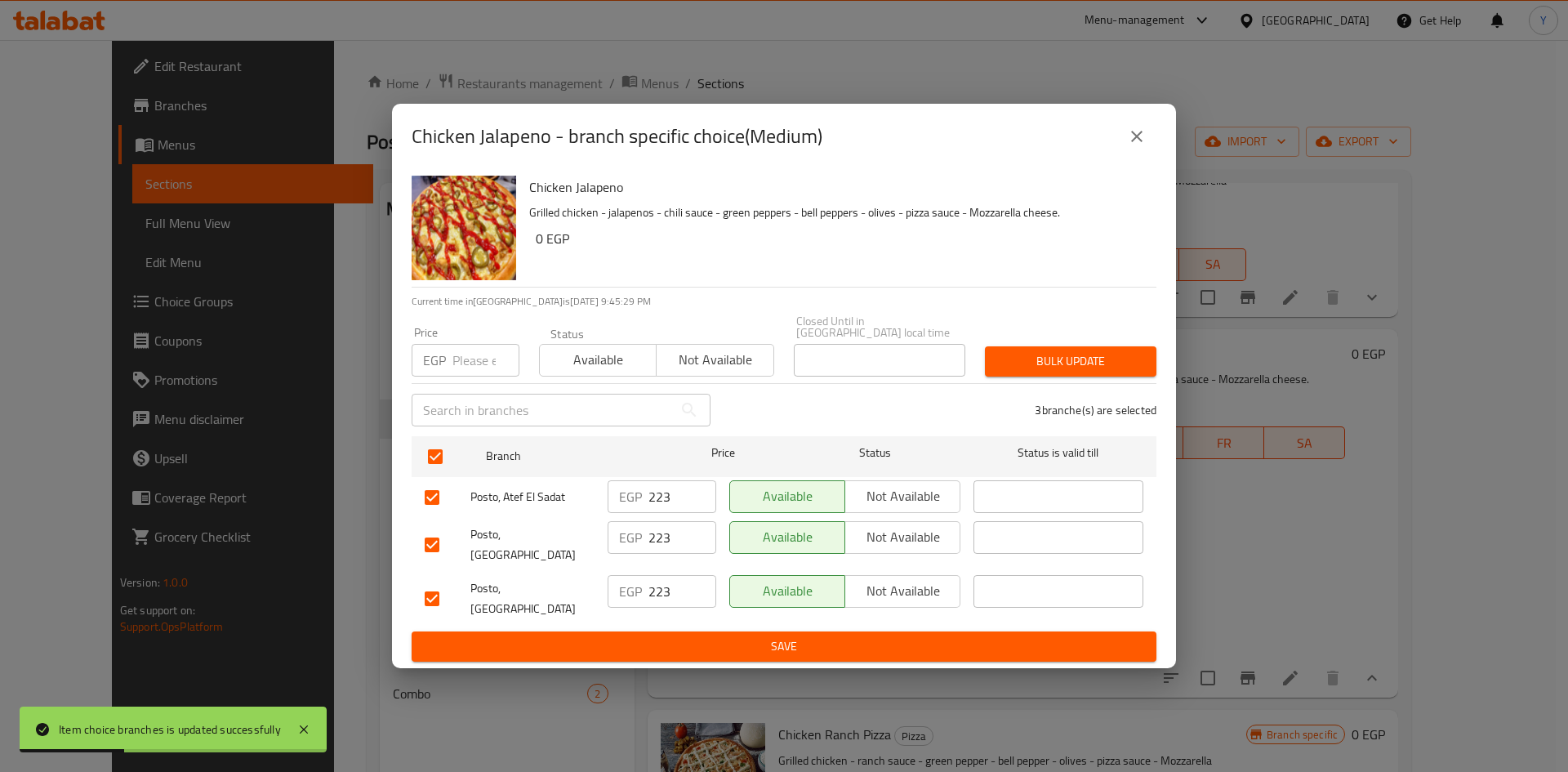
click at [480, 377] on input "number" at bounding box center [485, 360] width 67 height 32
type input "250"
click at [1016, 358] on span "Bulk update" at bounding box center [1070, 361] width 145 height 20
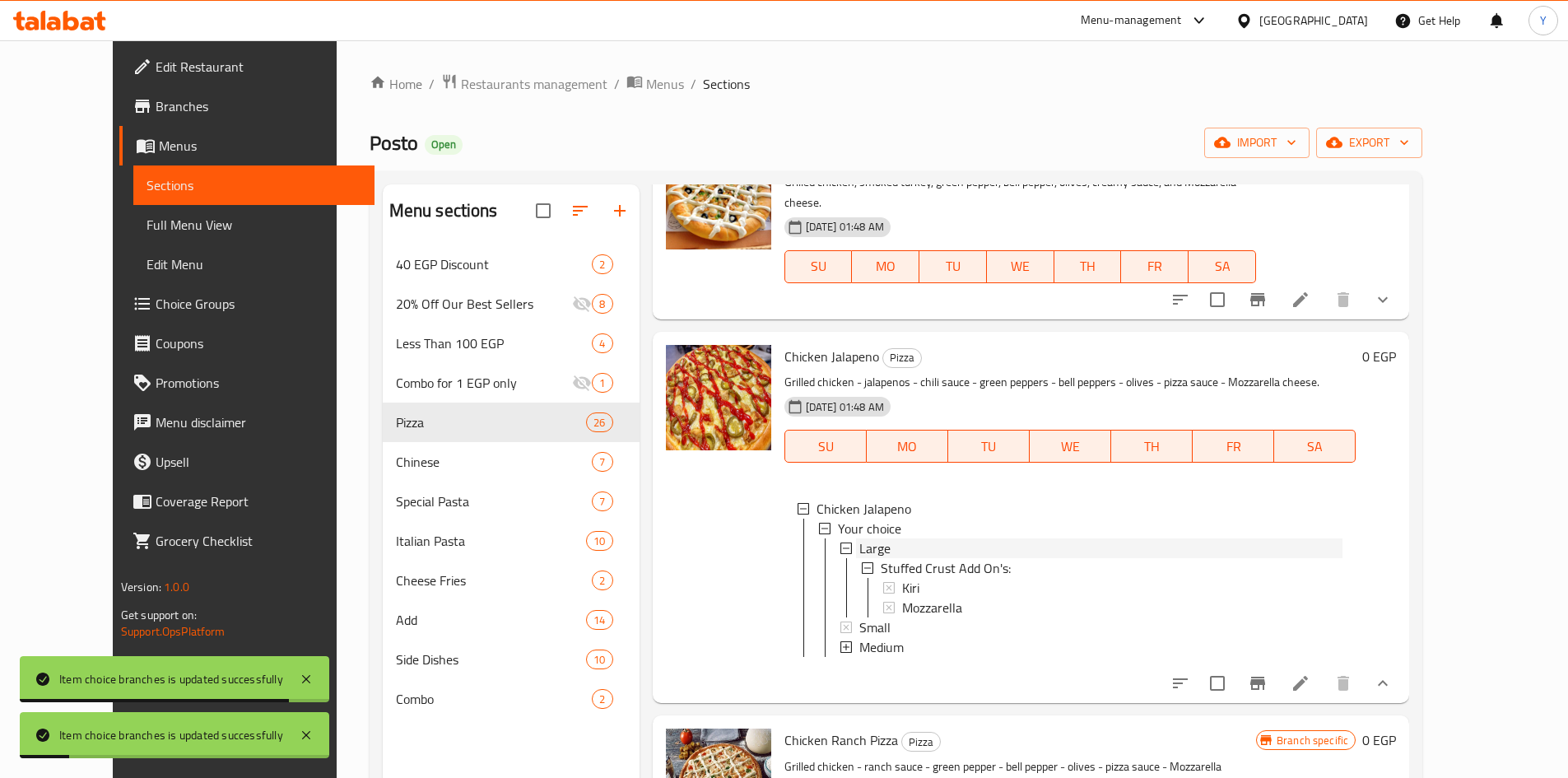
click at [966, 538] on div "Large" at bounding box center [1101, 548] width 484 height 20
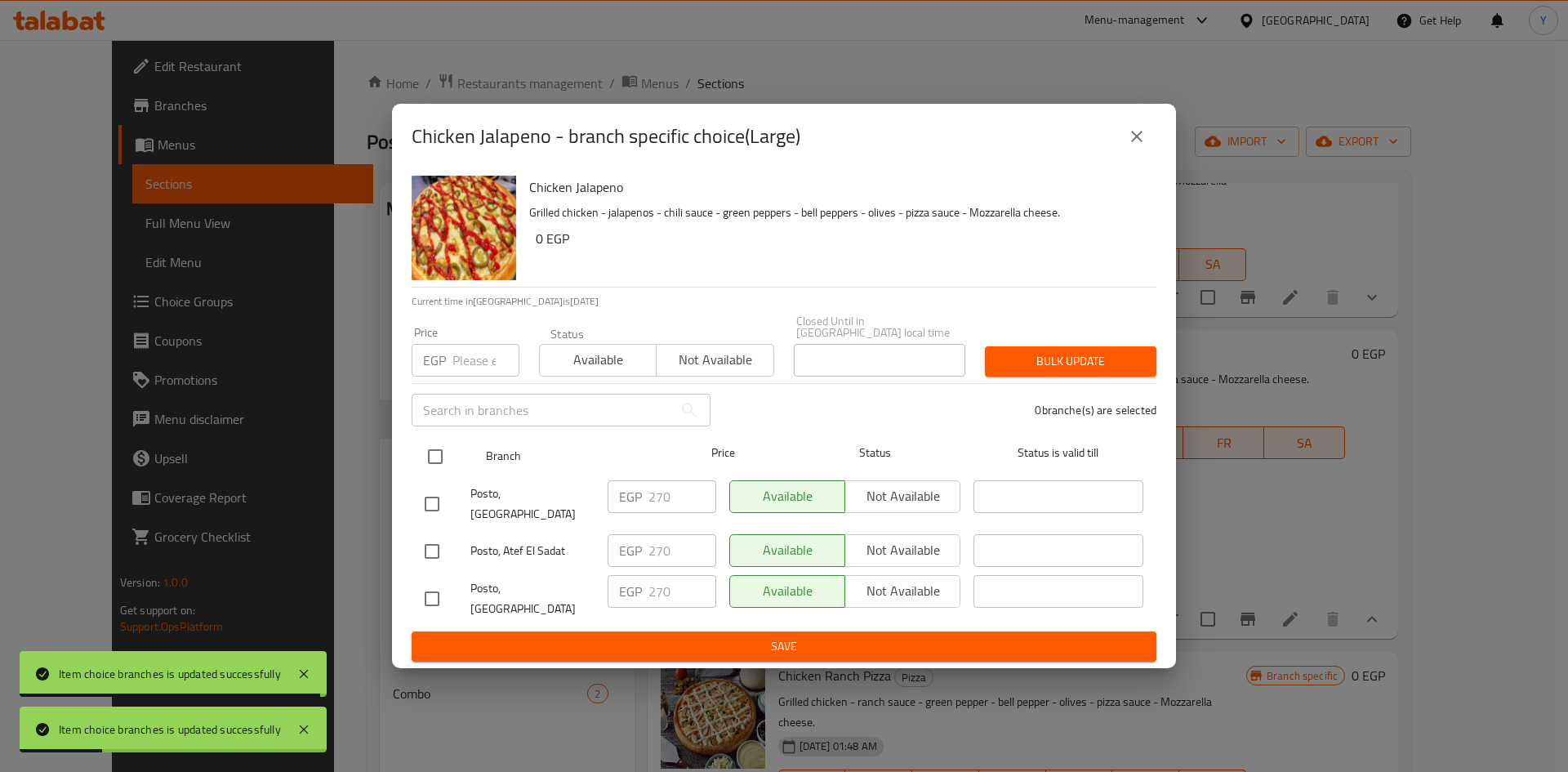
click at [450, 474] on input "checkbox" at bounding box center [435, 457] width 34 height 34
checkbox input "true"
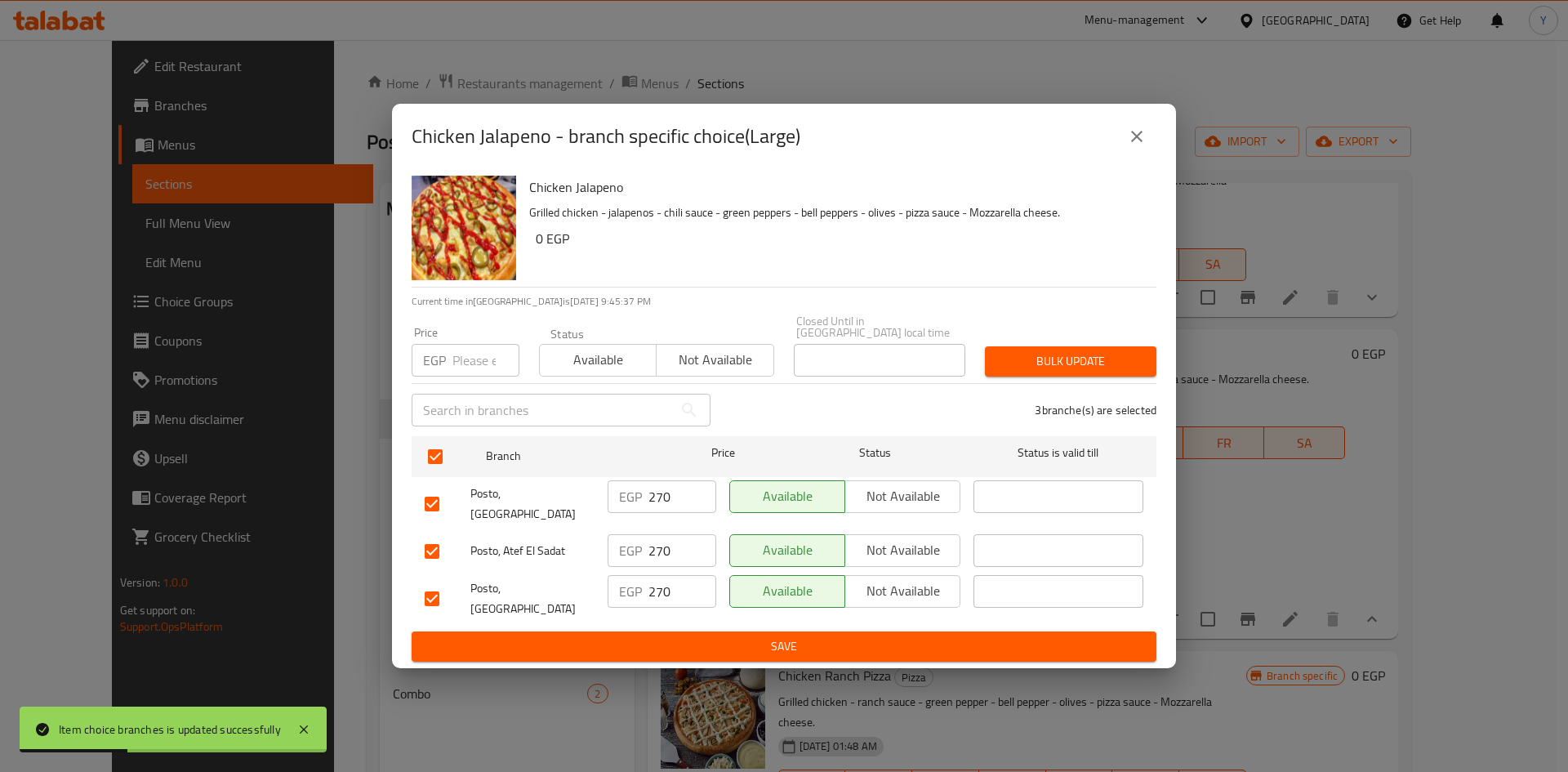
click at [473, 348] on div "Price EGP Price" at bounding box center [465, 351] width 108 height 50
click at [475, 355] on input "number" at bounding box center [485, 360] width 67 height 32
click at [474, 364] on input "number" at bounding box center [485, 360] width 67 height 32
type input "300"
click at [1103, 371] on span "Bulk update" at bounding box center [1070, 361] width 145 height 20
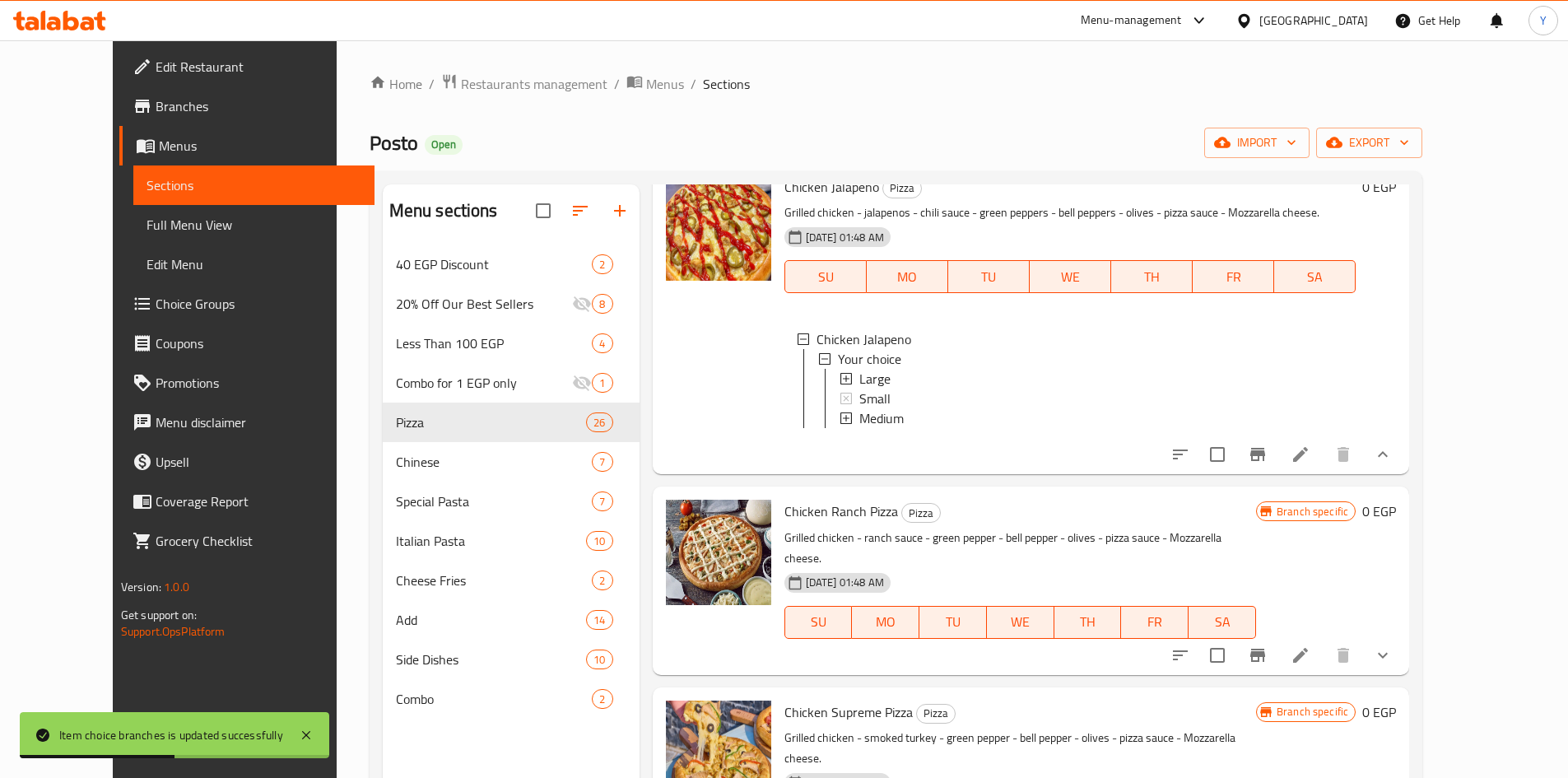
scroll to position [3293, 0]
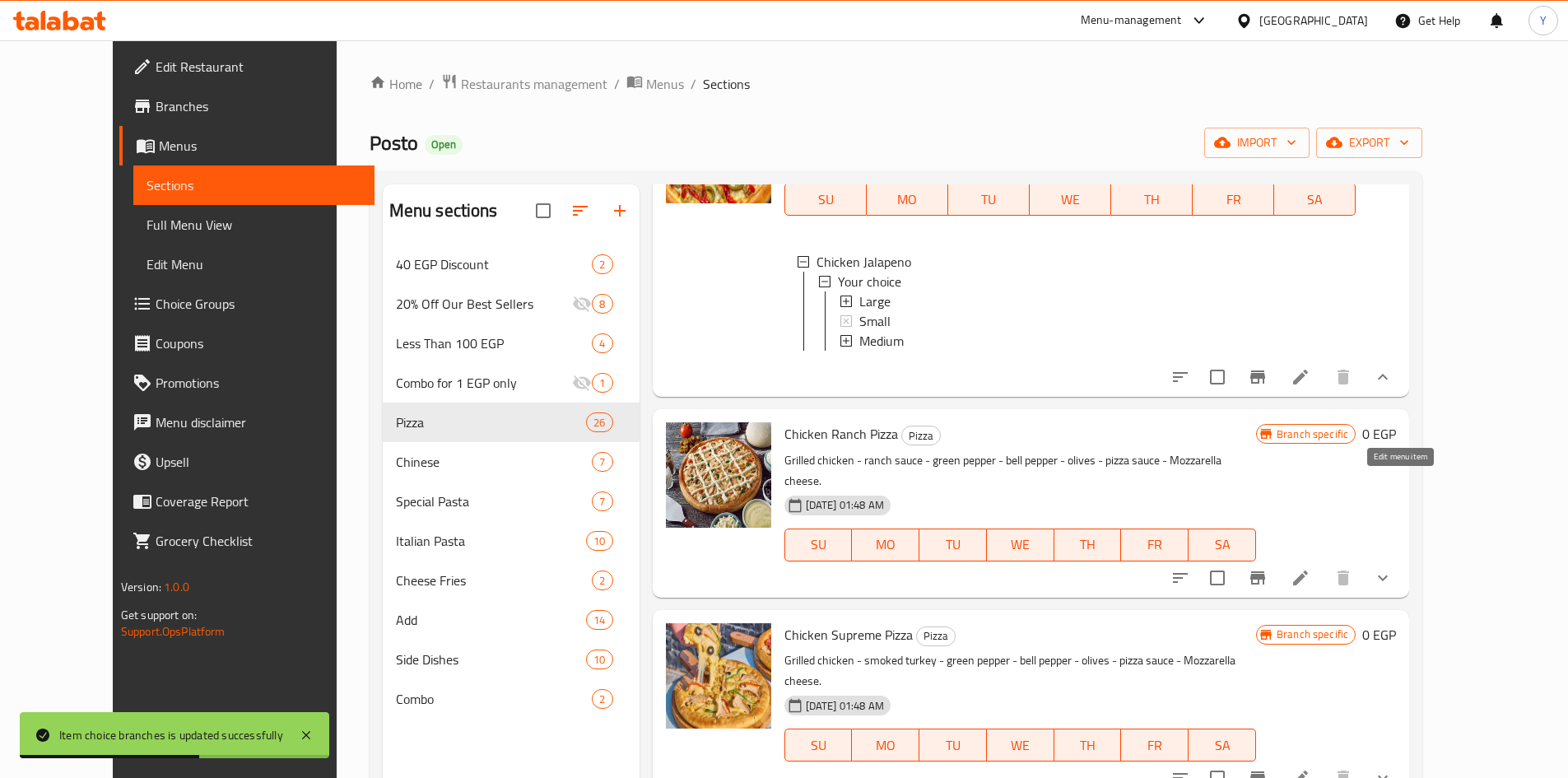
click at [1310, 568] on icon at bounding box center [1300, 578] width 20 height 20
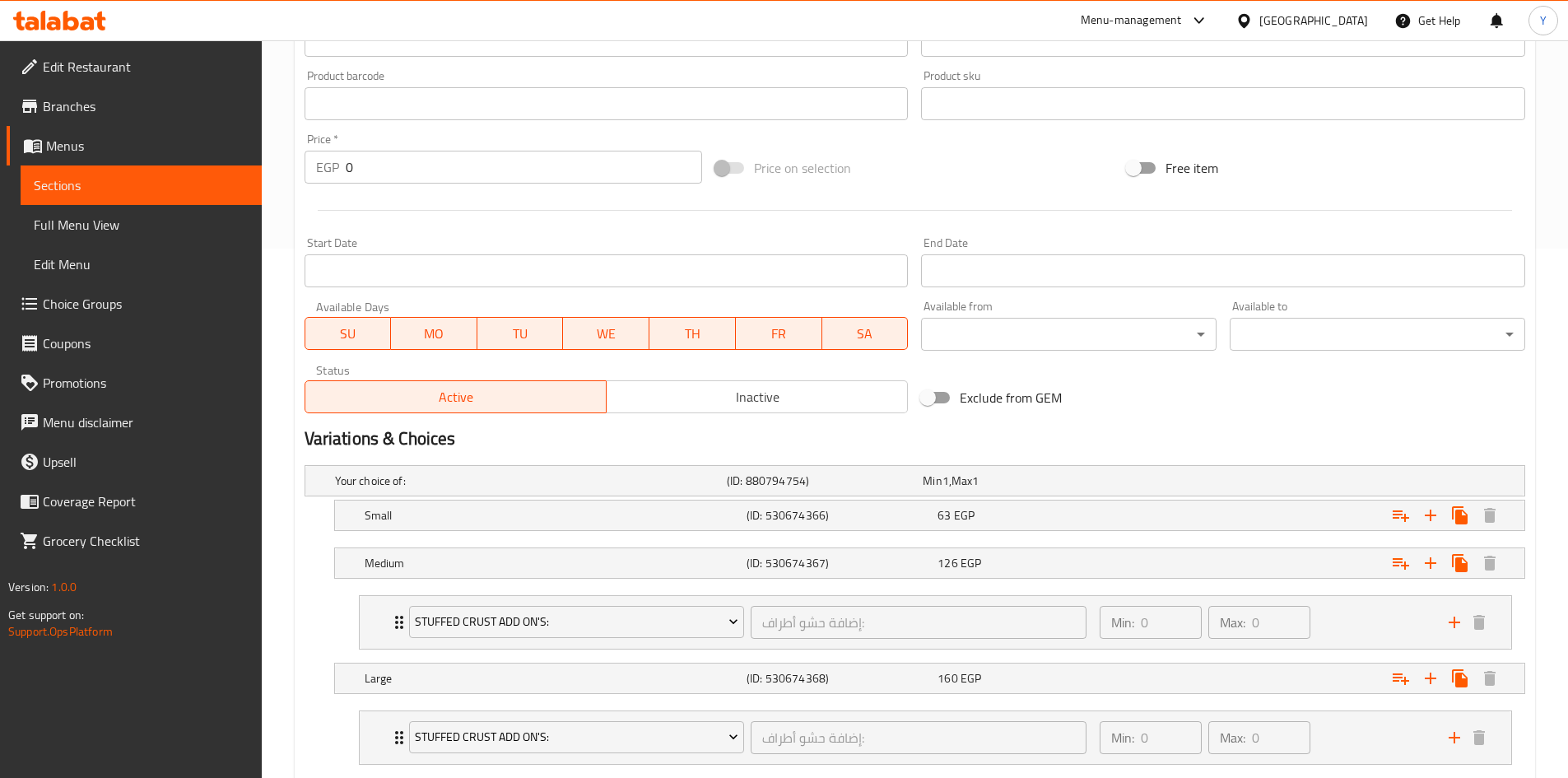
scroll to position [547, 0]
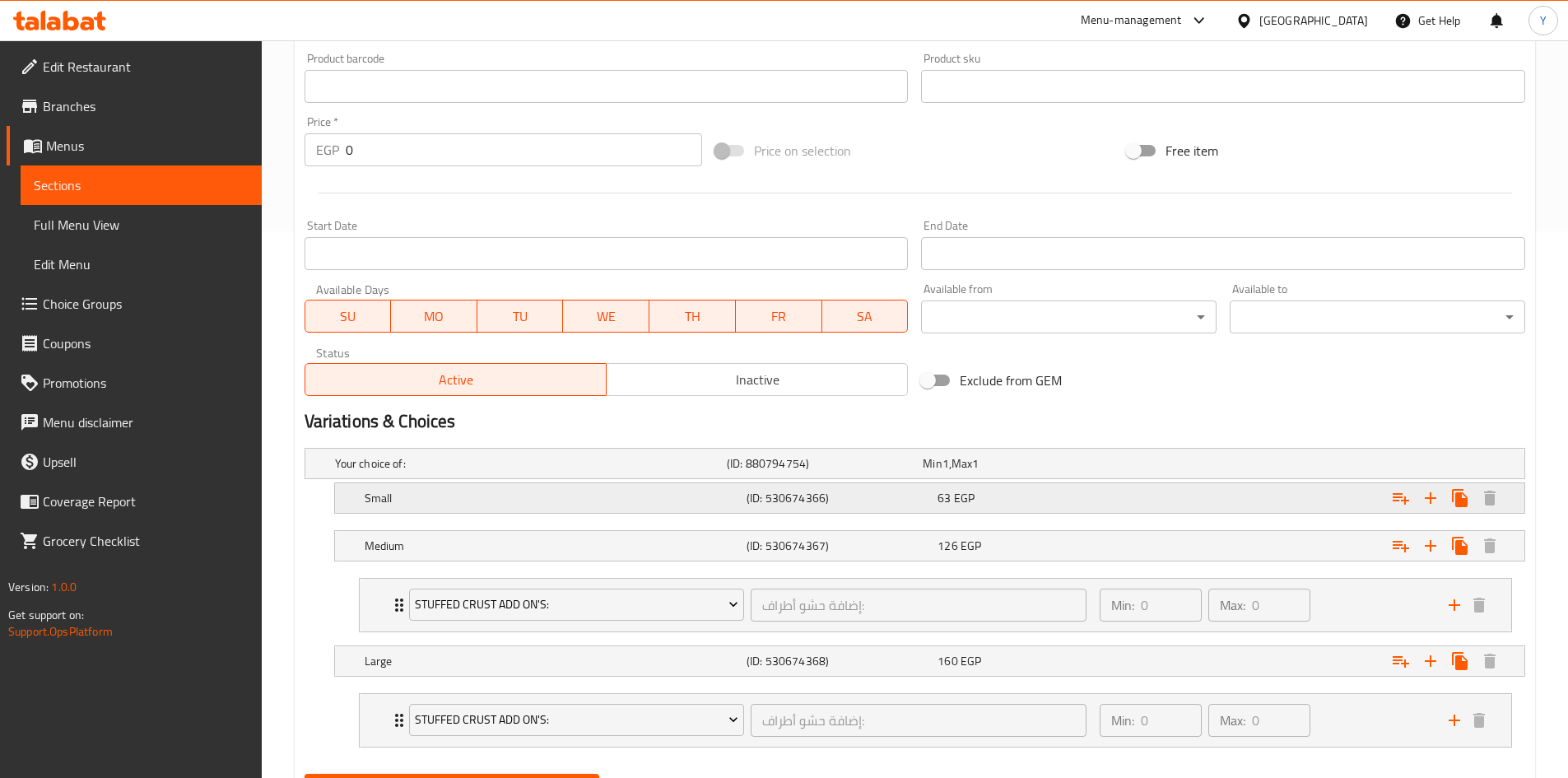
click at [1113, 498] on div "63 EGP" at bounding box center [1029, 498] width 184 height 16
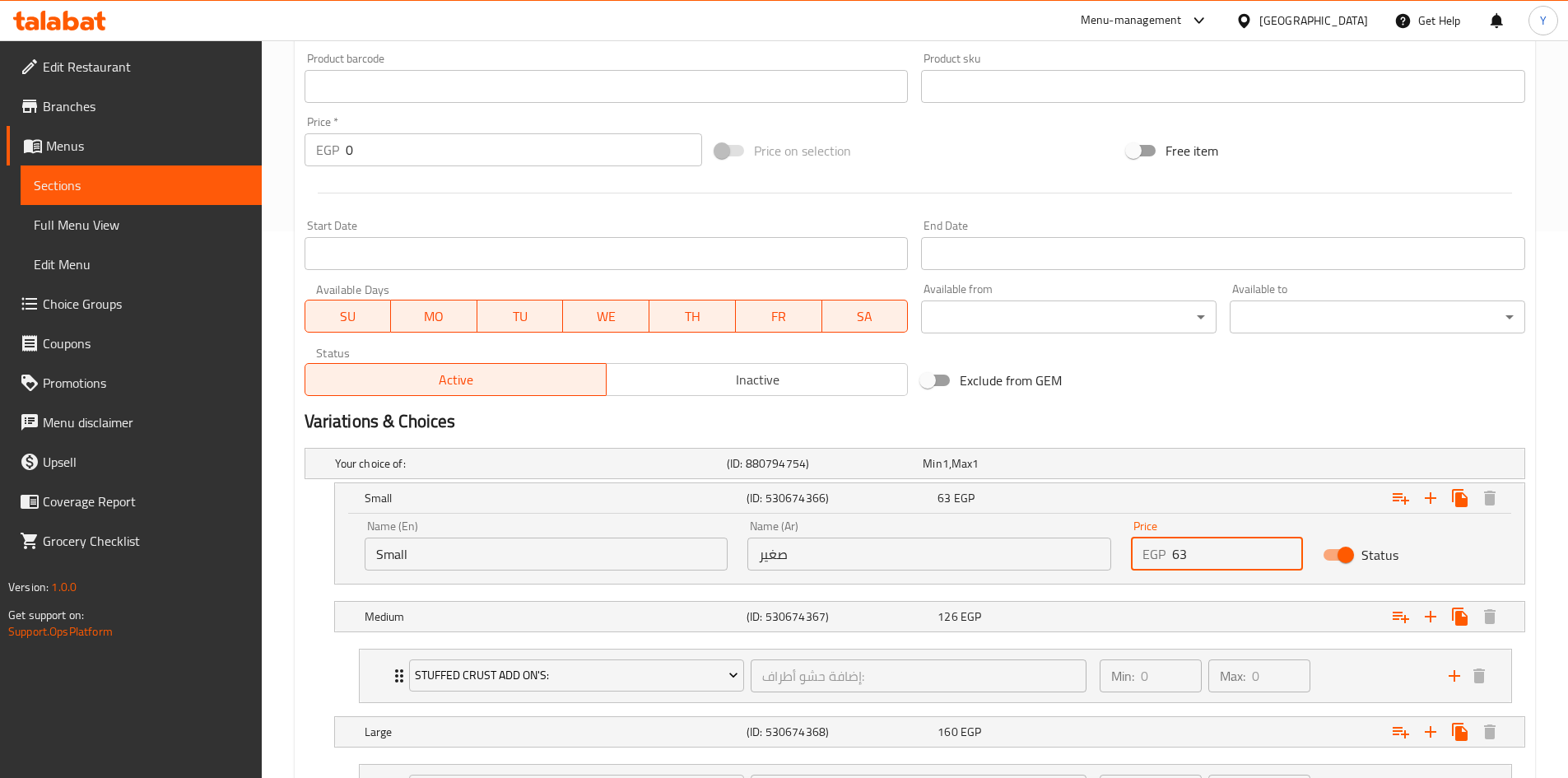
drag, startPoint x: 1211, startPoint y: 551, endPoint x: 1073, endPoint y: 556, distance: 138.1
click at [1066, 563] on div "Name (En) Small Name (En) Name (Ar) صغير Name (Ar) Price EGP 63 Price Status" at bounding box center [930, 546] width 1150 height 70
type input "175"
click at [1086, 624] on div "126 EGP" at bounding box center [1029, 616] width 184 height 16
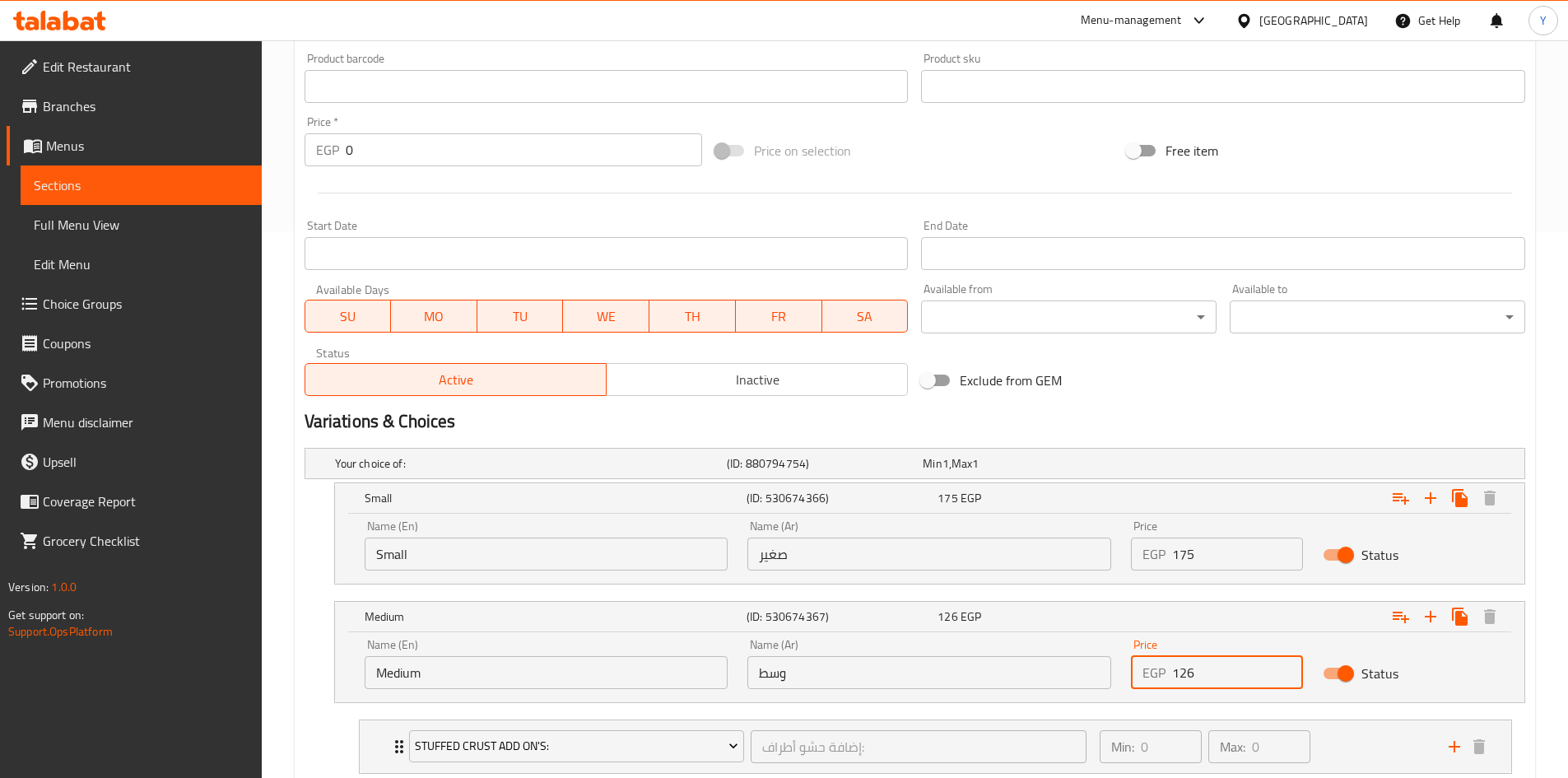
drag, startPoint x: 1202, startPoint y: 676, endPoint x: 1146, endPoint y: 670, distance: 56.3
click at [1146, 670] on div "EGP 126 Price" at bounding box center [1217, 673] width 172 height 33
type input "250"
click at [1204, 409] on h2 "Variations & Choices" at bounding box center [914, 421] width 1221 height 25
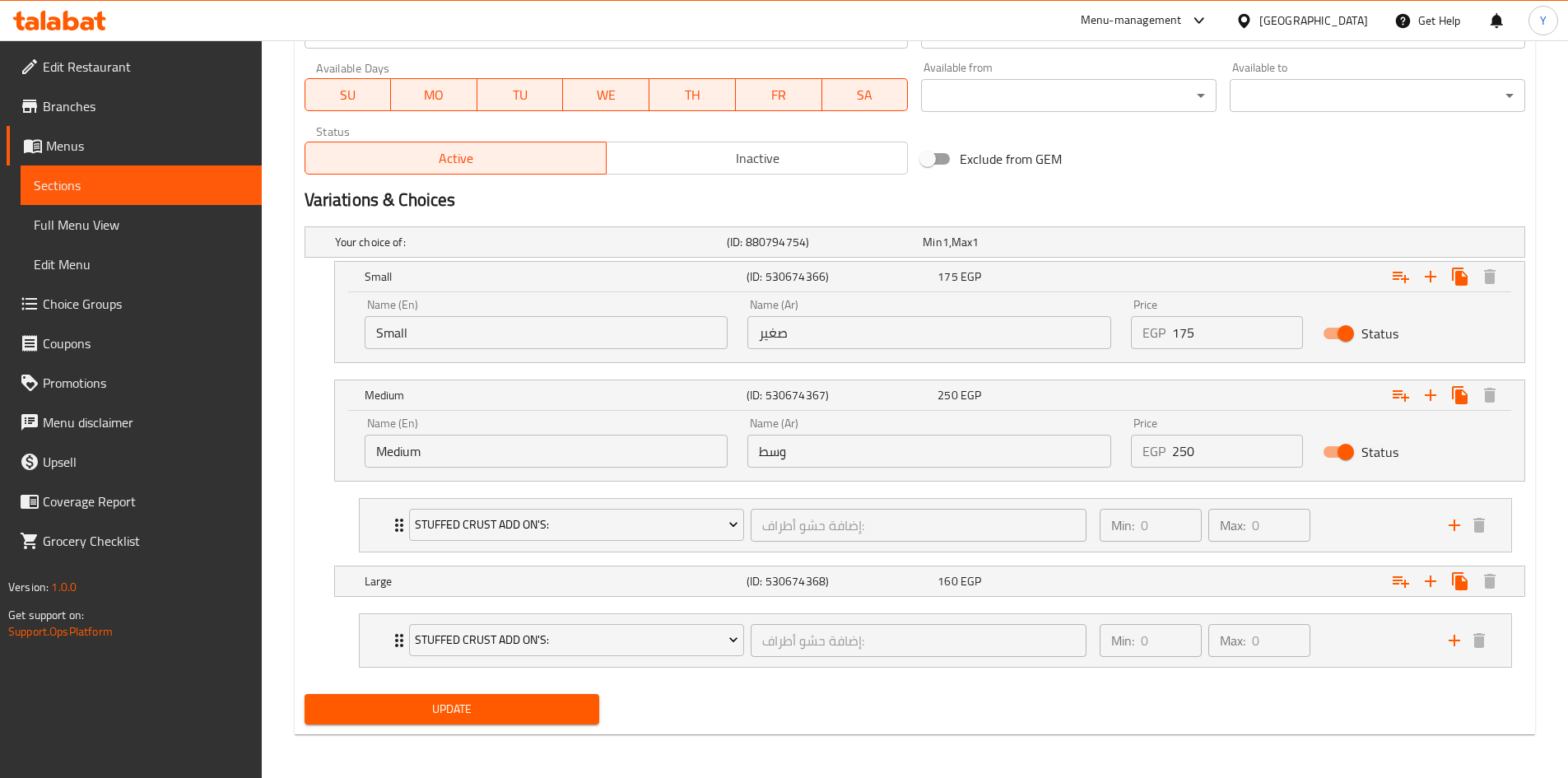
scroll to position [770, 0]
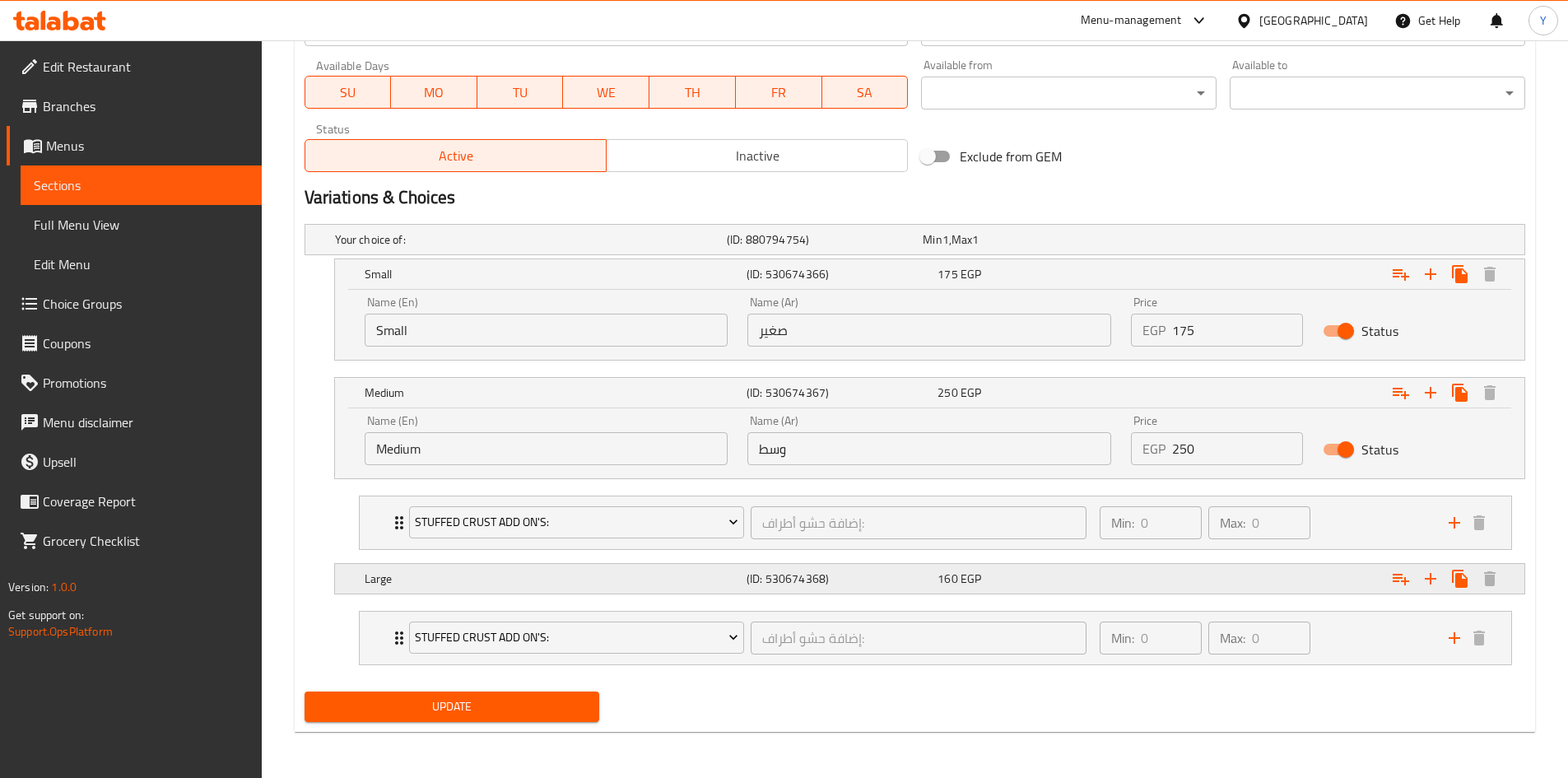
click at [1128, 582] on div "Expand" at bounding box center [1316, 578] width 382 height 36
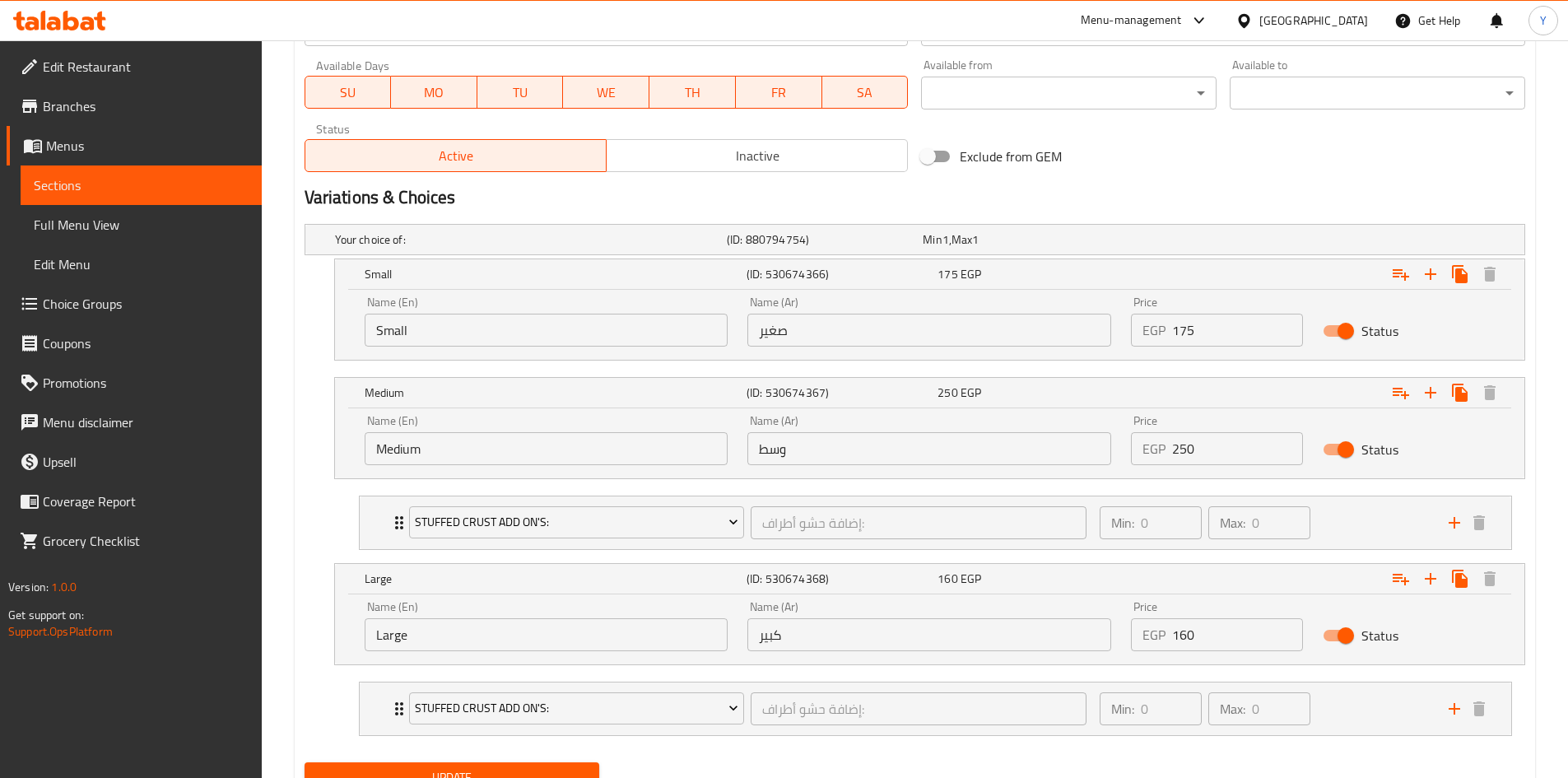
click at [1150, 631] on div "EGP 160 Price" at bounding box center [1217, 634] width 172 height 33
type input "310"
click at [1128, 179] on div "Variations & Choices" at bounding box center [915, 197] width 1234 height 38
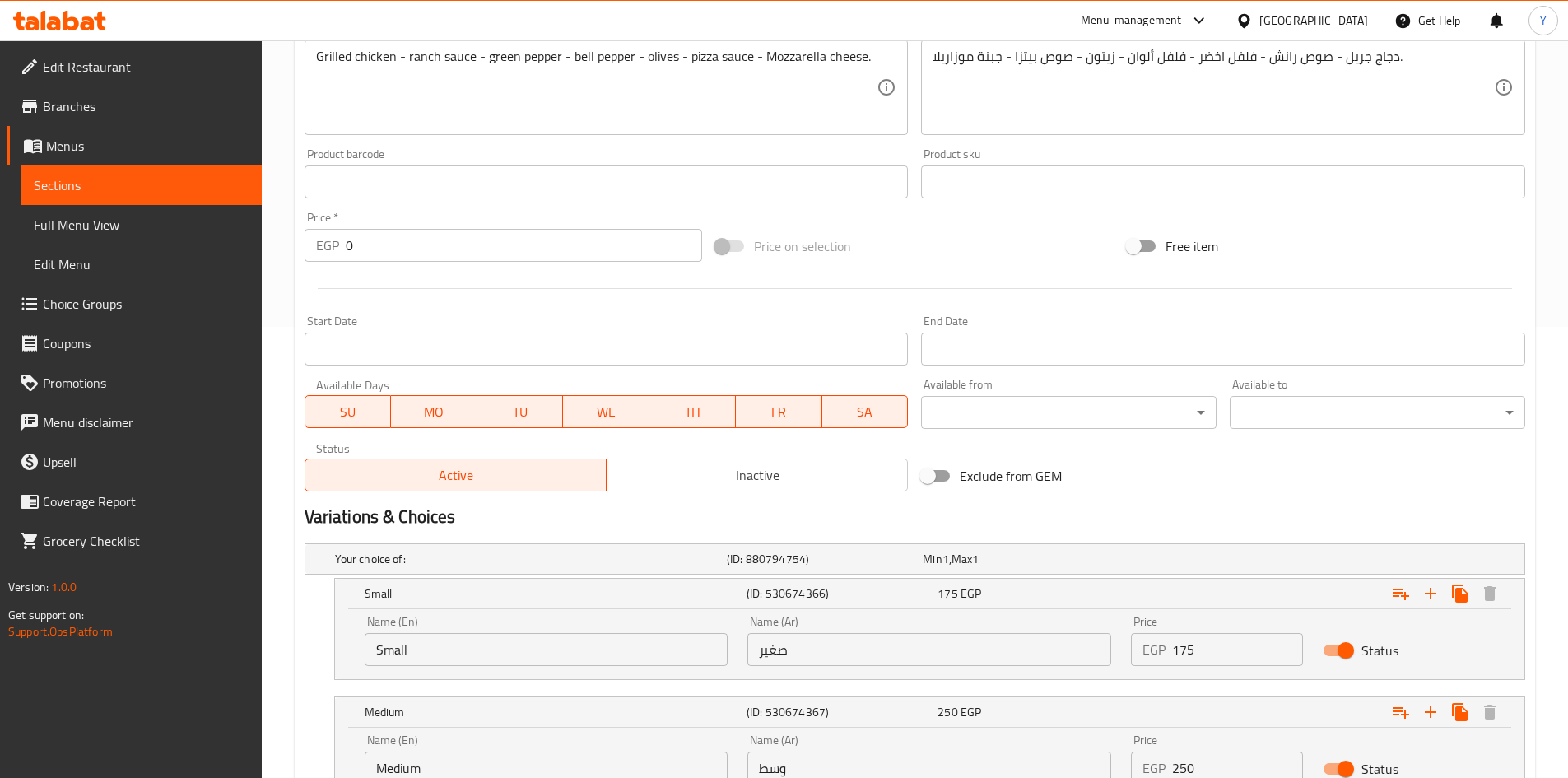
scroll to position [359, 0]
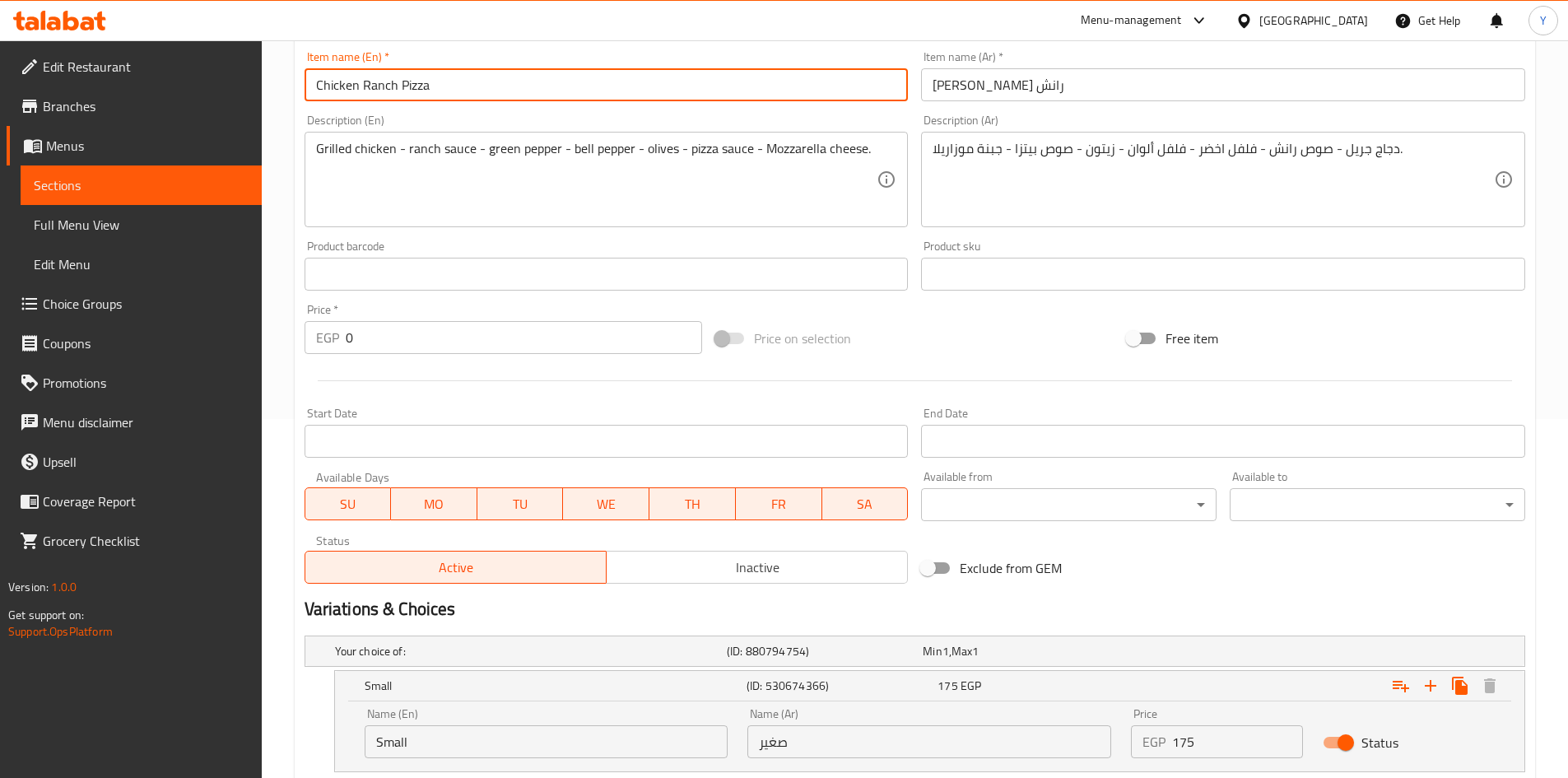
click at [484, 86] on input "Chicken Ranch Pizza" at bounding box center [606, 85] width 604 height 33
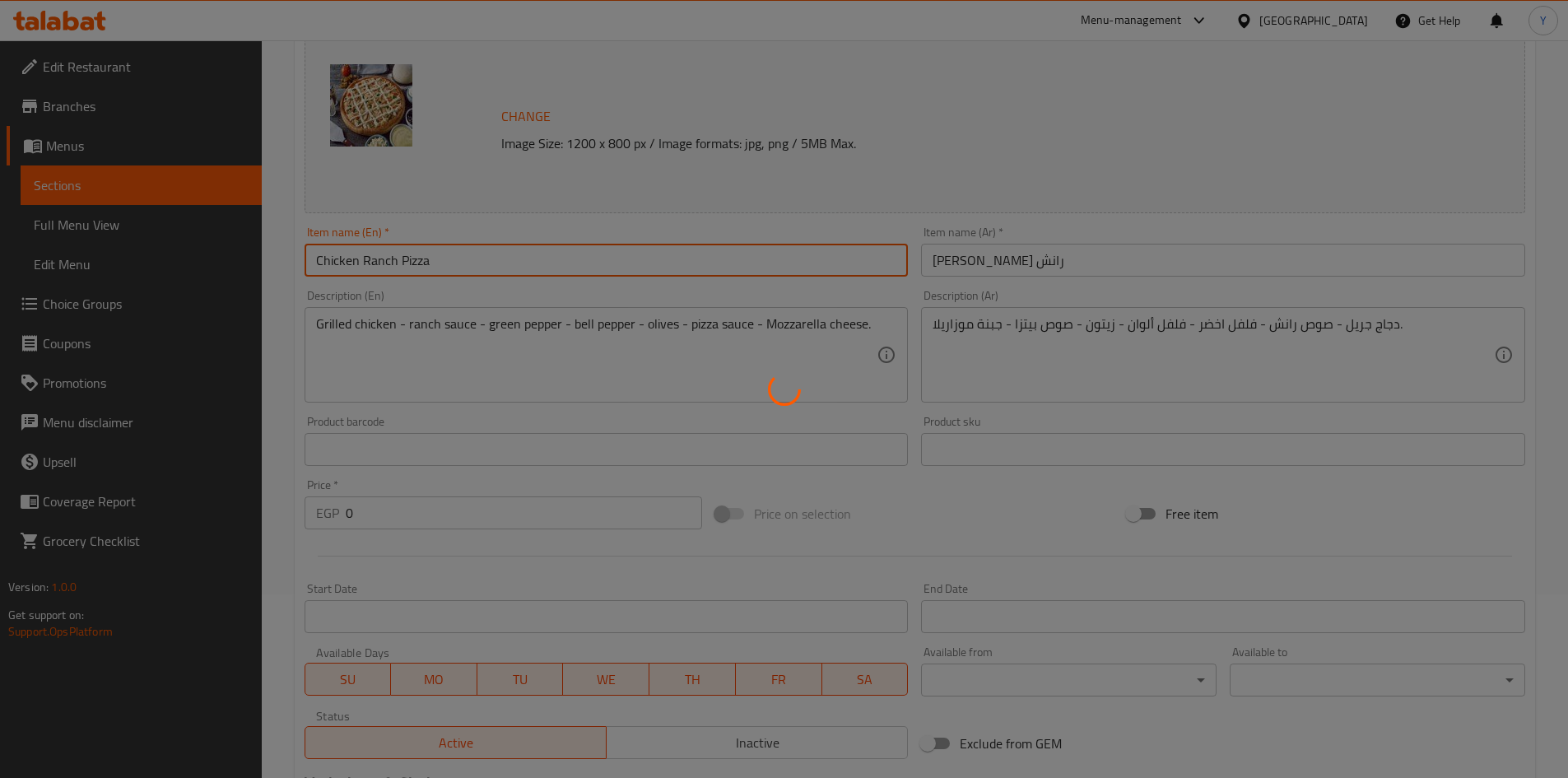
scroll to position [0, 0]
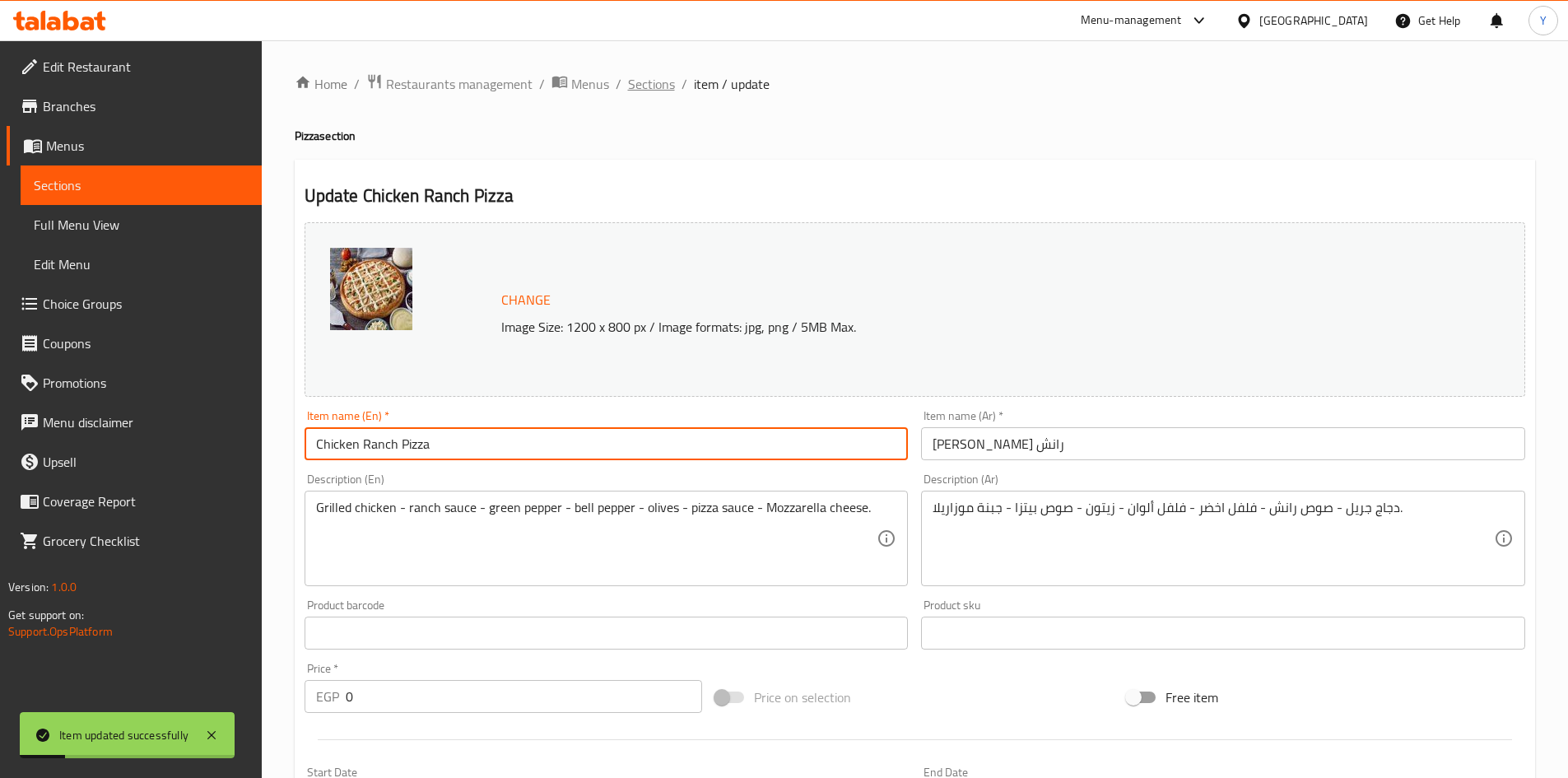
click at [668, 87] on span "Sections" at bounding box center [651, 83] width 47 height 20
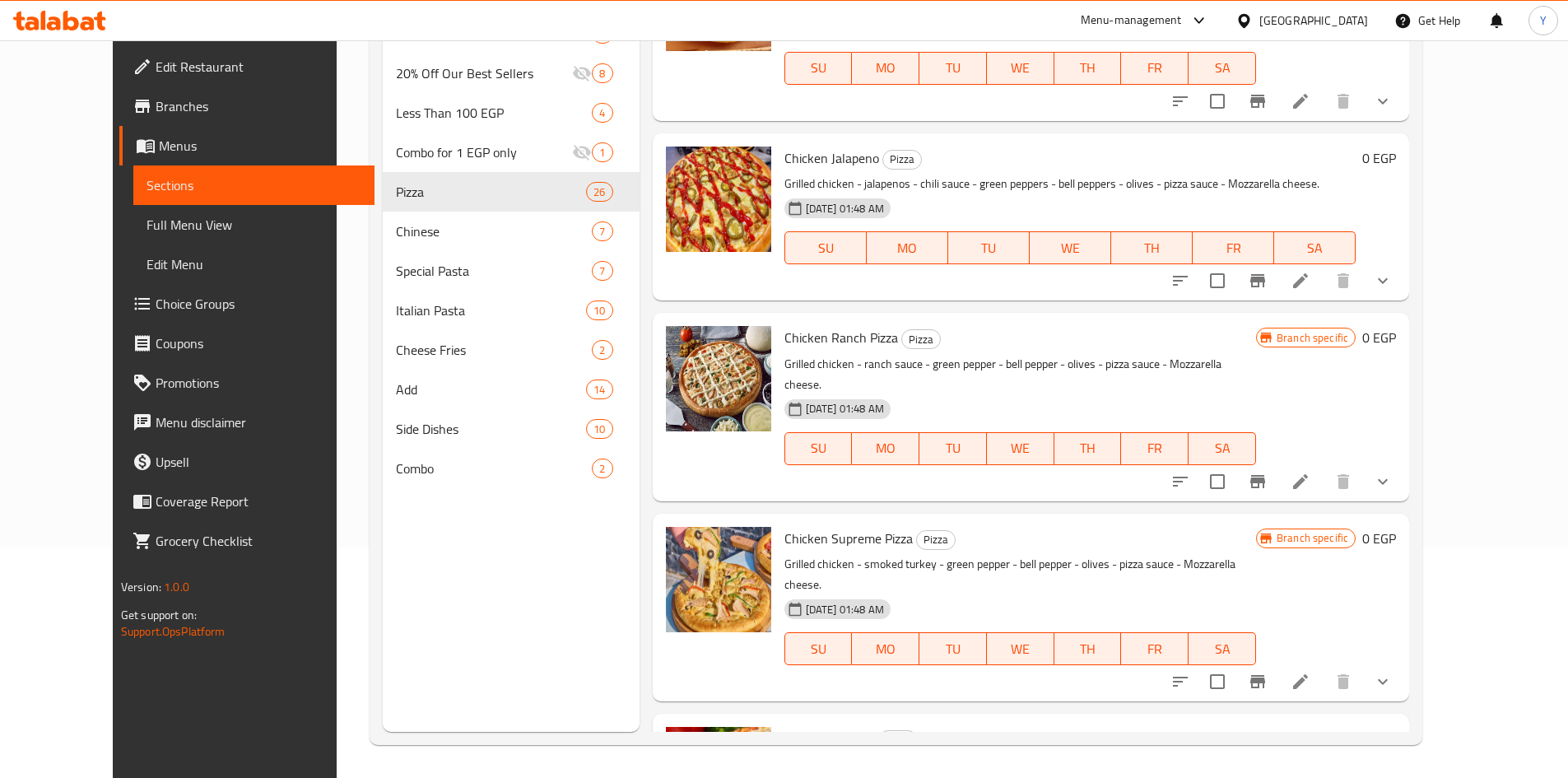
scroll to position [3013, 0]
click at [1392, 472] on icon "show more" at bounding box center [1382, 482] width 20 height 20
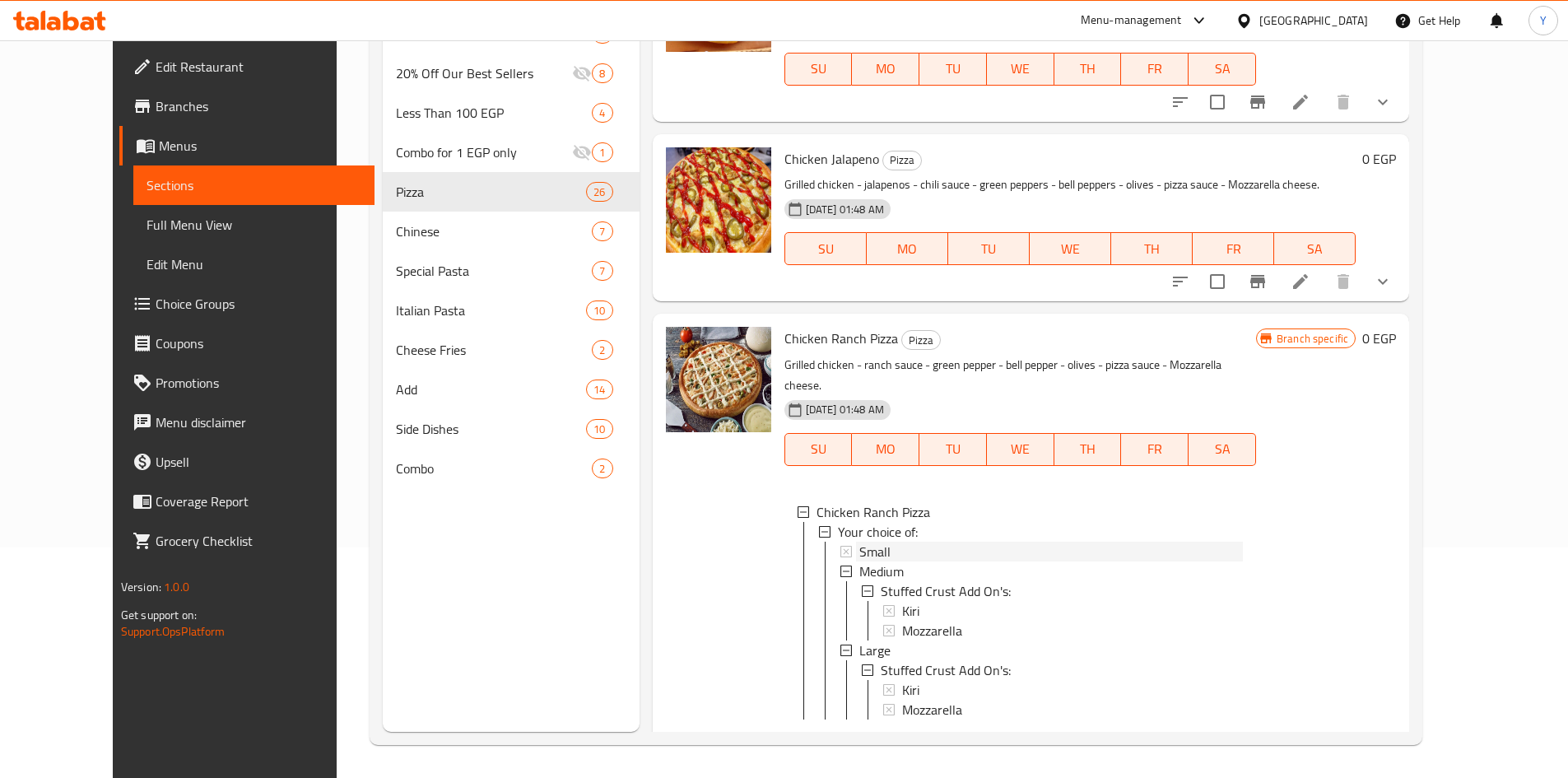
click at [927, 542] on div "Small" at bounding box center [1051, 551] width 384 height 20
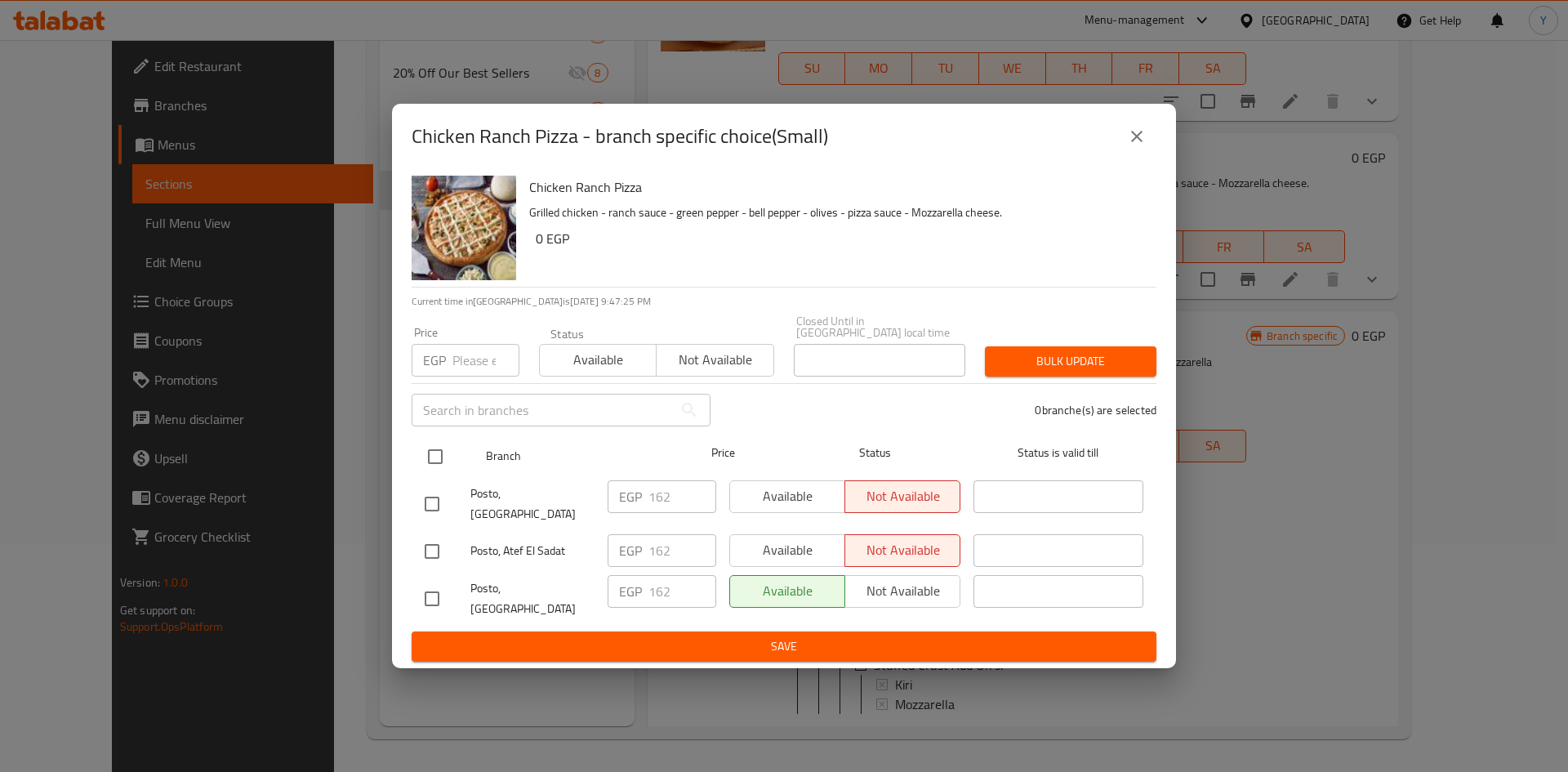
click at [442, 468] on input "checkbox" at bounding box center [435, 457] width 34 height 34
checkbox input "true"
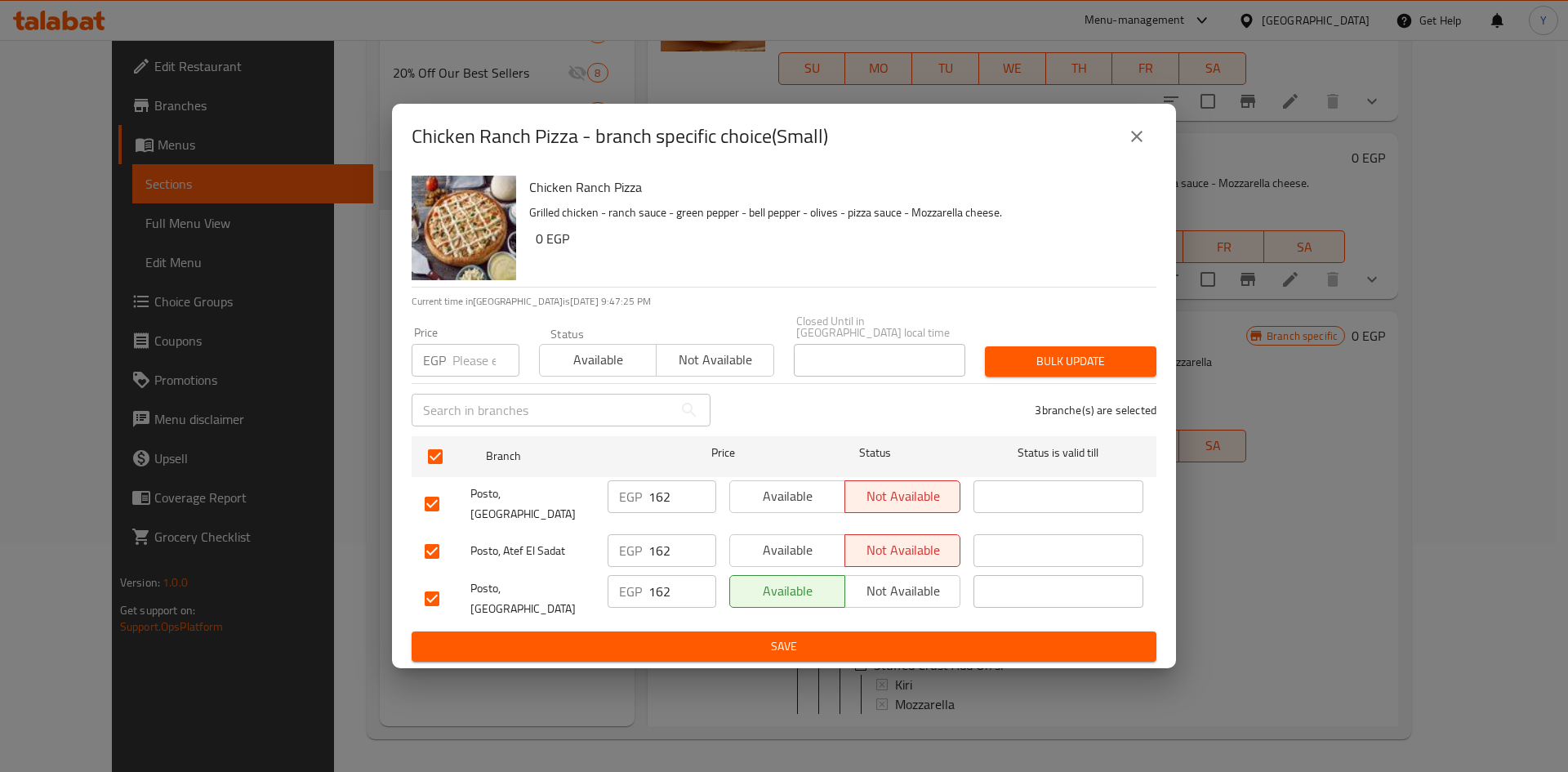
click at [474, 373] on input "number" at bounding box center [485, 360] width 67 height 32
type input "175"
click at [1006, 366] on span "Bulk update" at bounding box center [1070, 361] width 145 height 20
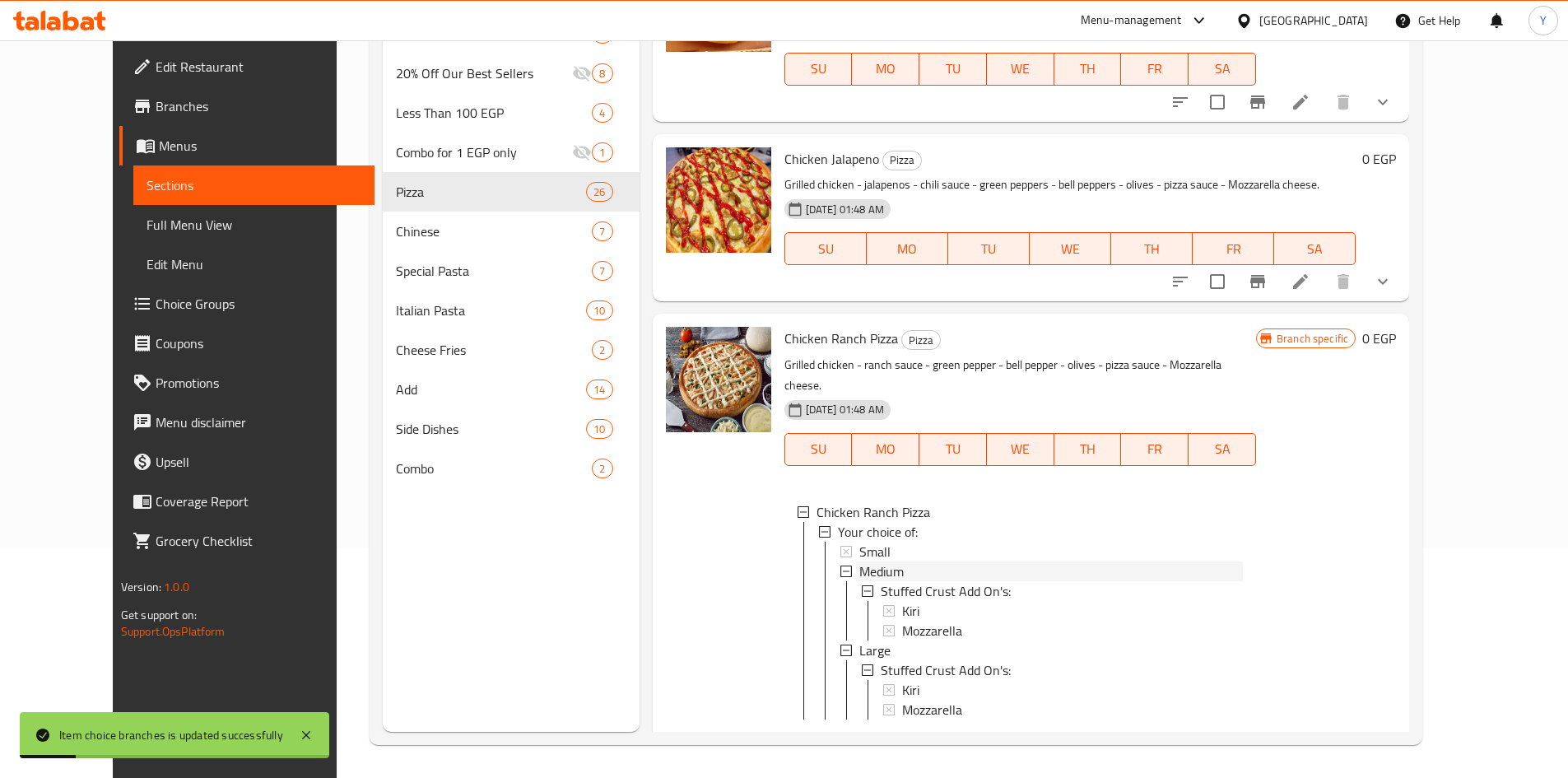
click at [859, 561] on span "Medium" at bounding box center [882, 571] width 45 height 20
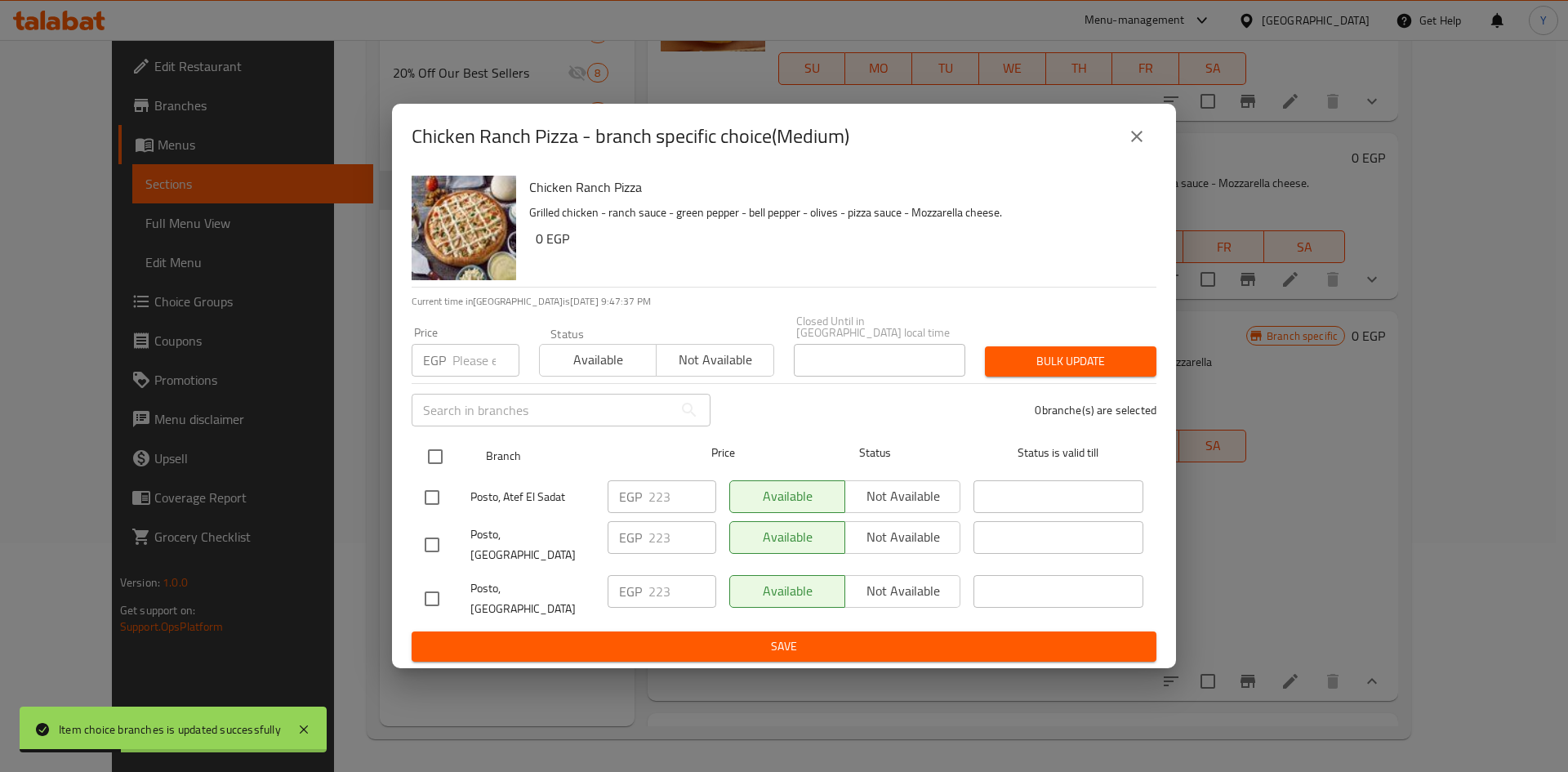
drag, startPoint x: 437, startPoint y: 461, endPoint x: 477, endPoint y: 421, distance: 56.6
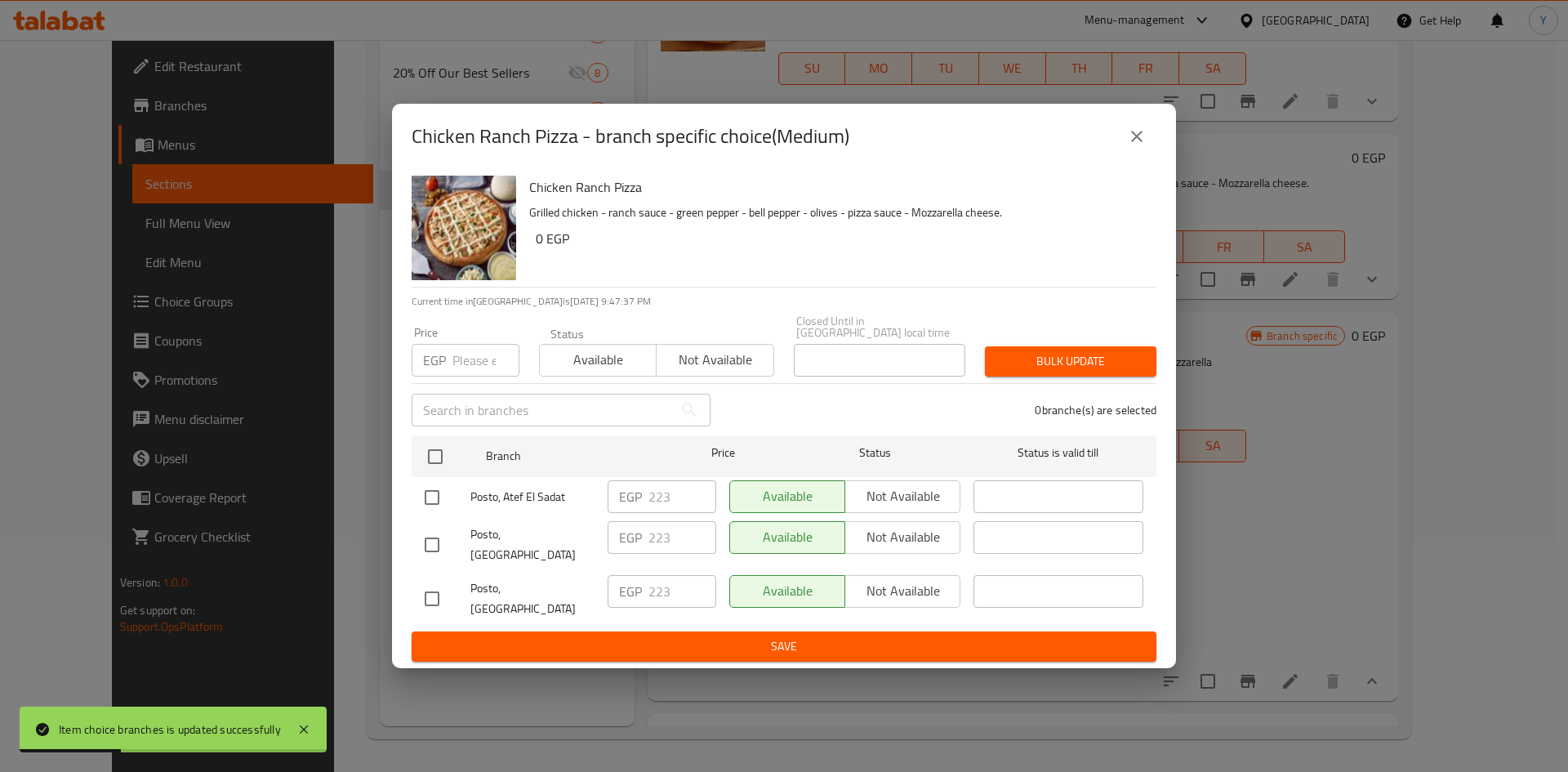
click at [437, 460] on input "checkbox" at bounding box center [435, 457] width 34 height 34
checkbox input "true"
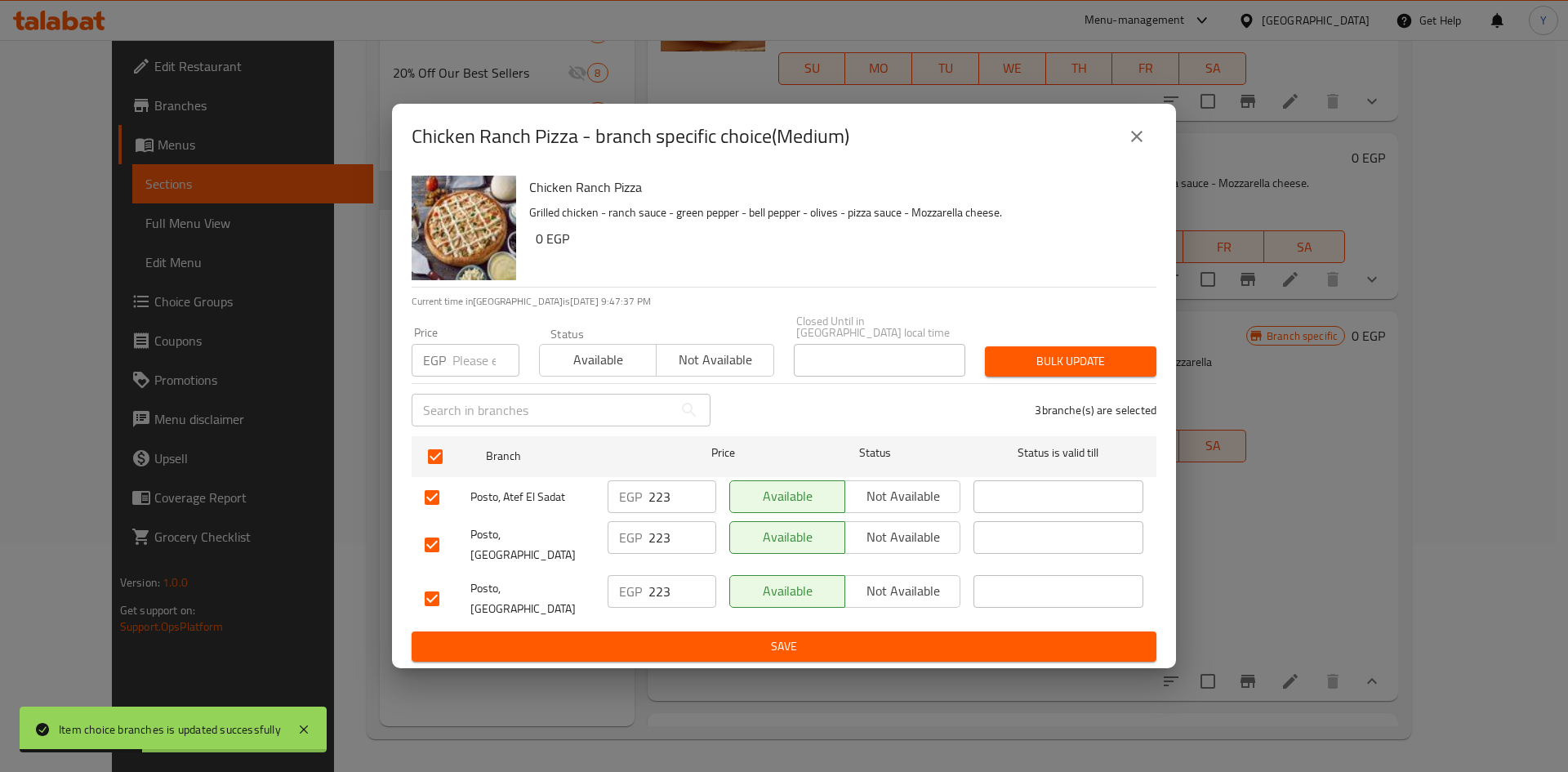
click at [488, 367] on input "number" at bounding box center [485, 360] width 67 height 32
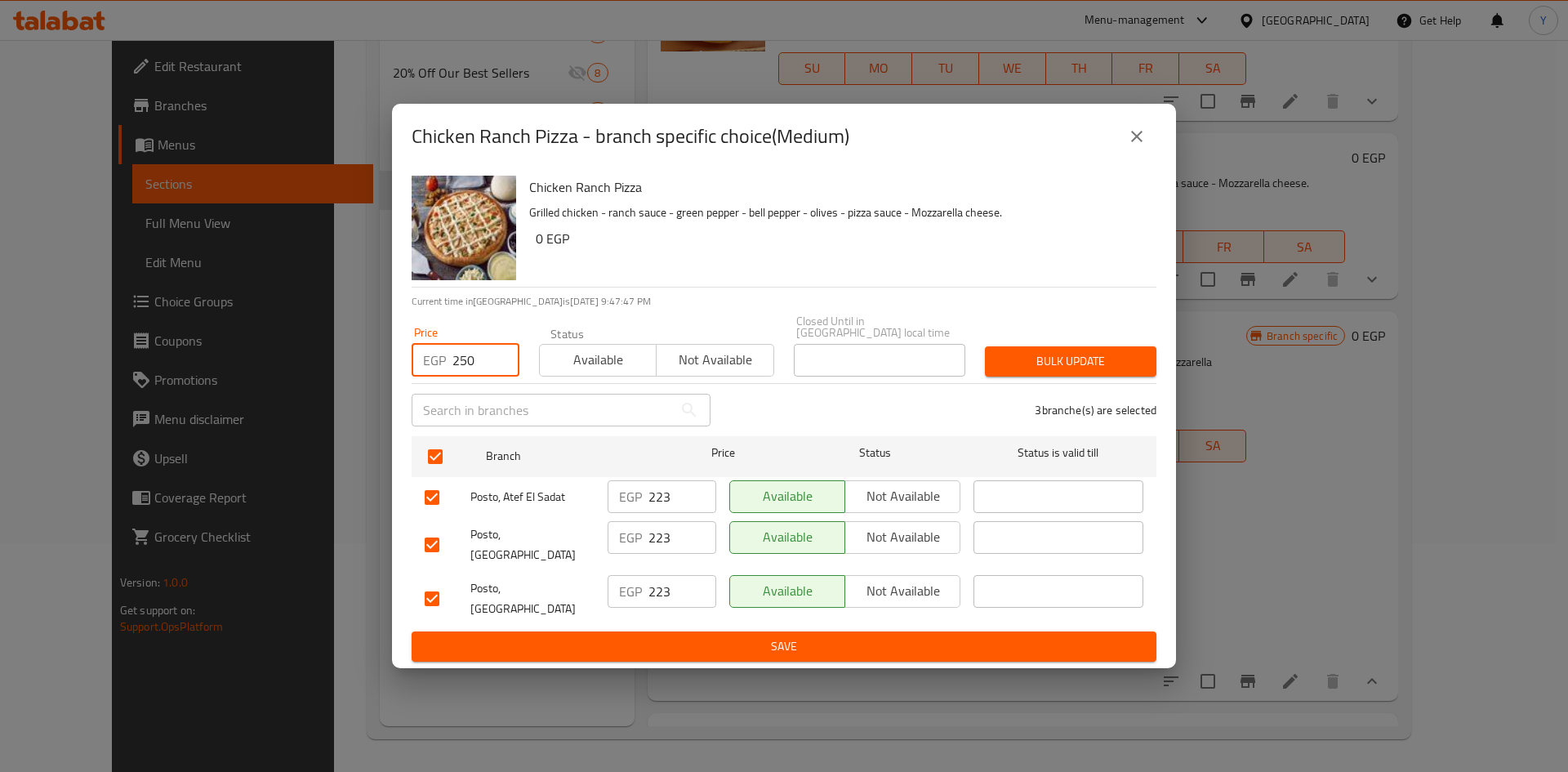
type input "250"
drag, startPoint x: 1133, startPoint y: 364, endPoint x: 1138, endPoint y: 391, distance: 27.5
click at [1132, 364] on span "Bulk update" at bounding box center [1070, 361] width 145 height 20
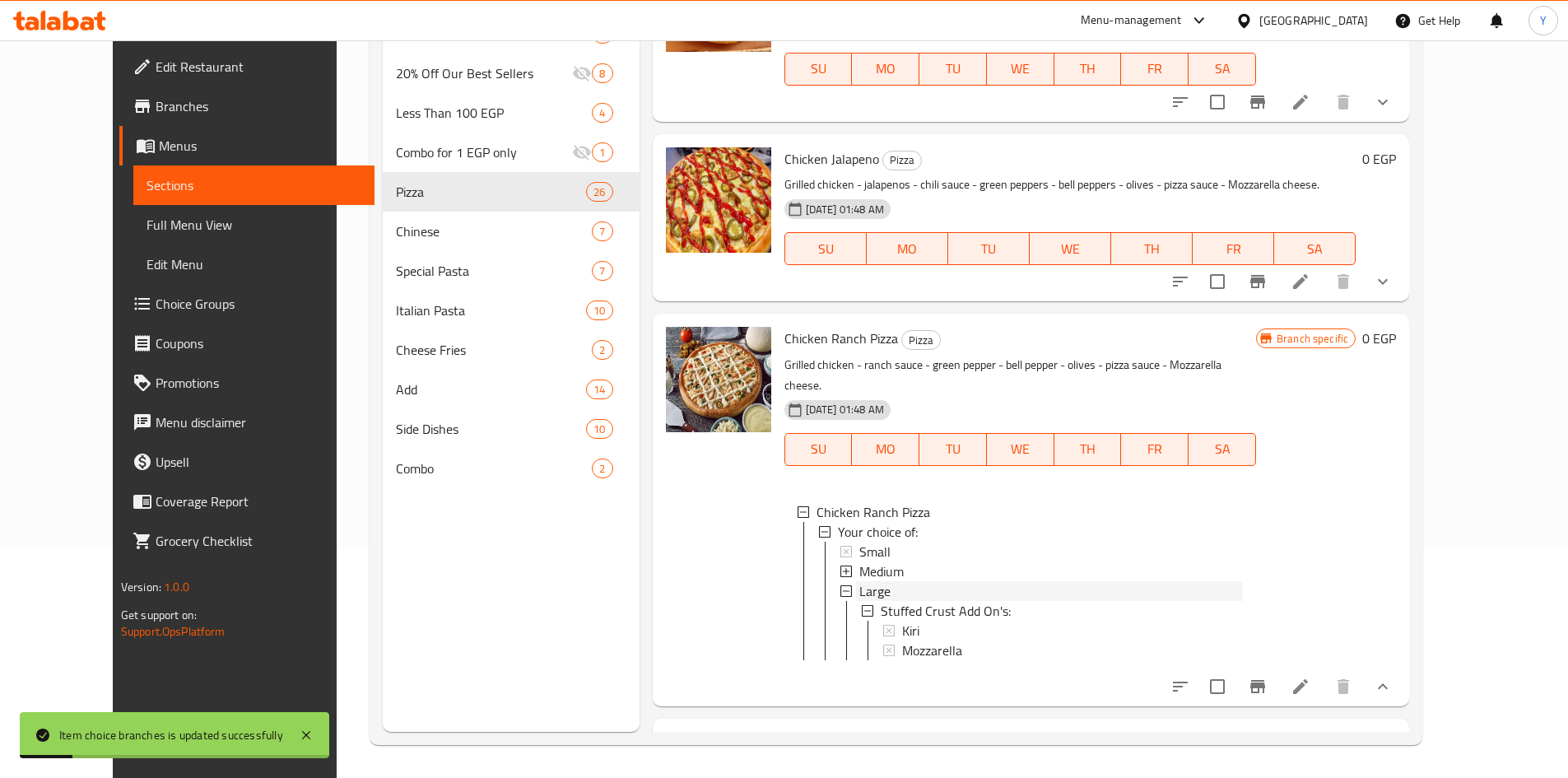
click at [927, 581] on div "Large" at bounding box center [1051, 590] width 384 height 20
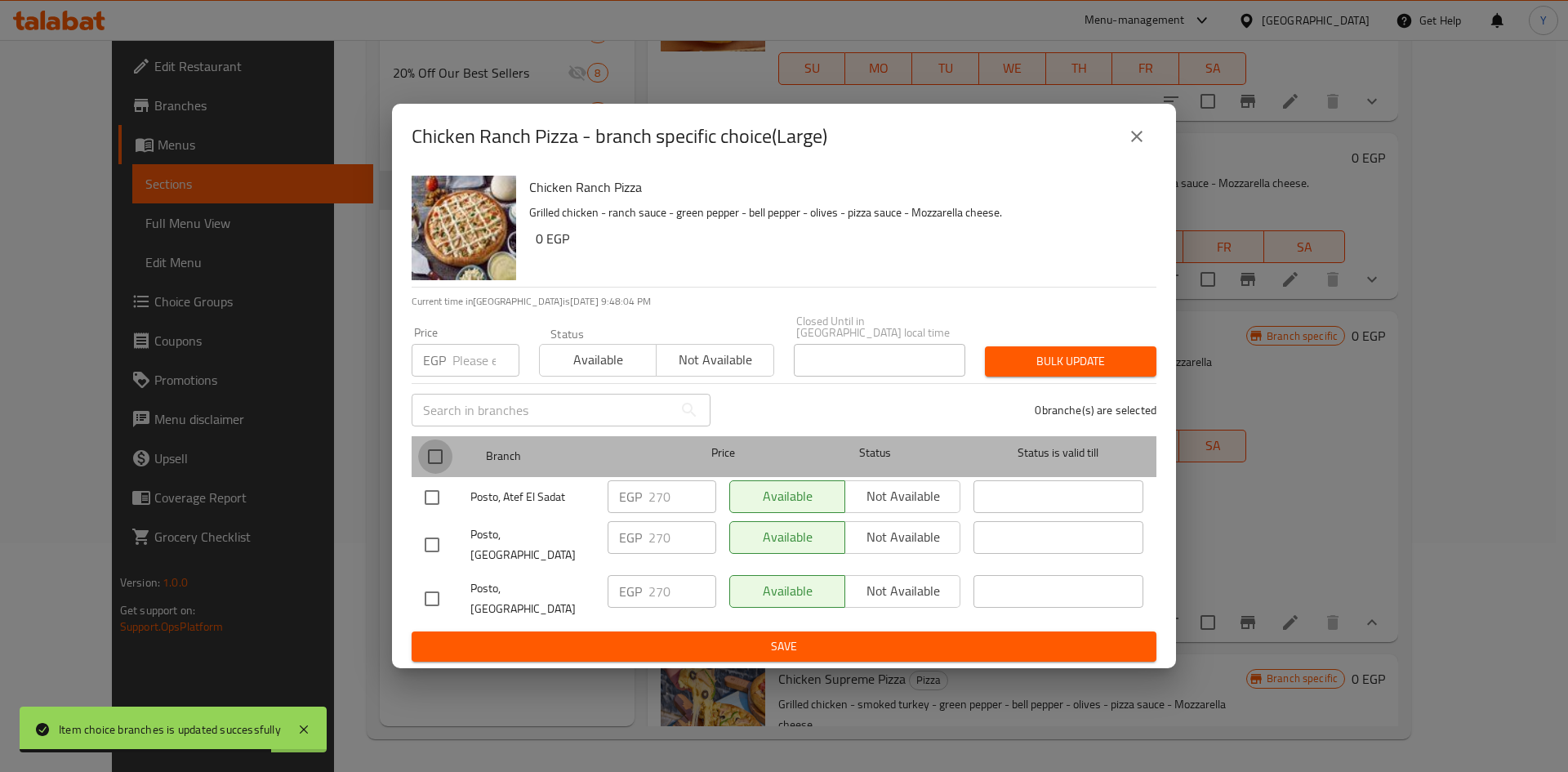
drag, startPoint x: 437, startPoint y: 470, endPoint x: 448, endPoint y: 429, distance: 42.4
click at [437, 469] on input "checkbox" at bounding box center [435, 457] width 34 height 34
checkbox input "true"
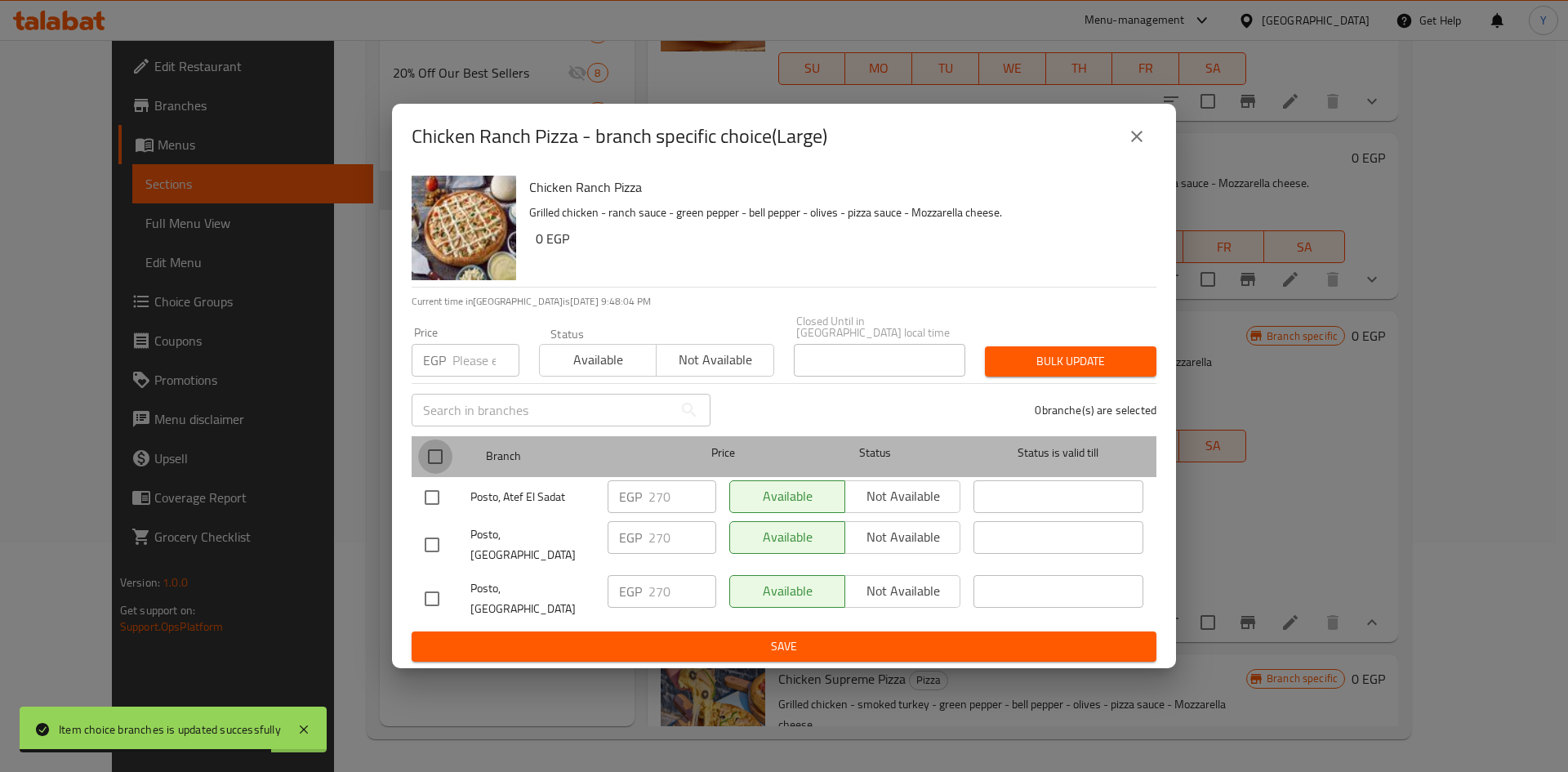
checkbox input "true"
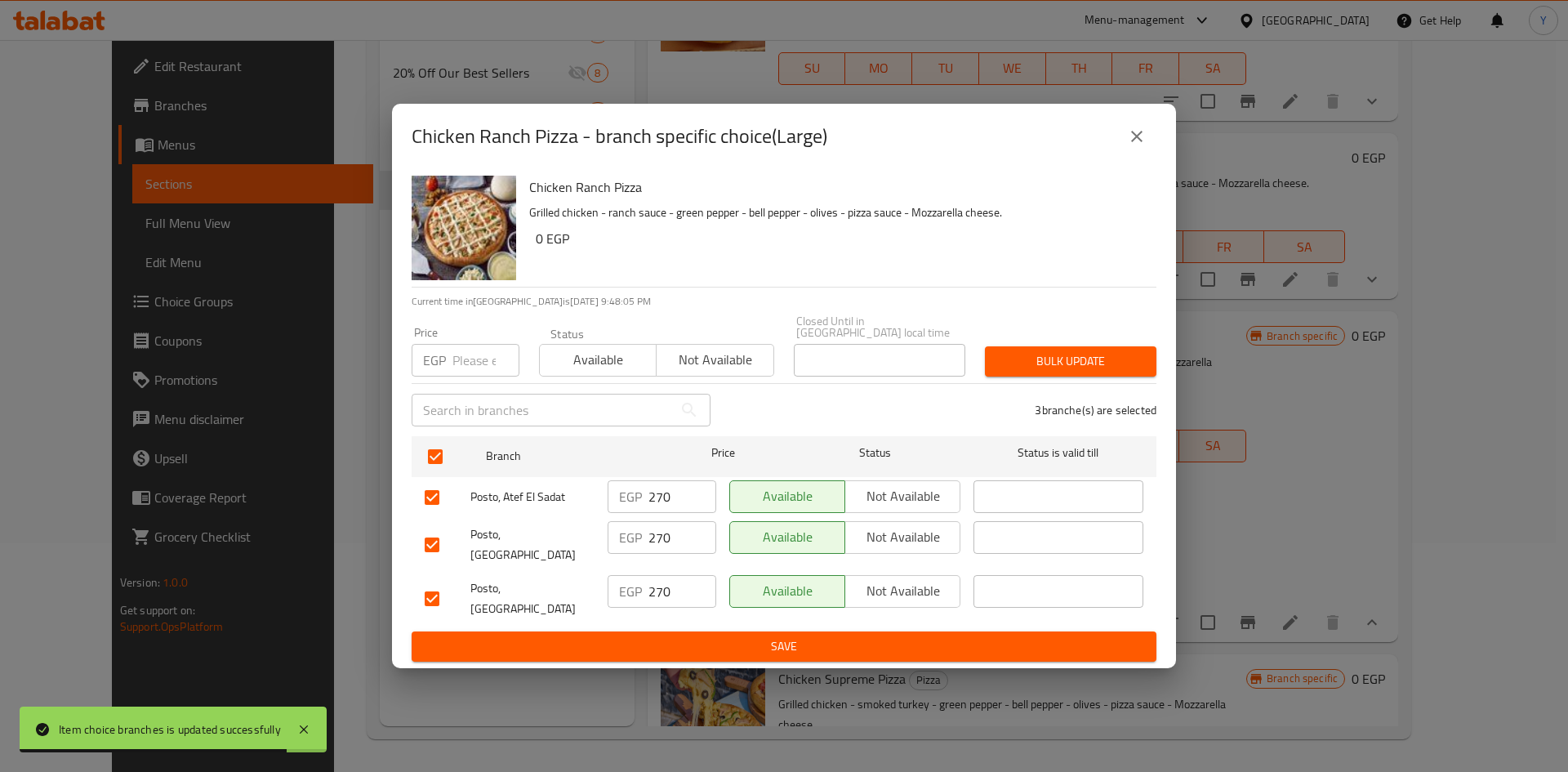
click at [457, 367] on input "number" at bounding box center [485, 360] width 67 height 32
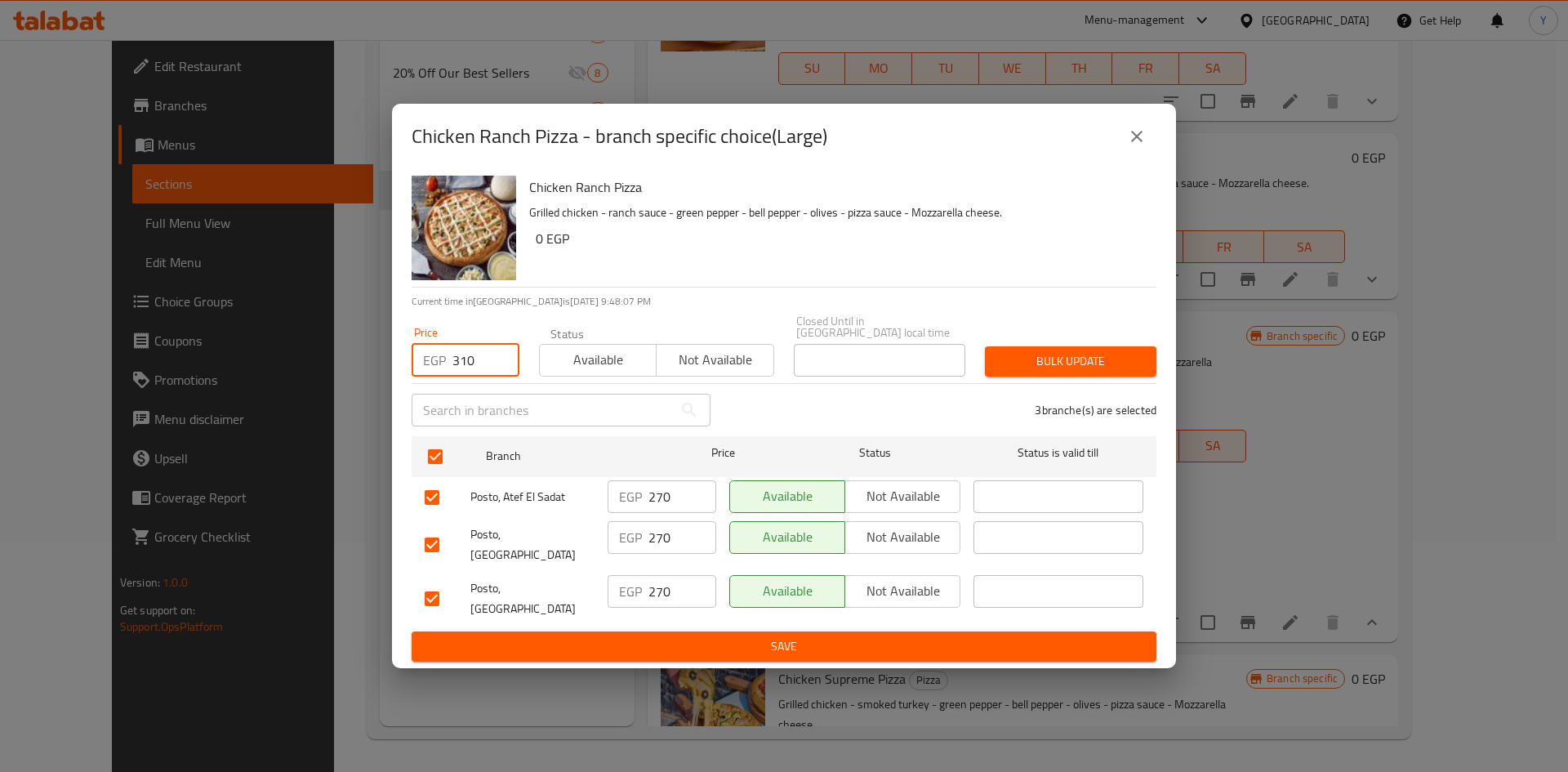
type input "310"
click at [818, 250] on h6 "0 EGP" at bounding box center [839, 238] width 608 height 23
click at [1023, 368] on span "Bulk update" at bounding box center [1070, 361] width 145 height 20
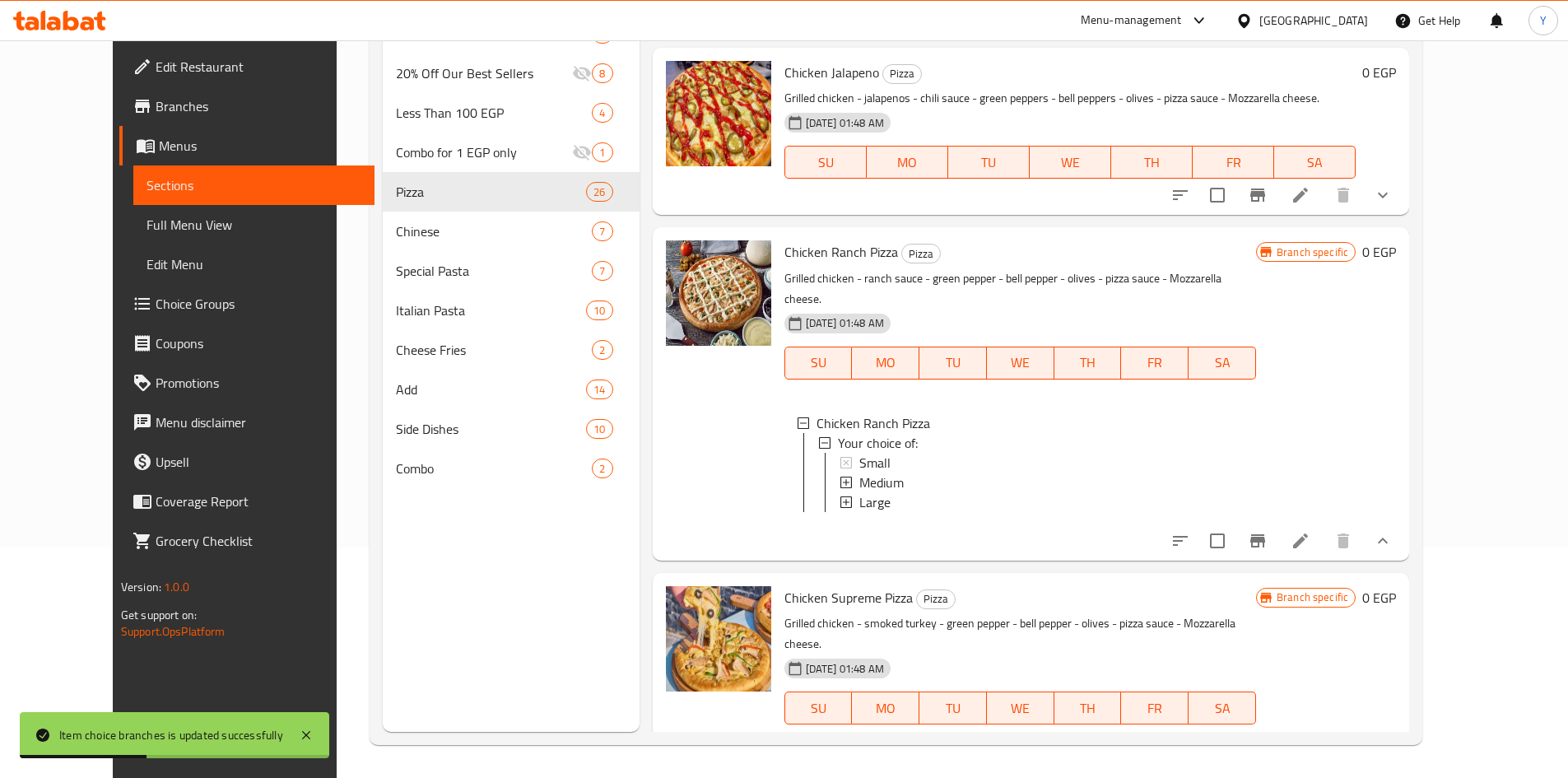
scroll to position [3177, 0]
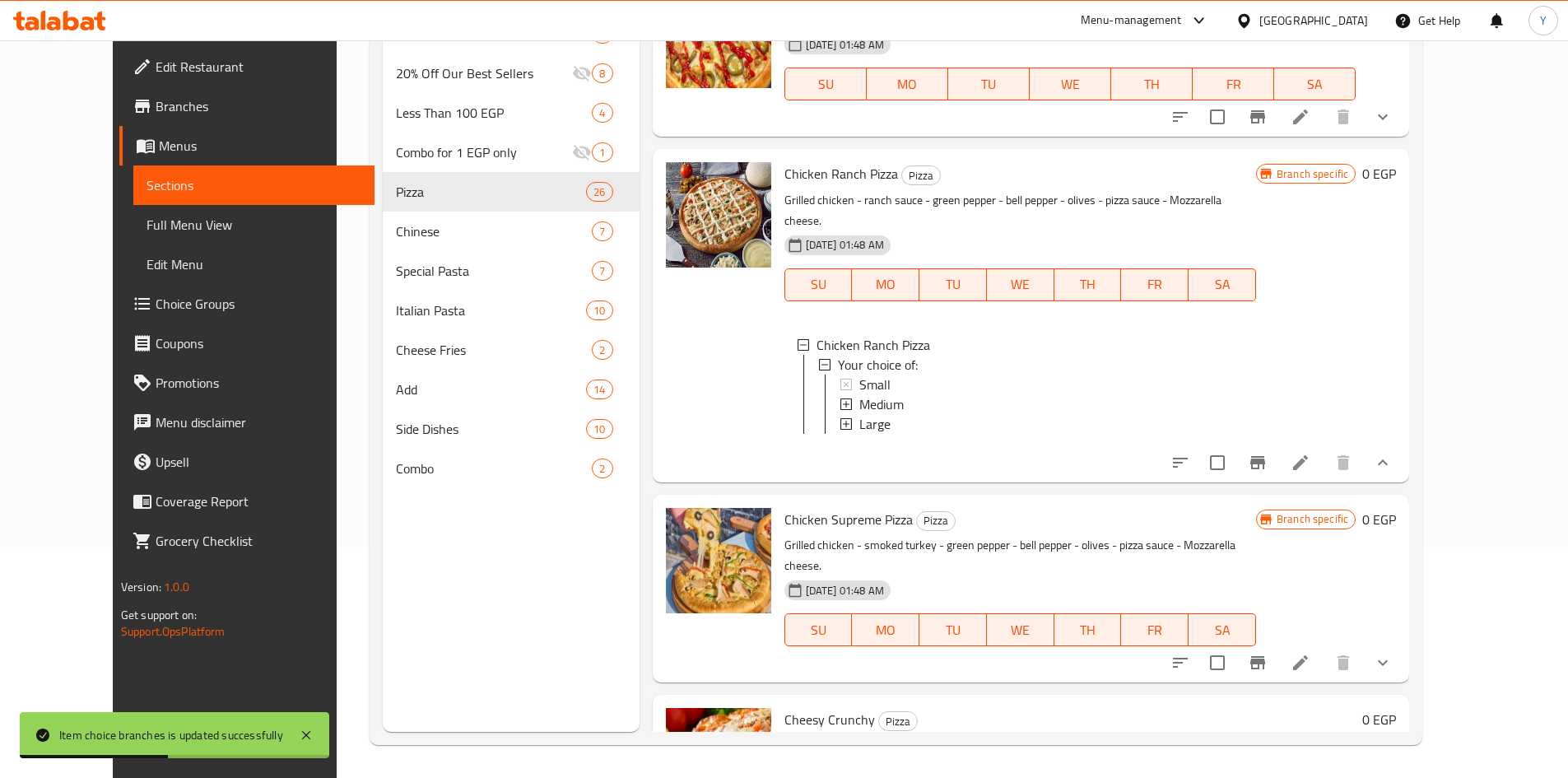
click at [1391, 643] on div at bounding box center [1282, 662] width 242 height 39
click at [1324, 648] on li at bounding box center [1301, 662] width 46 height 30
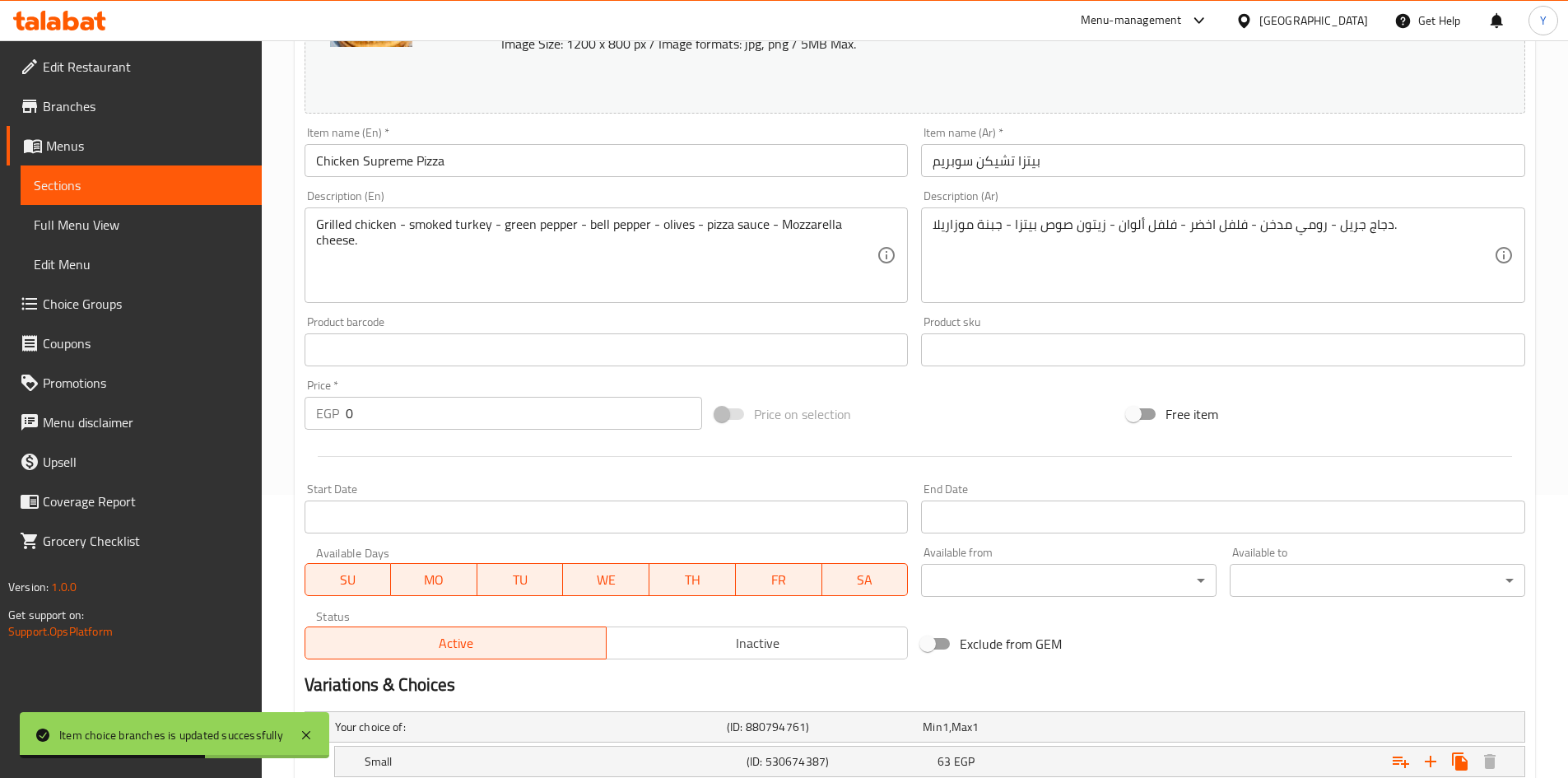
scroll to position [411, 0]
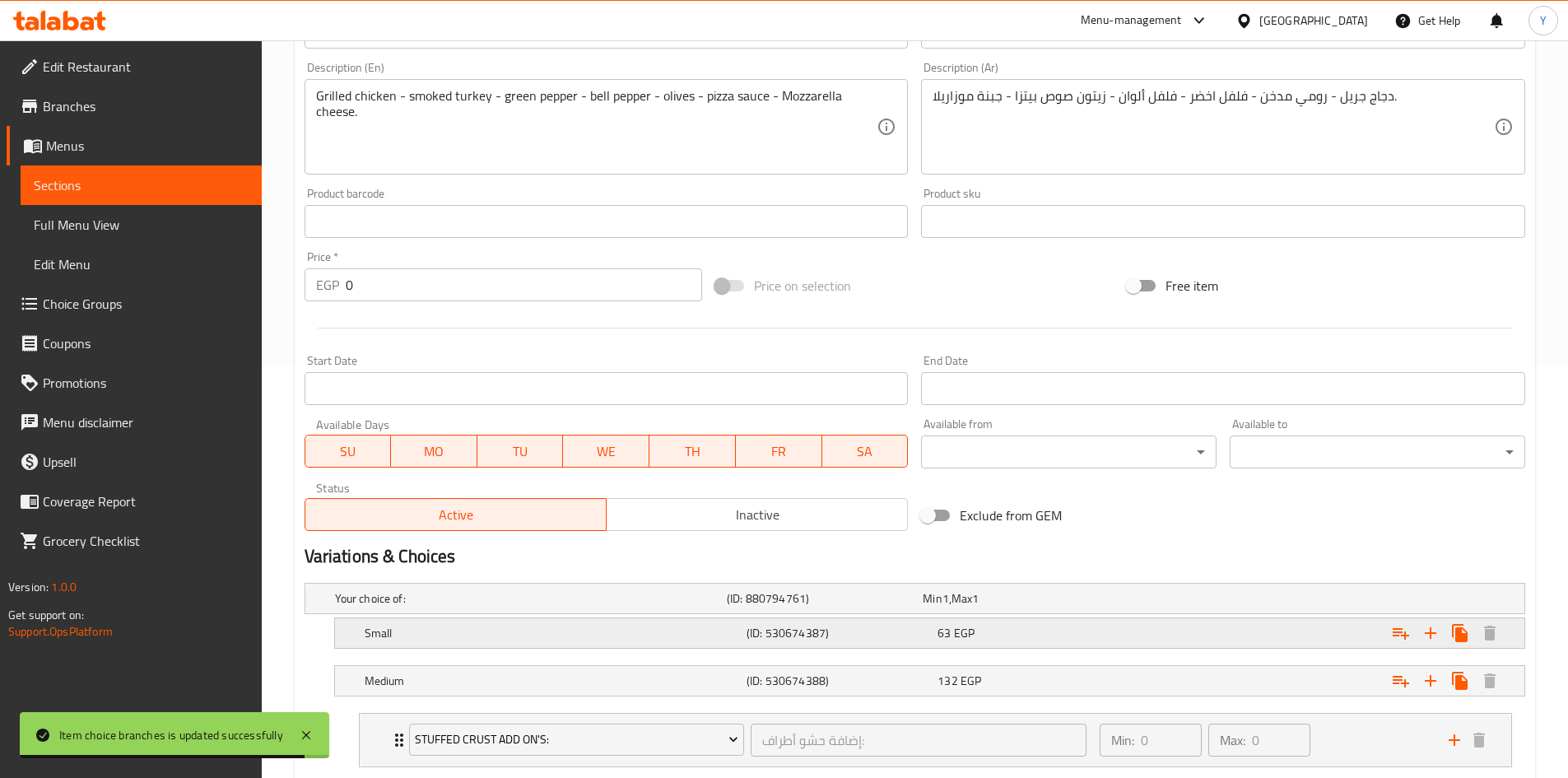
click at [979, 638] on div "63 EGP" at bounding box center [1029, 632] width 184 height 16
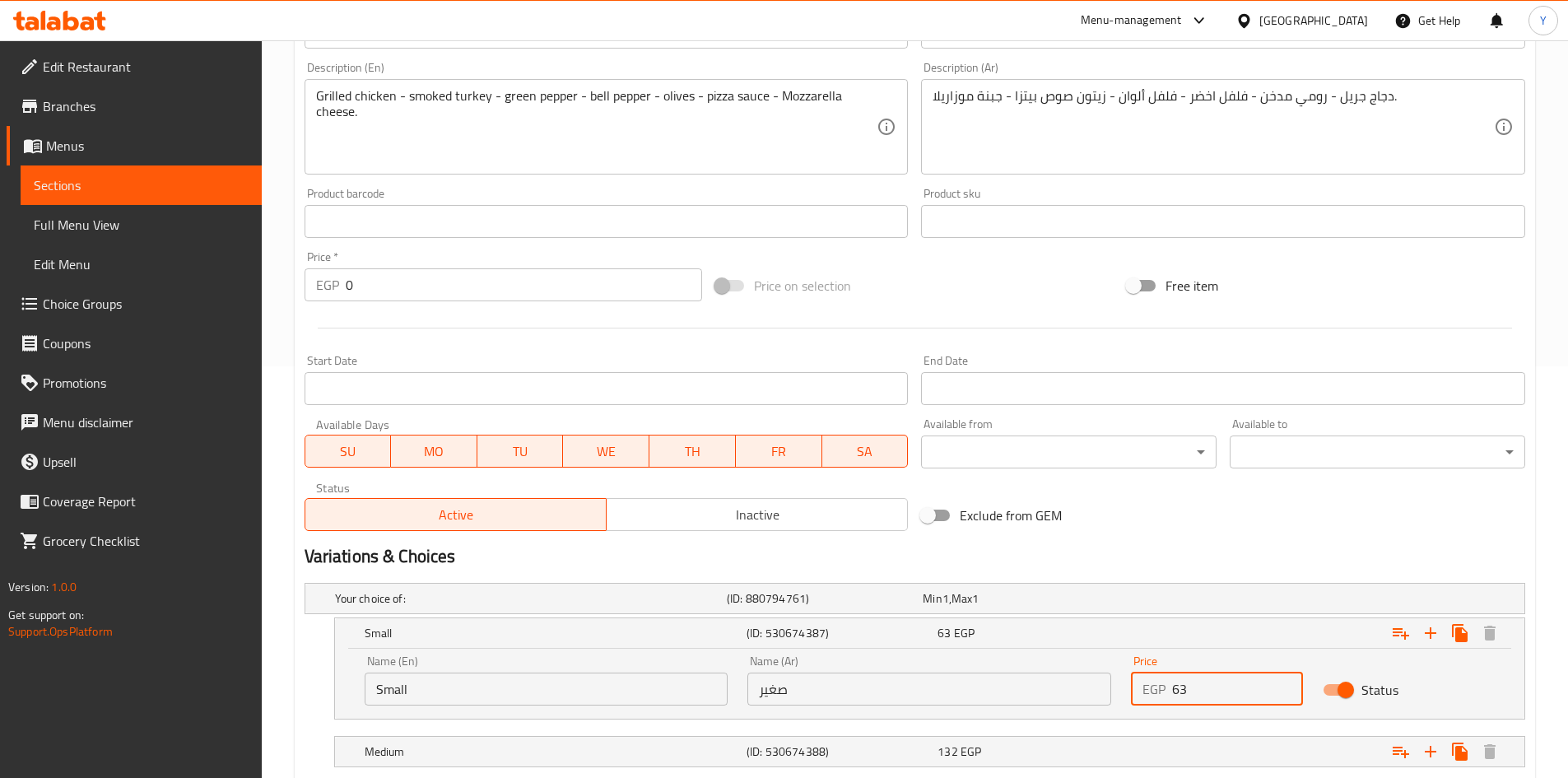
drag, startPoint x: 1206, startPoint y: 692, endPoint x: 999, endPoint y: 673, distance: 207.9
click at [999, 673] on div "Name (En) Small Name (En) Name (Ar) صغير Name (Ar) Price EGP 63 Price Status" at bounding box center [930, 680] width 1150 height 70
type input "170"
click at [1085, 541] on div "Variations & Choices" at bounding box center [915, 556] width 1234 height 38
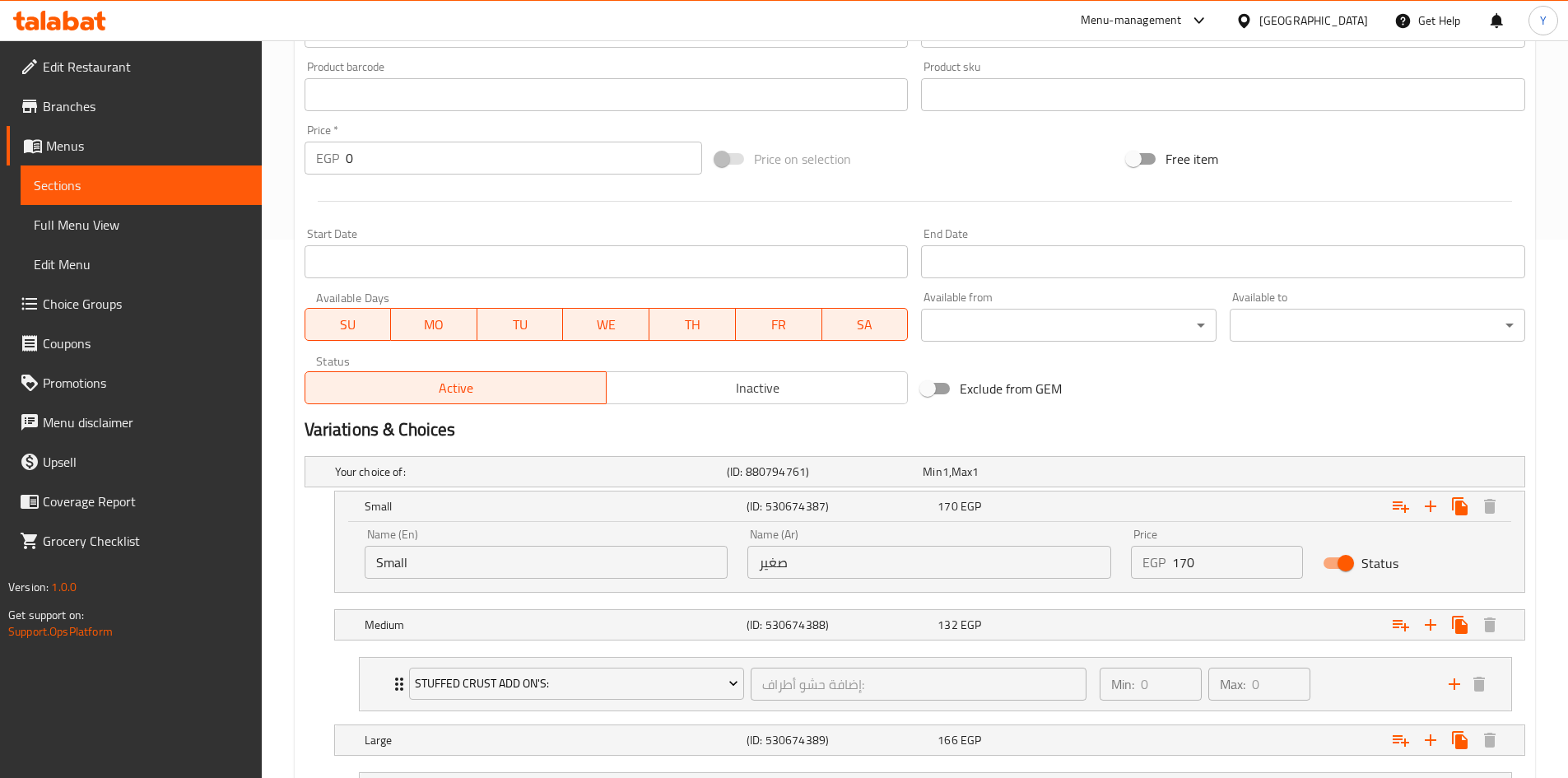
scroll to position [659, 0]
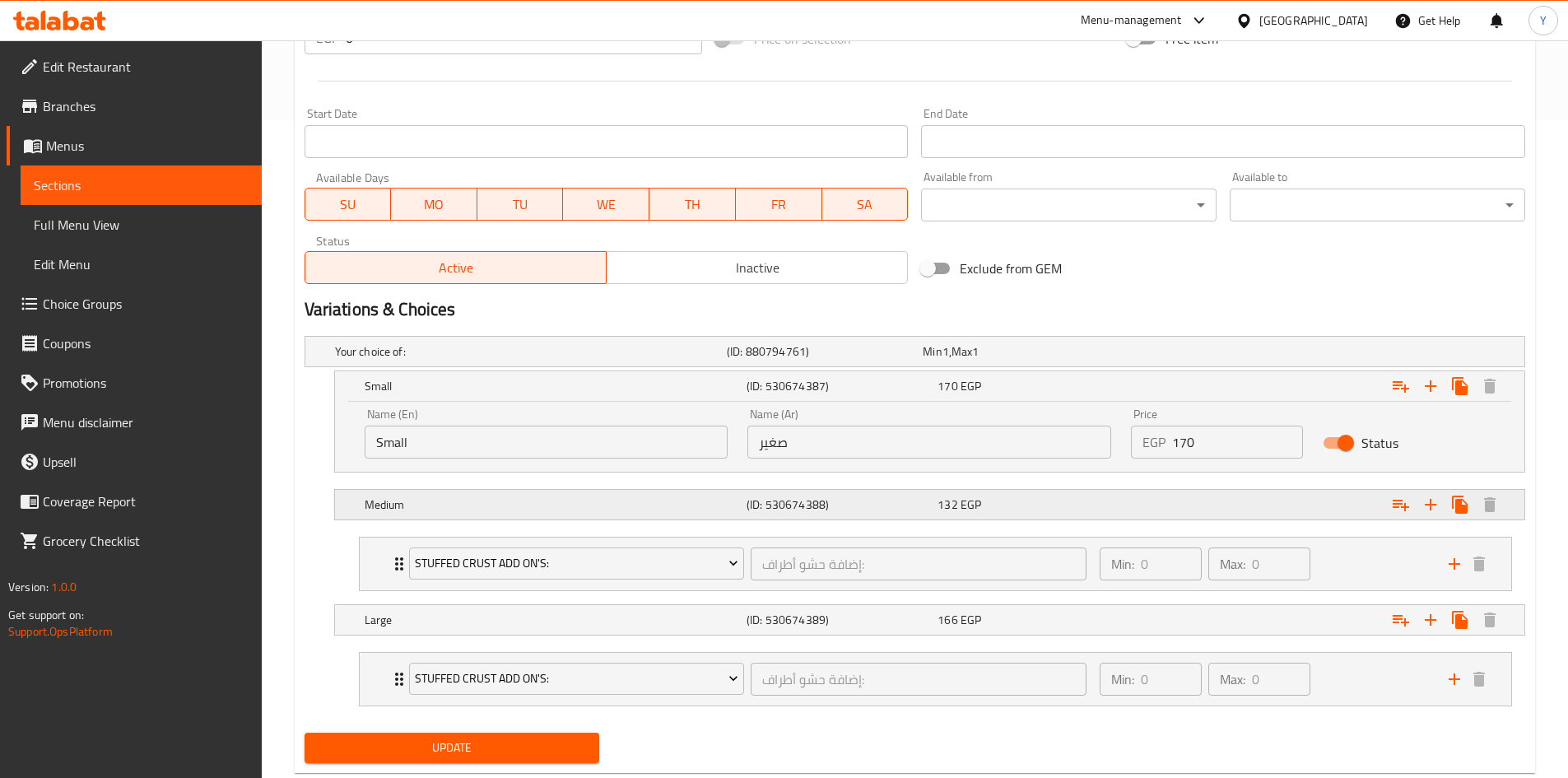
click at [1092, 518] on div "Medium (ID: 530674388) 132 EGP" at bounding box center [935, 505] width 1146 height 36
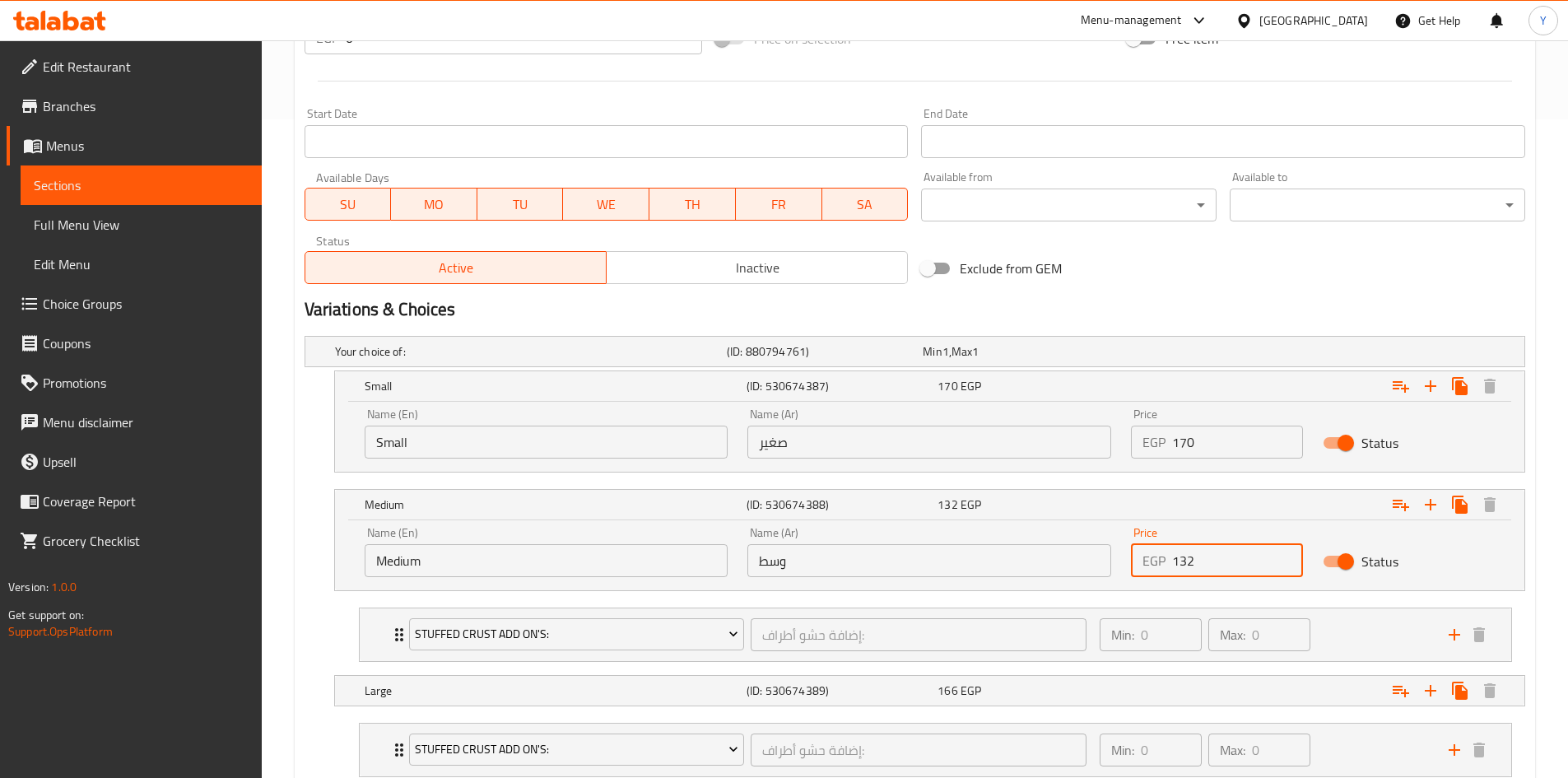
drag, startPoint x: 1215, startPoint y: 566, endPoint x: 1034, endPoint y: 557, distance: 181.2
click at [1034, 557] on div "Name (En) Medium Name (En) Name (Ar) وسط Name (Ar) Price EGP 132 Price Status" at bounding box center [930, 552] width 1150 height 70
type input "235"
click at [1031, 680] on div "166 EGP" at bounding box center [1029, 691] width 191 height 23
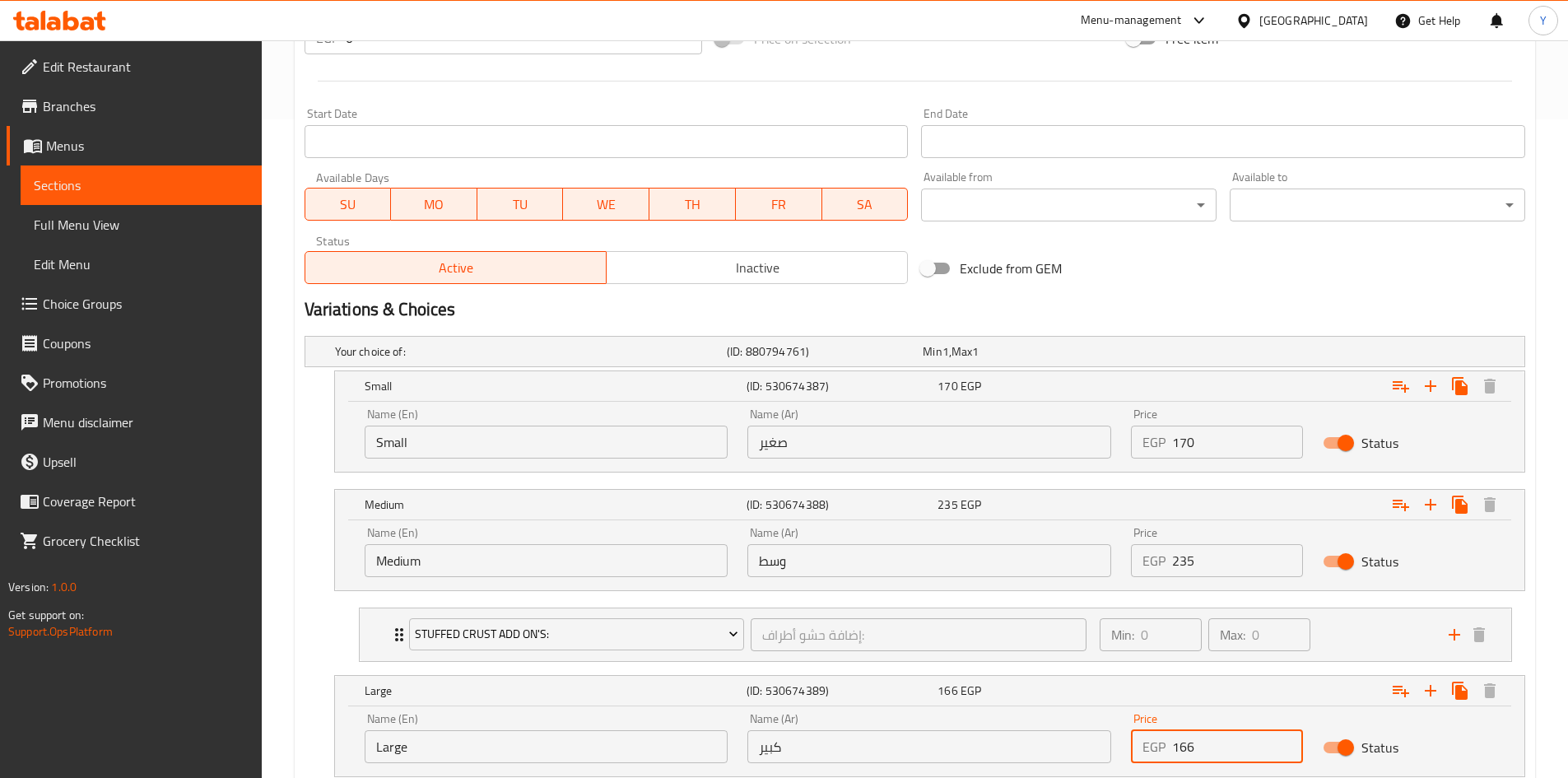
drag, startPoint x: 1212, startPoint y: 743, endPoint x: 1101, endPoint y: 740, distance: 111.0
click at [1101, 740] on div "Name (En) Large Name (En) Name (Ar) كبير Name (Ar) Price EGP 166 Price Status" at bounding box center [930, 738] width 1150 height 70
type input "300"
click at [1210, 302] on h2 "Variations & Choices" at bounding box center [914, 309] width 1221 height 25
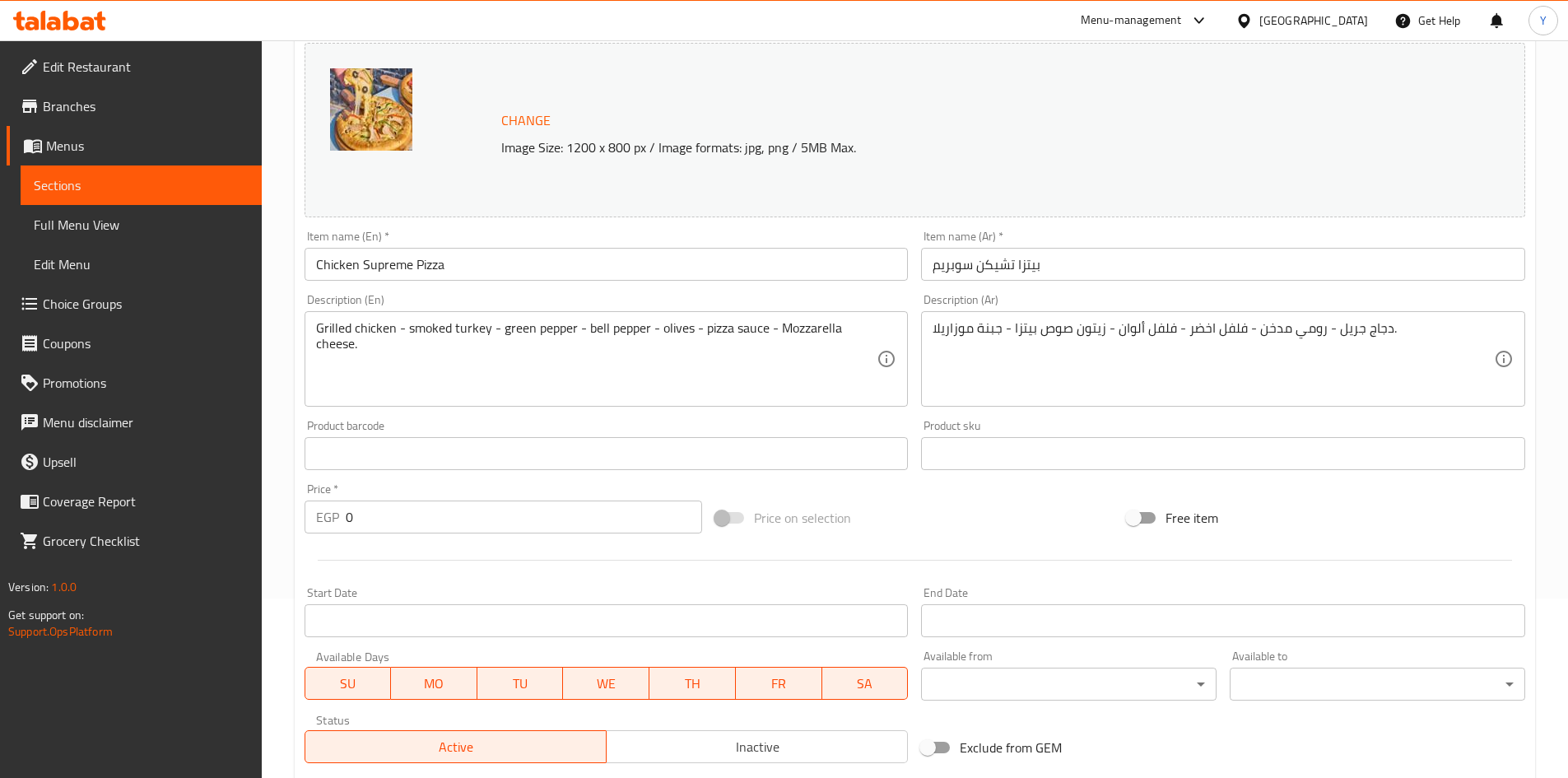
scroll to position [0, 0]
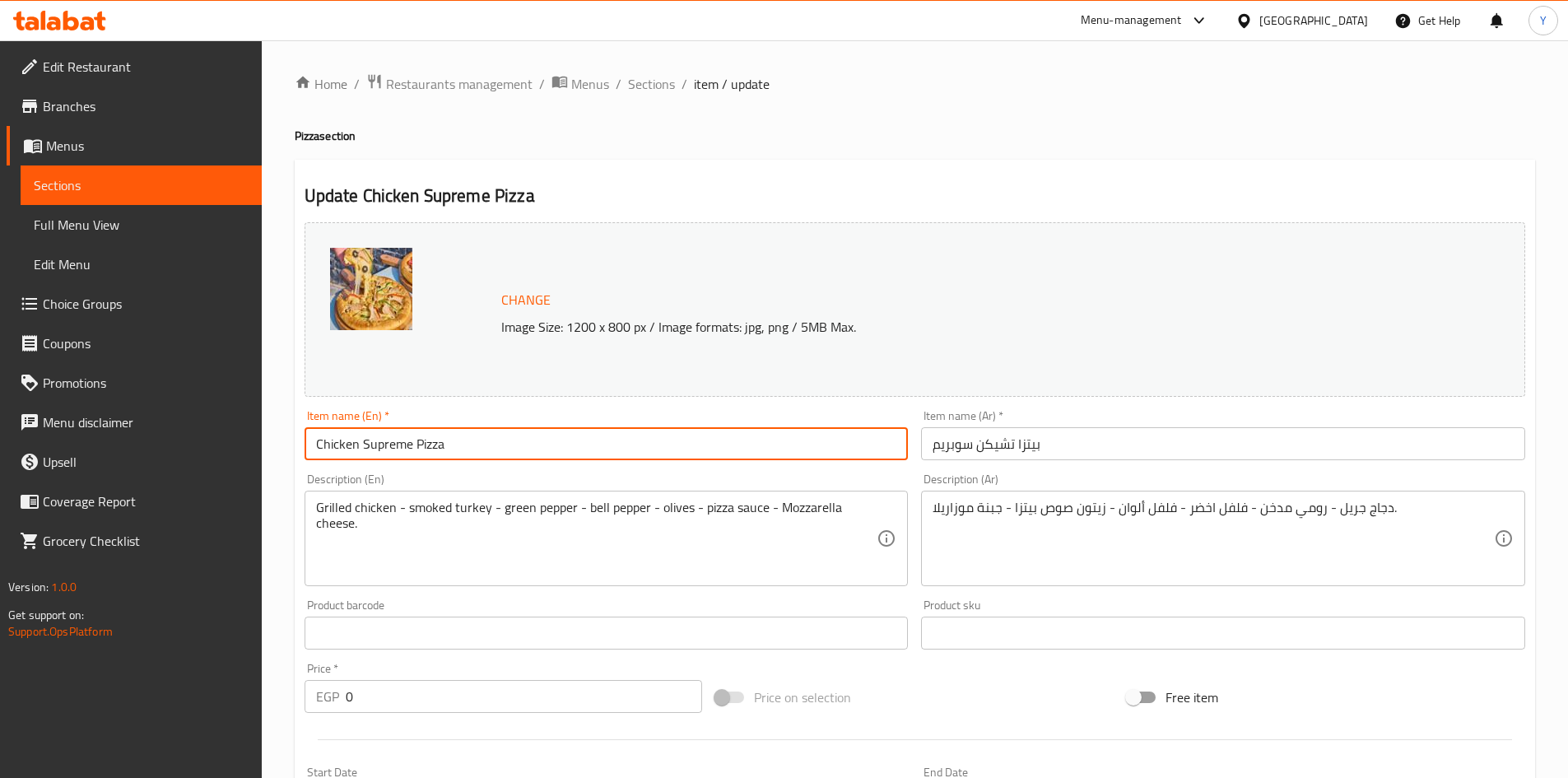
click at [832, 445] on input "Chicken Supreme Pizza" at bounding box center [606, 444] width 604 height 33
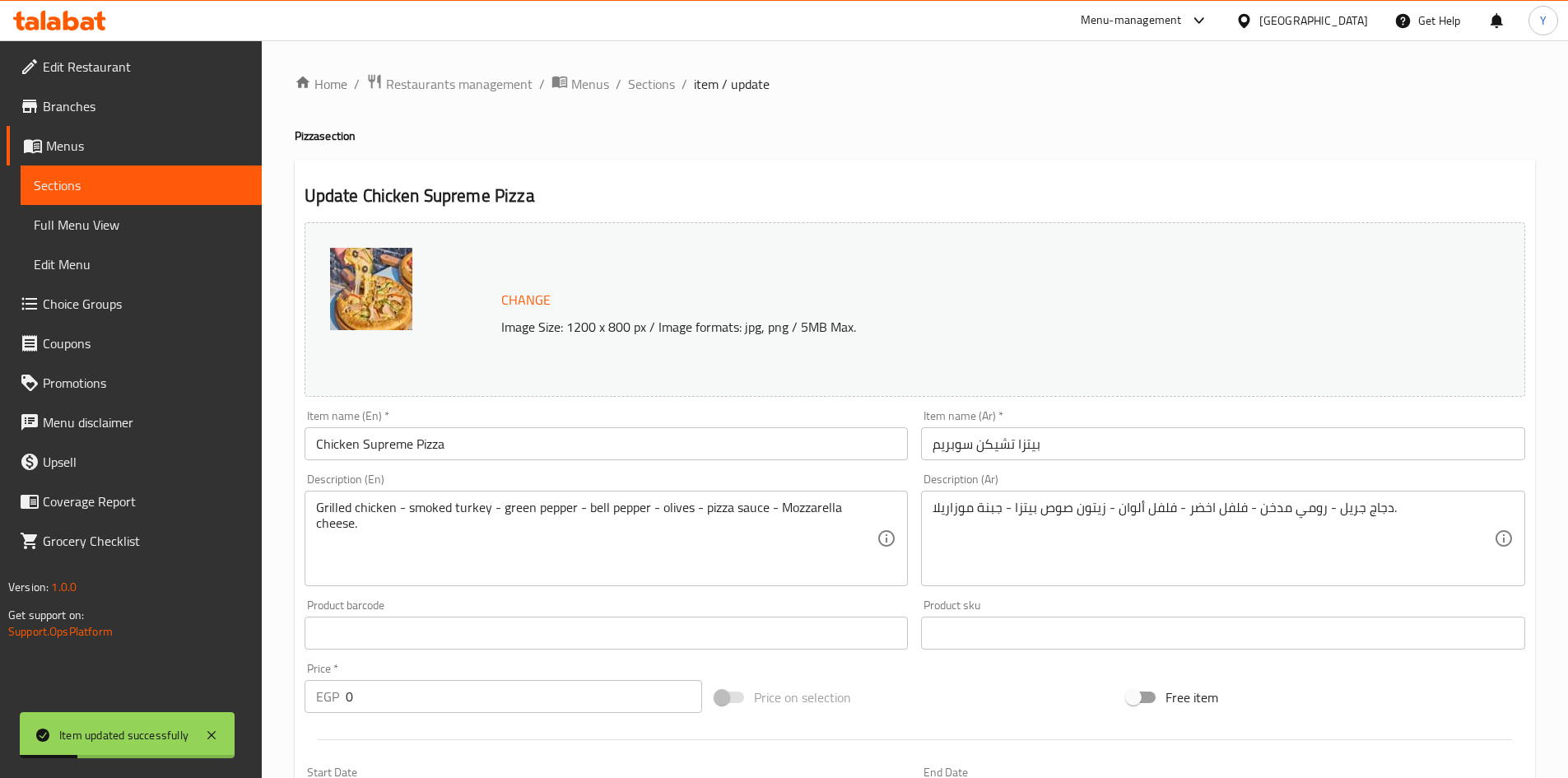
click at [1012, 777] on div "End Date End Date" at bounding box center [1223, 791] width 604 height 51
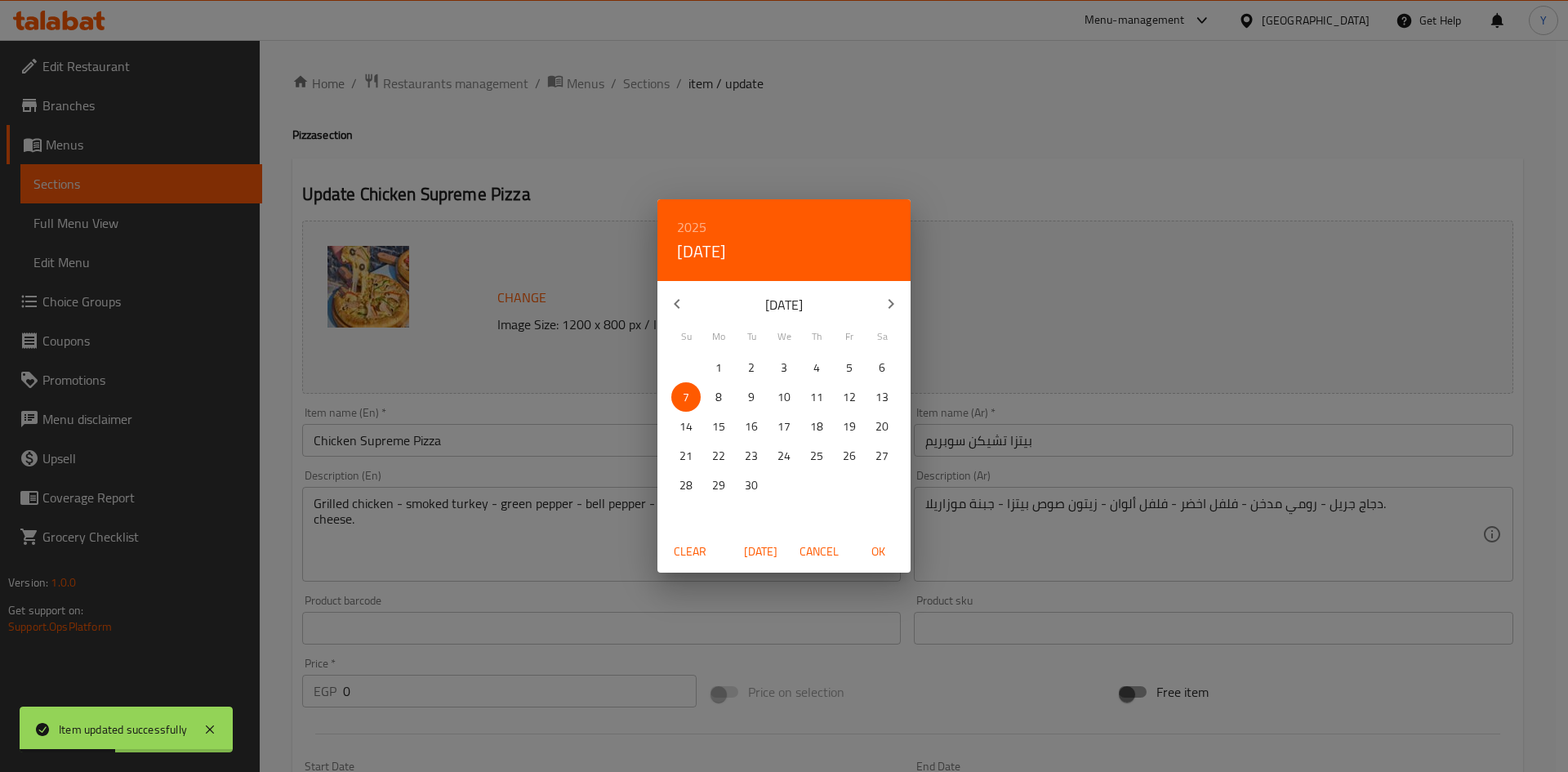
click at [703, 549] on span "Clear" at bounding box center [690, 552] width 39 height 20
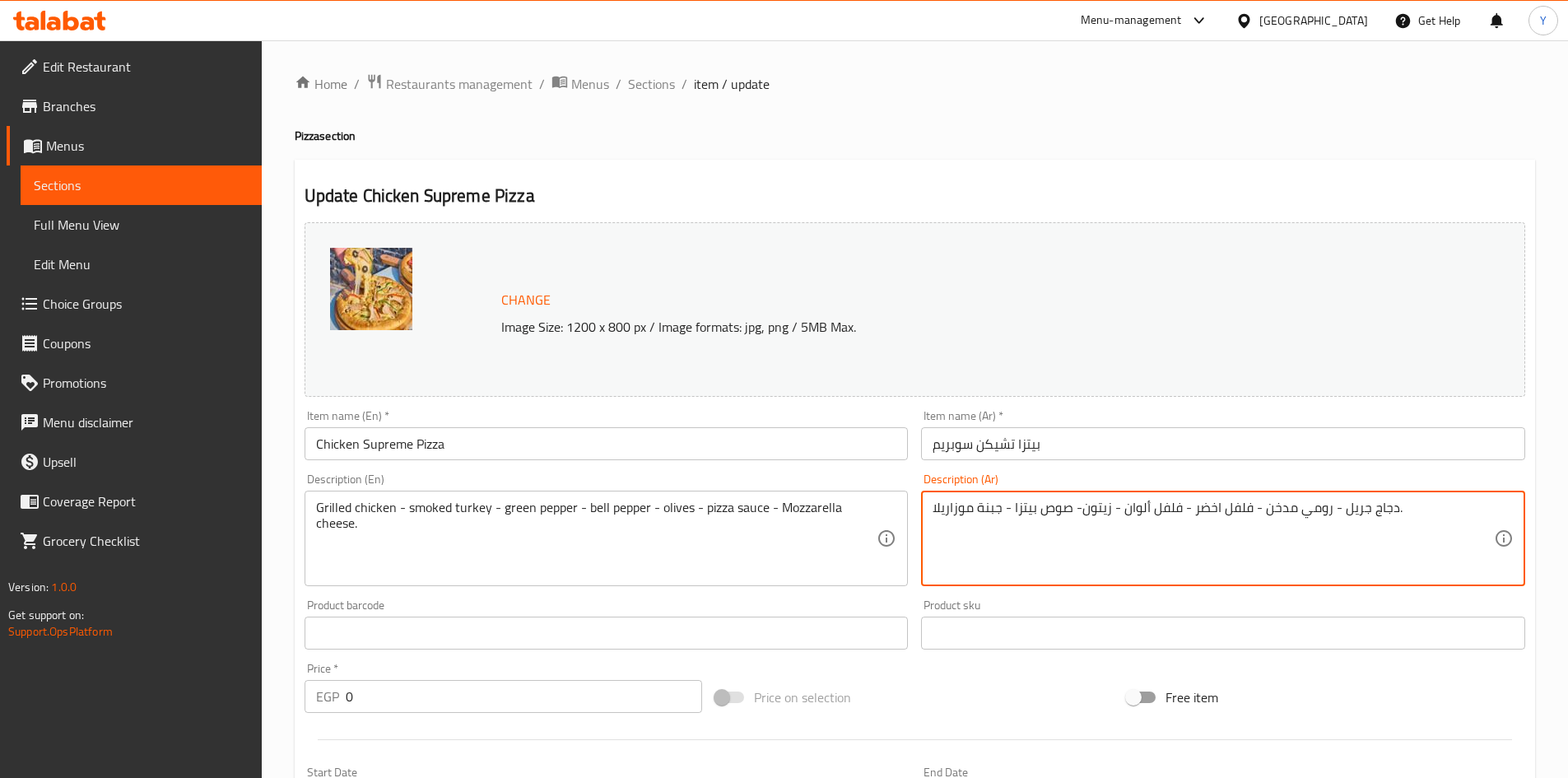
type textarea "دجاج جريل - رومي مدخن - فلفل اخضر - فلفل ألوان - زيتون- صوص بيتزا - جبنة موزاري…"
click at [652, 443] on input "Chicken Supreme Pizza" at bounding box center [606, 444] width 604 height 33
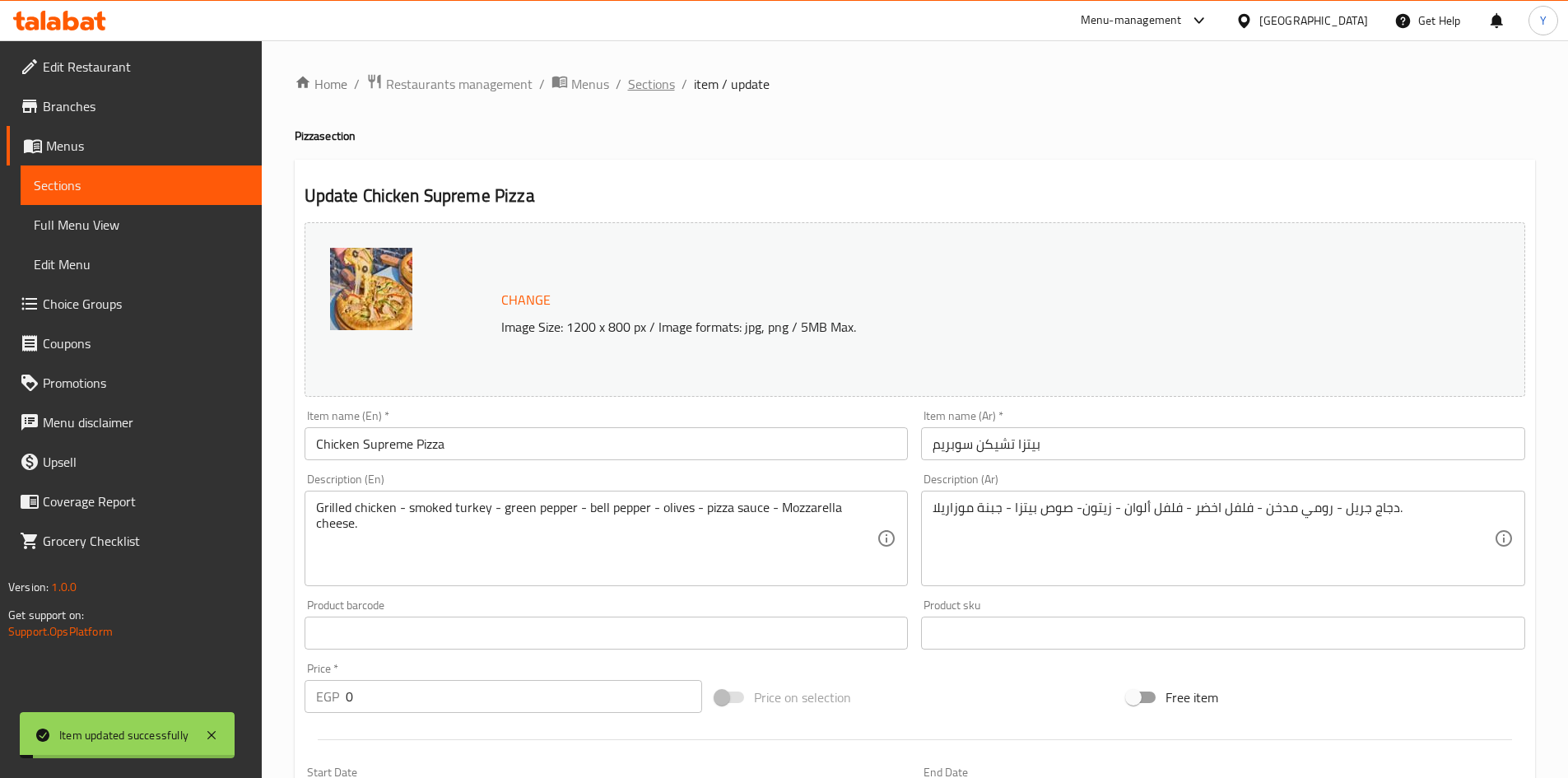
click at [671, 88] on span "Sections" at bounding box center [651, 83] width 47 height 20
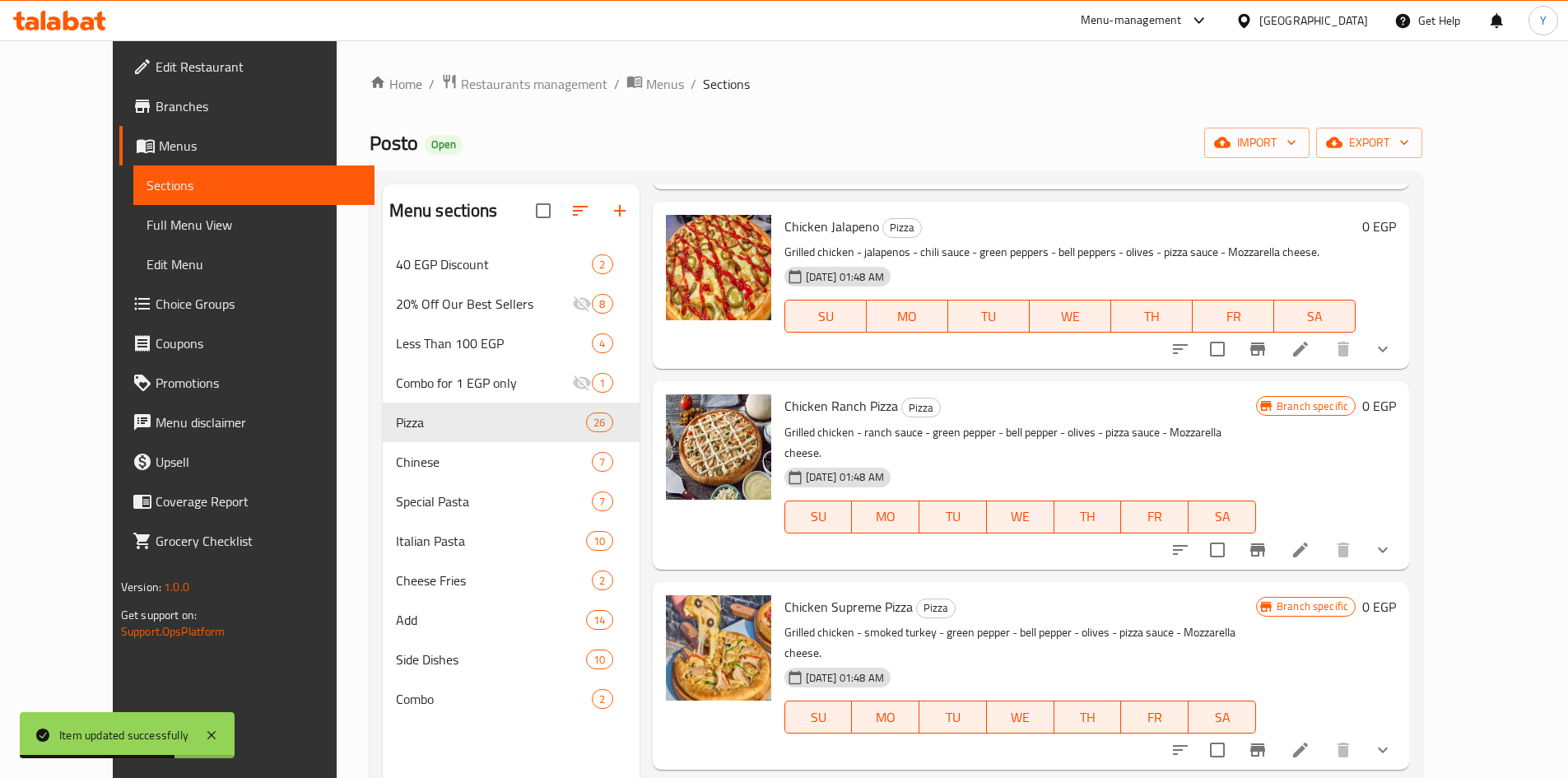
scroll to position [3211, 0]
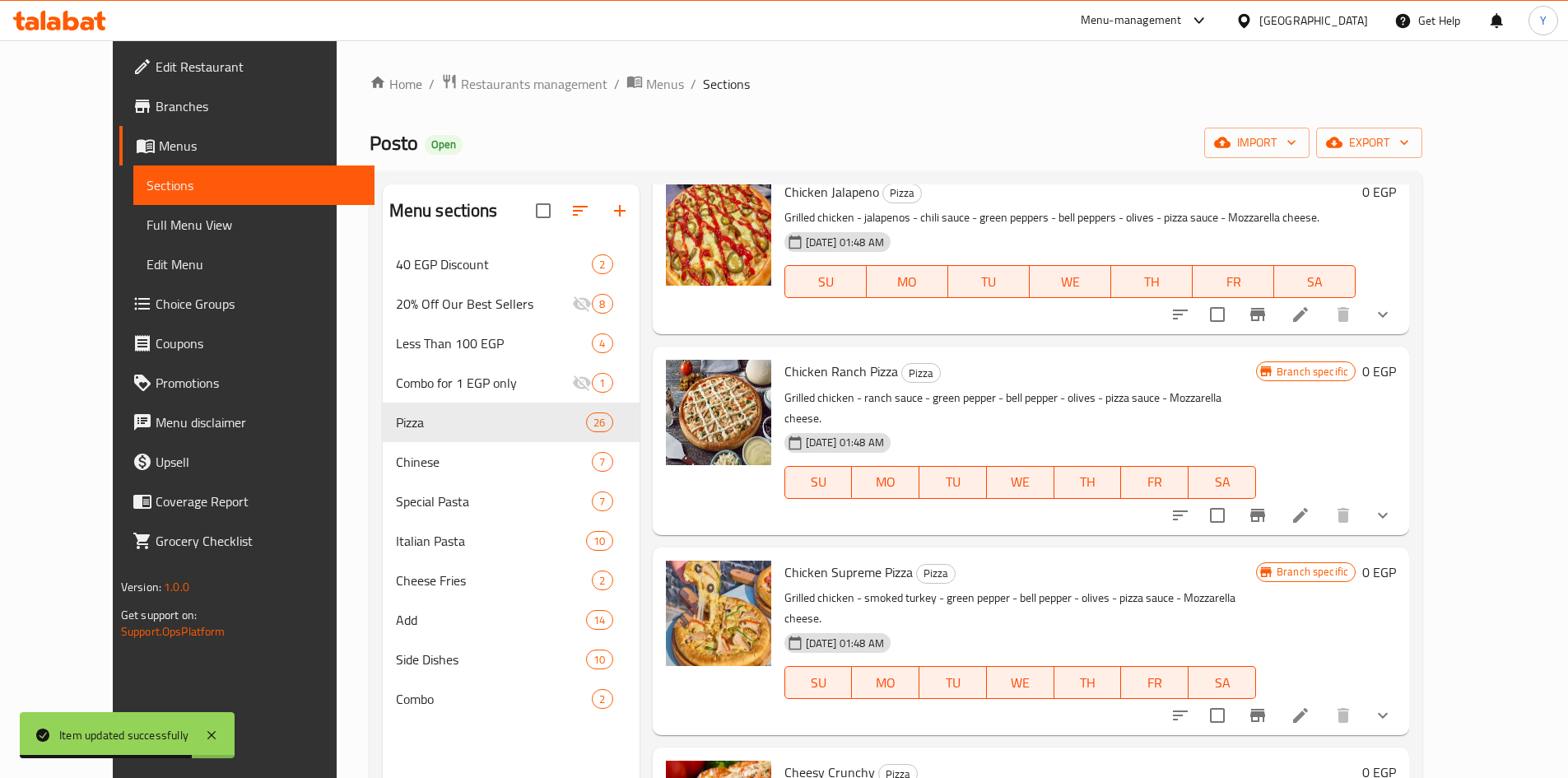
click at [1403, 696] on button "show more" at bounding box center [1383, 715] width 39 height 39
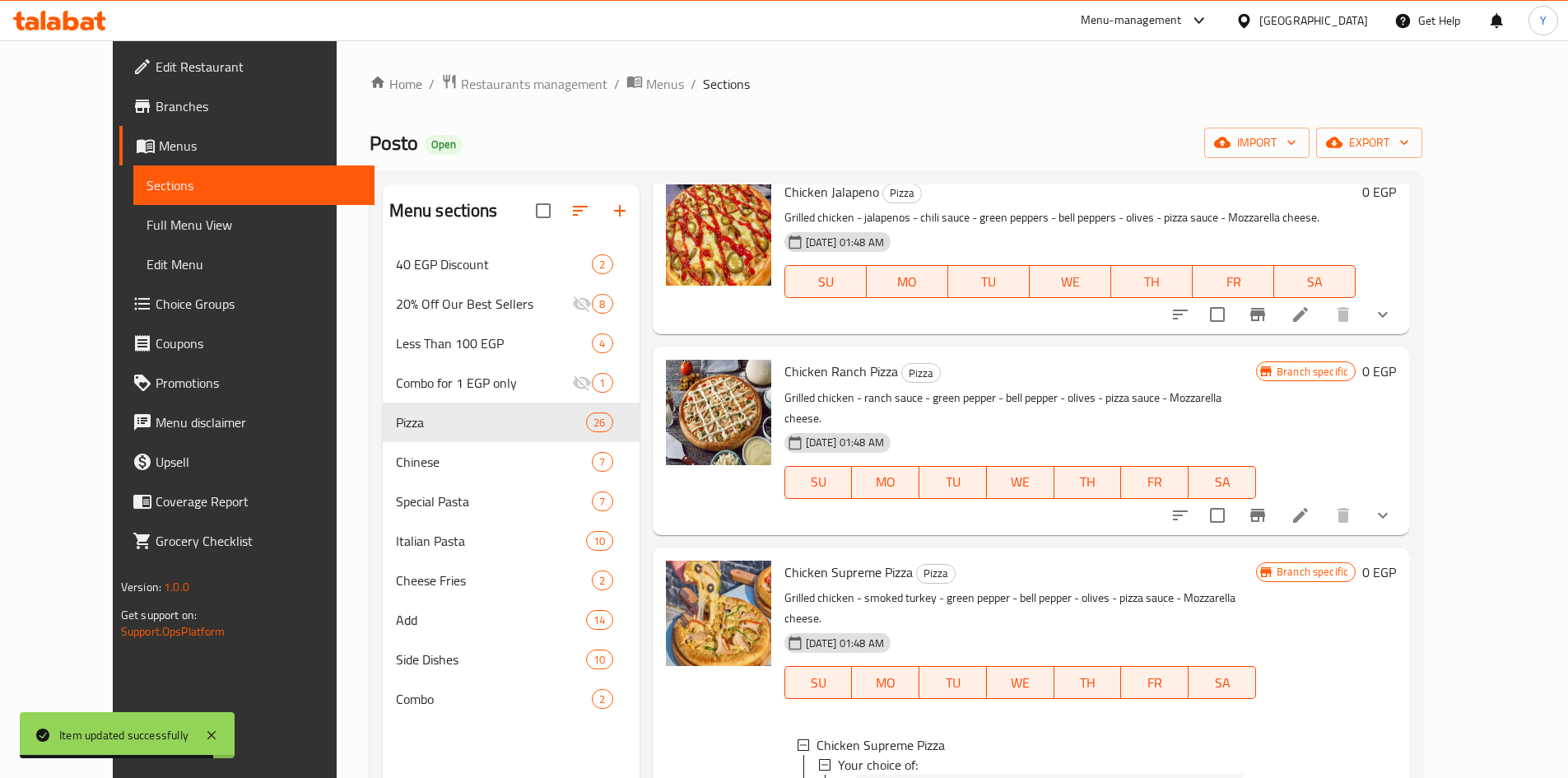
click at [1044, 775] on div "Small" at bounding box center [1051, 784] width 384 height 20
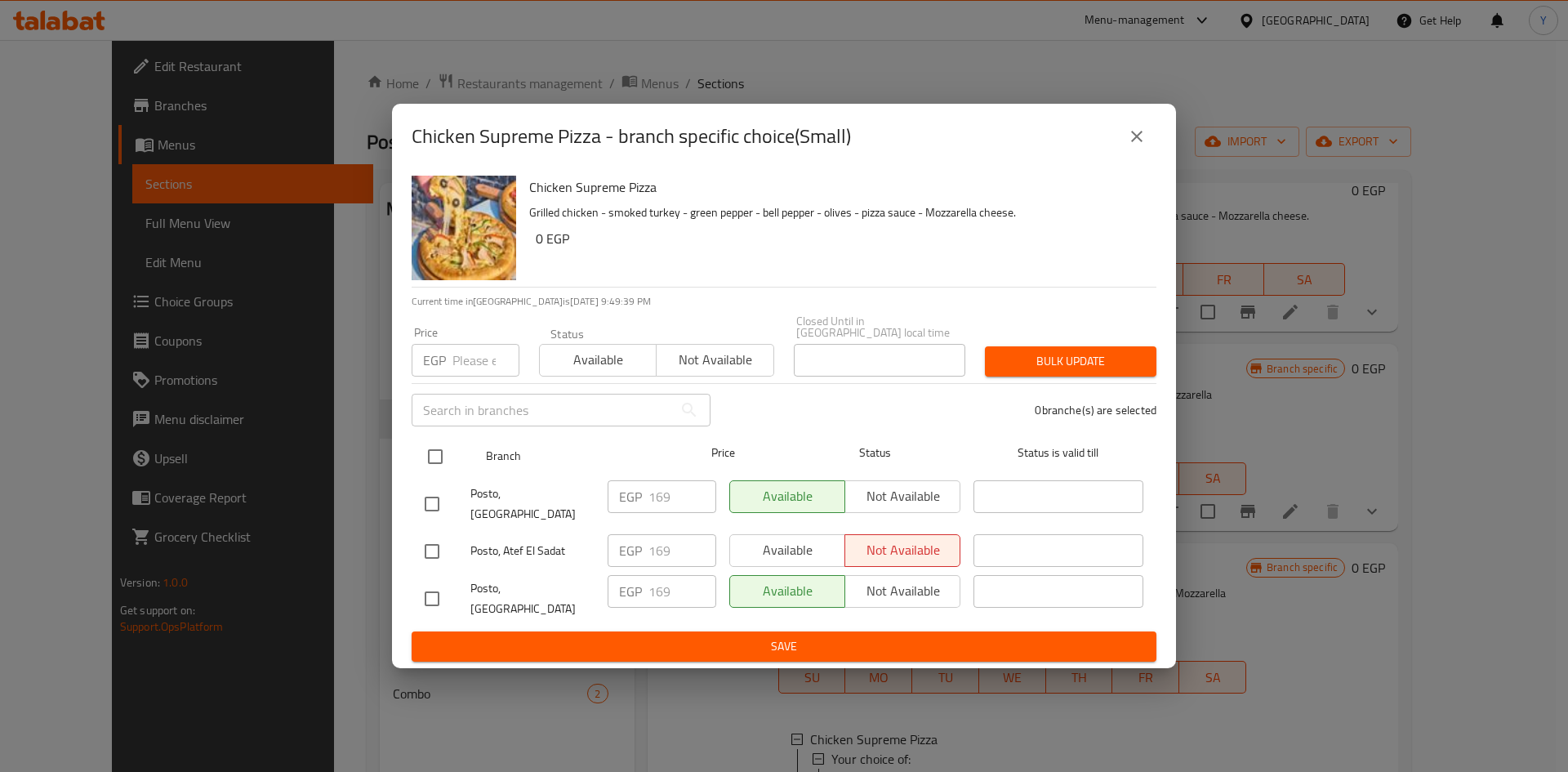
click at [441, 453] on input "checkbox" at bounding box center [435, 457] width 34 height 34
checkbox input "true"
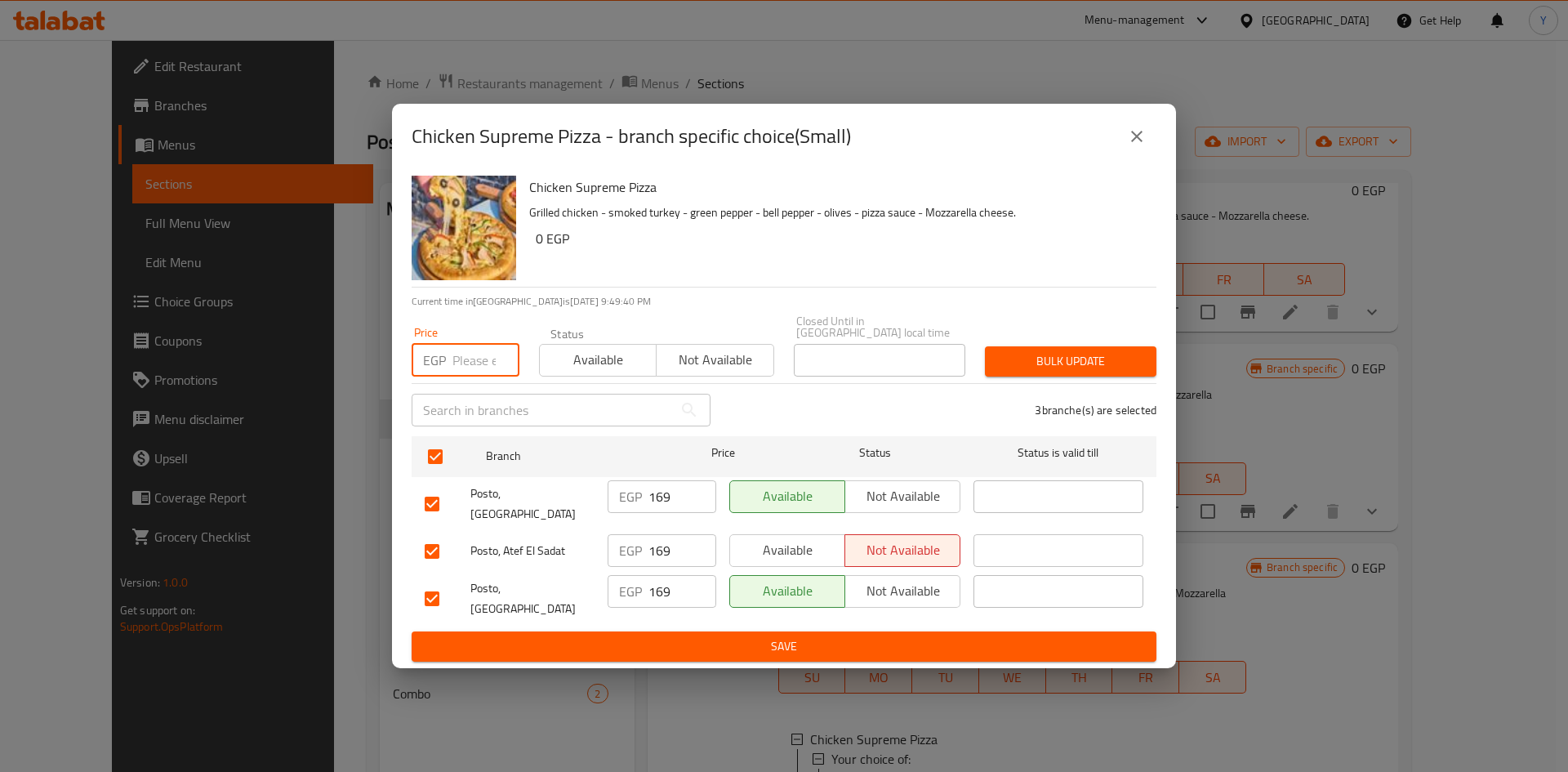
click at [468, 362] on input "number" at bounding box center [485, 360] width 67 height 32
type input "170"
click at [1066, 362] on span "Bulk update" at bounding box center [1070, 361] width 145 height 20
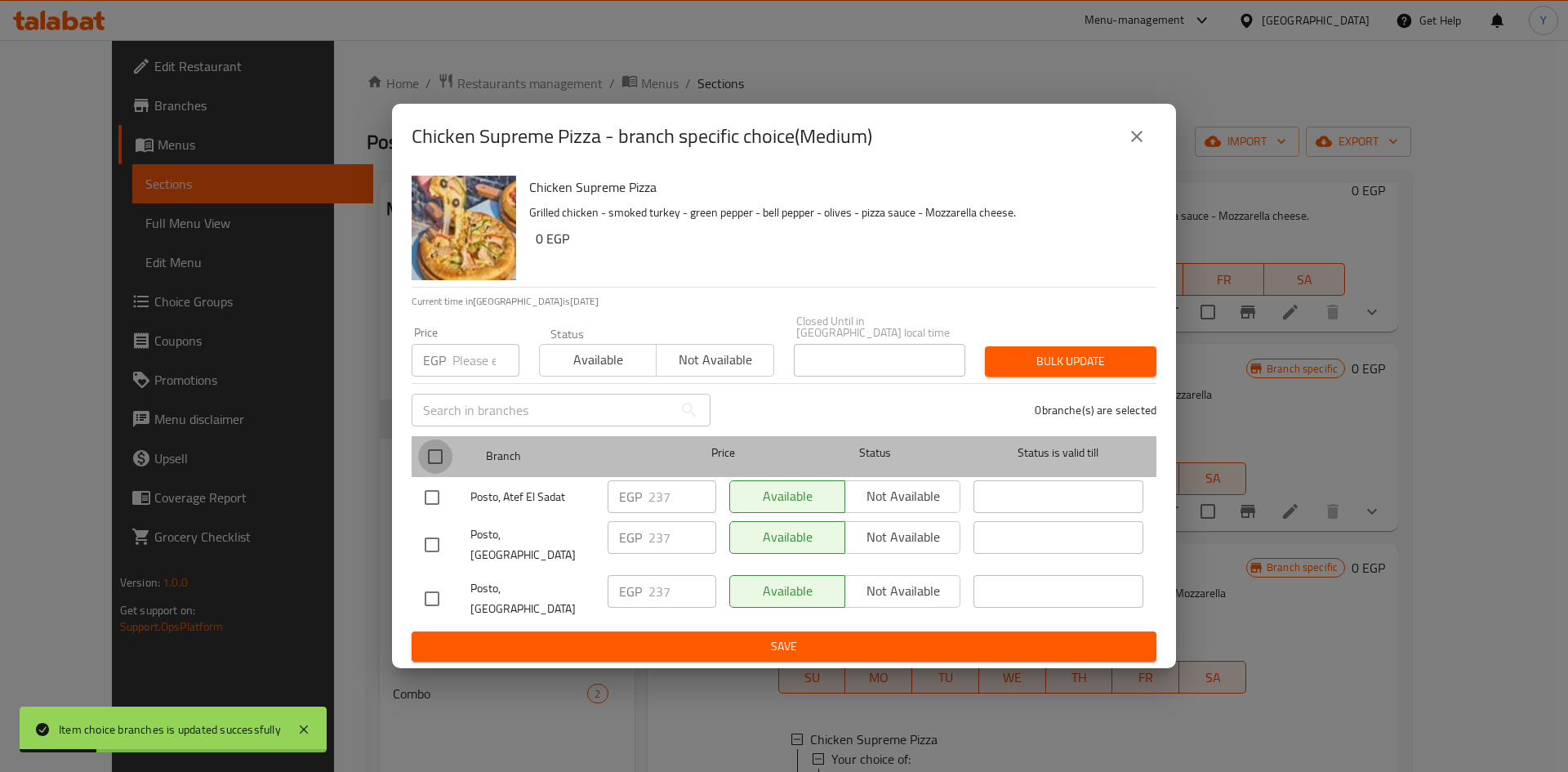
click at [420, 464] on input "checkbox" at bounding box center [435, 457] width 34 height 34
checkbox input "true"
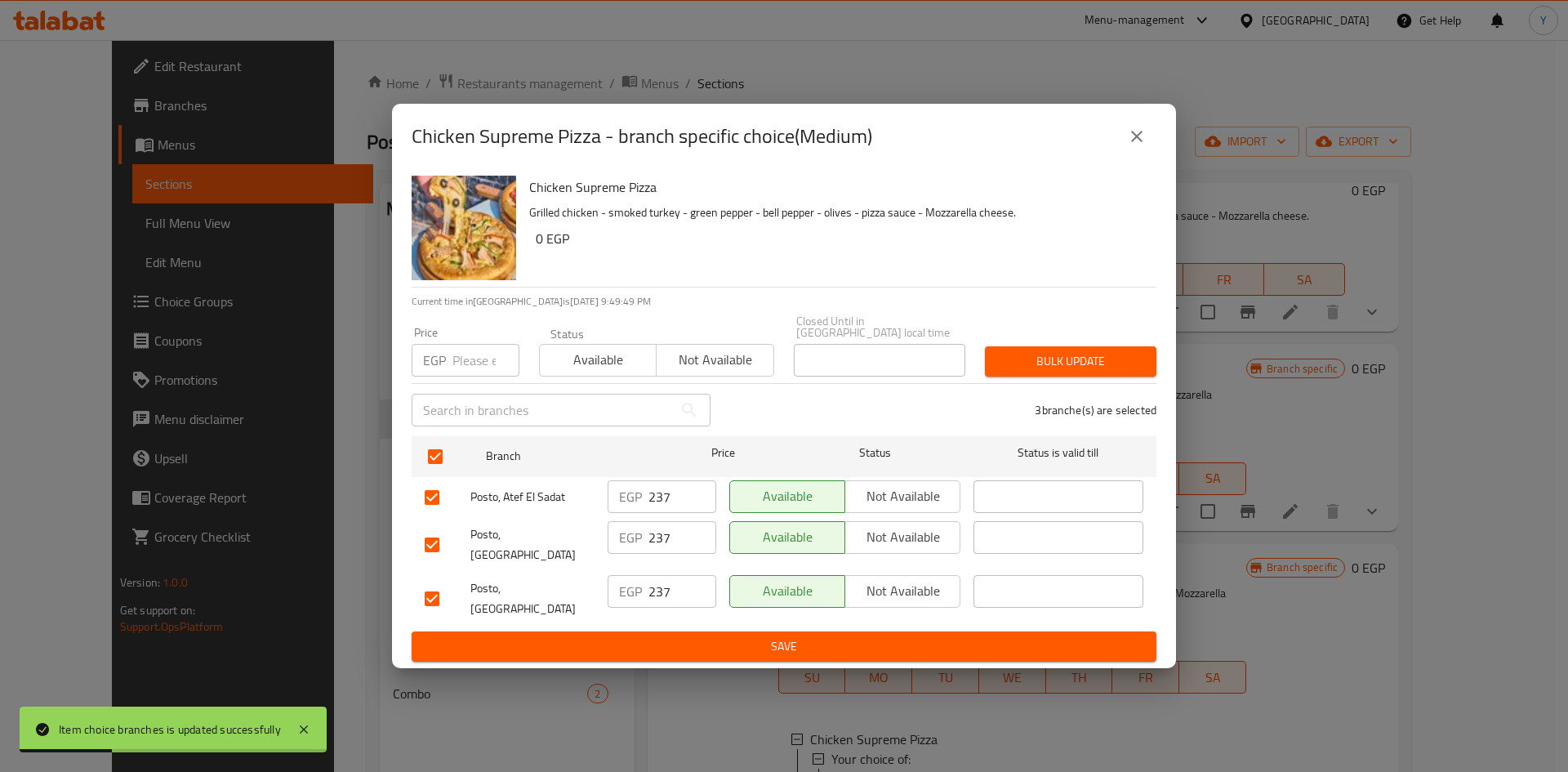
click at [492, 354] on input "number" at bounding box center [485, 360] width 67 height 32
type input "235"
click at [1019, 377] on button "Bulk update" at bounding box center [1071, 361] width 172 height 31
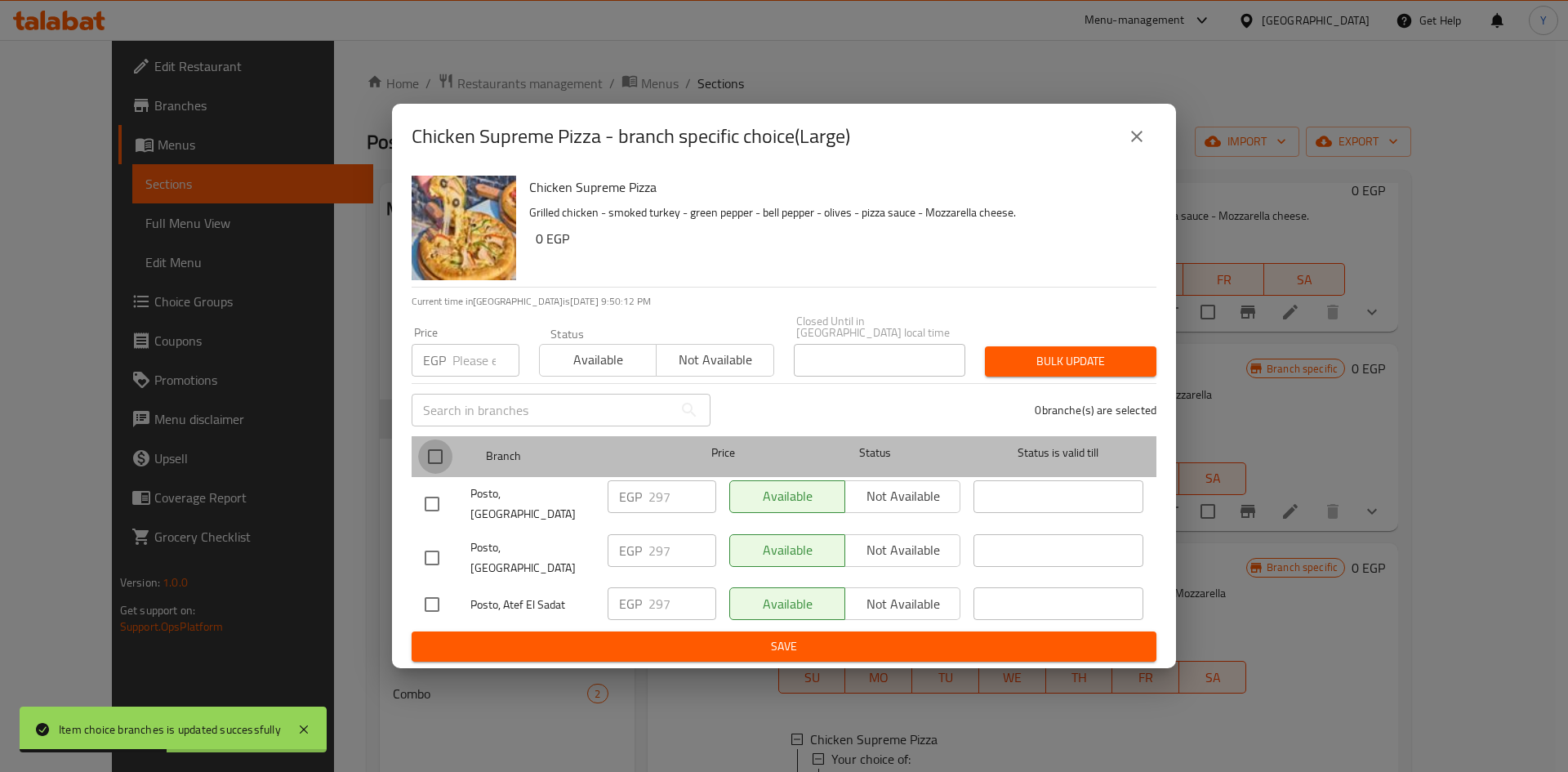
drag, startPoint x: 433, startPoint y: 471, endPoint x: 504, endPoint y: 375, distance: 119.4
click at [433, 470] on input "checkbox" at bounding box center [435, 457] width 34 height 34
checkbox input "true"
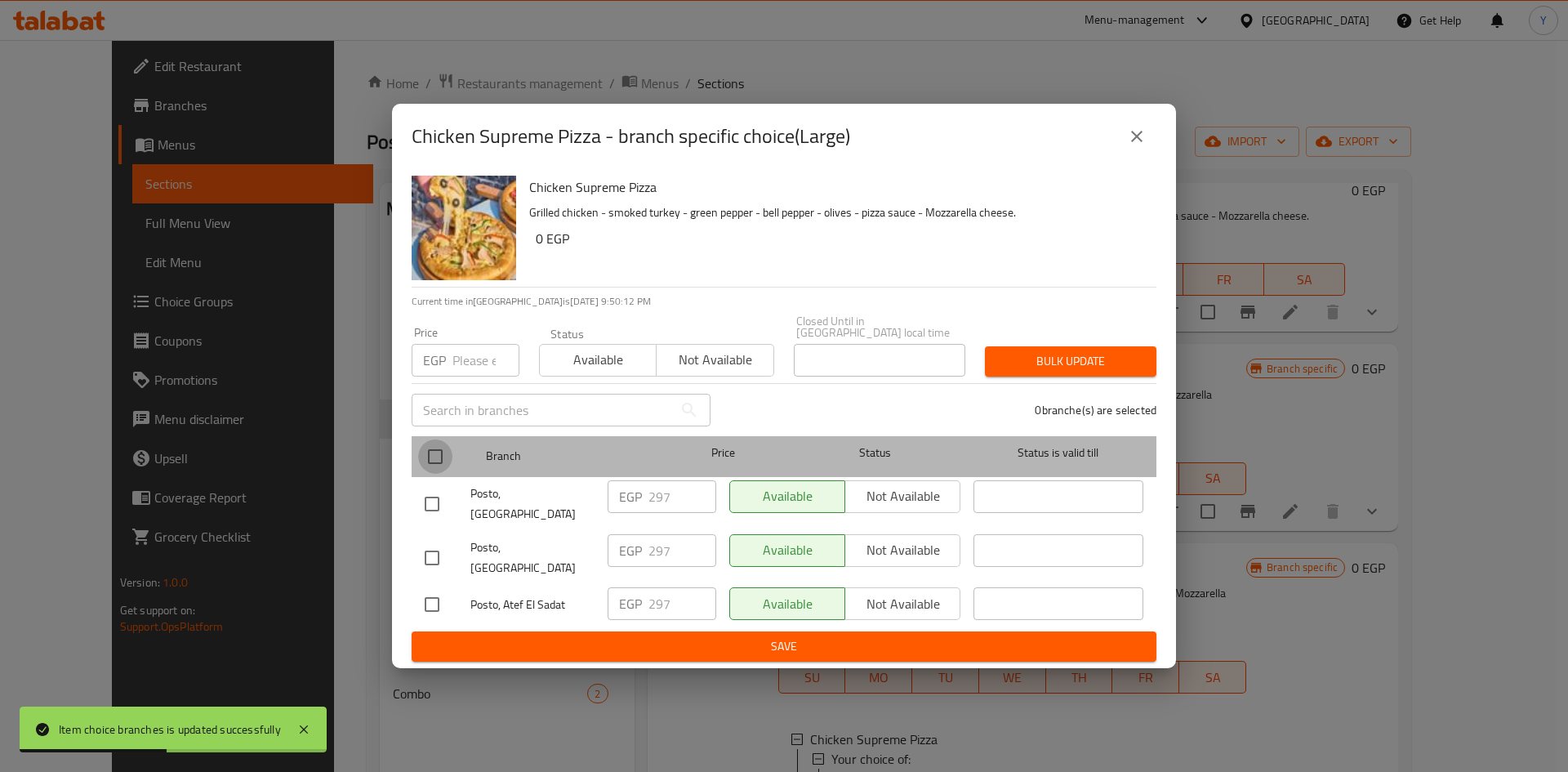
checkbox input "true"
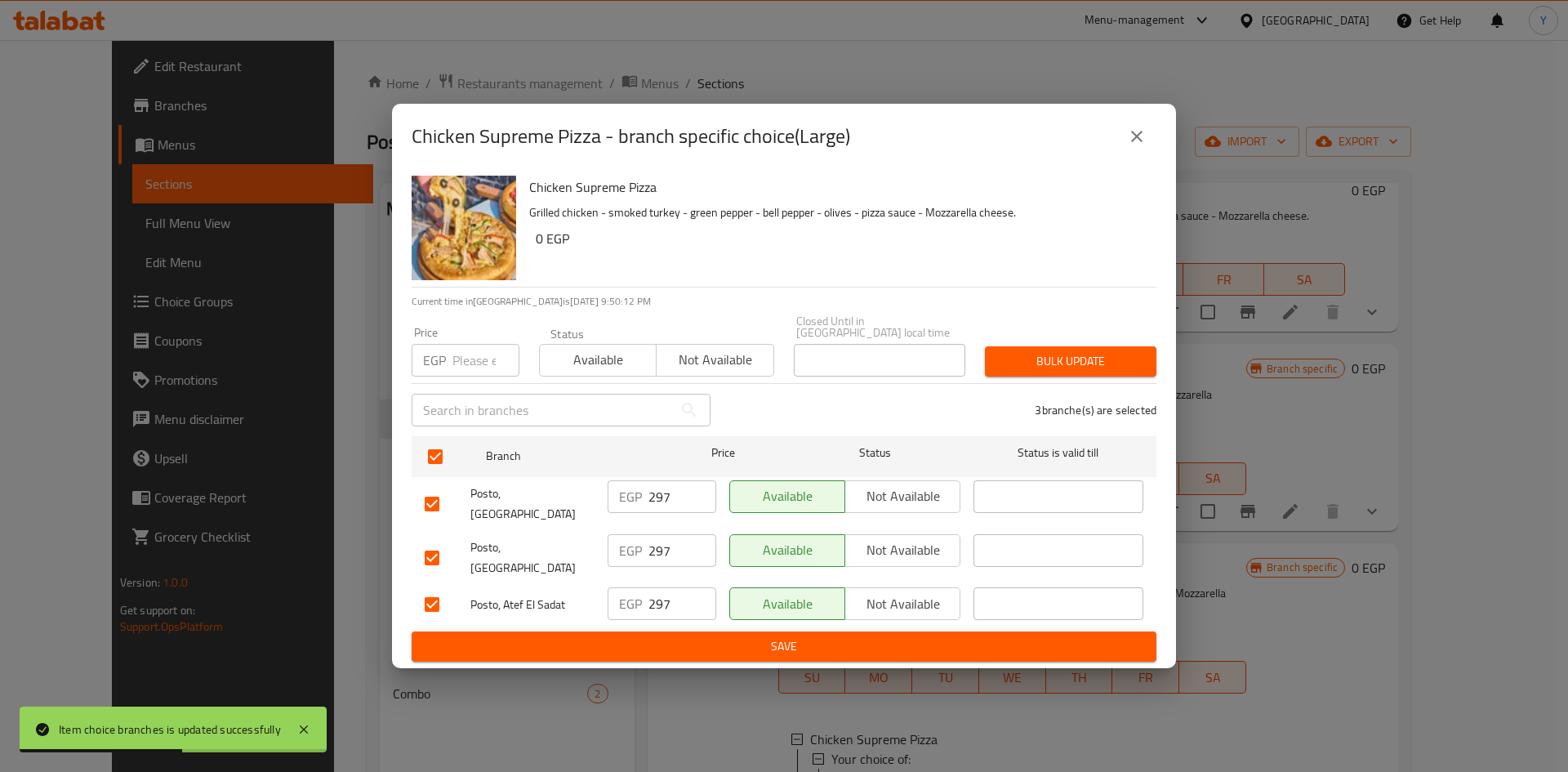
click at [479, 371] on input "number" at bounding box center [485, 360] width 67 height 32
type input "300"
click at [1052, 364] on span "Bulk update" at bounding box center [1070, 361] width 145 height 20
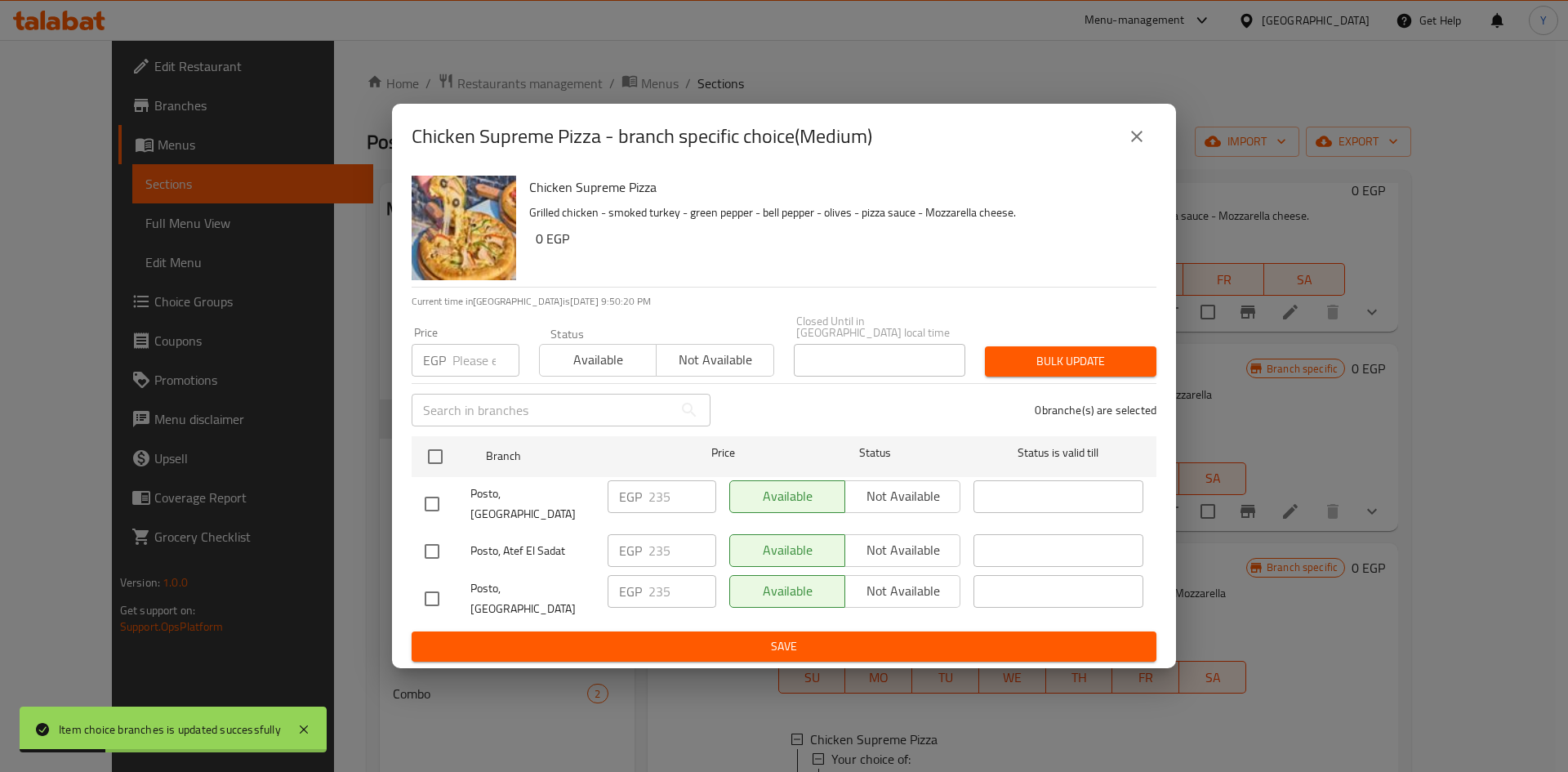
click at [1120, 156] on button "close" at bounding box center [1136, 136] width 39 height 39
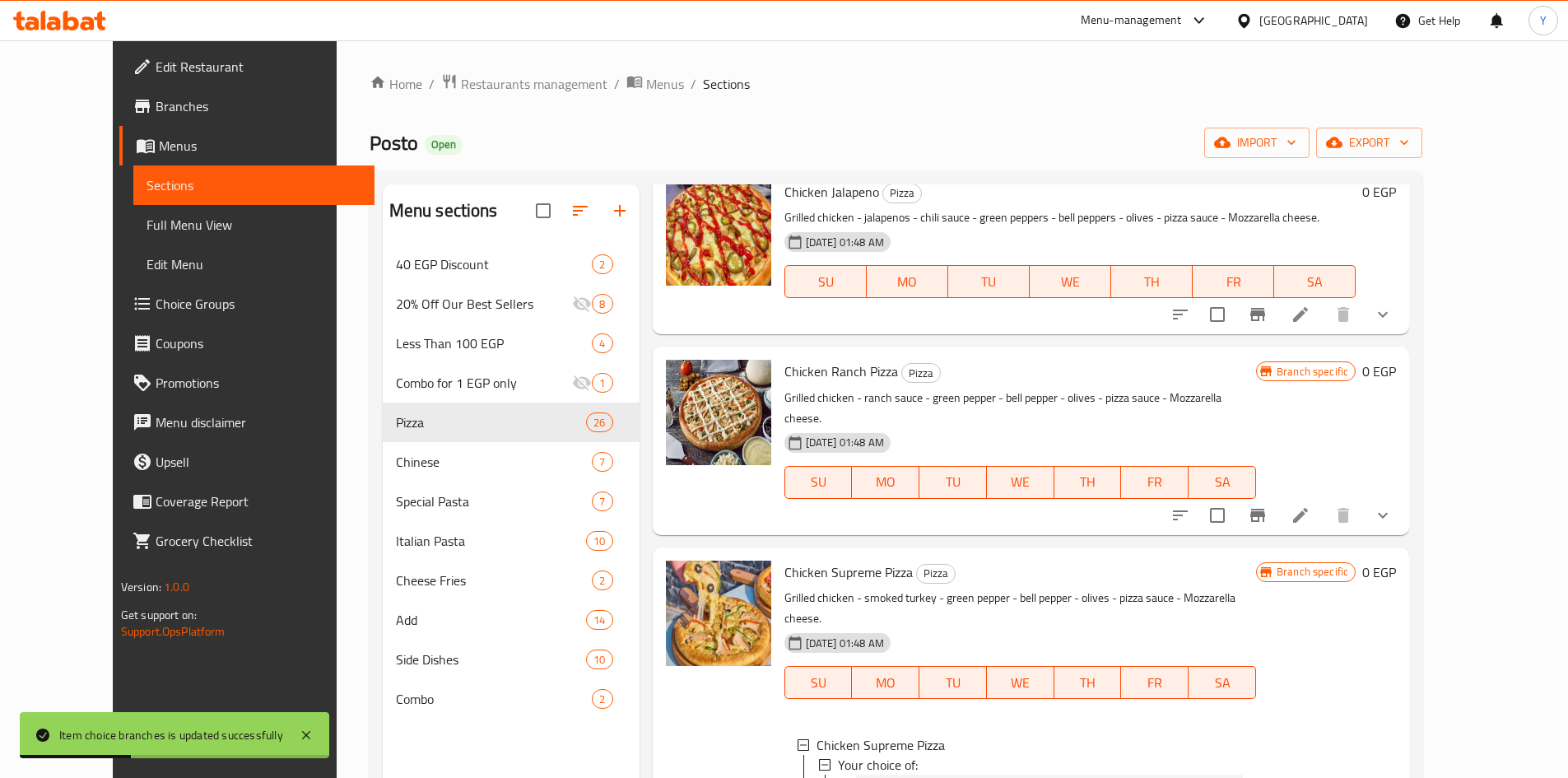
click at [969, 775] on div "Small" at bounding box center [1051, 784] width 384 height 20
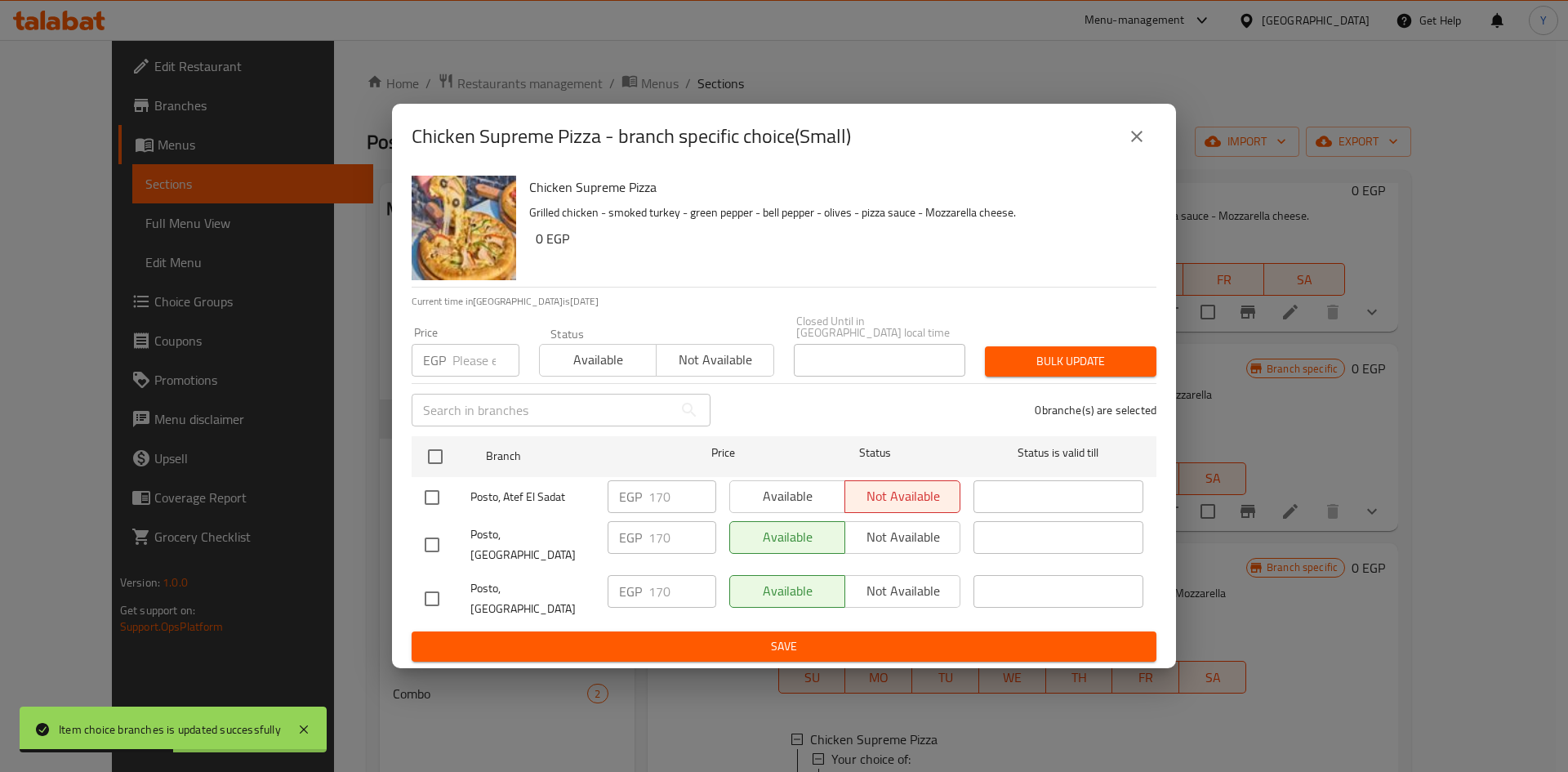
drag, startPoint x: 1135, startPoint y: 159, endPoint x: 1132, endPoint y: 257, distance: 98.0
click at [1135, 146] on icon "close" at bounding box center [1136, 136] width 20 height 20
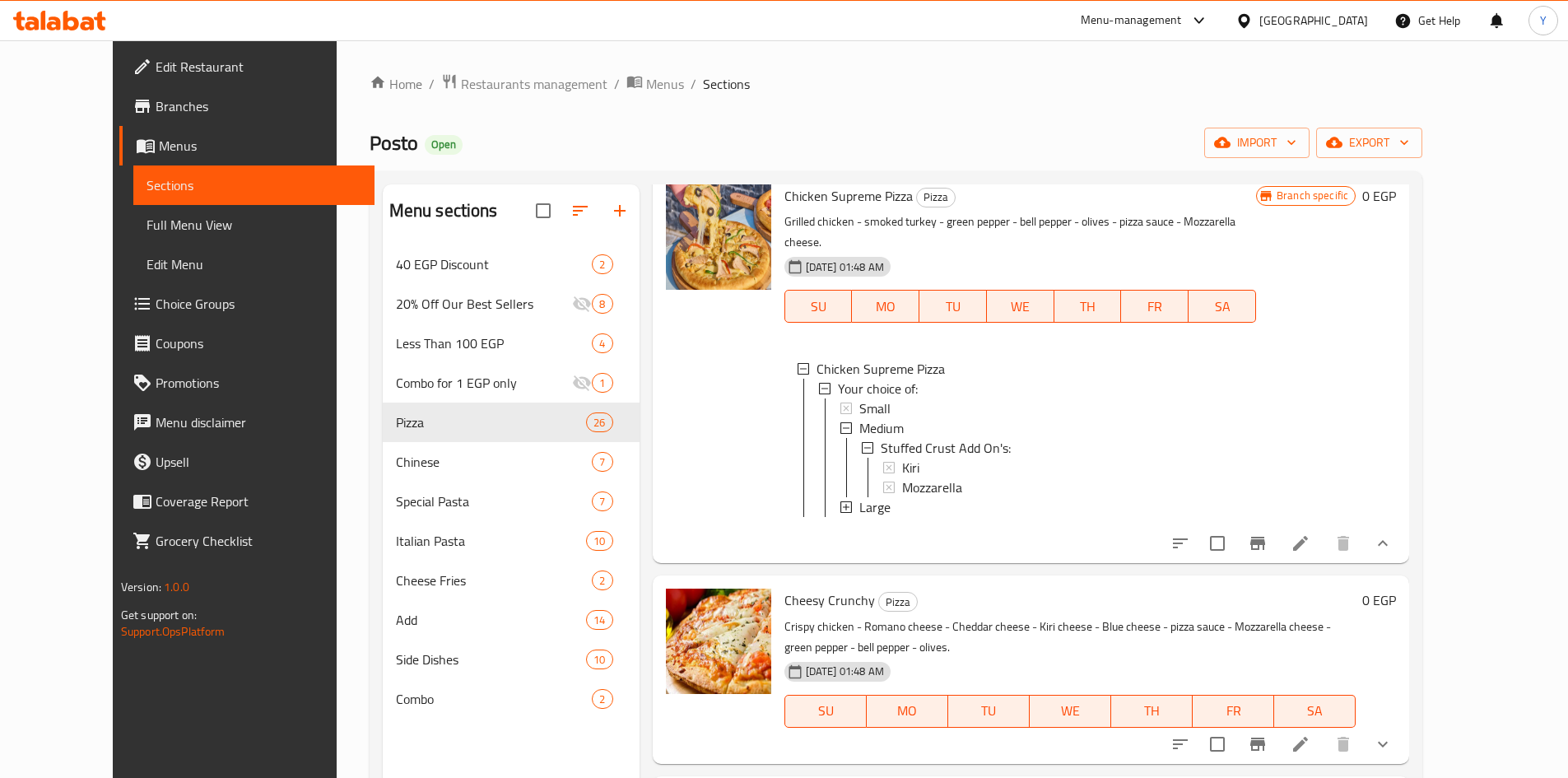
scroll to position [3622, 0]
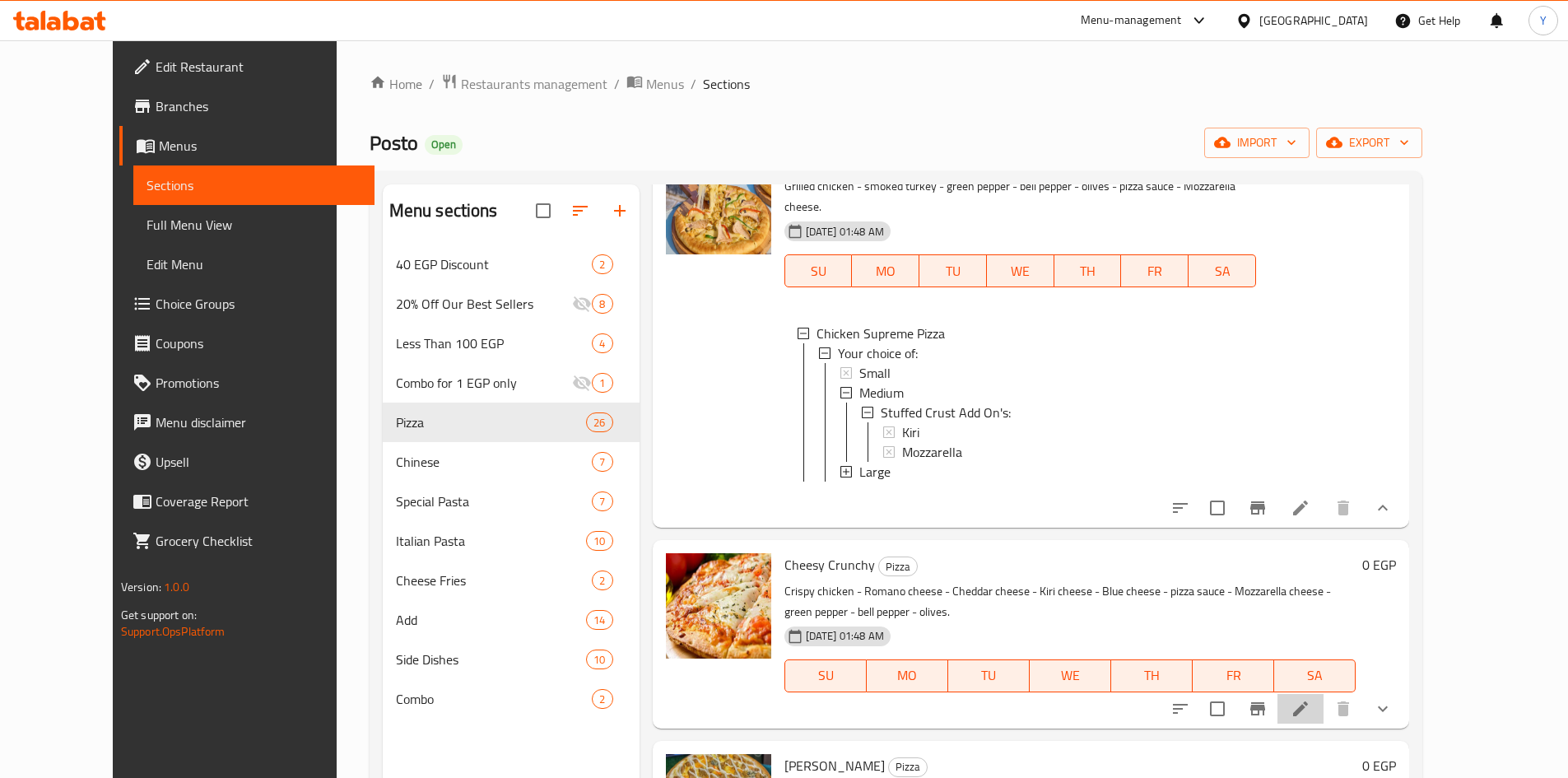
click at [1310, 699] on icon at bounding box center [1300, 709] width 20 height 20
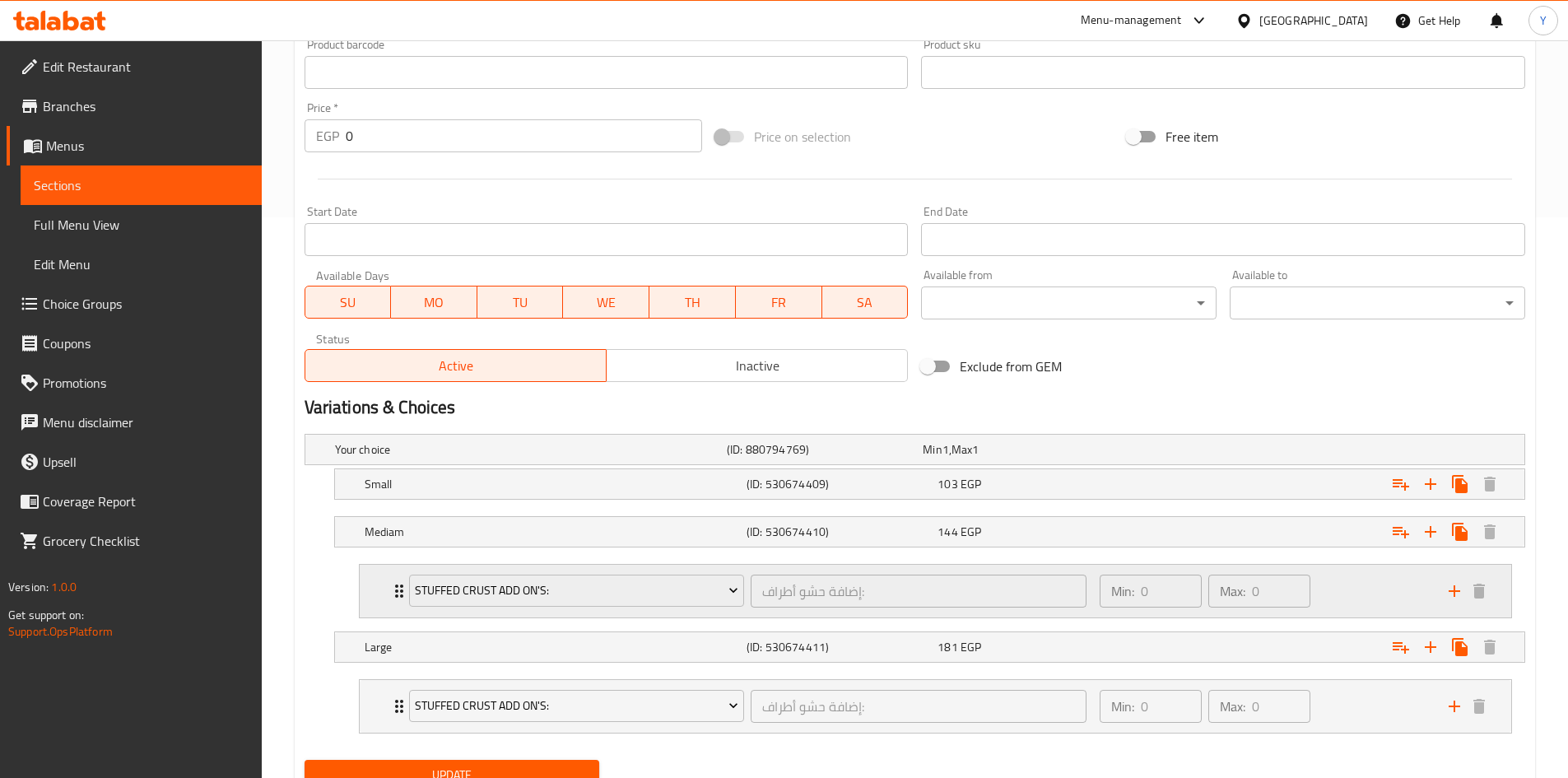
scroll to position [629, 0]
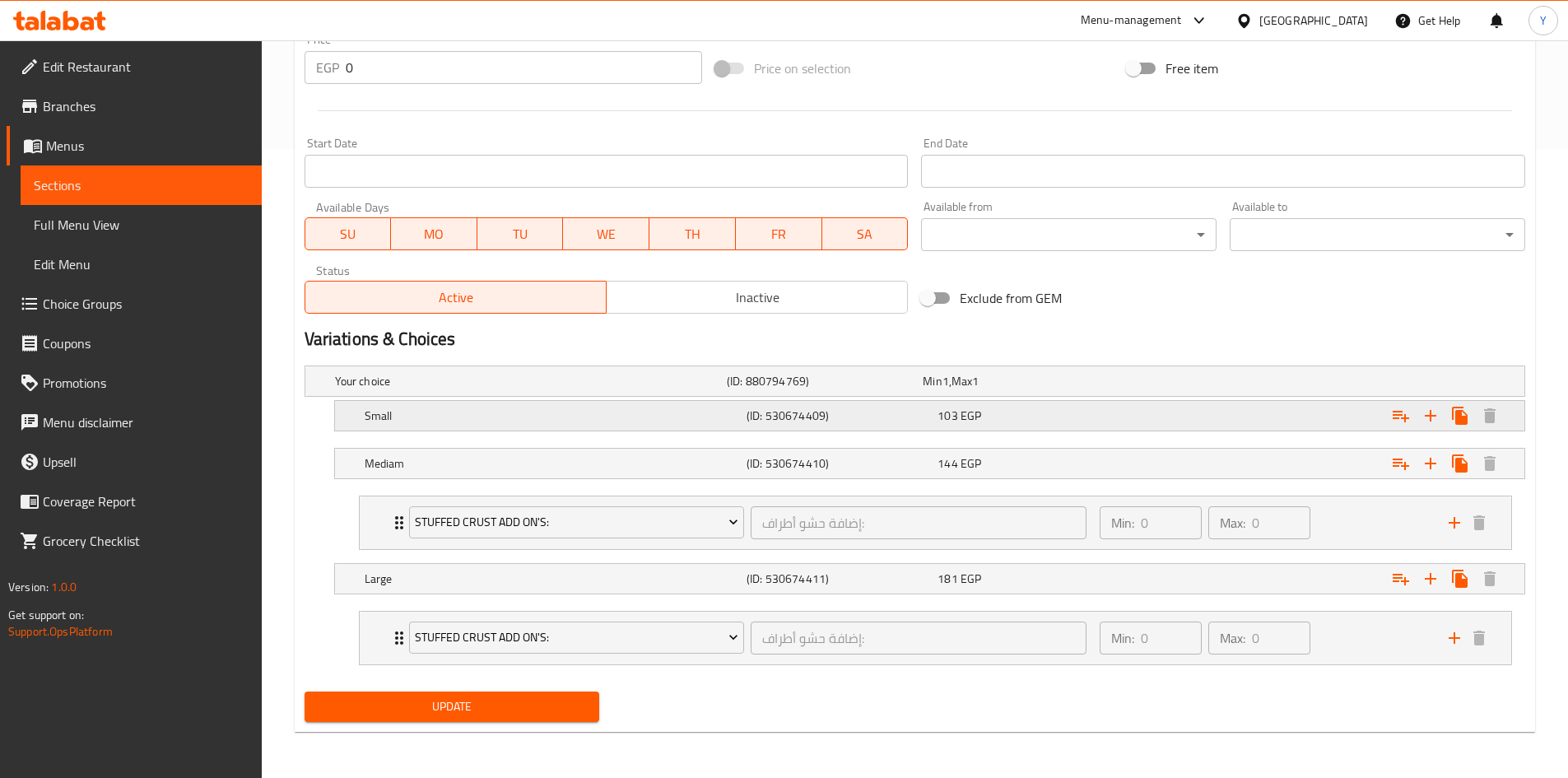
click at [1089, 416] on div "103 EGP" at bounding box center [1029, 416] width 184 height 16
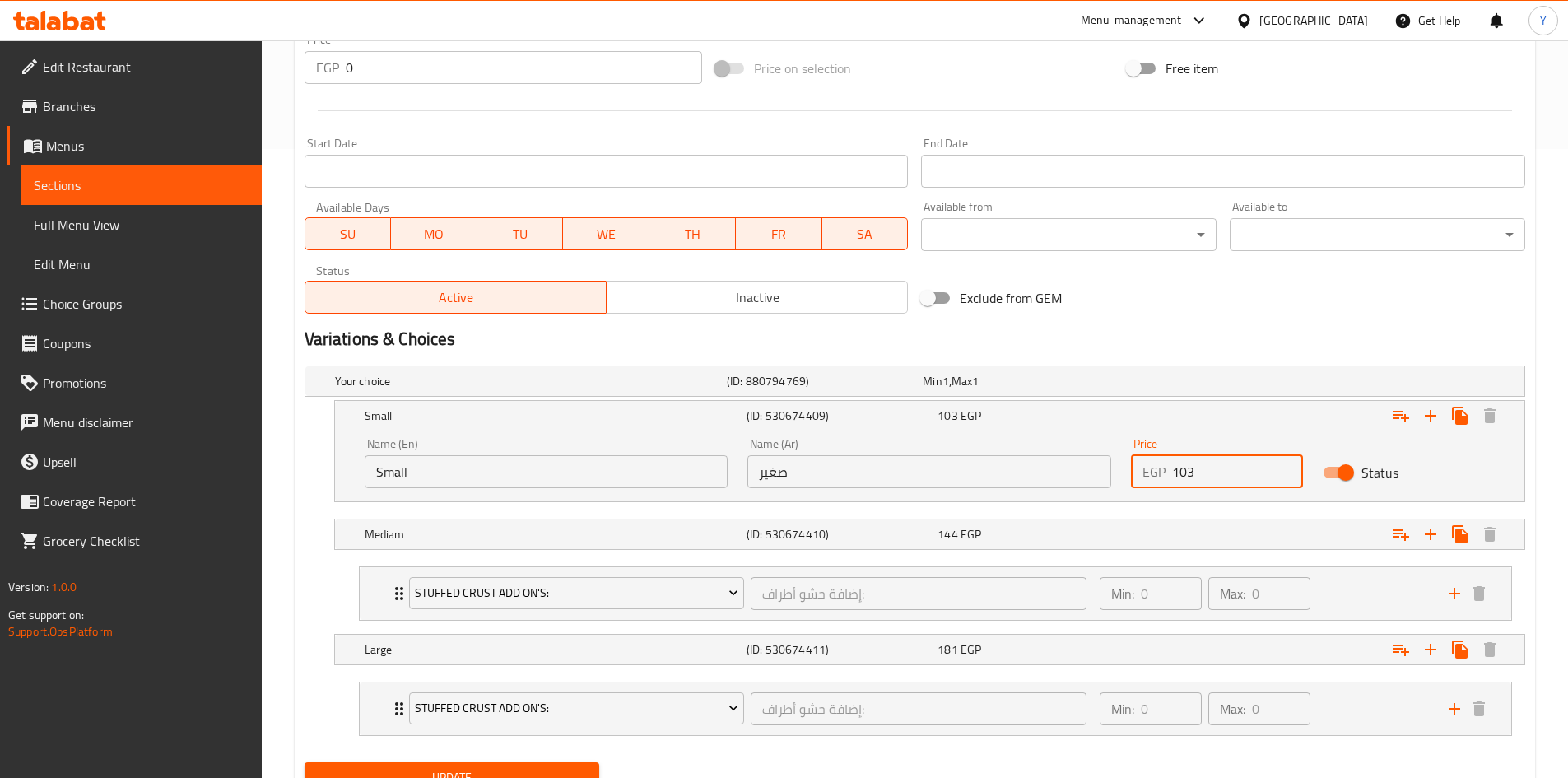
drag, startPoint x: 1212, startPoint y: 466, endPoint x: 1095, endPoint y: 475, distance: 117.3
click at [1095, 475] on div "Name (En) Small Name (En) Name (Ar) صغير Name (Ar) Price EGP 103 Price Status" at bounding box center [930, 464] width 1150 height 70
type input "170"
click at [1090, 550] on div "Mediam (ID: 530674410) 144 EGP" at bounding box center [935, 534] width 1146 height 36
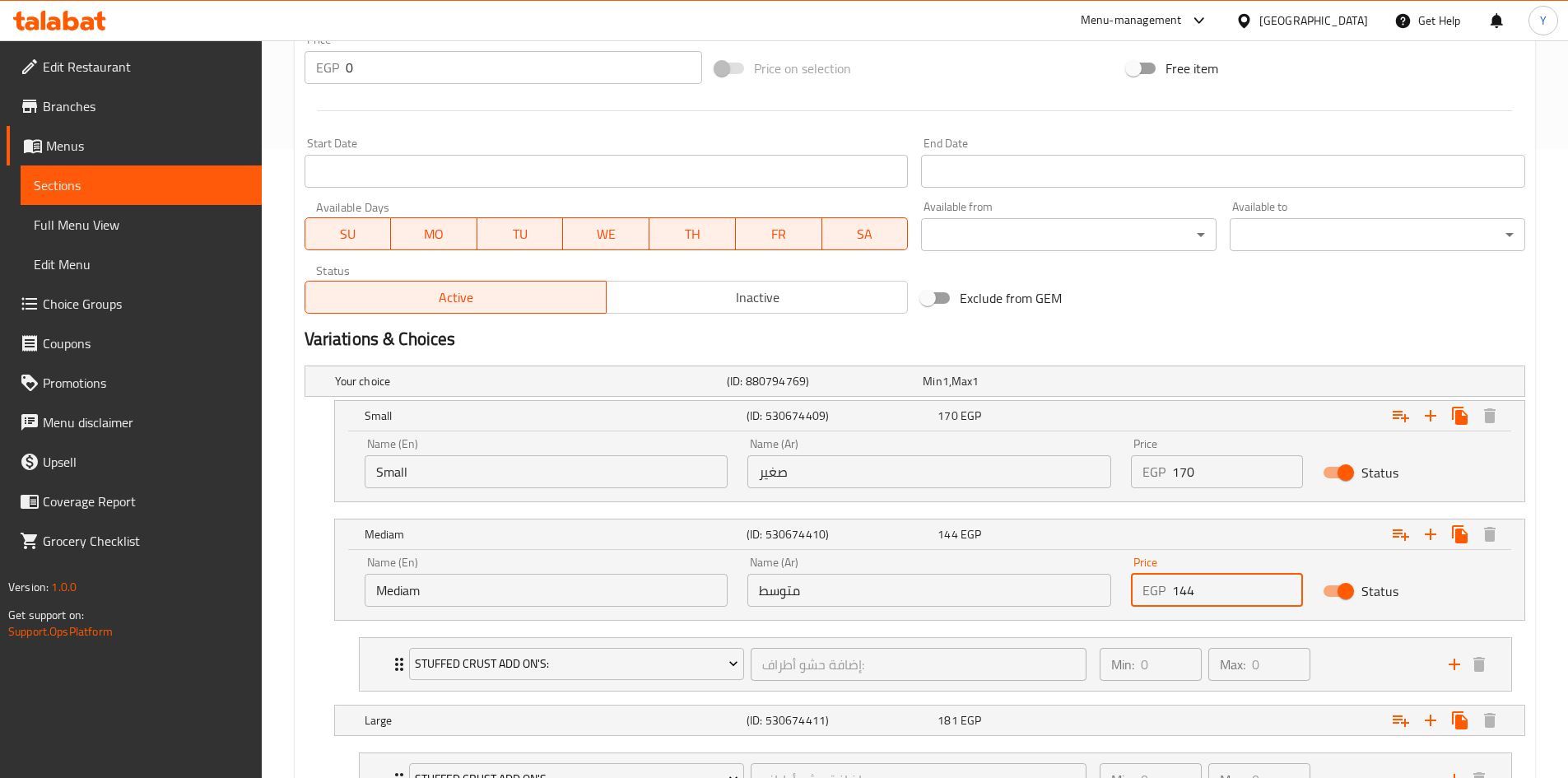
drag, startPoint x: 1213, startPoint y: 587, endPoint x: 1124, endPoint y: 594, distance: 89.3
click at [1124, 594] on div "Price EGP 144 Price" at bounding box center [1217, 582] width 192 height 70
type input "235"
click at [1092, 727] on div "181 EGP" at bounding box center [1029, 720] width 184 height 16
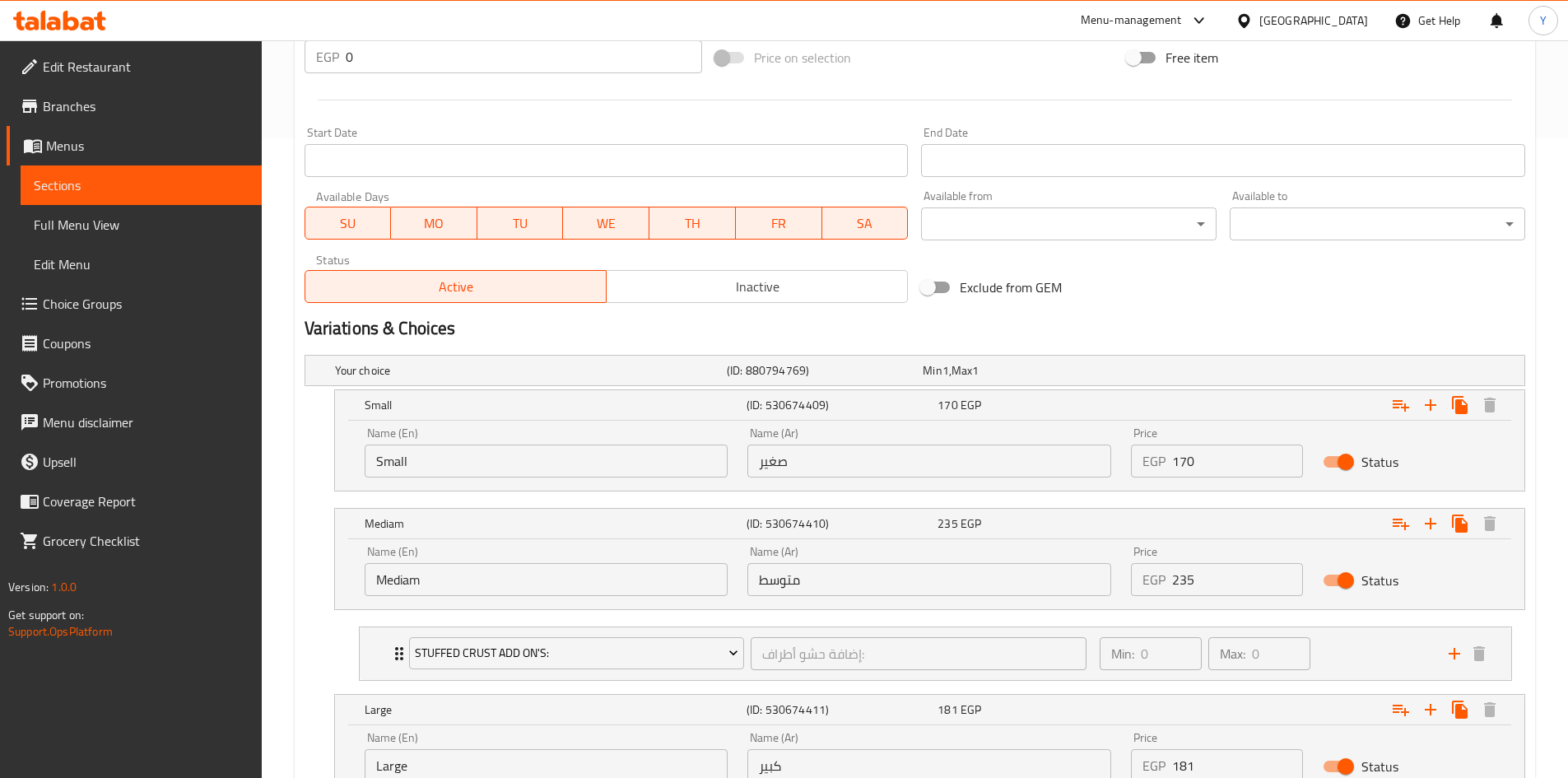
scroll to position [711, 0]
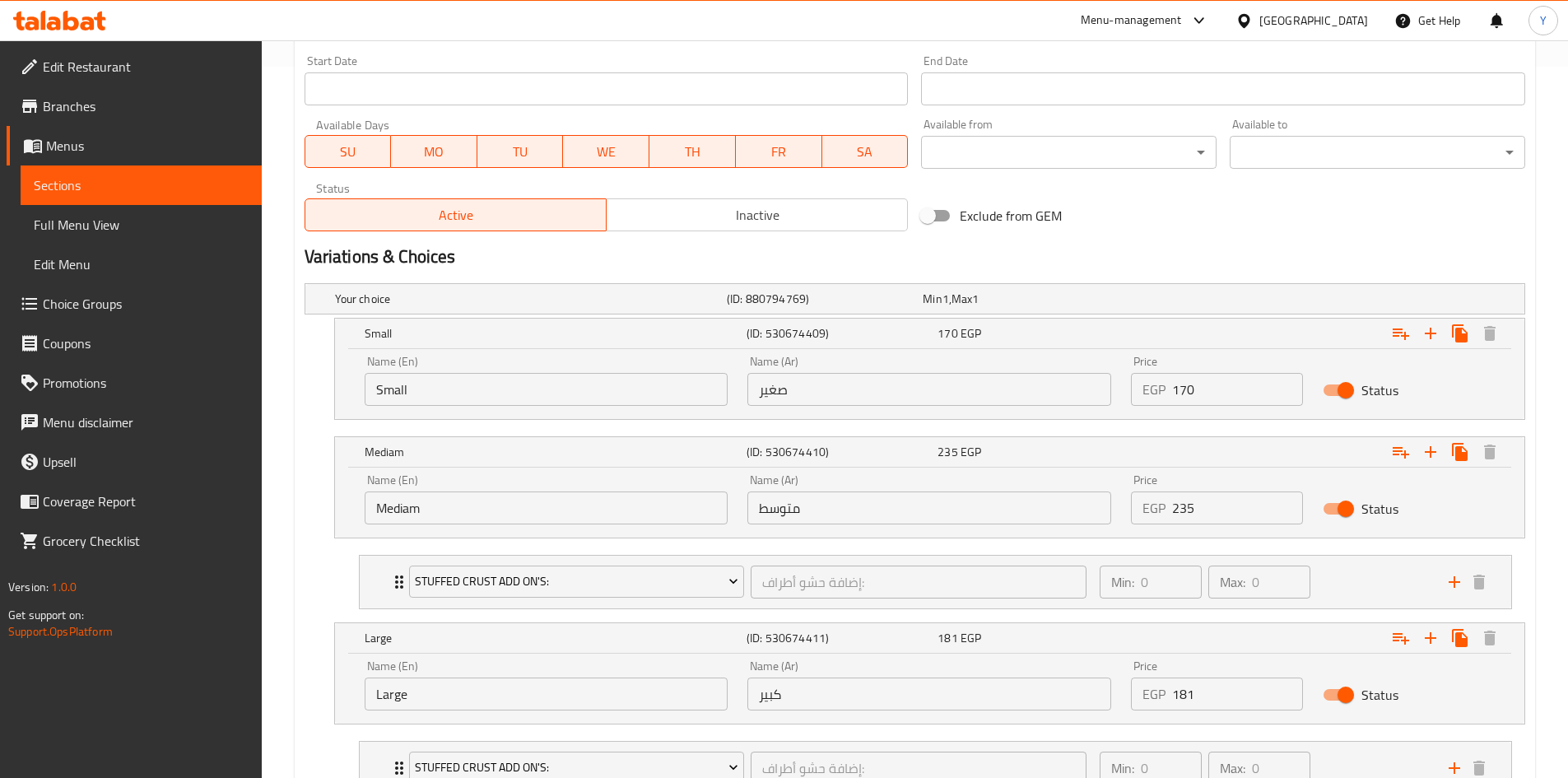
click at [1115, 685] on div "Name (En) Large Name (En) Name (Ar) كبير Name (Ar) Price EGP 181 Price Status" at bounding box center [930, 685] width 1150 height 70
drag, startPoint x: 1114, startPoint y: 688, endPoint x: 1200, endPoint y: 709, distance: 88.5
click at [1200, 709] on input "3" at bounding box center [1237, 694] width 131 height 33
type input "300"
click at [325, 605] on nav "Stuffed Crust Add On's: إضافة حشو أطراف: ​ Min: 0 ​ Max: 0 ​ Kiri (ID: 53067355…" at bounding box center [914, 582] width 1221 height 81
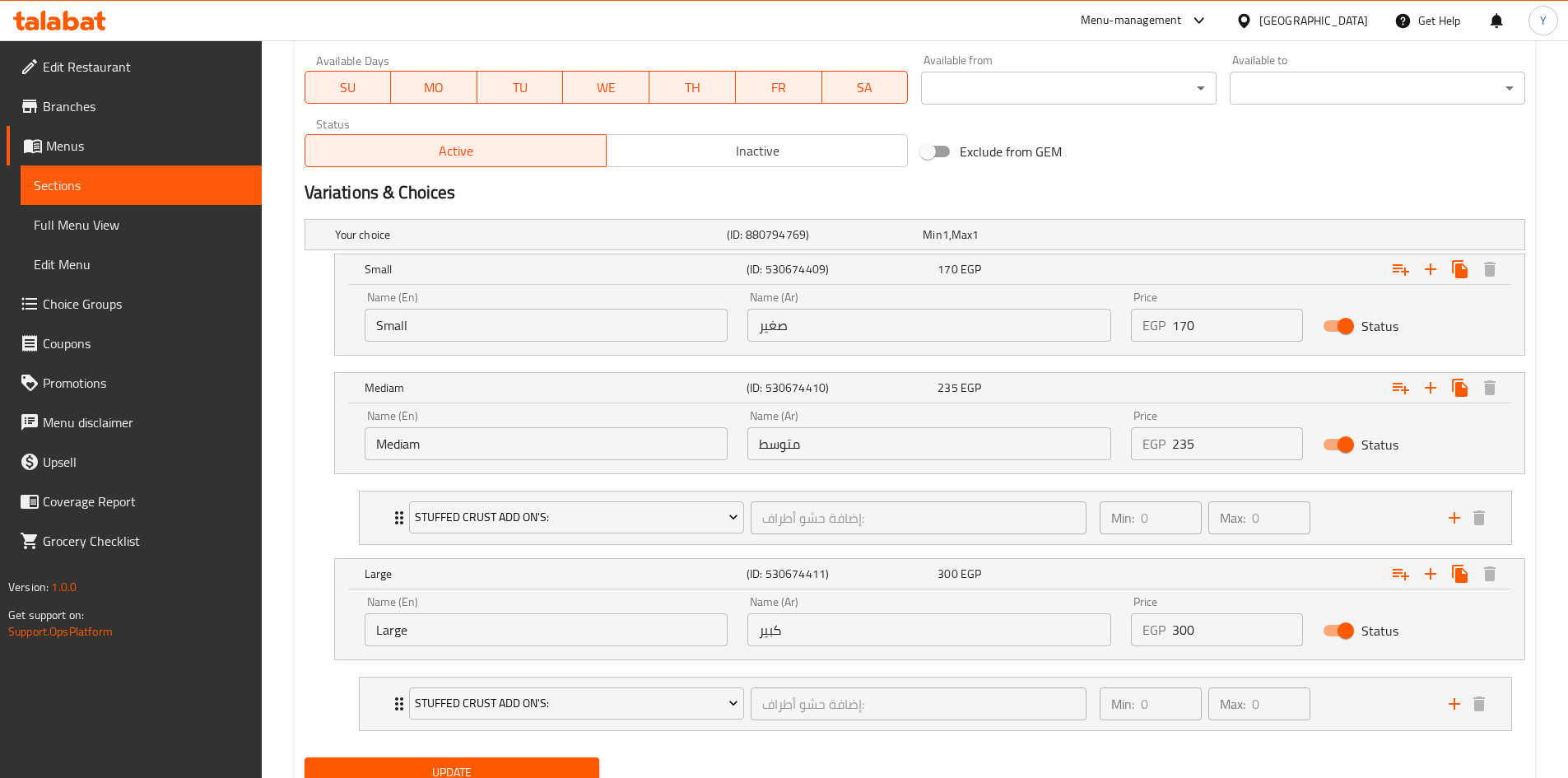
scroll to position [841, 0]
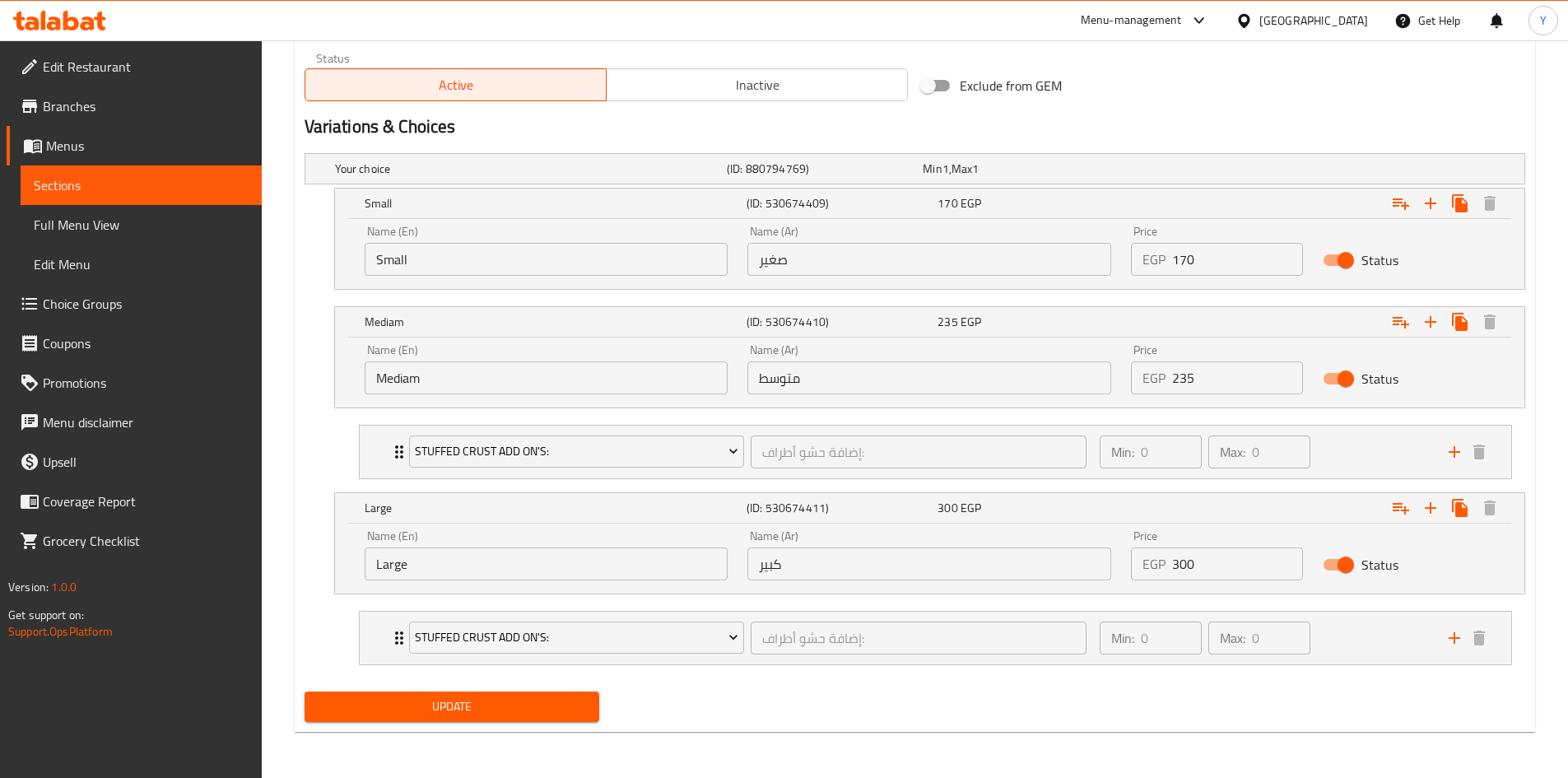
click at [380, 697] on span "Update" at bounding box center [452, 707] width 269 height 21
click at [595, 703] on button "Update" at bounding box center [452, 707] width 296 height 31
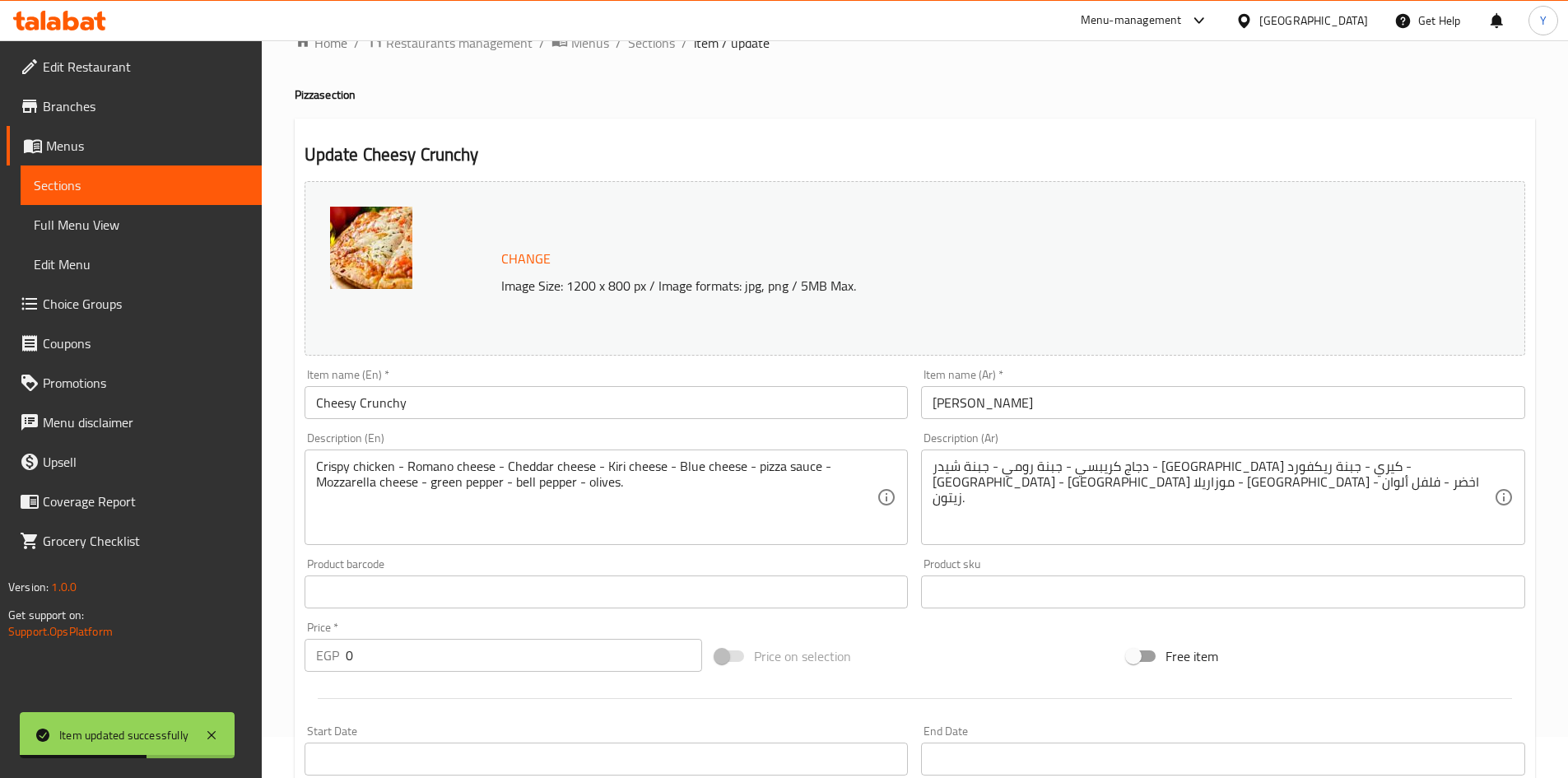
scroll to position [0, 0]
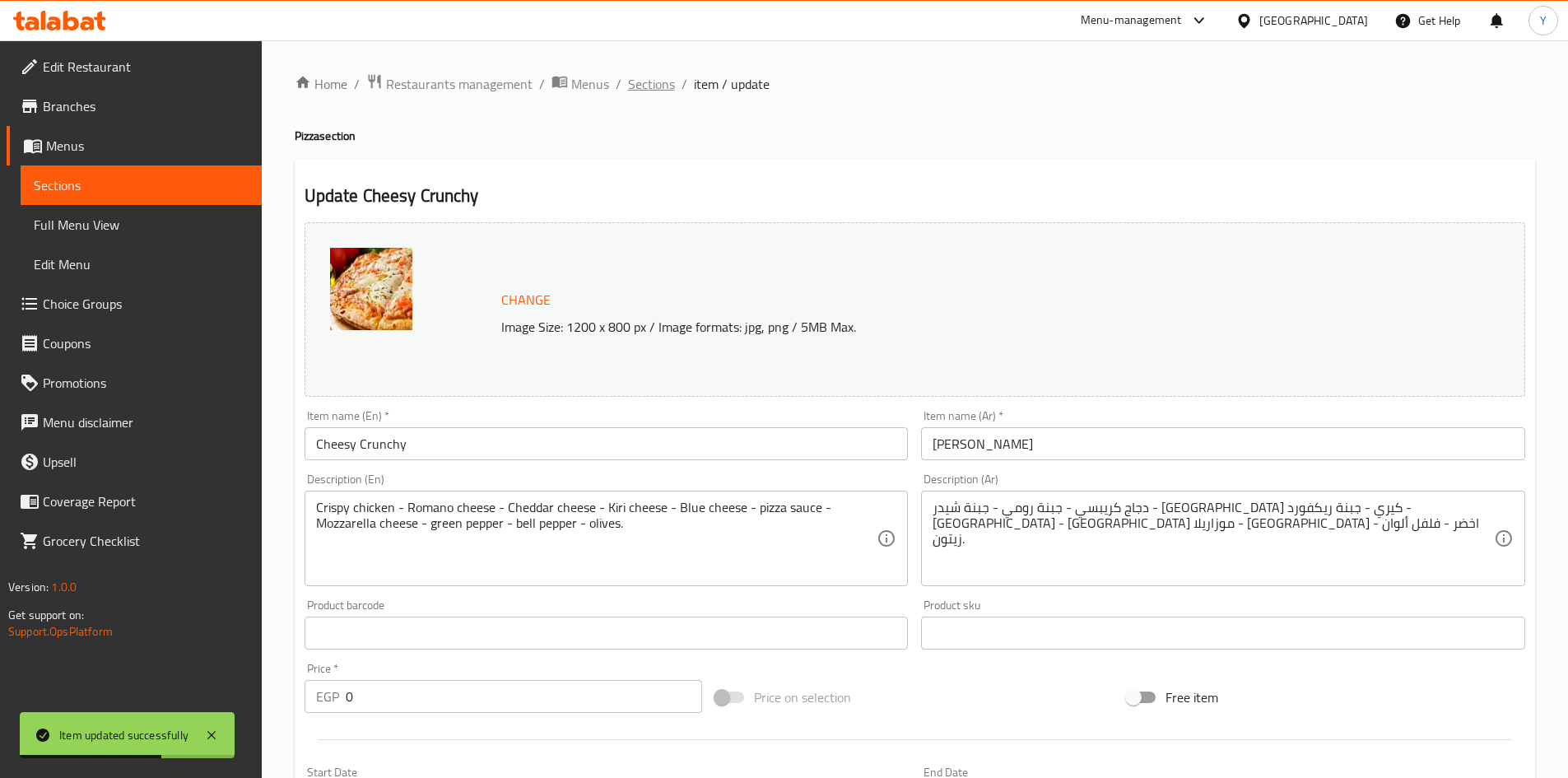
click at [649, 87] on span "Sections" at bounding box center [651, 83] width 47 height 20
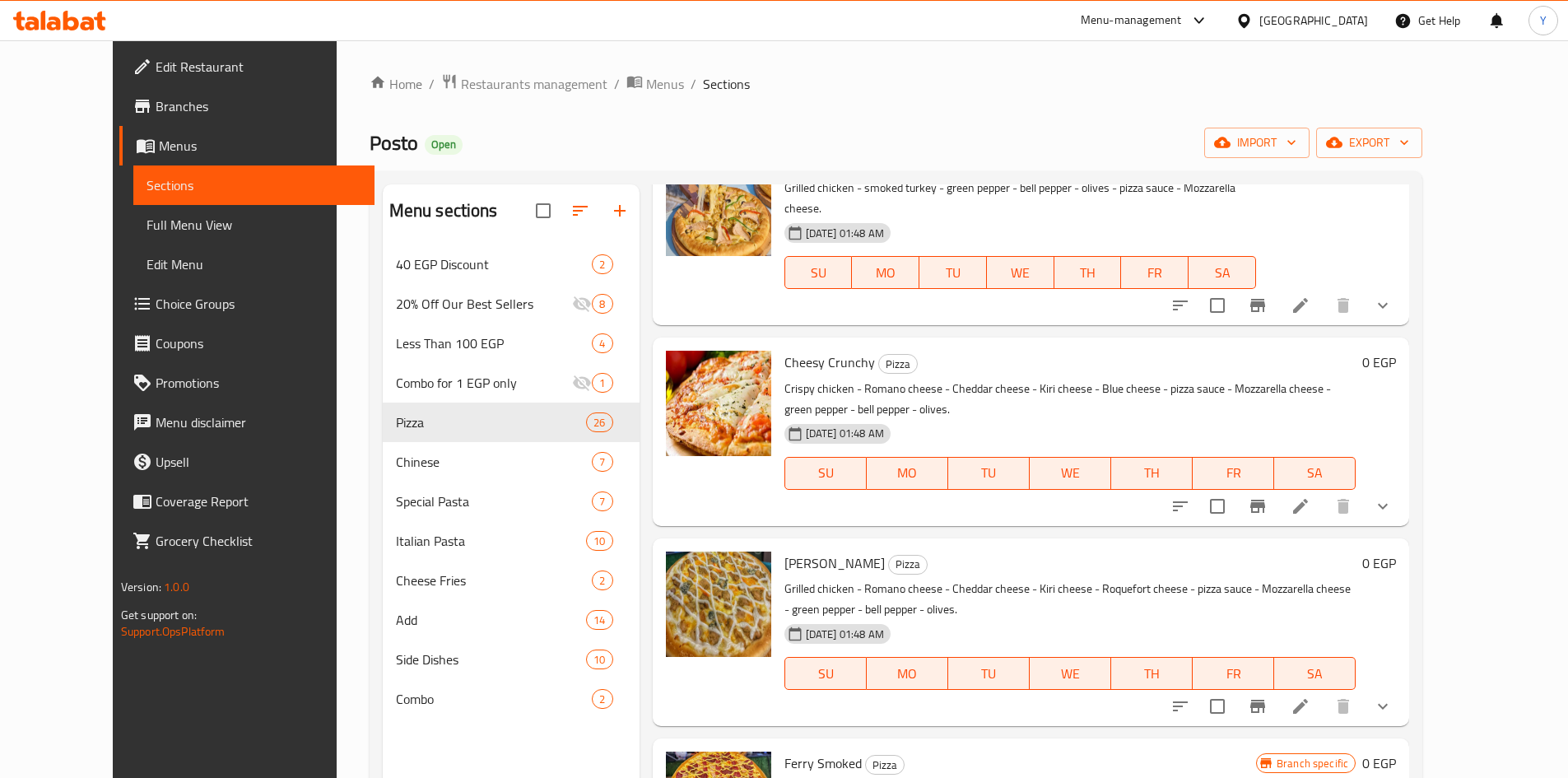
scroll to position [3622, 0]
click at [1310, 695] on icon at bounding box center [1300, 704] width 20 height 20
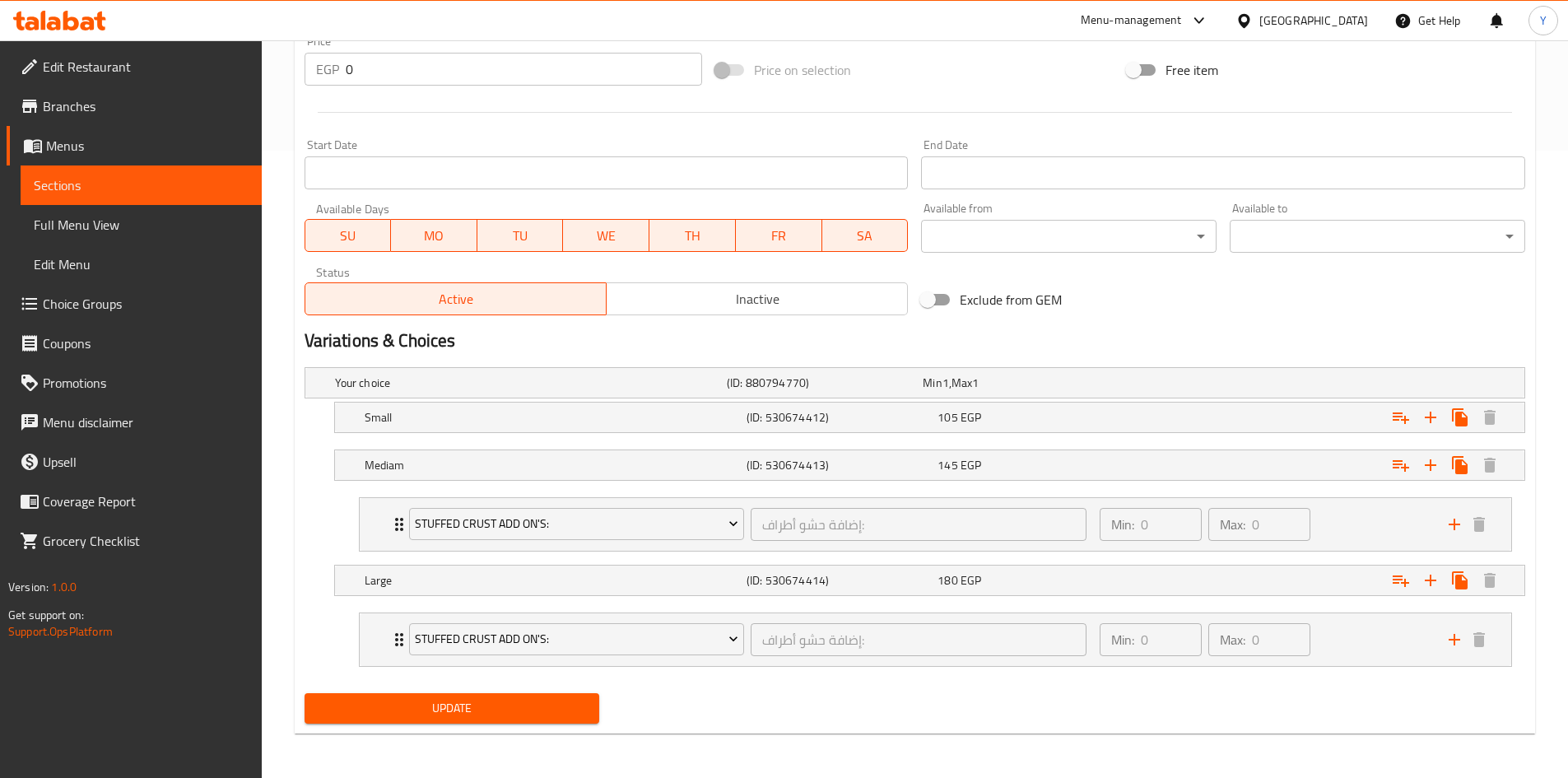
scroll to position [629, 0]
click at [1020, 422] on div "105 EGP" at bounding box center [1029, 416] width 184 height 16
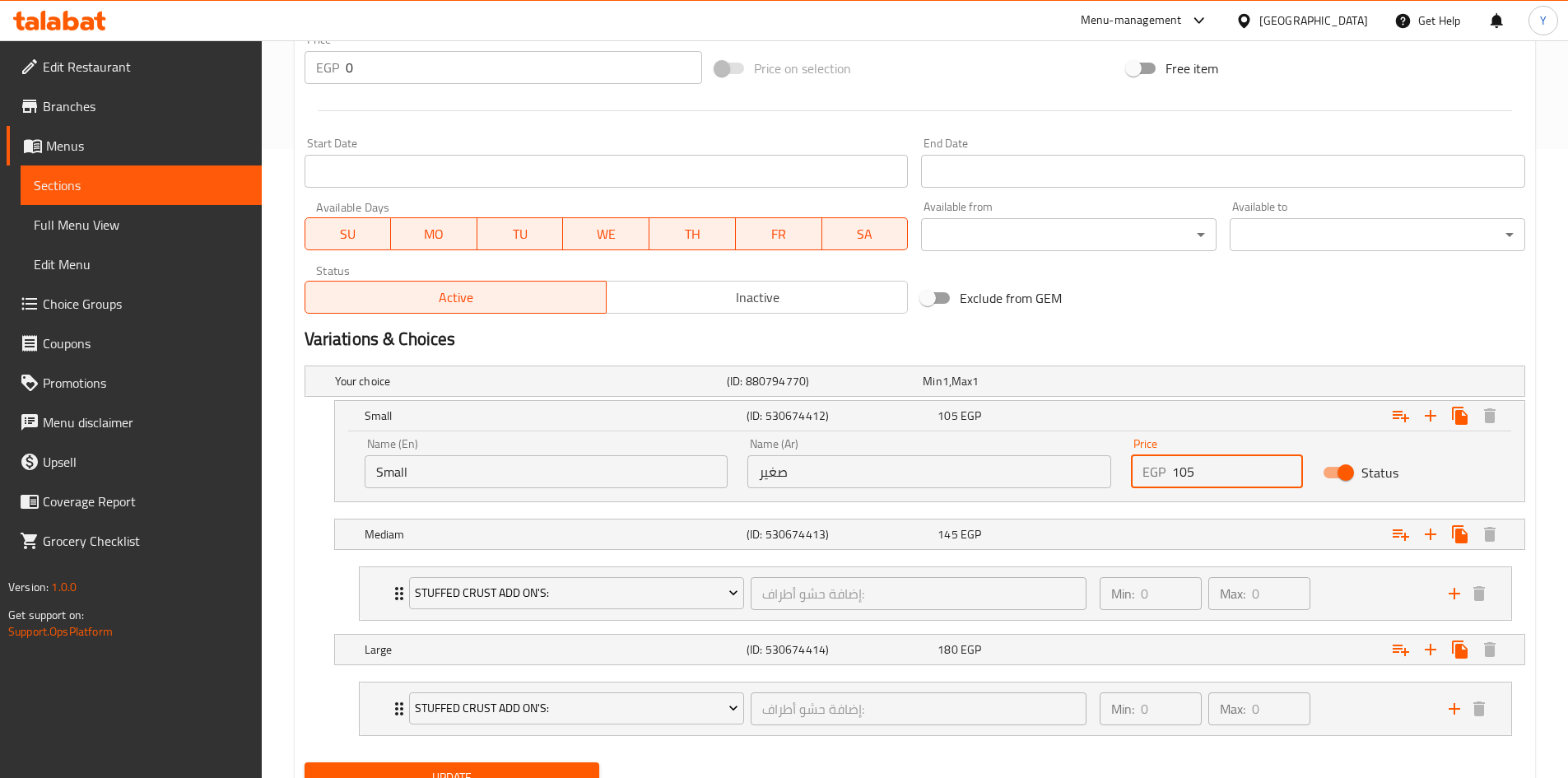
drag, startPoint x: 1182, startPoint y: 481, endPoint x: 1189, endPoint y: 488, distance: 9.9
click at [1210, 477] on input "105" at bounding box center [1237, 471] width 131 height 33
type input "170"
click at [1146, 534] on div "Expand" at bounding box center [1316, 534] width 382 height 36
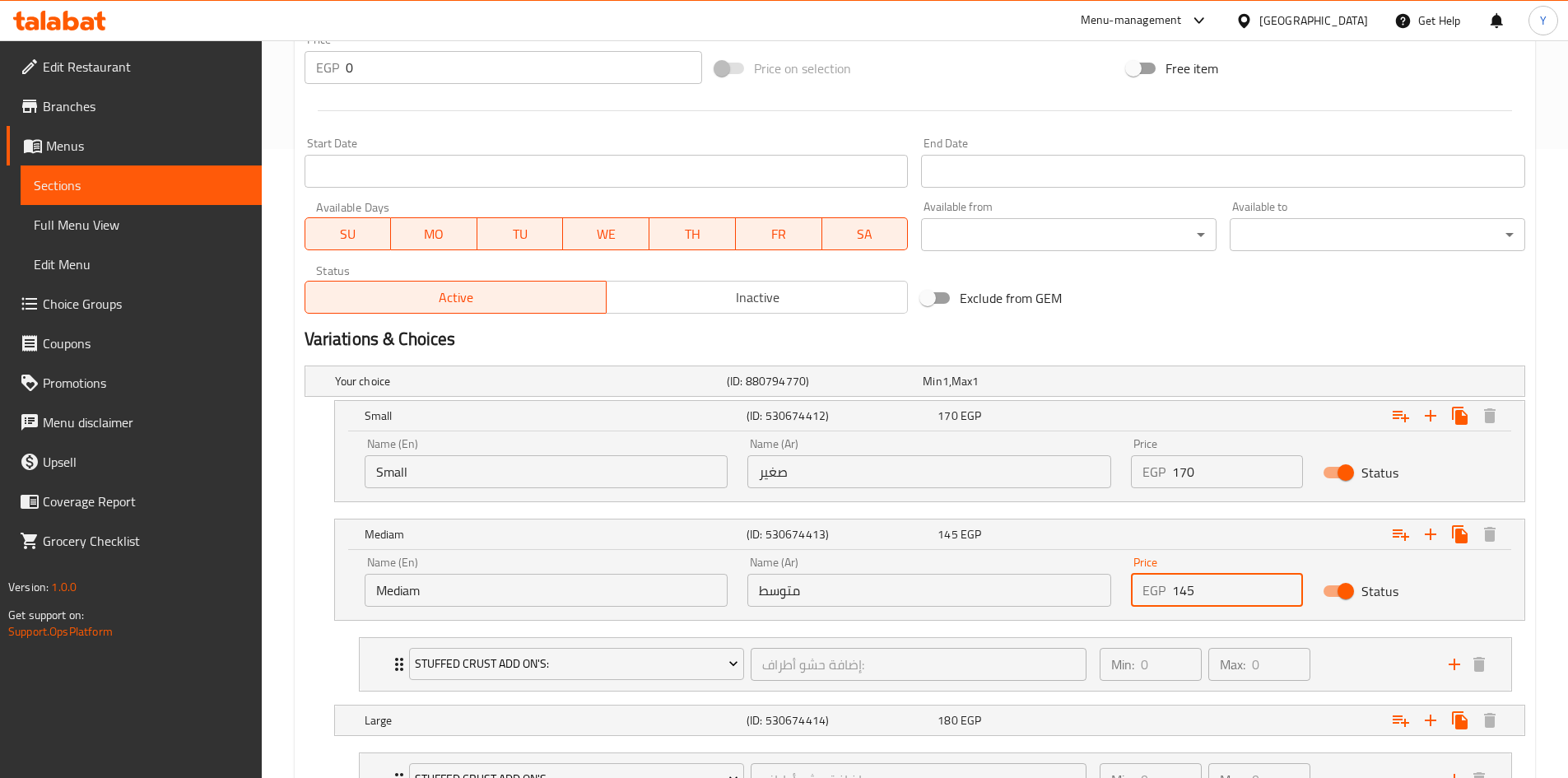
drag, startPoint x: 1206, startPoint y: 582, endPoint x: 1093, endPoint y: 579, distance: 113.0
click at [1093, 579] on div "Name (En) Mediam Name (En) Name (Ar) متوسط Name (Ar) Price EGP 145 Price Status" at bounding box center [930, 582] width 1150 height 70
type input "235"
click at [1124, 705] on div "Large (ID: 530674414) 180 EGP" at bounding box center [935, 720] width 1146 height 36
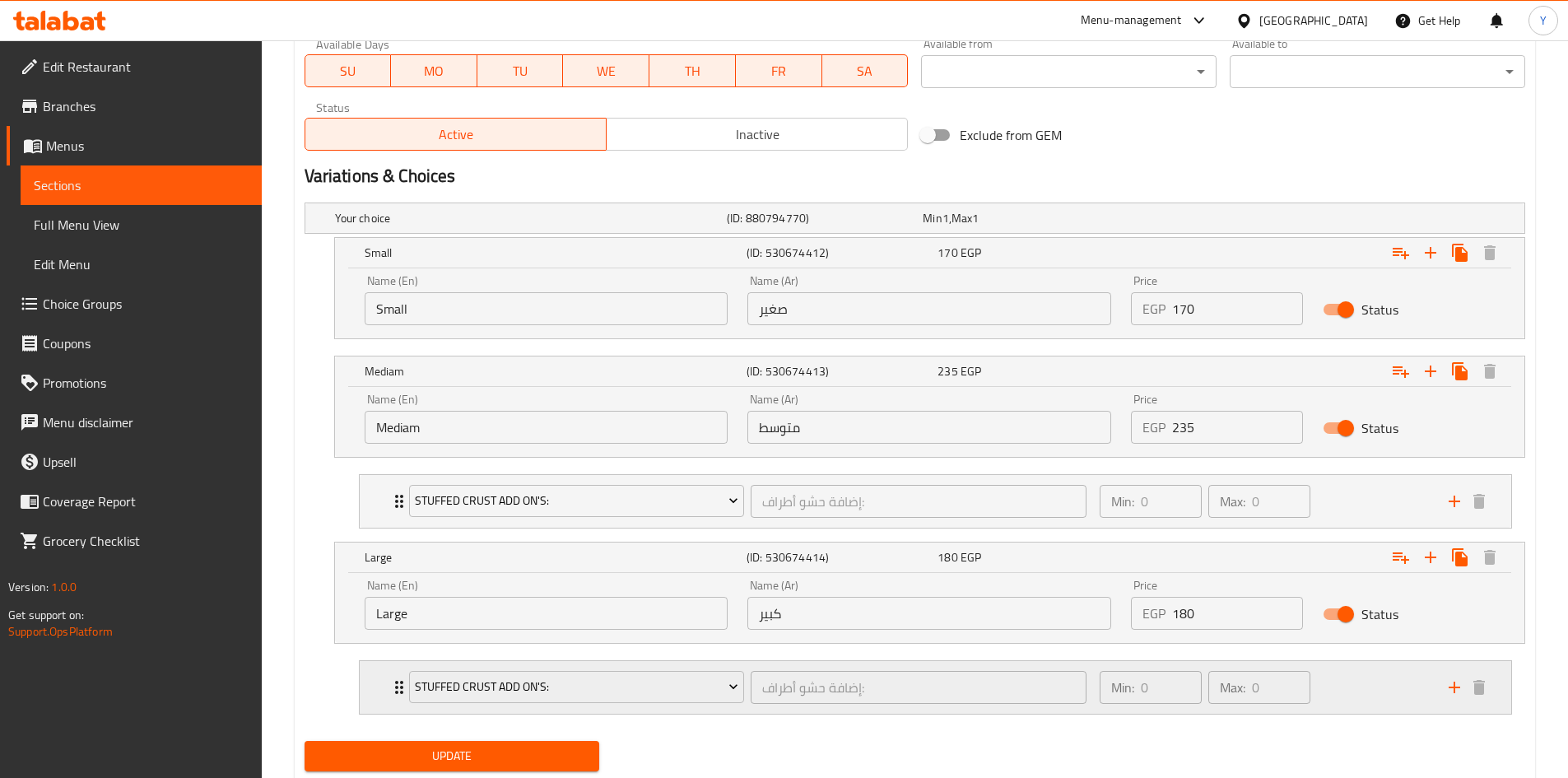
scroll to position [793, 0]
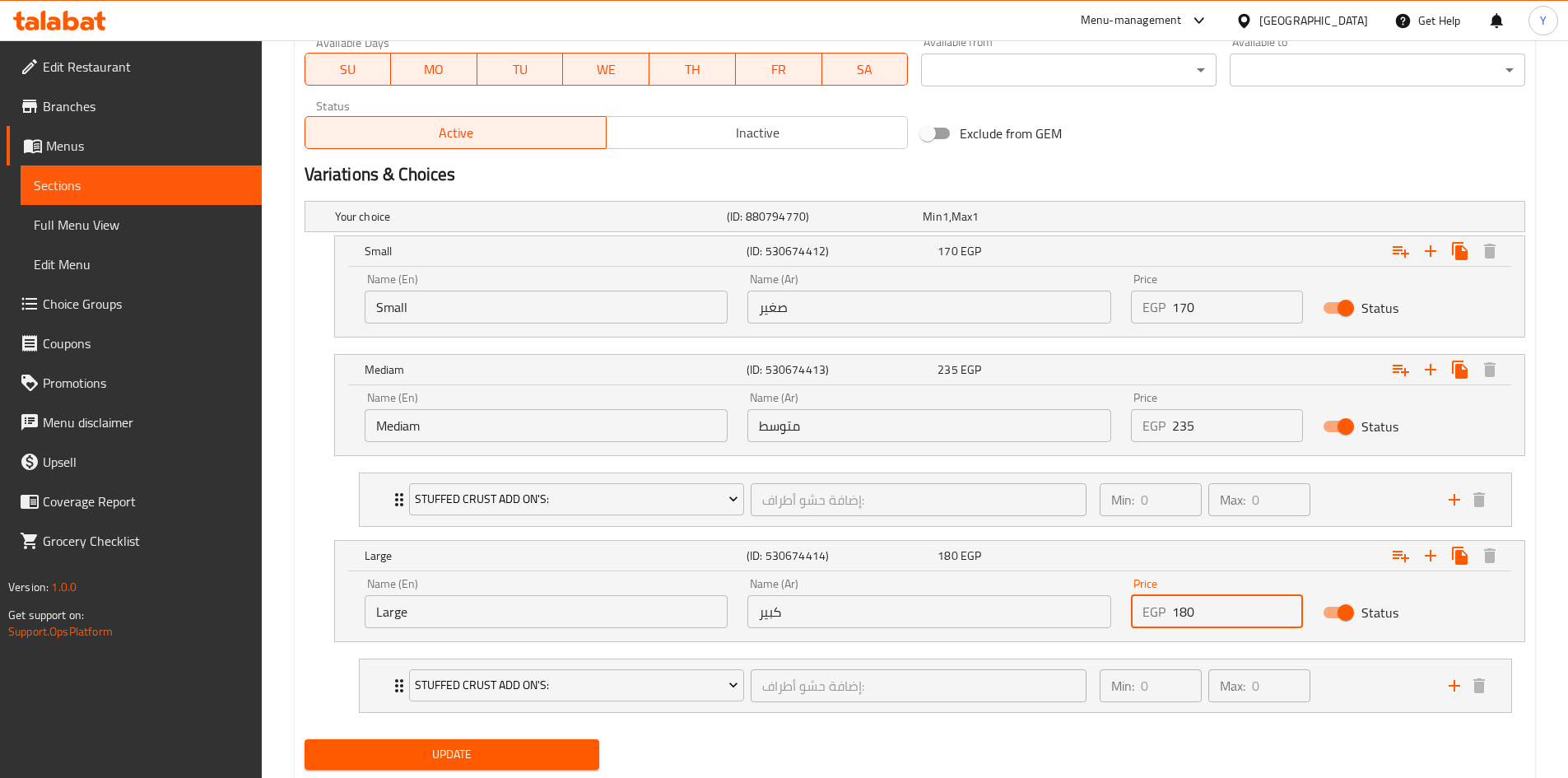
drag, startPoint x: 1218, startPoint y: 619, endPoint x: 1027, endPoint y: 576, distance: 195.8
click at [1021, 576] on div "Name (En) Large Name (En) Name (Ar) كبير Name (Ar) Price EGP 180 Price Status" at bounding box center [930, 603] width 1150 height 70
type input "300"
click at [1025, 731] on div "Your choice (ID: 880794770) Min 1 , Max 1 Name (En) Your choice Name (En) Name …" at bounding box center [915, 464] width 1234 height 538
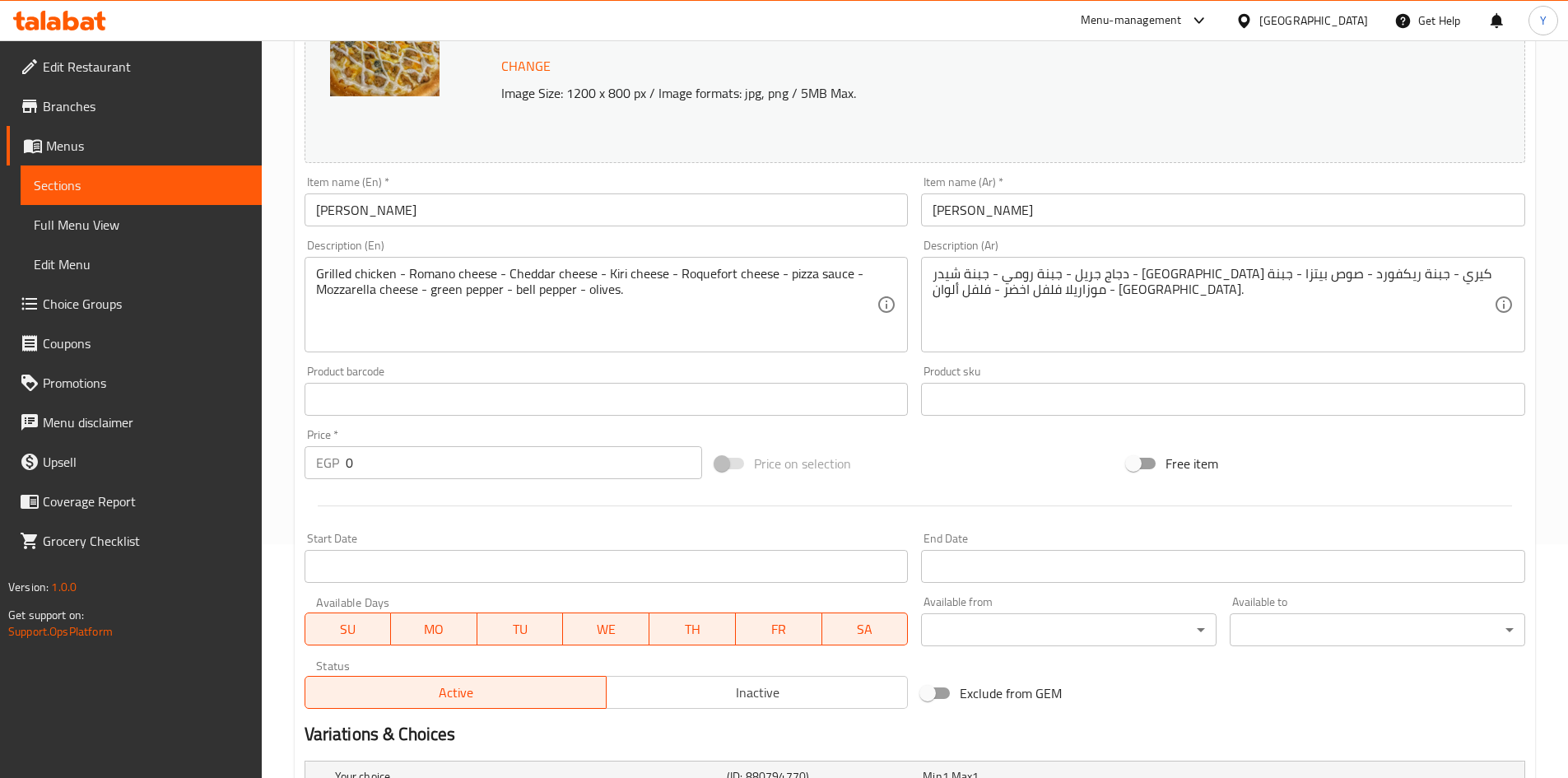
scroll to position [218, 0]
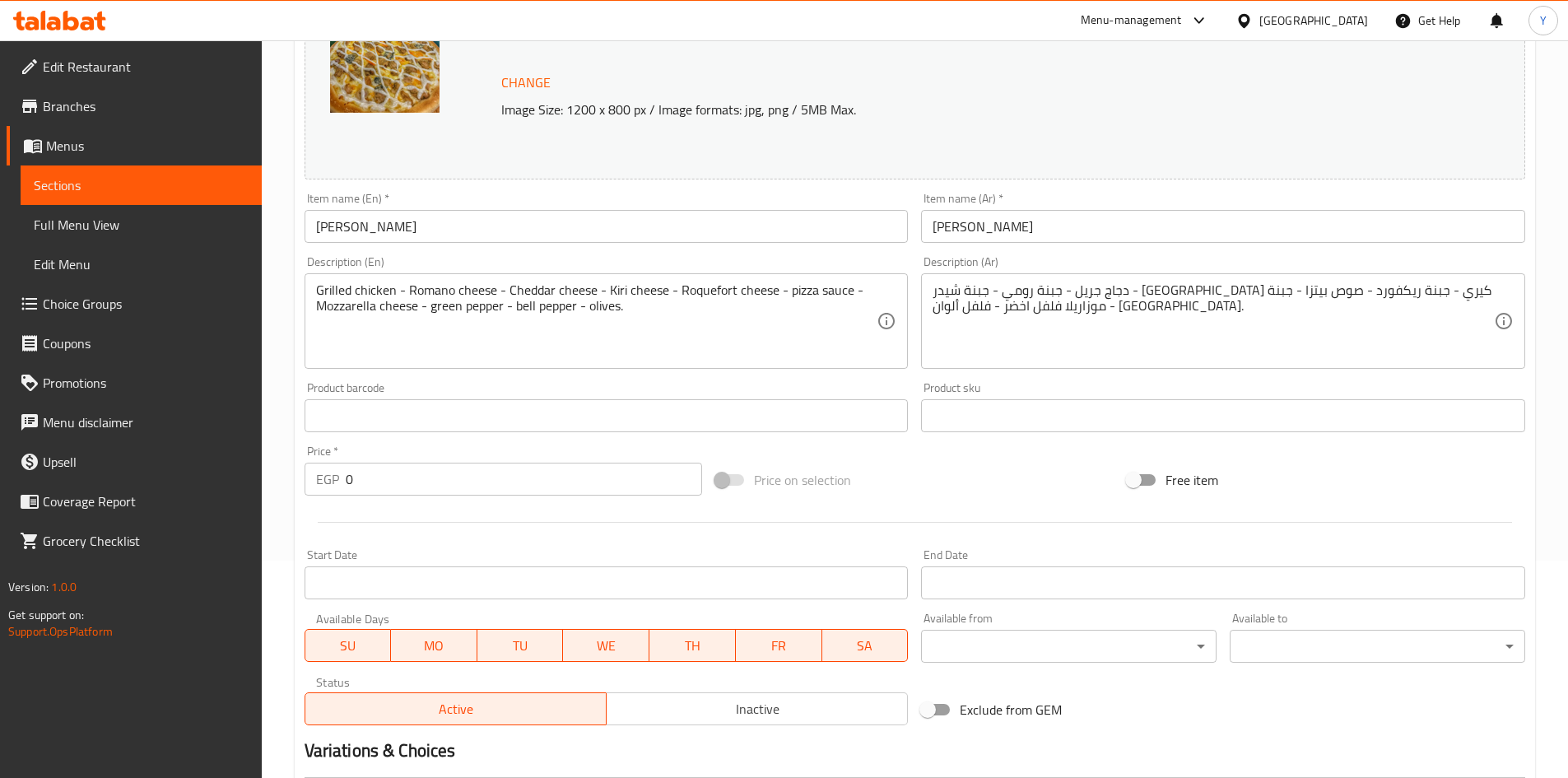
click at [476, 230] on input "[PERSON_NAME]" at bounding box center [606, 226] width 604 height 33
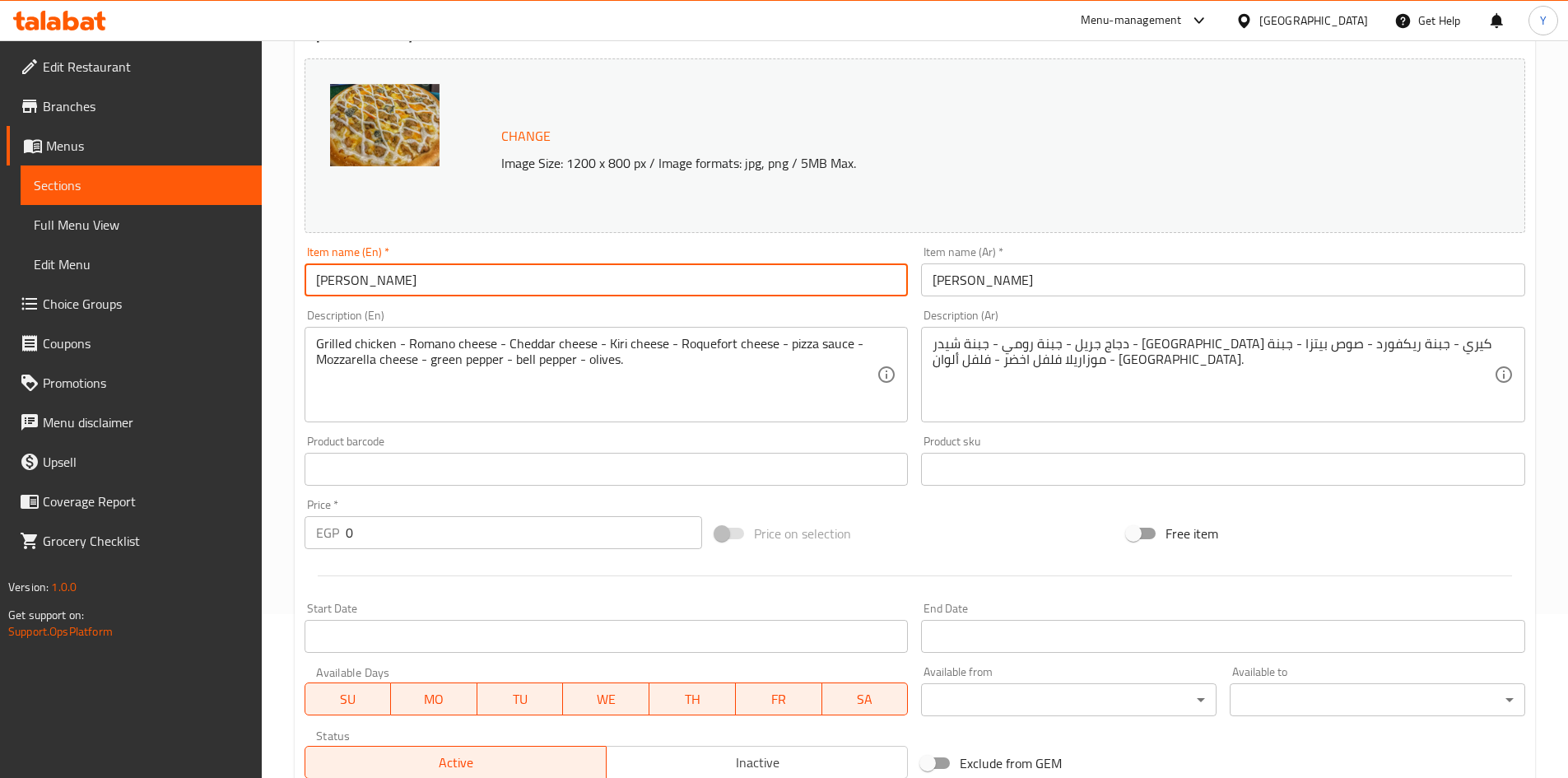
scroll to position [100, 0]
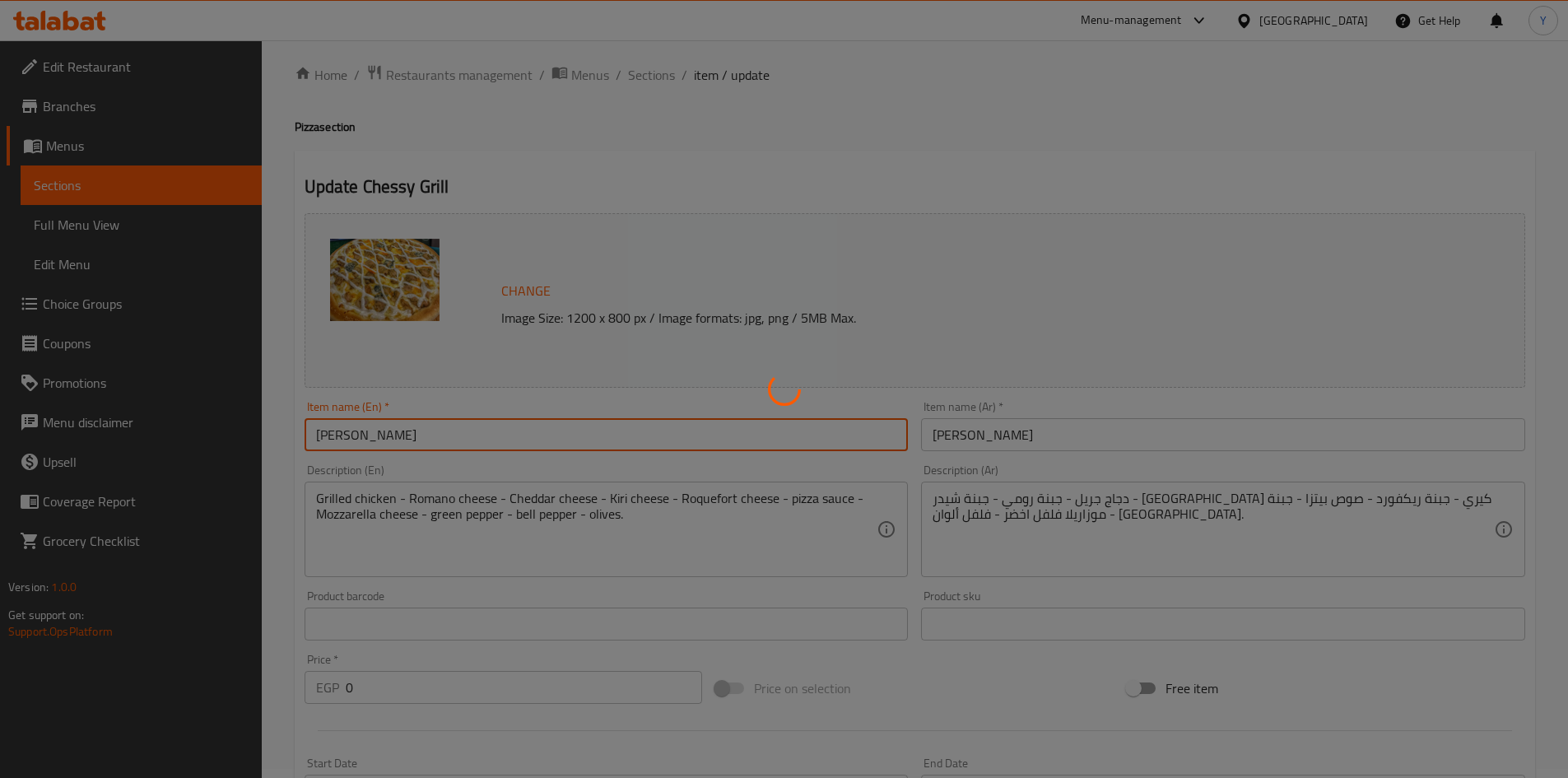
scroll to position [0, 0]
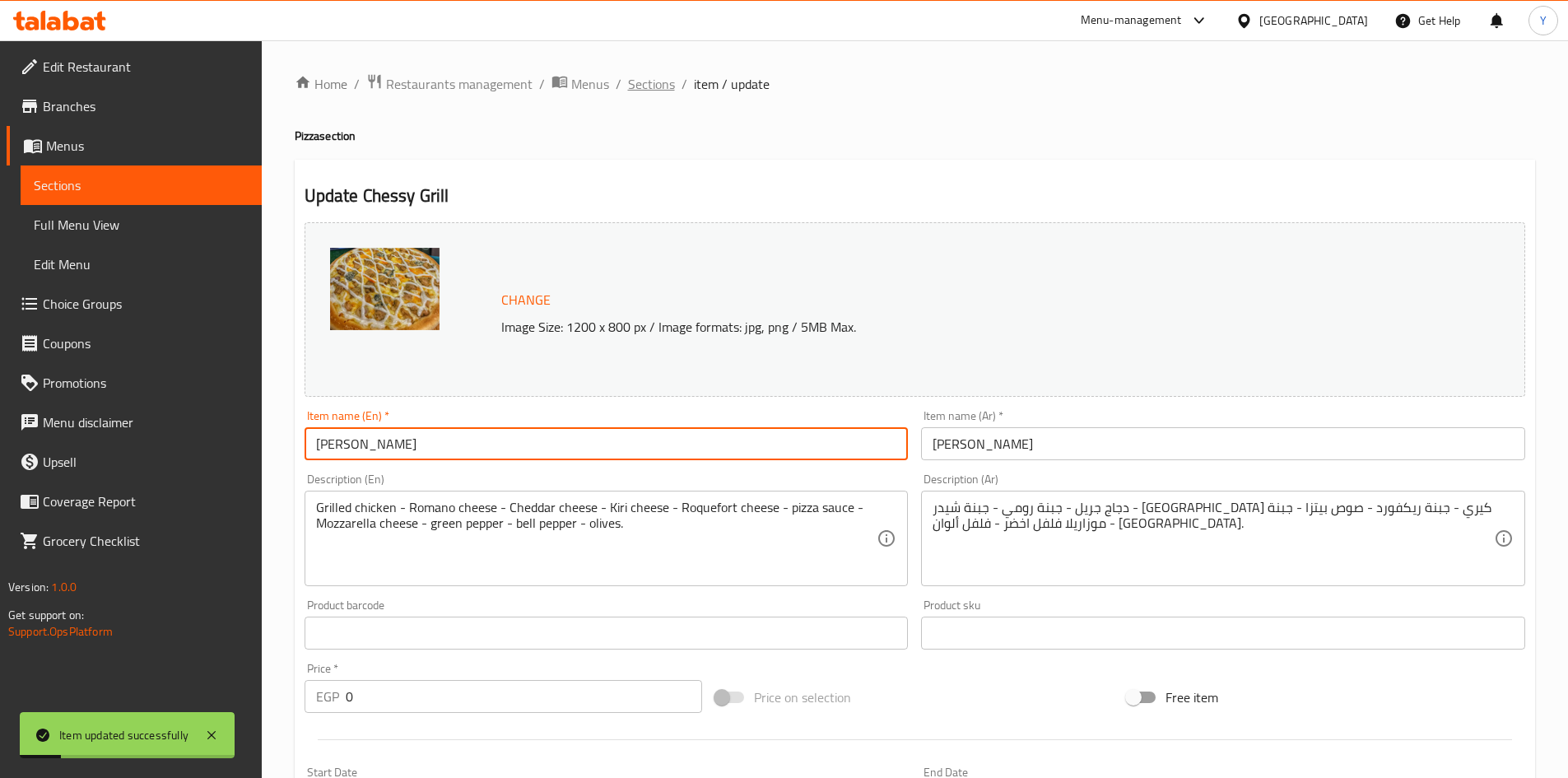
click at [644, 83] on span "Sections" at bounding box center [651, 83] width 47 height 20
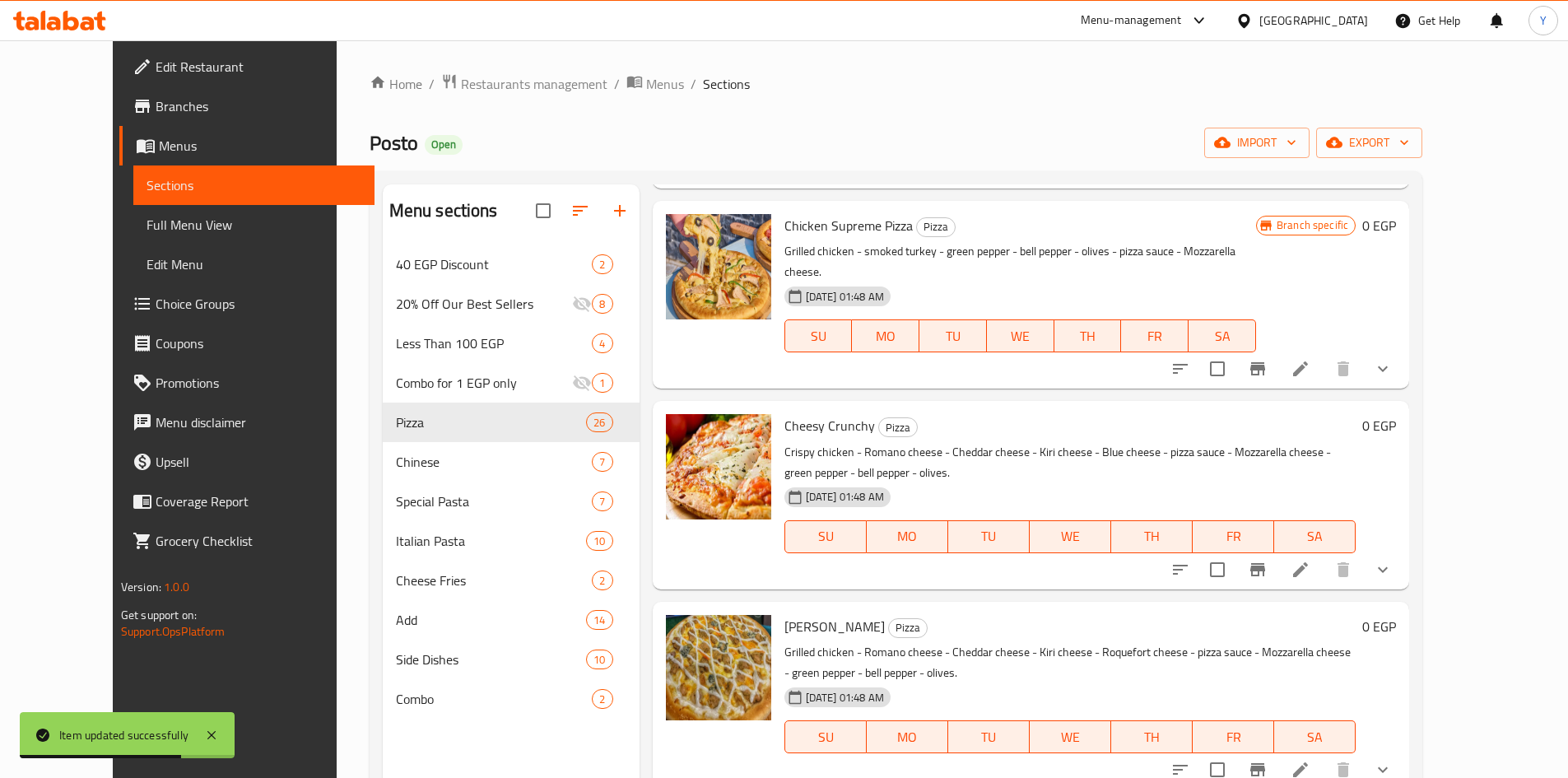
scroll to position [3622, 0]
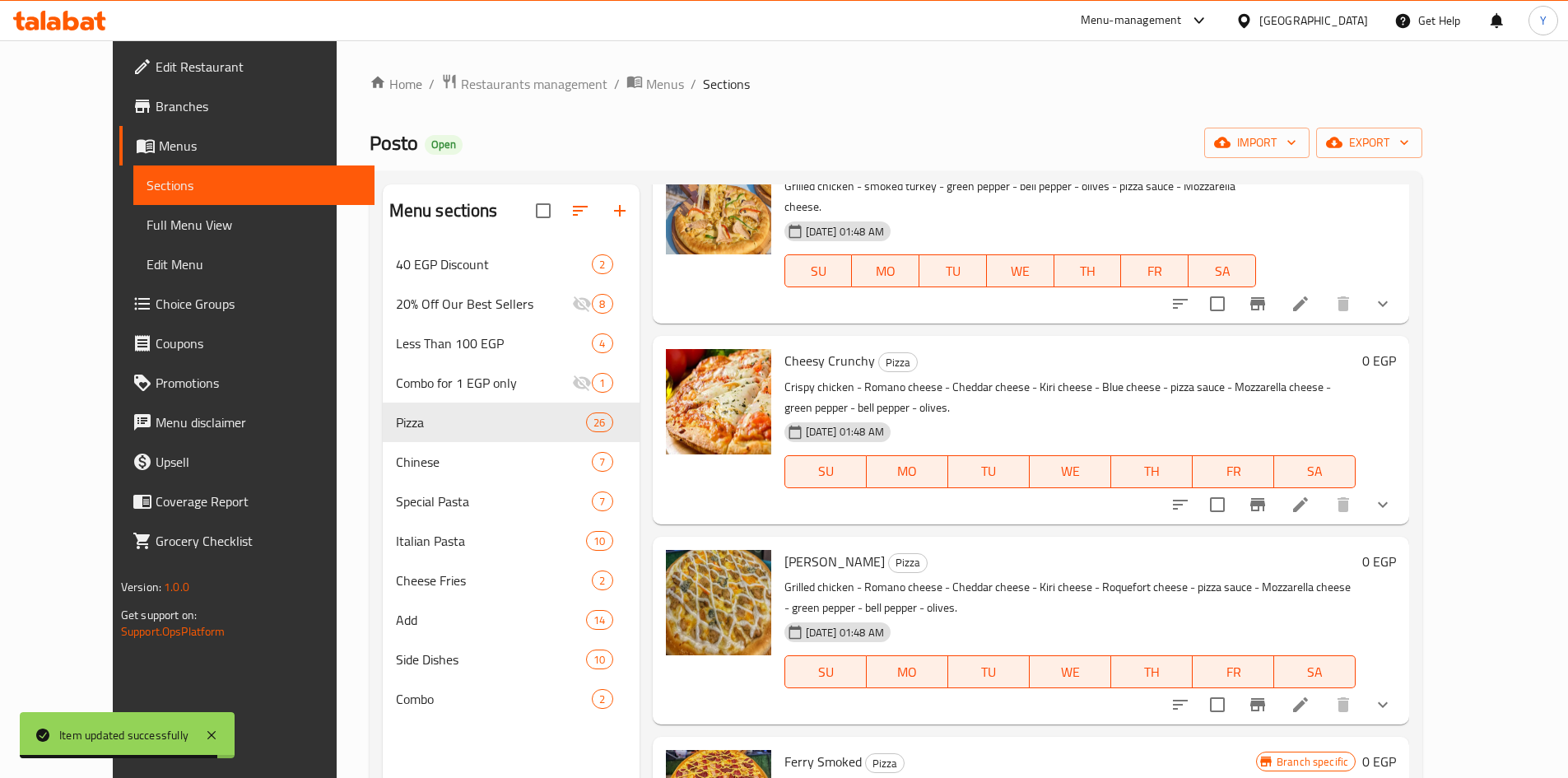
click at [1392, 695] on icon "show more" at bounding box center [1382, 704] width 20 height 20
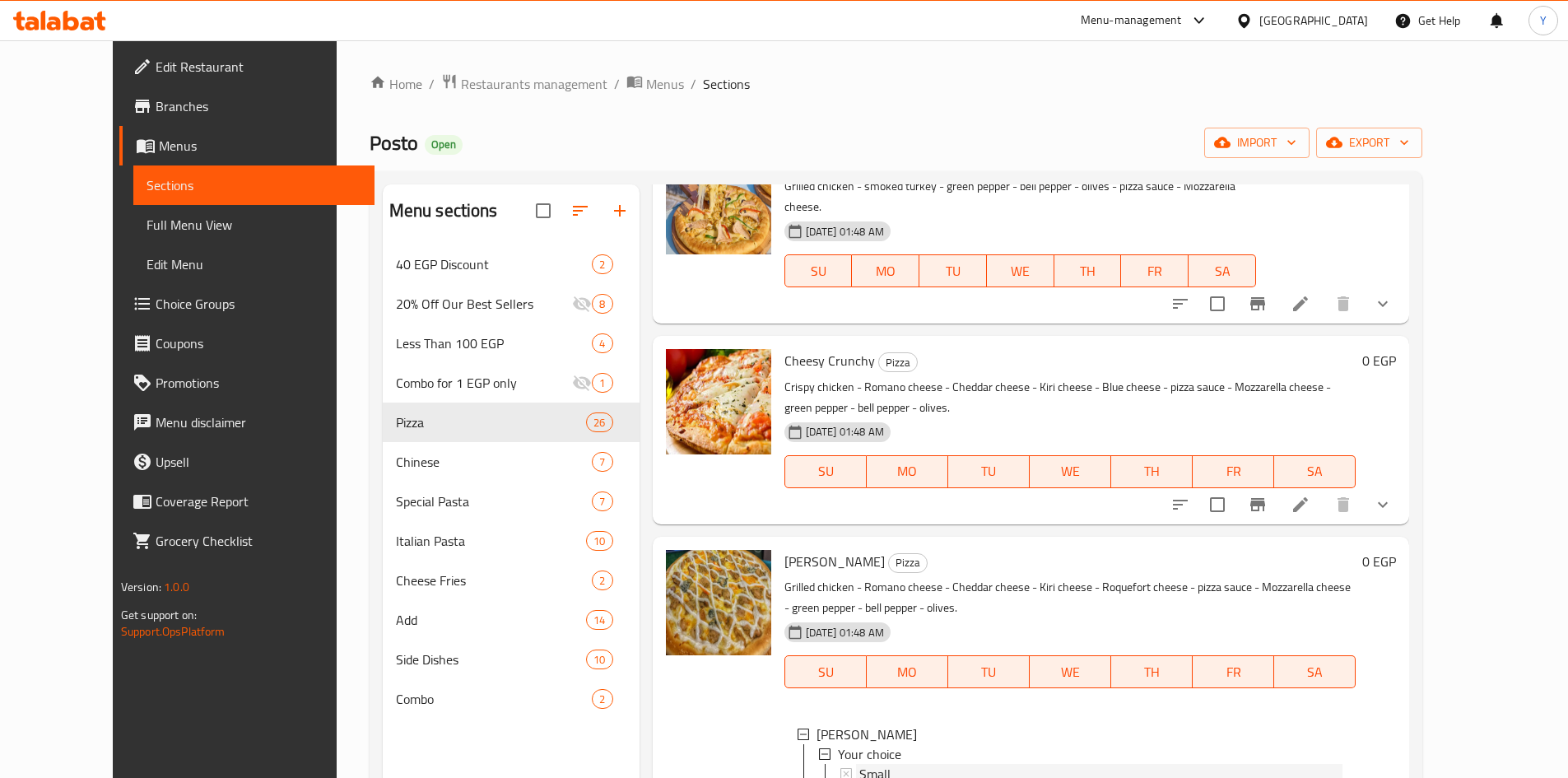
click at [1068, 764] on div "Small" at bounding box center [1101, 774] width 484 height 20
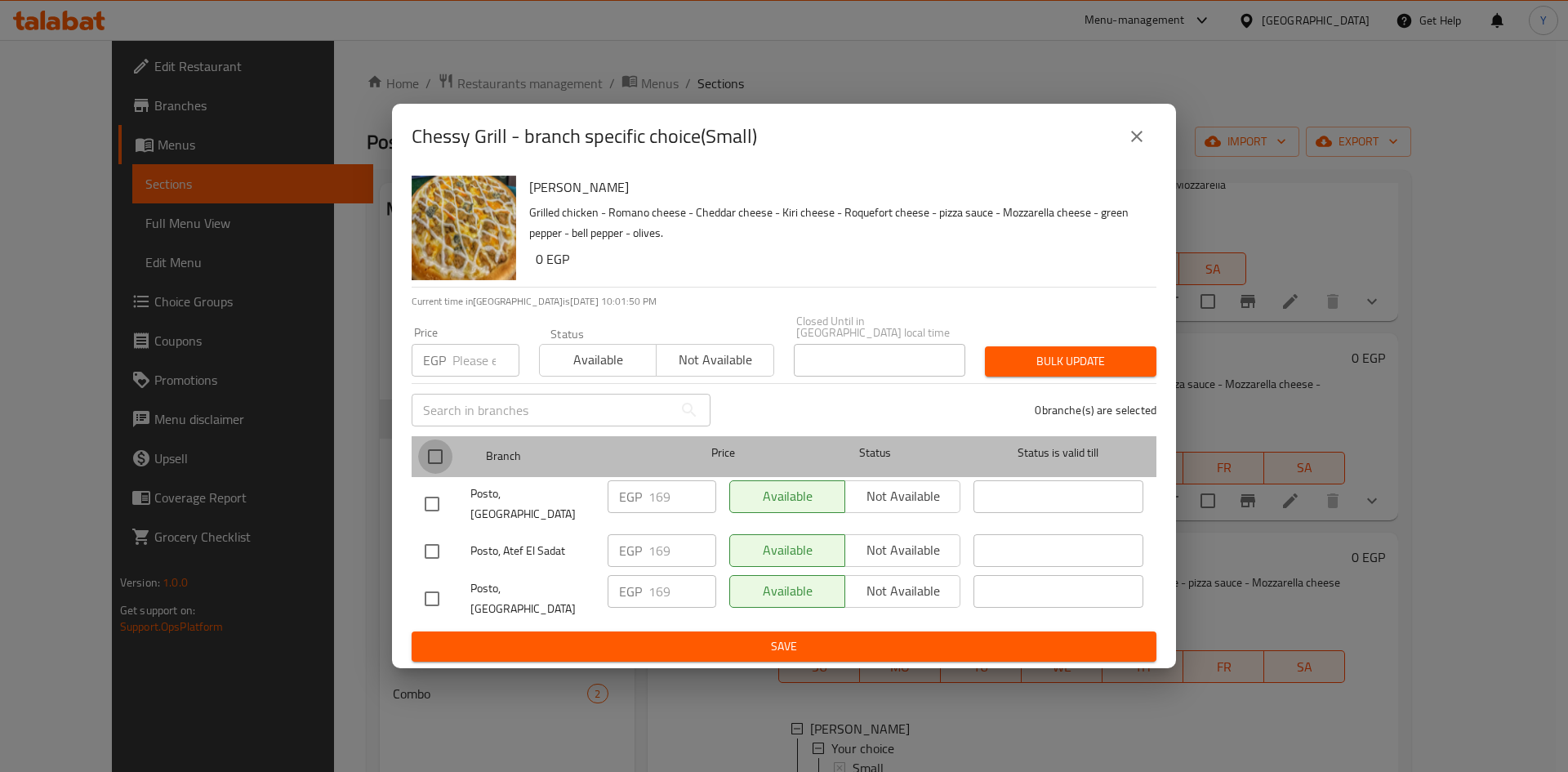
click at [443, 470] on input "checkbox" at bounding box center [435, 457] width 34 height 34
checkbox input "true"
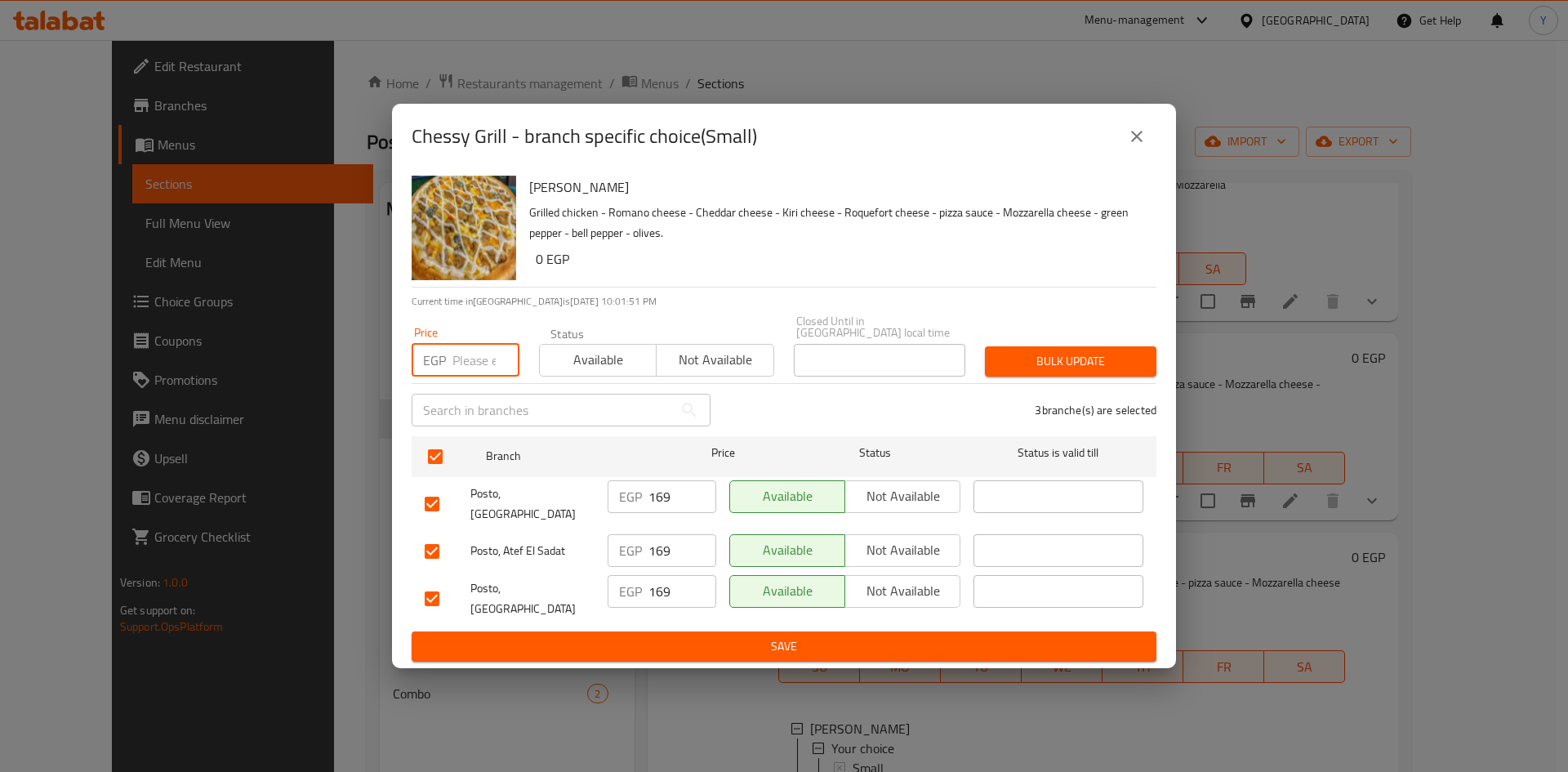
click at [456, 361] on input "number" at bounding box center [485, 360] width 67 height 32
type input "170"
click at [1018, 372] on span "Bulk update" at bounding box center [1070, 361] width 145 height 20
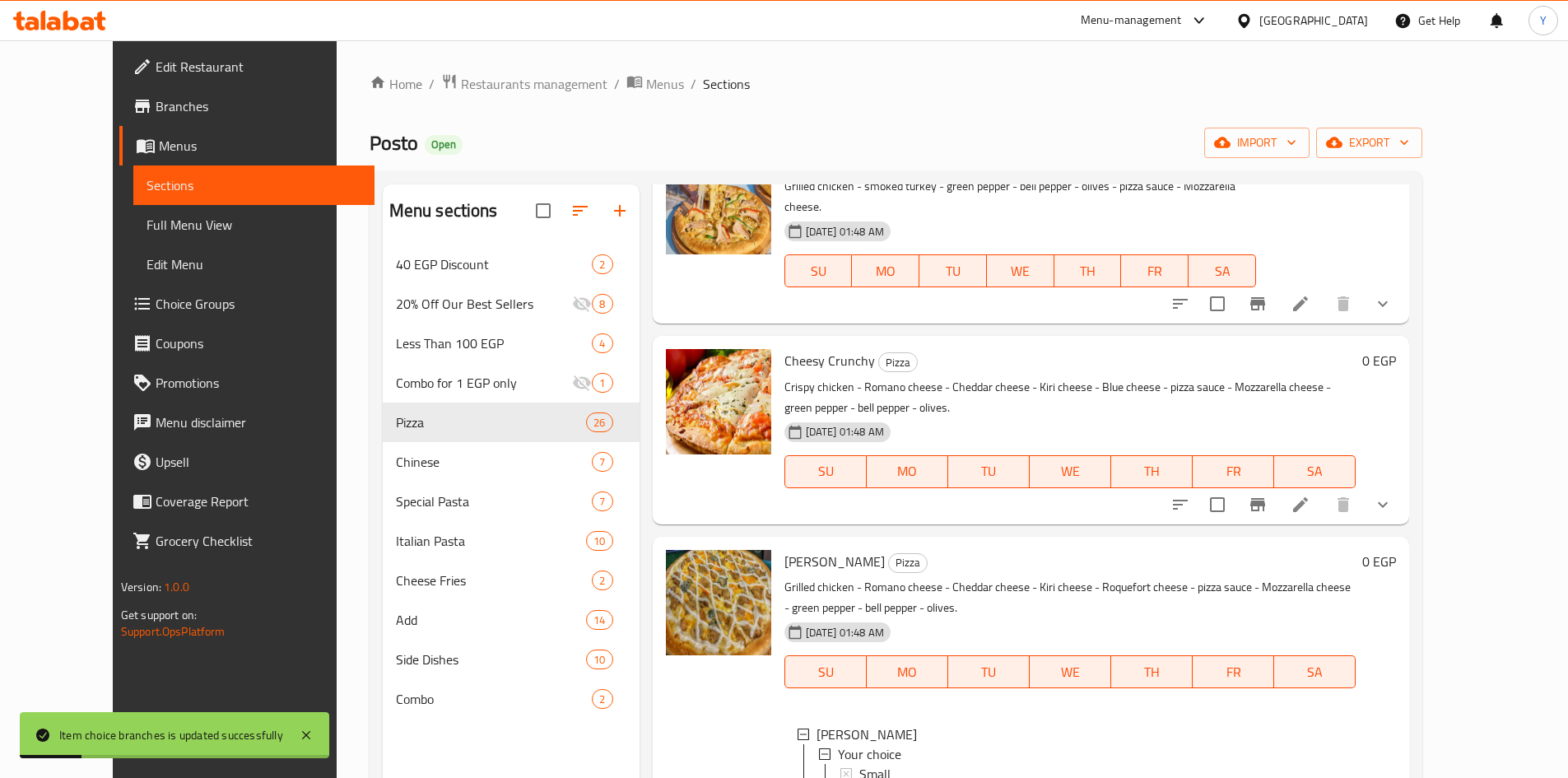
click at [955, 777] on div "Mediam" at bounding box center [1101, 793] width 484 height 20
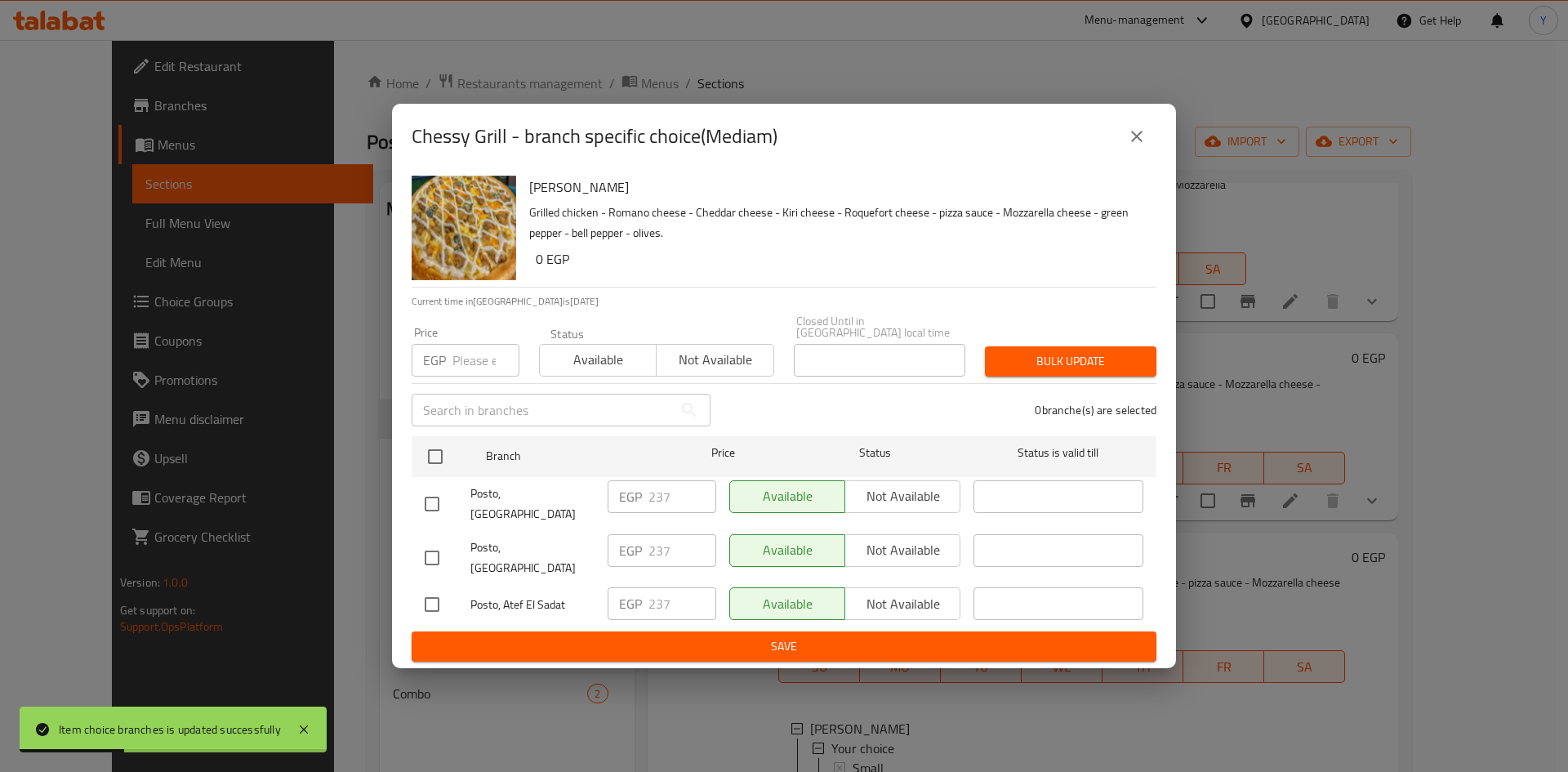
click at [432, 488] on input "checkbox" at bounding box center [432, 504] width 34 height 34
checkbox input "true"
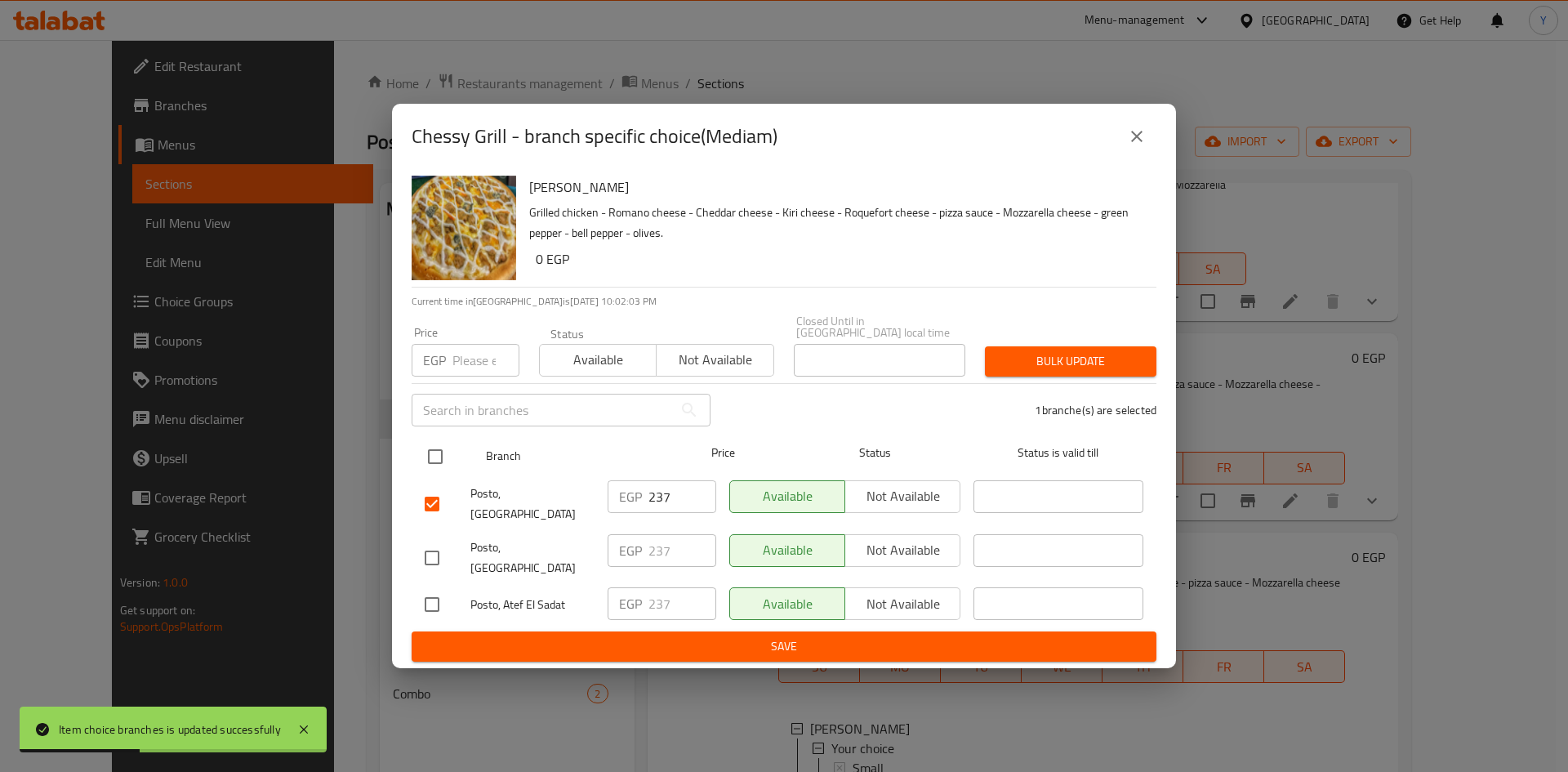
click at [438, 469] on input "checkbox" at bounding box center [435, 457] width 34 height 34
checkbox input "true"
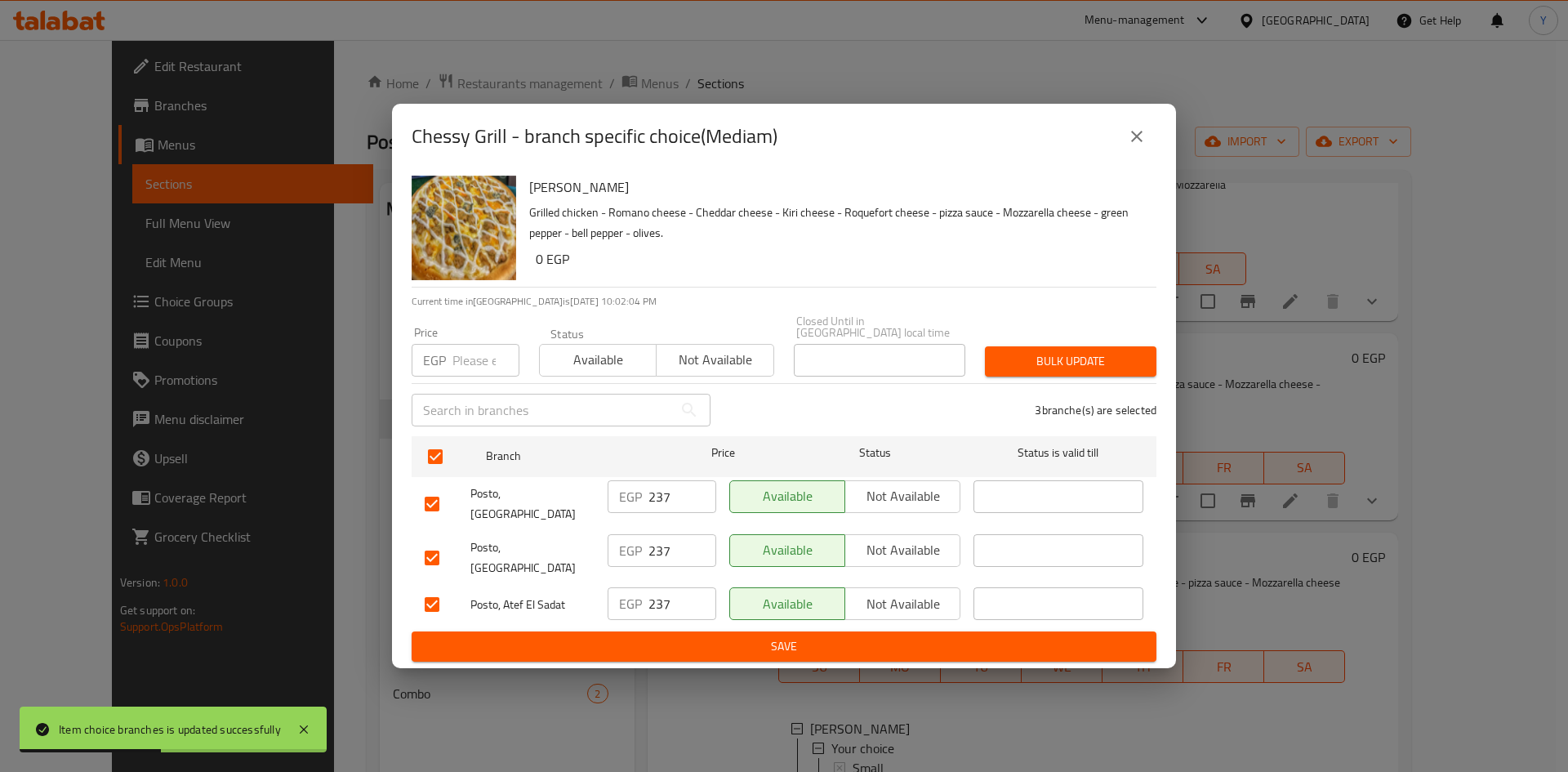
click at [457, 360] on input "number" at bounding box center [485, 360] width 67 height 32
type input "235"
click at [1056, 364] on span "Bulk update" at bounding box center [1070, 361] width 145 height 20
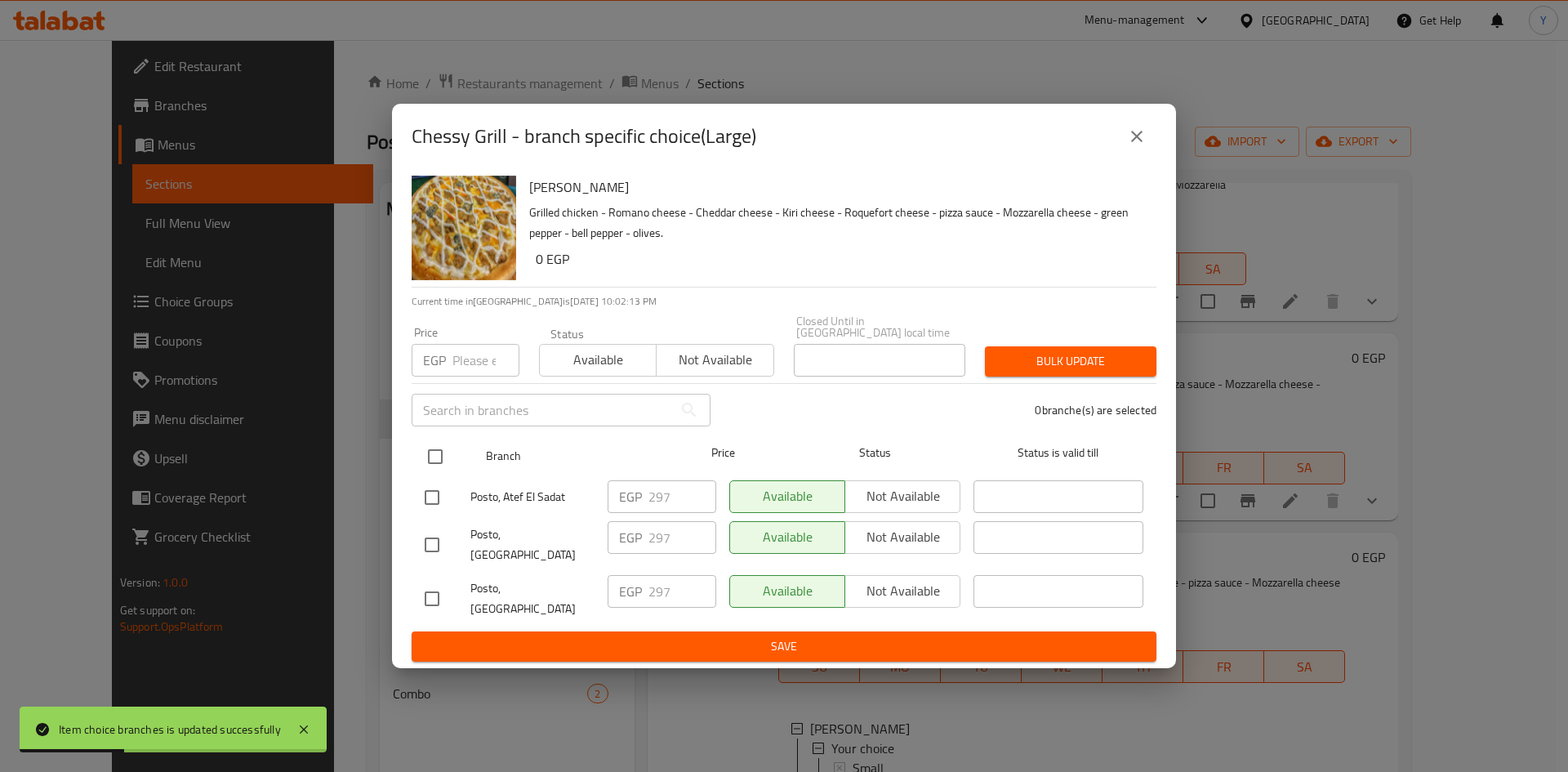
click at [435, 474] on input "checkbox" at bounding box center [435, 457] width 34 height 34
checkbox input "true"
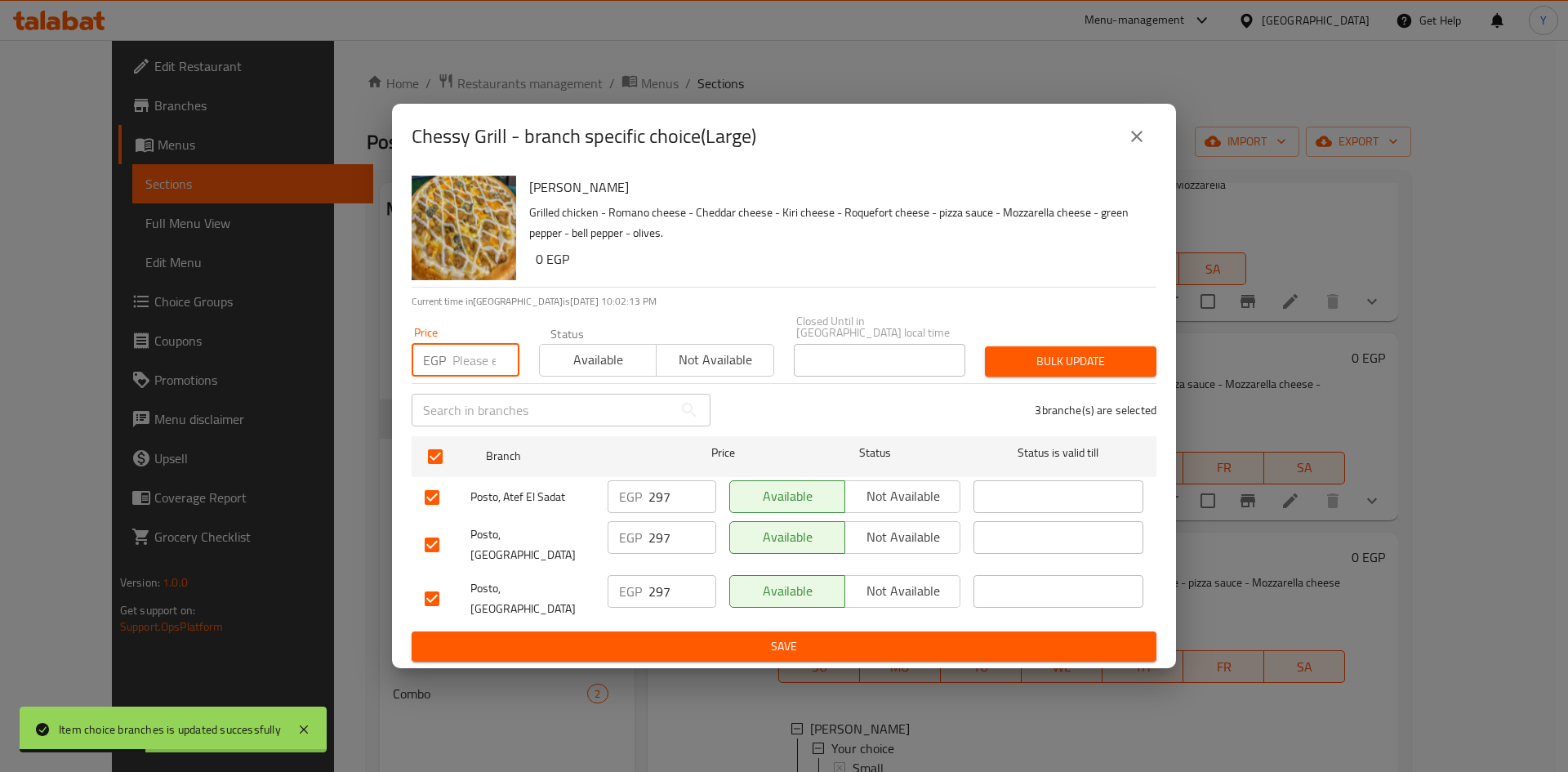
click at [473, 364] on input "number" at bounding box center [485, 360] width 67 height 32
click at [863, 243] on p "Grilled chicken - Romano cheese - Cheddar cheese - Kiri cheese - Roquefort chee…" at bounding box center [836, 223] width 614 height 41
click at [1059, 372] on span "Bulk update" at bounding box center [1070, 361] width 145 height 20
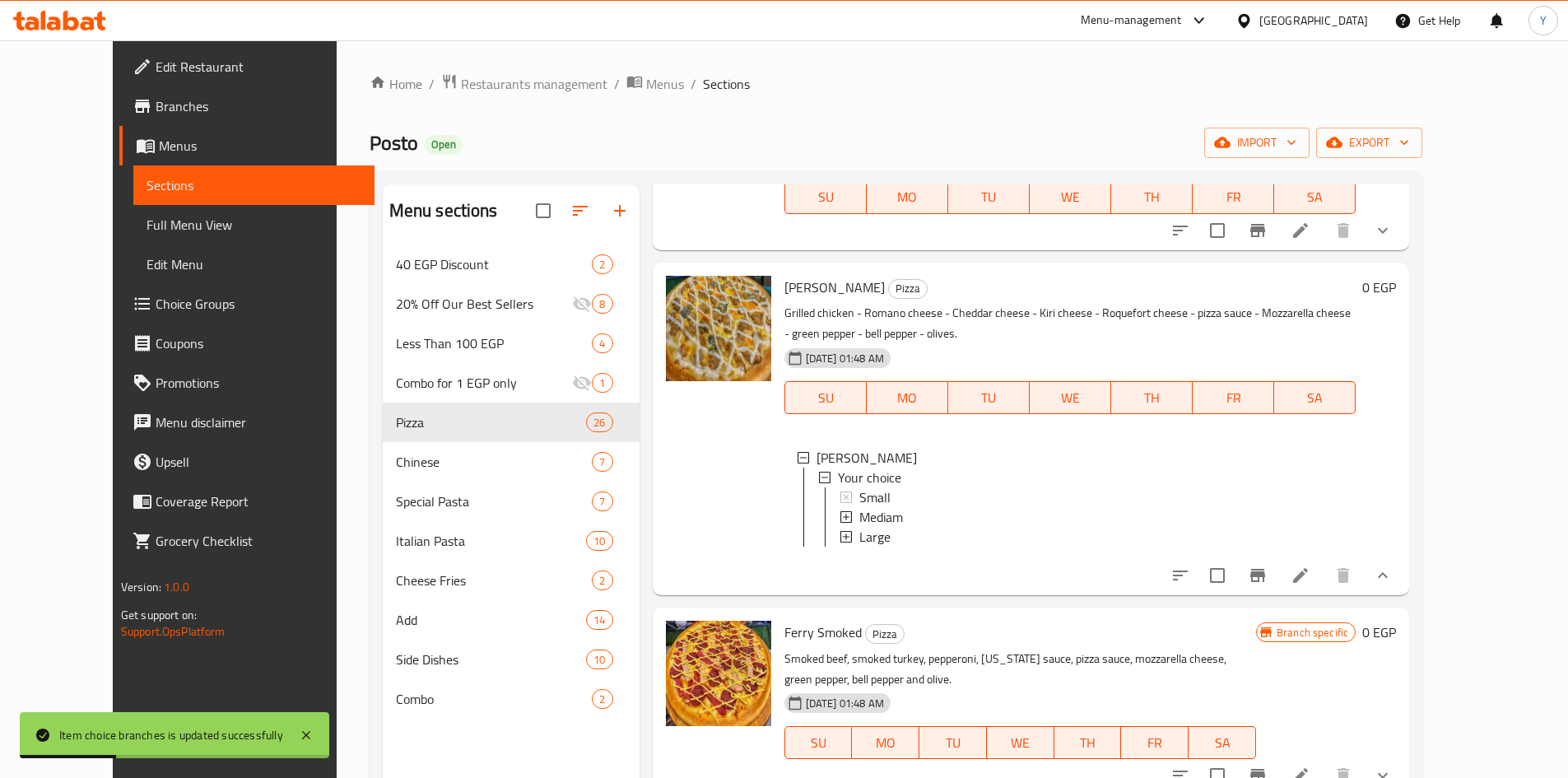
scroll to position [3951, 0]
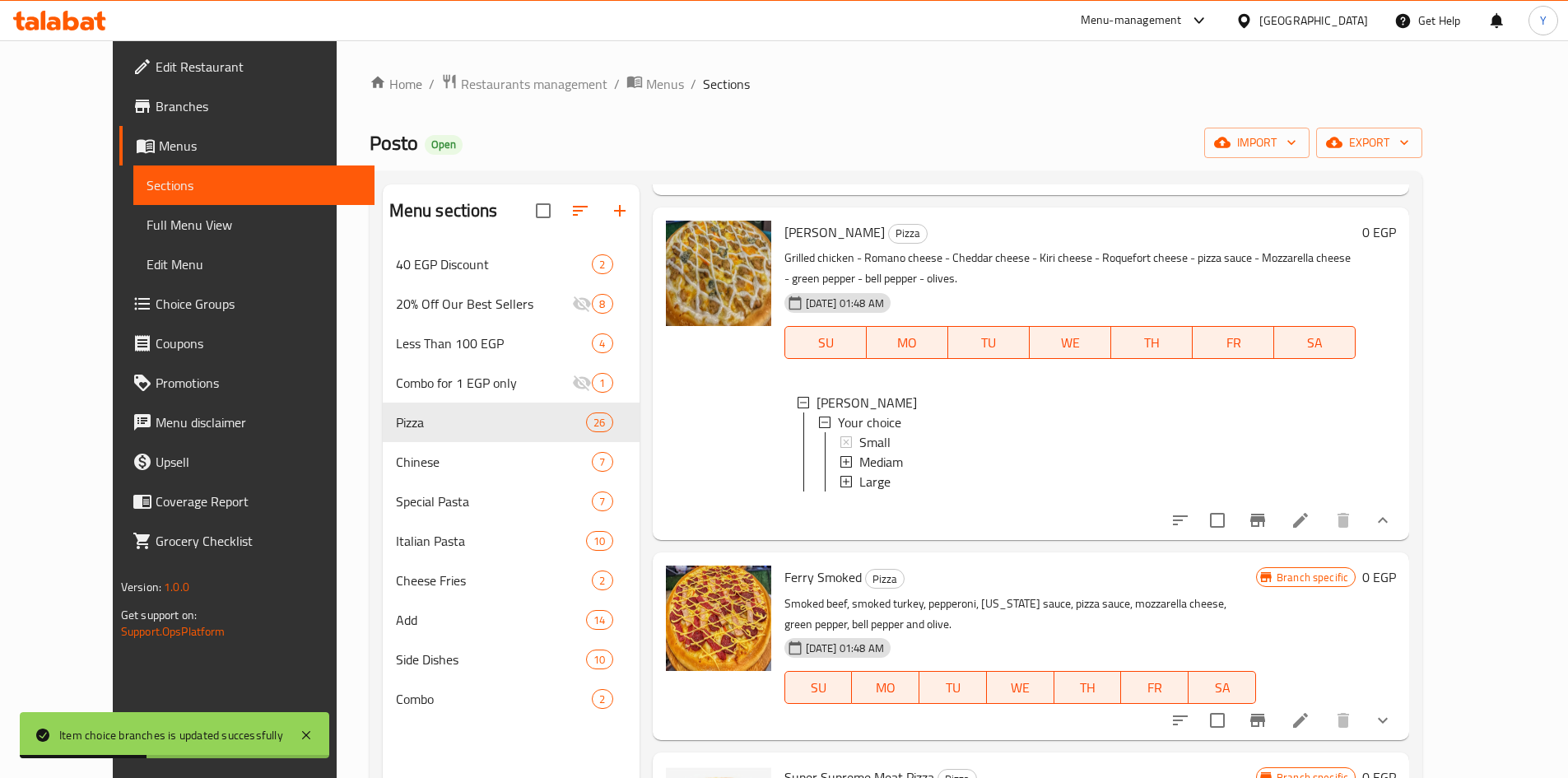
click at [1395, 701] on div at bounding box center [1282, 721] width 242 height 39
click at [1324, 705] on li at bounding box center [1301, 720] width 46 height 30
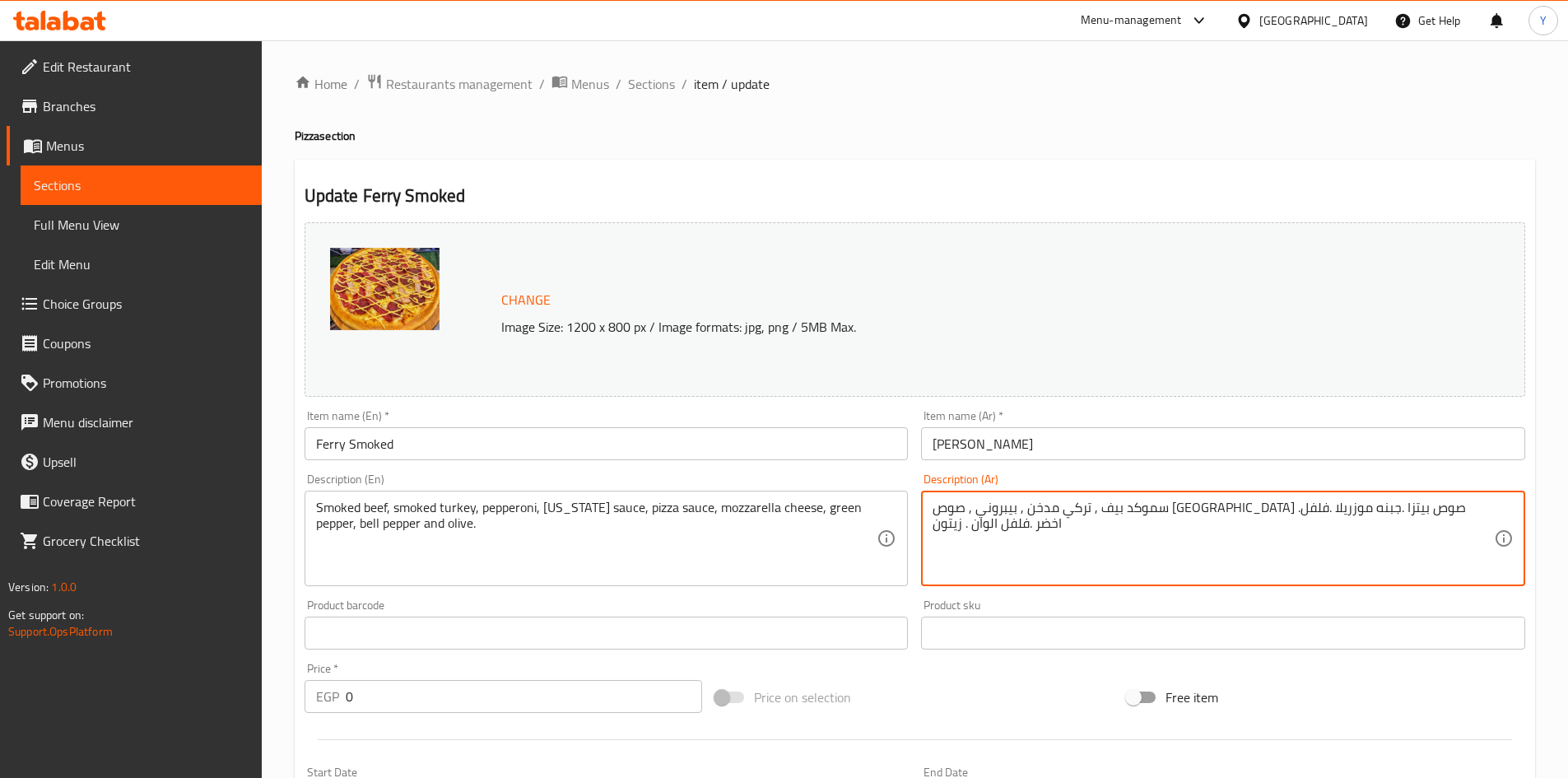
drag, startPoint x: 1201, startPoint y: 513, endPoint x: 1268, endPoint y: 578, distance: 93.3
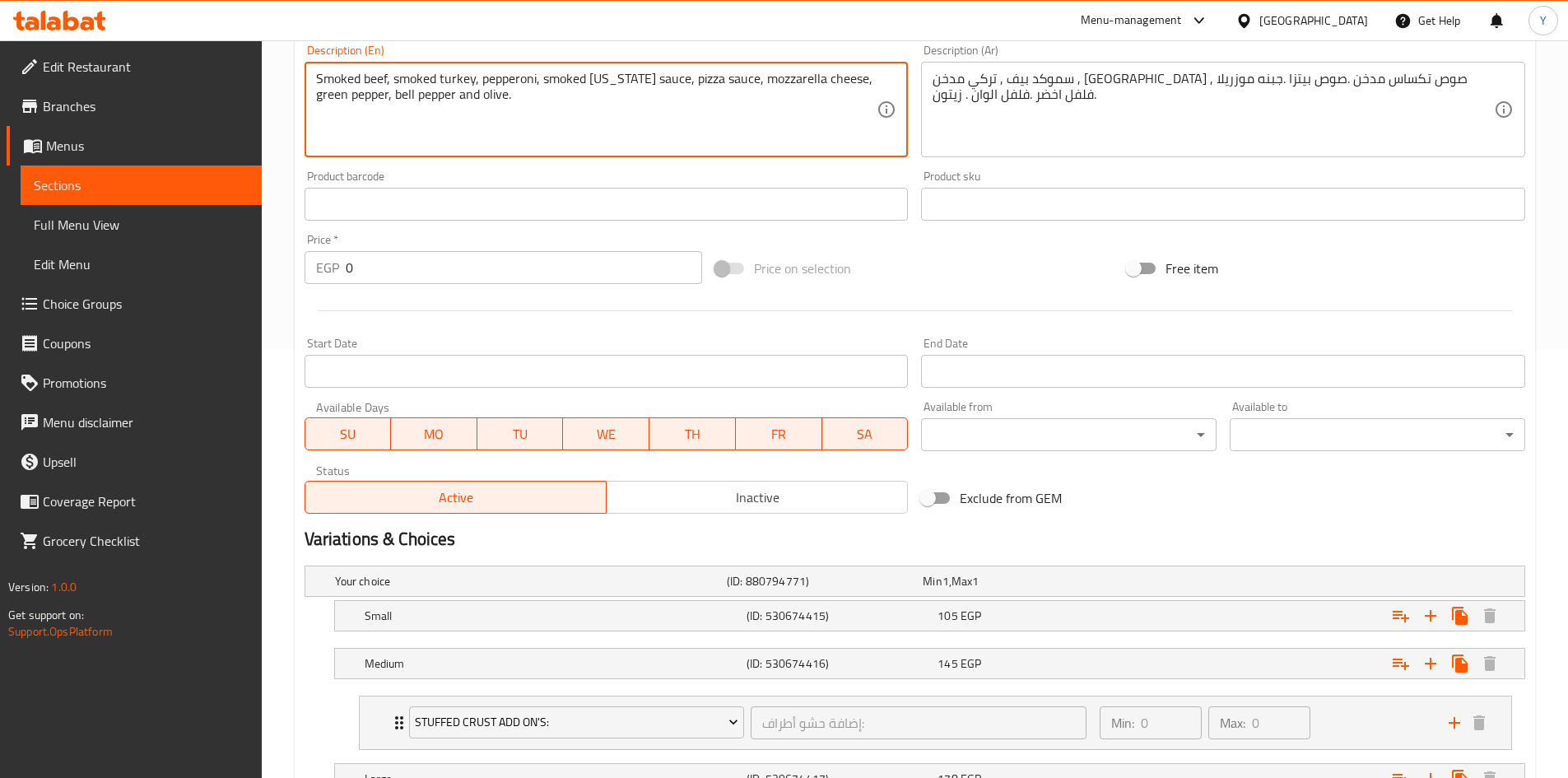
scroll to position [576, 0]
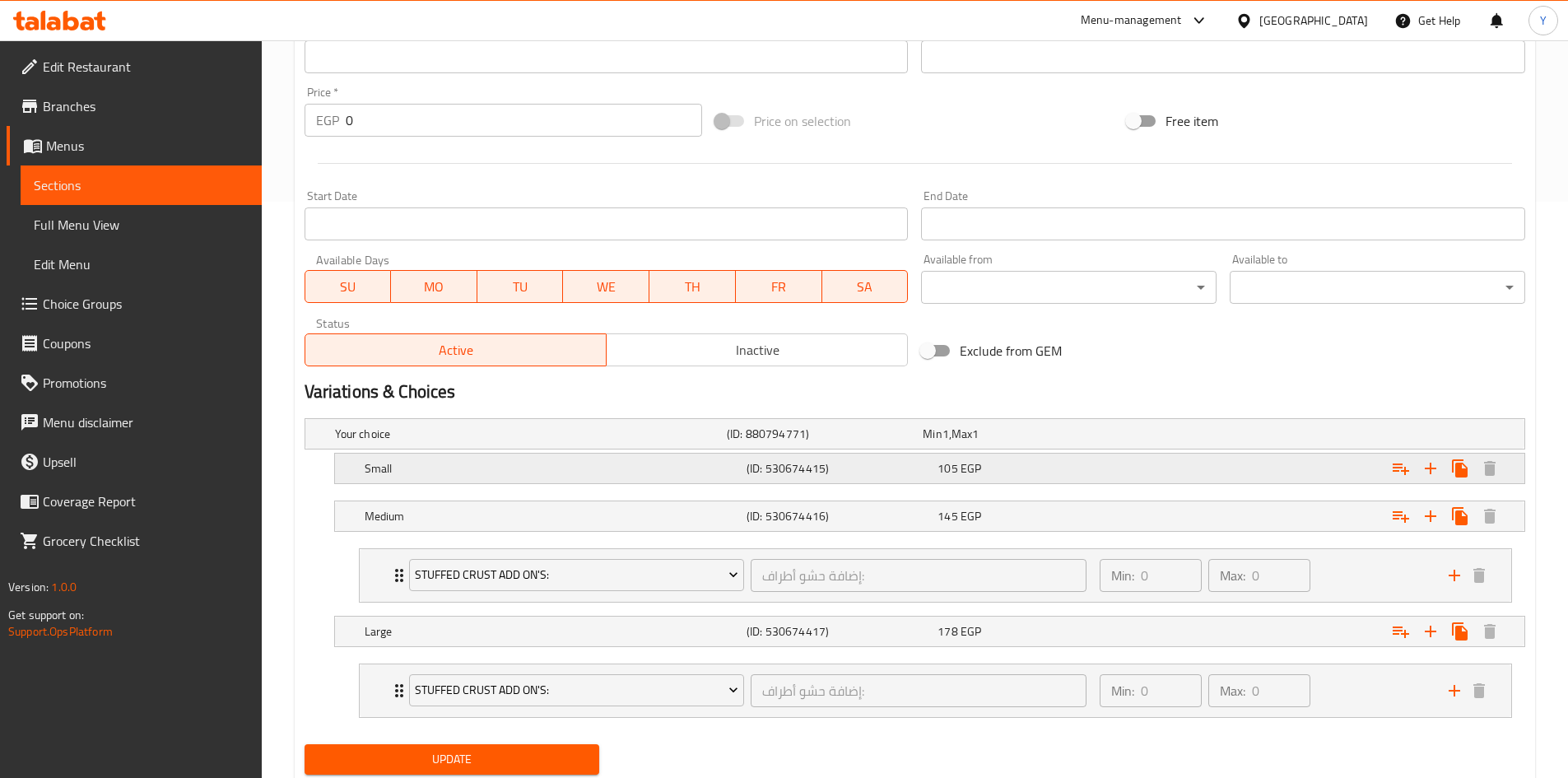
click at [923, 477] on div "(ID: 530674415)" at bounding box center [839, 468] width 191 height 23
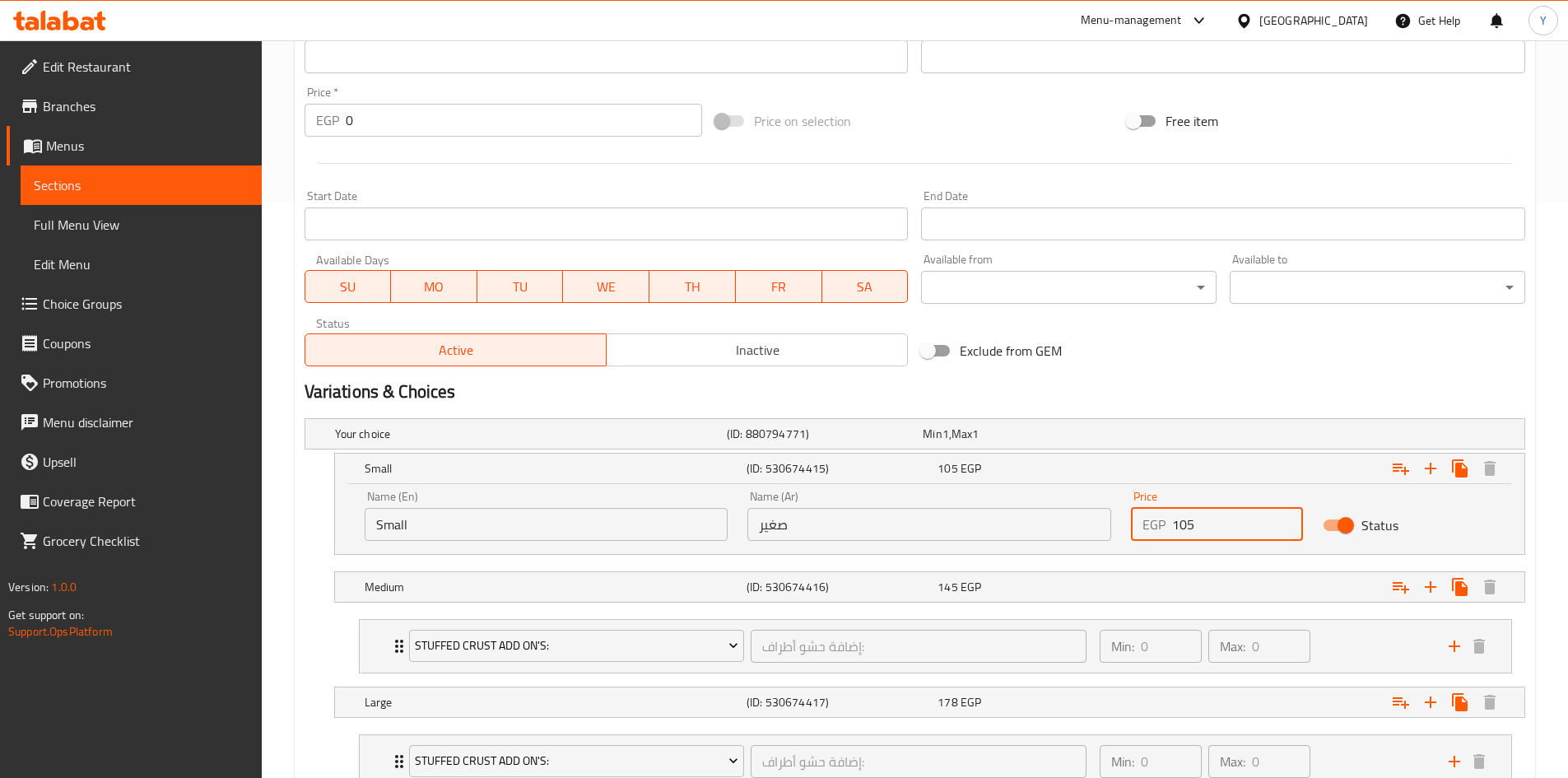
drag, startPoint x: 1178, startPoint y: 529, endPoint x: 1223, endPoint y: 526, distance: 45.1
click at [1223, 526] on input "105" at bounding box center [1237, 524] width 131 height 33
click at [1007, 602] on div "Medium (ID: 530674416) 145 EGP" at bounding box center [935, 587] width 1146 height 36
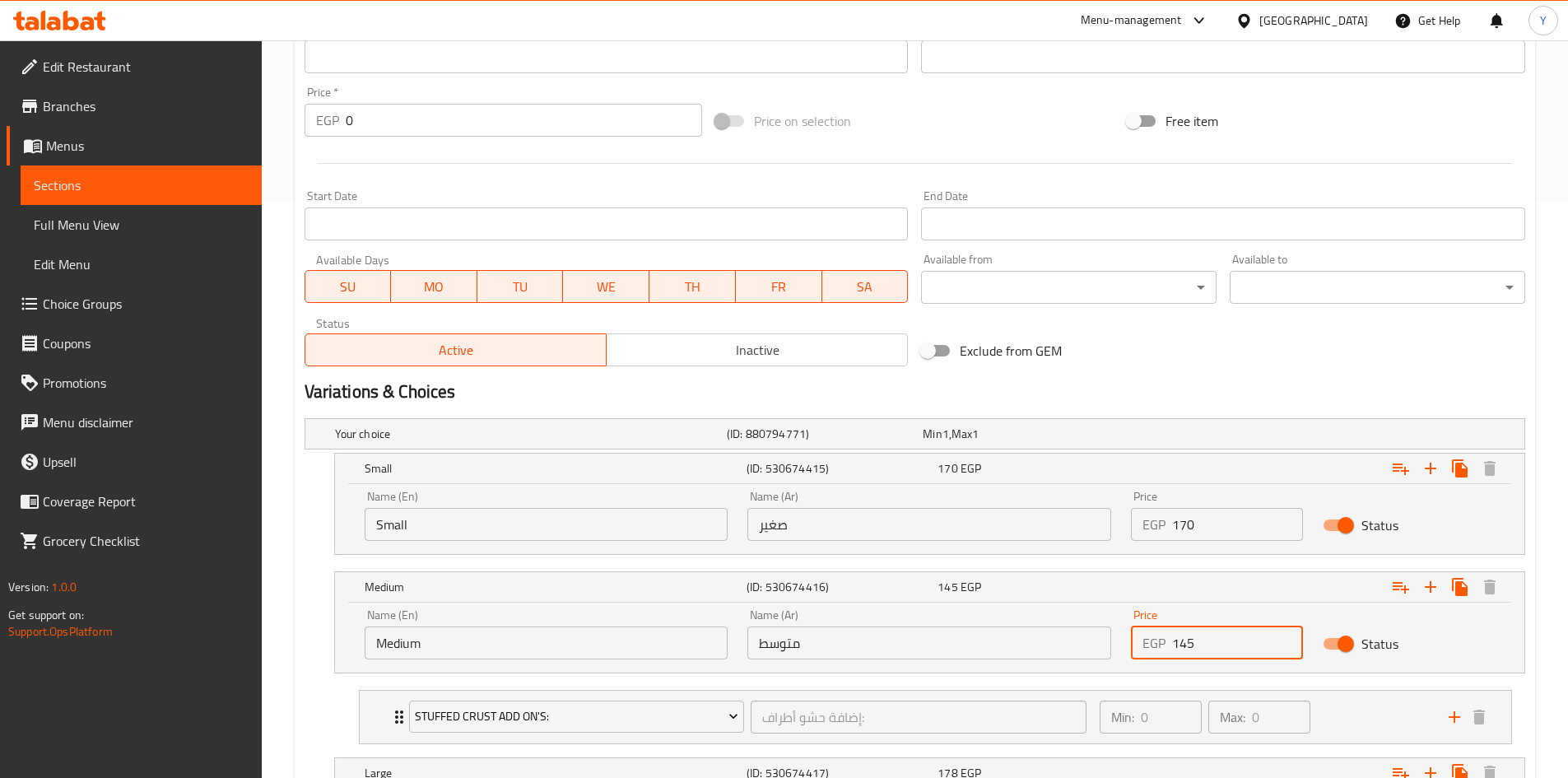
drag, startPoint x: 1223, startPoint y: 639, endPoint x: 1050, endPoint y: 671, distance: 175.9
click at [1056, 658] on div "Name (En) Medium Name (En) Name (Ar) متوسط Name (Ar) Price EGP 145 Price Status" at bounding box center [930, 634] width 1150 height 70
click at [1087, 773] on div "178 EGP" at bounding box center [1029, 772] width 184 height 16
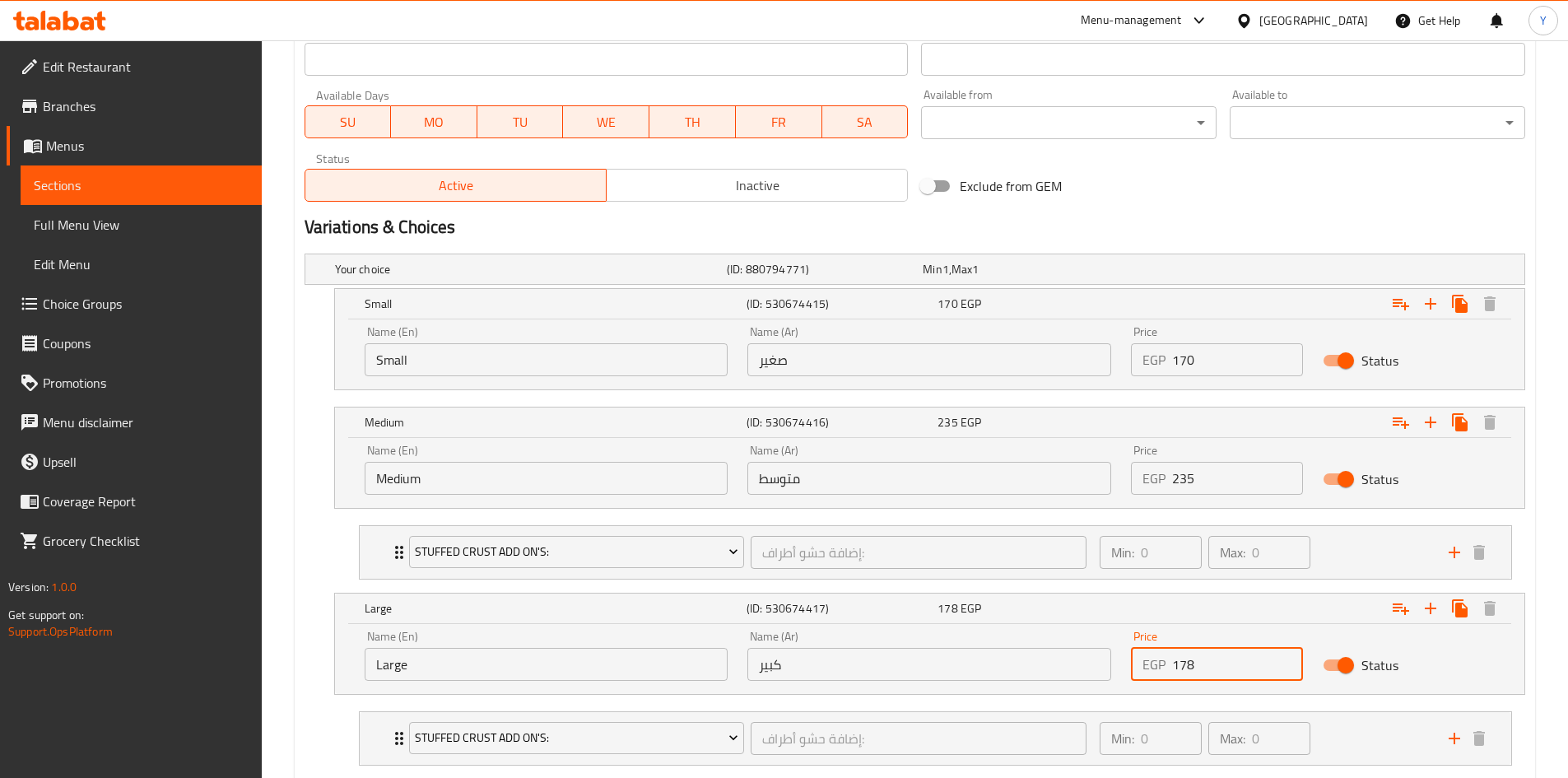
drag, startPoint x: 1209, startPoint y: 669, endPoint x: 1091, endPoint y: 671, distance: 118.0
click at [1091, 670] on div "Name (En) Large Name (En) Name (Ar) كبير Name (Ar) Price EGP 178 Price Status" at bounding box center [930, 655] width 1150 height 70
click at [296, 507] on div "Update Ferry Smoked Change Image Size: 1200 x 800 px / Image formats: jpg, png …" at bounding box center [915, 126] width 1241 height 1414
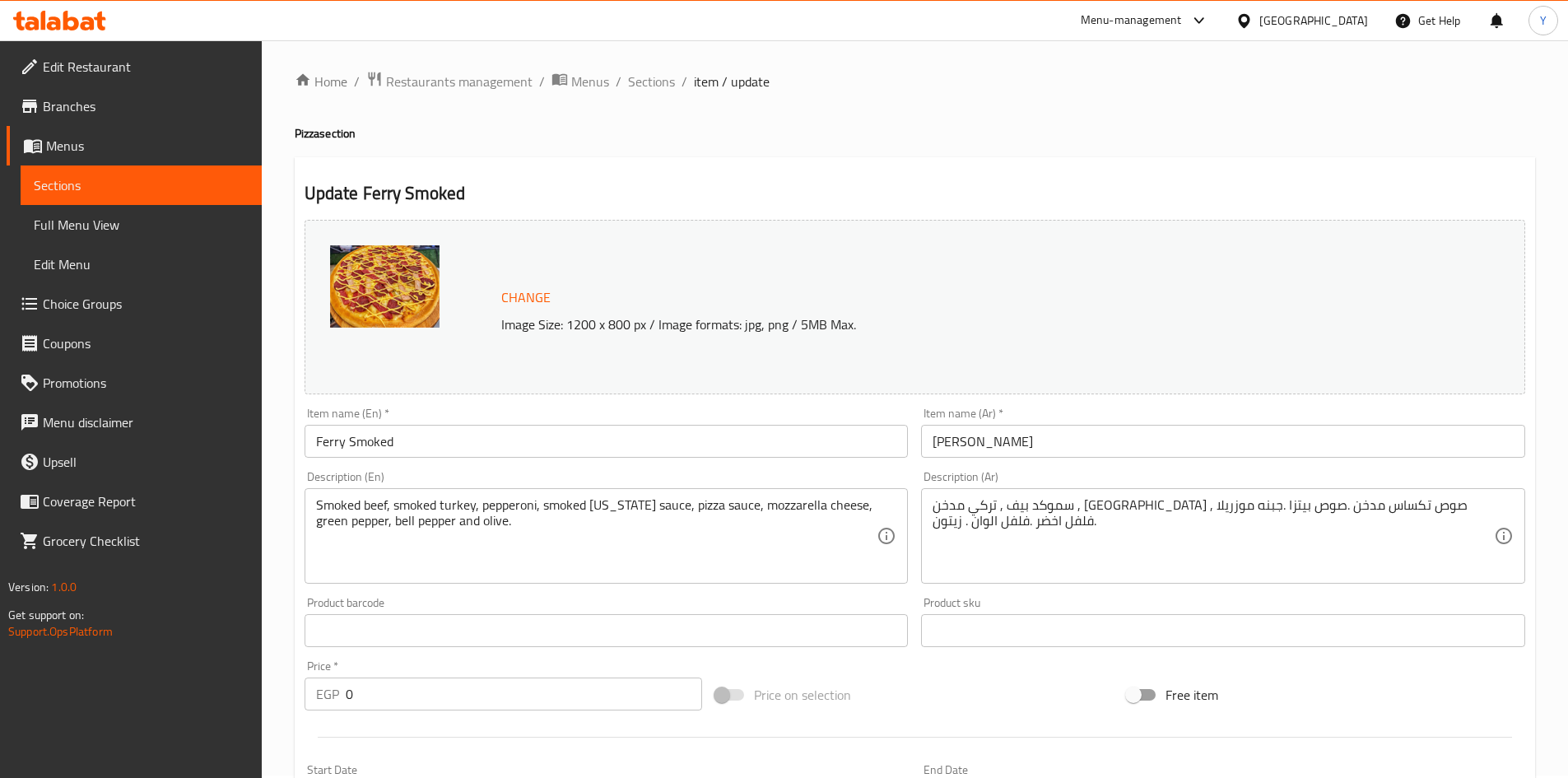
scroll to position [0, 0]
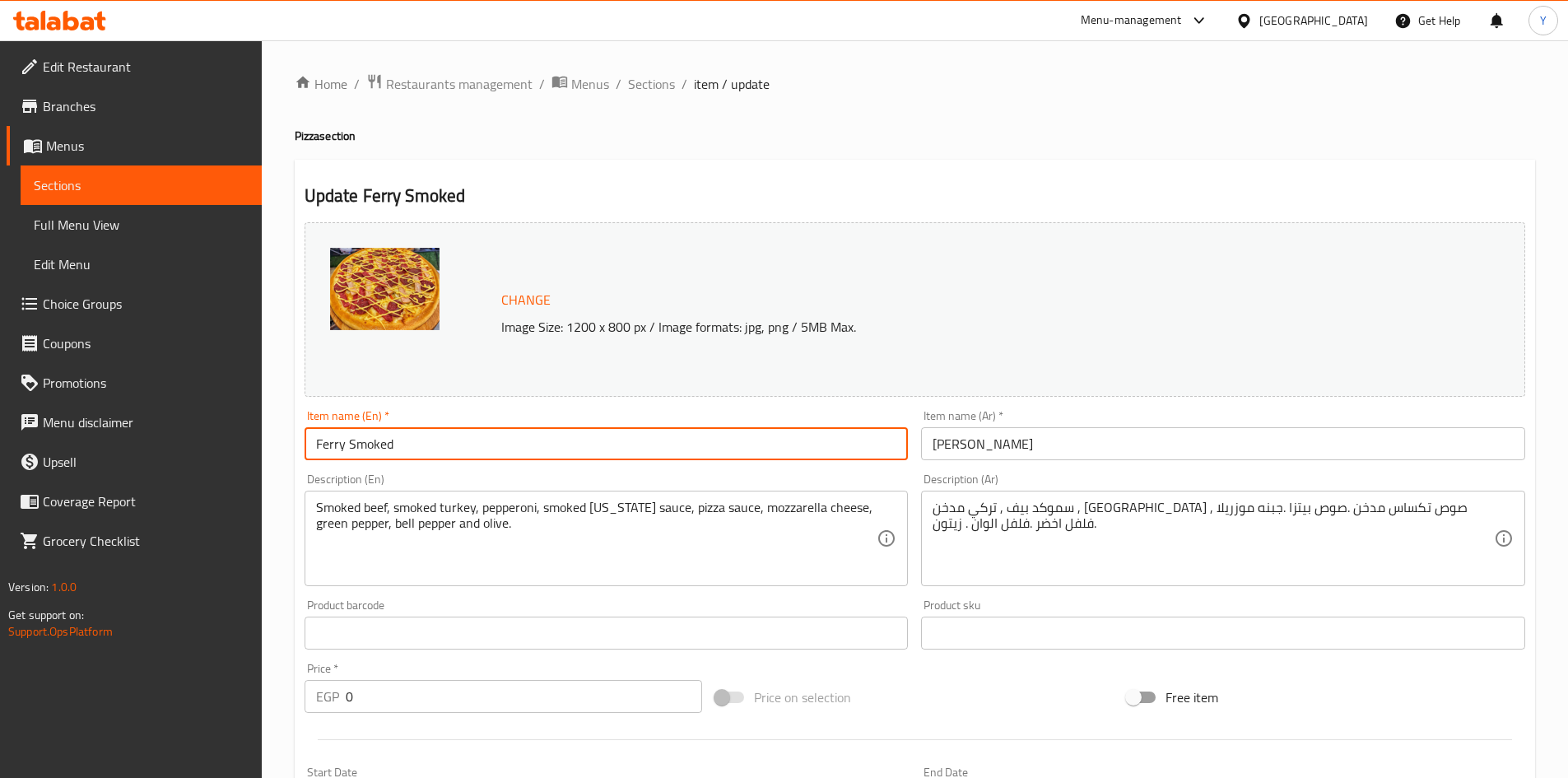
click at [480, 452] on input "Ferry Smoked" at bounding box center [606, 444] width 604 height 33
click at [369, 448] on input "Ferry Smoked" at bounding box center [606, 444] width 604 height 33
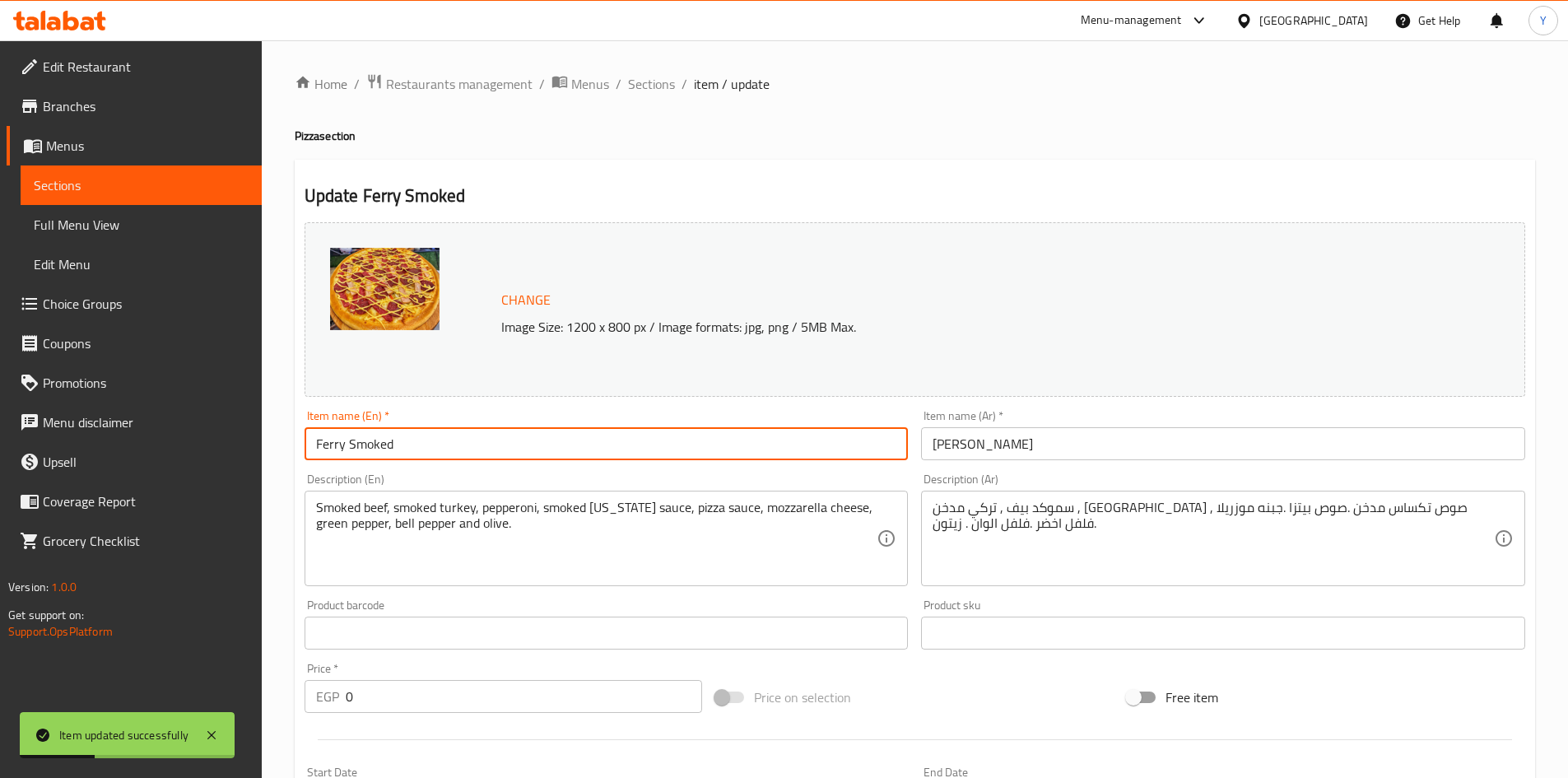
click at [665, 88] on span "Sections" at bounding box center [651, 83] width 47 height 20
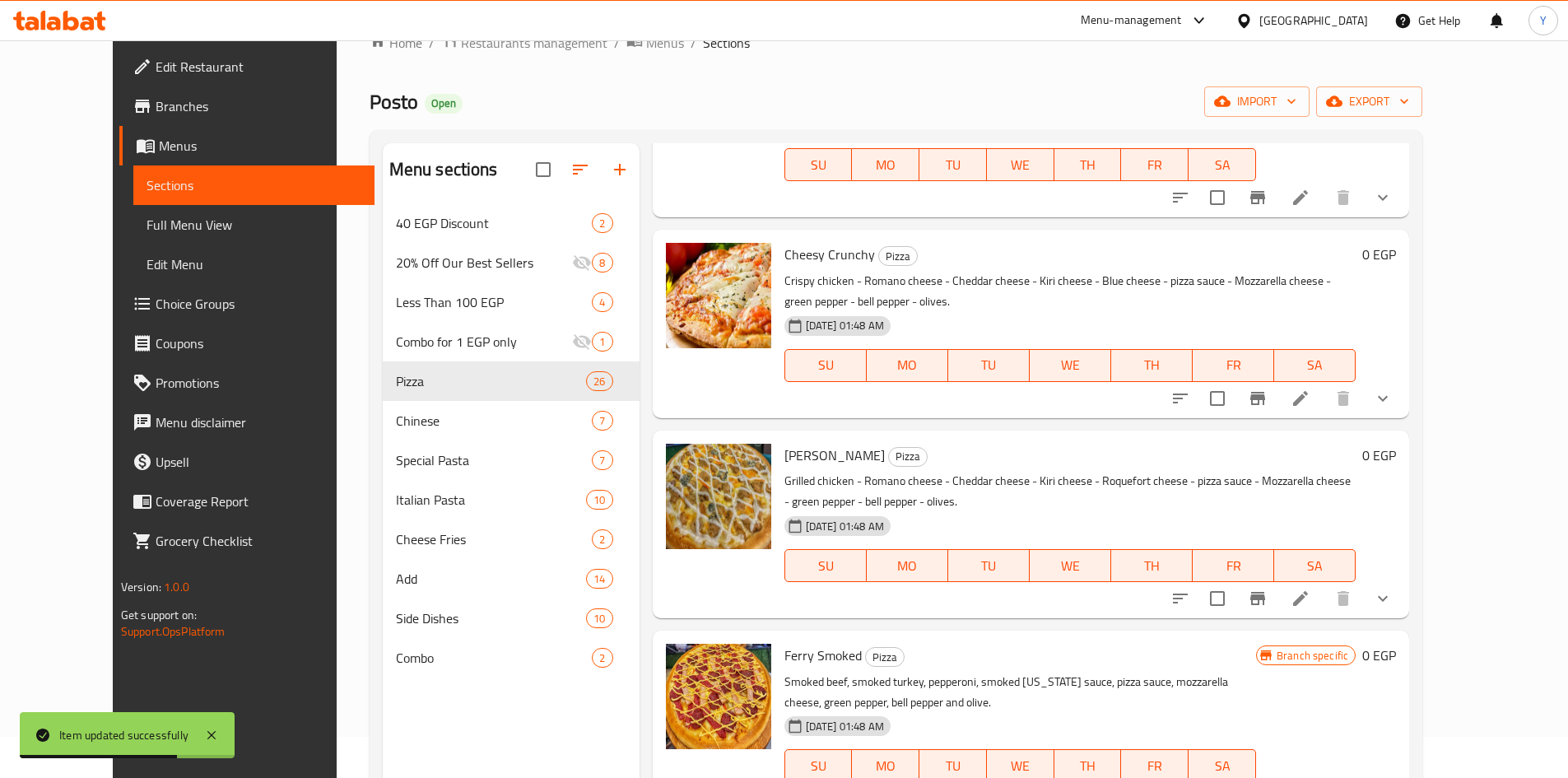
scroll to position [82, 0]
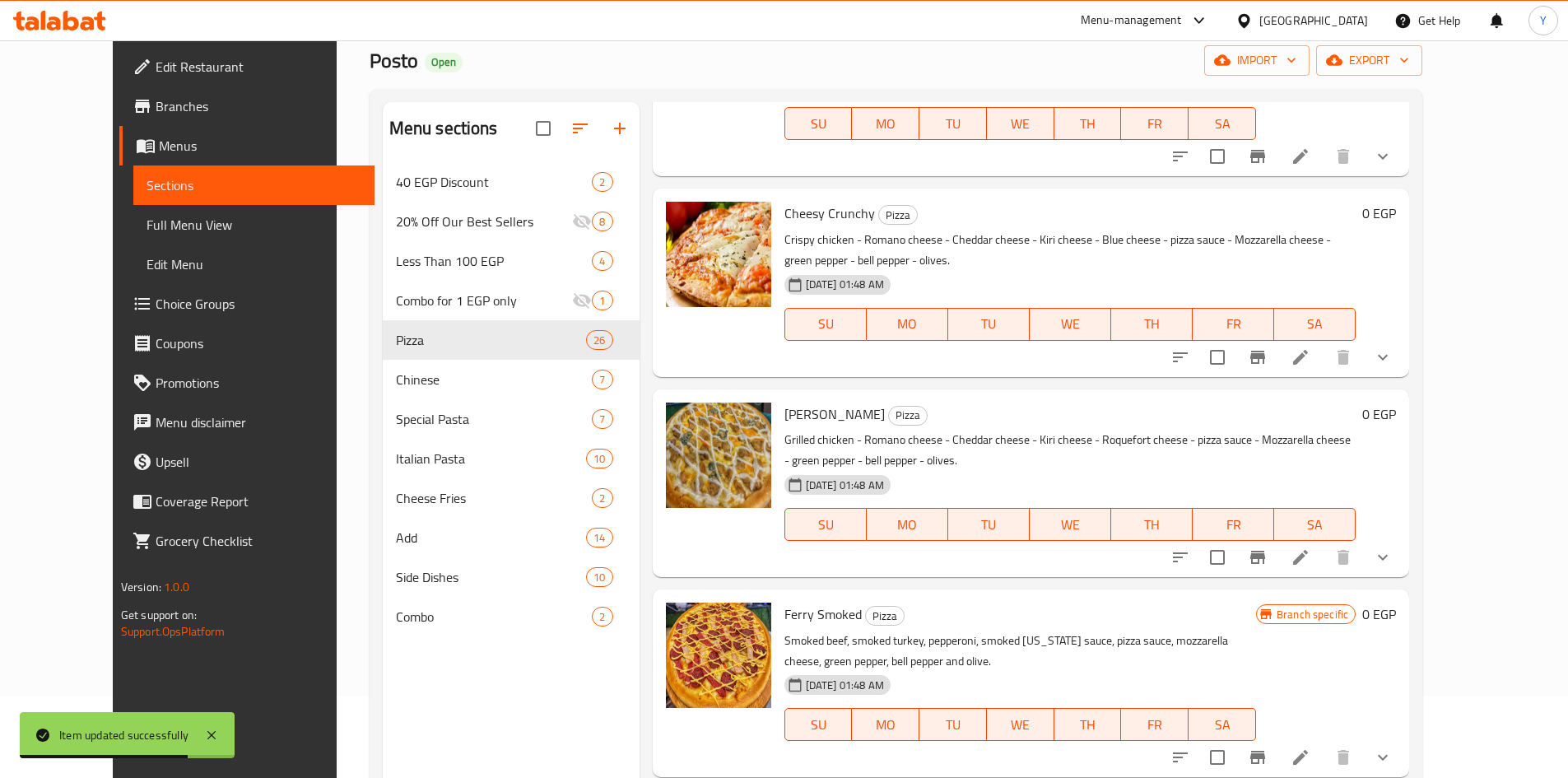
click at [1403, 738] on button "show more" at bounding box center [1383, 757] width 39 height 39
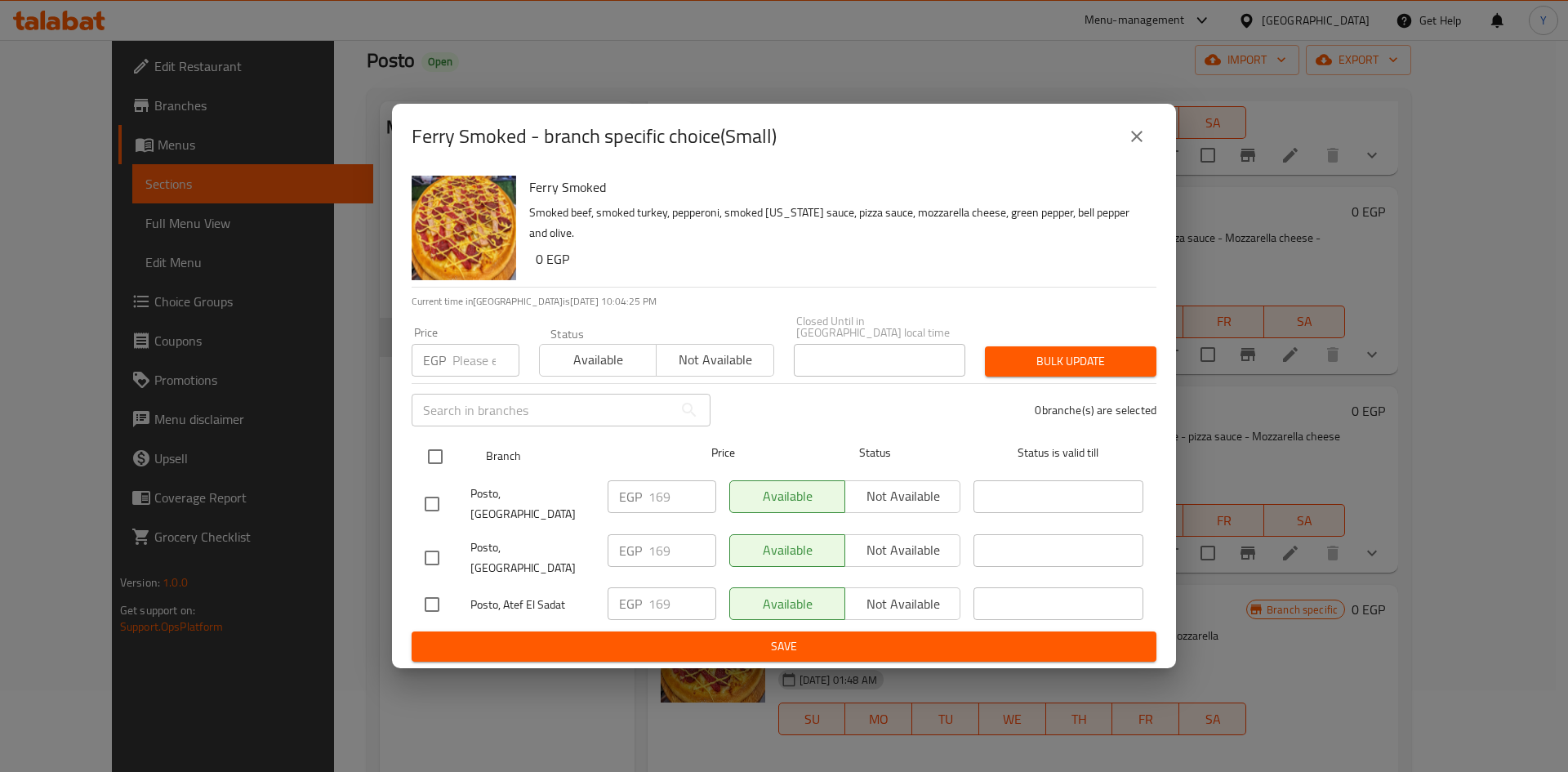
drag, startPoint x: 443, startPoint y: 468, endPoint x: 454, endPoint y: 423, distance: 46.3
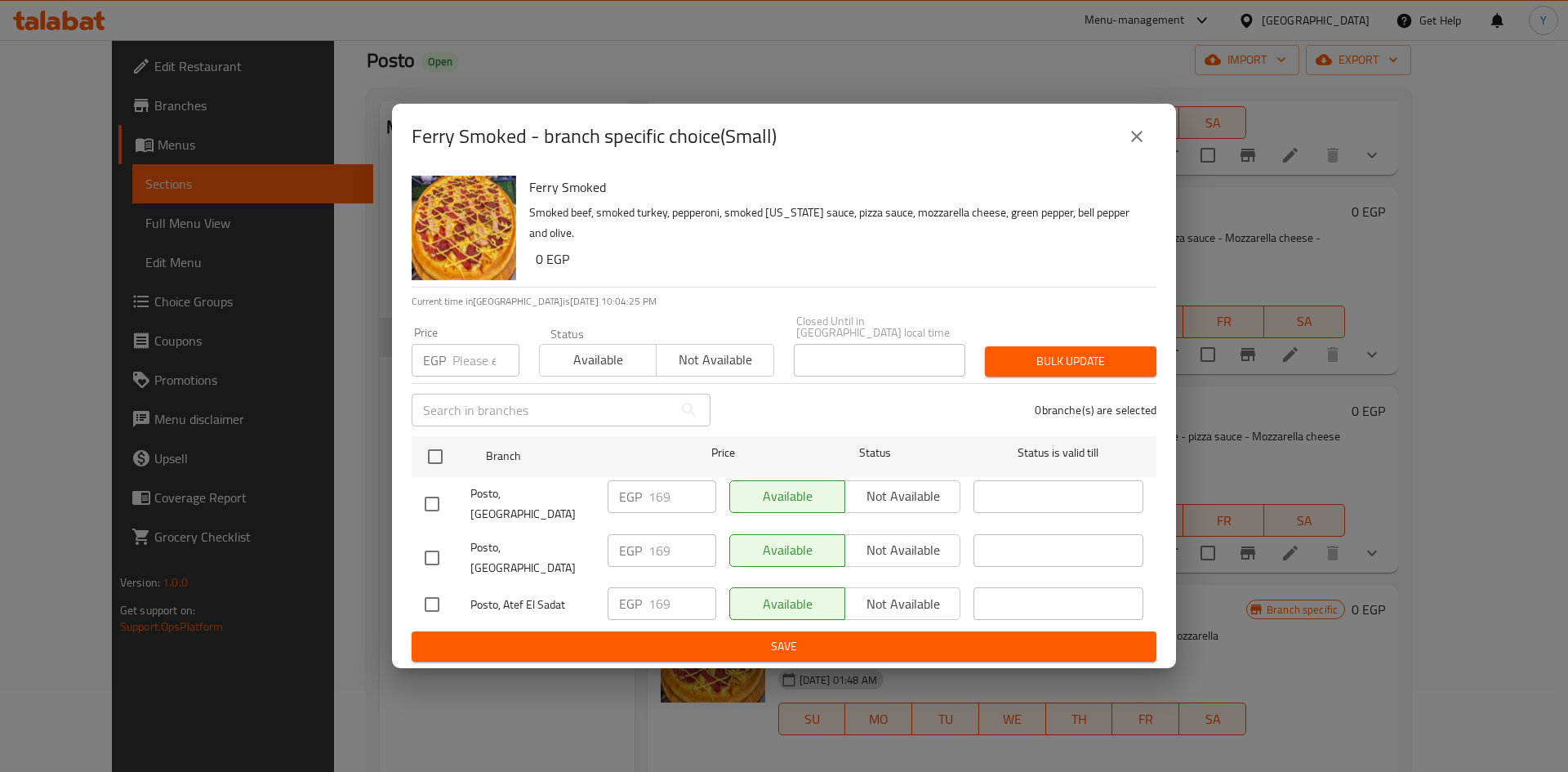
click at [442, 467] on input "checkbox" at bounding box center [435, 457] width 34 height 34
checkbox input "true"
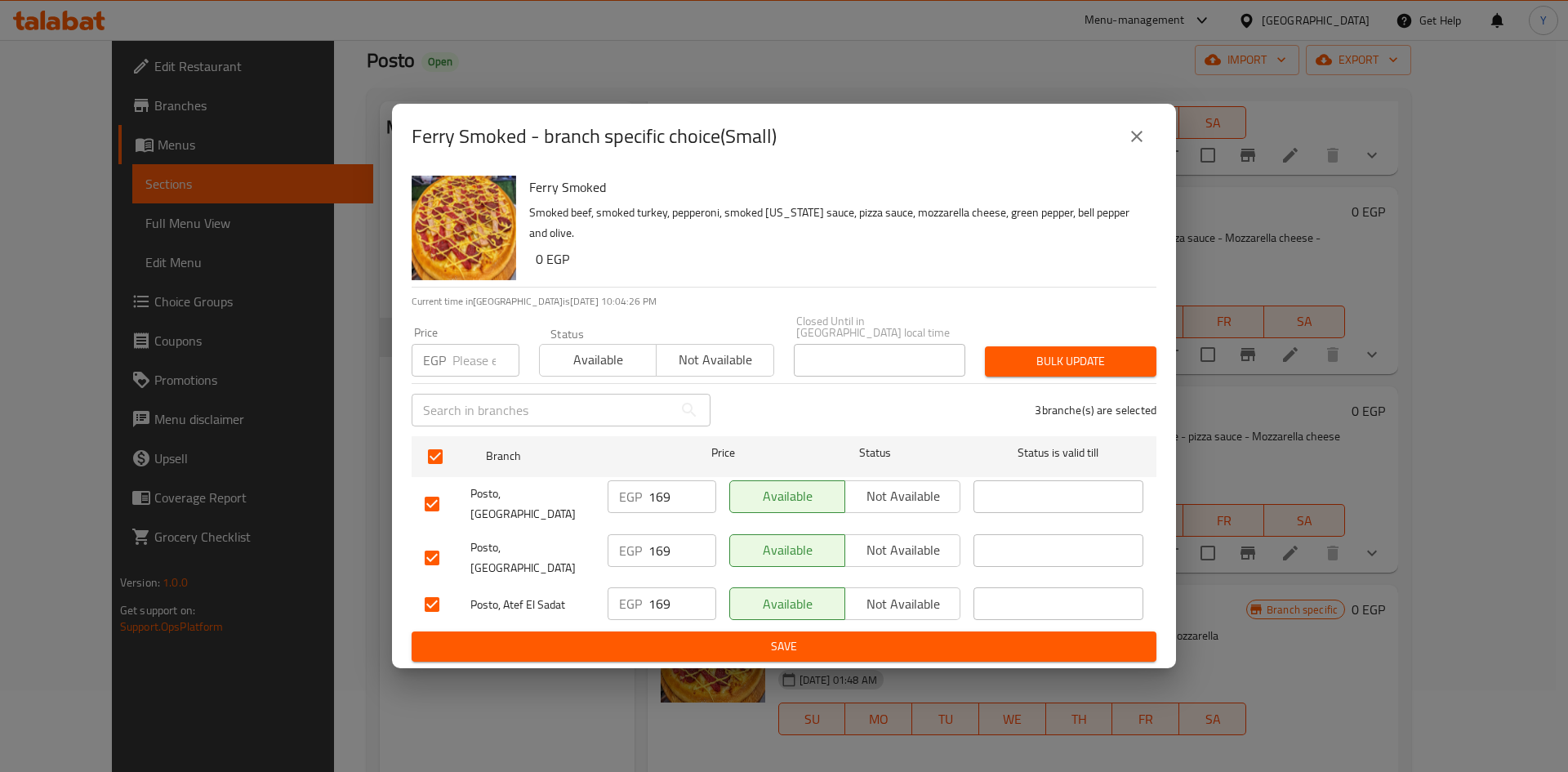
click at [458, 373] on input "number" at bounding box center [485, 360] width 67 height 32
type input "170"
click at [1074, 372] on span "Bulk update" at bounding box center [1070, 361] width 145 height 20
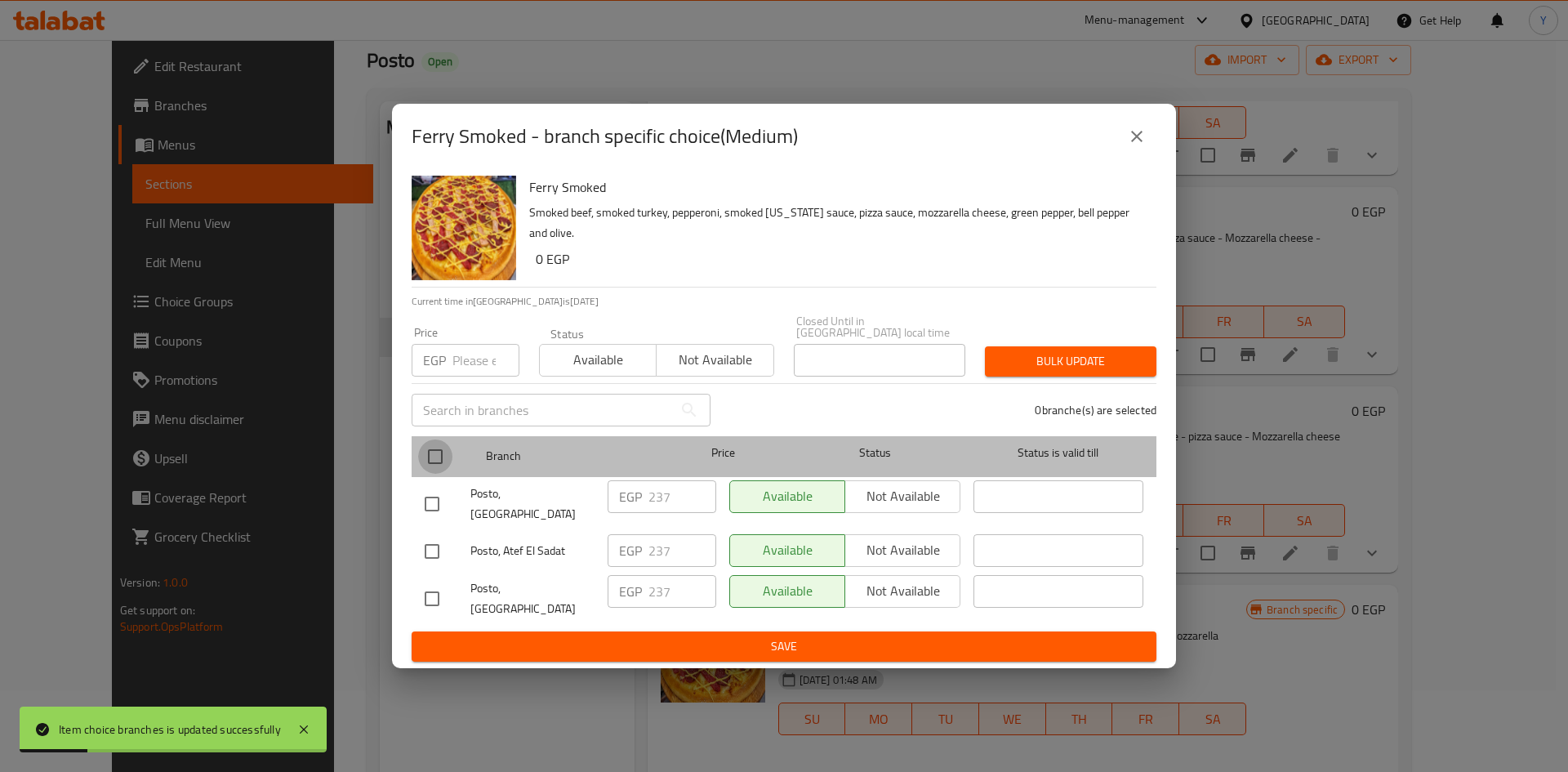
click at [427, 471] on input "checkbox" at bounding box center [435, 457] width 34 height 34
checkbox input "true"
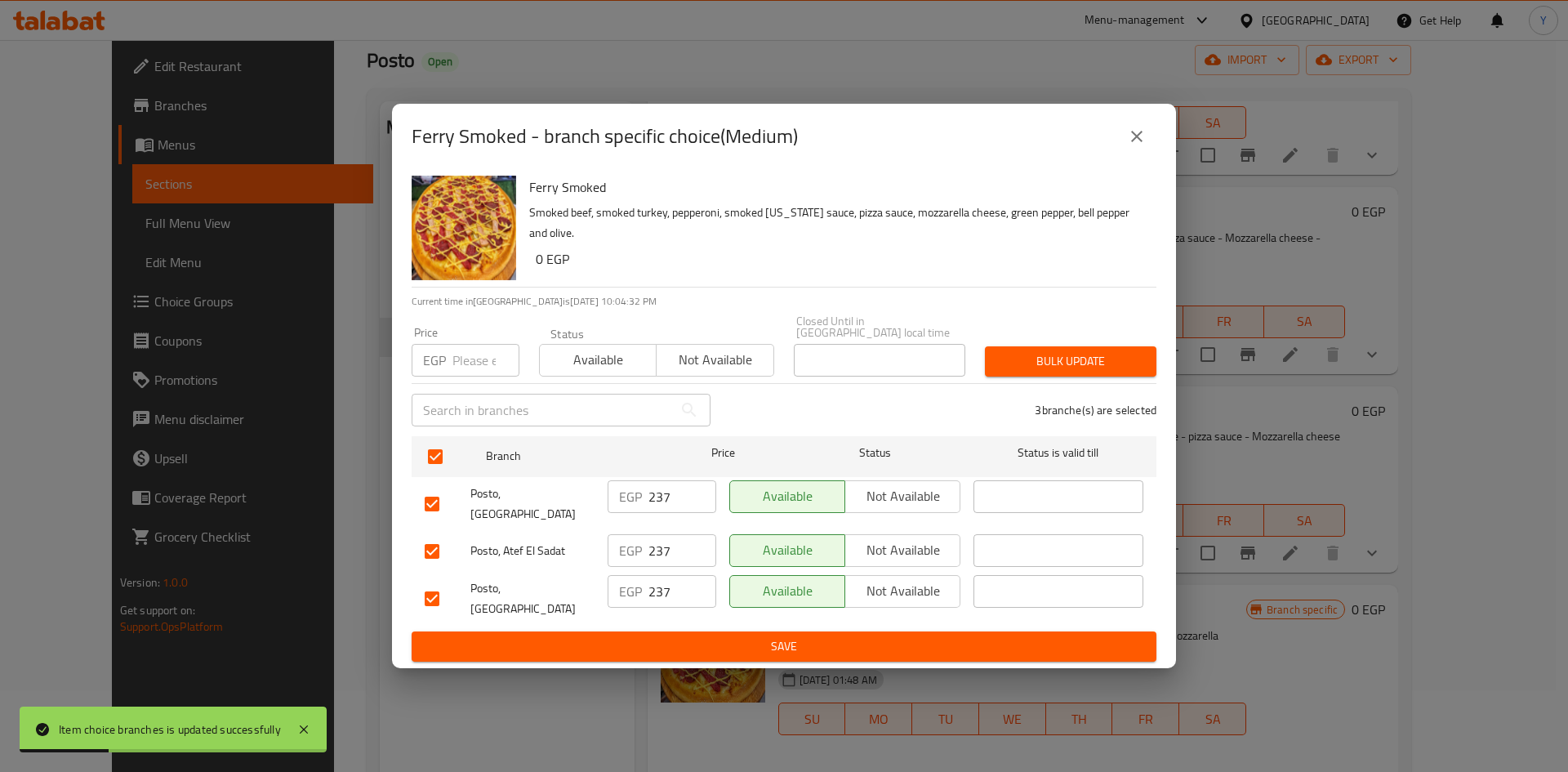
click at [444, 364] on p "EGP" at bounding box center [434, 360] width 23 height 20
click at [465, 364] on input "number" at bounding box center [485, 360] width 67 height 32
type input "235"
click at [1062, 371] on span "Bulk update" at bounding box center [1070, 361] width 145 height 20
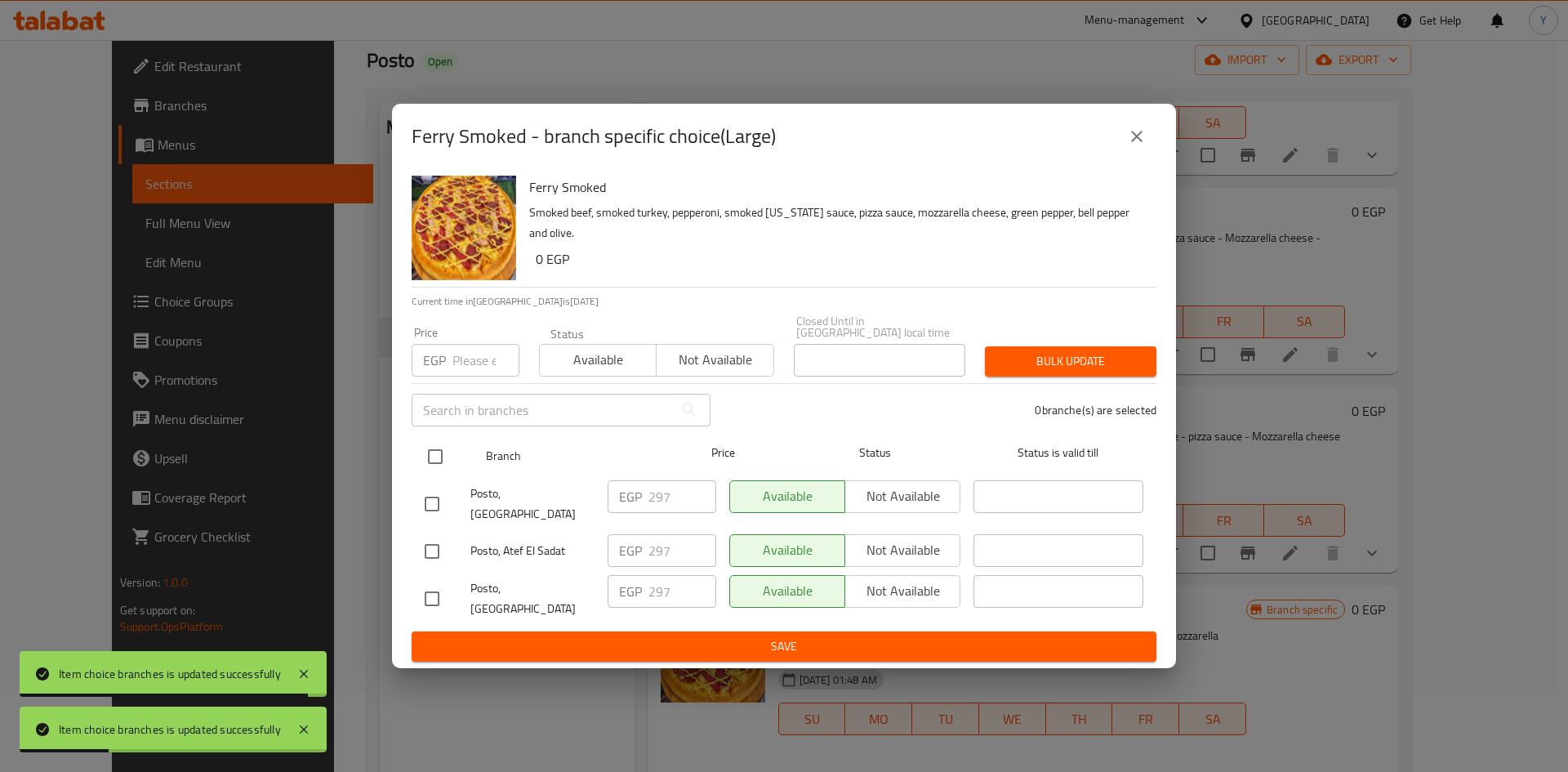
click at [433, 460] on input "checkbox" at bounding box center [435, 457] width 34 height 34
checkbox input "true"
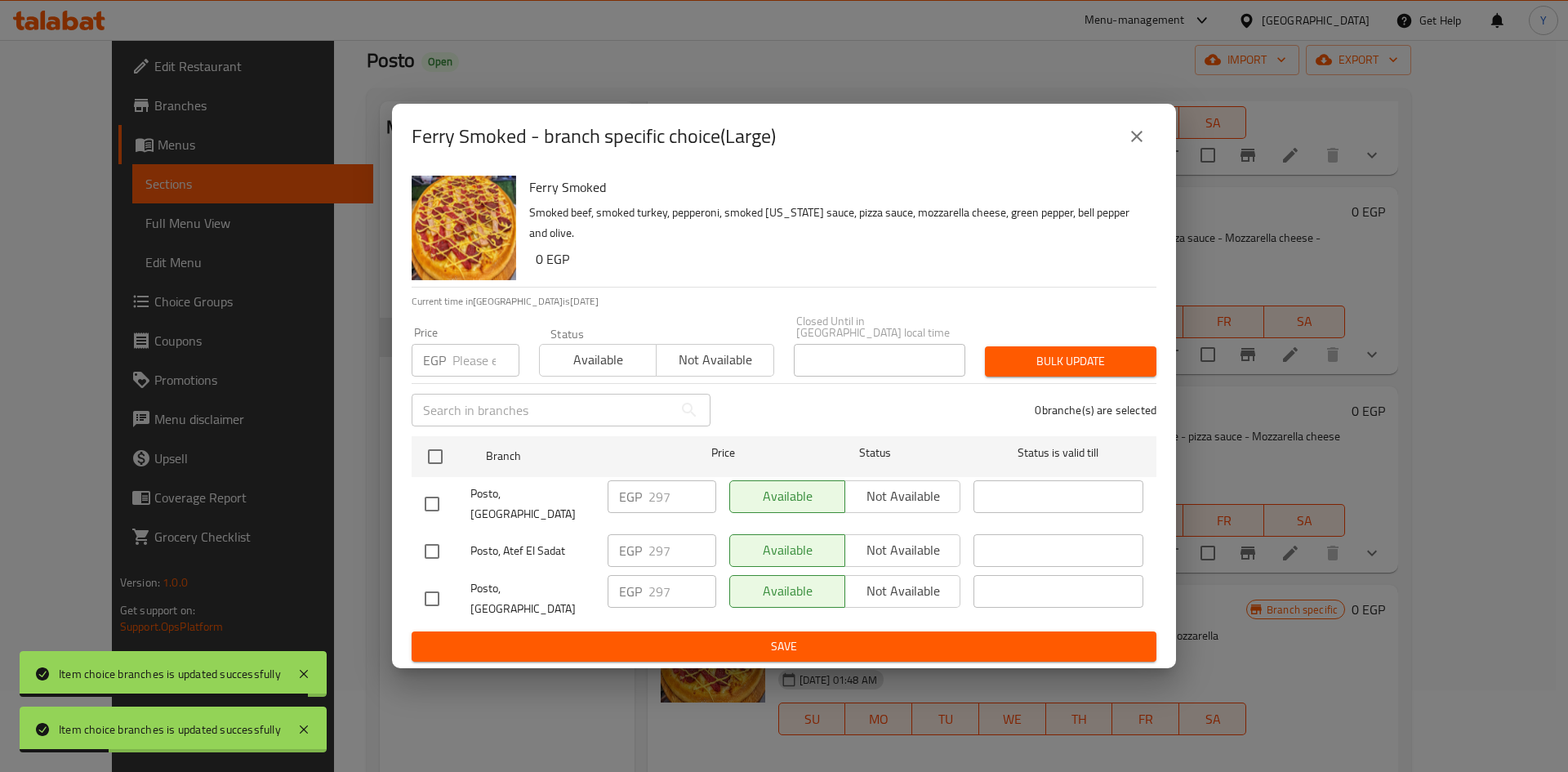
checkbox input "true"
click at [450, 370] on div "EGP Price" at bounding box center [465, 360] width 108 height 32
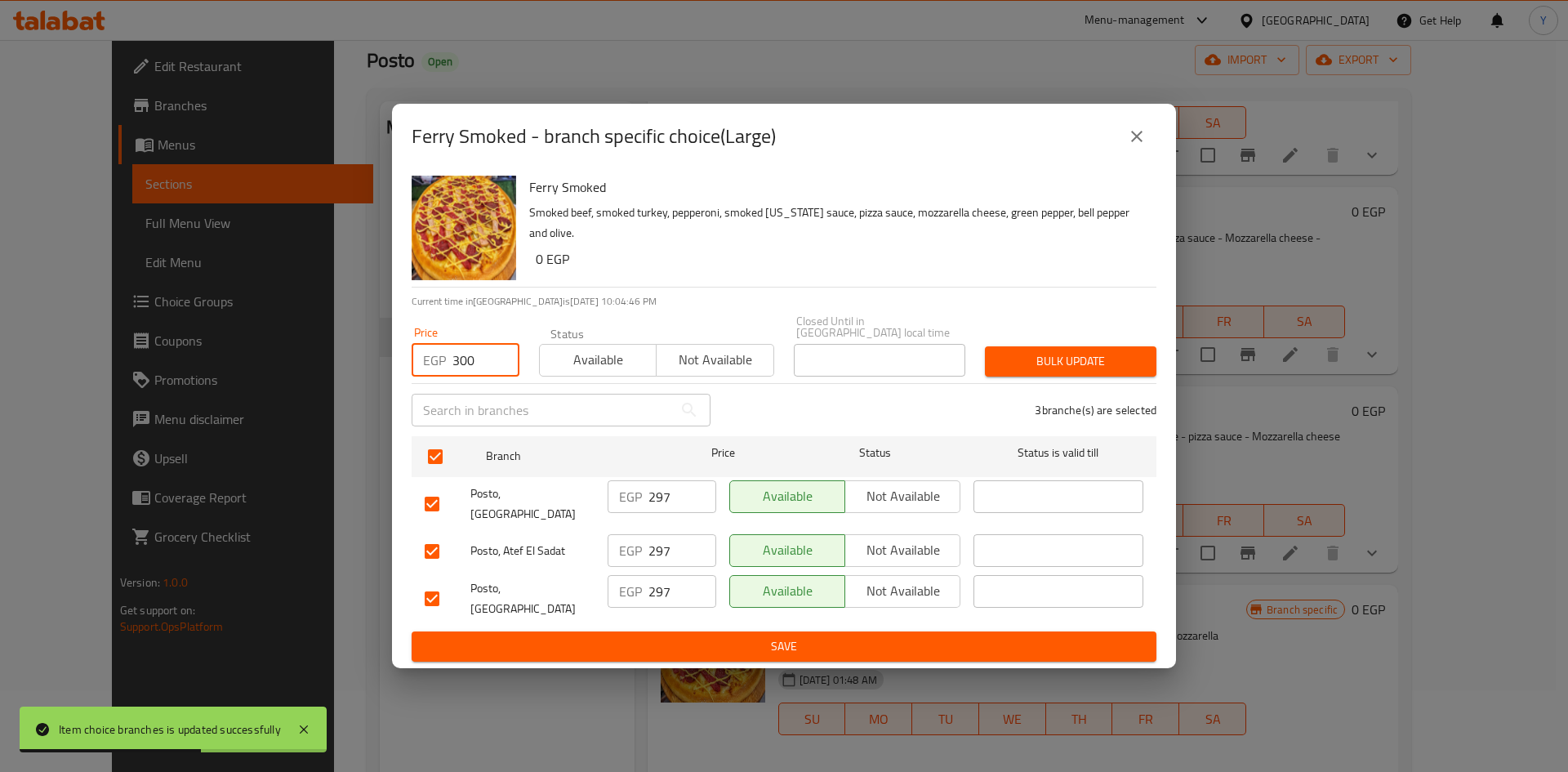
type input "300"
click at [1101, 372] on span "Bulk update" at bounding box center [1070, 361] width 145 height 20
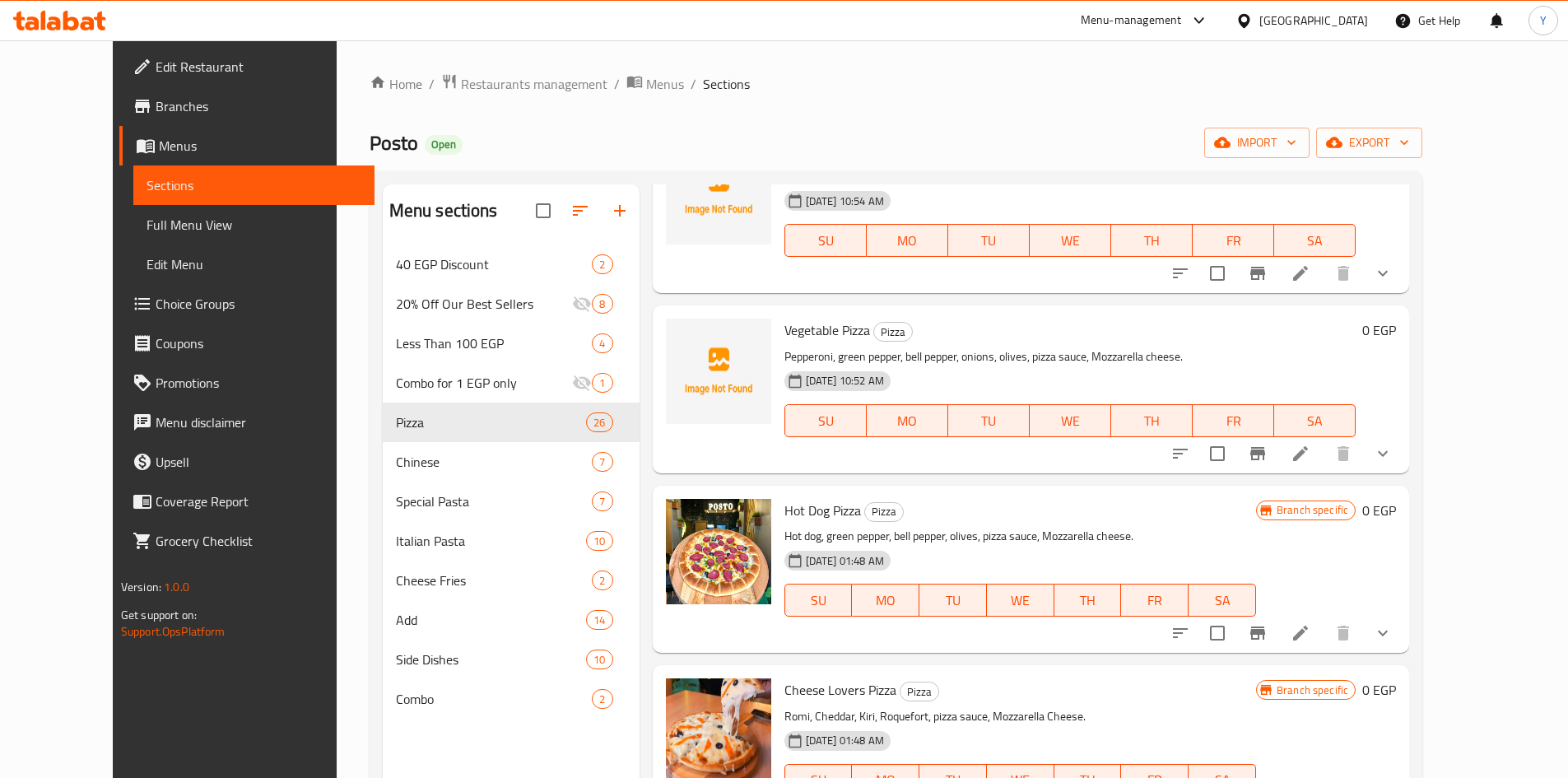
scroll to position [0, 0]
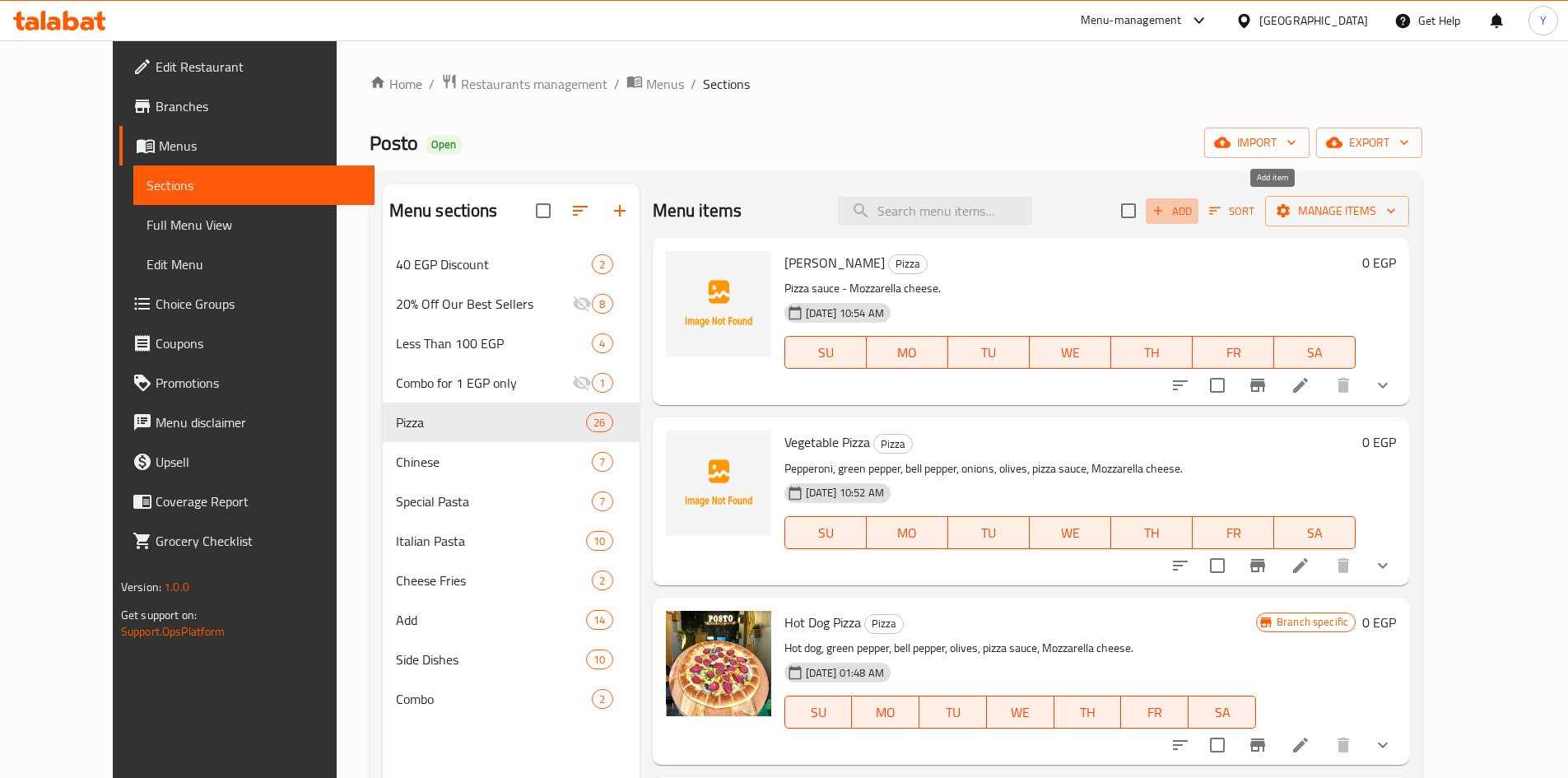
click at [1163, 210] on icon "button" at bounding box center [1158, 211] width 9 height 9
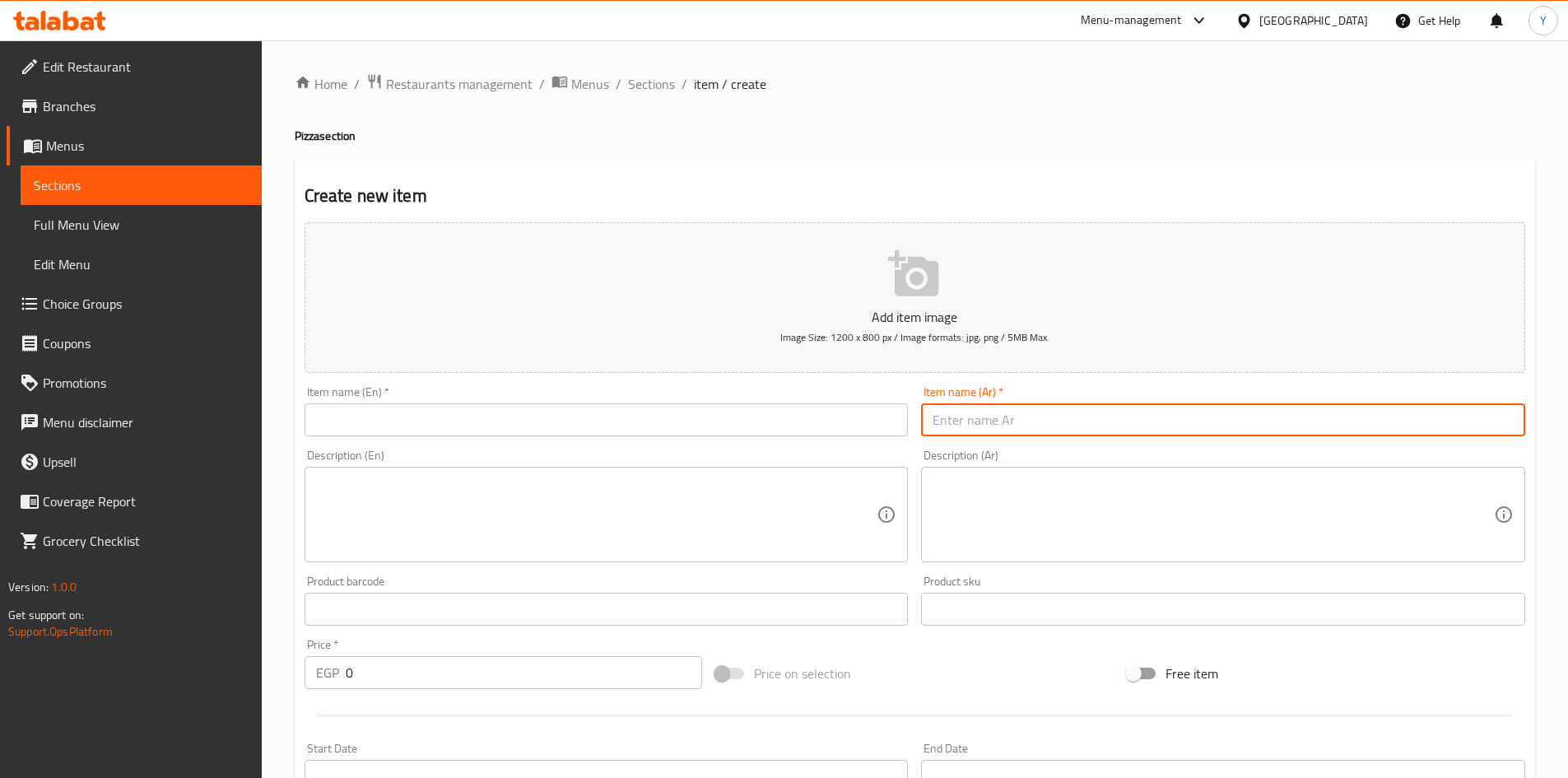
click at [1101, 405] on input "text" at bounding box center [1223, 420] width 604 height 33
type input "سوبر تشيكن باربكيو بيتزا"
click at [509, 429] on input "text" at bounding box center [606, 420] width 604 height 33
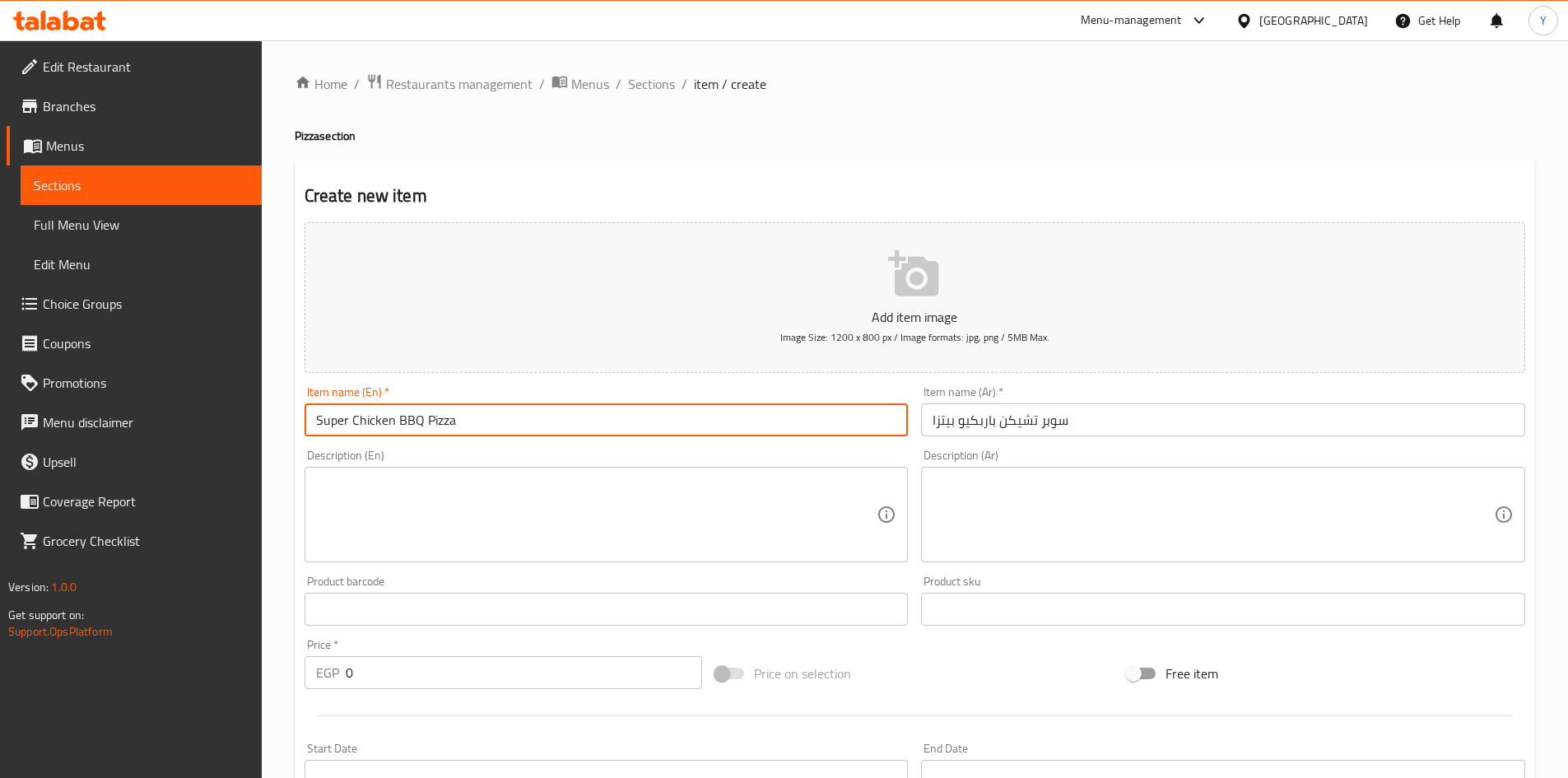
type input "Super Chicken BBQ Pizza"
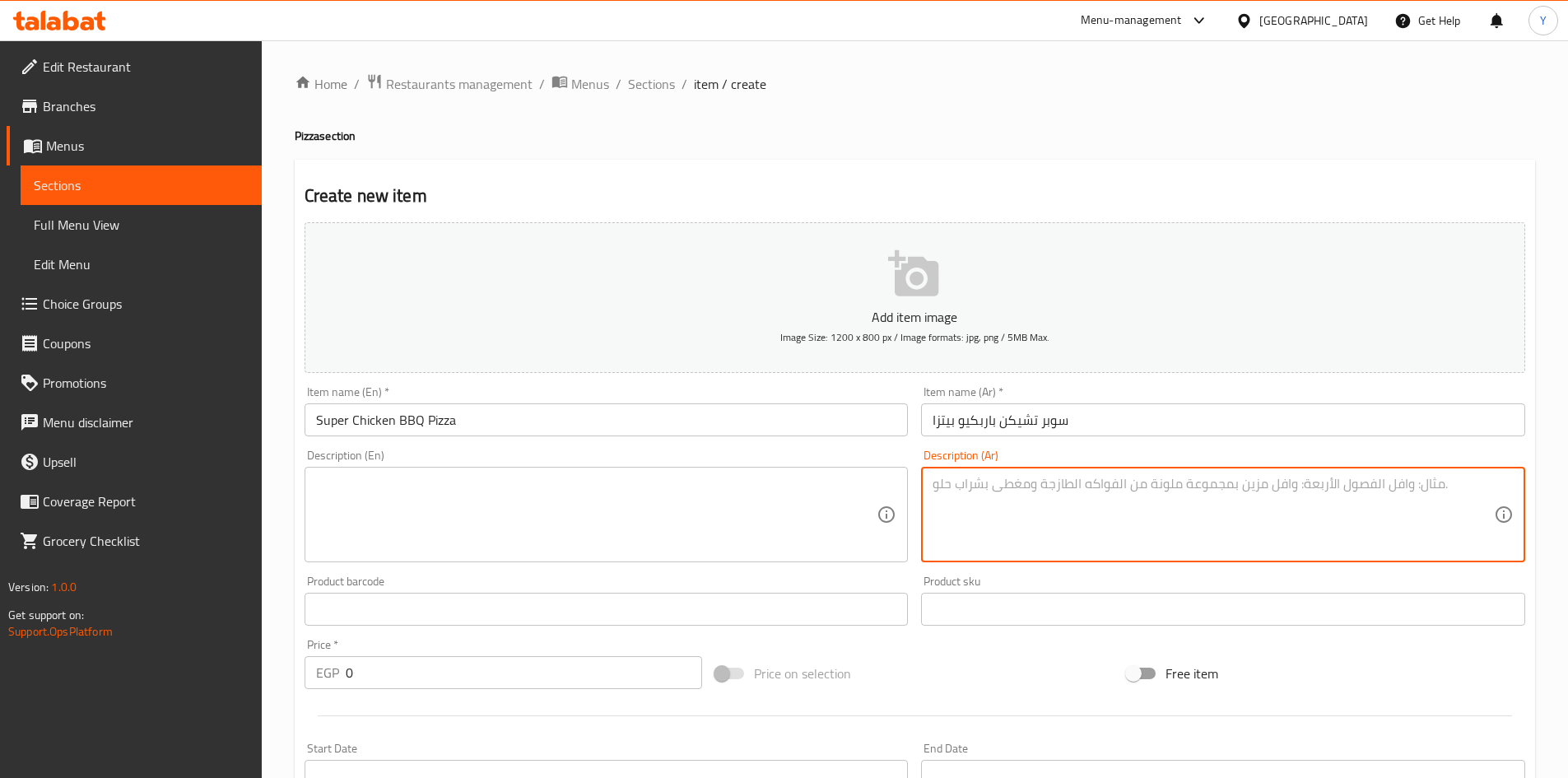
click at [1185, 510] on textarea at bounding box center [1212, 514] width 561 height 78
click at [992, 496] on textarea "دجاج جريل، تركي مدخن، هوت دوج، صوص باربكيو، فلفل اخضر، فلفل الوان، زيتون، صوص ب…" at bounding box center [1212, 514] width 561 height 78
click at [991, 496] on textarea "دجاج جريل، تركي مدخن، هوت دوج، صوص باربكيو، فلفل اخضر، فلفل الوان، زيتون، صوص ب…" at bounding box center [1212, 514] width 561 height 78
click at [990, 497] on textarea "دجاج جريل، تركي مدخن، هوت دوج، صوص باربكيو، فلفل اخضر، فلفل الوان، زيتون، صوص ب…" at bounding box center [1212, 514] width 561 height 78
type textarea "دجاج جريل، تركي مدخن، هوت دوج، صوص باربكيو، فلفل اخضر، فلفل الوان، زيتون، صوص ب…"
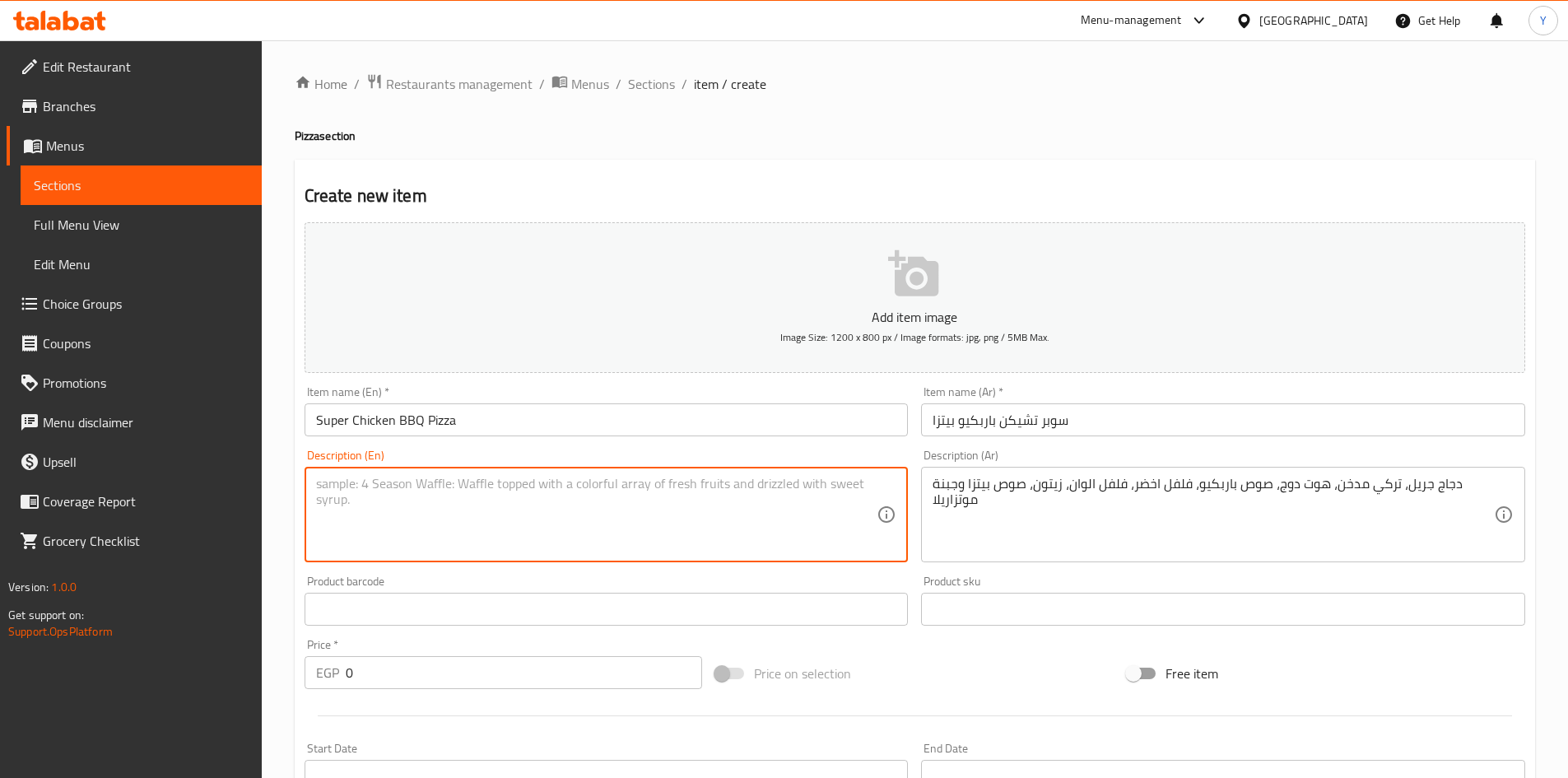
paste textarea "Grilled chicken, smoked turkey, hot dog, barbecue sauce, green pepper, bell pep…"
type textarea "Grilled chicken, smoked turkey, hot dog, barbecue sauce, green pepper, bell pep…"
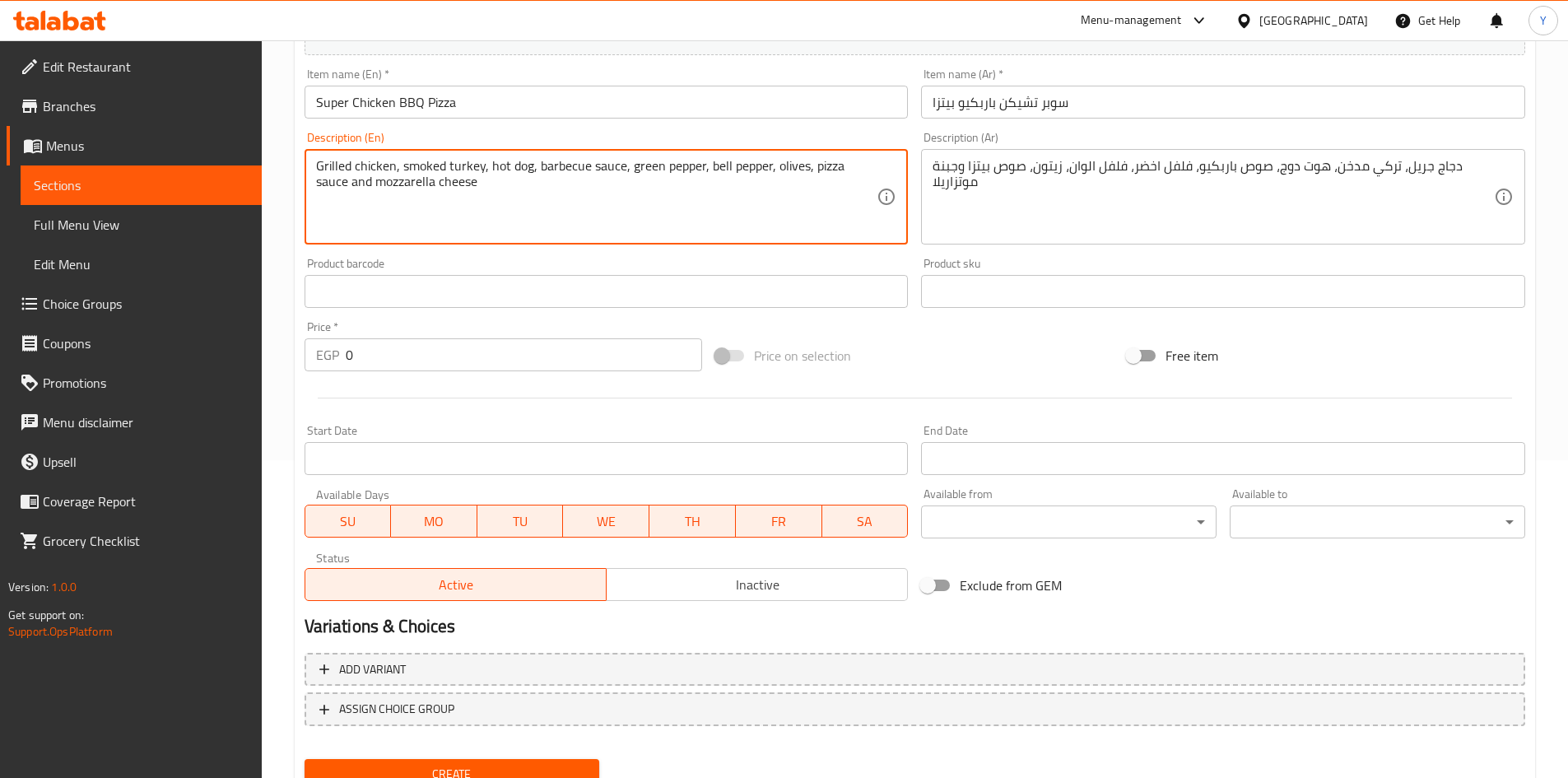
scroll to position [386, 0]
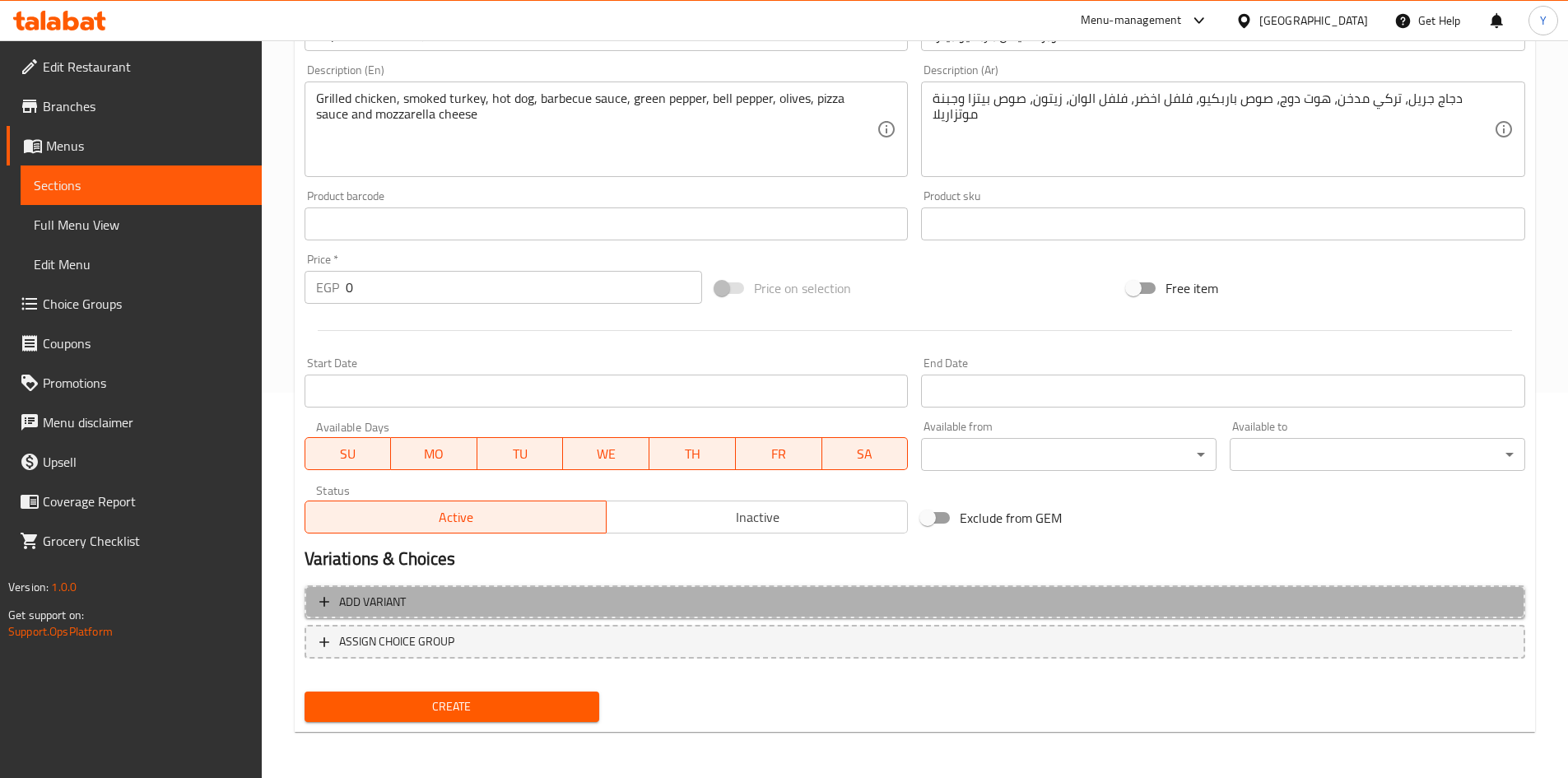
click at [970, 608] on span "Add variant" at bounding box center [915, 602] width 1191 height 21
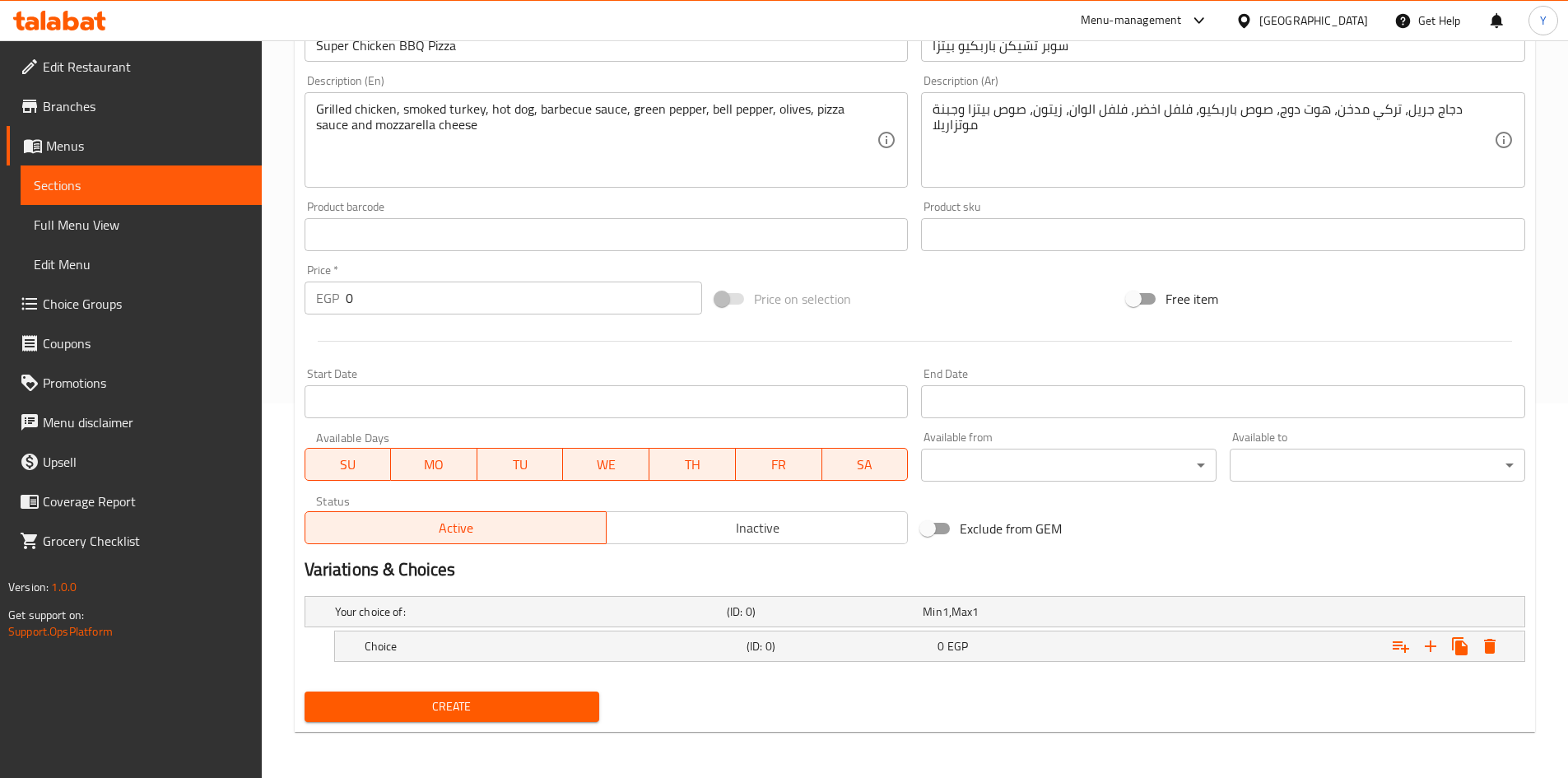
scroll to position [374, 0]
click at [1422, 655] on icon "Expand" at bounding box center [1430, 646] width 20 height 20
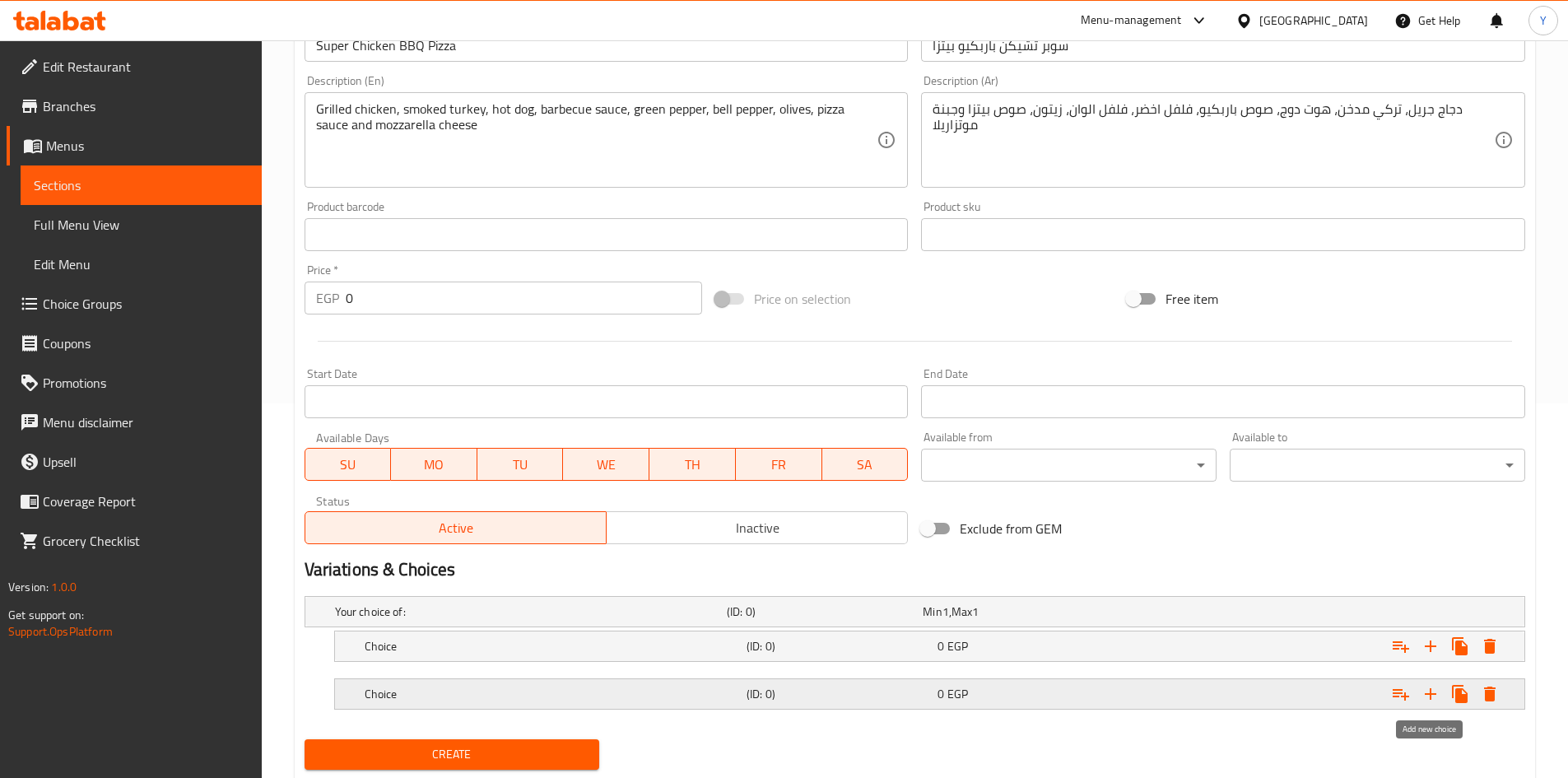
click at [1431, 700] on icon "Expand" at bounding box center [1430, 693] width 20 height 20
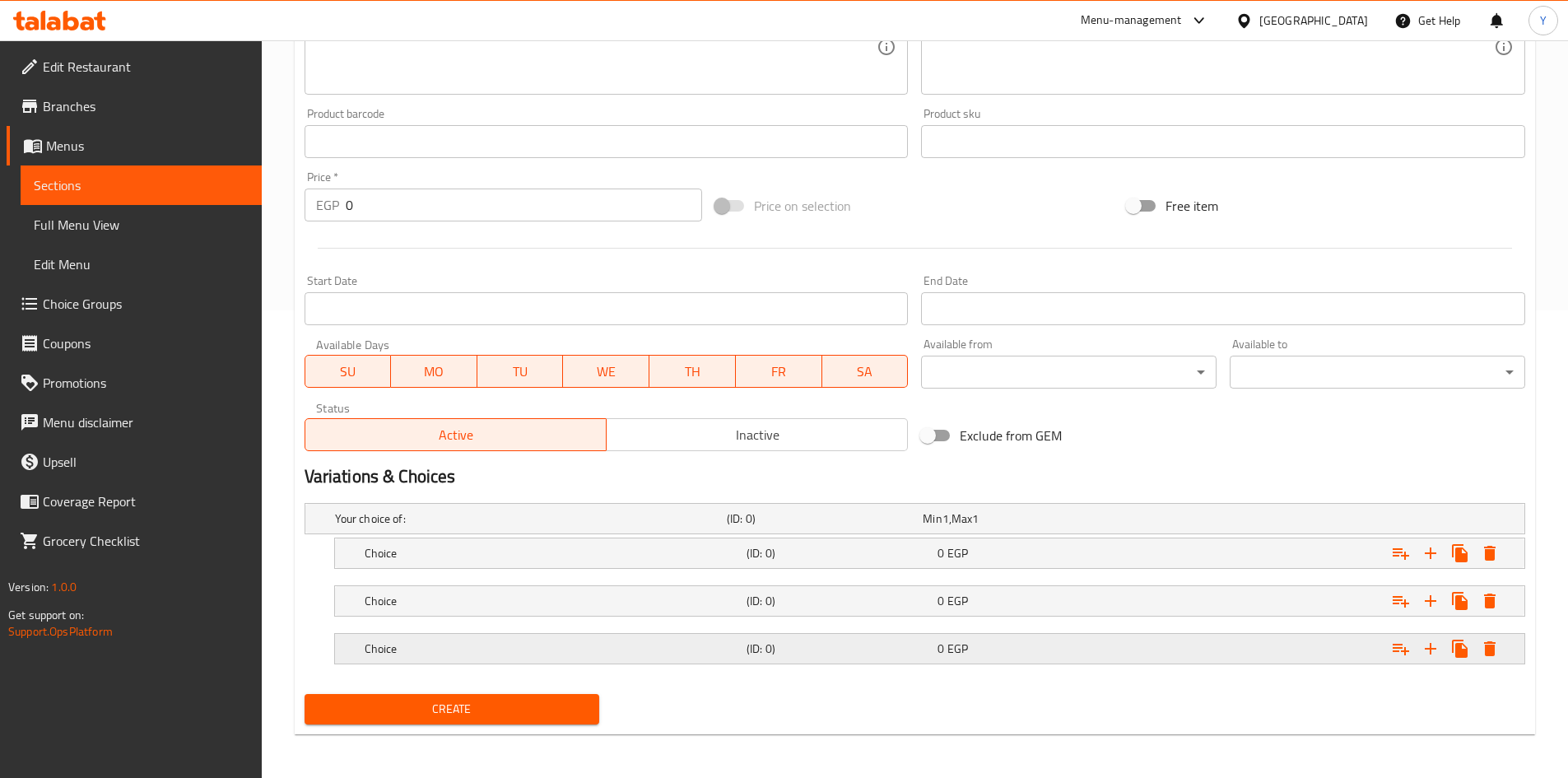
scroll to position [470, 0]
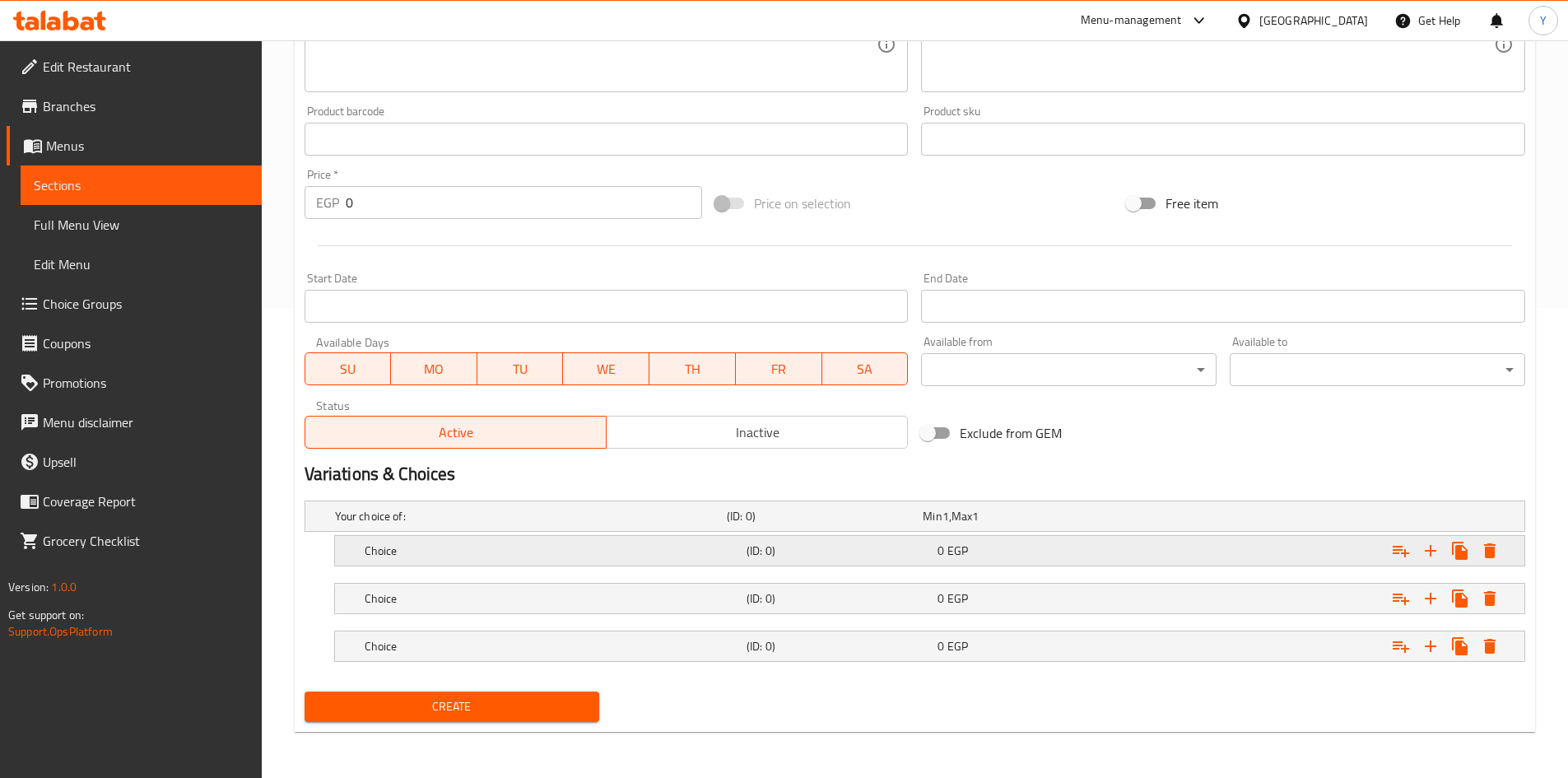
click at [1050, 557] on div "0 EGP" at bounding box center [1029, 550] width 184 height 16
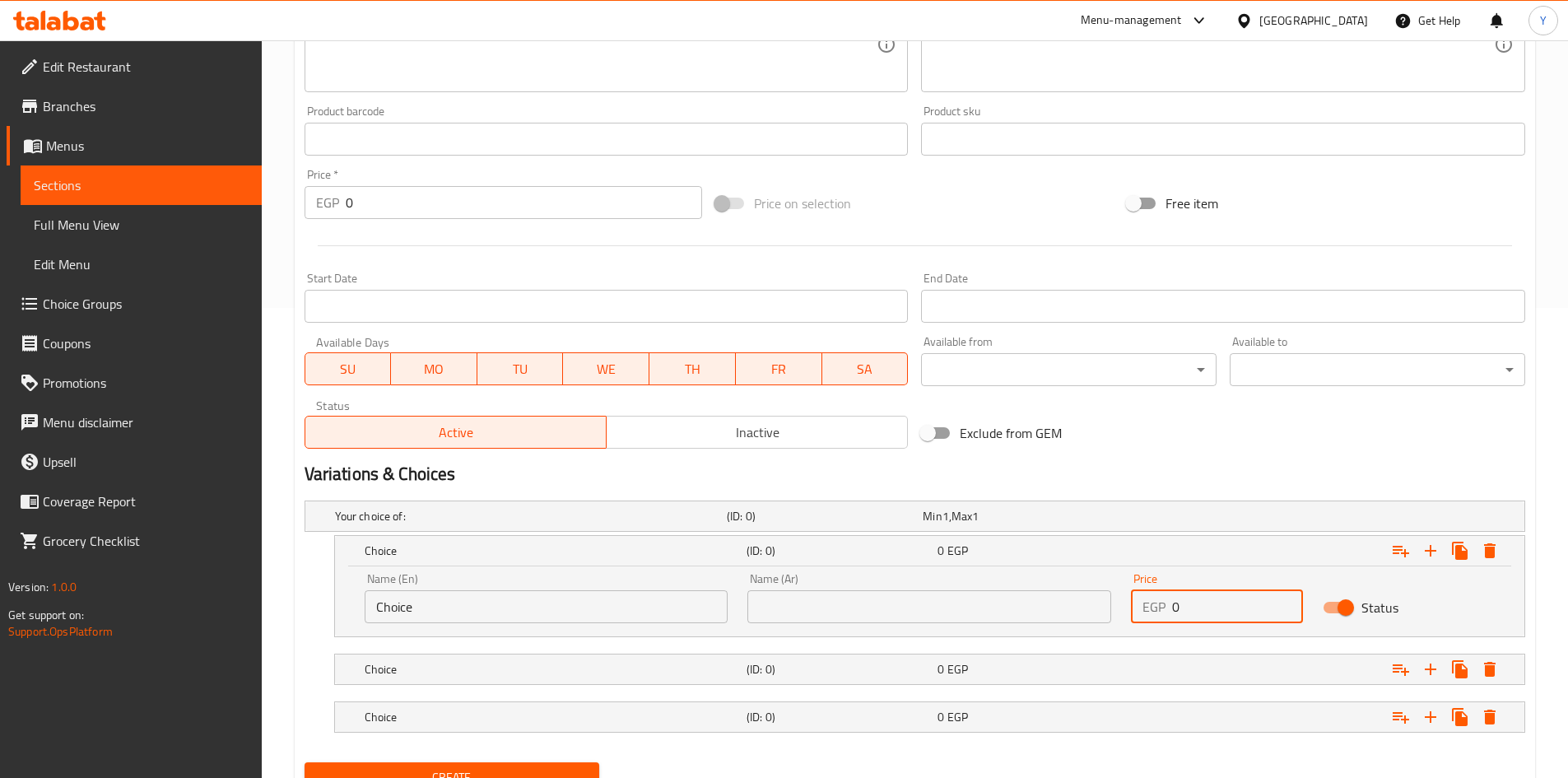
drag, startPoint x: 1164, startPoint y: 610, endPoint x: 1119, endPoint y: 619, distance: 45.9
click at [1119, 619] on div "Name (En) Choice Name (En) Name (Ar) Name (Ar) Price EGP 0 Price Status" at bounding box center [930, 598] width 1150 height 70
type input "170"
click at [1124, 670] on div "0 EGP" at bounding box center [1029, 669] width 191 height 23
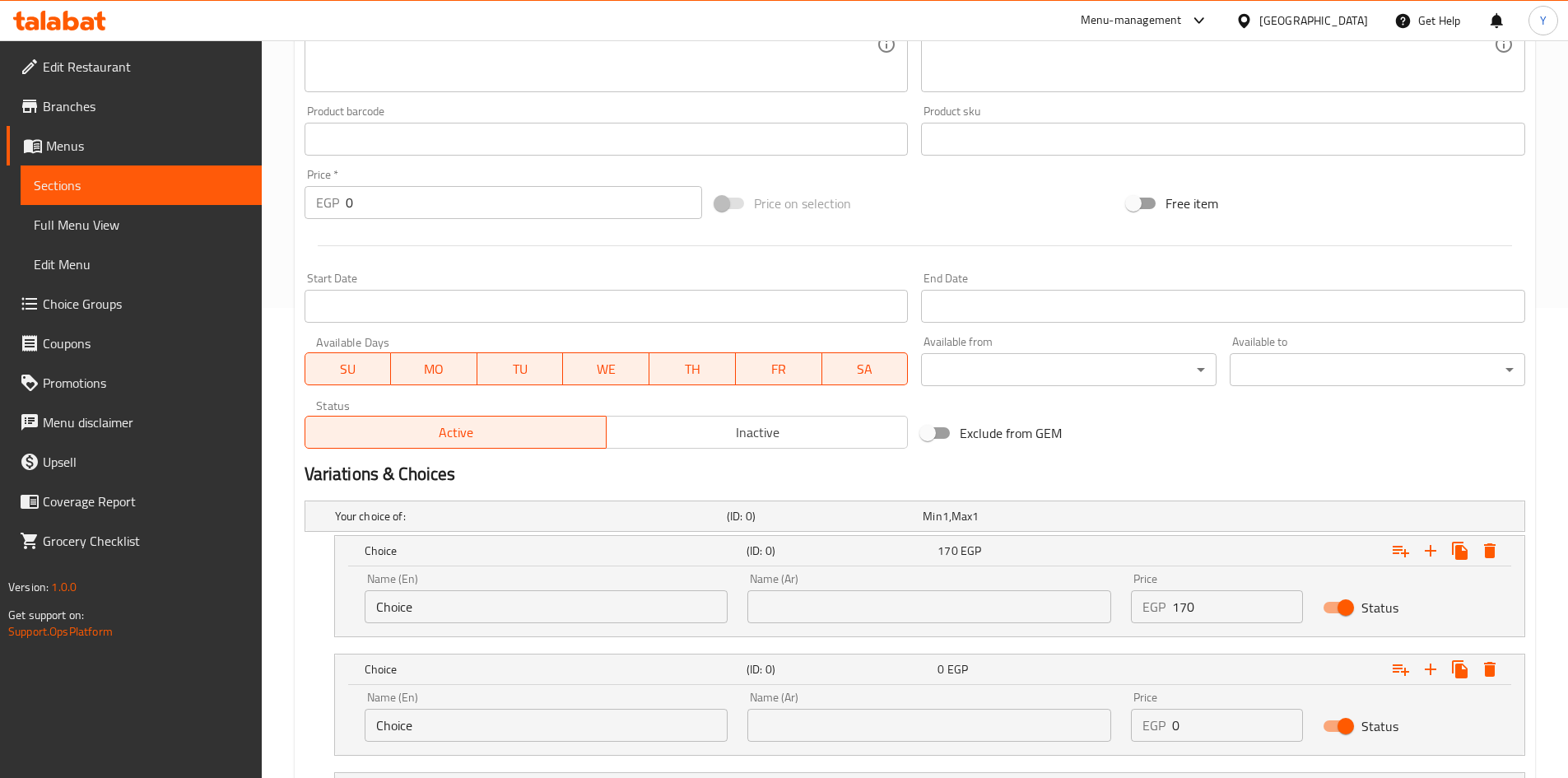
drag, startPoint x: 1218, startPoint y: 730, endPoint x: 1183, endPoint y: 737, distance: 35.7
click at [1183, 737] on input "0" at bounding box center [1237, 725] width 131 height 33
drag, startPoint x: 1193, startPoint y: 730, endPoint x: 1154, endPoint y: 733, distance: 39.1
click at [1154, 733] on div "EGP 0 Price" at bounding box center [1217, 725] width 172 height 33
type input "265"
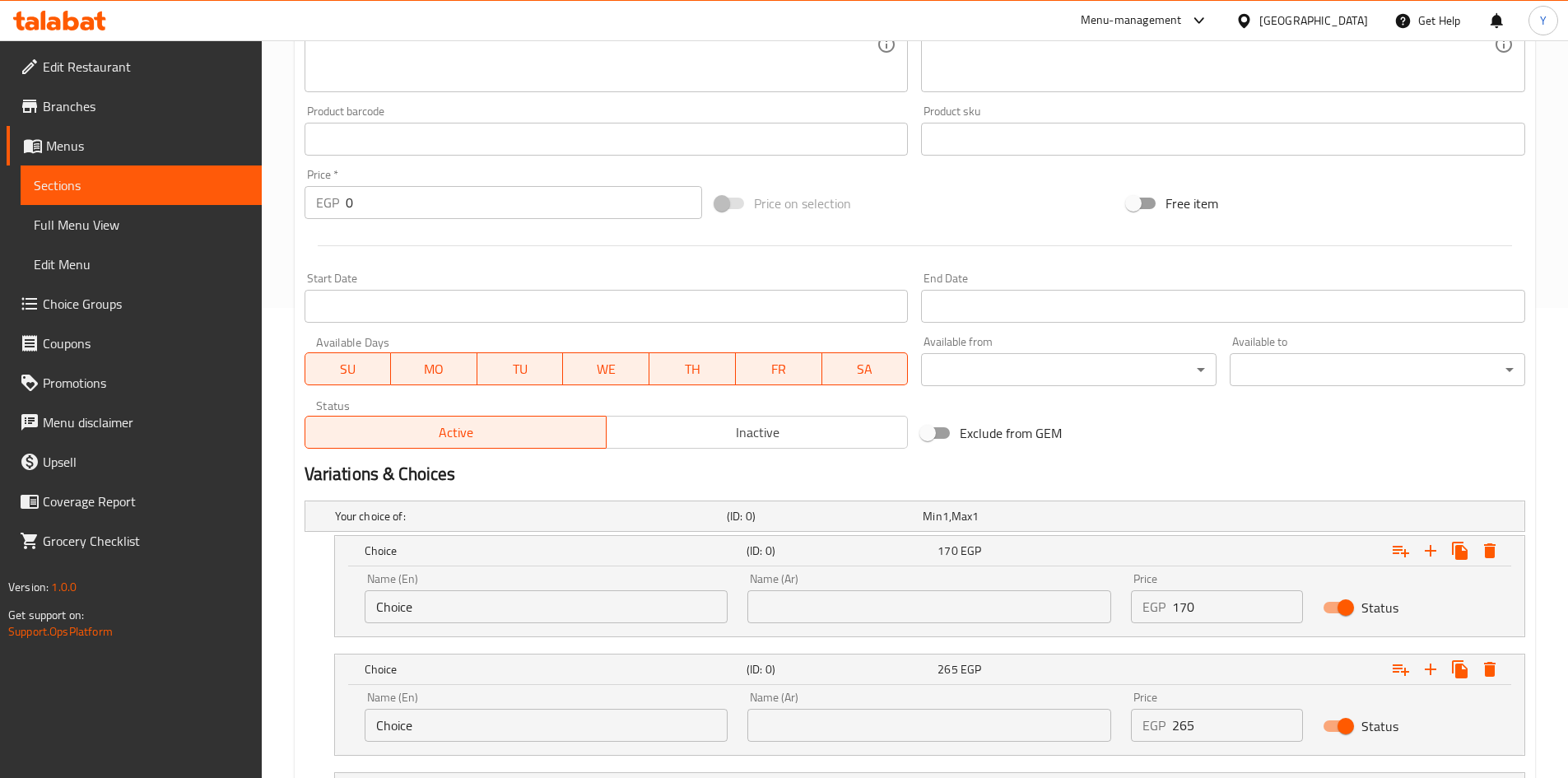
click at [1139, 751] on div "Name (En) Choice Name (En) Name (Ar) Name (Ar) Price EGP 265 Price Status" at bounding box center [930, 720] width 1189 height 70
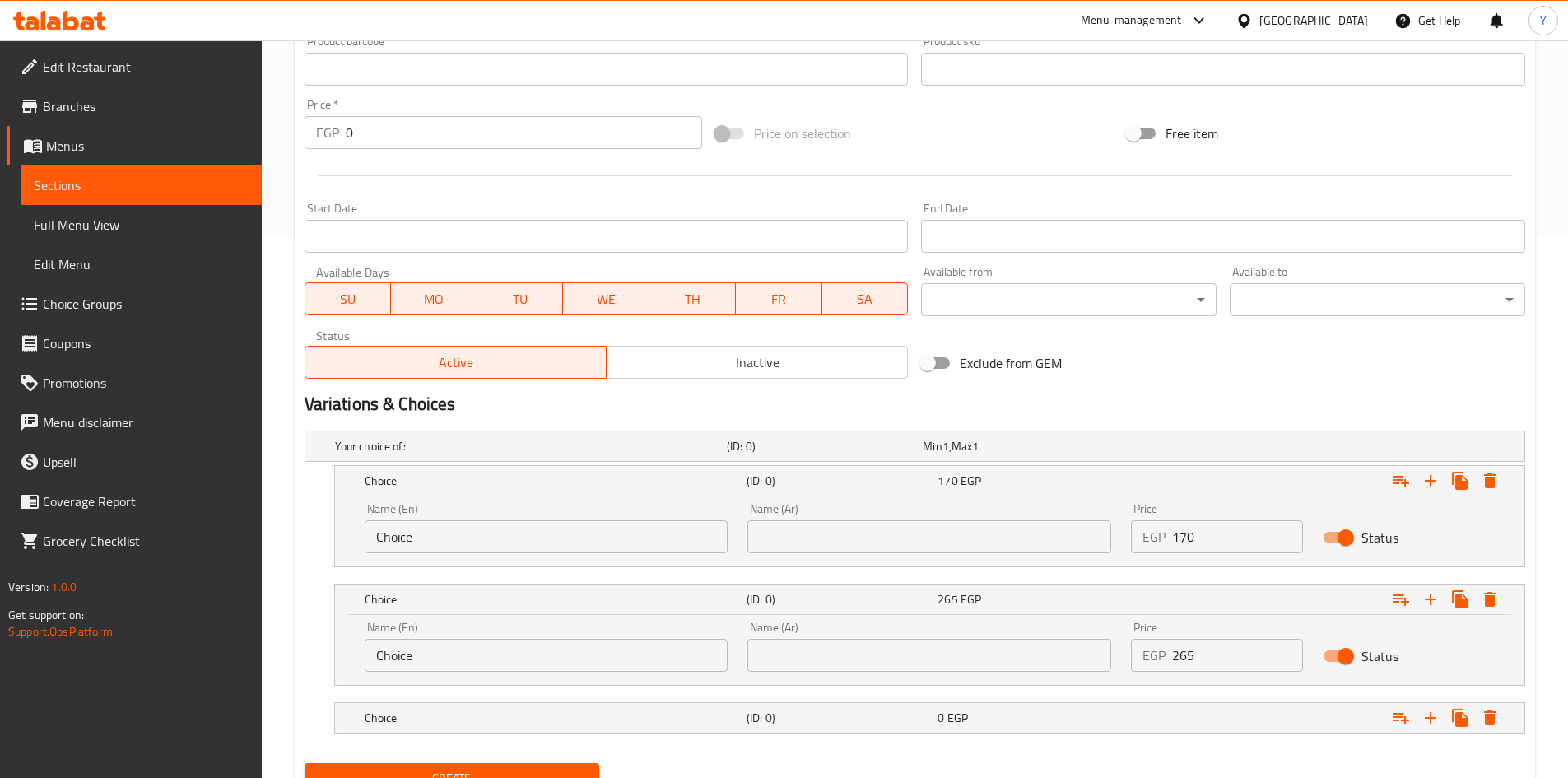
scroll to position [612, 0]
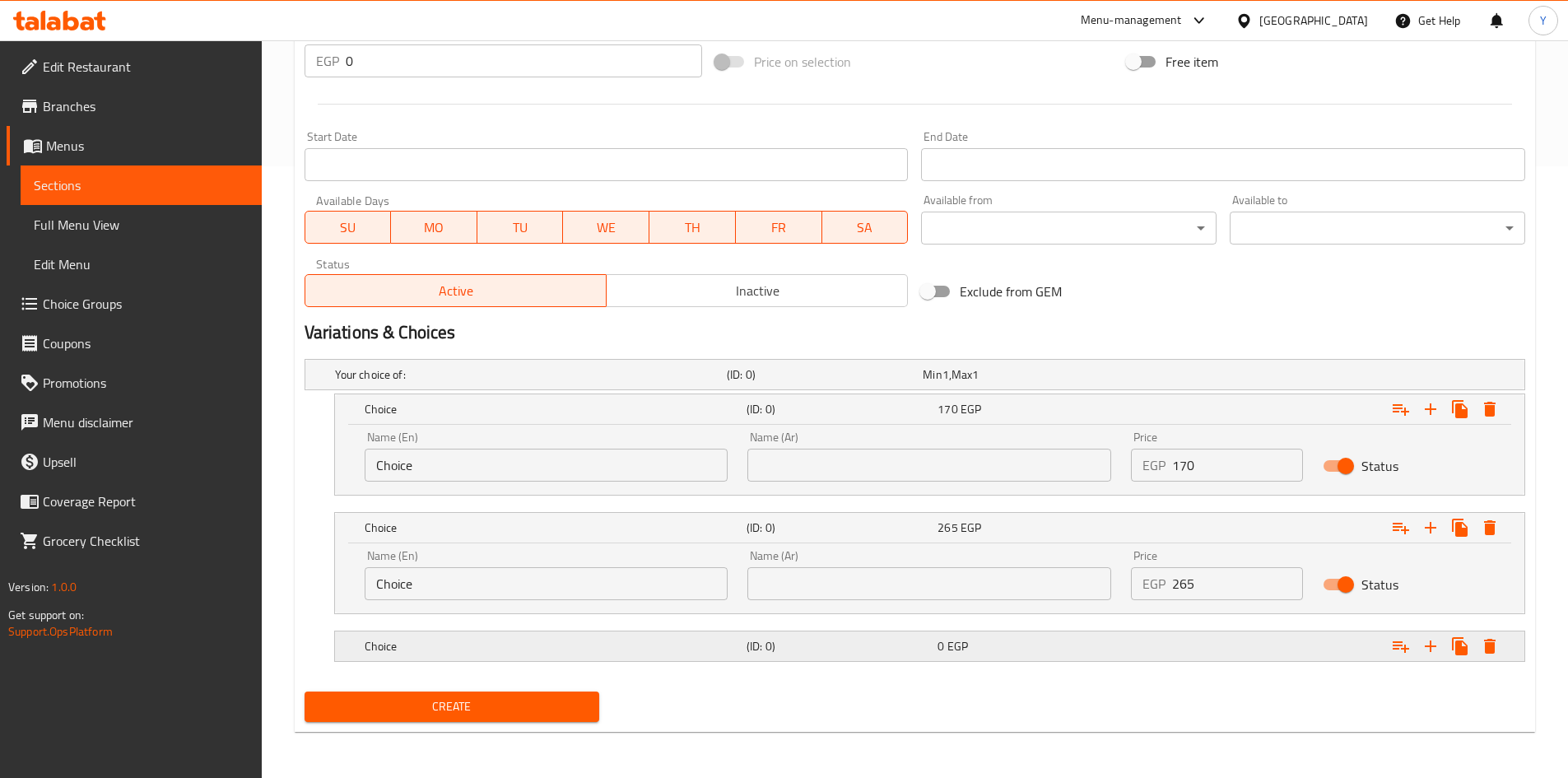
click at [1088, 640] on div "0 EGP" at bounding box center [1029, 646] width 184 height 16
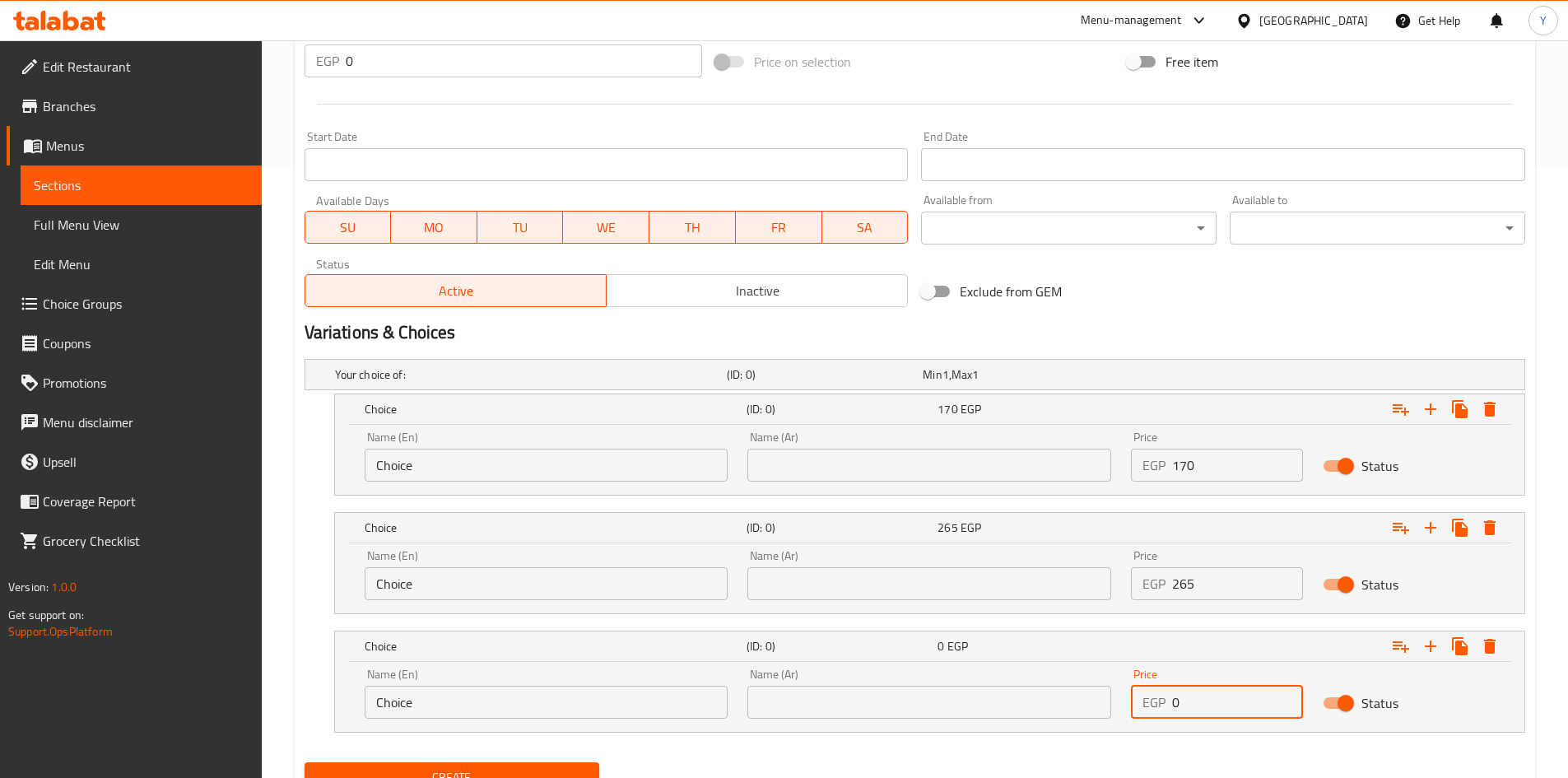
drag, startPoint x: 1214, startPoint y: 706, endPoint x: 1144, endPoint y: 716, distance: 70.7
click at [1138, 724] on div "Price EGP 0 Price" at bounding box center [1217, 694] width 192 height 70
type input "310"
click at [636, 706] on input "Choice" at bounding box center [547, 702] width 364 height 33
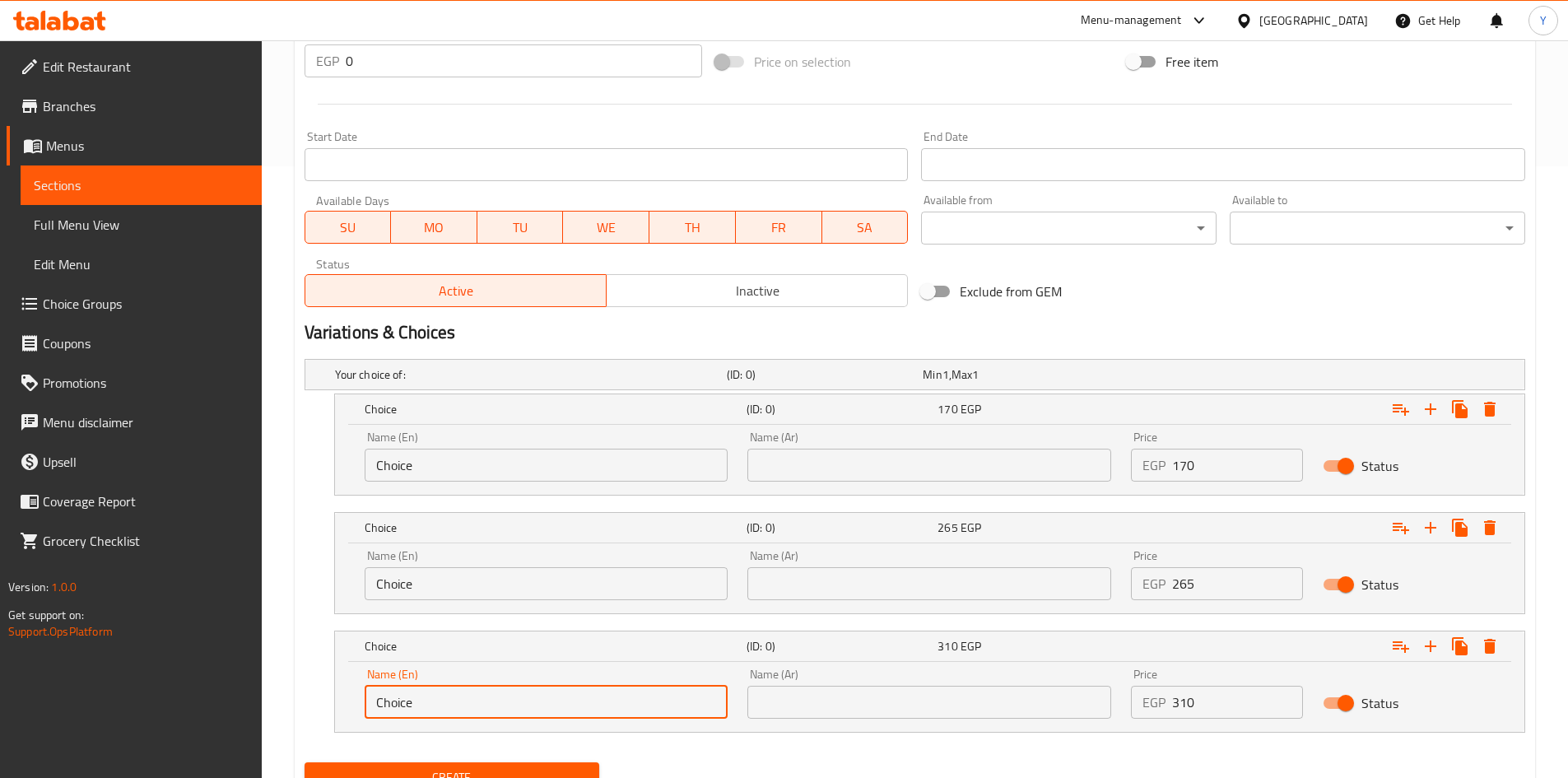
click at [636, 706] on input "Choice" at bounding box center [547, 702] width 364 height 33
type input "Large"
click at [416, 587] on input "Choice" at bounding box center [547, 584] width 364 height 33
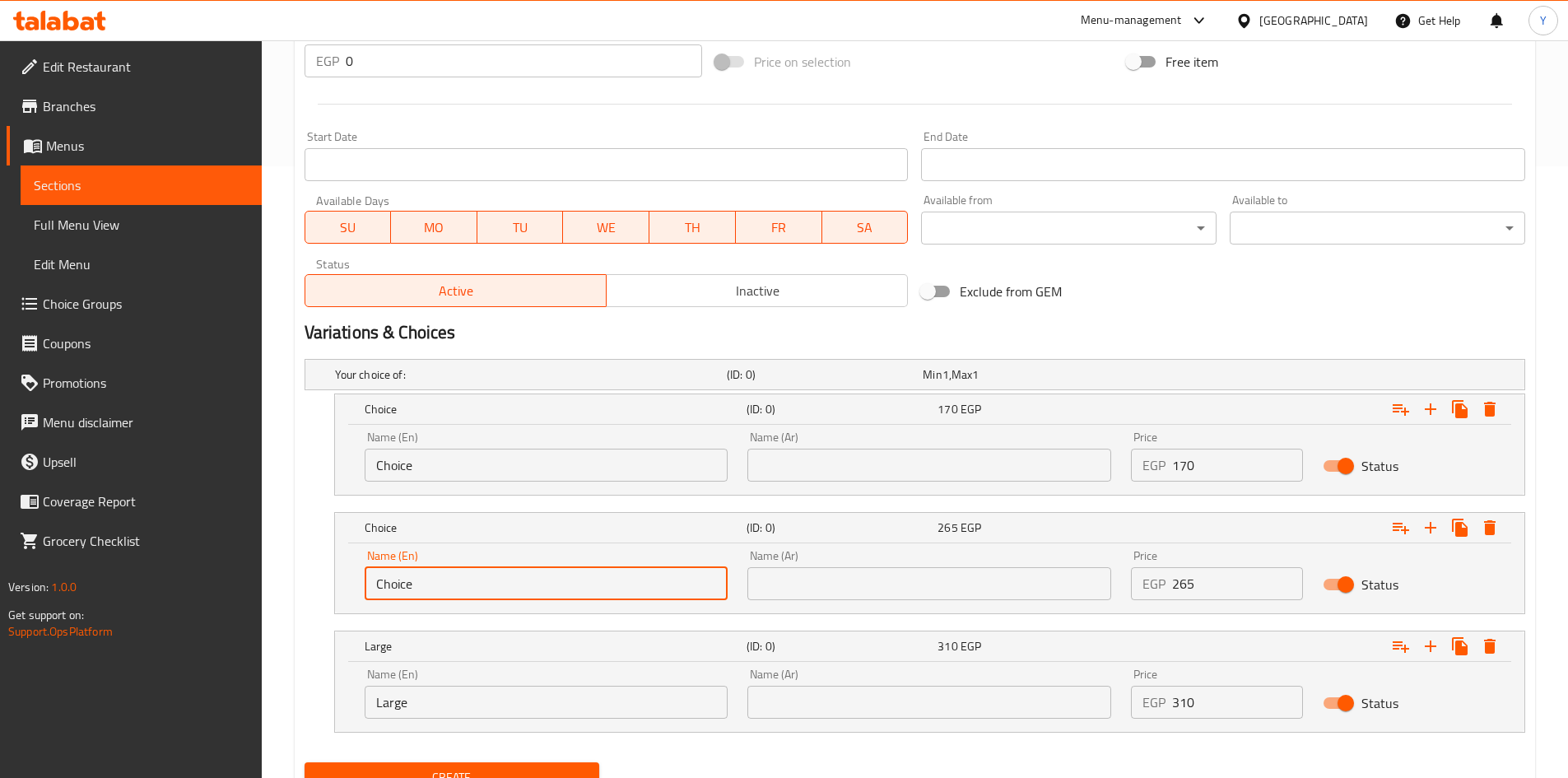
click at [416, 587] on input "Choice" at bounding box center [547, 584] width 364 height 33
type input "Medium"
click at [441, 467] on input "Choice" at bounding box center [547, 465] width 364 height 33
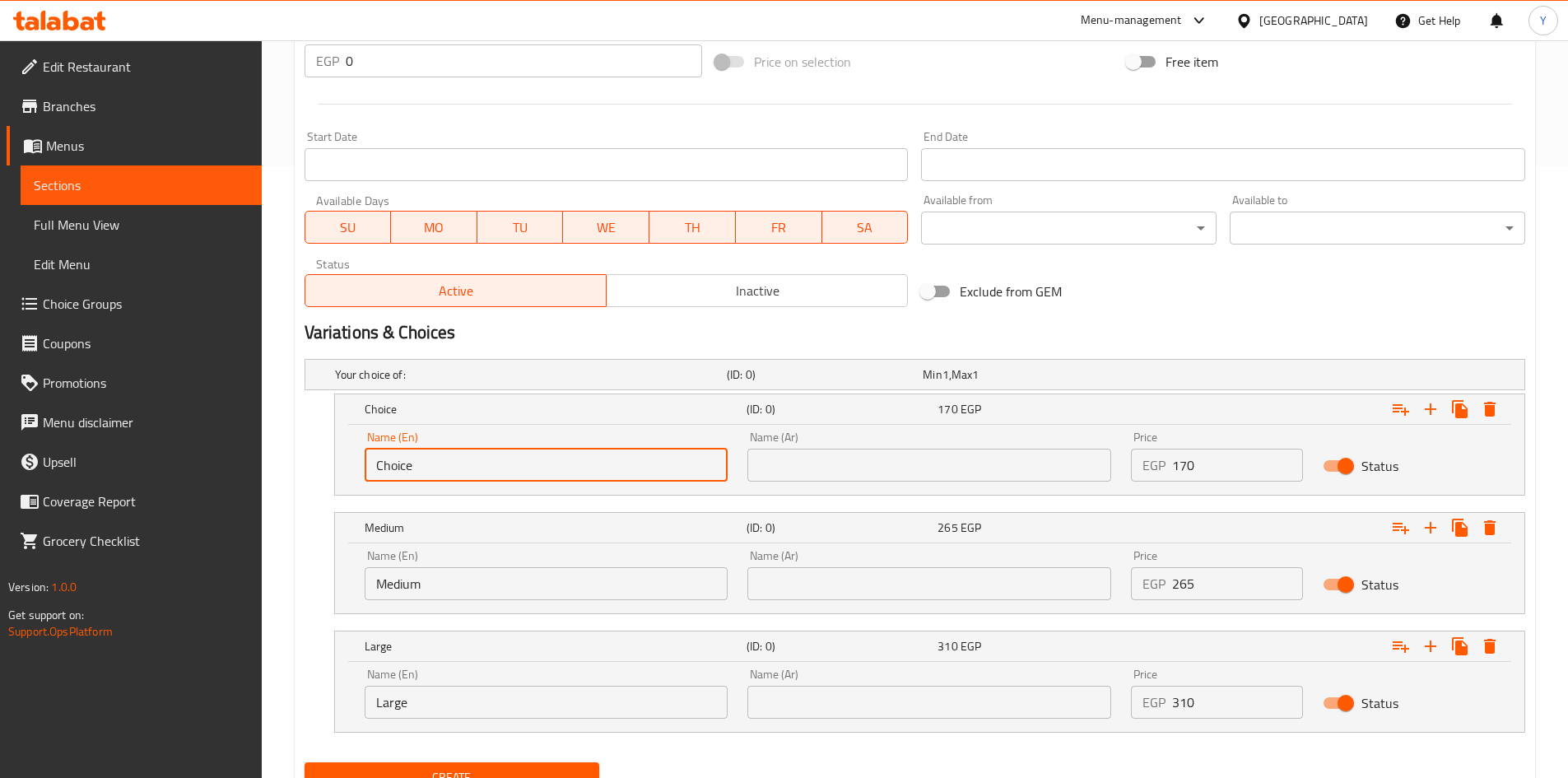
click at [437, 471] on input "Choice" at bounding box center [547, 465] width 364 height 33
click at [434, 474] on input "Choice" at bounding box center [547, 465] width 364 height 33
click at [434, 471] on input "Choice" at bounding box center [547, 465] width 364 height 33
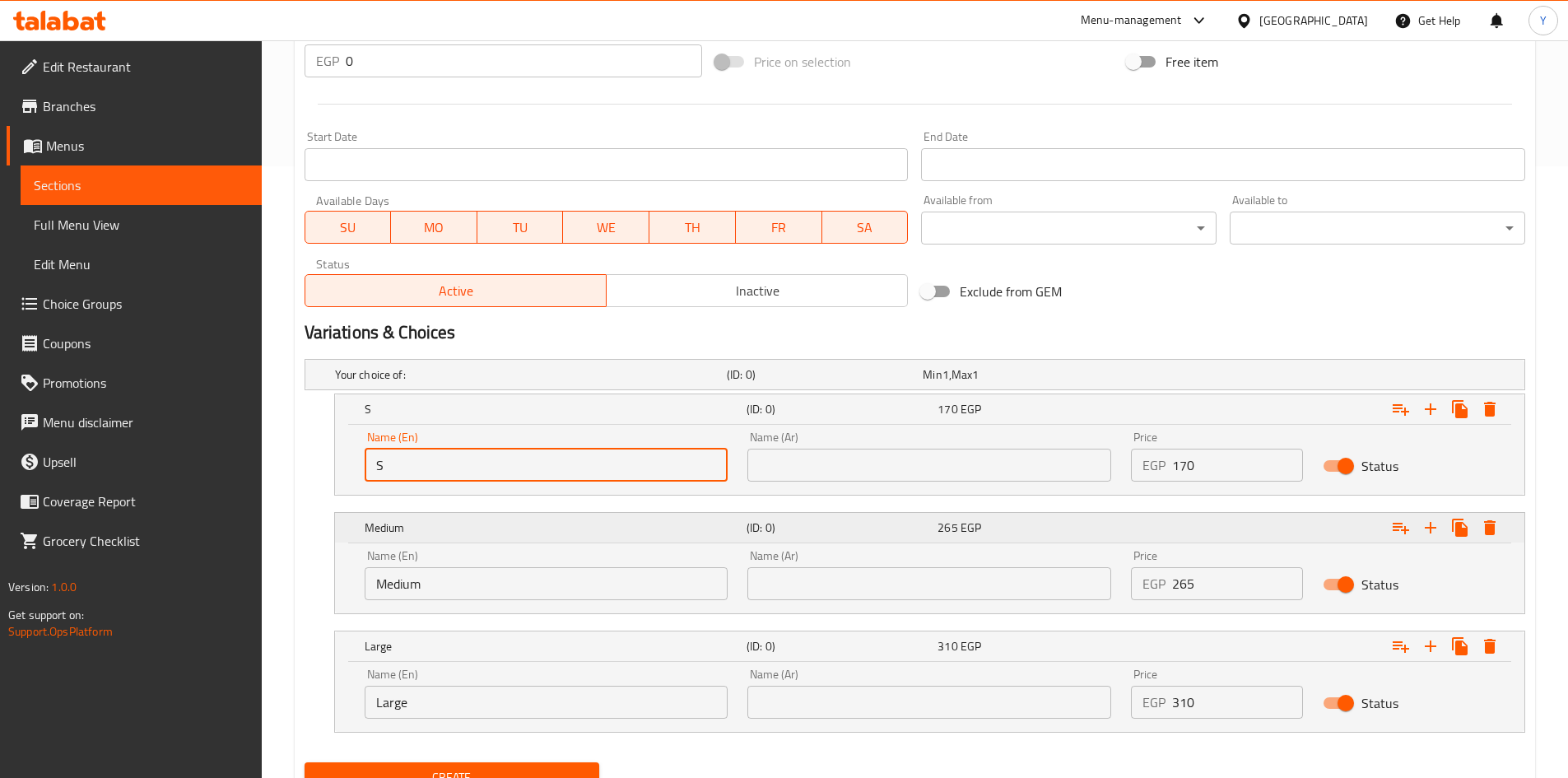
type input "Small"
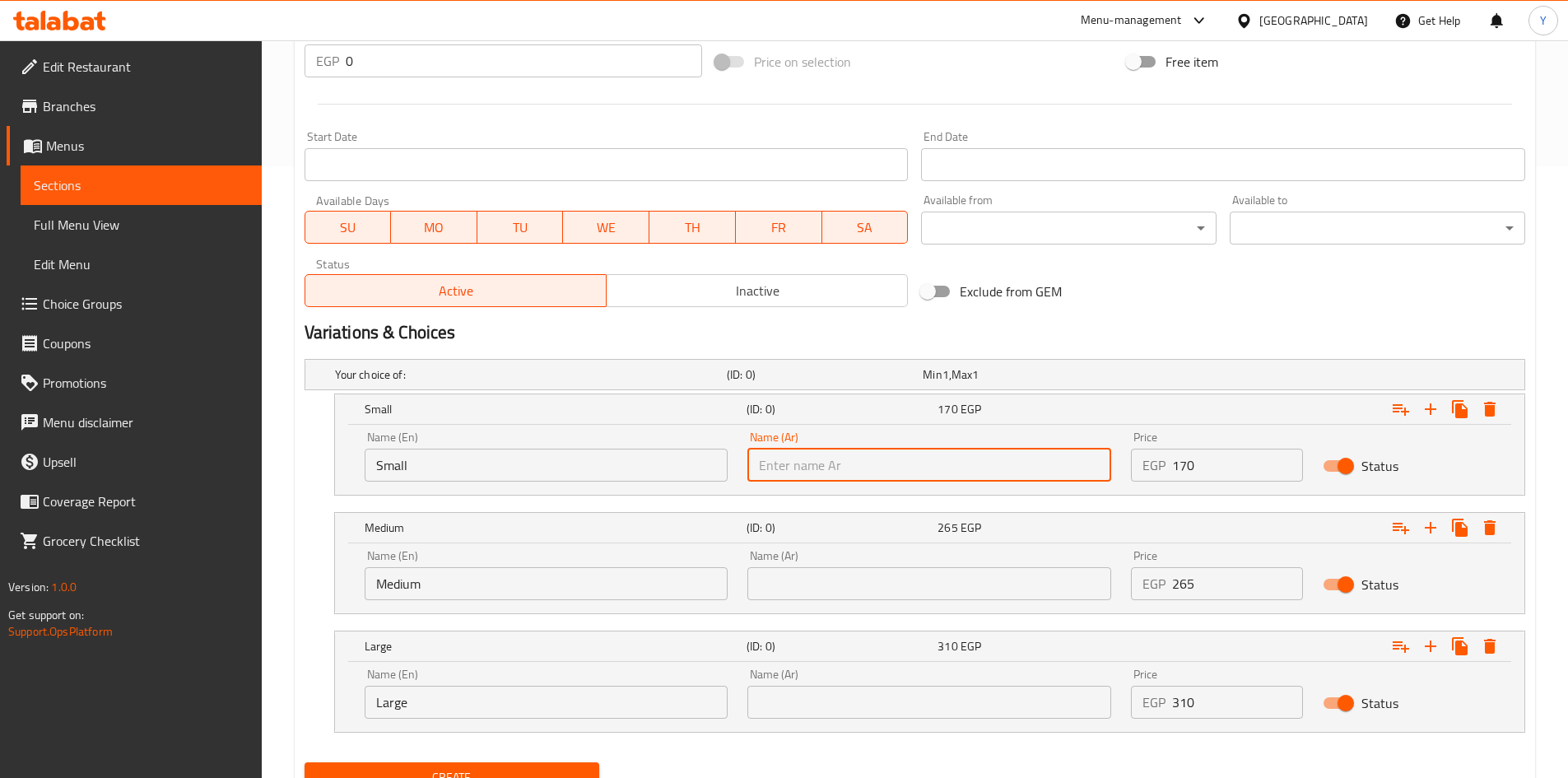
drag, startPoint x: 886, startPoint y: 471, endPoint x: 875, endPoint y: 475, distance: 11.7
click at [885, 471] on input "text" at bounding box center [929, 465] width 364 height 33
type input "صغير"
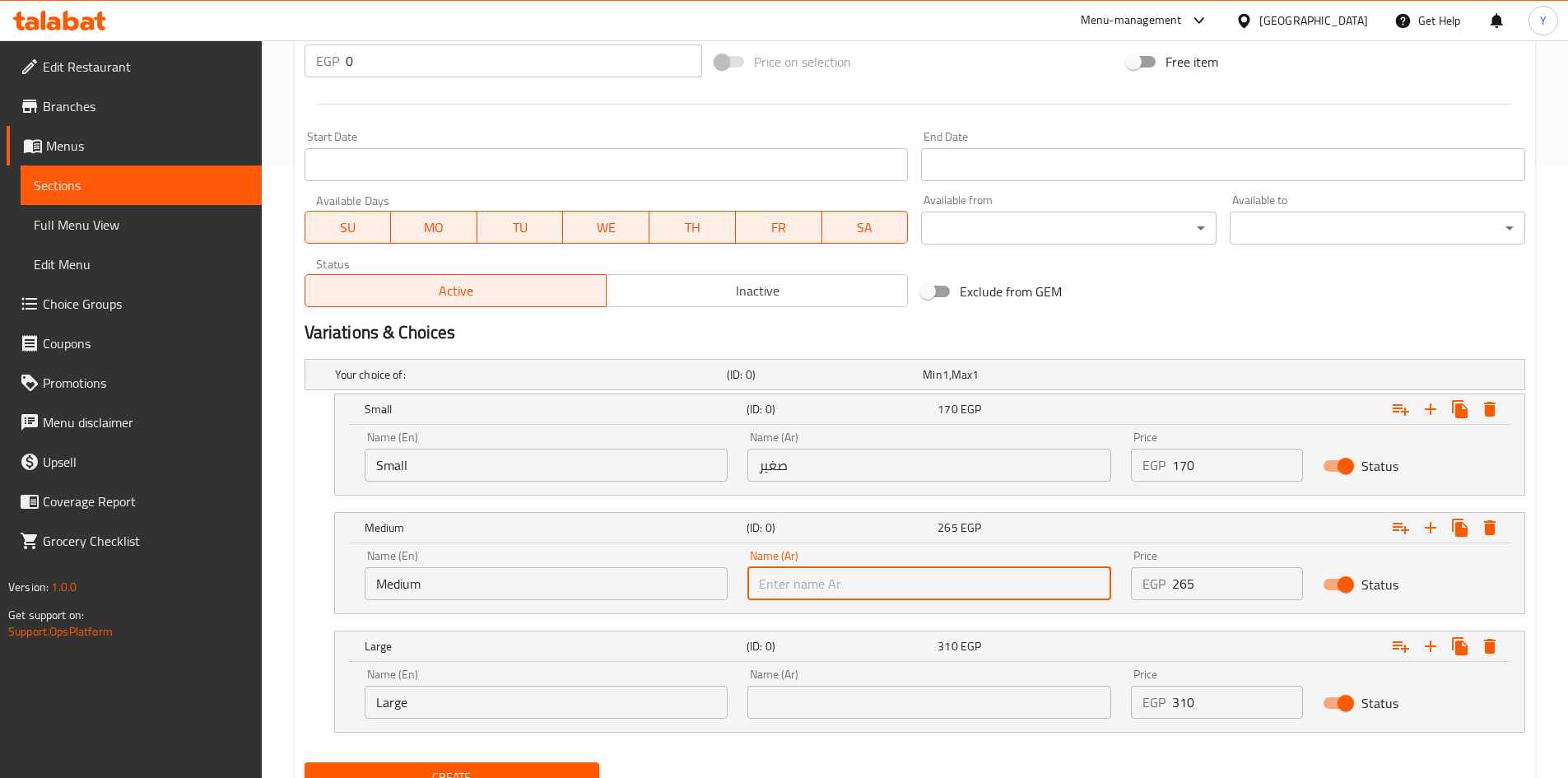
click at [882, 584] on input "text" at bounding box center [929, 584] width 364 height 33
type input "وسط"
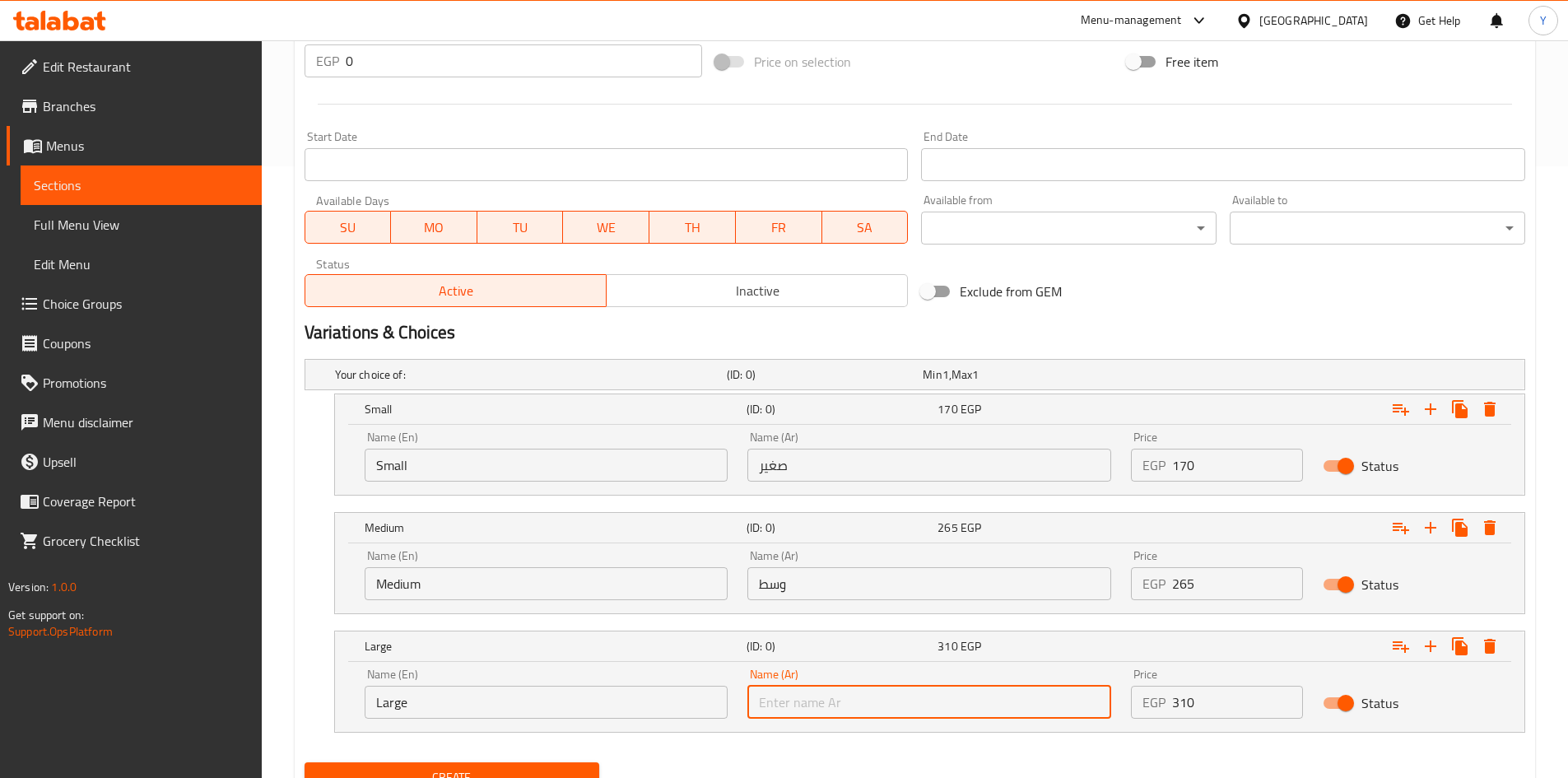
click at [913, 705] on input "text" at bounding box center [929, 702] width 364 height 33
type input "كبير"
click at [1107, 305] on div "Exclude from GEM" at bounding box center [1120, 291] width 411 height 45
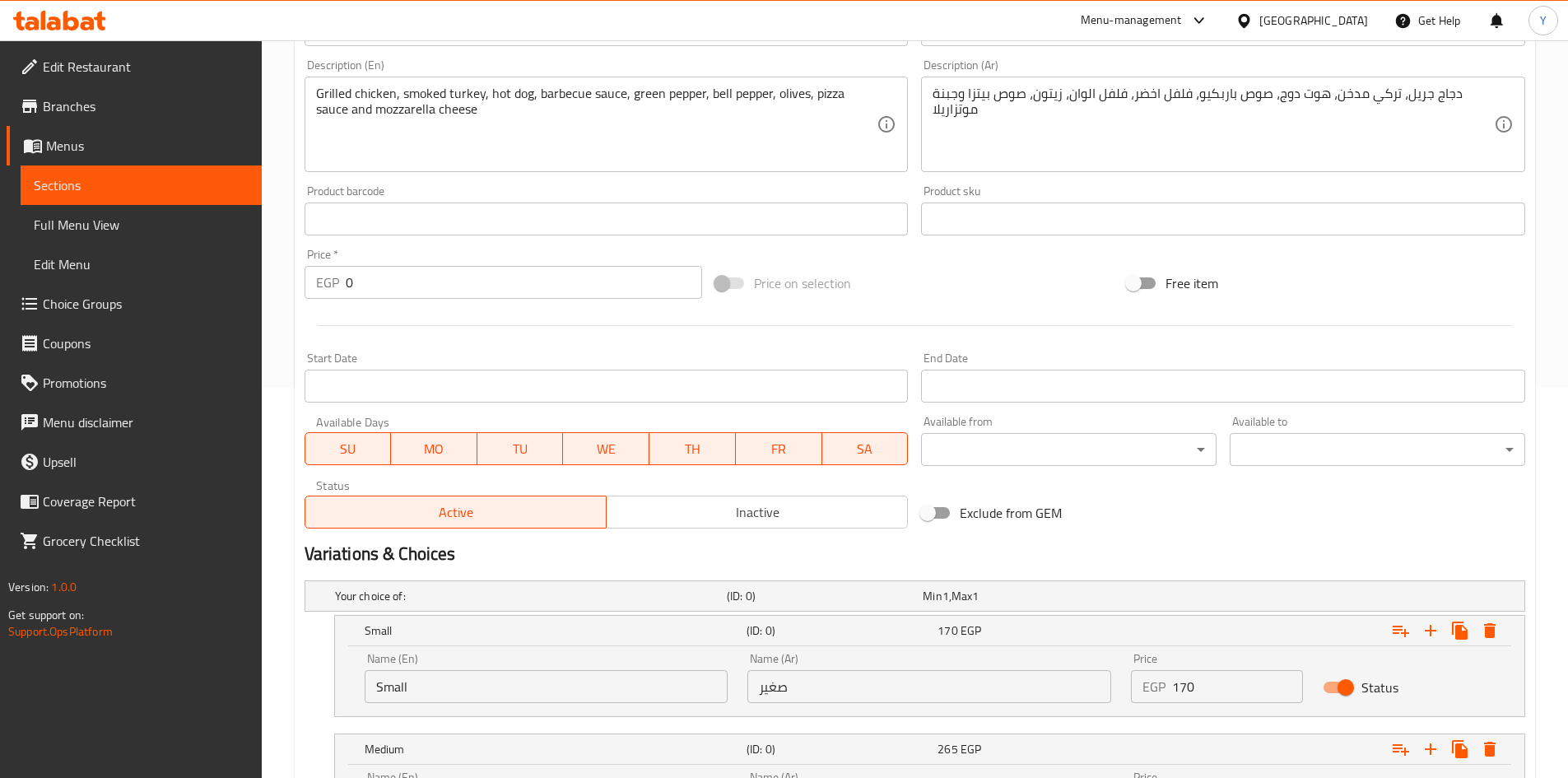
scroll to position [117, 0]
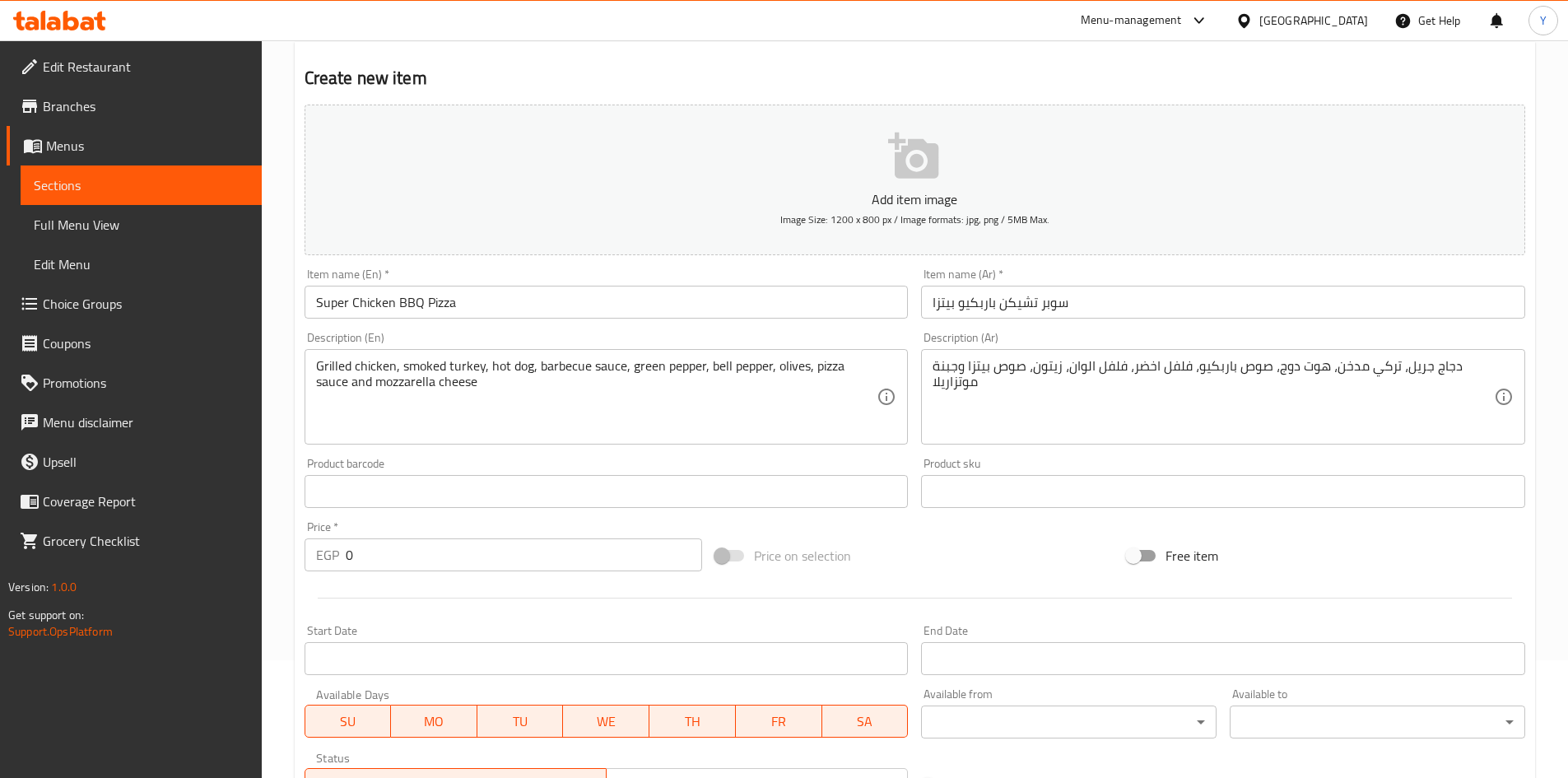
click at [567, 277] on div "Item name (En)   * Super Chicken BBQ Pizza Item name (En) *" at bounding box center [606, 293] width 604 height 51
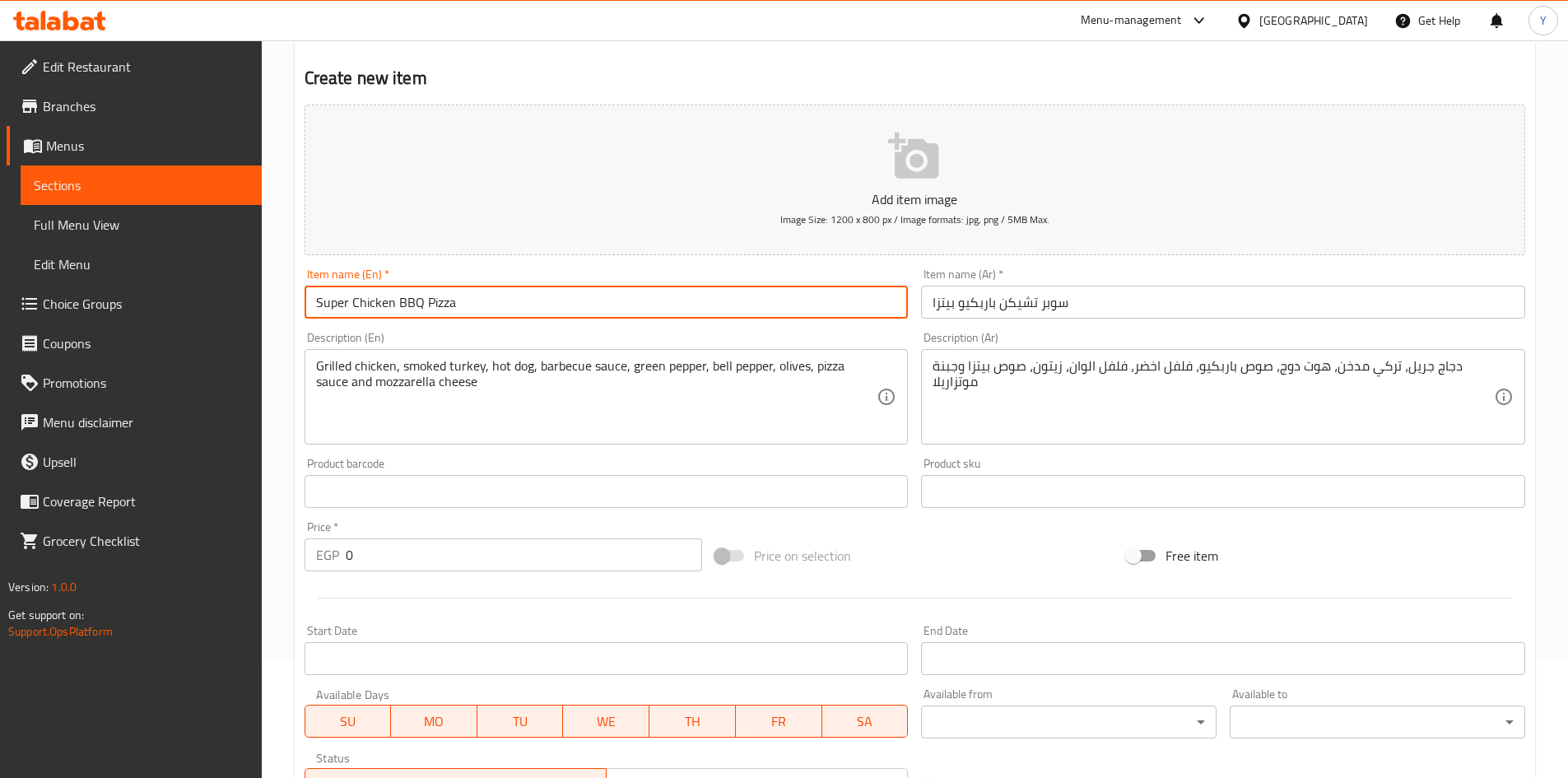
click at [555, 296] on input "Super Chicken BBQ Pizza" at bounding box center [606, 302] width 604 height 33
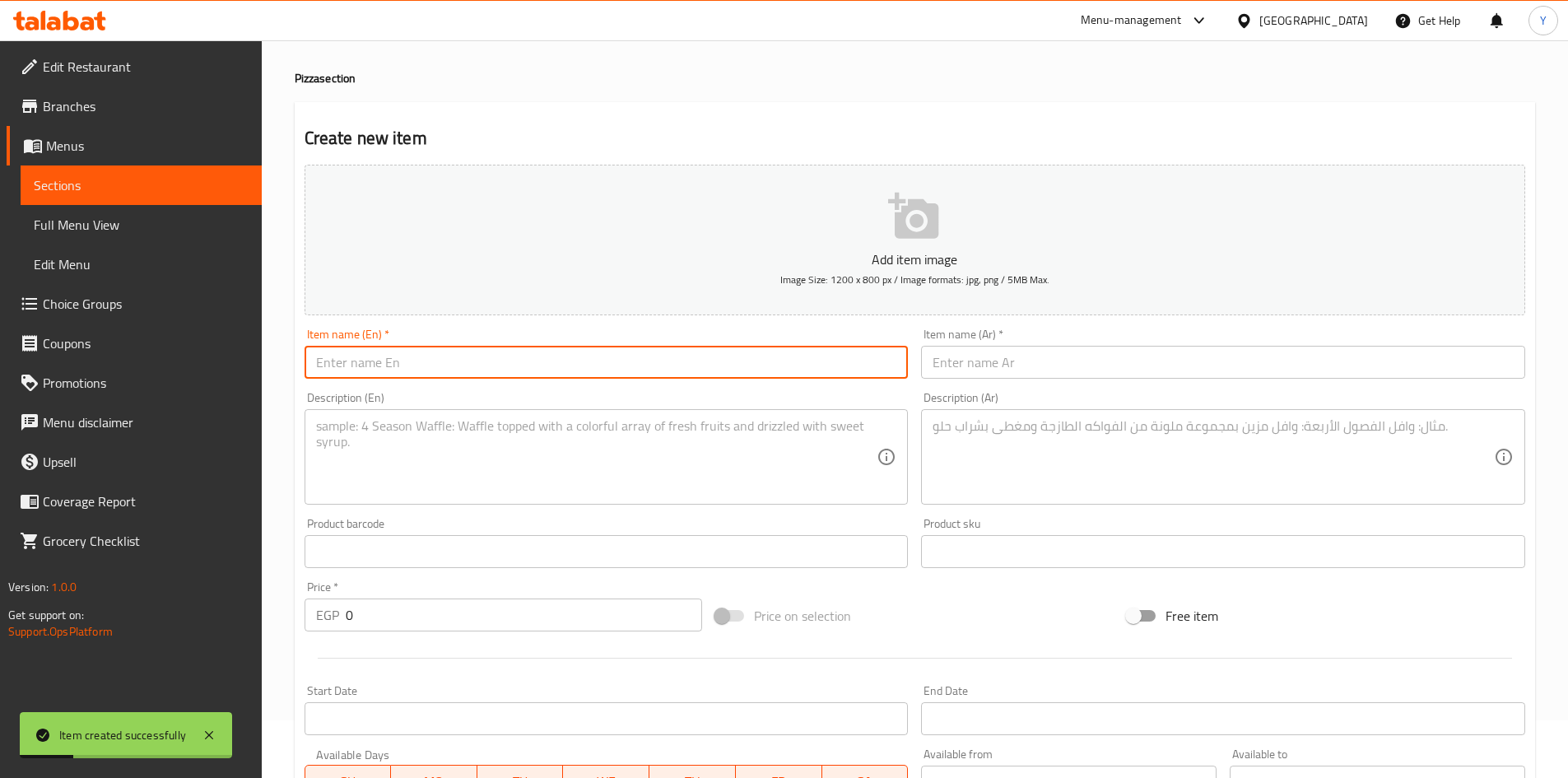
scroll to position [0, 0]
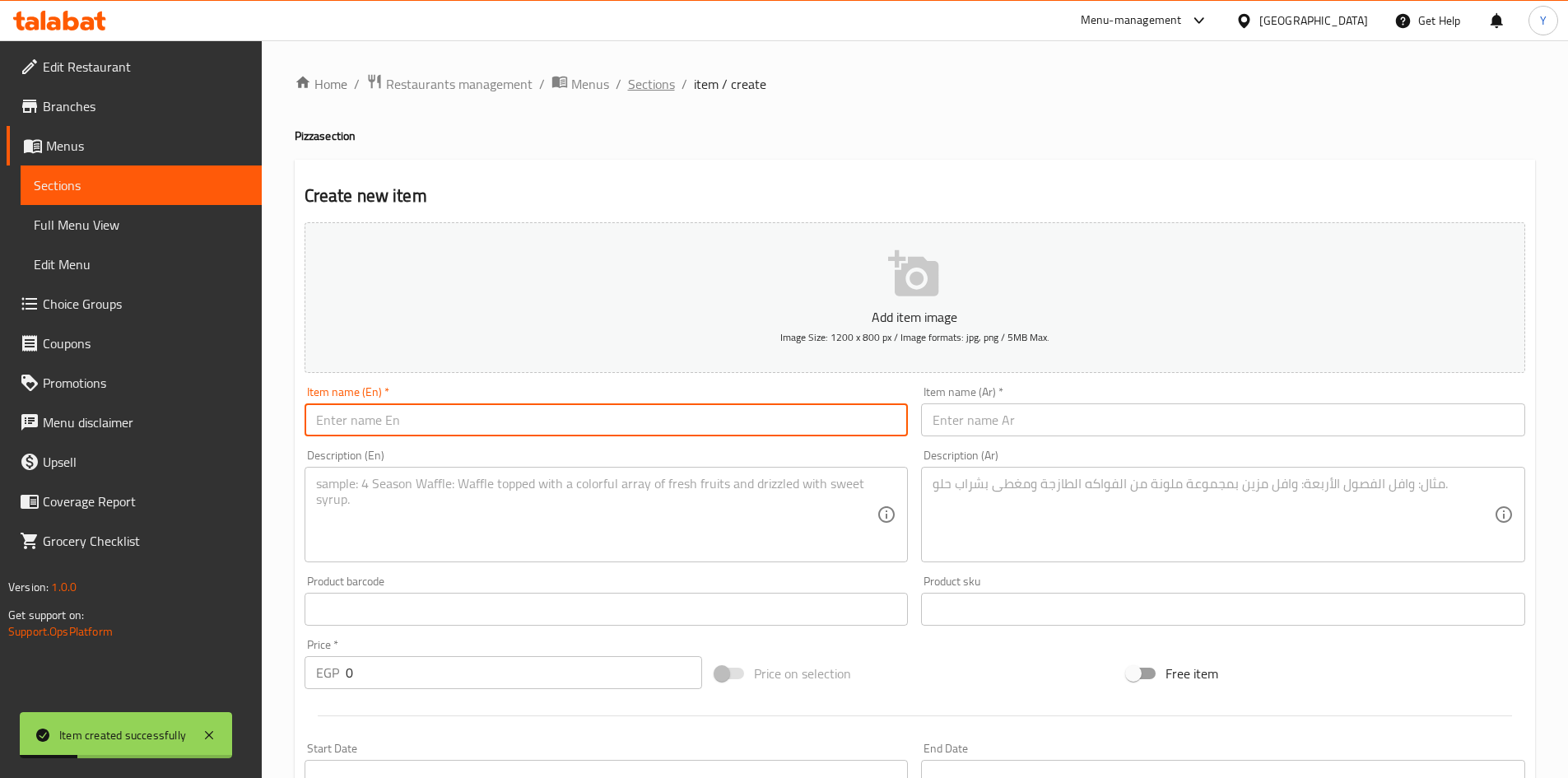
click at [658, 81] on span "Sections" at bounding box center [651, 83] width 47 height 20
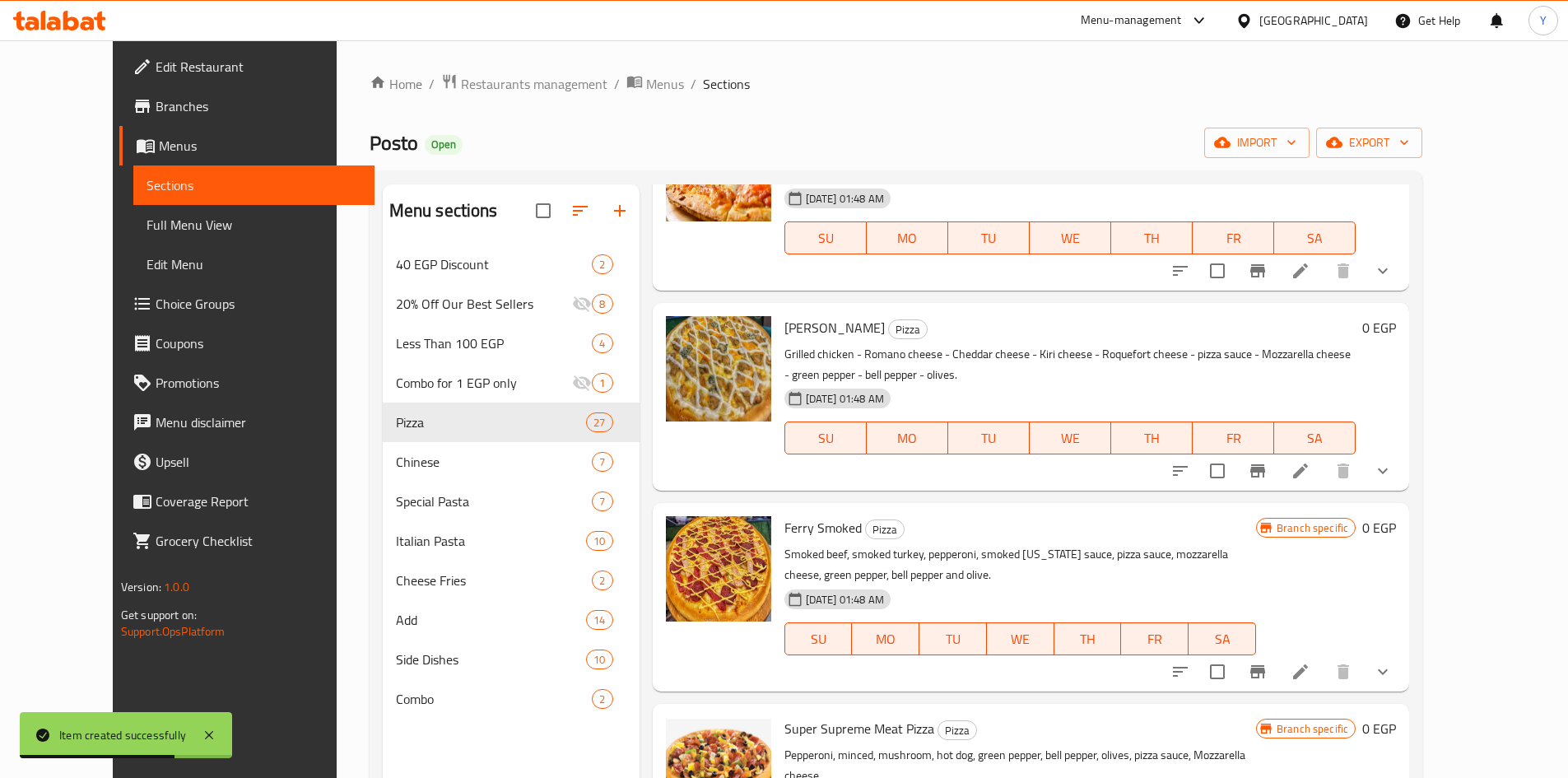
scroll to position [4200, 0]
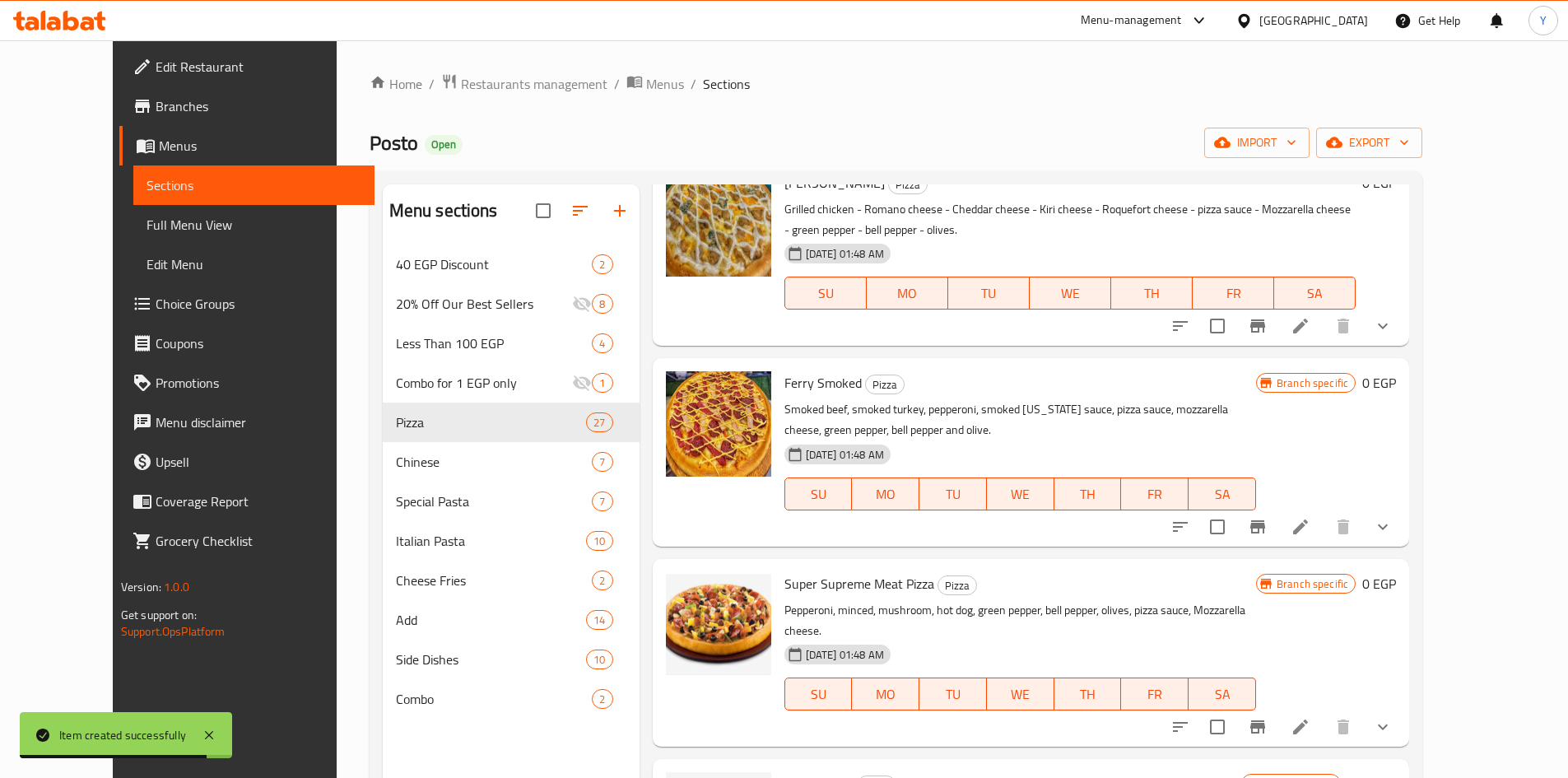
click at [1310, 717] on icon at bounding box center [1300, 727] width 20 height 20
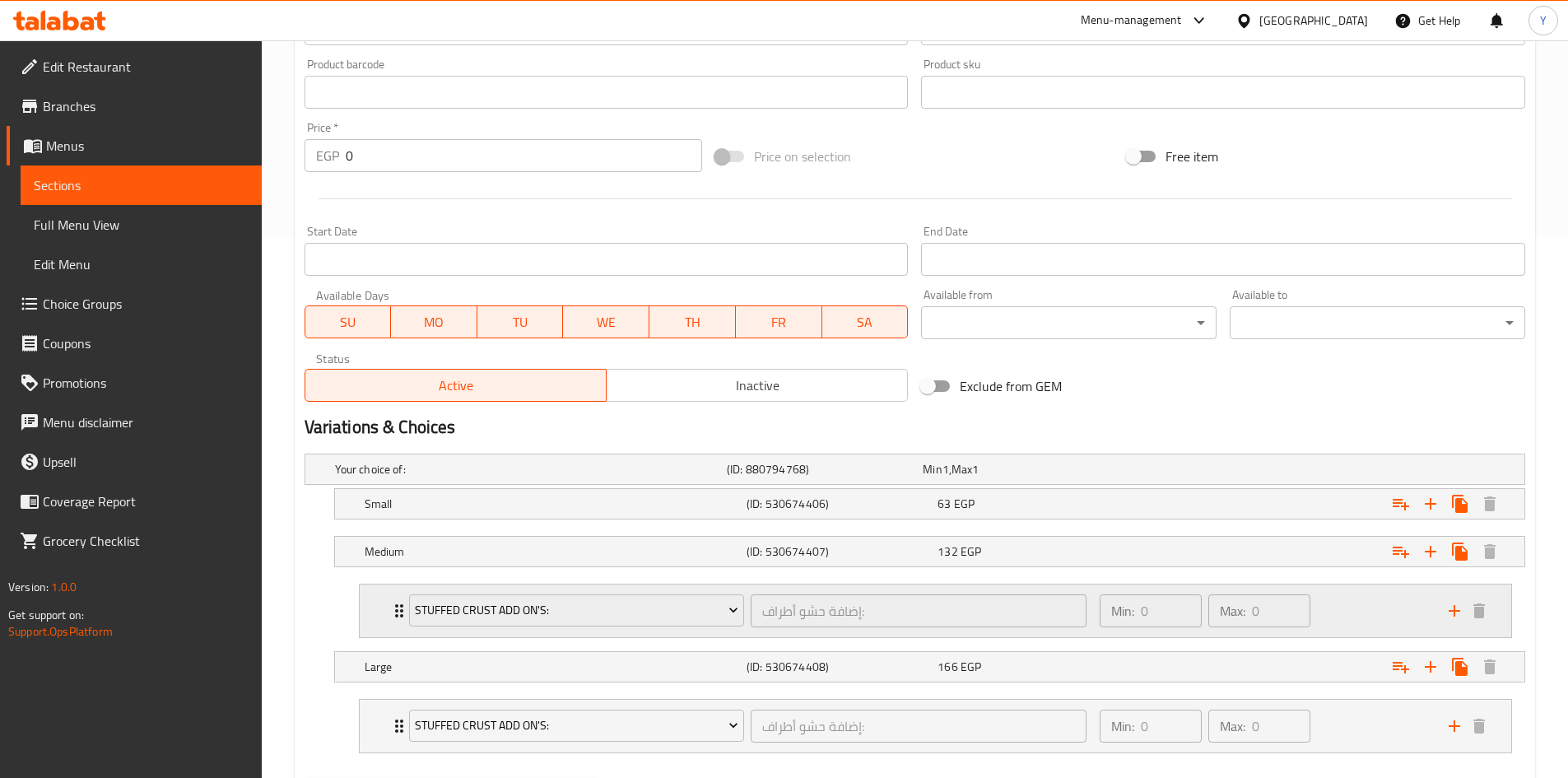
scroll to position [629, 0]
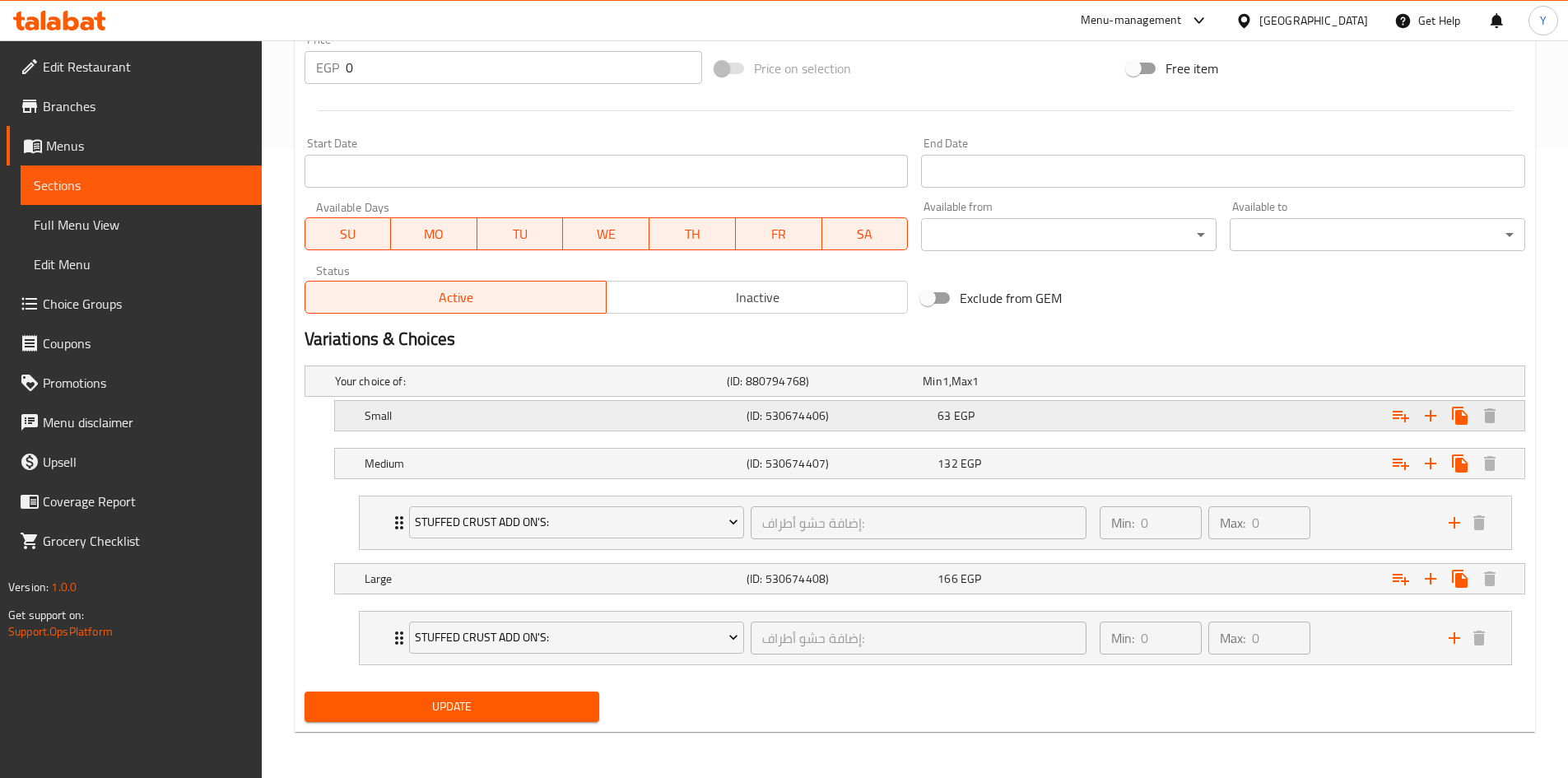
click at [997, 415] on div "63 EGP" at bounding box center [1029, 416] width 184 height 16
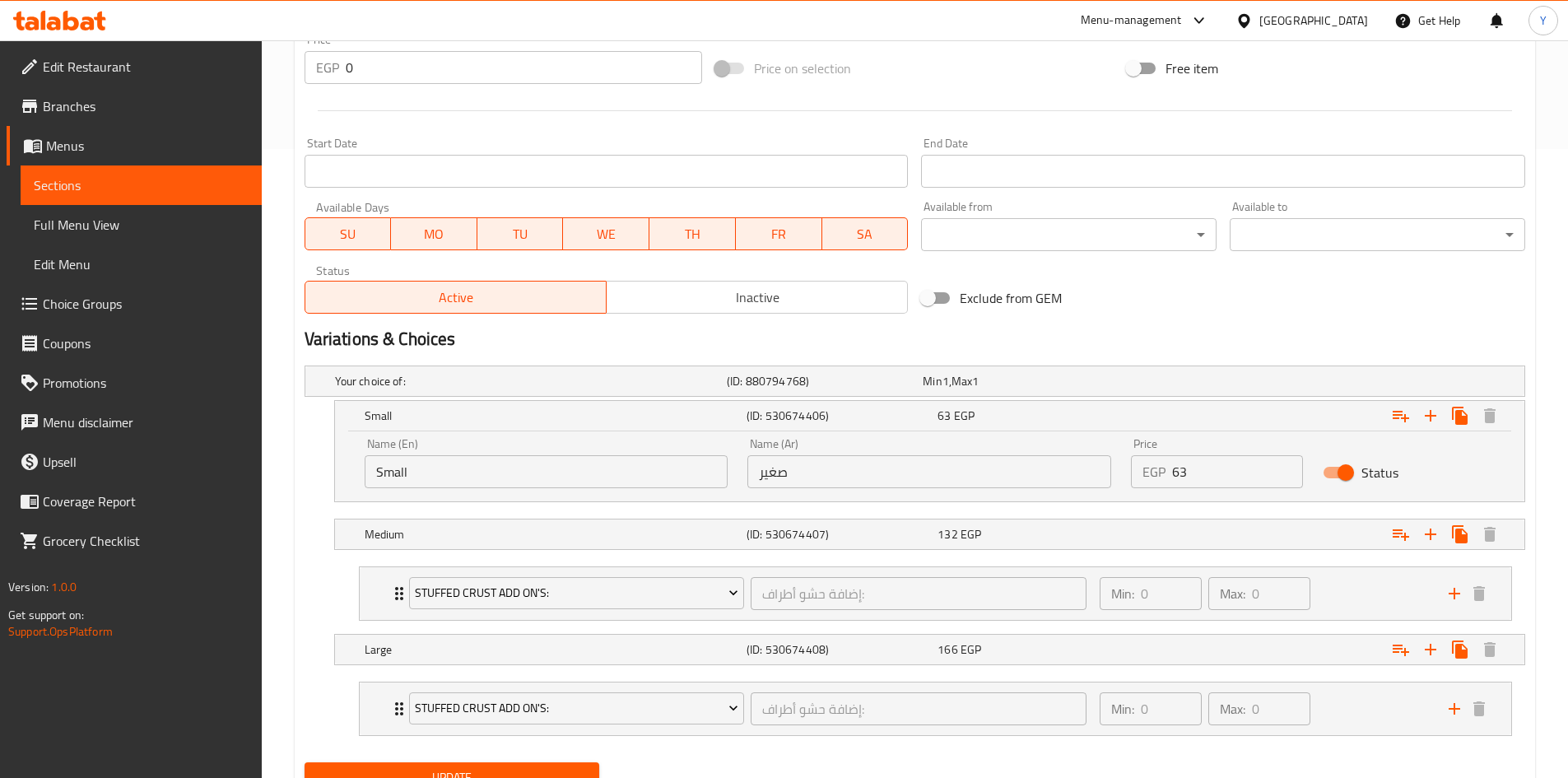
drag, startPoint x: 990, startPoint y: 468, endPoint x: 942, endPoint y: 452, distance: 50.6
click at [959, 468] on div "Name (En) Small Name (En) Name (Ar) صغير Name (Ar) Price EGP 63 Price Status" at bounding box center [930, 464] width 1150 height 70
type input "170"
click at [969, 535] on span "EGP" at bounding box center [971, 534] width 21 height 21
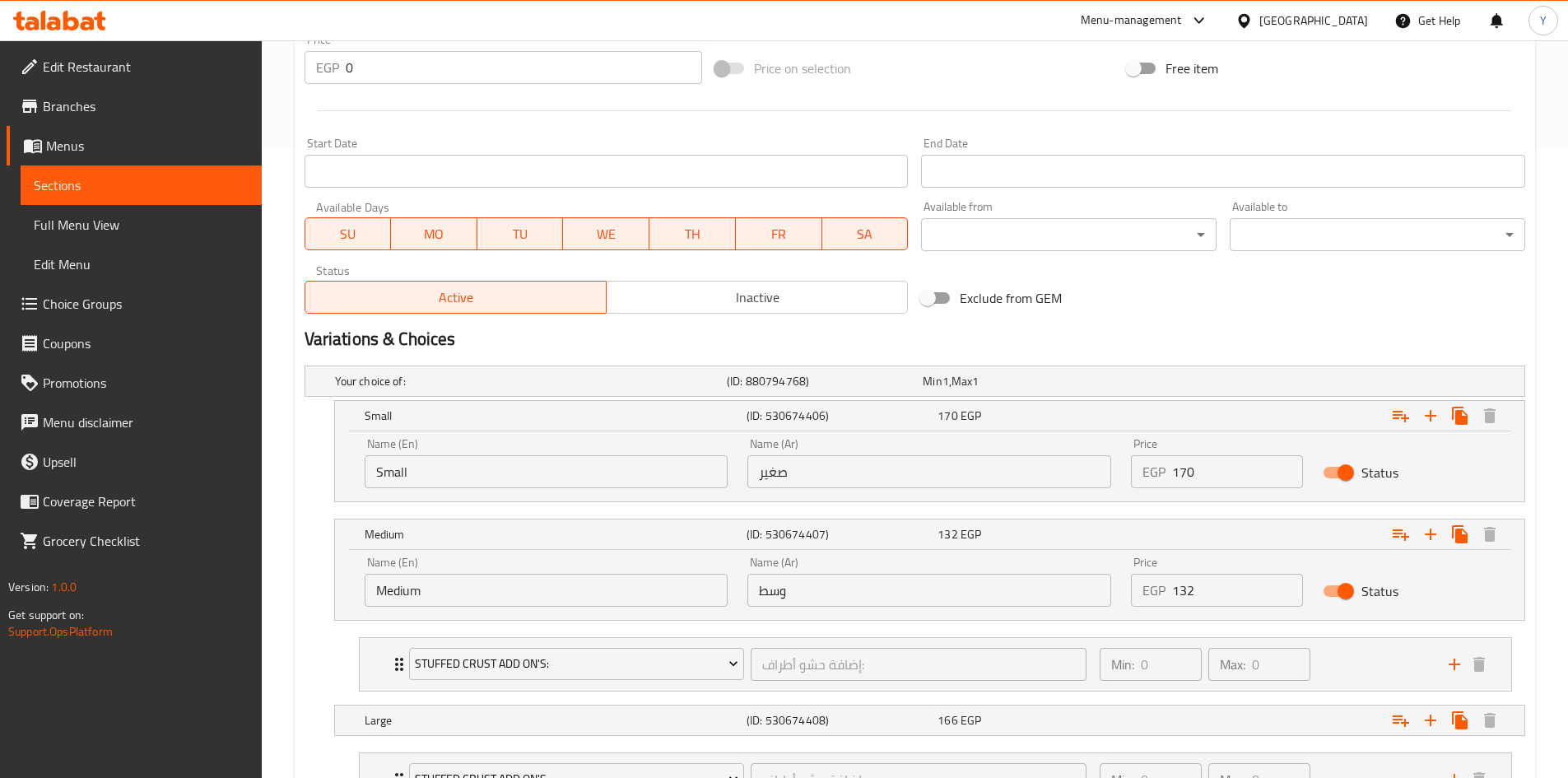
drag, startPoint x: 1223, startPoint y: 601, endPoint x: 911, endPoint y: 610, distance: 312.1
click at [913, 611] on div "Name (En) Medium Name (En) Name (Ar) وسط Name (Ar) Price EGP 132 Price Status" at bounding box center [930, 582] width 1150 height 70
type input "235"
click at [1218, 724] on div "Expand" at bounding box center [1316, 720] width 382 height 36
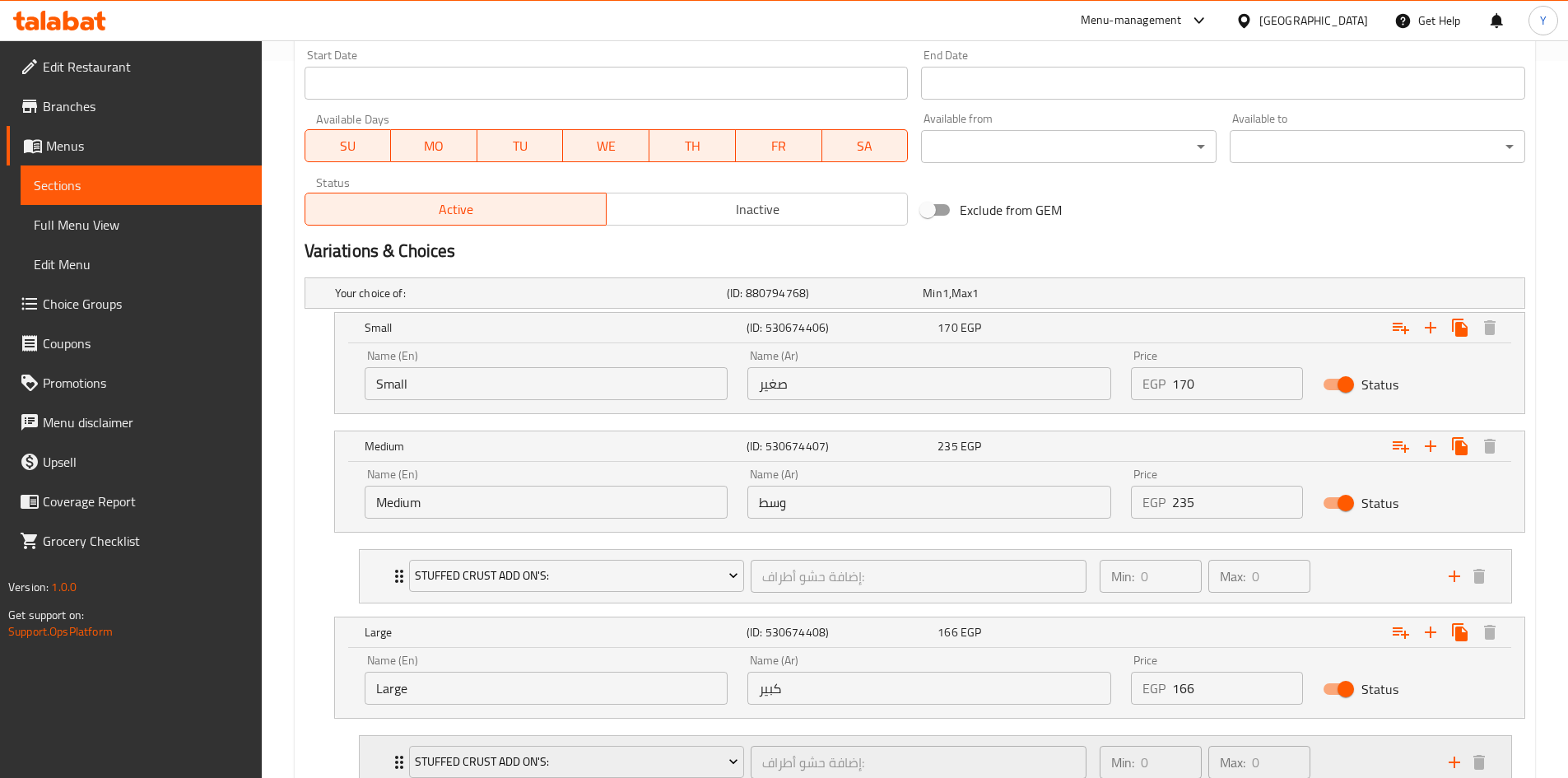
scroll to position [793, 0]
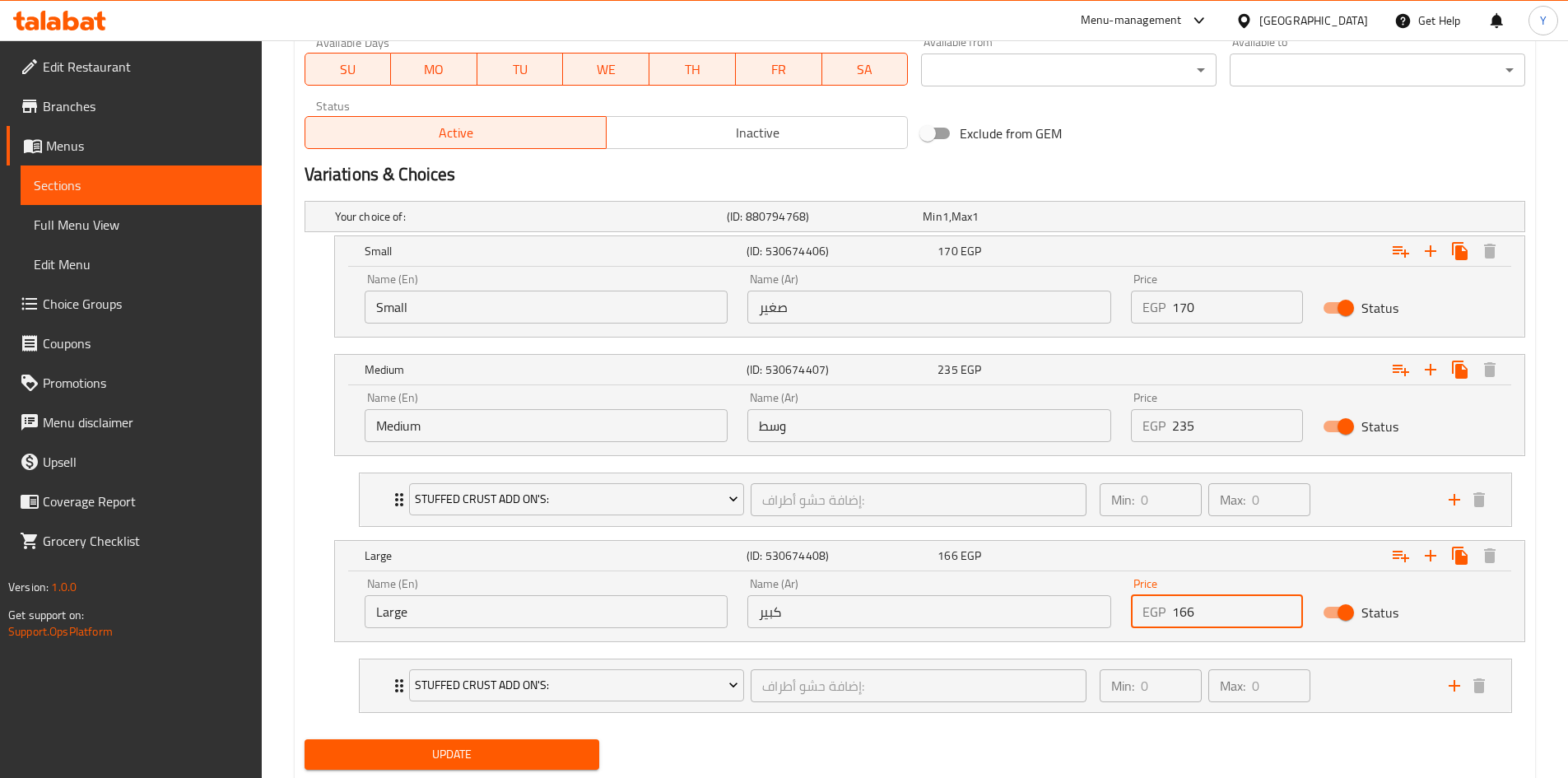
drag, startPoint x: 1229, startPoint y: 614, endPoint x: 930, endPoint y: 649, distance: 301.0
click at [930, 649] on div "Your choice of: (ID: 880794768) Min 1 , Max 1 Name (En) Your choice of: Name (E…" at bounding box center [915, 464] width 1234 height 538
click at [921, 719] on li "Stuffed Crust Add On's: إضافة حشو أطراف: ​ Min: 0 ​ Max: 0 ​ Kiri (ID: 53067355…" at bounding box center [935, 685] width 1180 height 68
type input "300"
click at [916, 727] on div "Your choice of: (ID: 880794768) Min 1 , Max 1 Name (En) Your choice of: Name (E…" at bounding box center [915, 464] width 1234 height 538
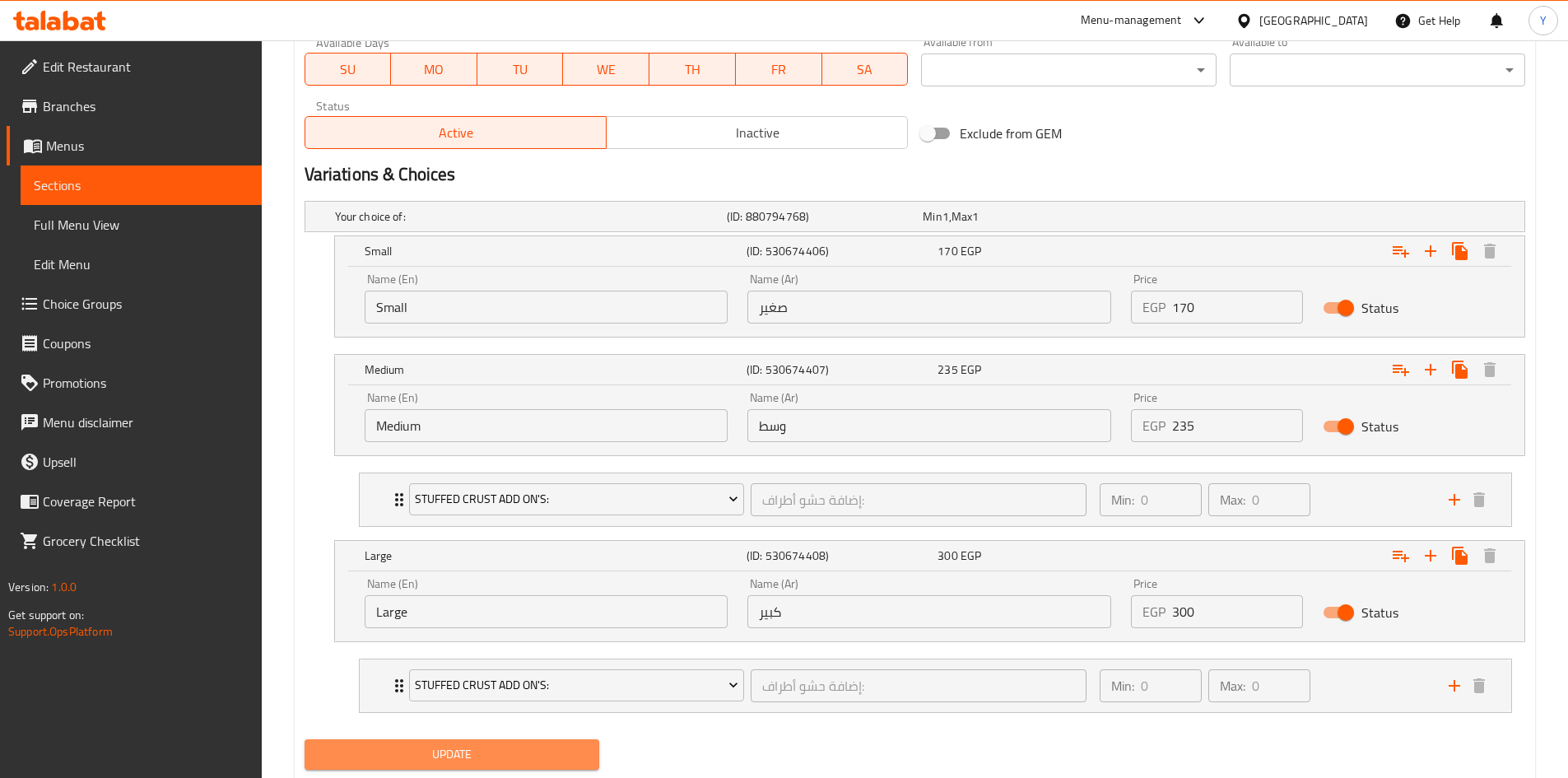
click at [545, 756] on span "Update" at bounding box center [452, 754] width 269 height 21
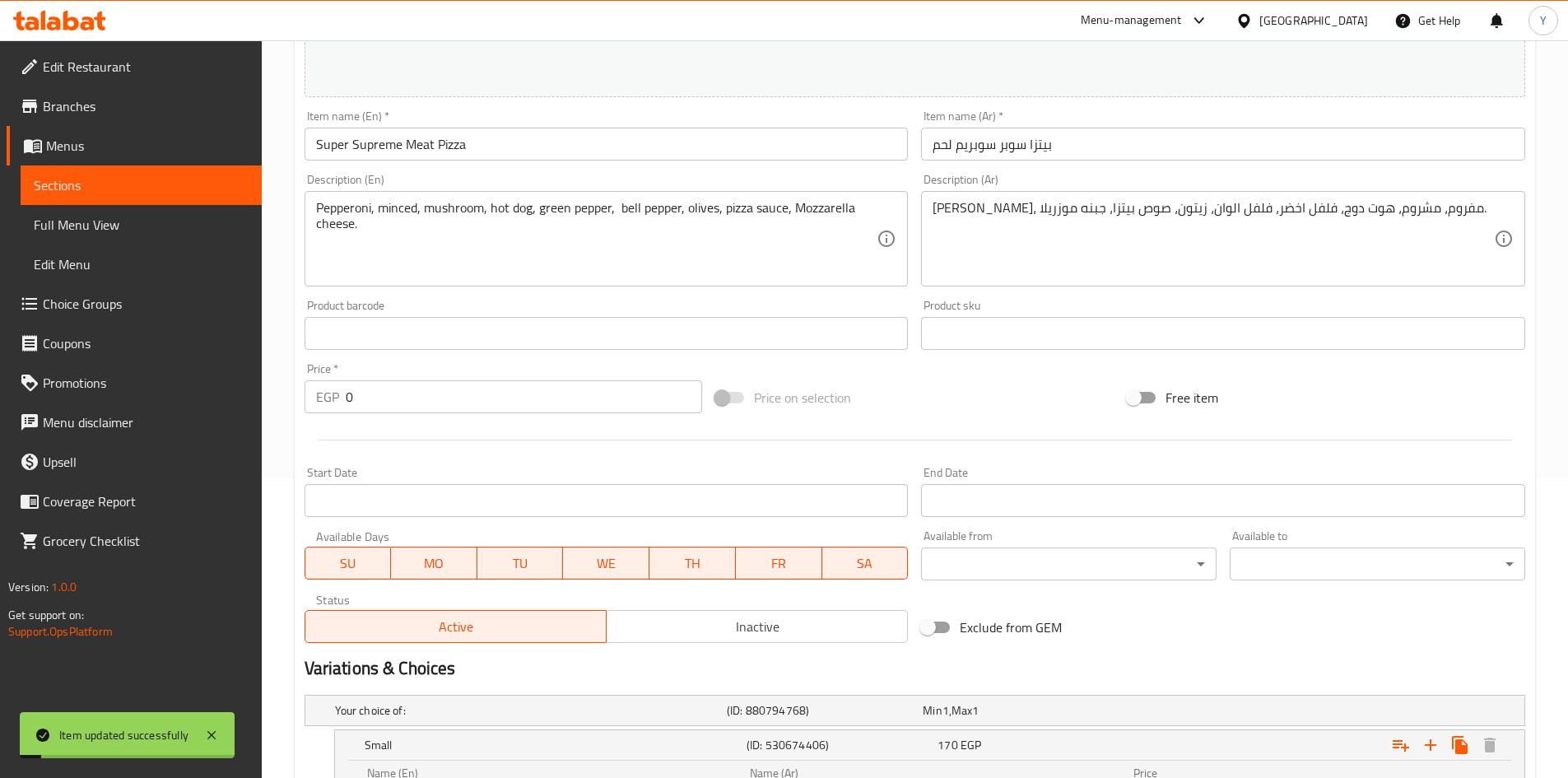
scroll to position [0, 0]
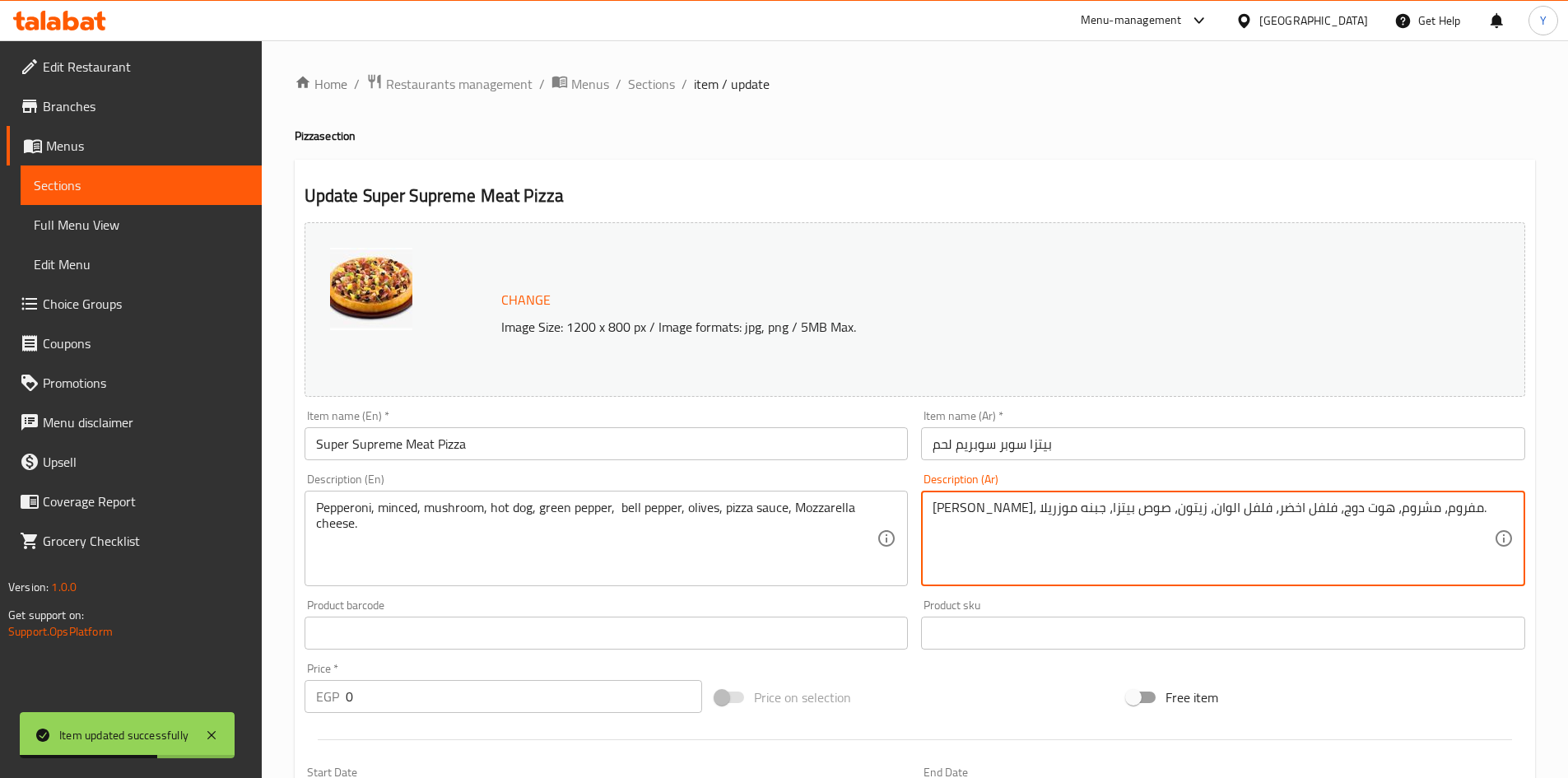
click at [1294, 504] on textarea "[PERSON_NAME]، مفروم، مشروم، هوت دوج، فلفل اخضر، فلفل الوان، زيتون، صوص بيتزا، …" at bounding box center [1212, 538] width 561 height 78
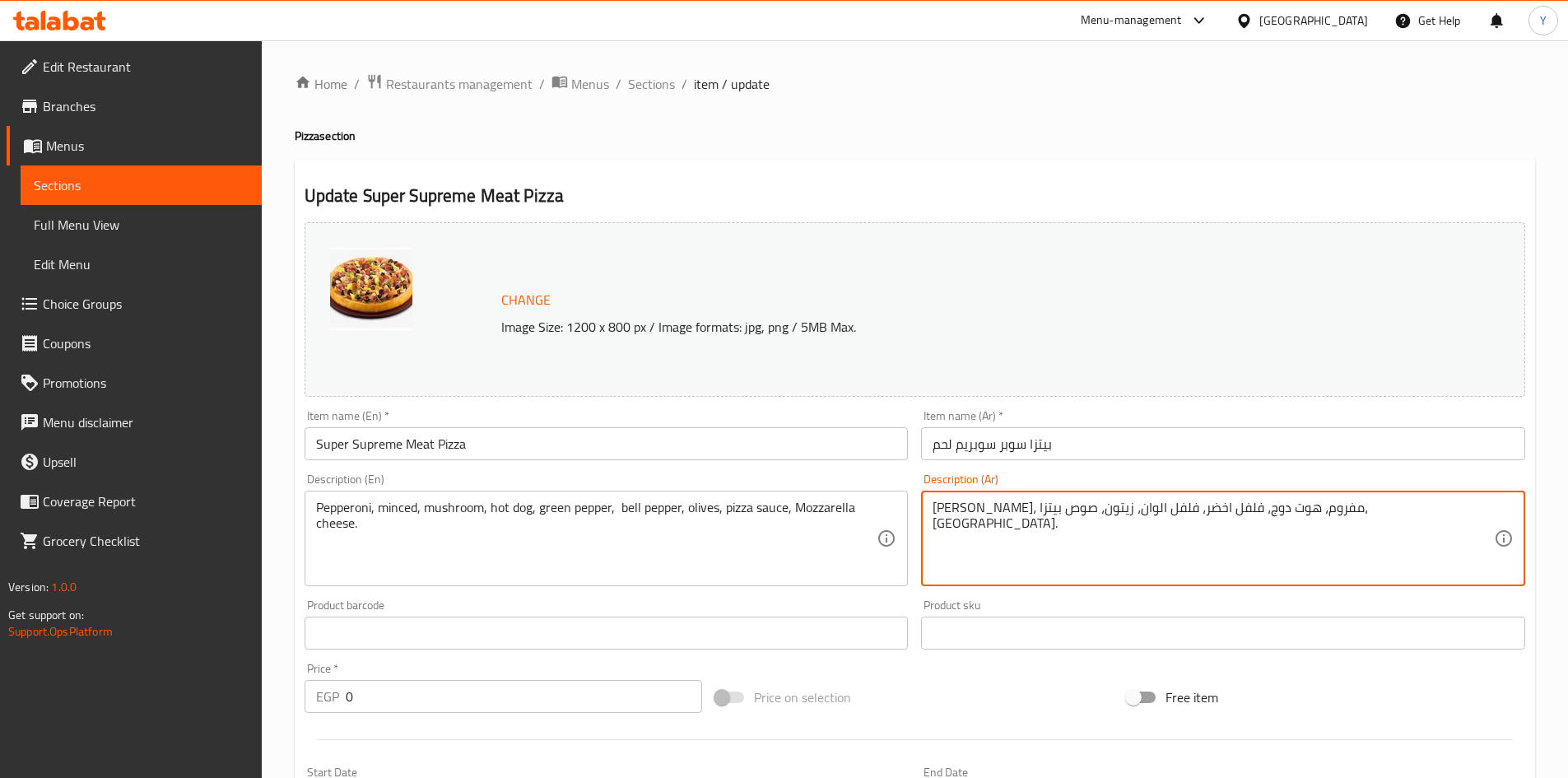
type textarea "[PERSON_NAME]، مفروم، هوت دوج، فلفل اخضر، فلفل الوان، زيتون، صوص بيتزا، [GEOGRA…"
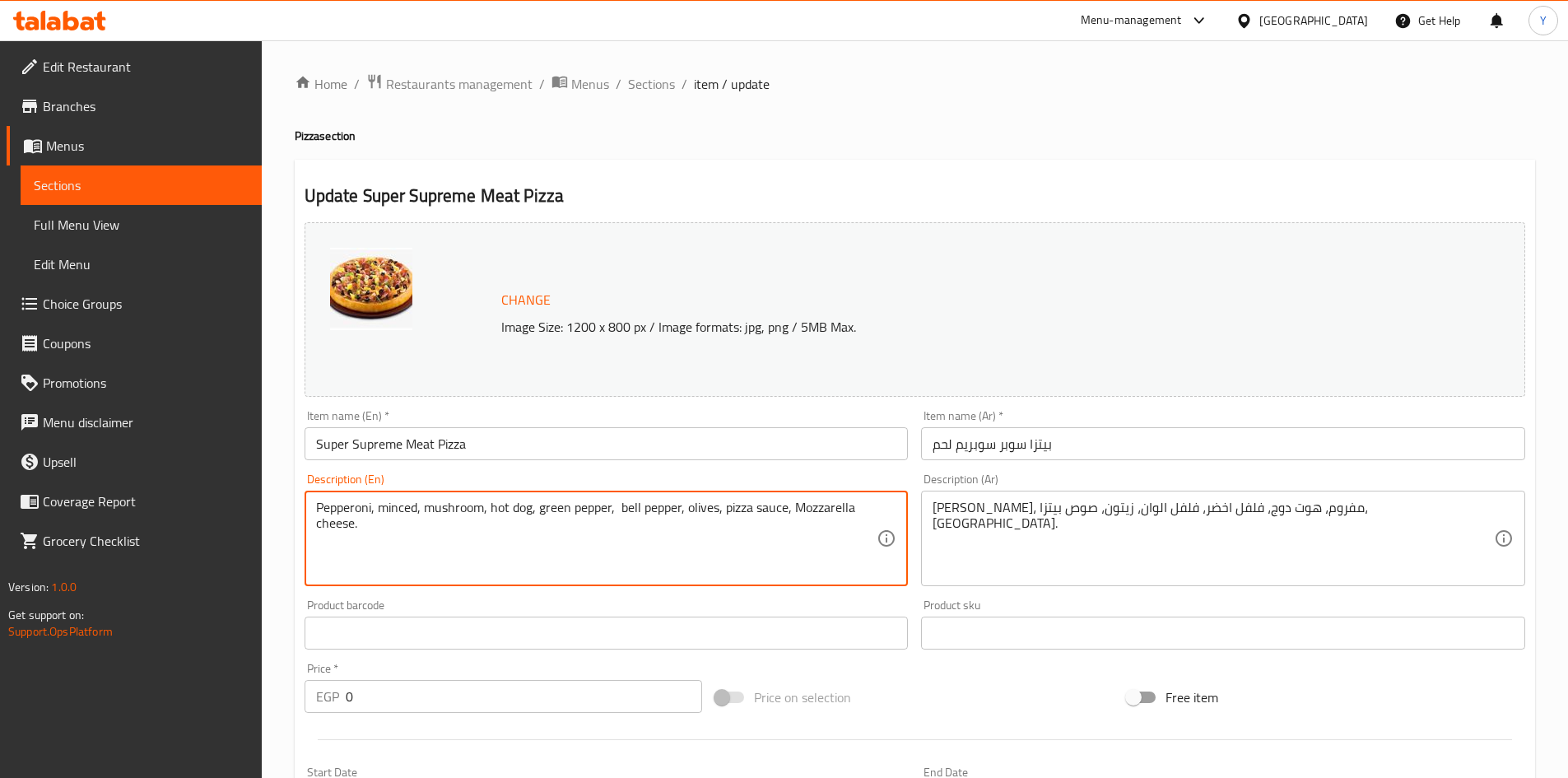
click at [469, 516] on textarea "Pepperoni, minced, mushroom, hot dog, green pepper, bell pepper, olives, pizza …" at bounding box center [596, 538] width 561 height 78
type textarea "Pepperoni, minced, hot dog, green pepper, bell pepper, olives, pizza sauce, Moz…"
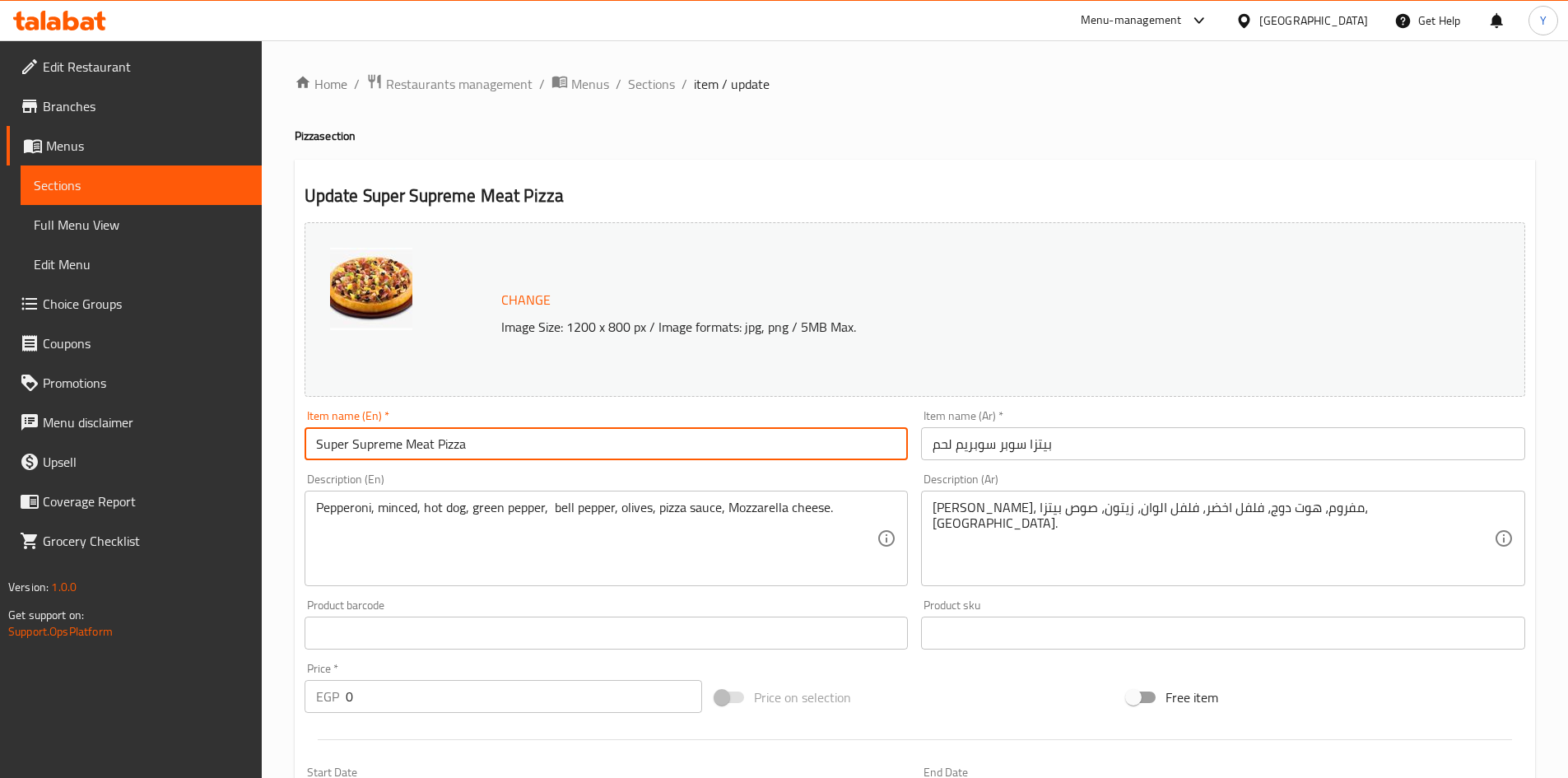
click at [516, 455] on input "Super Supreme Meat Pizza" at bounding box center [606, 444] width 604 height 33
click at [653, 74] on span "Sections" at bounding box center [651, 83] width 47 height 20
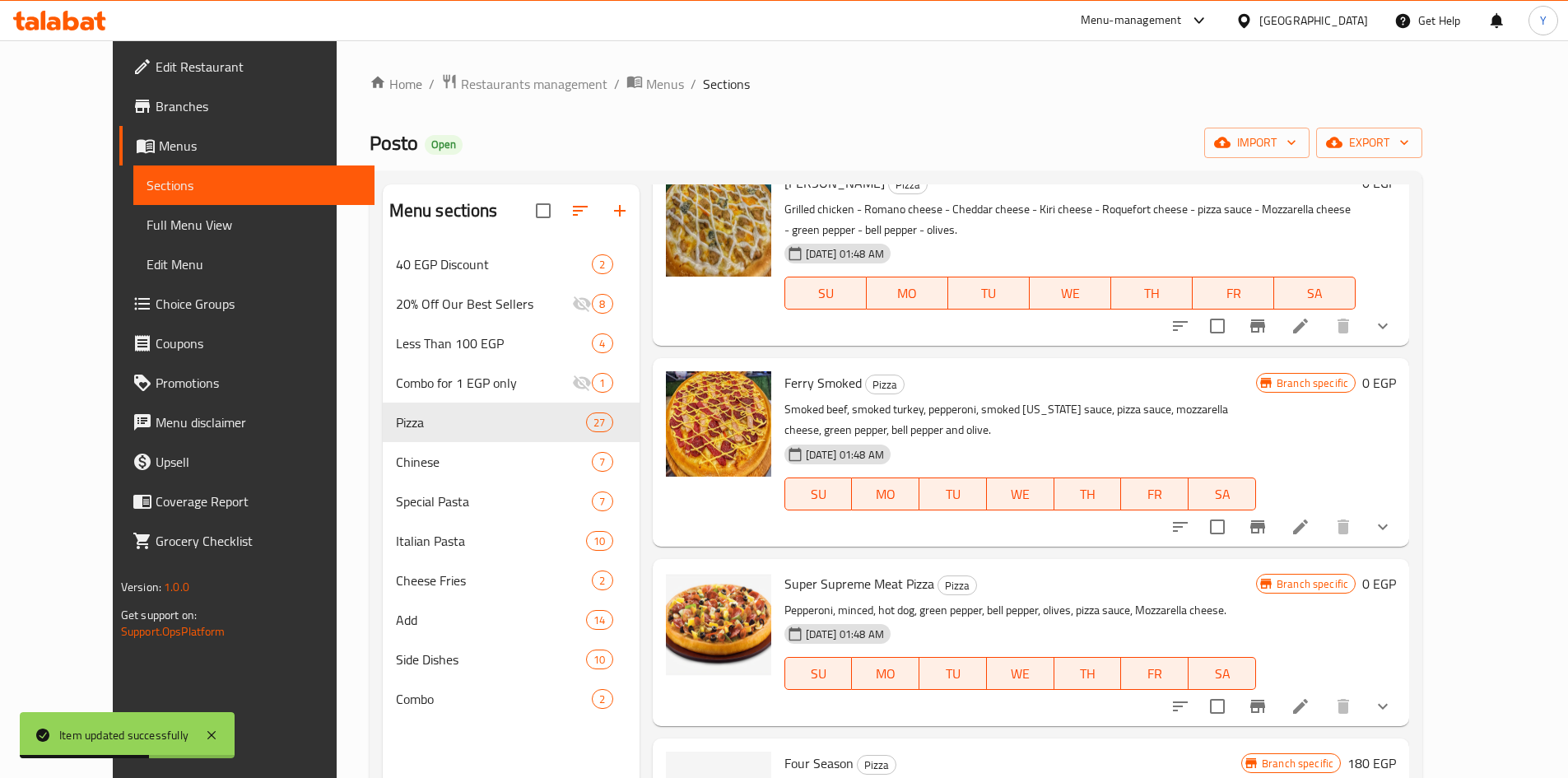
scroll to position [165, 0]
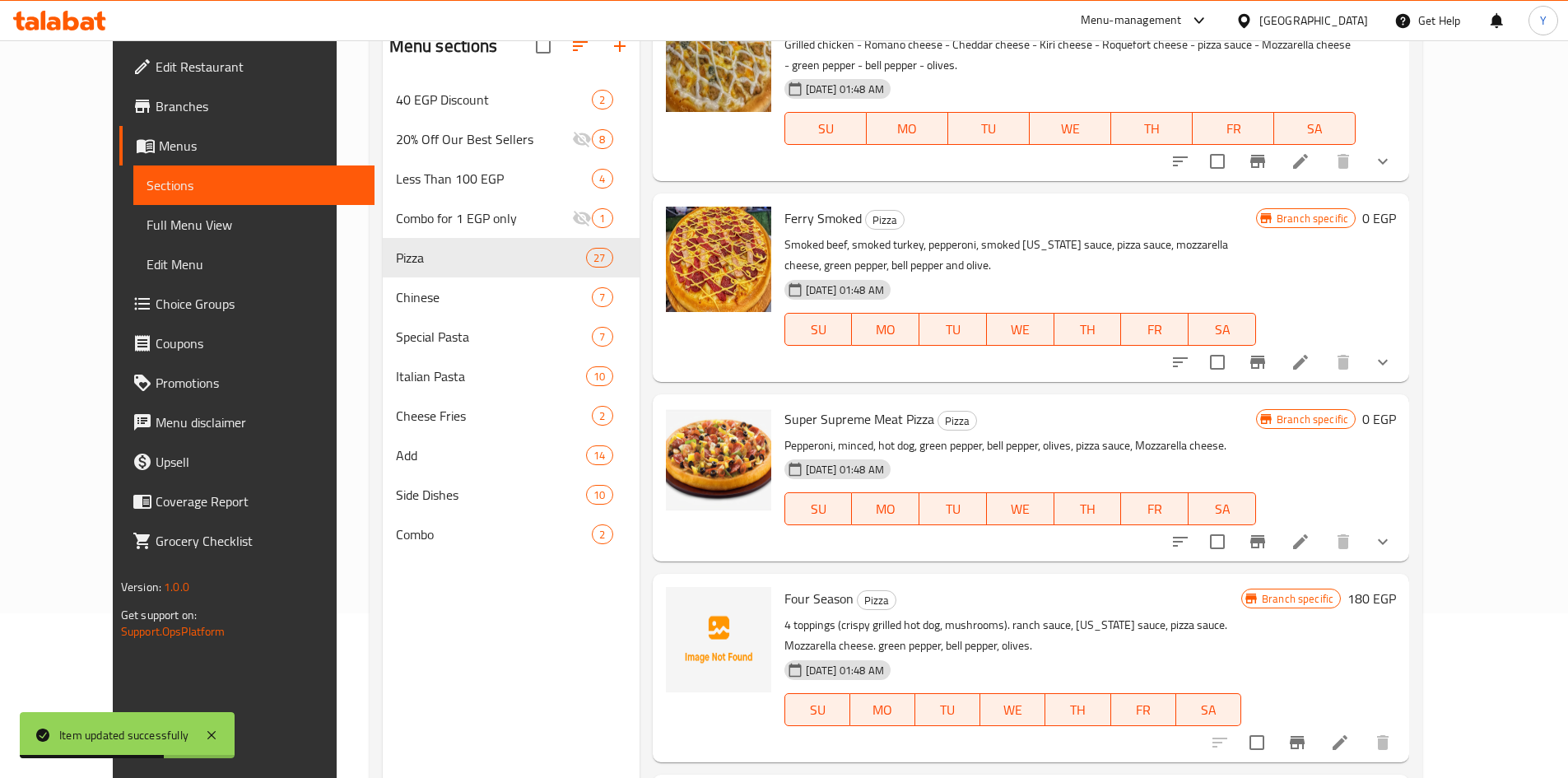
click at [1403, 522] on div at bounding box center [1282, 542] width 242 height 39
drag, startPoint x: 1480, startPoint y: 402, endPoint x: 1475, endPoint y: 419, distance: 17.7
click at [1392, 532] on icon "show more" at bounding box center [1382, 542] width 20 height 20
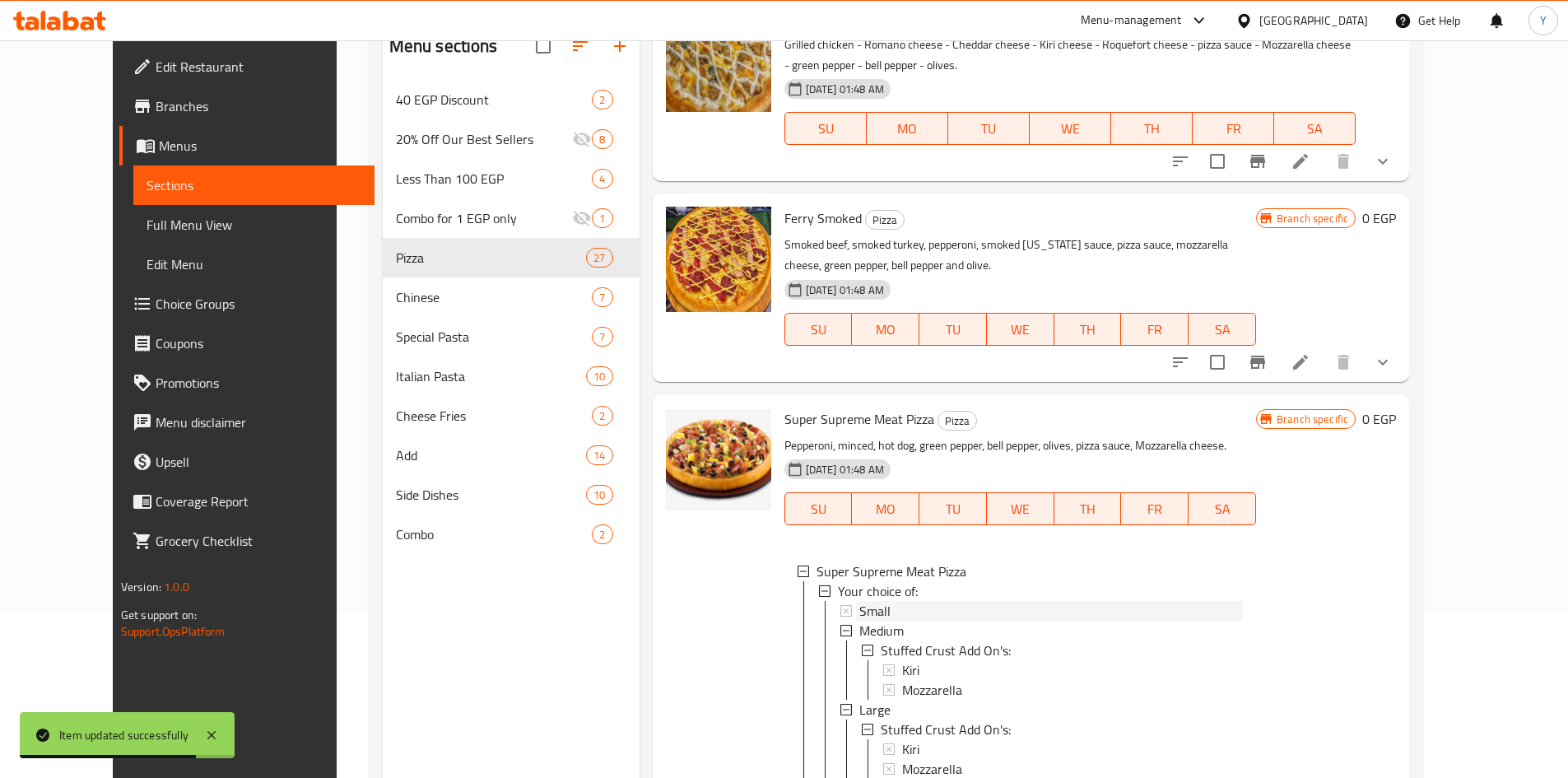
click at [916, 601] on div "Small" at bounding box center [1051, 610] width 384 height 20
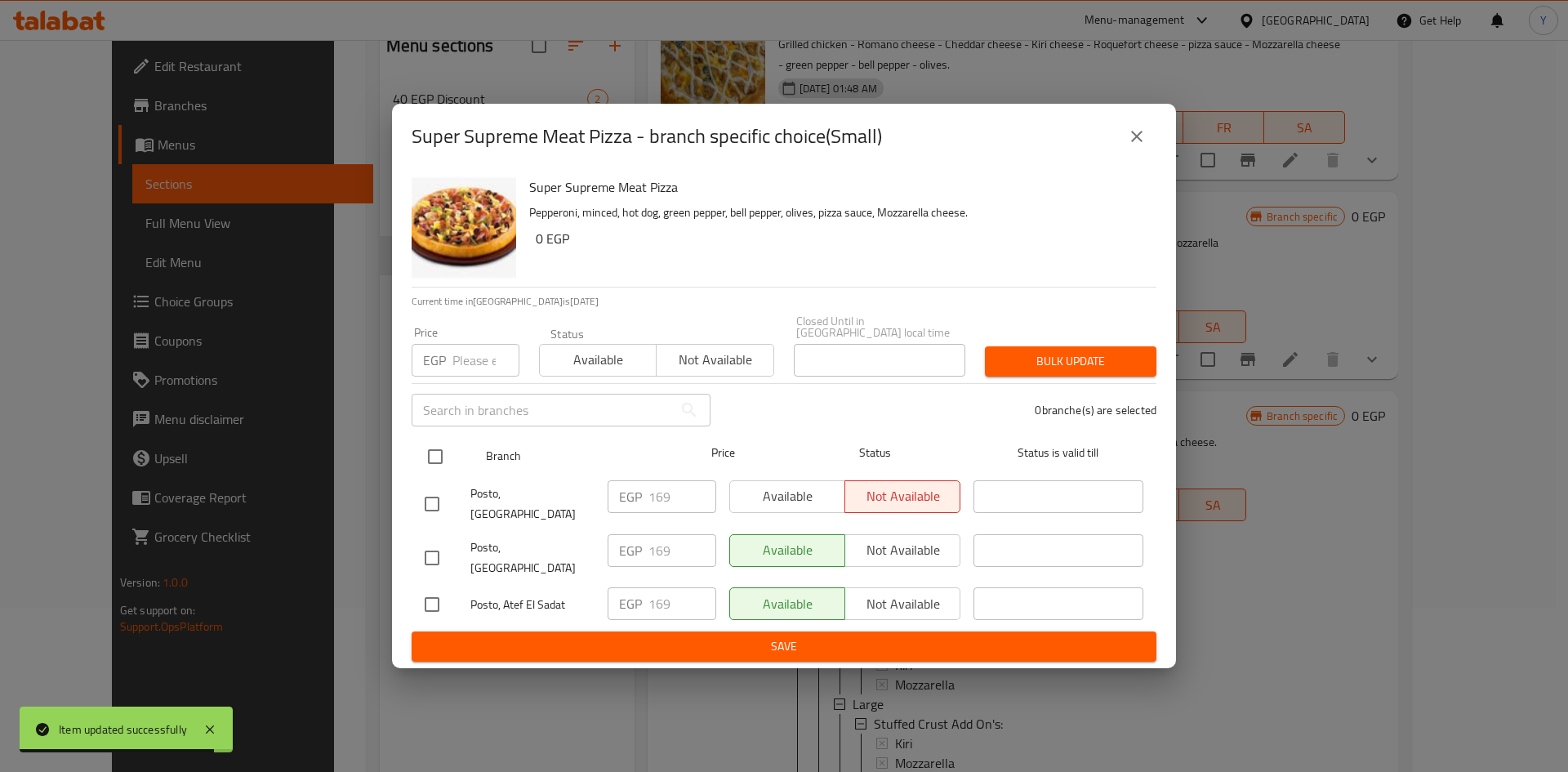
click at [431, 463] on input "checkbox" at bounding box center [435, 457] width 34 height 34
checkbox input "true"
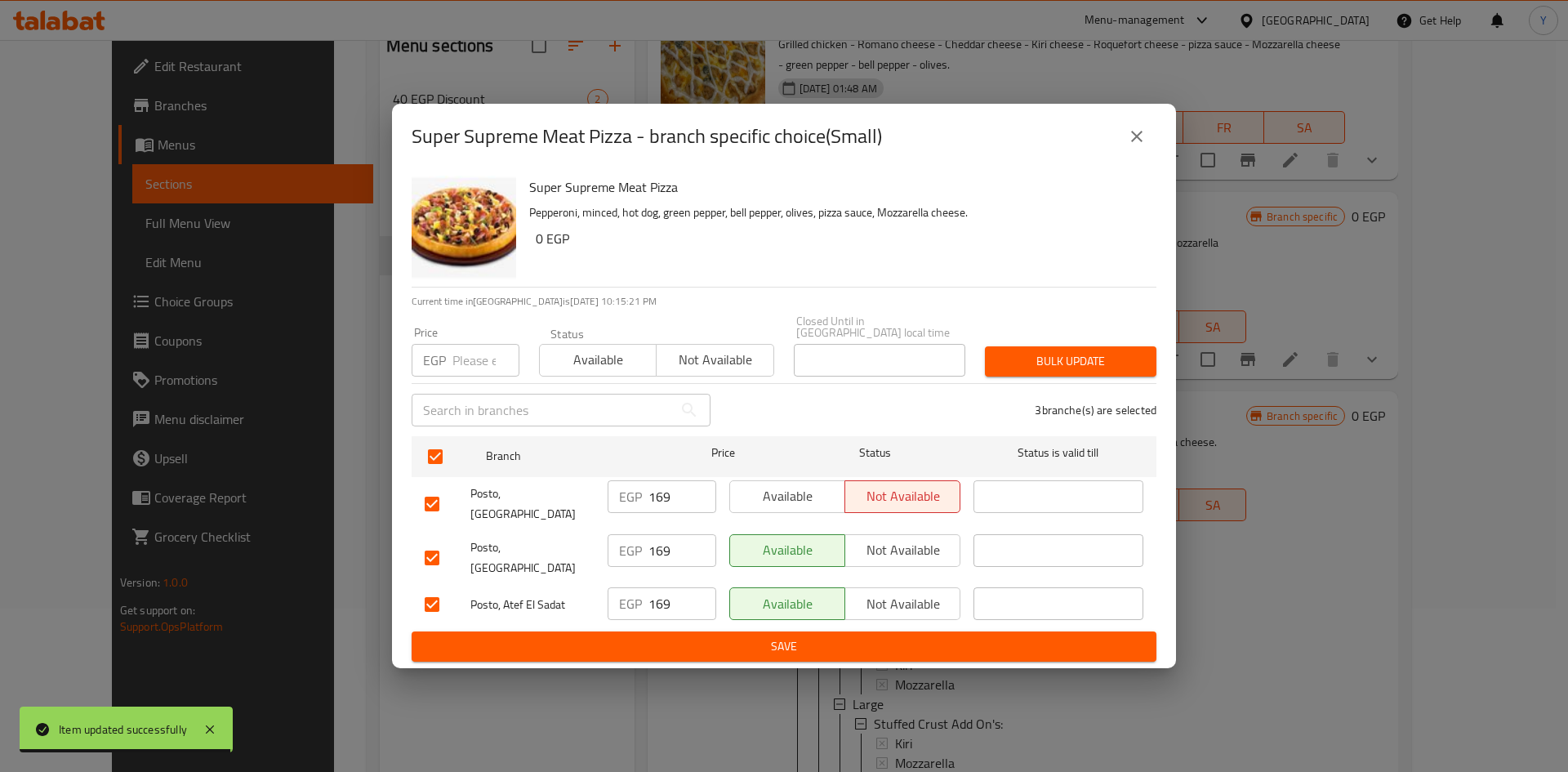
click at [451, 373] on div "EGP Price" at bounding box center [465, 360] width 108 height 32
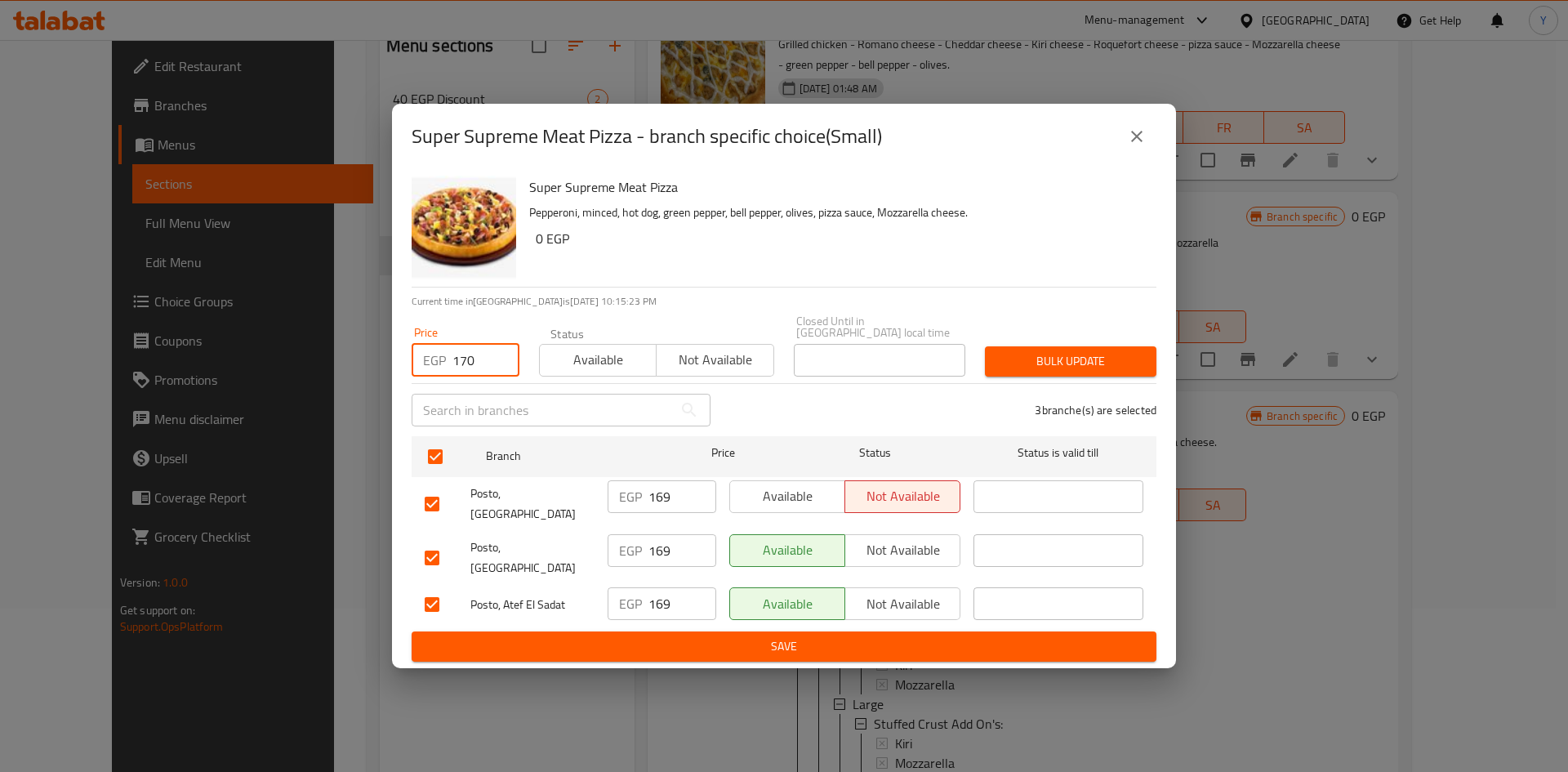
type input "170"
click at [1039, 377] on button "Bulk update" at bounding box center [1071, 361] width 172 height 31
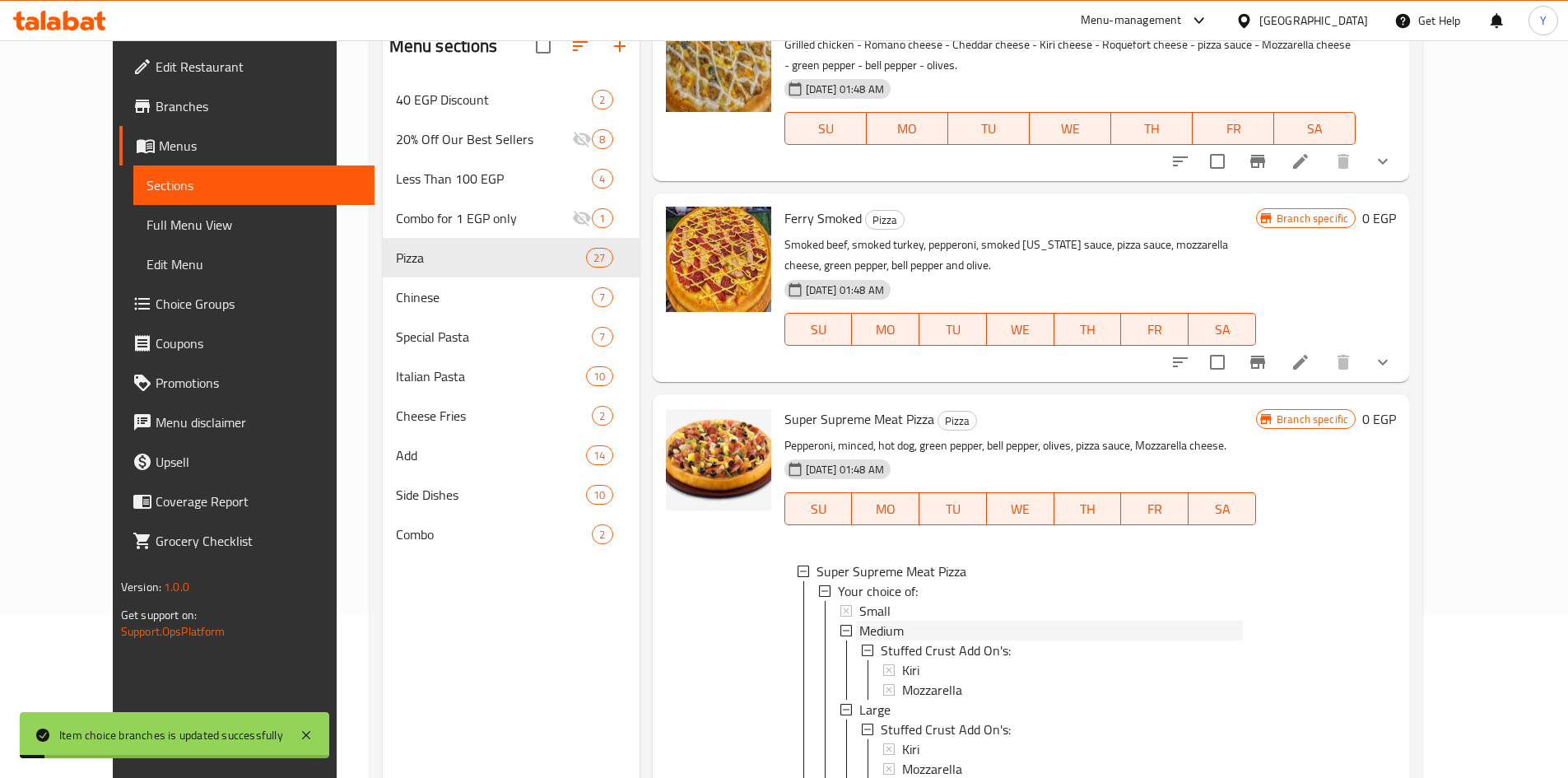
click at [913, 620] on div "Medium" at bounding box center [1051, 630] width 384 height 20
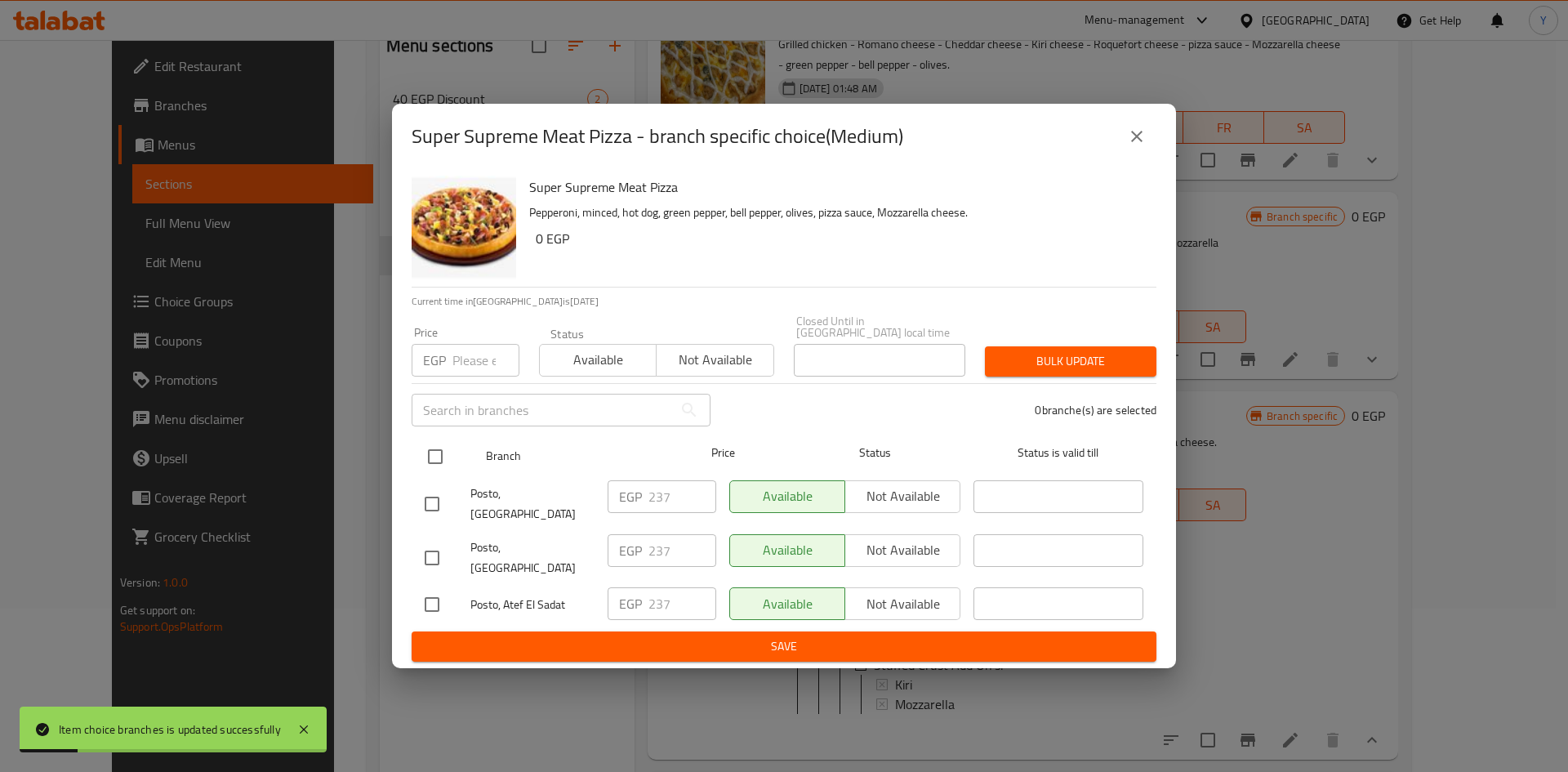
click at [433, 469] on input "checkbox" at bounding box center [435, 457] width 34 height 34
checkbox input "true"
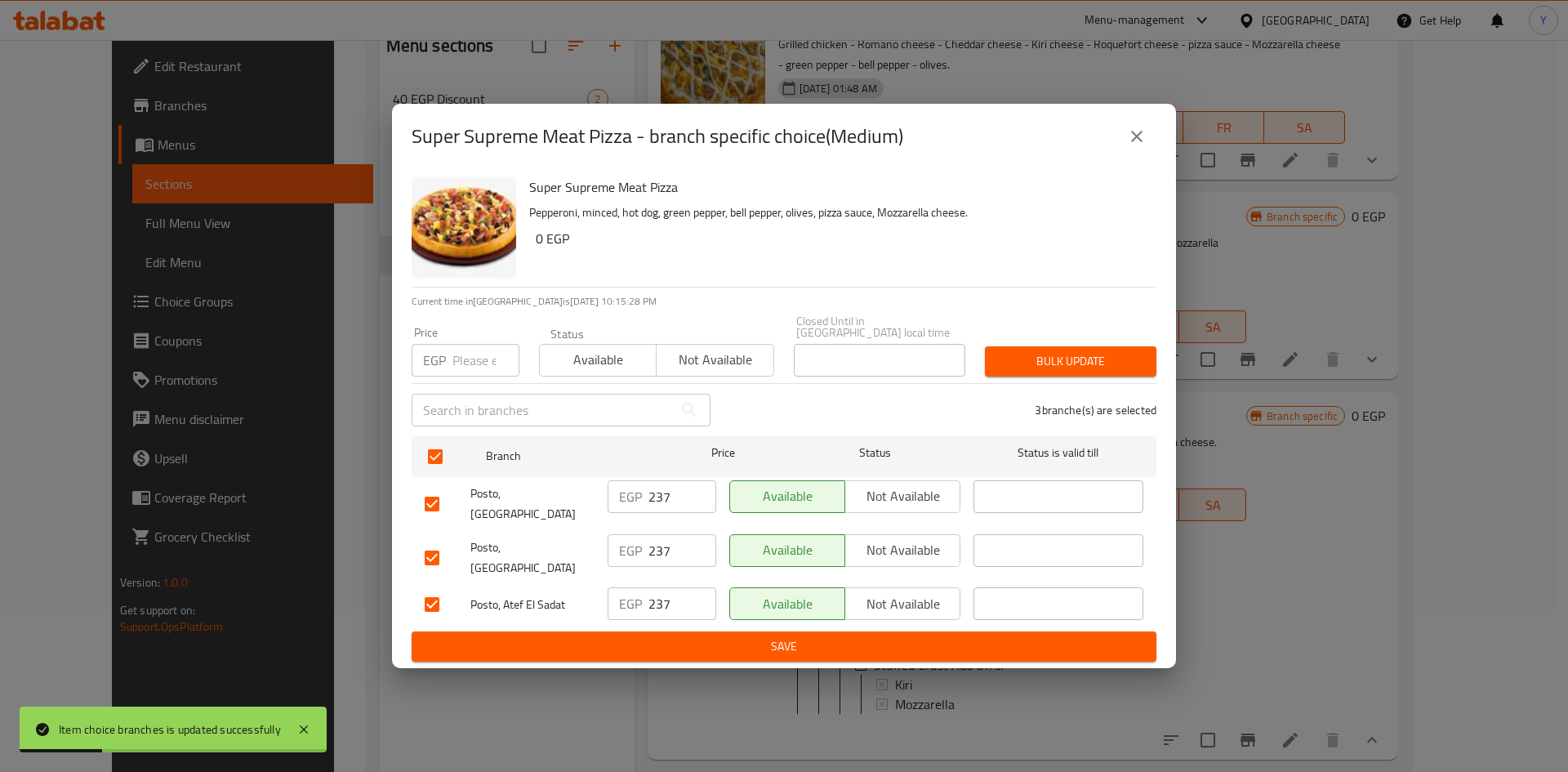
click at [450, 374] on div "EGP Price" at bounding box center [465, 360] width 108 height 32
type input "235"
drag, startPoint x: 1090, startPoint y: 347, endPoint x: 1087, endPoint y: 356, distance: 9.5
click at [1088, 353] on div "Bulk update" at bounding box center [1070, 361] width 191 height 50
click at [1085, 360] on span "Bulk update" at bounding box center [1070, 361] width 145 height 20
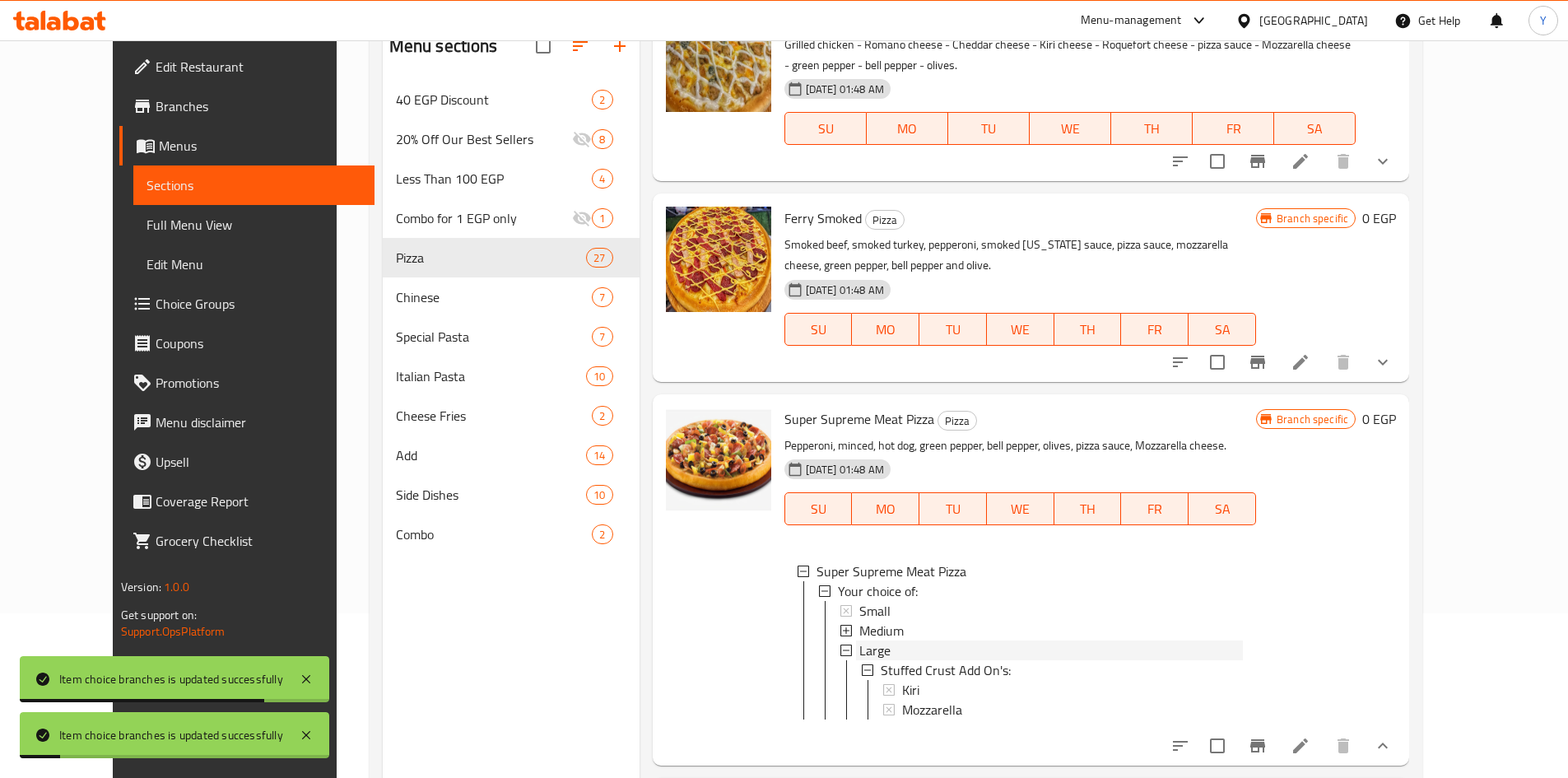
click at [928, 640] on div "Large" at bounding box center [1051, 649] width 384 height 20
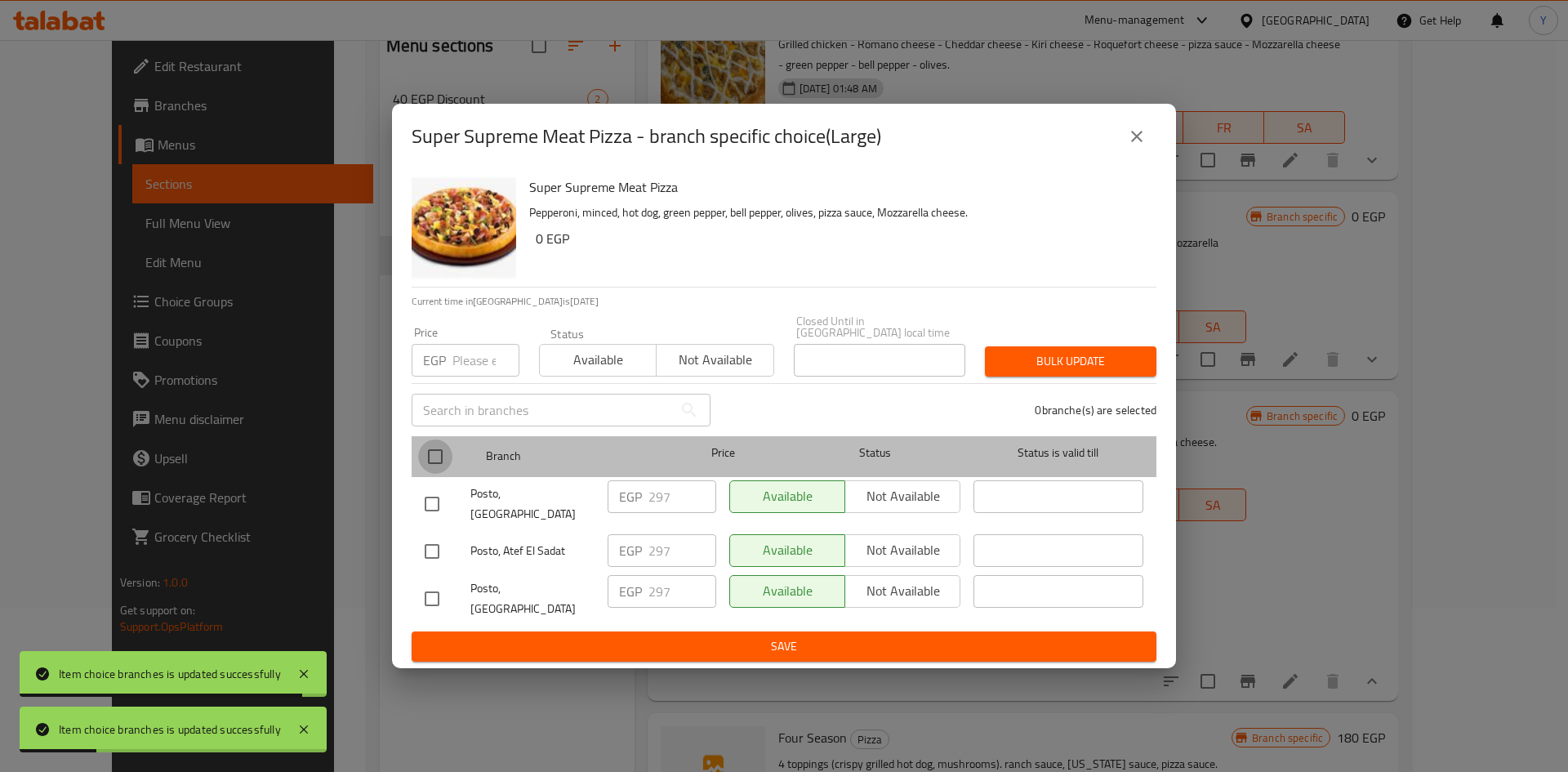
click at [442, 461] on input "checkbox" at bounding box center [435, 457] width 34 height 34
checkbox input "true"
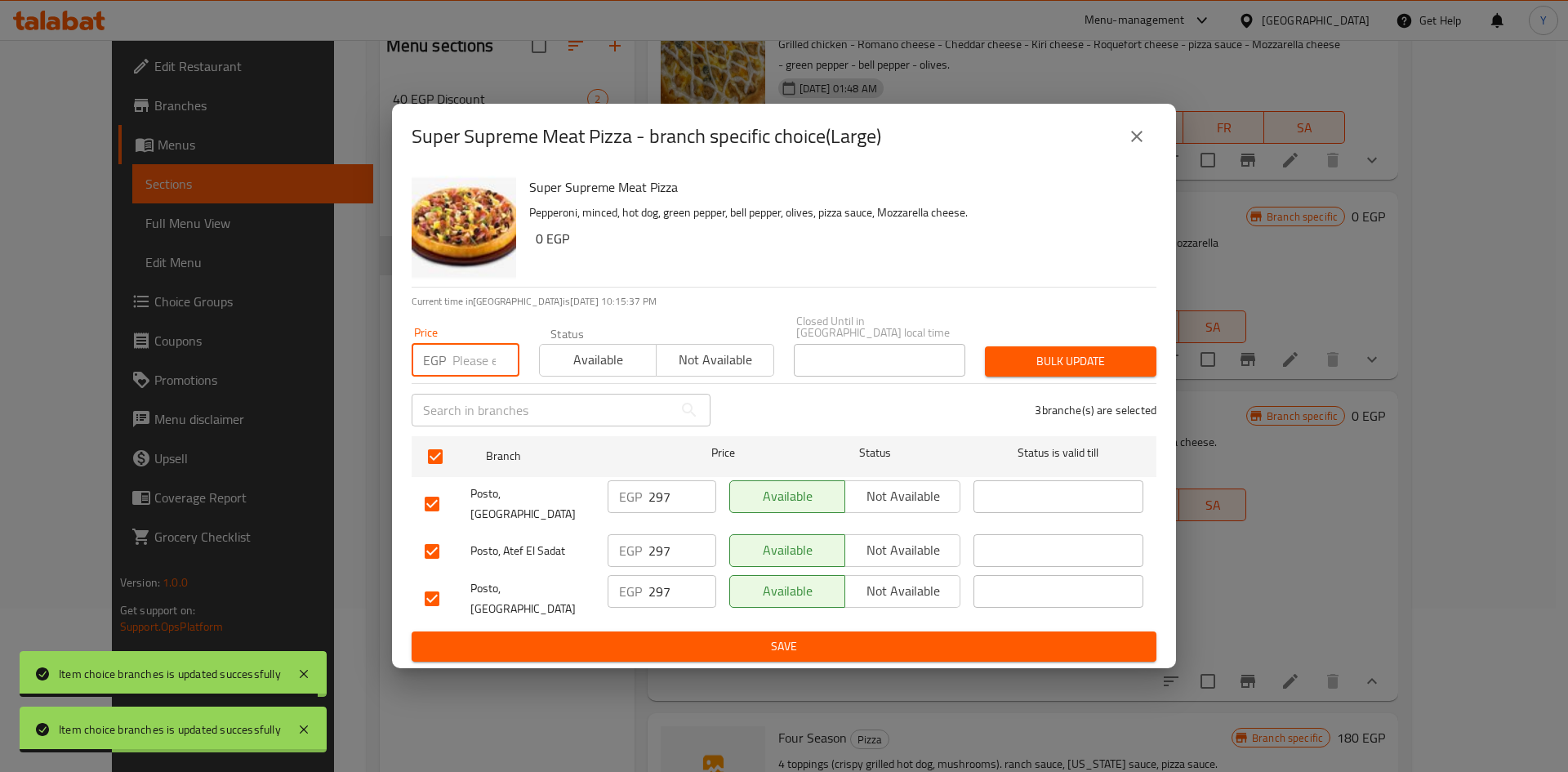
click at [472, 377] on input "number" at bounding box center [485, 360] width 67 height 32
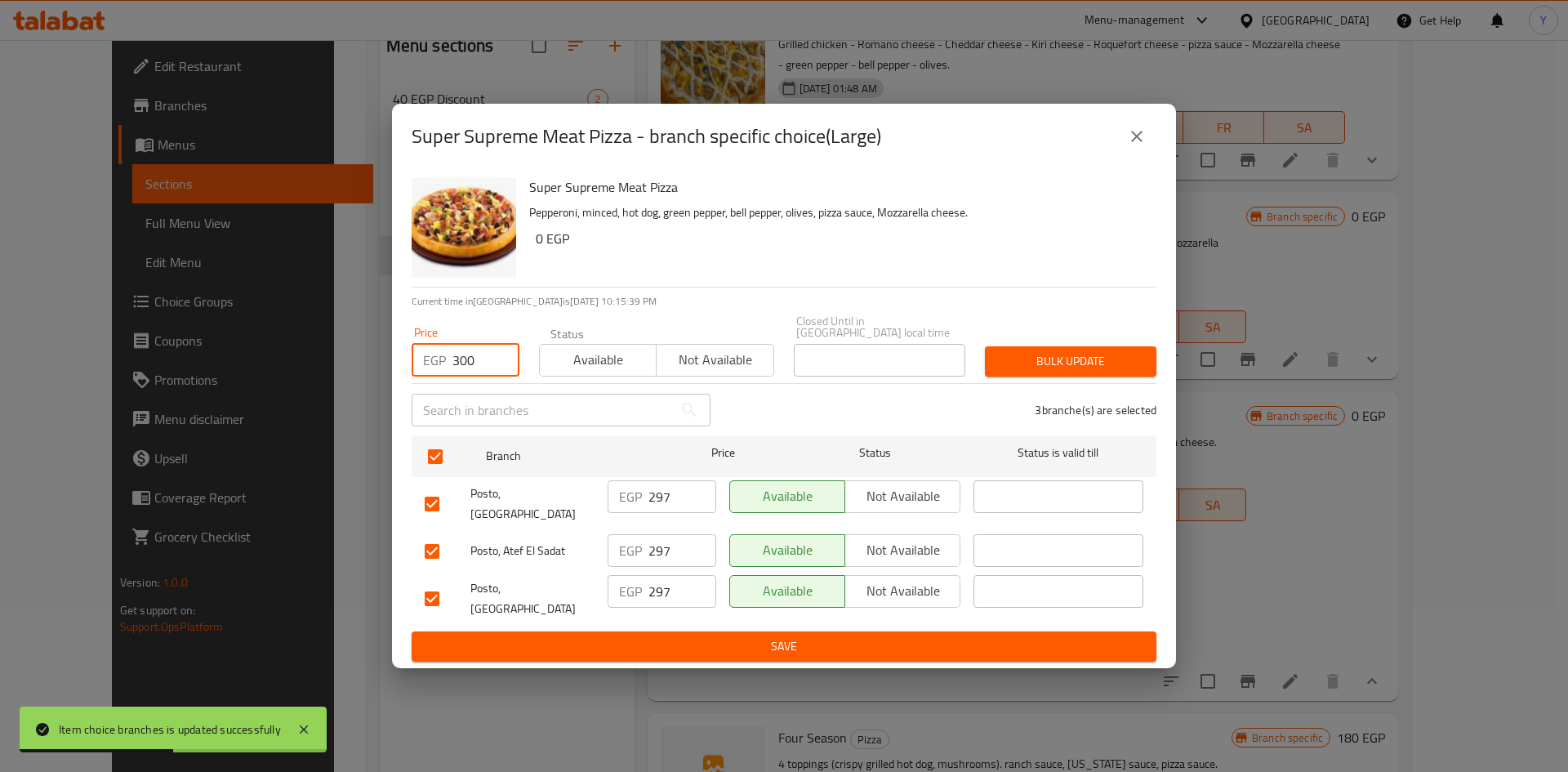
type input "300"
click at [1022, 372] on span "Bulk update" at bounding box center [1070, 361] width 145 height 20
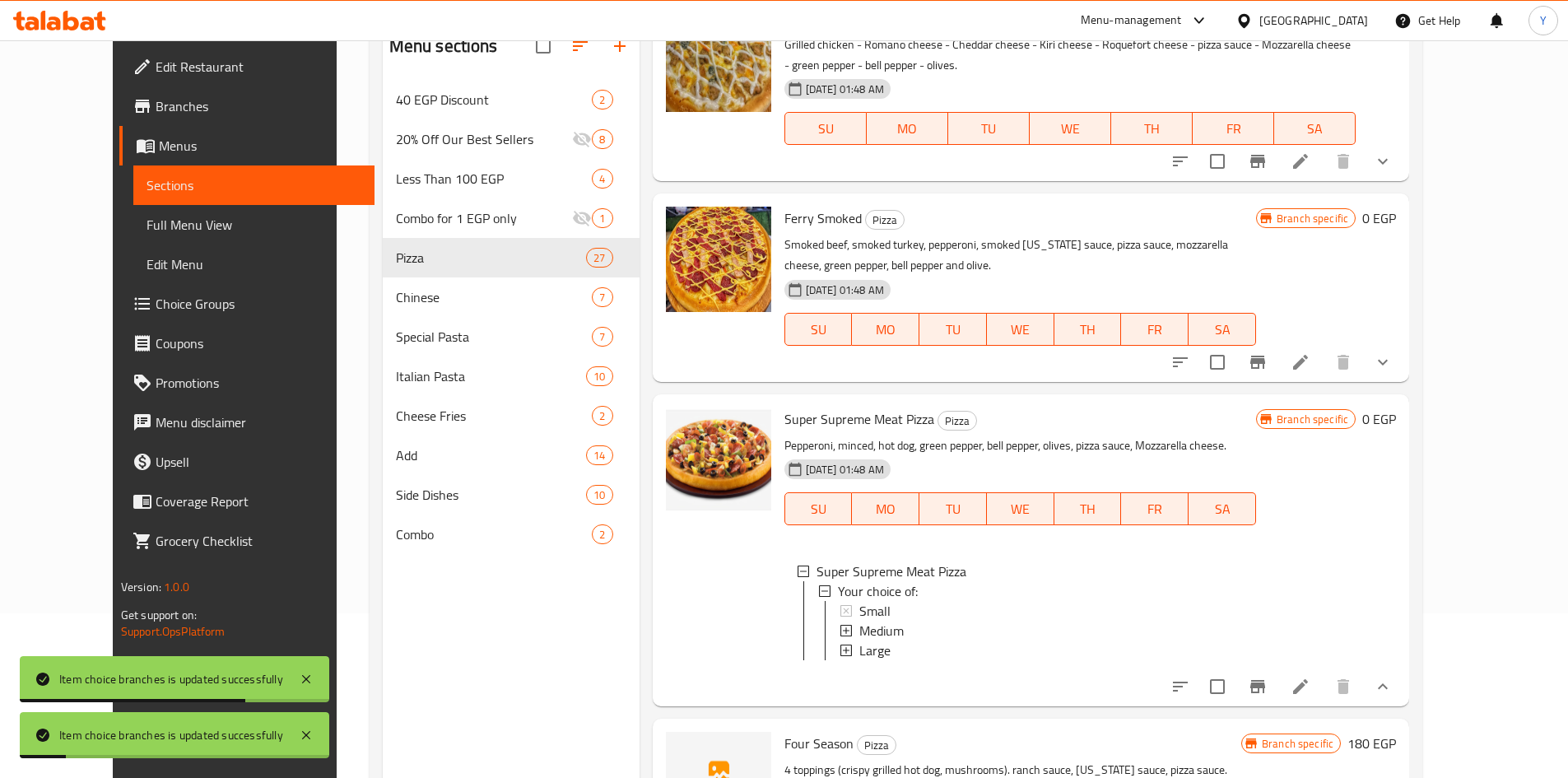
click at [1396, 732] on h6 "180 EGP" at bounding box center [1372, 743] width 49 height 23
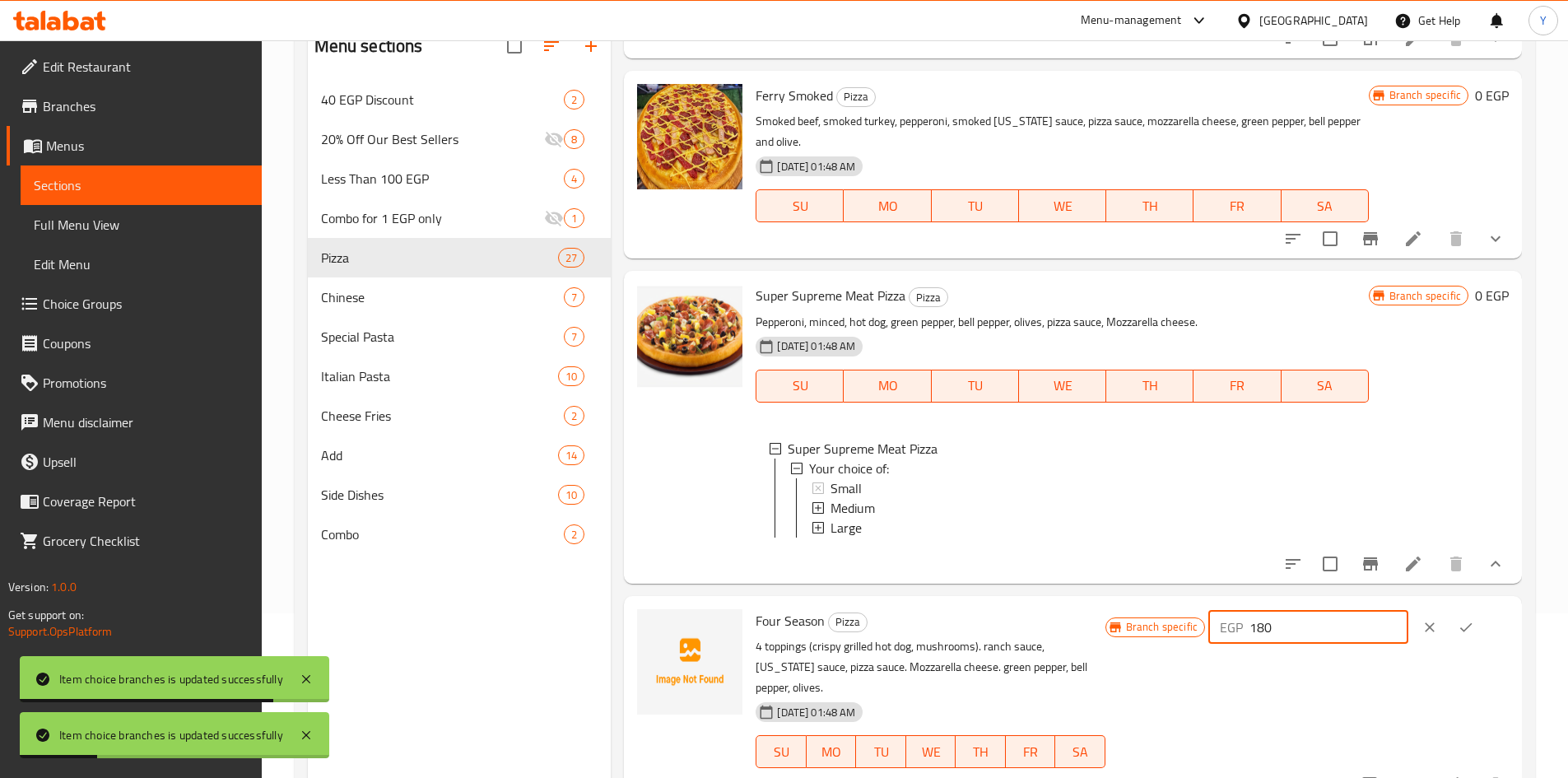
drag, startPoint x: 1374, startPoint y: 612, endPoint x: 1068, endPoint y: 607, distance: 306.0
click at [1068, 609] on div "Four Season Pizza 4 toppings (crispy grilled hot dog, mushrooms). ranch sauce, …" at bounding box center [1132, 700] width 766 height 195
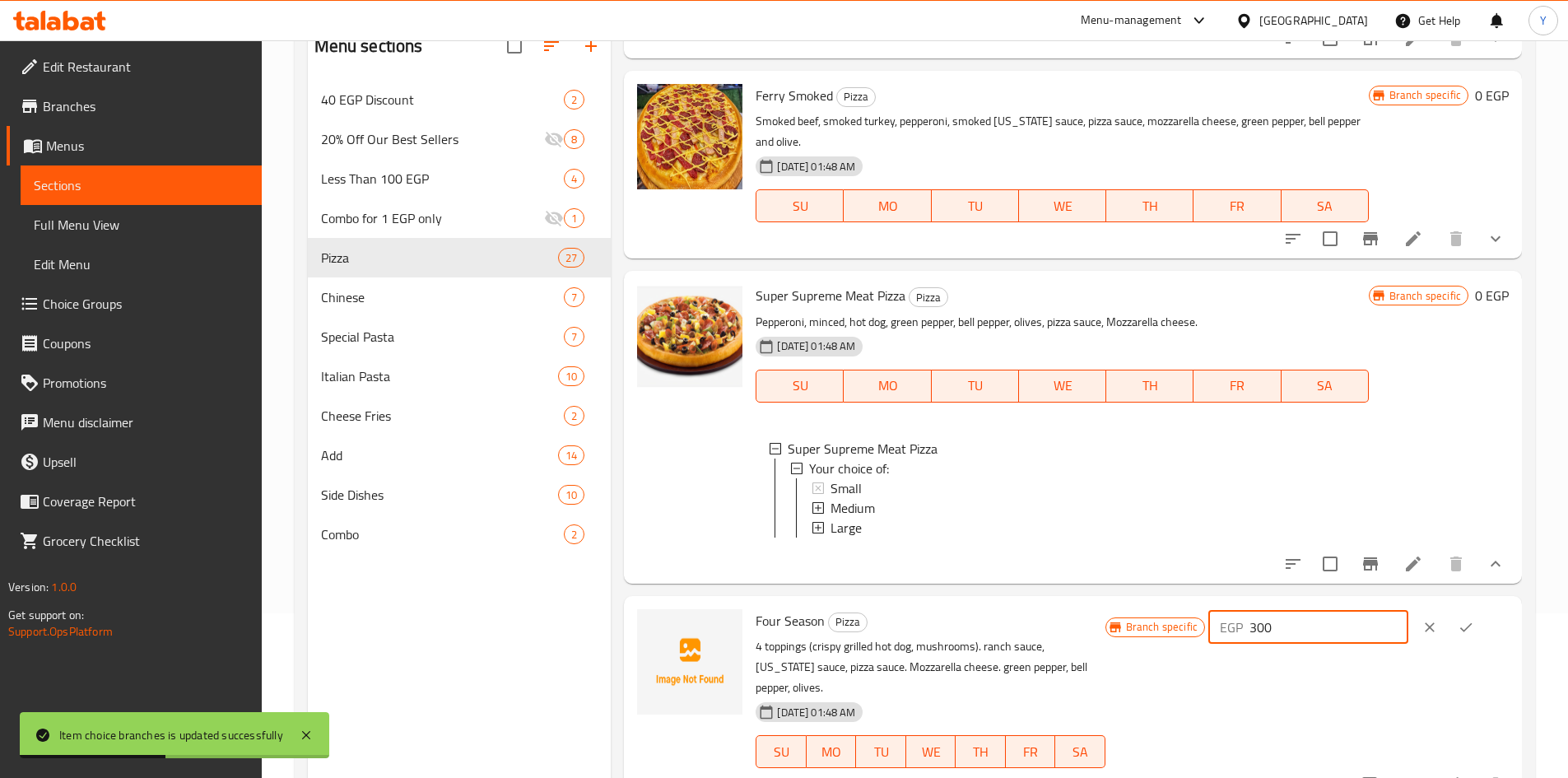
type input "300"
drag, startPoint x: 1474, startPoint y: 628, endPoint x: 1449, endPoint y: 708, distance: 83.8
click at [1474, 629] on button "ok" at bounding box center [1466, 627] width 36 height 36
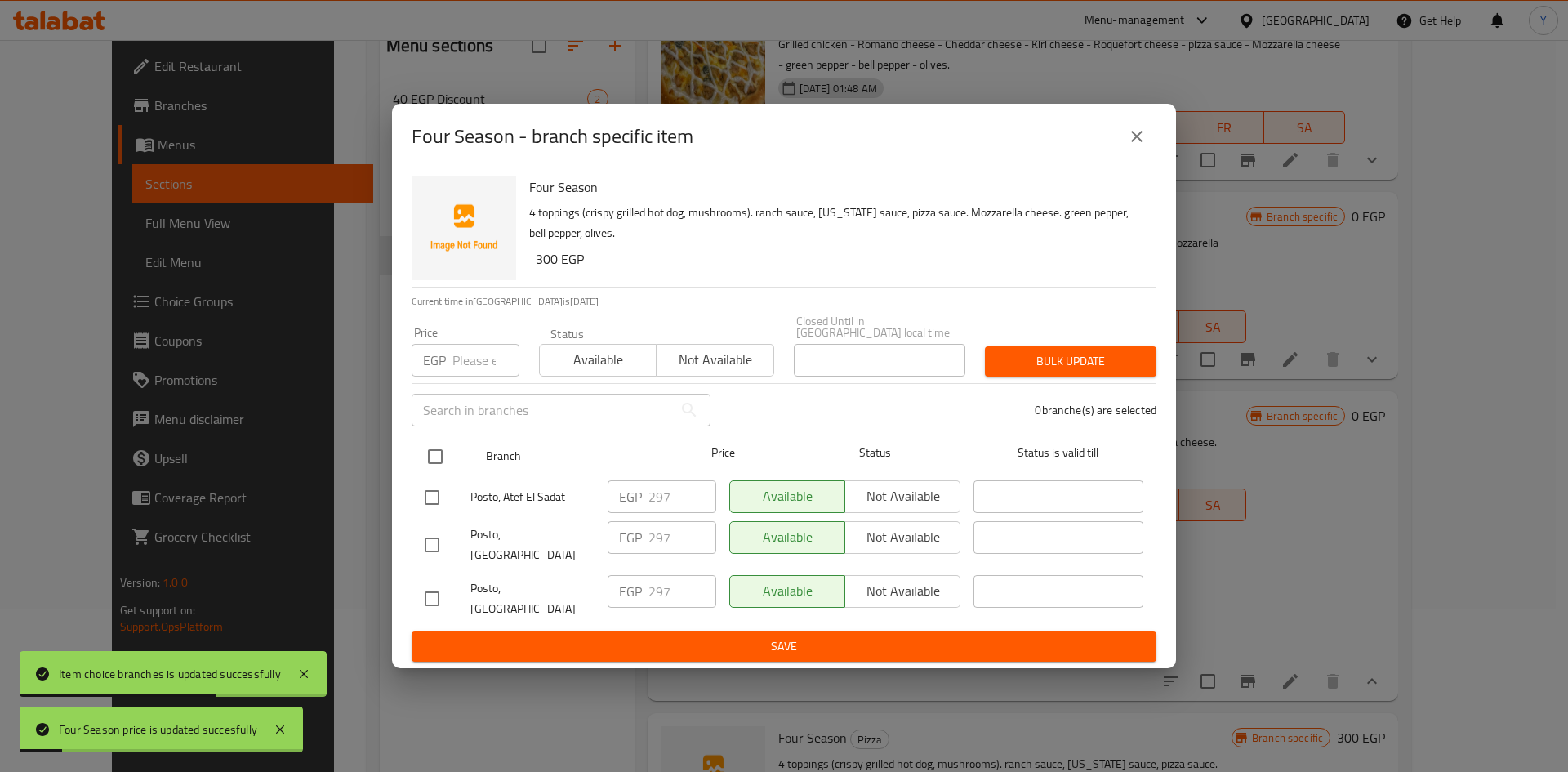
click at [428, 459] on input "checkbox" at bounding box center [435, 457] width 34 height 34
checkbox input "true"
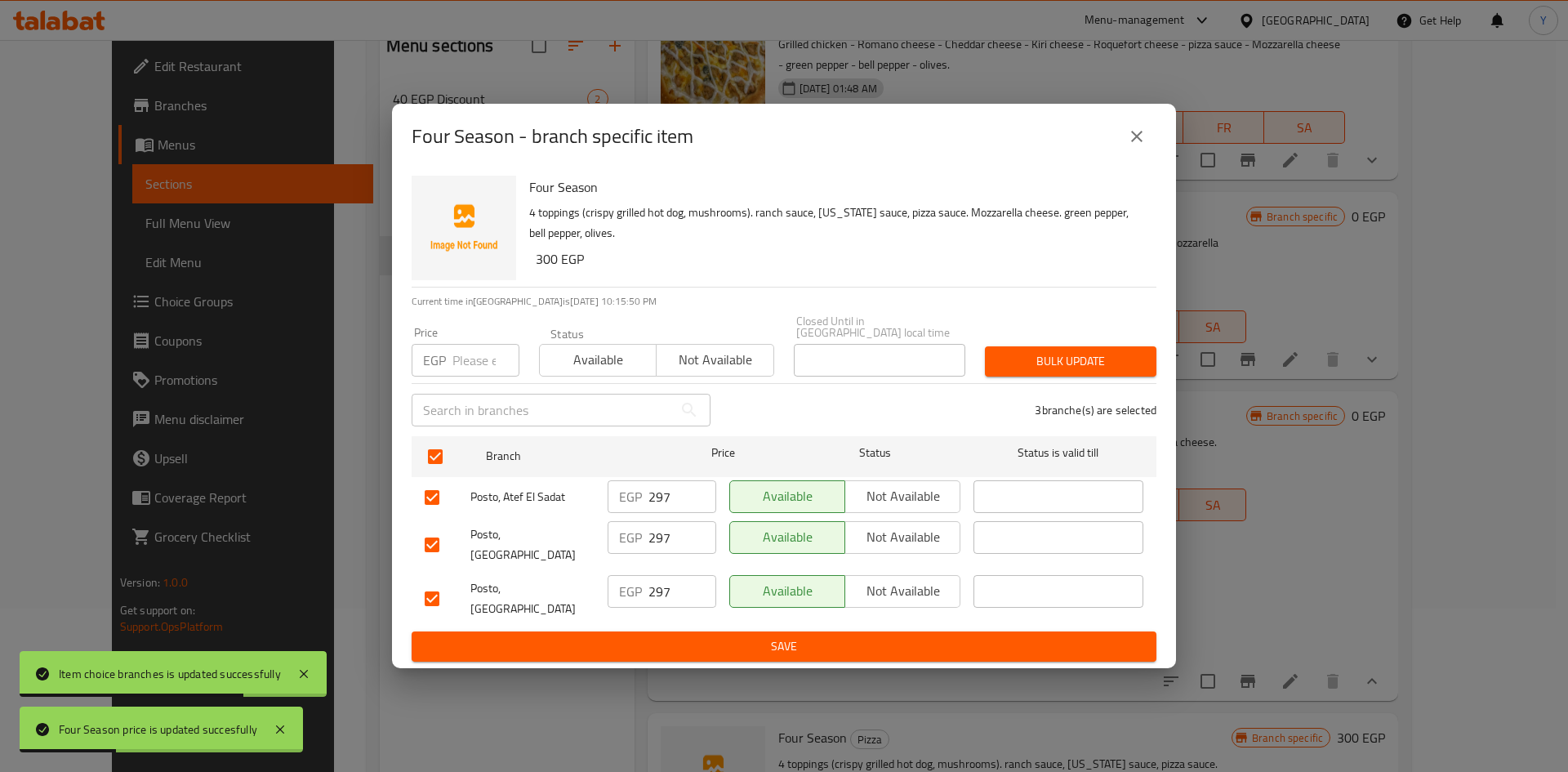
click at [450, 376] on div "EGP Price" at bounding box center [465, 360] width 108 height 32
type input "300"
click at [1117, 372] on span "Bulk update" at bounding box center [1070, 361] width 145 height 20
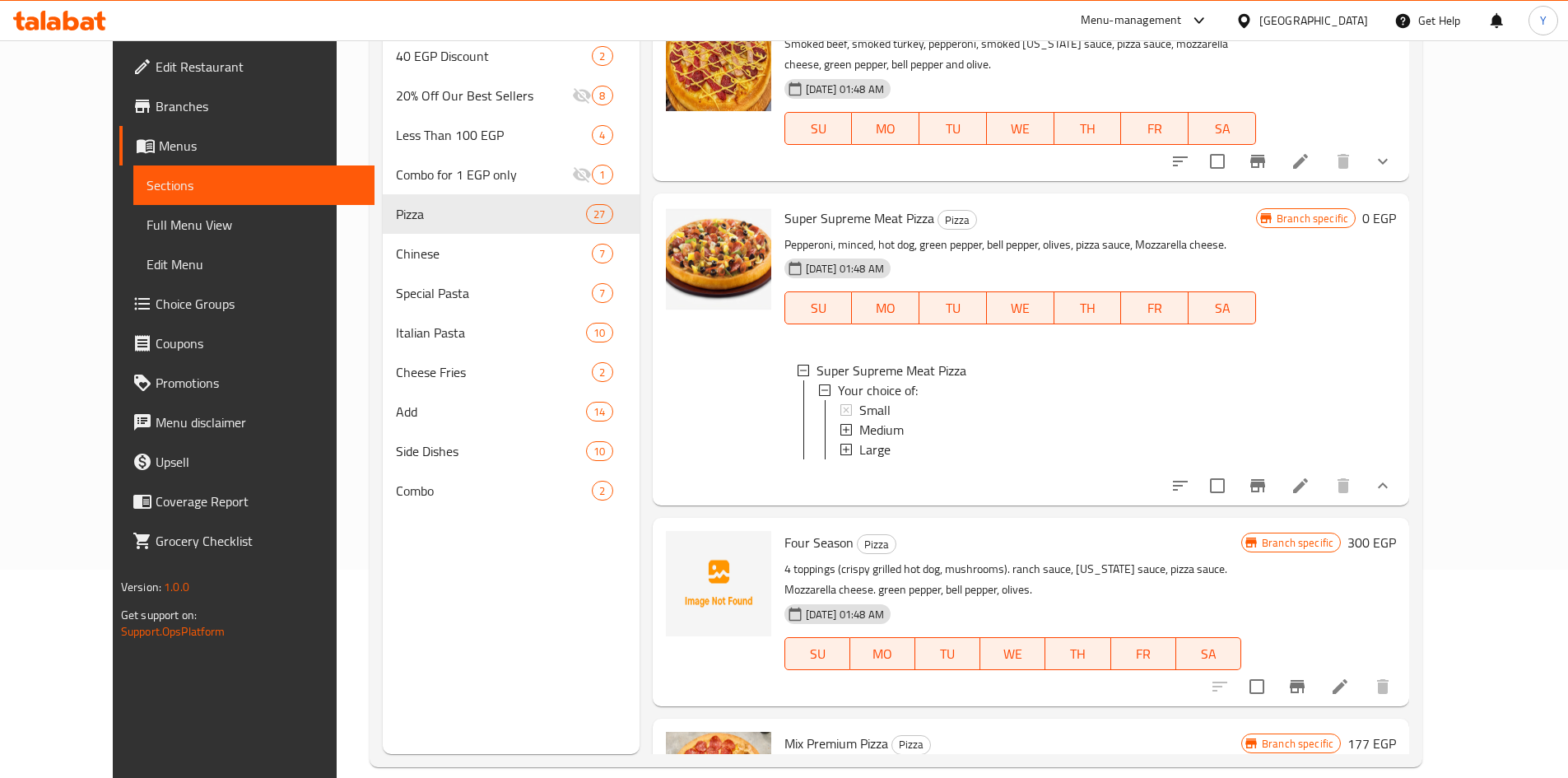
scroll to position [230, 0]
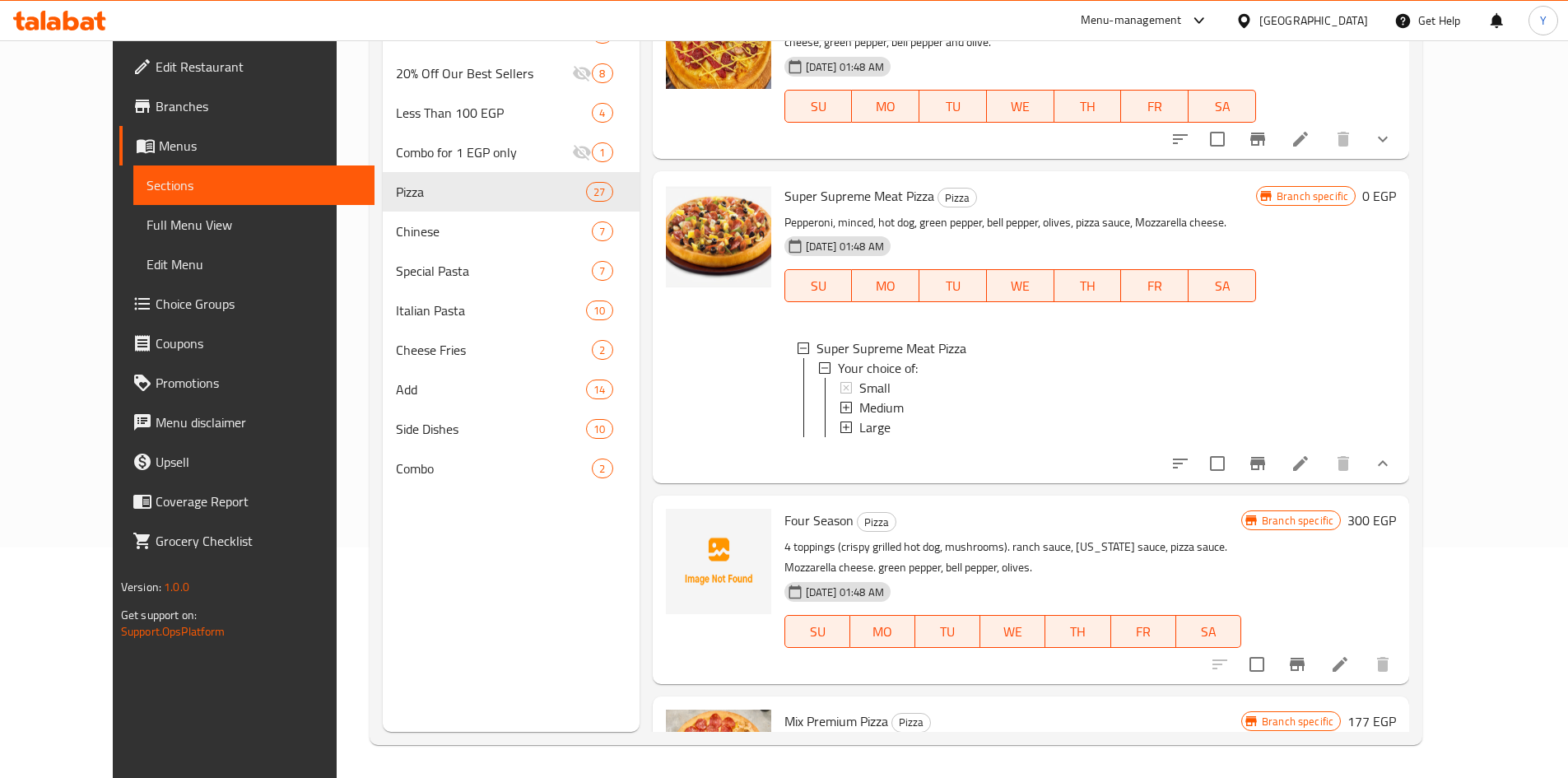
click at [1396, 709] on h6 "177 EGP" at bounding box center [1372, 721] width 49 height 23
drag, startPoint x: 1349, startPoint y: 596, endPoint x: 1079, endPoint y: 583, distance: 270.3
click at [1085, 703] on div "Mix Premium Pizza Pizza Mix pizza with 2 toppings and 2 sauces of your choice […" at bounding box center [1091, 790] width 625 height 175
type input "340"
click at [1362, 720] on icon "ok" at bounding box center [1354, 727] width 16 height 16
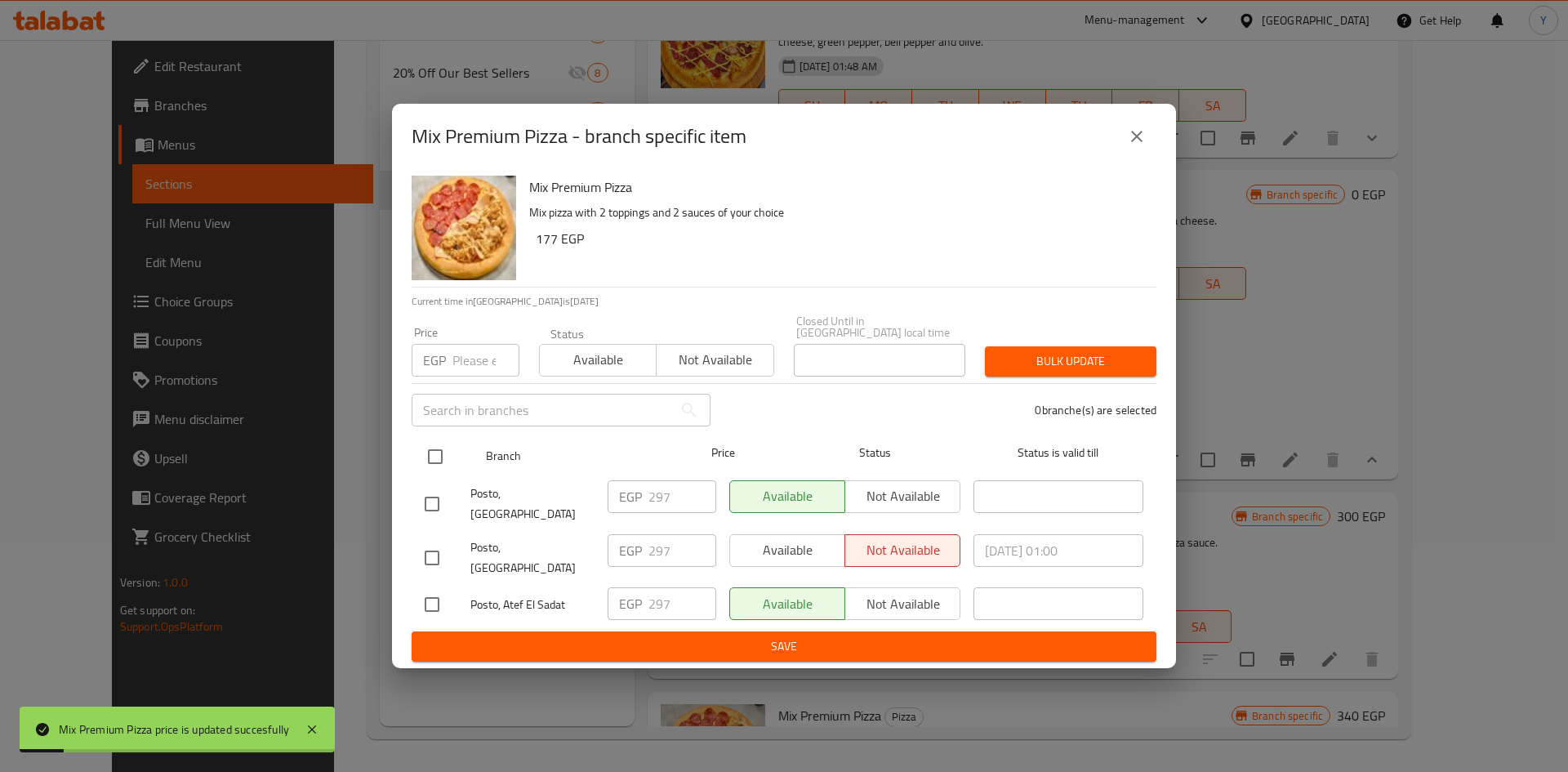
click at [456, 471] on div at bounding box center [449, 457] width 61 height 48
drag, startPoint x: 439, startPoint y: 475, endPoint x: 463, endPoint y: 393, distance: 85.4
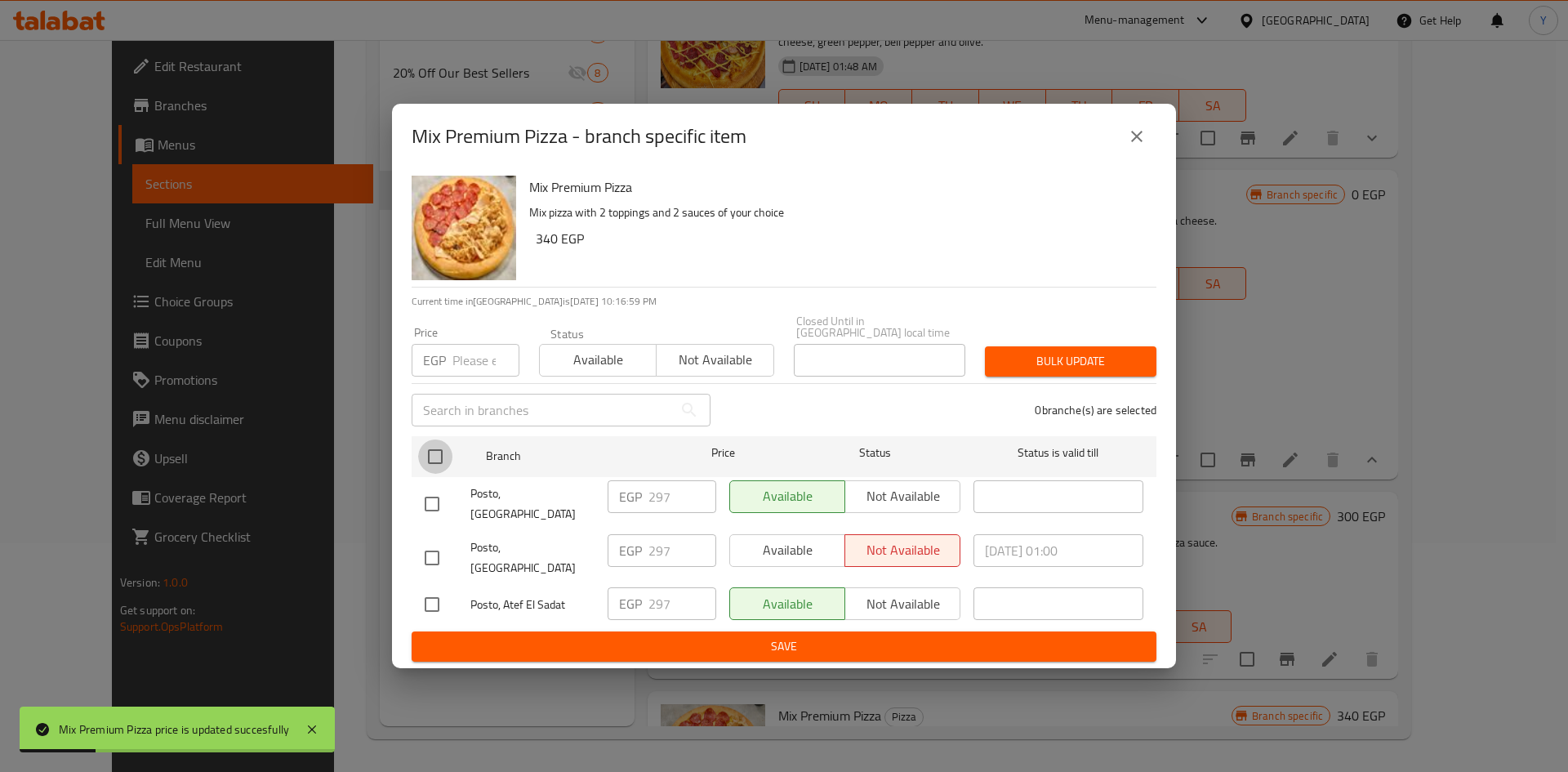
click at [440, 474] on input "checkbox" at bounding box center [435, 457] width 34 height 34
checkbox input "true"
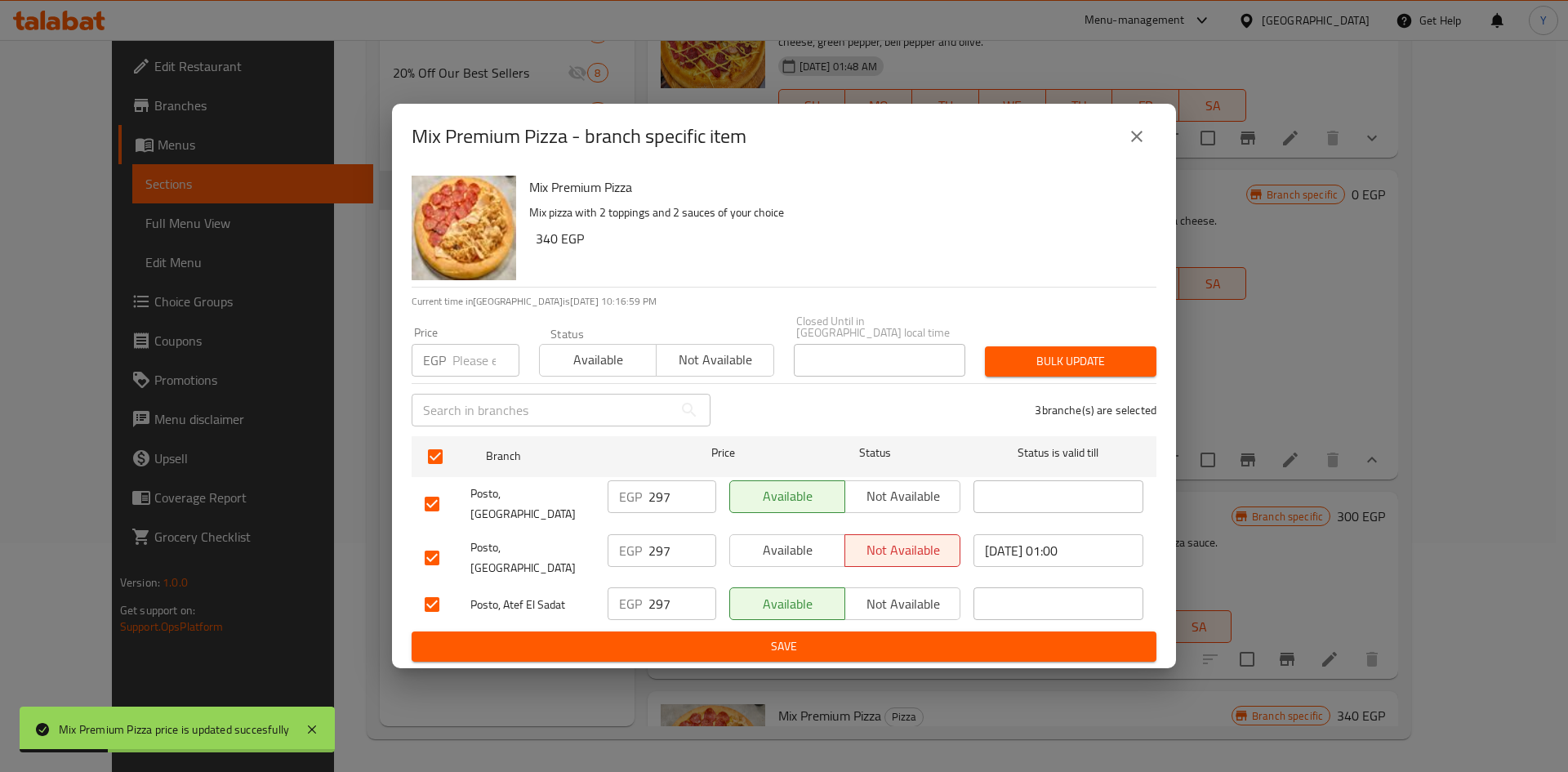
drag, startPoint x: 473, startPoint y: 366, endPoint x: 473, endPoint y: 375, distance: 9.0
click at [474, 375] on input "number" at bounding box center [485, 360] width 67 height 32
type input "340"
click at [1100, 355] on button "Bulk update" at bounding box center [1071, 361] width 172 height 31
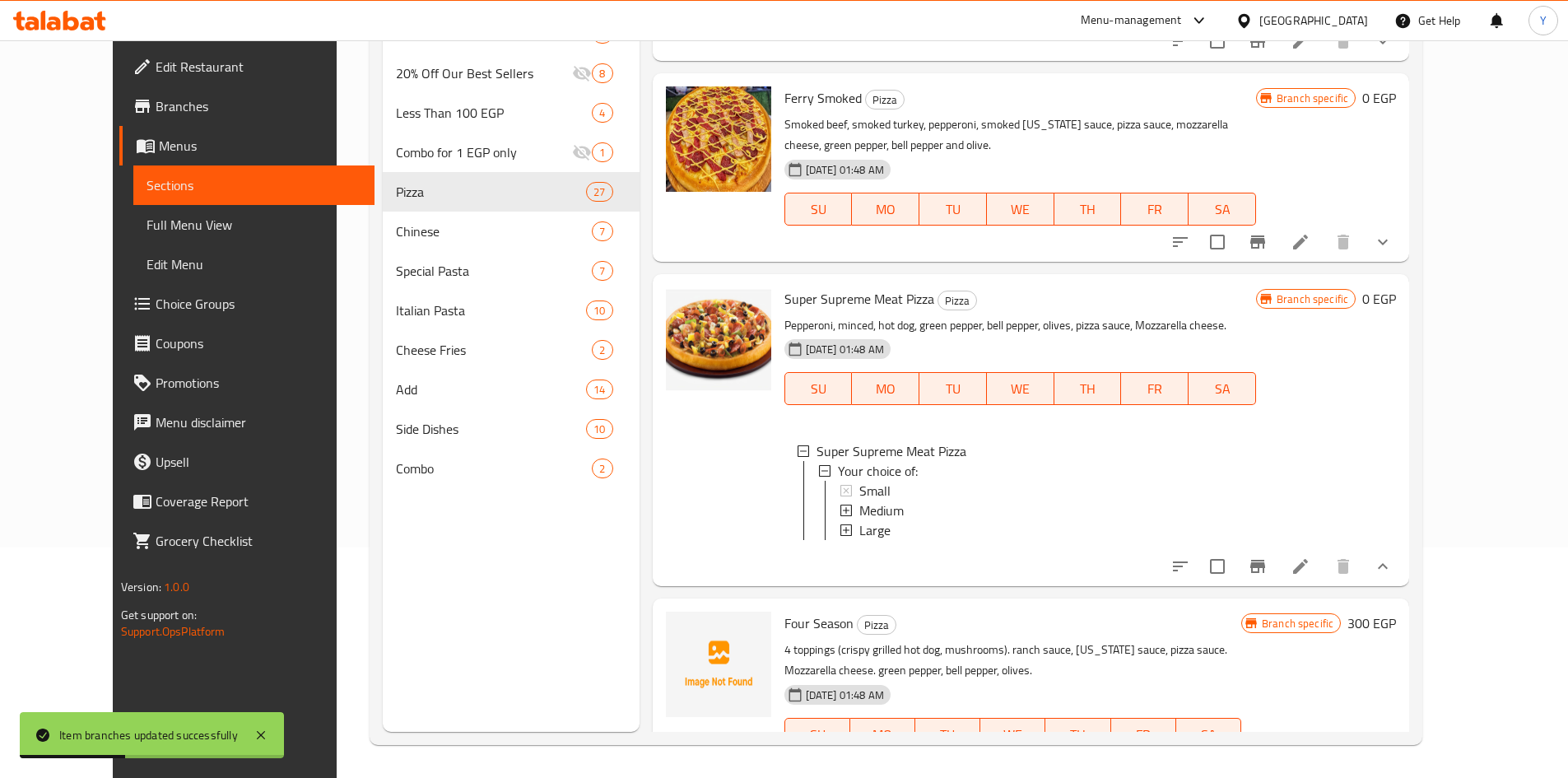
scroll to position [4029, 0]
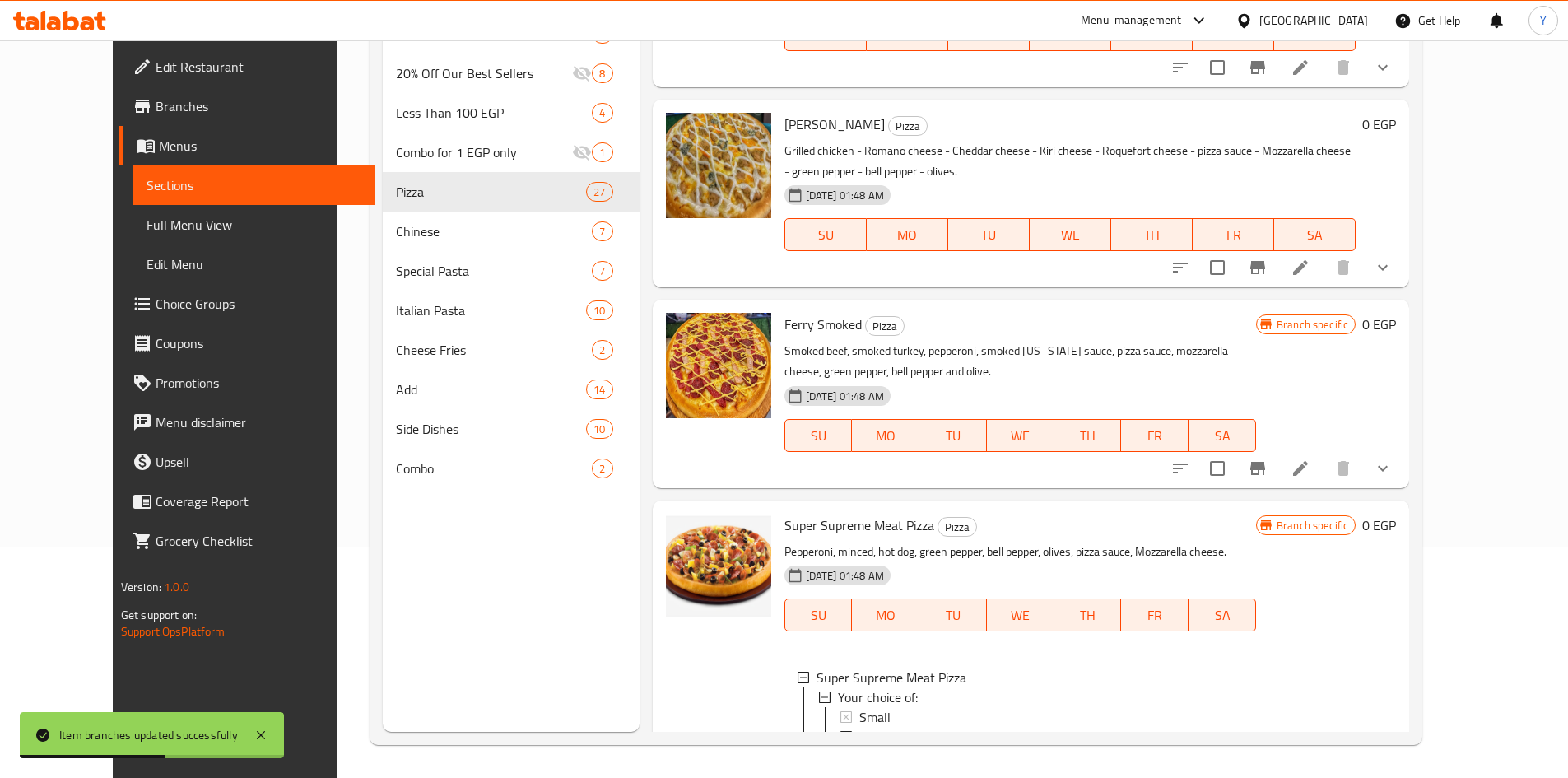
click at [1324, 777] on li at bounding box center [1301, 793] width 46 height 30
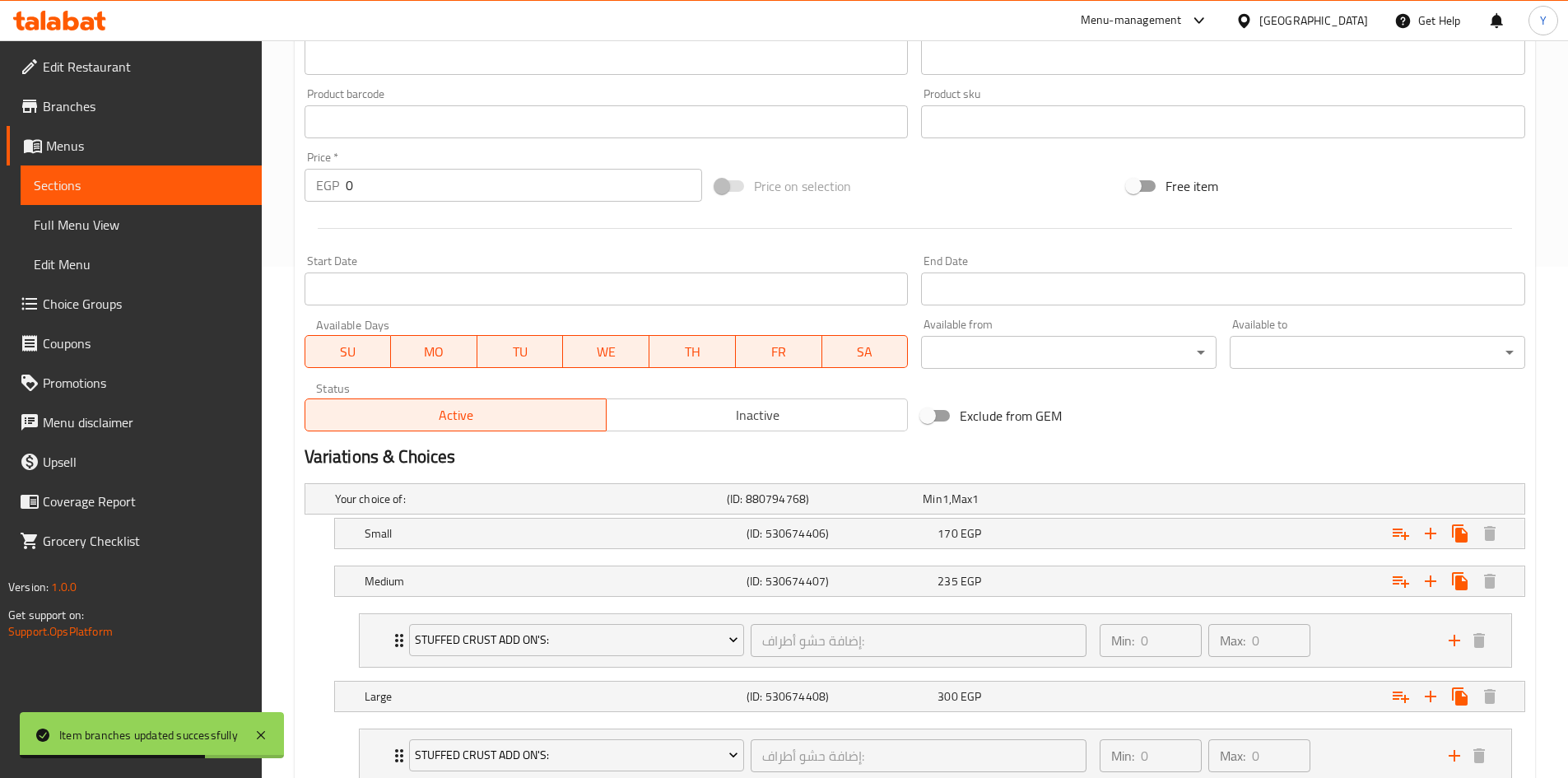
scroll to position [629, 0]
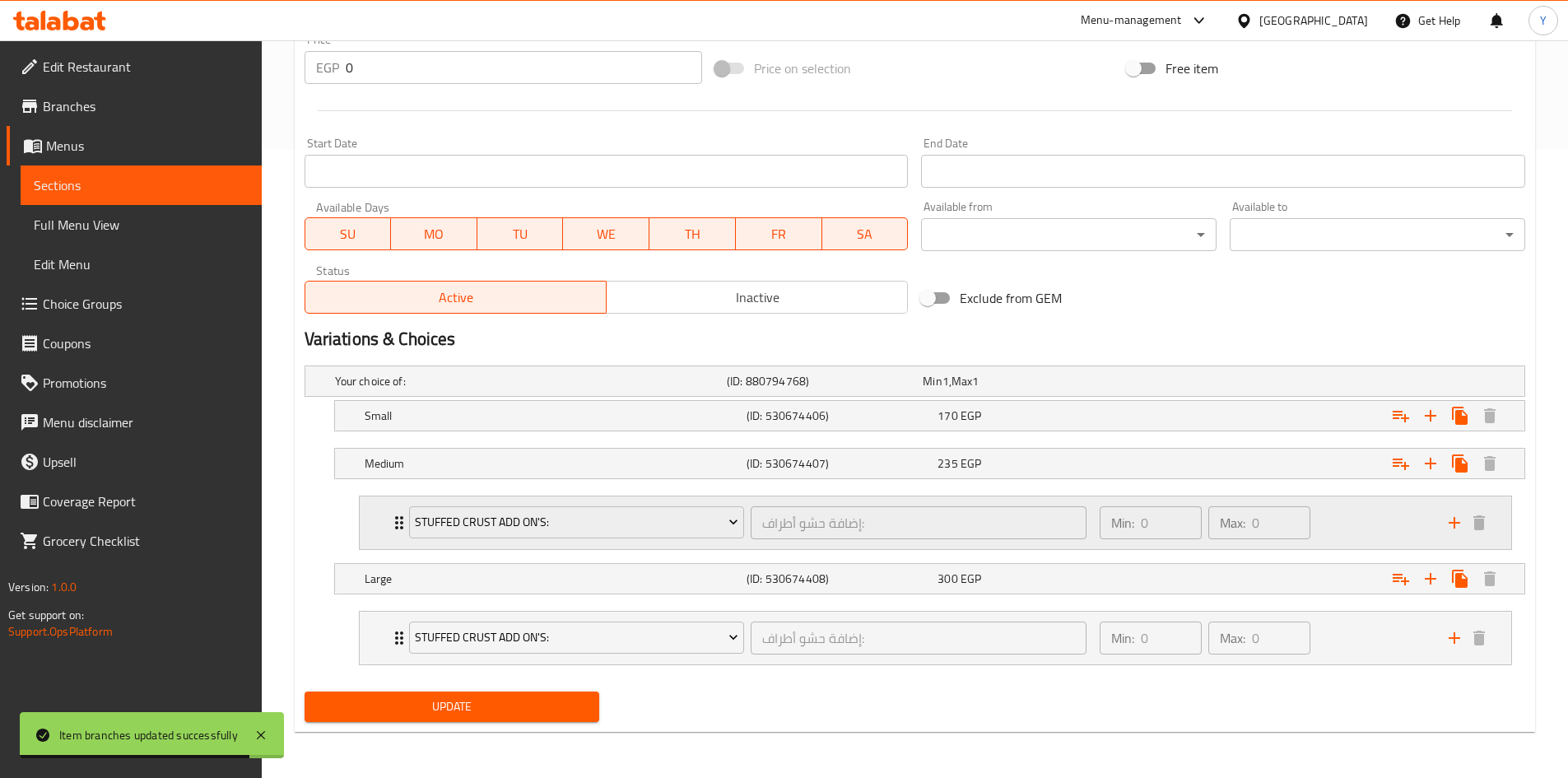
click at [1338, 521] on div "Min: 0 ​ Max: 0 ​" at bounding box center [1264, 522] width 349 height 52
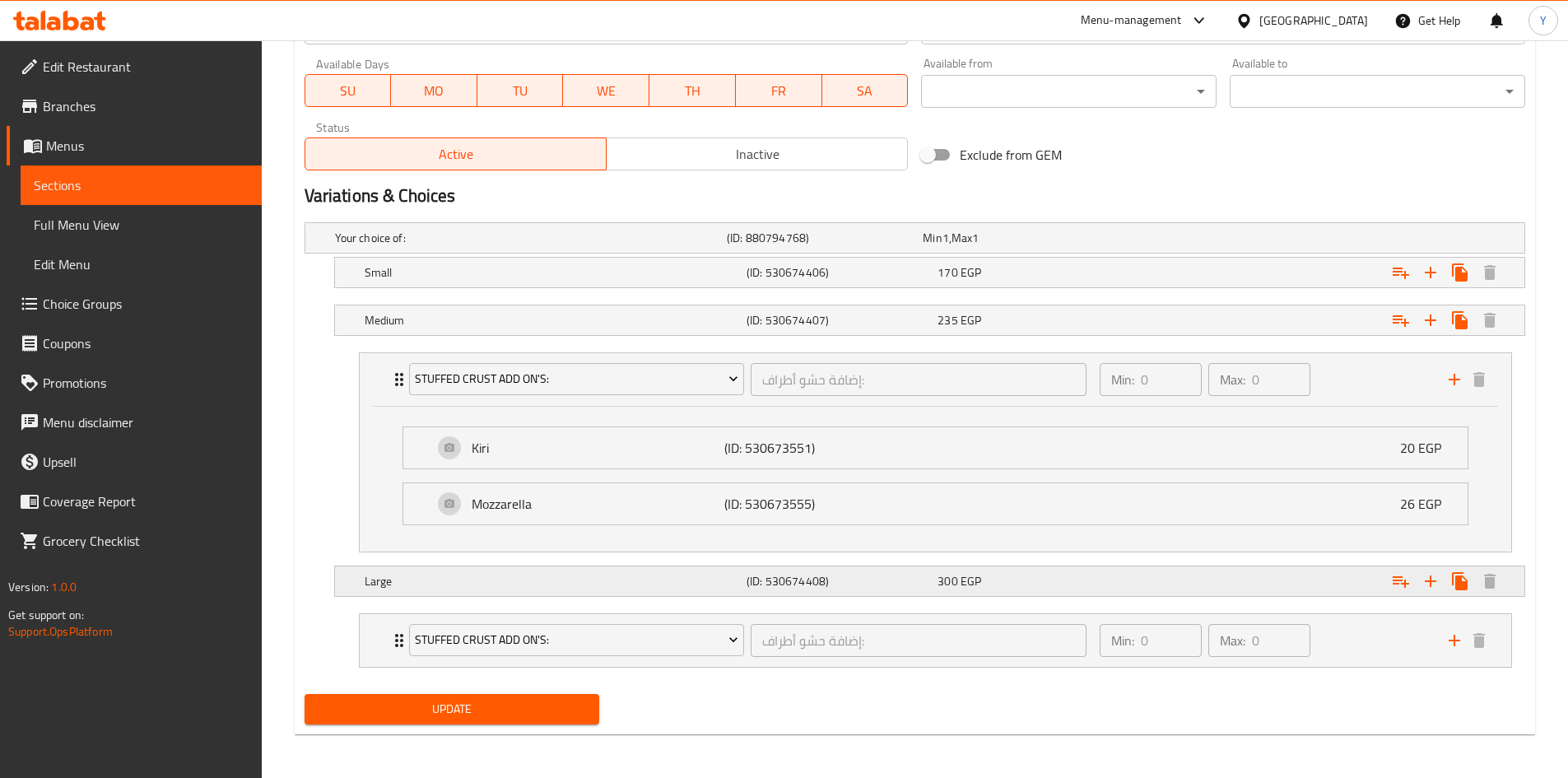
scroll to position [775, 0]
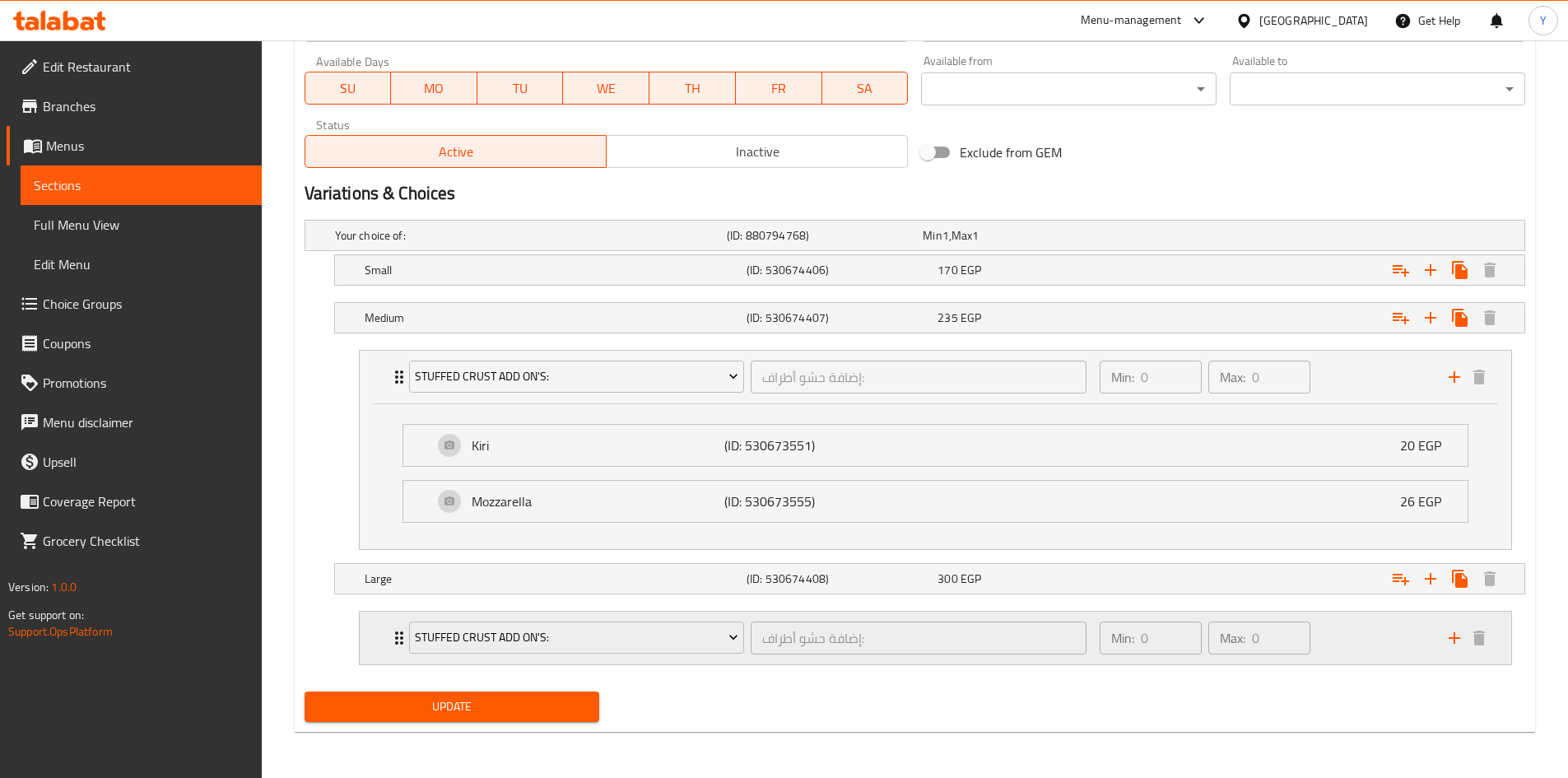
click at [1356, 634] on div "Min: 0 ​ Max: 0 ​" at bounding box center [1264, 637] width 349 height 52
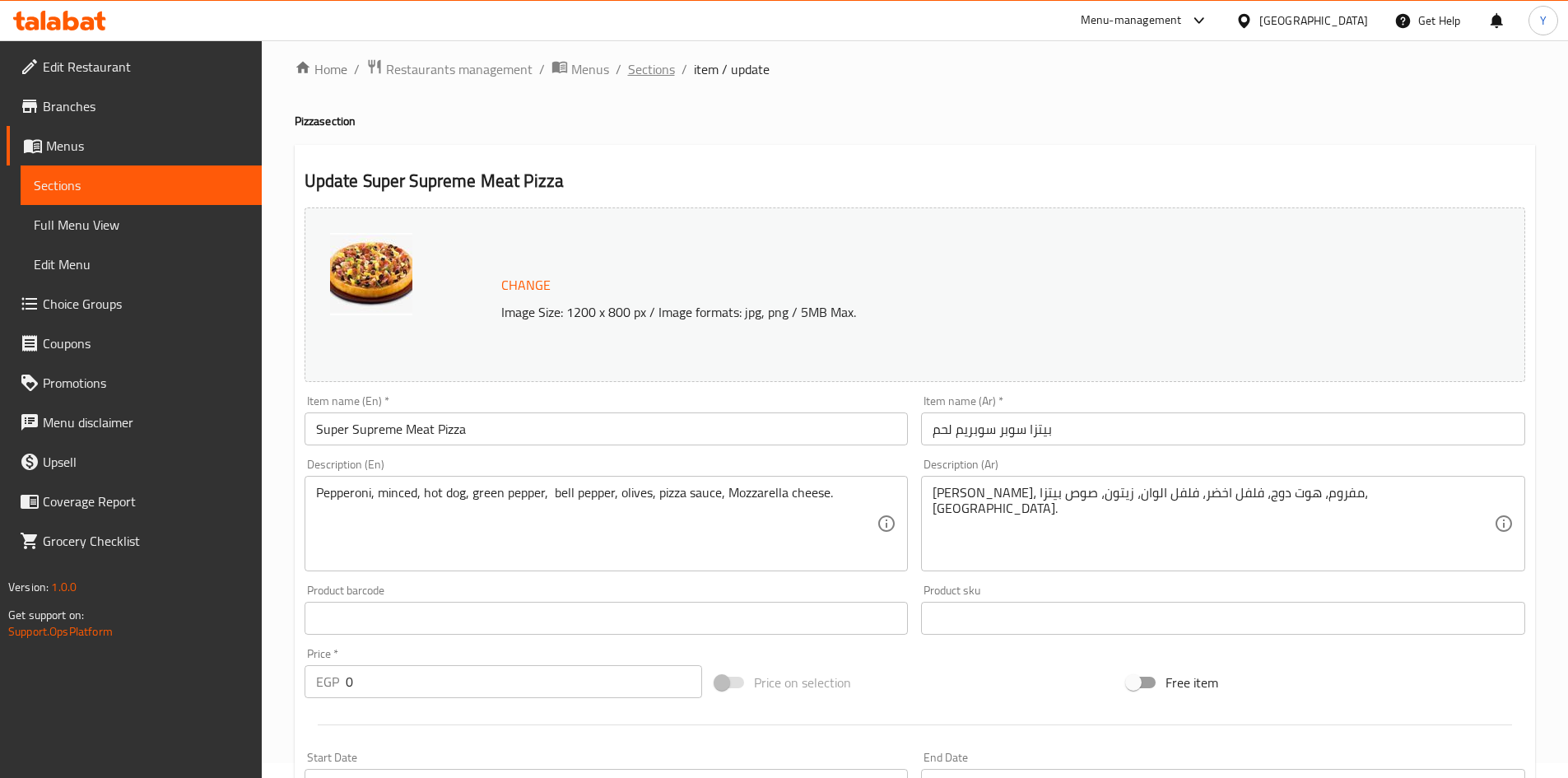
scroll to position [0, 0]
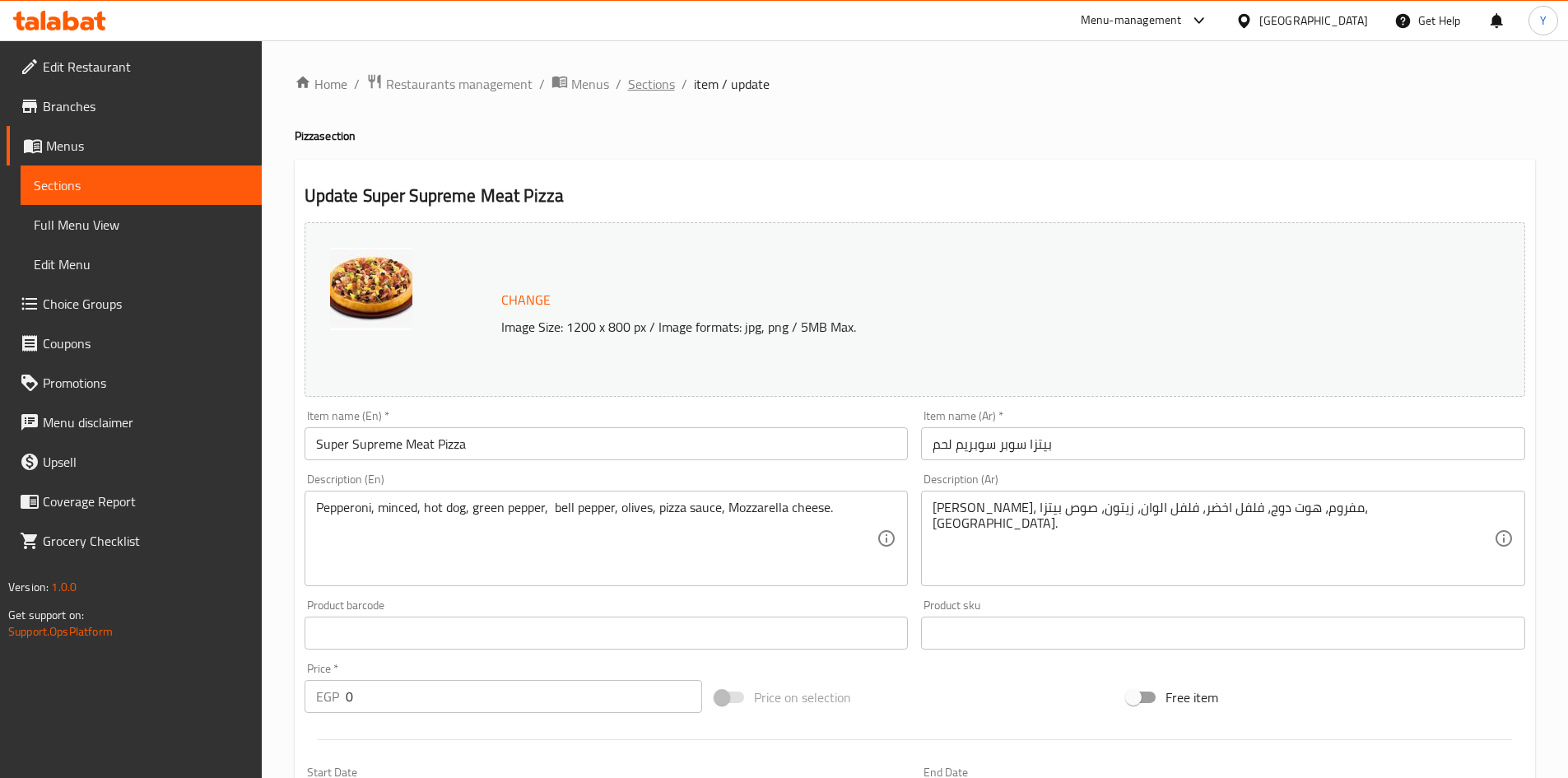
click at [644, 93] on span "Sections" at bounding box center [651, 83] width 47 height 20
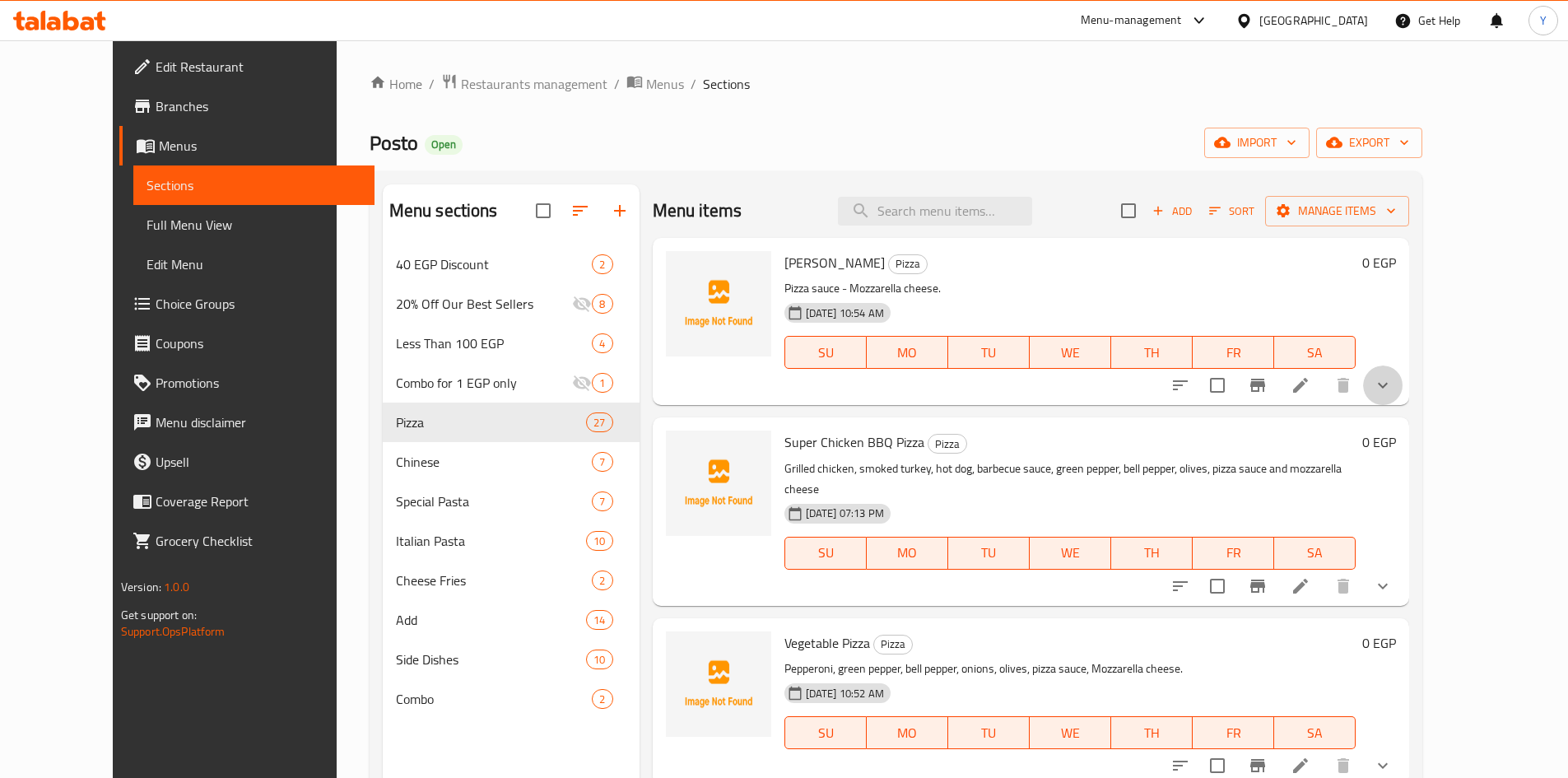
drag, startPoint x: 1493, startPoint y: 386, endPoint x: 1487, endPoint y: 400, distance: 15.2
click at [1403, 386] on button "show more" at bounding box center [1383, 386] width 39 height 39
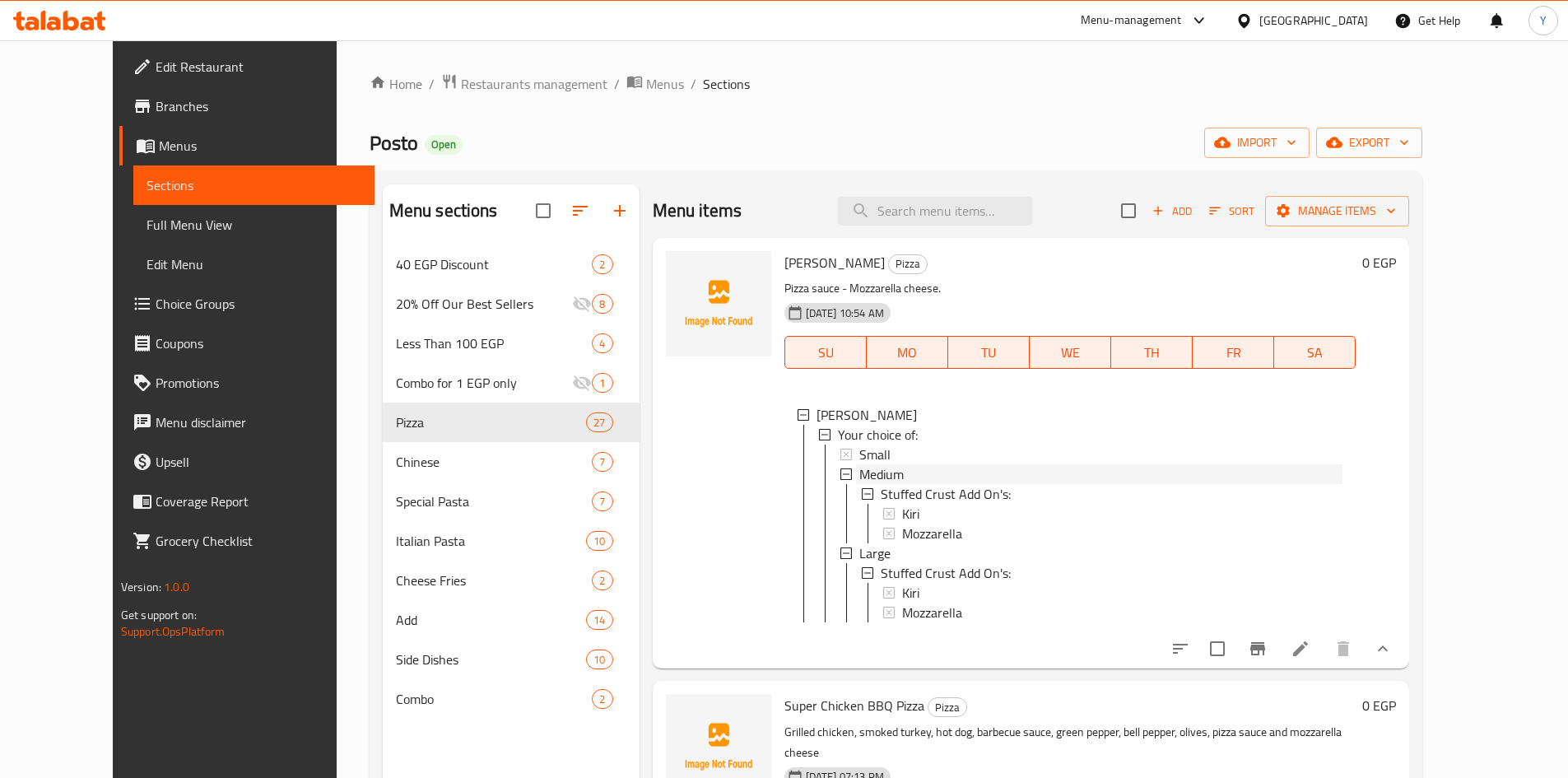
click at [1043, 471] on div "Medium" at bounding box center [1101, 474] width 484 height 20
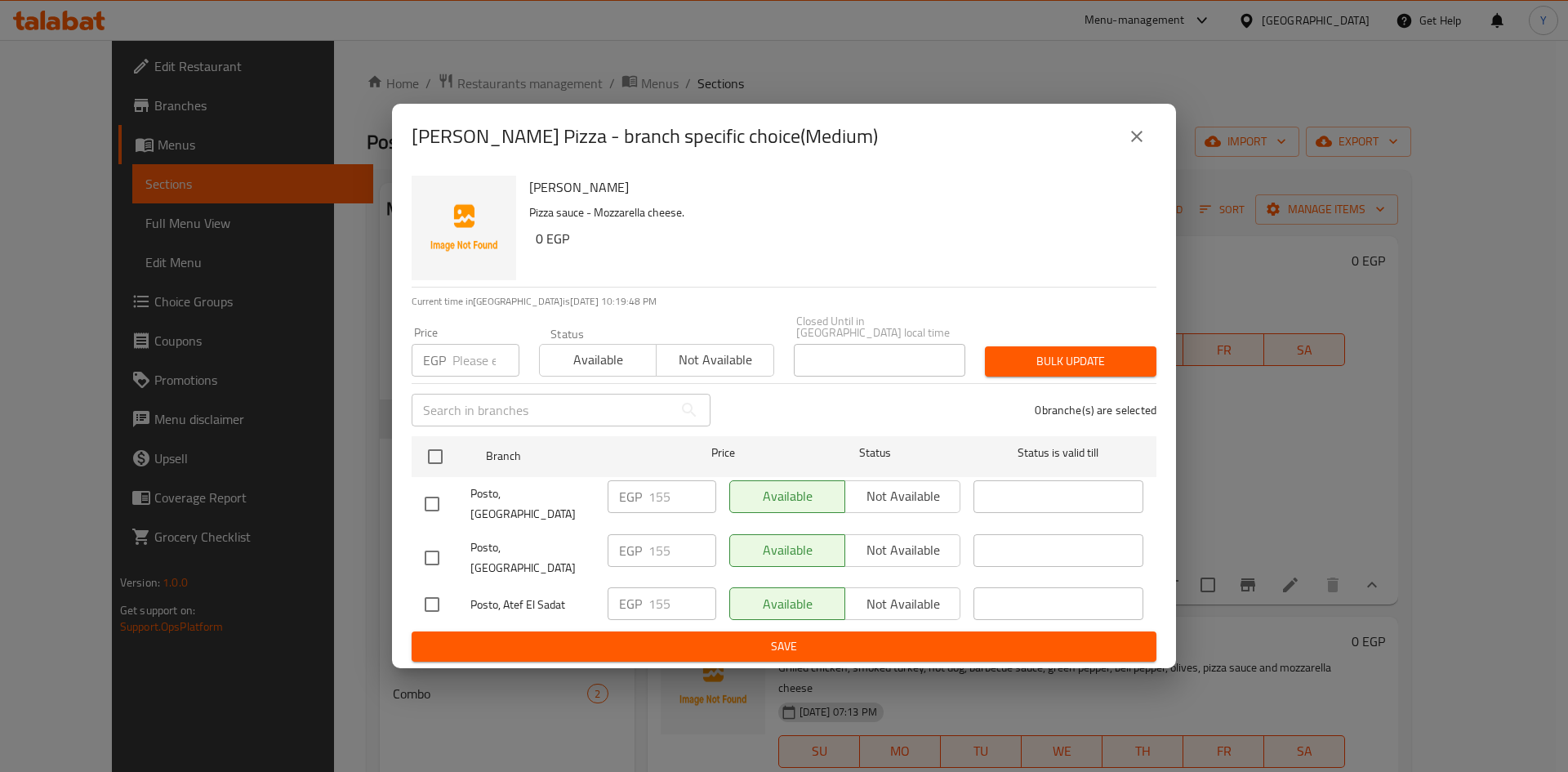
click at [1122, 153] on button "close" at bounding box center [1136, 136] width 39 height 39
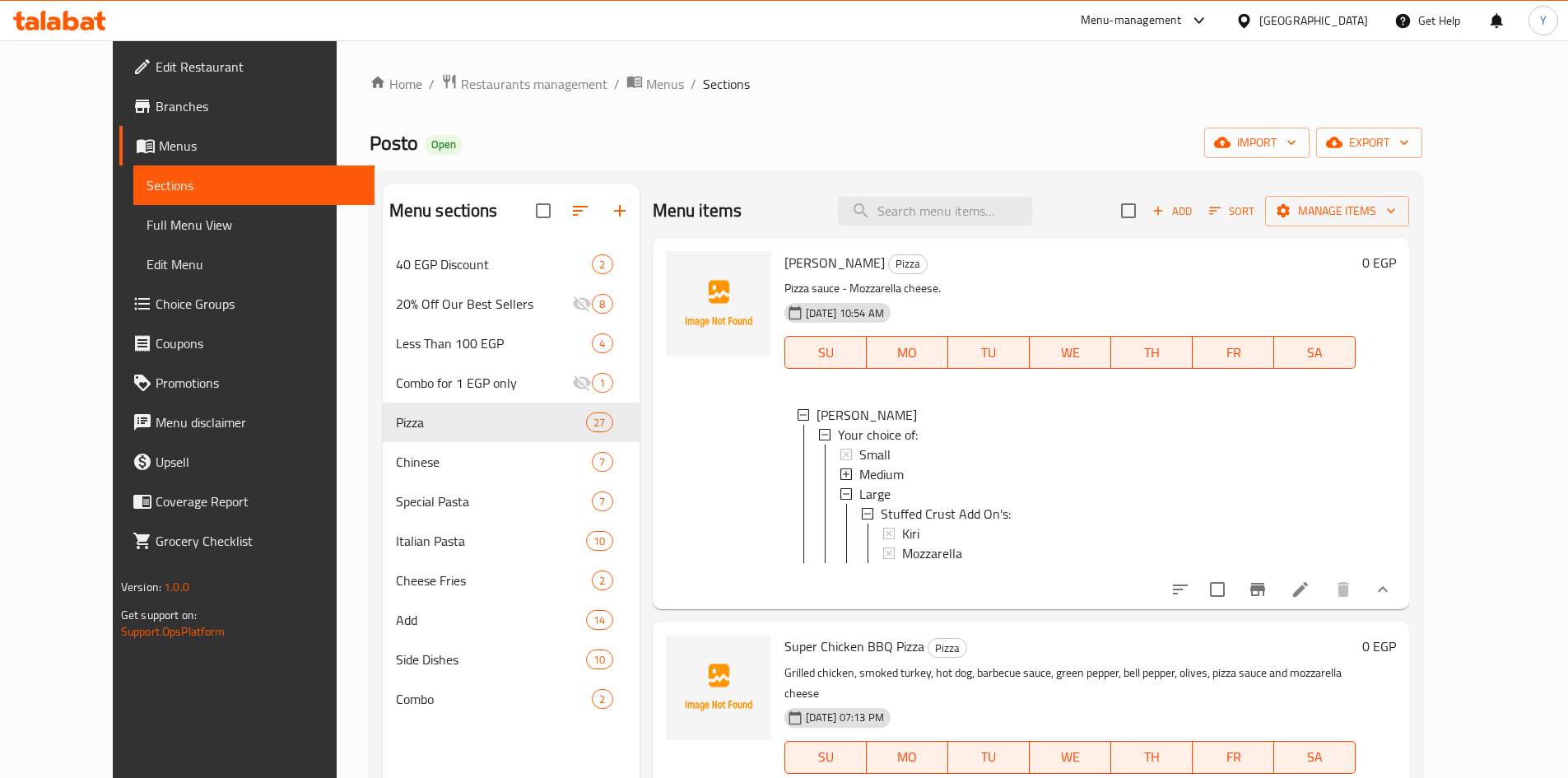
click at [931, 477] on div "Medium" at bounding box center [1101, 474] width 484 height 20
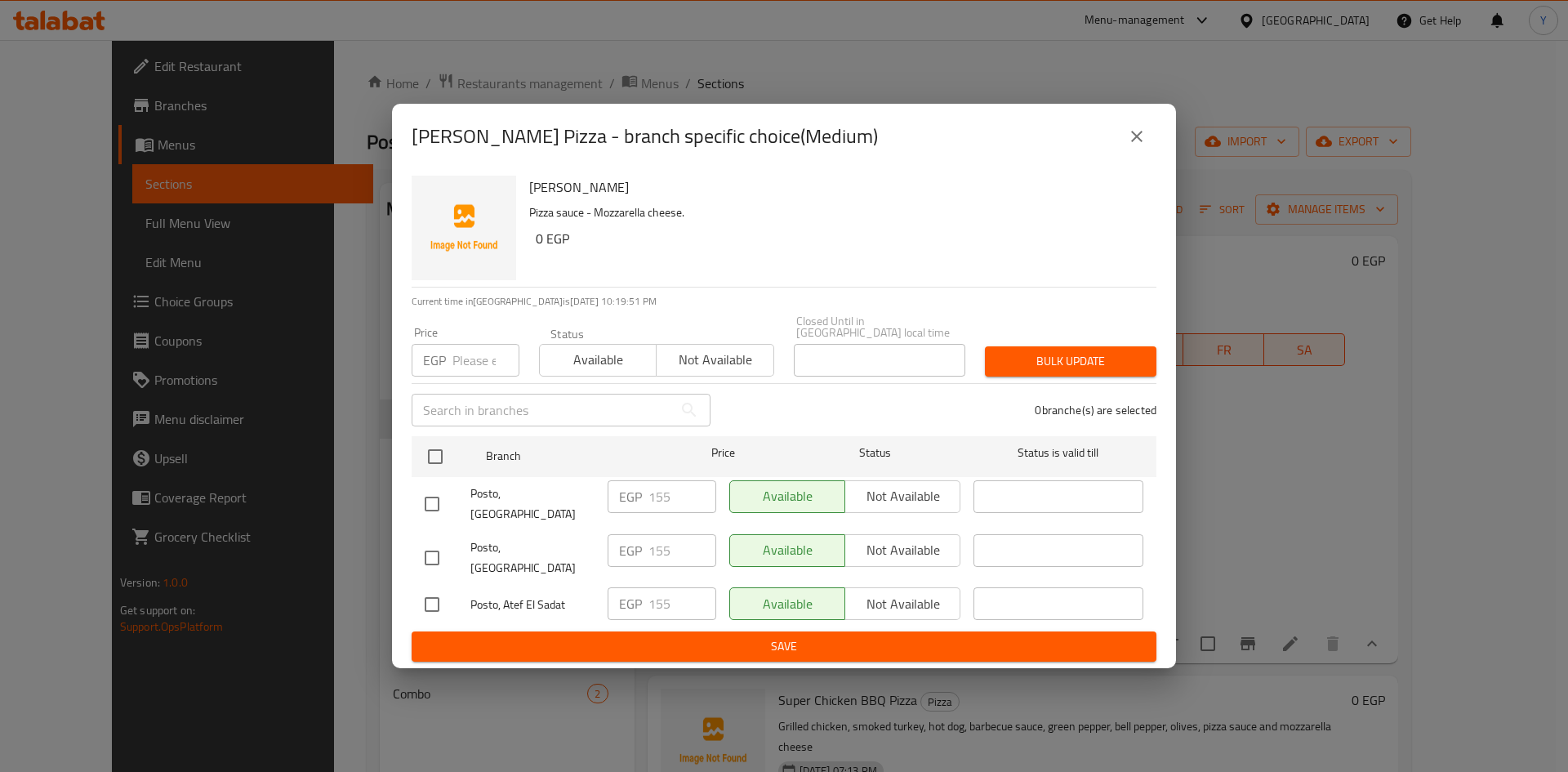
click at [1144, 146] on icon "close" at bounding box center [1136, 136] width 20 height 20
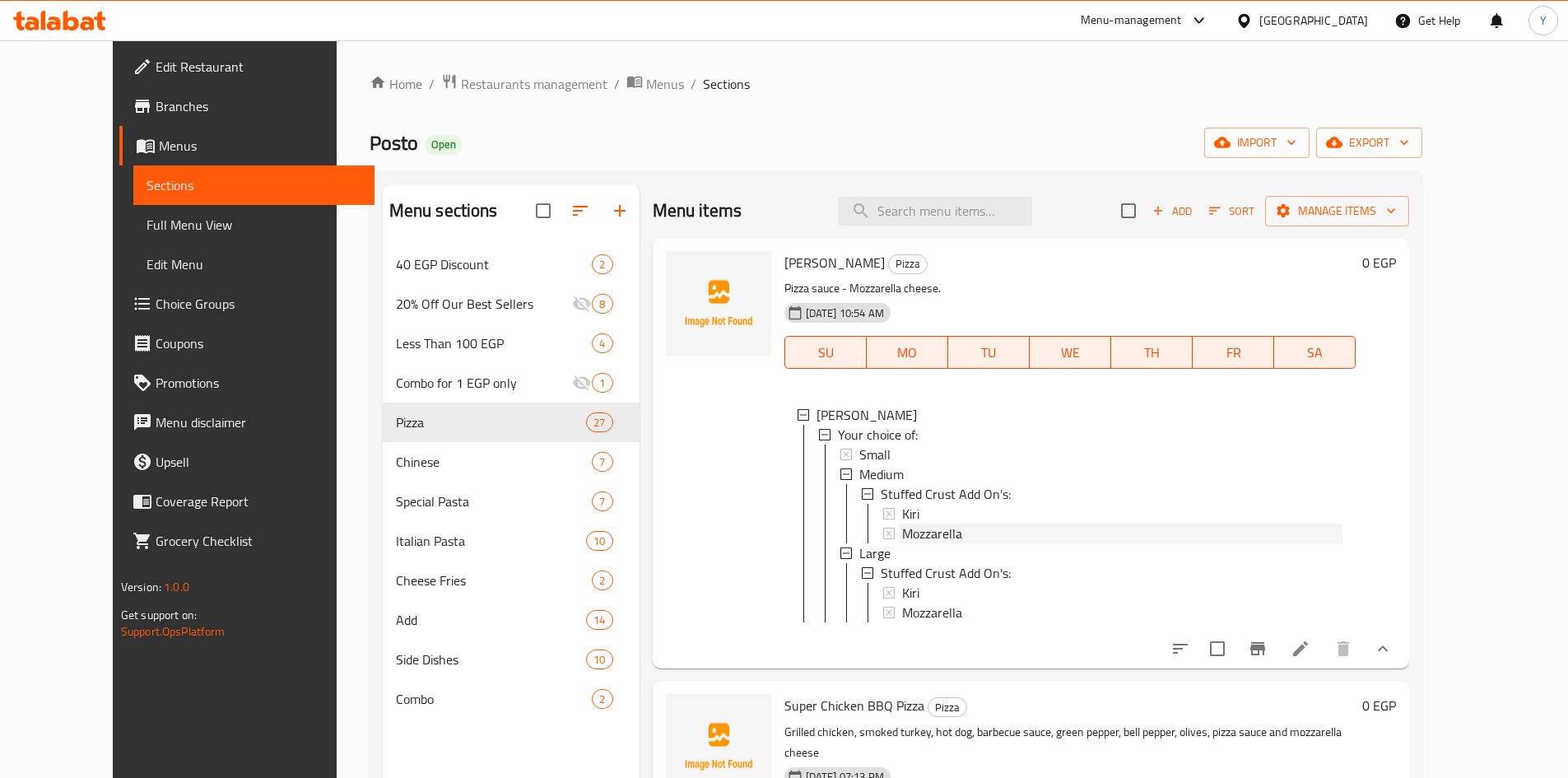
click at [903, 524] on span "Mozzarella" at bounding box center [932, 533] width 60 height 20
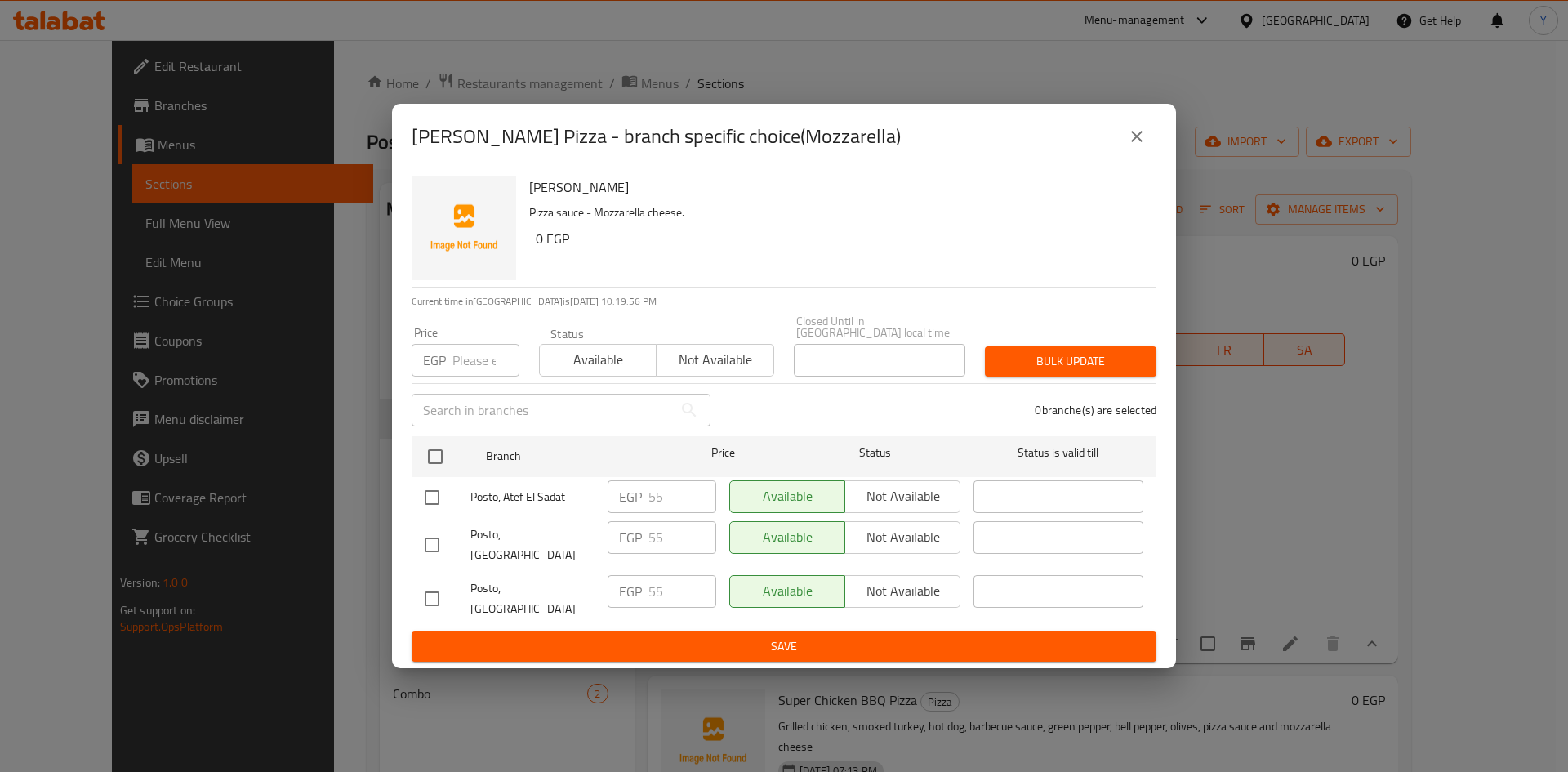
drag, startPoint x: 1137, startPoint y: 139, endPoint x: 1112, endPoint y: 272, distance: 135.3
click at [1135, 140] on button "close" at bounding box center [1136, 136] width 39 height 39
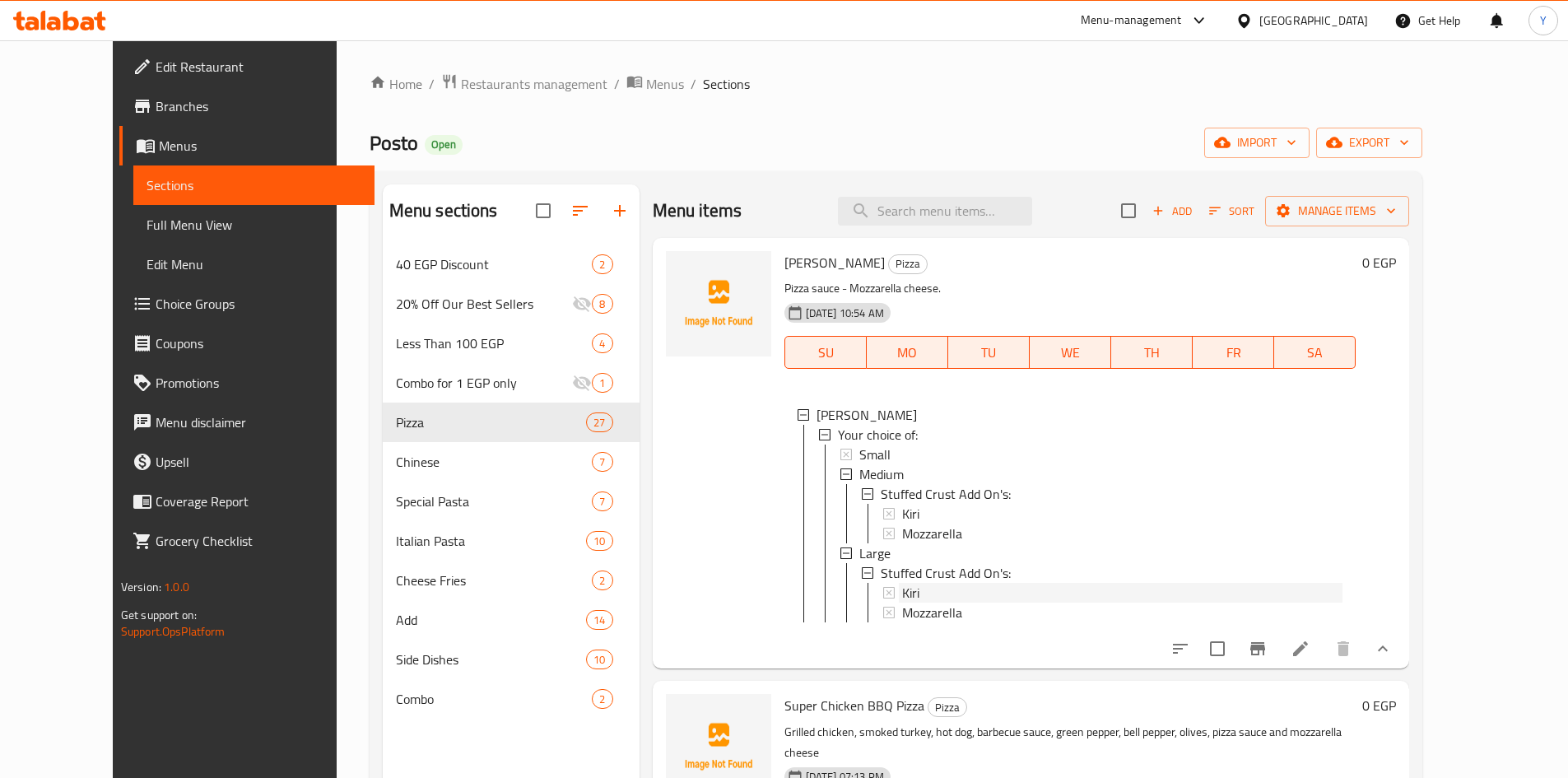
click at [944, 601] on div "Kiri" at bounding box center [1122, 592] width 441 height 20
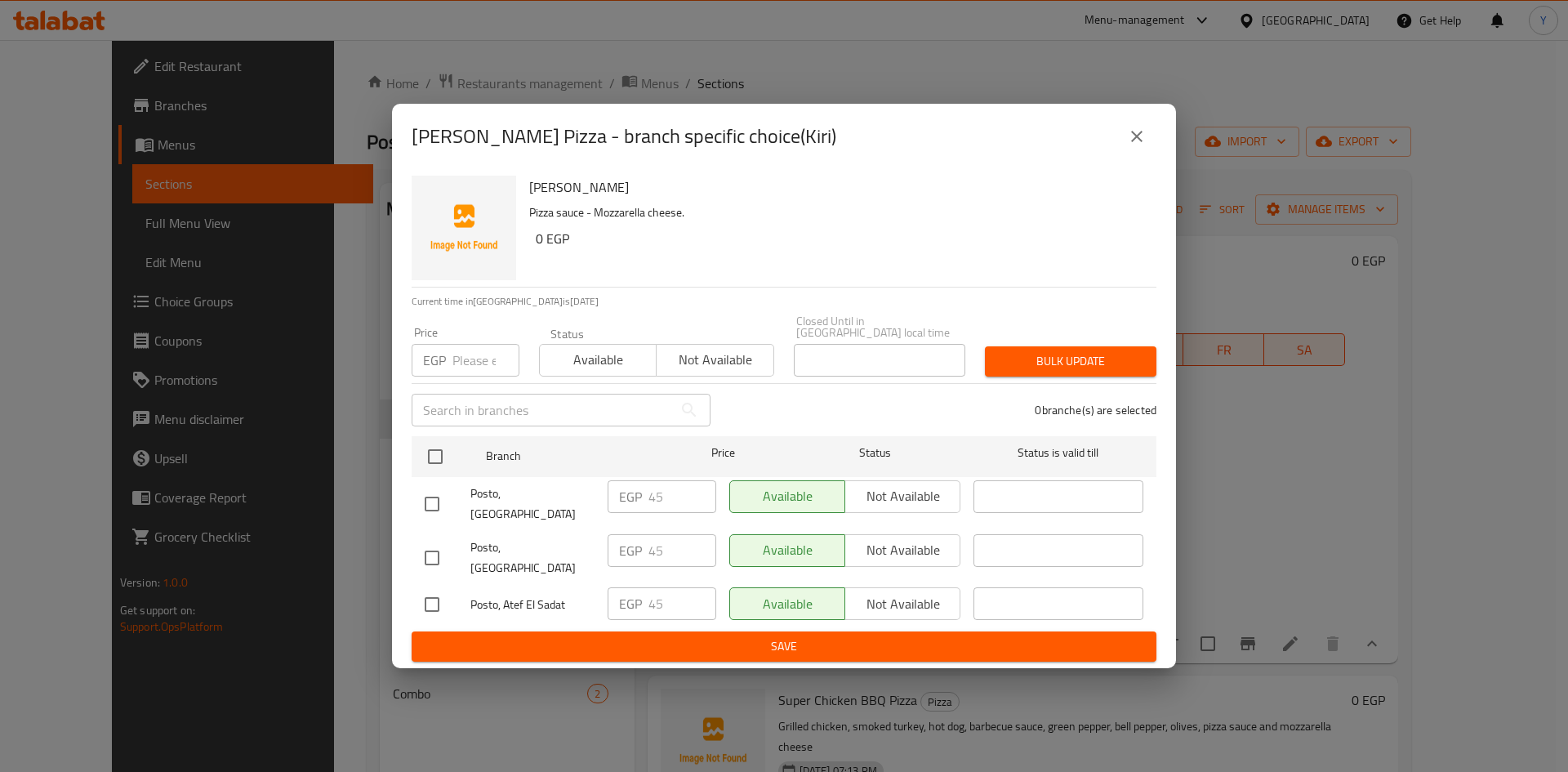
drag, startPoint x: 1137, startPoint y: 169, endPoint x: 1215, endPoint y: 348, distance: 195.3
click at [1137, 156] on button "close" at bounding box center [1136, 136] width 39 height 39
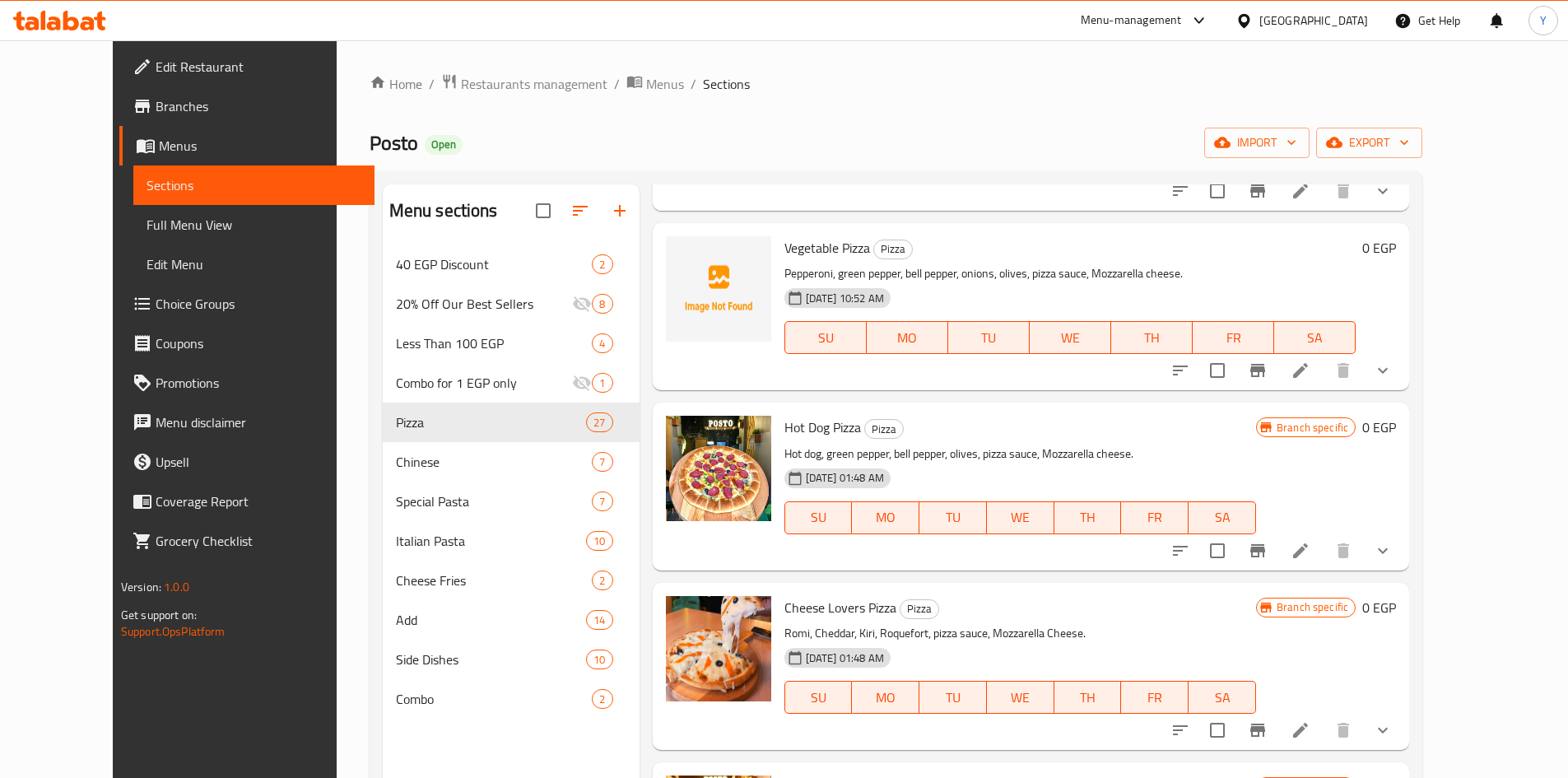
scroll to position [741, 0]
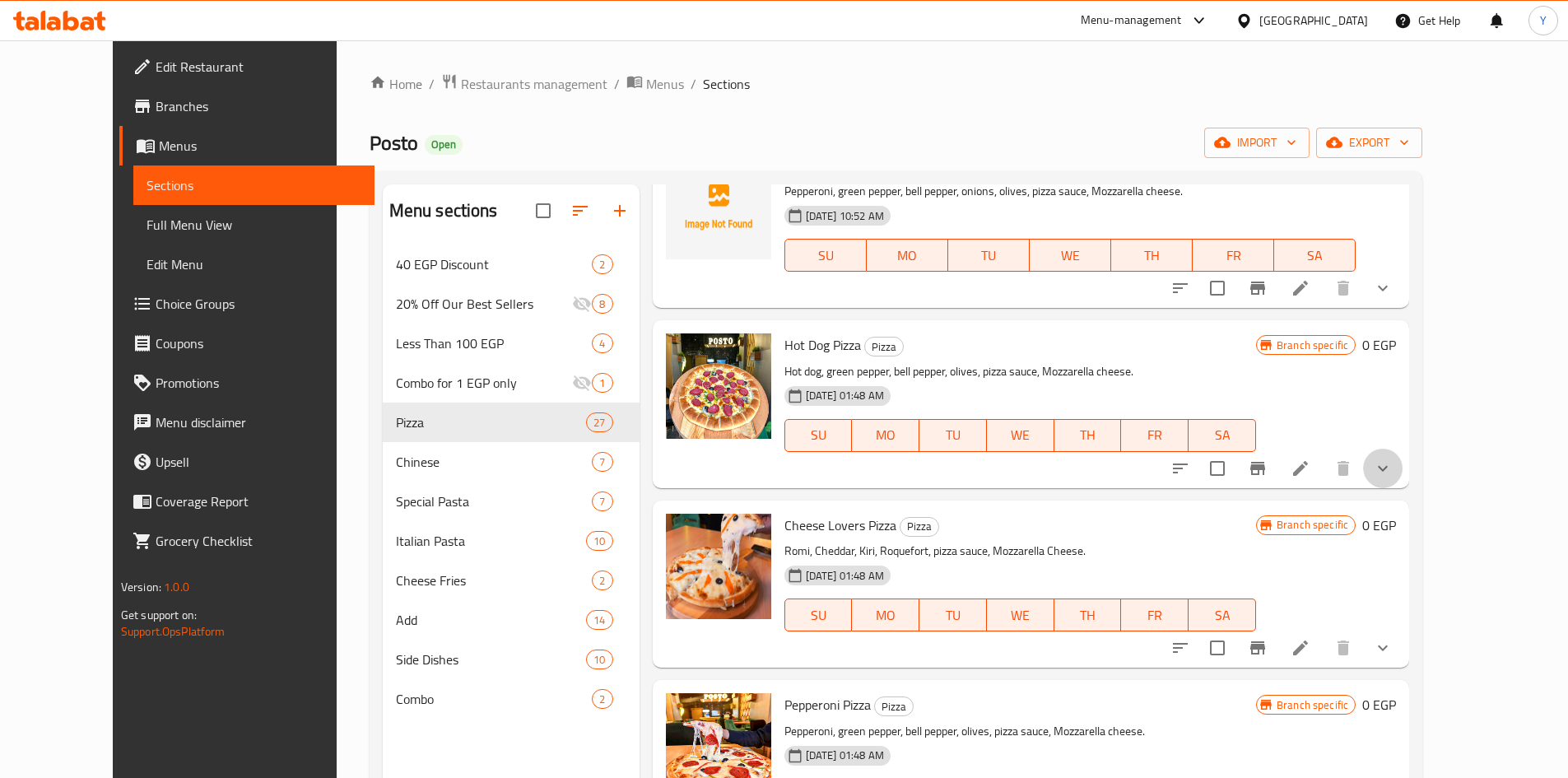
click at [1403, 476] on button "show more" at bounding box center [1383, 469] width 39 height 39
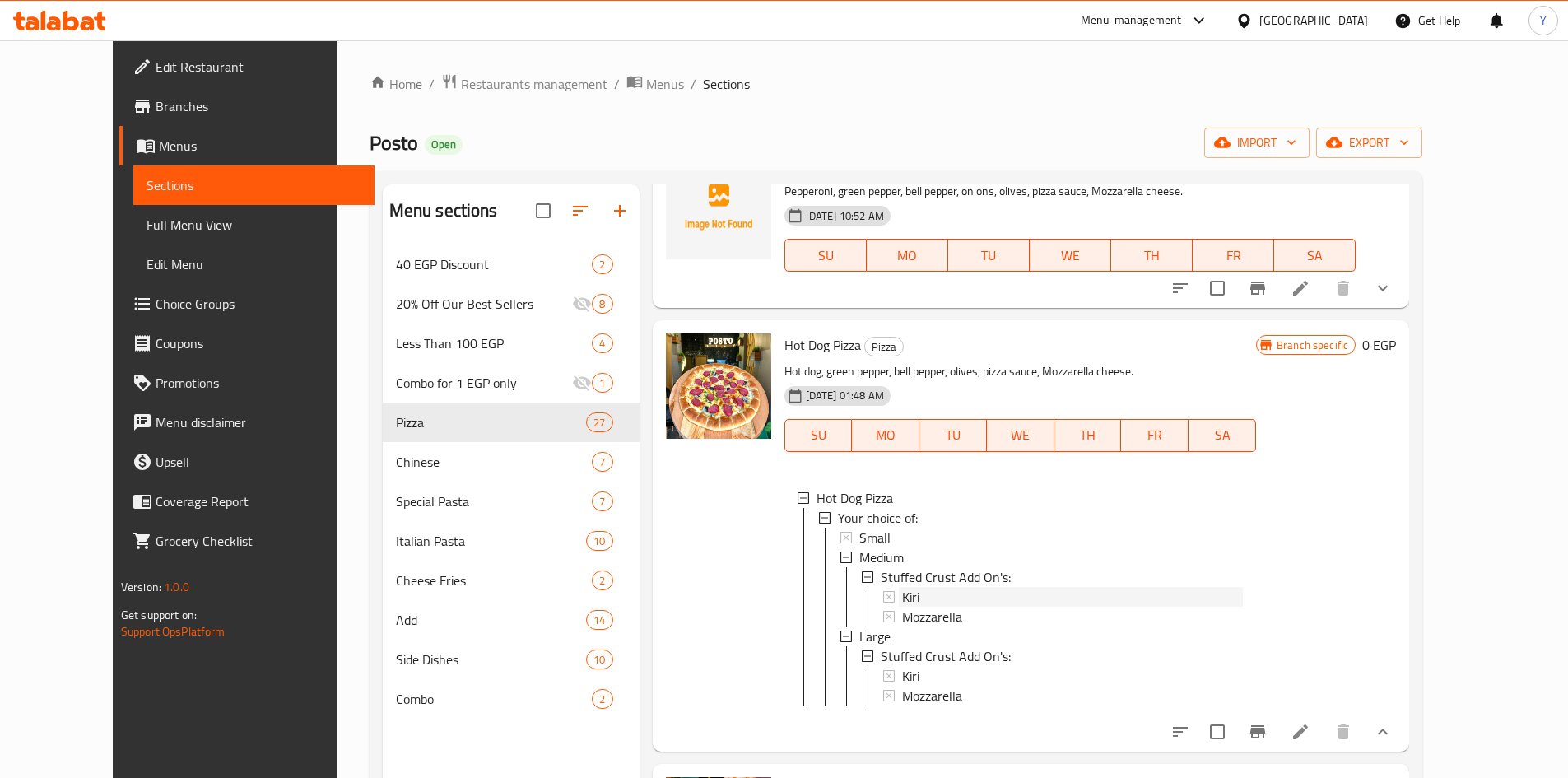
click at [1042, 592] on div "Kiri" at bounding box center [1073, 596] width 341 height 20
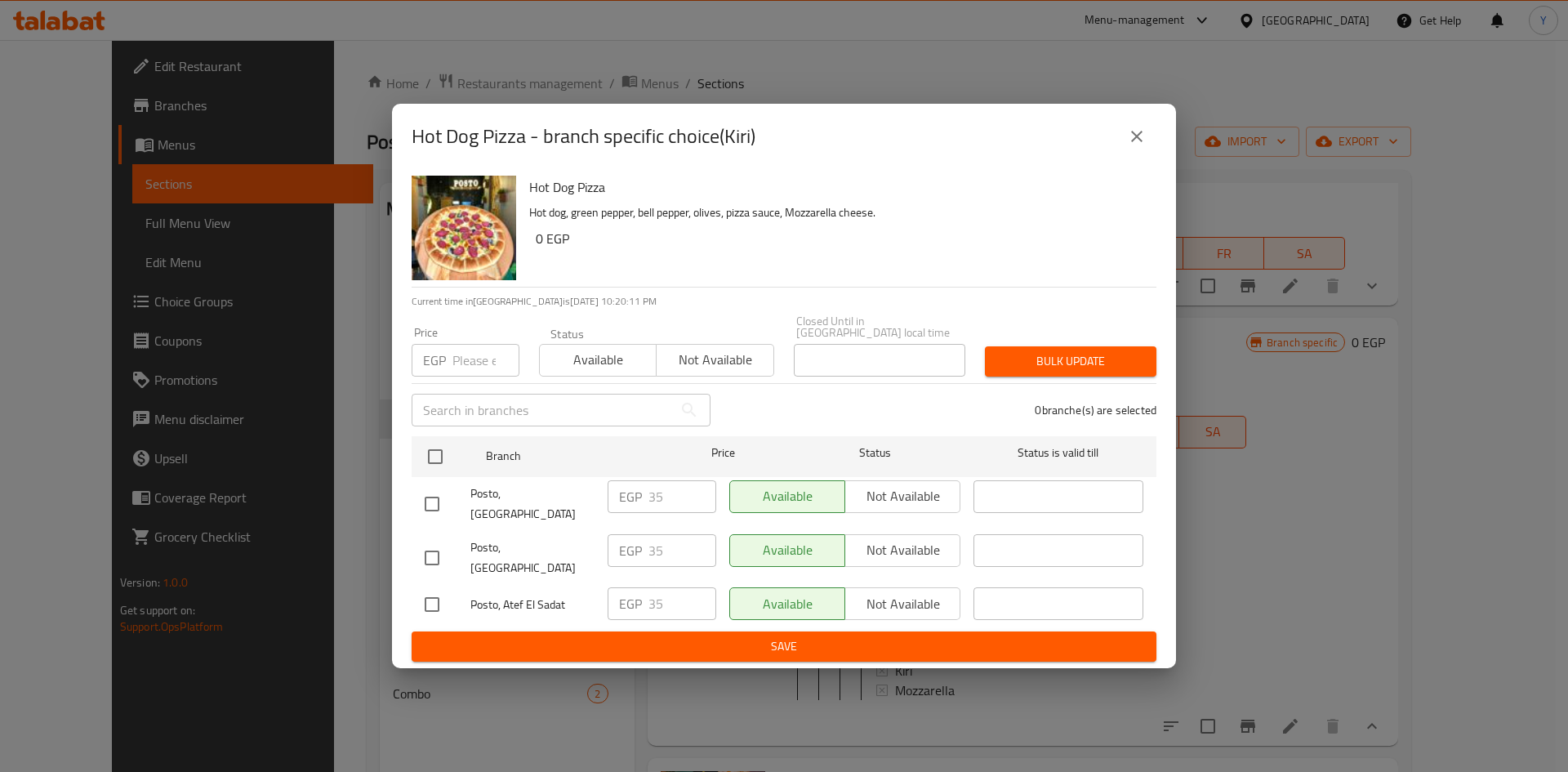
drag, startPoint x: 1146, startPoint y: 156, endPoint x: 1158, endPoint y: 576, distance: 420.2
click at [1143, 146] on icon "close" at bounding box center [1136, 136] width 20 height 20
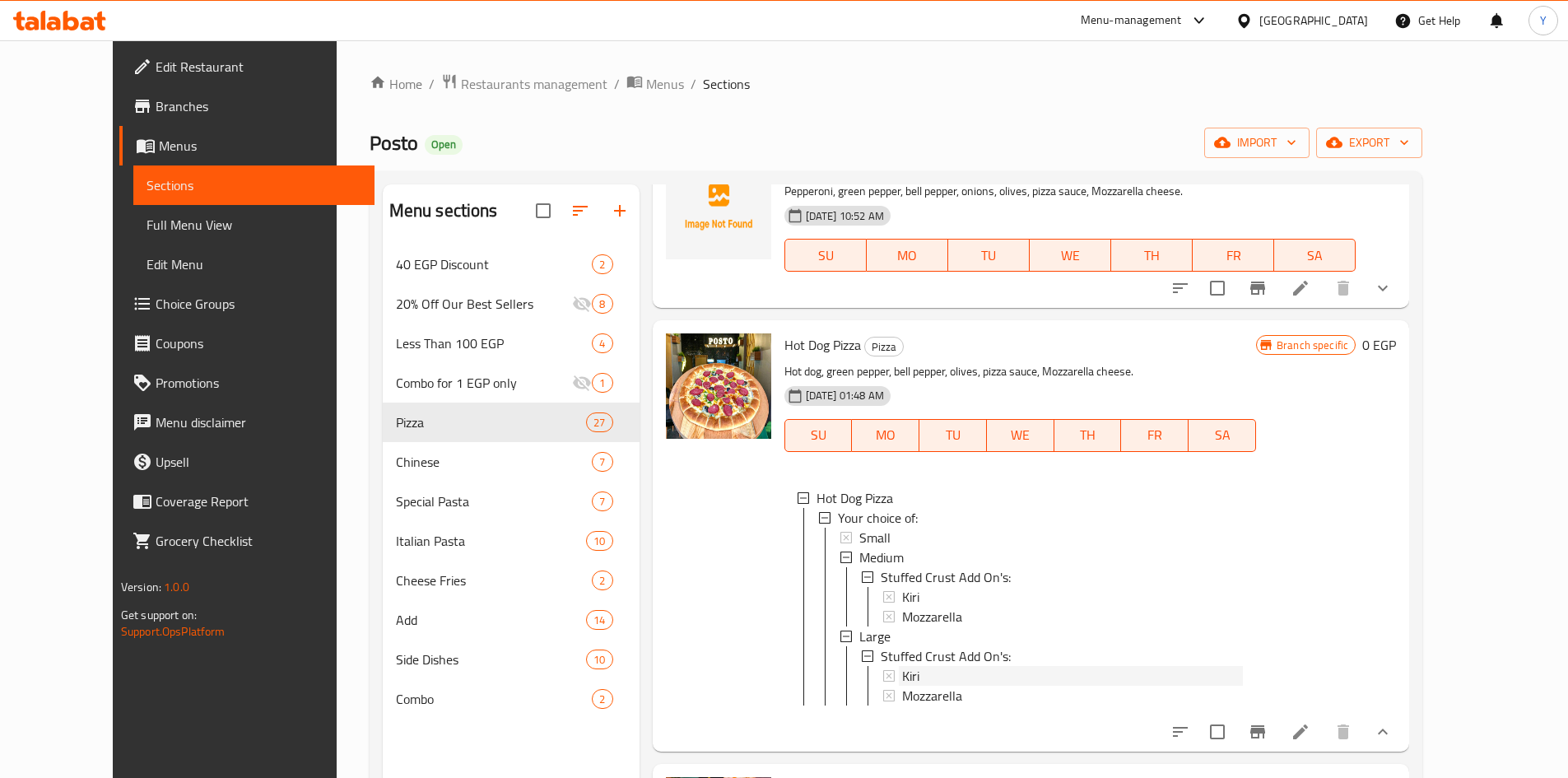
click at [1120, 666] on div "Kiri" at bounding box center [1073, 675] width 341 height 20
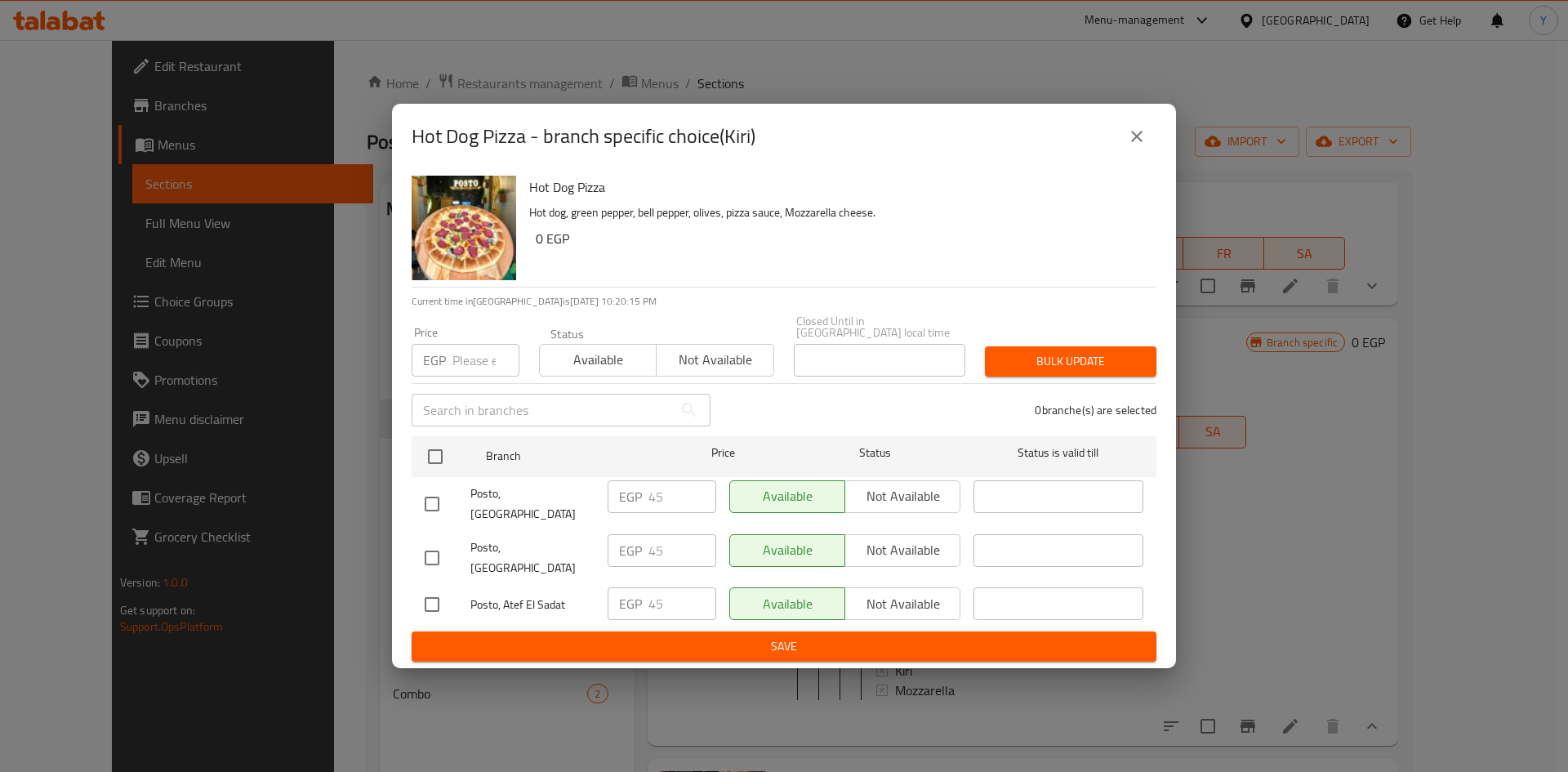
click at [1141, 146] on icon "close" at bounding box center [1136, 136] width 20 height 20
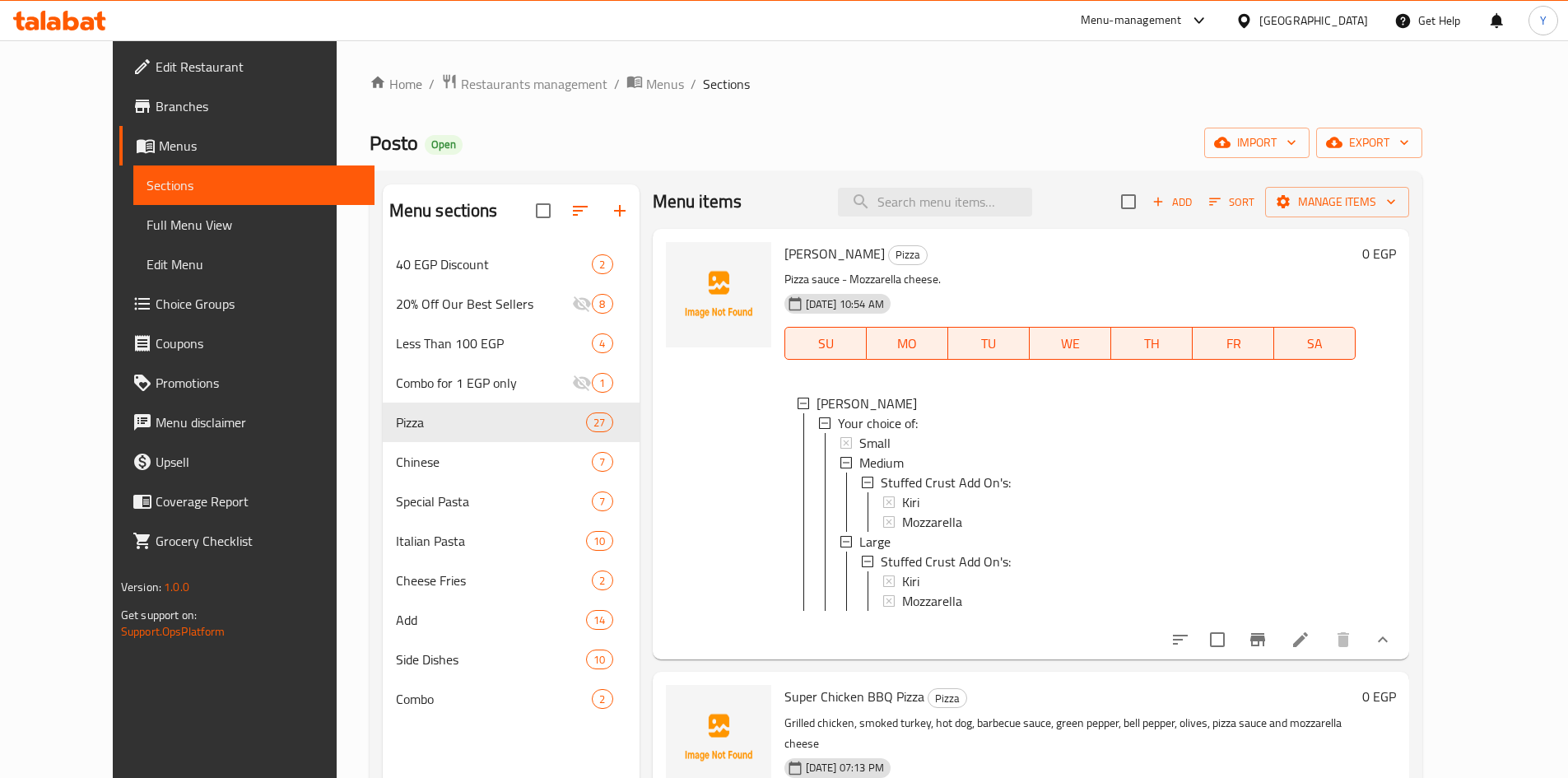
scroll to position [0, 0]
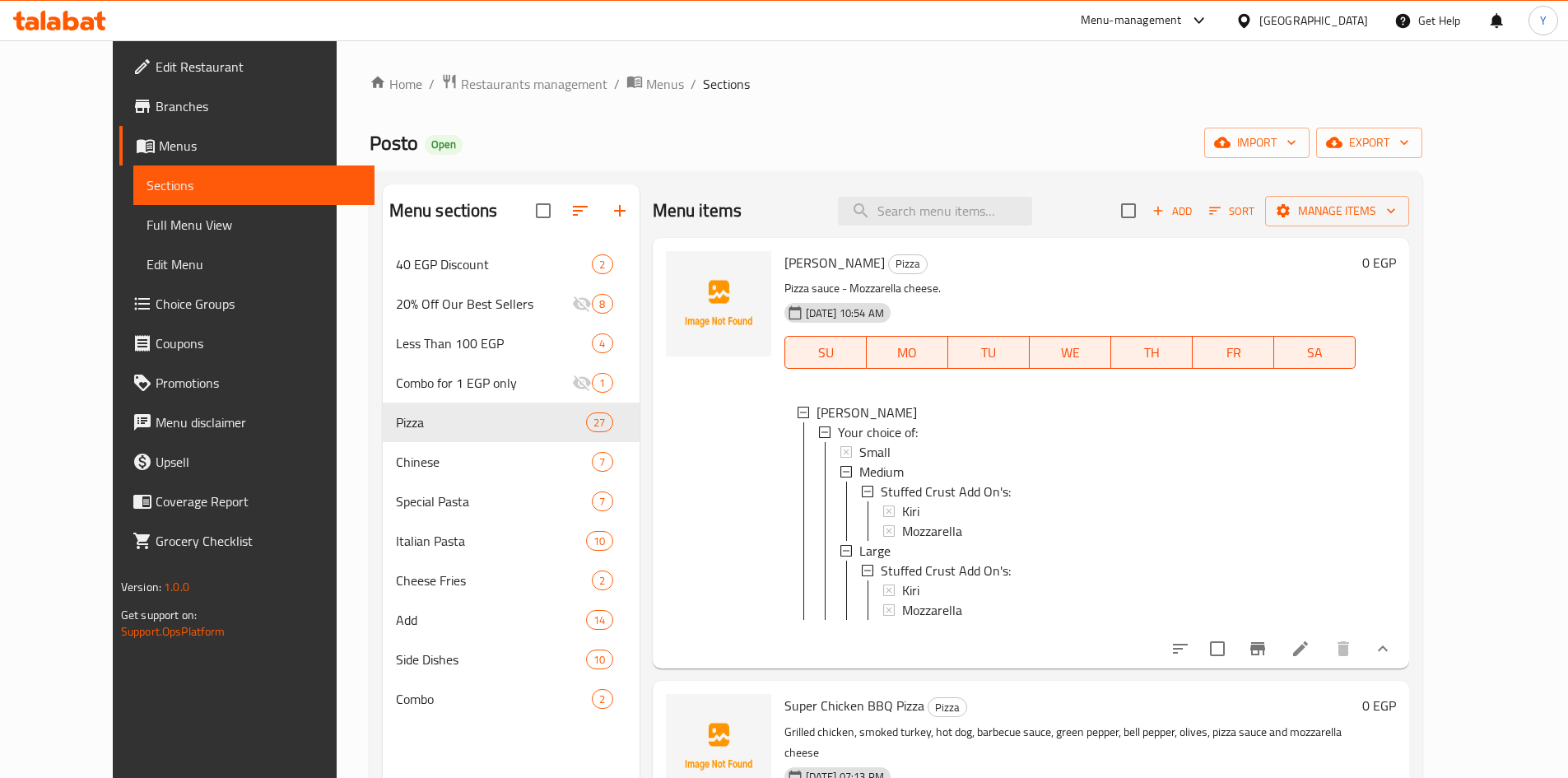
click at [1324, 663] on li at bounding box center [1301, 649] width 46 height 30
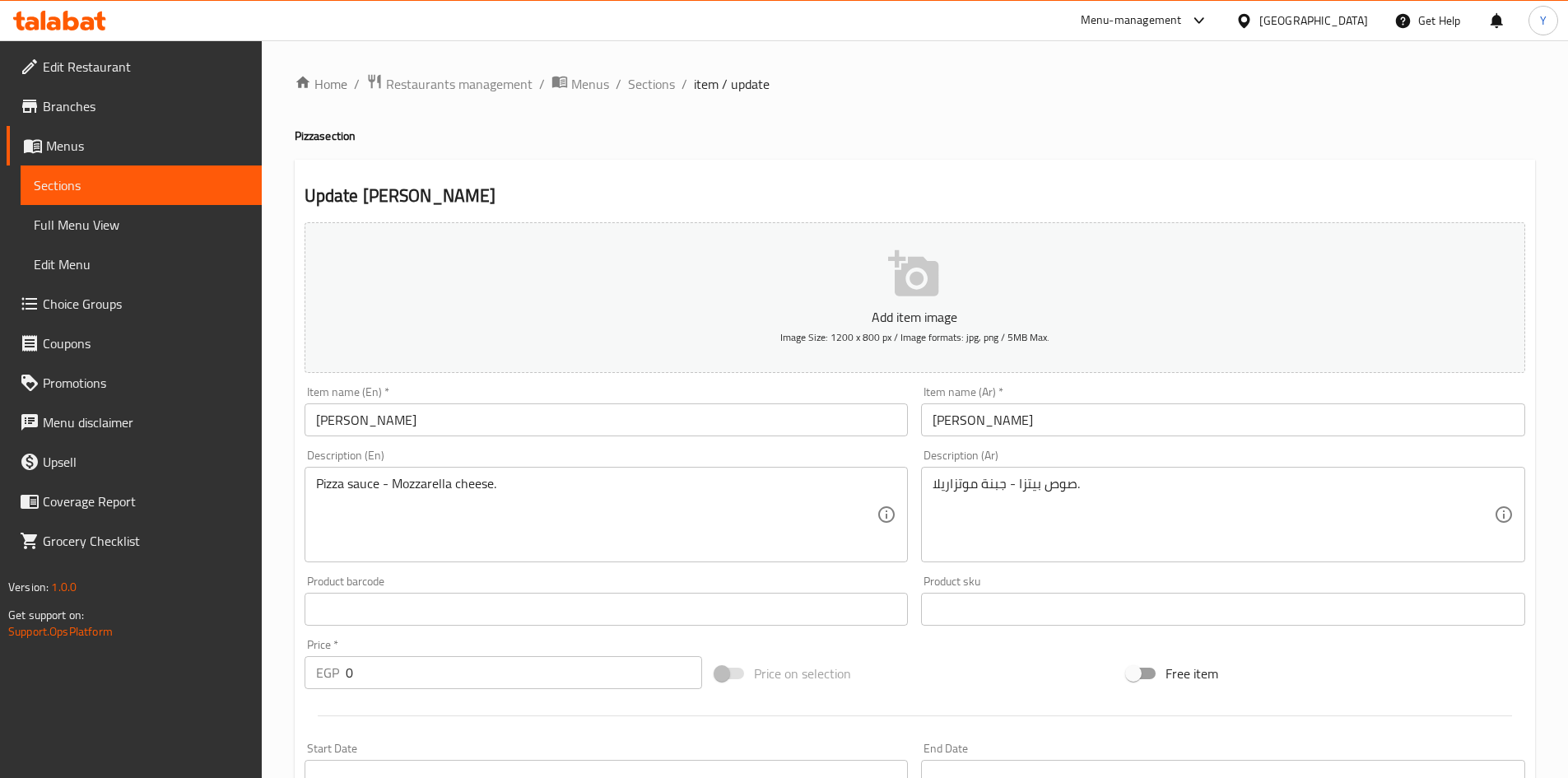
type input "إضافة حشو أطراف وسط:"
type input "إضافة حشو أطراف كبير:"
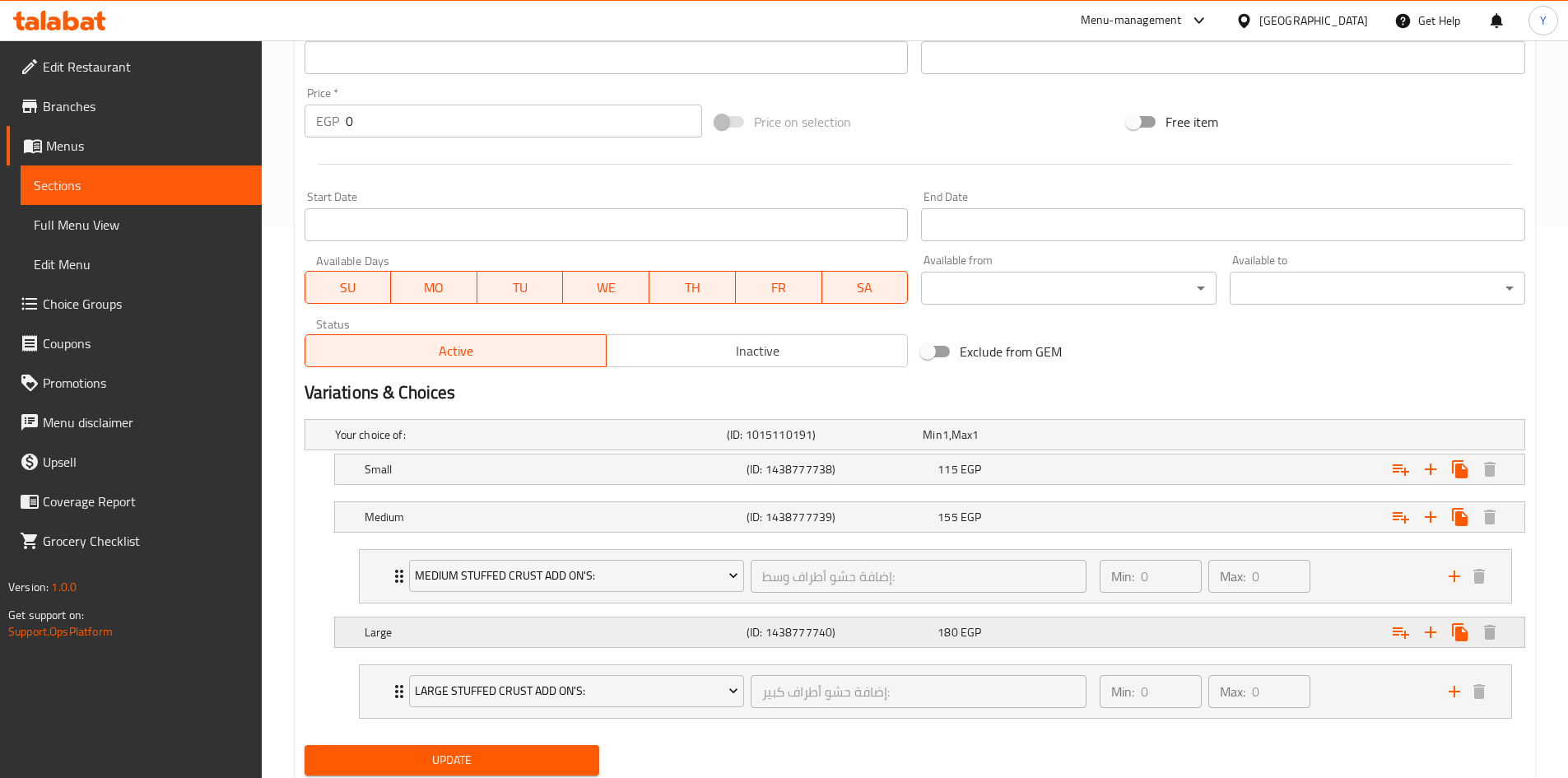
scroll to position [605, 0]
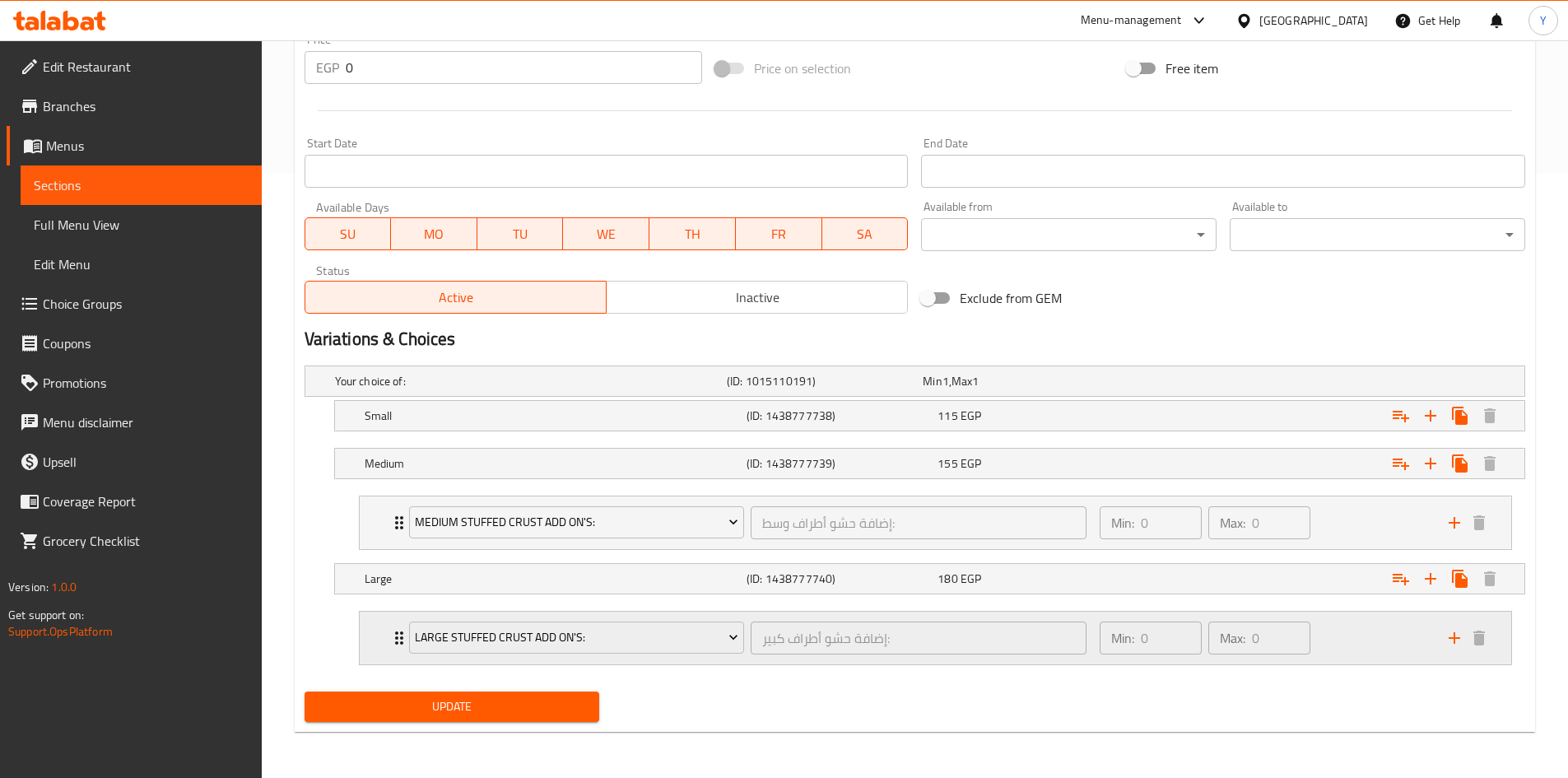
click at [1334, 653] on div "Min: 0 ​ Max: 0 ​" at bounding box center [1264, 637] width 349 height 52
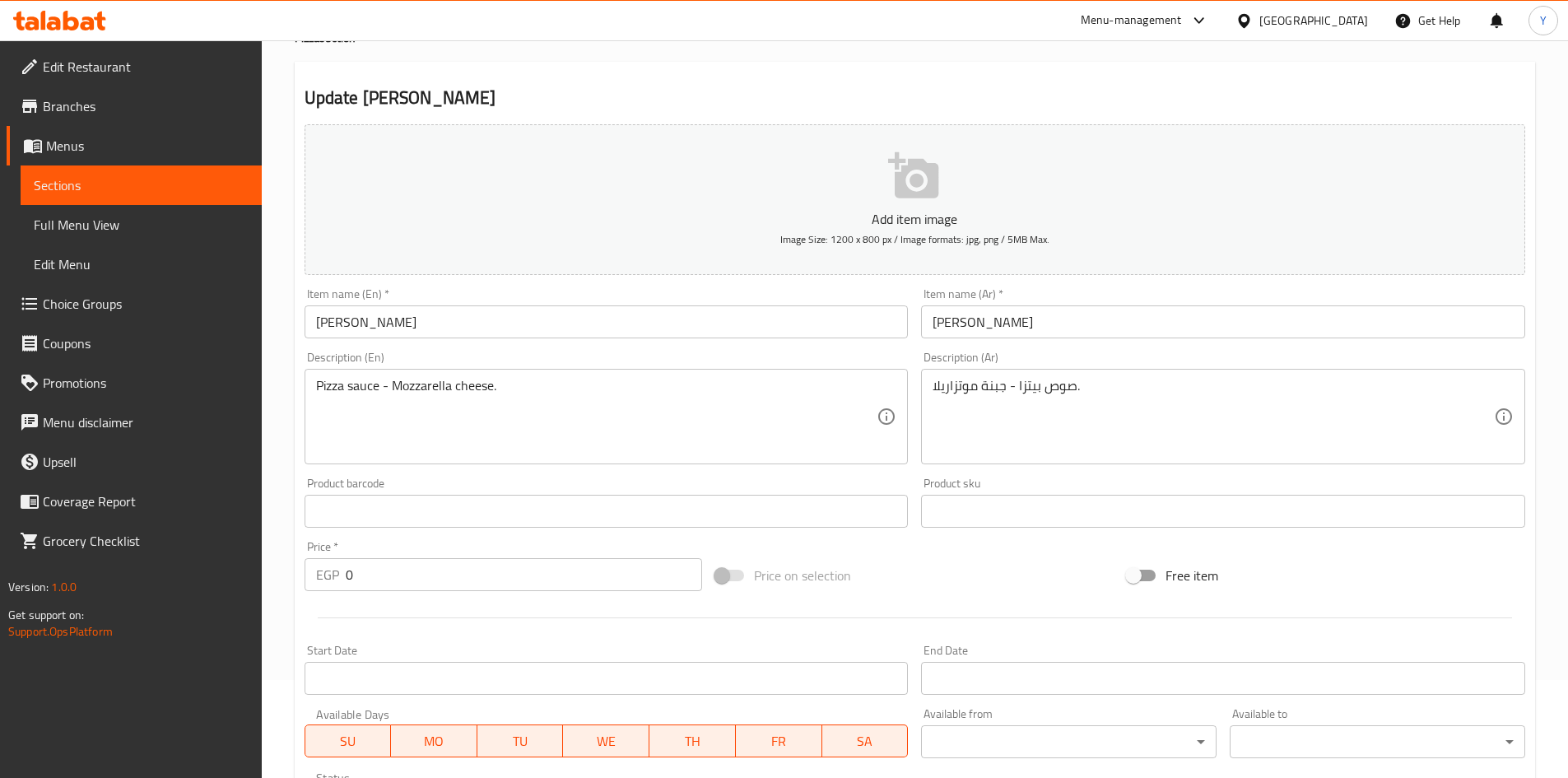
scroll to position [0, 0]
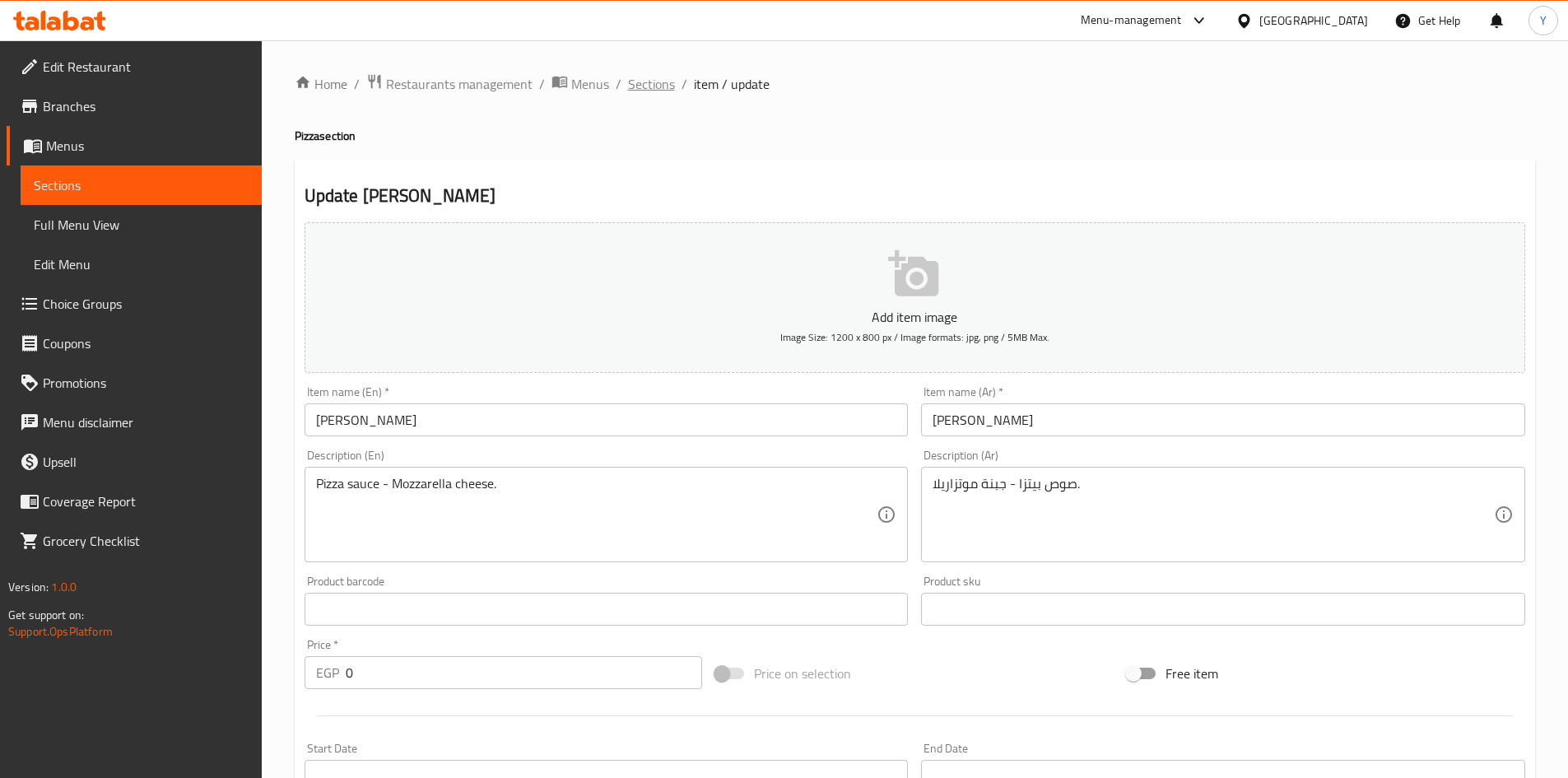
click at [655, 94] on span "Sections" at bounding box center [651, 83] width 47 height 20
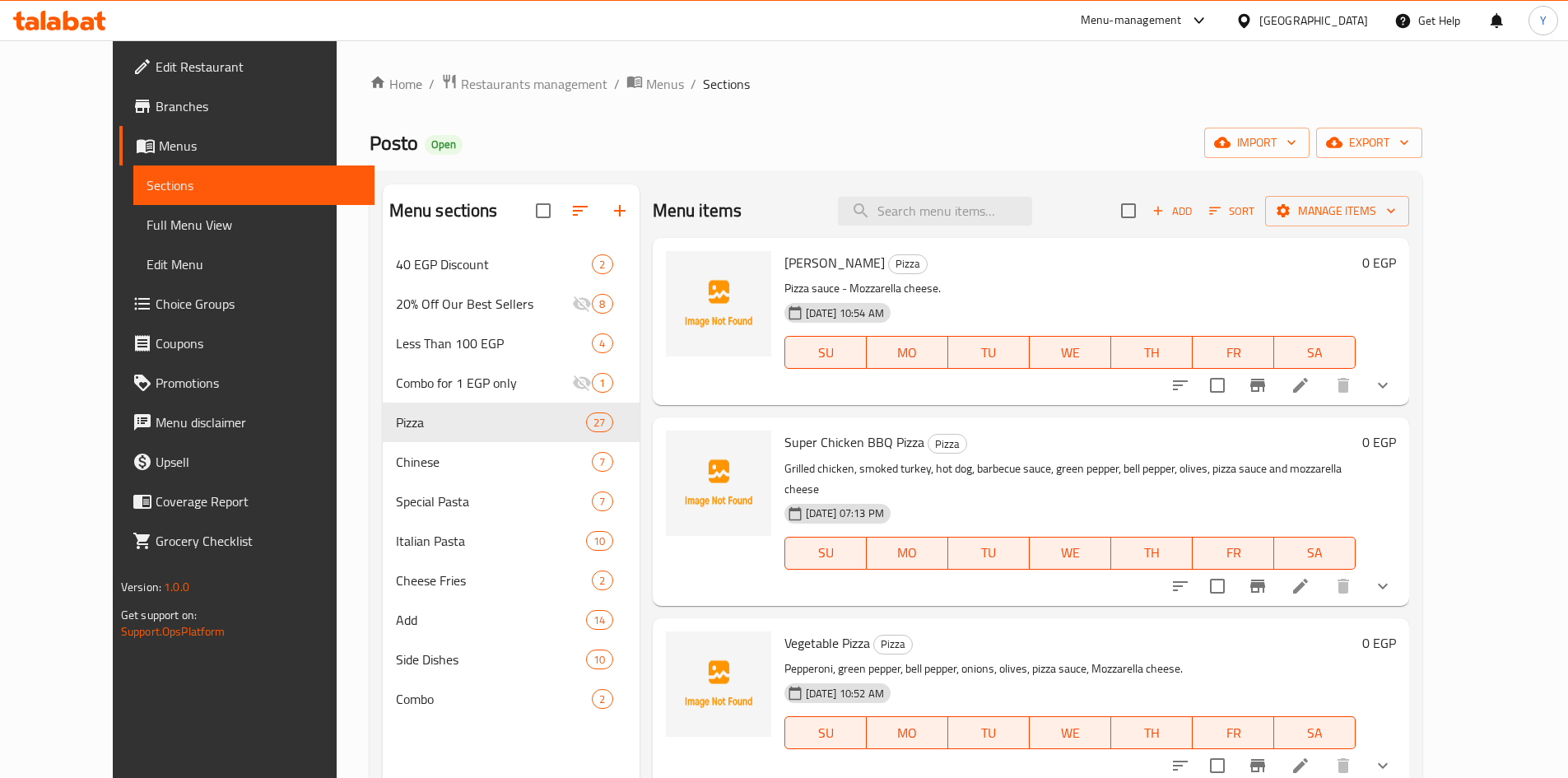
drag, startPoint x: 1483, startPoint y: 387, endPoint x: 1480, endPoint y: 396, distance: 9.5
click at [1388, 388] on icon "show more" at bounding box center [1383, 386] width 10 height 6
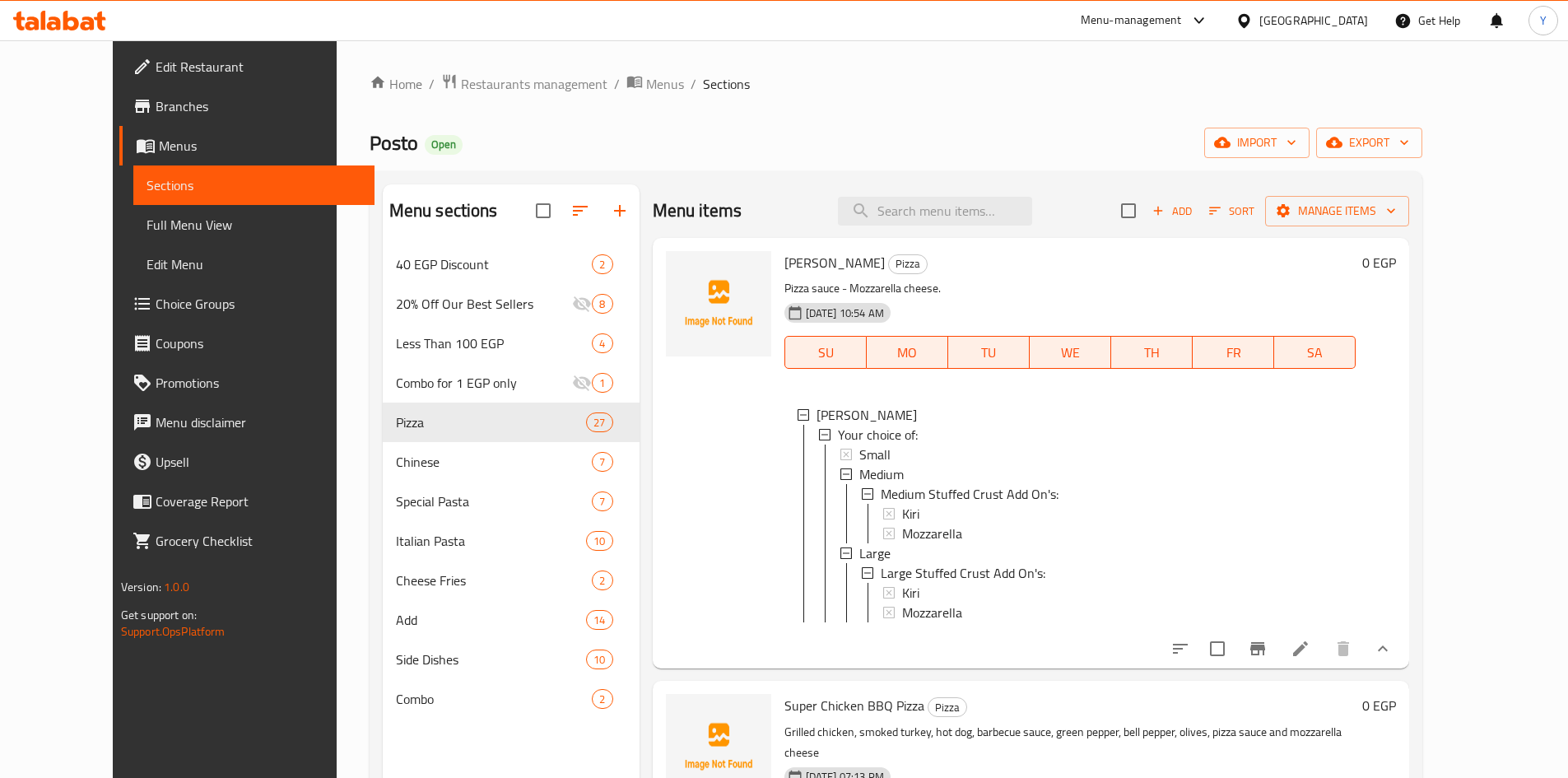
scroll to position [329, 0]
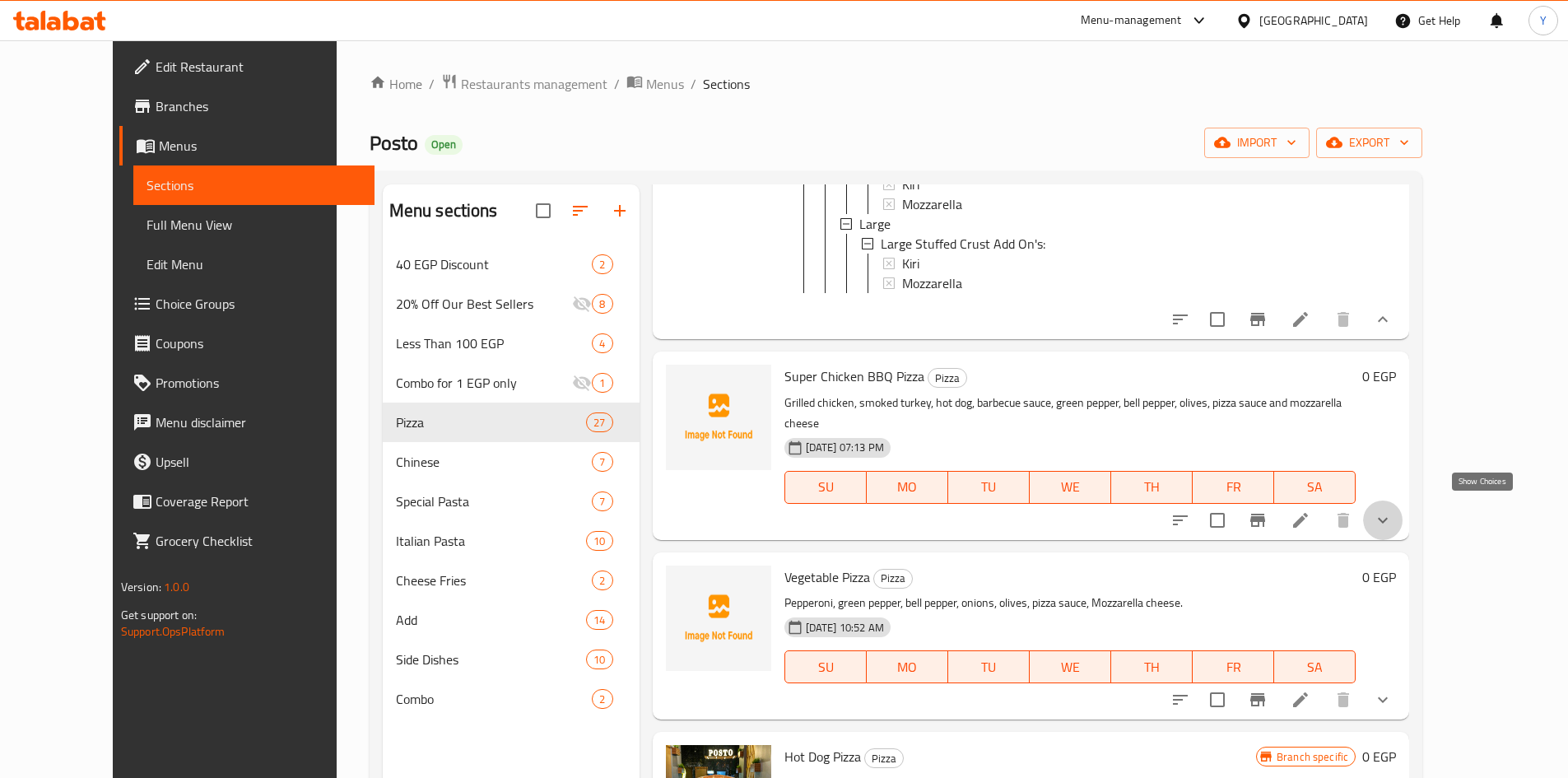
click at [1392, 511] on icon "show more" at bounding box center [1382, 520] width 20 height 20
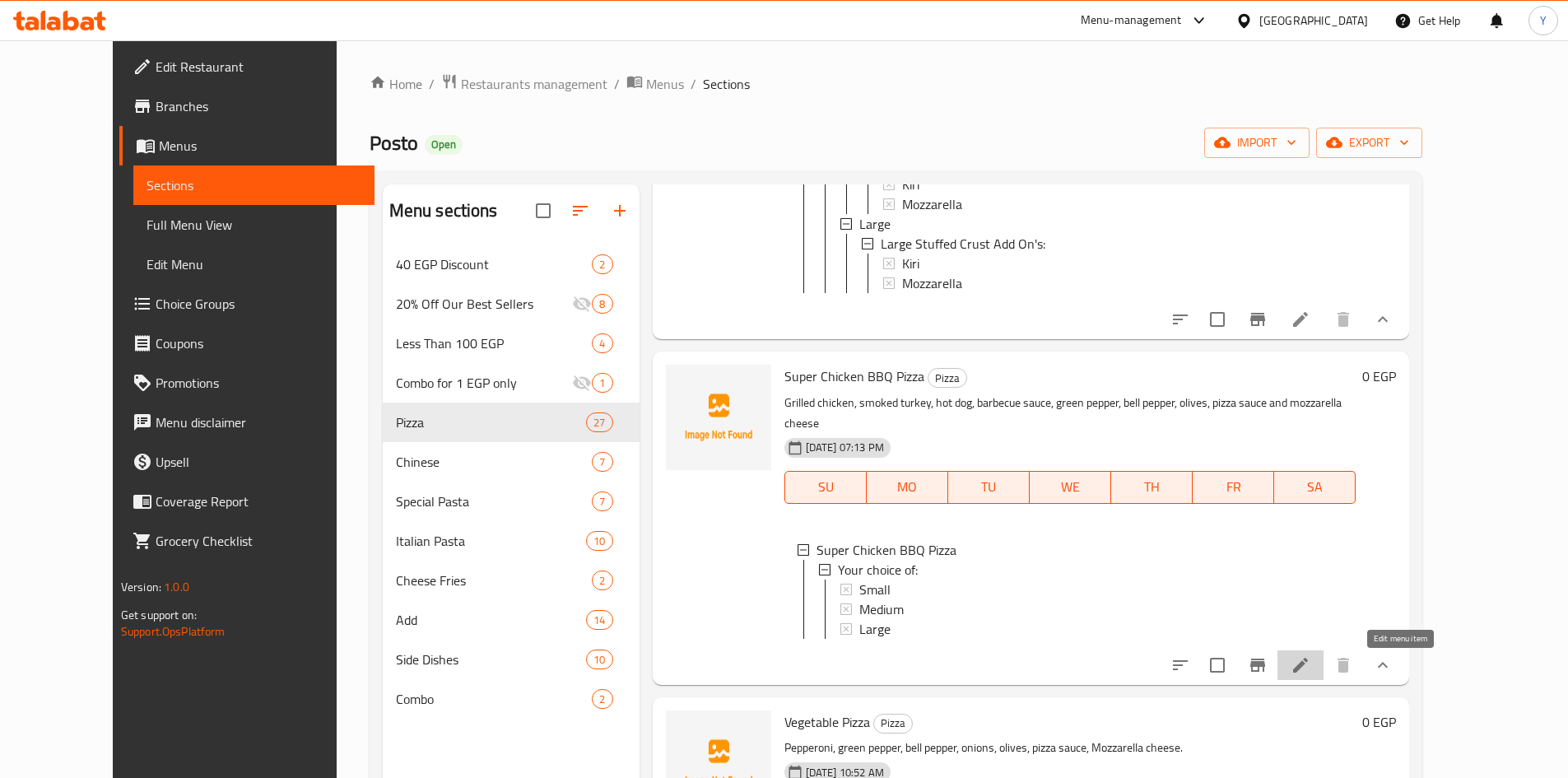
click at [1308, 673] on icon at bounding box center [1300, 665] width 15 height 15
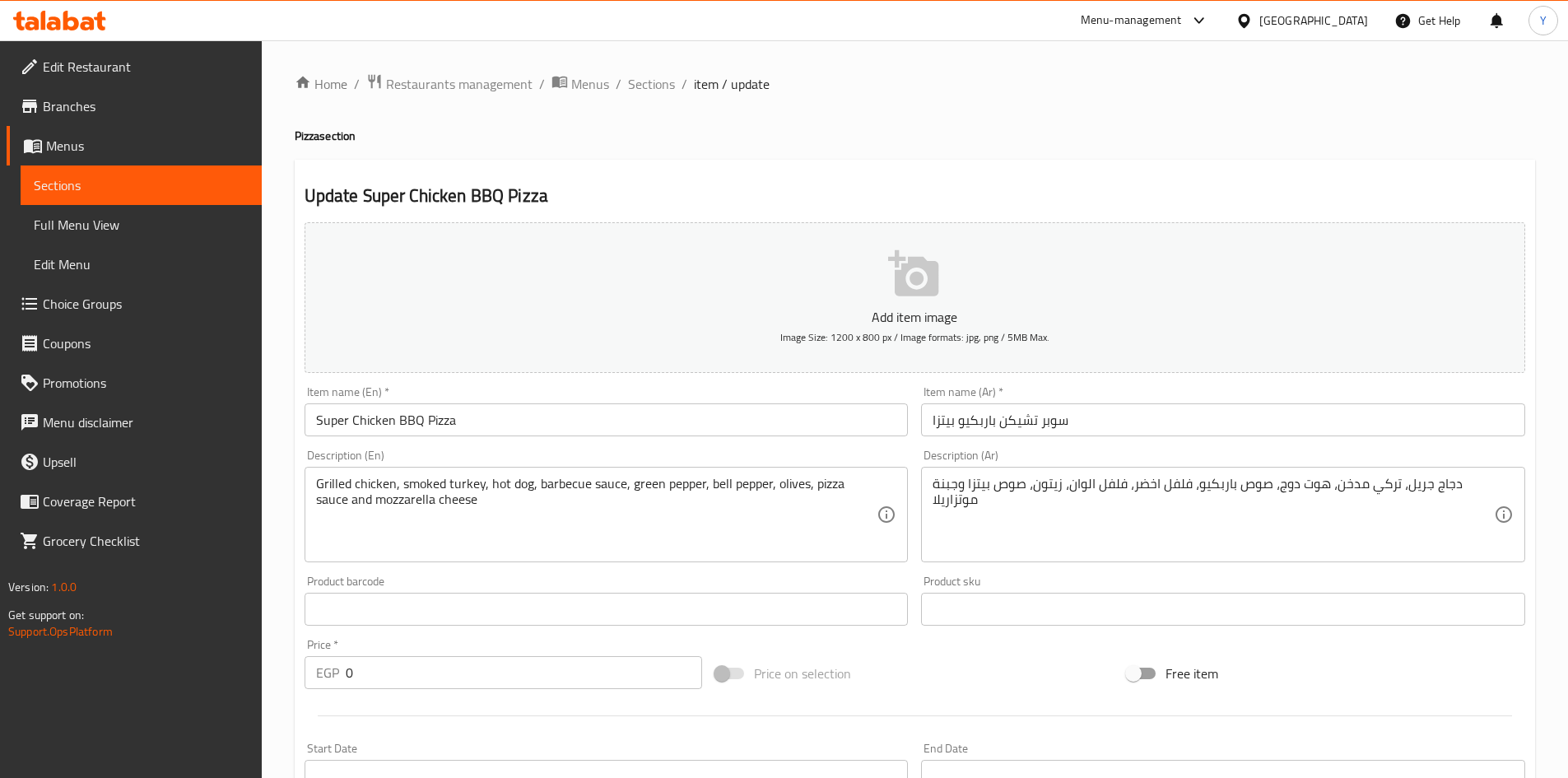
scroll to position [411, 0]
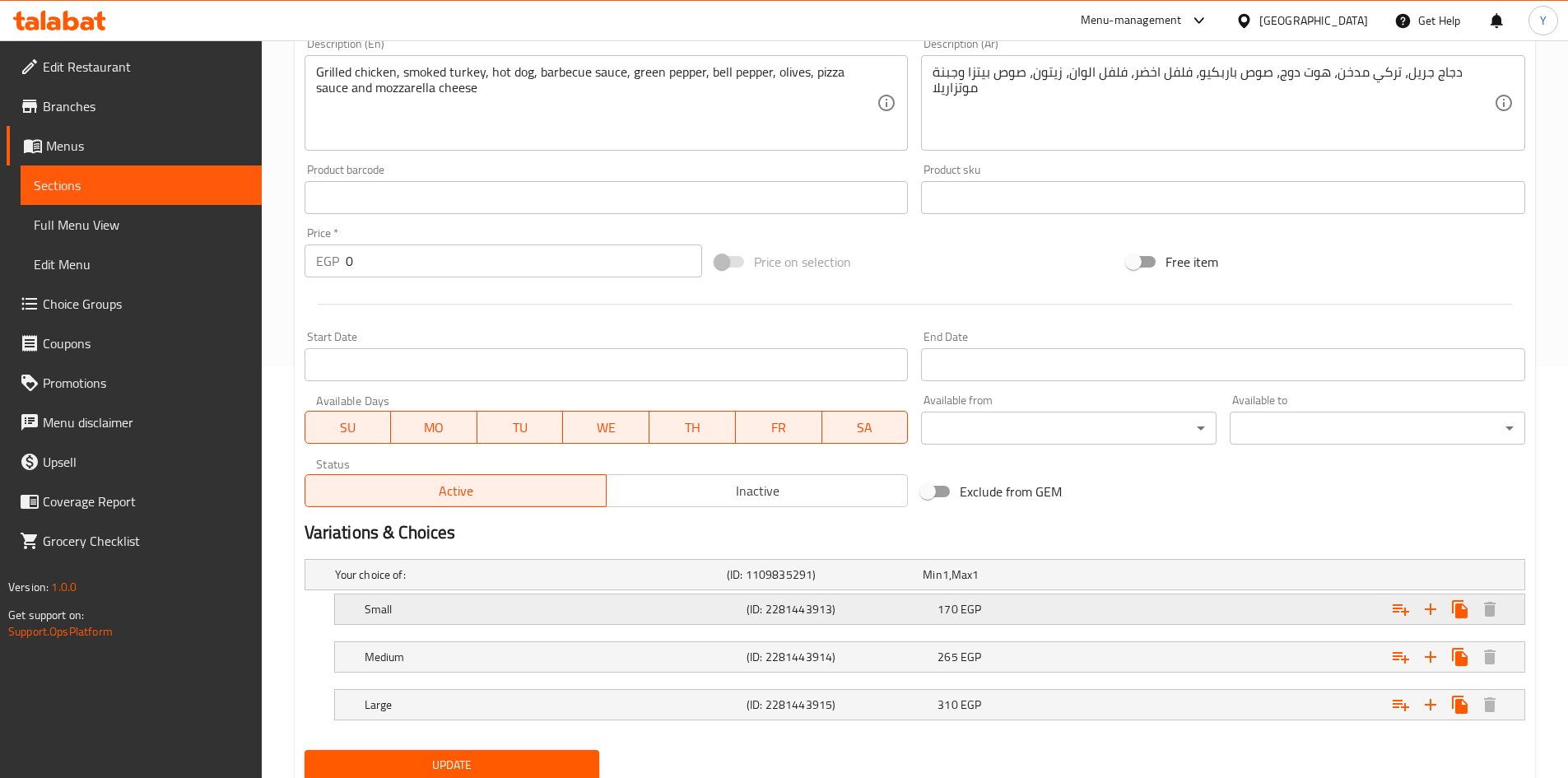
click at [1393, 607] on icon "Expand" at bounding box center [1401, 608] width 20 height 20
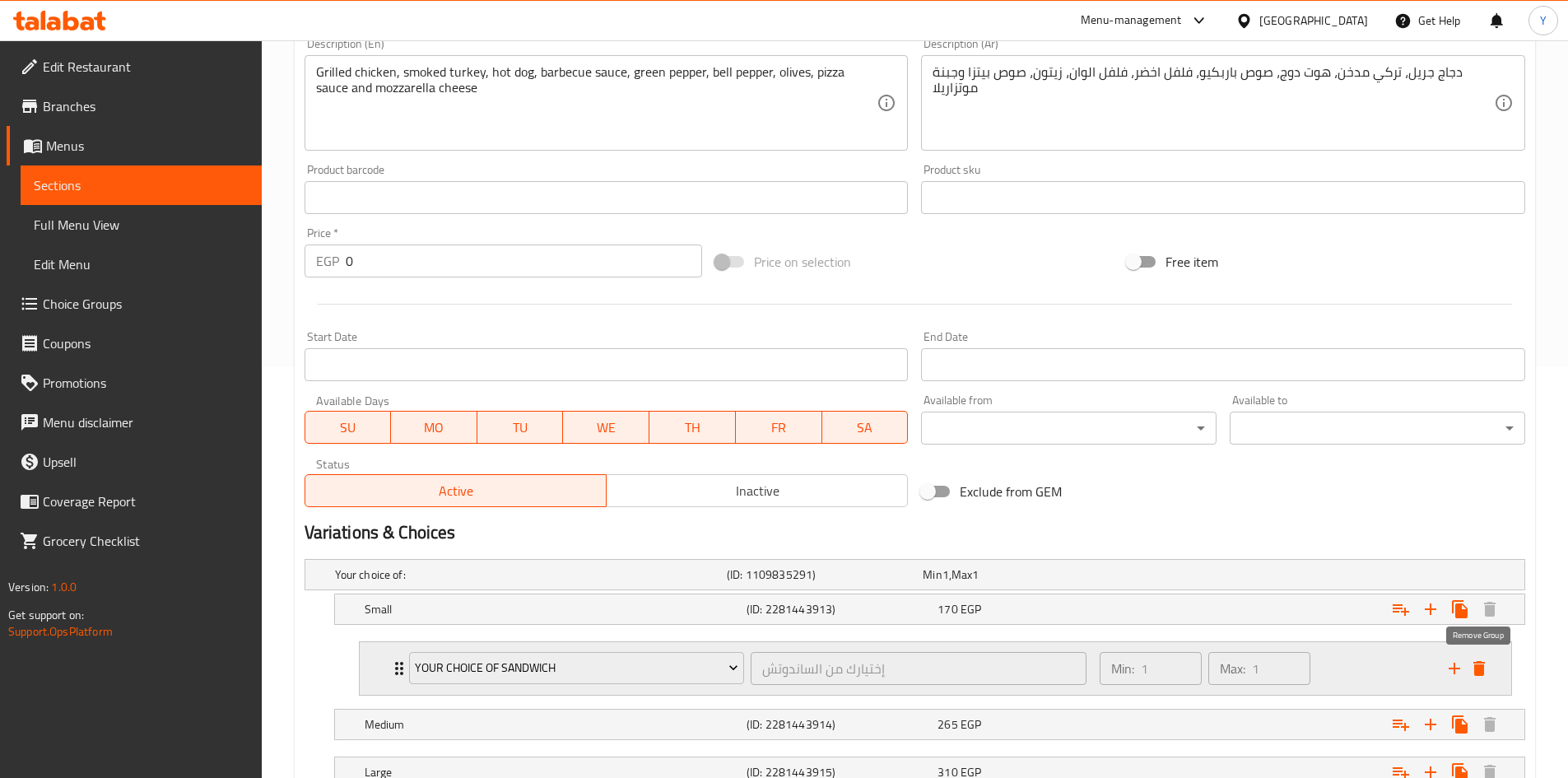
click at [1476, 657] on button "delete" at bounding box center [1479, 668] width 25 height 25
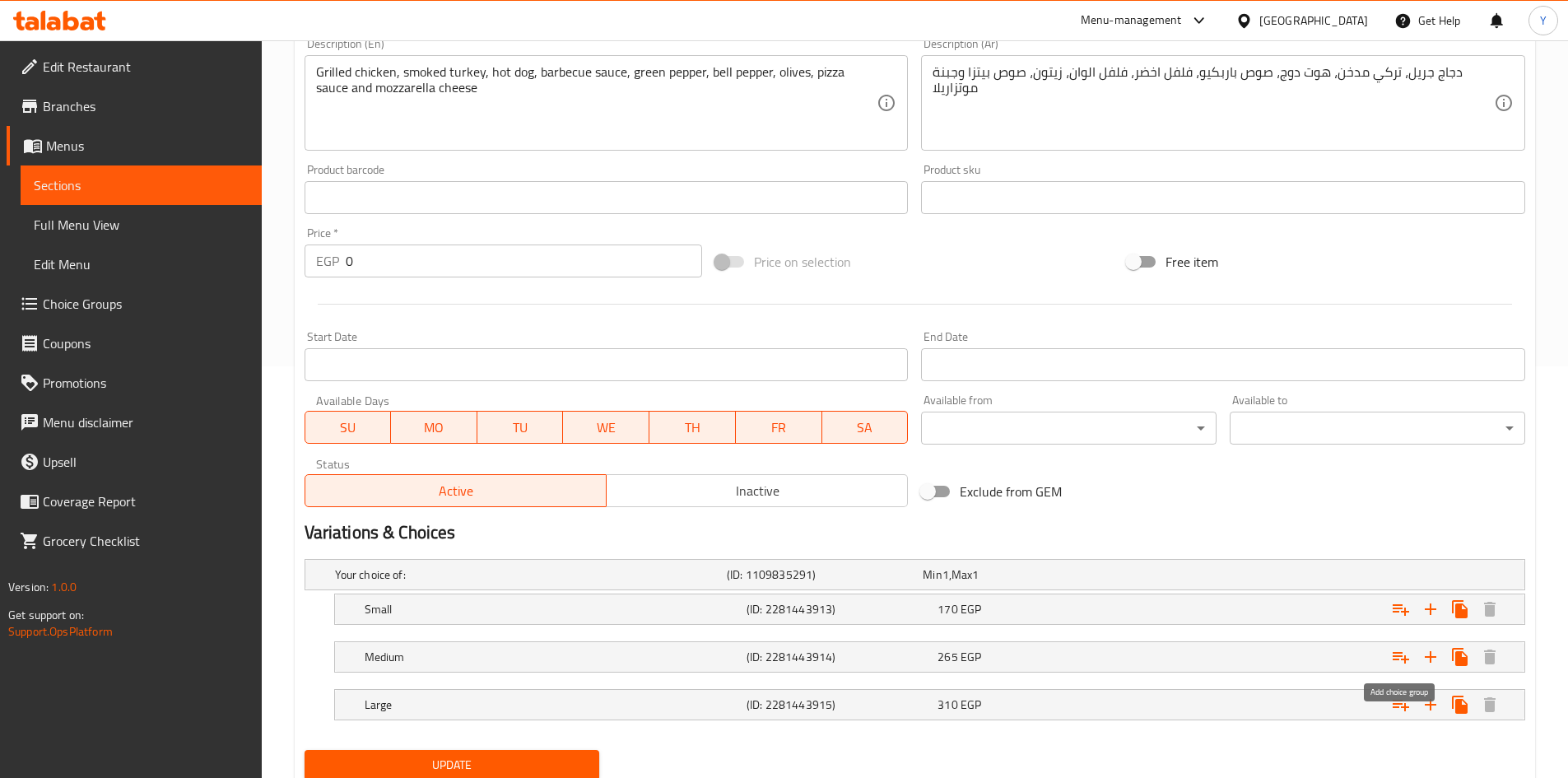
drag, startPoint x: 1393, startPoint y: 654, endPoint x: 1404, endPoint y: 751, distance: 97.6
click at [1393, 655] on icon "Expand" at bounding box center [1401, 656] width 20 height 20
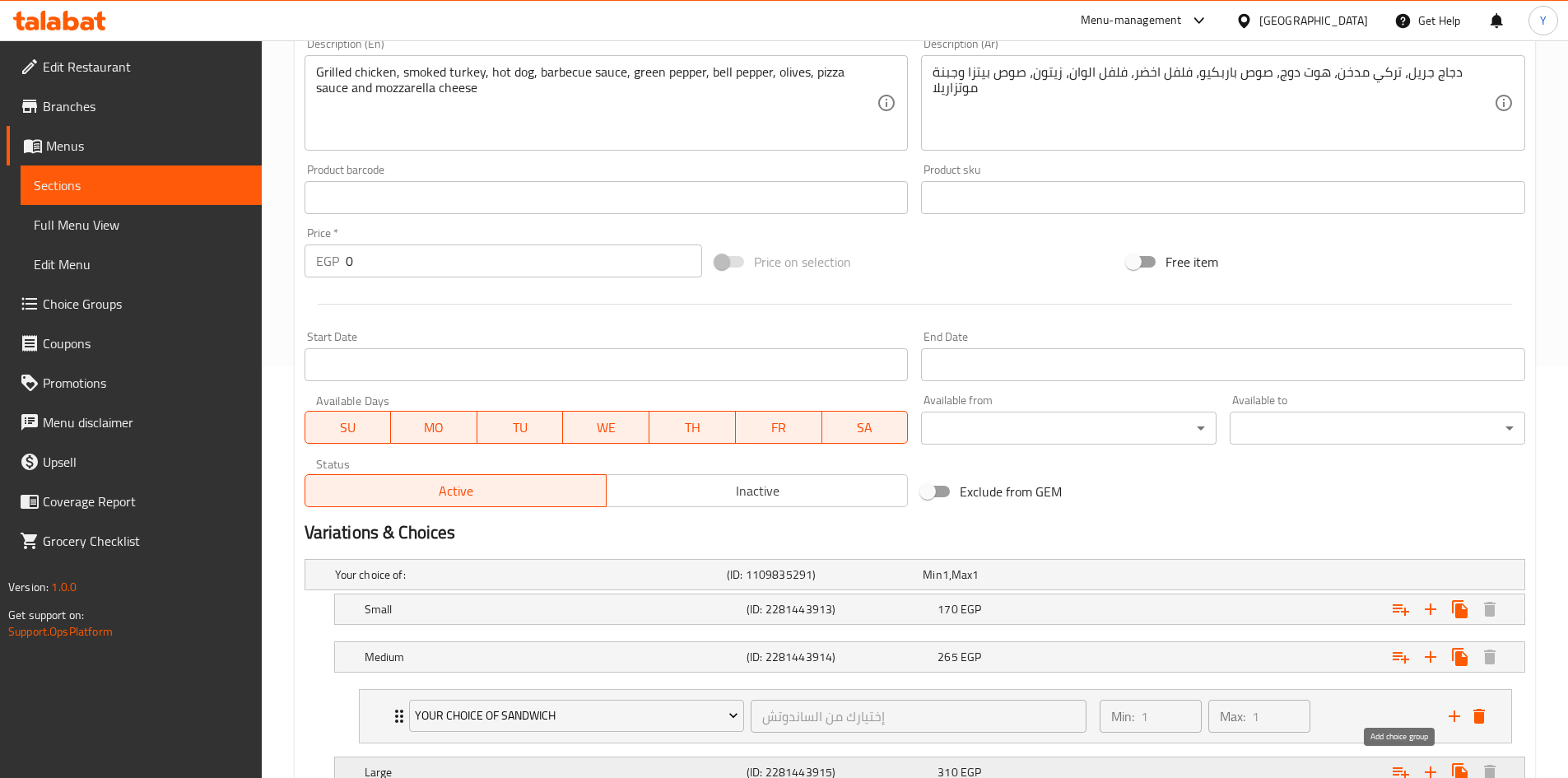
click at [1405, 760] on button "Expand" at bounding box center [1401, 772] width 30 height 30
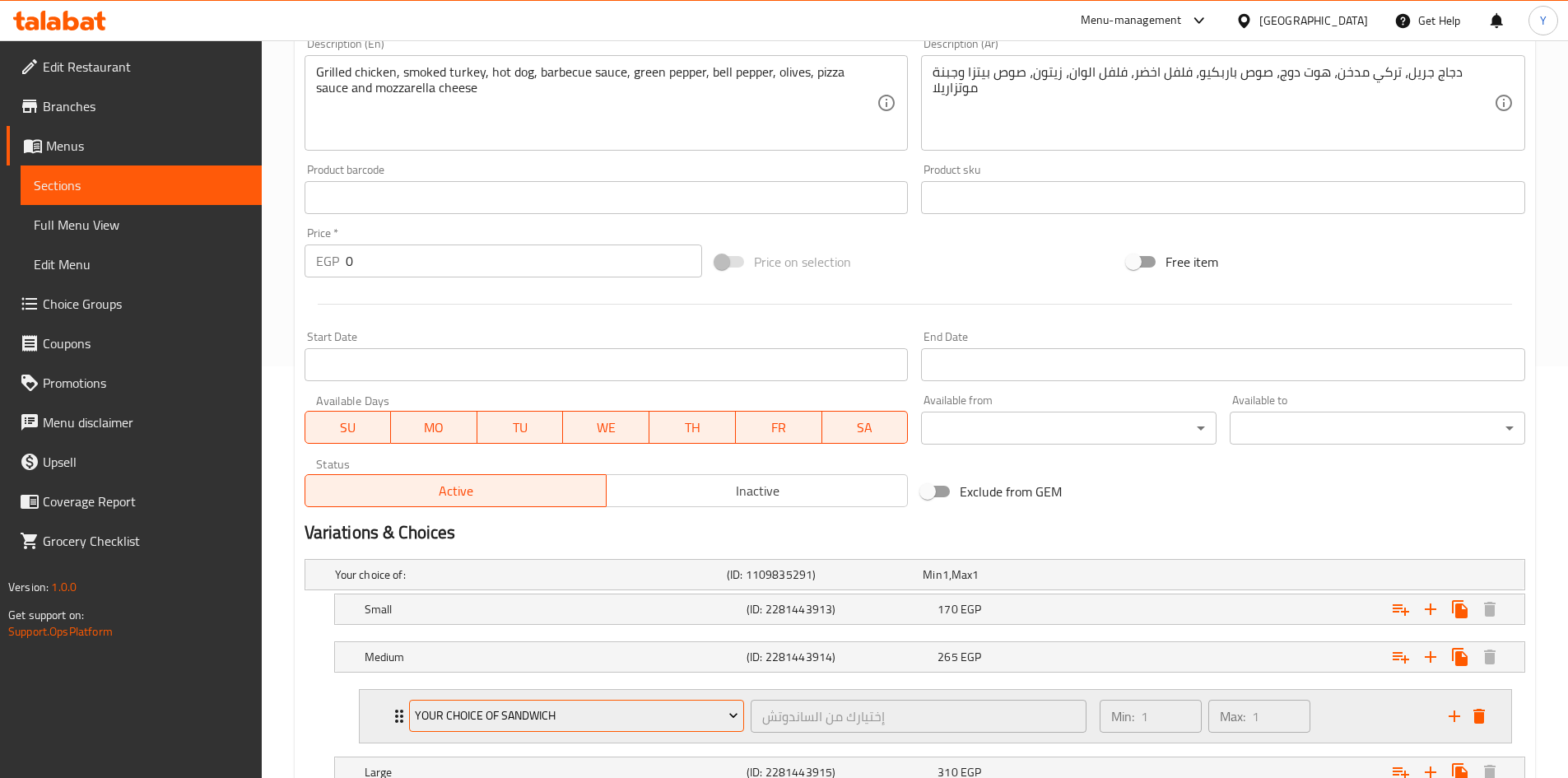
click at [617, 720] on span "Your choice of sandwich" at bounding box center [577, 715] width 324 height 21
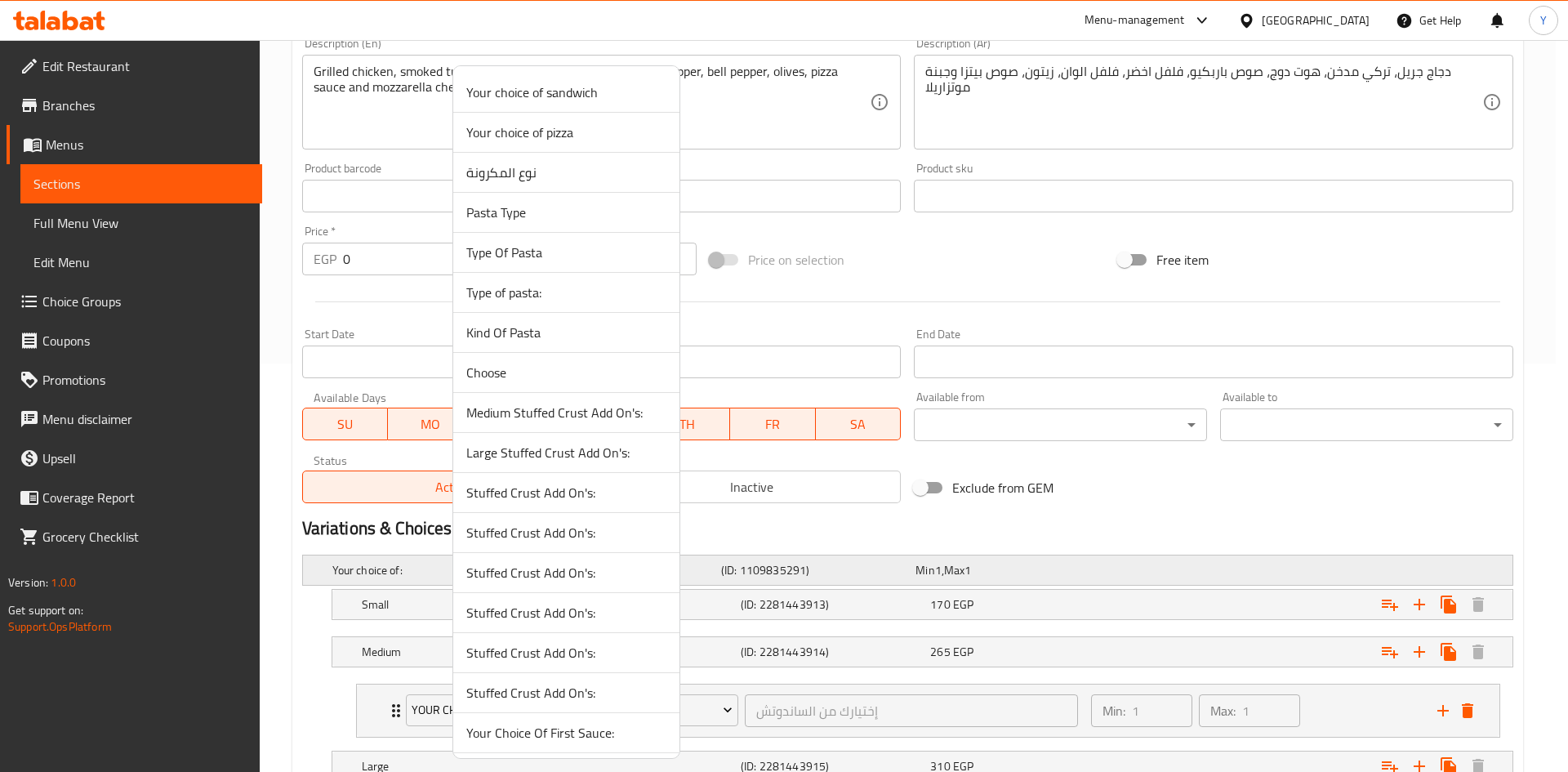
drag, startPoint x: 573, startPoint y: 417, endPoint x: 746, endPoint y: 579, distance: 237.0
click at [572, 417] on span "Medium Stuffed Crust Add On's:" at bounding box center [566, 412] width 200 height 20
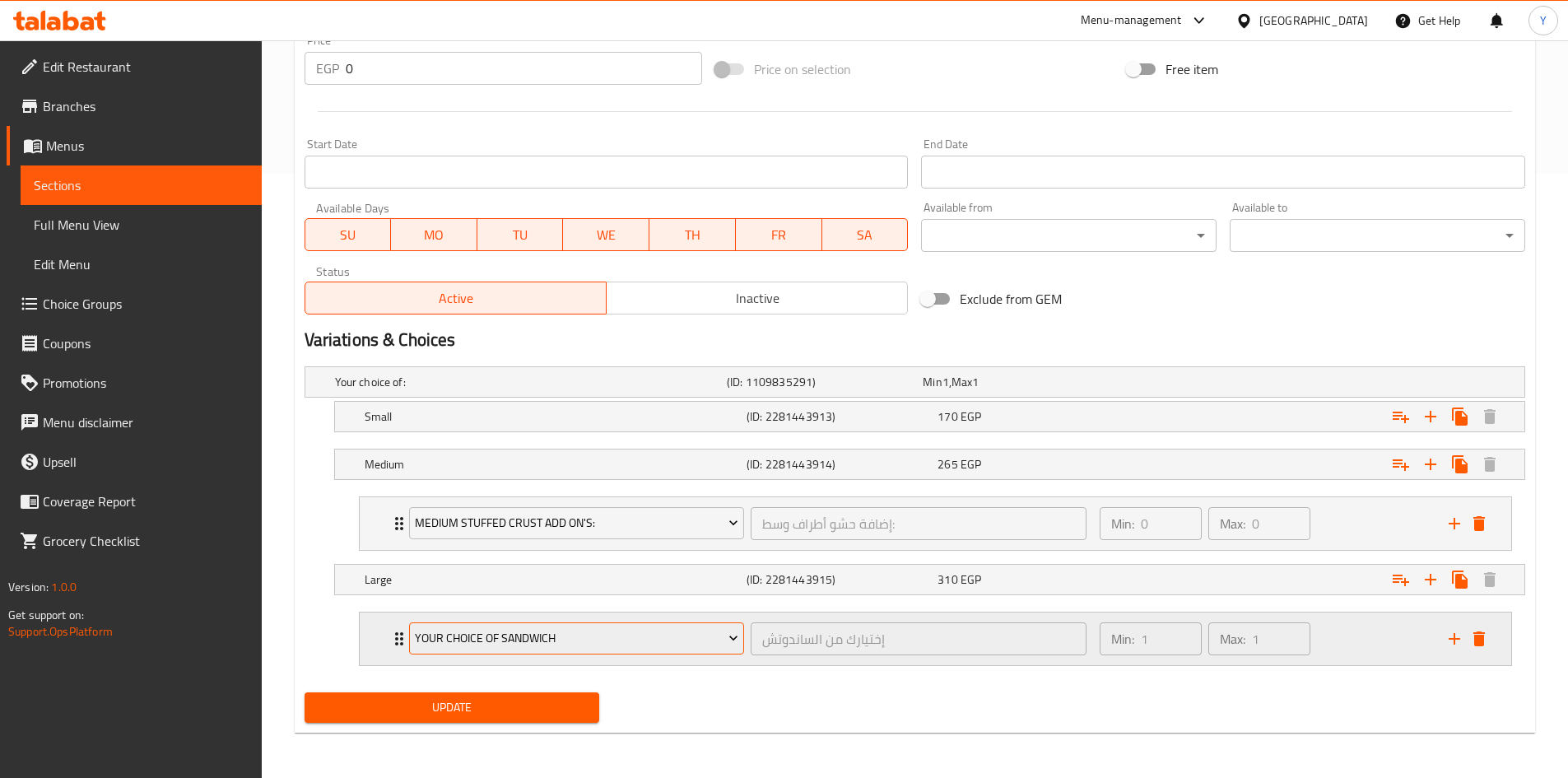
scroll to position [605, 0]
click at [625, 629] on span "Your choice of sandwich" at bounding box center [577, 637] width 324 height 21
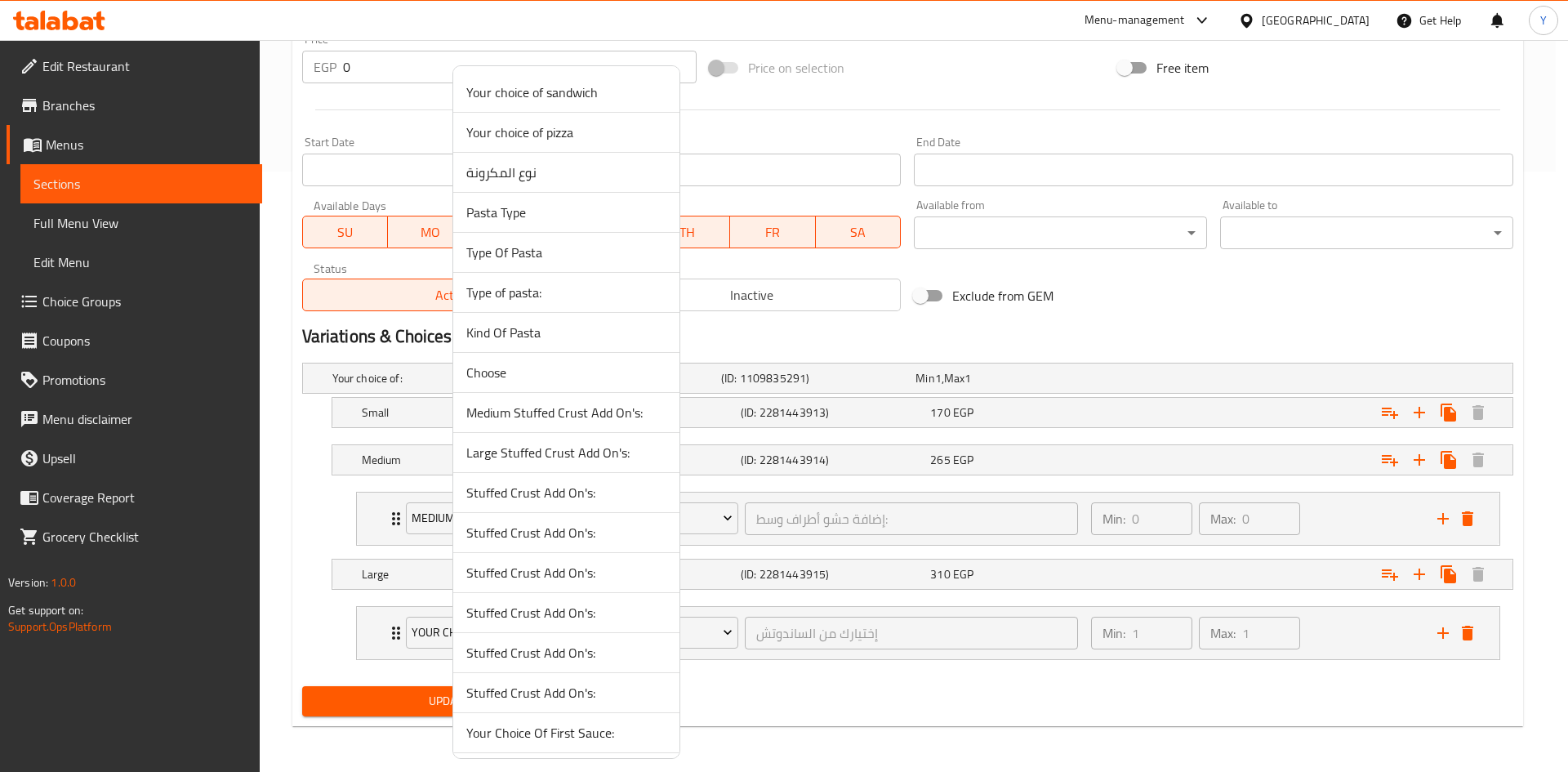
click at [571, 454] on span "Large Stuffed Crust Add On's:" at bounding box center [566, 452] width 200 height 20
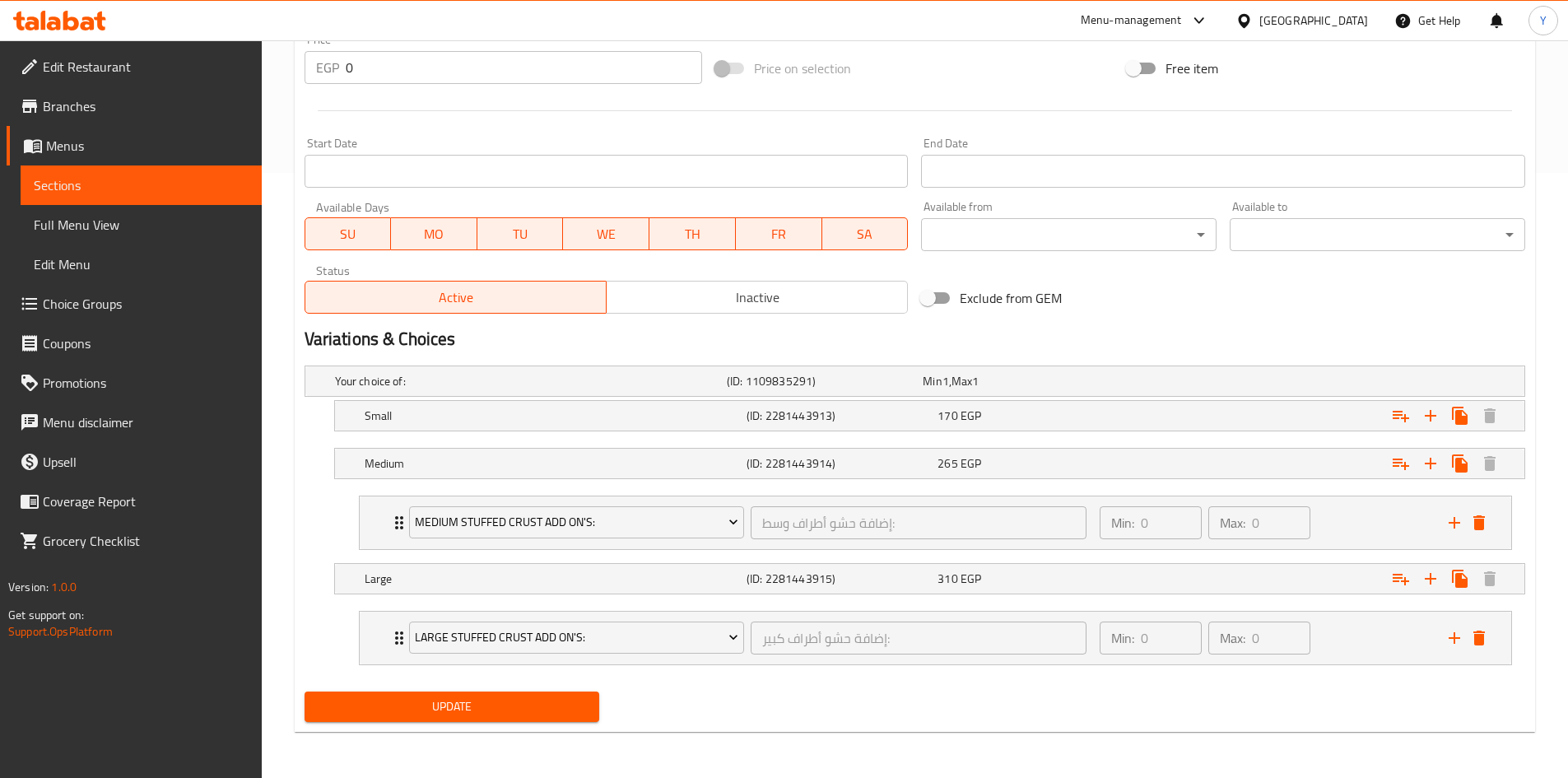
drag, startPoint x: 504, startPoint y: 706, endPoint x: 536, endPoint y: 694, distance: 34.2
click at [504, 708] on span "Update" at bounding box center [452, 707] width 269 height 21
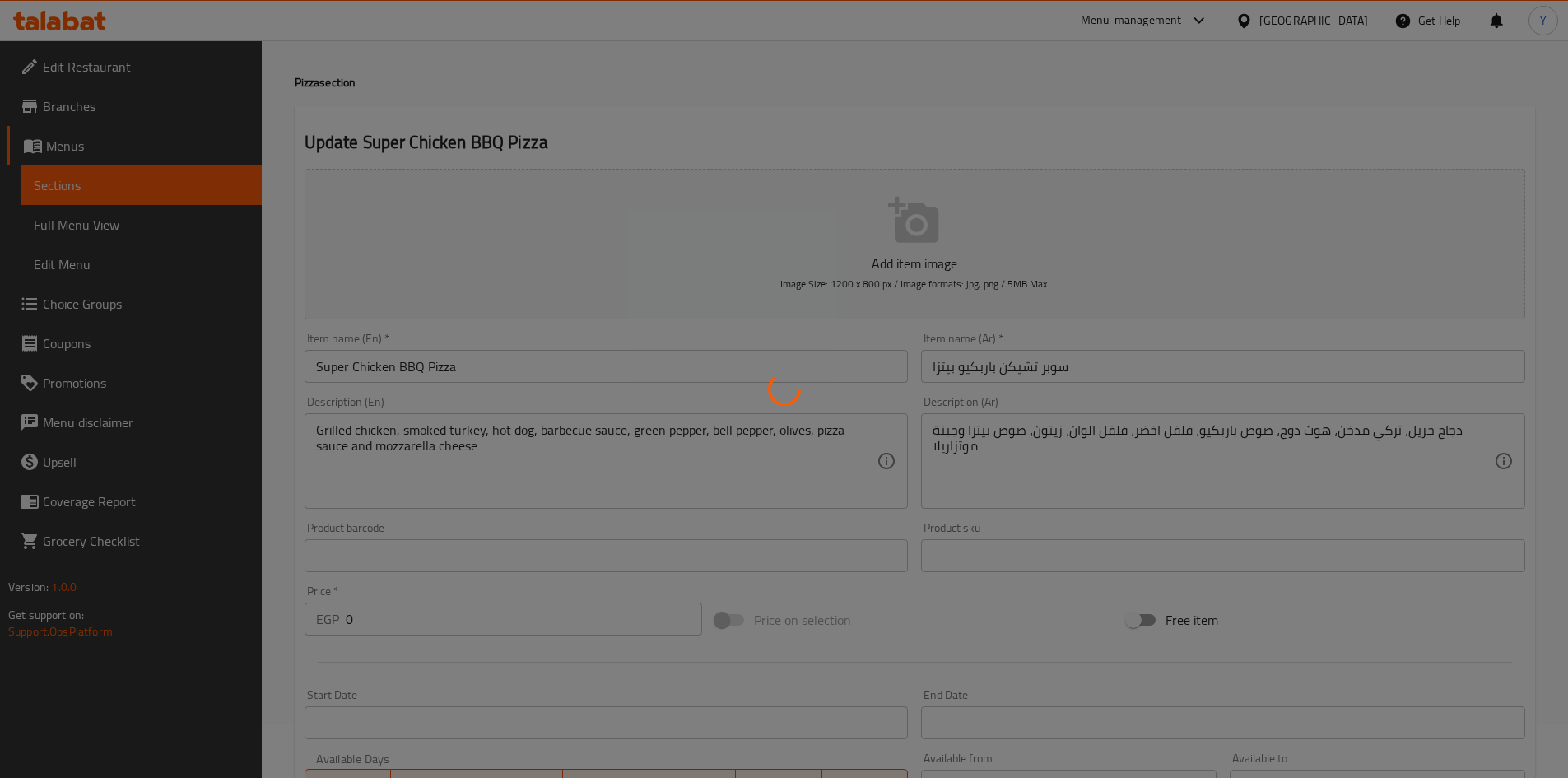
scroll to position [0, 0]
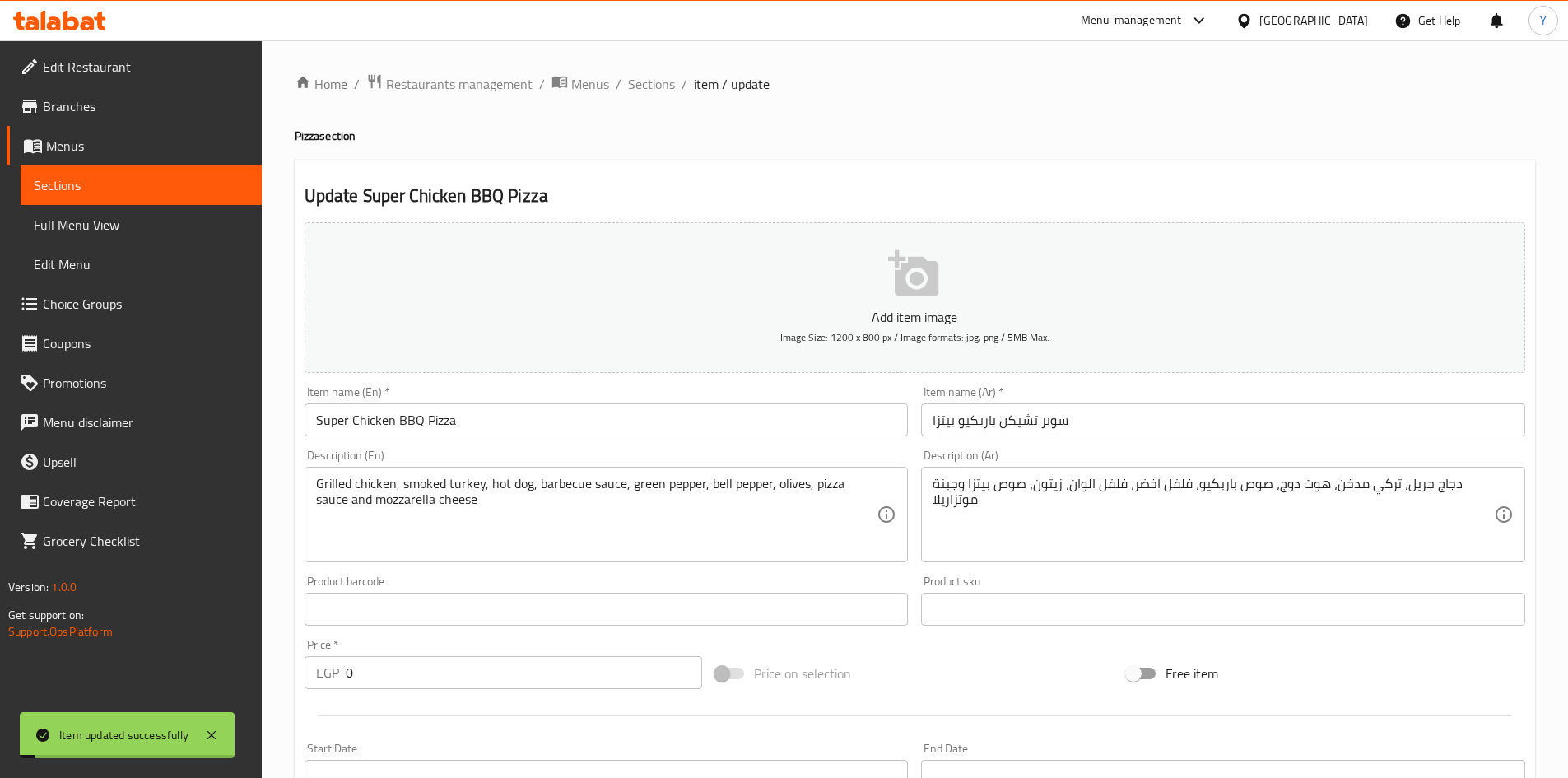
drag, startPoint x: 654, startPoint y: 93, endPoint x: 712, endPoint y: 111, distance: 60.7
click at [653, 94] on span "Sections" at bounding box center [651, 83] width 47 height 20
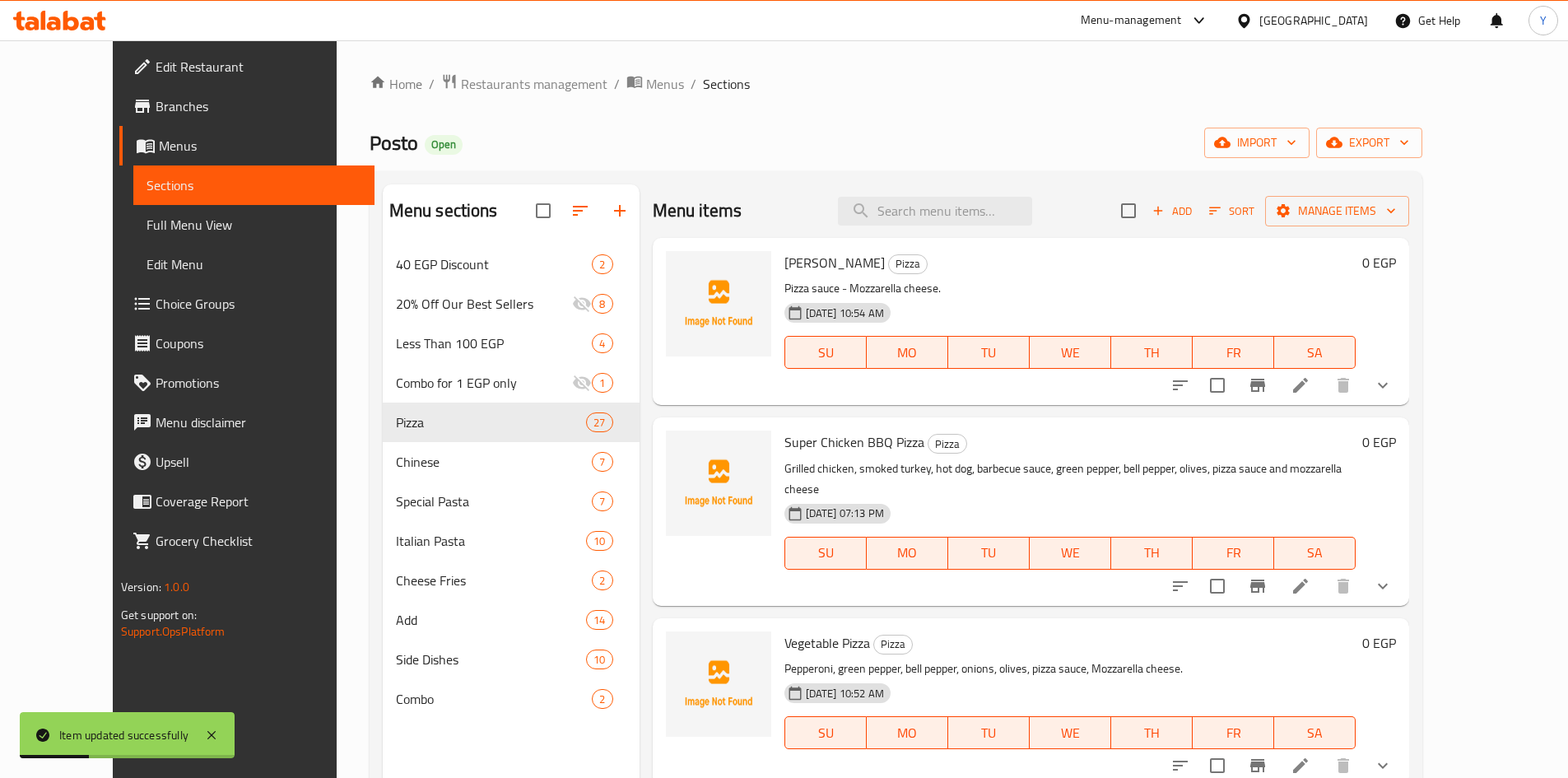
scroll to position [165, 0]
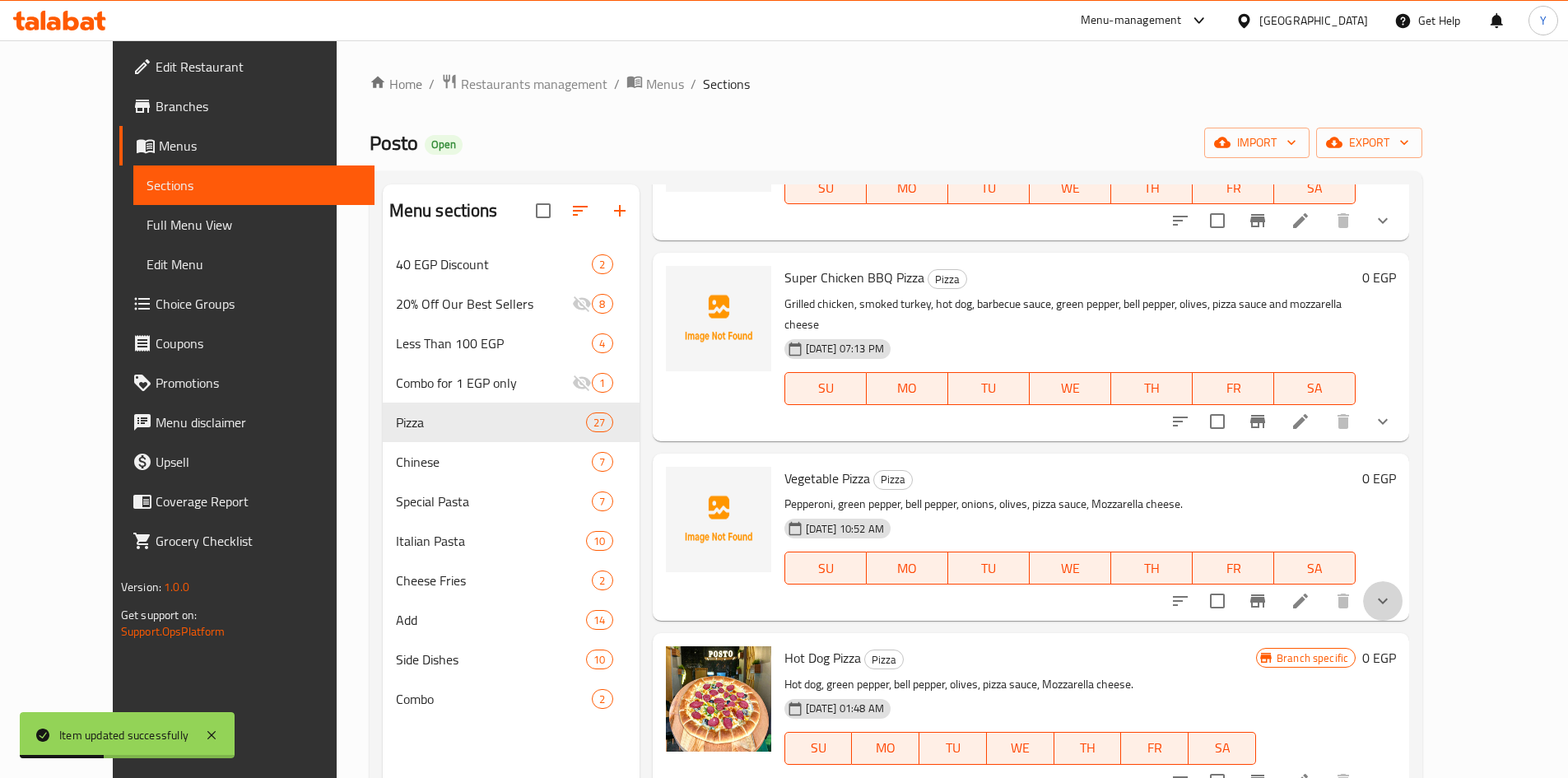
click at [1403, 595] on button "show more" at bounding box center [1383, 601] width 39 height 39
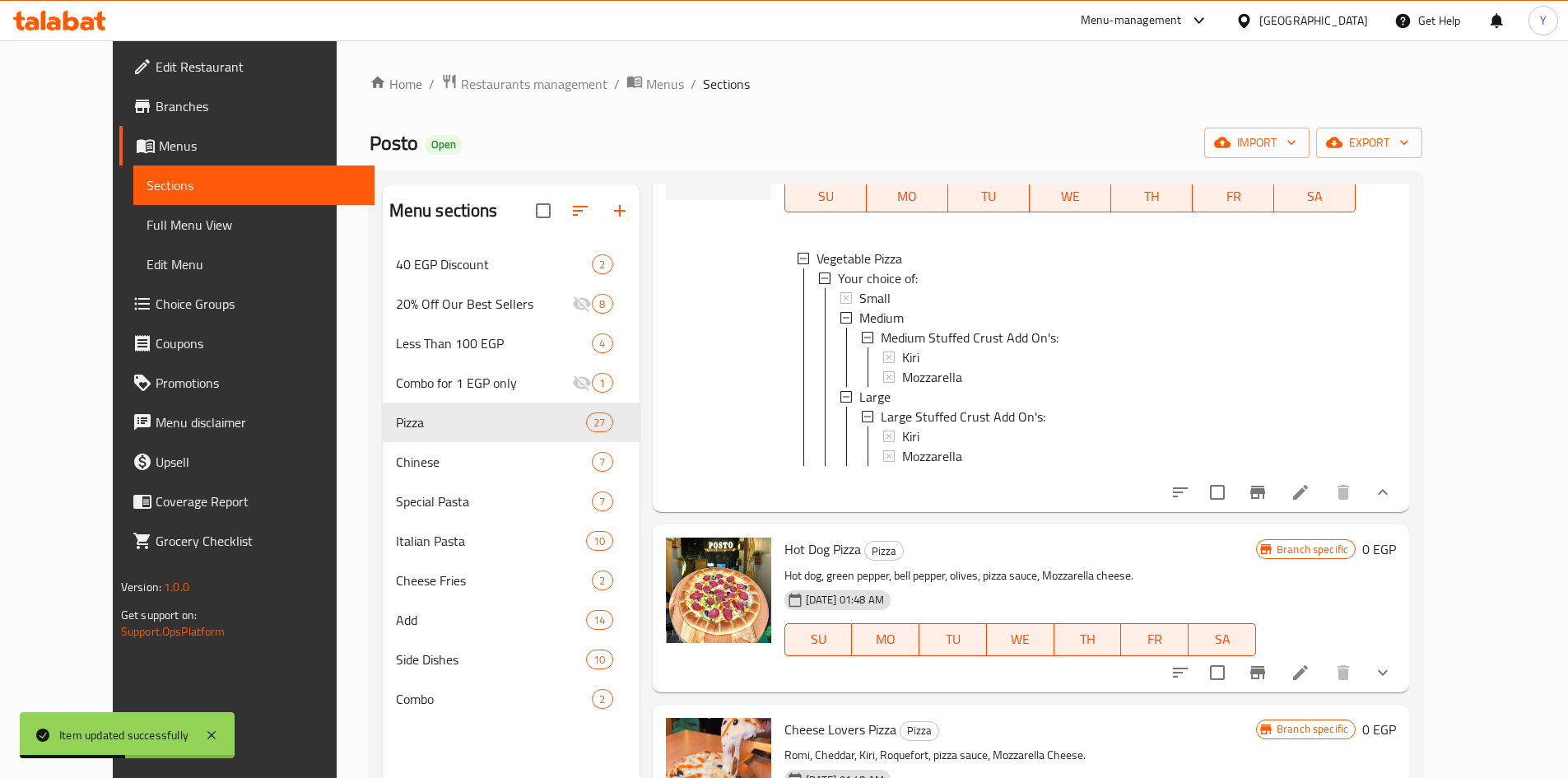
scroll to position [576, 0]
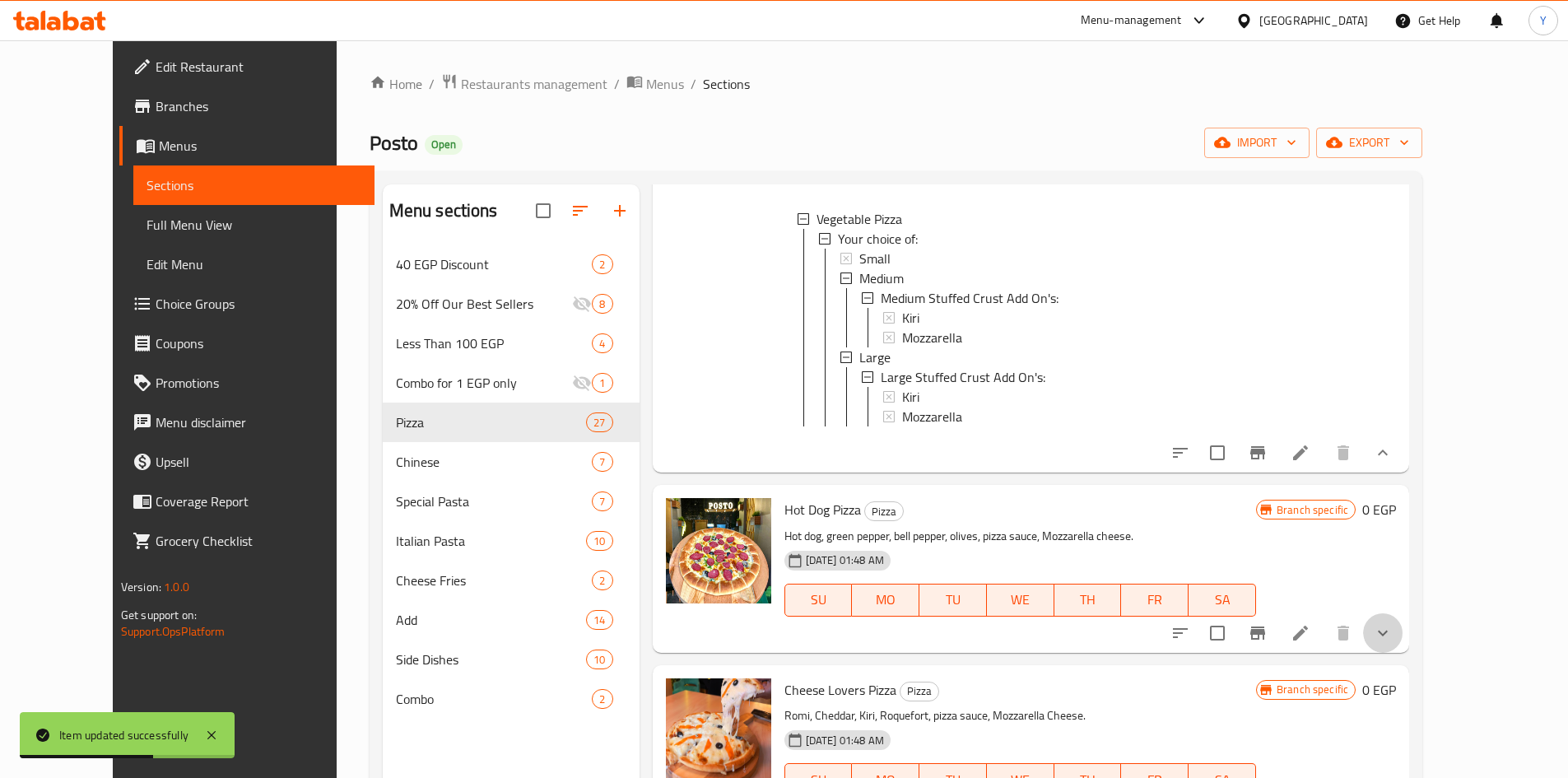
click at [1403, 613] on button "show more" at bounding box center [1383, 633] width 39 height 39
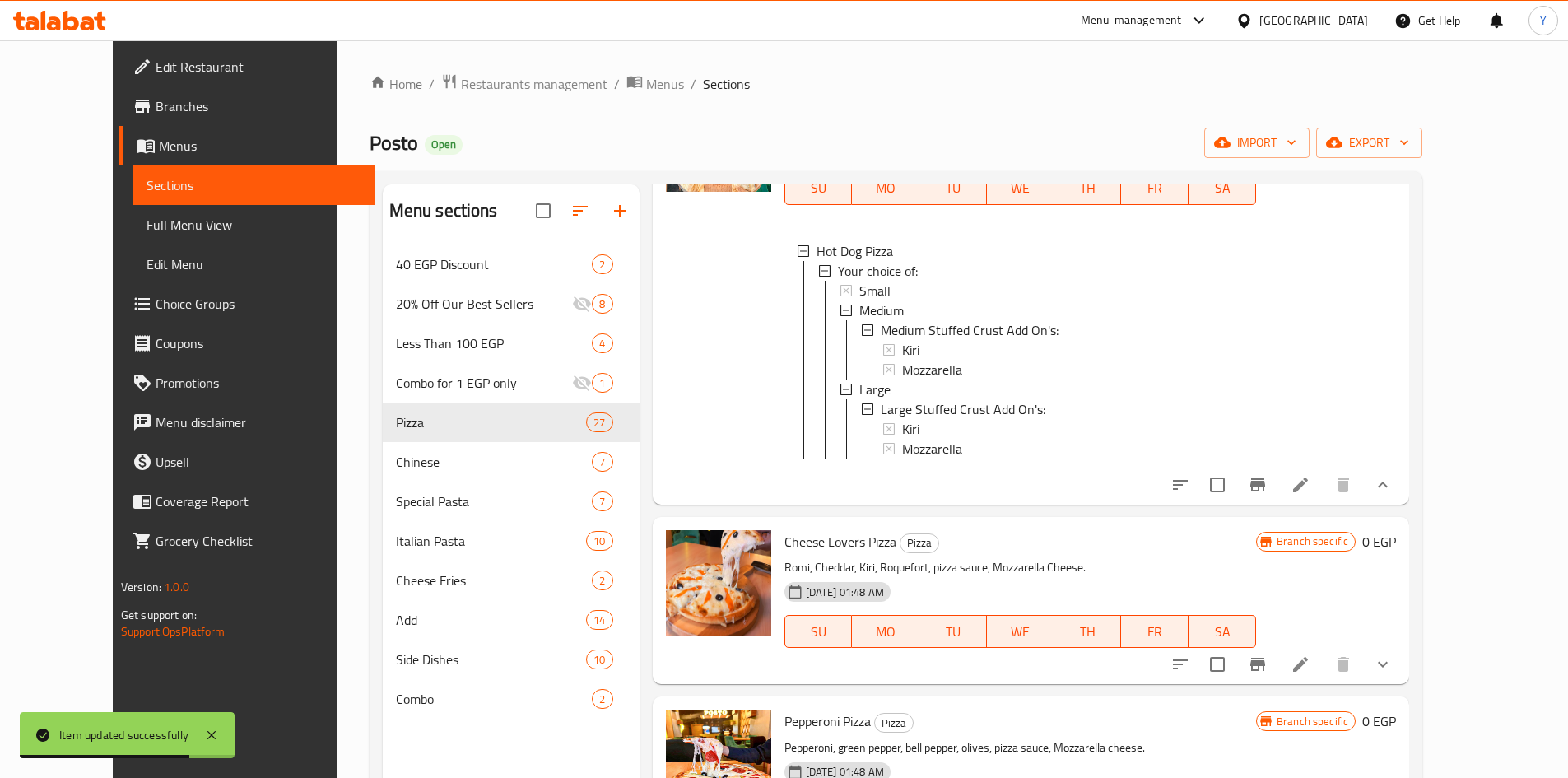
scroll to position [1152, 0]
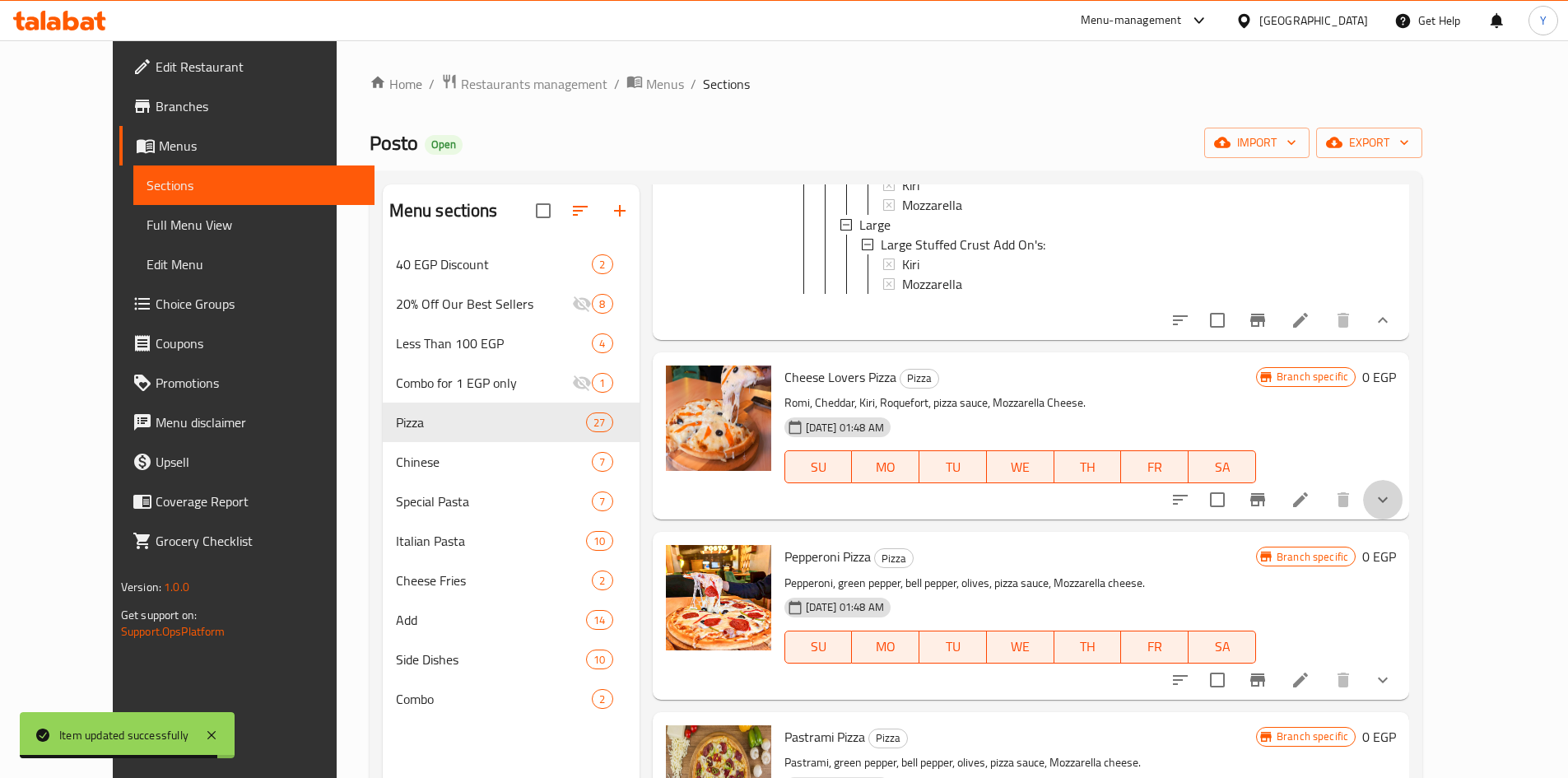
click at [1403, 506] on button "show more" at bounding box center [1383, 500] width 39 height 39
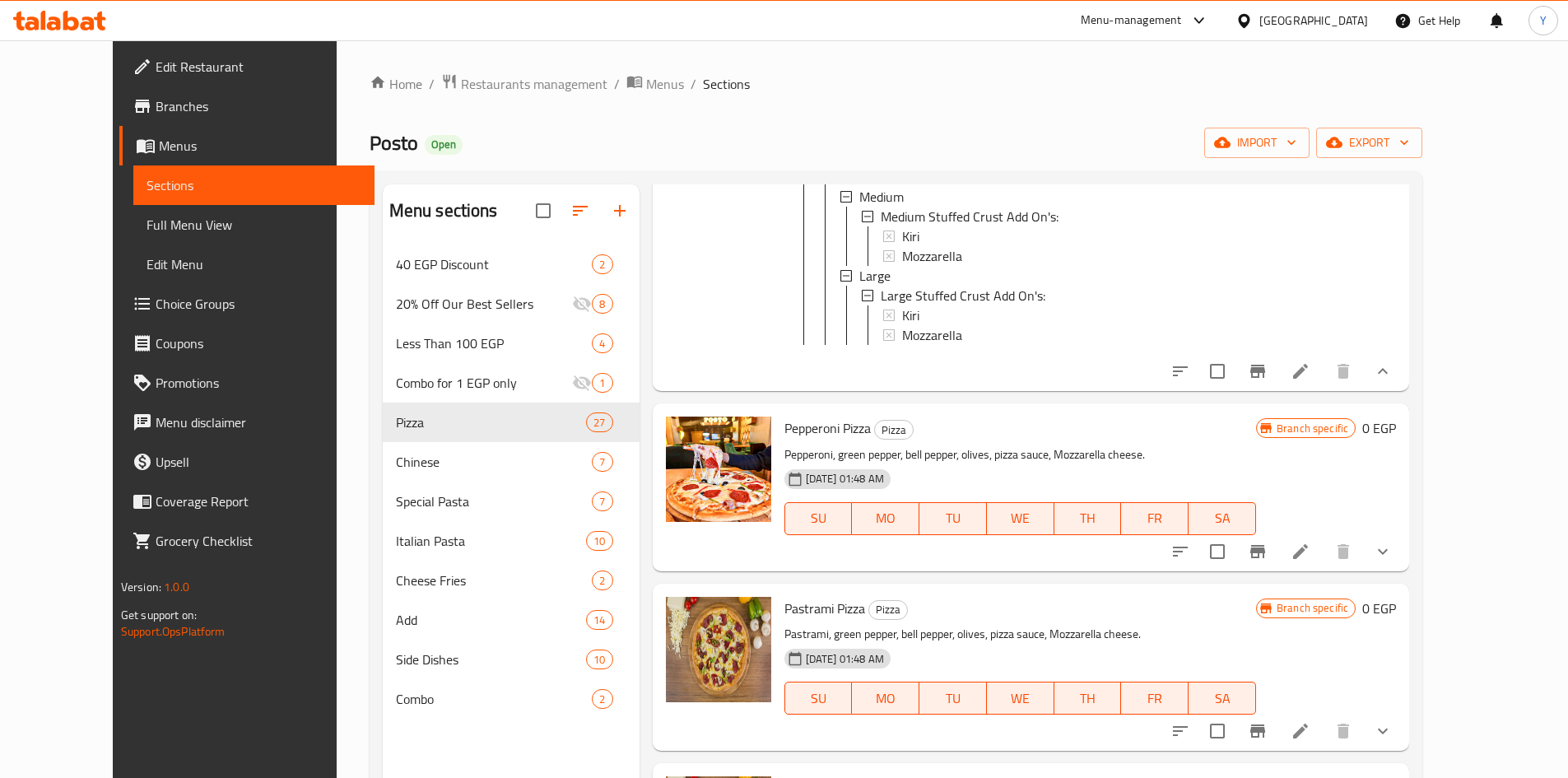
scroll to position [1564, 0]
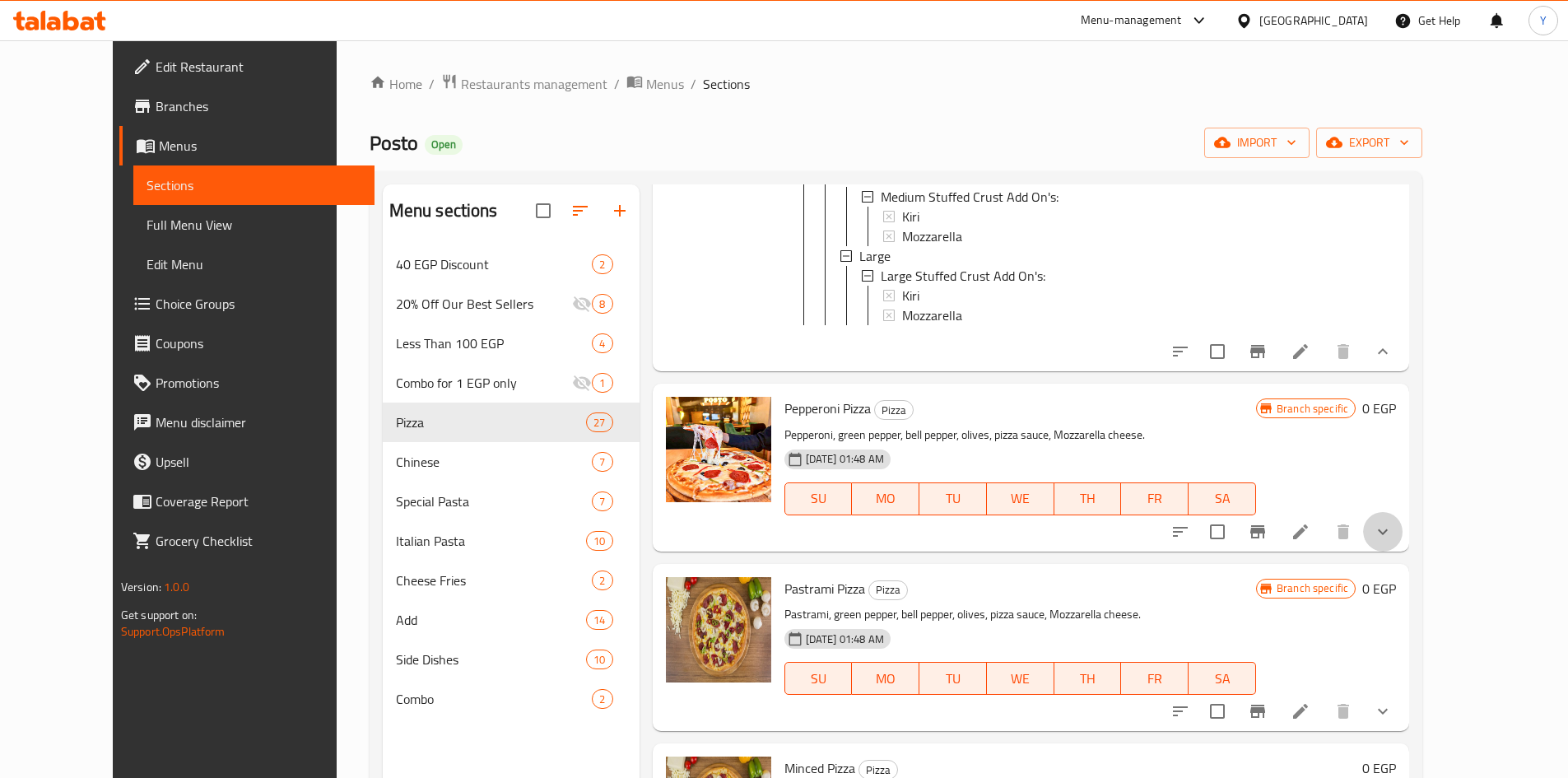
click at [1392, 542] on icon "show more" at bounding box center [1382, 531] width 20 height 20
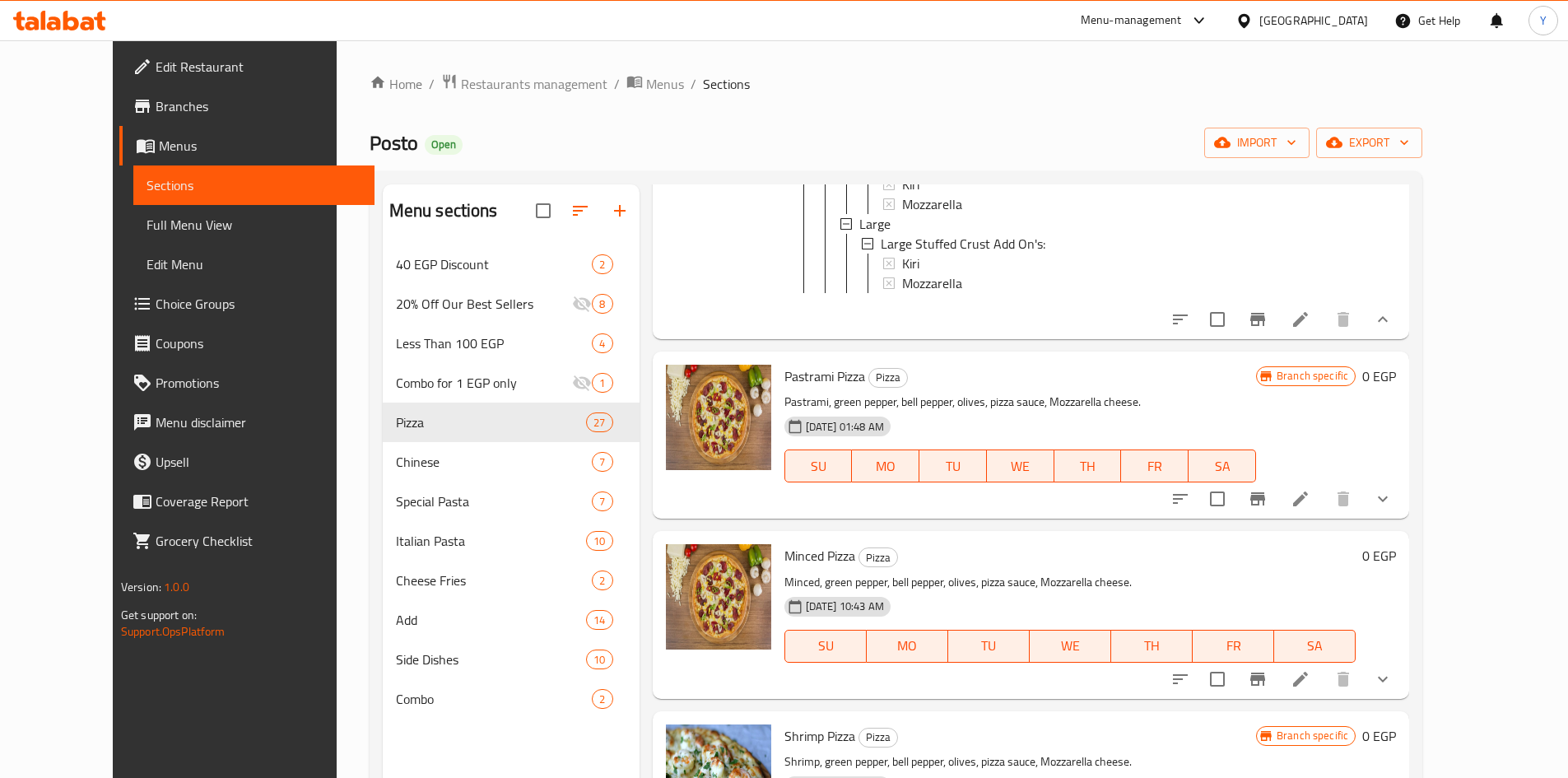
scroll to position [2058, 0]
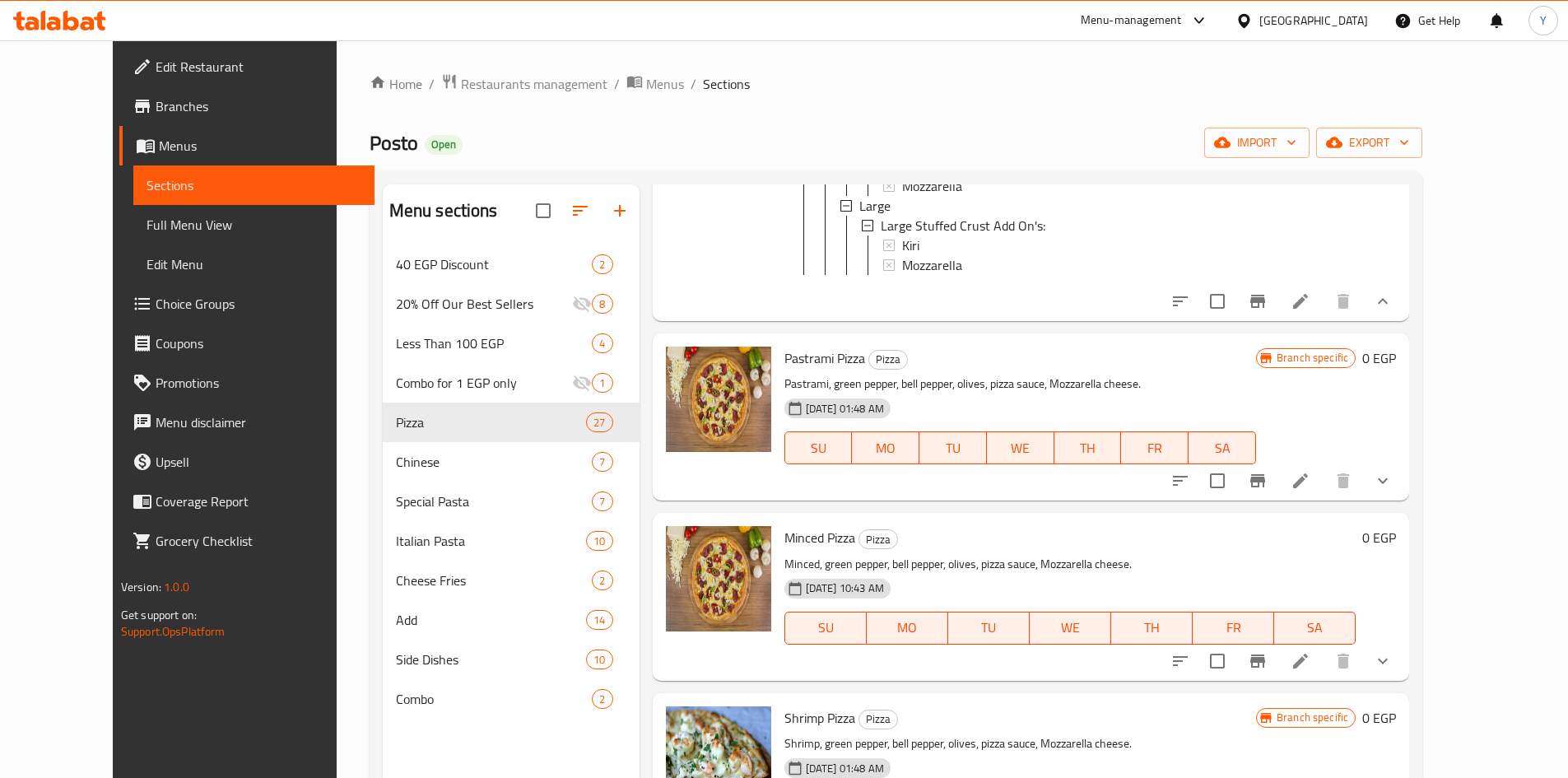
click at [1403, 500] on button "show more" at bounding box center [1383, 481] width 39 height 39
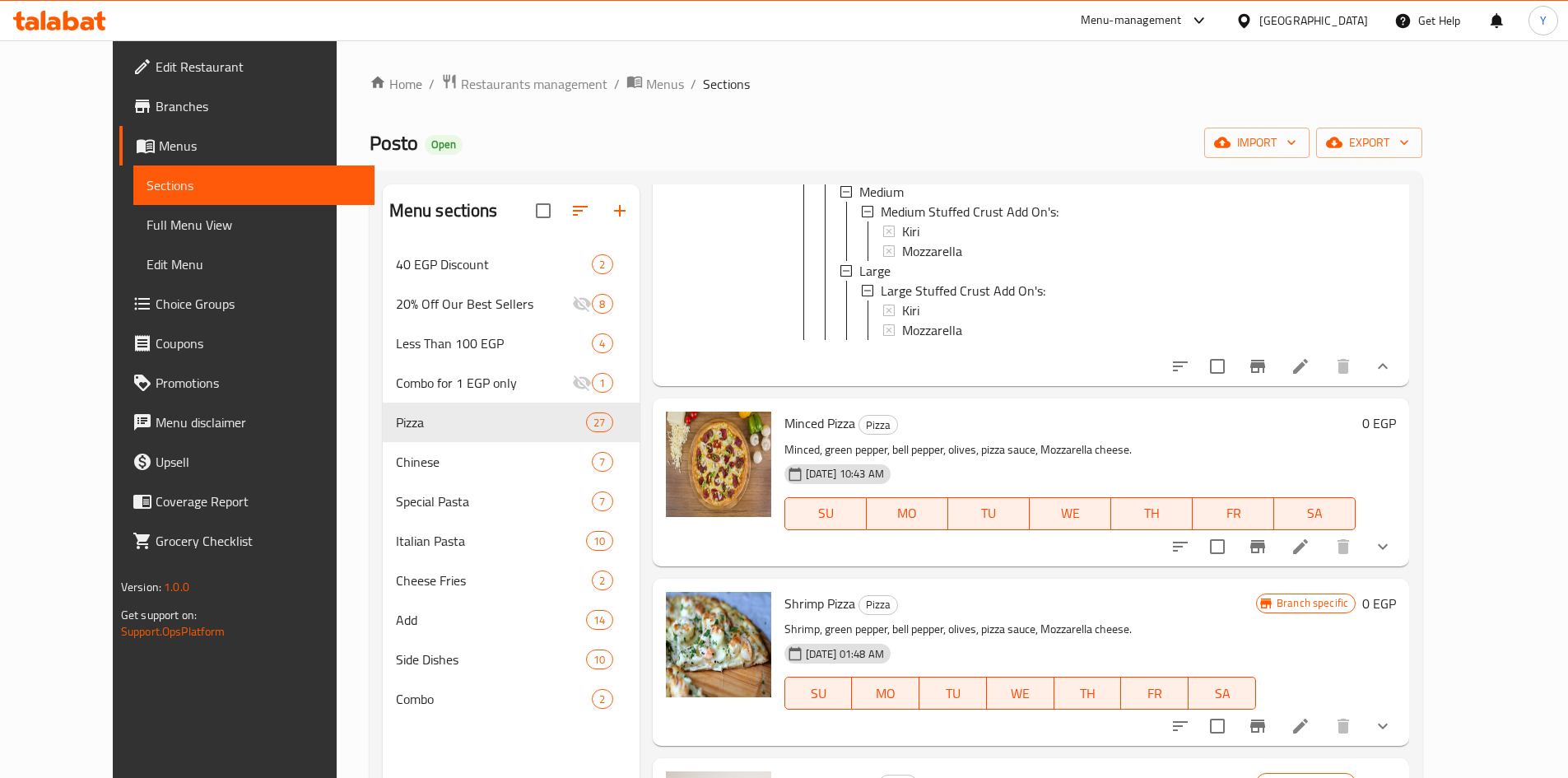
scroll to position [2469, 0]
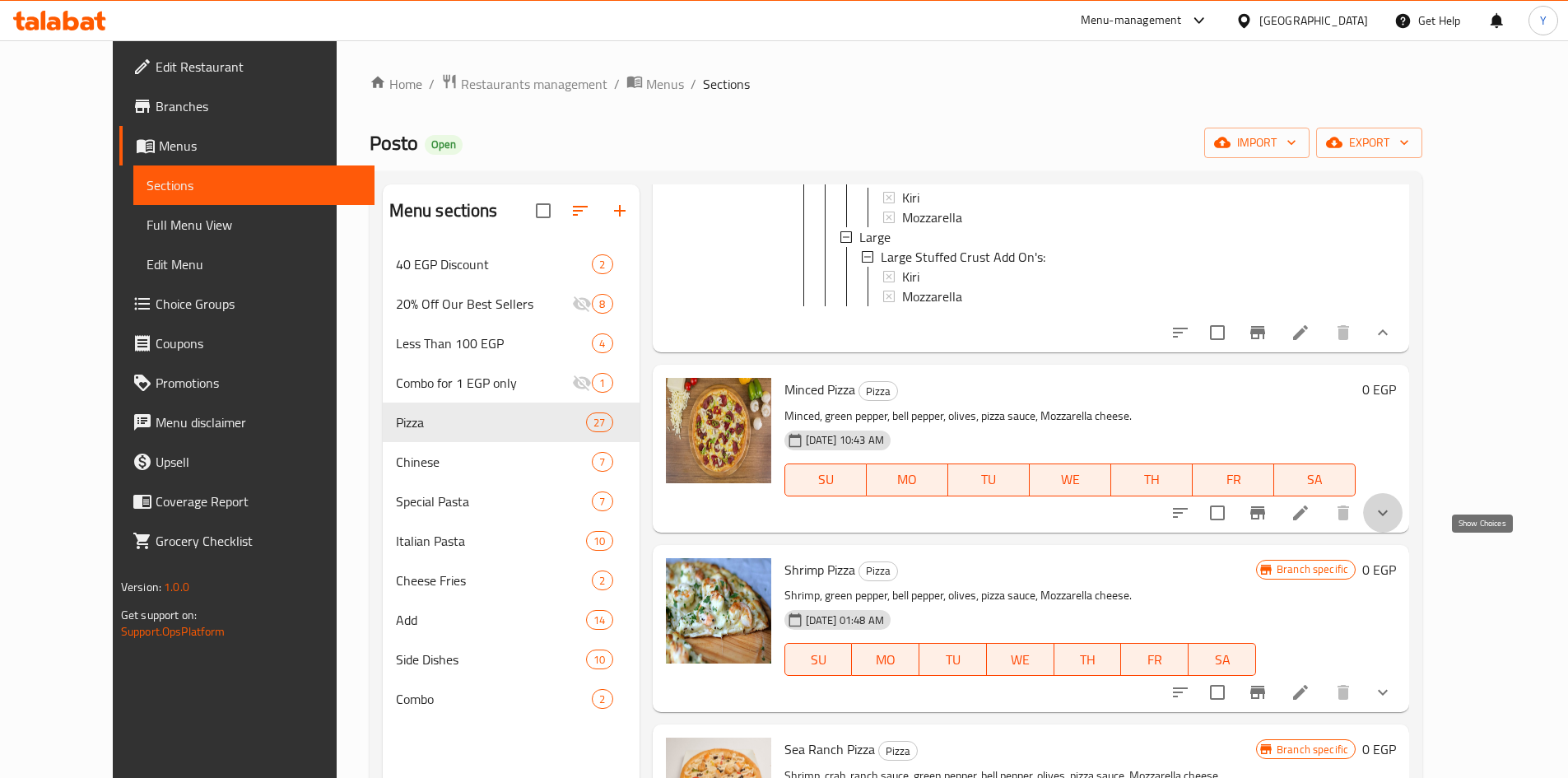
click at [1392, 523] on icon "show more" at bounding box center [1382, 512] width 20 height 20
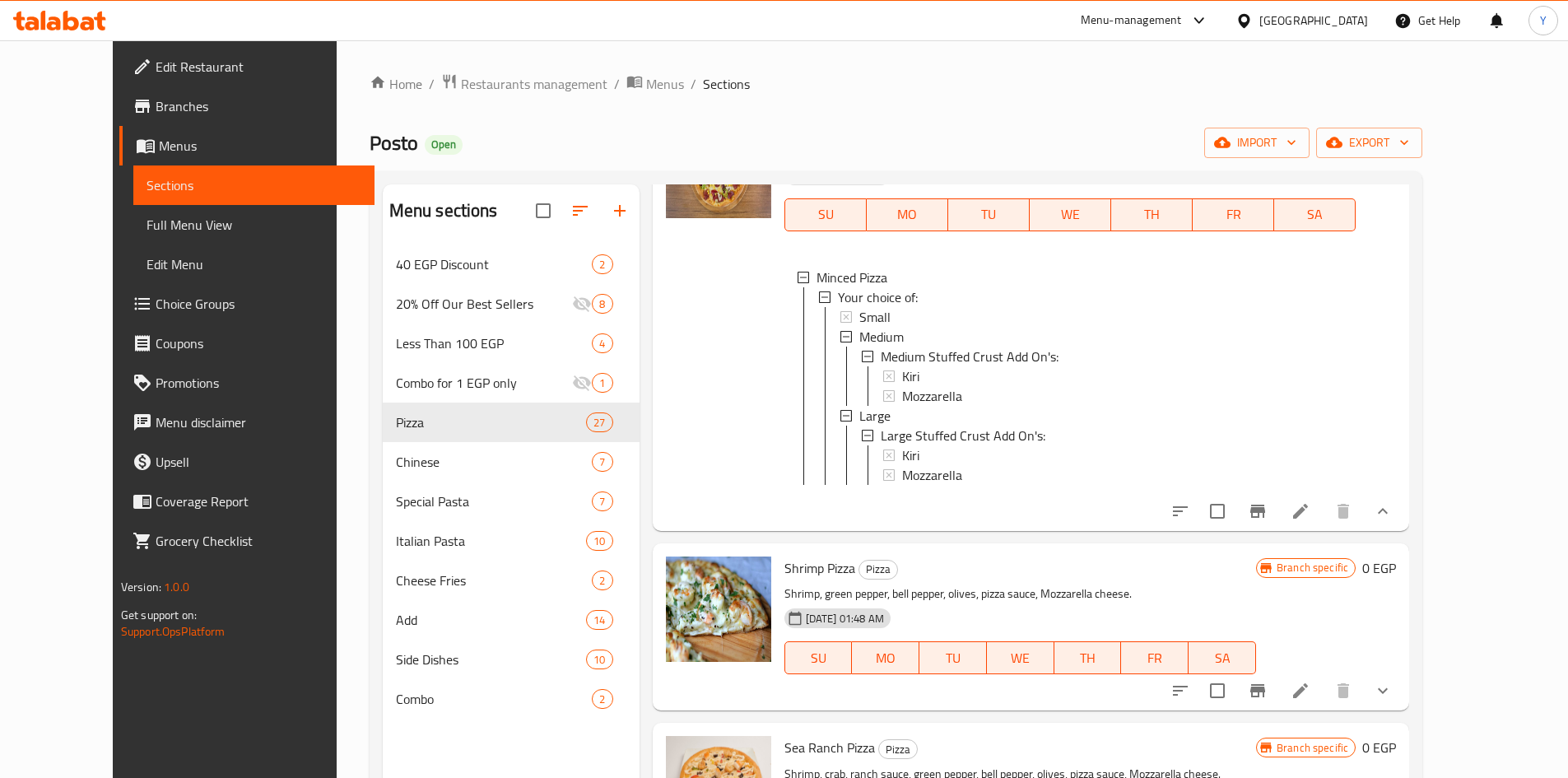
scroll to position [2881, 0]
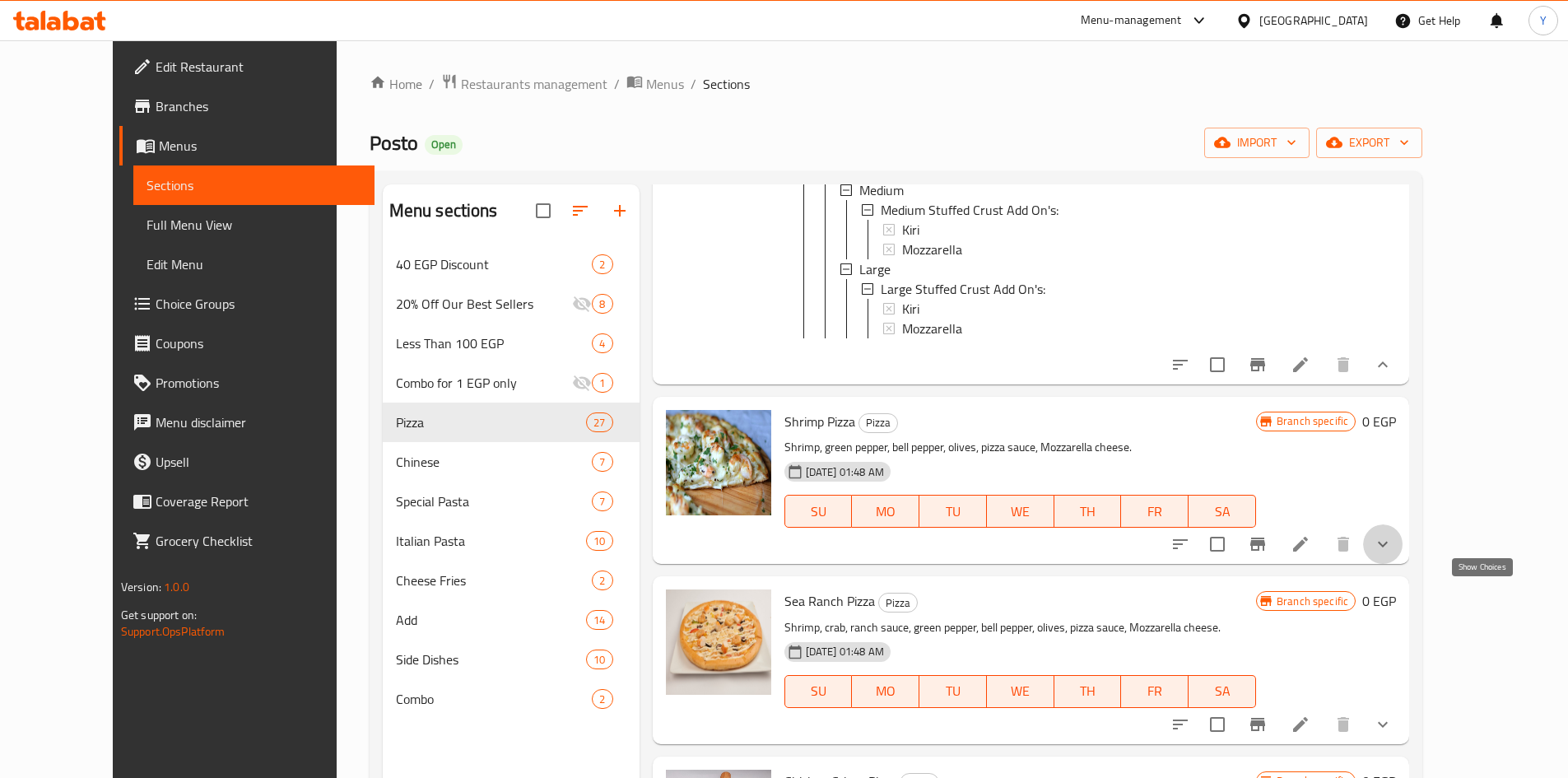
click at [1392, 554] on icon "show more" at bounding box center [1382, 543] width 20 height 20
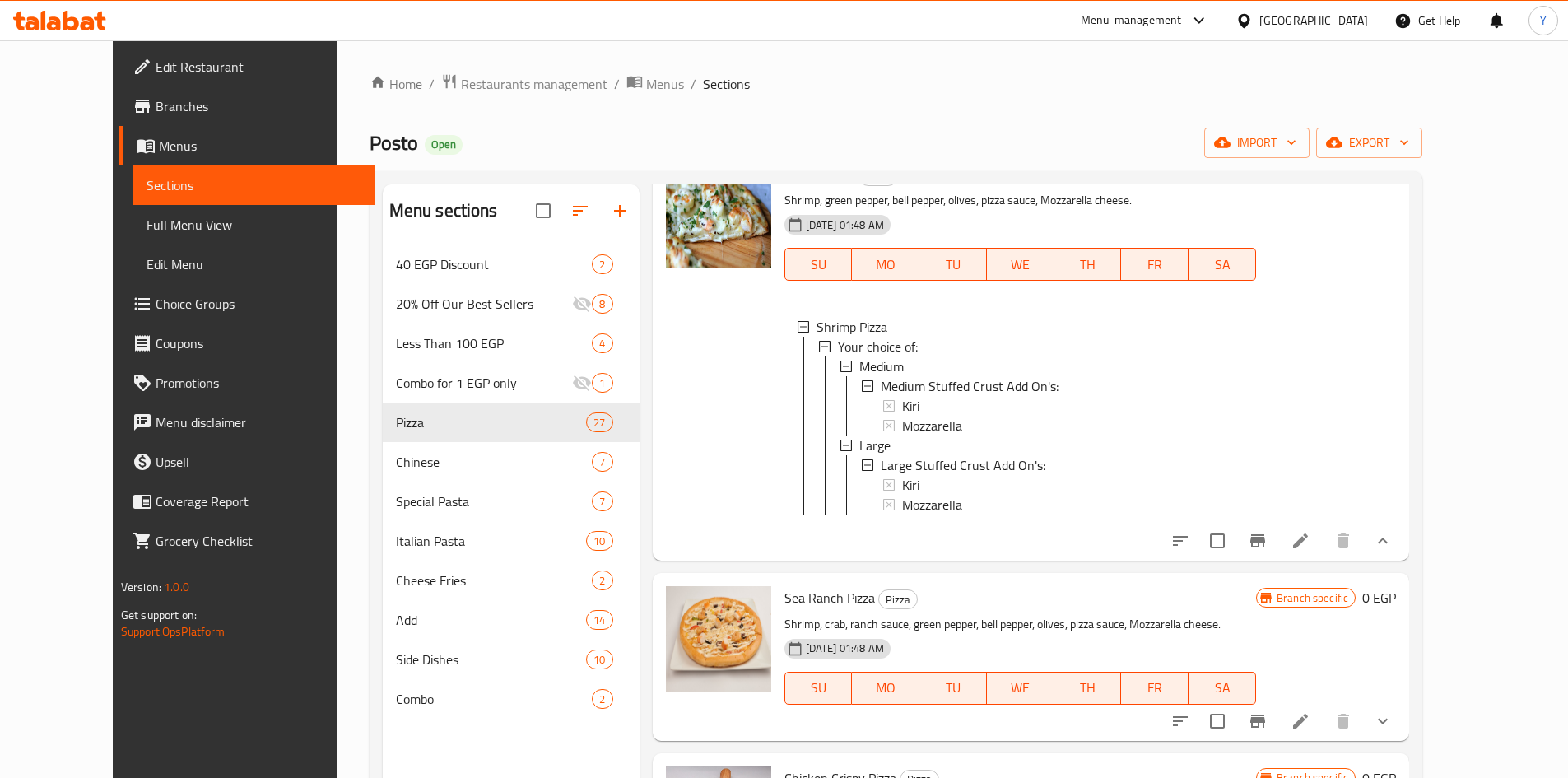
scroll to position [3457, 0]
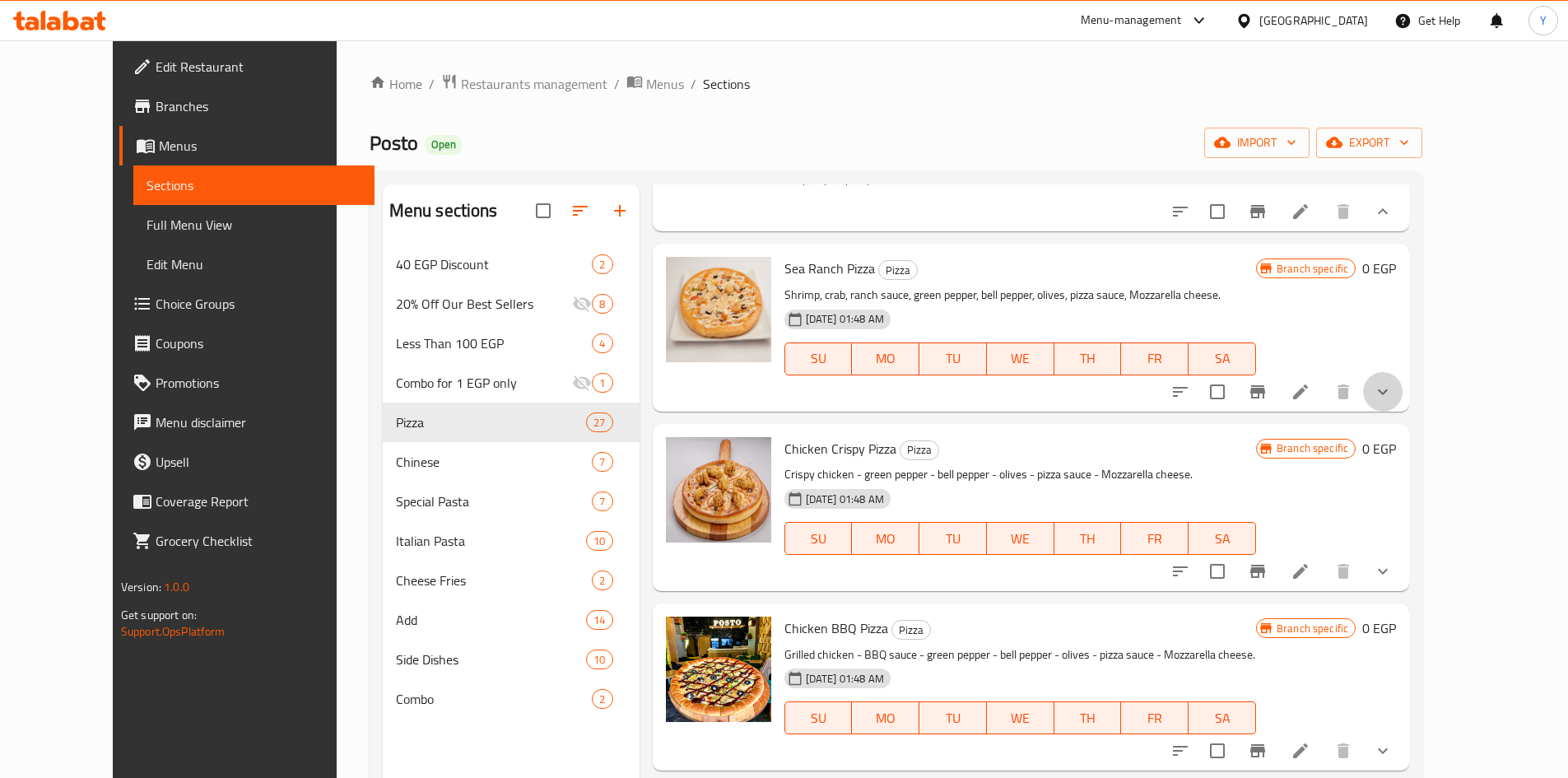
click at [1403, 411] on button "show more" at bounding box center [1383, 392] width 39 height 39
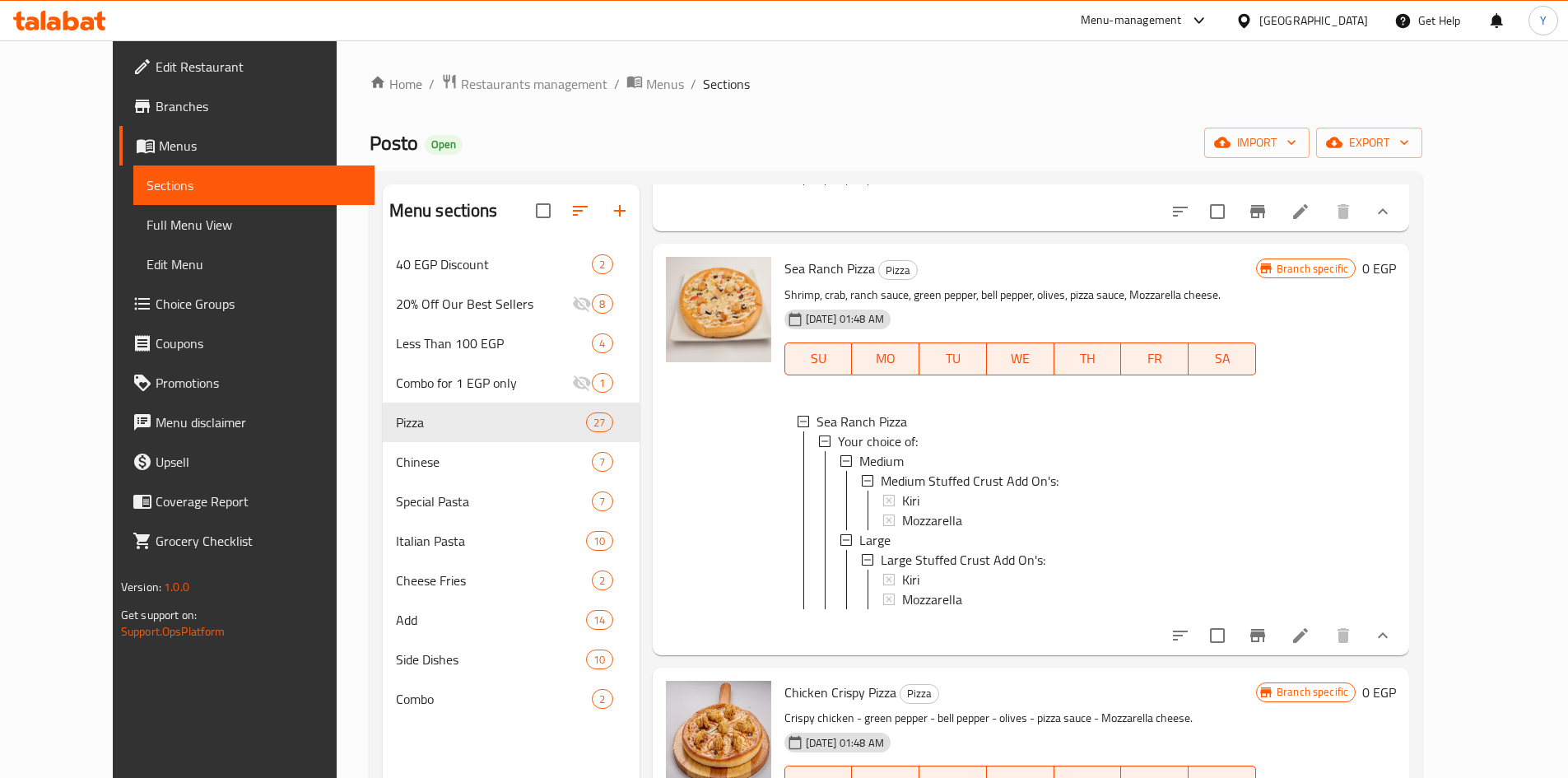
scroll to position [3786, 0]
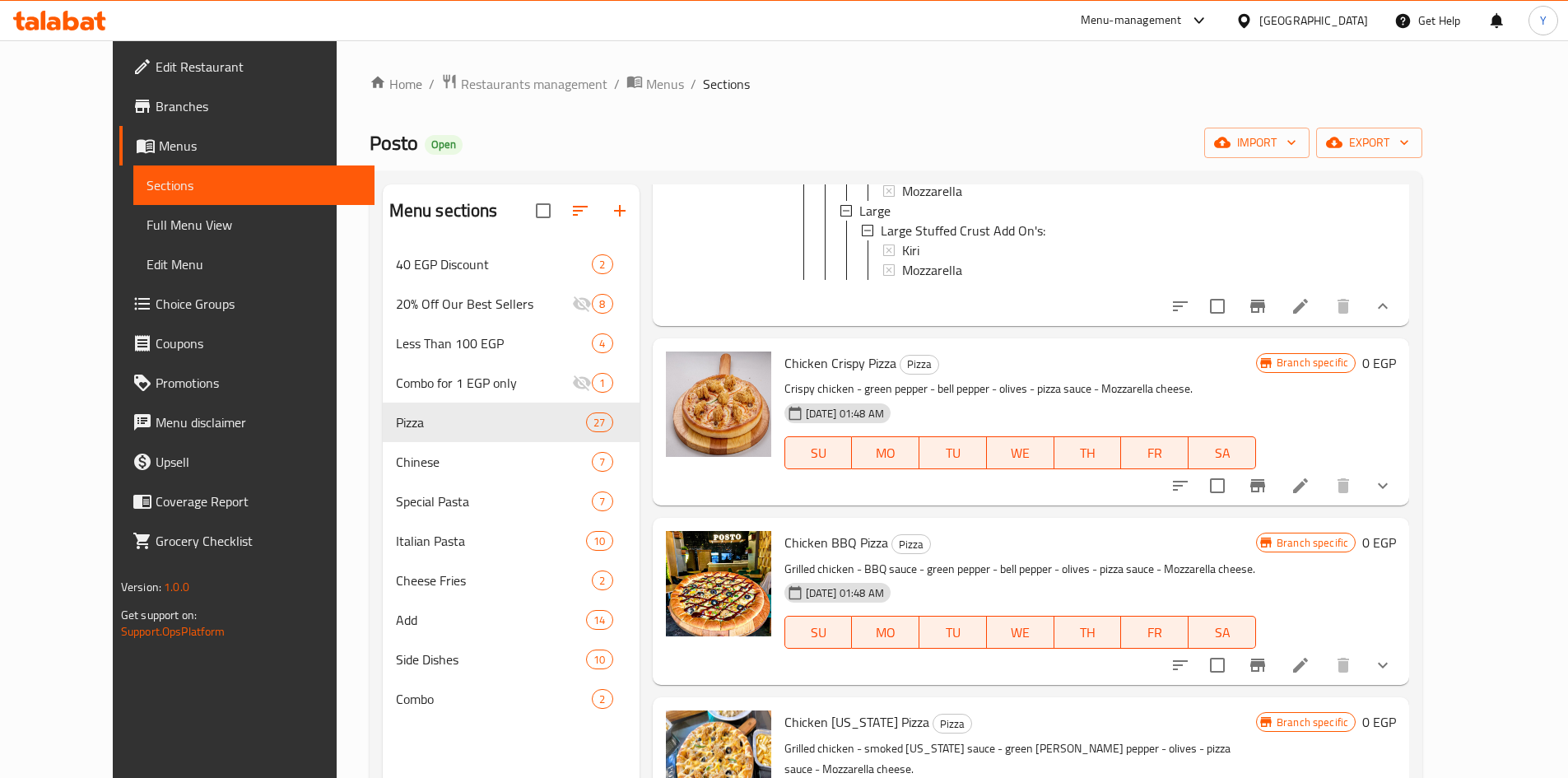
drag, startPoint x: 1467, startPoint y: 554, endPoint x: 1469, endPoint y: 607, distance: 53.0
click at [1403, 506] on button "show more" at bounding box center [1383, 486] width 39 height 39
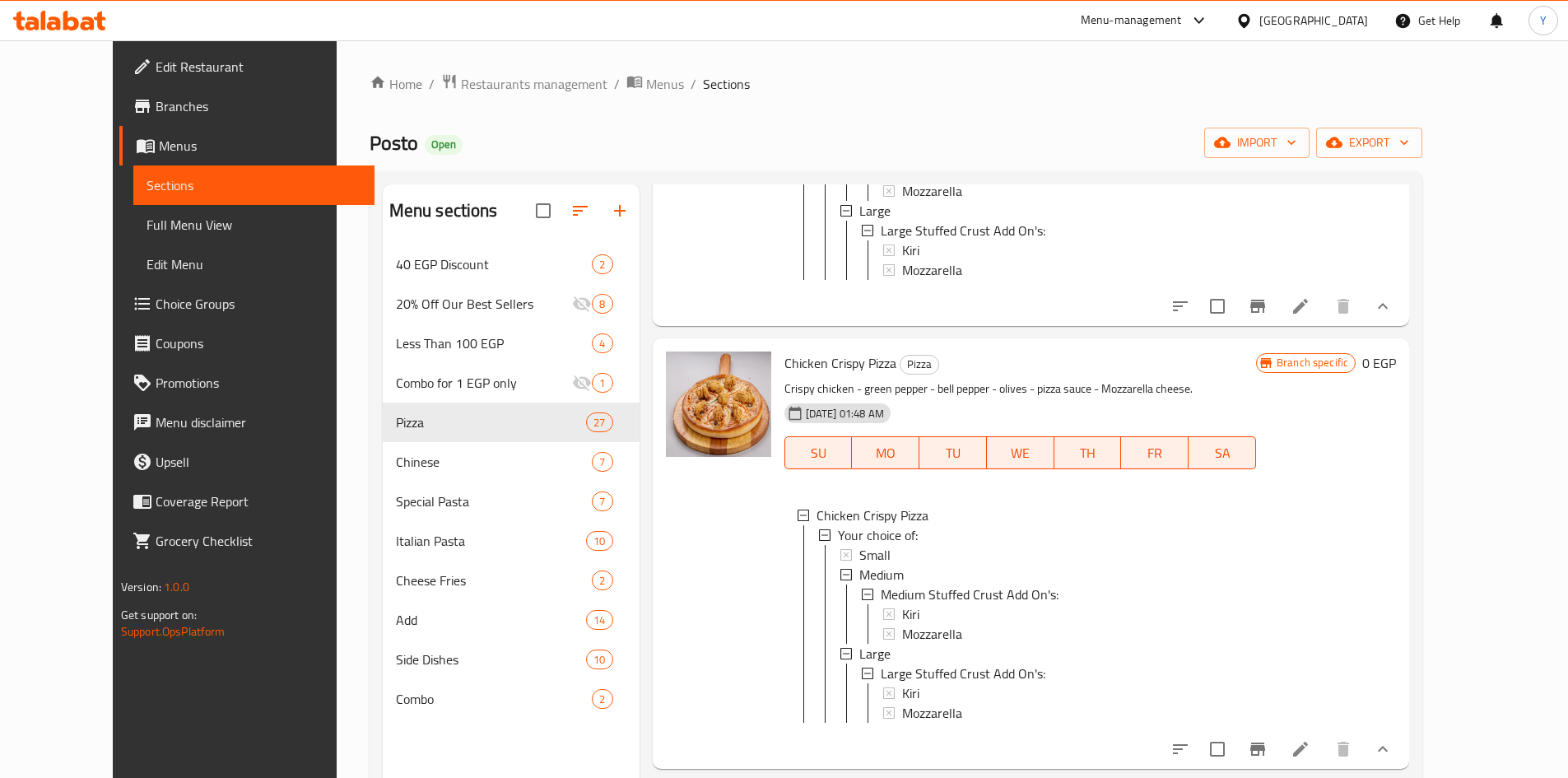
scroll to position [4198, 0]
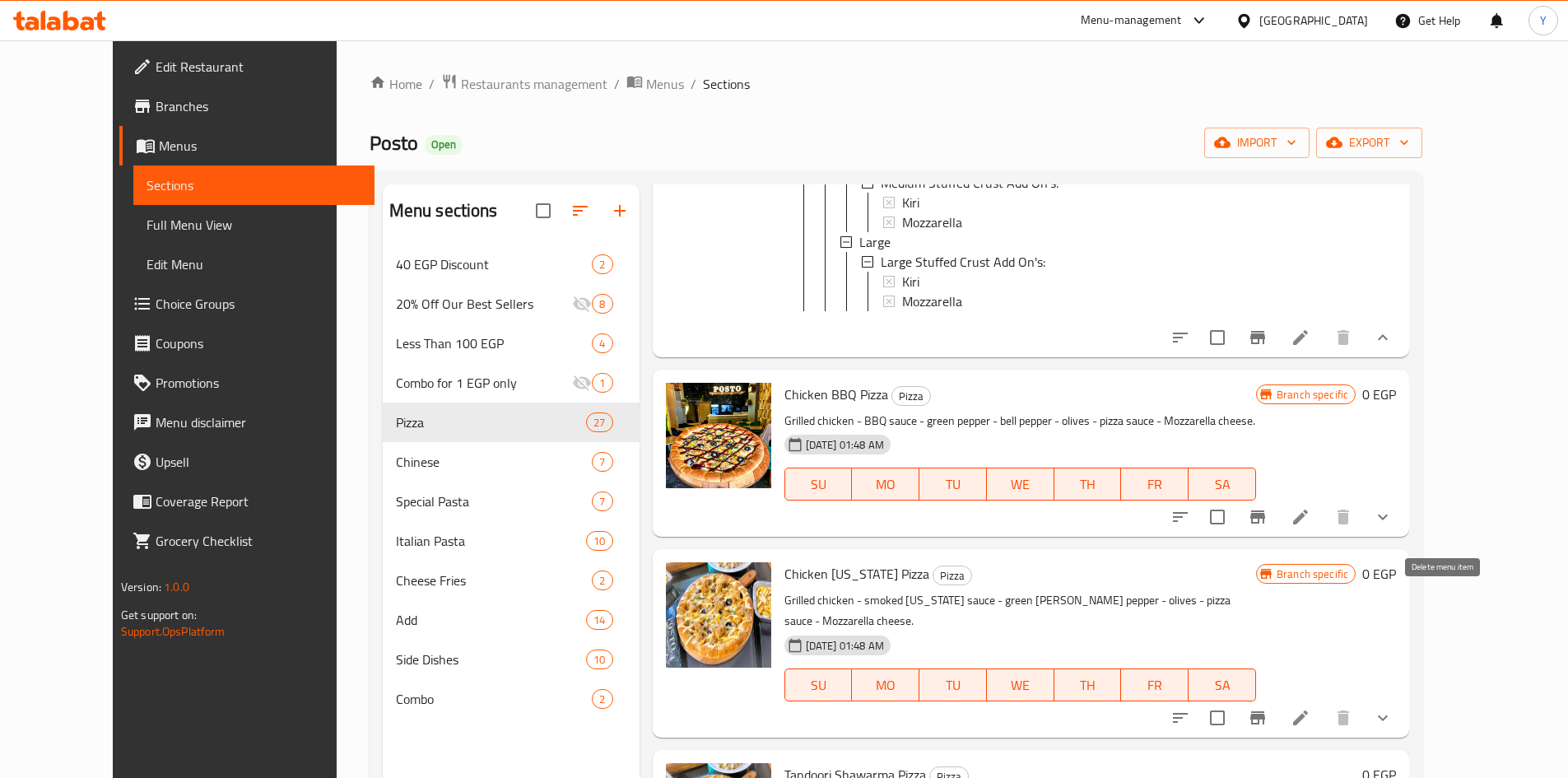
click at [1403, 536] on button "show more" at bounding box center [1383, 517] width 39 height 39
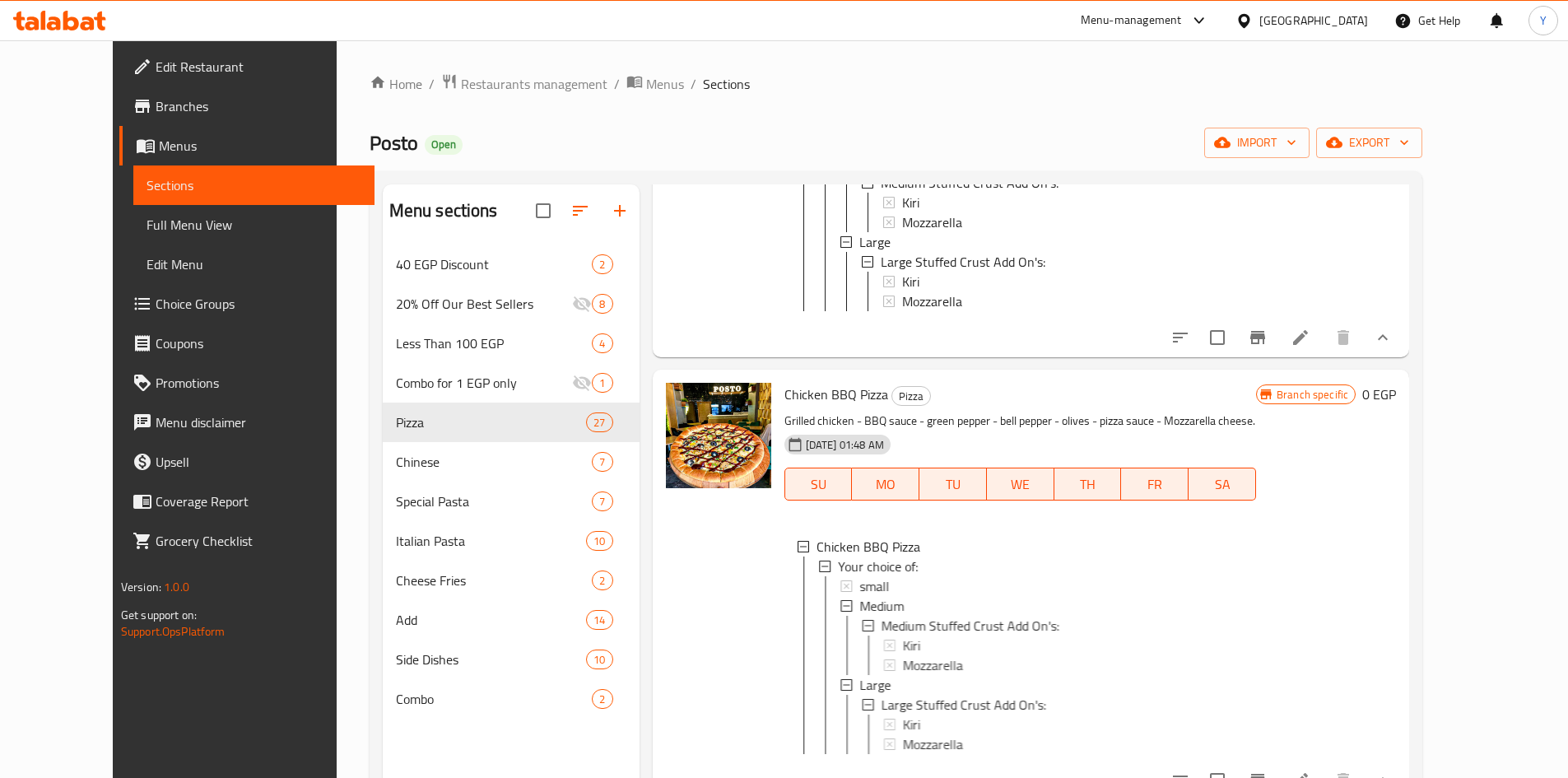
scroll to position [4527, 0]
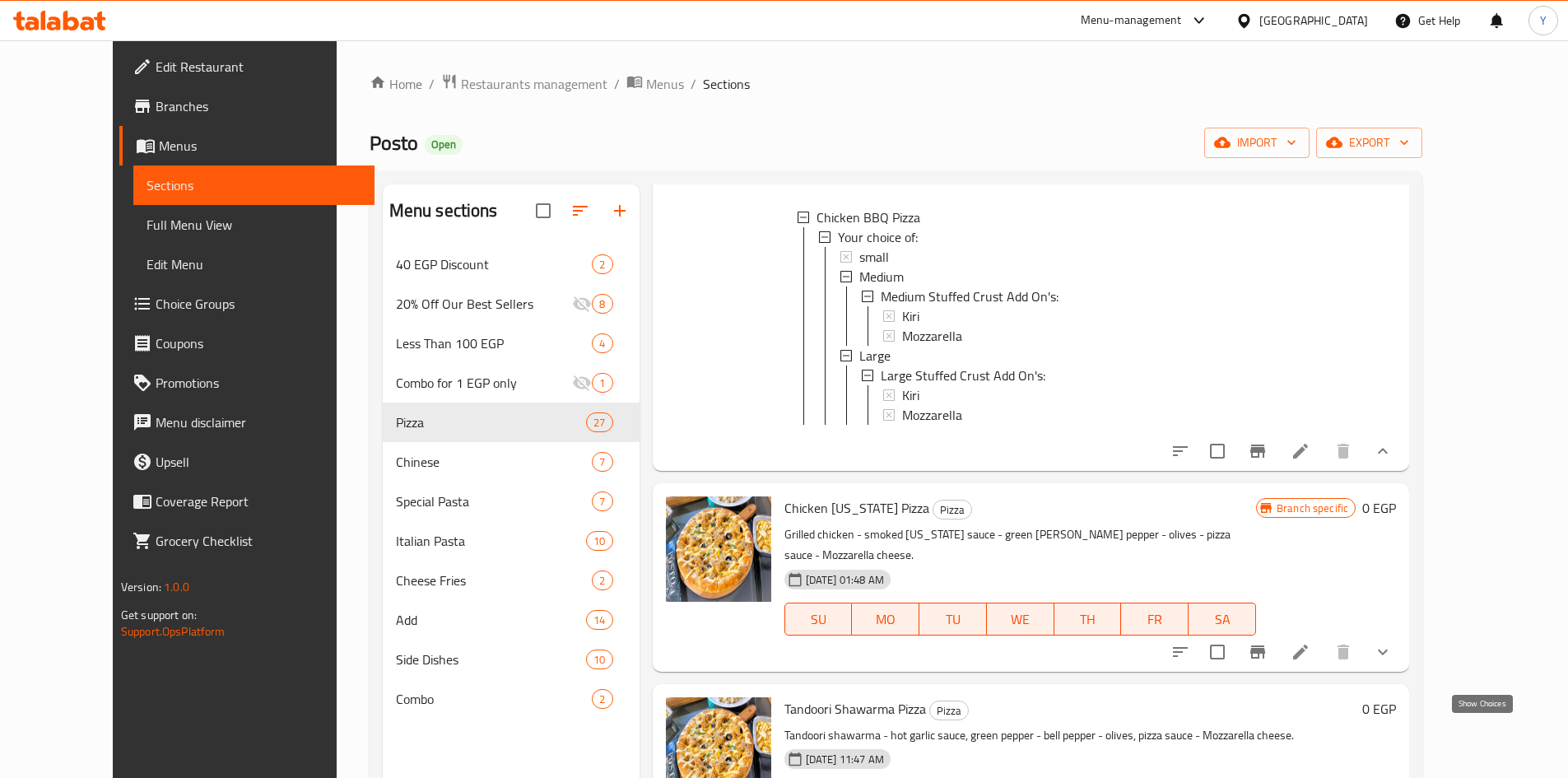
click at [1403, 672] on button "show more" at bounding box center [1383, 652] width 39 height 39
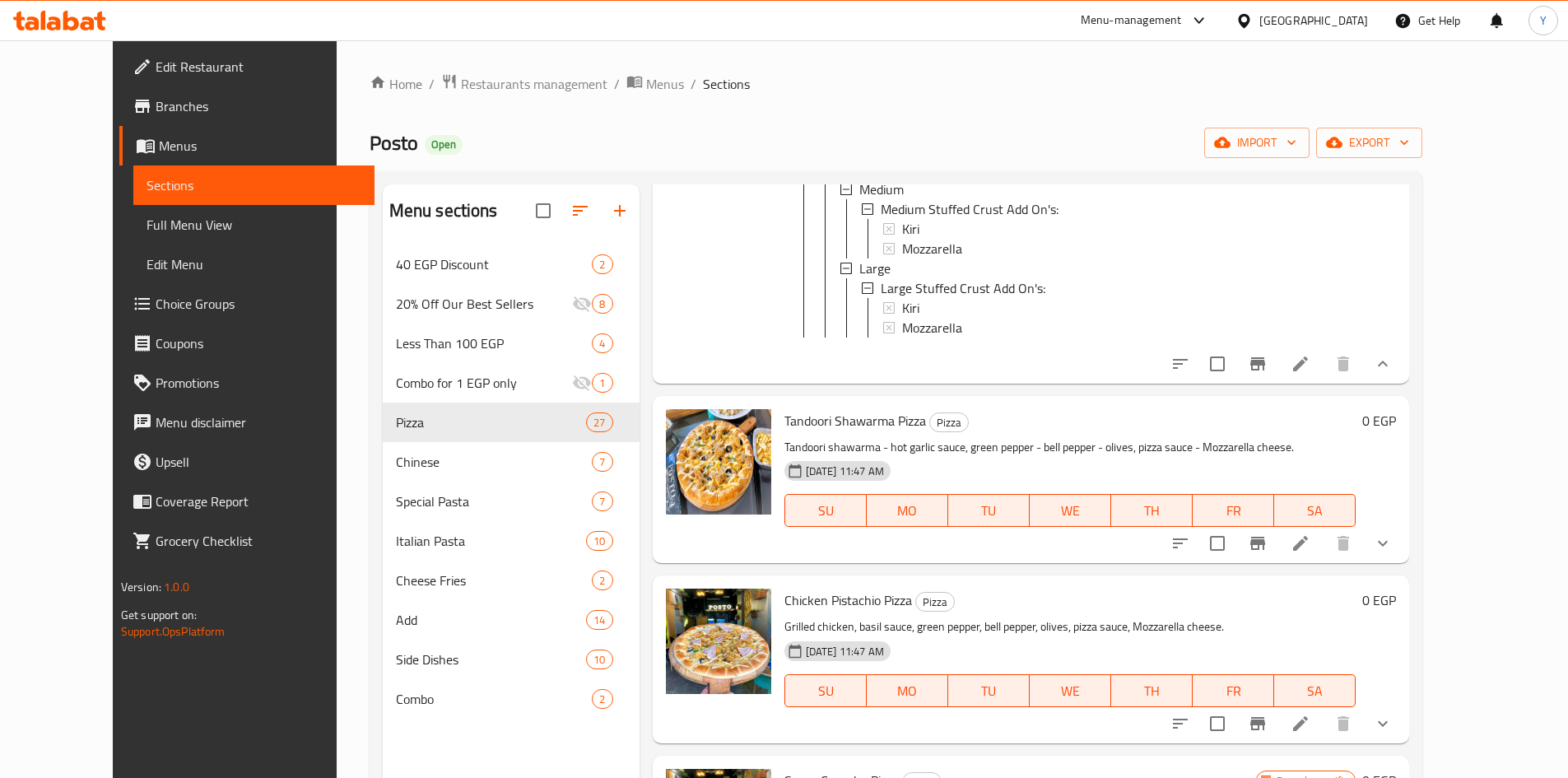
scroll to position [5103, 0]
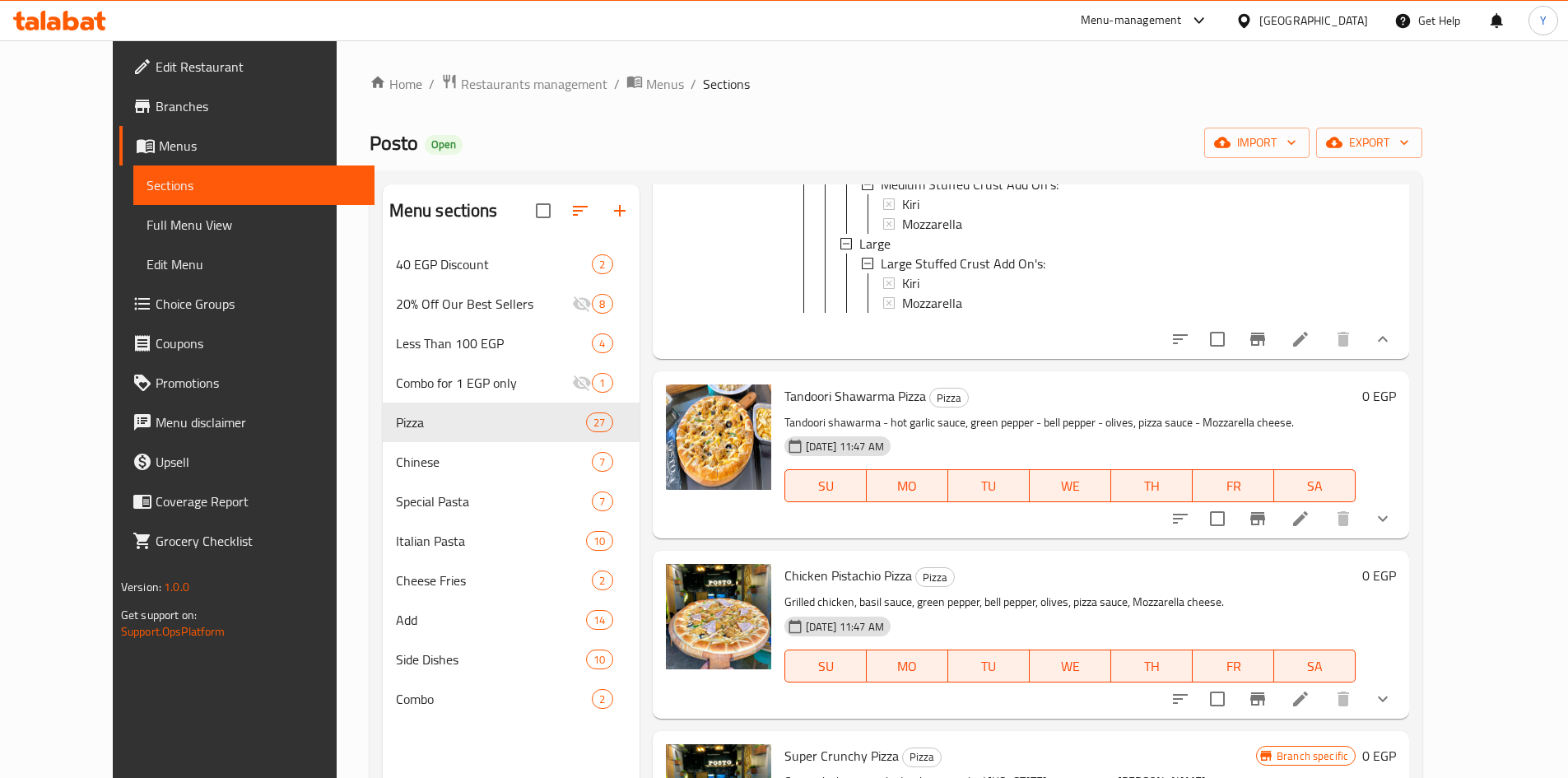
click at [1403, 538] on button "show more" at bounding box center [1383, 518] width 39 height 39
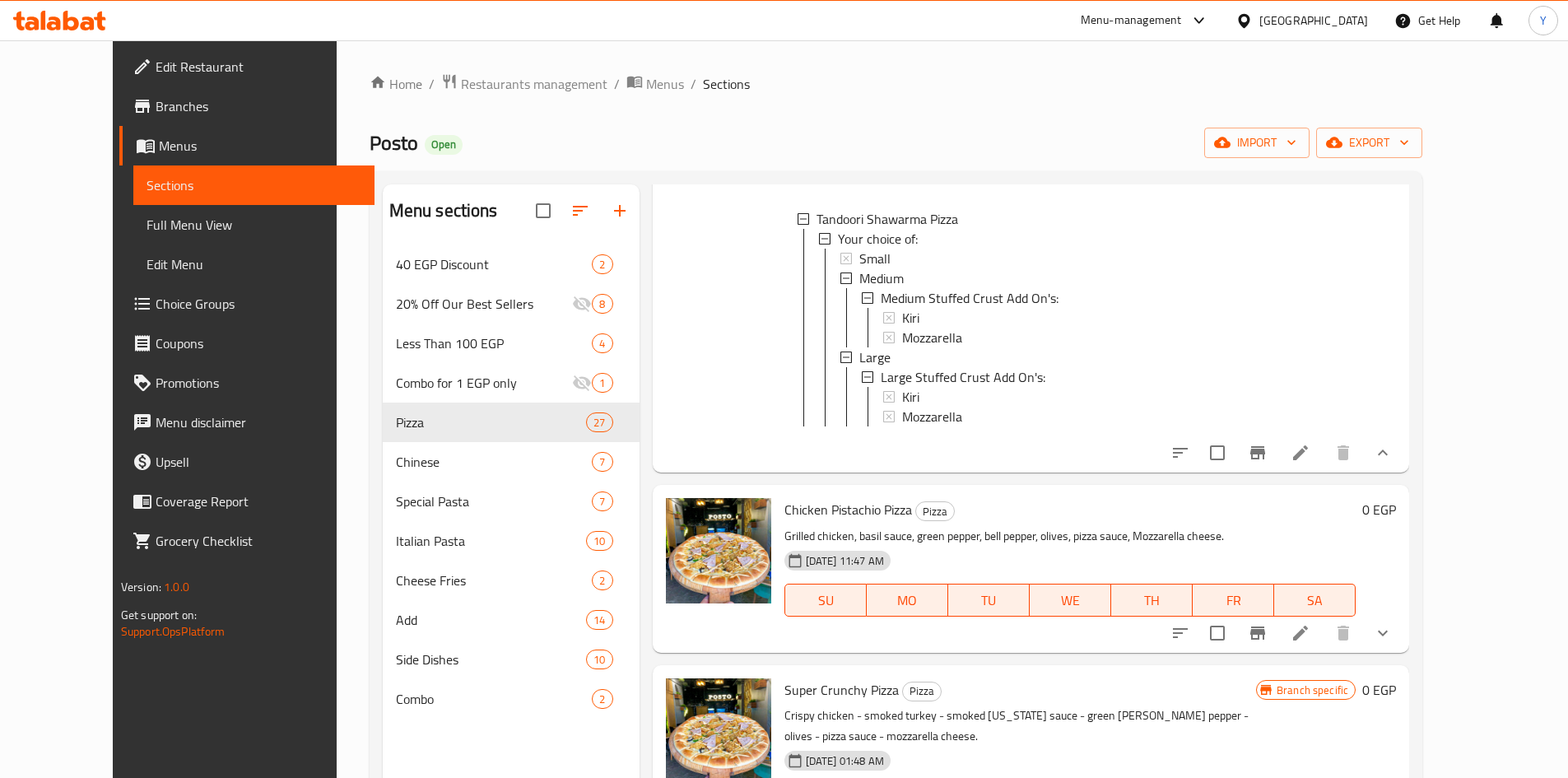
scroll to position [5598, 0]
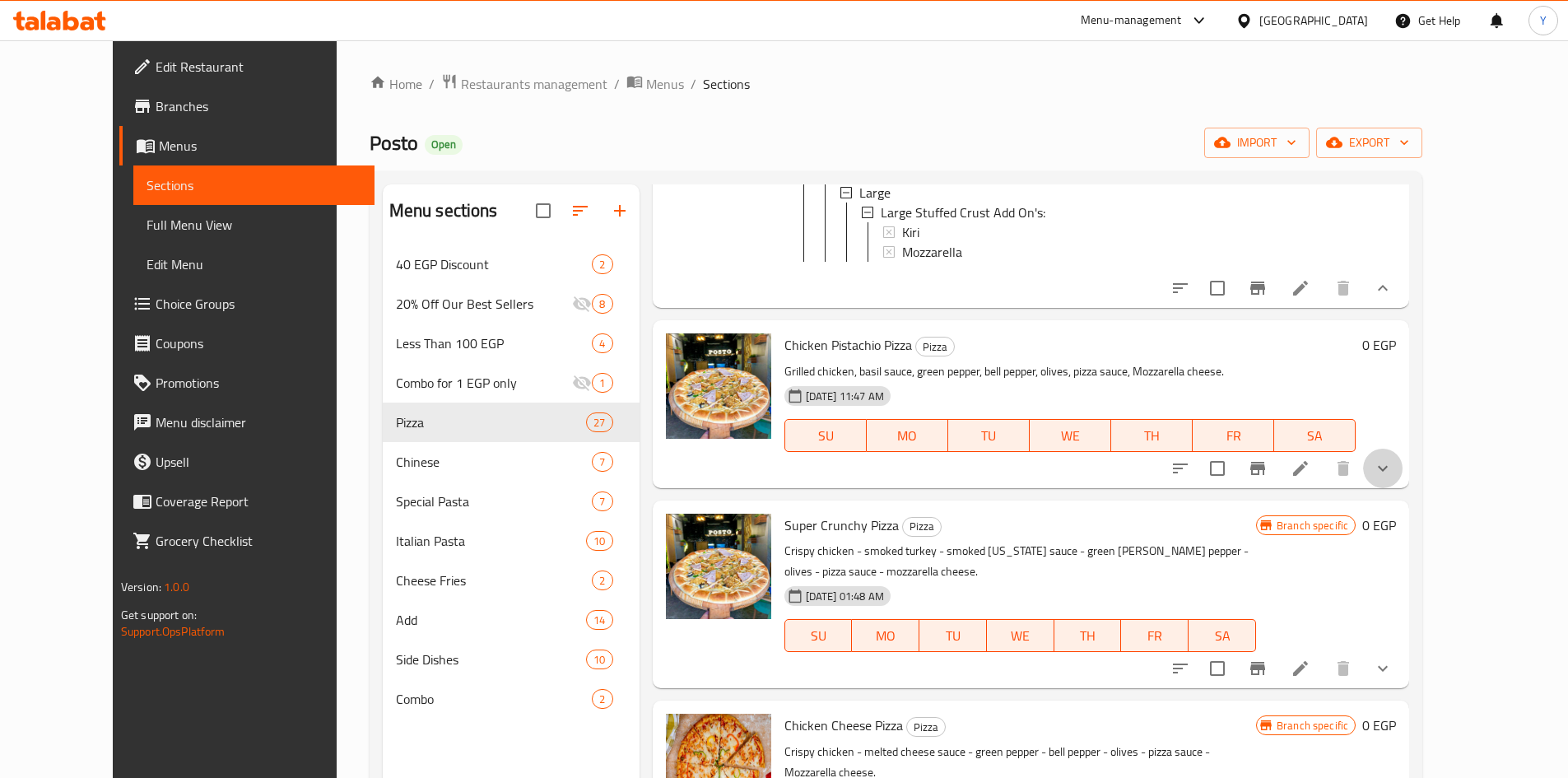
click at [1403, 488] on button "show more" at bounding box center [1383, 469] width 39 height 39
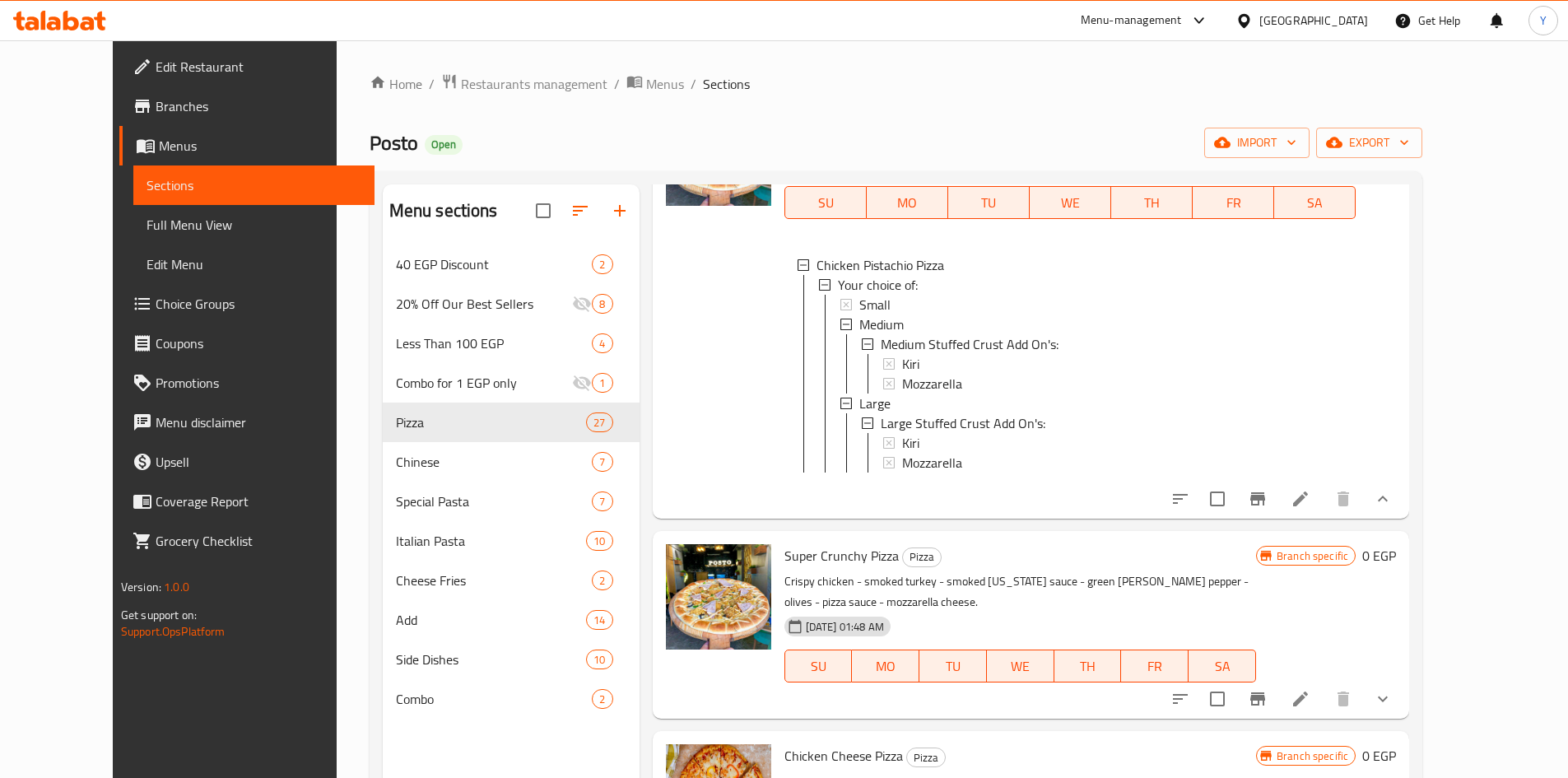
scroll to position [6009, 0]
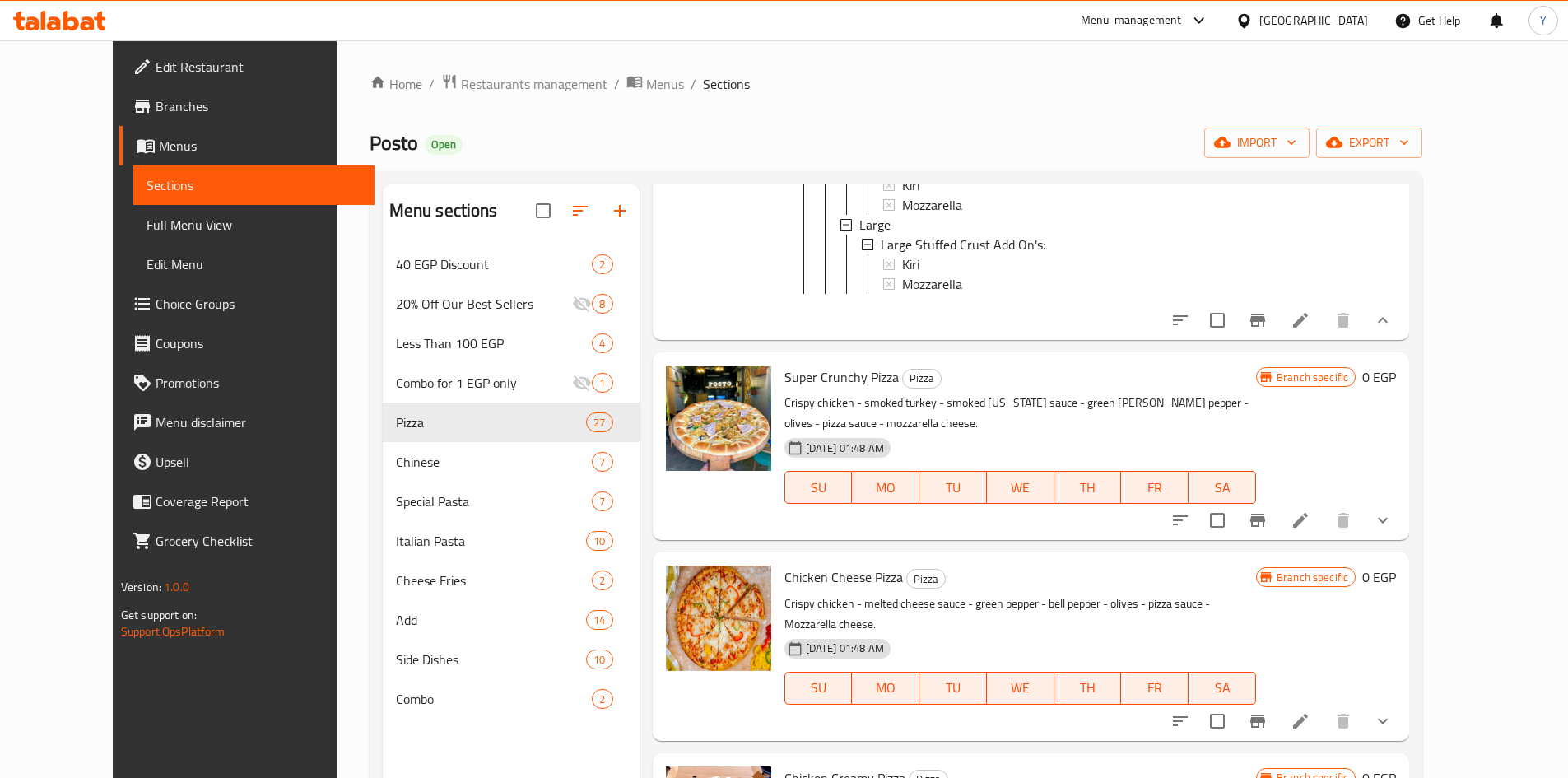
click at [1403, 540] on button "show more" at bounding box center [1383, 520] width 39 height 39
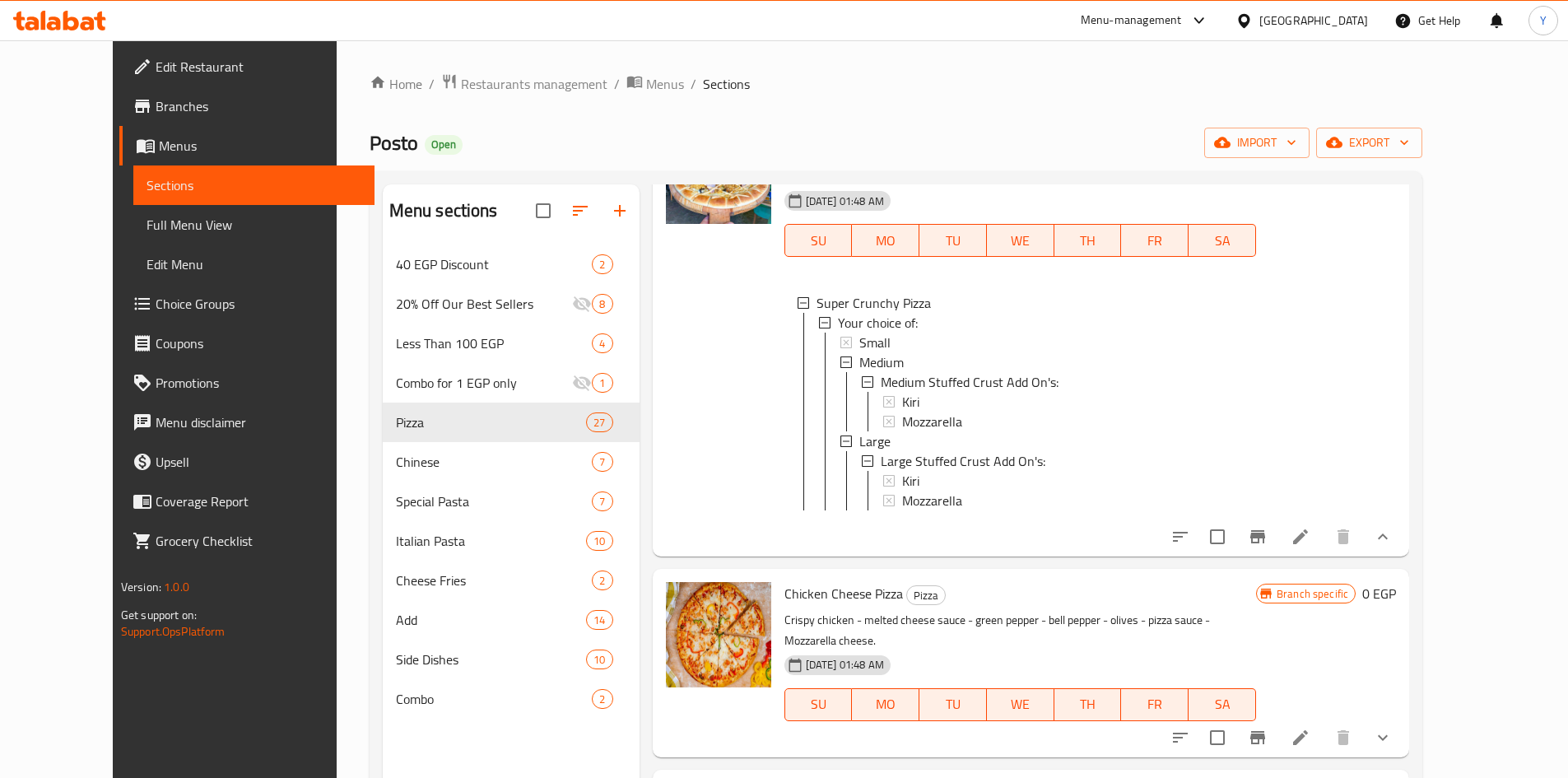
scroll to position [6586, 0]
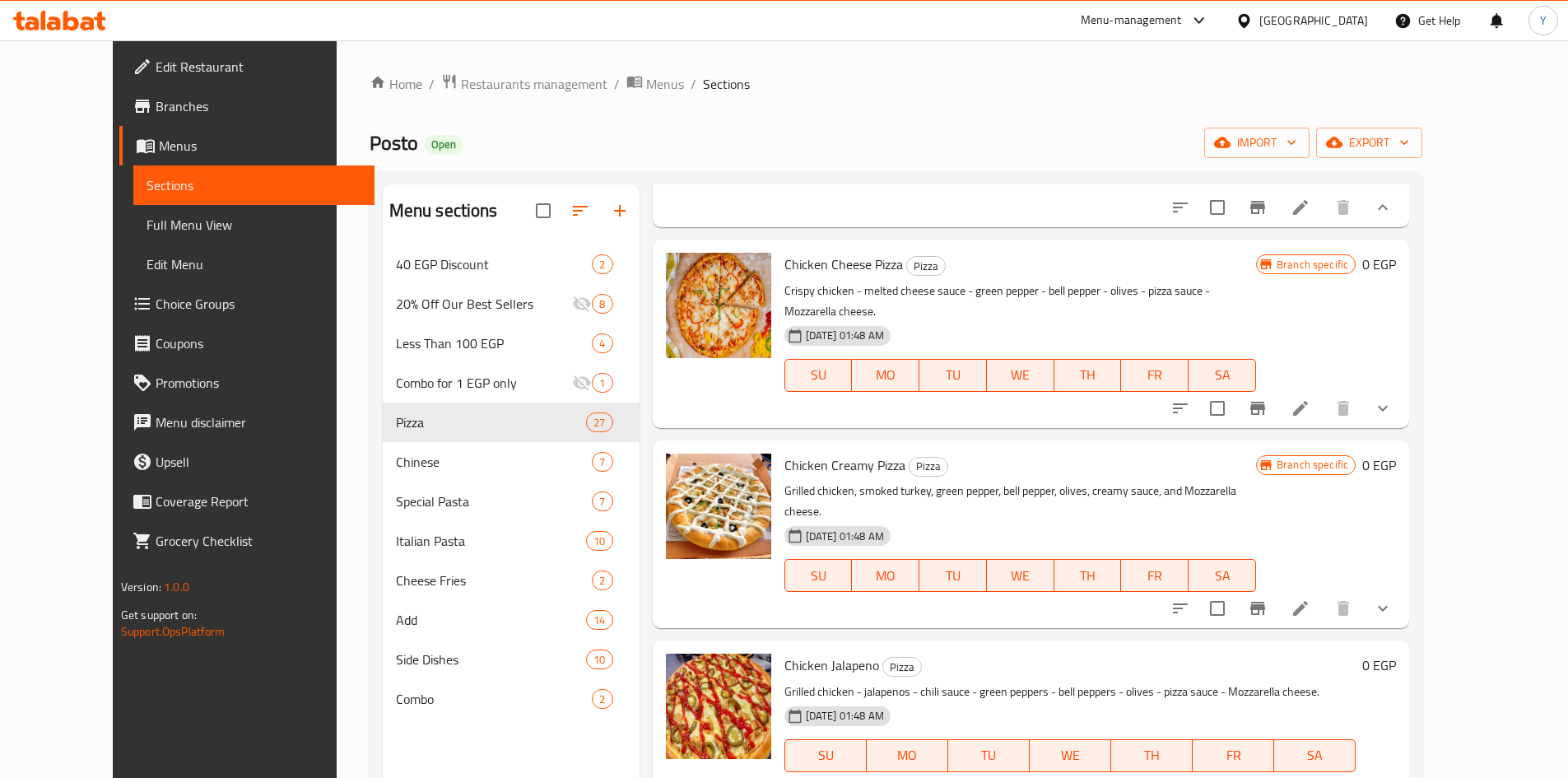
click at [1410, 524] on div "Menu items Add Sort Manage items Margarita Pizza Pizza Pizza sauce - Mozzarella…" at bounding box center [1024, 573] width 770 height 778
click at [1403, 428] on button "show more" at bounding box center [1383, 408] width 39 height 39
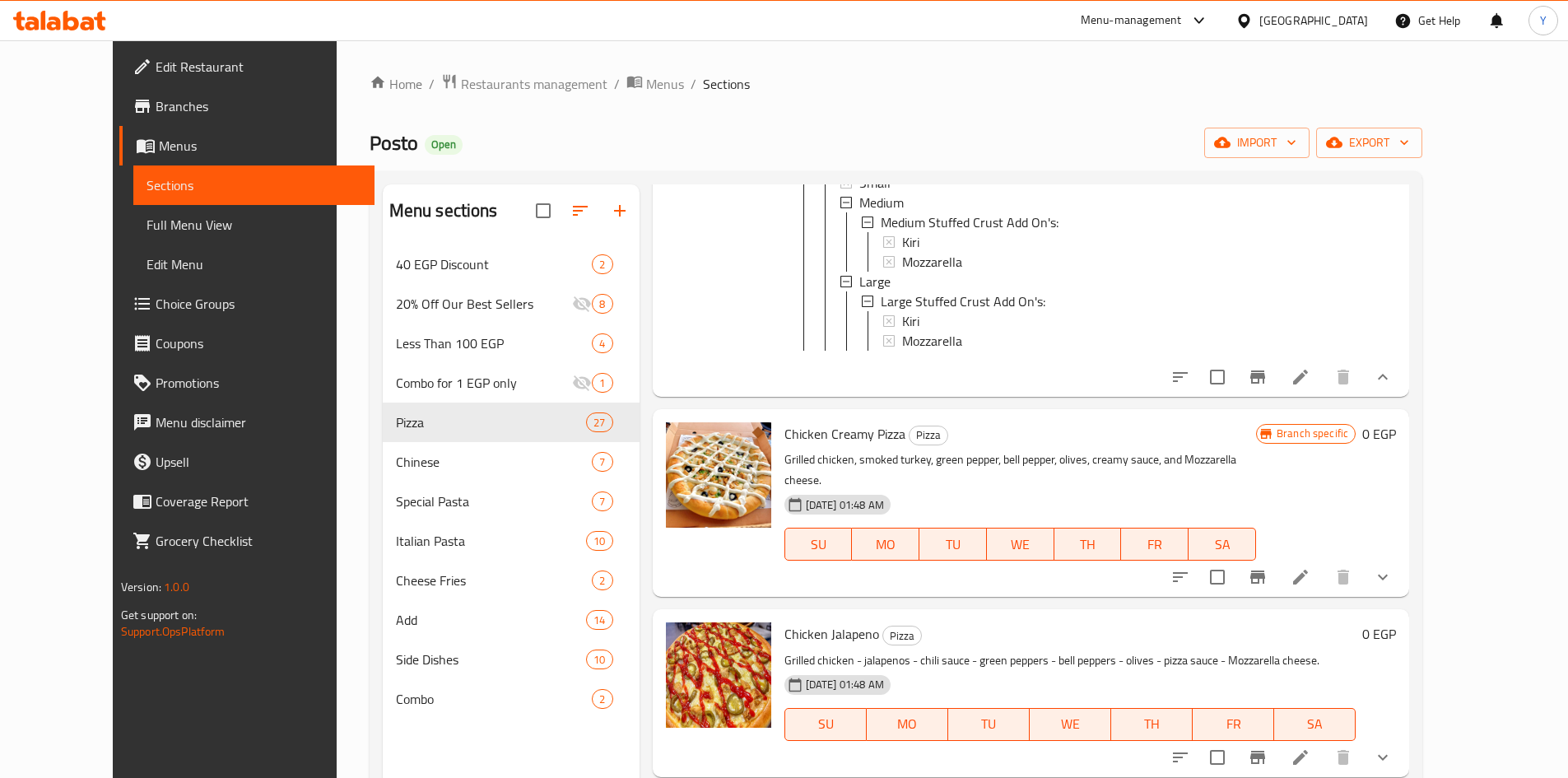
scroll to position [6915, 0]
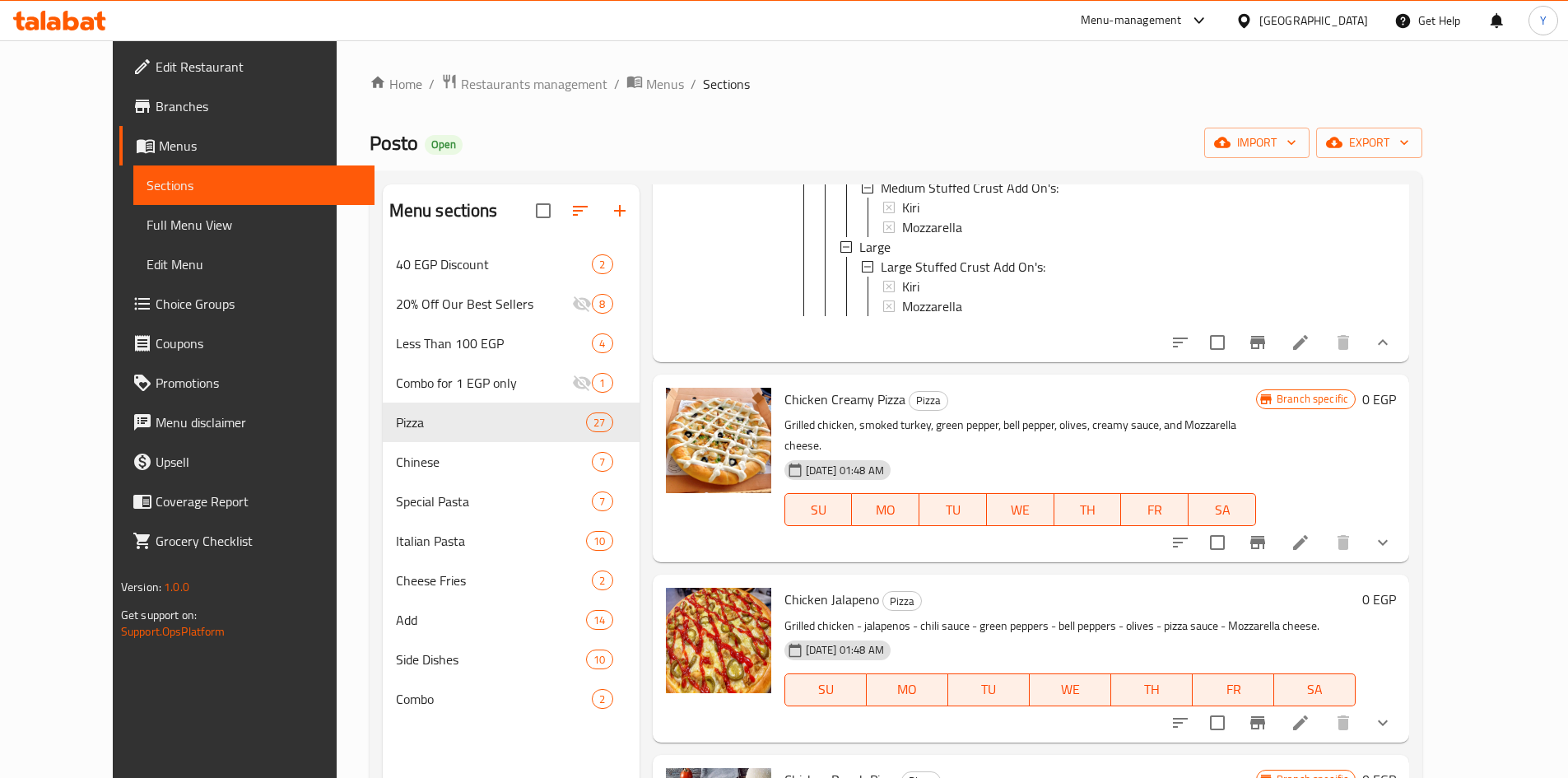
click at [1403, 562] on button "show more" at bounding box center [1383, 542] width 39 height 39
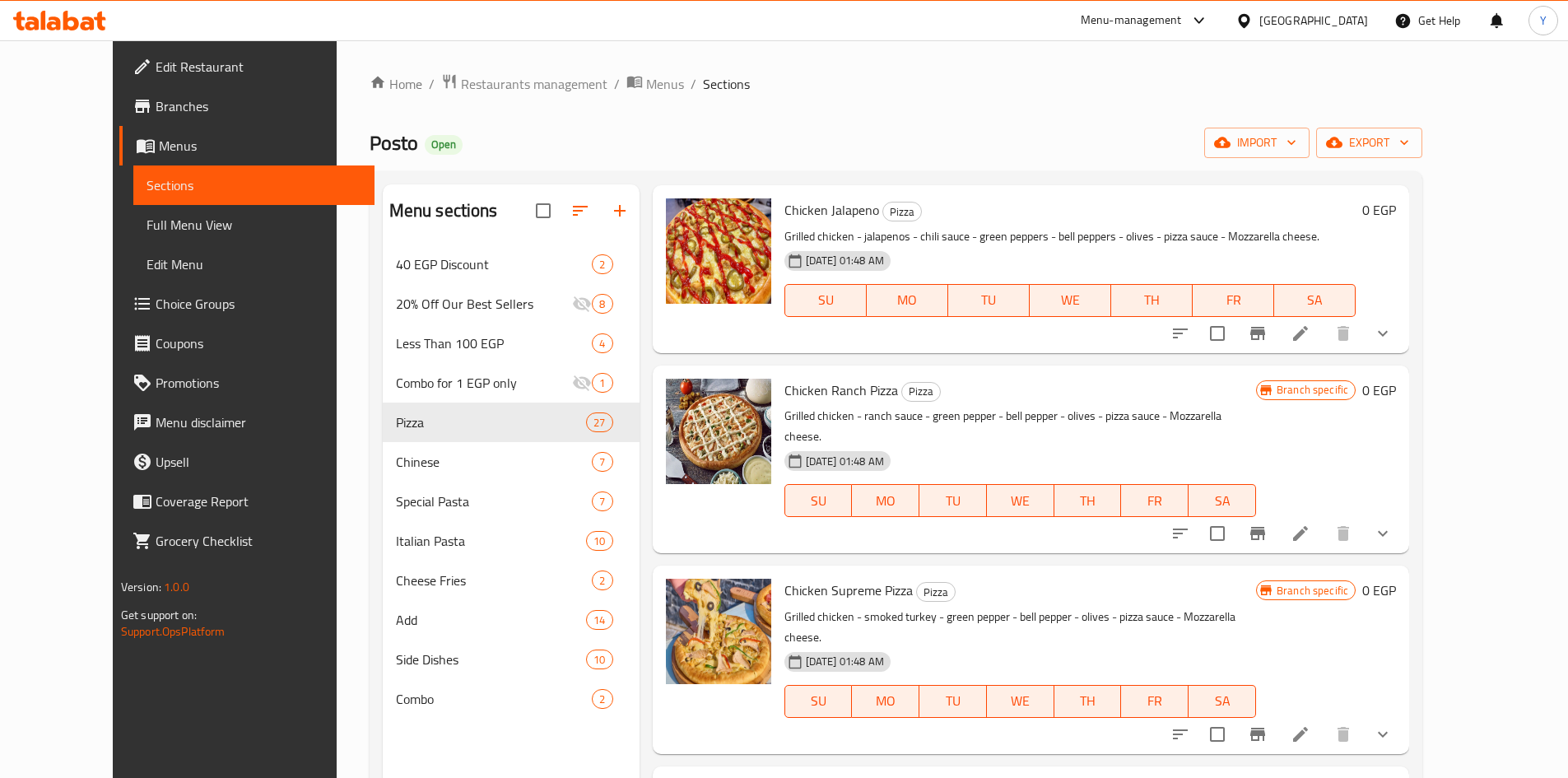
scroll to position [7573, 0]
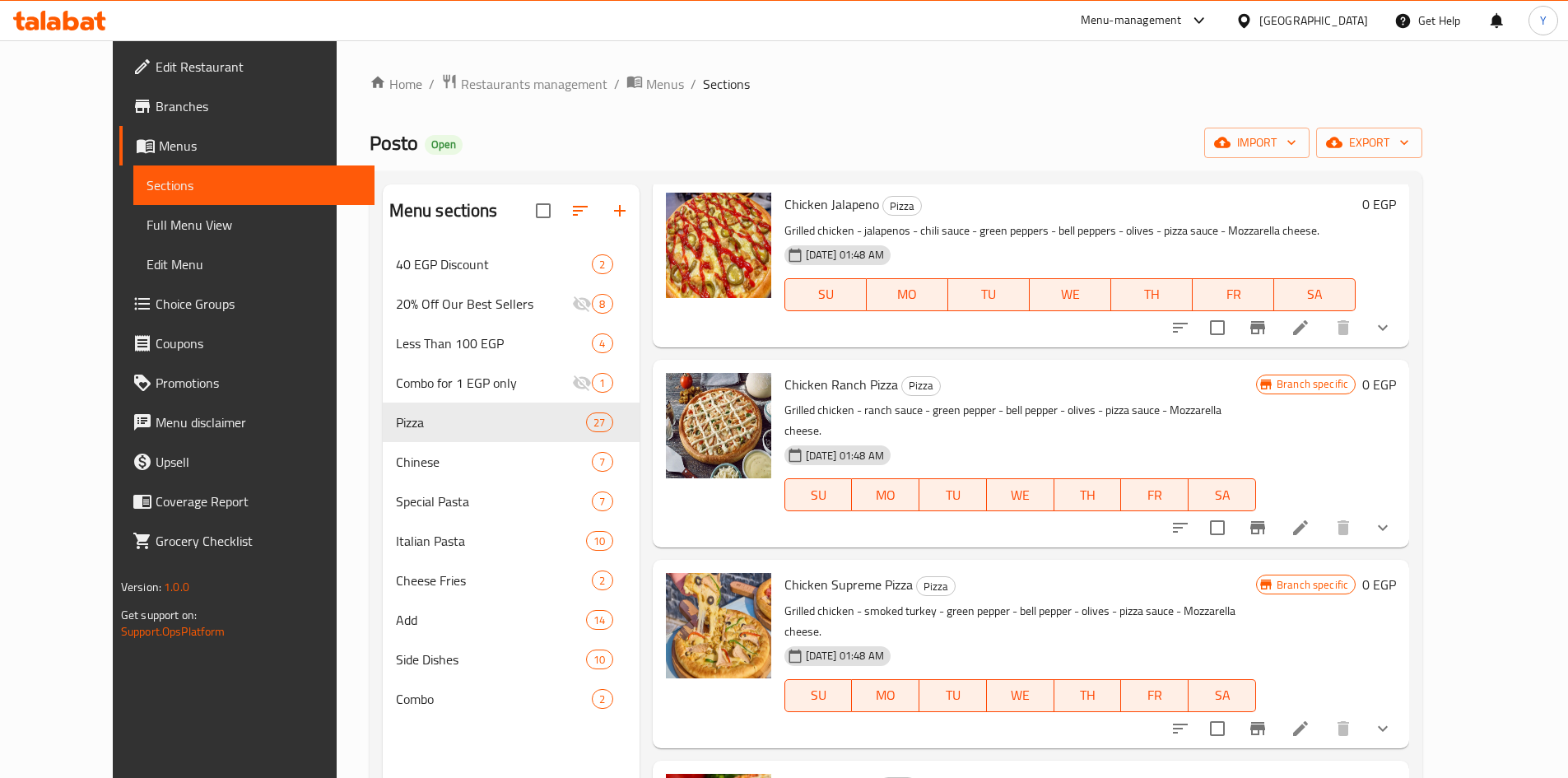
drag, startPoint x: 1470, startPoint y: 429, endPoint x: 1469, endPoint y: 464, distance: 35.0
click at [1403, 347] on button "show more" at bounding box center [1383, 327] width 39 height 39
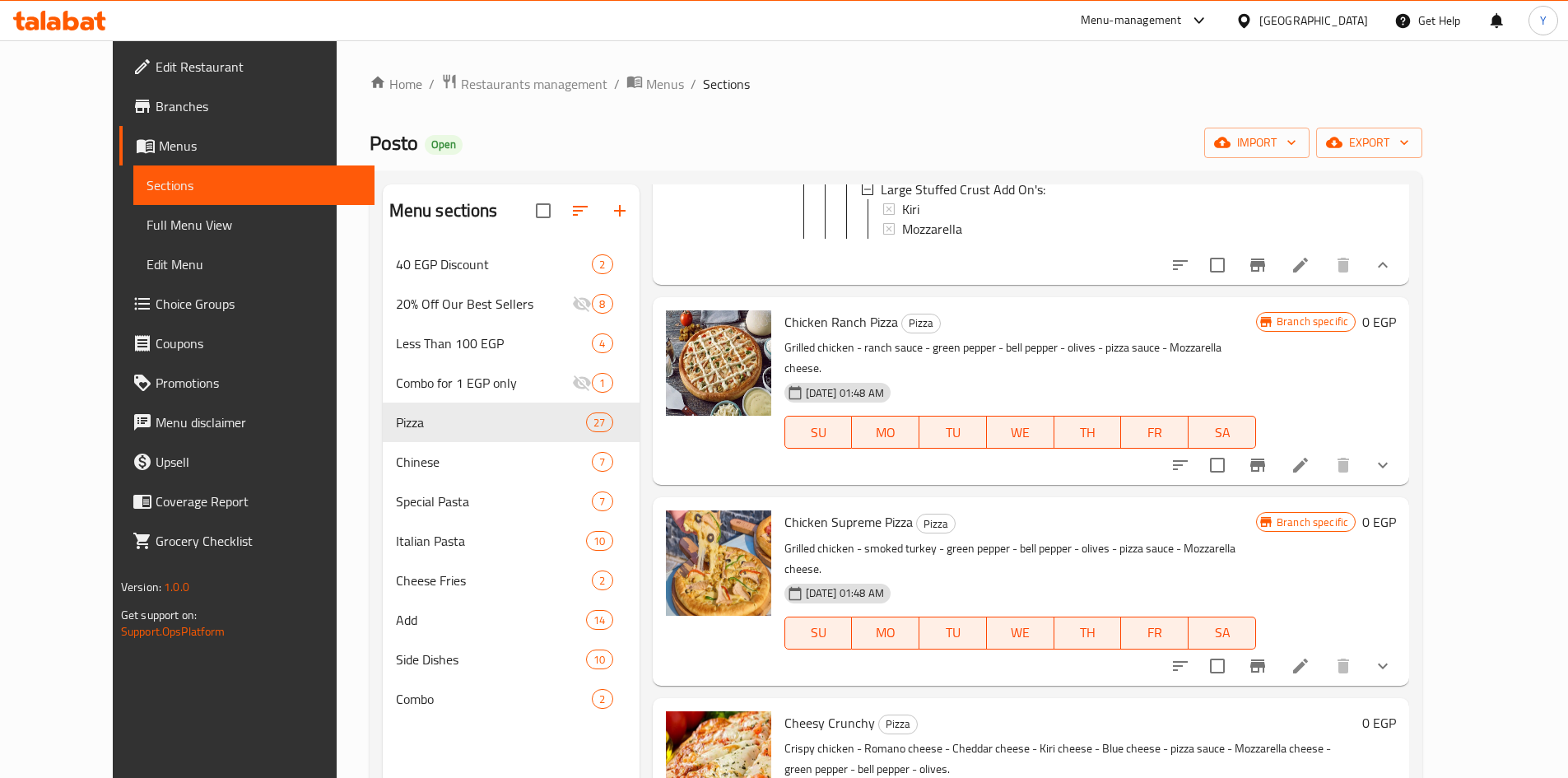
scroll to position [7903, 0]
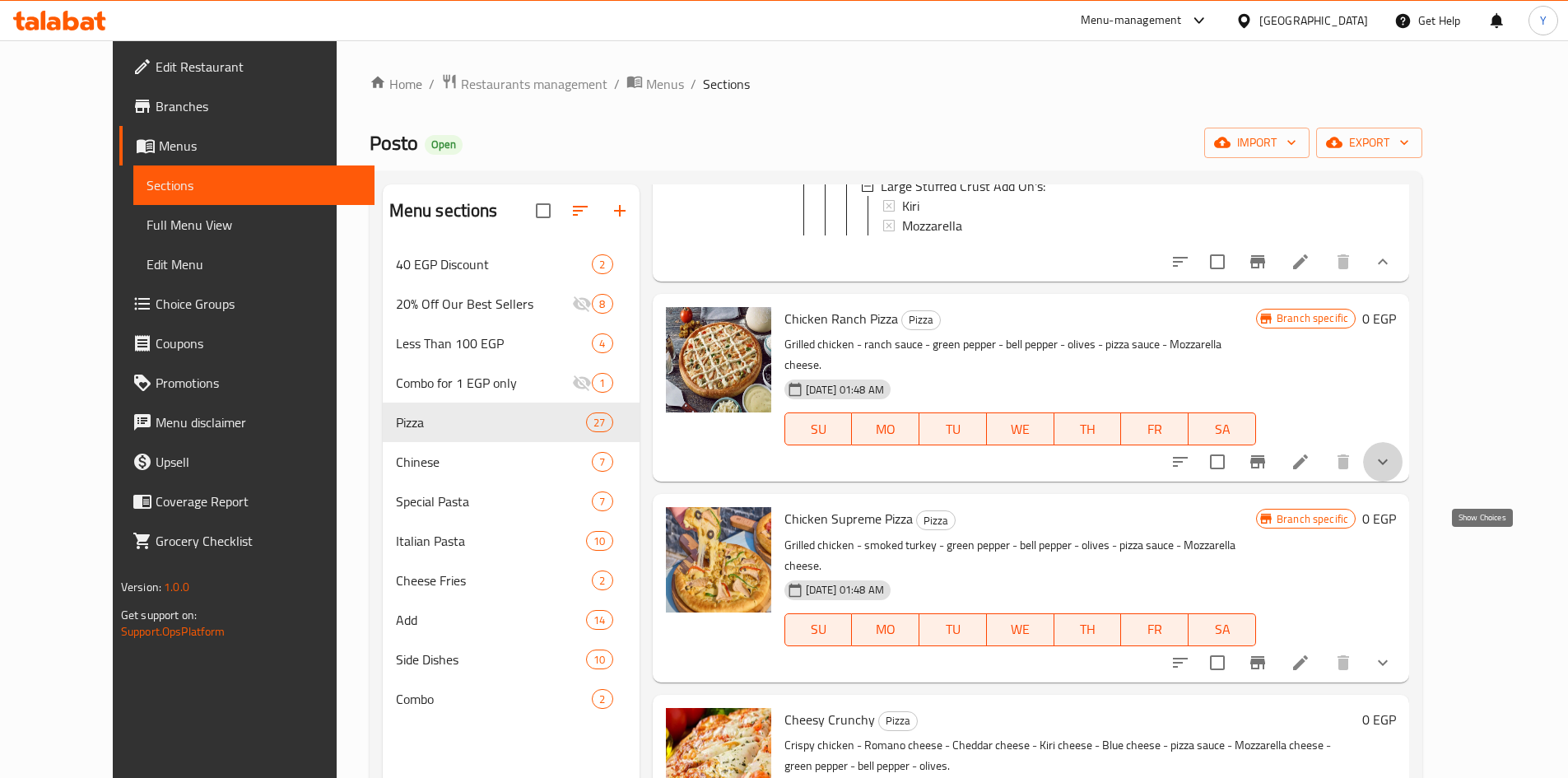
drag, startPoint x: 1482, startPoint y: 550, endPoint x: 1479, endPoint y: 565, distance: 15.3
click at [1392, 471] on icon "show more" at bounding box center [1382, 461] width 20 height 20
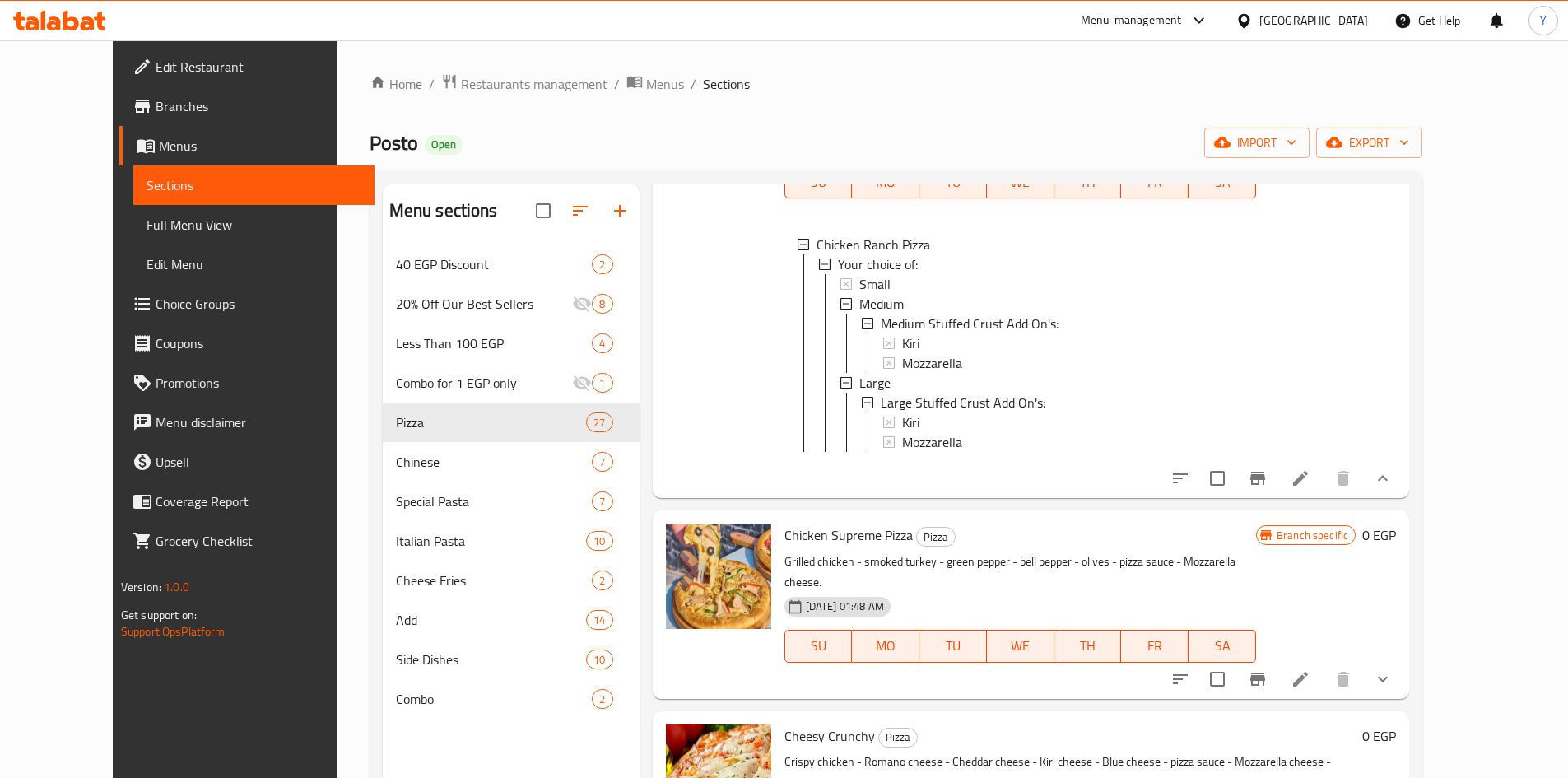
scroll to position [8314, 0]
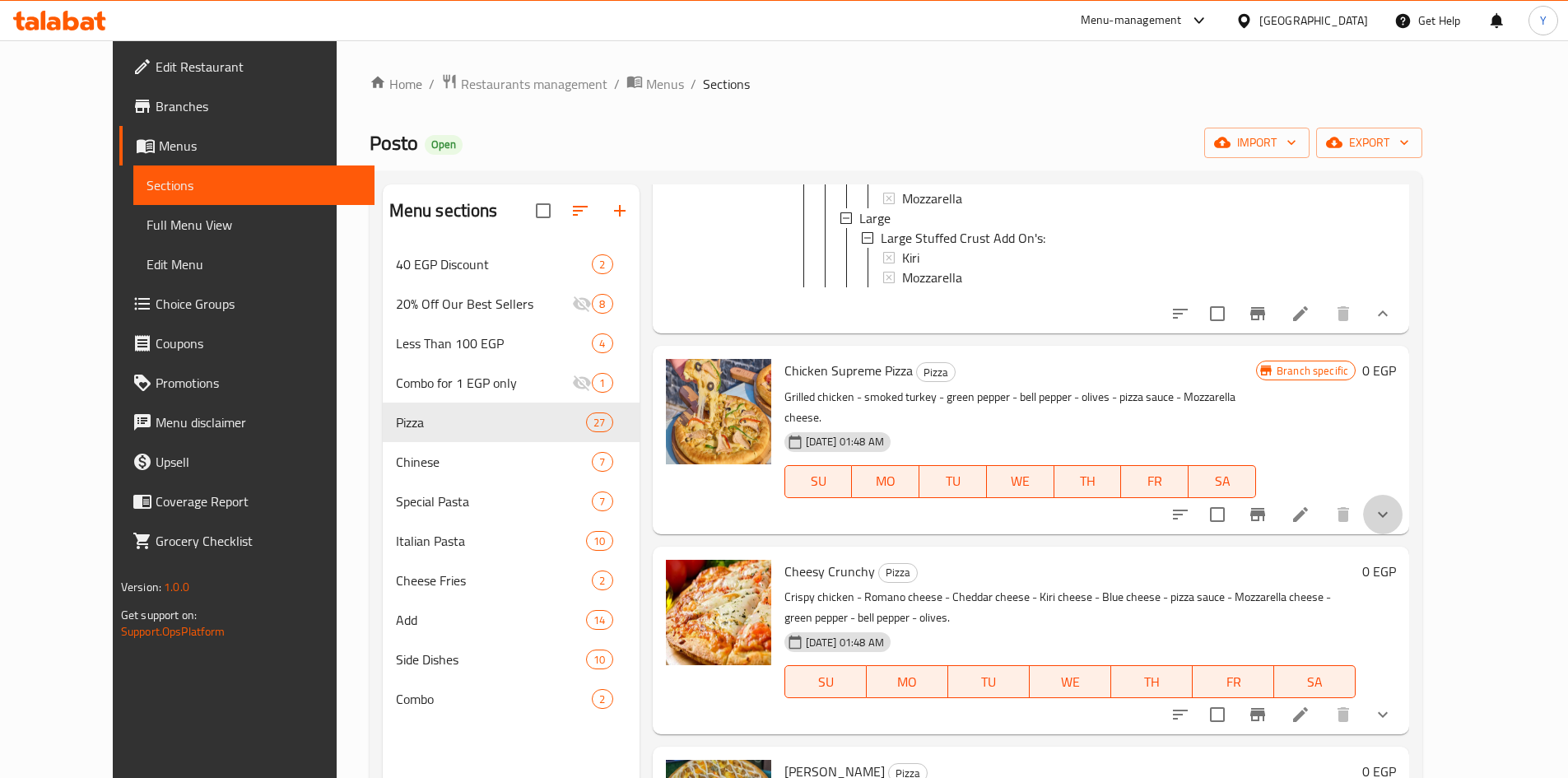
drag, startPoint x: 1479, startPoint y: 605, endPoint x: 1475, endPoint y: 654, distance: 49.2
click at [1403, 534] on button "show more" at bounding box center [1383, 514] width 39 height 39
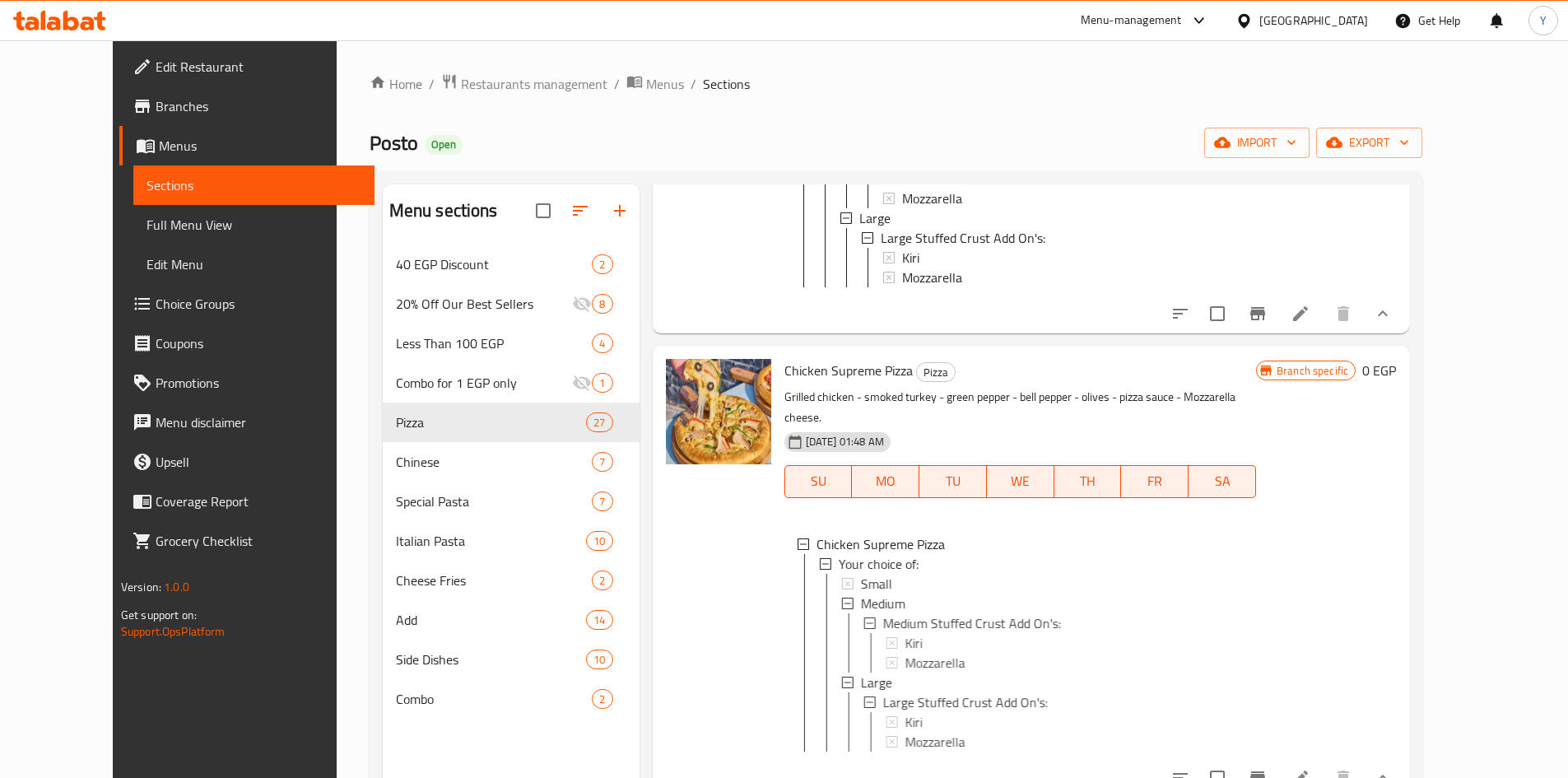
scroll to position [8643, 0]
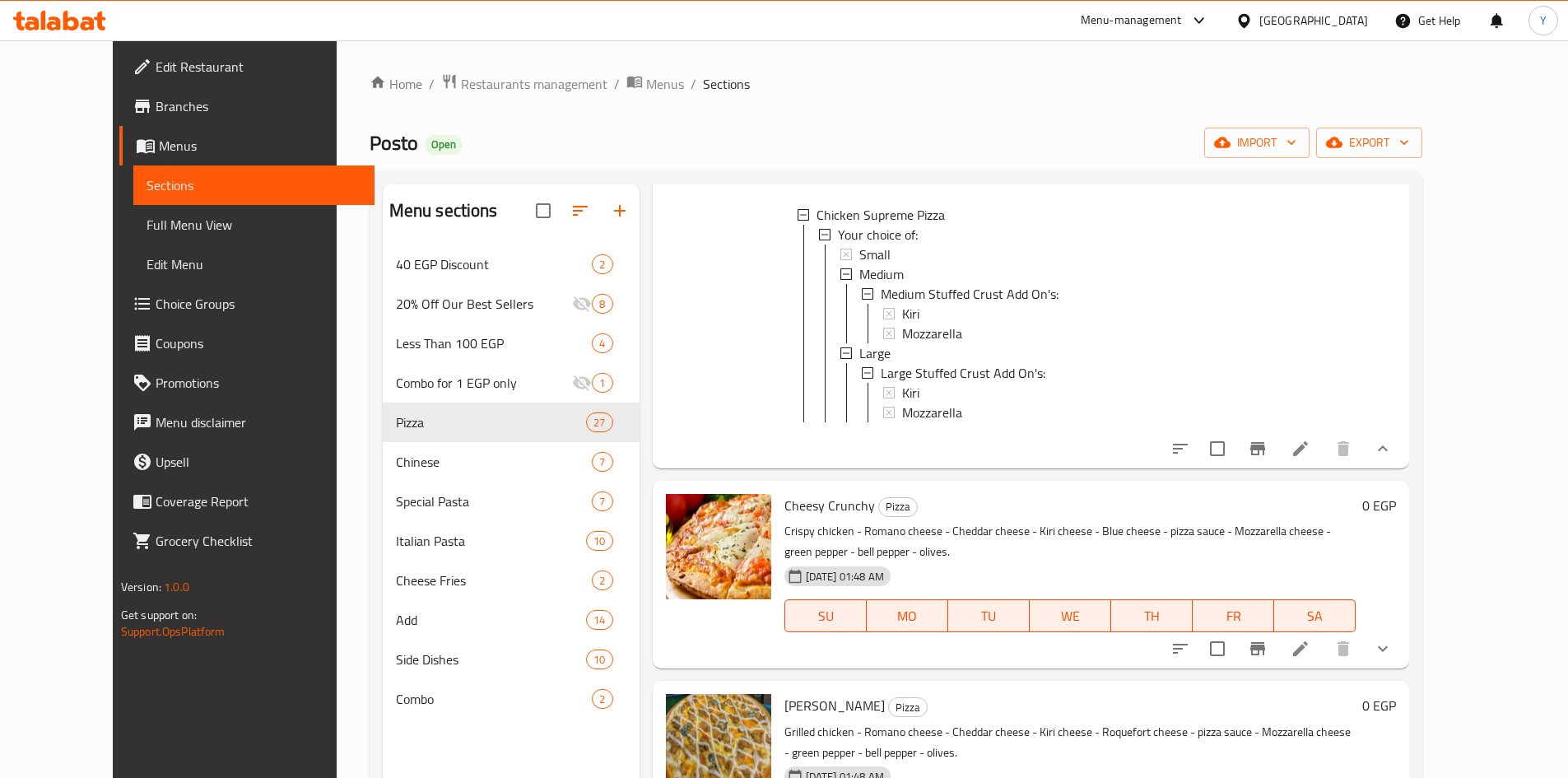
click at [1396, 655] on div "0 EGP" at bounding box center [1375, 574] width 40 height 161
click at [1403, 668] on button "show more" at bounding box center [1383, 649] width 39 height 39
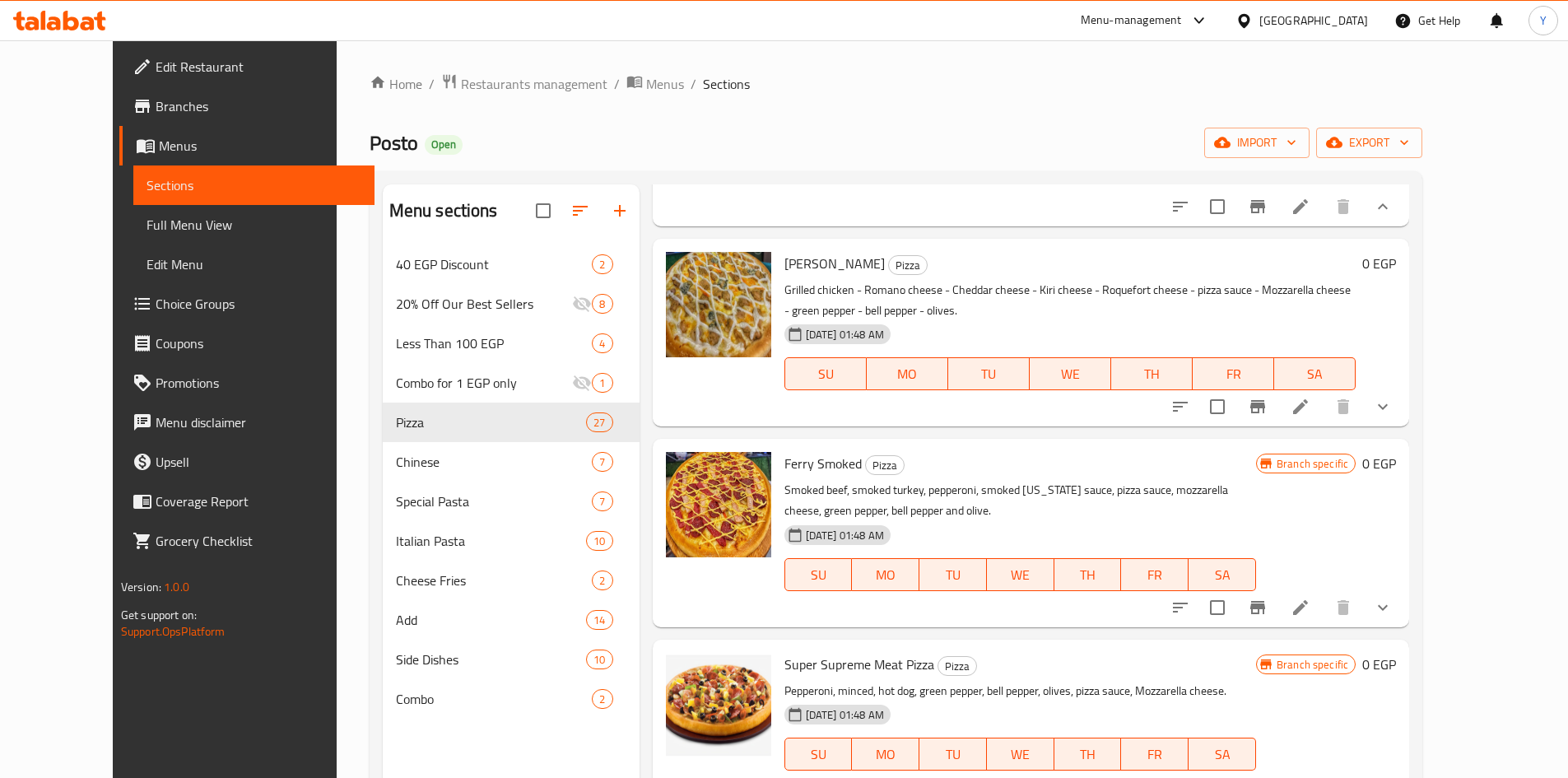
scroll to position [9384, 0]
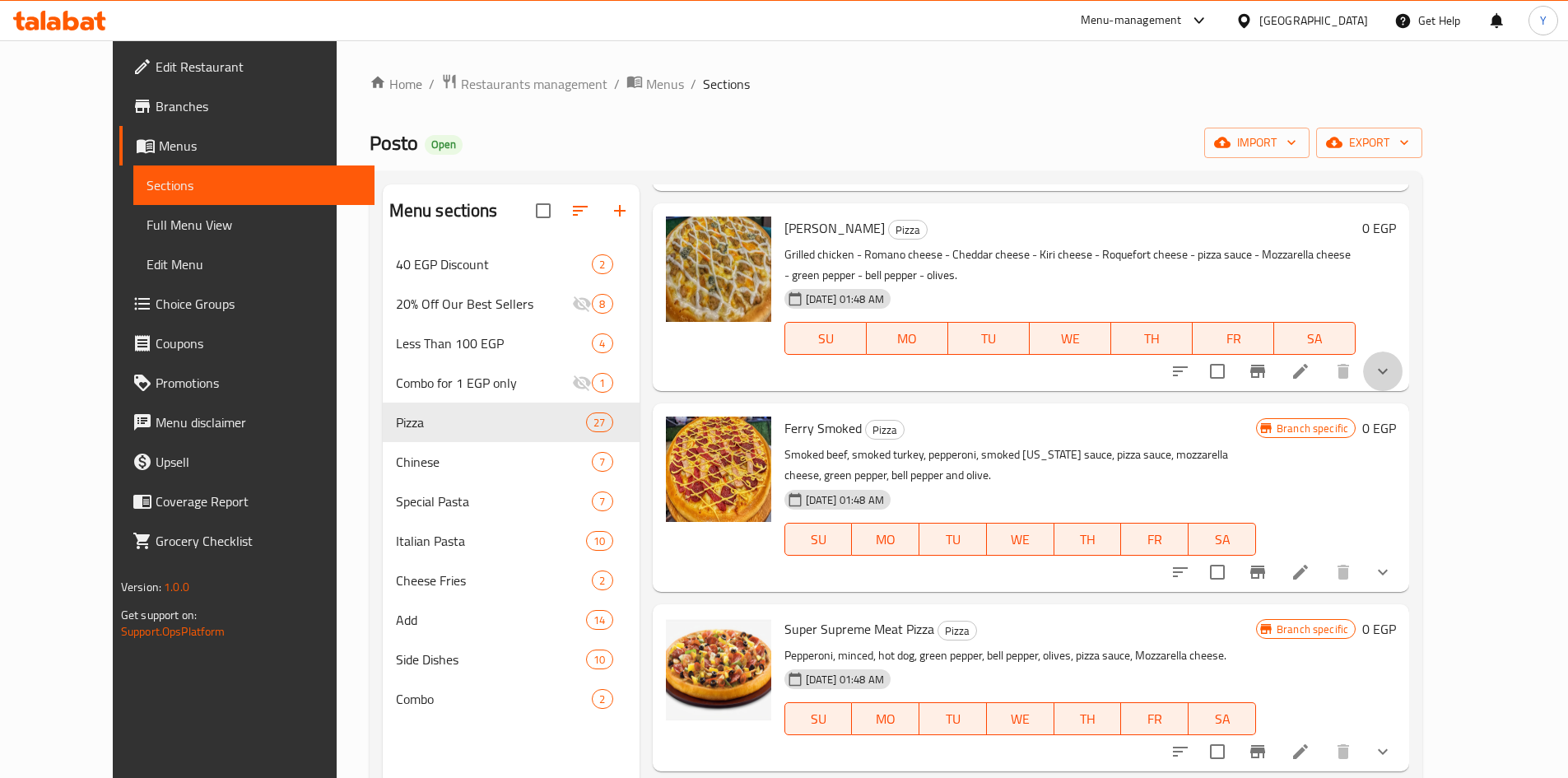
click at [1403, 391] on button "show more" at bounding box center [1383, 371] width 39 height 39
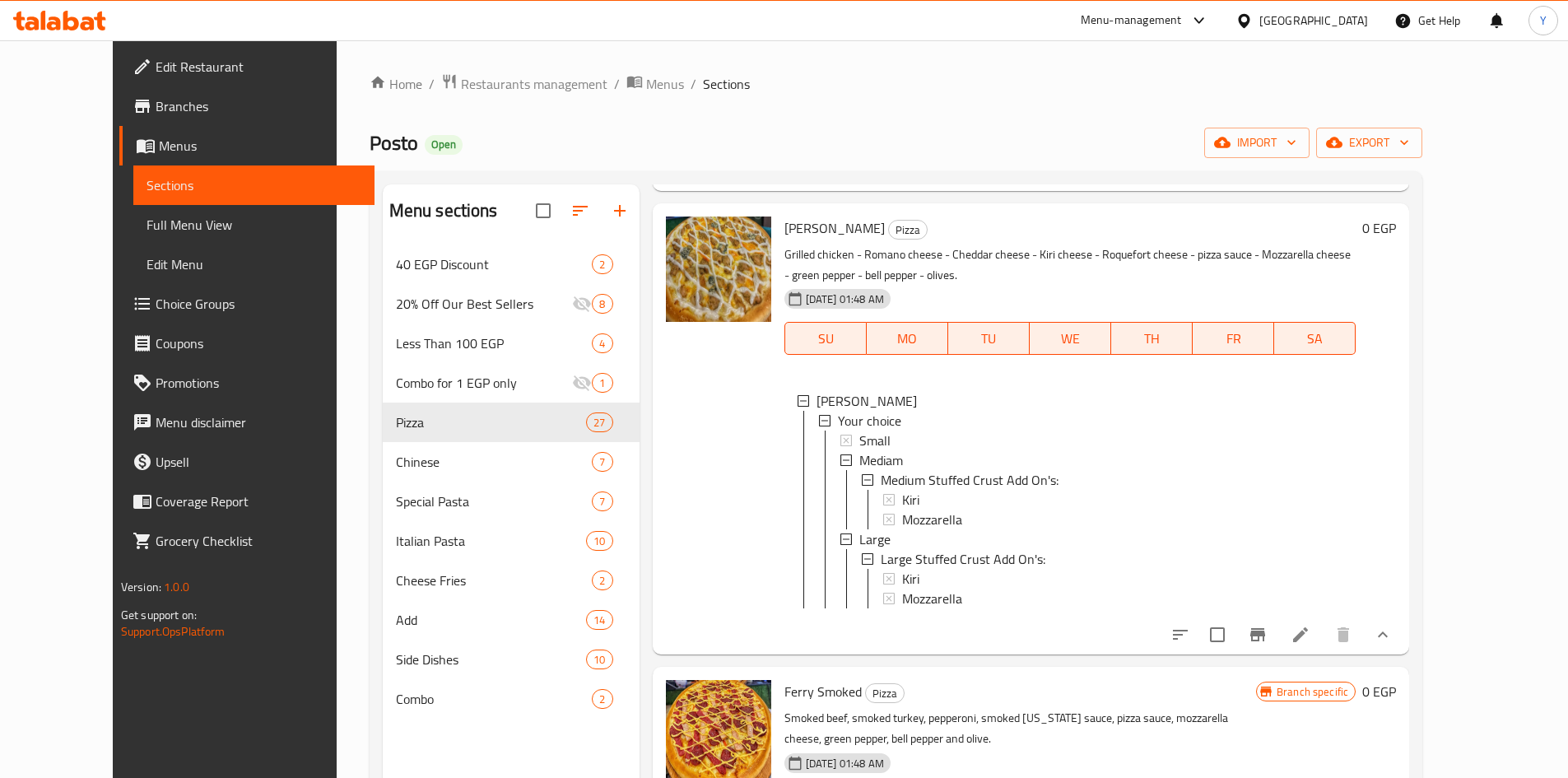
scroll to position [9795, 0]
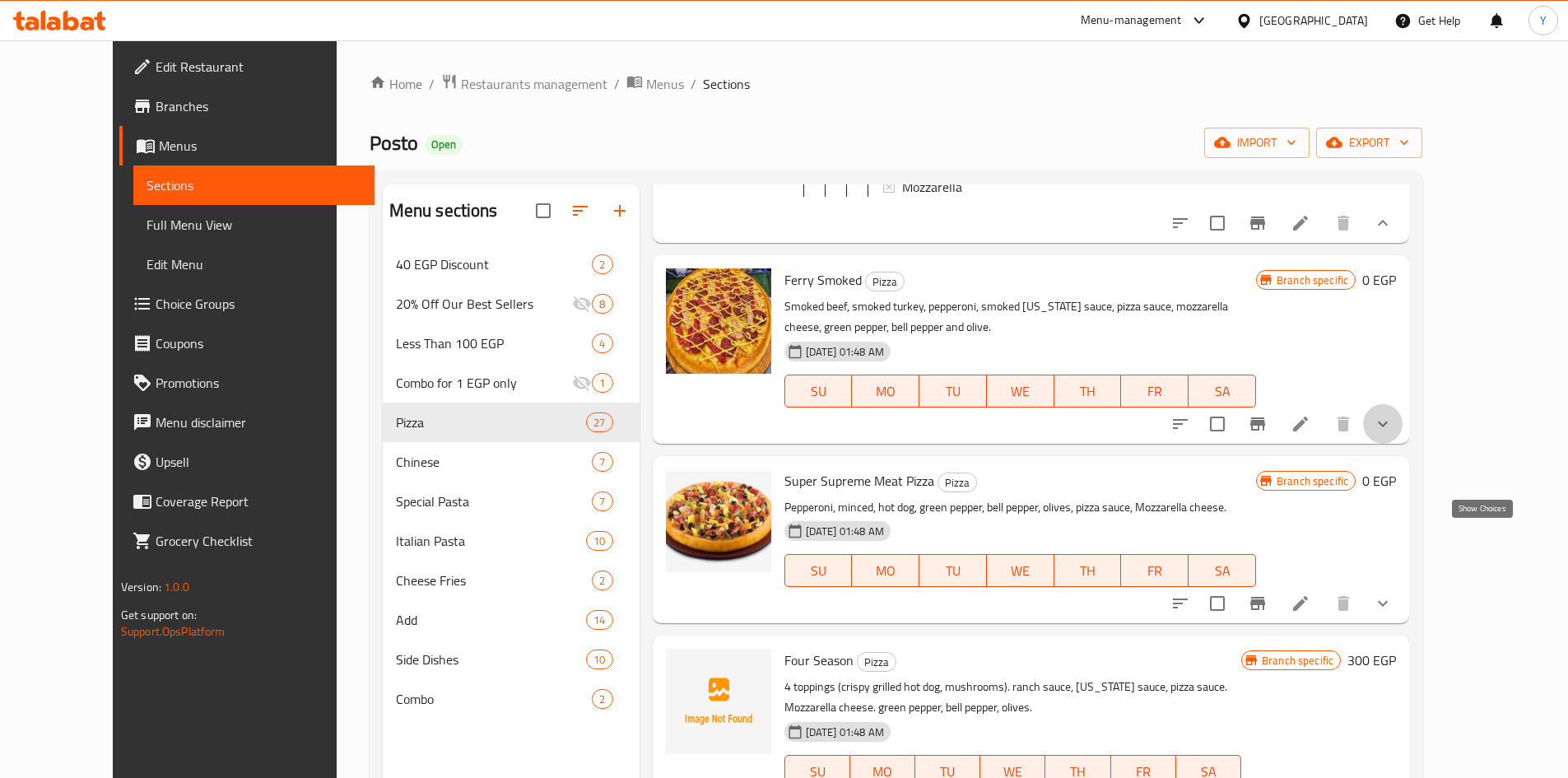
click at [1392, 434] on icon "show more" at bounding box center [1382, 423] width 20 height 20
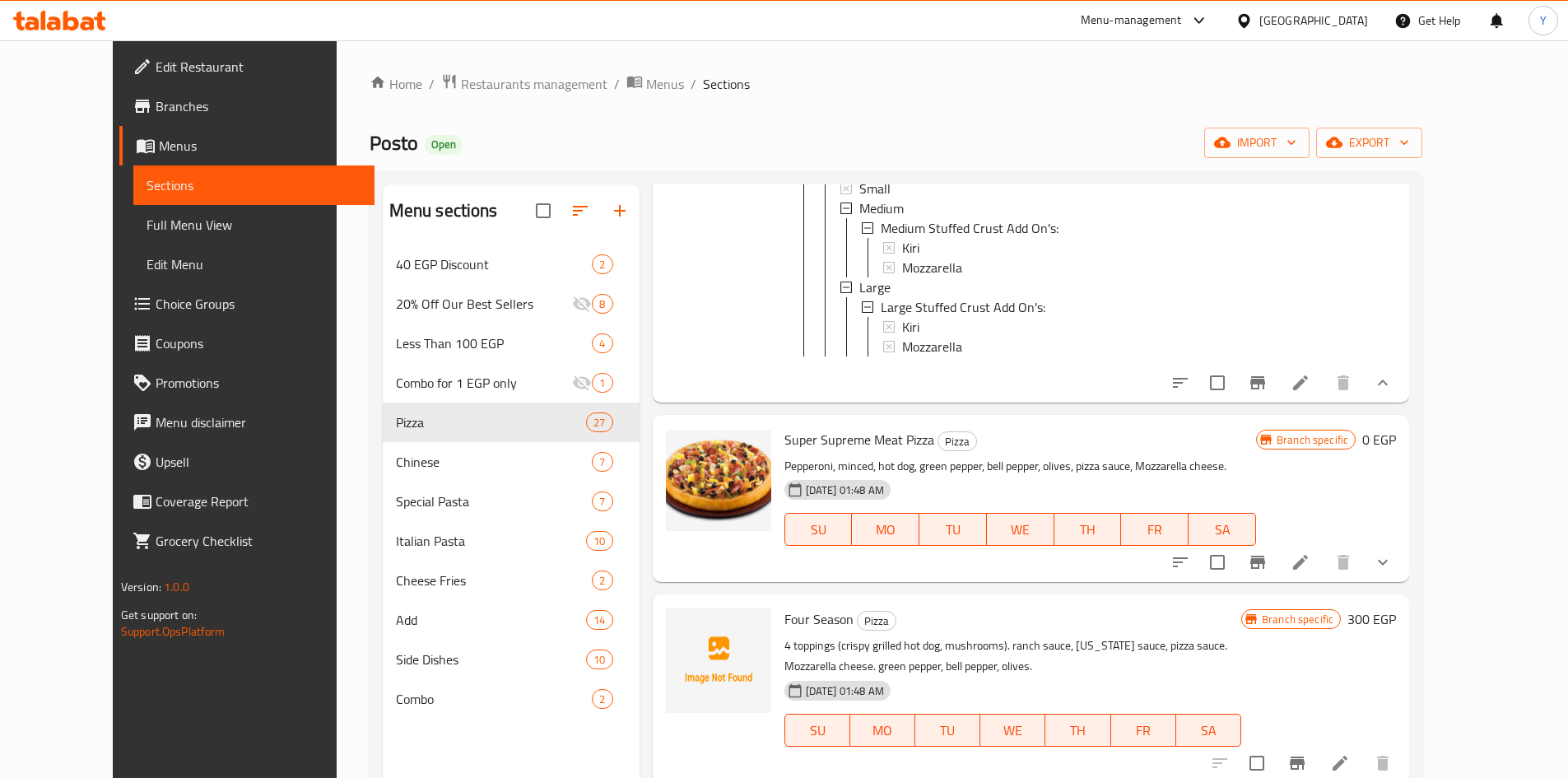
scroll to position [10228, 0]
click at [1403, 576] on button "show more" at bounding box center [1383, 562] width 39 height 39
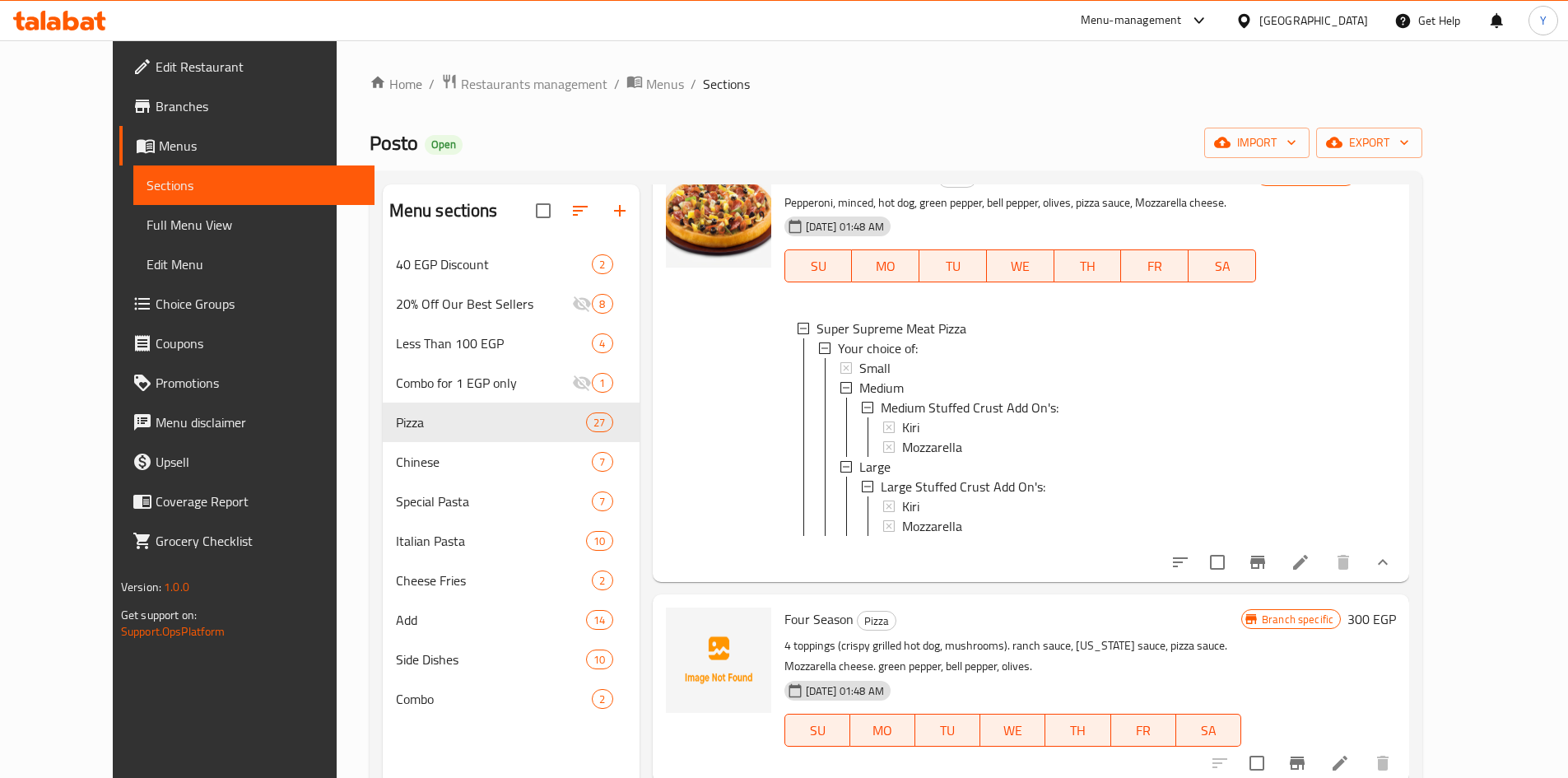
scroll to position [230, 0]
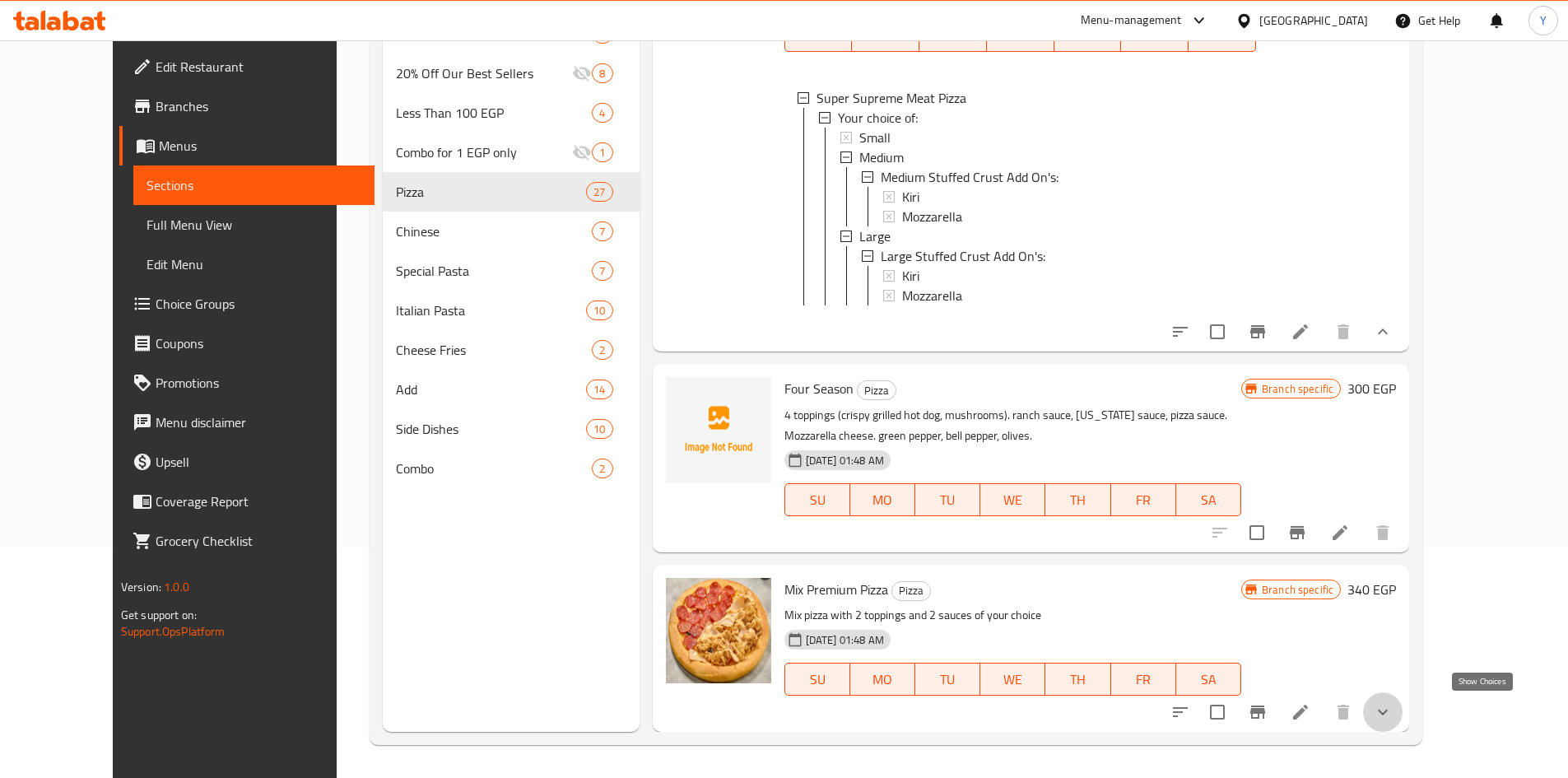
click at [1392, 703] on icon "show more" at bounding box center [1382, 711] width 20 height 20
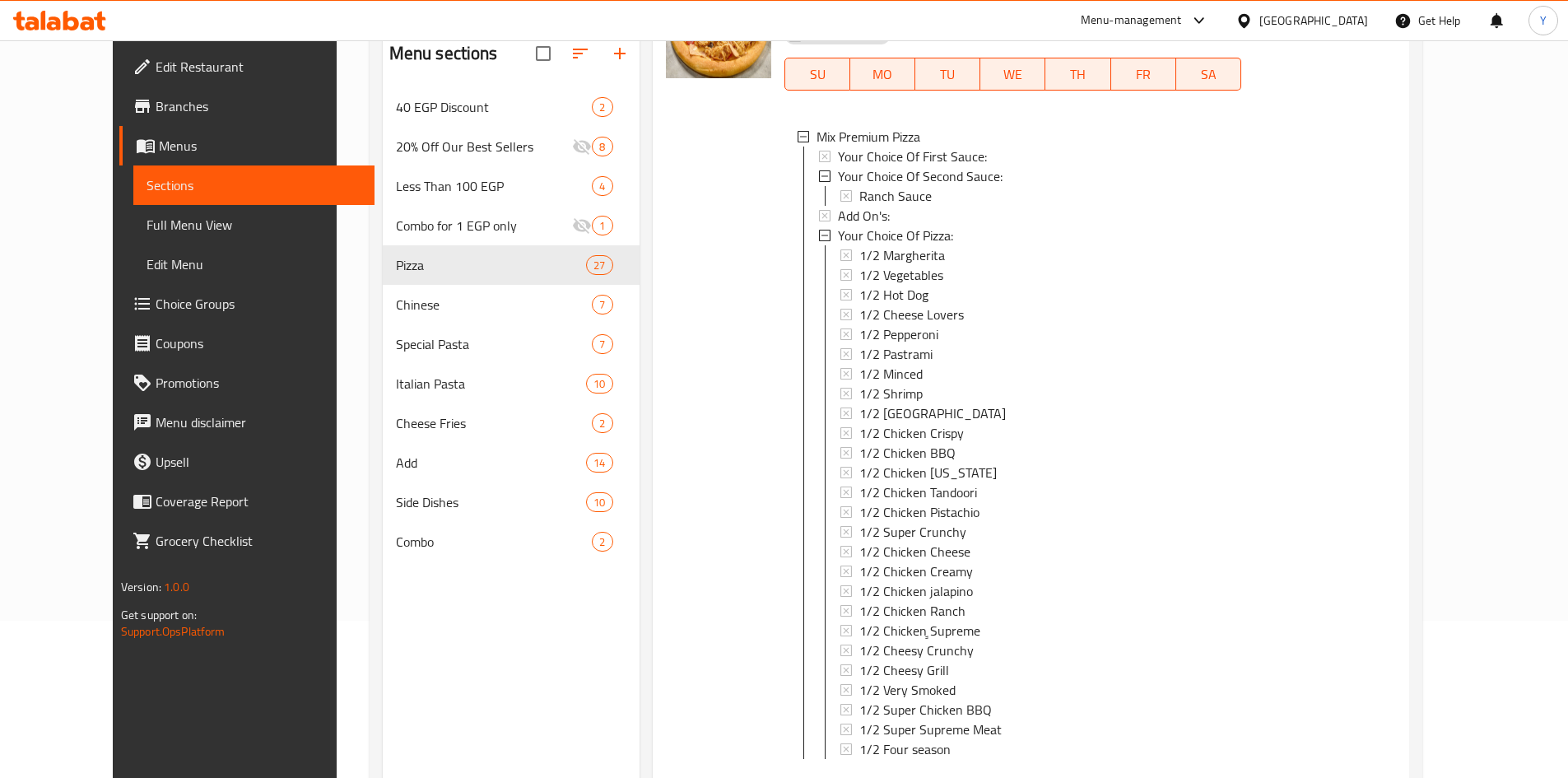
scroll to position [0, 0]
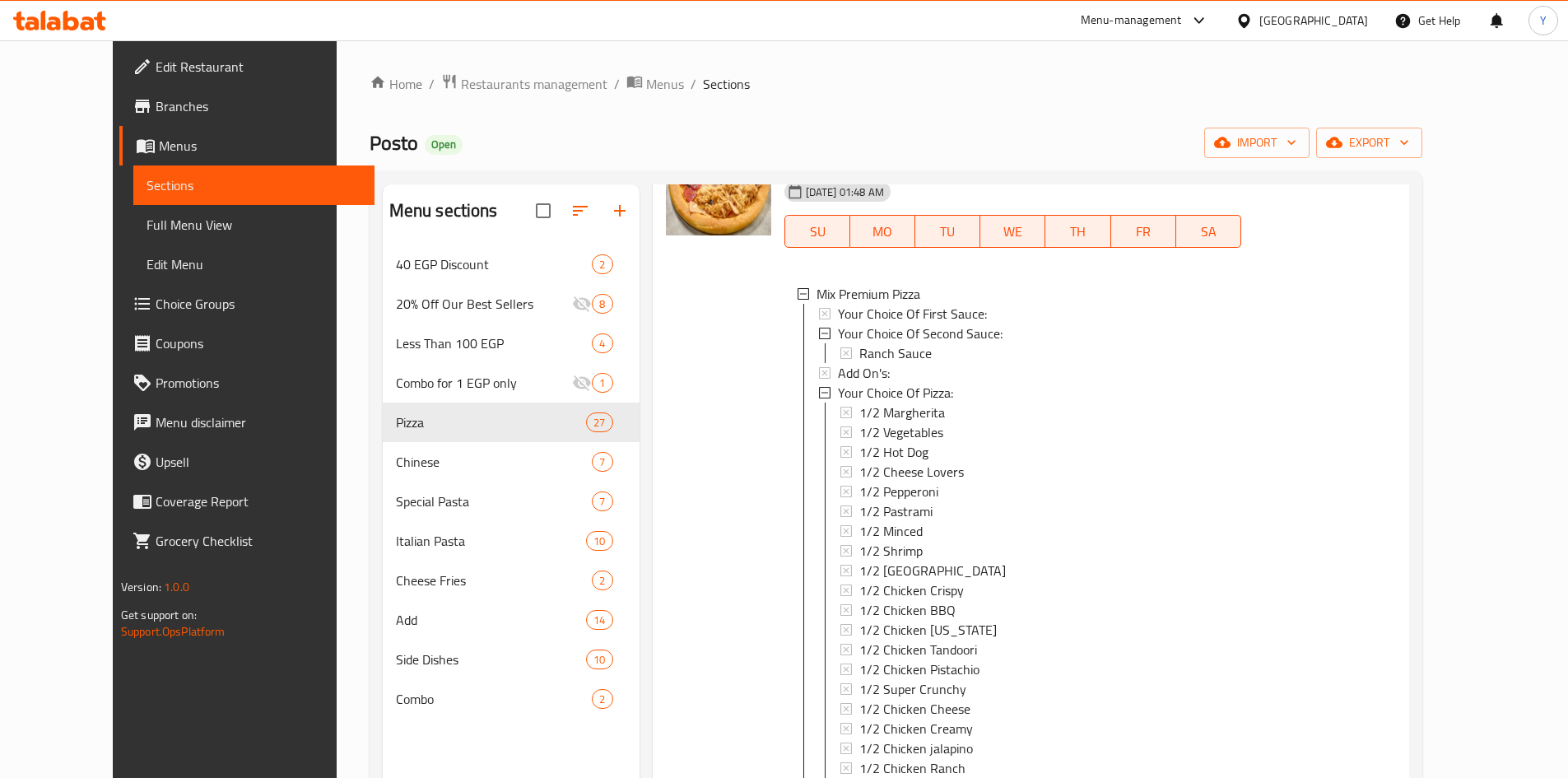
drag, startPoint x: 961, startPoint y: 130, endPoint x: 966, endPoint y: 139, distance: 10.3
click at [961, 132] on div "Posto Open import export" at bounding box center [896, 143] width 1054 height 31
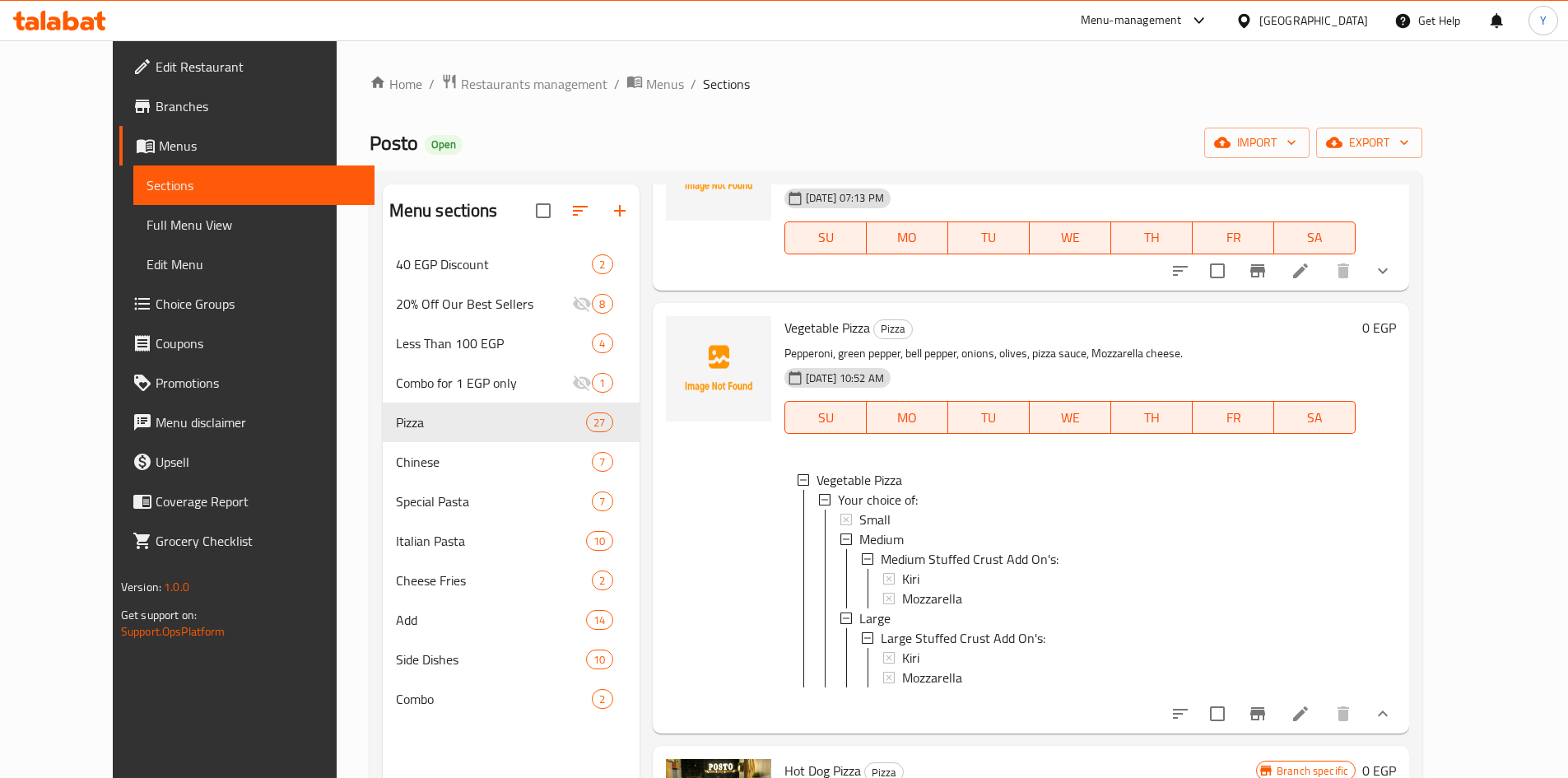
scroll to position [89, 0]
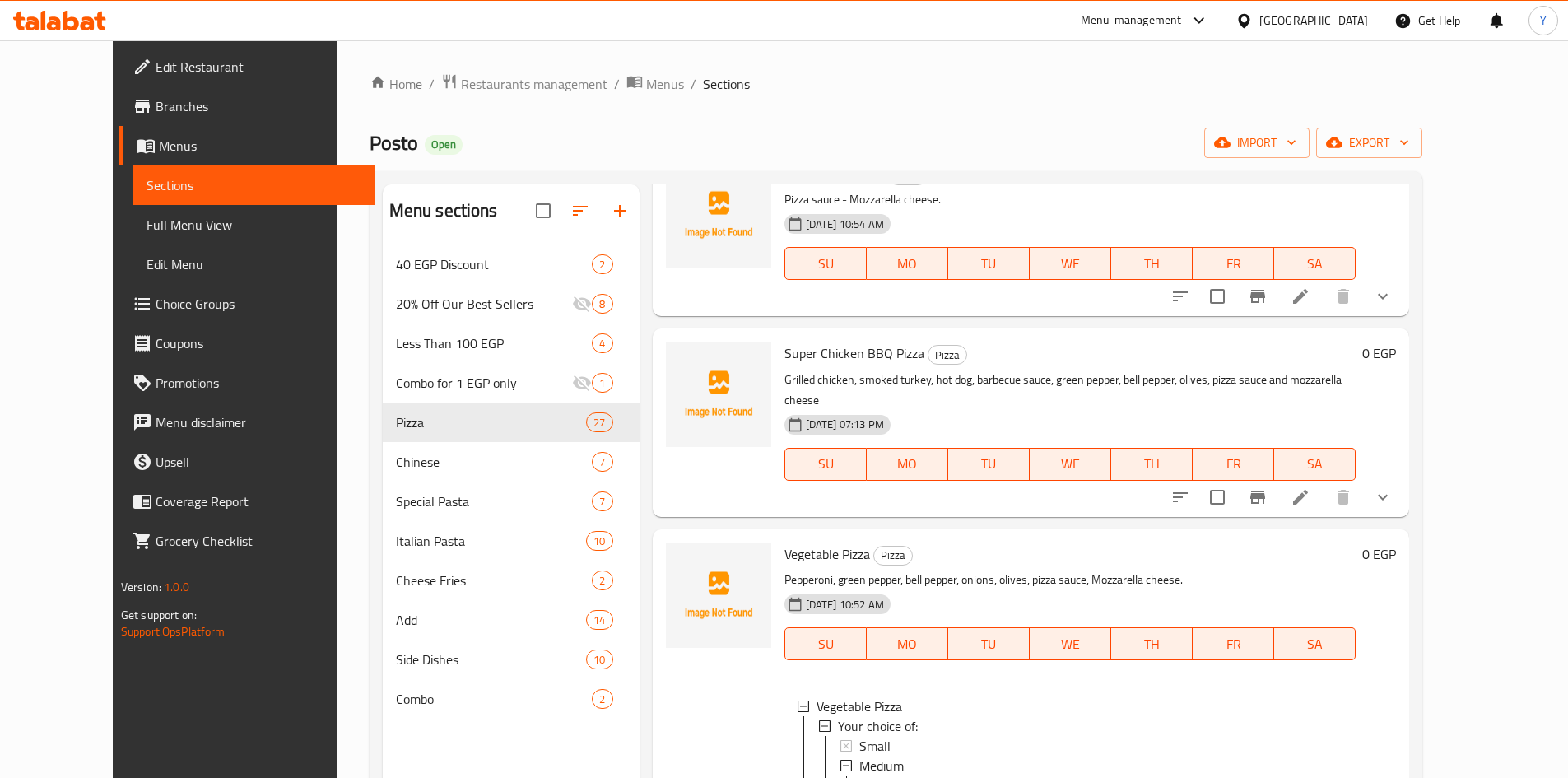
click at [1410, 196] on div "Margarita Pizza Pizza Pizza sauce - Mozzarella cheese. 04-05-2025 10:54 AM SU M…" at bounding box center [1032, 232] width 757 height 167
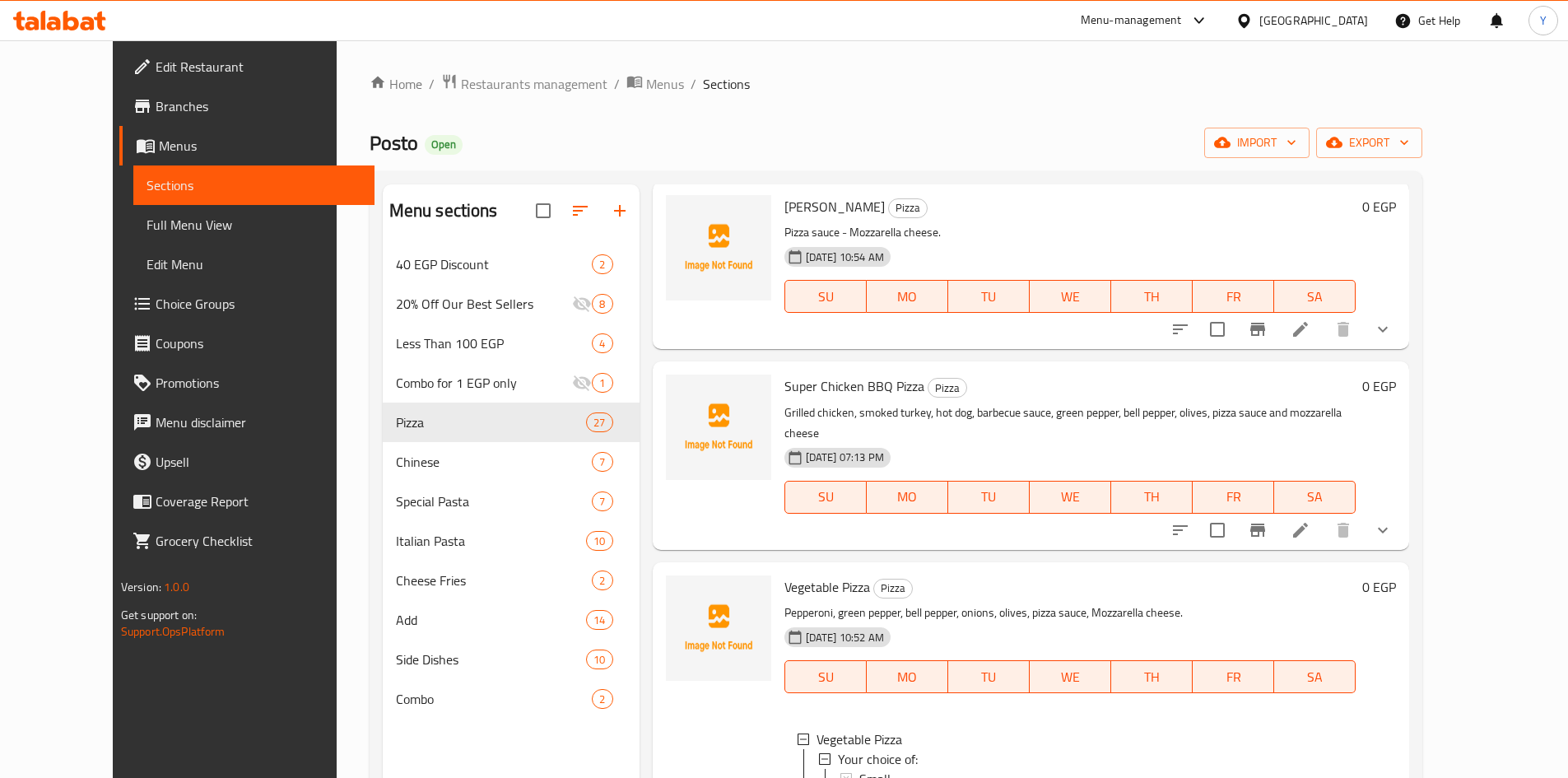
scroll to position [0, 0]
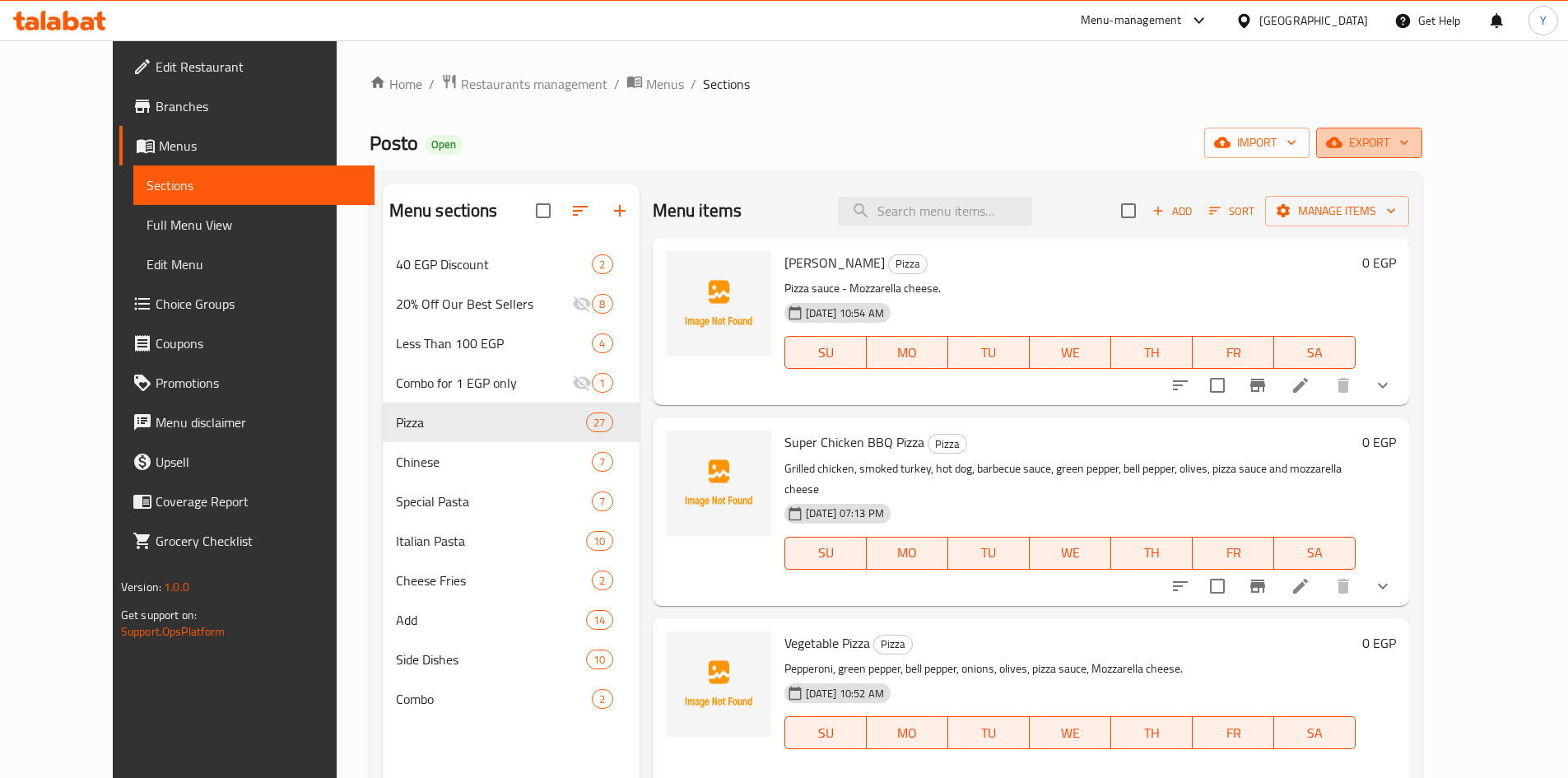
click at [1409, 141] on span "export" at bounding box center [1369, 143] width 80 height 21
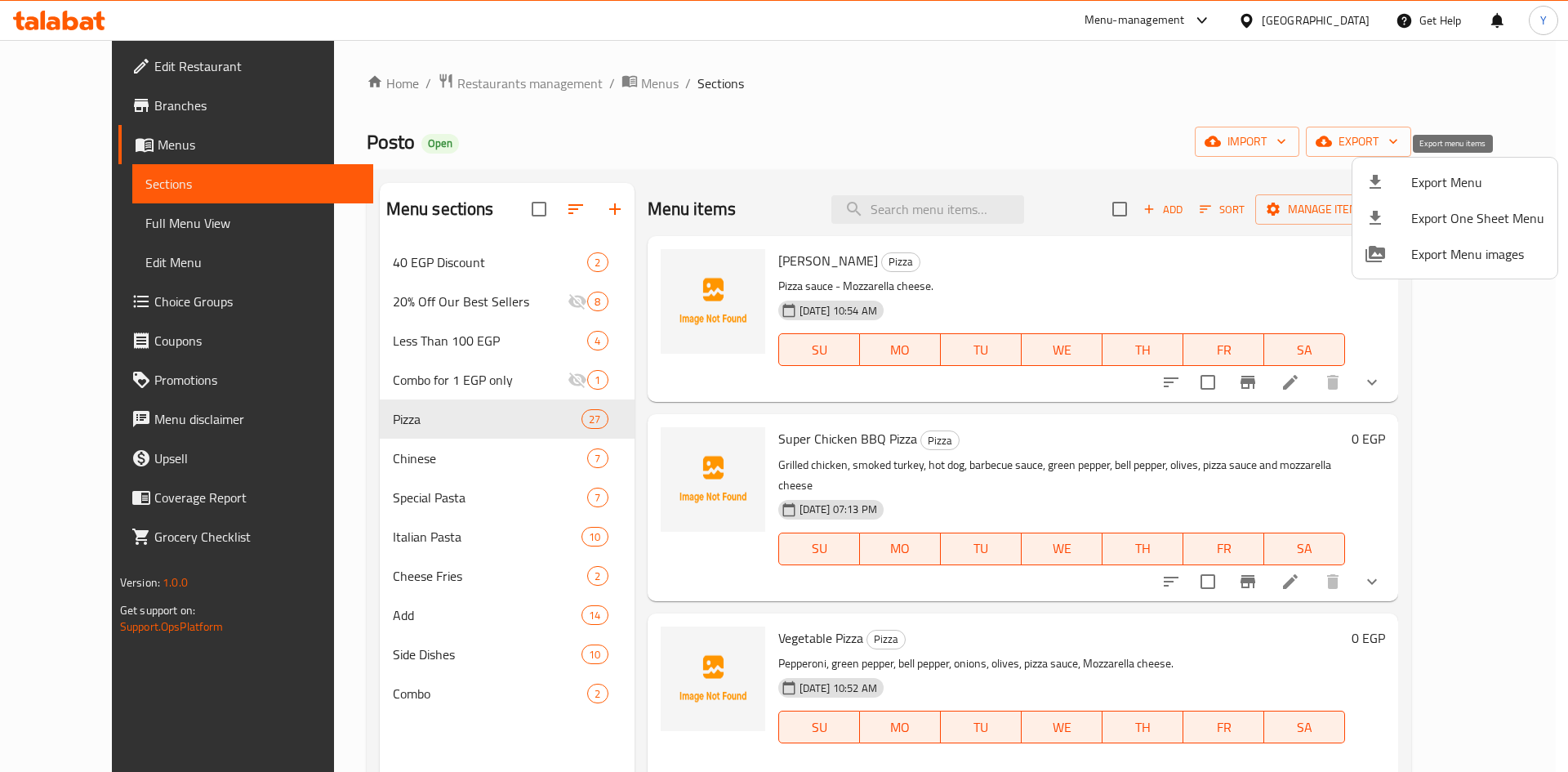
click at [1458, 185] on span "Export Menu" at bounding box center [1477, 182] width 133 height 20
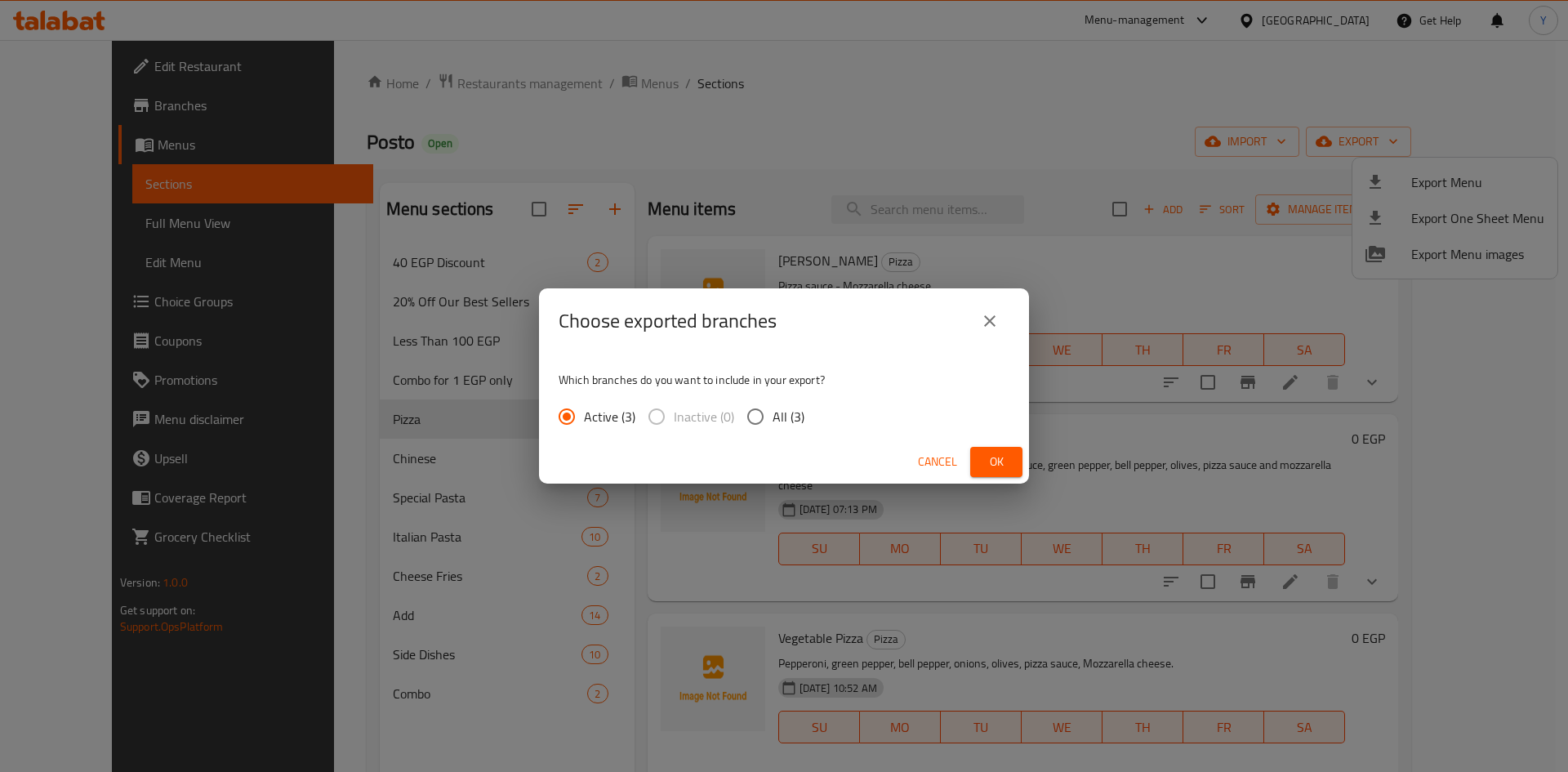
click at [775, 416] on span "All (3)" at bounding box center [788, 416] width 31 height 20
click at [773, 416] on input "All (3)" at bounding box center [755, 417] width 34 height 34
radio input "true"
click at [993, 460] on span "Ok" at bounding box center [996, 462] width 26 height 20
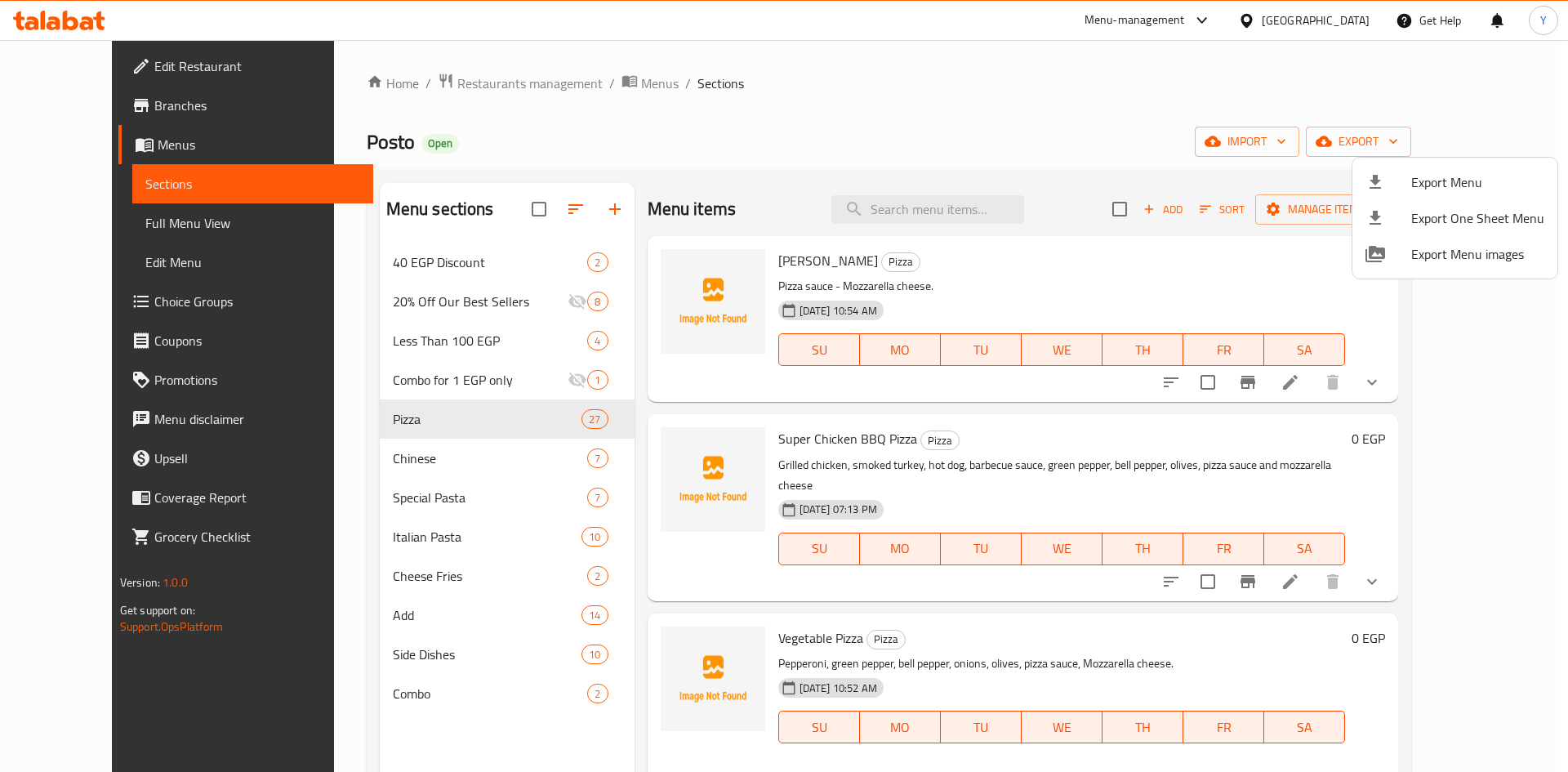
click at [959, 93] on div at bounding box center [784, 386] width 1568 height 772
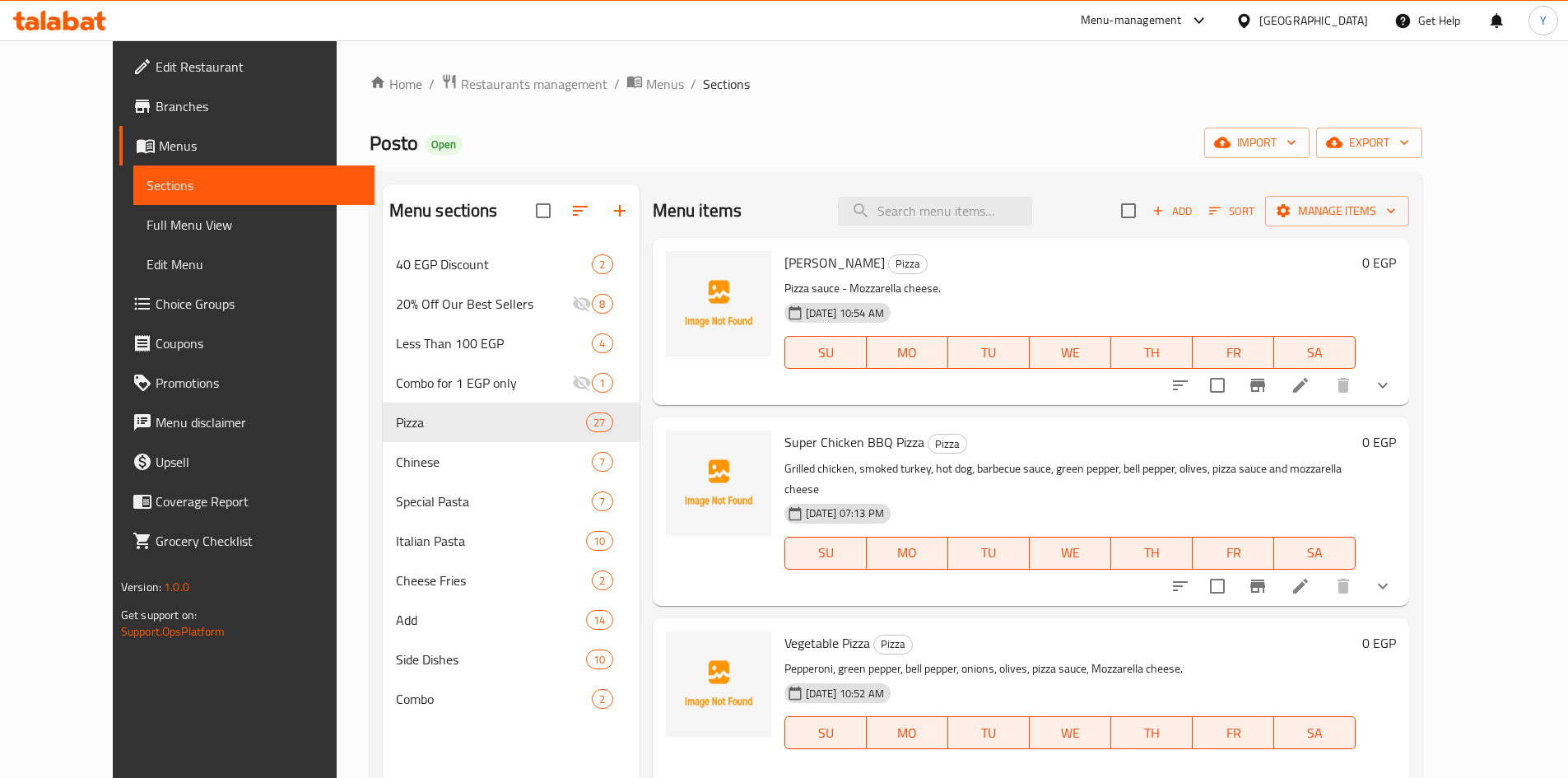
click at [92, 33] on div at bounding box center [59, 21] width 119 height 33
click at [87, 26] on icon at bounding box center [59, 20] width 93 height 20
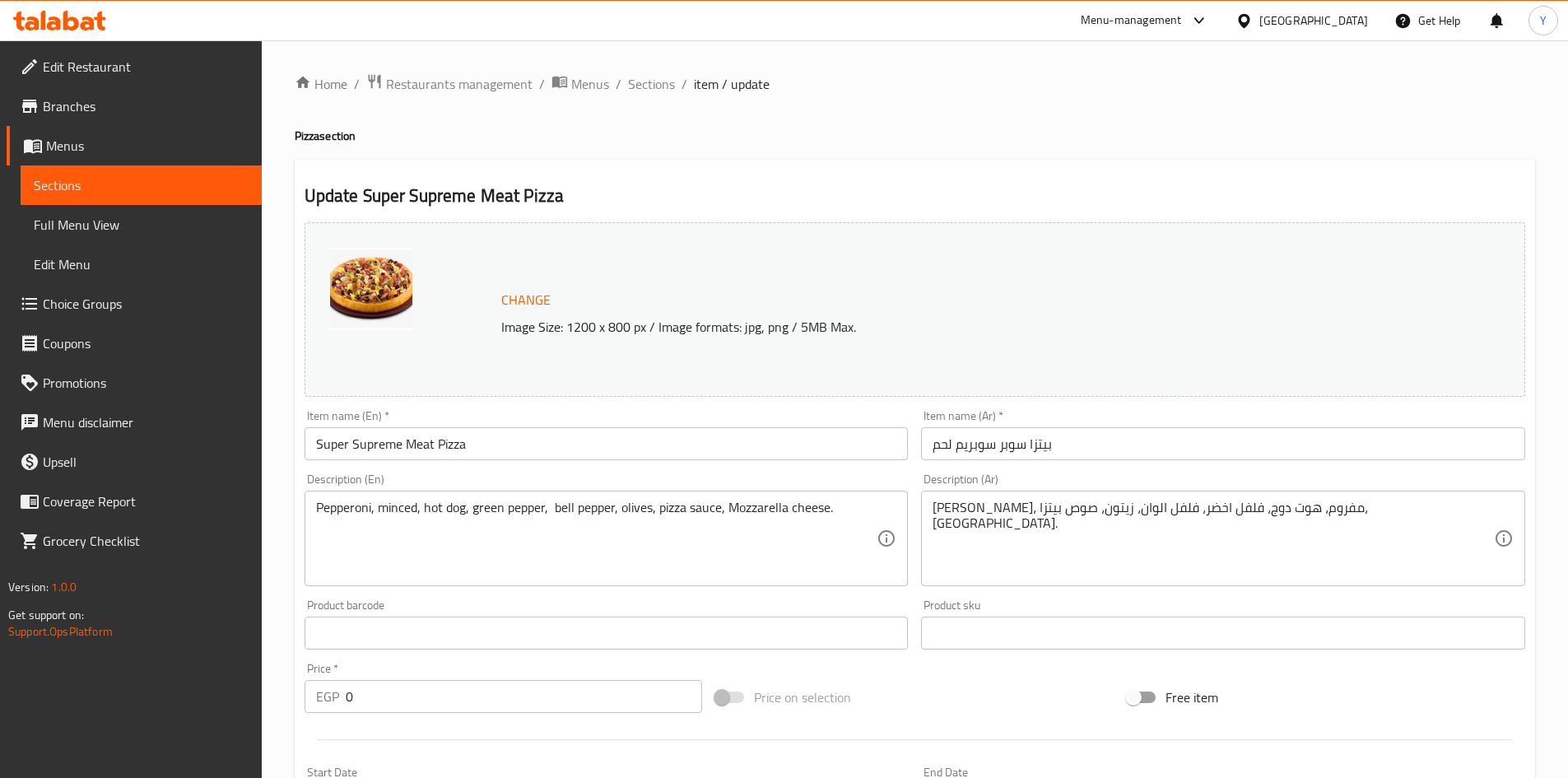
click at [131, 301] on span "Choice Groups" at bounding box center [146, 303] width 206 height 20
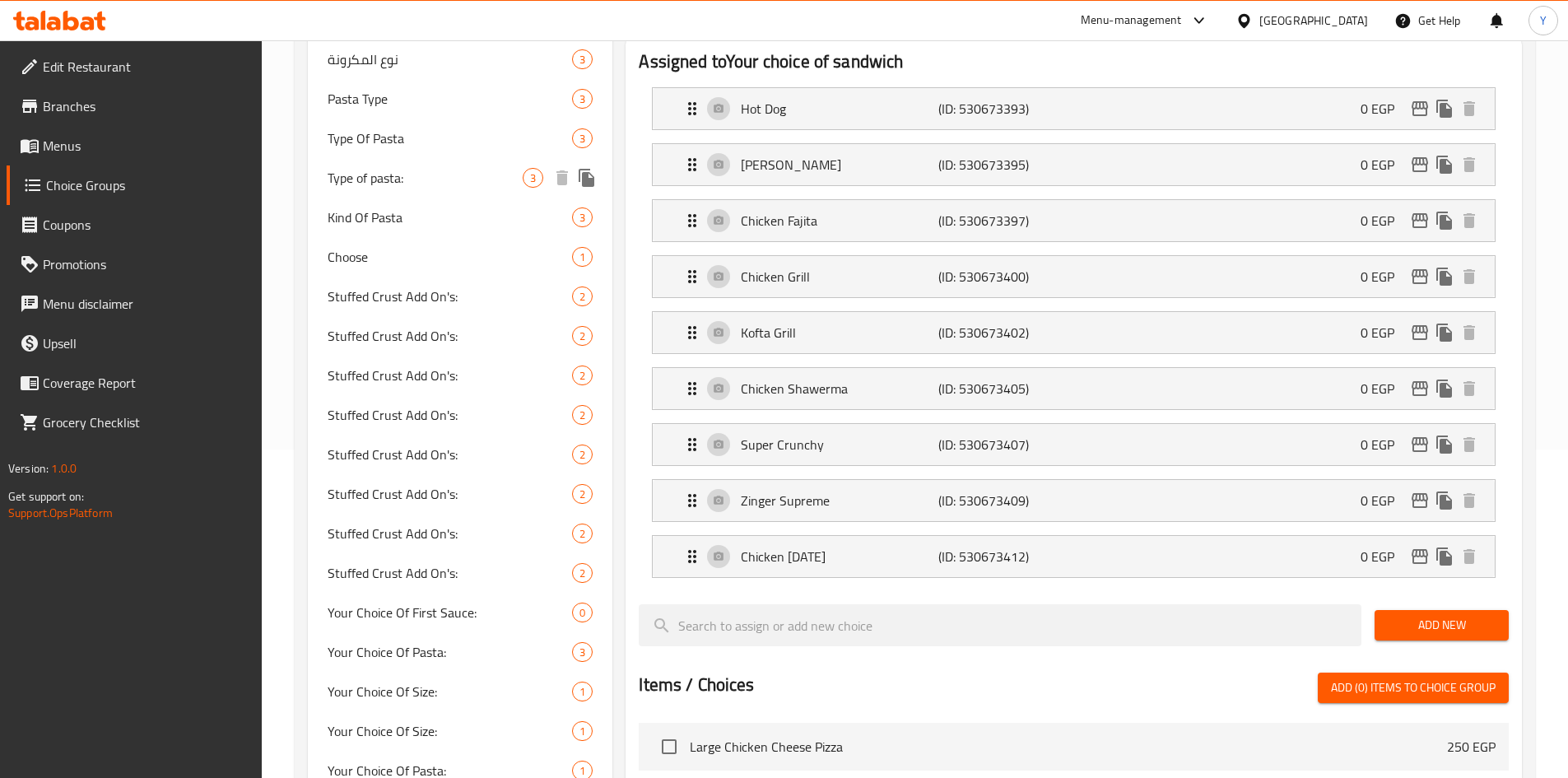
scroll to position [329, 0]
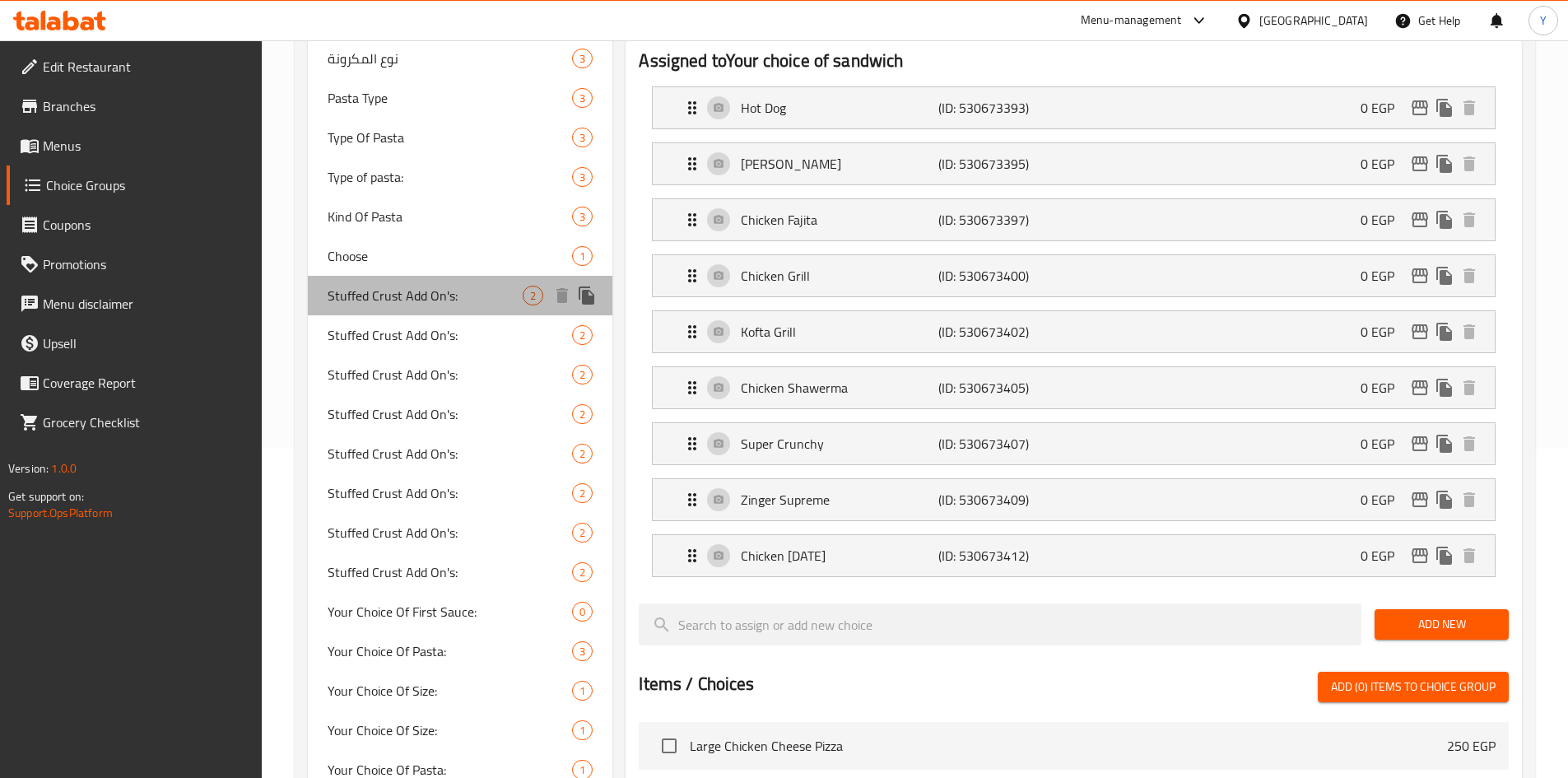
click at [465, 290] on span "Stuffed Crust Add On's:" at bounding box center [425, 295] width 196 height 20
type input "Stuffed Crust Add On's:"
type input "إضافة حشو أطراف:"
type input "0"
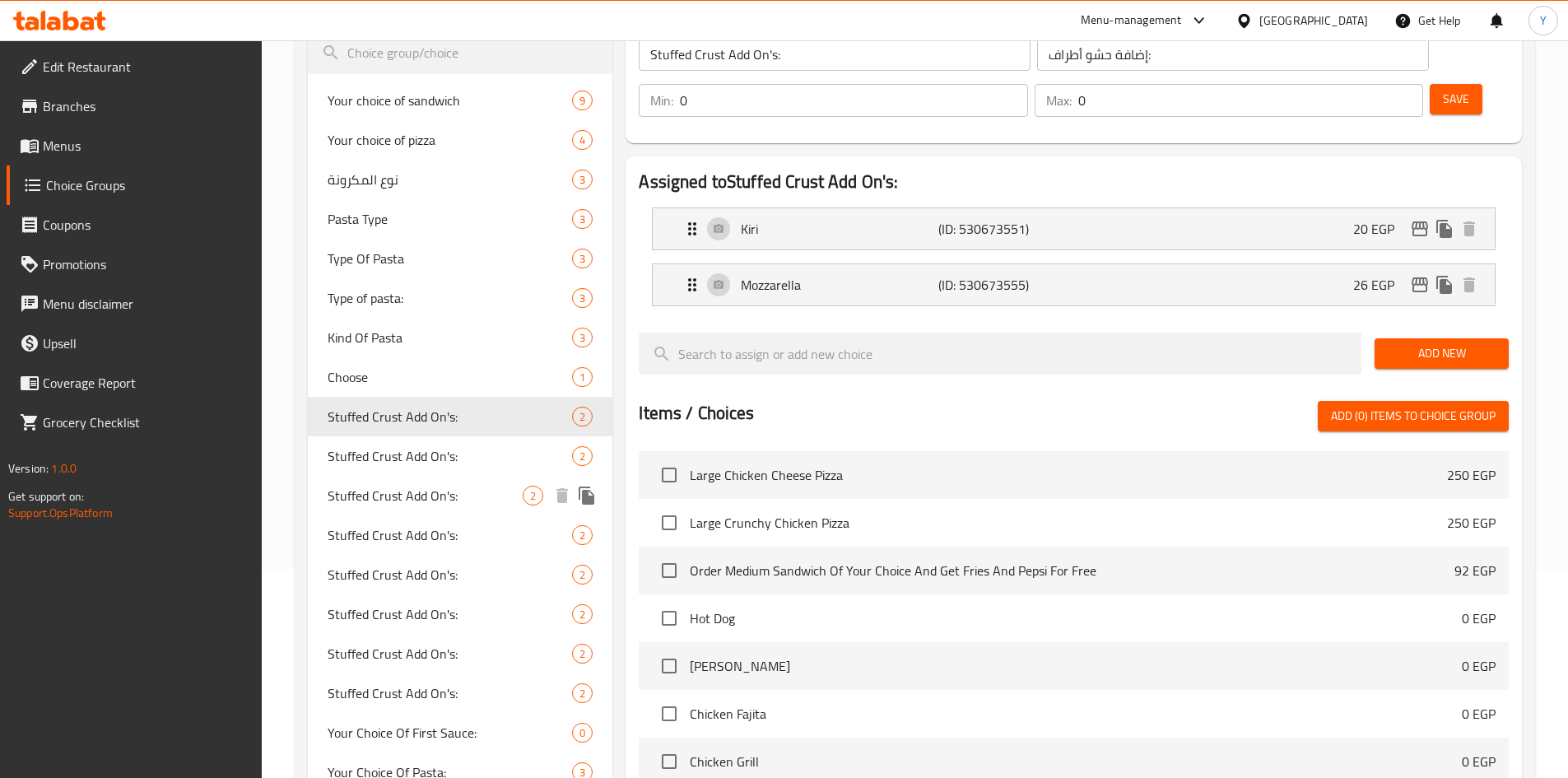
scroll to position [165, 0]
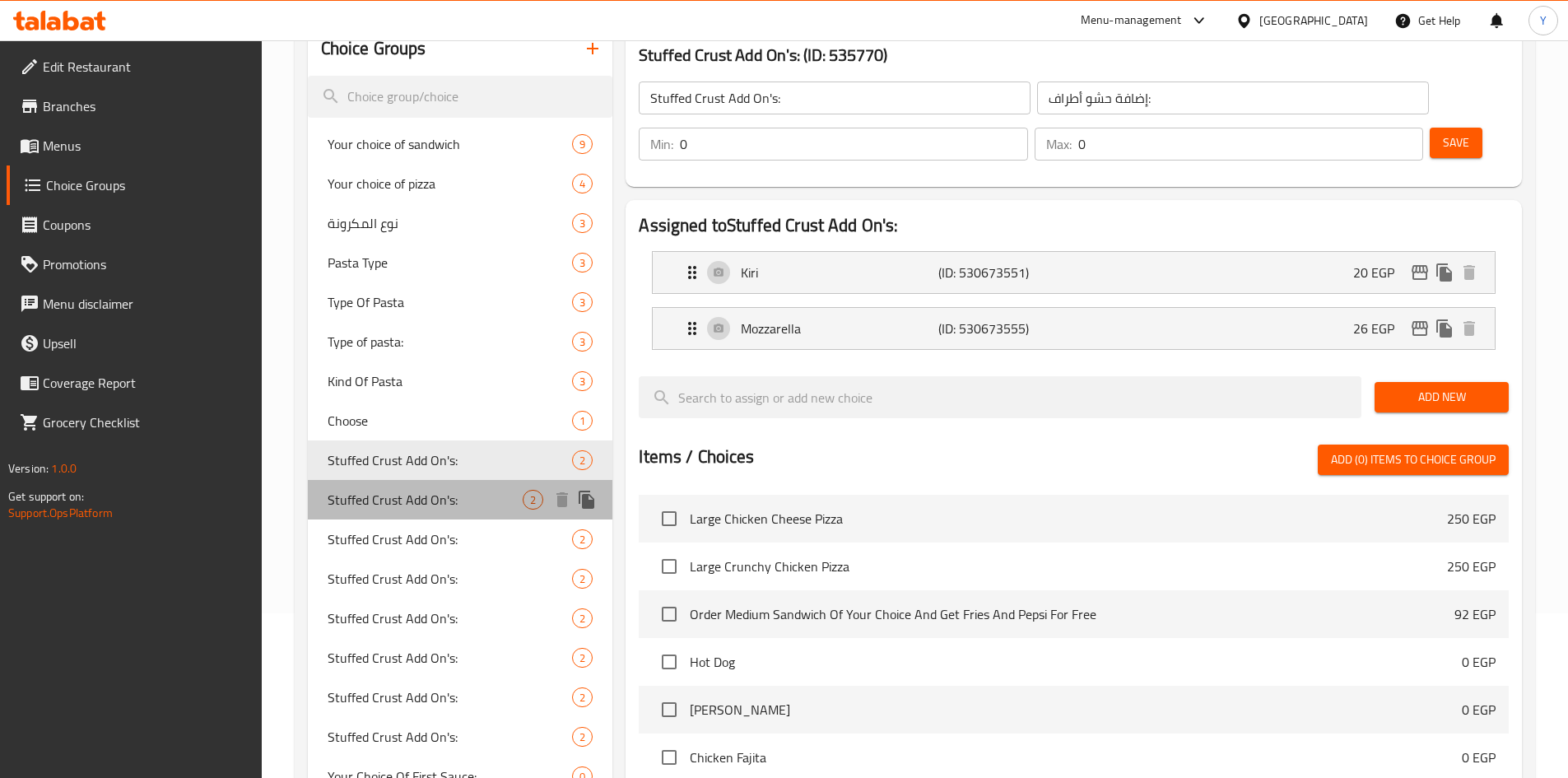
click at [475, 499] on span "Stuffed Crust Add On's:" at bounding box center [425, 500] width 196 height 20
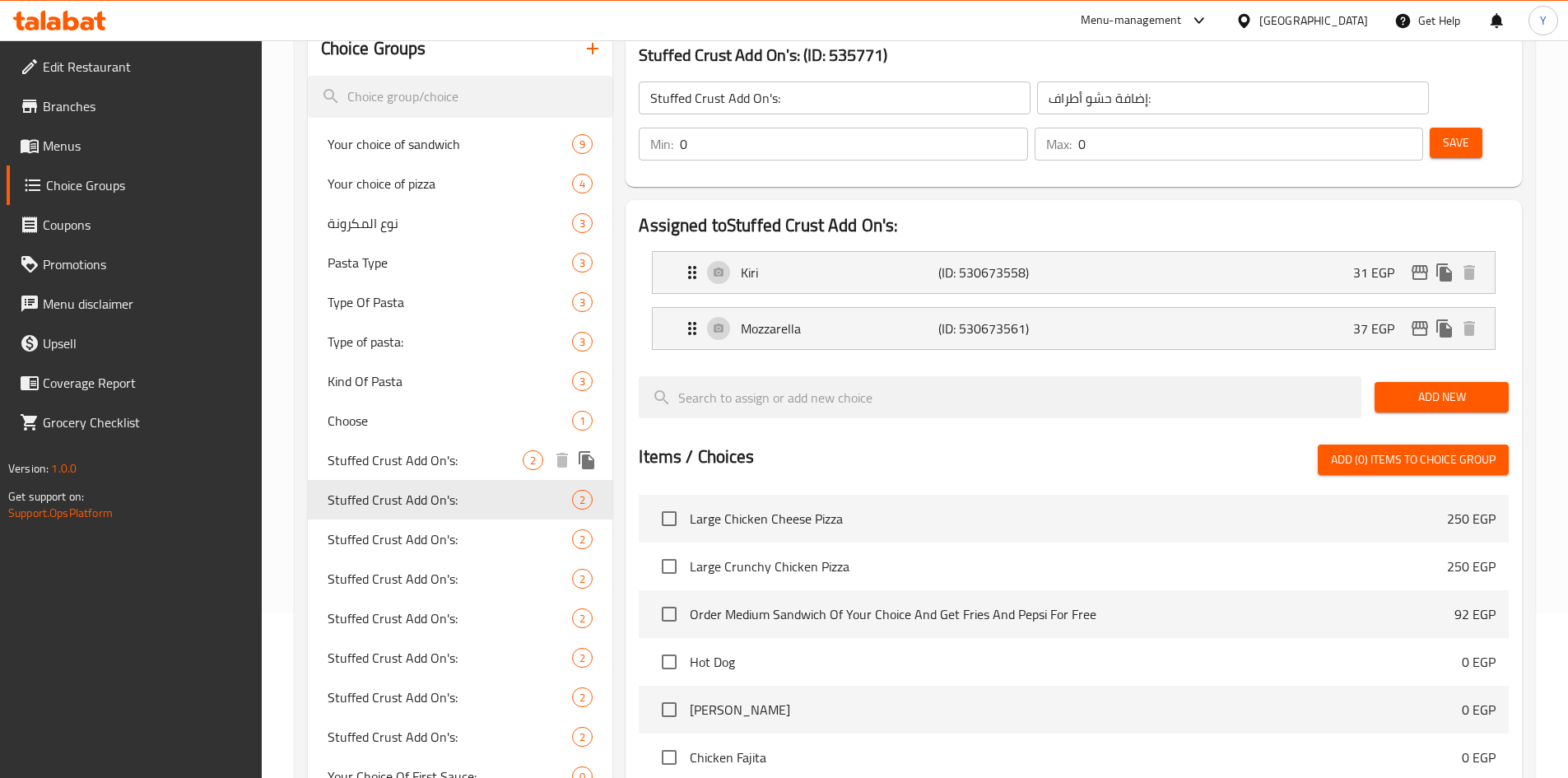
click at [471, 468] on span "Stuffed Crust Add On's:" at bounding box center [425, 459] width 196 height 20
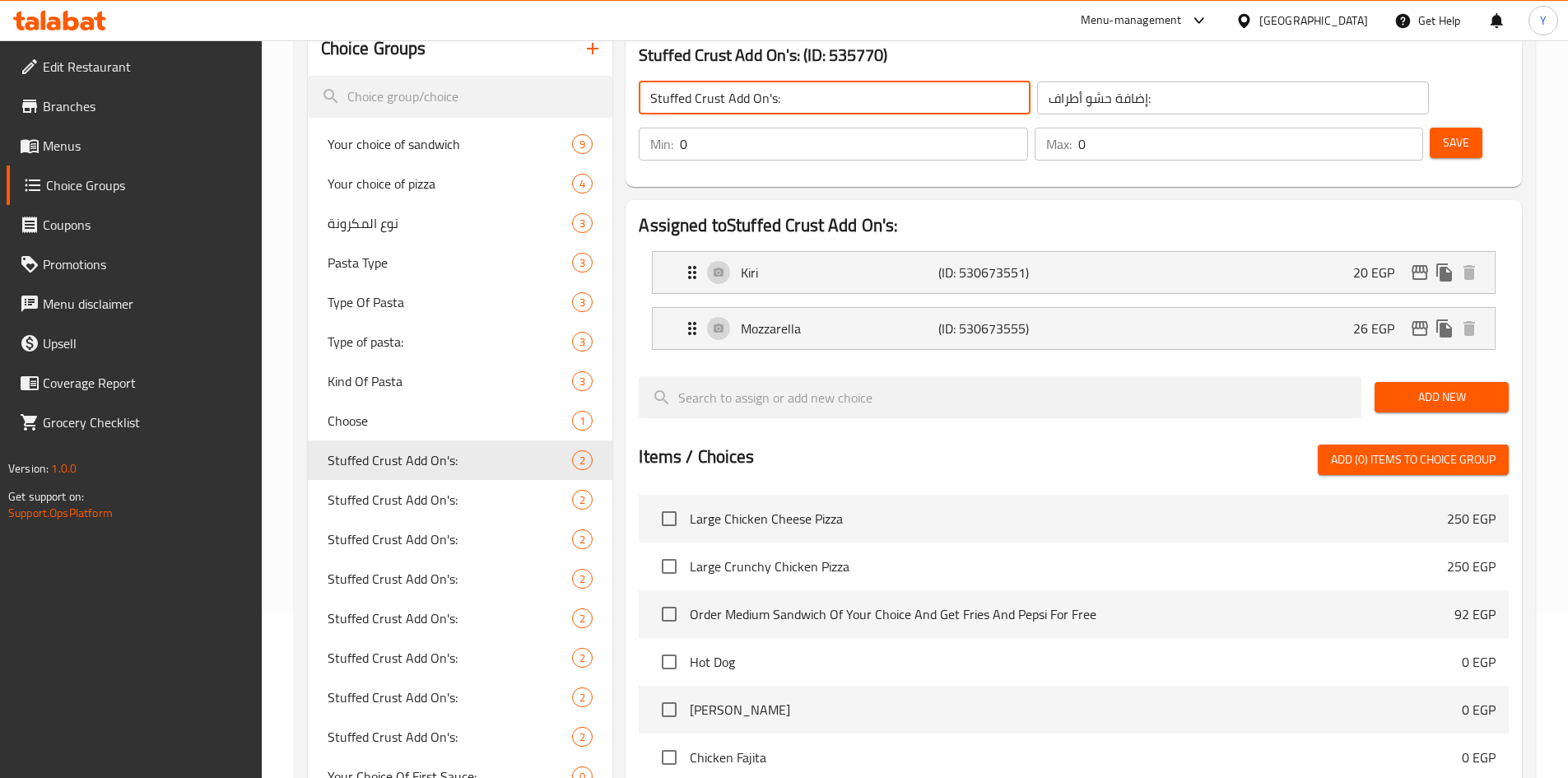
click at [652, 99] on input "Stuffed Crust Add On's:" at bounding box center [834, 98] width 392 height 33
type input "Medium Stuffed Crust Add On's:"
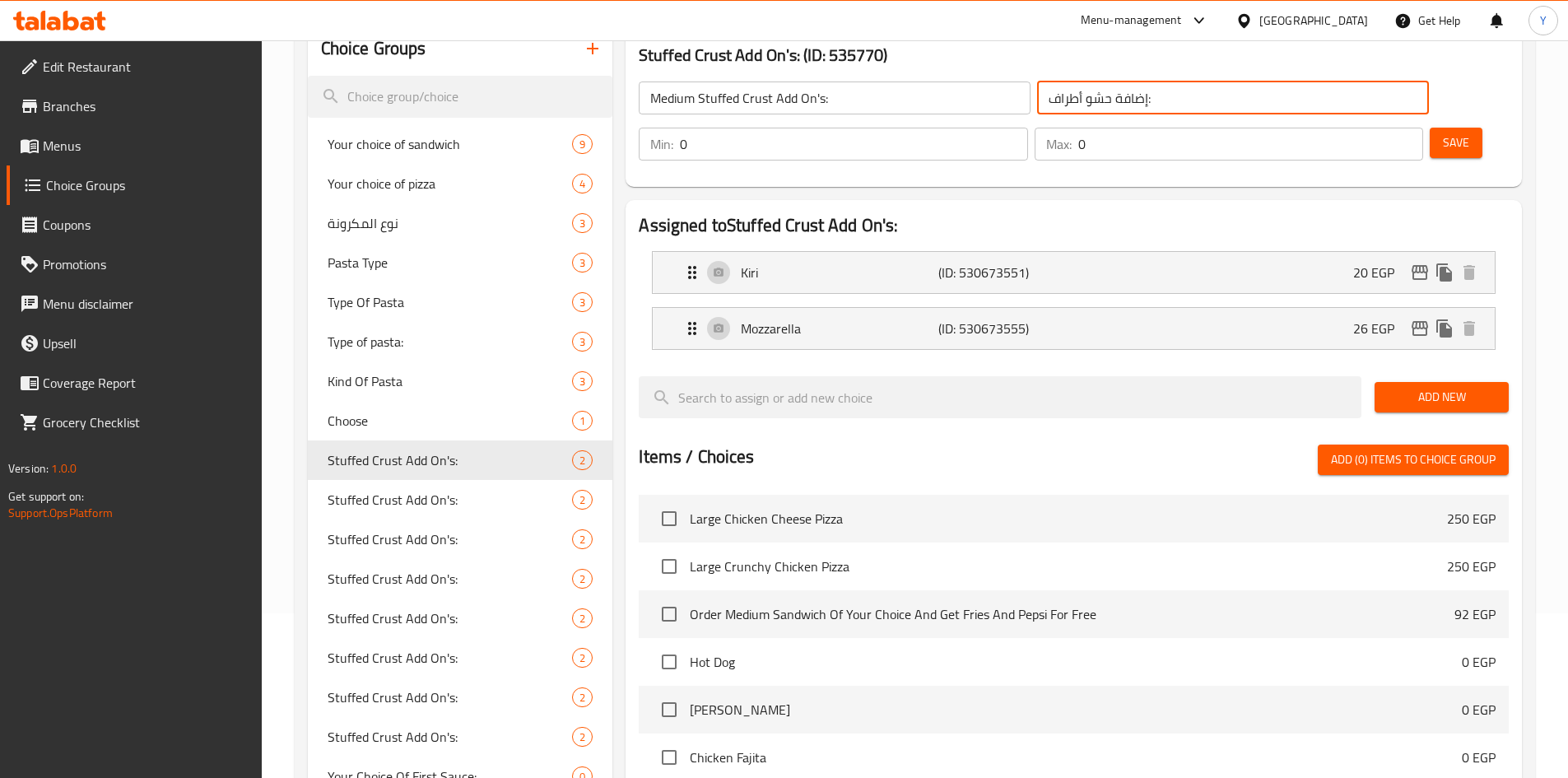
click at [1038, 100] on input "إضافة حشو أطراف:" at bounding box center [1232, 98] width 392 height 33
type input "إضافة حشو أطراف وسط:"
click at [1443, 133] on span "Save" at bounding box center [1456, 143] width 27 height 21
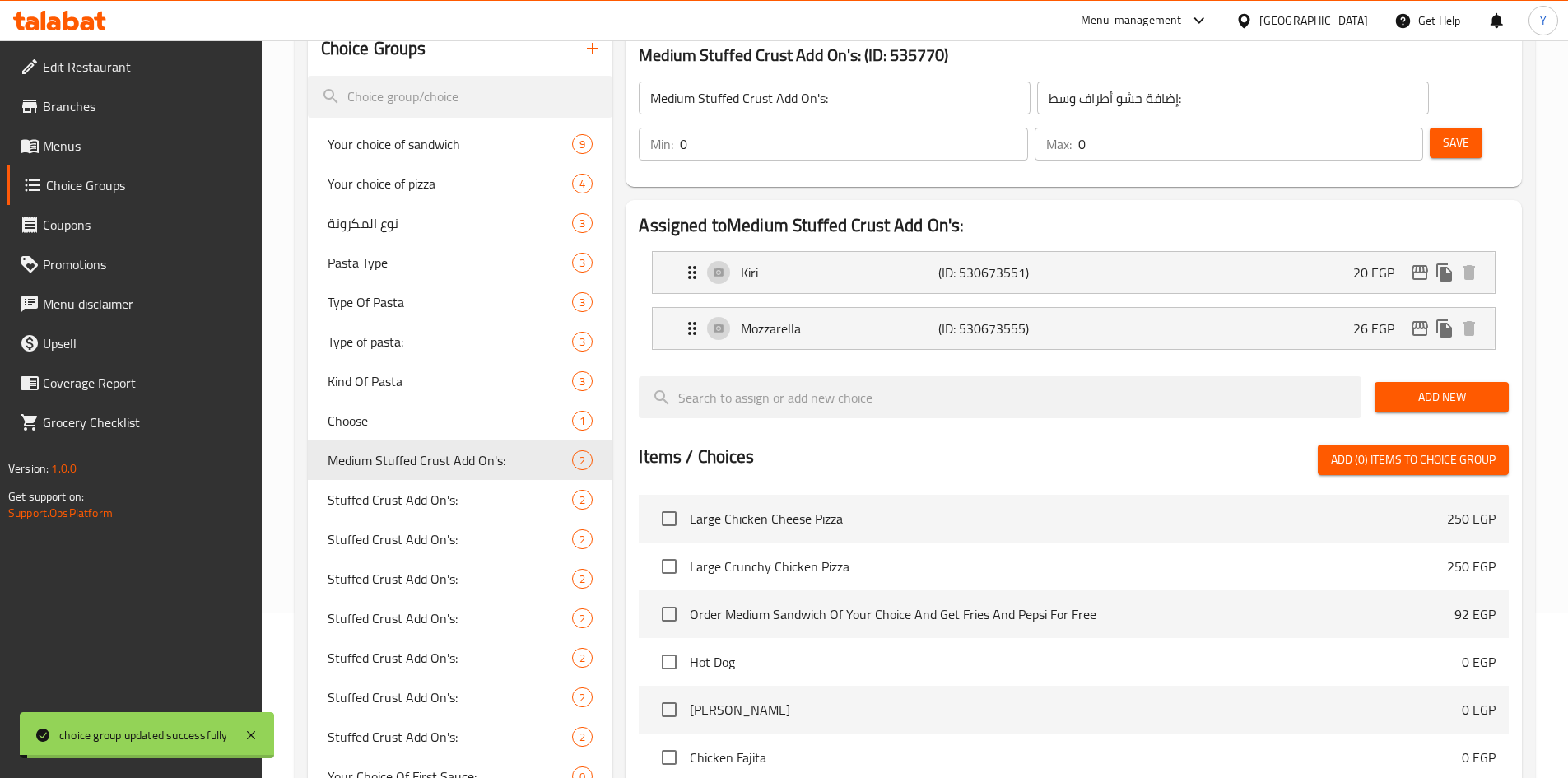
click at [1346, 252] on div "Kiri (ID: 530673551) 20 EGP" at bounding box center [1078, 272] width 793 height 41
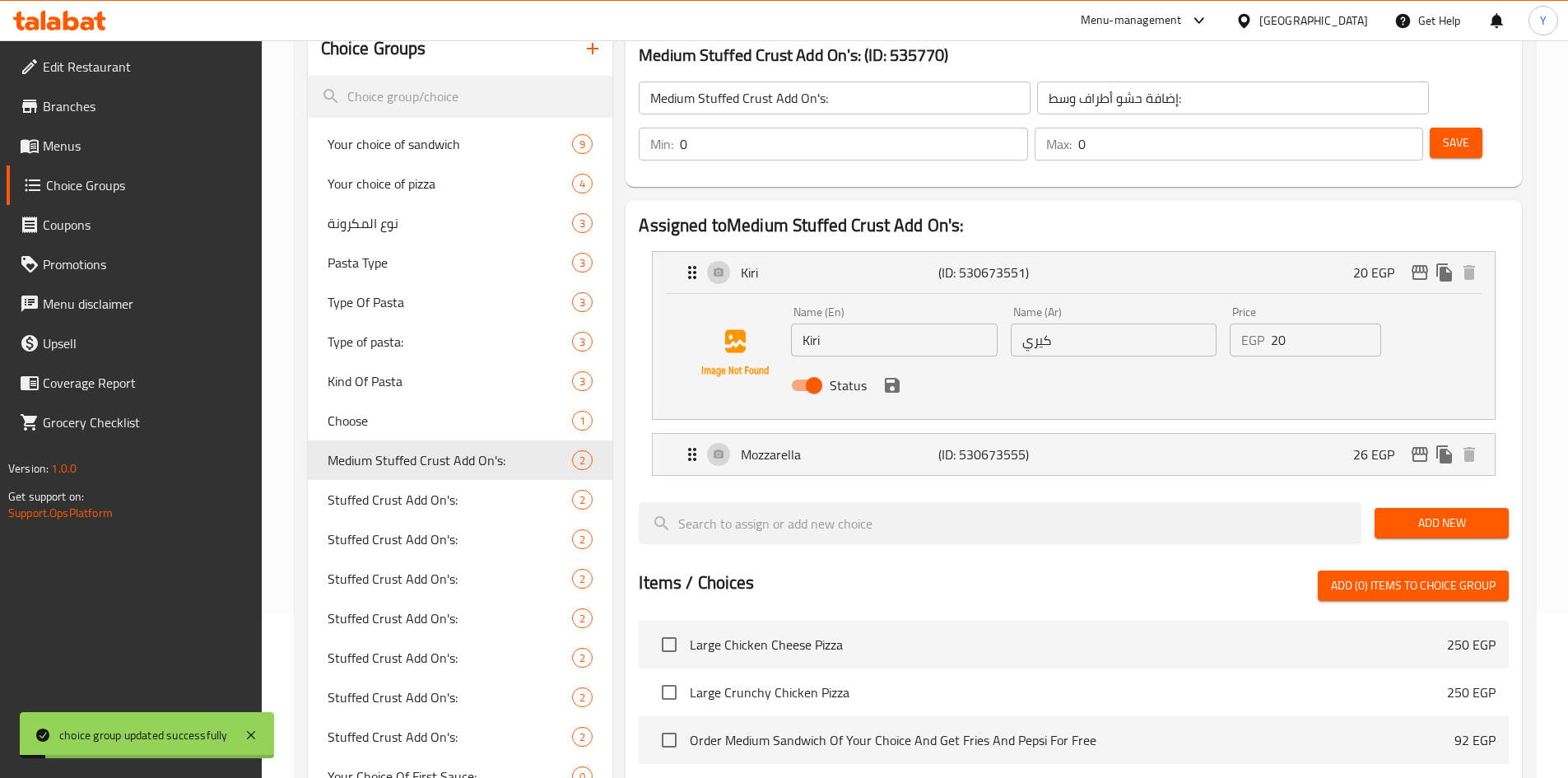
drag, startPoint x: 1301, startPoint y: 300, endPoint x: 1259, endPoint y: 307, distance: 42.6
click at [1260, 324] on div "EGP 20 Price" at bounding box center [1305, 340] width 152 height 33
click at [891, 378] on icon "save" at bounding box center [892, 385] width 15 height 15
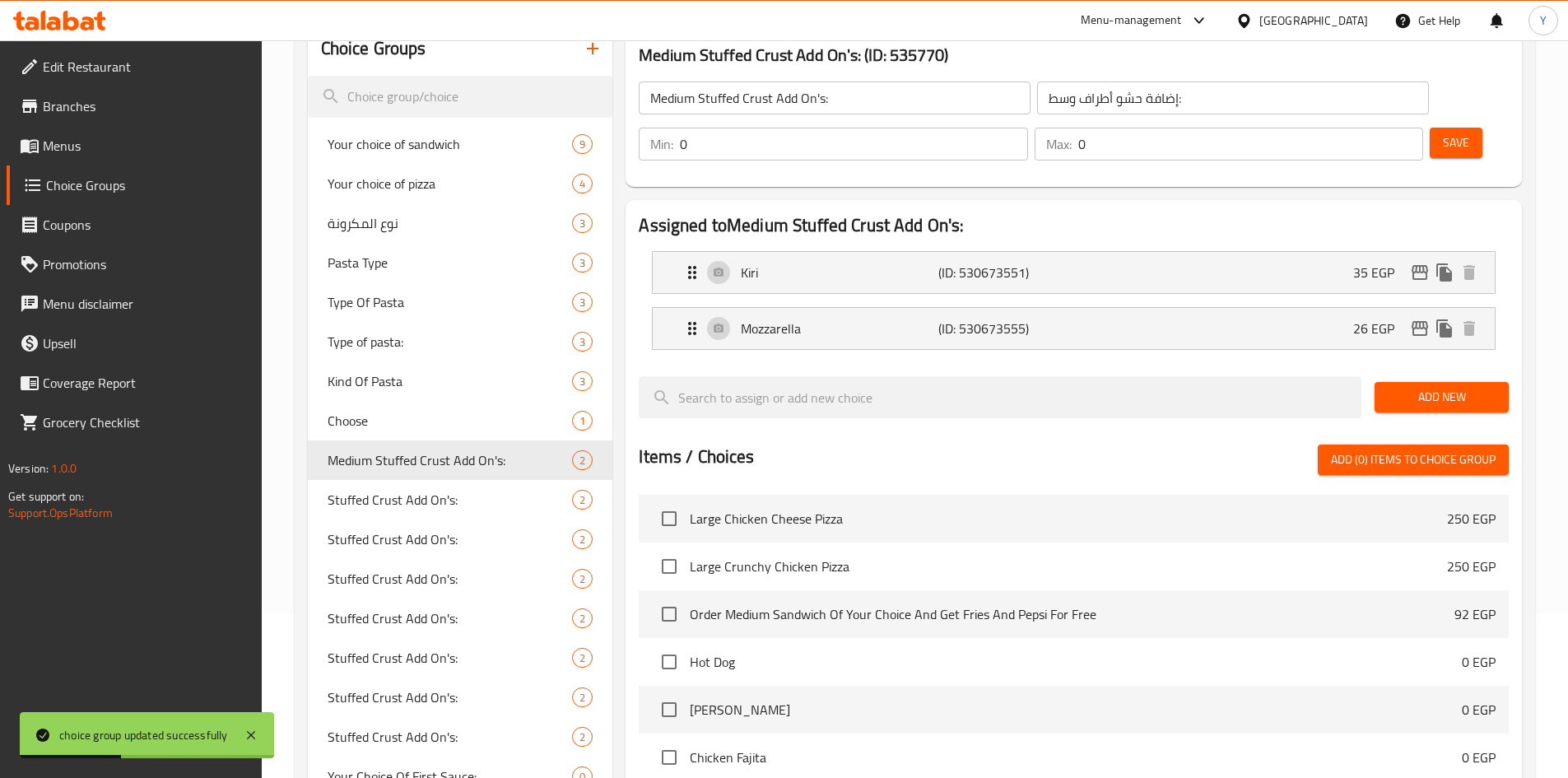
type input "35"
click at [1169, 308] on div "Mozzarella (ID: 530673555) 26 EGP" at bounding box center [1078, 328] width 793 height 41
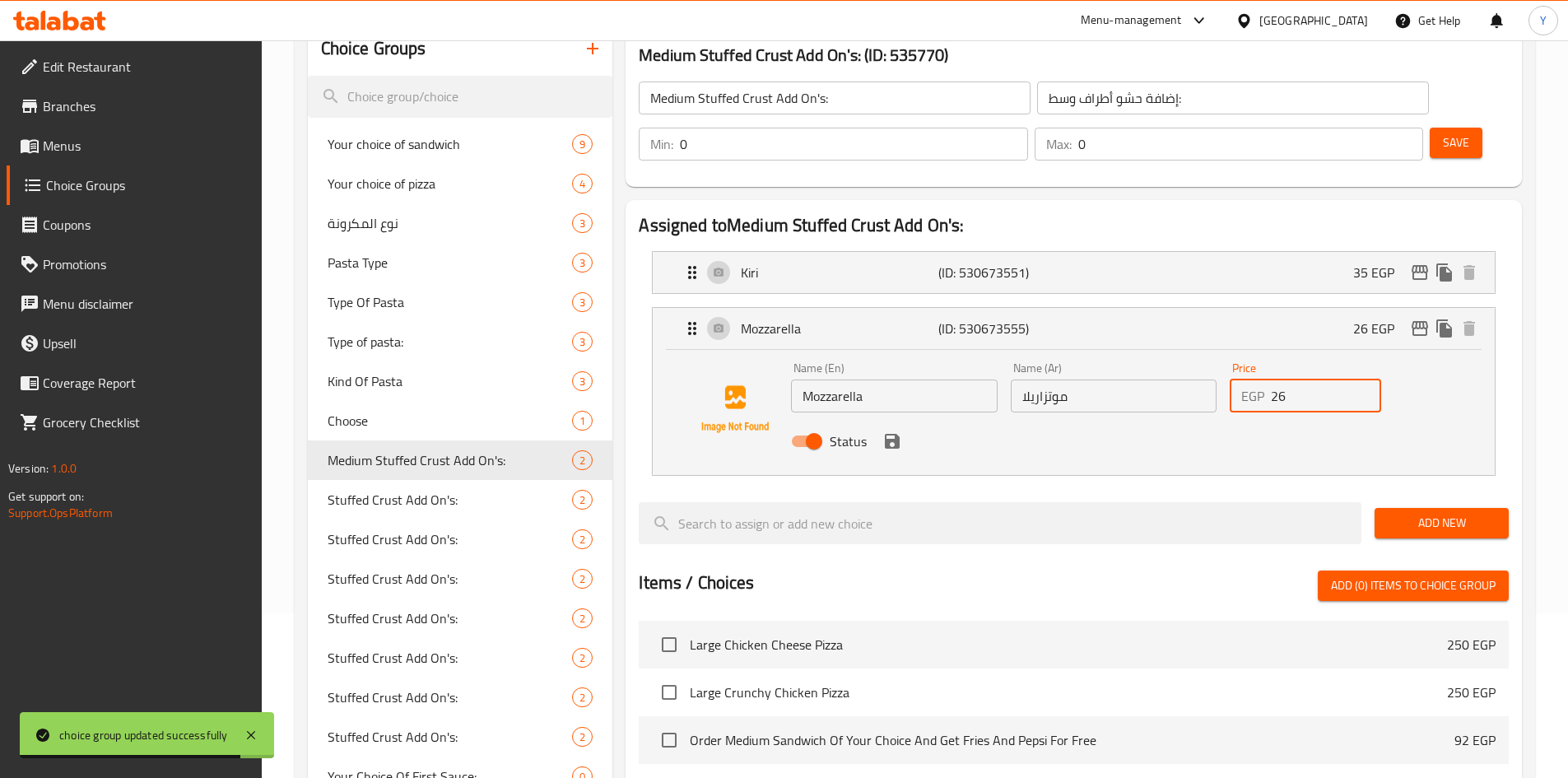
drag, startPoint x: 1318, startPoint y: 346, endPoint x: 1098, endPoint y: 341, distance: 220.1
click at [1098, 356] on div "Name (En) Mozzarella Name (En) Name (Ar) موتزاريلا Name (Ar) Price EGP 26 Price…" at bounding box center [1114, 410] width 658 height 108
drag, startPoint x: 901, startPoint y: 392, endPoint x: 910, endPoint y: 412, distance: 21.9
click at [902, 429] on button "save" at bounding box center [892, 441] width 25 height 25
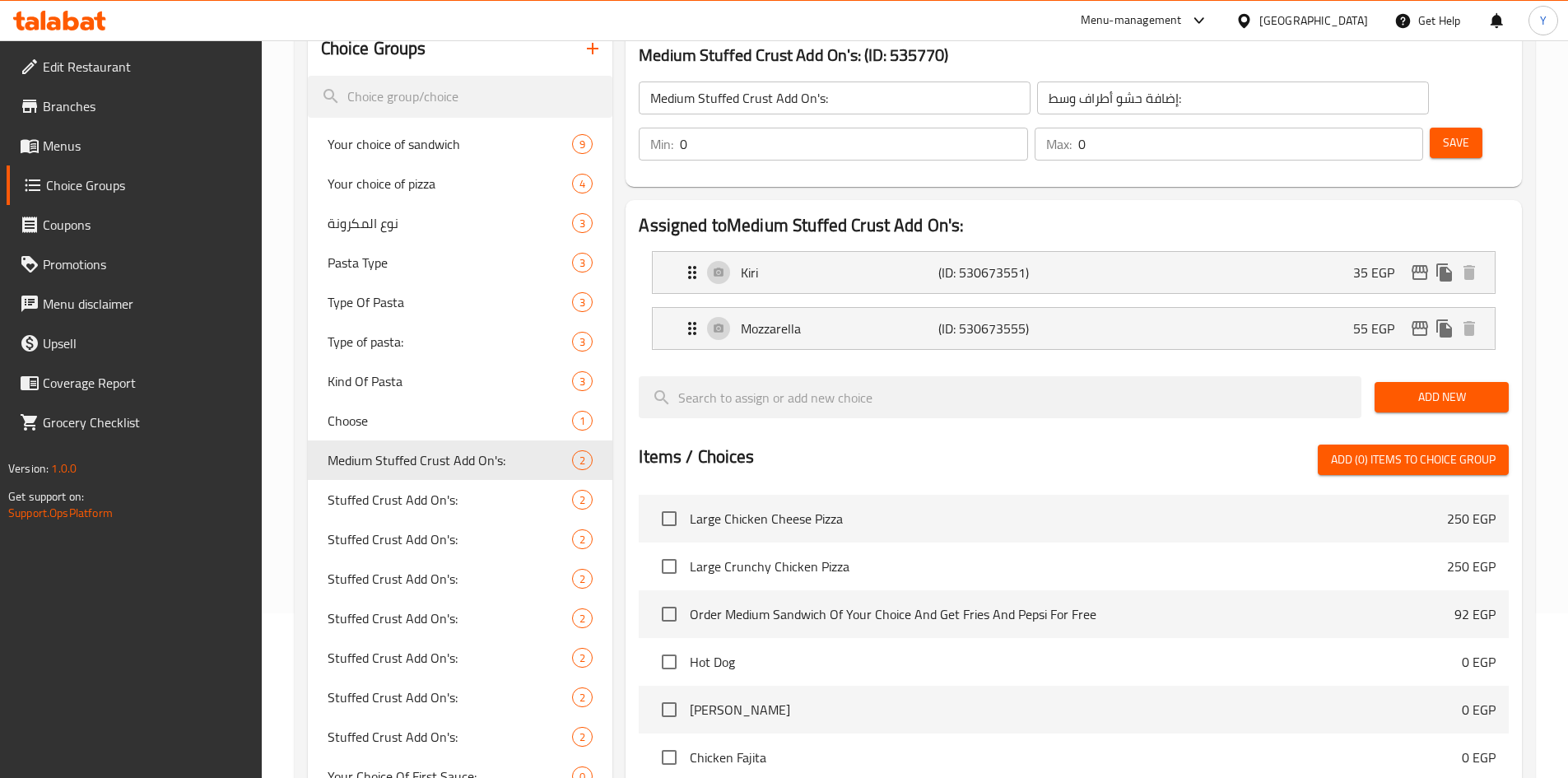
type input "55"
click at [1443, 133] on span "Save" at bounding box center [1456, 143] width 27 height 21
click at [1420, 265] on icon "edit" at bounding box center [1420, 272] width 16 height 15
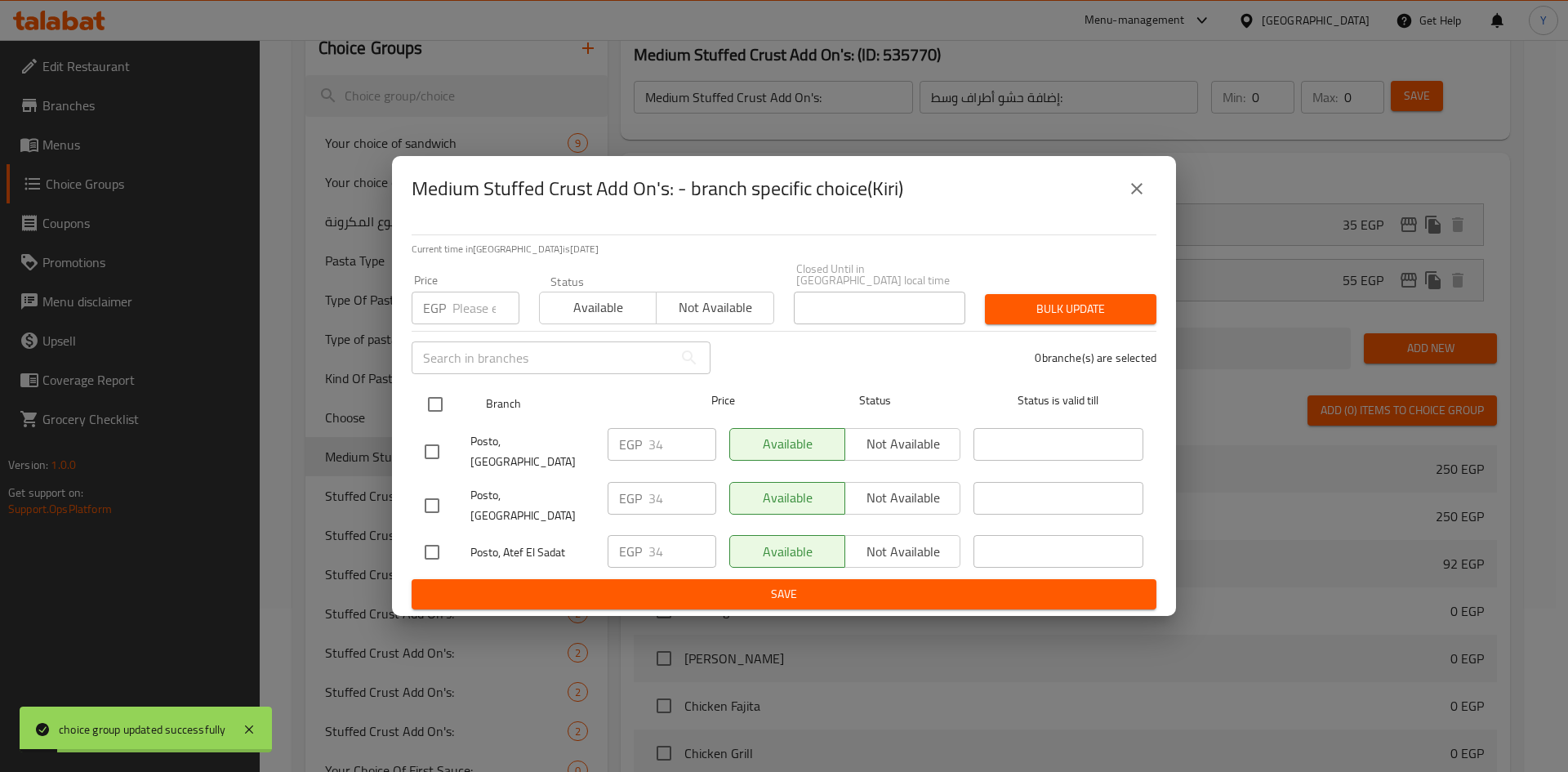
click at [427, 410] on input "checkbox" at bounding box center [435, 404] width 34 height 34
checkbox input "true"
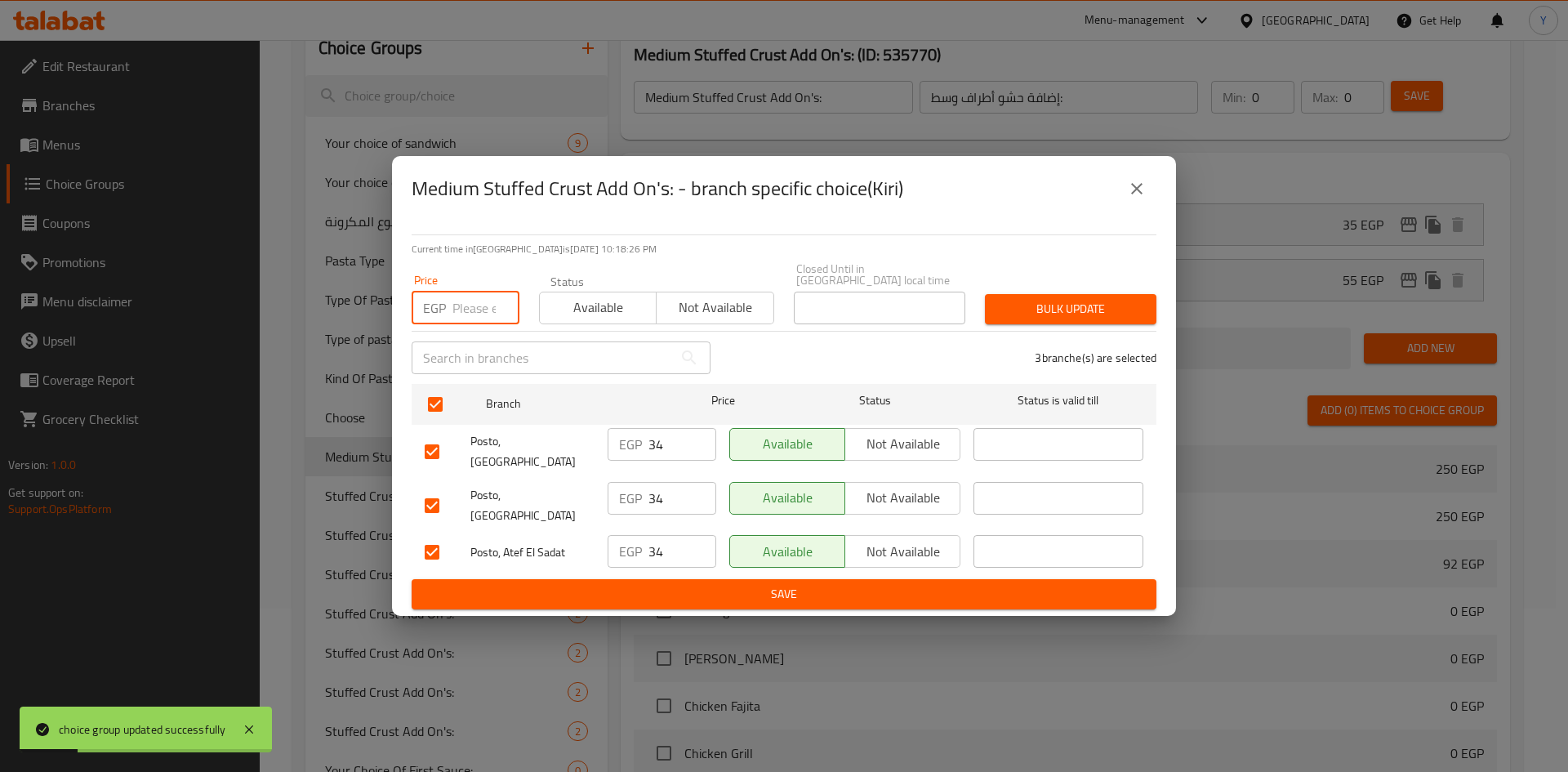
click at [466, 314] on input "number" at bounding box center [485, 308] width 67 height 32
type input "35"
click at [1090, 303] on button "Bulk update" at bounding box center [1071, 309] width 172 height 31
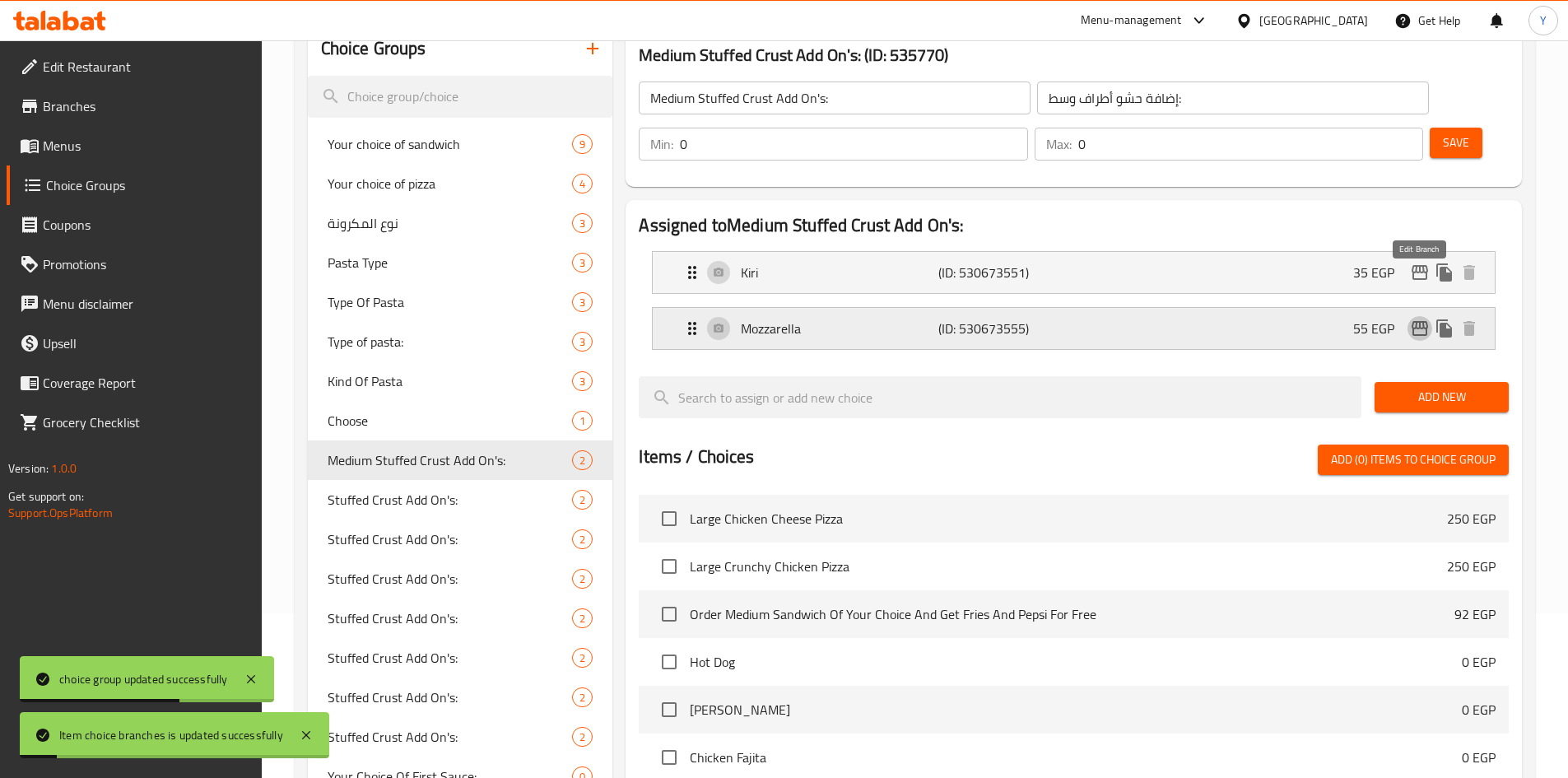
click at [1415, 319] on icon "edit" at bounding box center [1420, 328] width 20 height 20
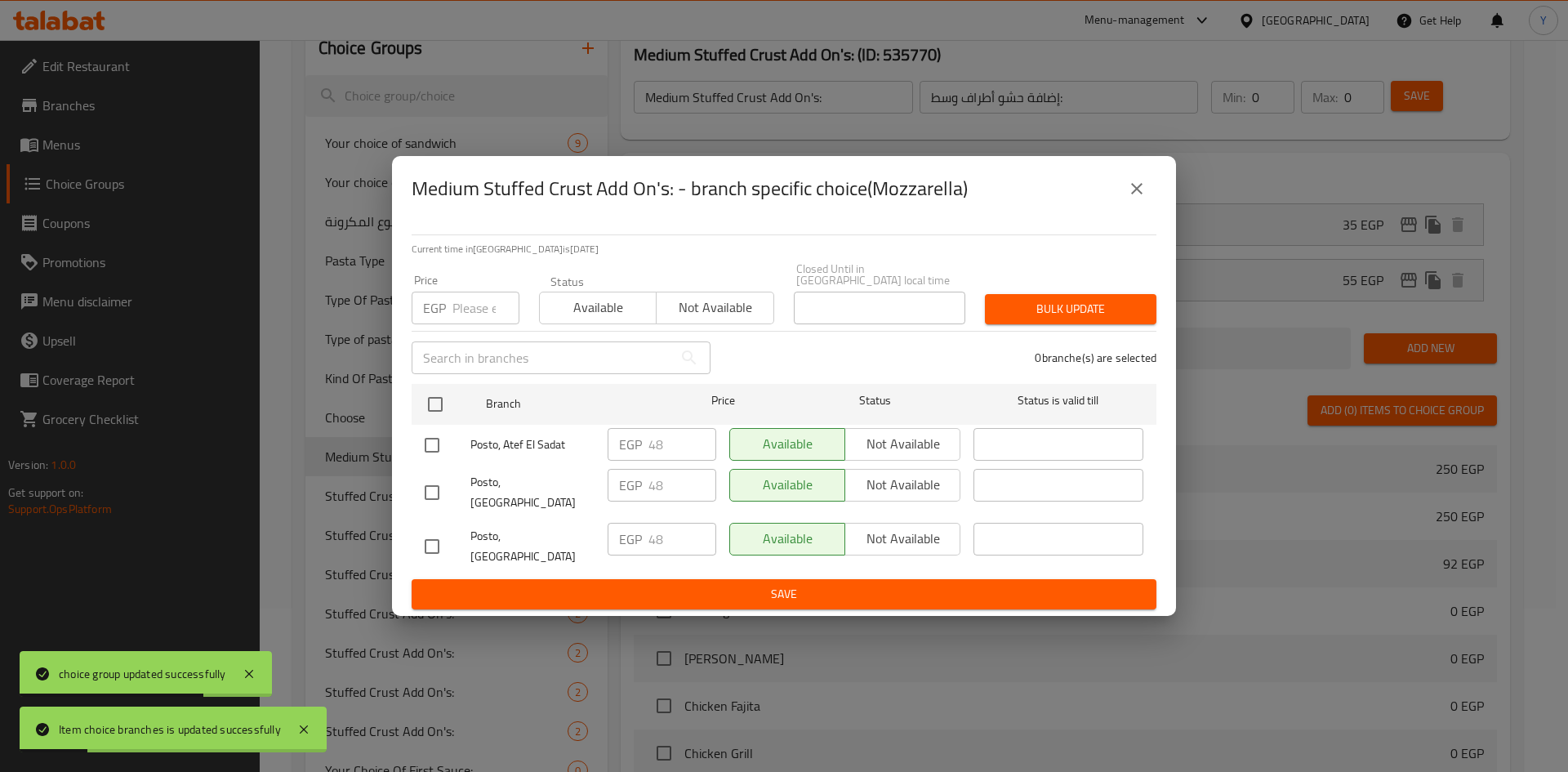
drag, startPoint x: 439, startPoint y: 403, endPoint x: 444, endPoint y: 377, distance: 26.5
click at [439, 399] on input "checkbox" at bounding box center [435, 404] width 34 height 34
checkbox input "true"
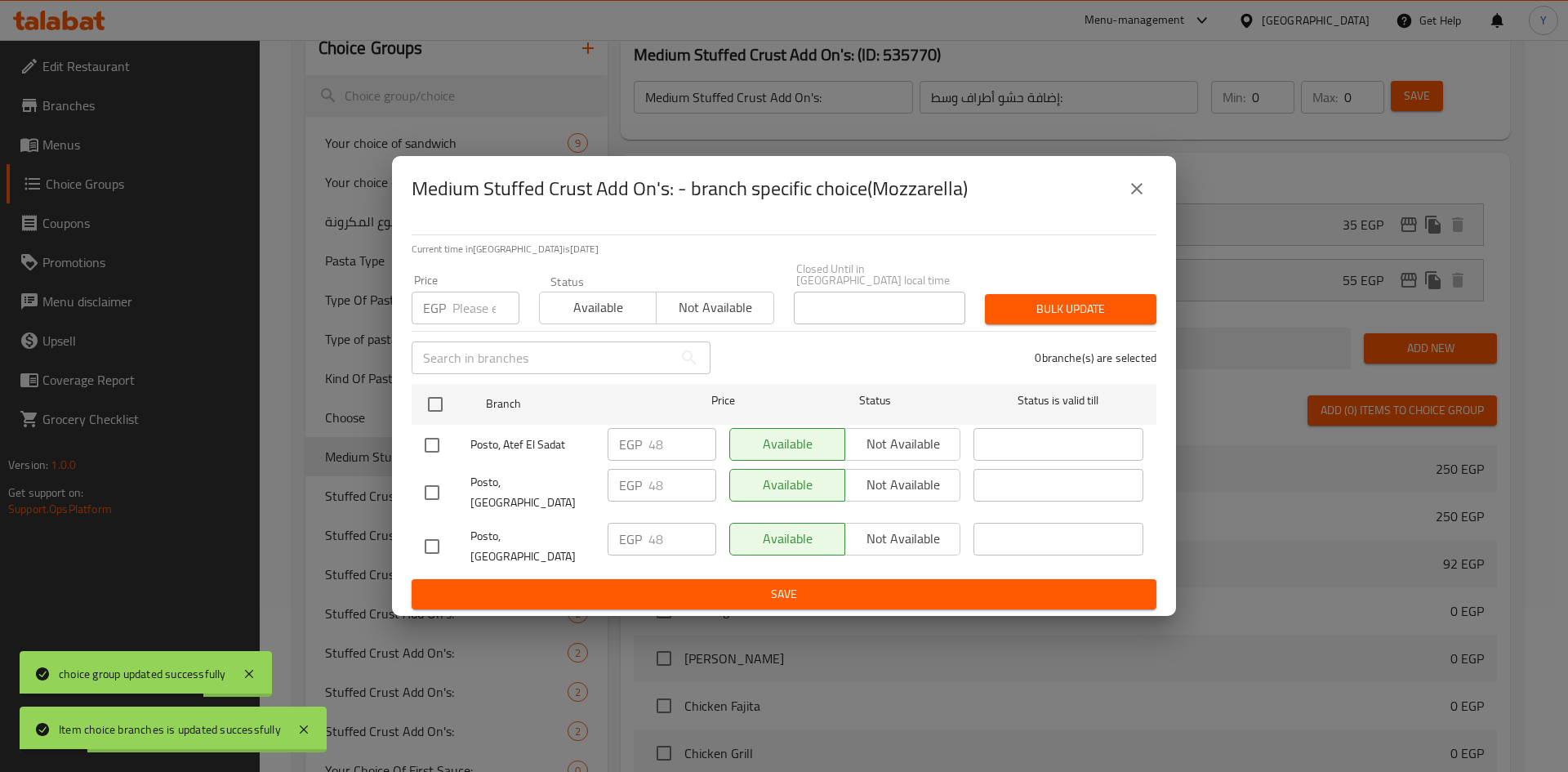
checkbox input "true"
click at [456, 324] on input "number" at bounding box center [485, 308] width 67 height 32
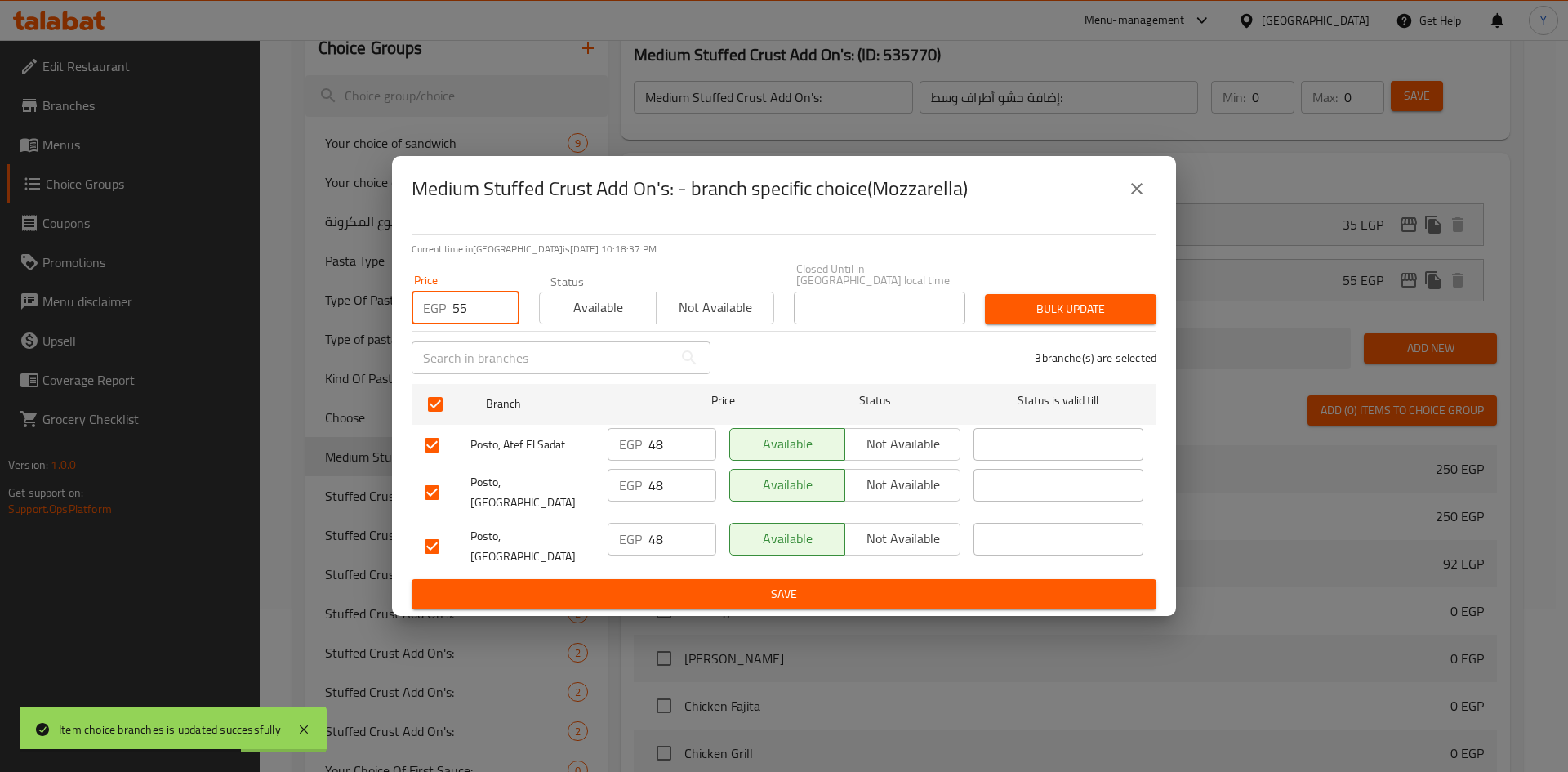
type input "55"
click at [1021, 304] on button "Bulk update" at bounding box center [1071, 309] width 172 height 31
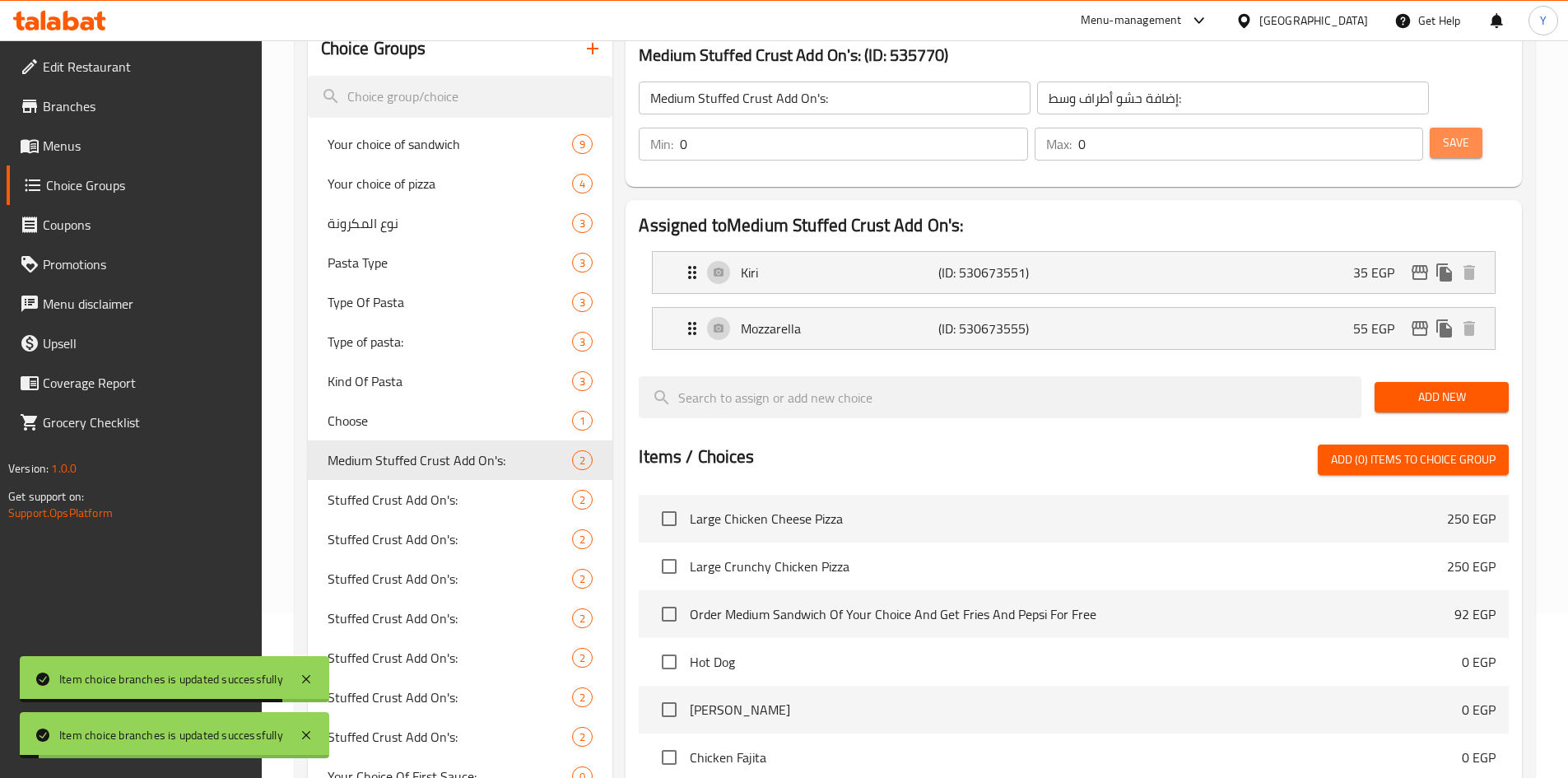
click at [1443, 133] on span "Save" at bounding box center [1456, 143] width 27 height 21
click at [476, 496] on span "Stuffed Crust Add On's:" at bounding box center [425, 500] width 196 height 20
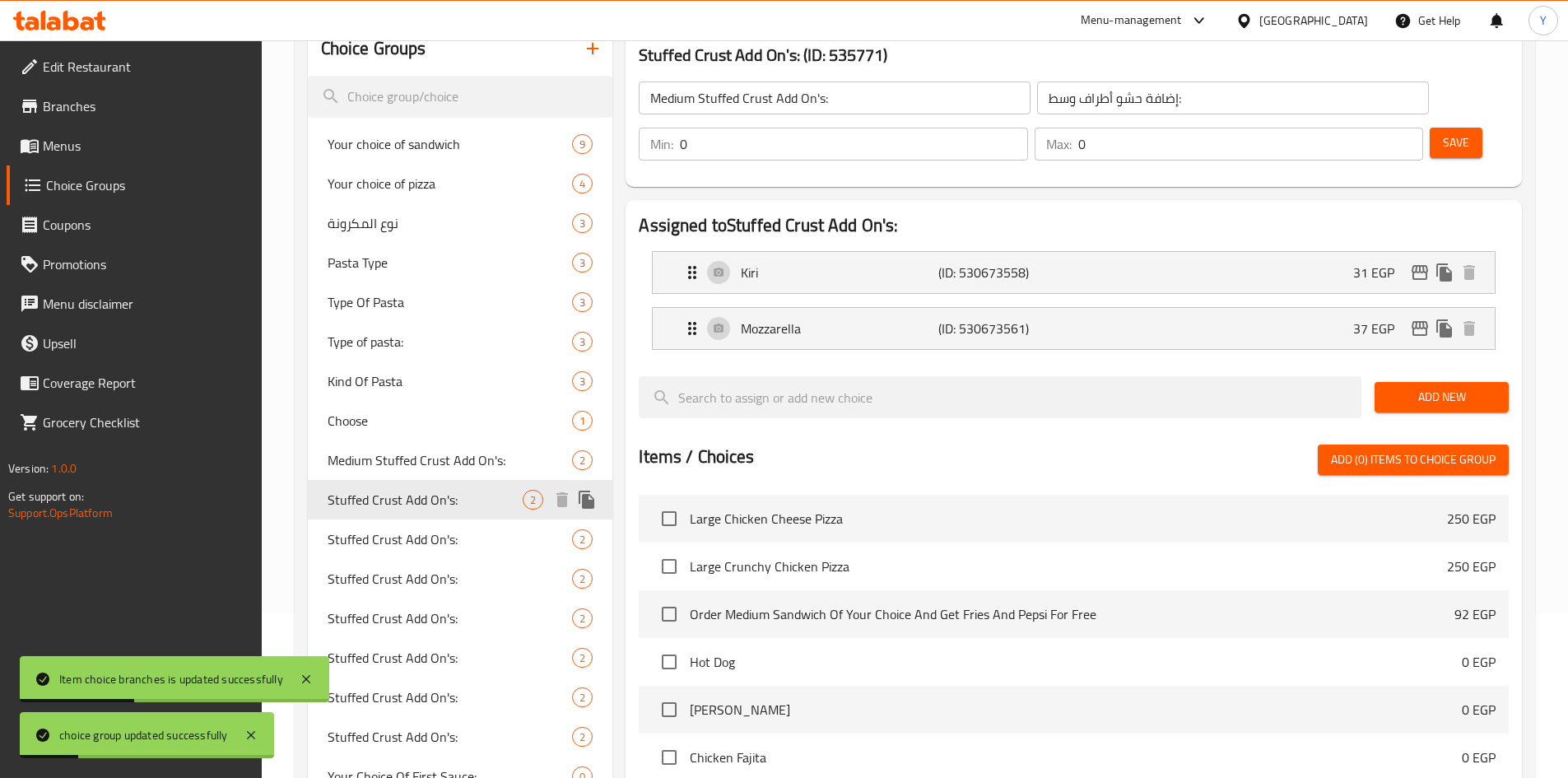
type input "Stuffed Crust Add On's:"
type input "إضافة حشو أطراف:"
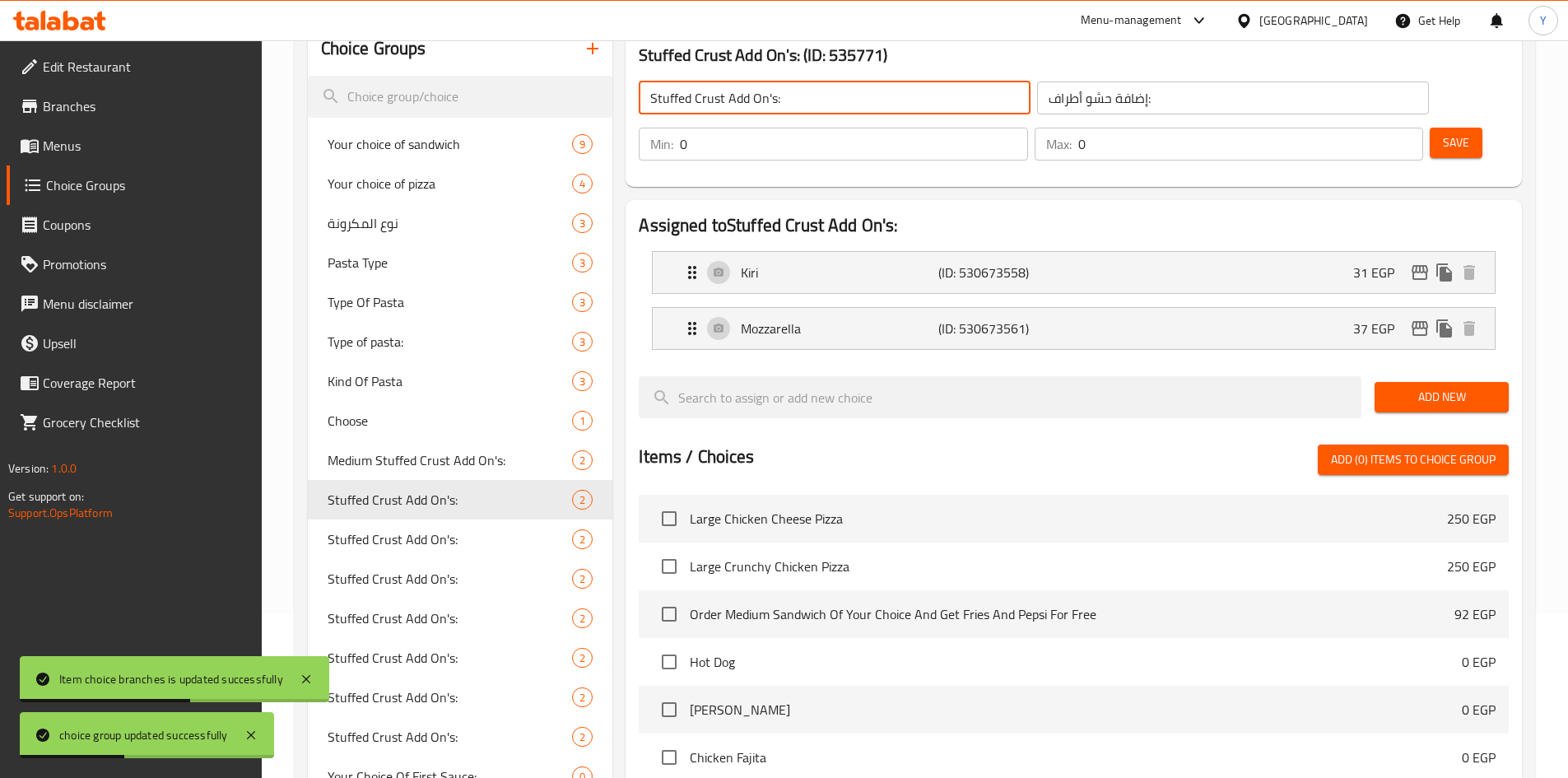
click at [649, 91] on input "Stuffed Crust Add On's:" at bounding box center [834, 98] width 392 height 33
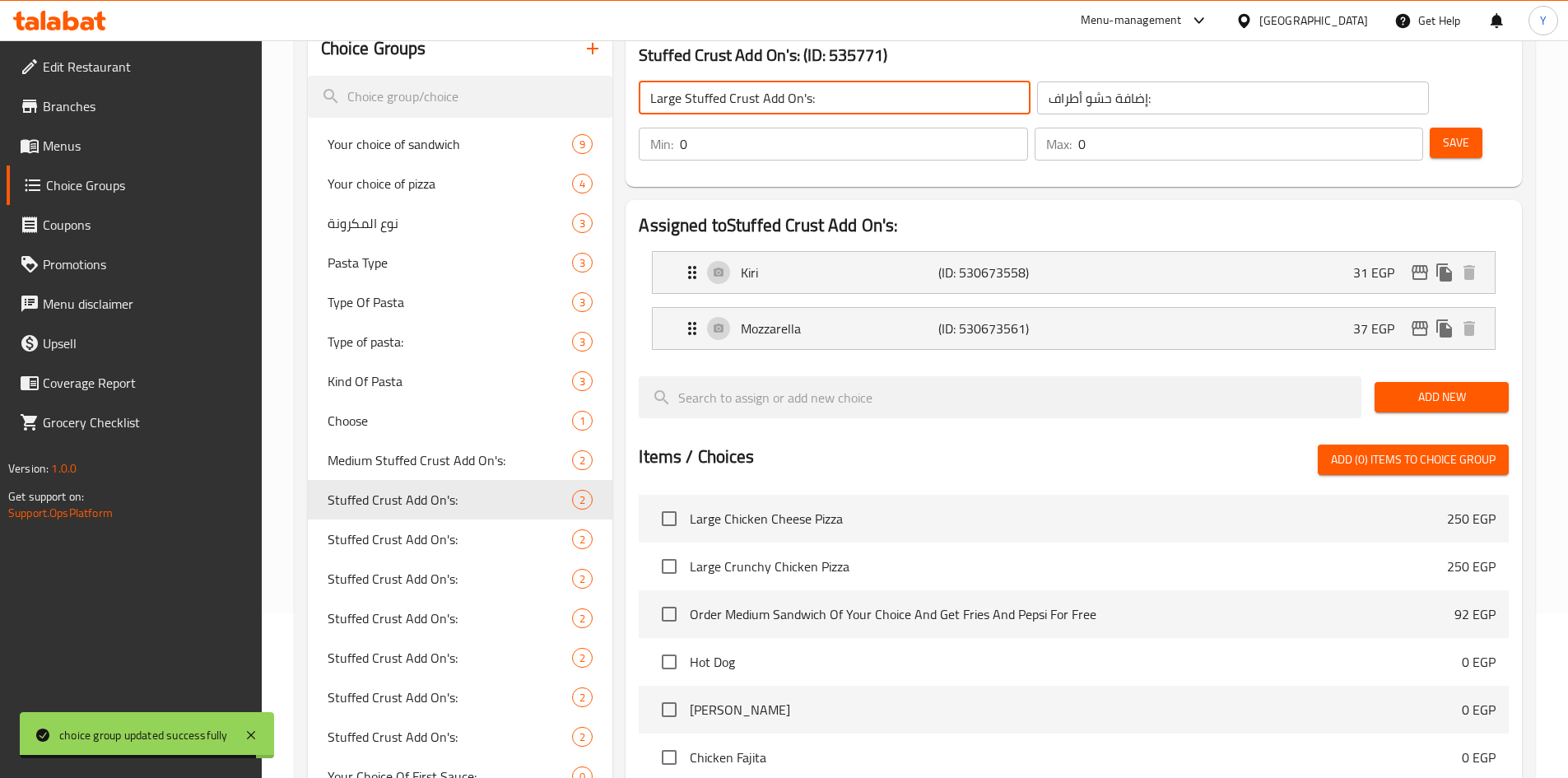
type input "Large Stuffed Crust Add On's:"
click at [1037, 97] on input "إضافة حشو أطراف:" at bounding box center [1232, 98] width 392 height 33
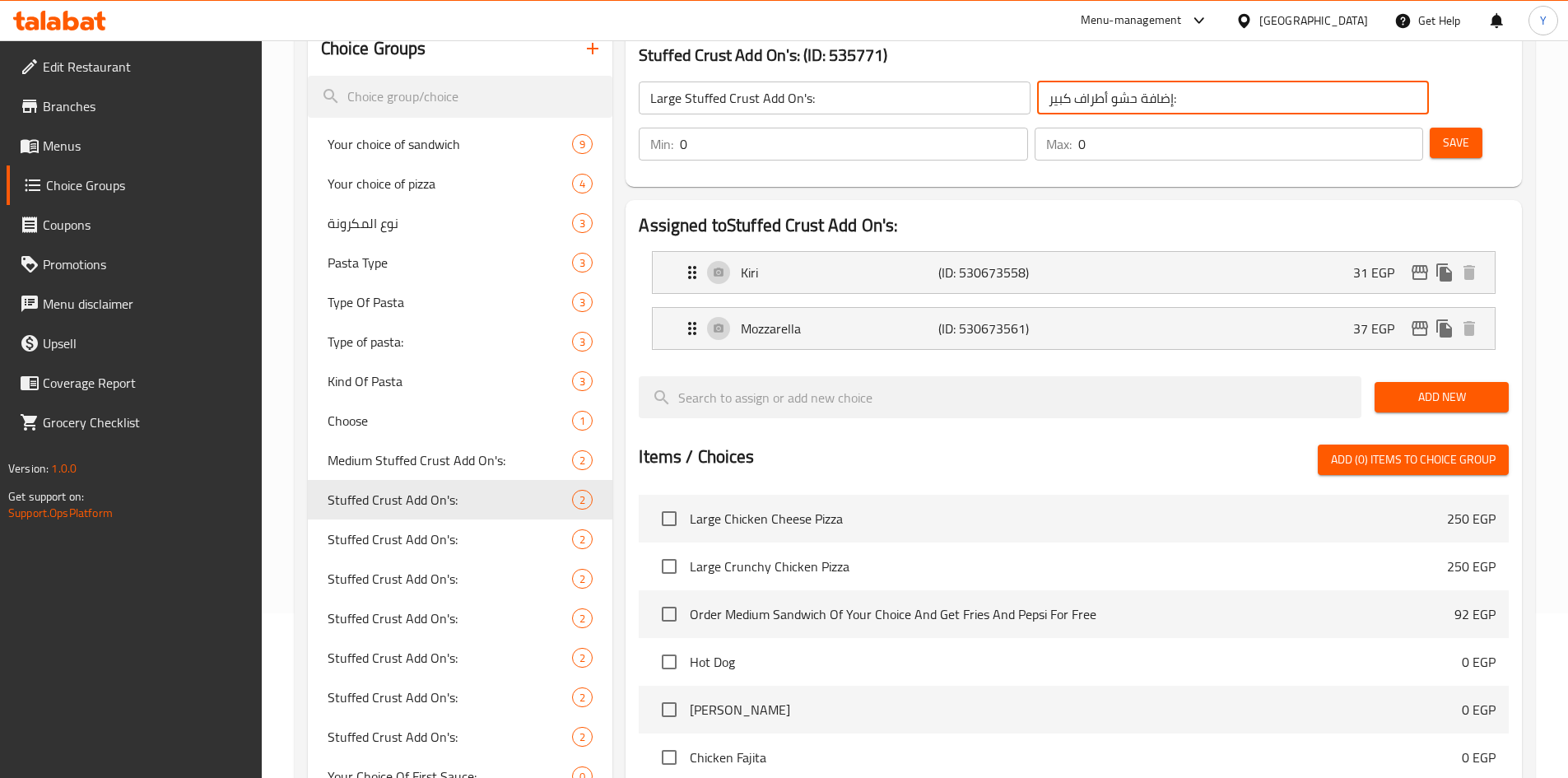
type input "إضافة حشو أطراف كبير:"
click at [1189, 252] on div "Kiri (ID: 530673558) 31 EGP" at bounding box center [1078, 272] width 793 height 41
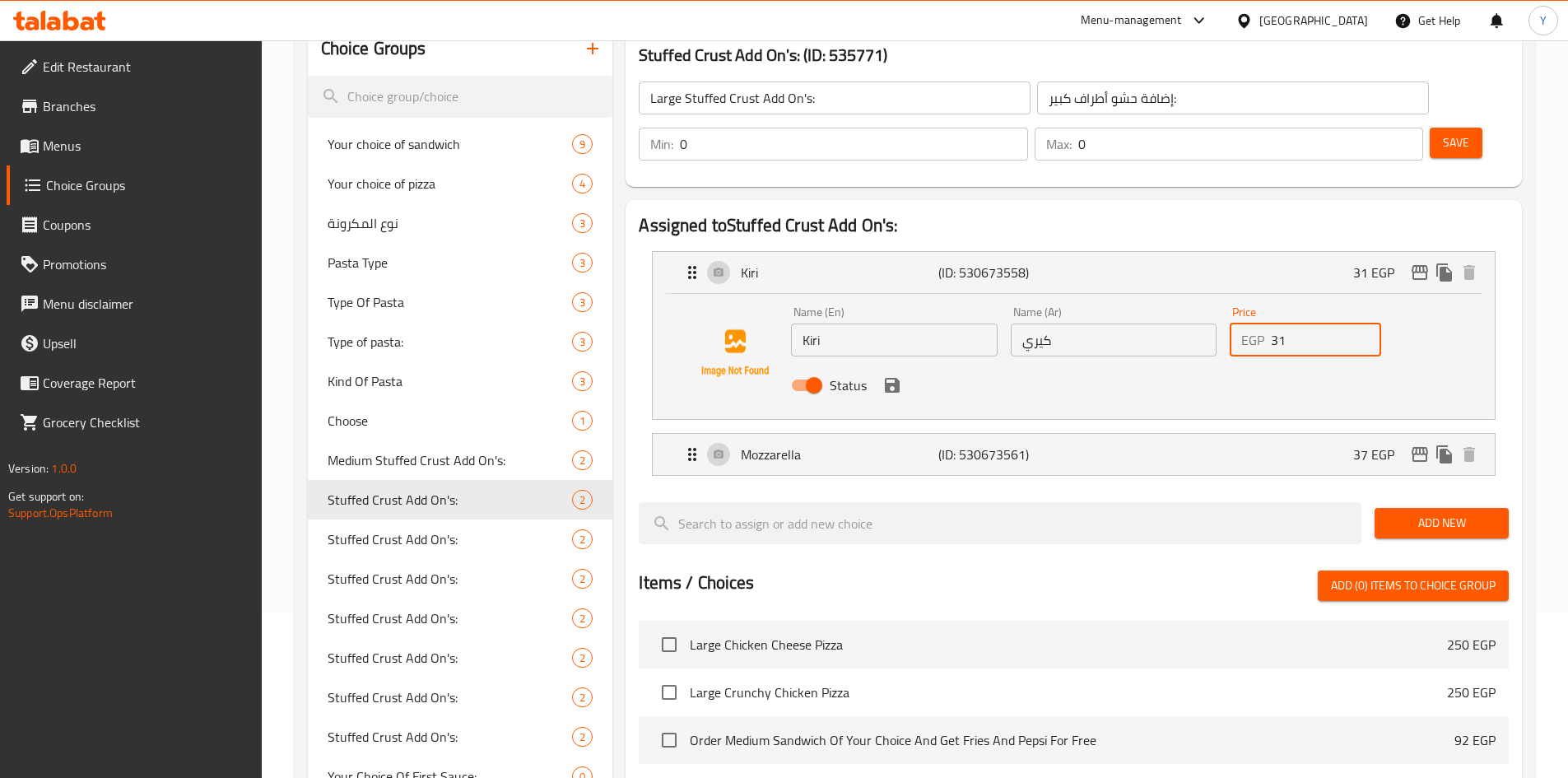
drag, startPoint x: 1339, startPoint y: 301, endPoint x: 1114, endPoint y: 292, distance: 225.2
click at [1114, 300] on div "Name (En) Kiri Name (En) Name (Ar) كيري Name (Ar) Price EGP 31 Price Status" at bounding box center [1114, 354] width 658 height 108
click at [894, 378] on icon "save" at bounding box center [892, 385] width 15 height 15
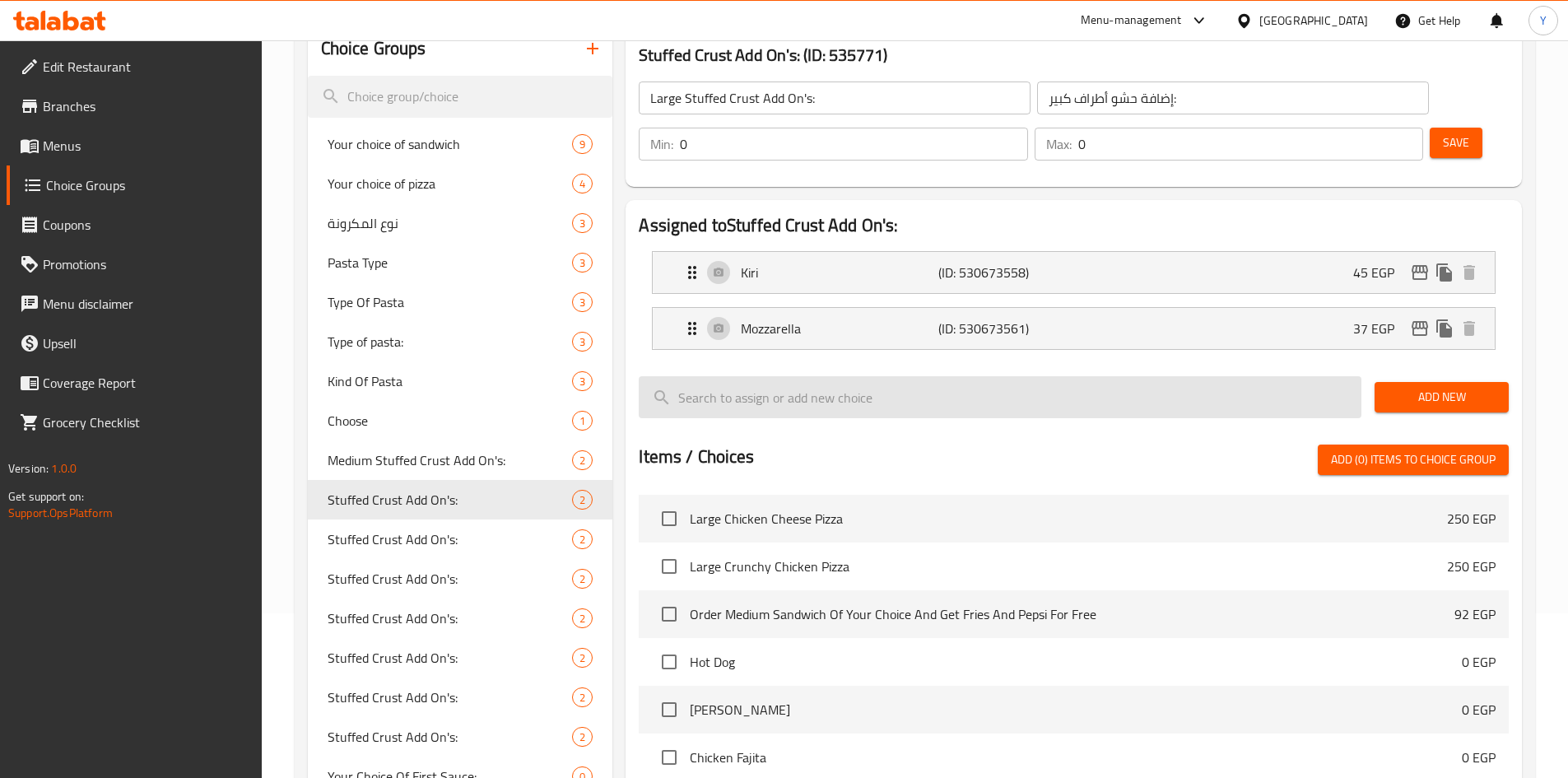
type input "45"
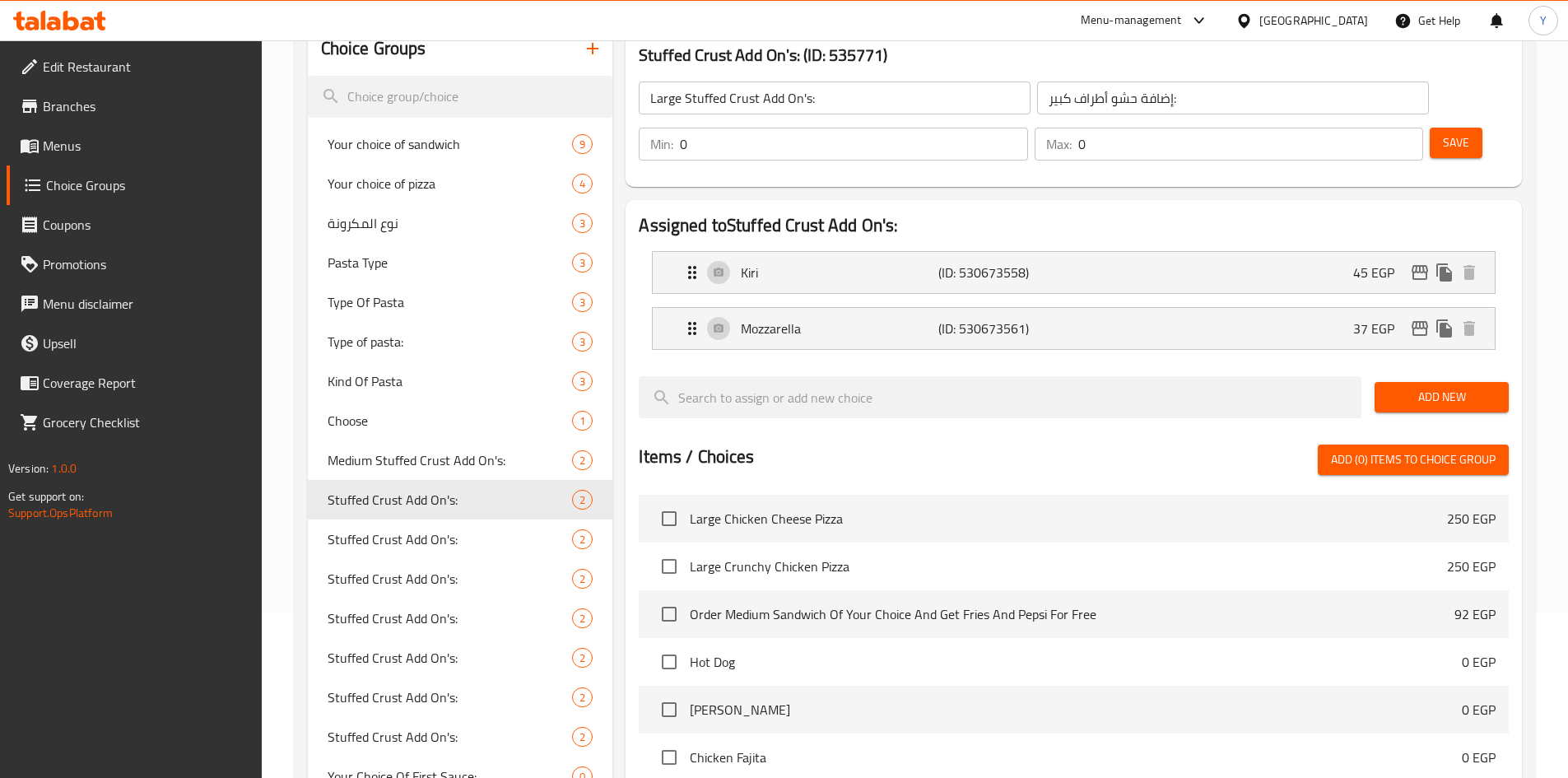
drag, startPoint x: 1138, startPoint y: 261, endPoint x: 1308, endPoint y: 371, distance: 202.5
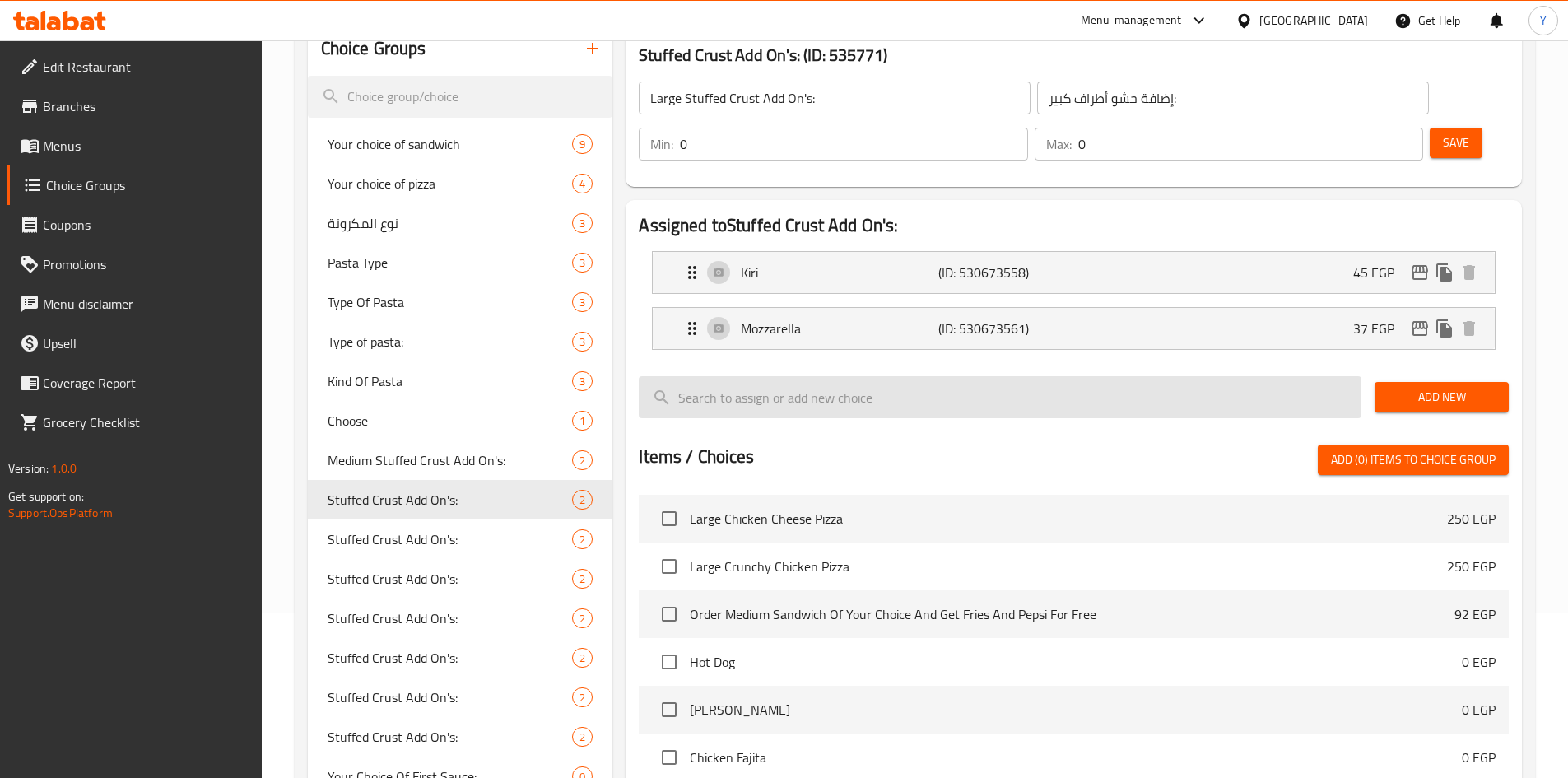
click at [1140, 307] on div "Mozzarella (ID: 530673561) 37 EGP Name (En) Mozzarella Name (En) Name (Ar) موتز…" at bounding box center [1074, 328] width 844 height 43
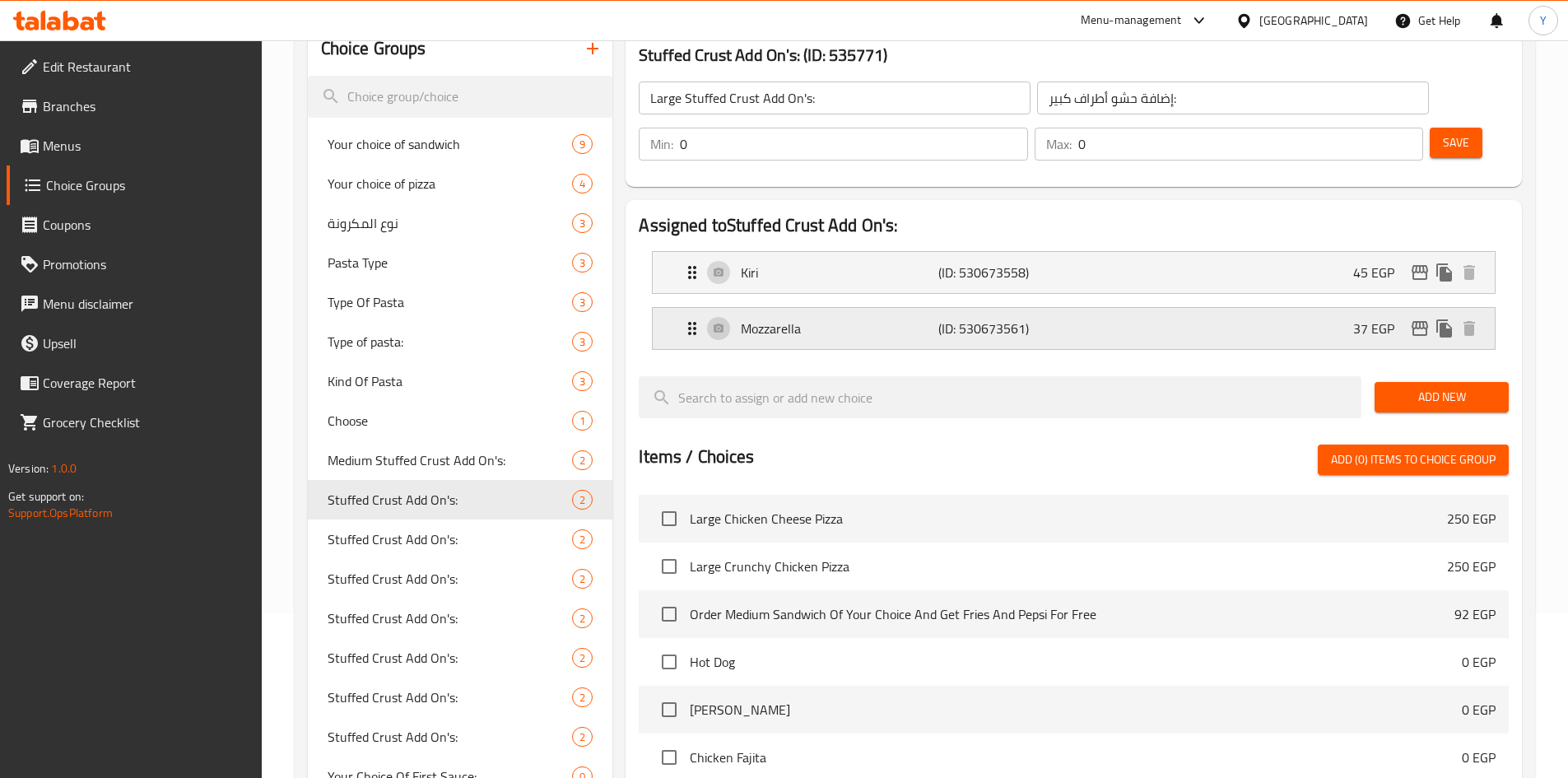
click at [1266, 308] on div "Mozzarella (ID: 530673561) 37 EGP" at bounding box center [1078, 328] width 793 height 41
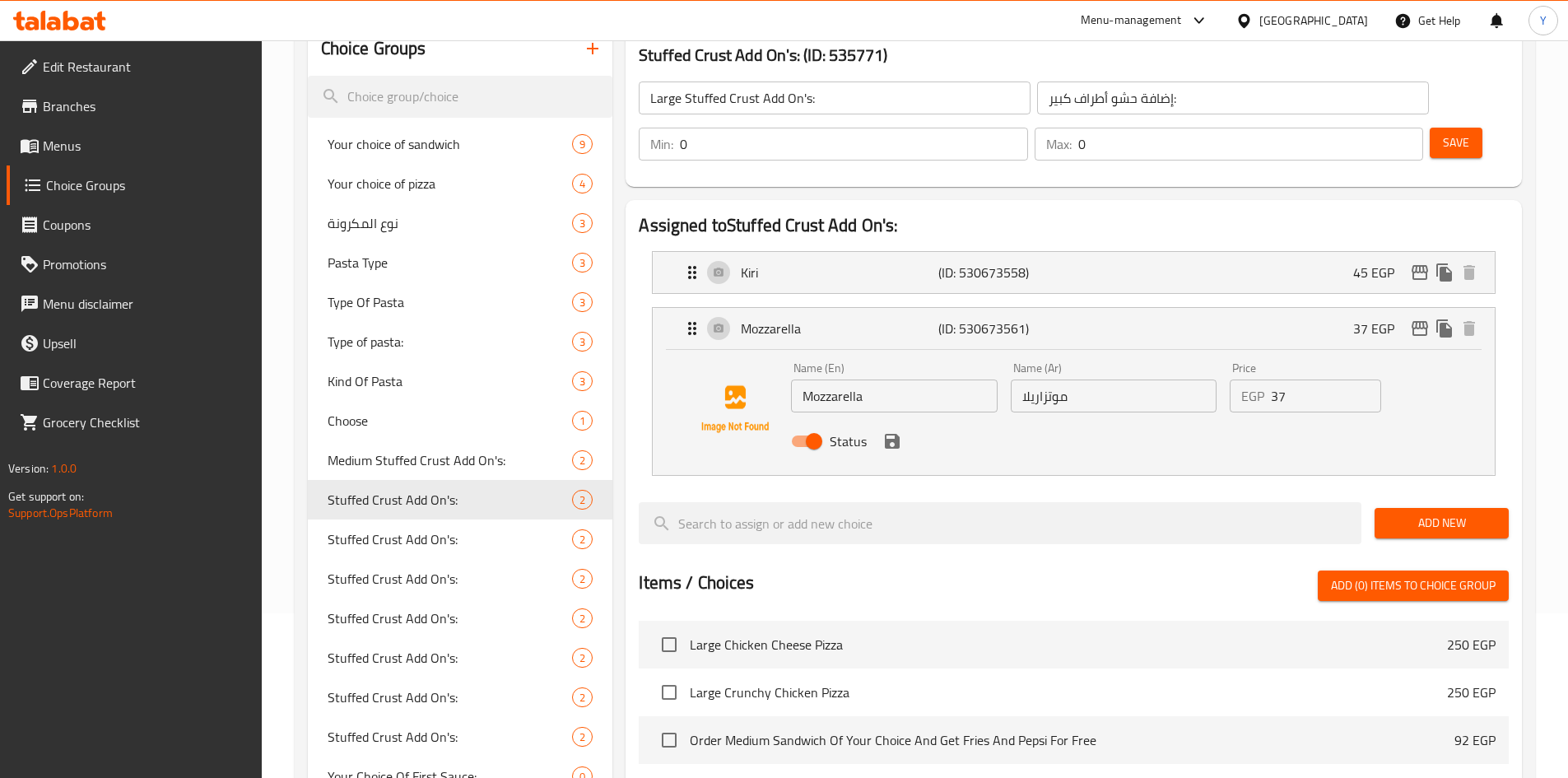
drag, startPoint x: 1308, startPoint y: 349, endPoint x: 967, endPoint y: 365, distance: 341.4
click at [965, 365] on div "Name (En) Mozzarella Name (En) Name (Ar) موتزاريلا Name (Ar) Price EGP 37 Price…" at bounding box center [1114, 410] width 658 height 108
drag, startPoint x: 895, startPoint y: 399, endPoint x: 1252, endPoint y: 190, distance: 413.7
click at [895, 434] on icon "save" at bounding box center [892, 440] width 15 height 15
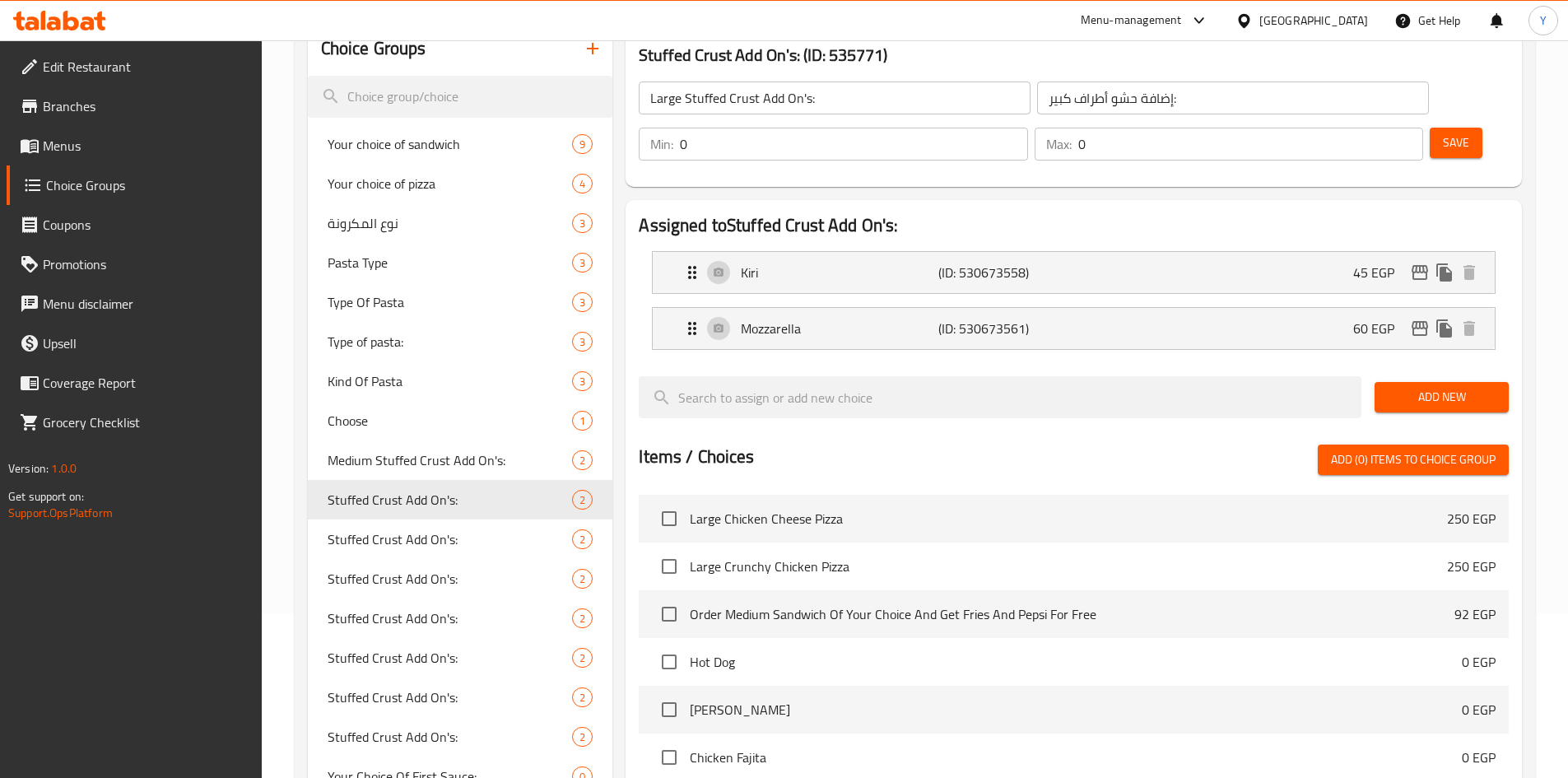
type input "60"
click at [1443, 133] on span "Save" at bounding box center [1456, 143] width 27 height 21
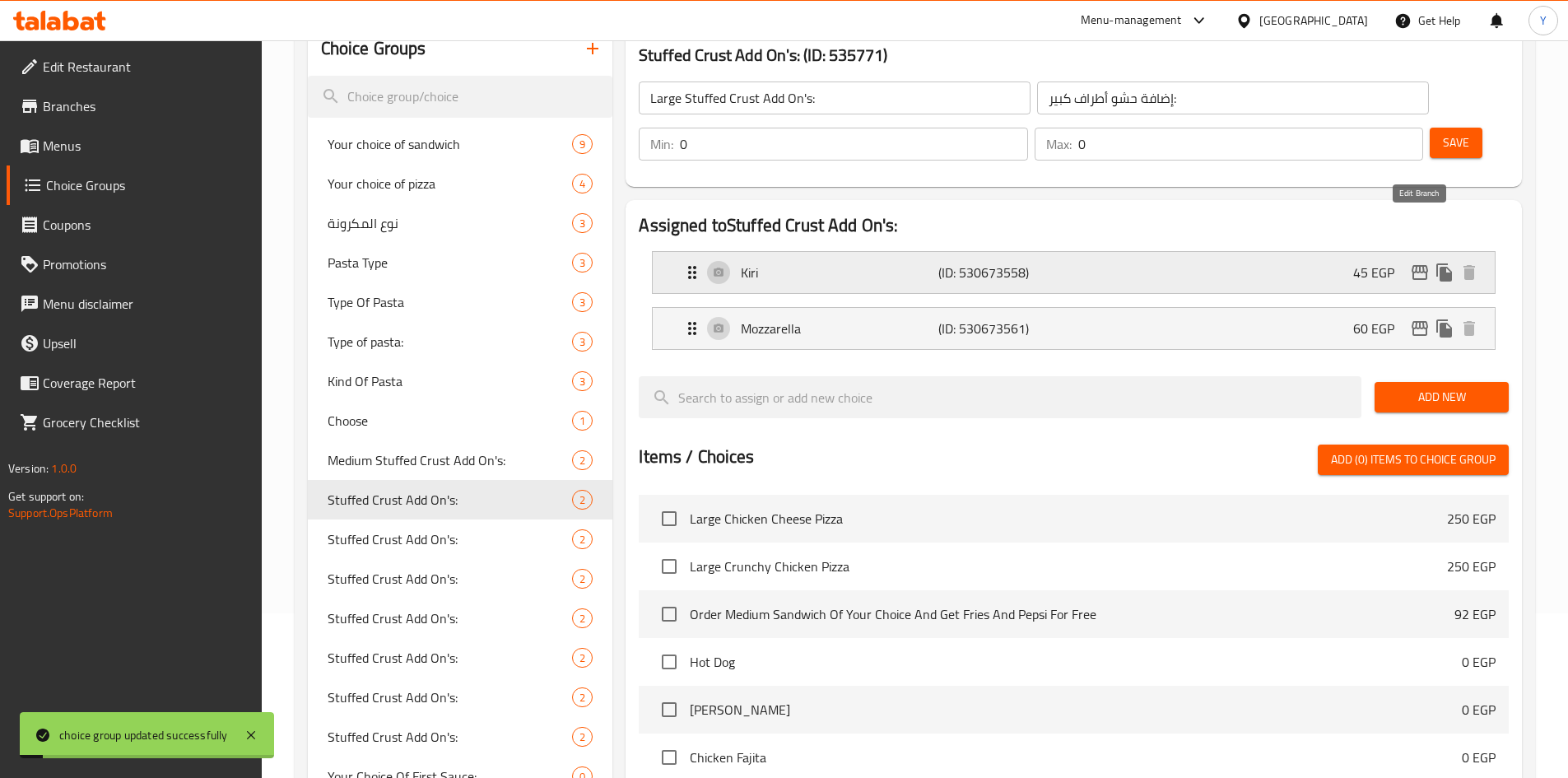
click at [1419, 265] on icon "edit" at bounding box center [1420, 272] width 16 height 15
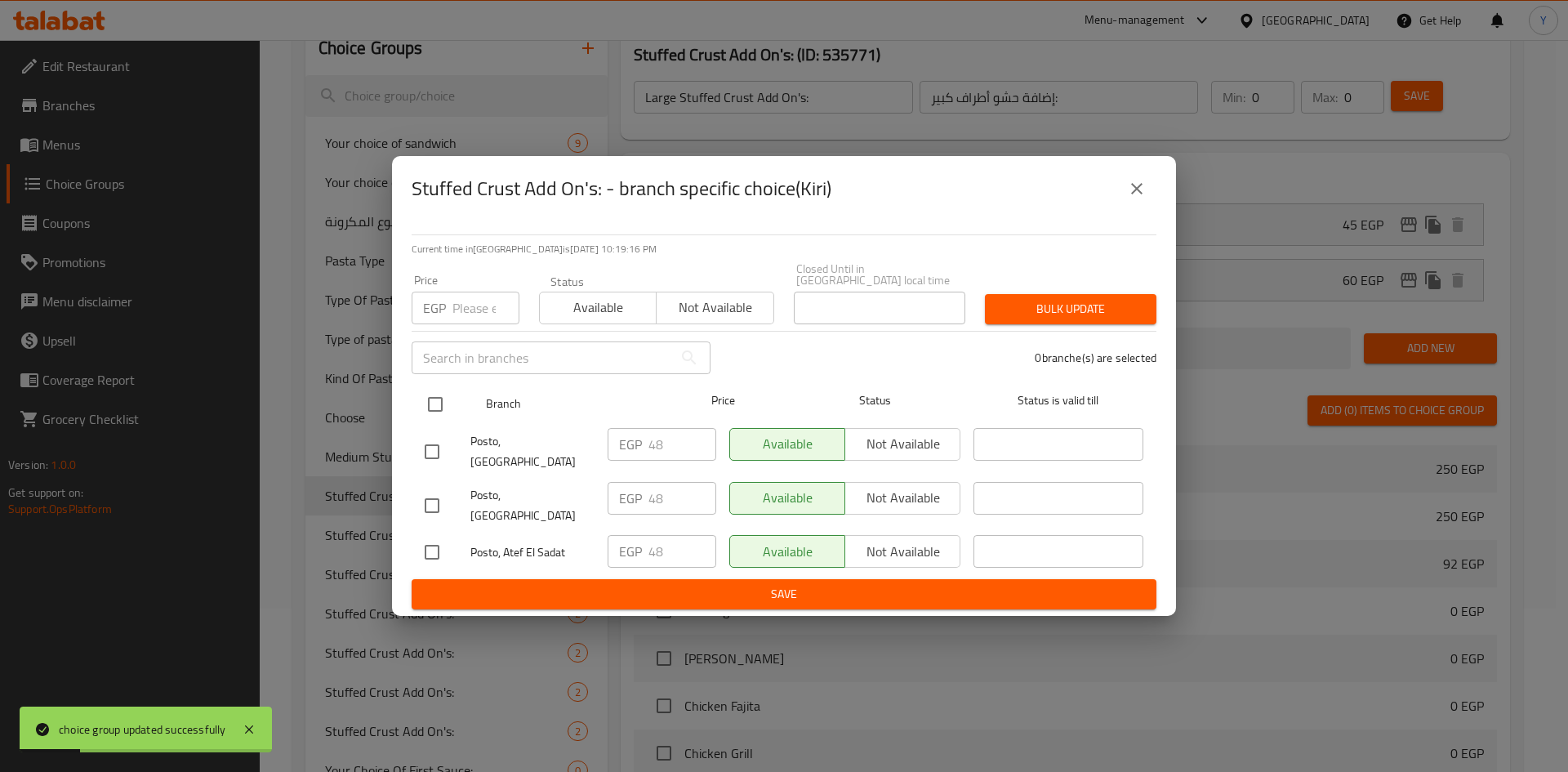
drag, startPoint x: 427, startPoint y: 400, endPoint x: 429, endPoint y: 385, distance: 15.1
click at [427, 400] on input "checkbox" at bounding box center [435, 404] width 34 height 34
checkbox input "true"
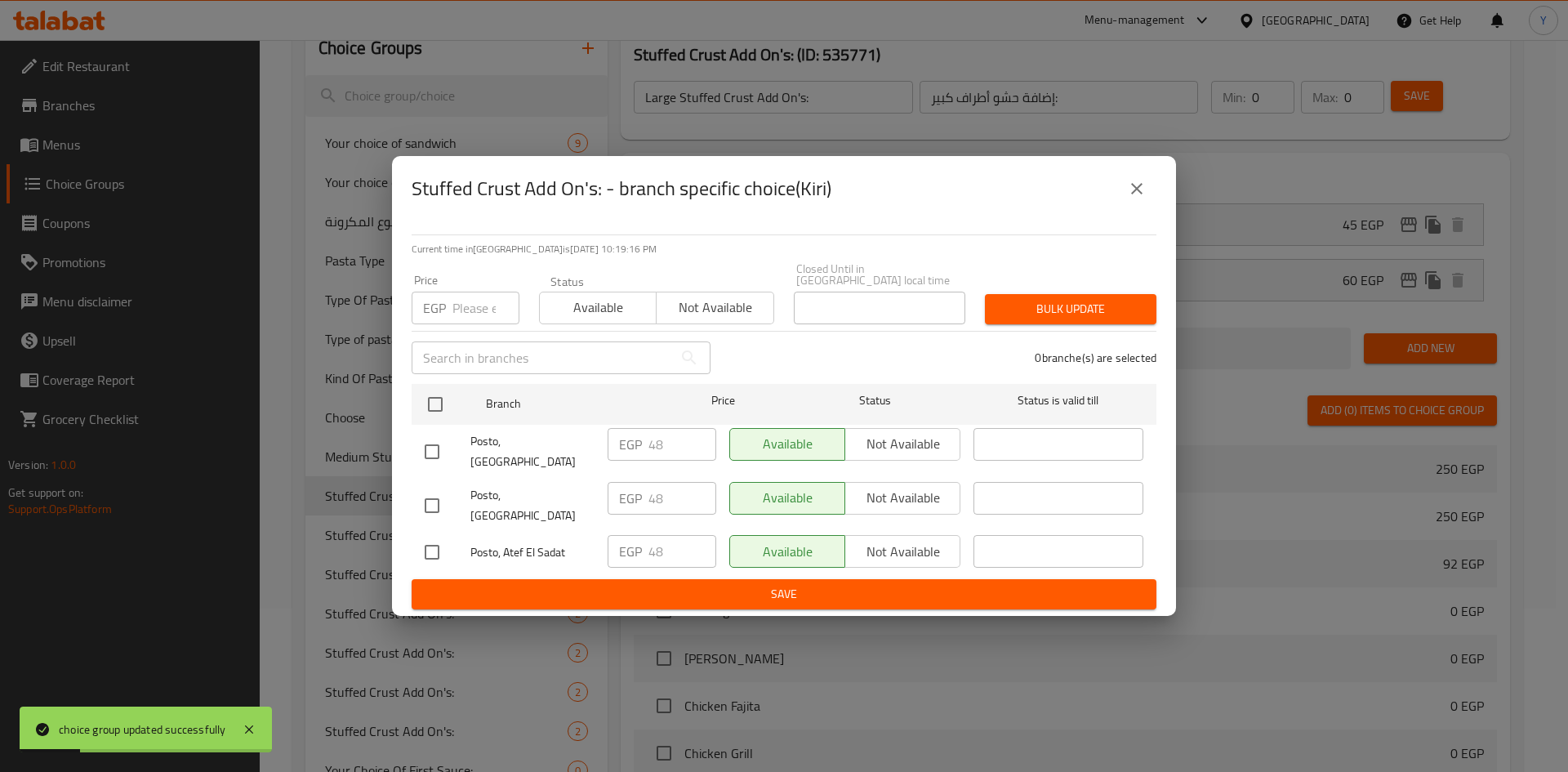
checkbox input "true"
click at [453, 302] on div "EGP Price" at bounding box center [465, 308] width 108 height 32
type input "45"
click at [1112, 320] on span "Bulk update" at bounding box center [1070, 309] width 145 height 20
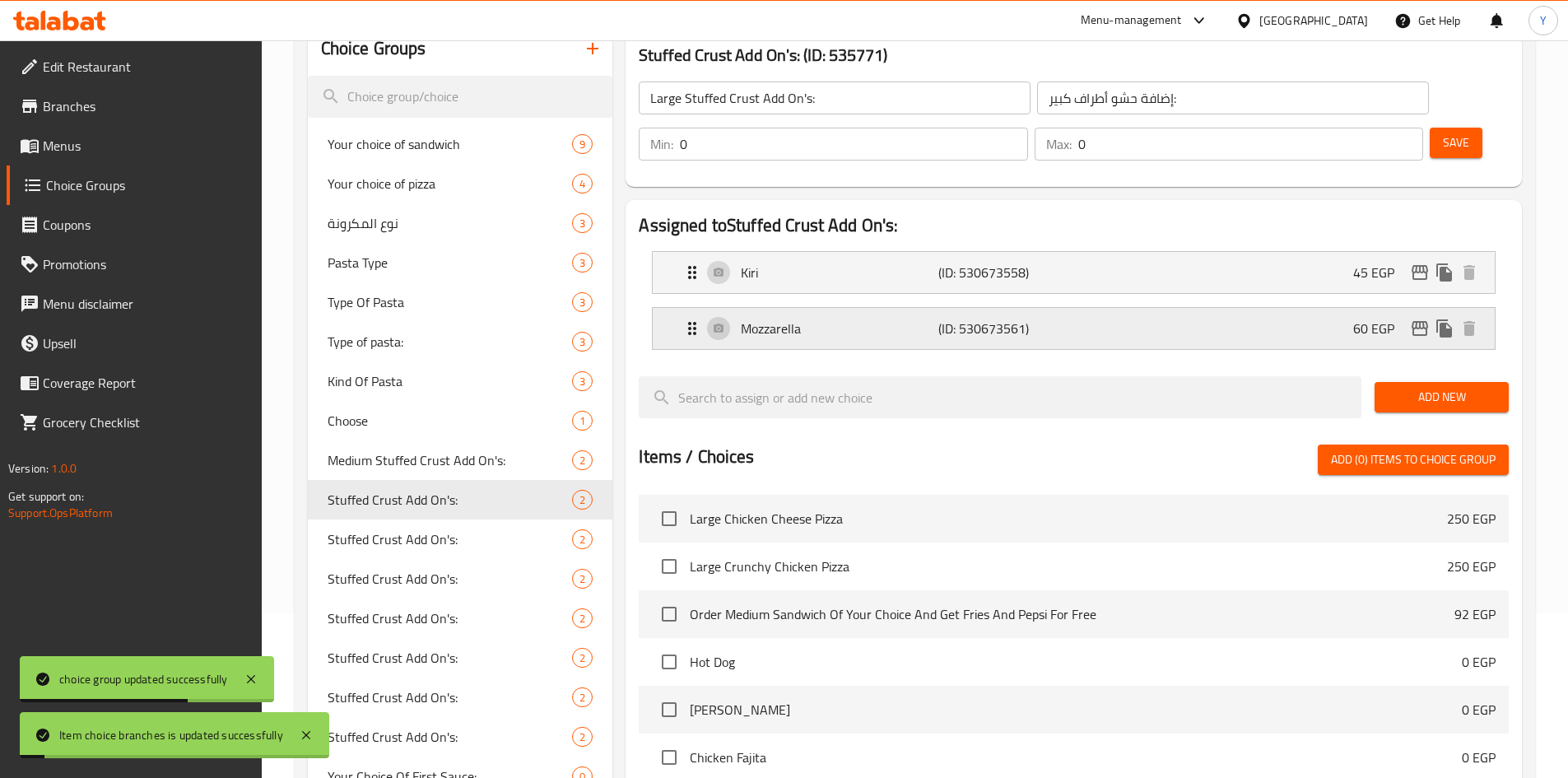
click at [1424, 319] on icon "edit" at bounding box center [1420, 328] width 20 height 20
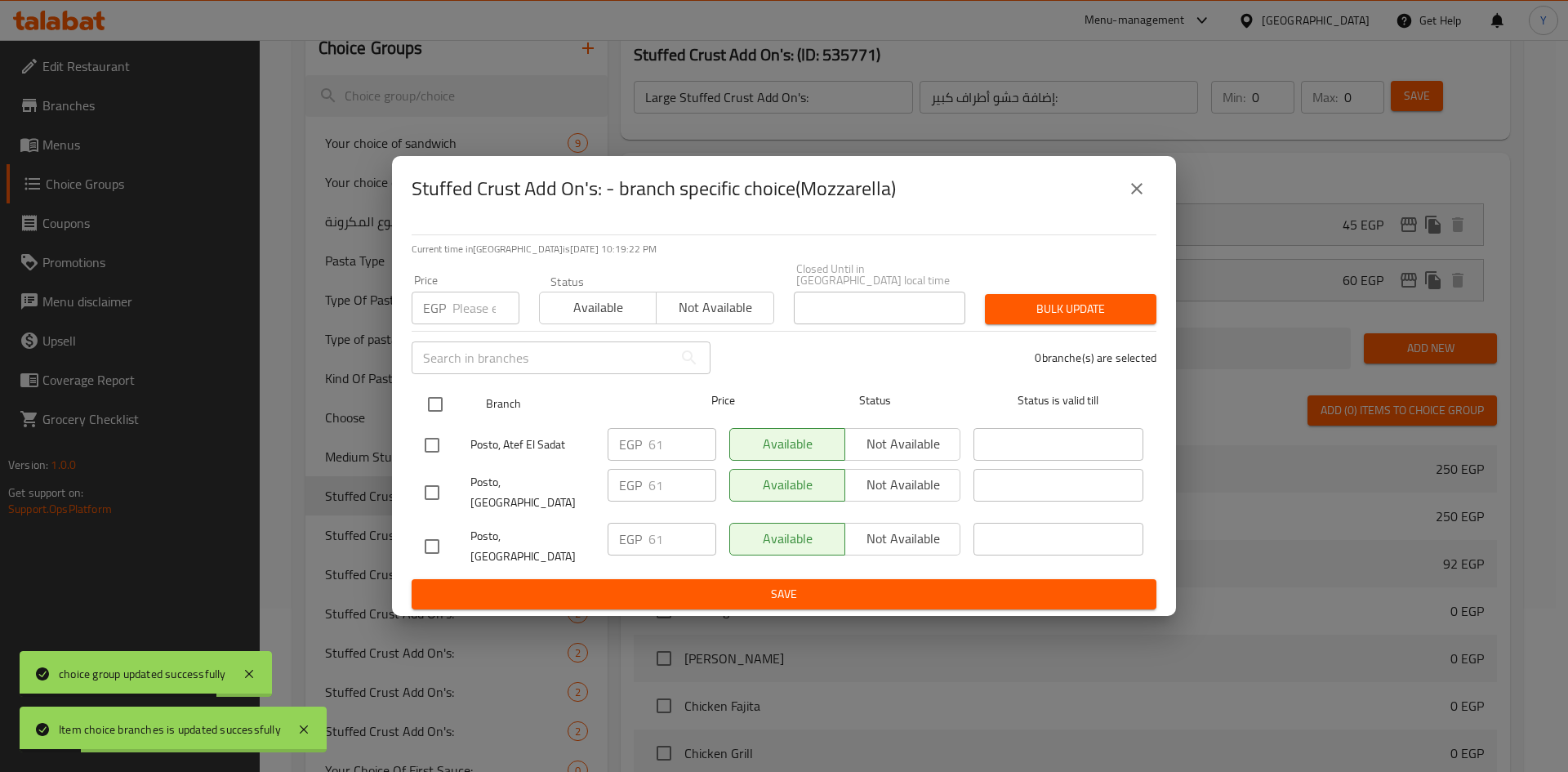
drag, startPoint x: 437, startPoint y: 414, endPoint x: 444, endPoint y: 397, distance: 18.4
click at [438, 411] on input "checkbox" at bounding box center [435, 404] width 34 height 34
checkbox input "true"
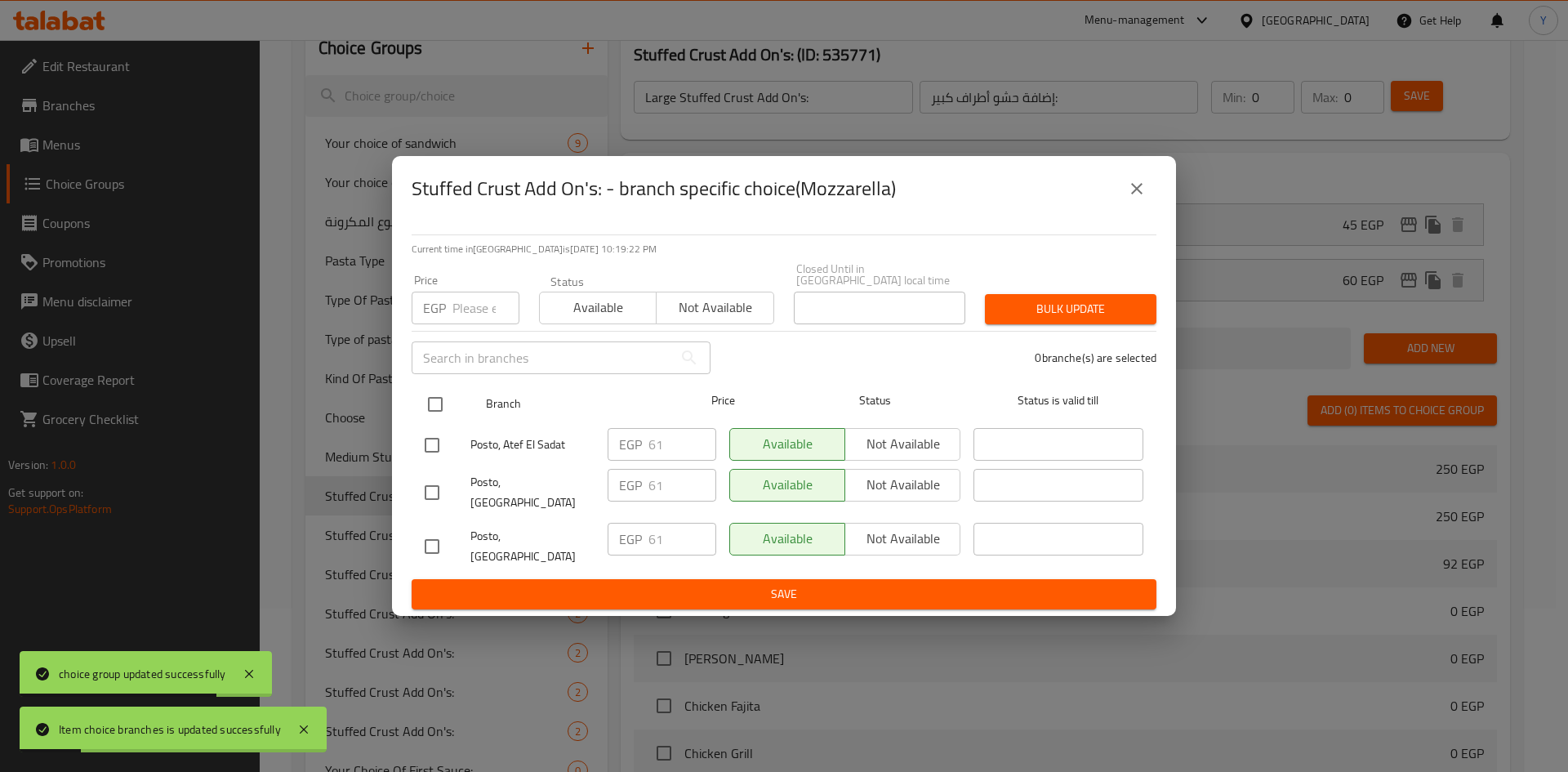
checkbox input "true"
click at [478, 296] on div "Price EGP Price" at bounding box center [465, 299] width 108 height 50
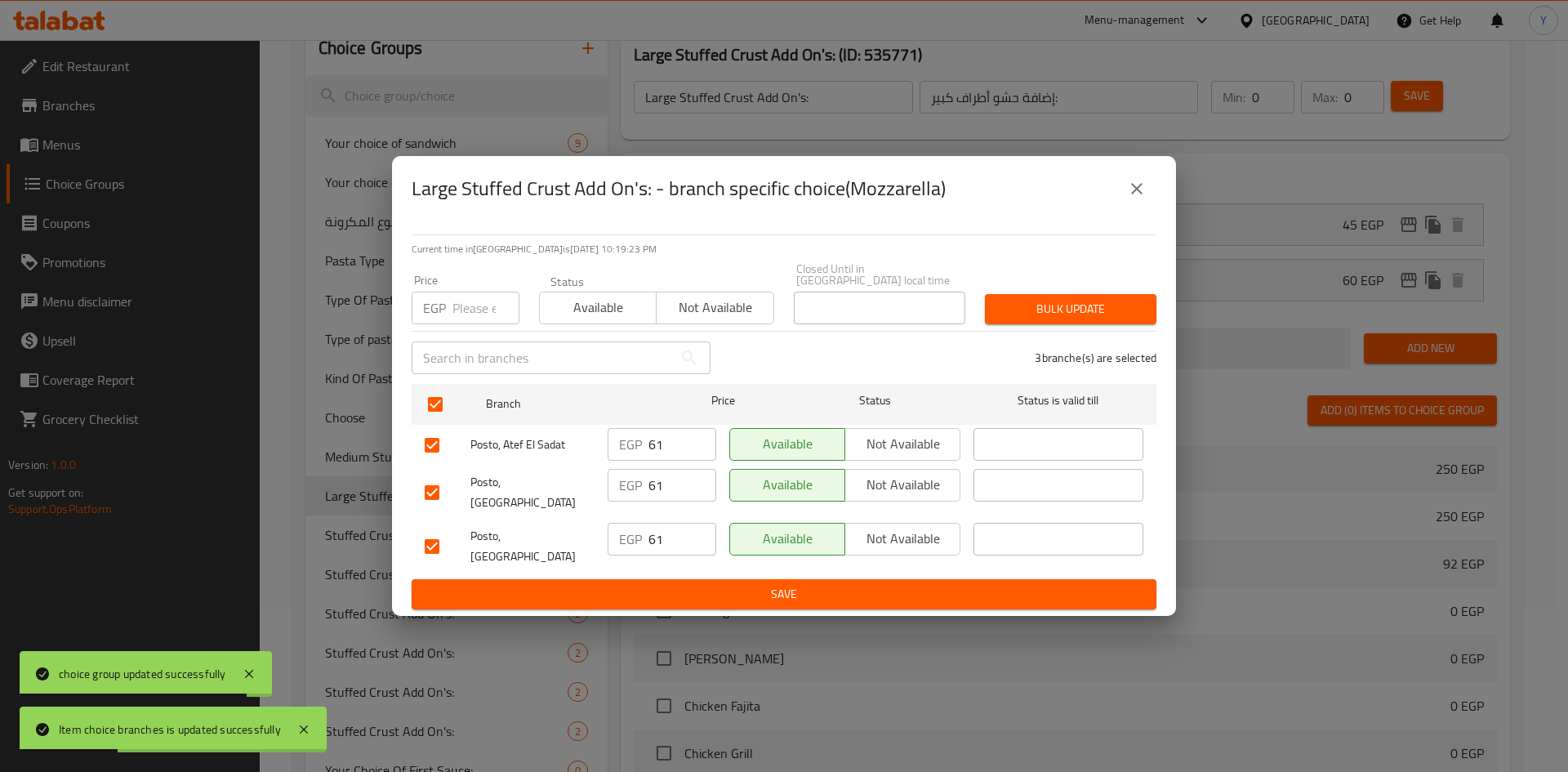
click at [488, 310] on input "number" at bounding box center [485, 308] width 67 height 32
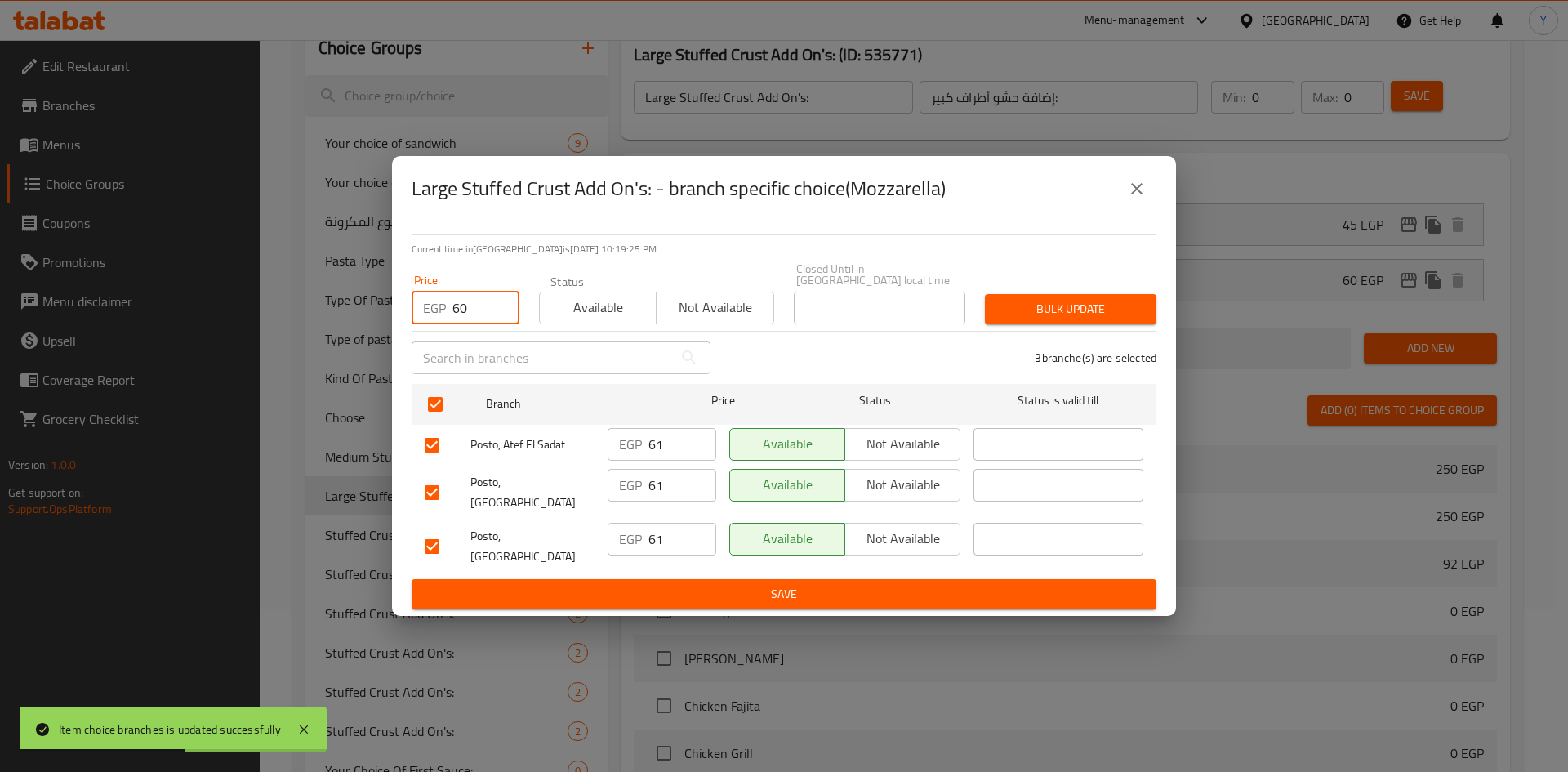
type input "60"
click at [1085, 315] on span "Bulk update" at bounding box center [1070, 309] width 145 height 20
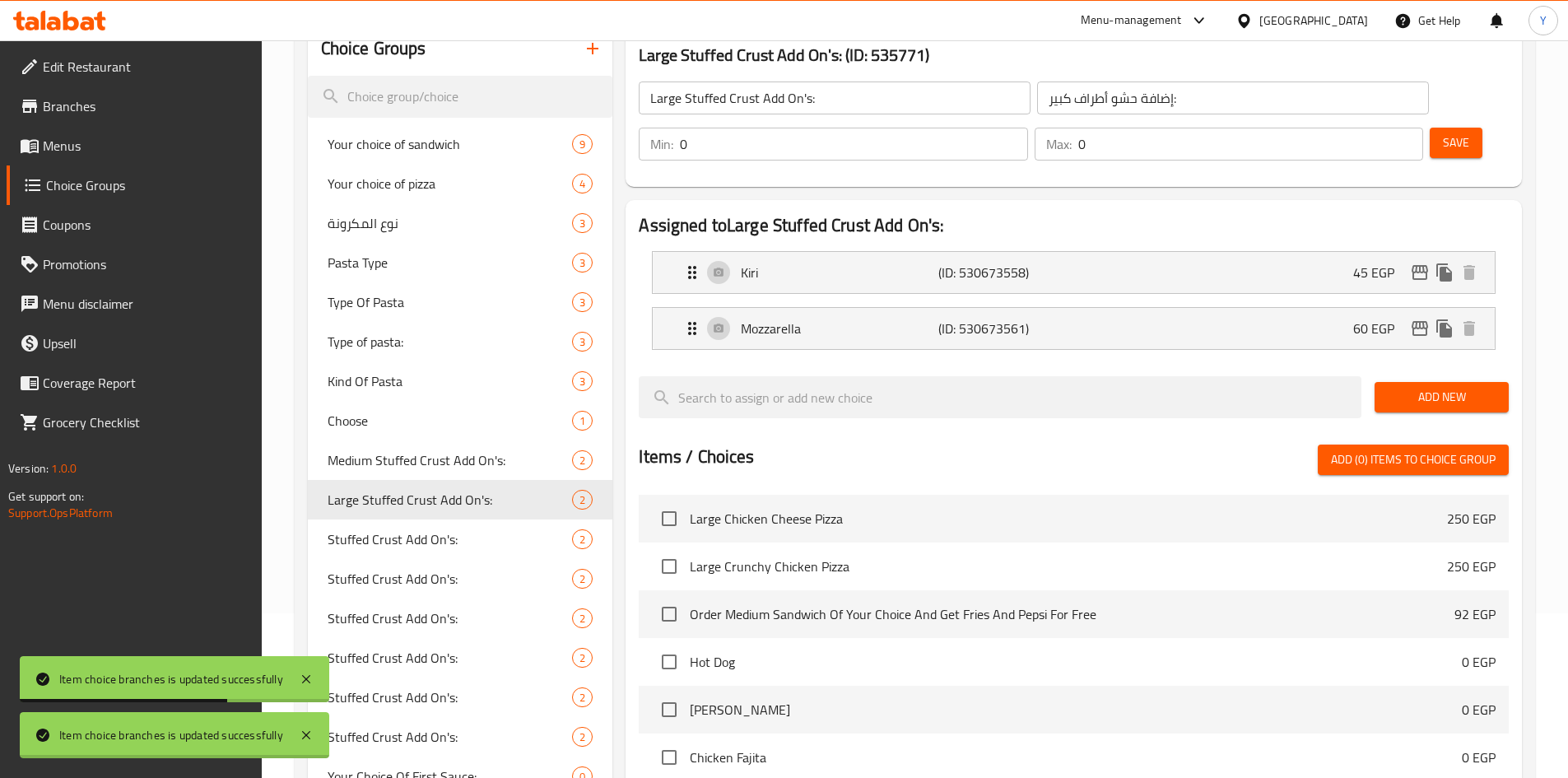
click at [1443, 133] on span "Save" at bounding box center [1456, 143] width 27 height 21
